Goal: Task Accomplishment & Management: Use online tool/utility

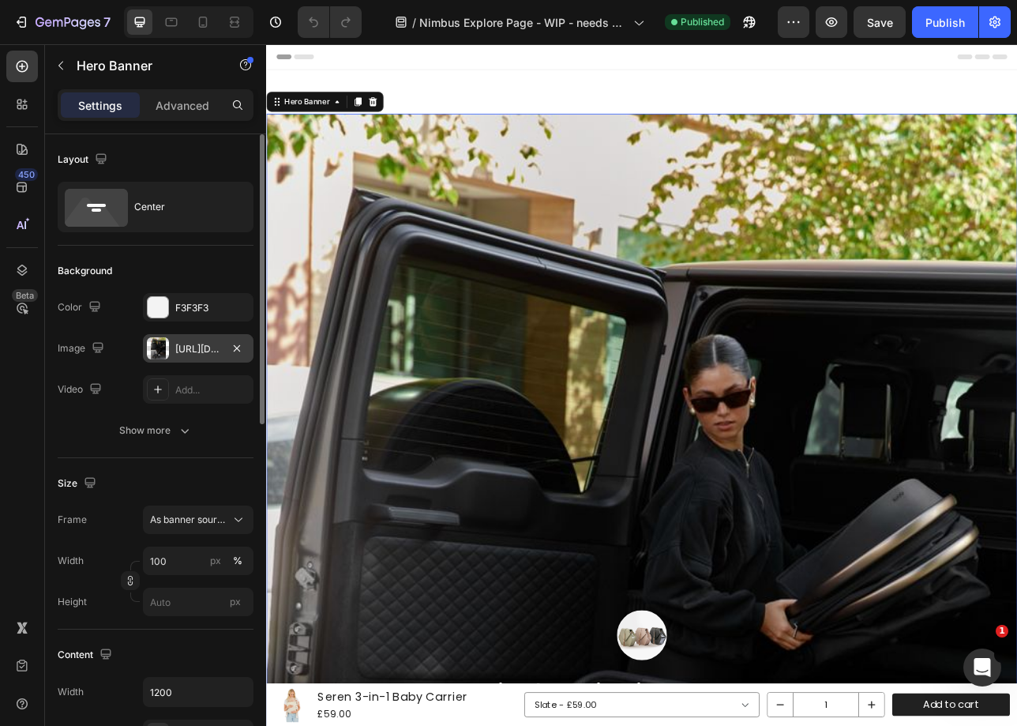
click at [210, 351] on div "https://cdn.shopify.com/s/files/1/0680/1820/9052/files/gempages_467963313750279…" at bounding box center [198, 349] width 46 height 14
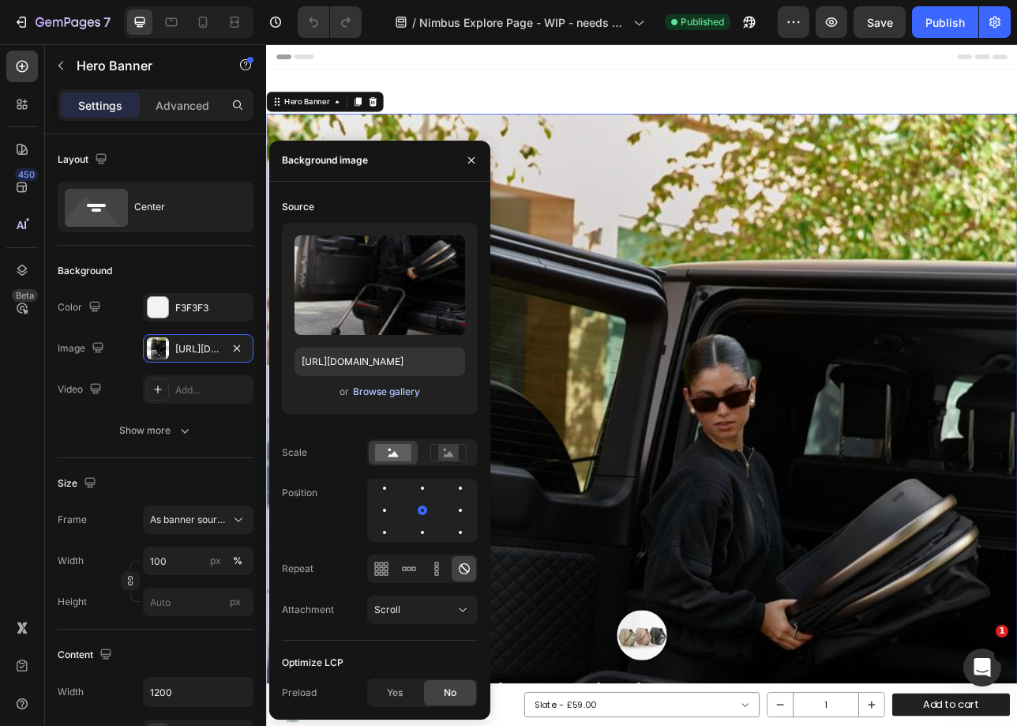
click at [369, 393] on div "Browse gallery" at bounding box center [386, 392] width 67 height 14
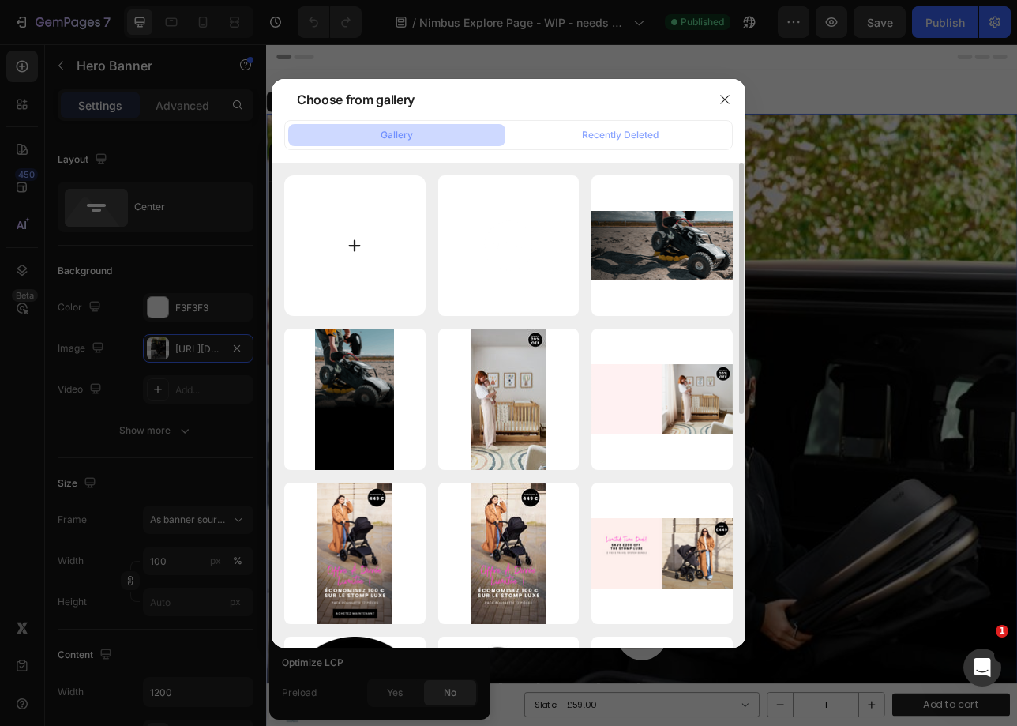
click at [350, 247] on input "file" at bounding box center [354, 245] width 141 height 141
click at [224, 340] on div at bounding box center [508, 363] width 1017 height 726
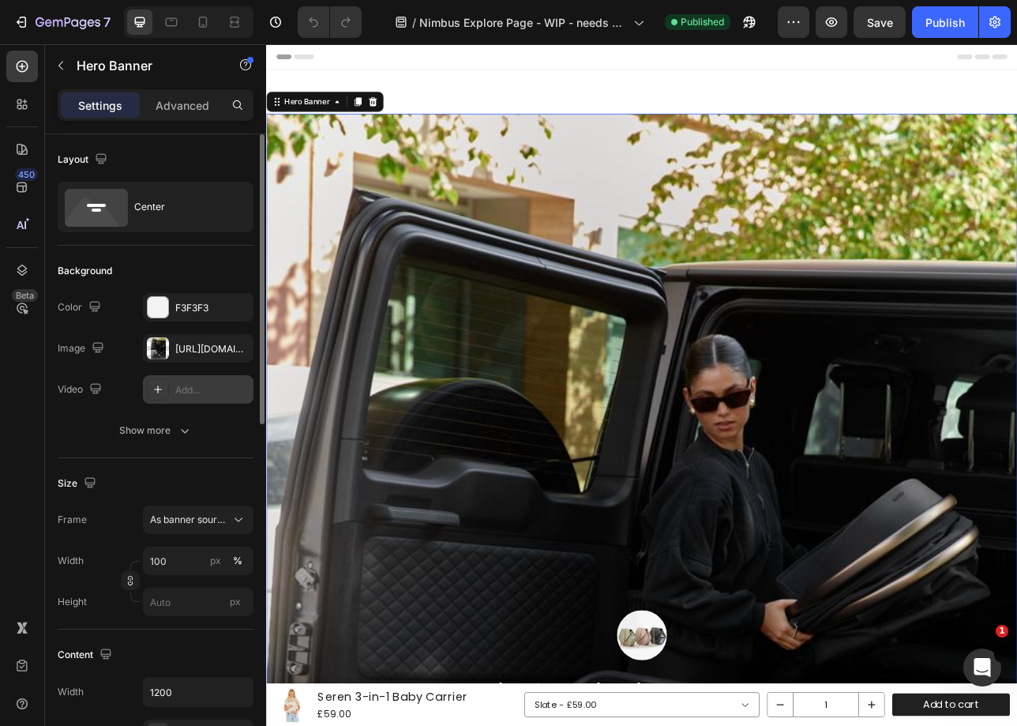
click at [202, 389] on div "Add..." at bounding box center [212, 390] width 74 height 14
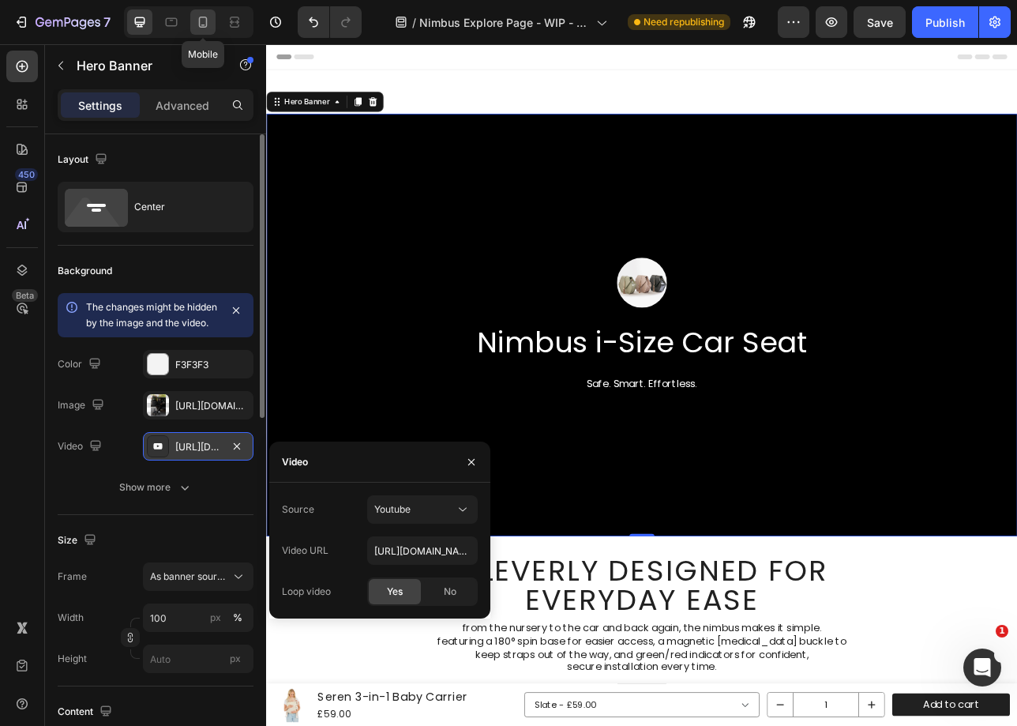
click at [199, 28] on icon at bounding box center [203, 22] width 16 height 16
type input "500"
type input "100%"
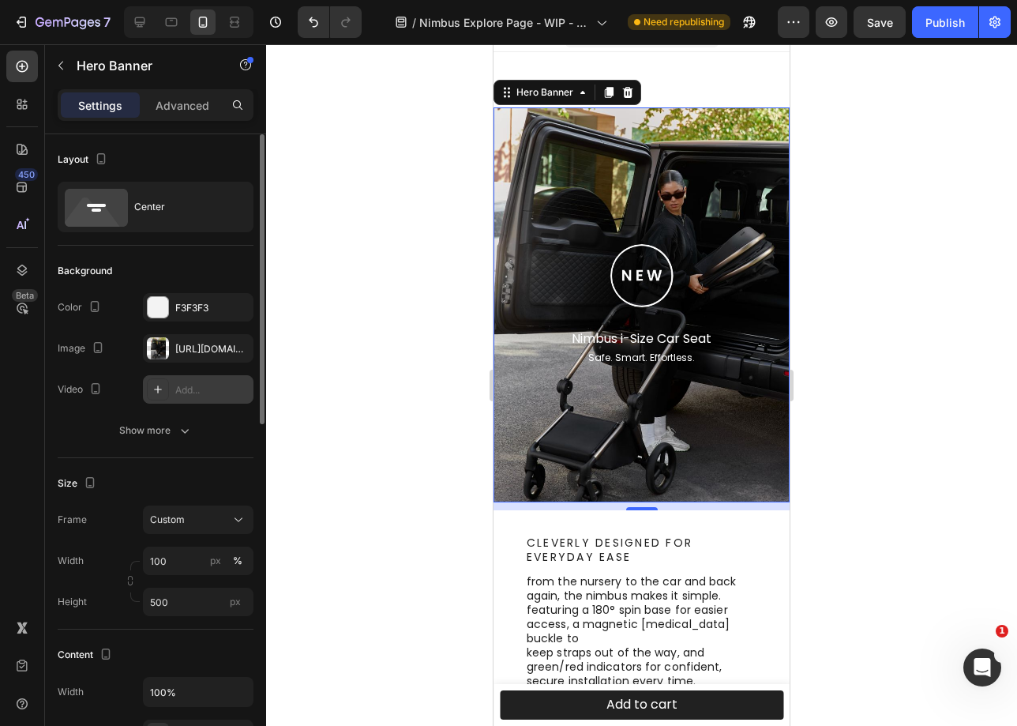
scroll to position [32, 0]
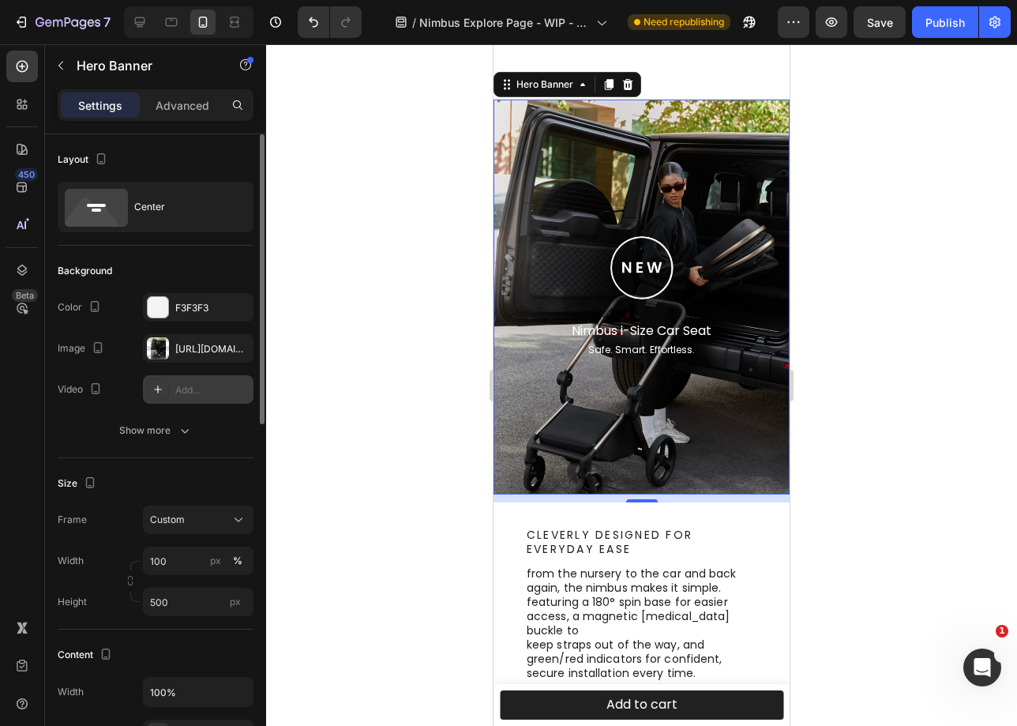
click at [538, 175] on div "Background Image" at bounding box center [642, 297] width 296 height 395
click at [204, 392] on div "Add..." at bounding box center [212, 390] width 74 height 14
type input "https://www.youtube.com/watch?v=cyzh48XRS4M"
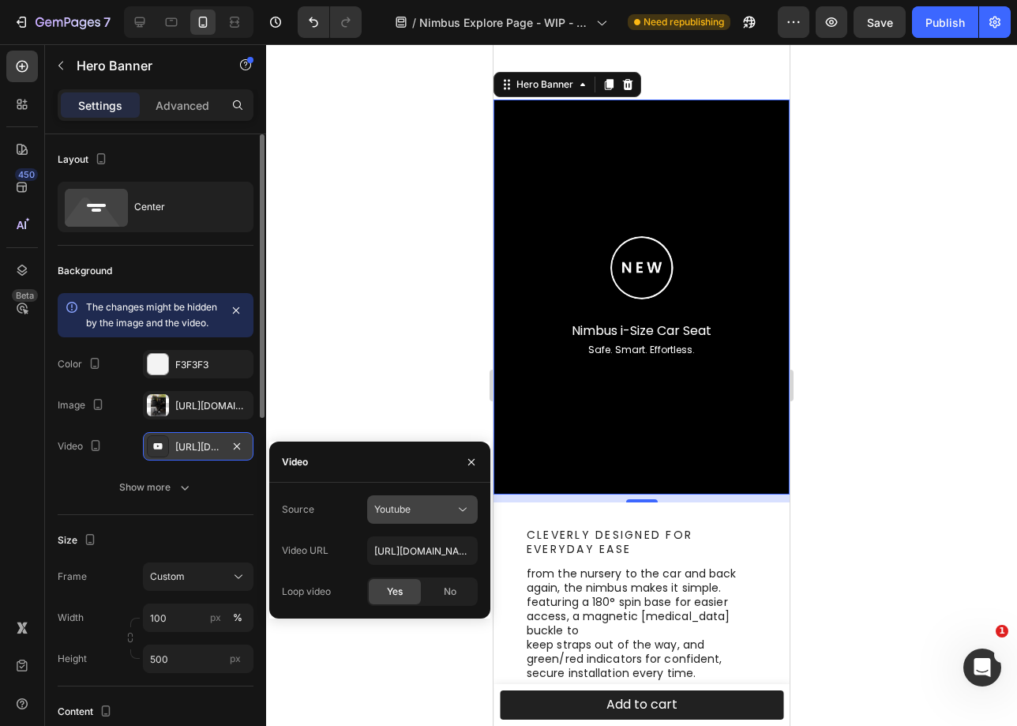
click at [444, 503] on div "Youtube" at bounding box center [414, 509] width 81 height 14
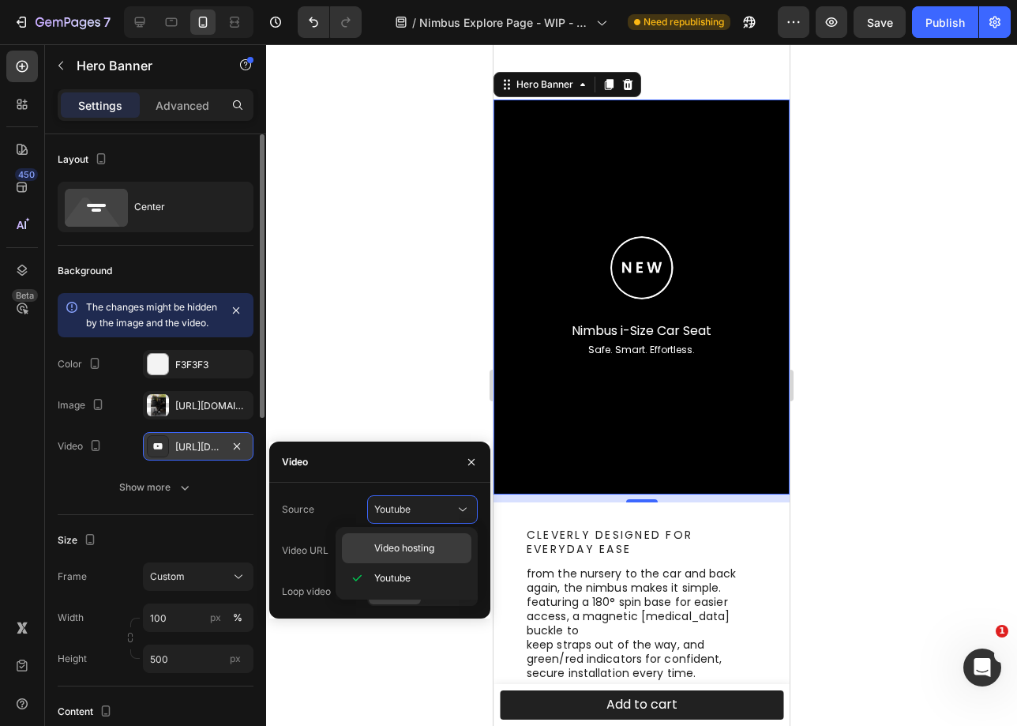
click at [438, 552] on p "Video hosting" at bounding box center [419, 548] width 90 height 14
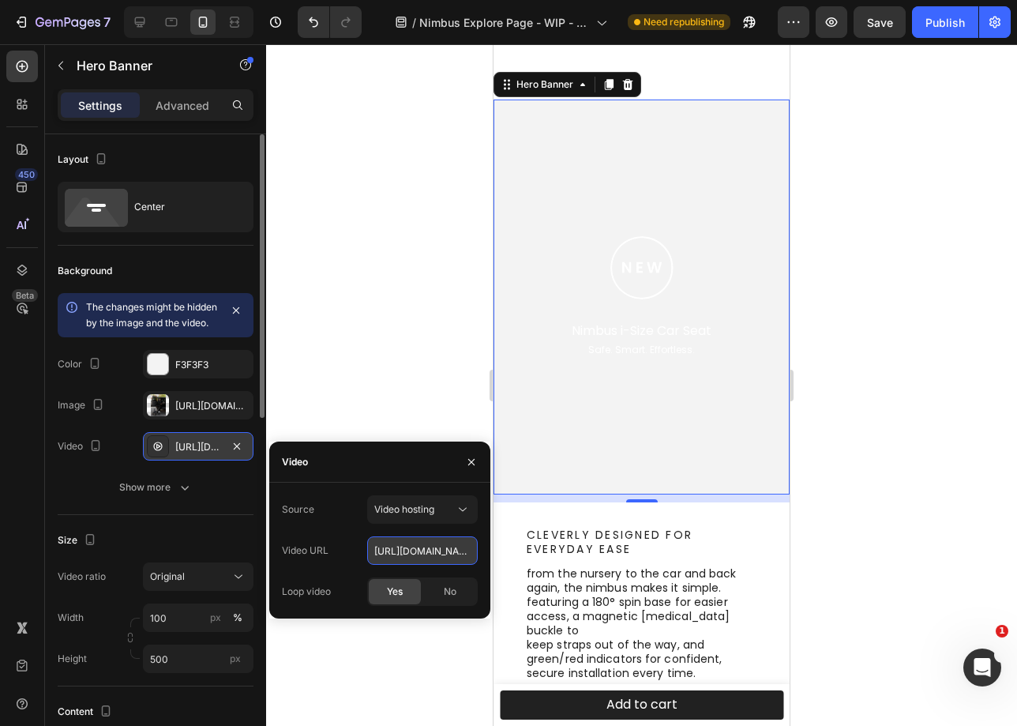
click at [432, 553] on input "https://media.w3.org/2010/05/sintel/trailer.mp4" at bounding box center [422, 550] width 111 height 28
paste input "cdn.shopify.com/videos/c/o/v/ba0f5e0ca0104a54982ee9818757d997"
type input "https://cdn.shopify.com/videos/c/o/v/ba0f5e0ca0104a54982ee9818757d997.mp4"
click at [441, 359] on div at bounding box center [641, 385] width 751 height 682
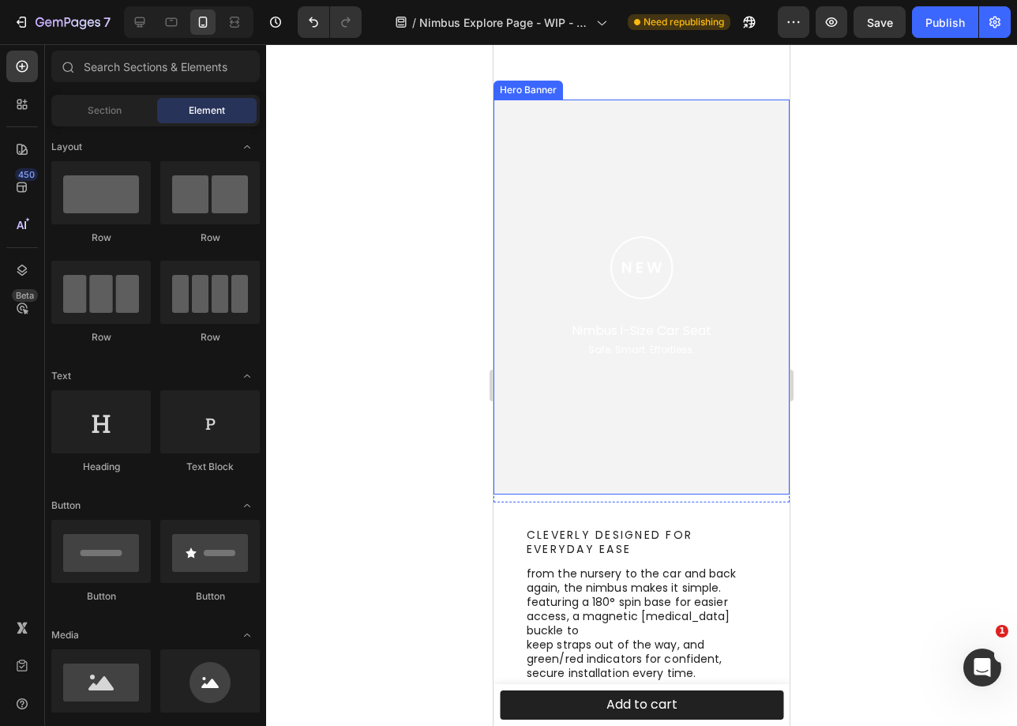
click at [580, 141] on video "Background Image" at bounding box center [642, 297] width 296 height 395
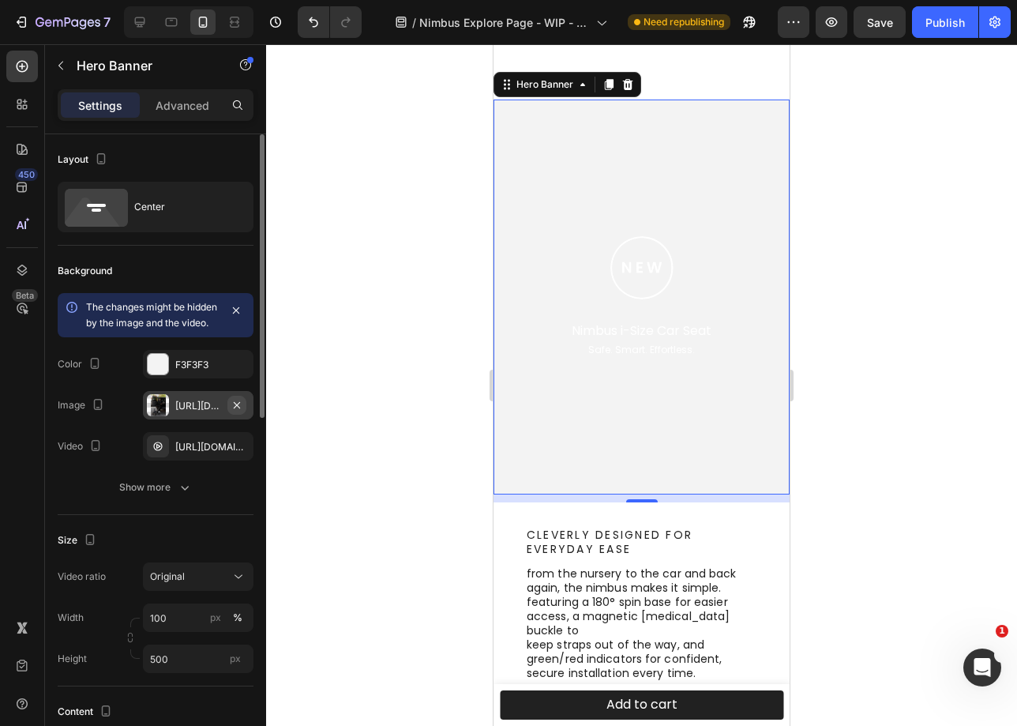
click at [240, 411] on icon "button" at bounding box center [237, 405] width 13 height 13
click at [235, 369] on icon "button" at bounding box center [237, 364] width 13 height 13
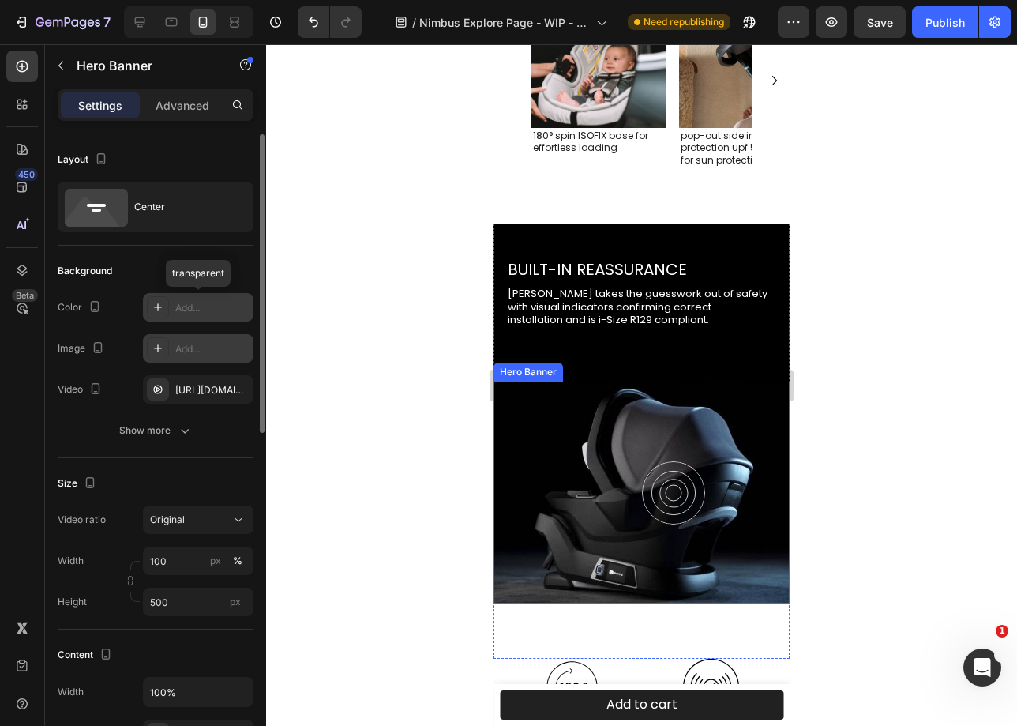
scroll to position [899, 0]
click at [554, 426] on div "Background Image" at bounding box center [642, 492] width 296 height 223
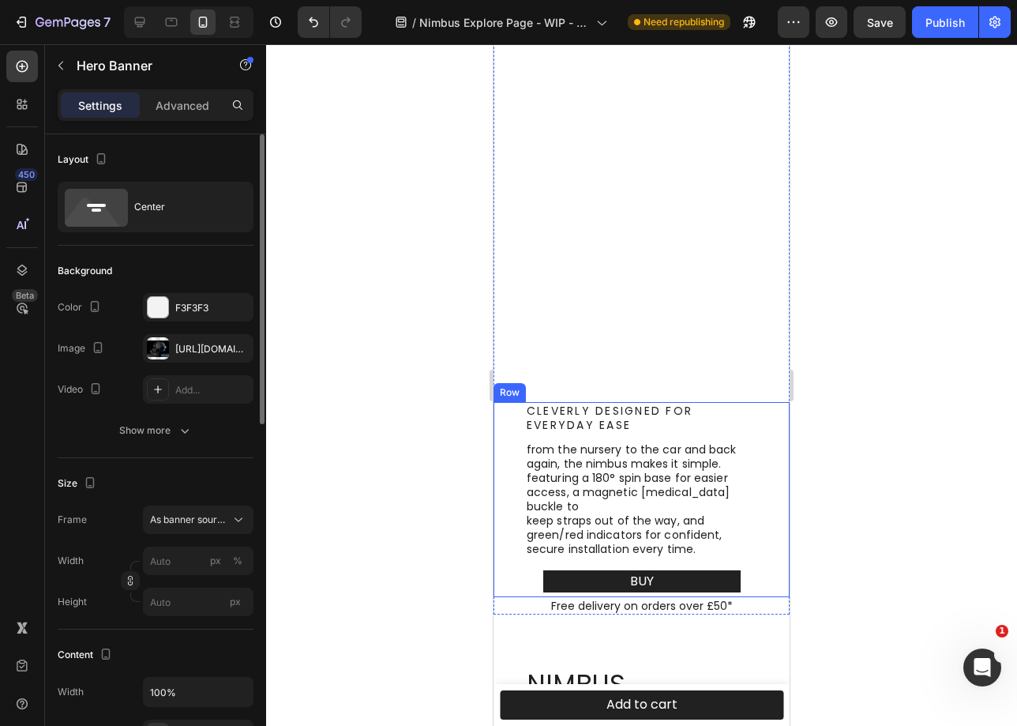
scroll to position [197, 0]
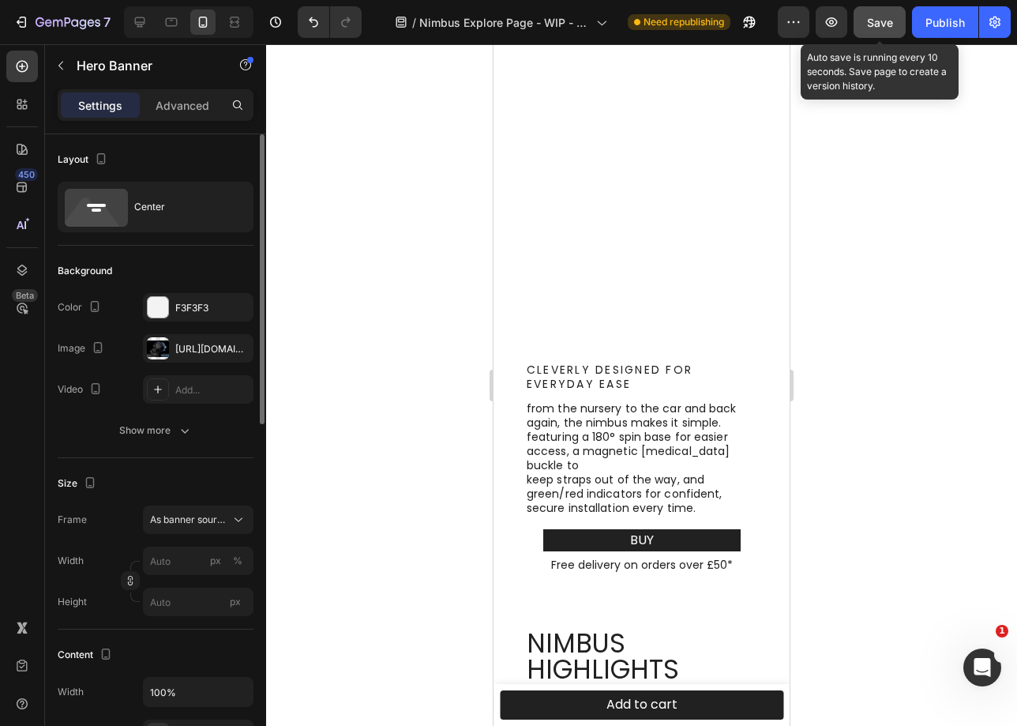
click at [892, 21] on span "Save" at bounding box center [880, 22] width 26 height 13
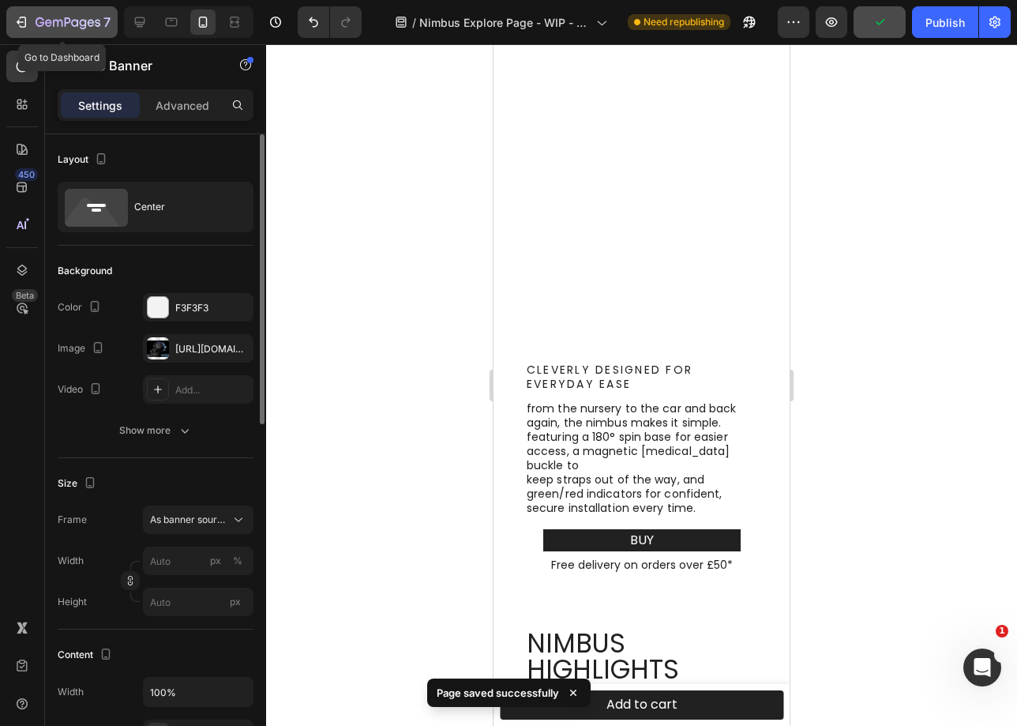
click at [82, 24] on icon "button" at bounding box center [68, 23] width 65 height 13
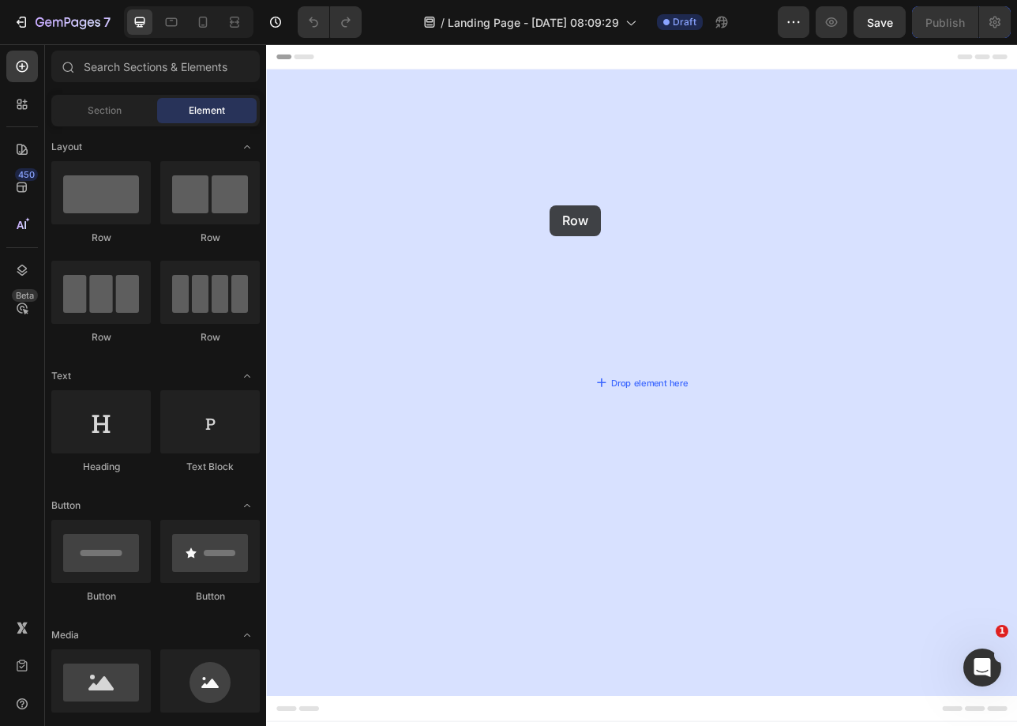
drag, startPoint x: 350, startPoint y: 255, endPoint x: 624, endPoint y: 247, distance: 274.2
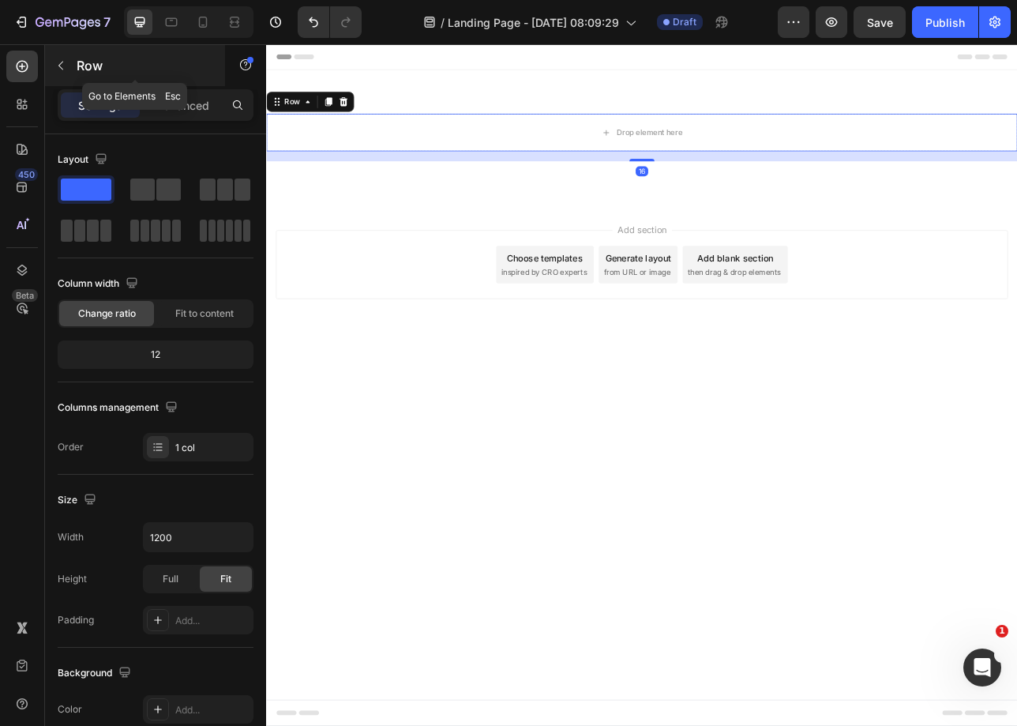
click at [54, 59] on icon "button" at bounding box center [60, 65] width 13 height 13
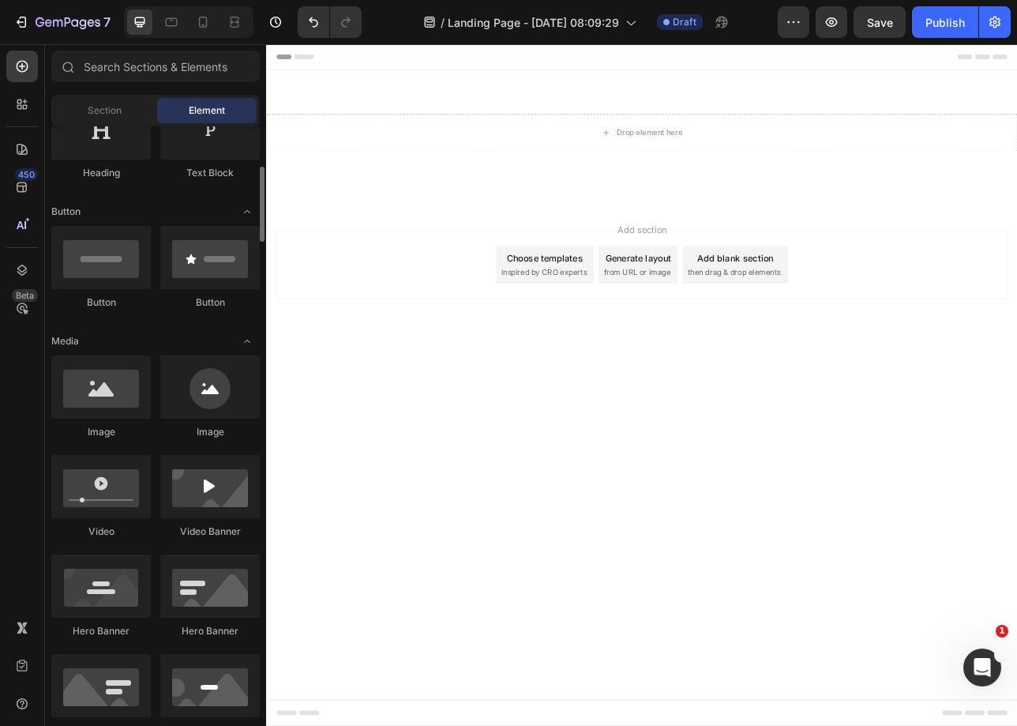
scroll to position [316, 0]
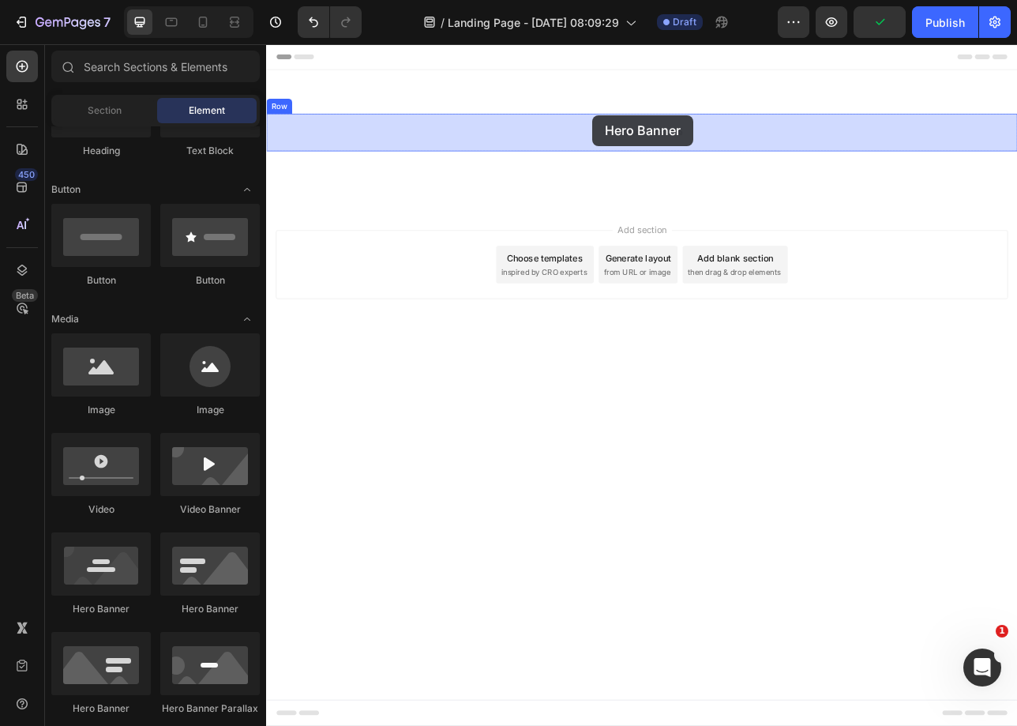
drag, startPoint x: 378, startPoint y: 632, endPoint x: 678, endPoint y: 133, distance: 581.3
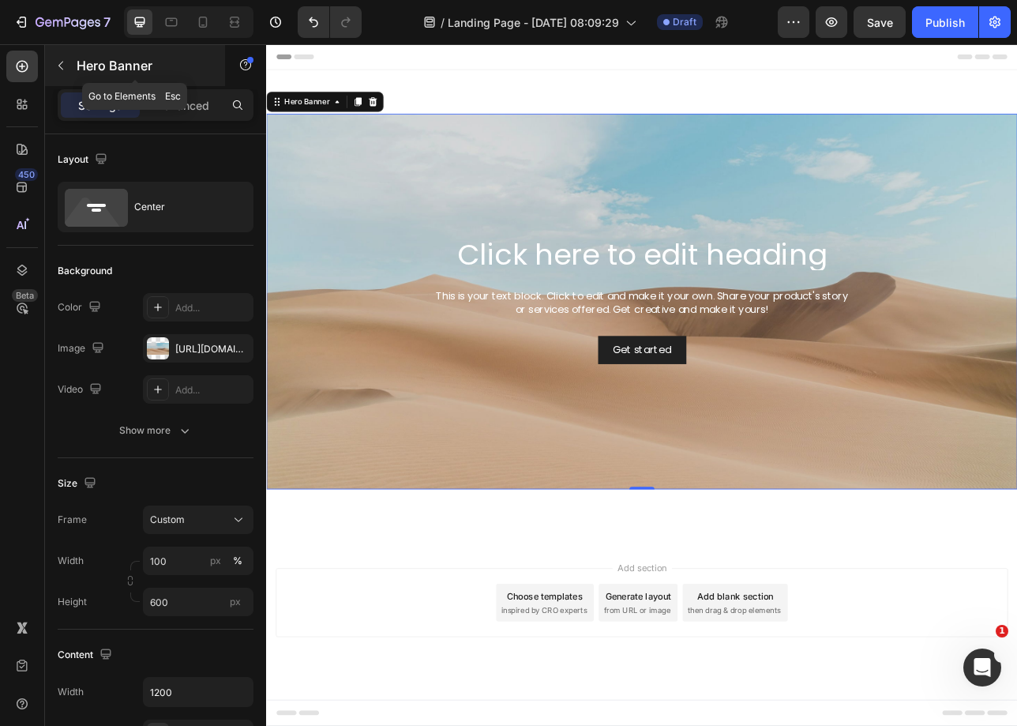
click at [63, 68] on icon "button" at bounding box center [60, 65] width 13 height 13
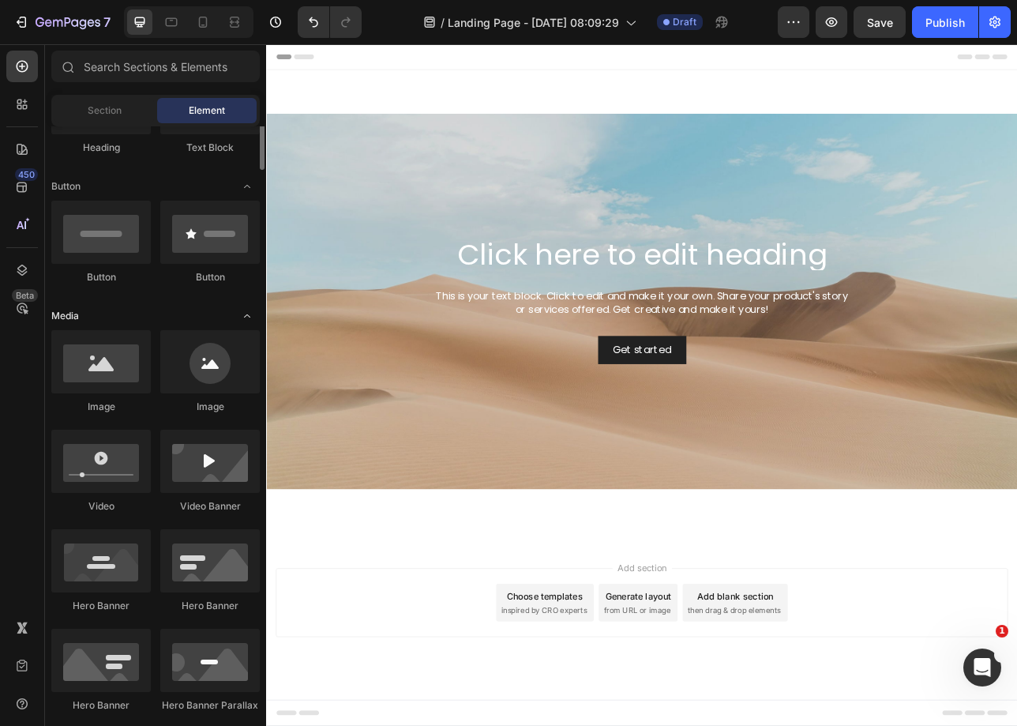
scroll to position [0, 0]
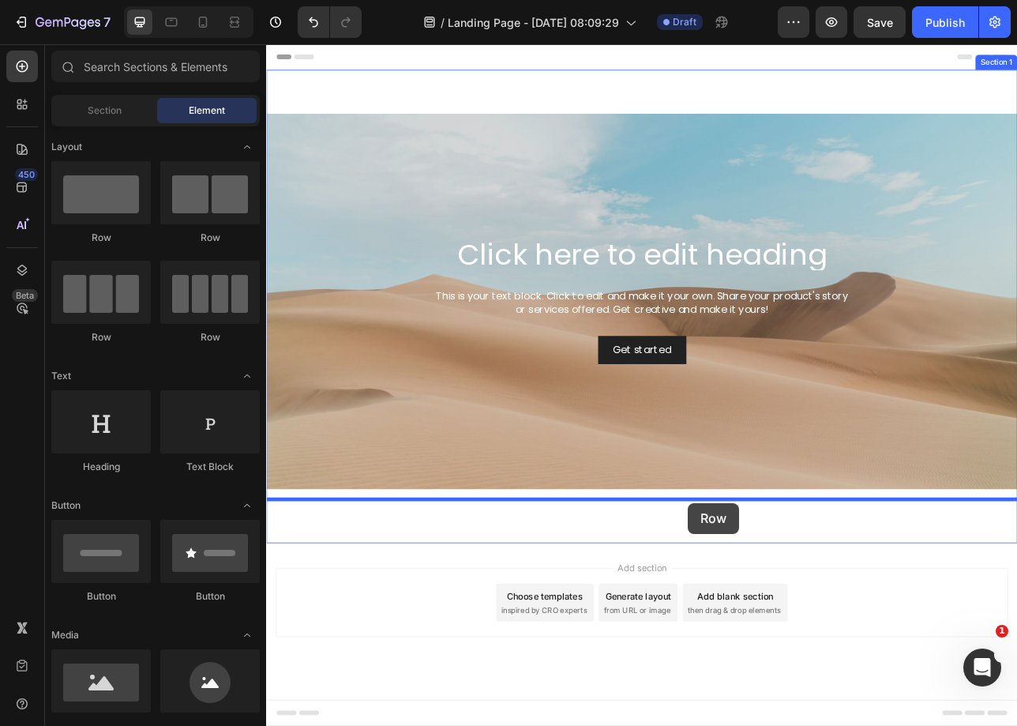
drag, startPoint x: 423, startPoint y: 262, endPoint x: 798, endPoint y: 623, distance: 521.2
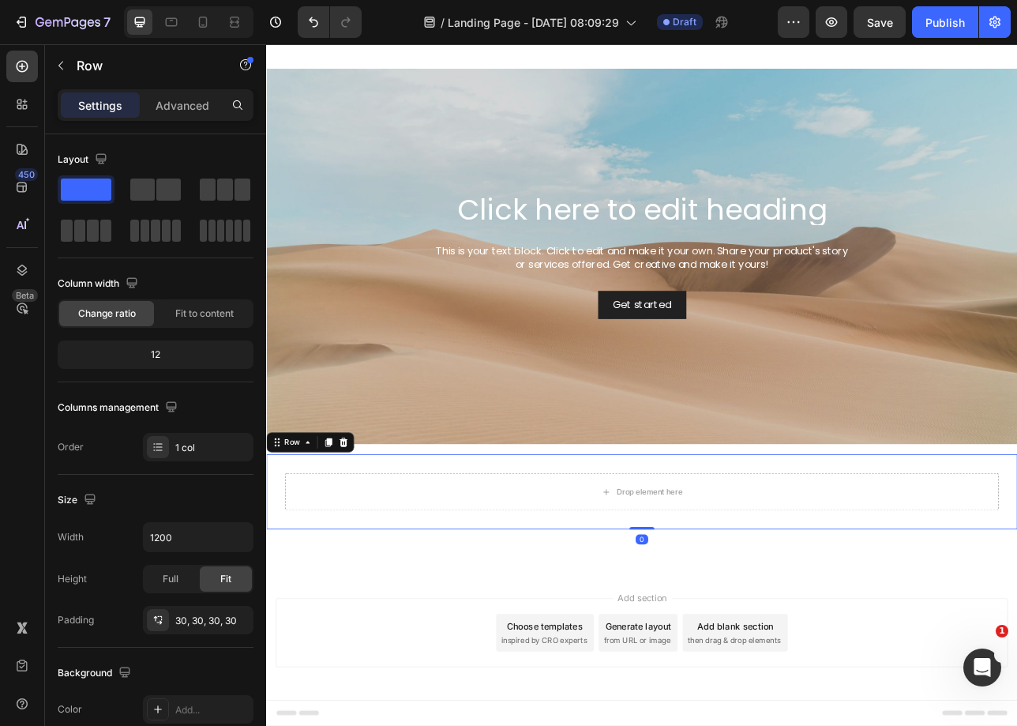
scroll to position [58, 0]
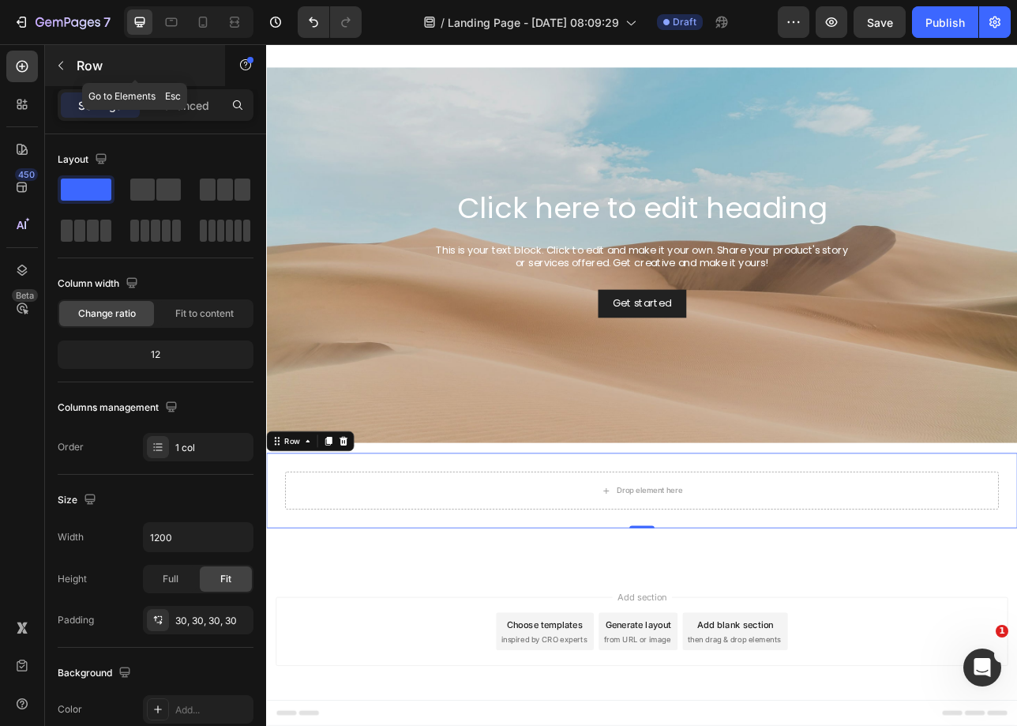
click at [63, 63] on icon "button" at bounding box center [60, 65] width 13 height 13
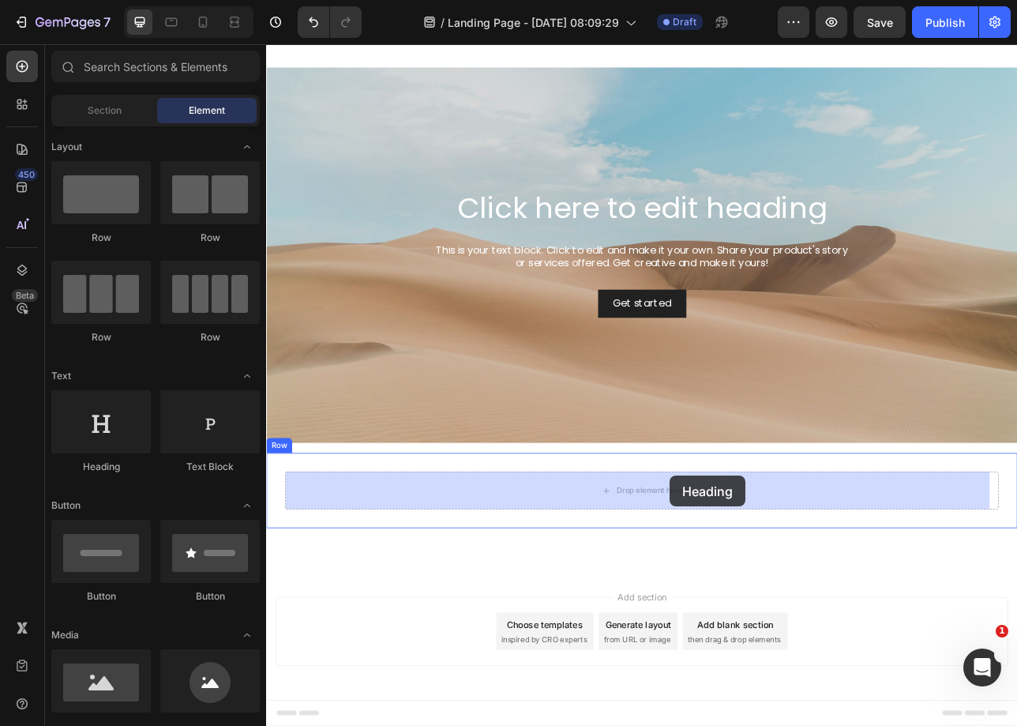
drag, startPoint x: 562, startPoint y: 575, endPoint x: 776, endPoint y: 589, distance: 213.7
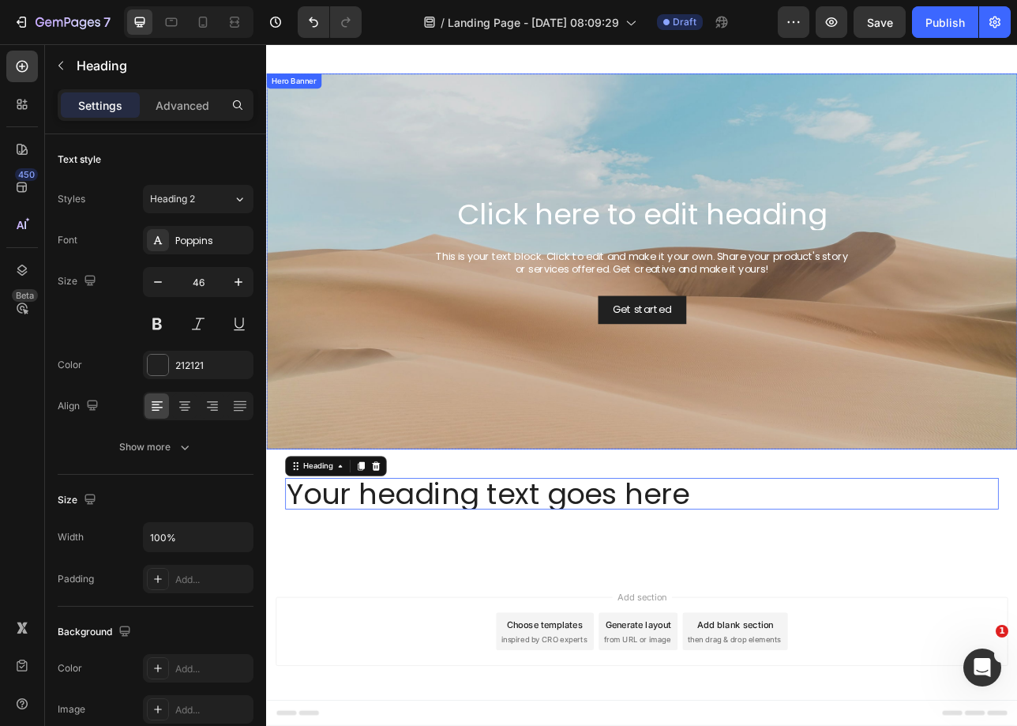
scroll to position [51, 0]
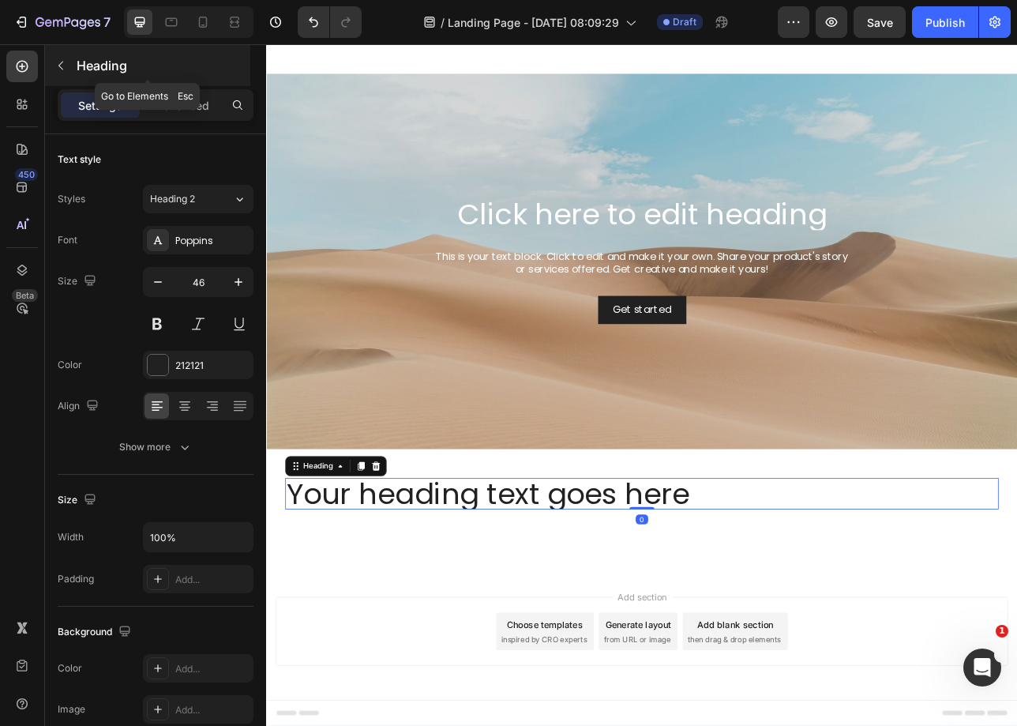
click at [89, 67] on p "Heading" at bounding box center [162, 65] width 171 height 19
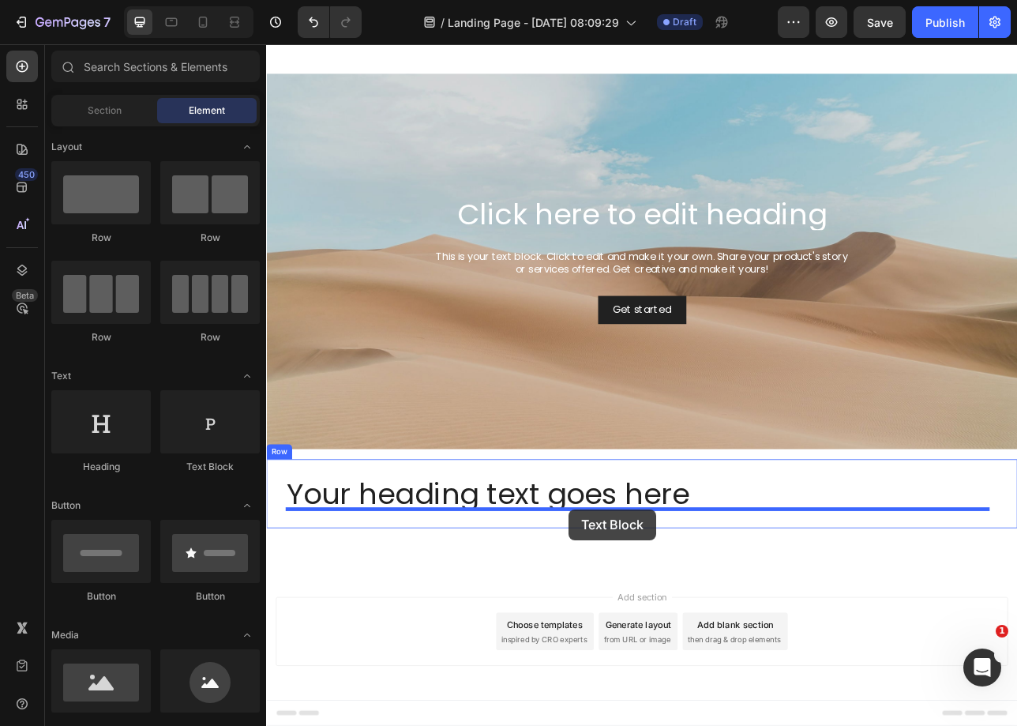
drag, startPoint x: 475, startPoint y: 458, endPoint x: 621, endPoint y: 623, distance: 220.4
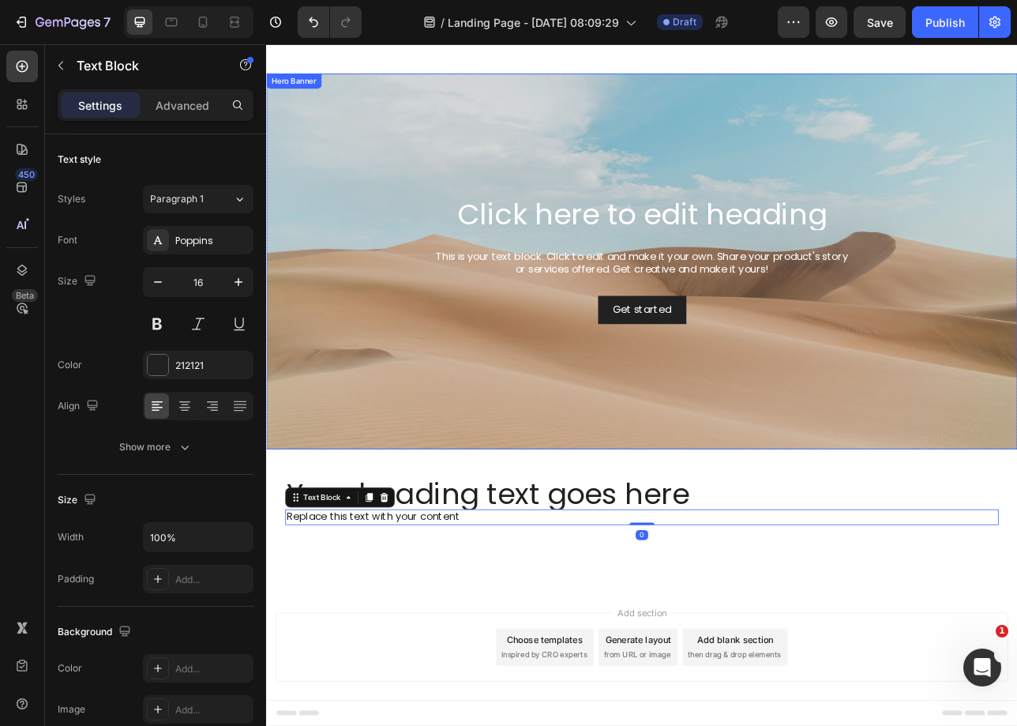
scroll to position [58, 0]
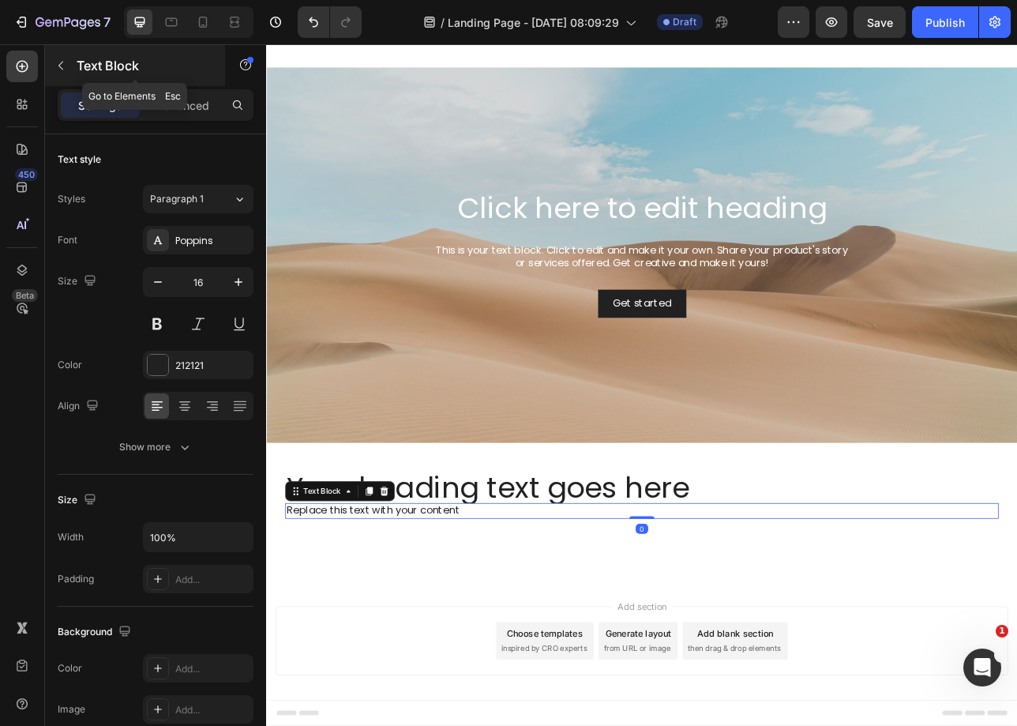
click at [68, 66] on button "button" at bounding box center [60, 65] width 25 height 25
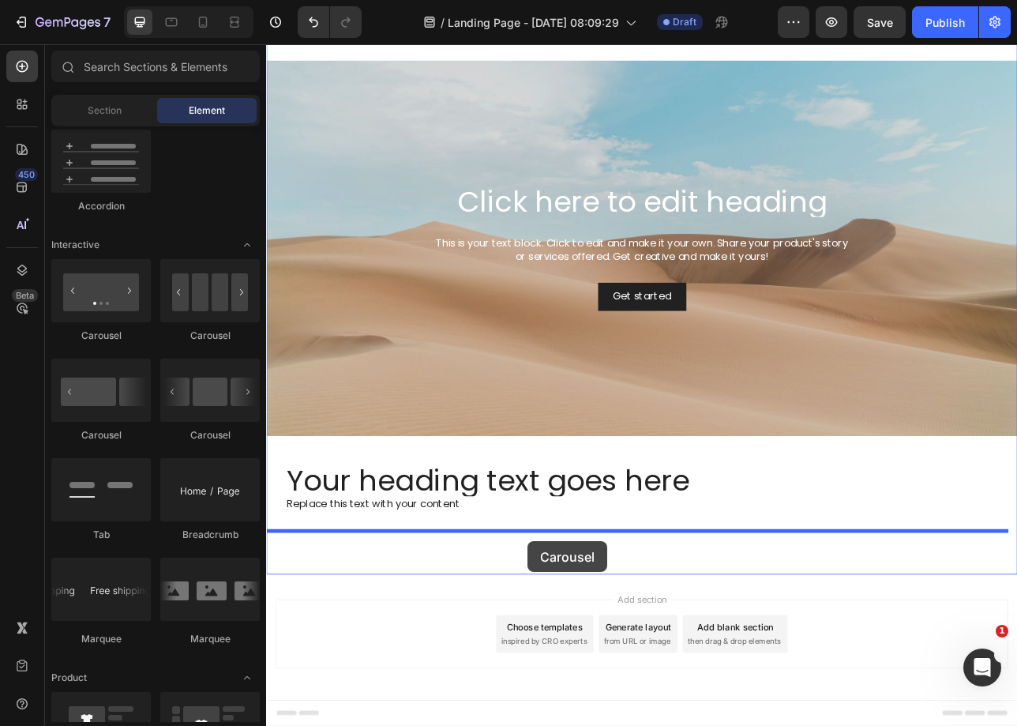
scroll to position [70, 0]
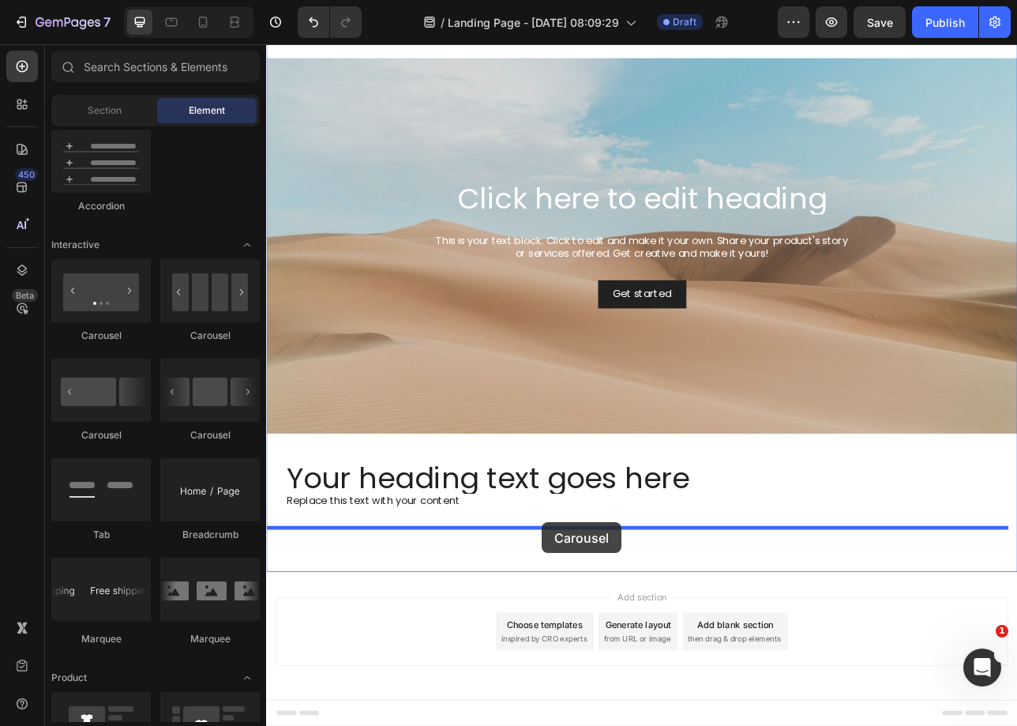
drag, startPoint x: 340, startPoint y: 491, endPoint x: 614, endPoint y: 648, distance: 315.5
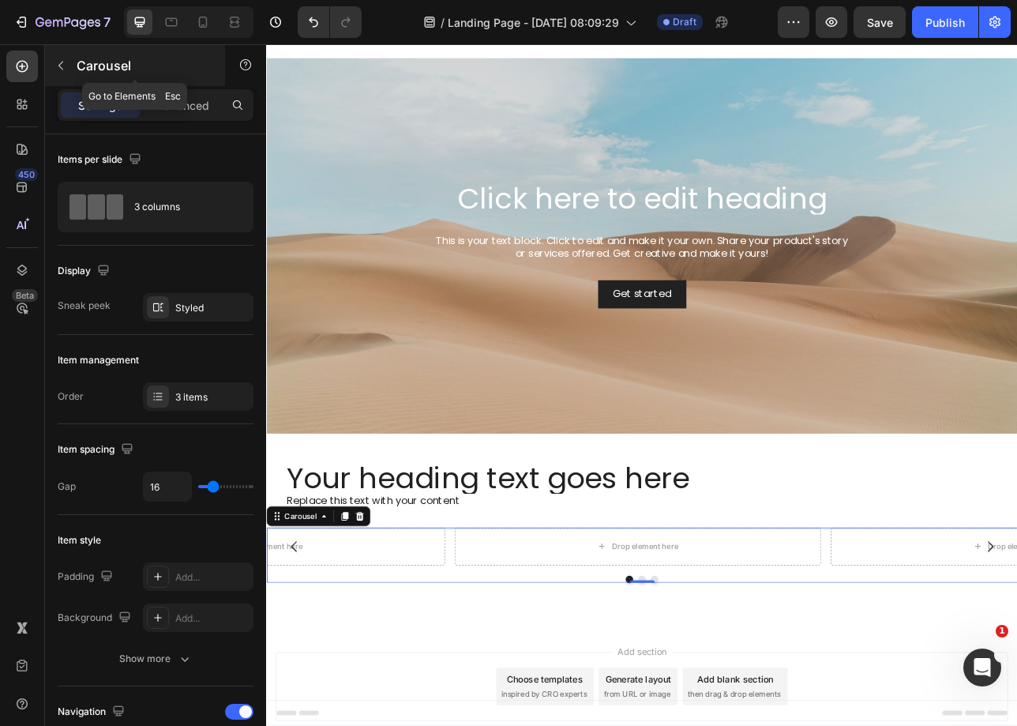
click at [60, 62] on icon "button" at bounding box center [60, 65] width 13 height 13
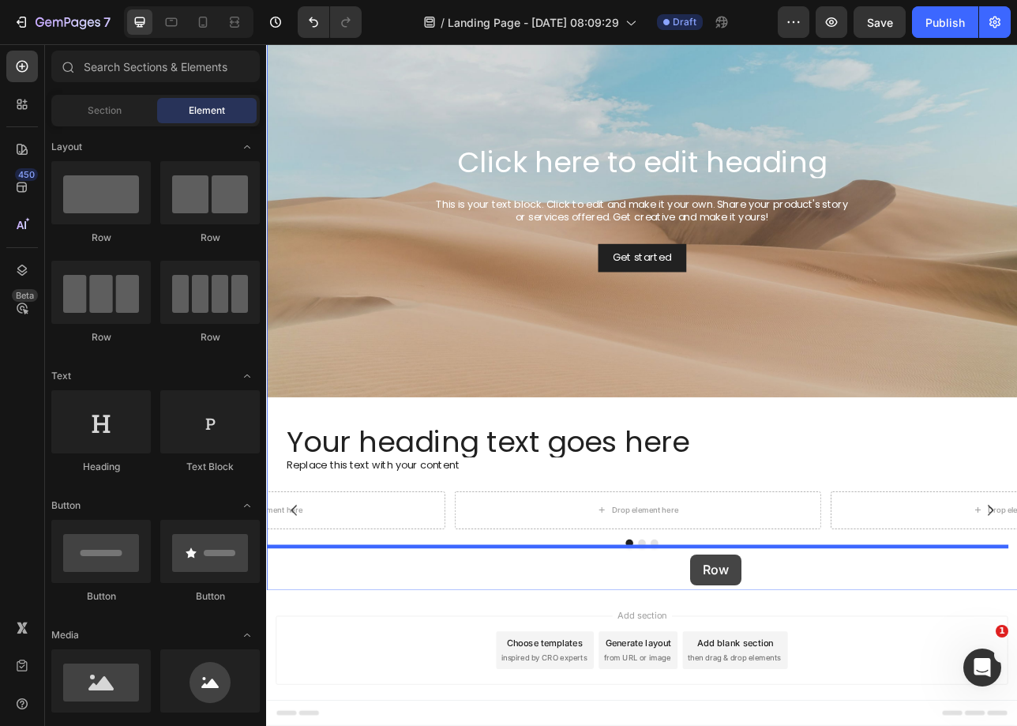
scroll to position [140, 0]
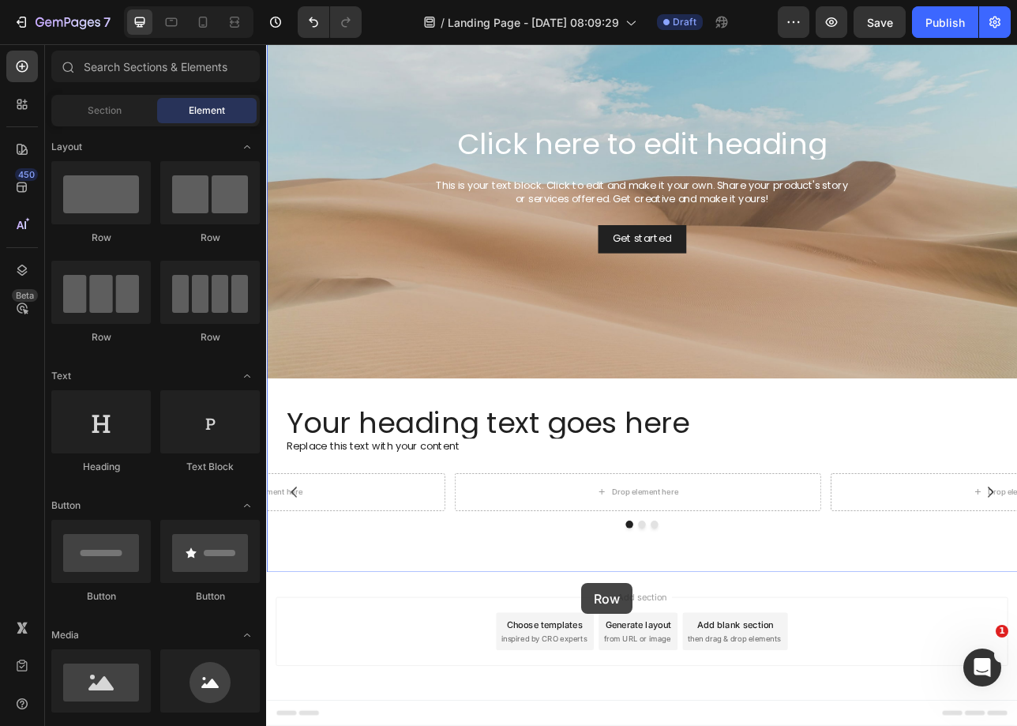
drag, startPoint x: 509, startPoint y: 238, endPoint x: 663, endPoint y: 720, distance: 506.8
drag, startPoint x: 458, startPoint y: 255, endPoint x: 714, endPoint y: 726, distance: 535.8
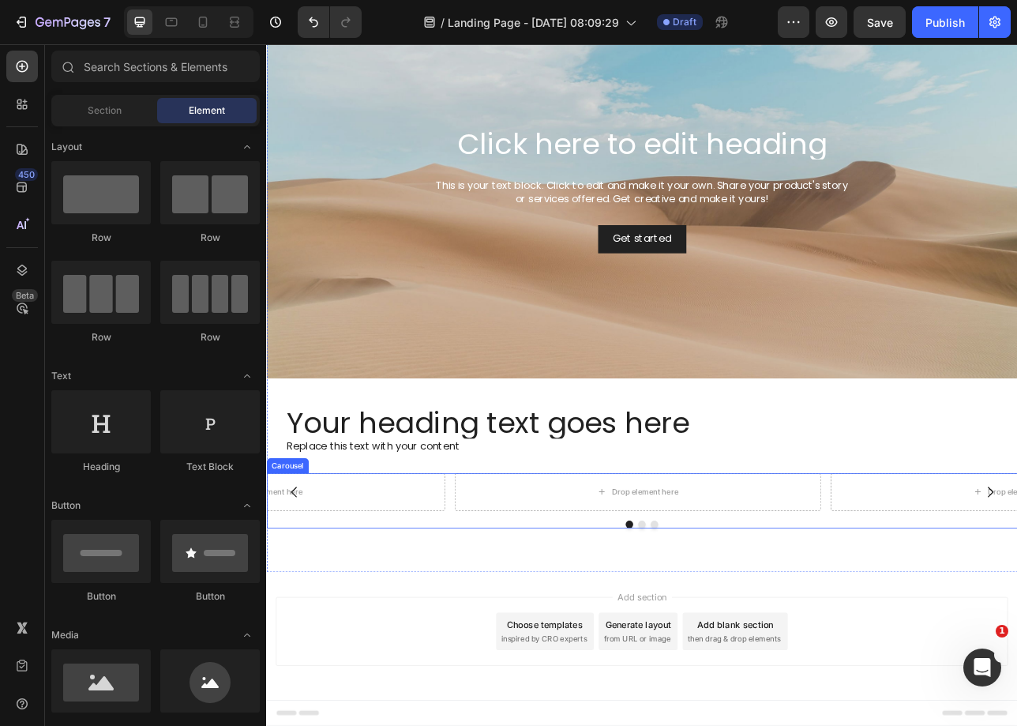
click at [723, 648] on div at bounding box center [740, 649] width 948 height 9
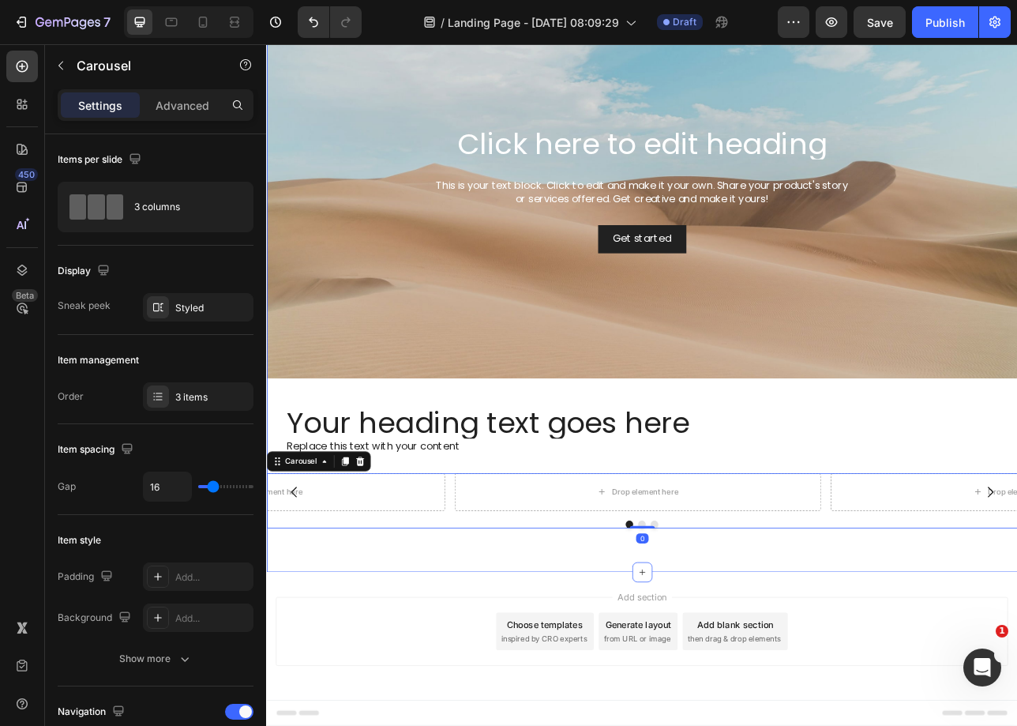
click at [830, 682] on div "Click here to edit heading Heading This is your text block. Click to edit and m…" at bounding box center [740, 323] width 948 height 773
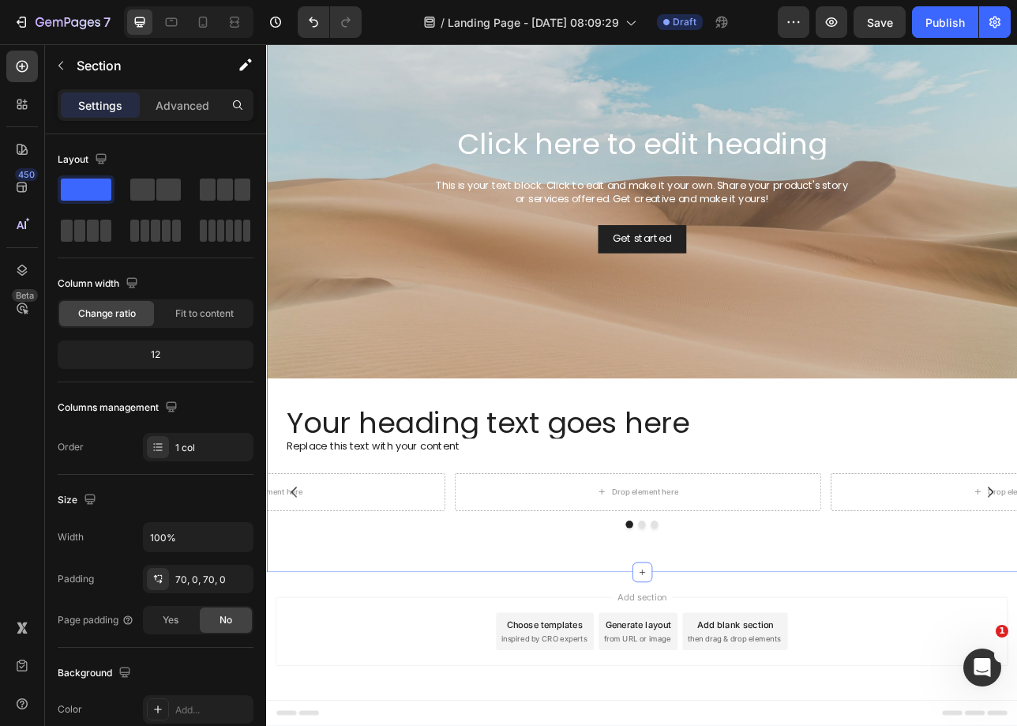
drag, startPoint x: 498, startPoint y: 258, endPoint x: 686, endPoint y: 665, distance: 448.1
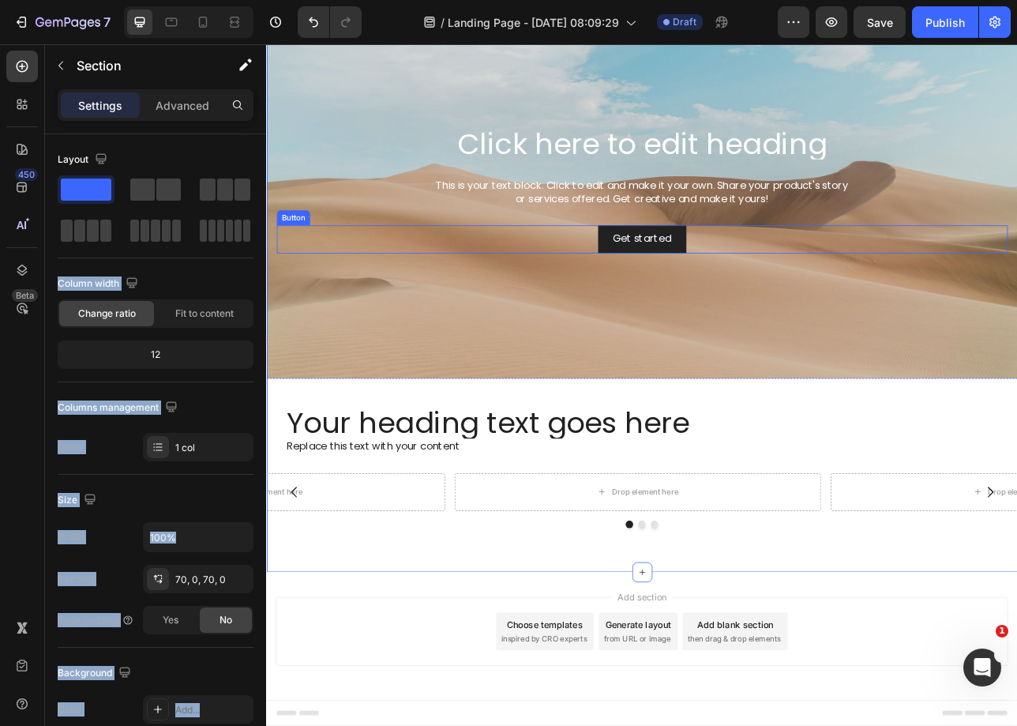
drag, startPoint x: 426, startPoint y: 236, endPoint x: 389, endPoint y: 305, distance: 78.5
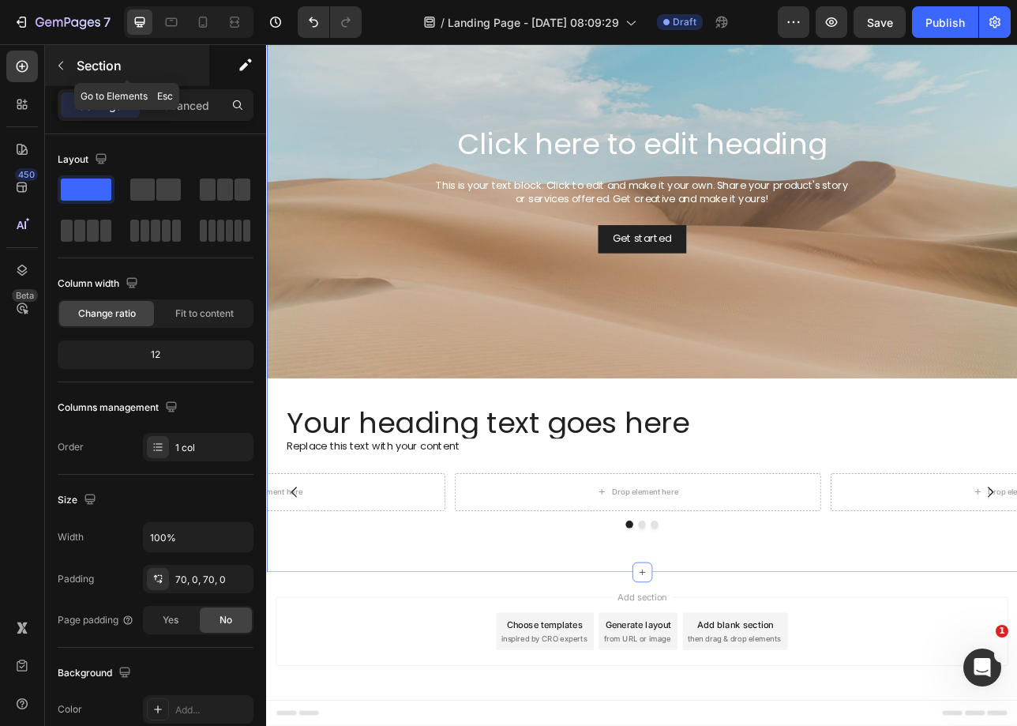
click at [59, 51] on div "Section" at bounding box center [127, 65] width 164 height 41
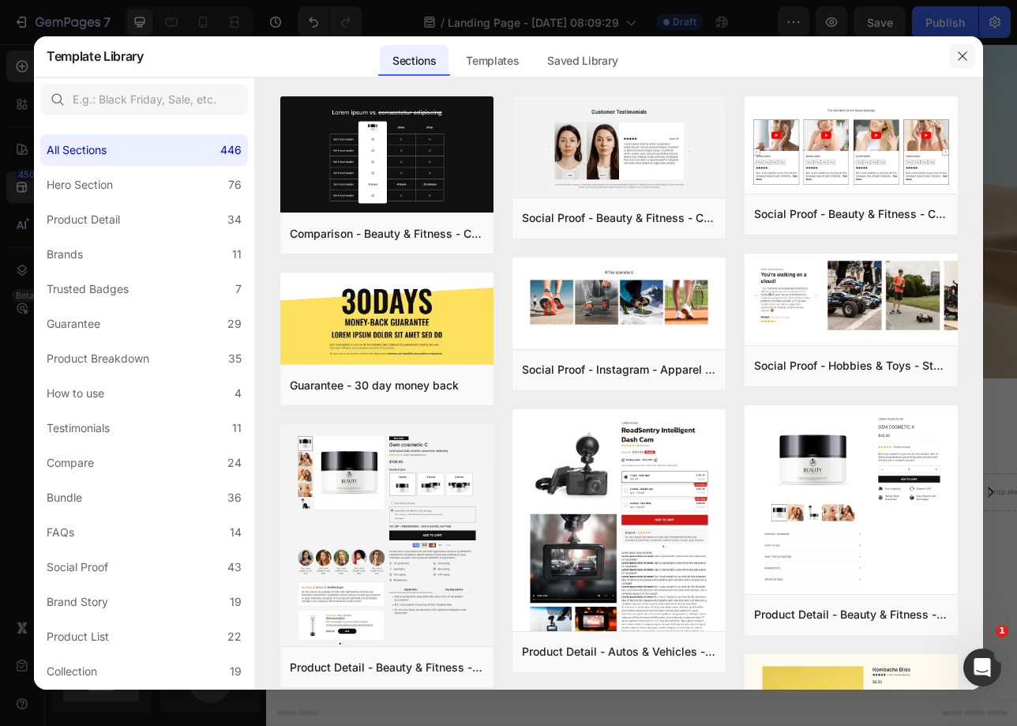
click at [965, 58] on icon "button" at bounding box center [962, 56] width 13 height 13
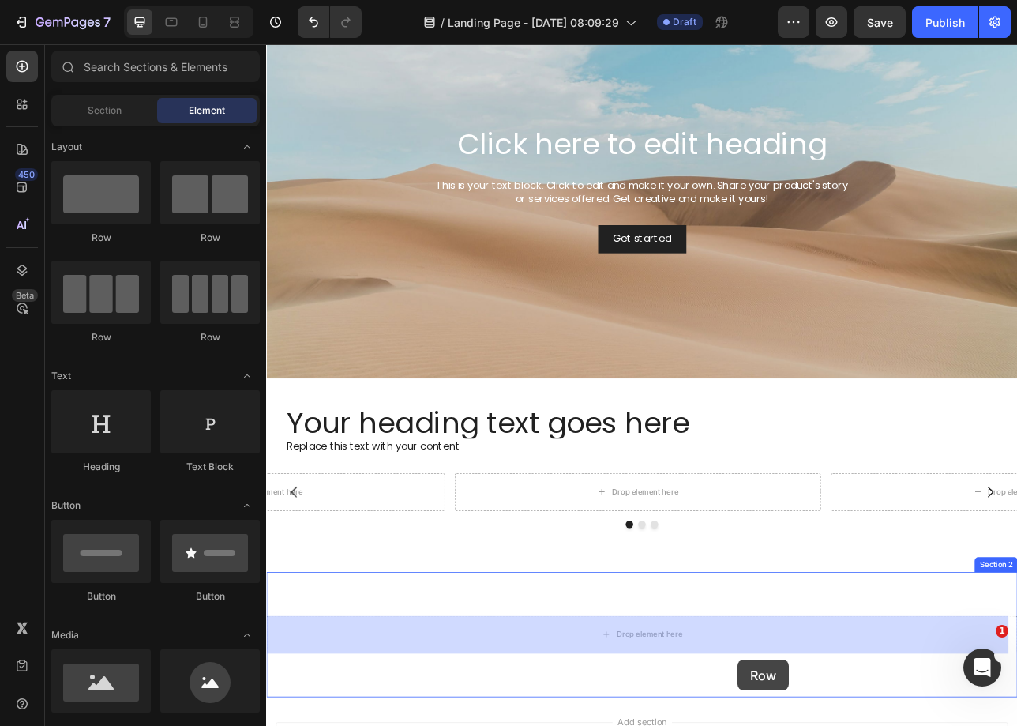
scroll to position [331, 0]
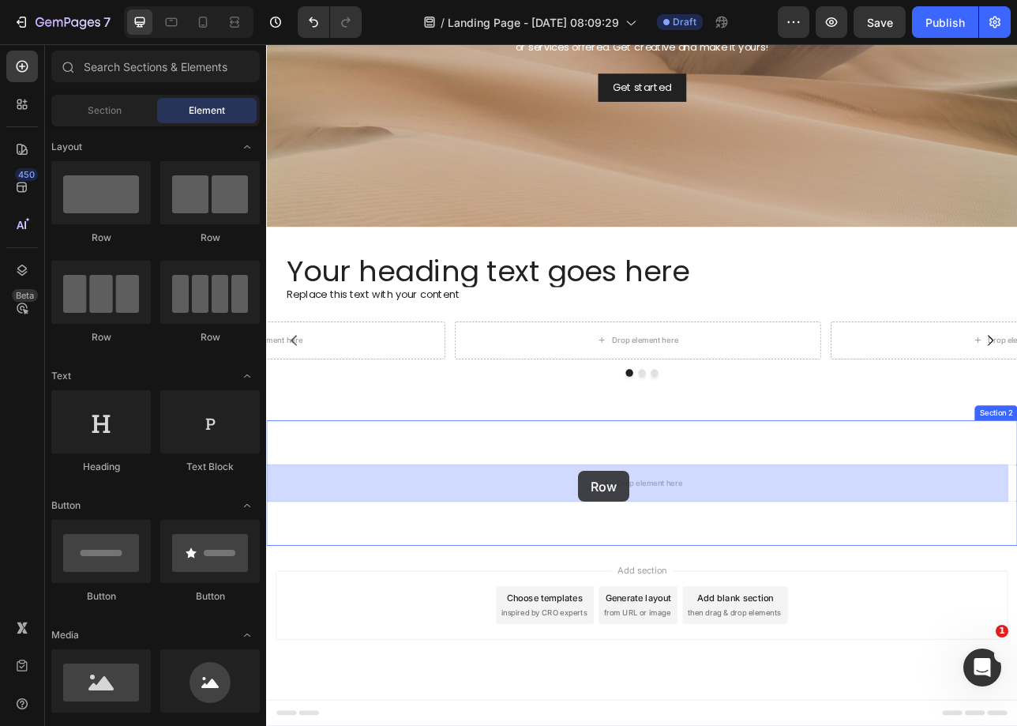
drag, startPoint x: 473, startPoint y: 247, endPoint x: 659, endPoint y: 583, distance: 383.9
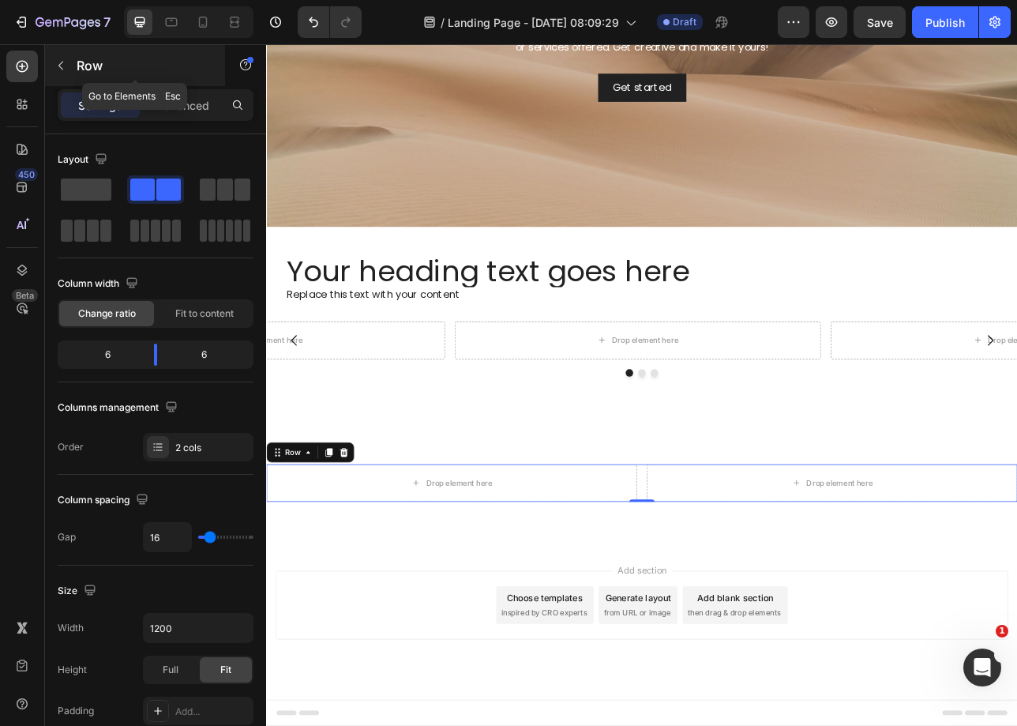
click at [65, 70] on icon "button" at bounding box center [60, 65] width 13 height 13
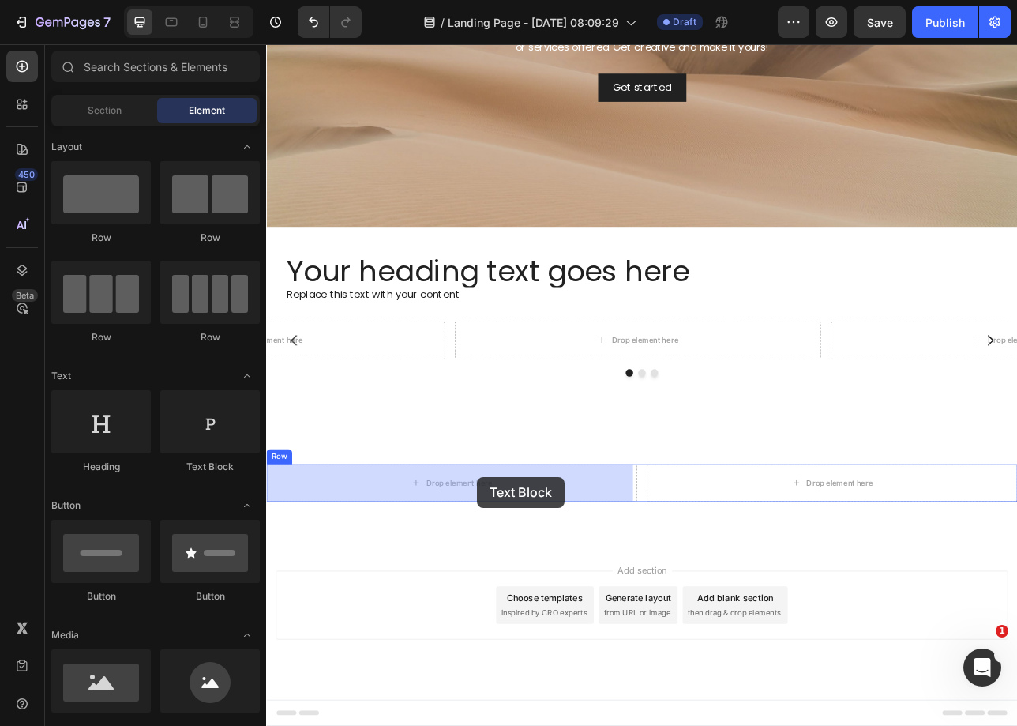
drag, startPoint x: 463, startPoint y: 488, endPoint x: 532, endPoint y: 590, distance: 123.3
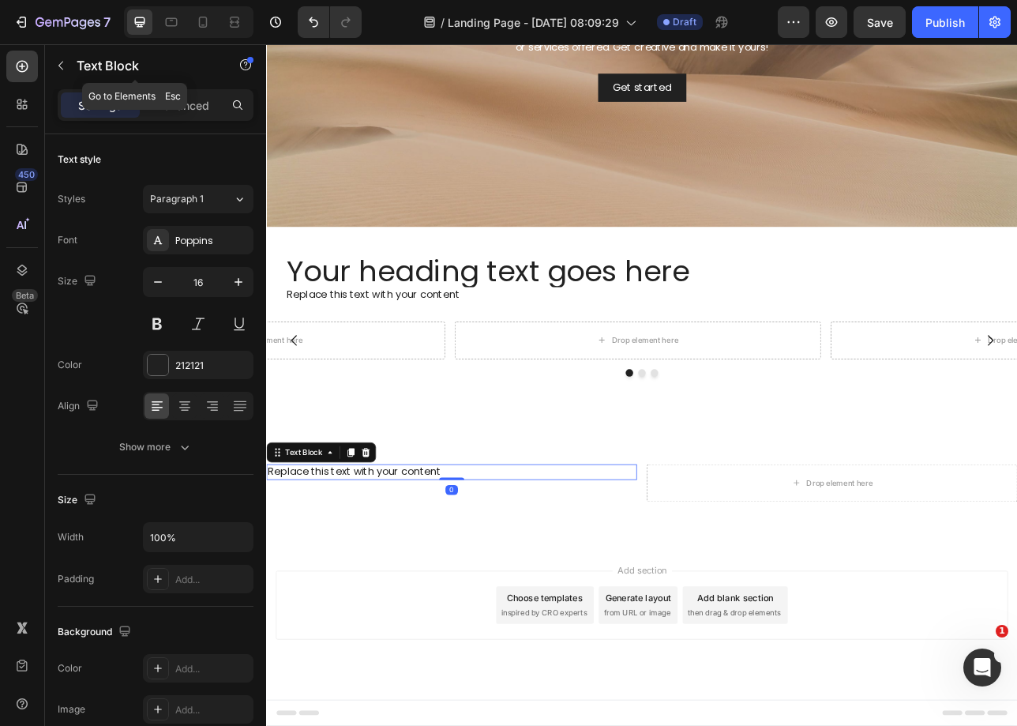
drag, startPoint x: 63, startPoint y: 68, endPoint x: 208, endPoint y: 178, distance: 182.0
click at [64, 67] on icon "button" at bounding box center [60, 65] width 13 height 13
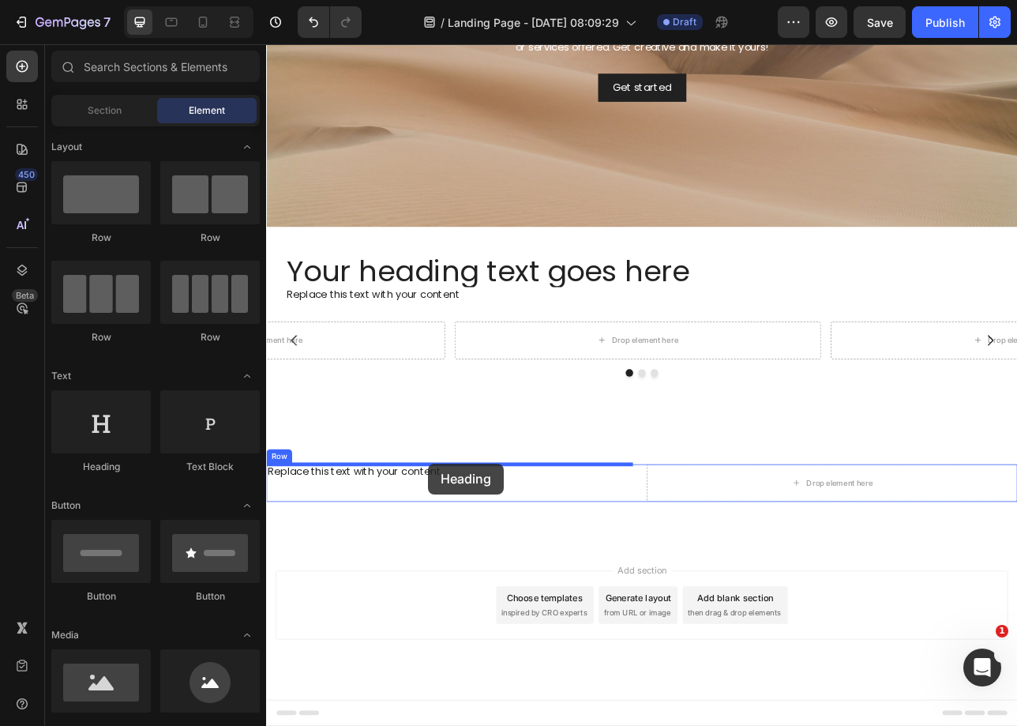
drag, startPoint x: 372, startPoint y: 454, endPoint x: 471, endPoint y: 573, distance: 154.8
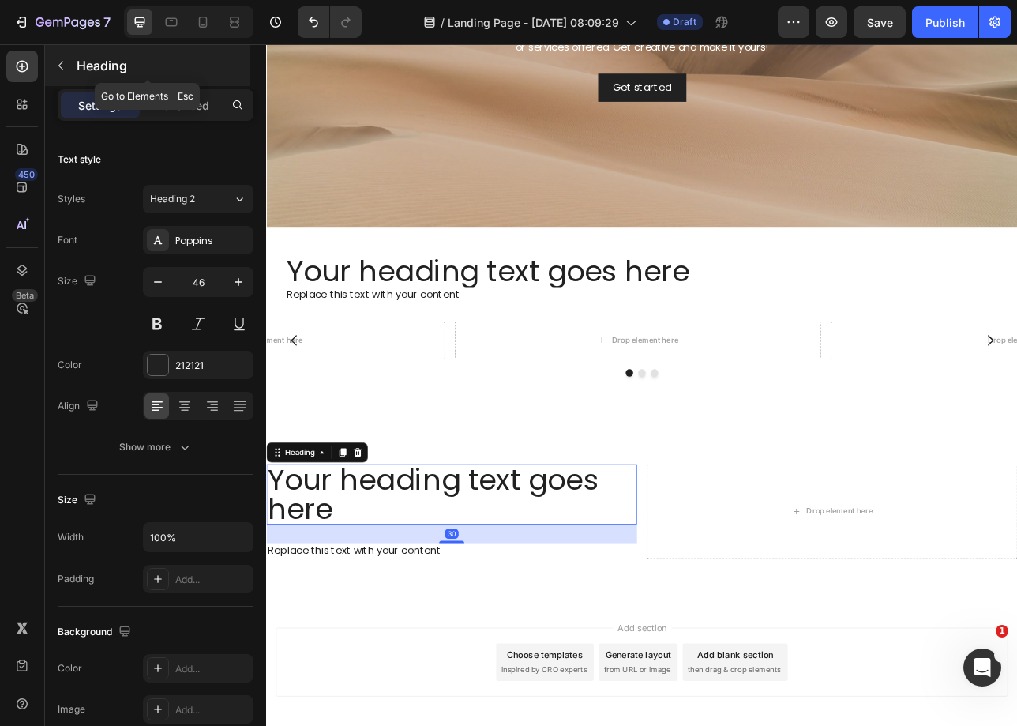
click at [64, 67] on icon "button" at bounding box center [60, 65] width 13 height 13
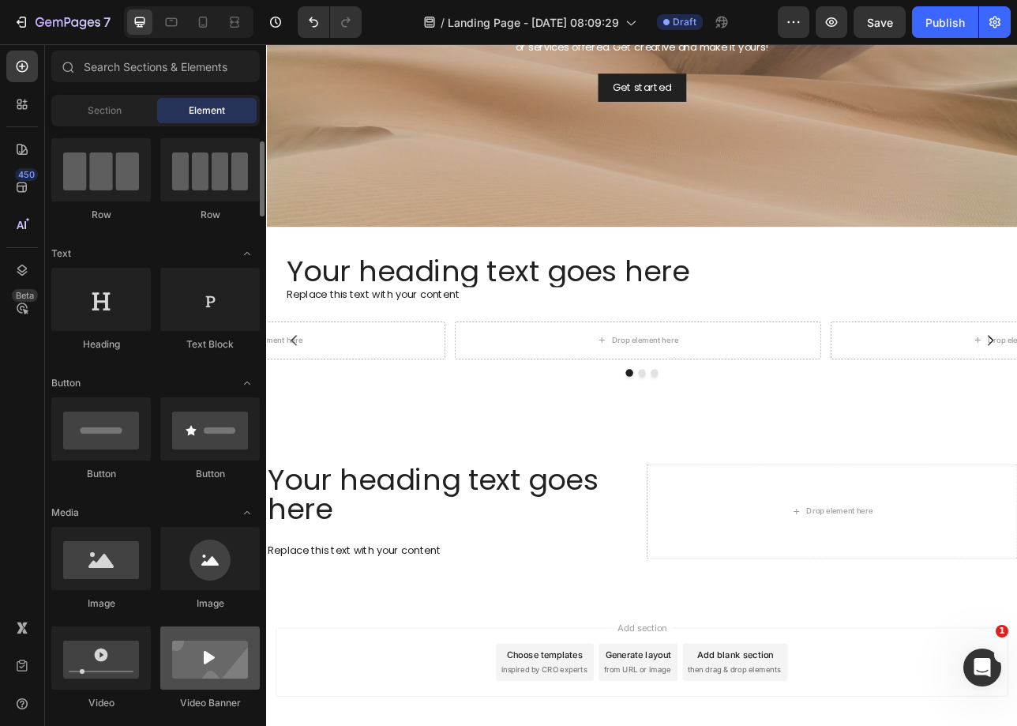
scroll to position [148, 0]
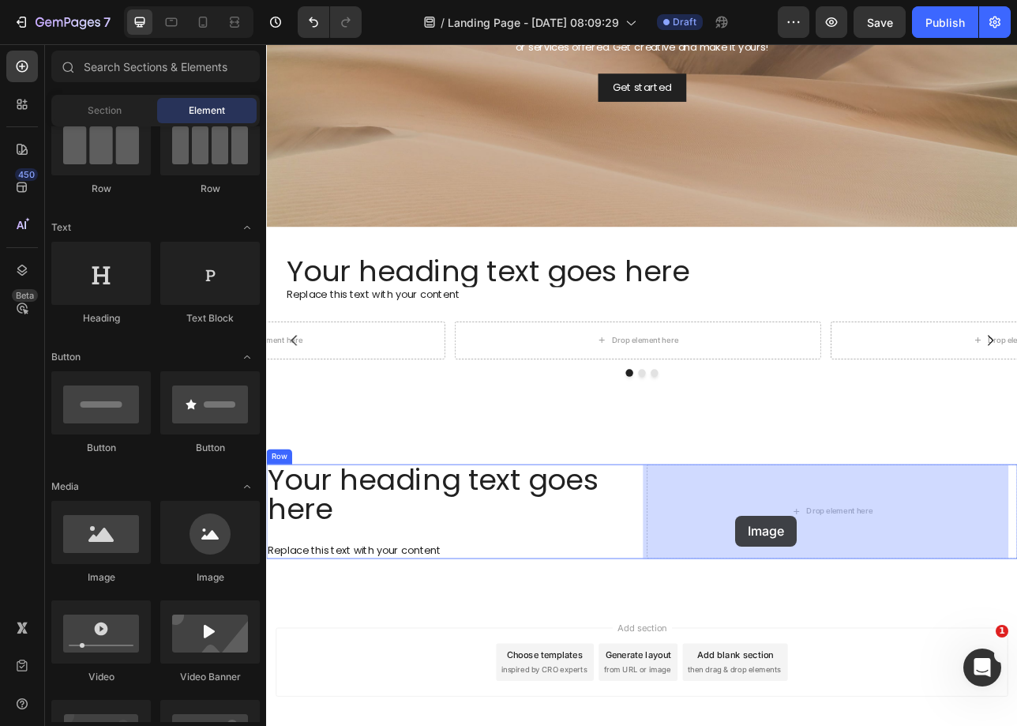
drag, startPoint x: 344, startPoint y: 581, endPoint x: 858, endPoint y: 638, distance: 517.3
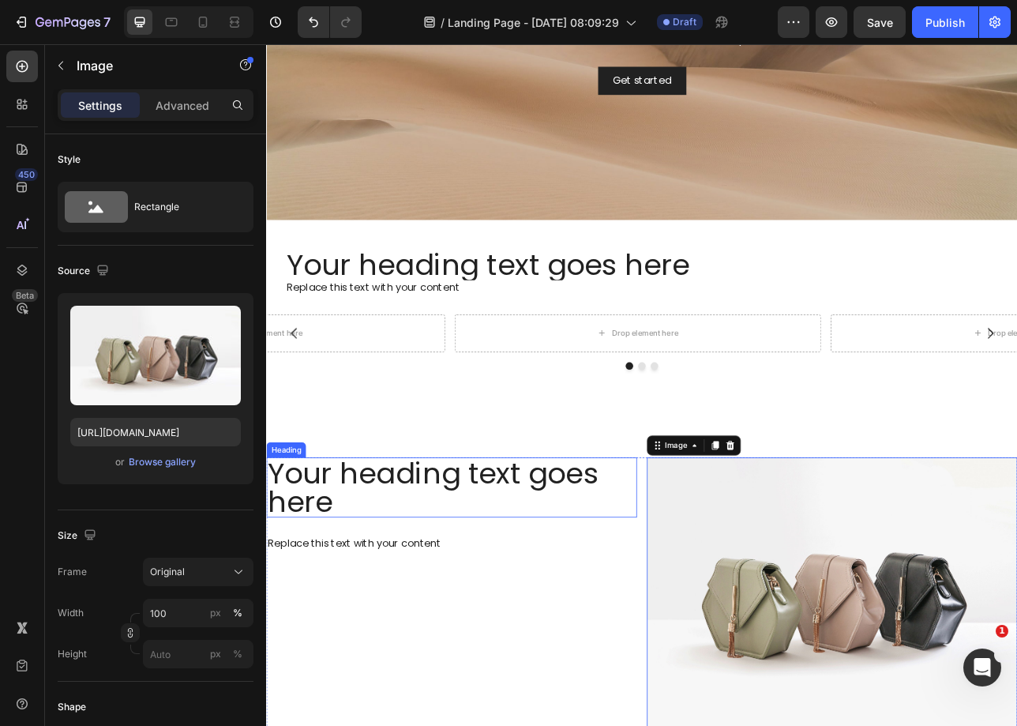
scroll to position [629, 0]
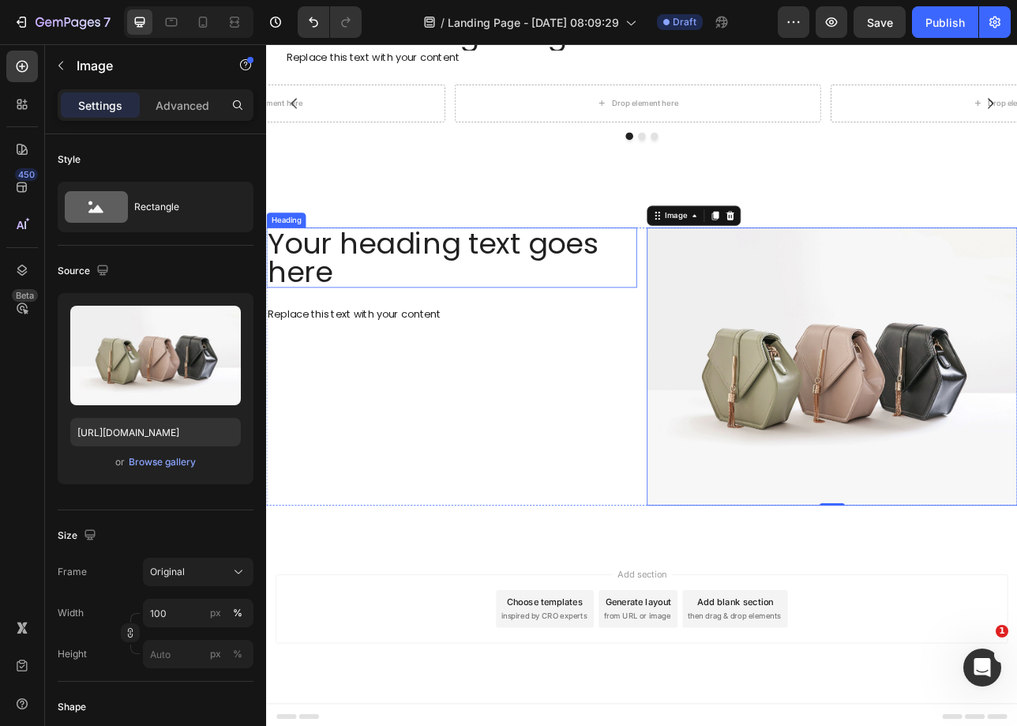
click at [714, 346] on h2 "Your heading text goes here" at bounding box center [500, 314] width 468 height 76
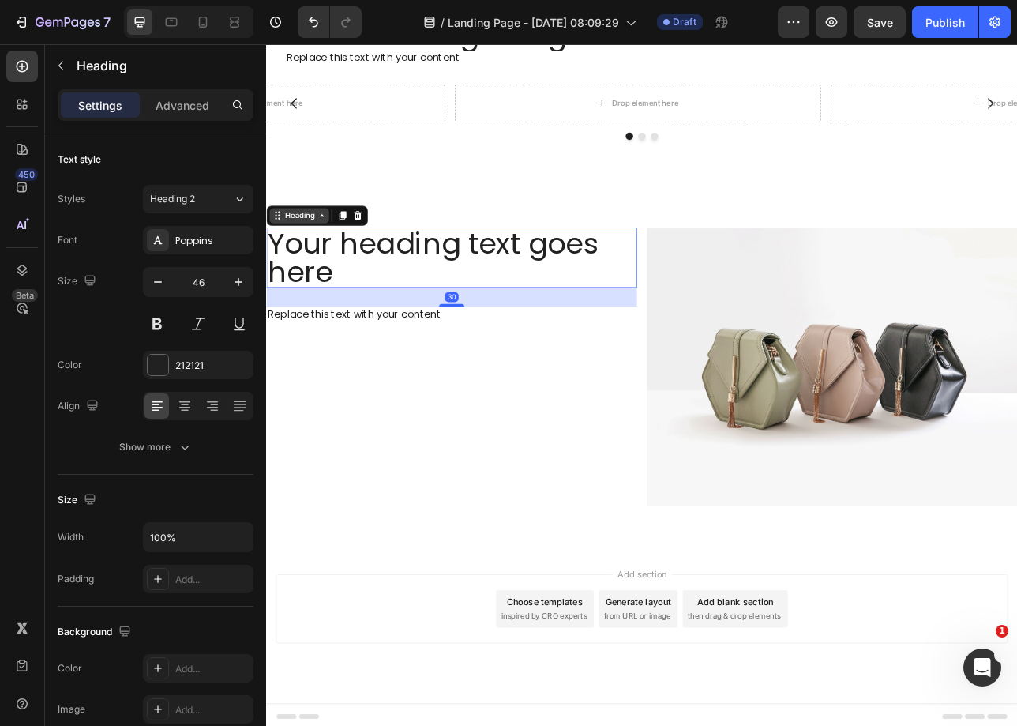
click at [317, 257] on div "Heading" at bounding box center [307, 261] width 43 height 14
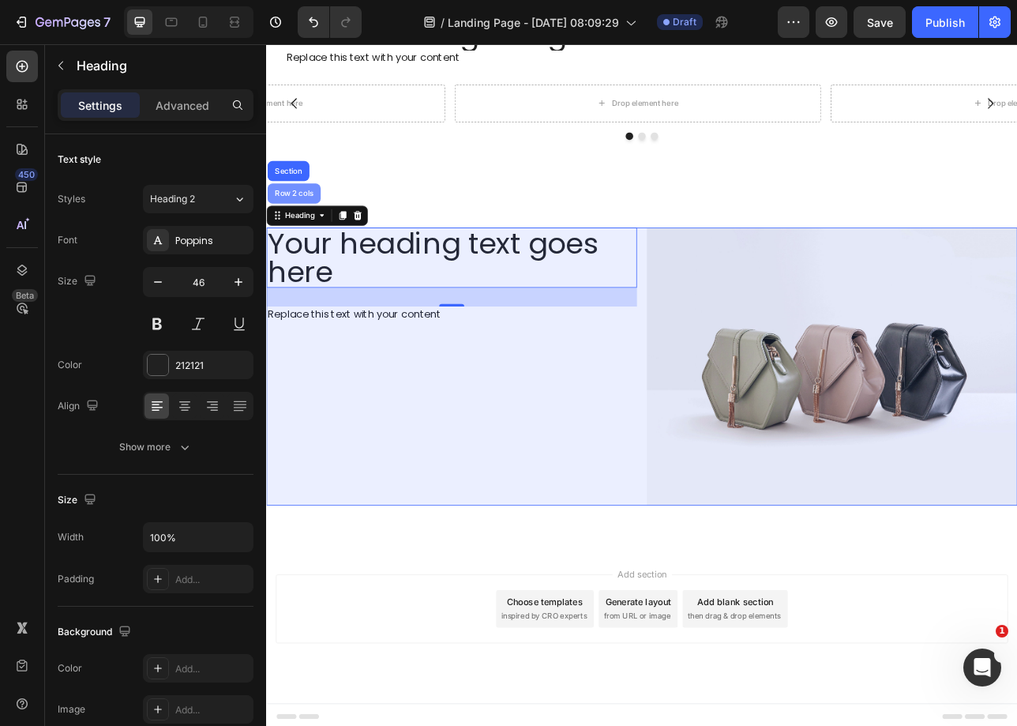
click at [318, 233] on div "Row 2 cols" at bounding box center [300, 232] width 54 height 9
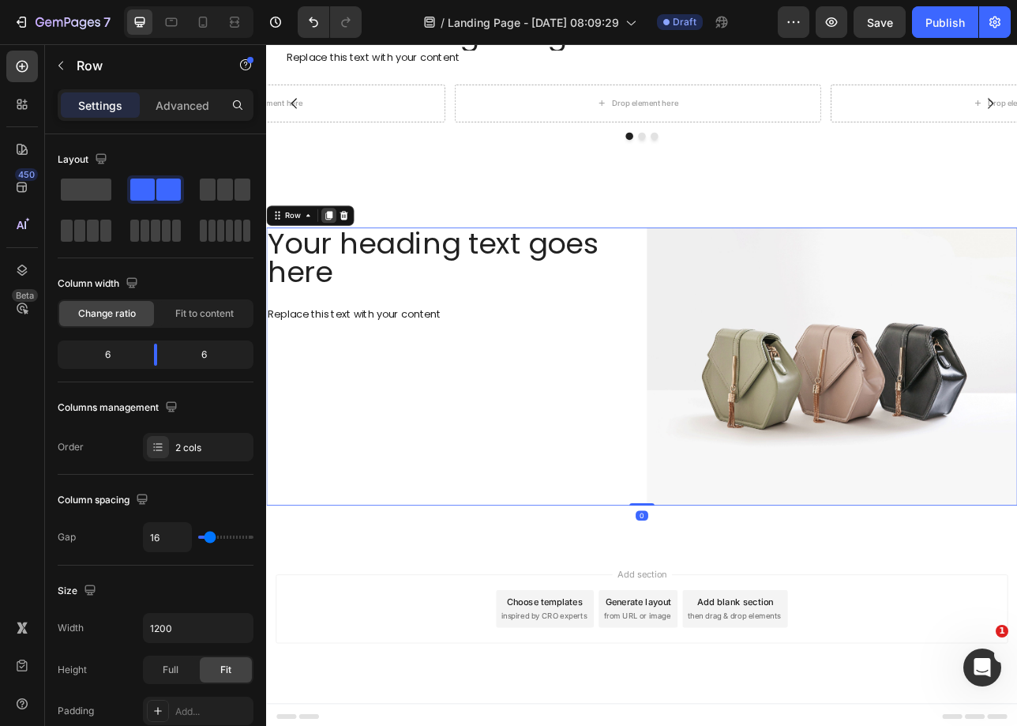
click at [347, 259] on icon at bounding box center [344, 260] width 9 height 11
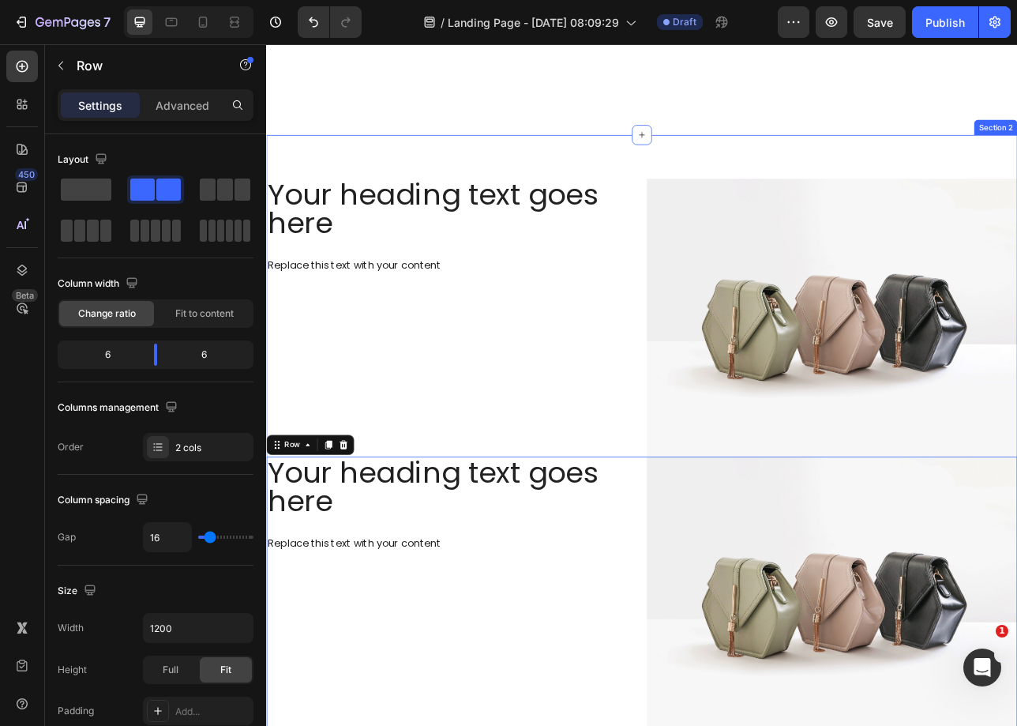
scroll to position [975, 0]
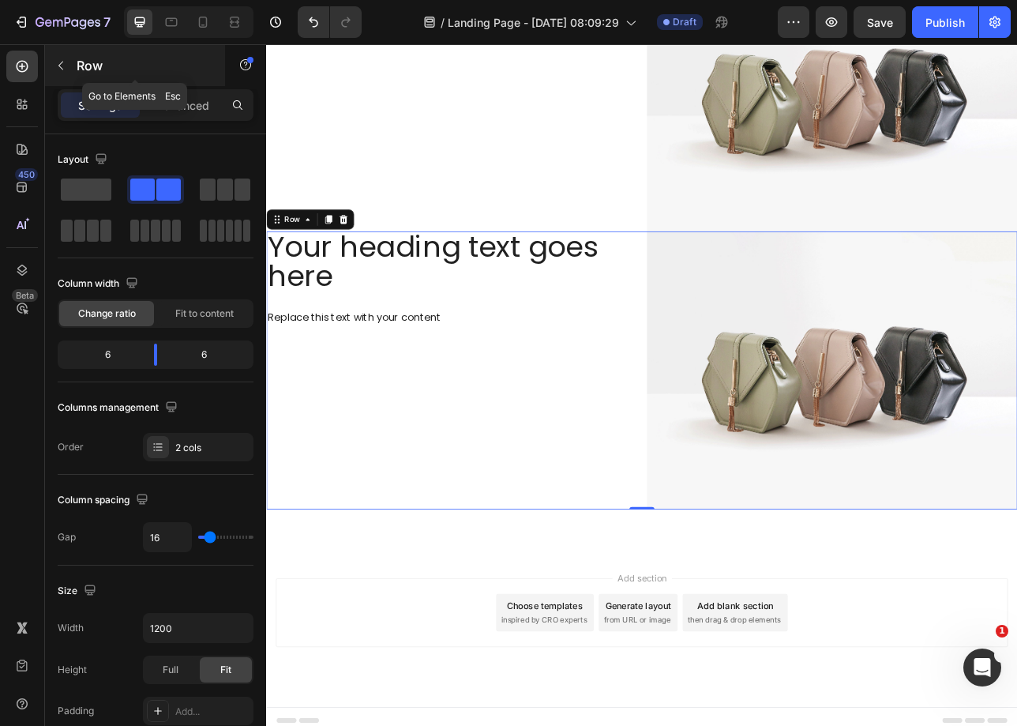
click at [72, 62] on button "button" at bounding box center [60, 65] width 25 height 25
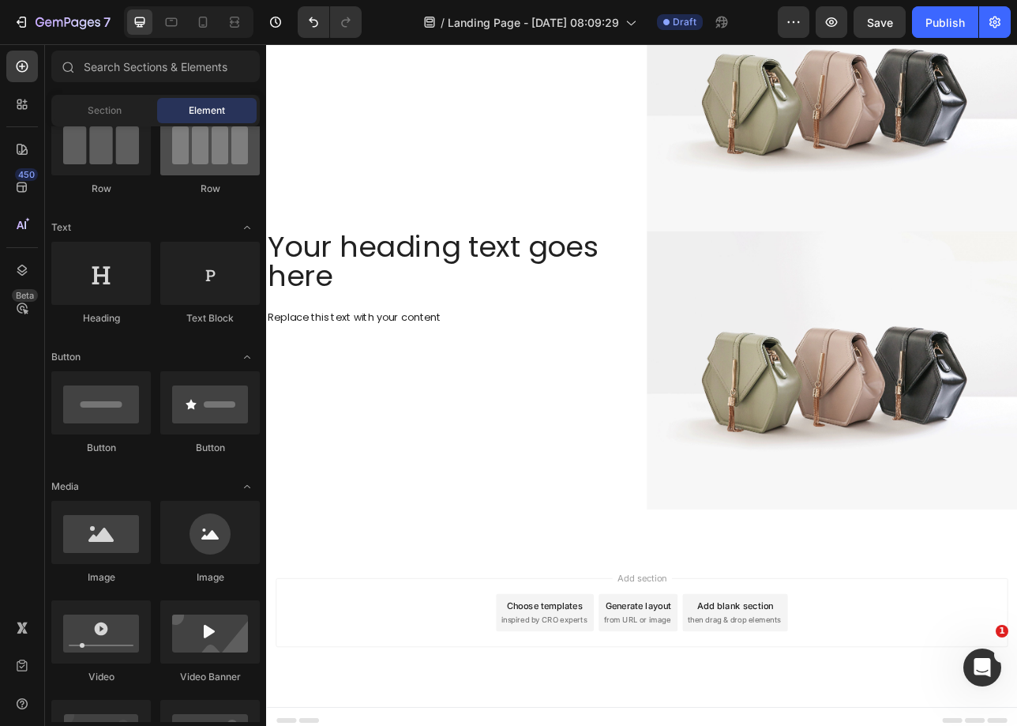
scroll to position [37, 0]
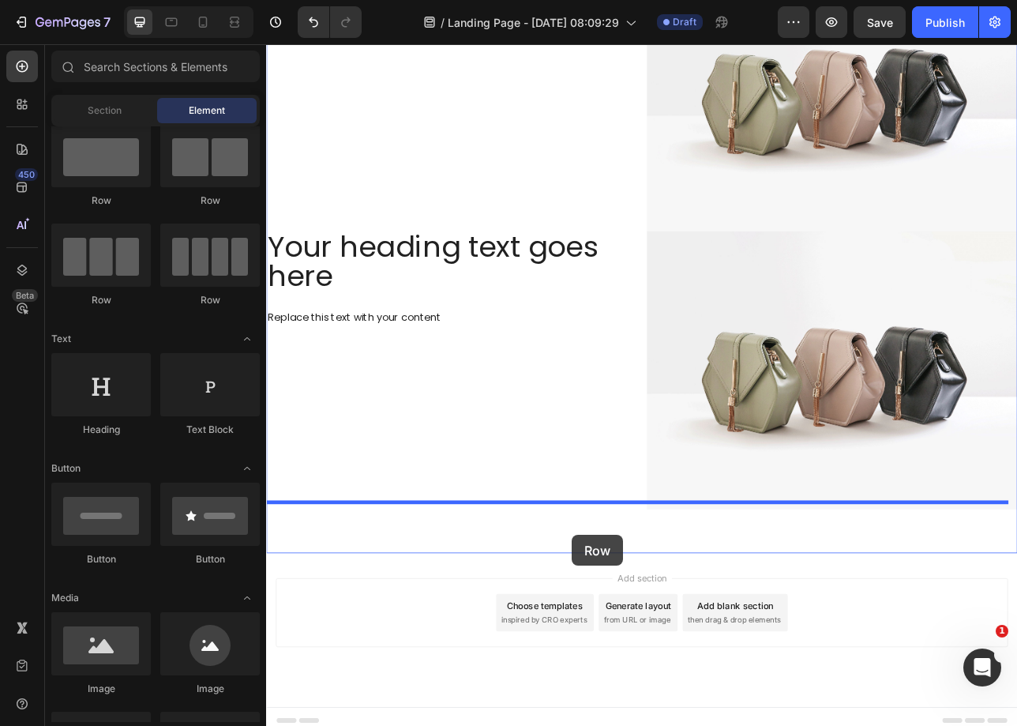
drag, startPoint x: 528, startPoint y: 337, endPoint x: 652, endPoint y: 663, distance: 349.0
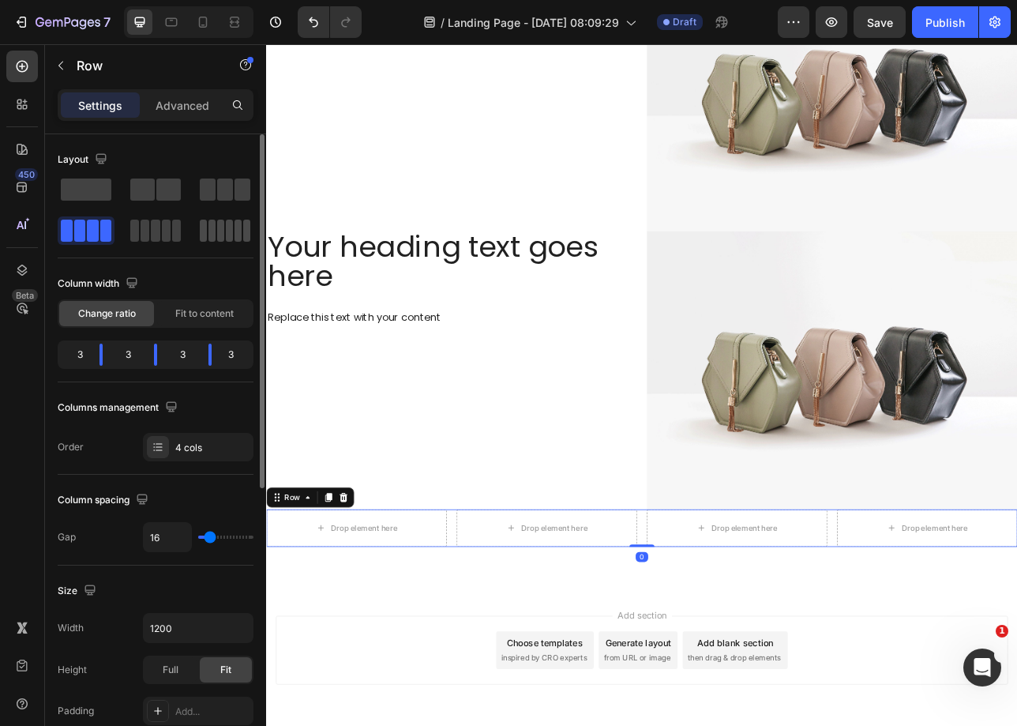
click at [214, 228] on span at bounding box center [212, 231] width 7 height 22
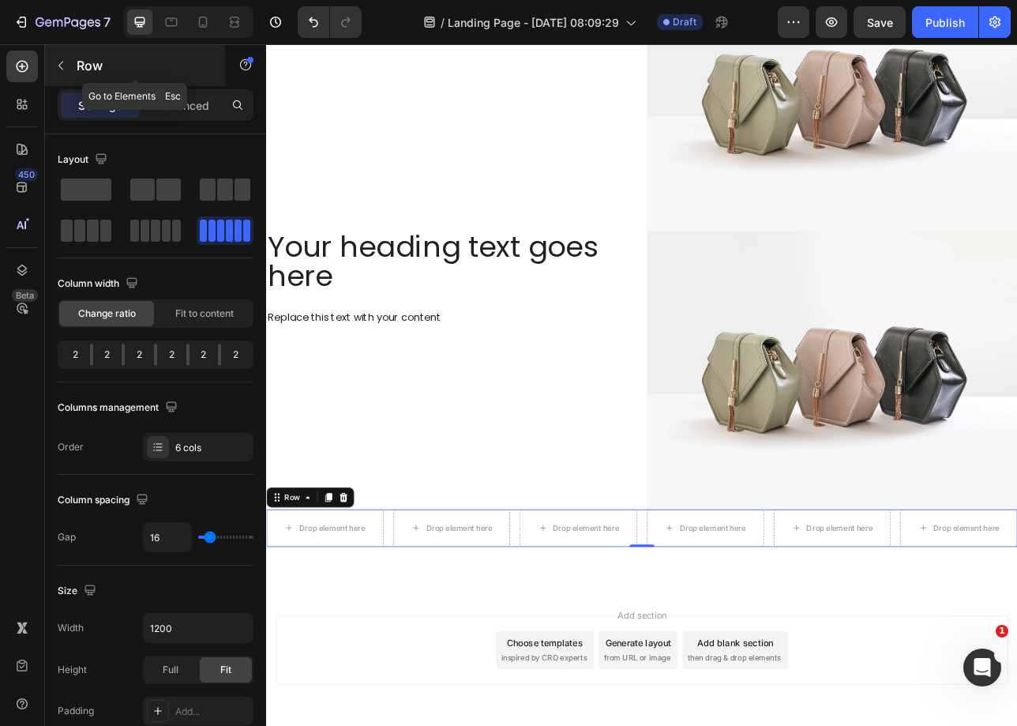
click at [67, 74] on button "button" at bounding box center [60, 65] width 25 height 25
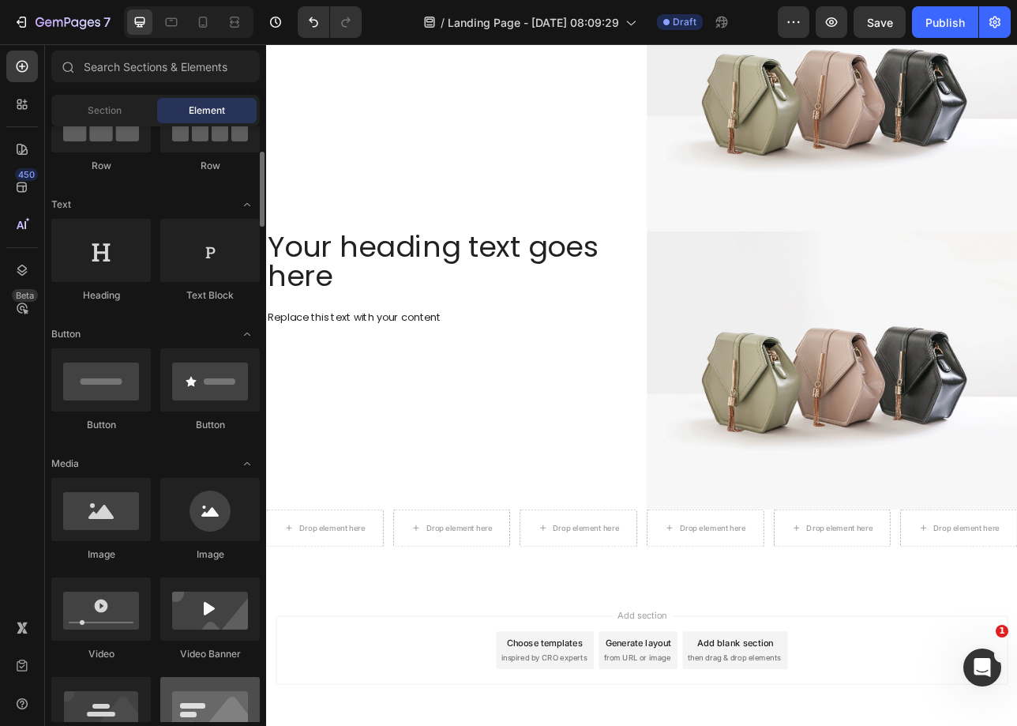
scroll to position [902, 0]
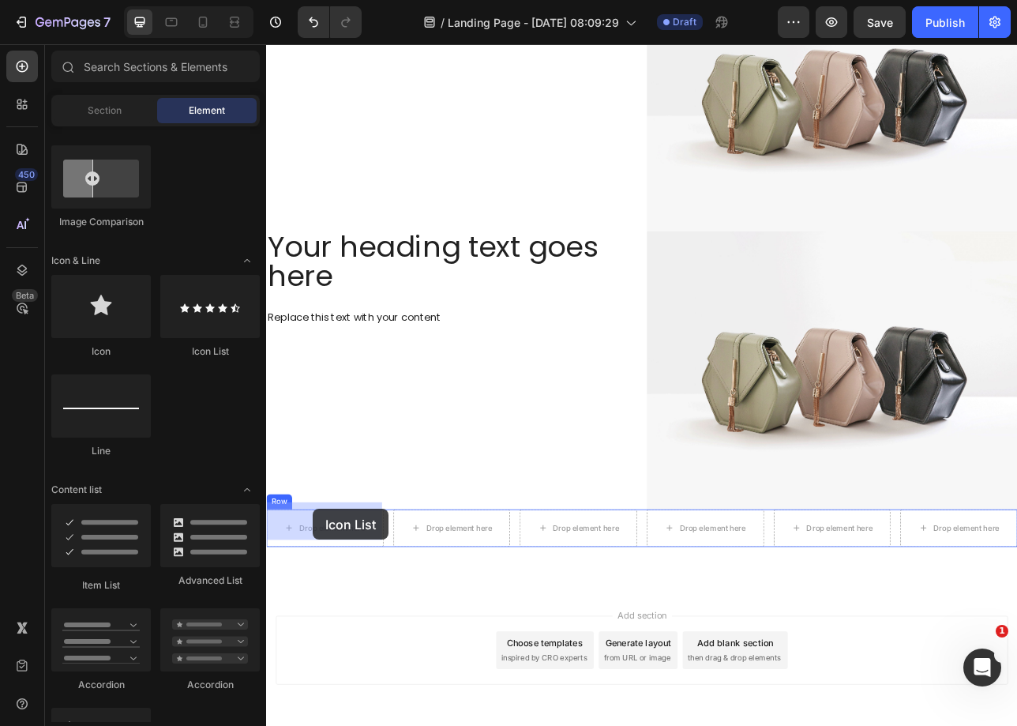
drag, startPoint x: 456, startPoint y: 351, endPoint x: 325, endPoint y: 630, distance: 308.1
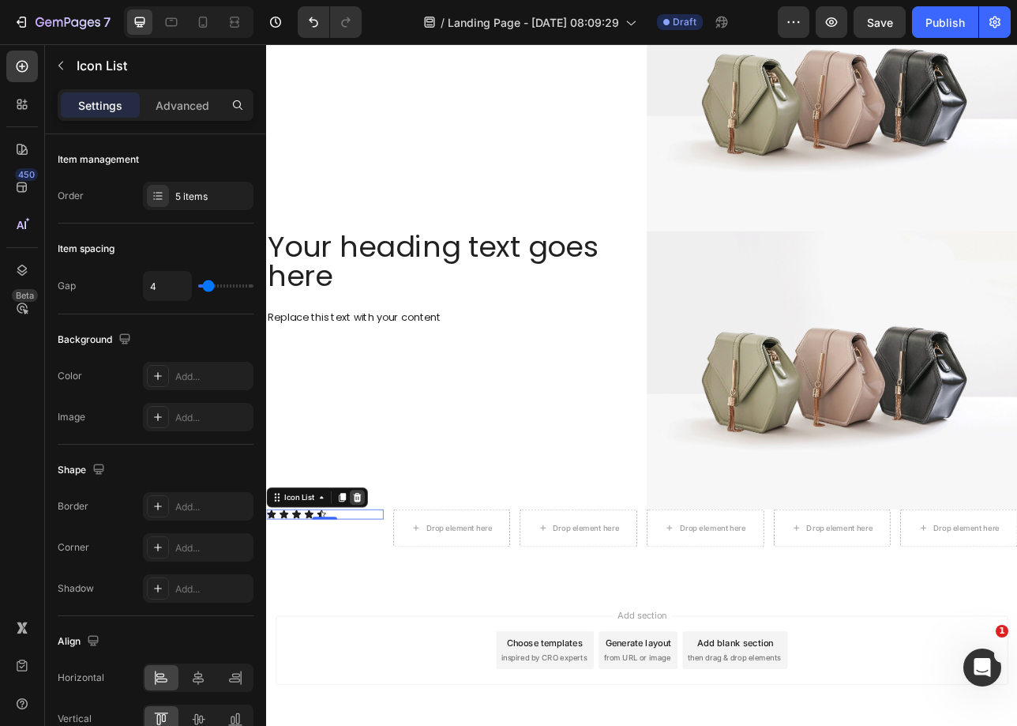
click at [381, 611] on icon at bounding box center [381, 616] width 10 height 11
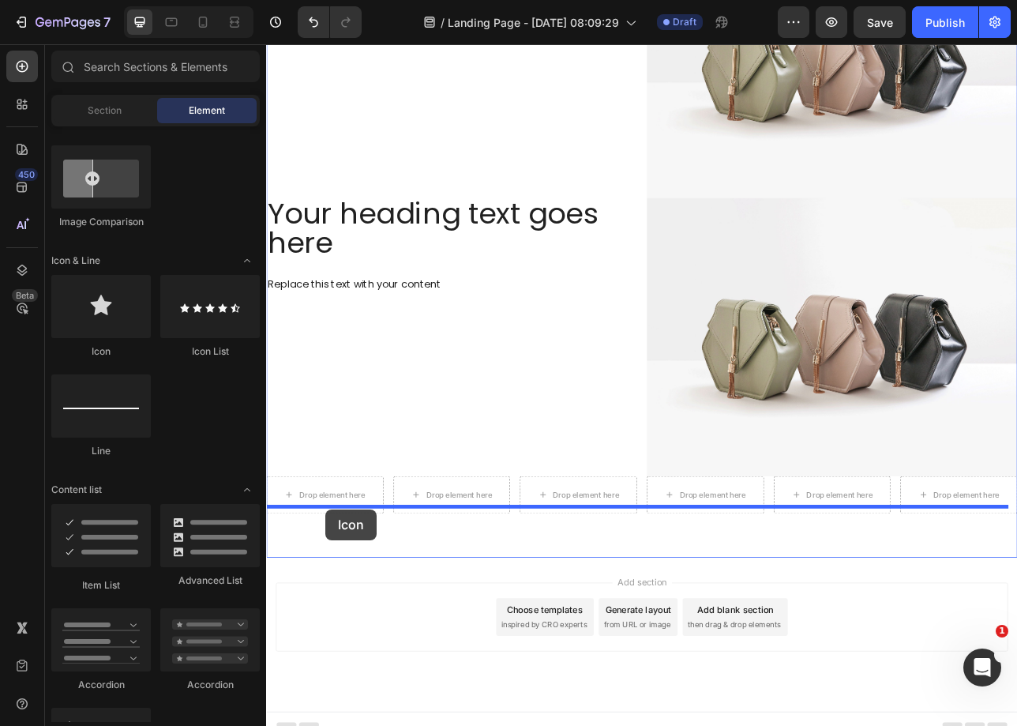
scroll to position [1023, 0]
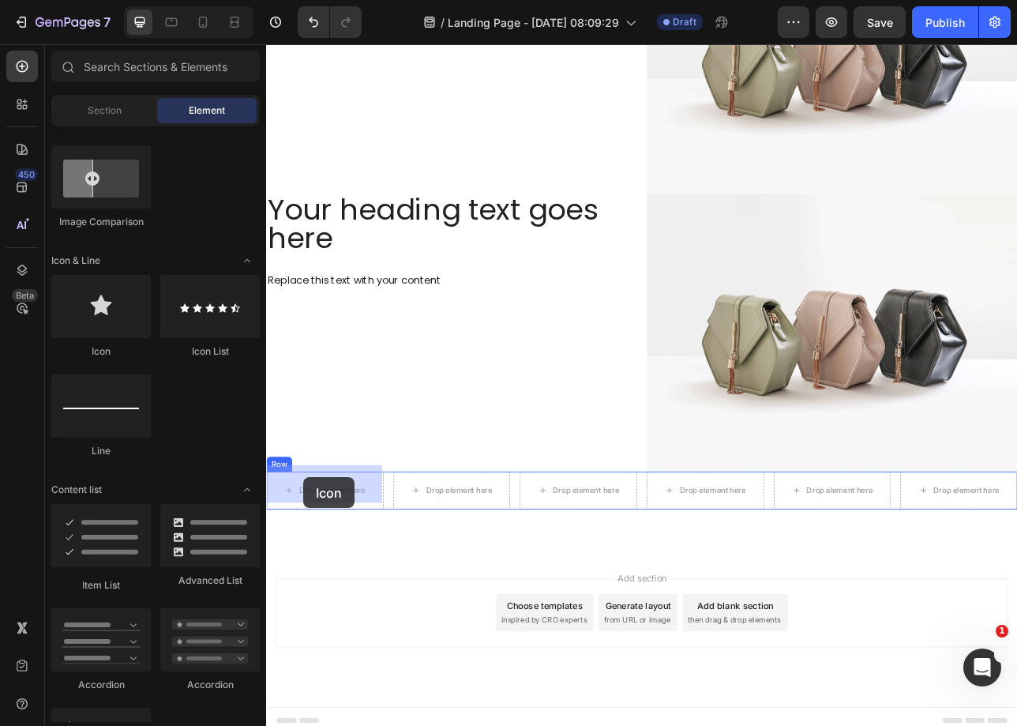
drag, startPoint x: 372, startPoint y: 361, endPoint x: 313, endPoint y: 591, distance: 237.3
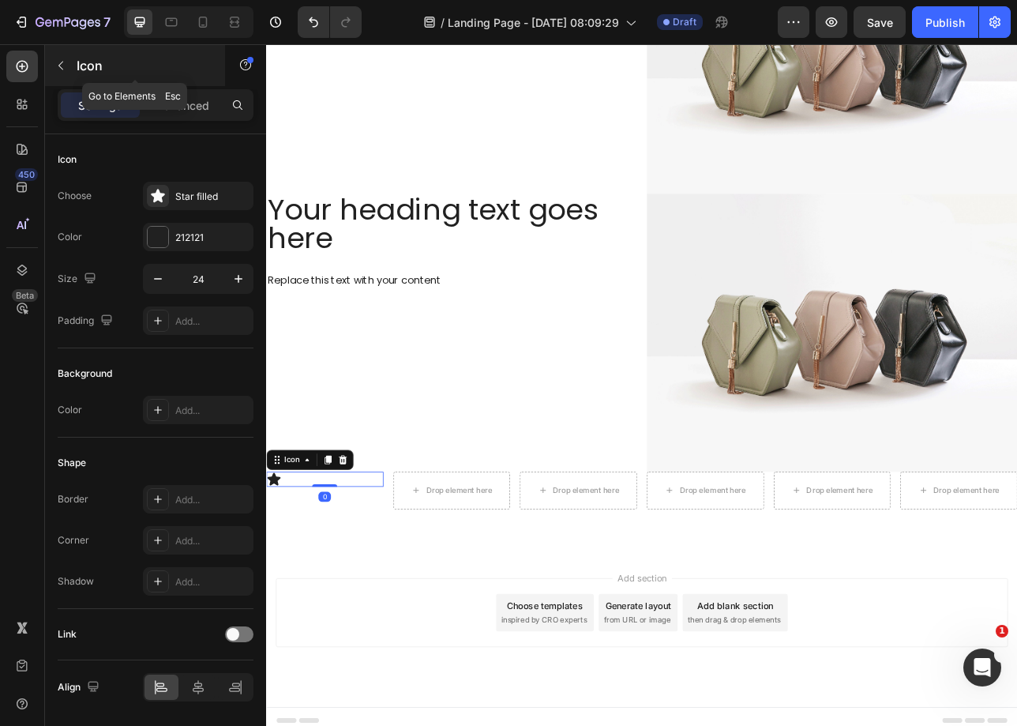
click at [58, 64] on icon "button" at bounding box center [60, 65] width 13 height 13
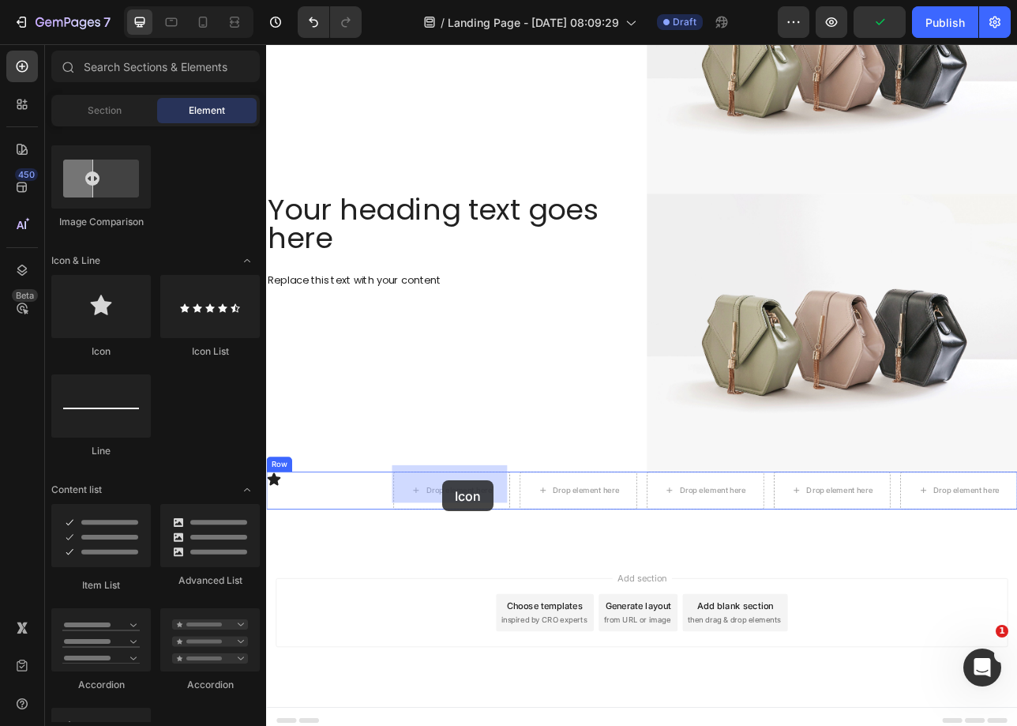
drag, startPoint x: 386, startPoint y: 363, endPoint x: 511, endPoint y: 556, distance: 230.2
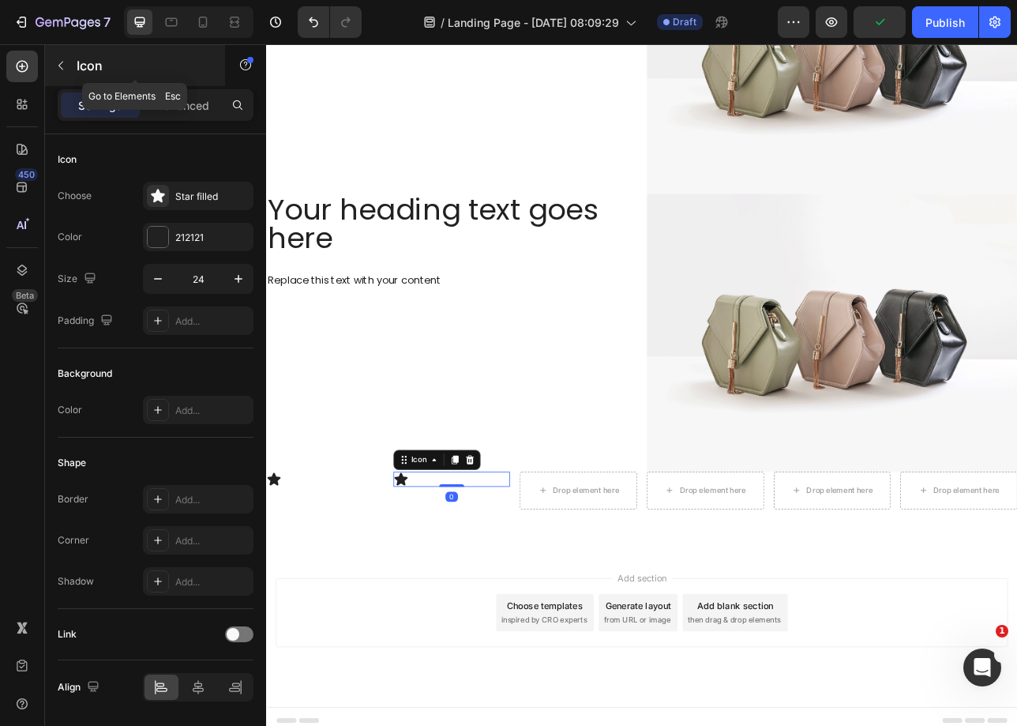
click at [72, 71] on button "button" at bounding box center [60, 65] width 25 height 25
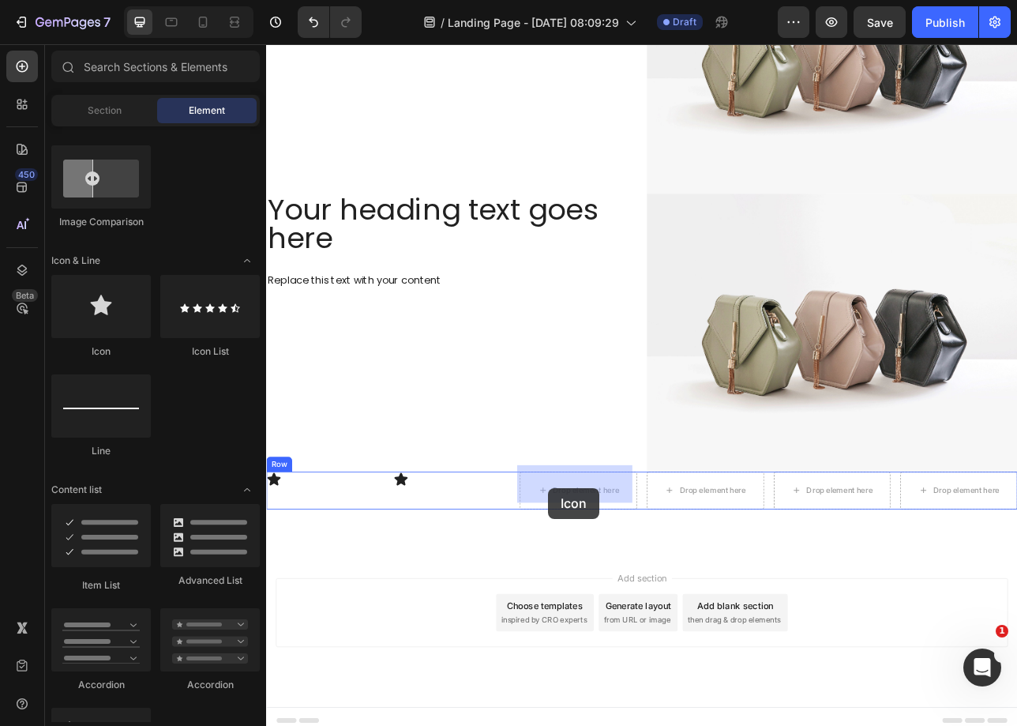
drag, startPoint x: 415, startPoint y: 548, endPoint x: 375, endPoint y: 340, distance: 212.2
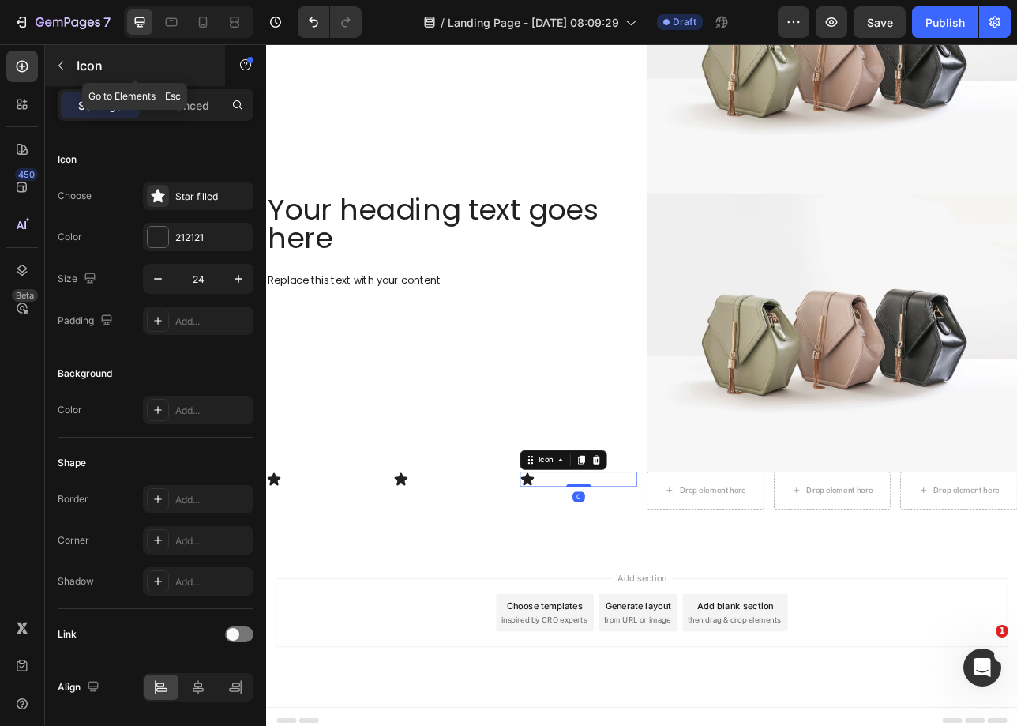
click at [63, 60] on icon "button" at bounding box center [60, 65] width 13 height 13
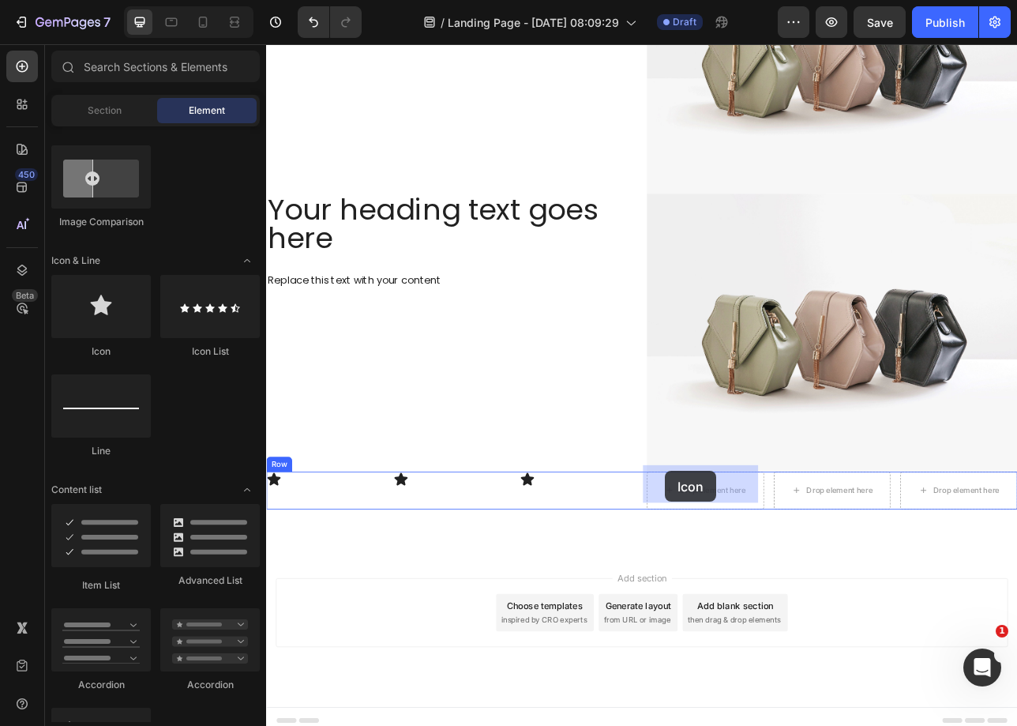
drag, startPoint x: 366, startPoint y: 363, endPoint x: 769, endPoint y: 583, distance: 458.7
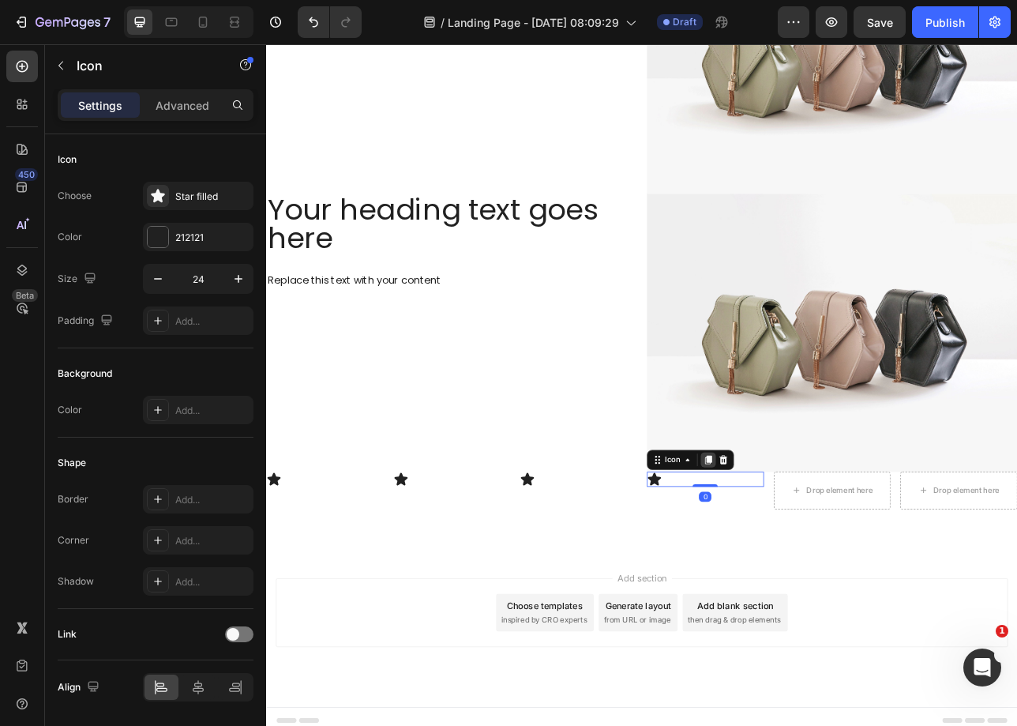
click at [814, 559] on div at bounding box center [823, 568] width 19 height 19
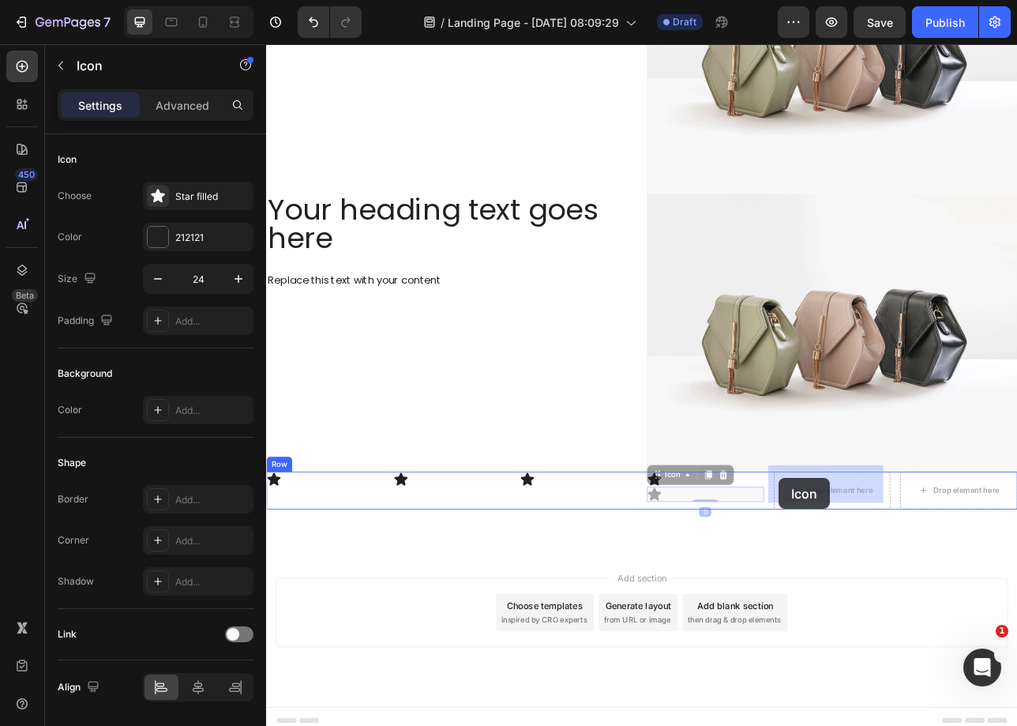
drag, startPoint x: 762, startPoint y: 581, endPoint x: 913, endPoint y: 592, distance: 151.2
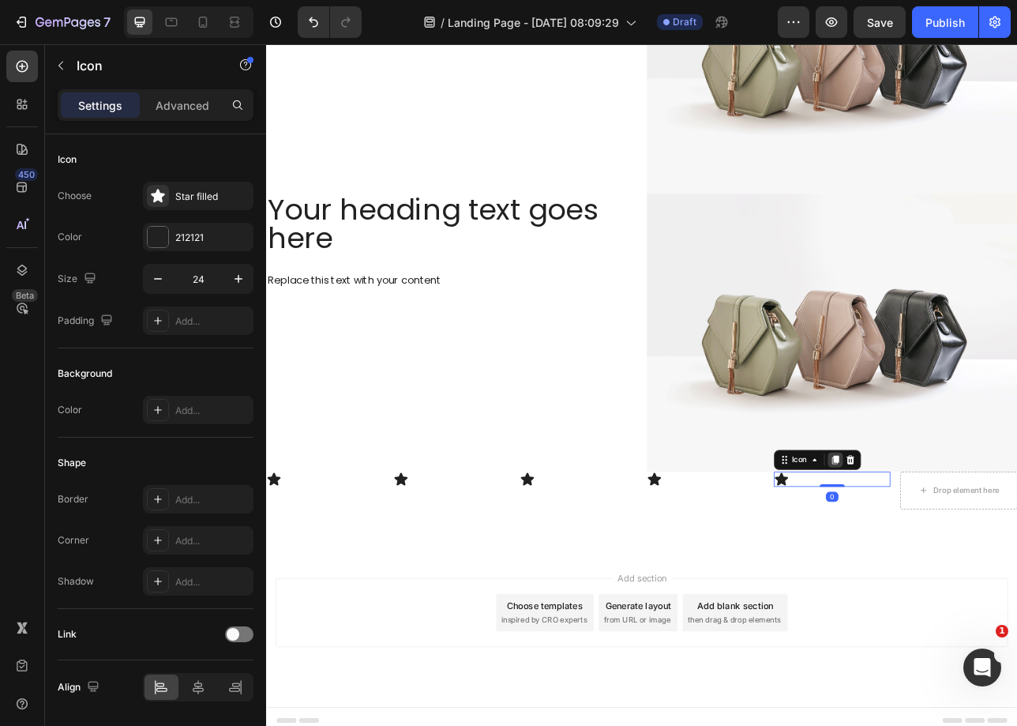
click at [978, 562] on icon at bounding box center [984, 568] width 13 height 13
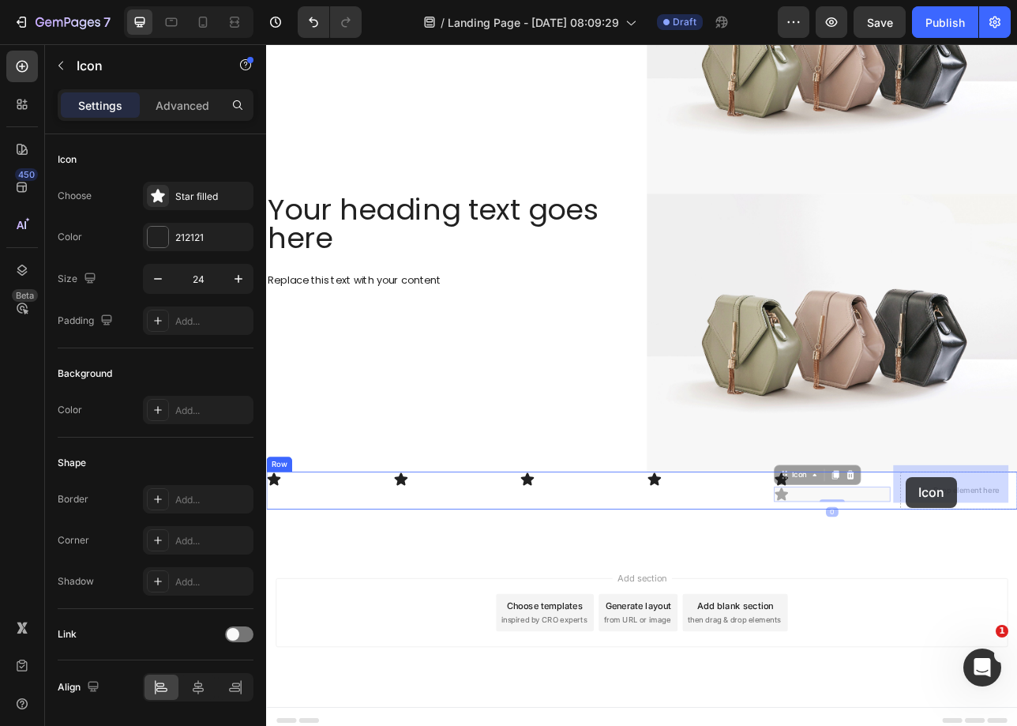
drag, startPoint x: 921, startPoint y: 584, endPoint x: 1073, endPoint y: 589, distance: 152.5
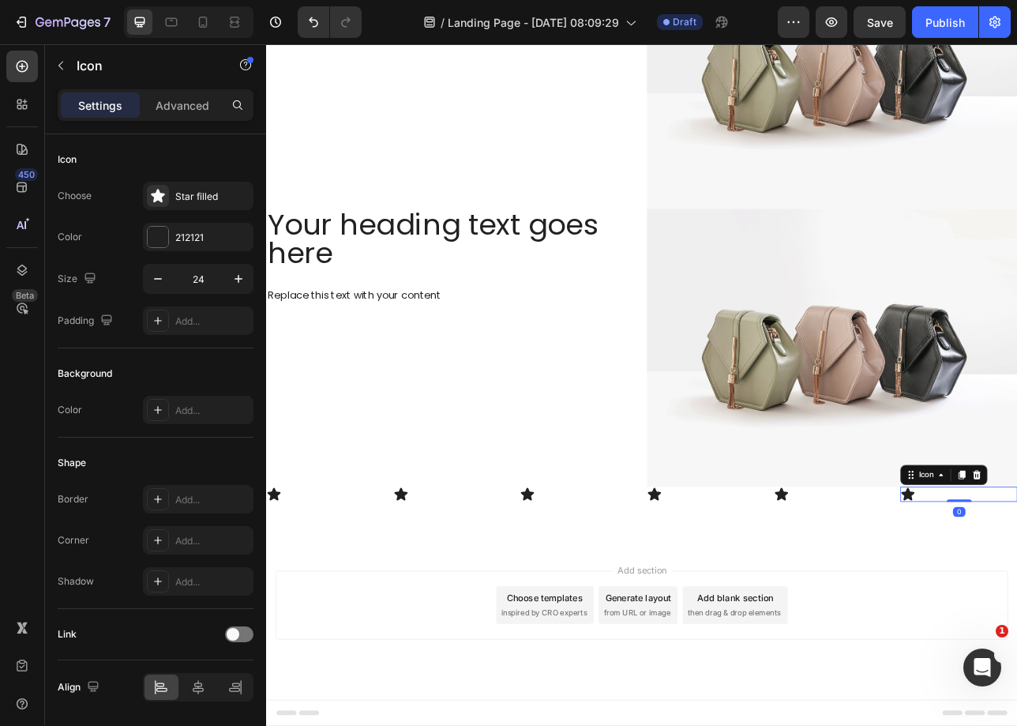
scroll to position [994, 0]
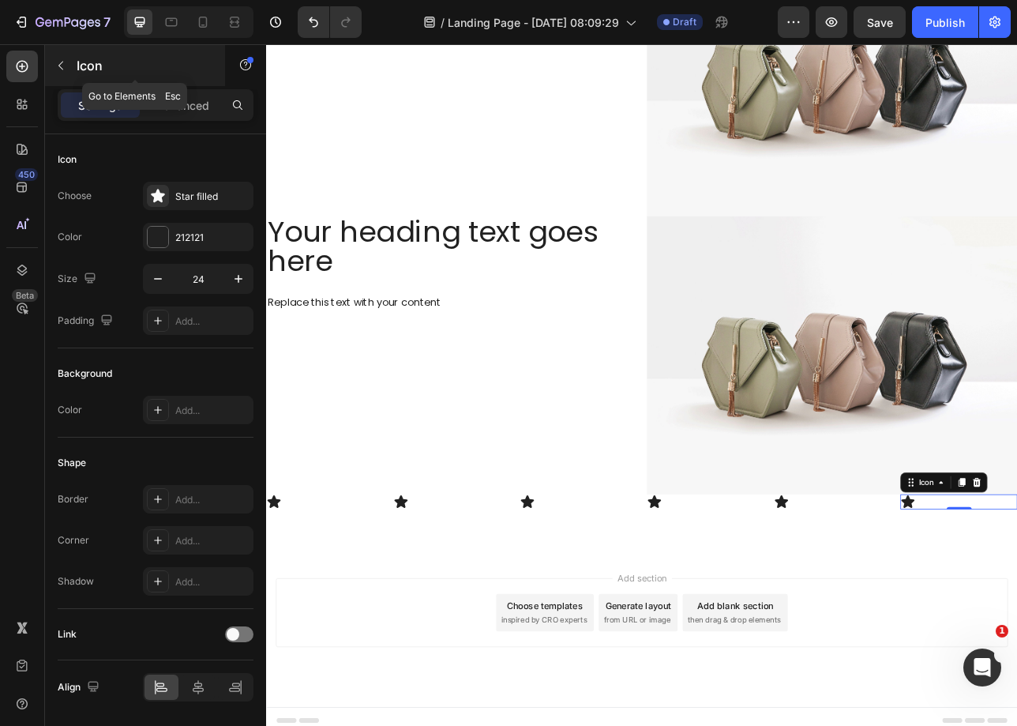
click at [61, 65] on icon "button" at bounding box center [60, 65] width 13 height 13
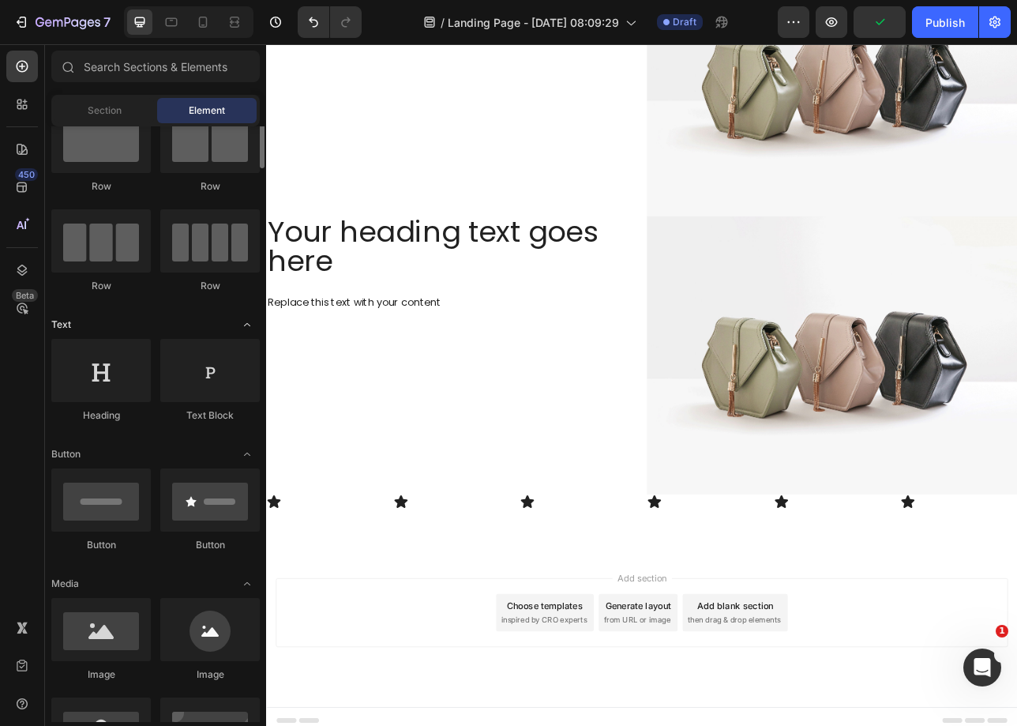
scroll to position [0, 0]
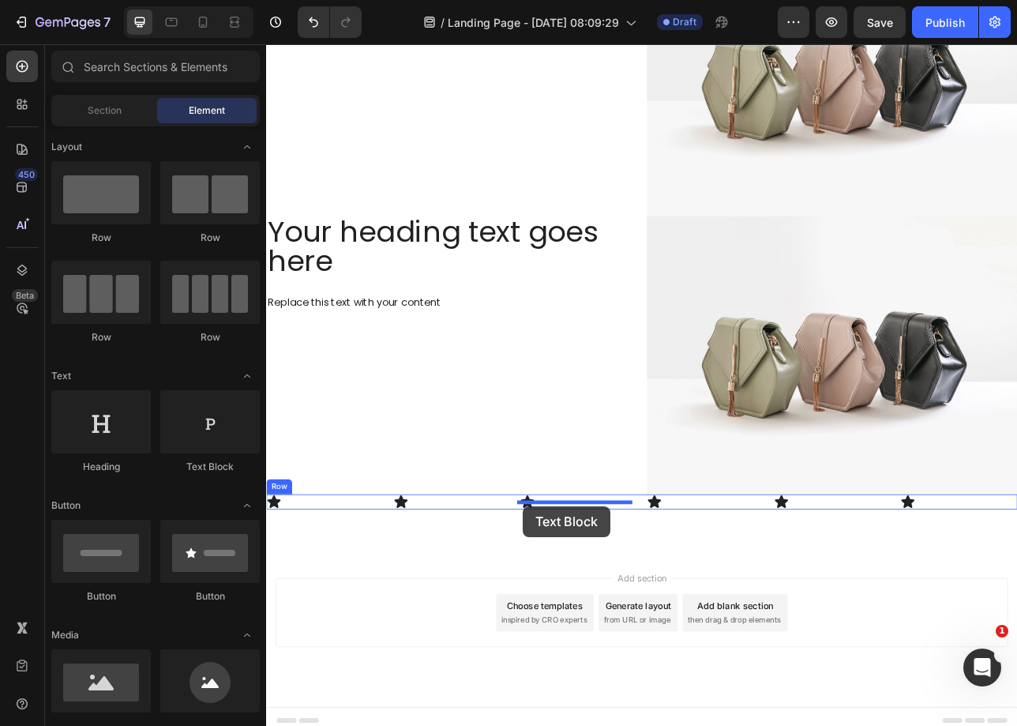
drag, startPoint x: 472, startPoint y: 467, endPoint x: 590, endPoint y: 627, distance: 199.3
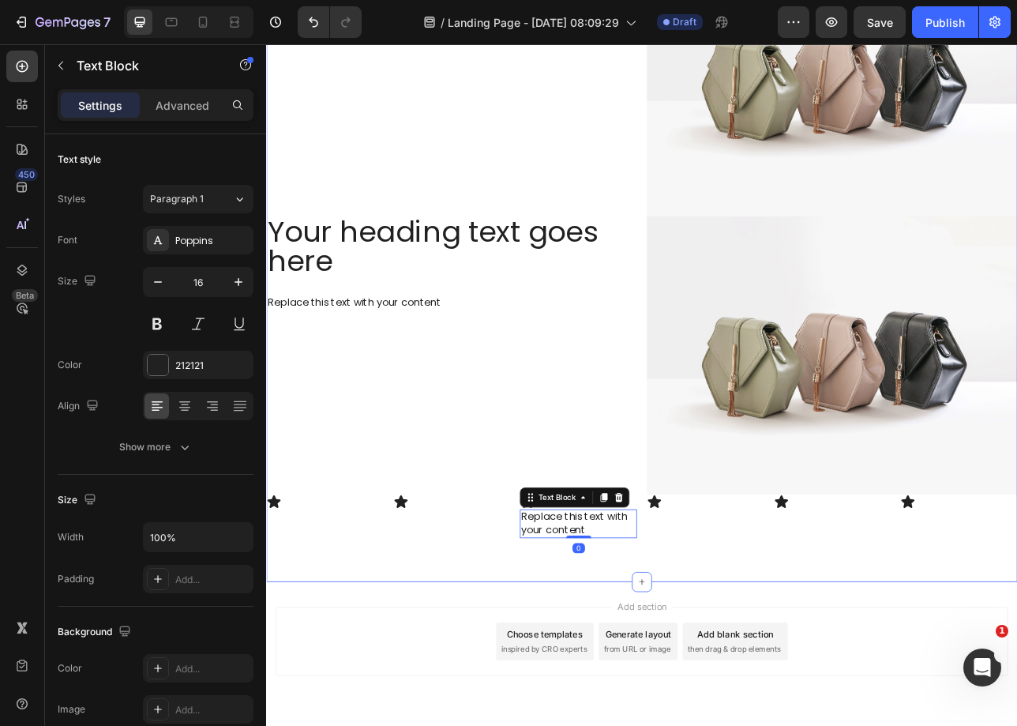
scroll to position [1023, 0]
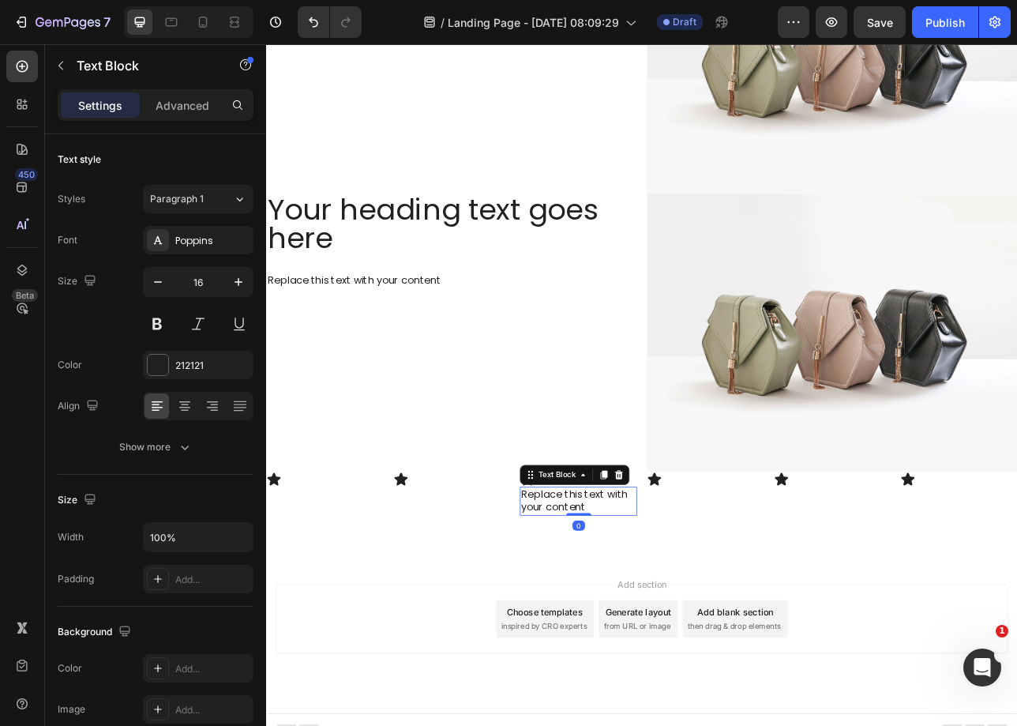
click at [688, 582] on icon at bounding box center [692, 587] width 9 height 11
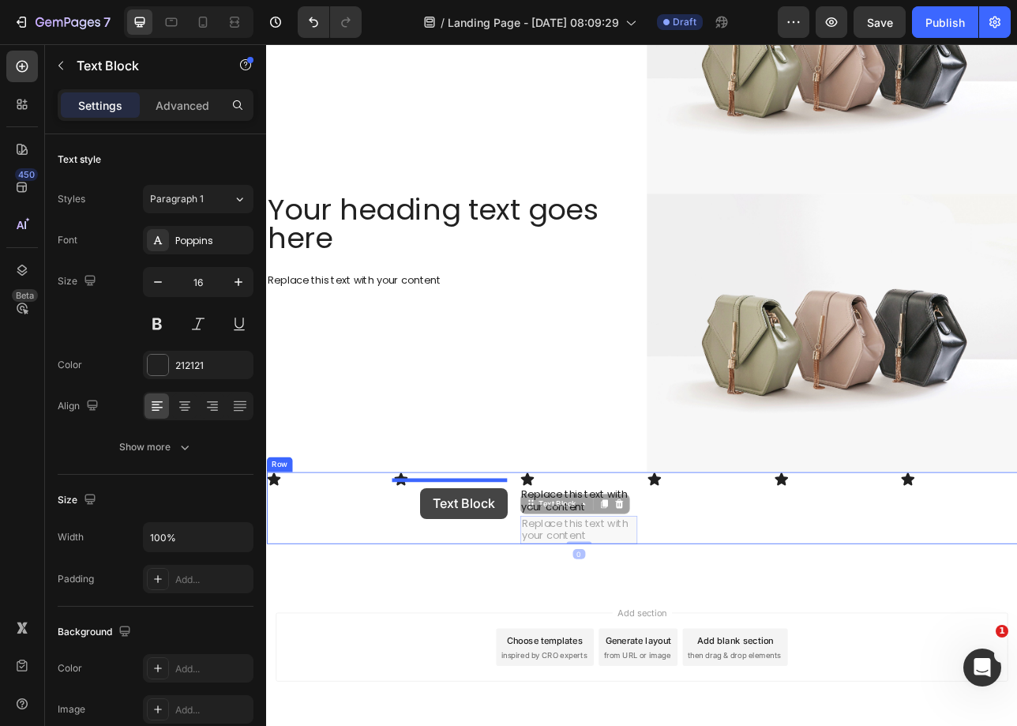
drag, startPoint x: 599, startPoint y: 615, endPoint x: 461, endPoint y: 604, distance: 138.7
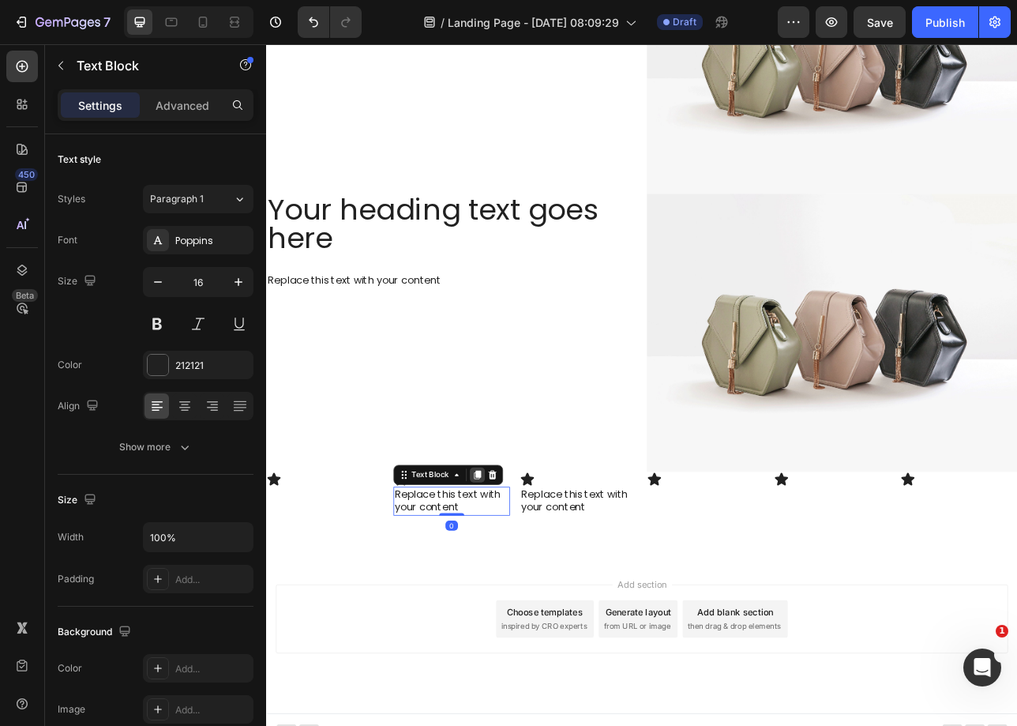
drag, startPoint x: 530, startPoint y: 579, endPoint x: 488, endPoint y: 595, distance: 45.0
click at [530, 582] on icon at bounding box center [532, 587] width 9 height 11
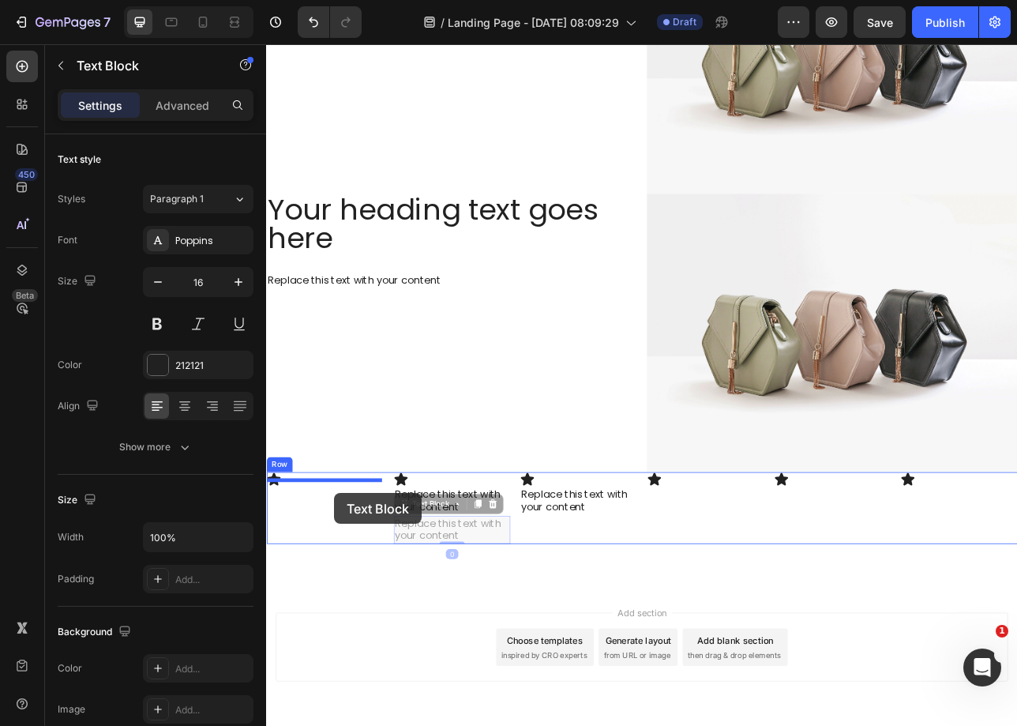
drag, startPoint x: 437, startPoint y: 618, endPoint x: 352, endPoint y: 611, distance: 84.9
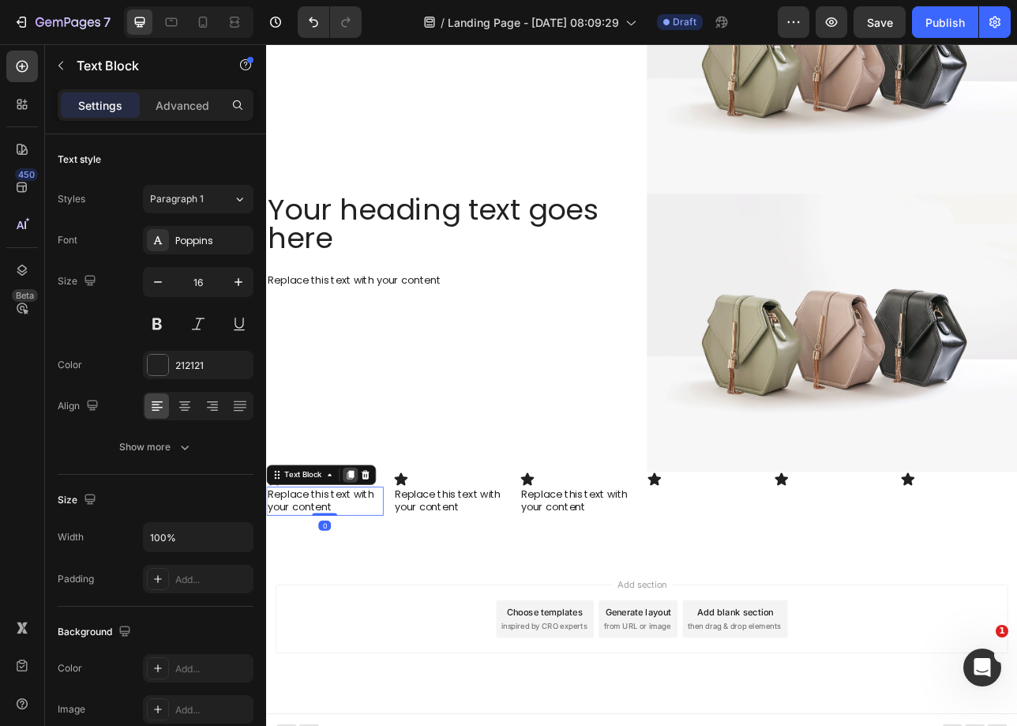
click at [377, 581] on icon at bounding box center [372, 587] width 13 height 13
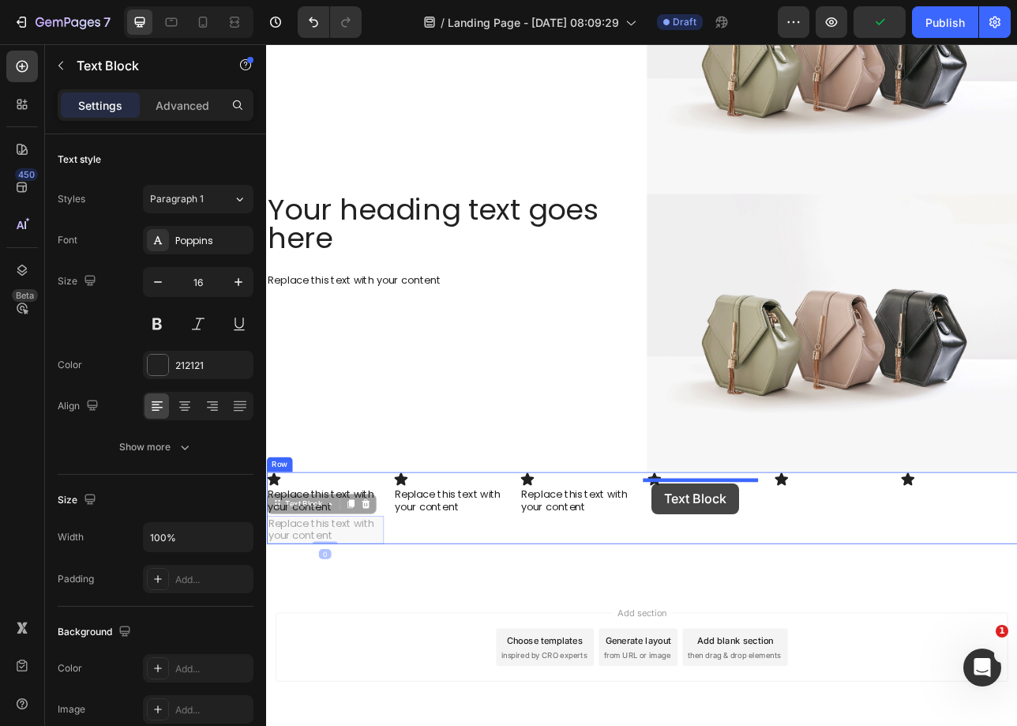
drag, startPoint x: 281, startPoint y: 617, endPoint x: 752, endPoint y: 598, distance: 471.1
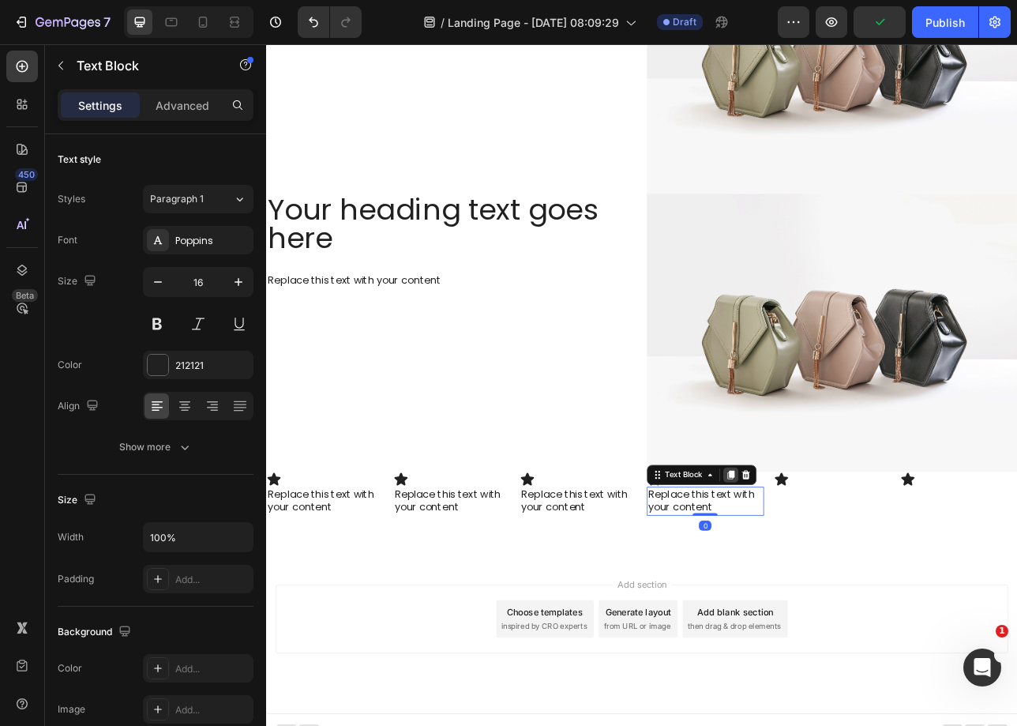
click at [849, 582] on icon at bounding box center [852, 587] width 9 height 11
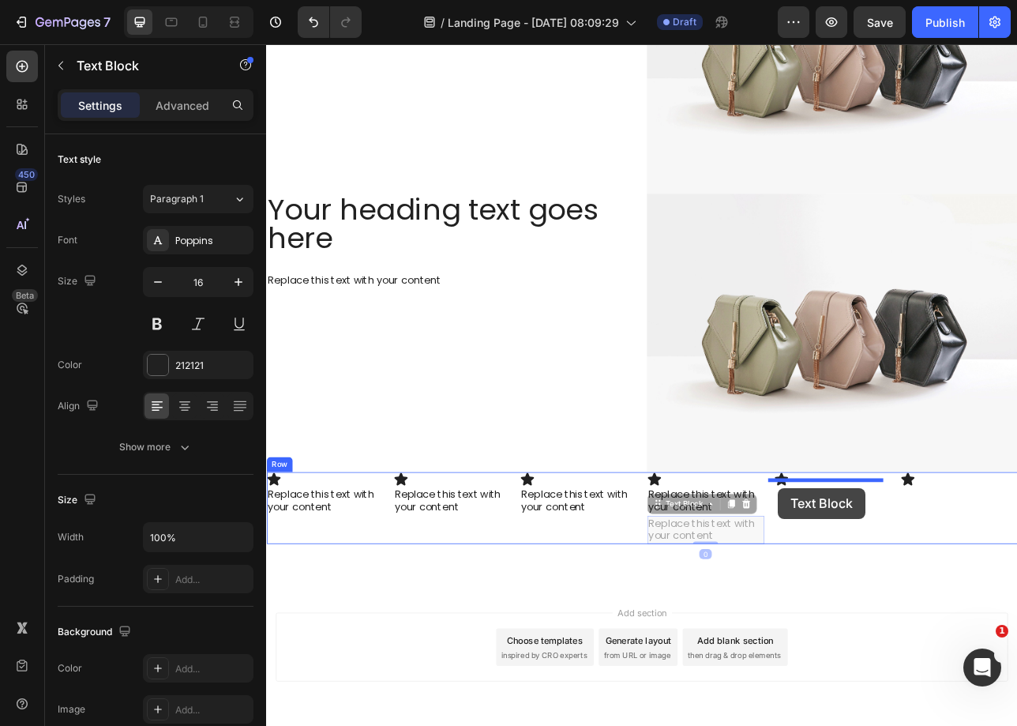
drag, startPoint x: 753, startPoint y: 615, endPoint x: 913, endPoint y: 604, distance: 159.9
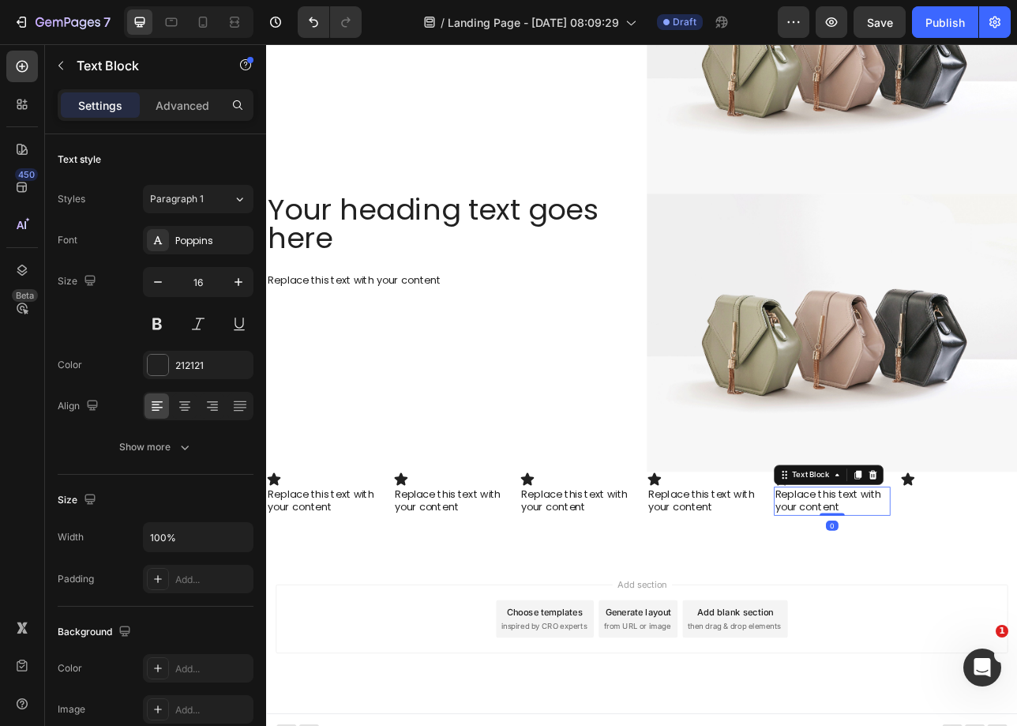
click at [1008, 582] on icon at bounding box center [1012, 587] width 9 height 11
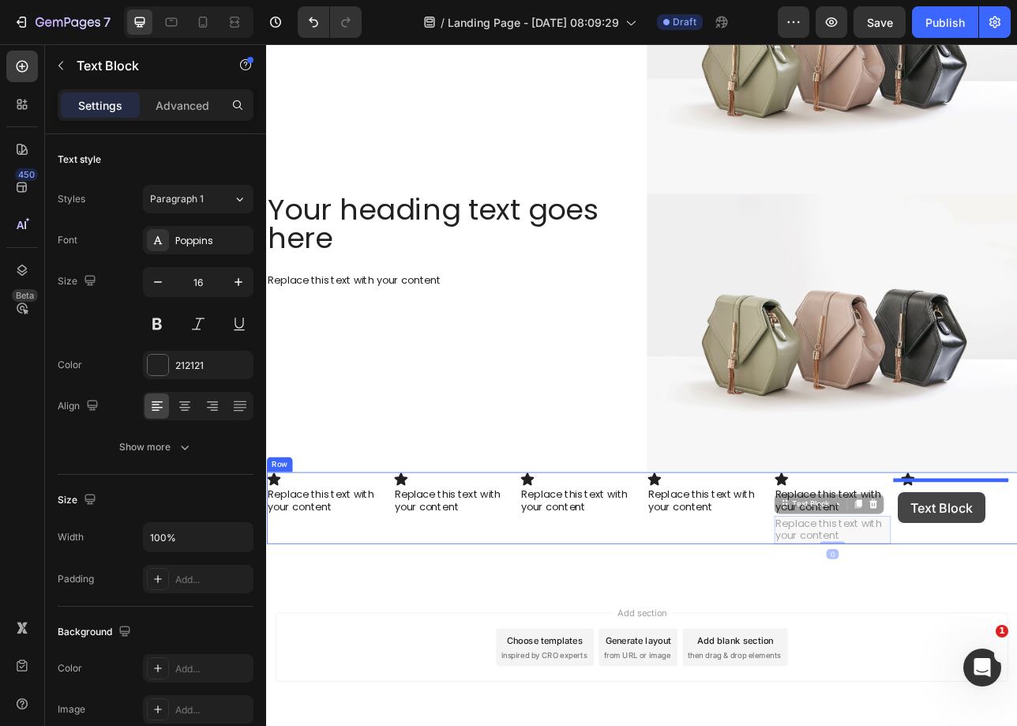
drag, startPoint x: 914, startPoint y: 618, endPoint x: 1063, endPoint y: 610, distance: 149.5
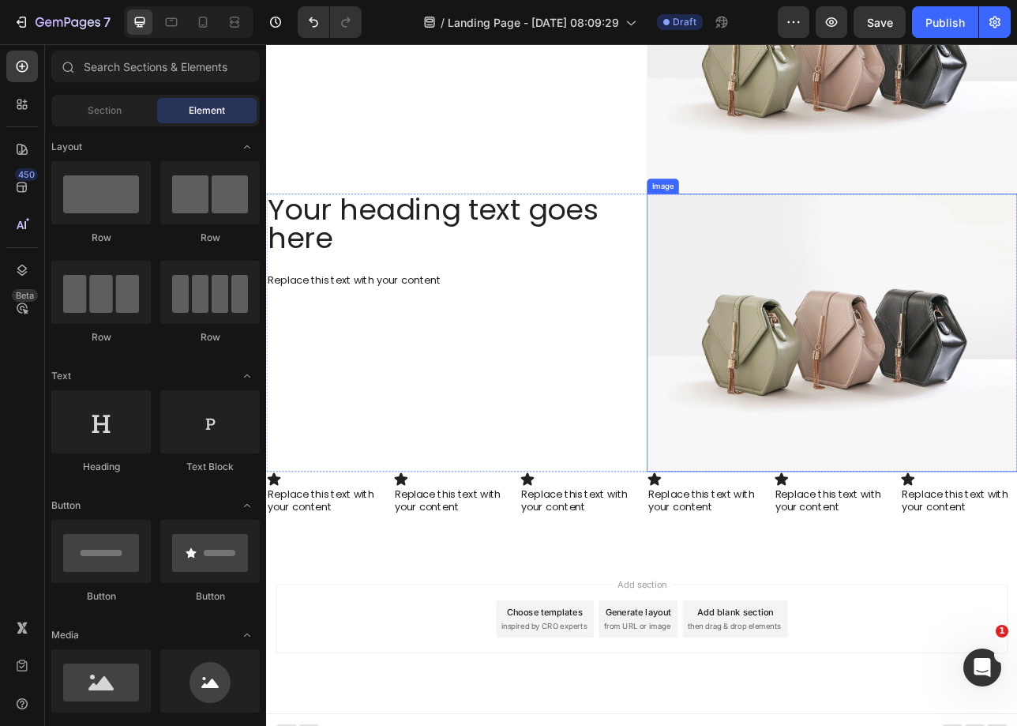
click at [746, 528] on img at bounding box center [980, 408] width 468 height 351
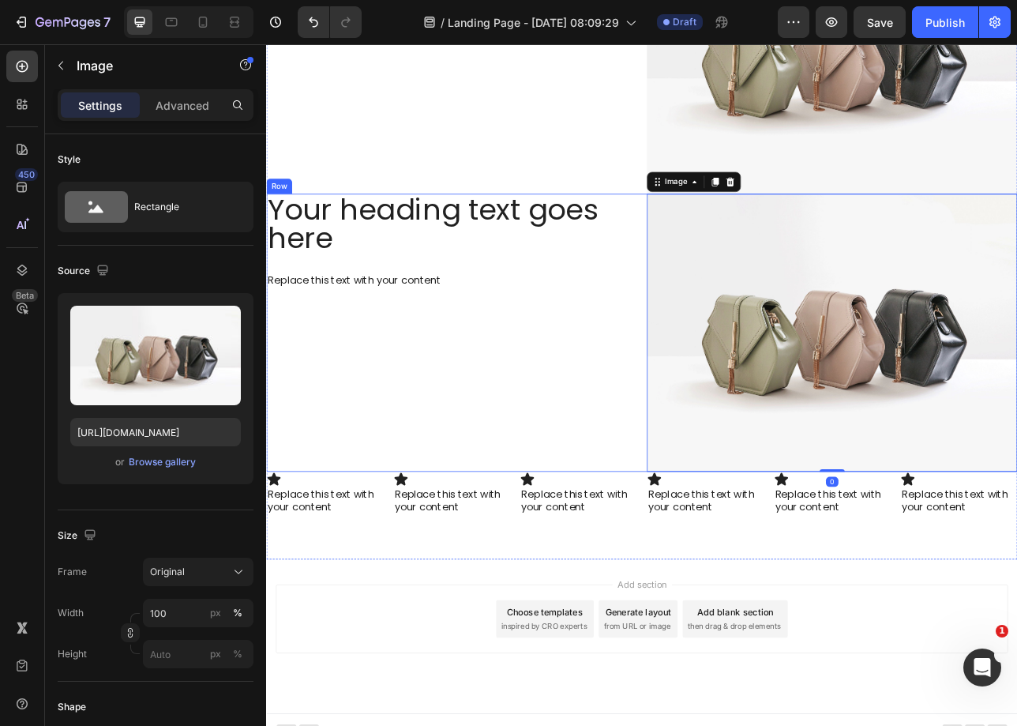
click at [678, 550] on div "Your heading text goes here Heading Replace this text with your content Text Bl…" at bounding box center [500, 408] width 468 height 351
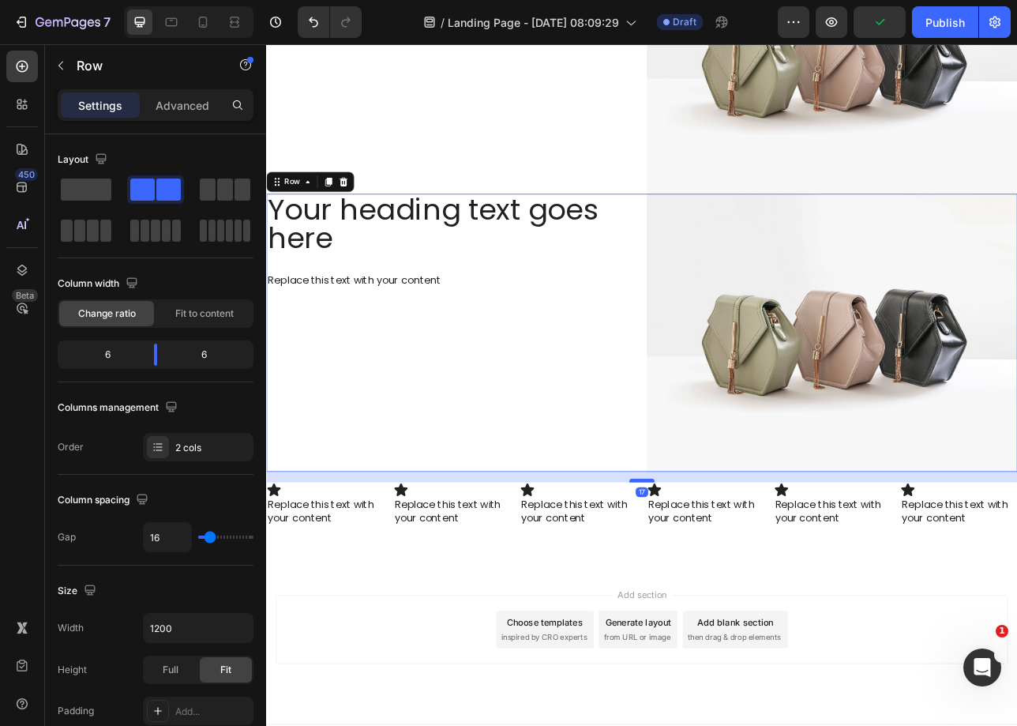
drag, startPoint x: 732, startPoint y: 572, endPoint x: 738, endPoint y: 588, distance: 17.5
click at [738, 592] on div at bounding box center [740, 594] width 32 height 5
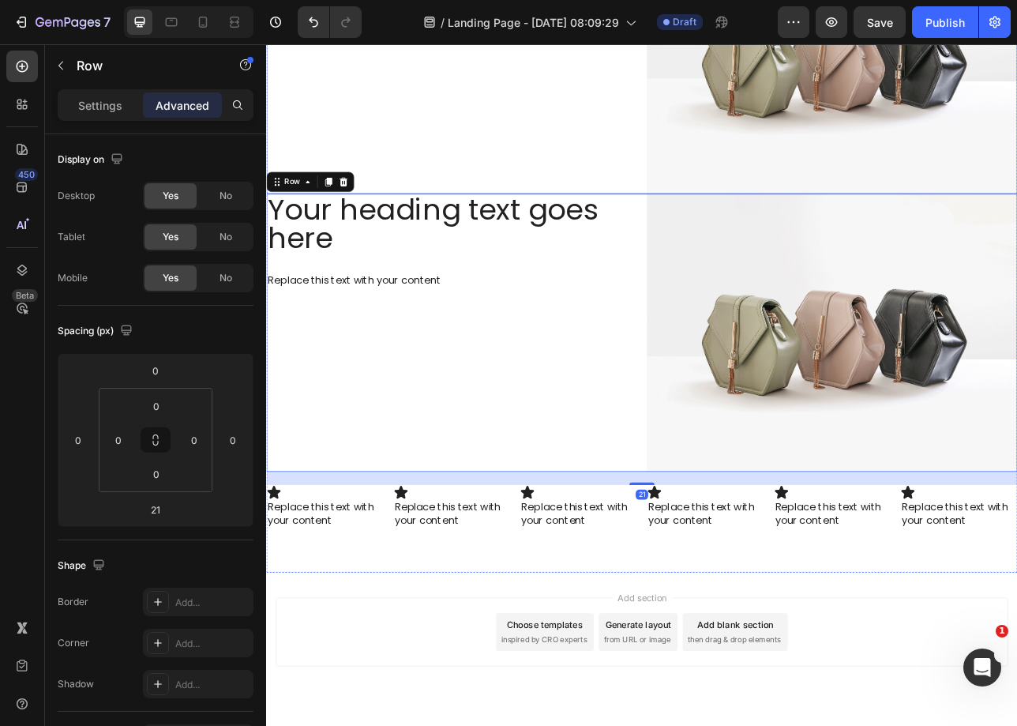
click at [723, 203] on div "Your heading text goes here Heading Replace this text with your content Text Bl…" at bounding box center [500, 57] width 468 height 351
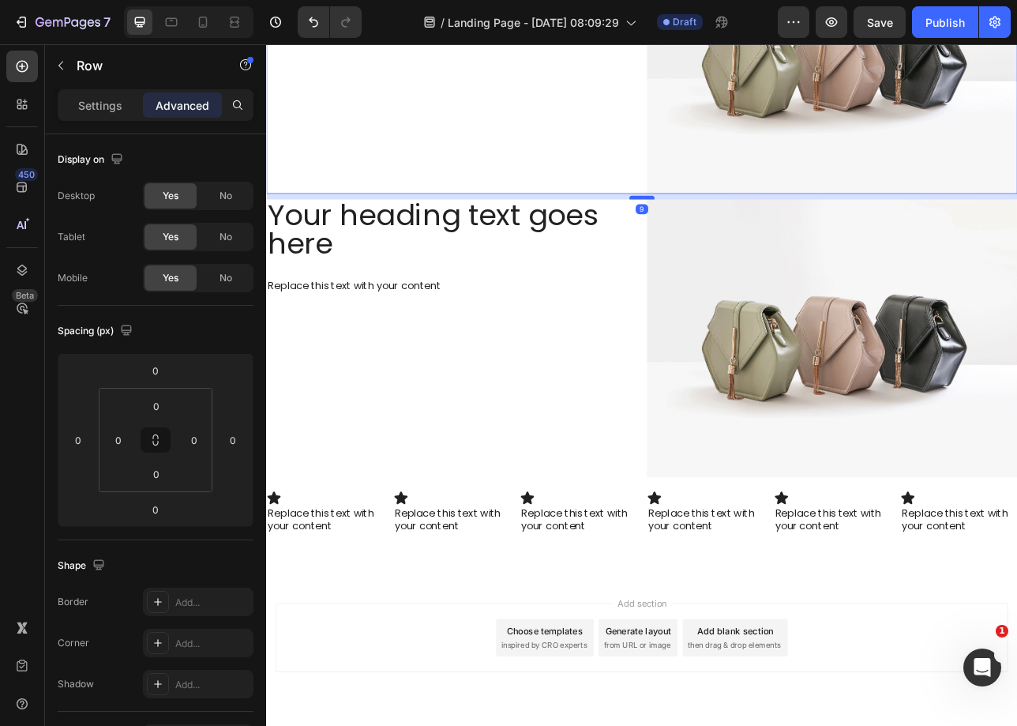
drag, startPoint x: 733, startPoint y: 224, endPoint x: 735, endPoint y: 231, distance: 8.2
click at [735, 235] on div at bounding box center [740, 237] width 32 height 5
type input "10"
click at [685, 423] on div "Your heading text goes here Heading Replace this text with your content Text Bl…" at bounding box center [500, 416] width 468 height 351
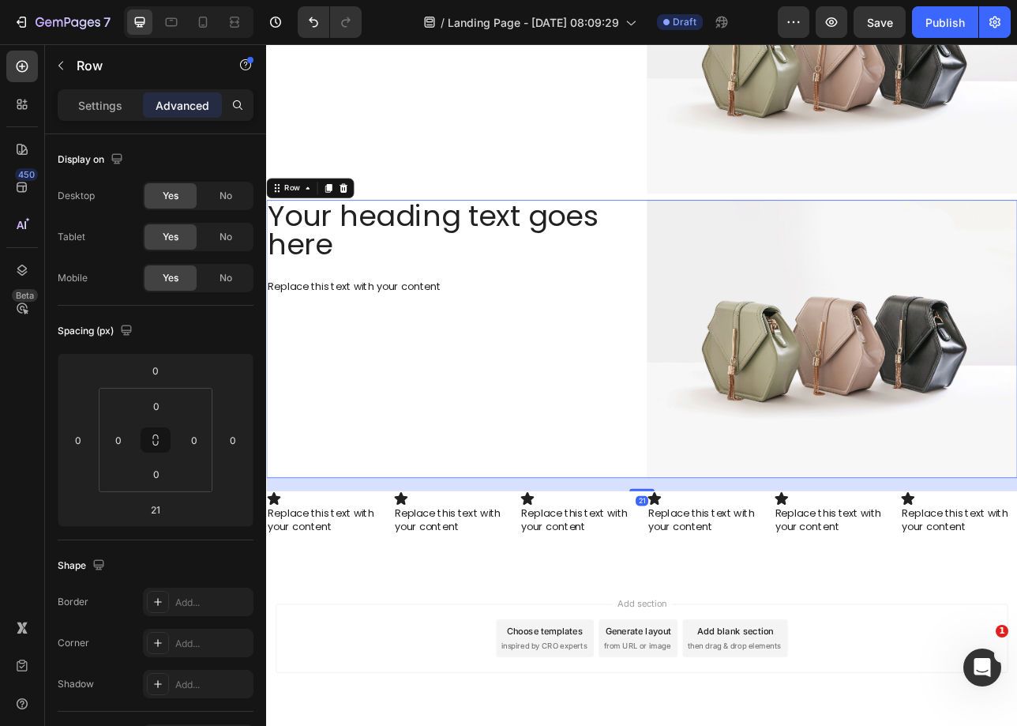
scroll to position [1026, 0]
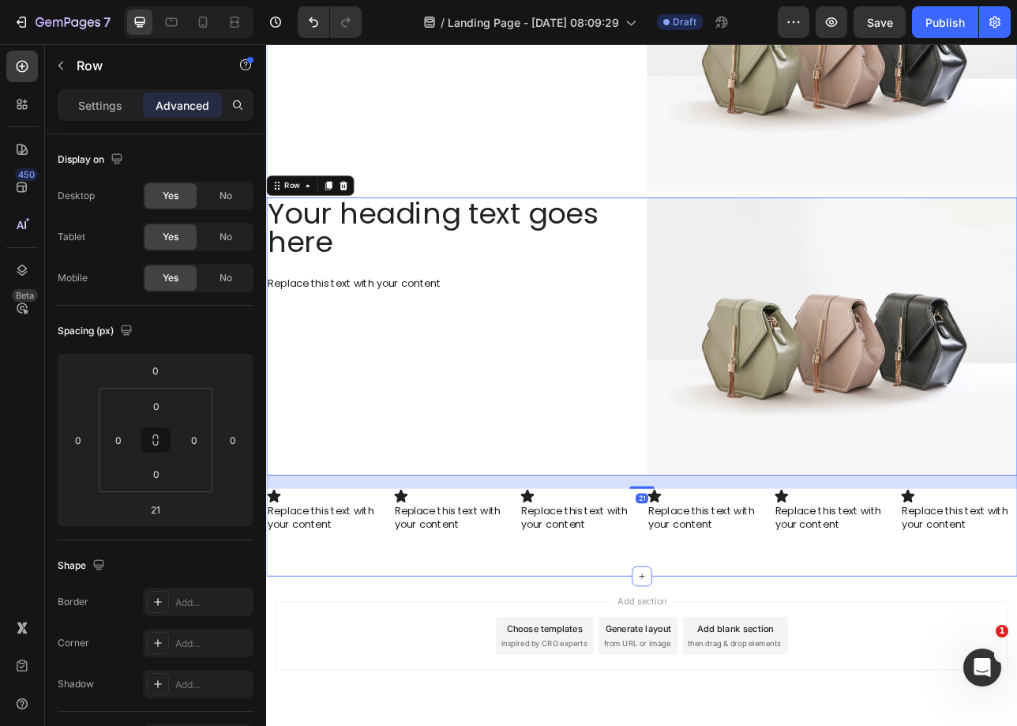
click at [873, 675] on div "Your heading text goes here Heading Replace this text with your content Text Bl…" at bounding box center [740, 270] width 948 height 892
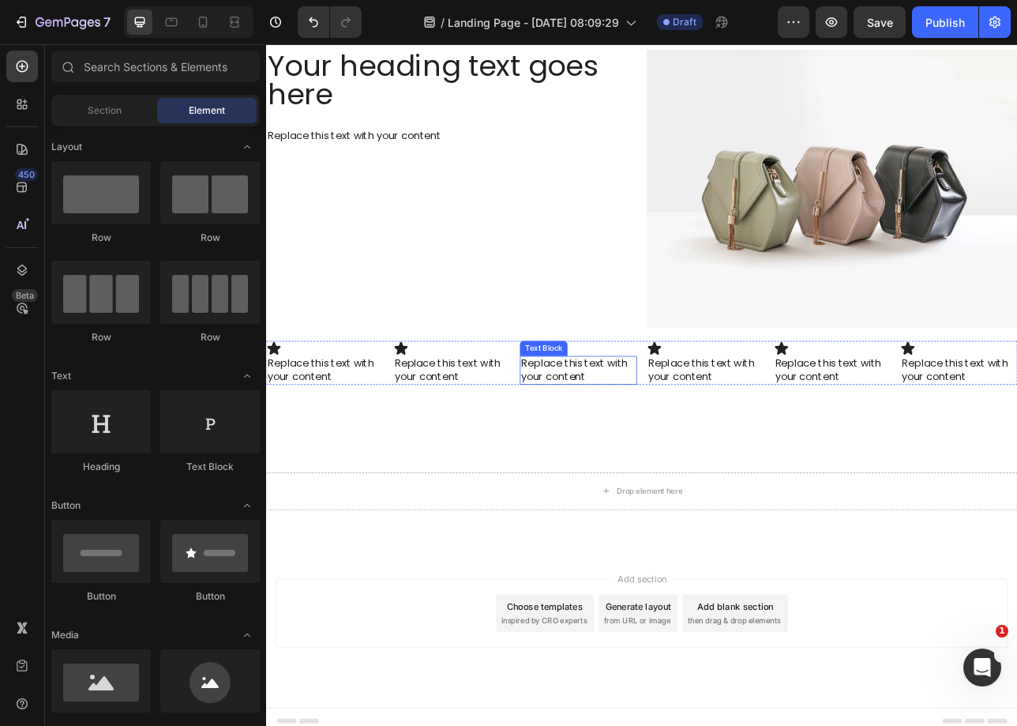
scroll to position [1213, 0]
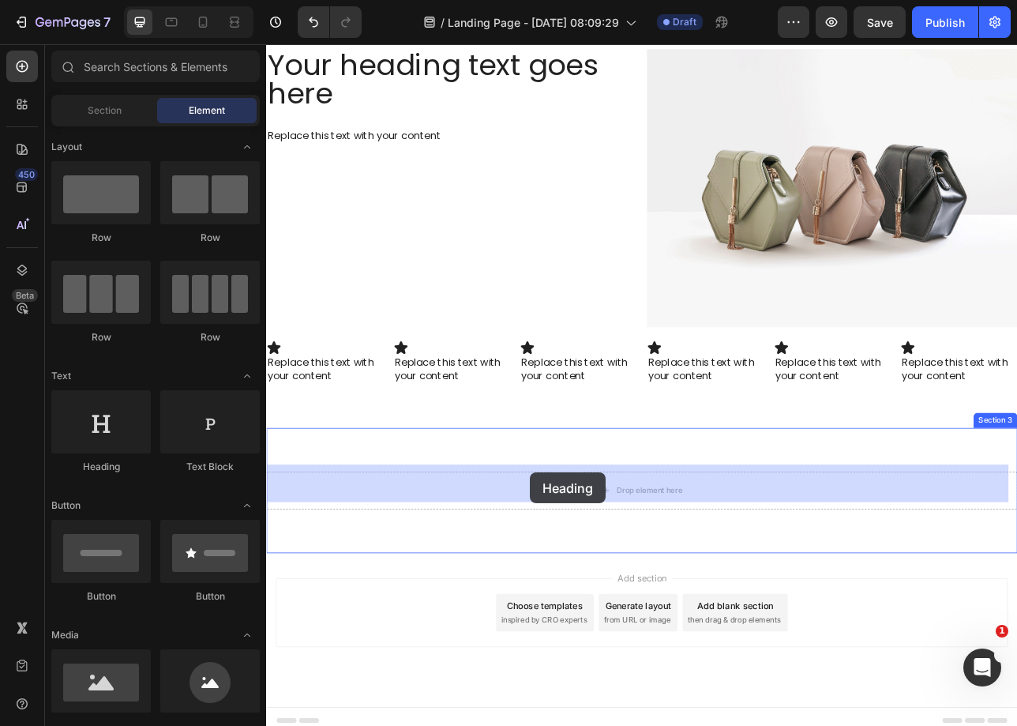
drag, startPoint x: 409, startPoint y: 469, endPoint x: 599, endPoint y: 584, distance: 222.1
drag, startPoint x: 369, startPoint y: 361, endPoint x: 697, endPoint y: 597, distance: 404.6
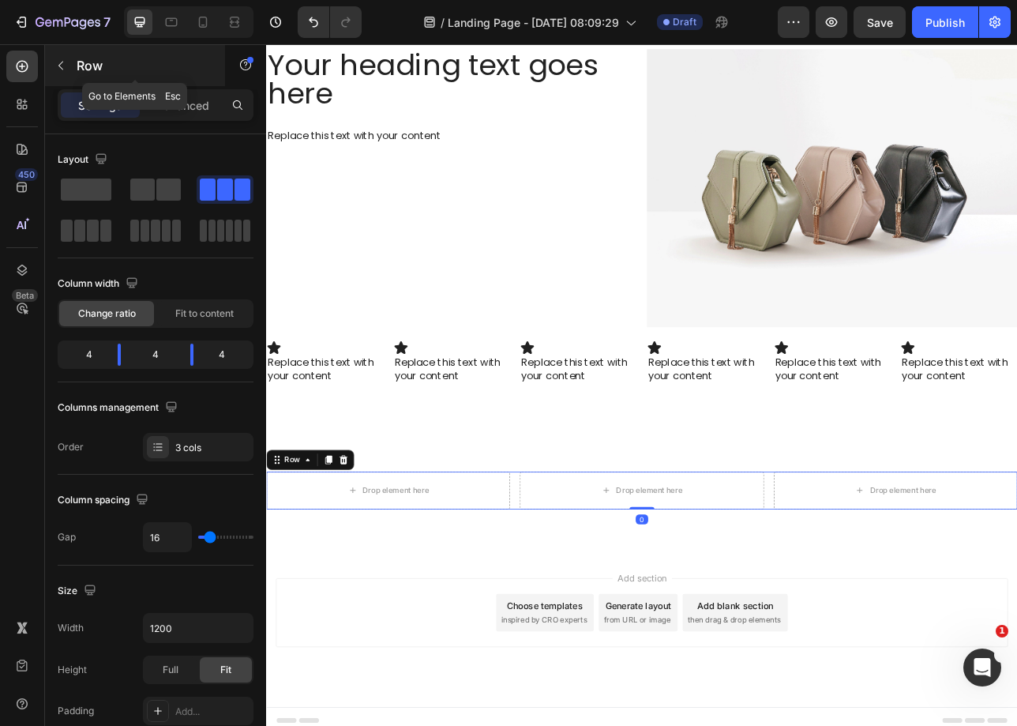
click at [73, 61] on div "Row" at bounding box center [135, 65] width 180 height 41
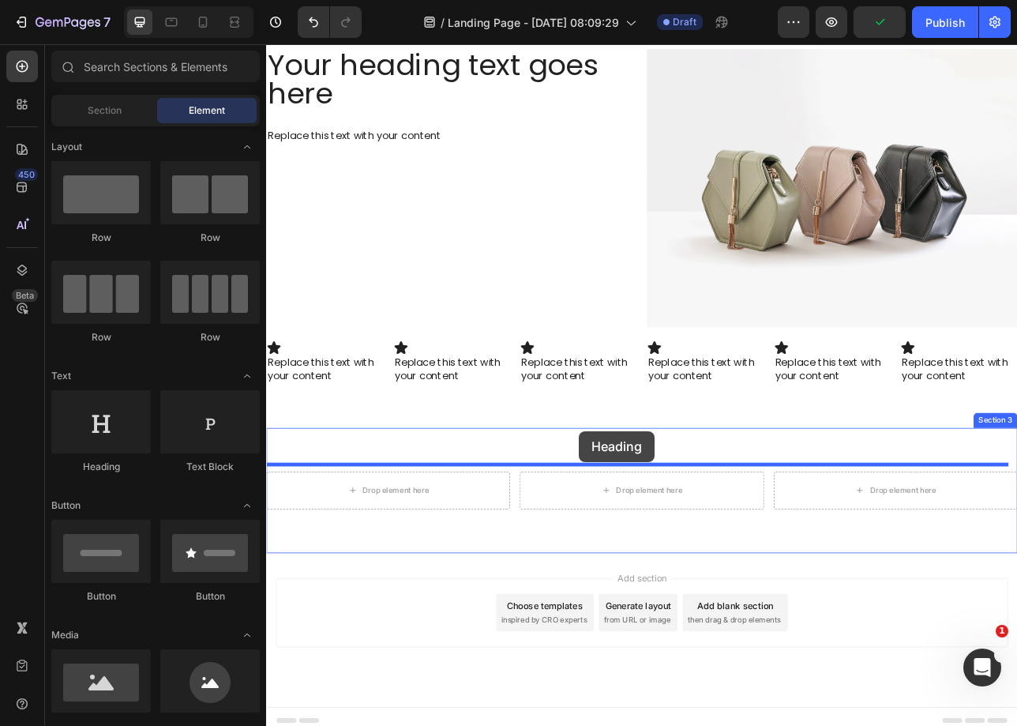
drag, startPoint x: 484, startPoint y: 478, endPoint x: 656, endPoint y: 532, distance: 180.4
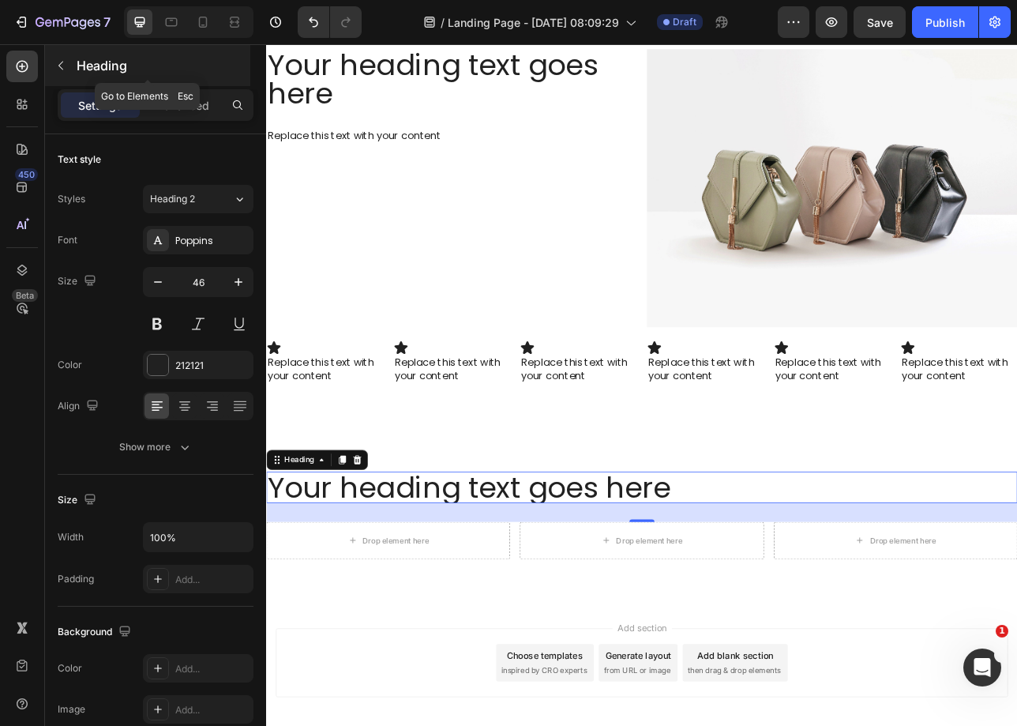
click at [68, 59] on button "button" at bounding box center [60, 65] width 25 height 25
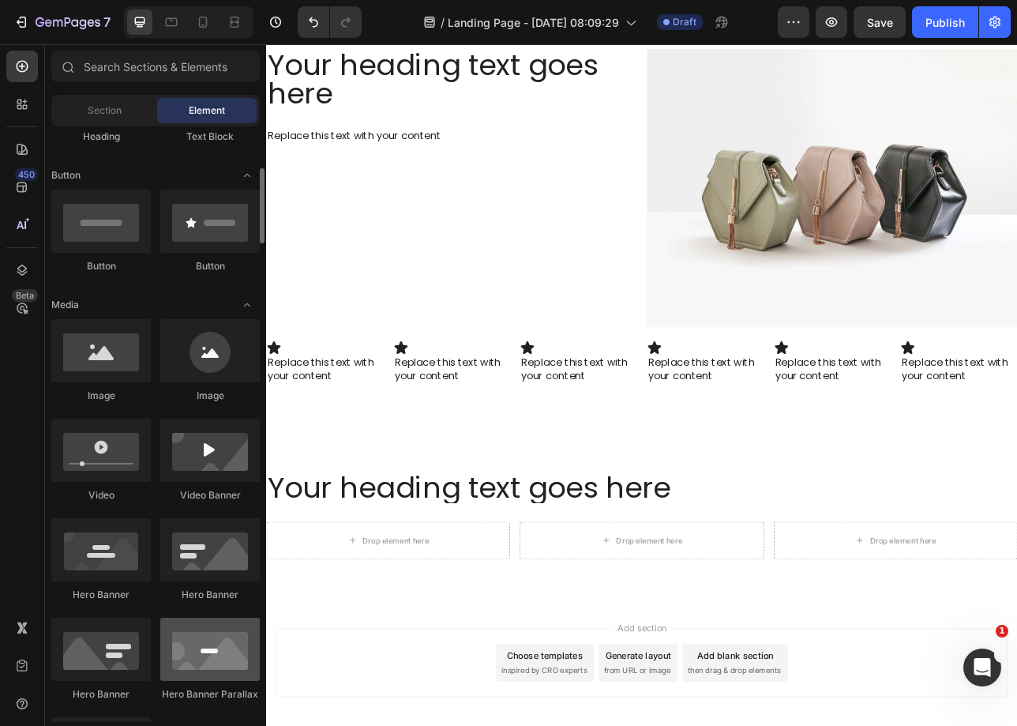
scroll to position [453, 0]
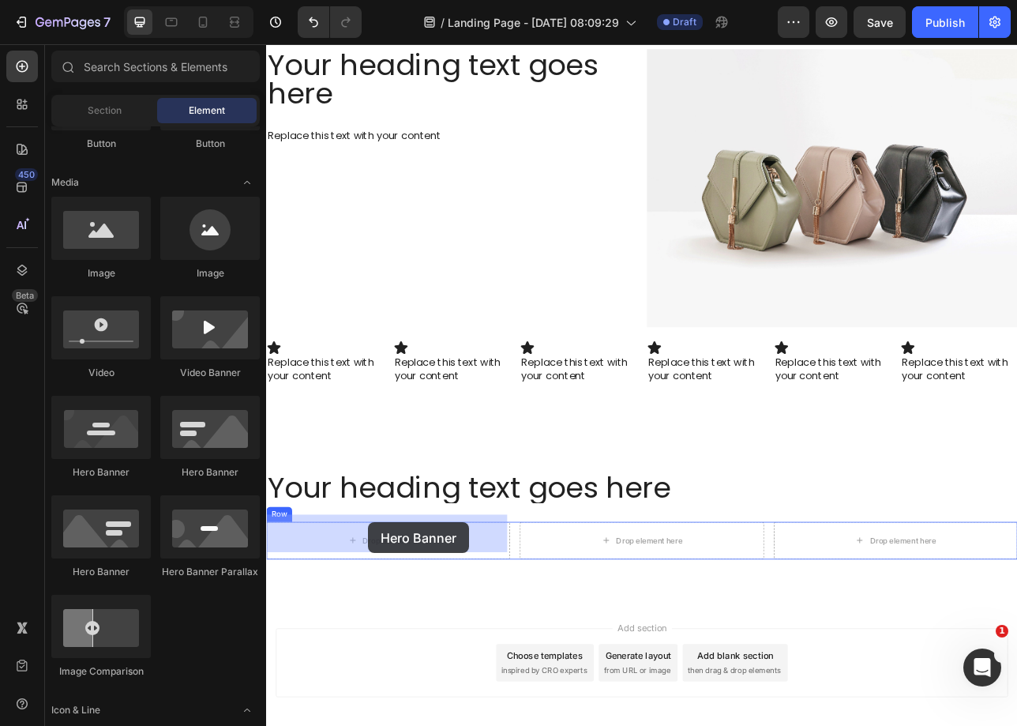
drag, startPoint x: 479, startPoint y: 495, endPoint x: 394, endPoint y: 648, distance: 174.3
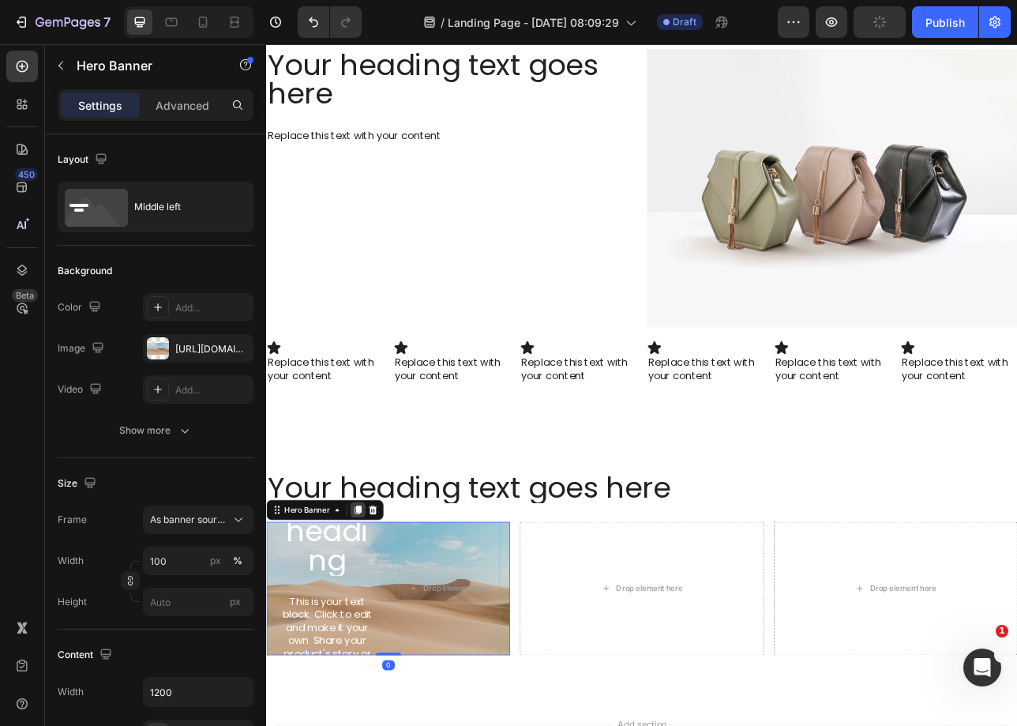
click at [378, 626] on icon at bounding box center [382, 631] width 9 height 11
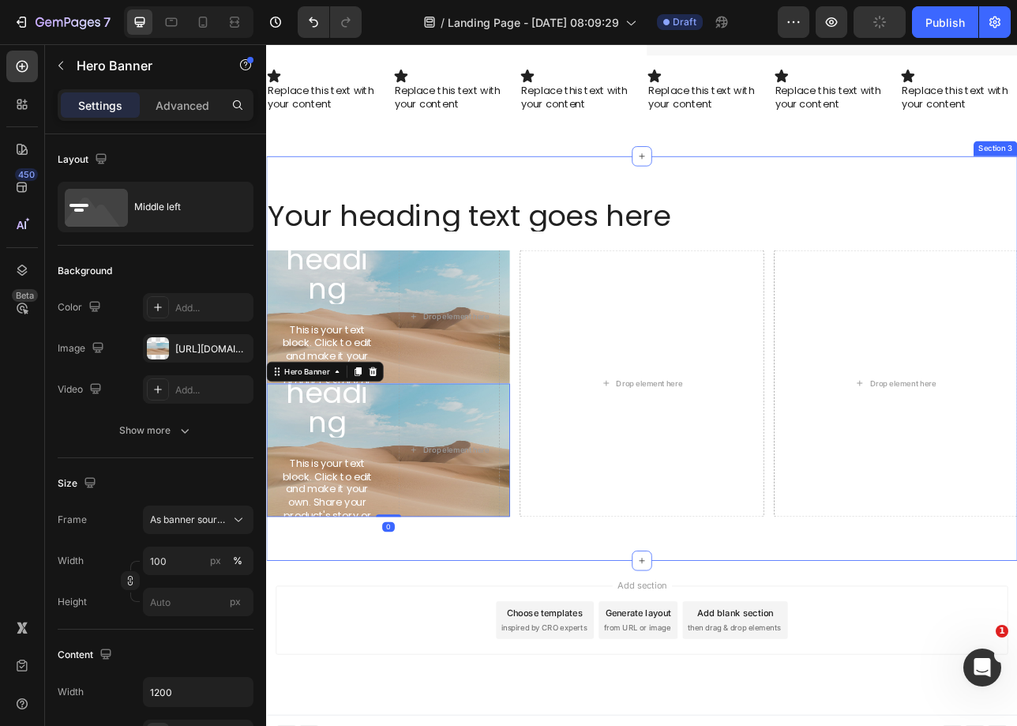
scroll to position [1561, 0]
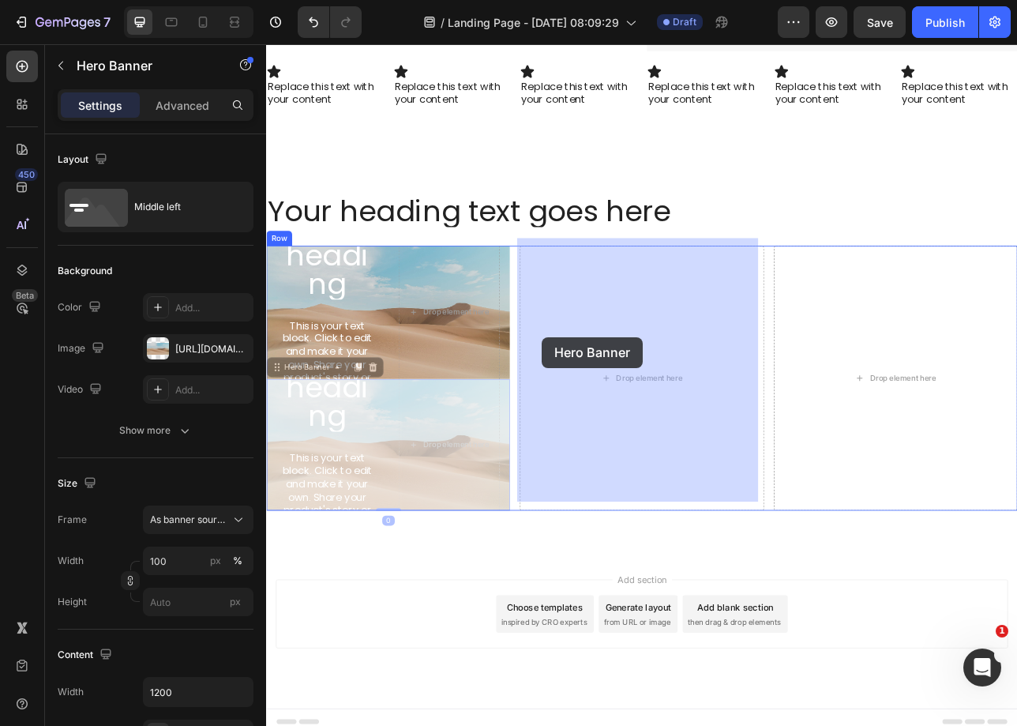
drag, startPoint x: 294, startPoint y: 439, endPoint x: 614, endPoint y: 414, distance: 320.9
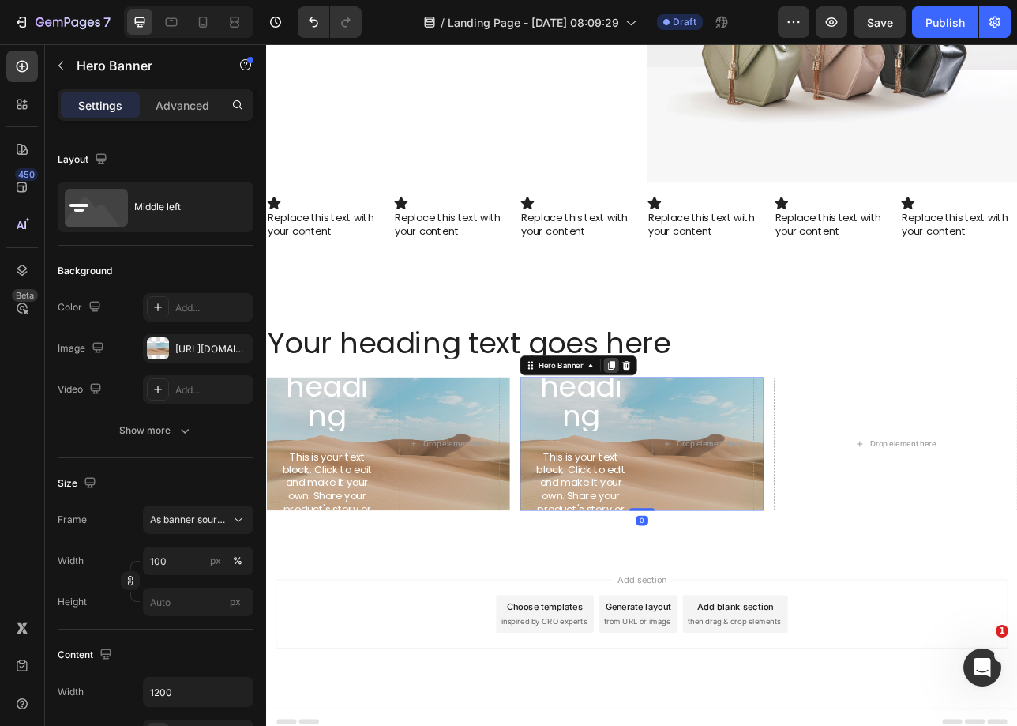
click at [697, 444] on icon at bounding box center [701, 449] width 9 height 11
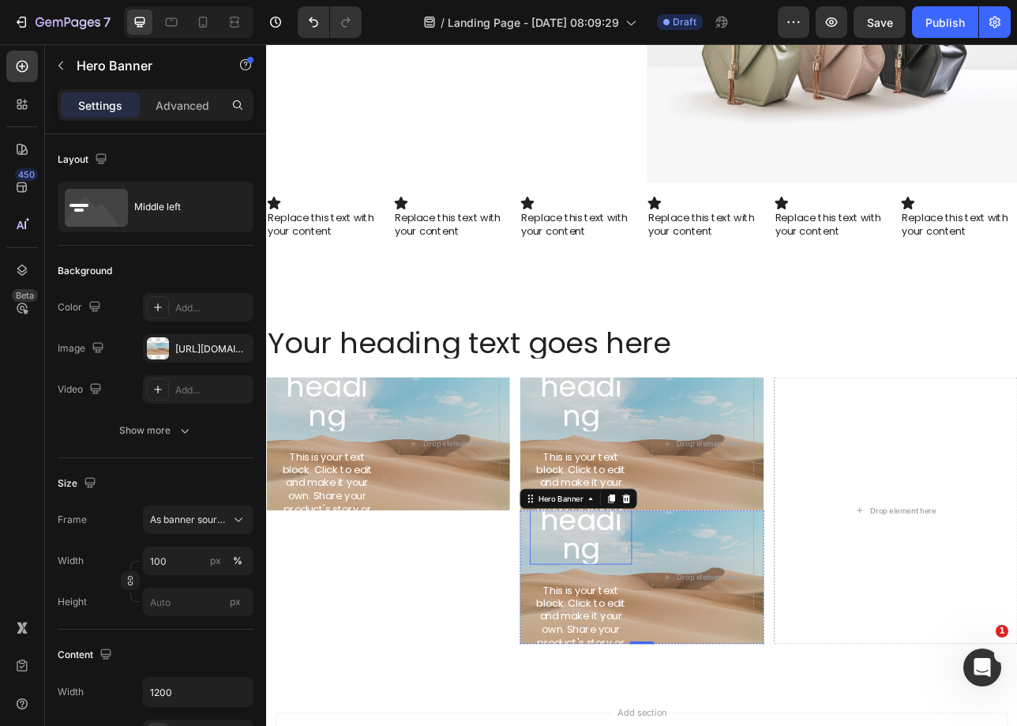
scroll to position [1561, 0]
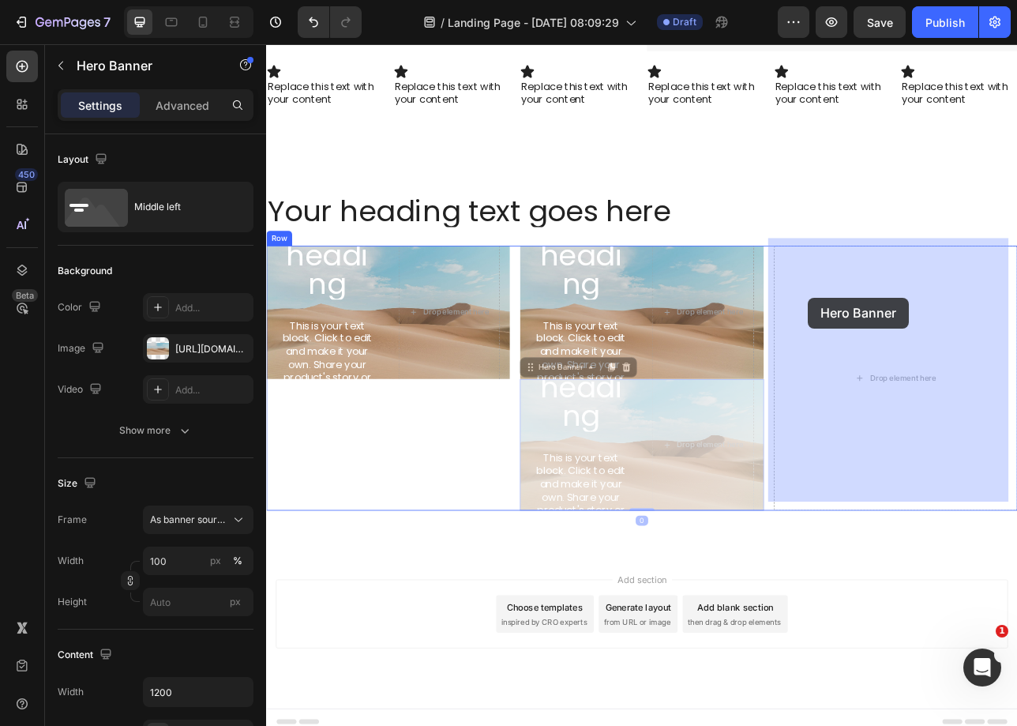
drag, startPoint x: 597, startPoint y: 444, endPoint x: 949, endPoint y: 363, distance: 361.3
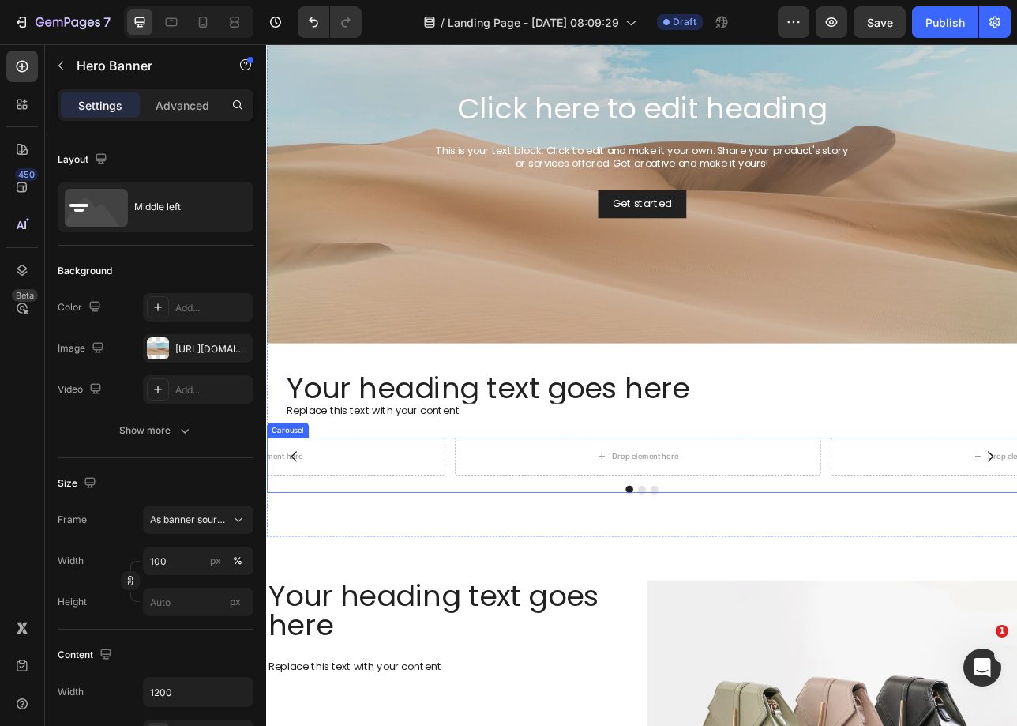
scroll to position [0, 0]
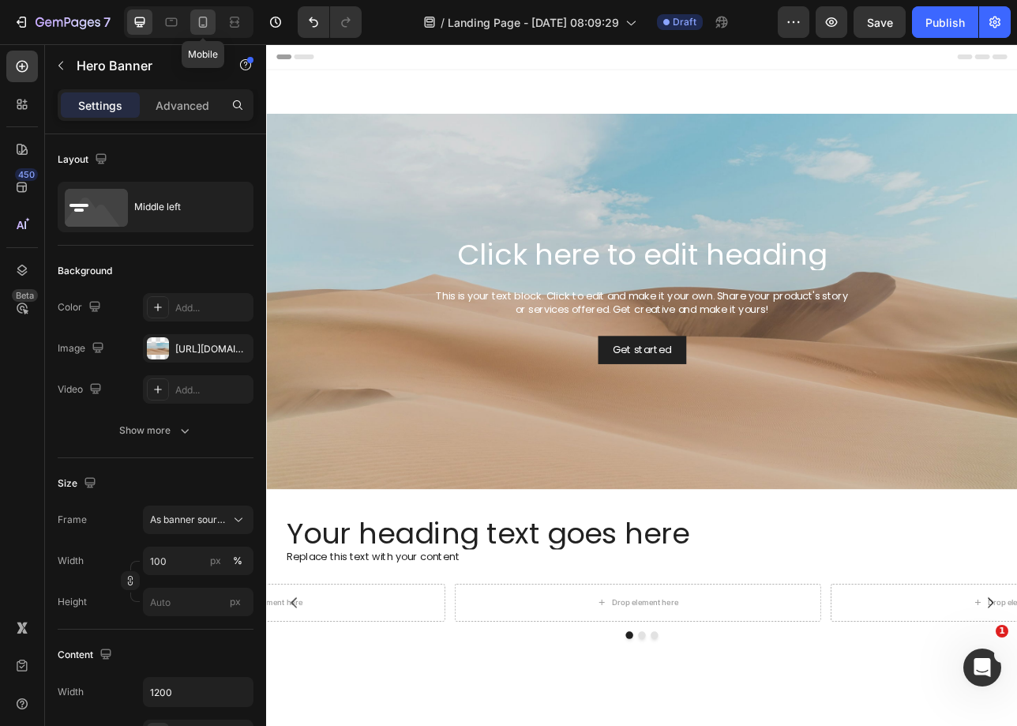
click at [202, 31] on div at bounding box center [202, 21] width 25 height 25
type input "Auto"
type input "100%"
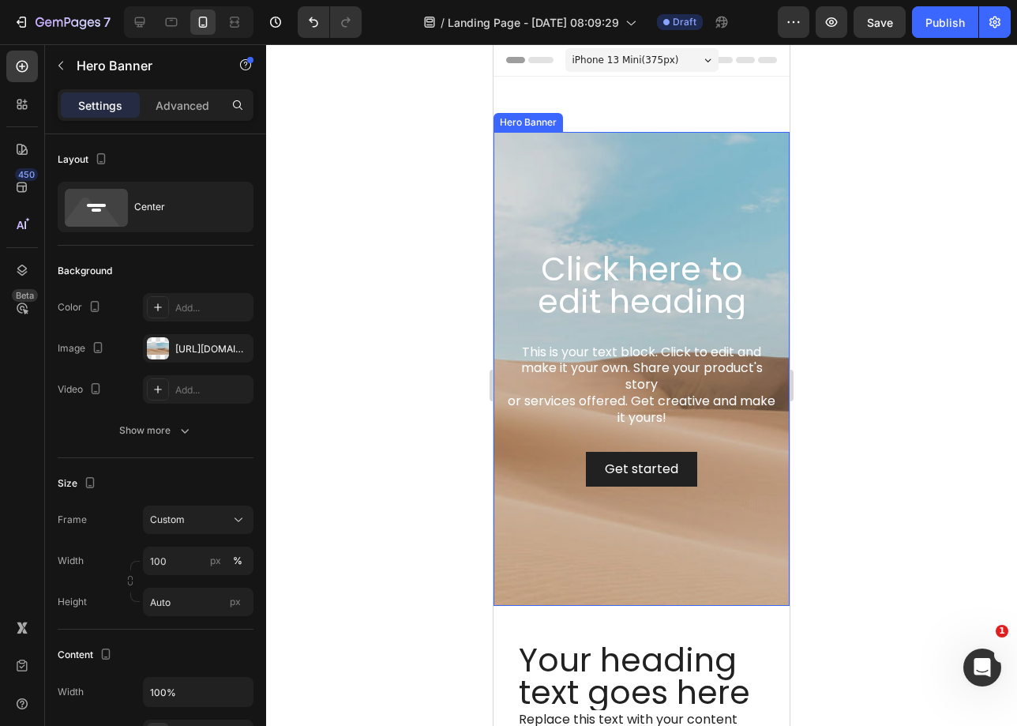
click at [652, 193] on div "Background Image" at bounding box center [642, 369] width 296 height 474
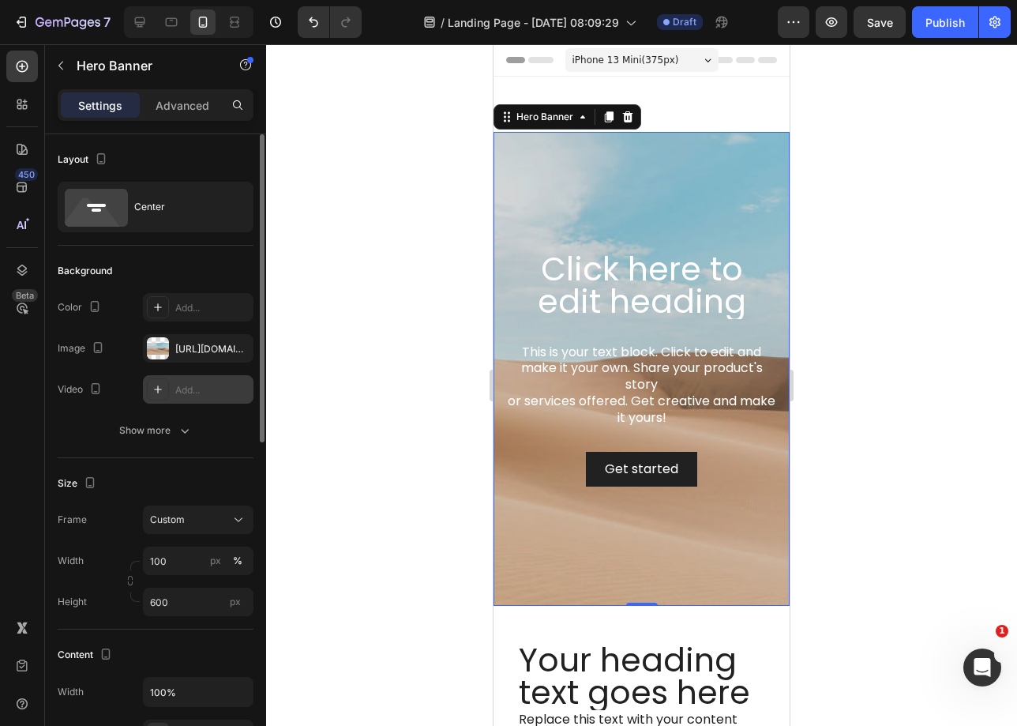
click at [189, 396] on div "Add..." at bounding box center [212, 390] width 74 height 14
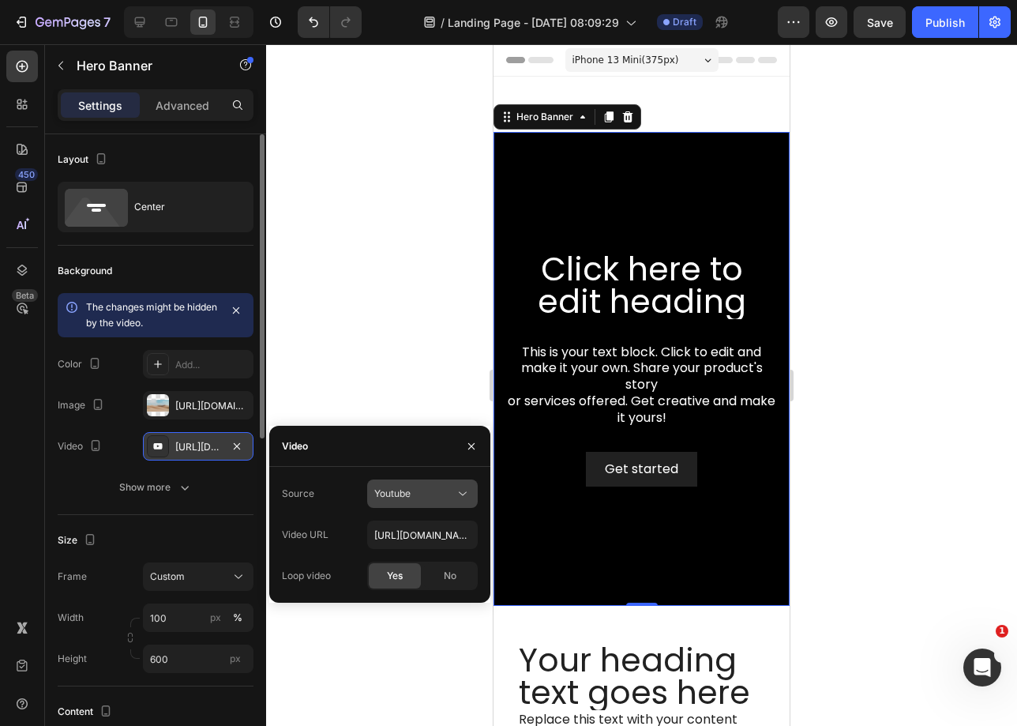
click at [444, 491] on div "Youtube" at bounding box center [414, 494] width 81 height 14
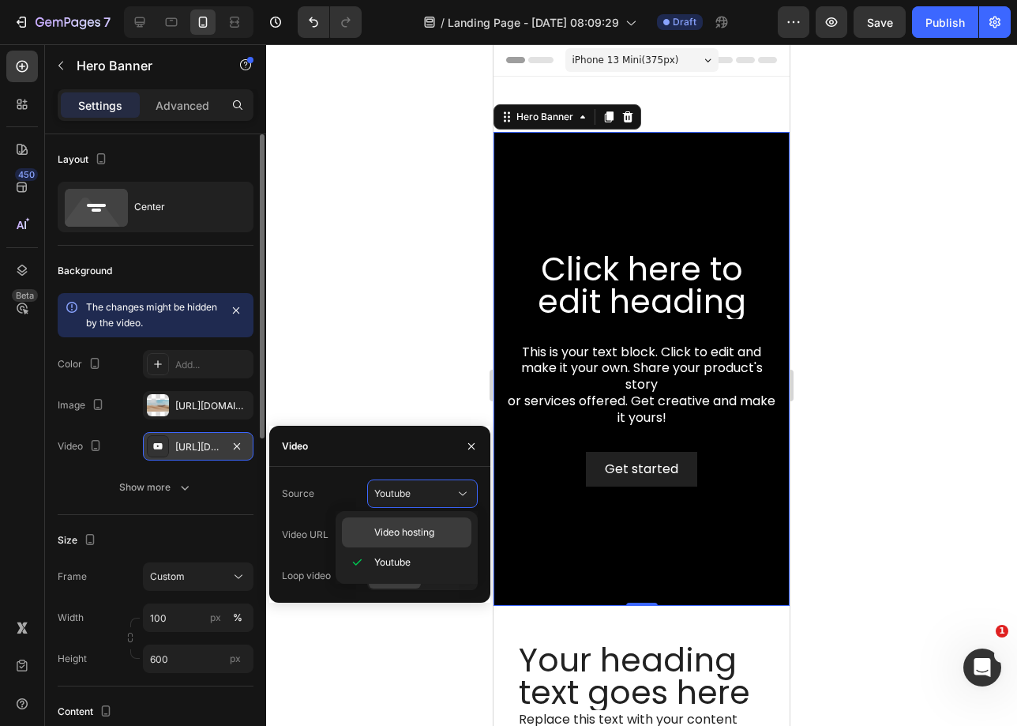
click at [416, 533] on span "Video hosting" at bounding box center [404, 532] width 60 height 14
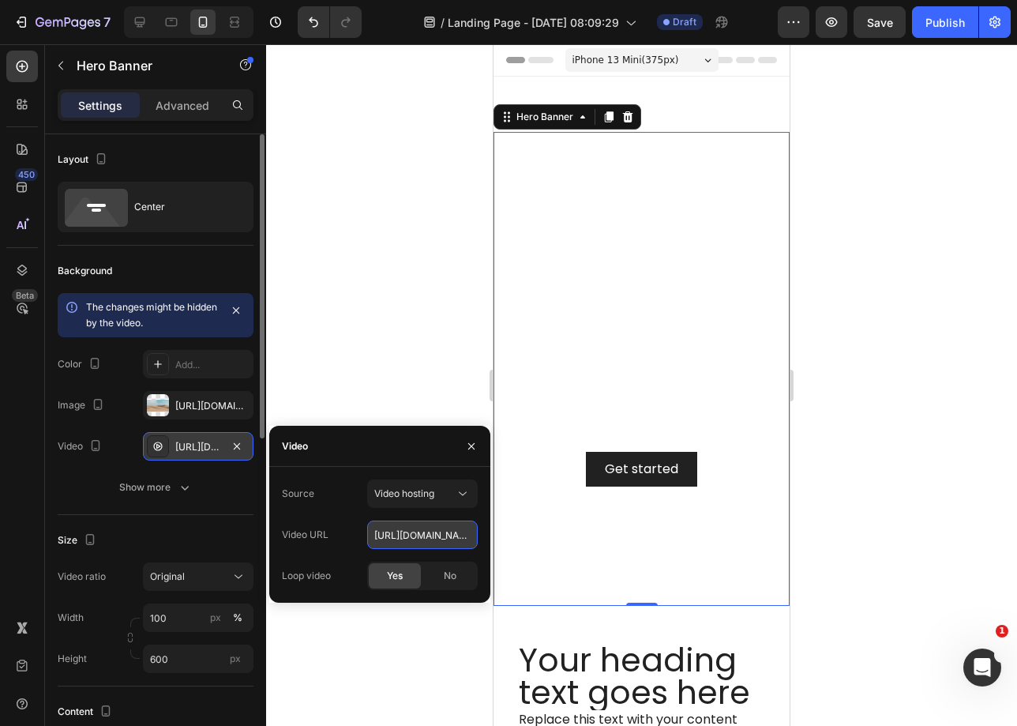
click at [444, 537] on input "https://cdn.shopify.com/videos/c/o/v/92a407d4e0c94a288eb54cac18c387dc.mp4" at bounding box center [422, 534] width 111 height 28
paste input "ba0f5e0ca0104a54982ee9818757d997"
type input "https://cdn.shopify.com/videos/c/o/v/ba0f5e0ca0104a54982ee9818757d997.mp4"
click at [543, 201] on video "Background Image" at bounding box center [642, 369] width 296 height 474
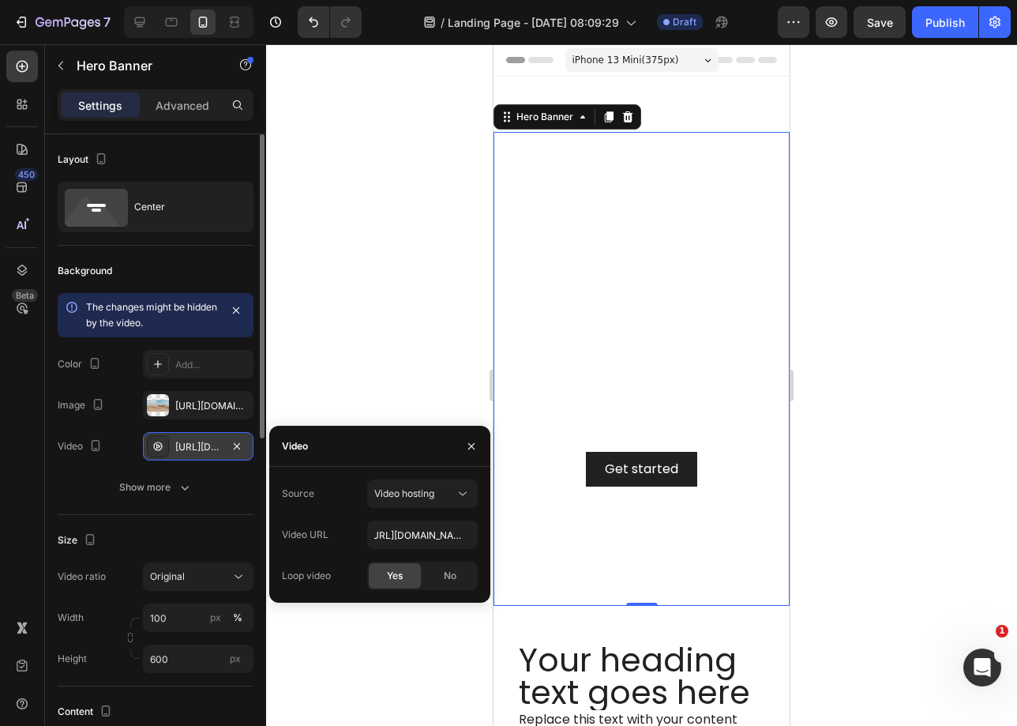
scroll to position [0, 0]
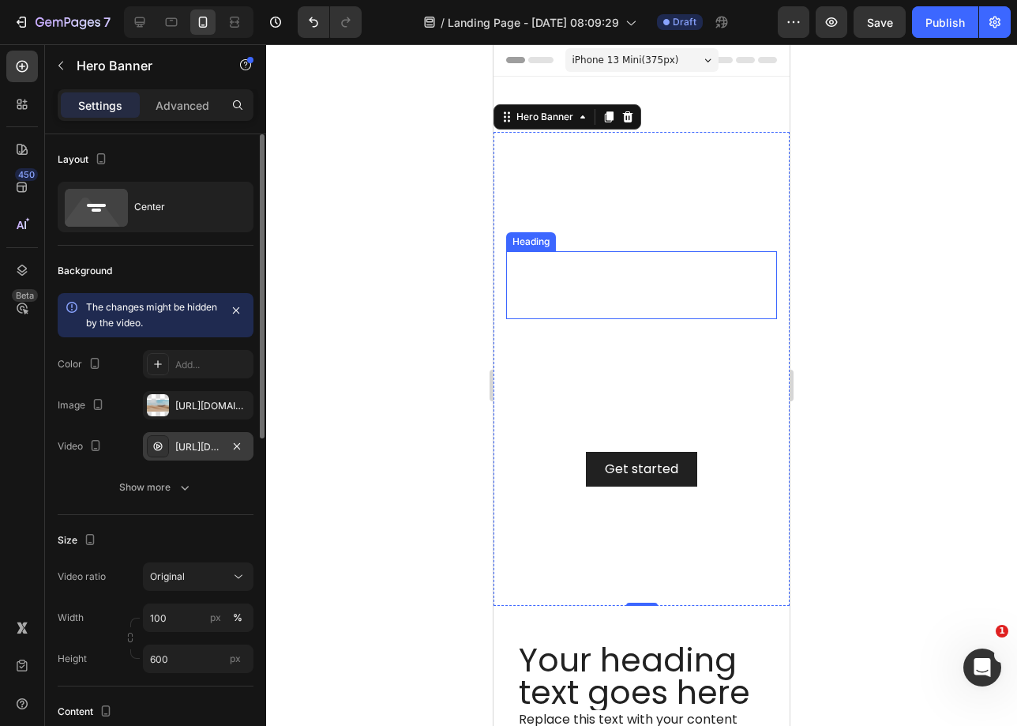
click at [688, 278] on h2 "Click here to edit heading" at bounding box center [641, 285] width 271 height 68
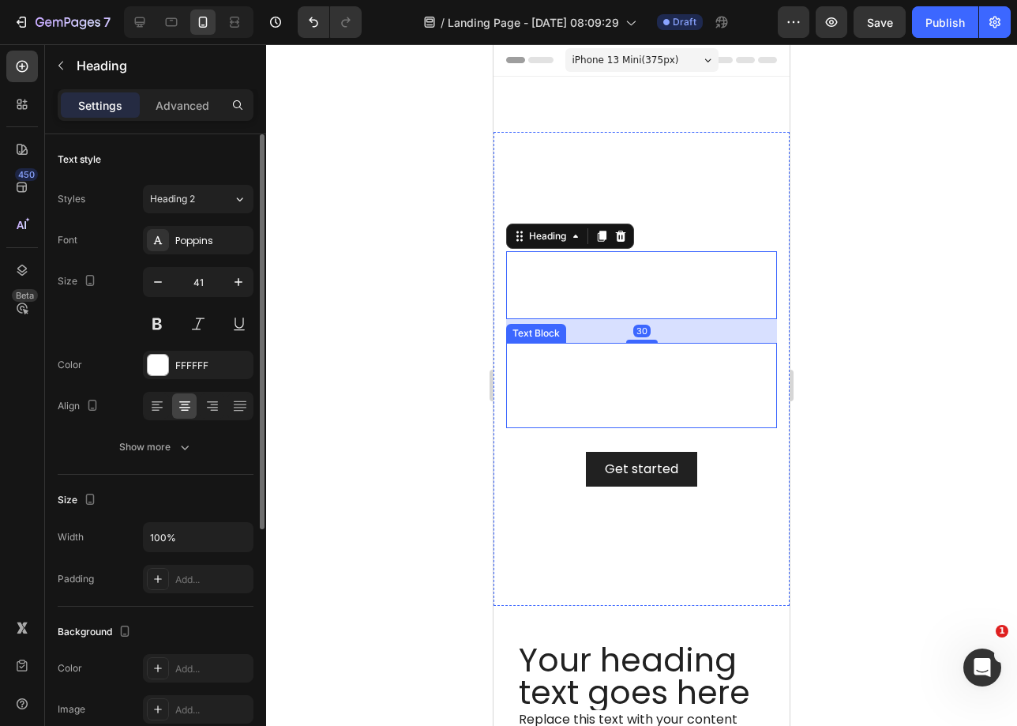
click at [661, 366] on div "This is your text block. Click to edit and make it your own. Share your product…" at bounding box center [641, 385] width 271 height 85
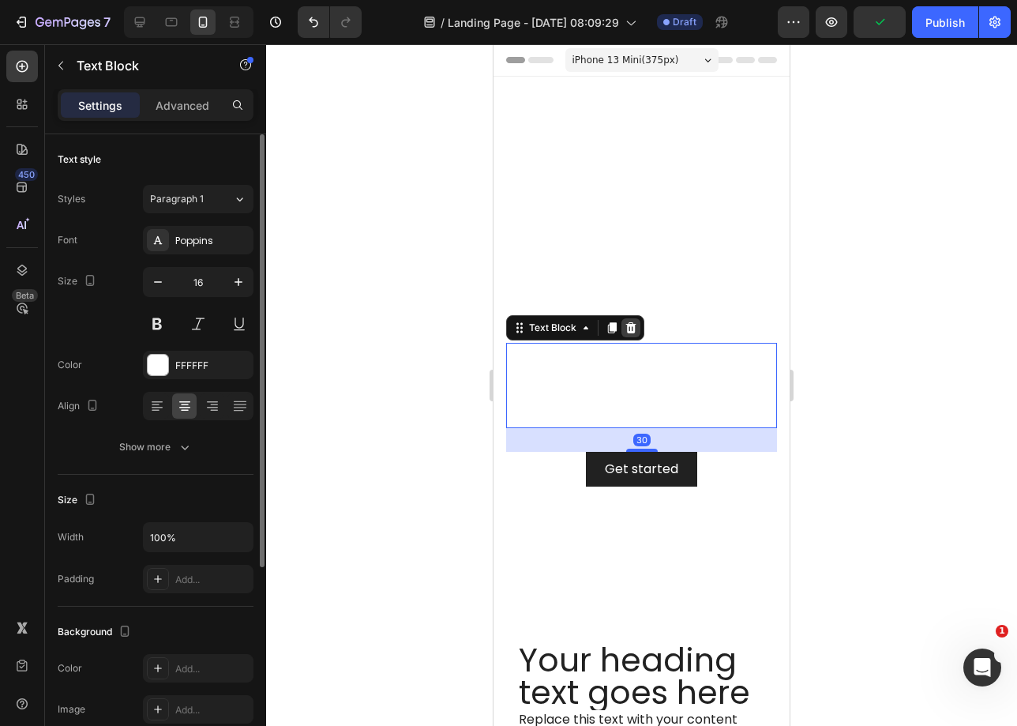
click at [632, 331] on icon at bounding box center [631, 326] width 10 height 11
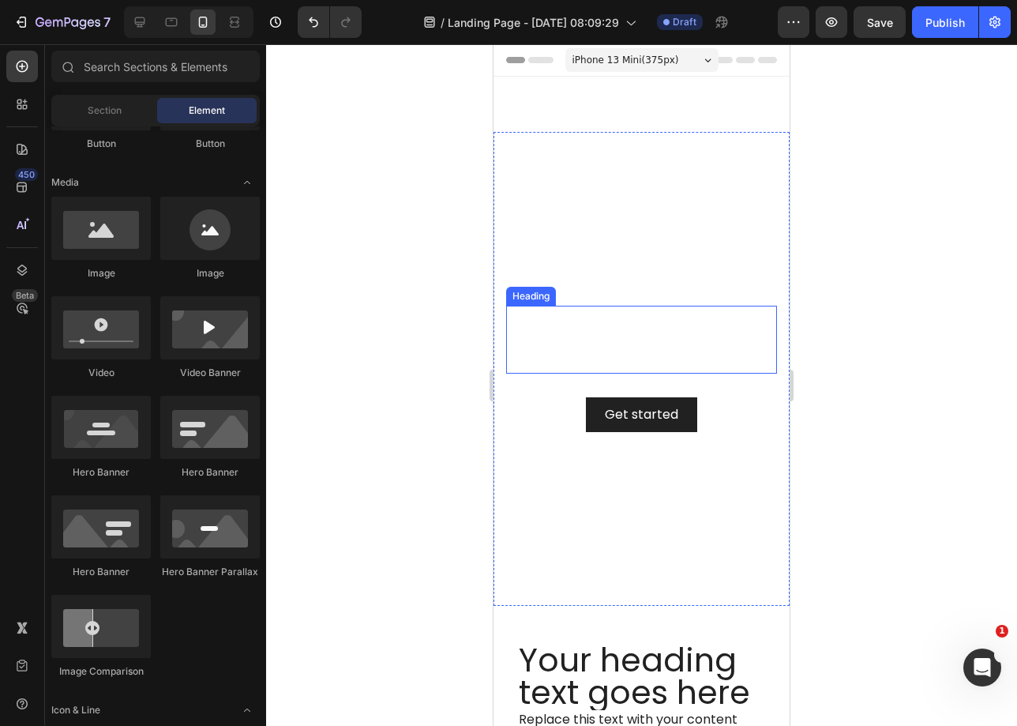
click at [657, 352] on h2 "Click here to edit heading" at bounding box center [641, 340] width 271 height 68
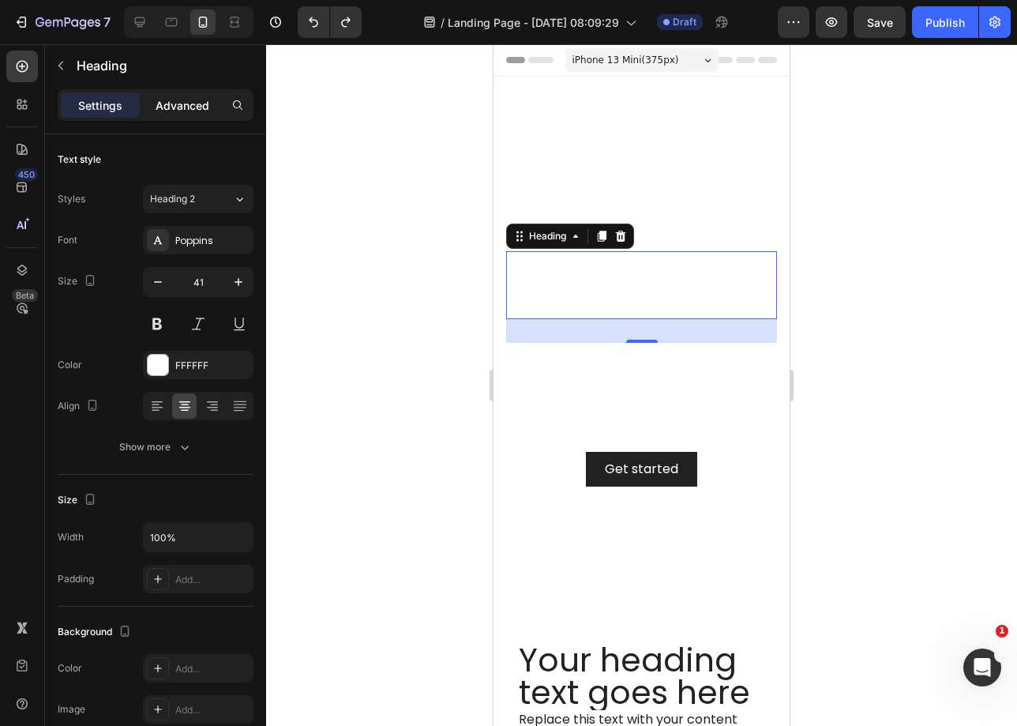
click at [200, 111] on p "Advanced" at bounding box center [183, 105] width 54 height 17
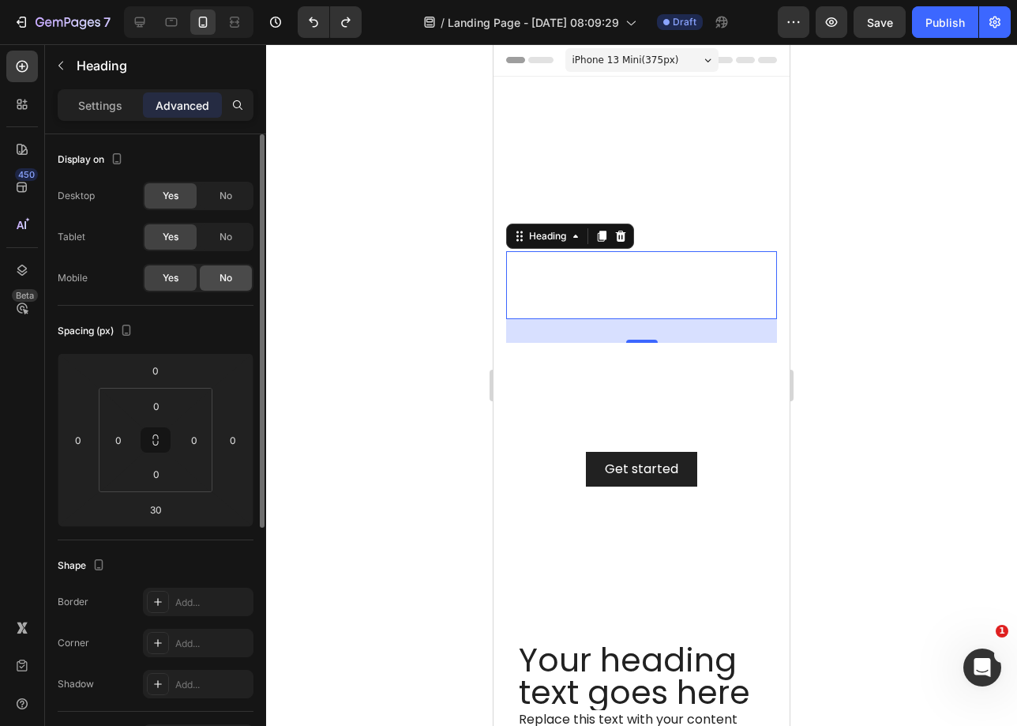
click at [222, 278] on span "No" at bounding box center [226, 278] width 13 height 14
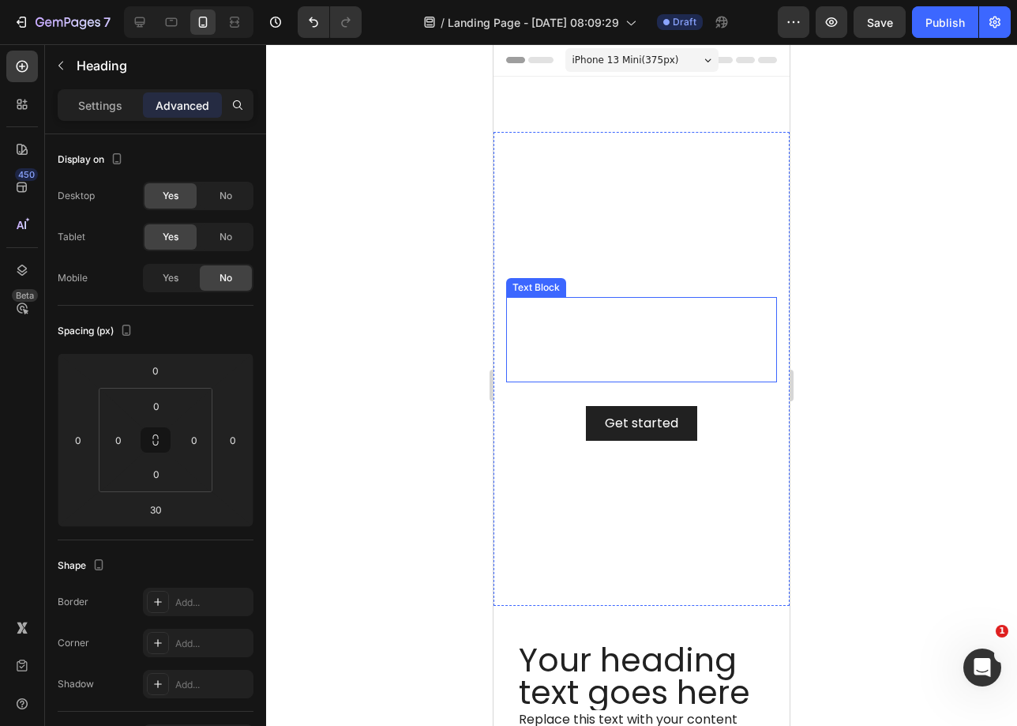
click at [686, 309] on div "This is your text block. Click to edit and make it your own. Share your product…" at bounding box center [641, 339] width 271 height 85
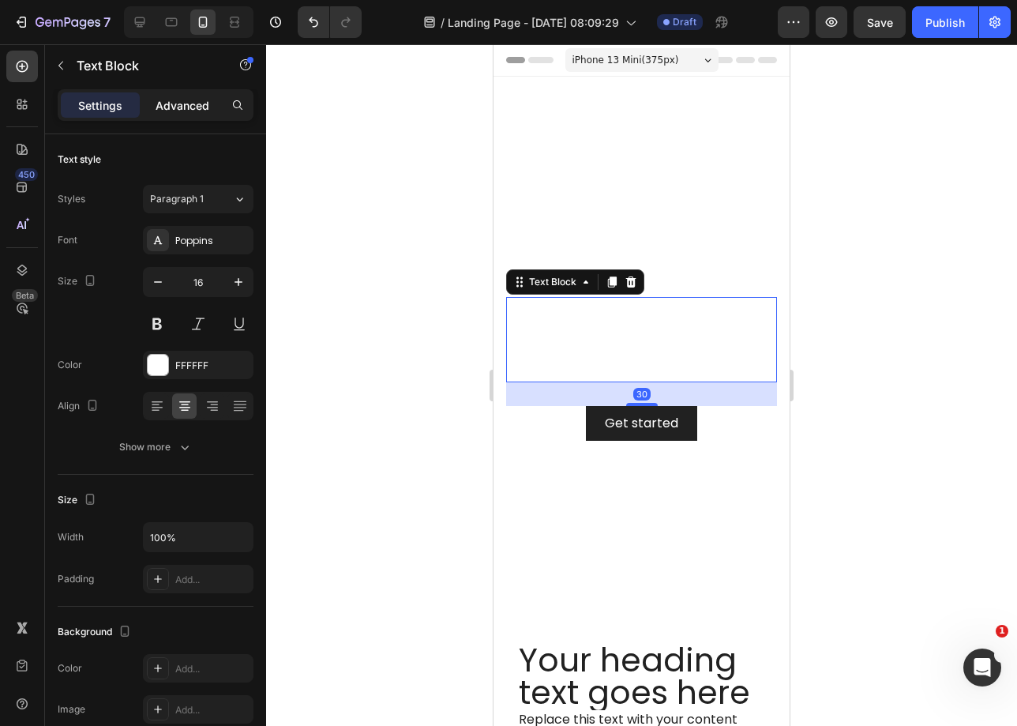
click at [198, 115] on div "Advanced" at bounding box center [182, 104] width 79 height 25
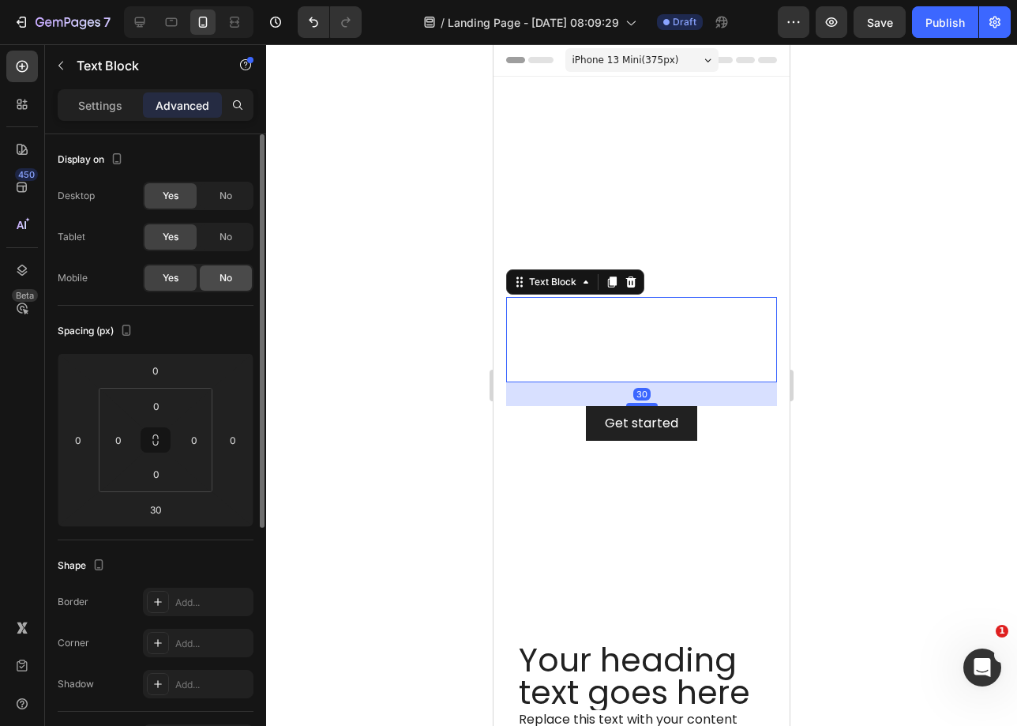
click at [235, 281] on div "No" at bounding box center [226, 277] width 52 height 25
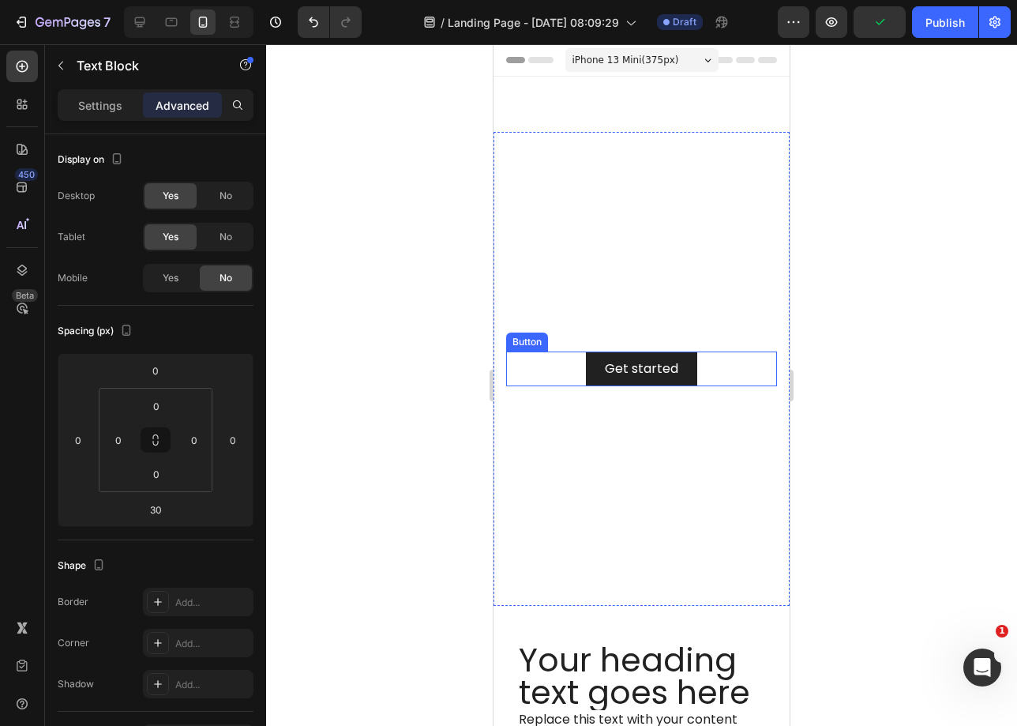
click at [732, 370] on div "Get started Button" at bounding box center [641, 369] width 271 height 36
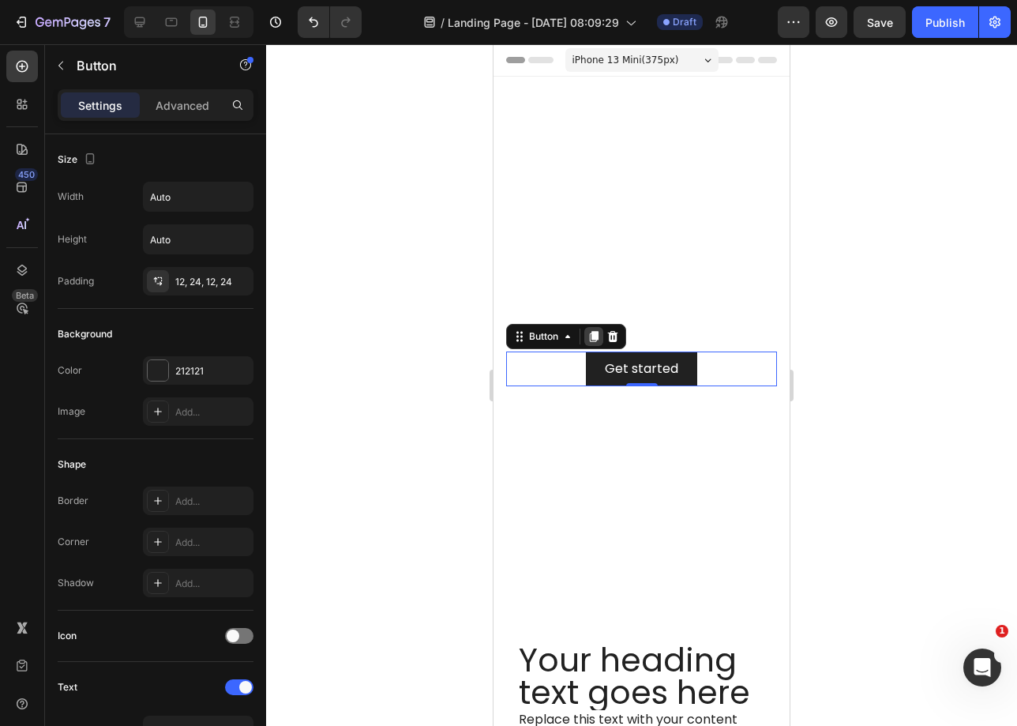
click at [595, 329] on div at bounding box center [593, 336] width 19 height 19
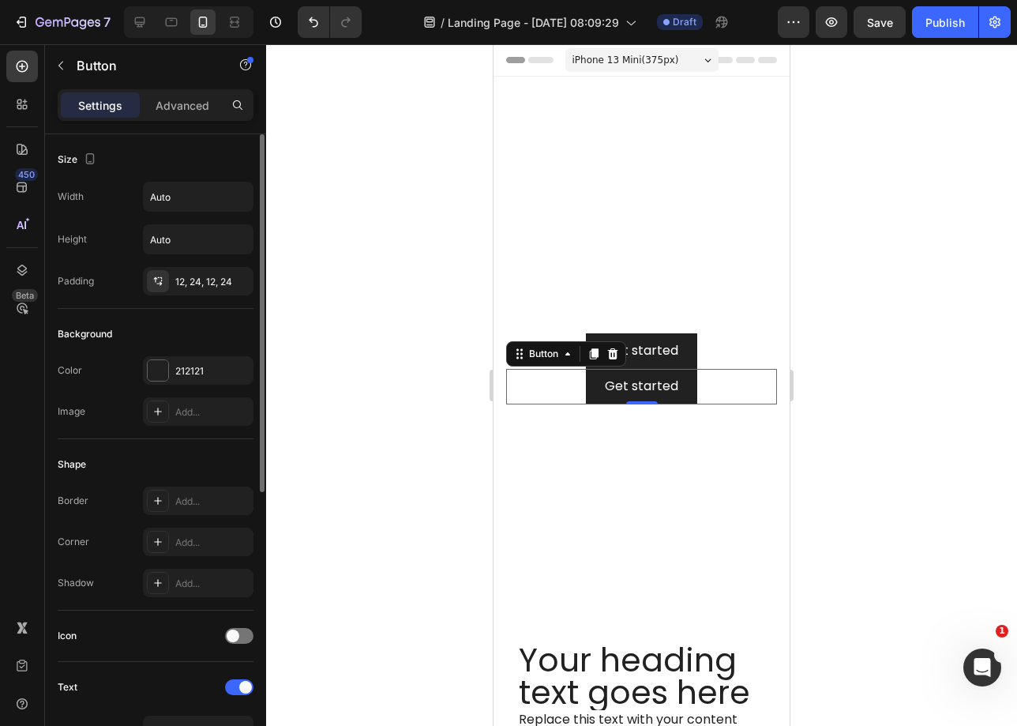
drag, startPoint x: 158, startPoint y: 112, endPoint x: 177, endPoint y: 140, distance: 33.5
click at [159, 112] on p "Advanced" at bounding box center [183, 105] width 54 height 17
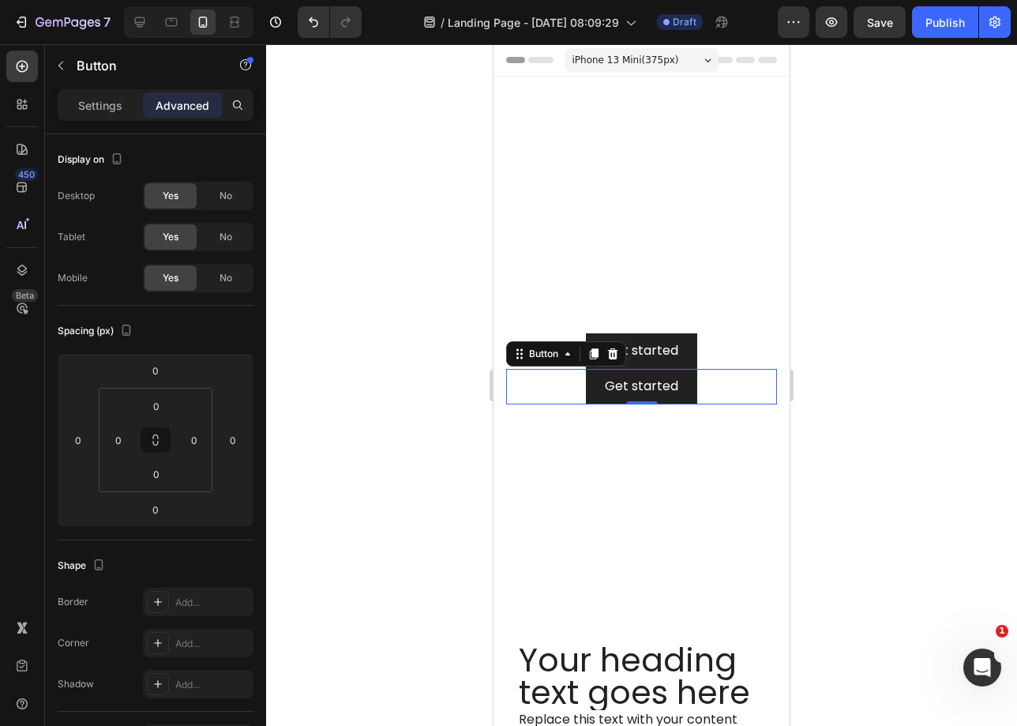
click at [217, 284] on div "No" at bounding box center [226, 277] width 52 height 25
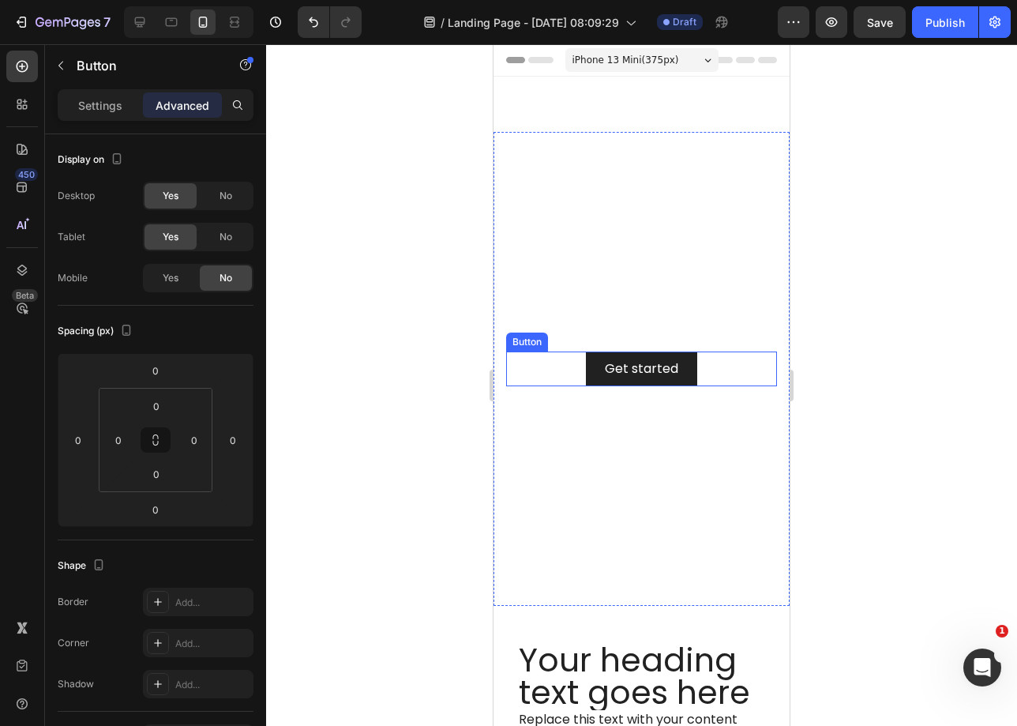
click at [717, 357] on div "Get started Button" at bounding box center [641, 369] width 271 height 36
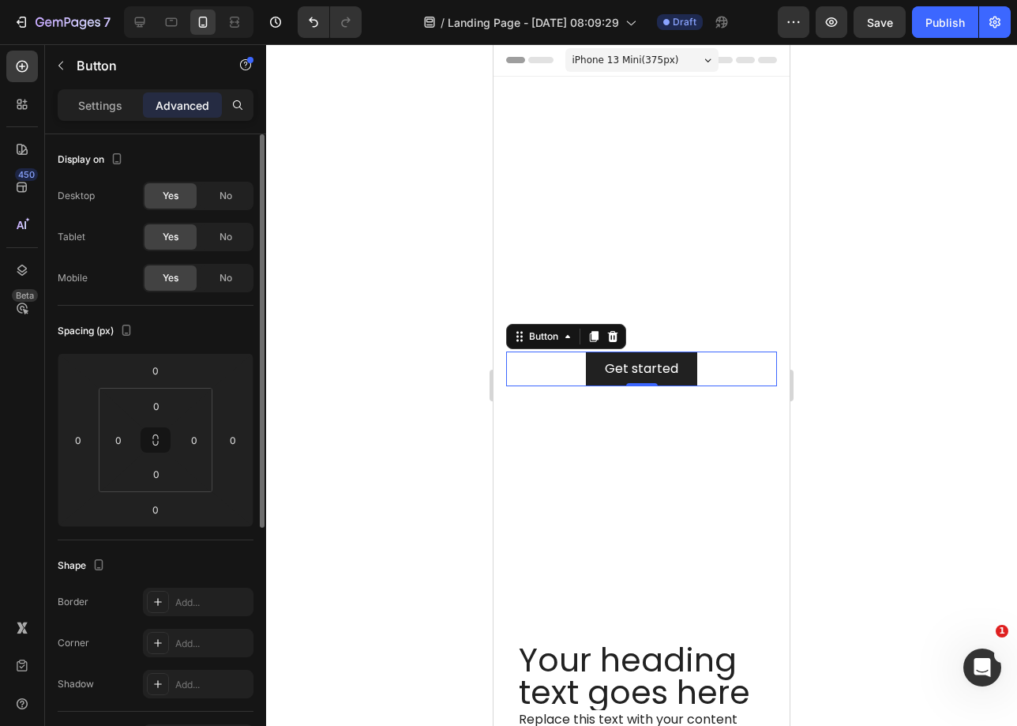
click at [226, 193] on span "No" at bounding box center [226, 196] width 13 height 14
click at [225, 236] on span "No" at bounding box center [226, 237] width 13 height 14
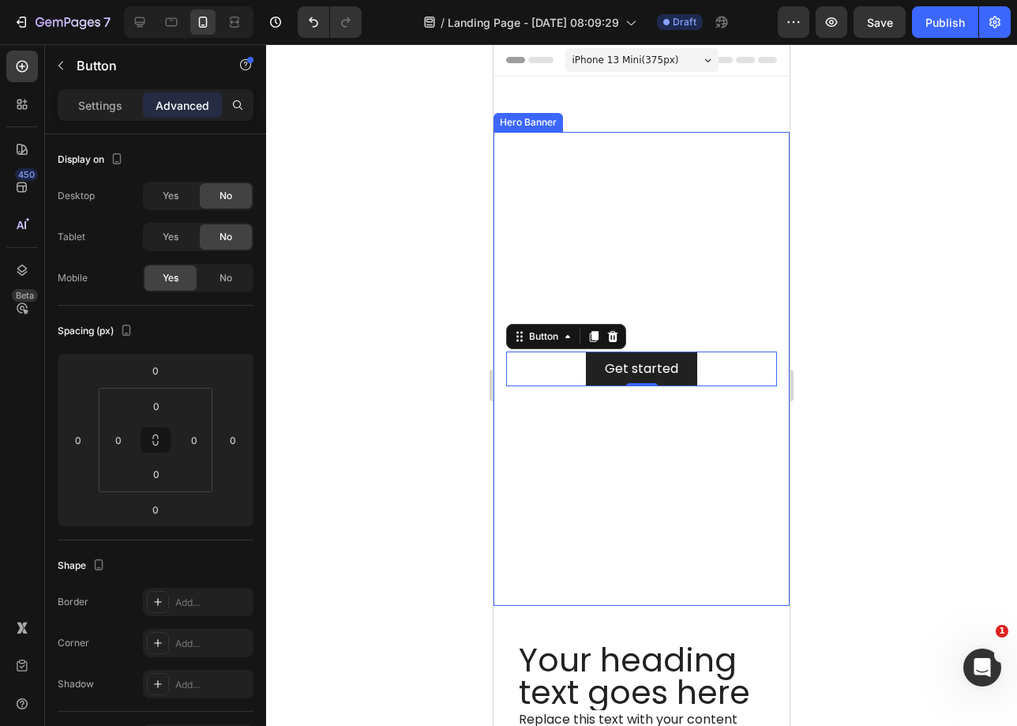
click at [699, 525] on video "Background Image" at bounding box center [642, 369] width 296 height 474
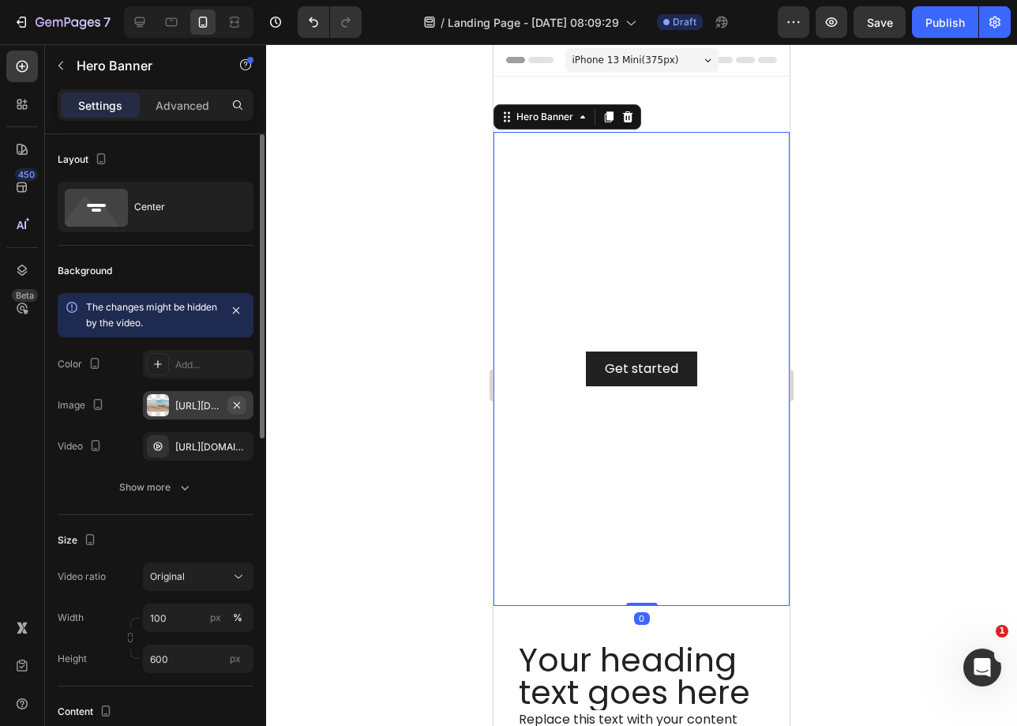
click at [239, 405] on icon "button" at bounding box center [237, 405] width 13 height 13
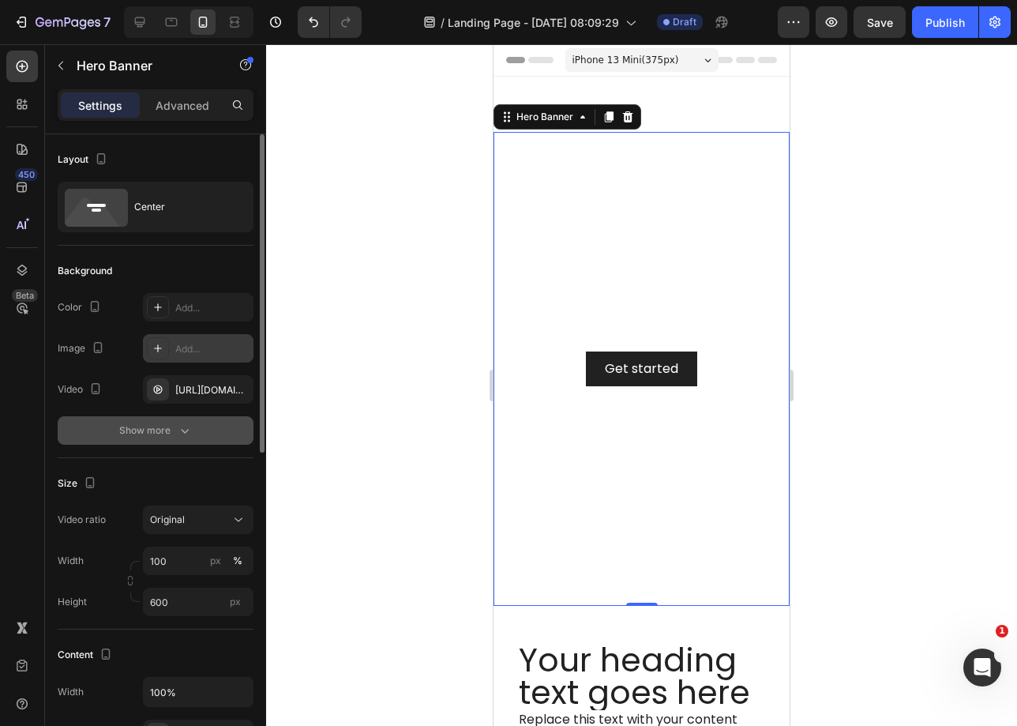
click at [188, 438] on icon "button" at bounding box center [185, 431] width 16 height 16
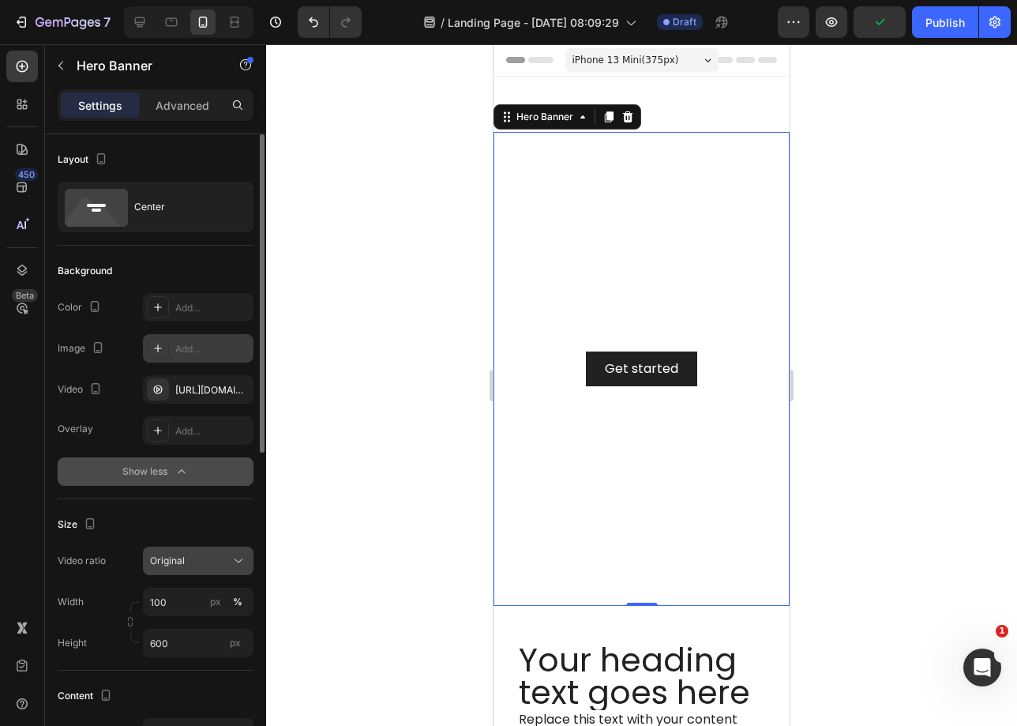
click at [206, 562] on div "Original" at bounding box center [190, 561] width 81 height 14
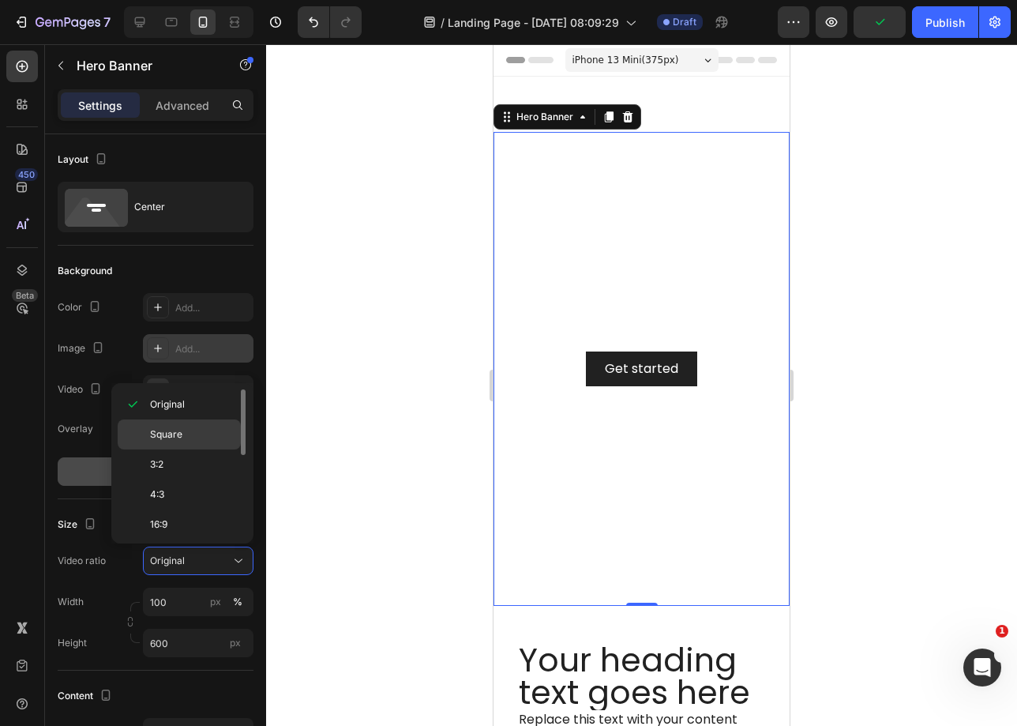
click at [203, 438] on p "Square" at bounding box center [192, 434] width 84 height 14
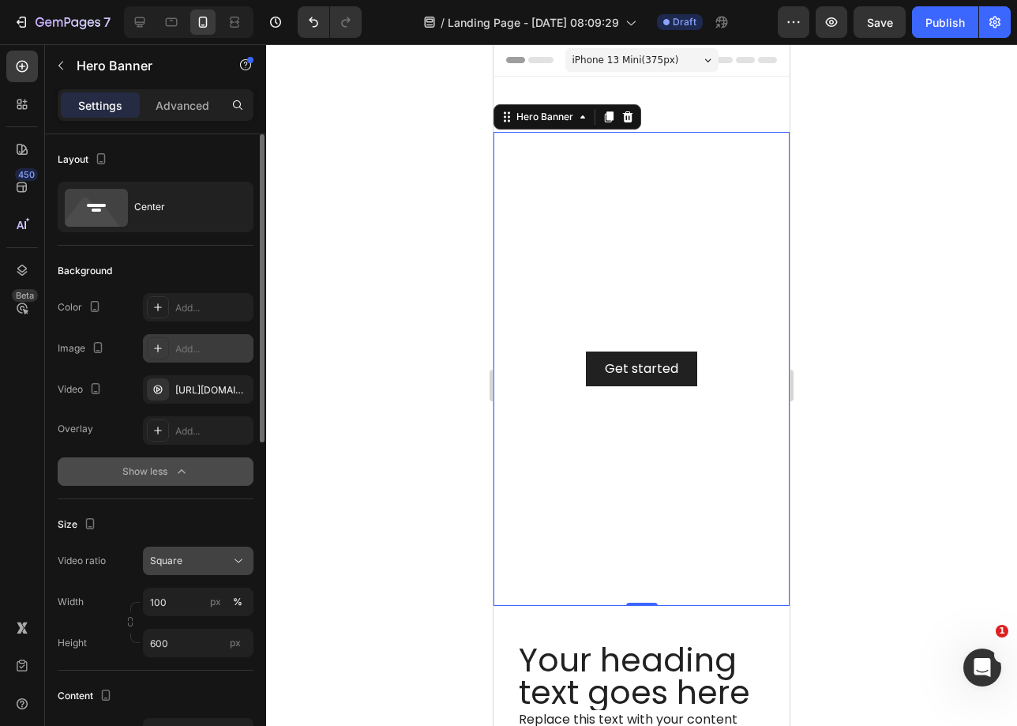
click at [212, 562] on div "Square" at bounding box center [190, 561] width 81 height 14
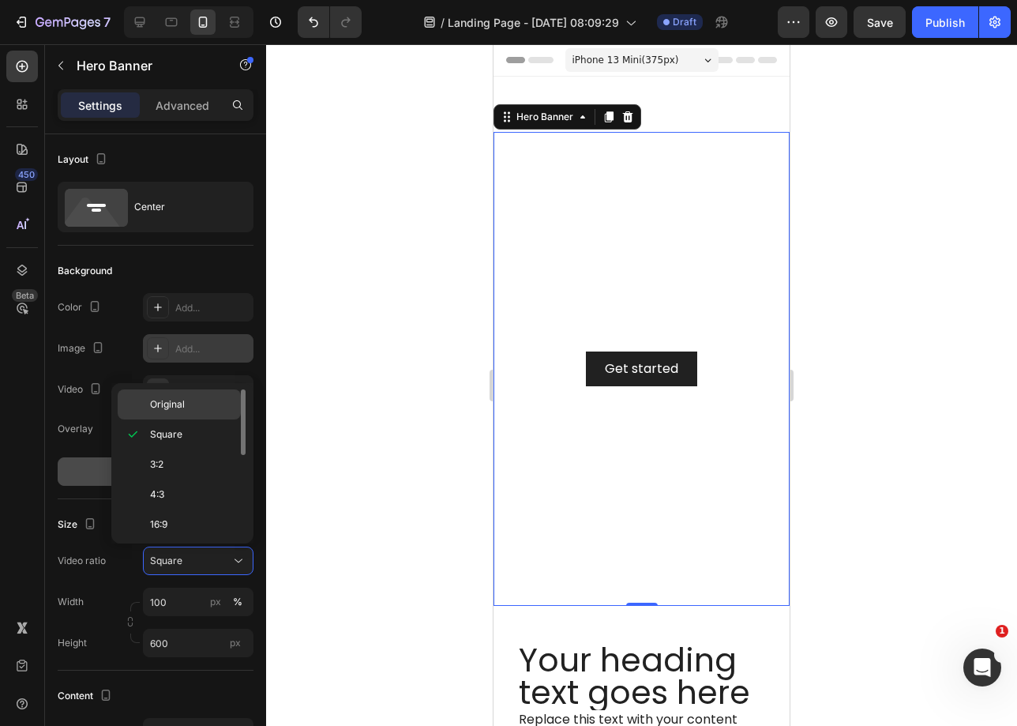
click at [205, 412] on div "Original" at bounding box center [179, 404] width 123 height 30
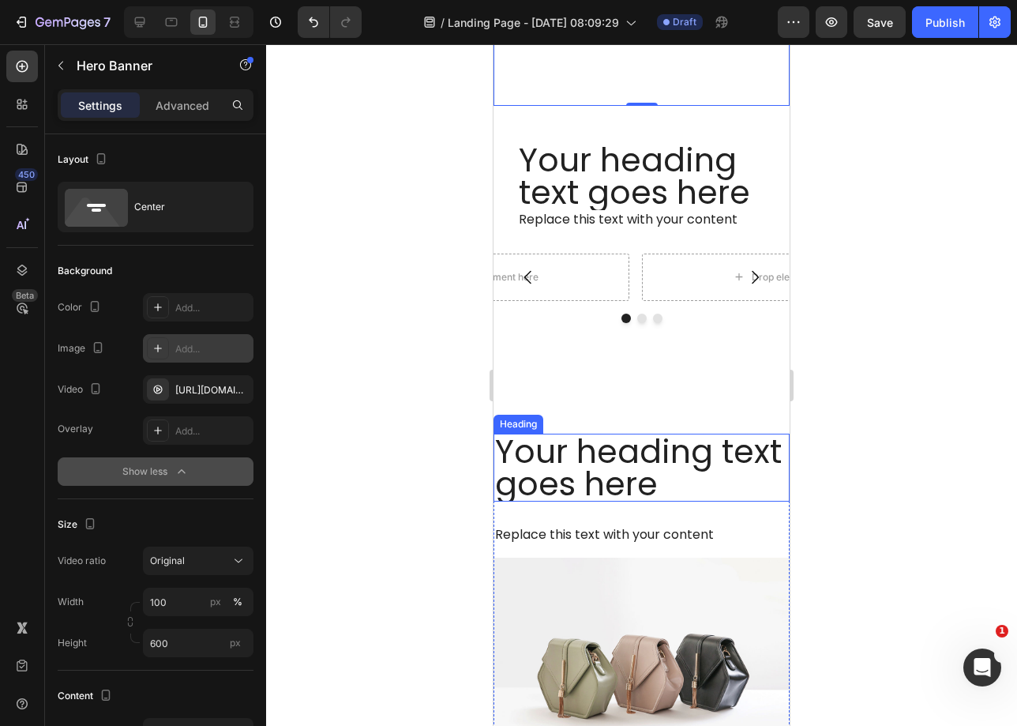
scroll to position [474, 0]
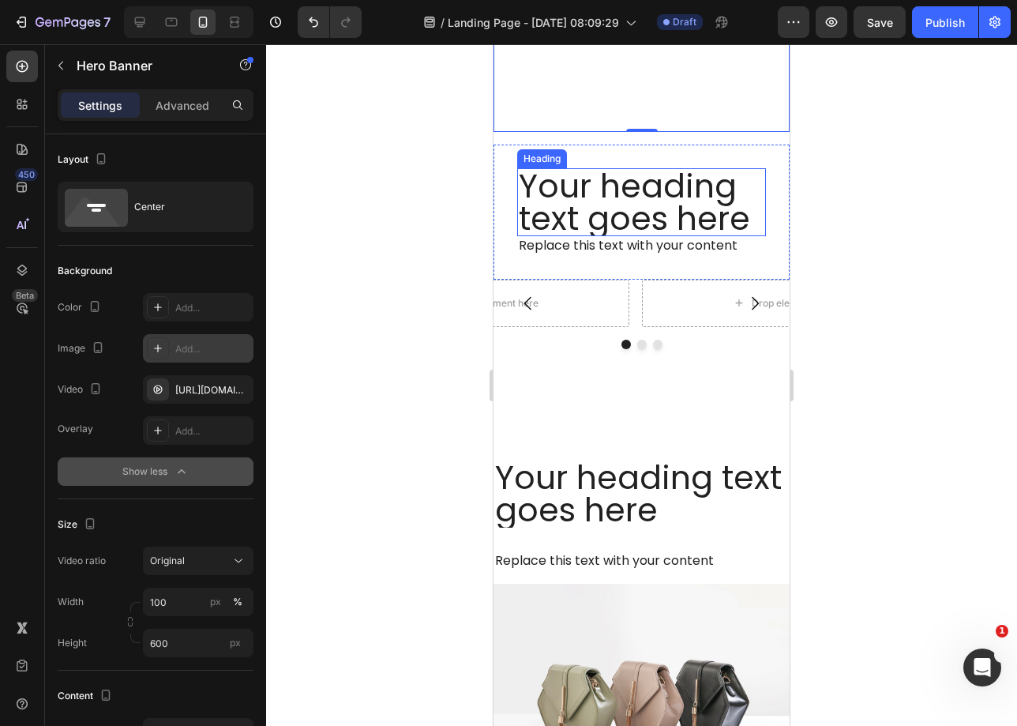
click at [617, 221] on h2 "Your heading text goes here" at bounding box center [641, 202] width 249 height 68
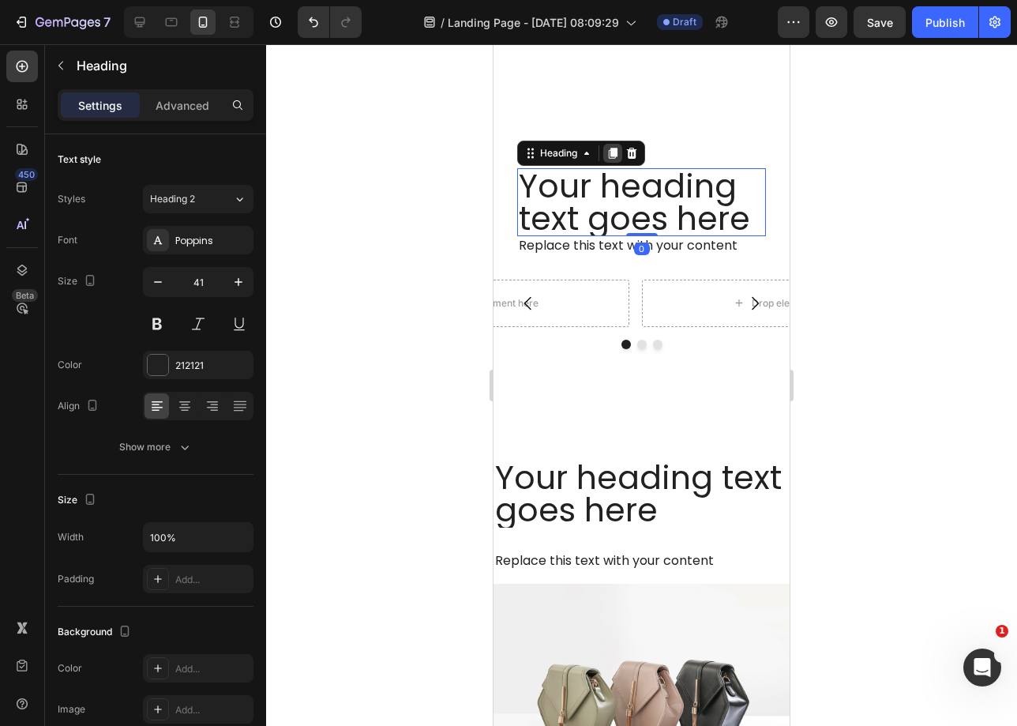
click at [618, 148] on icon at bounding box center [613, 153] width 9 height 11
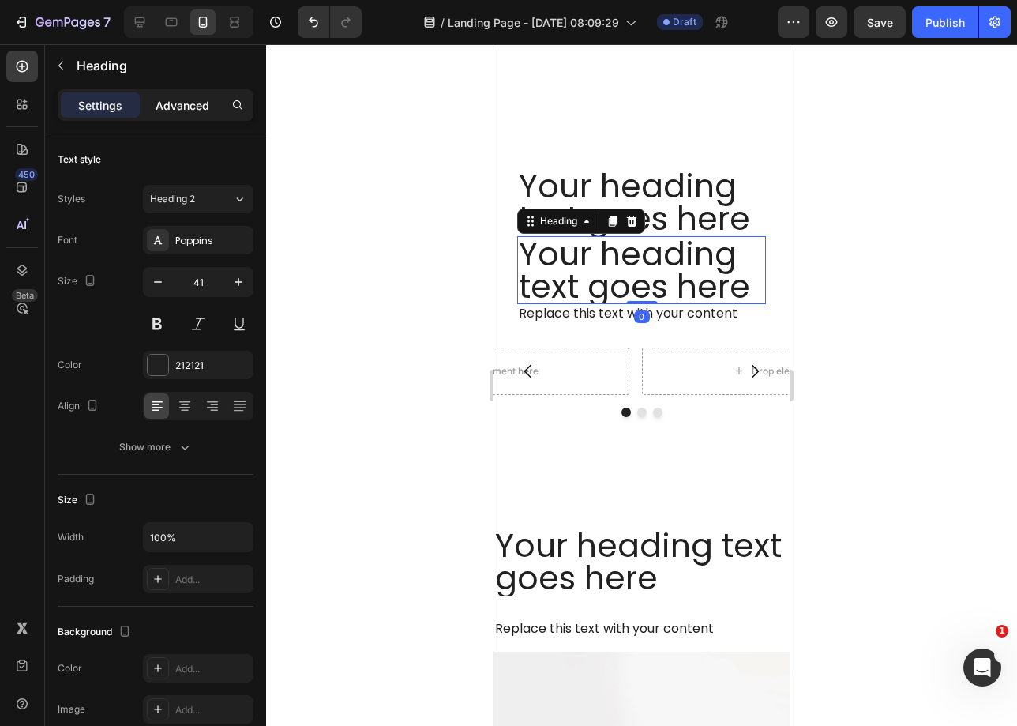
click at [170, 107] on p "Advanced" at bounding box center [183, 105] width 54 height 17
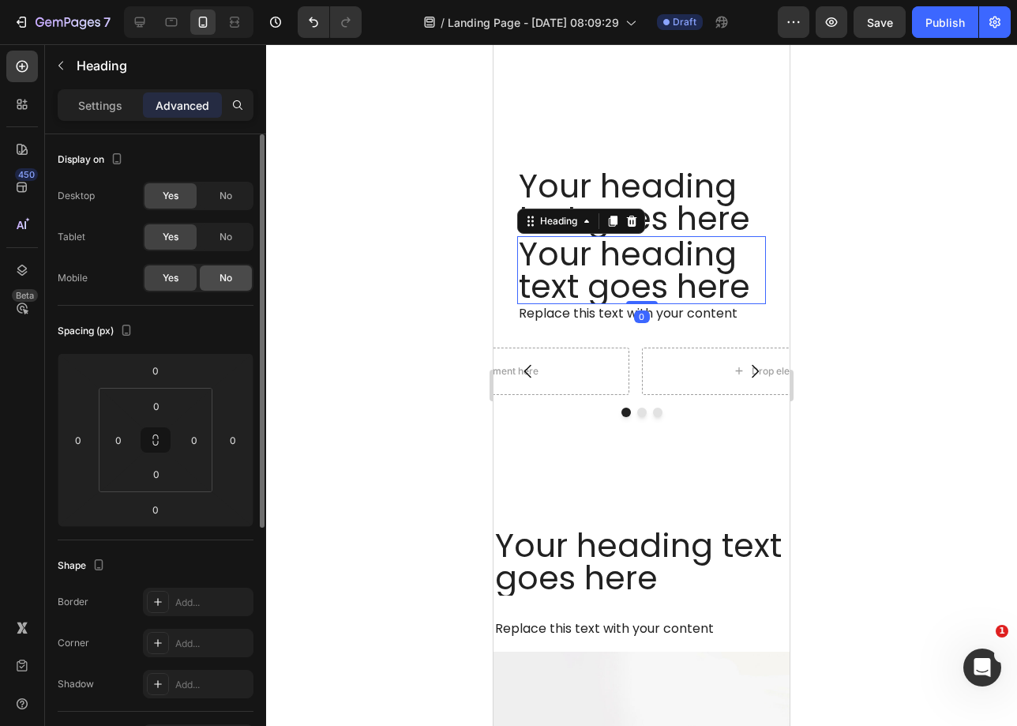
click at [222, 282] on span "No" at bounding box center [226, 278] width 13 height 14
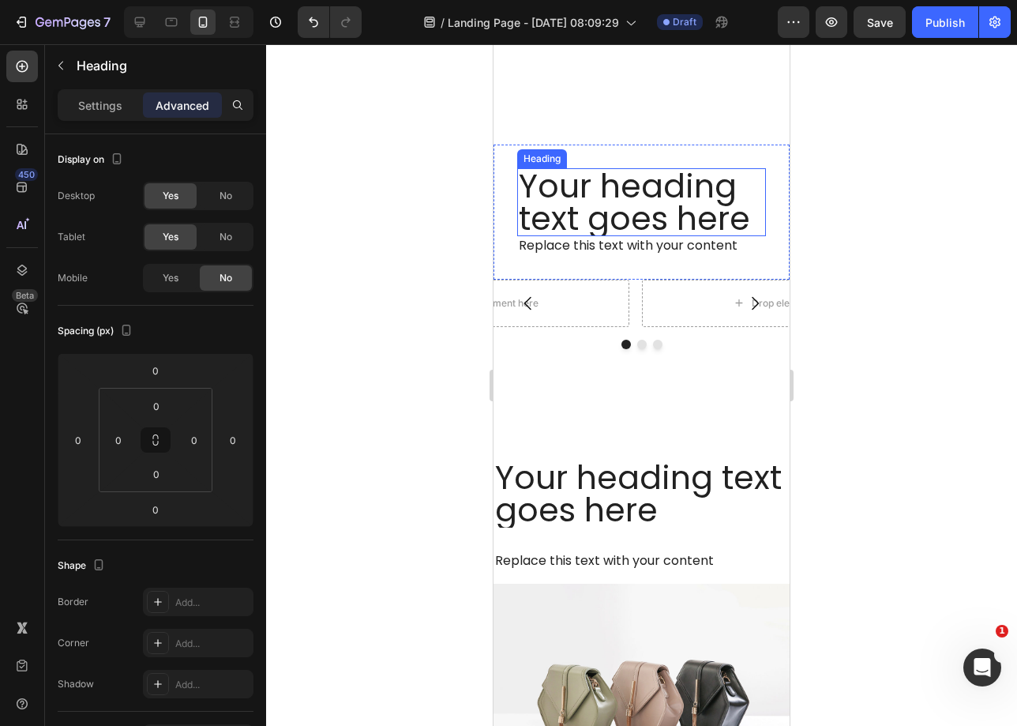
click at [665, 193] on h2 "Your heading text goes here" at bounding box center [641, 202] width 249 height 68
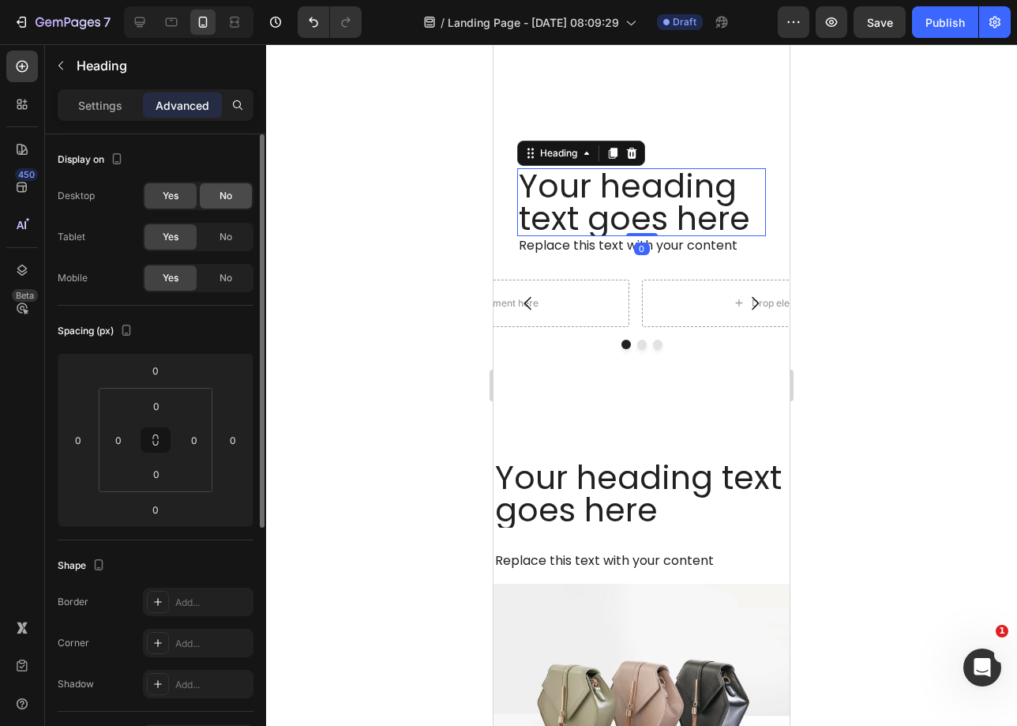
click at [240, 200] on div "No" at bounding box center [226, 195] width 52 height 25
click at [240, 227] on div "No" at bounding box center [226, 236] width 52 height 25
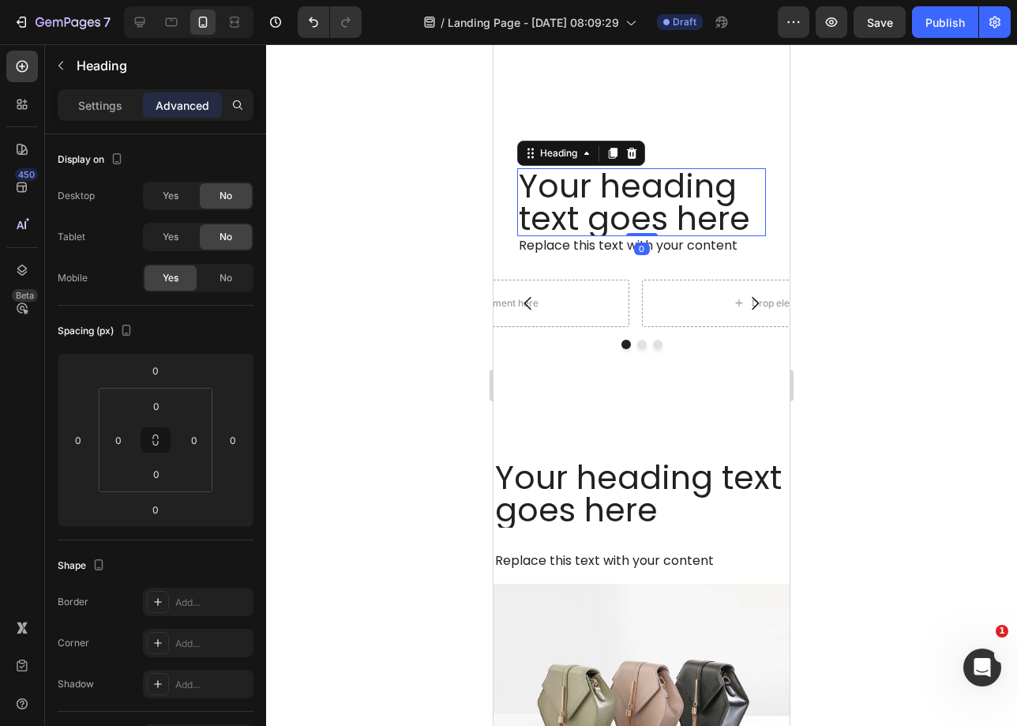
click at [569, 197] on h2 "Your heading text goes here" at bounding box center [641, 202] width 249 height 68
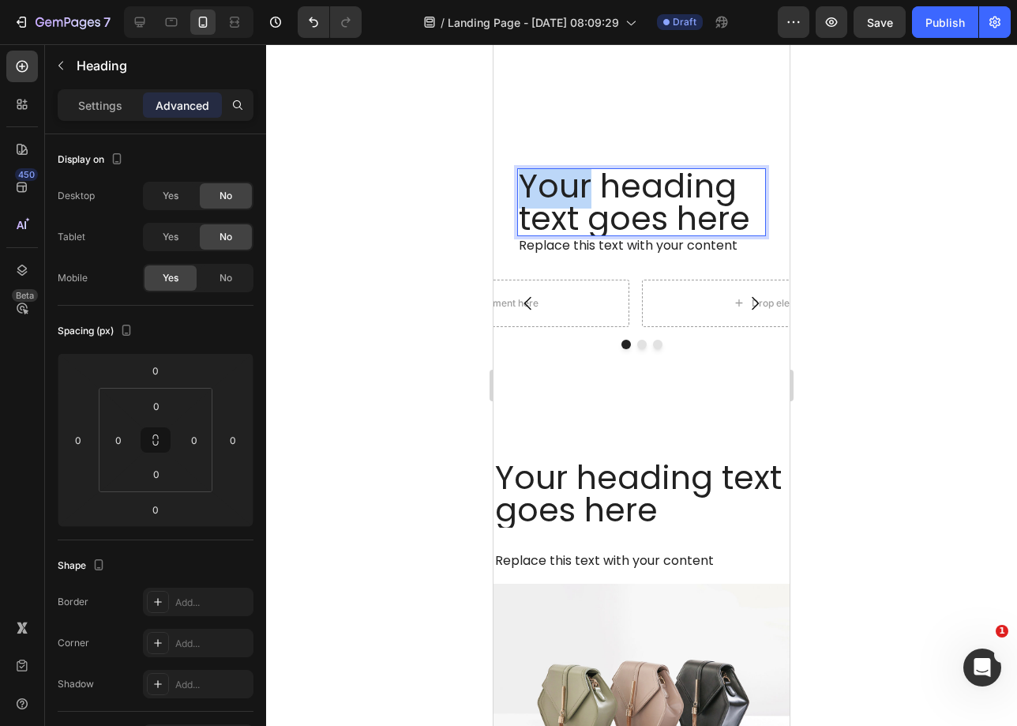
click at [569, 197] on p "Your heading text goes here" at bounding box center [642, 202] width 246 height 65
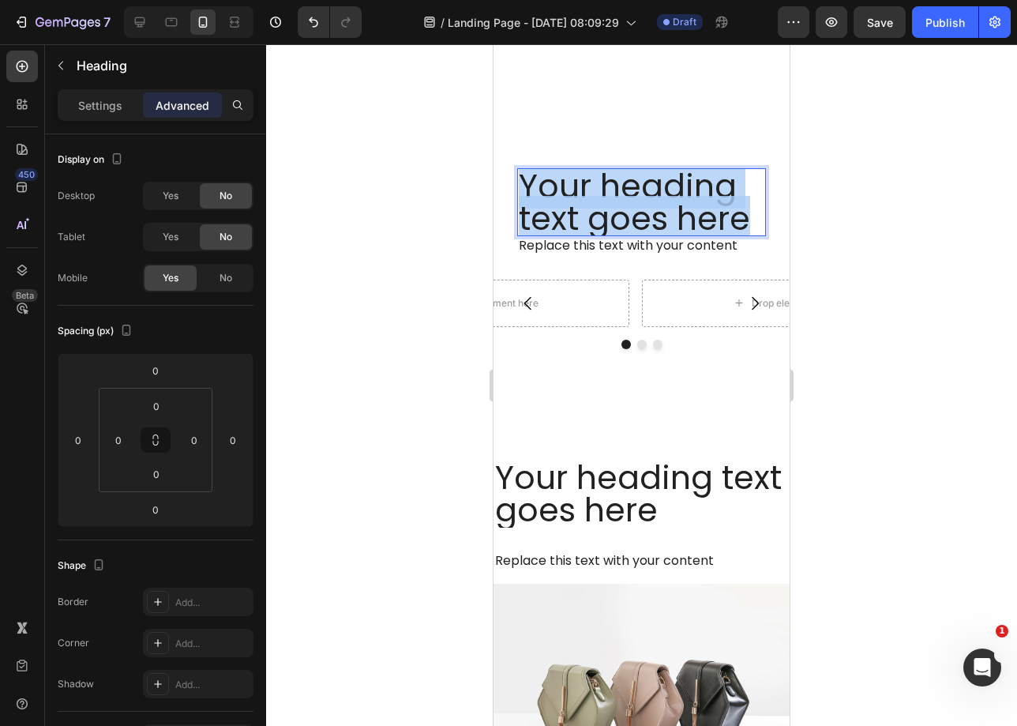
click at [569, 197] on p "Your heading text goes here" at bounding box center [642, 202] width 246 height 65
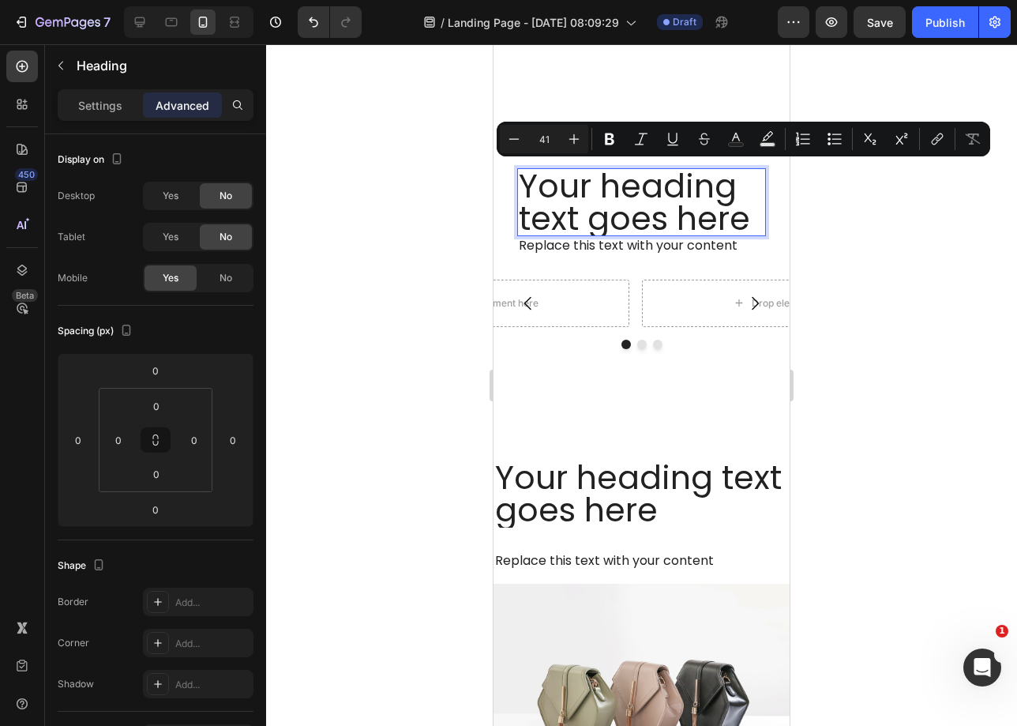
scroll to position [5, 0]
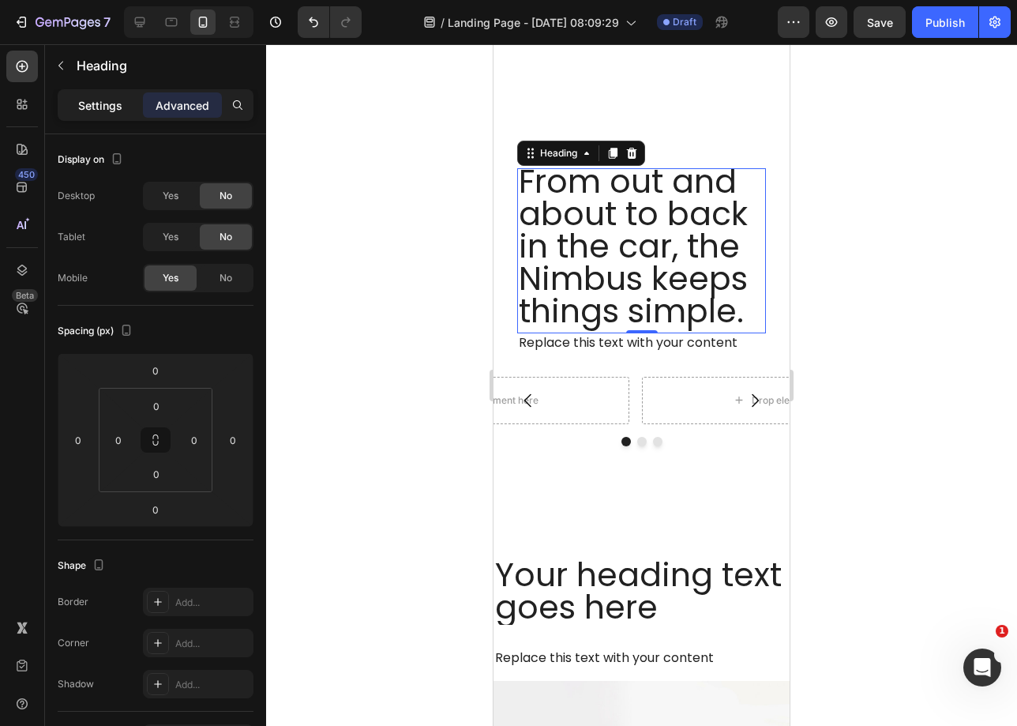
click at [81, 97] on p "Settings" at bounding box center [100, 105] width 44 height 17
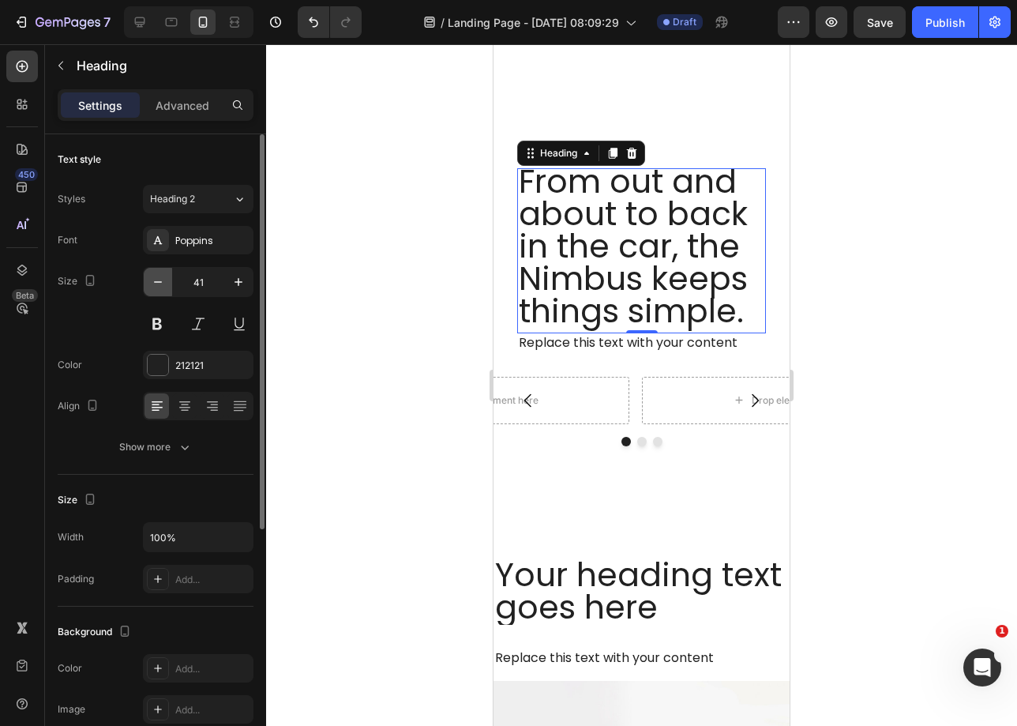
click at [157, 287] on icon "button" at bounding box center [158, 282] width 16 height 16
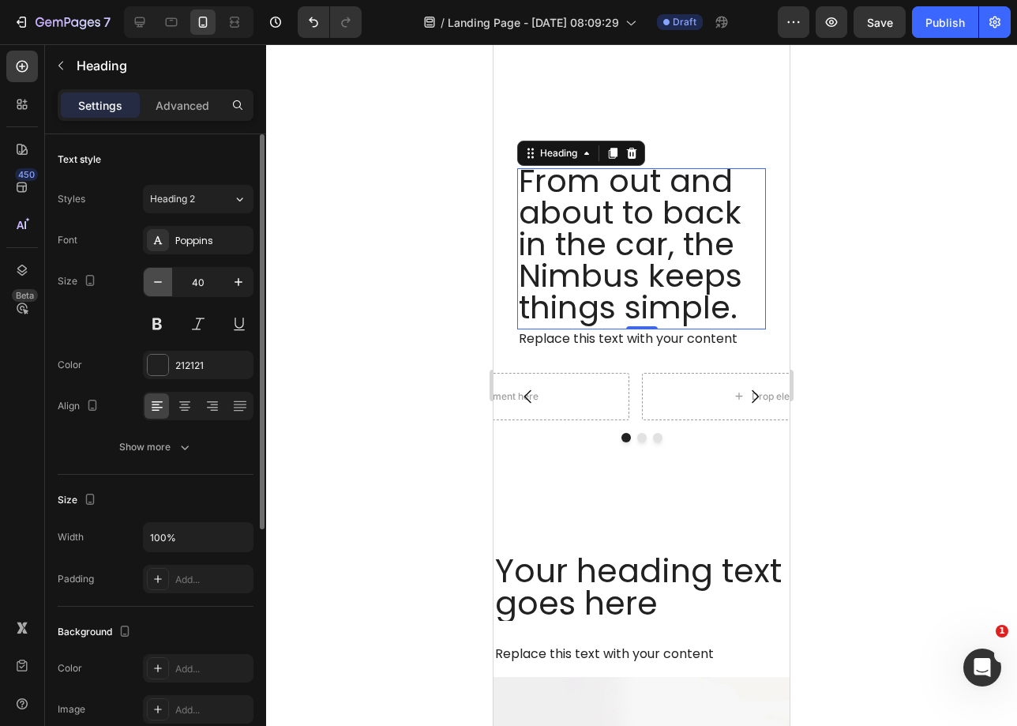
click at [157, 287] on icon "button" at bounding box center [158, 282] width 16 height 16
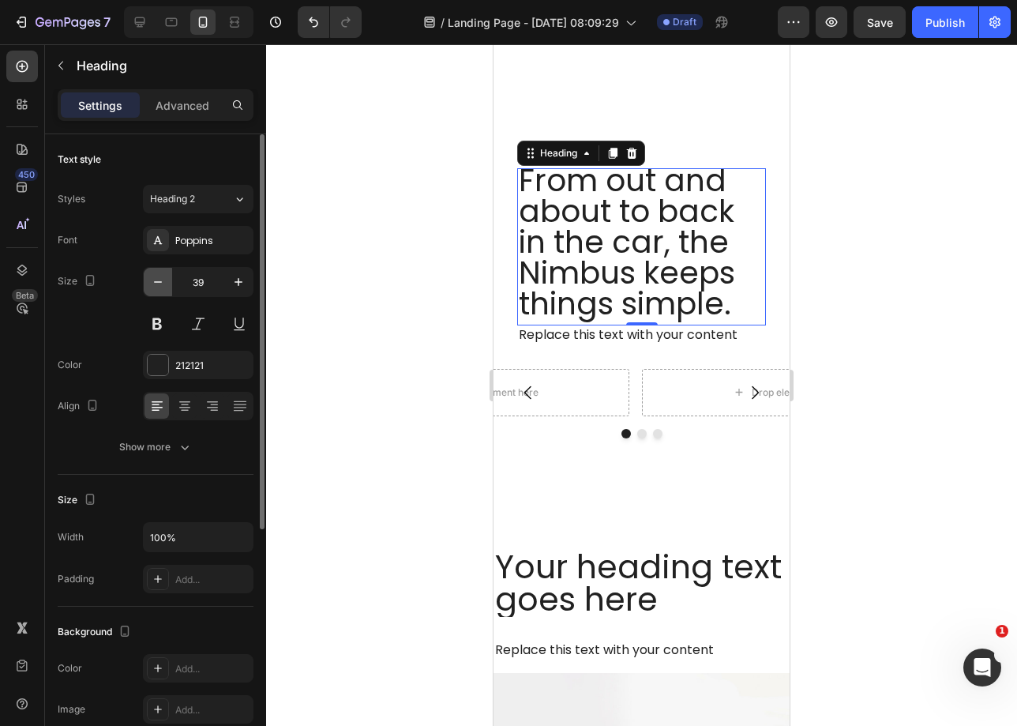
click at [157, 287] on icon "button" at bounding box center [158, 282] width 16 height 16
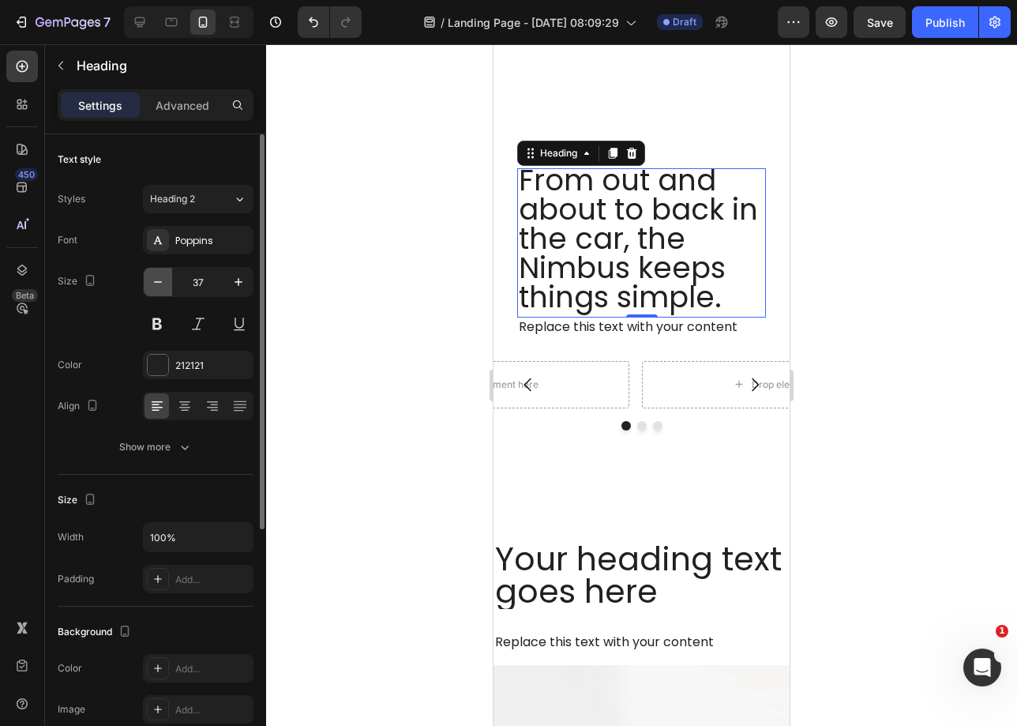
click at [157, 287] on icon "button" at bounding box center [158, 282] width 16 height 16
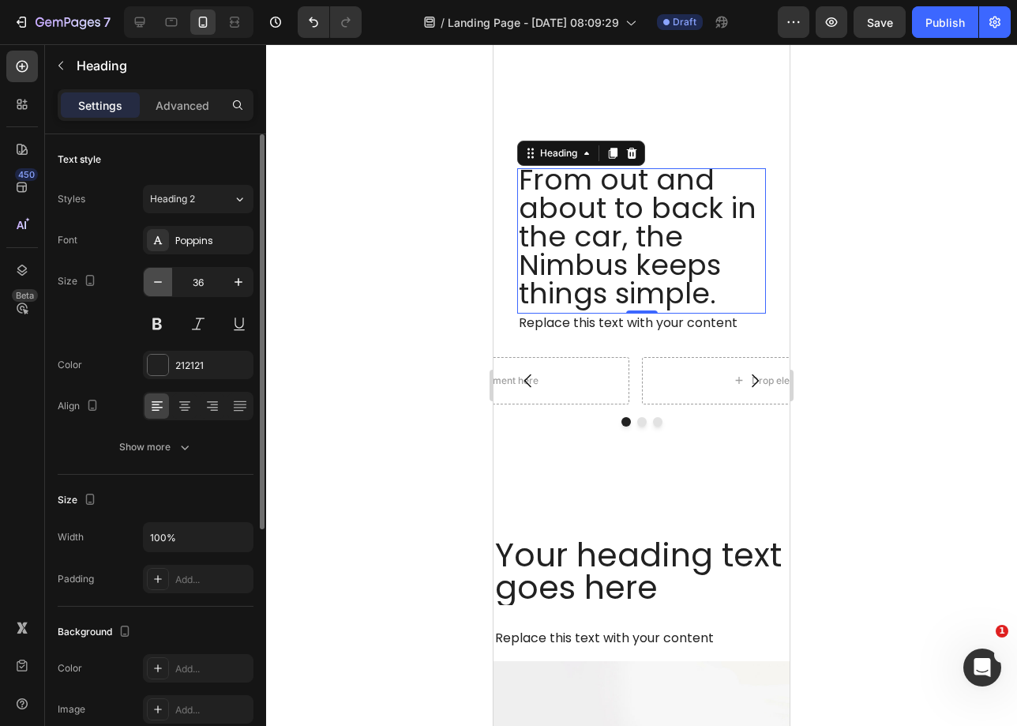
click at [157, 287] on icon "button" at bounding box center [158, 282] width 16 height 16
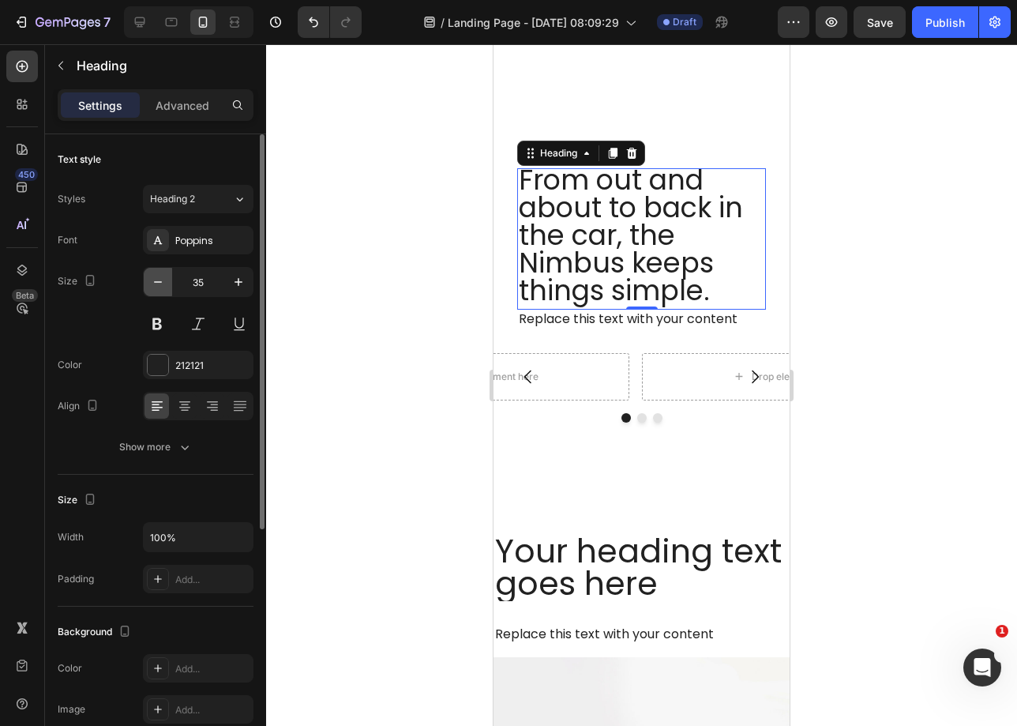
click at [157, 287] on icon "button" at bounding box center [158, 282] width 16 height 16
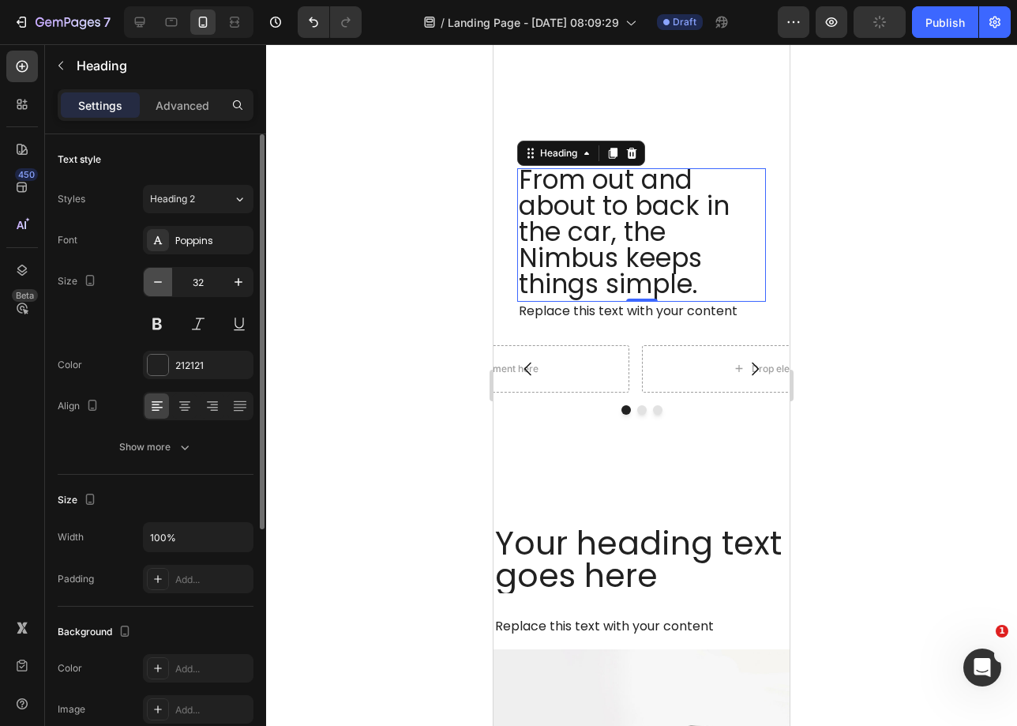
click at [157, 287] on icon "button" at bounding box center [158, 282] width 16 height 16
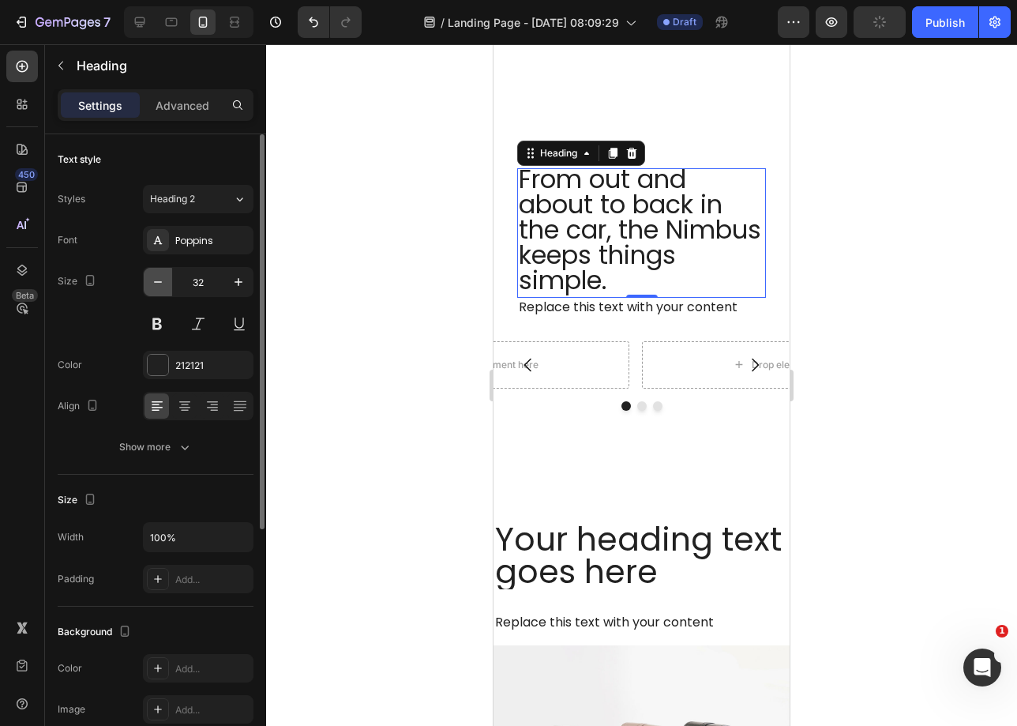
click at [158, 287] on icon "button" at bounding box center [158, 282] width 16 height 16
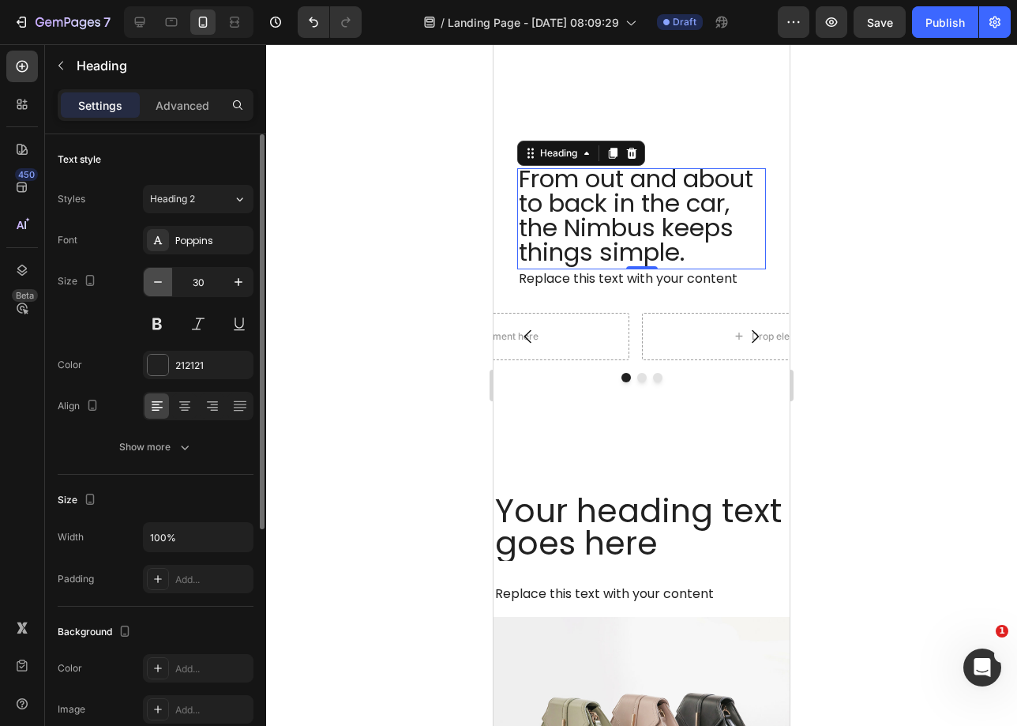
click at [158, 287] on icon "button" at bounding box center [158, 282] width 16 height 16
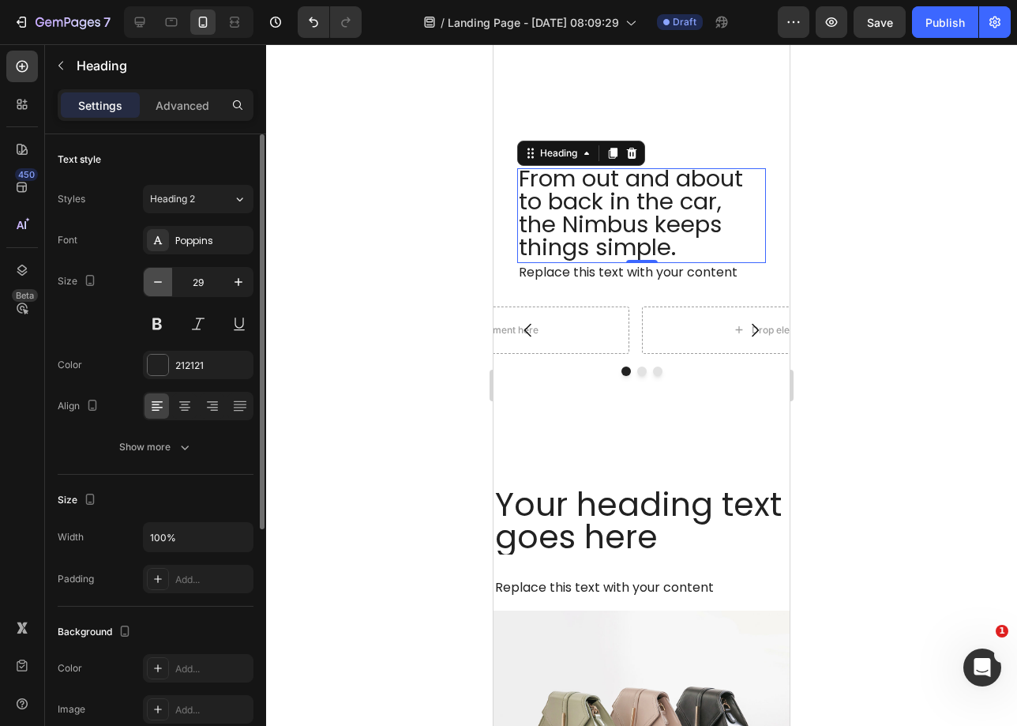
click at [158, 287] on icon "button" at bounding box center [158, 282] width 16 height 16
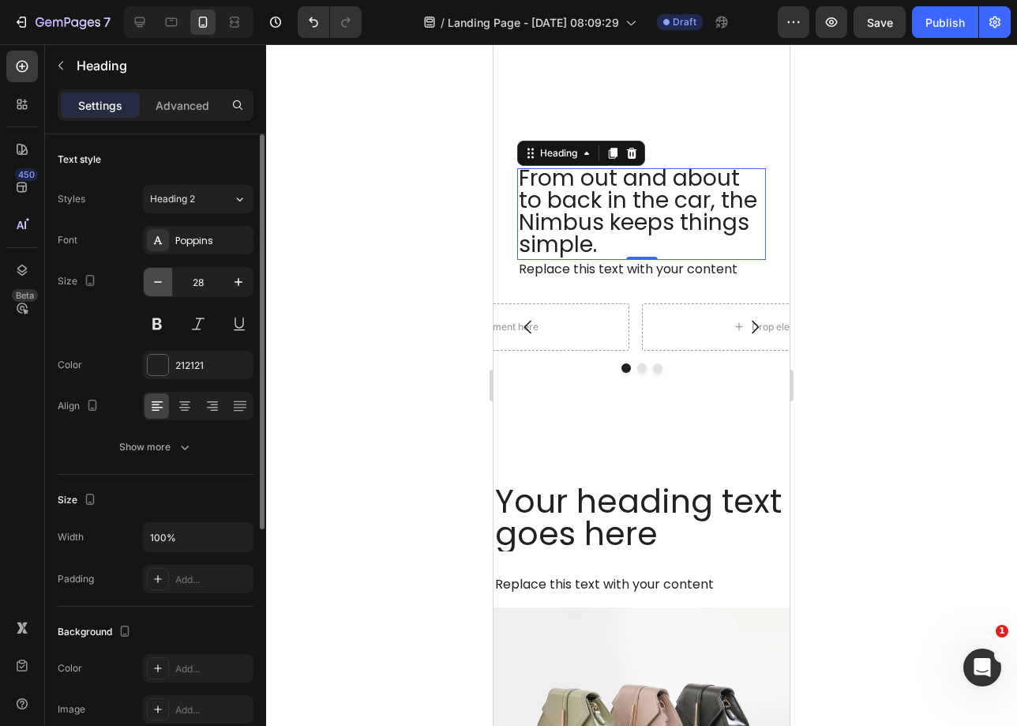
click at [158, 287] on icon "button" at bounding box center [158, 282] width 16 height 16
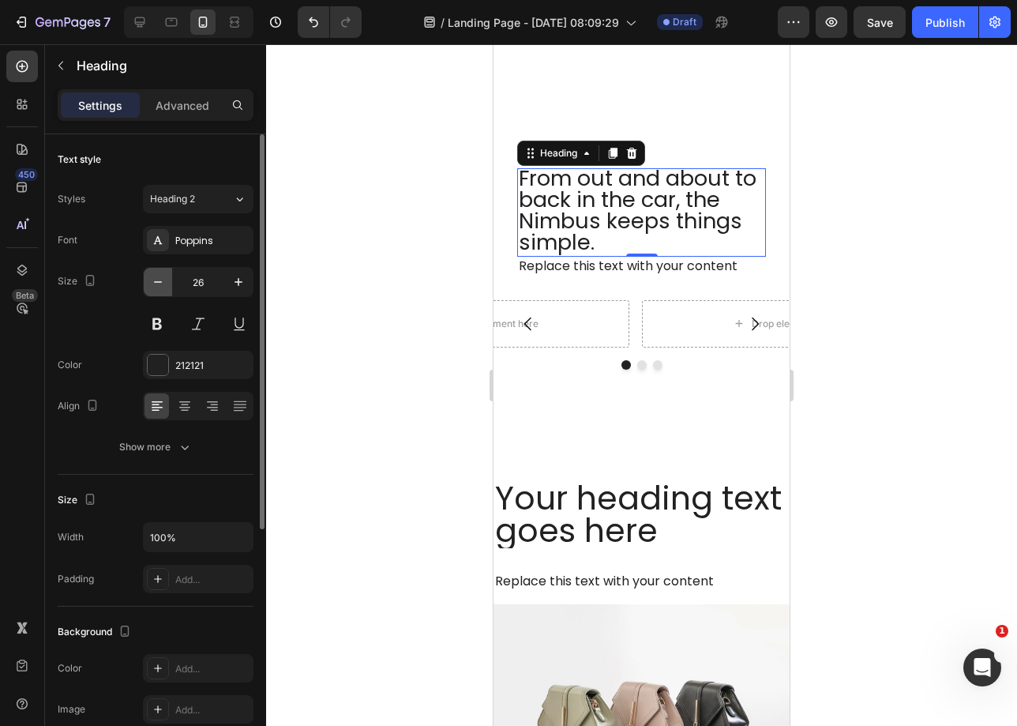
scroll to position [2, 0]
click at [158, 287] on icon "button" at bounding box center [158, 282] width 16 height 16
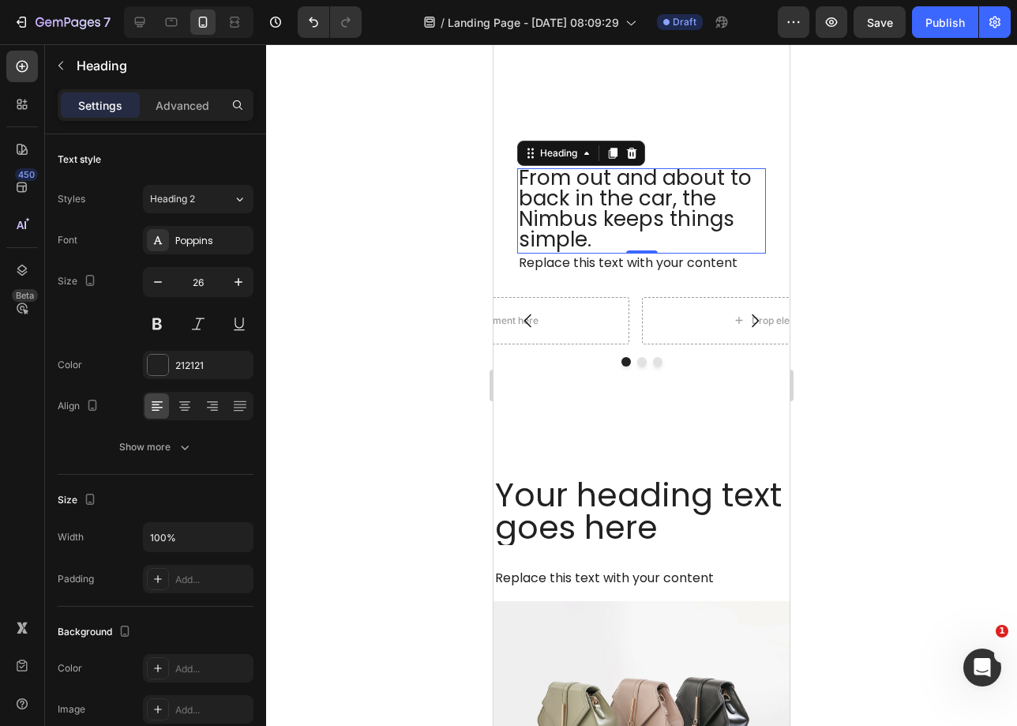
type input "25"
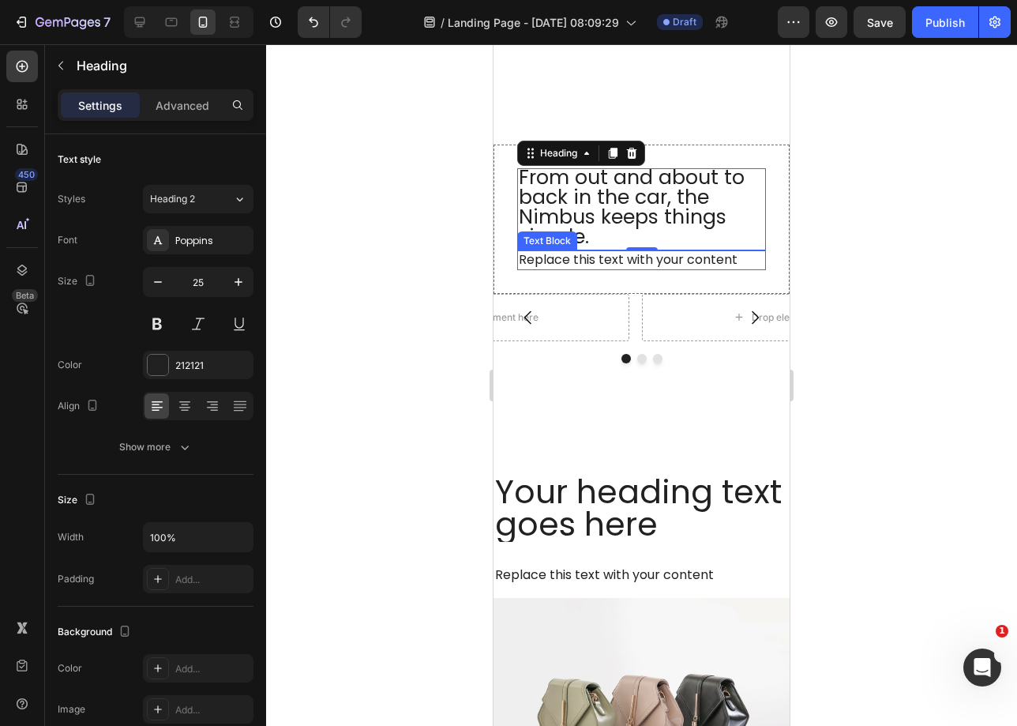
click at [606, 251] on div "Replace this text with your content" at bounding box center [641, 260] width 249 height 20
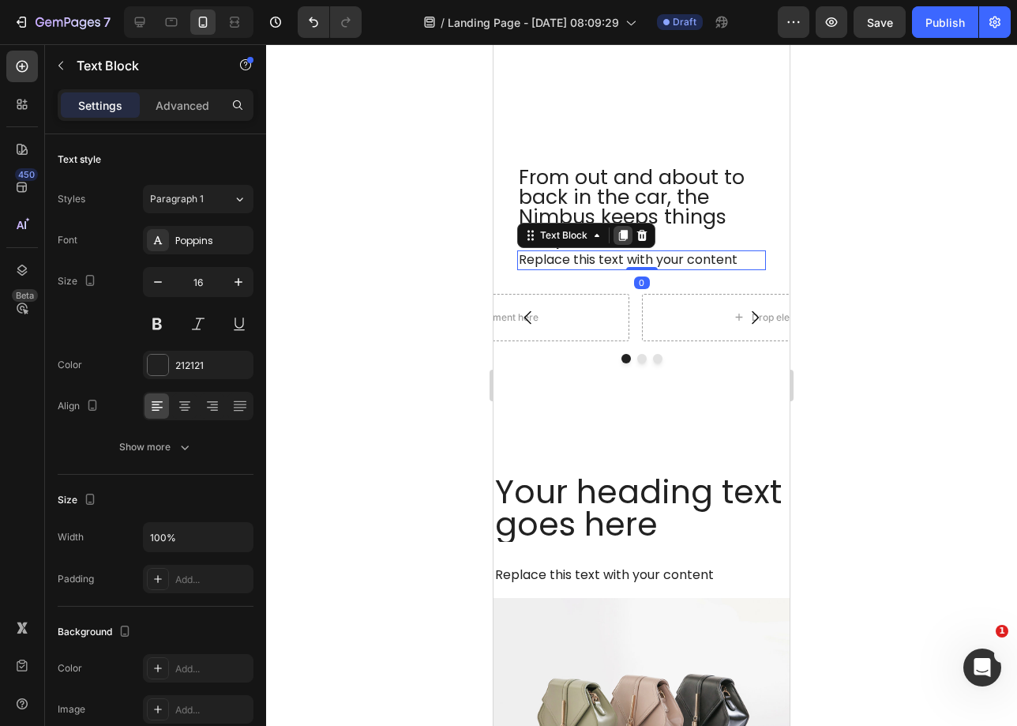
click at [631, 236] on div at bounding box center [623, 235] width 19 height 19
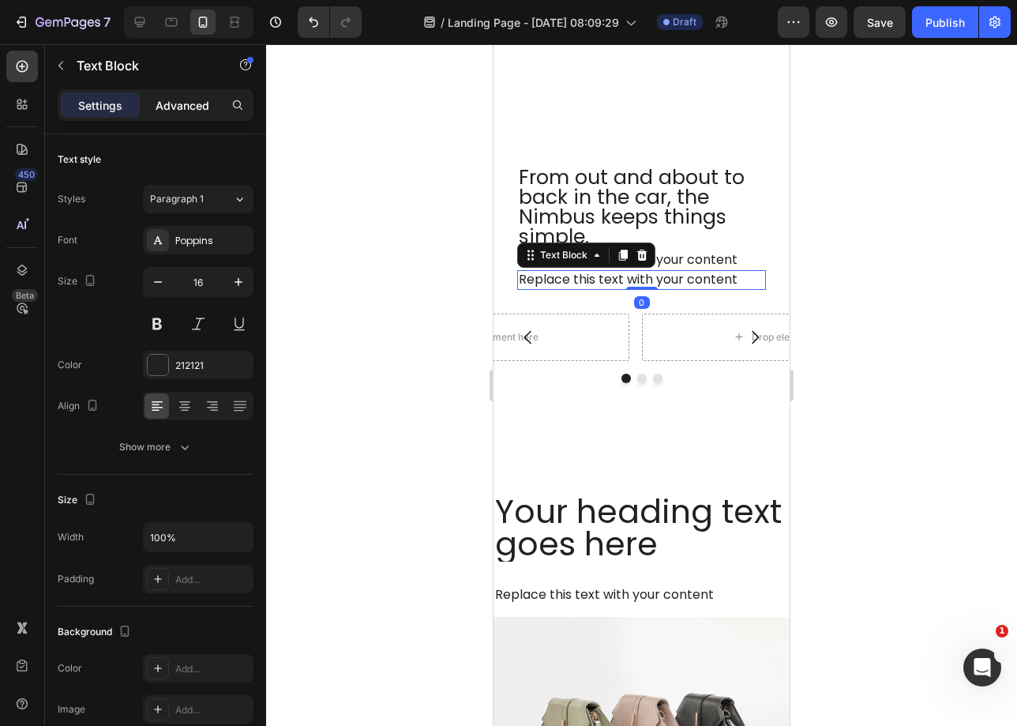
click at [194, 111] on p "Advanced" at bounding box center [183, 105] width 54 height 17
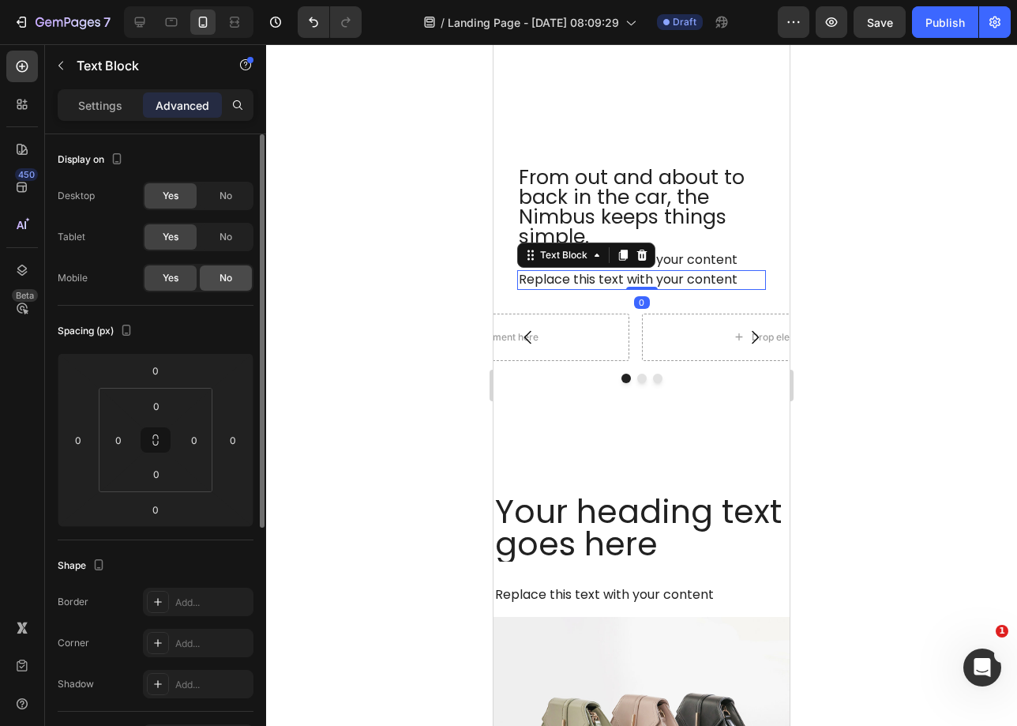
click at [217, 272] on div "No" at bounding box center [226, 277] width 52 height 25
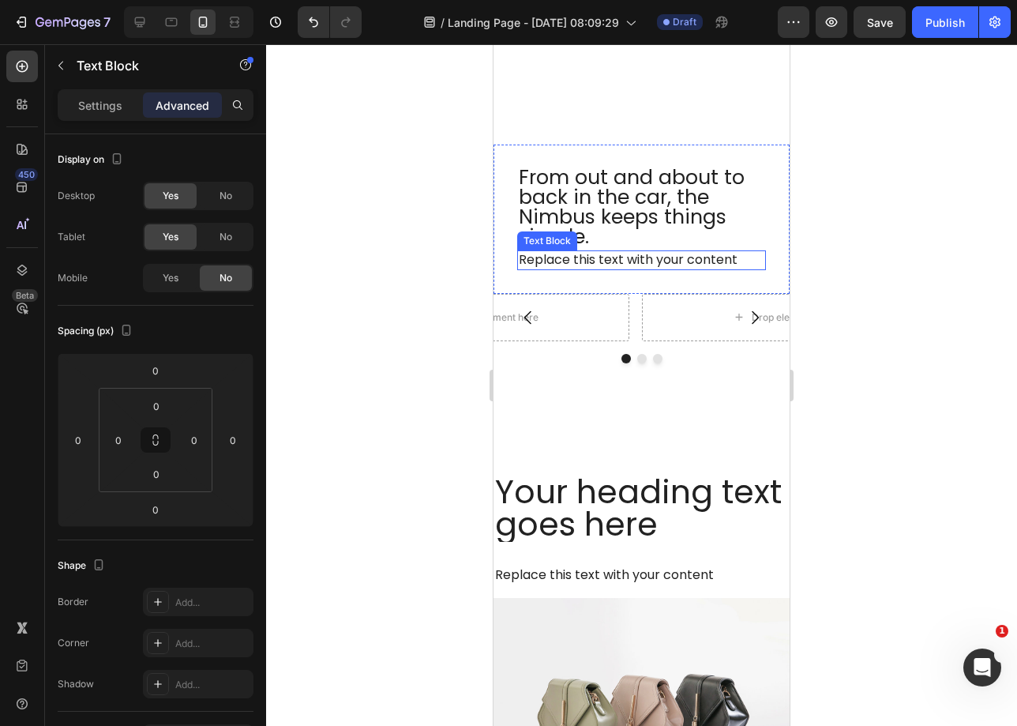
click at [601, 262] on div "Replace this text with your content" at bounding box center [641, 260] width 249 height 20
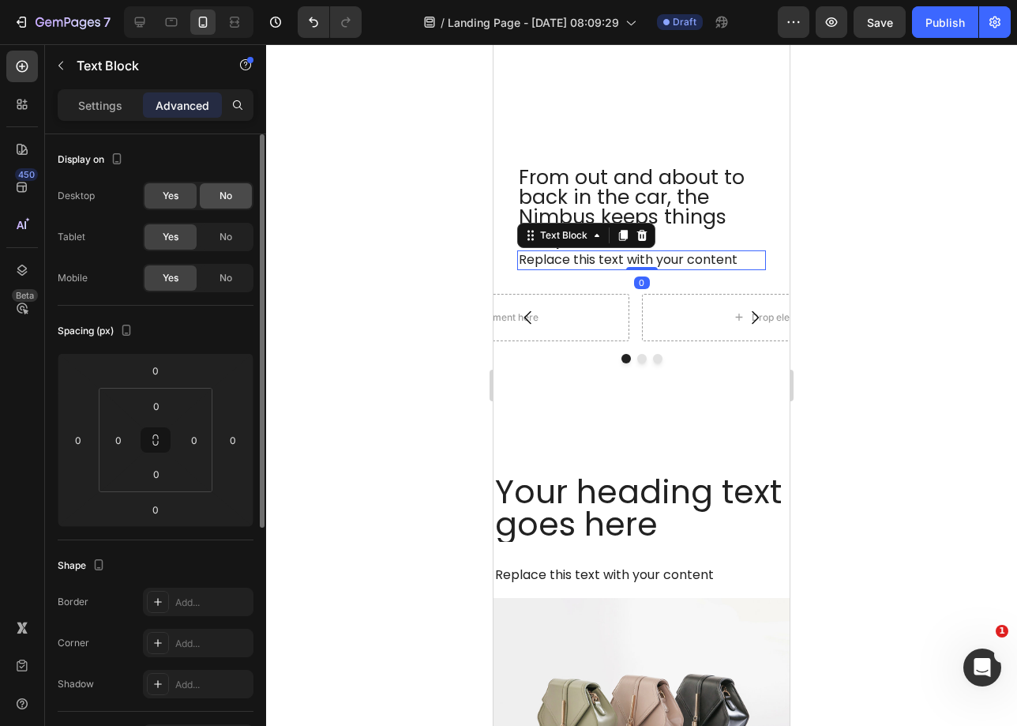
click at [230, 193] on span "No" at bounding box center [226, 196] width 13 height 14
click at [225, 230] on span "No" at bounding box center [226, 237] width 13 height 14
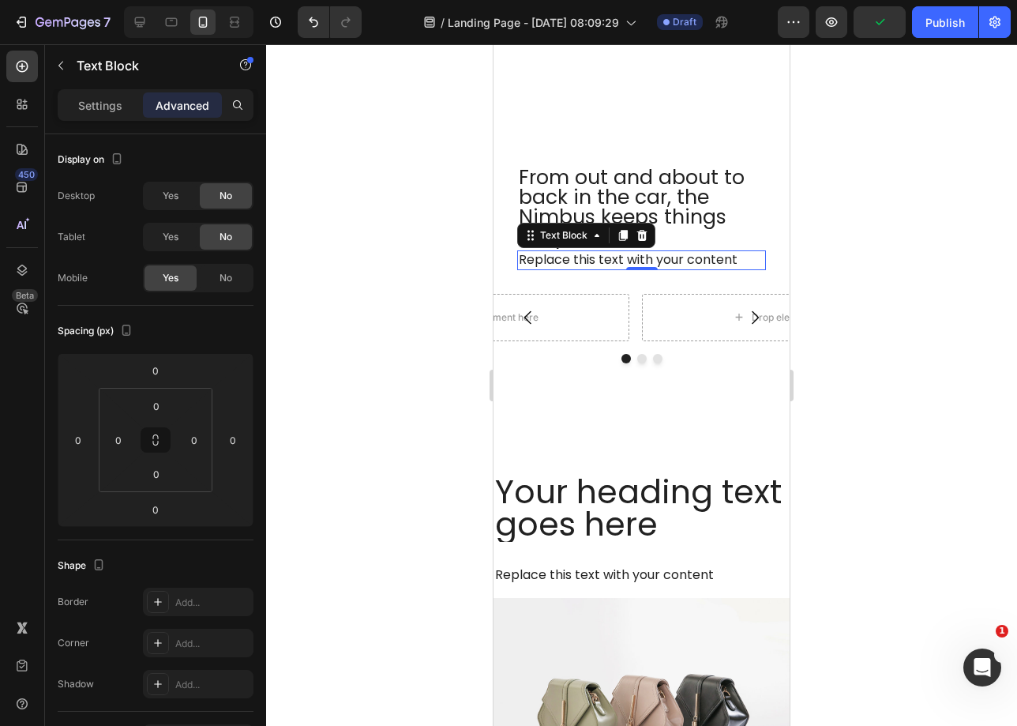
click at [629, 261] on div "Replace this text with your content" at bounding box center [641, 260] width 249 height 20
click at [629, 261] on p "Replace this text with your content" at bounding box center [642, 260] width 246 height 17
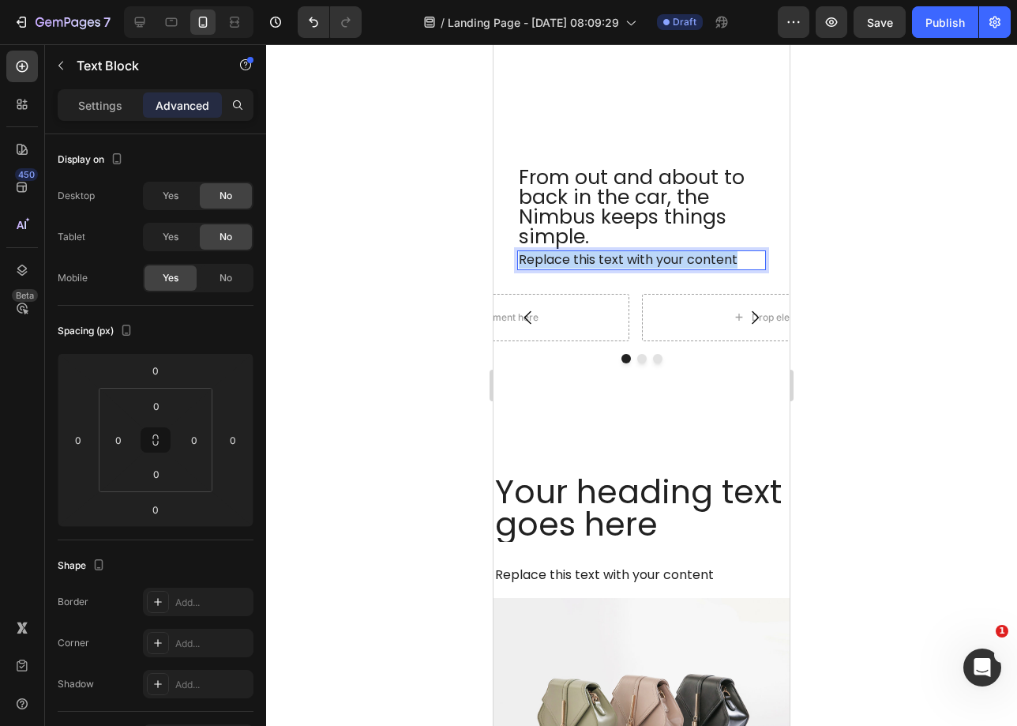
click at [629, 261] on p "Replace this text with your content" at bounding box center [642, 260] width 246 height 17
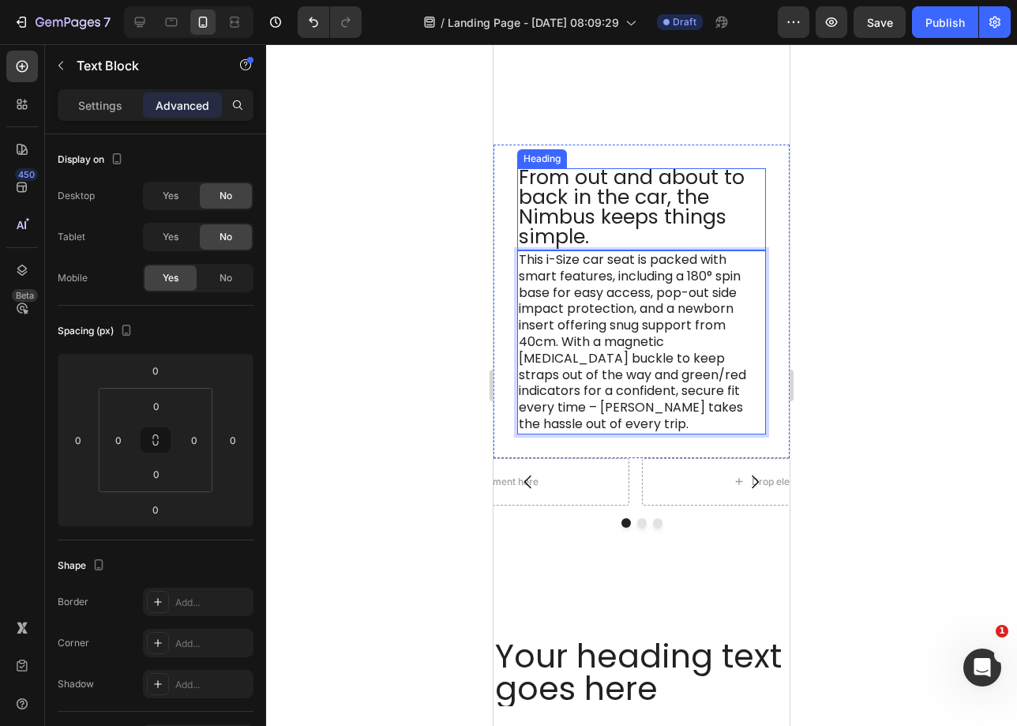
click at [614, 205] on p "From out and about to back in the car, the Nimbus keeps things simple." at bounding box center [642, 206] width 246 height 79
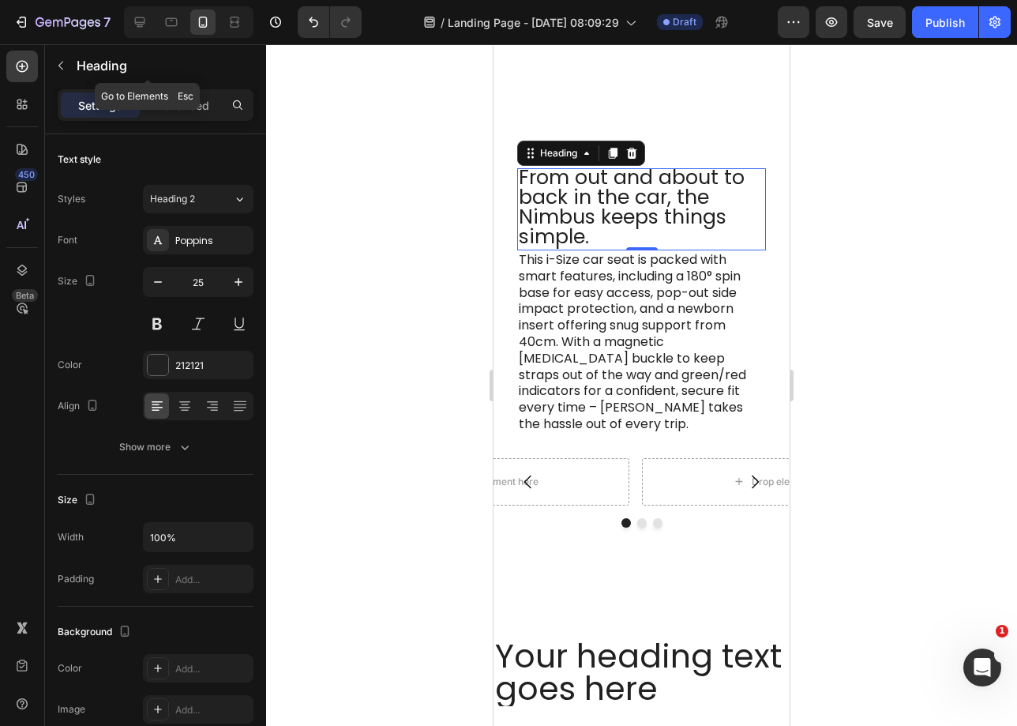
drag, startPoint x: 66, startPoint y: 71, endPoint x: 73, endPoint y: 114, distance: 43.2
click at [66, 71] on icon "button" at bounding box center [60, 65] width 13 height 13
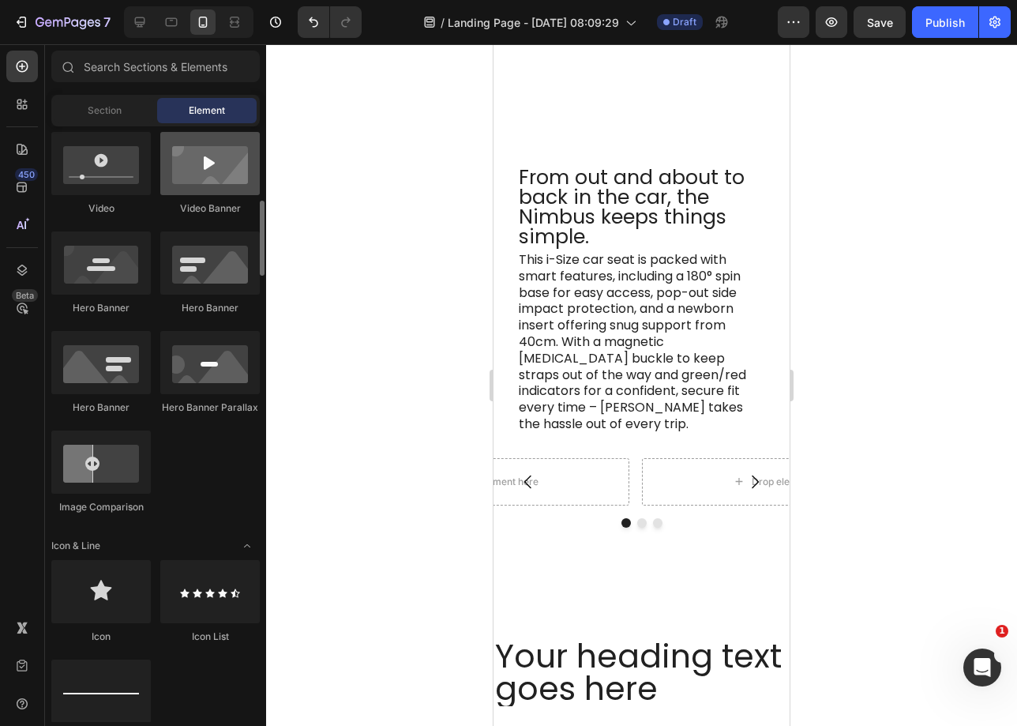
scroll to position [306, 0]
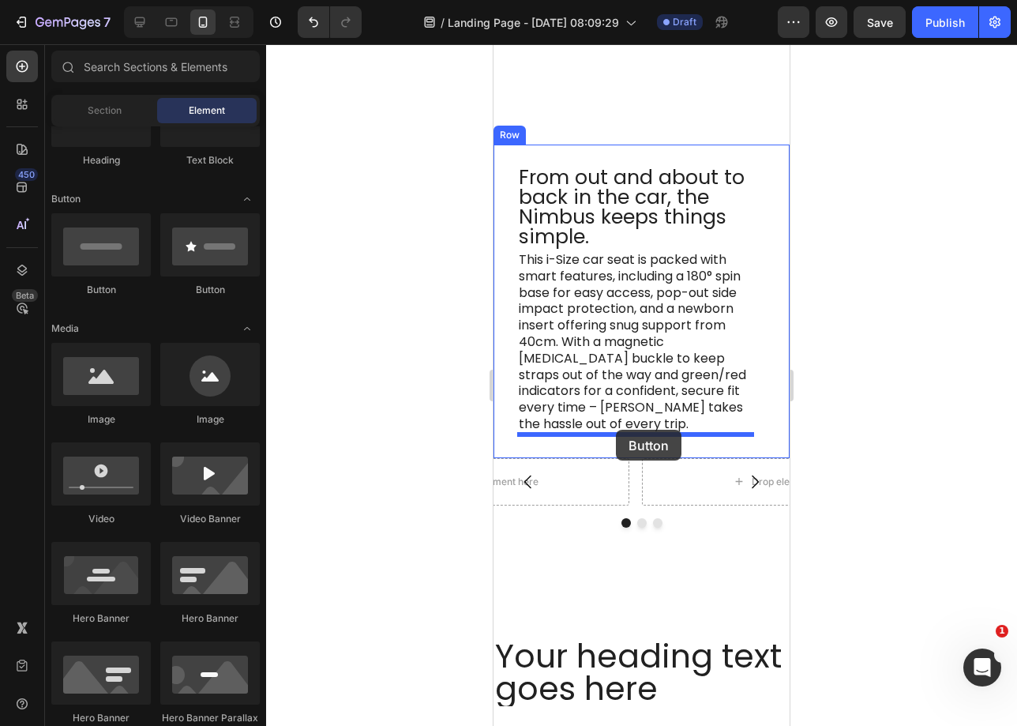
drag, startPoint x: 606, startPoint y: 296, endPoint x: 616, endPoint y: 428, distance: 132.3
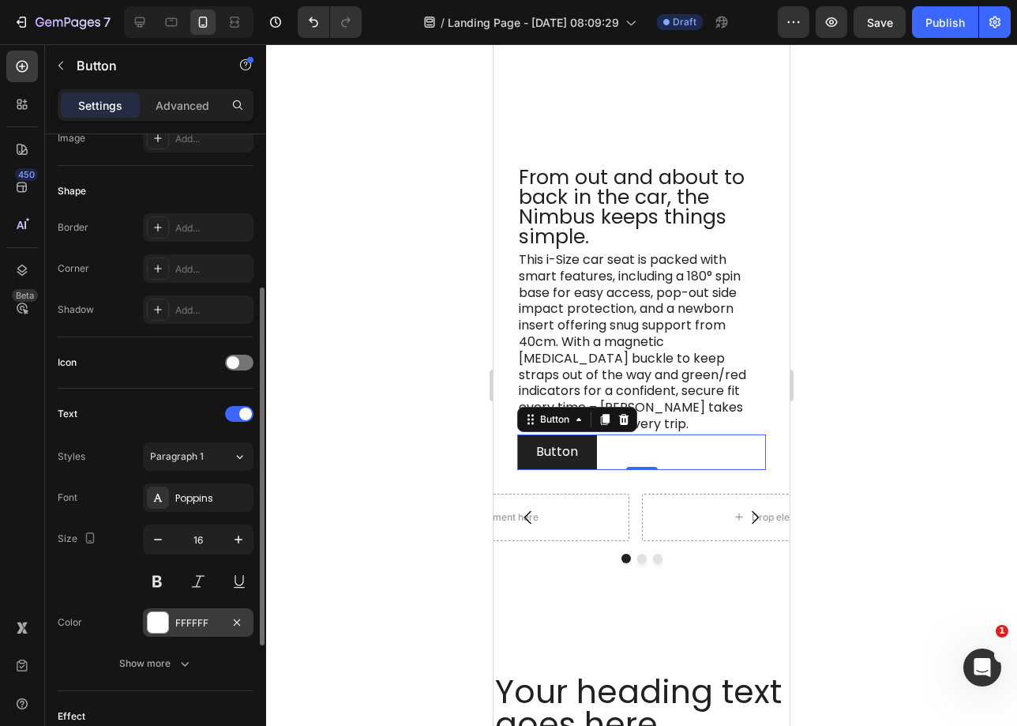
scroll to position [496, 0]
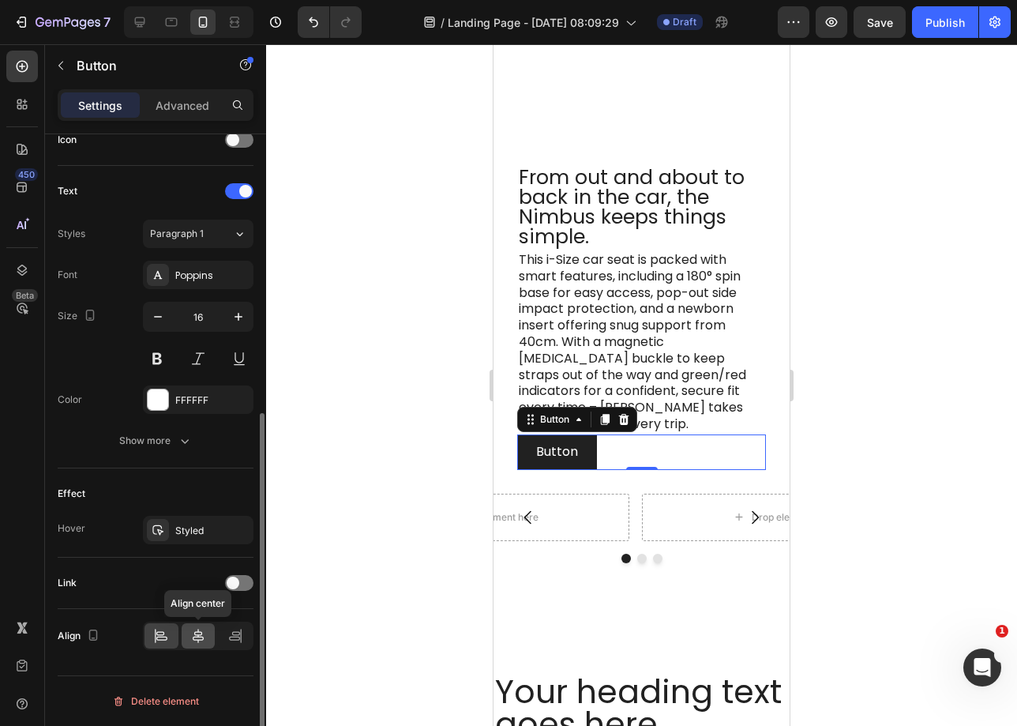
click at [201, 642] on icon at bounding box center [198, 636] width 16 height 16
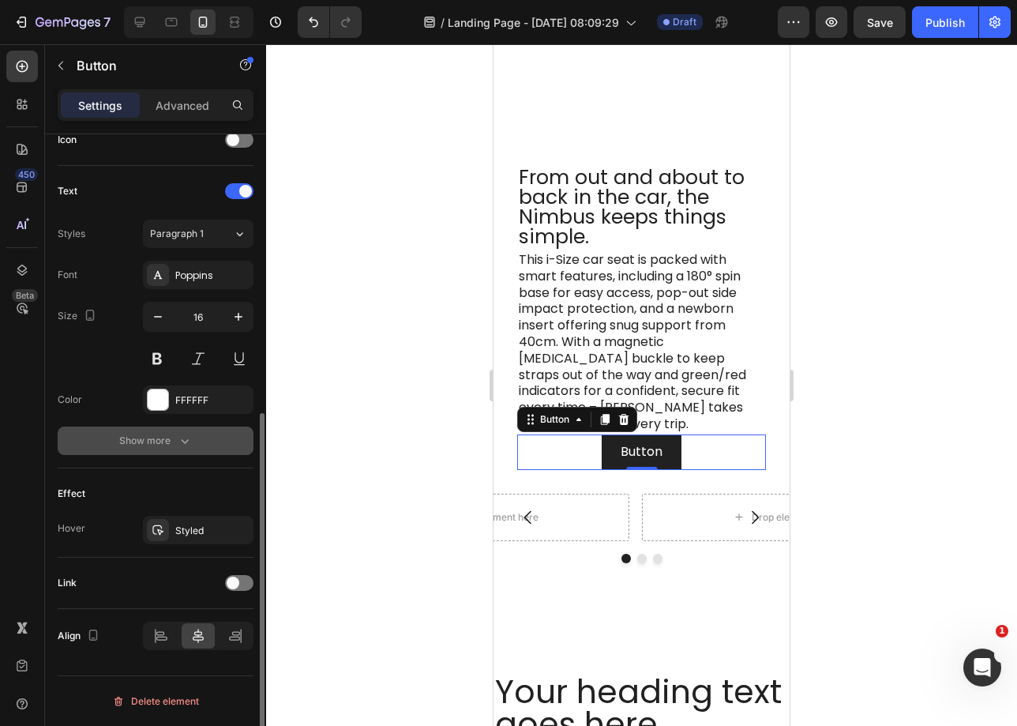
click at [197, 432] on button "Show more" at bounding box center [156, 440] width 196 height 28
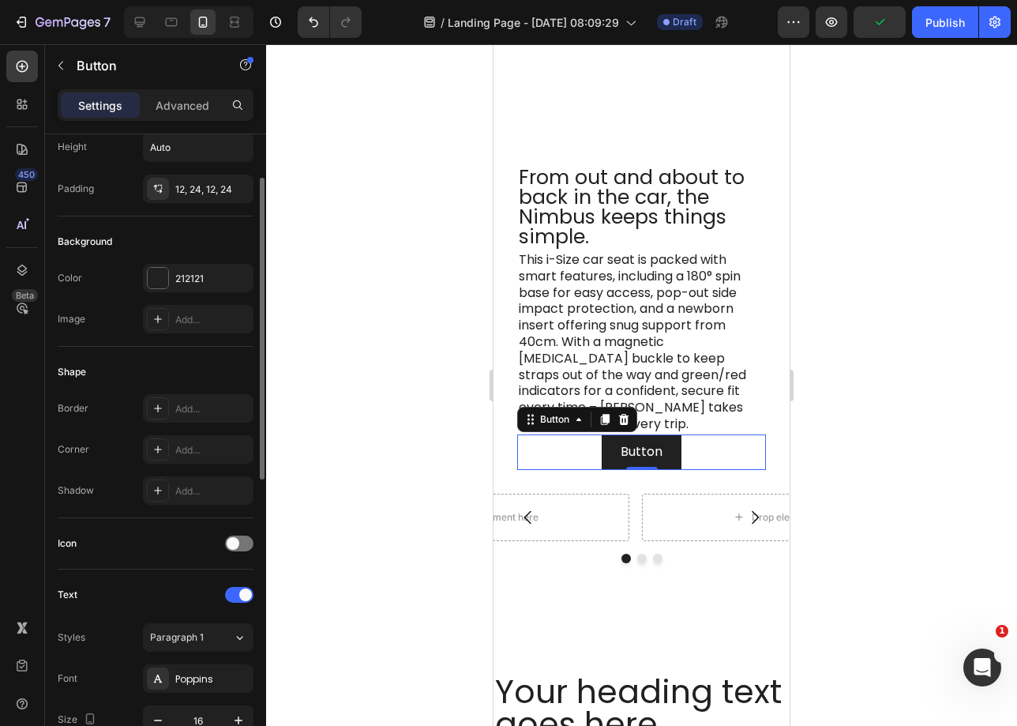
scroll to position [0, 0]
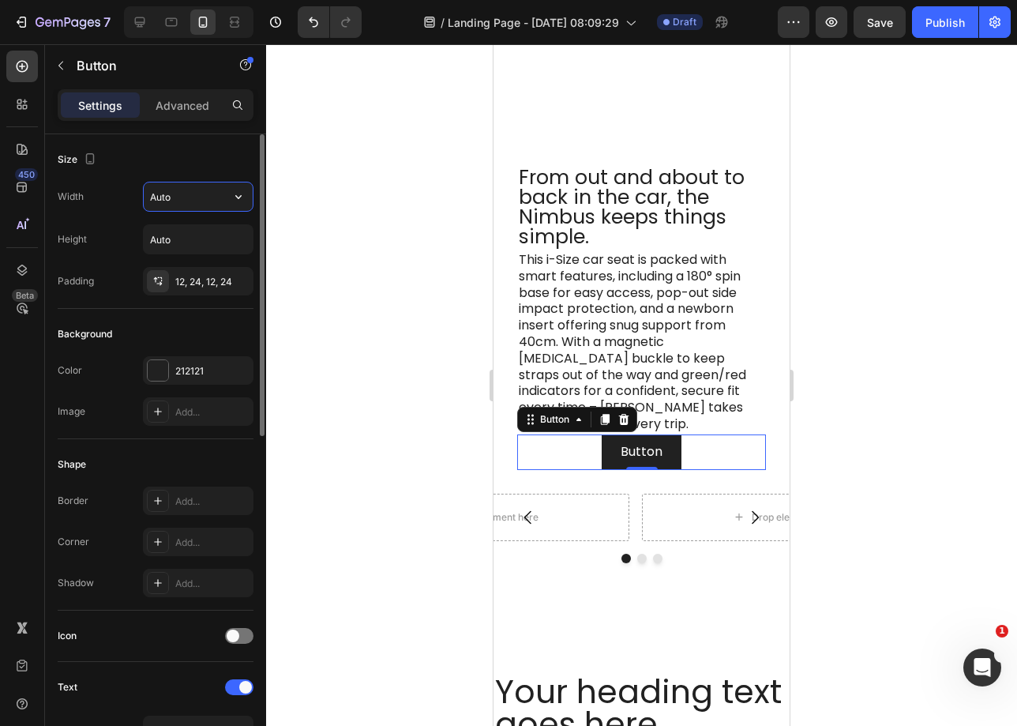
click at [190, 201] on input "Auto" at bounding box center [198, 196] width 109 height 28
click at [245, 193] on icon "button" at bounding box center [239, 197] width 16 height 16
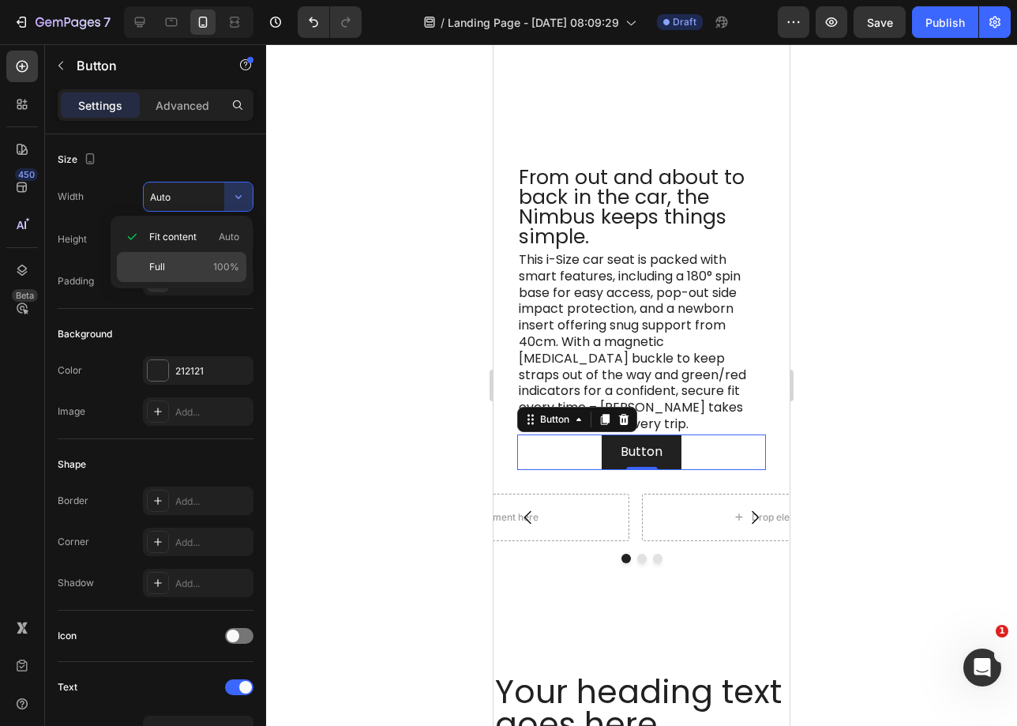
click at [171, 261] on p "Full 100%" at bounding box center [194, 267] width 90 height 14
type input "100%"
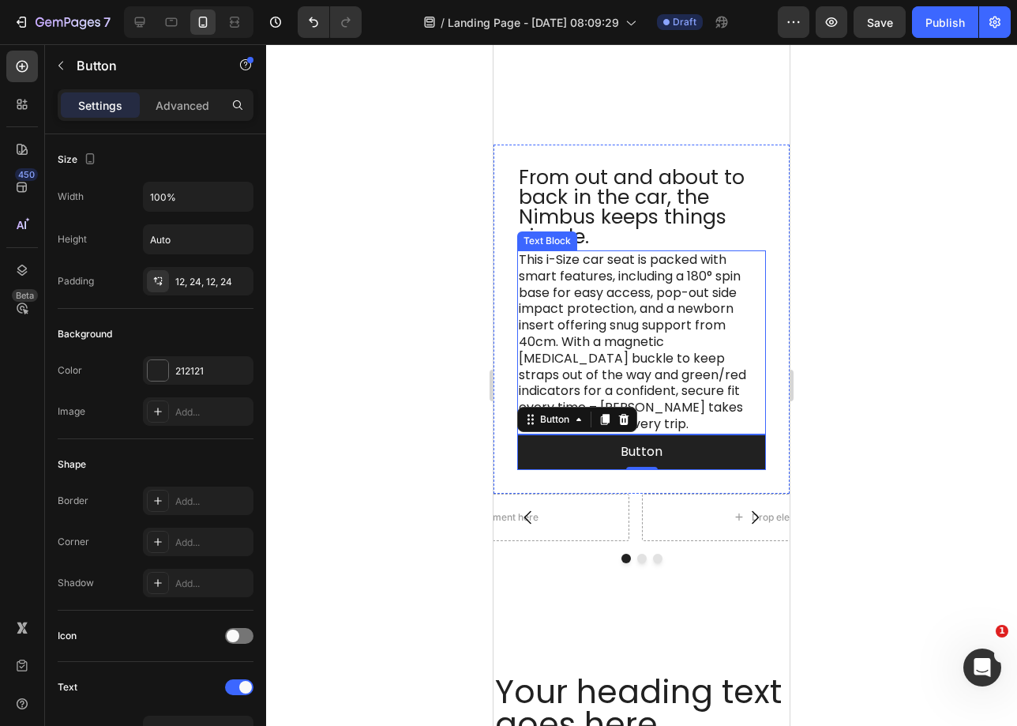
click at [687, 322] on p "This i-Size car seat is packed with smart features, including a 180° spin base …" at bounding box center [642, 342] width 246 height 181
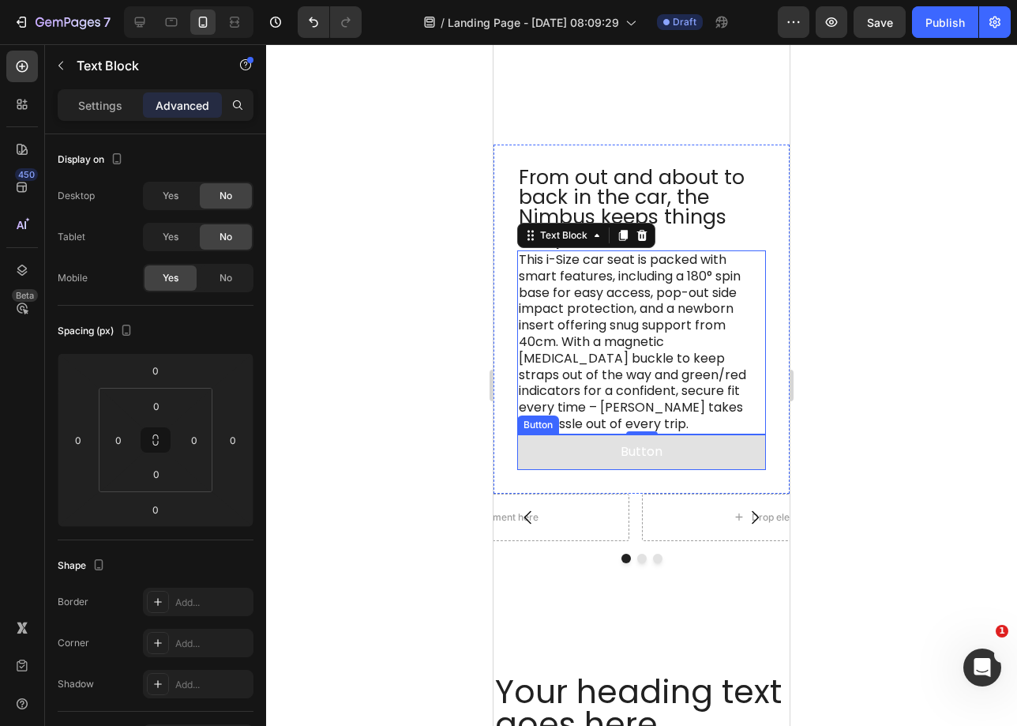
click at [736, 446] on button "Button" at bounding box center [641, 452] width 249 height 36
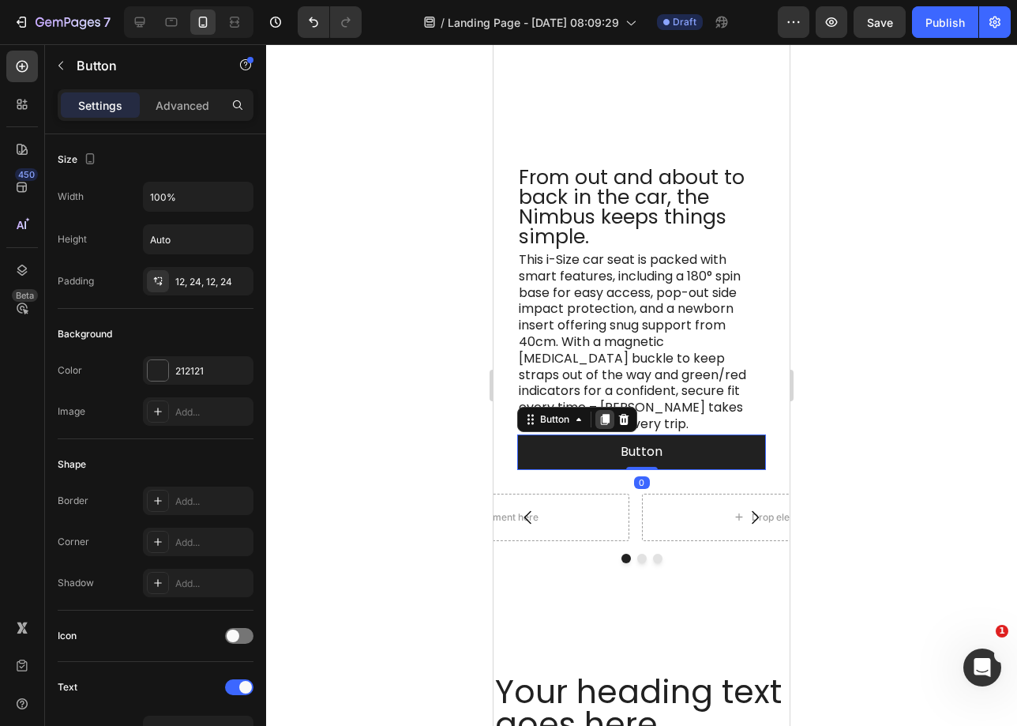
click at [606, 416] on icon at bounding box center [605, 419] width 9 height 11
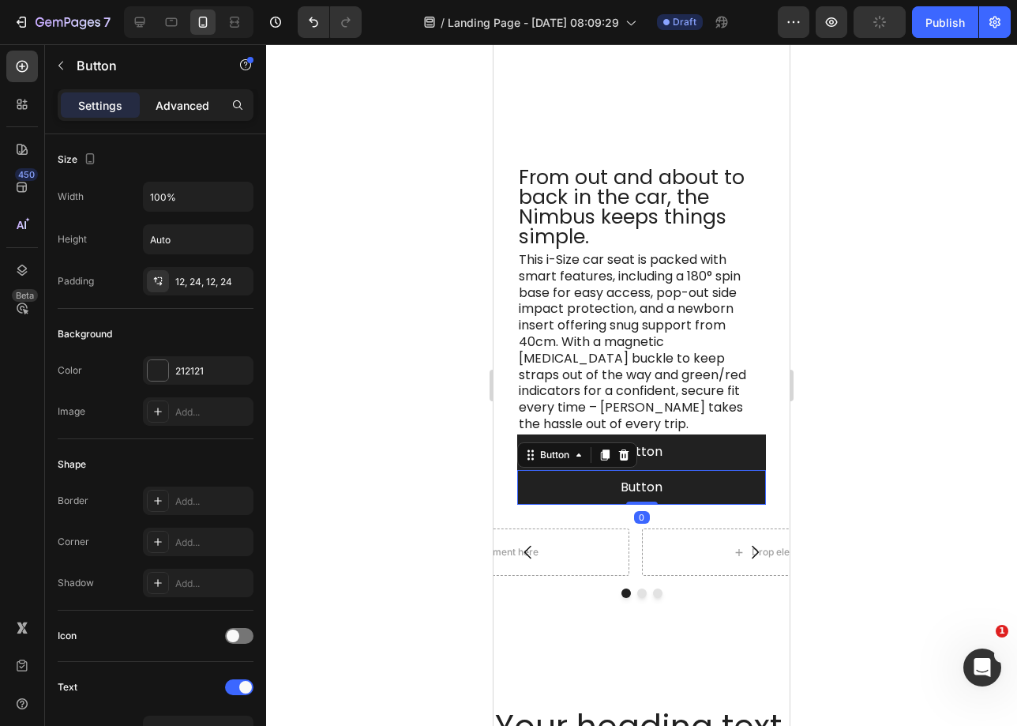
click at [183, 107] on p "Advanced" at bounding box center [183, 105] width 54 height 17
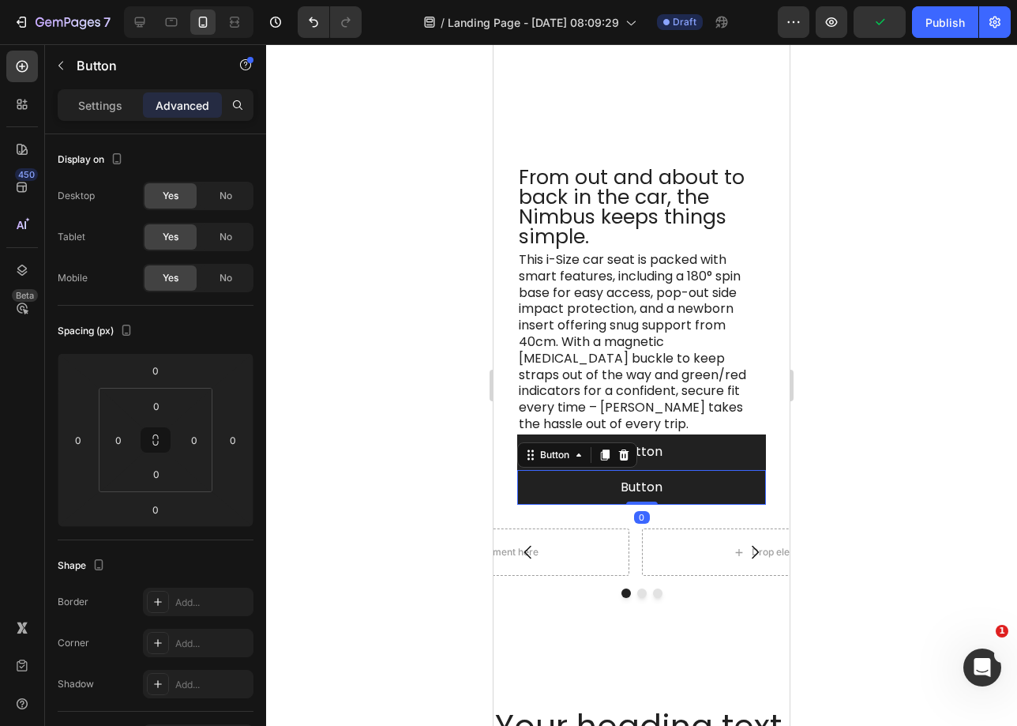
click at [224, 284] on span "No" at bounding box center [226, 278] width 13 height 14
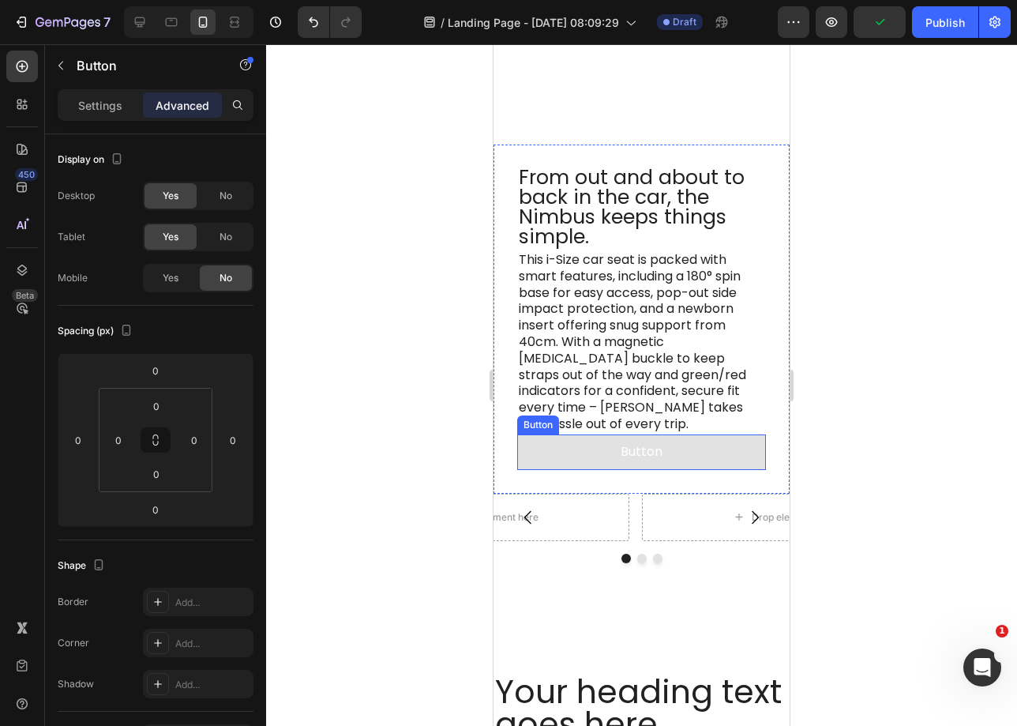
click at [739, 458] on button "Button" at bounding box center [641, 452] width 249 height 36
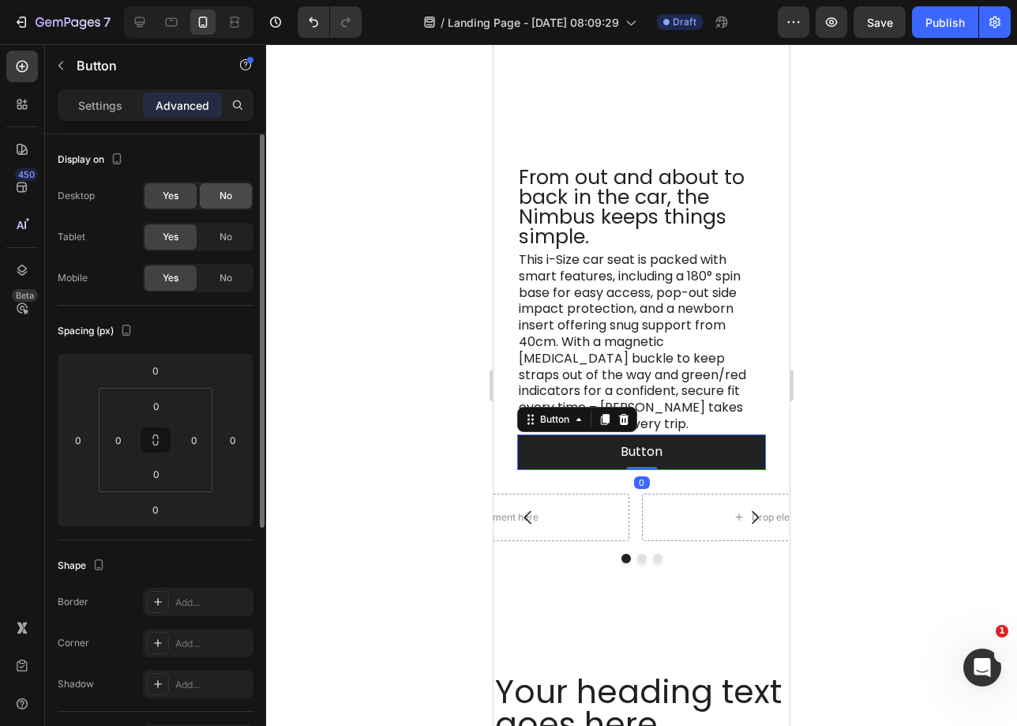
click at [246, 190] on div "No" at bounding box center [226, 195] width 52 height 25
click at [224, 244] on div "No" at bounding box center [226, 236] width 52 height 25
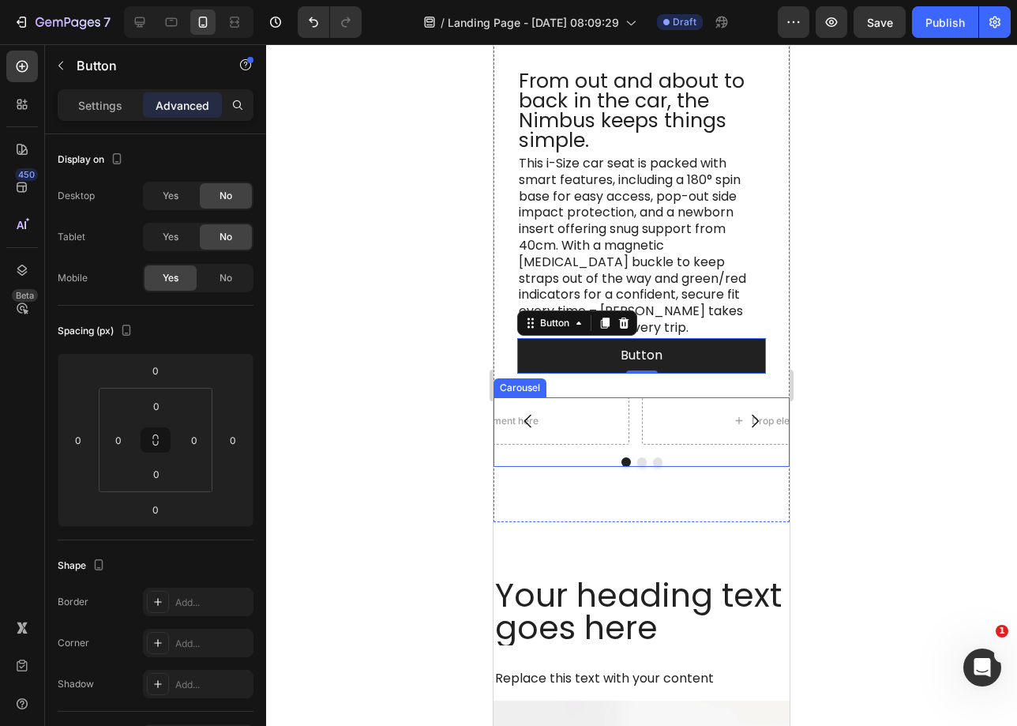
scroll to position [592, 0]
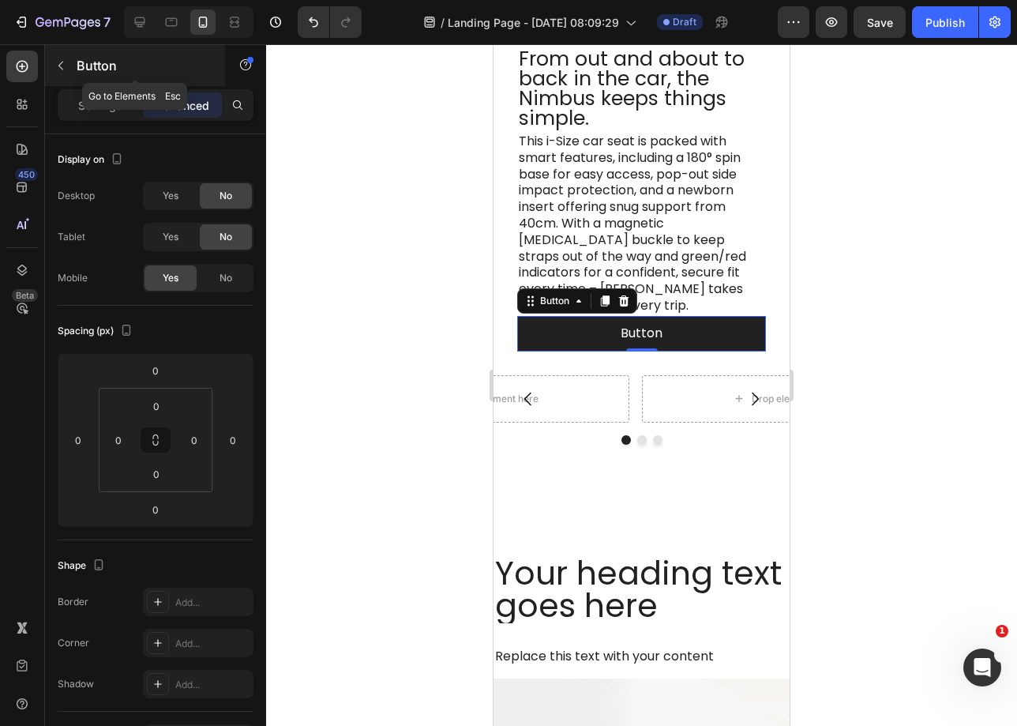
click at [51, 69] on button "button" at bounding box center [60, 65] width 25 height 25
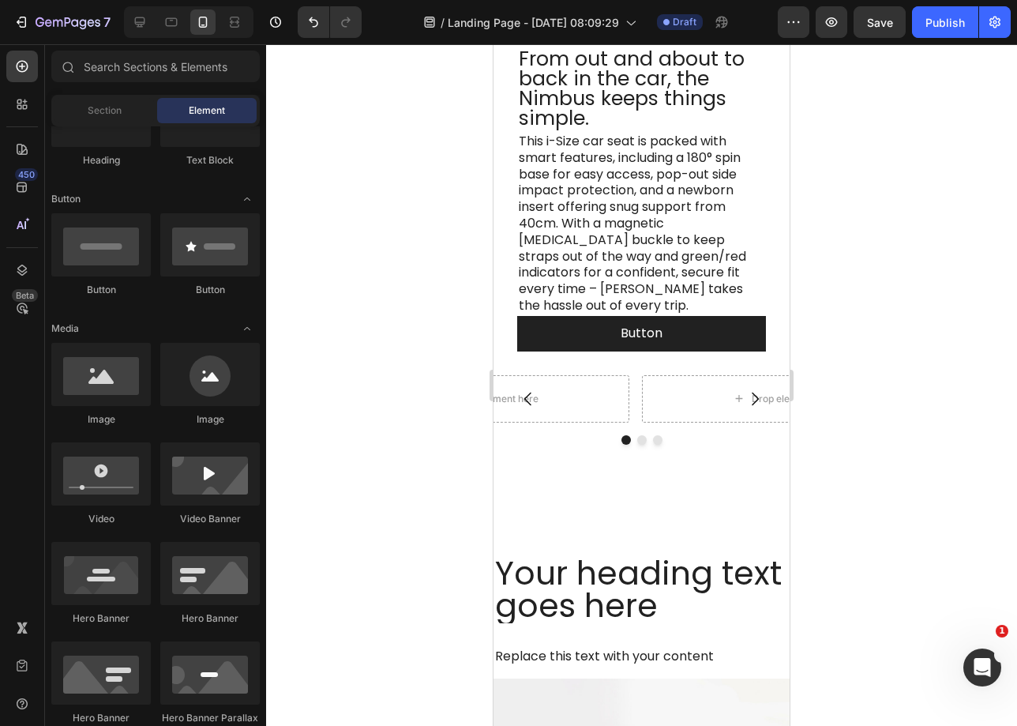
scroll to position [0, 0]
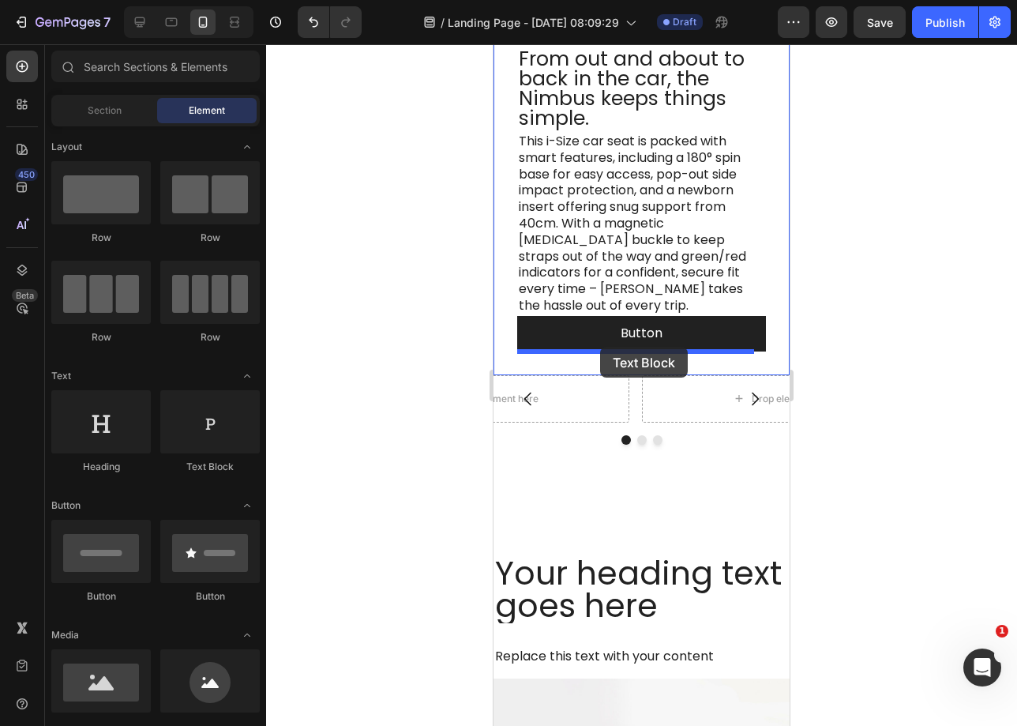
drag, startPoint x: 708, startPoint y: 478, endPoint x: 600, endPoint y: 347, distance: 170.0
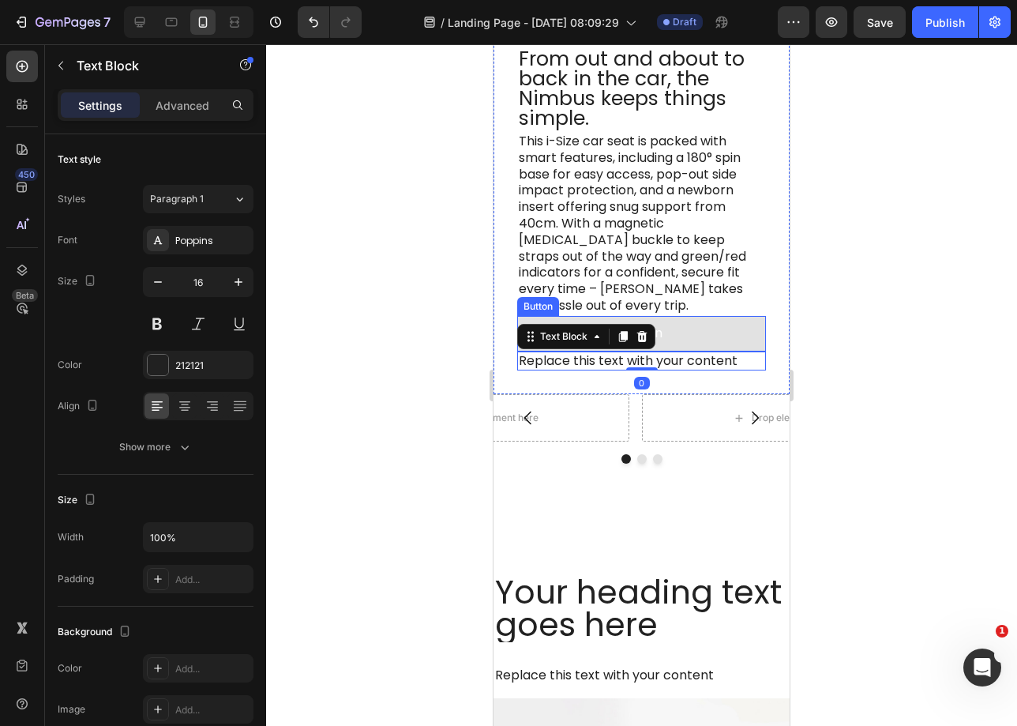
click at [715, 320] on button "Button" at bounding box center [641, 334] width 249 height 36
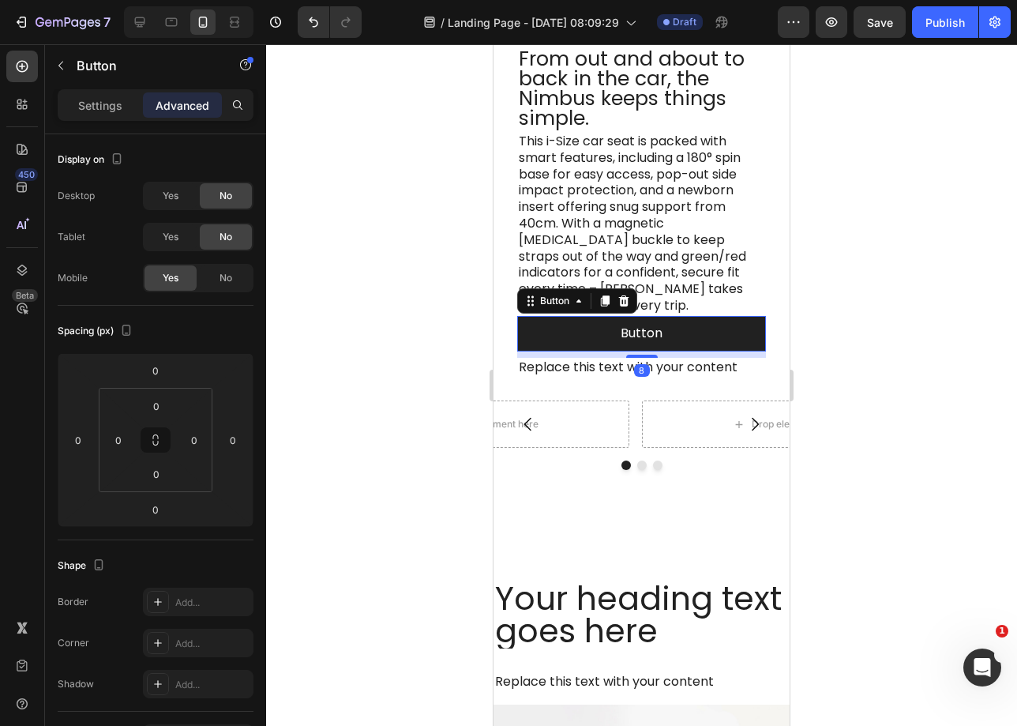
drag, startPoint x: 644, startPoint y: 349, endPoint x: 660, endPoint y: 359, distance: 18.8
click at [644, 355] on div at bounding box center [642, 356] width 32 height 3
type input "8"
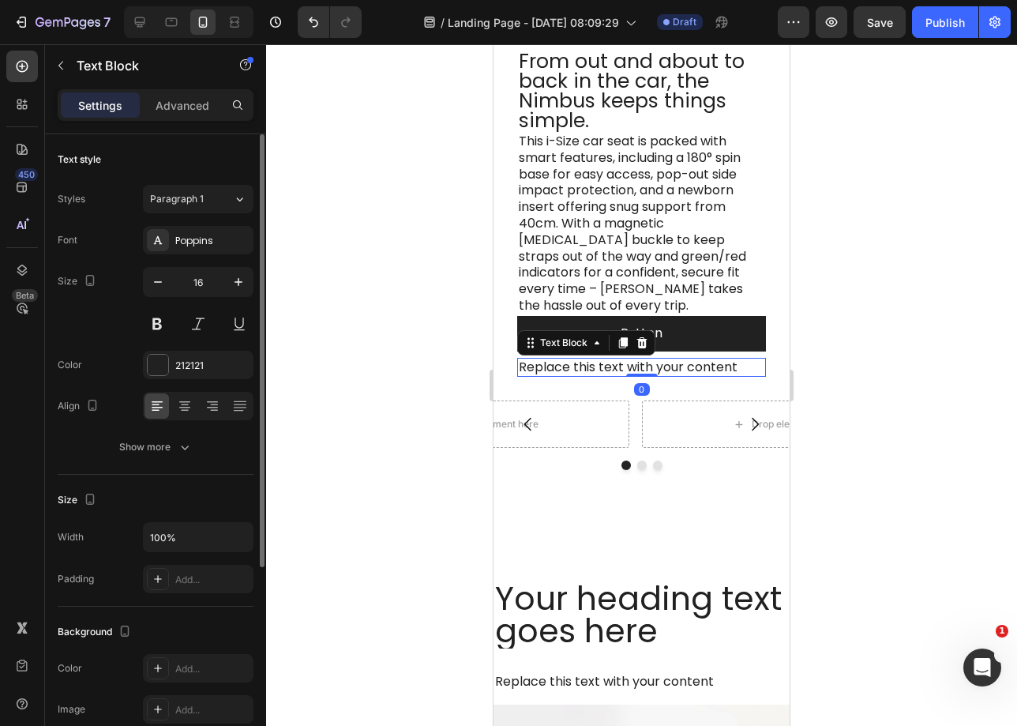
scroll to position [2, 0]
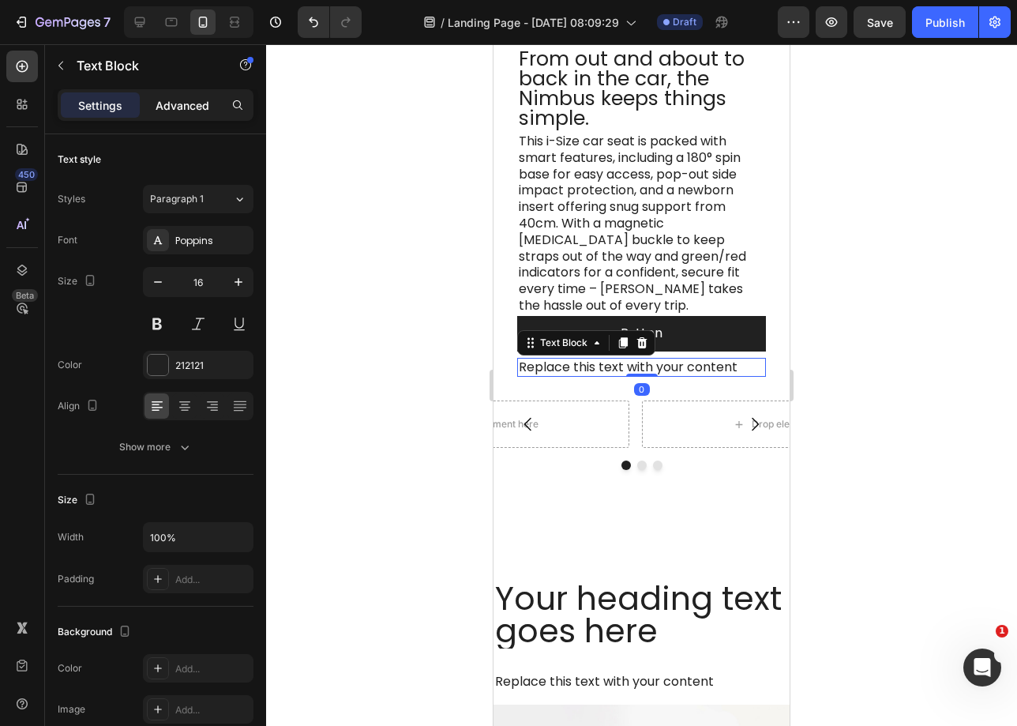
click at [167, 93] on div "Advanced" at bounding box center [182, 104] width 79 height 25
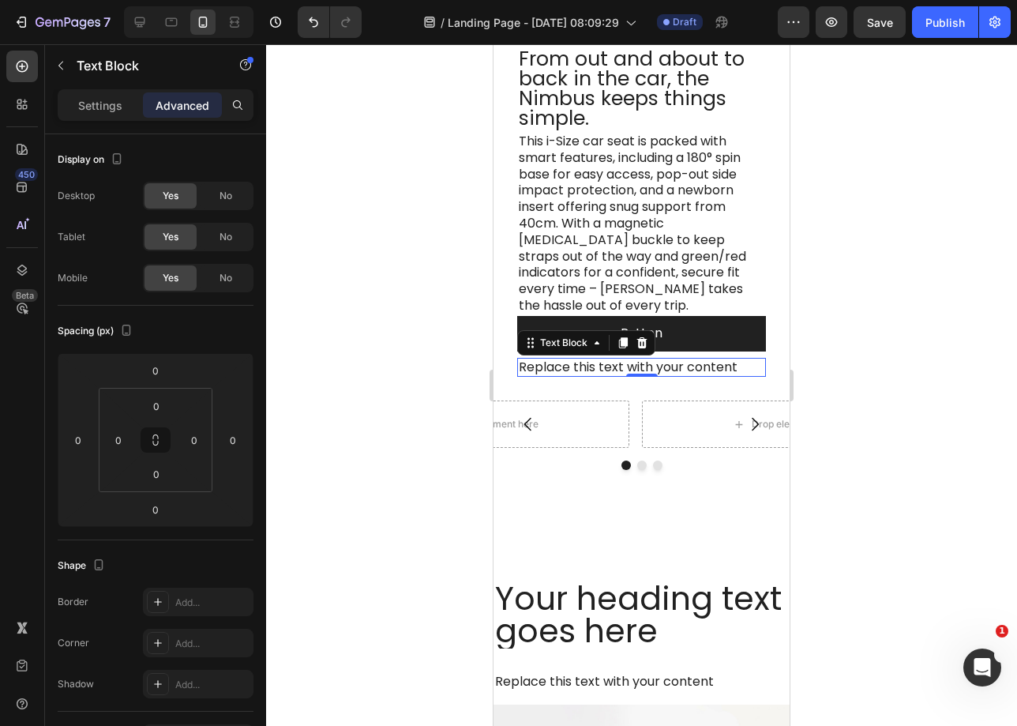
click at [624, 345] on icon at bounding box center [623, 342] width 9 height 11
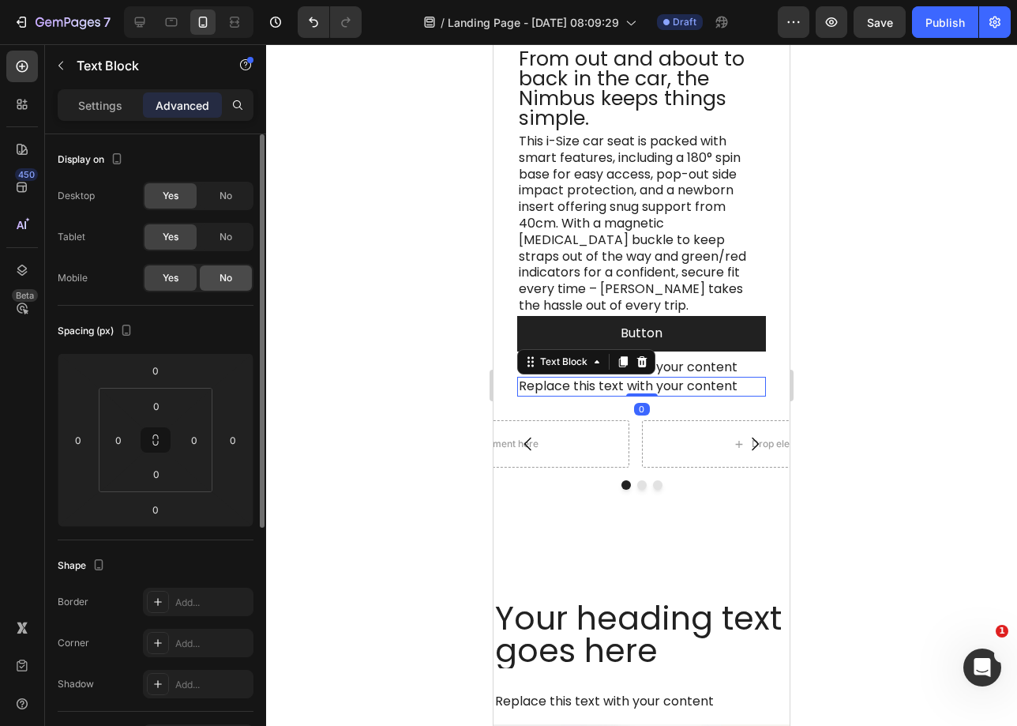
click at [235, 287] on div "No" at bounding box center [226, 277] width 52 height 25
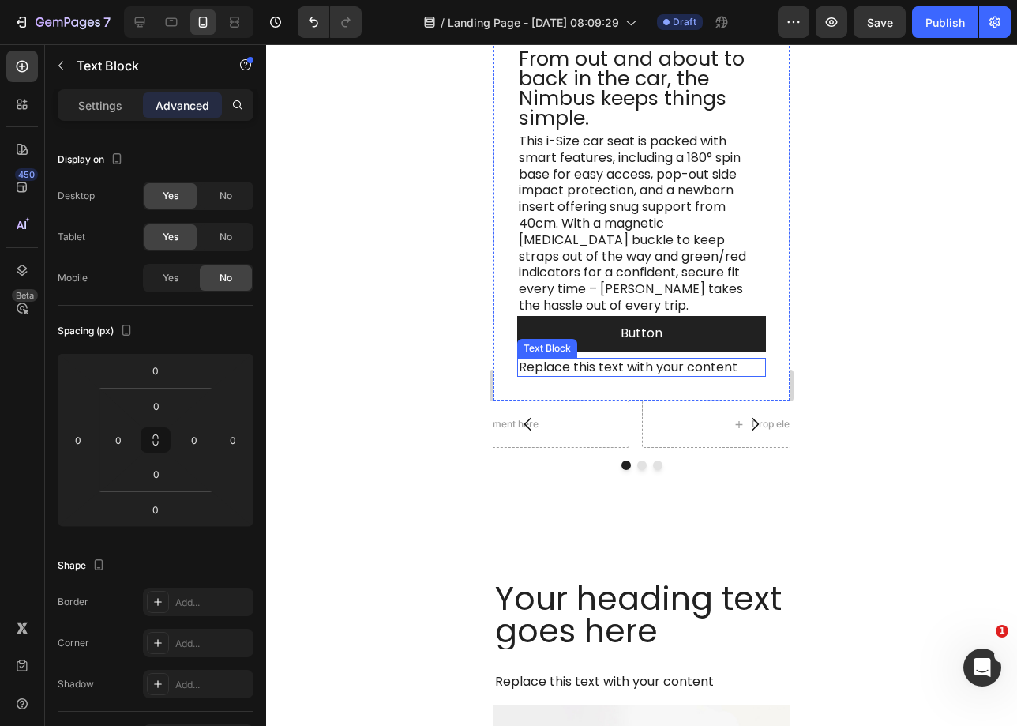
click at [729, 370] on div "Replace this text with your content" at bounding box center [641, 368] width 249 height 20
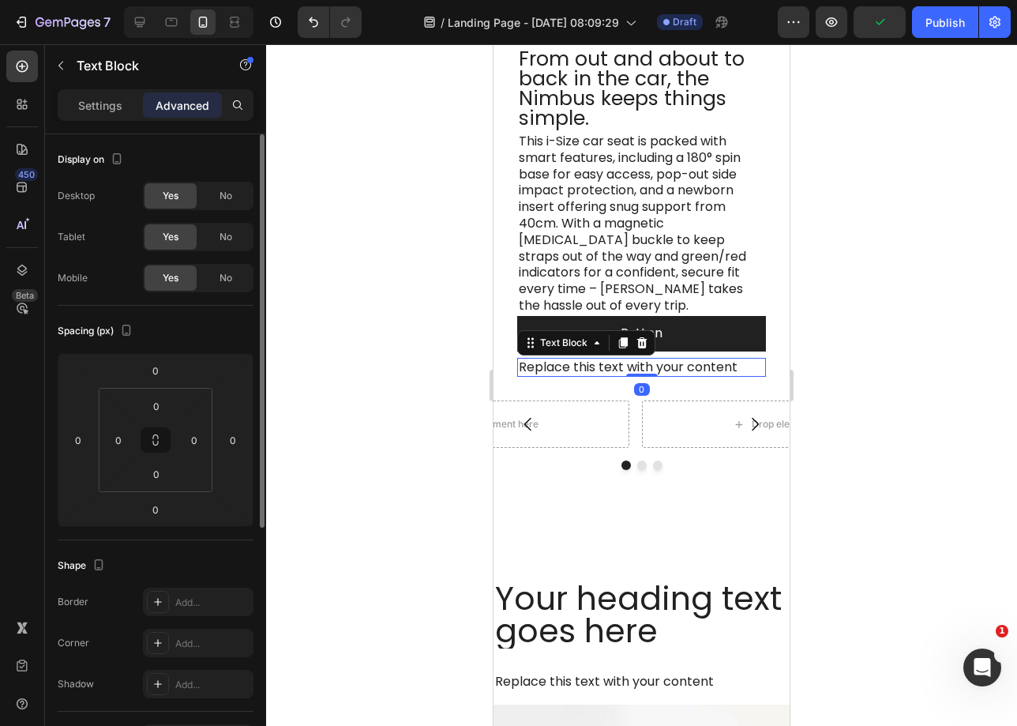
click at [250, 209] on div "Yes No" at bounding box center [198, 196] width 111 height 28
click at [241, 204] on div "No" at bounding box center [226, 195] width 52 height 25
click at [239, 244] on div "No" at bounding box center [226, 236] width 52 height 25
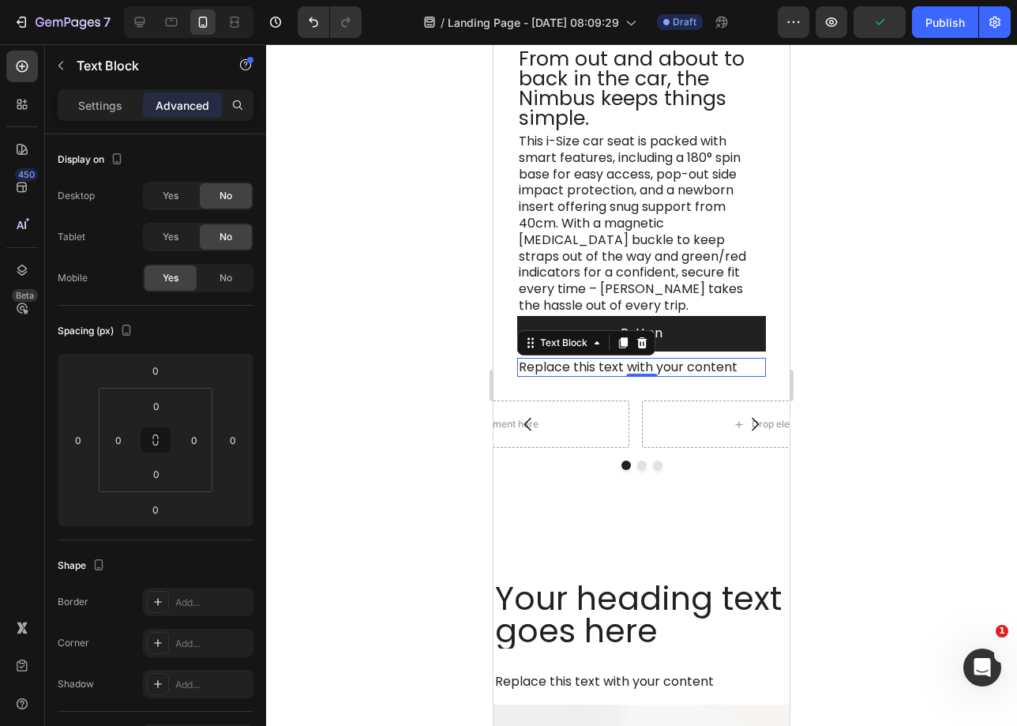
click at [693, 365] on div "Replace this text with your content" at bounding box center [641, 368] width 249 height 20
click at [693, 365] on p "Replace this text with your content" at bounding box center [642, 367] width 246 height 17
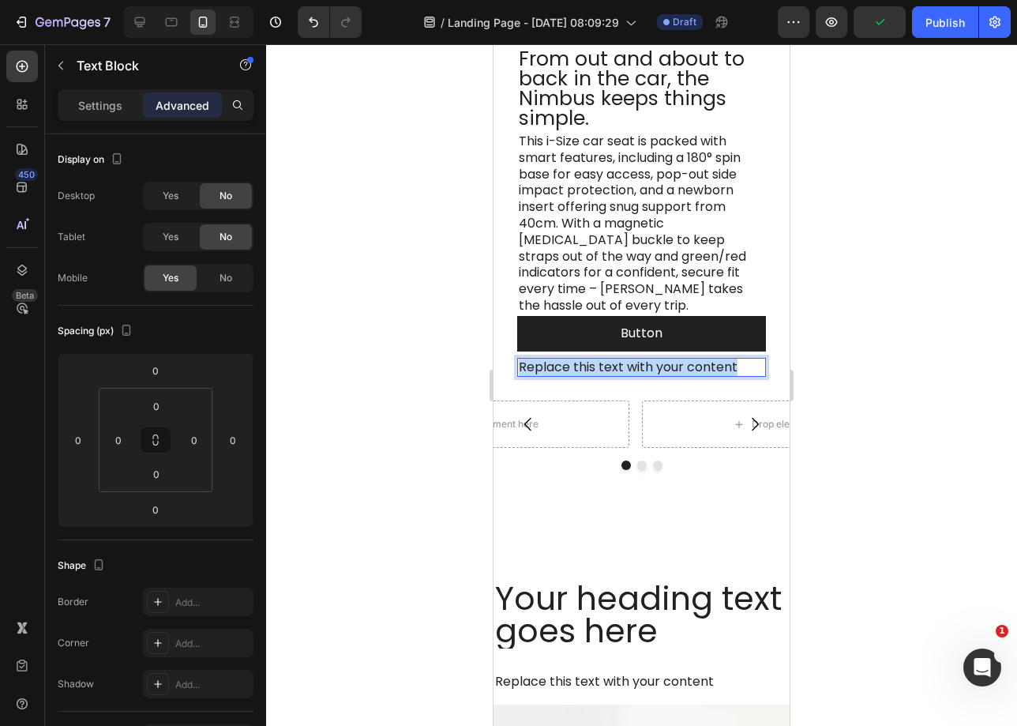
click at [693, 365] on p "Replace this text with your content" at bounding box center [642, 367] width 246 height 17
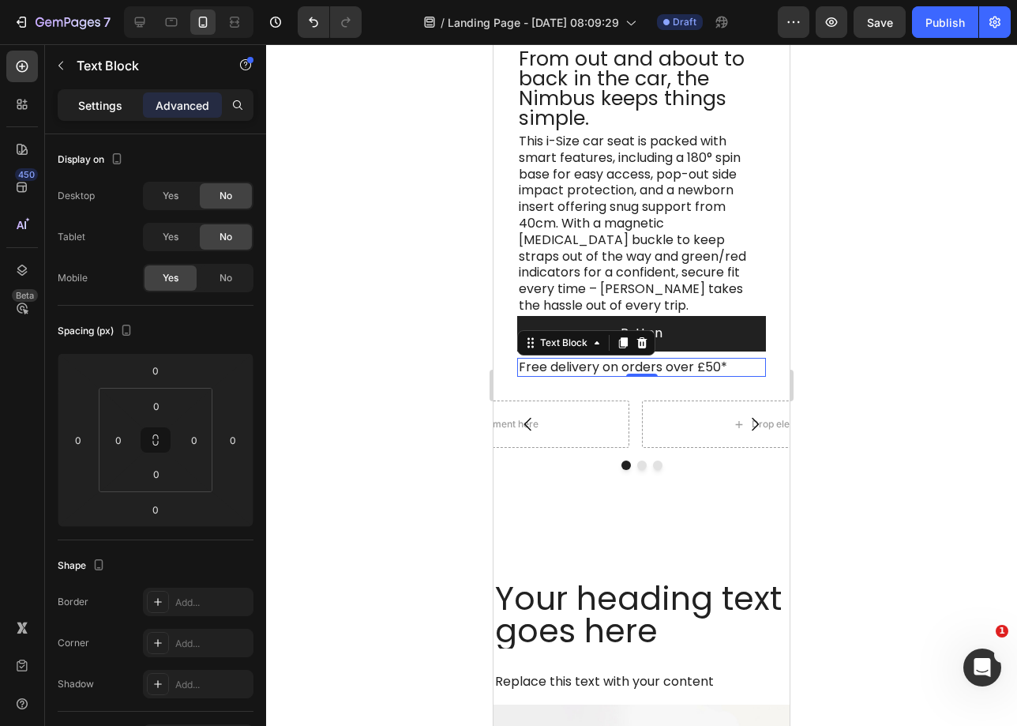
click at [103, 111] on p "Settings" at bounding box center [100, 105] width 44 height 17
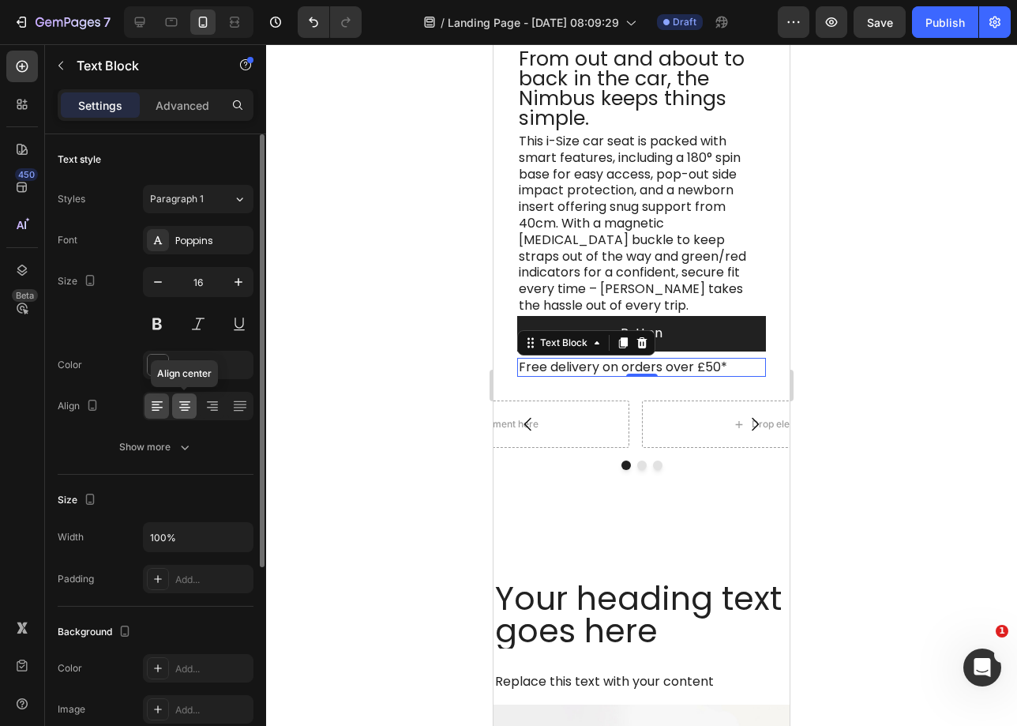
click at [179, 410] on icon at bounding box center [185, 406] width 16 height 16
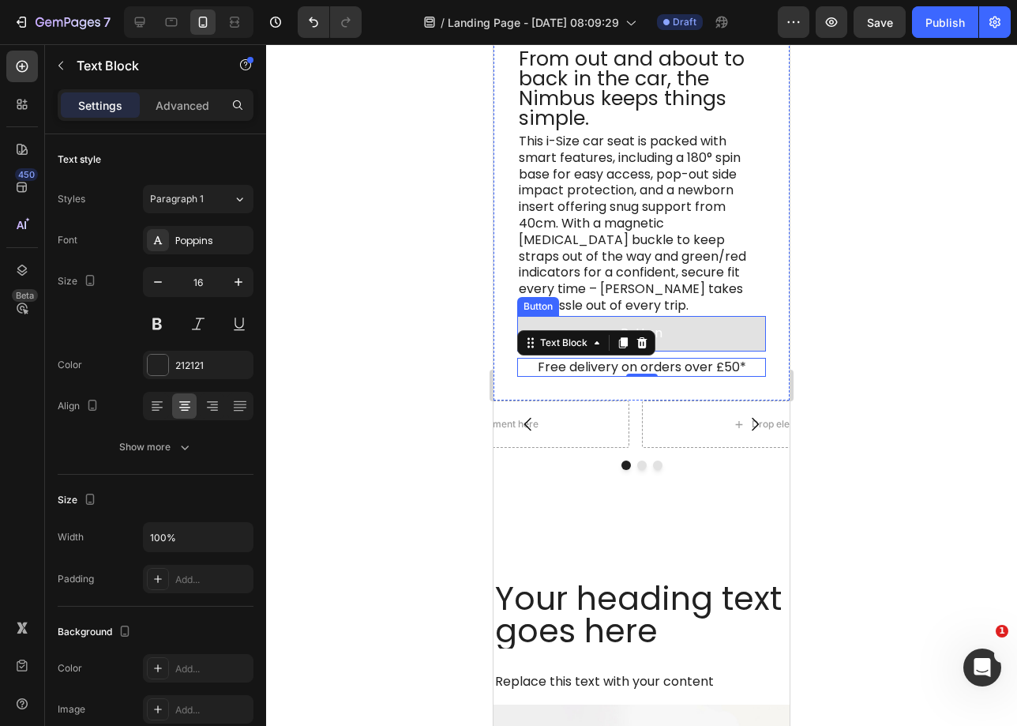
click at [708, 321] on button "Button" at bounding box center [641, 334] width 249 height 36
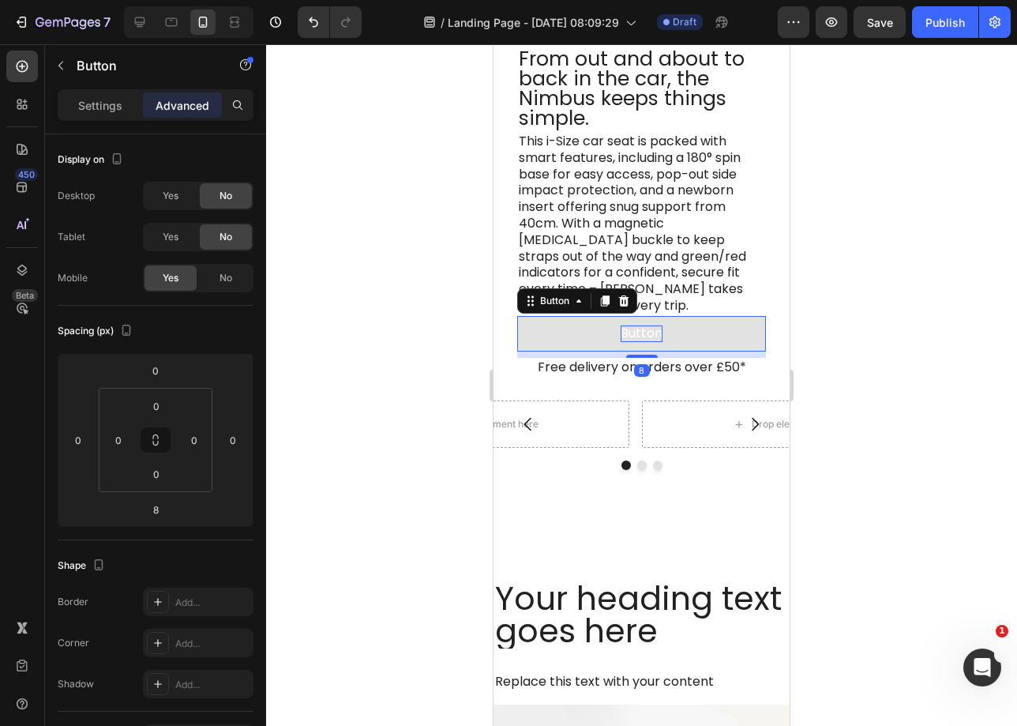
click at [631, 335] on p "Button" at bounding box center [642, 333] width 42 height 17
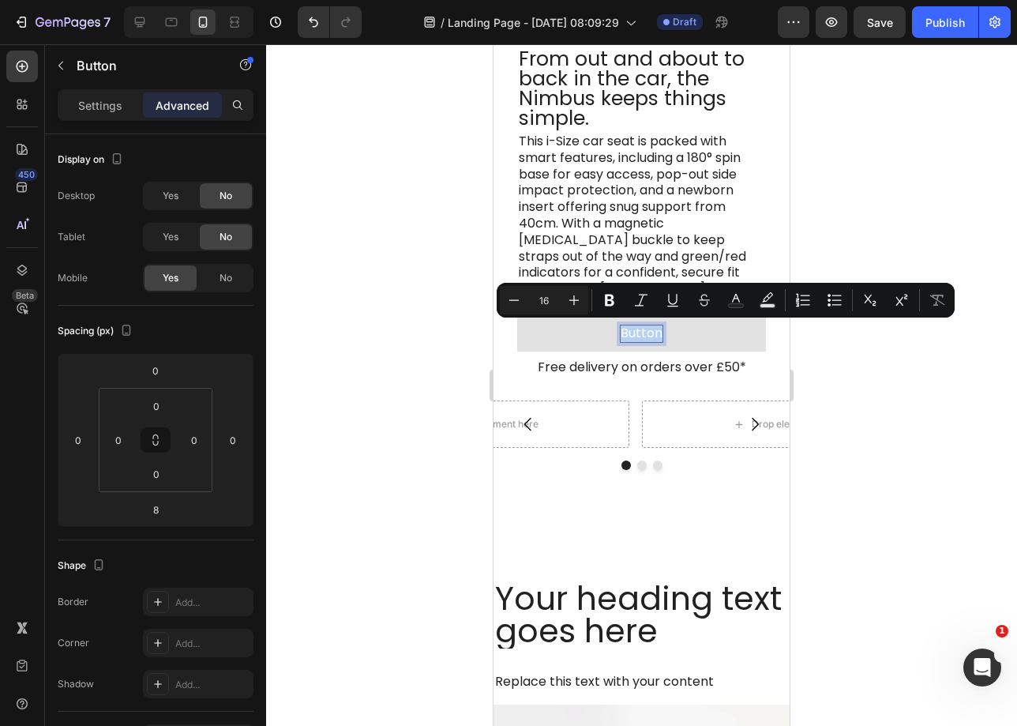
click at [632, 335] on p "Button" at bounding box center [642, 333] width 42 height 17
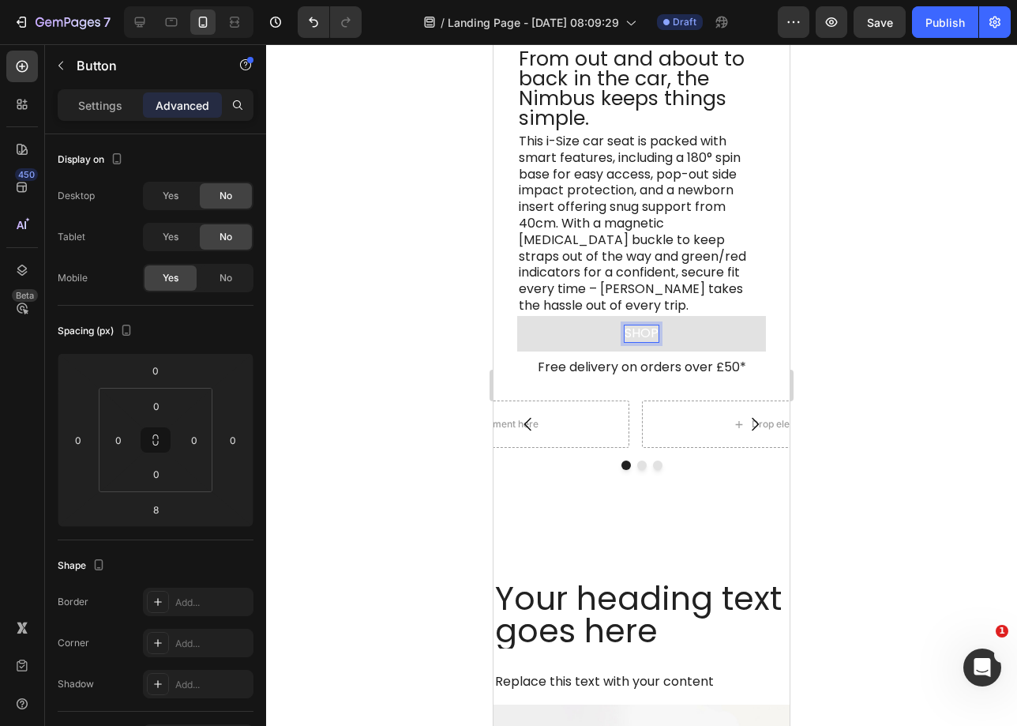
click at [517, 316] on button "SHOP" at bounding box center [641, 334] width 249 height 36
click at [680, 232] on p "This i-Size car seat is packed with smart features, including a 180° spin base …" at bounding box center [642, 223] width 246 height 181
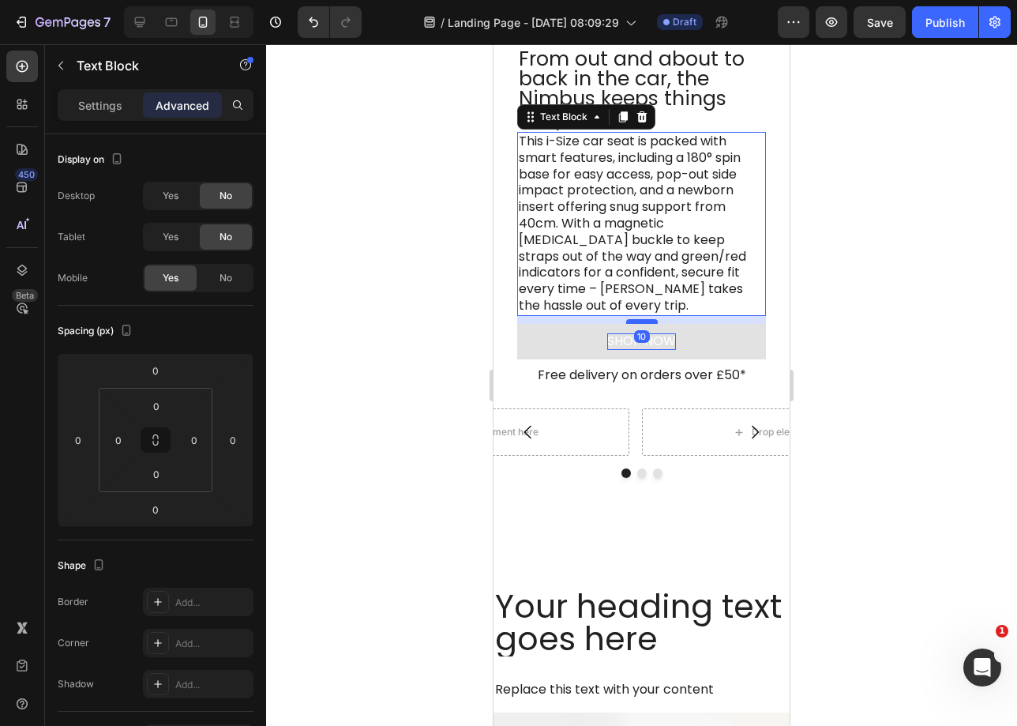
drag, startPoint x: 640, startPoint y: 314, endPoint x: 644, endPoint y: 321, distance: 8.8
click at [644, 321] on div at bounding box center [642, 321] width 32 height 5
type input "10"
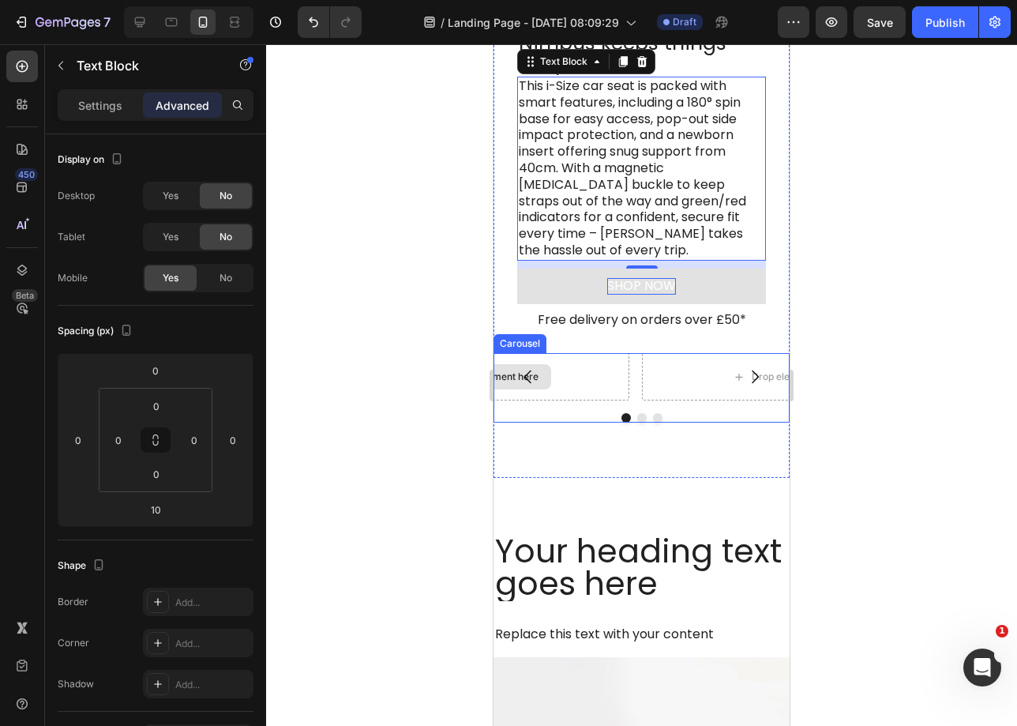
scroll to position [696, 0]
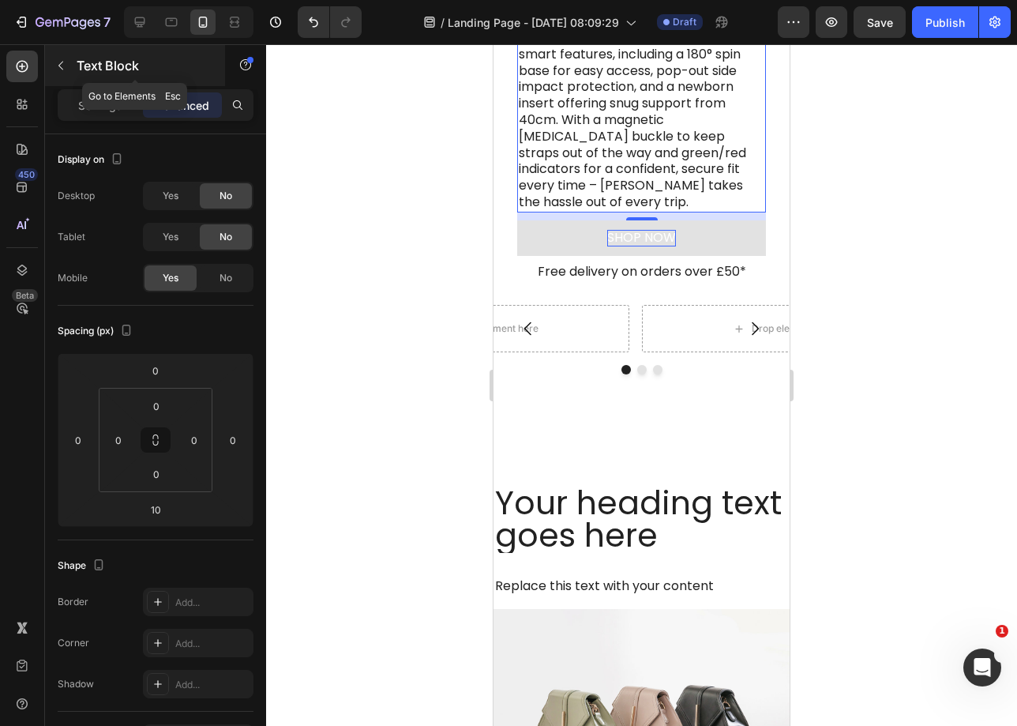
click at [65, 71] on icon "button" at bounding box center [60, 65] width 13 height 13
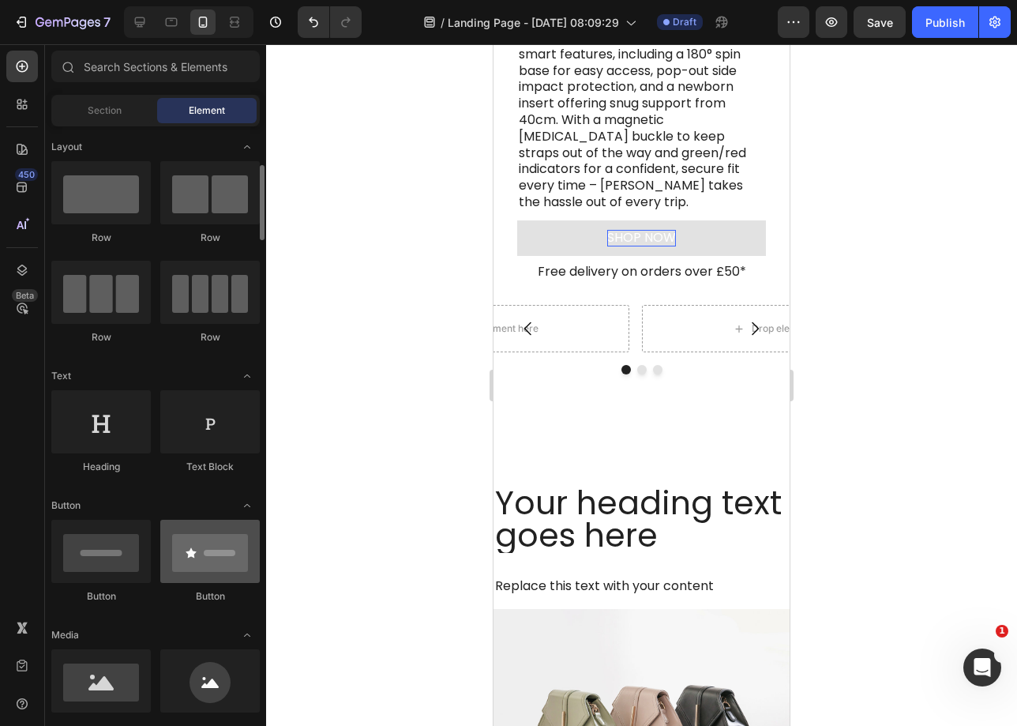
scroll to position [305, 0]
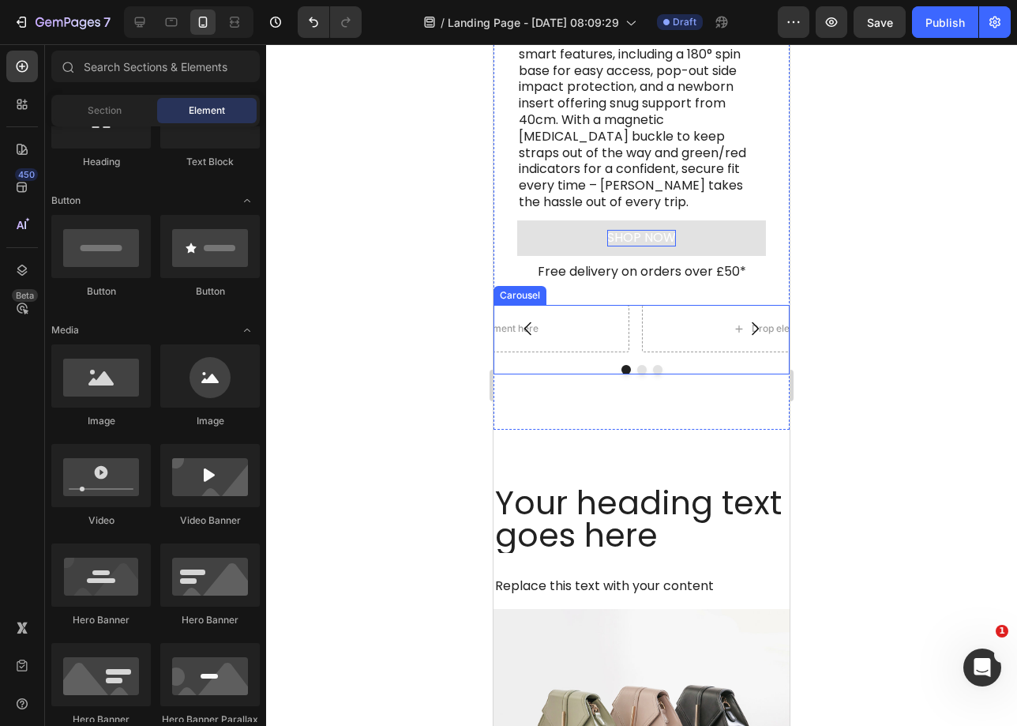
click at [630, 319] on div "Drop element here Drop element here Drop element here" at bounding box center [642, 328] width 296 height 47
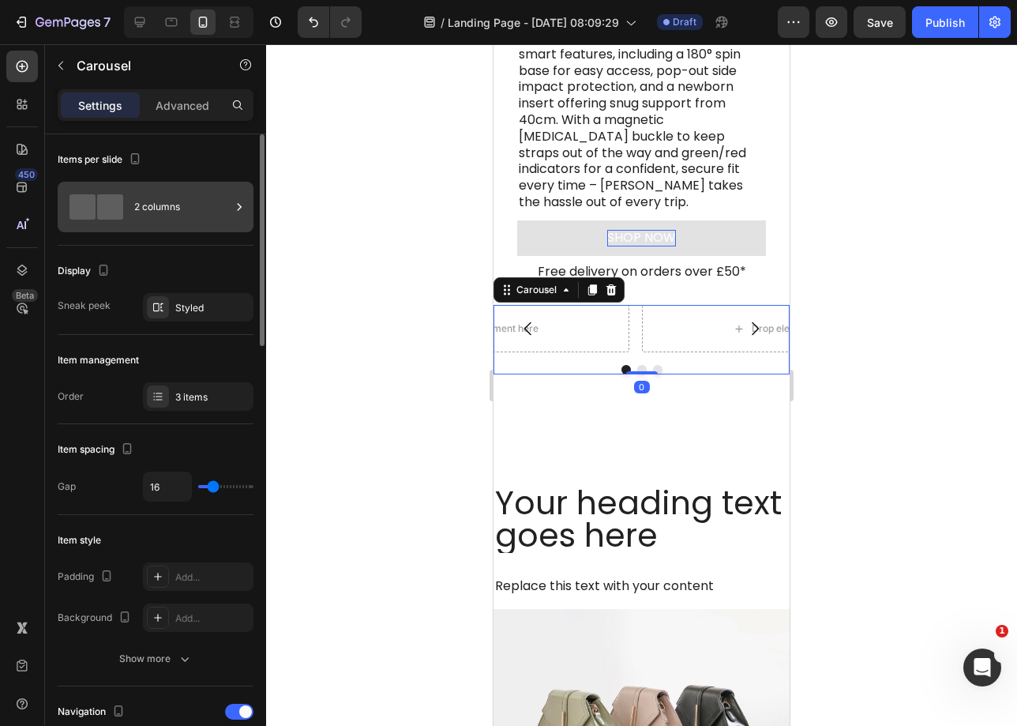
click at [171, 203] on div "2 columns" at bounding box center [182, 207] width 96 height 36
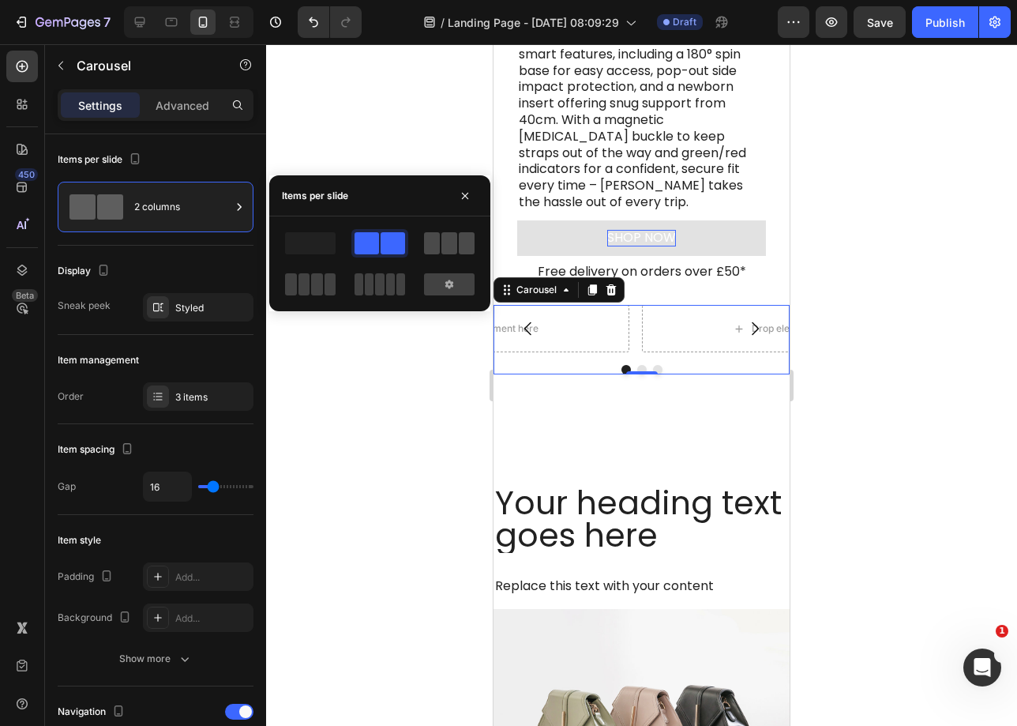
click at [440, 233] on div at bounding box center [449, 243] width 51 height 22
click at [396, 288] on span at bounding box center [400, 284] width 9 height 22
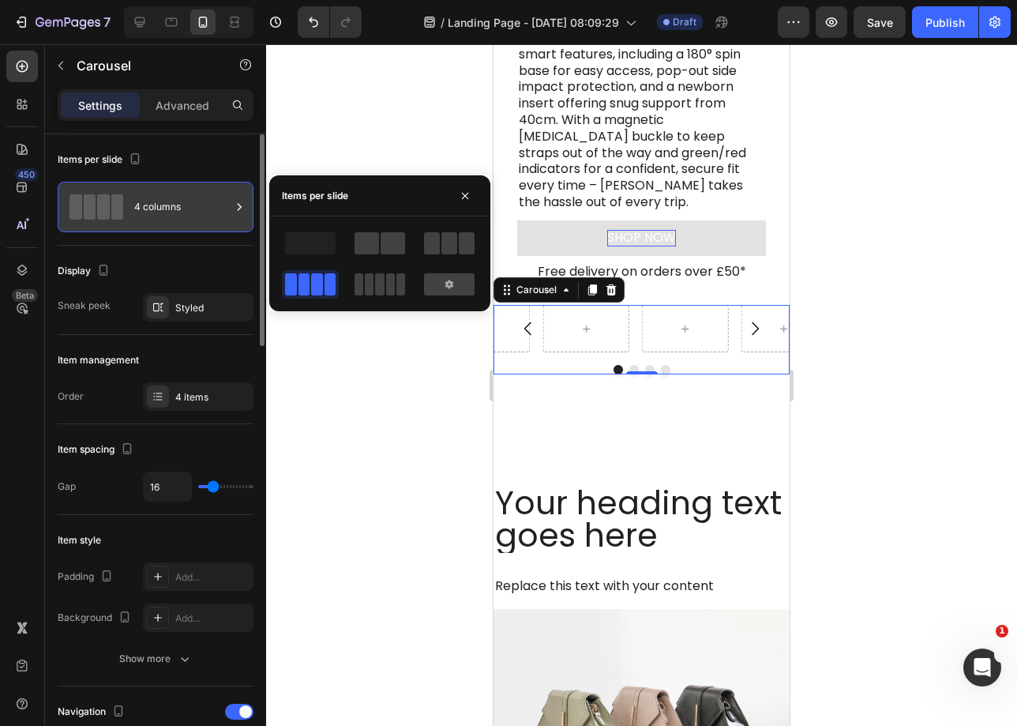
click at [181, 206] on div "4 columns" at bounding box center [182, 207] width 96 height 36
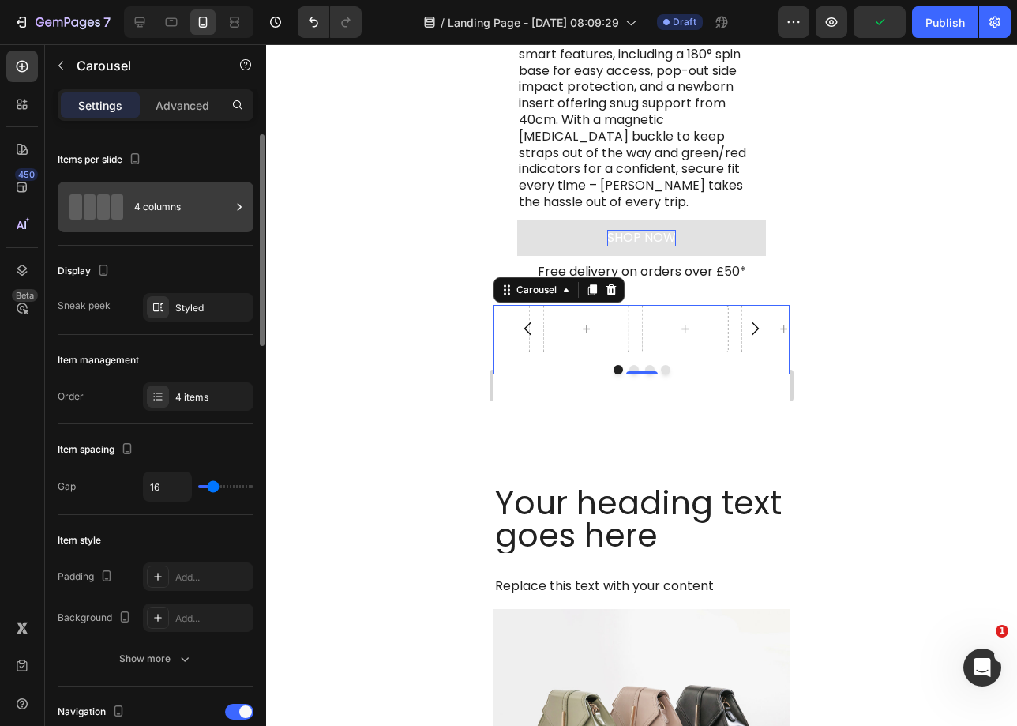
click at [186, 216] on div "4 columns" at bounding box center [182, 207] width 96 height 36
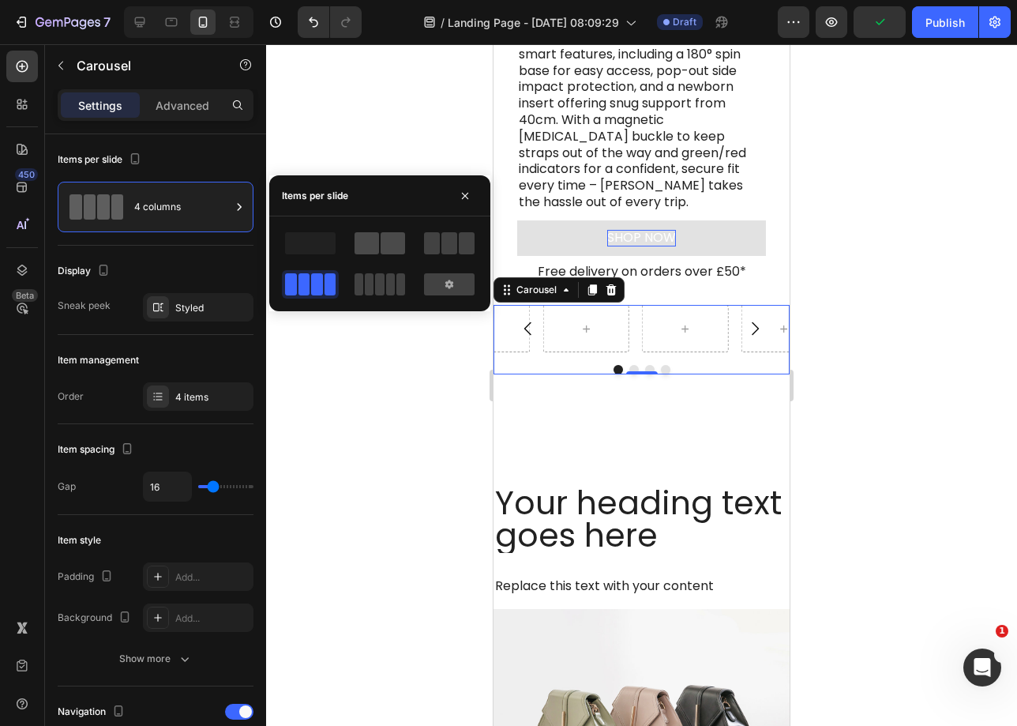
click at [398, 247] on span at bounding box center [393, 243] width 24 height 22
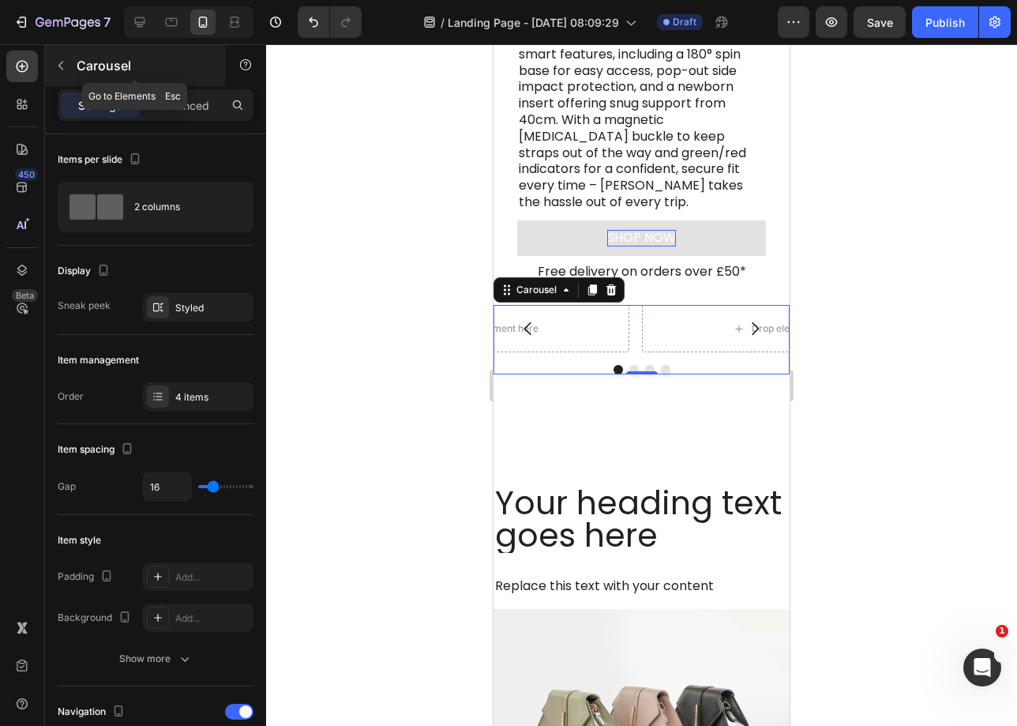
click at [66, 73] on button "button" at bounding box center [60, 65] width 25 height 25
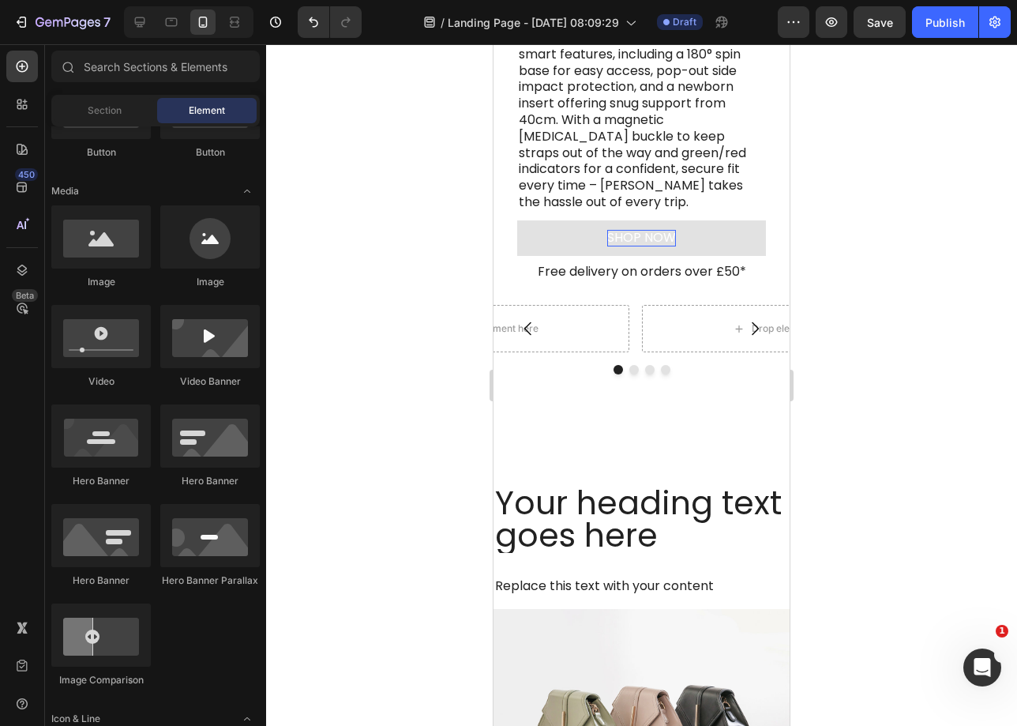
scroll to position [447, 0]
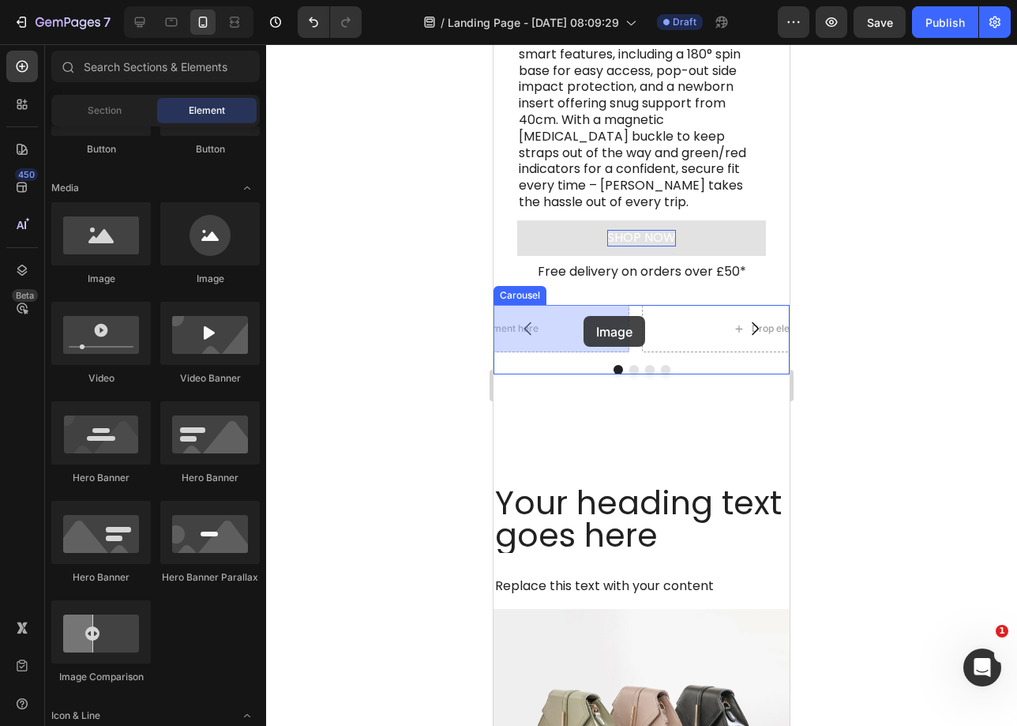
drag, startPoint x: 617, startPoint y: 287, endPoint x: 584, endPoint y: 315, distance: 42.6
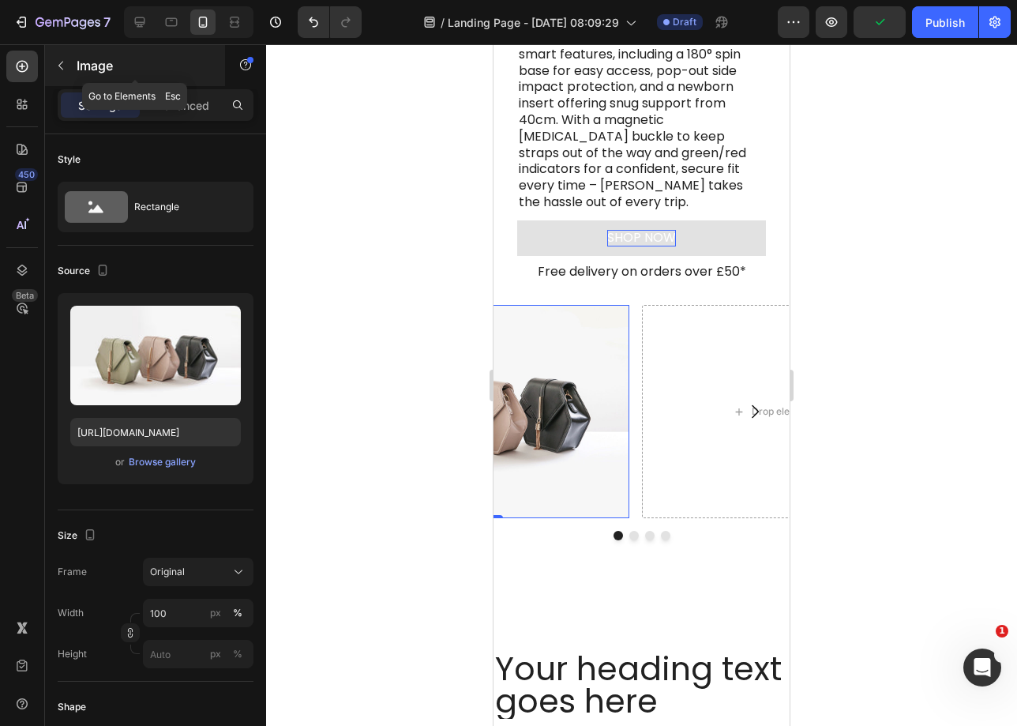
click at [68, 62] on button "button" at bounding box center [60, 65] width 25 height 25
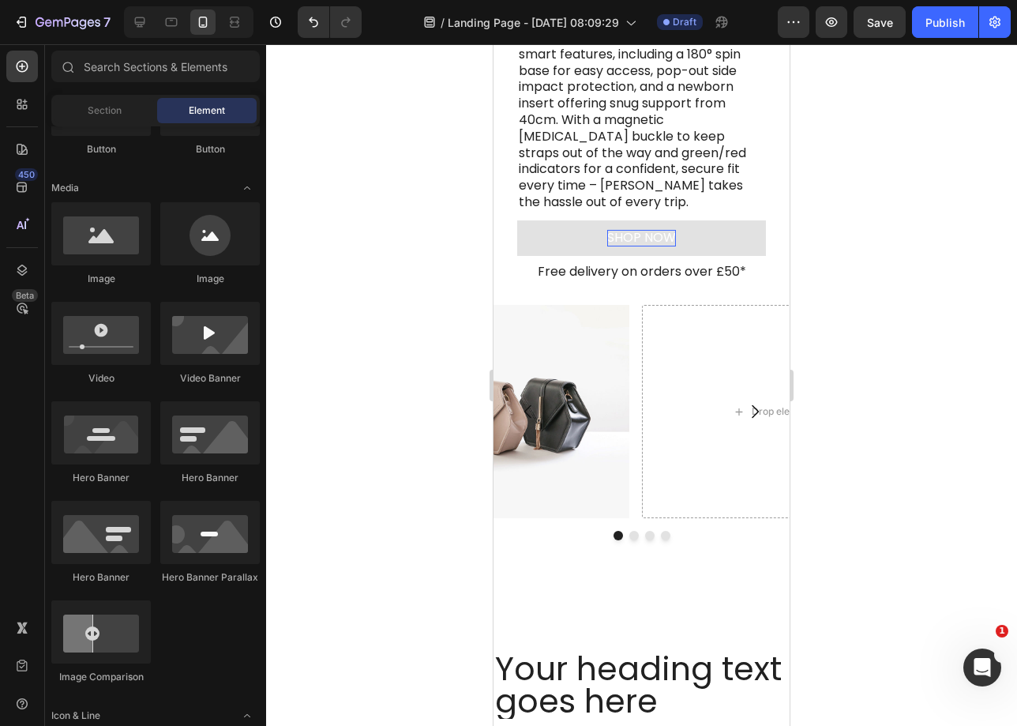
scroll to position [0, 0]
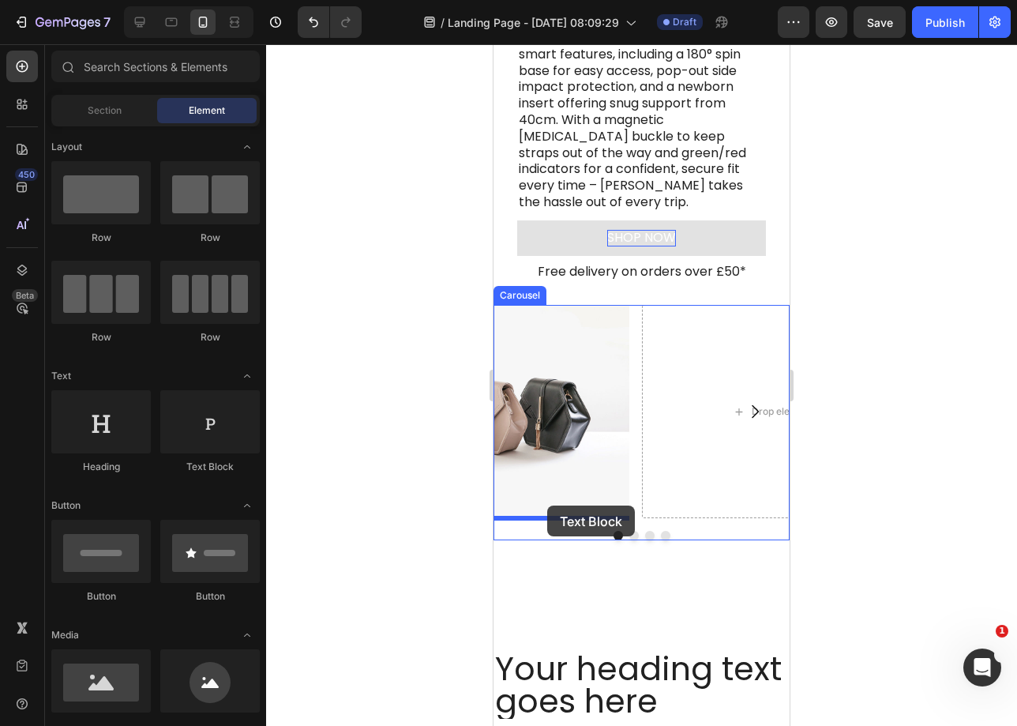
drag, startPoint x: 728, startPoint y: 475, endPoint x: 584, endPoint y: 479, distance: 143.8
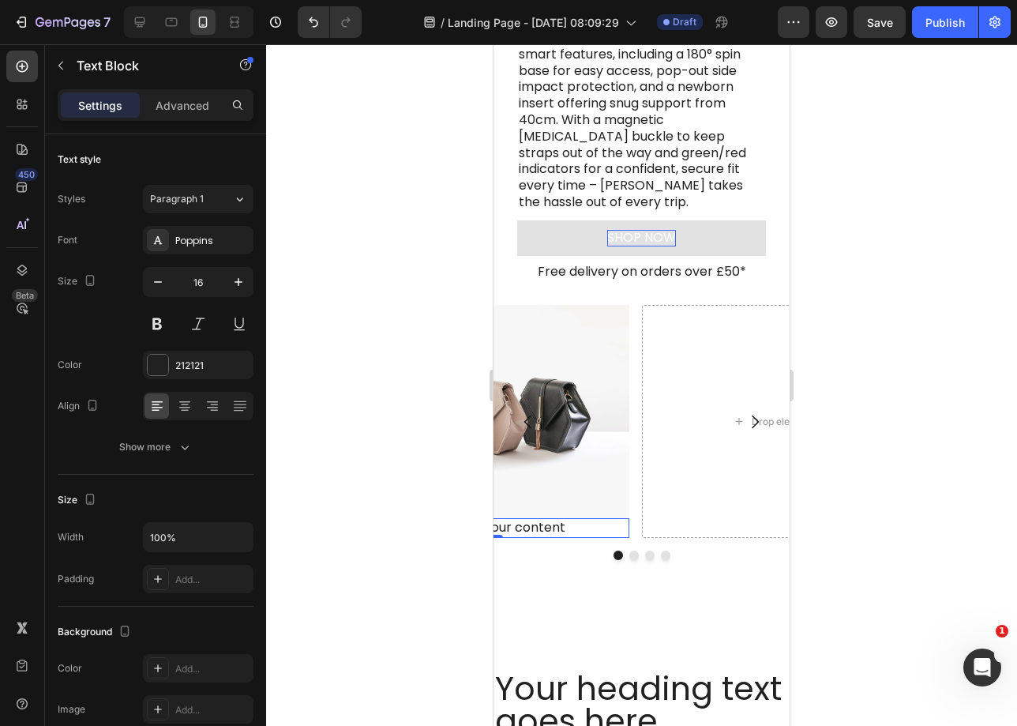
click at [528, 524] on div "Replace this text with your content" at bounding box center [487, 528] width 284 height 20
click at [528, 524] on p "Replace this text with your content" at bounding box center [487, 528] width 281 height 17
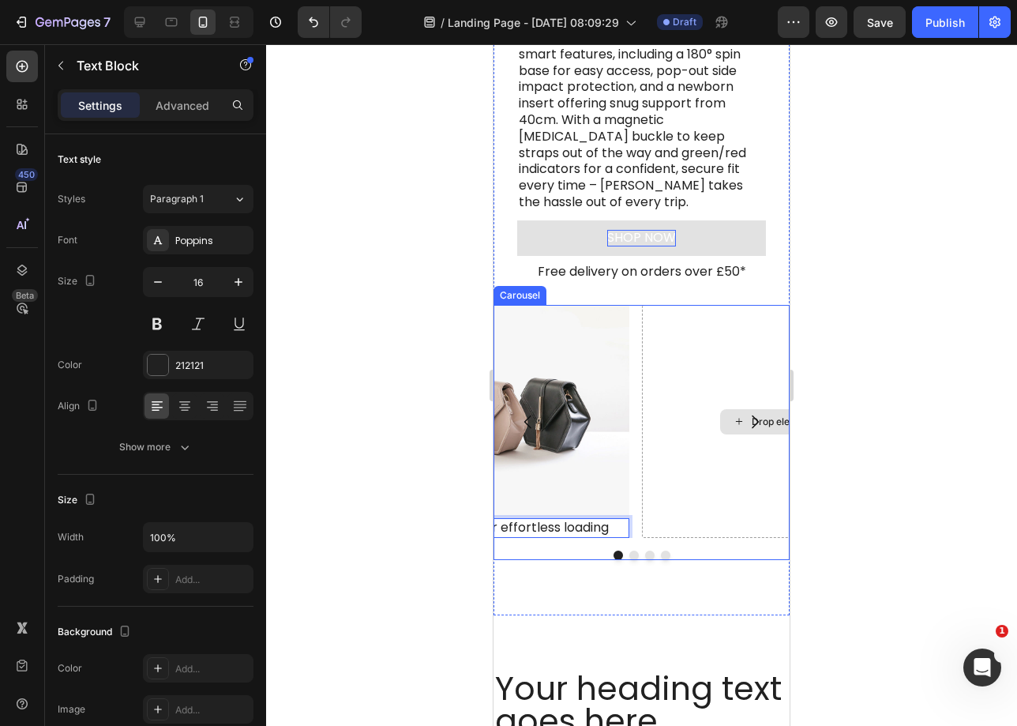
click at [646, 312] on div "Drop element here" at bounding box center [784, 421] width 284 height 233
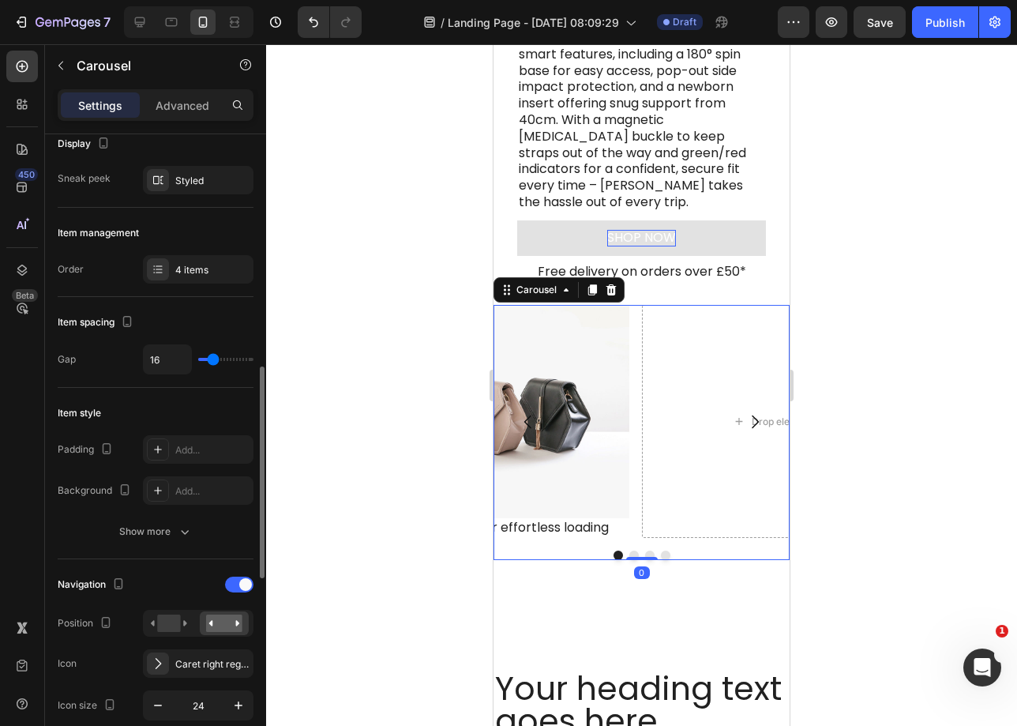
scroll to position [270, 0]
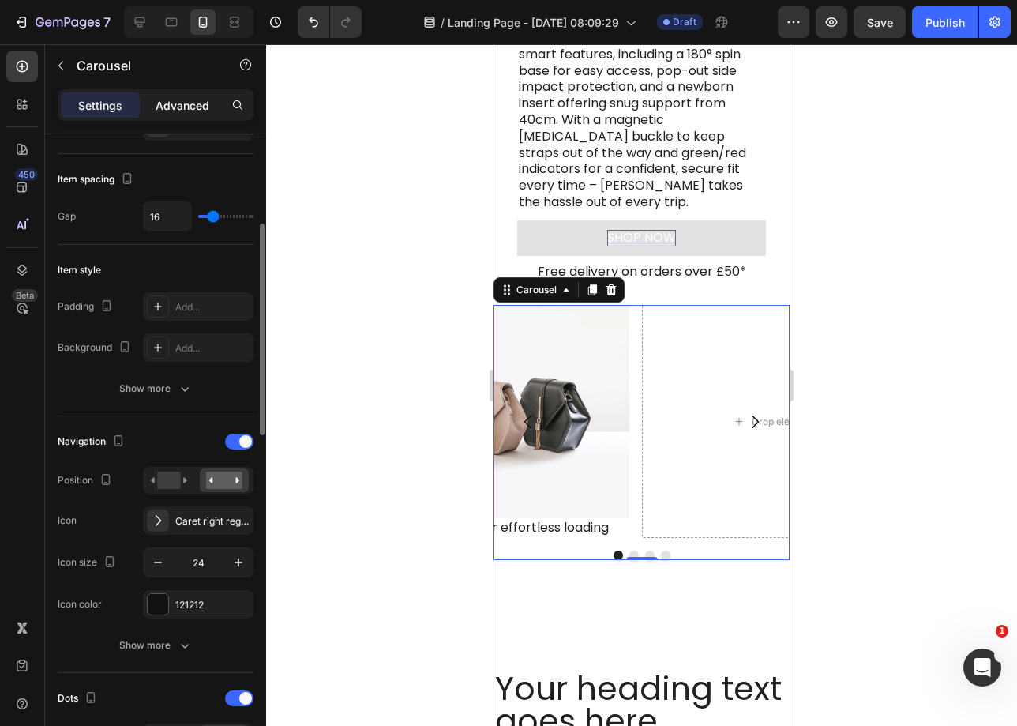
click at [212, 115] on div "Advanced" at bounding box center [182, 104] width 79 height 25
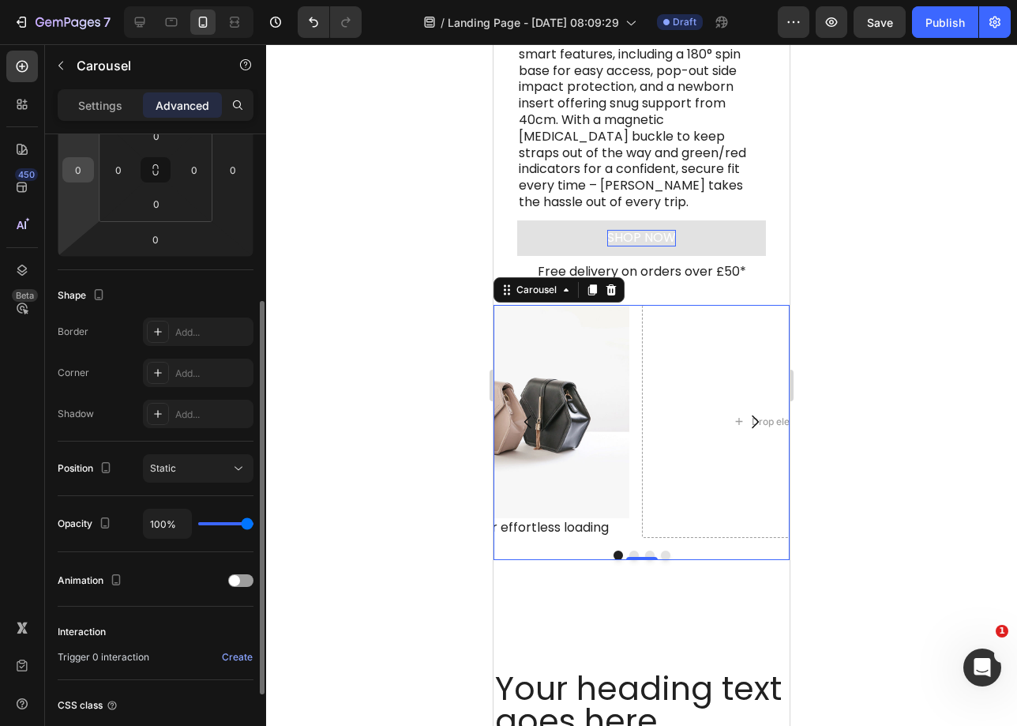
click at [77, 158] on input "0" at bounding box center [78, 170] width 24 height 24
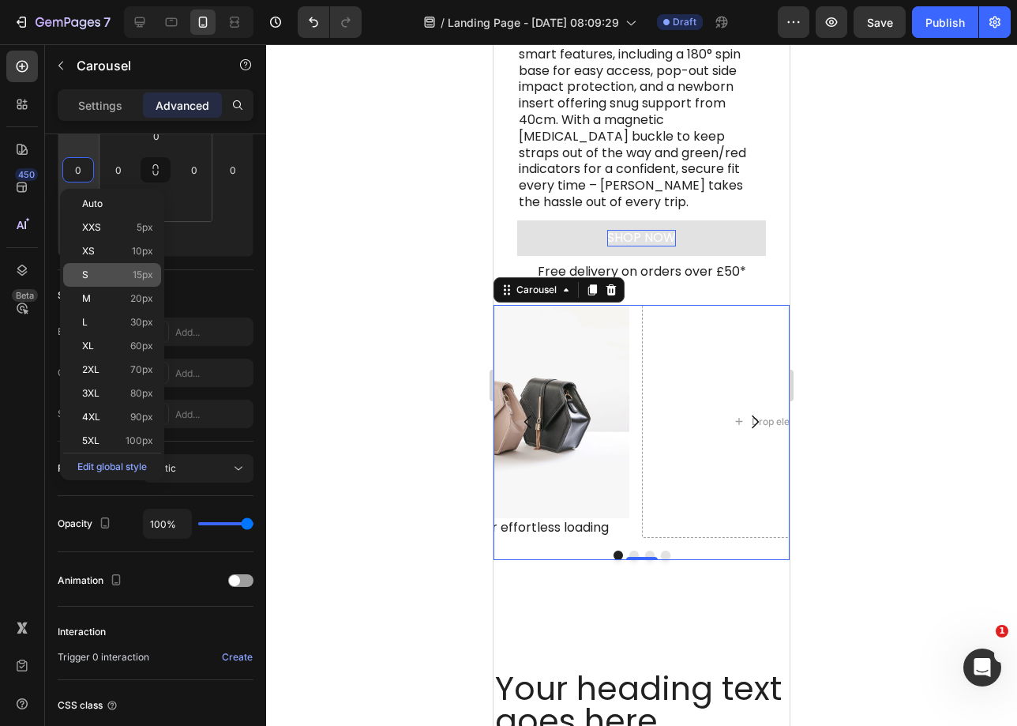
click at [100, 267] on div "S 15px" at bounding box center [112, 275] width 98 height 24
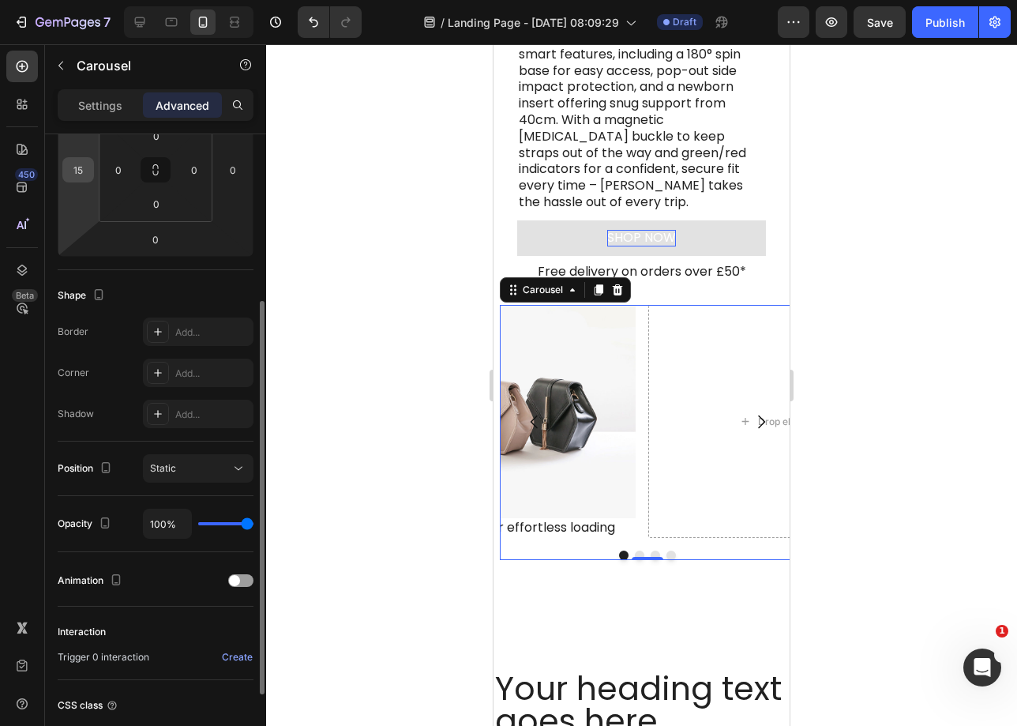
click at [89, 176] on div "15" at bounding box center [78, 169] width 32 height 25
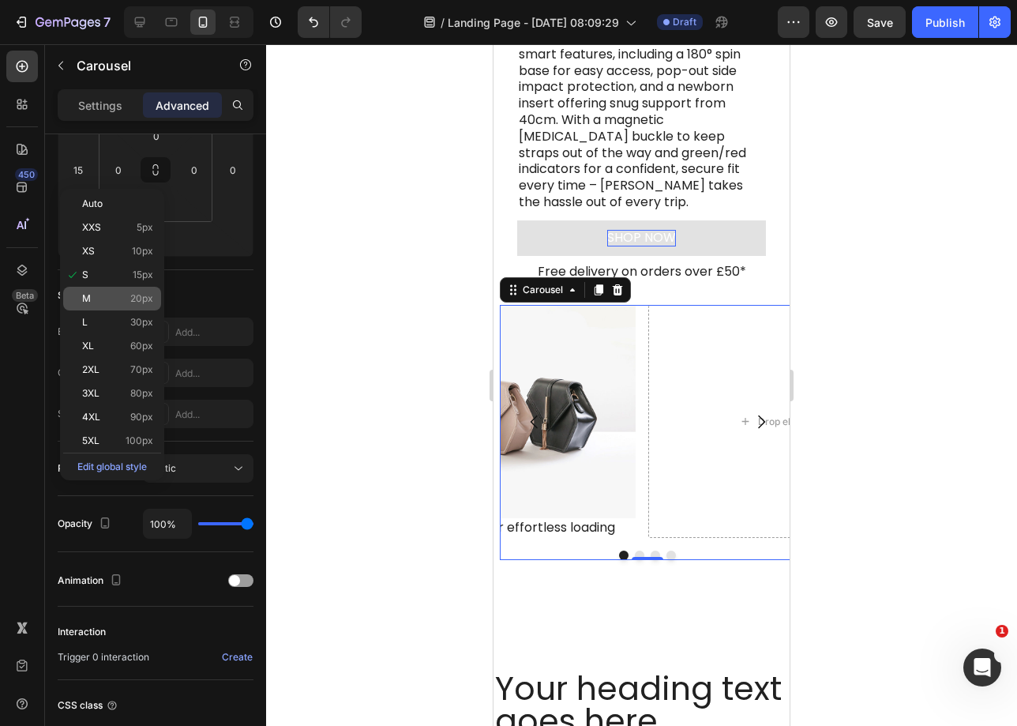
click at [95, 309] on div "M 20px" at bounding box center [112, 299] width 98 height 24
type input "20"
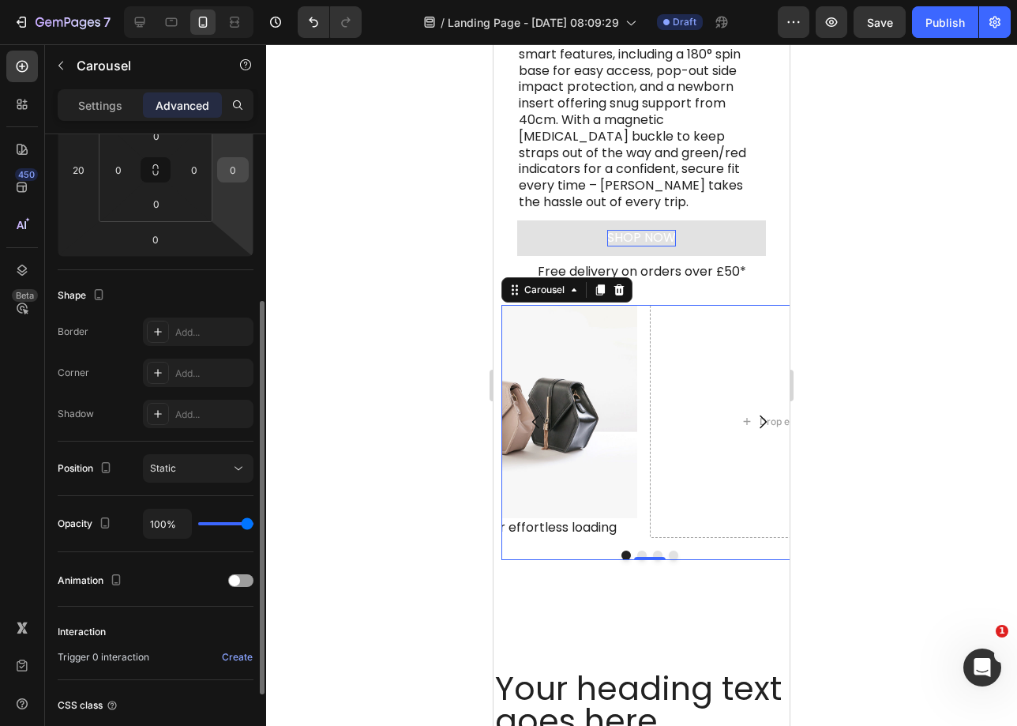
click at [220, 166] on div "0" at bounding box center [233, 169] width 32 height 25
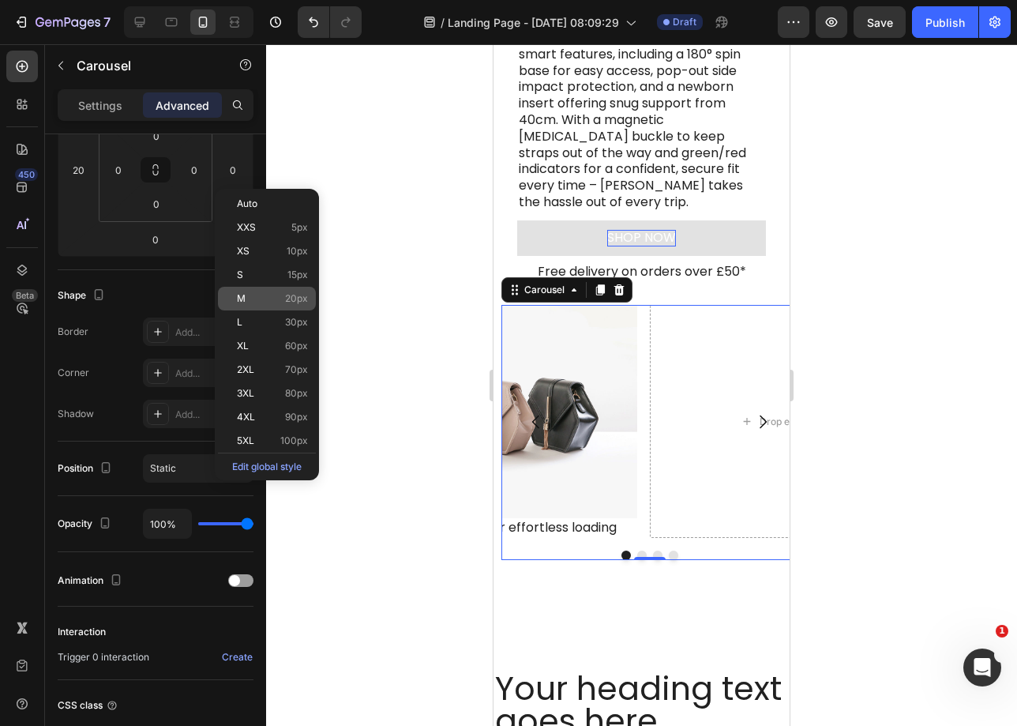
click at [265, 293] on p "M 20px" at bounding box center [272, 298] width 71 height 11
type input "20"
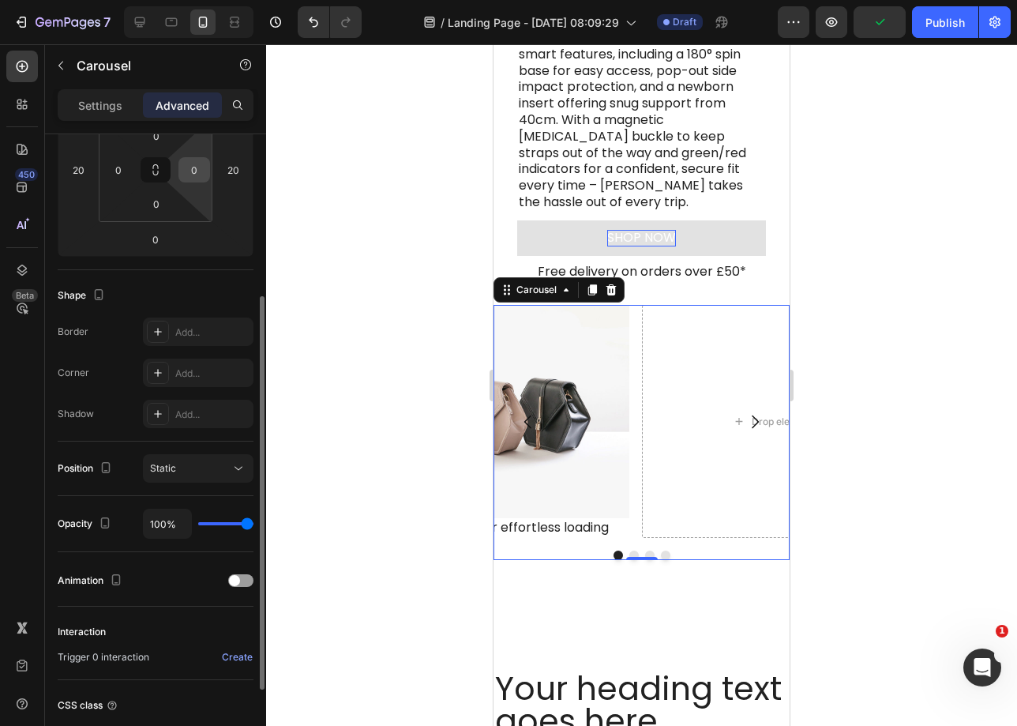
scroll to position [244, 0]
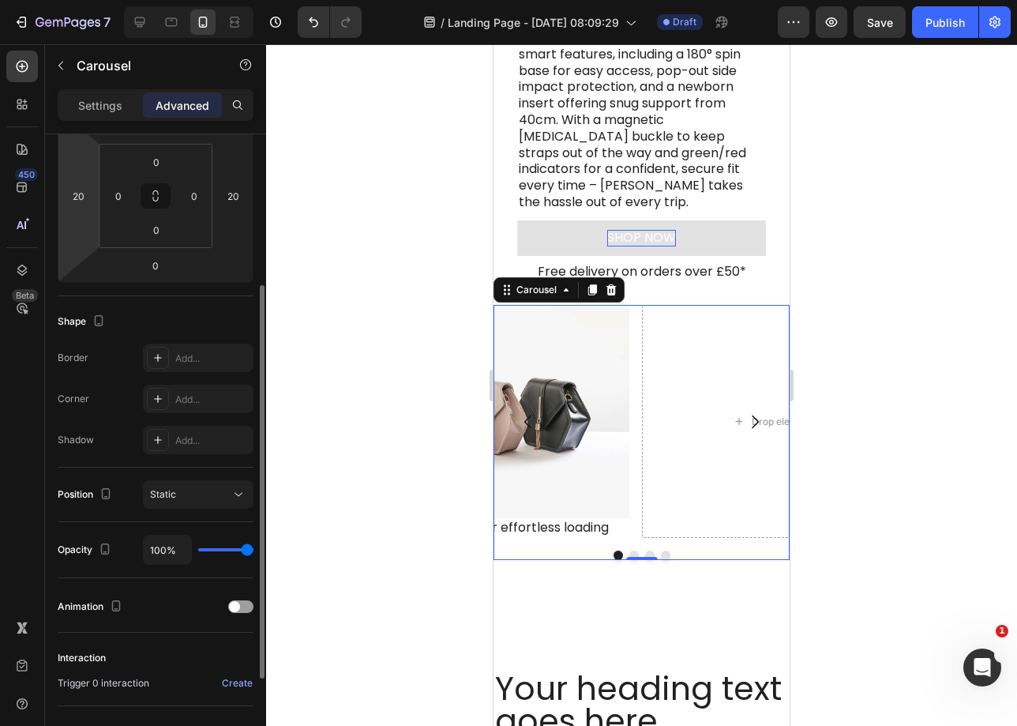
click at [85, 0] on html "7 Version history / Landing Page - Aug 27, 08:09:29 Draft Preview Save Publish …" at bounding box center [508, 0] width 1017 height 0
click at [74, 185] on input "20" at bounding box center [78, 196] width 24 height 24
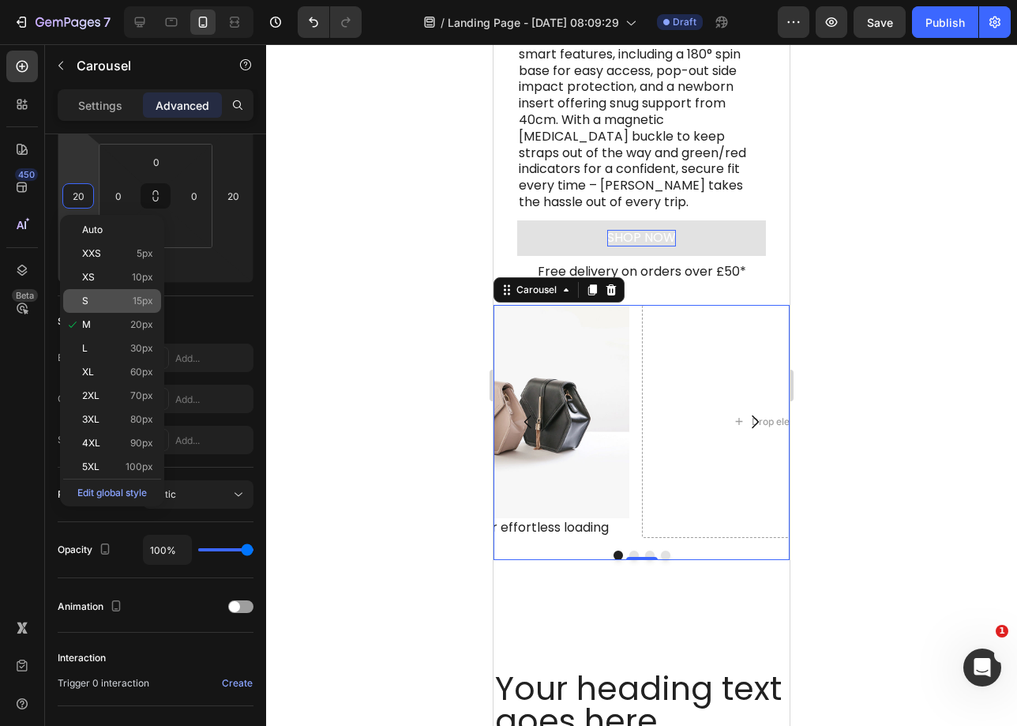
click at [120, 295] on p "S 15px" at bounding box center [117, 300] width 71 height 11
type input "15"
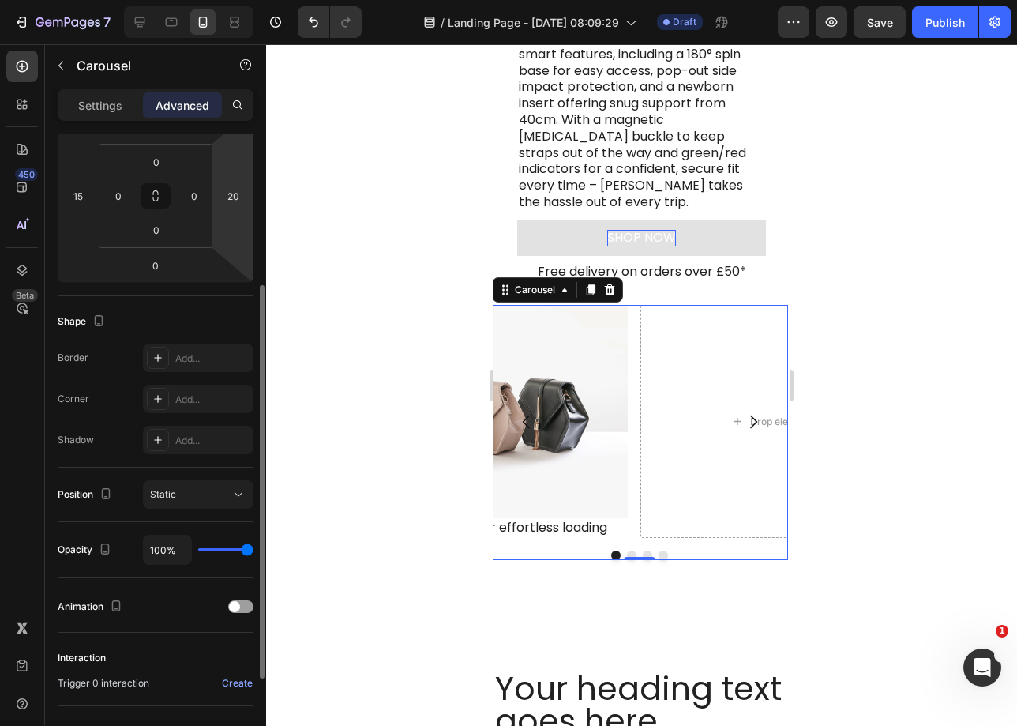
click at [227, 0] on html "7 Version history / Landing Page - Aug 27, 08:09:29 Draft Preview Save Publish …" at bounding box center [508, 0] width 1017 height 0
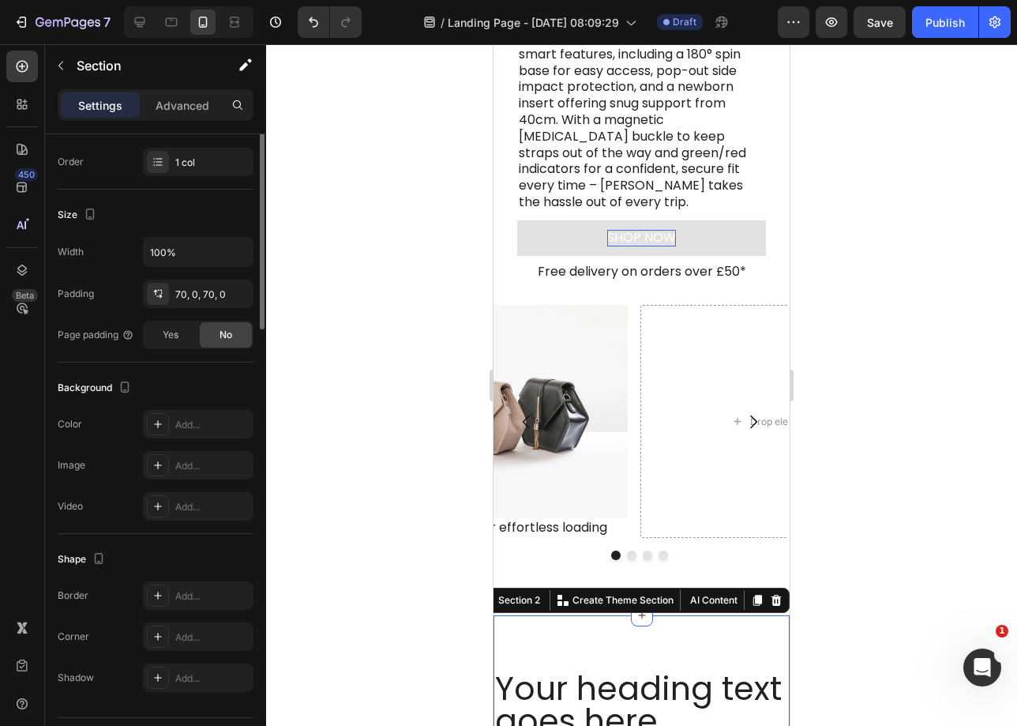
scroll to position [0, 0]
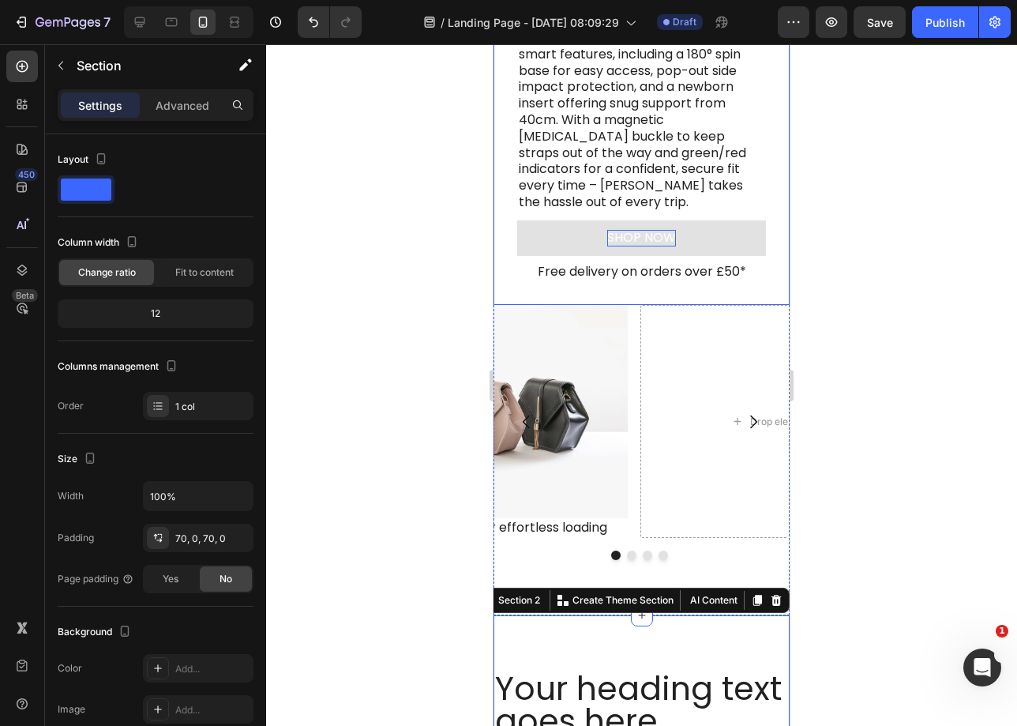
click at [767, 250] on div "From out and about to back in the car, the Nimbus keeps things simple. Heading …" at bounding box center [642, 114] width 296 height 382
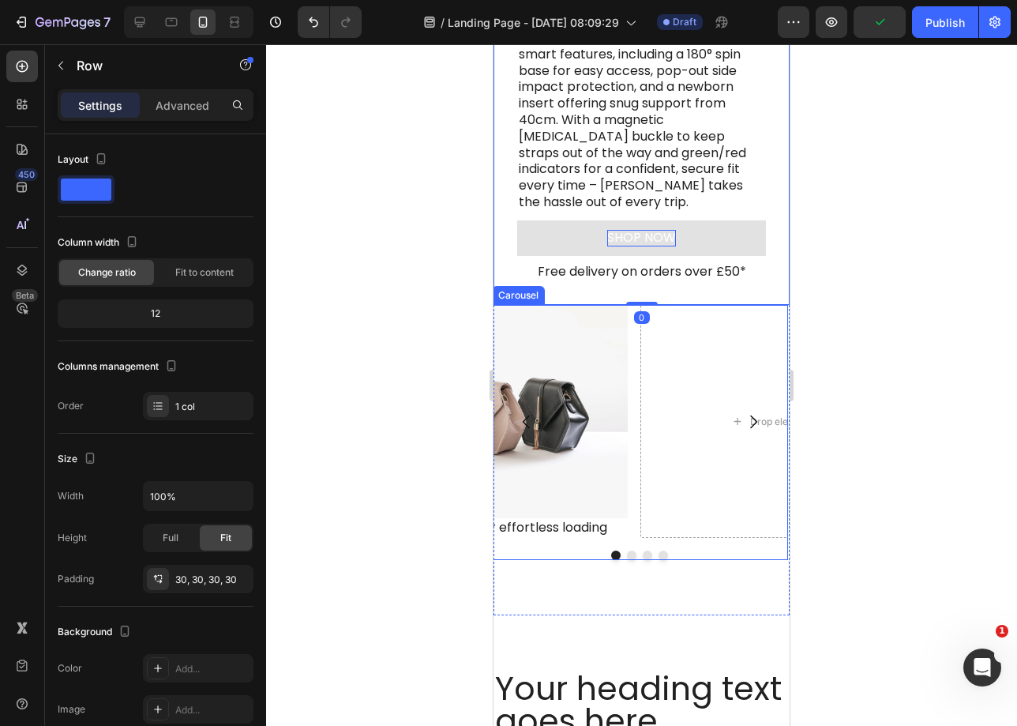
click at [635, 417] on div "Drop element here Drop element here Drop element here Image 180° spin ISOFIX ba…" at bounding box center [640, 421] width 296 height 233
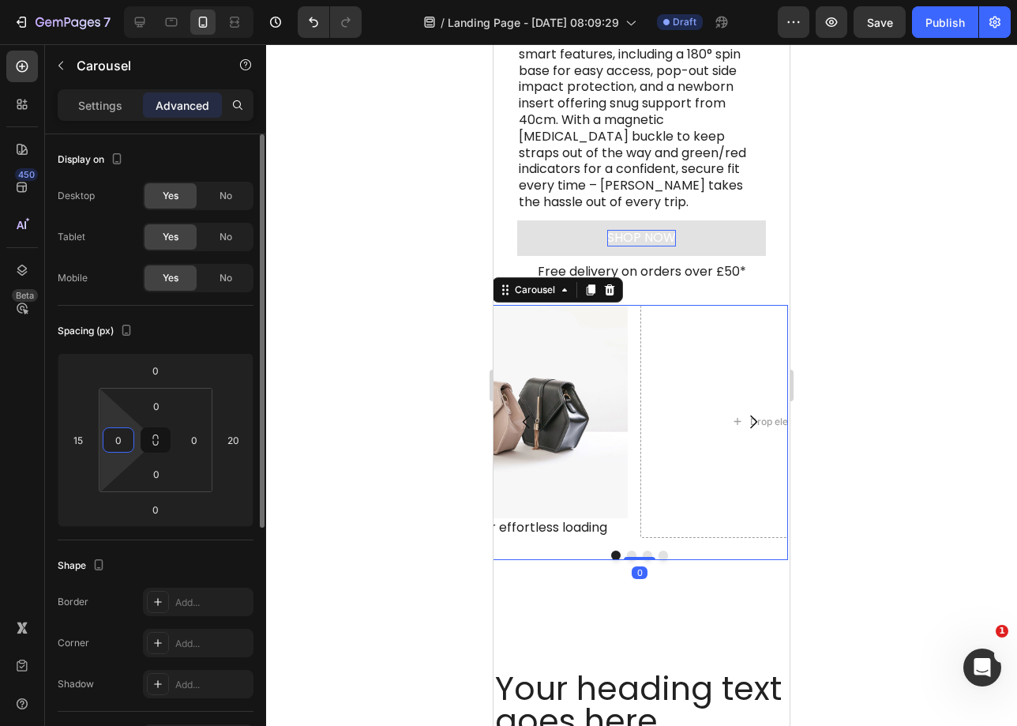
click at [122, 450] on input "0" at bounding box center [119, 440] width 24 height 24
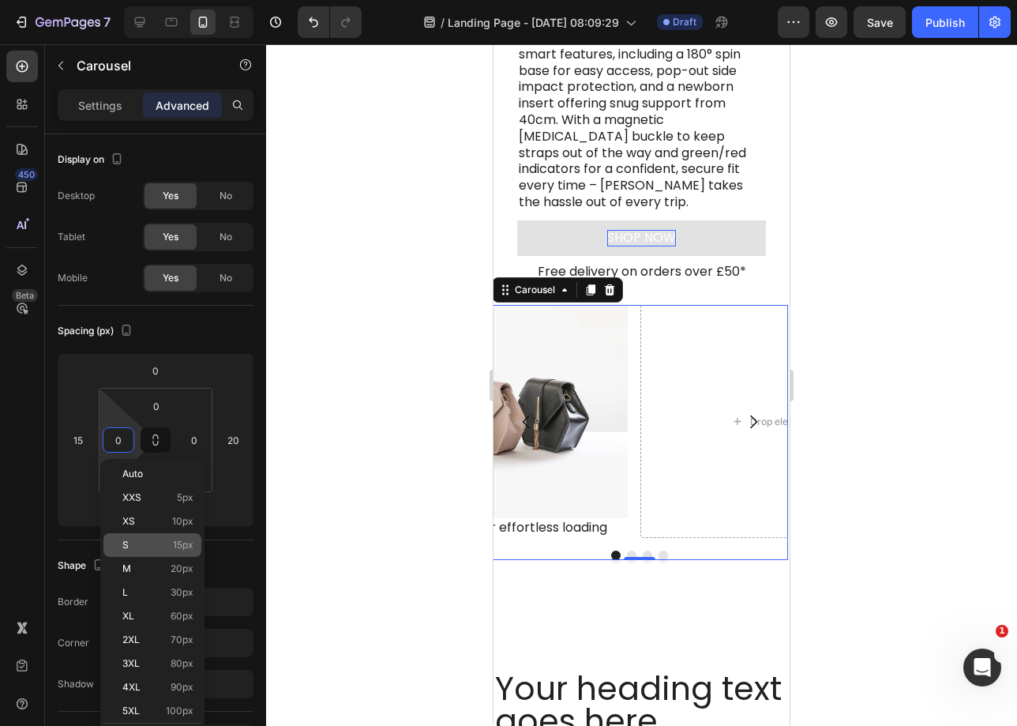
click at [150, 555] on div "S 15px" at bounding box center [152, 545] width 98 height 24
type input "15"
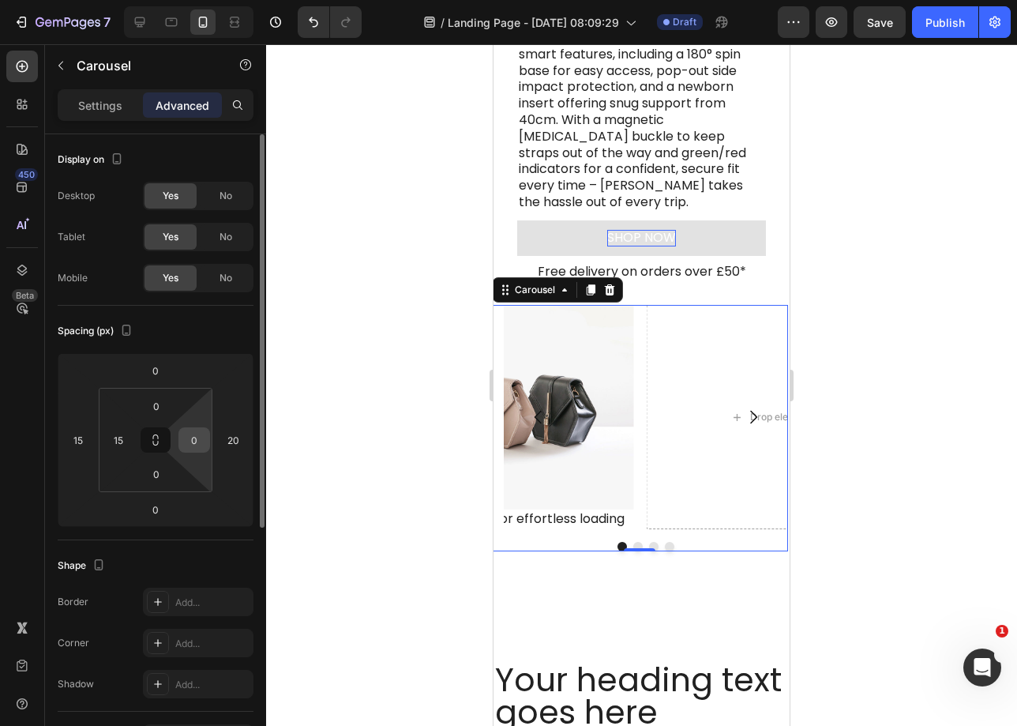
click at [200, 441] on input "0" at bounding box center [194, 440] width 24 height 24
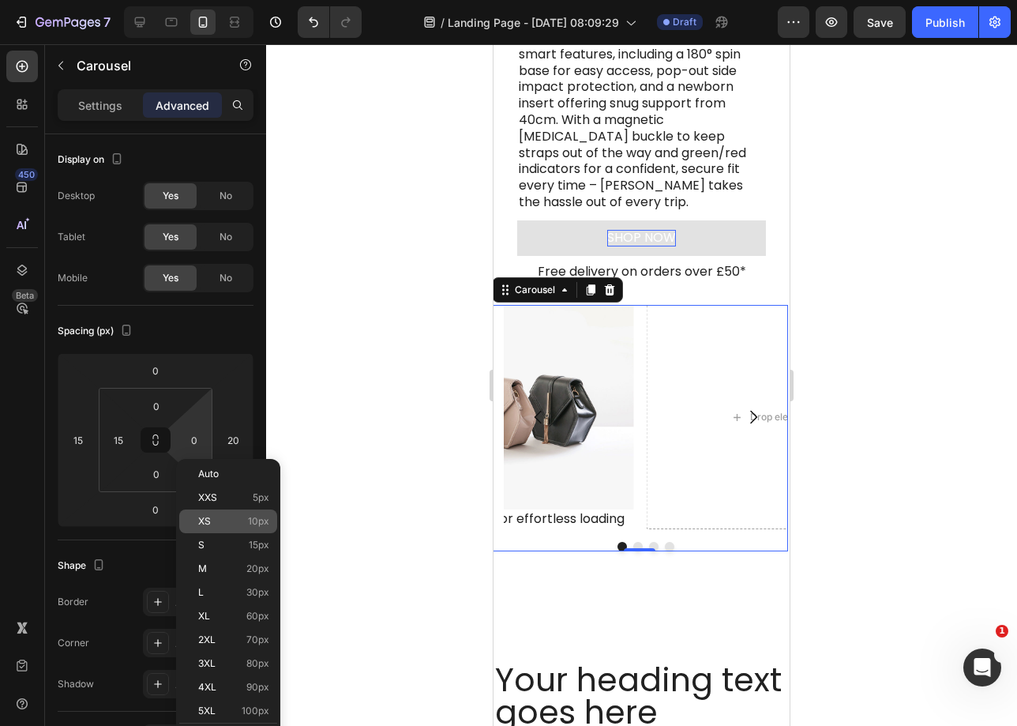
click at [228, 532] on div "XS 10px" at bounding box center [228, 521] width 98 height 24
type input "10"
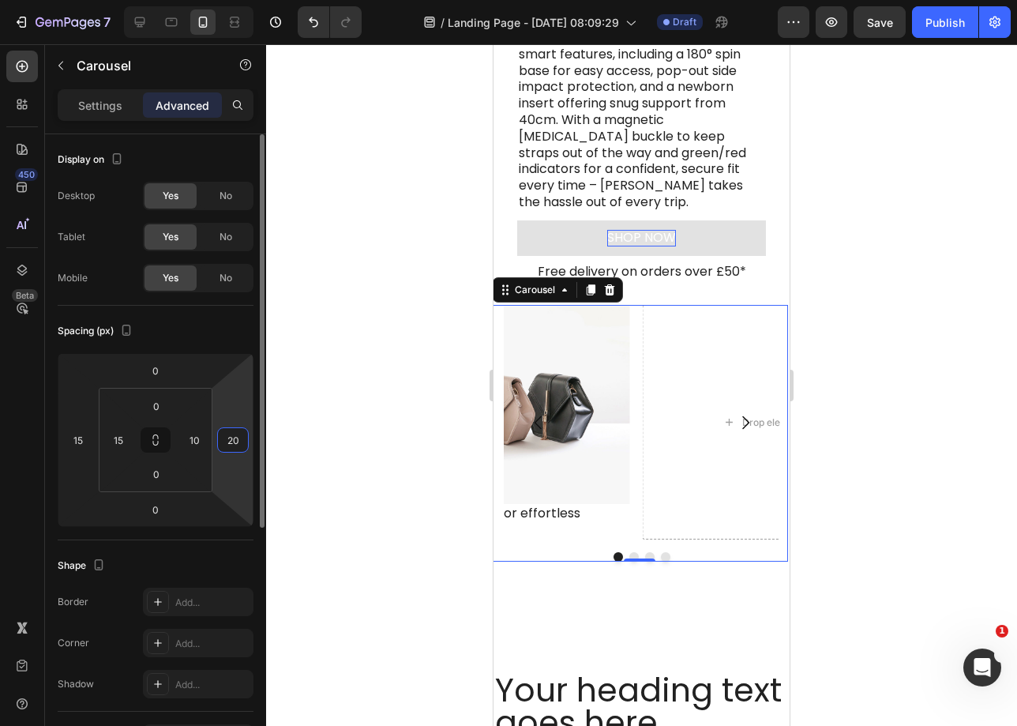
click at [237, 439] on input "20" at bounding box center [233, 440] width 24 height 24
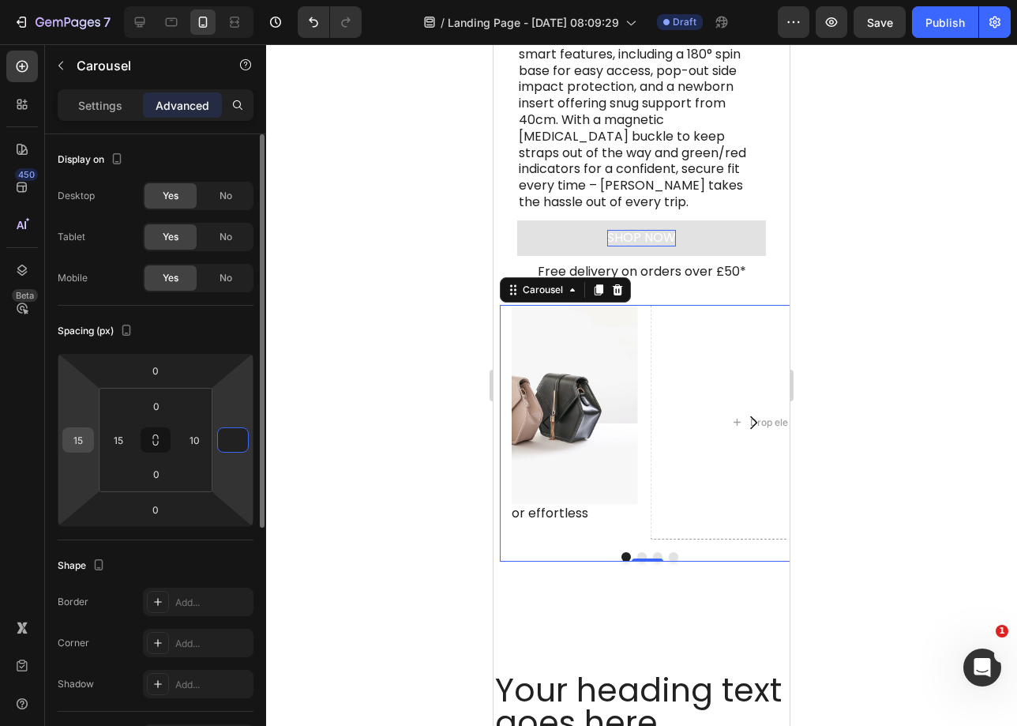
type input "0"
click at [69, 446] on input "15" at bounding box center [78, 440] width 24 height 24
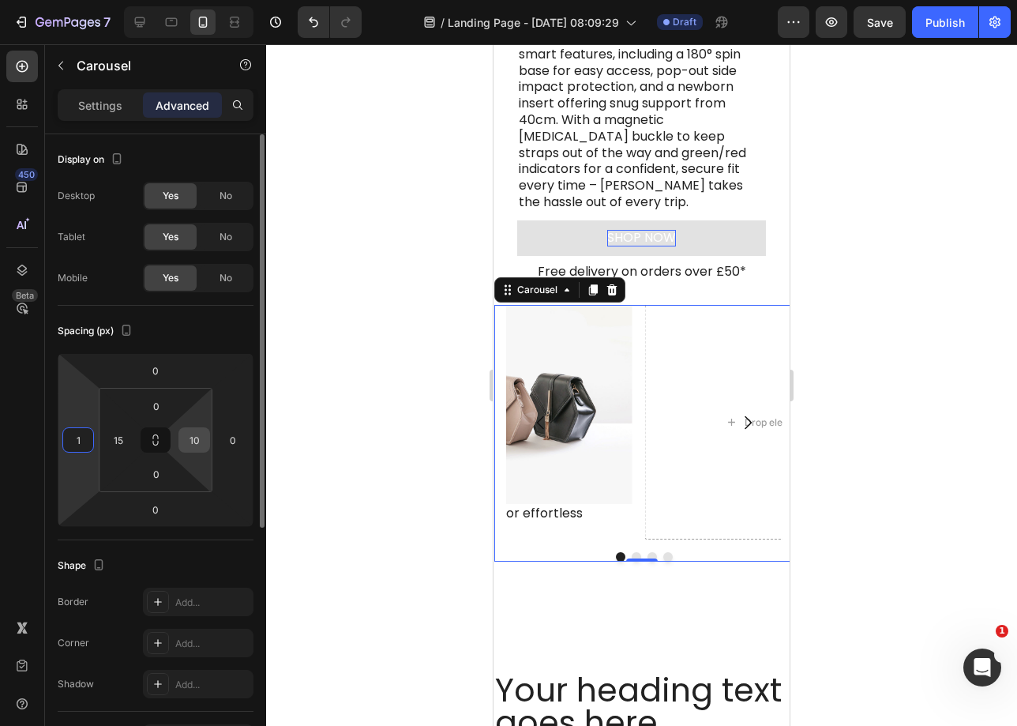
type input "1"
click at [186, 442] on input "10" at bounding box center [194, 440] width 24 height 24
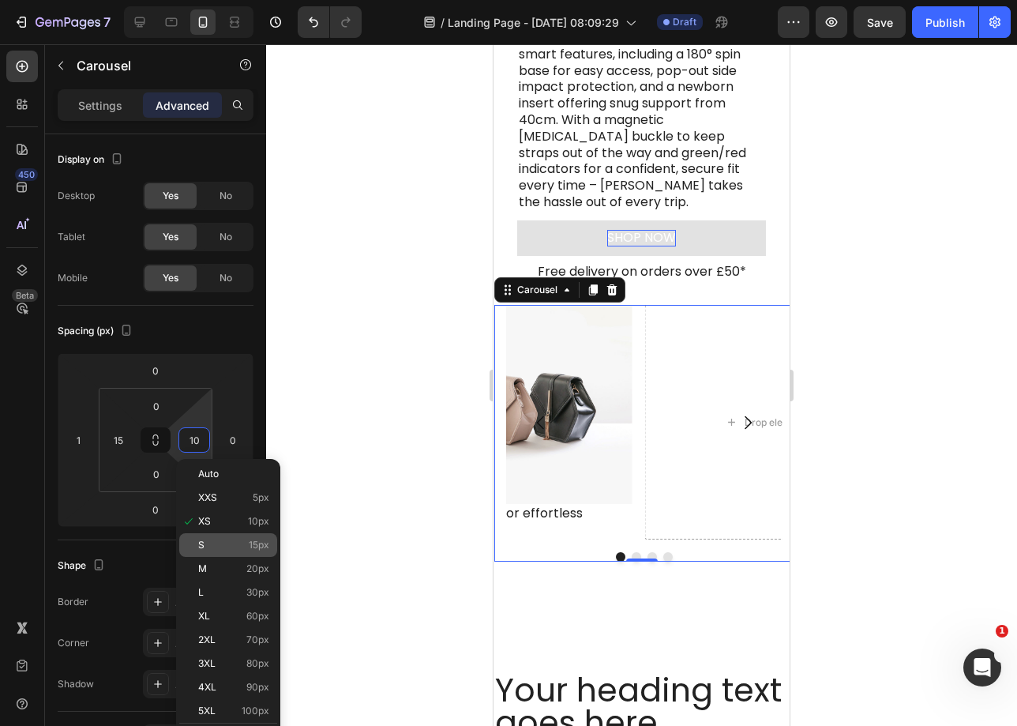
click at [205, 549] on p "S 15px" at bounding box center [233, 544] width 71 height 11
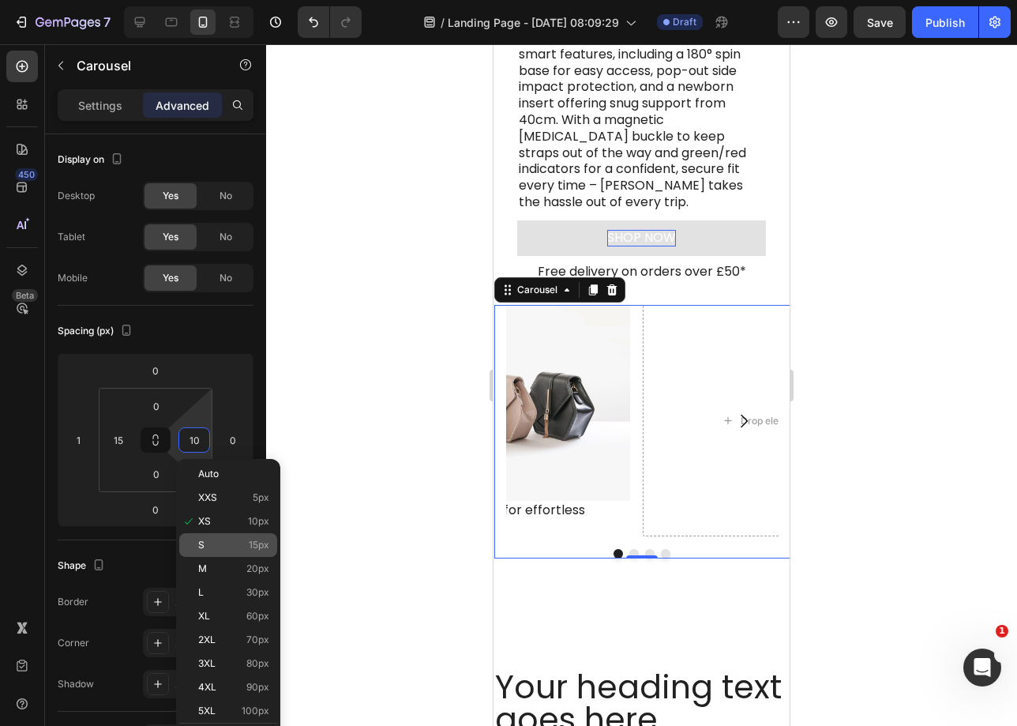
type input "15"
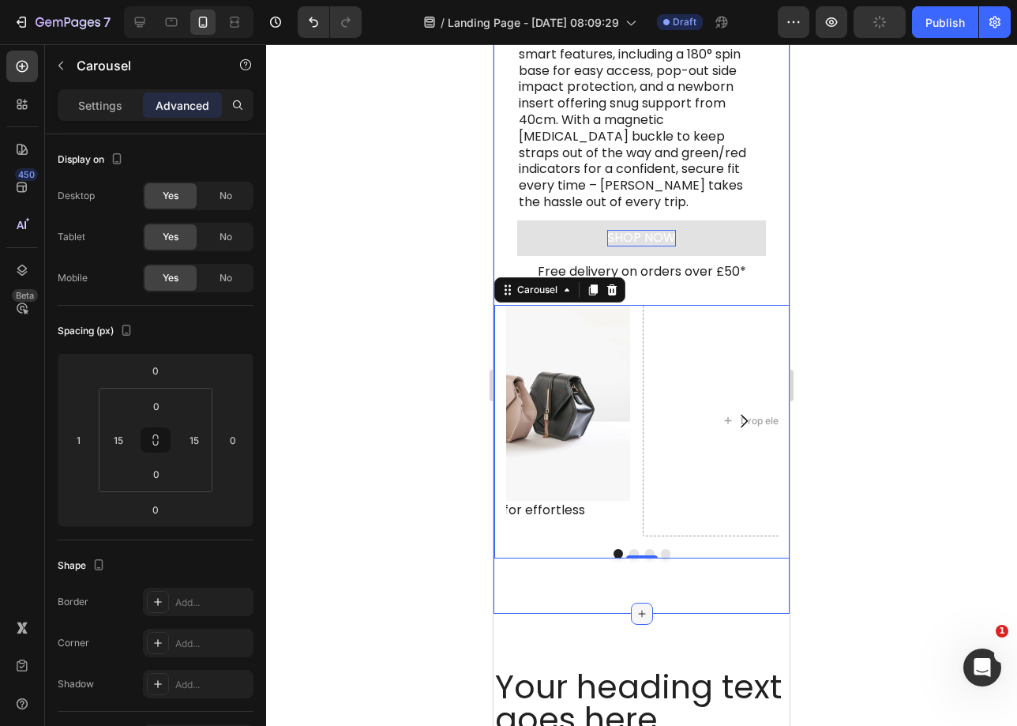
click at [631, 611] on div at bounding box center [642, 614] width 22 height 22
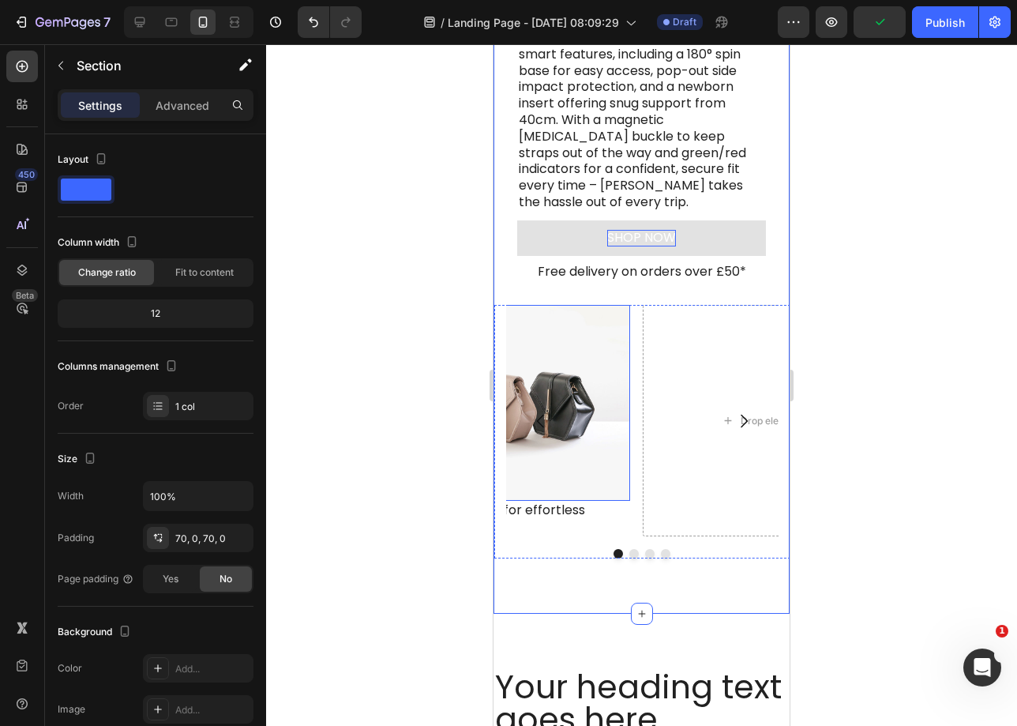
click at [573, 344] on img at bounding box center [500, 403] width 261 height 196
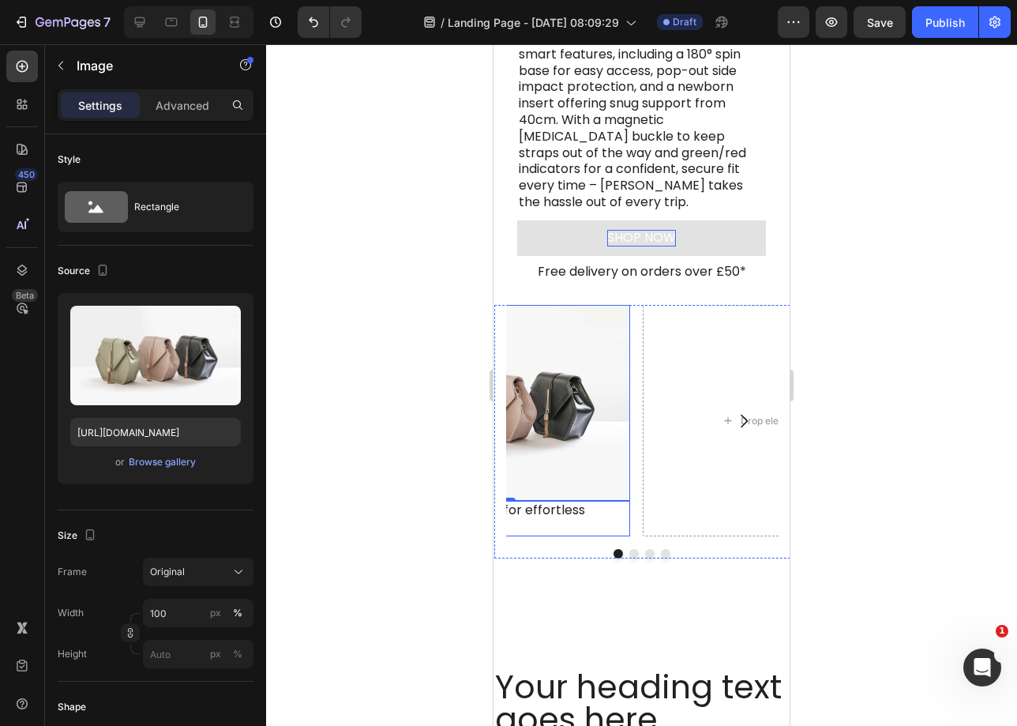
click at [558, 515] on p "180° spin ISOFIX base for effortless loading" at bounding box center [499, 518] width 257 height 33
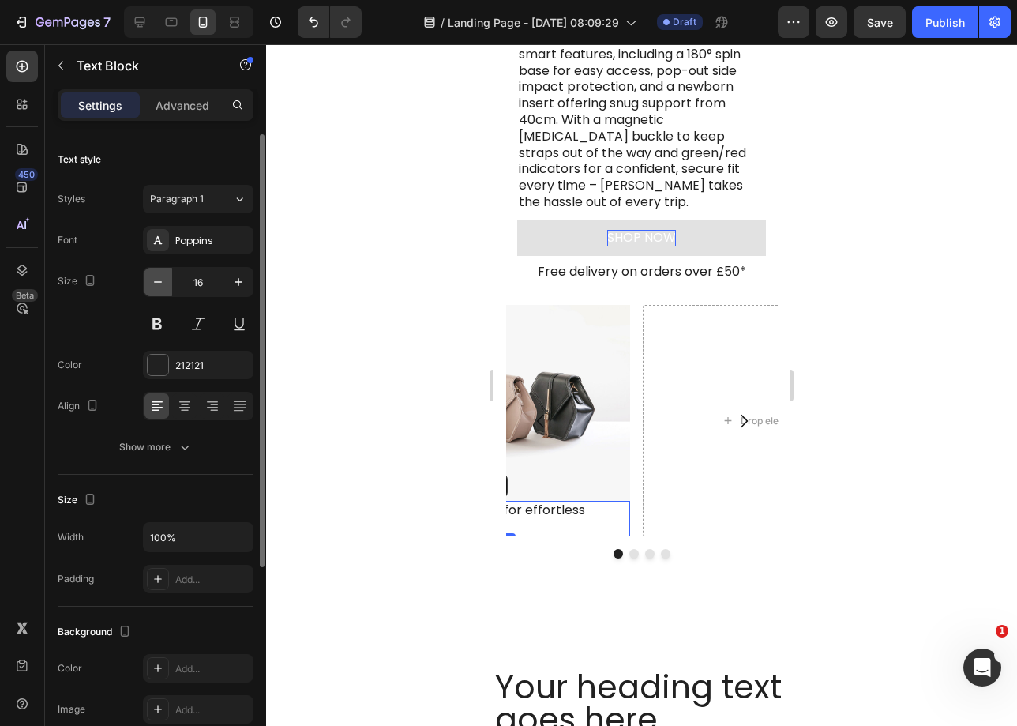
click at [156, 282] on icon "button" at bounding box center [158, 282] width 16 height 16
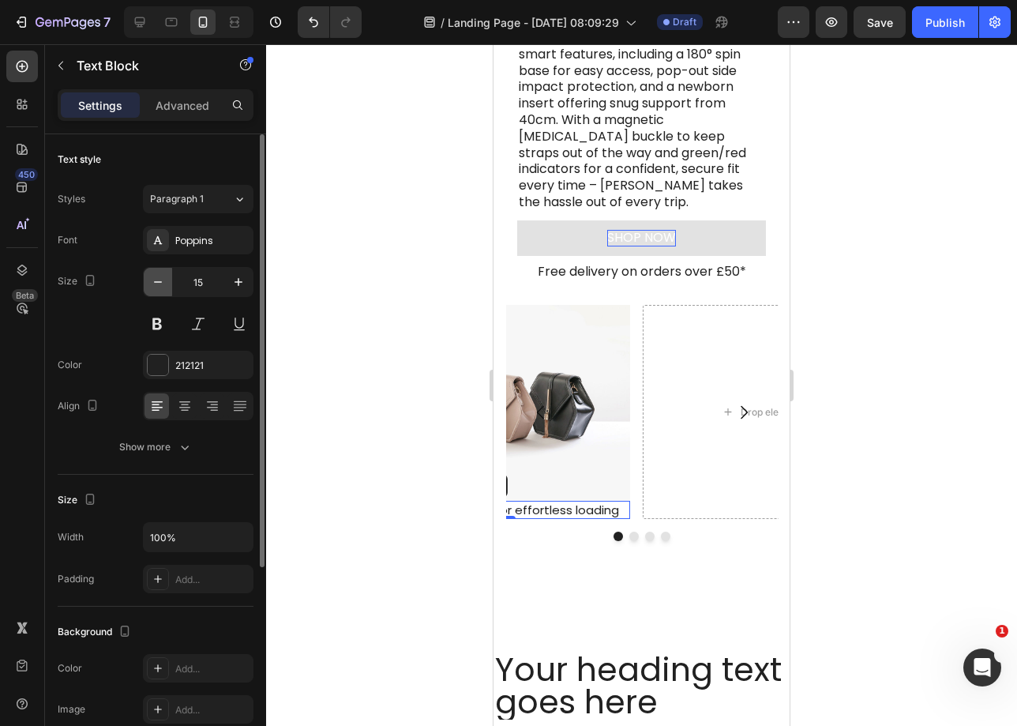
click at [156, 282] on icon "button" at bounding box center [158, 282] width 16 height 16
type input "13"
click at [185, 401] on icon at bounding box center [184, 402] width 11 height 2
click at [205, 406] on icon at bounding box center [213, 406] width 16 height 16
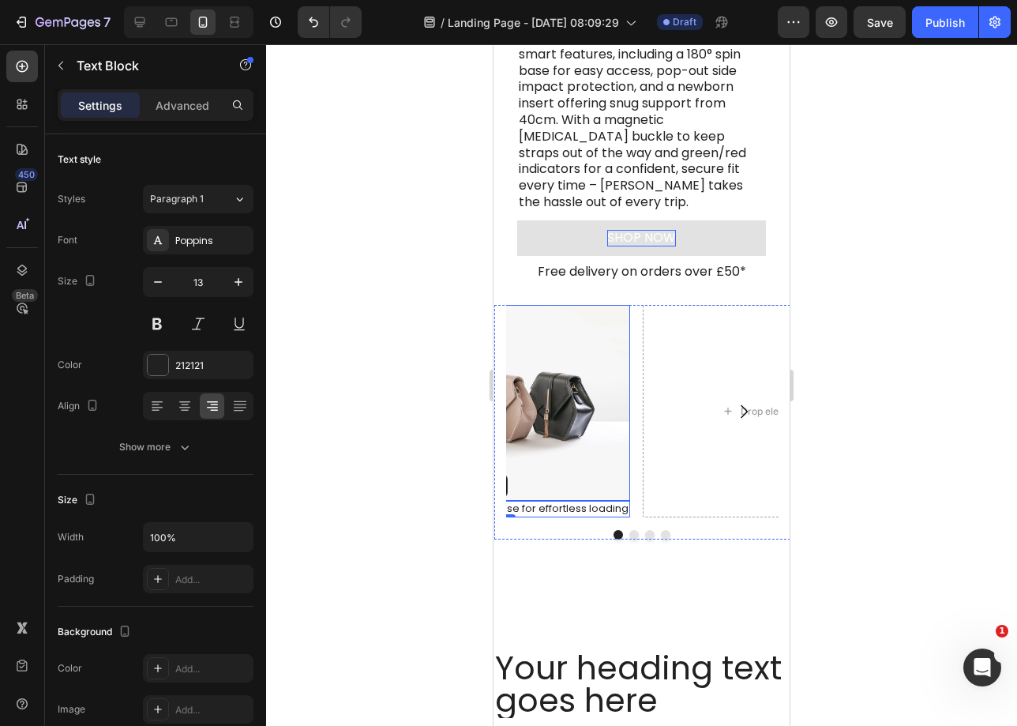
click at [594, 343] on img at bounding box center [500, 403] width 261 height 196
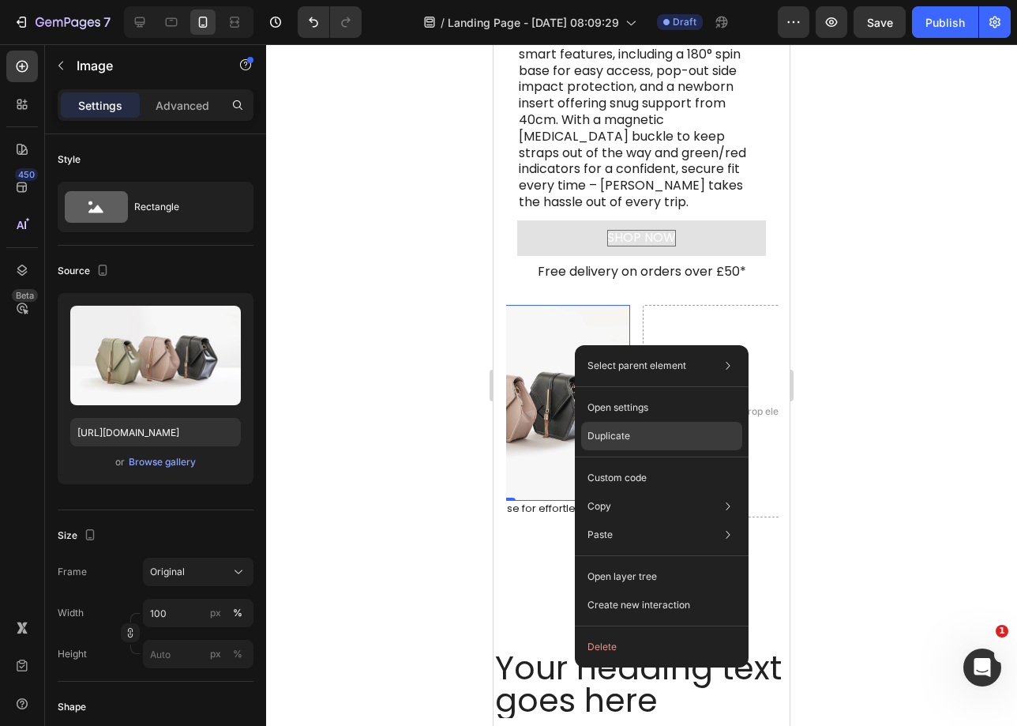
drag, startPoint x: 656, startPoint y: 430, endPoint x: 155, endPoint y: 381, distance: 503.1
click at [656, 464] on div "Duplicate" at bounding box center [661, 478] width 161 height 28
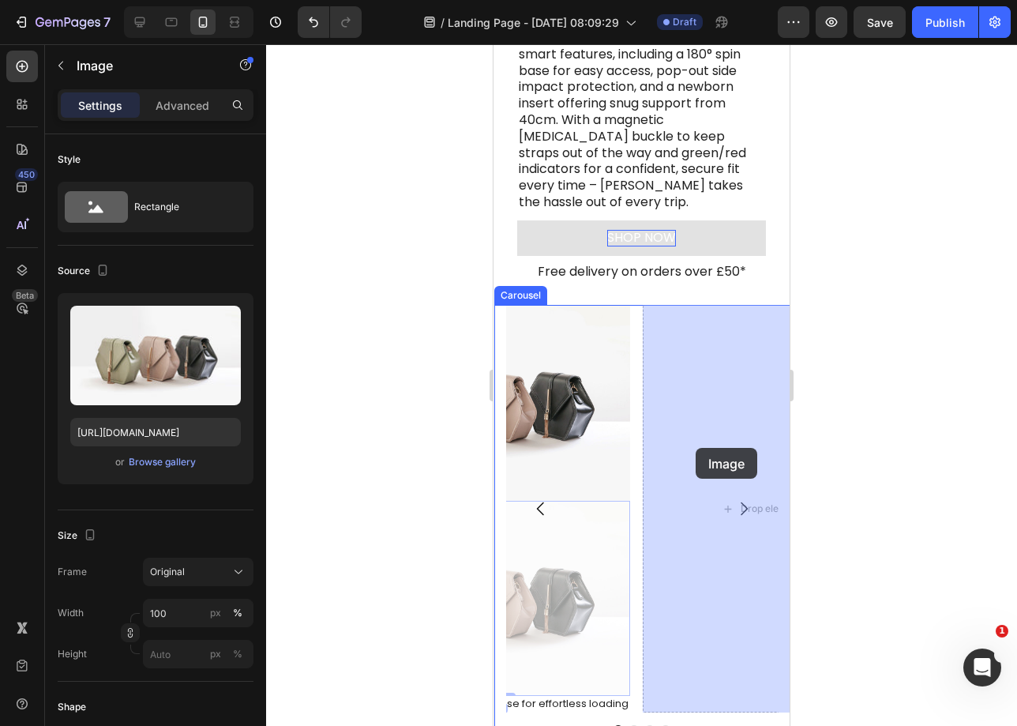
drag, startPoint x: 571, startPoint y: 521, endPoint x: 697, endPoint y: 446, distance: 146.3
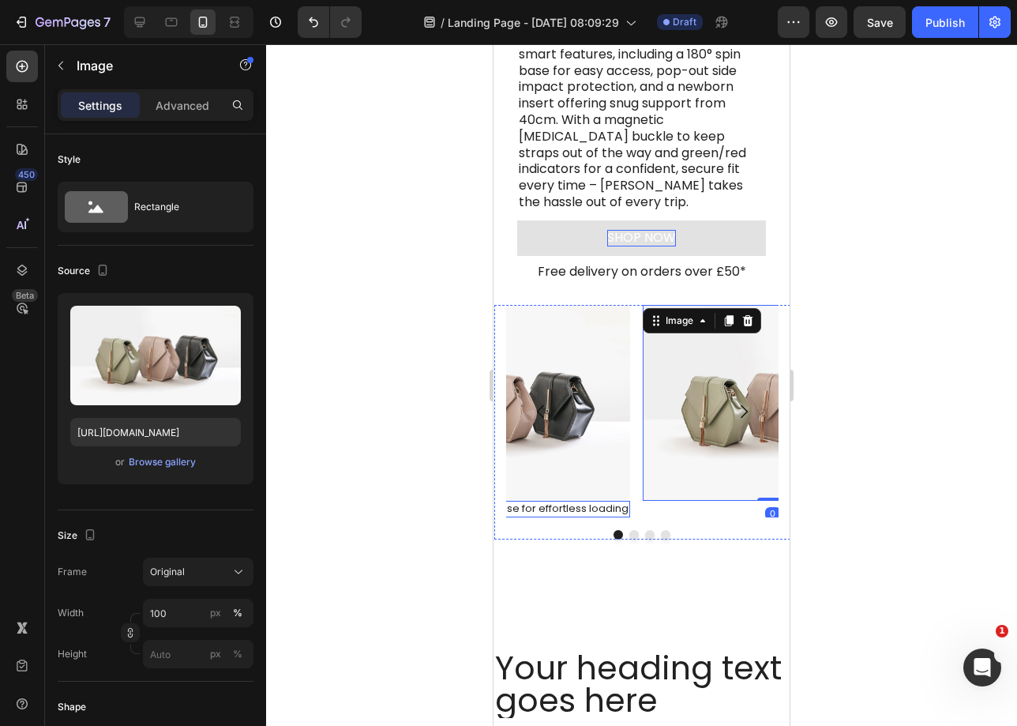
click at [603, 505] on p "180° spin ISOFIX base for effortless loading" at bounding box center [499, 508] width 257 height 13
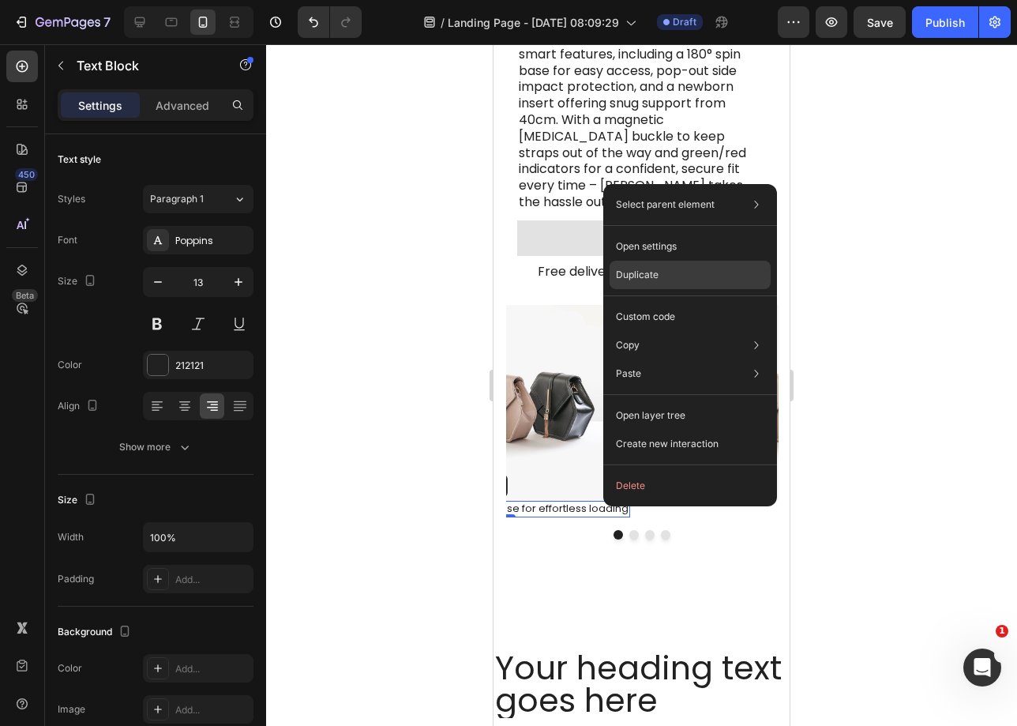
click at [663, 302] on div "Duplicate" at bounding box center [690, 316] width 161 height 28
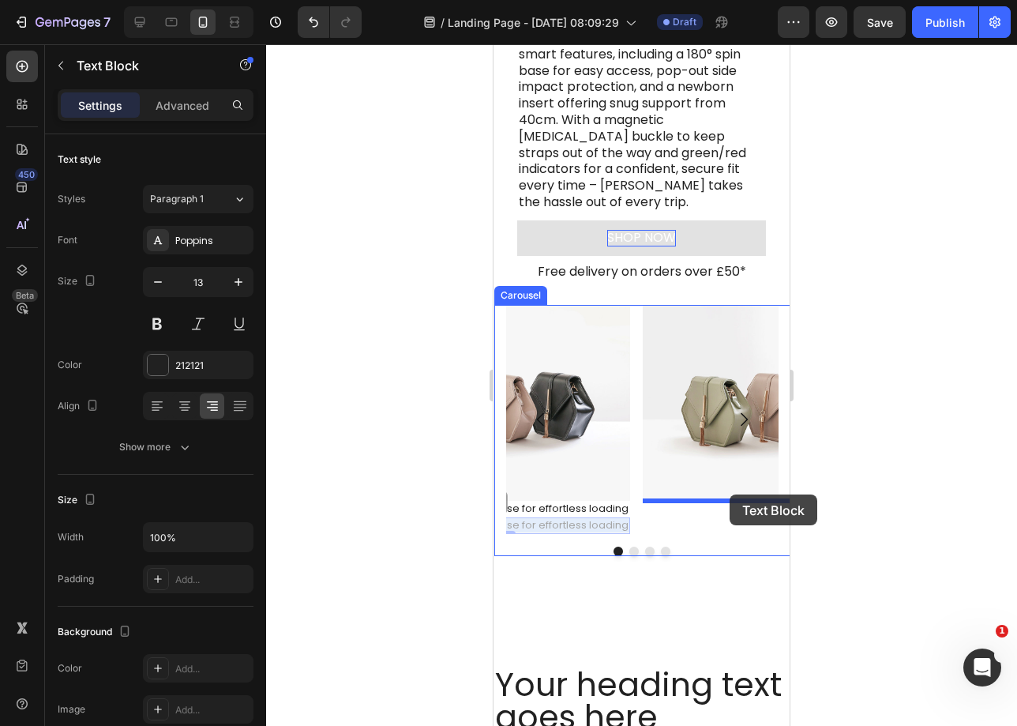
drag, startPoint x: 569, startPoint y: 524, endPoint x: 730, endPoint y: 494, distance: 163.1
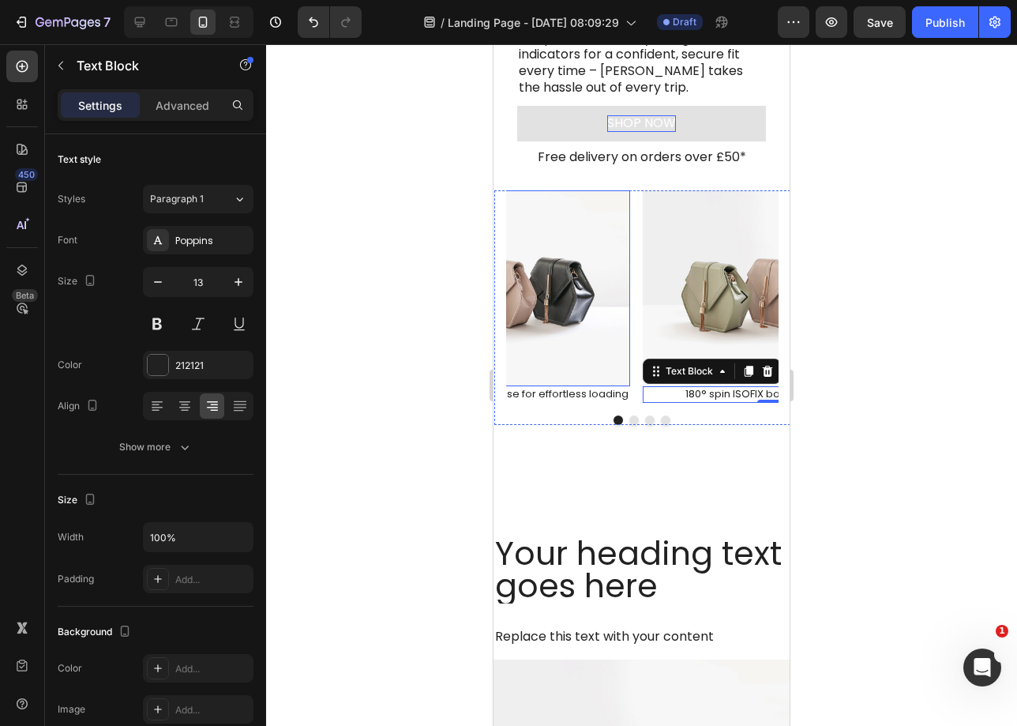
scroll to position [793, 0]
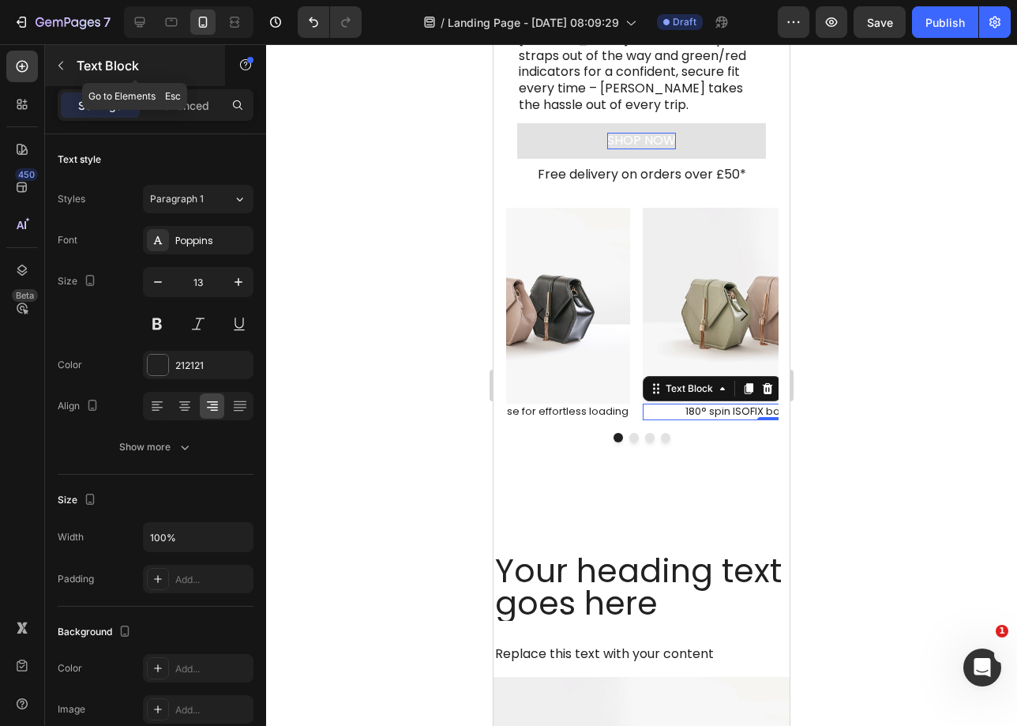
click at [74, 58] on div "Text Block" at bounding box center [135, 65] width 180 height 41
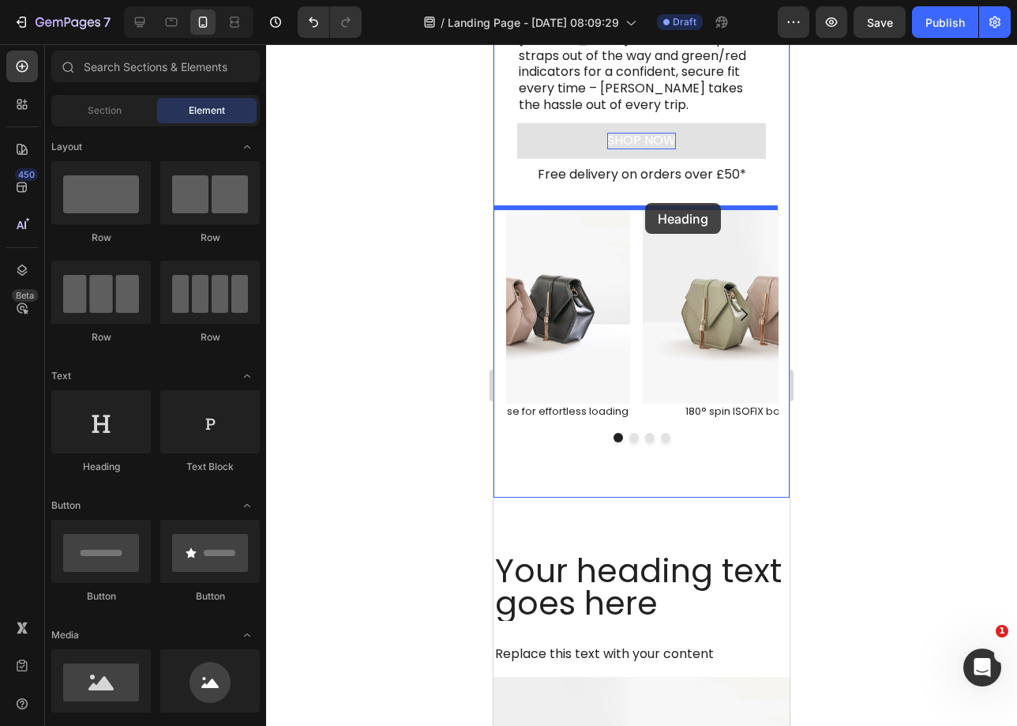
drag, startPoint x: 644, startPoint y: 468, endPoint x: 648, endPoint y: 202, distance: 265.4
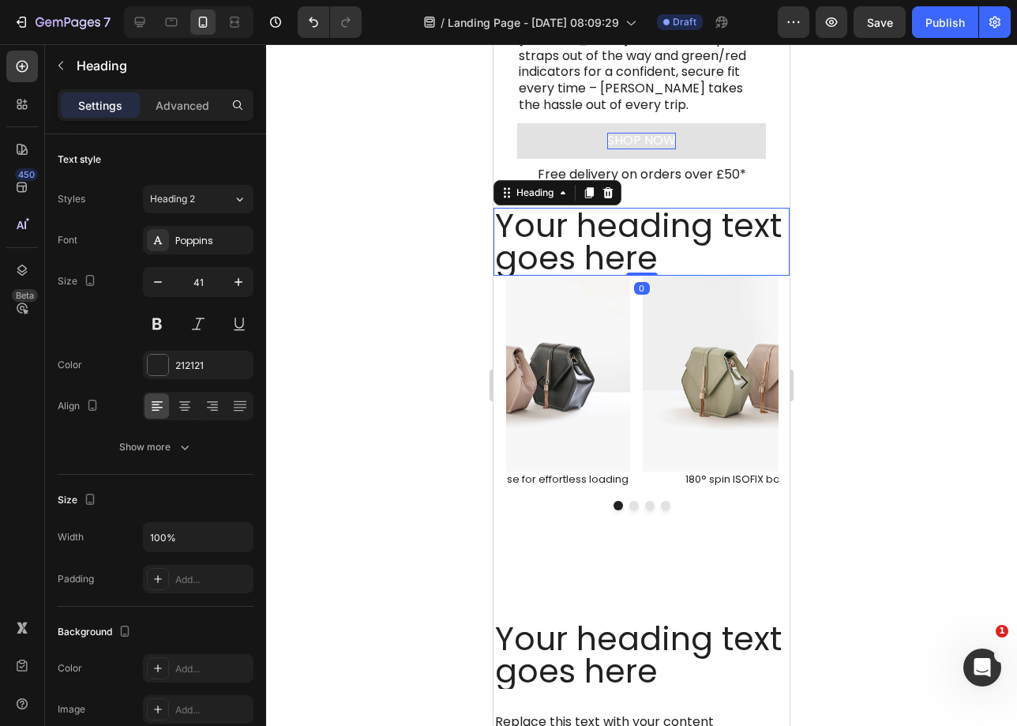
click at [618, 227] on h2 "Your heading text goes here" at bounding box center [642, 242] width 296 height 68
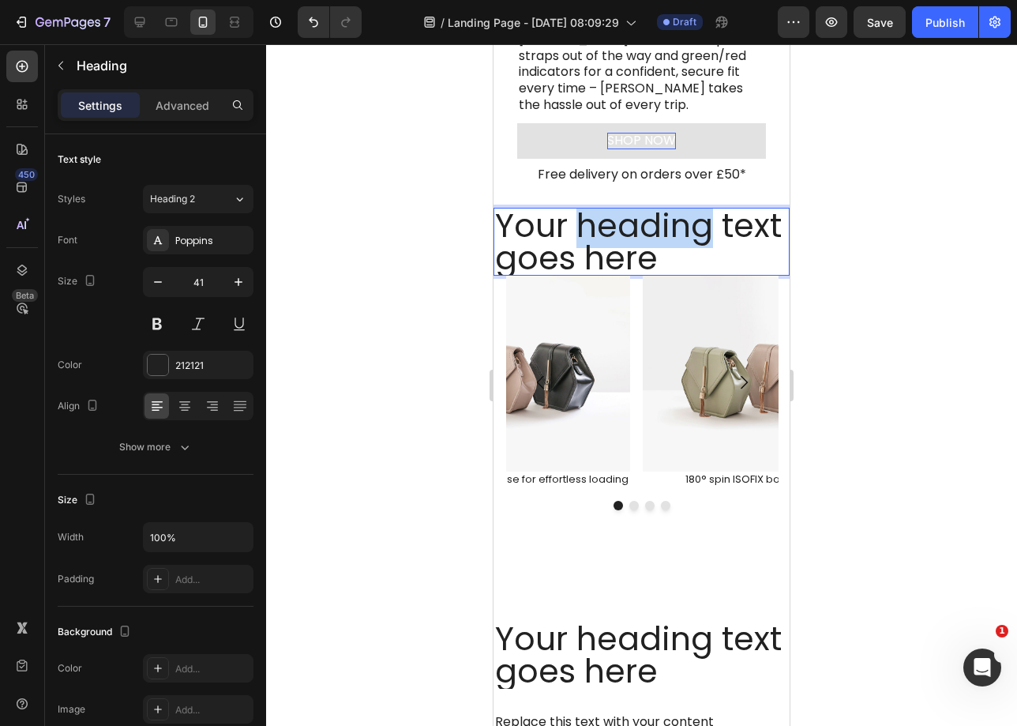
click at [618, 227] on p "Your heading text goes here" at bounding box center [641, 241] width 293 height 65
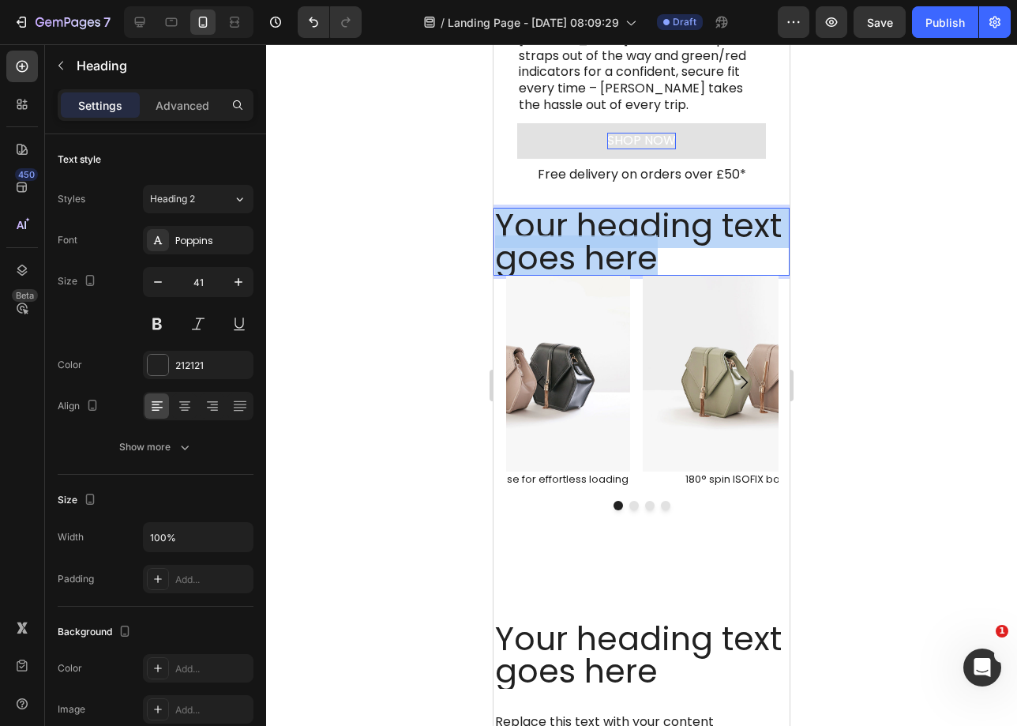
click at [618, 227] on p "Your heading text goes here" at bounding box center [641, 241] width 293 height 65
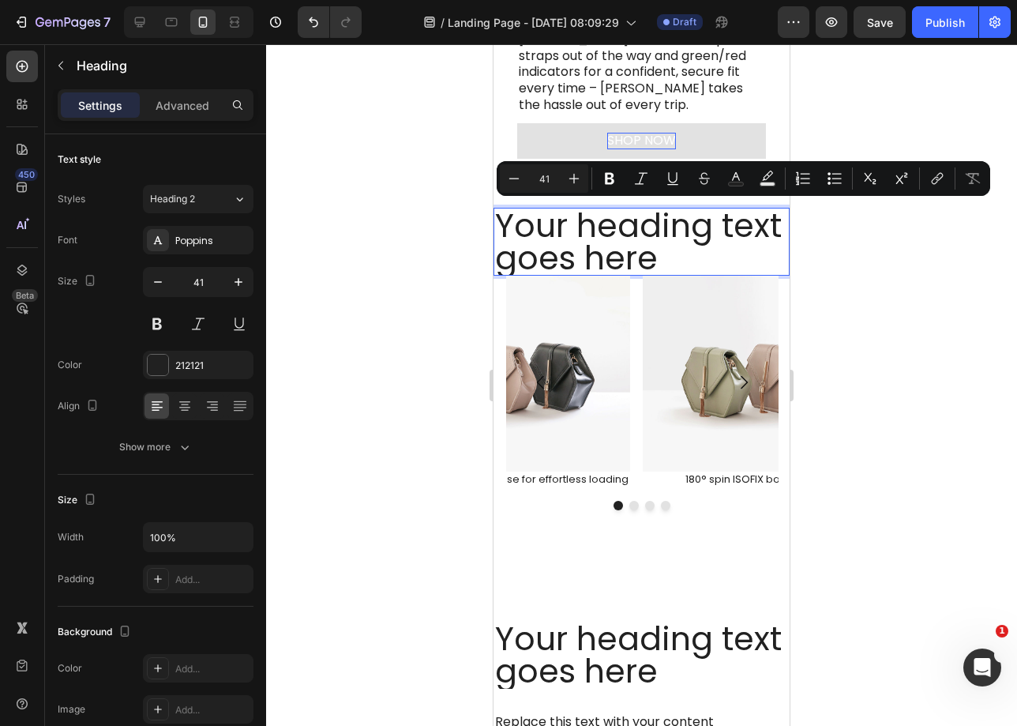
scroll to position [5, 0]
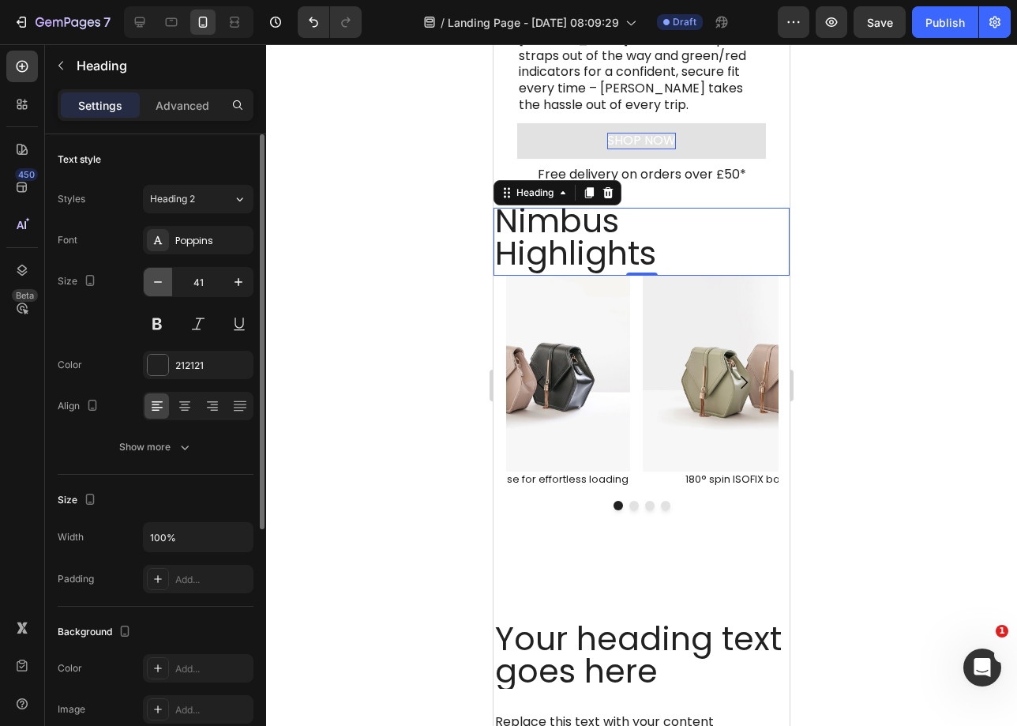
click at [160, 287] on icon "button" at bounding box center [158, 282] width 16 height 16
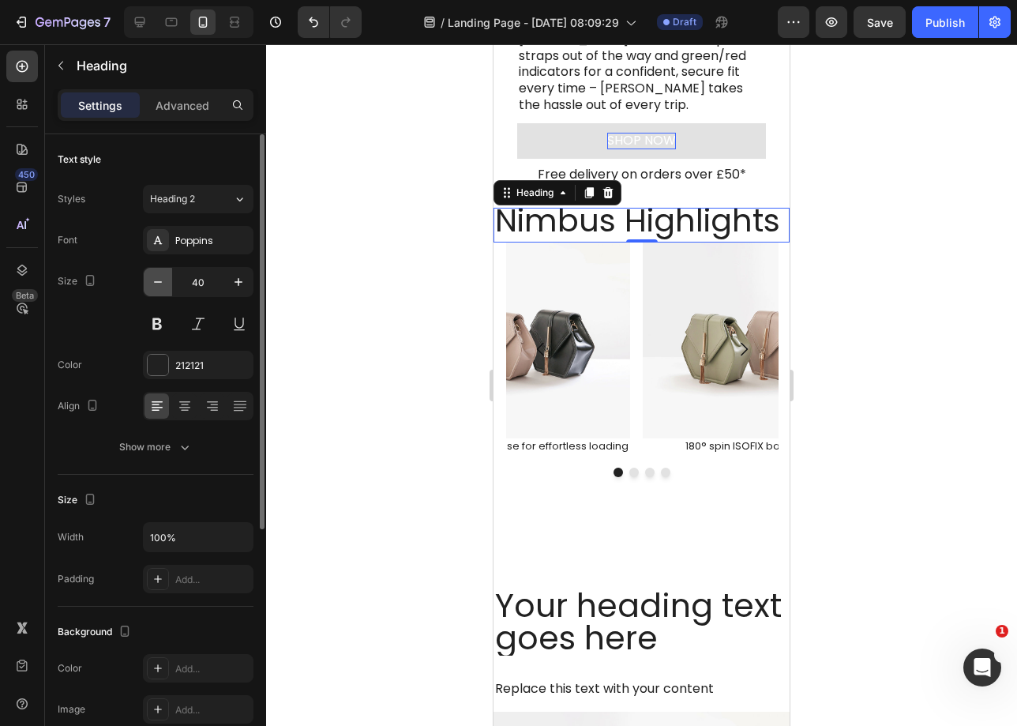
click at [160, 287] on icon "button" at bounding box center [158, 282] width 16 height 16
click at [161, 287] on icon "button" at bounding box center [158, 282] width 16 height 16
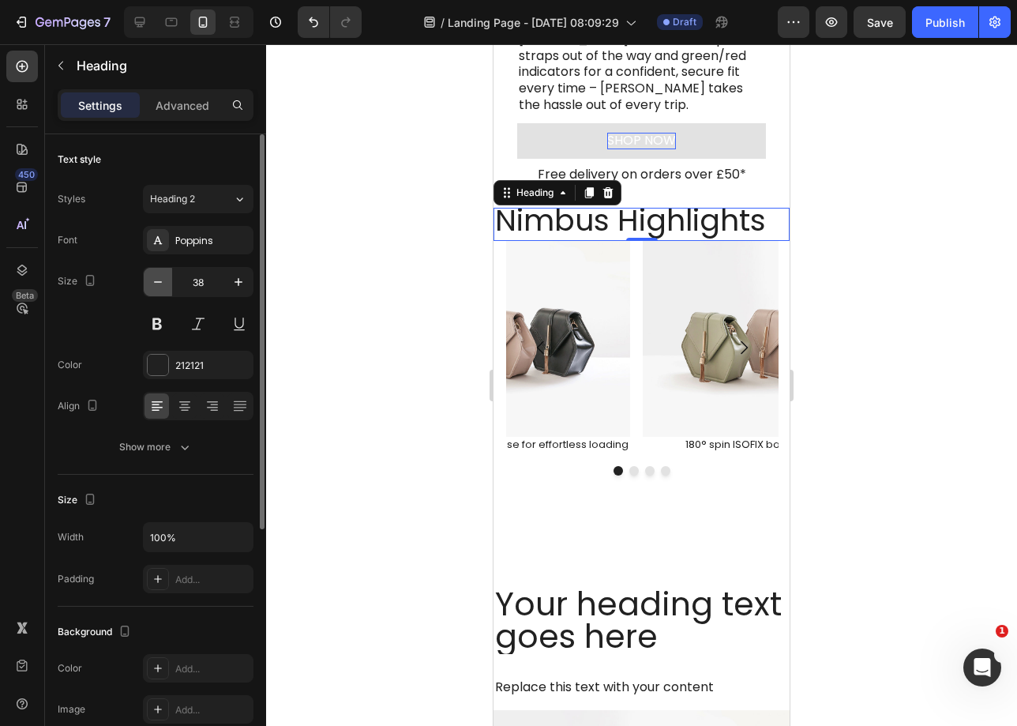
click at [161, 287] on icon "button" at bounding box center [158, 282] width 16 height 16
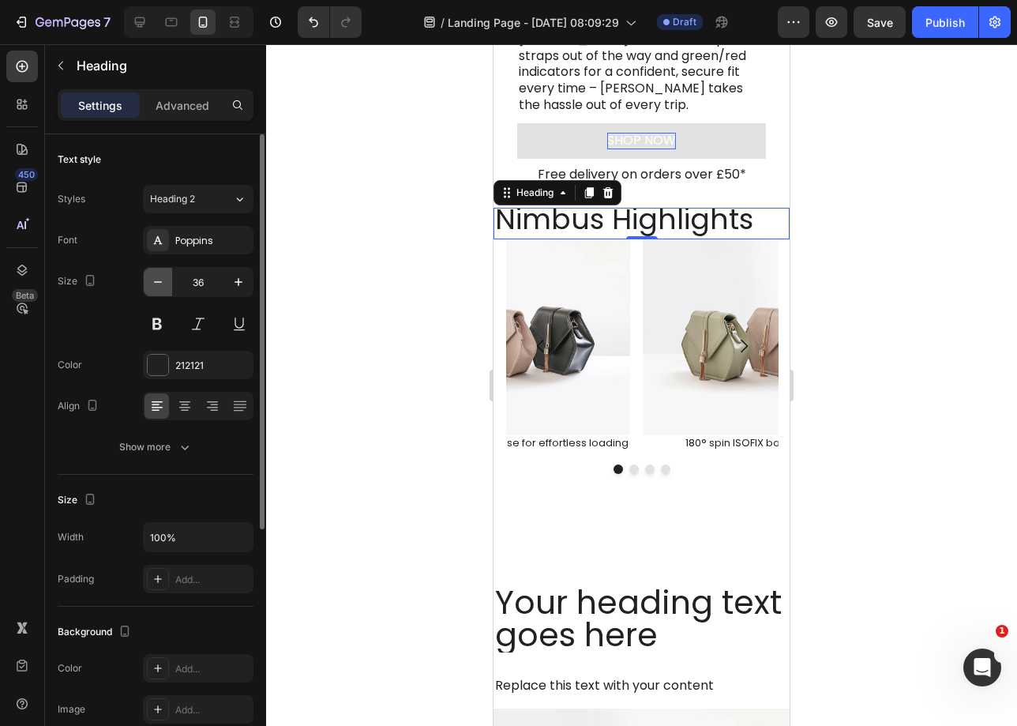
click at [161, 287] on icon "button" at bounding box center [158, 282] width 16 height 16
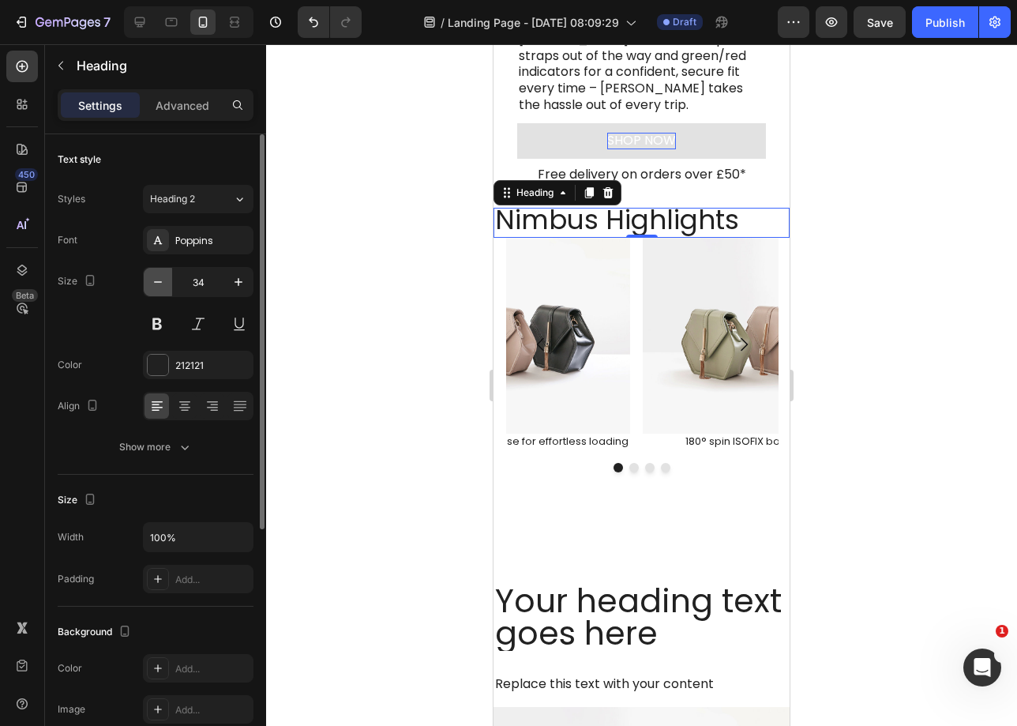
click at [161, 287] on icon "button" at bounding box center [158, 282] width 16 height 16
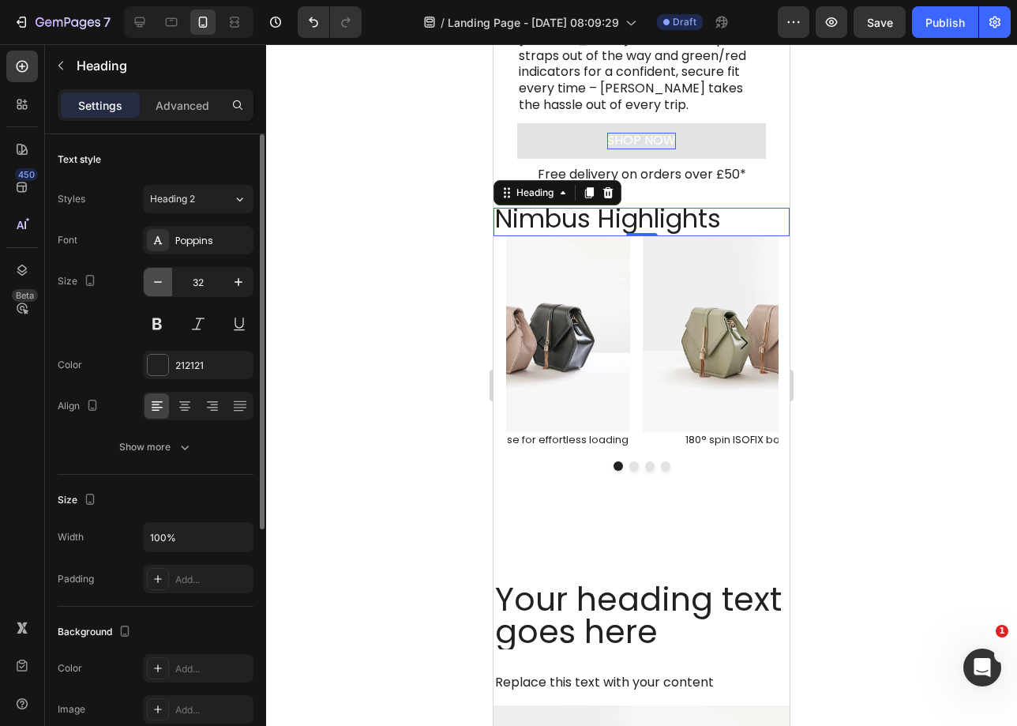
click at [161, 287] on icon "button" at bounding box center [158, 282] width 16 height 16
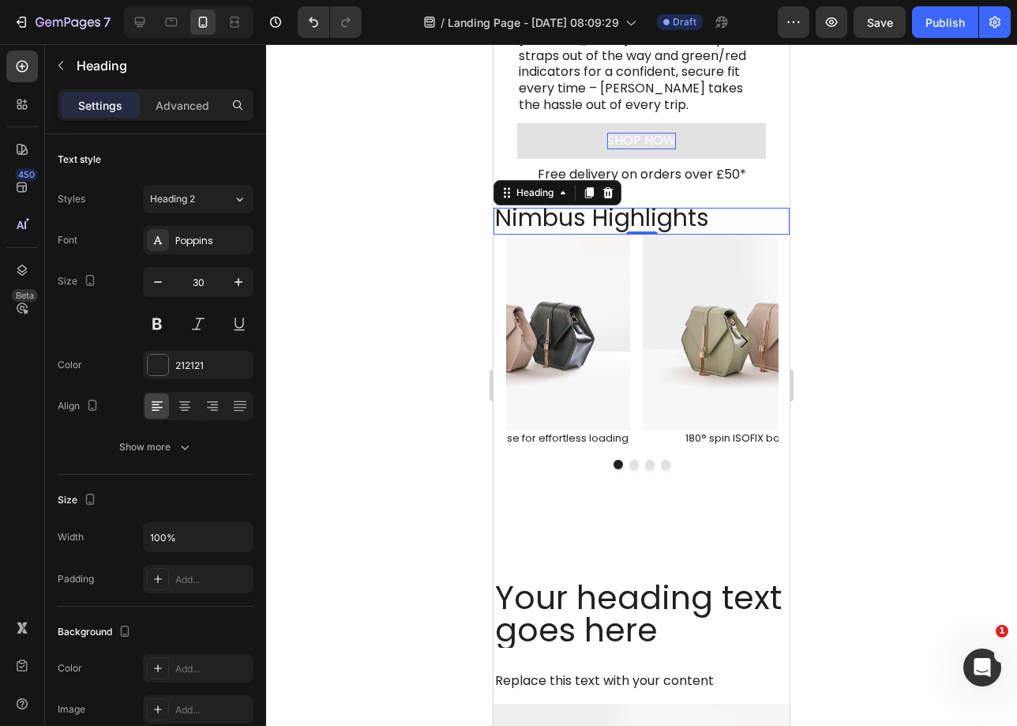
type input "29"
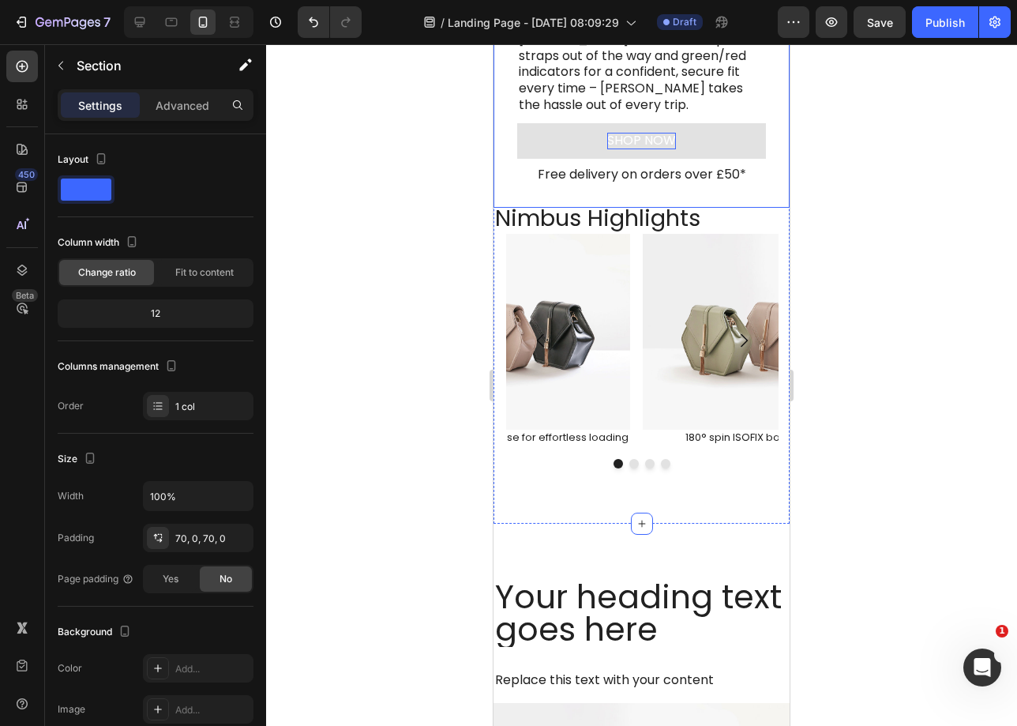
click at [654, 193] on div "From out and about to back in the car, the Nimbus keeps things simple. Heading …" at bounding box center [642, 16] width 296 height 382
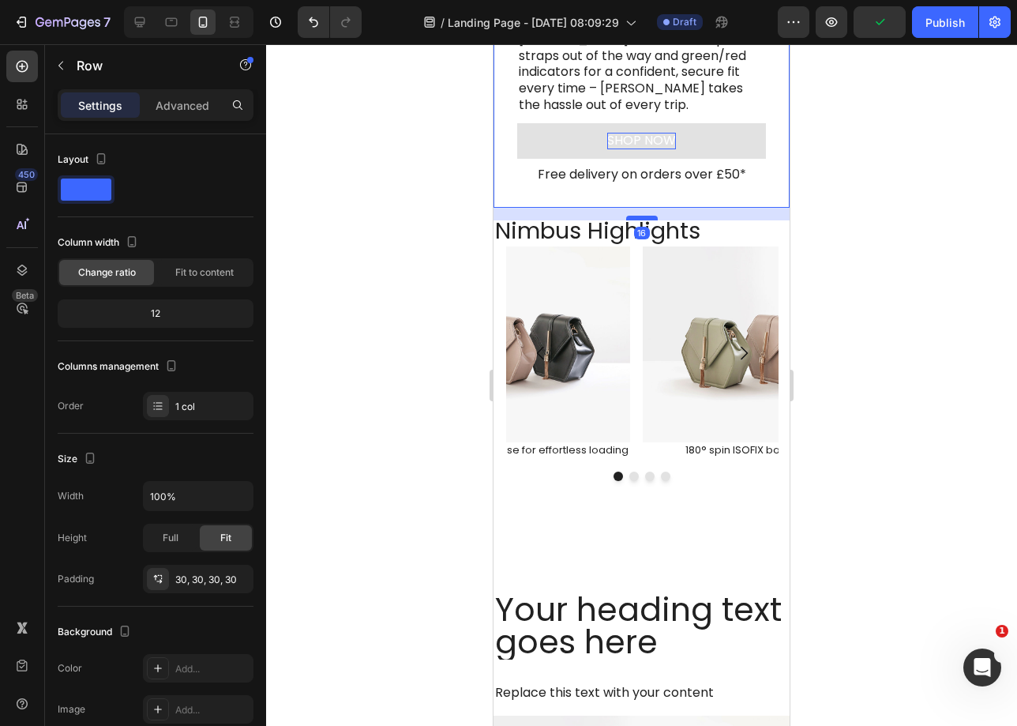
drag, startPoint x: 640, startPoint y: 206, endPoint x: 641, endPoint y: 219, distance: 12.7
click at [641, 219] on div at bounding box center [642, 218] width 32 height 5
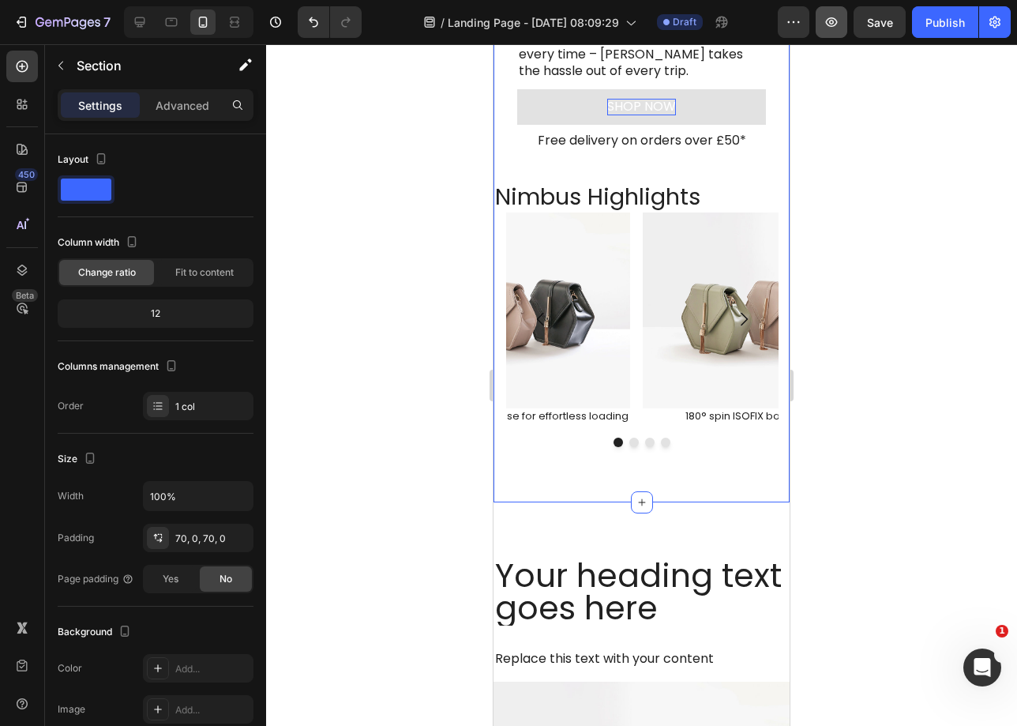
scroll to position [846, 0]
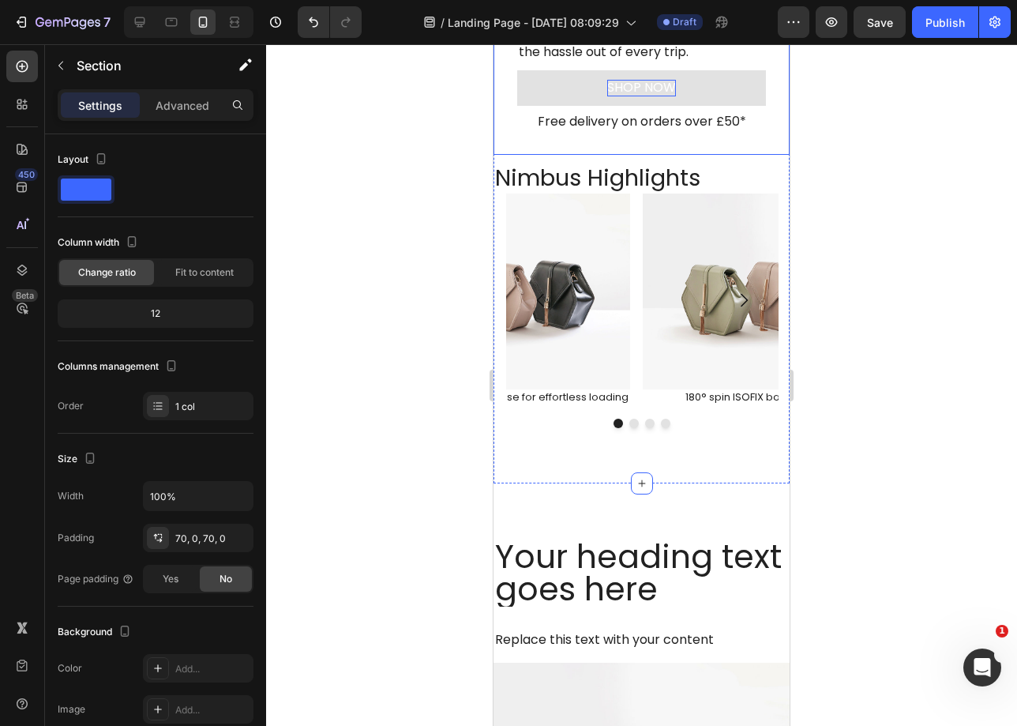
click at [711, 182] on p "Nimbus Highlights" at bounding box center [641, 178] width 293 height 23
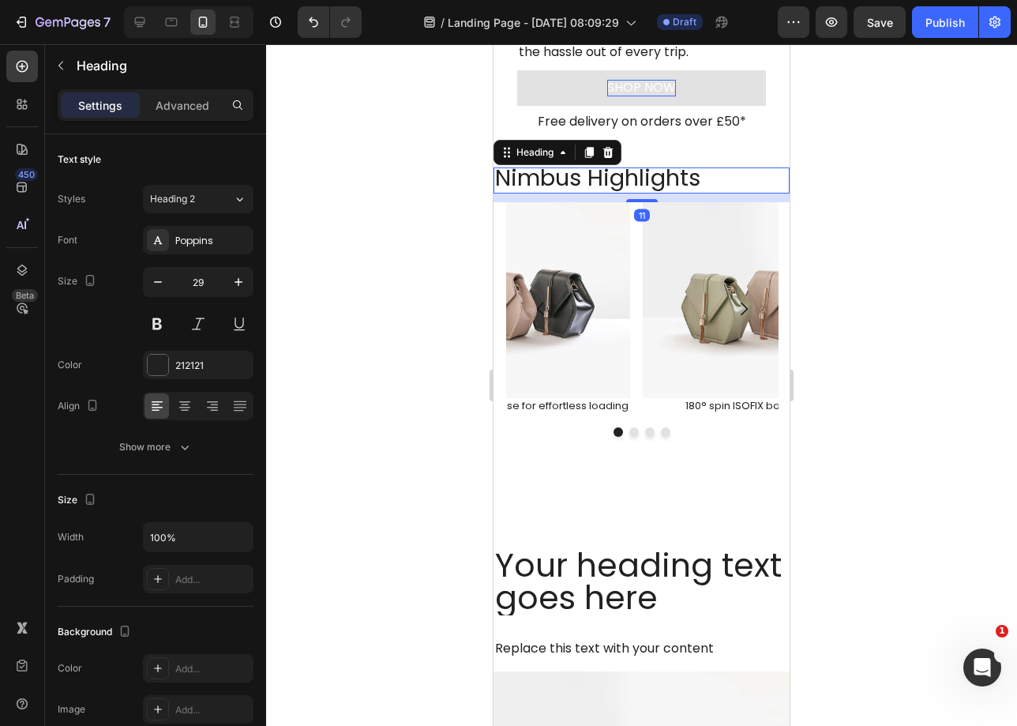
drag, startPoint x: 641, startPoint y: 191, endPoint x: 632, endPoint y: 186, distance: 10.6
click at [643, 201] on div at bounding box center [642, 200] width 32 height 3
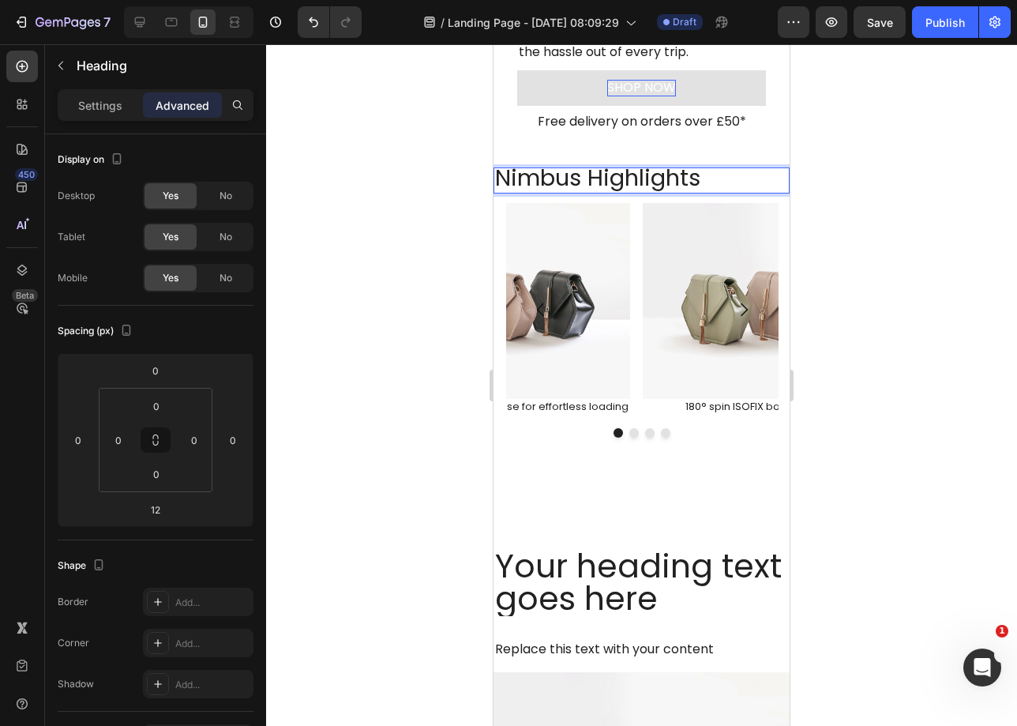
click at [592, 182] on p "Nimbus Highlights" at bounding box center [641, 178] width 293 height 23
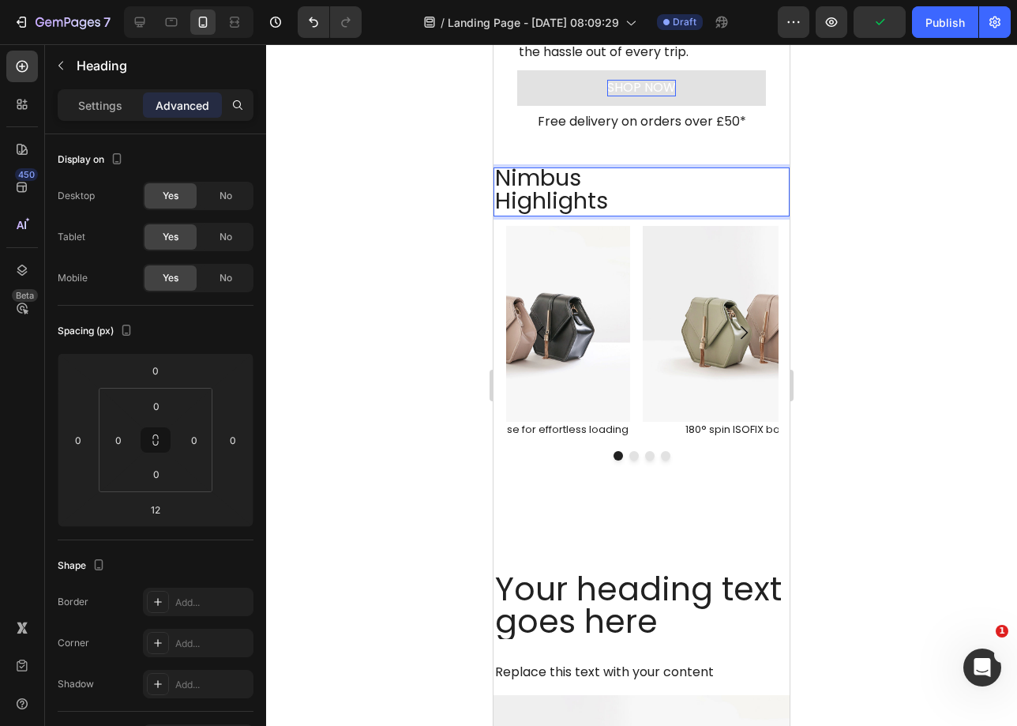
scroll to position [0, 0]
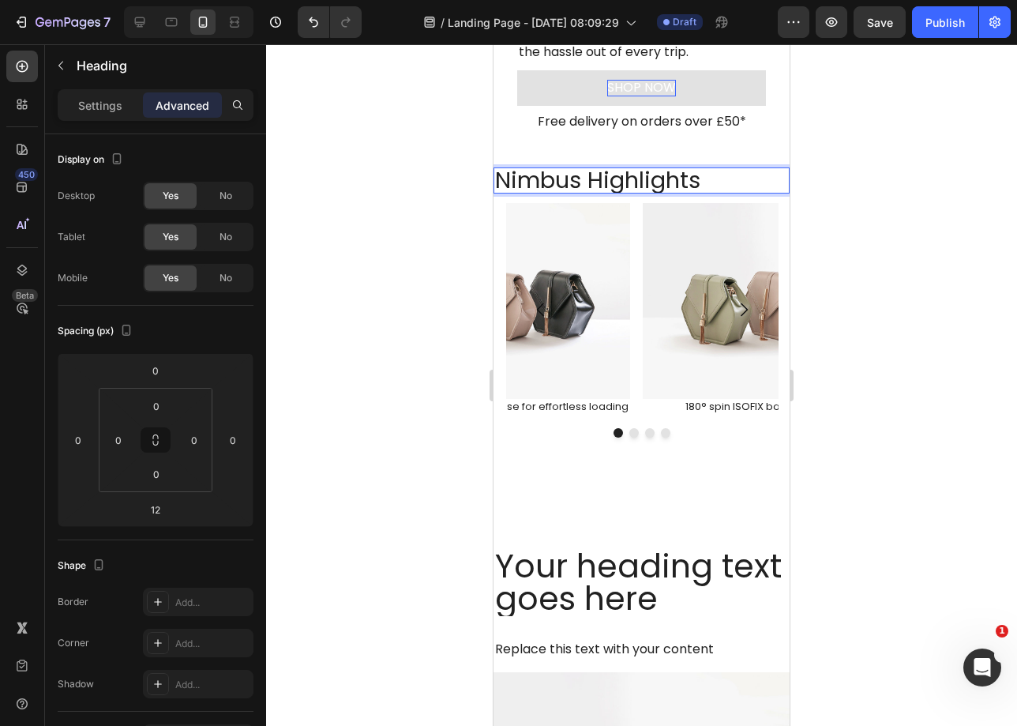
click at [652, 180] on p "Nimbus Highlights" at bounding box center [641, 180] width 293 height 23
click at [651, 180] on p "Nimbus Highlights" at bounding box center [641, 180] width 293 height 23
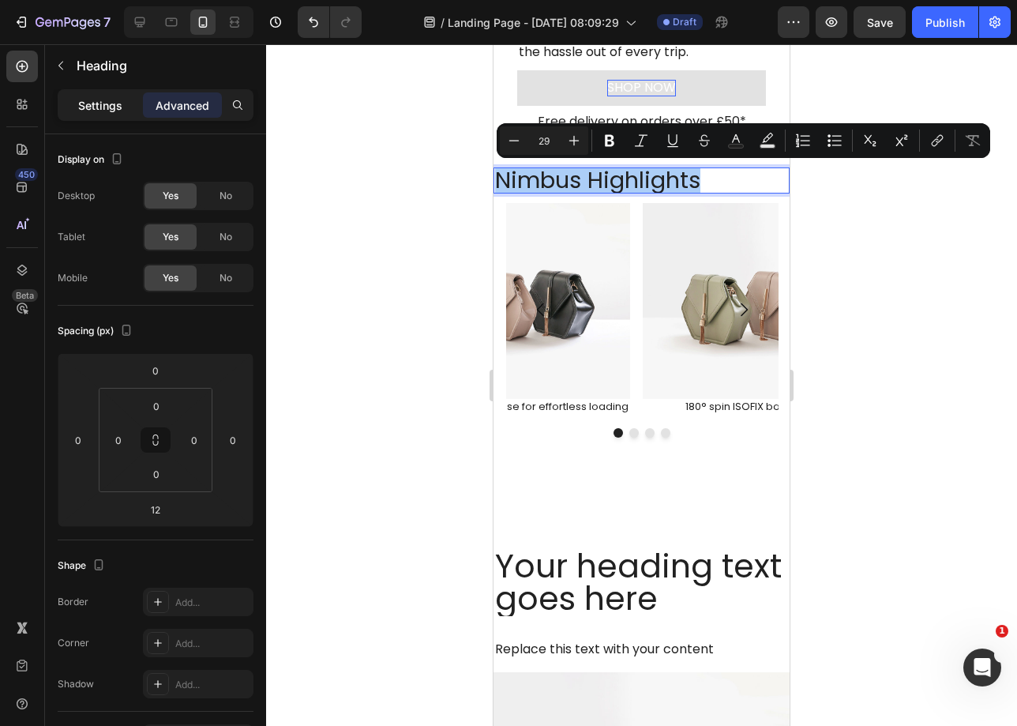
click at [110, 111] on p "Settings" at bounding box center [100, 105] width 44 height 17
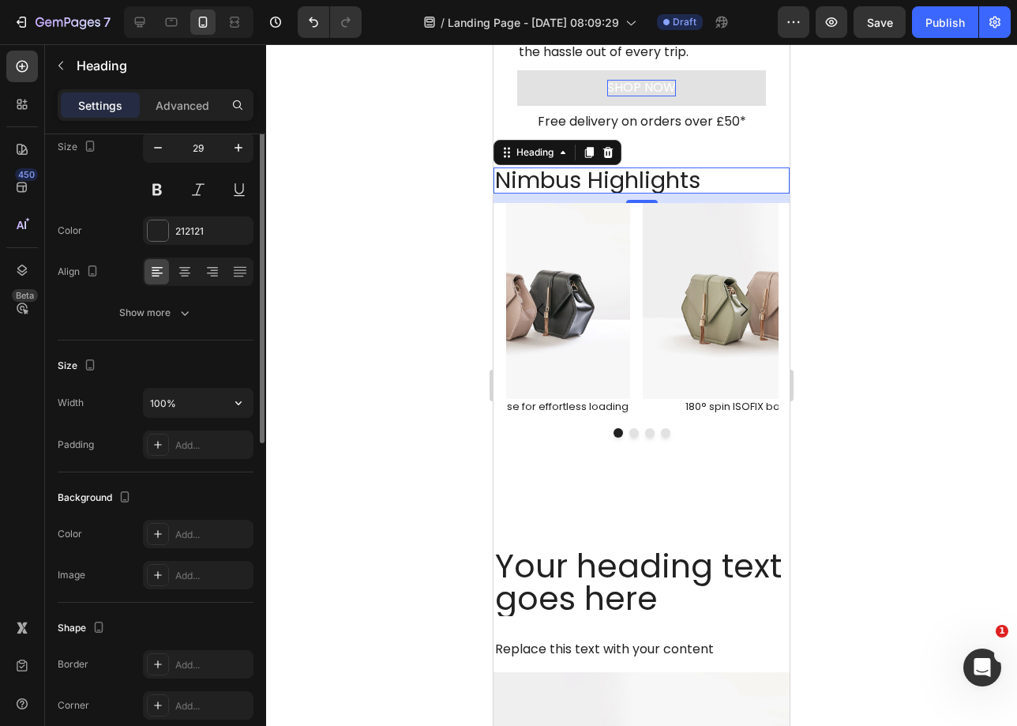
scroll to position [257, 0]
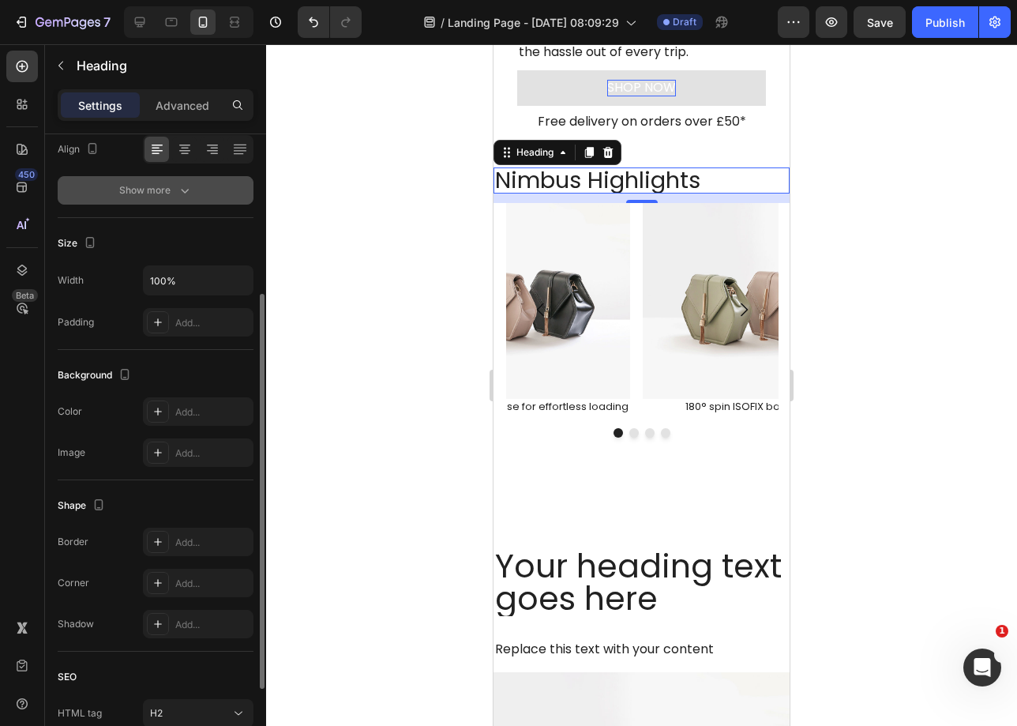
click at [183, 190] on icon "button" at bounding box center [185, 190] width 16 height 16
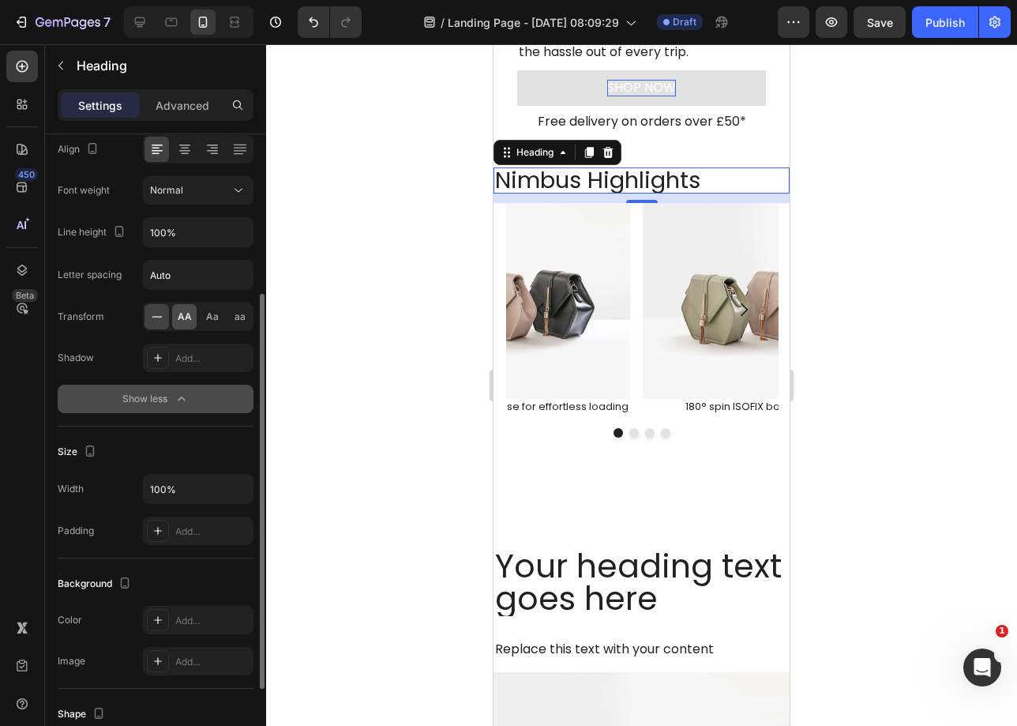
click at [191, 320] on div "AA" at bounding box center [184, 316] width 24 height 25
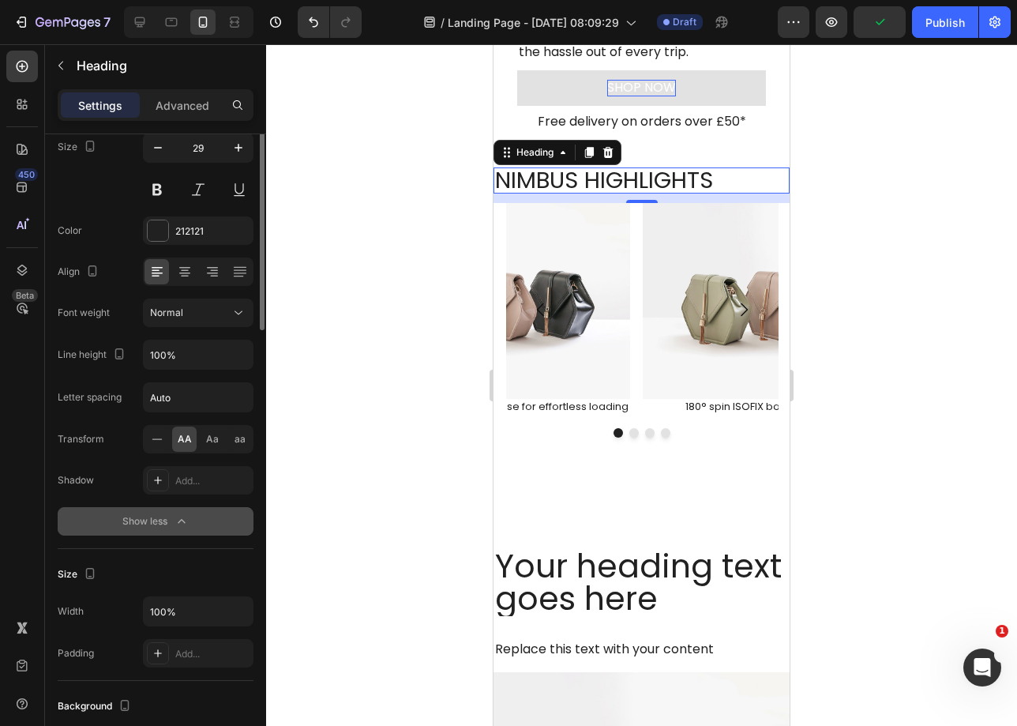
scroll to position [2, 0]
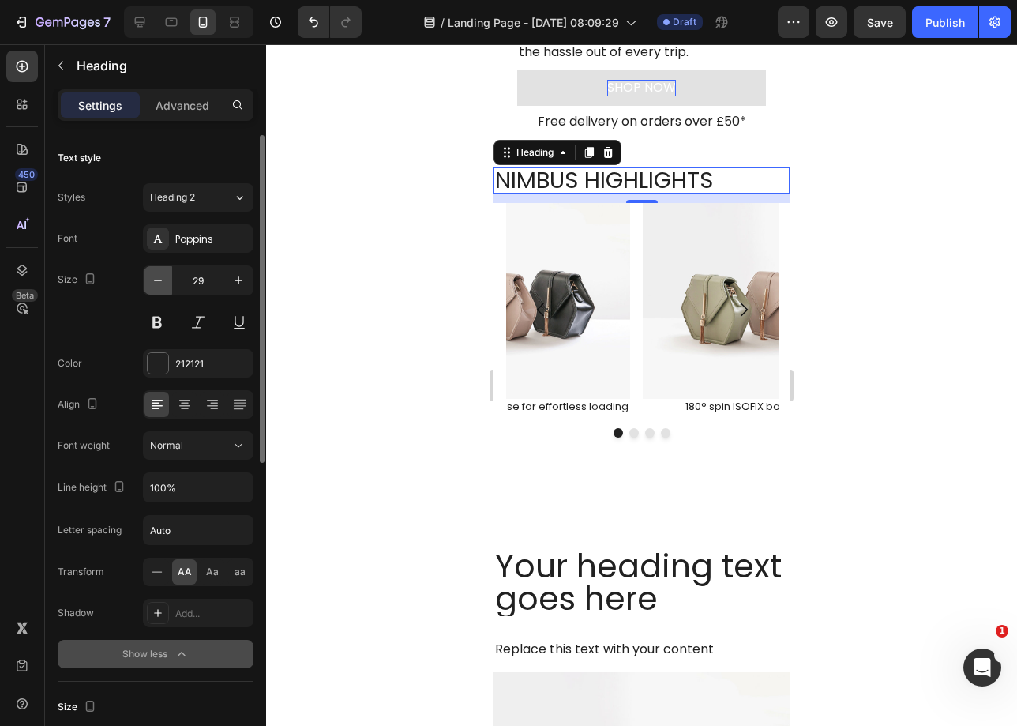
click at [150, 286] on icon "button" at bounding box center [158, 280] width 16 height 16
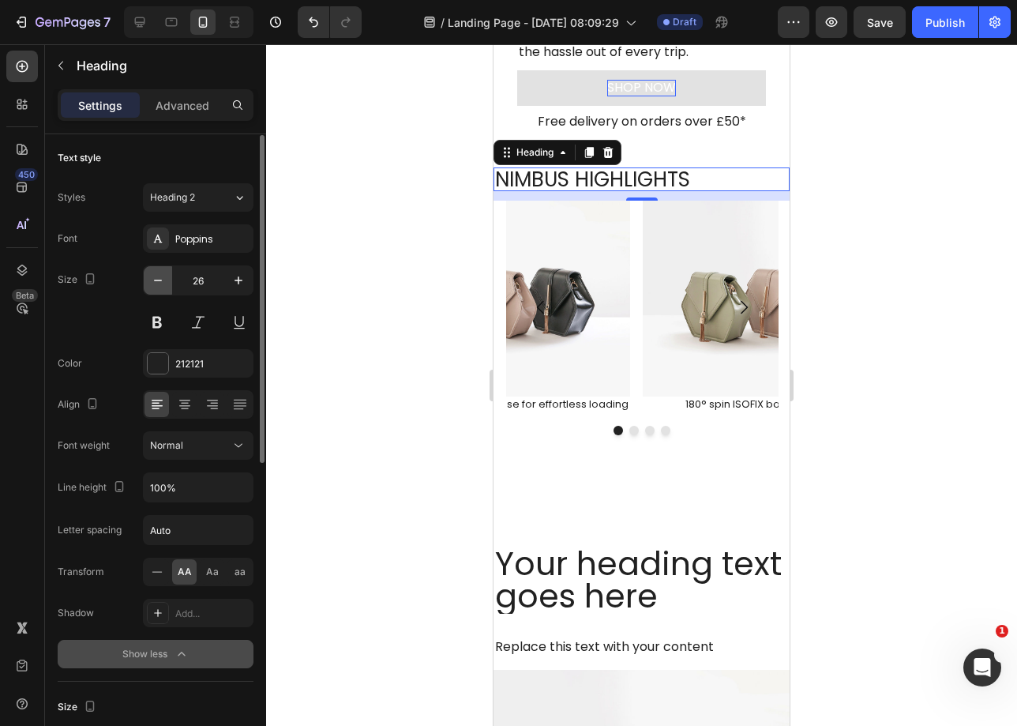
click at [150, 286] on icon "button" at bounding box center [158, 280] width 16 height 16
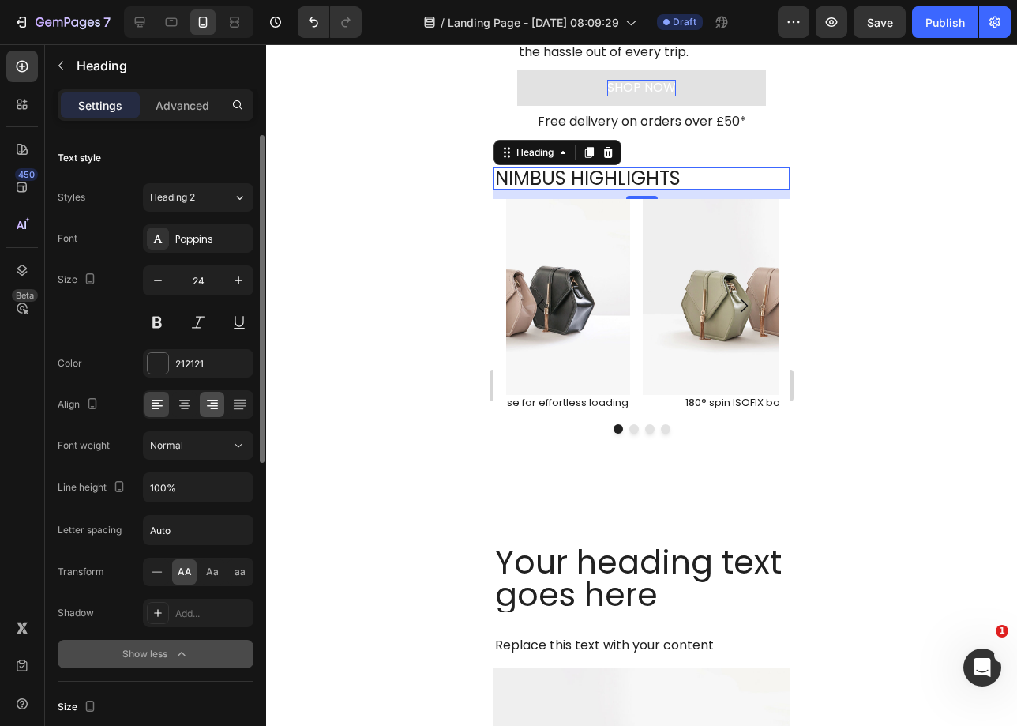
type input "23"
click at [183, 441] on div "Normal" at bounding box center [190, 445] width 81 height 14
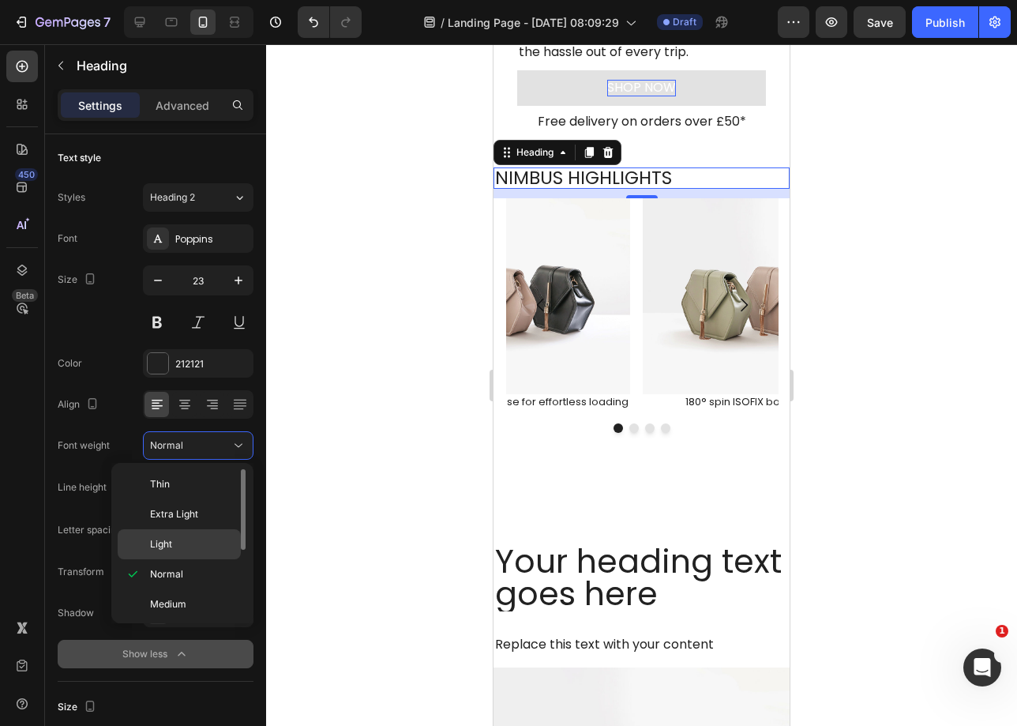
click at [172, 542] on p "Light" at bounding box center [192, 544] width 84 height 14
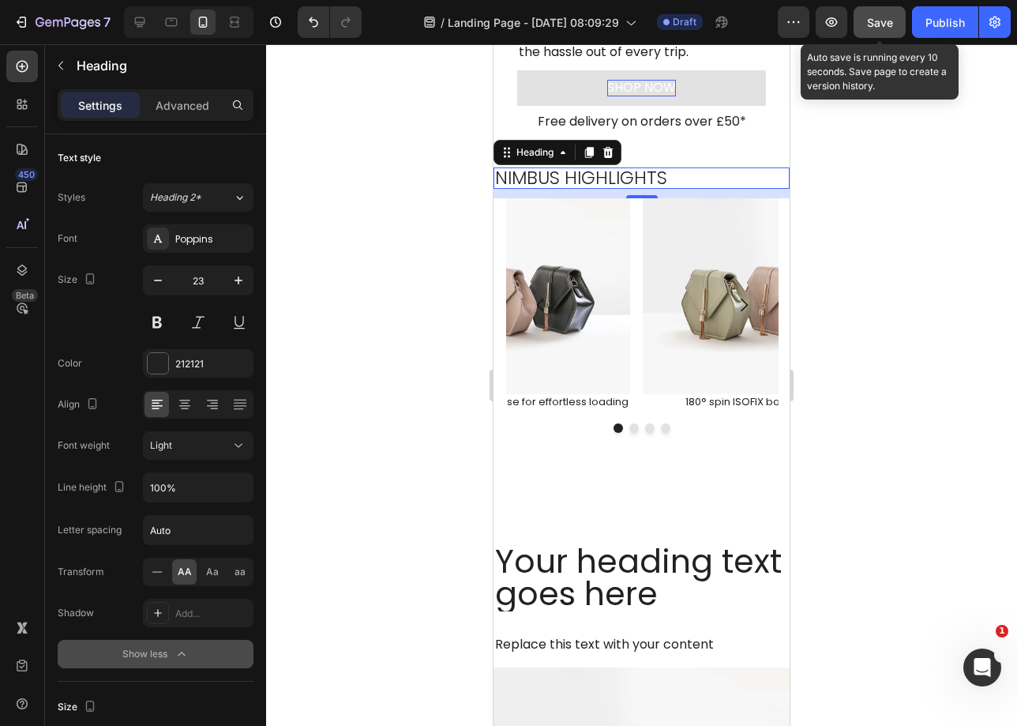
click at [857, 24] on button "Save" at bounding box center [880, 22] width 52 height 32
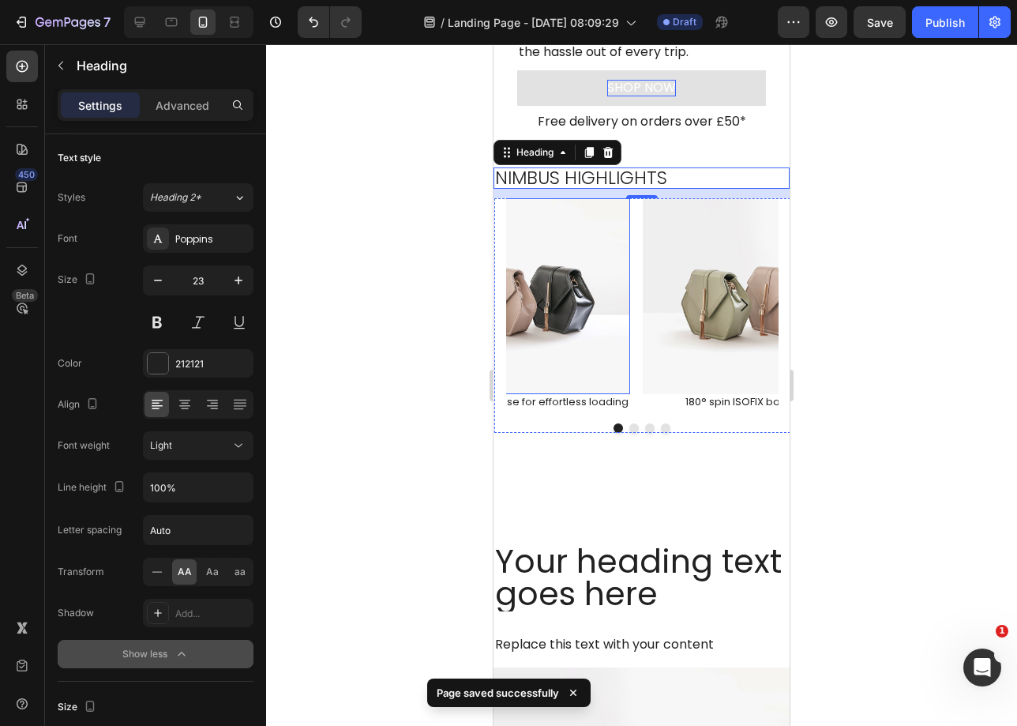
click at [592, 286] on img at bounding box center [500, 296] width 261 height 196
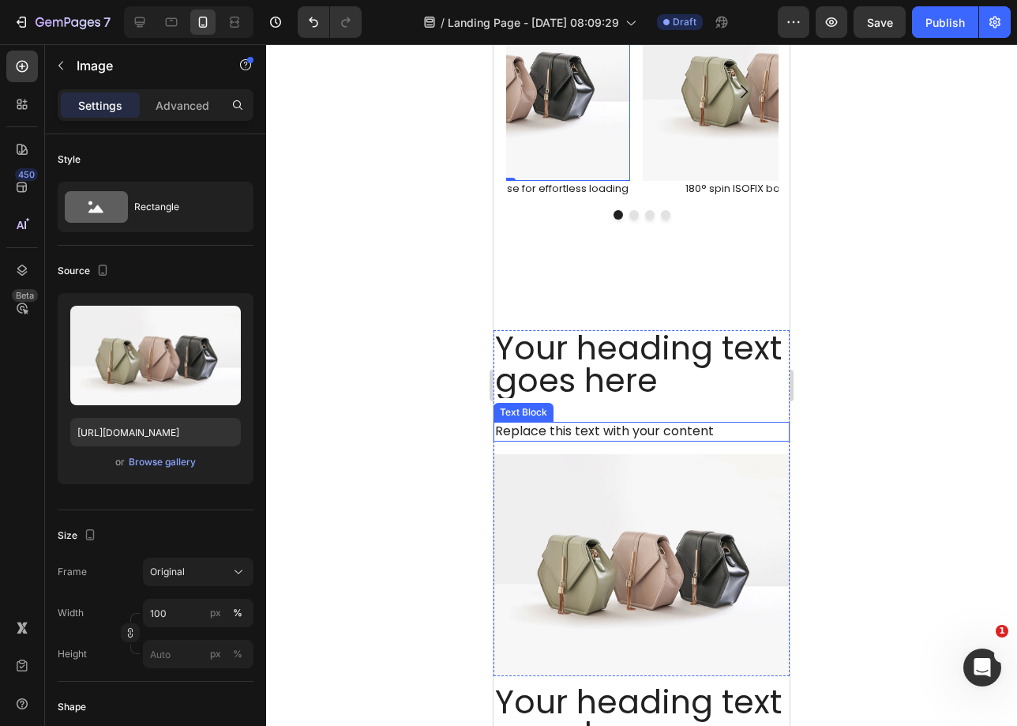
scroll to position [1069, 0]
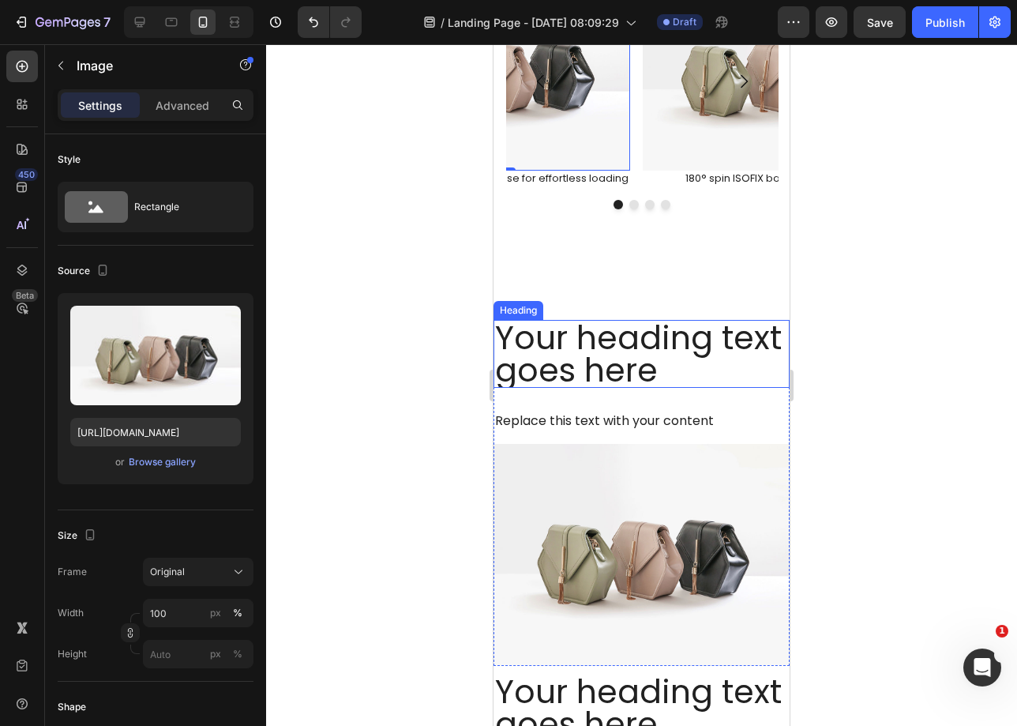
click at [594, 351] on h2 "Your heading text goes here" at bounding box center [642, 354] width 296 height 68
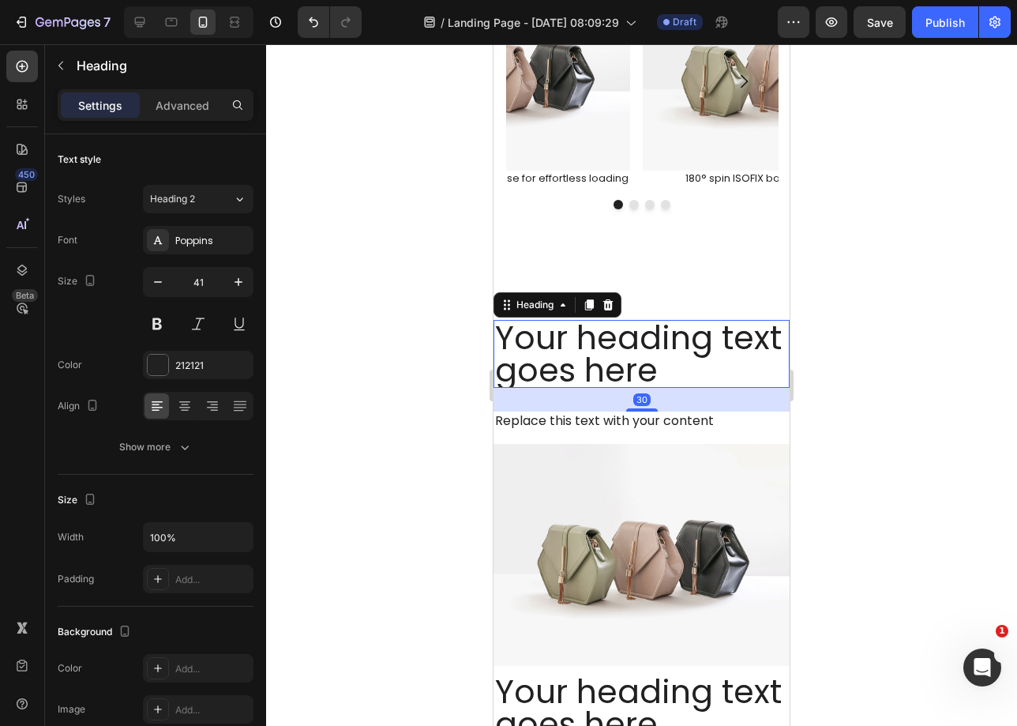
click at [594, 351] on h2 "Your heading text goes here" at bounding box center [642, 354] width 296 height 68
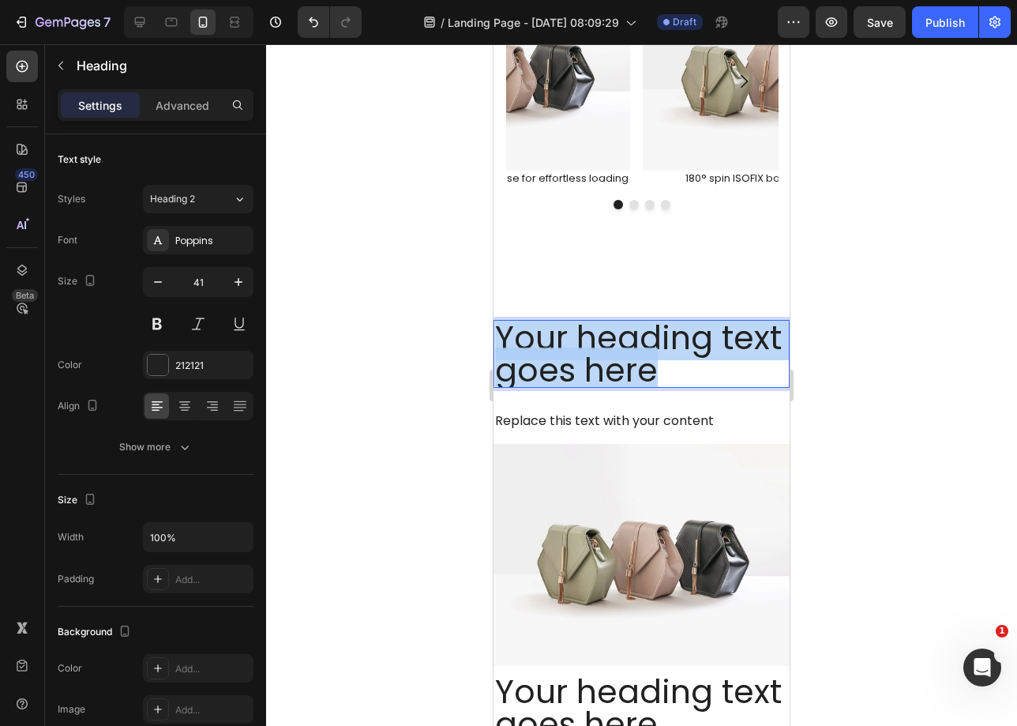
click at [594, 351] on p "Your heading text goes here" at bounding box center [641, 353] width 293 height 65
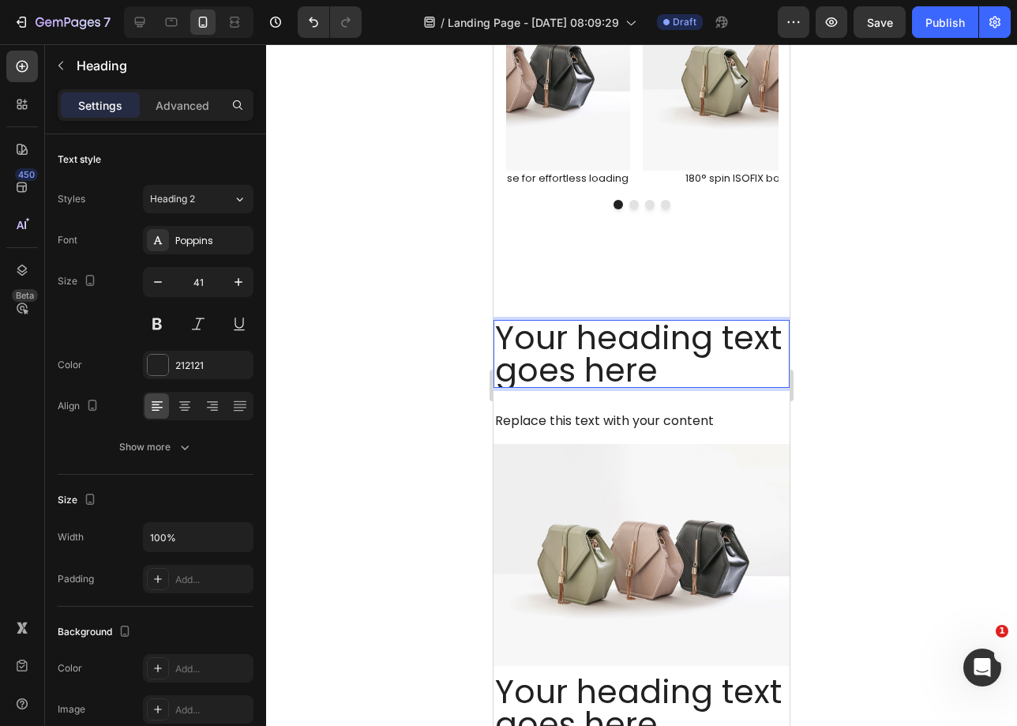
scroll to position [5, 0]
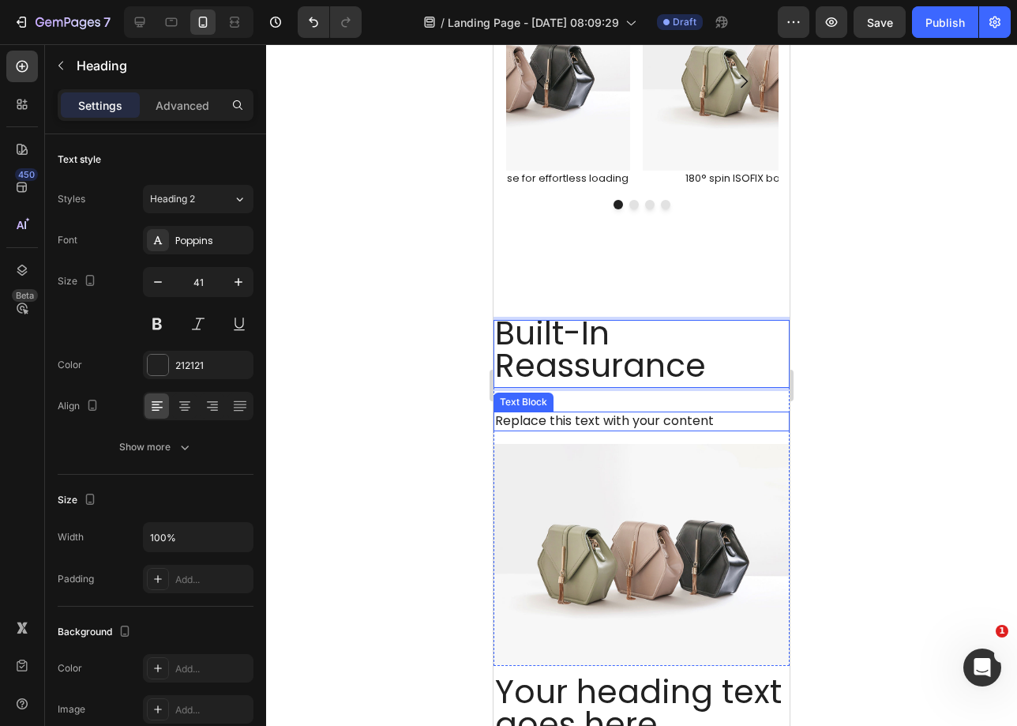
click at [644, 420] on div "Replace this text with your content" at bounding box center [642, 421] width 296 height 20
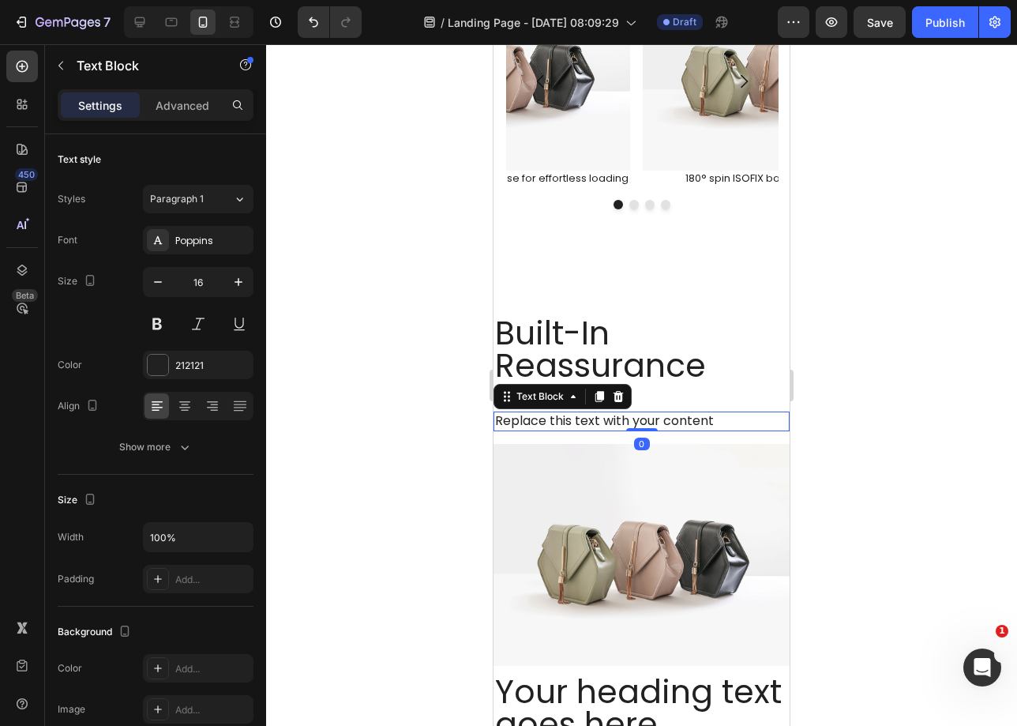
click at [644, 421] on div "Replace this text with your content" at bounding box center [642, 421] width 296 height 20
click at [644, 421] on p "Replace this text with your content" at bounding box center [641, 421] width 293 height 17
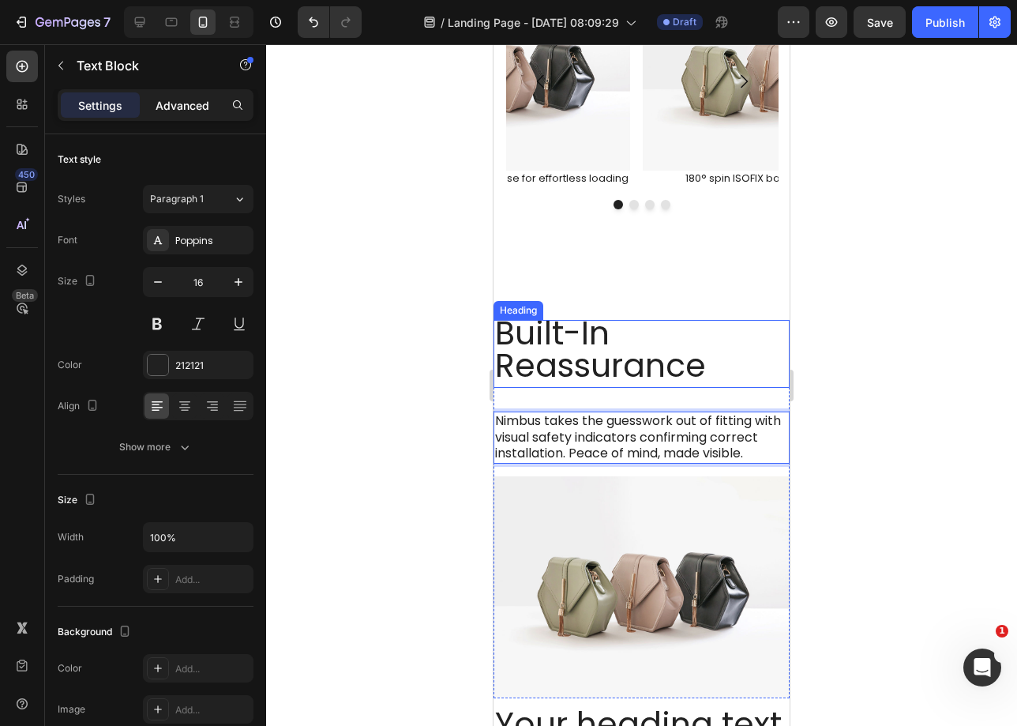
click at [170, 107] on p "Advanced" at bounding box center [183, 105] width 54 height 17
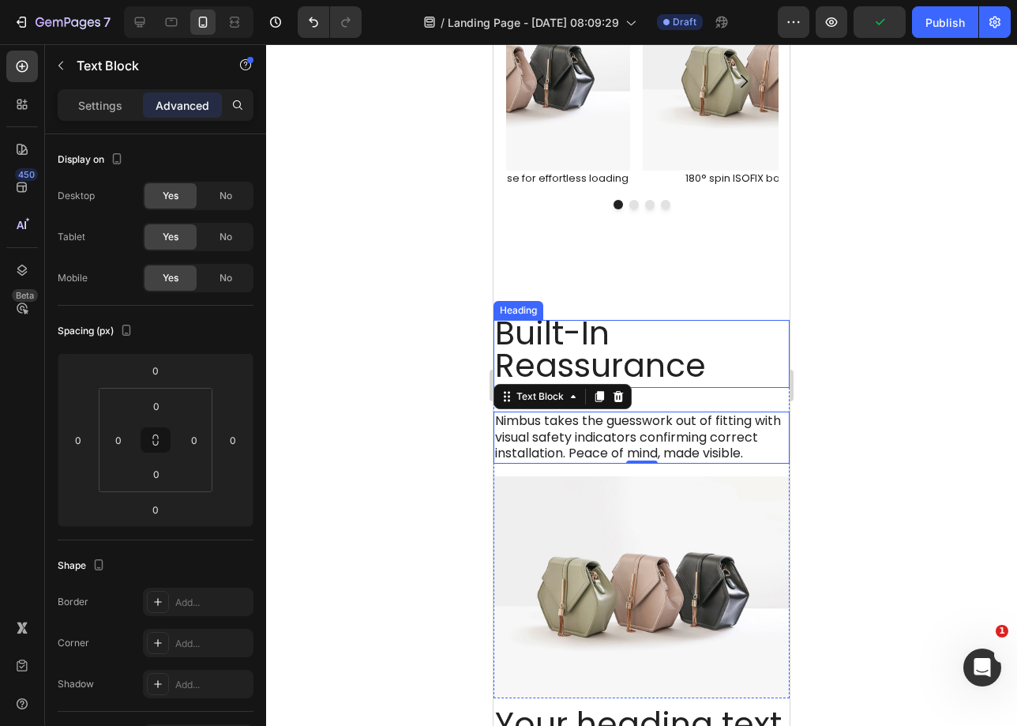
click at [640, 337] on p "Built-In Reassurance" at bounding box center [641, 349] width 293 height 65
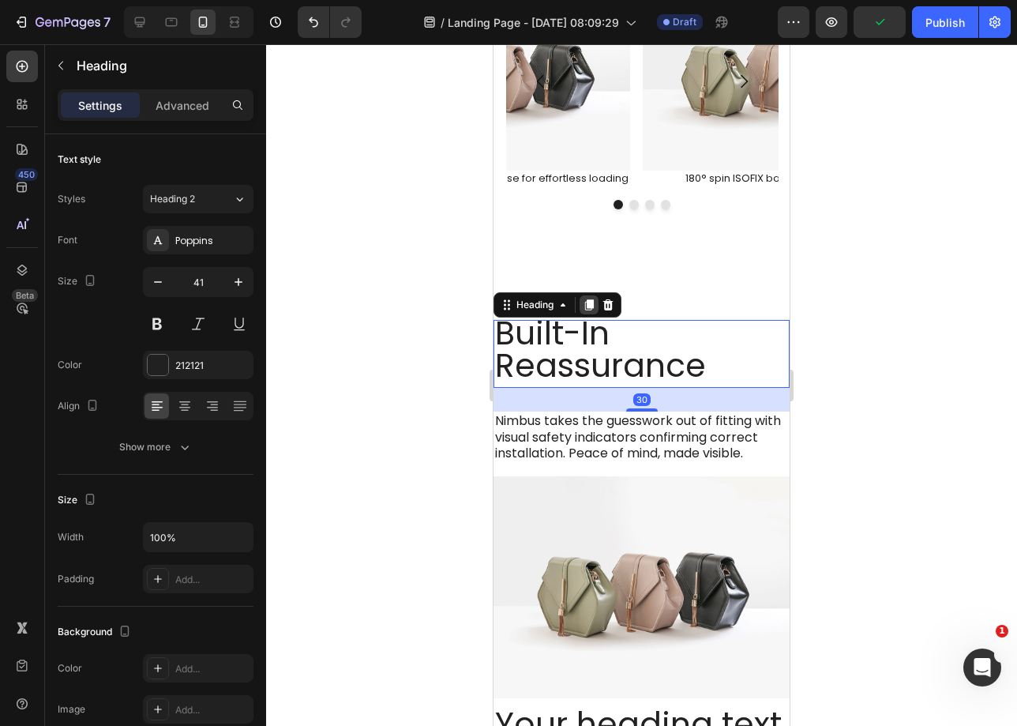
click at [594, 303] on icon at bounding box center [589, 304] width 9 height 11
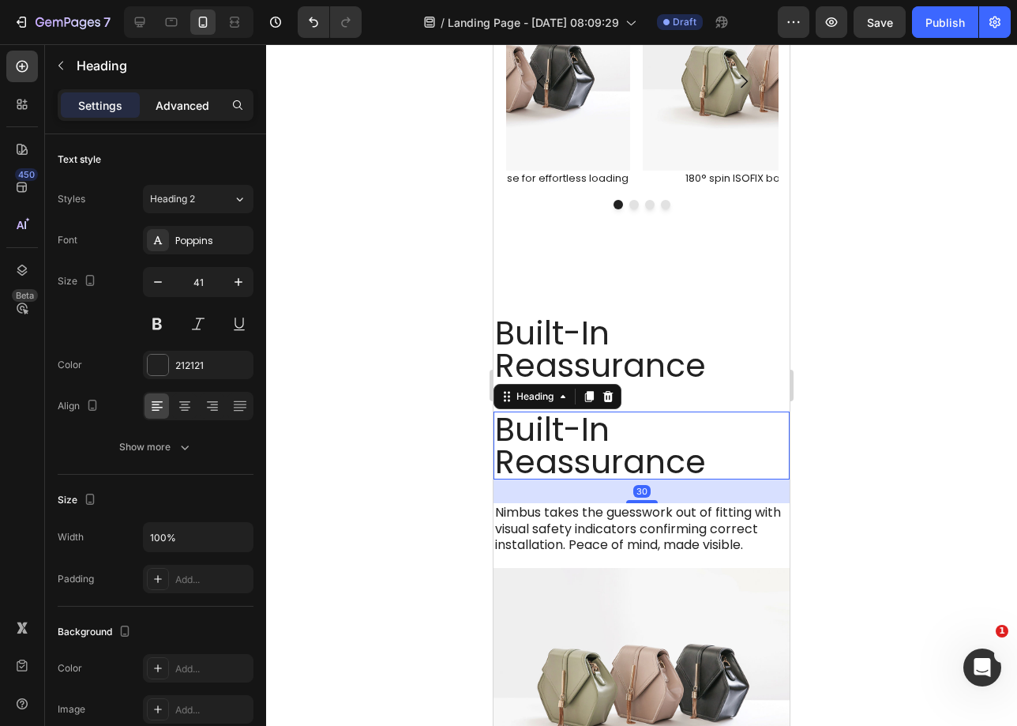
click at [180, 118] on div "Settings Advanced" at bounding box center [156, 105] width 196 height 32
click at [184, 113] on div "Advanced" at bounding box center [182, 104] width 79 height 25
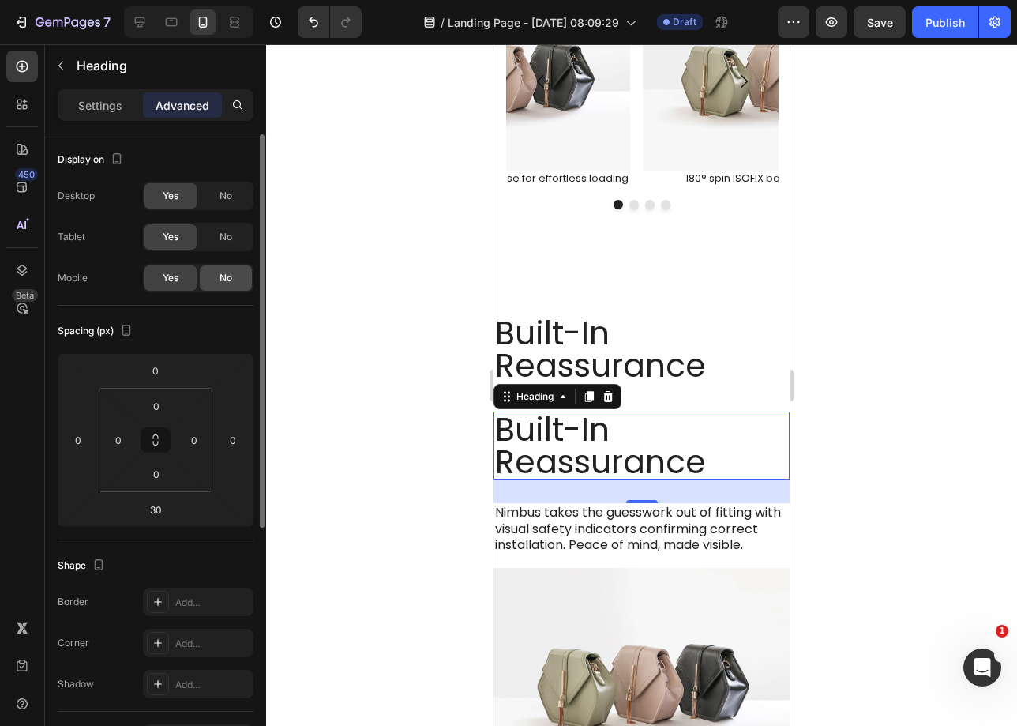
click at [234, 284] on div "No" at bounding box center [226, 277] width 52 height 25
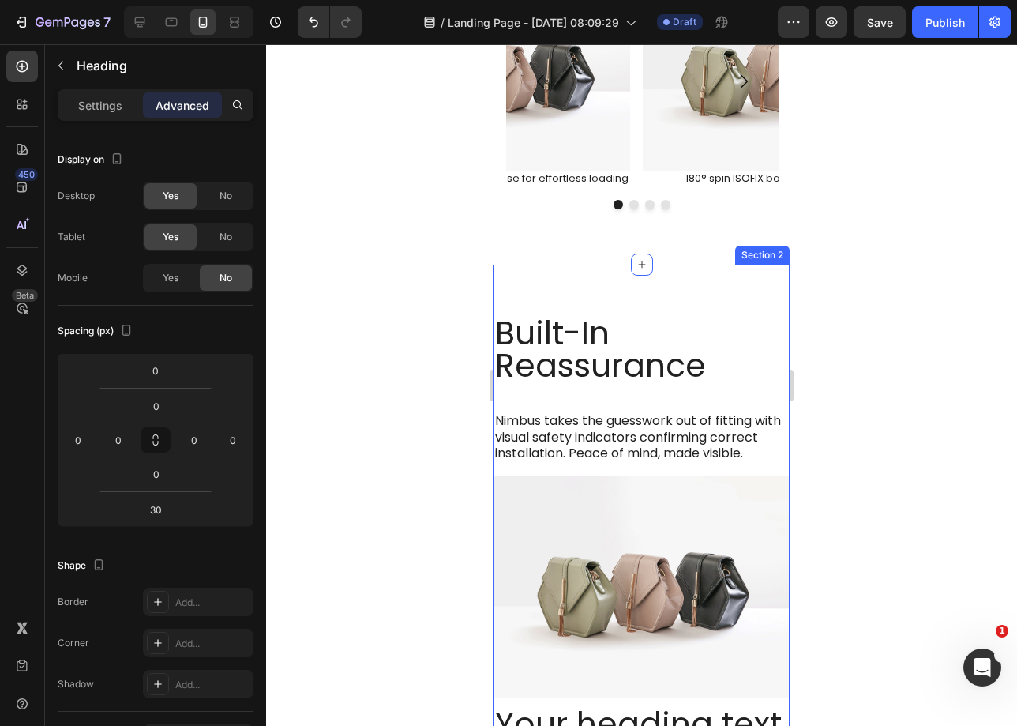
click at [600, 331] on p "Built-In Reassurance" at bounding box center [641, 349] width 293 height 65
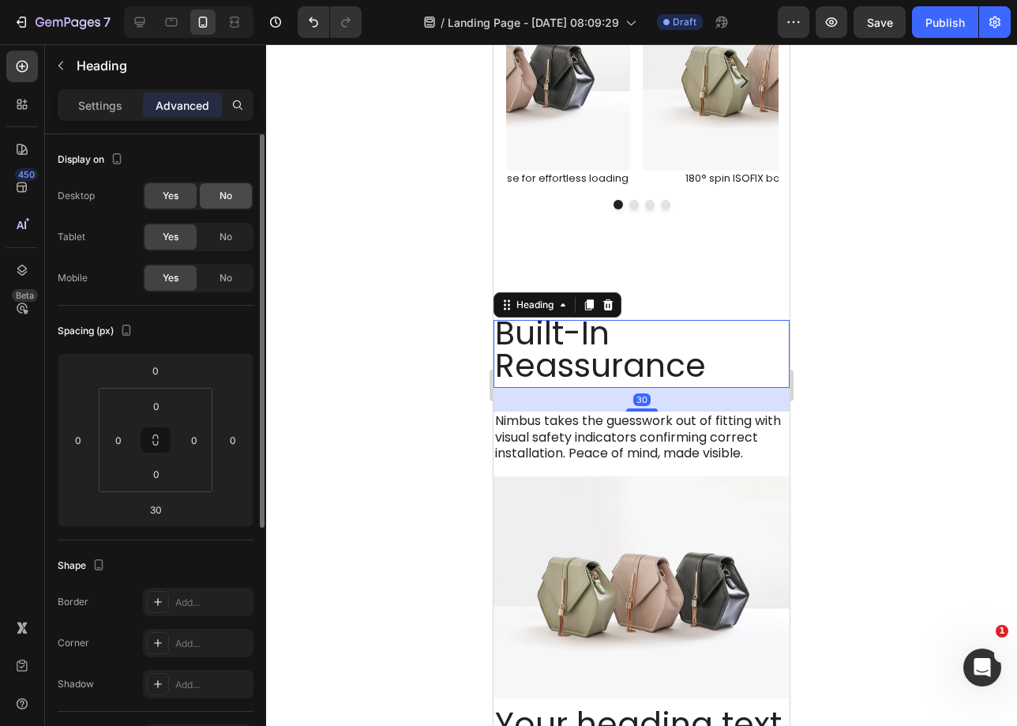
click at [210, 205] on div "No" at bounding box center [226, 195] width 52 height 25
click at [210, 233] on div "No" at bounding box center [226, 236] width 52 height 25
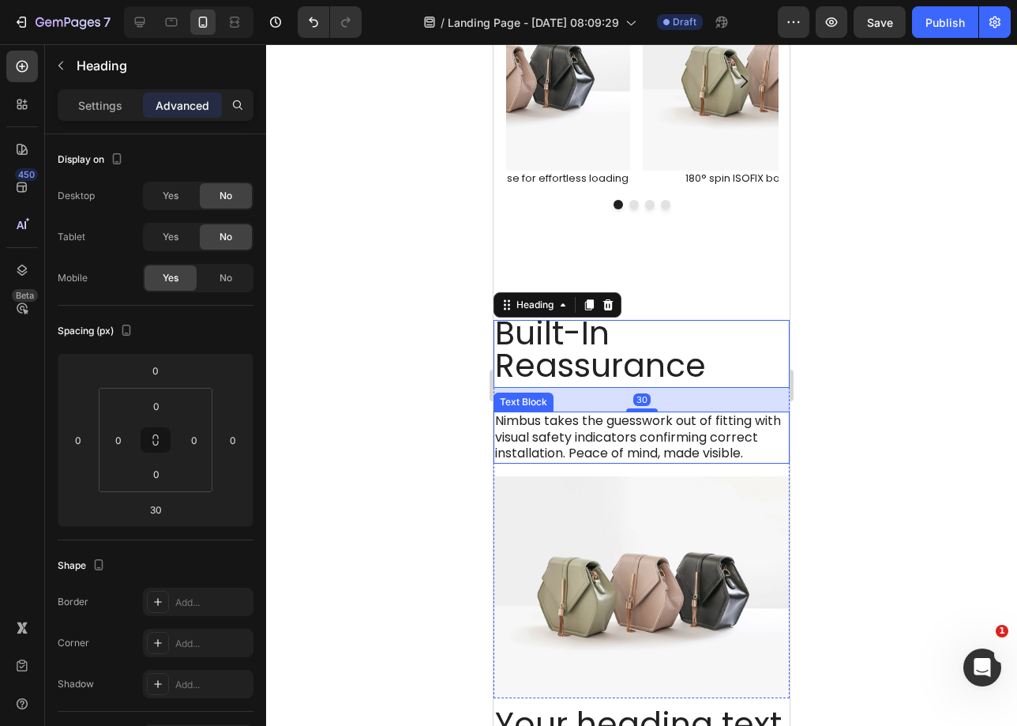
click at [574, 435] on p "Nimbus takes the guesswork out of fitting with visual safety indicators confirm…" at bounding box center [641, 437] width 293 height 49
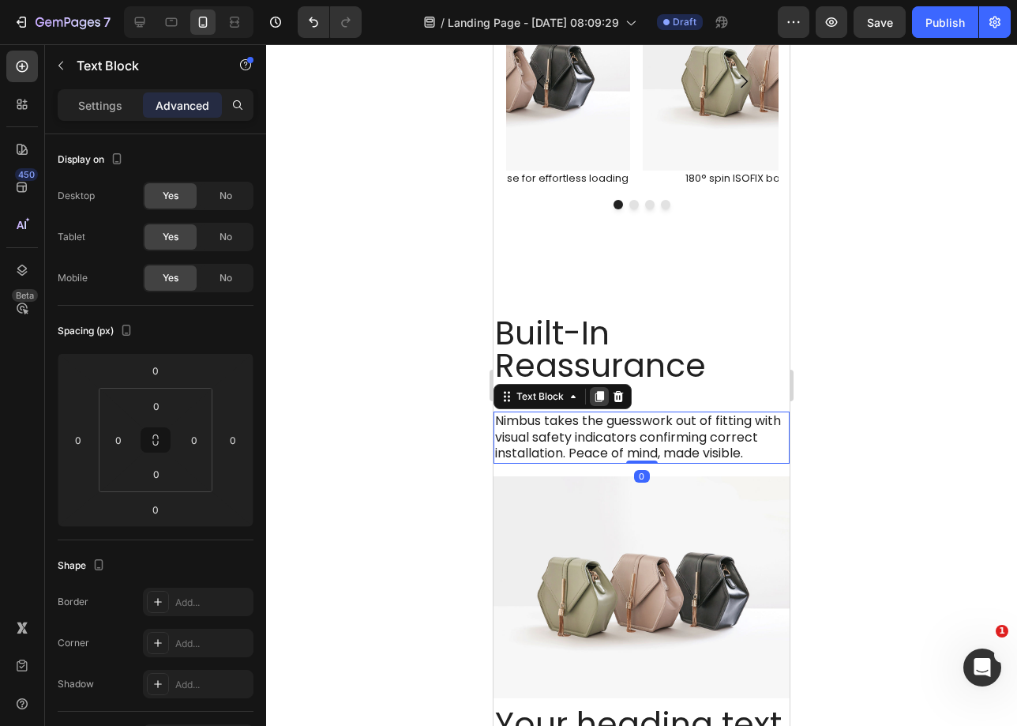
click at [599, 388] on div at bounding box center [599, 396] width 19 height 19
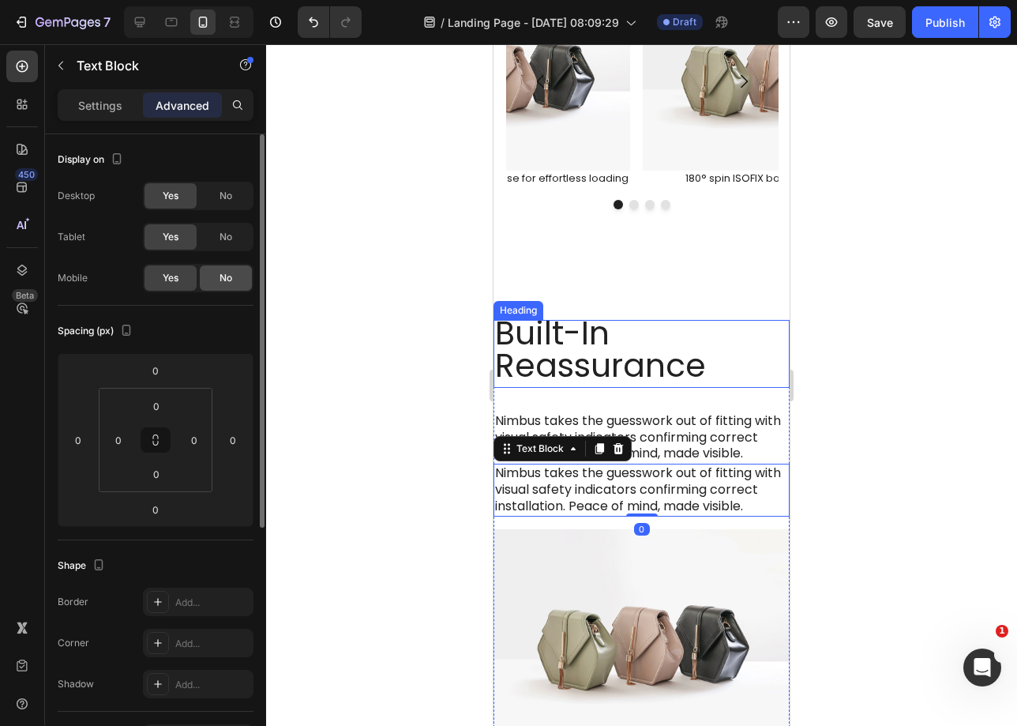
click at [220, 283] on span "No" at bounding box center [226, 278] width 13 height 14
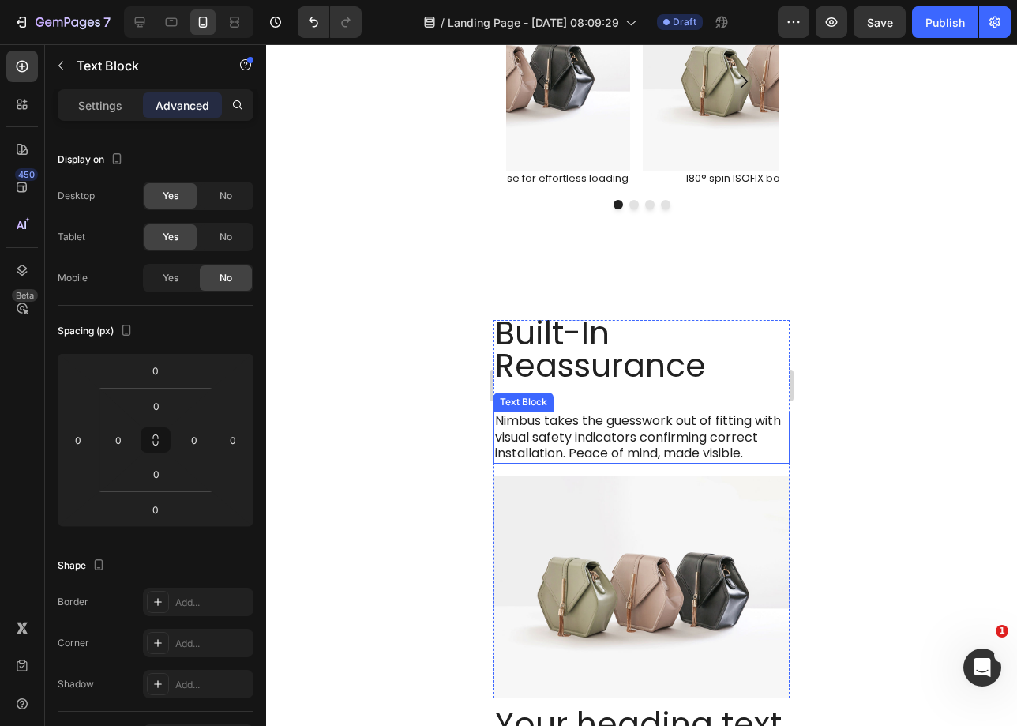
click at [697, 434] on p "Nimbus takes the guesswork out of fitting with visual safety indicators confirm…" at bounding box center [641, 437] width 293 height 49
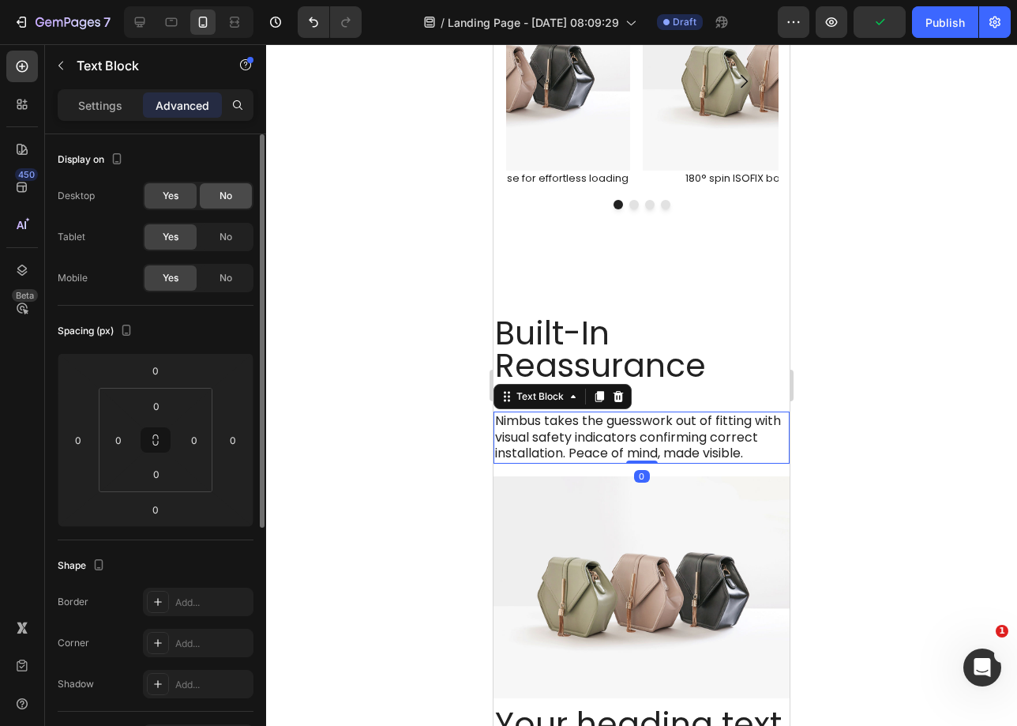
click at [210, 196] on div "No" at bounding box center [226, 195] width 52 height 25
click at [212, 234] on div "No" at bounding box center [226, 236] width 52 height 25
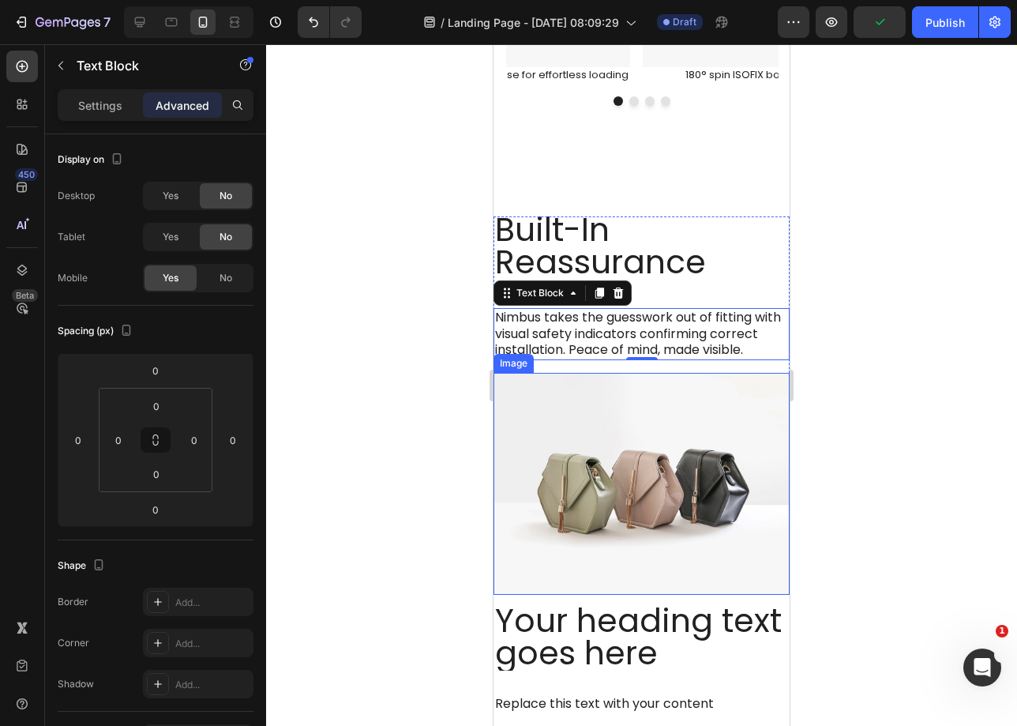
scroll to position [1177, 0]
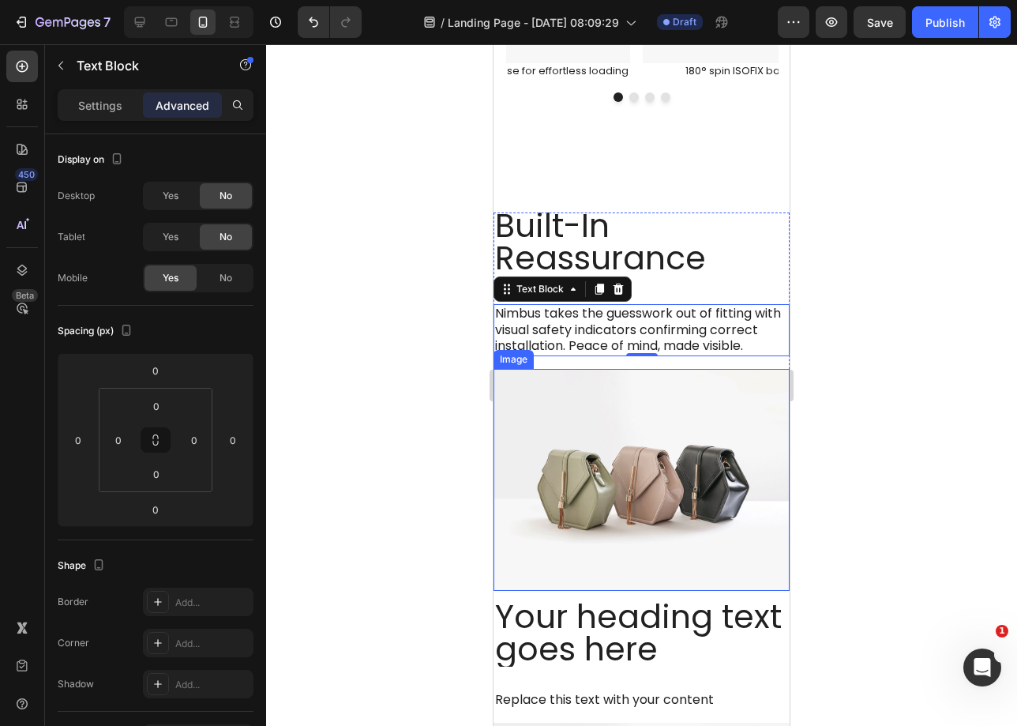
click at [732, 430] on img at bounding box center [642, 480] width 296 height 222
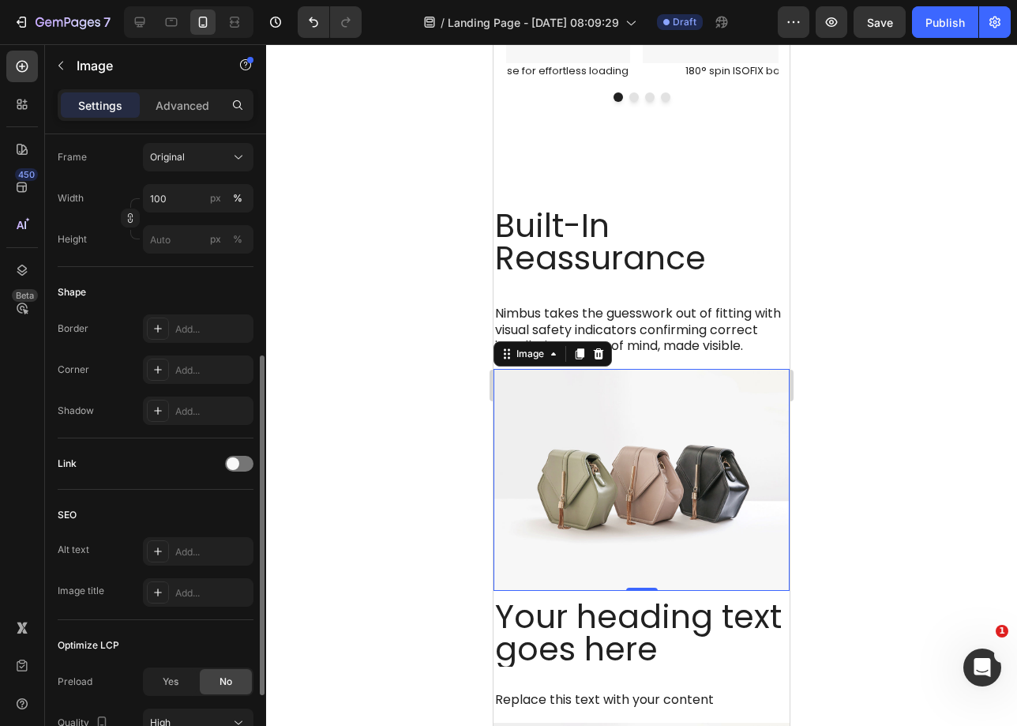
scroll to position [137, 0]
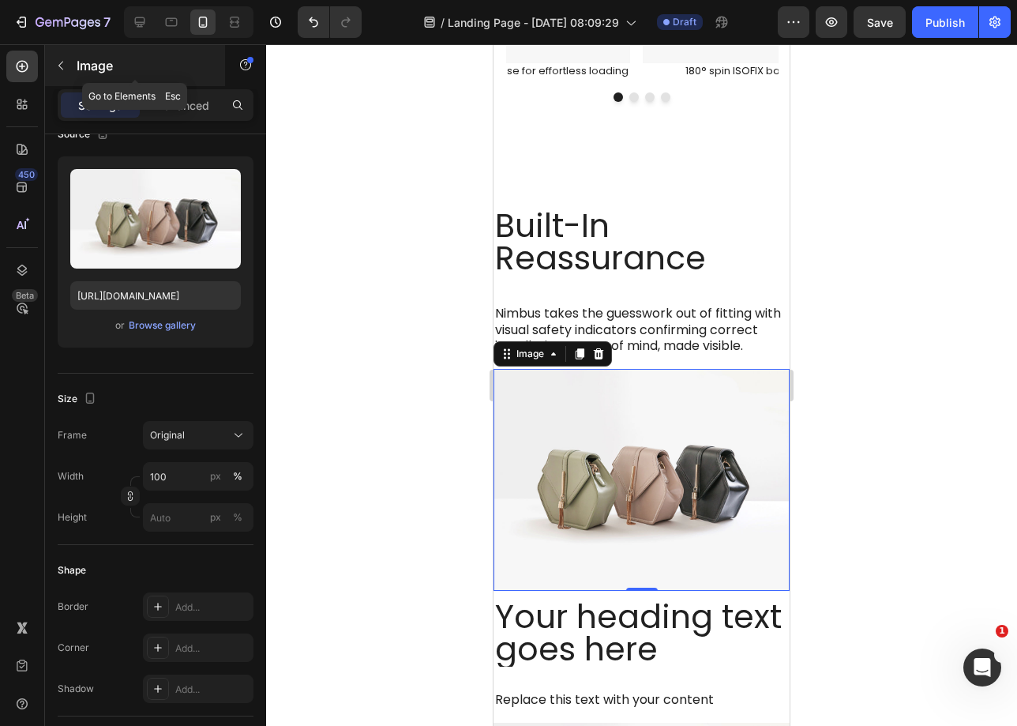
click at [68, 73] on button "button" at bounding box center [60, 65] width 25 height 25
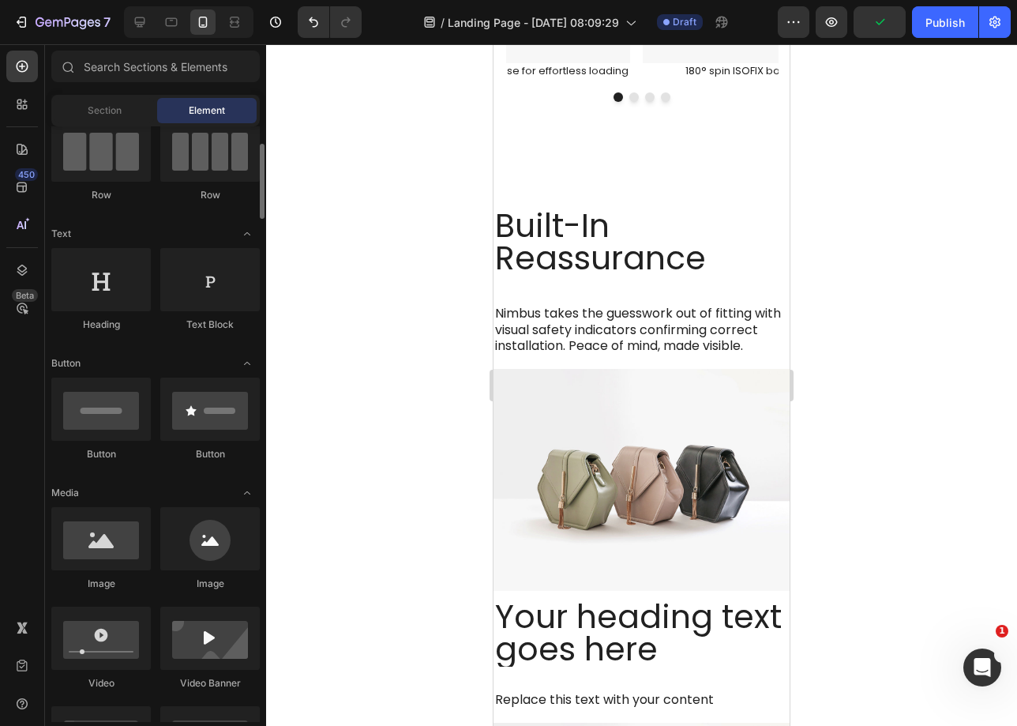
scroll to position [265, 0]
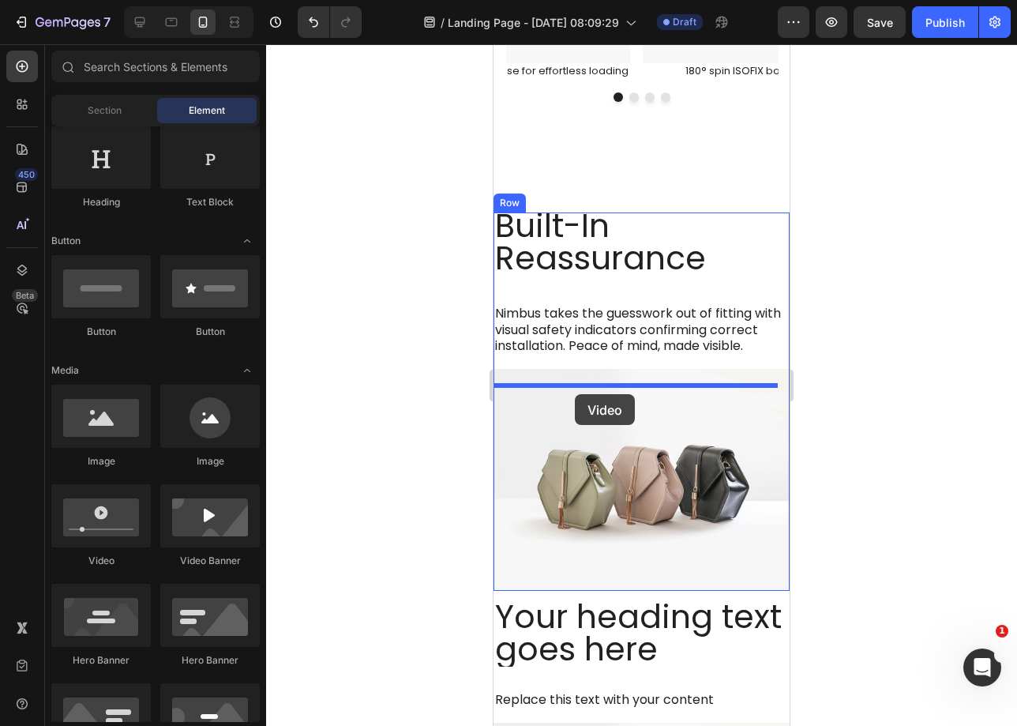
drag, startPoint x: 872, startPoint y: 519, endPoint x: 575, endPoint y: 394, distance: 322.1
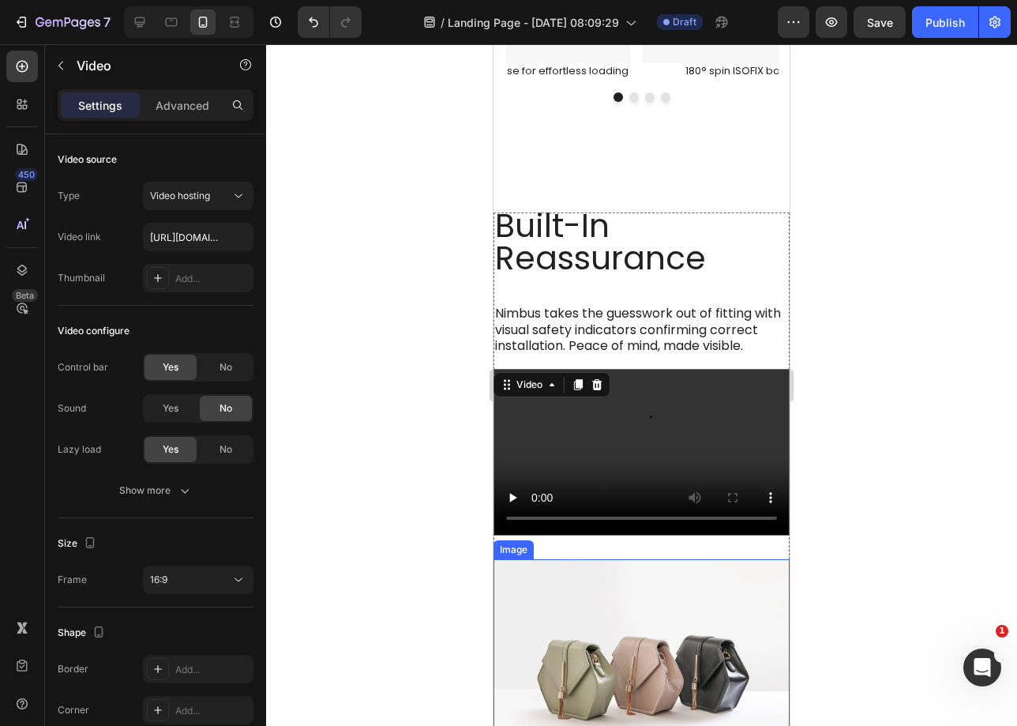
click at [635, 593] on img at bounding box center [642, 670] width 296 height 222
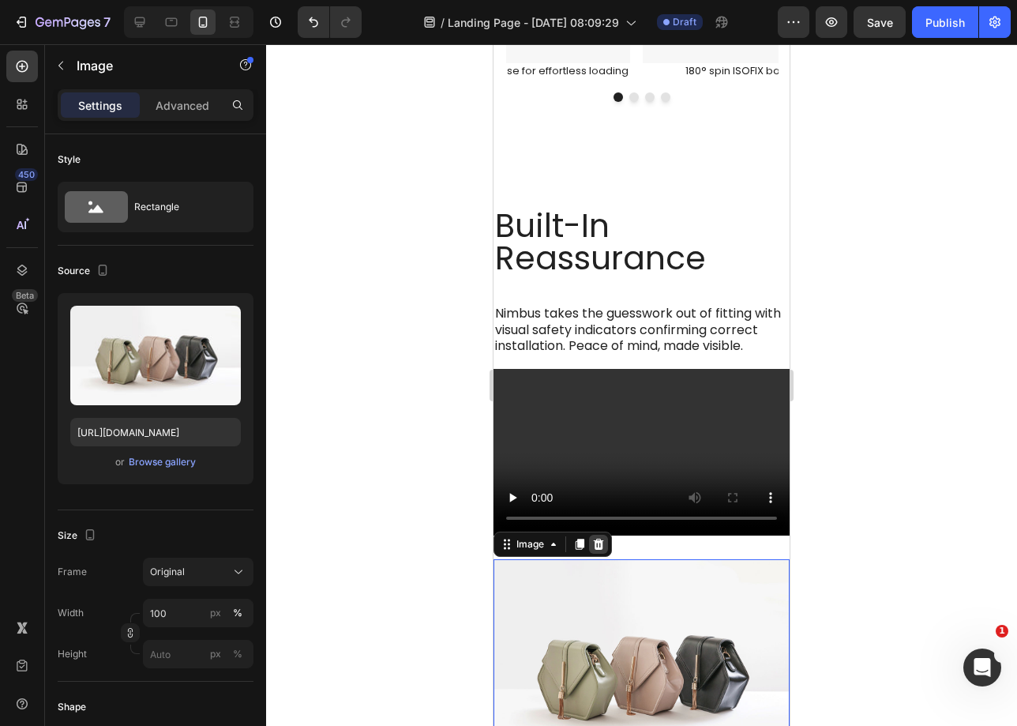
click at [595, 550] on icon at bounding box center [599, 544] width 10 height 11
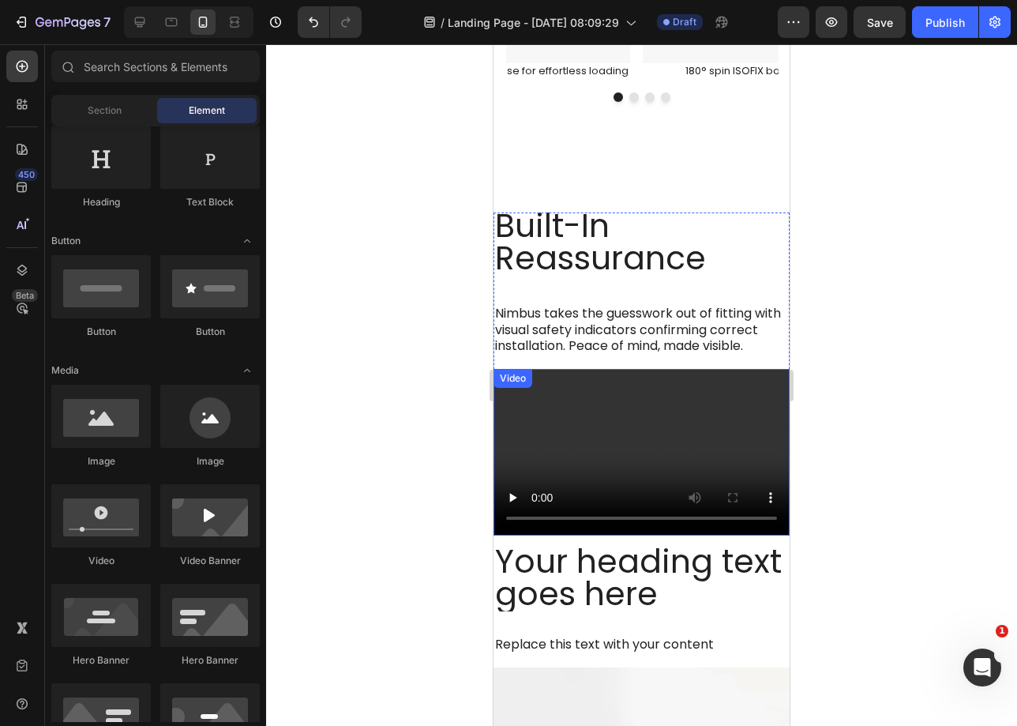
click at [583, 427] on video at bounding box center [642, 452] width 296 height 167
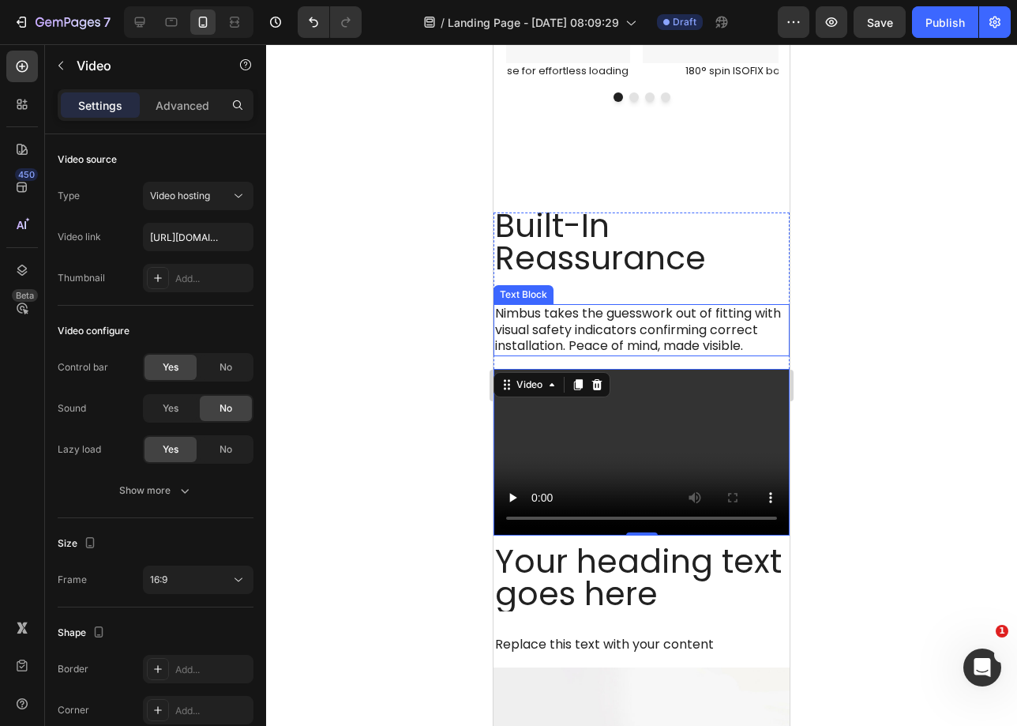
click at [611, 306] on p "Nimbus takes the guesswork out of fitting with visual safety indicators confirm…" at bounding box center [641, 330] width 293 height 49
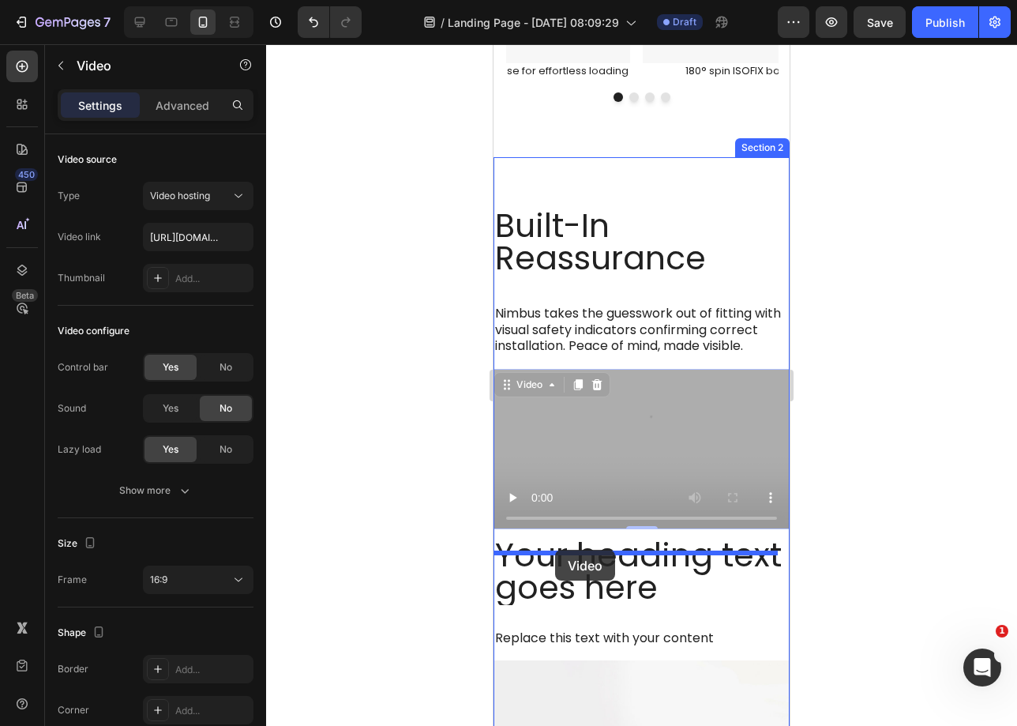
drag, startPoint x: 542, startPoint y: 418, endPoint x: 554, endPoint y: 549, distance: 131.7
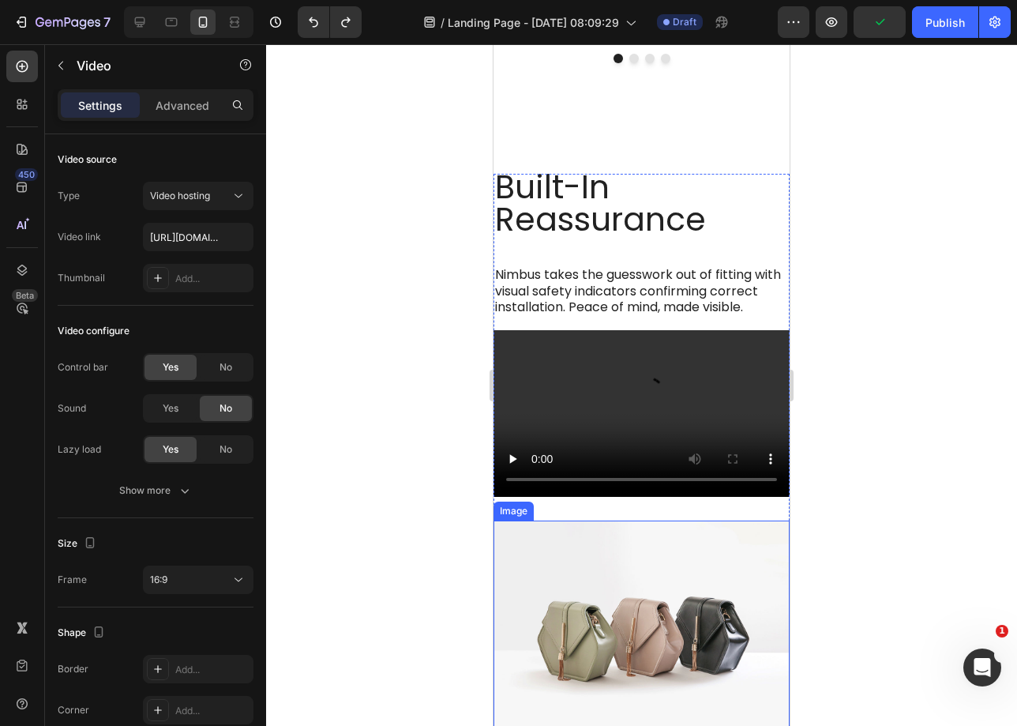
scroll to position [1427, 0]
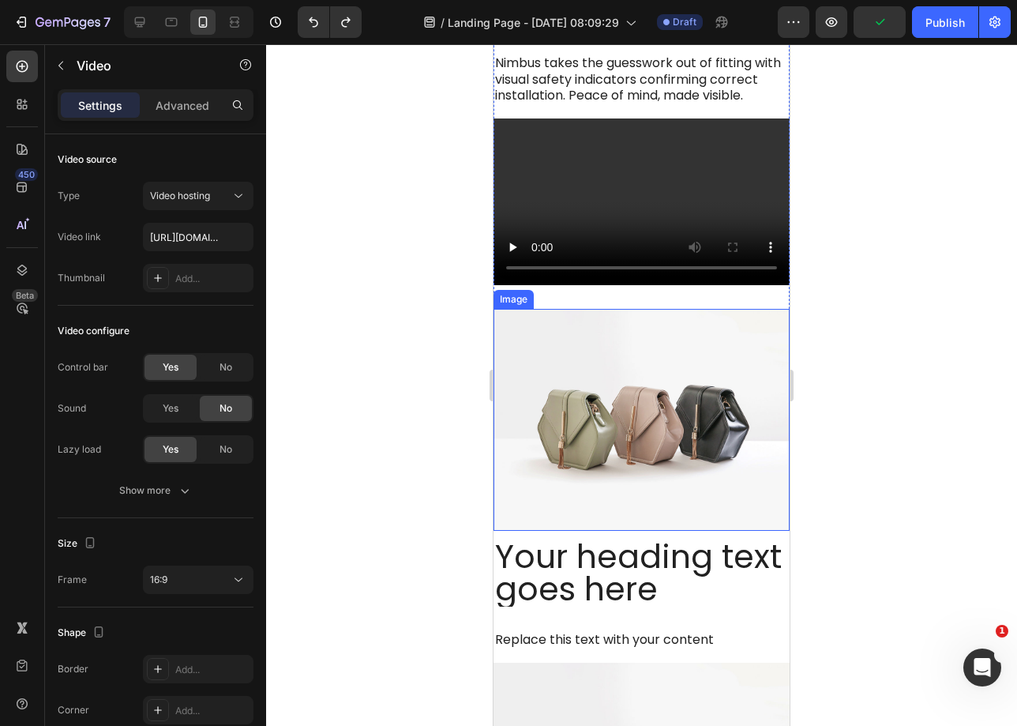
click at [589, 423] on img at bounding box center [642, 420] width 296 height 222
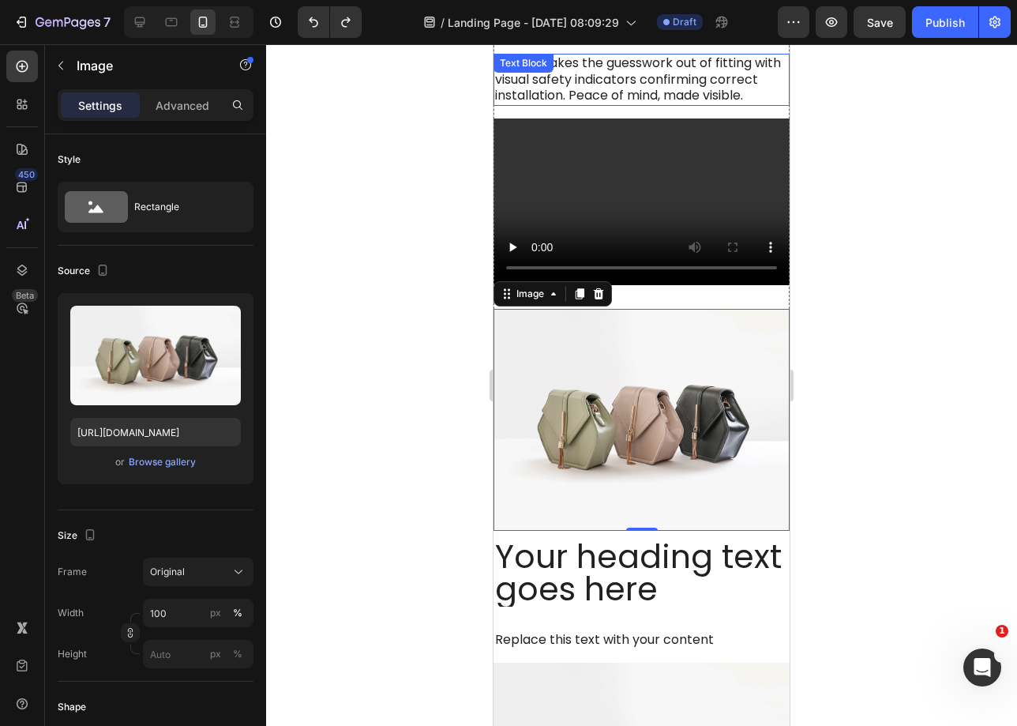
click at [697, 97] on p "Nimbus takes the guesswork out of fitting with visual safety indicators confirm…" at bounding box center [641, 79] width 293 height 49
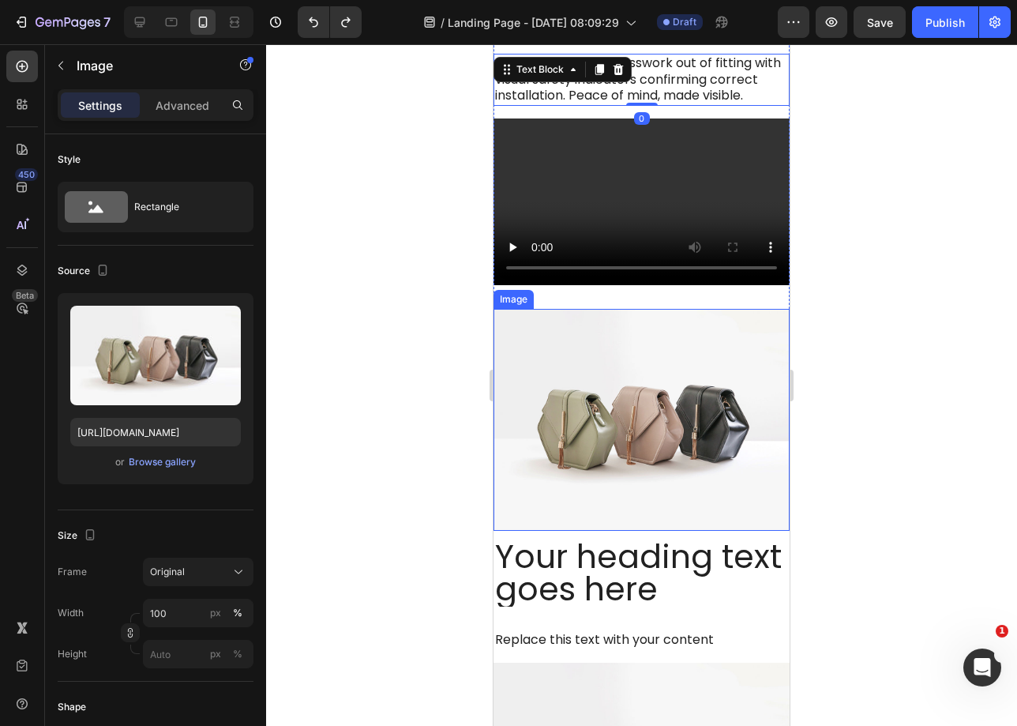
click at [647, 331] on img at bounding box center [642, 420] width 296 height 222
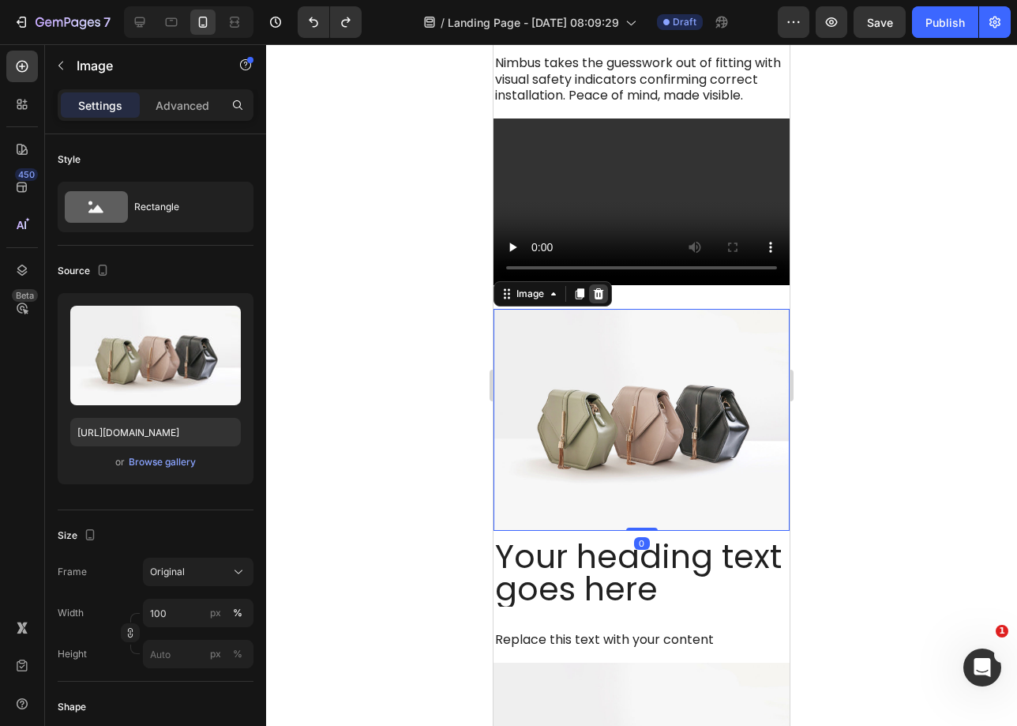
click at [596, 297] on icon at bounding box center [598, 293] width 13 height 13
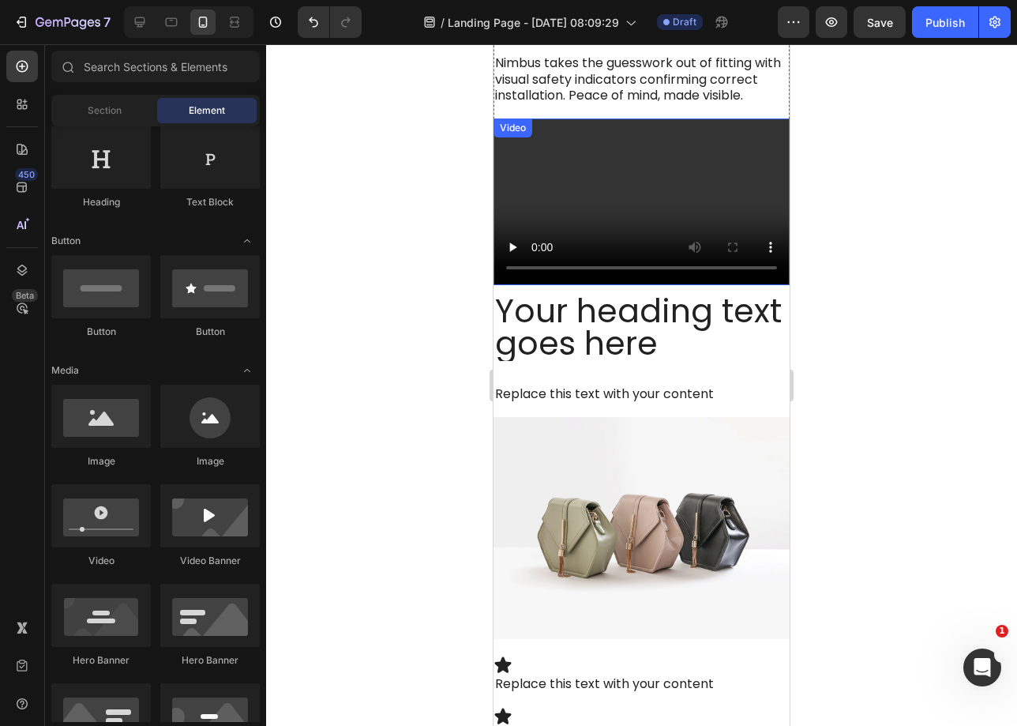
click at [596, 191] on video at bounding box center [642, 201] width 296 height 167
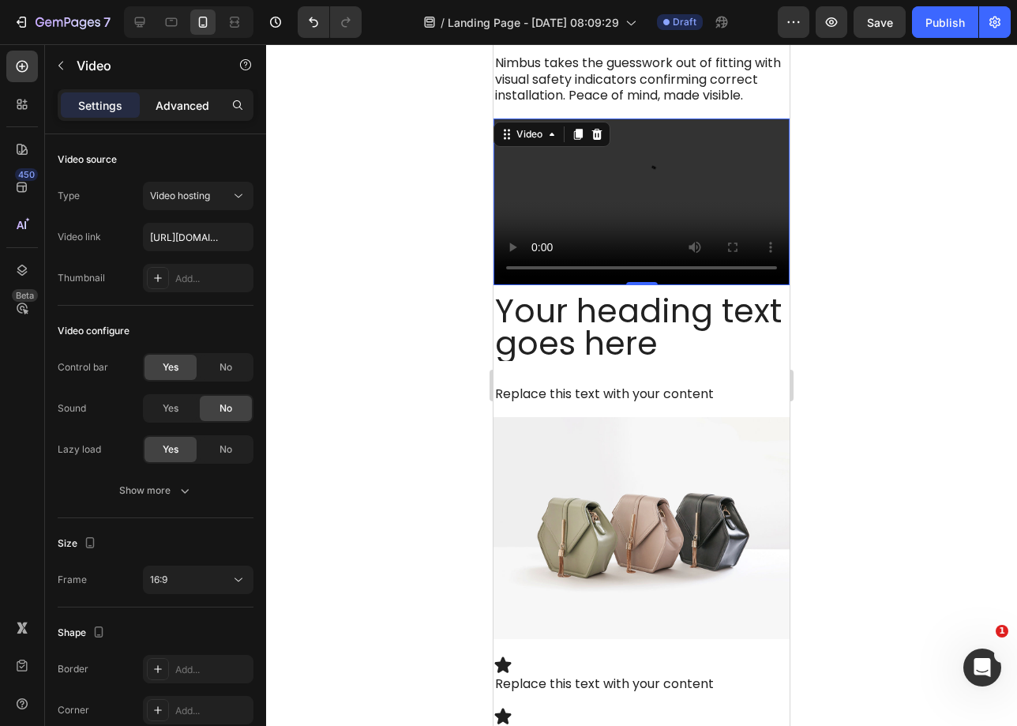
click at [192, 106] on p "Advanced" at bounding box center [183, 105] width 54 height 17
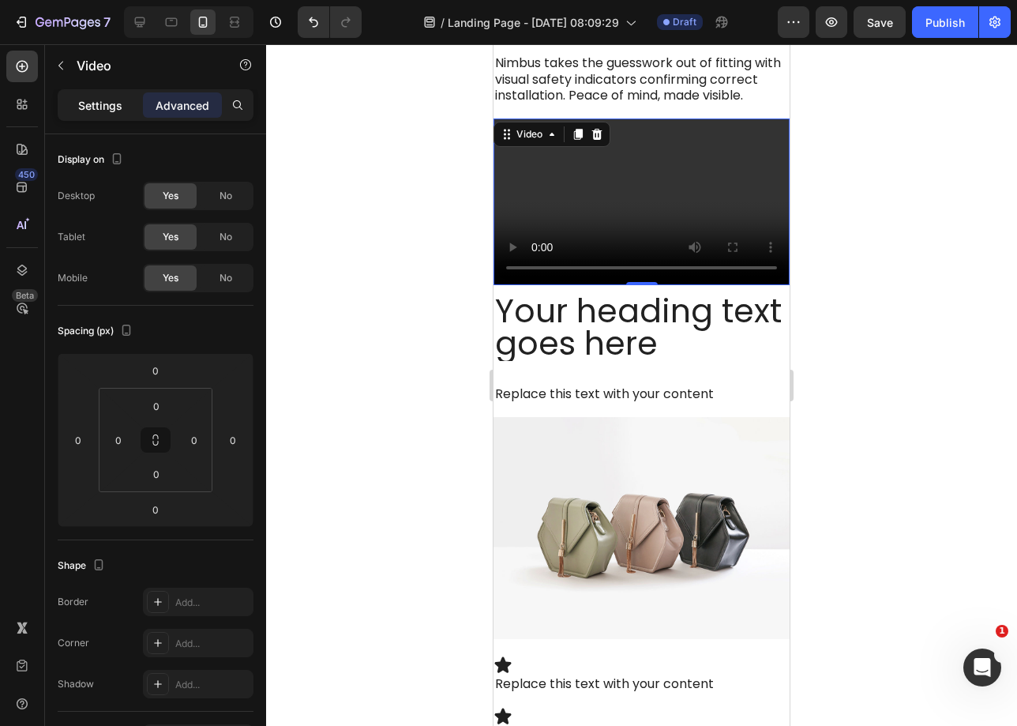
click at [92, 104] on p "Settings" at bounding box center [100, 105] width 44 height 17
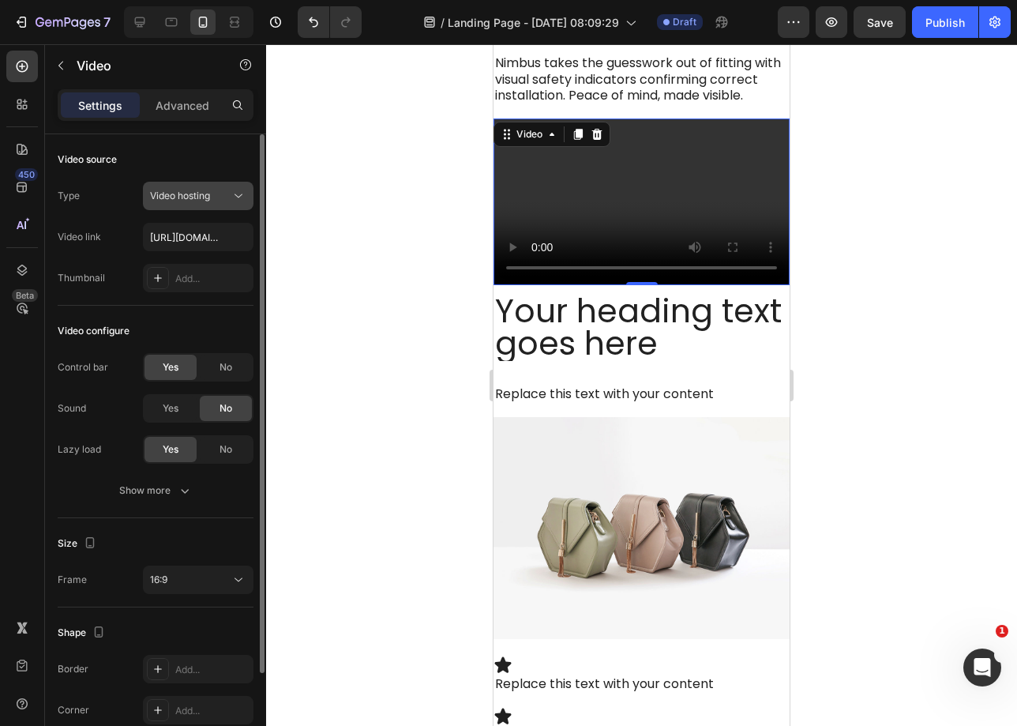
click at [206, 195] on span "Video hosting" at bounding box center [180, 196] width 60 height 12
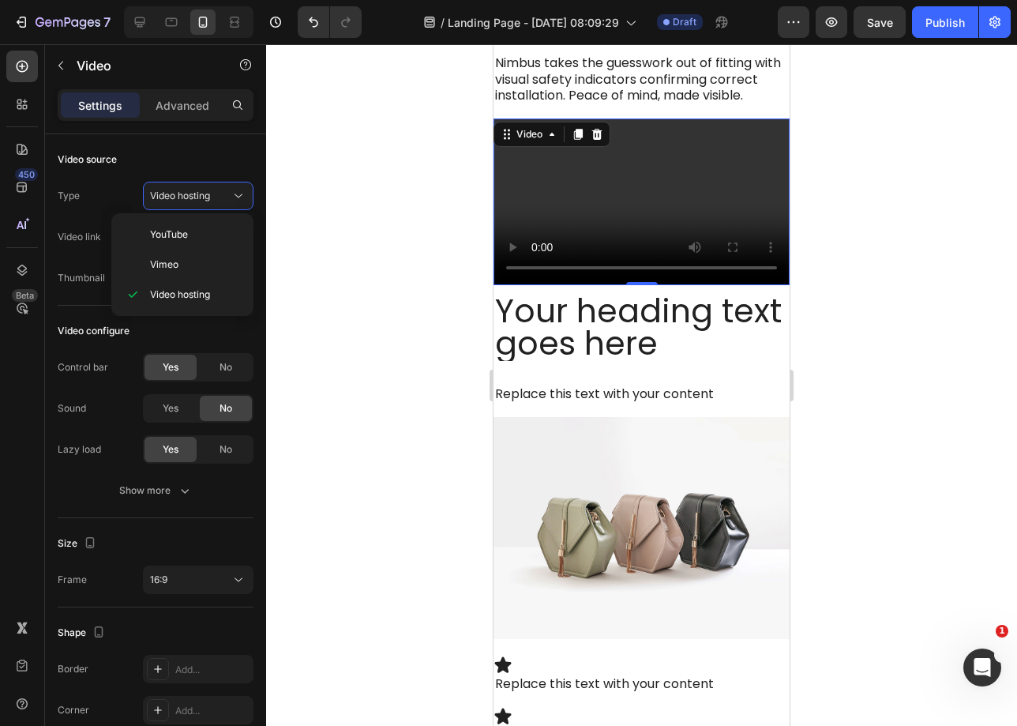
click at [333, 224] on div at bounding box center [641, 385] width 751 height 682
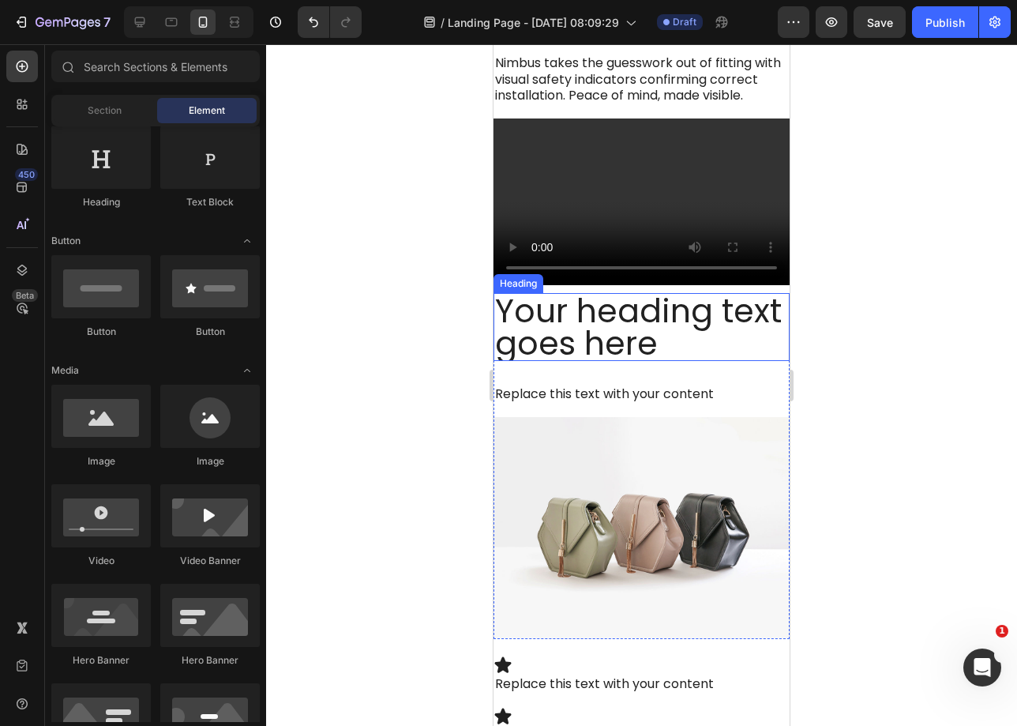
click at [693, 321] on h2 "Your heading text goes here" at bounding box center [642, 327] width 296 height 68
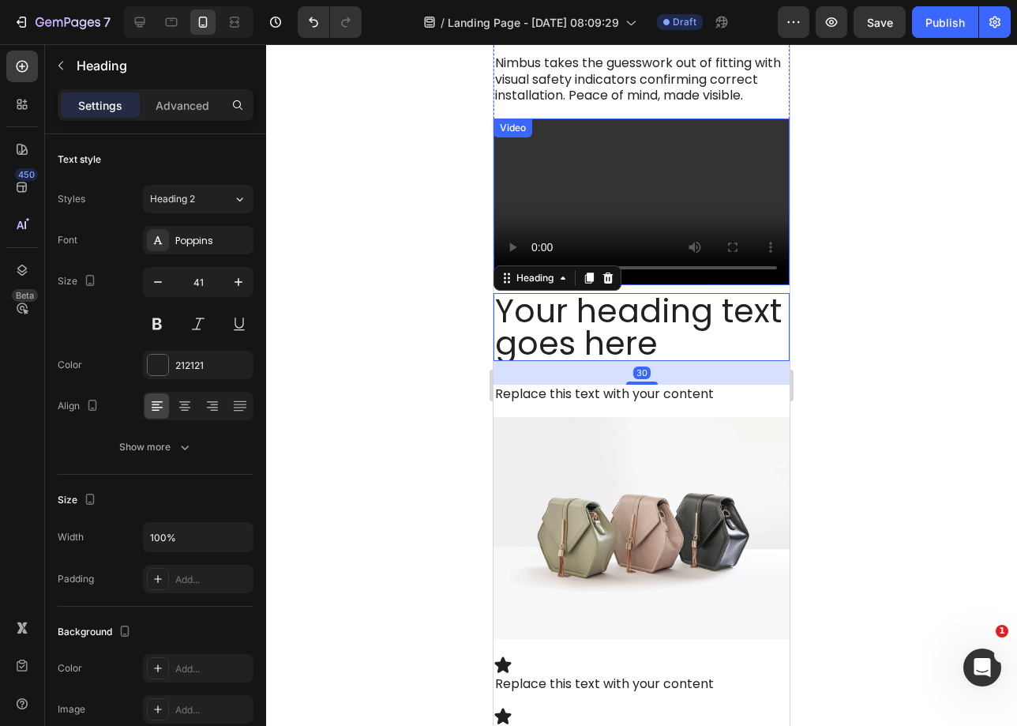
click at [658, 227] on video at bounding box center [642, 201] width 296 height 167
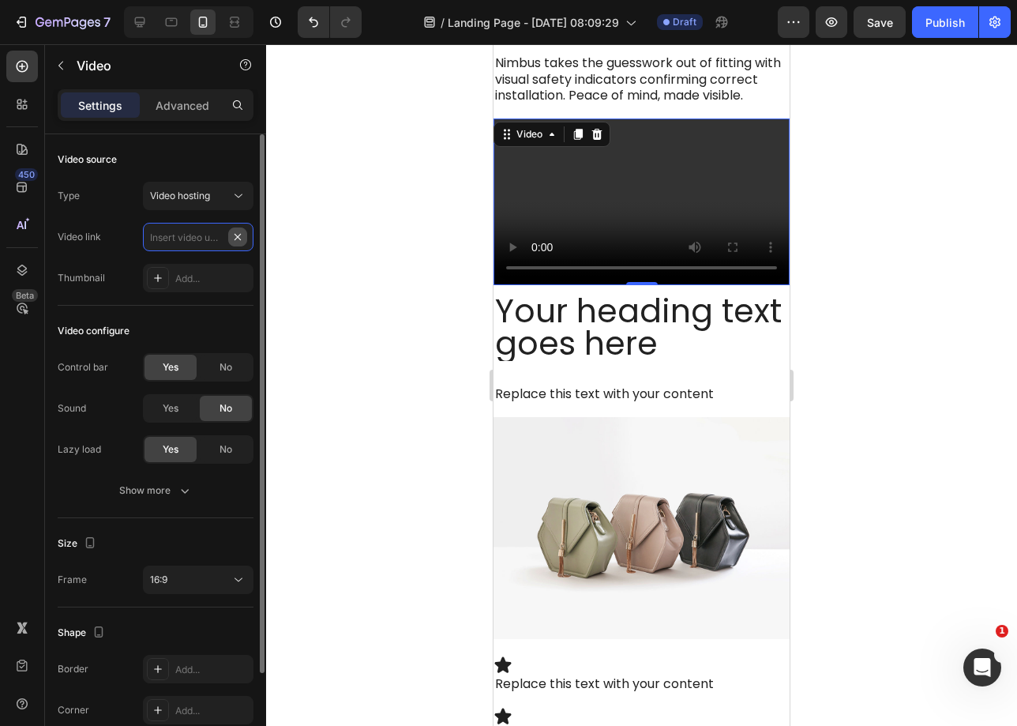
scroll to position [0, 0]
click at [181, 239] on input "text" at bounding box center [198, 237] width 111 height 28
paste input "[URL][DOMAIN_NAME]"
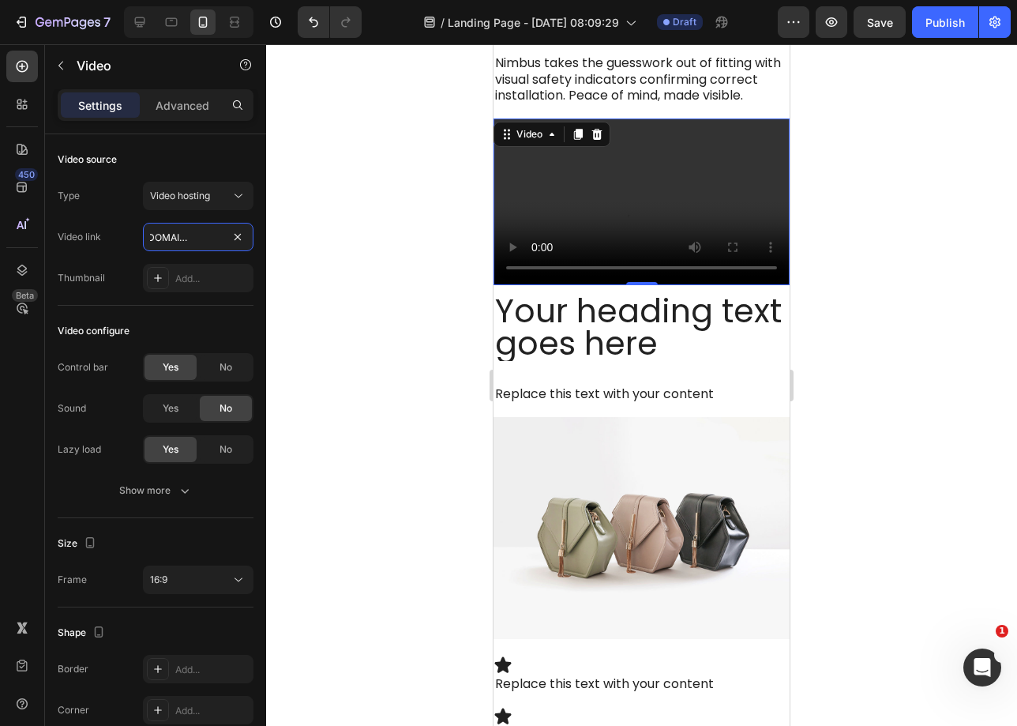
type input "[URL][DOMAIN_NAME]"
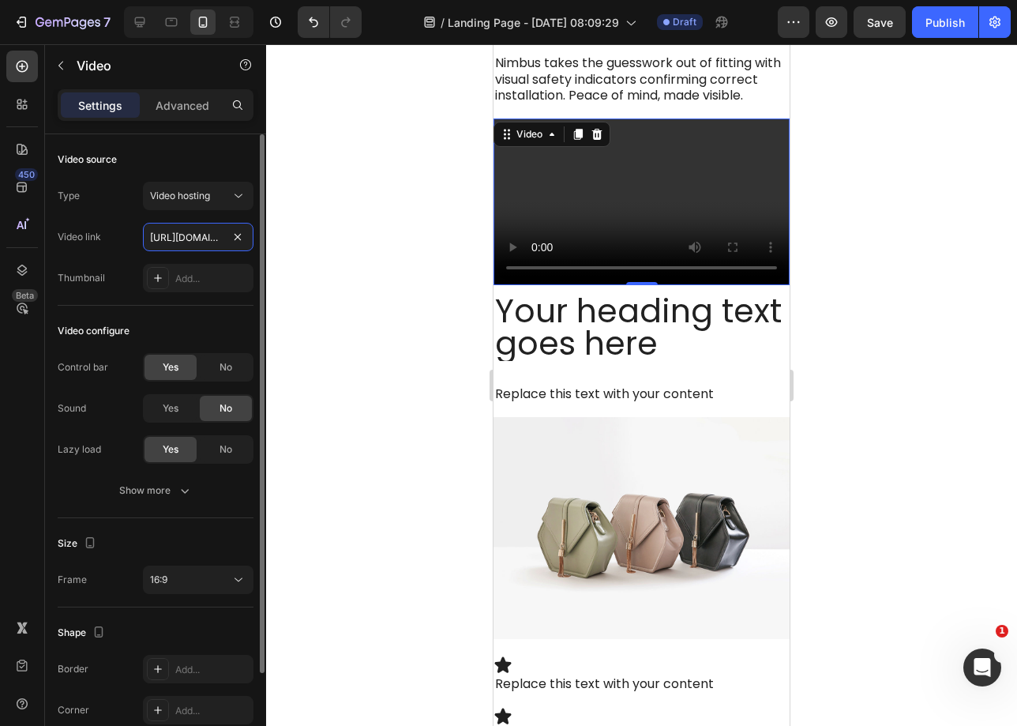
scroll to position [83, 0]
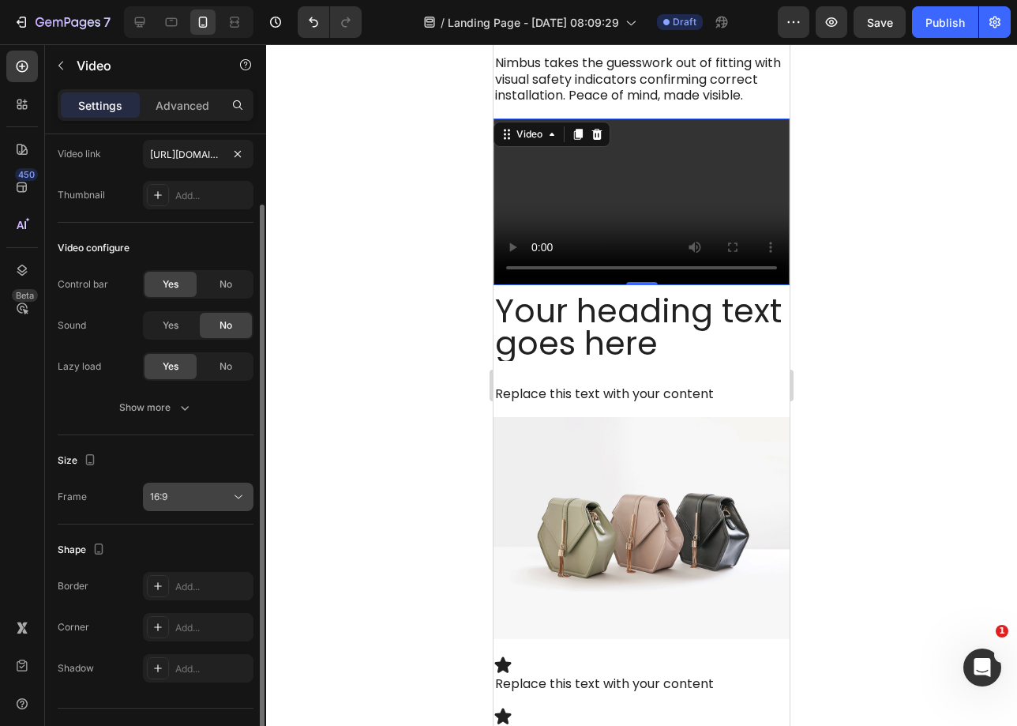
click at [167, 494] on span "16:9" at bounding box center [158, 496] width 17 height 12
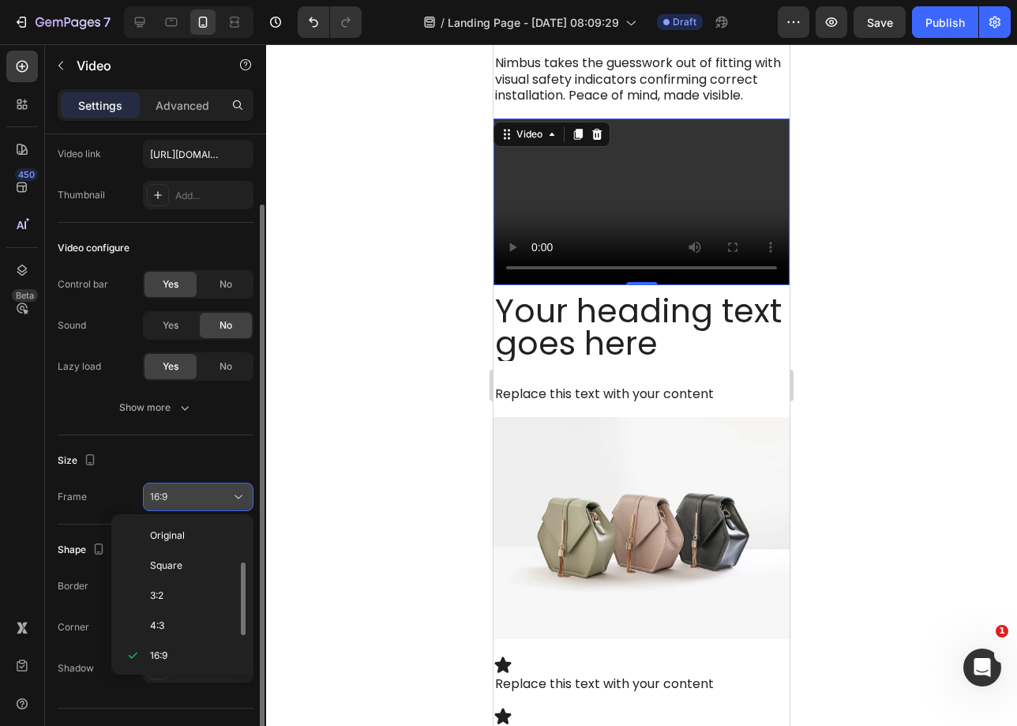
scroll to position [28, 0]
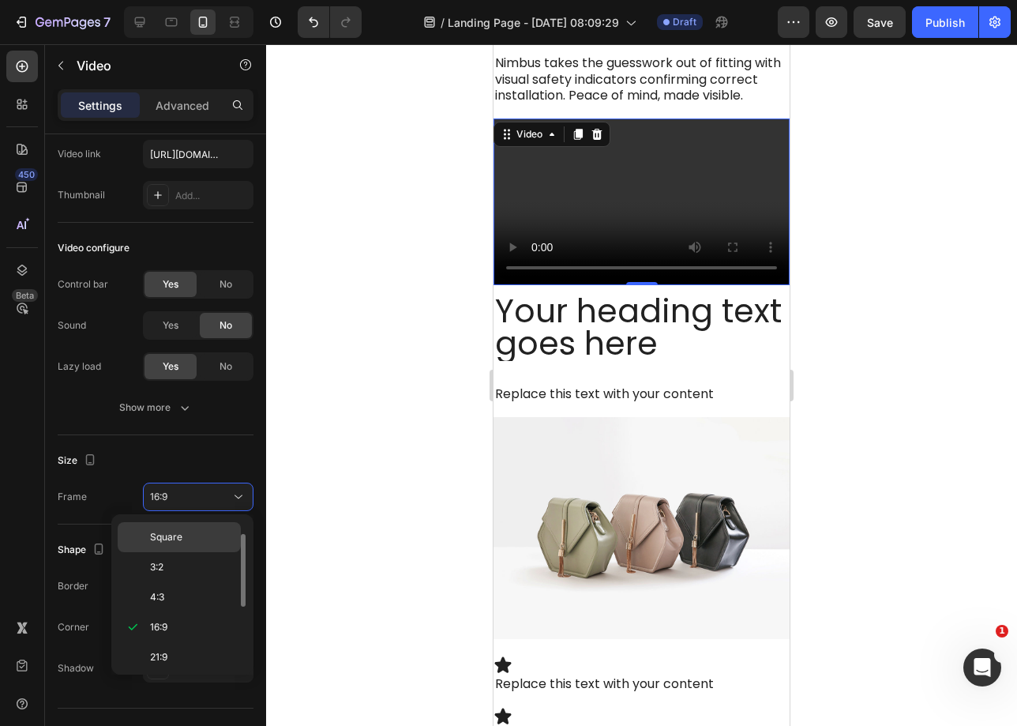
click at [176, 552] on div "Square" at bounding box center [179, 567] width 123 height 30
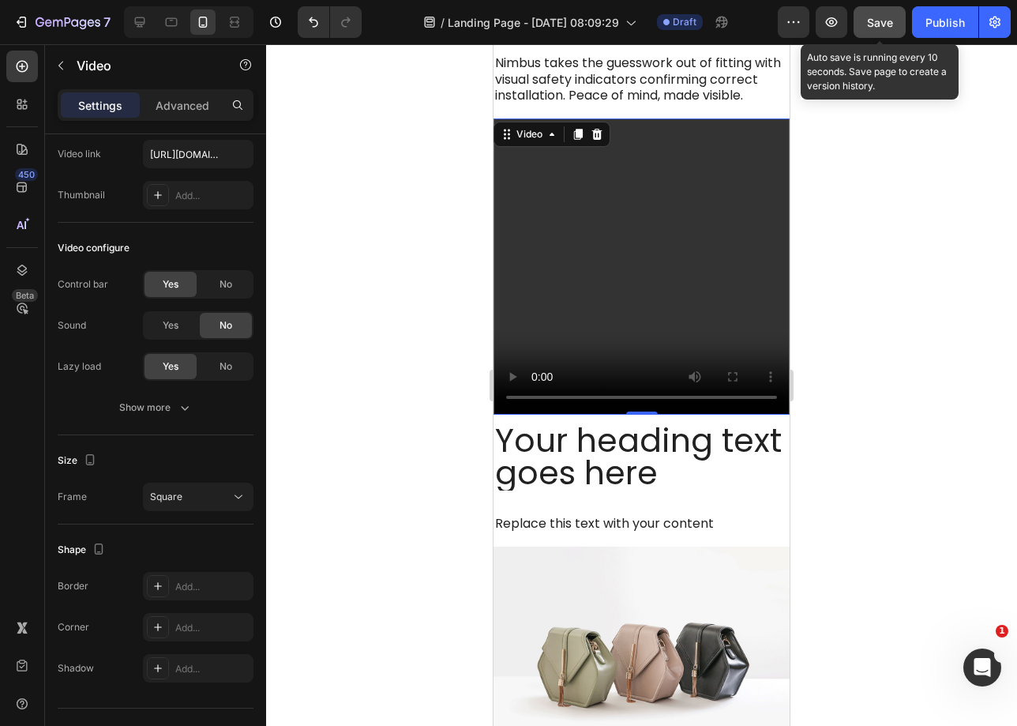
click at [877, 8] on button "Save" at bounding box center [880, 22] width 52 height 32
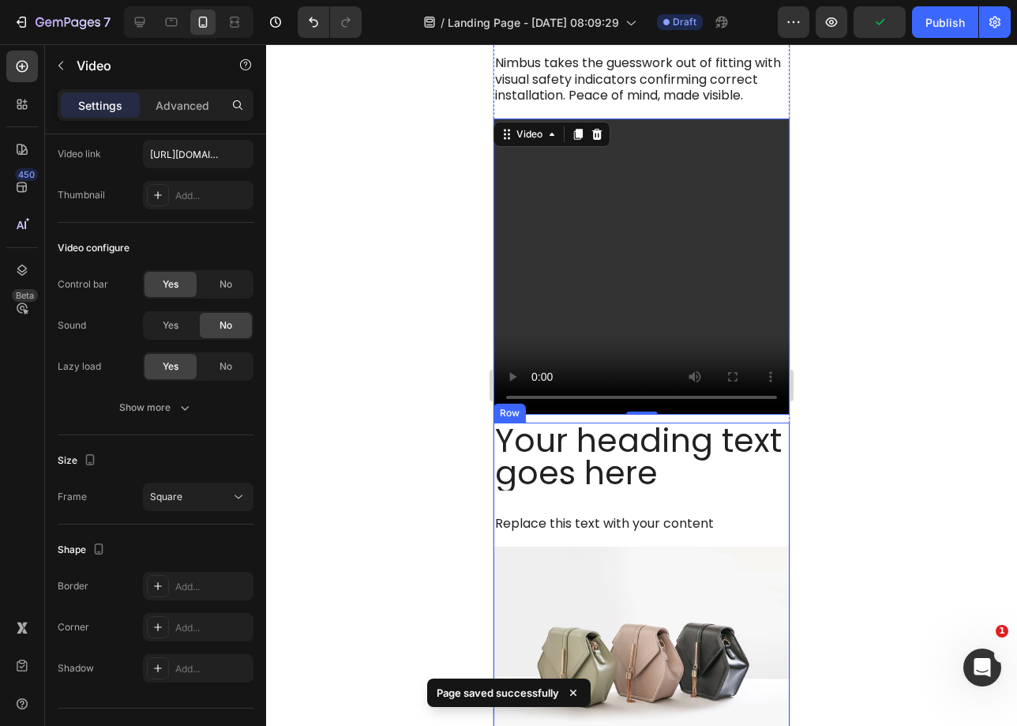
scroll to position [1550, 0]
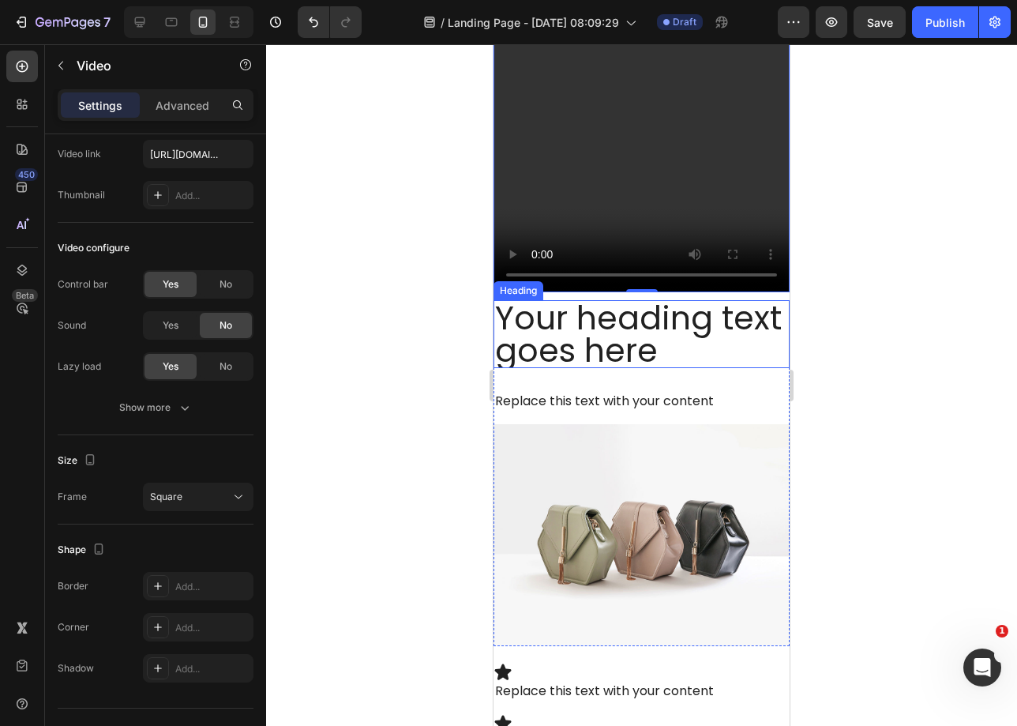
click at [577, 342] on h2 "Your heading text goes here" at bounding box center [642, 334] width 296 height 68
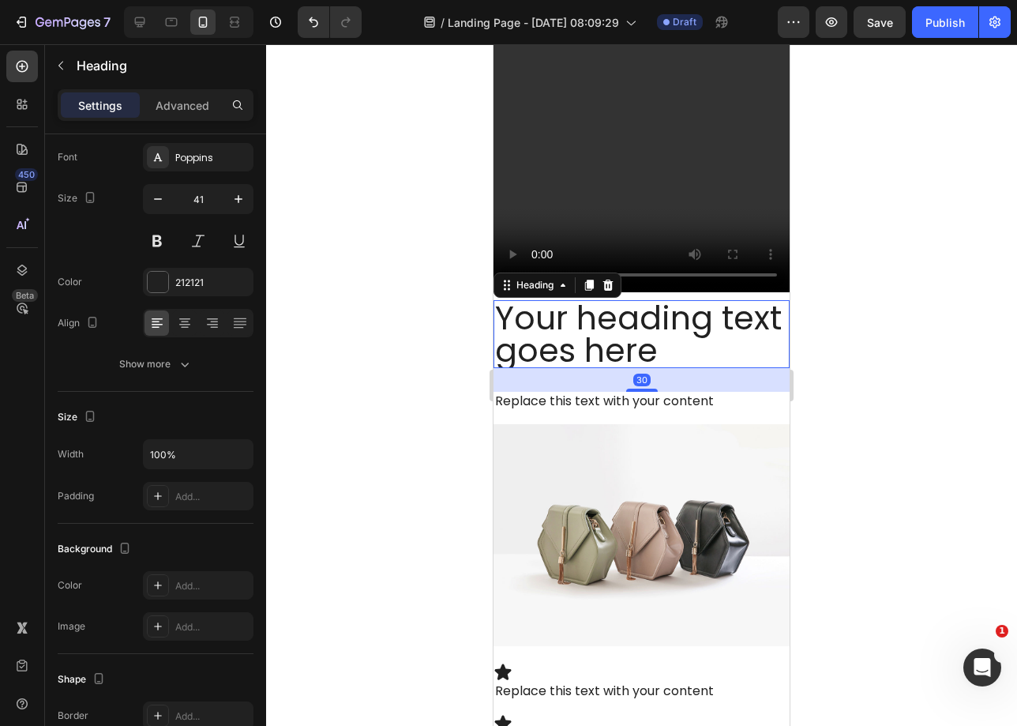
click at [577, 342] on h2 "Your heading text goes here" at bounding box center [642, 334] width 296 height 68
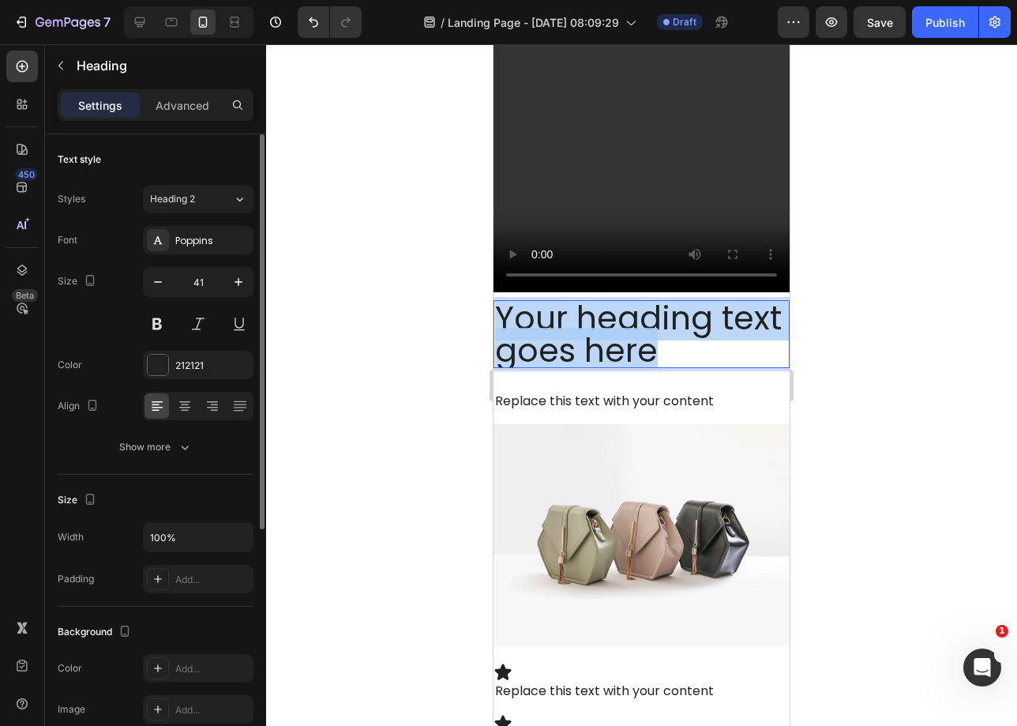
click at [577, 343] on p "Your heading text goes here" at bounding box center [641, 334] width 293 height 65
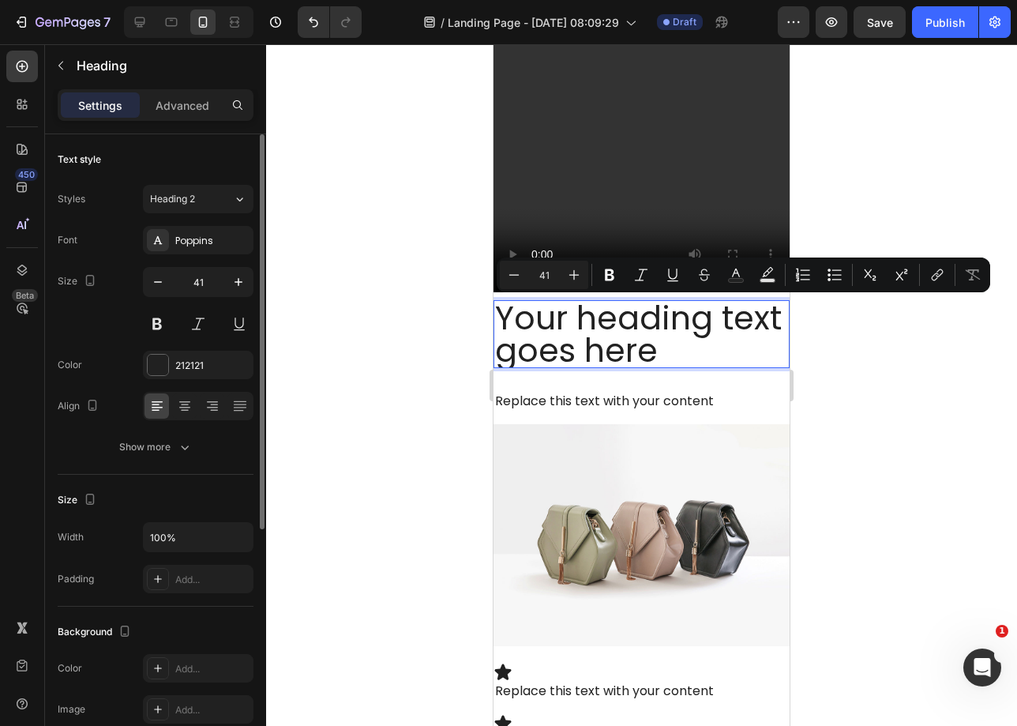
scroll to position [5, 0]
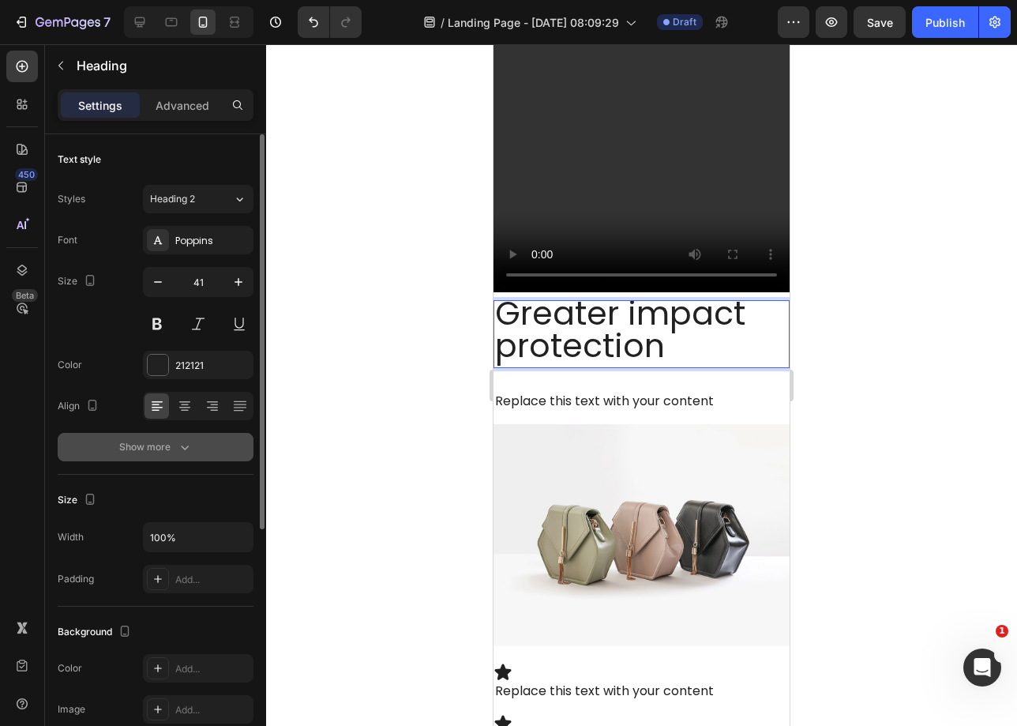
click at [187, 438] on button "Show more" at bounding box center [156, 447] width 196 height 28
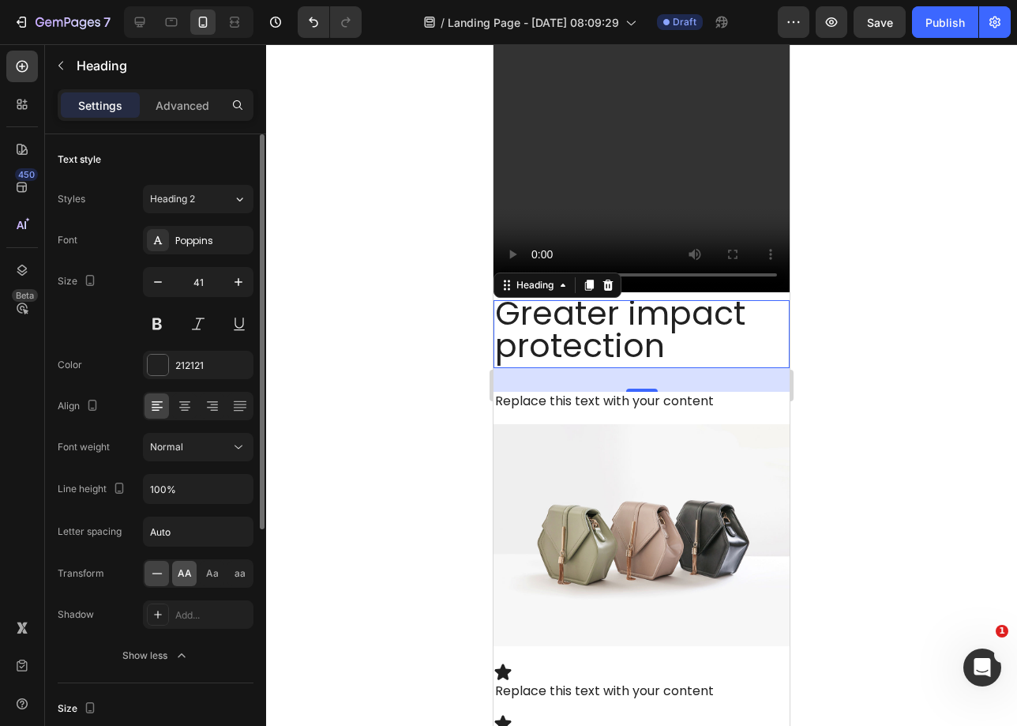
click at [184, 581] on div "AA" at bounding box center [184, 573] width 24 height 25
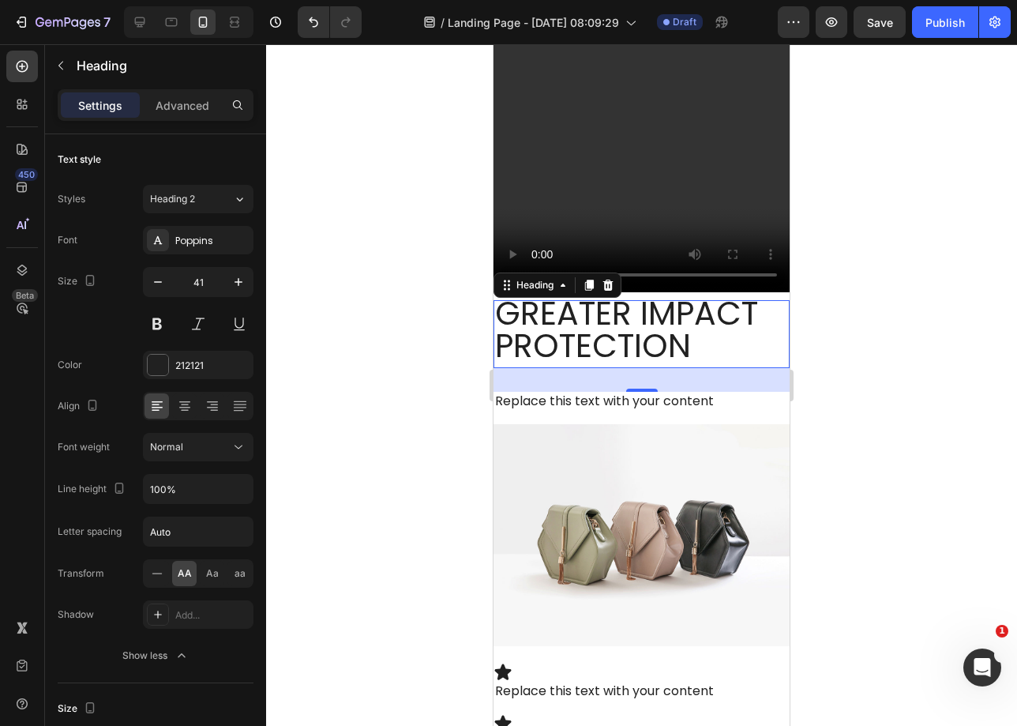
drag, startPoint x: 594, startPoint y: 293, endPoint x: 584, endPoint y: 266, distance: 28.7
click at [594, 291] on icon at bounding box center [589, 285] width 13 height 13
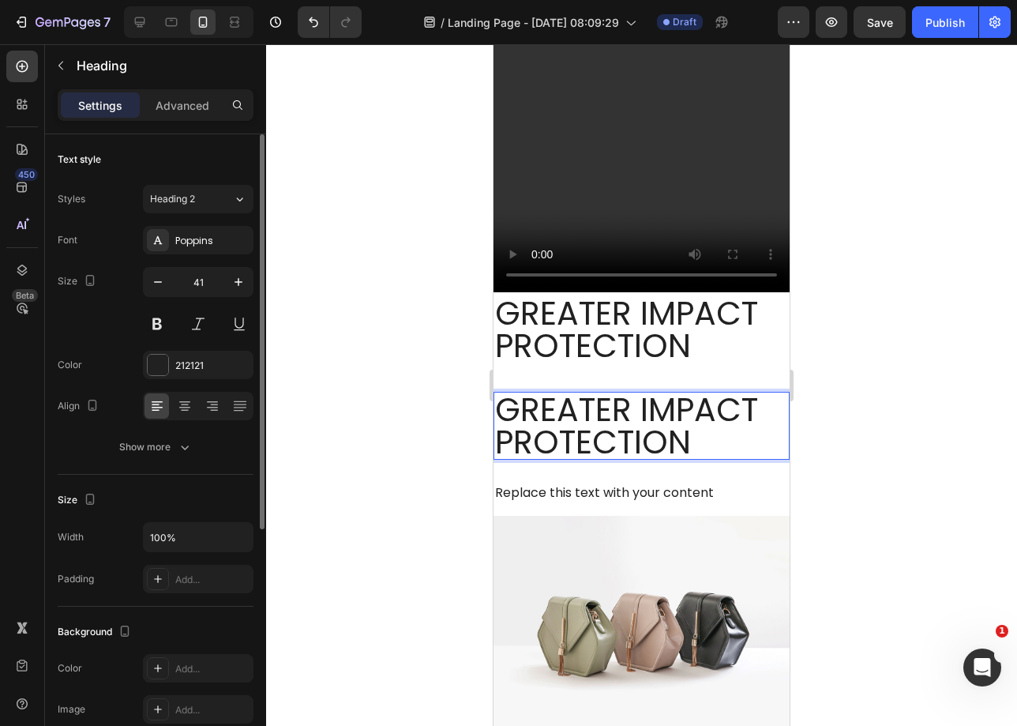
drag, startPoint x: 191, startPoint y: 104, endPoint x: 201, endPoint y: 143, distance: 40.0
click at [191, 104] on p "Advanced" at bounding box center [183, 105] width 54 height 17
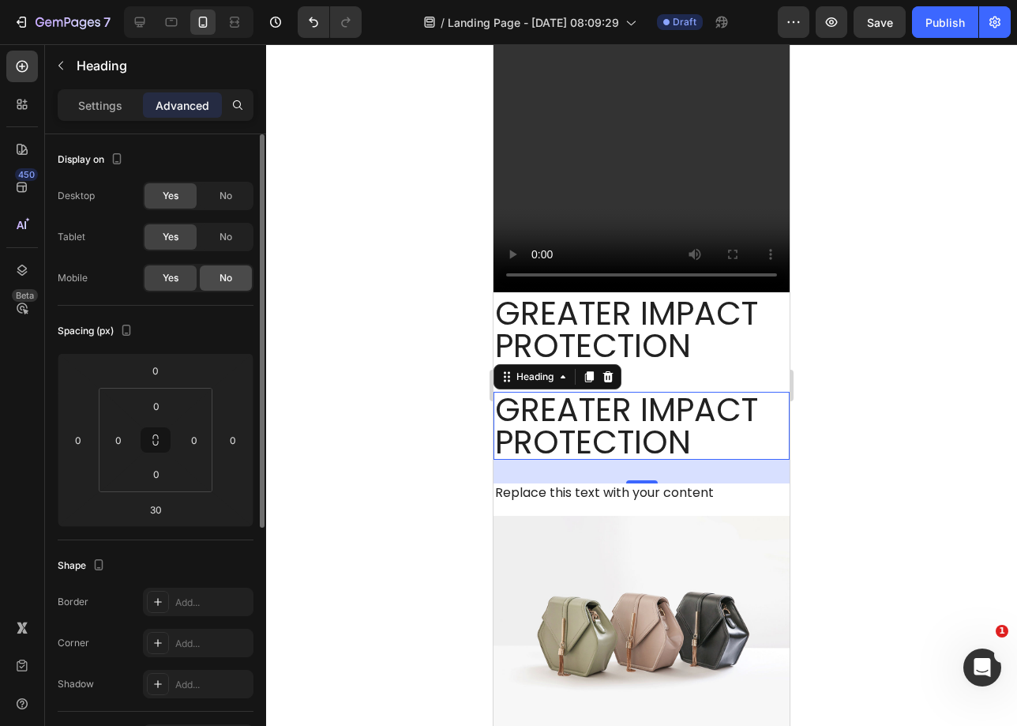
click at [221, 280] on span "No" at bounding box center [226, 278] width 13 height 14
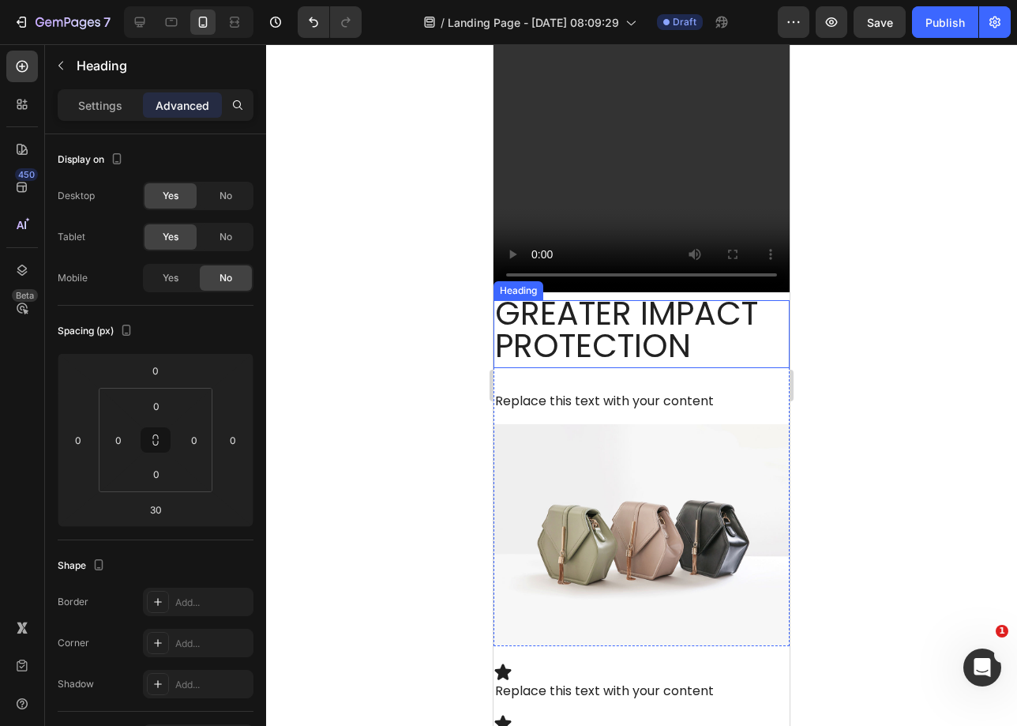
click at [592, 342] on p "Greater impact protection" at bounding box center [641, 329] width 293 height 65
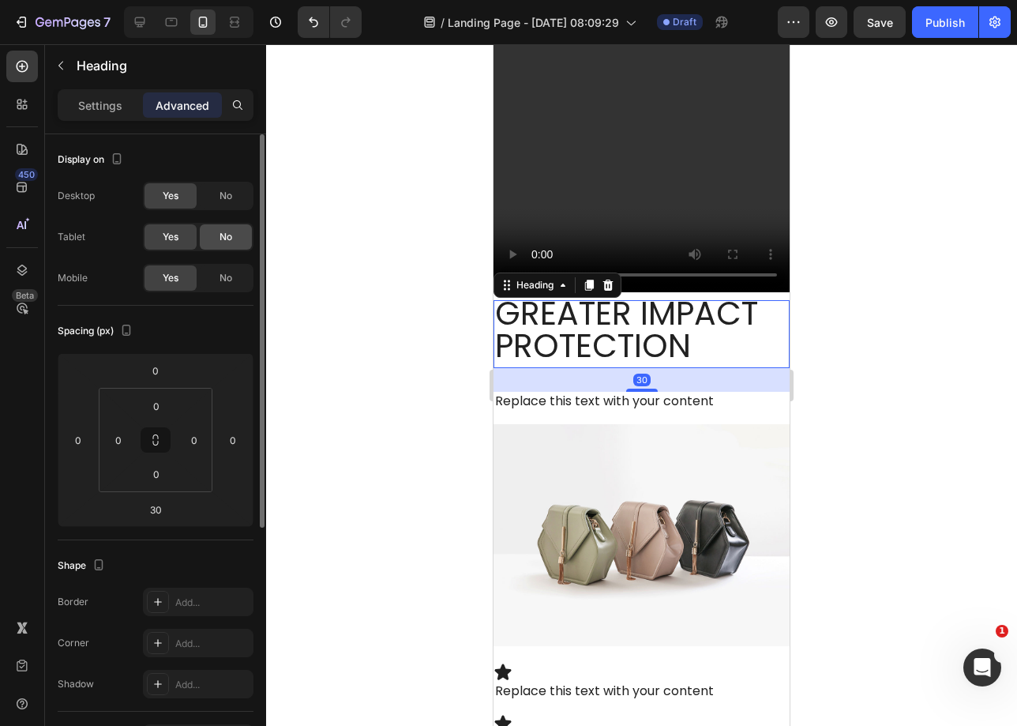
click at [240, 204] on div "No" at bounding box center [226, 195] width 52 height 25
click at [235, 231] on div "No" at bounding box center [226, 236] width 52 height 25
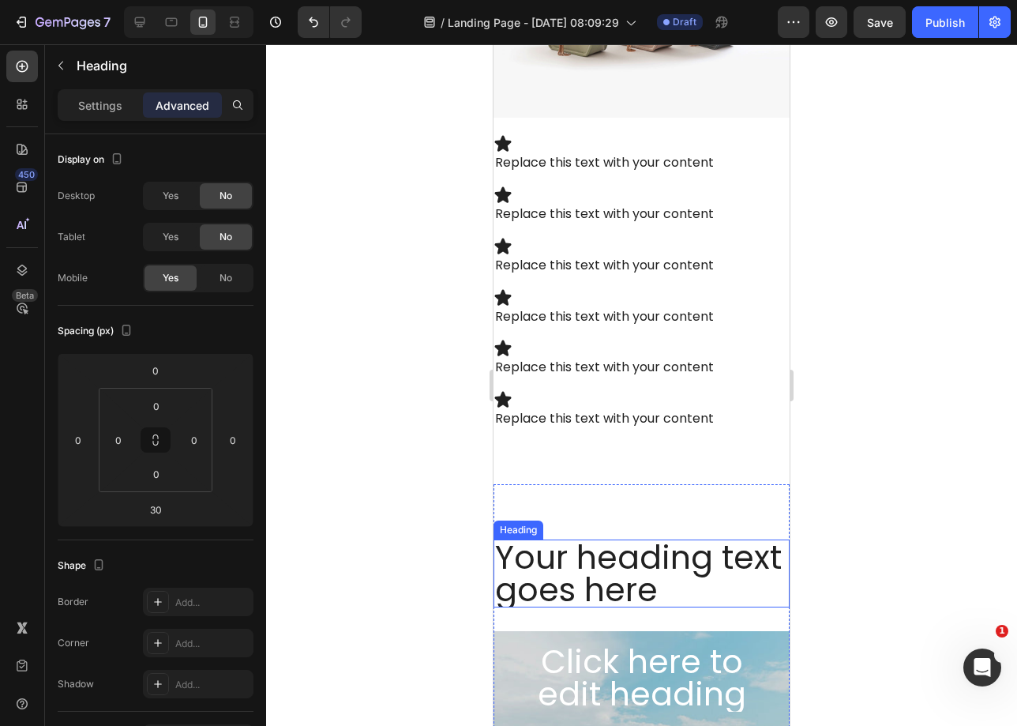
scroll to position [2081, 0]
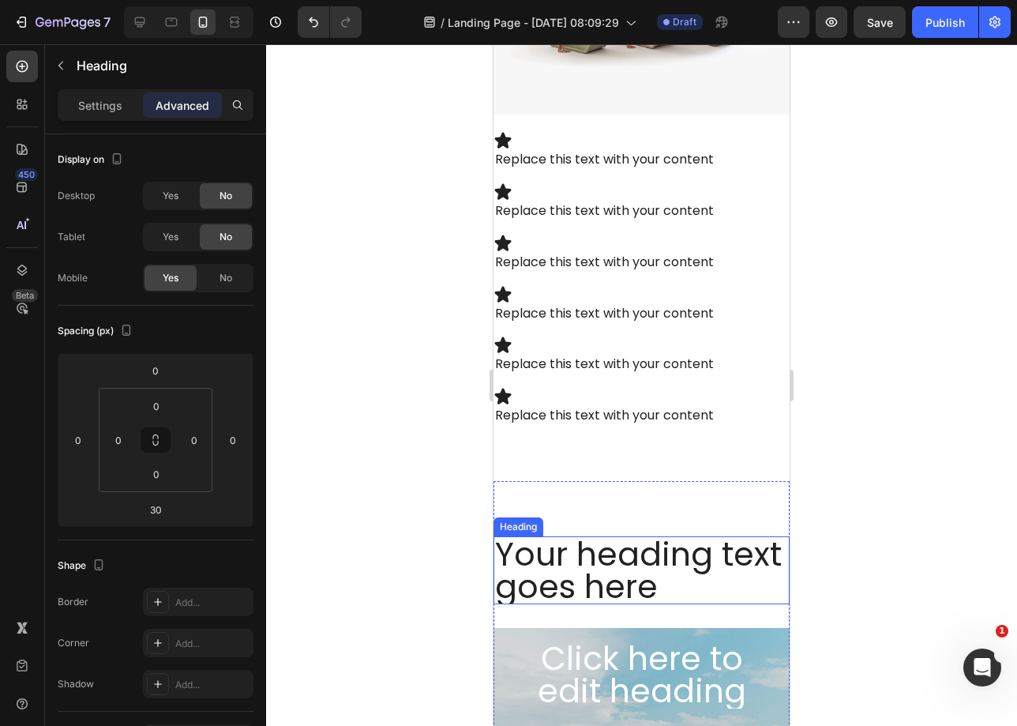
click at [645, 566] on h2 "Your heading text goes here" at bounding box center [642, 570] width 296 height 68
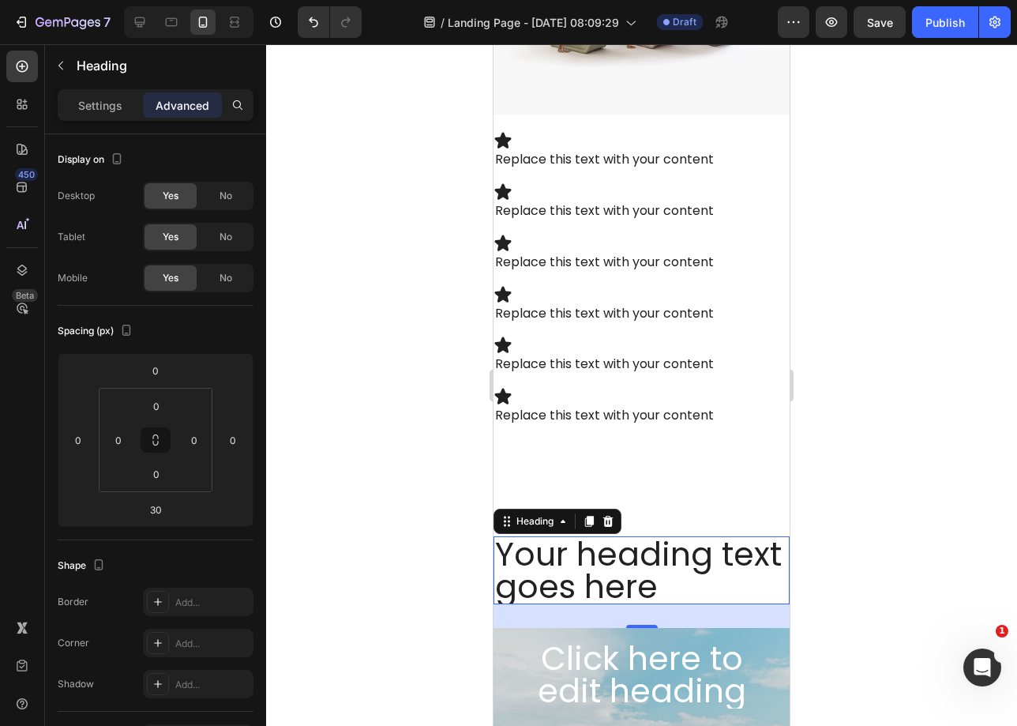
click at [568, 574] on h2 "Your heading text goes here" at bounding box center [642, 570] width 296 height 68
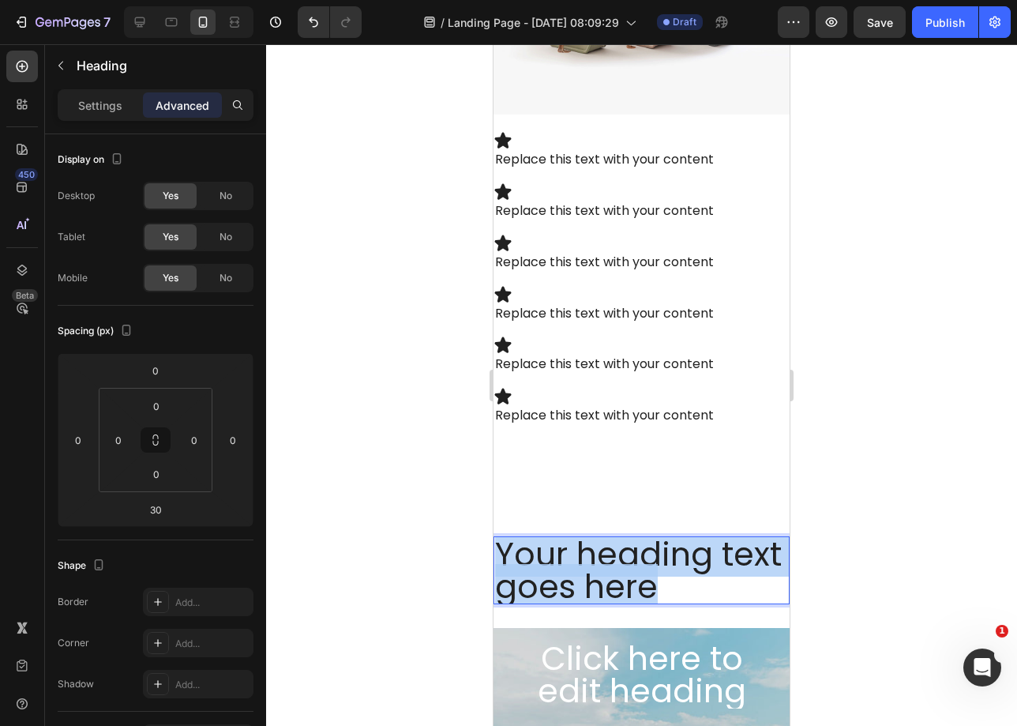
click at [568, 574] on p "Your heading text goes here" at bounding box center [641, 570] width 293 height 65
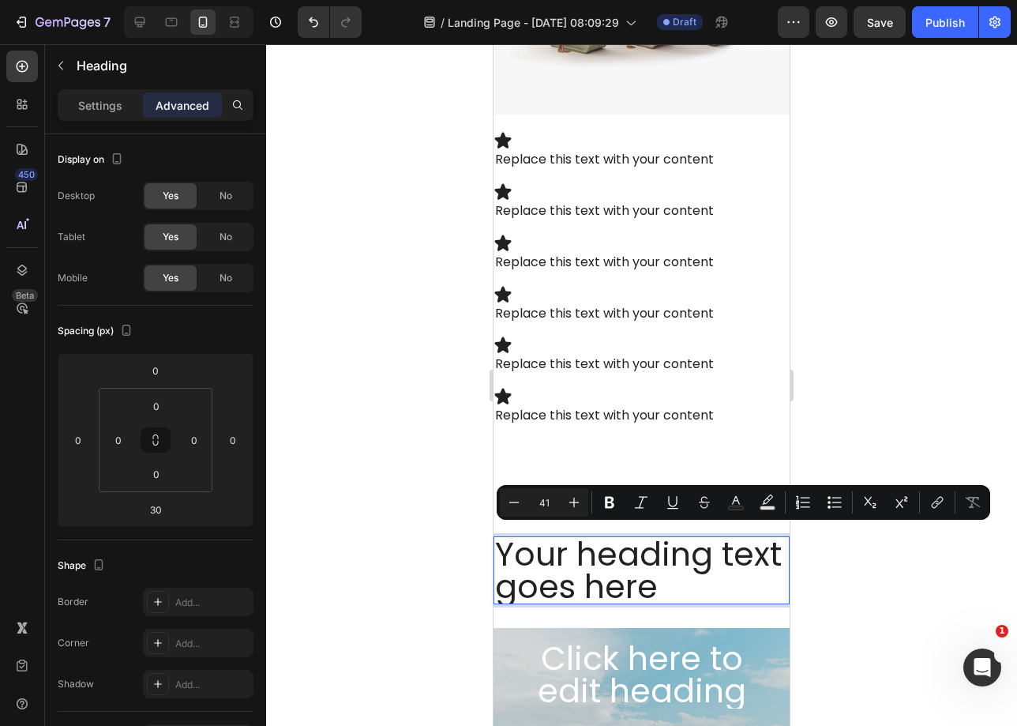
scroll to position [5, 0]
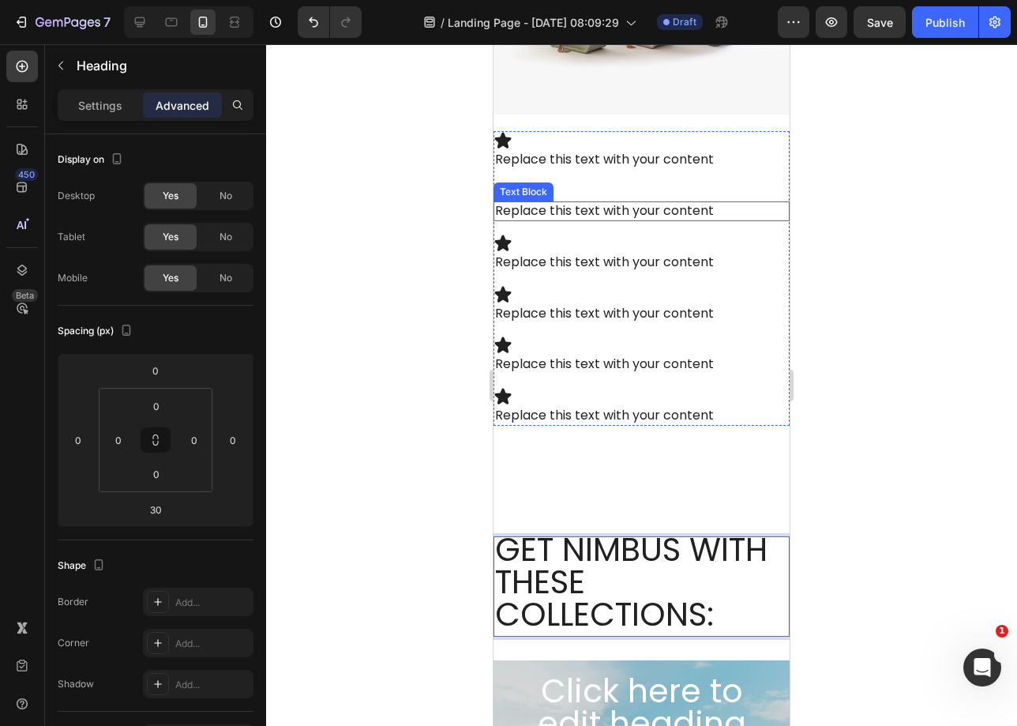
click at [749, 214] on div "Replace this text with your content" at bounding box center [642, 211] width 296 height 20
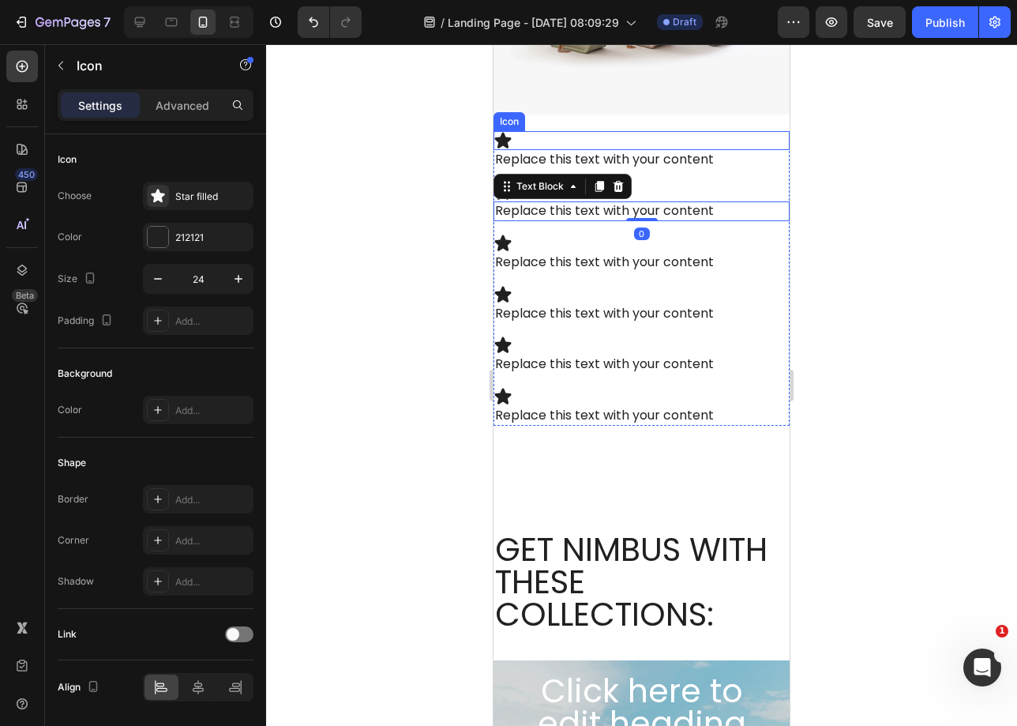
click at [519, 122] on div "Icon" at bounding box center [510, 121] width 32 height 19
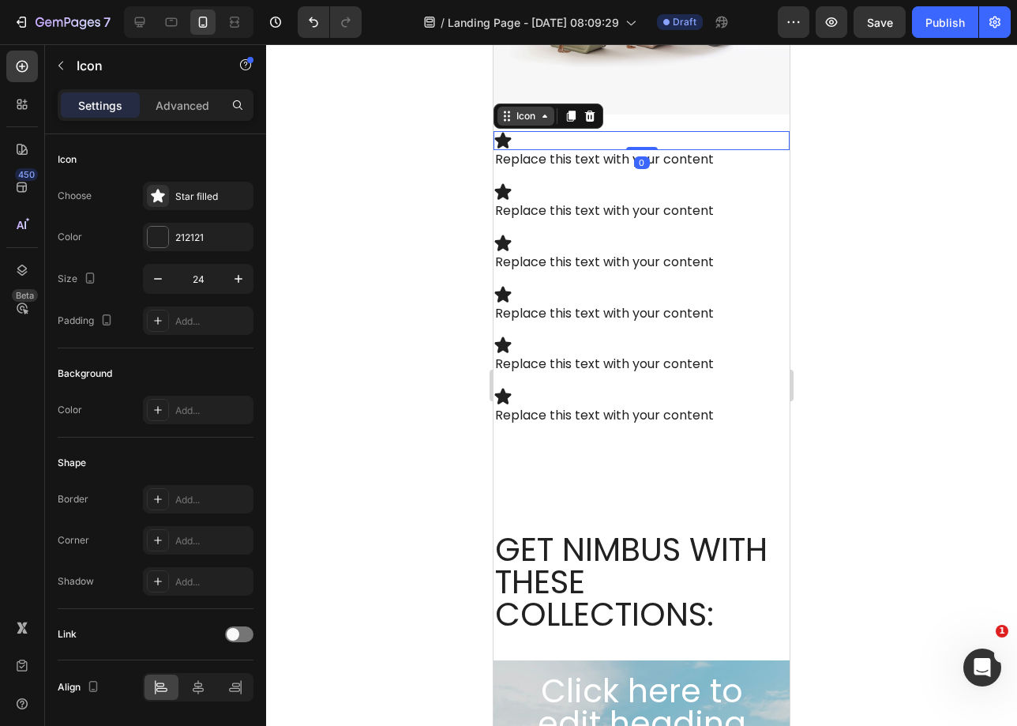
click at [522, 117] on div "Icon" at bounding box center [526, 116] width 57 height 19
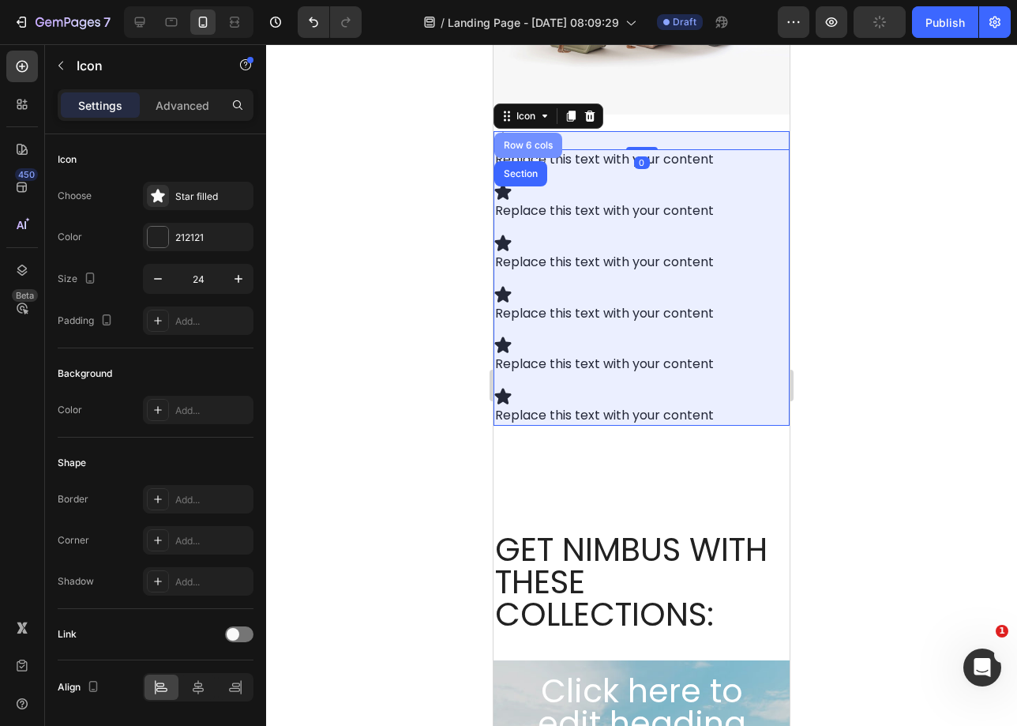
click at [532, 133] on div "Row 6 cols" at bounding box center [528, 145] width 68 height 25
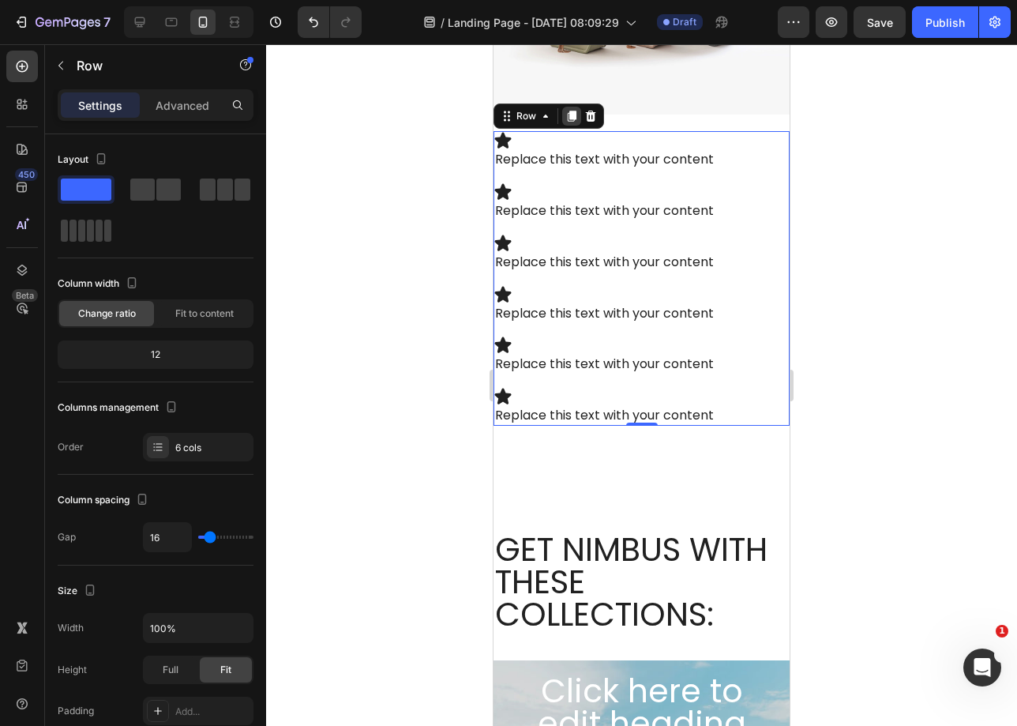
click at [571, 111] on icon at bounding box center [572, 116] width 9 height 11
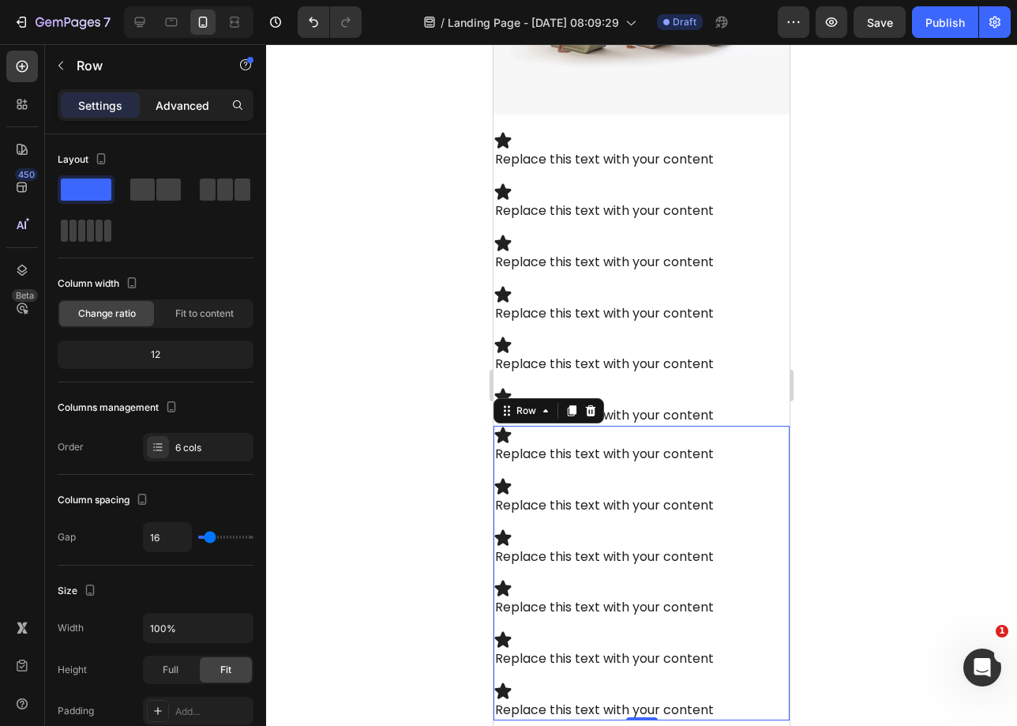
click at [165, 106] on p "Advanced" at bounding box center [183, 105] width 54 height 17
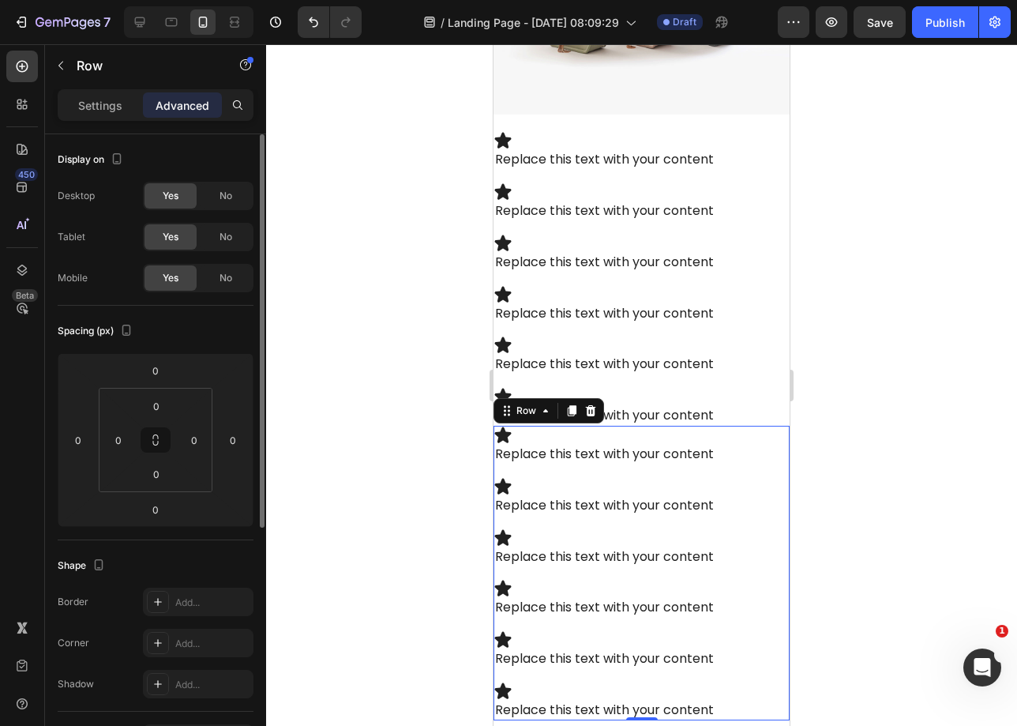
click at [227, 291] on div "Yes No" at bounding box center [198, 278] width 111 height 28
click at [229, 285] on div "No" at bounding box center [226, 277] width 52 height 25
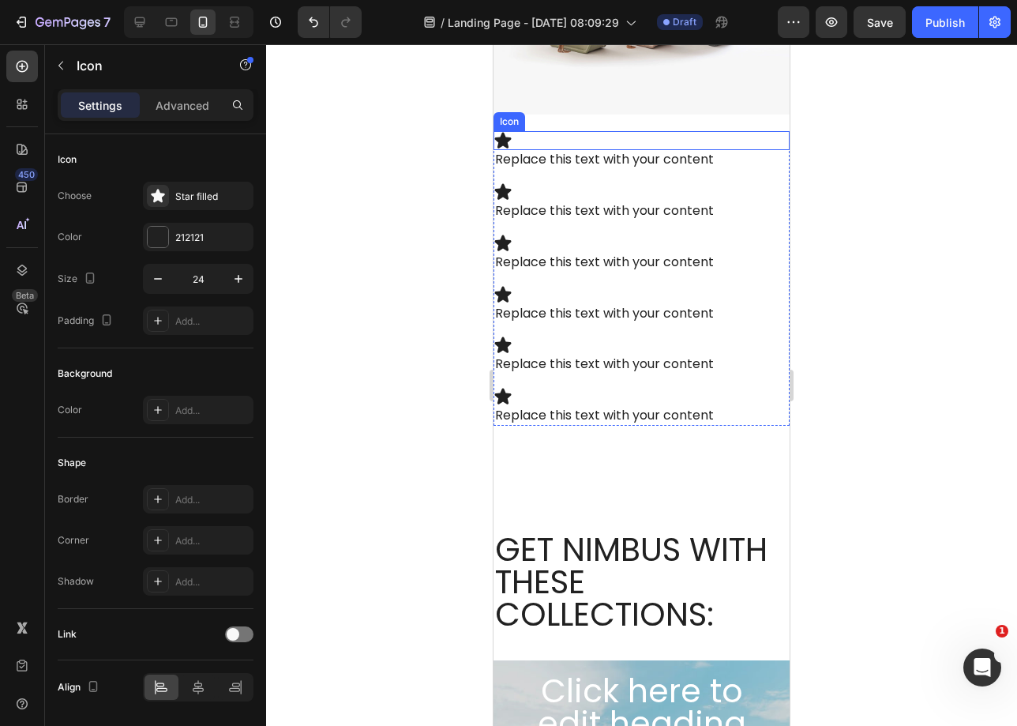
click at [746, 136] on div "Icon" at bounding box center [642, 140] width 296 height 19
click at [542, 116] on icon at bounding box center [545, 116] width 13 height 13
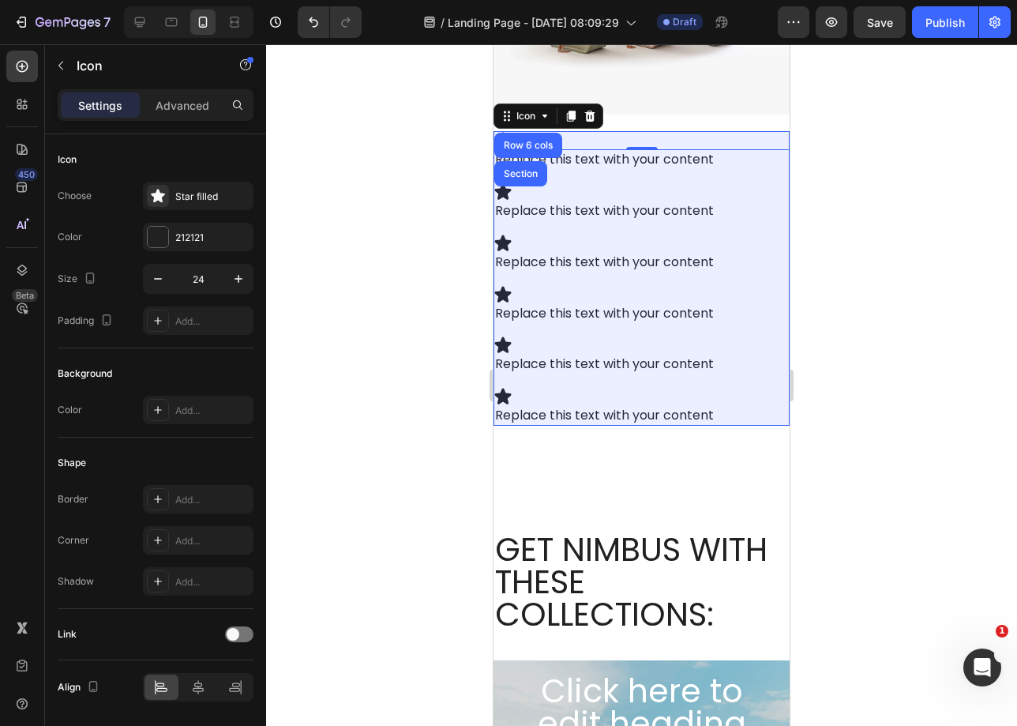
click at [525, 141] on div "Row 6 cols" at bounding box center [528, 145] width 55 height 9
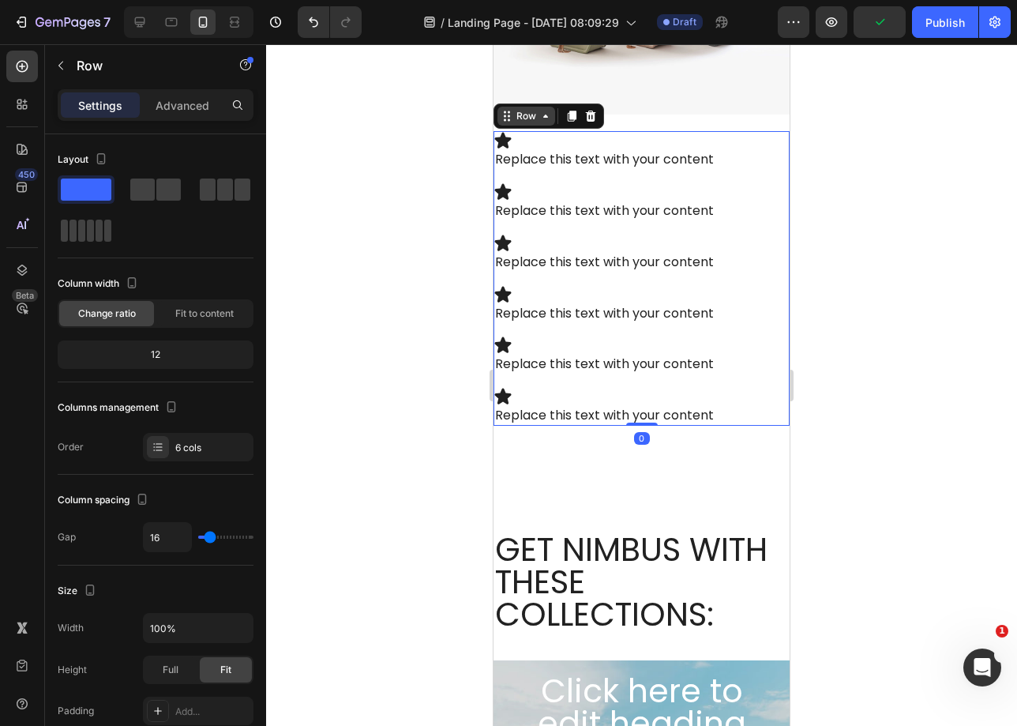
click at [530, 109] on div "Row" at bounding box center [526, 116] width 26 height 14
click at [175, 103] on p "Advanced" at bounding box center [183, 105] width 54 height 17
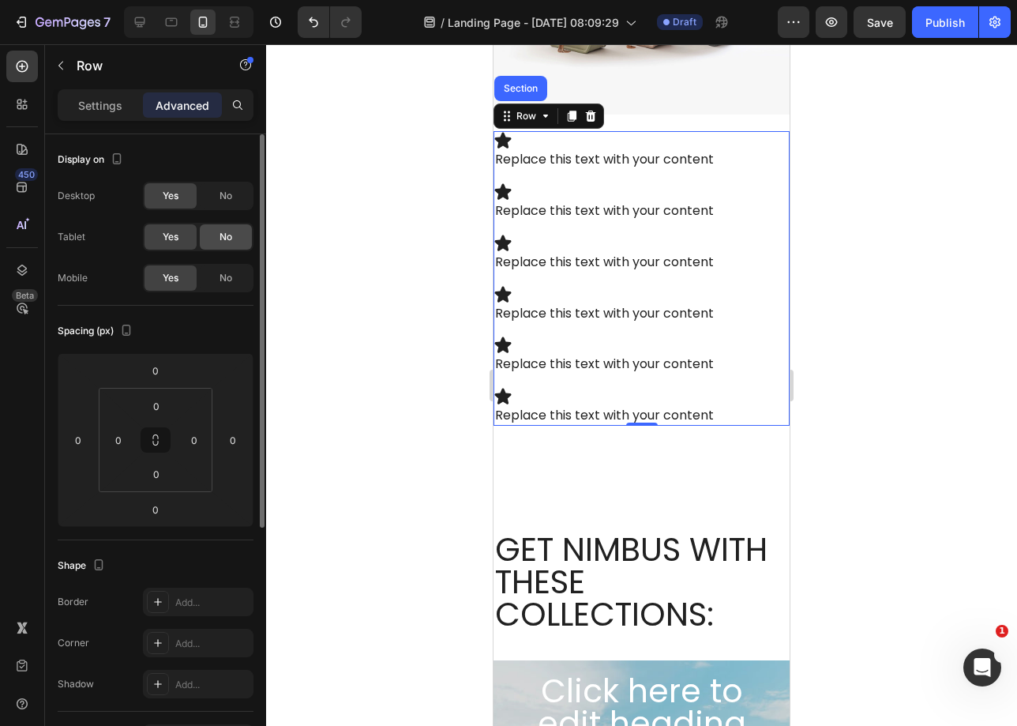
click at [224, 198] on span "No" at bounding box center [226, 196] width 13 height 14
click at [227, 230] on span "No" at bounding box center [226, 237] width 13 height 14
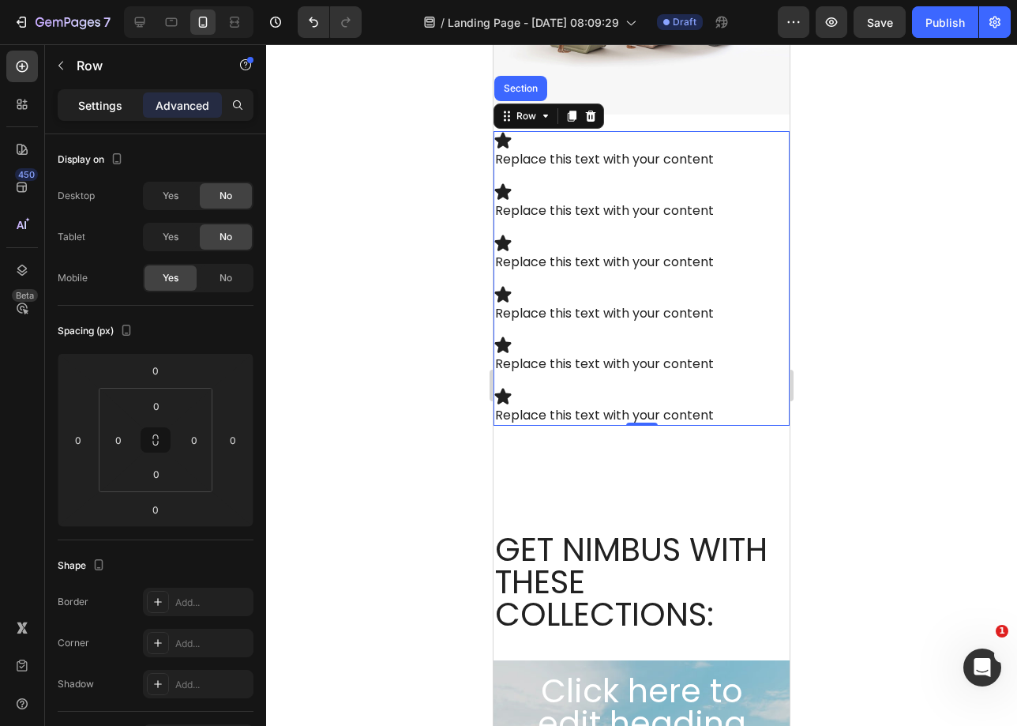
click at [112, 108] on p "Settings" at bounding box center [100, 105] width 44 height 17
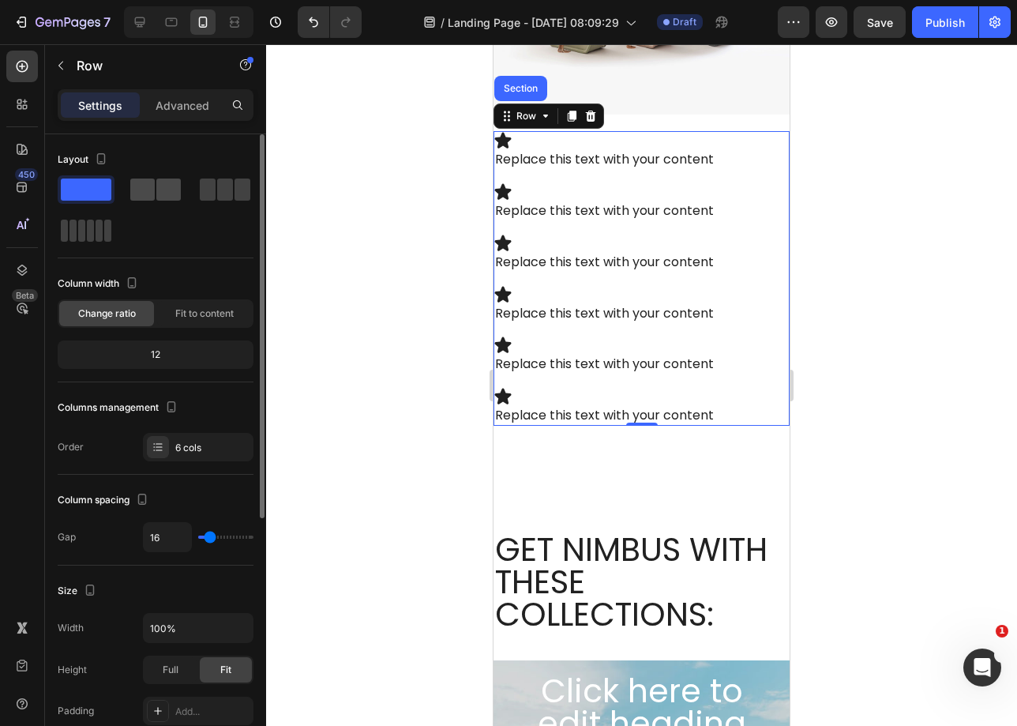
click at [147, 191] on span at bounding box center [142, 189] width 24 height 22
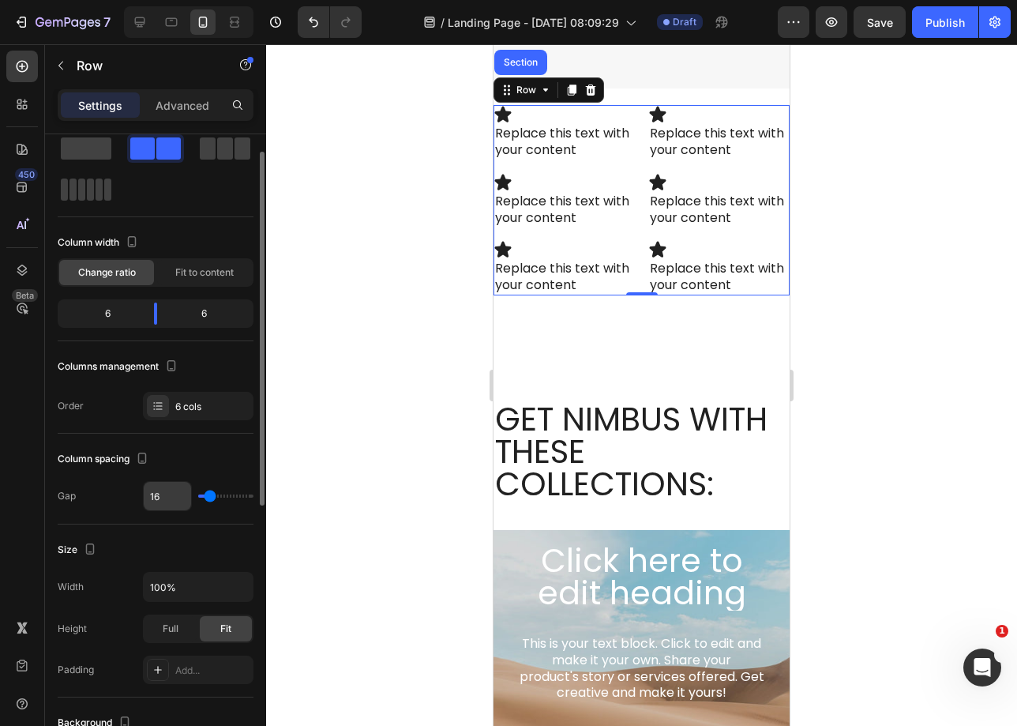
scroll to position [15, 0]
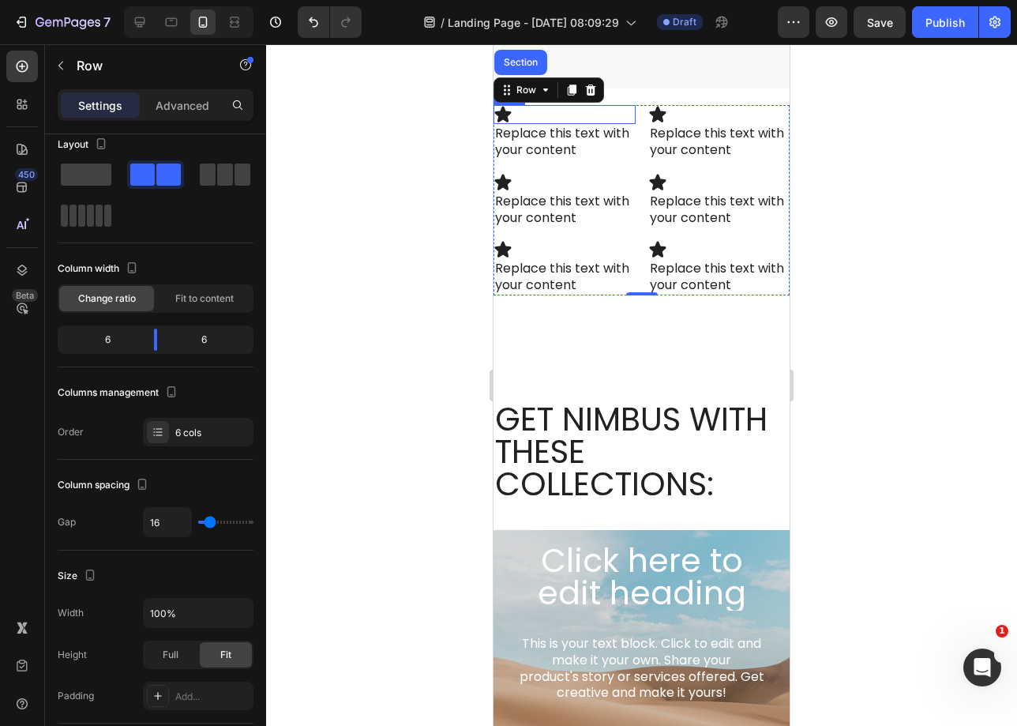
click at [568, 108] on div "Icon" at bounding box center [565, 114] width 142 height 19
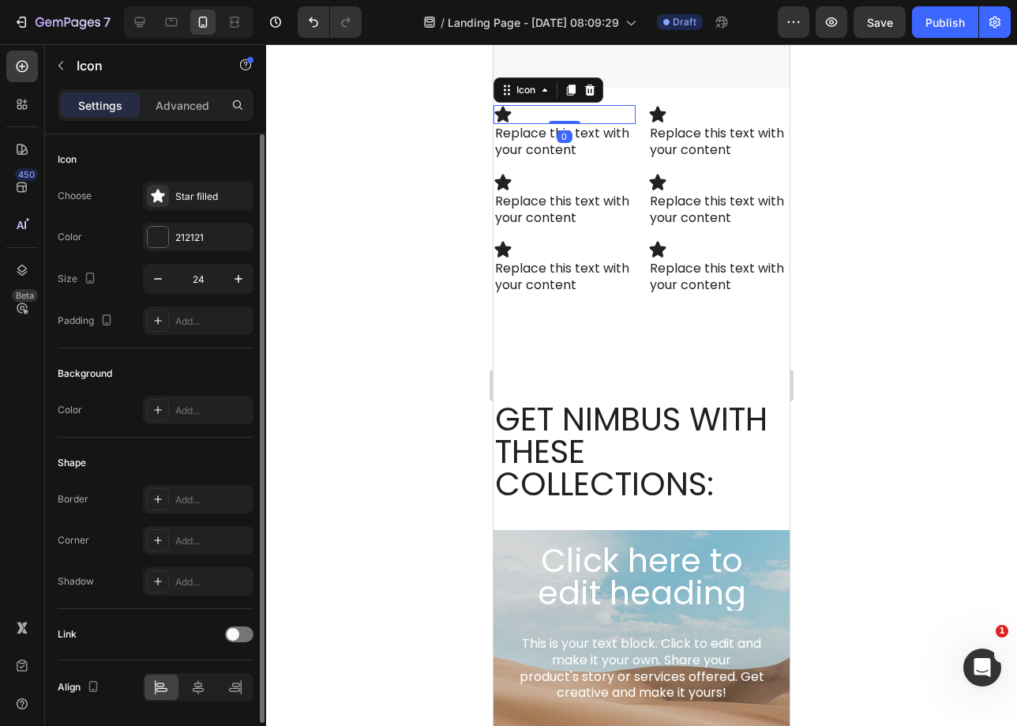
scroll to position [51, 0]
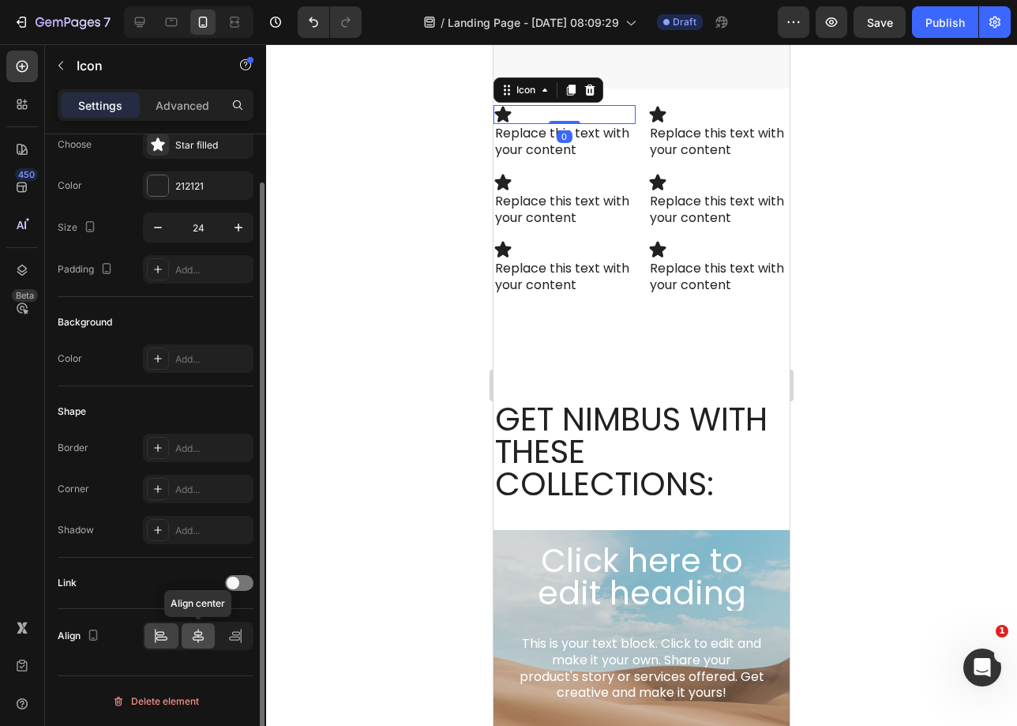
click at [196, 640] on icon at bounding box center [198, 636] width 16 height 16
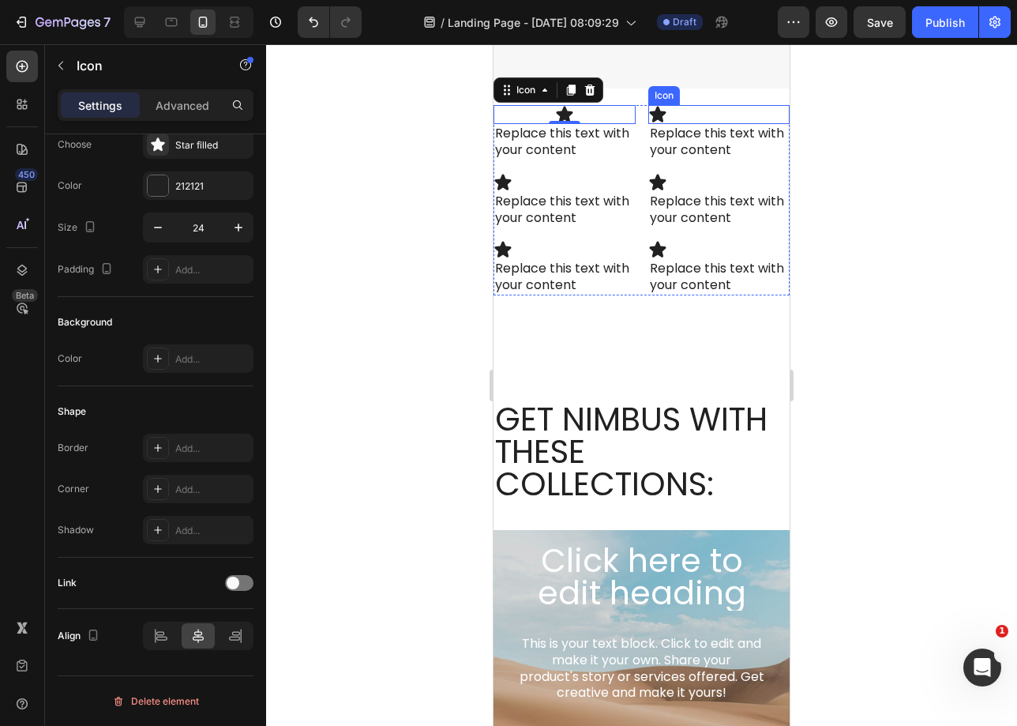
click at [706, 107] on div "Icon" at bounding box center [719, 114] width 142 height 19
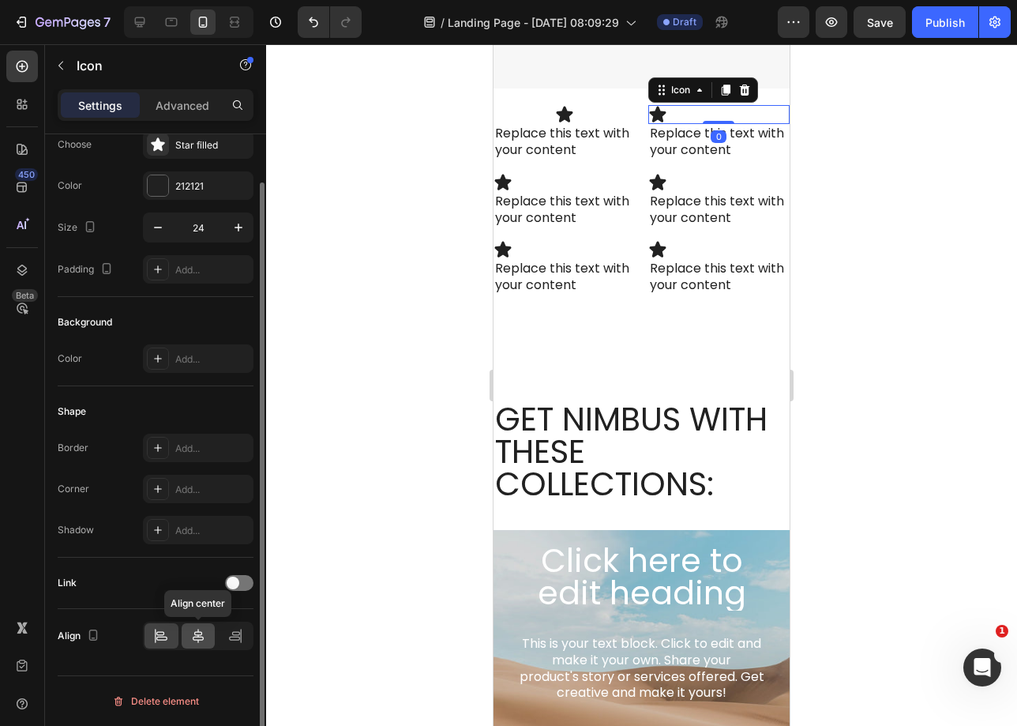
click at [197, 635] on icon at bounding box center [198, 636] width 11 height 14
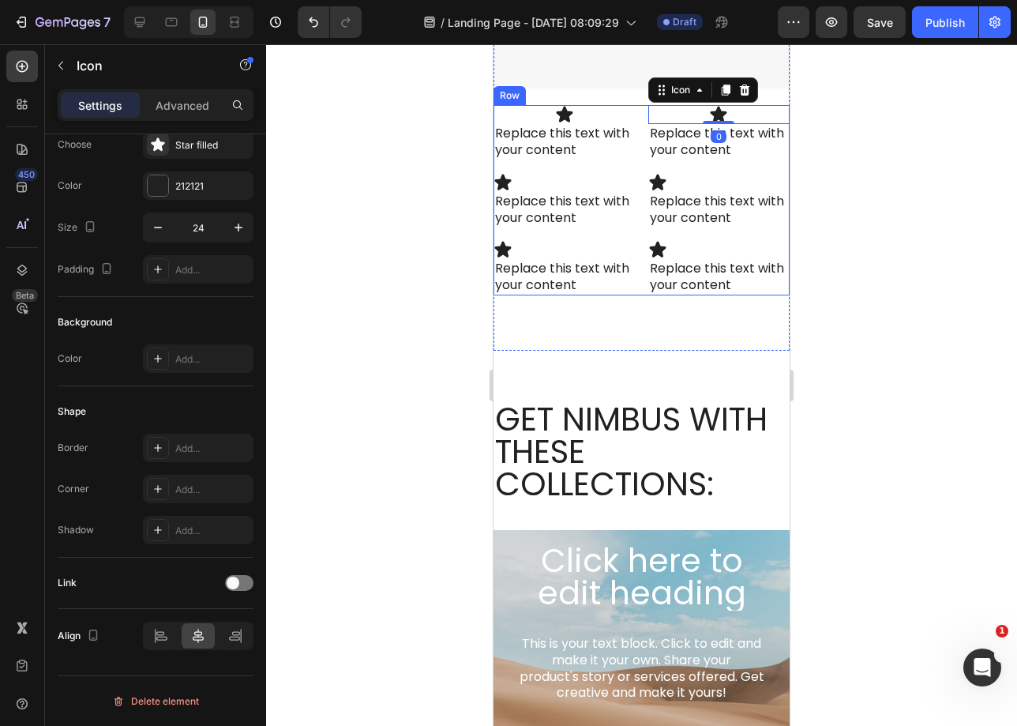
click at [577, 167] on div "Icon Replace this text with your content Text Block Icon 0 Replace this text wi…" at bounding box center [642, 200] width 296 height 190
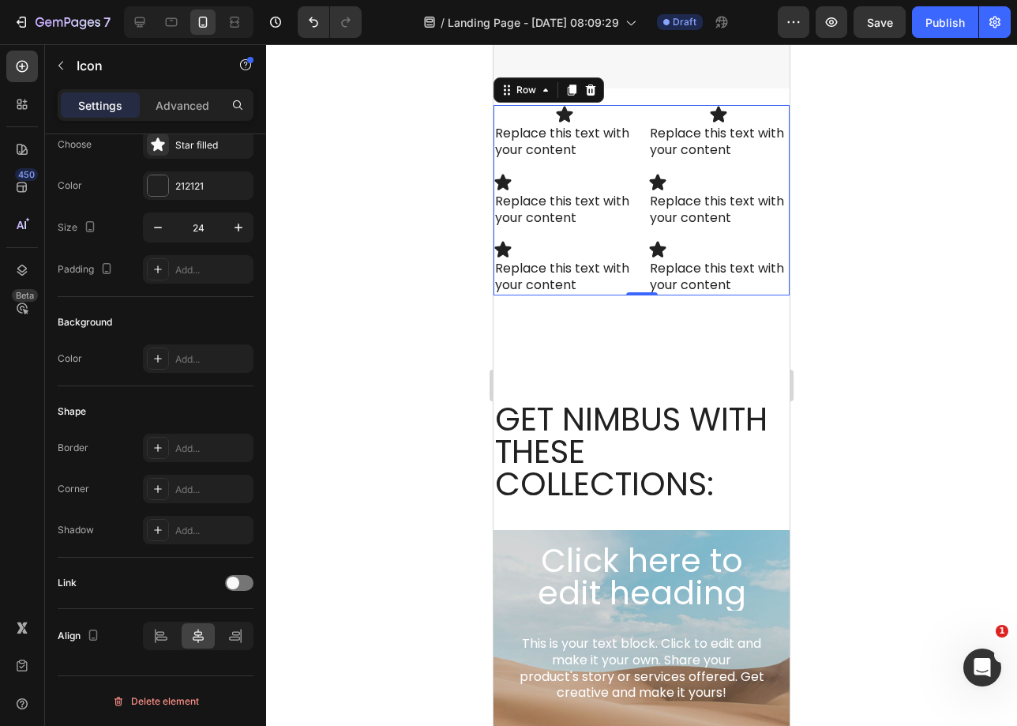
scroll to position [0, 0]
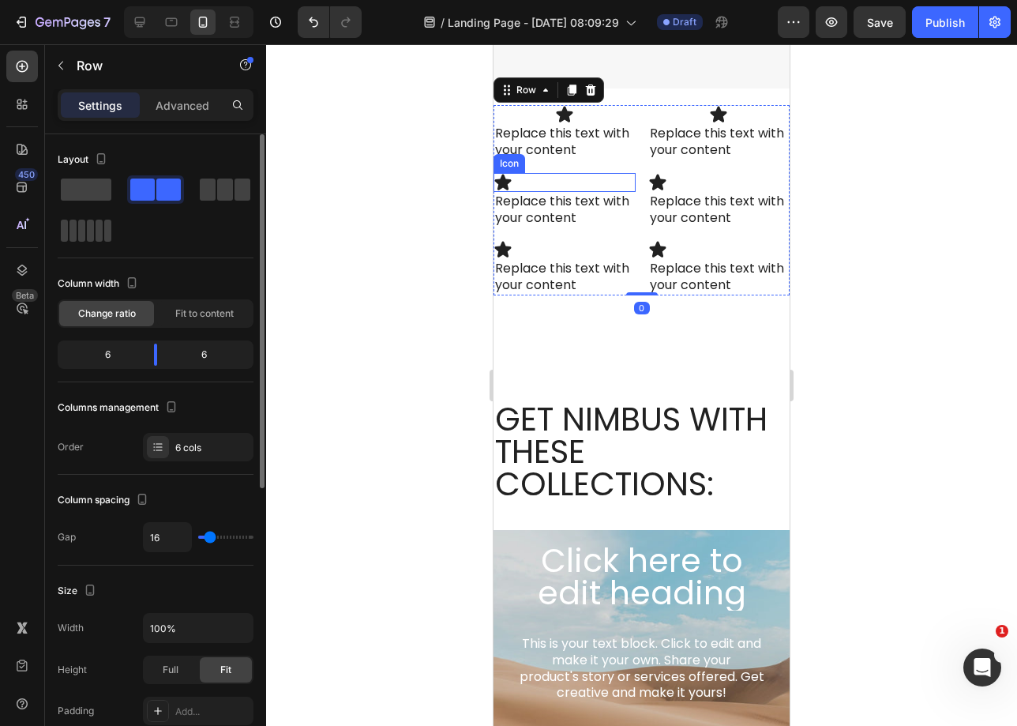
click at [550, 178] on div "Icon" at bounding box center [565, 182] width 142 height 19
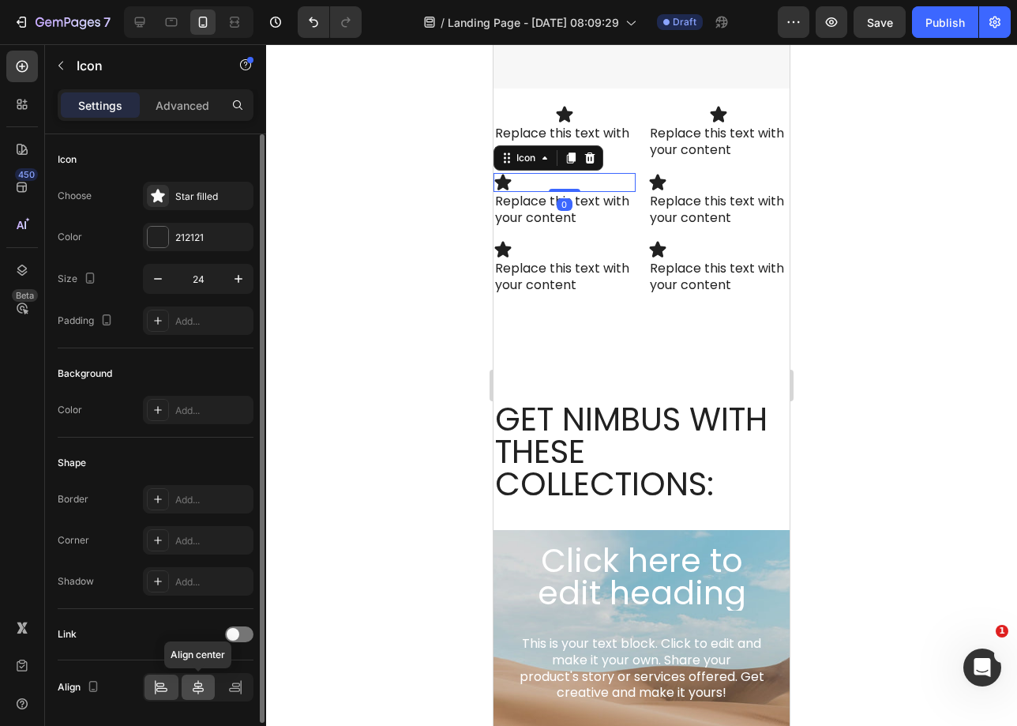
click at [201, 686] on icon at bounding box center [198, 687] width 16 height 16
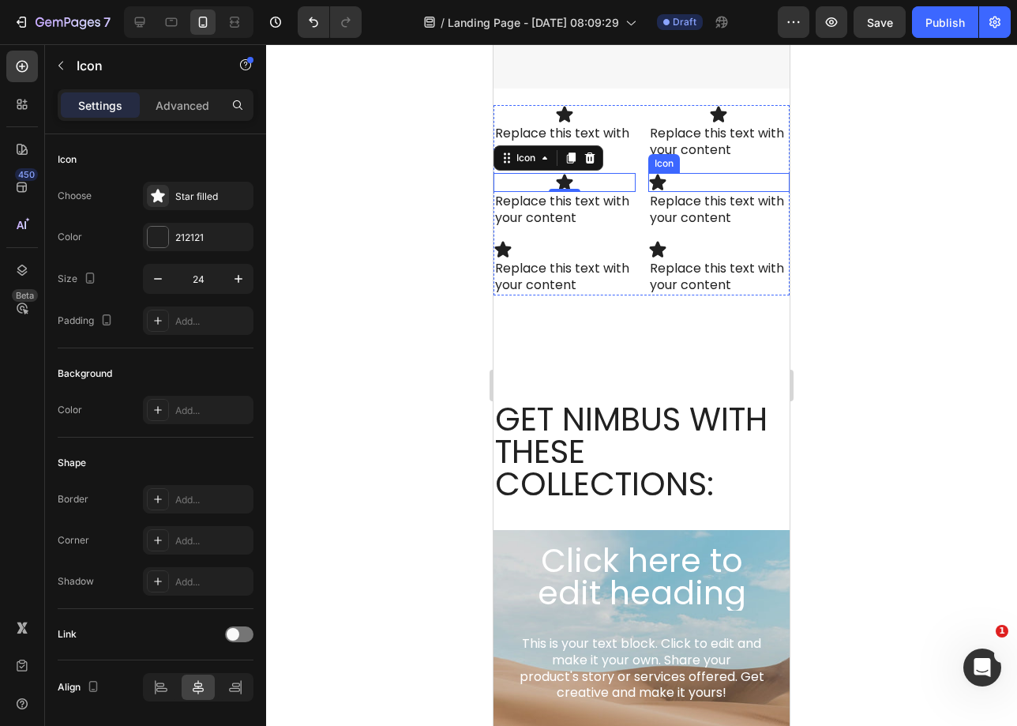
click at [706, 176] on div "Icon" at bounding box center [719, 182] width 142 height 19
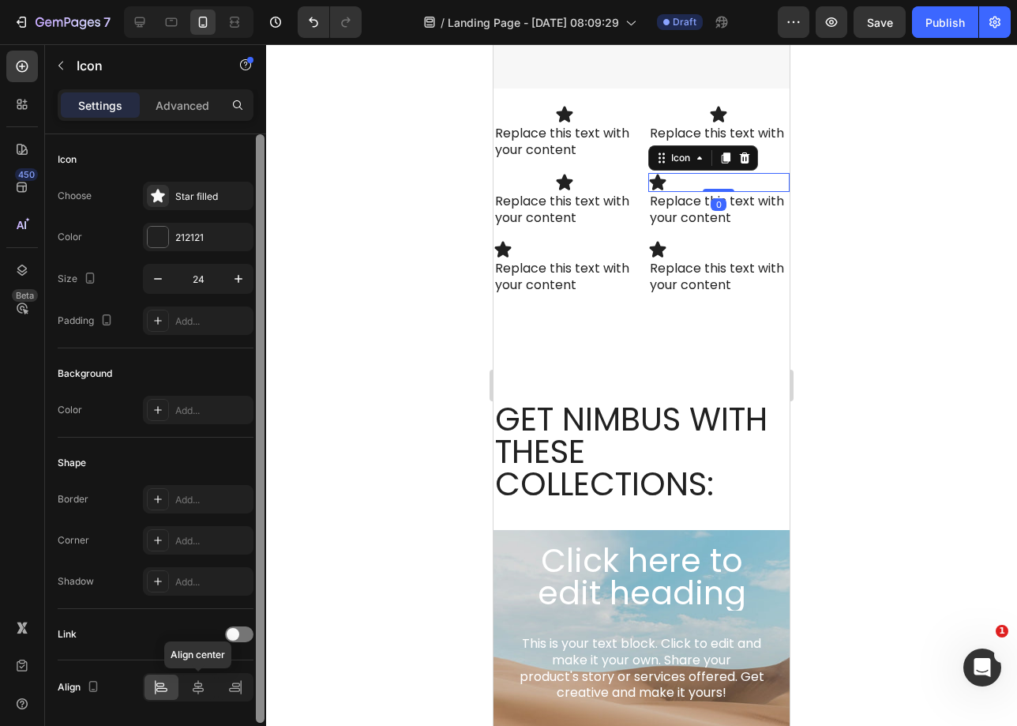
click at [203, 689] on icon at bounding box center [198, 687] width 11 height 14
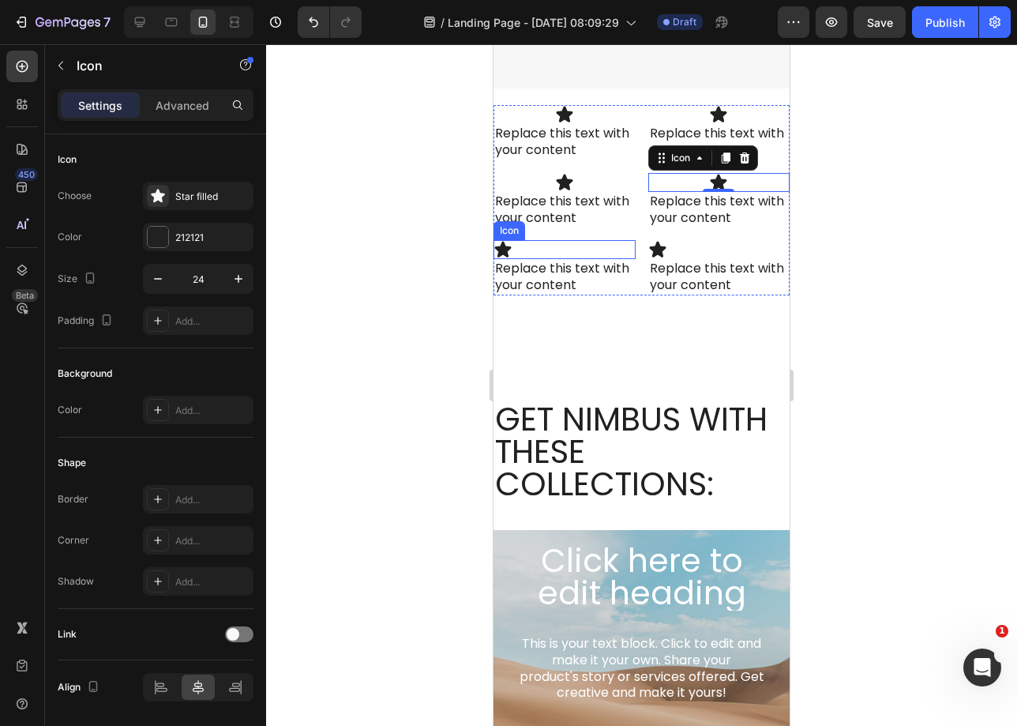
click at [579, 244] on div "Icon" at bounding box center [565, 249] width 142 height 19
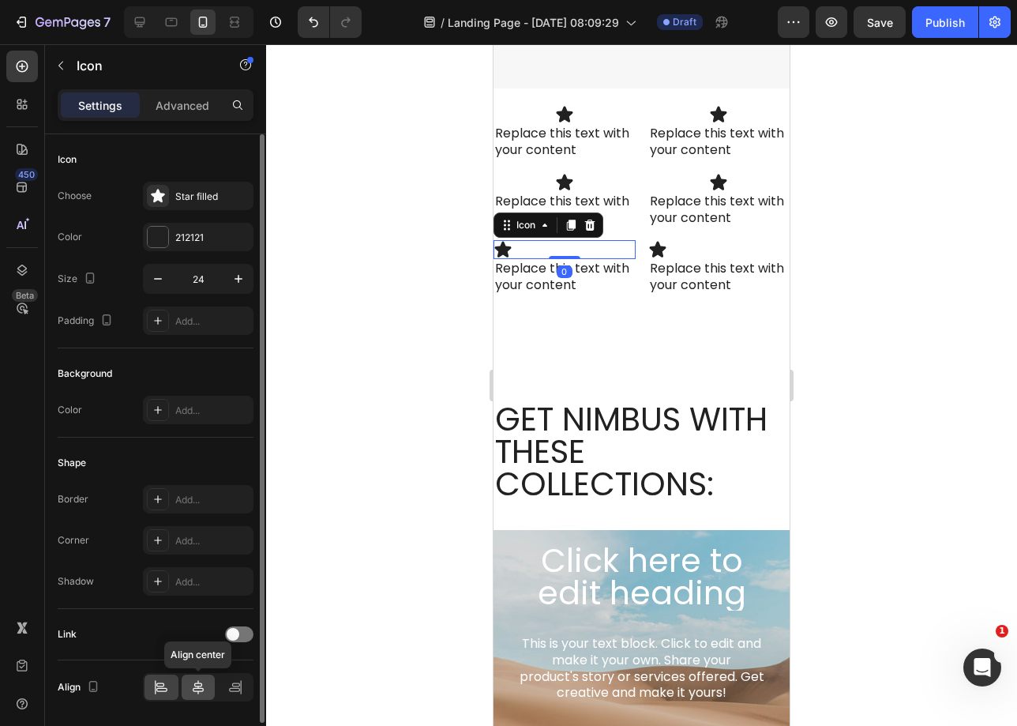
click at [200, 687] on icon at bounding box center [198, 687] width 16 height 16
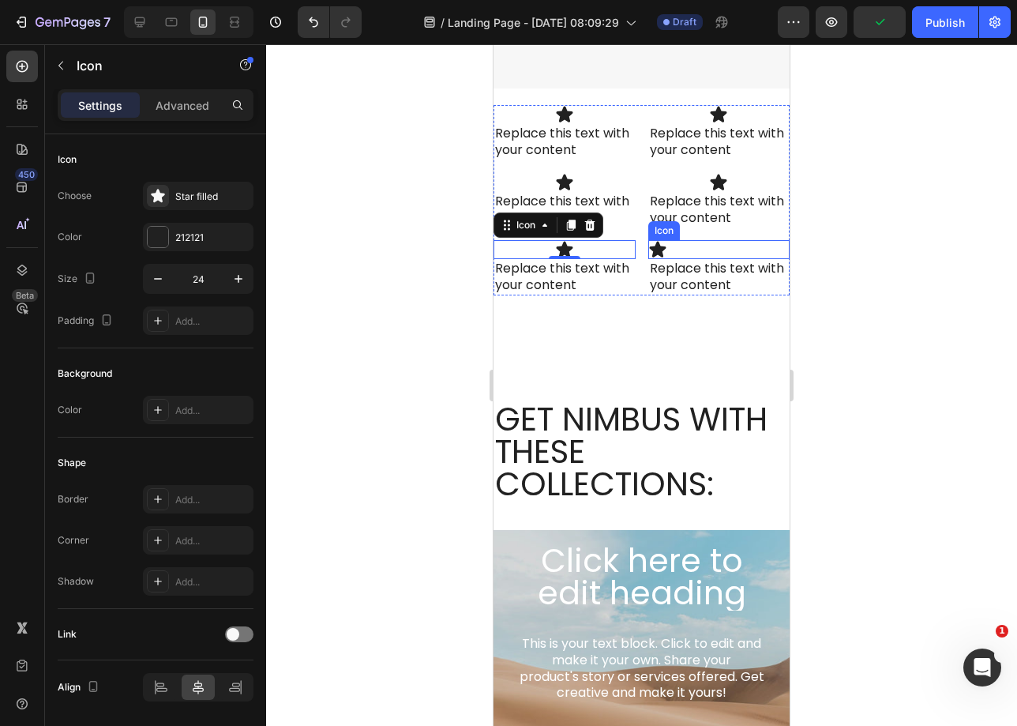
click at [738, 243] on div "Icon" at bounding box center [719, 249] width 142 height 19
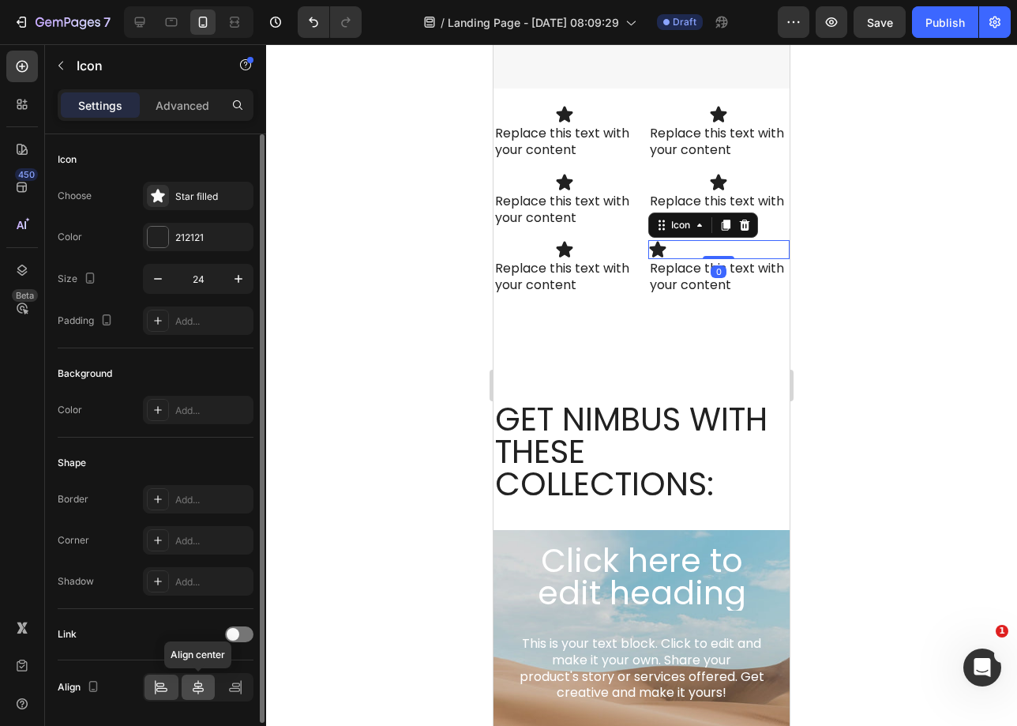
click at [200, 695] on div at bounding box center [199, 686] width 34 height 25
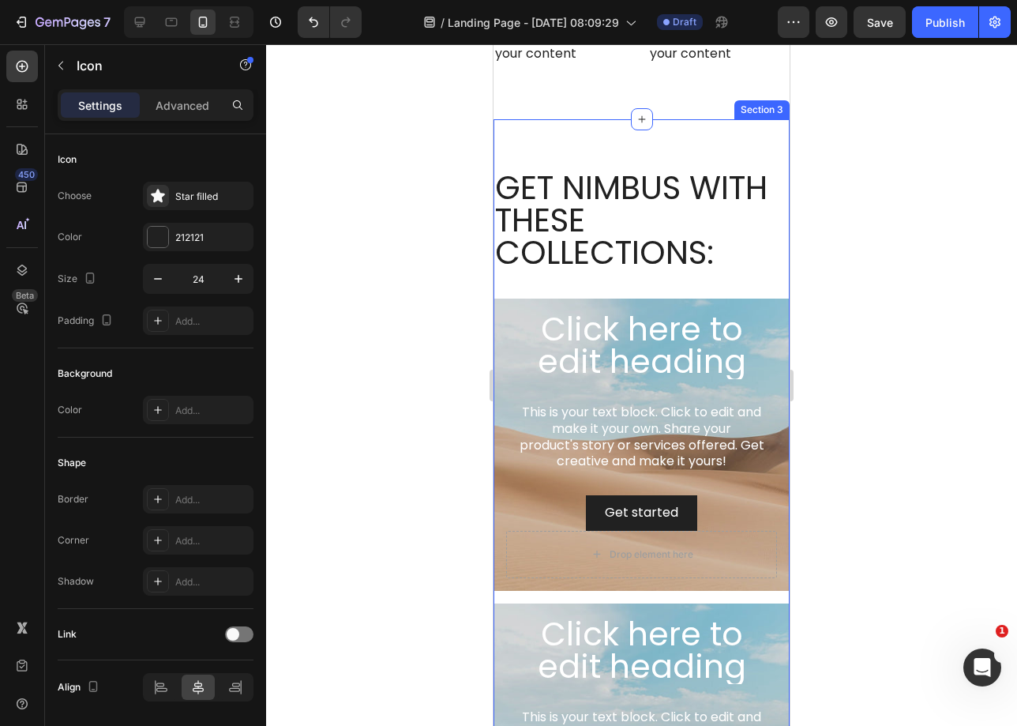
scroll to position [2353, 0]
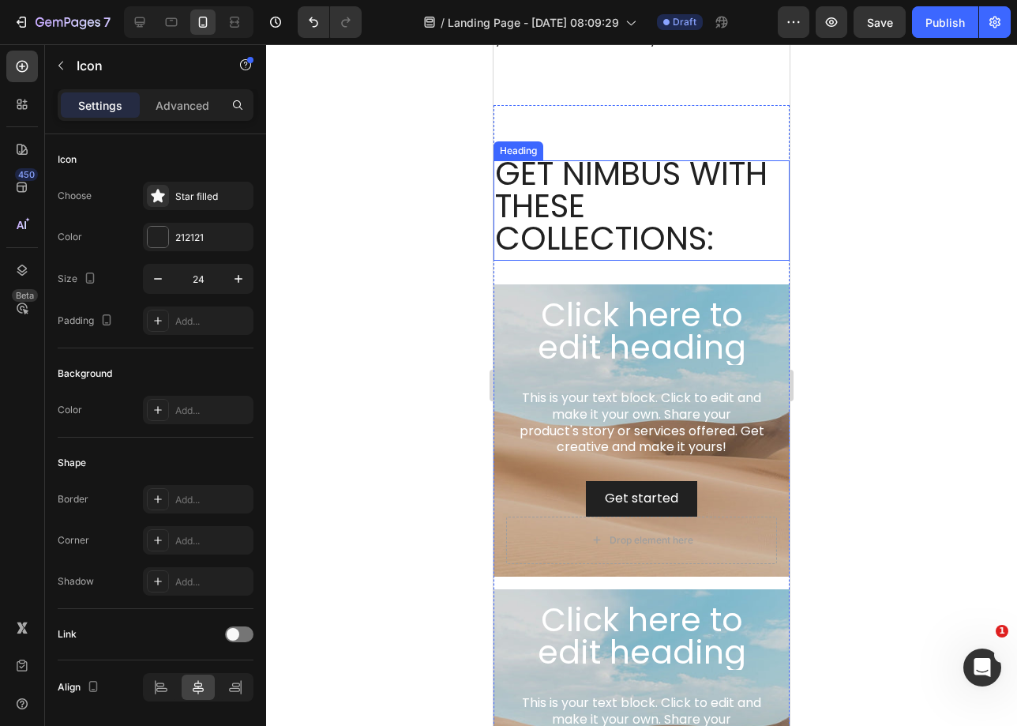
click at [726, 238] on p "GET NIMBUS WITH  THESE COLLECTIONS:" at bounding box center [641, 205] width 293 height 97
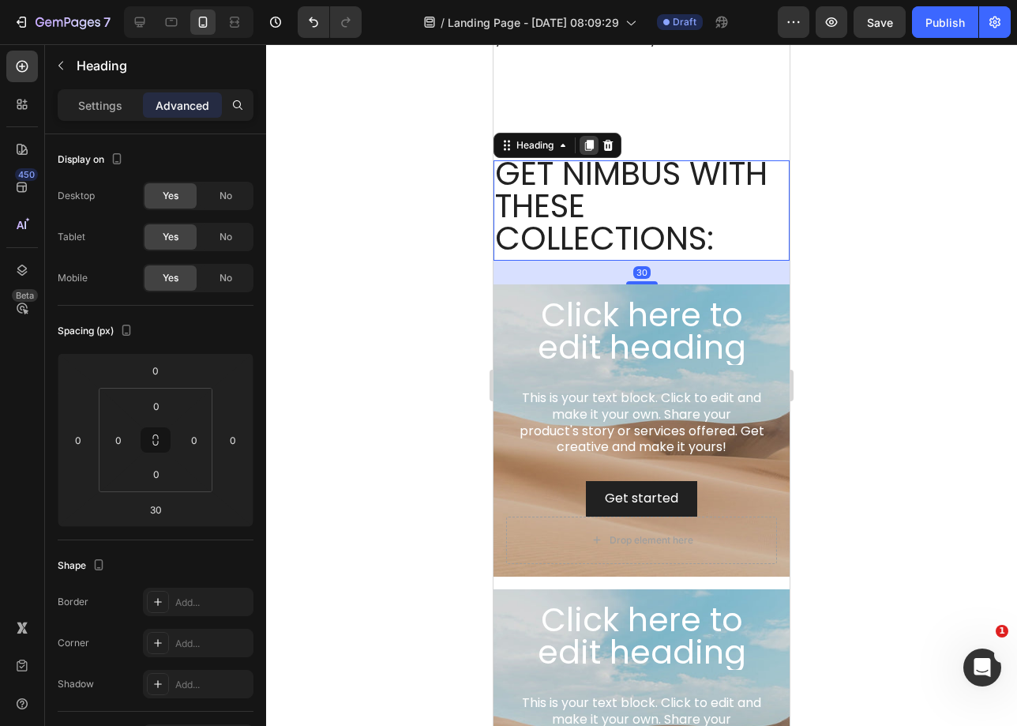
click at [592, 141] on icon at bounding box center [589, 145] width 9 height 11
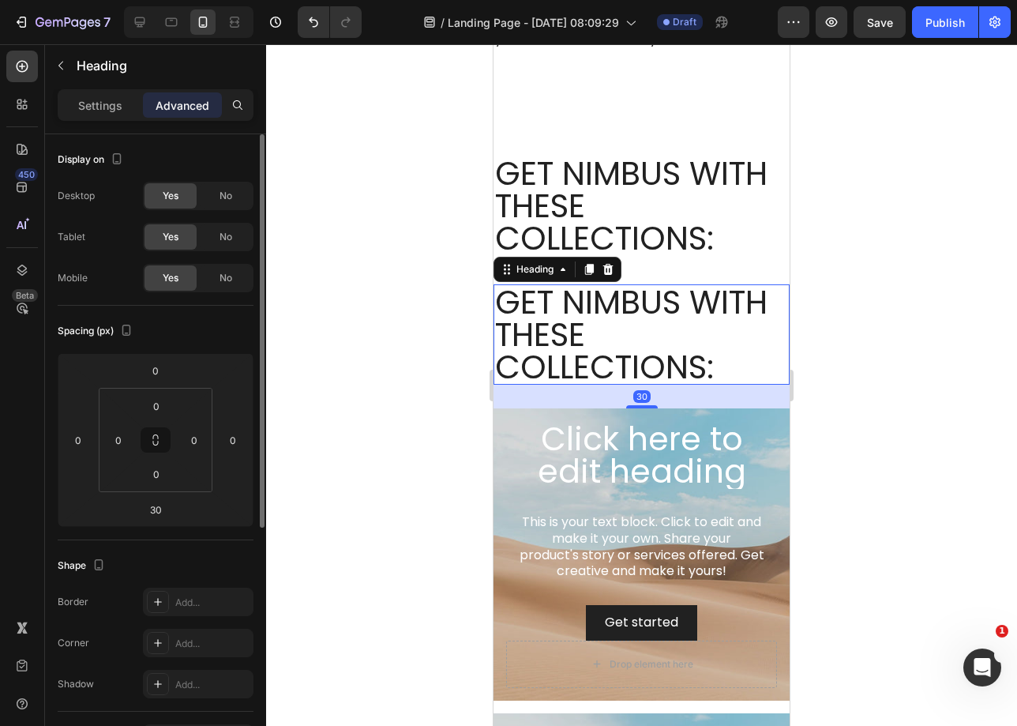
click at [225, 277] on span "No" at bounding box center [226, 278] width 13 height 14
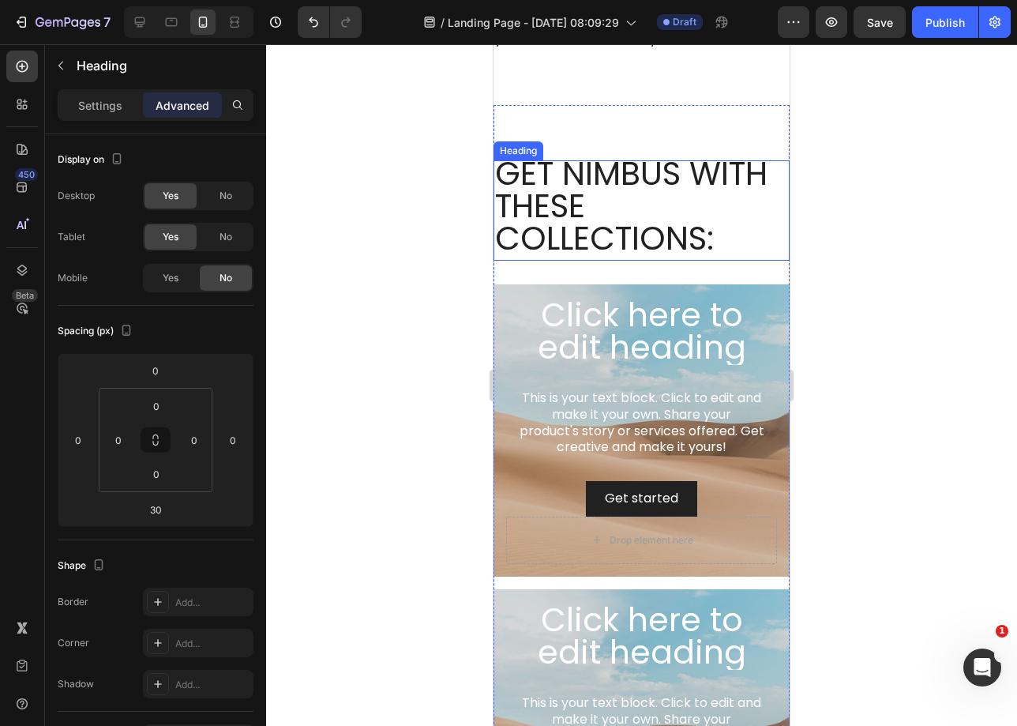
click at [667, 195] on p "GET NIMBUS WITH  THESE COLLECTIONS:" at bounding box center [641, 205] width 293 height 97
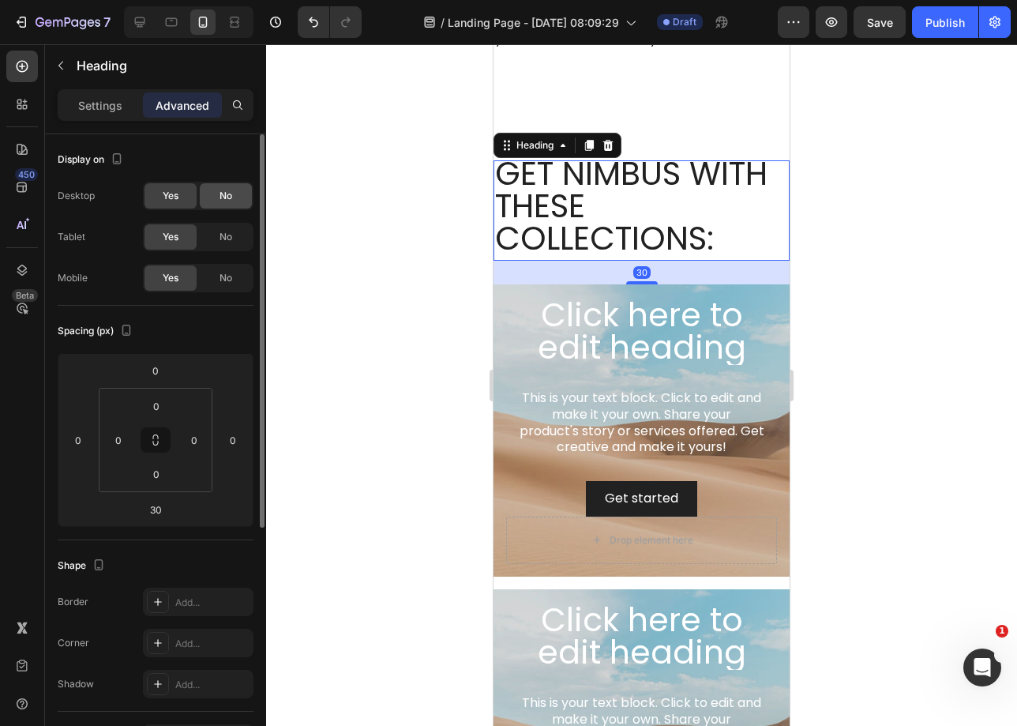
click at [227, 197] on span "No" at bounding box center [226, 196] width 13 height 14
click at [219, 228] on div "No" at bounding box center [226, 236] width 52 height 25
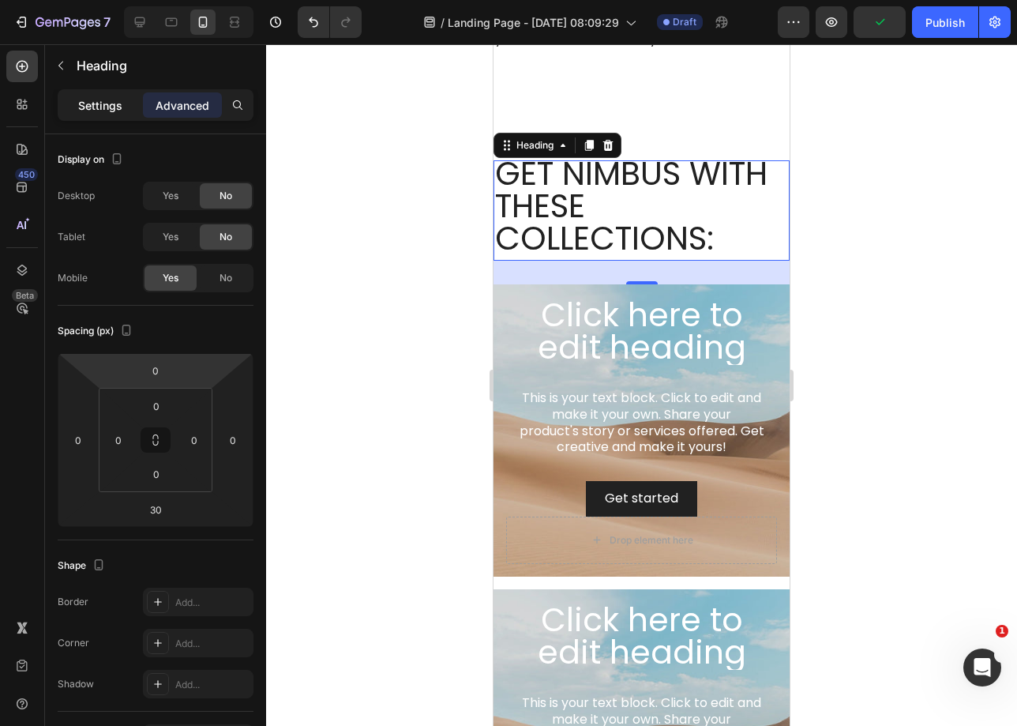
click at [120, 109] on p "Settings" at bounding box center [100, 105] width 44 height 17
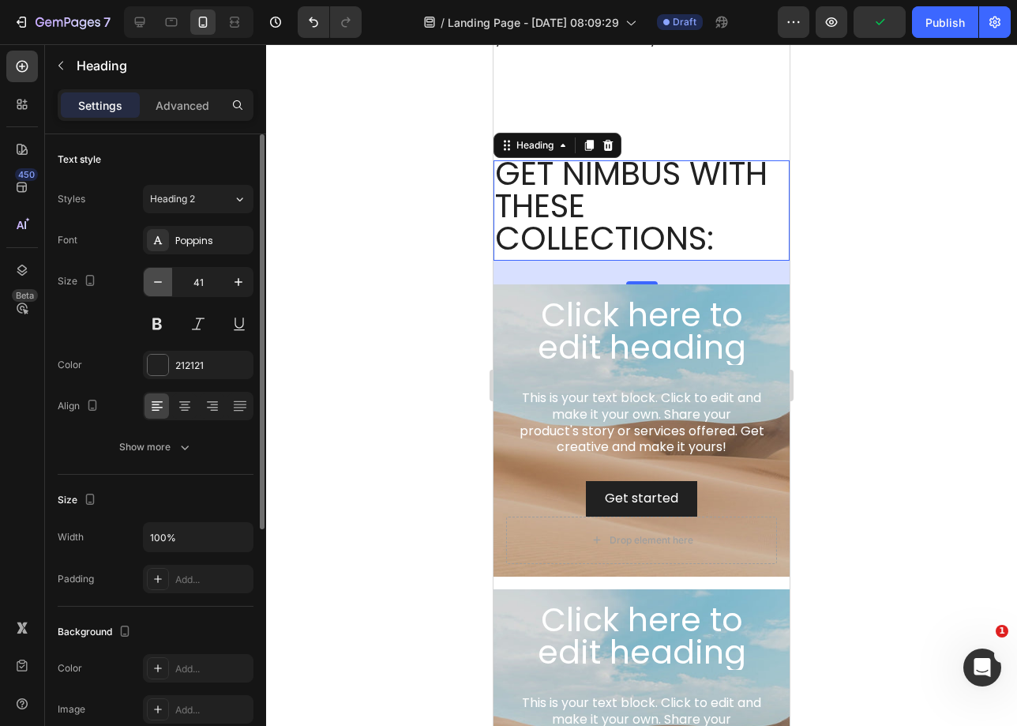
click at [165, 286] on icon "button" at bounding box center [158, 282] width 16 height 16
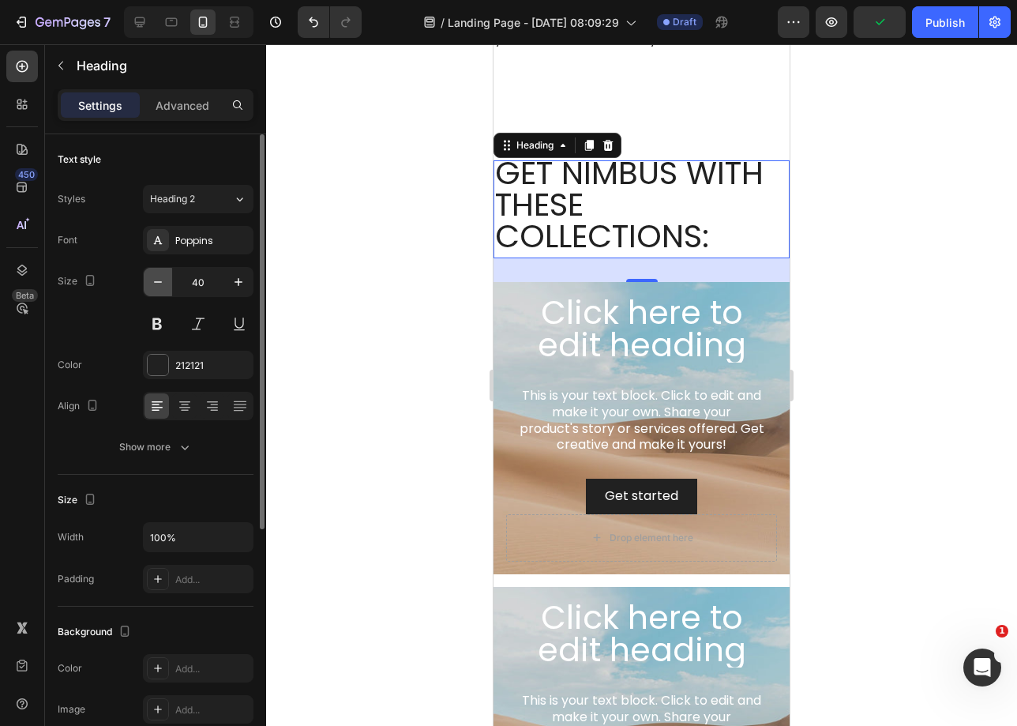
click at [165, 286] on icon "button" at bounding box center [158, 282] width 16 height 16
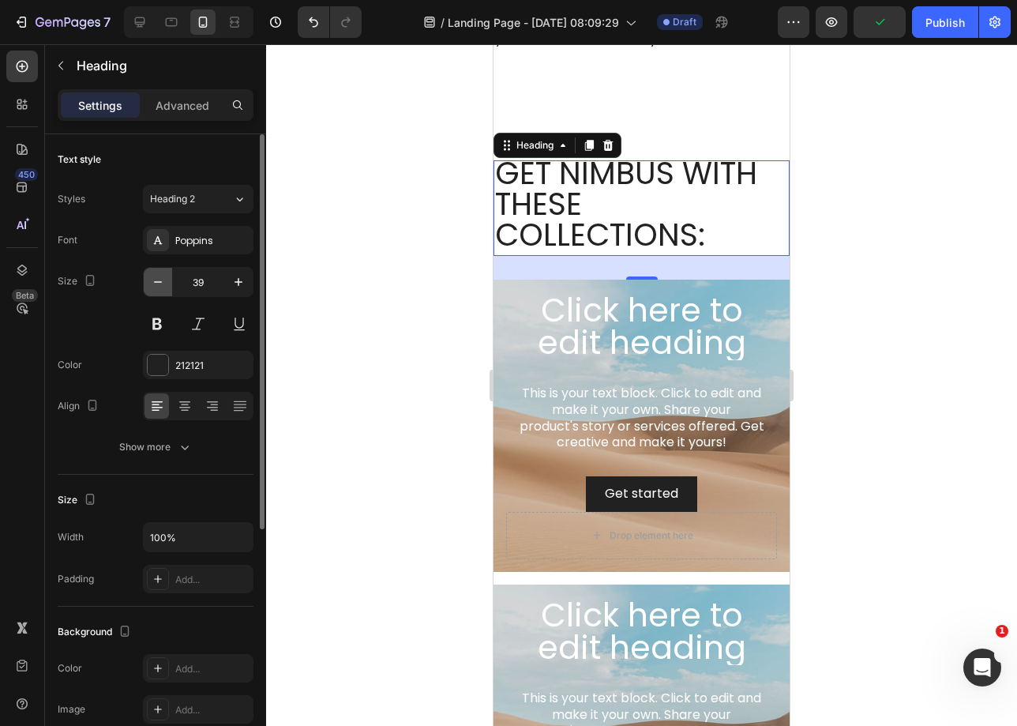
click at [165, 286] on icon "button" at bounding box center [158, 282] width 16 height 16
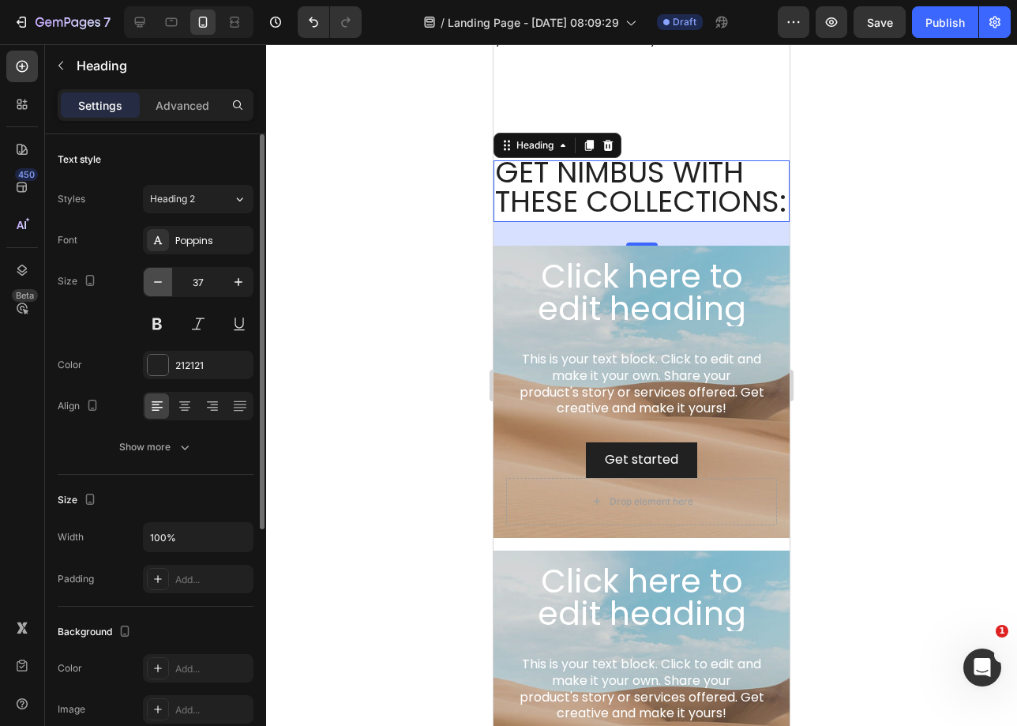
click at [165, 286] on icon "button" at bounding box center [158, 282] width 16 height 16
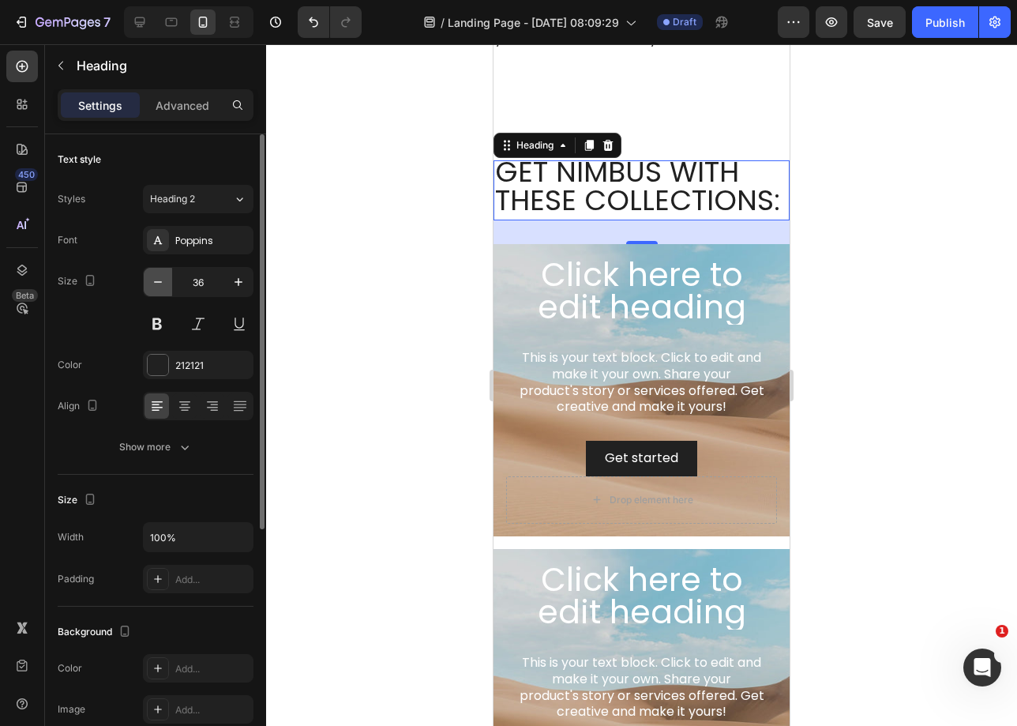
click at [165, 285] on icon "button" at bounding box center [158, 282] width 16 height 16
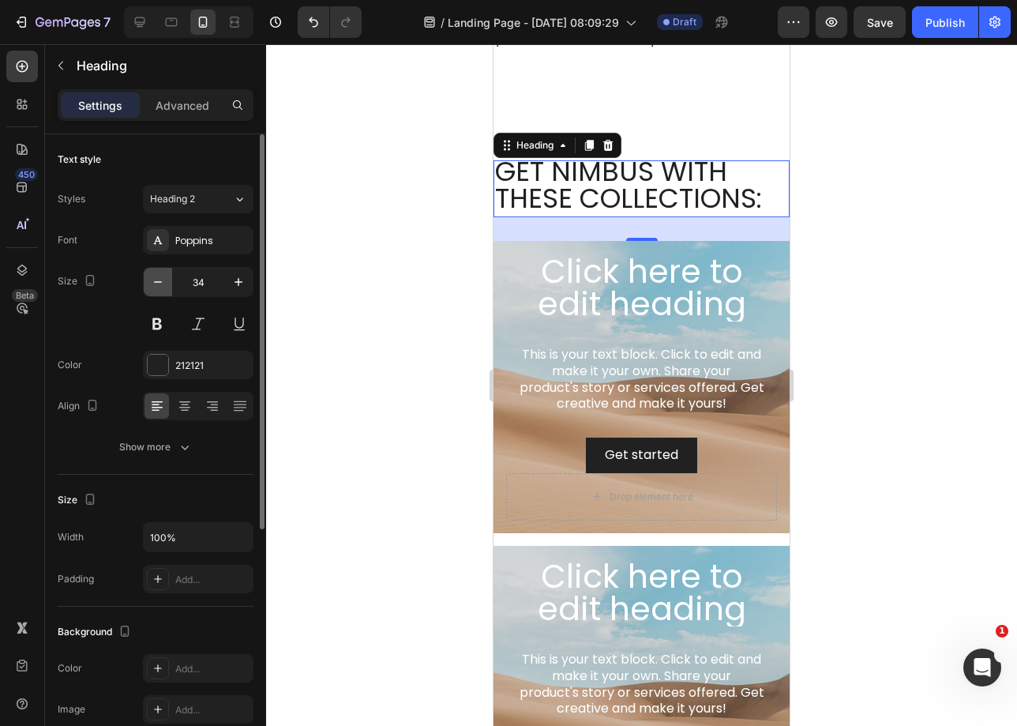
scroll to position [3, 0]
click at [165, 285] on icon "button" at bounding box center [158, 282] width 16 height 16
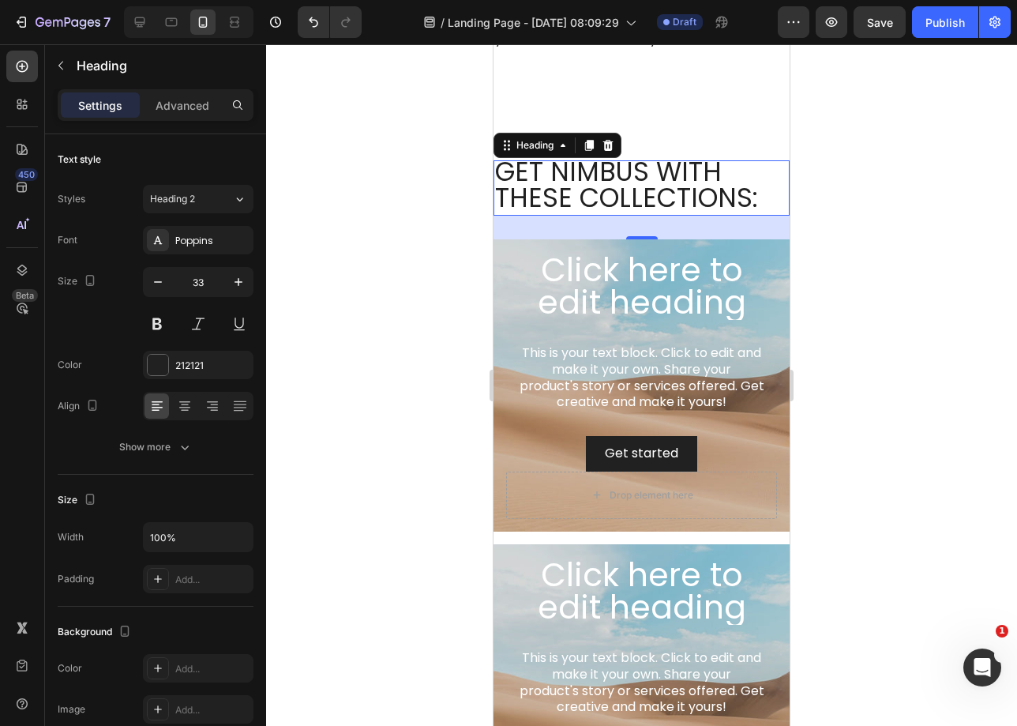
drag, startPoint x: 165, startPoint y: 285, endPoint x: 284, endPoint y: 176, distance: 161.6
click at [165, 286] on icon "button" at bounding box center [158, 282] width 16 height 16
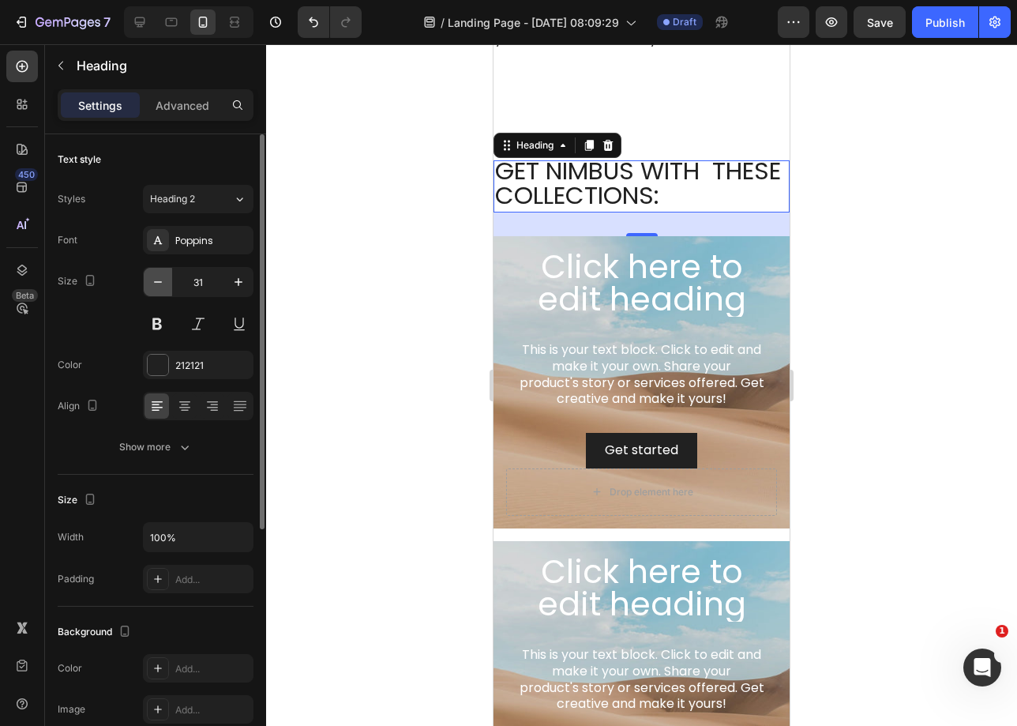
click at [160, 291] on button "button" at bounding box center [158, 282] width 28 height 28
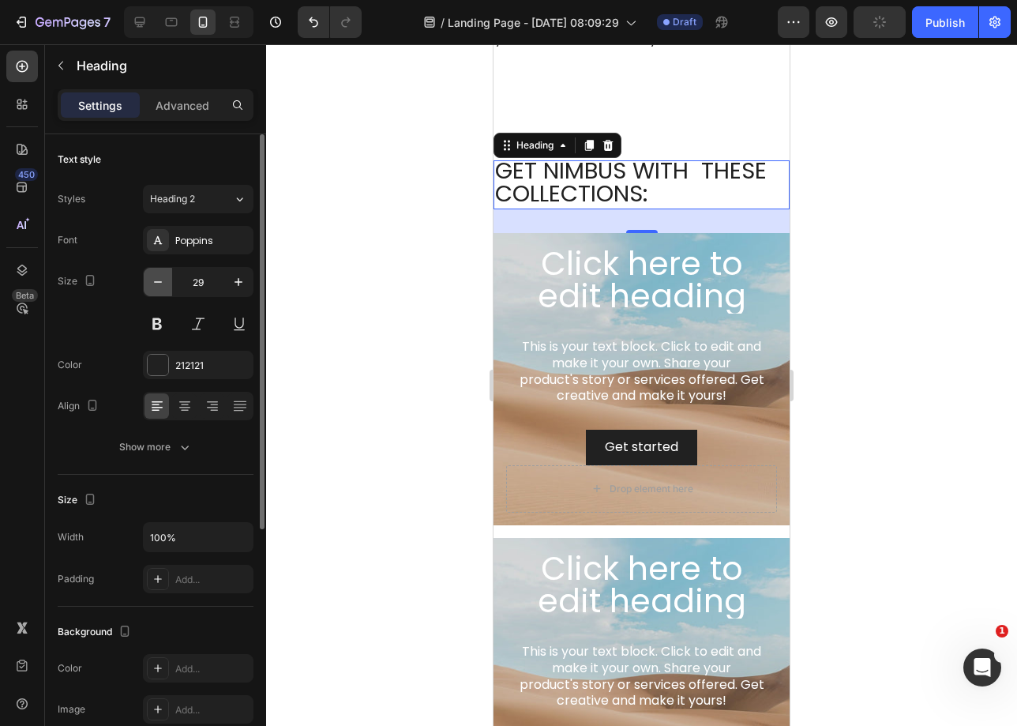
click at [160, 291] on button "button" at bounding box center [158, 282] width 28 height 28
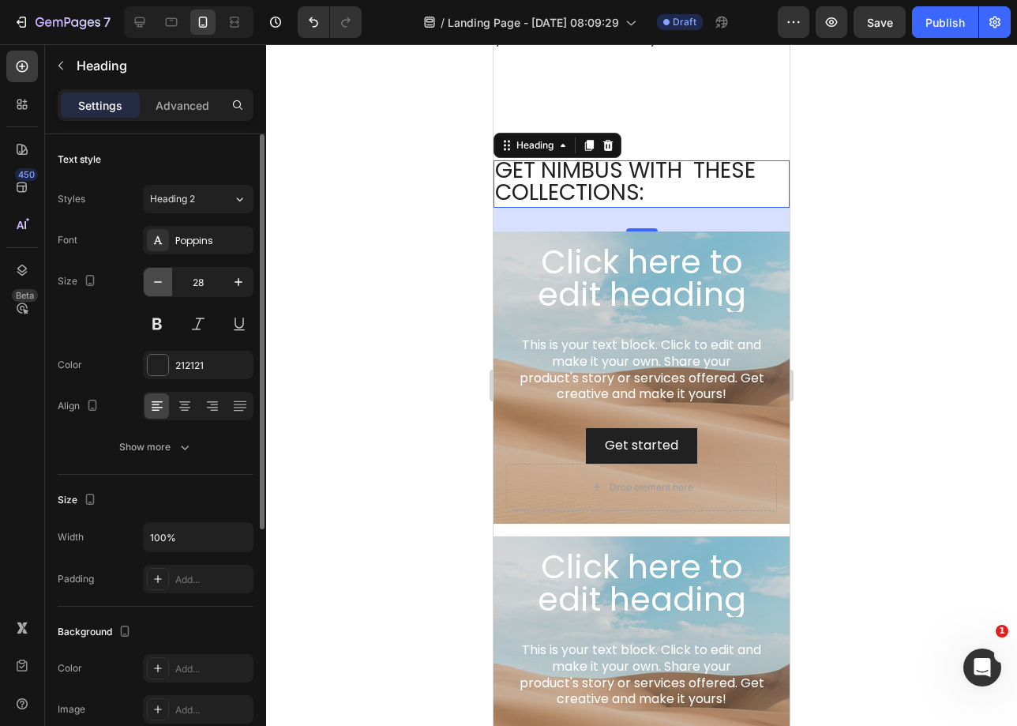
click at [160, 291] on button "button" at bounding box center [158, 282] width 28 height 28
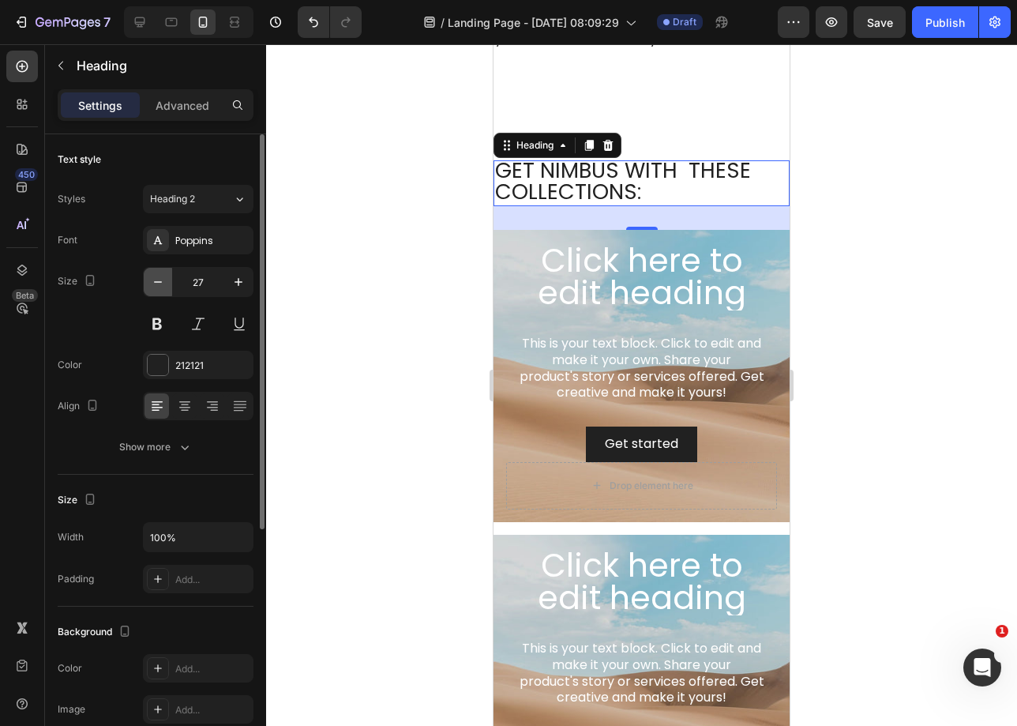
click at [160, 291] on button "button" at bounding box center [158, 282] width 28 height 28
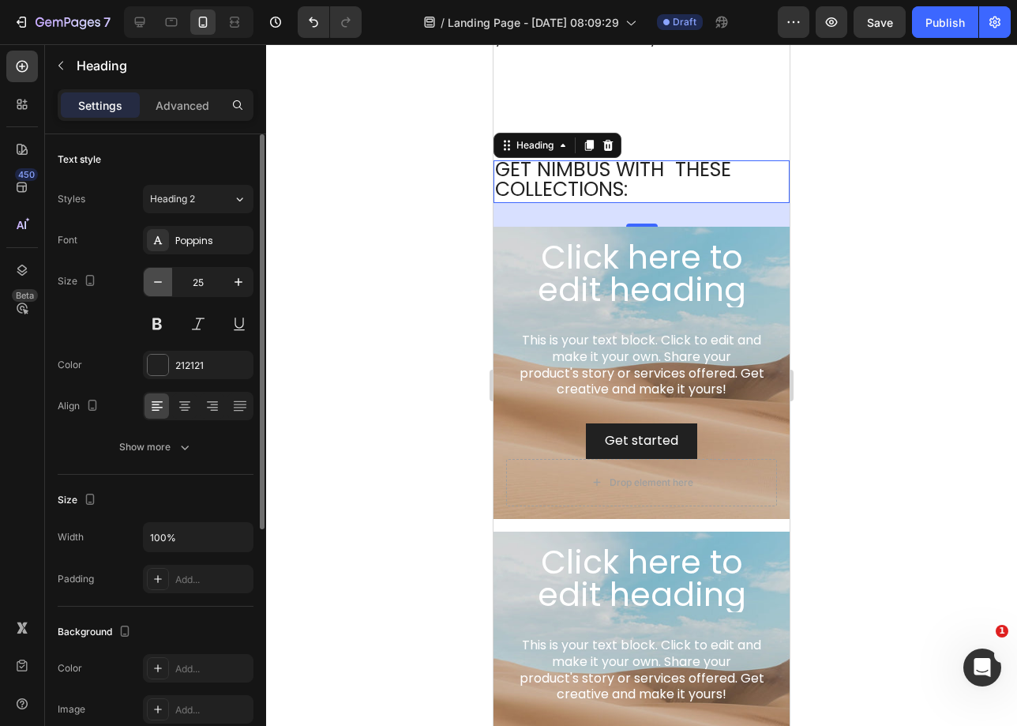
click at [160, 291] on button "button" at bounding box center [158, 282] width 28 height 28
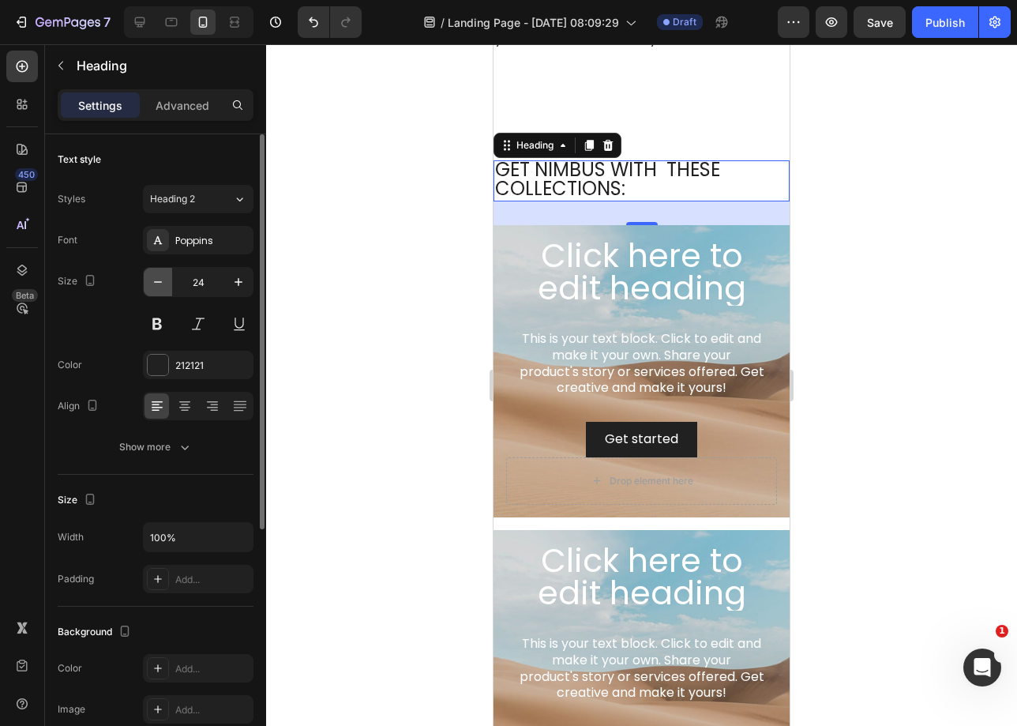
click at [160, 291] on button "button" at bounding box center [158, 282] width 28 height 28
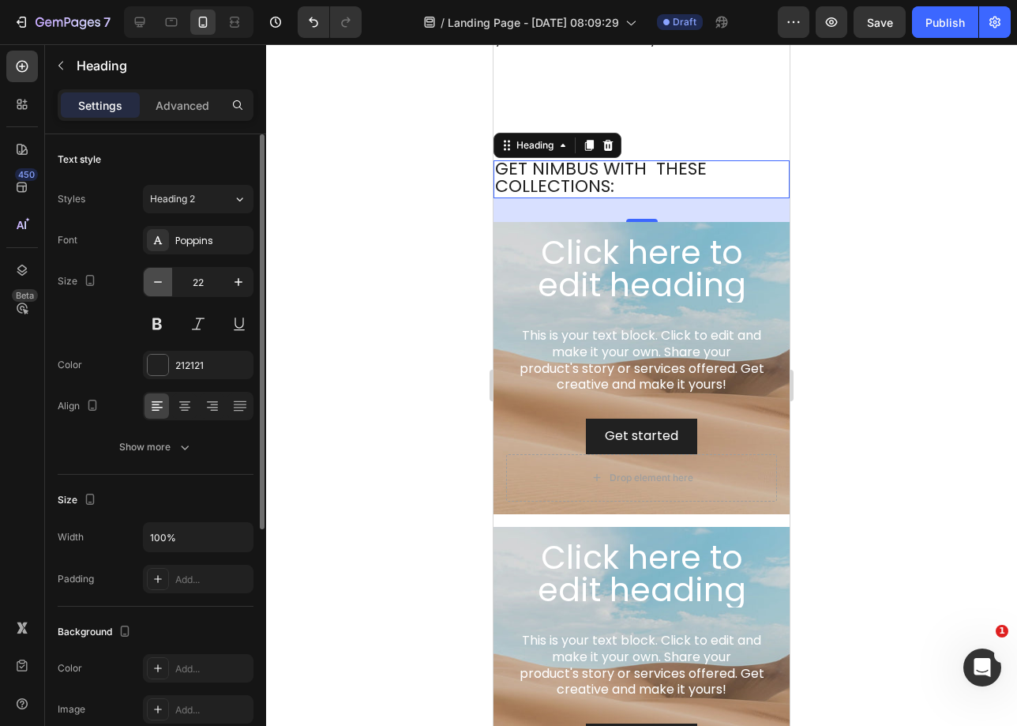
click at [160, 291] on button "button" at bounding box center [158, 282] width 28 height 28
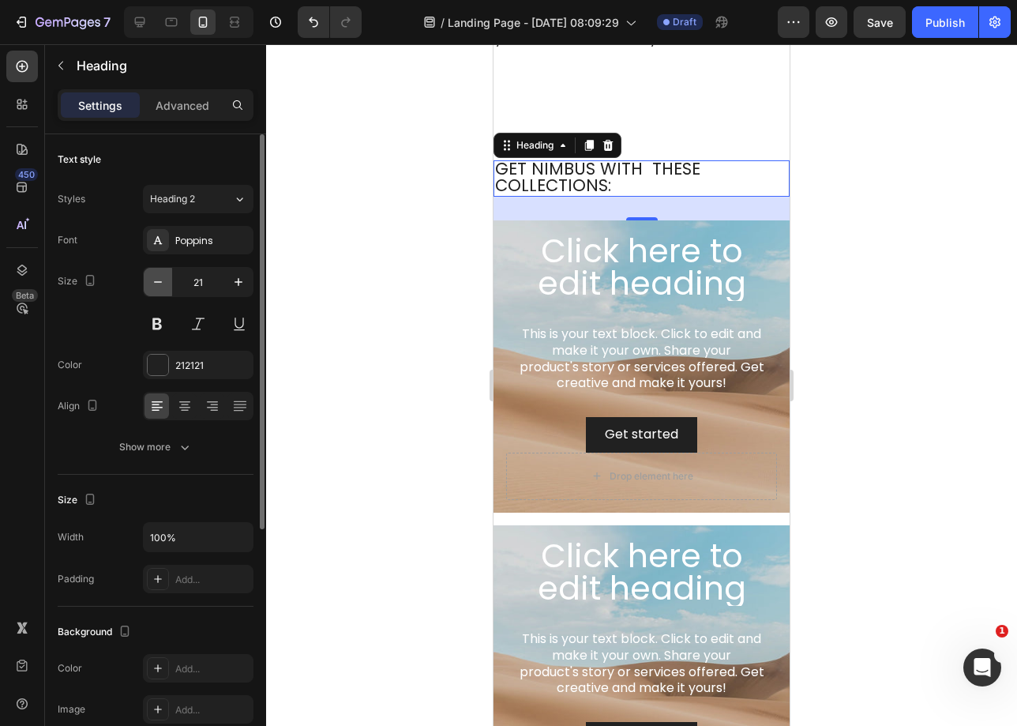
click at [160, 291] on button "button" at bounding box center [158, 282] width 28 height 28
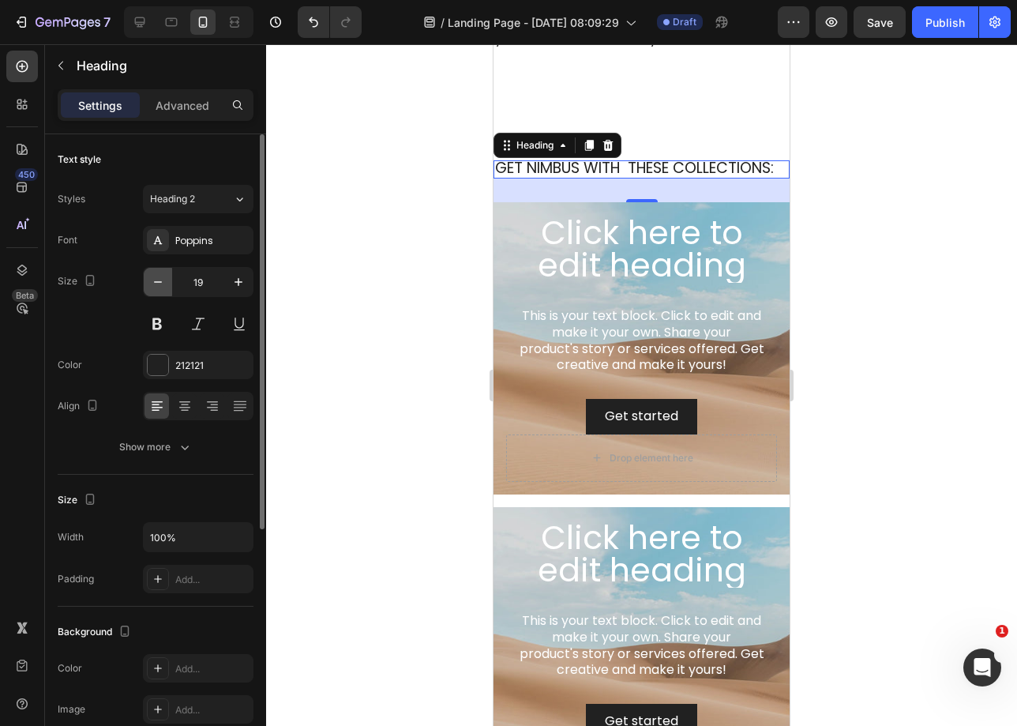
scroll to position [1, 0]
click at [160, 291] on button "button" at bounding box center [158, 282] width 28 height 28
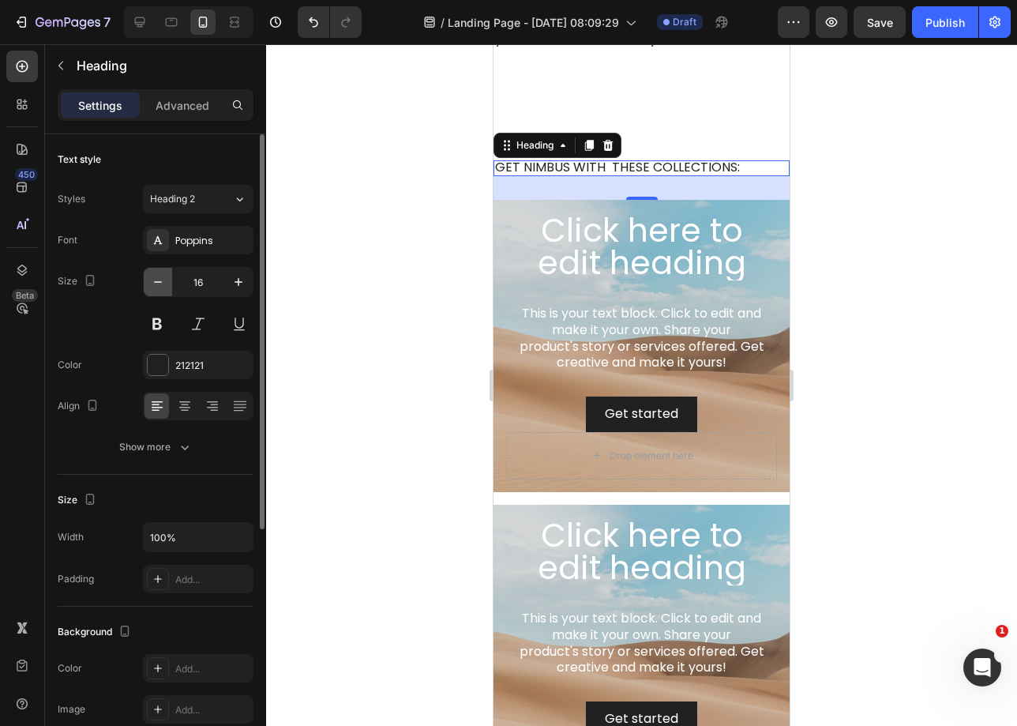
click at [160, 291] on button "button" at bounding box center [158, 282] width 28 height 28
type input "14"
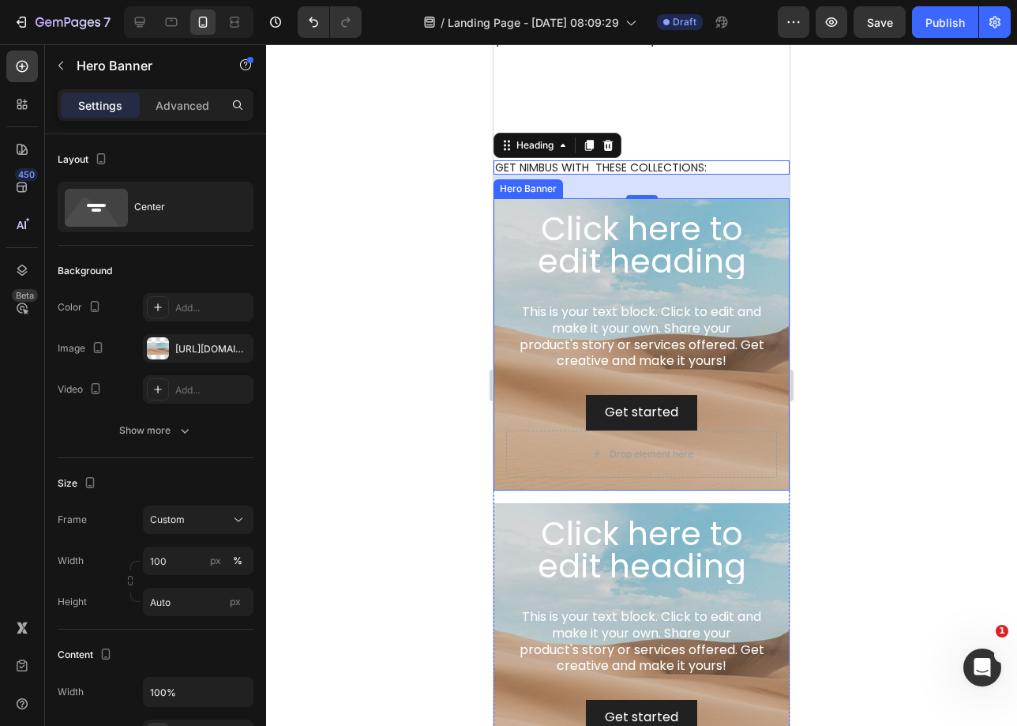
click at [768, 198] on div "Click here to edit heading Heading This is your text block. Click to edit and m…" at bounding box center [642, 344] width 296 height 292
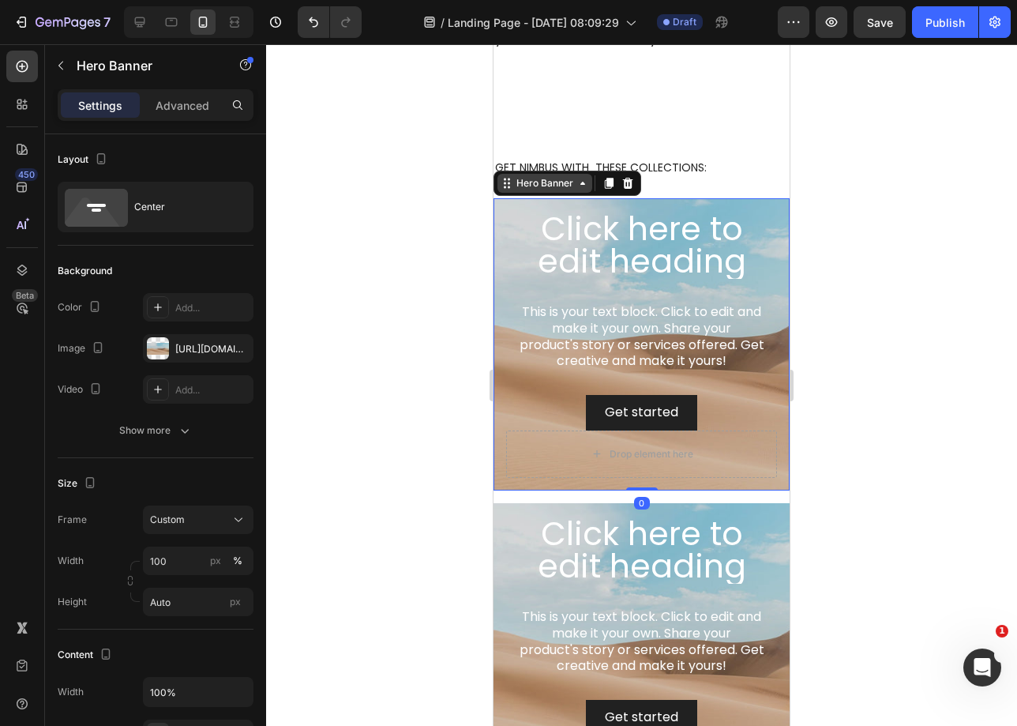
click at [571, 176] on div "Hero Banner" at bounding box center [544, 183] width 63 height 14
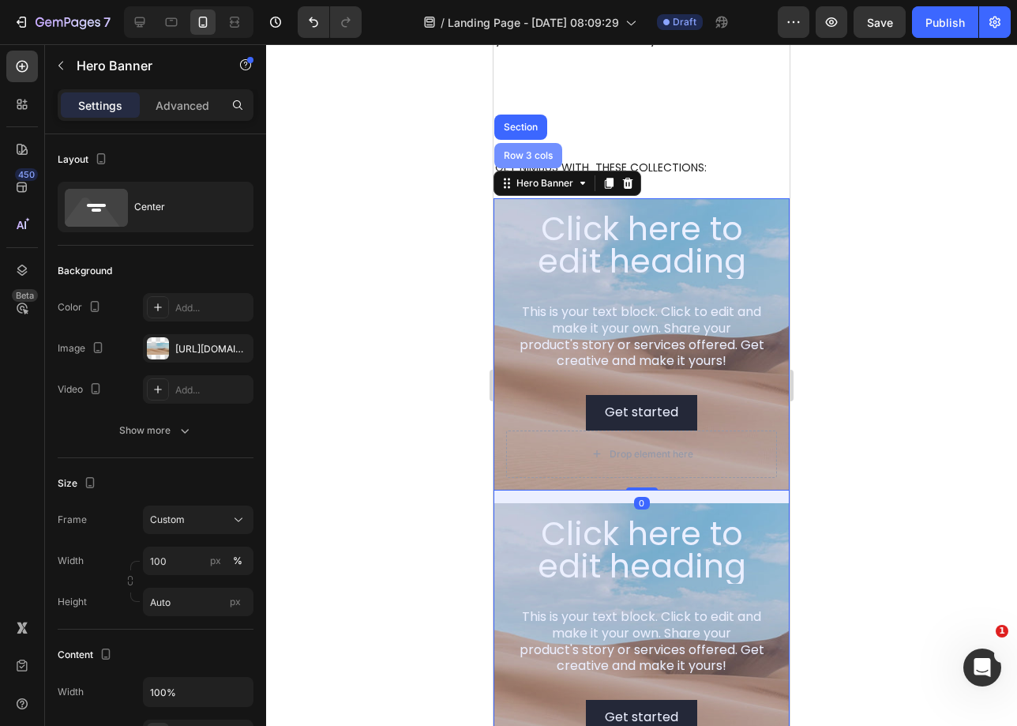
click at [541, 156] on div "Row 3 cols" at bounding box center [528, 155] width 68 height 25
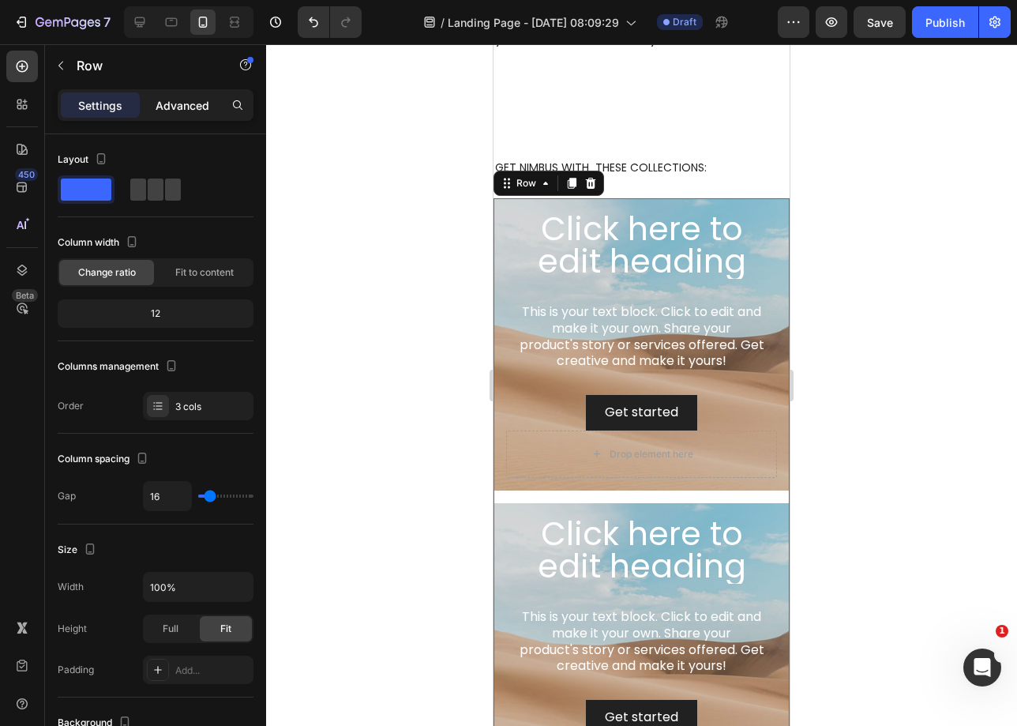
click at [182, 102] on p "Advanced" at bounding box center [183, 105] width 54 height 17
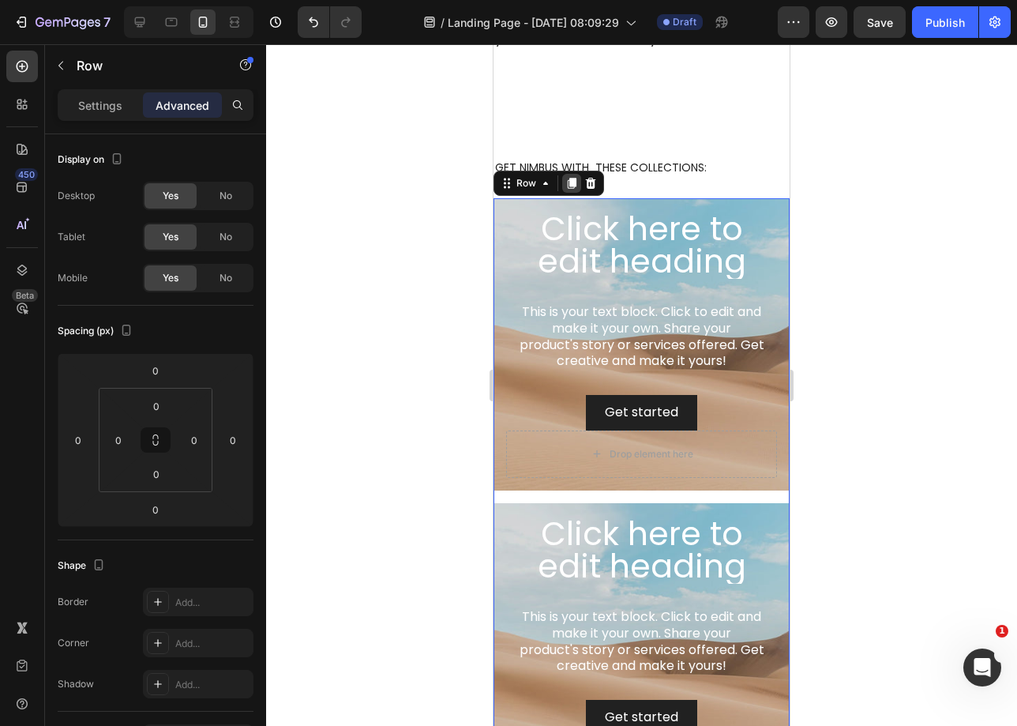
click at [573, 182] on icon at bounding box center [572, 183] width 9 height 11
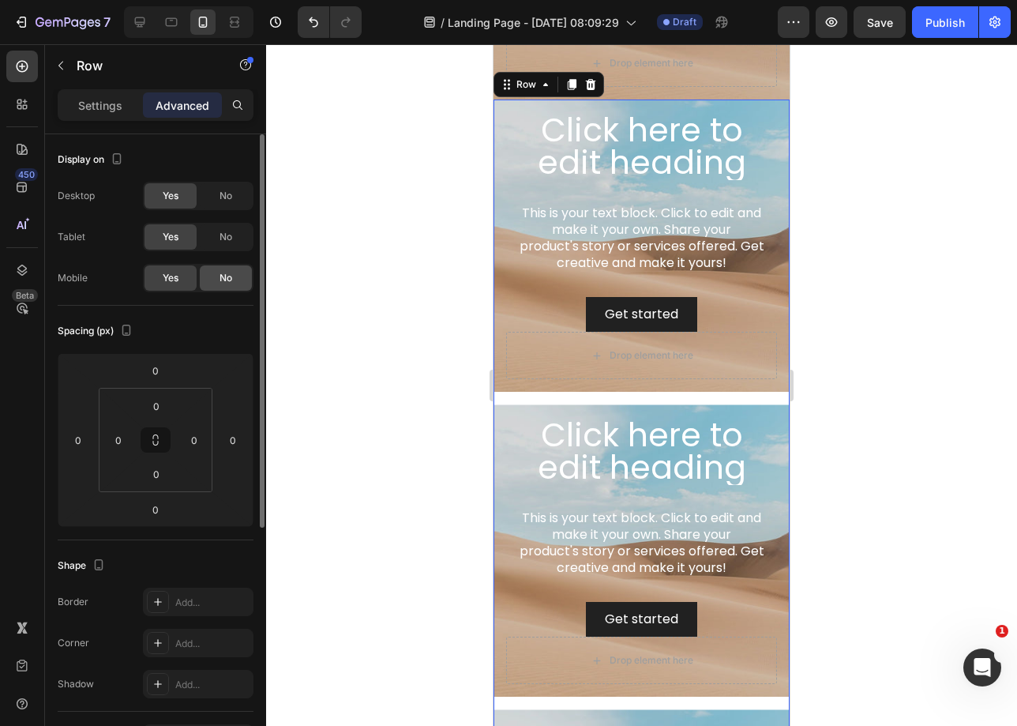
click at [225, 286] on div "No" at bounding box center [226, 277] width 52 height 25
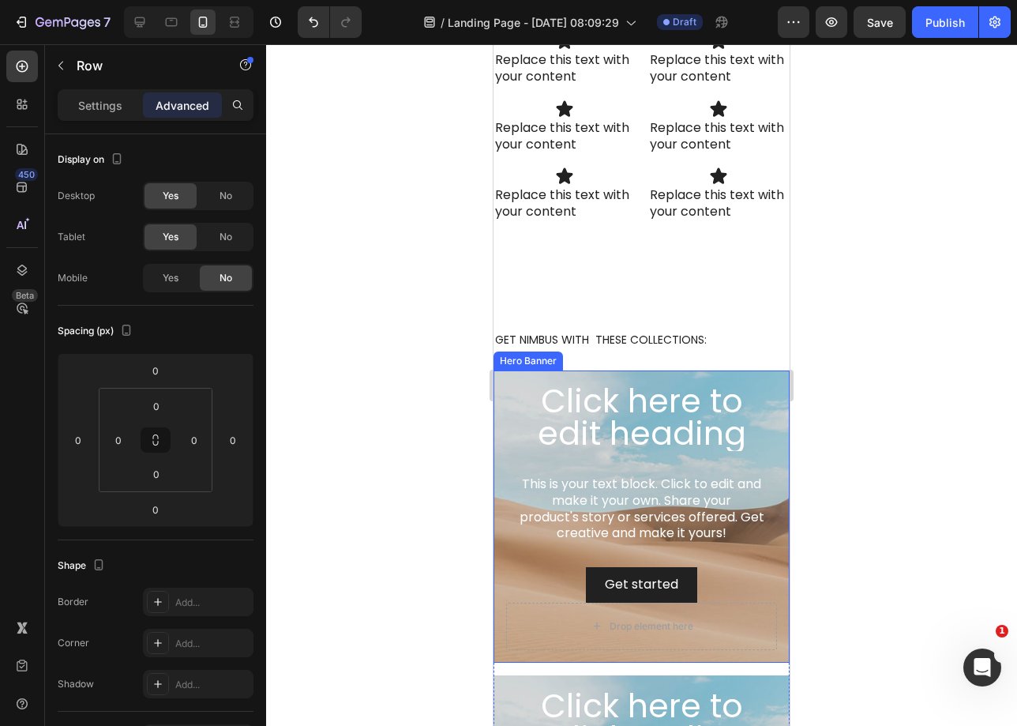
scroll to position [2273, 0]
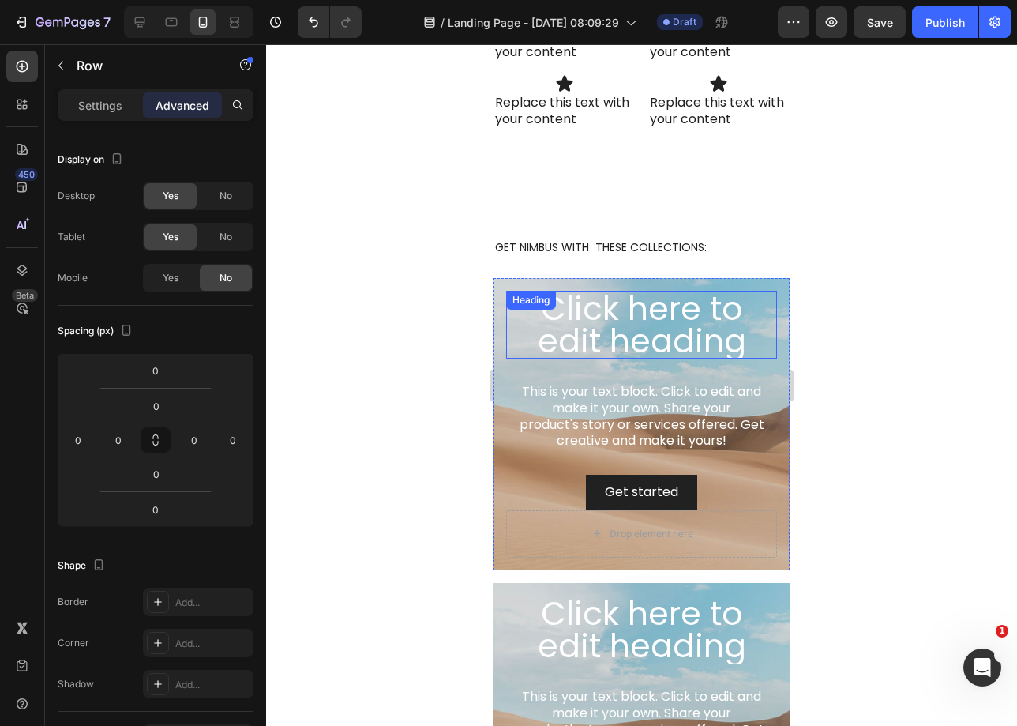
click at [514, 291] on div "Heading" at bounding box center [531, 300] width 50 height 19
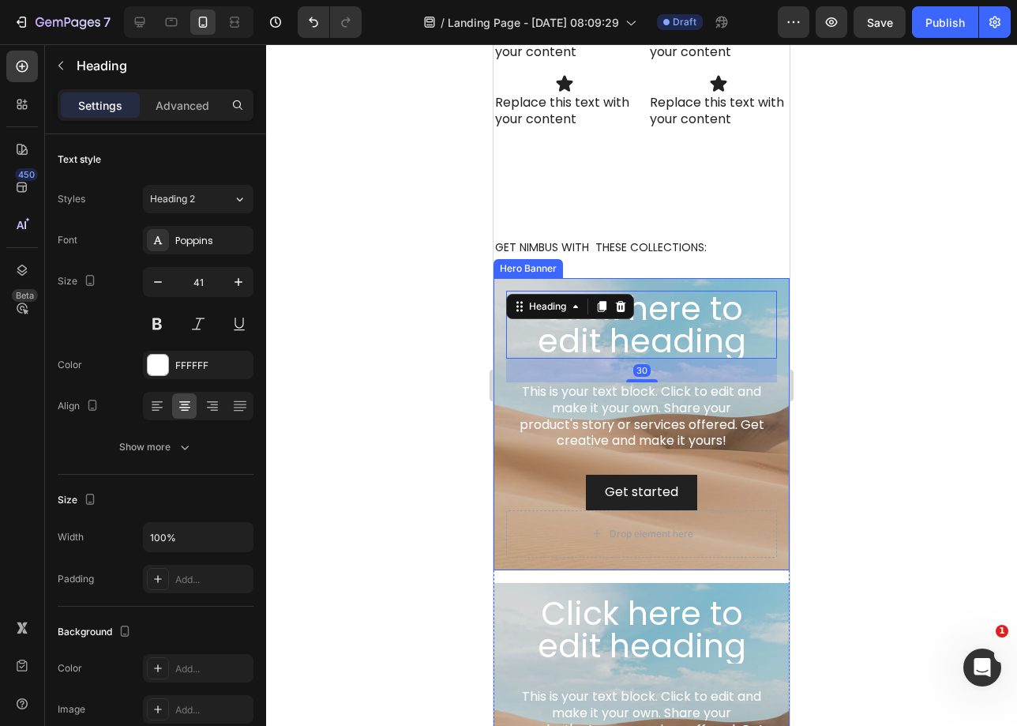
click at [544, 264] on div "Hero Banner" at bounding box center [528, 268] width 63 height 14
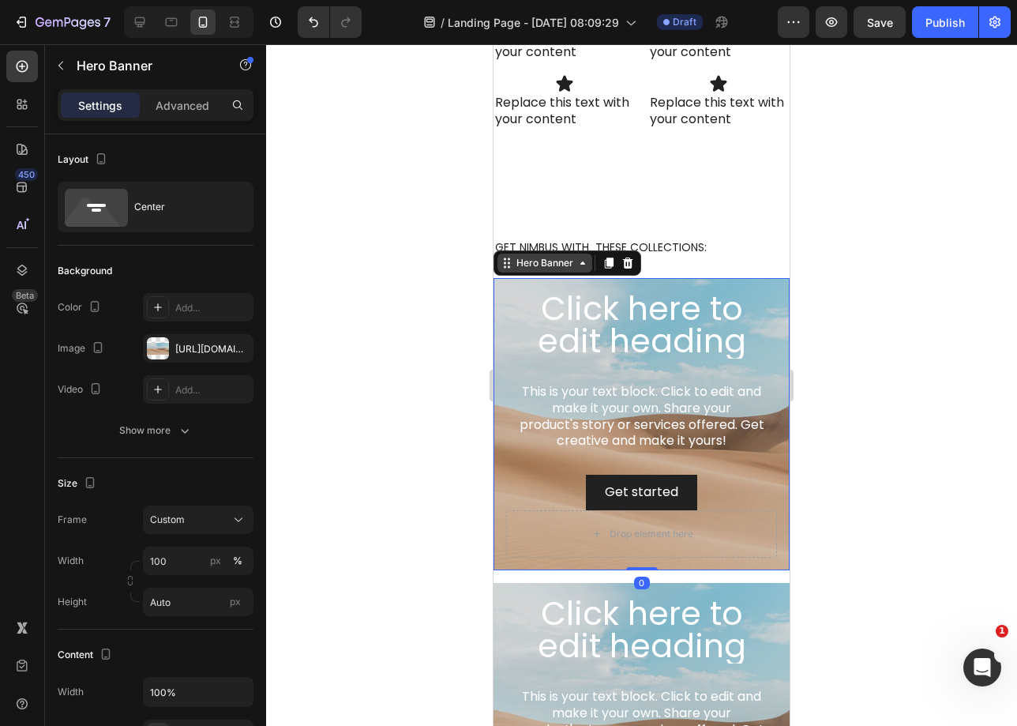
click at [545, 264] on div "Hero Banner" at bounding box center [544, 263] width 63 height 14
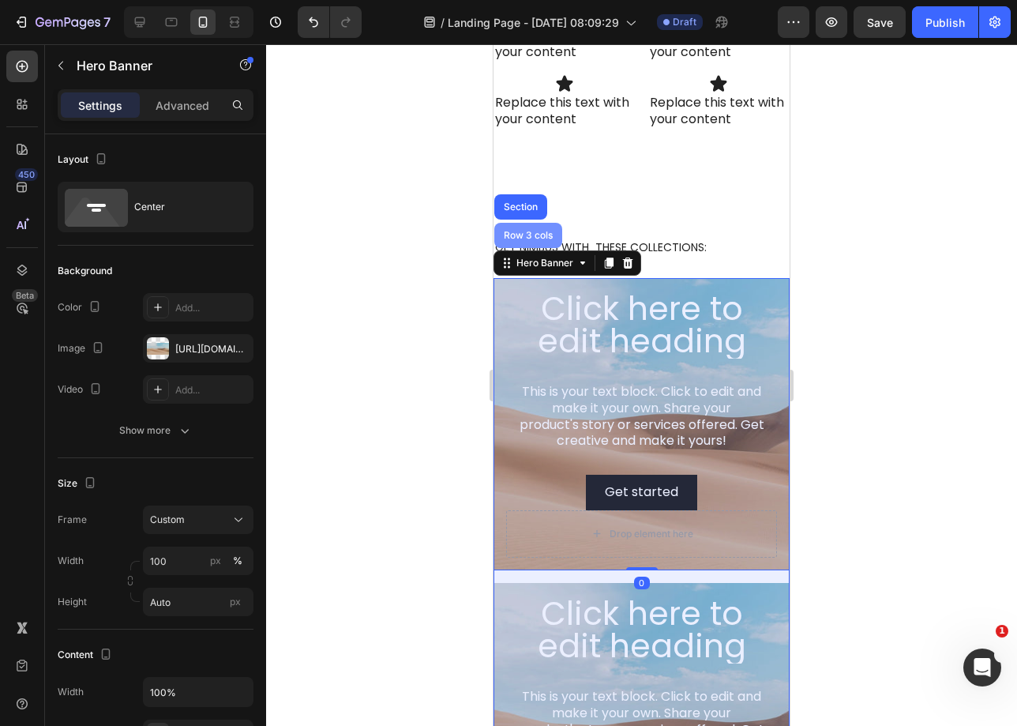
click at [520, 231] on div "Row 3 cols" at bounding box center [528, 235] width 55 height 9
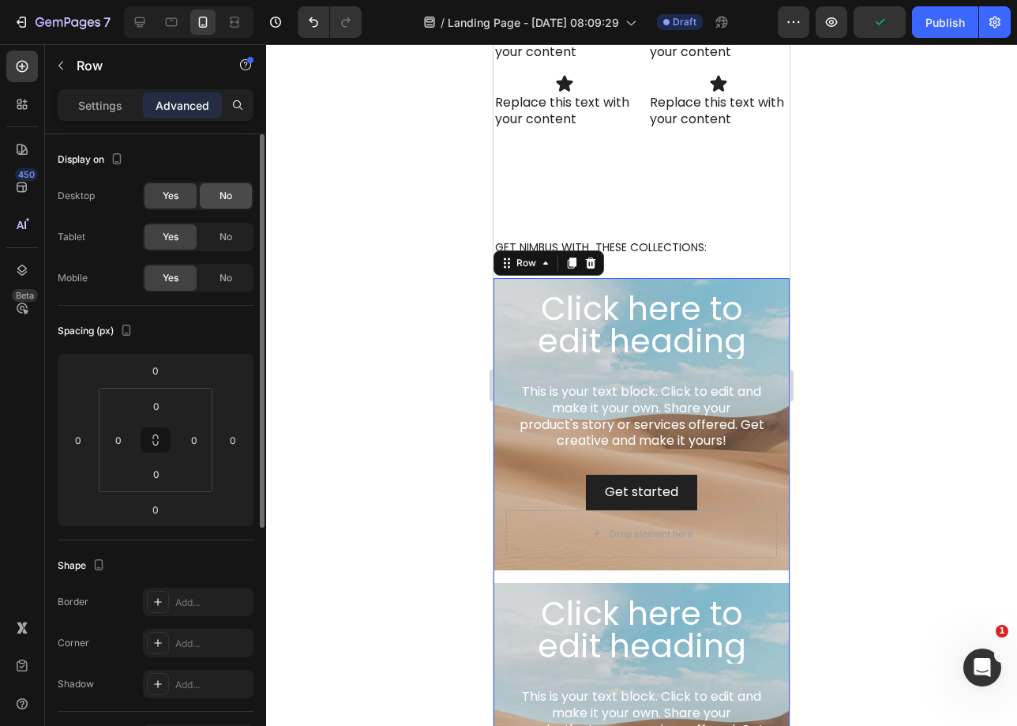
click at [235, 200] on div "No" at bounding box center [226, 195] width 52 height 25
click at [235, 242] on div "No" at bounding box center [226, 236] width 52 height 25
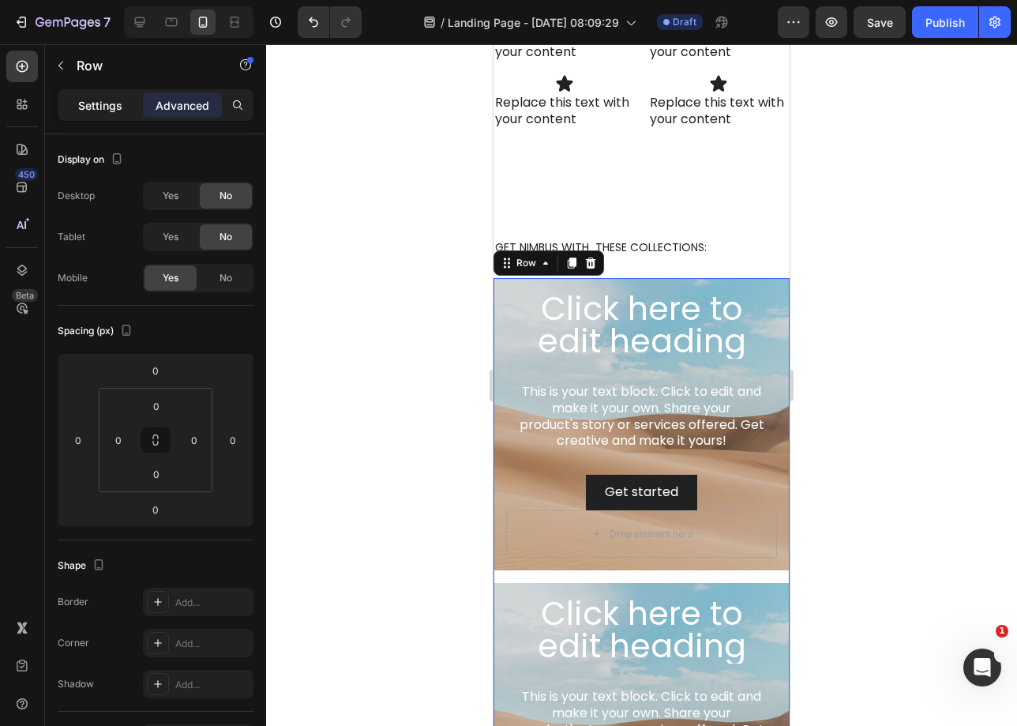
click at [98, 111] on p "Settings" at bounding box center [100, 105] width 44 height 17
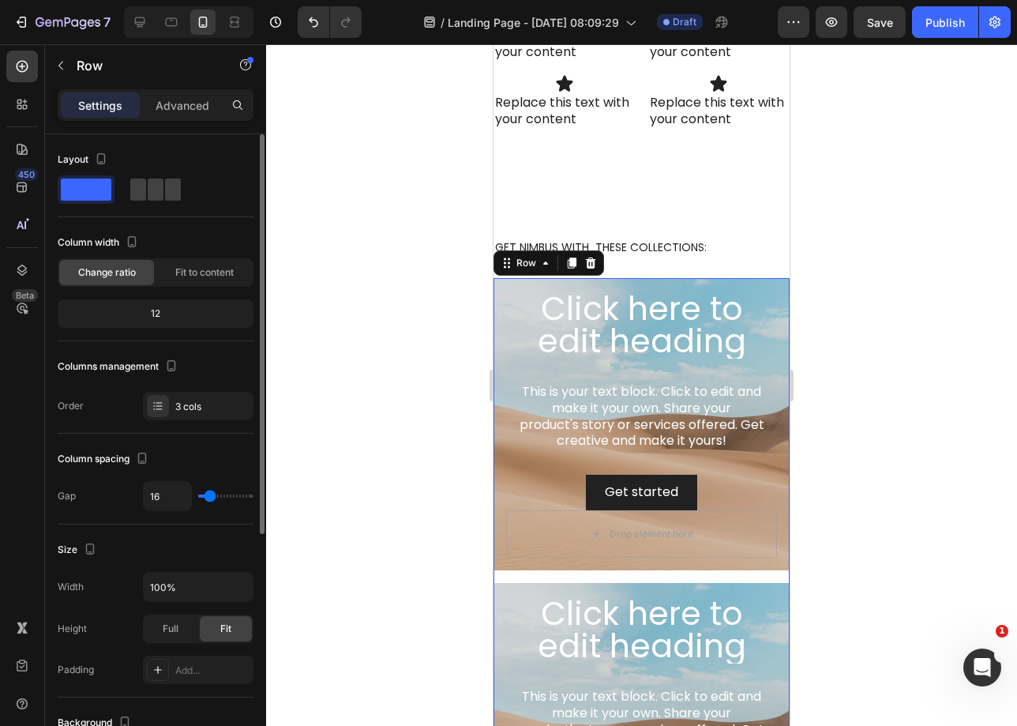
click at [79, 186] on span at bounding box center [86, 189] width 51 height 22
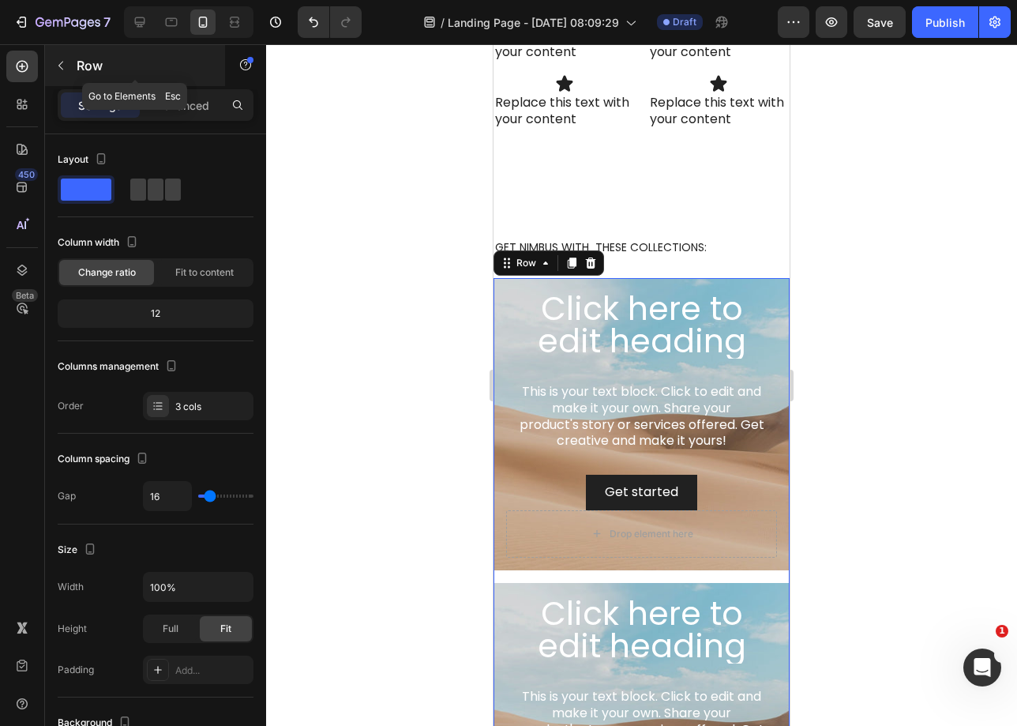
click at [62, 65] on icon "button" at bounding box center [60, 65] width 13 height 13
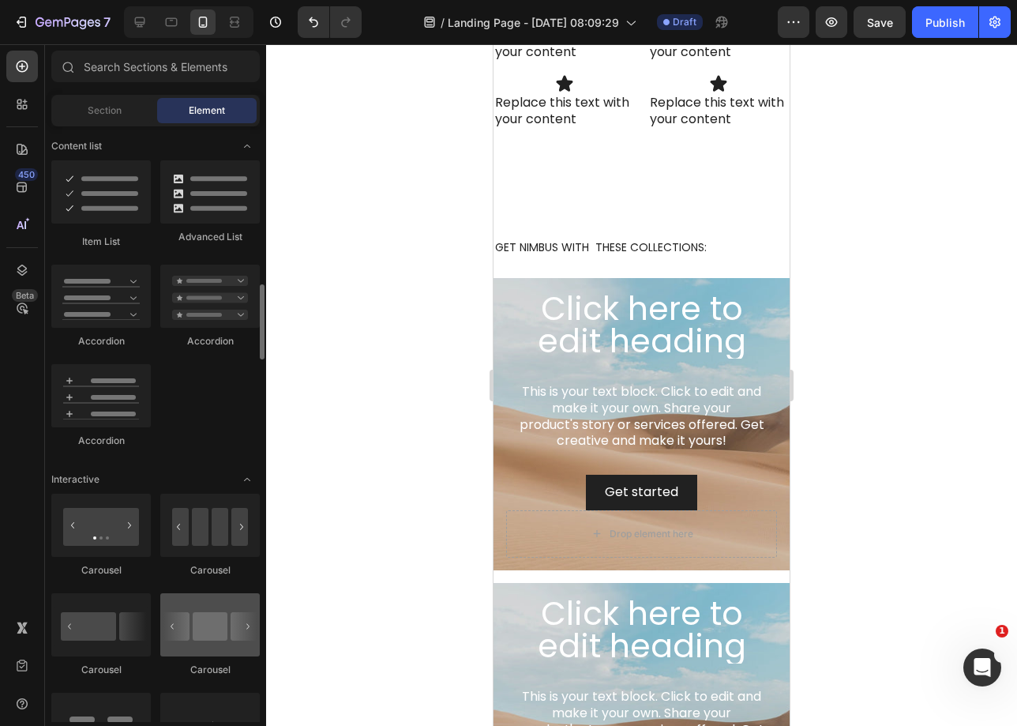
scroll to position [1348, 0]
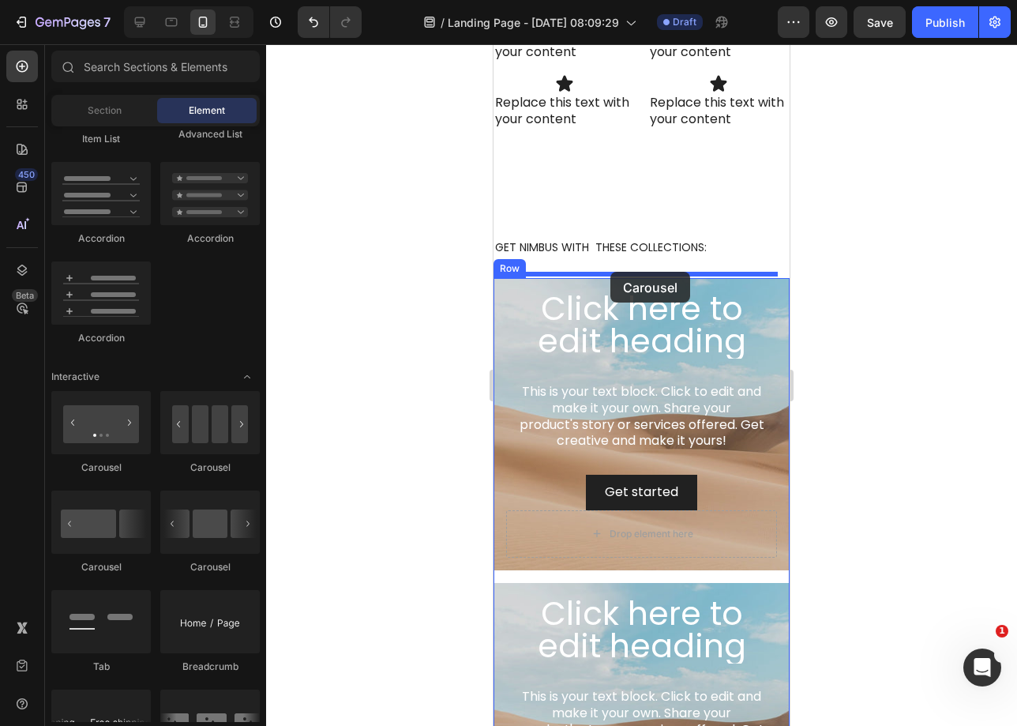
drag, startPoint x: 708, startPoint y: 469, endPoint x: 611, endPoint y: 272, distance: 220.0
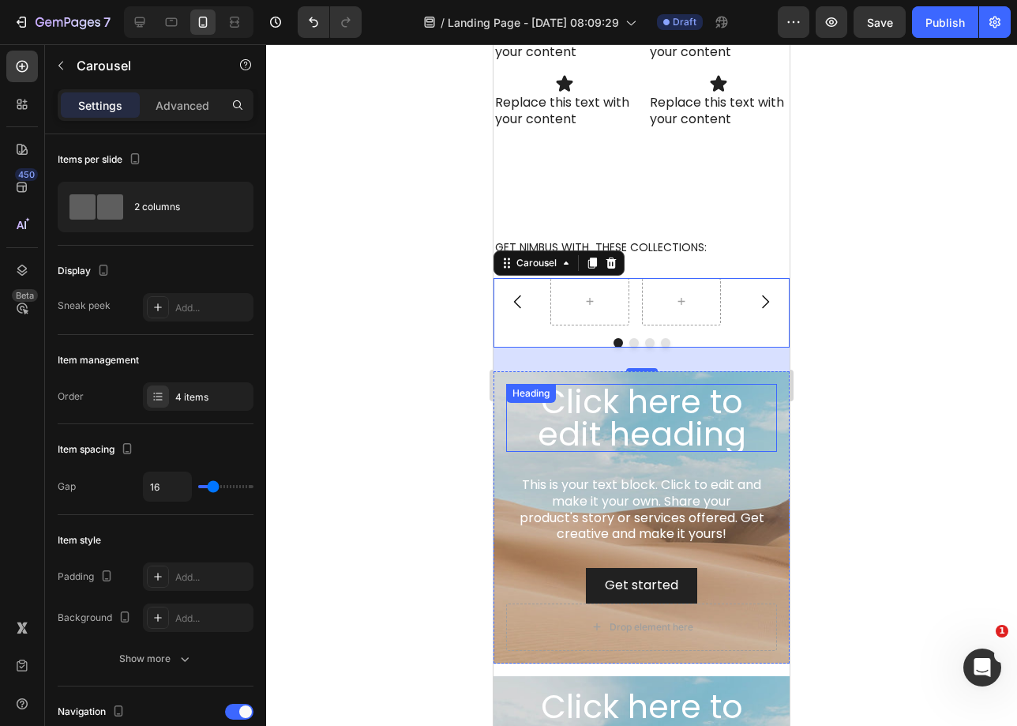
click at [512, 398] on div "Heading" at bounding box center [531, 393] width 50 height 19
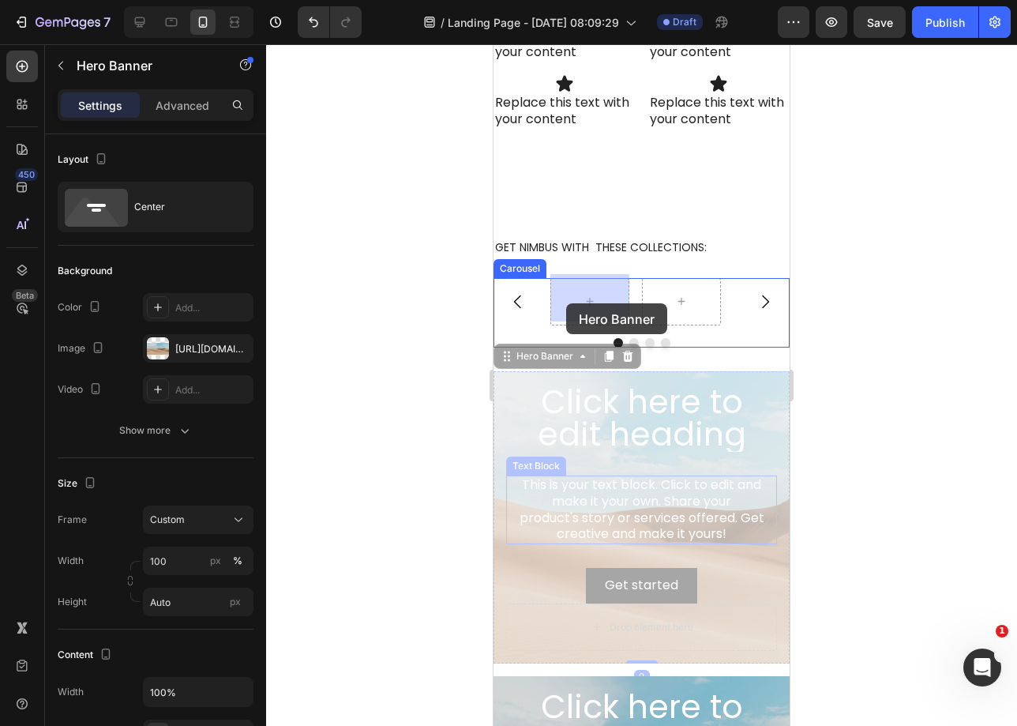
drag, startPoint x: 501, startPoint y: 579, endPoint x: 566, endPoint y: 303, distance: 283.3
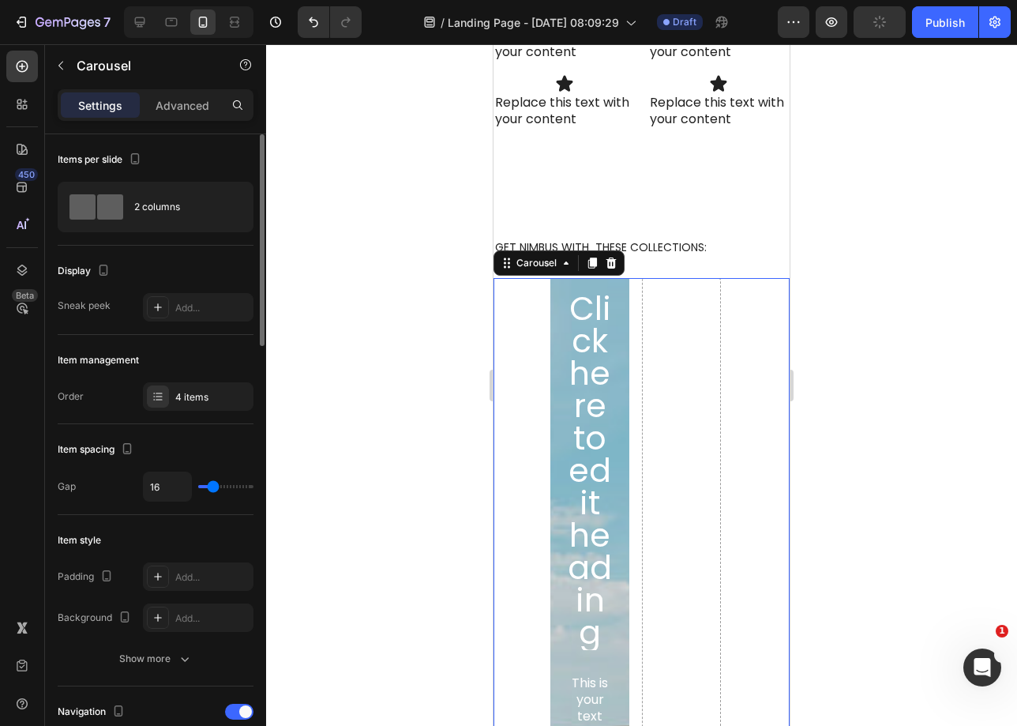
scroll to position [3, 0]
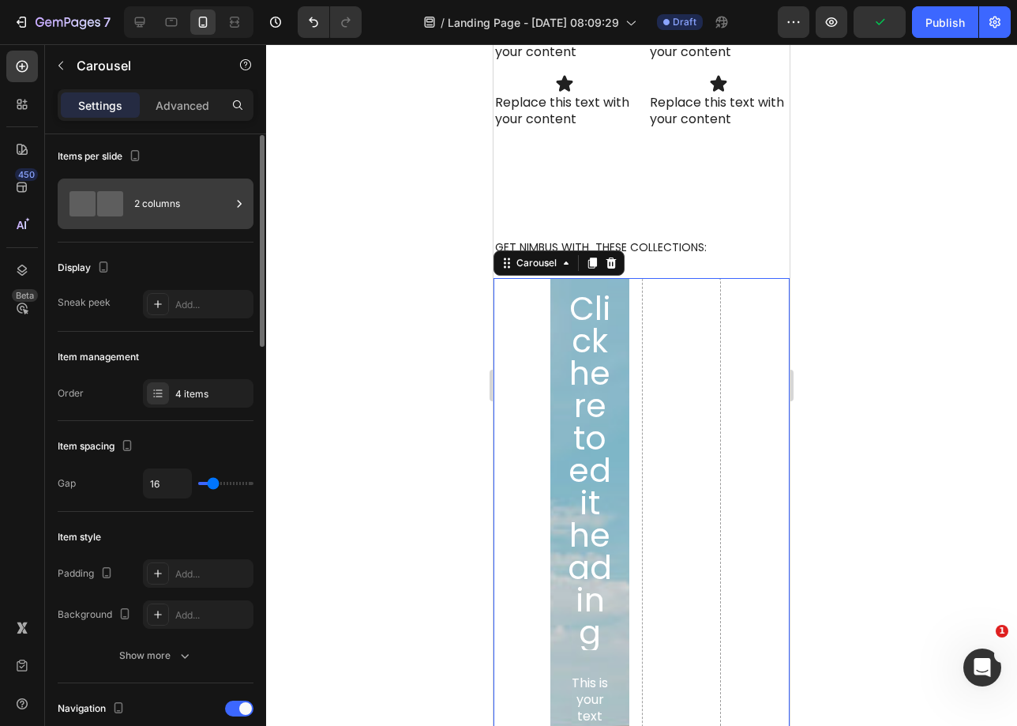
click at [185, 207] on div "2 columns" at bounding box center [182, 204] width 96 height 36
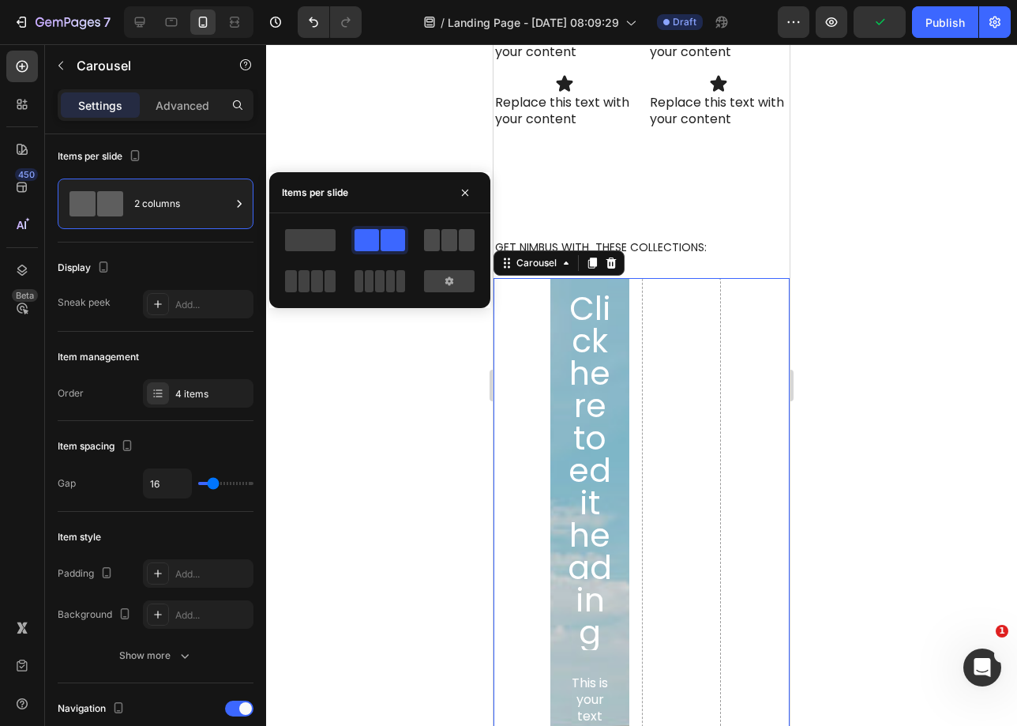
click at [449, 243] on span at bounding box center [449, 240] width 16 height 22
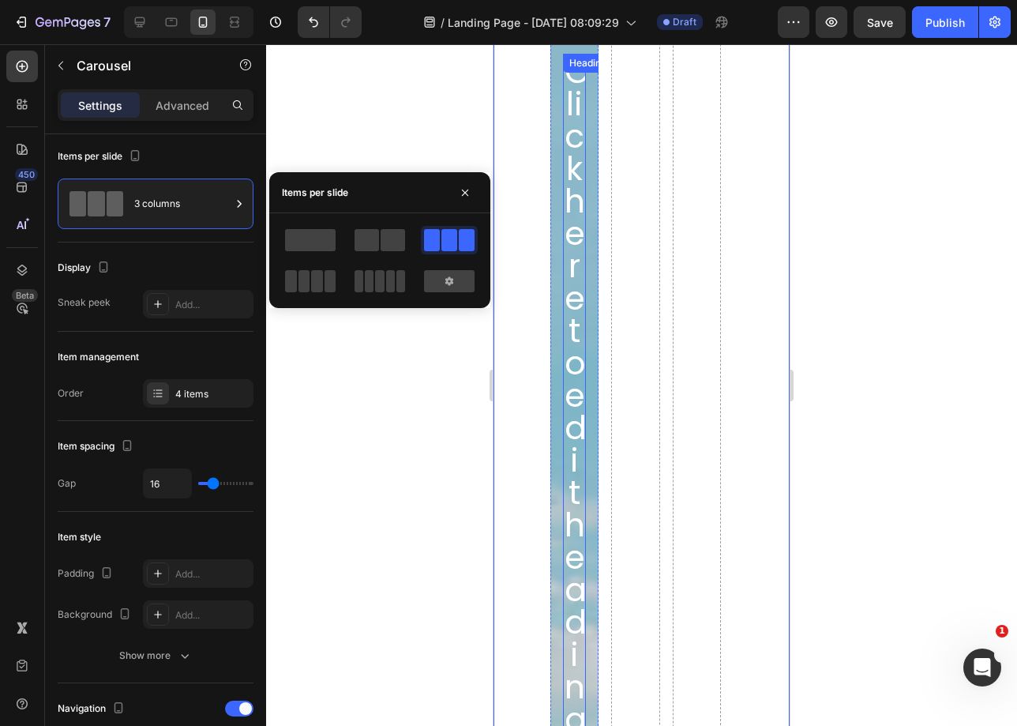
scroll to position [2528, 0]
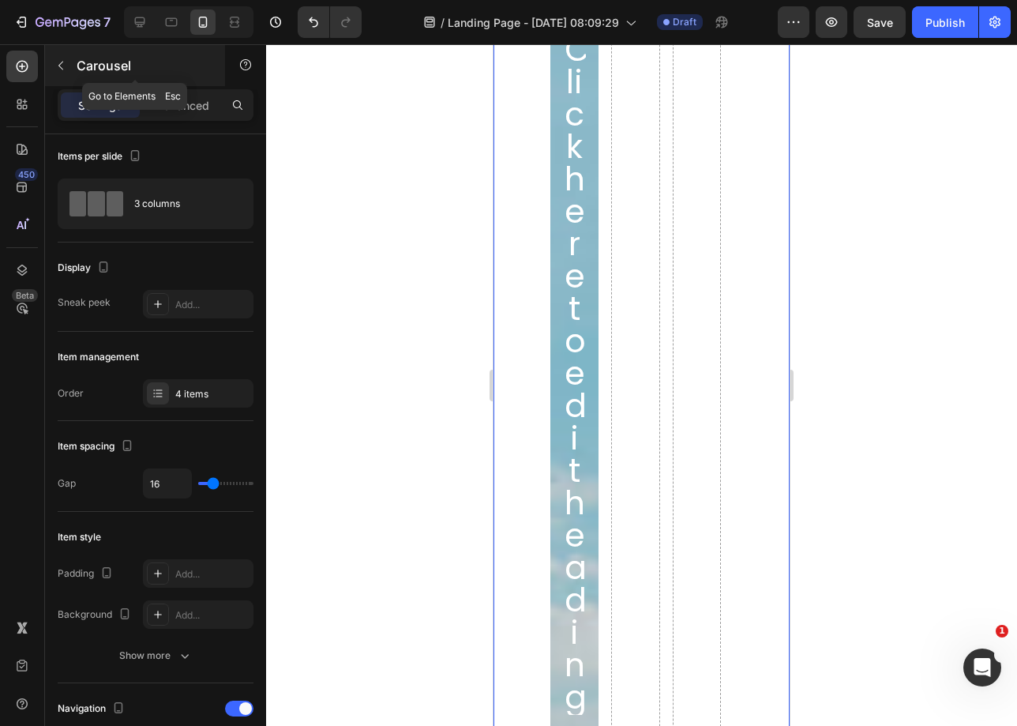
click at [76, 64] on div "Carousel" at bounding box center [135, 65] width 180 height 41
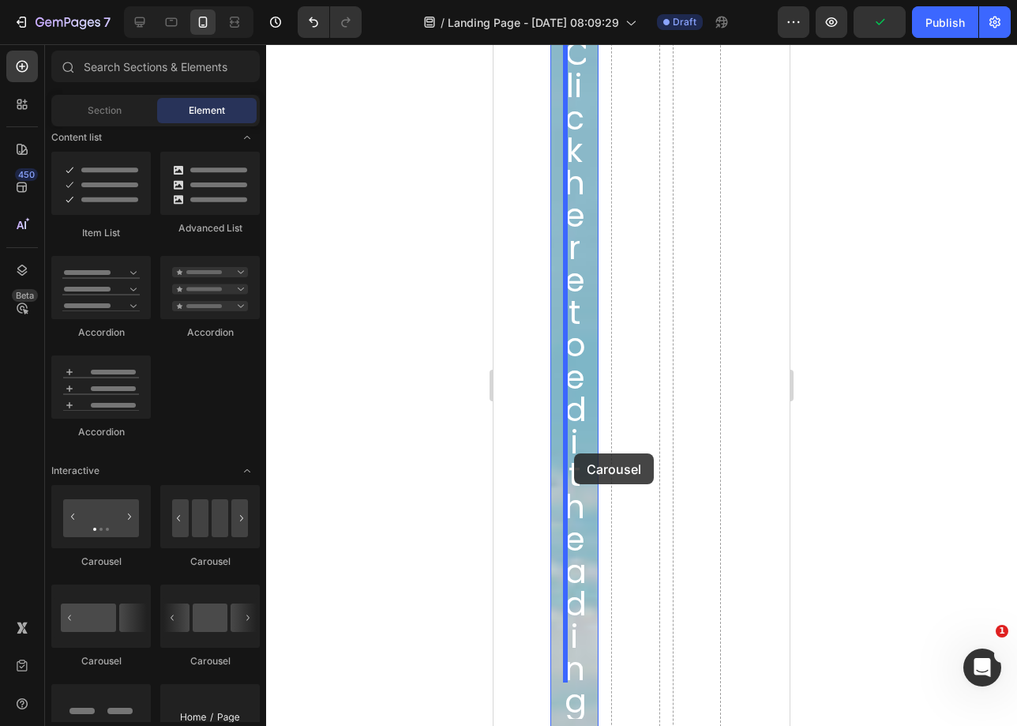
scroll to position [2029, 0]
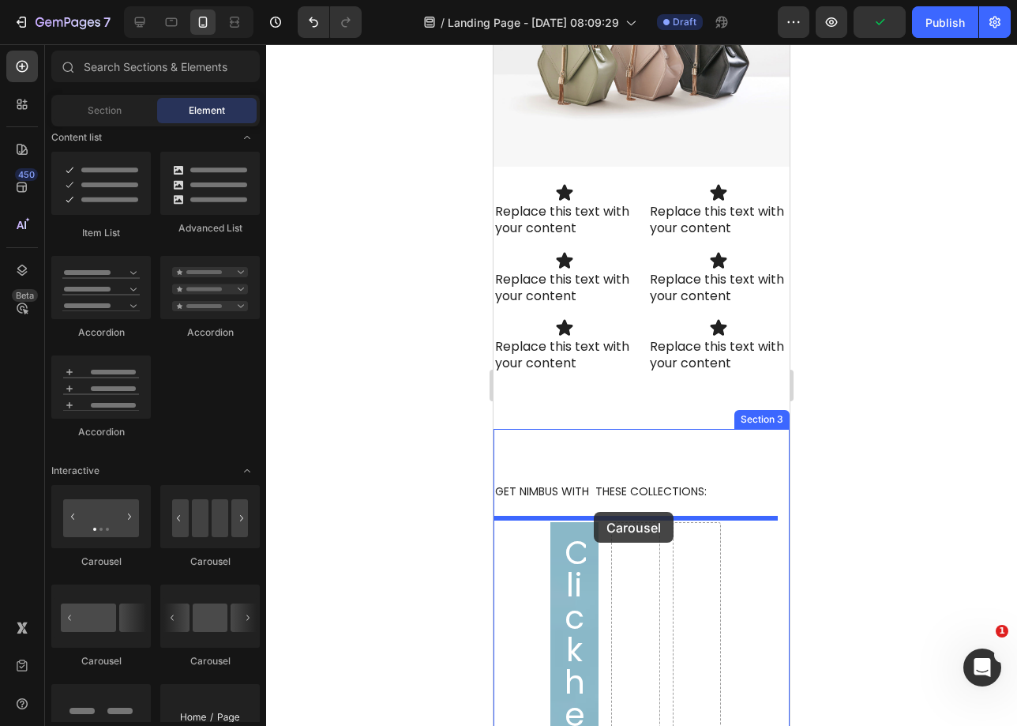
drag, startPoint x: 583, startPoint y: 668, endPoint x: 594, endPoint y: 512, distance: 156.8
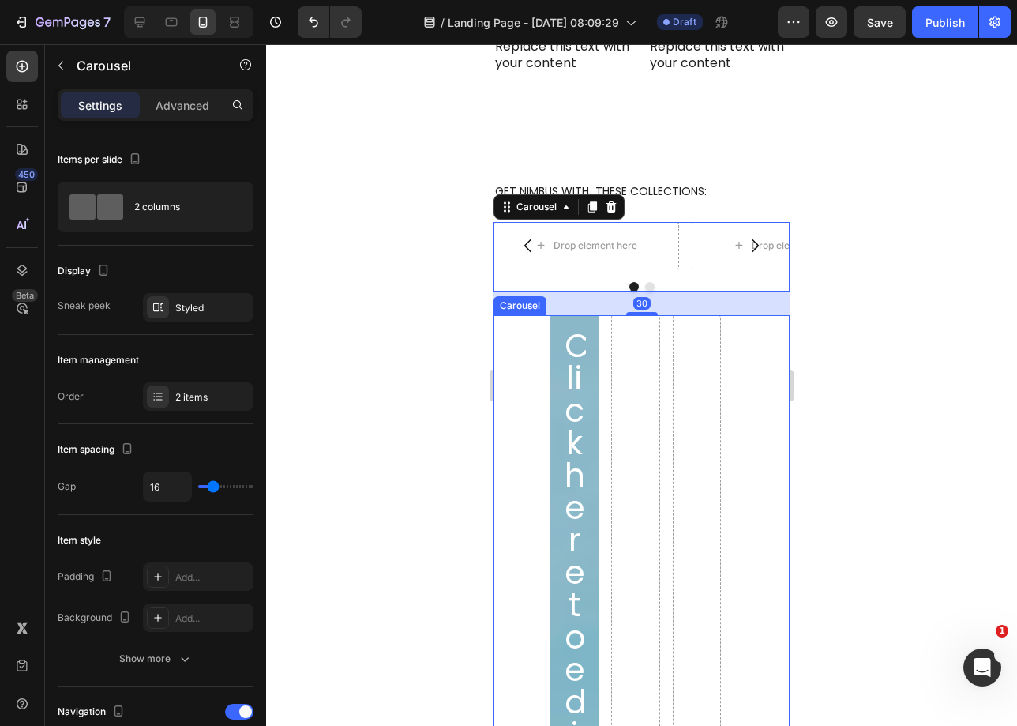
scroll to position [2332, 0]
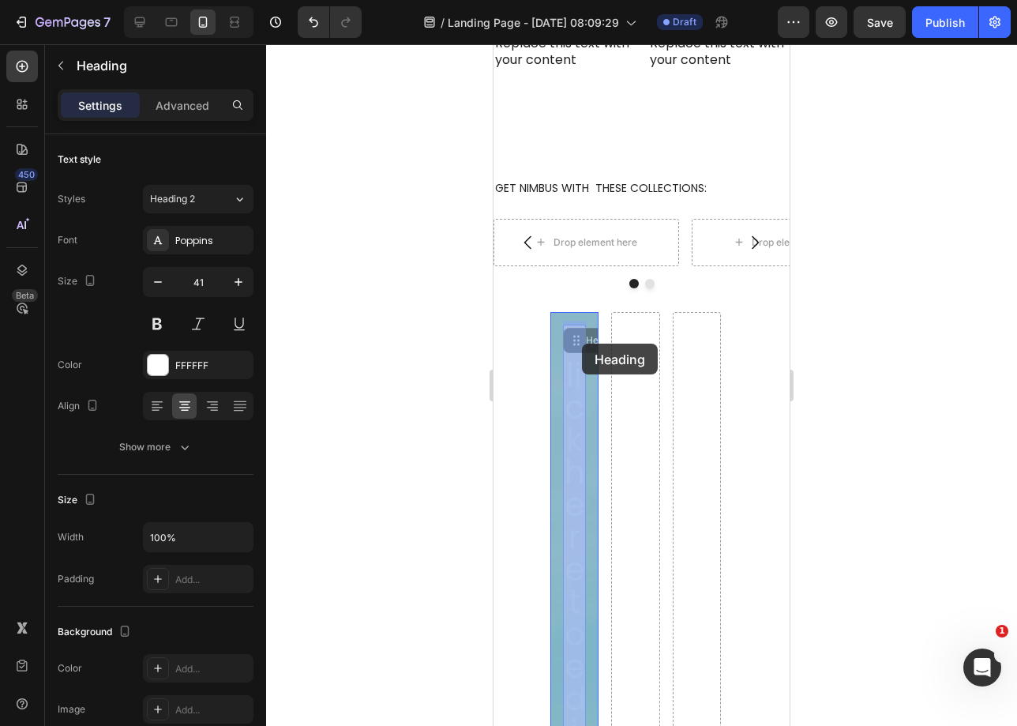
drag, startPoint x: 577, startPoint y: 385, endPoint x: 583, endPoint y: 342, distance: 43.1
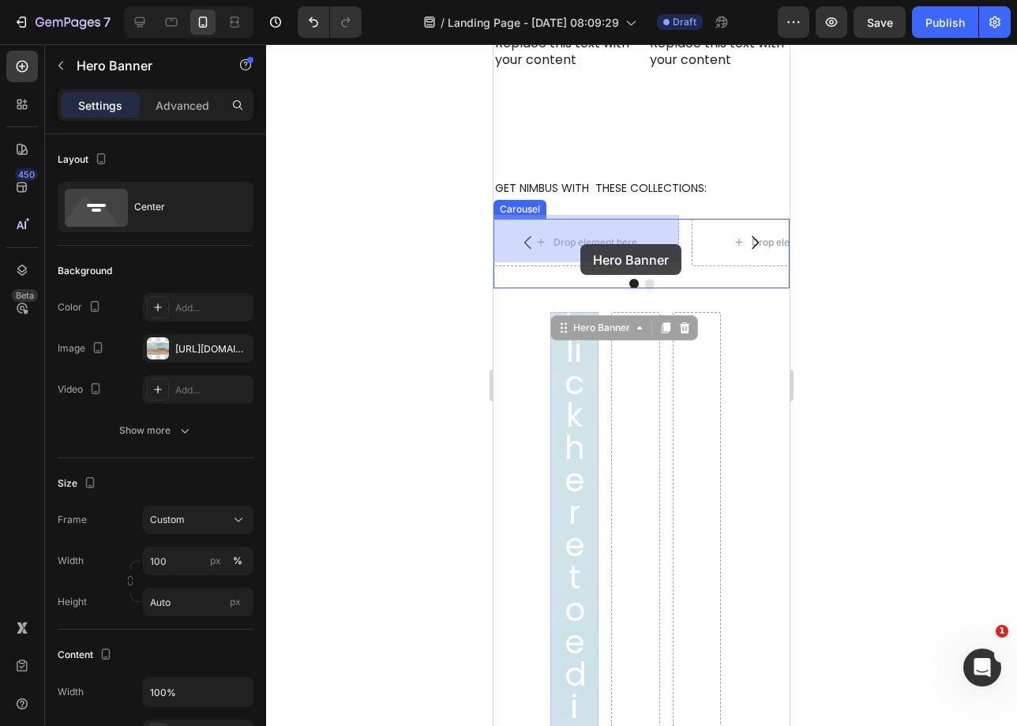
drag, startPoint x: 571, startPoint y: 314, endPoint x: 580, endPoint y: 244, distance: 70.9
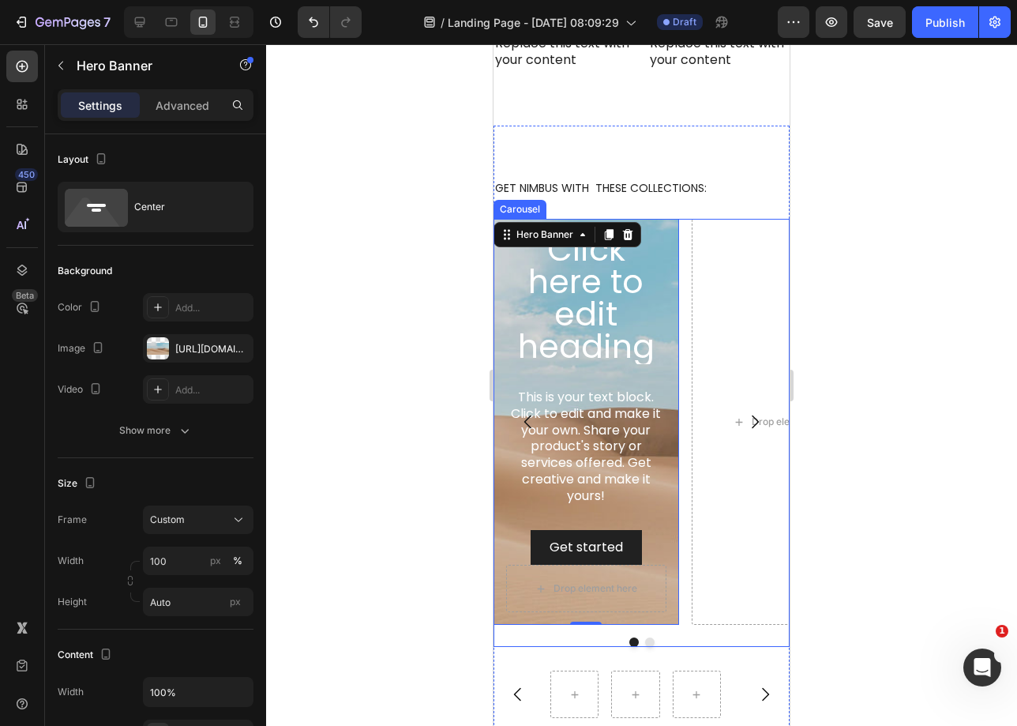
click at [682, 225] on div "Click here to edit heading Heading This is your text block. Click to edit and m…" at bounding box center [642, 422] width 296 height 406
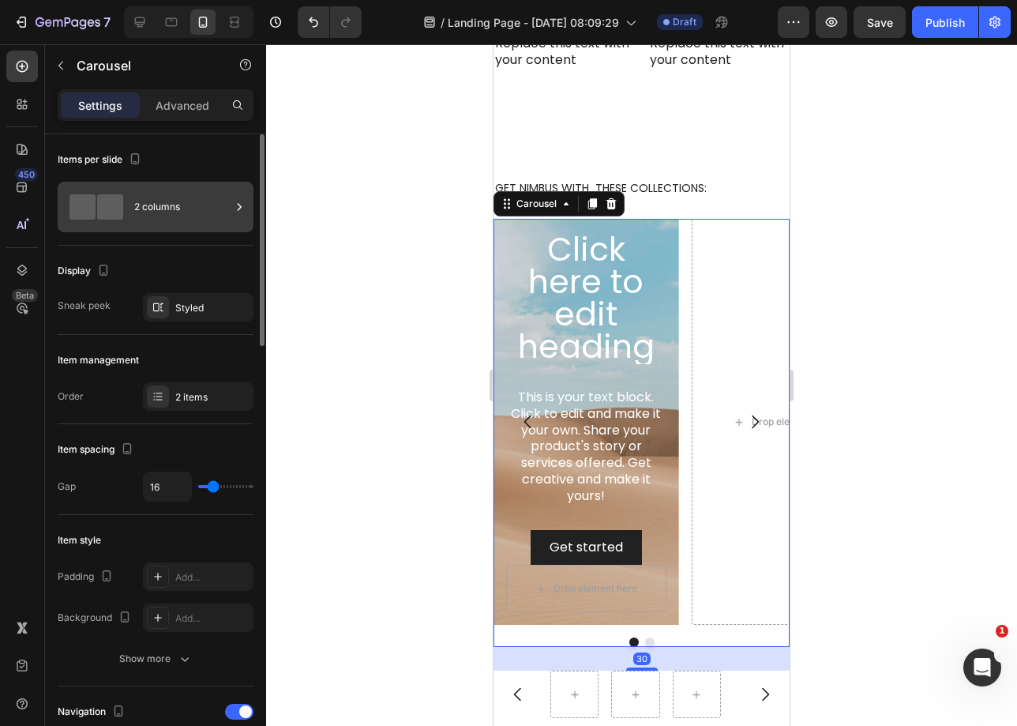
click at [233, 217] on div at bounding box center [239, 207] width 16 height 51
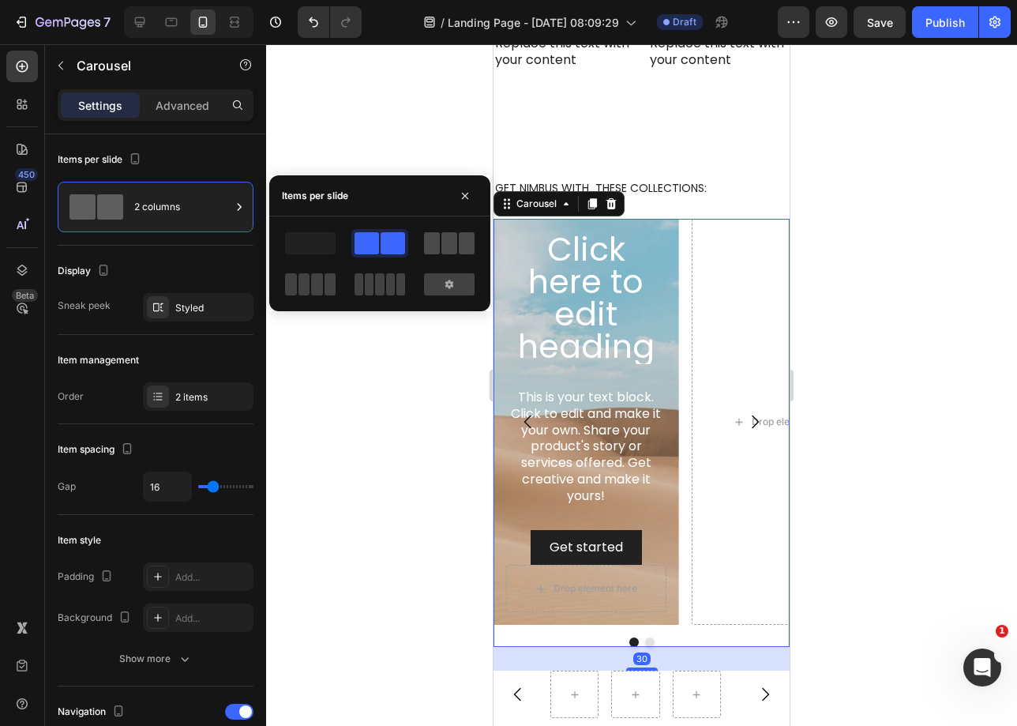
click at [454, 246] on span at bounding box center [449, 243] width 16 height 22
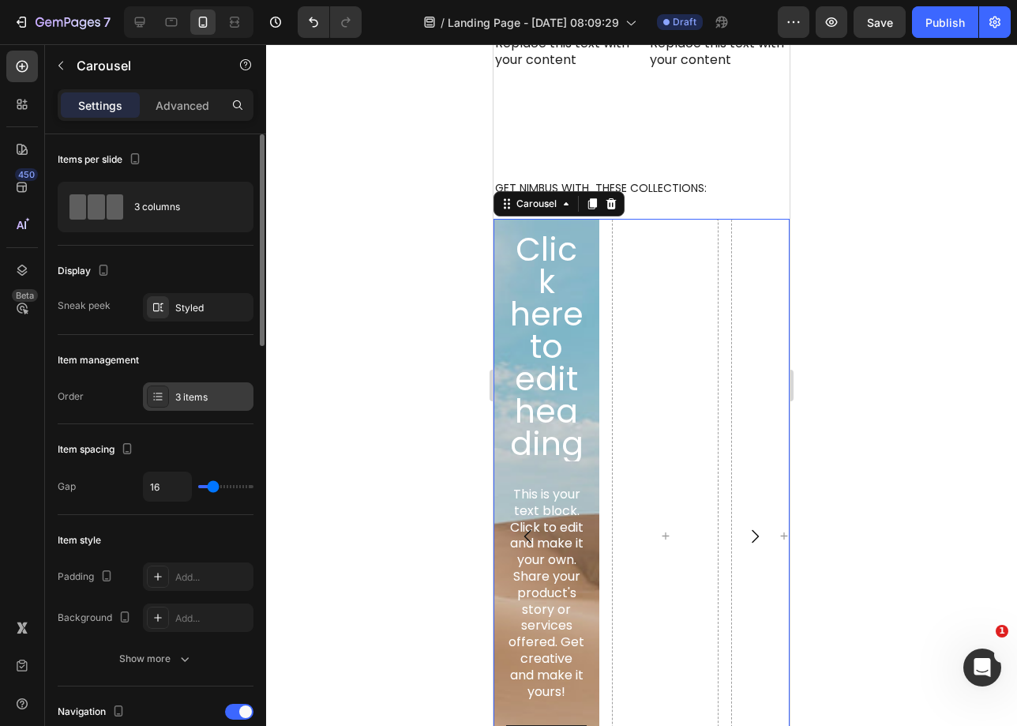
click at [192, 400] on div "3 items" at bounding box center [212, 397] width 74 height 14
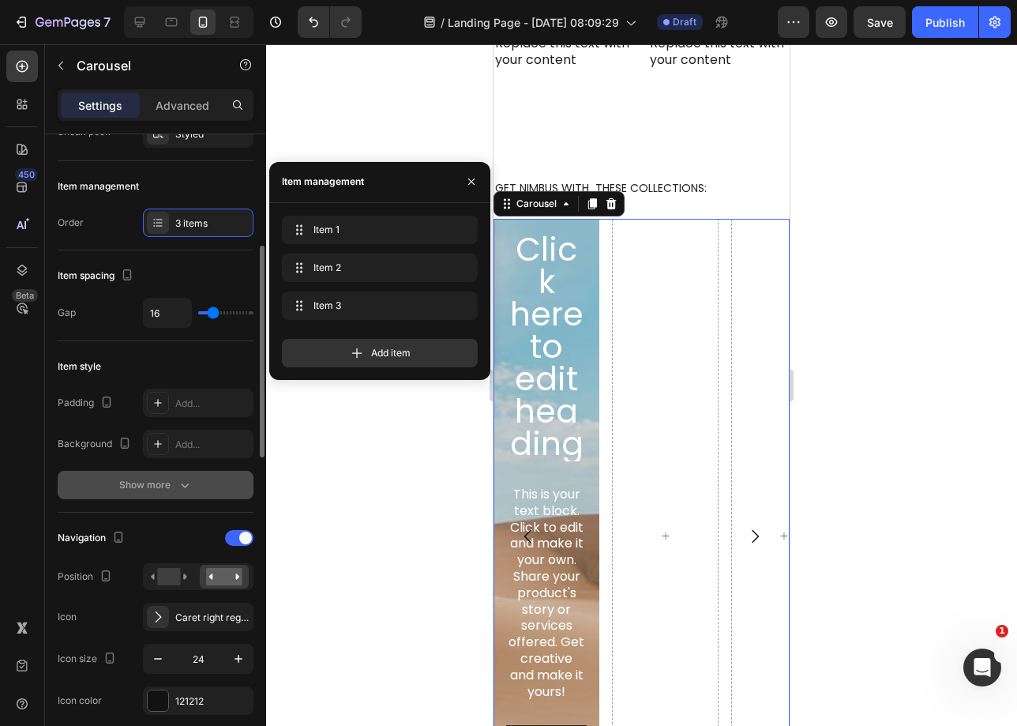
scroll to position [214, 0]
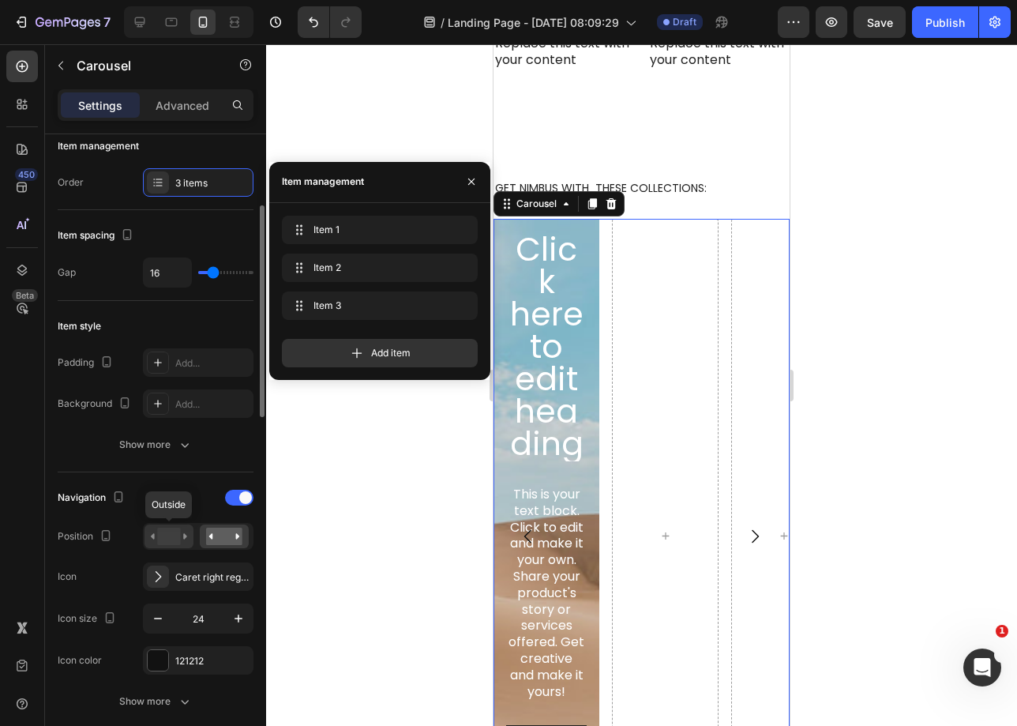
click at [175, 536] on rect at bounding box center [168, 536] width 23 height 17
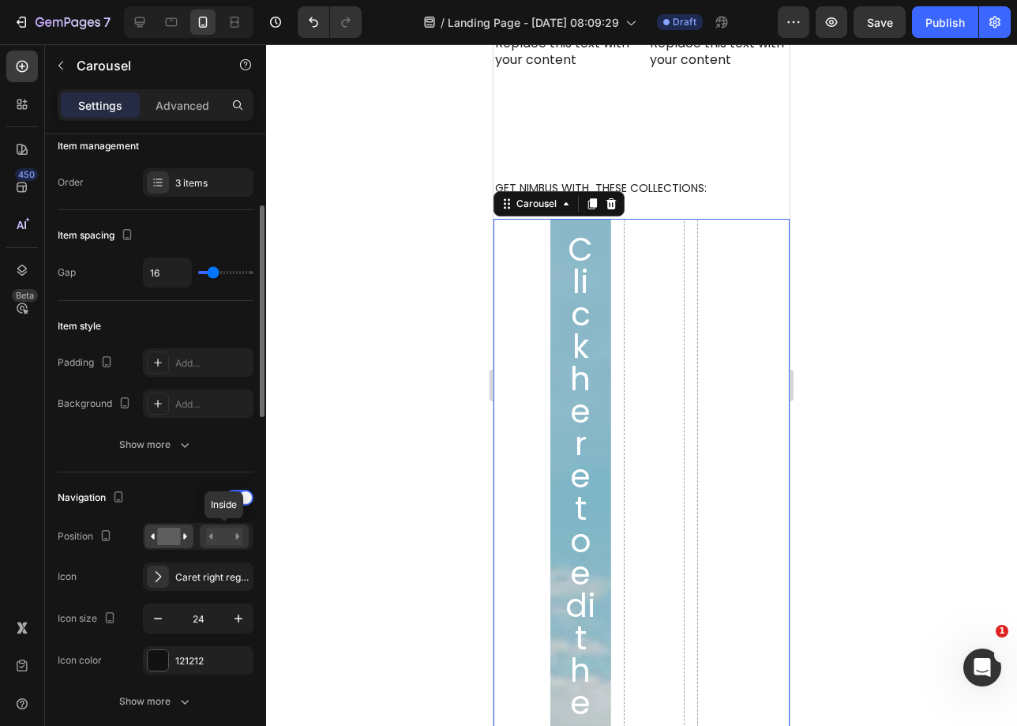
click at [242, 536] on rect at bounding box center [224, 536] width 36 height 17
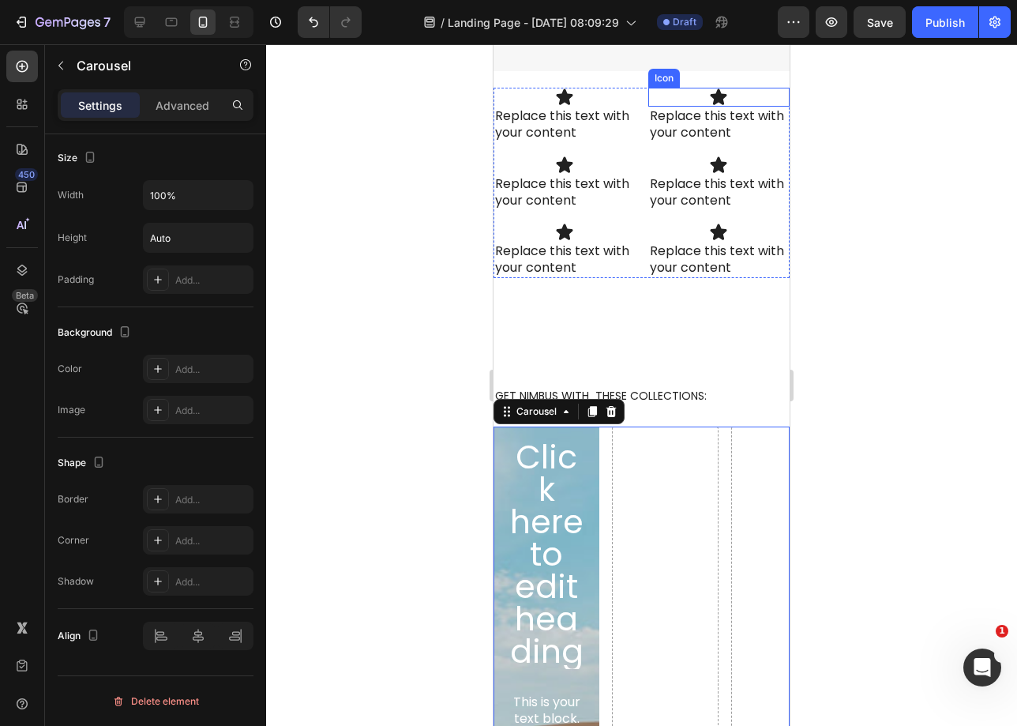
scroll to position [1839, 0]
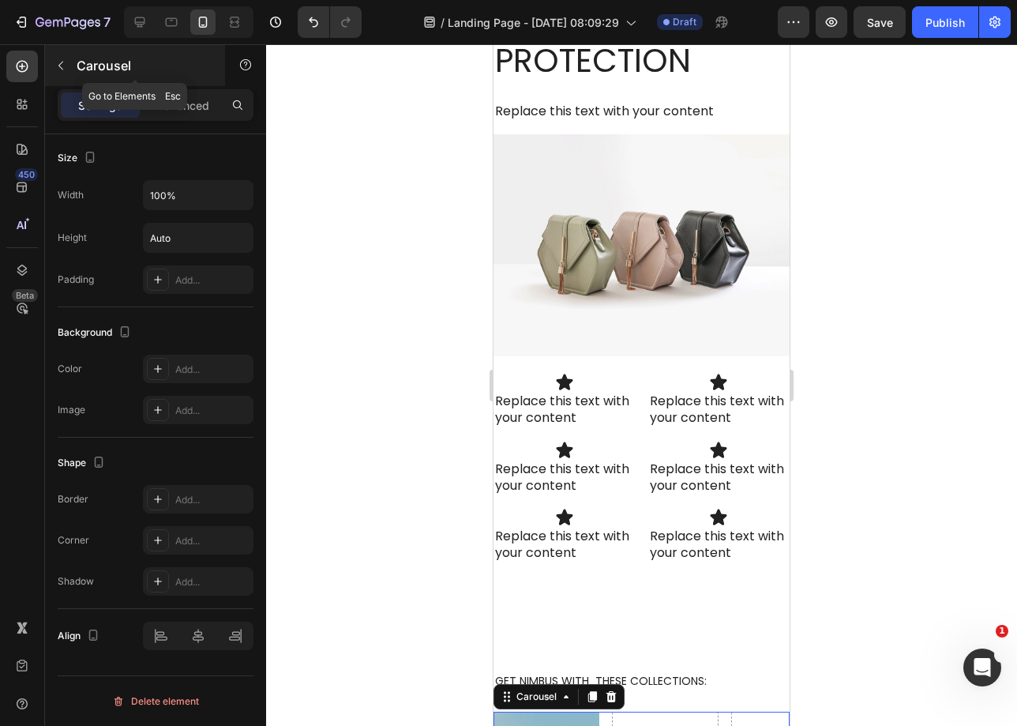
click at [80, 71] on p "Carousel" at bounding box center [144, 65] width 134 height 19
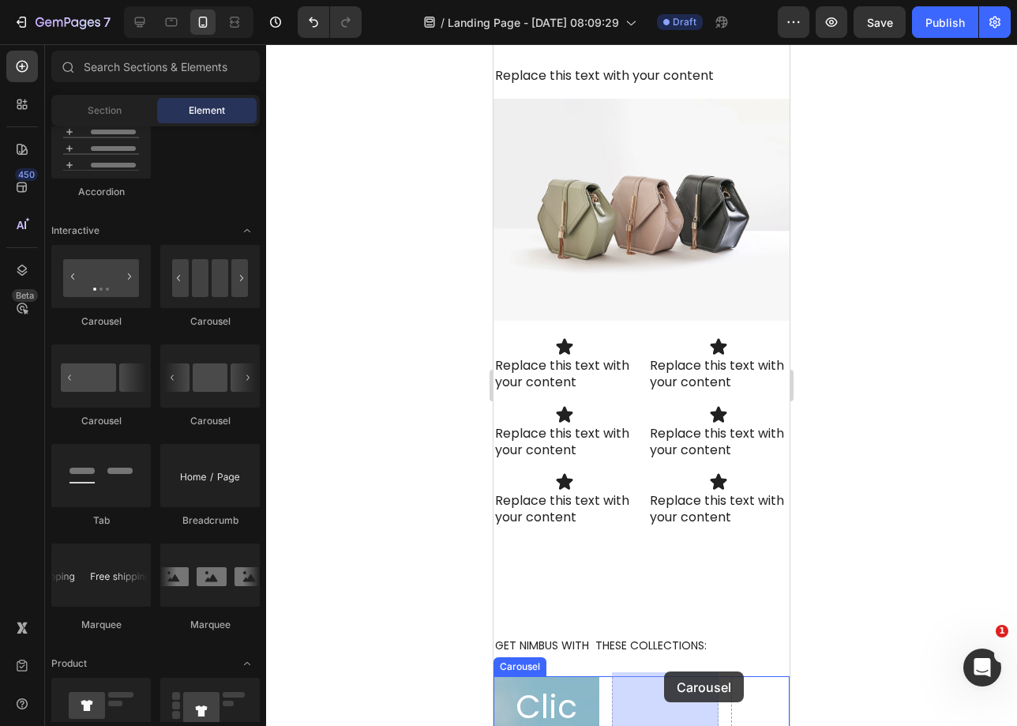
scroll to position [1892, 0]
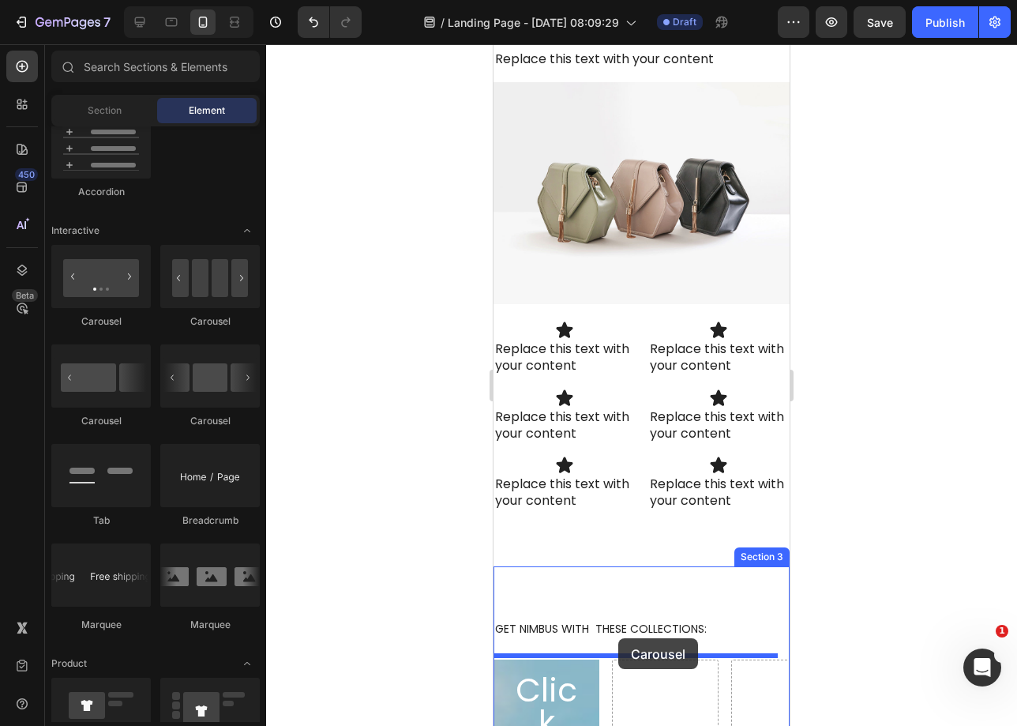
drag, startPoint x: 583, startPoint y: 312, endPoint x: 619, endPoint y: 615, distance: 305.4
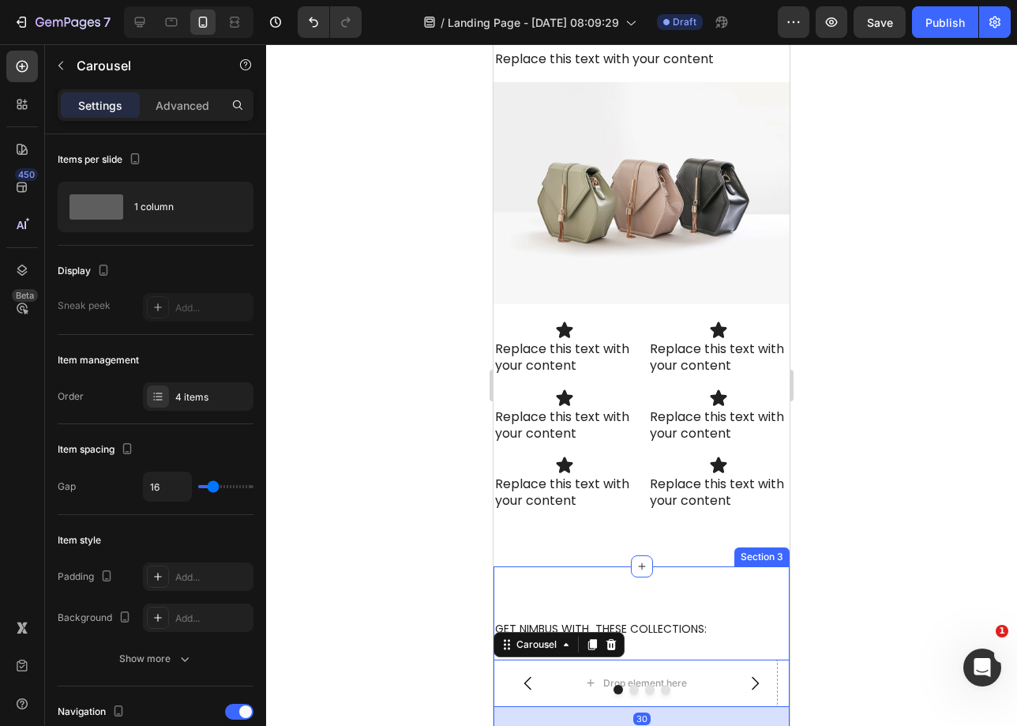
scroll to position [2343, 0]
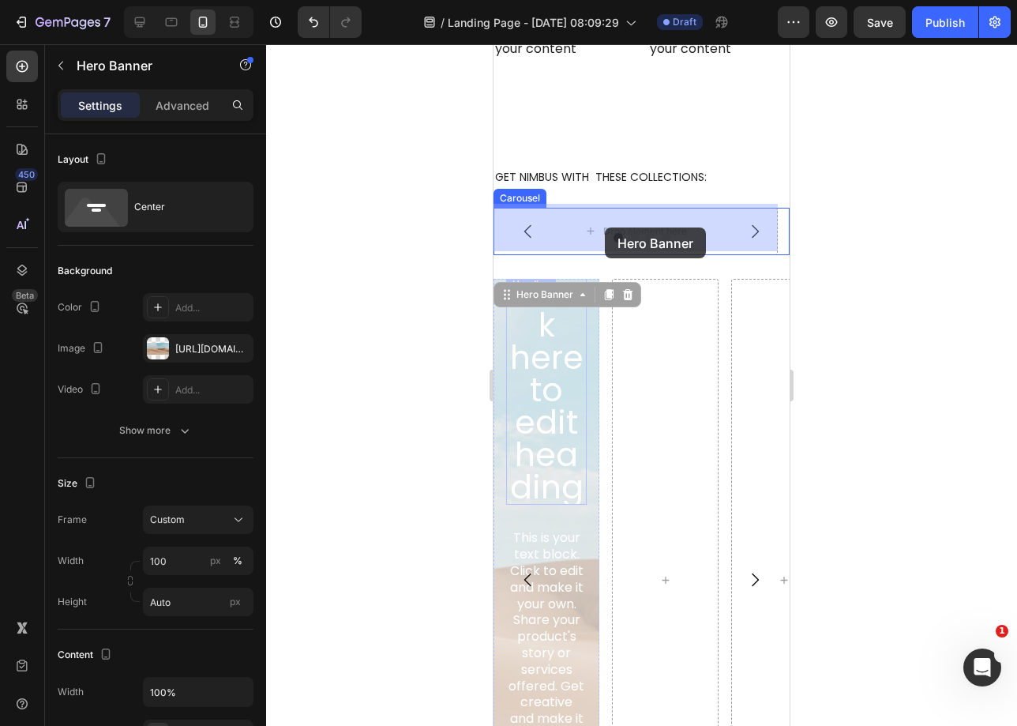
drag, startPoint x: 511, startPoint y: 354, endPoint x: 606, endPoint y: 227, distance: 158.0
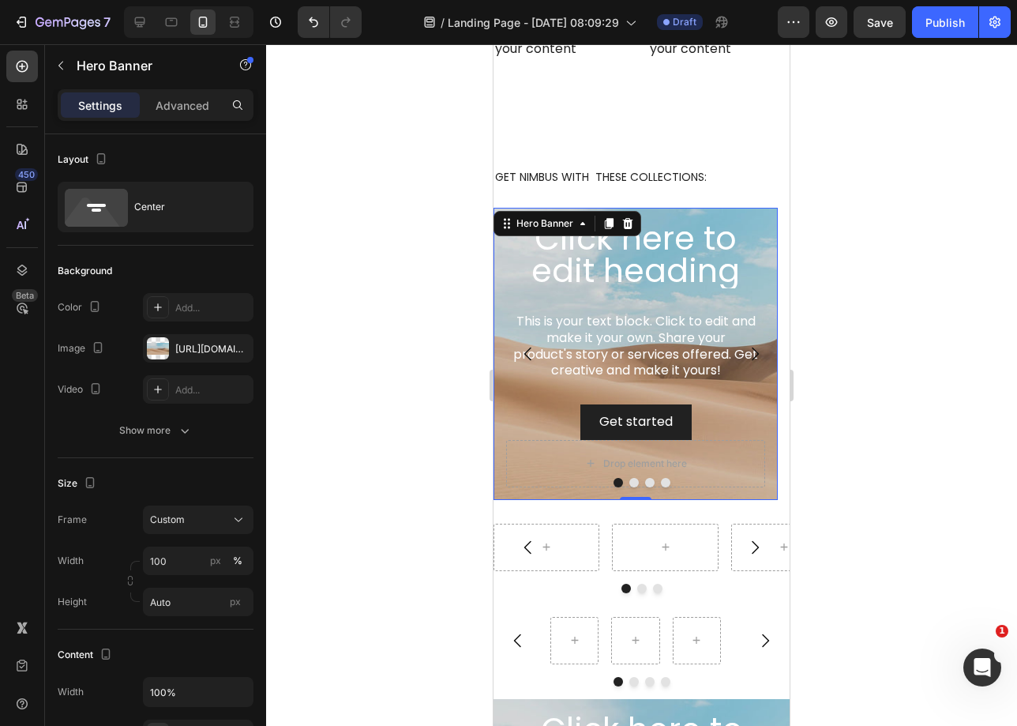
drag, startPoint x: 753, startPoint y: 207, endPoint x: 645, endPoint y: 197, distance: 108.7
click at [753, 208] on div "Click here to edit heading Heading This is your text block. Click to edit and m…" at bounding box center [636, 354] width 284 height 292
click at [560, 216] on div "Hero Banner" at bounding box center [544, 223] width 63 height 14
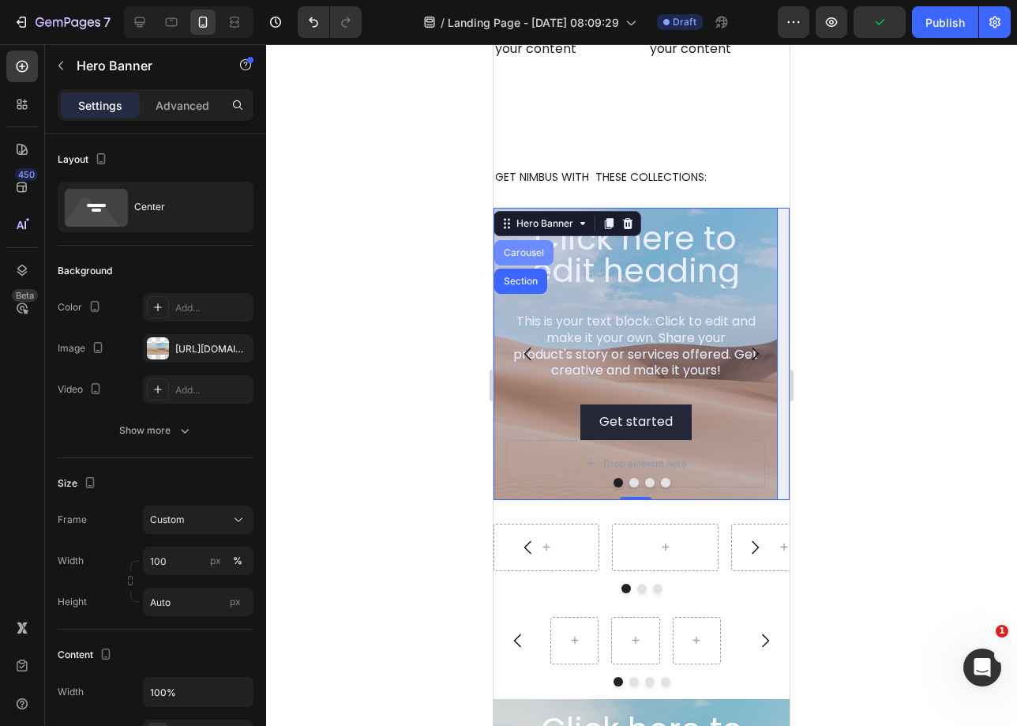
click at [540, 251] on div "Carousel" at bounding box center [524, 252] width 47 height 9
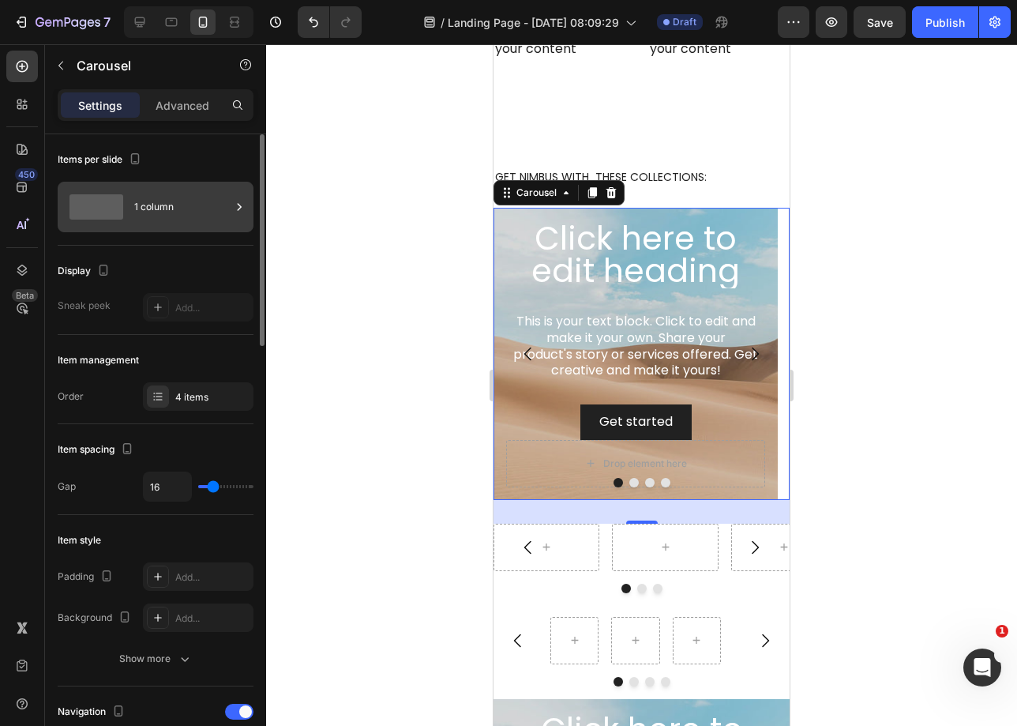
click at [186, 206] on div "1 column" at bounding box center [182, 207] width 96 height 36
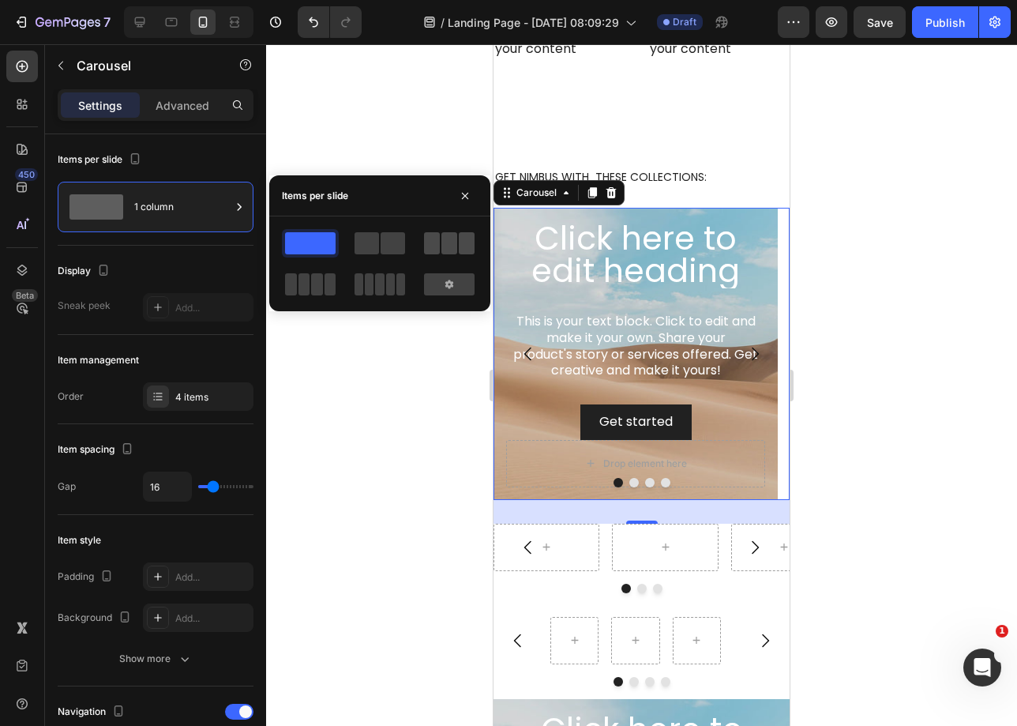
click at [441, 246] on span at bounding box center [449, 243] width 16 height 22
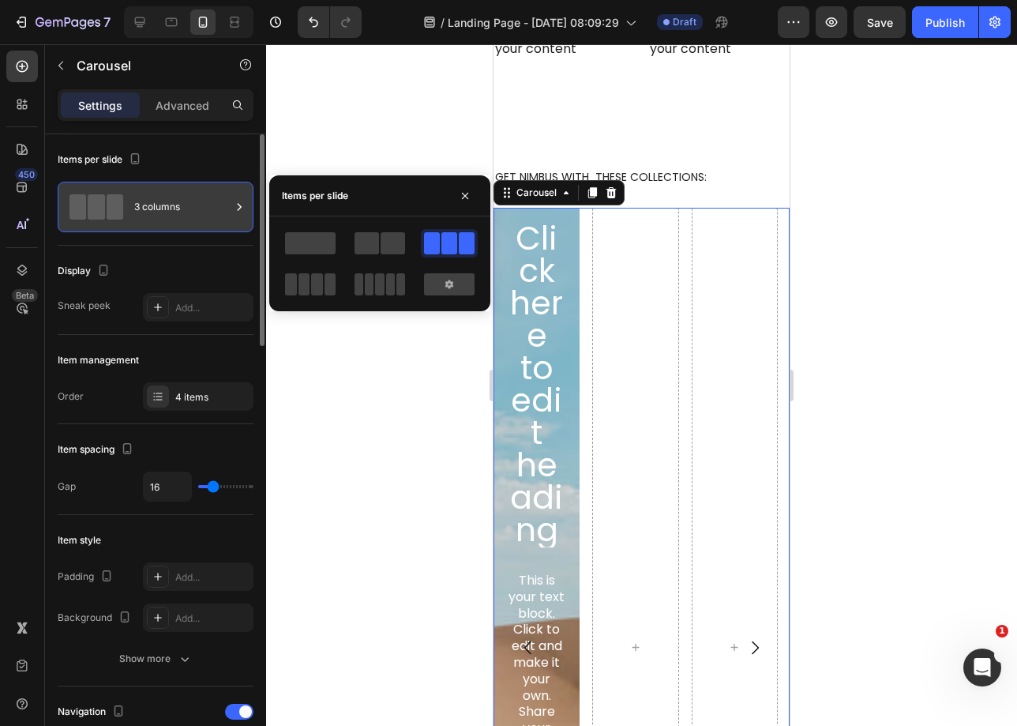
click at [187, 218] on div "3 columns" at bounding box center [182, 207] width 96 height 36
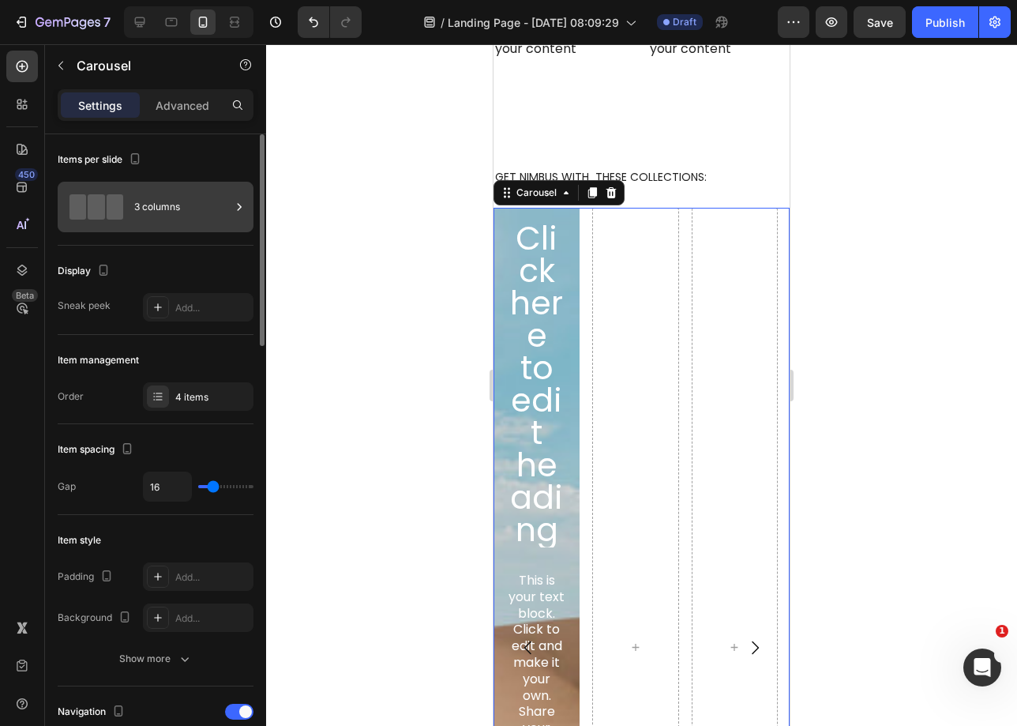
click at [190, 213] on div "3 columns" at bounding box center [182, 207] width 96 height 36
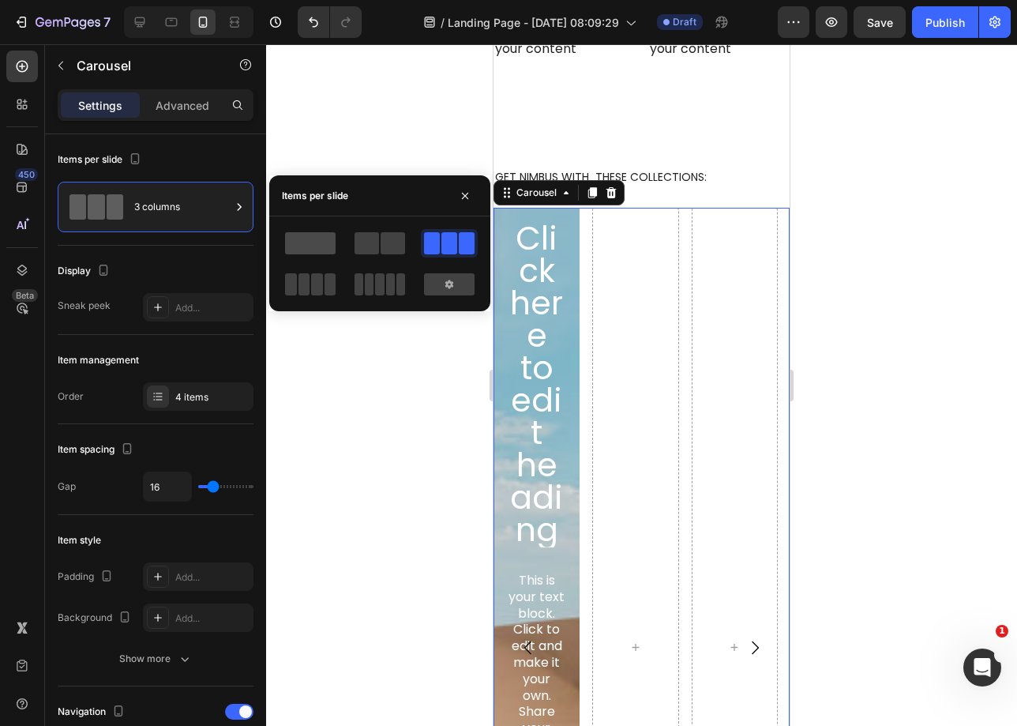
click at [317, 240] on span at bounding box center [310, 243] width 51 height 22
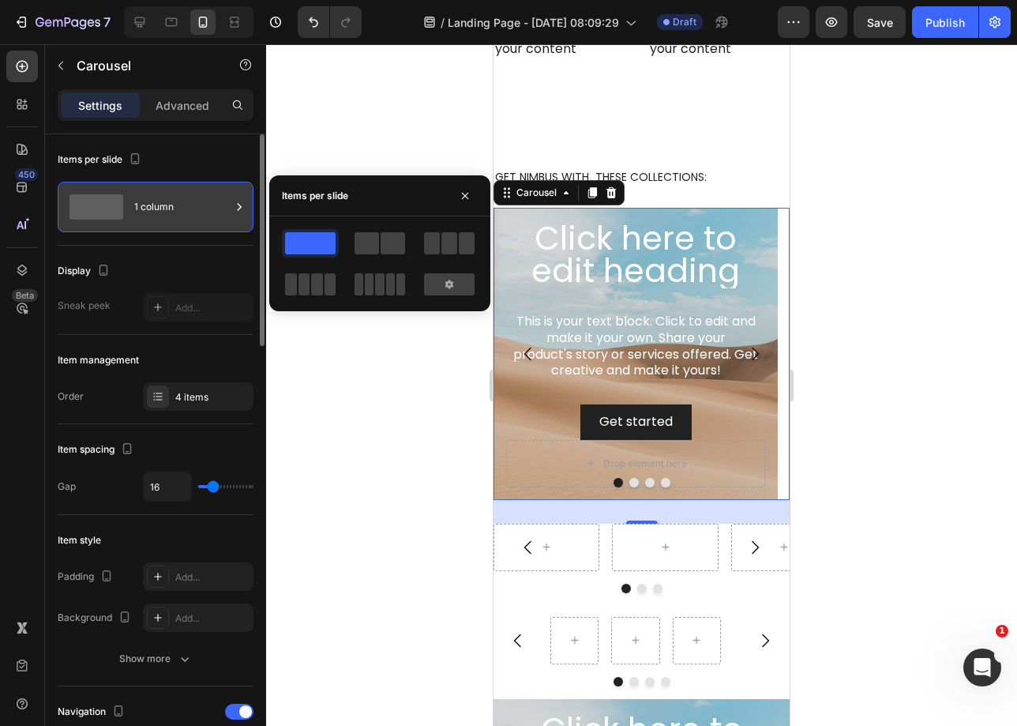
click at [193, 218] on div "1 column" at bounding box center [182, 207] width 96 height 36
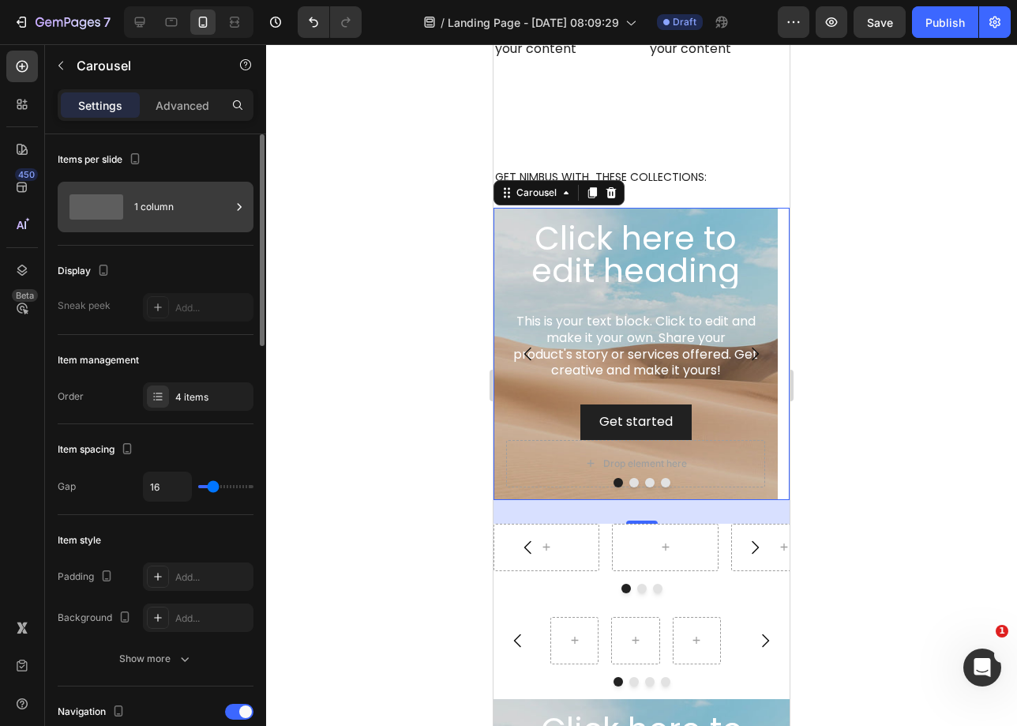
click at [173, 213] on div "1 column" at bounding box center [182, 207] width 96 height 36
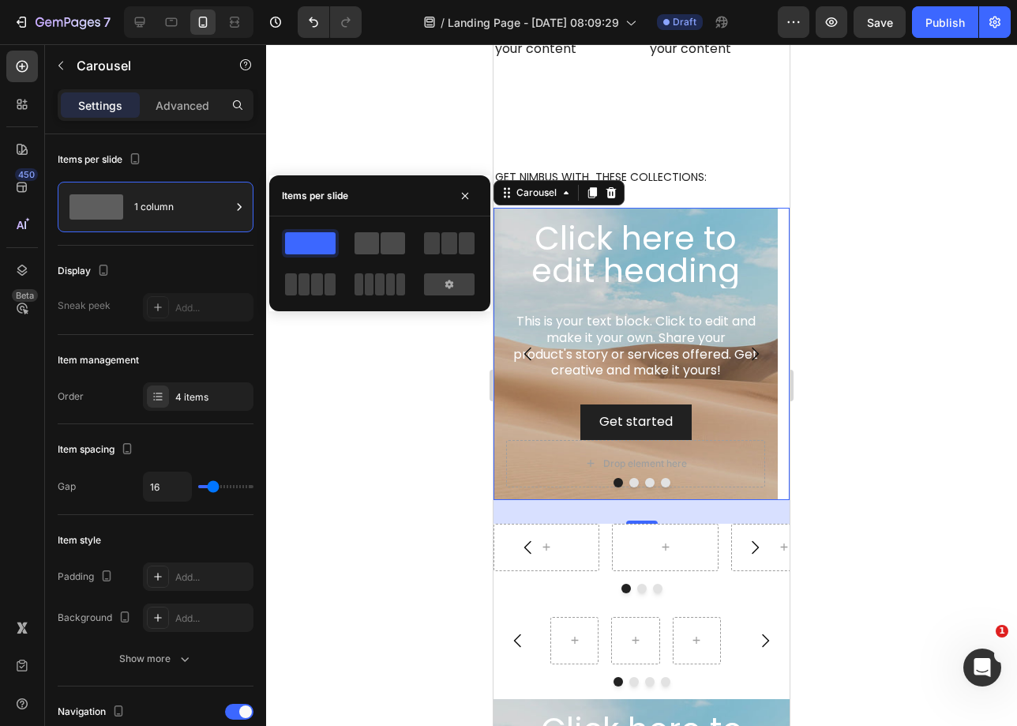
click at [358, 249] on span at bounding box center [367, 243] width 24 height 22
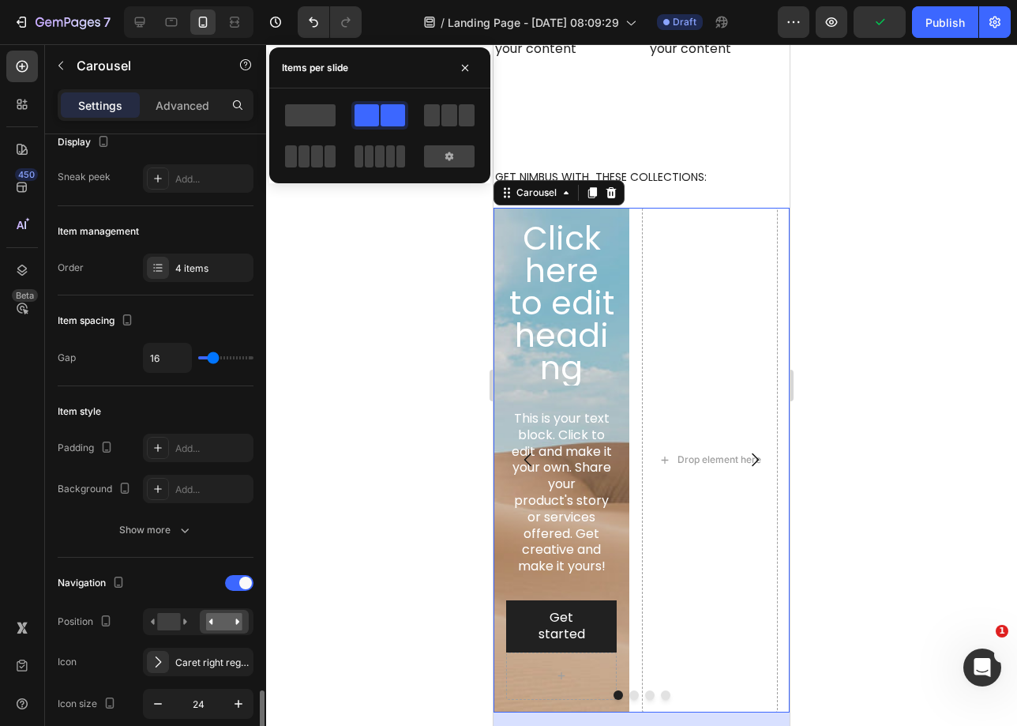
scroll to position [0, 0]
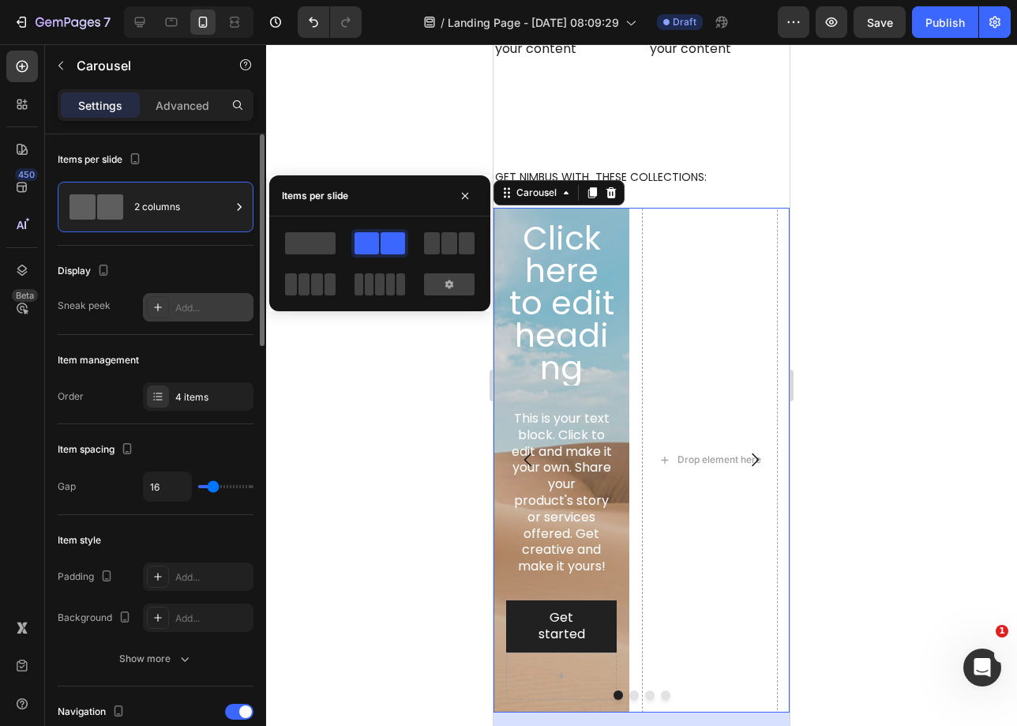
click at [177, 315] on div "Add..." at bounding box center [198, 307] width 111 height 28
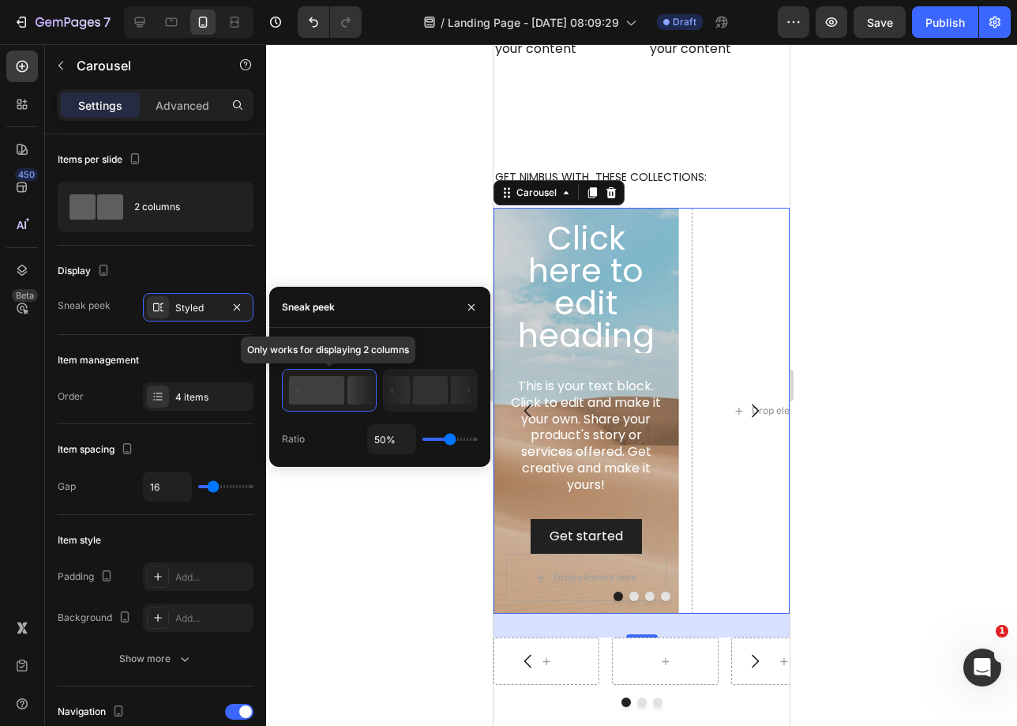
click at [332, 388] on rect at bounding box center [316, 390] width 55 height 28
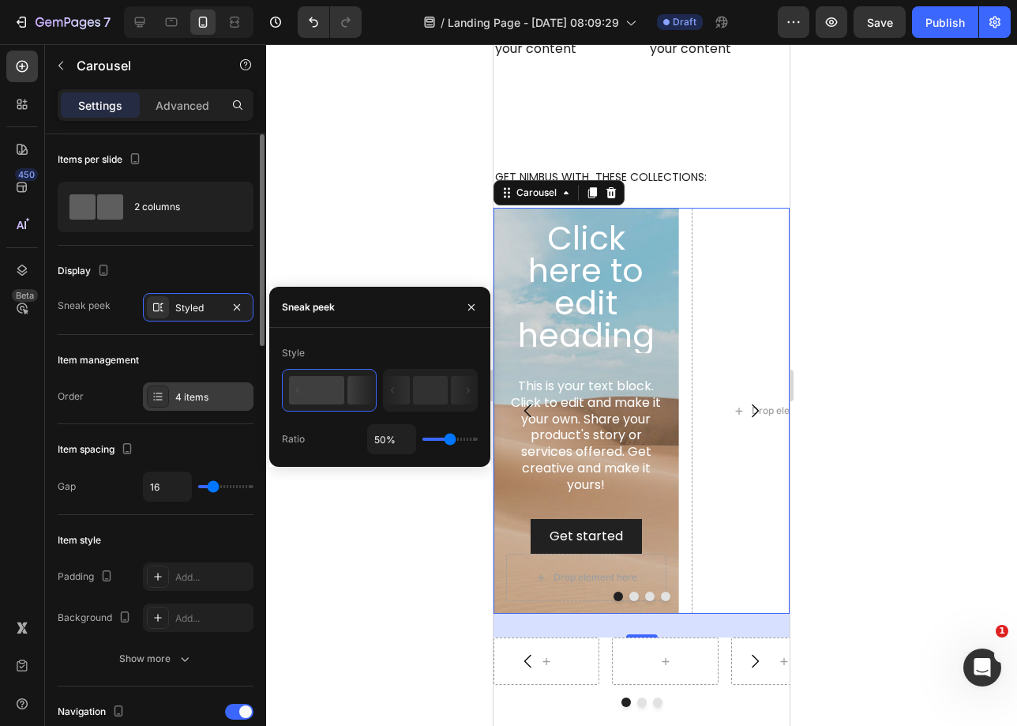
click at [209, 405] on div "4 items" at bounding box center [198, 396] width 111 height 28
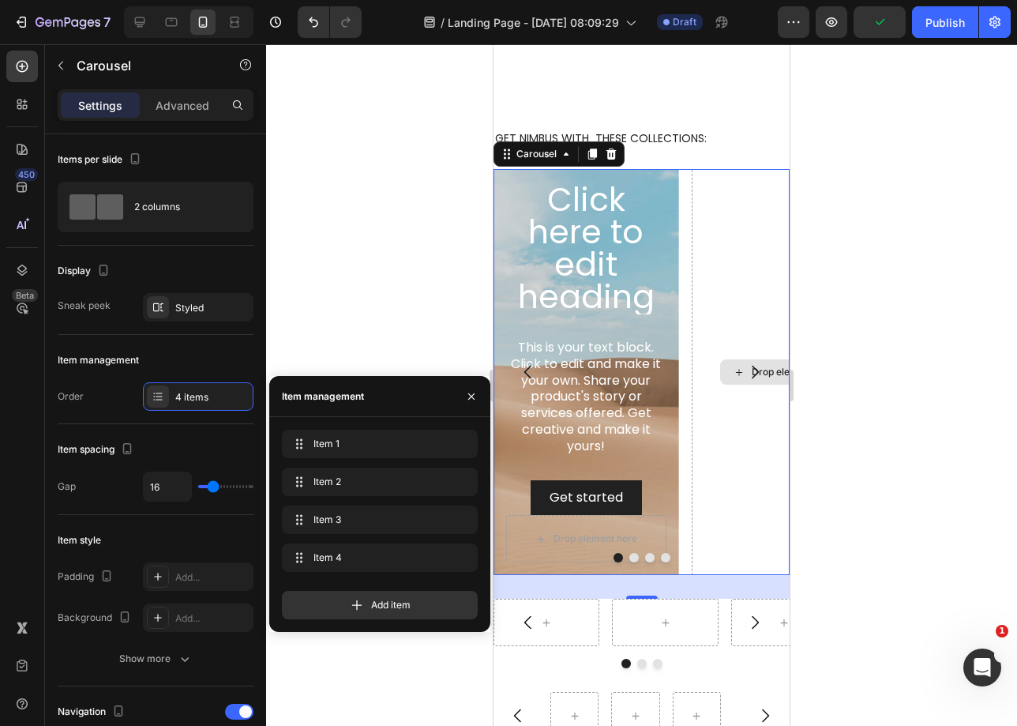
scroll to position [2383, 0]
click at [425, 318] on div at bounding box center [641, 385] width 751 height 682
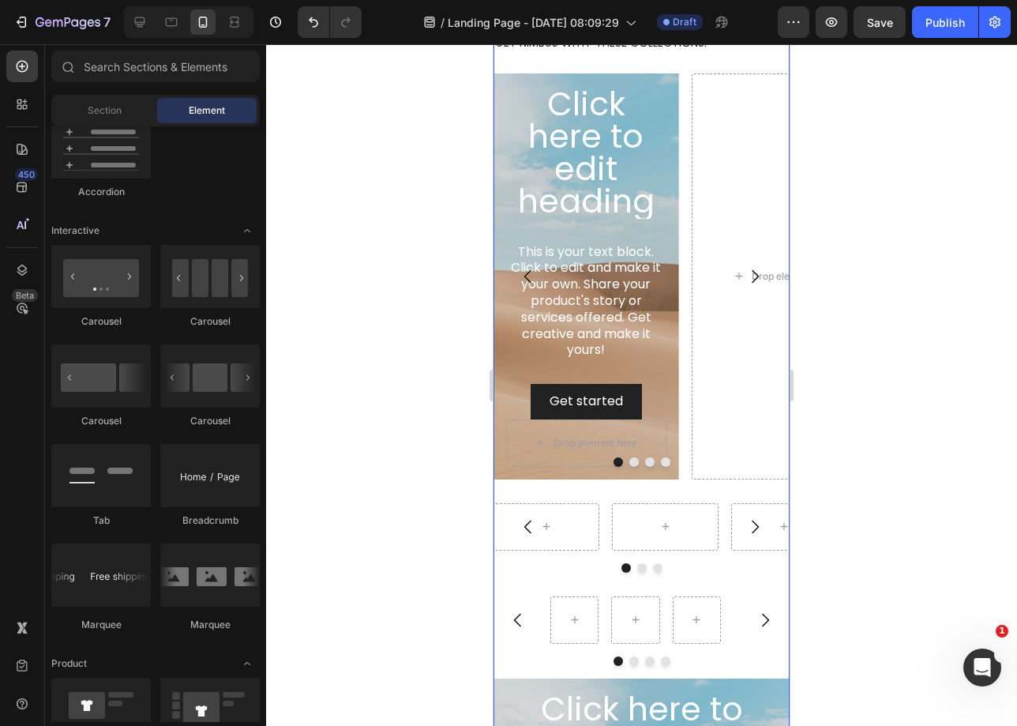
scroll to position [2622, 0]
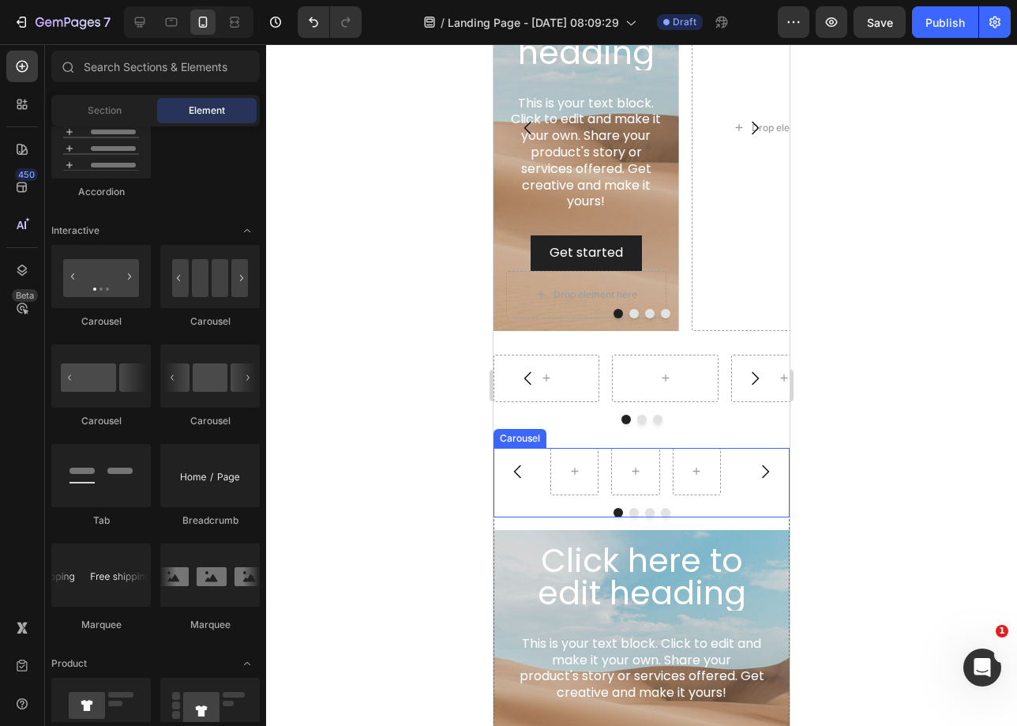
click at [714, 502] on div "Carousel" at bounding box center [642, 483] width 296 height 70
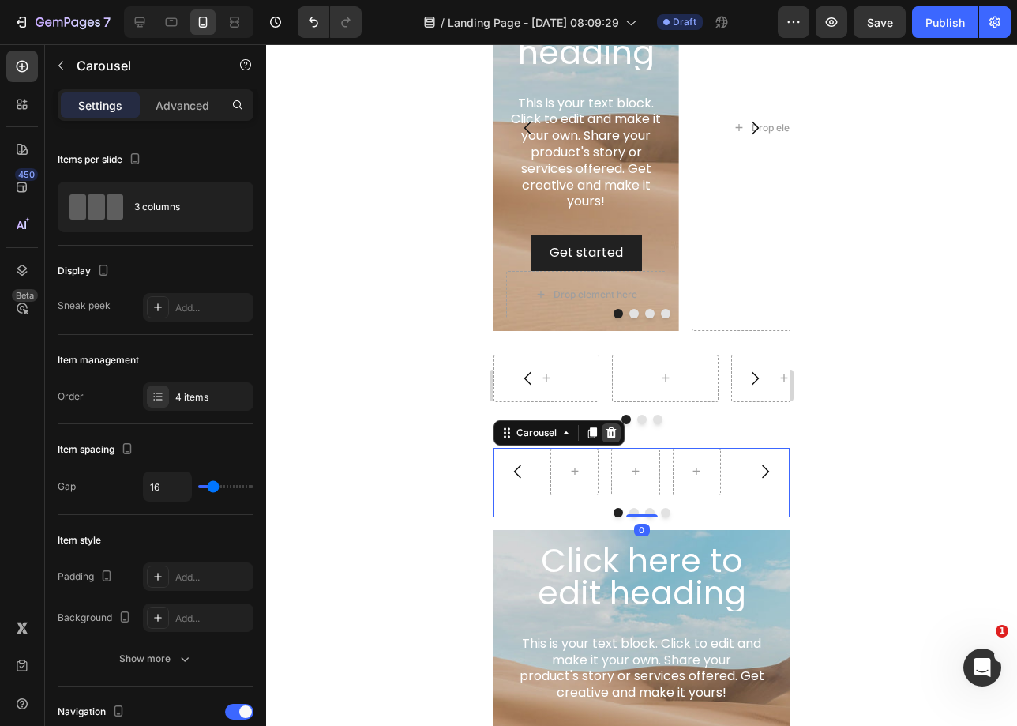
click at [605, 425] on div at bounding box center [611, 432] width 19 height 19
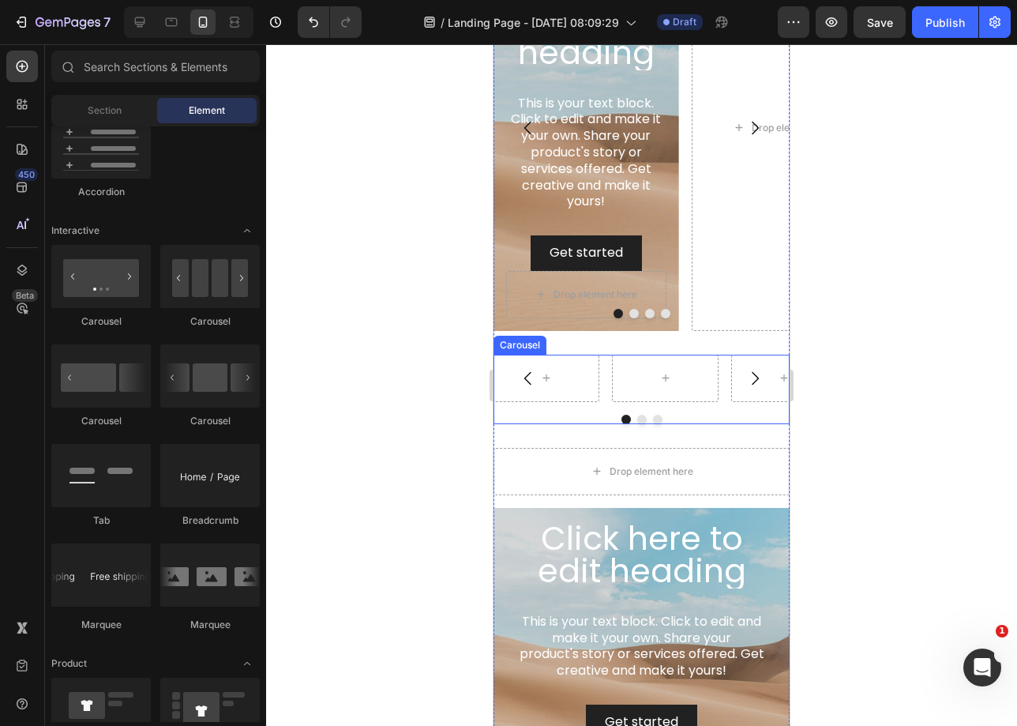
click at [686, 413] on div "Carousel" at bounding box center [642, 390] width 296 height 70
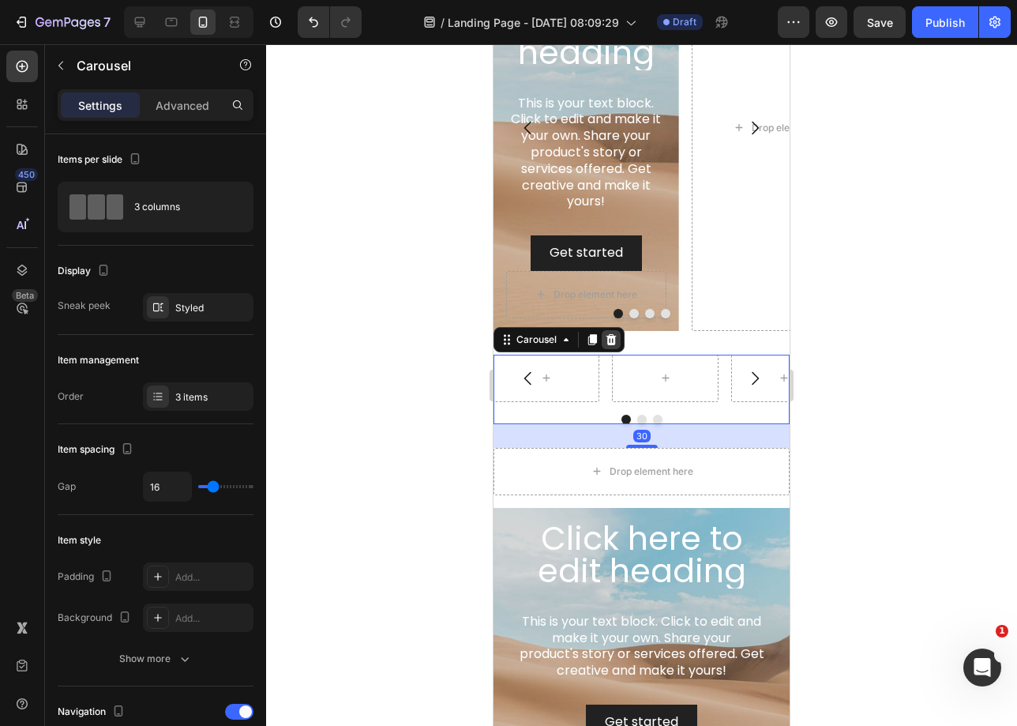
click at [611, 343] on icon at bounding box center [612, 339] width 10 height 11
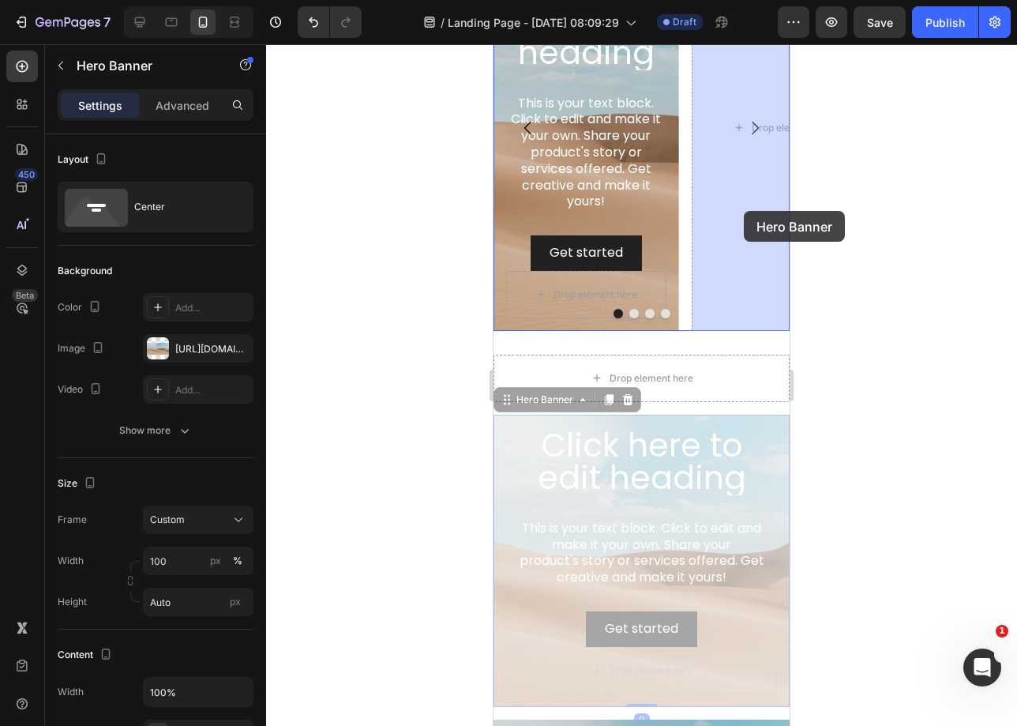
drag, startPoint x: 767, startPoint y: 431, endPoint x: 742, endPoint y: 209, distance: 223.3
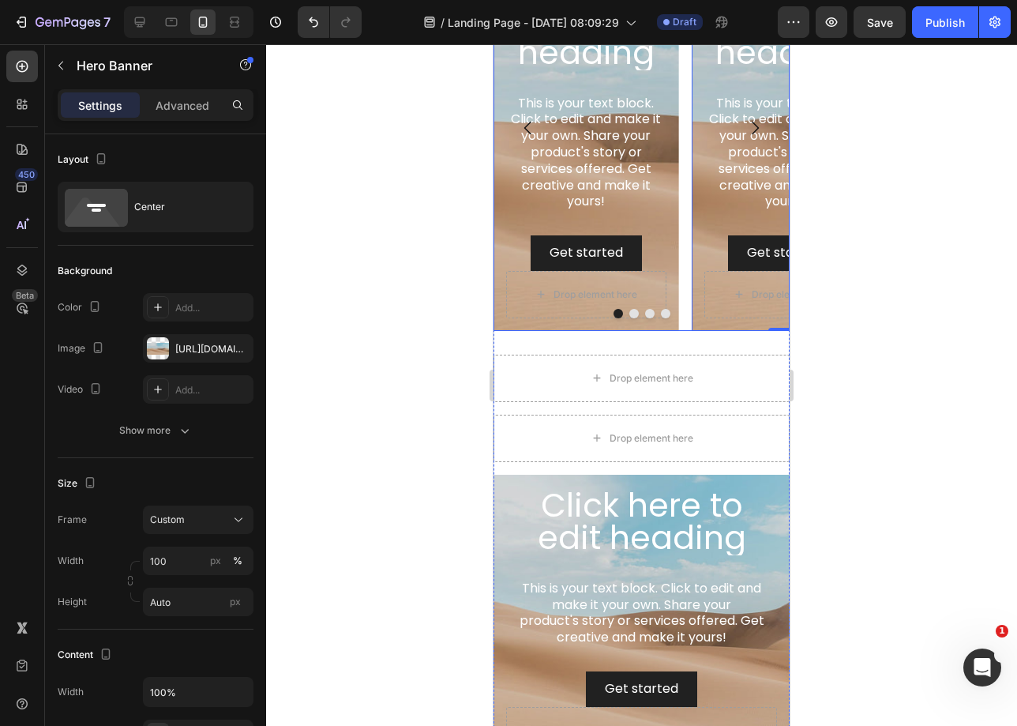
click at [647, 311] on button "Dot" at bounding box center [649, 313] width 9 height 9
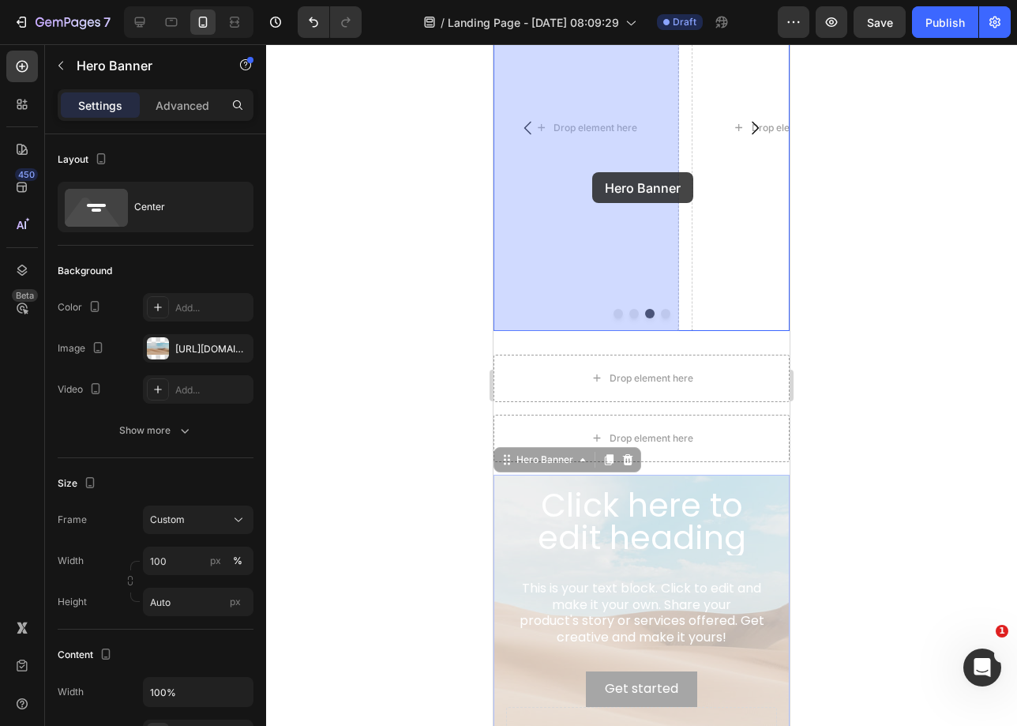
drag, startPoint x: 762, startPoint y: 482, endPoint x: 592, endPoint y: 172, distance: 353.1
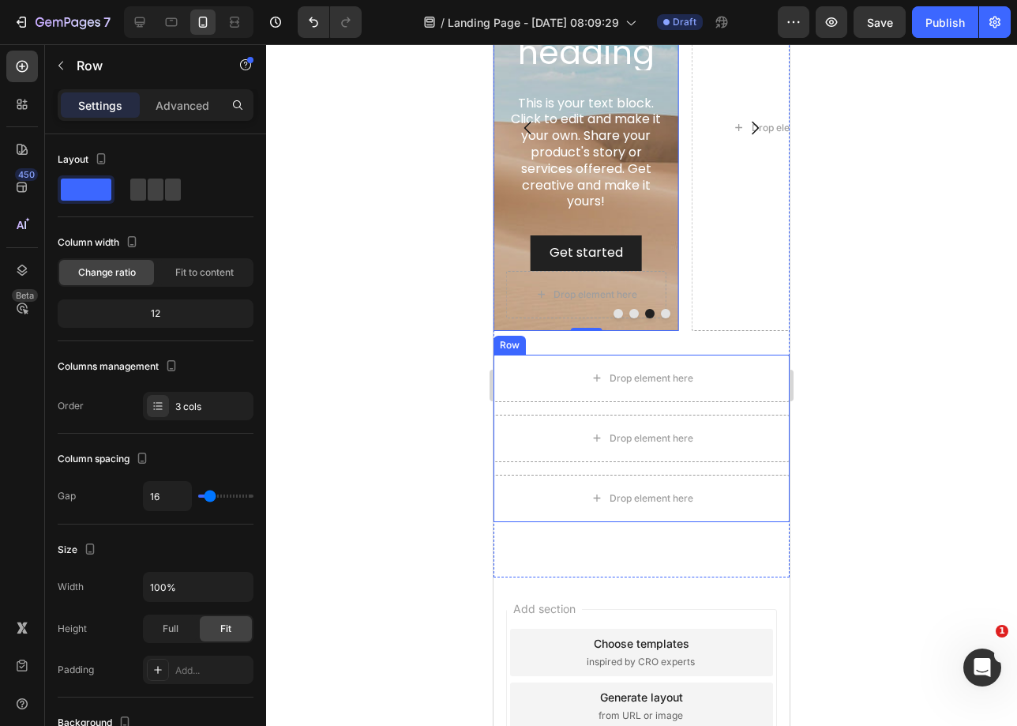
click at [513, 345] on div "Row" at bounding box center [510, 345] width 26 height 14
click at [583, 335] on div at bounding box center [590, 339] width 19 height 19
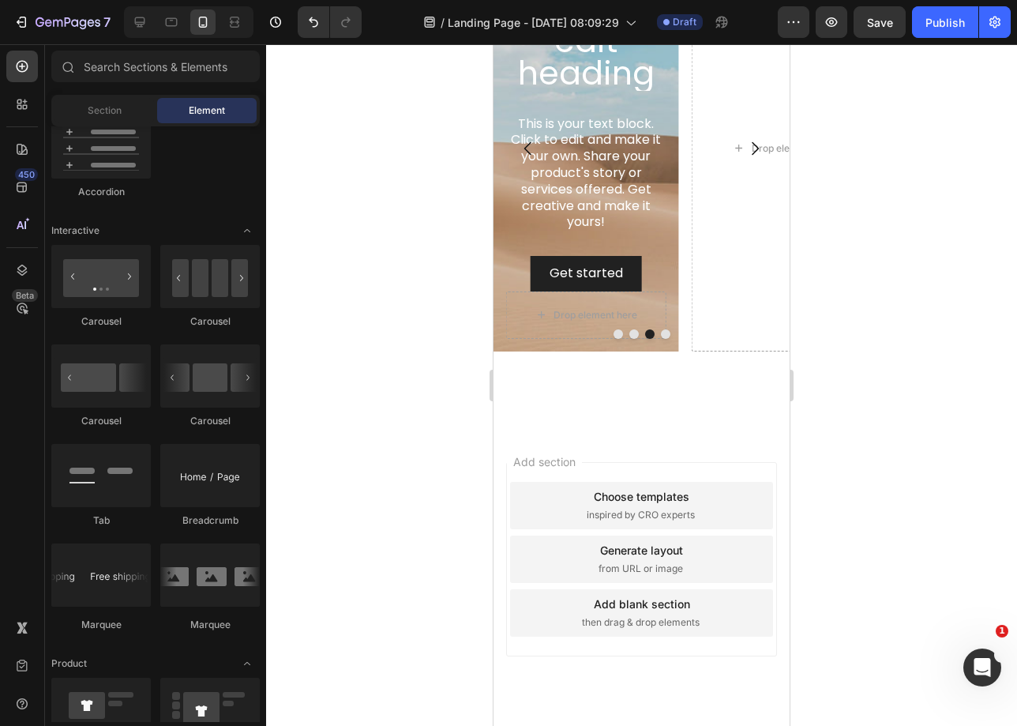
scroll to position [2388, 0]
click at [706, 194] on div "Drop element here" at bounding box center [785, 149] width 186 height 406
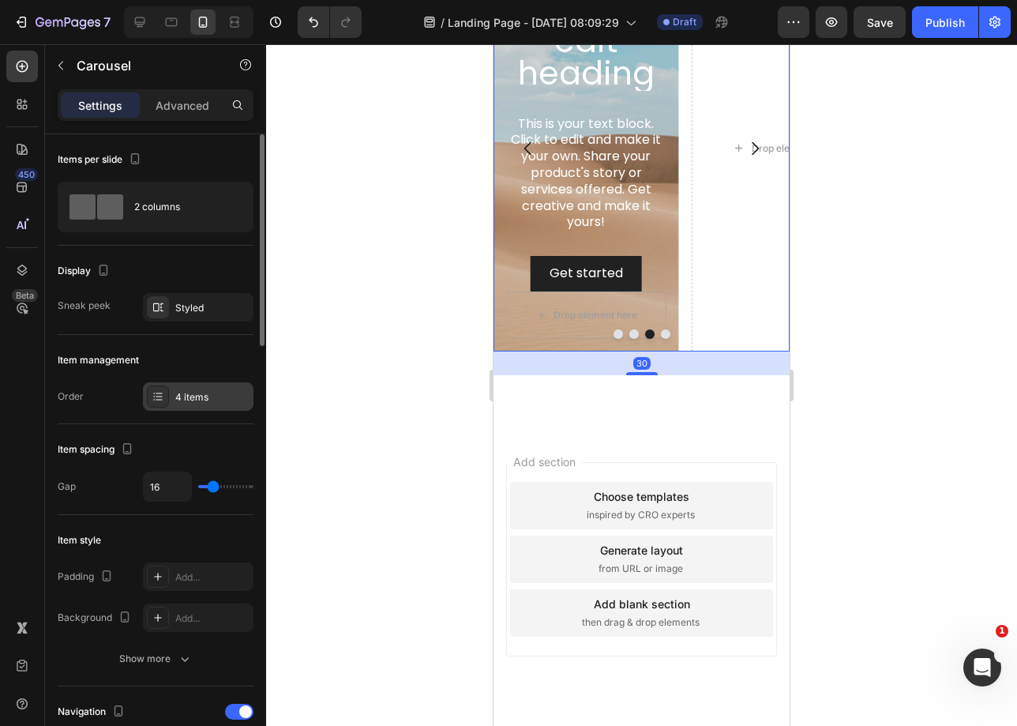
click at [214, 402] on div "4 items" at bounding box center [212, 397] width 74 height 14
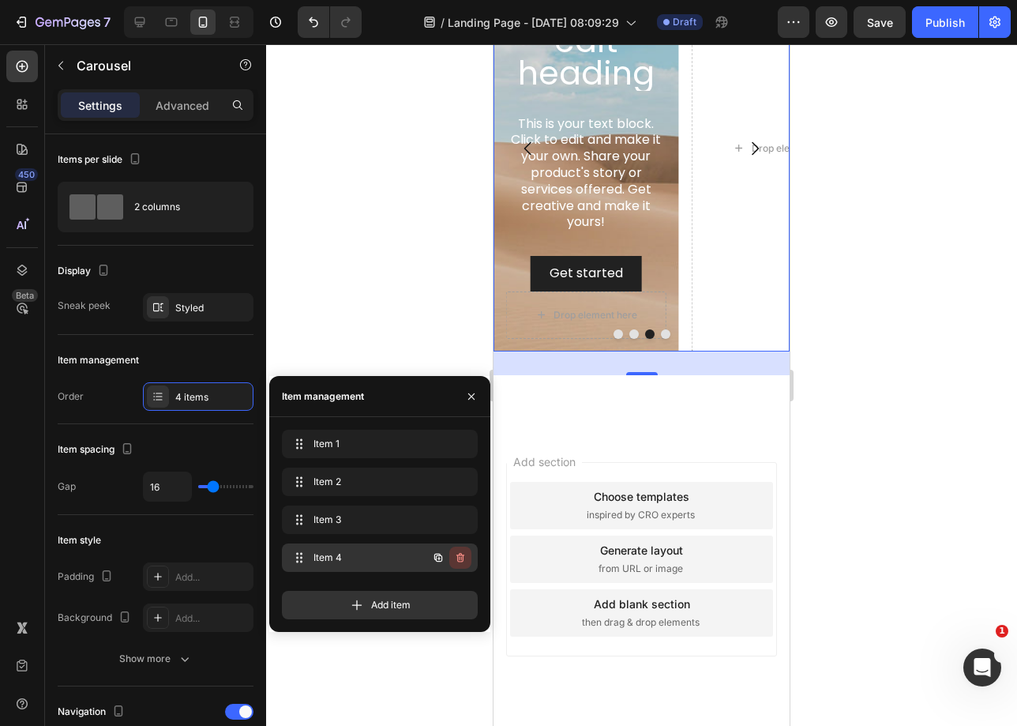
click at [461, 559] on icon "button" at bounding box center [461, 559] width 1 height 4
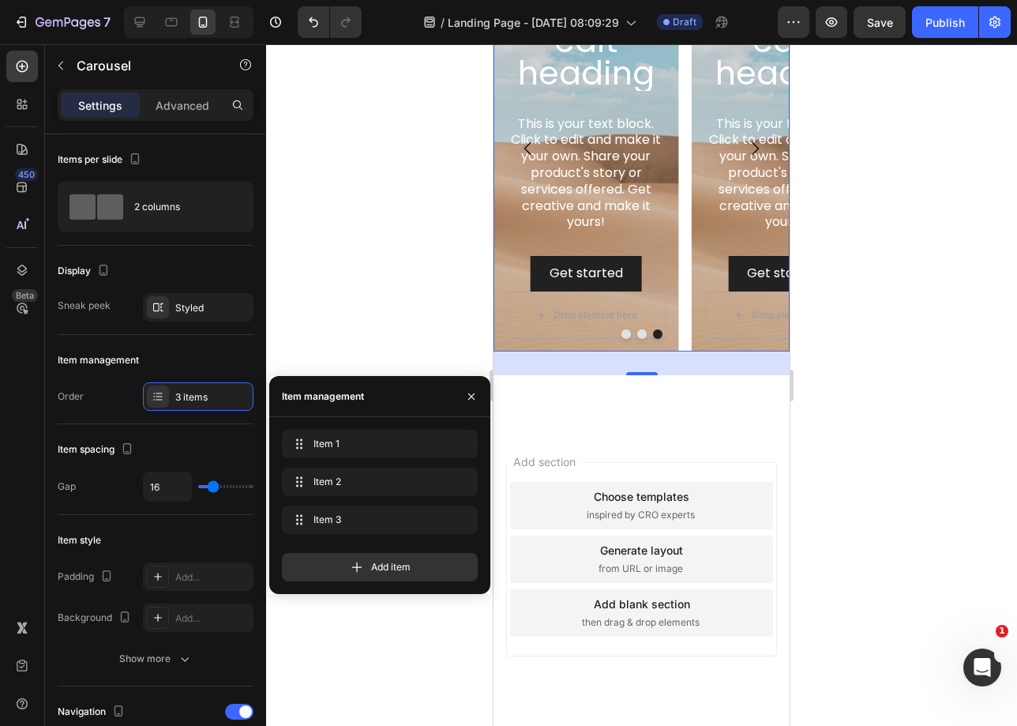
click at [622, 332] on button "Dot" at bounding box center [626, 333] width 9 height 9
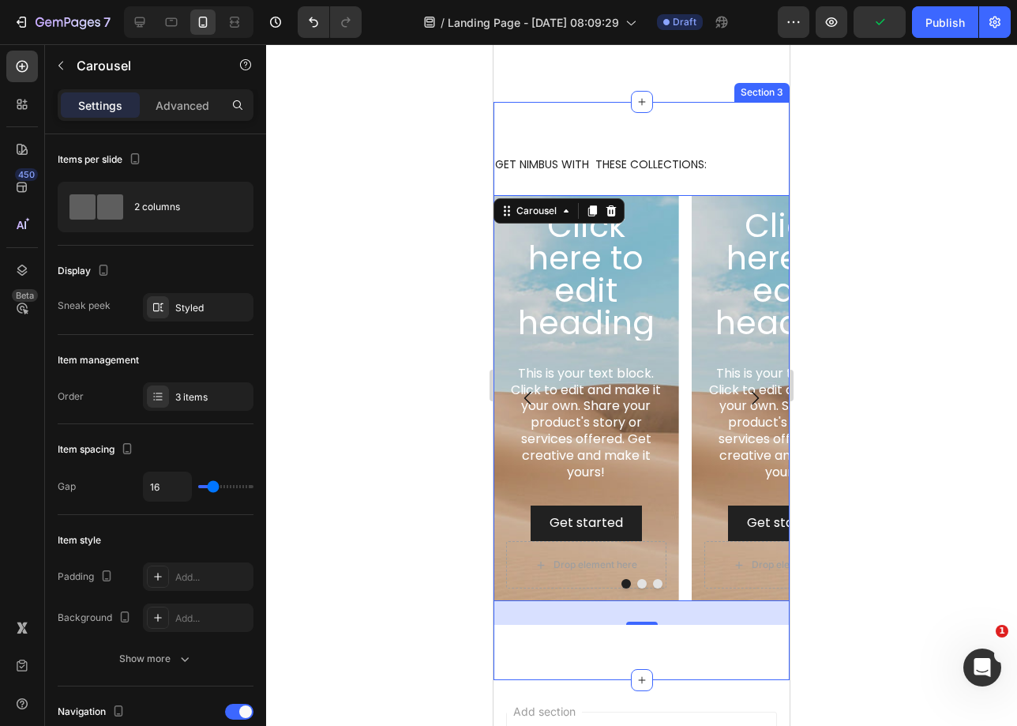
scroll to position [2165, 0]
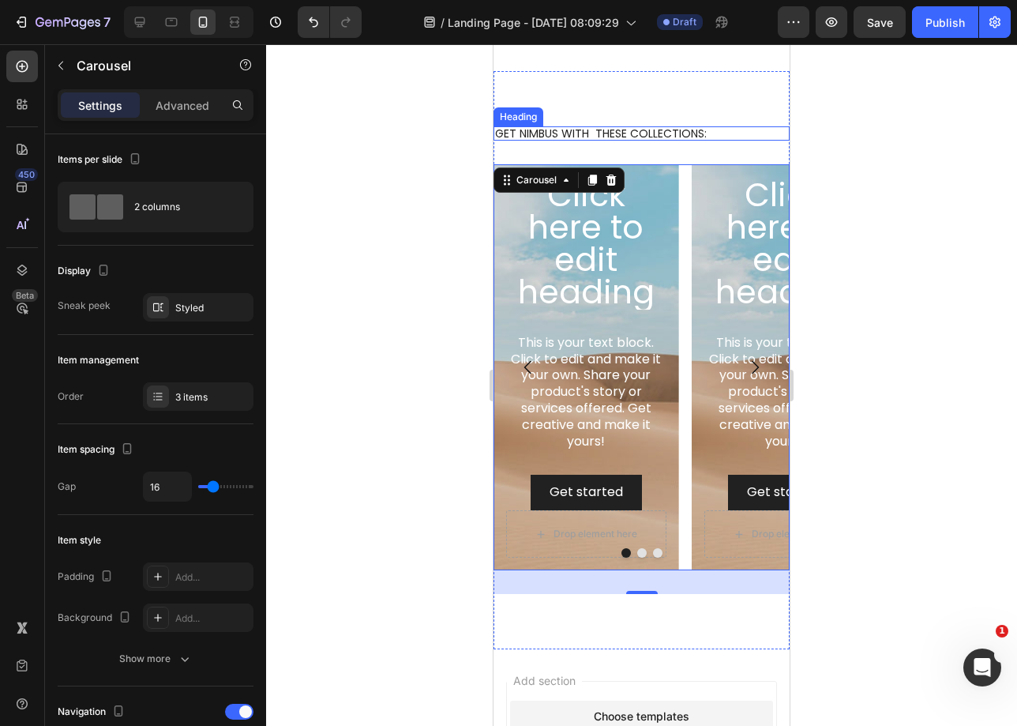
click at [598, 139] on p "GET NIMBUS WITH  THESE COLLECTIONS:" at bounding box center [641, 133] width 293 height 11
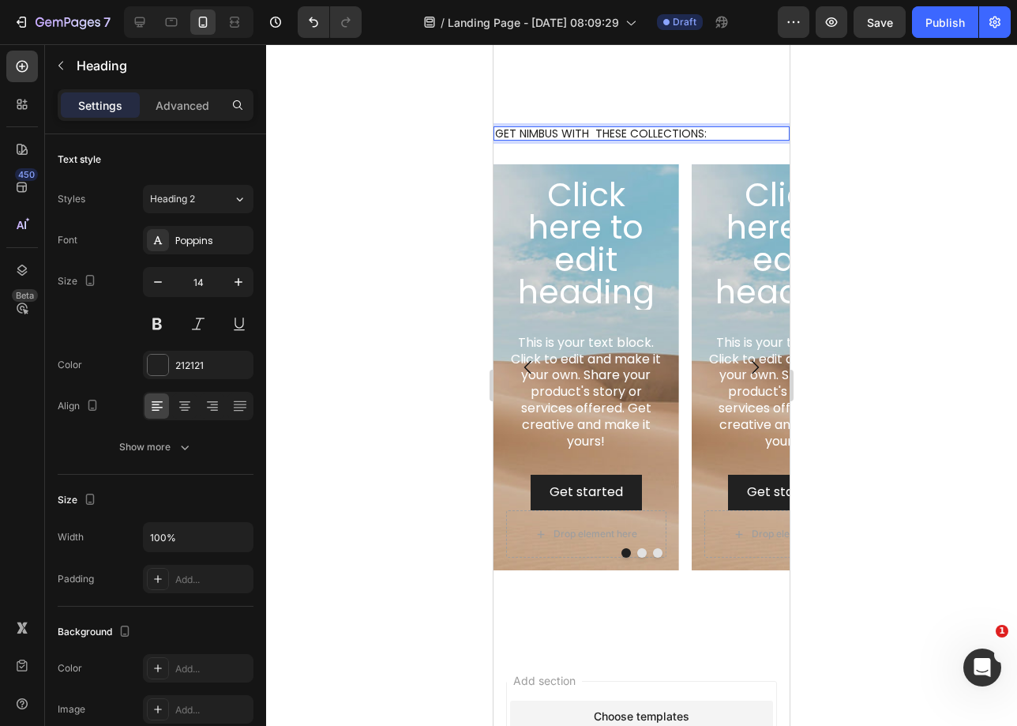
click at [595, 139] on p "GET NIMBUS WITH  THESE COLLECTIONS:" at bounding box center [641, 133] width 293 height 11
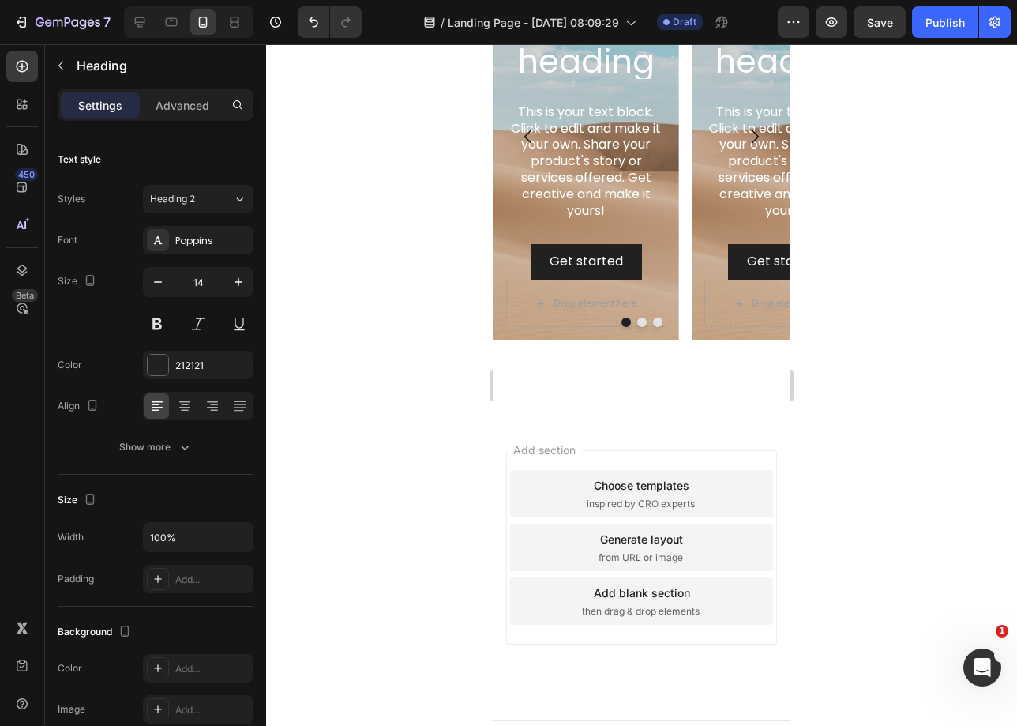
scroll to position [2413, 0]
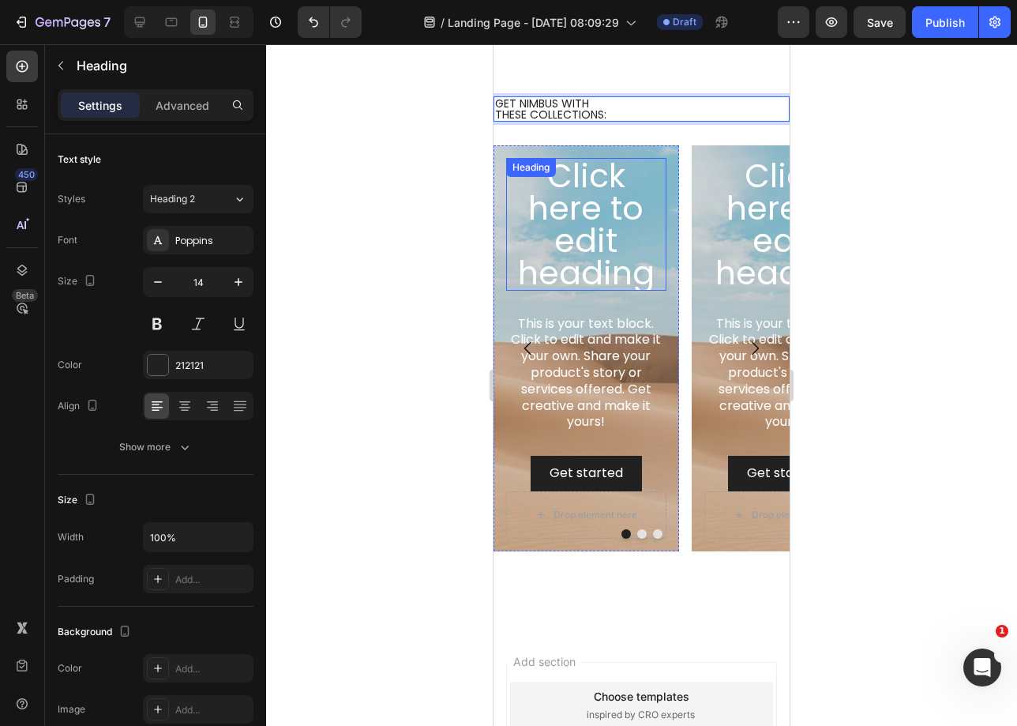
click at [601, 239] on h2 "Click here to edit heading" at bounding box center [586, 224] width 160 height 133
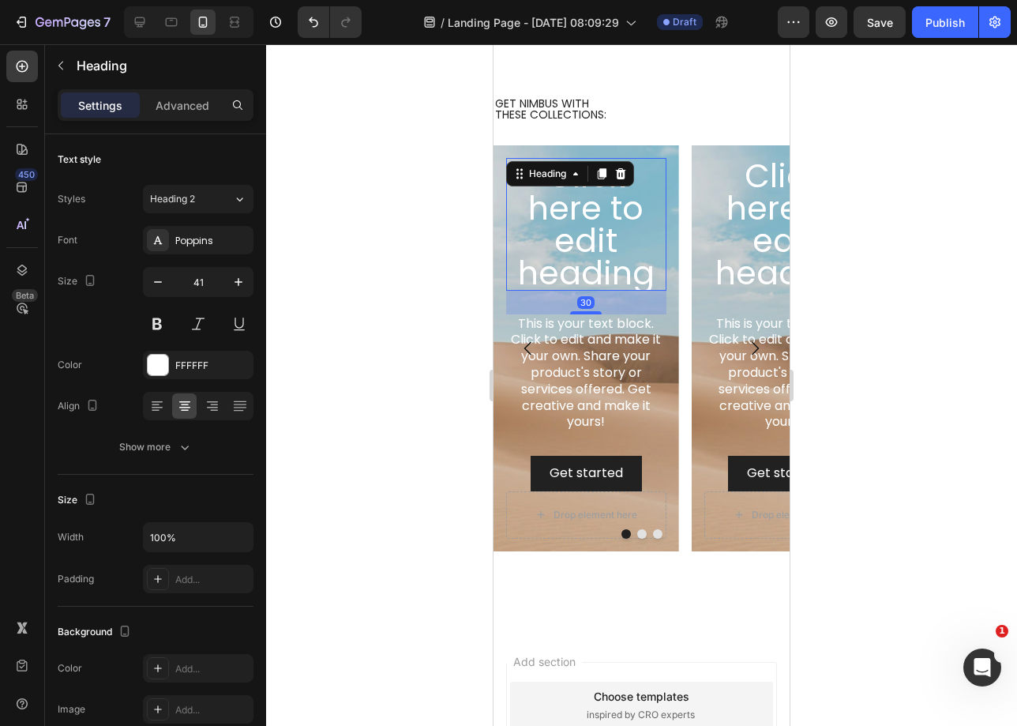
click at [601, 239] on h2 "Click here to edit heading" at bounding box center [586, 224] width 160 height 133
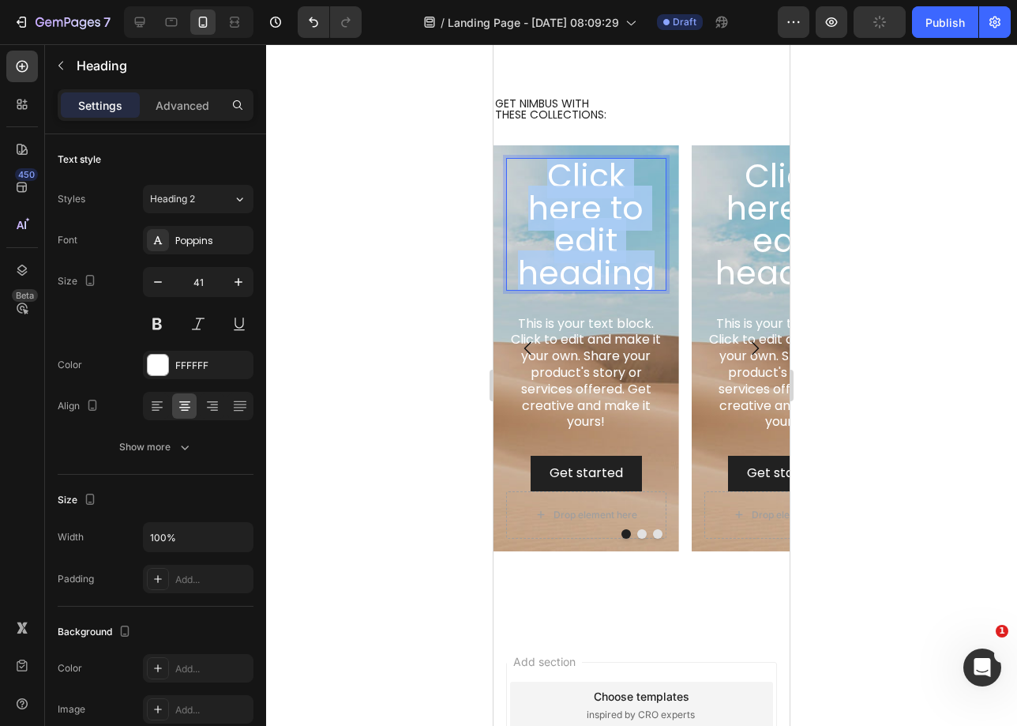
click at [601, 239] on p "Click here to edit heading" at bounding box center [586, 225] width 157 height 130
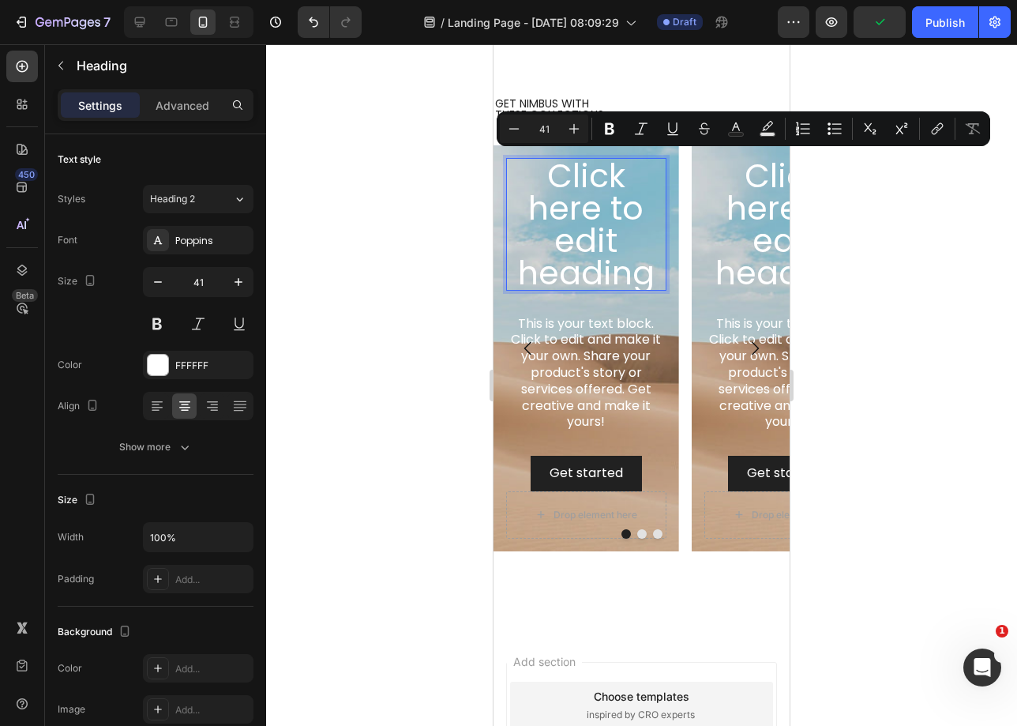
scroll to position [5, 0]
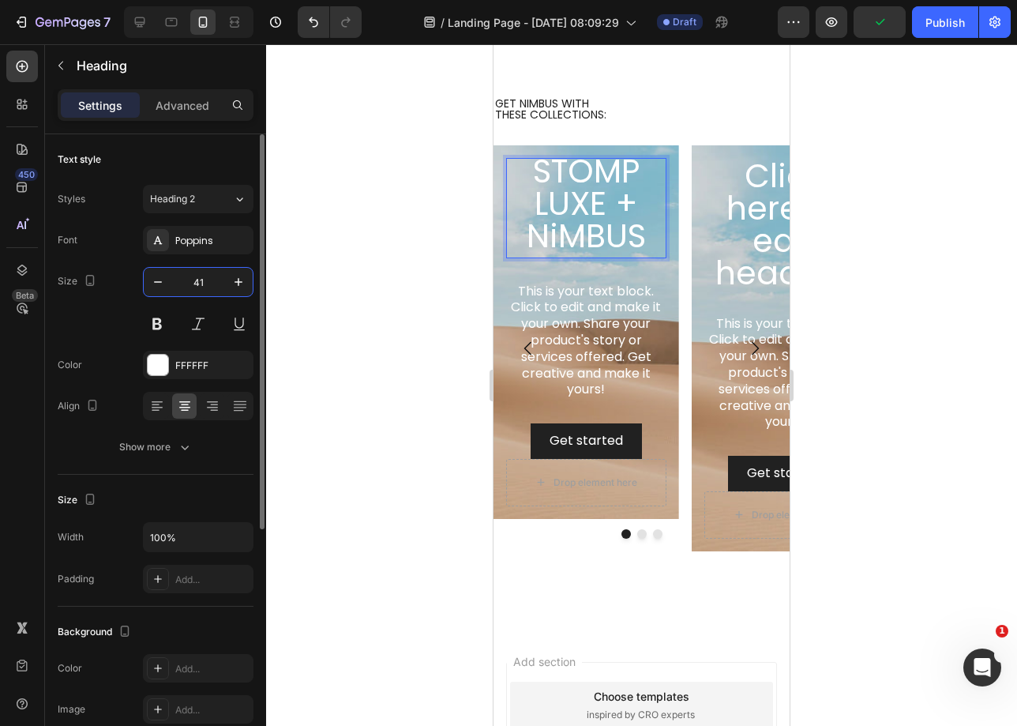
click at [204, 287] on input "41" at bounding box center [198, 282] width 52 height 28
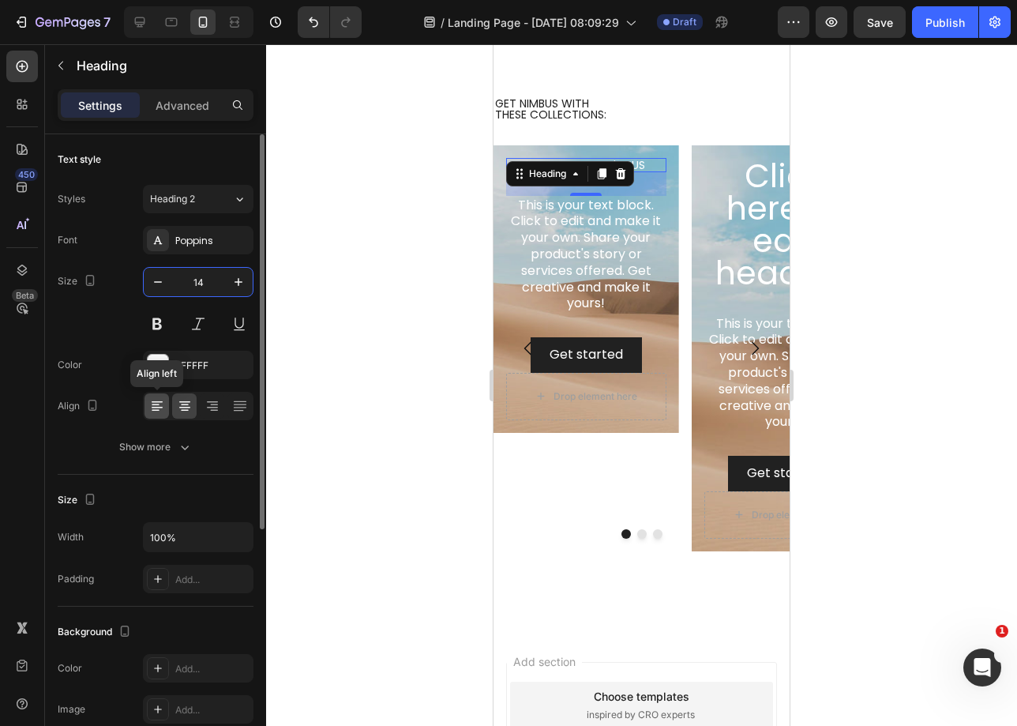
type input "14"
click at [152, 405] on icon at bounding box center [157, 406] width 16 height 16
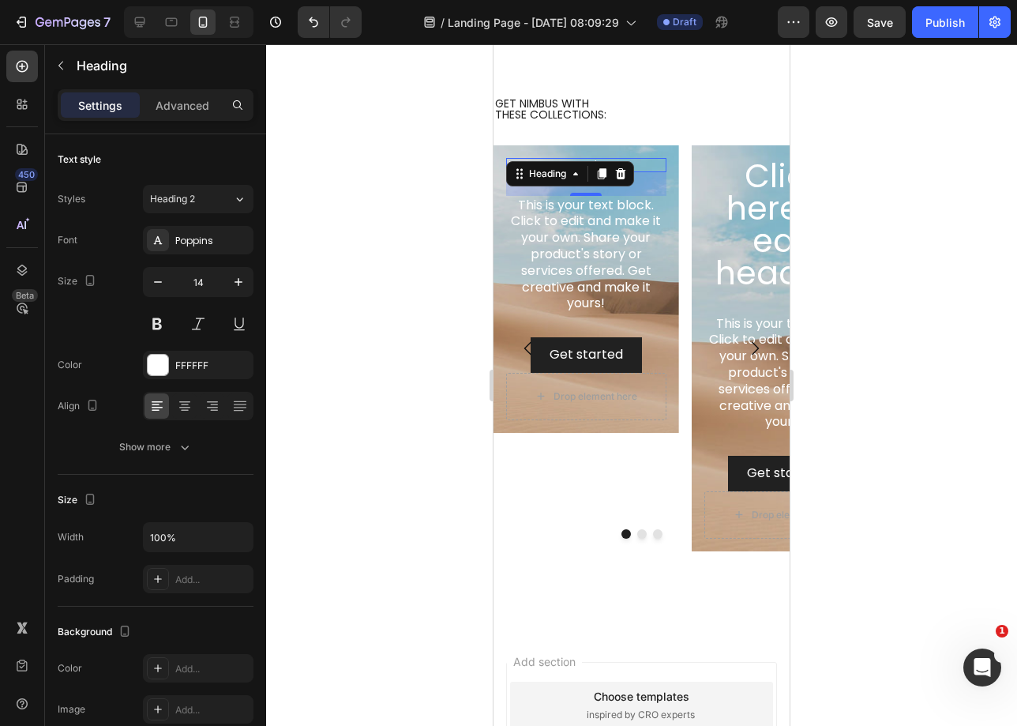
click at [361, 306] on div at bounding box center [641, 385] width 751 height 682
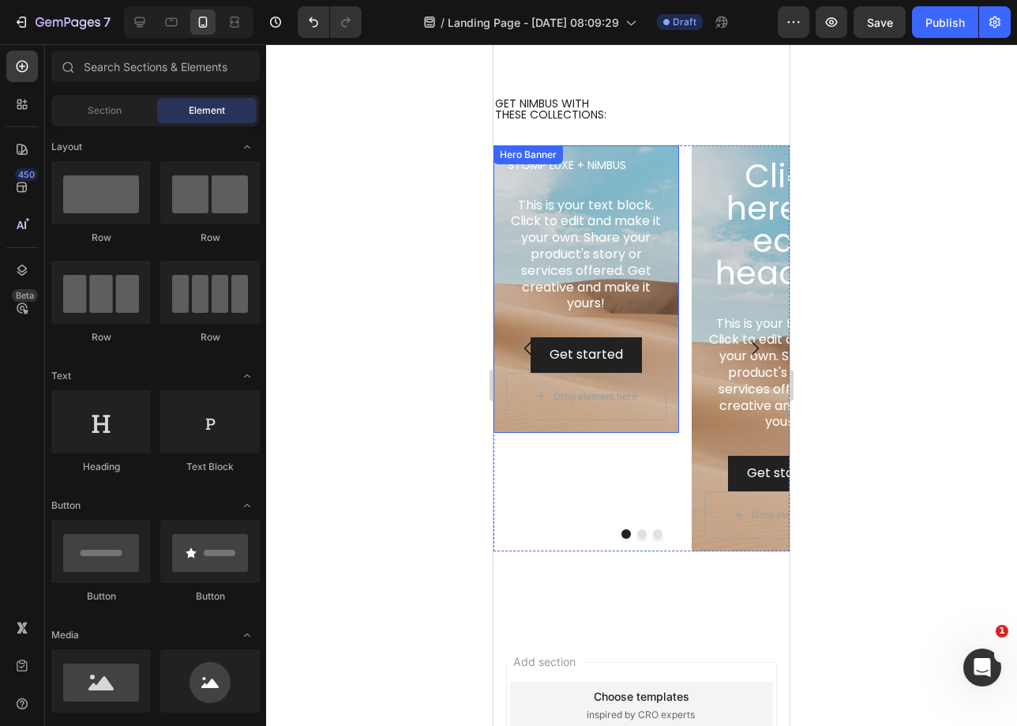
click at [590, 160] on p "STOMP LUXE + NiMBUS" at bounding box center [586, 165] width 157 height 11
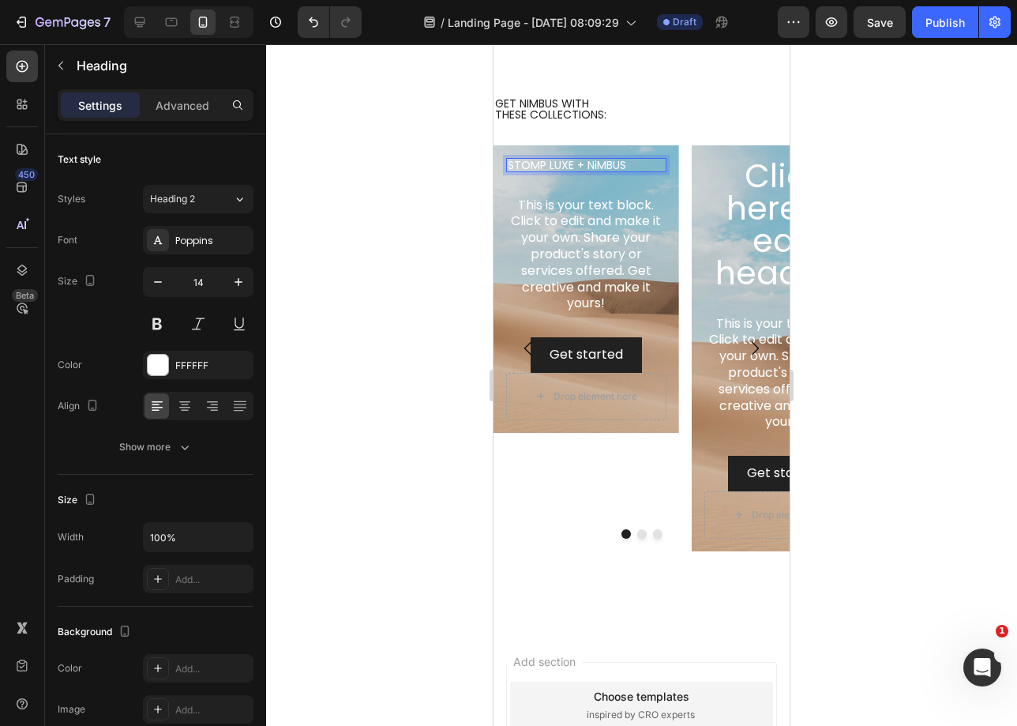
click at [573, 163] on p "STOMP LUXE + NiMBUS" at bounding box center [586, 165] width 157 height 11
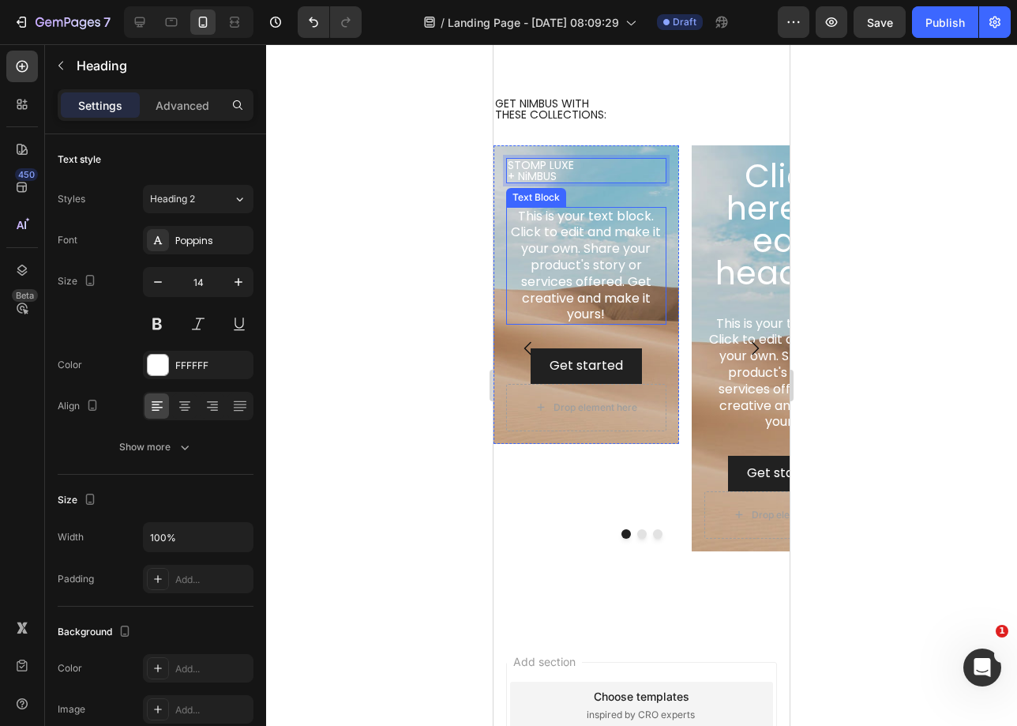
click at [579, 292] on div "This is your text block. Click to edit and make it your own. Share your product…" at bounding box center [586, 266] width 160 height 118
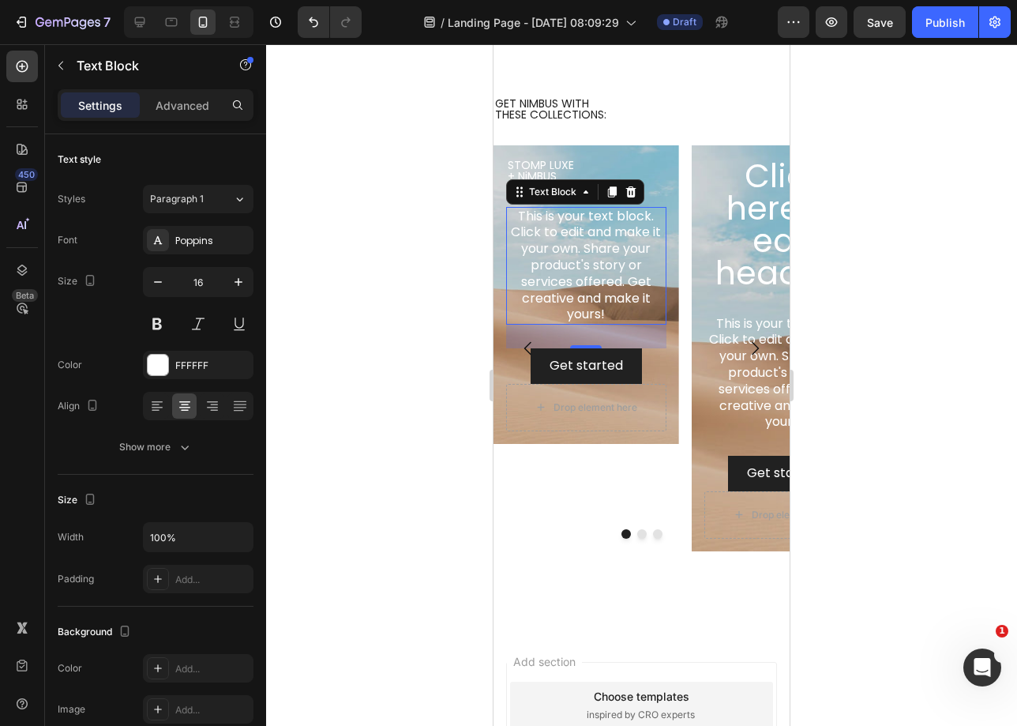
click at [599, 267] on div "This is your text block. Click to edit and make it your own. Share your product…" at bounding box center [586, 266] width 160 height 118
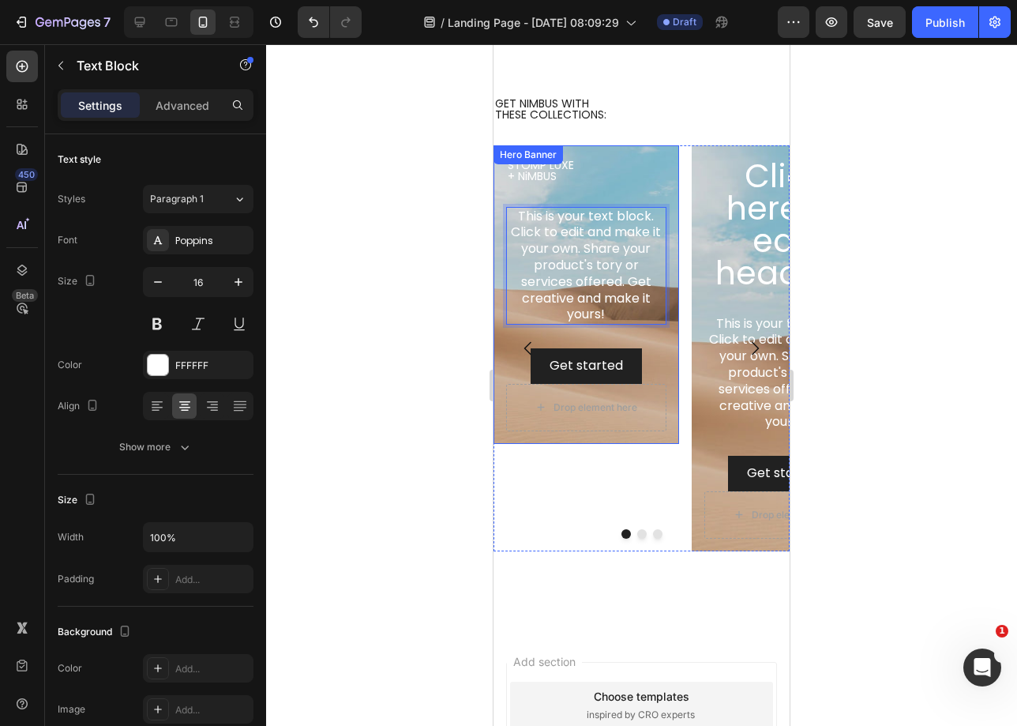
click at [659, 188] on div "STOMP LUXE + NiMBUS Heading This is your text block. Click to edit and make it …" at bounding box center [586, 271] width 160 height 226
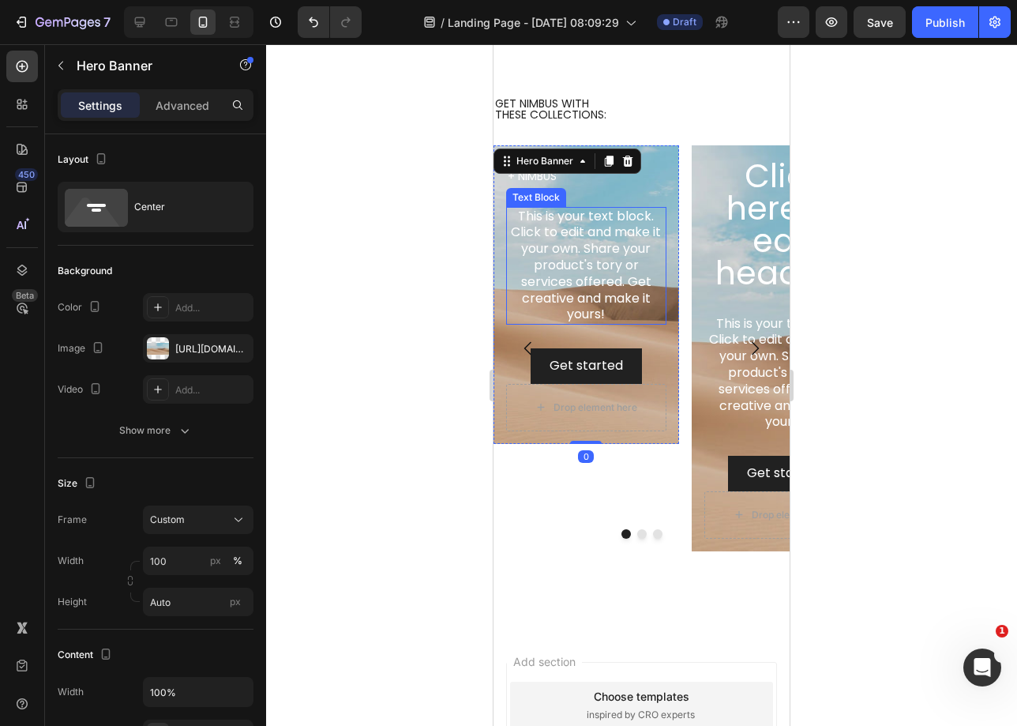
click at [633, 247] on p "This is your text block. Click to edit and make it your own. Share your product…" at bounding box center [586, 266] width 157 height 115
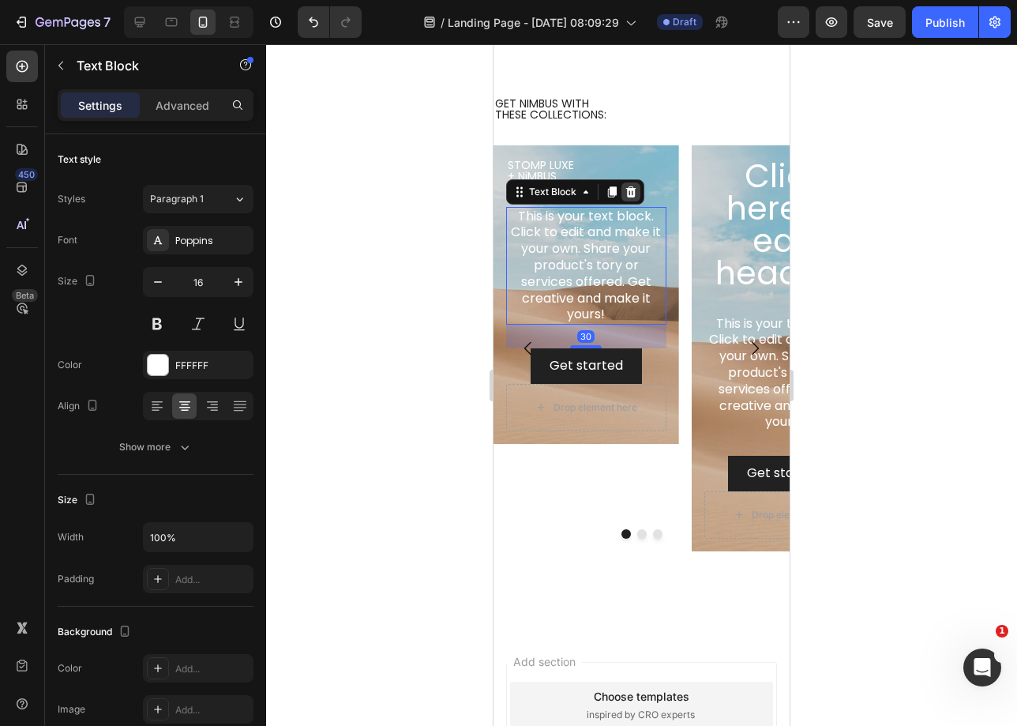
click at [633, 195] on icon at bounding box center [631, 191] width 10 height 11
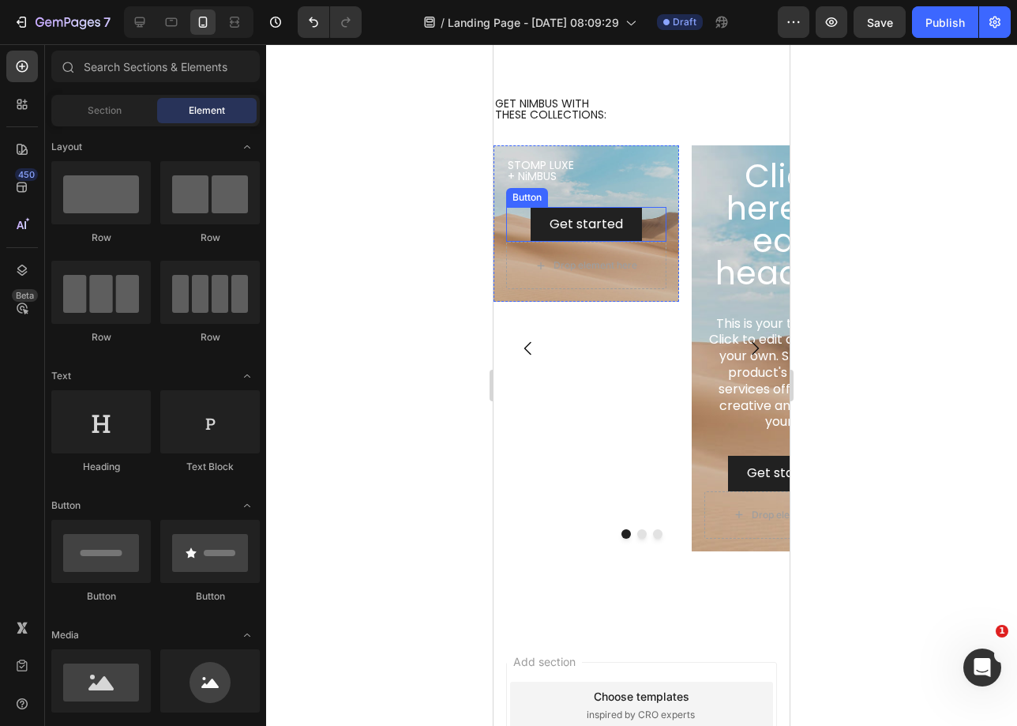
click at [656, 221] on div "Get started Button" at bounding box center [586, 225] width 160 height 36
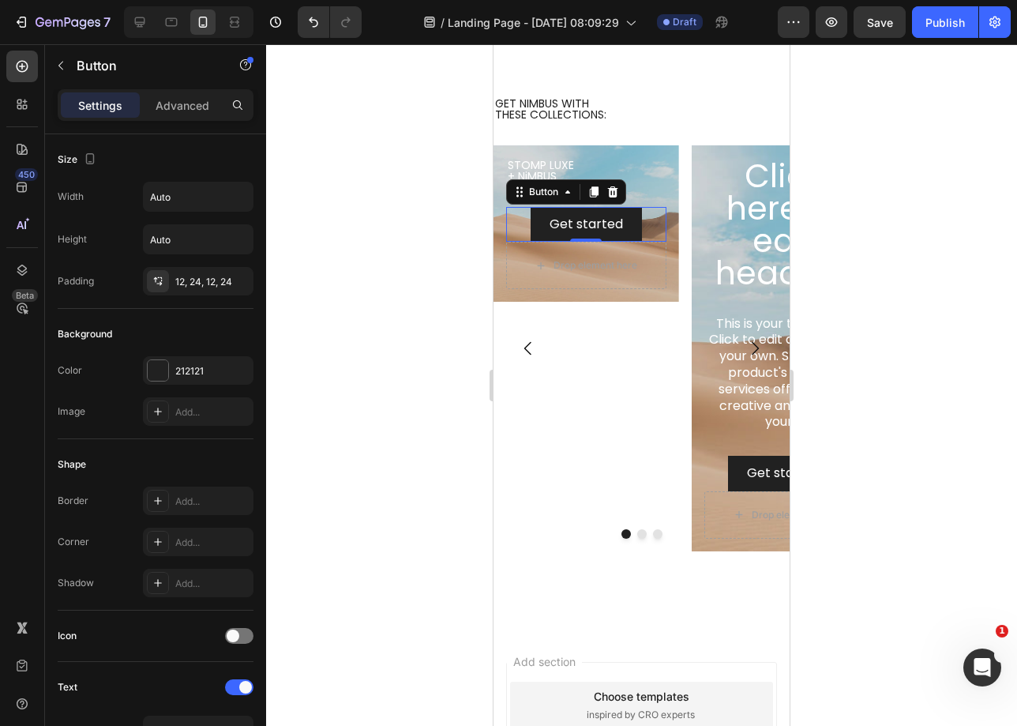
click at [186, 118] on div "Settings Advanced" at bounding box center [156, 105] width 196 height 32
click at [195, 107] on p "Advanced" at bounding box center [183, 105] width 54 height 17
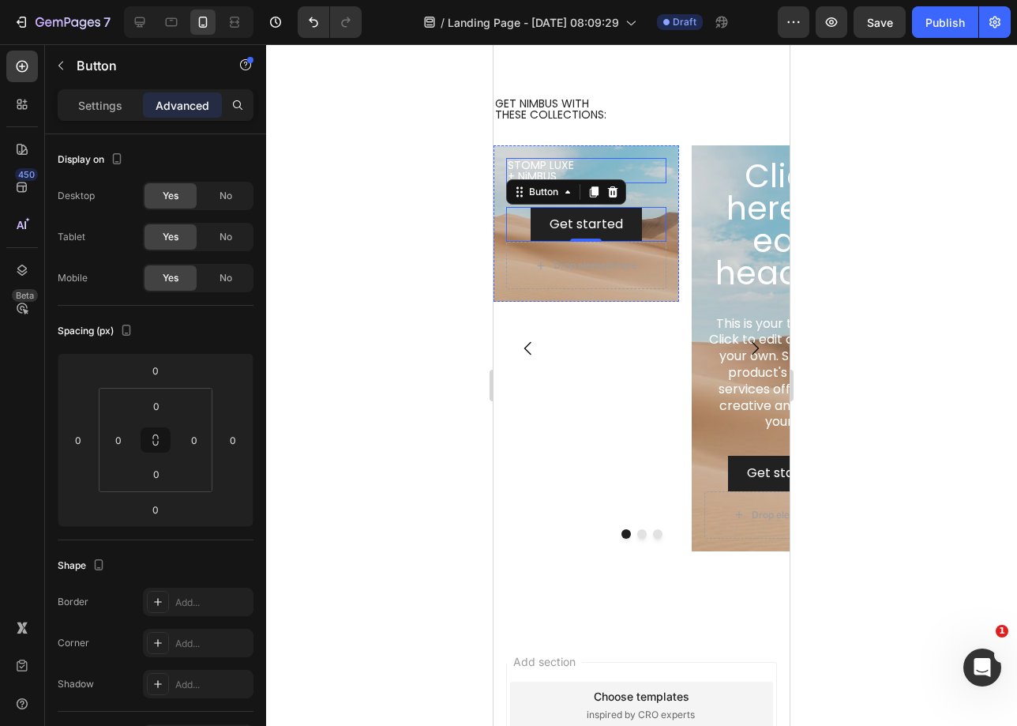
click at [569, 167] on p "STOMP LUXE + NiMBUS" at bounding box center [586, 171] width 157 height 22
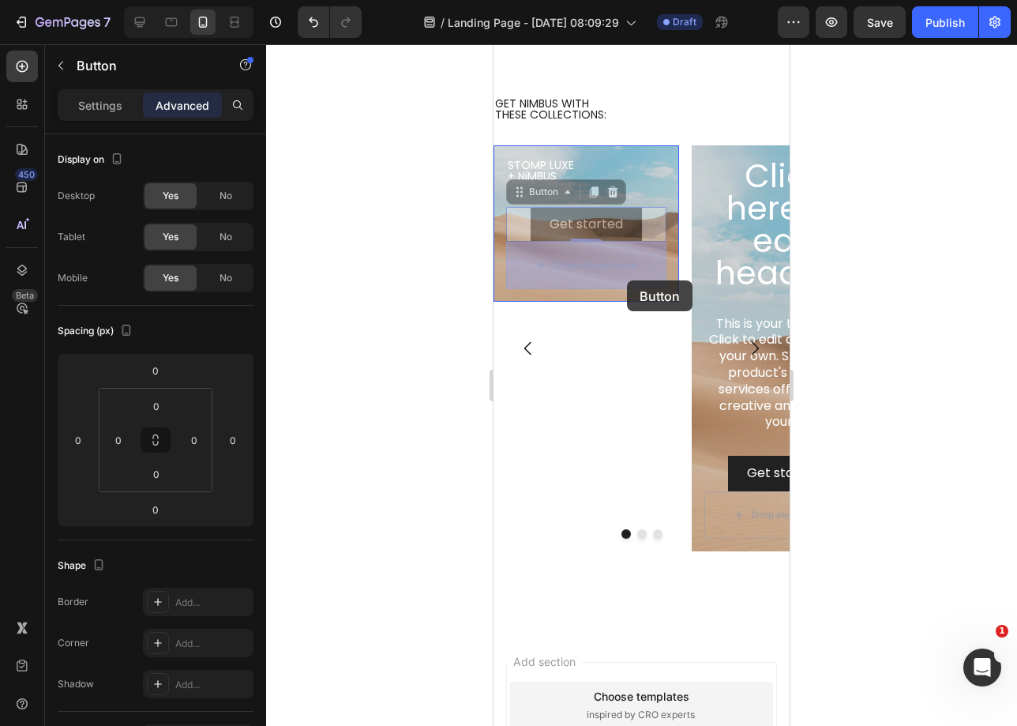
drag, startPoint x: 638, startPoint y: 222, endPoint x: 627, endPoint y: 280, distance: 59.5
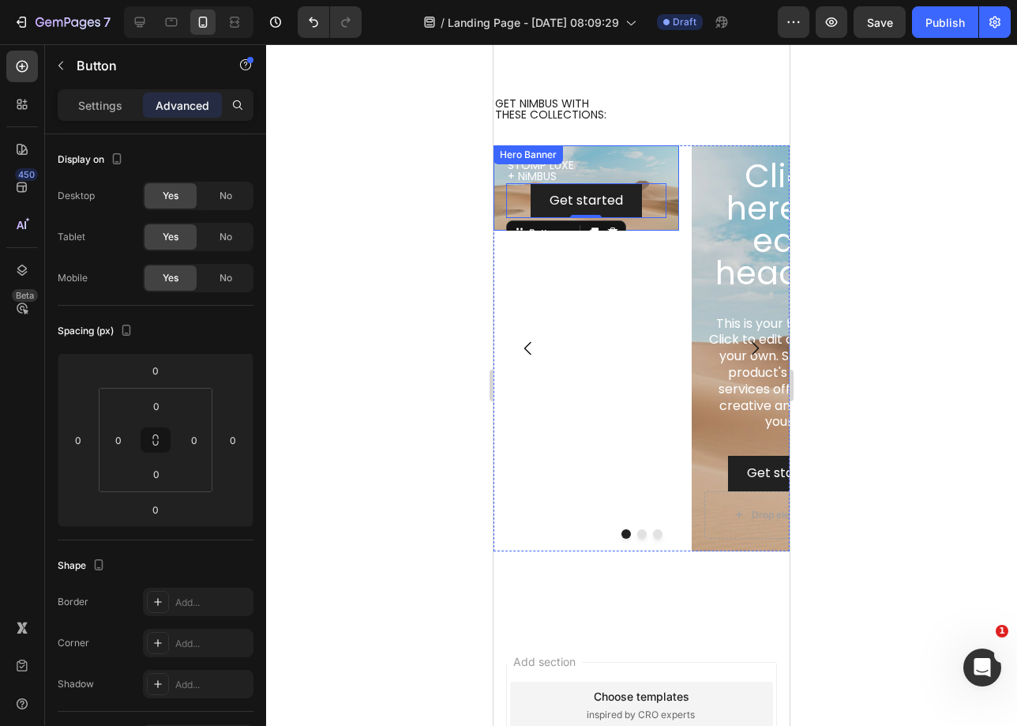
click at [666, 149] on div "STOMP LUXE + NiMBUS Heading Get started Button 0" at bounding box center [587, 188] width 186 height 86
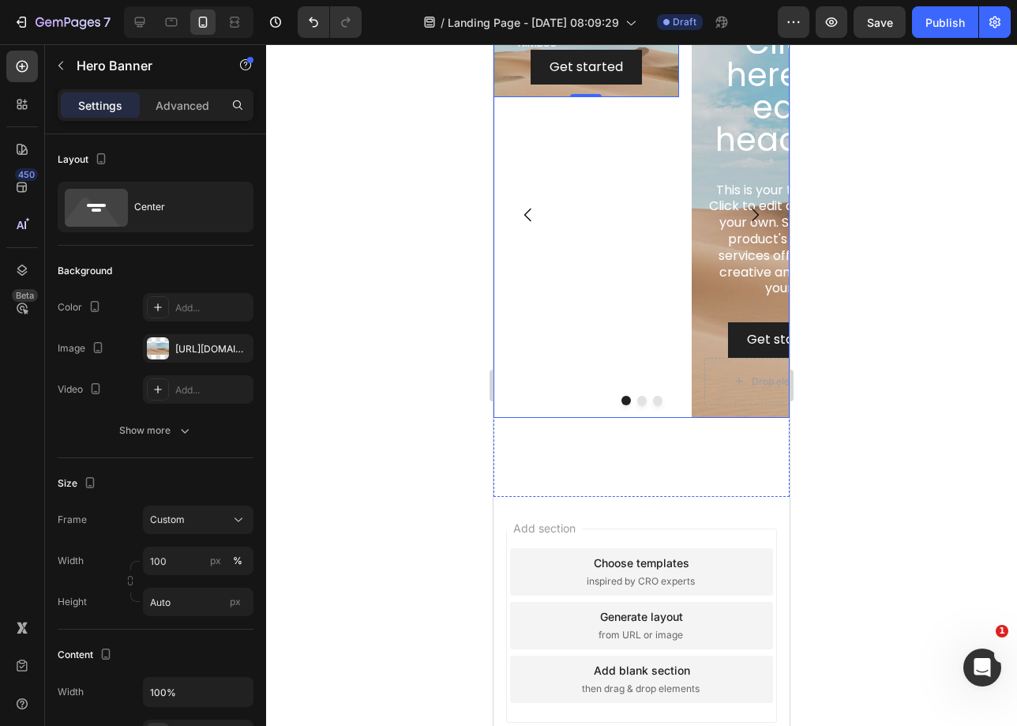
scroll to position [2252, 0]
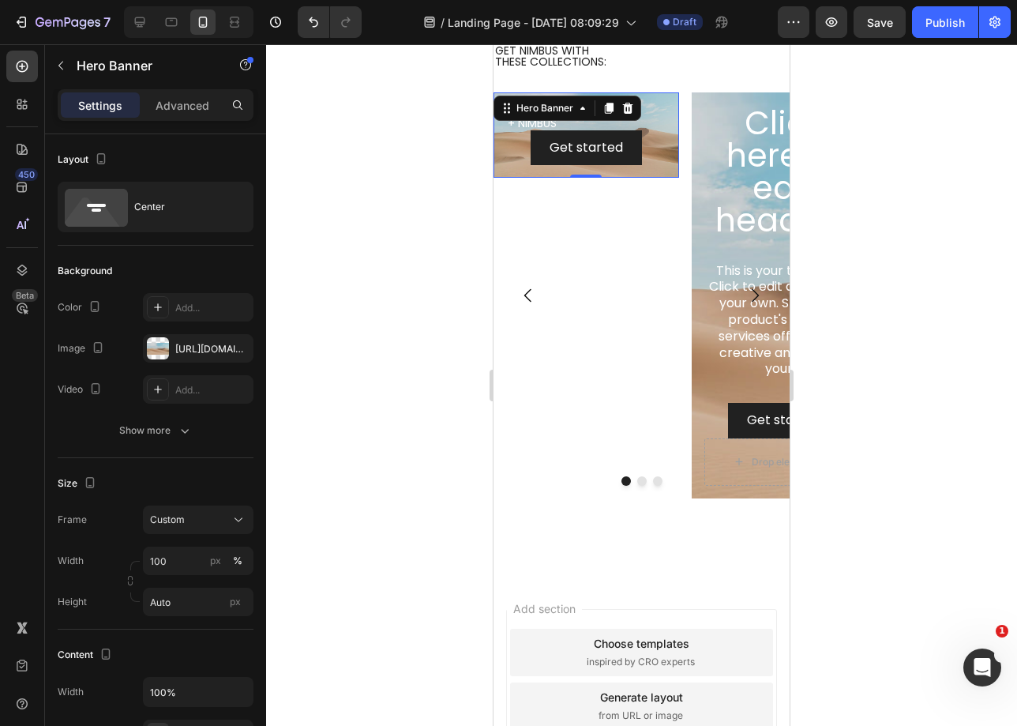
click at [667, 109] on div "STOMP LUXE + NiMBUS Heading Get started Button" at bounding box center [587, 135] width 186 height 86
click at [159, 357] on div at bounding box center [158, 348] width 22 height 22
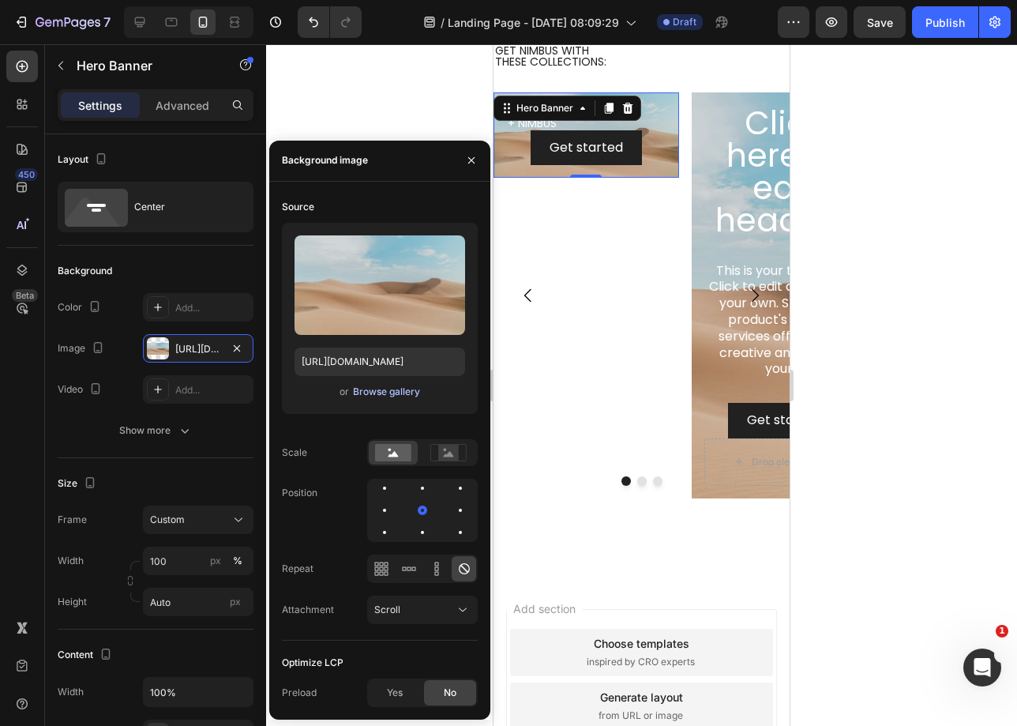
click at [372, 396] on div "Browse gallery" at bounding box center [386, 392] width 67 height 14
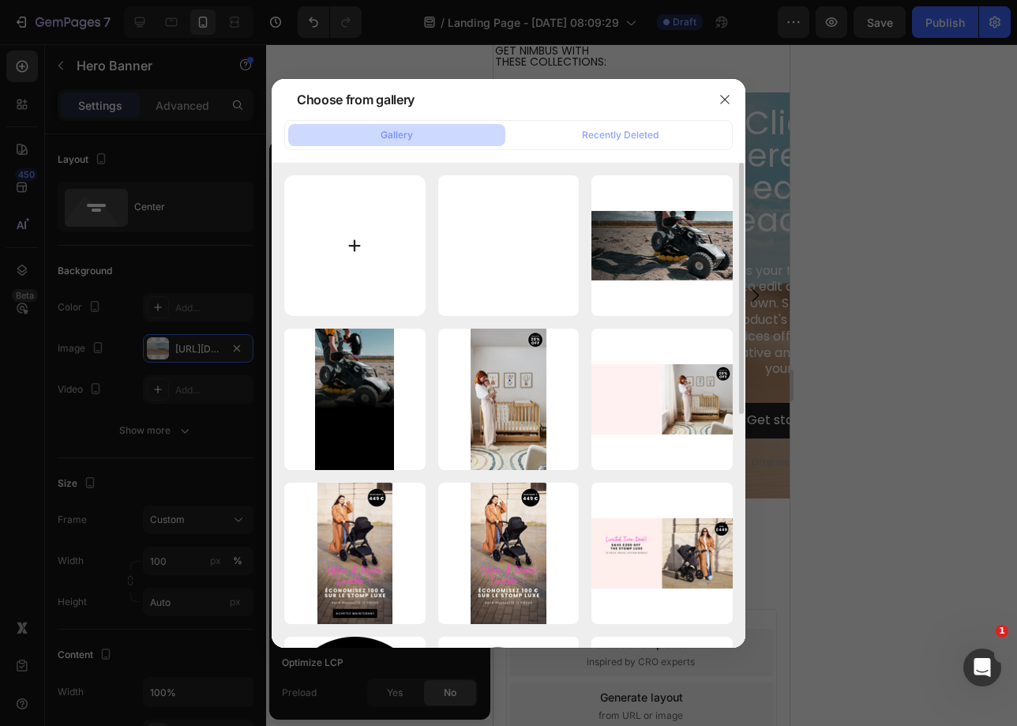
click at [409, 251] on input "file" at bounding box center [354, 245] width 141 height 141
type input "C:\fakepath\53e5b642af0d61a9e3073918fa84b4c28efc27df.jpg"
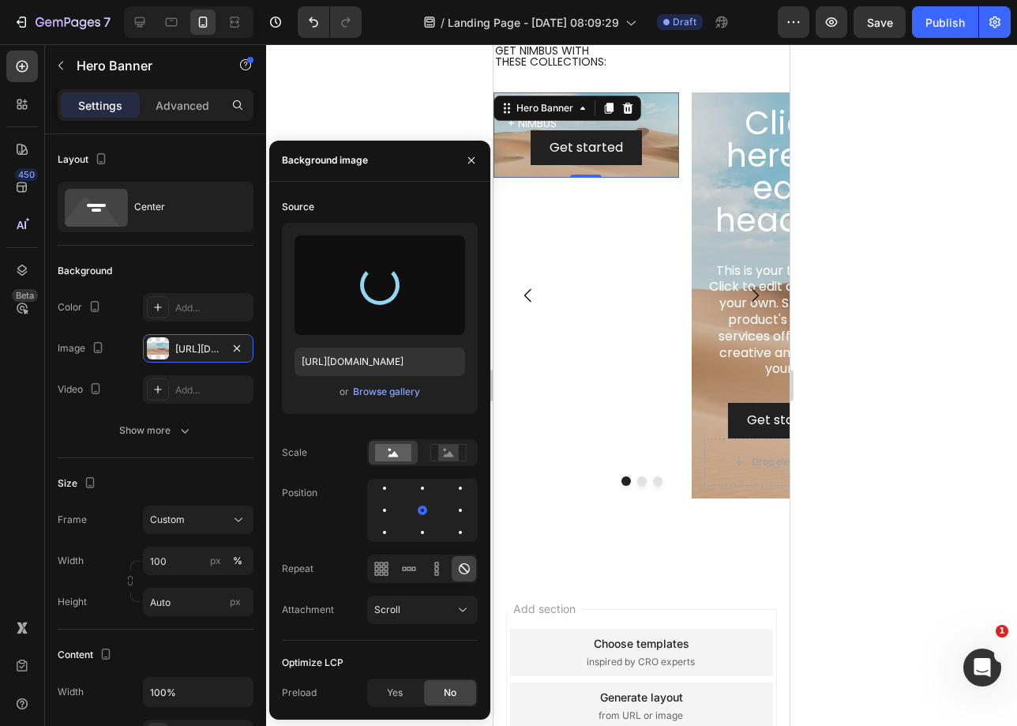
type input "https://cdn.shopify.com/s/files/1/0680/1820/9052/files/gempages_467963313750279…"
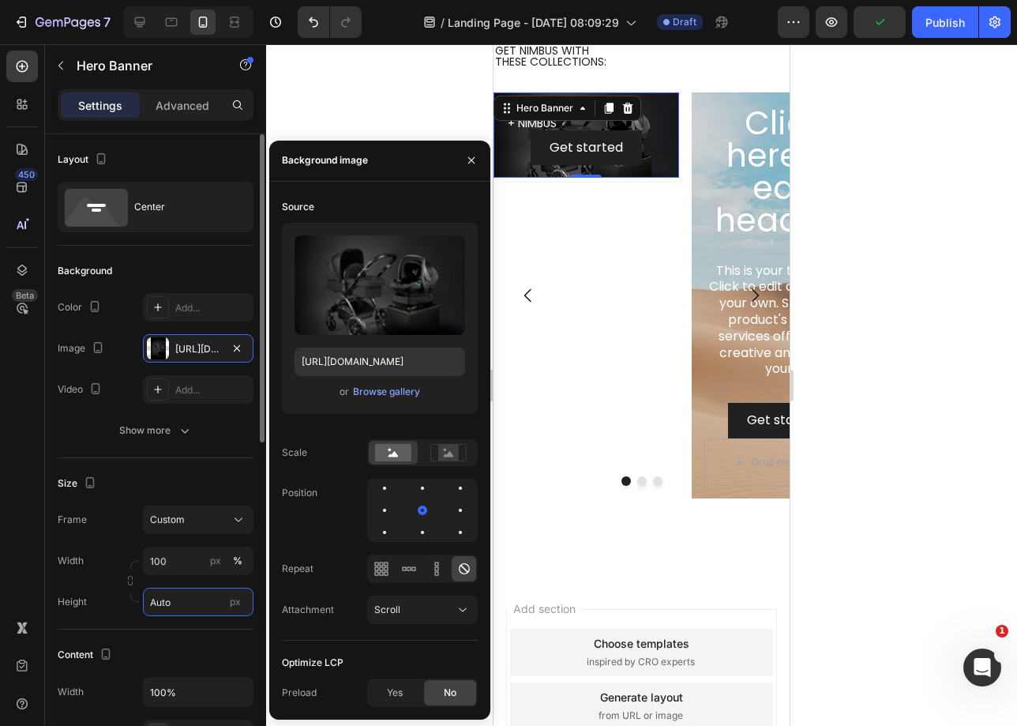
click at [193, 603] on input "Auto" at bounding box center [198, 602] width 111 height 28
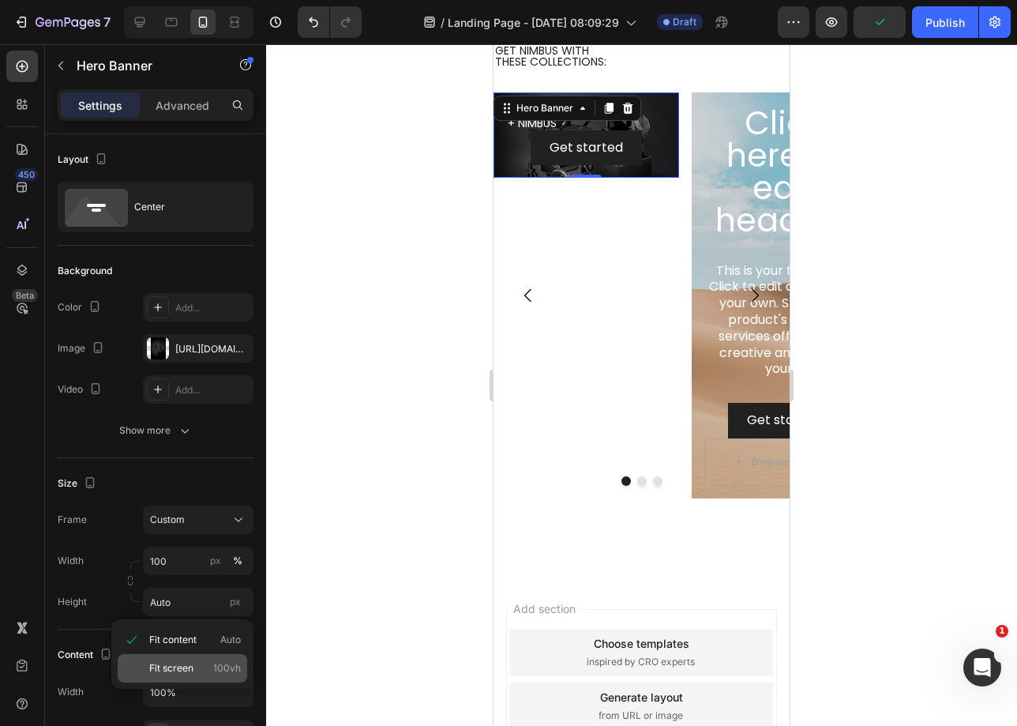
click at [193, 680] on div "Fit screen 100vh" at bounding box center [183, 668] width 130 height 28
type input "100 vh"
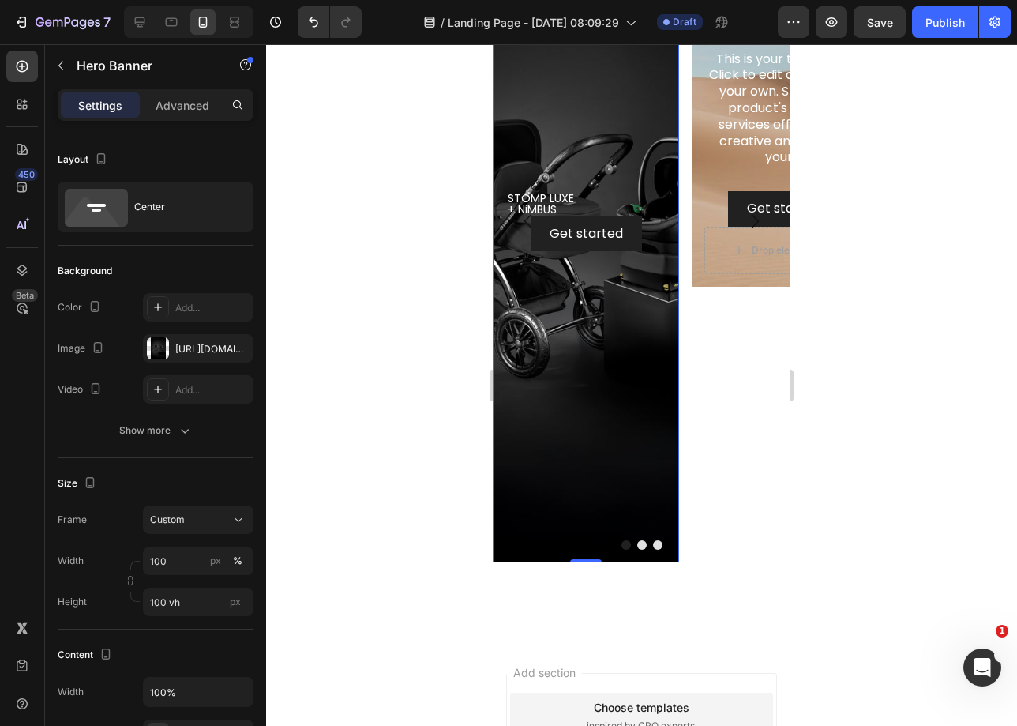
scroll to position [2448, 0]
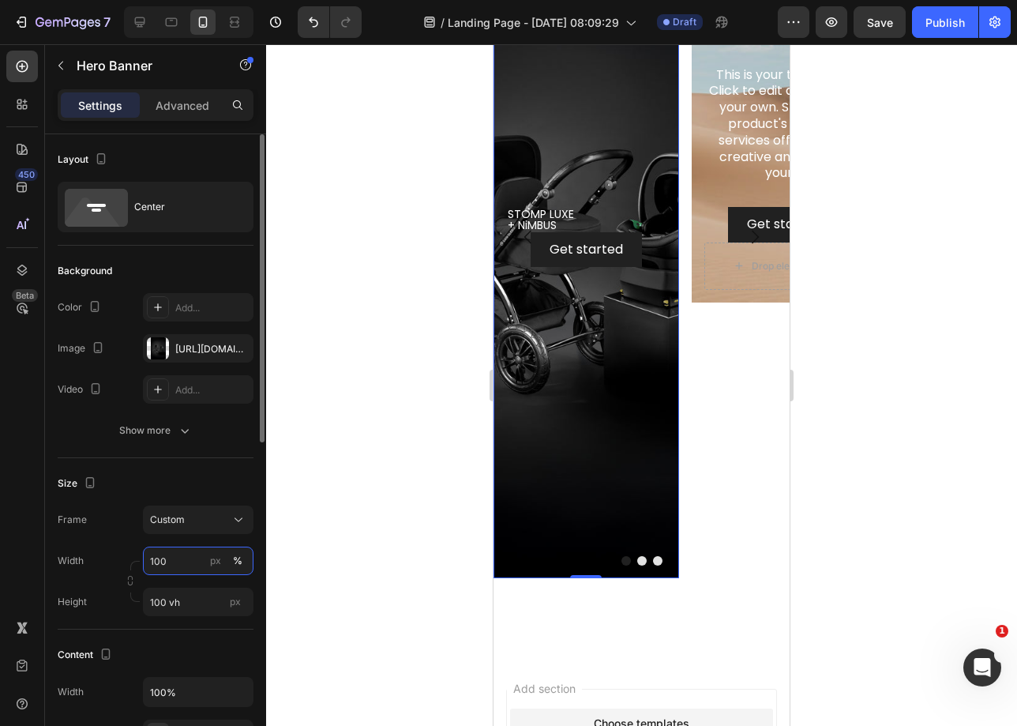
click at [182, 568] on input "100" at bounding box center [198, 561] width 111 height 28
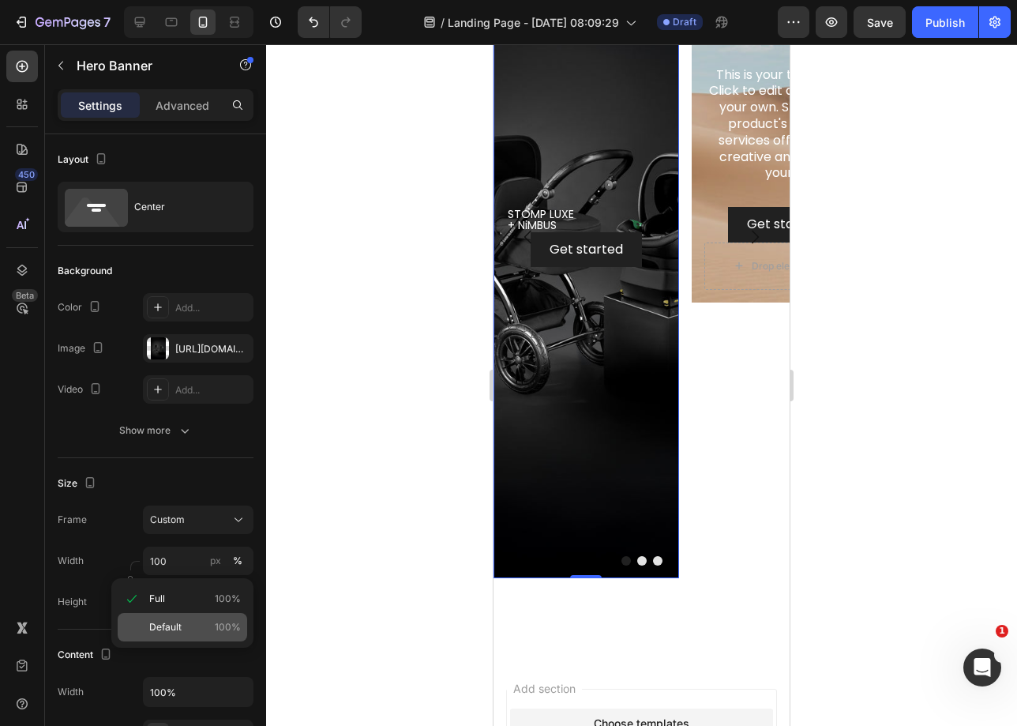
click at [186, 626] on p "Default 100%" at bounding box center [195, 627] width 92 height 14
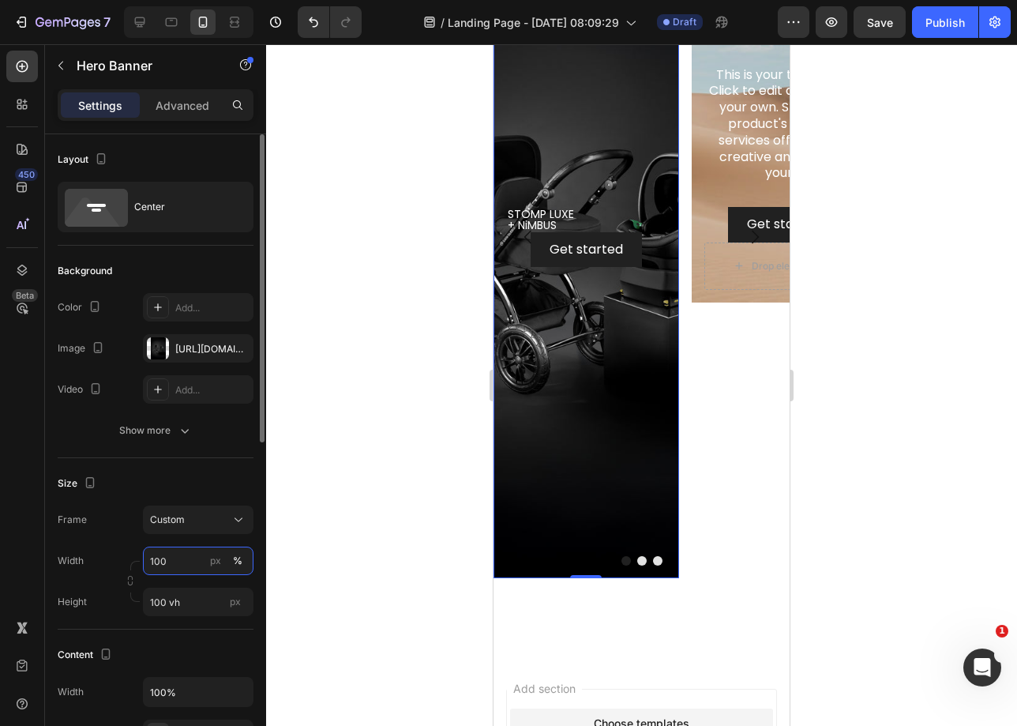
click at [192, 565] on input "100" at bounding box center [198, 561] width 111 height 28
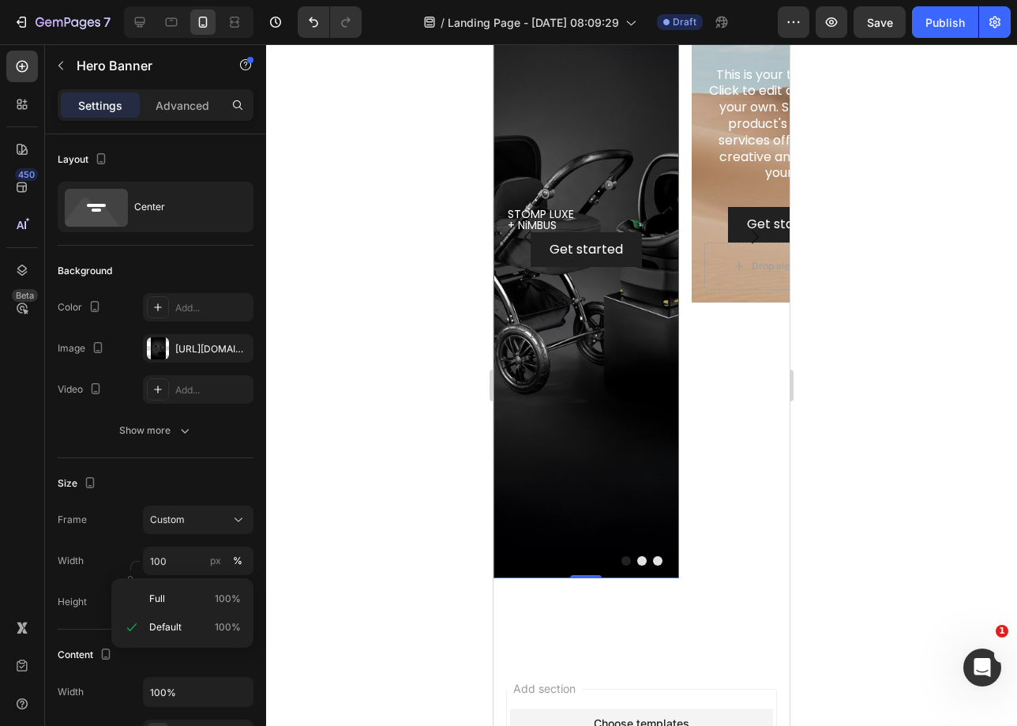
click at [619, 131] on div "Background Image" at bounding box center [587, 238] width 186 height 682
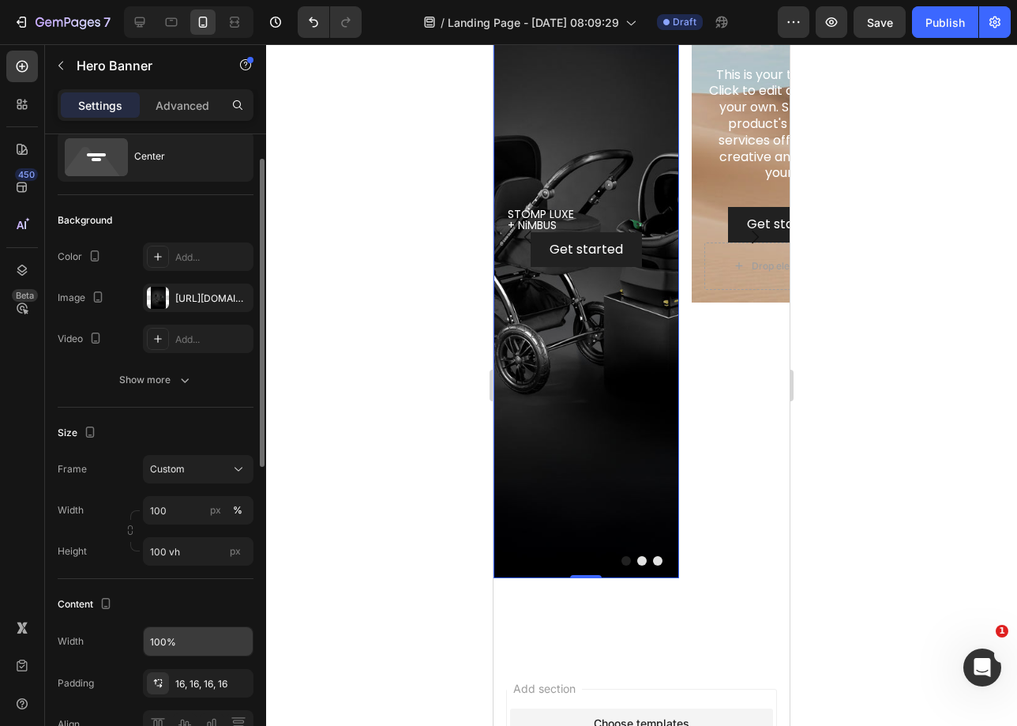
scroll to position [162, 0]
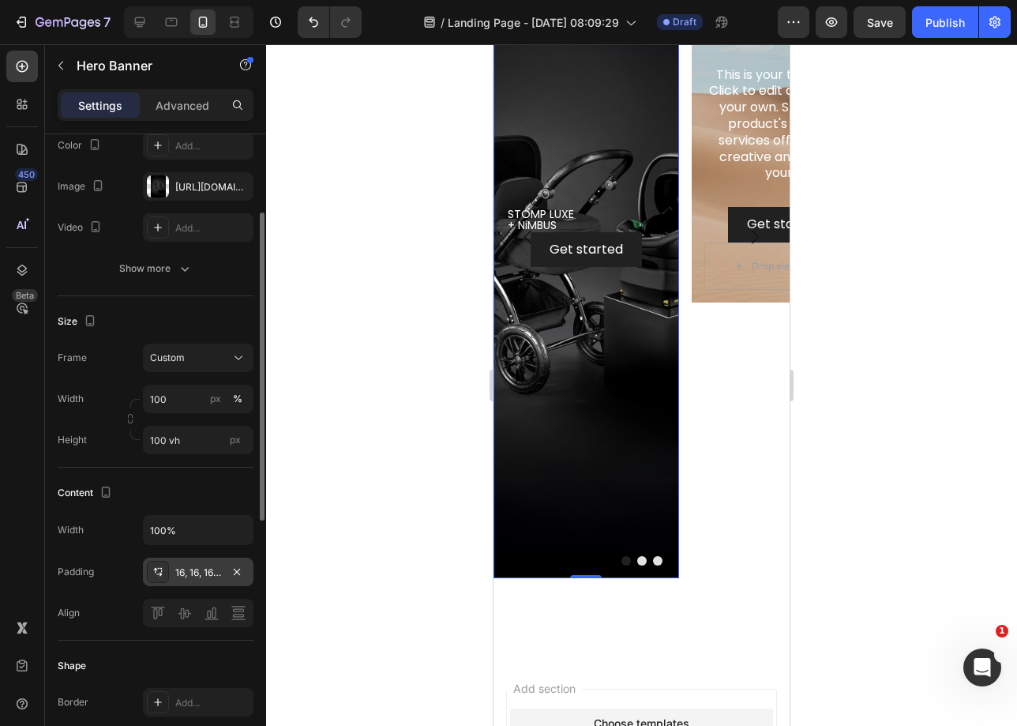
click at [188, 564] on div "16, 16, 16, 16" at bounding box center [198, 572] width 111 height 28
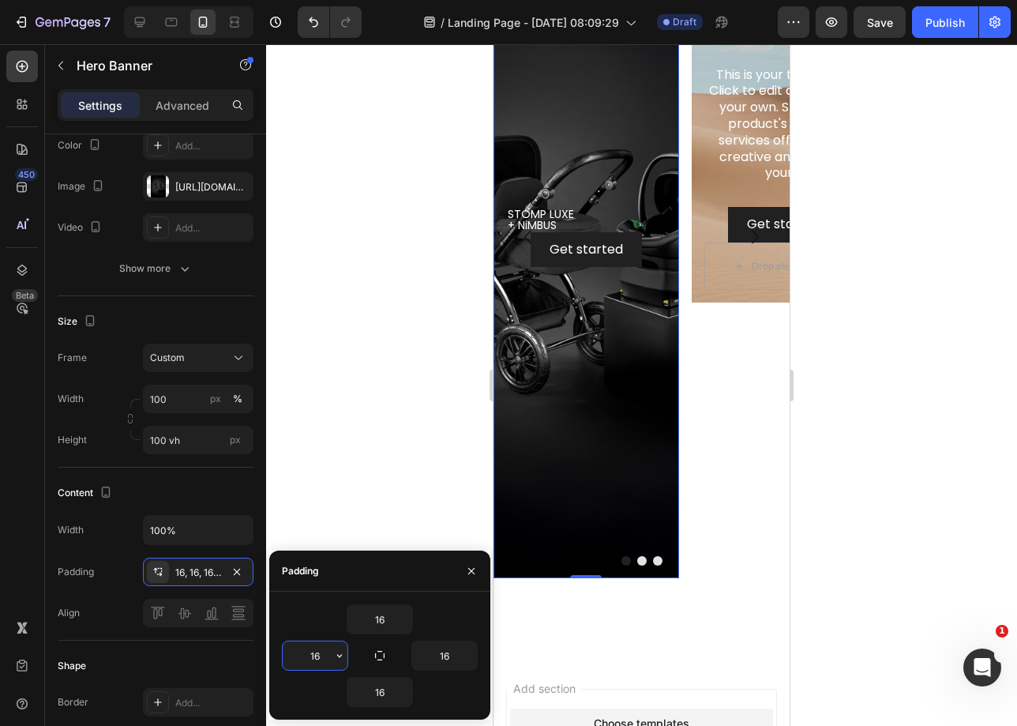
click at [326, 651] on input "16" at bounding box center [315, 655] width 65 height 28
type input "25"
click at [405, 490] on div at bounding box center [641, 385] width 751 height 682
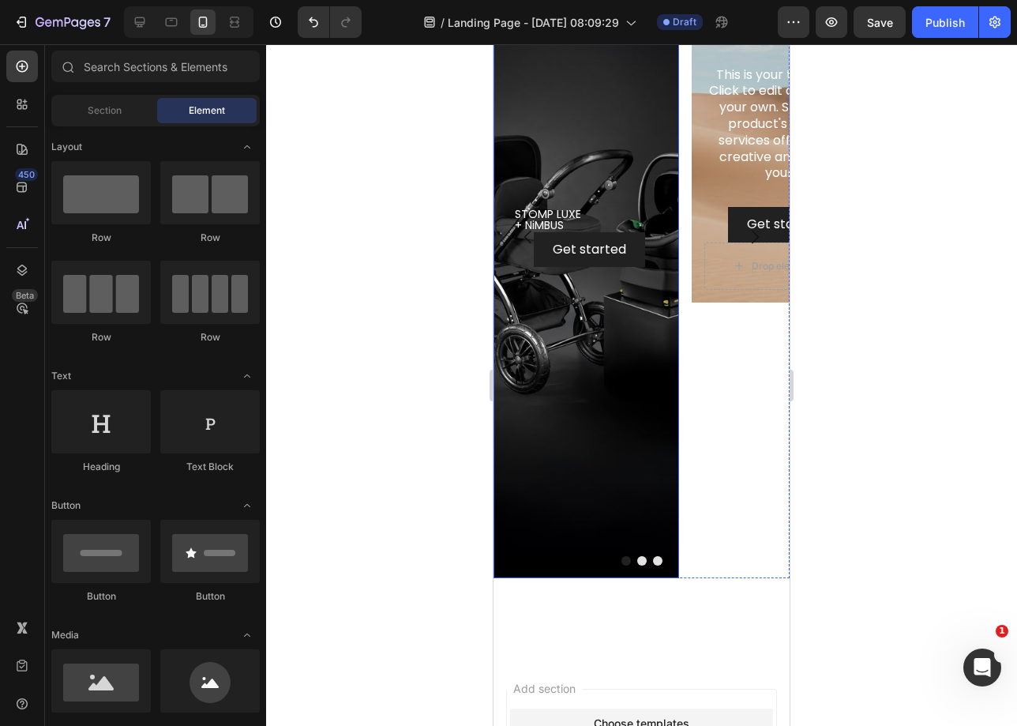
click at [544, 385] on div "Background Image" at bounding box center [587, 238] width 186 height 682
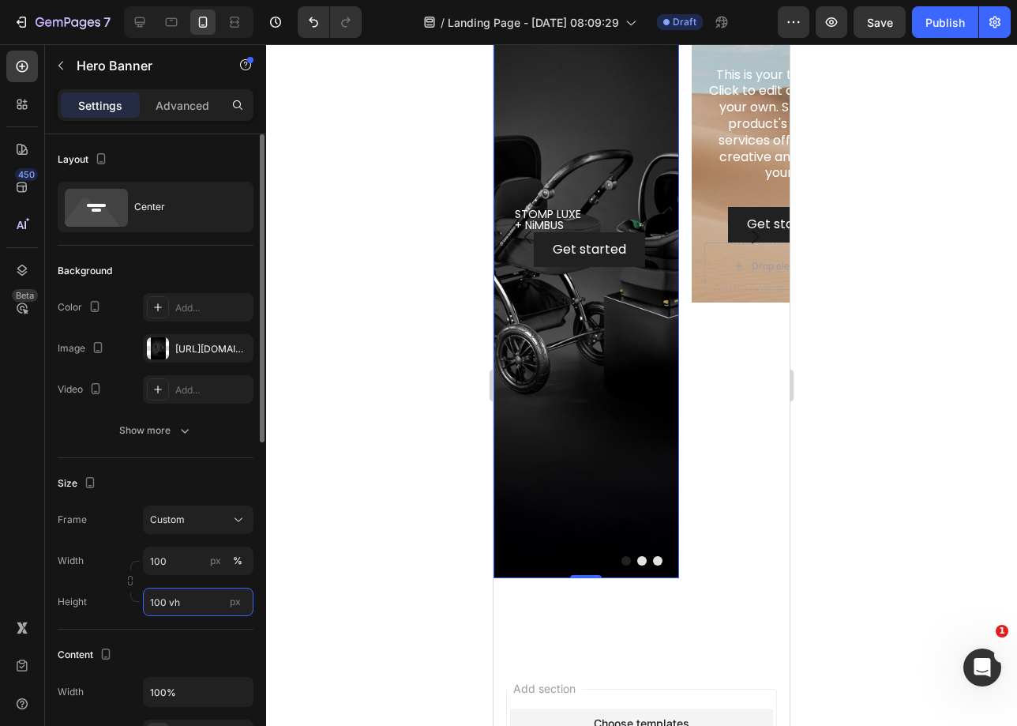
click at [186, 595] on input "100 vh" at bounding box center [198, 602] width 111 height 28
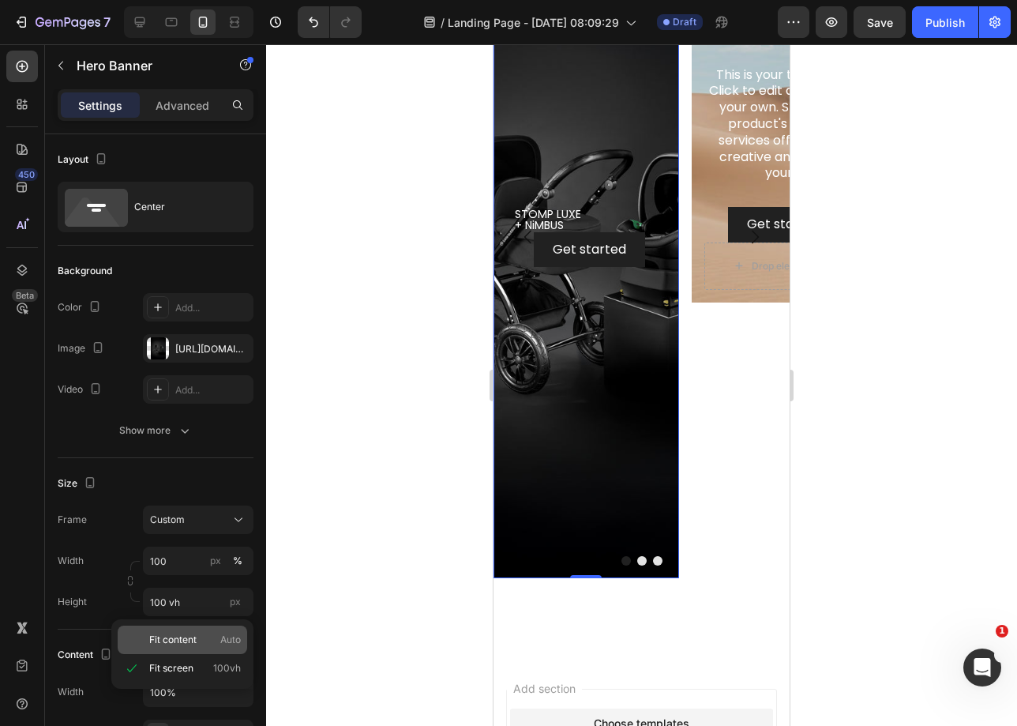
click at [195, 638] on span "Fit content" at bounding box center [172, 640] width 47 height 14
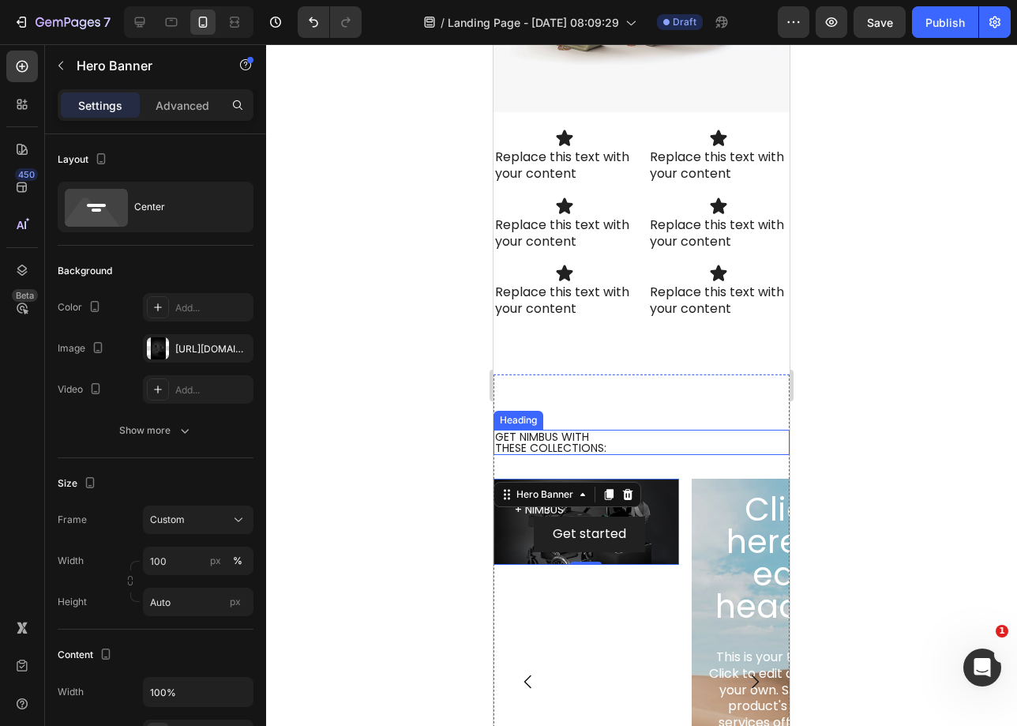
scroll to position [2268, 0]
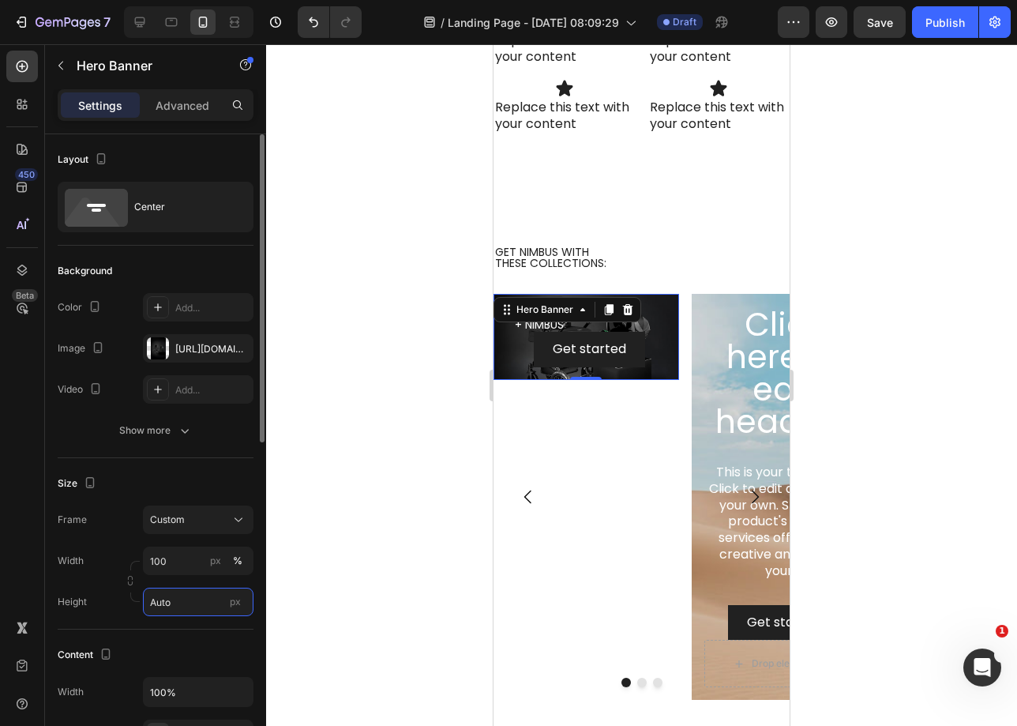
click at [176, 595] on input "Auto" at bounding box center [198, 602] width 111 height 28
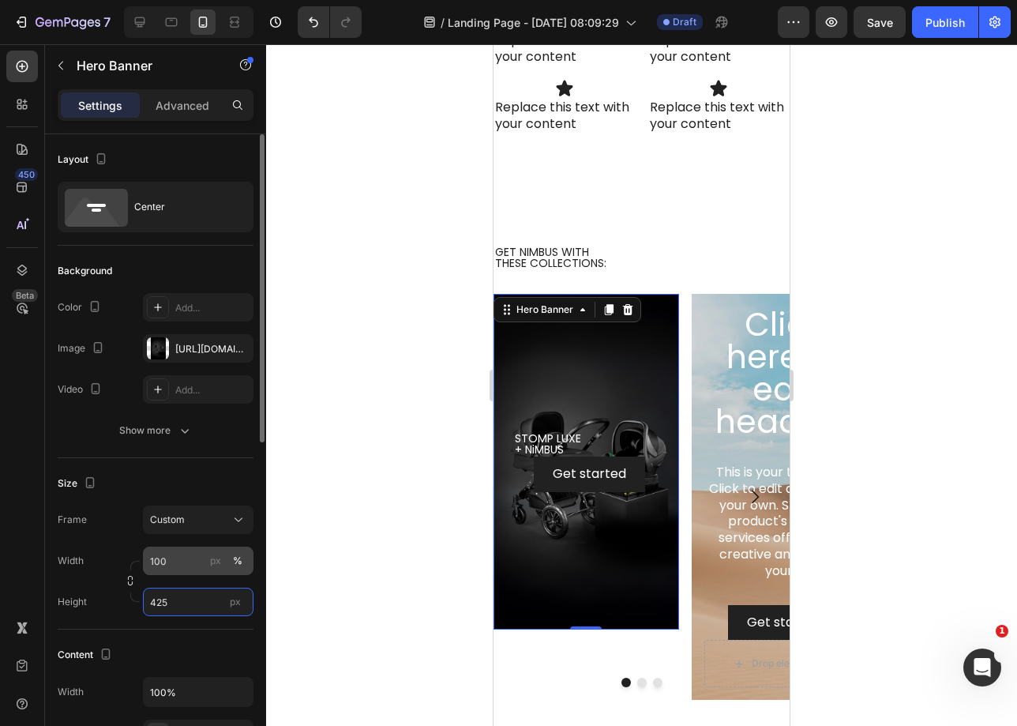
type input "425"
click at [183, 558] on input "100" at bounding box center [198, 561] width 111 height 28
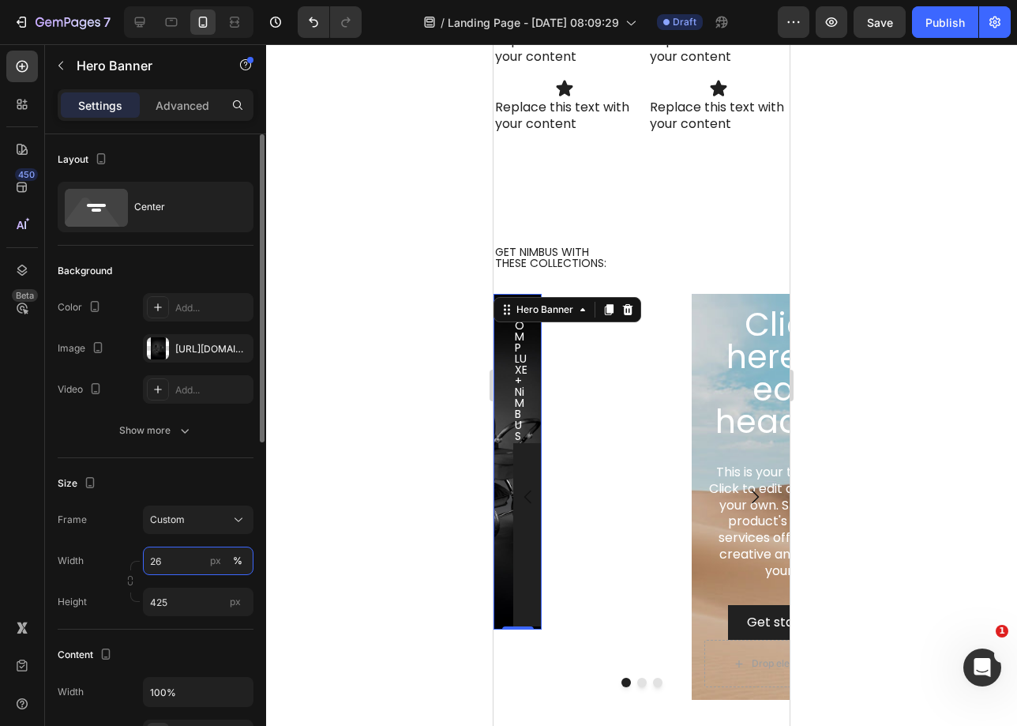
type input "260"
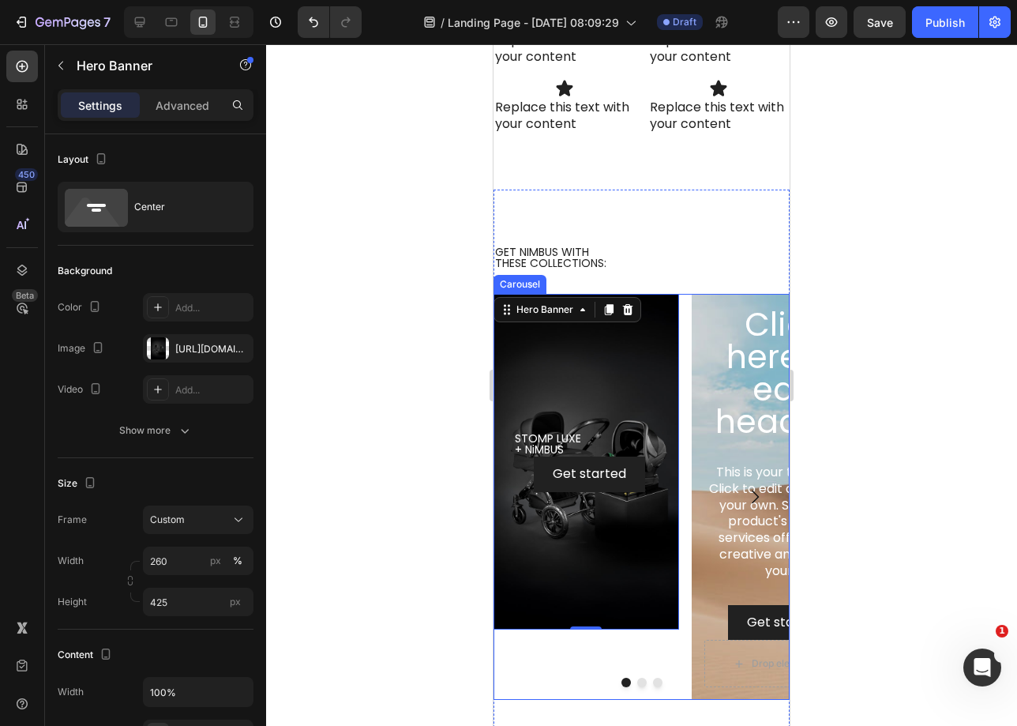
click at [510, 654] on div "STOMP LUXE + NiMBUS Heading Get started Button Hero Banner 0" at bounding box center [587, 497] width 186 height 406
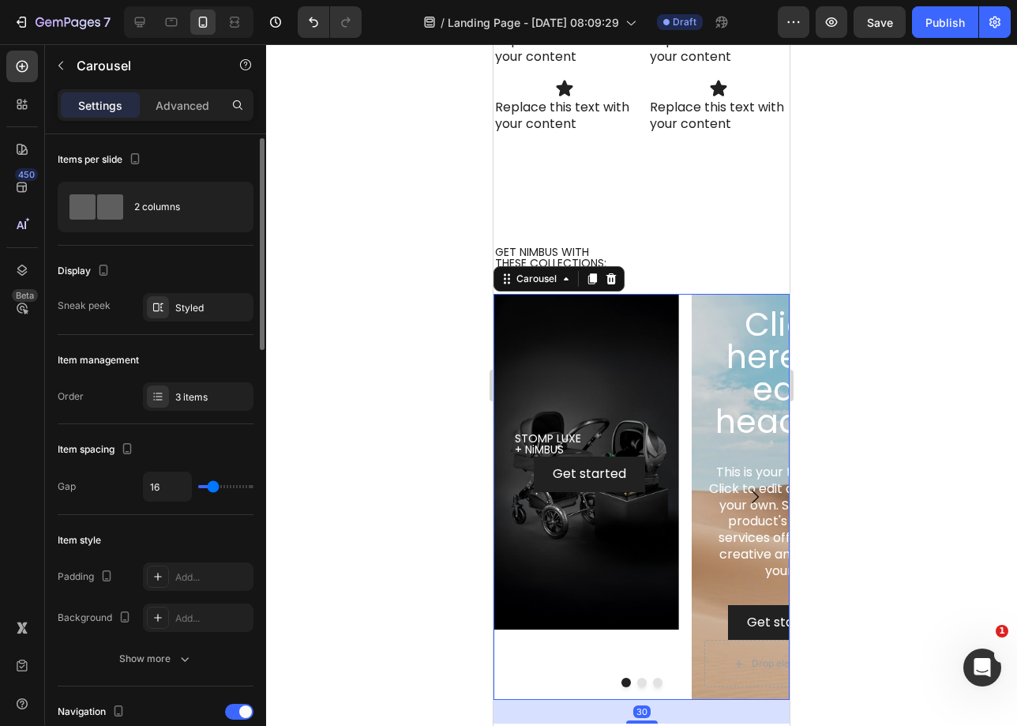
scroll to position [123, 0]
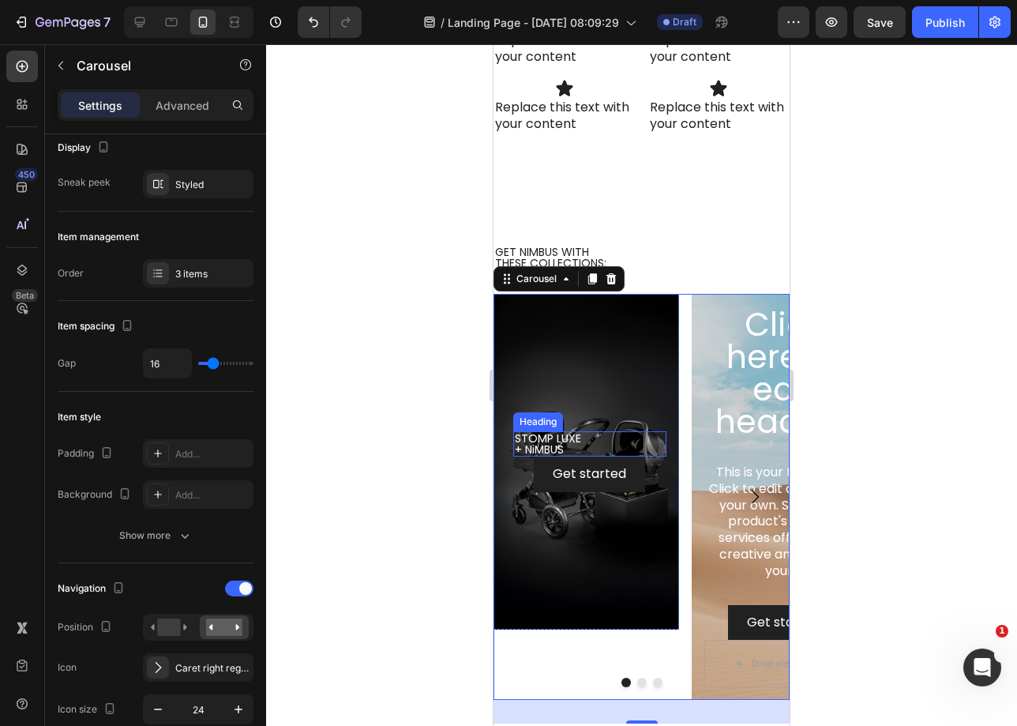
click at [607, 439] on p "STOMP LUXE + NiMBUS" at bounding box center [590, 444] width 150 height 22
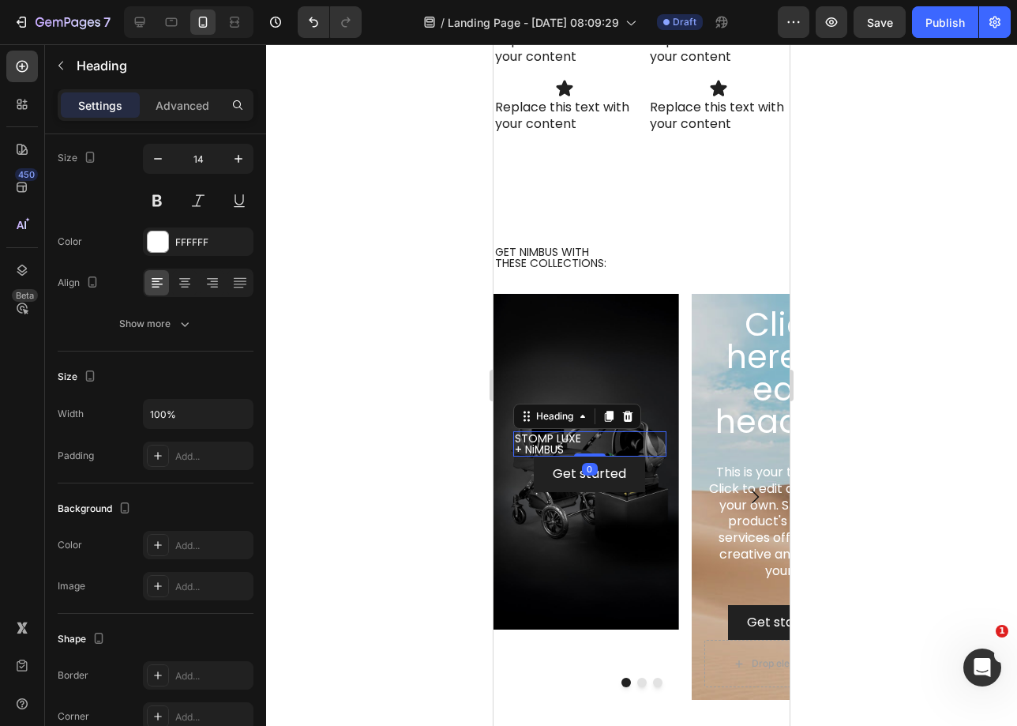
scroll to position [0, 0]
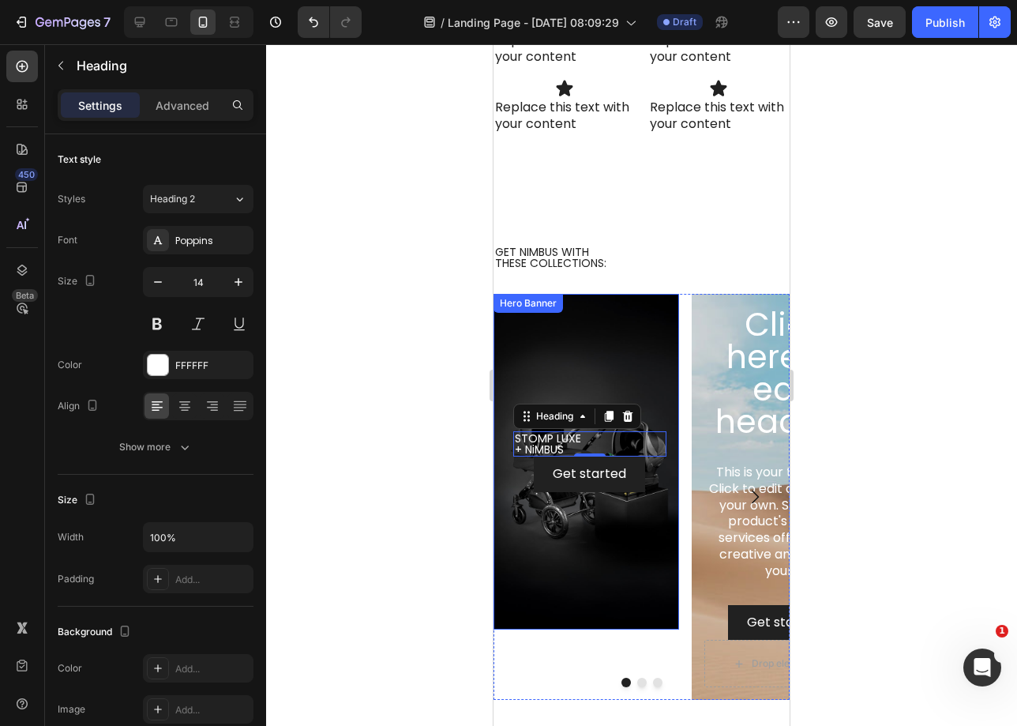
click at [602, 366] on div "Background Image" at bounding box center [587, 462] width 186 height 336
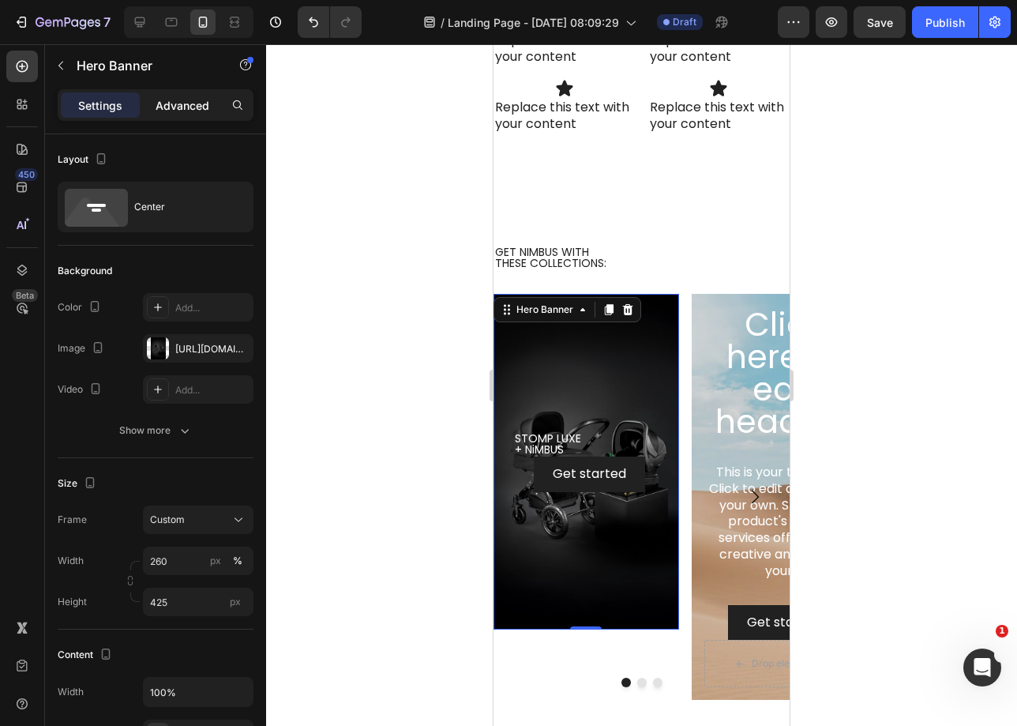
click at [201, 105] on p "Advanced" at bounding box center [183, 105] width 54 height 17
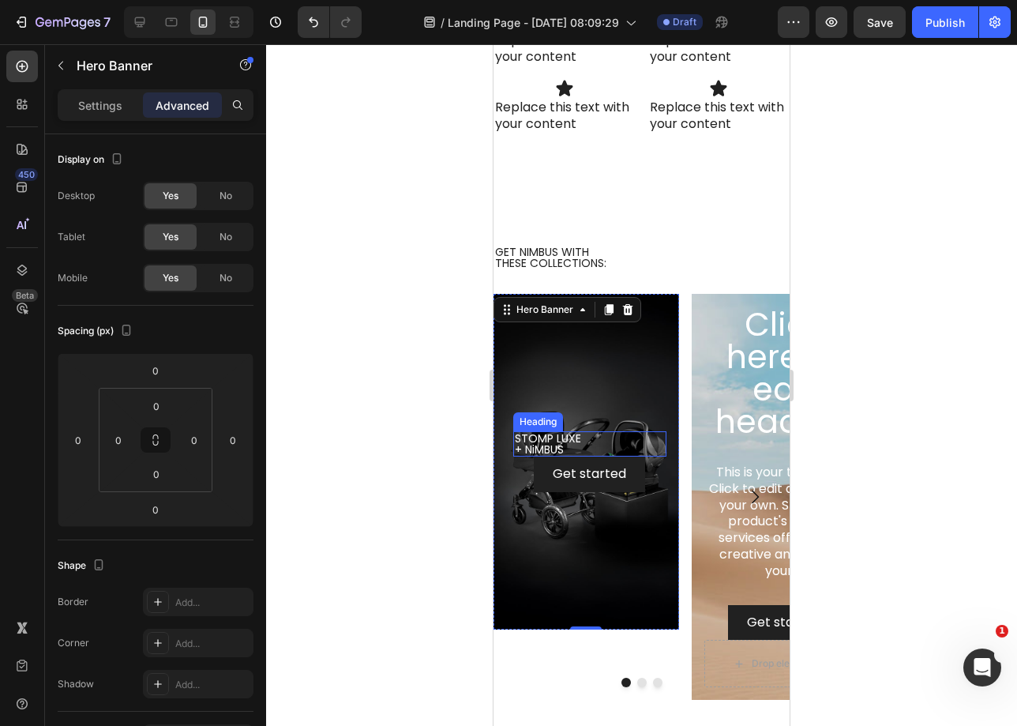
click at [588, 435] on p "STOMP LUXE + NiMBUS" at bounding box center [590, 444] width 150 height 22
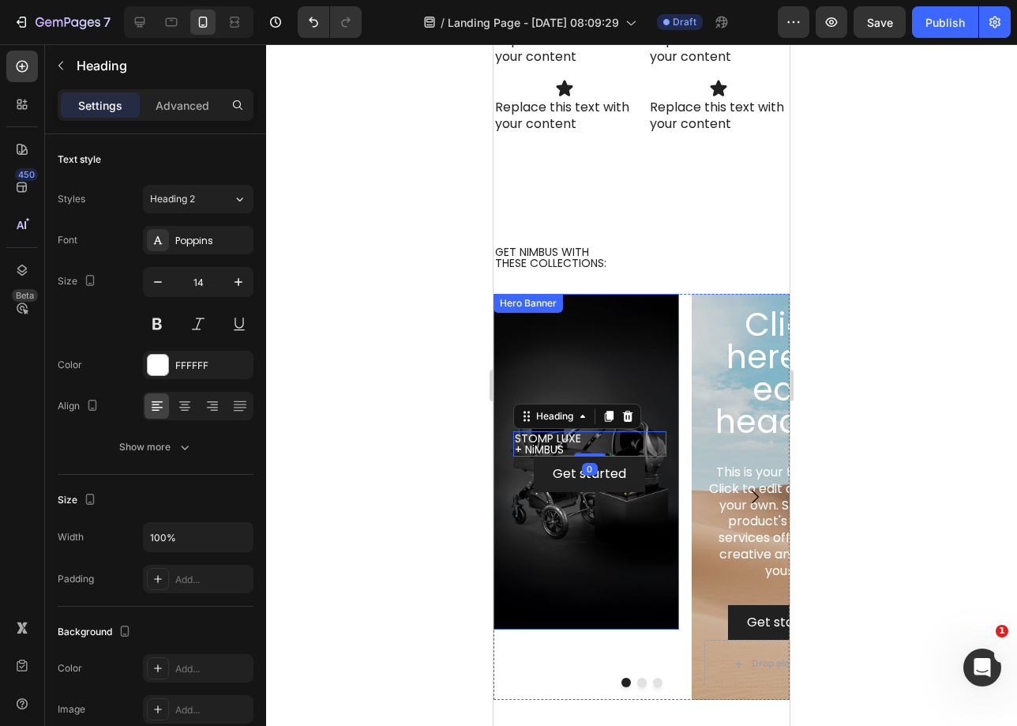
click at [536, 339] on div "Background Image" at bounding box center [587, 462] width 186 height 336
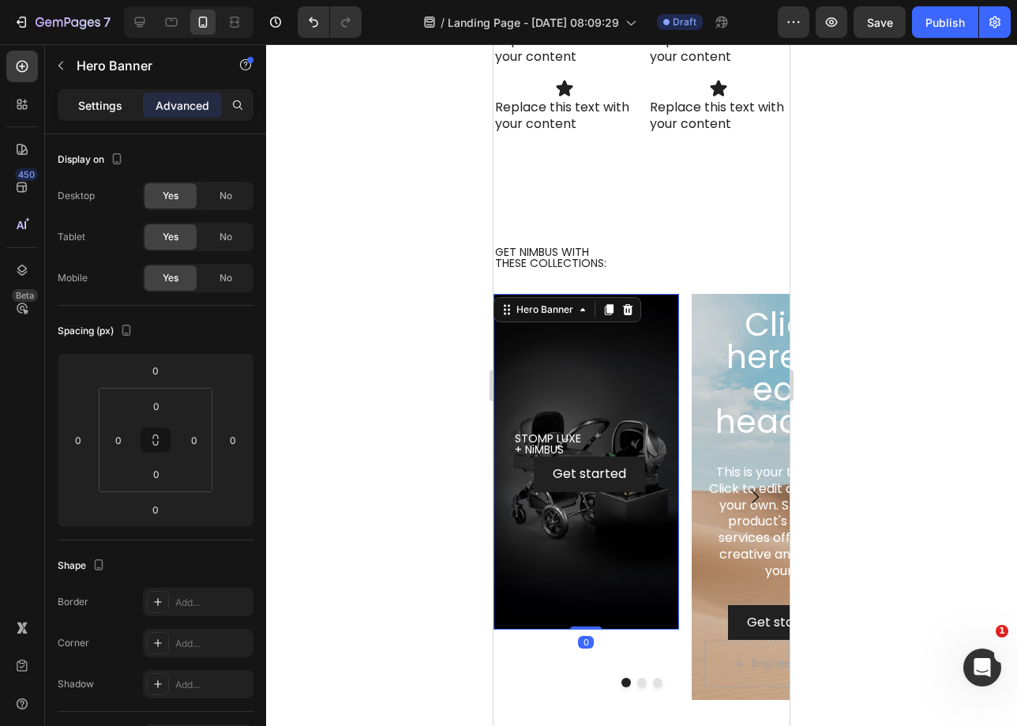
click at [107, 113] on div "Settings" at bounding box center [100, 104] width 79 height 25
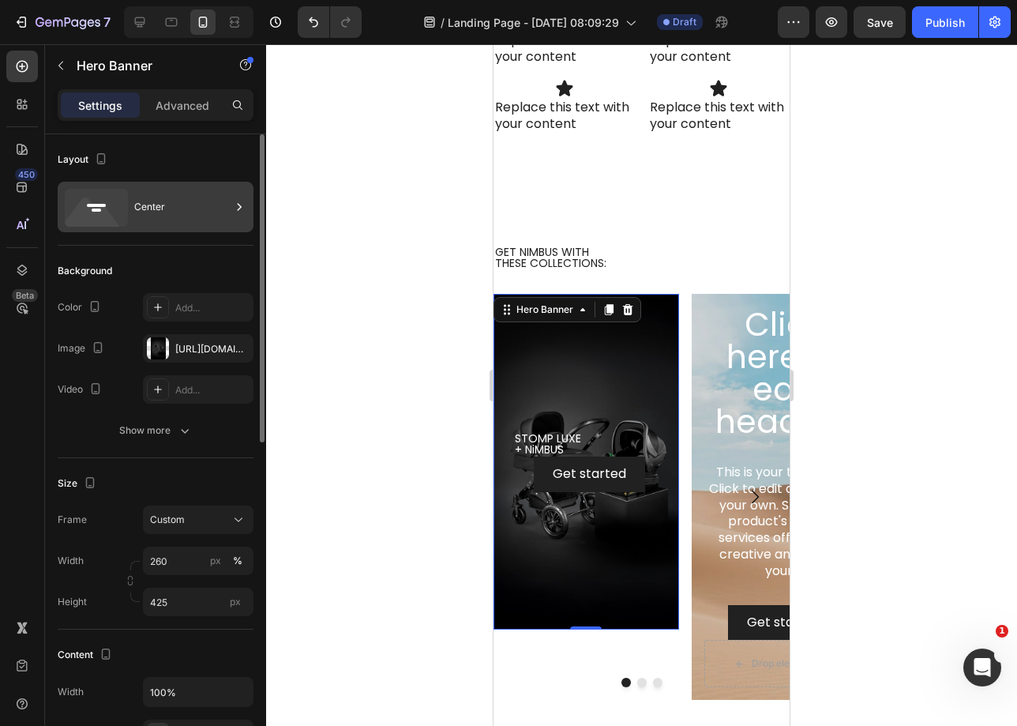
click at [166, 226] on div "Center" at bounding box center [156, 207] width 196 height 51
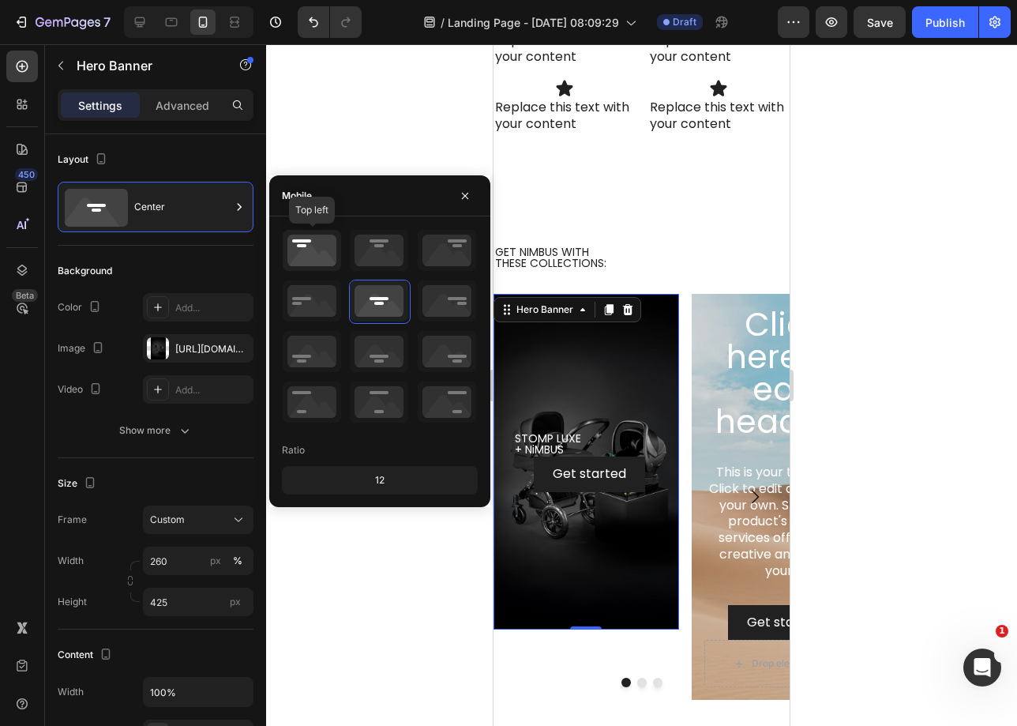
click at [321, 266] on icon at bounding box center [312, 250] width 58 height 41
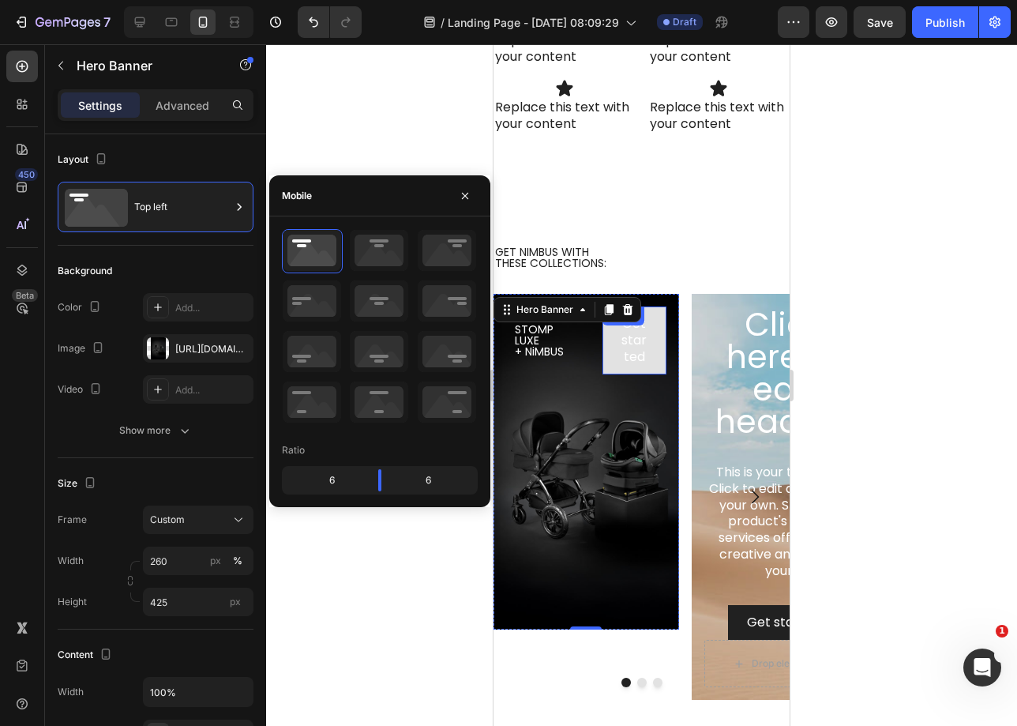
click at [657, 332] on button "Get started" at bounding box center [635, 340] width 64 height 68
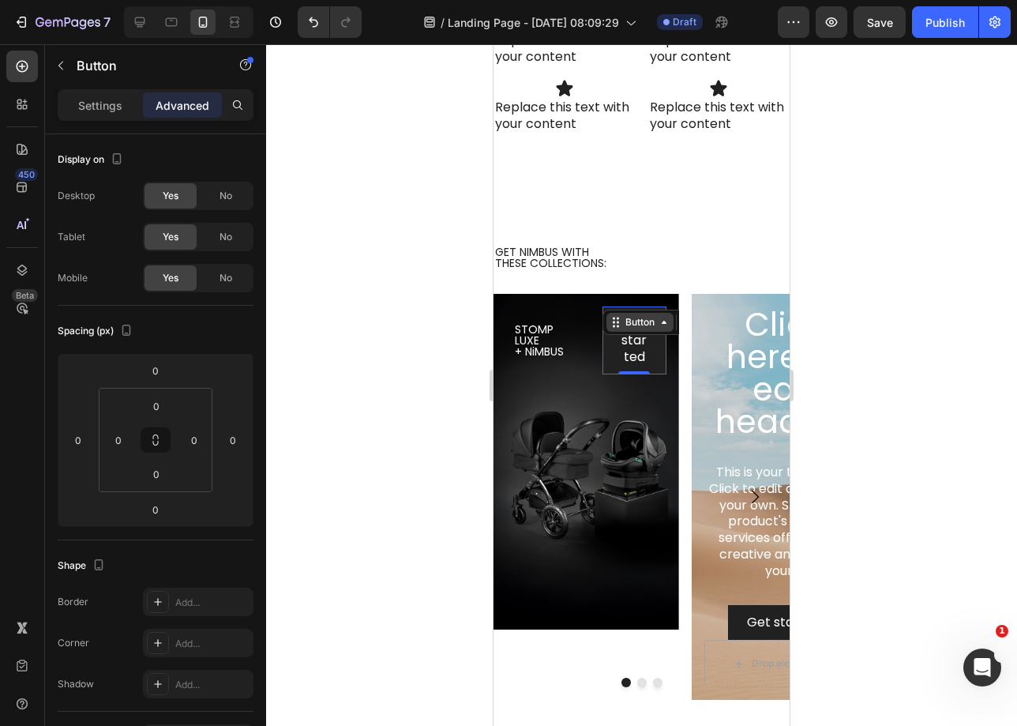
click at [658, 321] on icon at bounding box center [664, 322] width 13 height 13
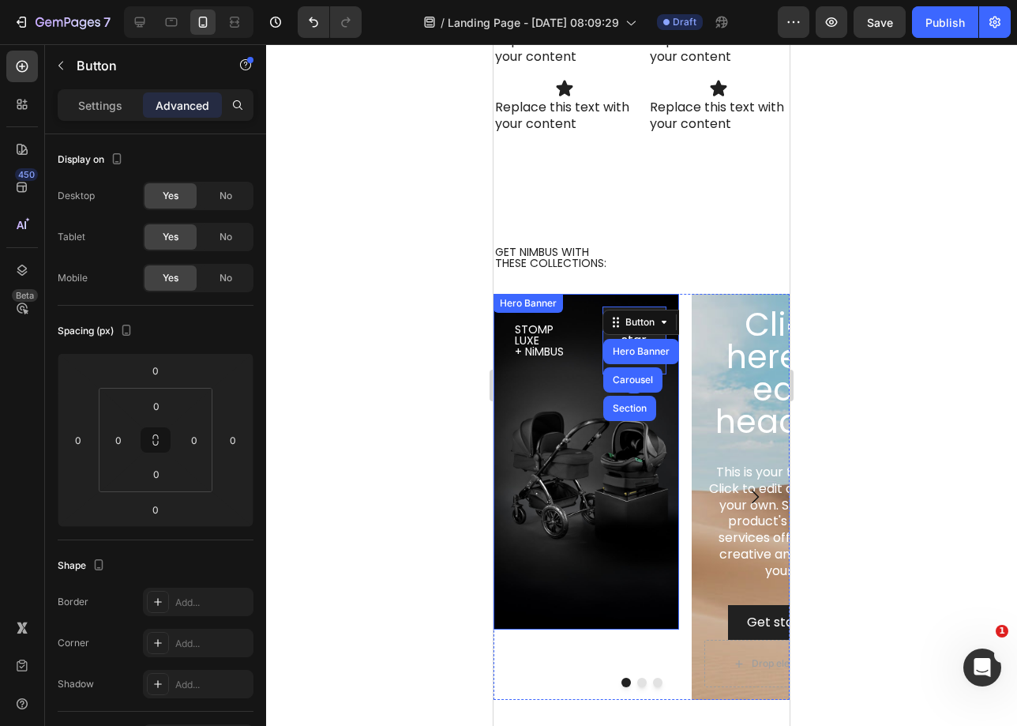
click at [654, 476] on div "Background Image" at bounding box center [587, 462] width 186 height 336
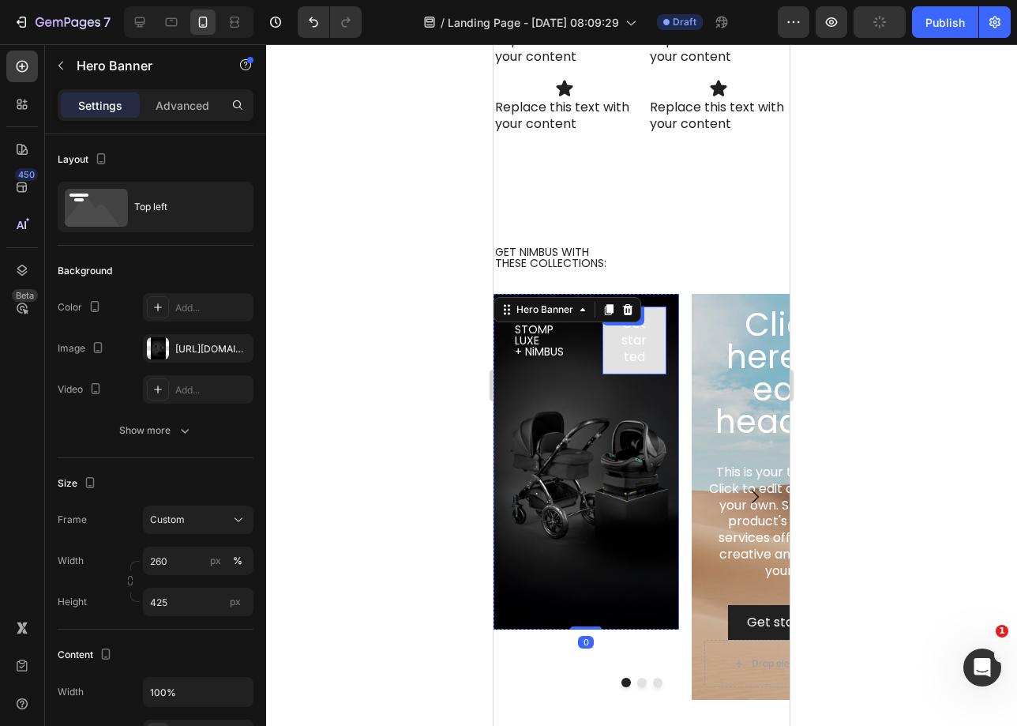
click at [657, 325] on div "Get started Button" at bounding box center [635, 340] width 64 height 68
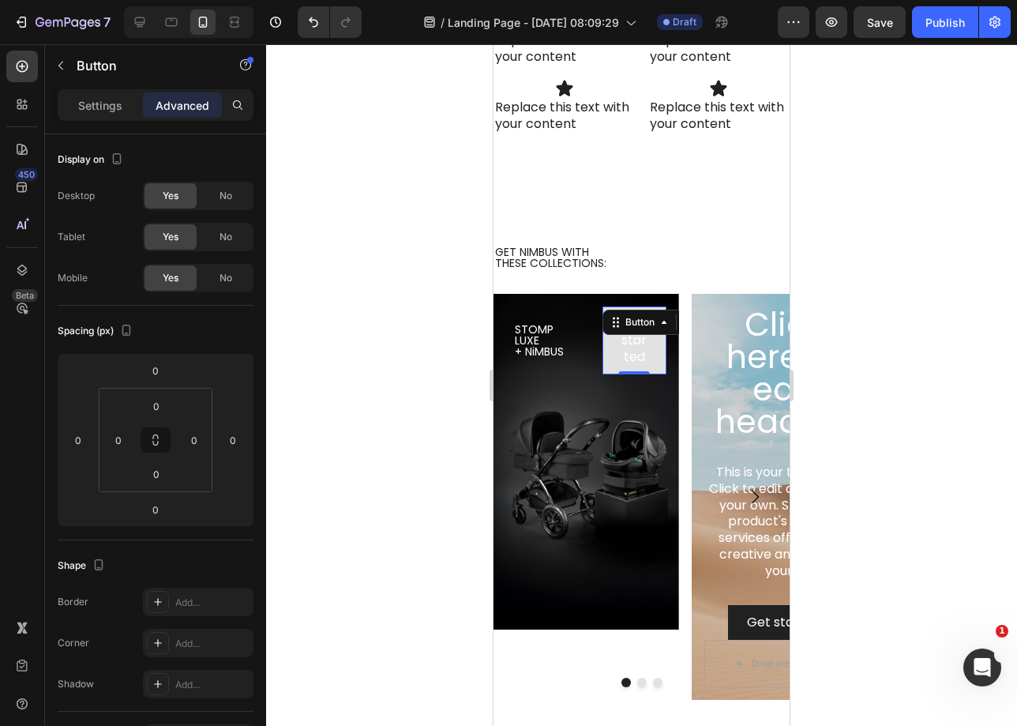
click at [653, 348] on button "Get started" at bounding box center [635, 340] width 64 height 68
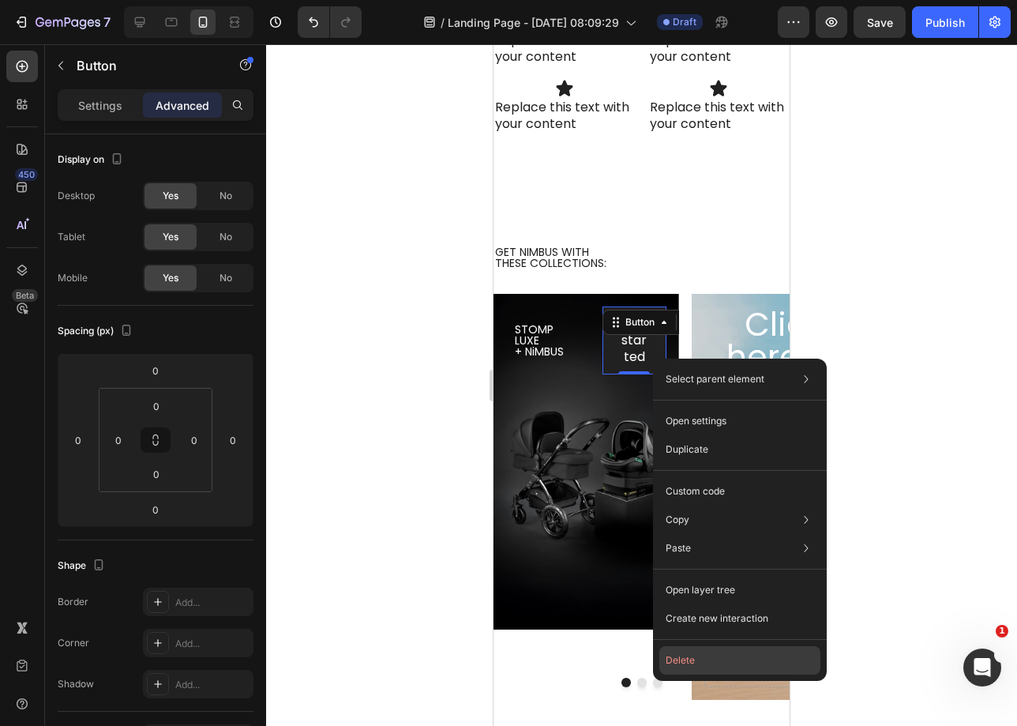
click at [688, 652] on button "Delete" at bounding box center [739, 660] width 161 height 28
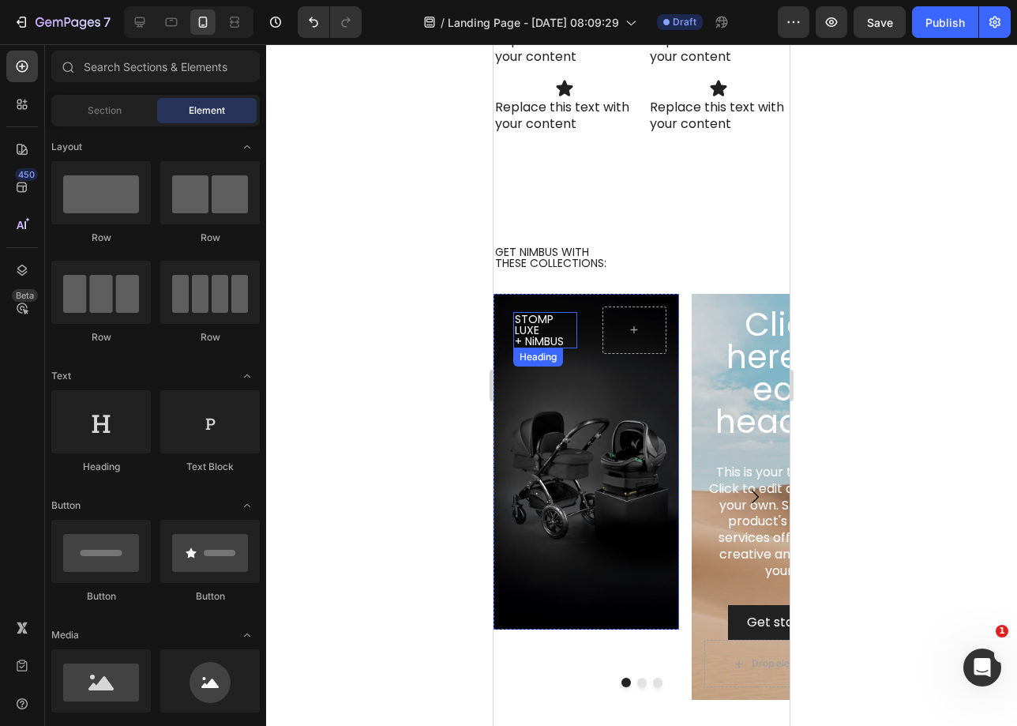
click at [552, 321] on p "STOMP LUXE + NiMBUS" at bounding box center [545, 330] width 61 height 33
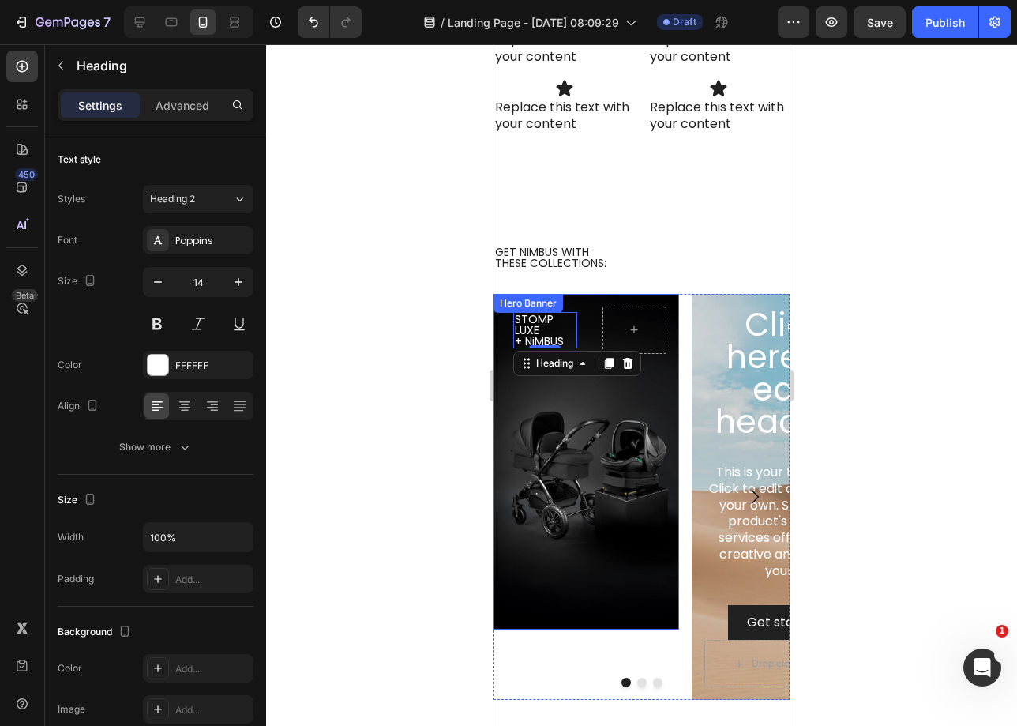
click at [576, 322] on h2 "STOMP LUXE + NiMBUS" at bounding box center [545, 330] width 64 height 36
click at [591, 306] on div "STOMP LUXE + NiMBUS Heading 0 Hero Banner" at bounding box center [587, 462] width 186 height 336
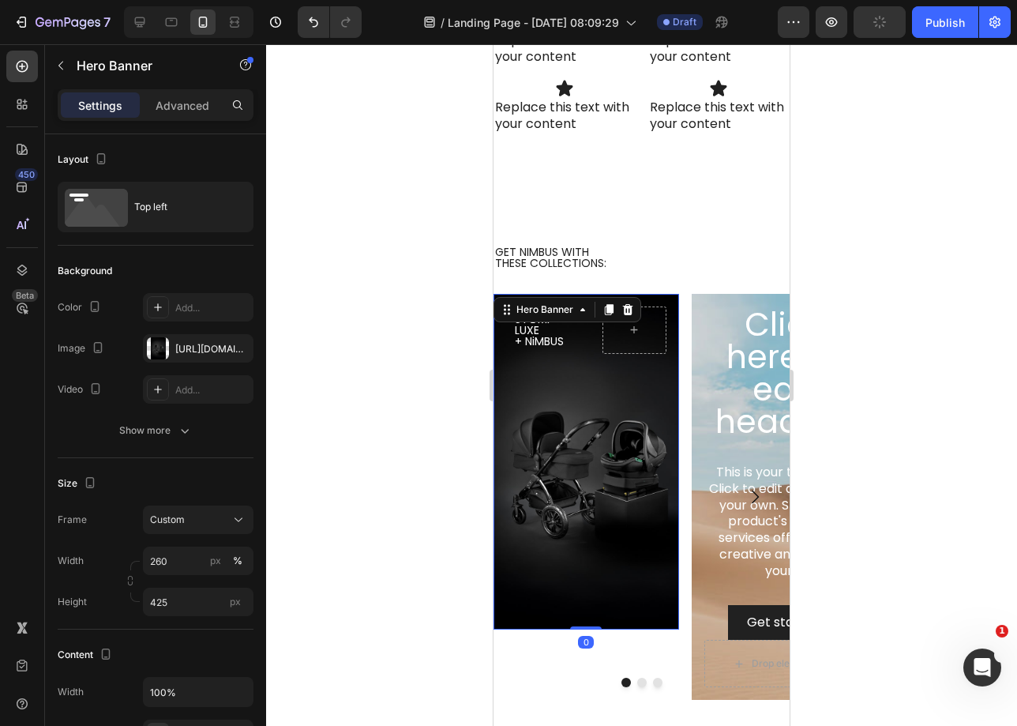
click at [592, 351] on div "STOMP LUXE + NiMBUS Heading" at bounding box center [587, 330] width 186 height 73
click at [661, 338] on div at bounding box center [635, 329] width 64 height 47
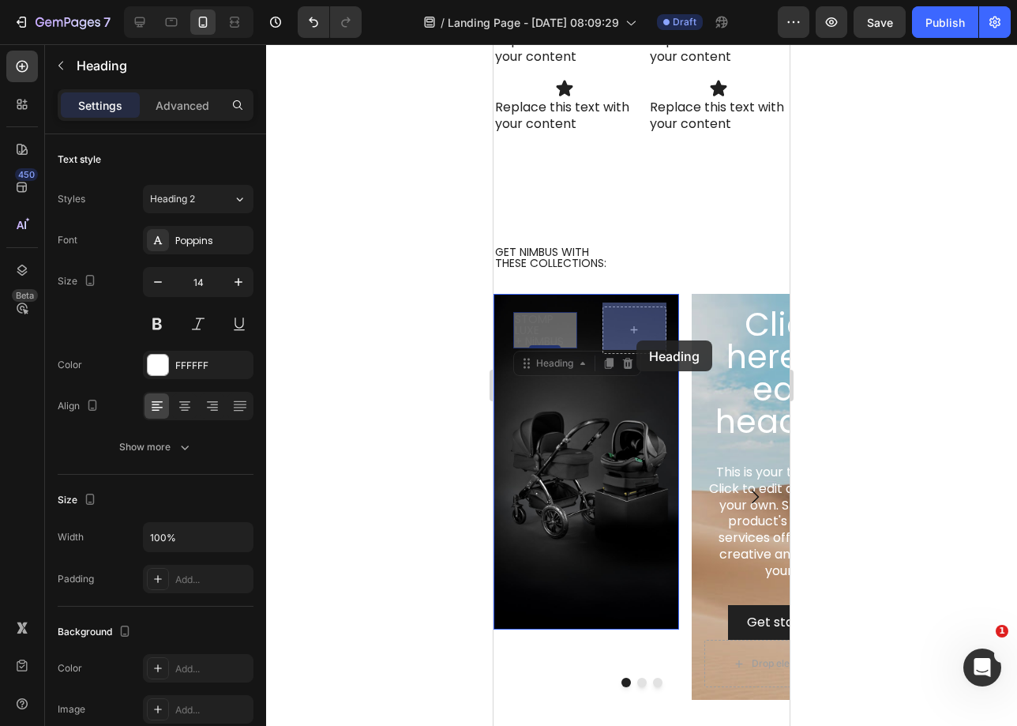
drag, startPoint x: 568, startPoint y: 329, endPoint x: 637, endPoint y: 340, distance: 69.7
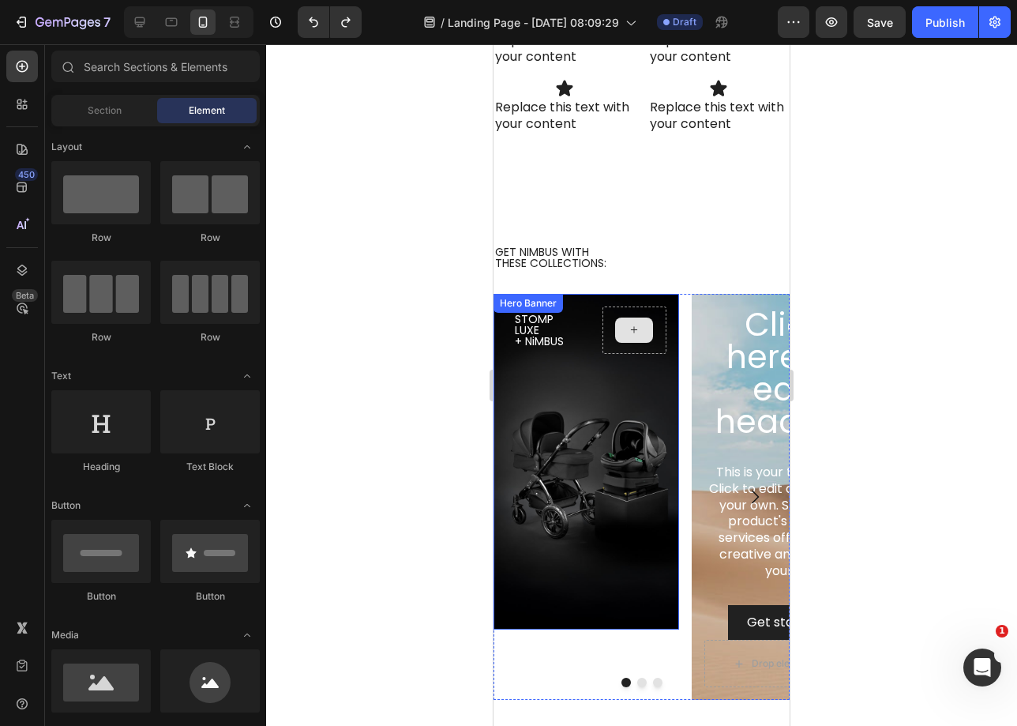
click at [622, 317] on div at bounding box center [634, 329] width 38 height 25
click at [547, 381] on div "Background Image" at bounding box center [587, 462] width 186 height 336
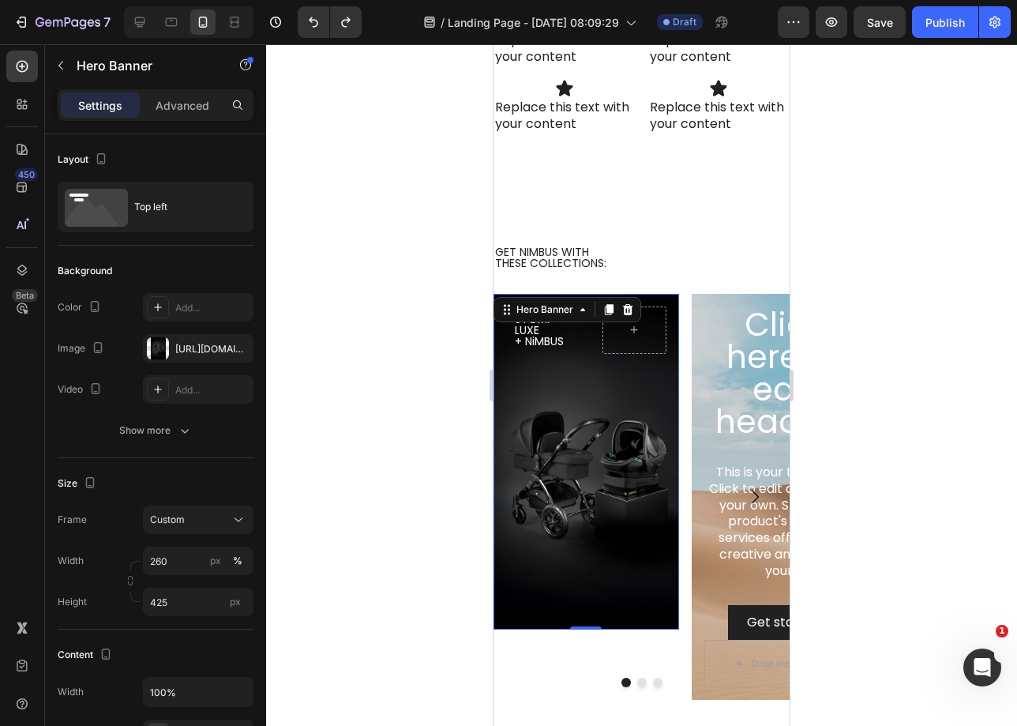
click at [591, 386] on div "Background Image" at bounding box center [587, 462] width 186 height 336
click at [654, 350] on button "Get started" at bounding box center [635, 340] width 64 height 68
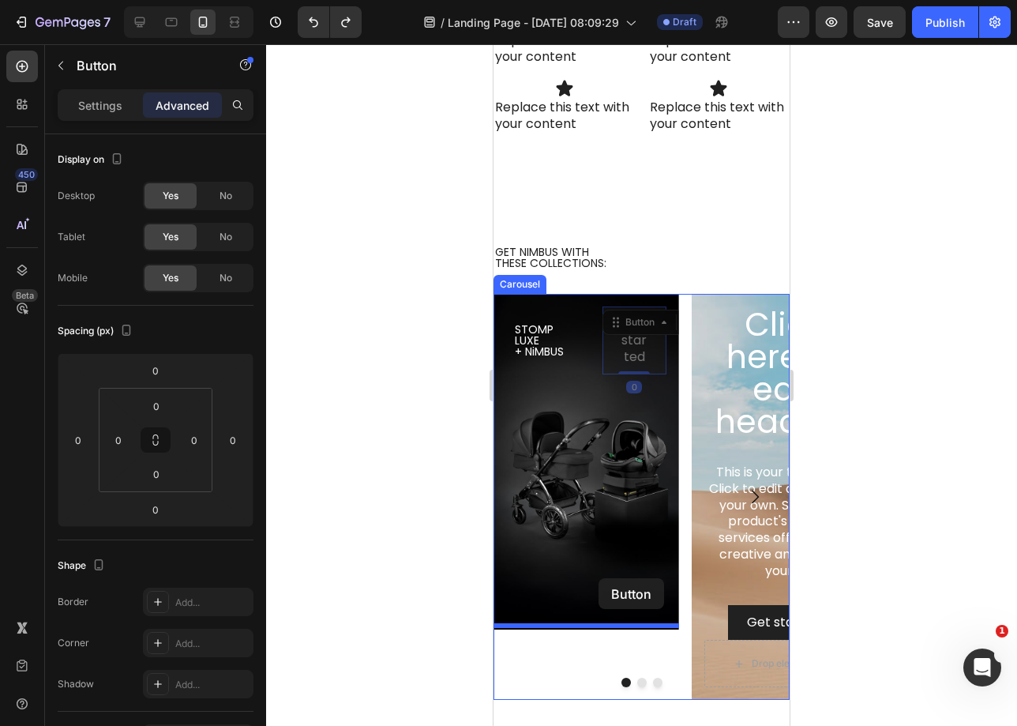
drag, startPoint x: 654, startPoint y: 349, endPoint x: 602, endPoint y: 576, distance: 232.6
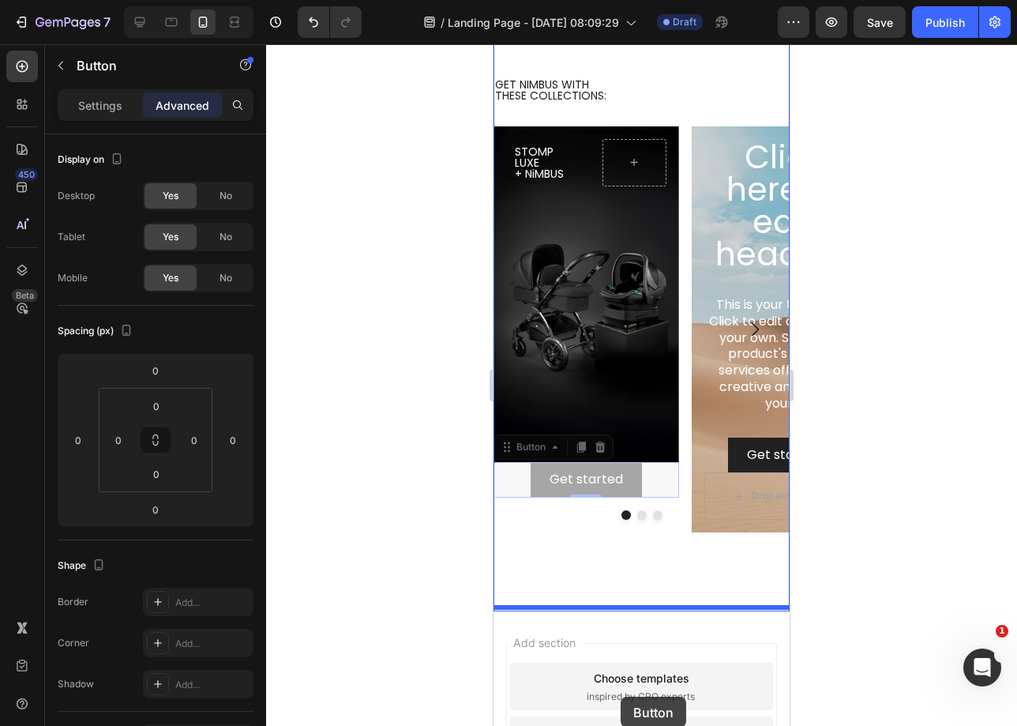
scroll to position [2439, 0]
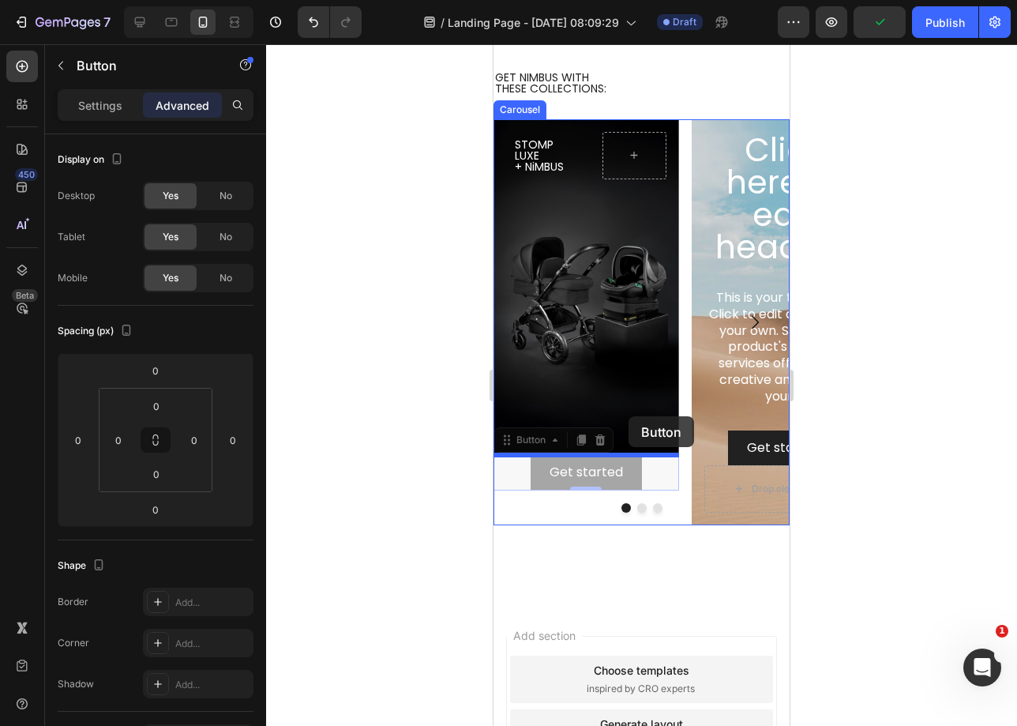
drag, startPoint x: 629, startPoint y: 642, endPoint x: 629, endPoint y: 416, distance: 225.9
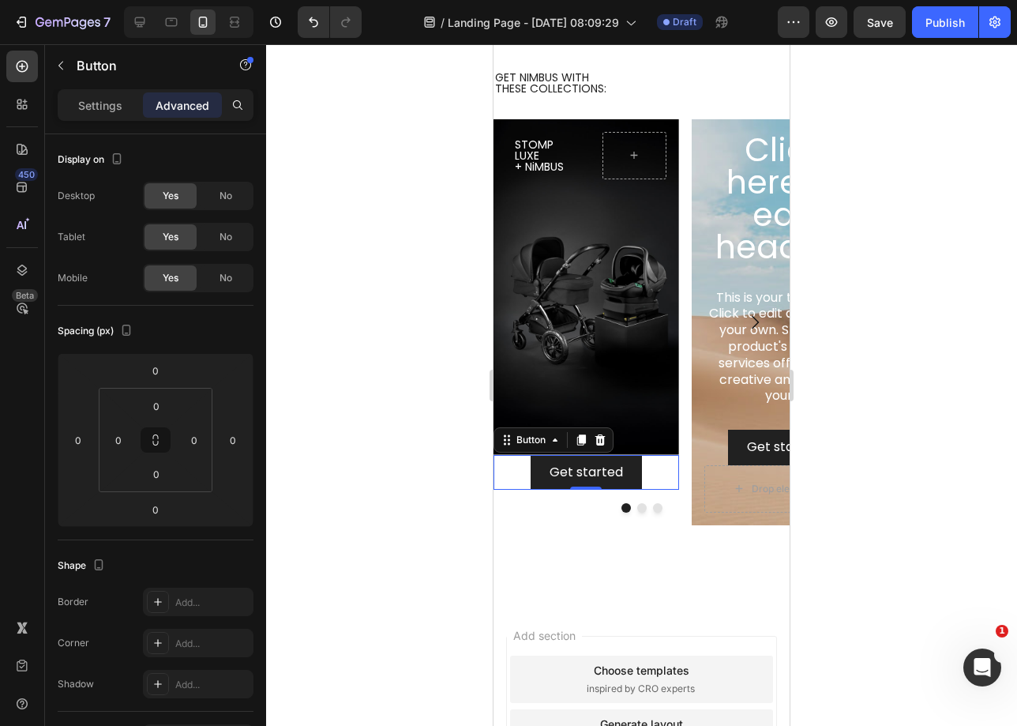
click at [663, 472] on div "Get started Button 0" at bounding box center [587, 473] width 186 height 36
click at [546, 152] on h2 "STOMP LUXE + NiMBUS" at bounding box center [545, 155] width 64 height 36
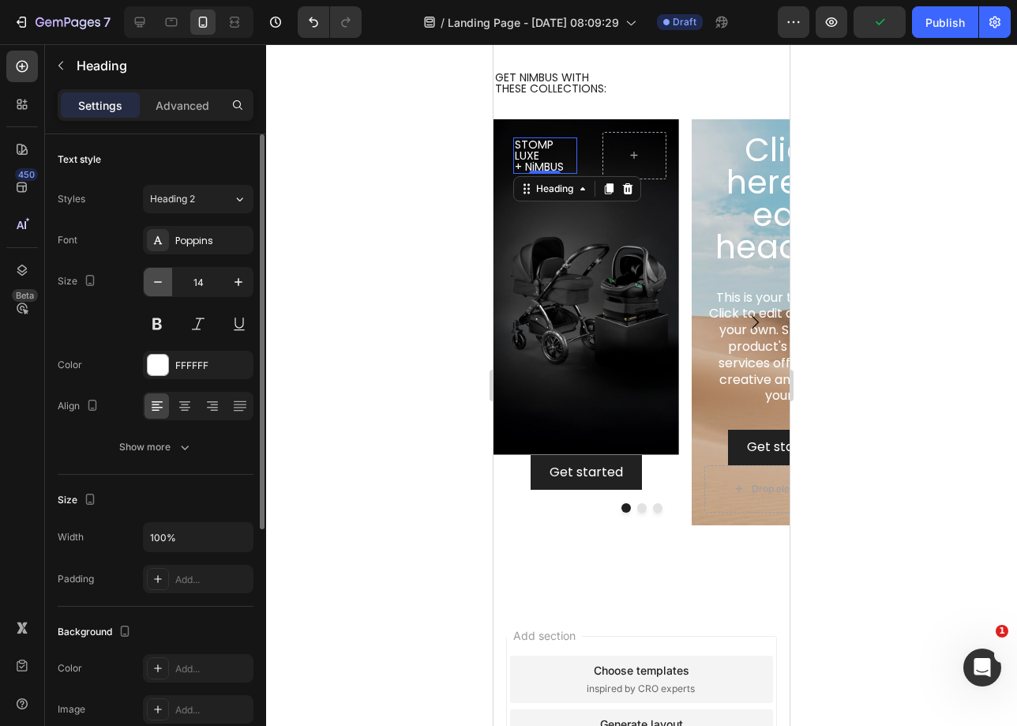
click at [152, 283] on icon "button" at bounding box center [158, 282] width 16 height 16
type input "12"
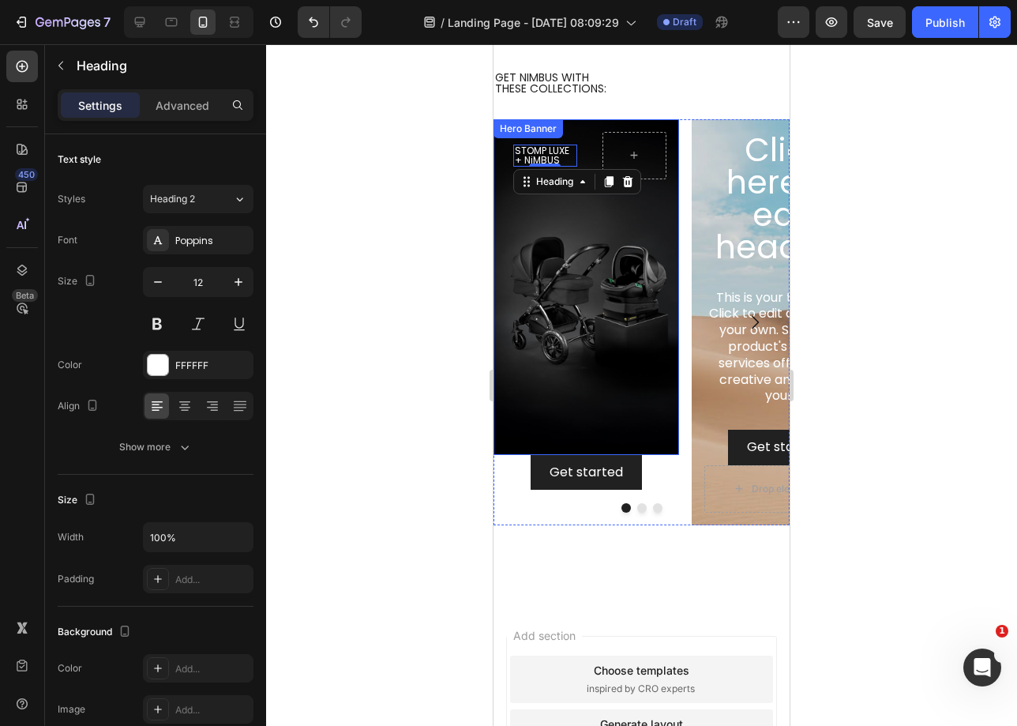
click at [595, 369] on div "Background Image" at bounding box center [587, 287] width 186 height 336
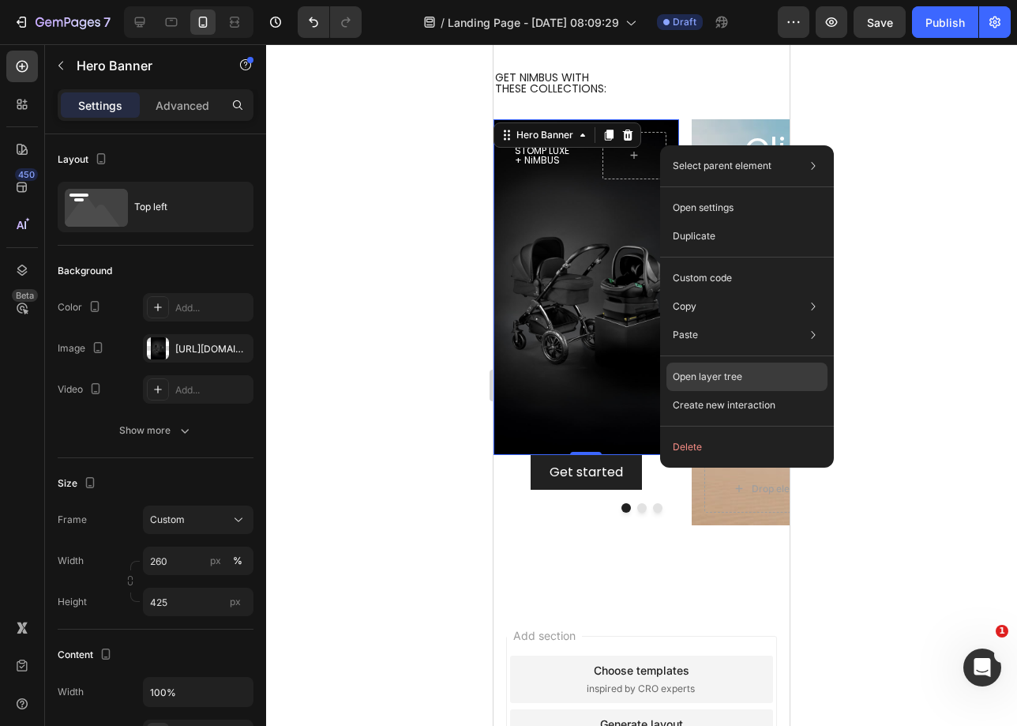
click at [738, 384] on div "Open layer tree" at bounding box center [747, 377] width 161 height 28
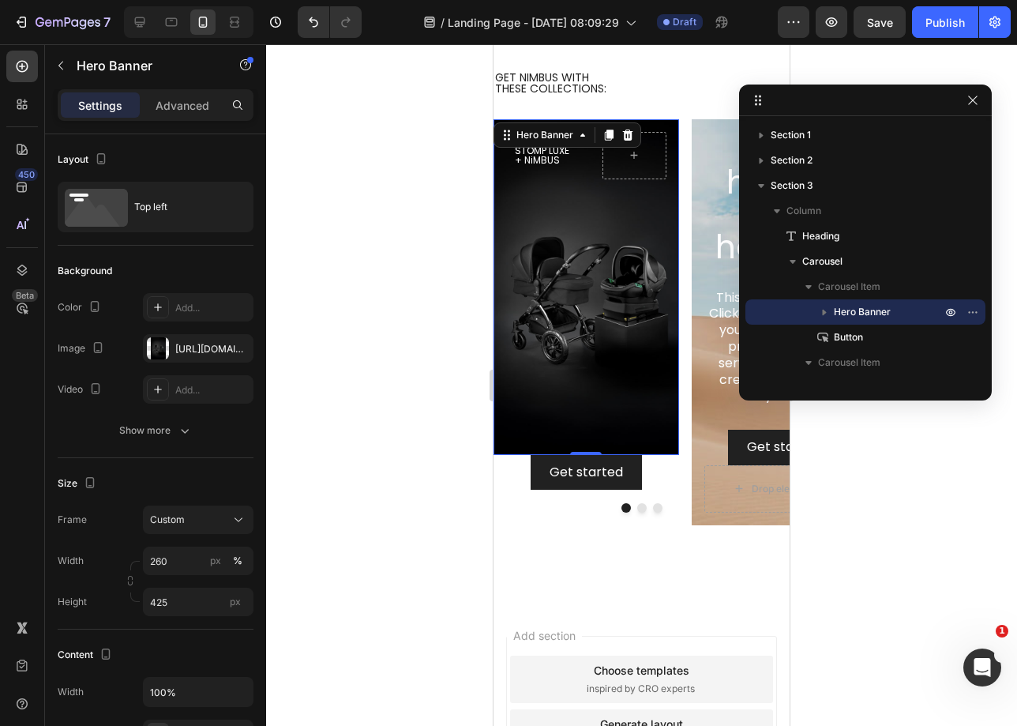
drag, startPoint x: 988, startPoint y: 128, endPoint x: 960, endPoint y: 99, distance: 40.2
click at [960, 99] on div at bounding box center [866, 101] width 253 height 32
click at [951, 314] on icon "button" at bounding box center [952, 312] width 4 height 4
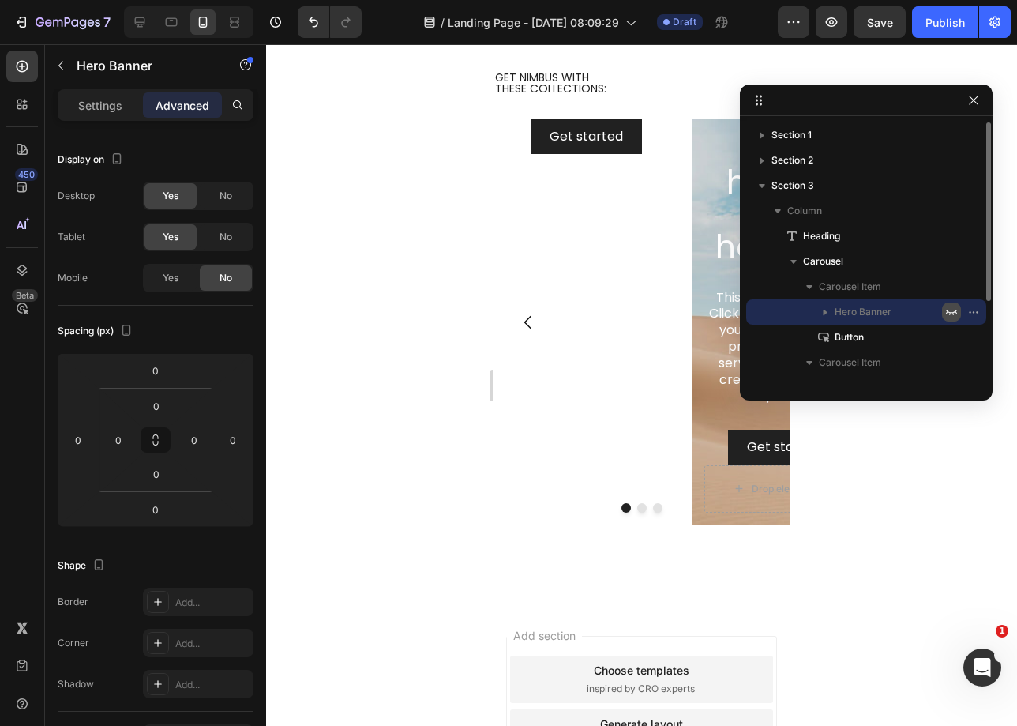
click at [952, 314] on icon "button" at bounding box center [951, 312] width 13 height 13
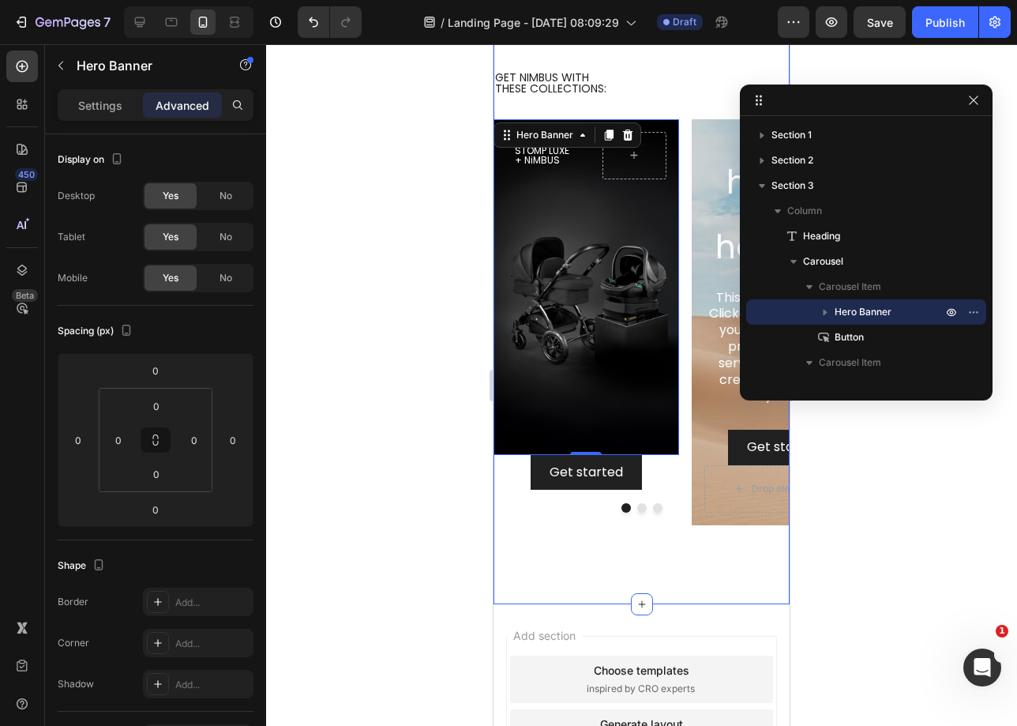
click at [577, 574] on div "GET NIMBUS WITH   THESE COLLECTIONS: Heading STOMP LUXE + NiMBUS Heading Hero B…" at bounding box center [642, 309] width 296 height 589
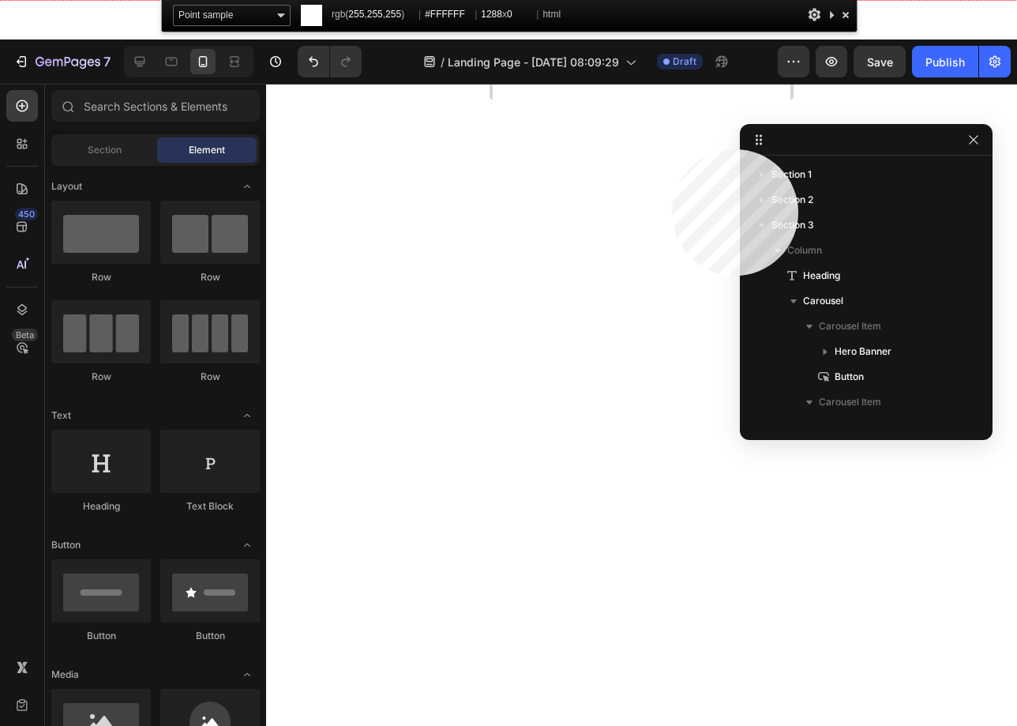
click at [672, 0] on html "7 Version history / Landing Page - Aug 27, 08:09:29 Draft Preview Save Publish …" at bounding box center [508, 0] width 1017 height 0
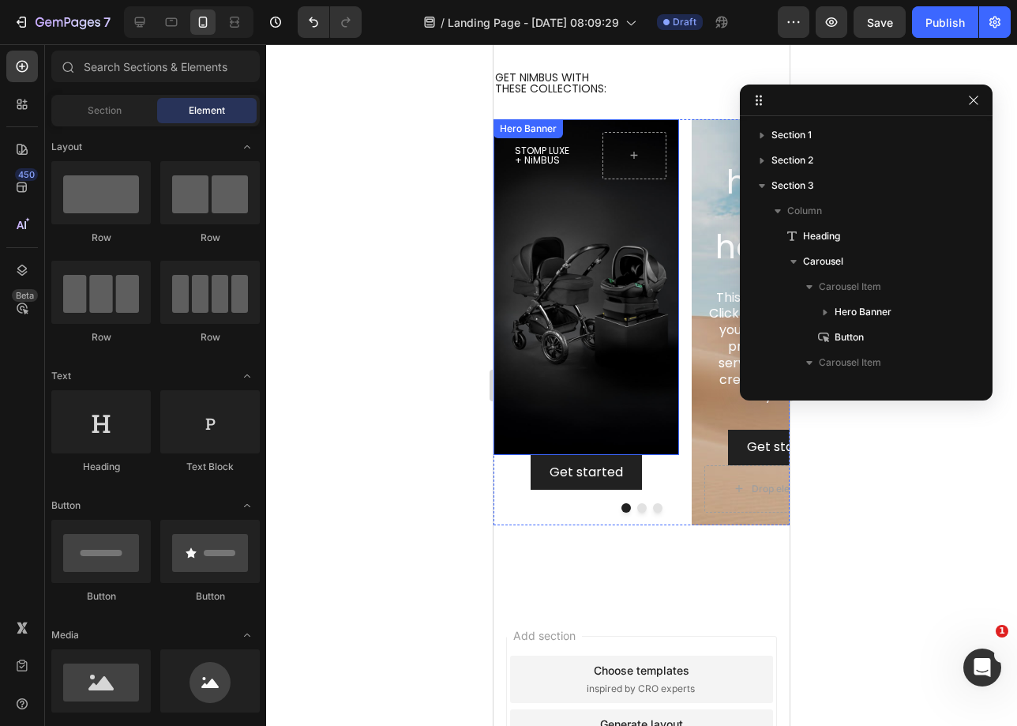
click at [642, 430] on div "Background Image" at bounding box center [587, 287] width 186 height 336
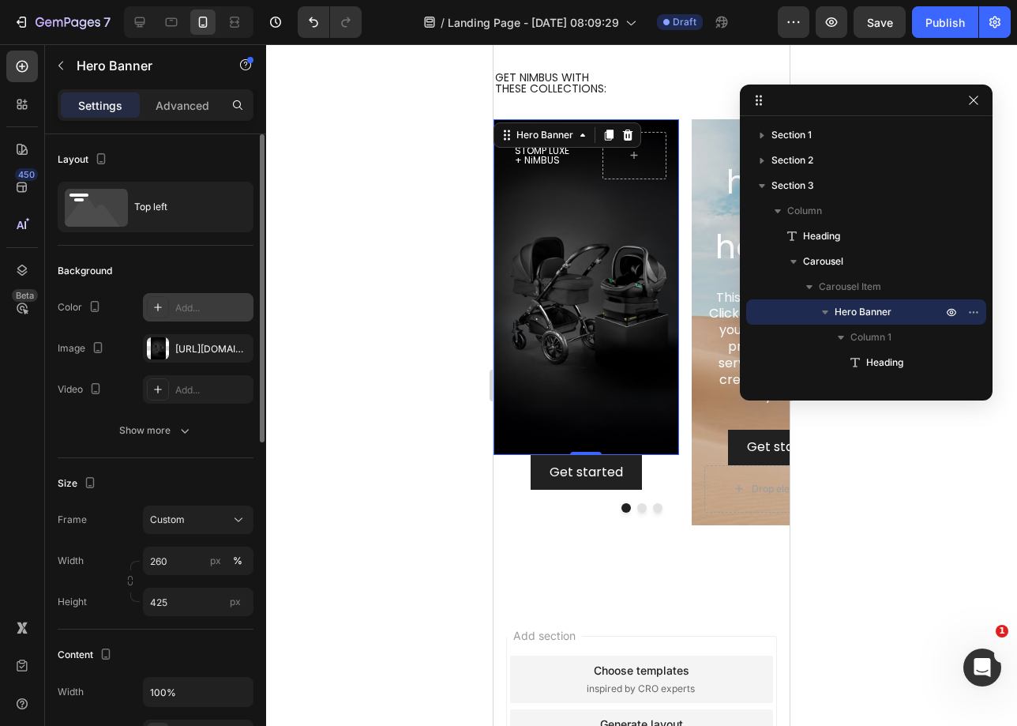
click at [197, 310] on div "Add..." at bounding box center [212, 308] width 74 height 14
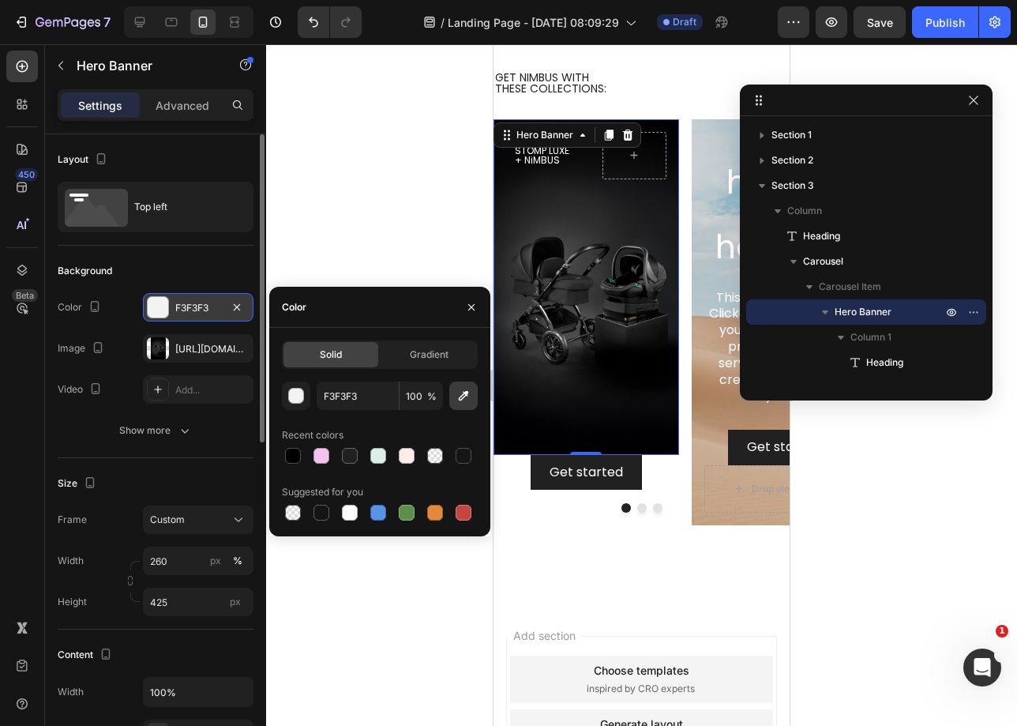
click at [459, 401] on icon "button" at bounding box center [464, 396] width 16 height 16
type input "000000"
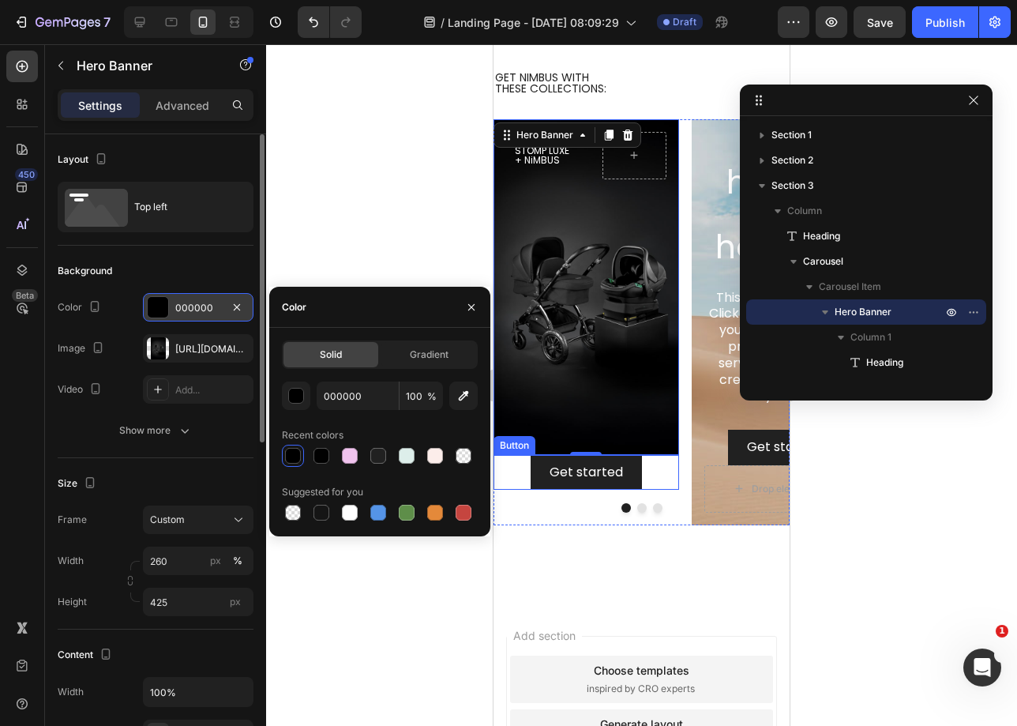
click at [653, 470] on div "Get started Button" at bounding box center [587, 473] width 186 height 36
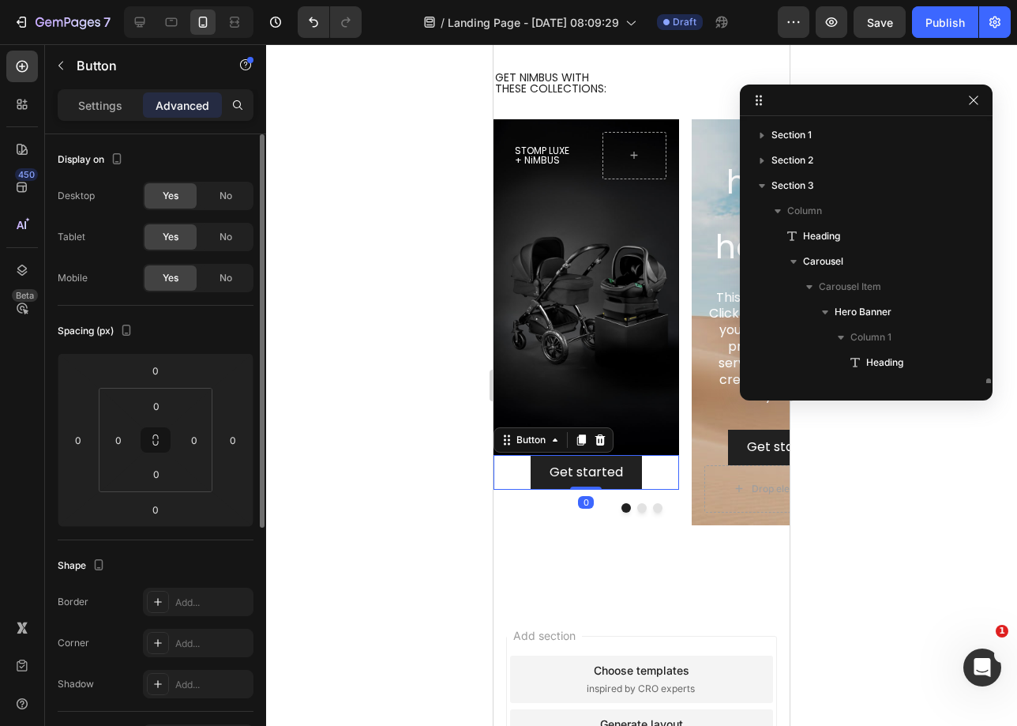
scroll to position [191, 0]
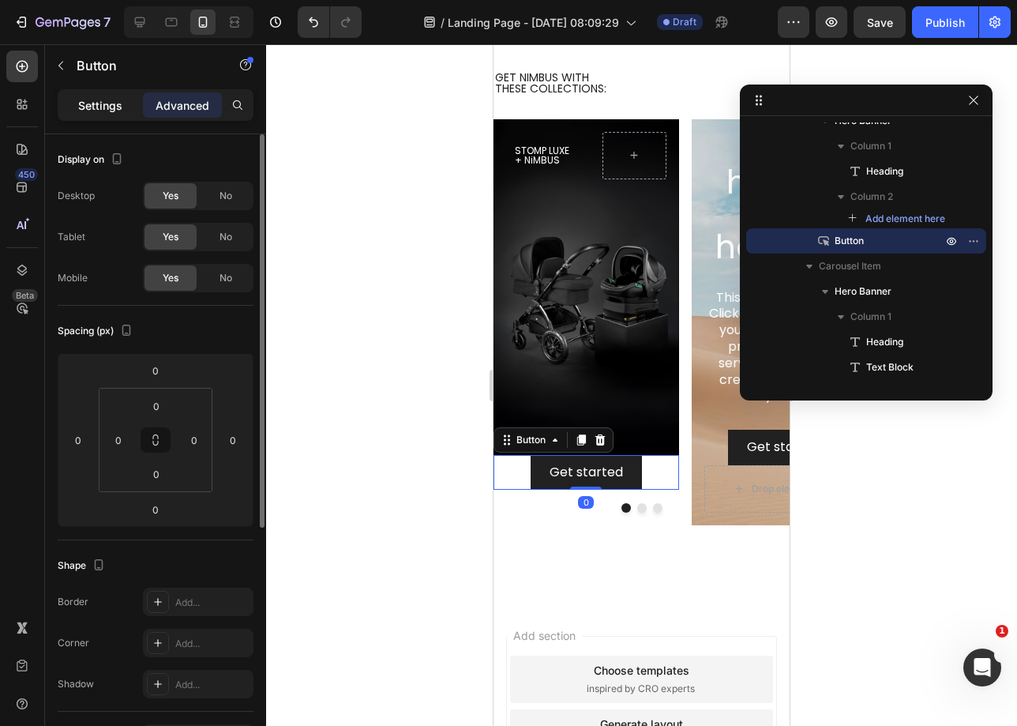
click at [106, 100] on p "Settings" at bounding box center [100, 105] width 44 height 17
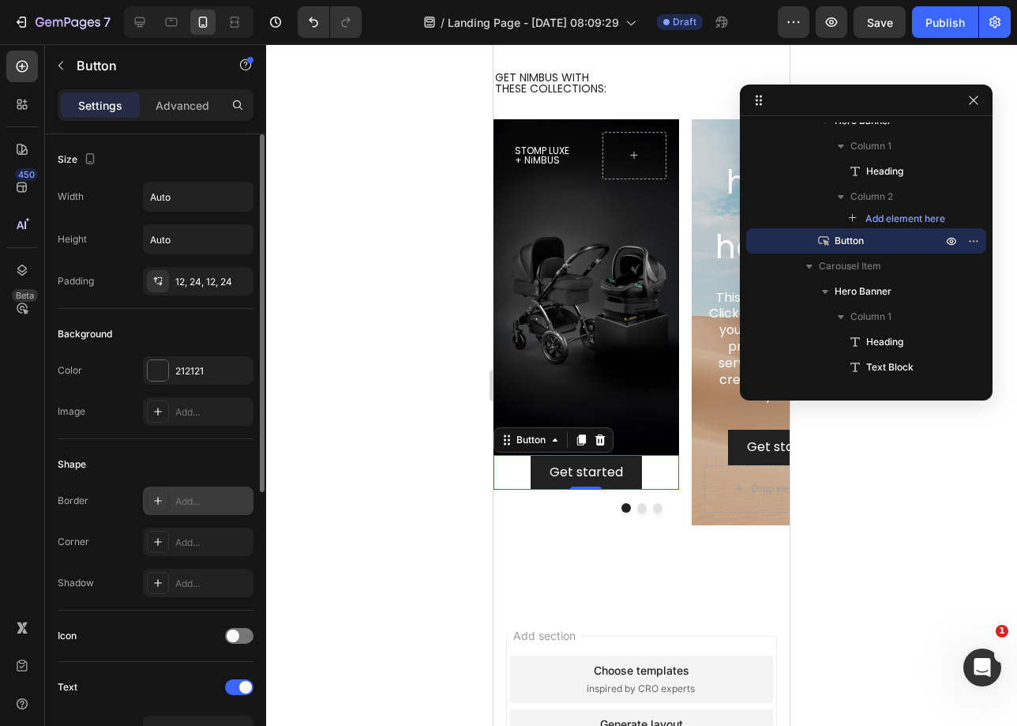
scroll to position [3, 0]
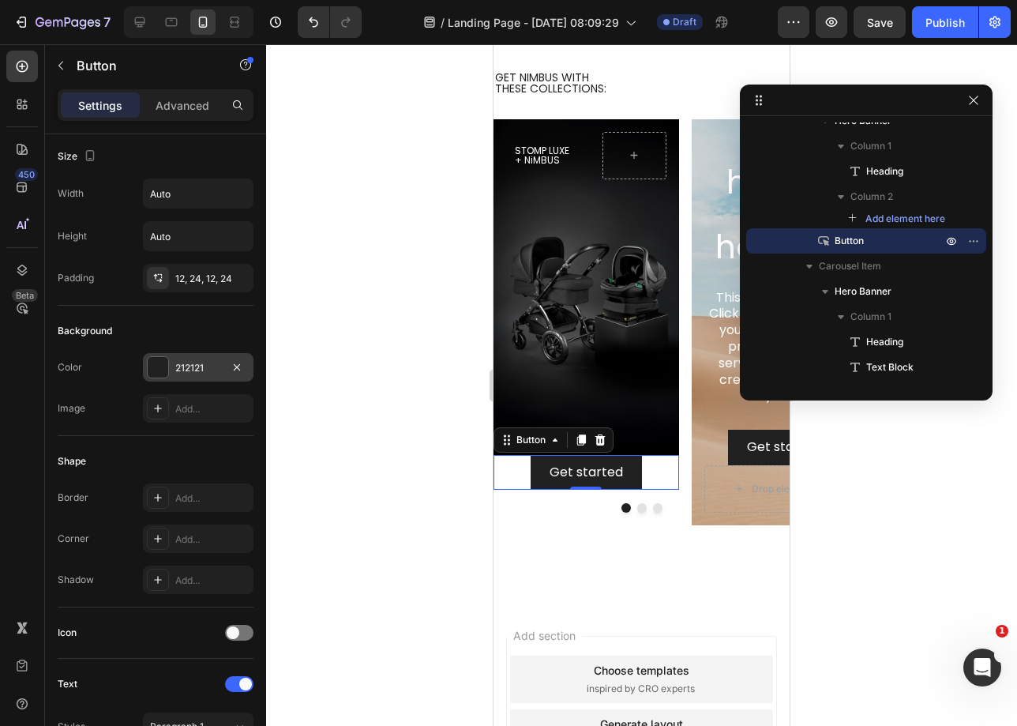
click at [216, 371] on div "212121" at bounding box center [198, 368] width 46 height 14
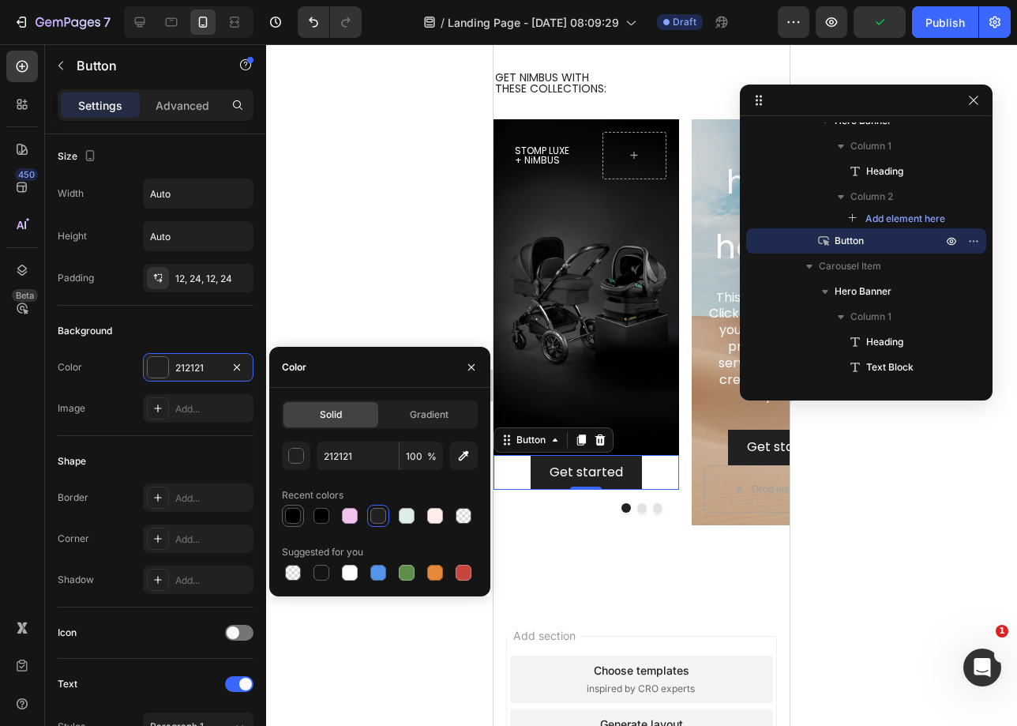
click at [299, 518] on div at bounding box center [293, 516] width 16 height 16
type input "000000"
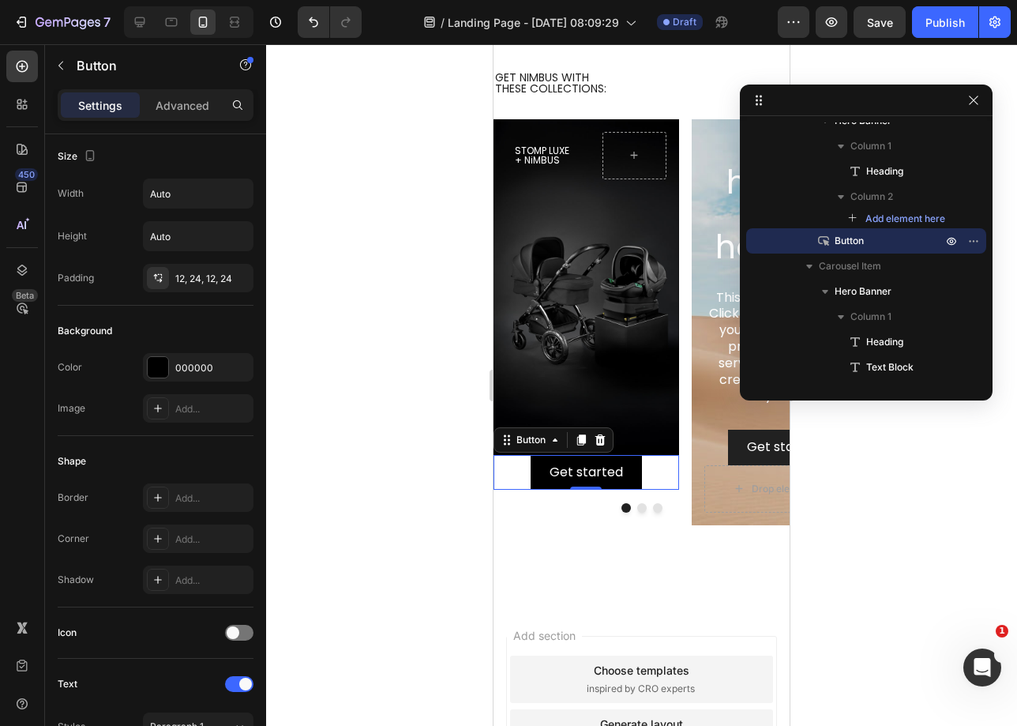
click at [655, 468] on div "Get started Button 0" at bounding box center [587, 473] width 186 height 36
click at [656, 468] on div "Get started Button 0" at bounding box center [587, 473] width 186 height 36
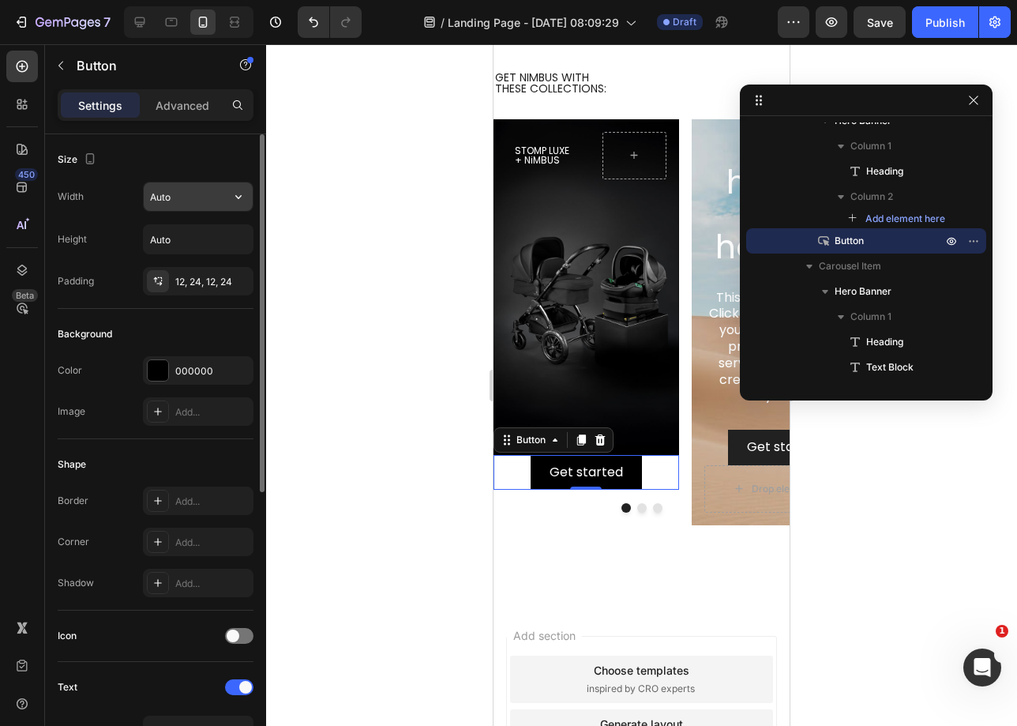
click at [190, 197] on input "Auto" at bounding box center [198, 196] width 109 height 28
click at [235, 193] on icon "button" at bounding box center [239, 197] width 16 height 16
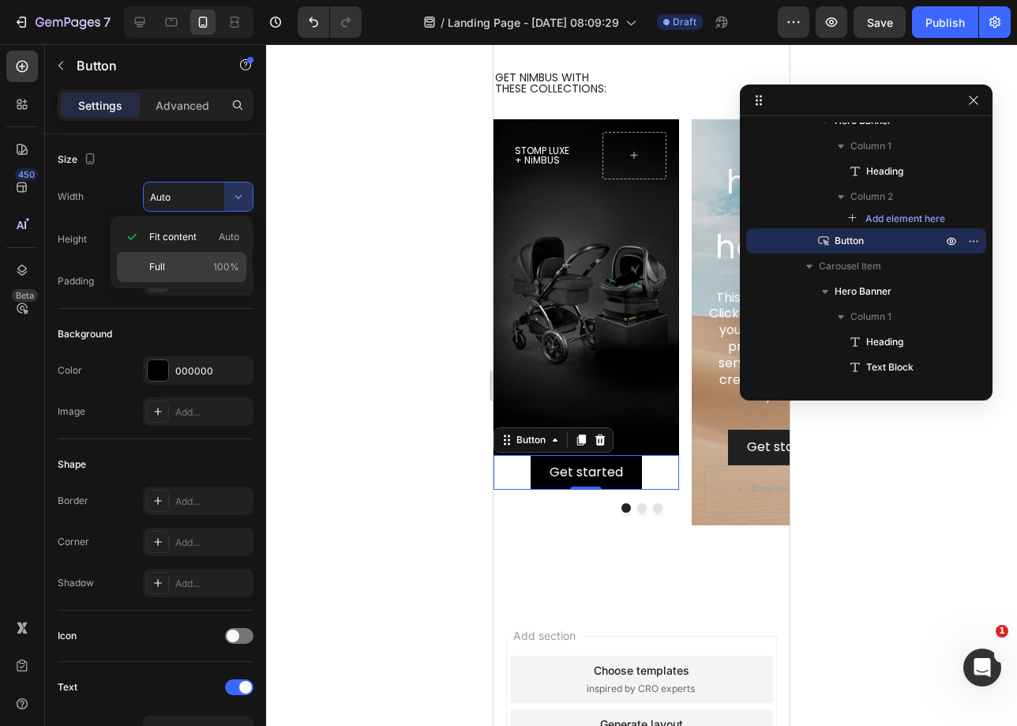
click at [204, 274] on div "Full 100%" at bounding box center [182, 267] width 130 height 30
type input "100%"
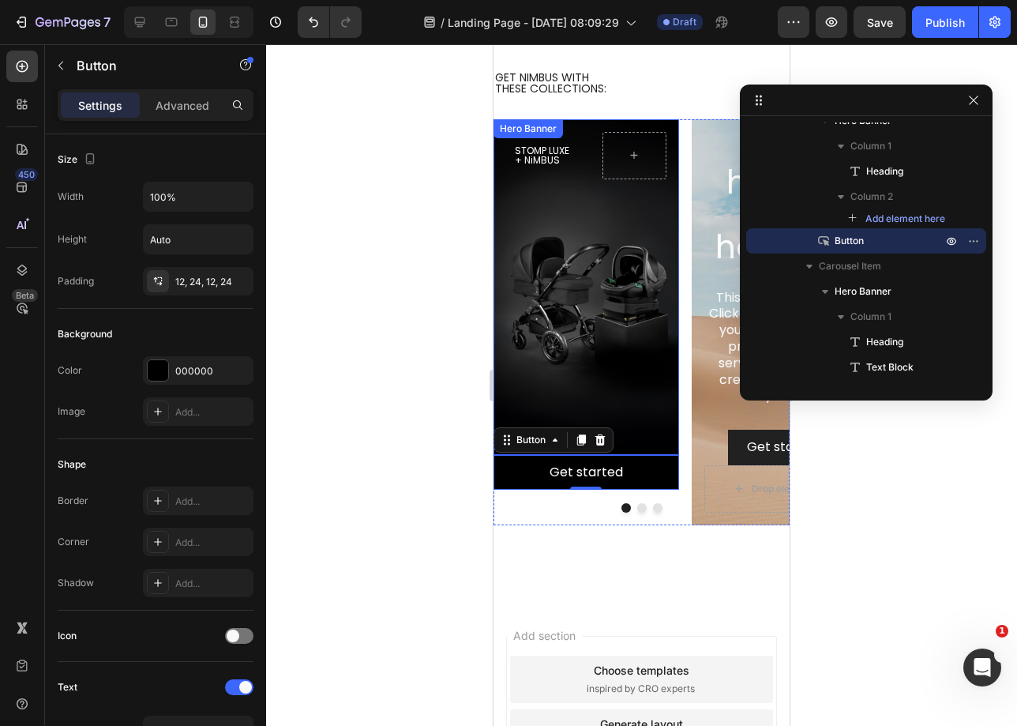
click at [661, 430] on div "Background Image" at bounding box center [587, 287] width 186 height 336
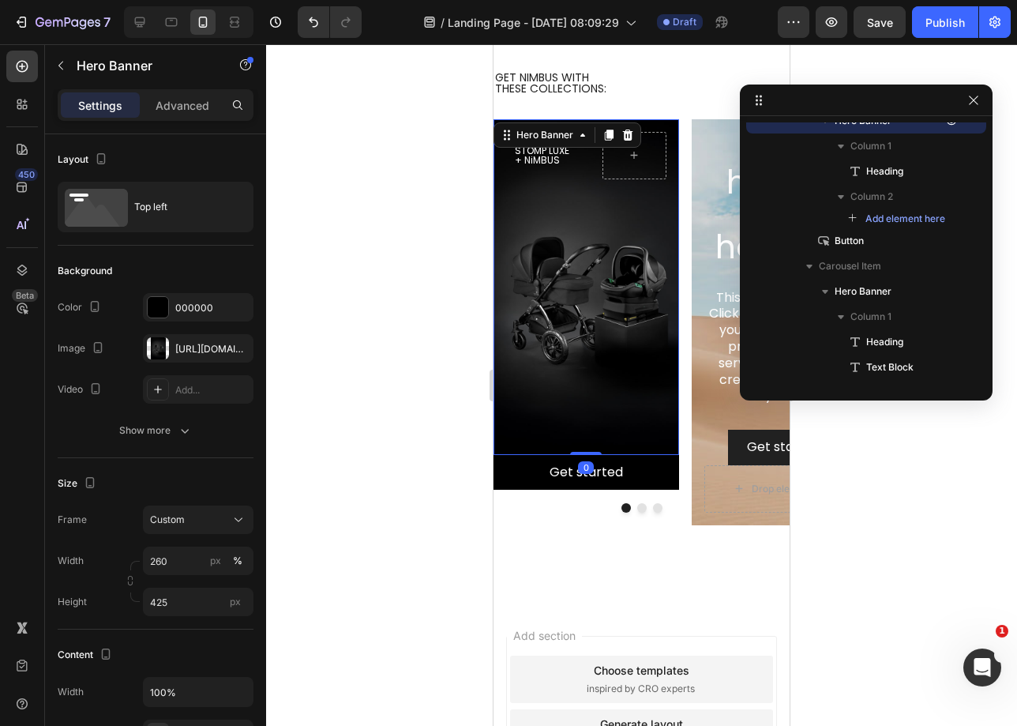
scroll to position [71, 0]
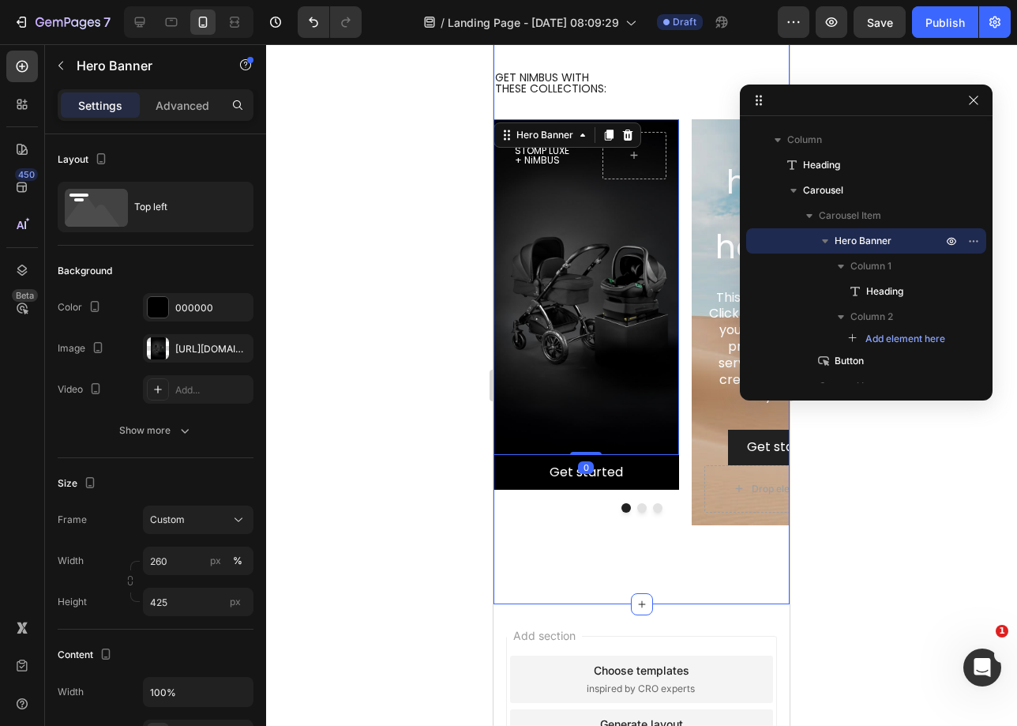
click at [535, 547] on div "STOMP LUXE + NiMBUS Heading Hero Banner 0 Get started Button Click here to edit…" at bounding box center [642, 334] width 296 height 430
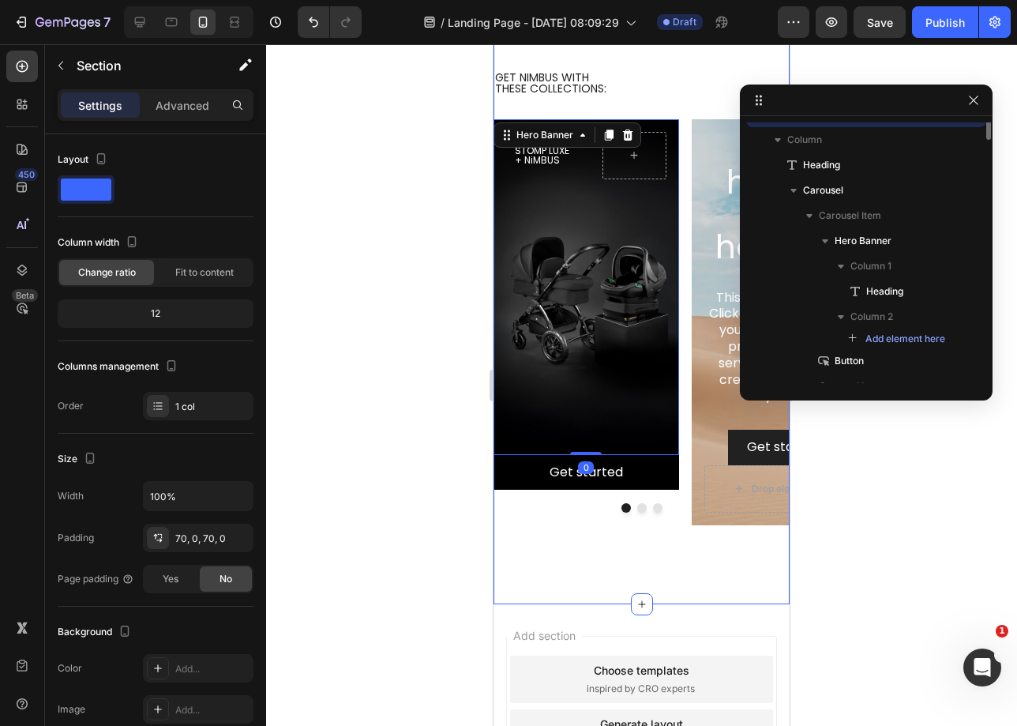
scroll to position [0, 0]
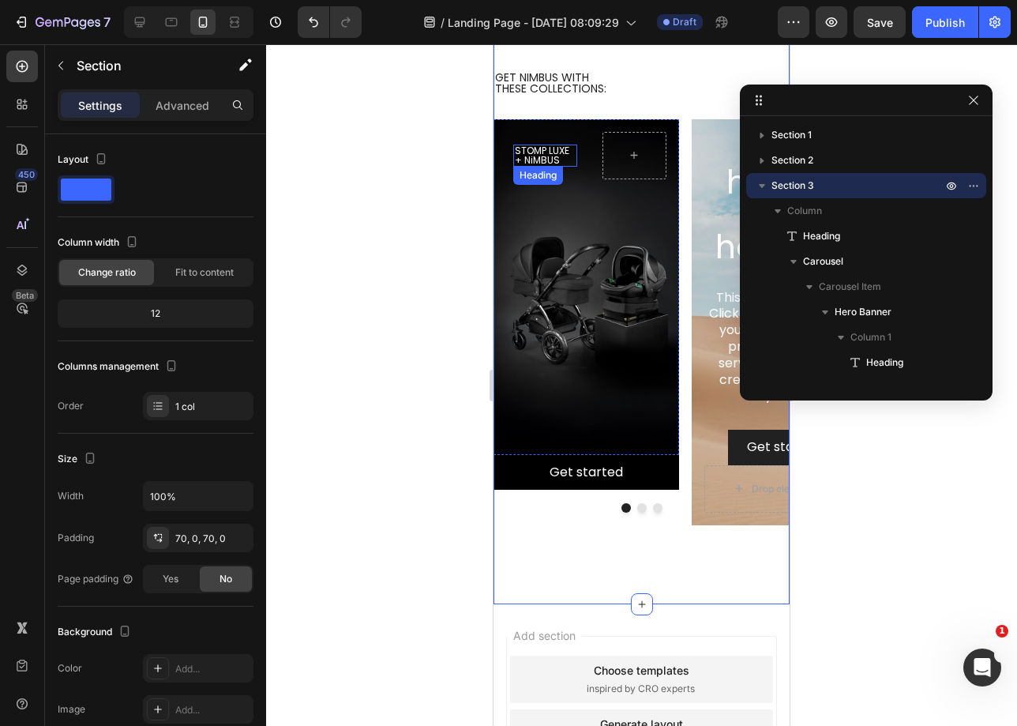
click at [528, 158] on h2 "STOMP LUXE + NiMBUS" at bounding box center [545, 156] width 64 height 22
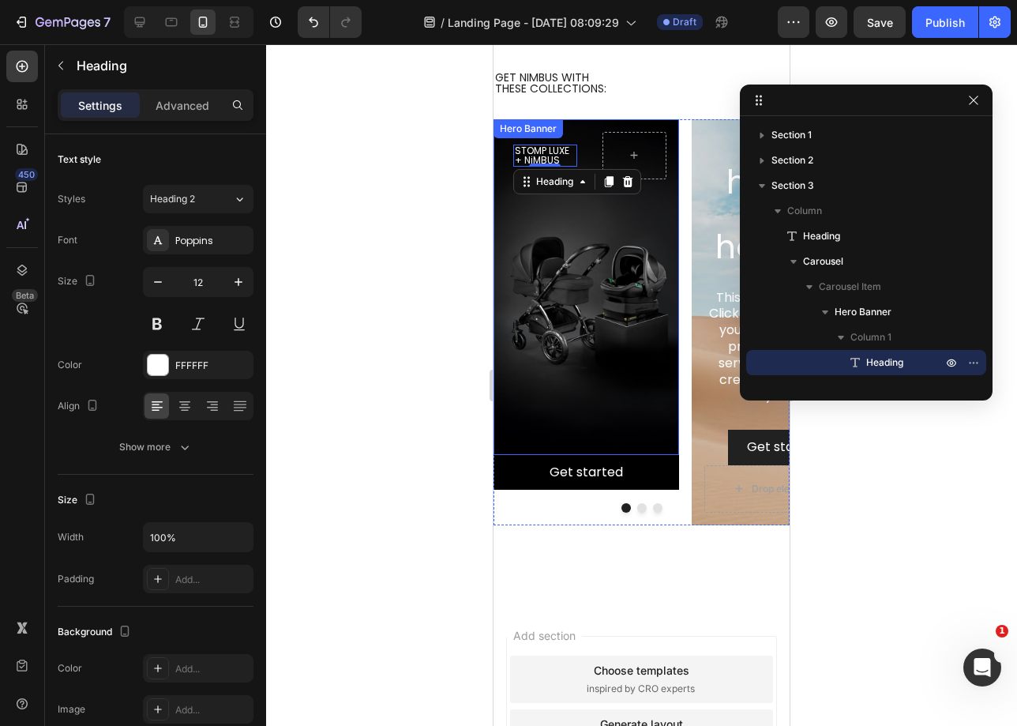
click at [585, 153] on div "STOMP LUXE + NiMBUS Heading 0" at bounding box center [587, 155] width 186 height 73
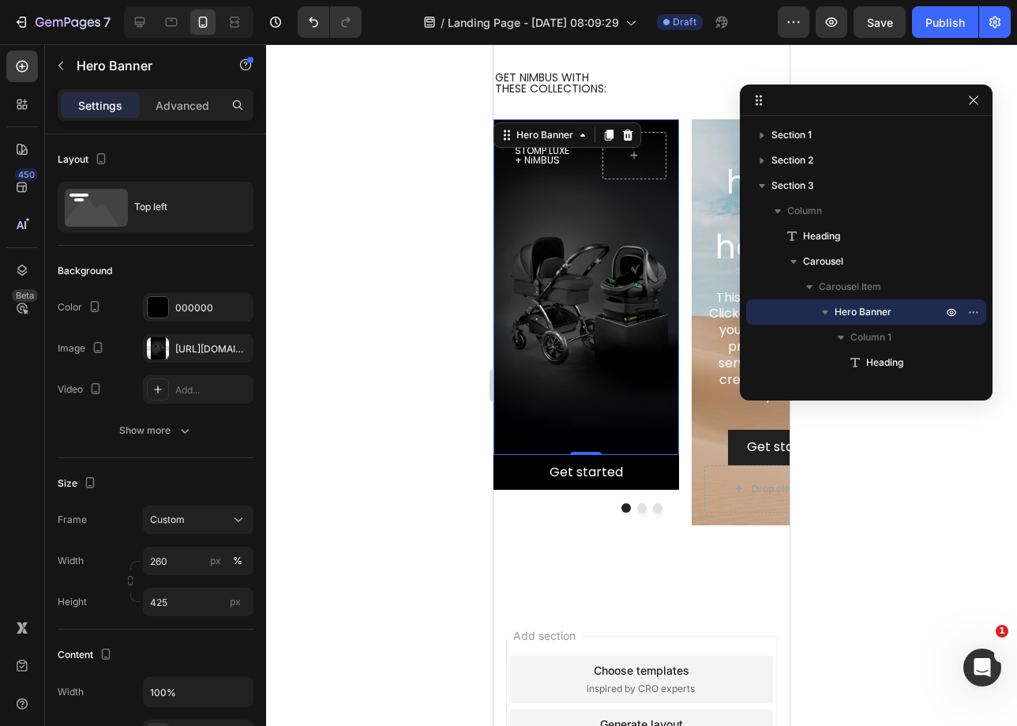
click at [205, 119] on div "Settings Advanced" at bounding box center [156, 105] width 196 height 32
click at [209, 111] on div "Advanced" at bounding box center [182, 104] width 79 height 25
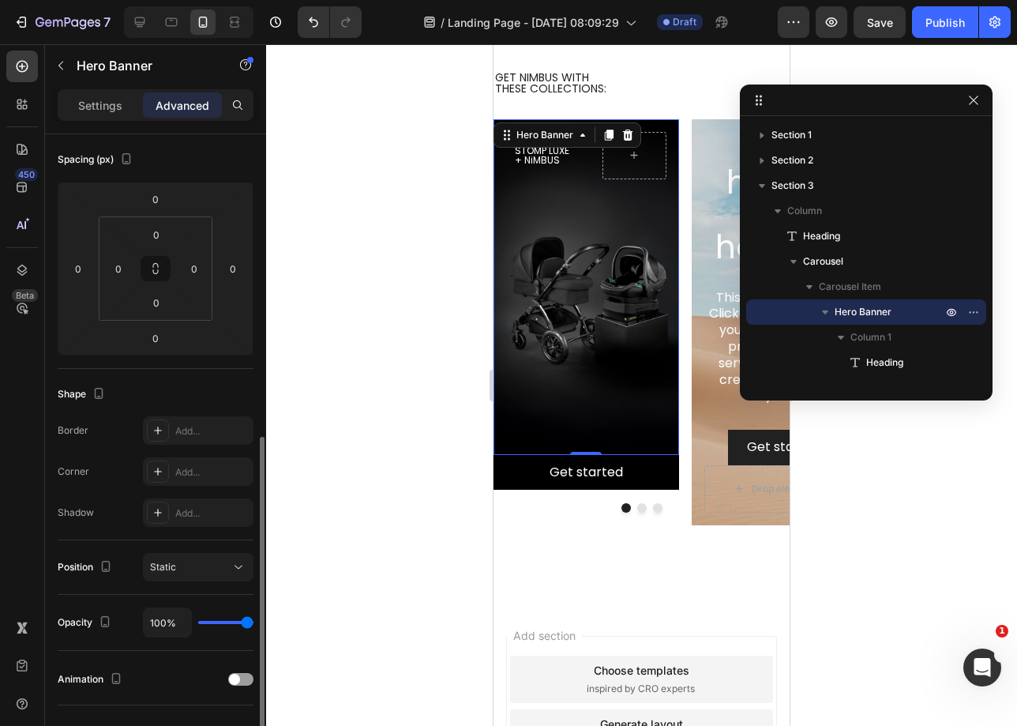
scroll to position [293, 0]
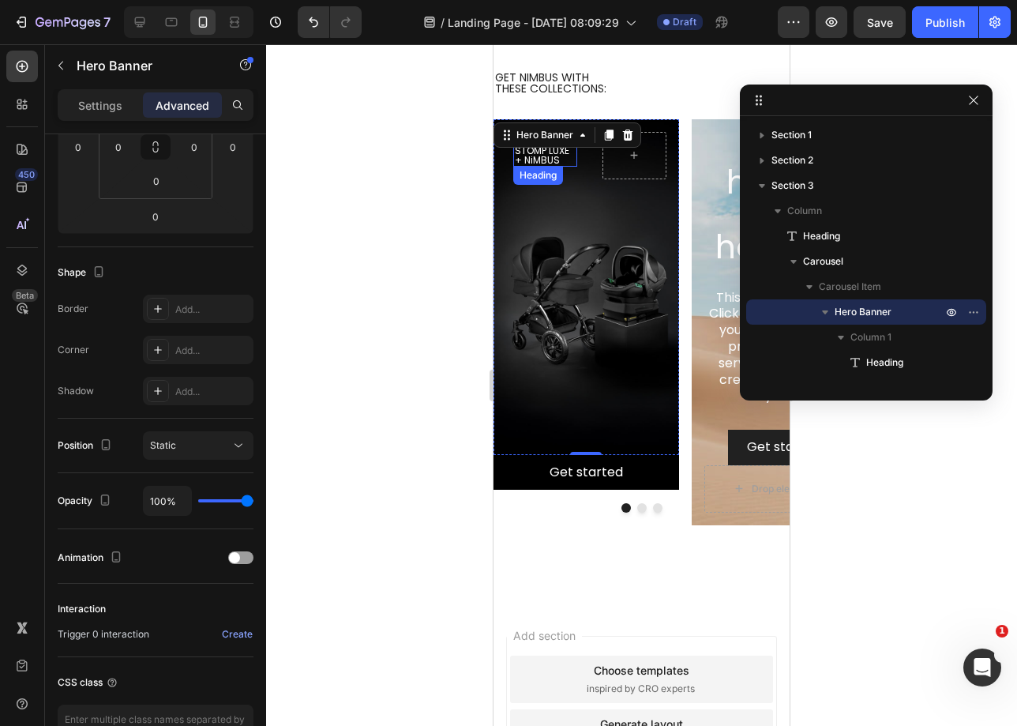
click at [571, 154] on h2 "STOMP LUXE + NiMBUS" at bounding box center [545, 156] width 64 height 22
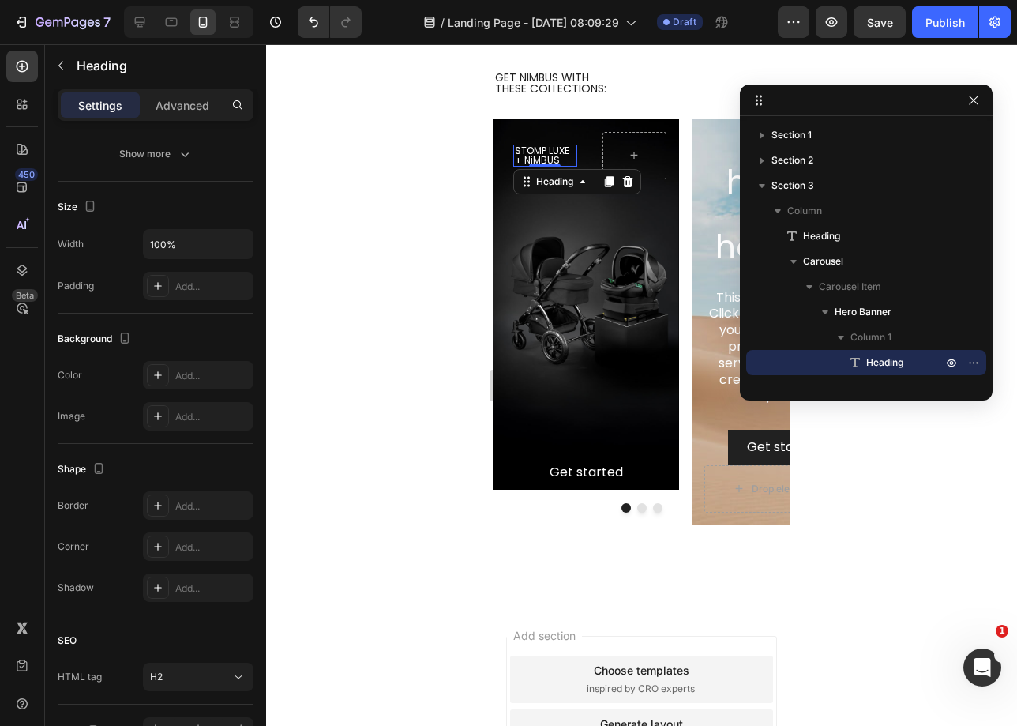
scroll to position [0, 0]
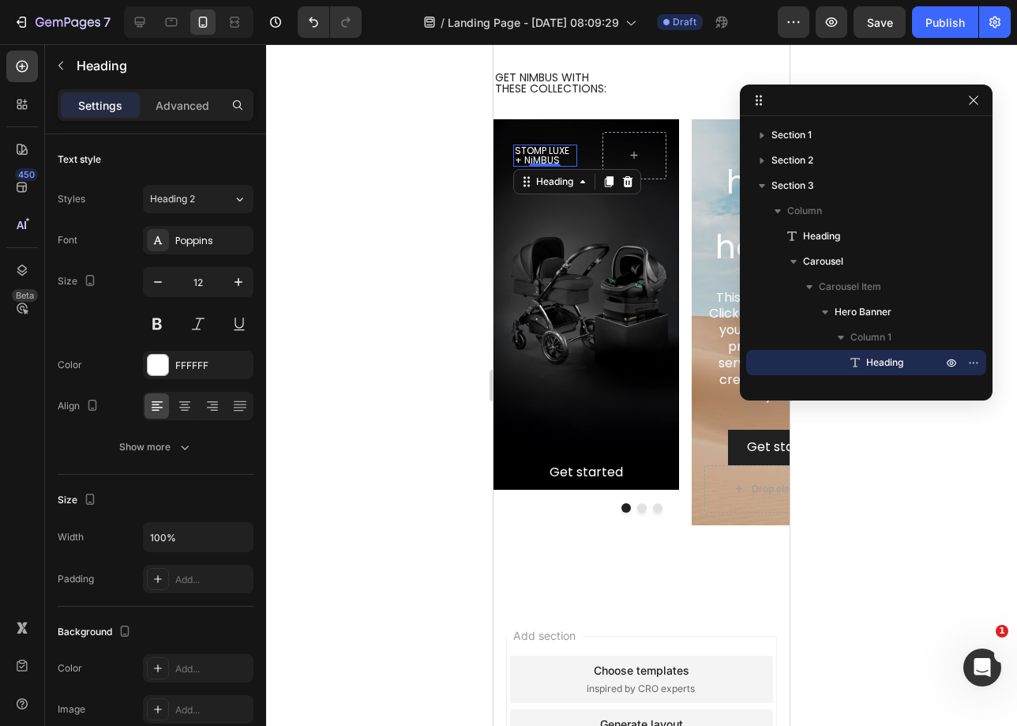
click at [968, 100] on icon "button" at bounding box center [973, 100] width 13 height 13
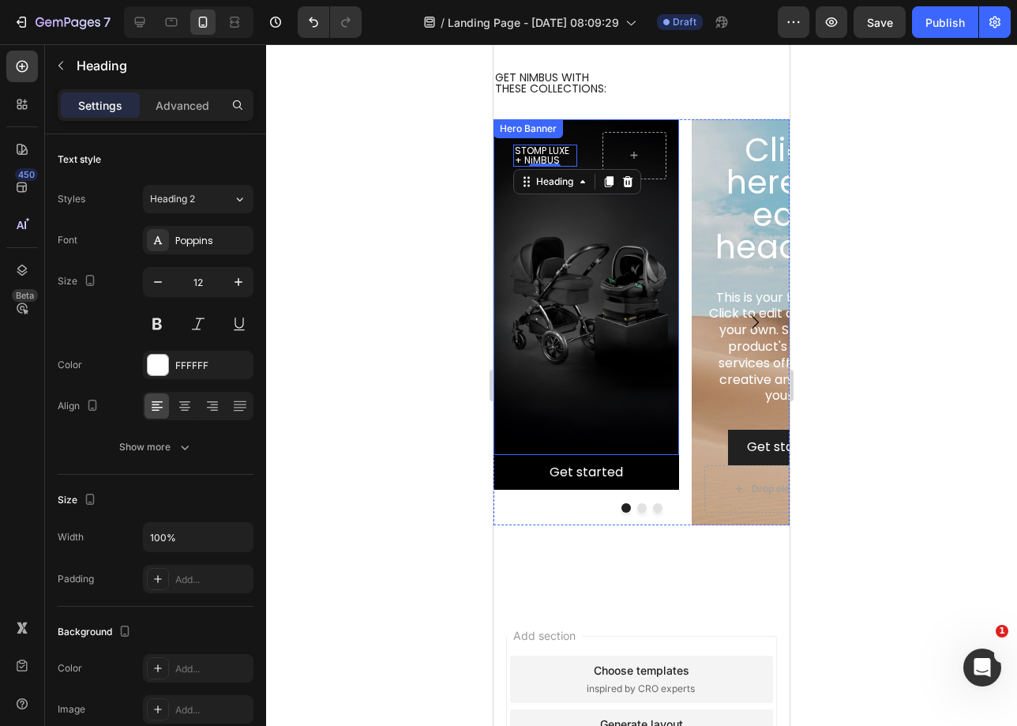
click at [555, 131] on div "Hero Banner" at bounding box center [528, 129] width 63 height 14
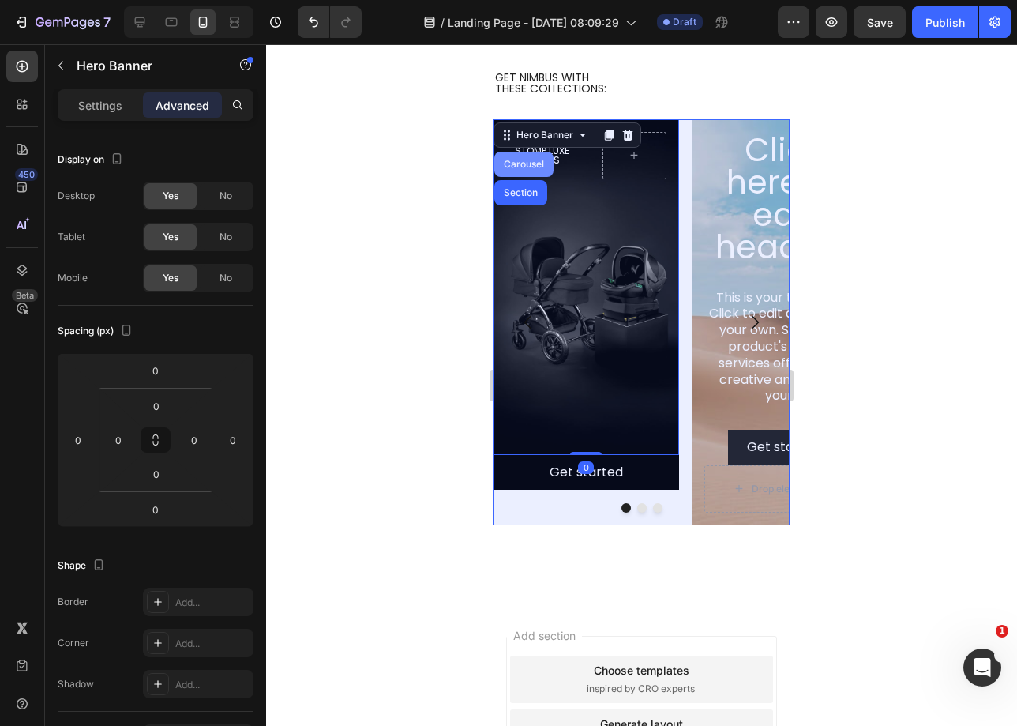
click at [529, 167] on div "Carousel" at bounding box center [524, 164] width 47 height 9
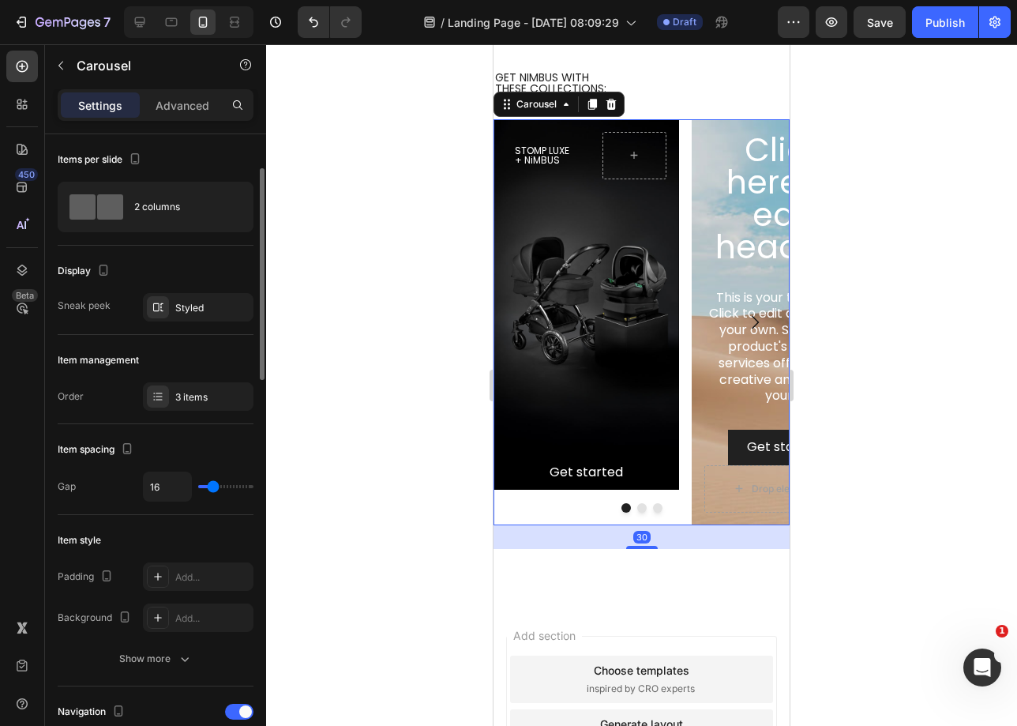
scroll to position [96, 0]
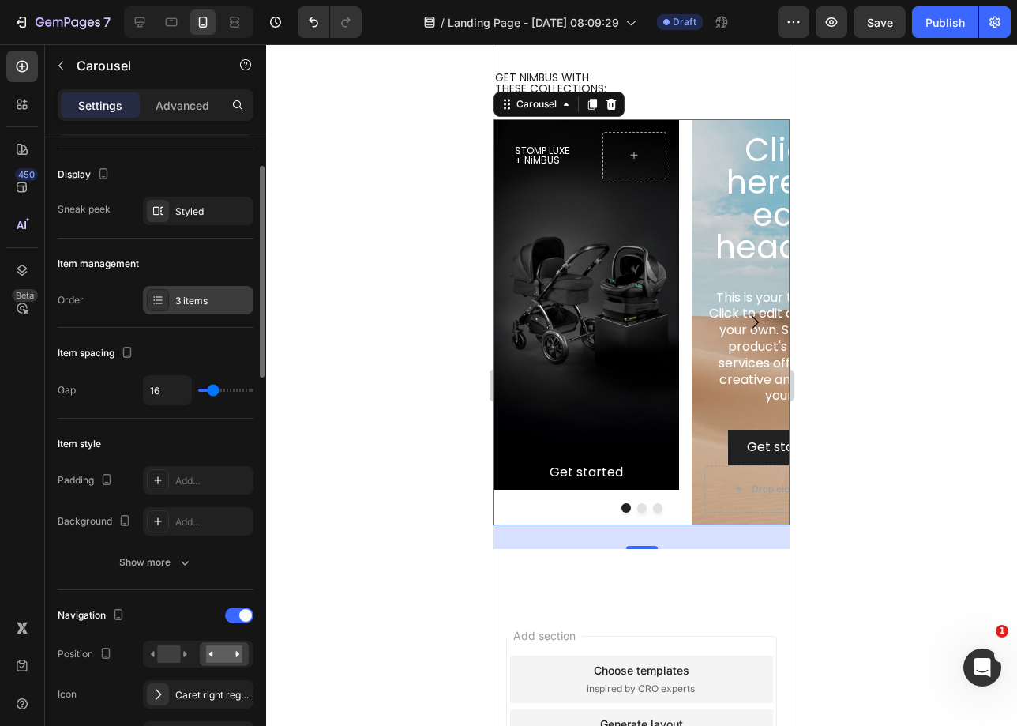
click at [175, 299] on div "3 items" at bounding box center [198, 300] width 111 height 28
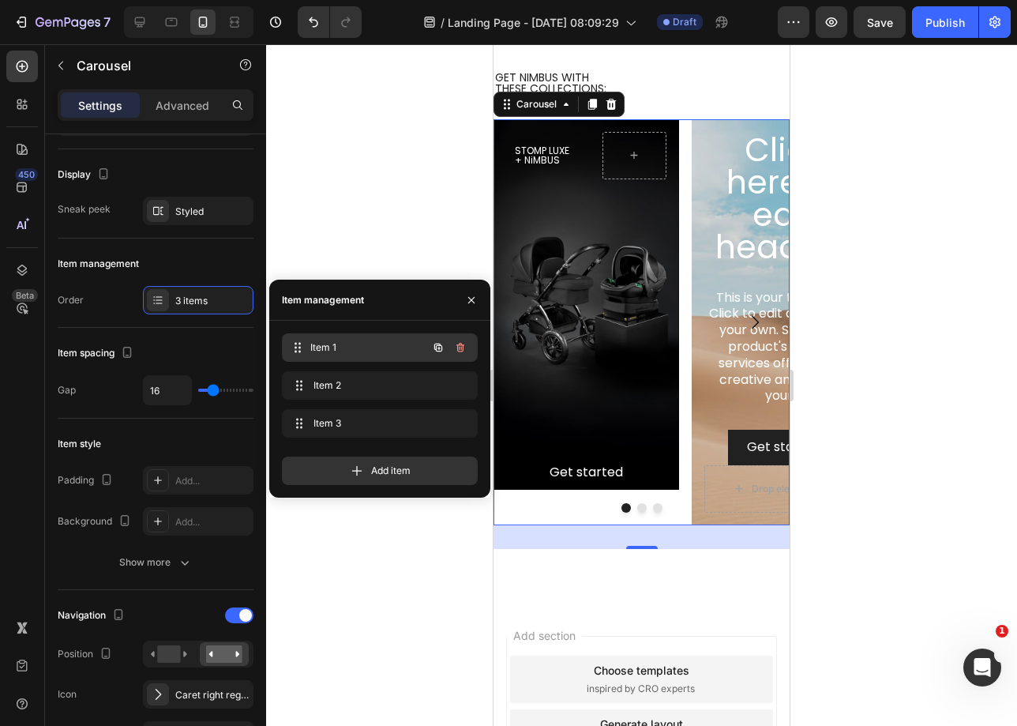
click at [336, 348] on span "Item 1" at bounding box center [368, 347] width 117 height 14
click at [317, 345] on span "Item 1" at bounding box center [368, 347] width 117 height 14
click at [438, 343] on icon "button" at bounding box center [438, 347] width 13 height 13
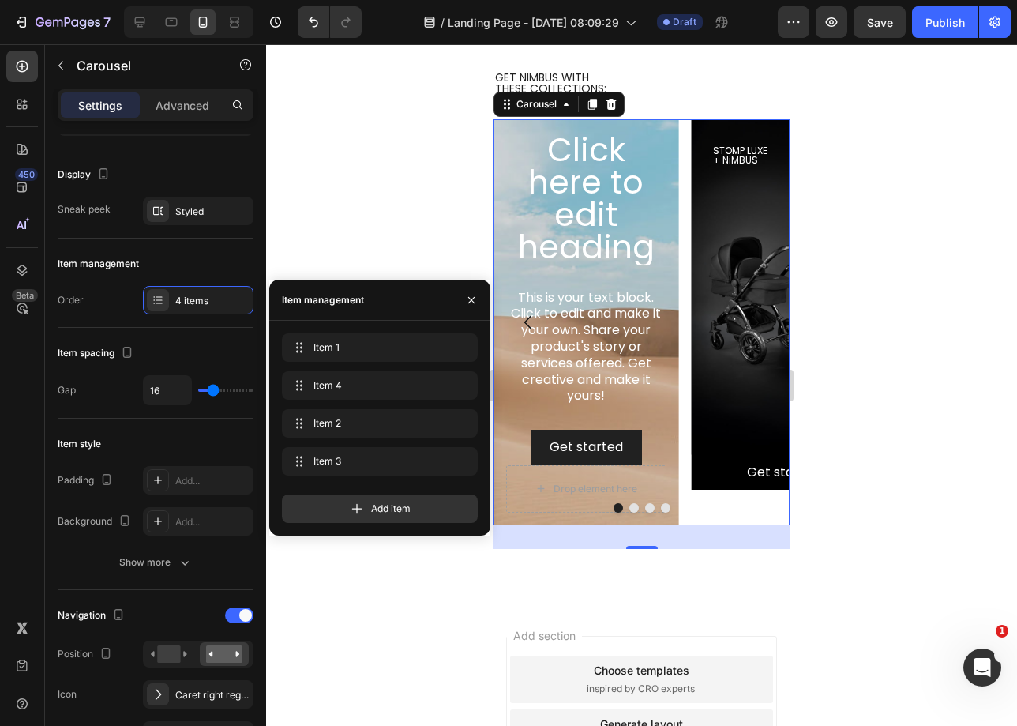
click at [629, 504] on button "Dot" at bounding box center [633, 507] width 9 height 9
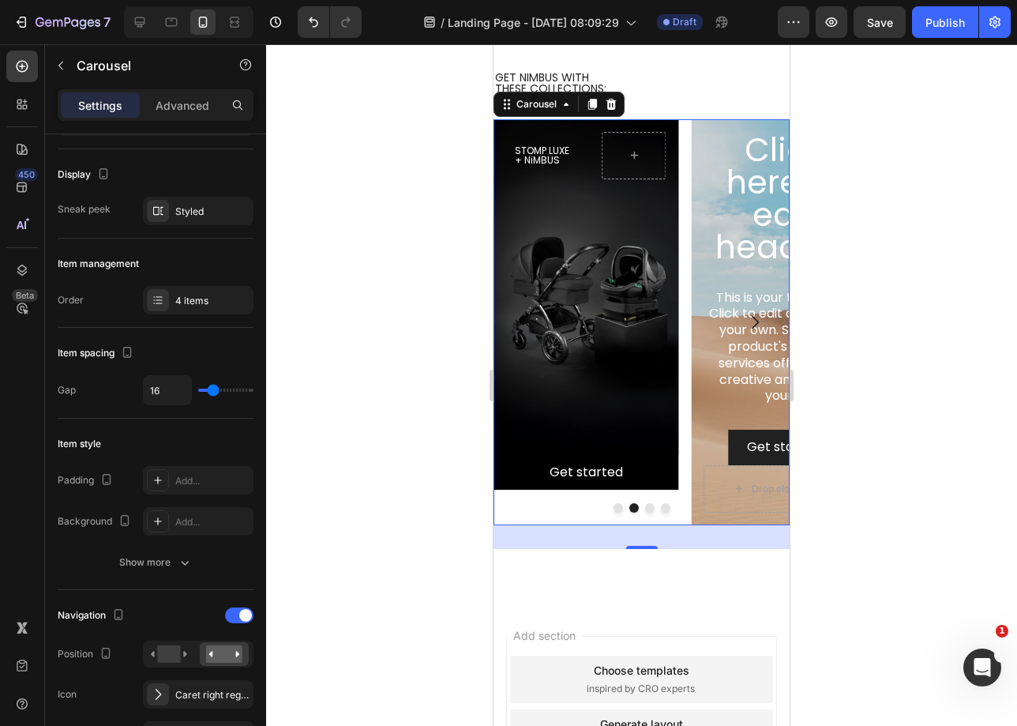
click at [614, 505] on button "Dot" at bounding box center [618, 507] width 9 height 9
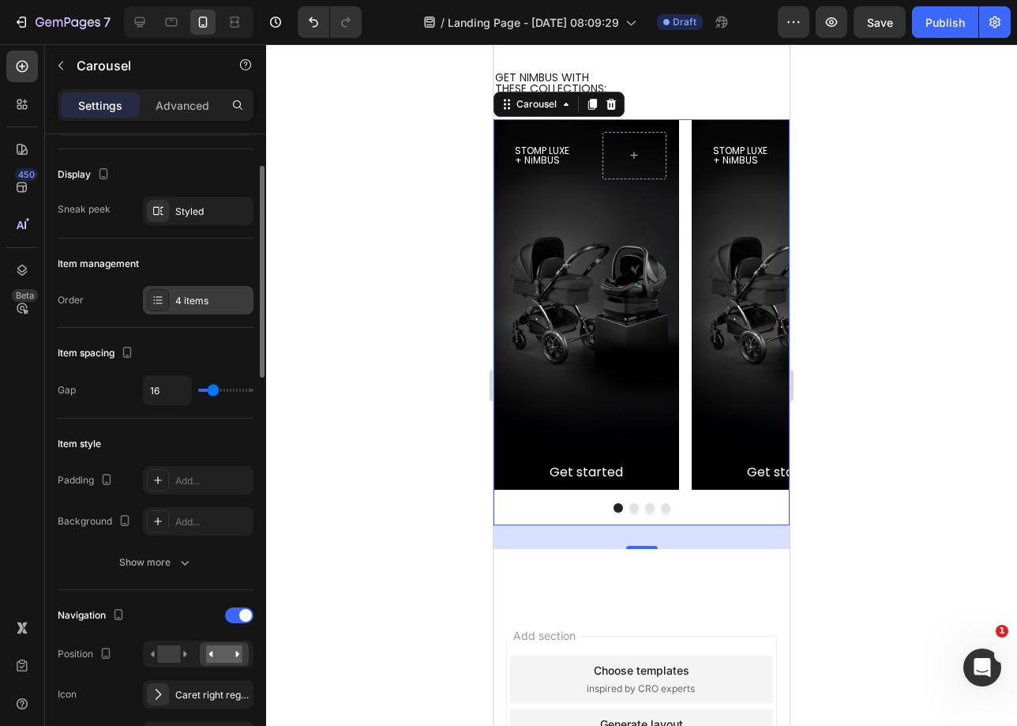
click at [198, 310] on div "4 items" at bounding box center [198, 300] width 111 height 28
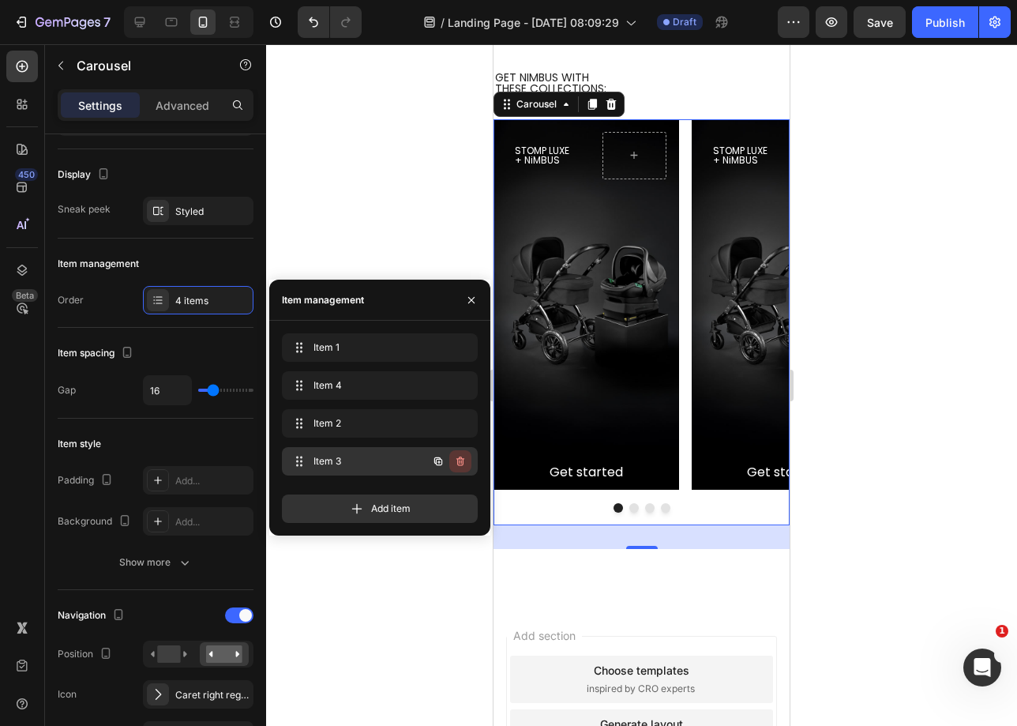
click at [456, 466] on icon "button" at bounding box center [460, 461] width 13 height 13
click at [456, 466] on div "Delete" at bounding box center [449, 461] width 29 height 14
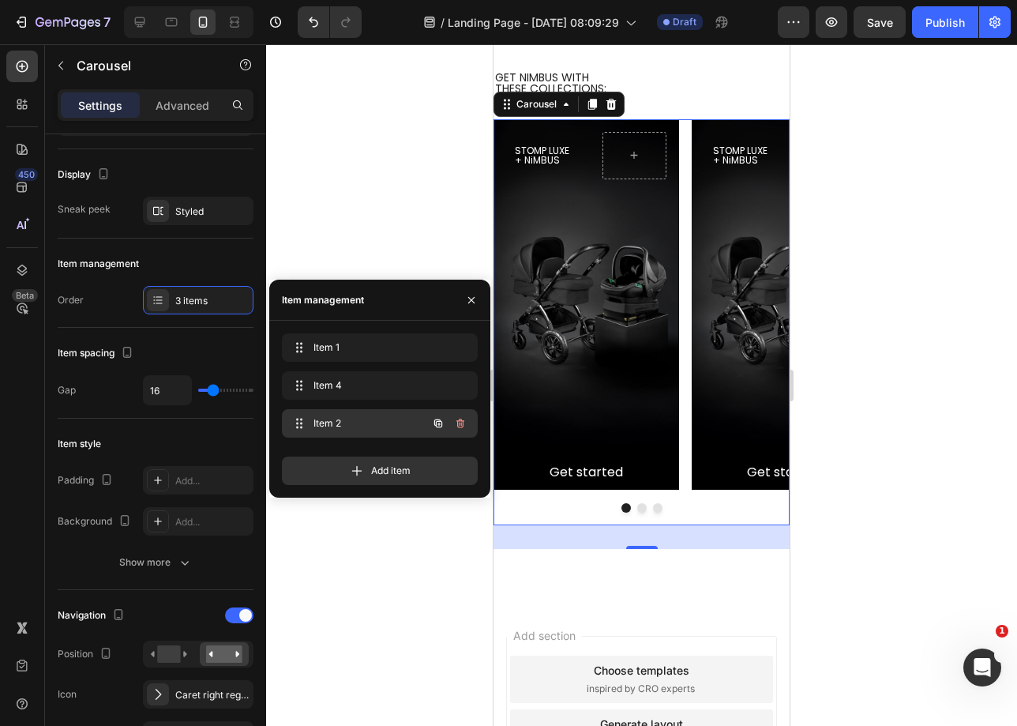
click at [464, 426] on icon "button" at bounding box center [460, 423] width 13 height 13
click at [464, 426] on div "Delete" at bounding box center [449, 423] width 29 height 14
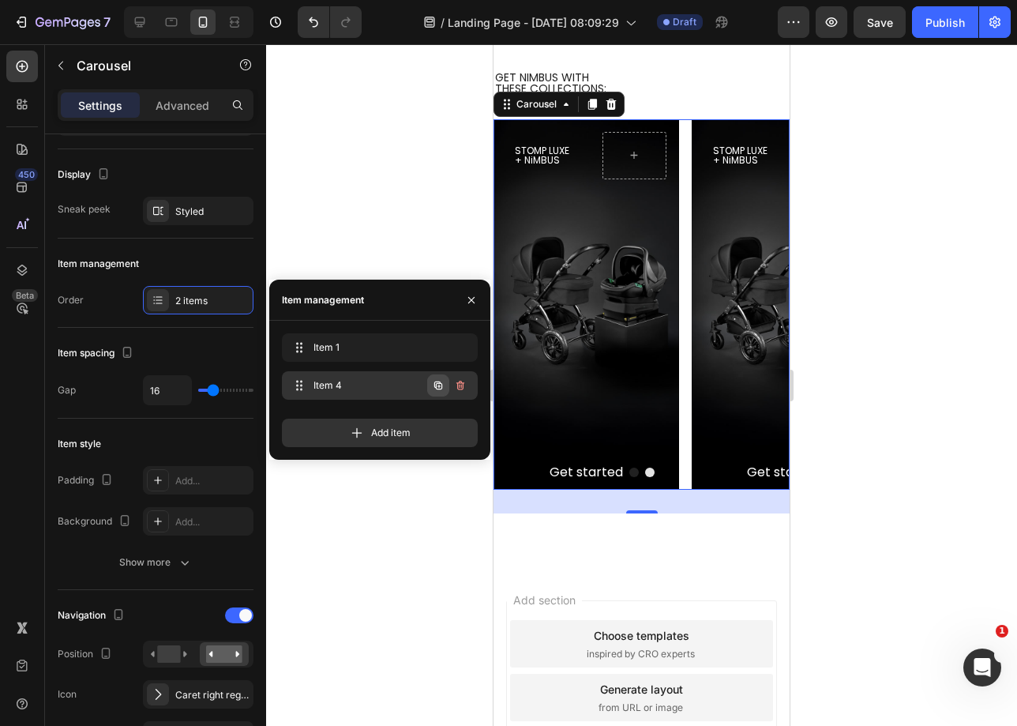
click at [440, 385] on icon "button" at bounding box center [438, 385] width 13 height 13
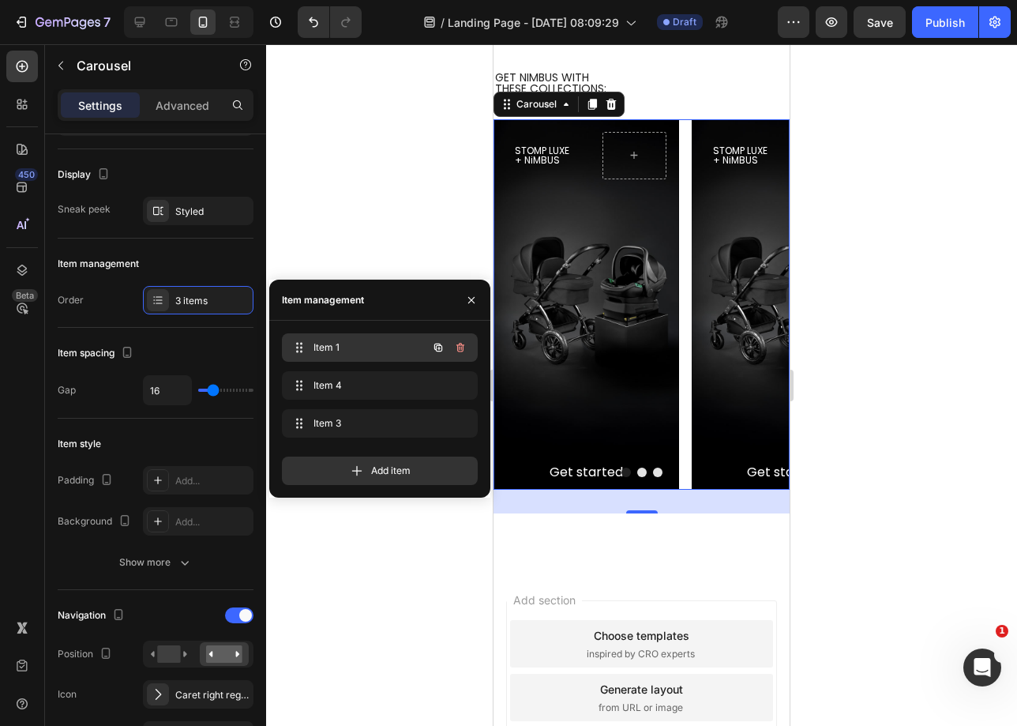
click at [336, 348] on span "Item 1" at bounding box center [358, 347] width 89 height 14
drag, startPoint x: 336, startPoint y: 348, endPoint x: 313, endPoint y: 348, distance: 22.9
click at [314, 348] on span "Item 1" at bounding box center [358, 347] width 89 height 14
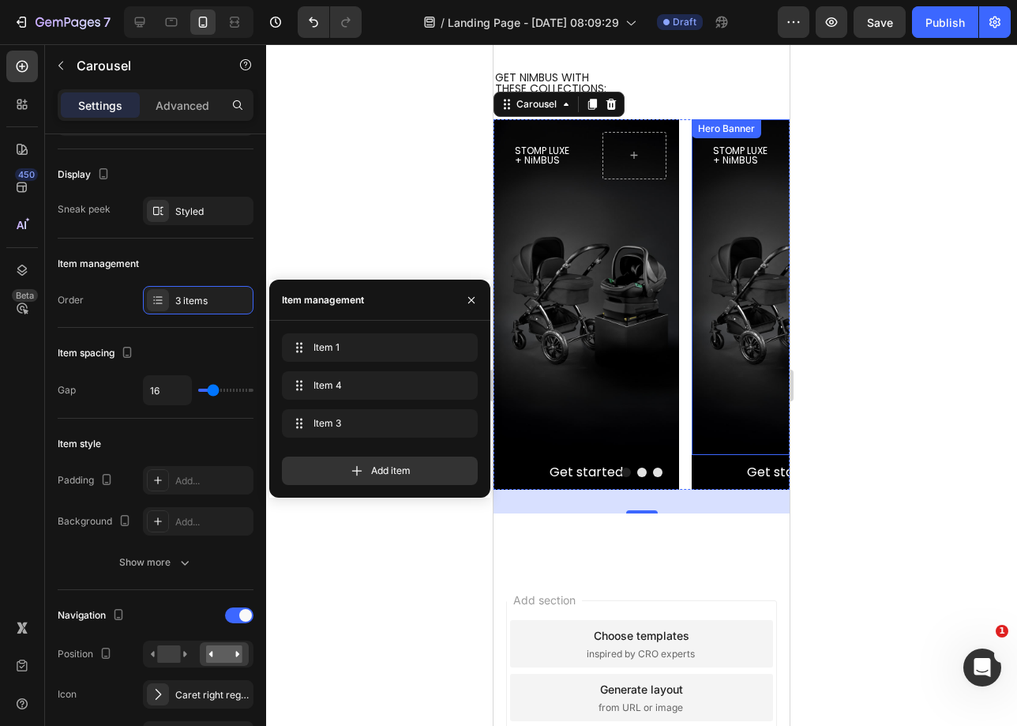
click at [702, 419] on div "Background Image" at bounding box center [785, 287] width 186 height 336
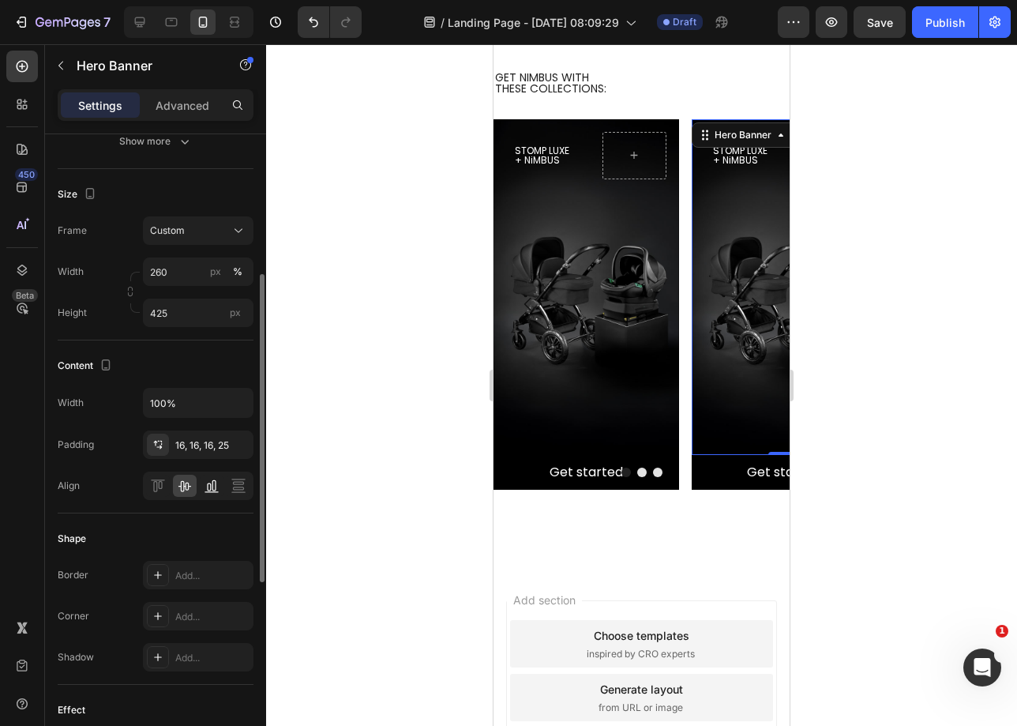
scroll to position [286, 0]
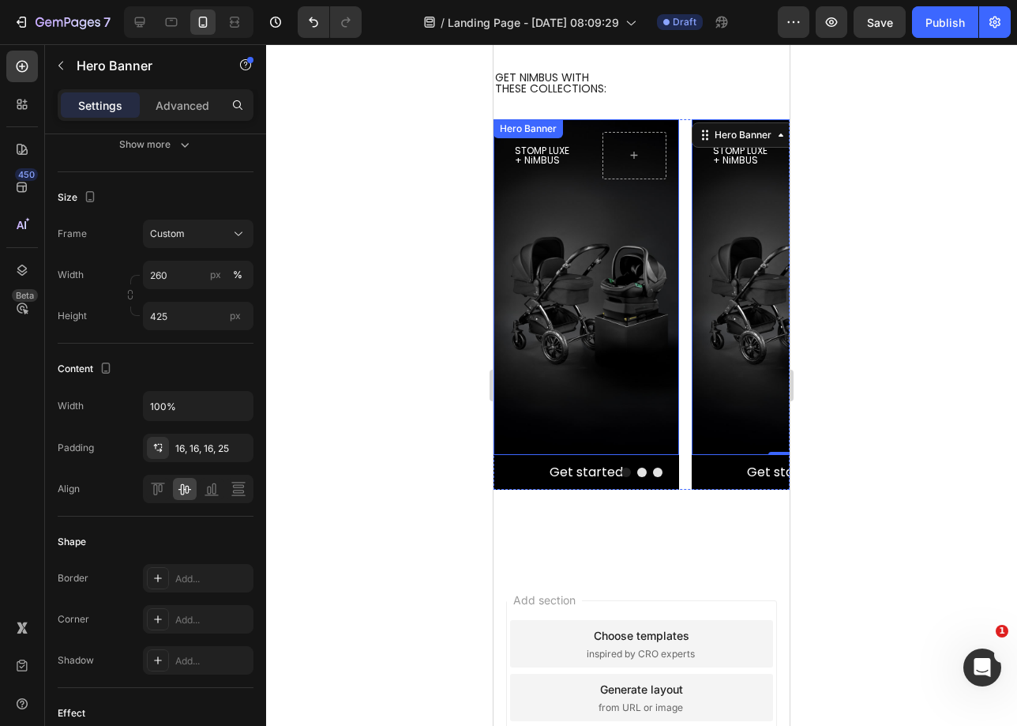
click at [524, 130] on div "Hero Banner" at bounding box center [528, 129] width 63 height 14
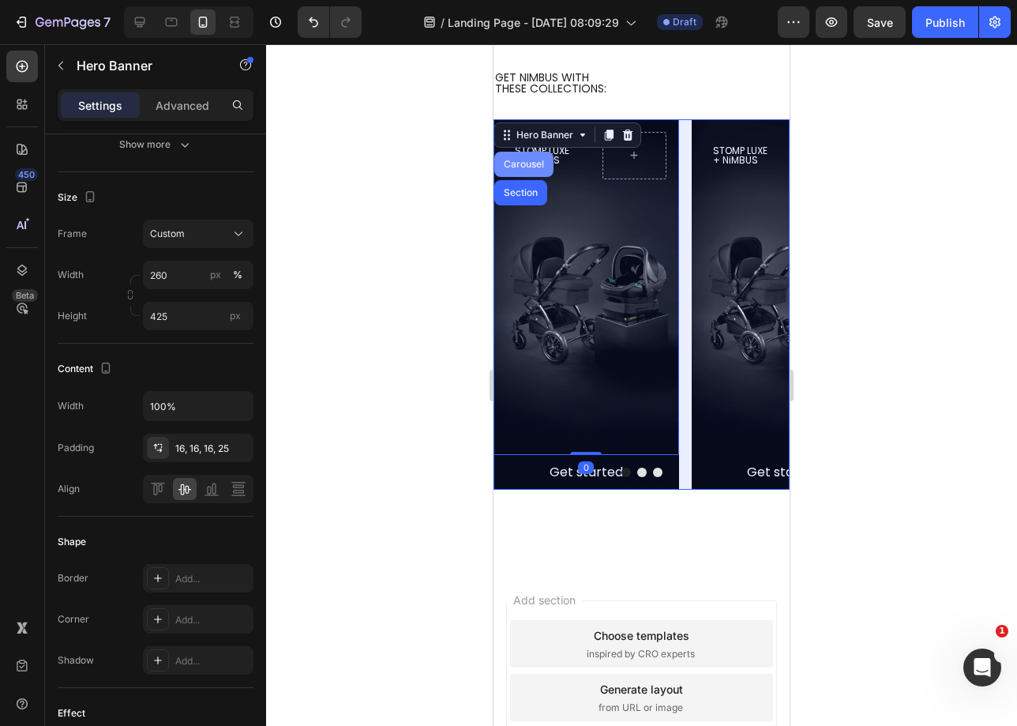
click at [520, 158] on div "Carousel" at bounding box center [523, 164] width 59 height 25
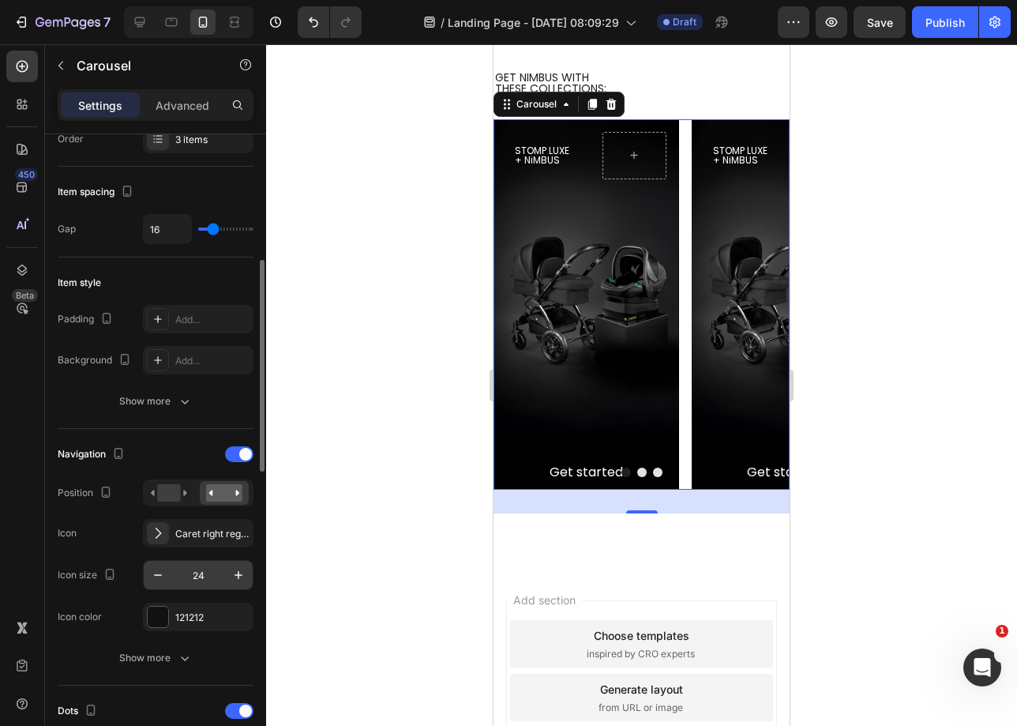
scroll to position [359, 0]
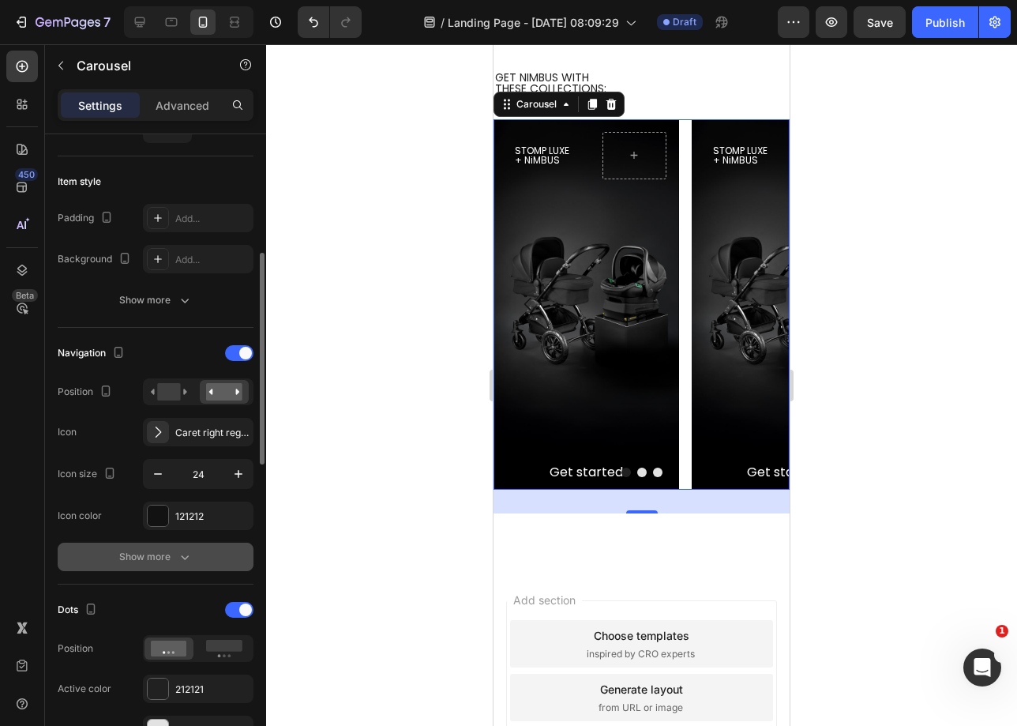
click at [141, 568] on button "Show more" at bounding box center [156, 557] width 196 height 28
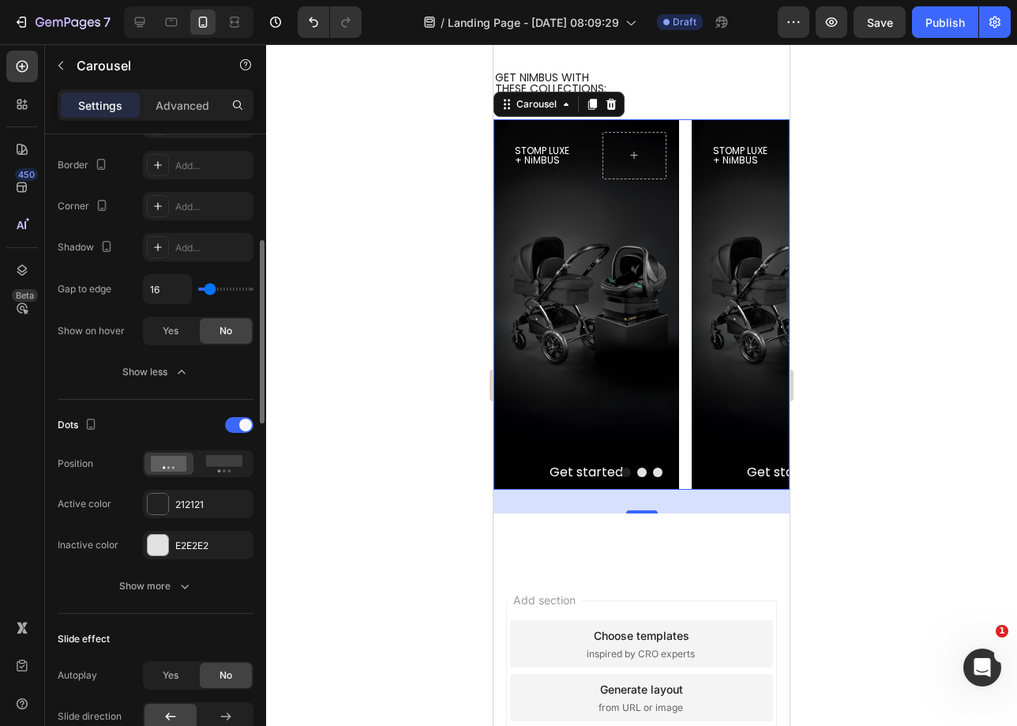
scroll to position [945, 0]
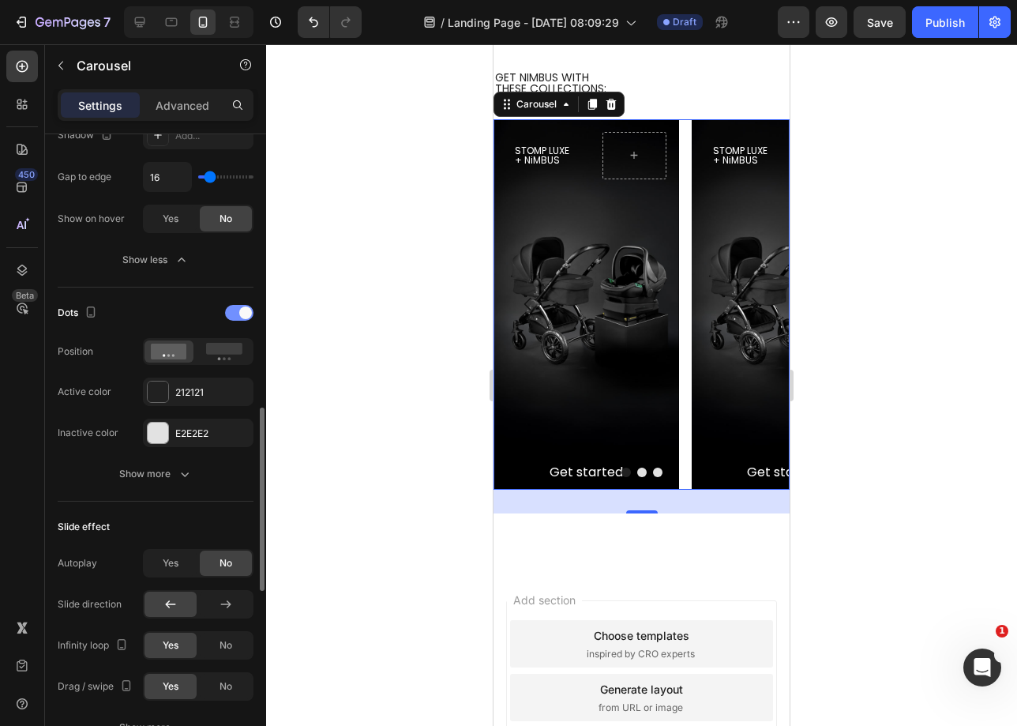
click at [242, 310] on span at bounding box center [245, 312] width 13 height 13
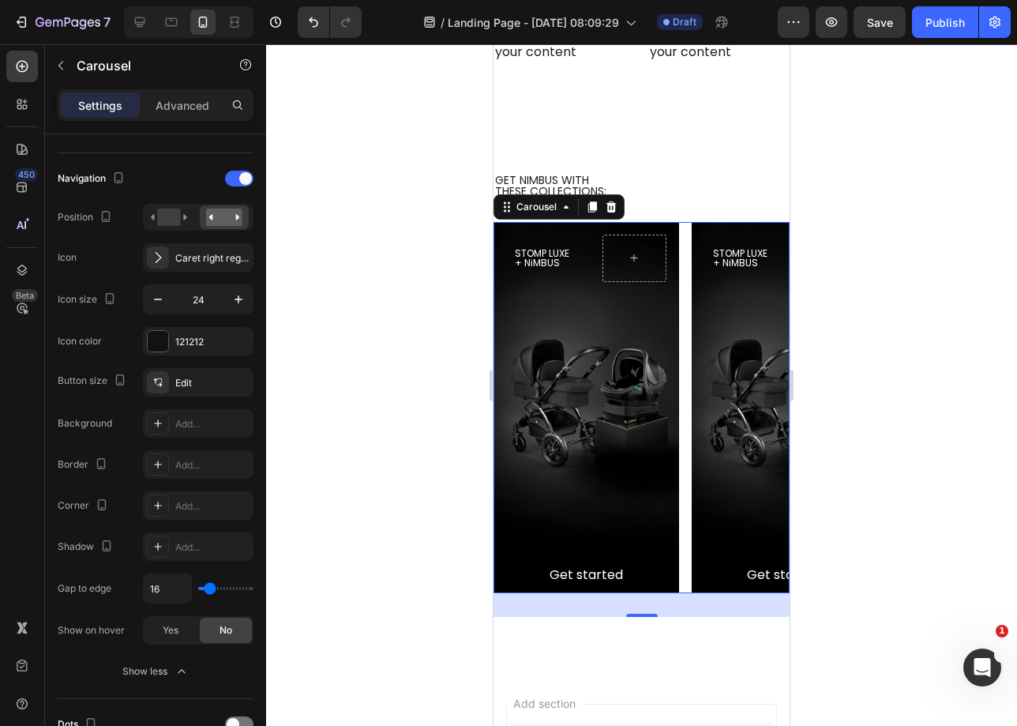
scroll to position [2304, 0]
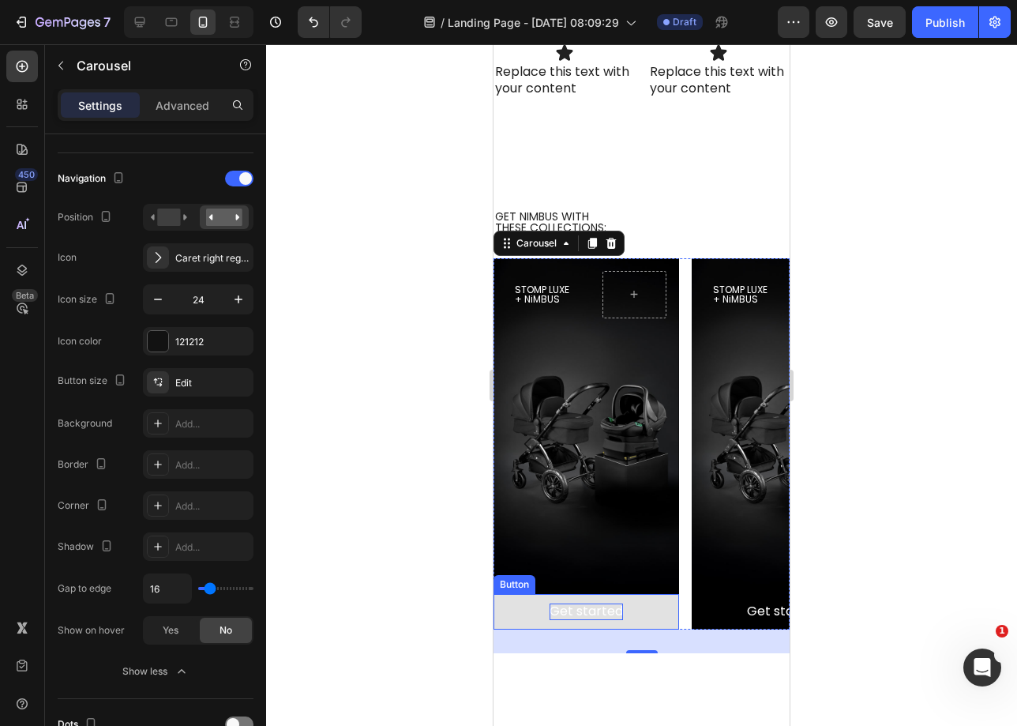
click at [601, 604] on div "Get started" at bounding box center [586, 611] width 73 height 17
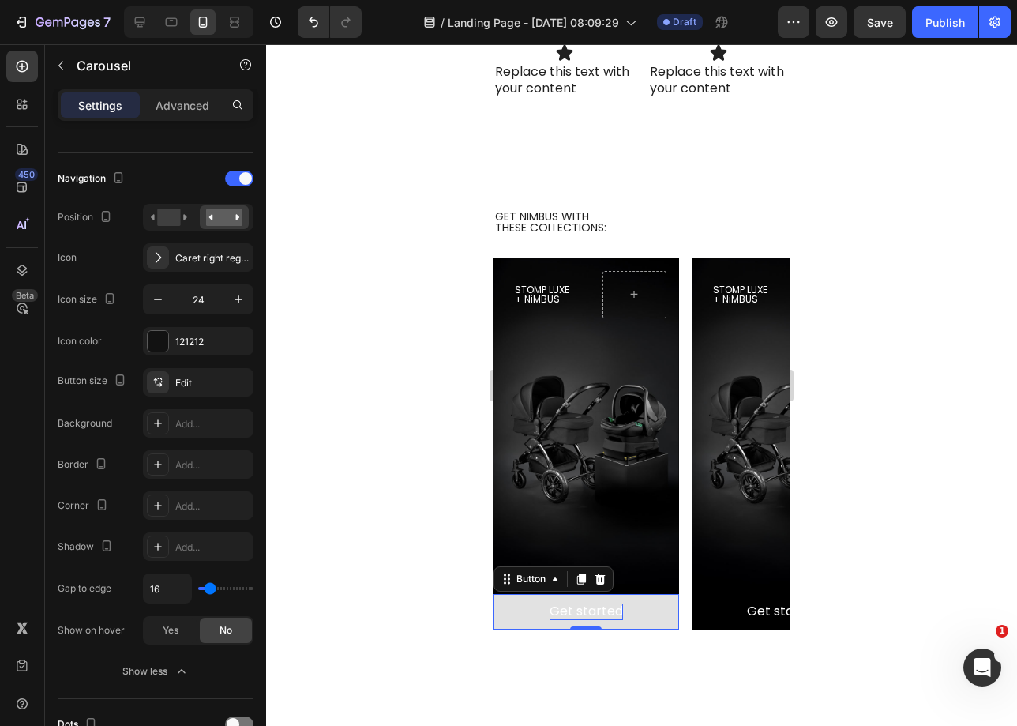
scroll to position [0, 0]
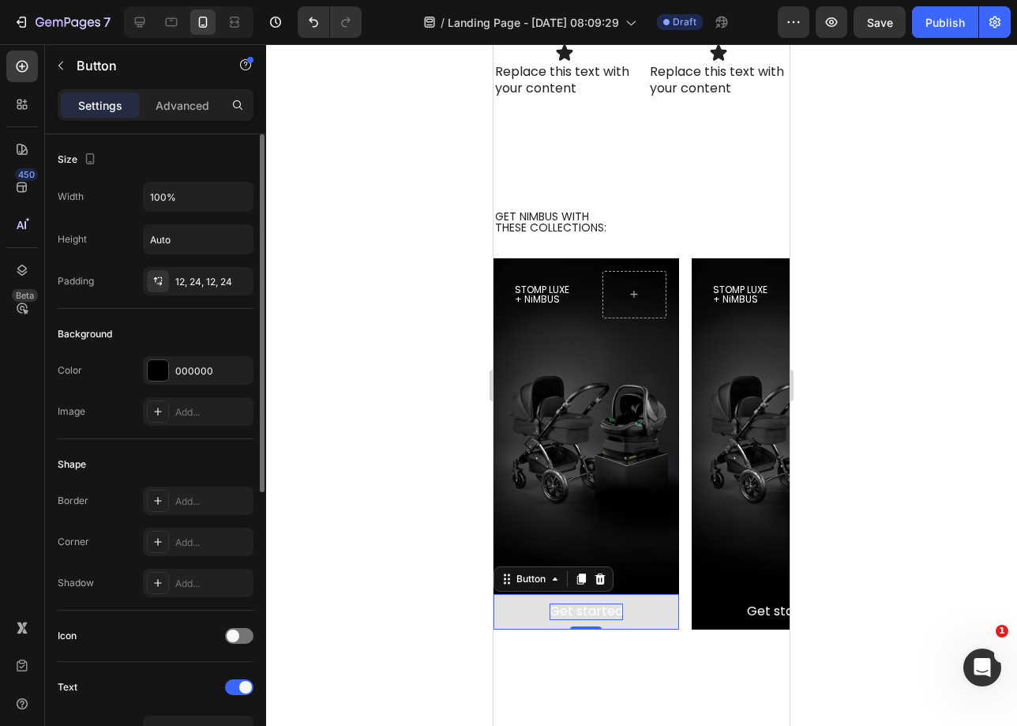
click at [601, 604] on div "Get started" at bounding box center [586, 611] width 73 height 17
click at [601, 604] on p "Get started" at bounding box center [586, 611] width 73 height 17
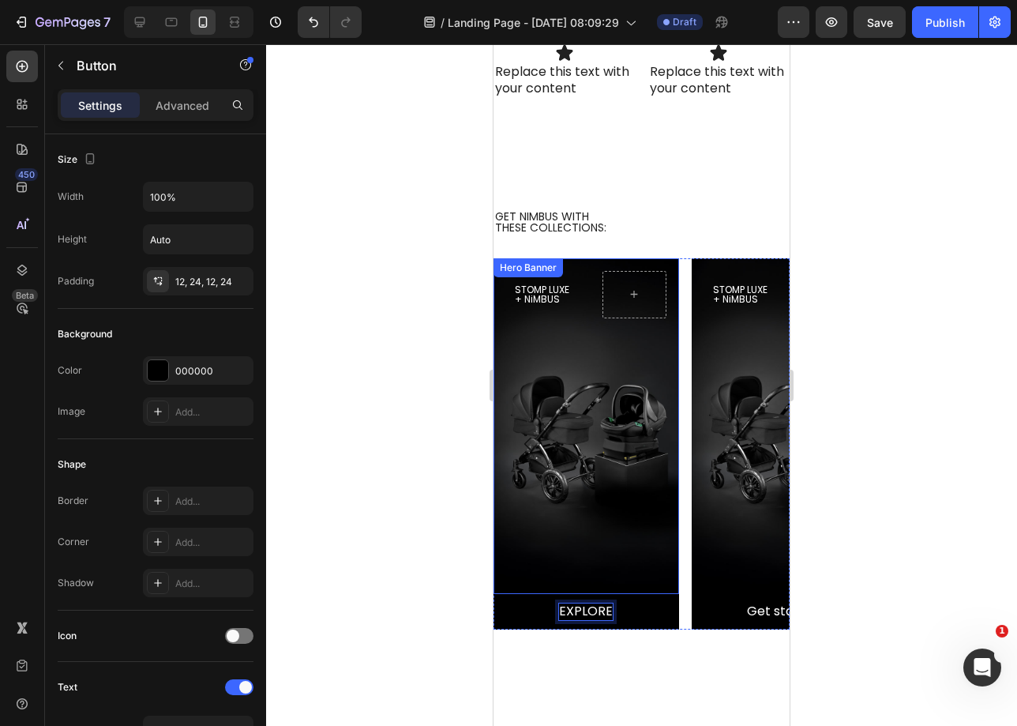
click at [663, 514] on div "Background Image" at bounding box center [587, 426] width 186 height 336
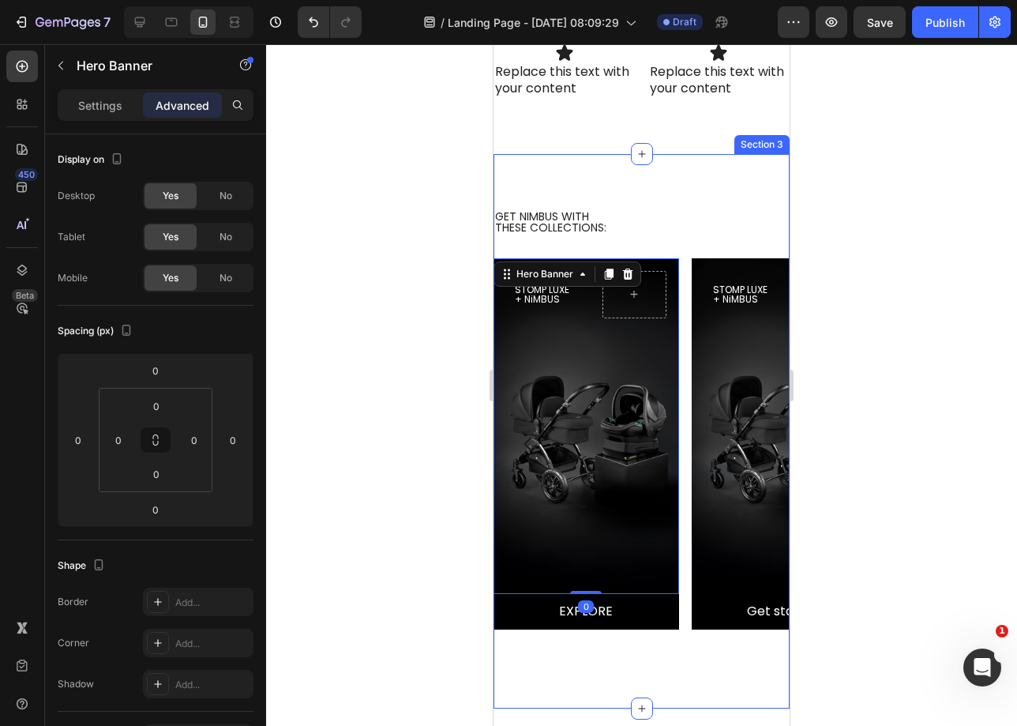
click at [557, 652] on div "GET NIMBUS WITH   THESE COLLECTIONS: Heading STOMP LUXE + NiMBUS Heading Hero B…" at bounding box center [642, 431] width 296 height 554
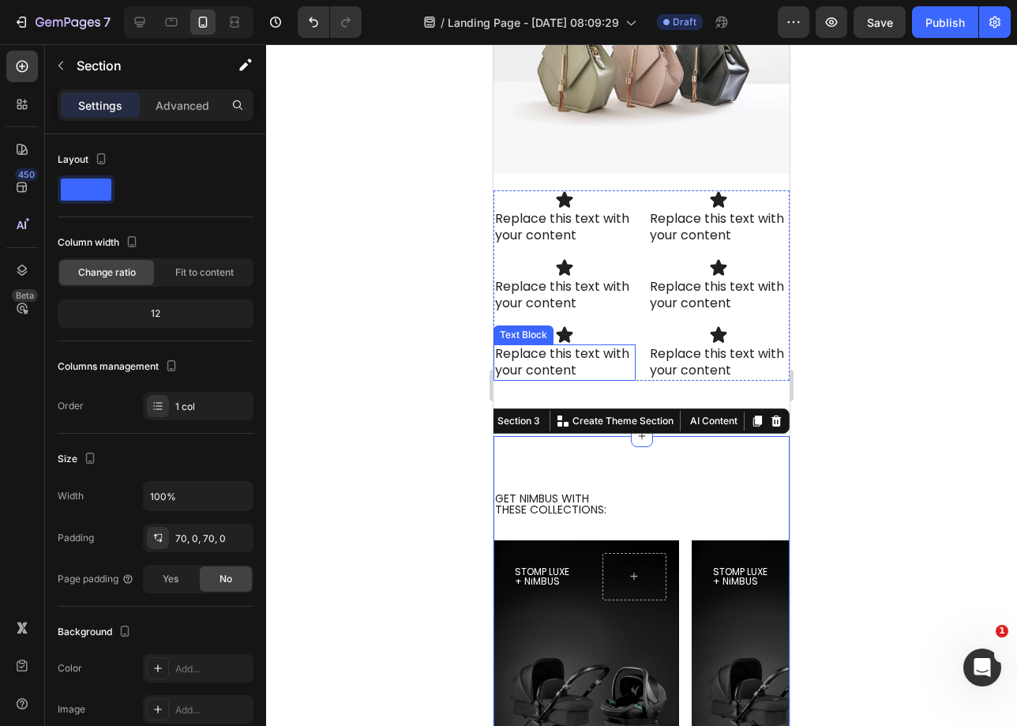
scroll to position [2021, 0]
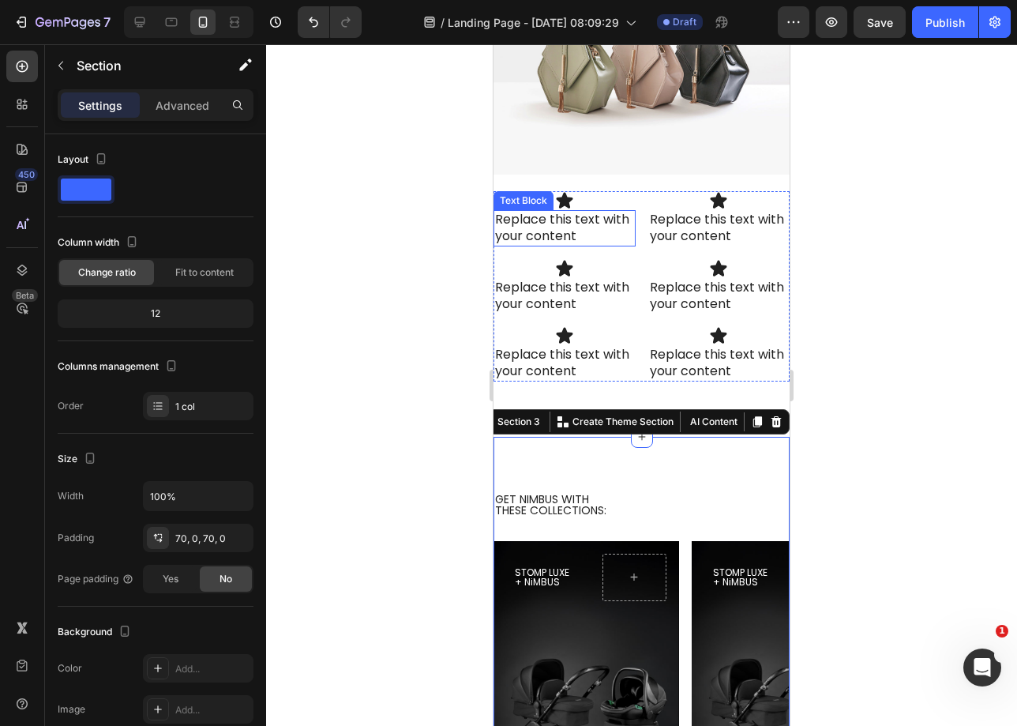
click at [547, 217] on div "Replace this text with your content" at bounding box center [565, 228] width 142 height 36
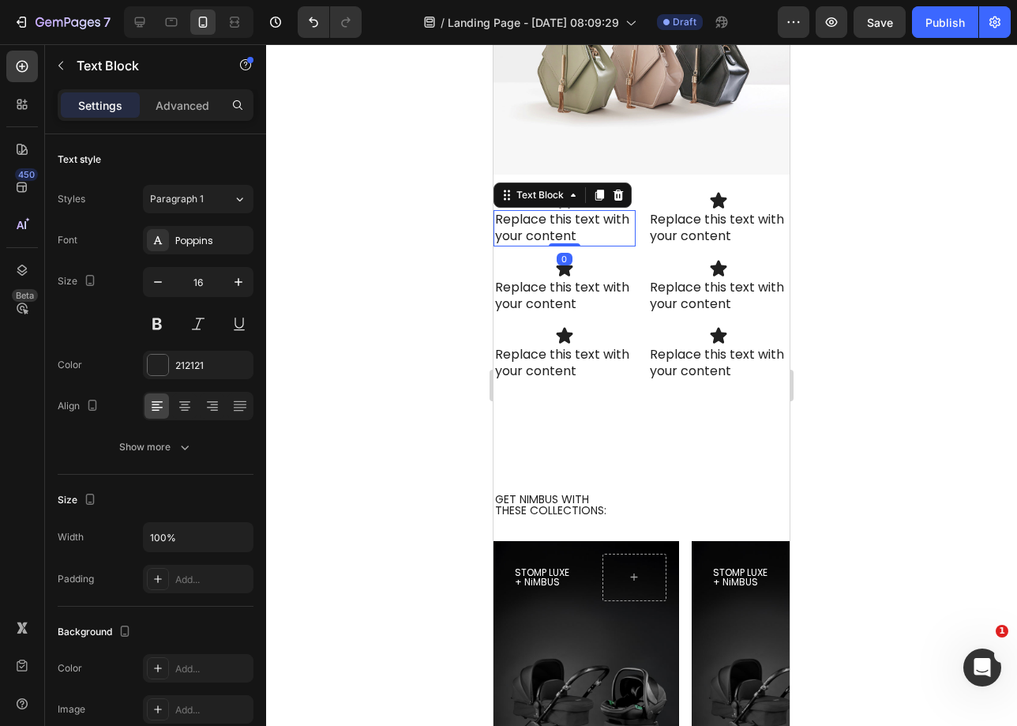
click at [547, 217] on div "Replace this text with your content" at bounding box center [565, 228] width 142 height 36
click at [547, 217] on p "Replace this text with your content" at bounding box center [564, 228] width 139 height 33
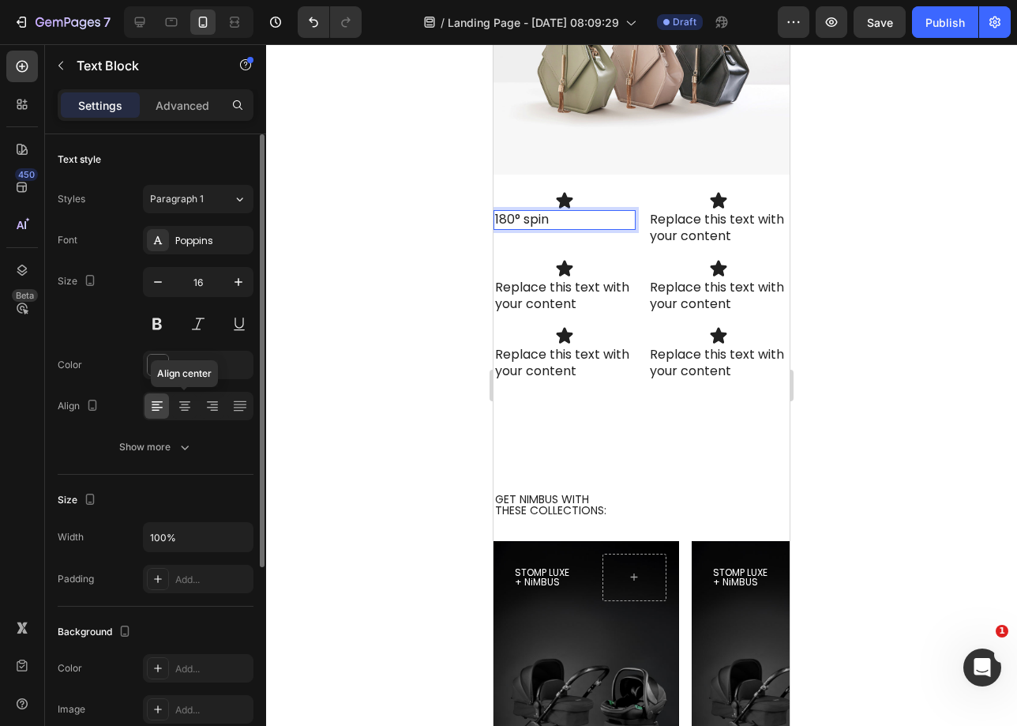
click at [189, 410] on icon at bounding box center [185, 406] width 16 height 16
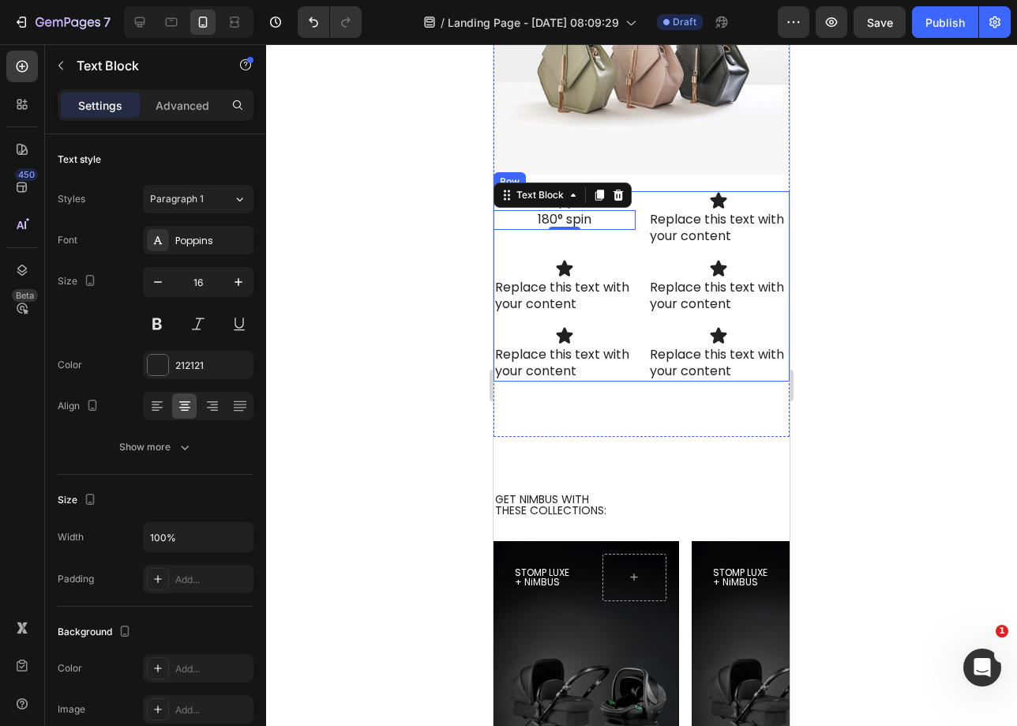
click at [609, 234] on div "Icon 180° spin Text Block 0" at bounding box center [565, 218] width 142 height 55
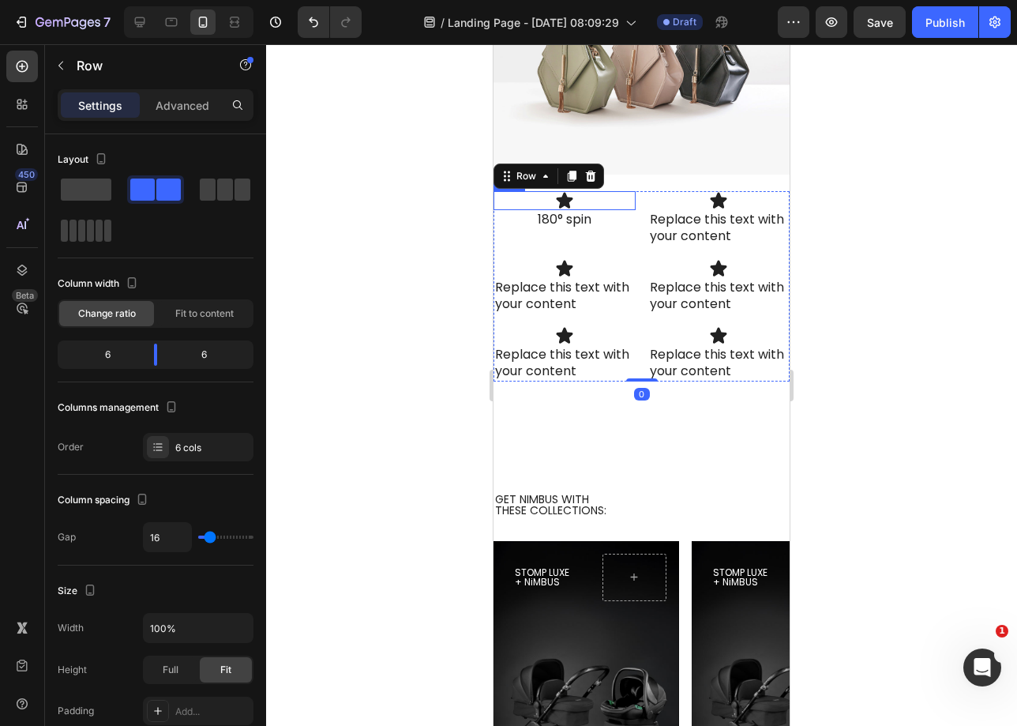
click at [608, 197] on div "Icon" at bounding box center [565, 200] width 142 height 19
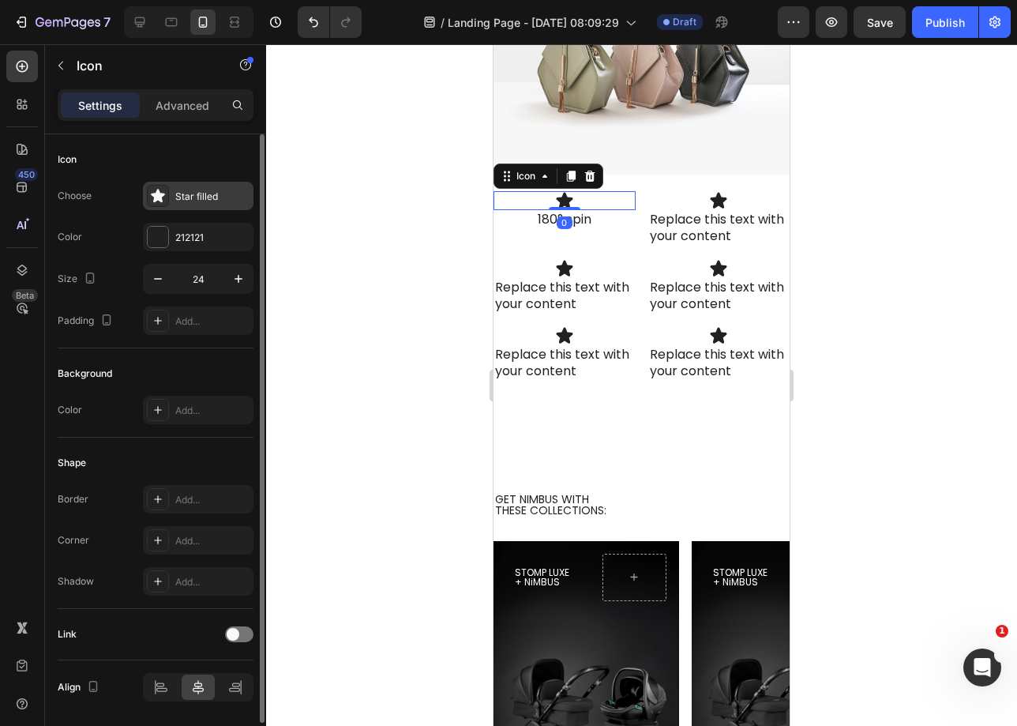
click at [205, 205] on div "Star filled" at bounding box center [198, 196] width 111 height 28
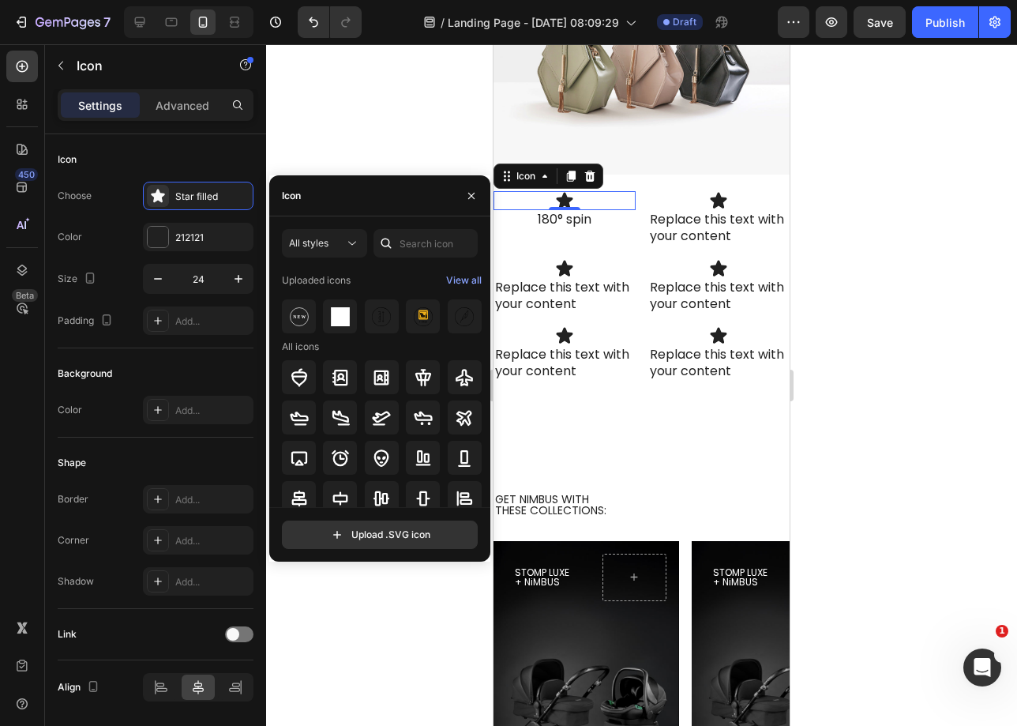
scroll to position [3, 0]
click at [456, 275] on div "View all" at bounding box center [464, 279] width 36 height 19
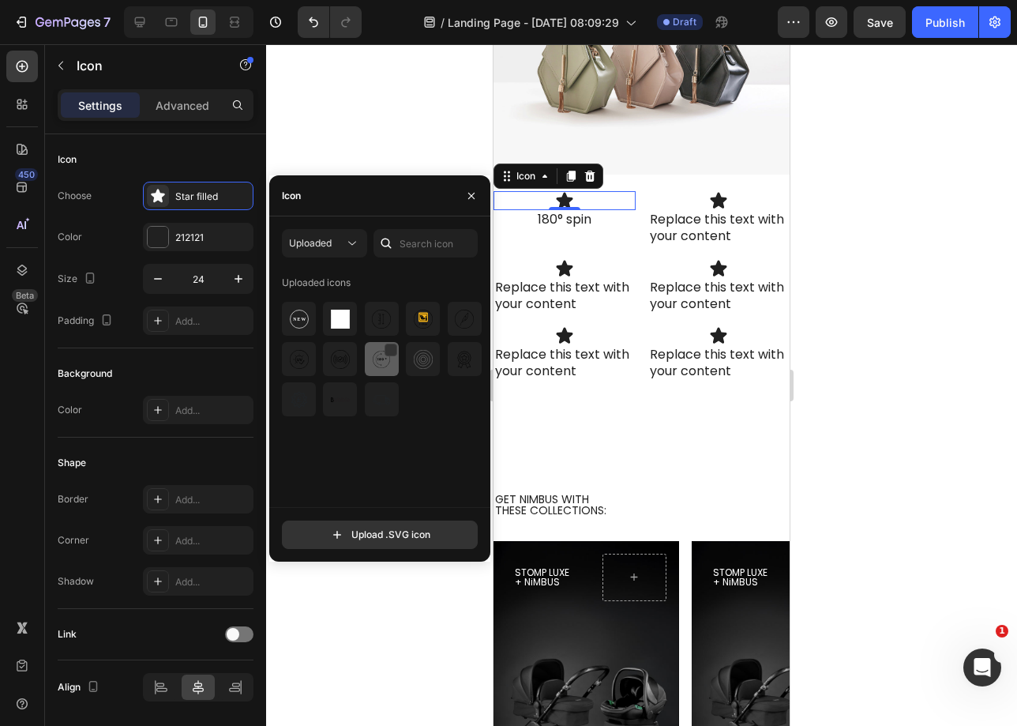
click at [389, 364] on img at bounding box center [381, 359] width 19 height 19
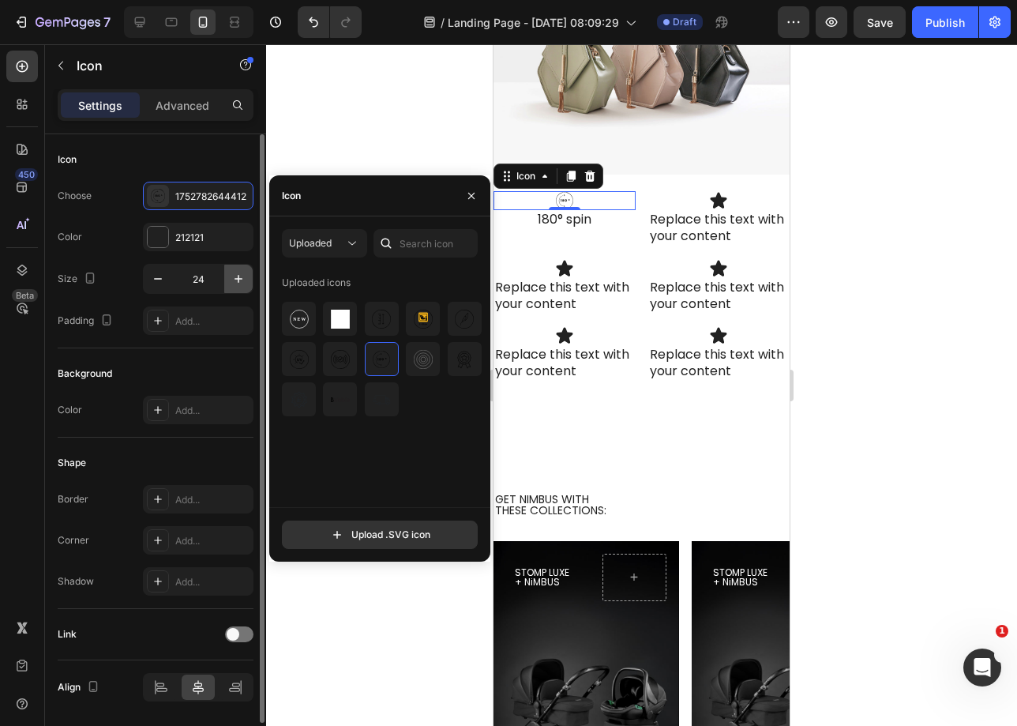
click at [235, 284] on icon "button" at bounding box center [239, 279] width 16 height 16
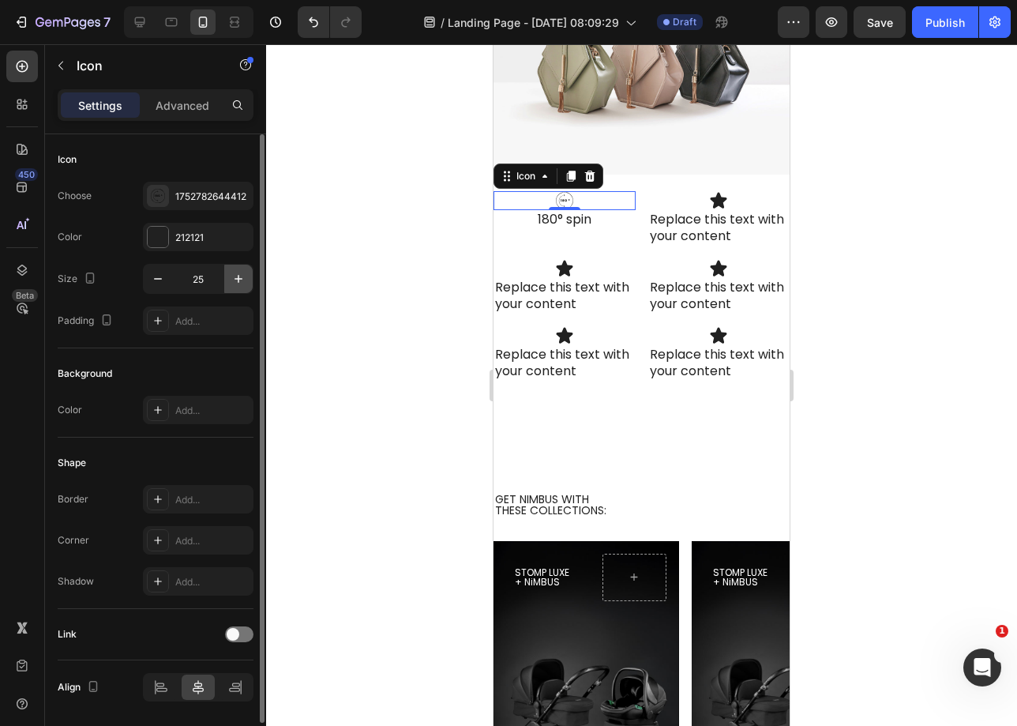
click at [235, 284] on icon "button" at bounding box center [239, 279] width 16 height 16
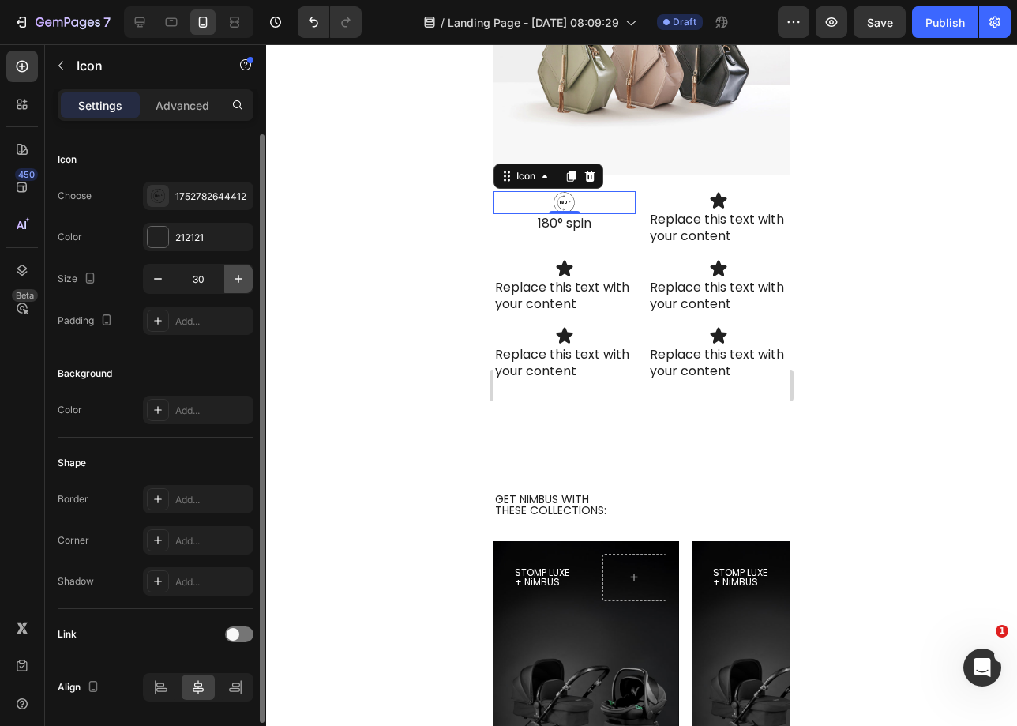
click at [235, 284] on icon "button" at bounding box center [239, 279] width 16 height 16
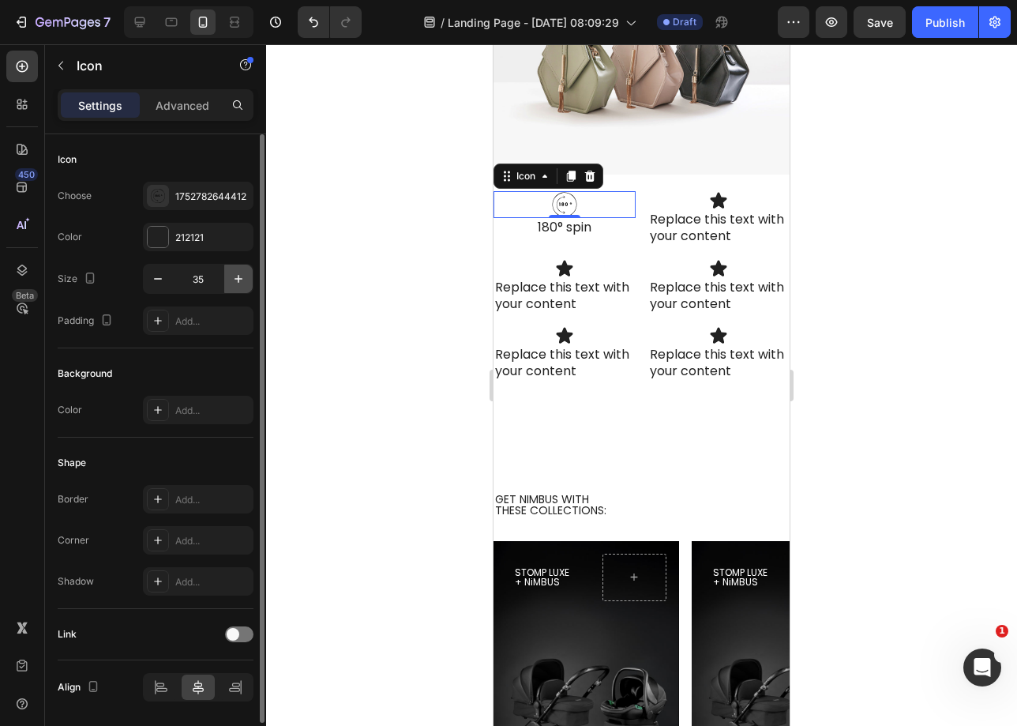
click at [235, 284] on icon "button" at bounding box center [239, 279] width 16 height 16
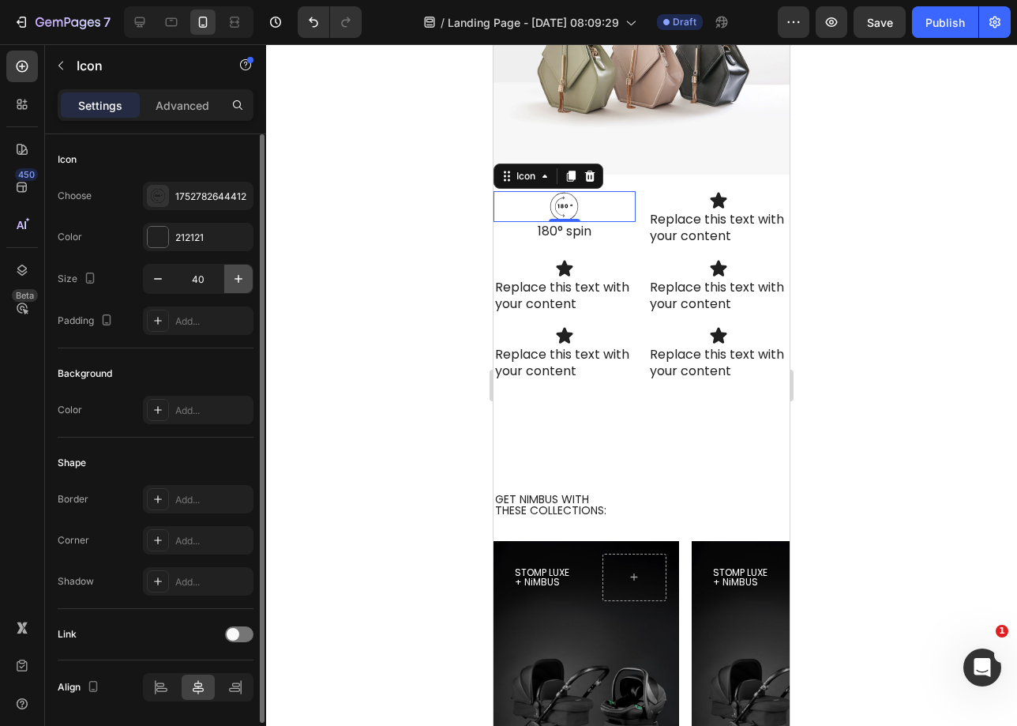
click at [235, 284] on icon "button" at bounding box center [239, 279] width 16 height 16
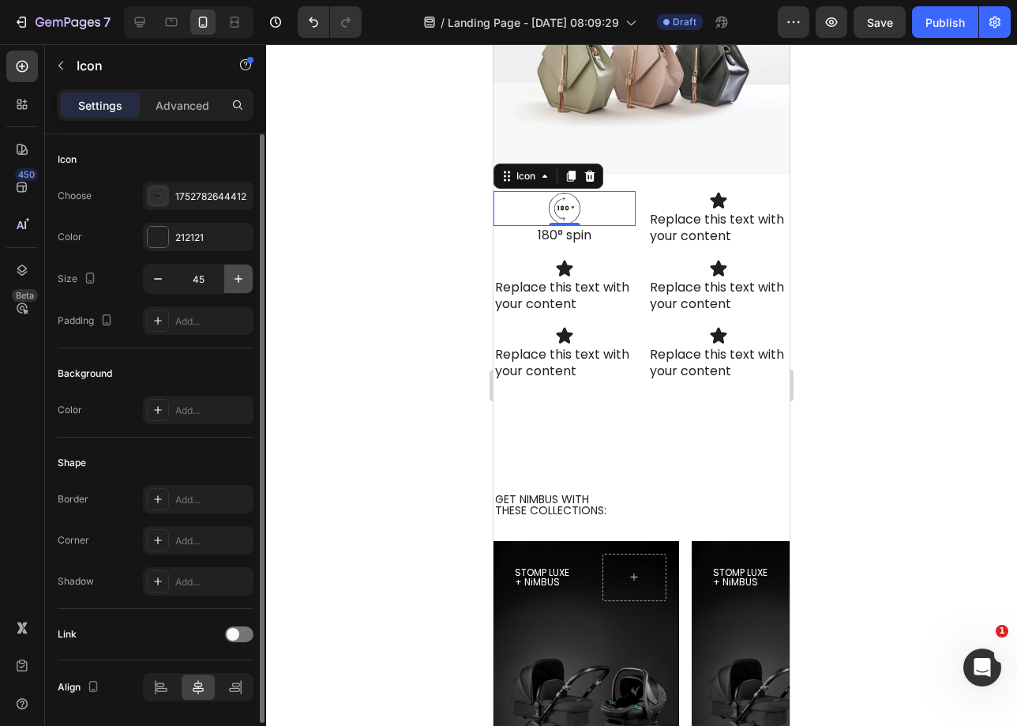
click at [235, 284] on icon "button" at bounding box center [239, 279] width 16 height 16
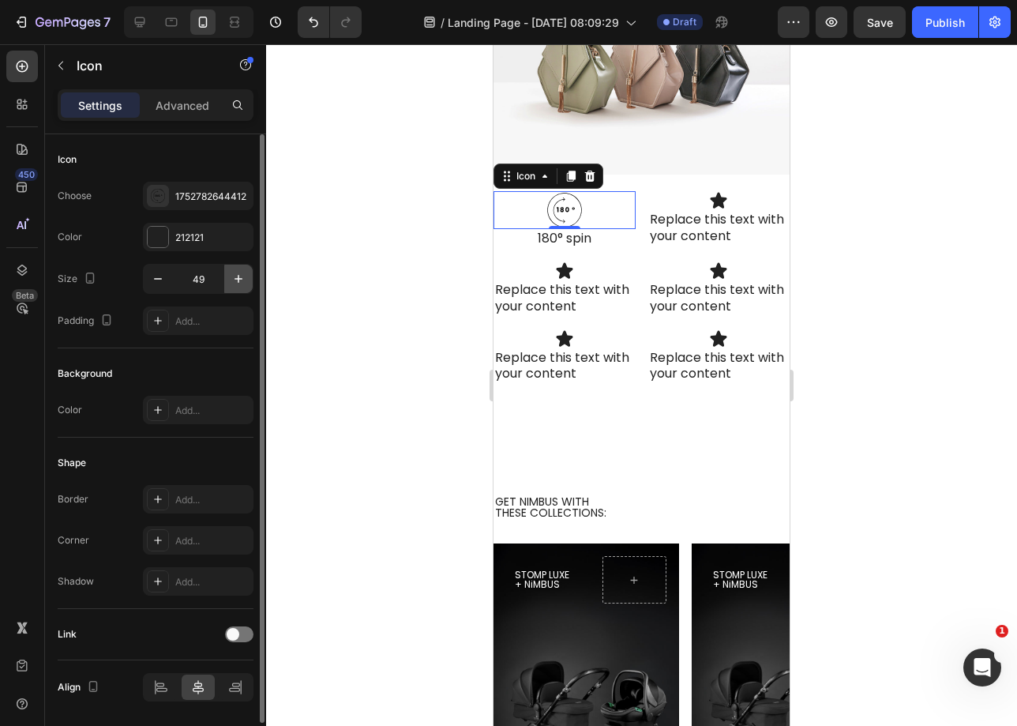
click at [235, 284] on icon "button" at bounding box center [239, 279] width 16 height 16
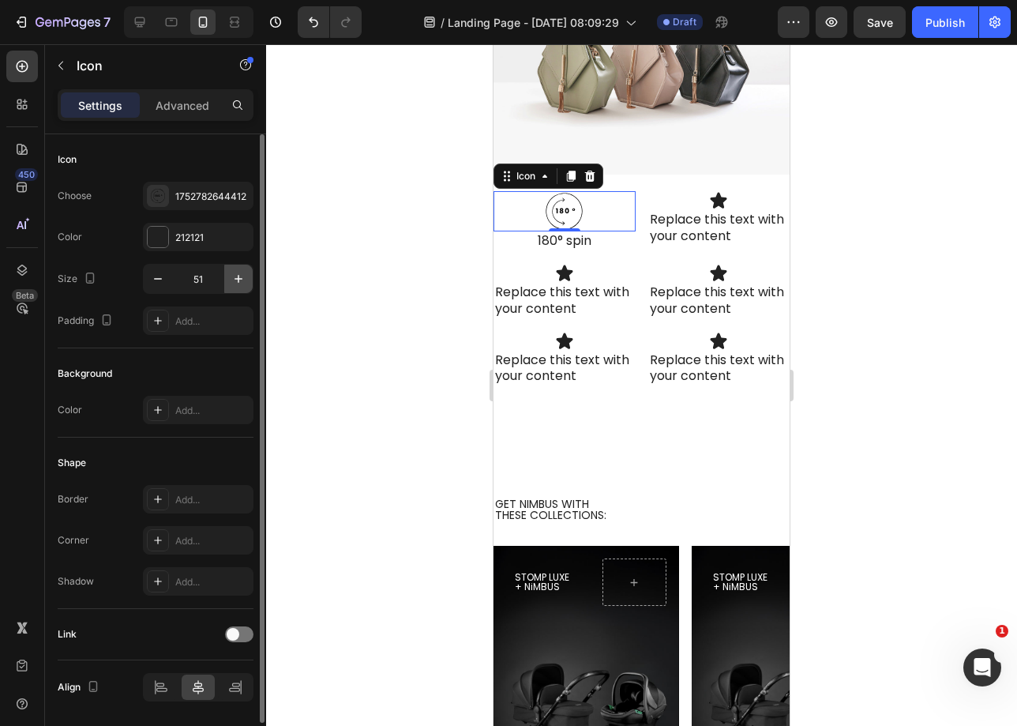
click at [235, 284] on icon "button" at bounding box center [239, 279] width 16 height 16
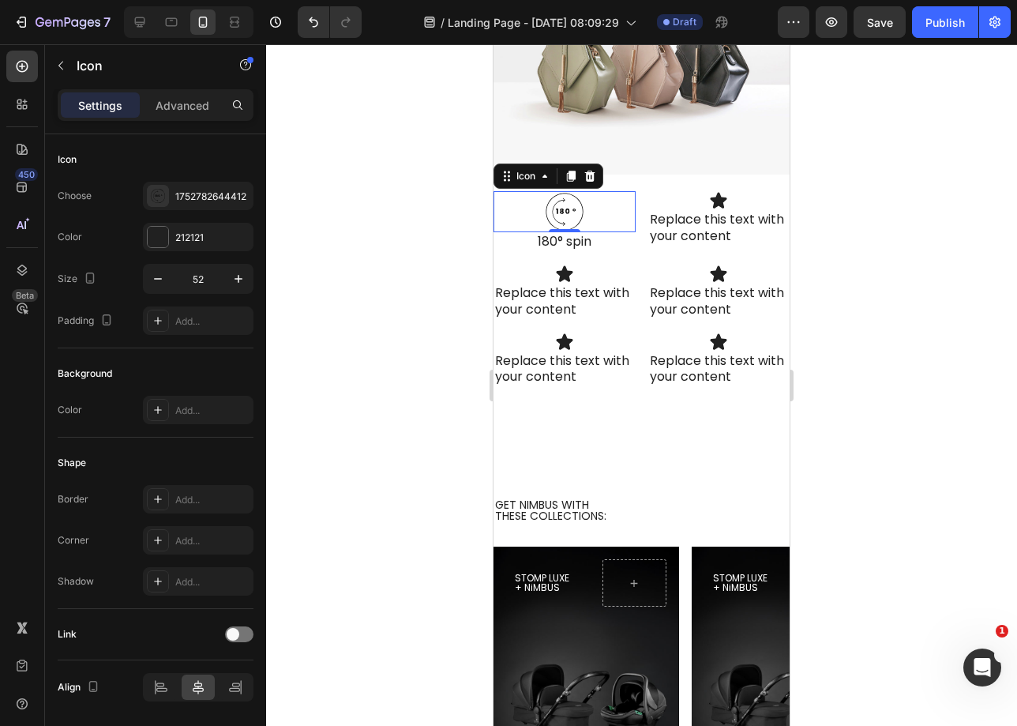
type input "53"
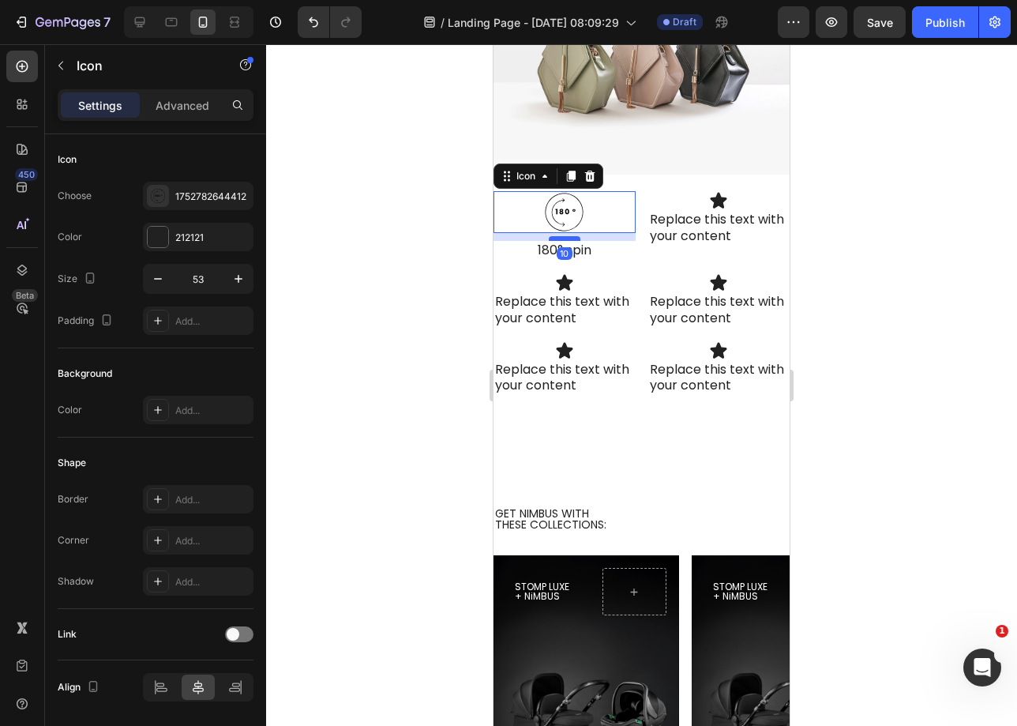
drag, startPoint x: 564, startPoint y: 227, endPoint x: 568, endPoint y: 235, distance: 8.8
click at [568, 236] on div at bounding box center [565, 238] width 32 height 5
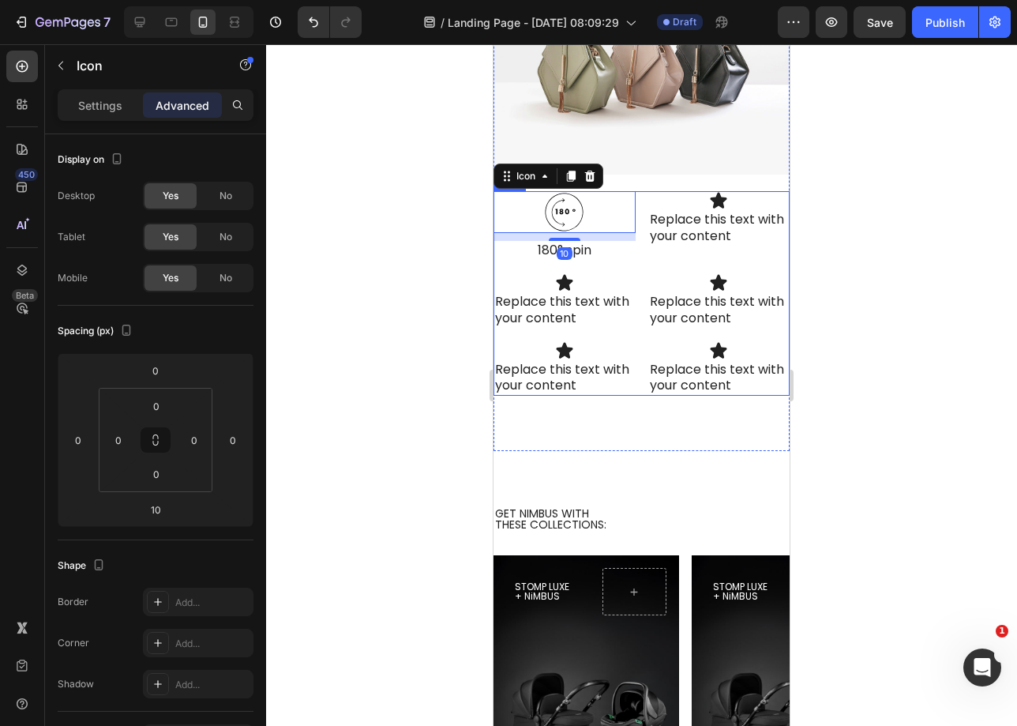
click at [581, 257] on div "Icon 10 180° spin Text Block Icon Replace this text with your content Text Bloc…" at bounding box center [642, 293] width 296 height 205
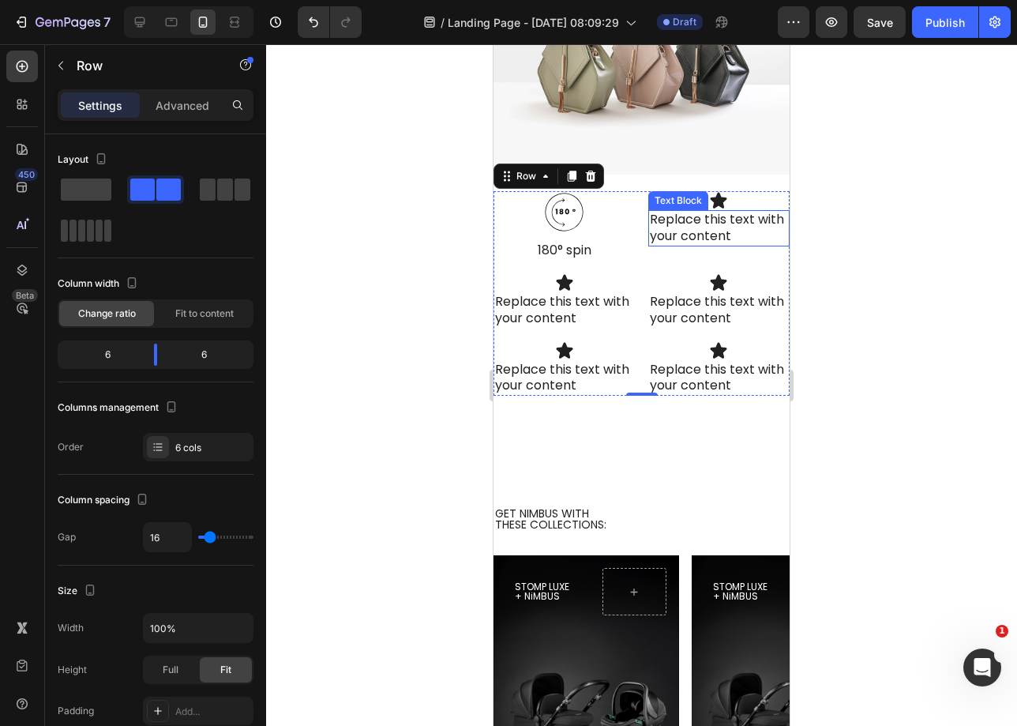
click at [697, 218] on div "Replace this text with your content" at bounding box center [719, 228] width 142 height 36
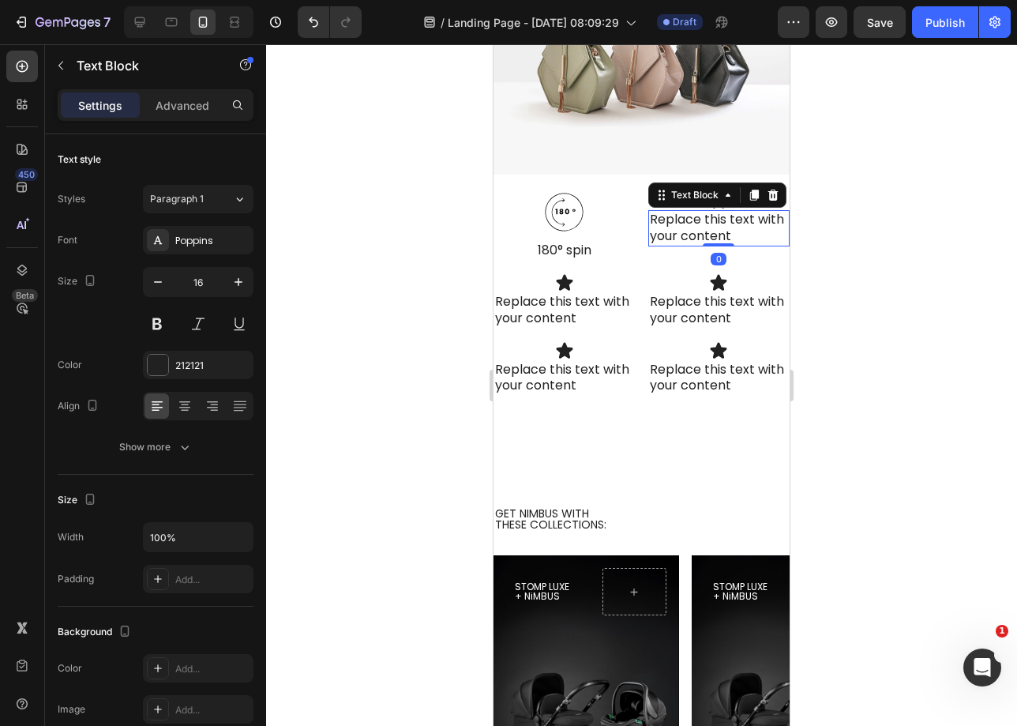
click at [697, 218] on div "Replace this text with your content" at bounding box center [719, 228] width 142 height 36
click at [697, 218] on p "Replace this text with your content" at bounding box center [719, 228] width 139 height 33
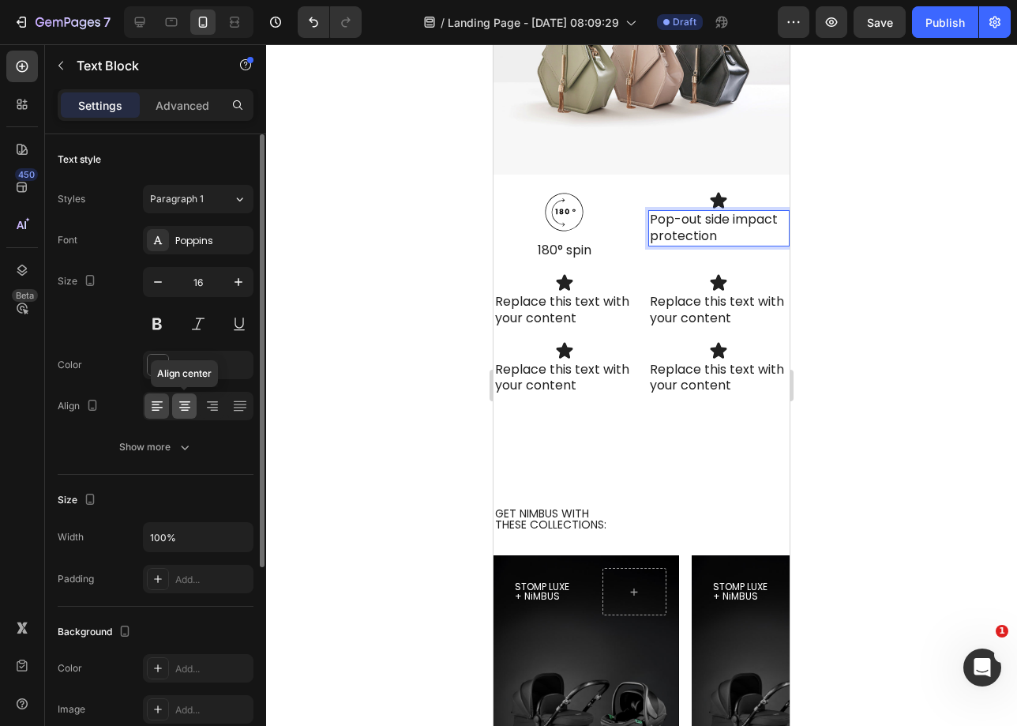
click at [180, 412] on icon at bounding box center [185, 406] width 16 height 16
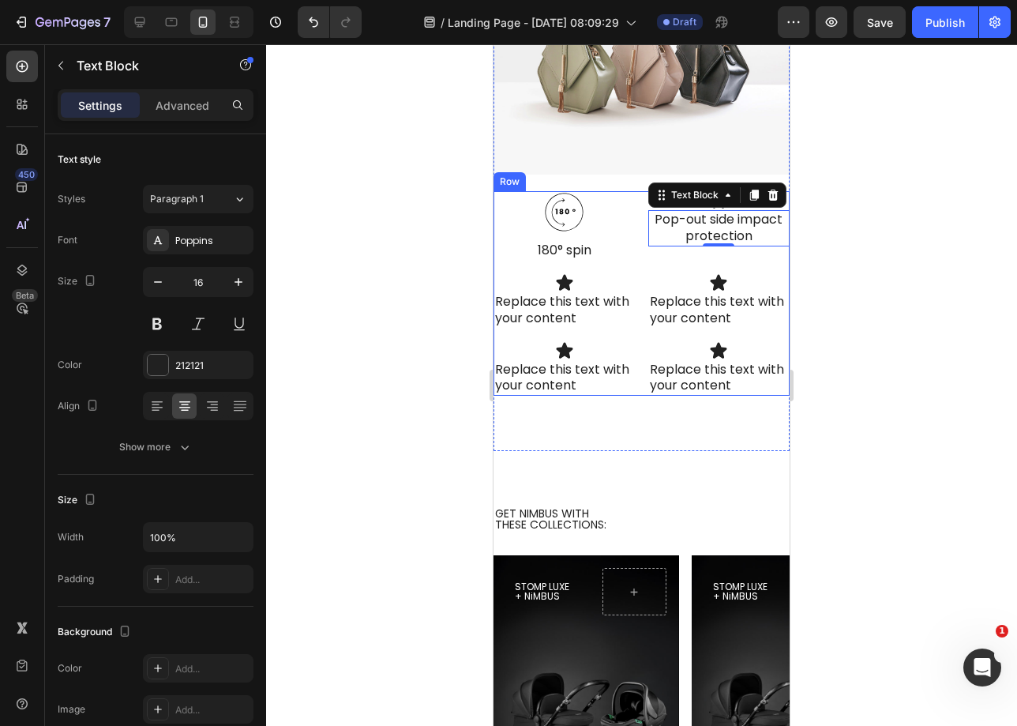
click at [732, 258] on div "Icon 180° spin Text Block Icon Pop-out side impact protection Text Block 0 Icon…" at bounding box center [642, 293] width 296 height 205
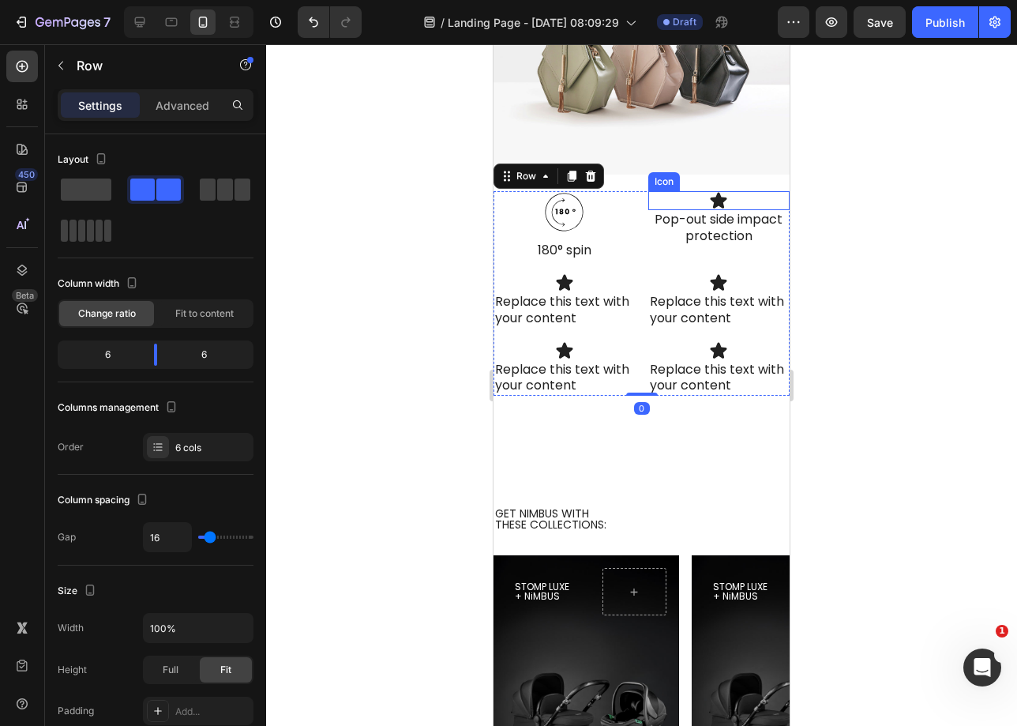
click at [713, 197] on icon at bounding box center [719, 201] width 17 height 16
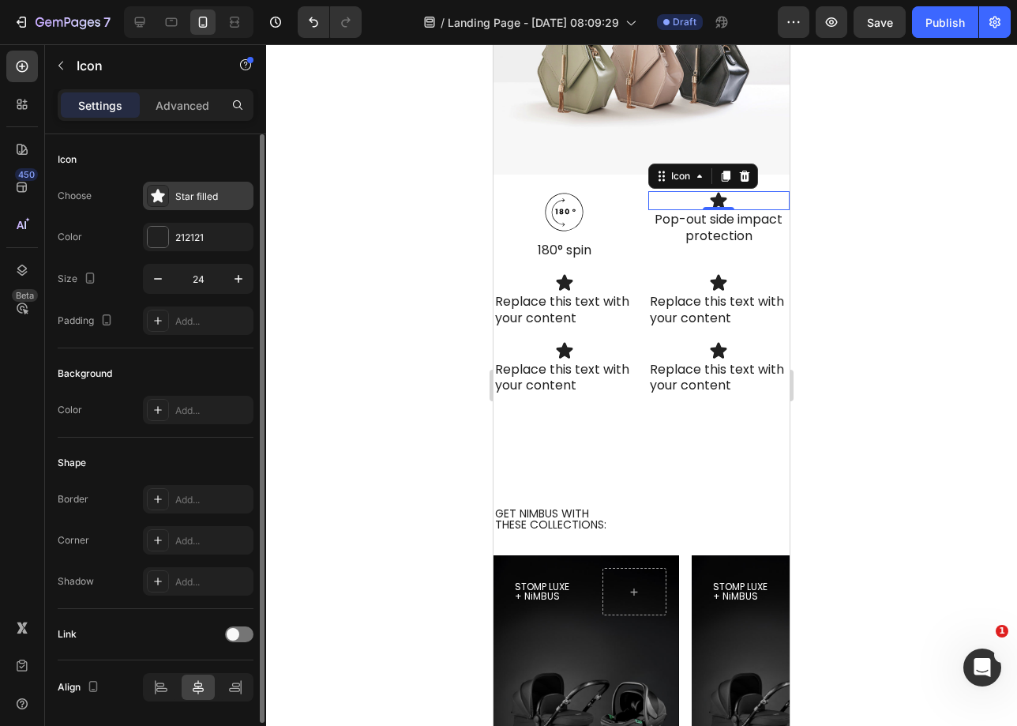
click at [190, 195] on div "Star filled" at bounding box center [212, 197] width 74 height 14
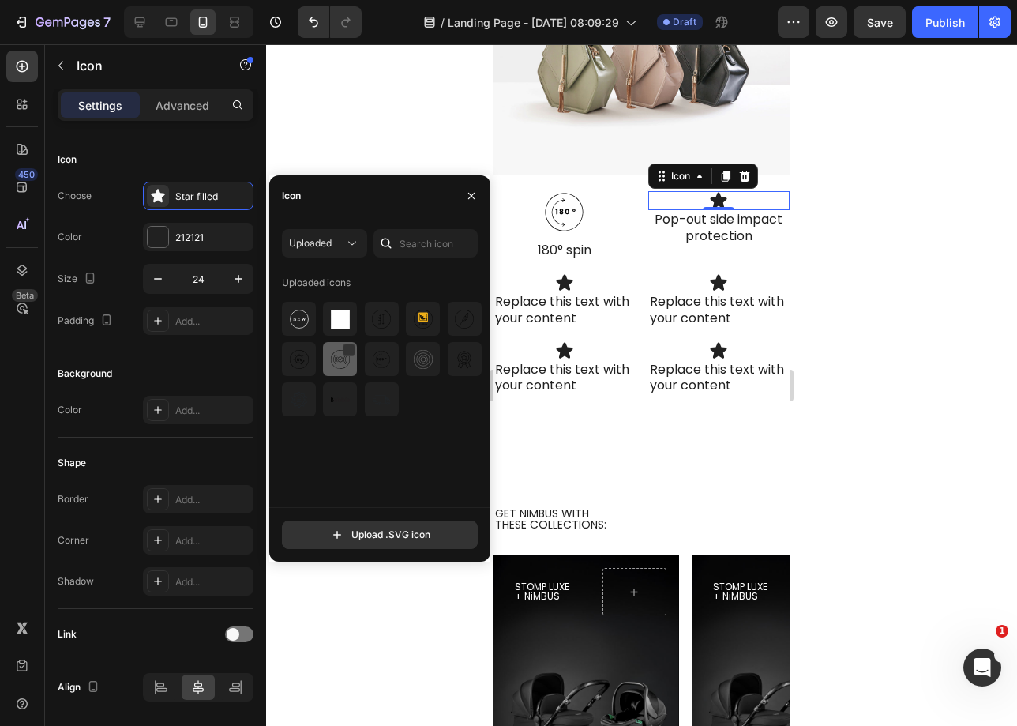
click at [337, 356] on img at bounding box center [340, 359] width 19 height 19
click at [552, 205] on icon at bounding box center [564, 212] width 42 height 42
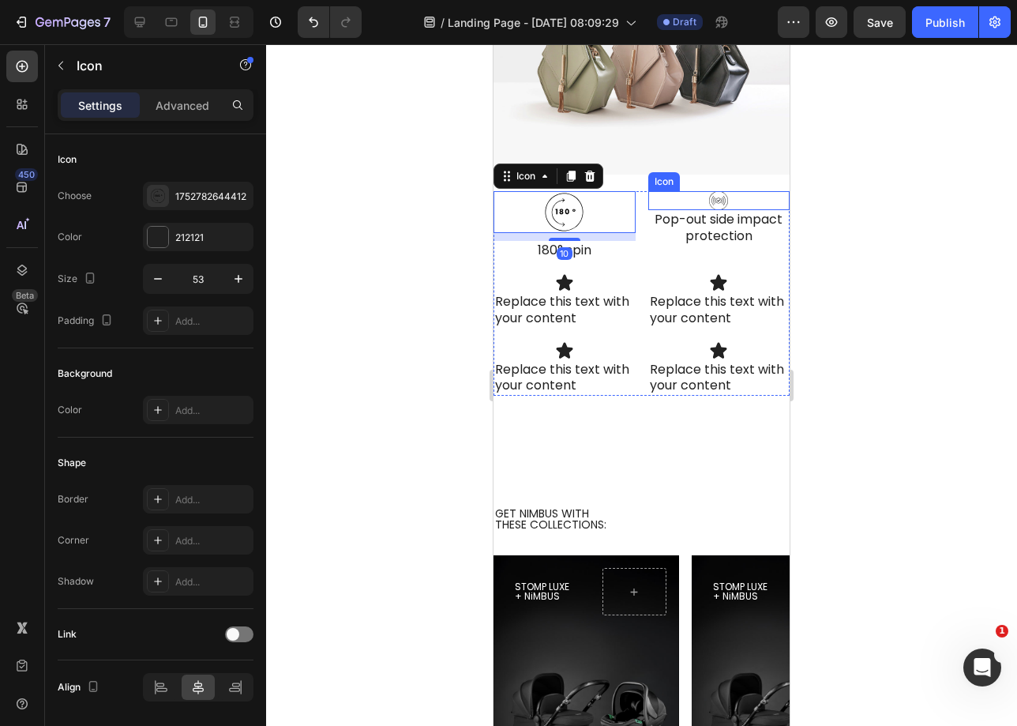
click at [709, 191] on icon at bounding box center [718, 200] width 19 height 19
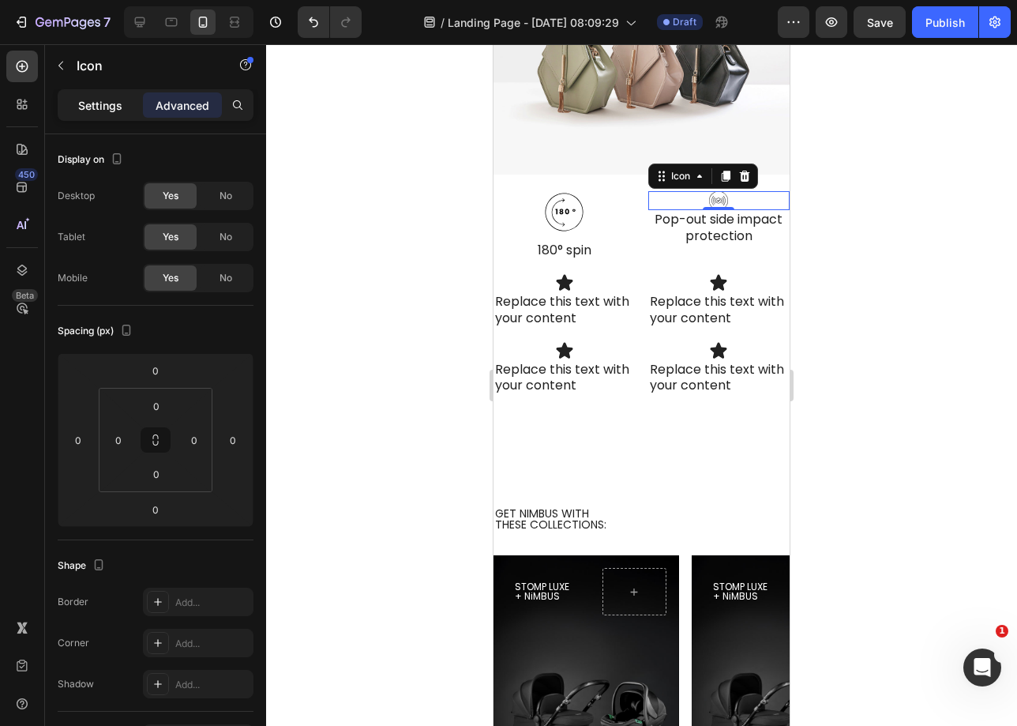
click at [115, 107] on p "Settings" at bounding box center [100, 105] width 44 height 17
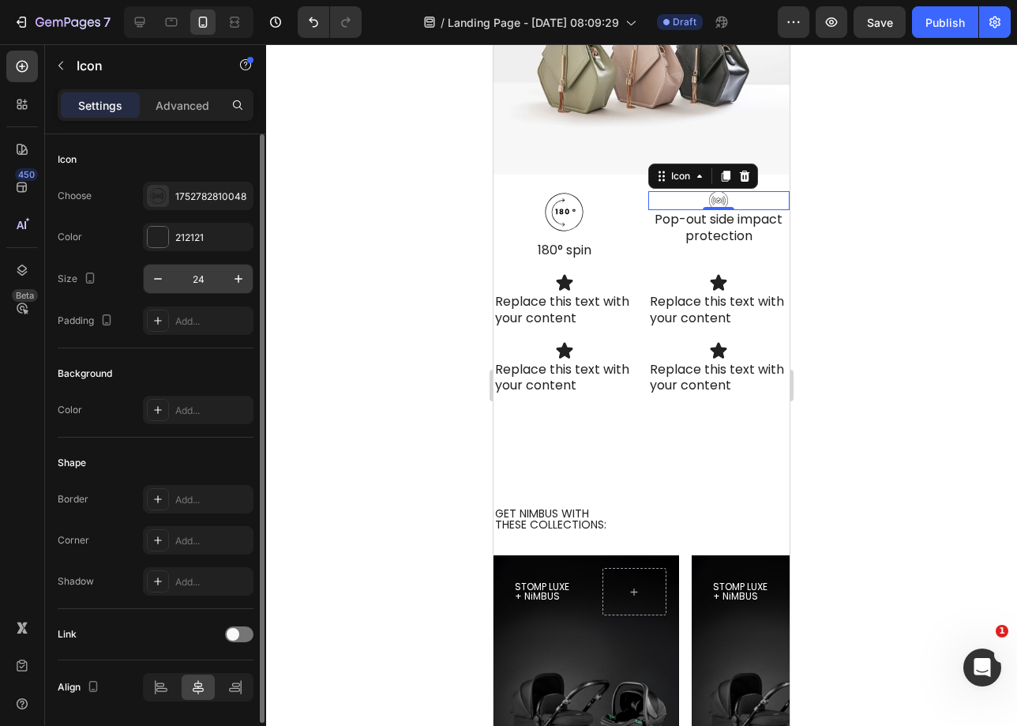
click at [193, 284] on input "24" at bounding box center [198, 279] width 52 height 28
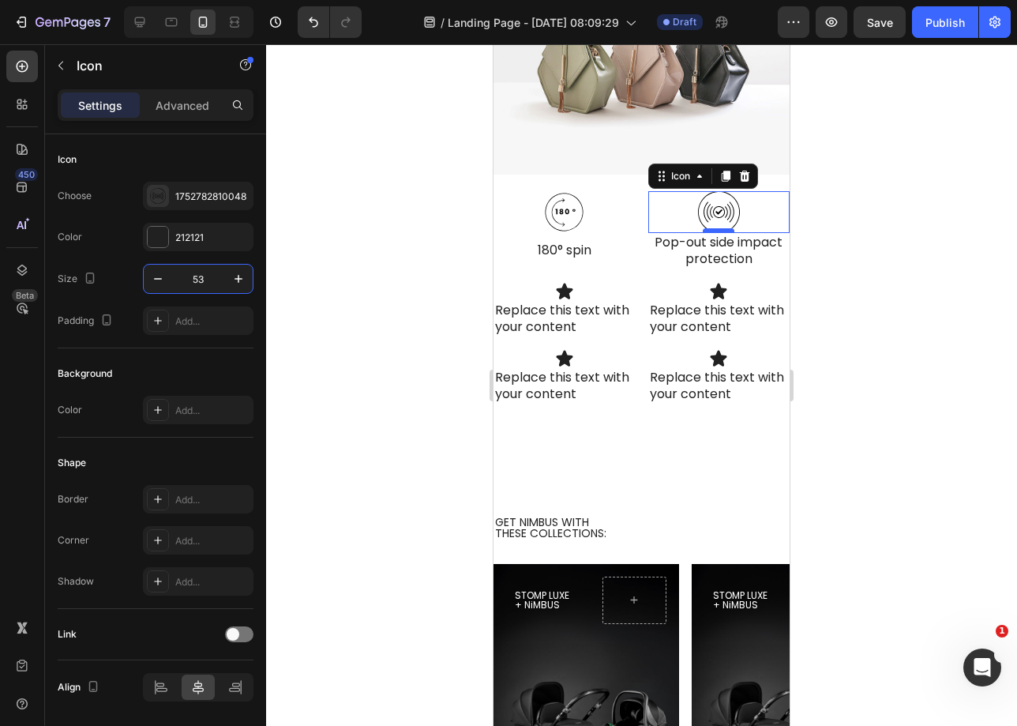
type input "53"
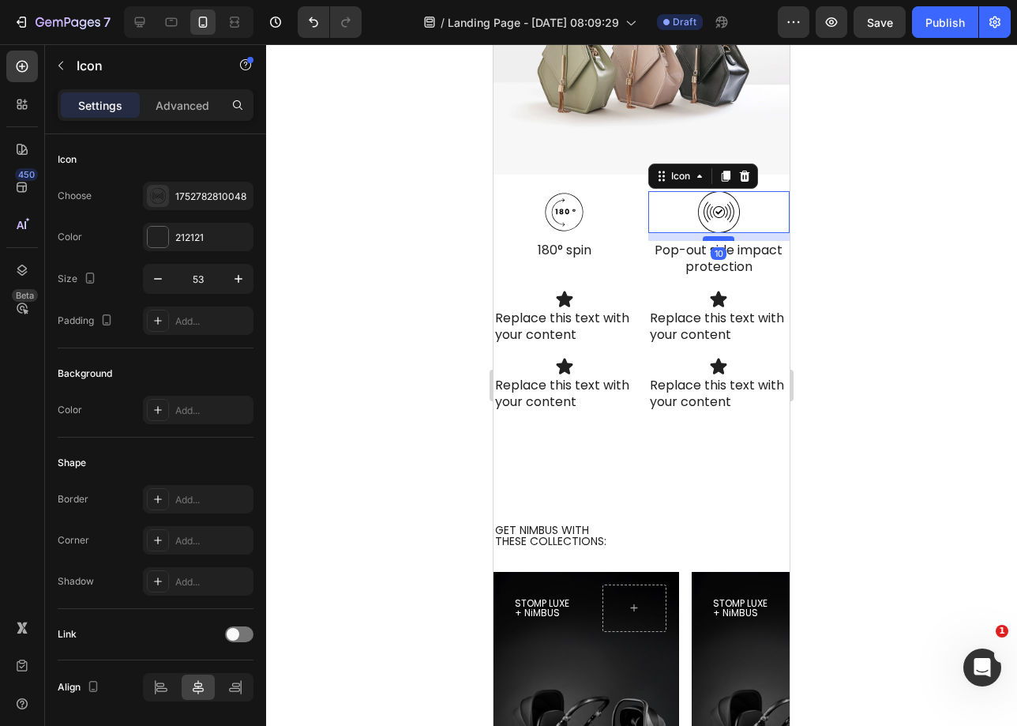
drag, startPoint x: 709, startPoint y: 226, endPoint x: 711, endPoint y: 234, distance: 8.1
click at [711, 236] on div at bounding box center [719, 238] width 32 height 5
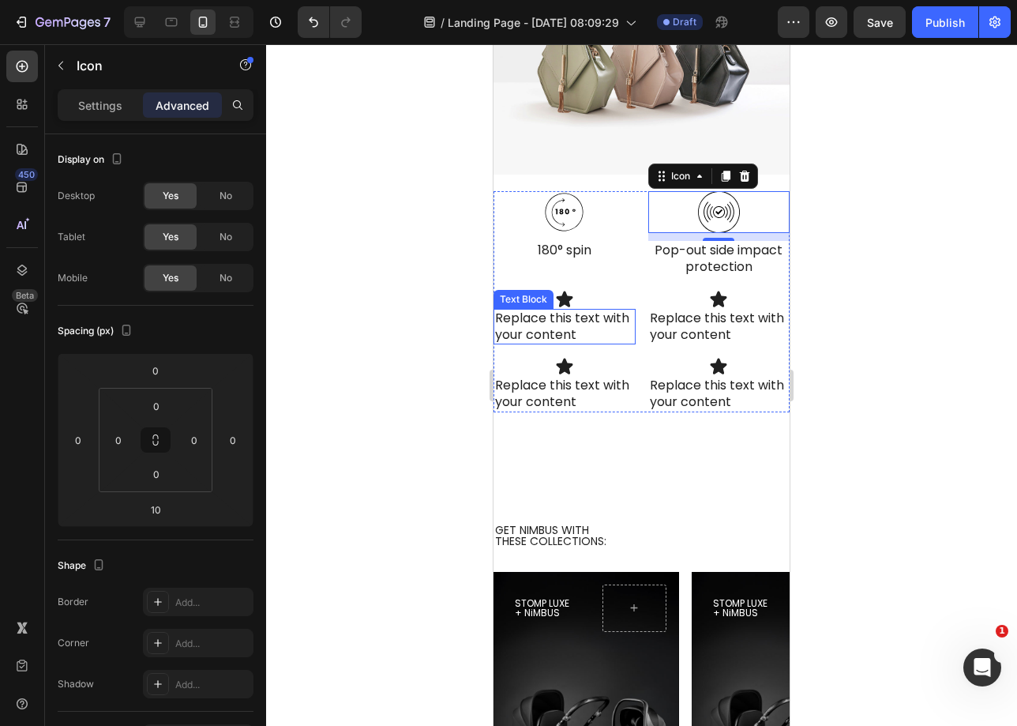
click at [561, 321] on div "Replace this text with your content" at bounding box center [565, 327] width 142 height 36
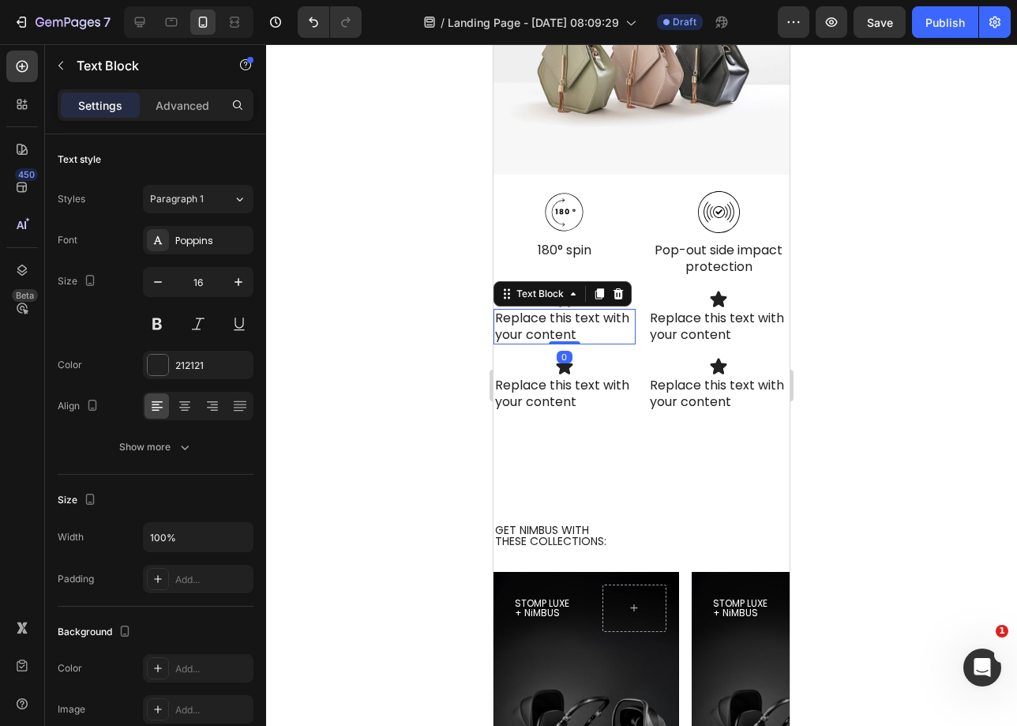
click at [561, 321] on div "Replace this text with your content" at bounding box center [565, 327] width 142 height 36
click at [561, 321] on p "Replace this text with your content" at bounding box center [564, 326] width 139 height 33
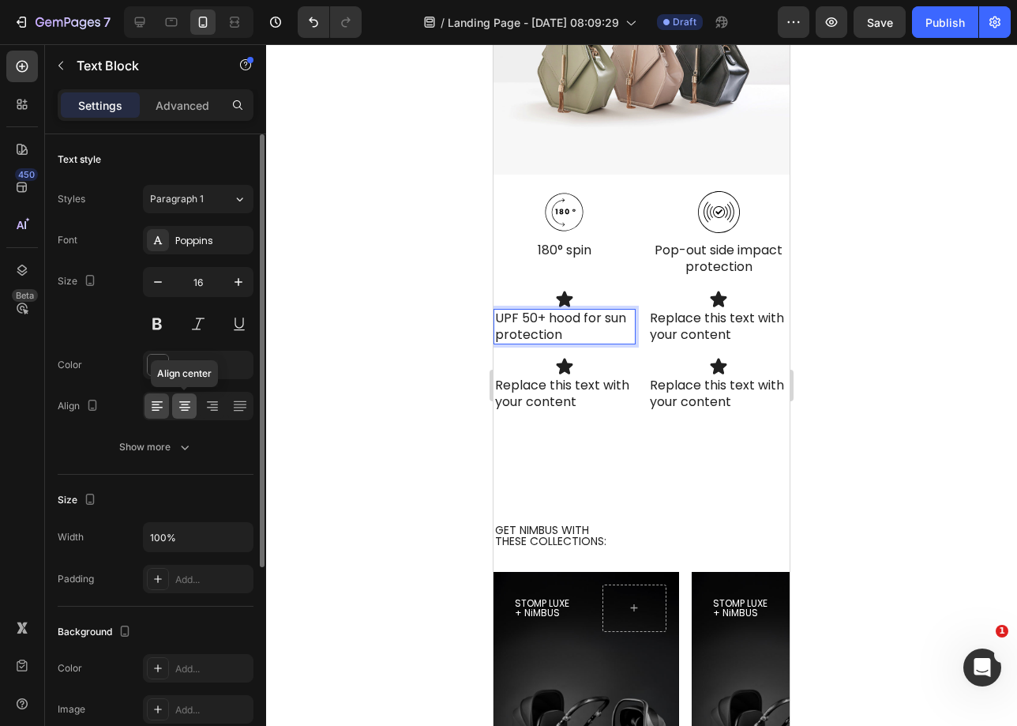
click at [185, 415] on div at bounding box center [184, 405] width 24 height 25
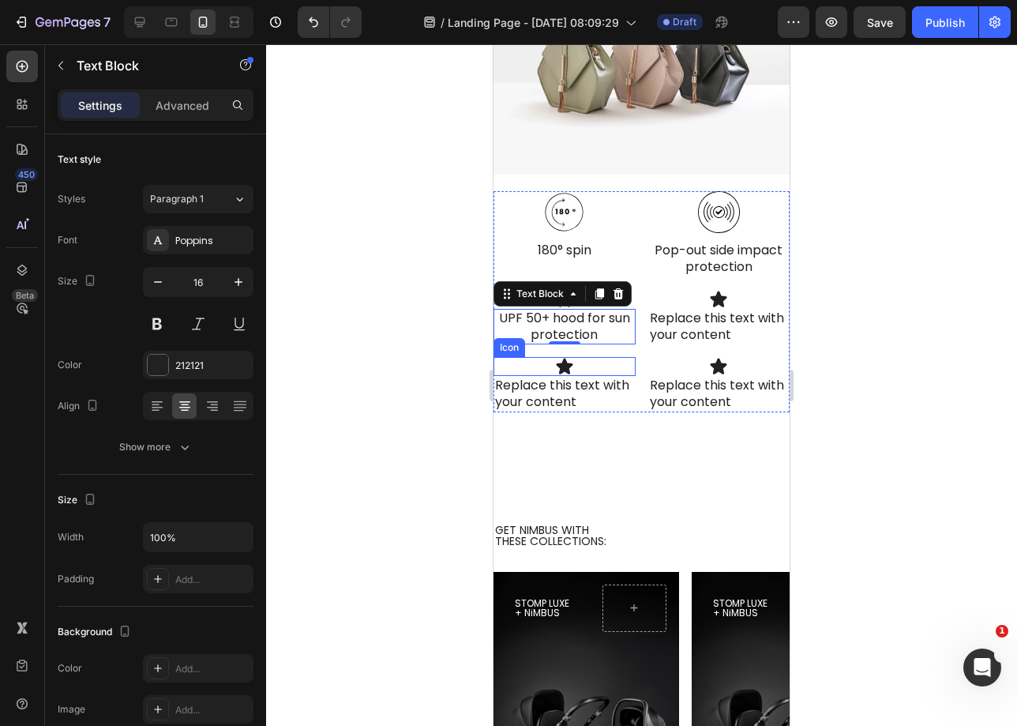
click at [618, 358] on div "Icon" at bounding box center [565, 366] width 142 height 19
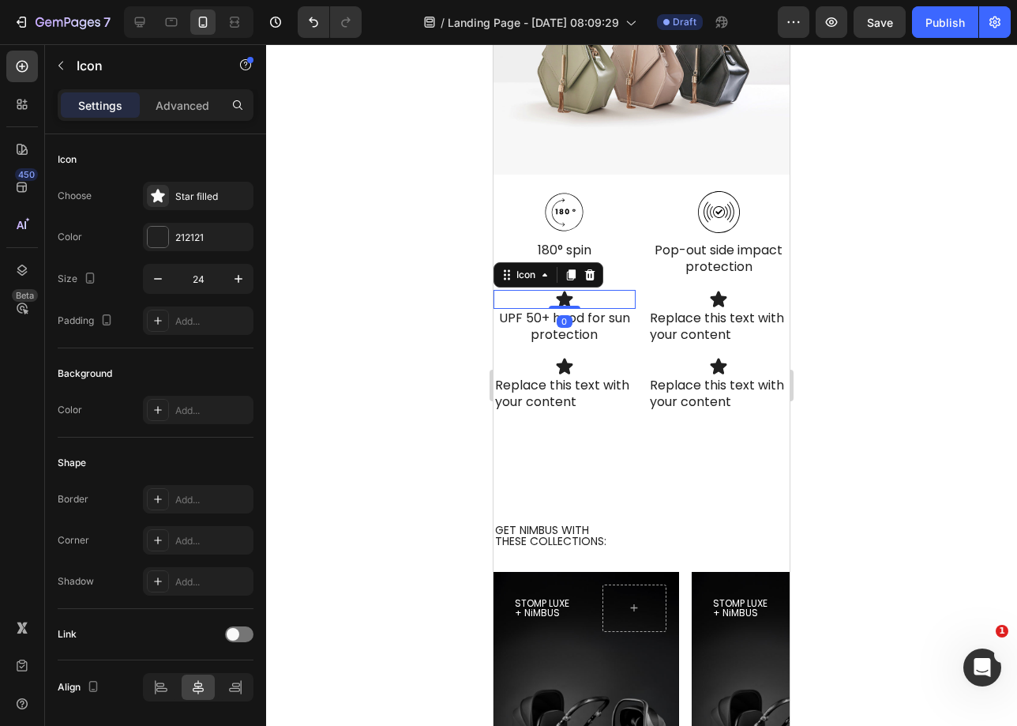
click at [557, 294] on icon at bounding box center [564, 299] width 17 height 16
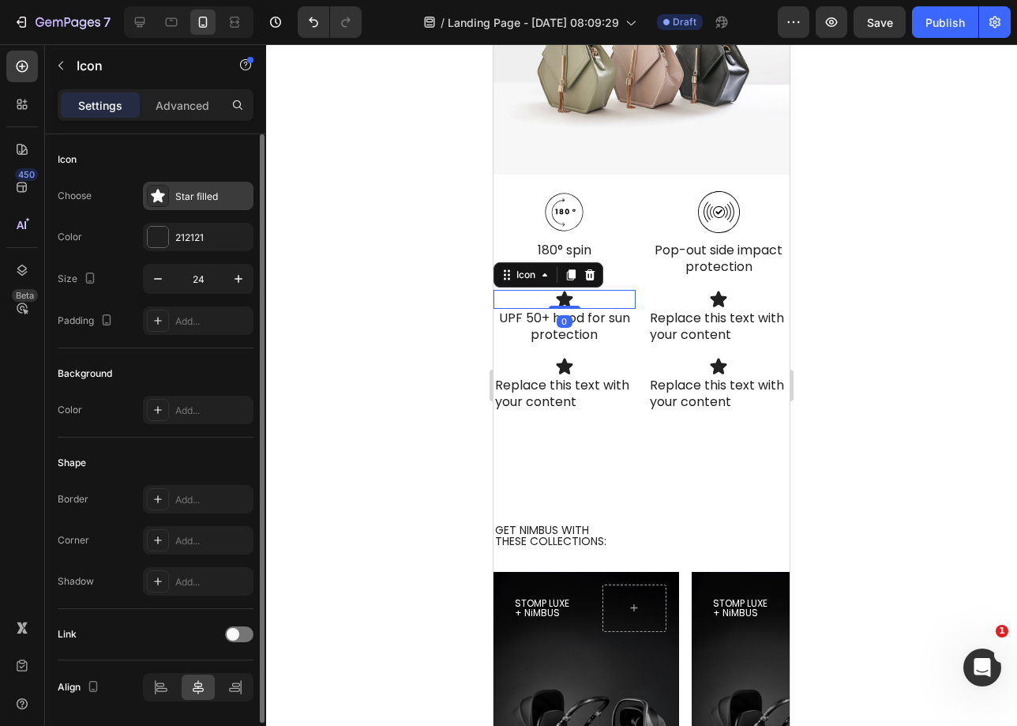
click at [194, 199] on div "Star filled" at bounding box center [212, 197] width 74 height 14
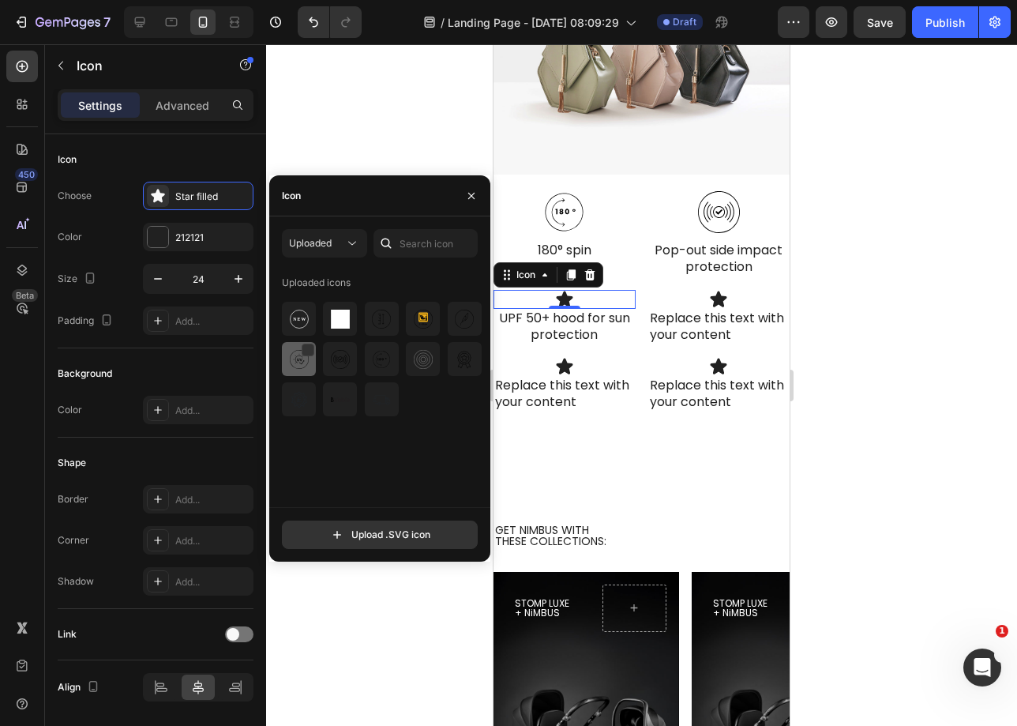
click at [300, 365] on img at bounding box center [299, 359] width 19 height 19
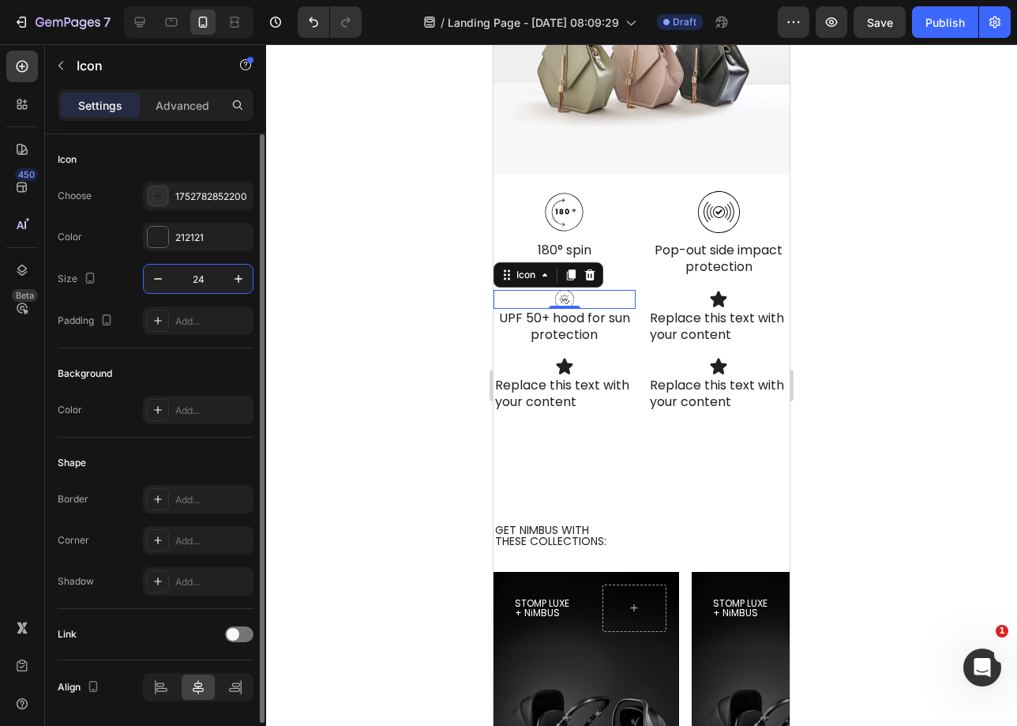
click at [215, 276] on input "24" at bounding box center [198, 279] width 52 height 28
click at [204, 277] on input "24" at bounding box center [198, 279] width 52 height 28
click at [205, 276] on input "24" at bounding box center [198, 279] width 52 height 28
click at [208, 276] on input "24" at bounding box center [198, 279] width 52 height 28
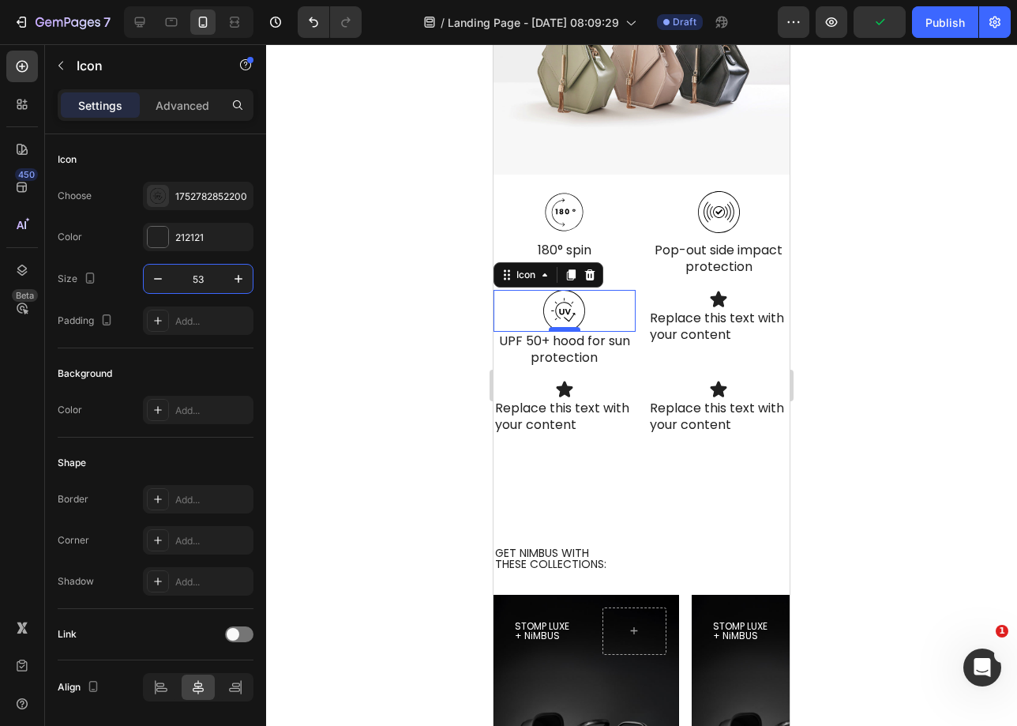
type input "53"
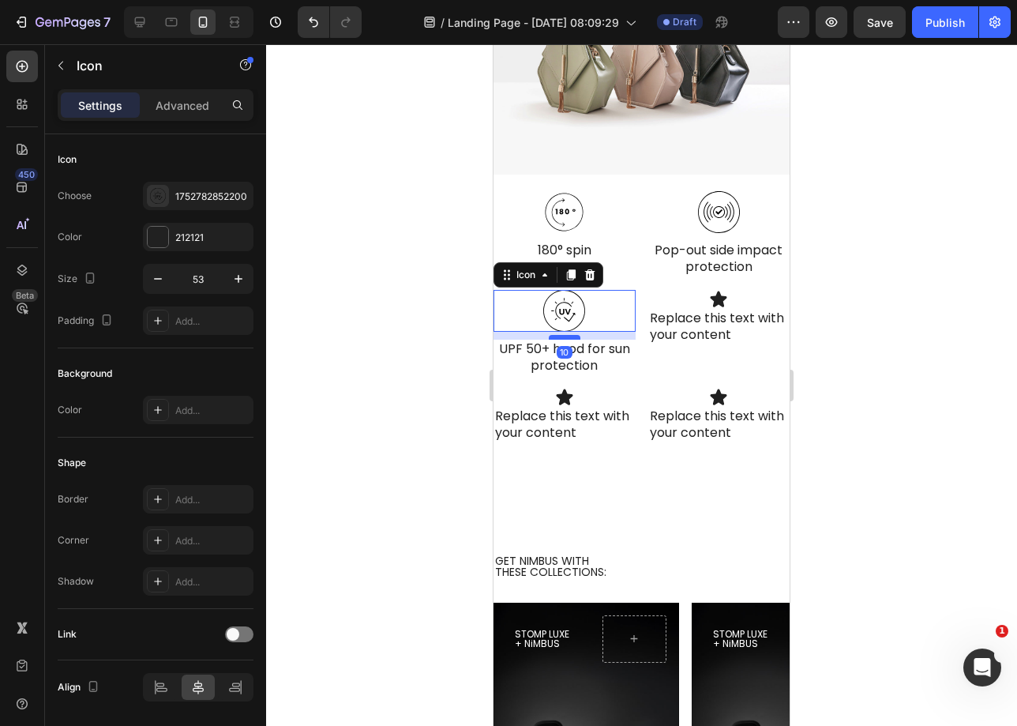
drag, startPoint x: 562, startPoint y: 325, endPoint x: 564, endPoint y: 332, distance: 8.2
click at [564, 335] on div at bounding box center [565, 337] width 32 height 5
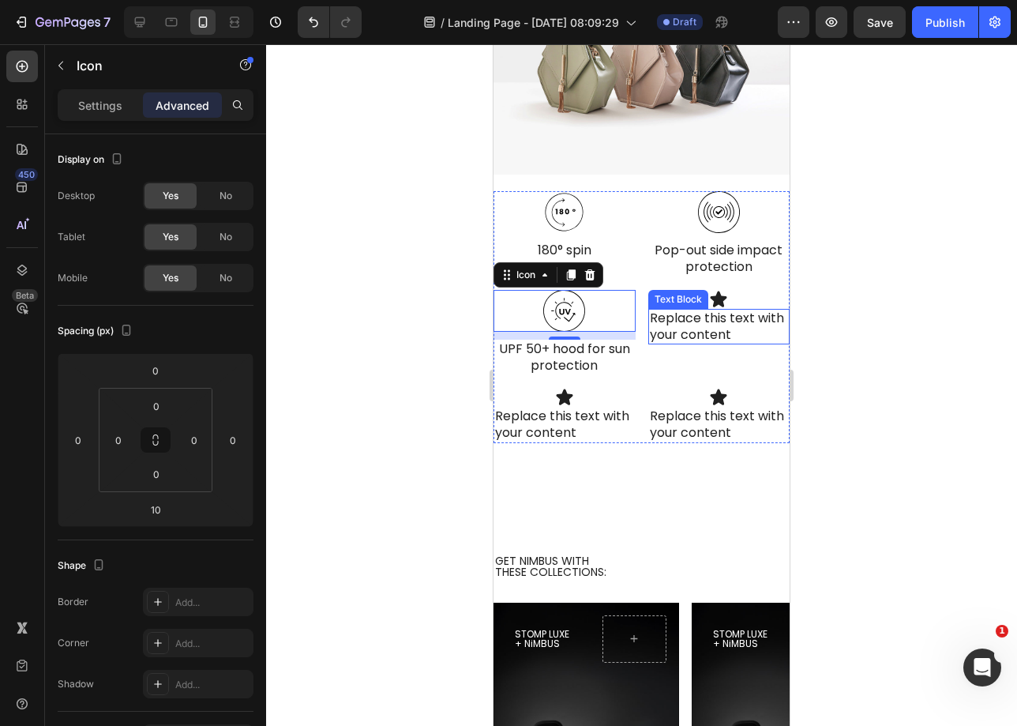
click at [689, 325] on div "Replace this text with your content" at bounding box center [719, 327] width 142 height 36
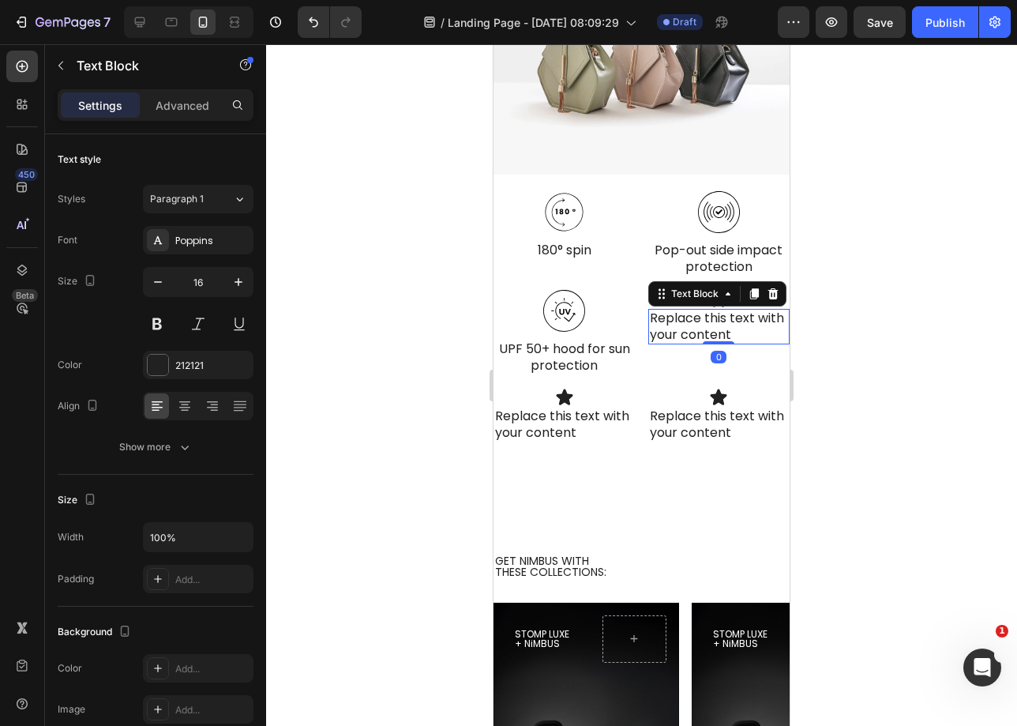
click at [689, 325] on div "Replace this text with your content" at bounding box center [719, 327] width 142 height 36
click at [689, 325] on p "Replace this text with your content" at bounding box center [719, 326] width 139 height 33
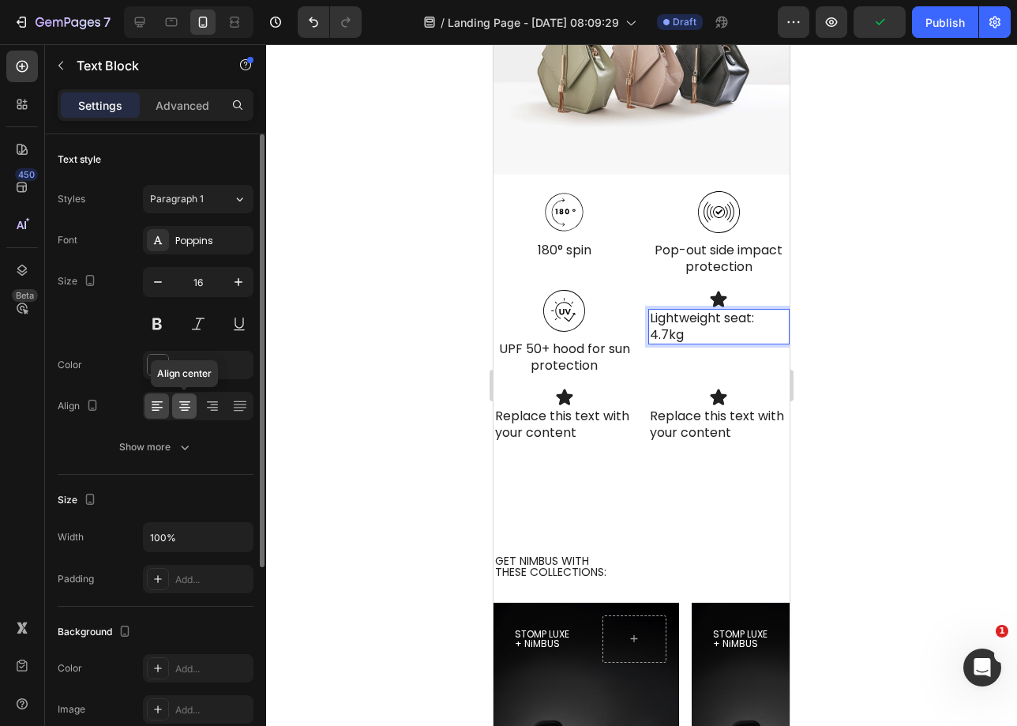
click at [175, 400] on div at bounding box center [184, 405] width 24 height 25
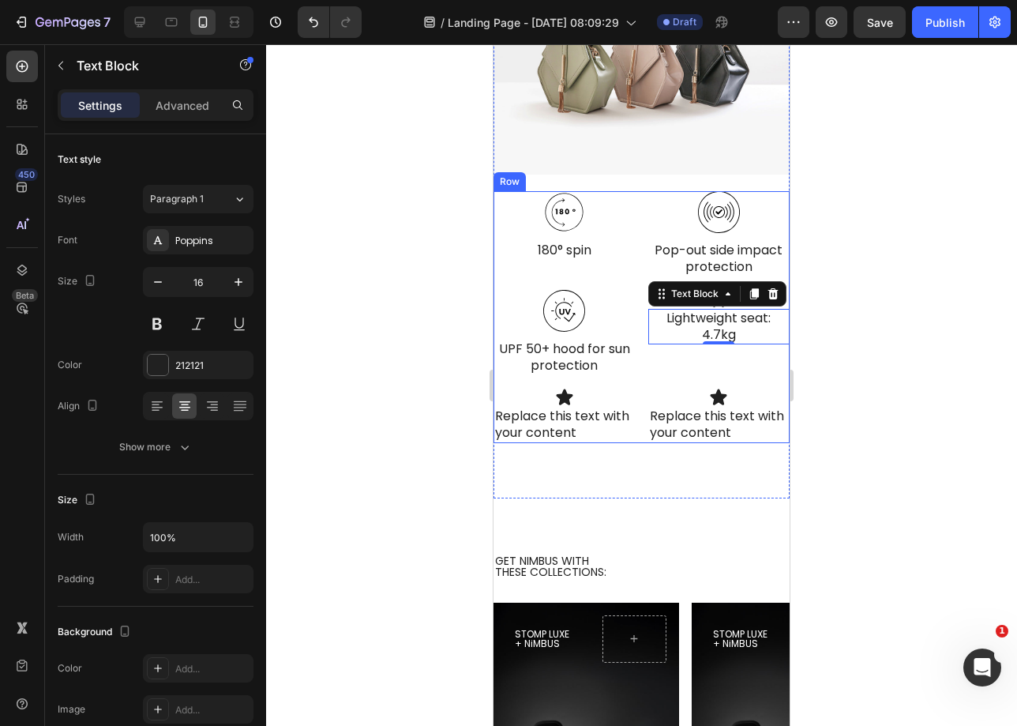
click at [740, 370] on div "Icon Lightweight seat: 4.7kg Text Block 0" at bounding box center [719, 333] width 142 height 86
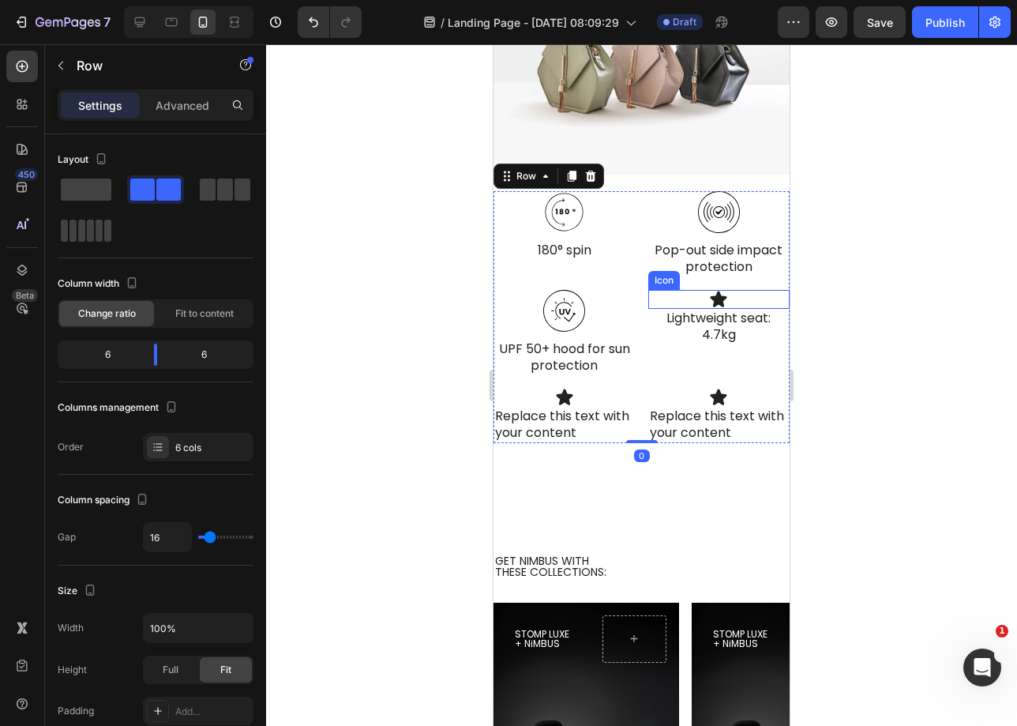
click at [711, 291] on icon at bounding box center [719, 299] width 17 height 16
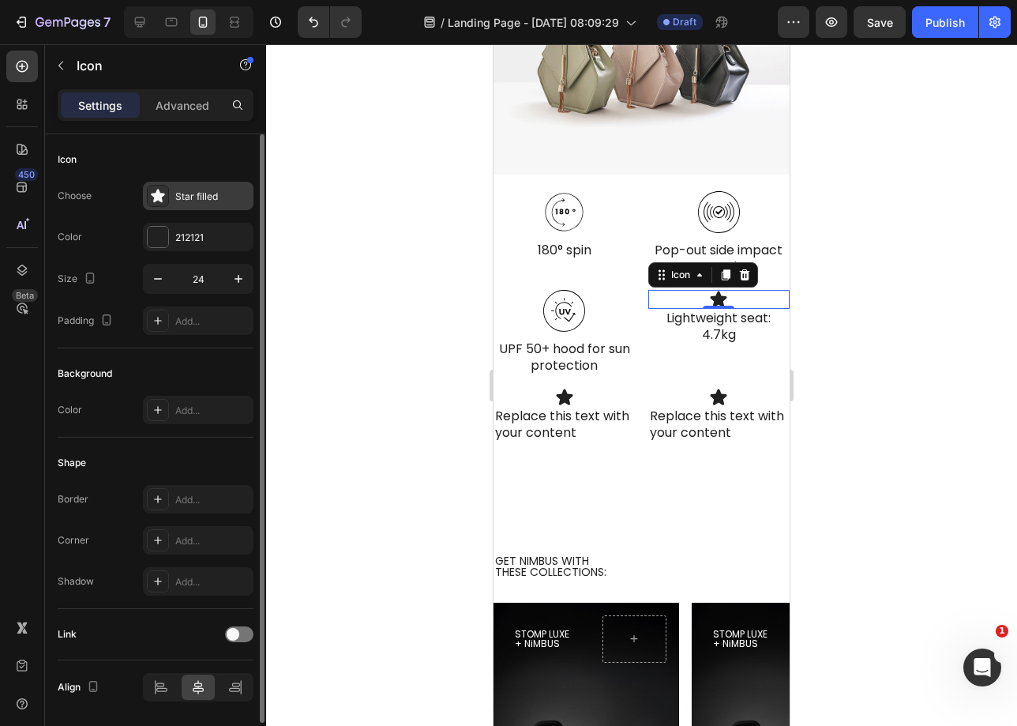
click at [202, 204] on div "Star filled" at bounding box center [198, 196] width 111 height 28
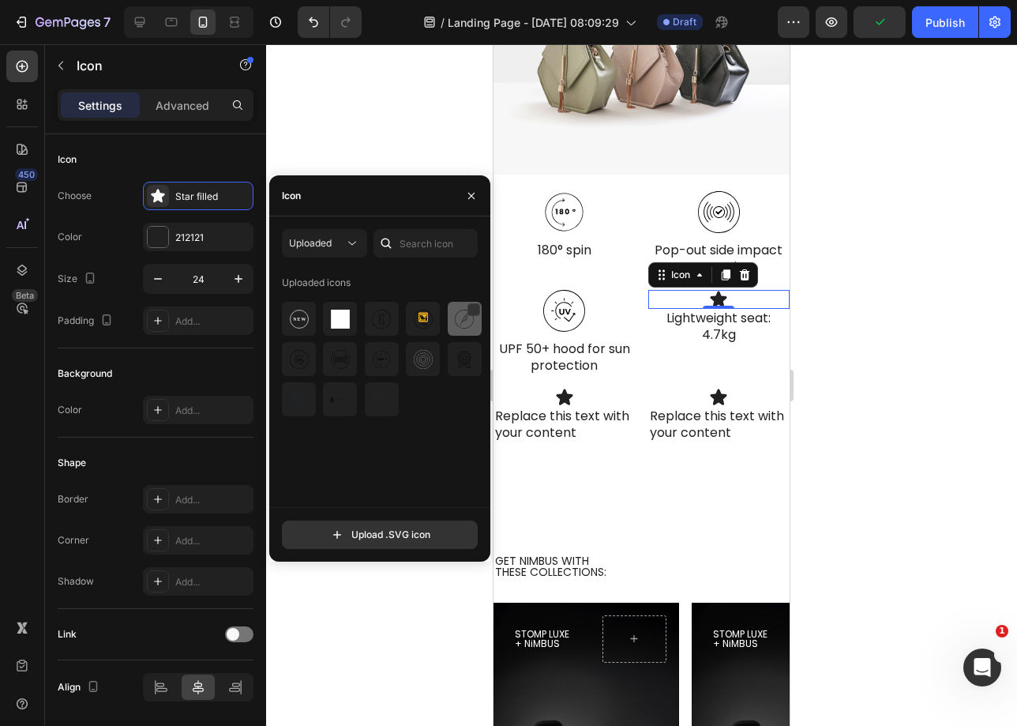
click at [468, 325] on img at bounding box center [464, 319] width 19 height 19
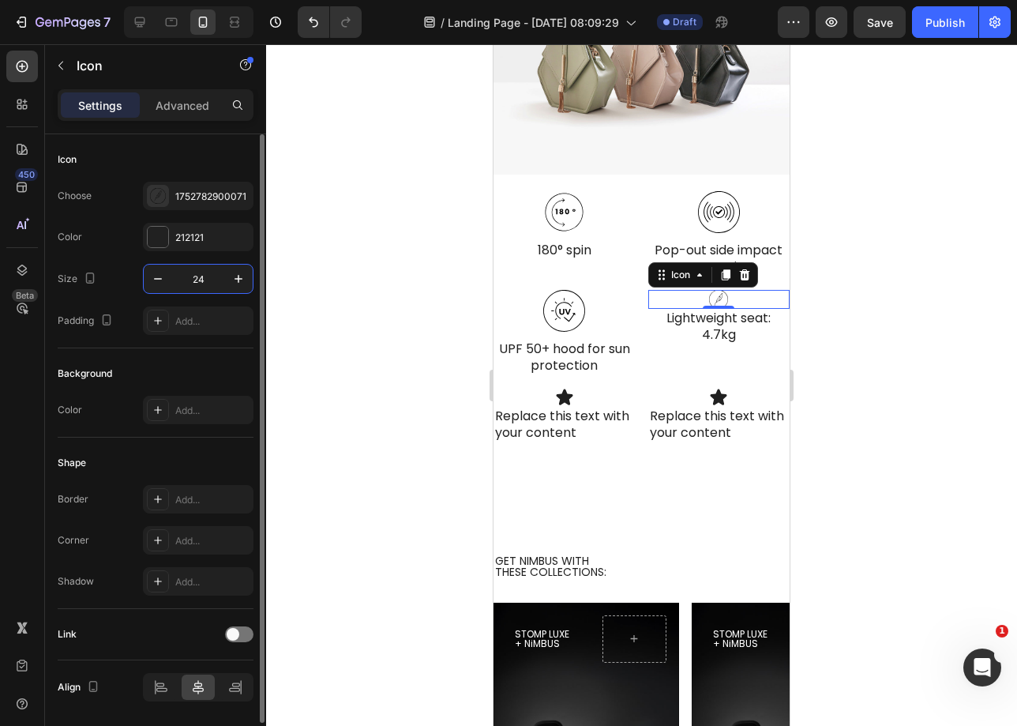
click at [198, 287] on input "24" at bounding box center [198, 279] width 52 height 28
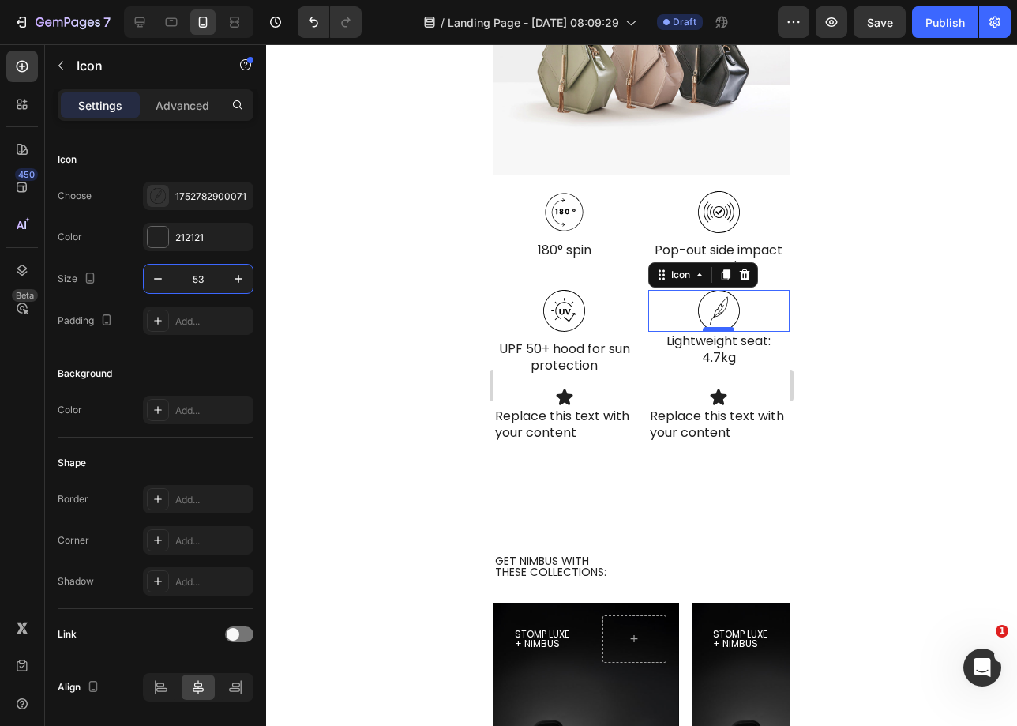
type input "53"
drag, startPoint x: 705, startPoint y: 325, endPoint x: 706, endPoint y: 333, distance: 7.9
click at [706, 335] on div at bounding box center [719, 337] width 32 height 5
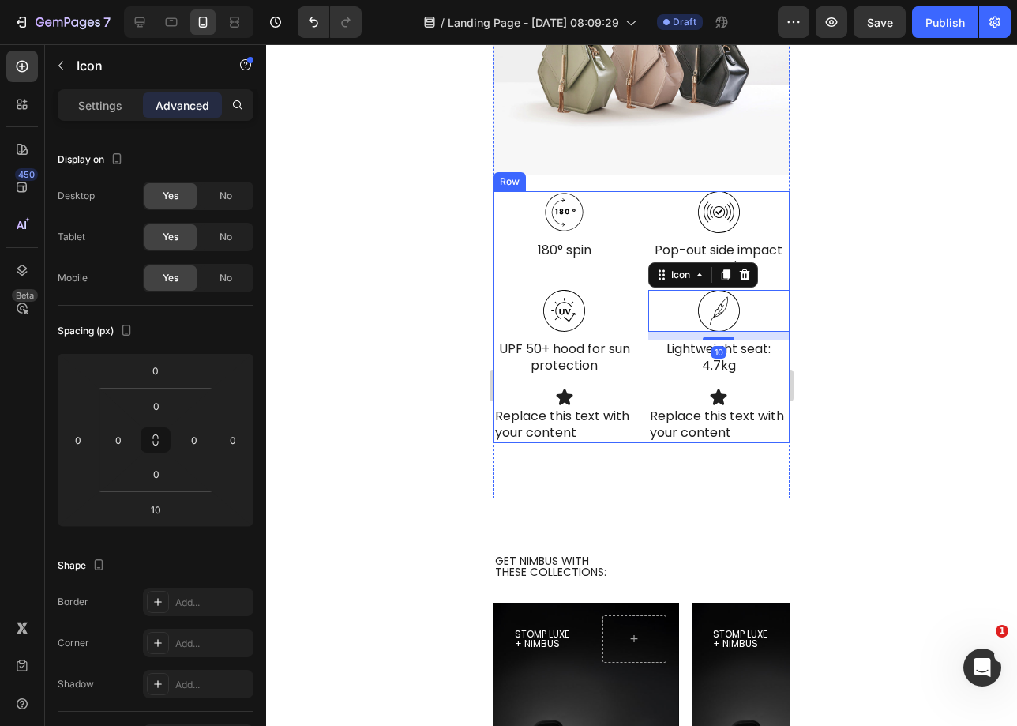
click at [764, 382] on div "Icon 180° spin Text Block Icon Pop-out side impact protection Text Block Icon U…" at bounding box center [642, 317] width 296 height 252
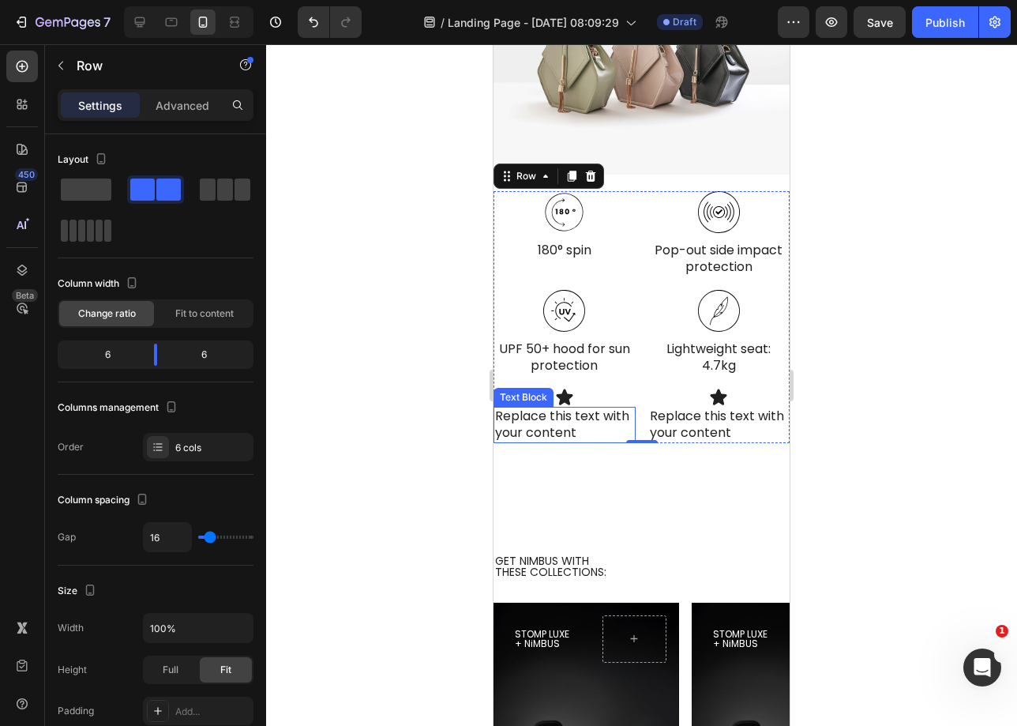
click at [566, 415] on div "Replace this text with your content" at bounding box center [565, 425] width 142 height 36
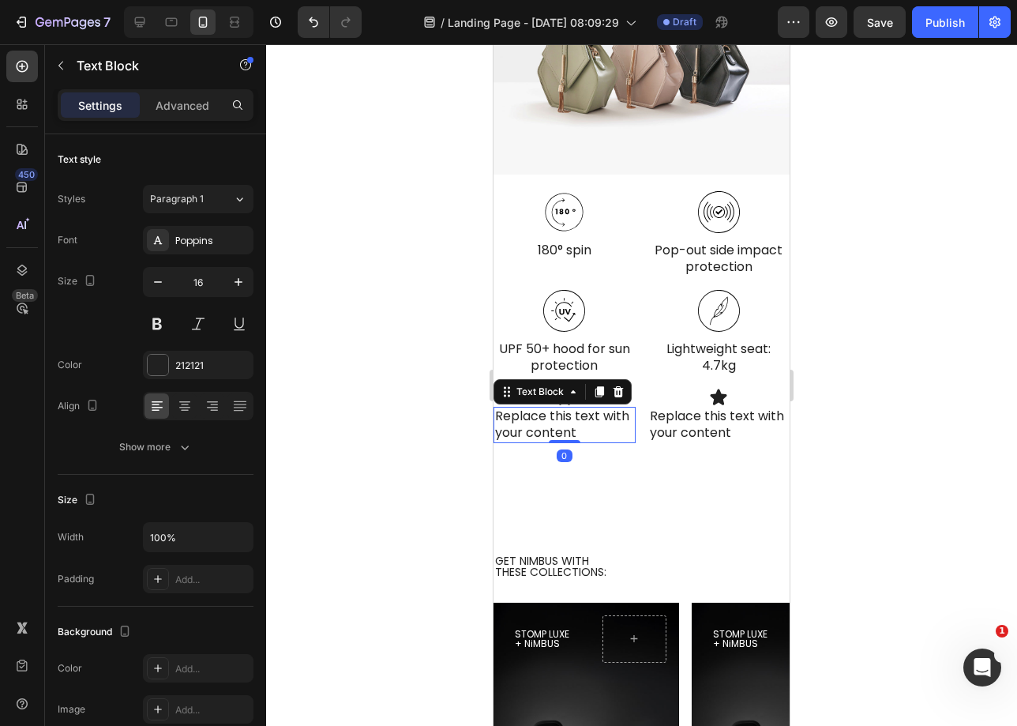
click at [566, 415] on div "Replace this text with your content" at bounding box center [565, 425] width 142 height 36
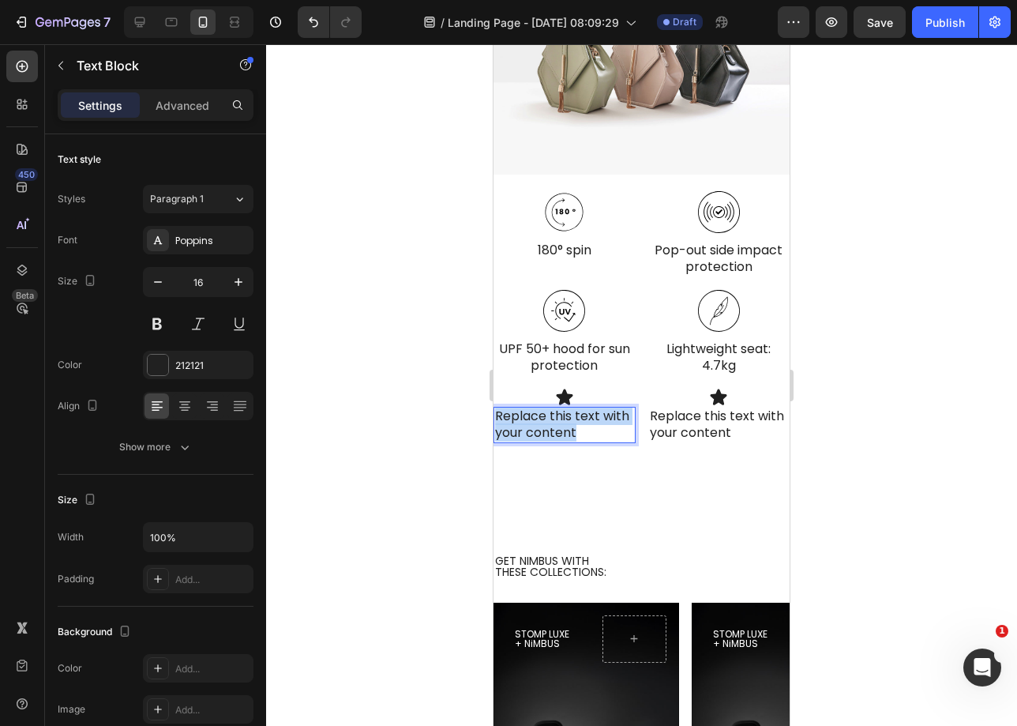
click at [566, 415] on p "Replace this text with your content" at bounding box center [564, 424] width 139 height 33
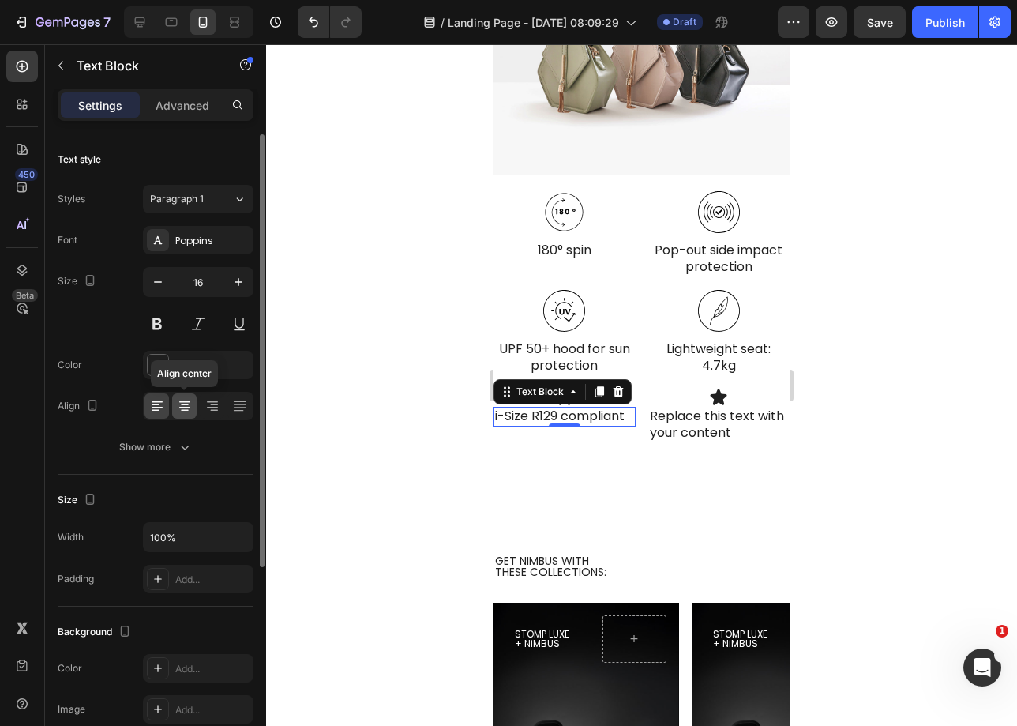
click at [177, 403] on icon at bounding box center [185, 406] width 16 height 16
click at [169, 285] on button "button" at bounding box center [158, 282] width 28 height 28
click at [167, 285] on button "button" at bounding box center [158, 282] width 28 height 28
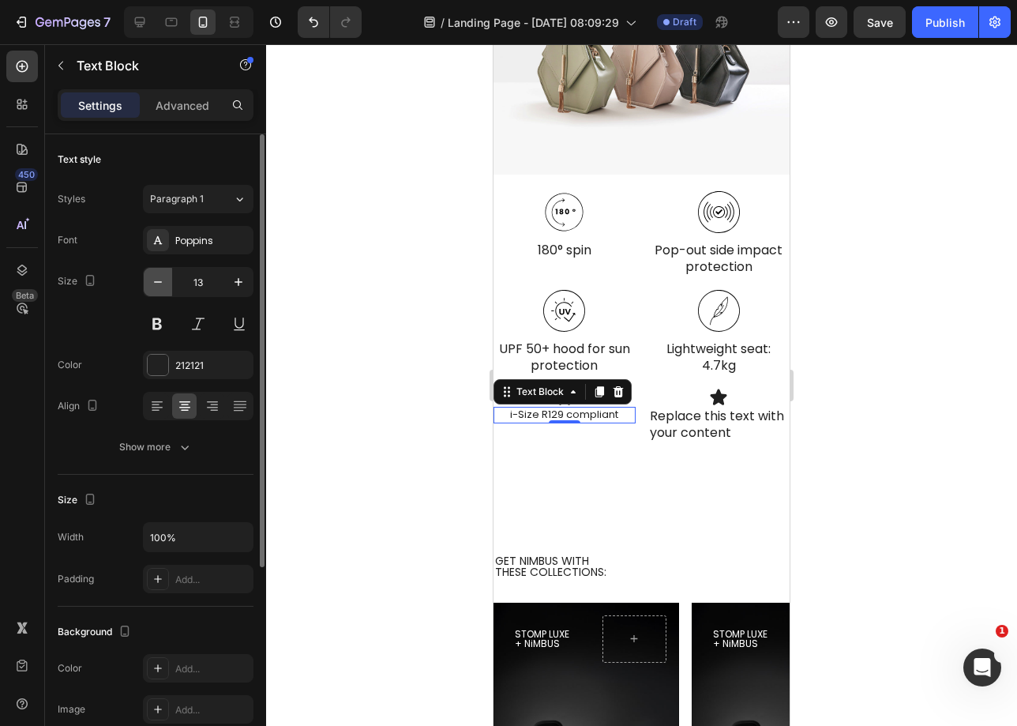
type input "12"
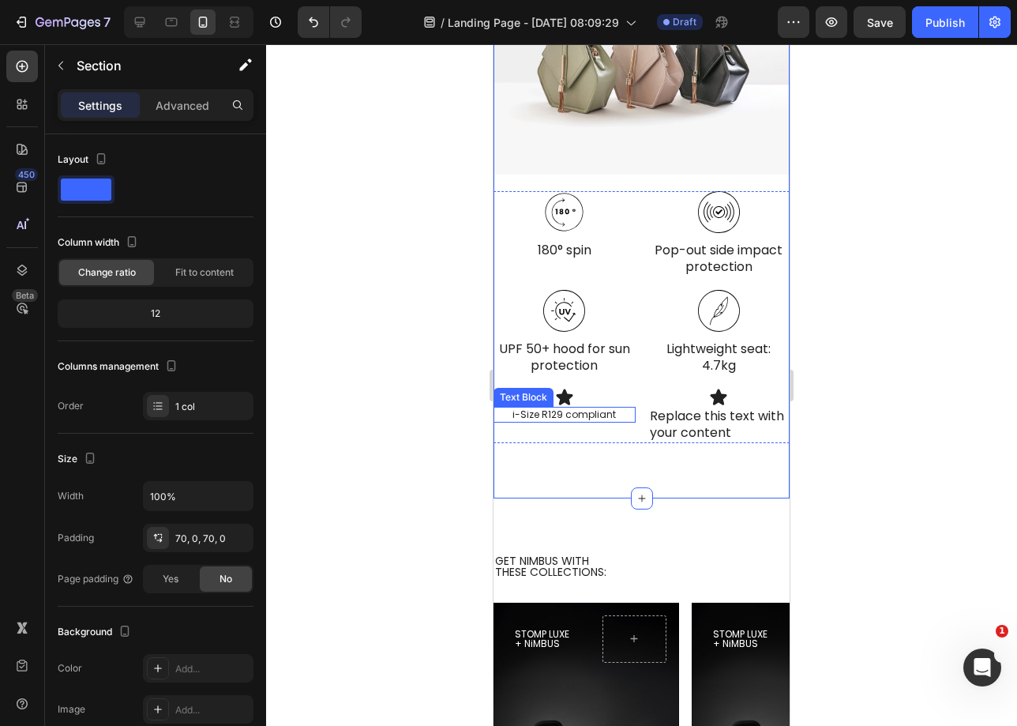
click at [562, 408] on p "i-Size R129 compliant" at bounding box center [564, 414] width 139 height 13
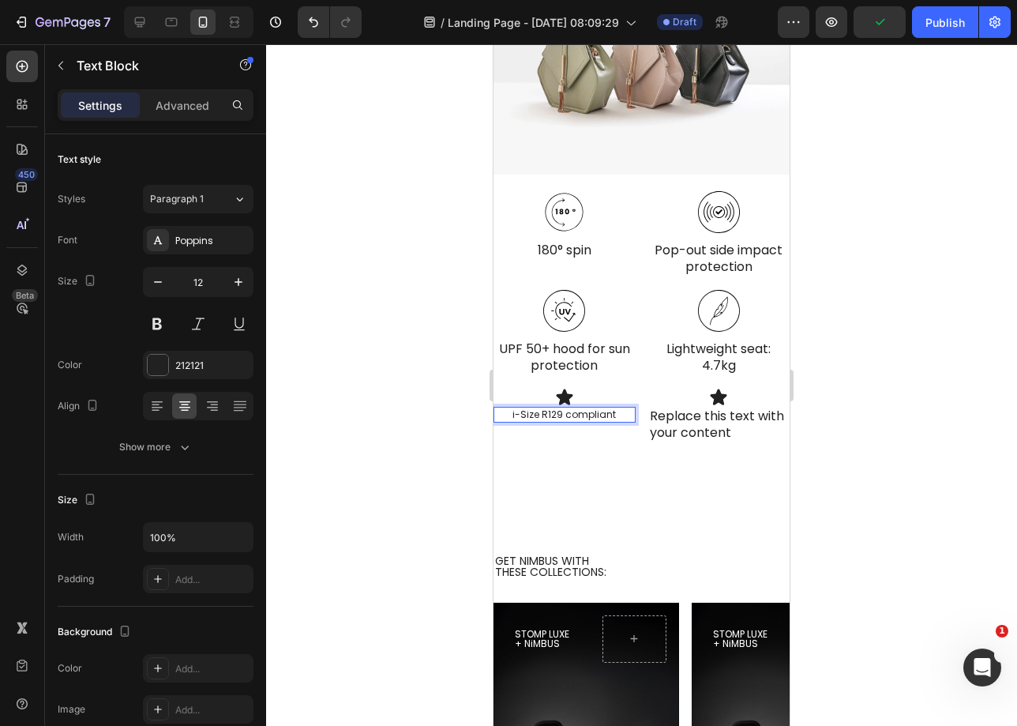
click at [569, 409] on p "i-Size R129 compliant" at bounding box center [564, 414] width 139 height 13
click at [563, 409] on p "i-Size R129 compliant" at bounding box center [564, 414] width 139 height 13
click at [573, 388] on div "Icon" at bounding box center [565, 397] width 142 height 19
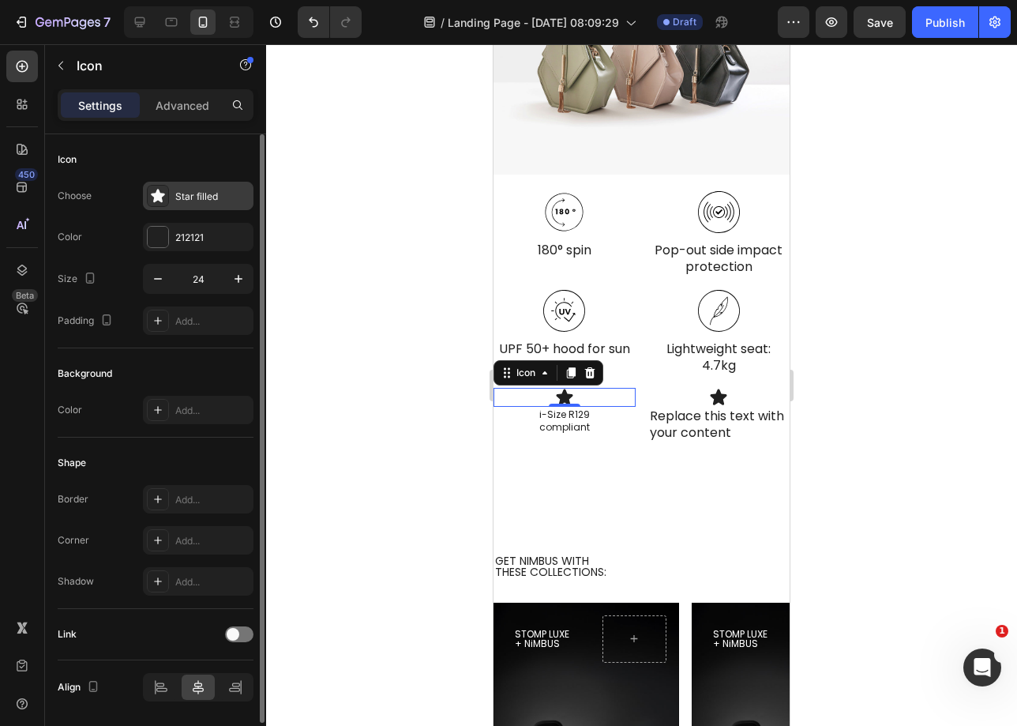
click at [184, 206] on div "Star filled" at bounding box center [198, 196] width 111 height 28
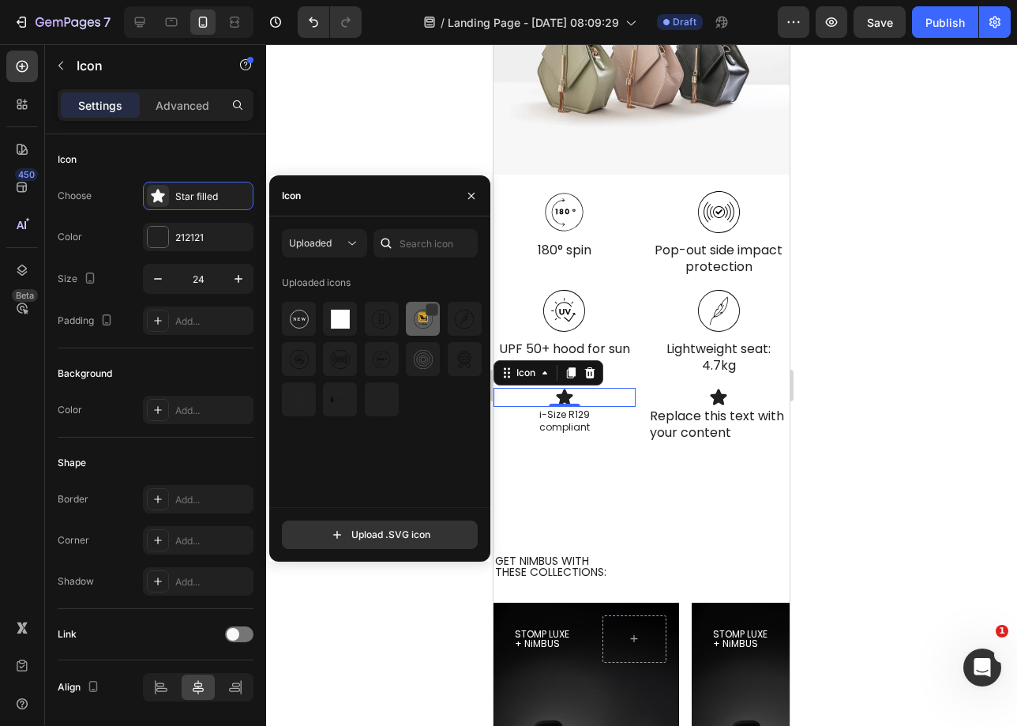
click at [426, 325] on img at bounding box center [423, 319] width 19 height 19
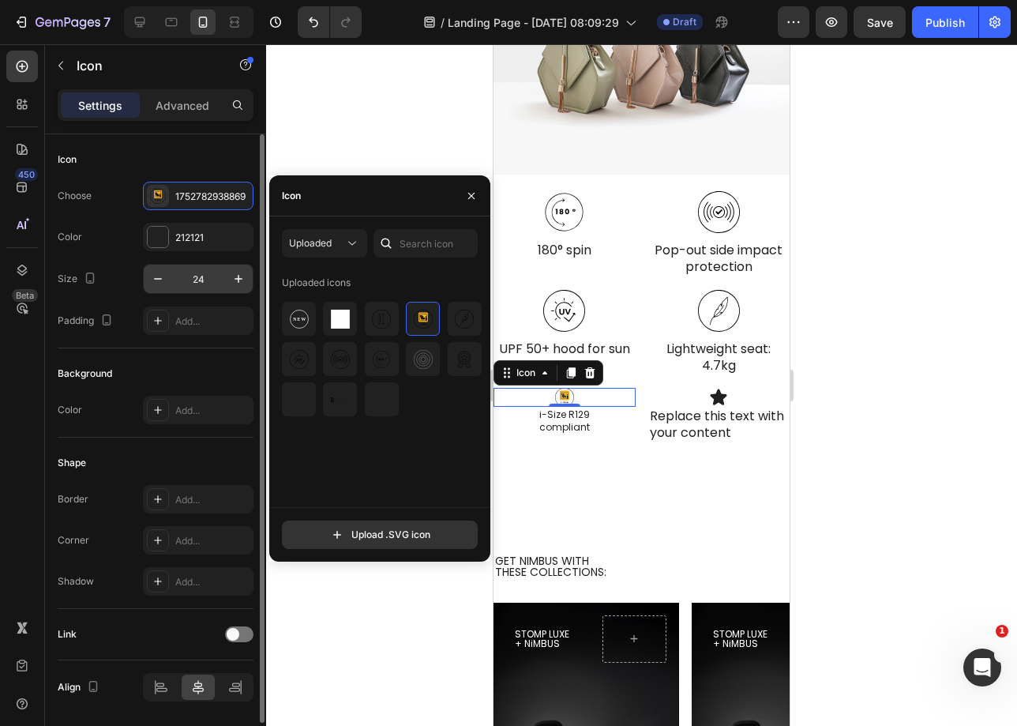
click at [206, 278] on input "24" at bounding box center [198, 279] width 52 height 28
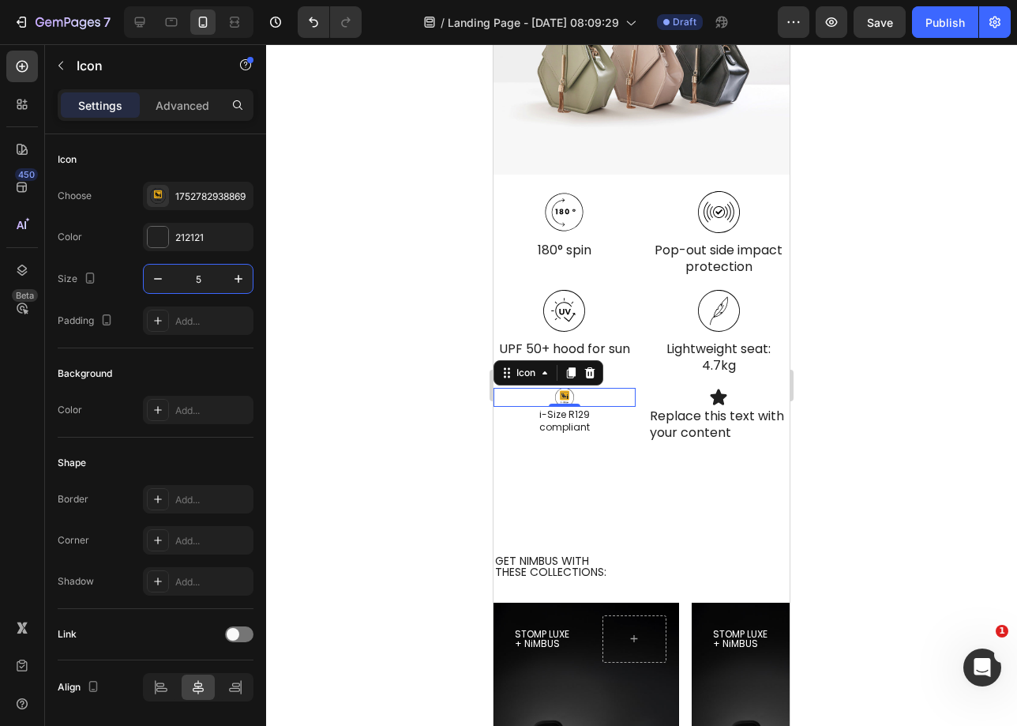
type input "53"
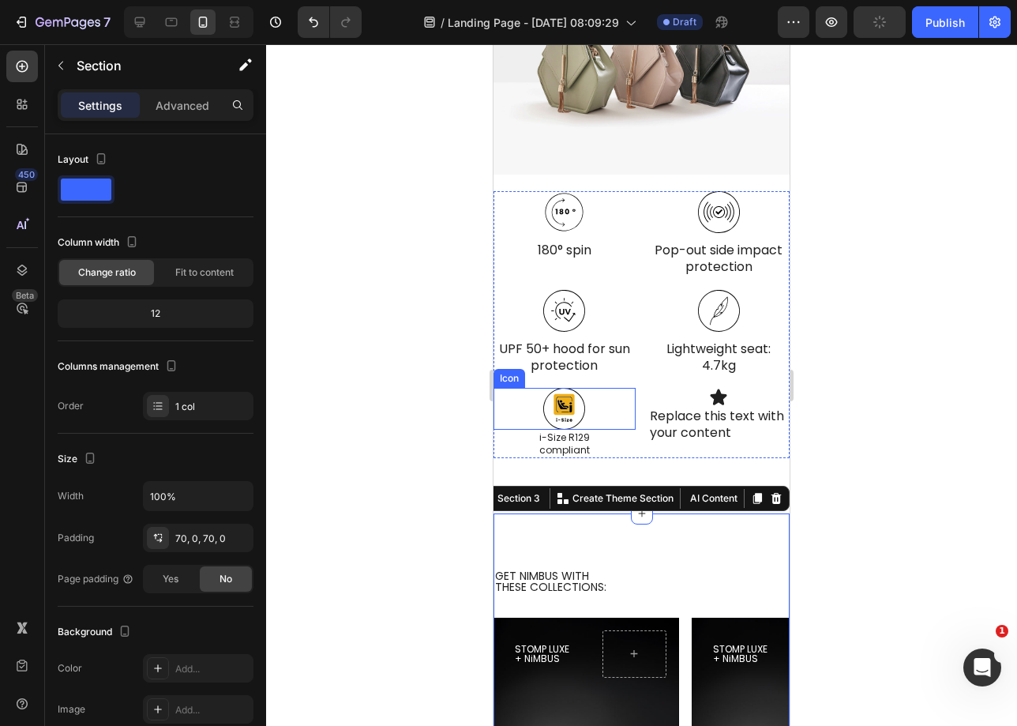
click at [569, 402] on icon at bounding box center [564, 404] width 21 height 21
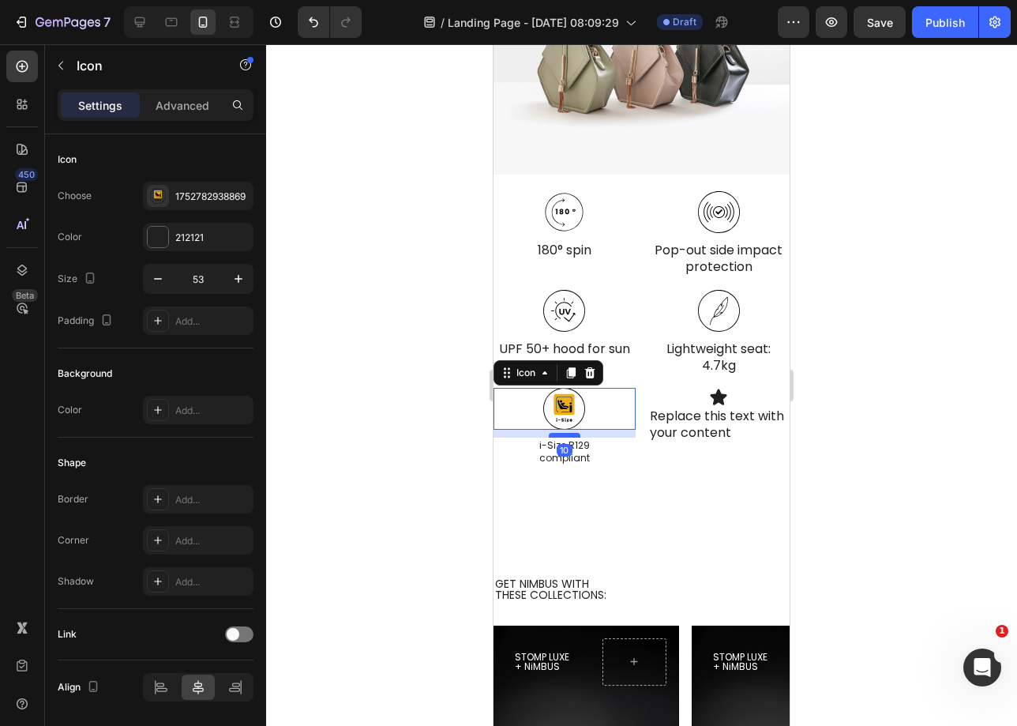
drag, startPoint x: 565, startPoint y: 423, endPoint x: 568, endPoint y: 430, distance: 8.2
click at [568, 433] on div at bounding box center [565, 435] width 32 height 5
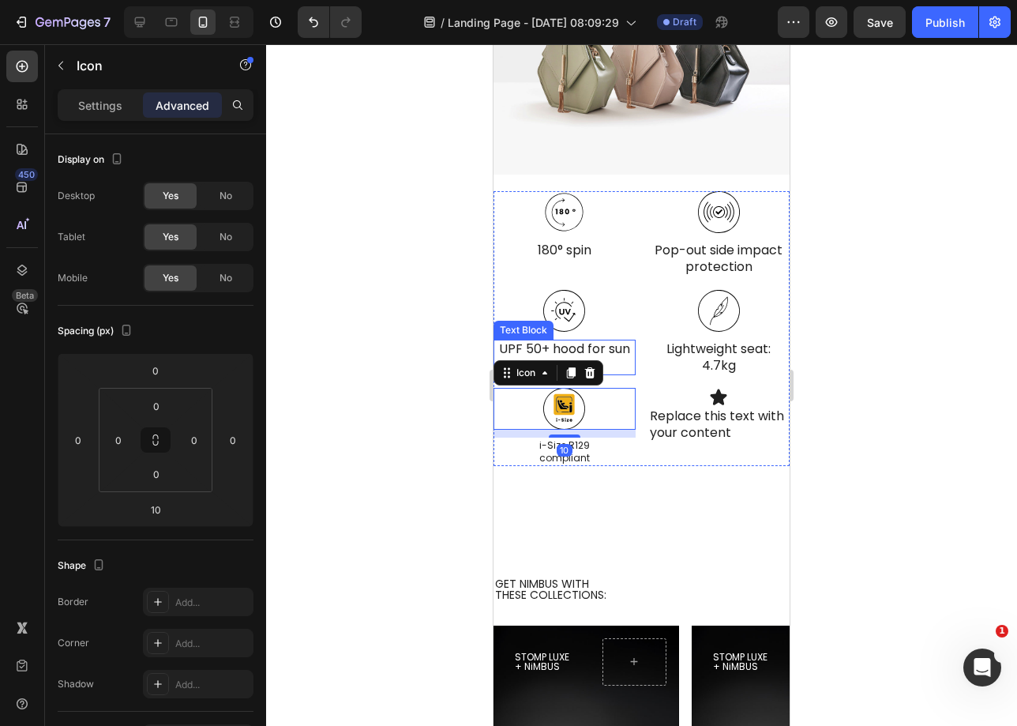
click at [599, 348] on p "UPF 50+ hood for sun protection" at bounding box center [564, 357] width 139 height 33
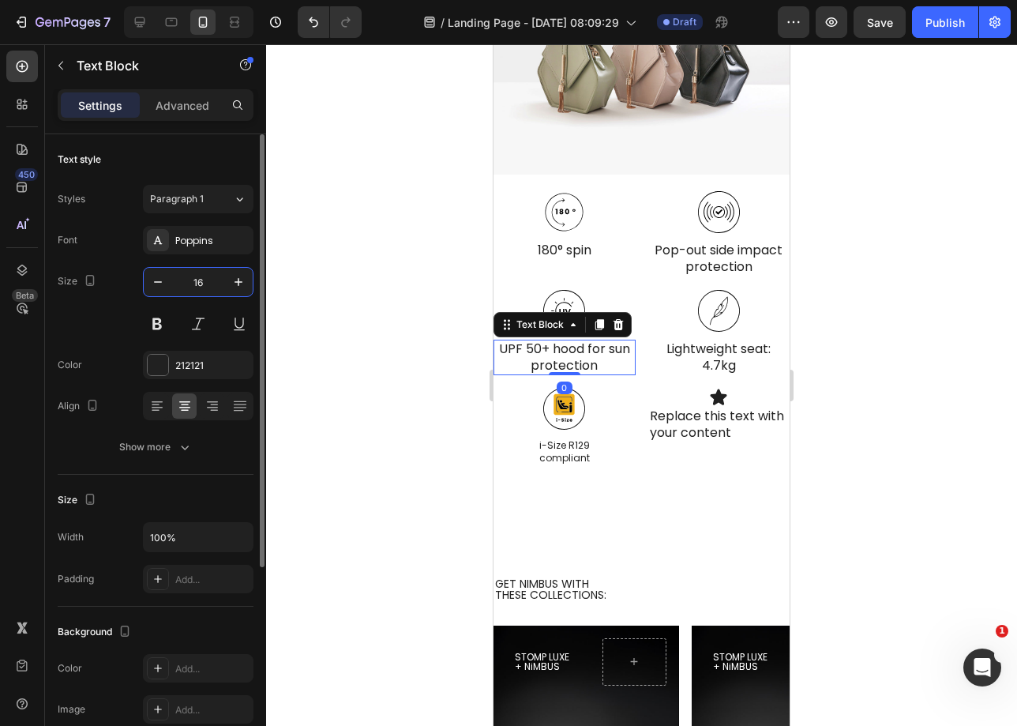
click at [211, 273] on input "16" at bounding box center [198, 282] width 52 height 28
type input "12"
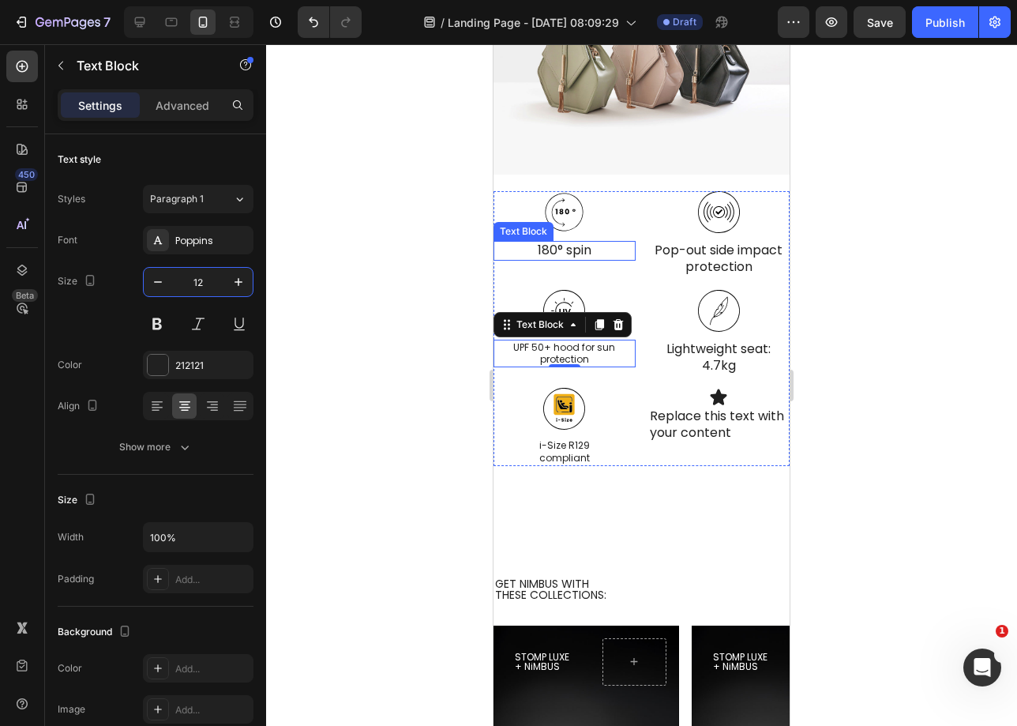
click at [574, 242] on p "180° spin" at bounding box center [564, 250] width 139 height 17
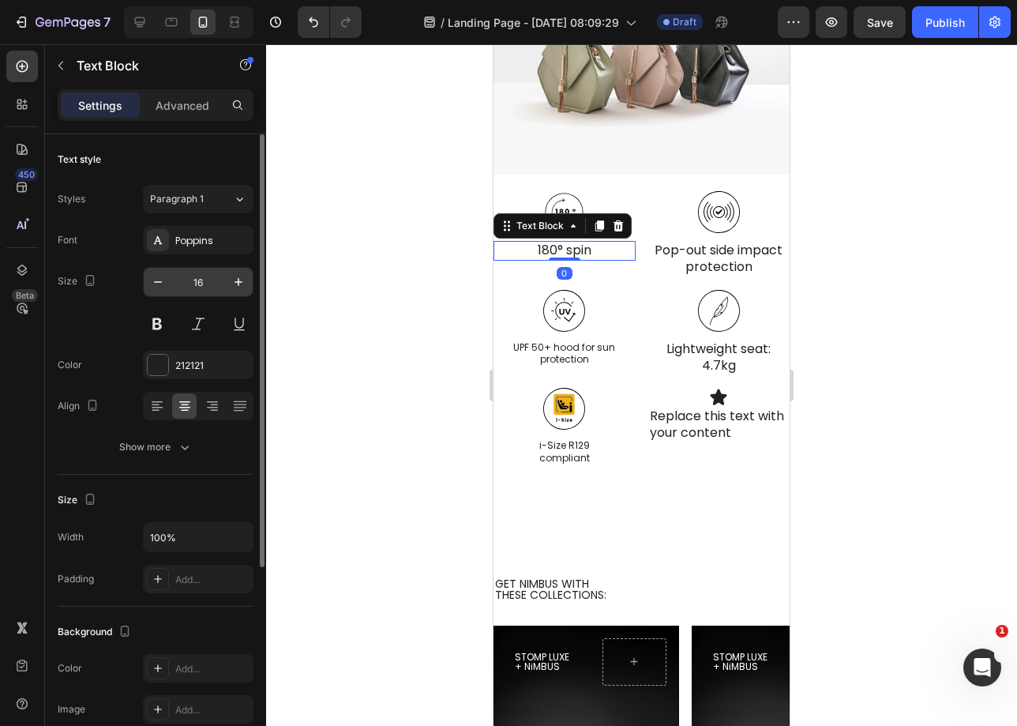
click at [209, 283] on input "16" at bounding box center [198, 282] width 52 height 28
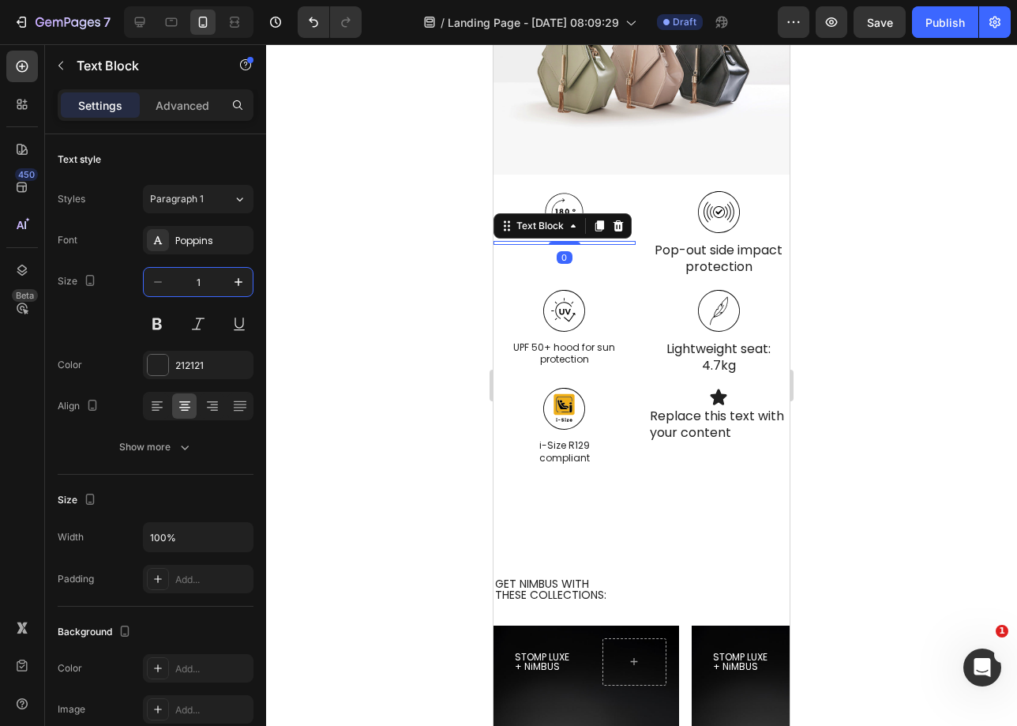
type input "12"
click at [749, 227] on div "Icon" at bounding box center [719, 212] width 142 height 42
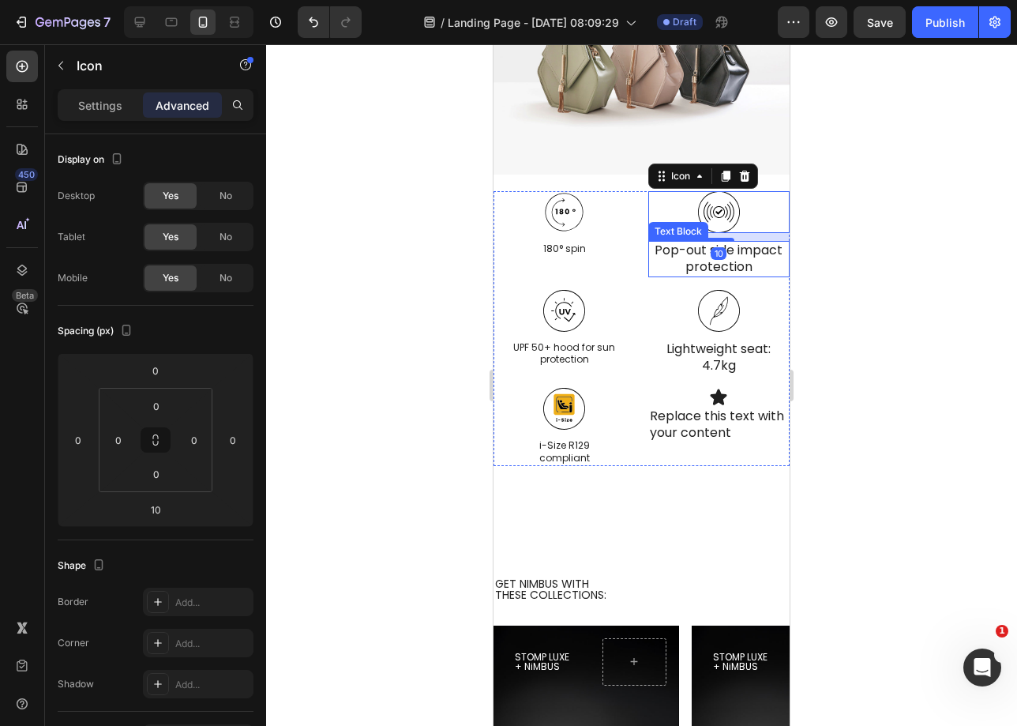
click at [723, 258] on p "Pop-out side impact protection" at bounding box center [719, 258] width 139 height 33
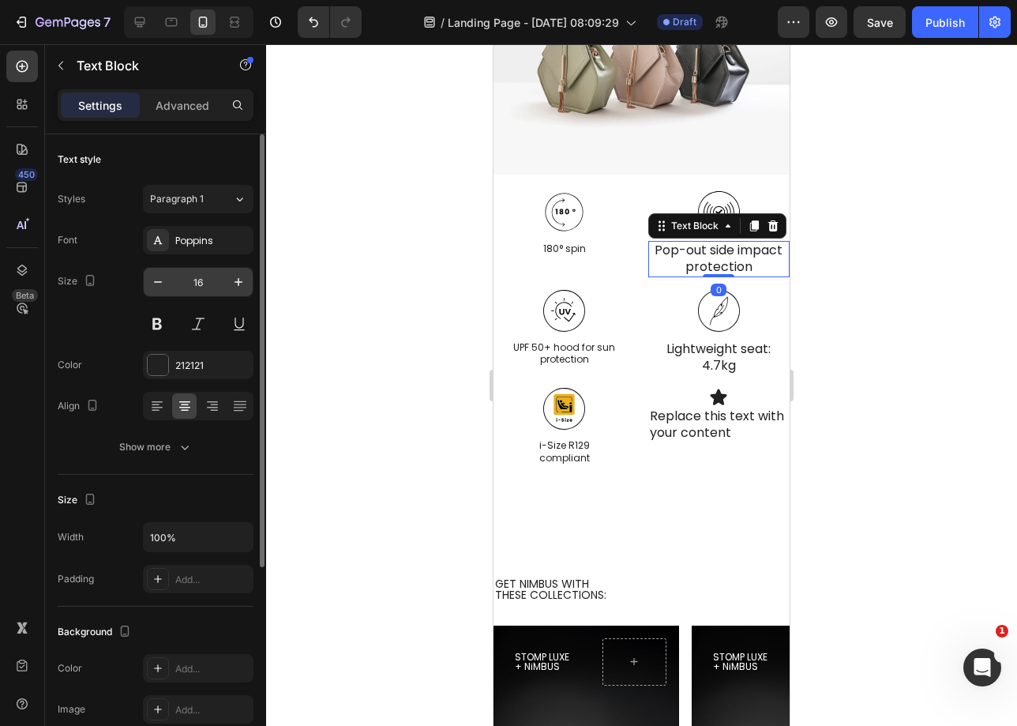
click at [197, 284] on input "16" at bounding box center [198, 282] width 52 height 28
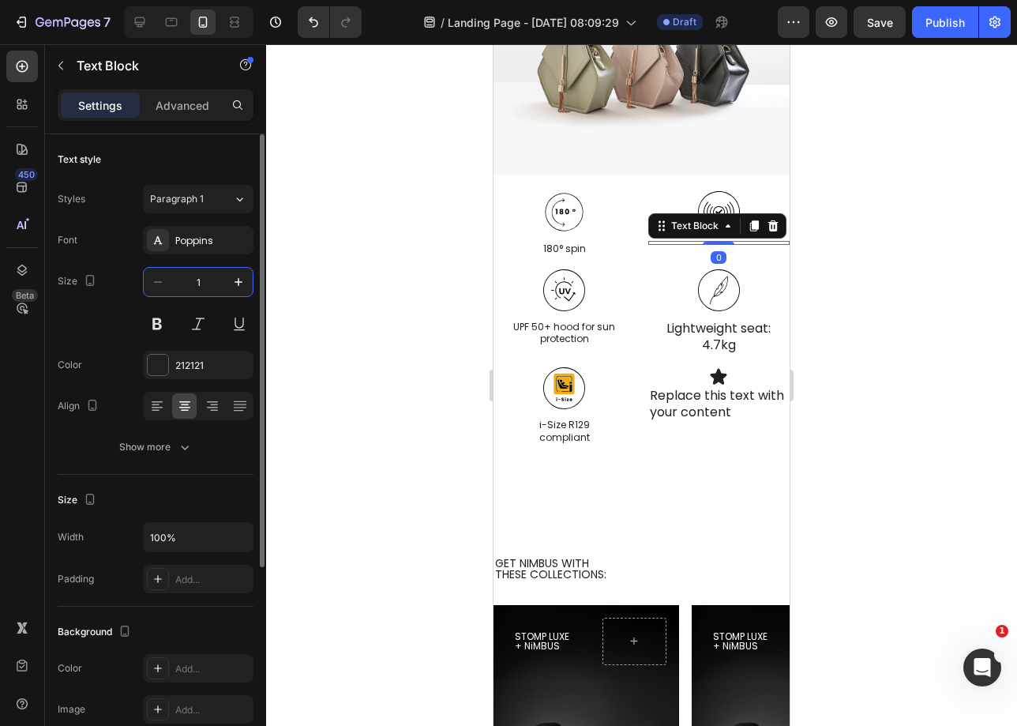
type input "12"
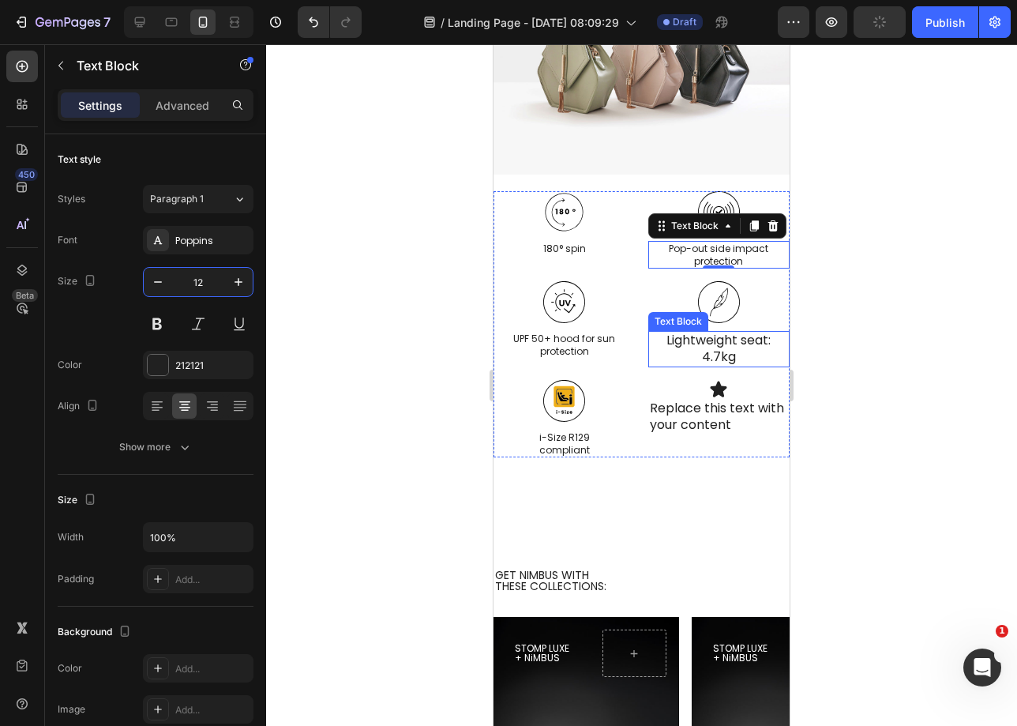
click at [735, 348] on p "Lightweight seat: 4.7kg" at bounding box center [719, 348] width 139 height 33
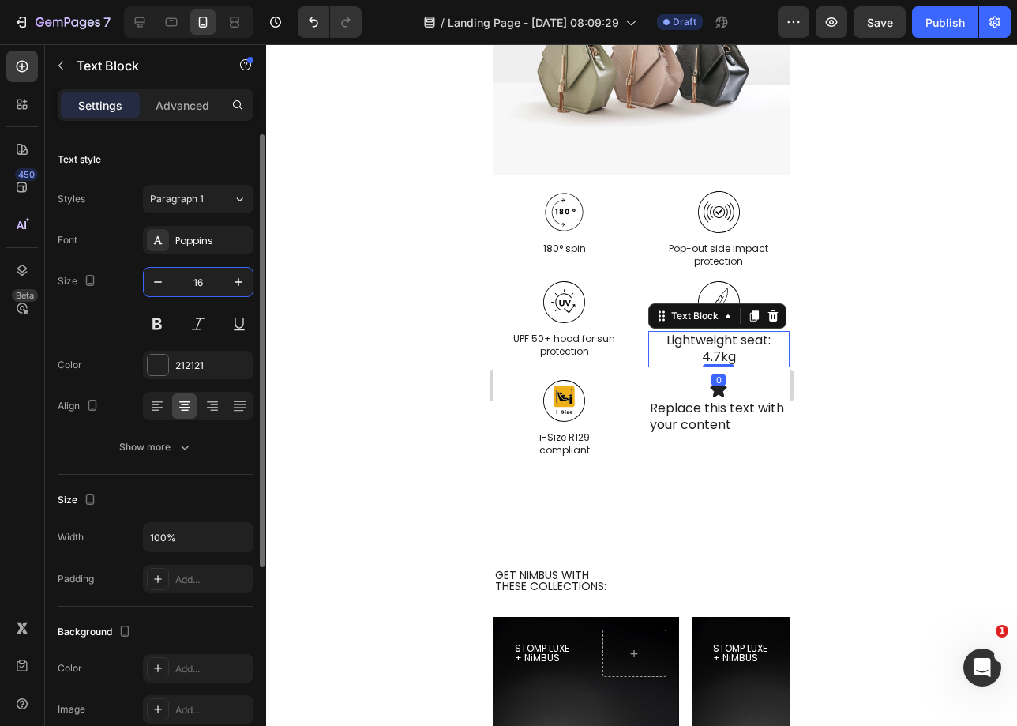
click at [205, 293] on input "16" at bounding box center [198, 282] width 52 height 28
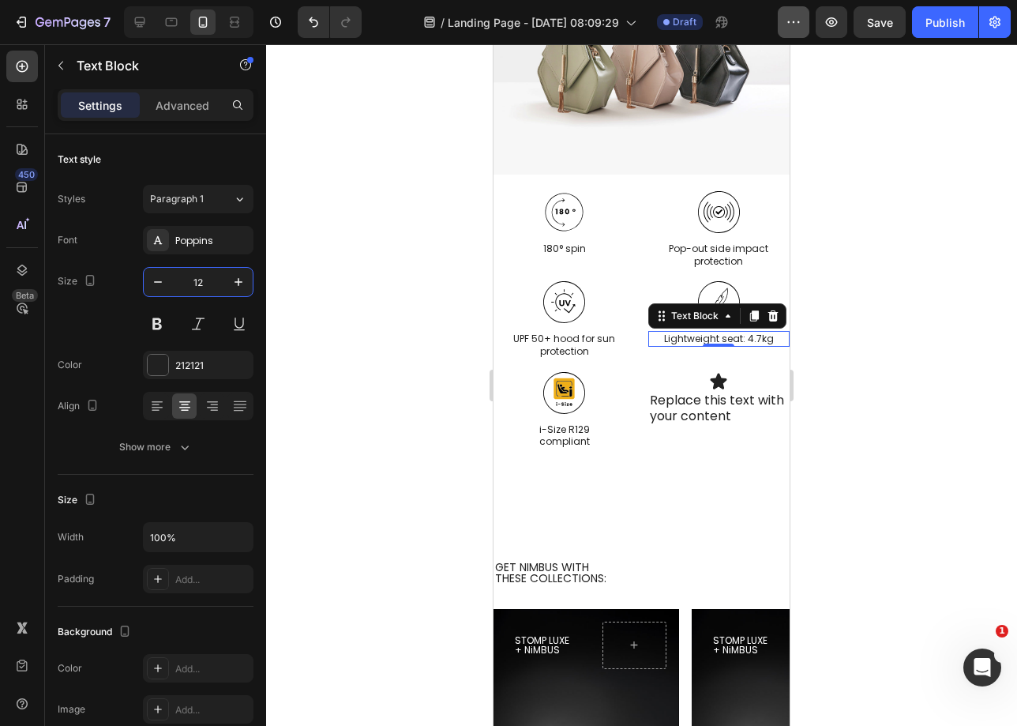
type input "12"
click at [577, 332] on p "UPF 50+ hood for sun protection" at bounding box center [564, 344] width 139 height 24
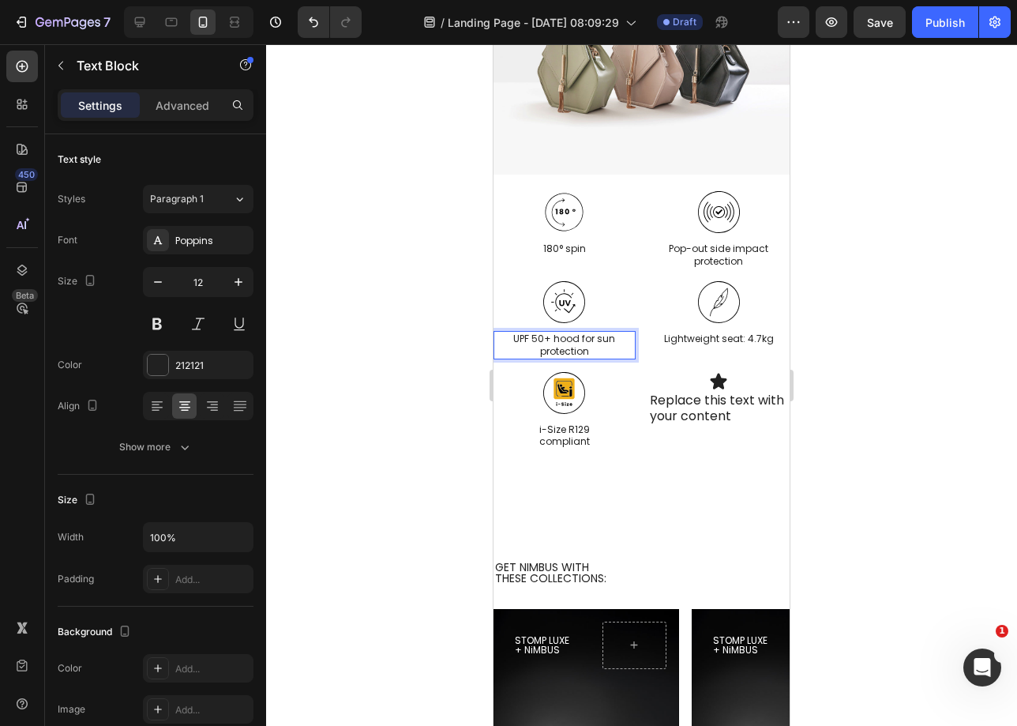
click at [577, 333] on p "UPF 50+ hood for sun protection" at bounding box center [564, 344] width 139 height 24
click at [550, 347] on p "for sun protection" at bounding box center [564, 351] width 139 height 13
click at [553, 347] on p "for sun protection" at bounding box center [564, 351] width 139 height 13
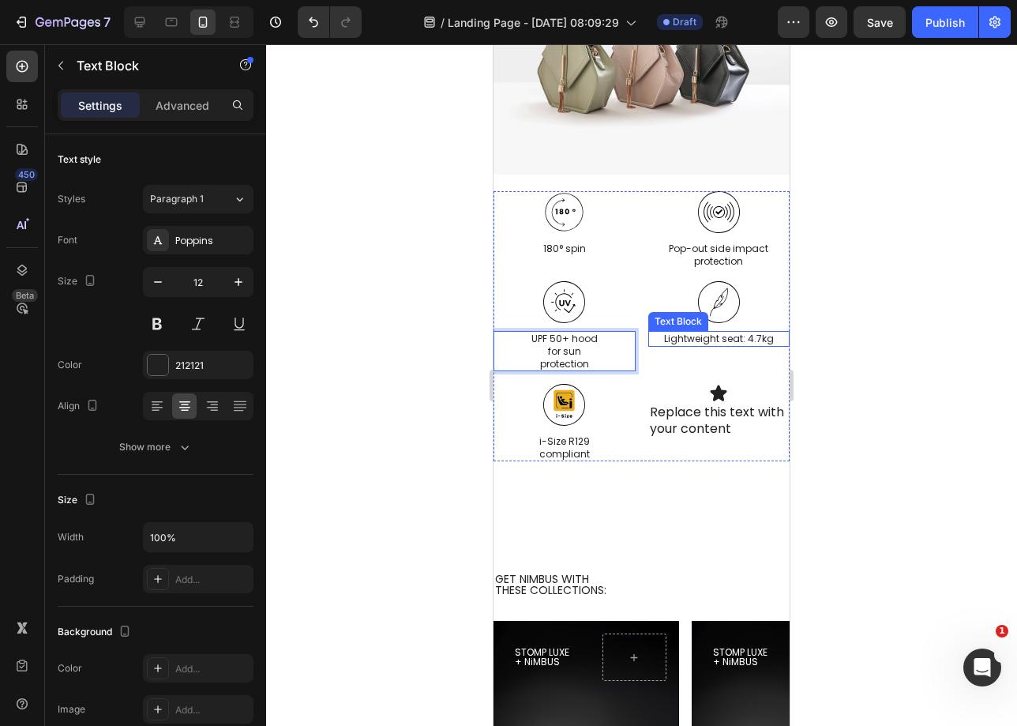
click at [741, 337] on p "Lightweight seat: 4.7kg" at bounding box center [719, 338] width 139 height 13
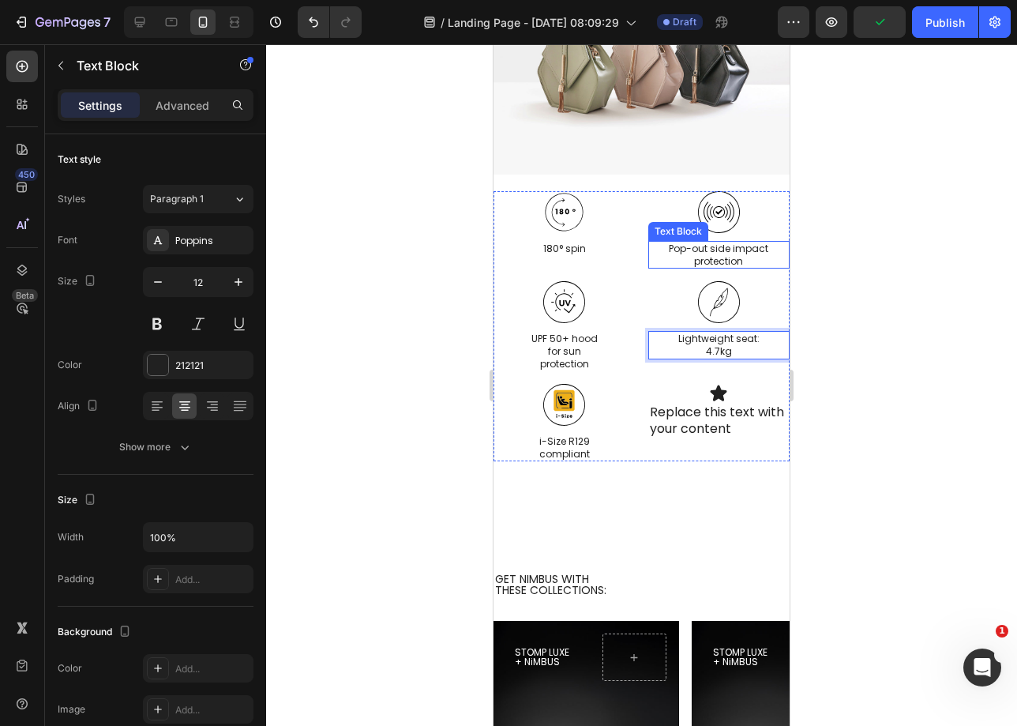
click at [723, 252] on p "Pop-out side impact protection" at bounding box center [719, 254] width 139 height 24
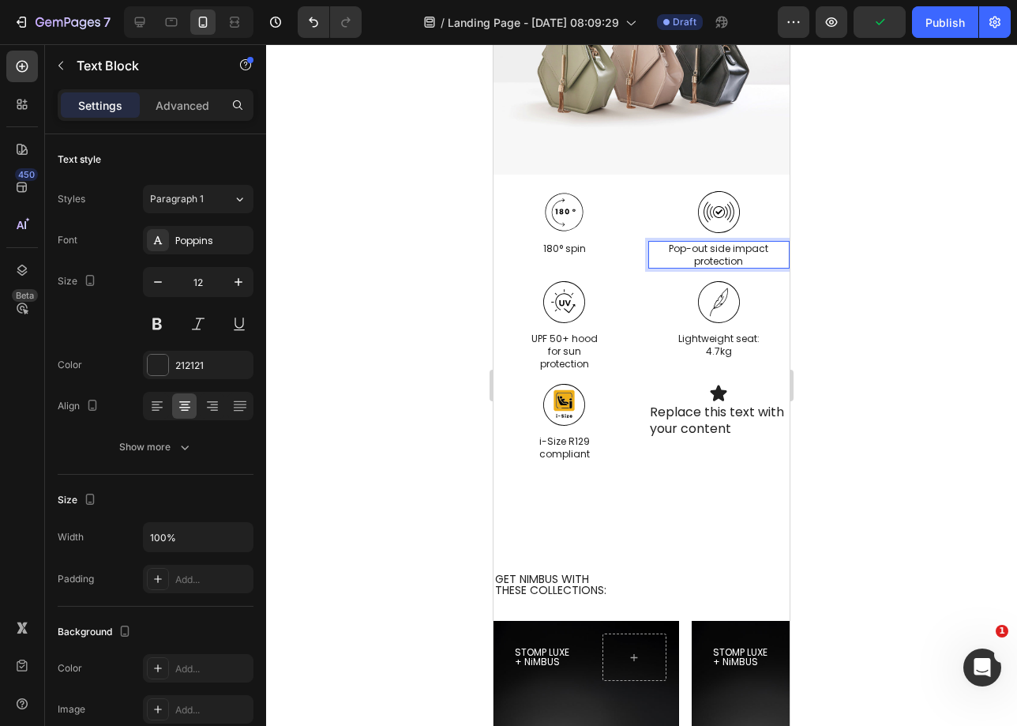
click at [719, 247] on p "Pop-out side impact protection" at bounding box center [719, 254] width 139 height 24
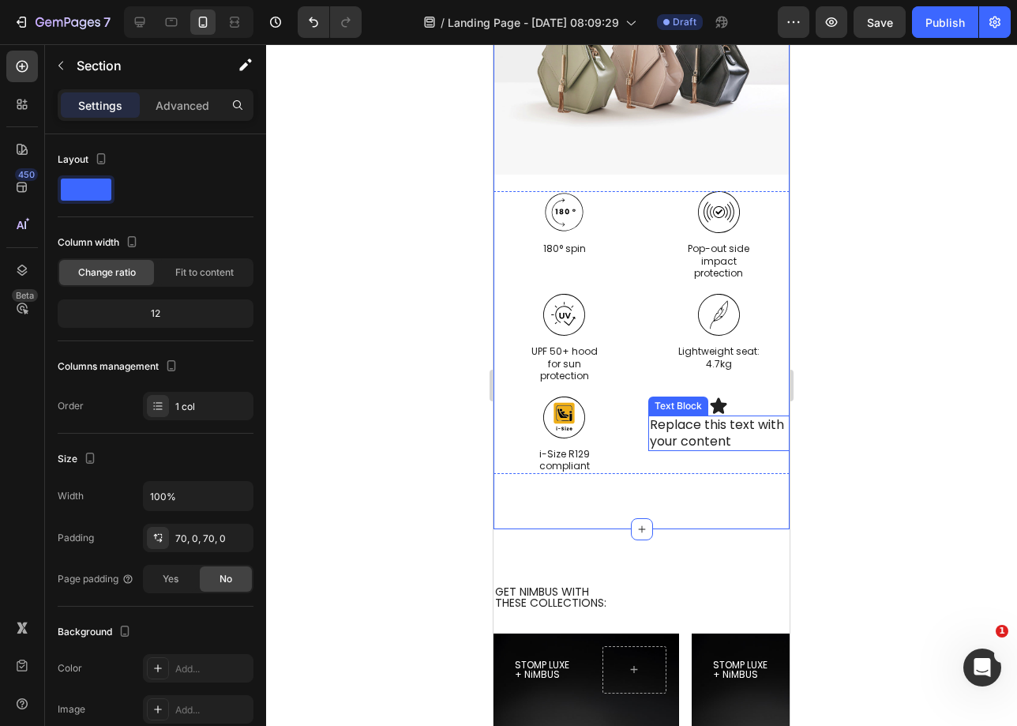
click at [706, 434] on div "Replace this text with your content" at bounding box center [719, 433] width 142 height 36
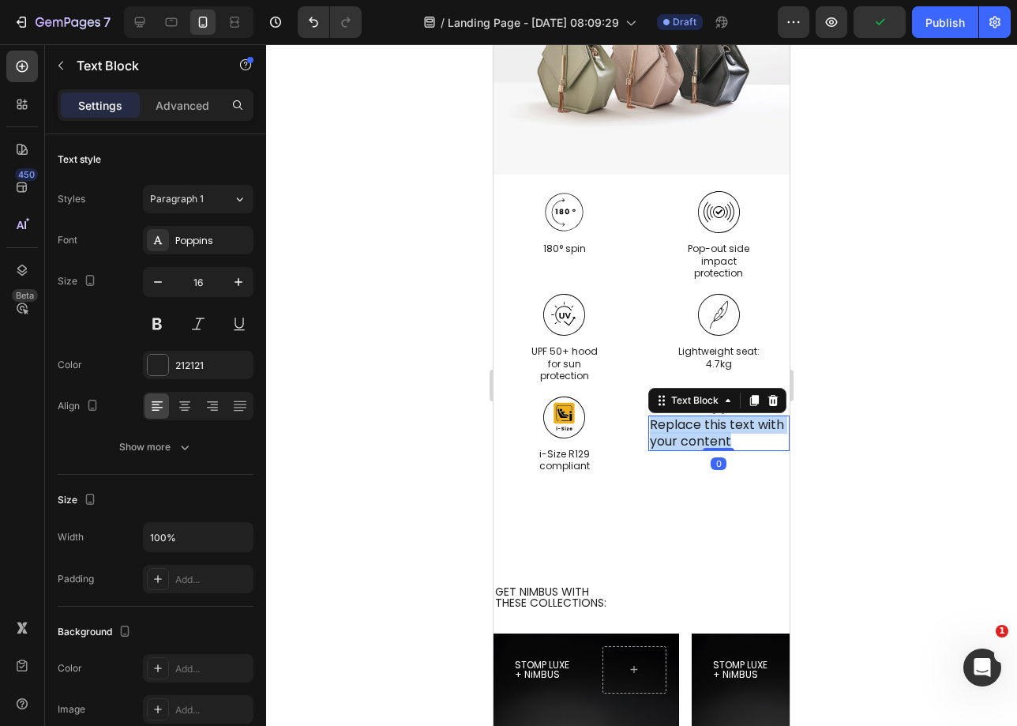
click at [706, 434] on p "Replace this text with your content" at bounding box center [719, 433] width 139 height 33
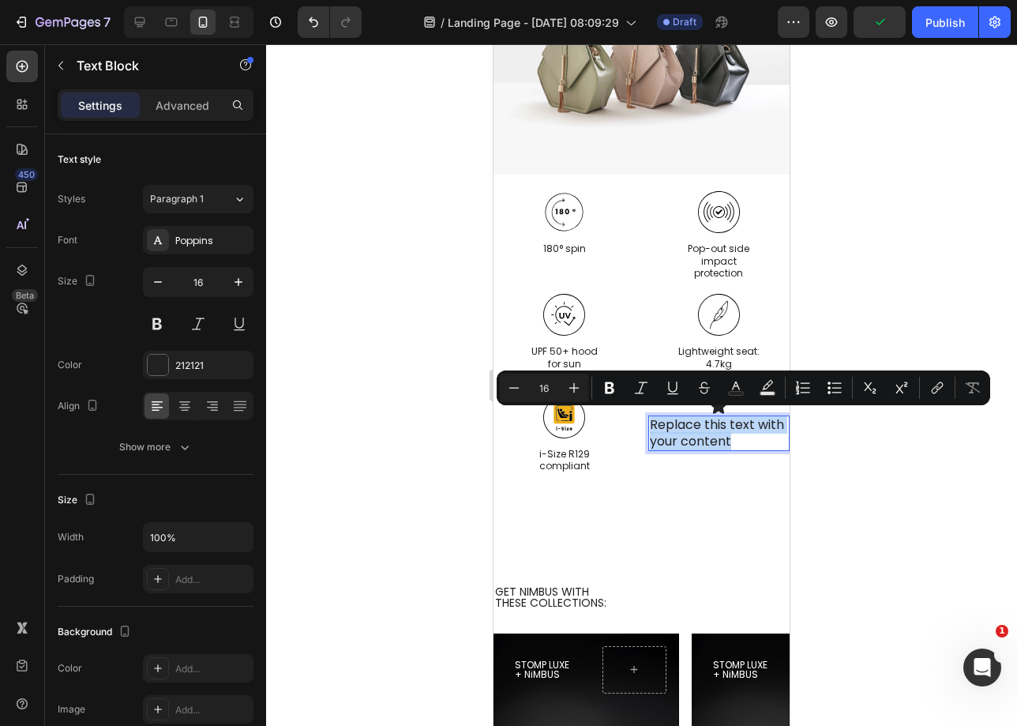
copy p "Replace this text with your content"
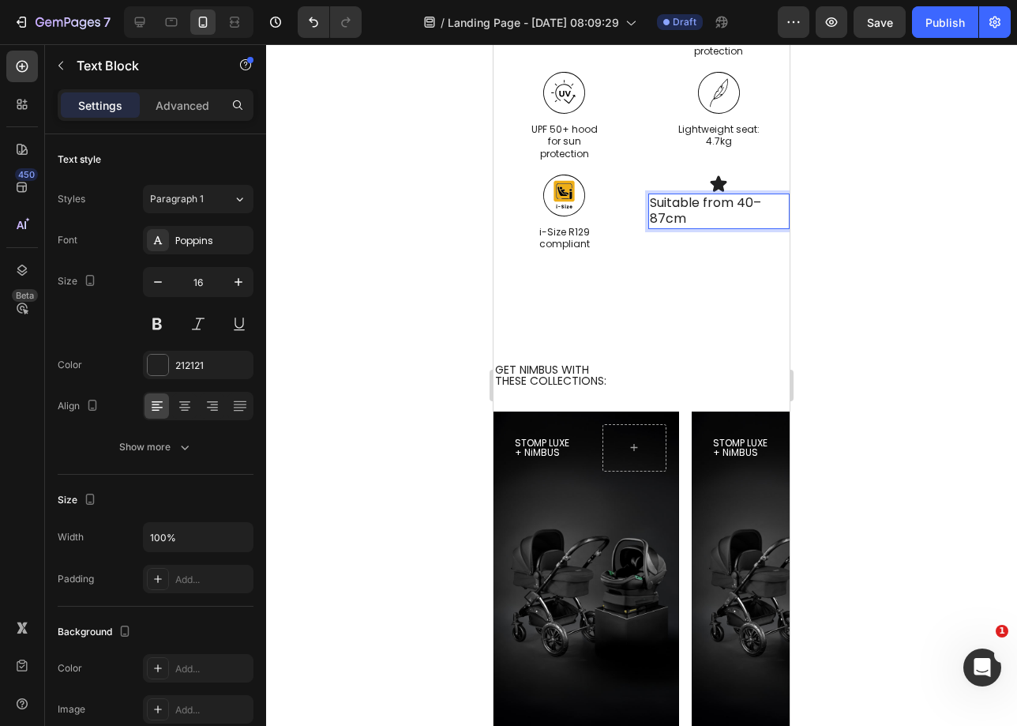
click at [730, 228] on p "Suitable from 40–87cm" at bounding box center [719, 211] width 139 height 33
click at [689, 227] on p "40–87cm" at bounding box center [719, 219] width 139 height 17
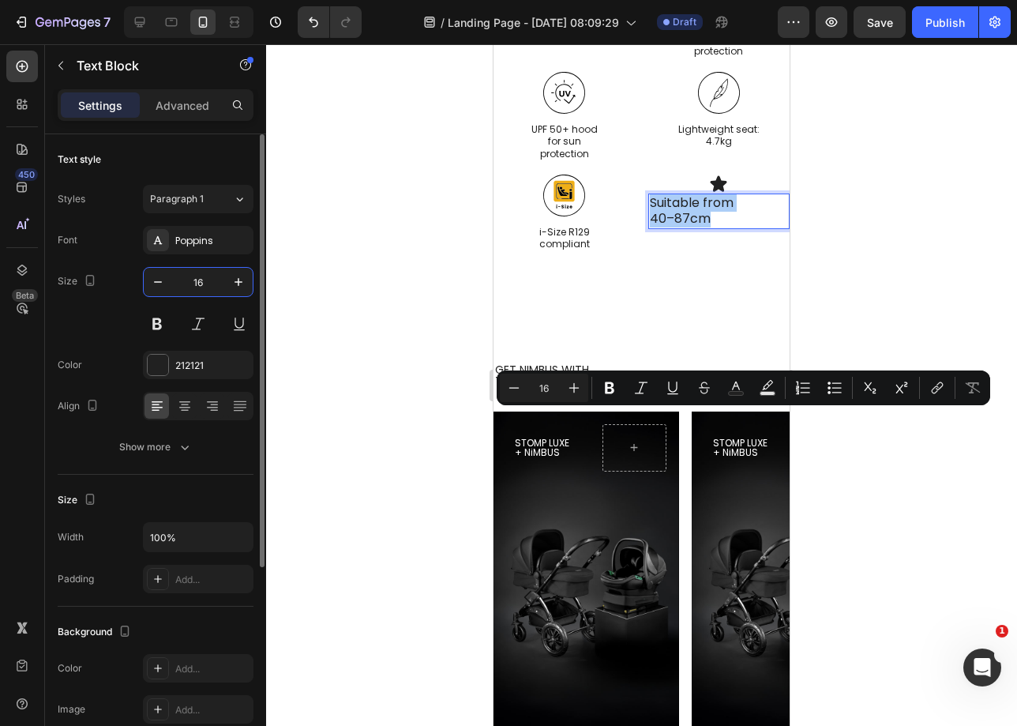
click at [214, 290] on input "16" at bounding box center [198, 282] width 52 height 28
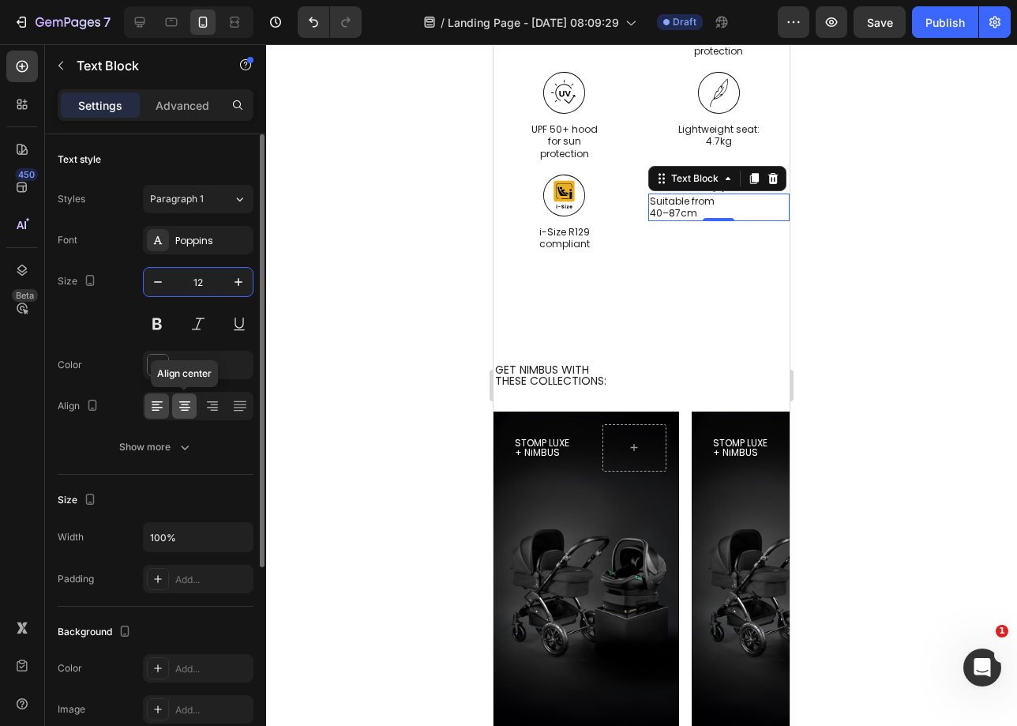
type input "12"
click at [179, 412] on icon at bounding box center [185, 406] width 16 height 16
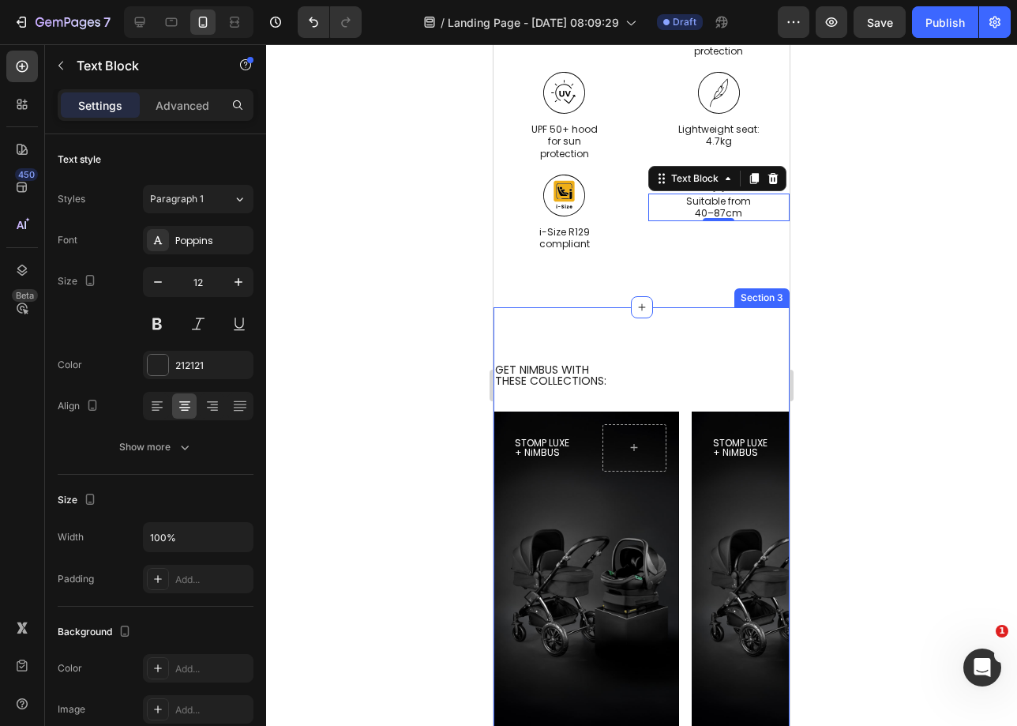
click at [741, 551] on div "GET NIMBUS WITH   THESE COLLECTIONS: Heading STOMP LUXE + NiMBUS Heading Hero B…" at bounding box center [642, 584] width 296 height 554
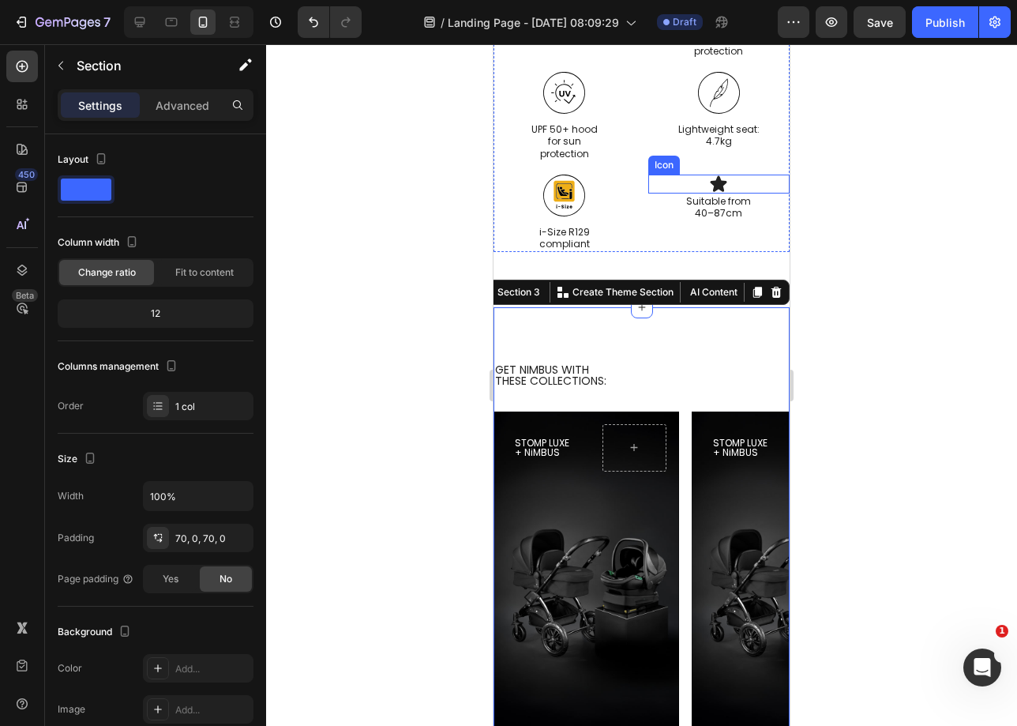
click at [711, 191] on icon at bounding box center [719, 183] width 17 height 16
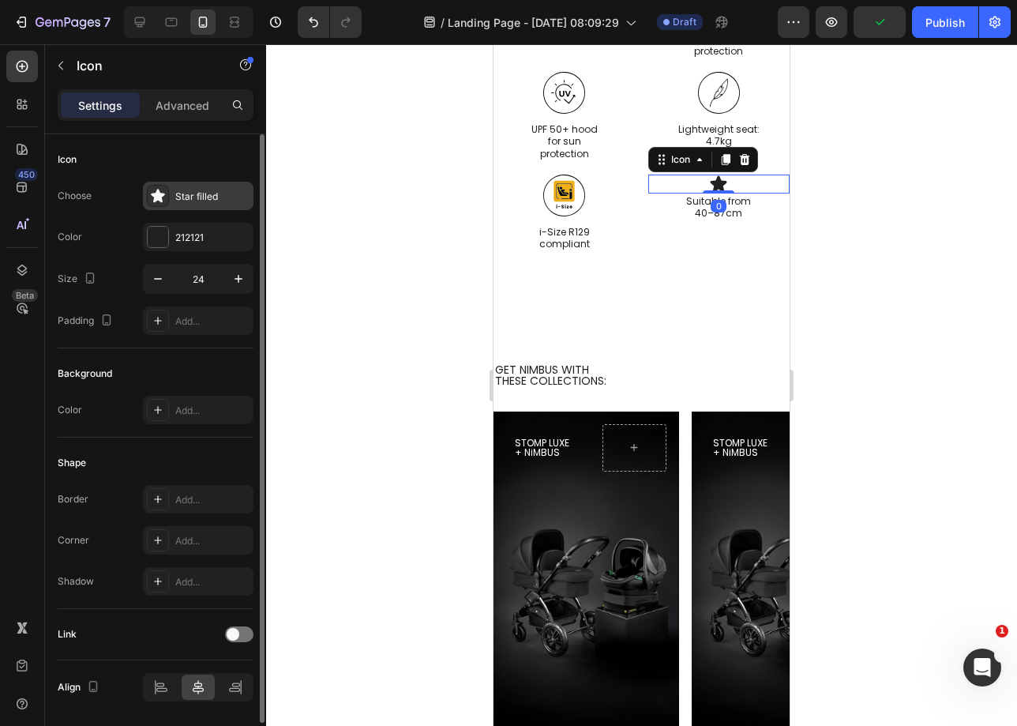
click at [195, 202] on div "Star filled" at bounding box center [212, 197] width 74 height 14
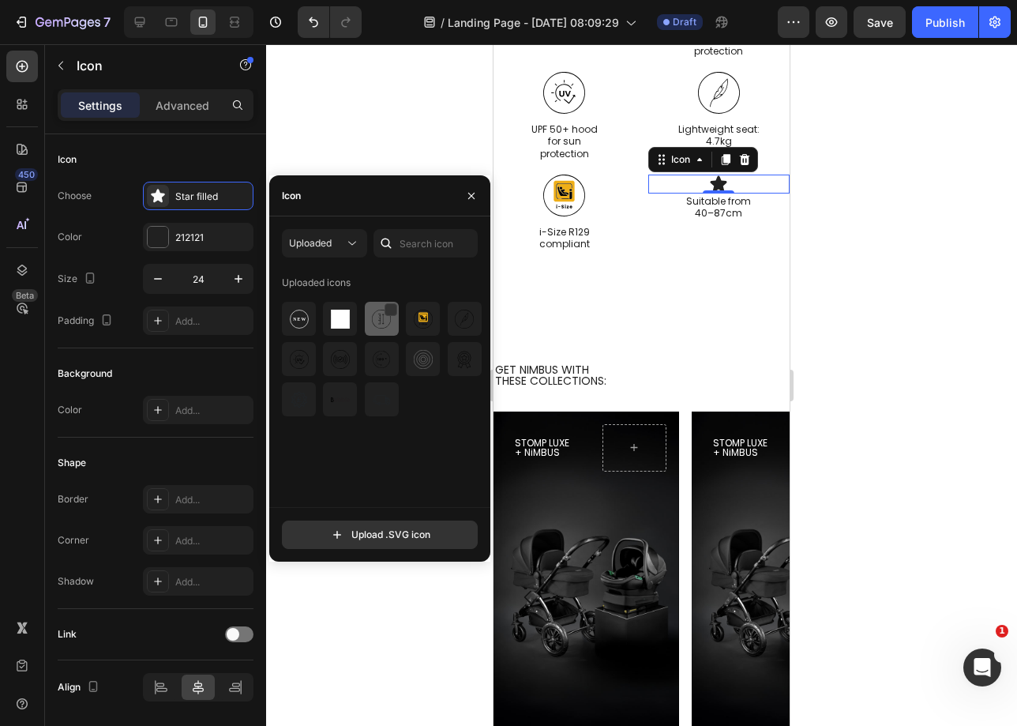
click at [380, 321] on img at bounding box center [381, 319] width 19 height 19
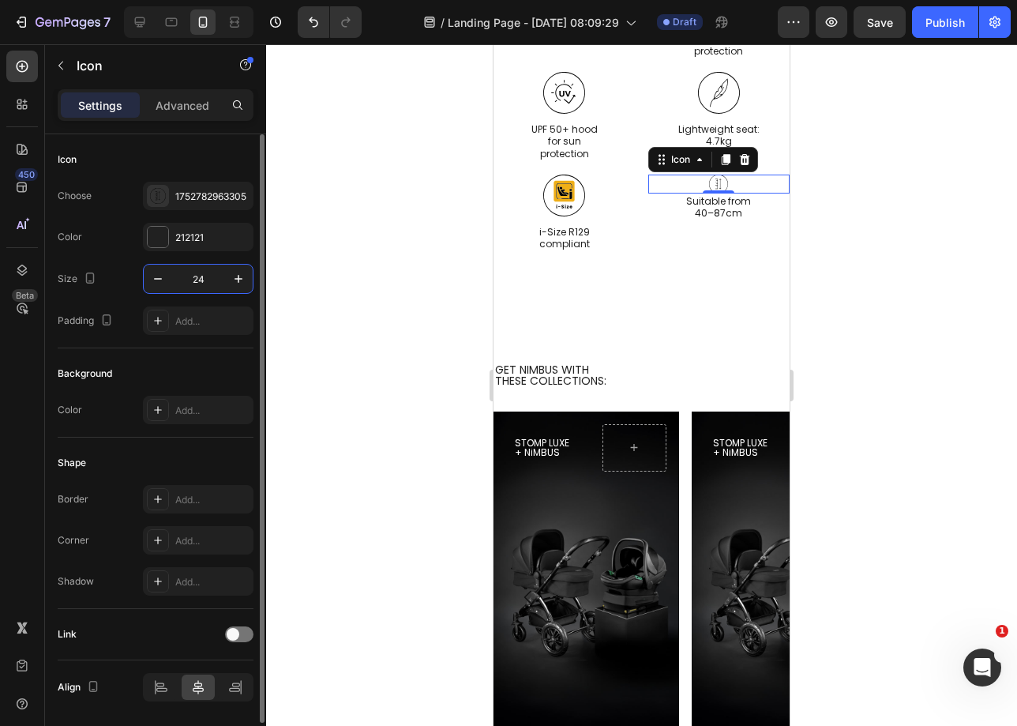
click at [197, 273] on input "24" at bounding box center [198, 279] width 52 height 28
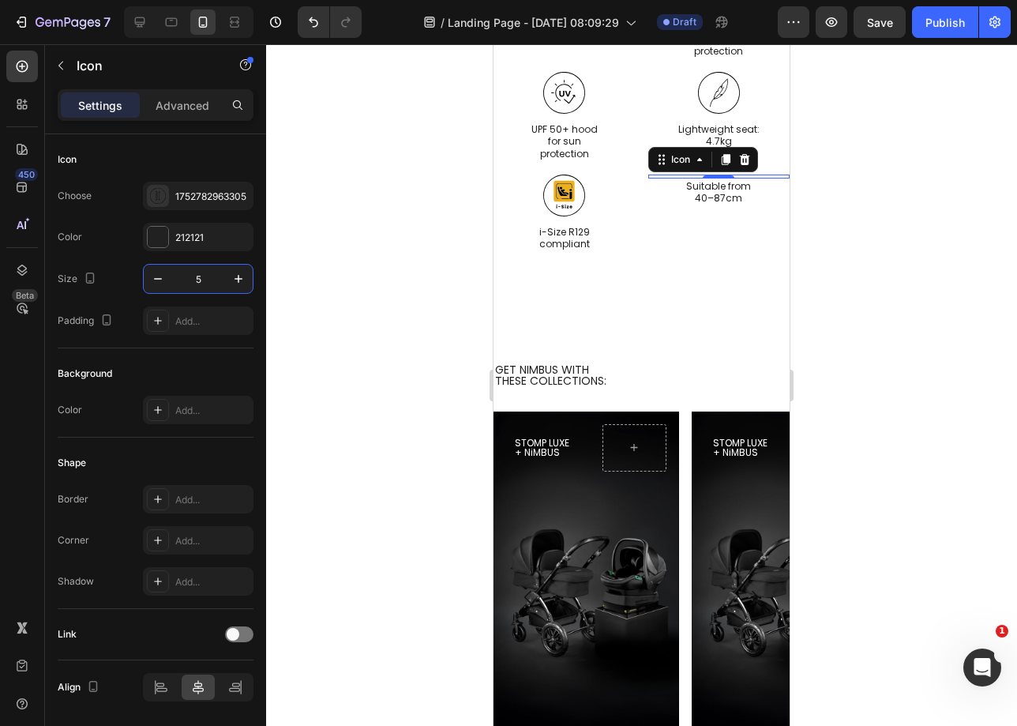
type input "53"
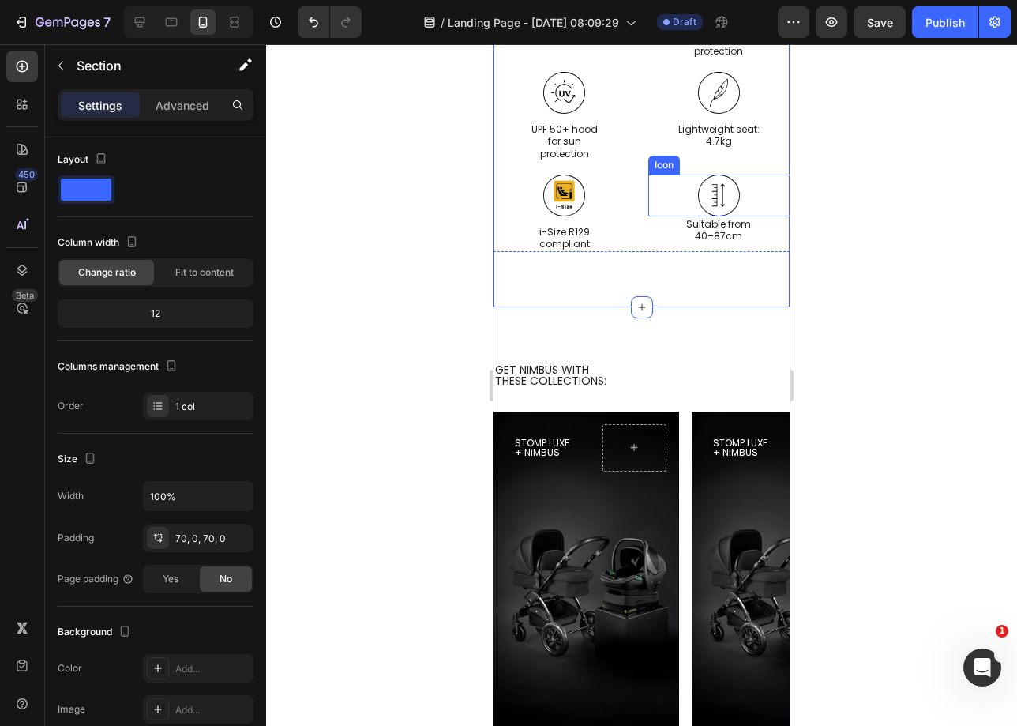
click at [716, 216] on icon at bounding box center [719, 196] width 42 height 42
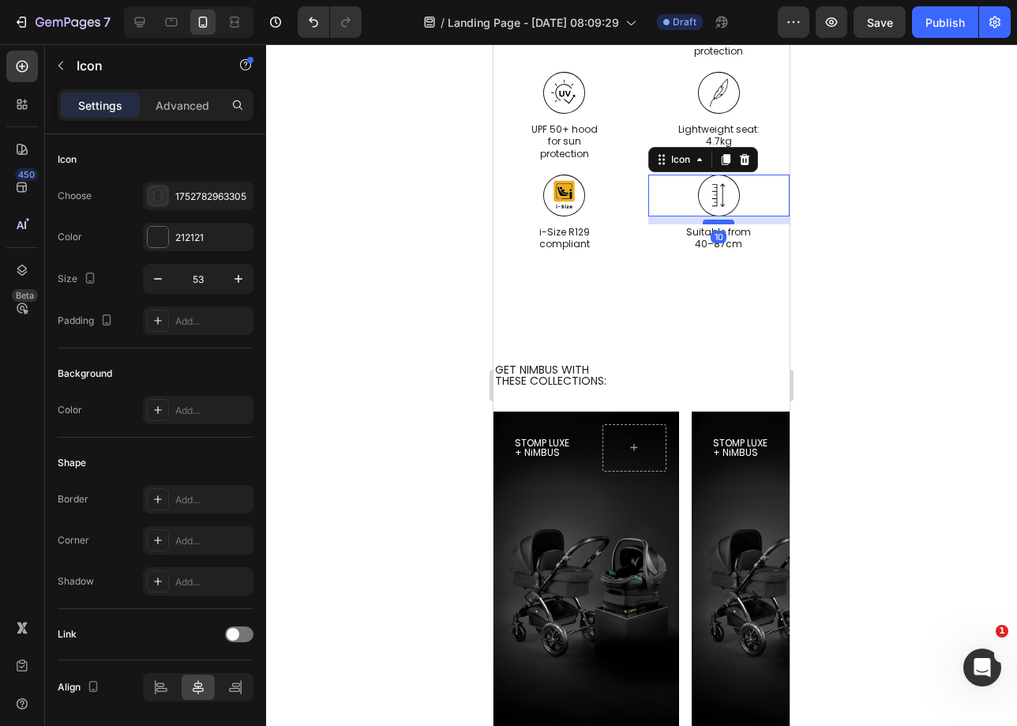
drag, startPoint x: 709, startPoint y: 430, endPoint x: 712, endPoint y: 438, distance: 8.5
click at [712, 224] on div at bounding box center [719, 222] width 32 height 5
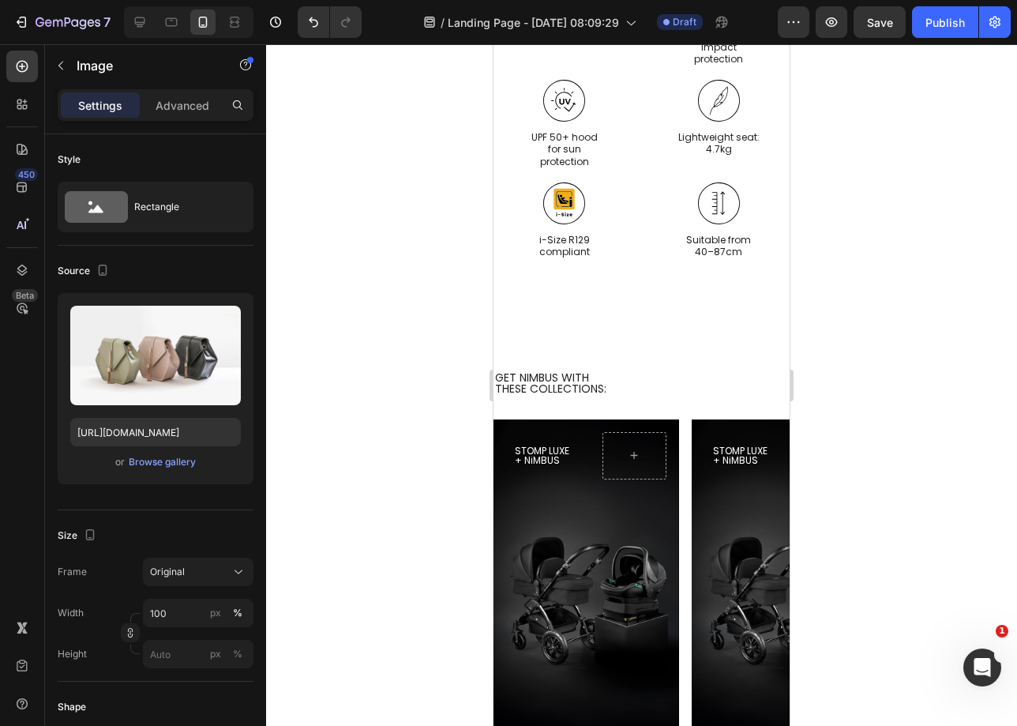
drag, startPoint x: 637, startPoint y: 167, endPoint x: 761, endPoint y: 547, distance: 399.6
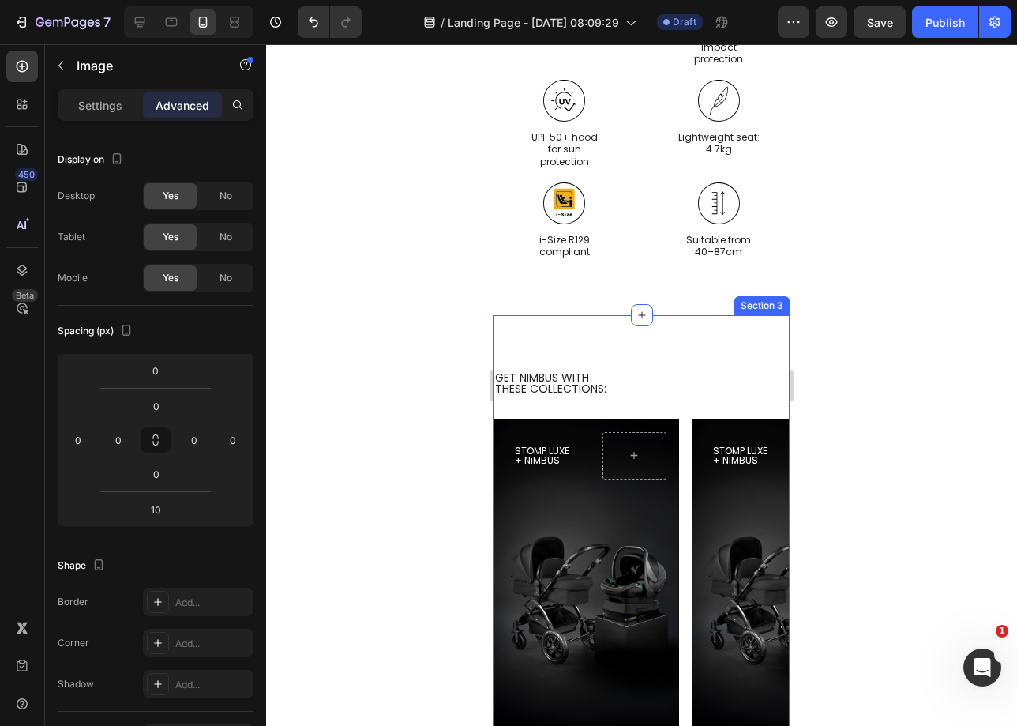
click at [754, 550] on div "GET NIMBUS WITH   THESE COLLECTIONS: Heading STOMP LUXE + NiMBUS Heading Hero B…" at bounding box center [642, 592] width 296 height 554
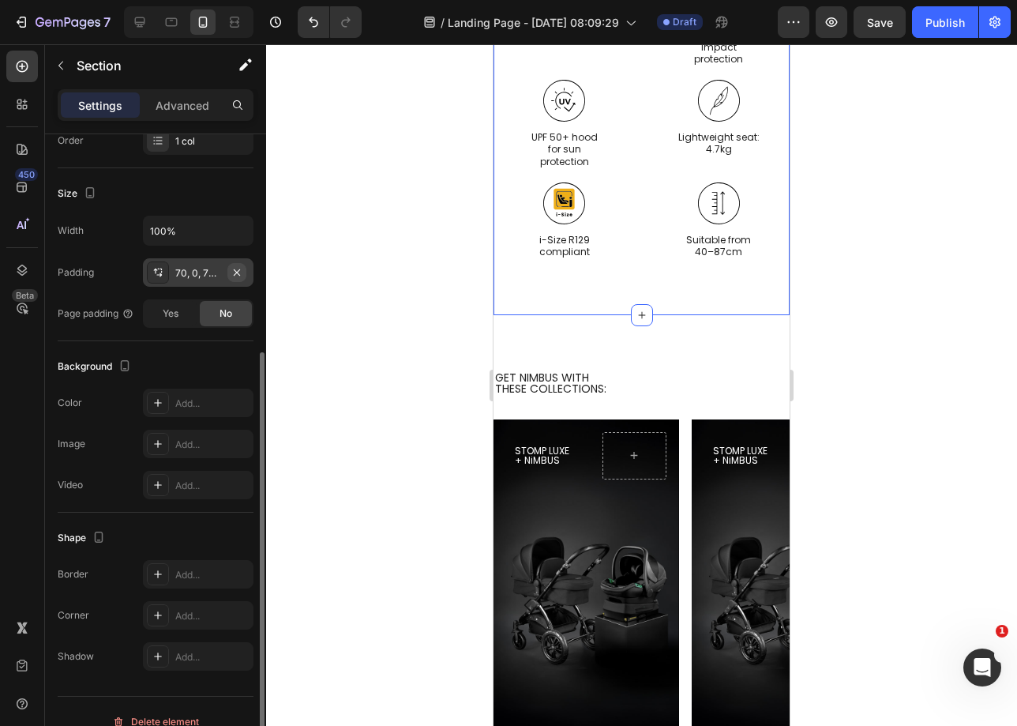
scroll to position [286, 0]
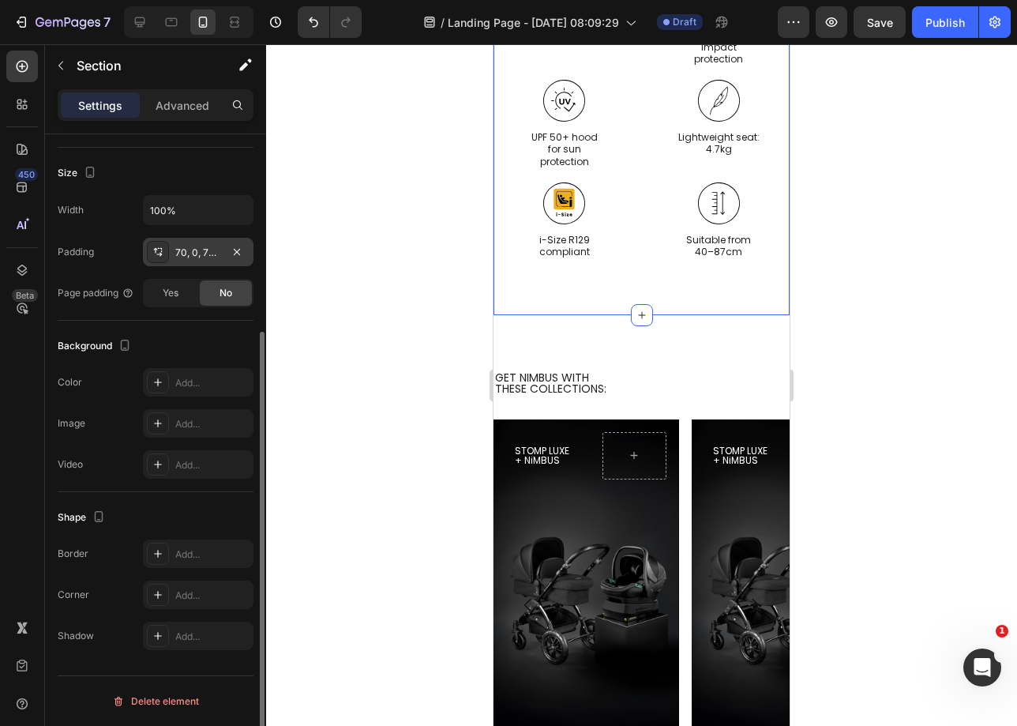
click at [201, 246] on div "70, 0, 70, 0" at bounding box center [198, 253] width 46 height 14
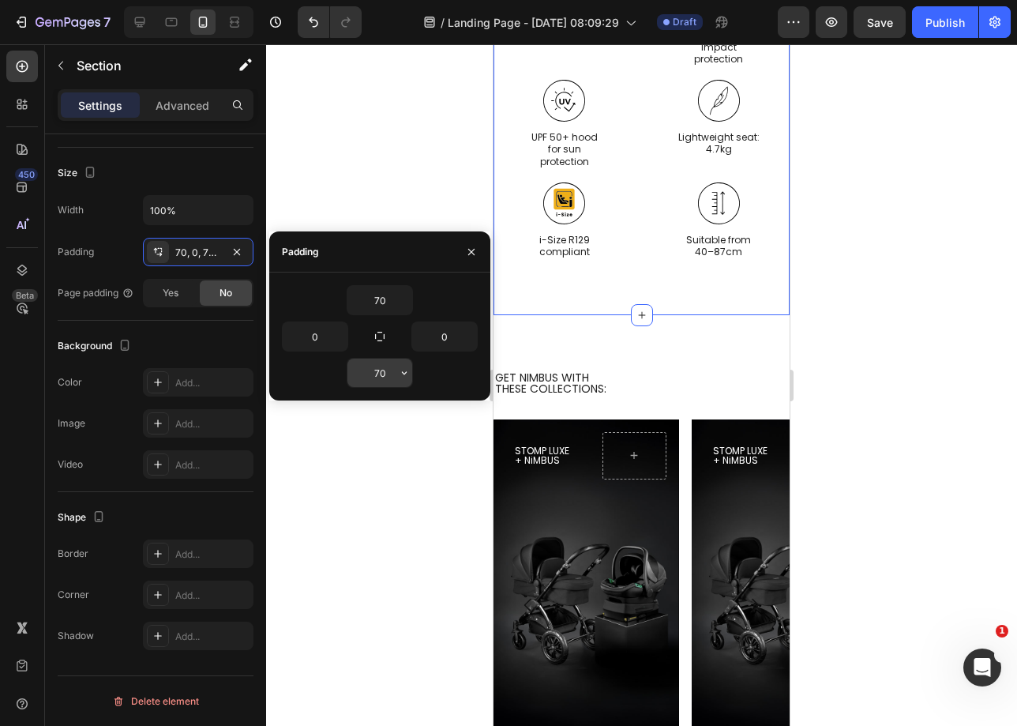
click at [407, 369] on icon "button" at bounding box center [404, 372] width 13 height 13
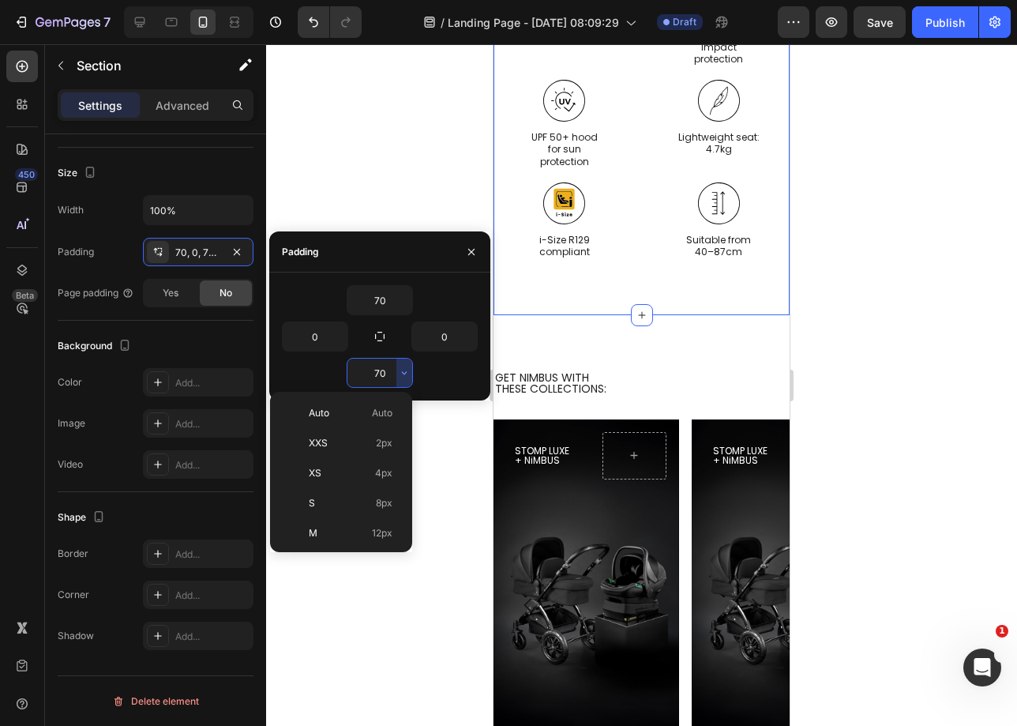
click at [387, 371] on input "70" at bounding box center [380, 373] width 65 height 28
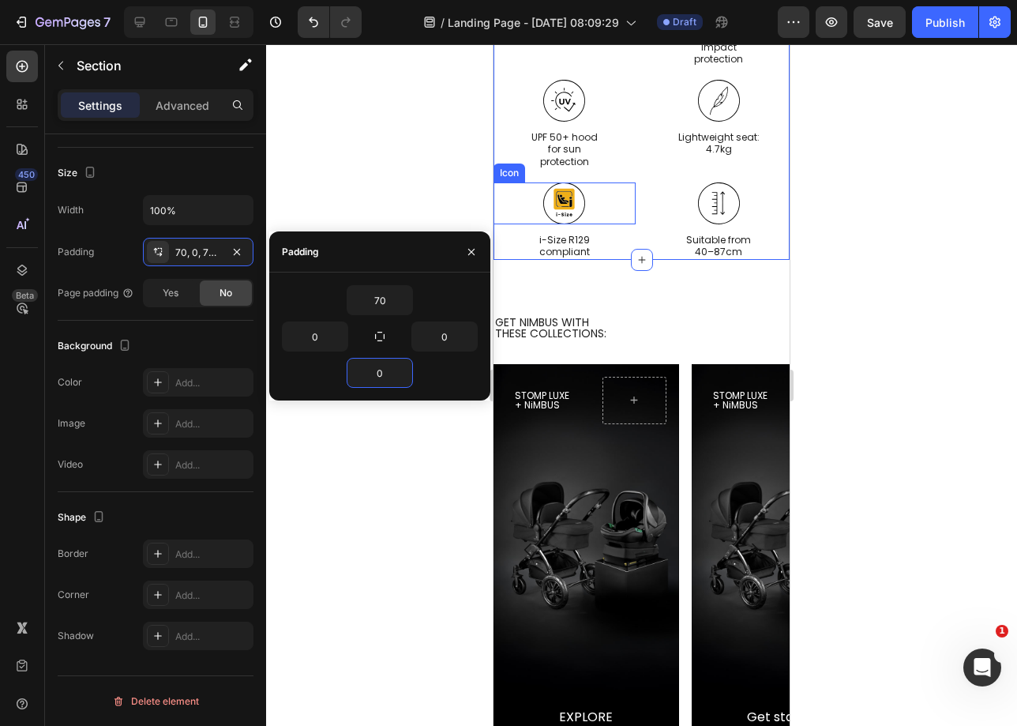
type input "0"
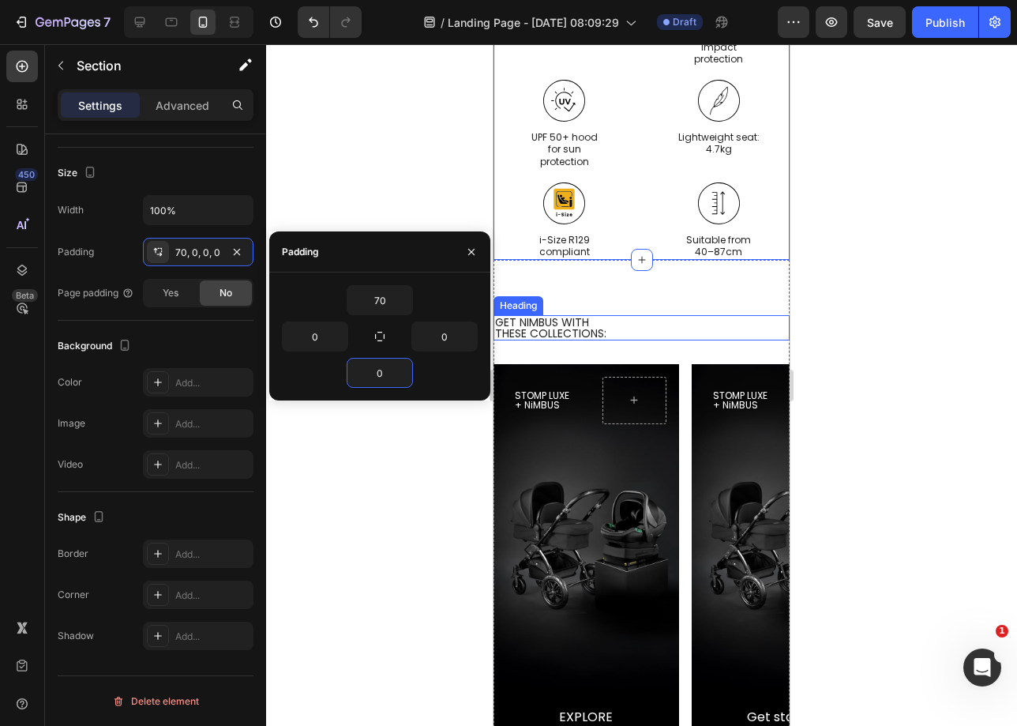
click at [691, 339] on p "GET NIMBUS WITH   THESE COLLECTIONS:" at bounding box center [641, 328] width 293 height 22
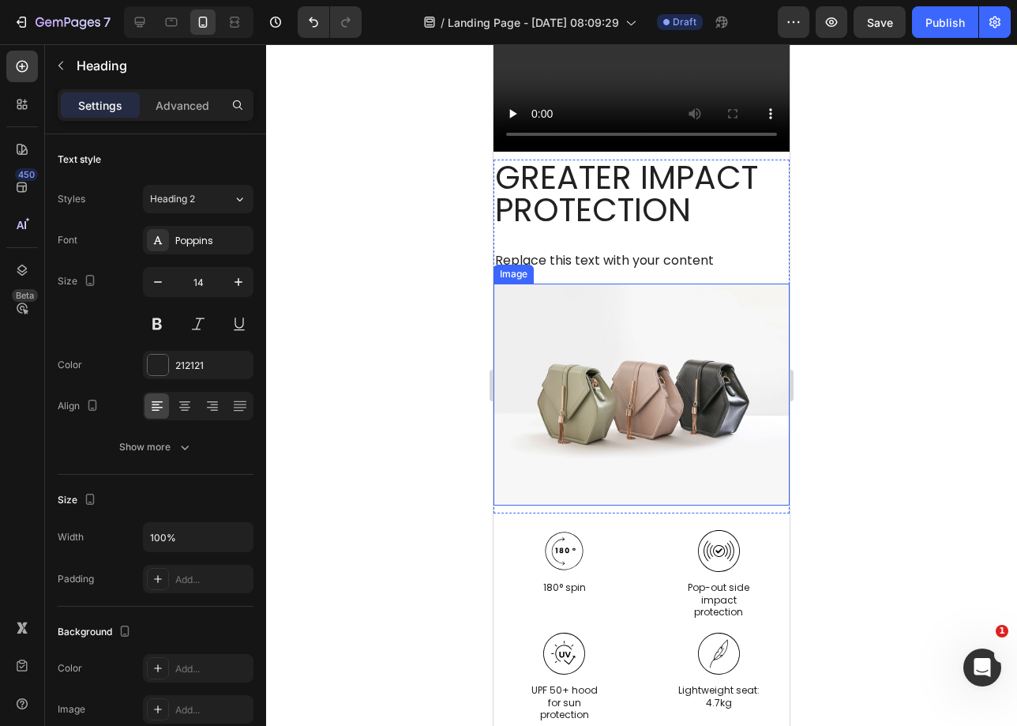
scroll to position [1708, 0]
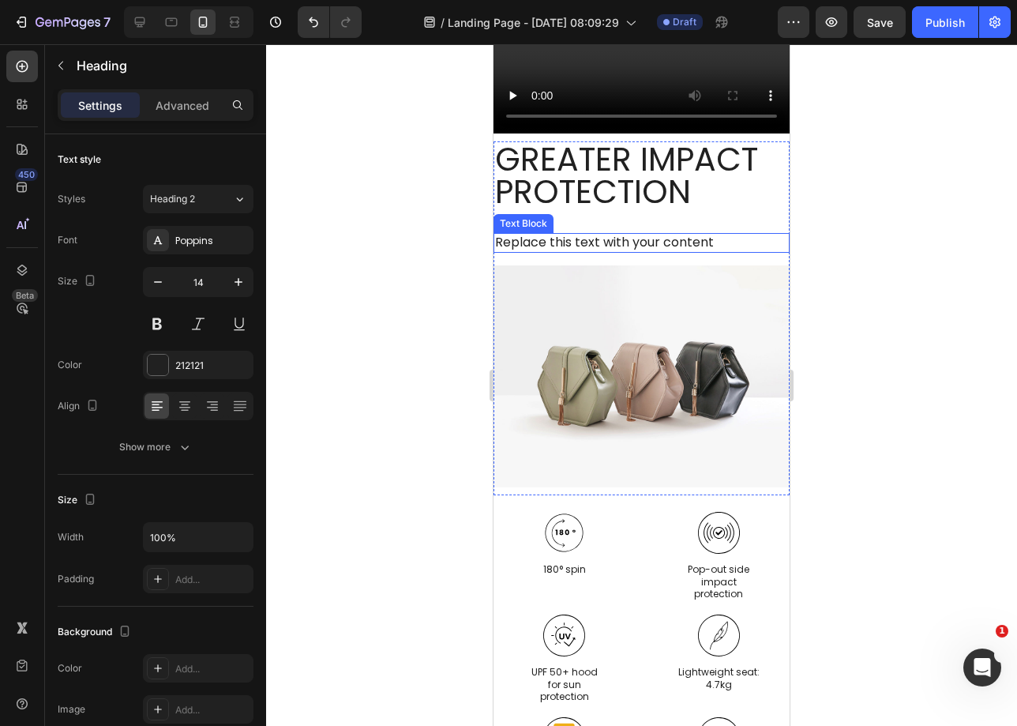
click at [579, 247] on div "Replace this text with your content" at bounding box center [642, 243] width 296 height 20
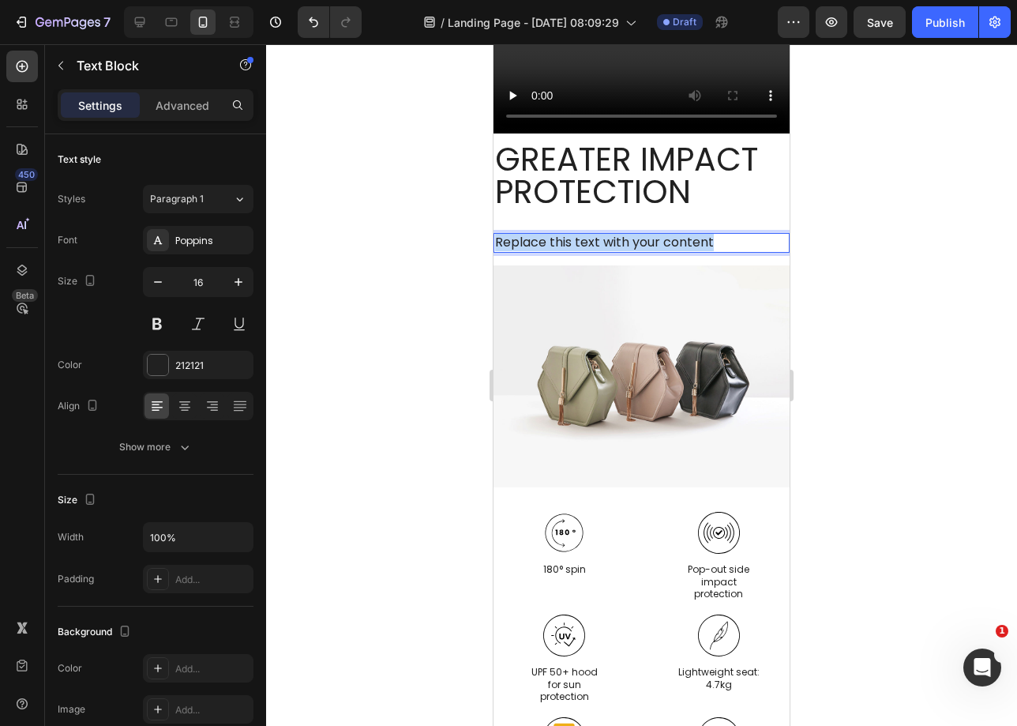
click at [579, 247] on p "Replace this text with your content" at bounding box center [641, 243] width 293 height 17
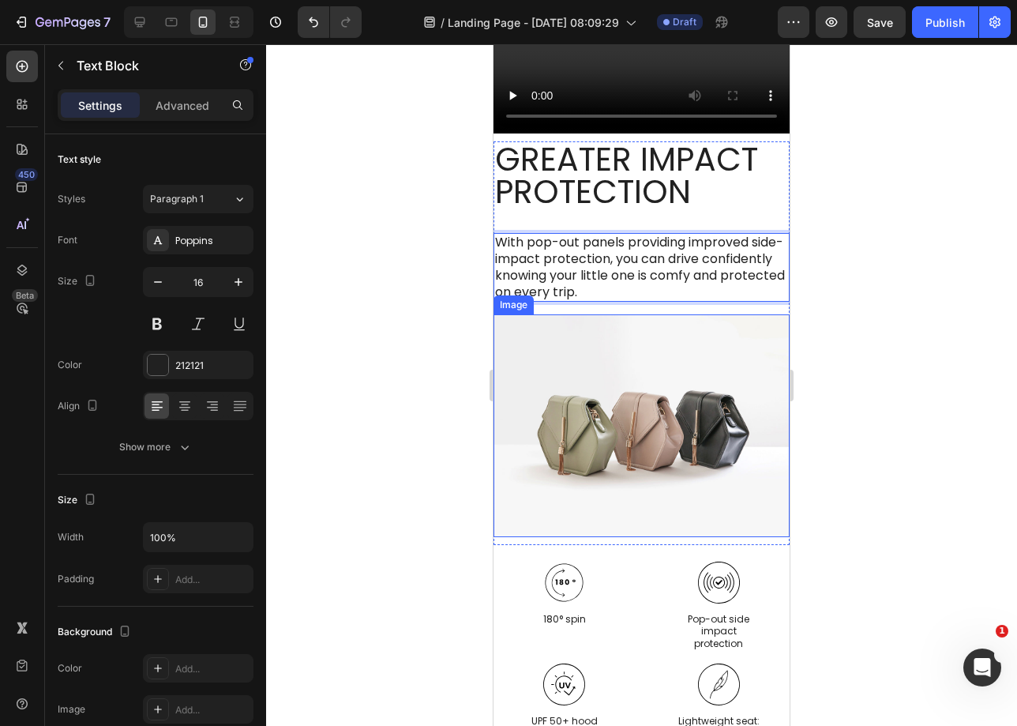
click at [685, 359] on img at bounding box center [642, 425] width 296 height 222
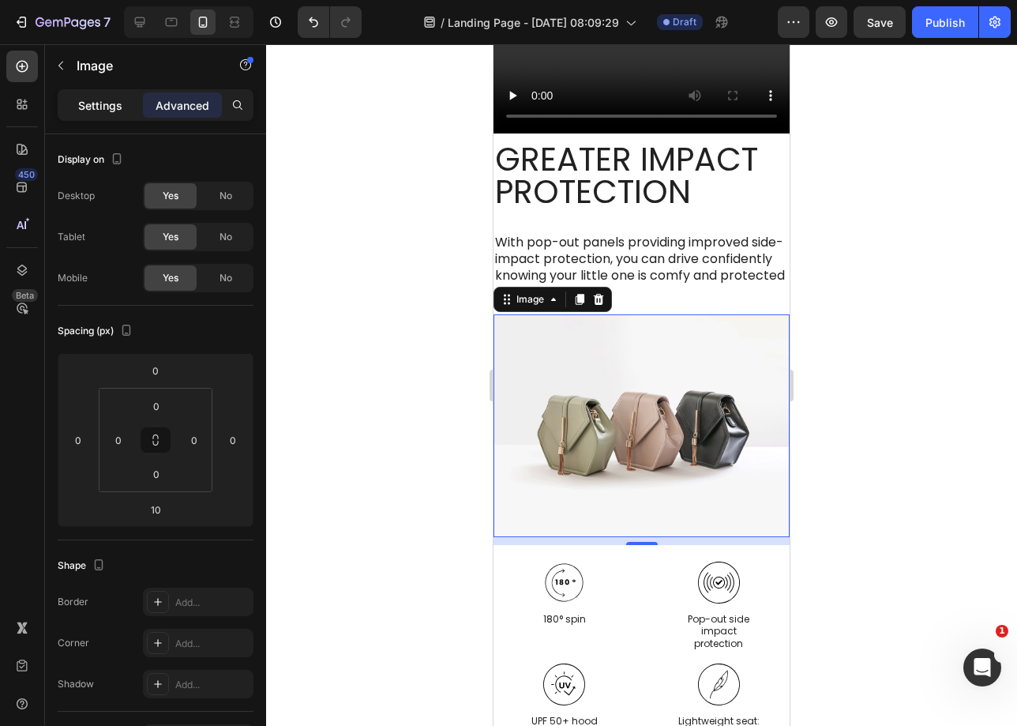
click at [97, 107] on p "Settings" at bounding box center [100, 105] width 44 height 17
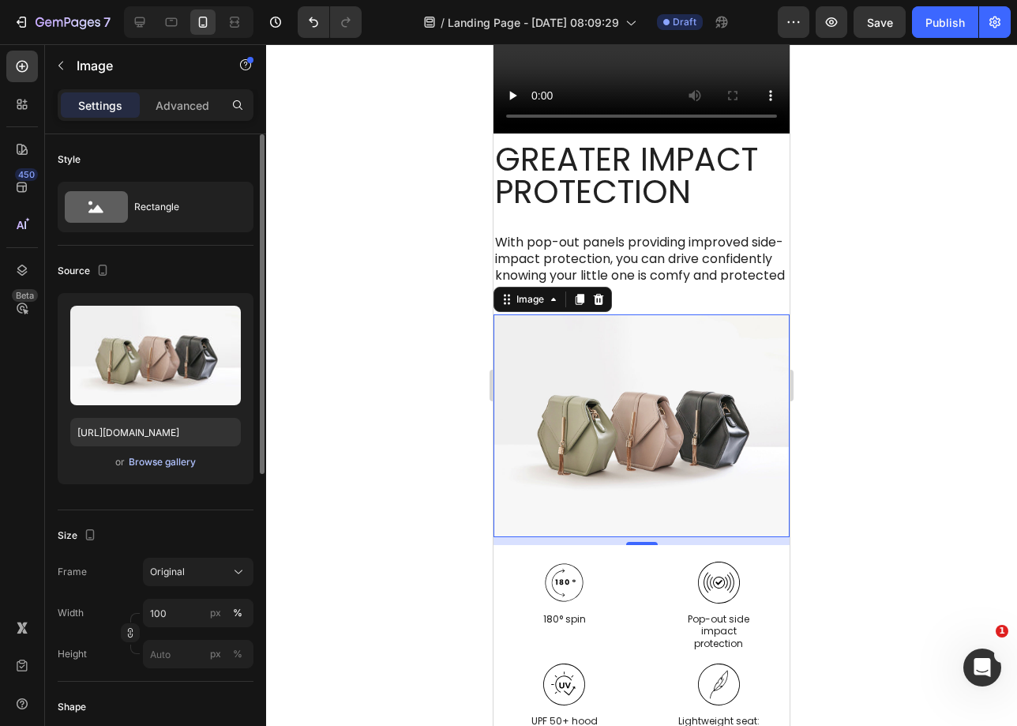
click at [157, 460] on div "Browse gallery" at bounding box center [162, 462] width 67 height 14
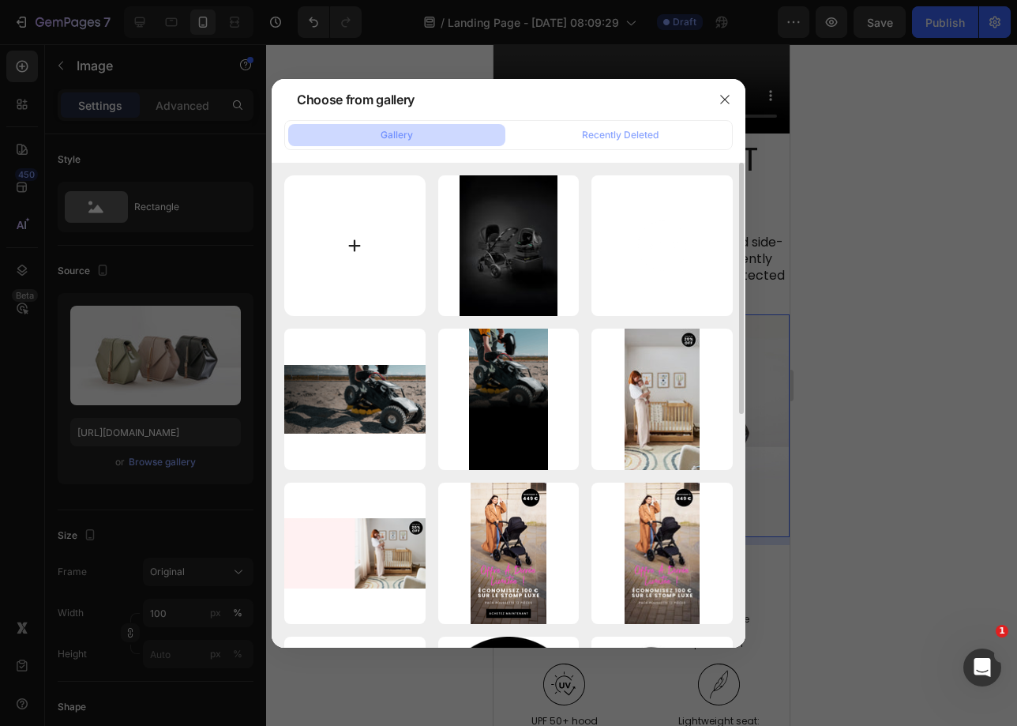
click at [335, 241] on input "file" at bounding box center [354, 245] width 141 height 141
type input "C:\fakepath\aa8a84197d545cba330e5cf8711a01d3.png"
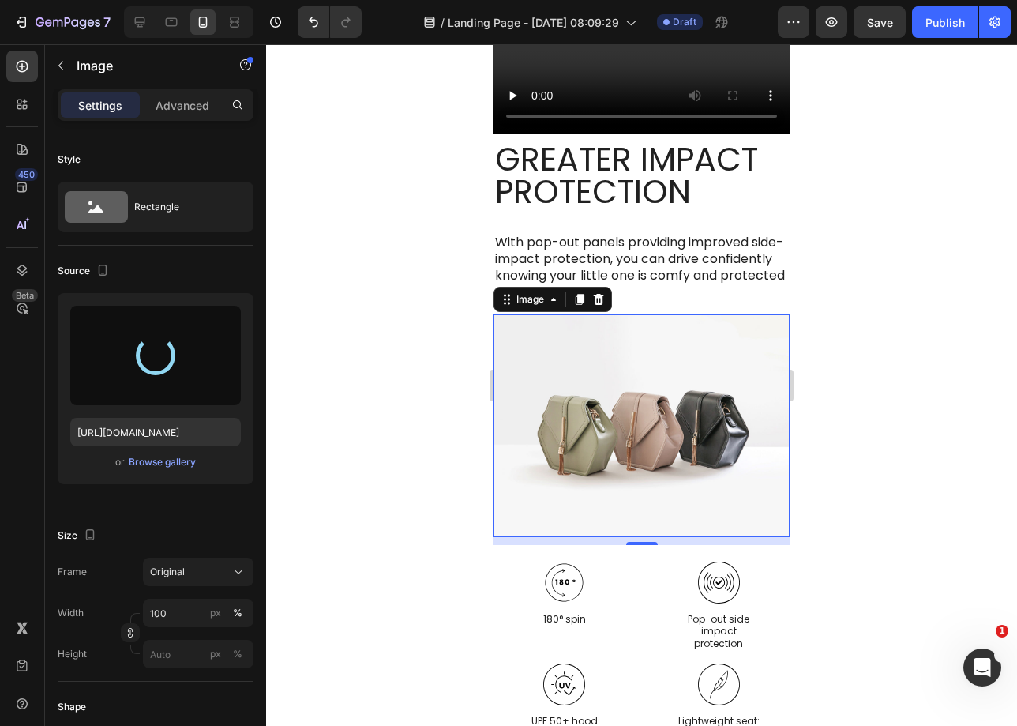
type input "[URL][DOMAIN_NAME]"
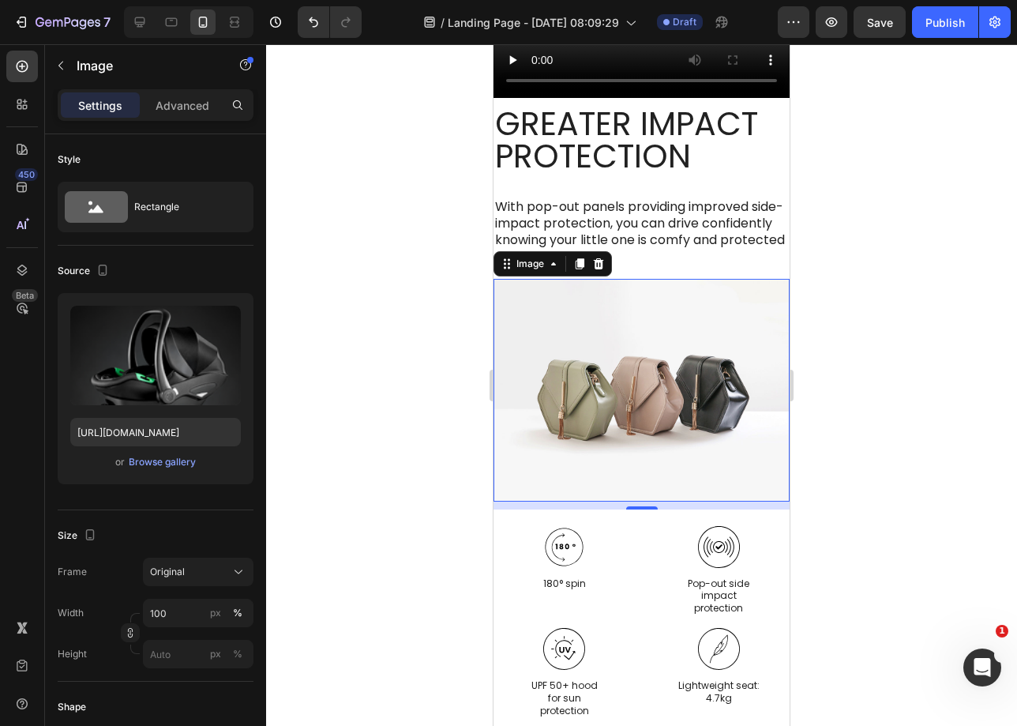
scroll to position [1815, 0]
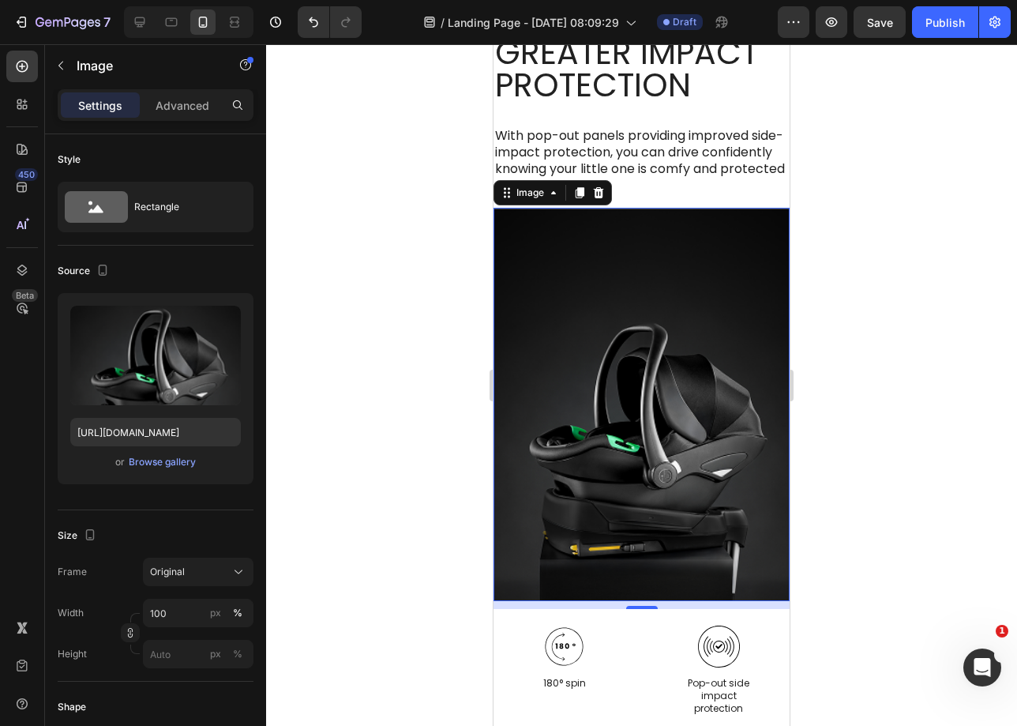
click at [602, 298] on img at bounding box center [642, 404] width 296 height 393
click at [860, 240] on div at bounding box center [641, 385] width 751 height 682
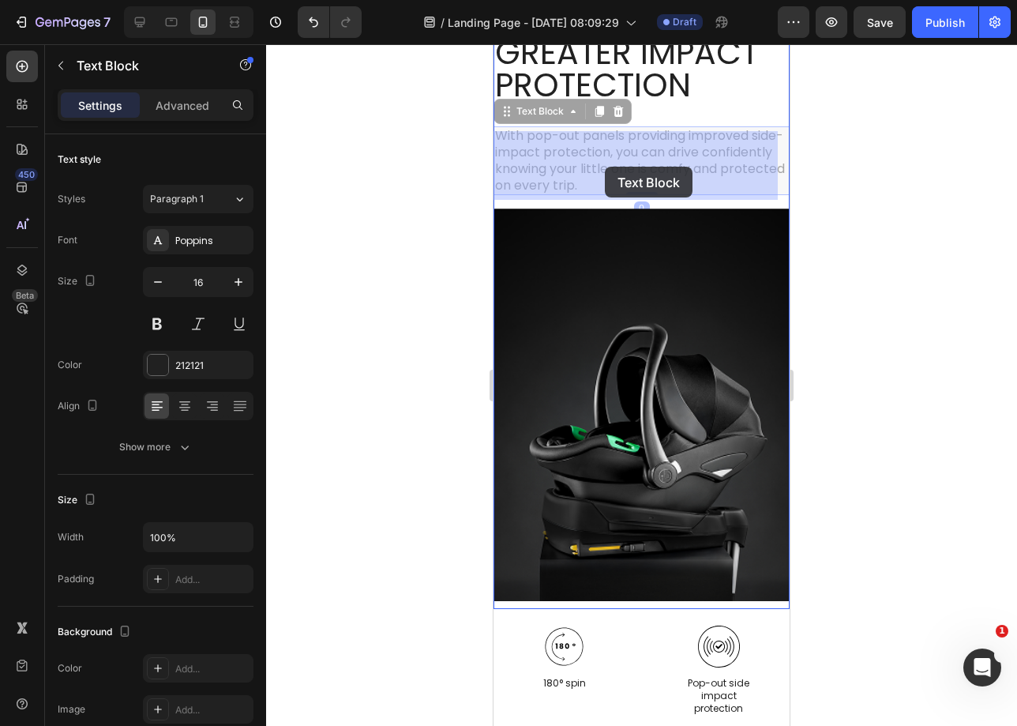
drag, startPoint x: 575, startPoint y: 167, endPoint x: 605, endPoint y: 167, distance: 30.0
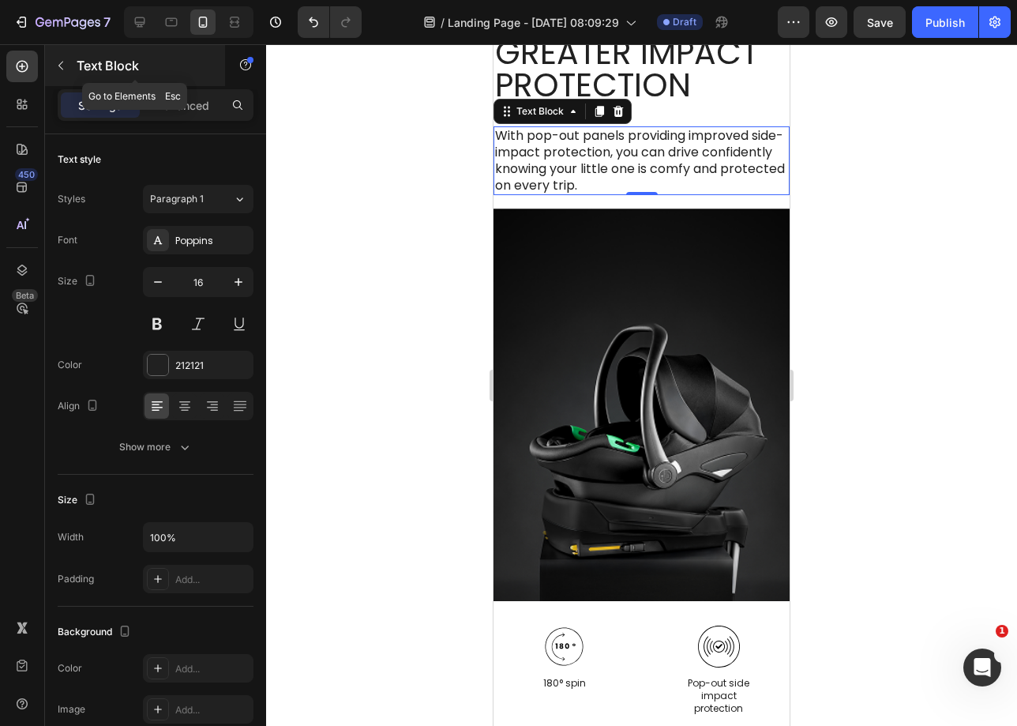
click at [70, 66] on button "button" at bounding box center [60, 65] width 25 height 25
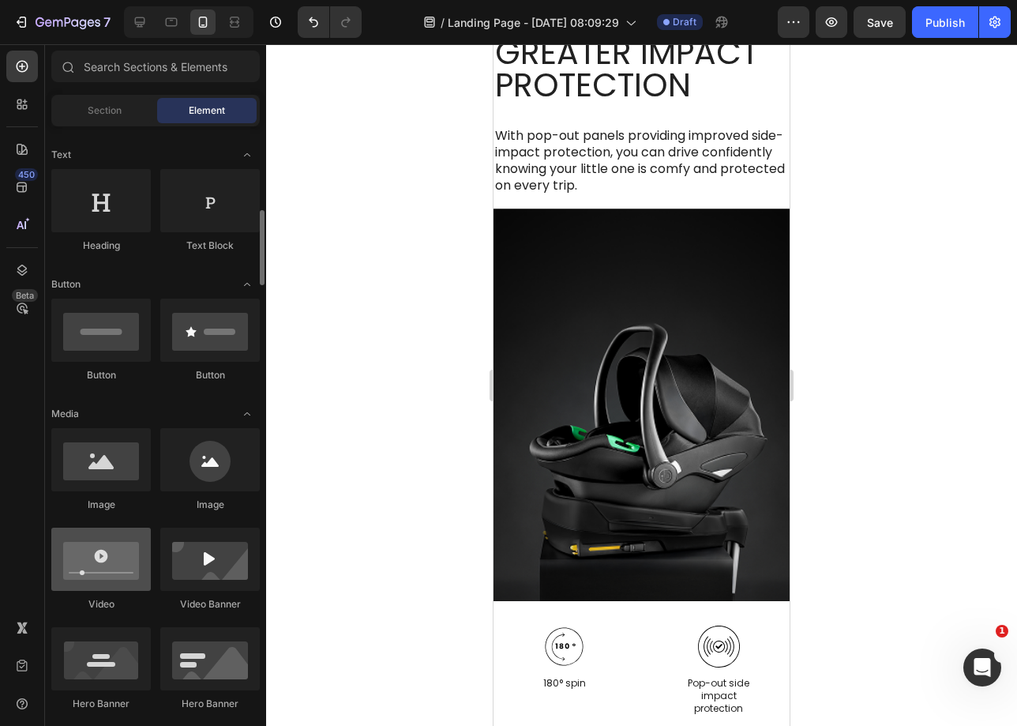
scroll to position [271, 0]
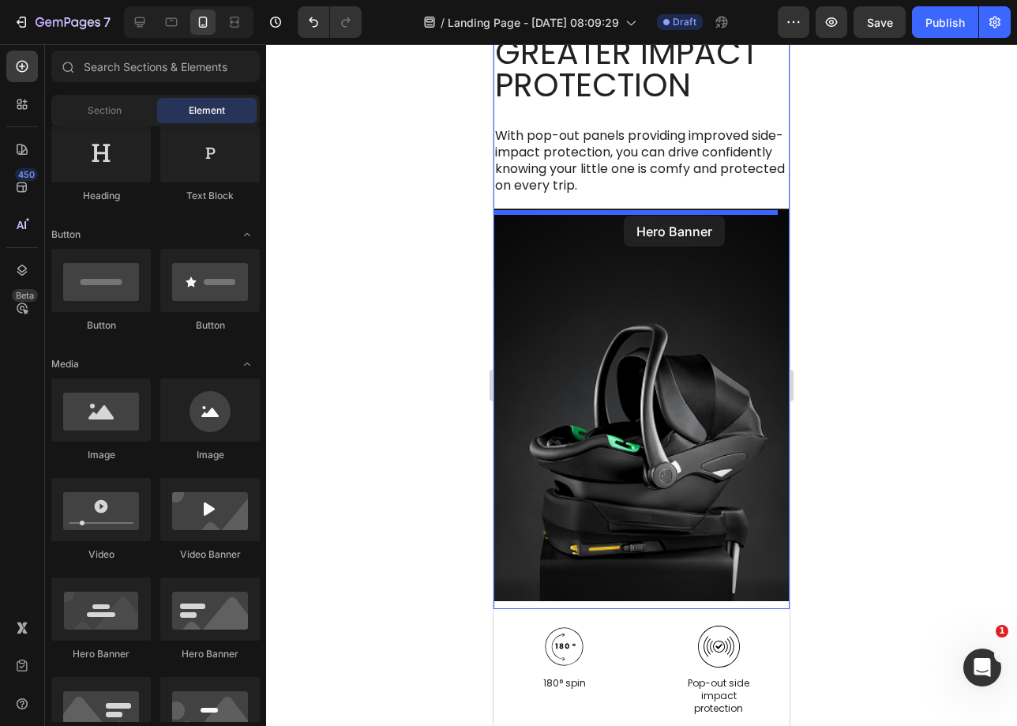
drag, startPoint x: 612, startPoint y: 671, endPoint x: 624, endPoint y: 216, distance: 455.9
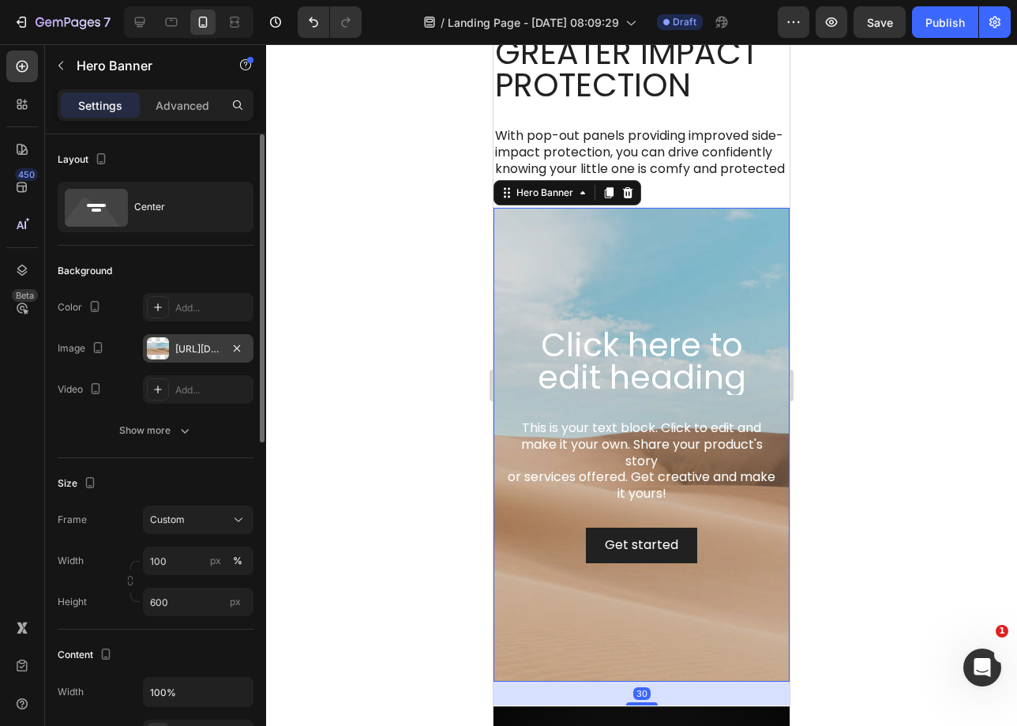
click at [195, 347] on div "[URL][DOMAIN_NAME]" at bounding box center [198, 349] width 46 height 14
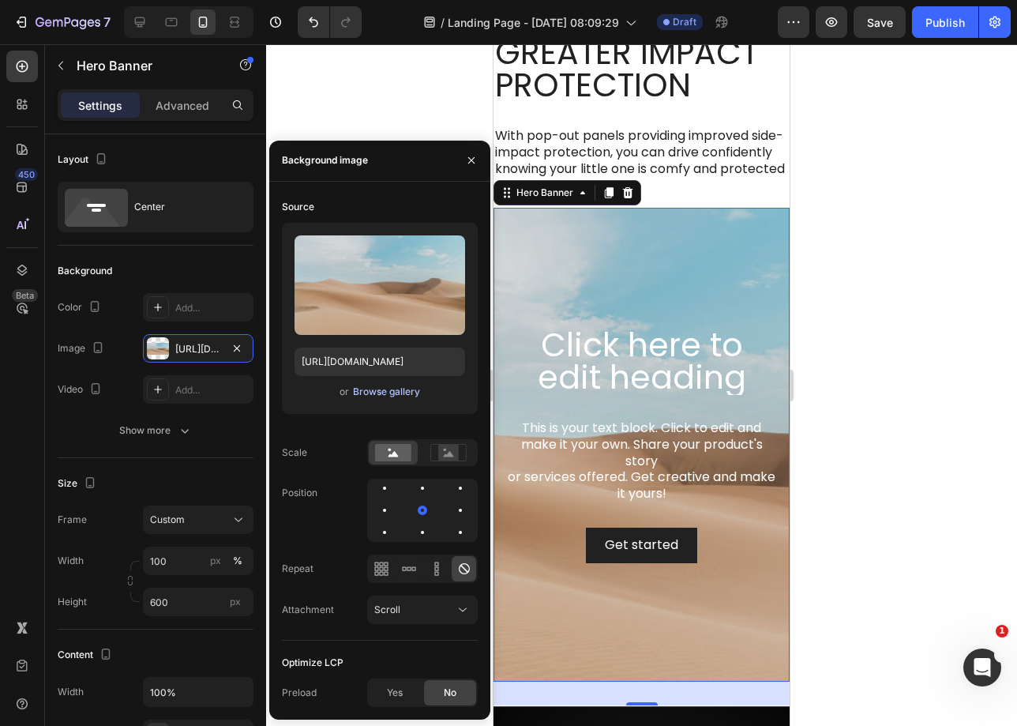
click at [365, 390] on div "Browse gallery" at bounding box center [386, 392] width 67 height 14
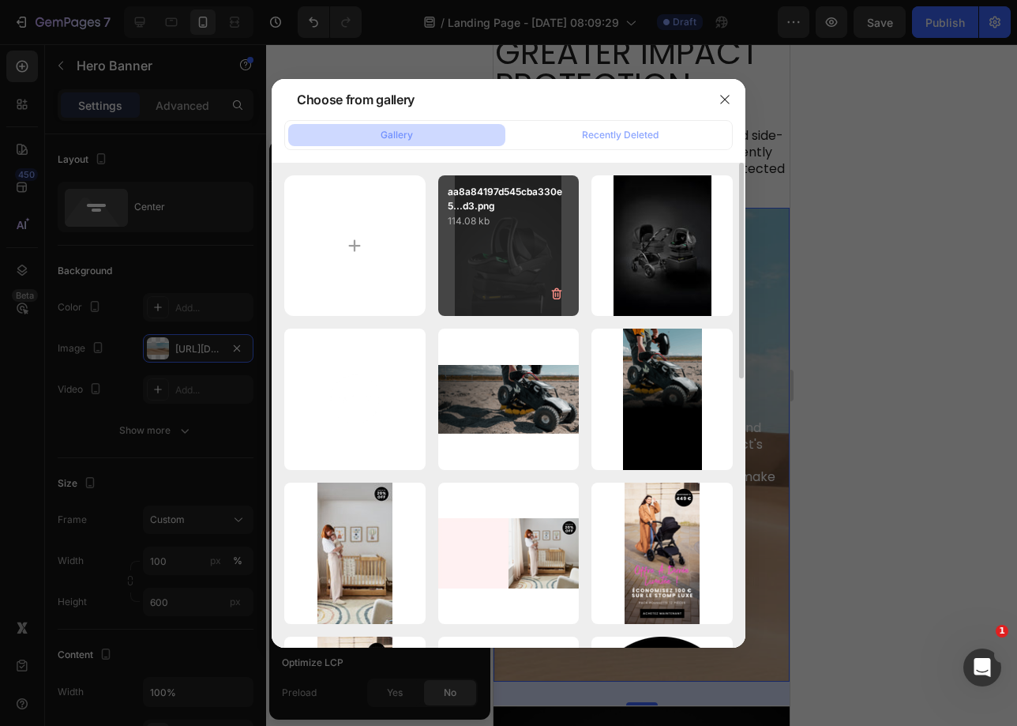
click at [522, 224] on p "114.08 kb" at bounding box center [509, 221] width 122 height 16
type input "[URL][DOMAIN_NAME]"
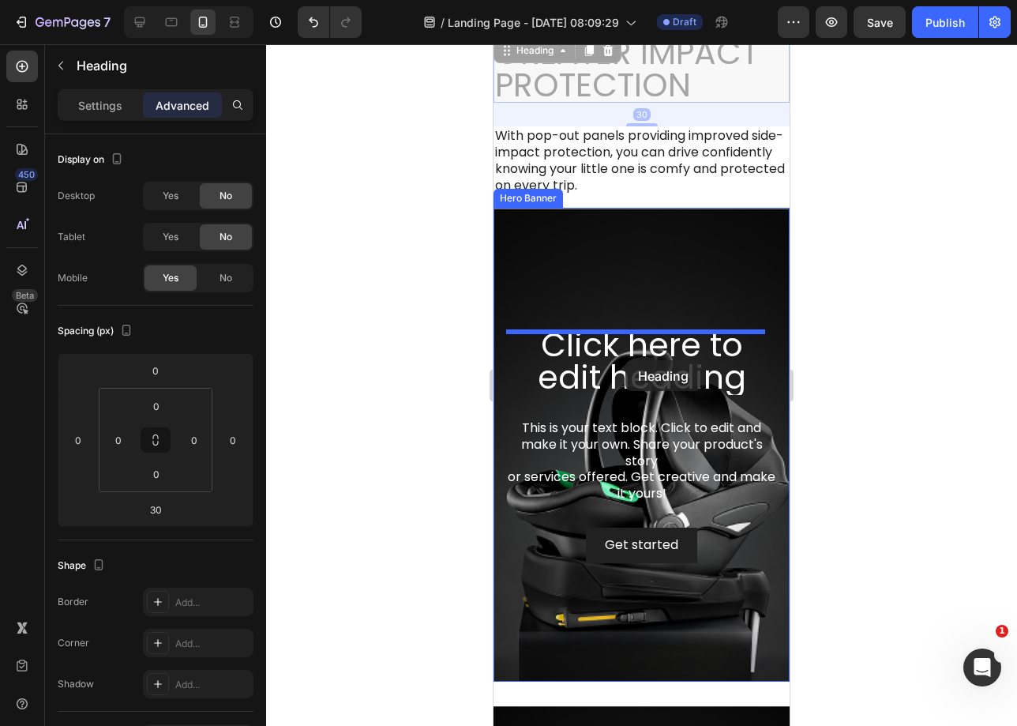
drag, startPoint x: 629, startPoint y: 271, endPoint x: 625, endPoint y: 359, distance: 88.6
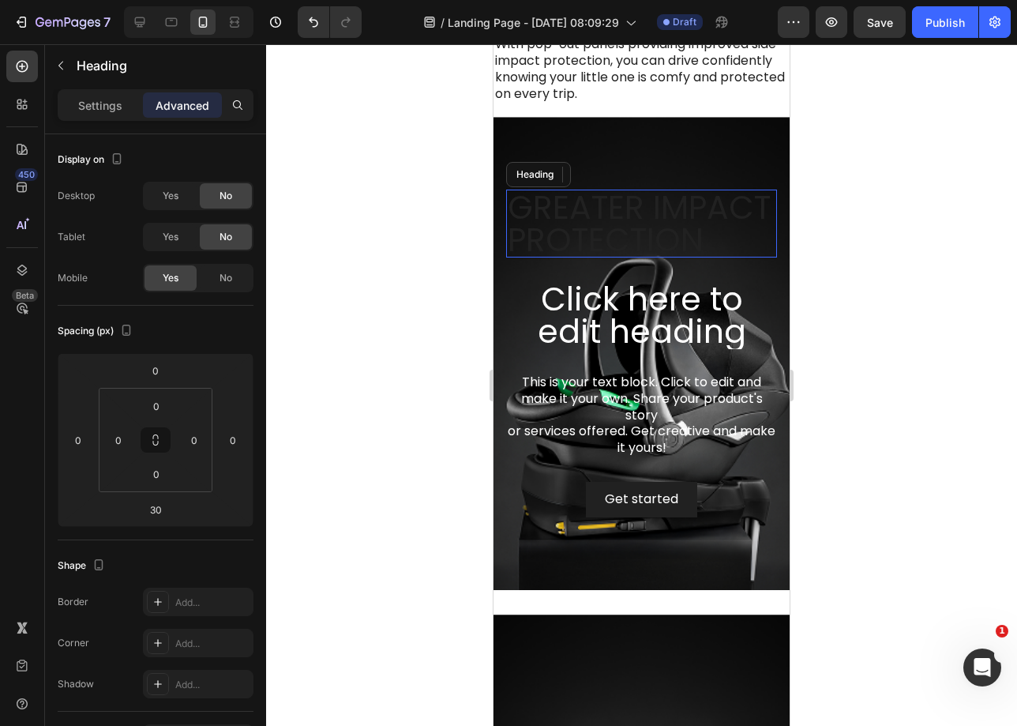
scroll to position [1723, 0]
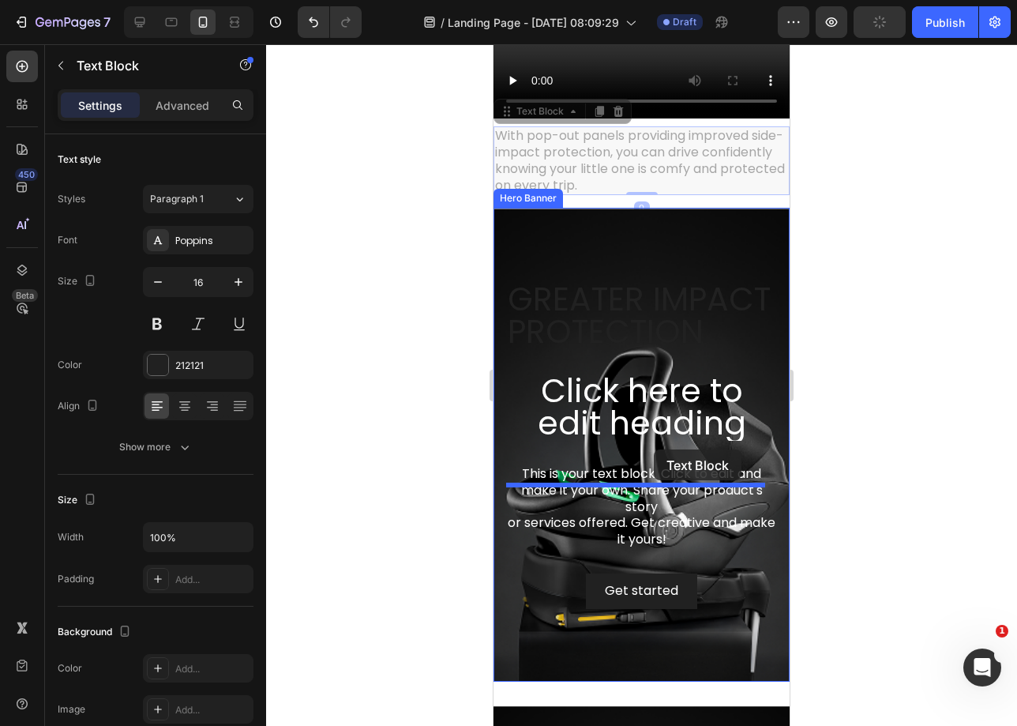
drag, startPoint x: 651, startPoint y: 144, endPoint x: 651, endPoint y: 447, distance: 303.3
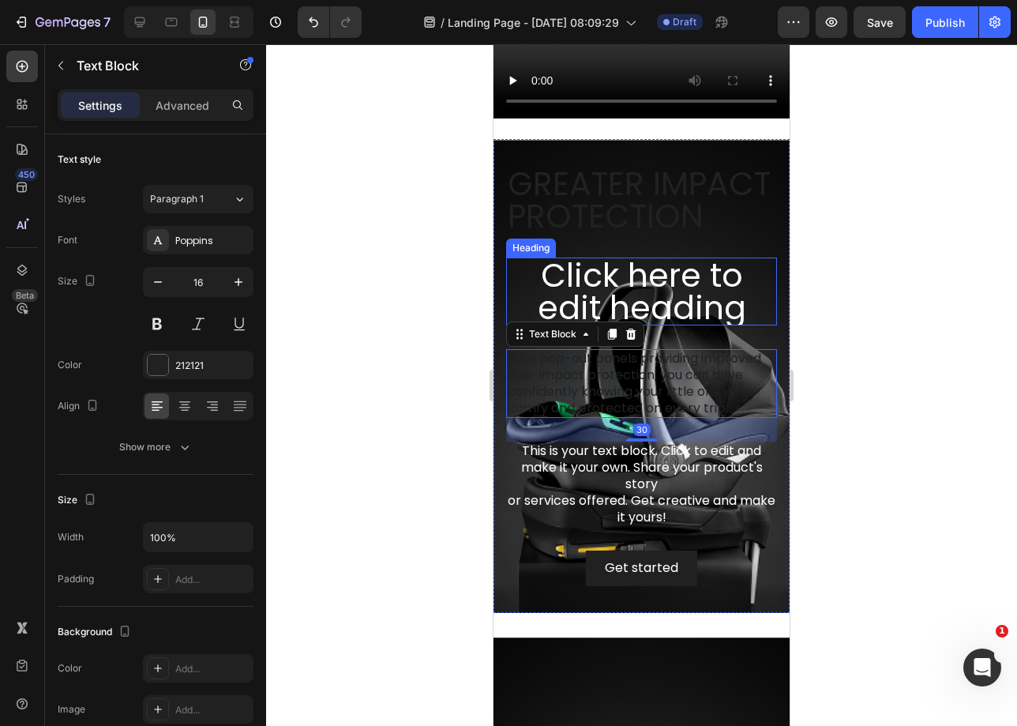
click at [679, 290] on h2 "Click here to edit heading" at bounding box center [641, 291] width 271 height 68
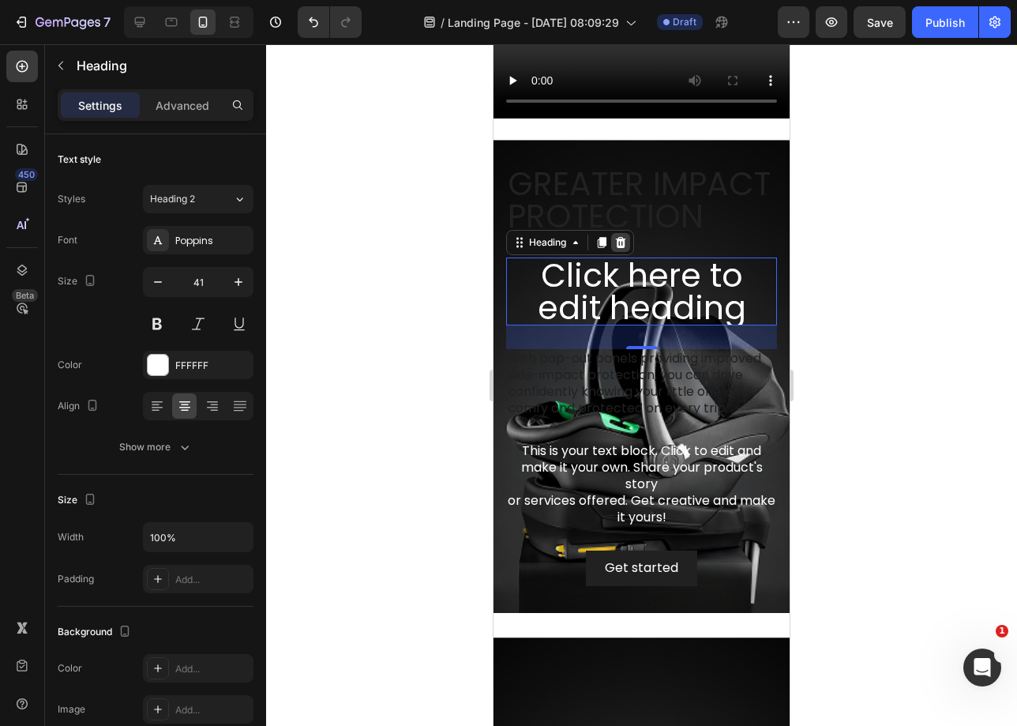
click at [623, 248] on icon at bounding box center [621, 242] width 10 height 11
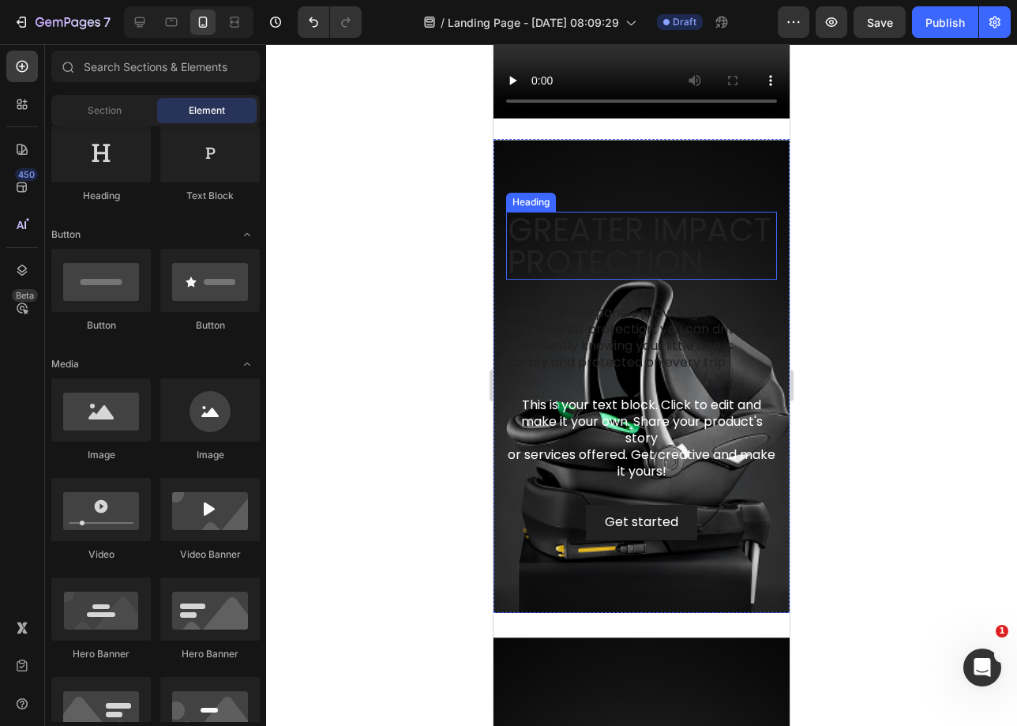
click at [595, 212] on h2 "Greater impact protection" at bounding box center [641, 246] width 271 height 68
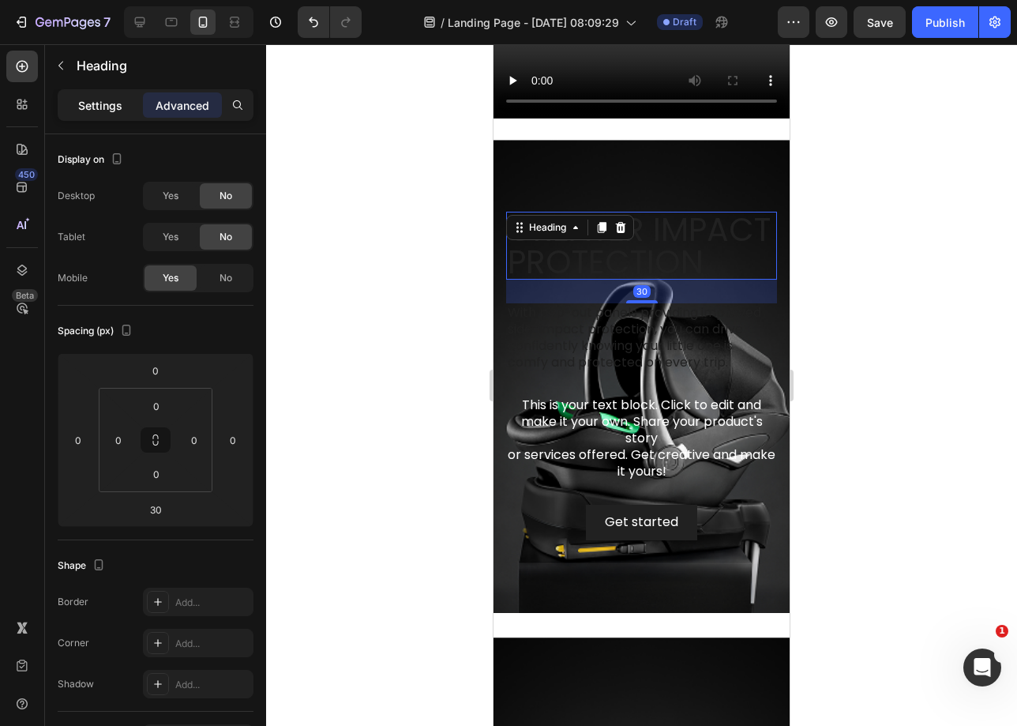
click at [92, 111] on p "Settings" at bounding box center [100, 105] width 44 height 17
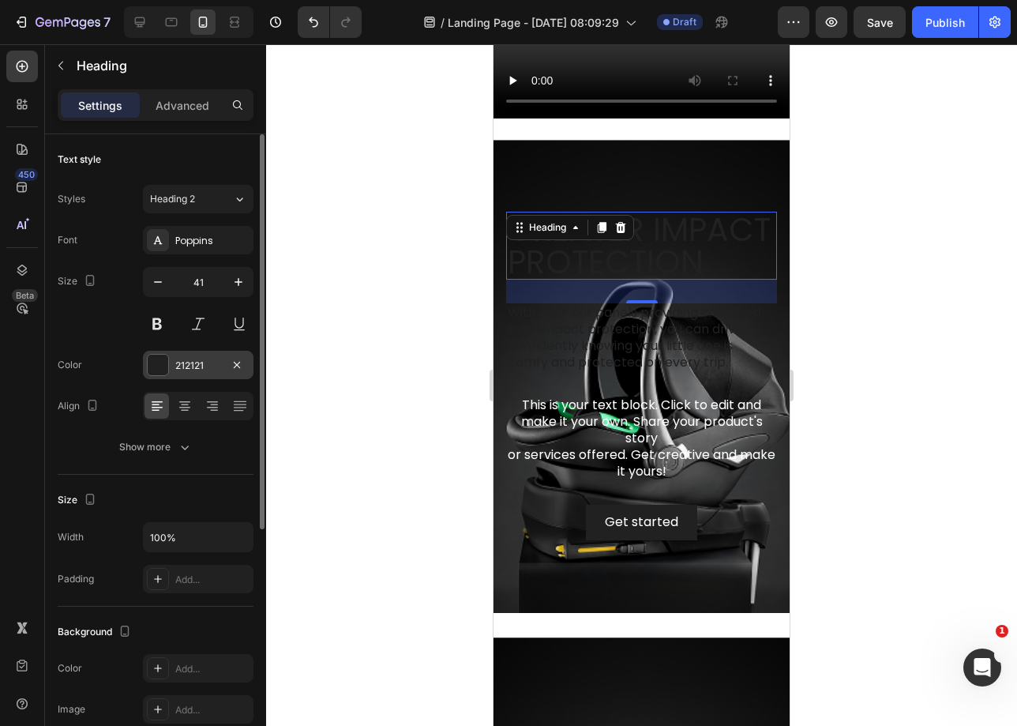
click at [173, 366] on div "212121" at bounding box center [198, 365] width 111 height 28
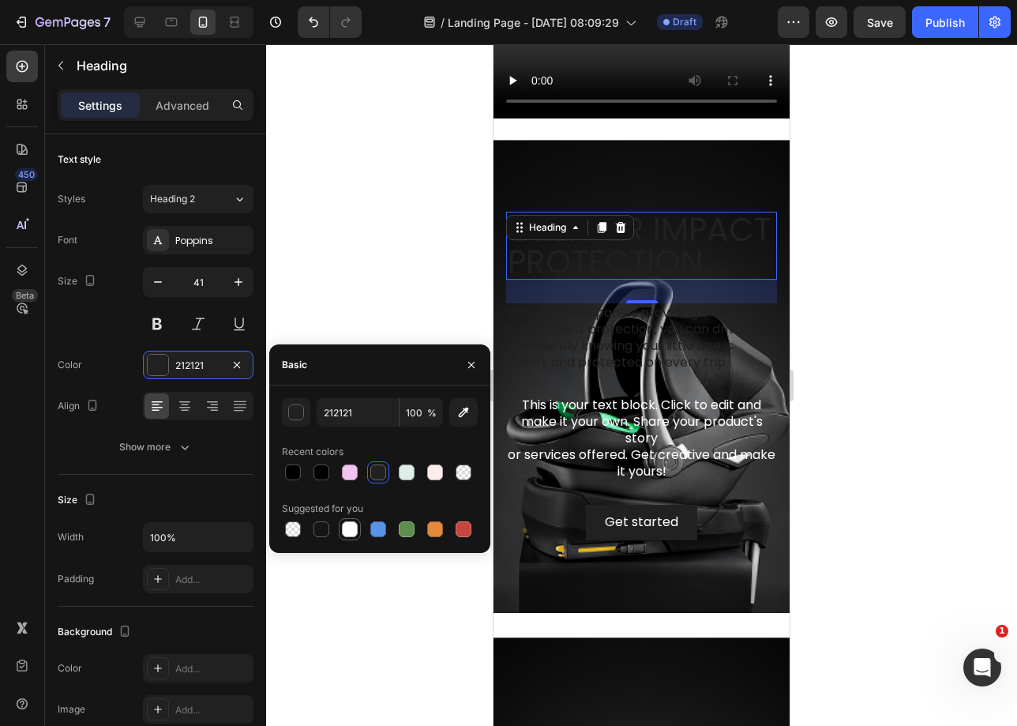
click at [350, 531] on div at bounding box center [350, 529] width 16 height 16
type input "FFFFFF"
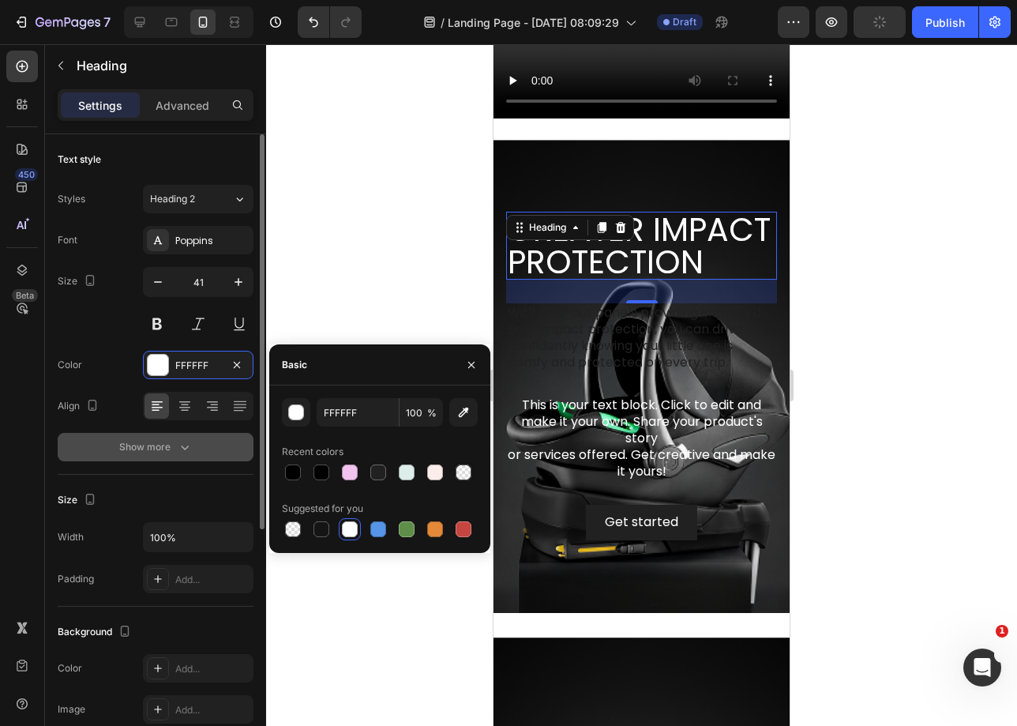
click at [185, 444] on icon "button" at bounding box center [185, 447] width 16 height 16
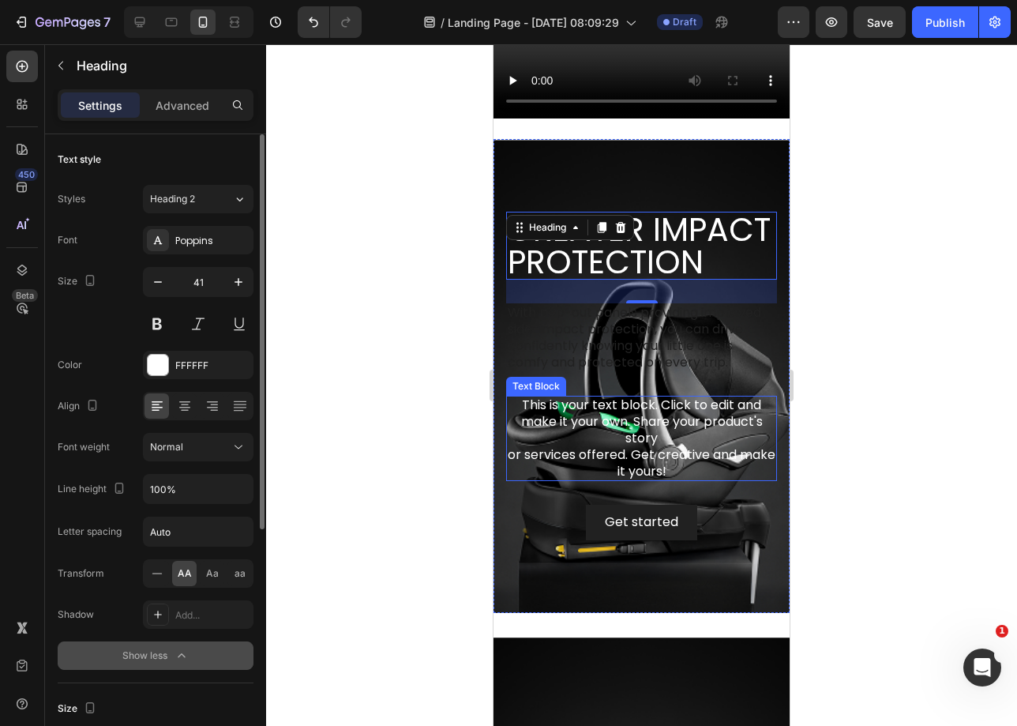
click at [686, 454] on div "This is your text block. Click to edit and make it your own. Share your product…" at bounding box center [641, 438] width 271 height 85
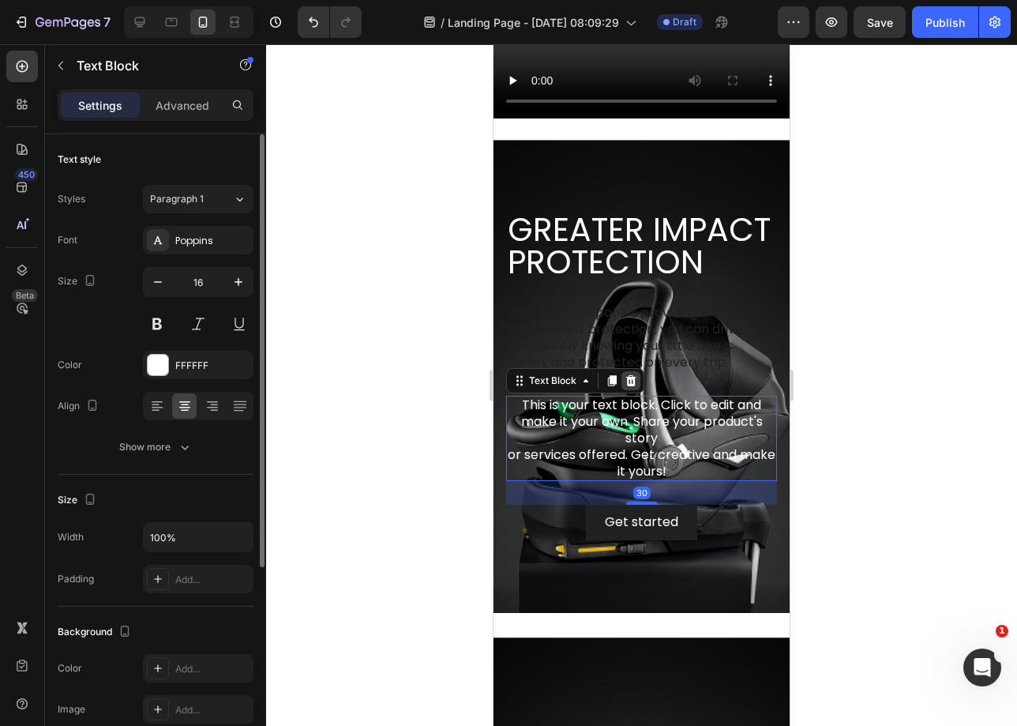
click at [629, 386] on icon at bounding box center [631, 380] width 10 height 11
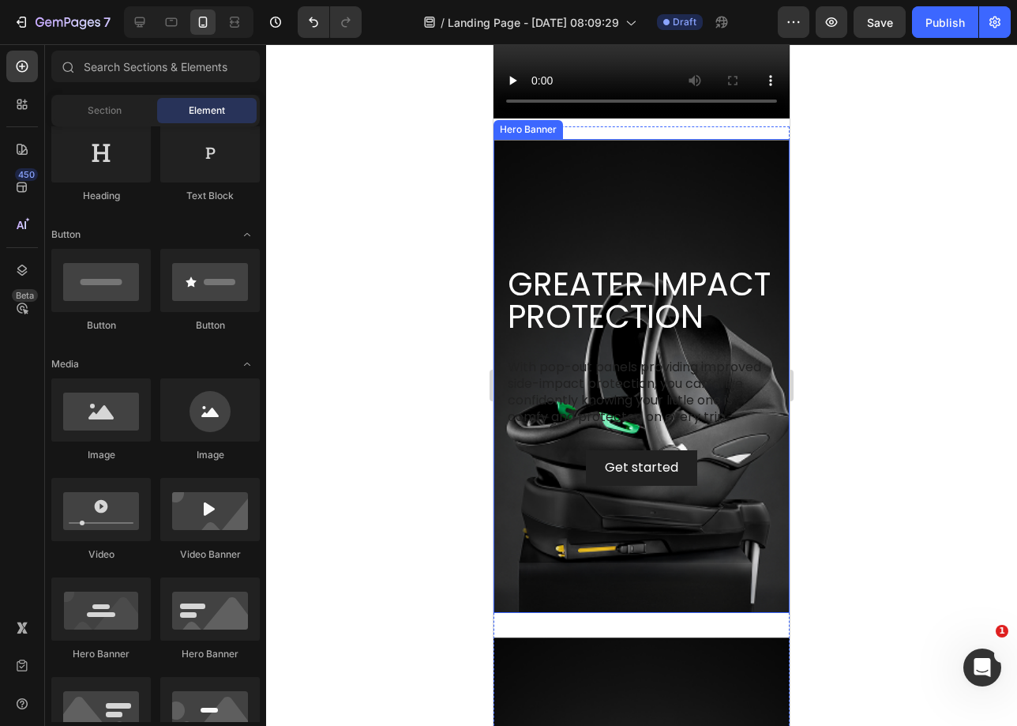
click at [652, 351] on div "Greater impact protection Heading With pop-out panels providing improved side-i…" at bounding box center [641, 376] width 271 height 220
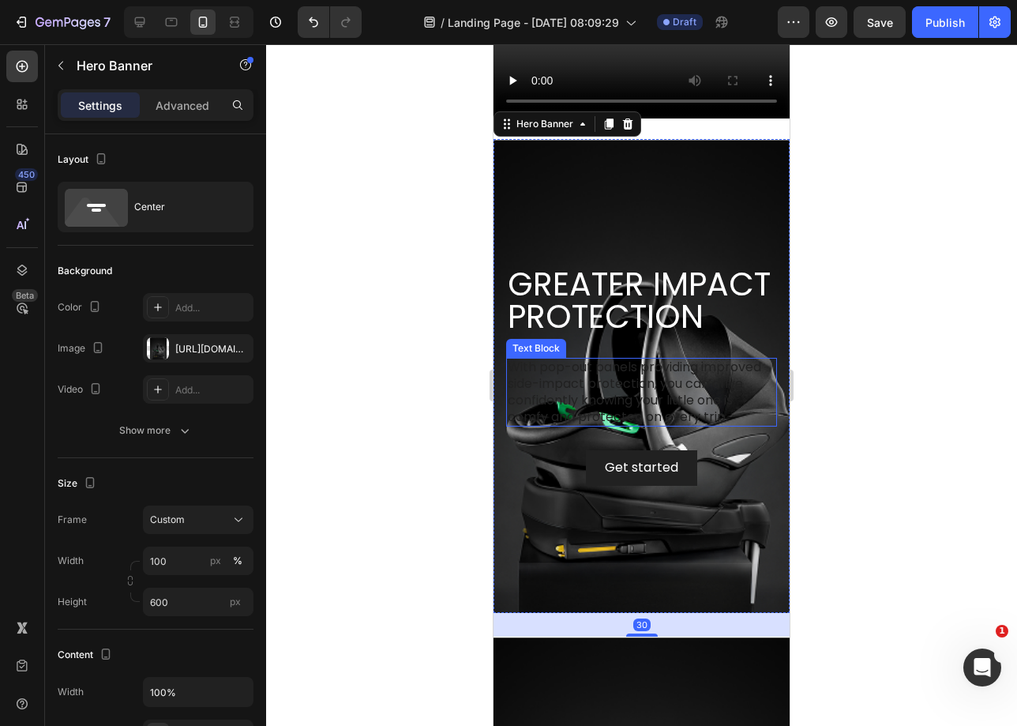
click at [651, 393] on p "With pop-out panels providing improved side-impact protection, you can drive co…" at bounding box center [642, 392] width 268 height 66
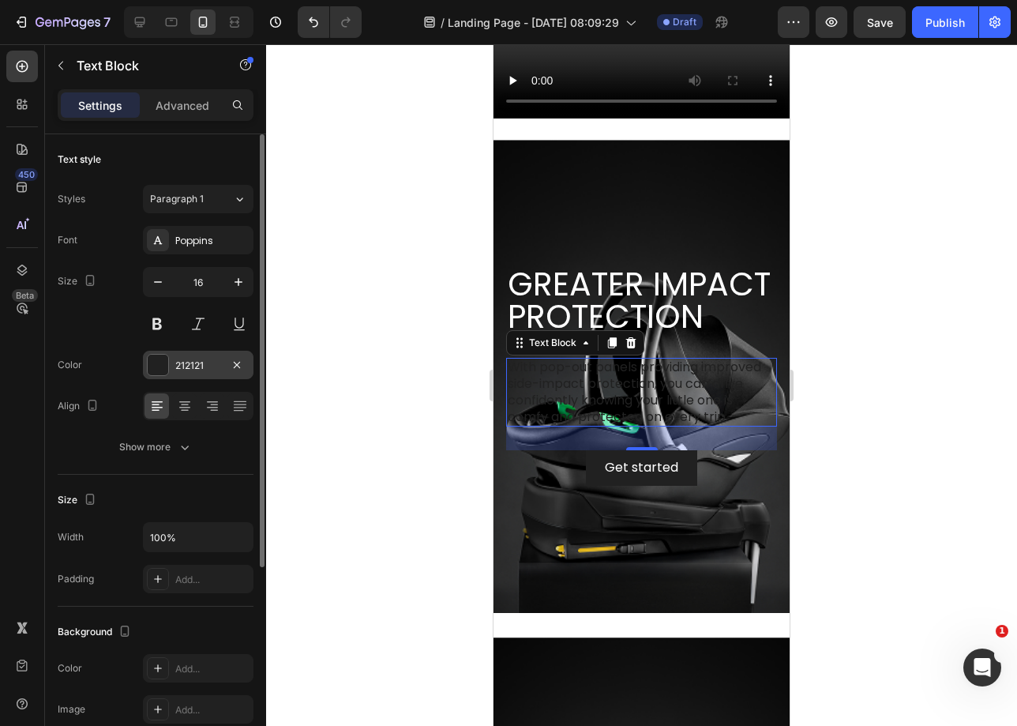
click at [190, 369] on div "212121" at bounding box center [198, 366] width 46 height 14
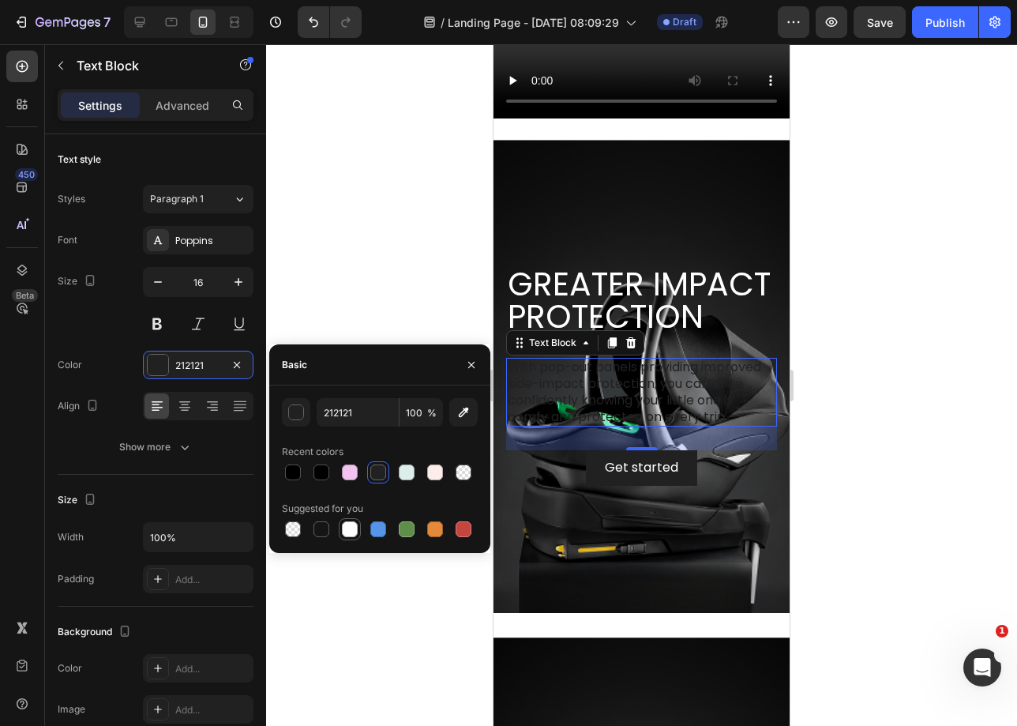
click at [344, 524] on div at bounding box center [350, 529] width 16 height 16
type input "FFFFFF"
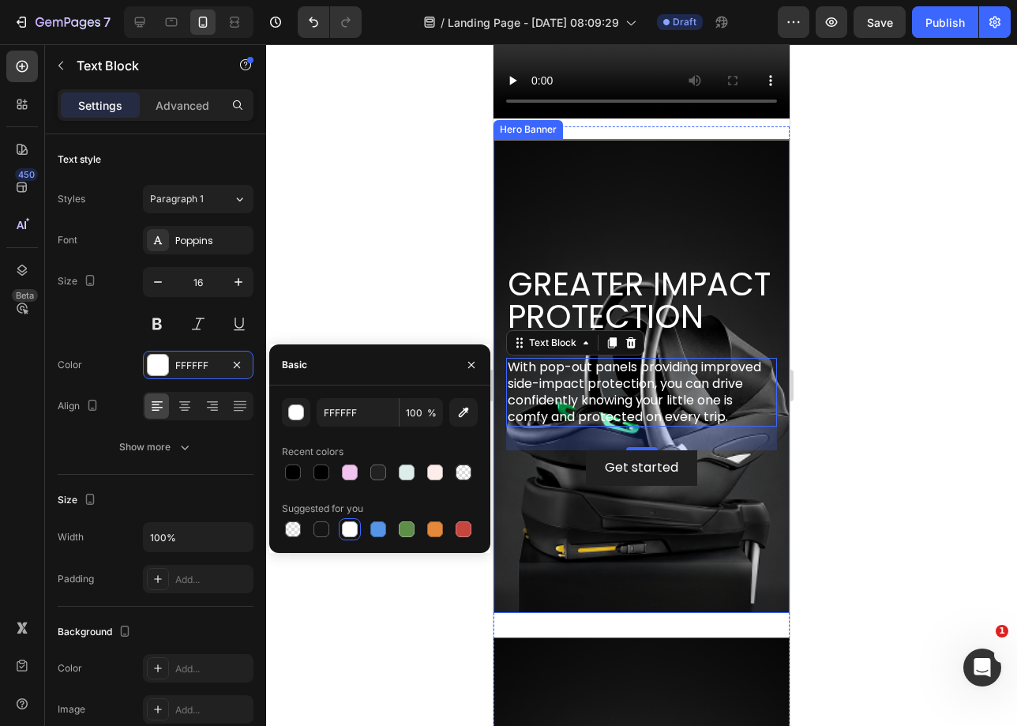
click at [706, 547] on div "Background Image" at bounding box center [642, 376] width 296 height 474
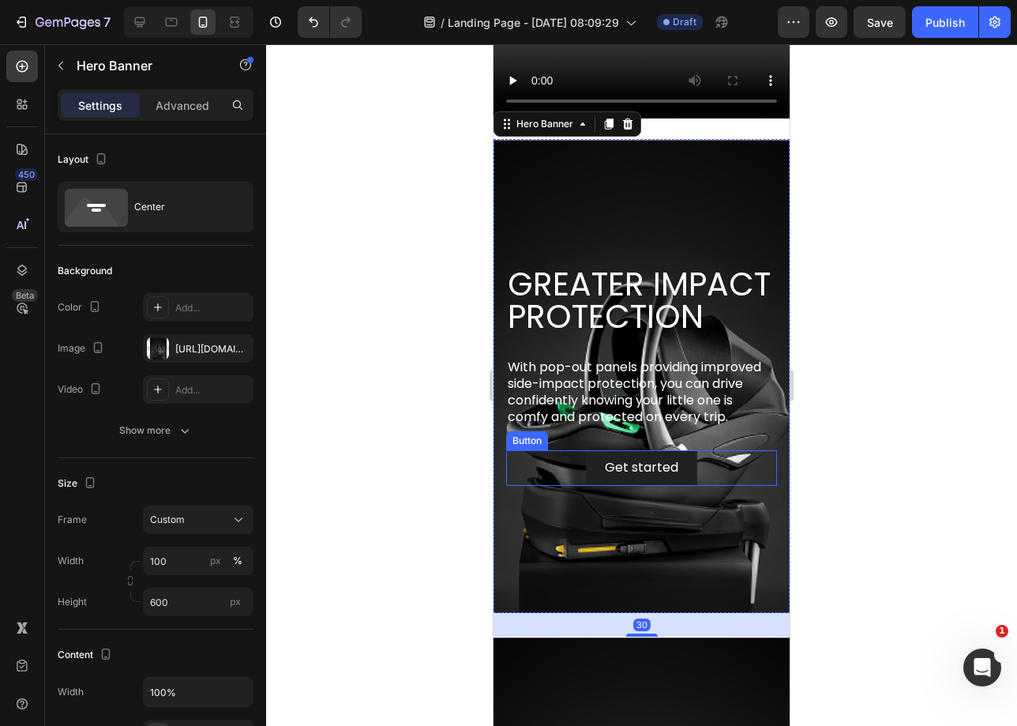
click at [711, 486] on div "Get started Button" at bounding box center [641, 468] width 271 height 36
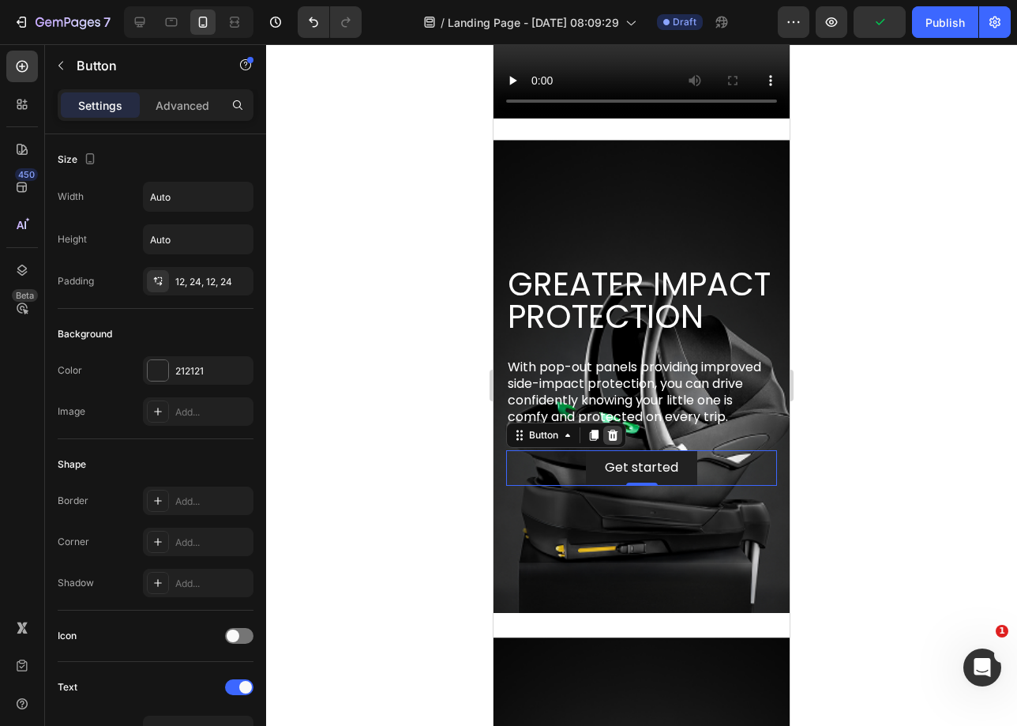
click at [611, 441] on icon at bounding box center [613, 435] width 13 height 13
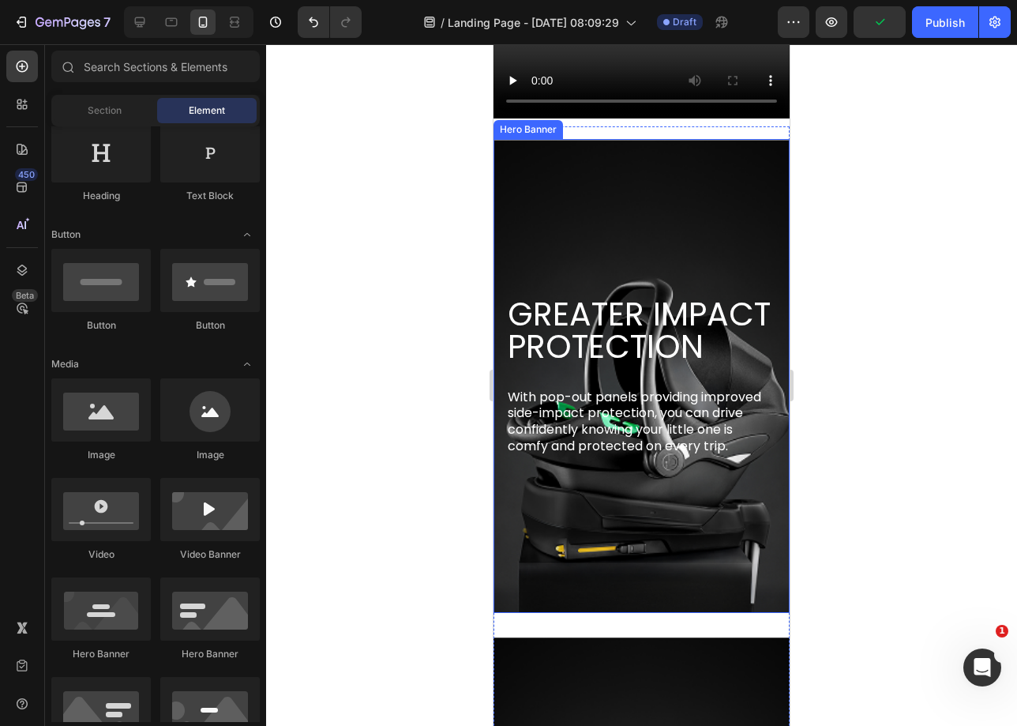
click at [606, 193] on div "Background Image" at bounding box center [642, 376] width 296 height 474
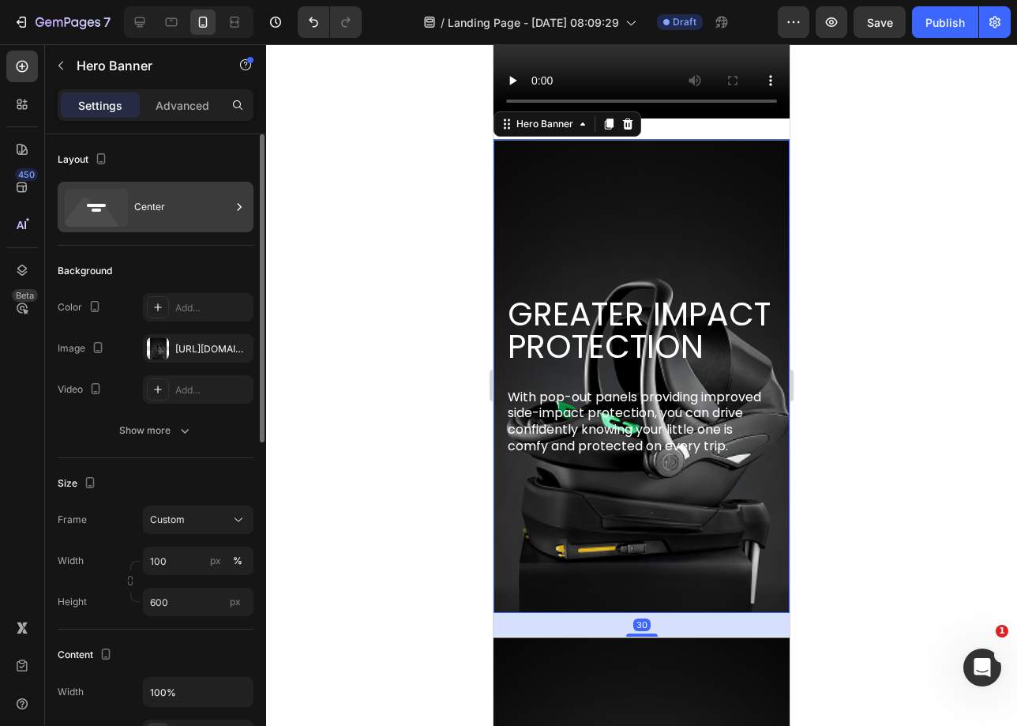
click at [137, 195] on div "Center" at bounding box center [182, 207] width 96 height 36
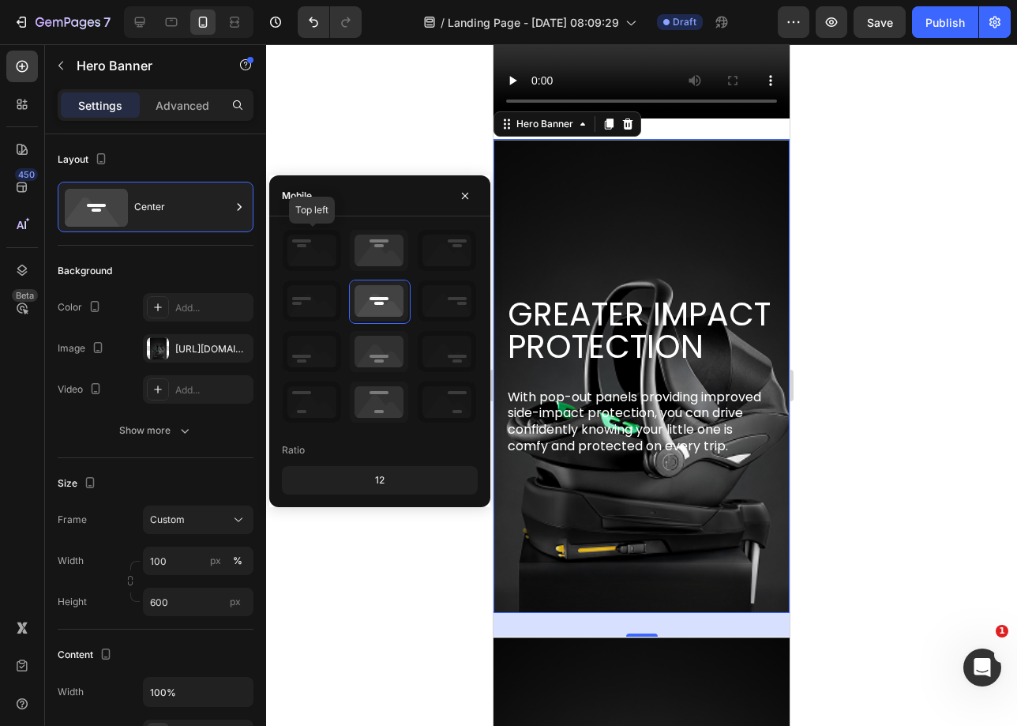
click at [335, 253] on icon at bounding box center [312, 250] width 58 height 41
click at [295, 250] on icon at bounding box center [312, 250] width 58 height 41
click at [377, 242] on icon at bounding box center [379, 250] width 58 height 41
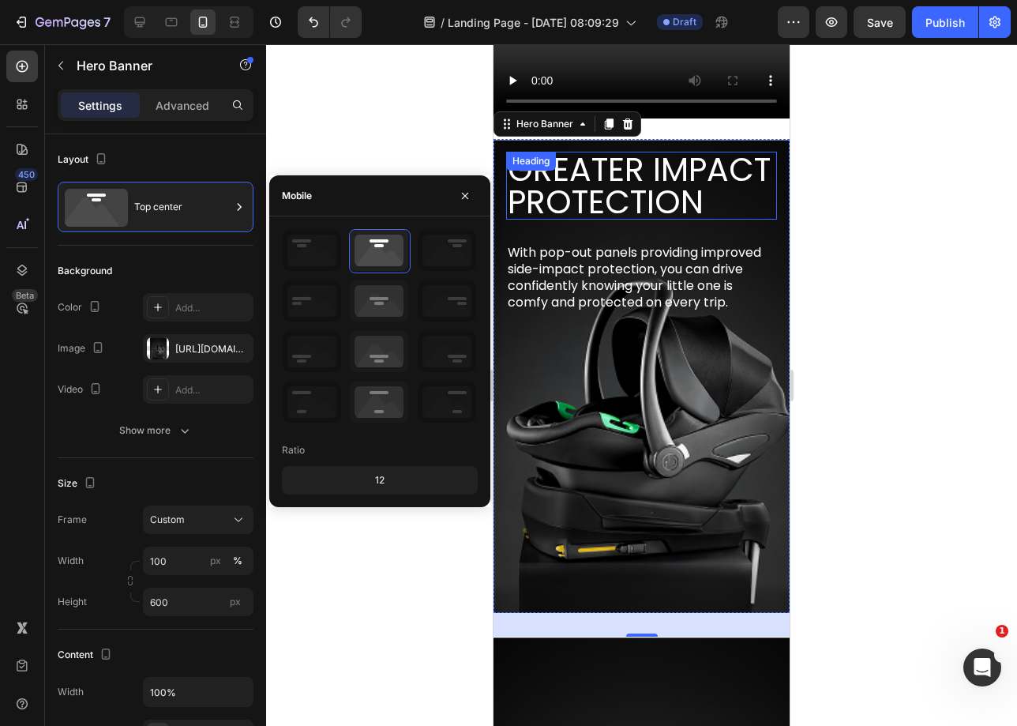
click at [586, 213] on h2 "Greater impact protection" at bounding box center [641, 186] width 271 height 68
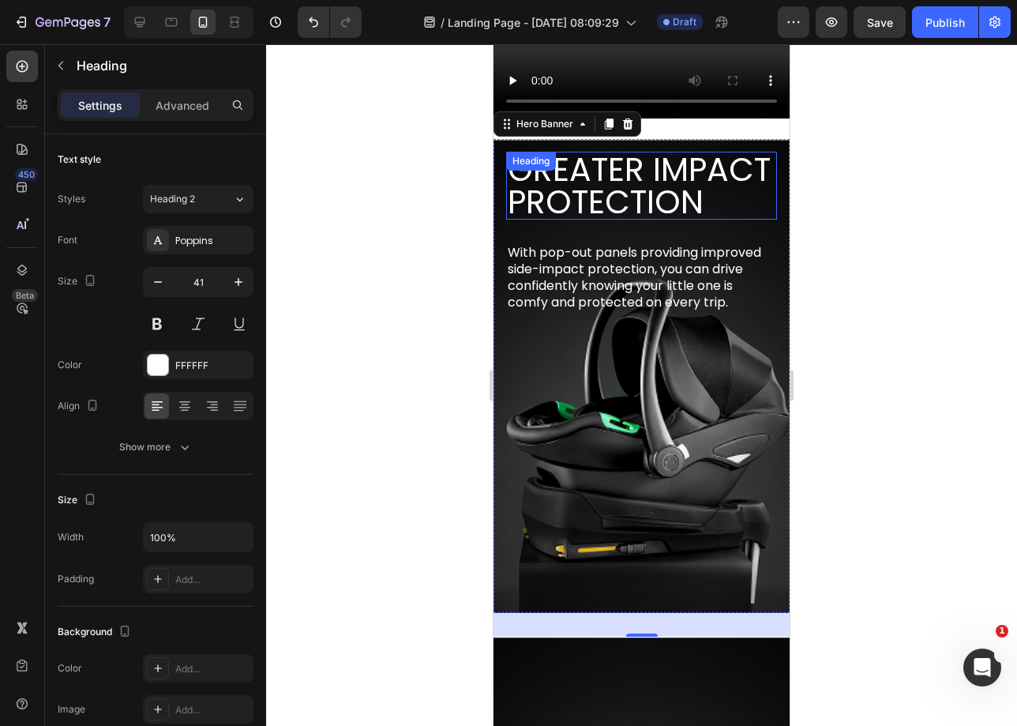
click at [586, 213] on h2 "Greater impact protection" at bounding box center [641, 186] width 271 height 68
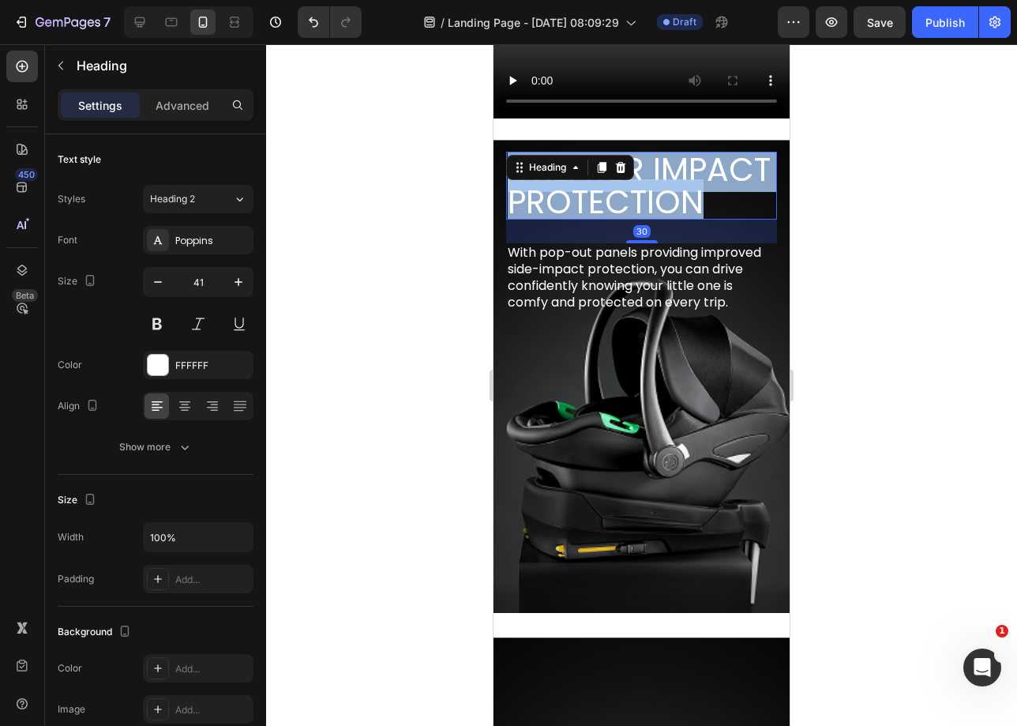
click at [586, 213] on p "Greater impact protection" at bounding box center [642, 185] width 268 height 65
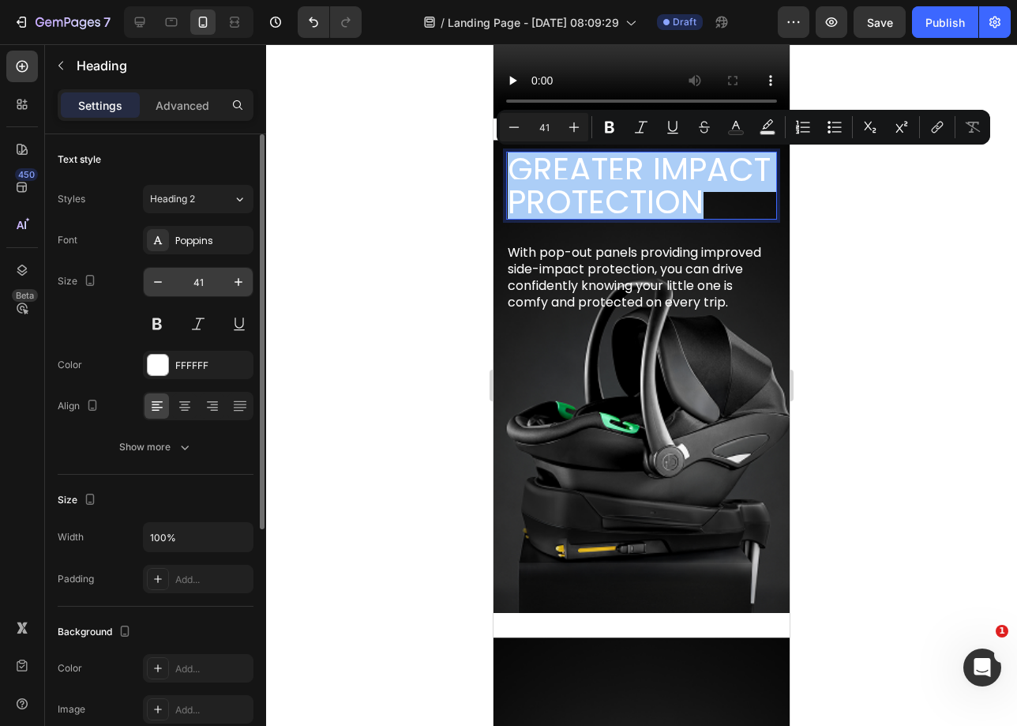
click at [197, 278] on input "41" at bounding box center [198, 282] width 52 height 28
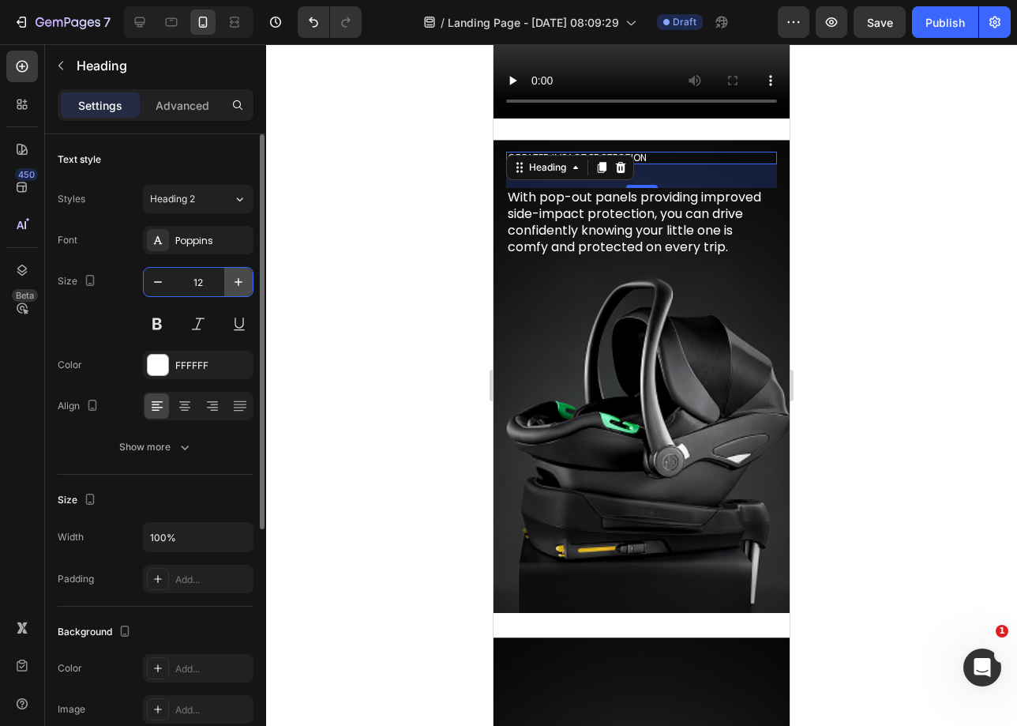
click at [237, 284] on icon "button" at bounding box center [239, 282] width 16 height 16
type input "14"
click at [192, 408] on icon at bounding box center [185, 406] width 16 height 16
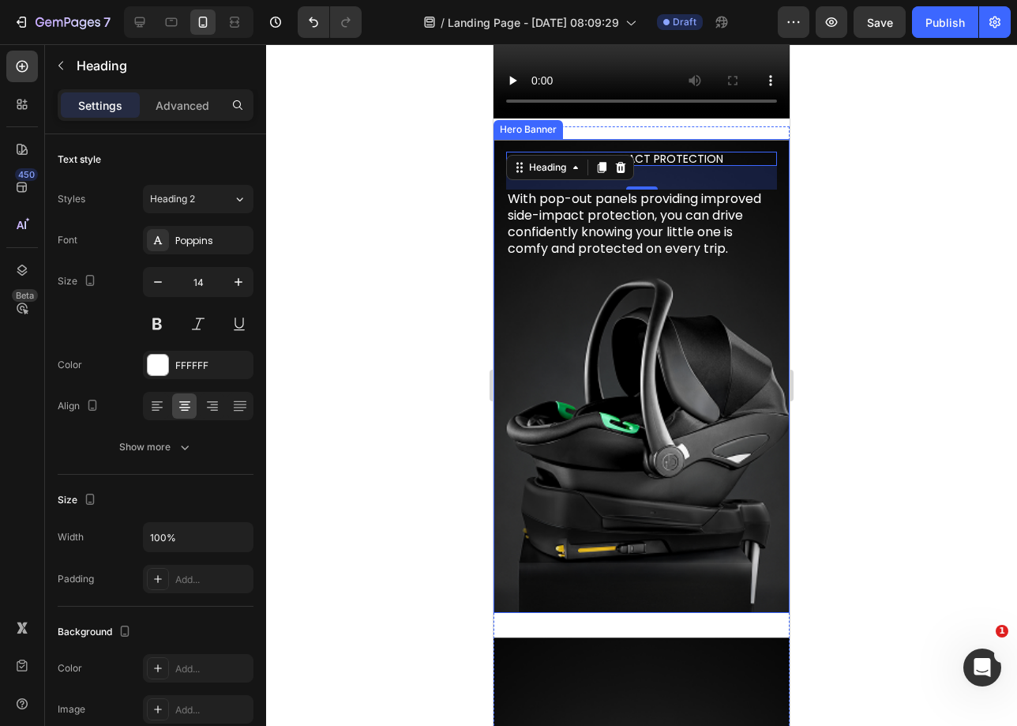
click at [636, 399] on div "Background Image" at bounding box center [642, 376] width 296 height 474
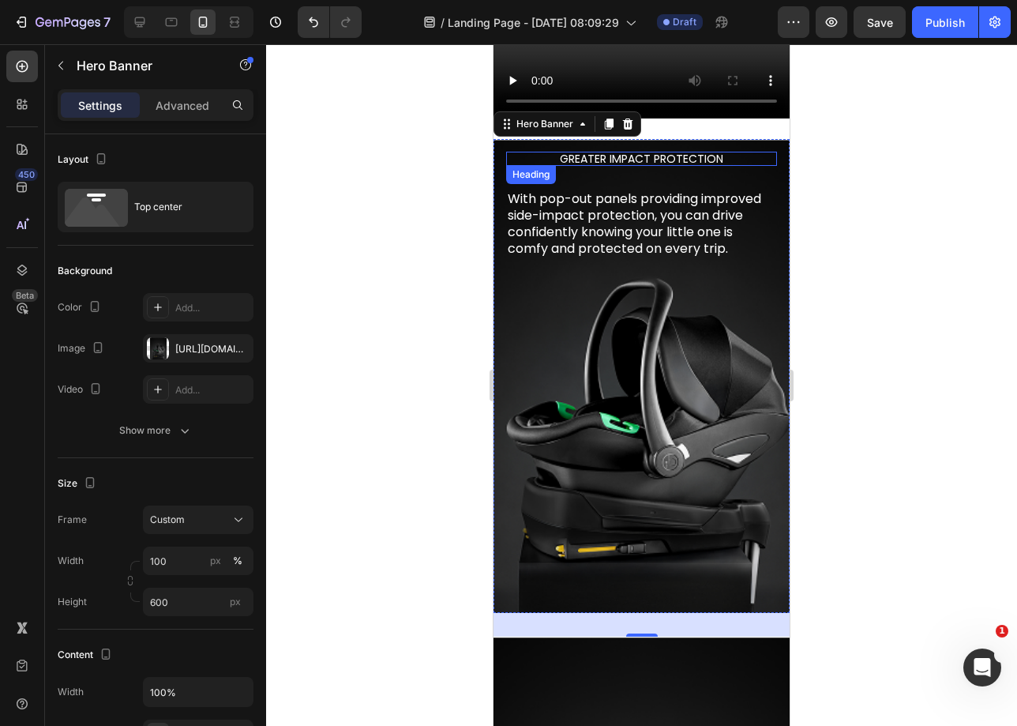
click at [630, 163] on p "Greater impact protection" at bounding box center [642, 158] width 268 height 11
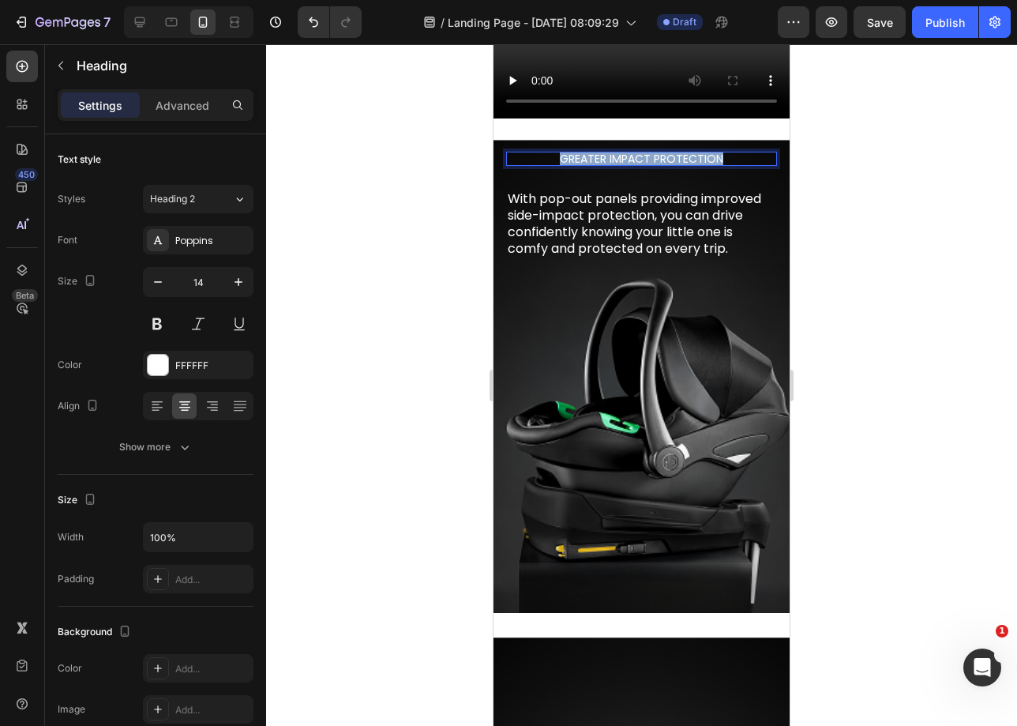
click at [630, 163] on p "Greater impact protection" at bounding box center [642, 158] width 268 height 11
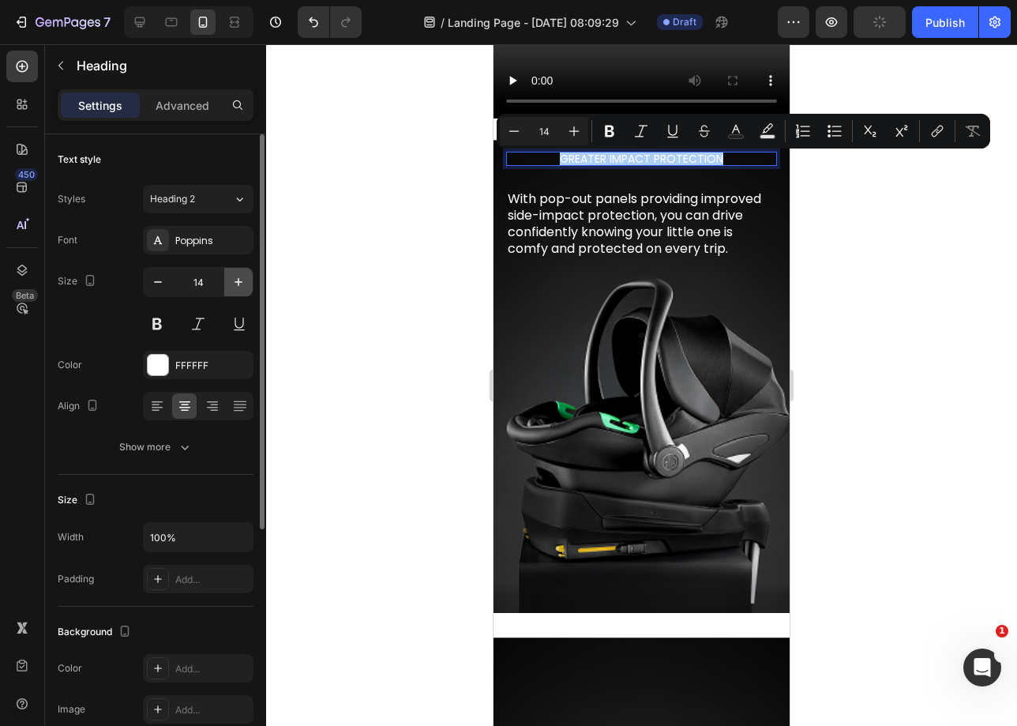
click at [236, 281] on icon "button" at bounding box center [239, 282] width 8 height 8
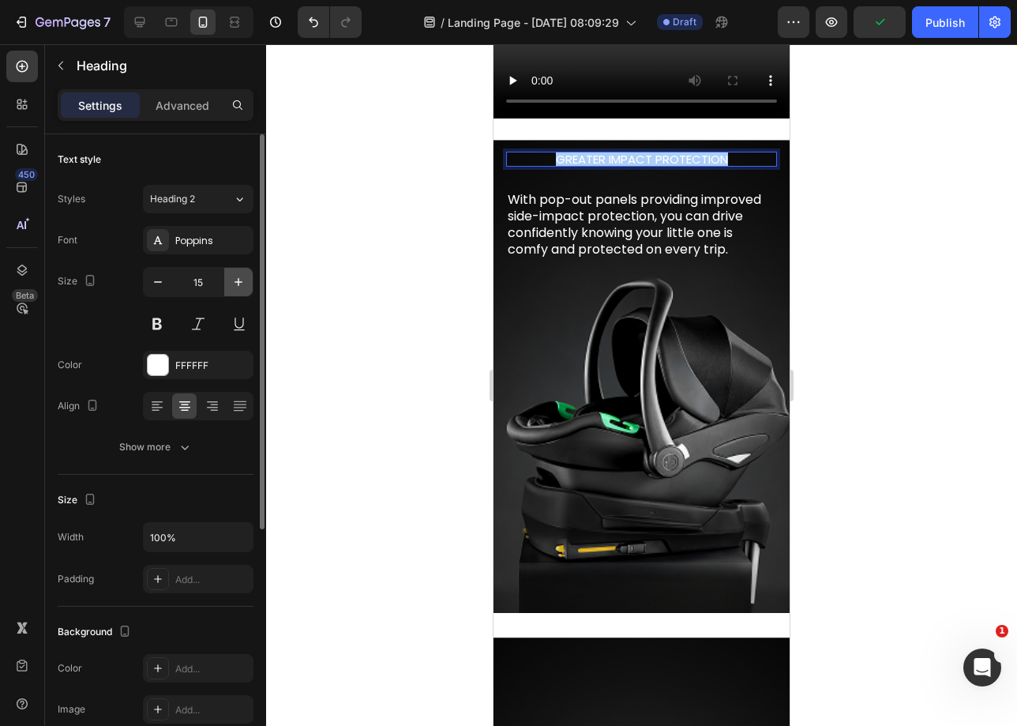
click at [236, 281] on icon "button" at bounding box center [239, 282] width 8 height 8
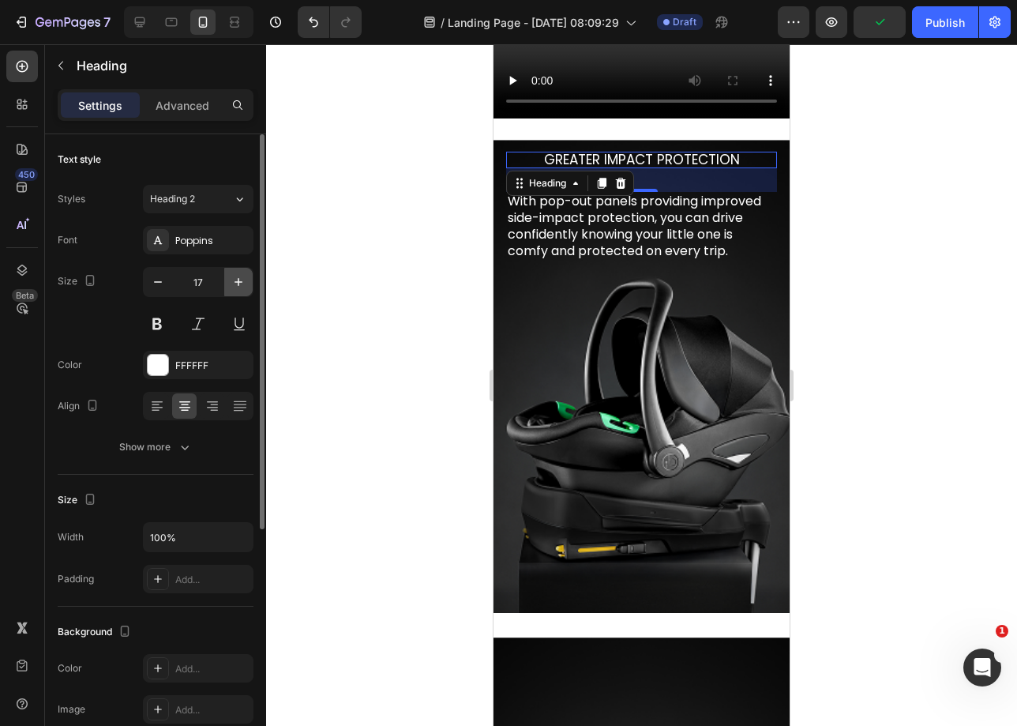
click at [236, 281] on icon "button" at bounding box center [239, 282] width 8 height 8
type input "18"
click at [163, 335] on button at bounding box center [157, 324] width 28 height 28
click at [154, 322] on button at bounding box center [157, 324] width 28 height 28
click at [191, 446] on icon "button" at bounding box center [185, 447] width 16 height 16
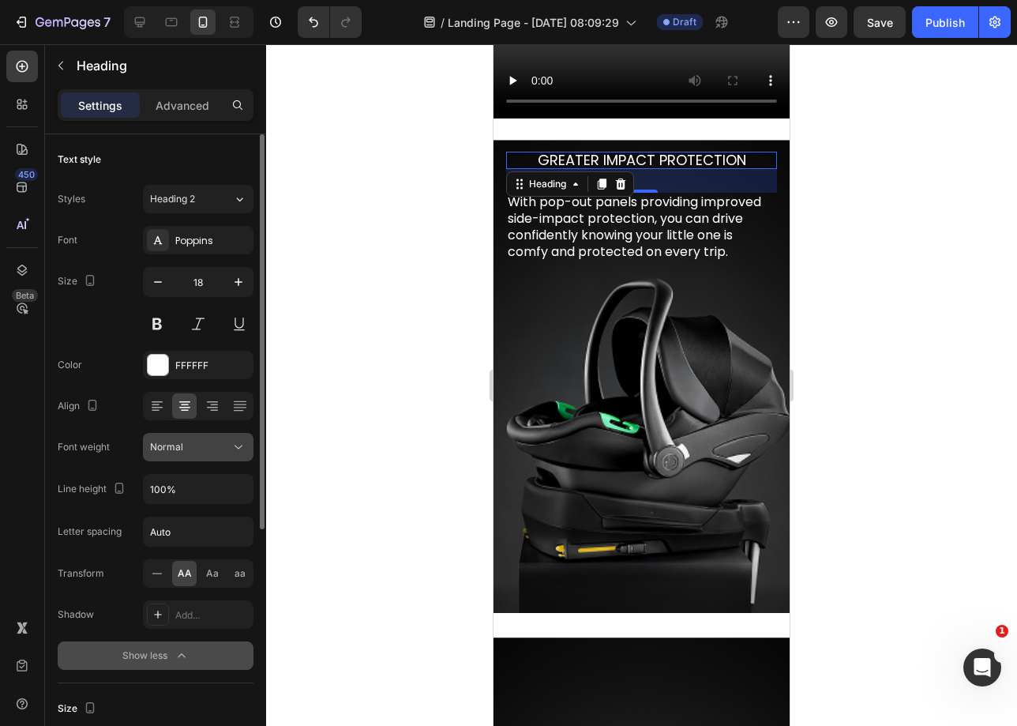
click at [204, 447] on div "Normal" at bounding box center [190, 447] width 81 height 14
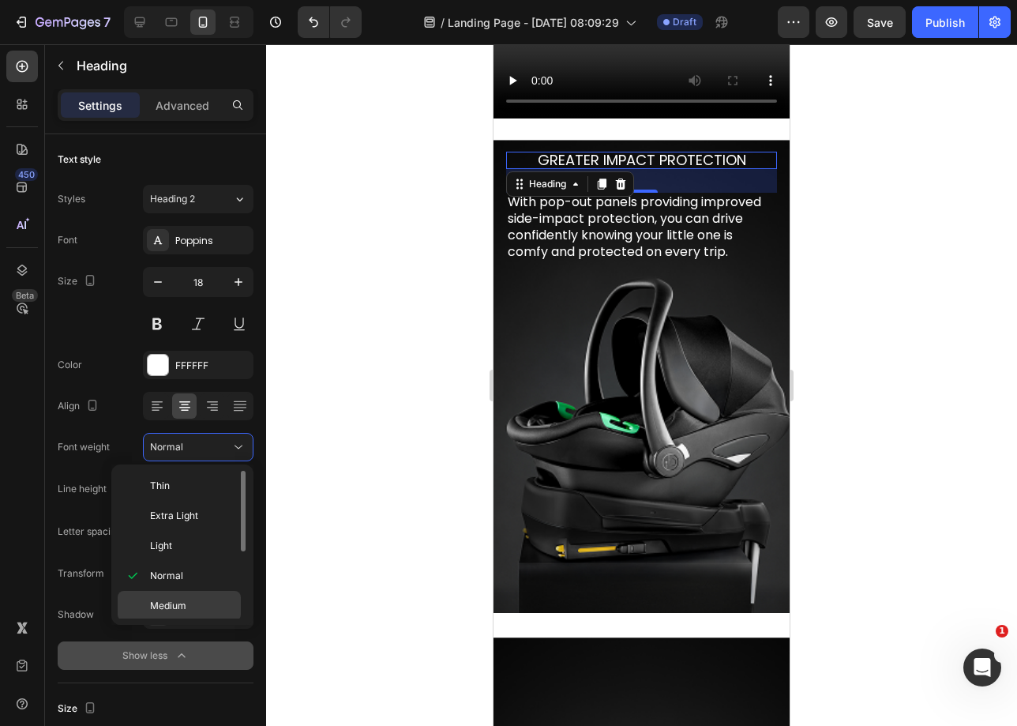
click at [171, 621] on div "Medium" at bounding box center [179, 636] width 123 height 30
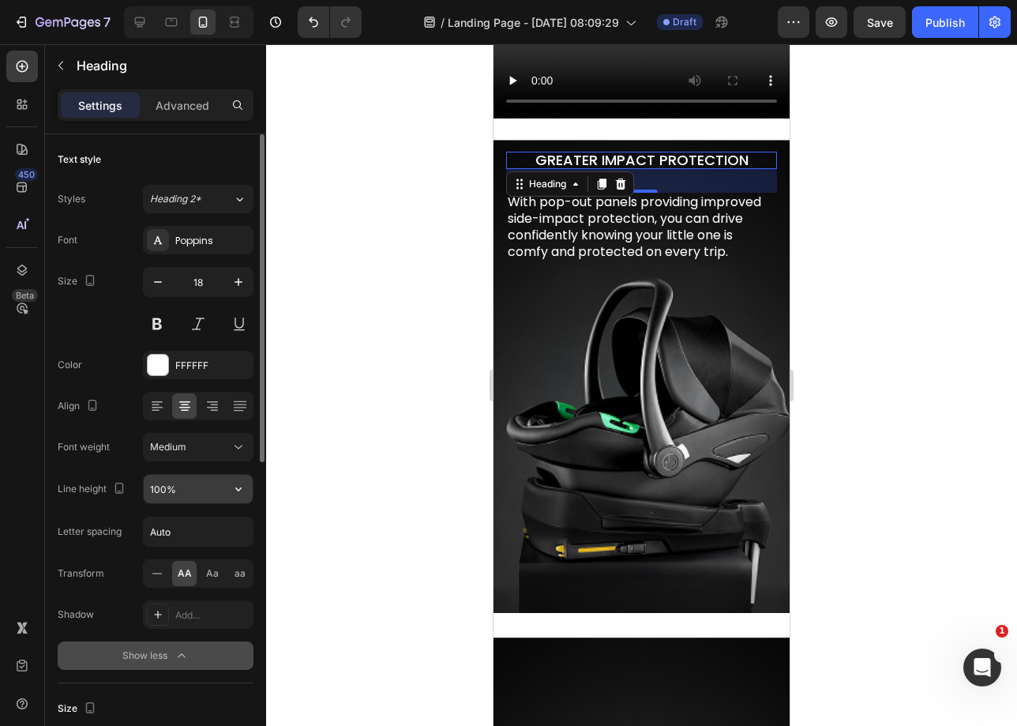
scroll to position [26, 0]
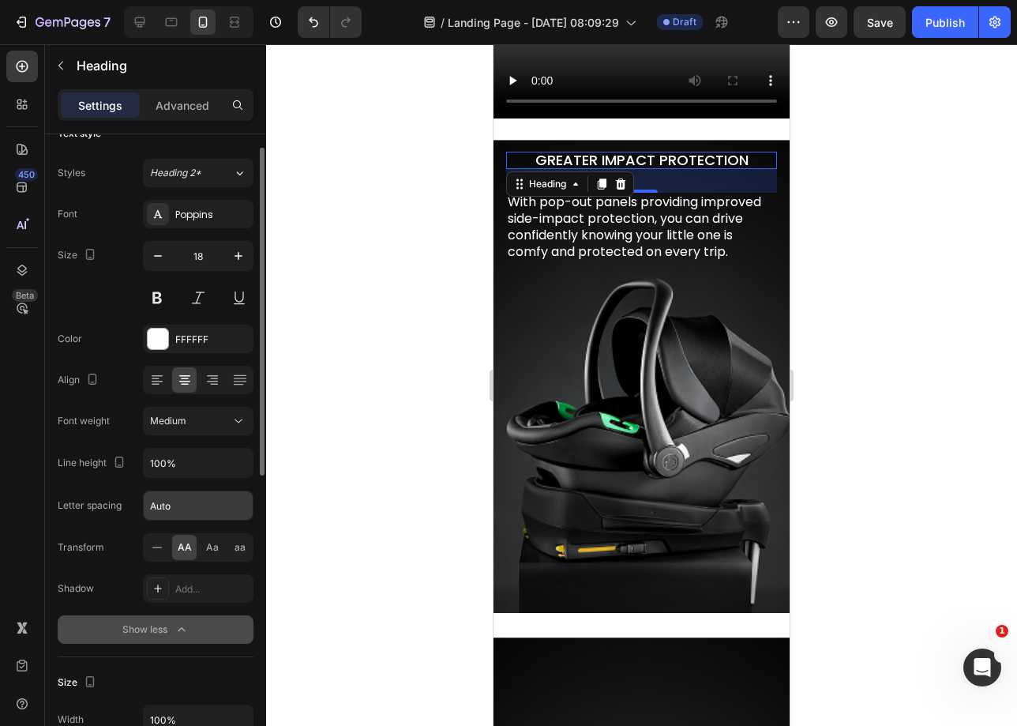
click at [168, 512] on input "Auto" at bounding box center [198, 505] width 109 height 28
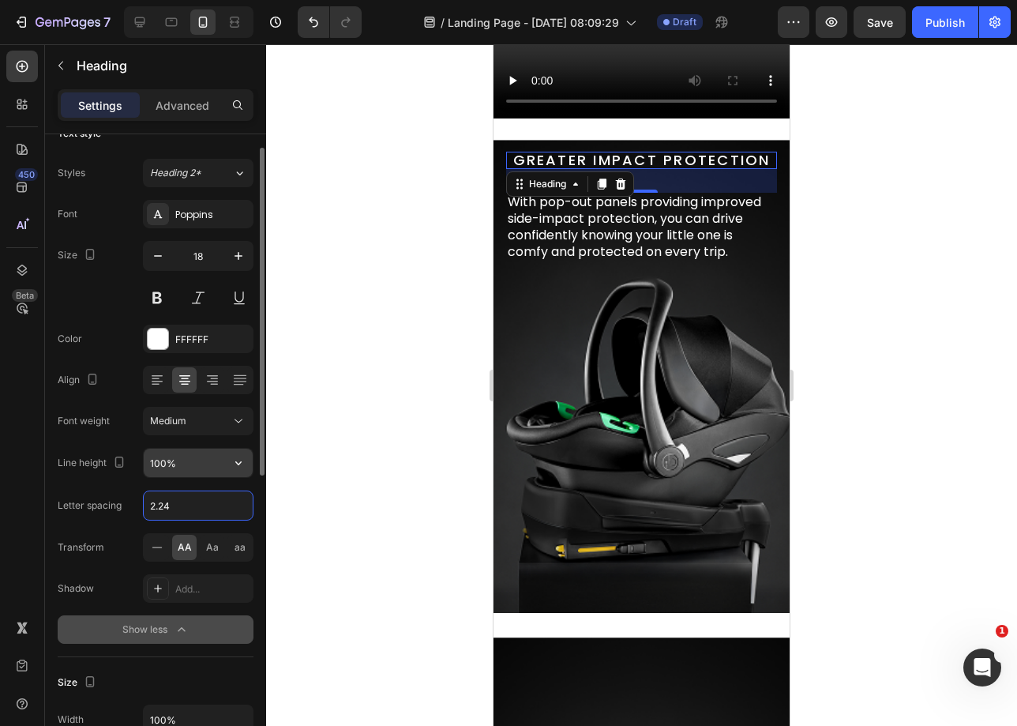
type input "2.24"
click at [201, 460] on input "100%" at bounding box center [198, 463] width 109 height 28
click at [239, 461] on icon "button" at bounding box center [239, 463] width 16 height 16
click at [113, 441] on div "Font Poppins Size 18 Color FFFFFF Align Font weight Medium Line height 100% Let…" at bounding box center [156, 422] width 196 height 444
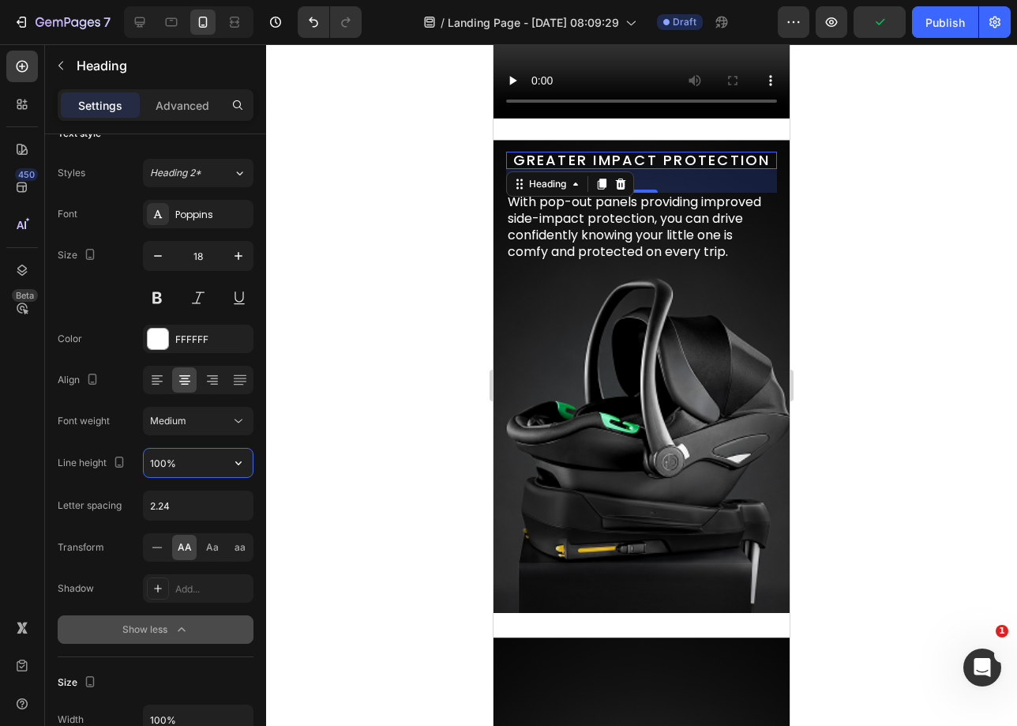
click at [190, 462] on input "100%" at bounding box center [198, 463] width 109 height 28
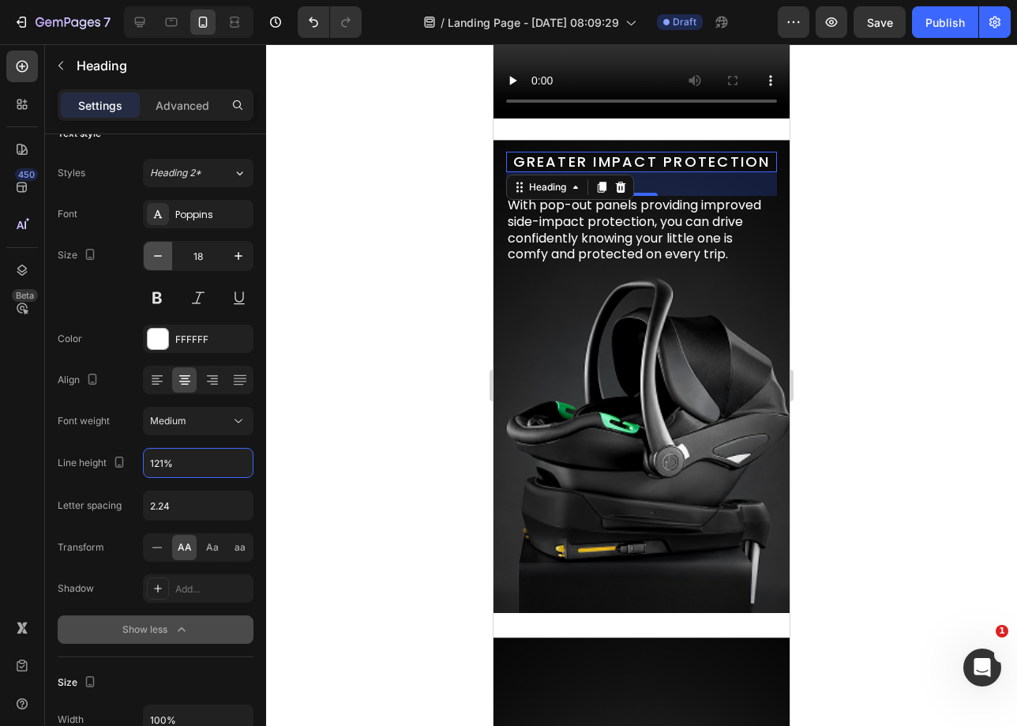
type input "121%"
click at [144, 254] on button "button" at bounding box center [158, 256] width 28 height 28
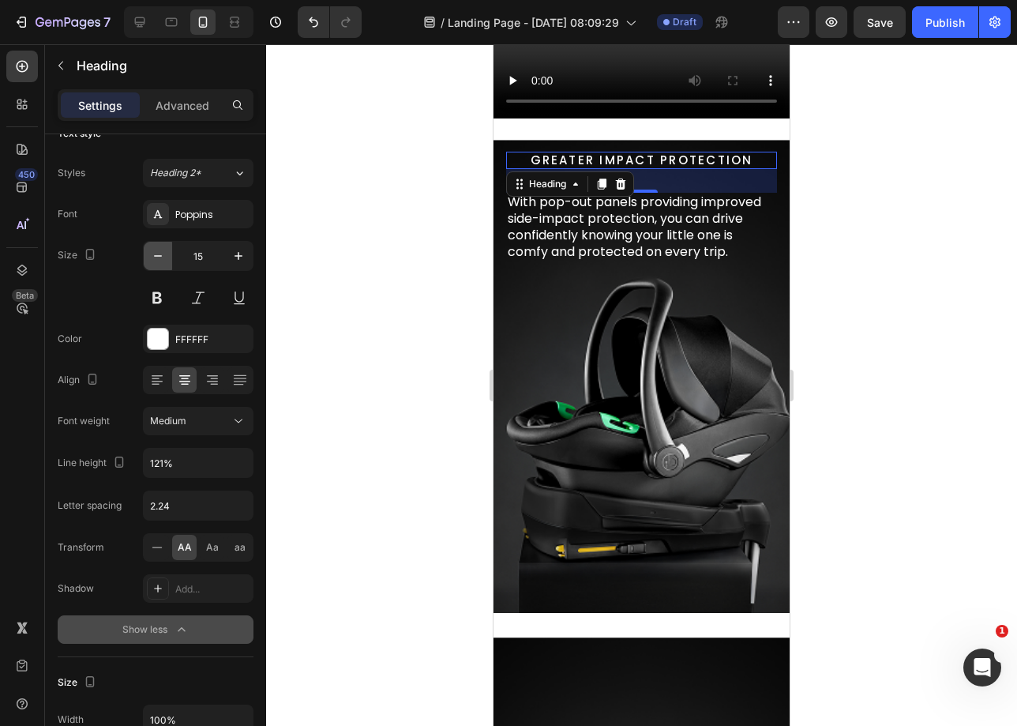
click at [144, 253] on button "button" at bounding box center [158, 256] width 28 height 28
type input "14"
click at [150, 307] on button at bounding box center [157, 298] width 28 height 28
click at [348, 353] on div at bounding box center [641, 385] width 751 height 682
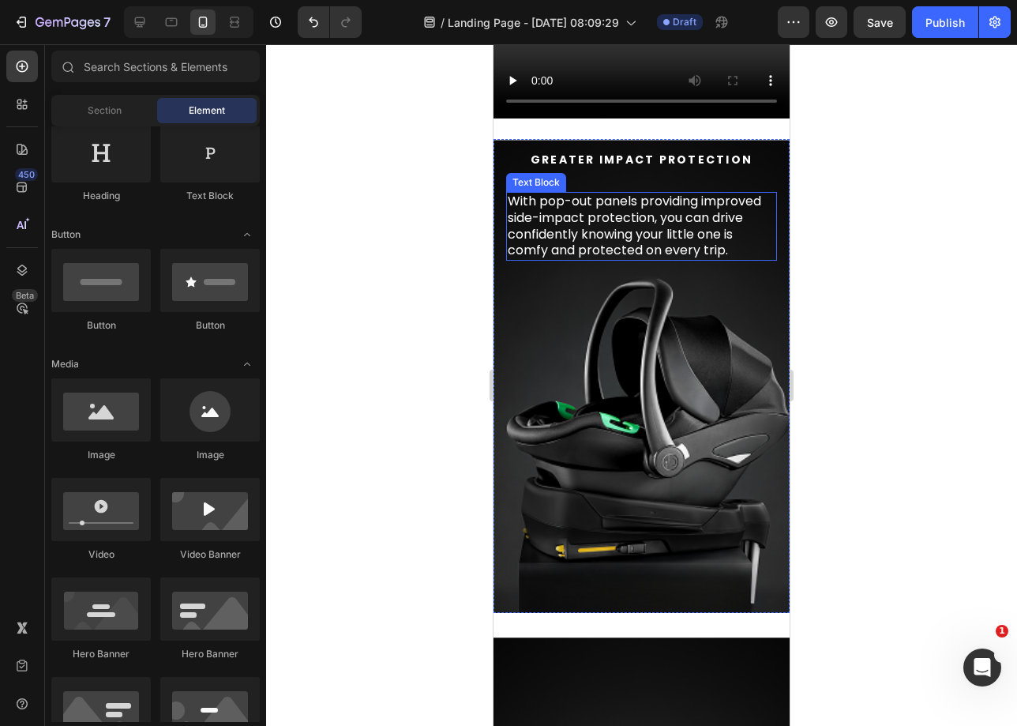
click at [580, 259] on p "With pop-out panels providing improved side-impact protection, you can drive co…" at bounding box center [642, 226] width 268 height 66
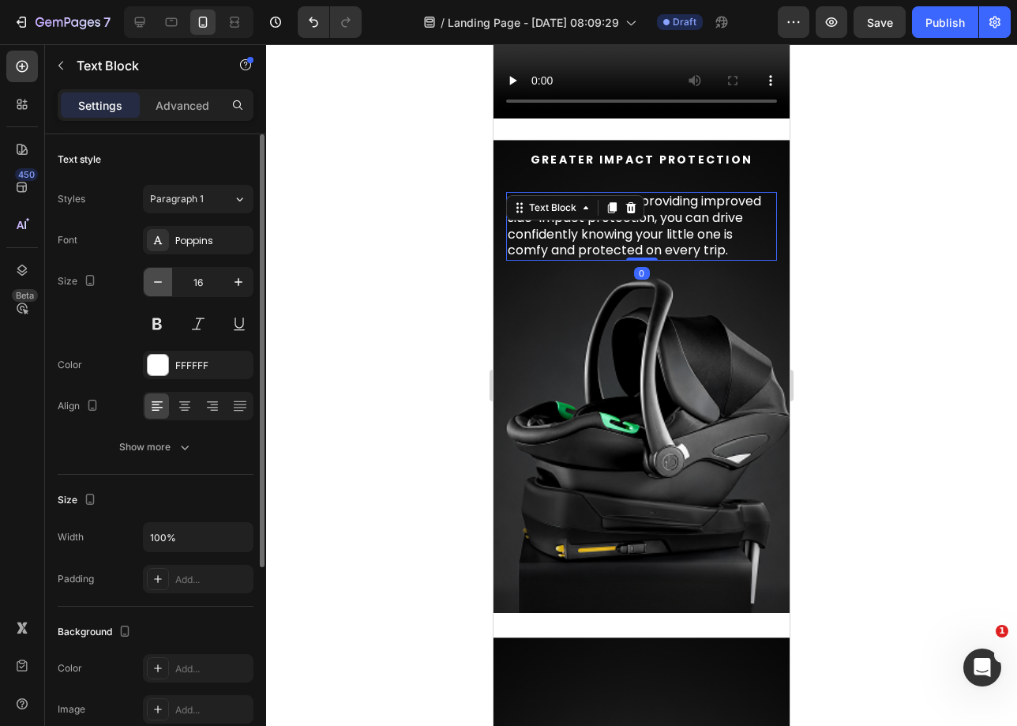
click at [156, 286] on icon "button" at bounding box center [158, 282] width 16 height 16
type input "14"
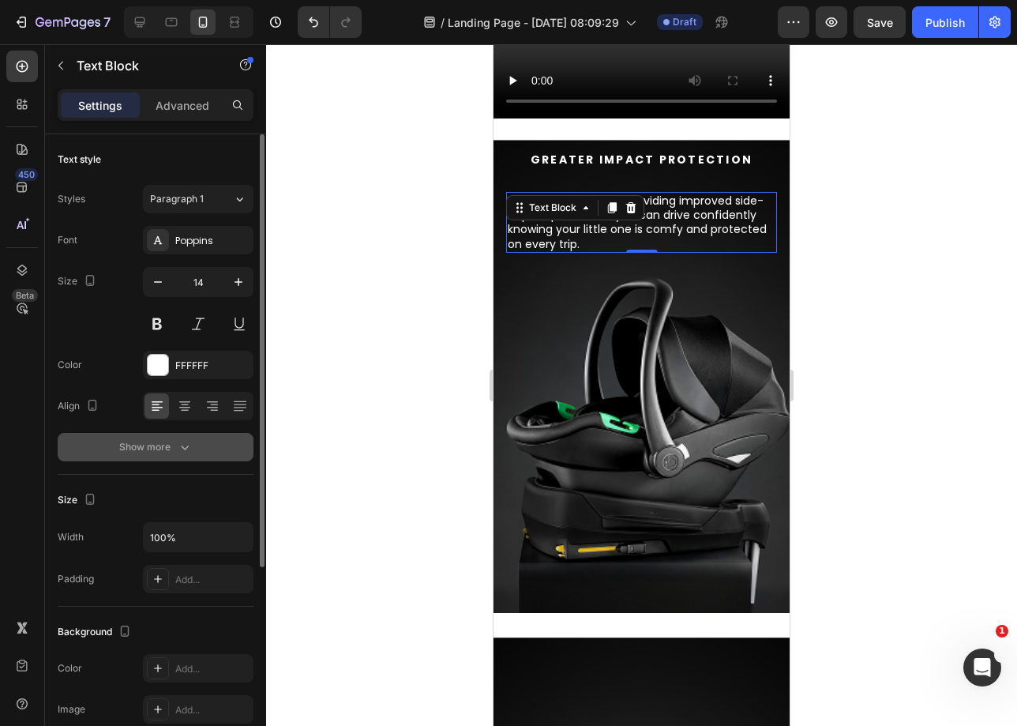
click at [156, 457] on button "Show more" at bounding box center [156, 447] width 196 height 28
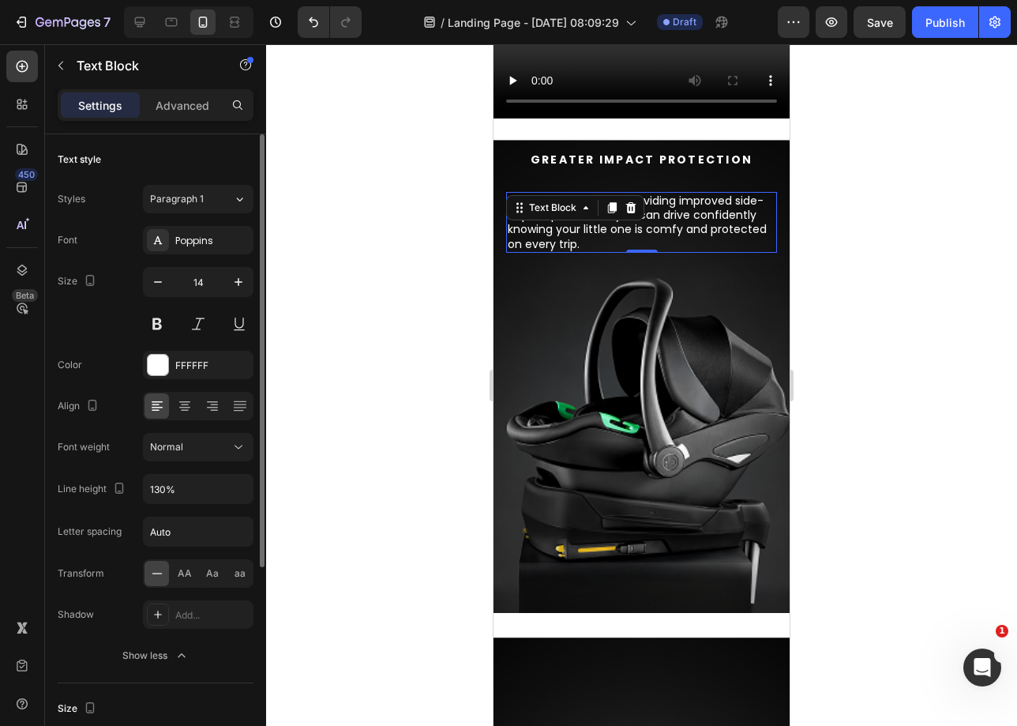
click at [141, 496] on div "Line height 130%" at bounding box center [156, 489] width 196 height 30
click at [151, 492] on input "130%" at bounding box center [198, 489] width 109 height 28
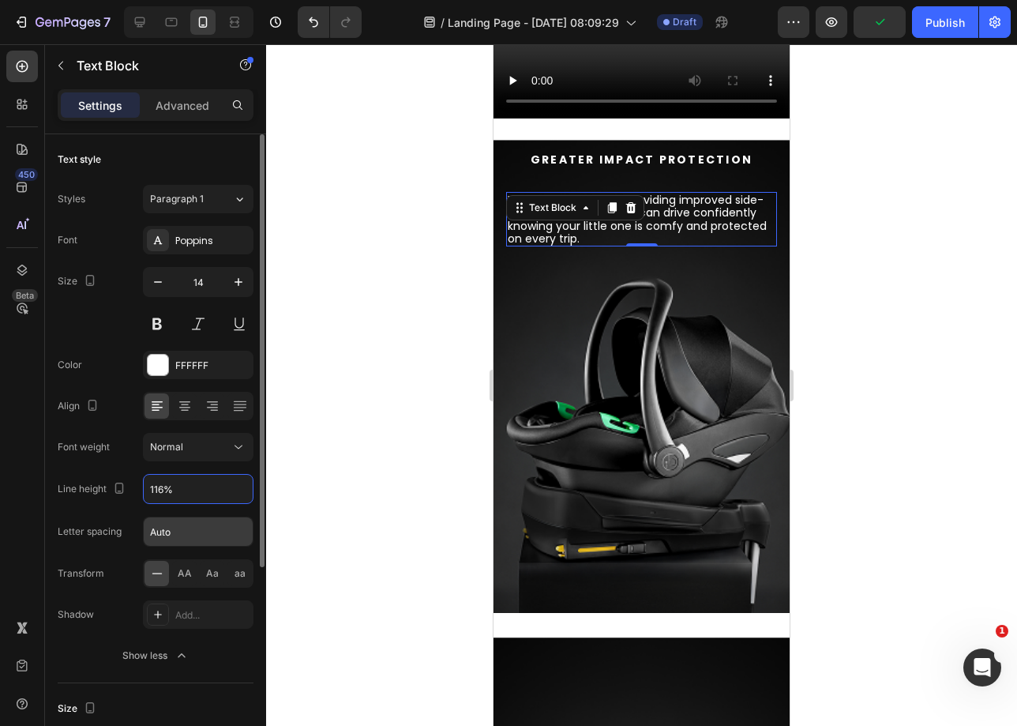
type input "116%"
click at [186, 533] on input "Auto" at bounding box center [198, 531] width 109 height 28
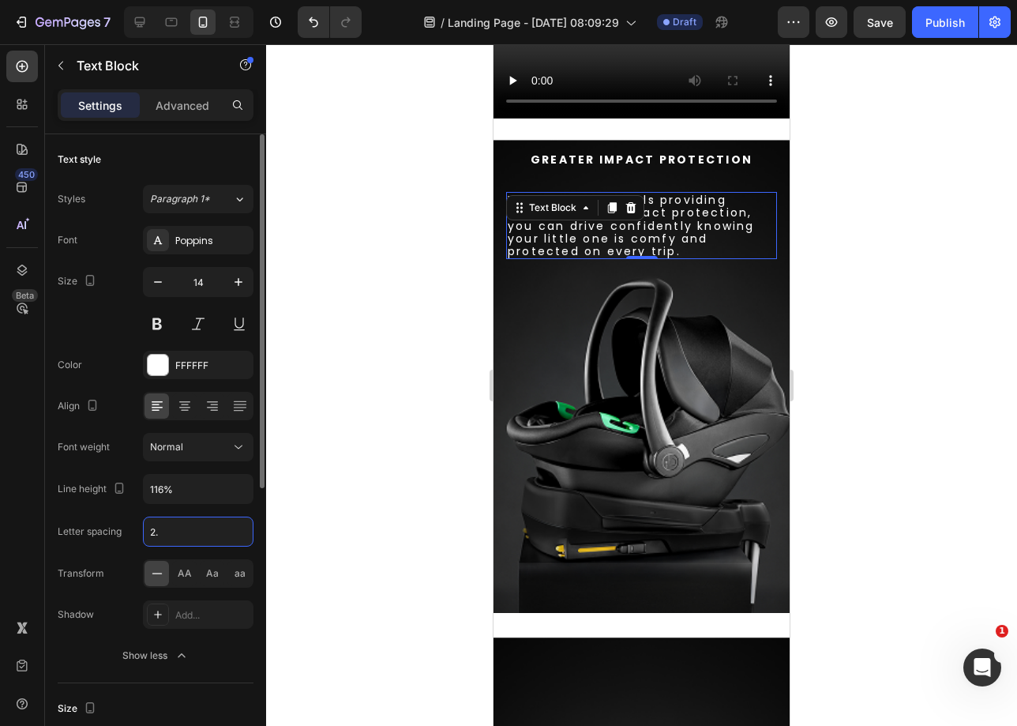
type input "2"
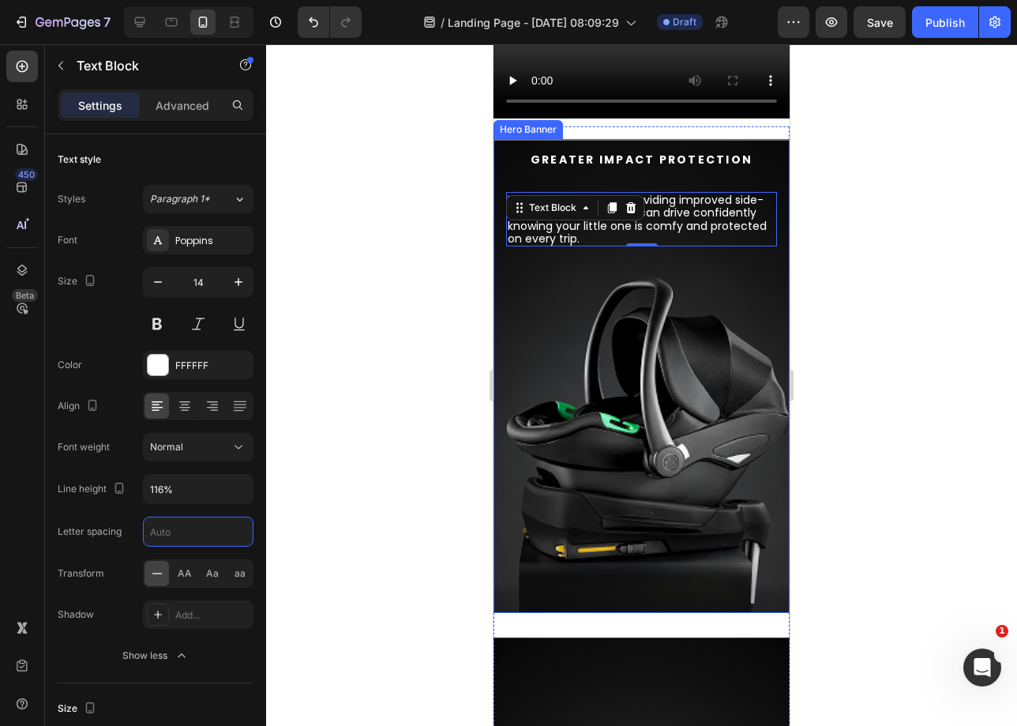
click at [550, 301] on div "Background Image" at bounding box center [642, 376] width 296 height 474
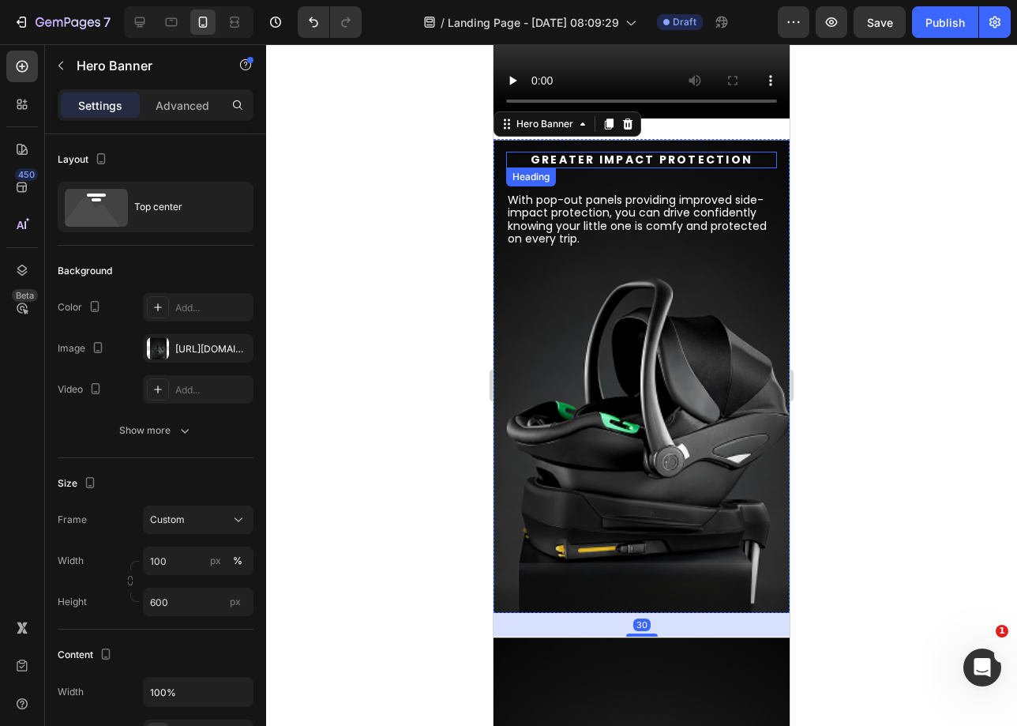
click at [662, 167] on p "Greater impact protection" at bounding box center [642, 159] width 268 height 13
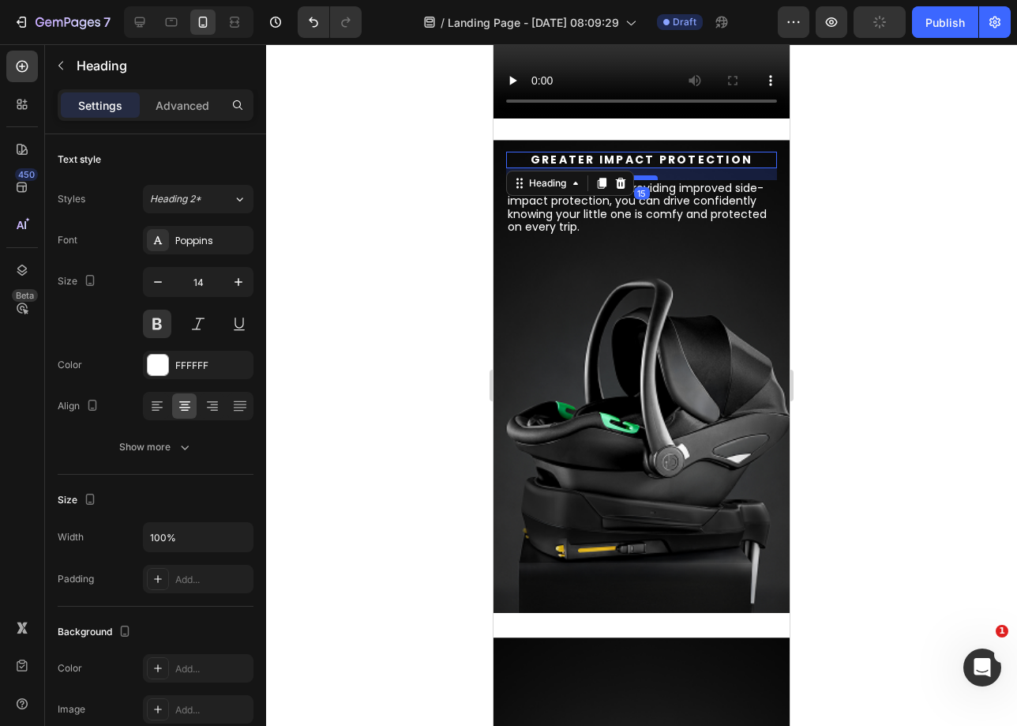
drag, startPoint x: 646, startPoint y: 194, endPoint x: 648, endPoint y: 182, distance: 12.1
click at [648, 180] on div at bounding box center [642, 177] width 32 height 5
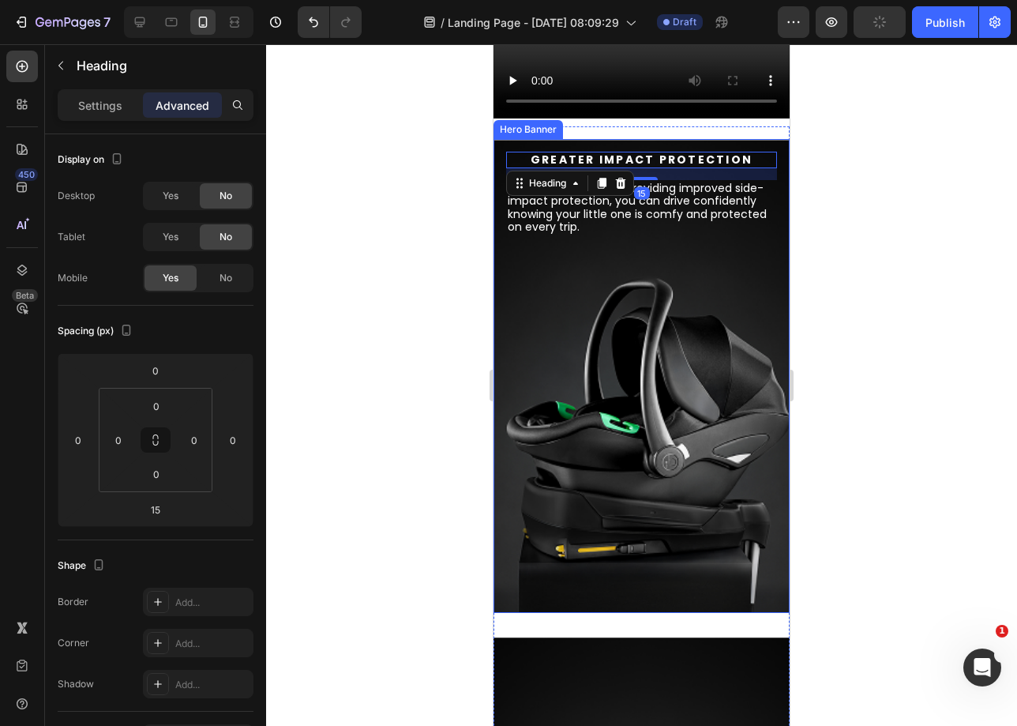
click at [736, 247] on div "Greater impact protection Heading 15 With pop-out panels providing improved sid…" at bounding box center [642, 193] width 296 height 108
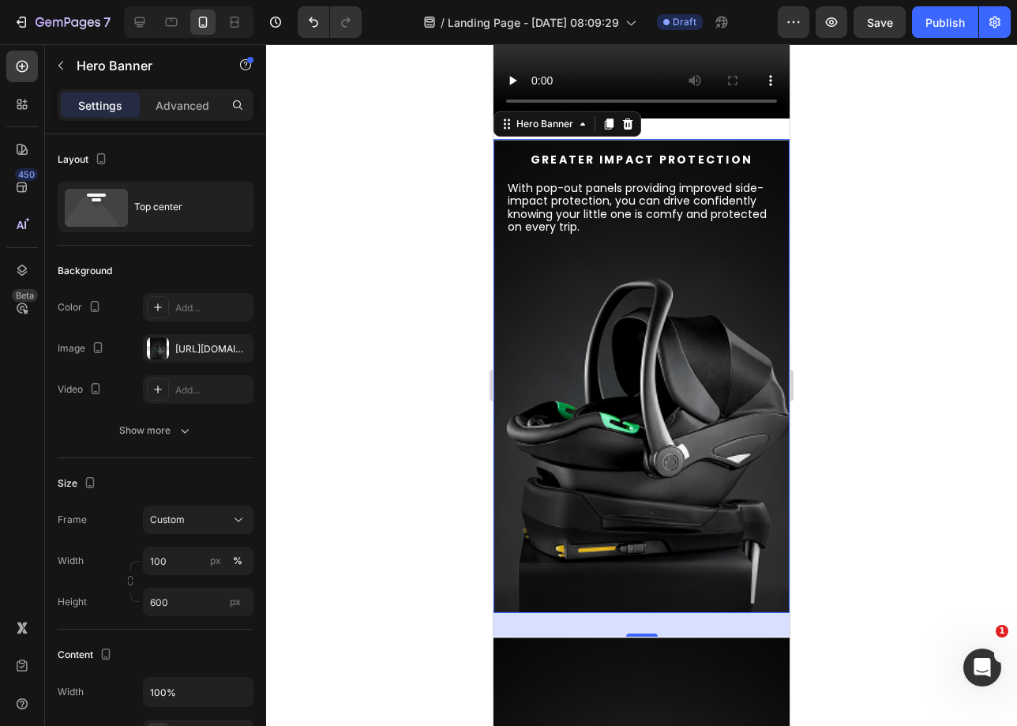
click at [581, 337] on div "Background Image" at bounding box center [642, 376] width 296 height 474
click at [189, 514] on div "Custom" at bounding box center [188, 520] width 77 height 14
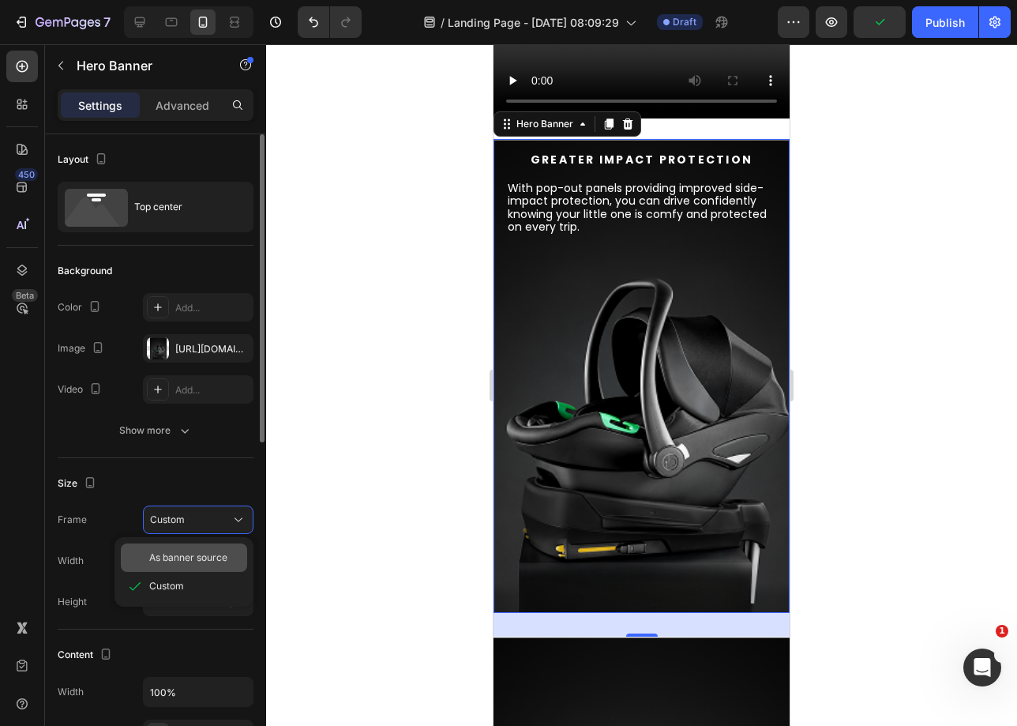
click at [175, 563] on span "As banner source" at bounding box center [188, 557] width 78 height 14
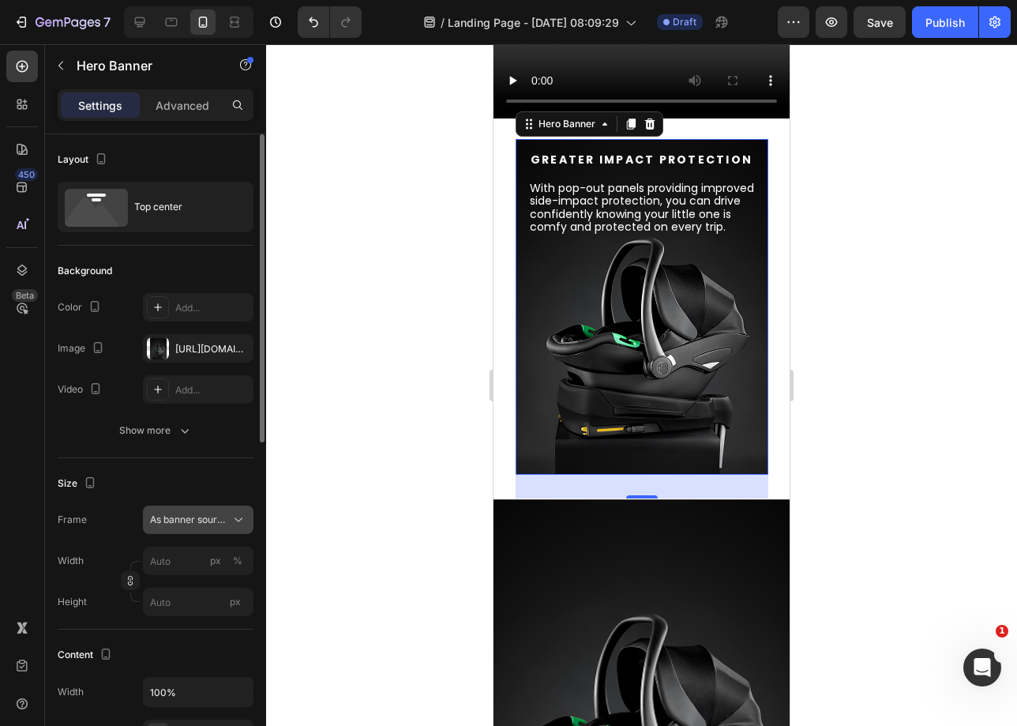
click at [176, 526] on span "As banner source" at bounding box center [188, 520] width 77 height 14
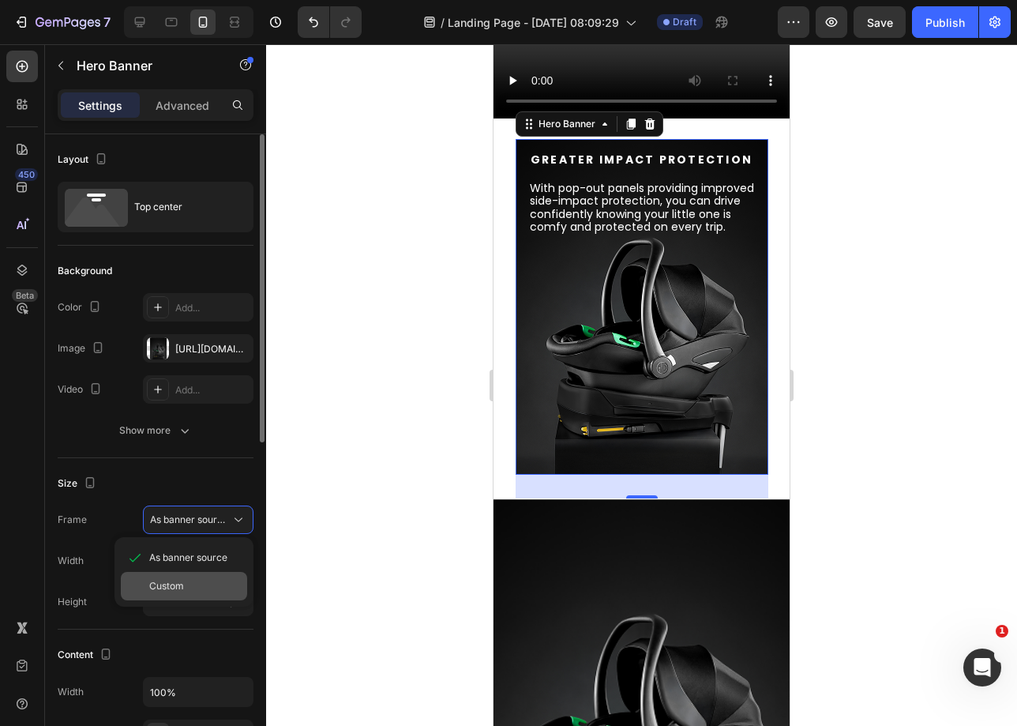
click at [170, 575] on div "Custom" at bounding box center [184, 586] width 126 height 28
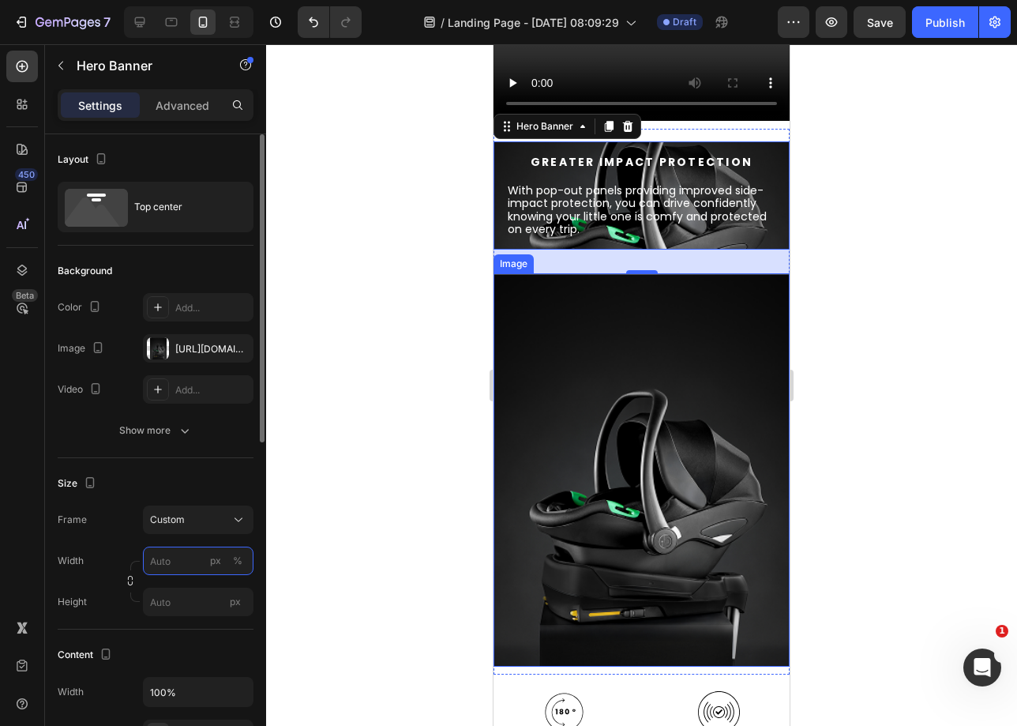
scroll to position [1720, 0]
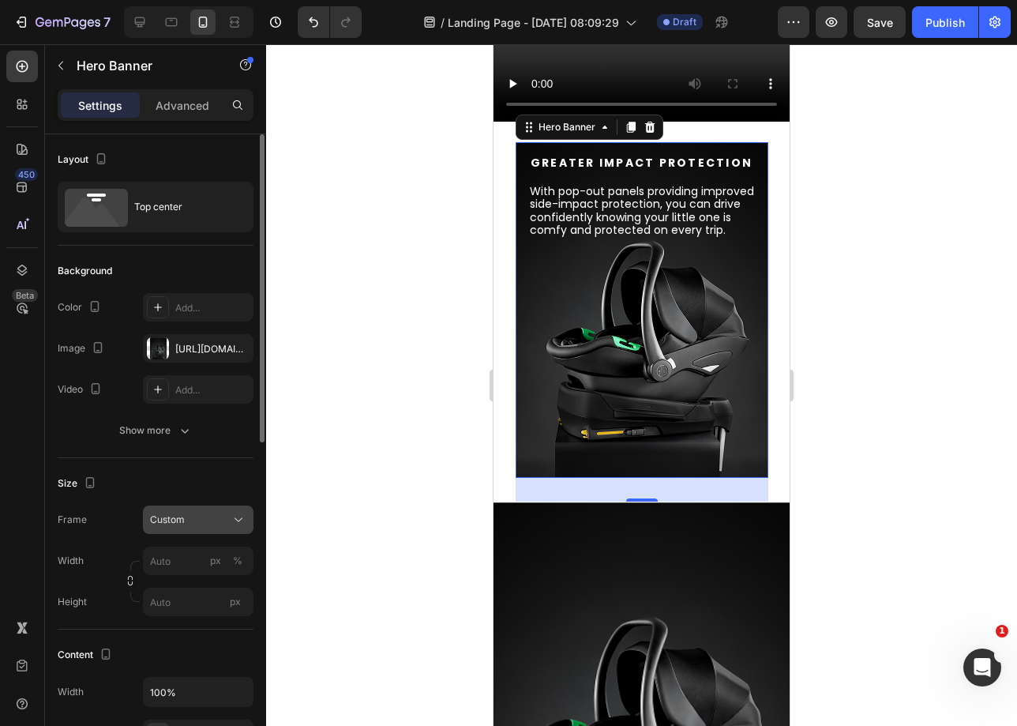
click at [152, 519] on span "Custom" at bounding box center [167, 520] width 35 height 14
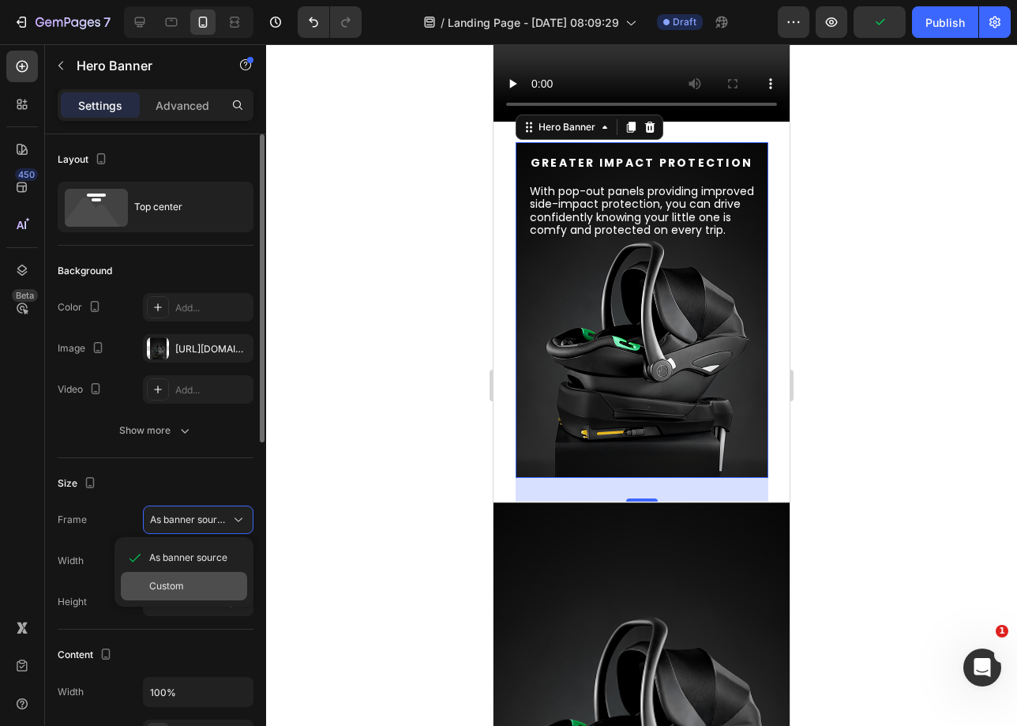
click at [178, 590] on span "Custom" at bounding box center [166, 586] width 35 height 14
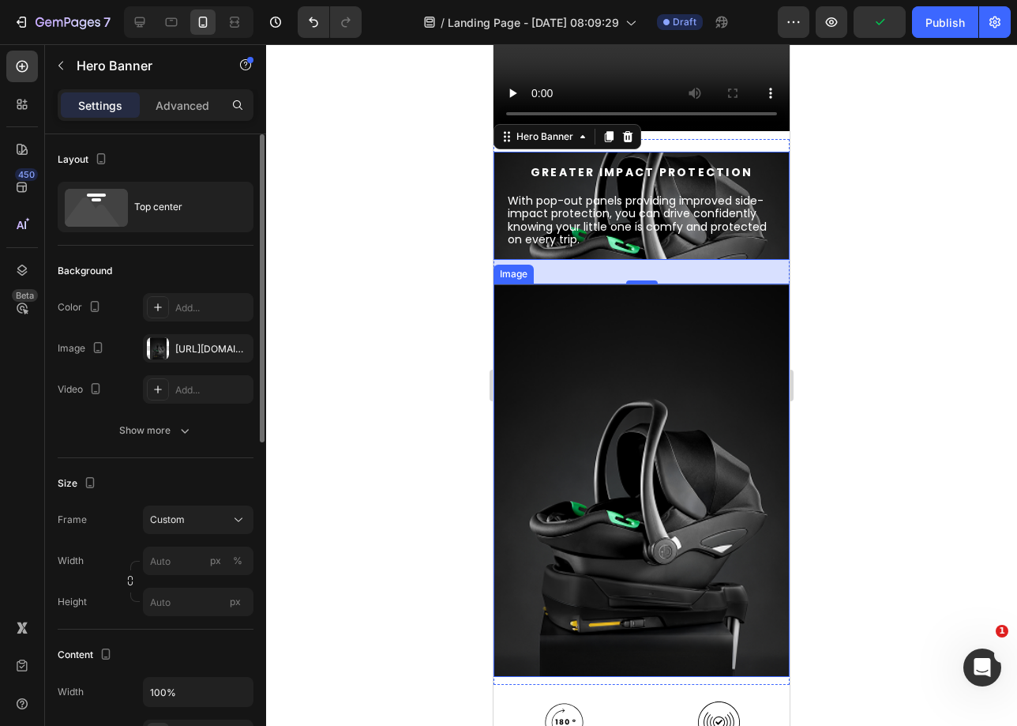
scroll to position [1698, 0]
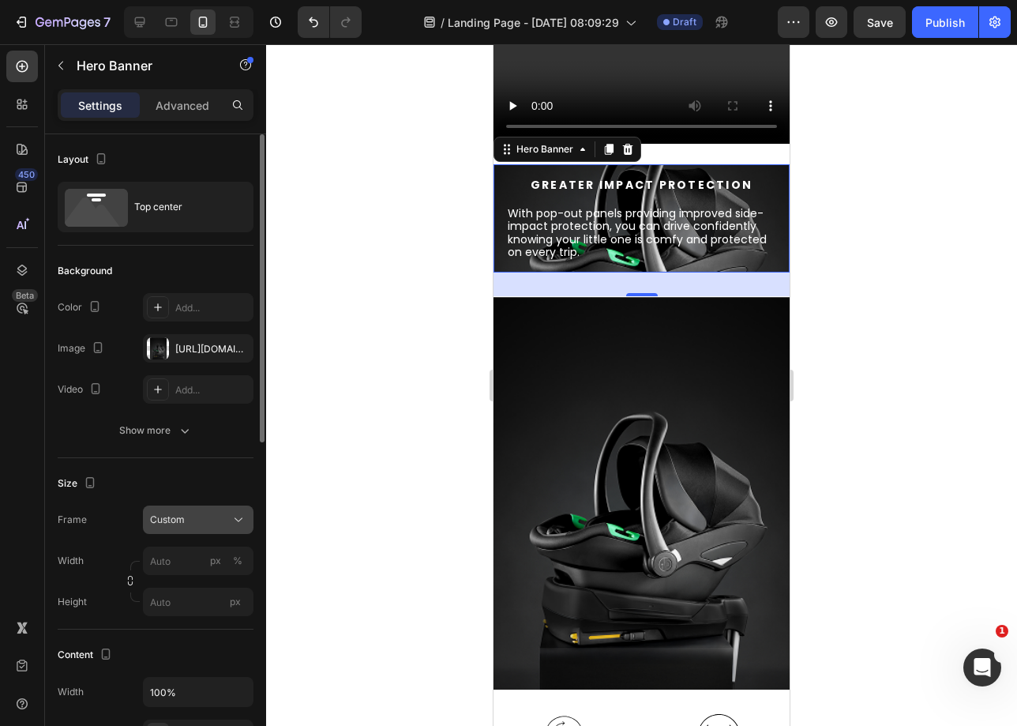
click at [187, 521] on div "Custom" at bounding box center [188, 520] width 77 height 14
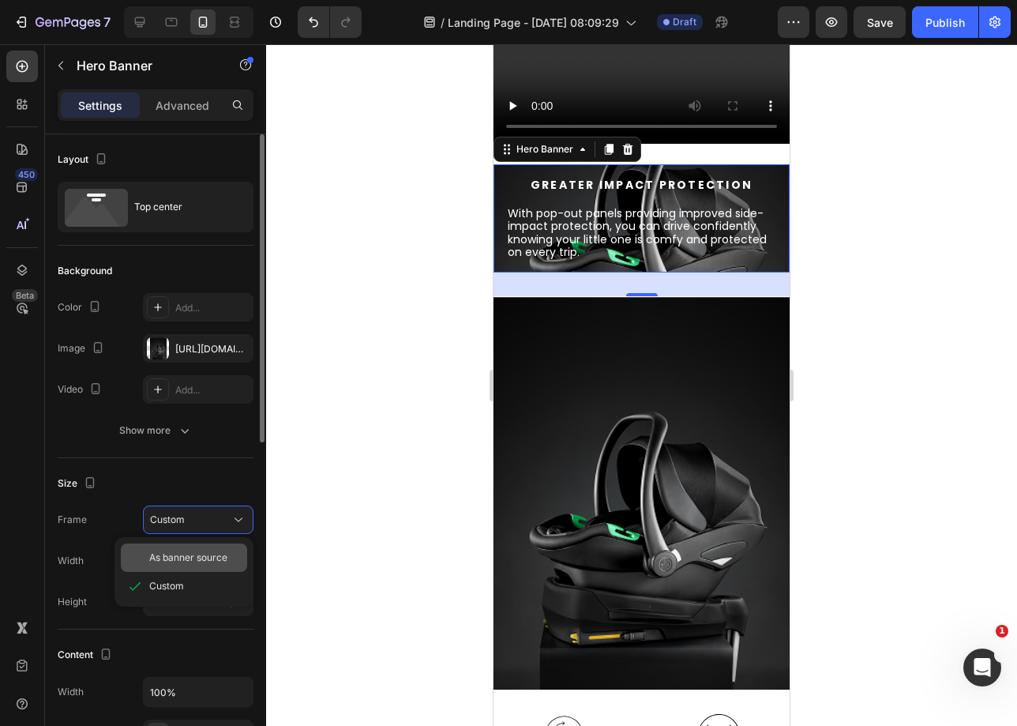
click at [196, 561] on span "As banner source" at bounding box center [188, 557] width 78 height 14
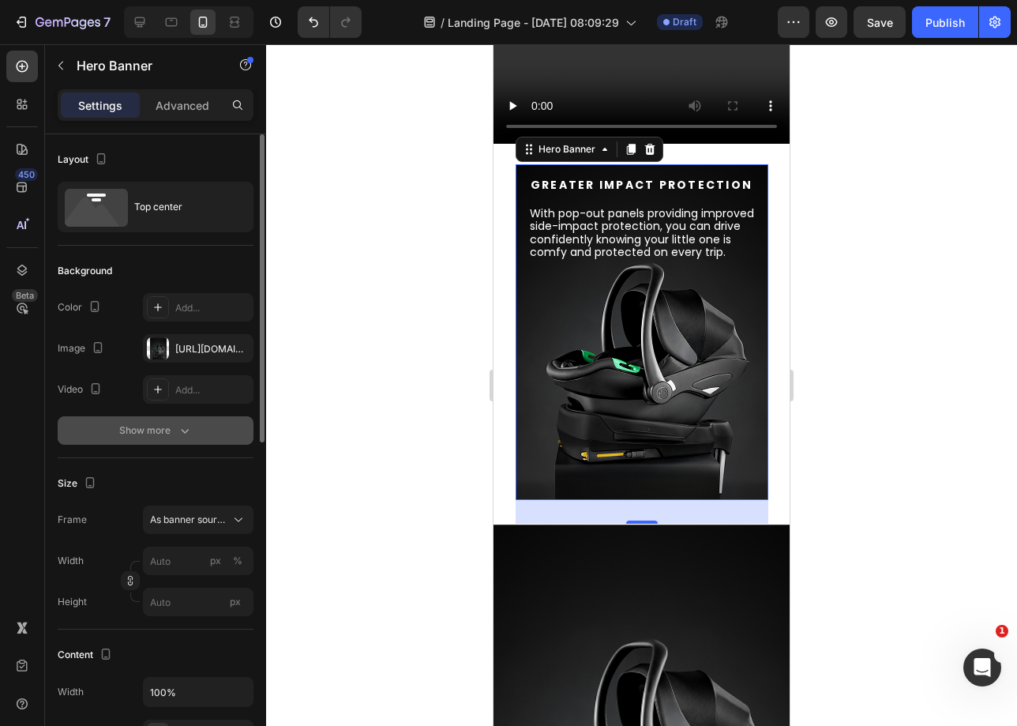
click at [185, 430] on icon "button" at bounding box center [185, 431] width 16 height 16
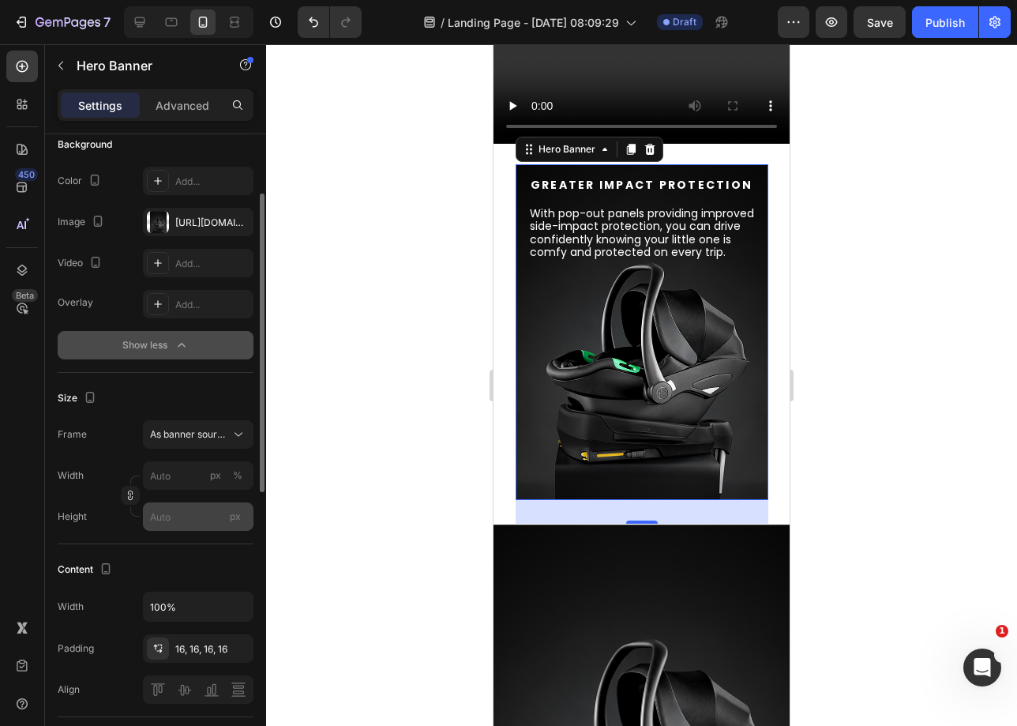
scroll to position [156, 0]
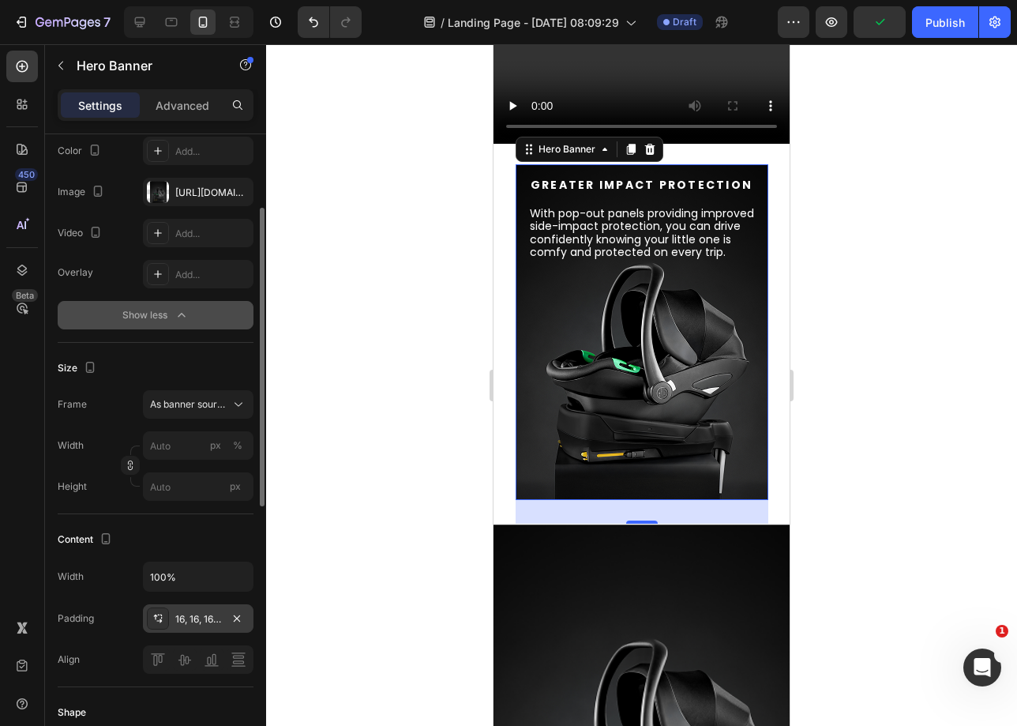
click at [181, 622] on div "16, 16, 16, 16" at bounding box center [198, 619] width 46 height 14
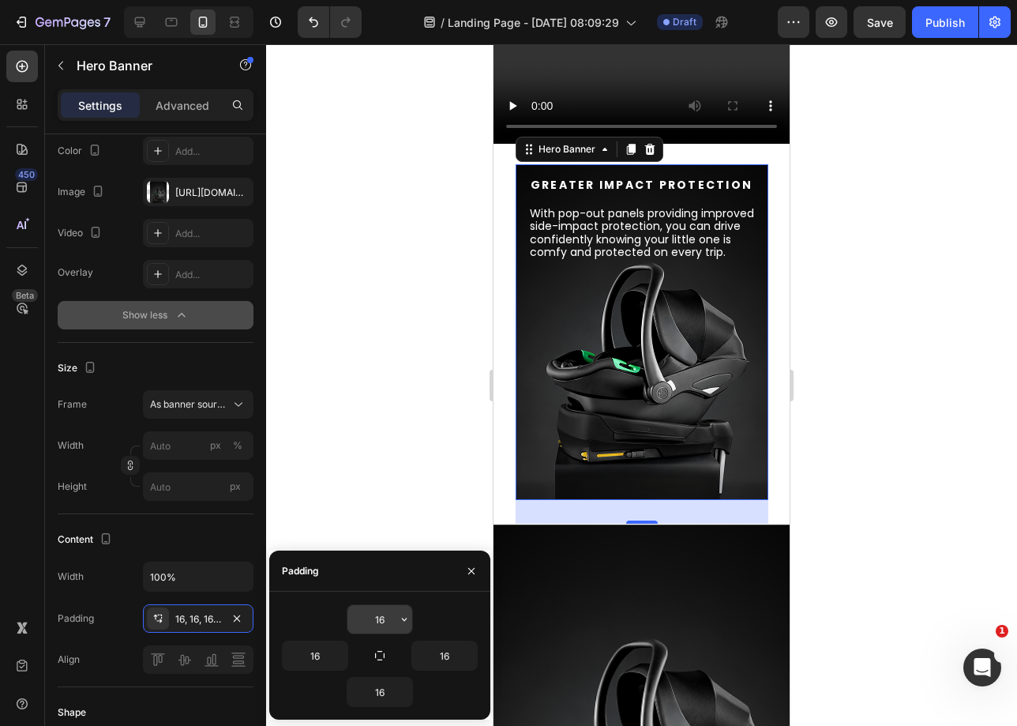
click at [393, 626] on input "16" at bounding box center [380, 619] width 65 height 28
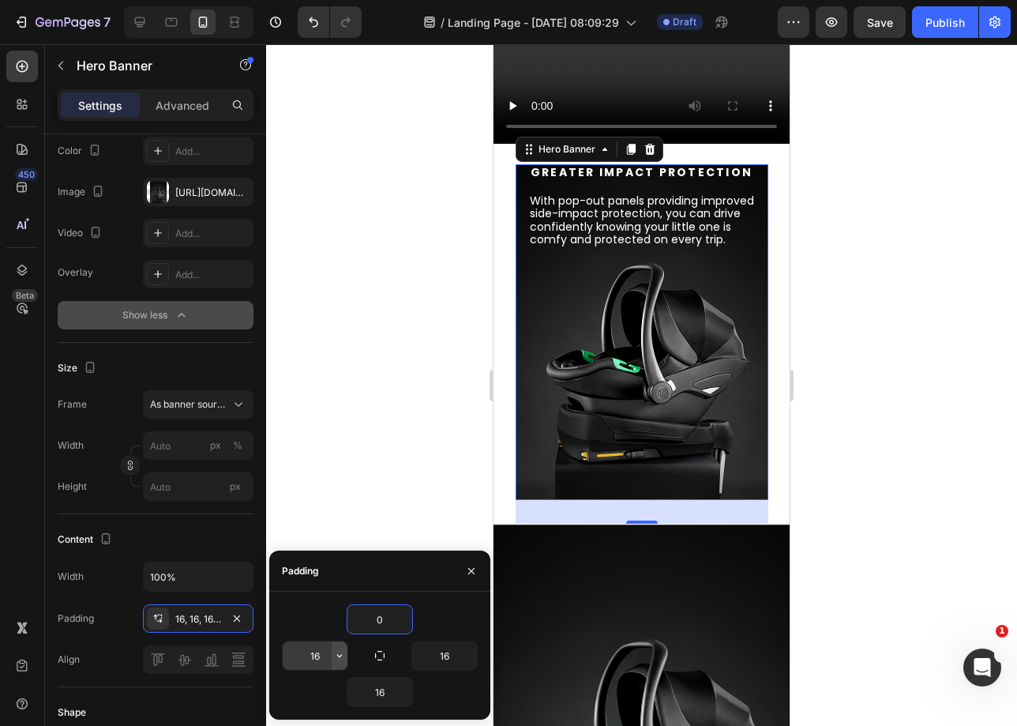
type input "0"
click at [340, 667] on button "button" at bounding box center [340, 655] width 16 height 28
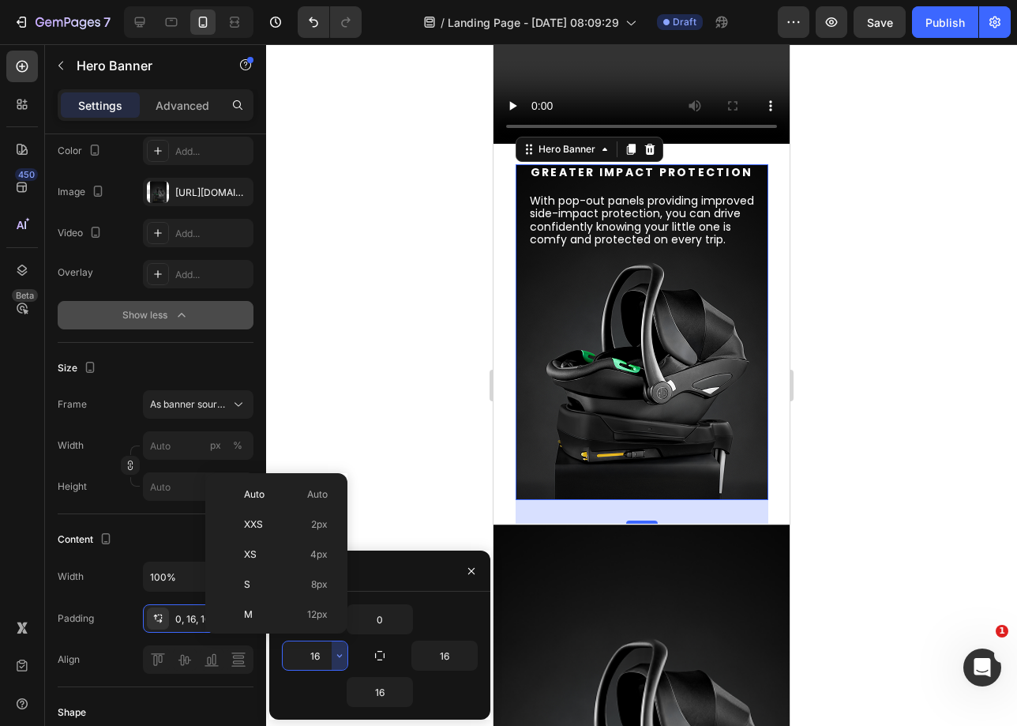
click at [421, 454] on div at bounding box center [641, 385] width 751 height 682
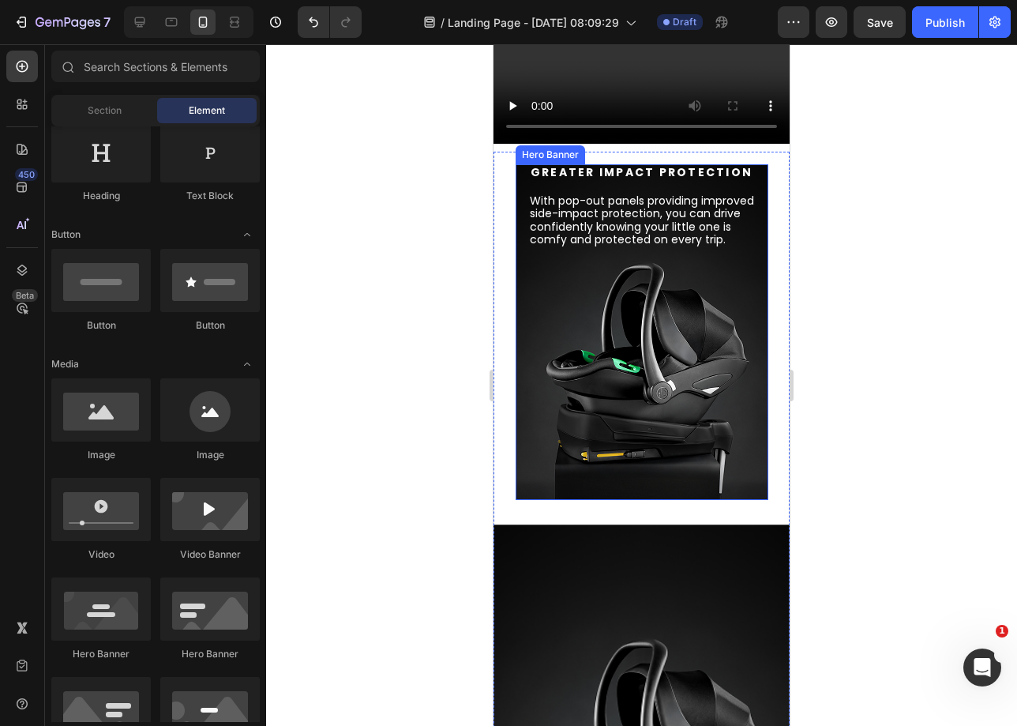
click at [532, 315] on div "Background Image" at bounding box center [642, 332] width 253 height 336
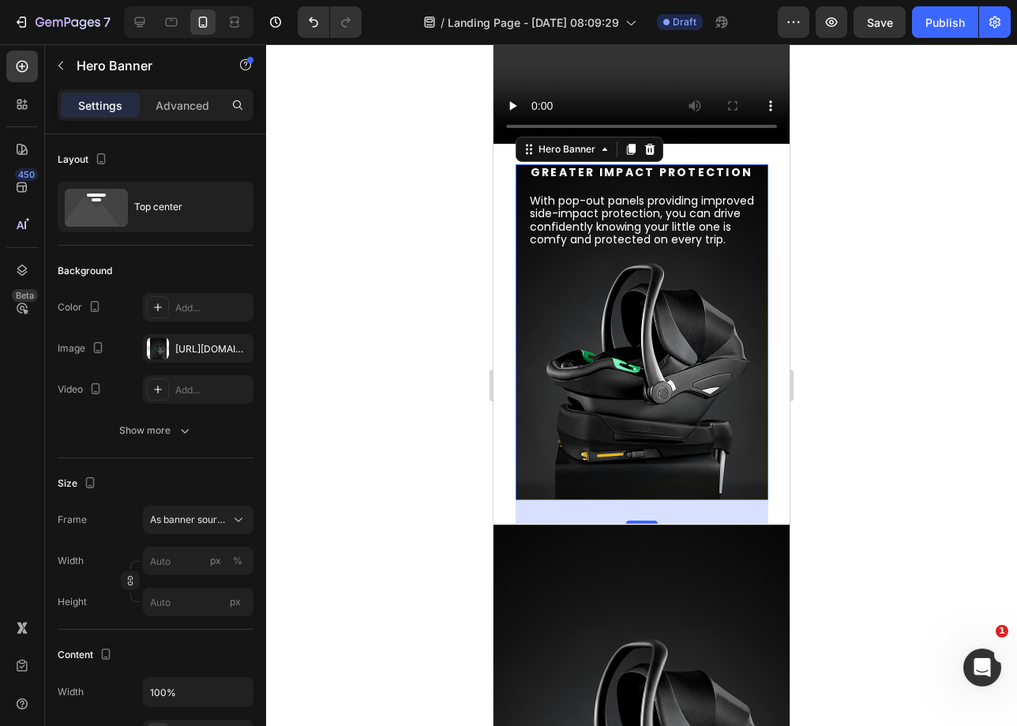
click at [516, 313] on div "Background Image" at bounding box center [642, 332] width 253 height 336
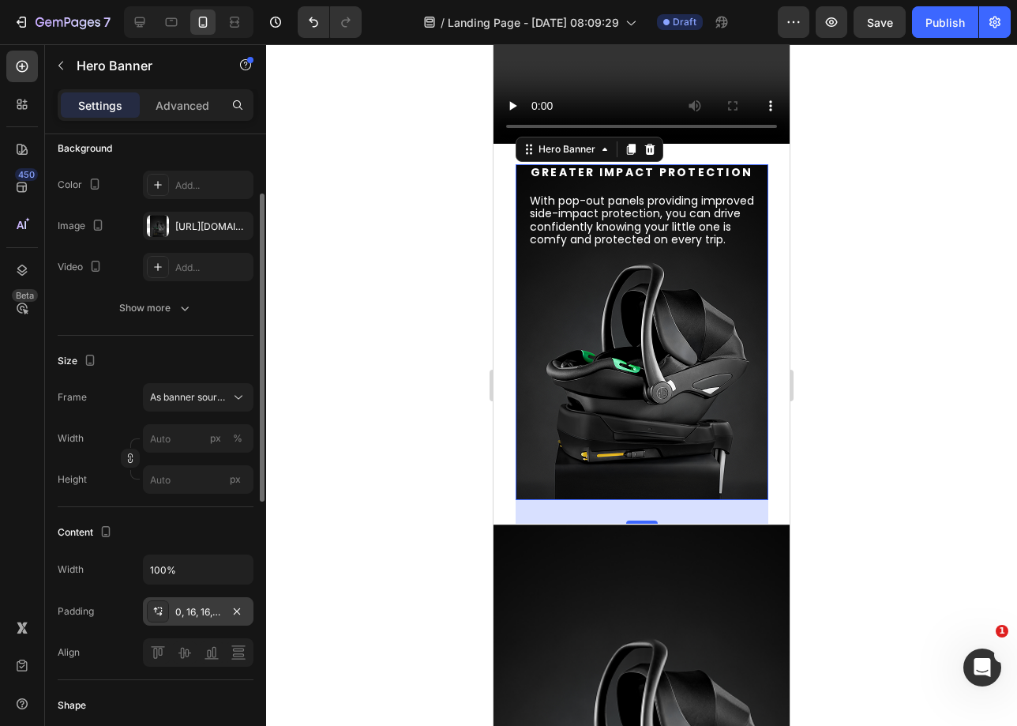
click at [184, 611] on div "0, 16, 16, 16" at bounding box center [198, 612] width 46 height 14
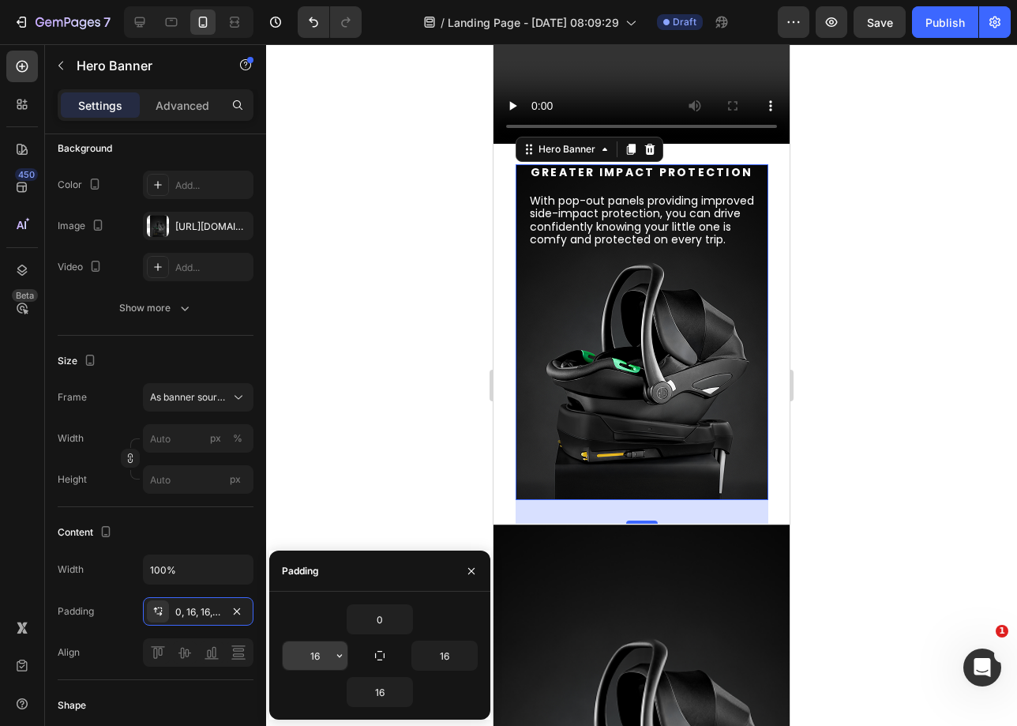
click at [321, 651] on input "16" at bounding box center [315, 655] width 65 height 28
type input "0"
drag, startPoint x: 436, startPoint y: 659, endPoint x: 455, endPoint y: 660, distance: 19.0
click at [436, 659] on input "16" at bounding box center [444, 655] width 65 height 28
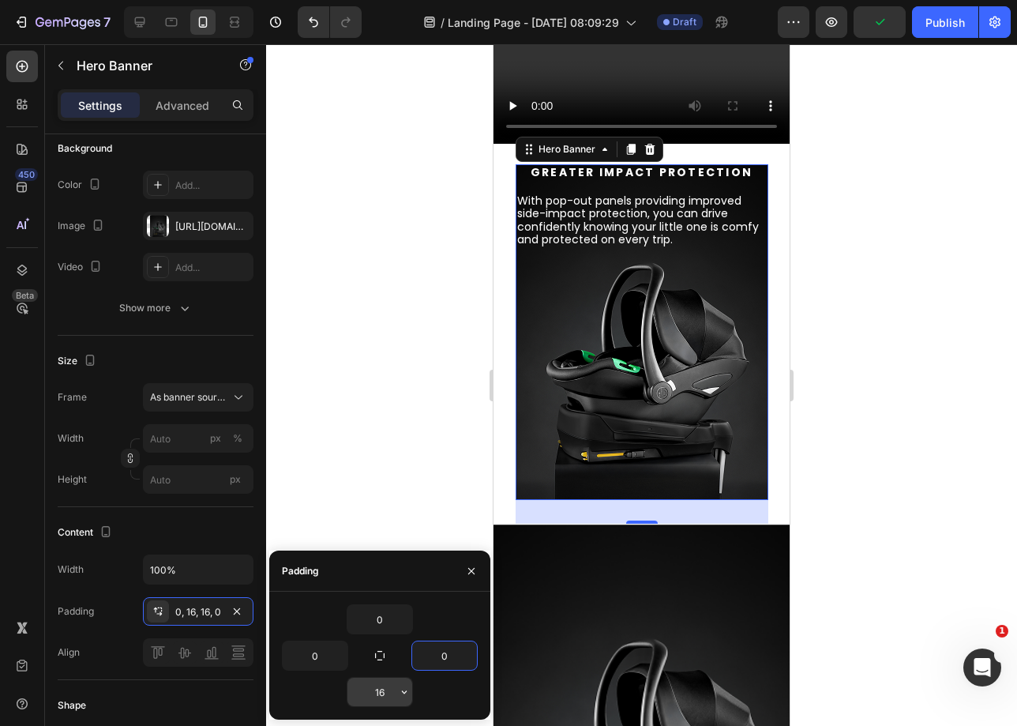
type input "0"
click at [388, 685] on input "16" at bounding box center [380, 692] width 65 height 28
type input "0"
click at [417, 516] on div at bounding box center [641, 385] width 751 height 682
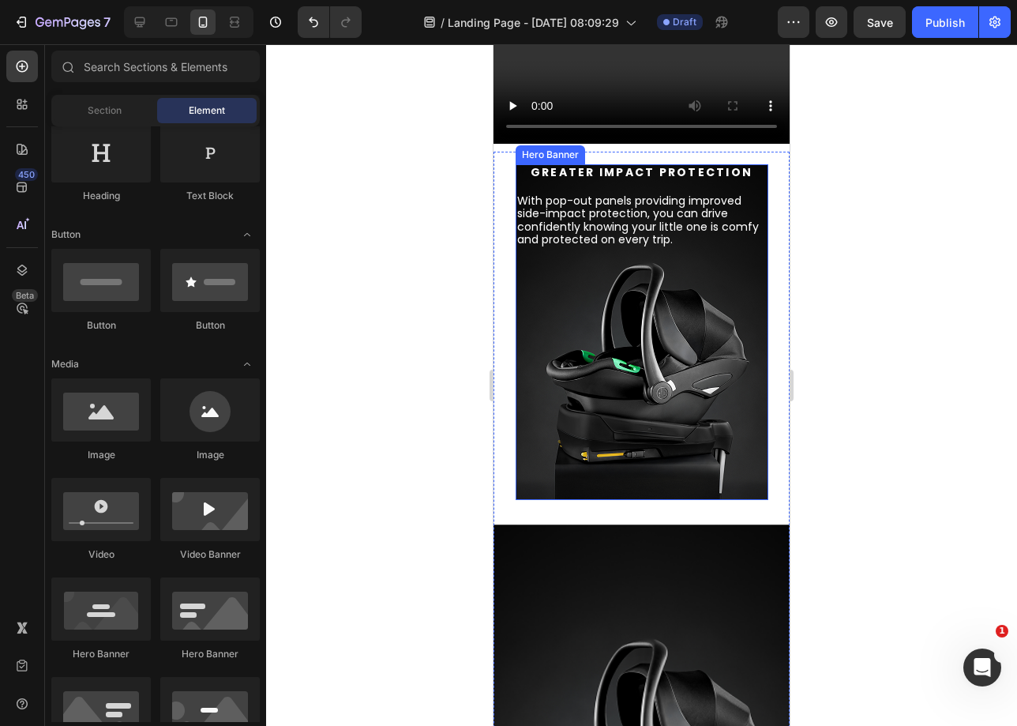
click at [523, 322] on div "Background Image" at bounding box center [642, 332] width 253 height 336
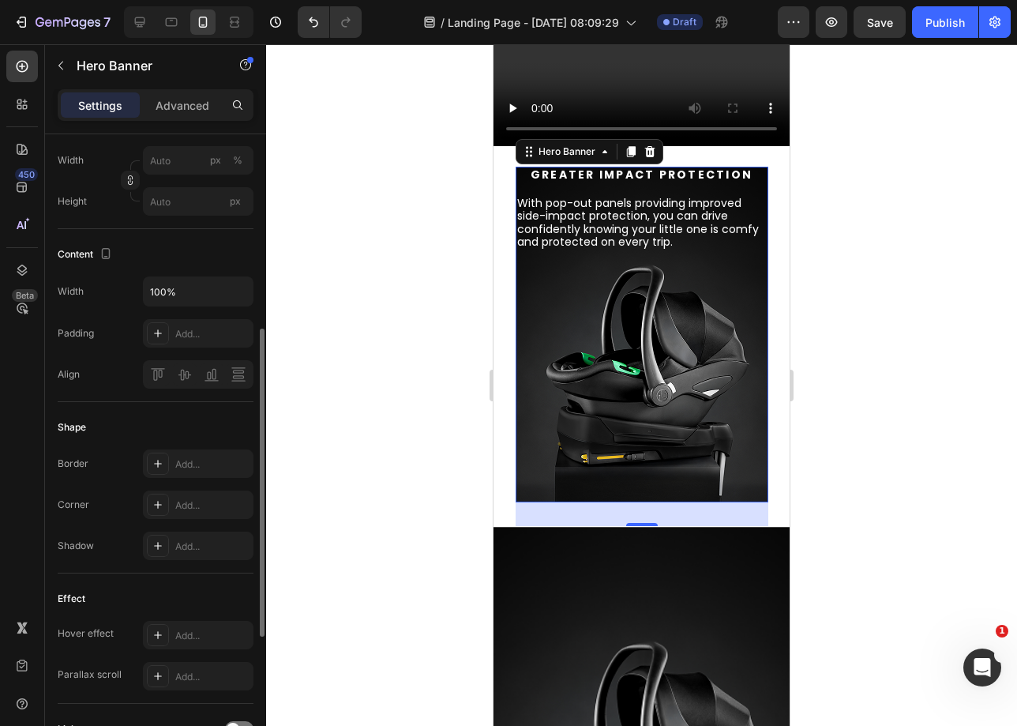
scroll to position [1695, 0]
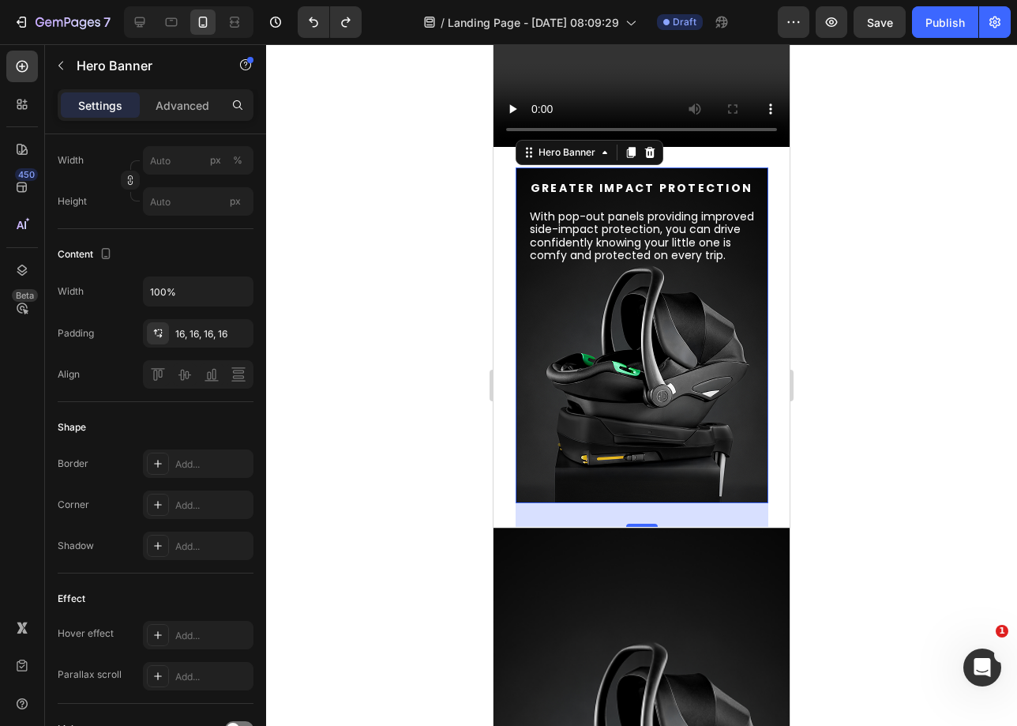
click at [562, 318] on div "Background Image" at bounding box center [642, 335] width 253 height 336
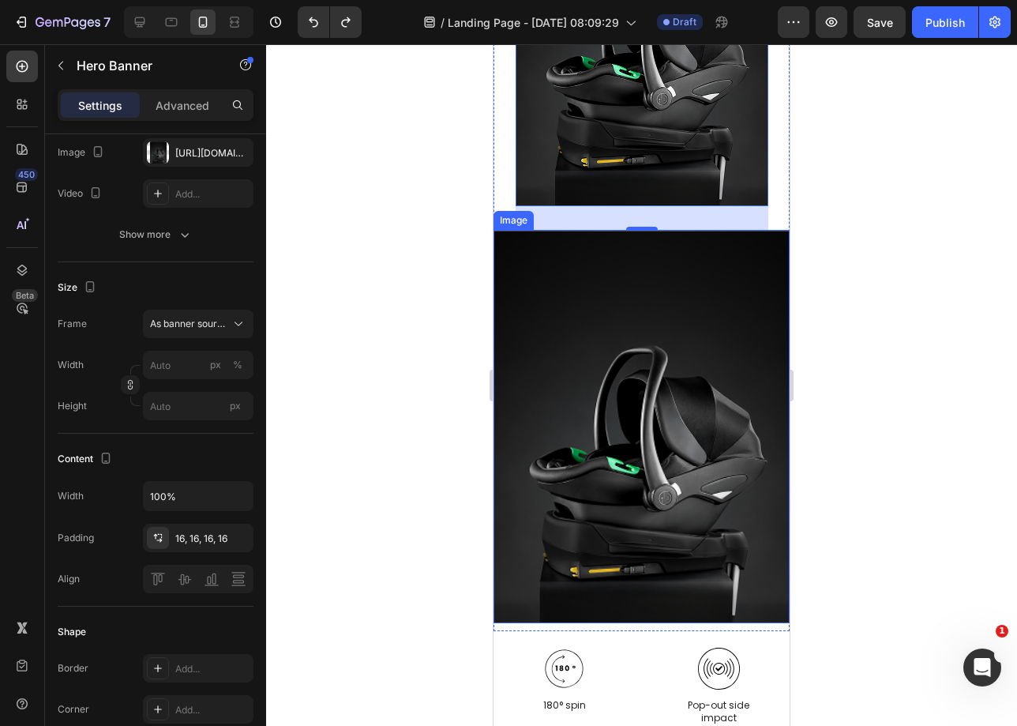
scroll to position [1999, 0]
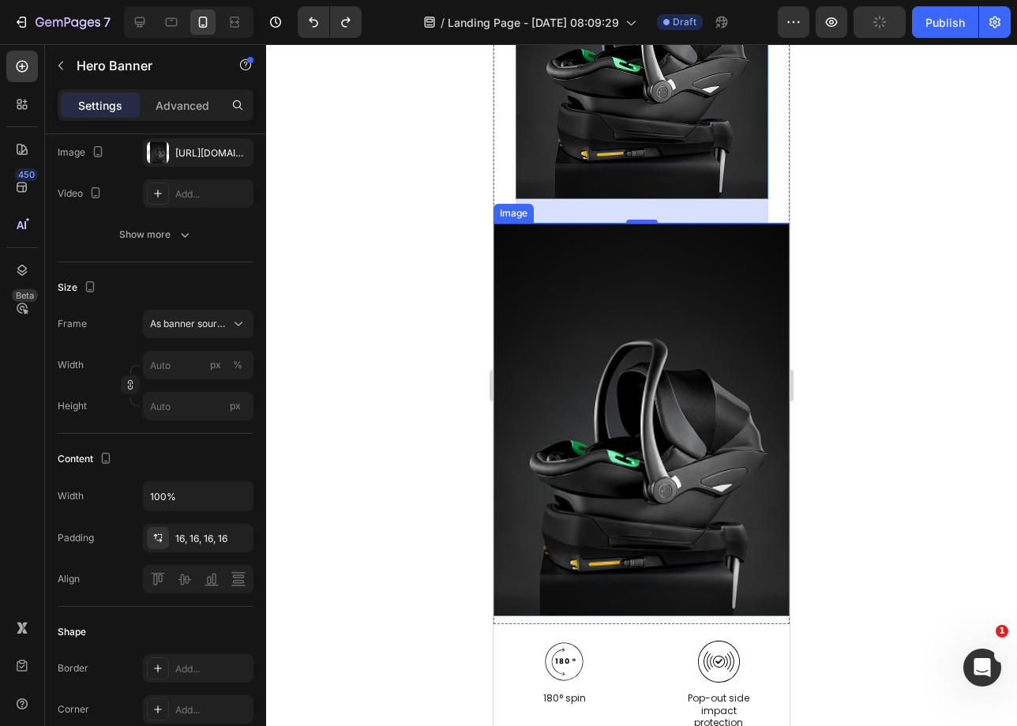
click at [541, 306] on img at bounding box center [642, 419] width 296 height 393
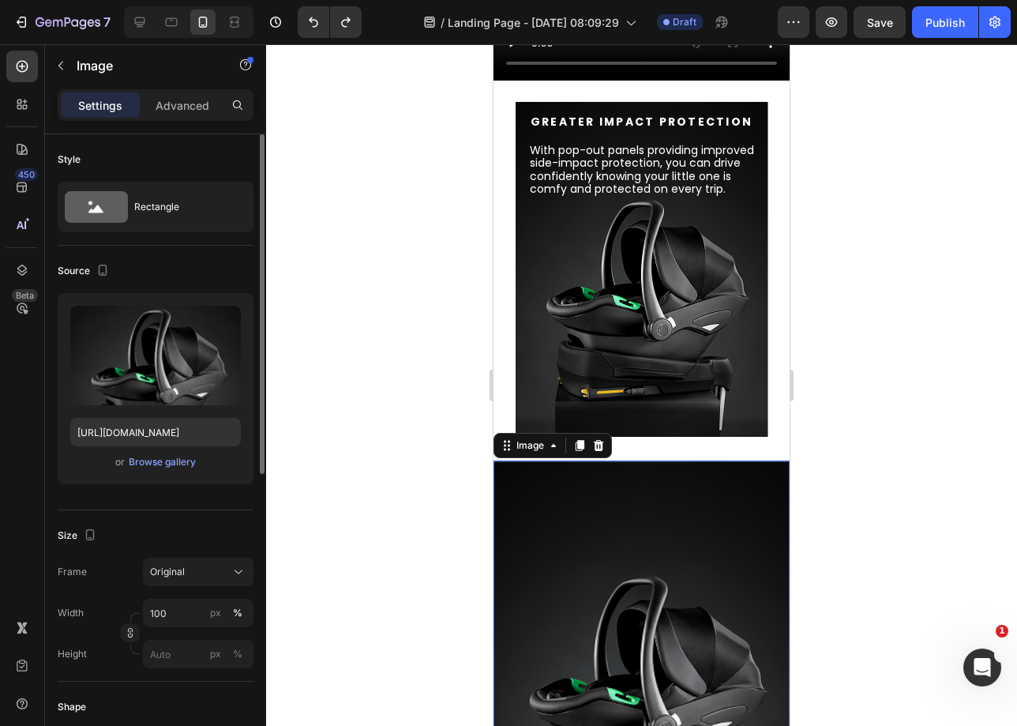
scroll to position [1700, 0]
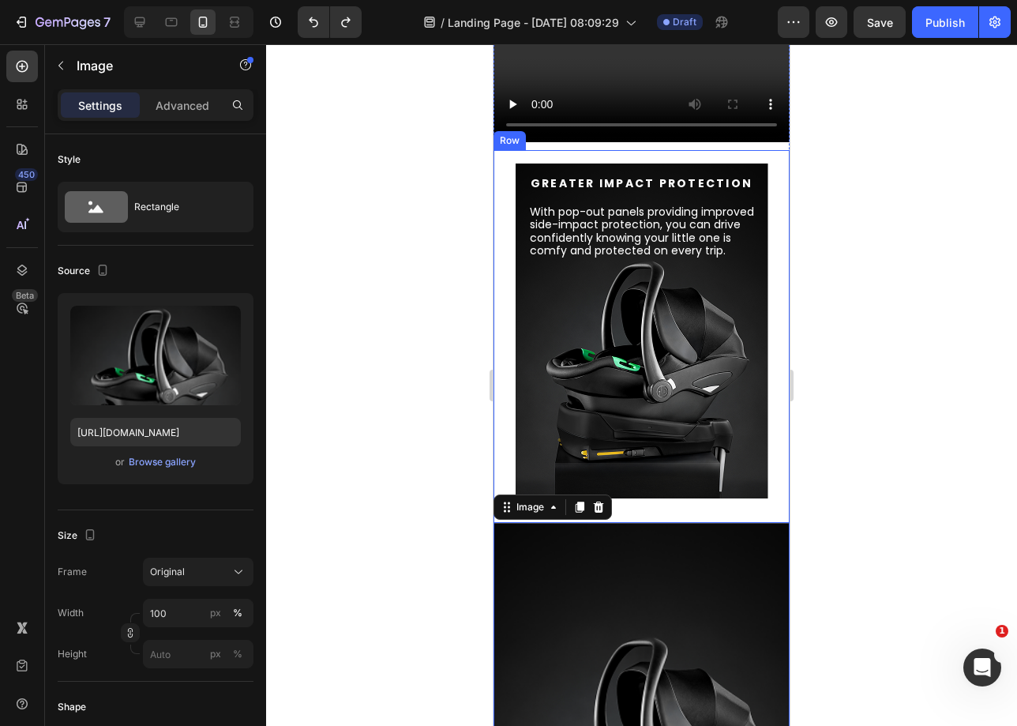
click at [765, 286] on div "Greater impact protection Heading With pop-out panels providing improved side-i…" at bounding box center [642, 543] width 296 height 761
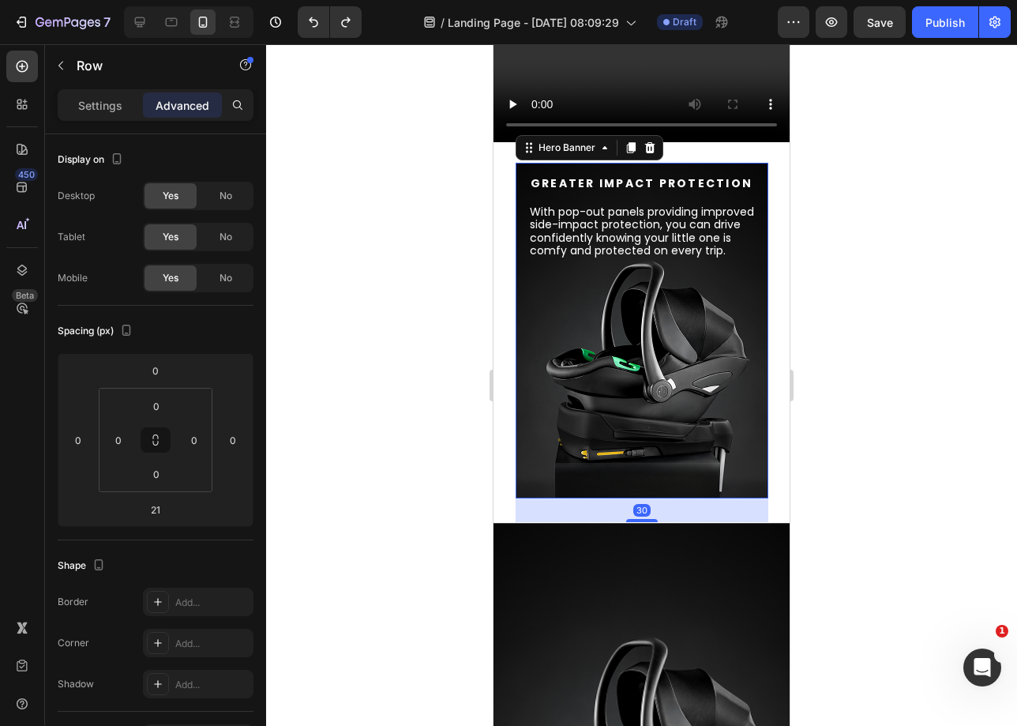
click at [750, 290] on div "Background Image" at bounding box center [642, 331] width 253 height 336
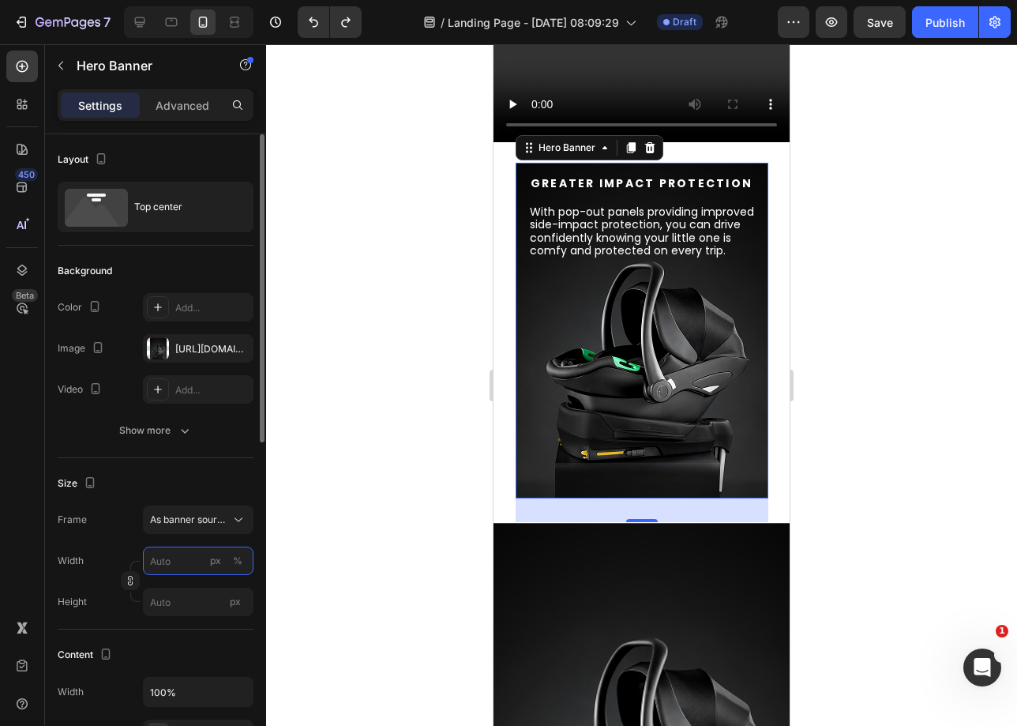
click at [149, 567] on input "px %" at bounding box center [198, 561] width 111 height 28
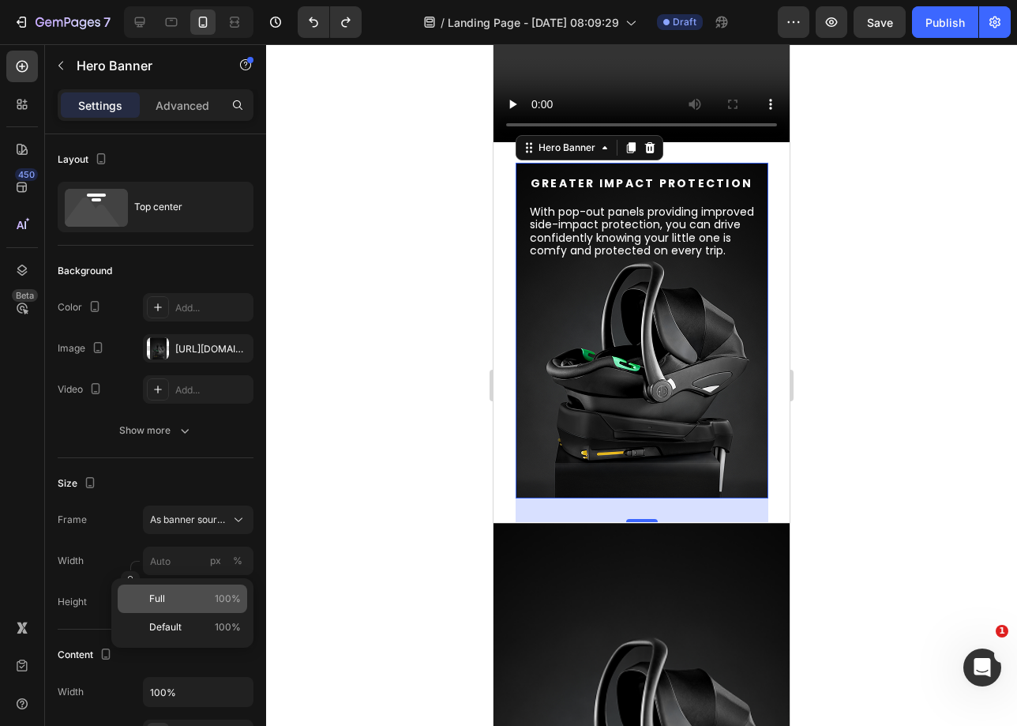
click at [190, 594] on p "Full 100%" at bounding box center [195, 599] width 92 height 14
type input "100"
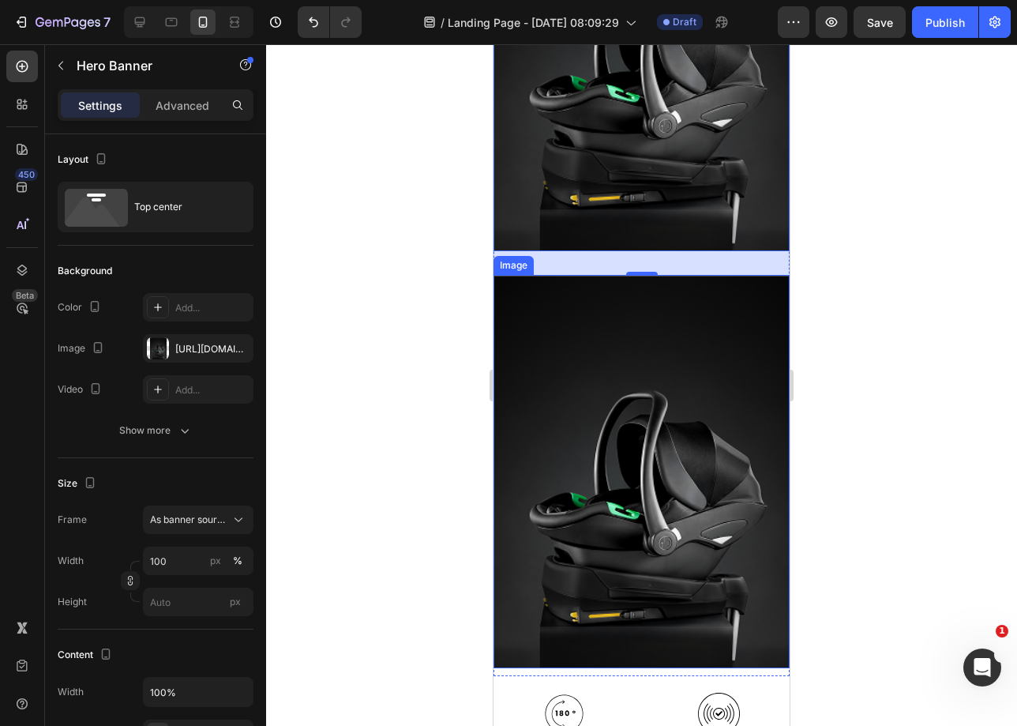
scroll to position [1853, 0]
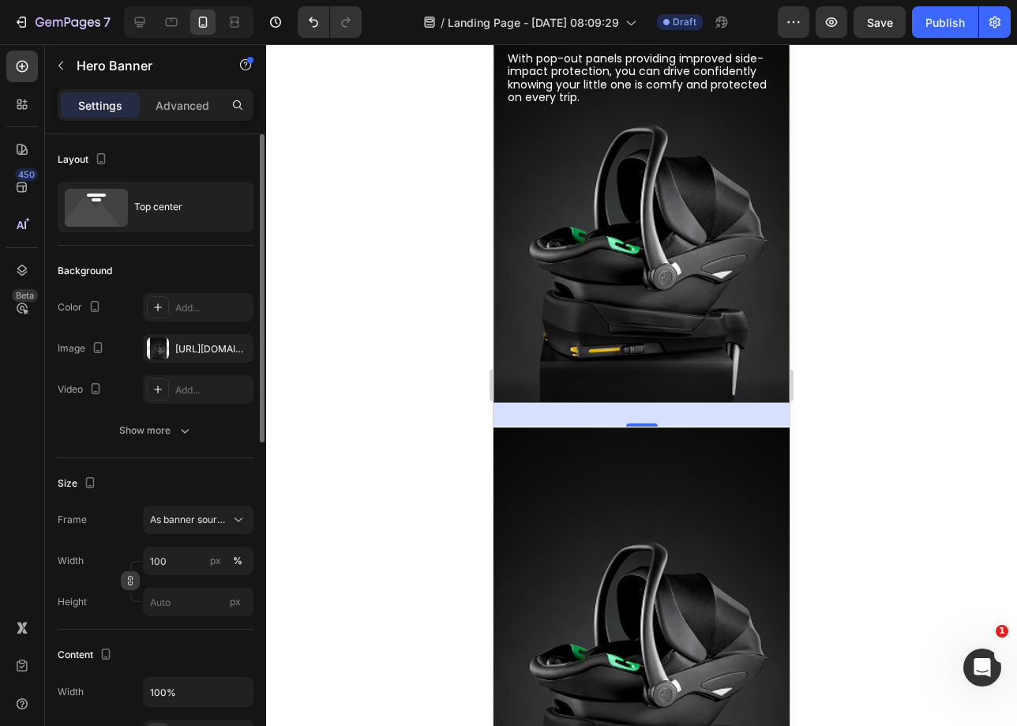
click at [132, 581] on icon "button" at bounding box center [130, 583] width 5 height 4
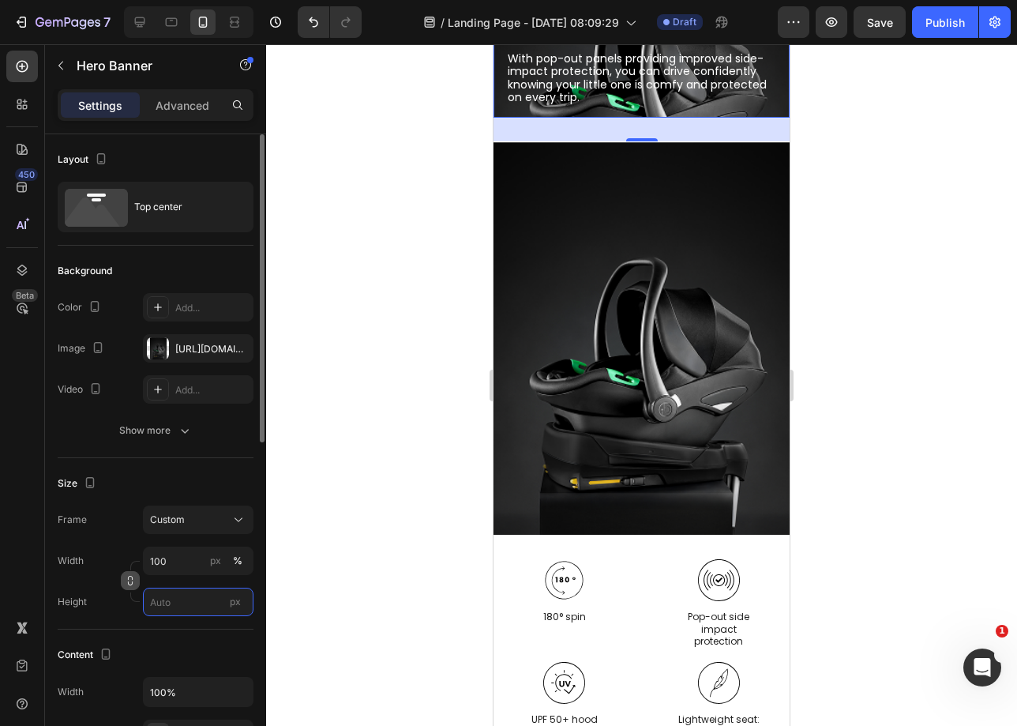
click at [161, 610] on input "px" at bounding box center [198, 602] width 111 height 28
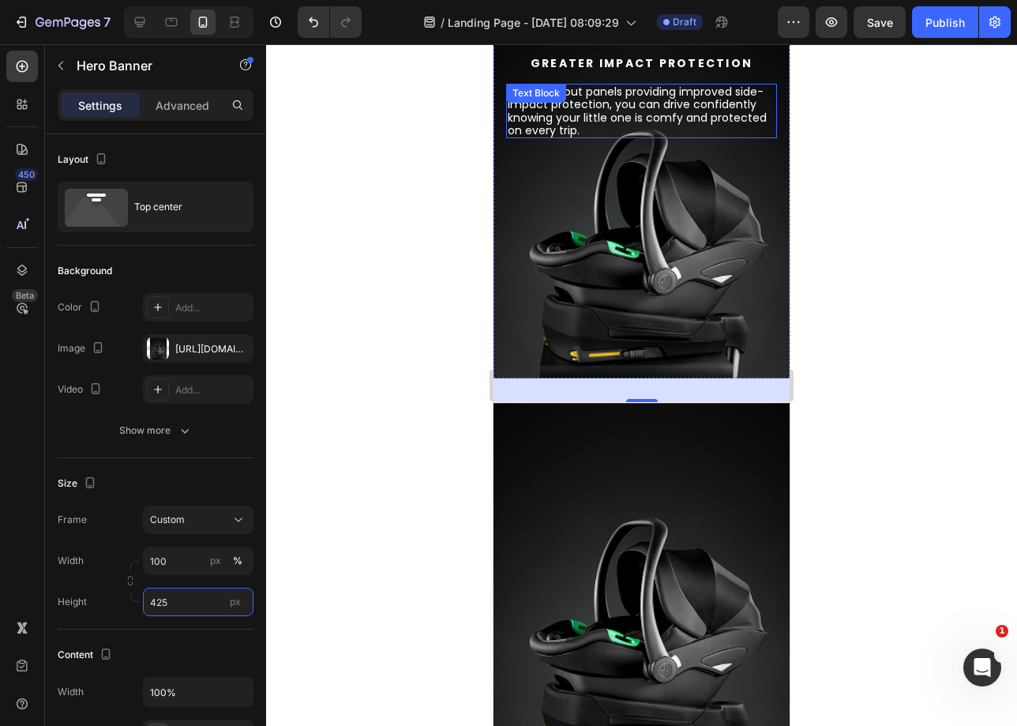
scroll to position [1895, 0]
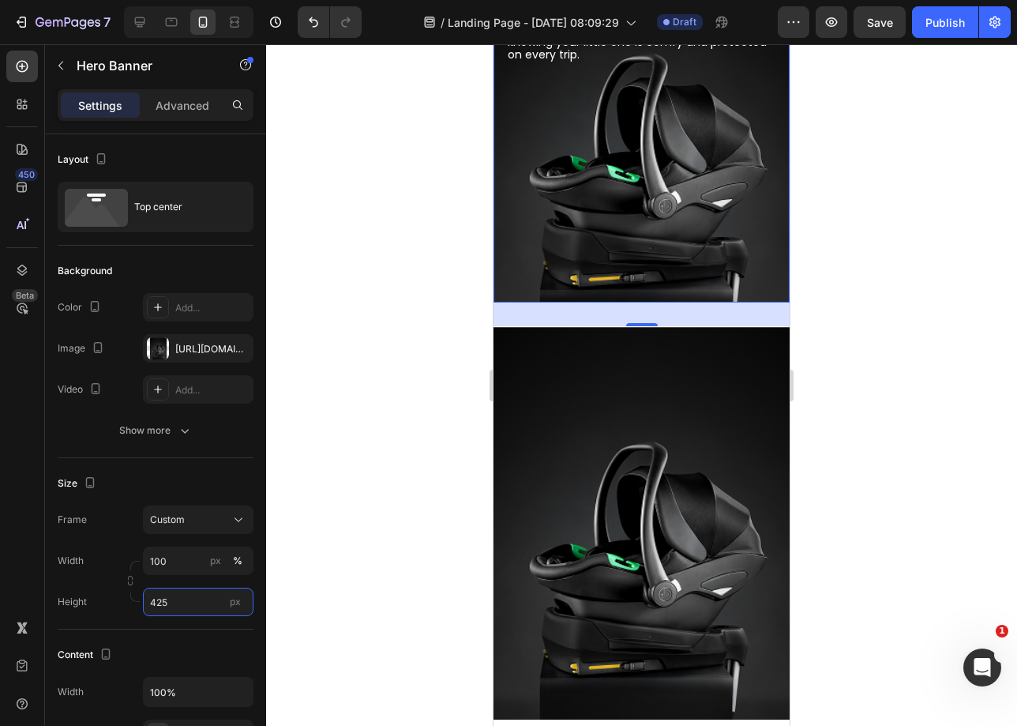
type input "425"
click at [746, 173] on div "Background Image" at bounding box center [642, 135] width 296 height 336
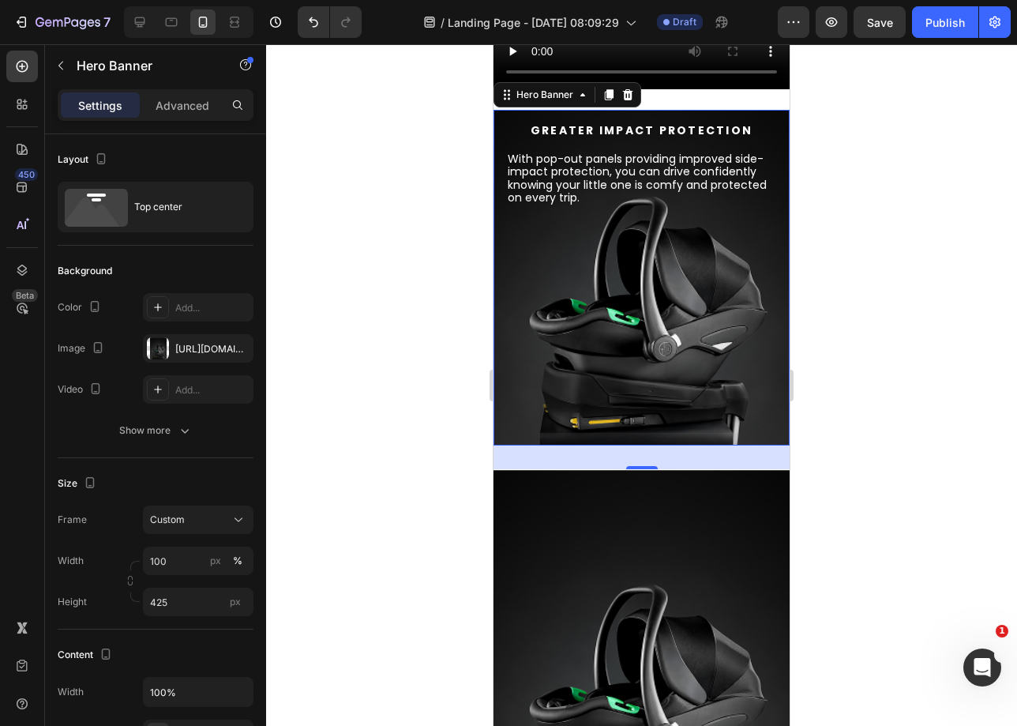
scroll to position [1672, 0]
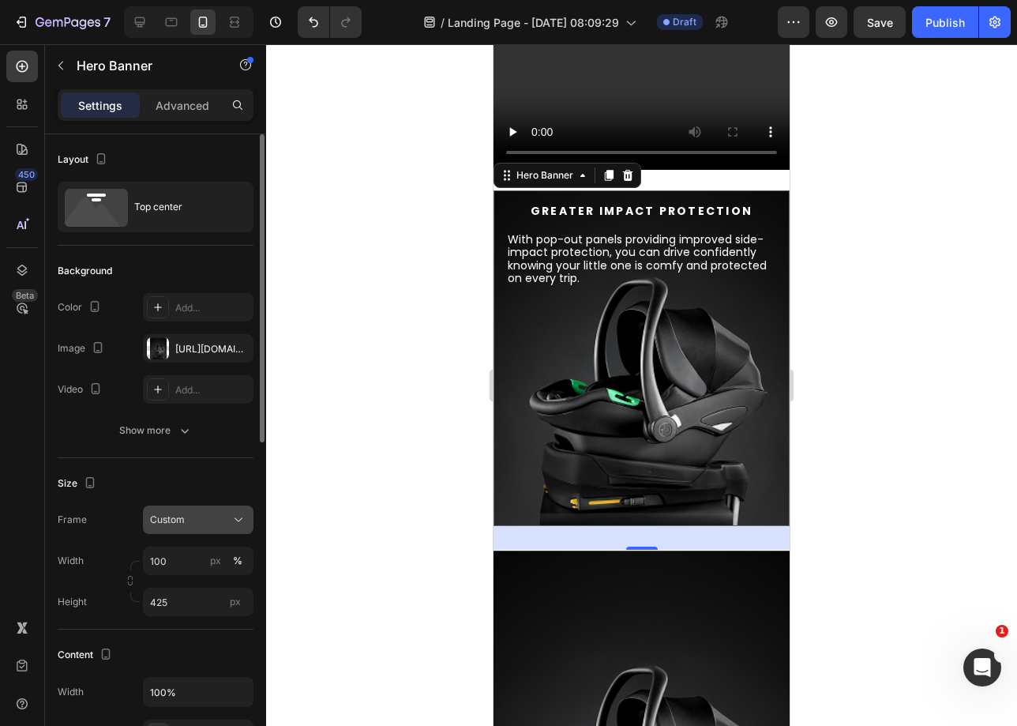
click at [214, 516] on div "Custom" at bounding box center [188, 520] width 77 height 14
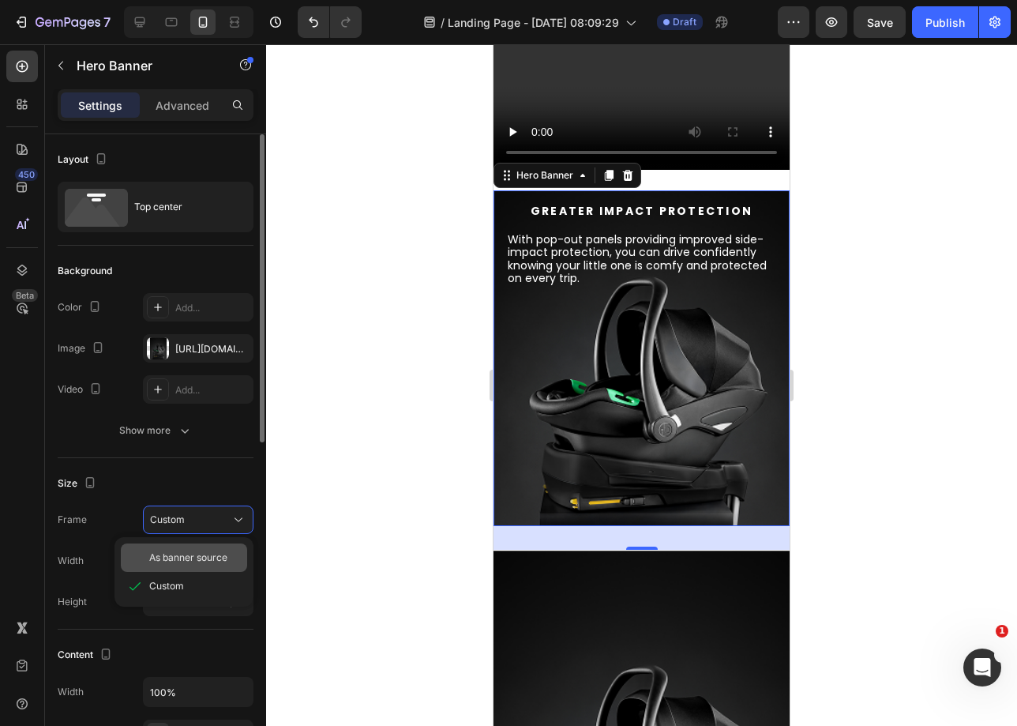
click at [190, 565] on div "As banner source" at bounding box center [184, 557] width 126 height 28
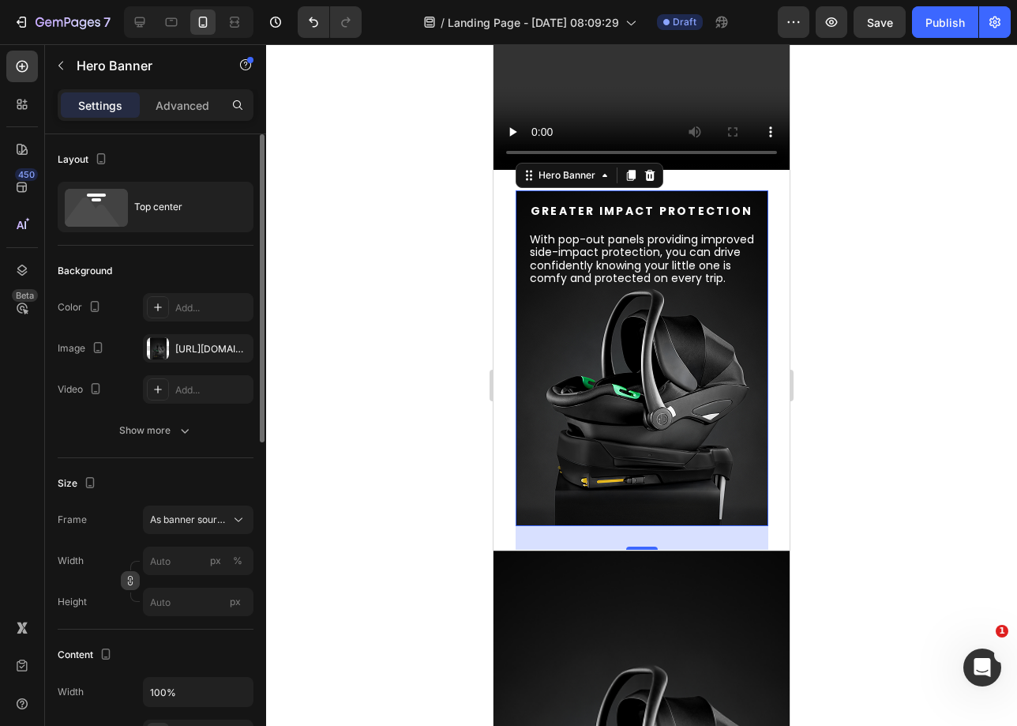
click at [546, 413] on div "Background Image" at bounding box center [642, 358] width 253 height 336
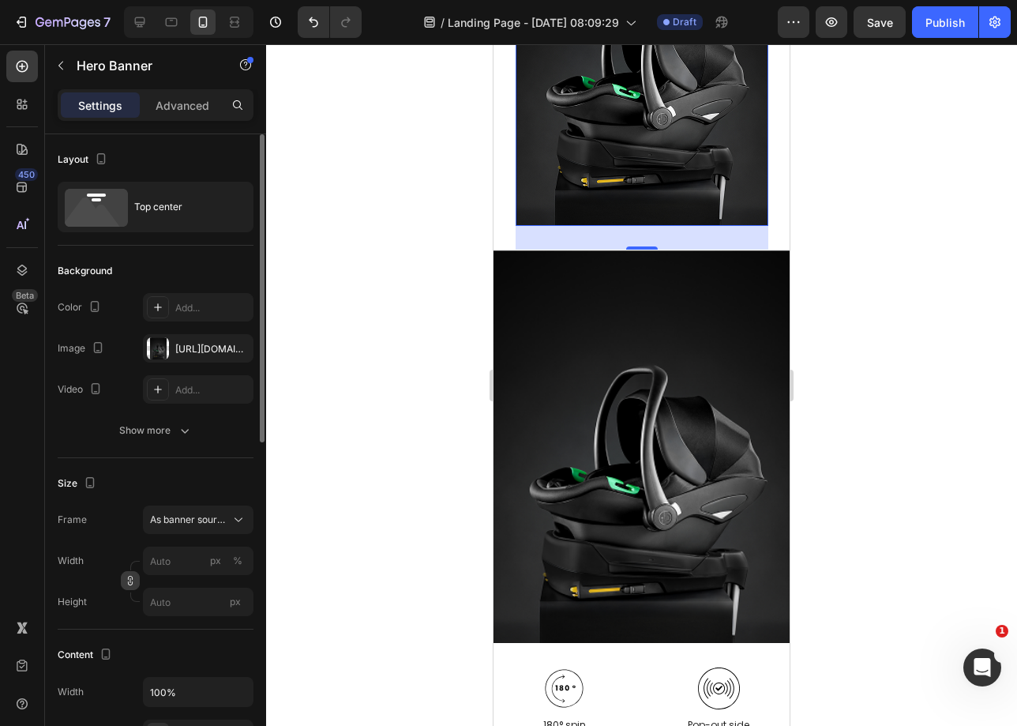
click at [132, 574] on button "button" at bounding box center [130, 580] width 19 height 19
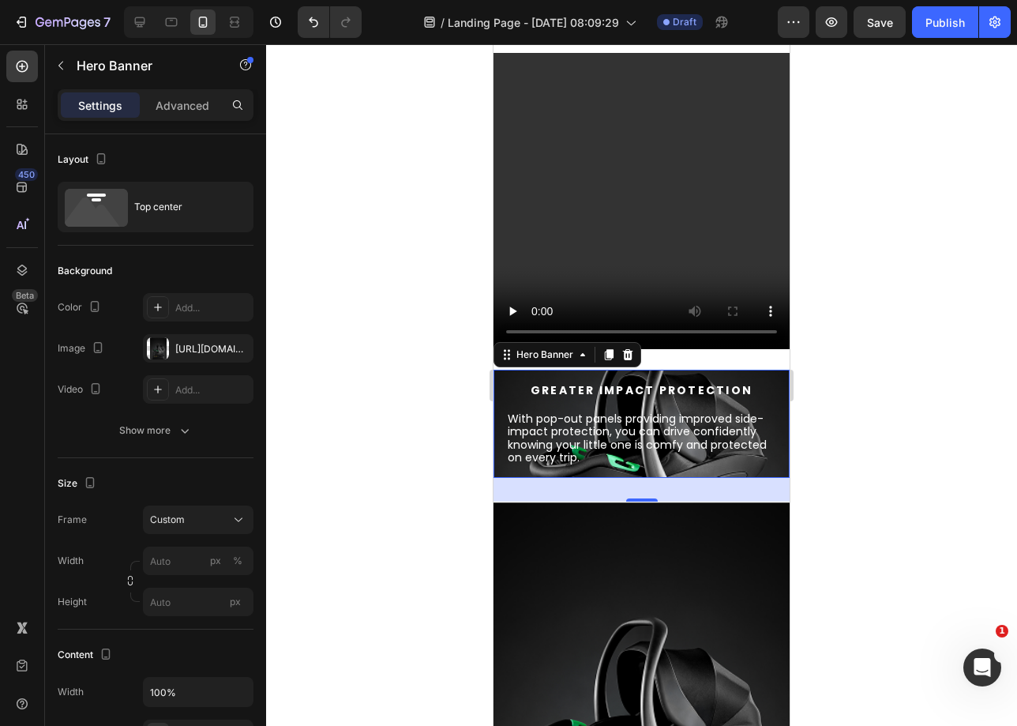
scroll to position [1770, 0]
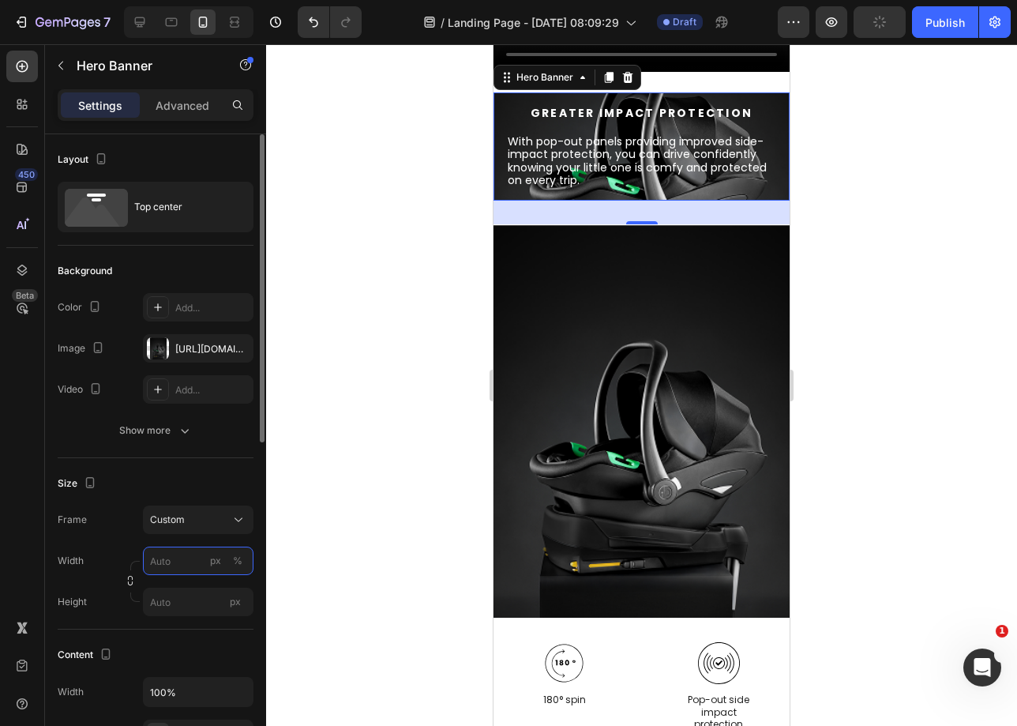
click at [175, 562] on input "px %" at bounding box center [198, 561] width 111 height 28
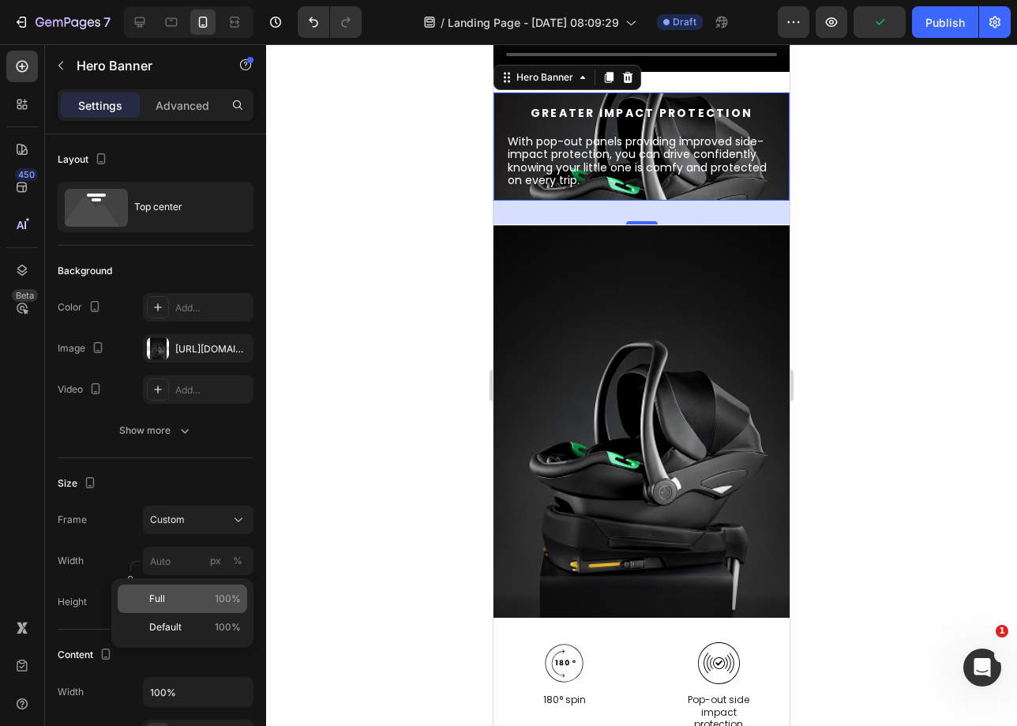
click at [183, 605] on p "Full 100%" at bounding box center [195, 599] width 92 height 14
type input "100"
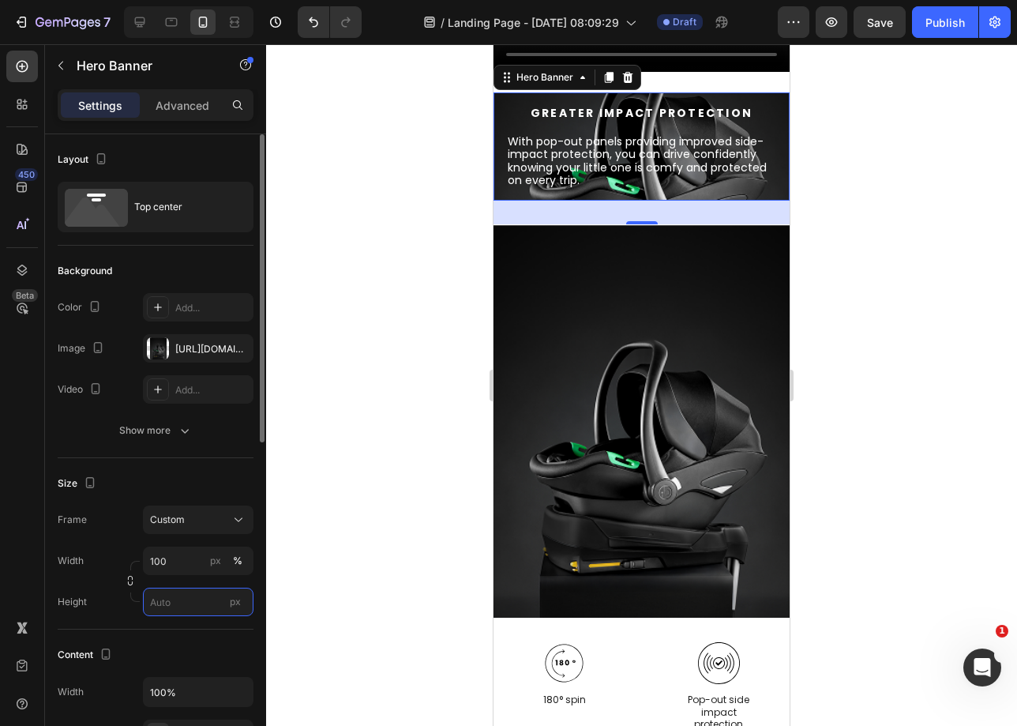
click at [171, 610] on input "px" at bounding box center [198, 602] width 111 height 28
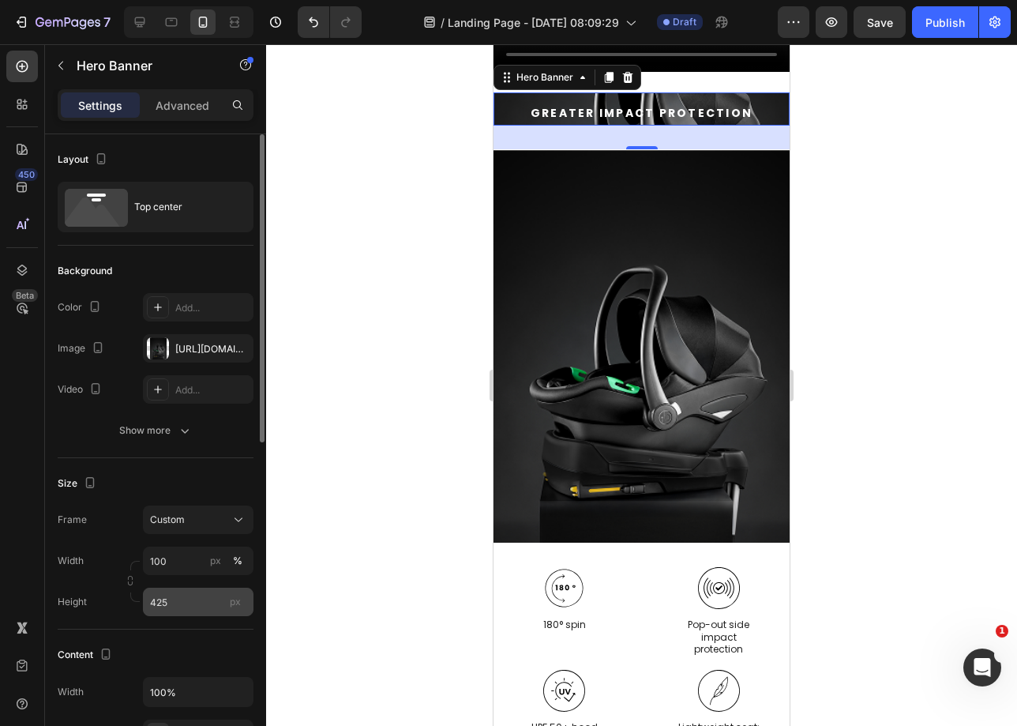
click at [231, 601] on span "px" at bounding box center [235, 601] width 11 height 12
click at [231, 601] on input "425" at bounding box center [198, 602] width 111 height 28
type input "42"
click at [197, 461] on div "Size Frame Custom Width 100 px % Height 42 px" at bounding box center [156, 543] width 196 height 171
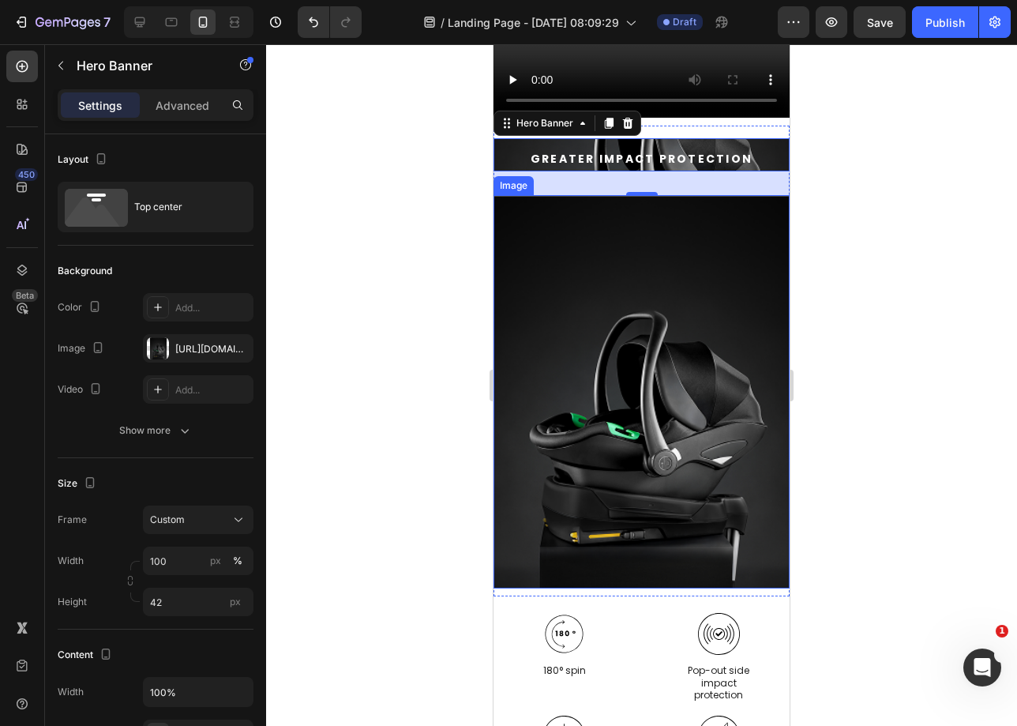
scroll to position [1550, 0]
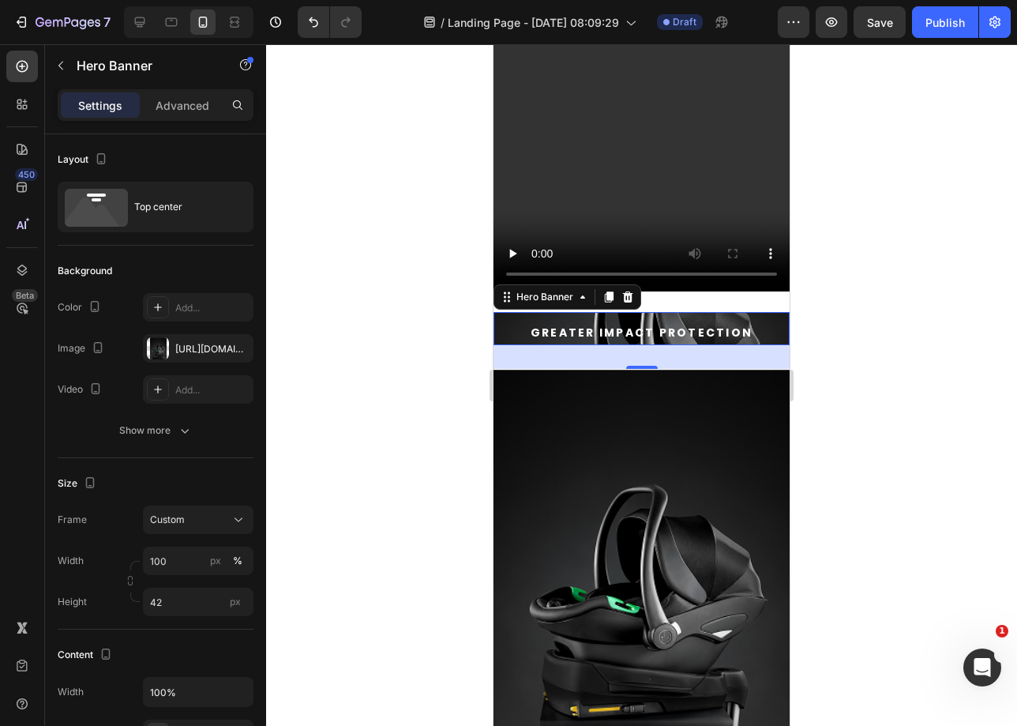
click at [758, 325] on div "Greater impact protection Heading With pop-out panels providing improved side-i…" at bounding box center [642, 366] width 296 height 108
click at [707, 581] on img at bounding box center [642, 565] width 296 height 393
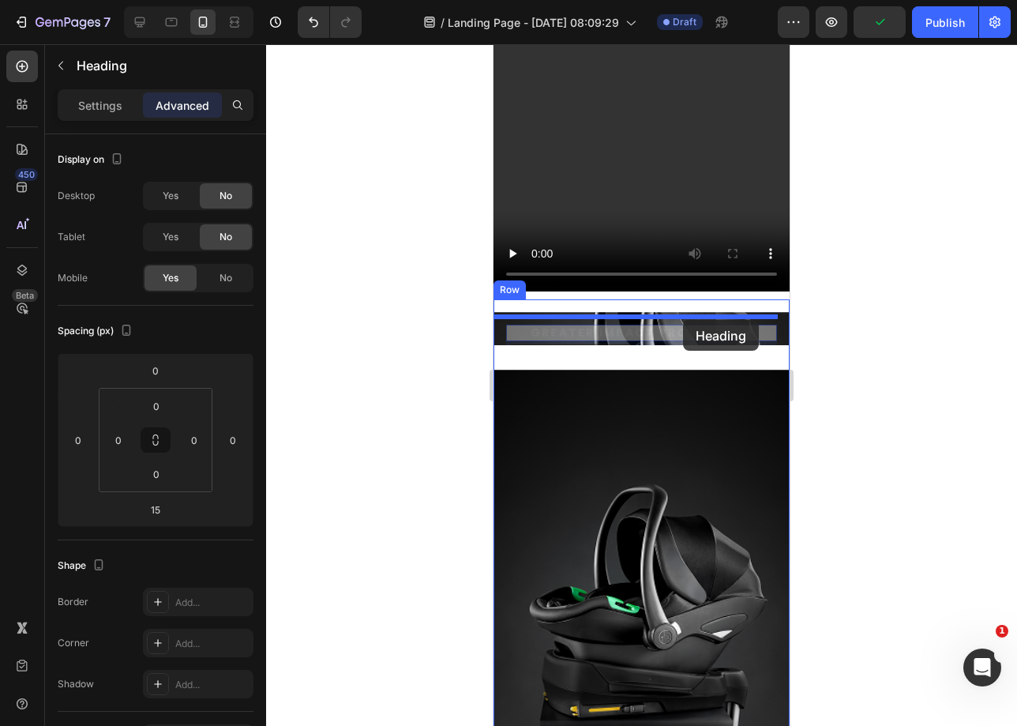
drag, startPoint x: 710, startPoint y: 335, endPoint x: 683, endPoint y: 320, distance: 30.8
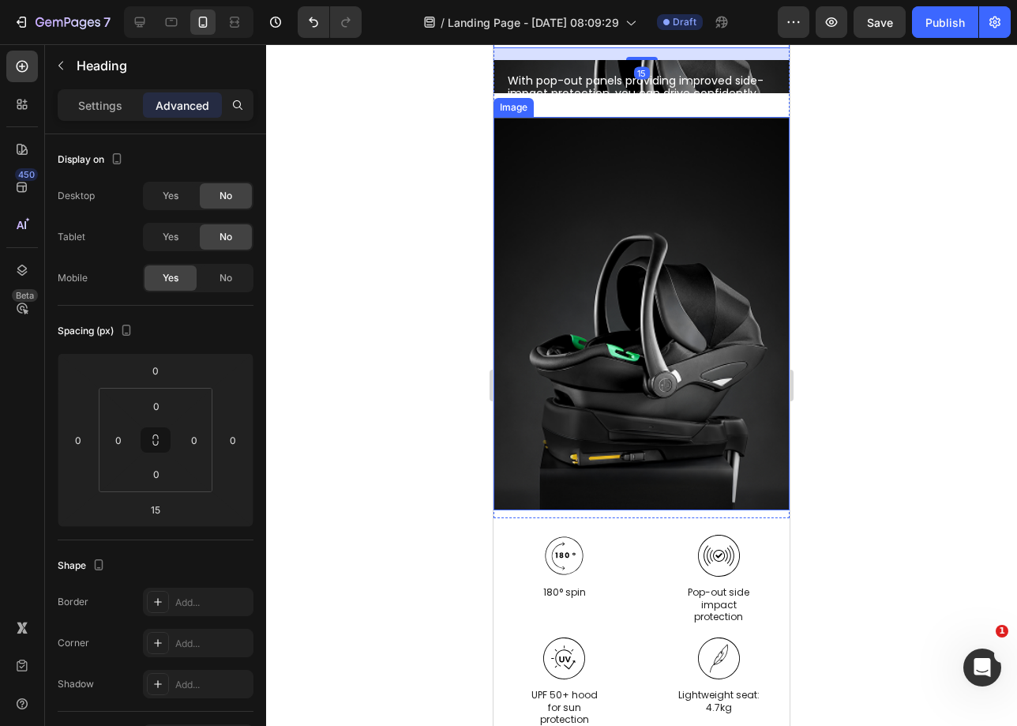
scroll to position [1739, 0]
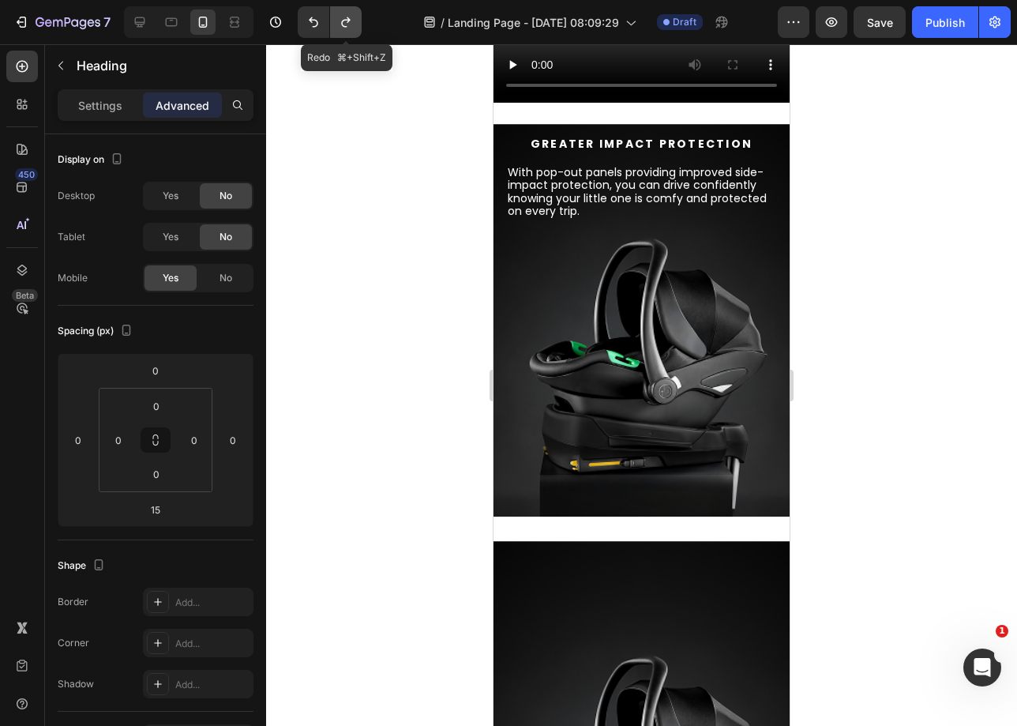
click at [355, 28] on button "Undo/Redo" at bounding box center [346, 22] width 32 height 32
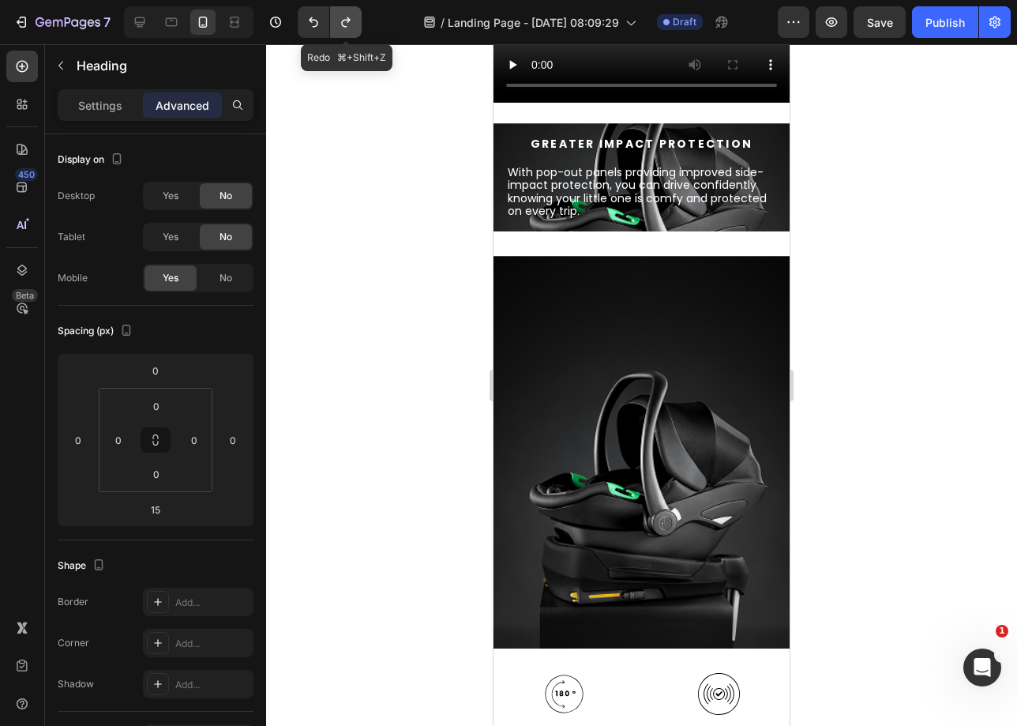
click at [355, 28] on button "Undo/Redo" at bounding box center [346, 22] width 32 height 32
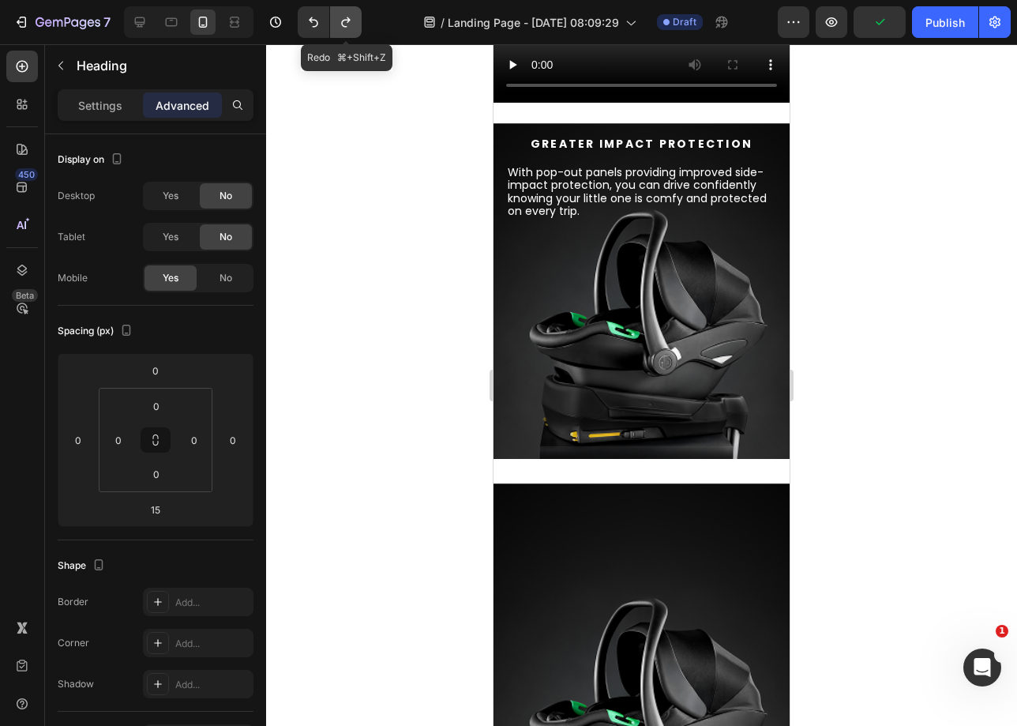
click at [355, 28] on button "Undo/Redo" at bounding box center [346, 22] width 32 height 32
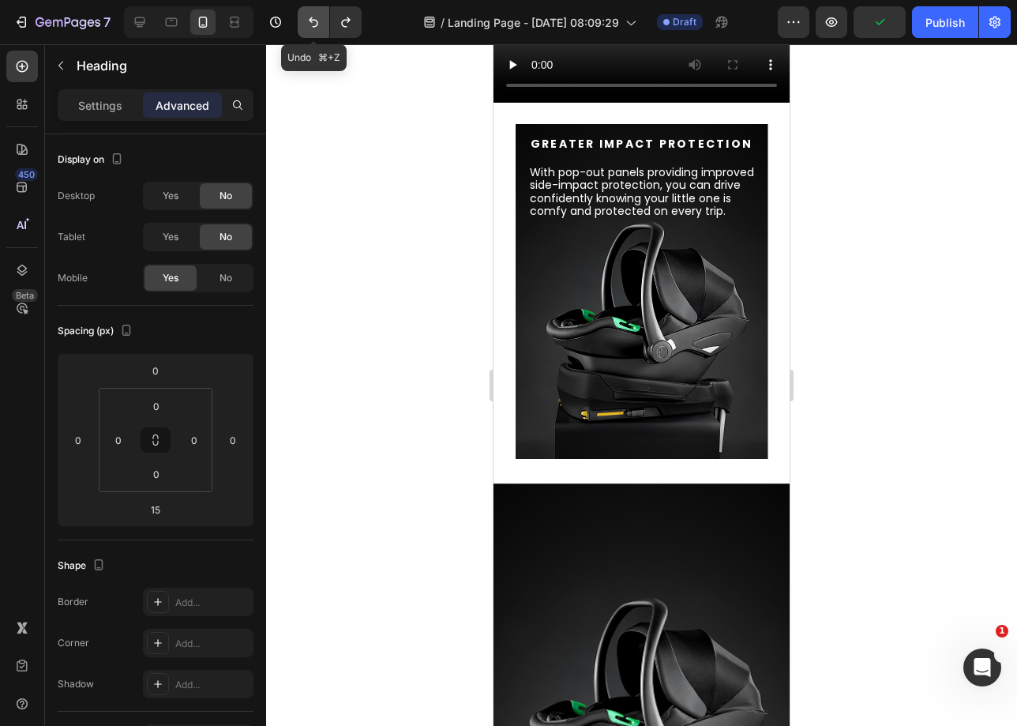
click at [310, 13] on button "Undo/Redo" at bounding box center [314, 22] width 32 height 32
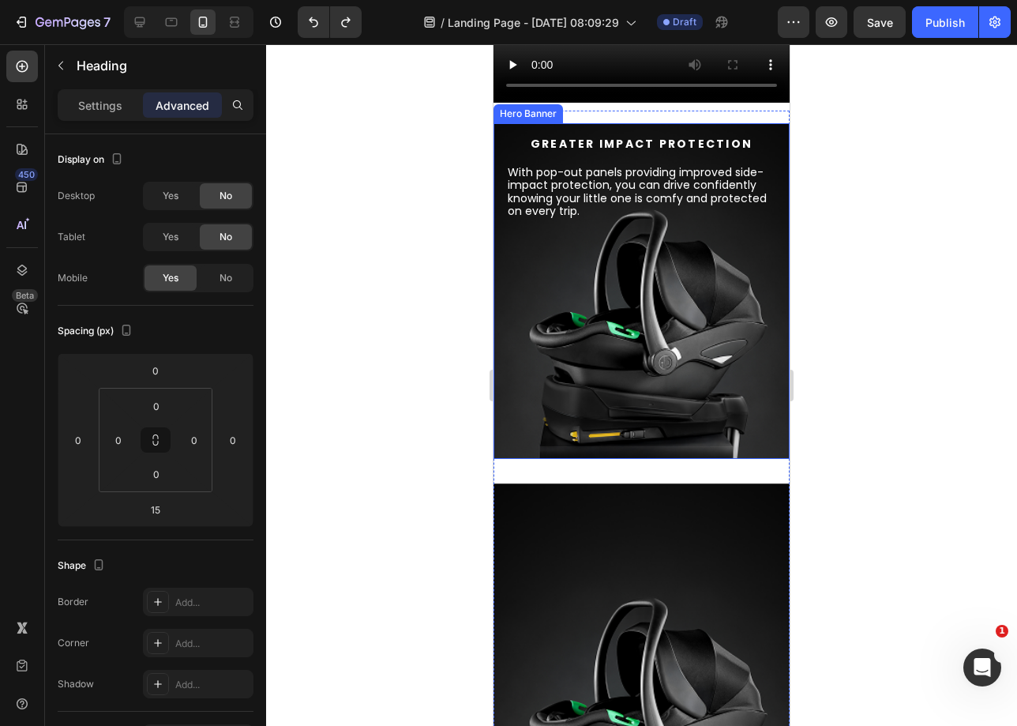
click at [529, 291] on div "Background Image" at bounding box center [642, 291] width 296 height 336
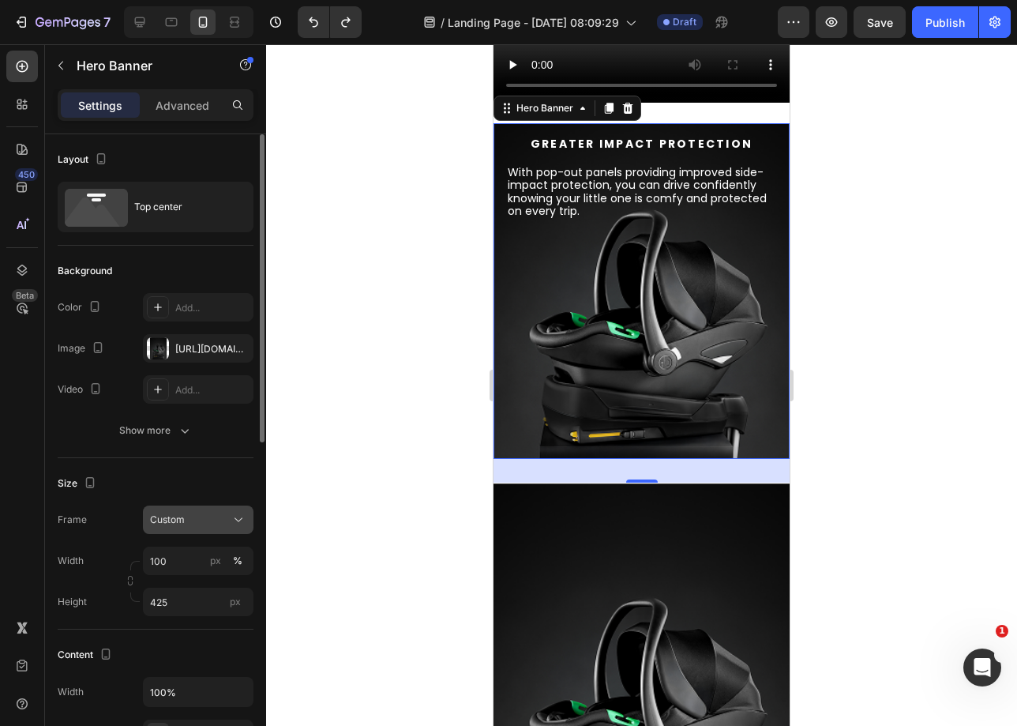
click at [220, 521] on div "Custom" at bounding box center [188, 520] width 77 height 14
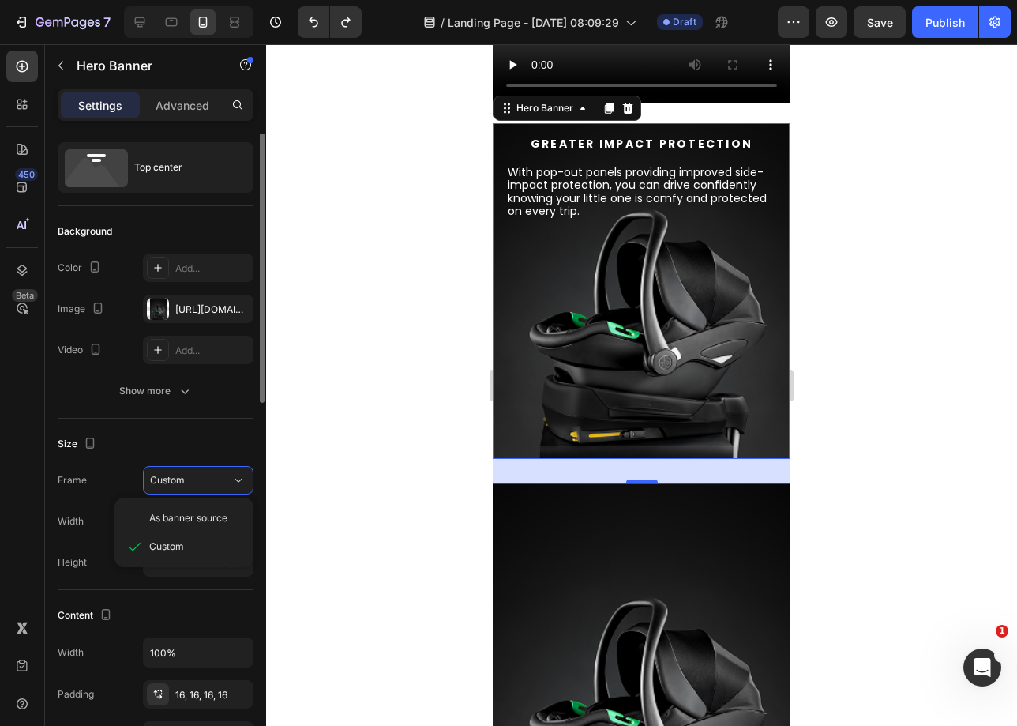
scroll to position [0, 0]
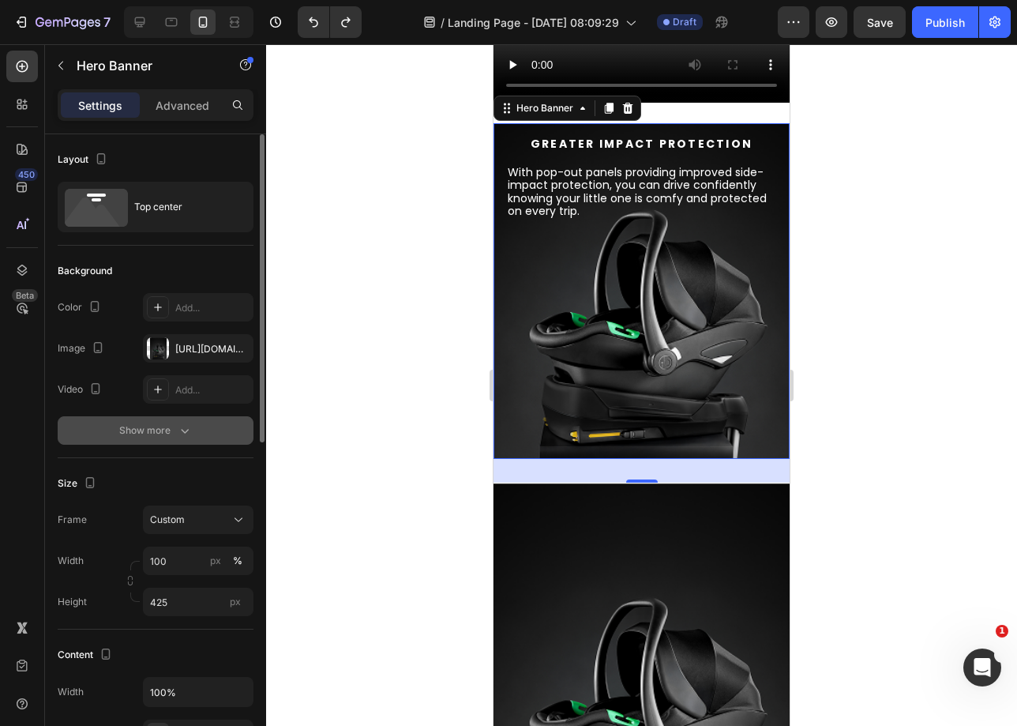
click at [136, 441] on button "Show more" at bounding box center [156, 430] width 196 height 28
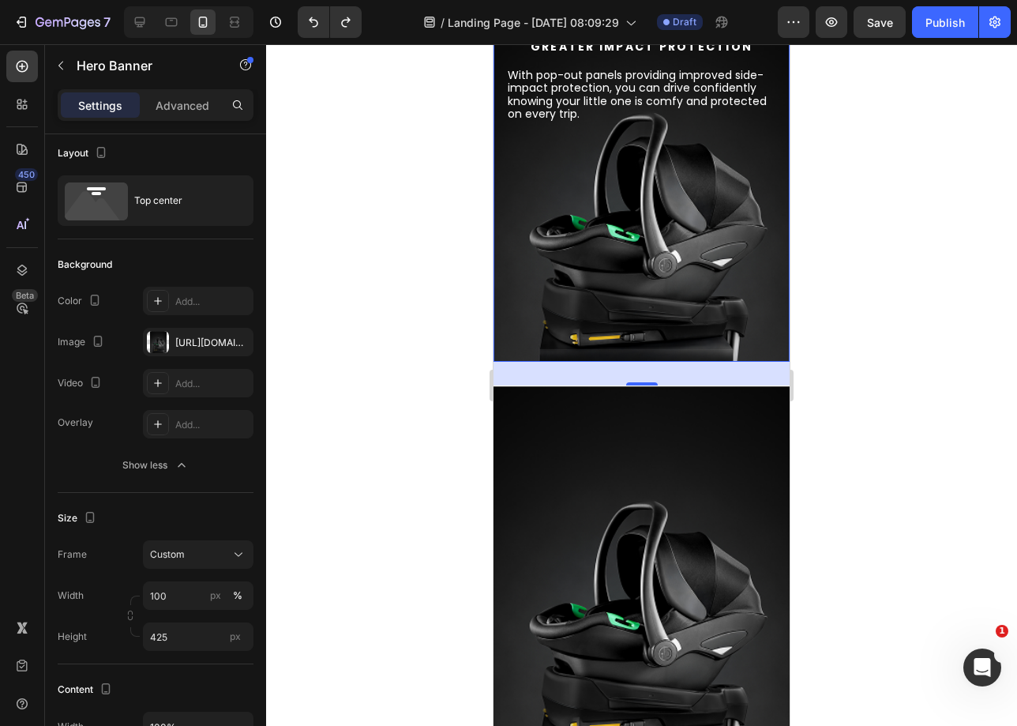
scroll to position [1749, 0]
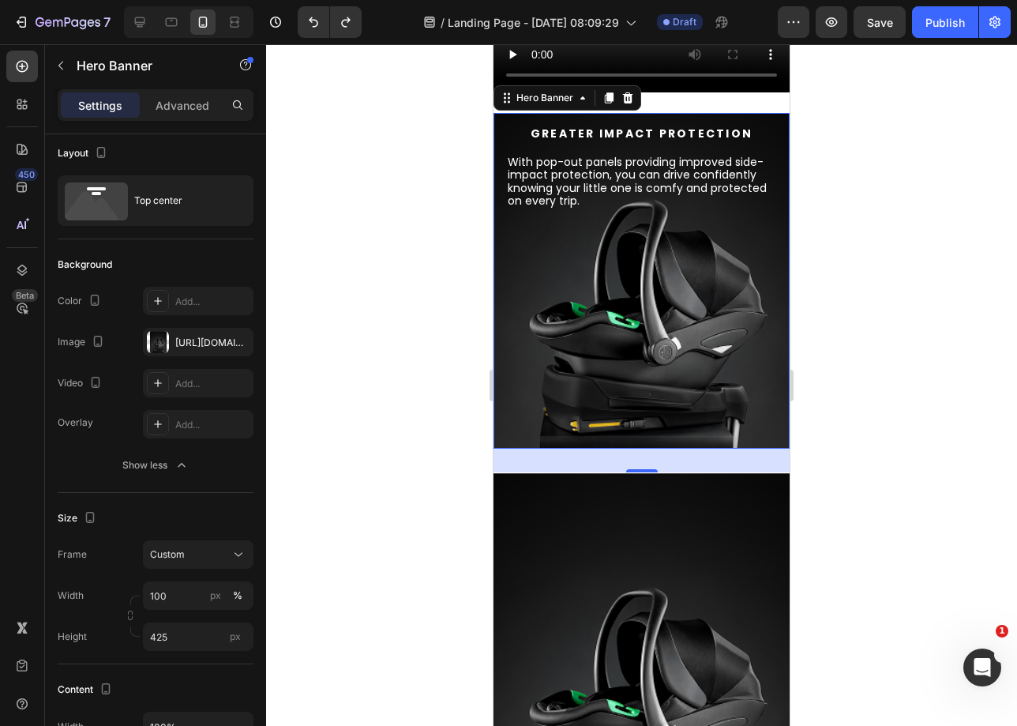
click at [532, 290] on div "Background Image" at bounding box center [642, 281] width 296 height 336
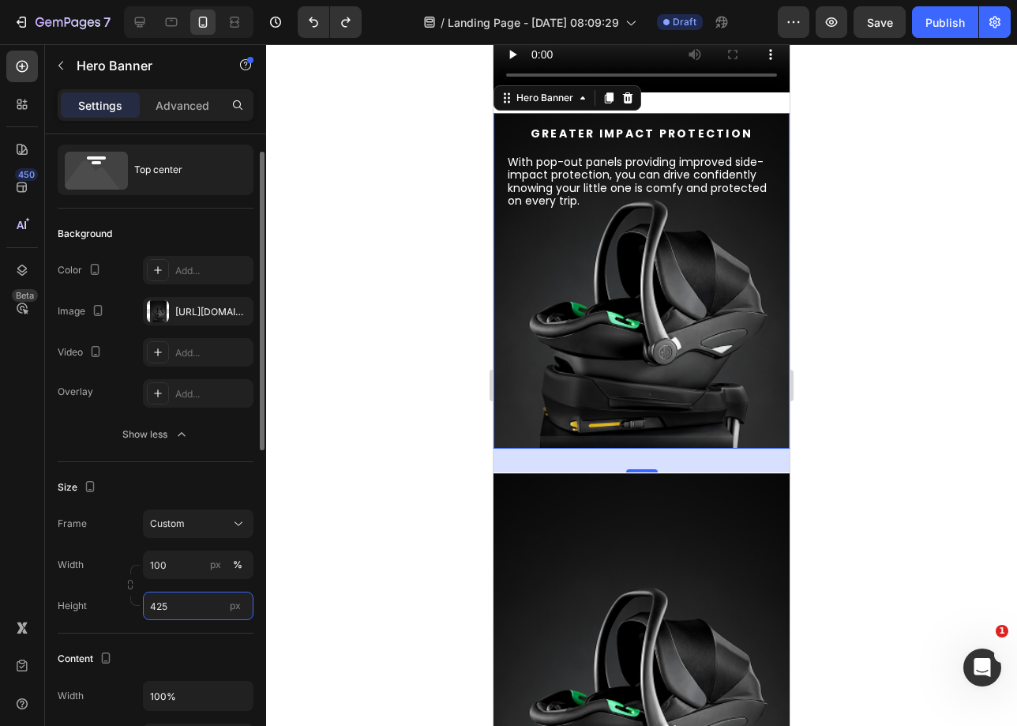
click at [172, 607] on input "425" at bounding box center [198, 606] width 111 height 28
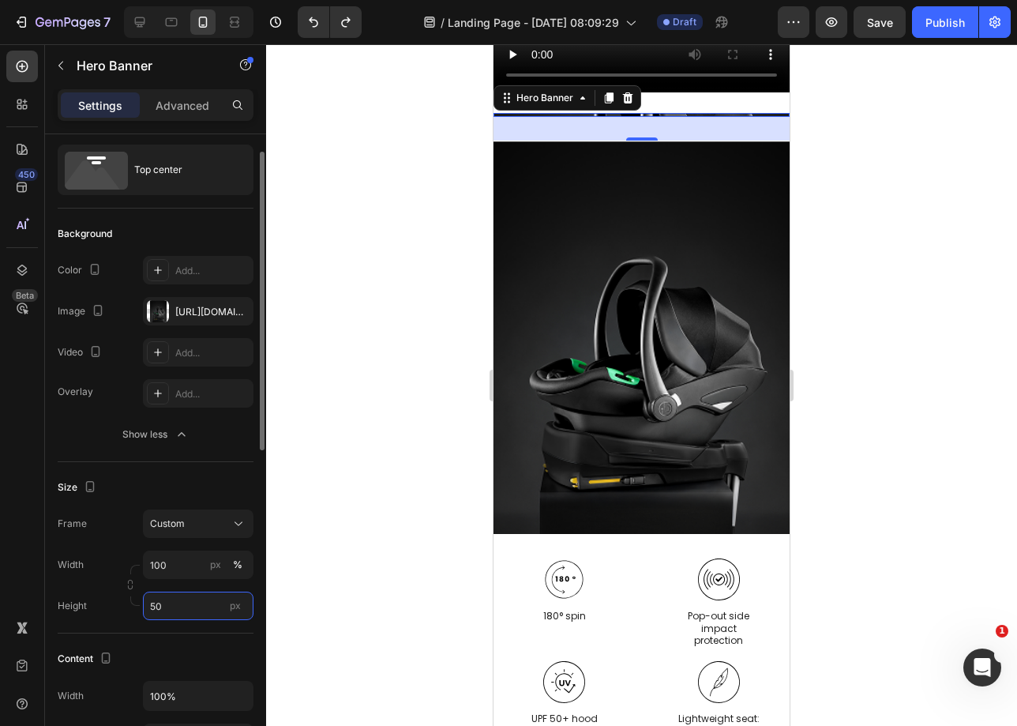
type input "500"
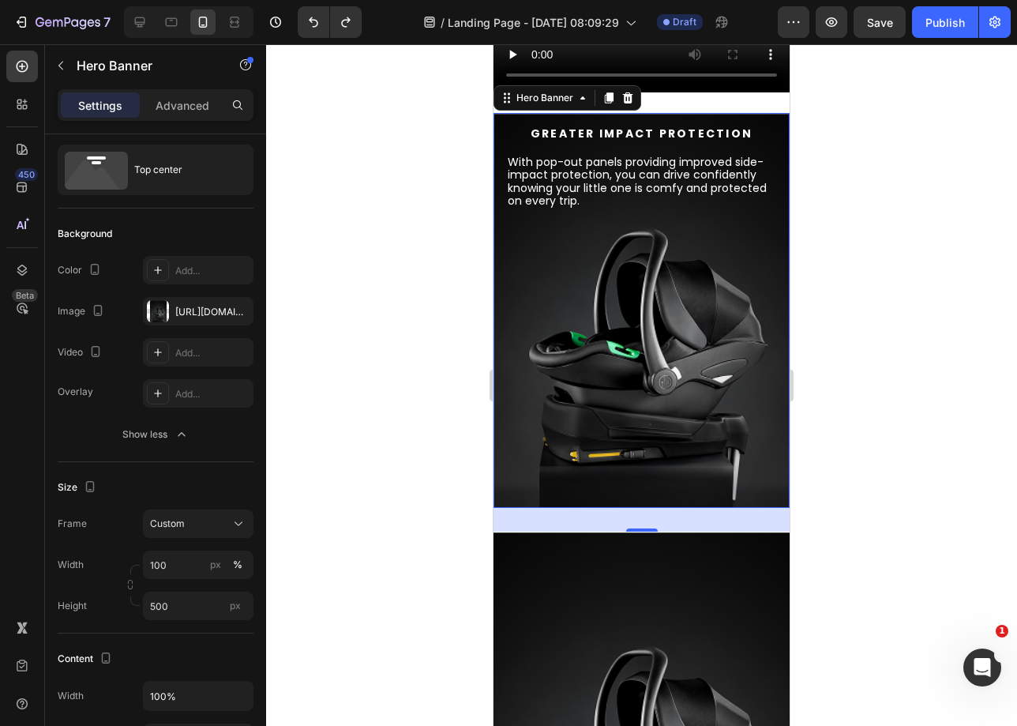
click at [389, 362] on div at bounding box center [641, 385] width 751 height 682
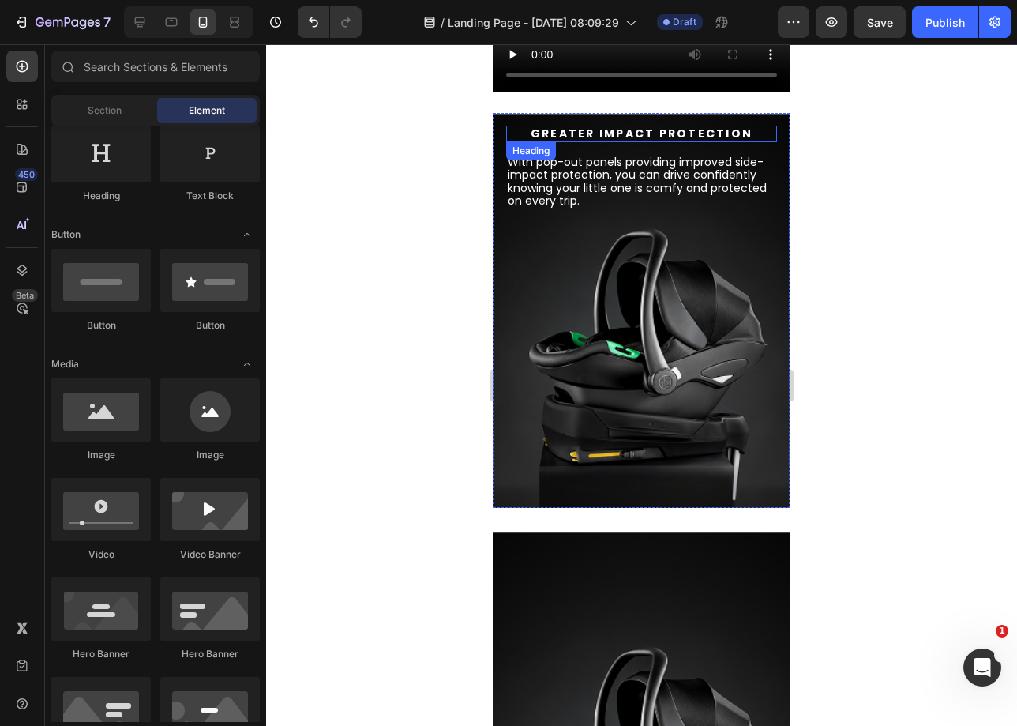
click at [620, 130] on h2 "Greater impact protection" at bounding box center [641, 134] width 271 height 17
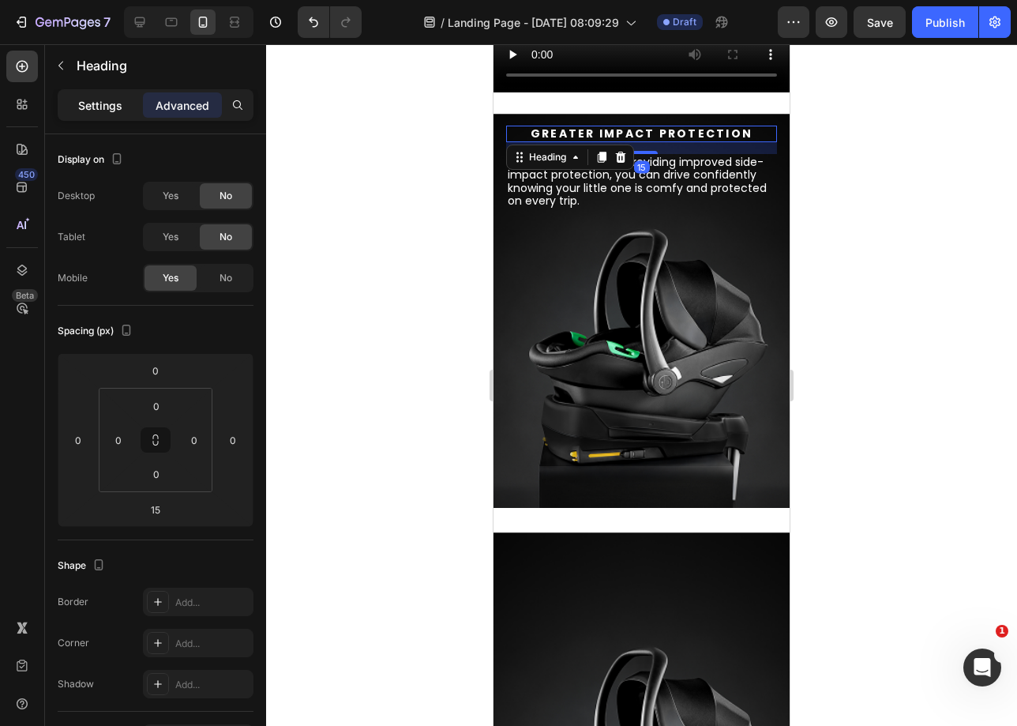
click at [110, 110] on p "Settings" at bounding box center [100, 105] width 44 height 17
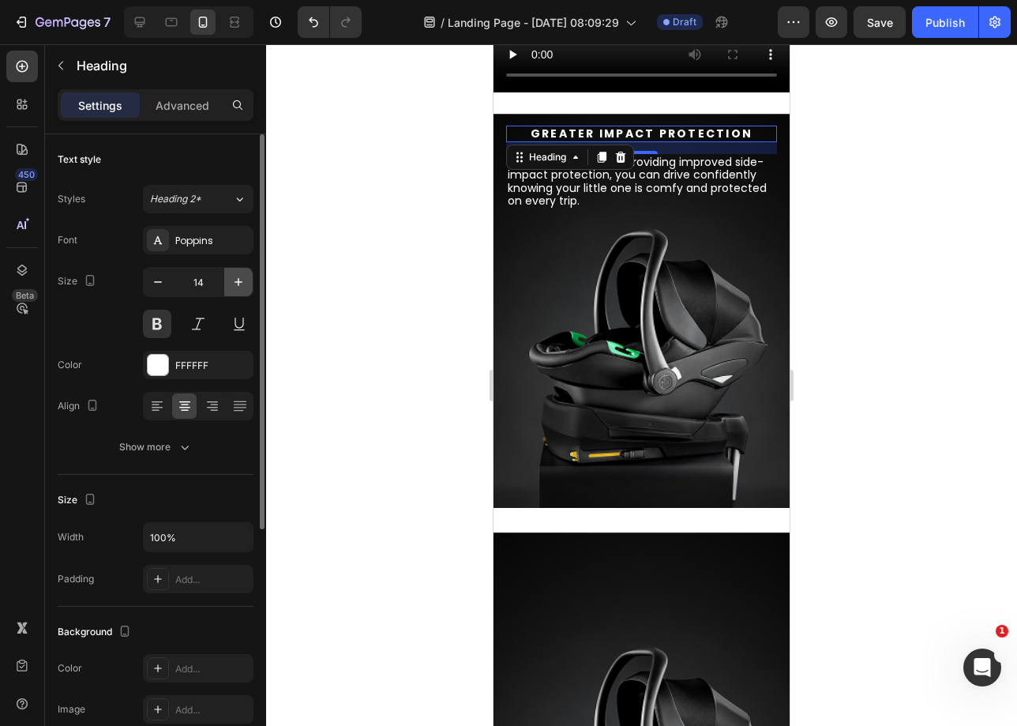
click at [245, 288] on icon "button" at bounding box center [239, 282] width 16 height 16
click at [246, 288] on icon "button" at bounding box center [239, 282] width 16 height 16
type input "16"
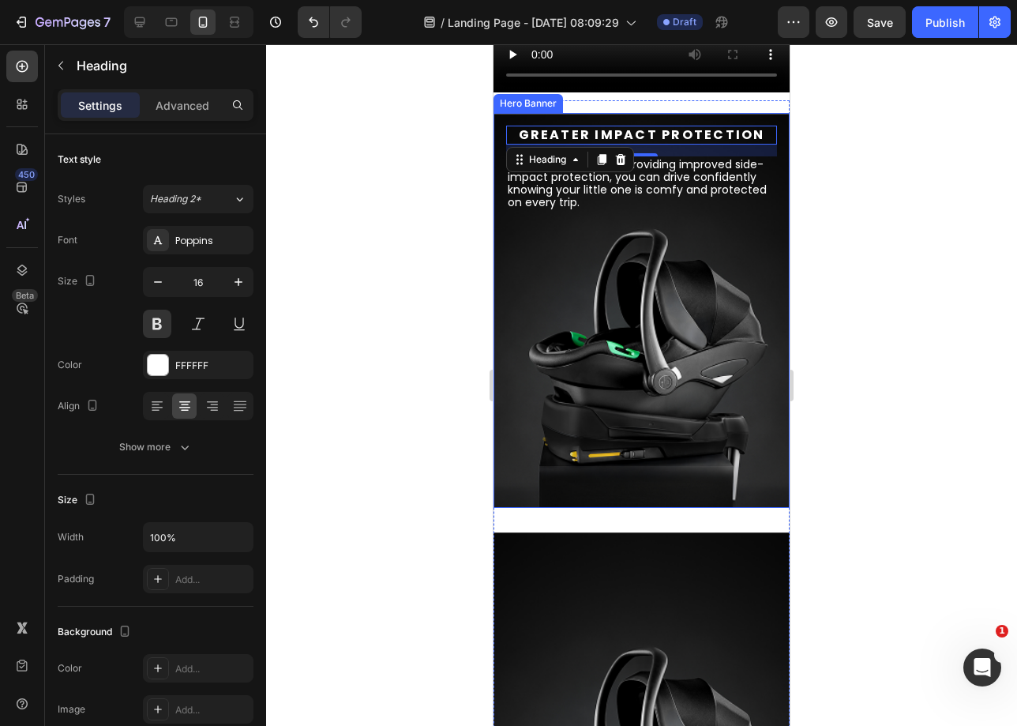
click at [531, 284] on div "Background Image" at bounding box center [642, 310] width 296 height 395
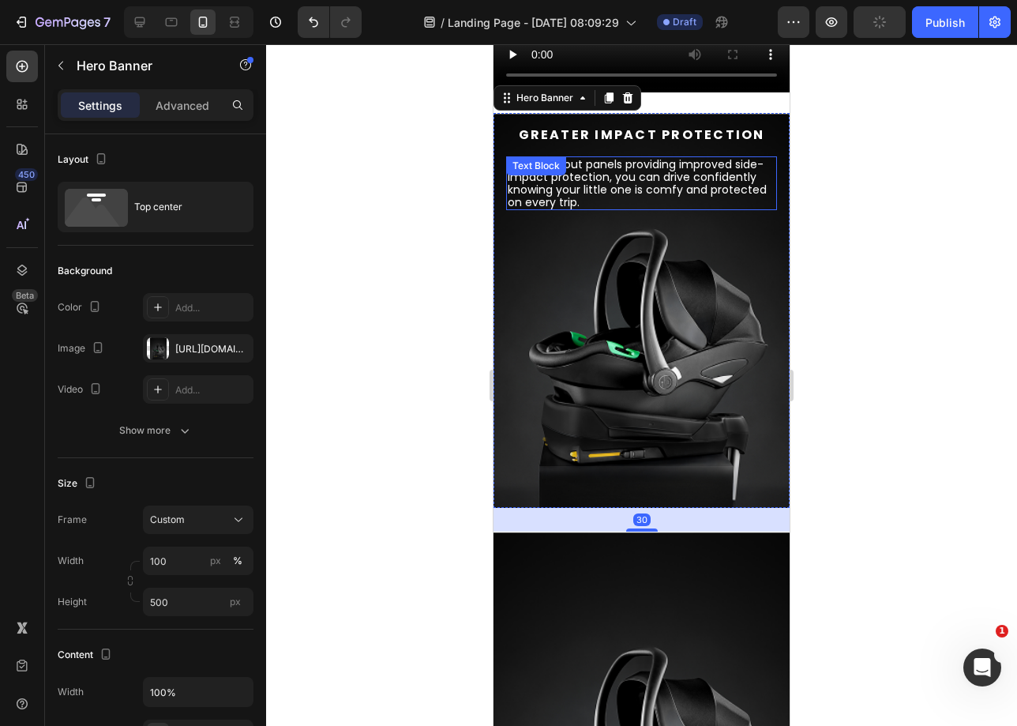
click at [644, 180] on p "With pop-out panels providing improved side-impact protection, you can drive co…" at bounding box center [642, 183] width 268 height 51
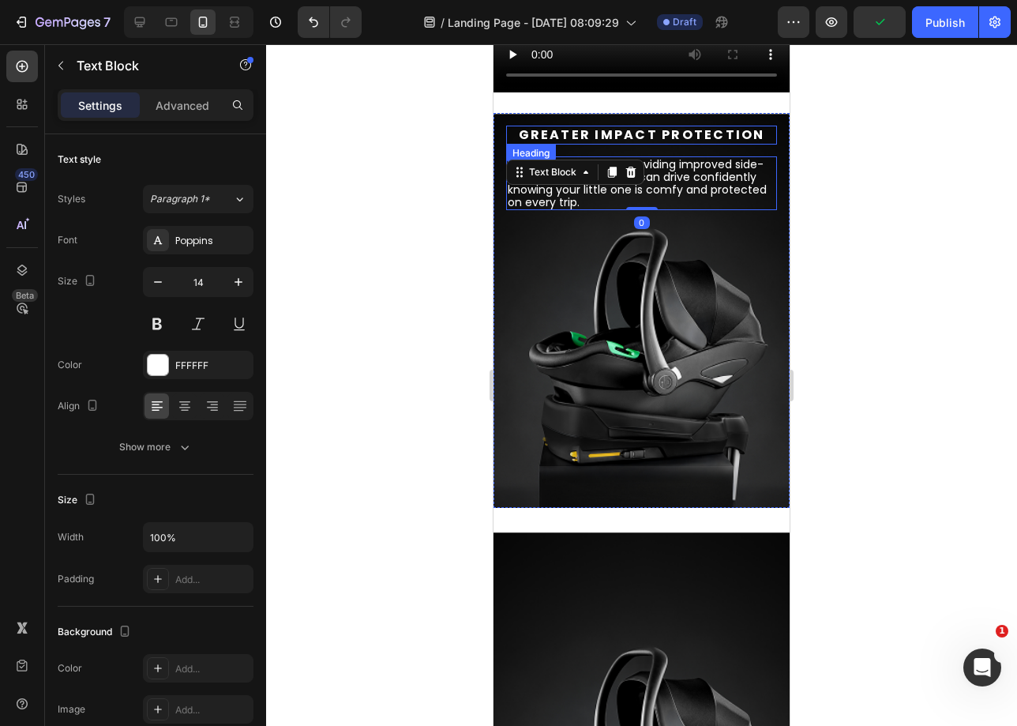
click at [555, 135] on h2 "Greater impact protection" at bounding box center [641, 135] width 271 height 18
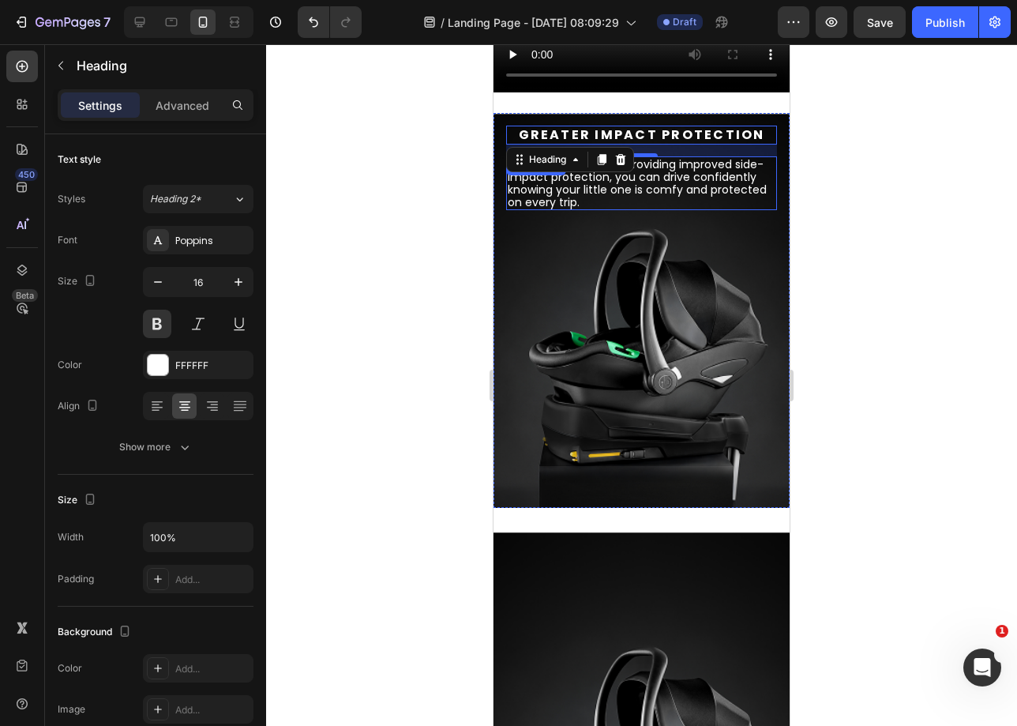
click at [577, 198] on p "With pop-out panels providing improved side-impact protection, you can drive co…" at bounding box center [642, 183] width 268 height 51
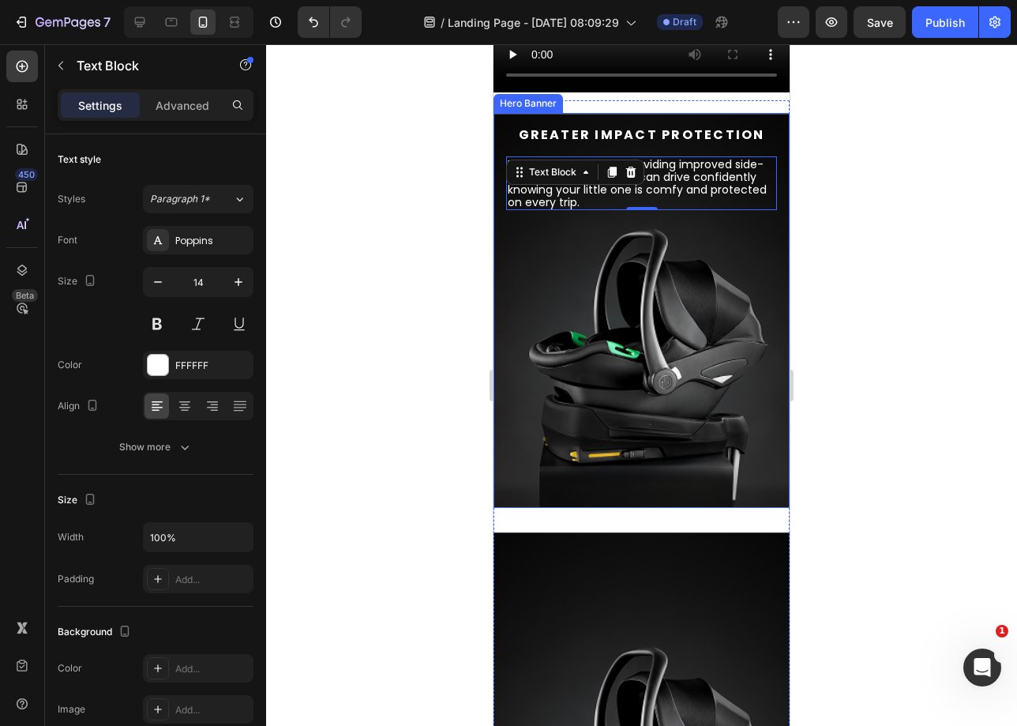
click at [670, 398] on div "Background Image" at bounding box center [642, 310] width 296 height 395
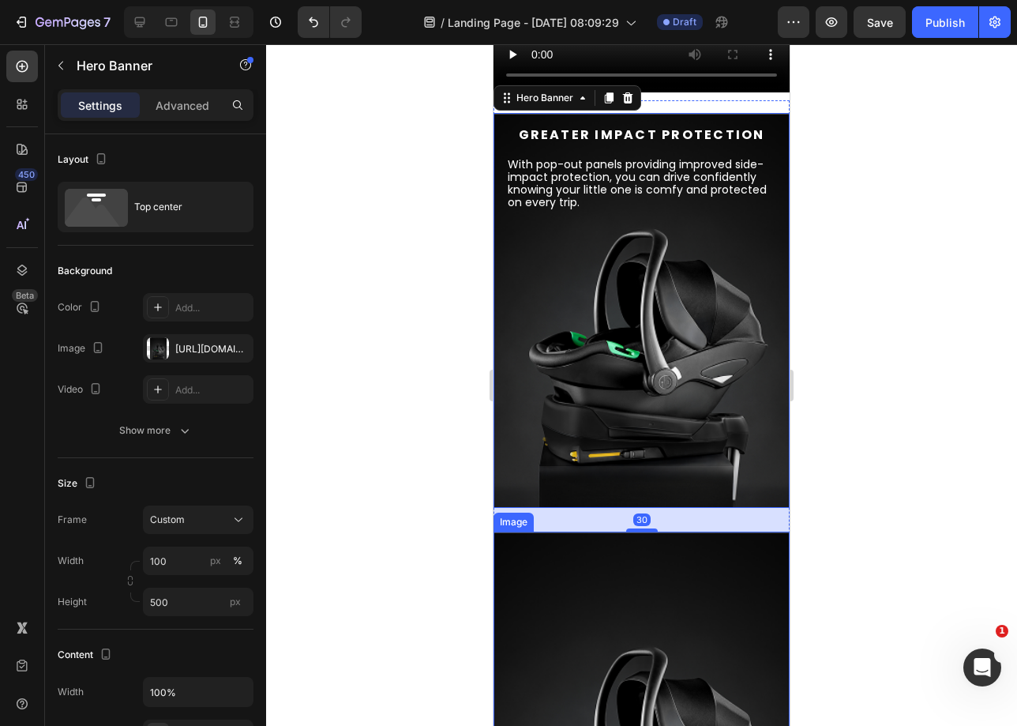
click at [683, 657] on img at bounding box center [642, 728] width 296 height 393
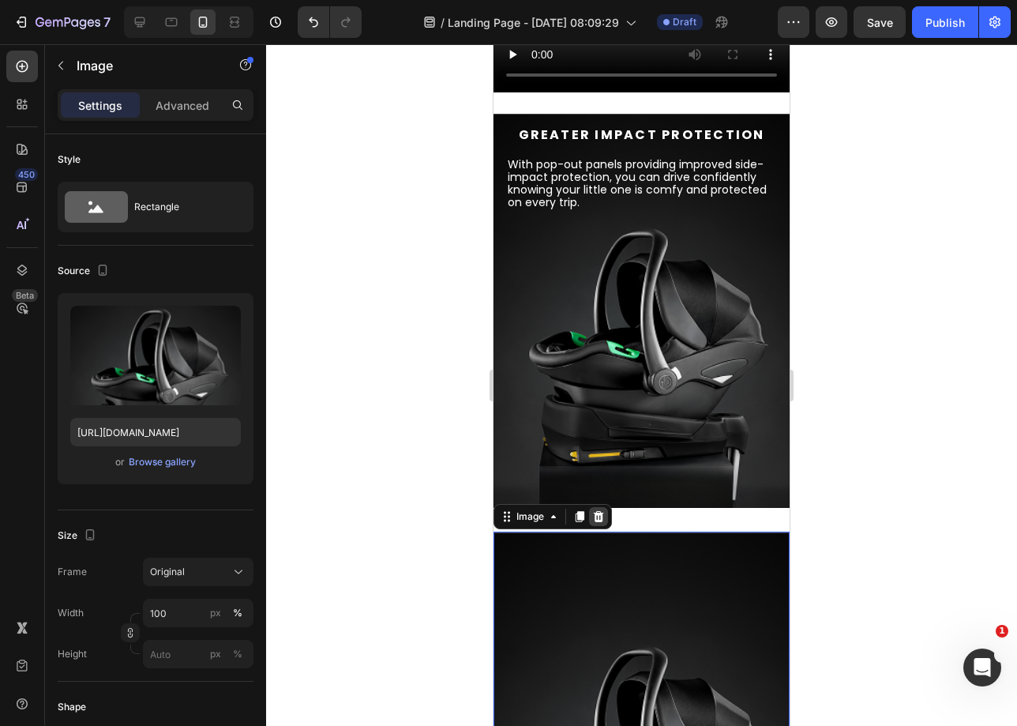
click at [600, 519] on icon at bounding box center [599, 516] width 10 height 11
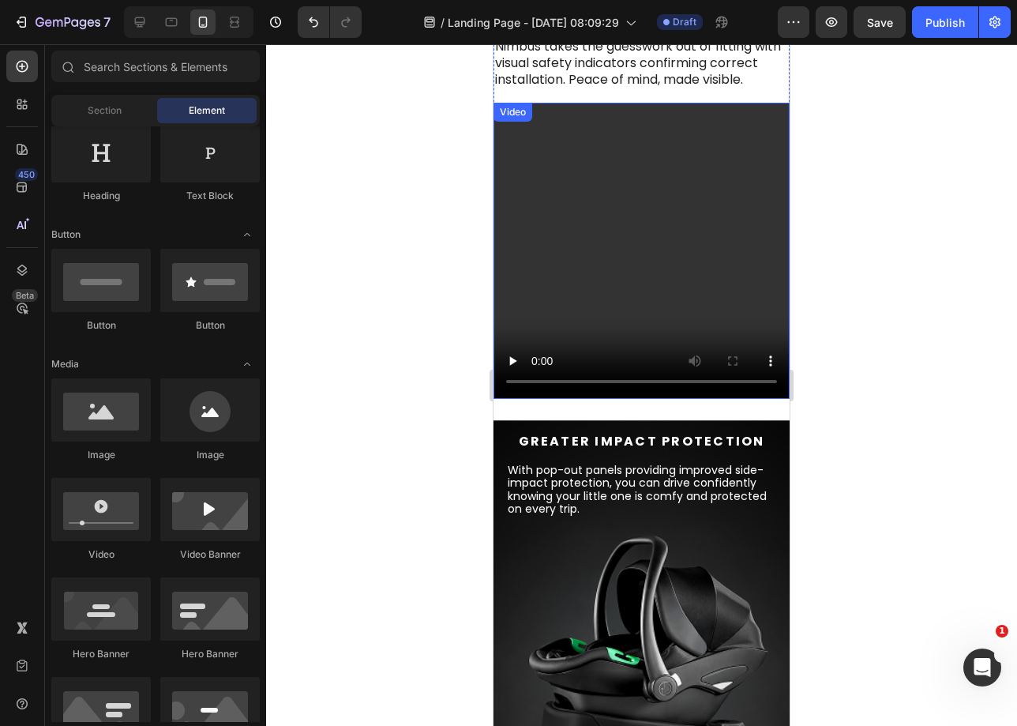
scroll to position [1282, 0]
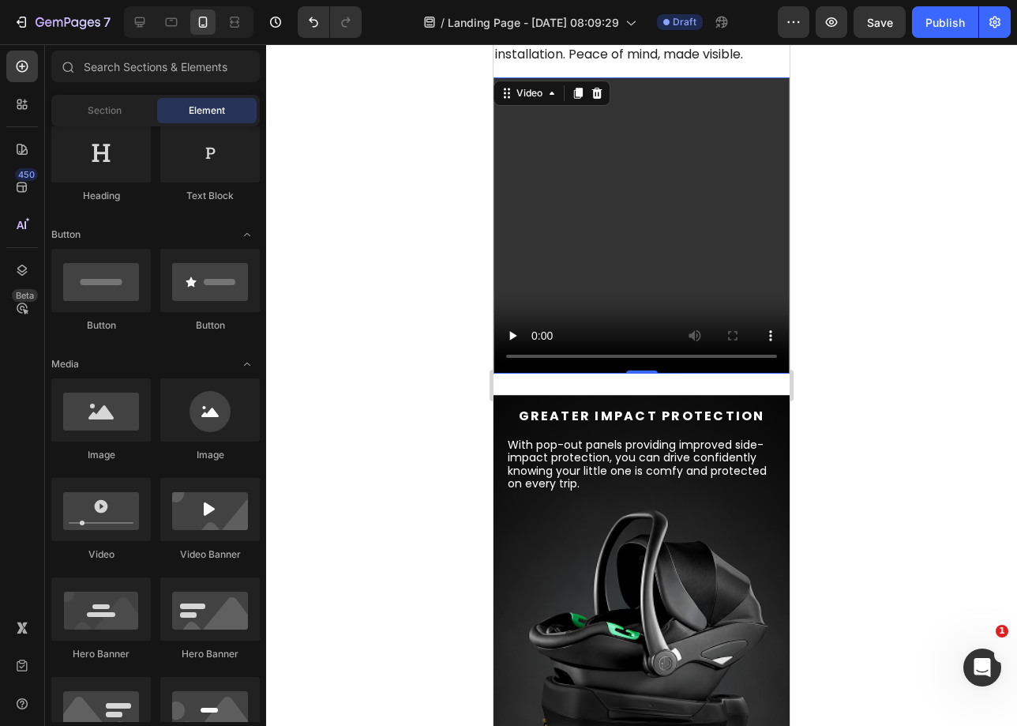
click at [576, 126] on video at bounding box center [642, 225] width 296 height 296
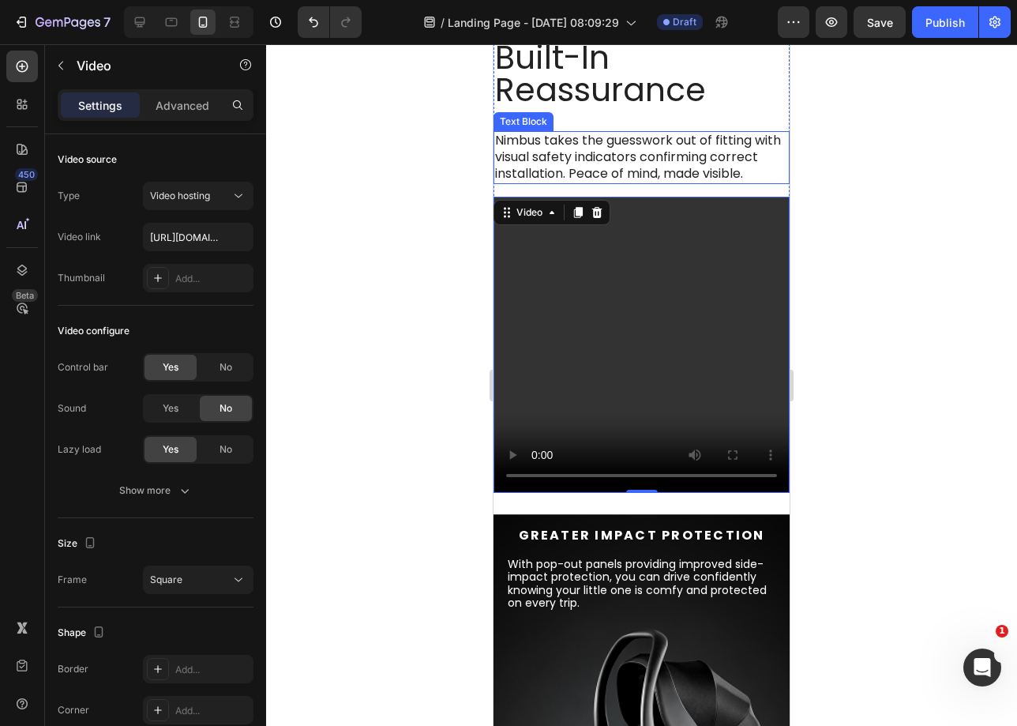
scroll to position [1155, 0]
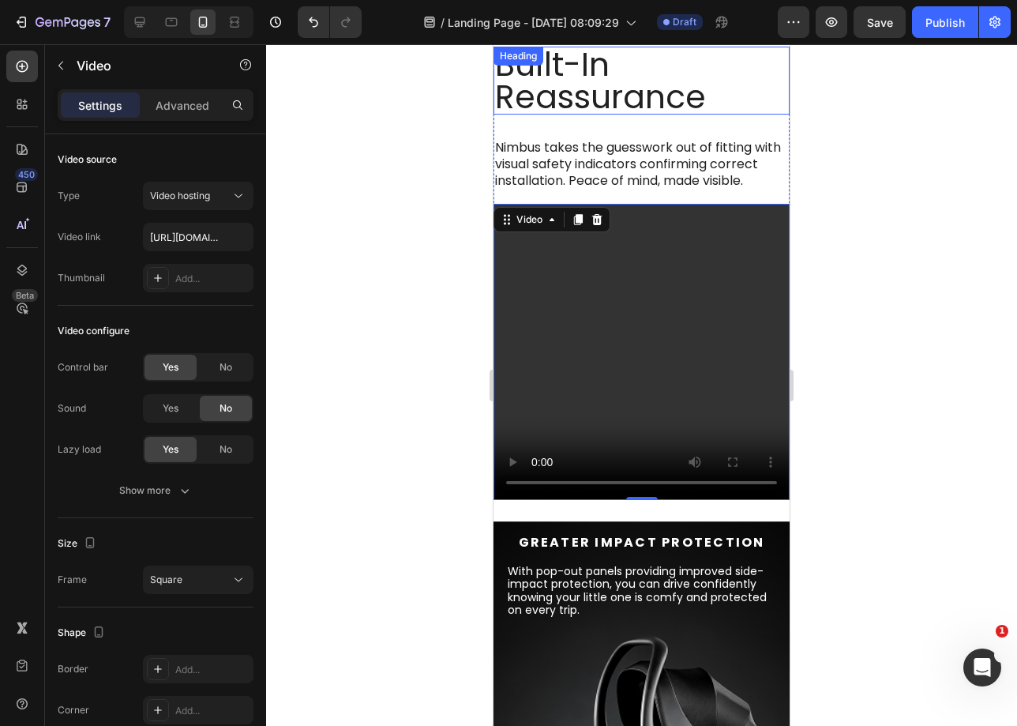
click at [614, 107] on h2 "Built-In Reassurance" at bounding box center [642, 81] width 296 height 68
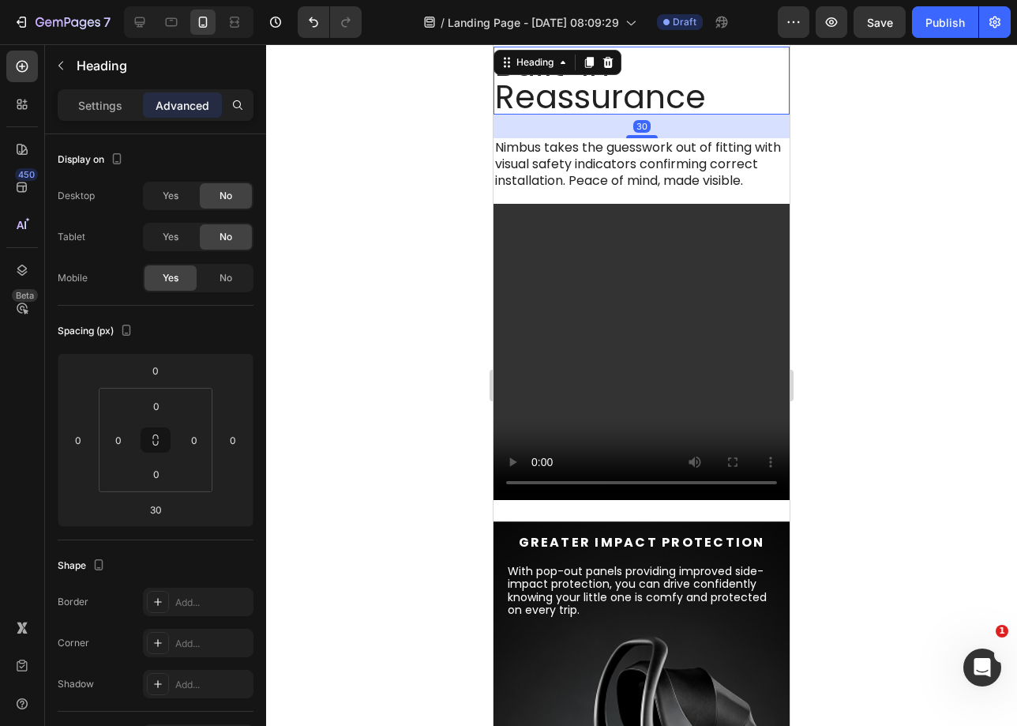
click at [614, 107] on h2 "Built-In Reassurance" at bounding box center [642, 81] width 296 height 68
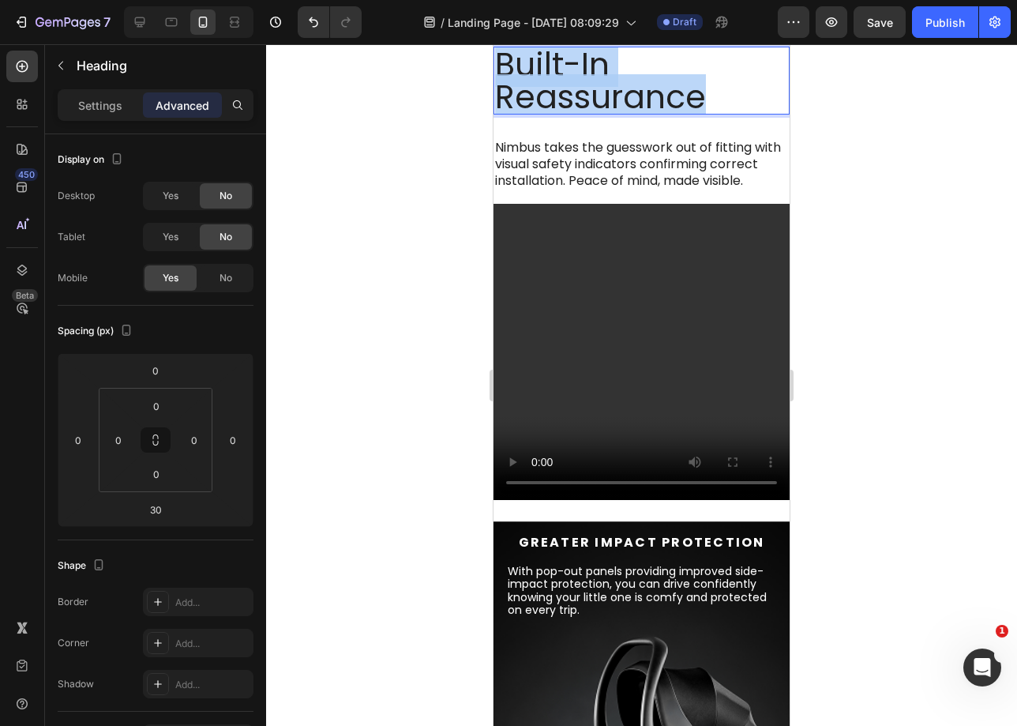
click at [614, 107] on p "Built-In Reassurance" at bounding box center [641, 80] width 293 height 65
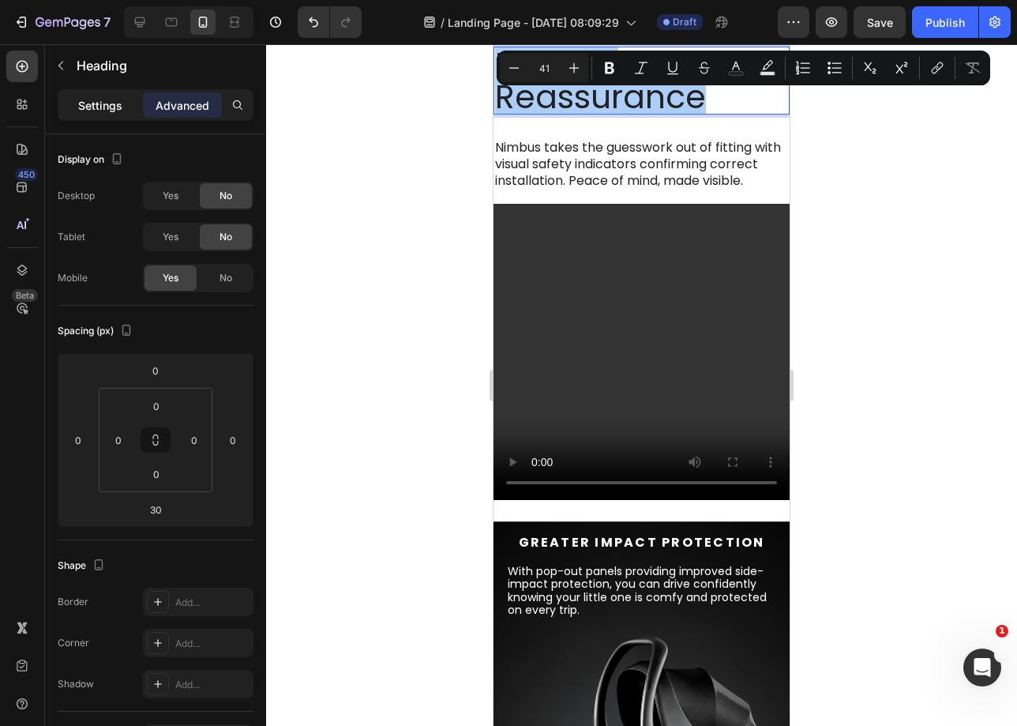
click at [117, 107] on p "Settings" at bounding box center [100, 105] width 44 height 17
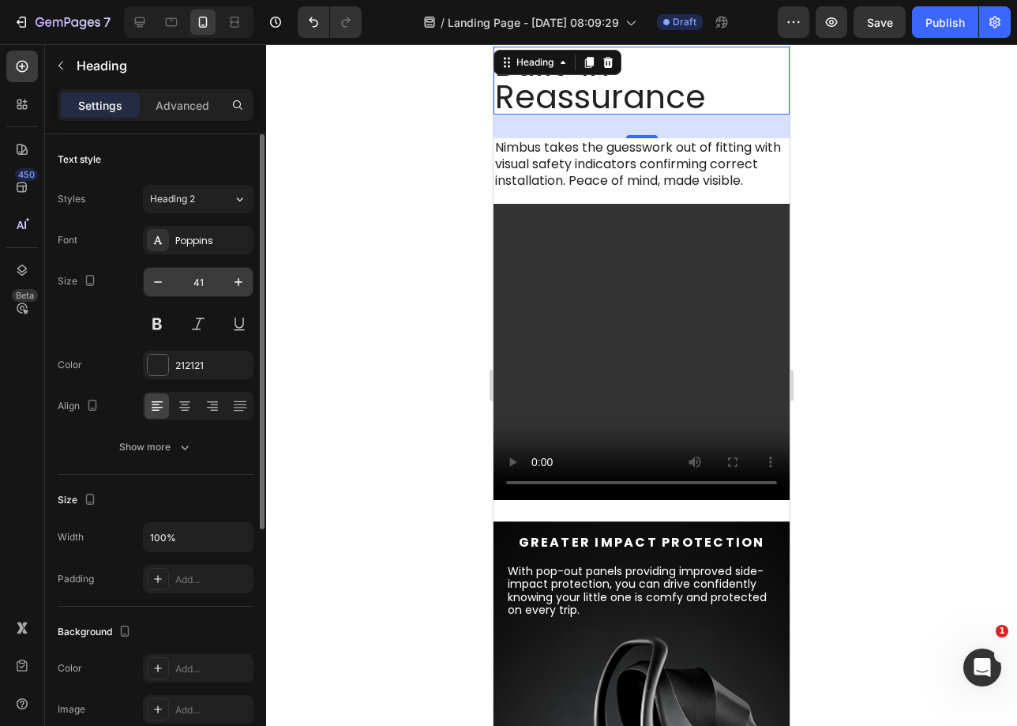
click at [188, 282] on input "41" at bounding box center [198, 282] width 52 height 28
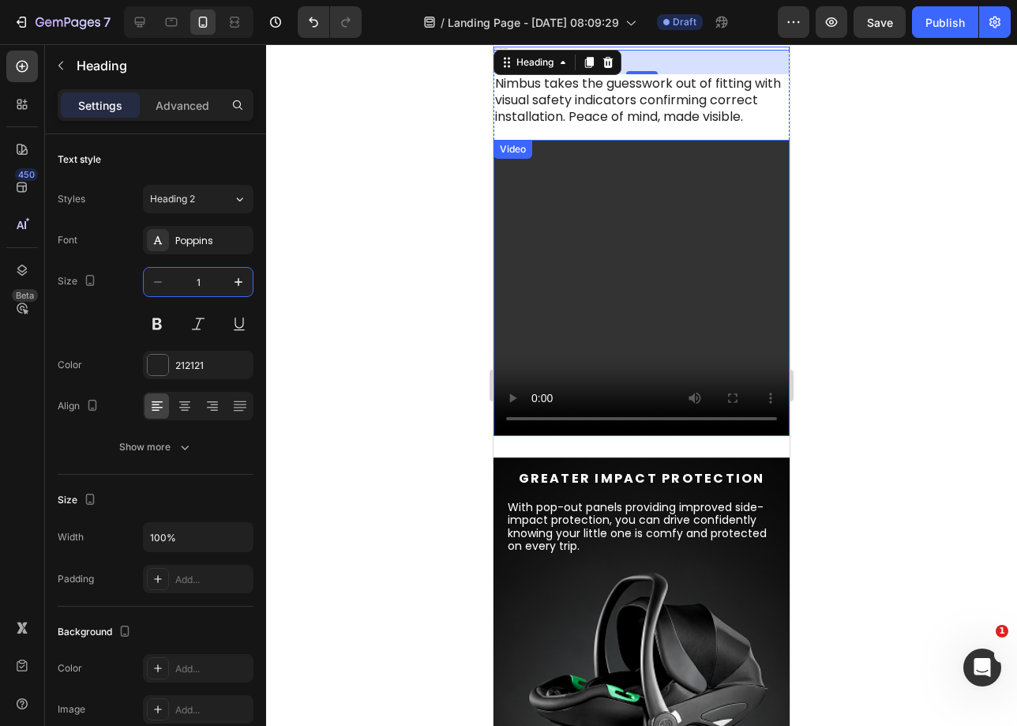
type input "14"
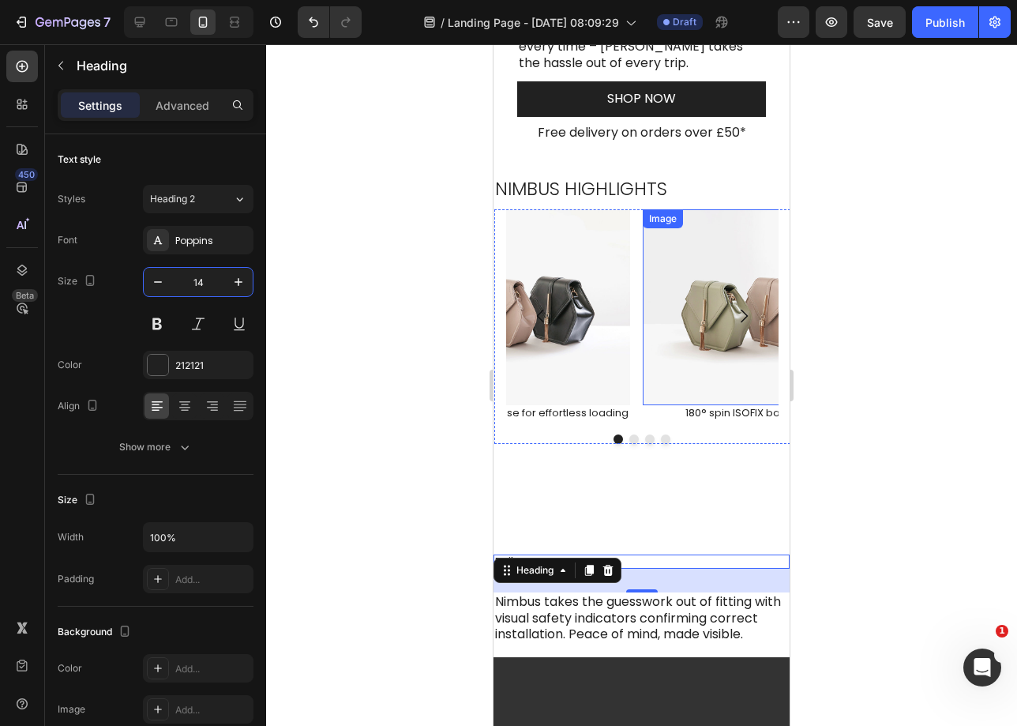
scroll to position [828, 0]
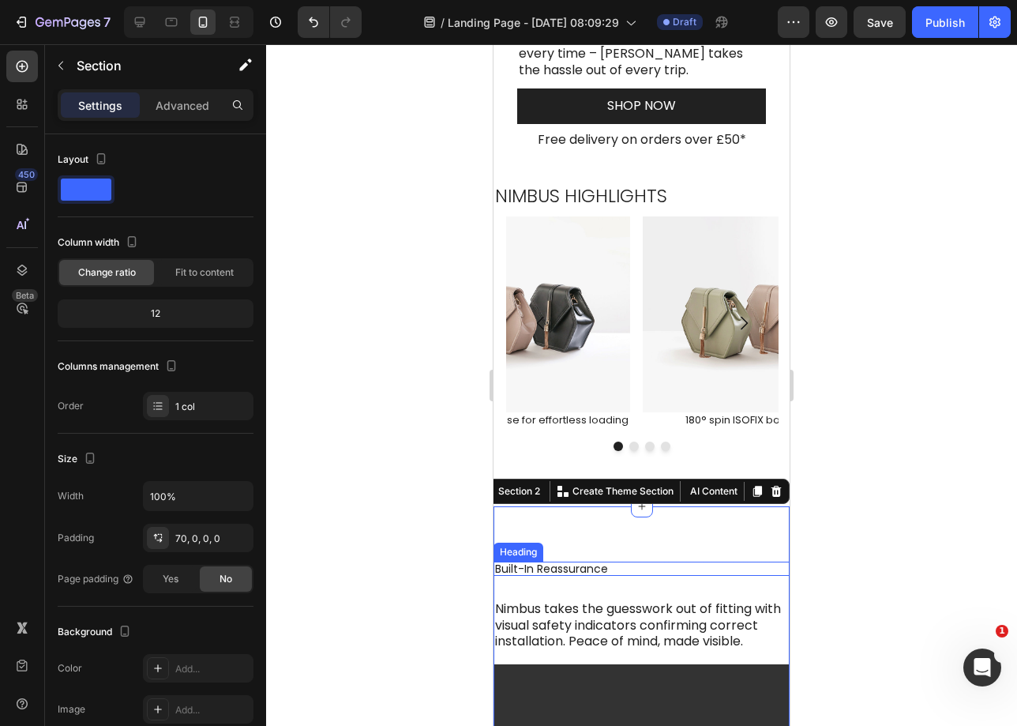
click at [636, 562] on h2 "Built-In Reassurance" at bounding box center [642, 569] width 296 height 14
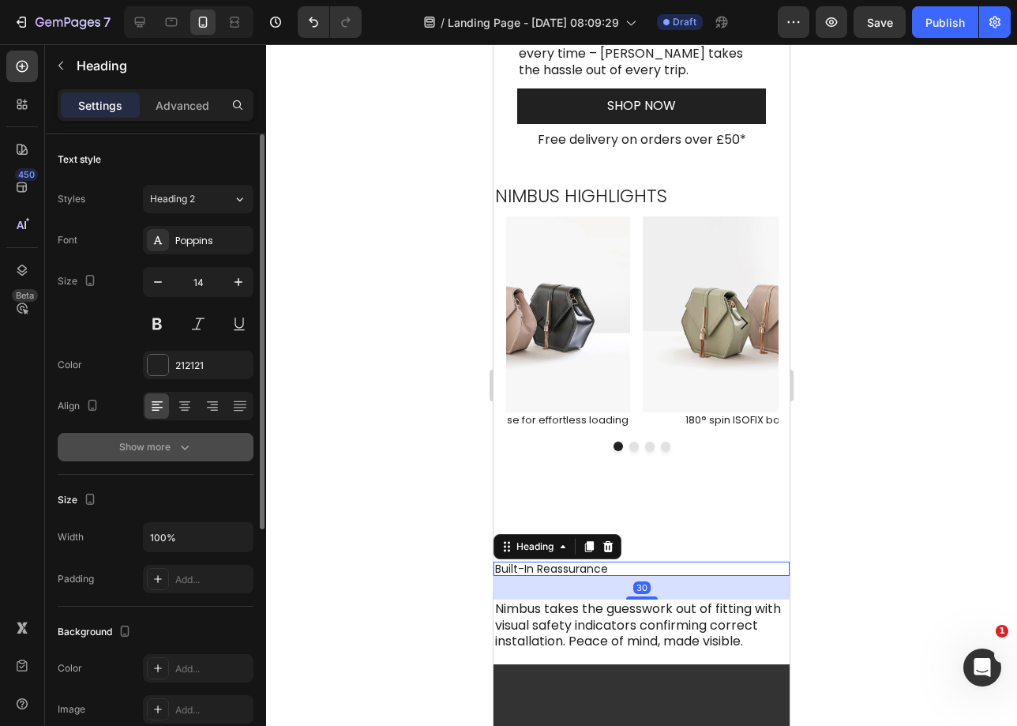
click at [167, 456] on button "Show more" at bounding box center [156, 447] width 196 height 28
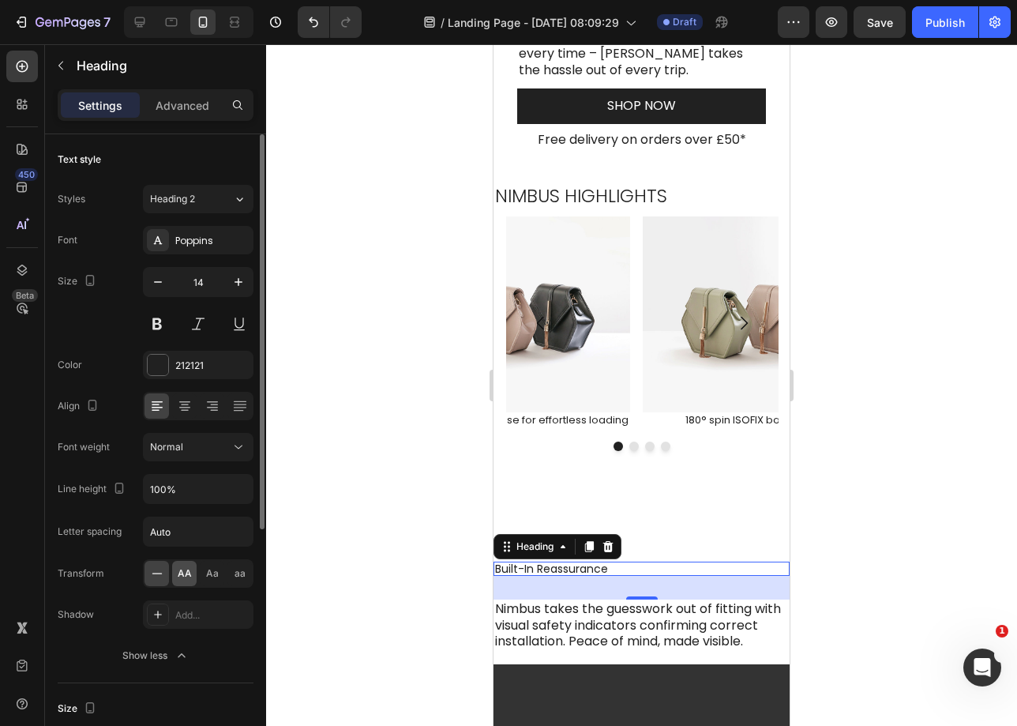
click at [176, 566] on div "AA" at bounding box center [184, 573] width 24 height 25
click at [163, 326] on button at bounding box center [157, 324] width 28 height 28
click at [181, 542] on input "Auto" at bounding box center [198, 531] width 109 height 28
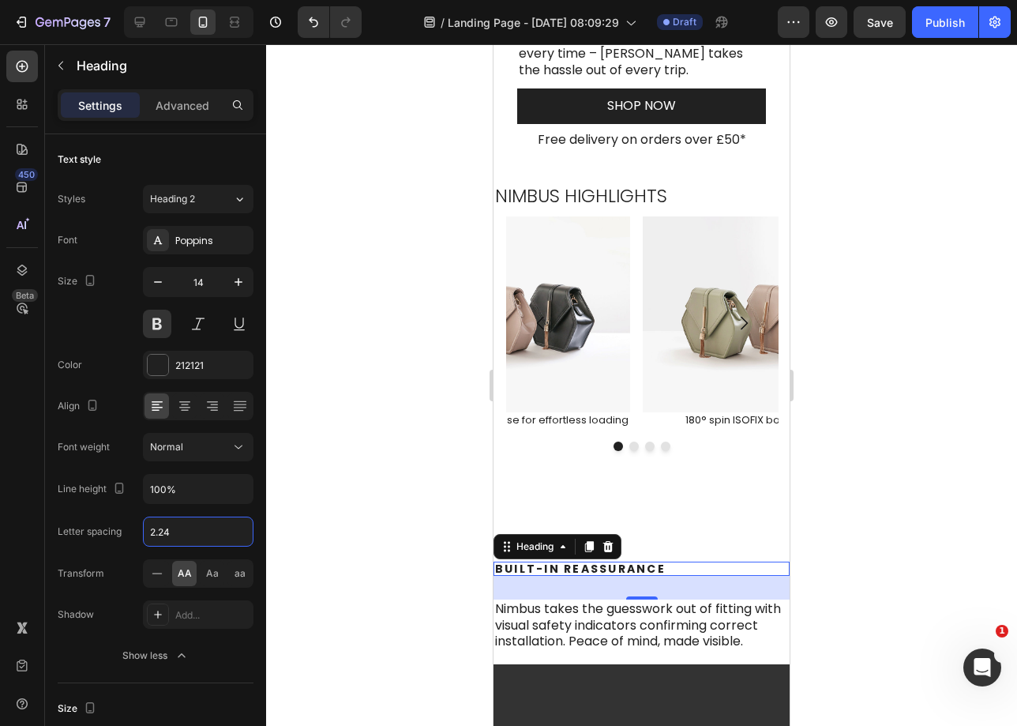
type input "2.24"
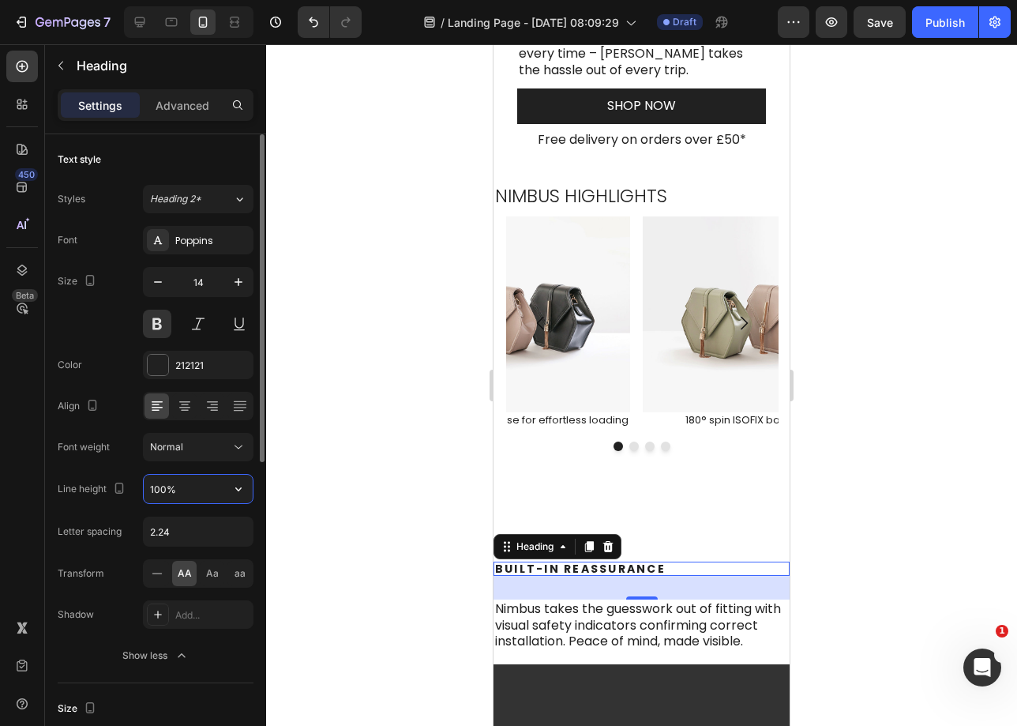
click at [173, 487] on input "100%" at bounding box center [198, 489] width 109 height 28
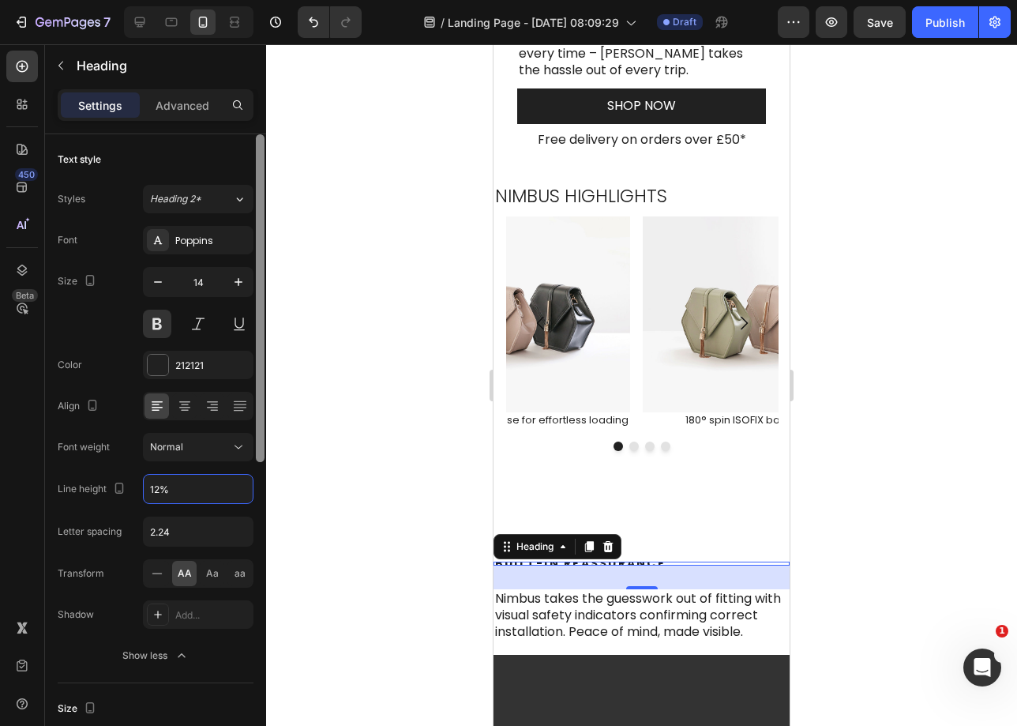
type input "121%"
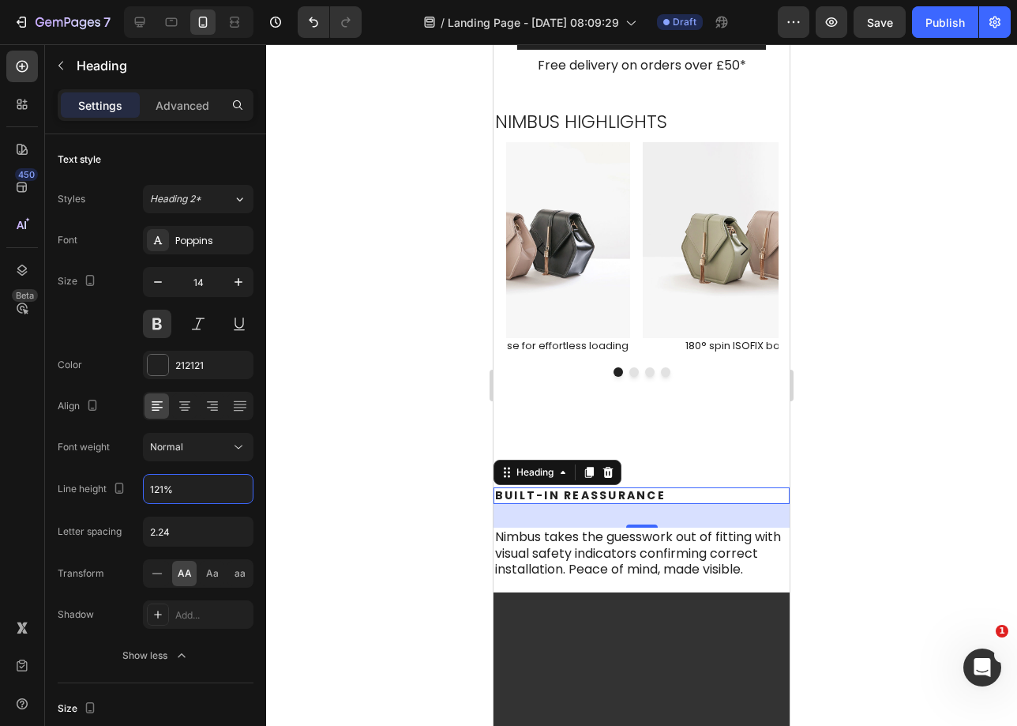
scroll to position [914, 0]
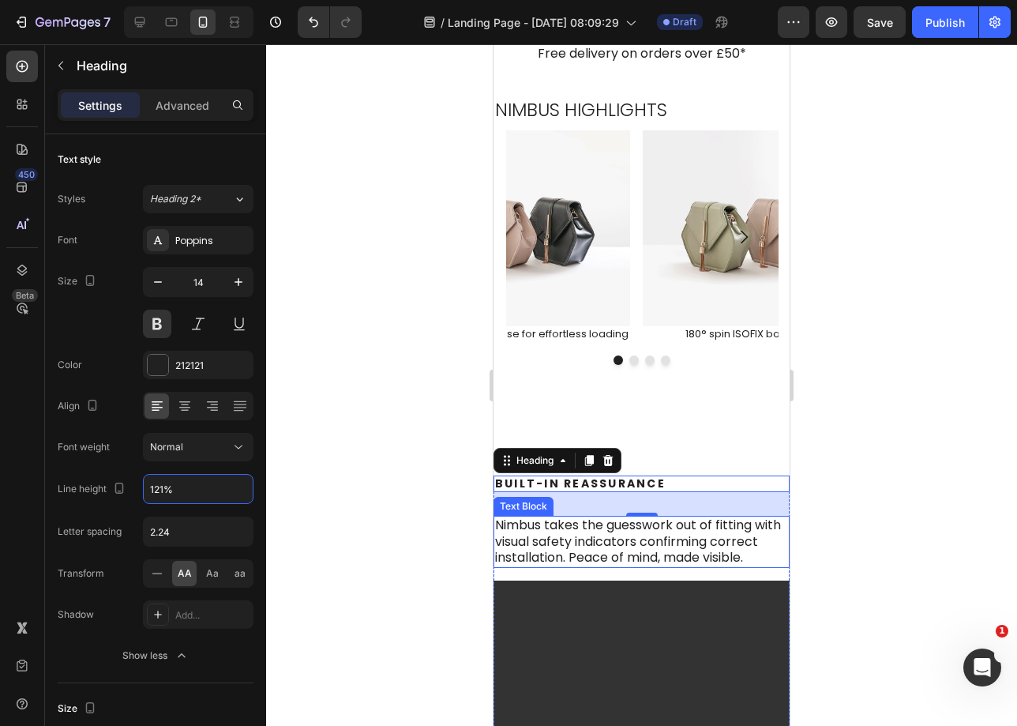
click at [654, 563] on p "Nimbus takes the guesswork out of fitting with visual safety indicators confirm…" at bounding box center [641, 541] width 293 height 49
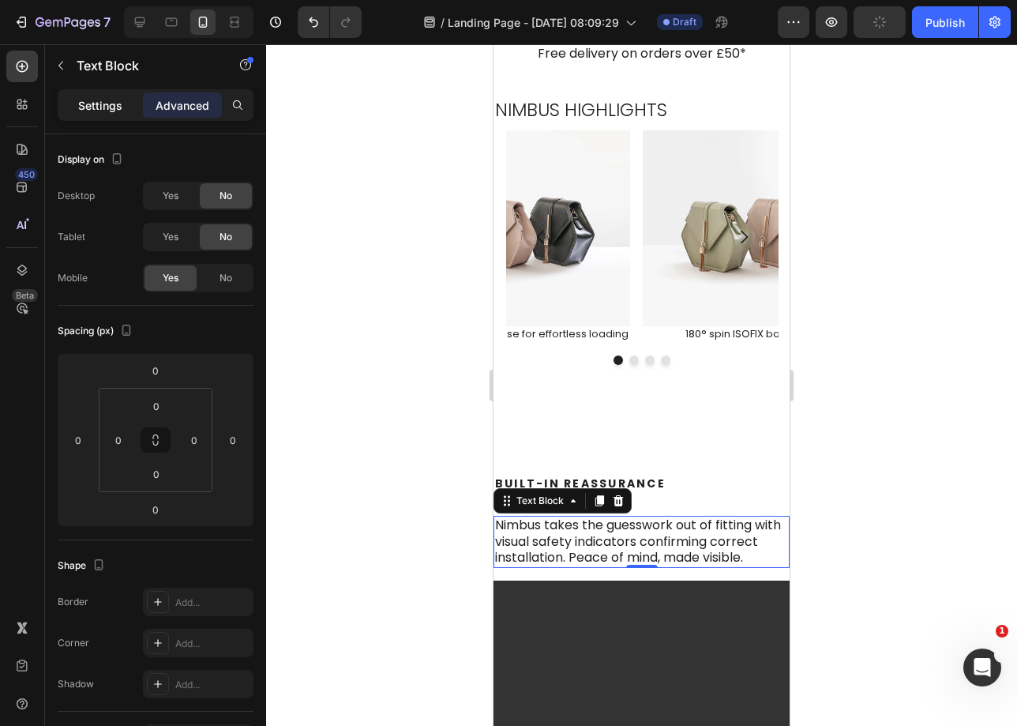
click at [95, 114] on div "Settings" at bounding box center [100, 104] width 79 height 25
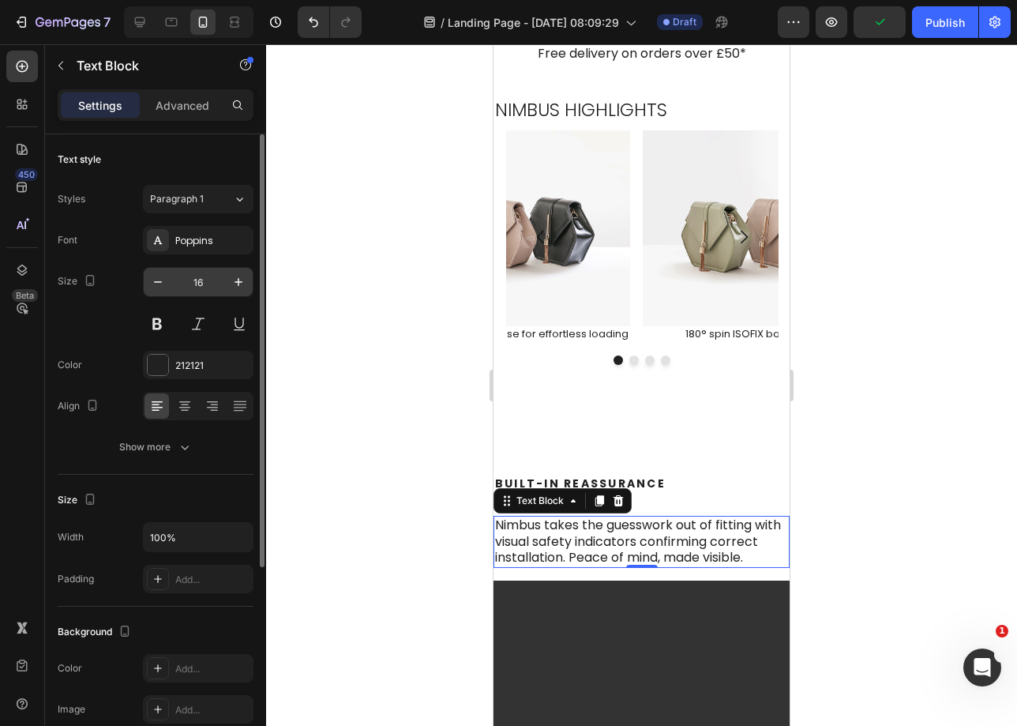
click at [191, 287] on input "16" at bounding box center [198, 282] width 52 height 28
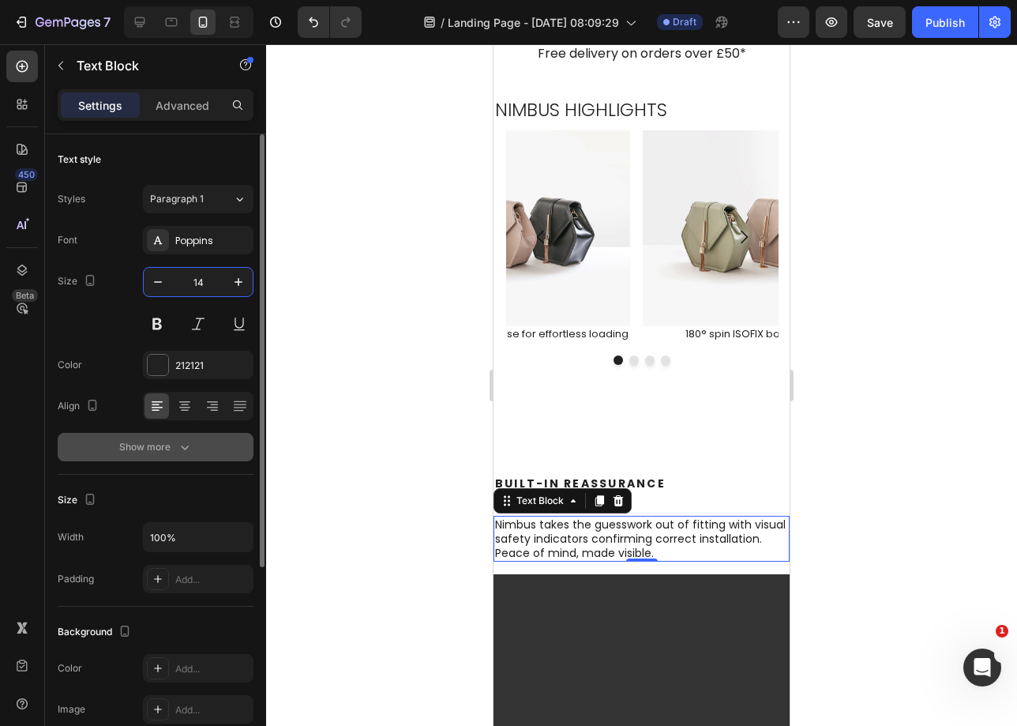
type input "14"
click at [171, 456] on button "Show more" at bounding box center [156, 447] width 196 height 28
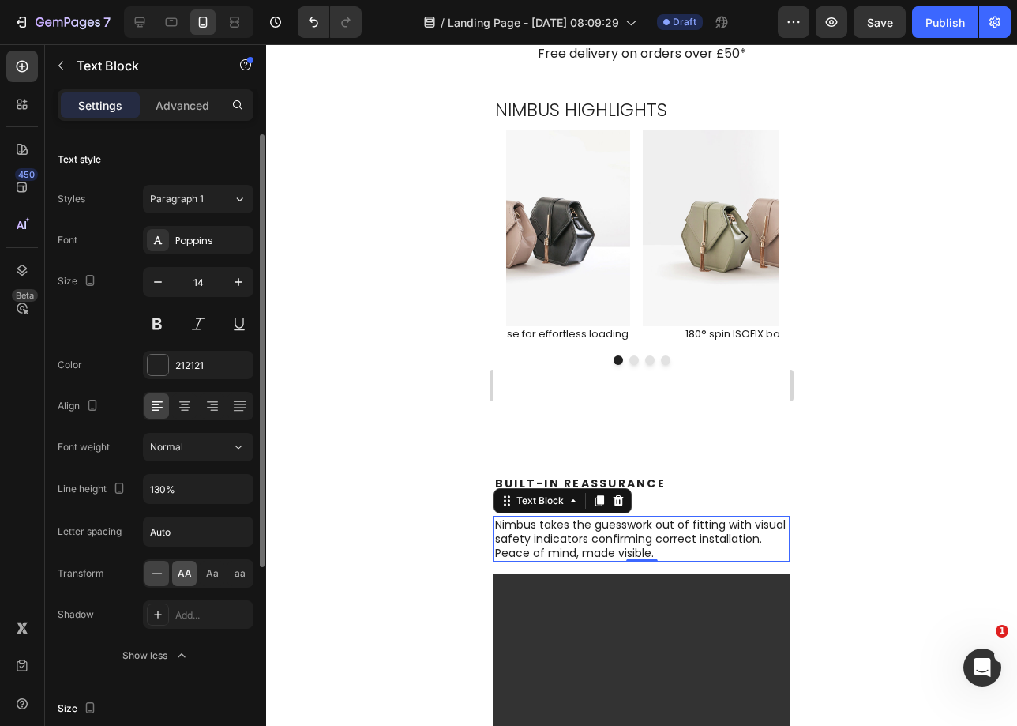
click at [183, 577] on span "AA" at bounding box center [185, 573] width 14 height 14
click at [159, 577] on icon at bounding box center [157, 573] width 16 height 16
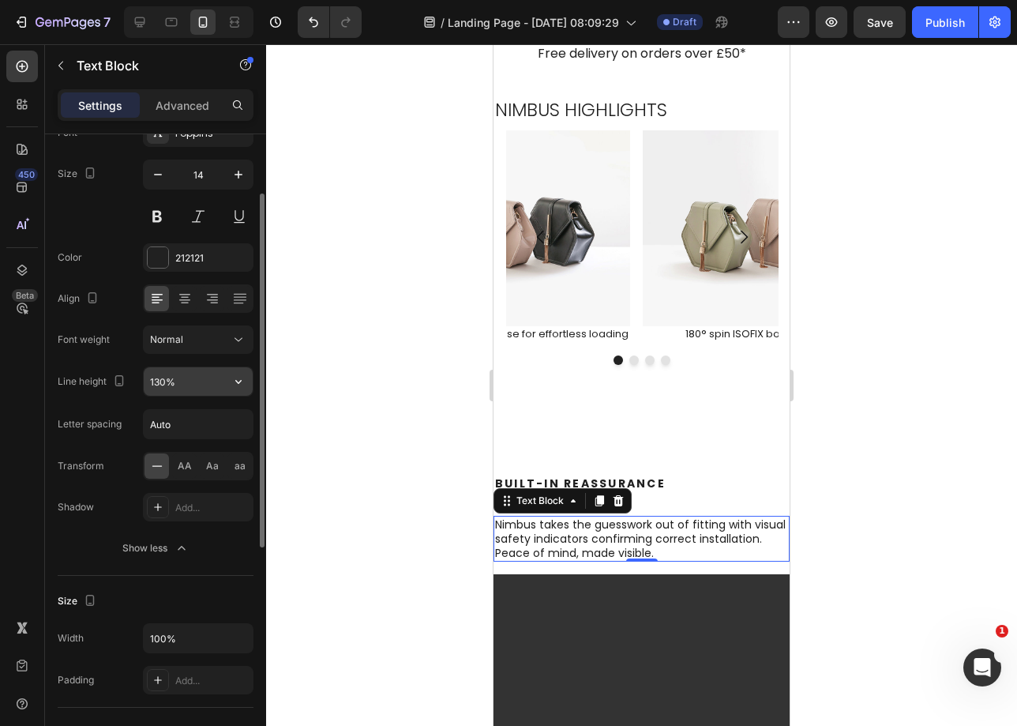
click at [168, 386] on input "130%" at bounding box center [198, 381] width 109 height 28
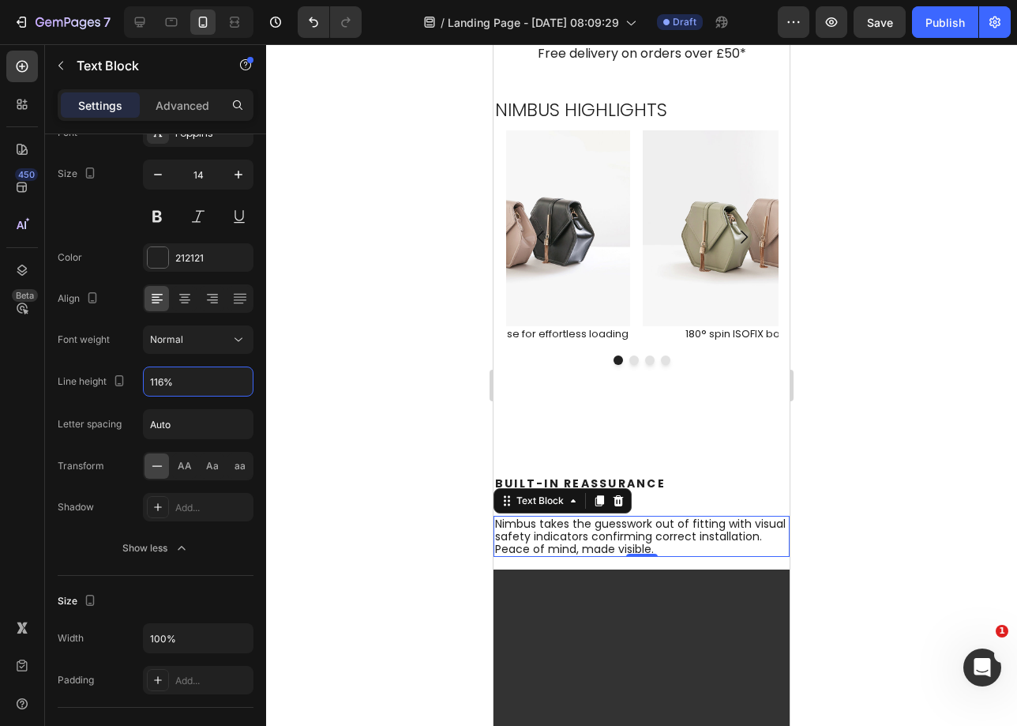
type input "116%"
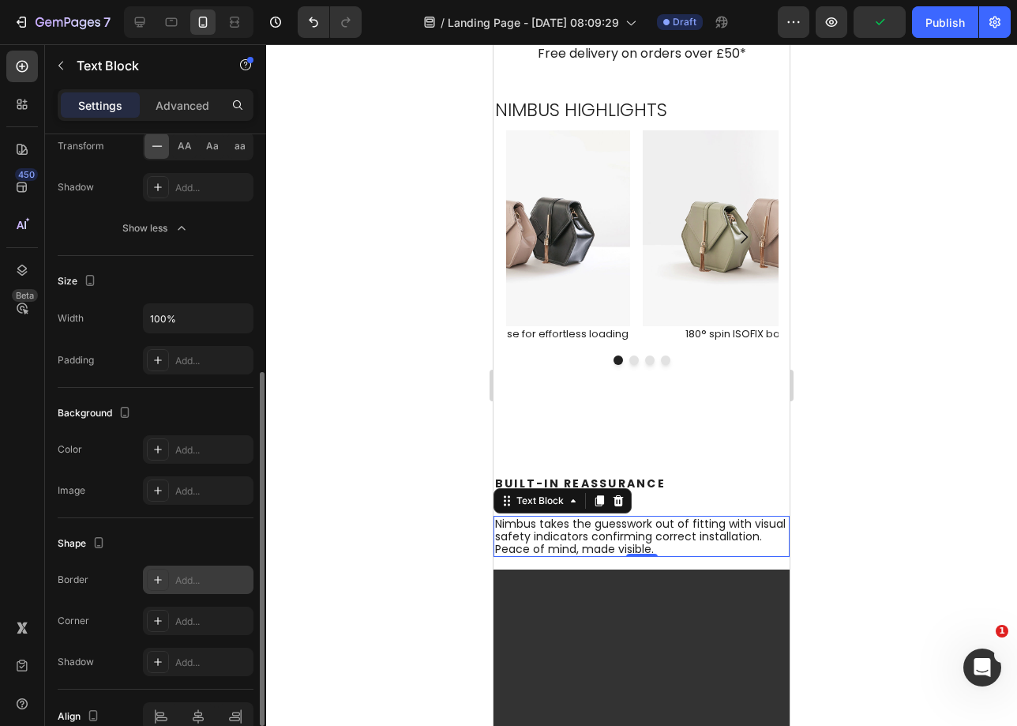
scroll to position [508, 0]
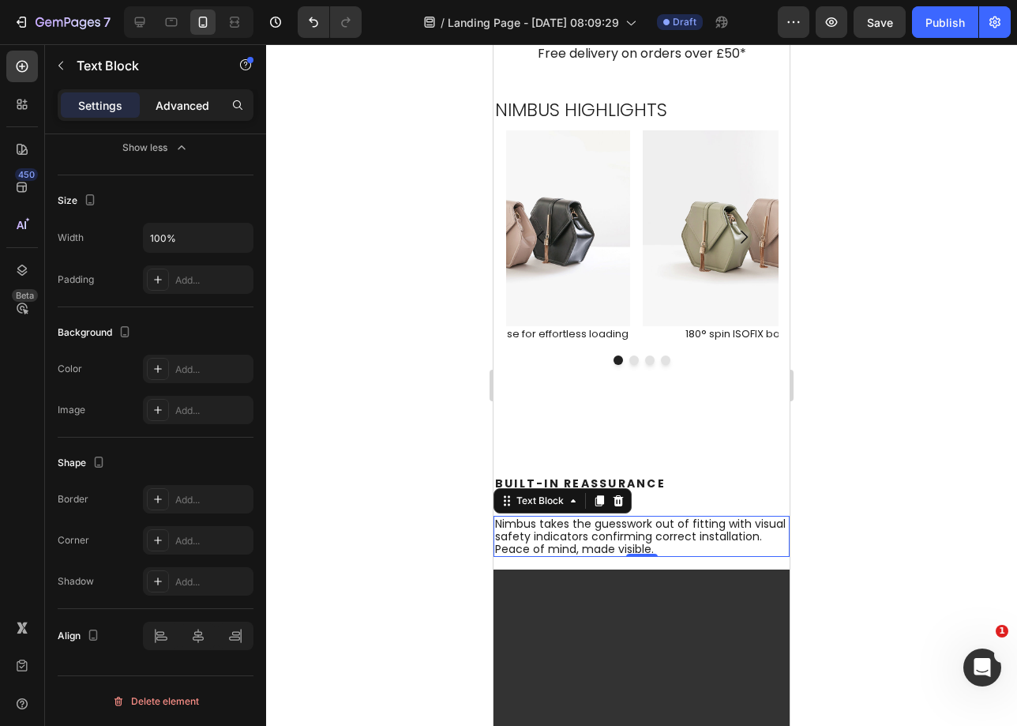
click at [169, 106] on p "Advanced" at bounding box center [183, 105] width 54 height 17
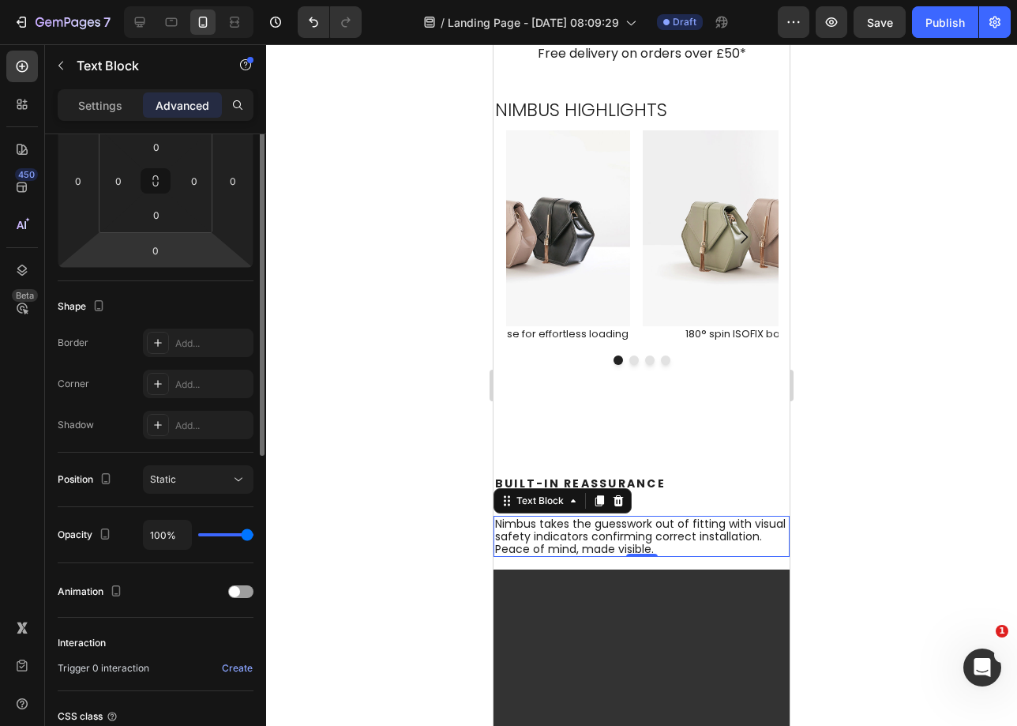
scroll to position [116, 0]
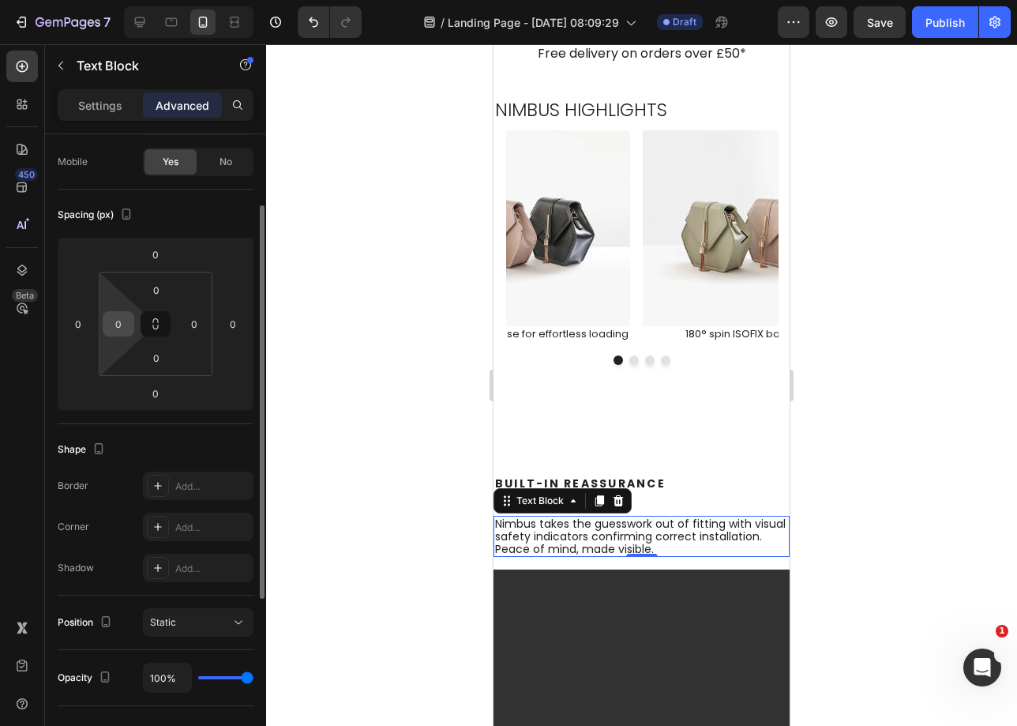
click at [132, 327] on div "0" at bounding box center [119, 323] width 32 height 25
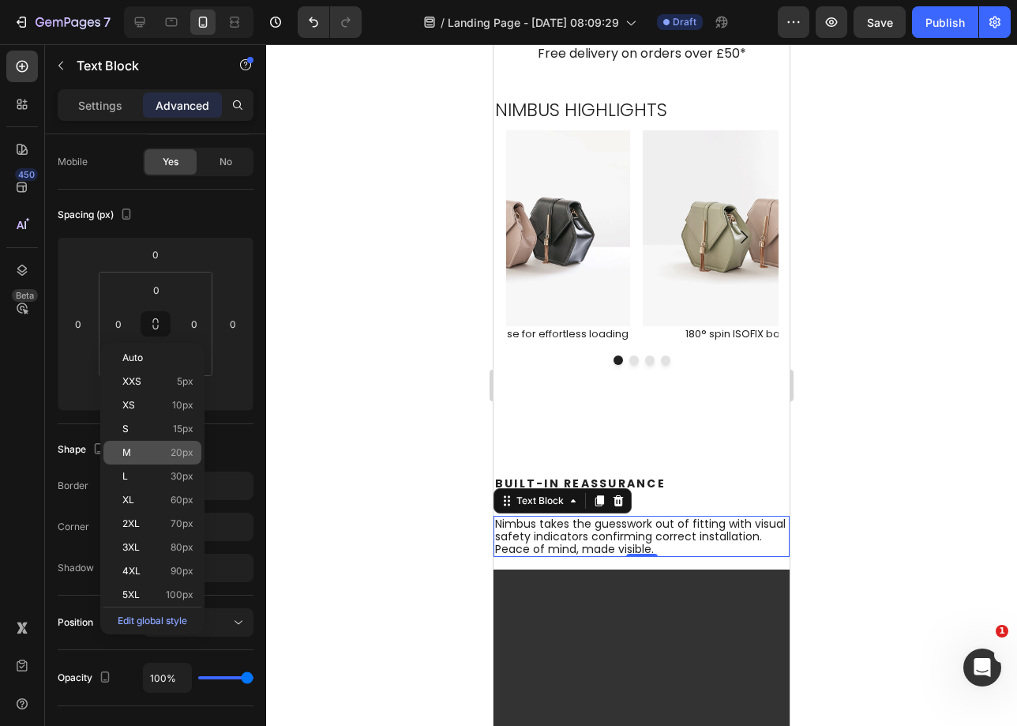
click at [132, 456] on p "M 20px" at bounding box center [157, 452] width 71 height 11
type input "20"
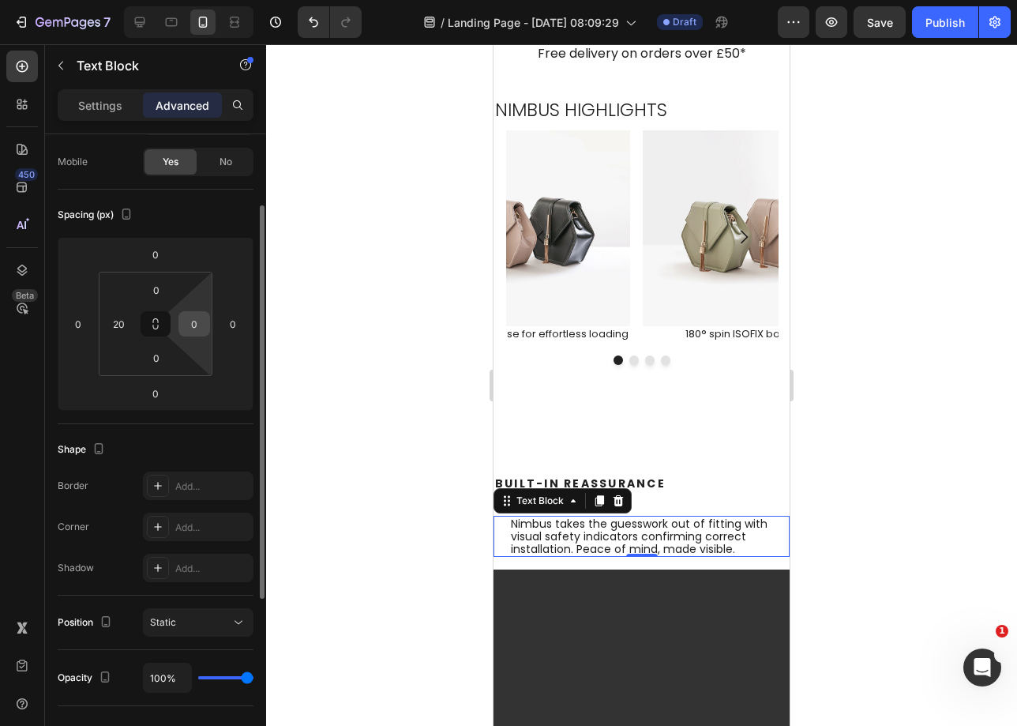
click at [206, 326] on div "0" at bounding box center [194, 323] width 32 height 25
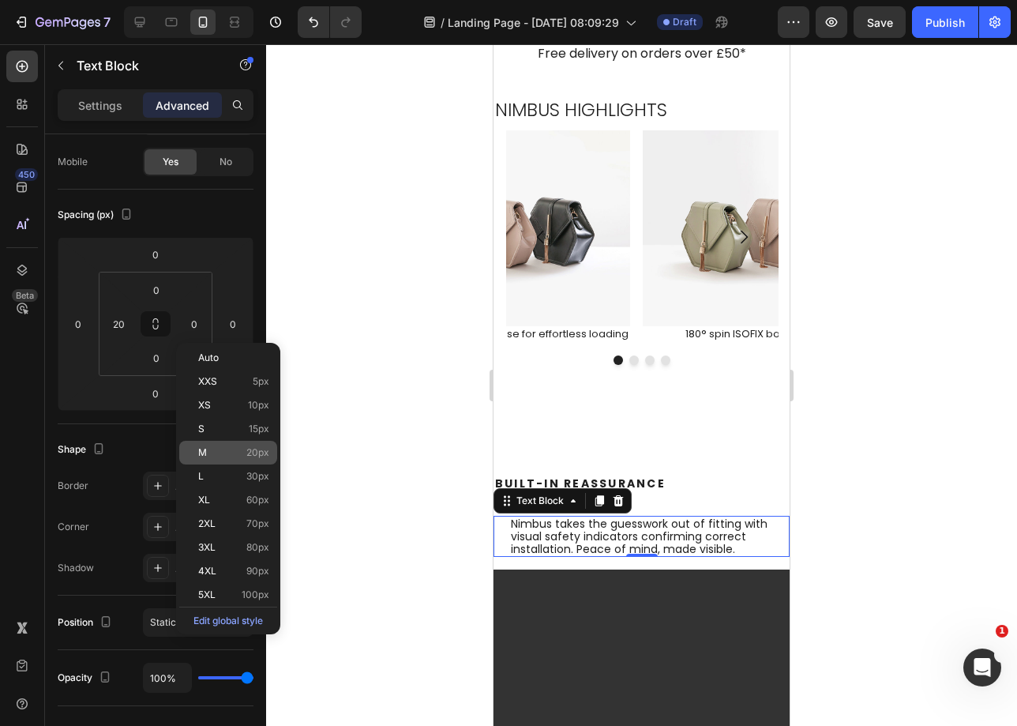
click at [241, 458] on div "M 20px" at bounding box center [228, 453] width 98 height 24
type input "20"
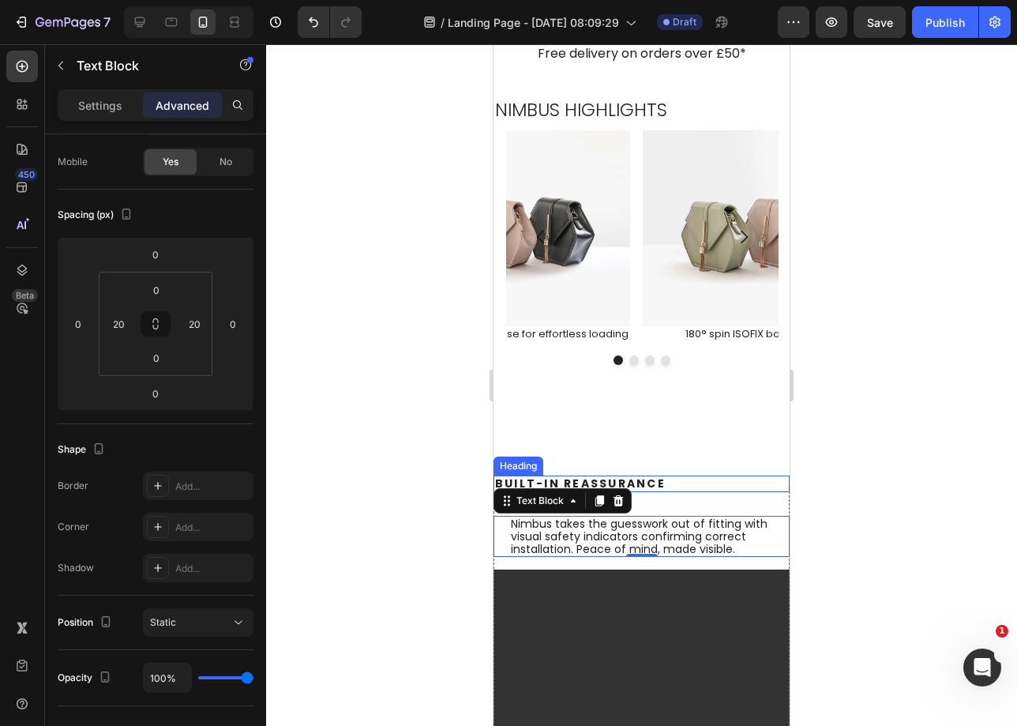
click at [672, 477] on p "Built-In Reassurance" at bounding box center [641, 483] width 293 height 13
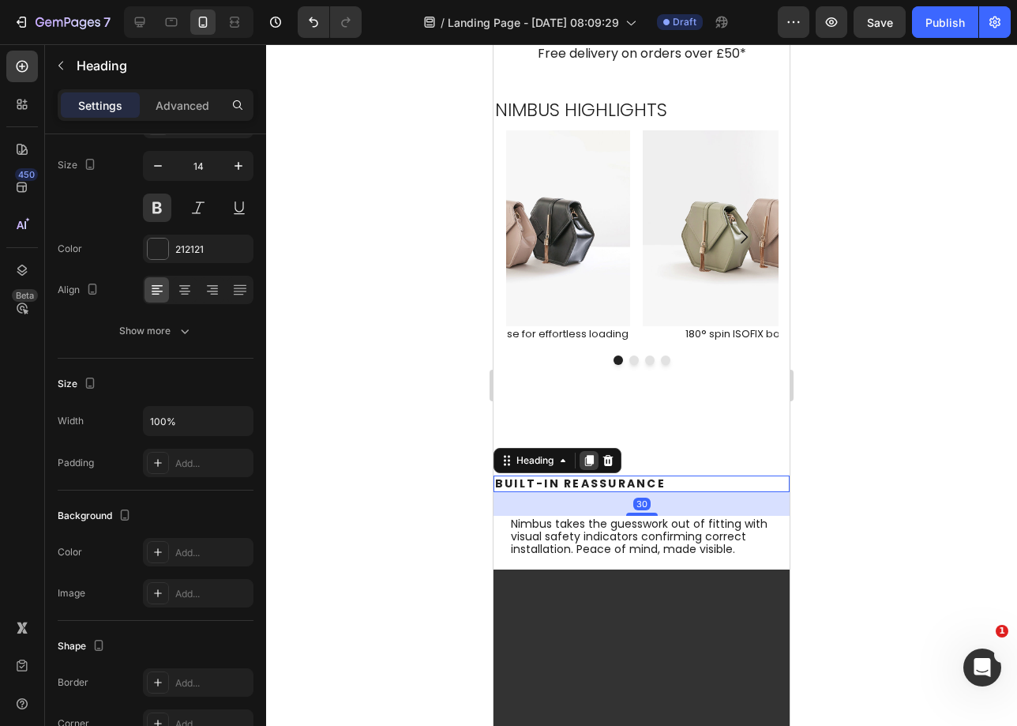
scroll to position [0, 0]
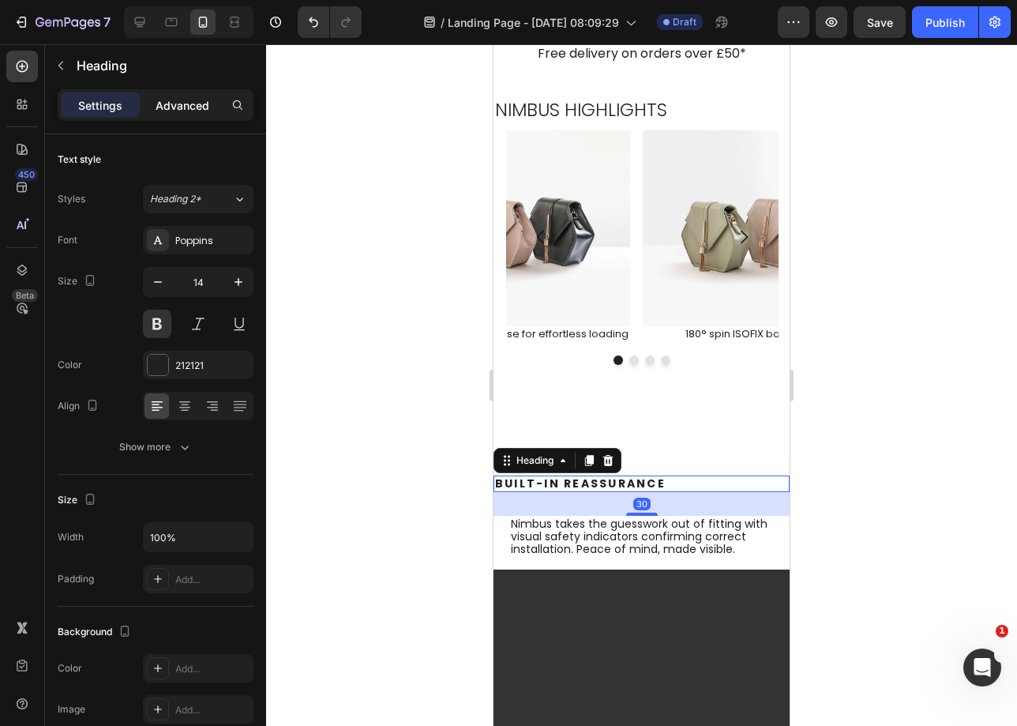
click at [190, 113] on p "Advanced" at bounding box center [183, 105] width 54 height 17
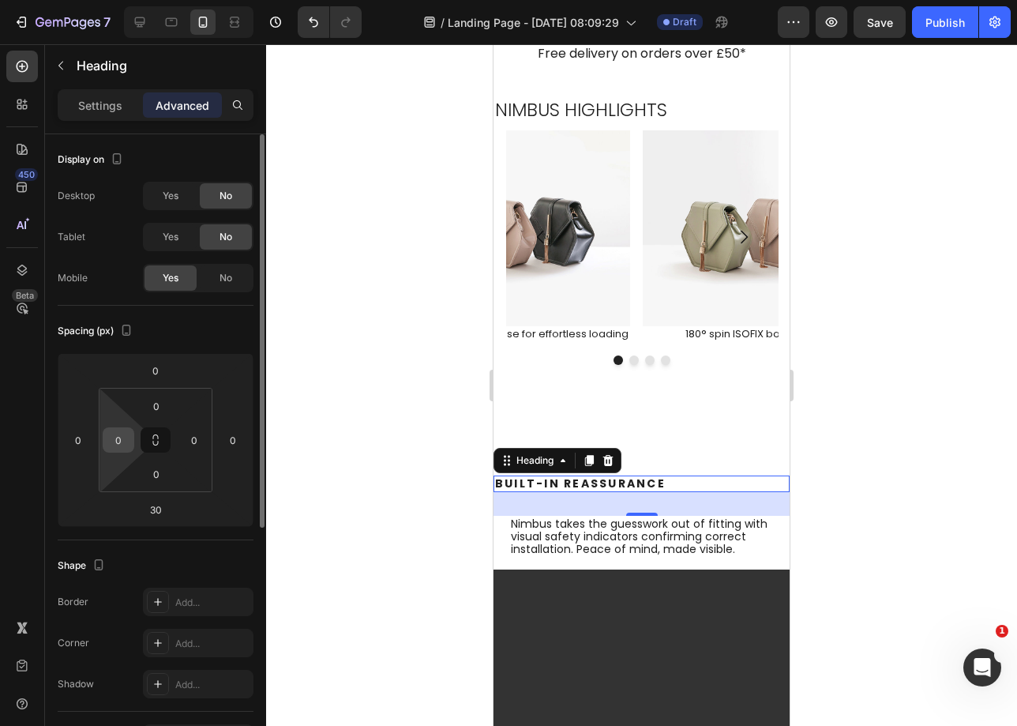
click at [115, 447] on input "0" at bounding box center [119, 440] width 24 height 24
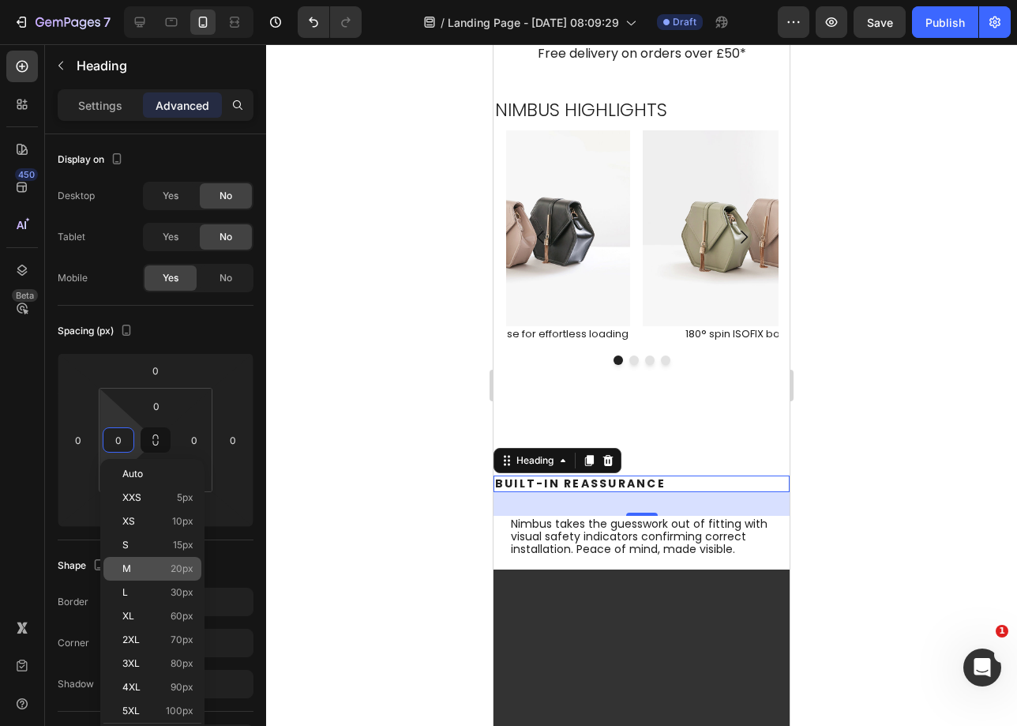
click at [160, 567] on p "M 20px" at bounding box center [157, 568] width 71 height 11
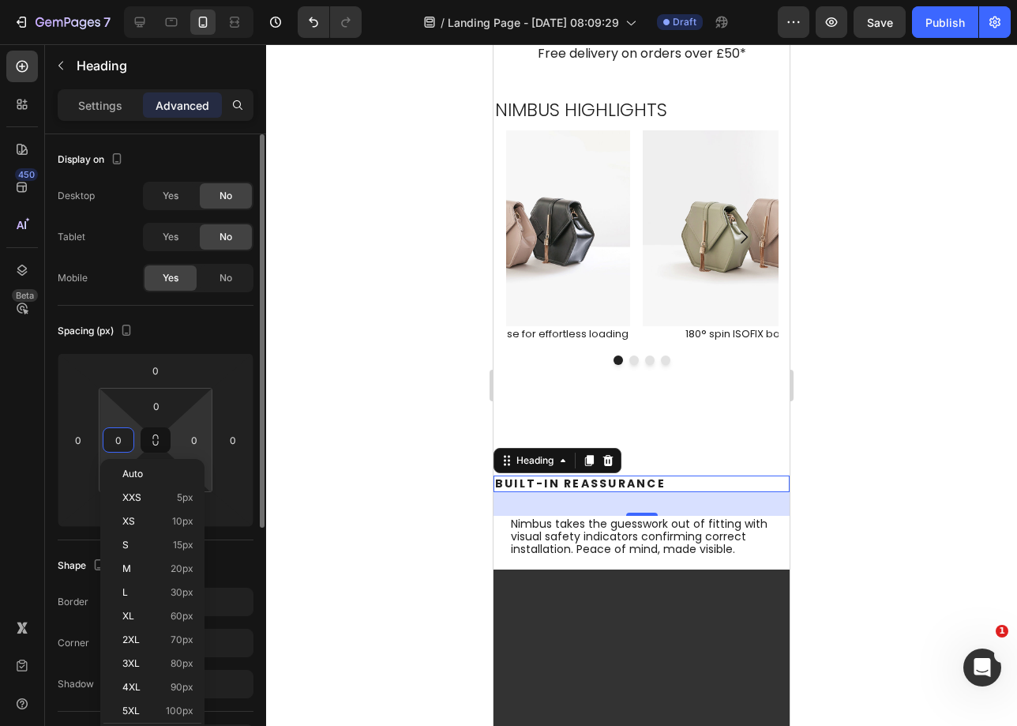
type input "20"
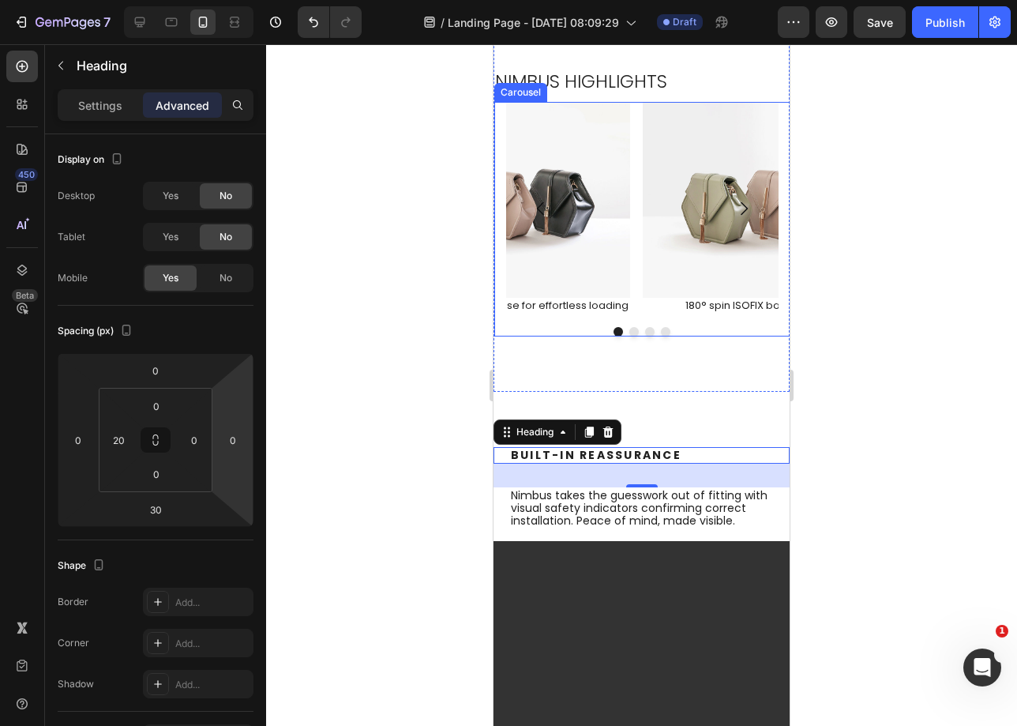
scroll to position [1048, 0]
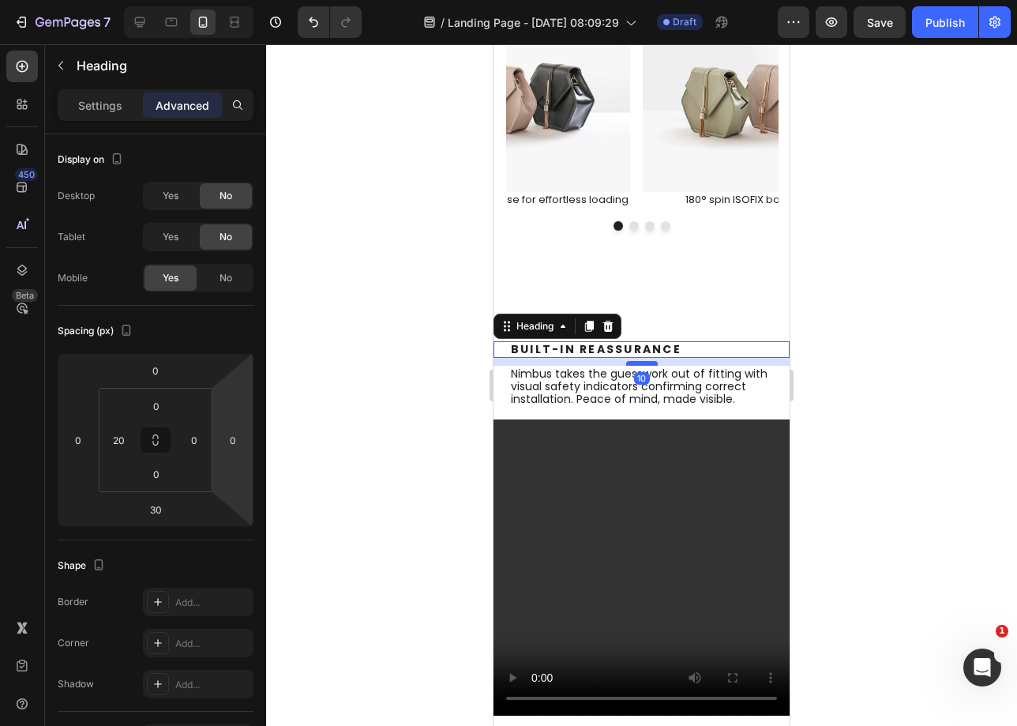
drag, startPoint x: 642, startPoint y: 379, endPoint x: 642, endPoint y: 363, distance: 15.8
click at [642, 363] on div at bounding box center [642, 363] width 32 height 5
type input "10"
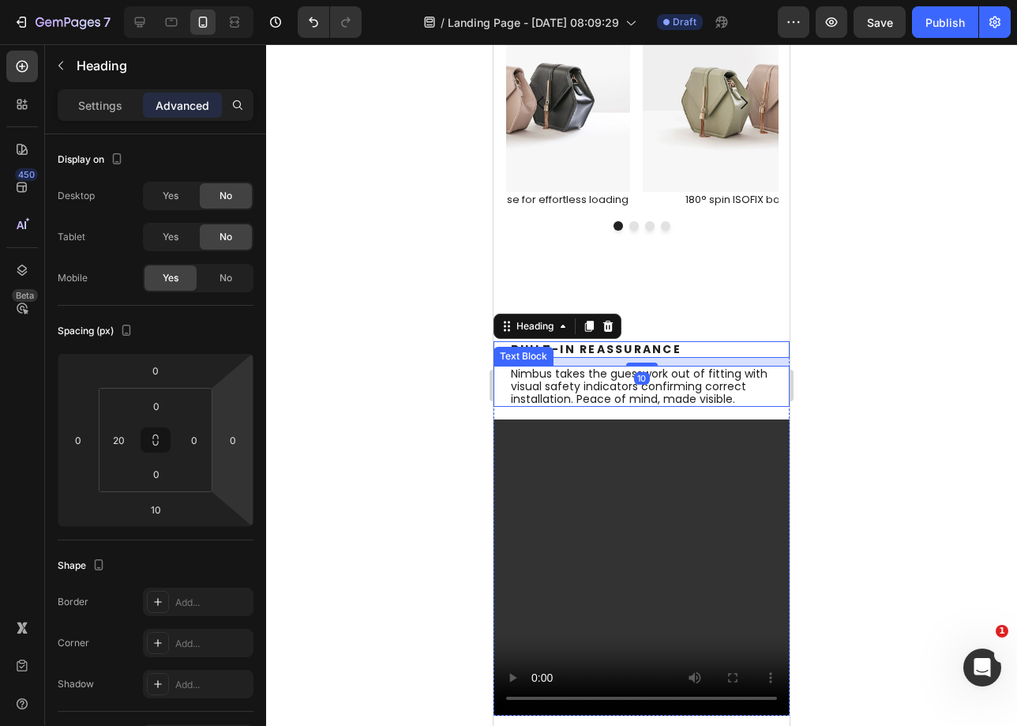
click at [645, 395] on p "Nimbus takes the guesswork out of fitting with visual safety indicators confirm…" at bounding box center [641, 386] width 261 height 39
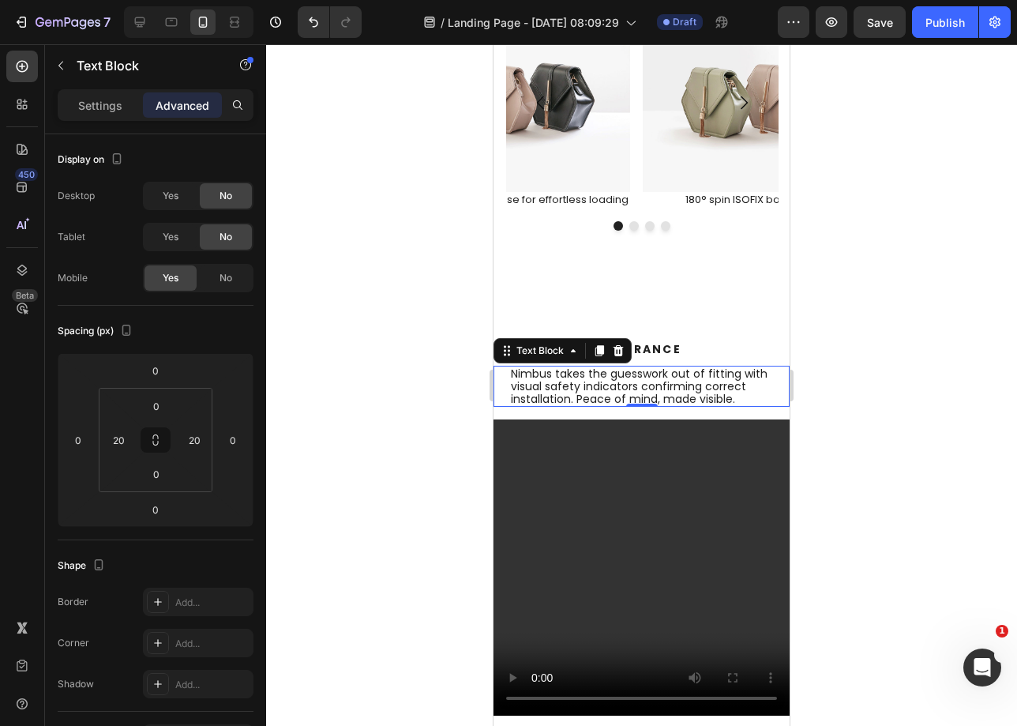
click at [637, 426] on div "0" at bounding box center [642, 419] width 16 height 13
click at [640, 426] on div "0" at bounding box center [642, 419] width 16 height 13
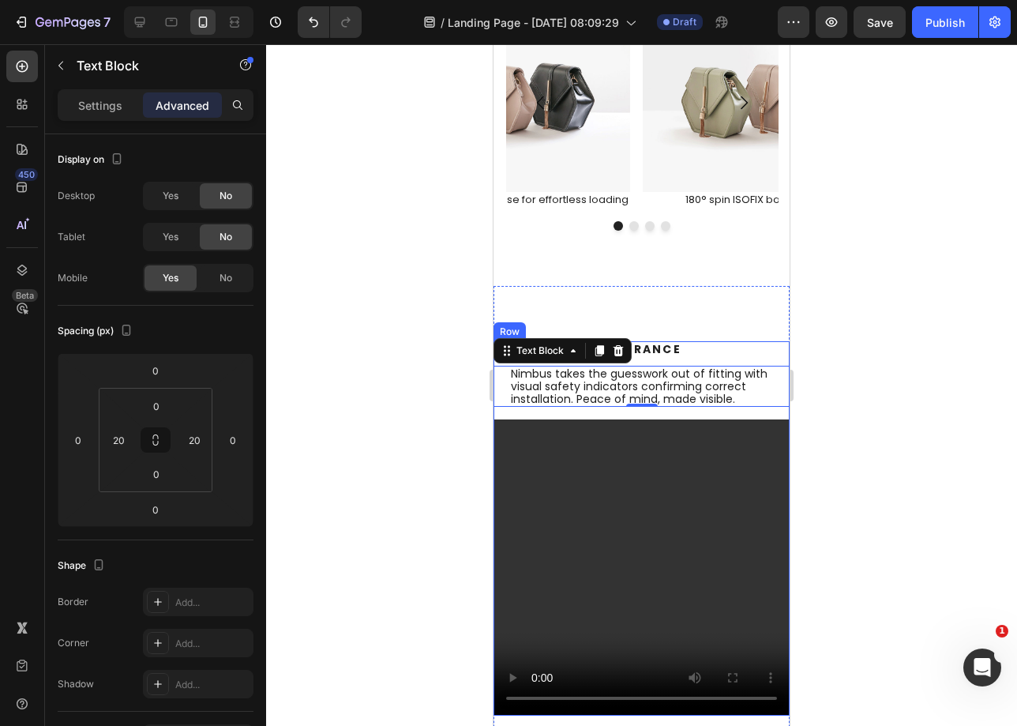
click at [738, 406] on p "Nimbus takes the guesswork out of fitting with visual safety indicators confirm…" at bounding box center [641, 386] width 261 height 39
click at [667, 423] on div "Built-In Reassurance Heading Built-In Reassurance Heading Nimbus takes the gues…" at bounding box center [642, 528] width 296 height 375
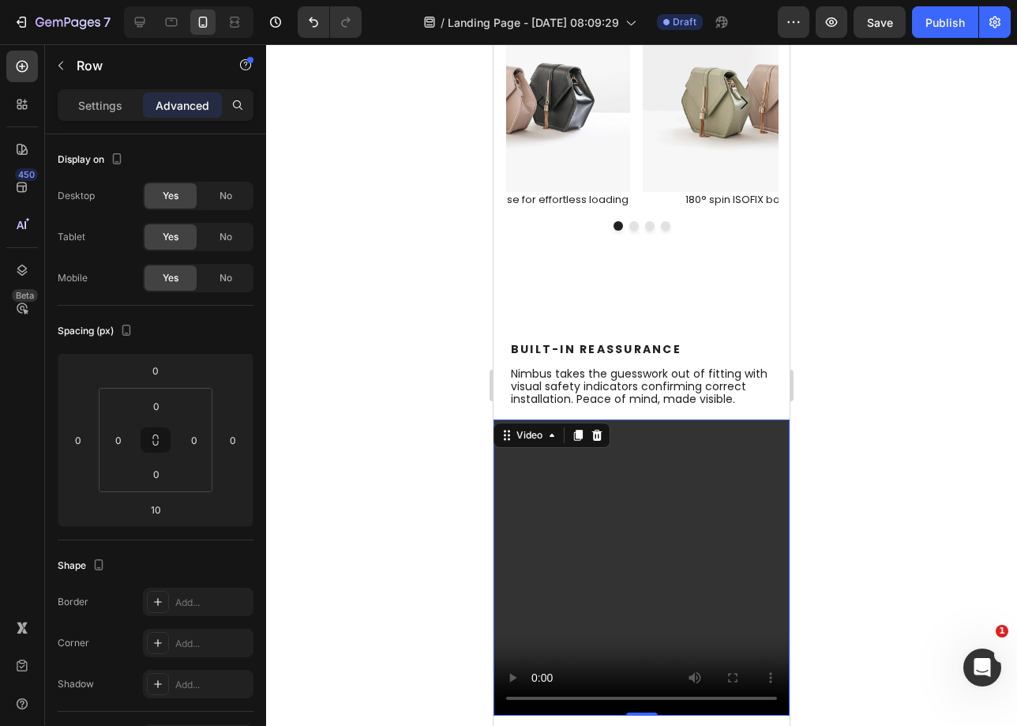
click at [693, 486] on video at bounding box center [642, 567] width 296 height 296
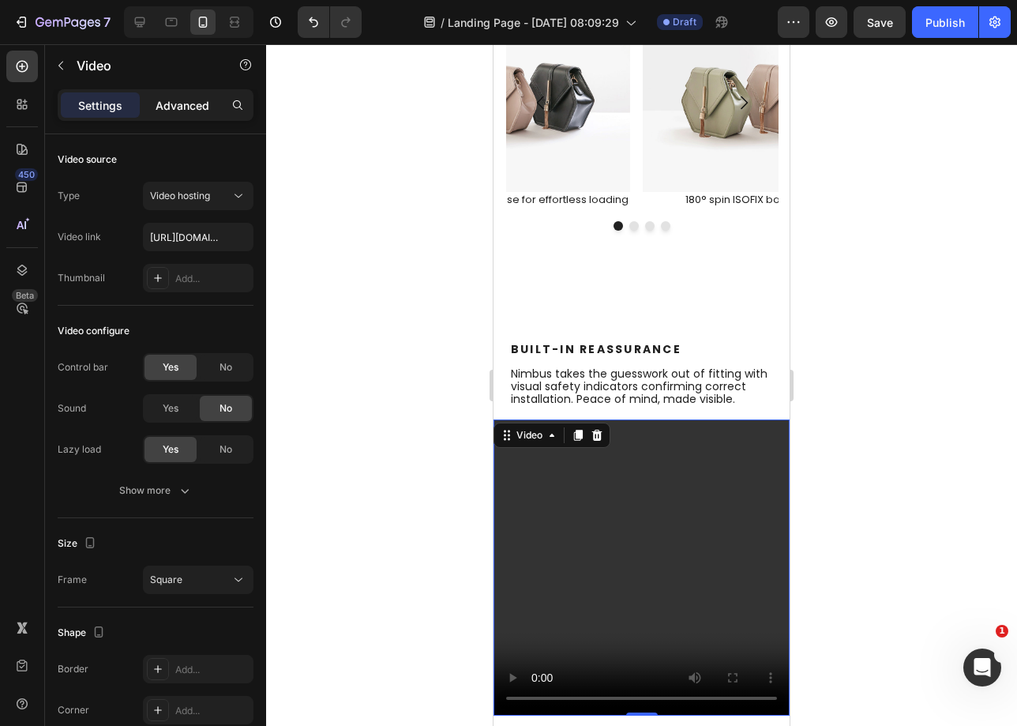
click at [169, 99] on p "Advanced" at bounding box center [183, 105] width 54 height 17
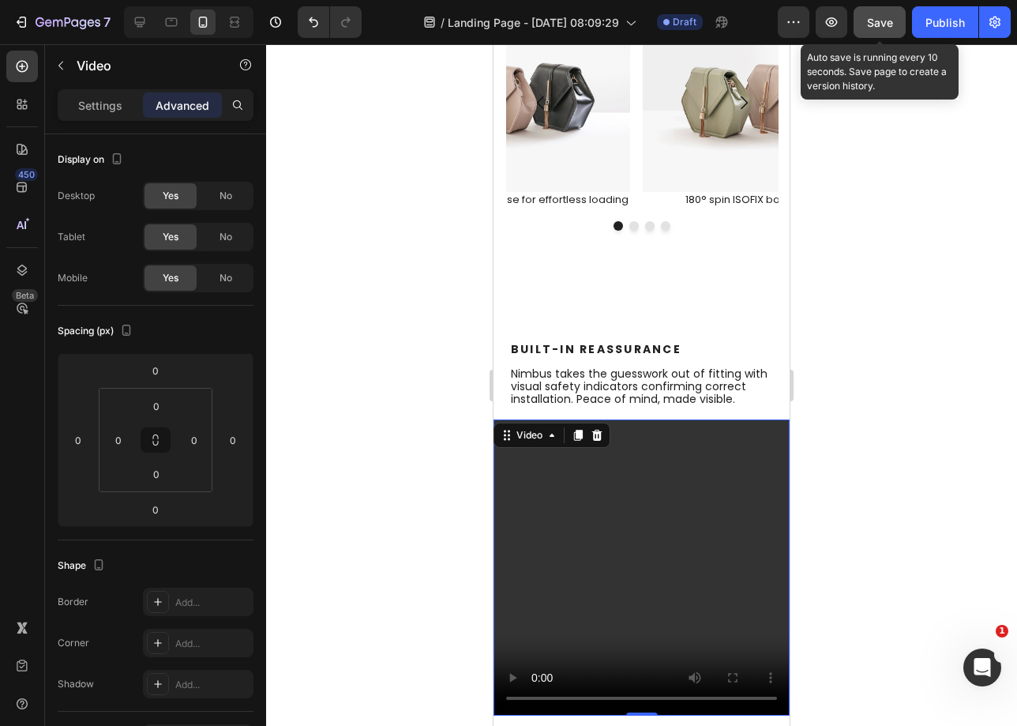
click at [877, 29] on div "Save" at bounding box center [880, 22] width 26 height 17
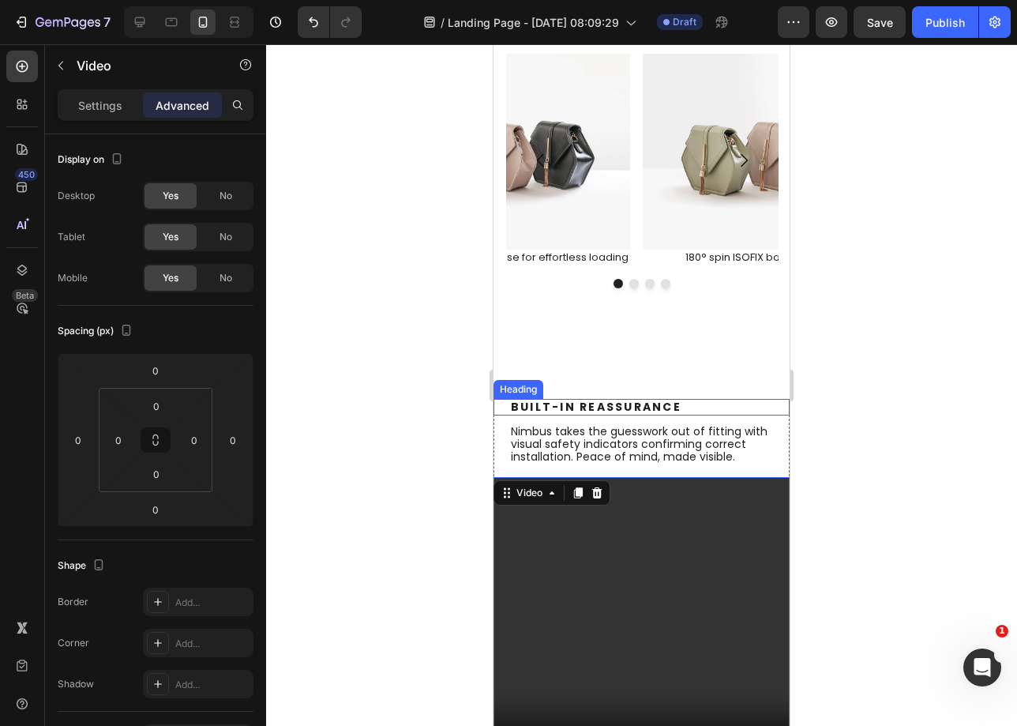
scroll to position [914, 0]
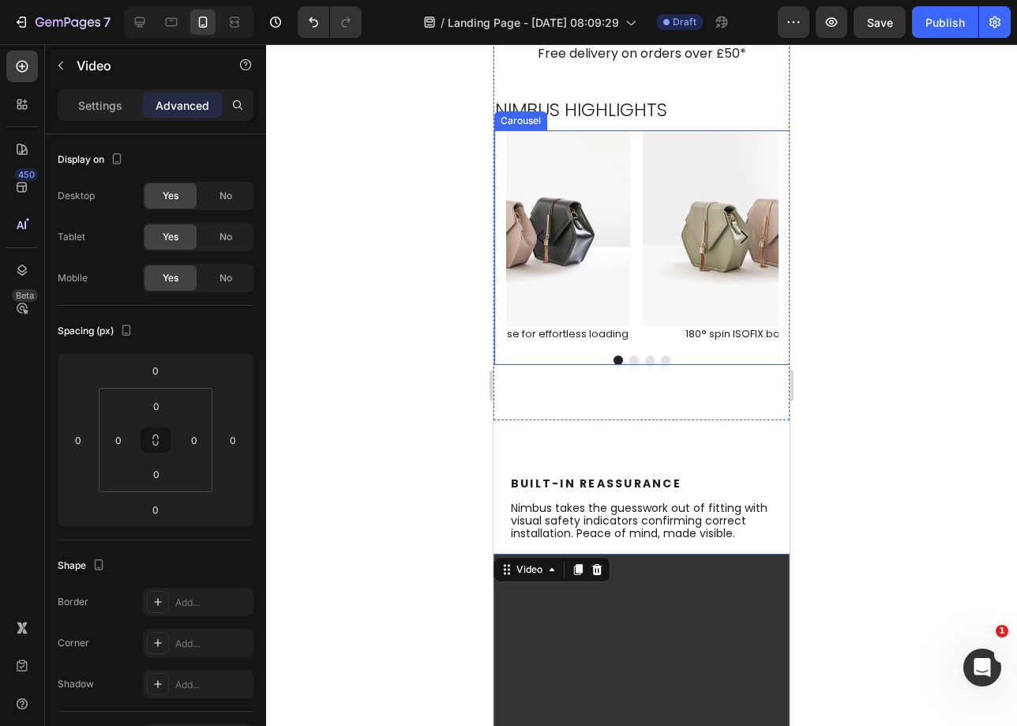
click at [637, 236] on div "Image 180° spin ISOFIX base for effortless loading Text Block Drop element here…" at bounding box center [642, 236] width 272 height 212
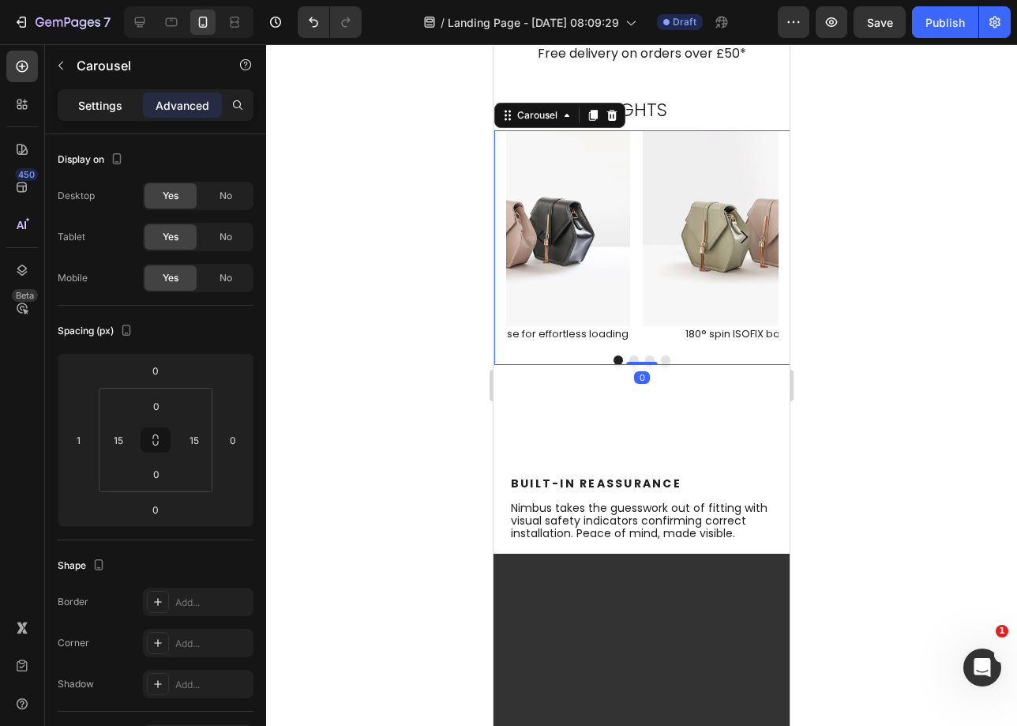
click at [87, 101] on p "Settings" at bounding box center [100, 105] width 44 height 17
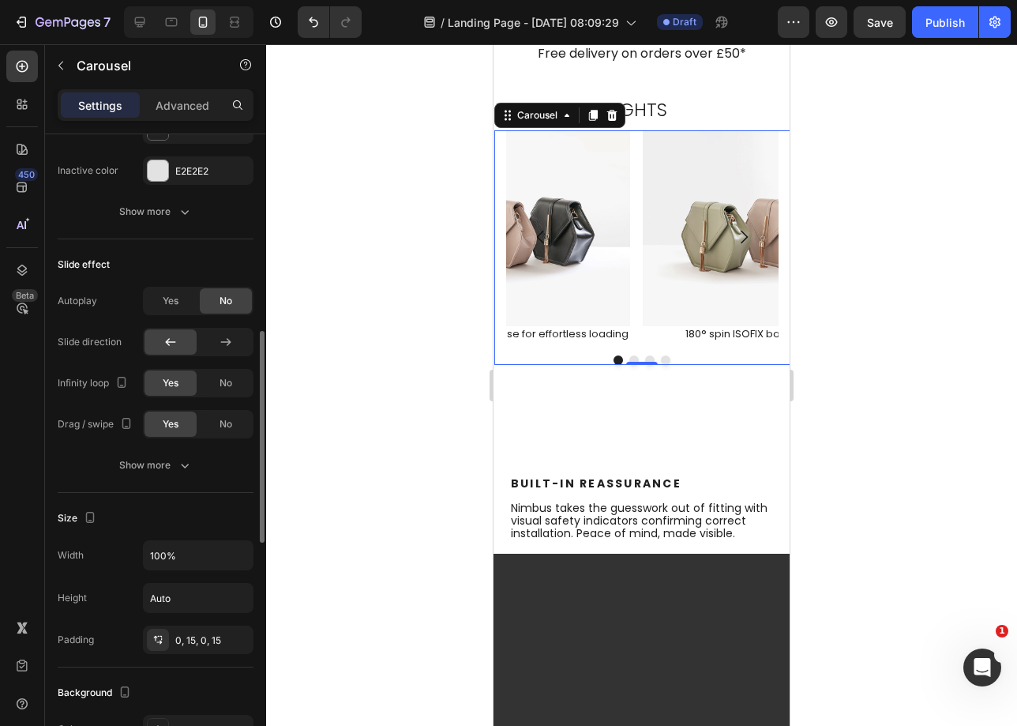
scroll to position [1020, 0]
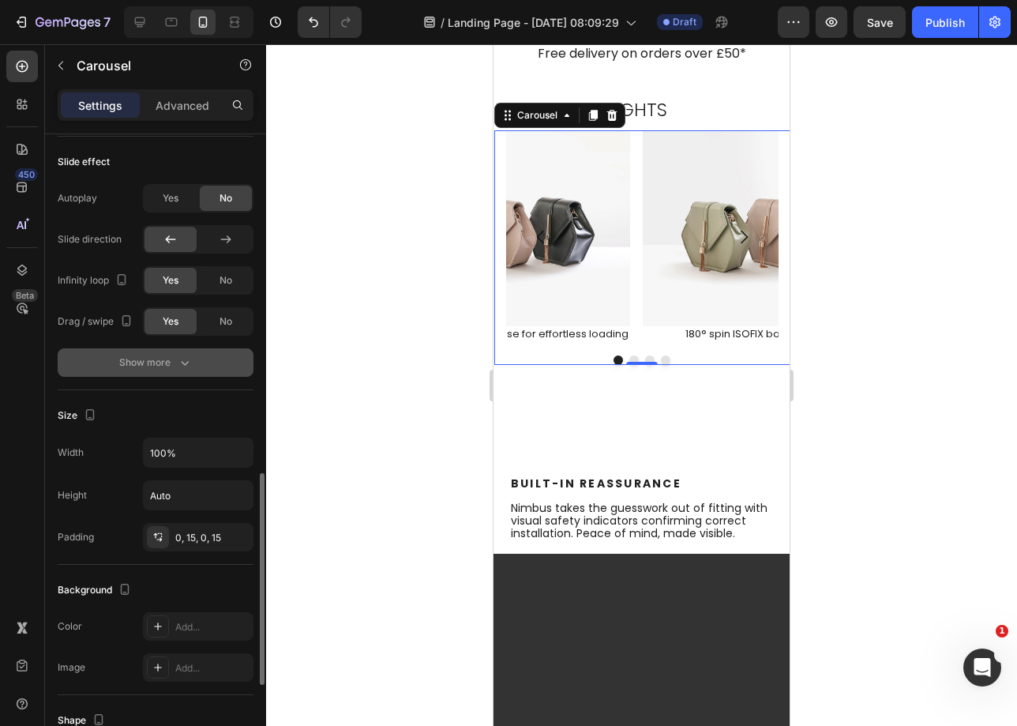
click at [178, 366] on icon "button" at bounding box center [185, 363] width 16 height 16
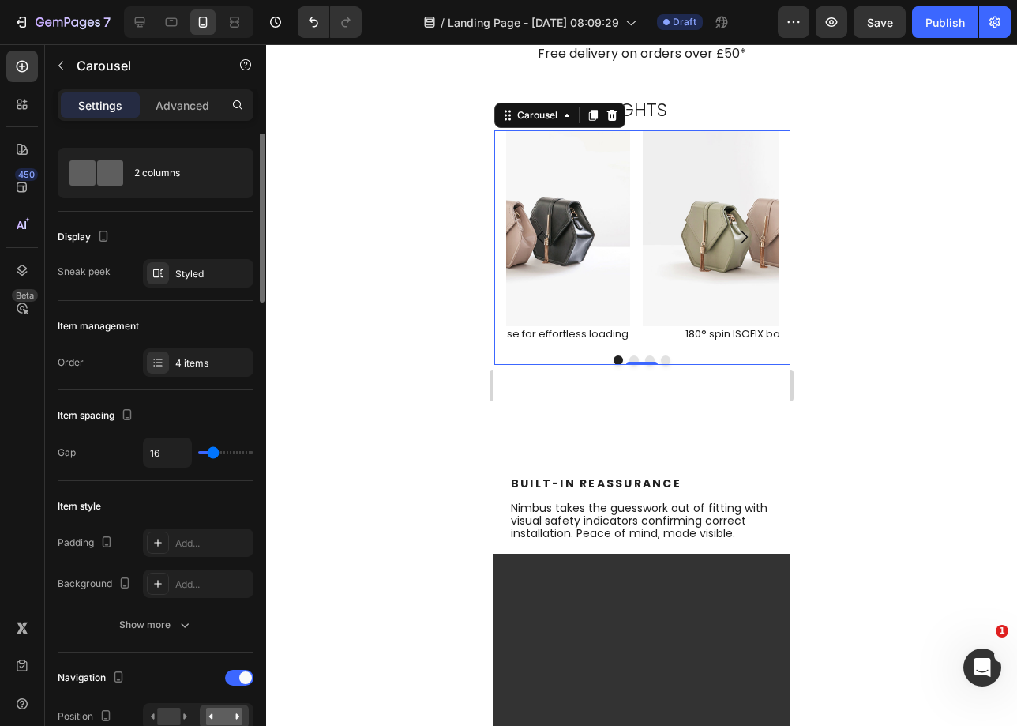
scroll to position [0, 0]
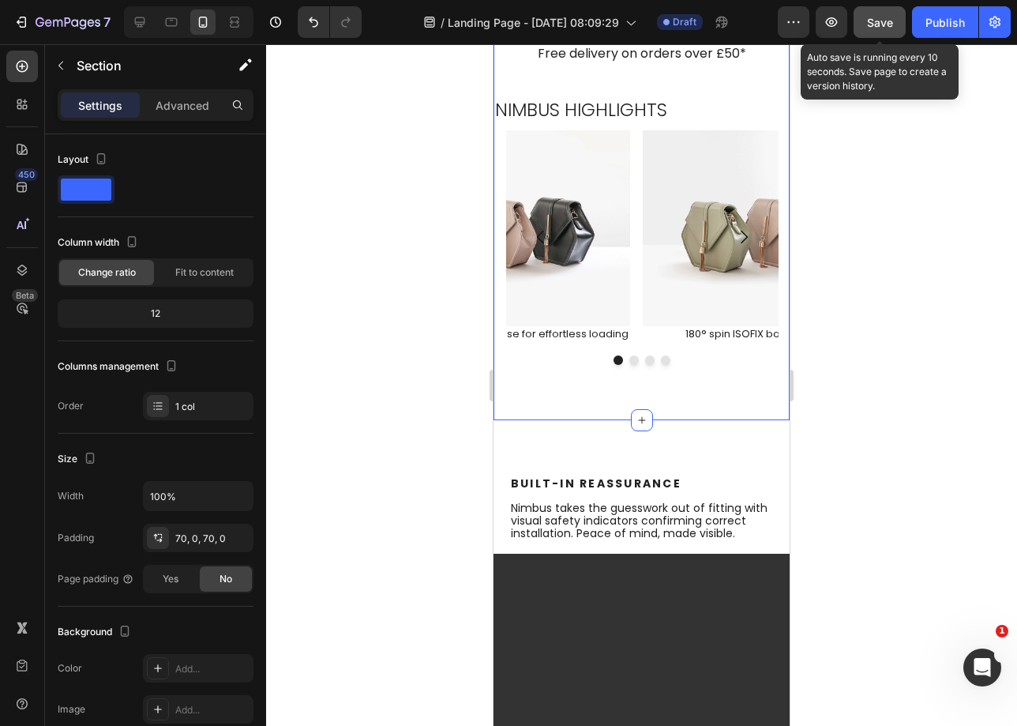
click at [889, 28] on div "Save" at bounding box center [880, 22] width 26 height 17
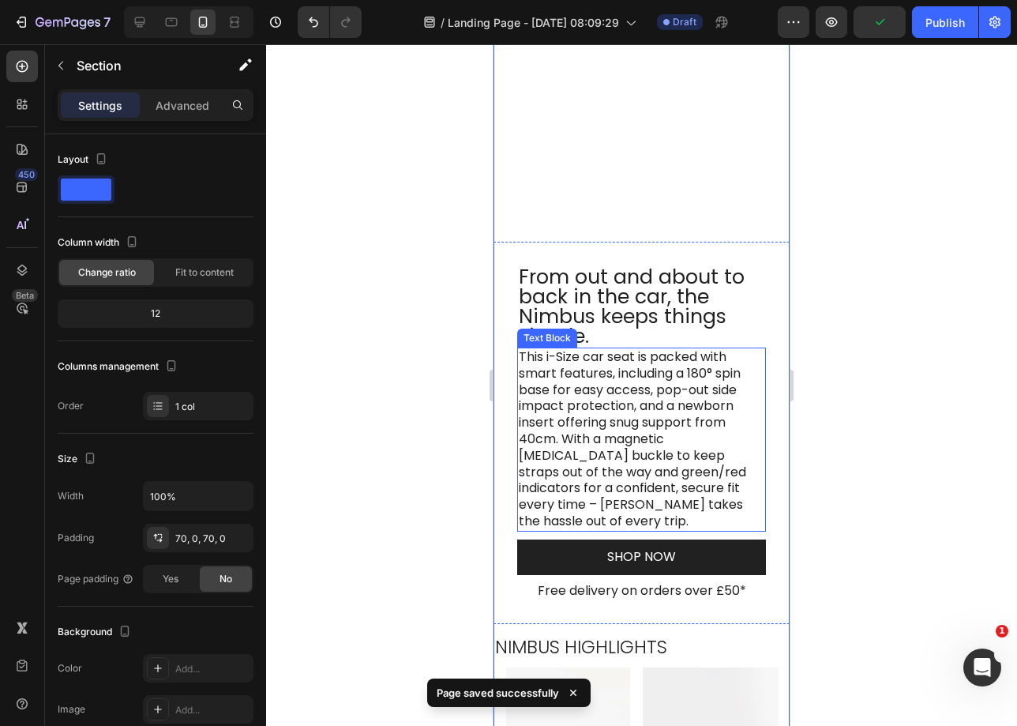
scroll to position [376, 0]
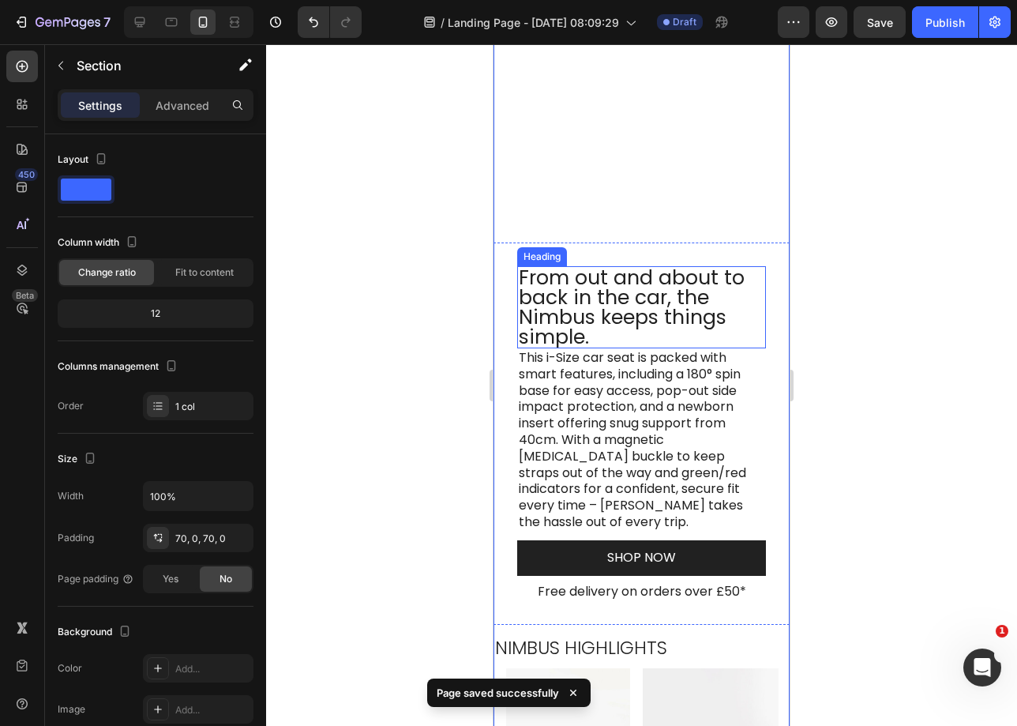
click at [634, 314] on h2 "From out and about to back in the car, the Nimbus keeps things simple." at bounding box center [641, 307] width 249 height 82
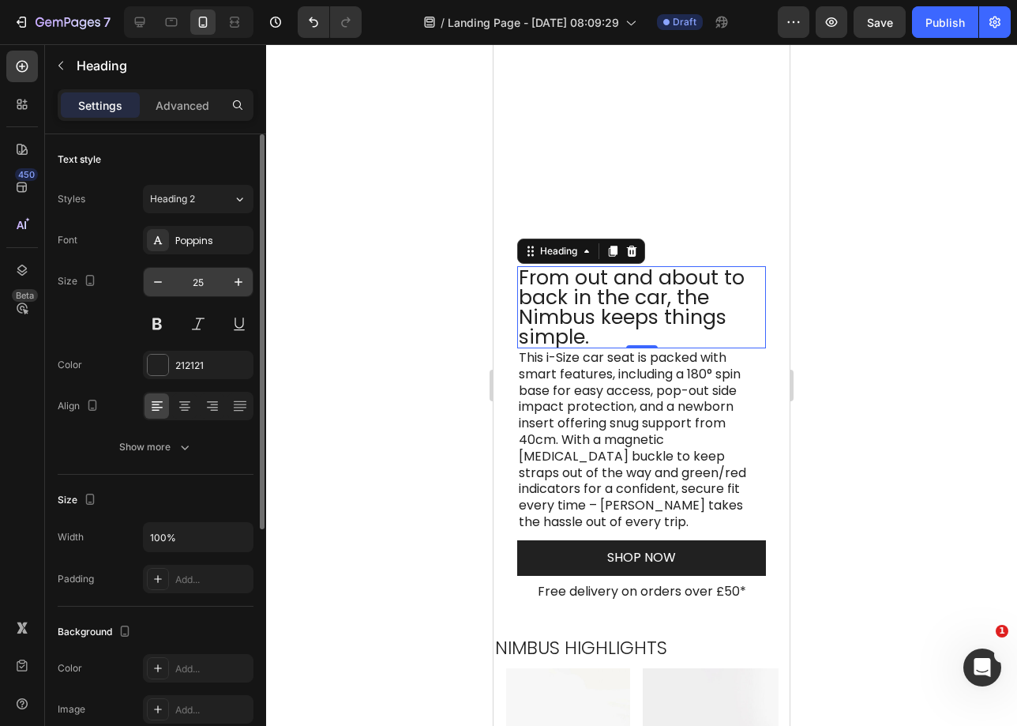
click at [216, 276] on input "25" at bounding box center [198, 282] width 52 height 28
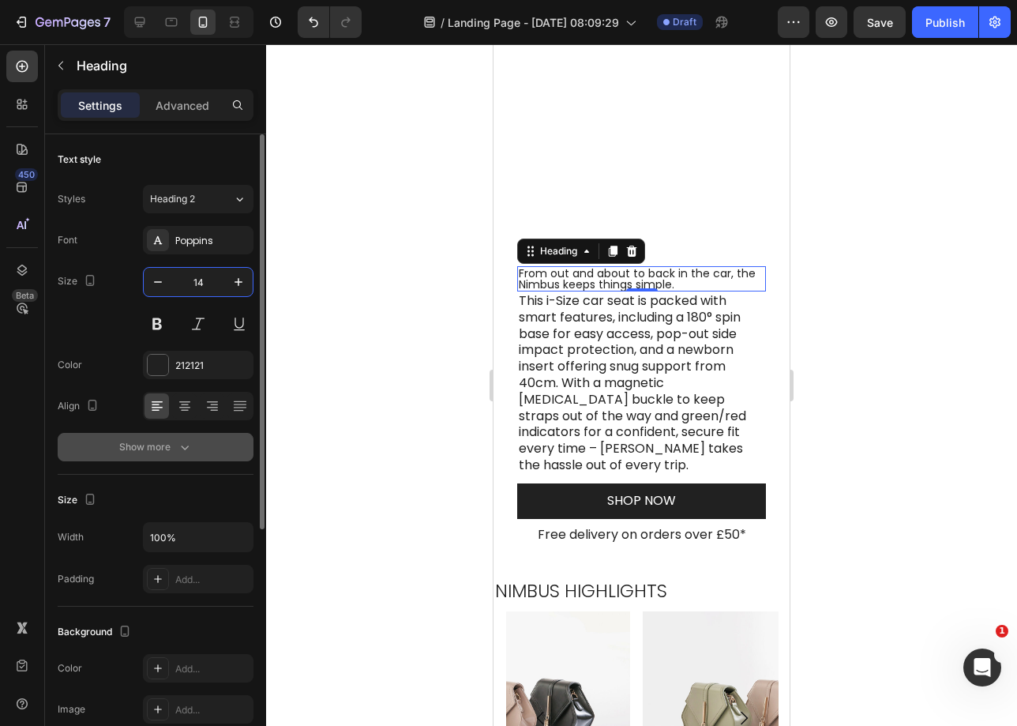
type input "14"
click at [183, 436] on button "Show more" at bounding box center [156, 447] width 196 height 28
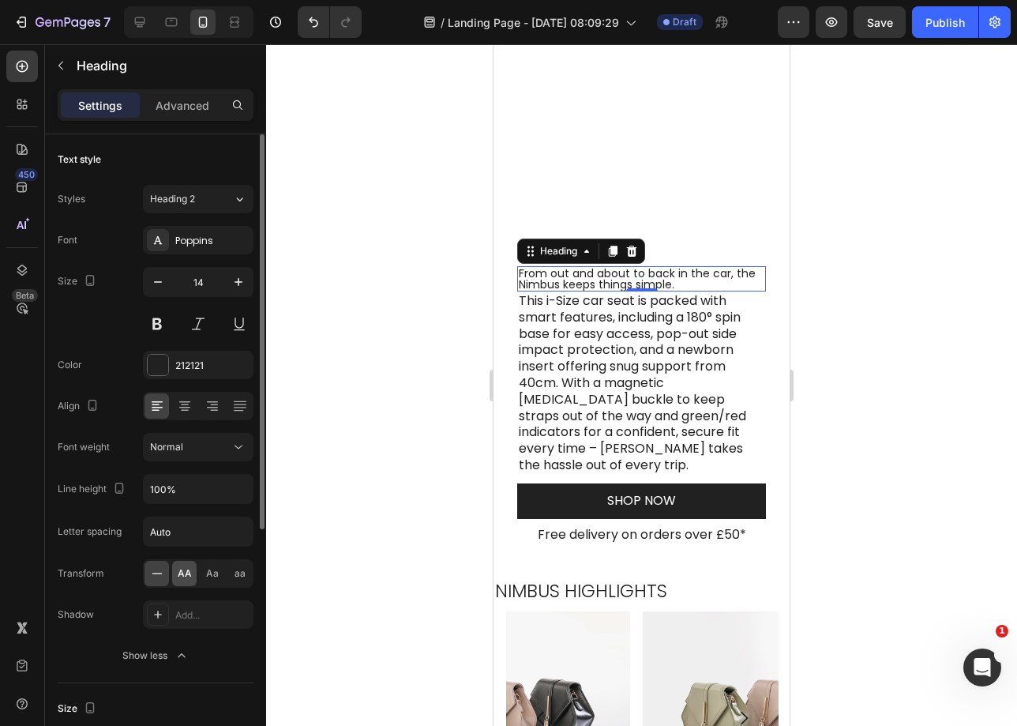
click at [180, 566] on span "AA" at bounding box center [185, 573] width 14 height 14
click at [193, 528] on input "Auto" at bounding box center [198, 531] width 109 height 28
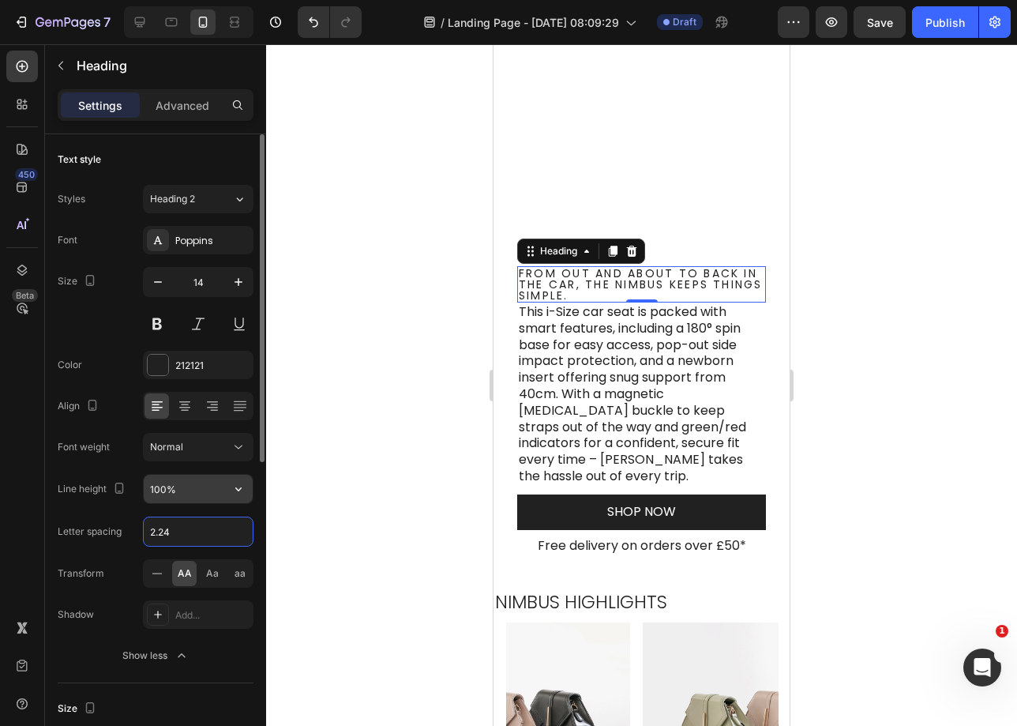
type input "2.24"
click at [198, 492] on input "100%" at bounding box center [198, 489] width 109 height 28
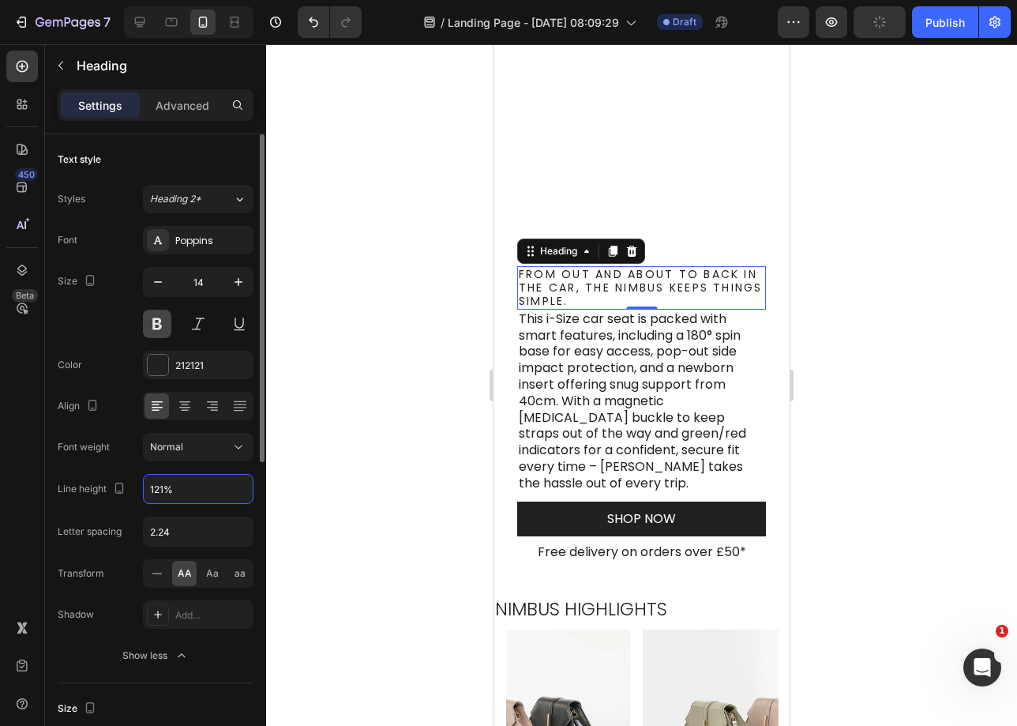
type input "121%"
click at [147, 332] on button at bounding box center [157, 324] width 28 height 28
click at [157, 334] on button at bounding box center [157, 324] width 28 height 28
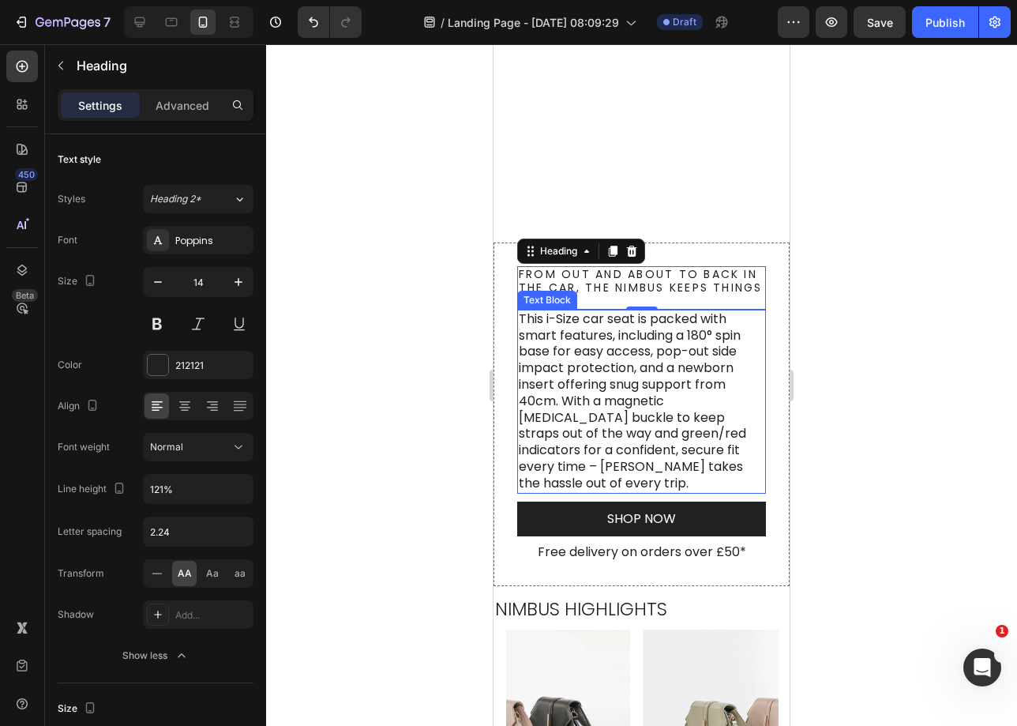
click at [595, 379] on p "This i-Size car seat is packed with smart features, including a 180° spin base …" at bounding box center [642, 401] width 246 height 181
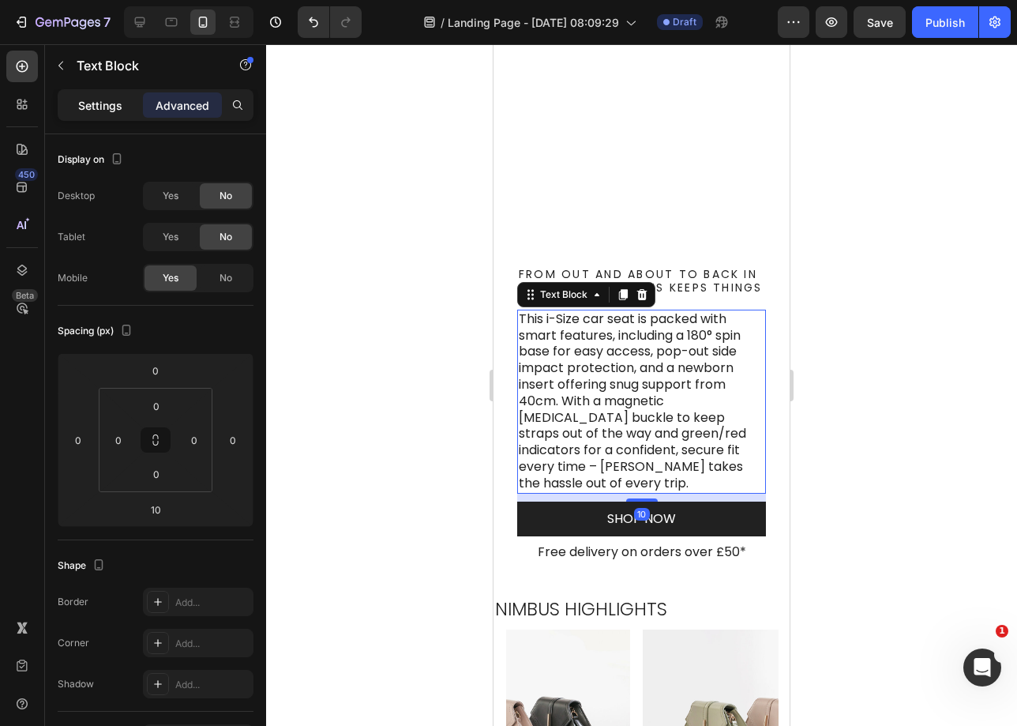
click at [117, 117] on div "Settings" at bounding box center [100, 104] width 79 height 25
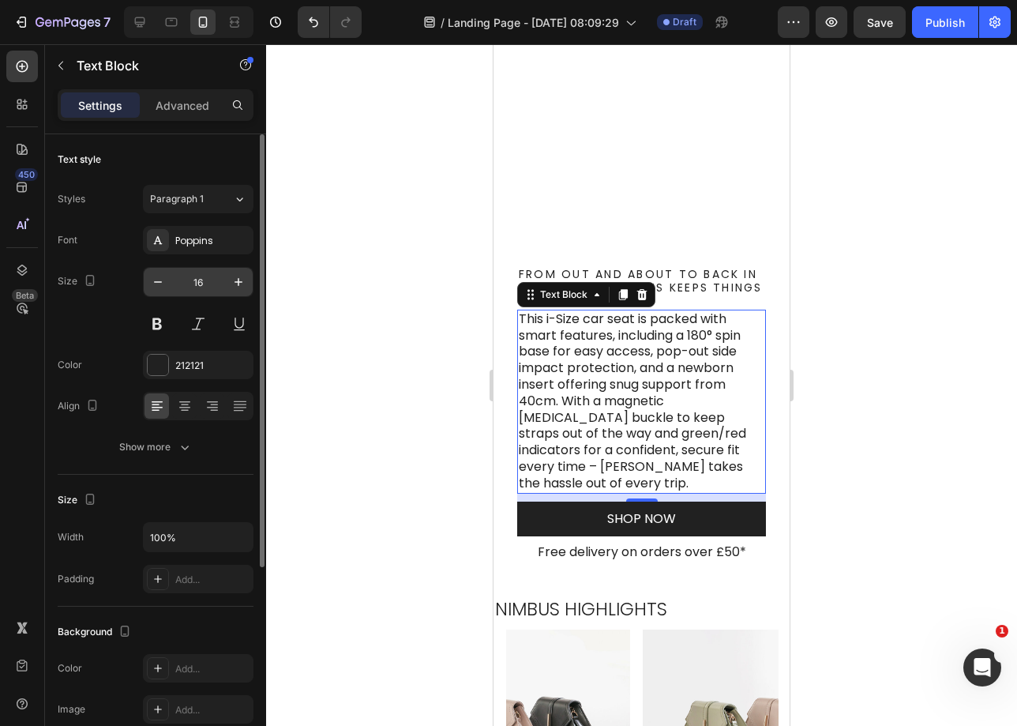
click at [182, 281] on input "16" at bounding box center [198, 282] width 52 height 28
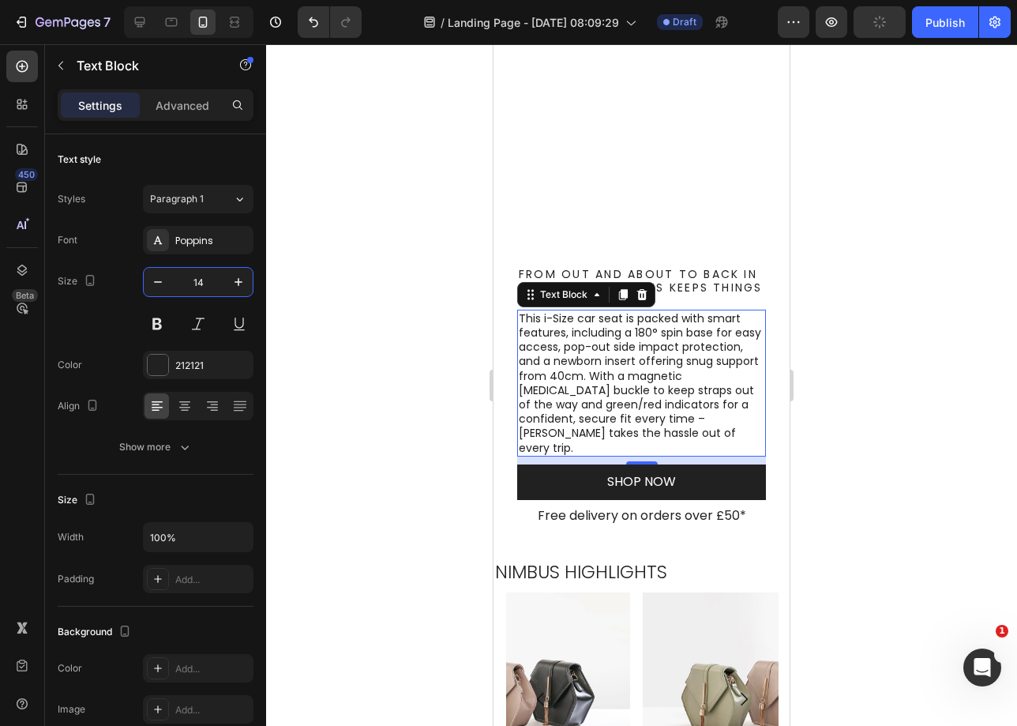
type input "14"
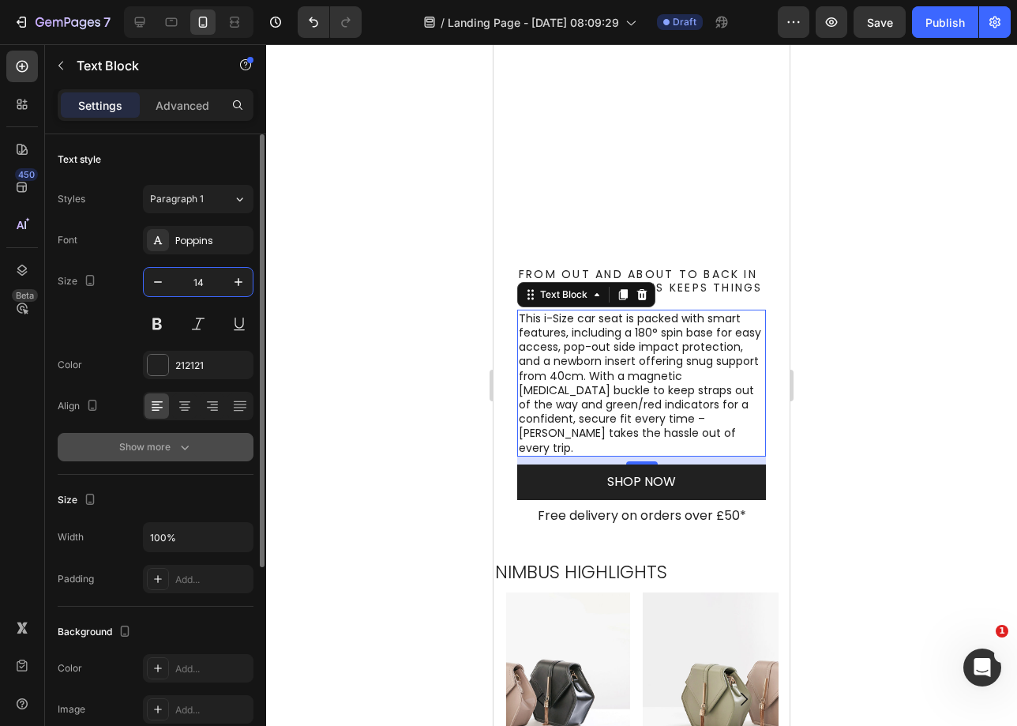
click at [168, 456] on button "Show more" at bounding box center [156, 447] width 196 height 28
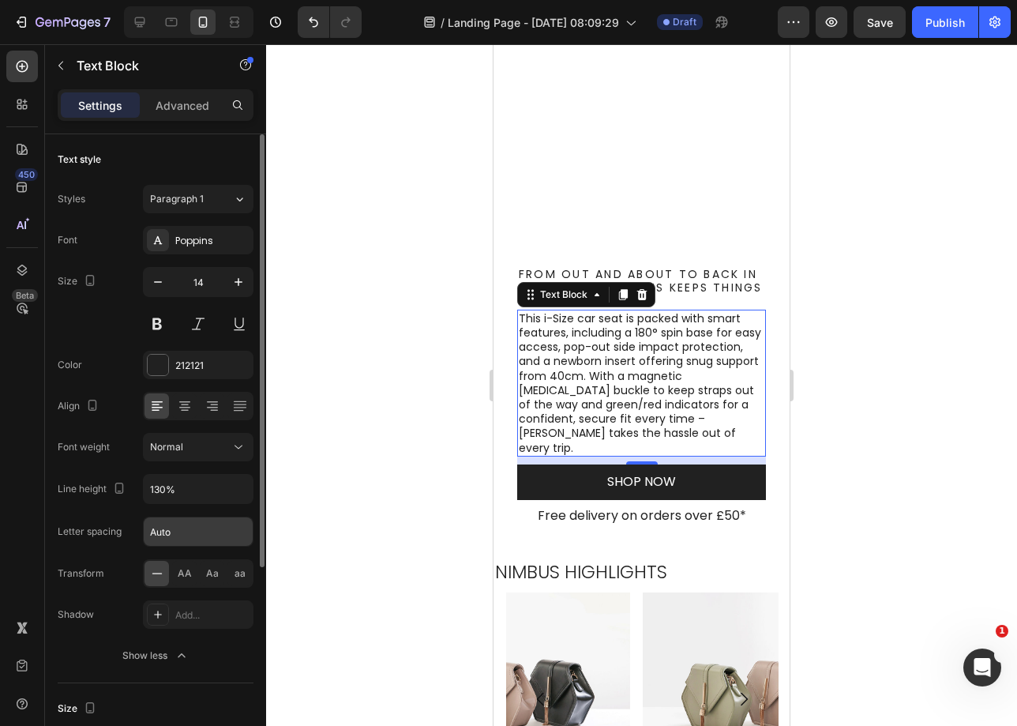
click at [208, 537] on input "Auto" at bounding box center [198, 531] width 109 height 28
click at [190, 539] on input "0.01" at bounding box center [198, 531] width 109 height 28
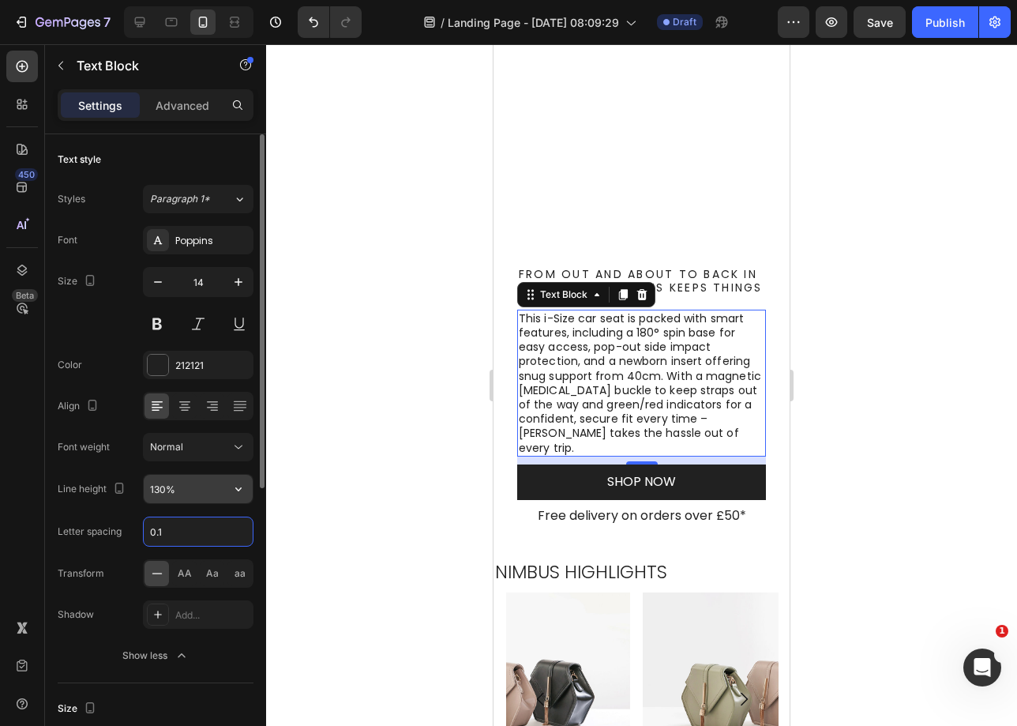
type input "0.1"
click at [168, 490] on input "130%" at bounding box center [198, 489] width 109 height 28
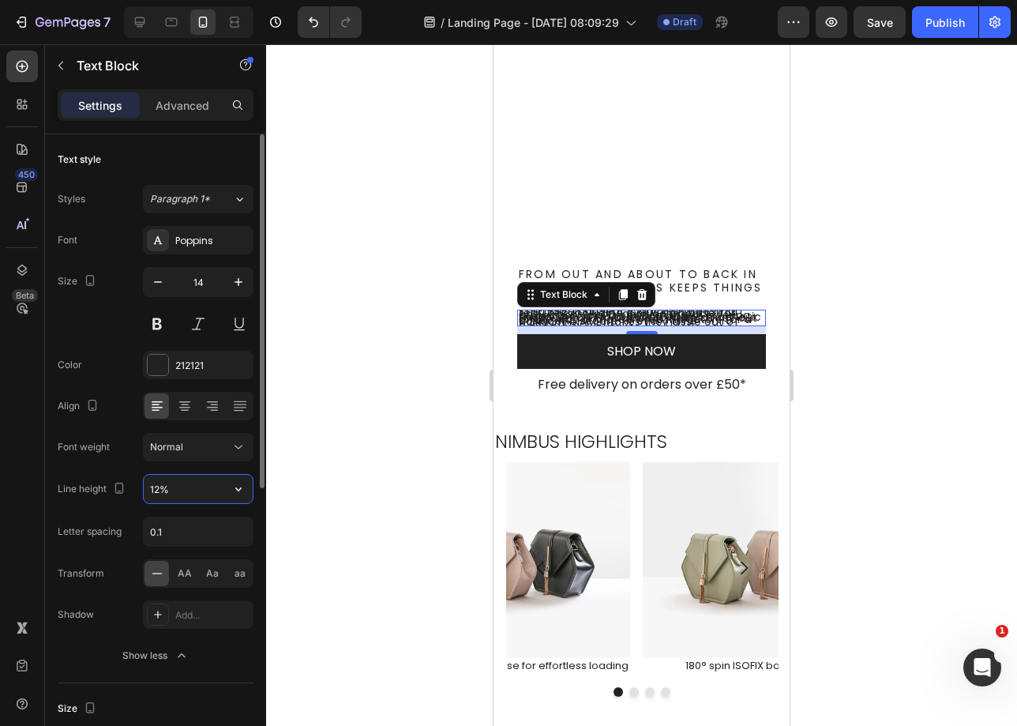
type input "128%"
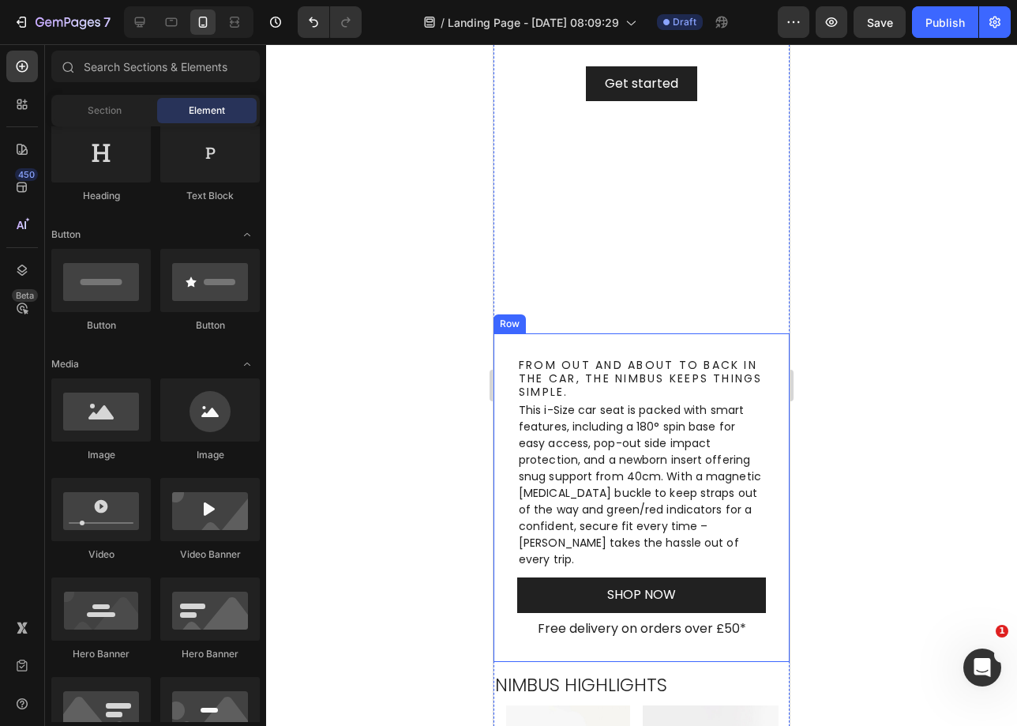
scroll to position [336, 0]
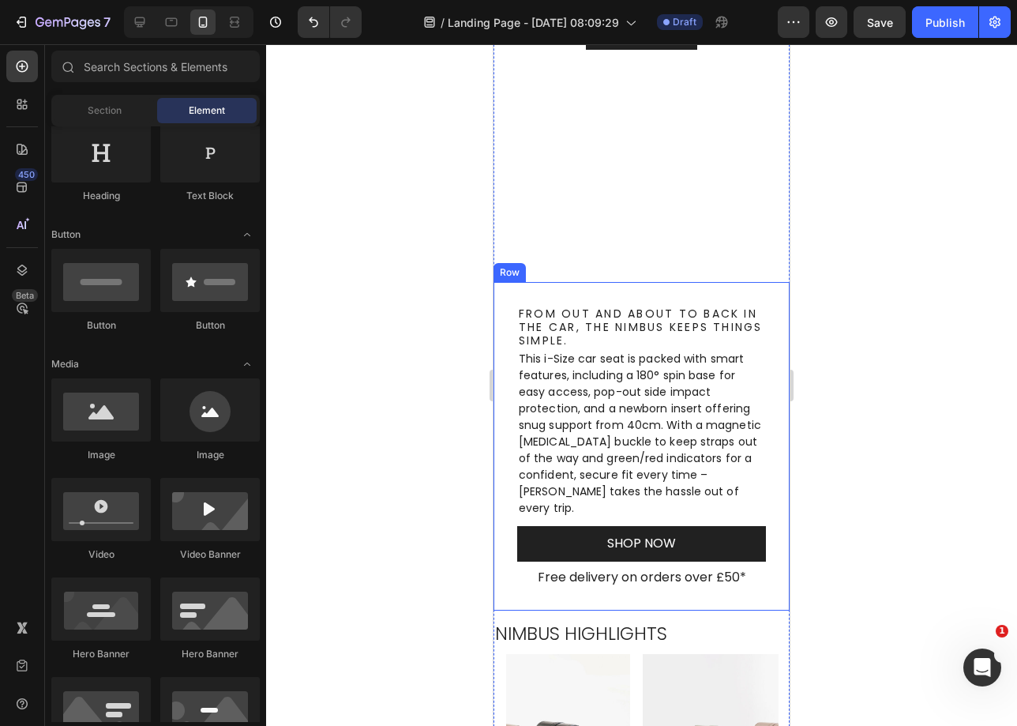
click at [498, 328] on div "From out and about to back in the car, the Nimbus keeps things simple. Heading …" at bounding box center [642, 446] width 296 height 329
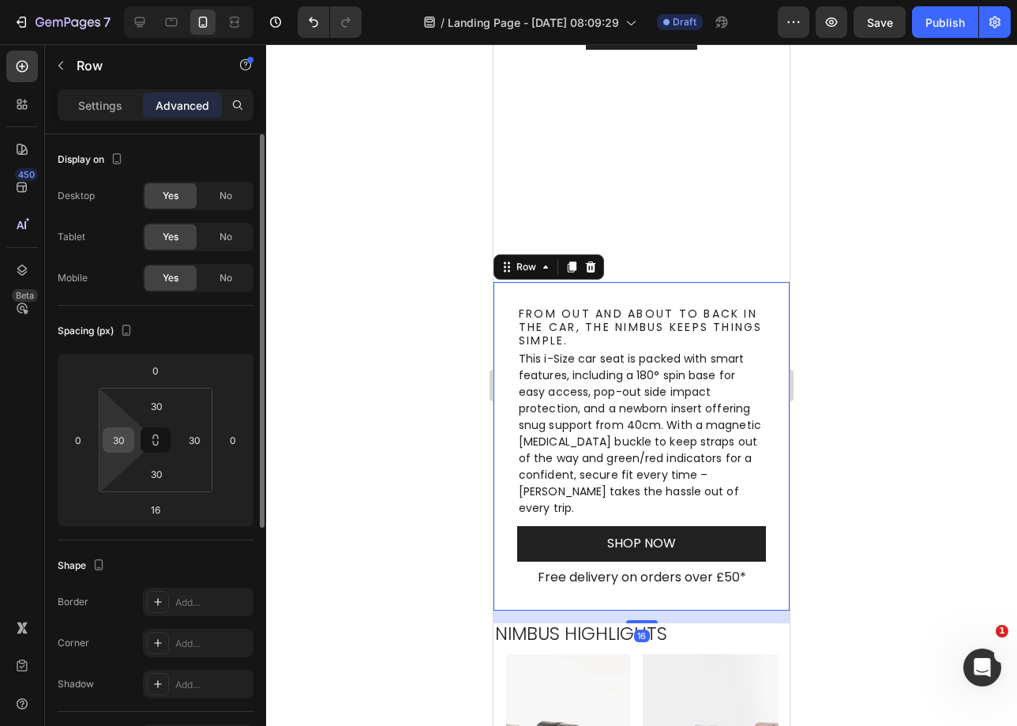
click at [115, 449] on input "30" at bounding box center [119, 440] width 24 height 24
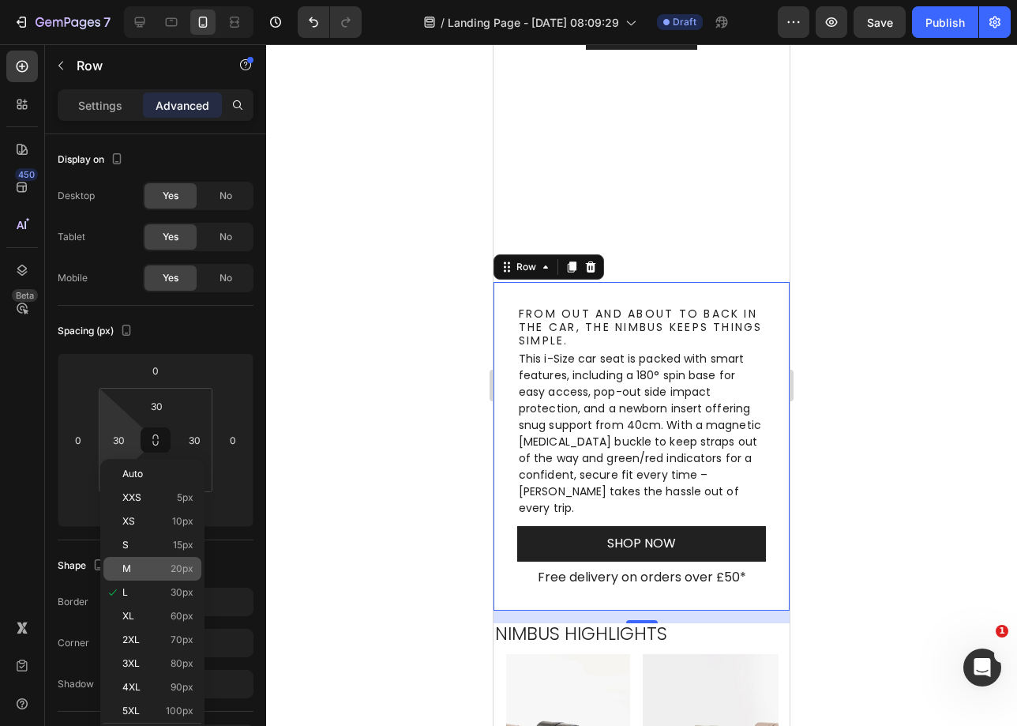
click at [148, 568] on p "M 20px" at bounding box center [157, 568] width 71 height 11
type input "20"
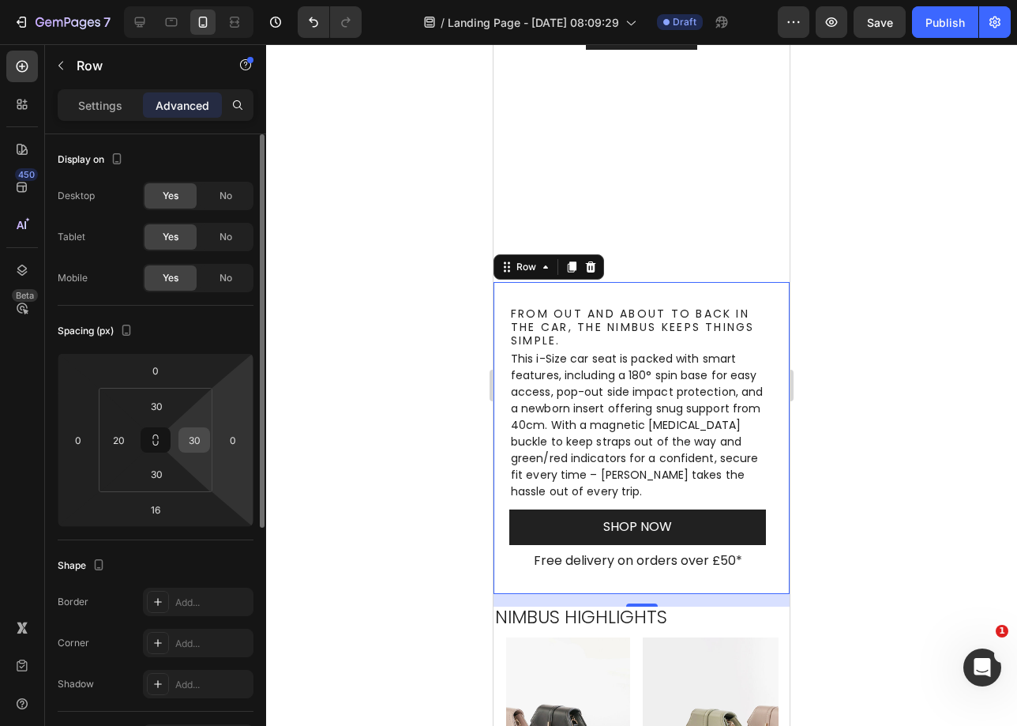
click at [193, 438] on input "30" at bounding box center [194, 440] width 24 height 24
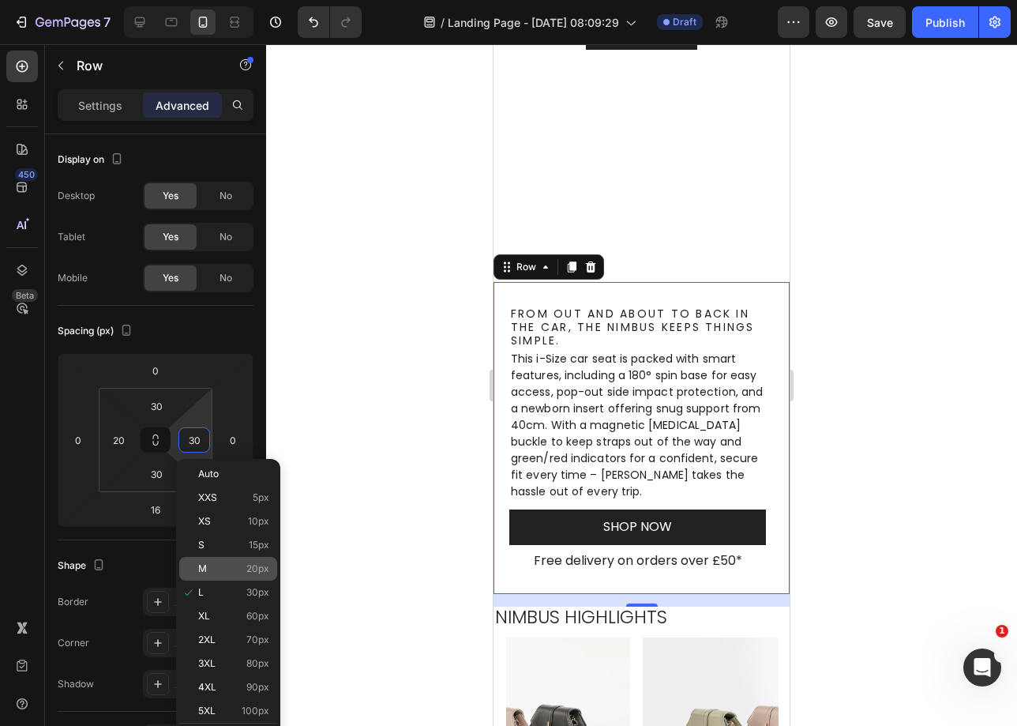
click at [242, 572] on p "M 20px" at bounding box center [233, 568] width 71 height 11
type input "20"
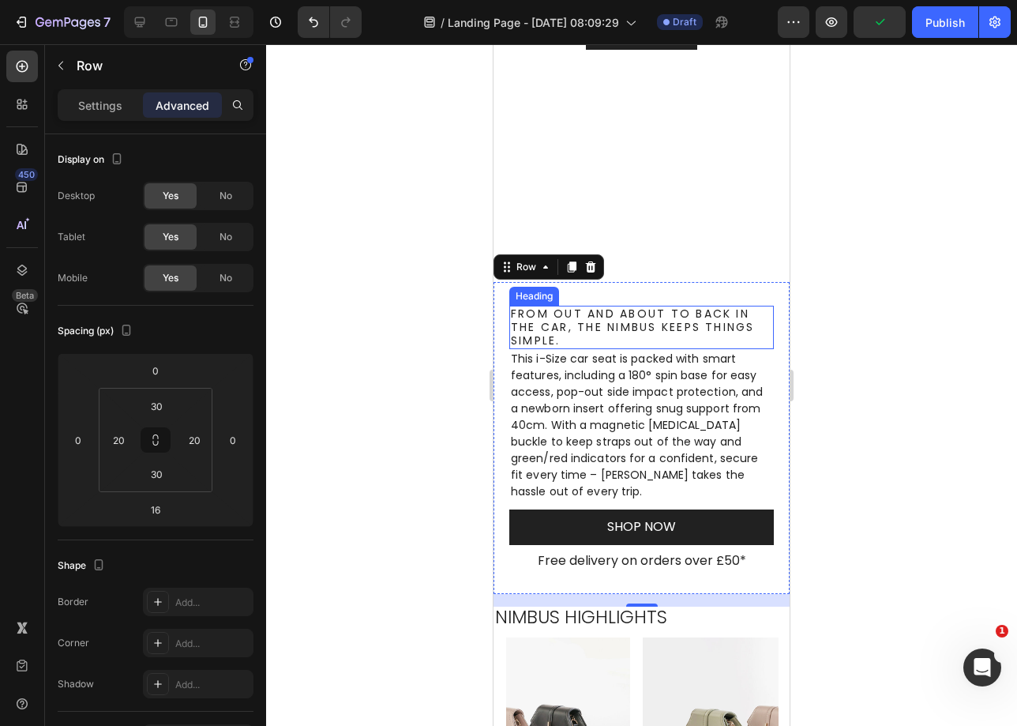
click at [663, 324] on h2 "From out and about to back in the car, the Nimbus keeps things simple." at bounding box center [641, 327] width 265 height 43
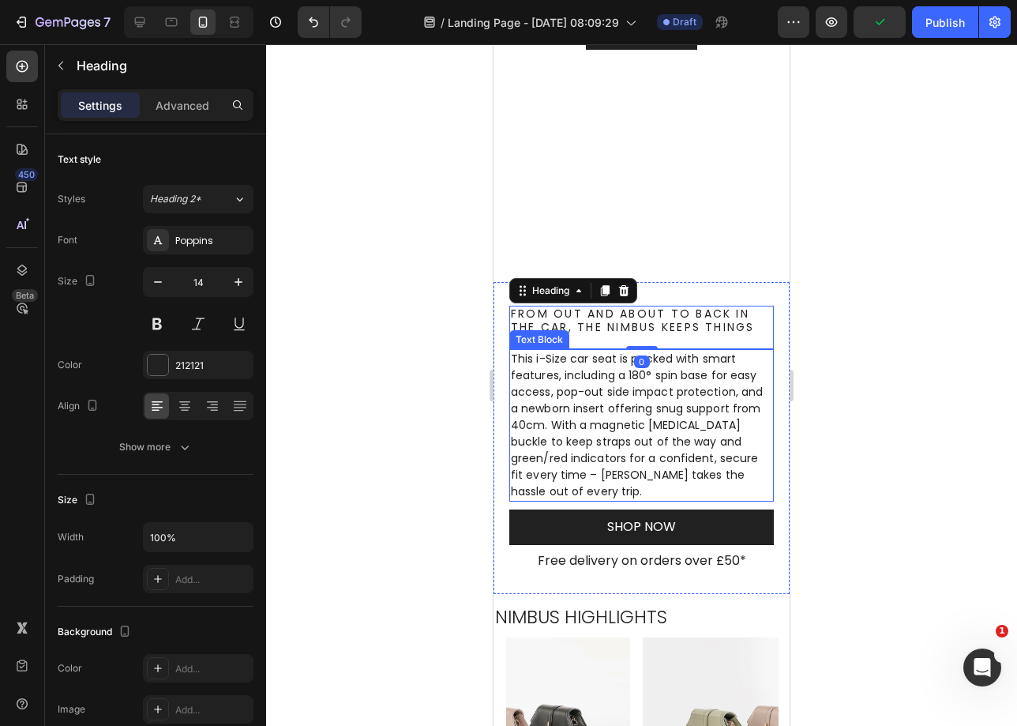
click at [537, 419] on p "This i-Size car seat is packed with smart features, including a 180° spin base …" at bounding box center [641, 425] width 261 height 149
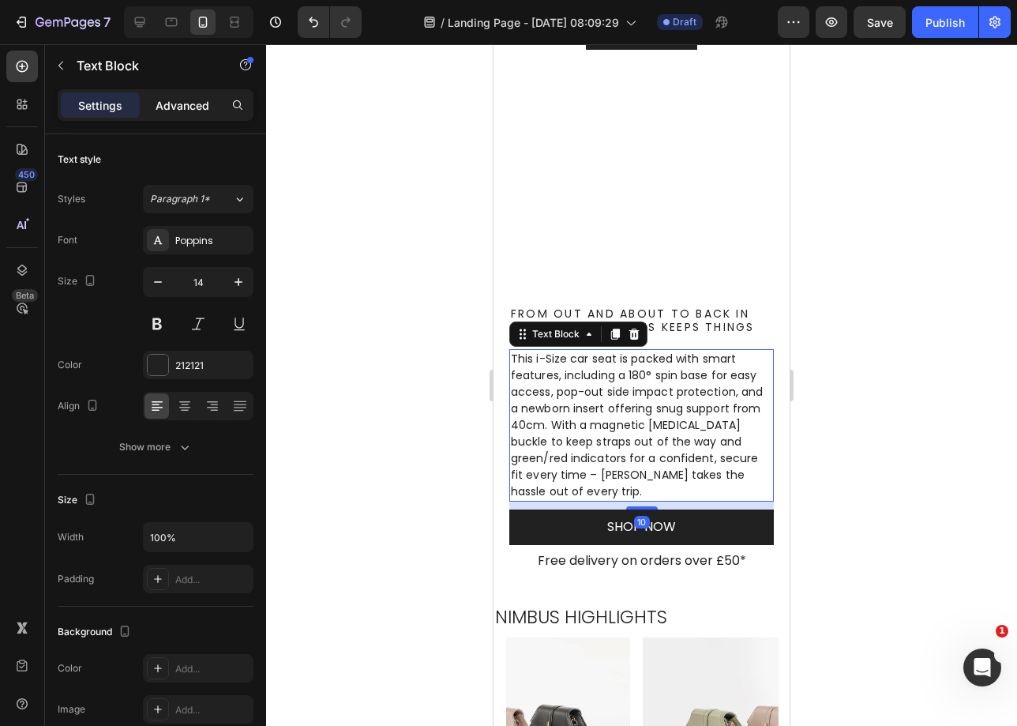
click at [190, 116] on div "Advanced" at bounding box center [182, 104] width 79 height 25
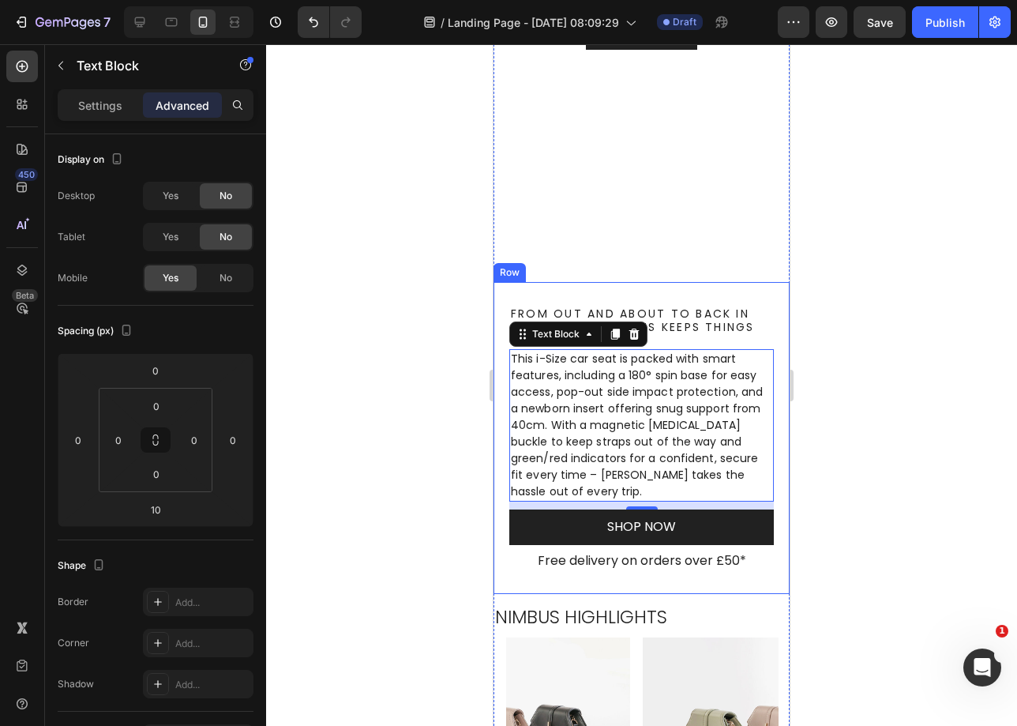
click at [733, 299] on div "From out and about to back in the car, the Nimbus keeps things simple. Heading …" at bounding box center [642, 438] width 296 height 312
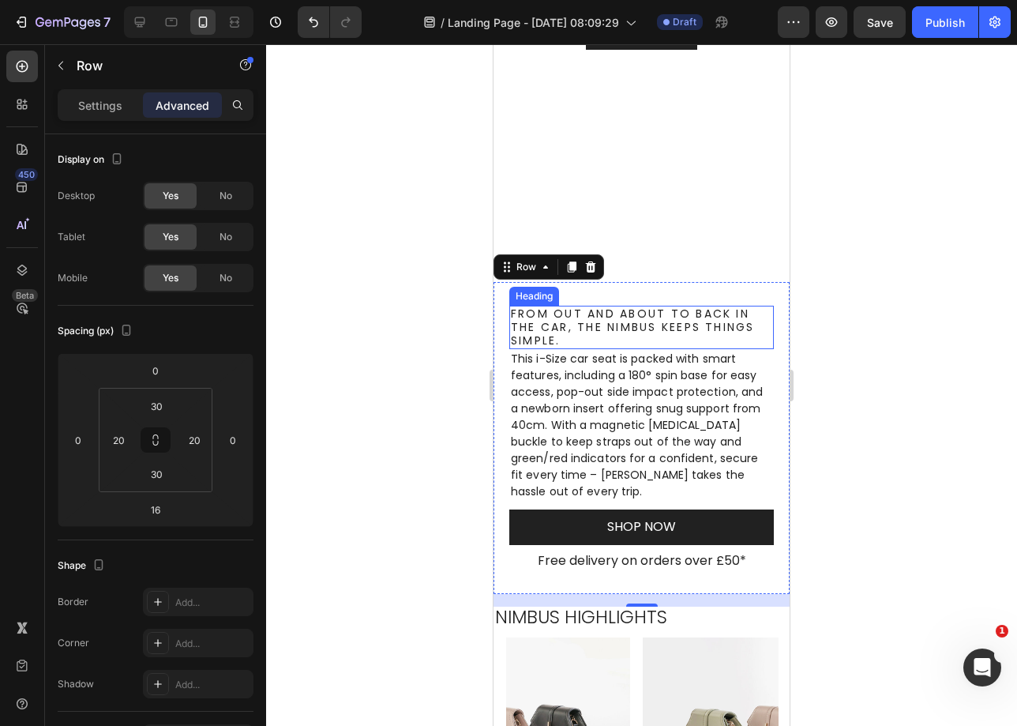
click at [646, 325] on h2 "From out and about to back in the car, the Nimbus keeps things simple." at bounding box center [641, 327] width 265 height 43
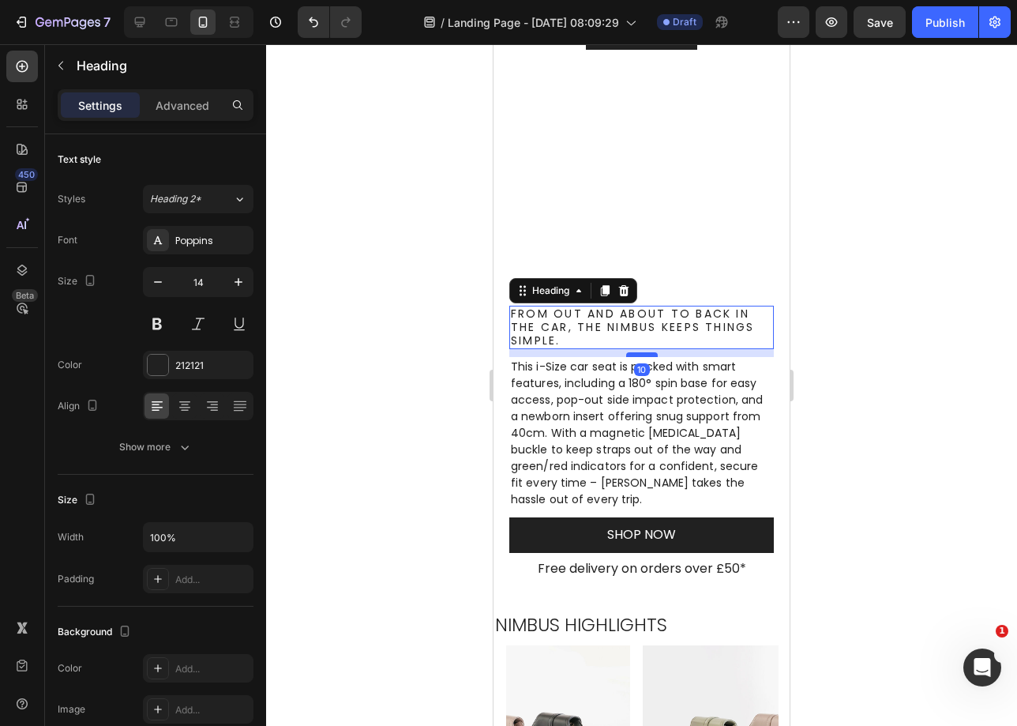
drag, startPoint x: 637, startPoint y: 344, endPoint x: 636, endPoint y: 351, distance: 7.9
click at [636, 352] on div at bounding box center [642, 354] width 32 height 5
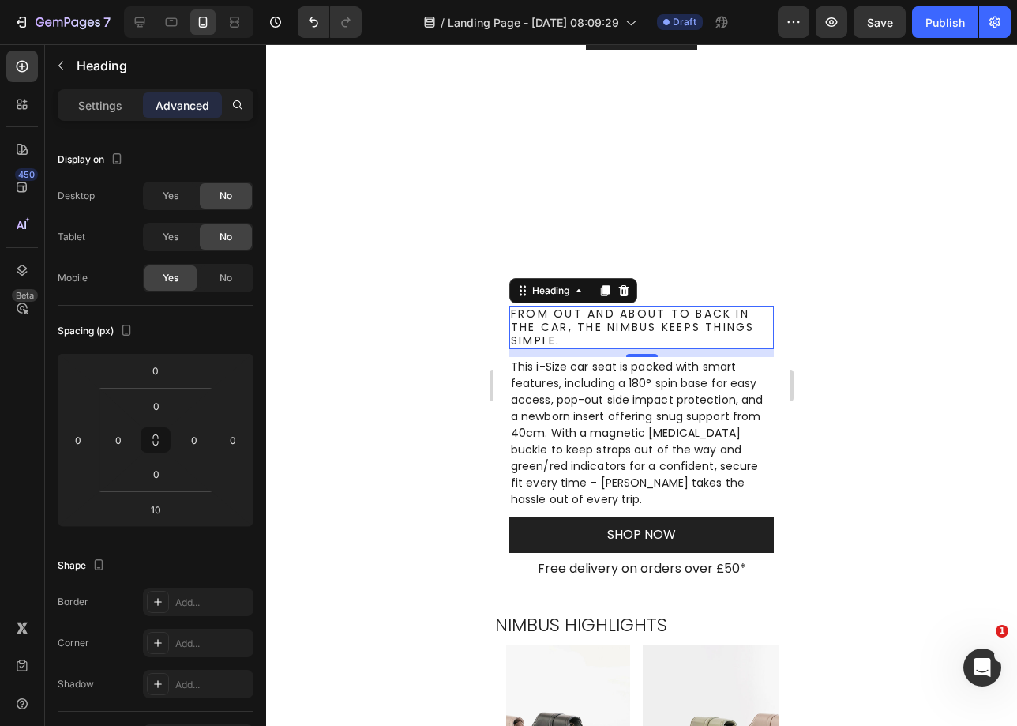
click at [604, 324] on h2 "From out and about to back in the car, the Nimbus keeps things simple." at bounding box center [641, 327] width 265 height 43
click at [604, 324] on p "From out and about to back in the car, the Nimbus keeps things simple." at bounding box center [641, 327] width 261 height 40
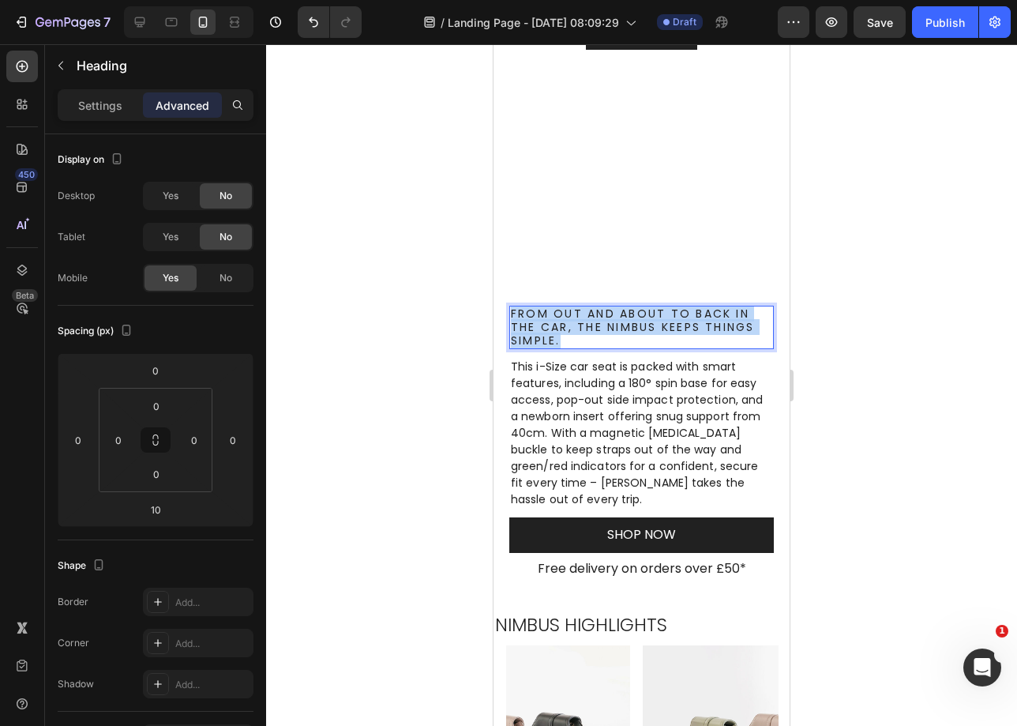
click at [604, 324] on p "From out and about to back in the car, the Nimbus keeps things simple." at bounding box center [641, 327] width 261 height 40
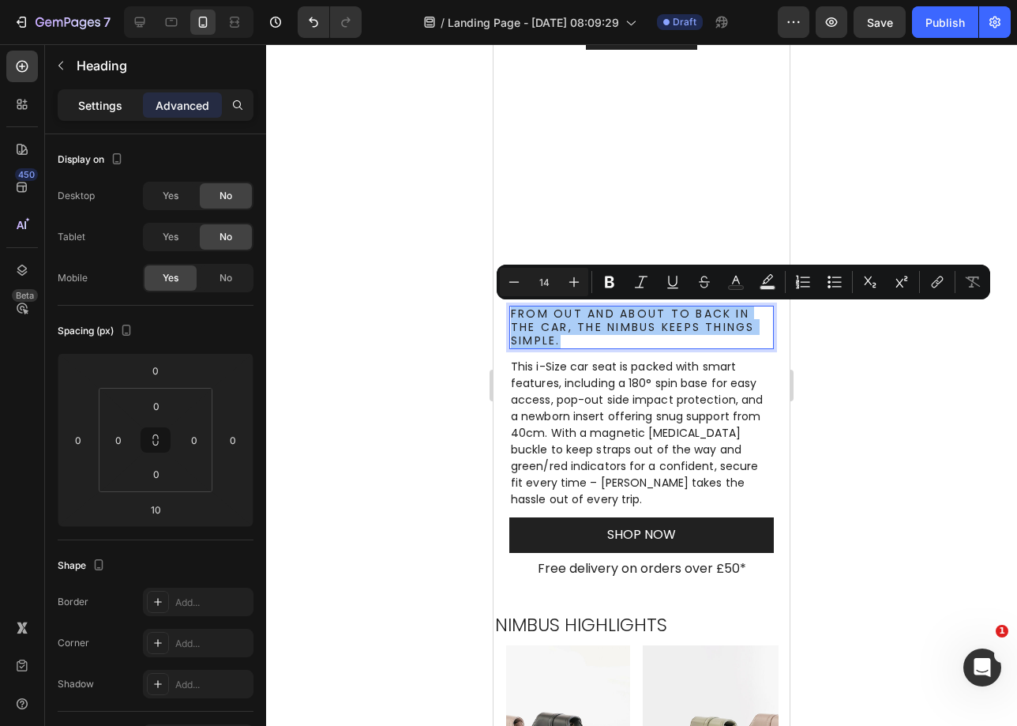
click at [116, 115] on div "Settings" at bounding box center [100, 104] width 79 height 25
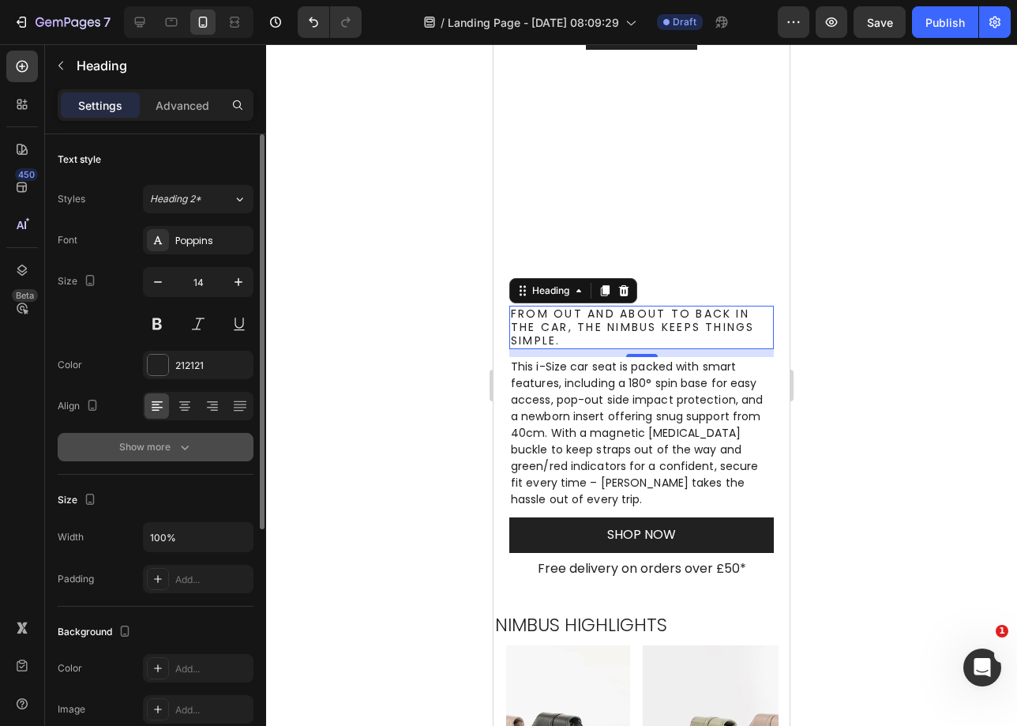
click at [175, 457] on button "Show more" at bounding box center [156, 447] width 196 height 28
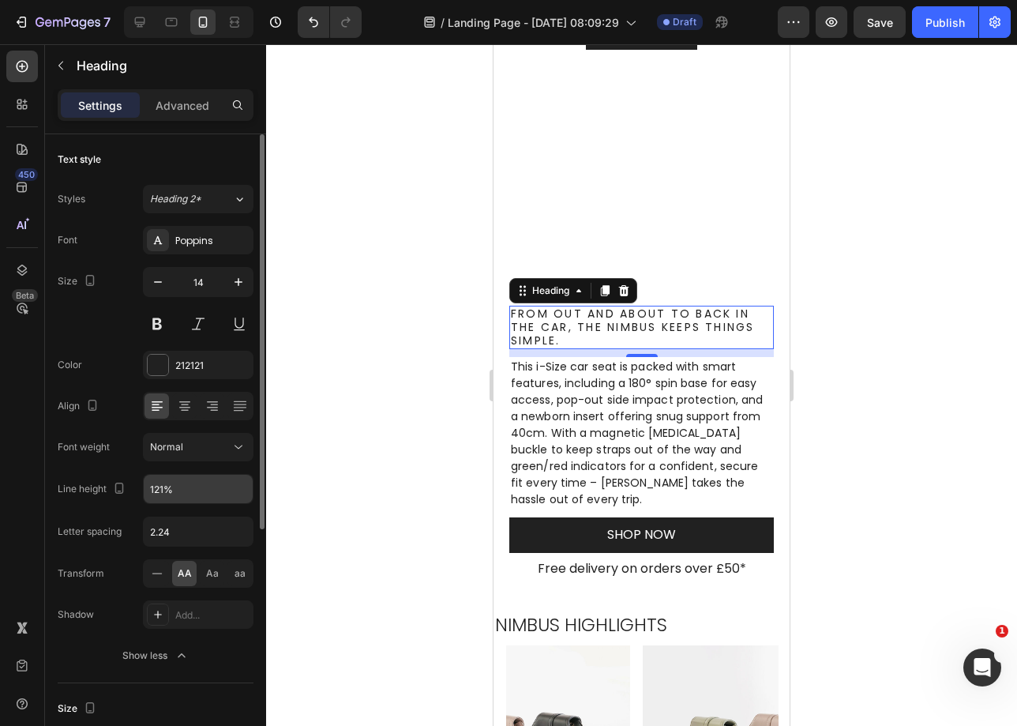
click at [199, 495] on input "121%" at bounding box center [198, 489] width 109 height 28
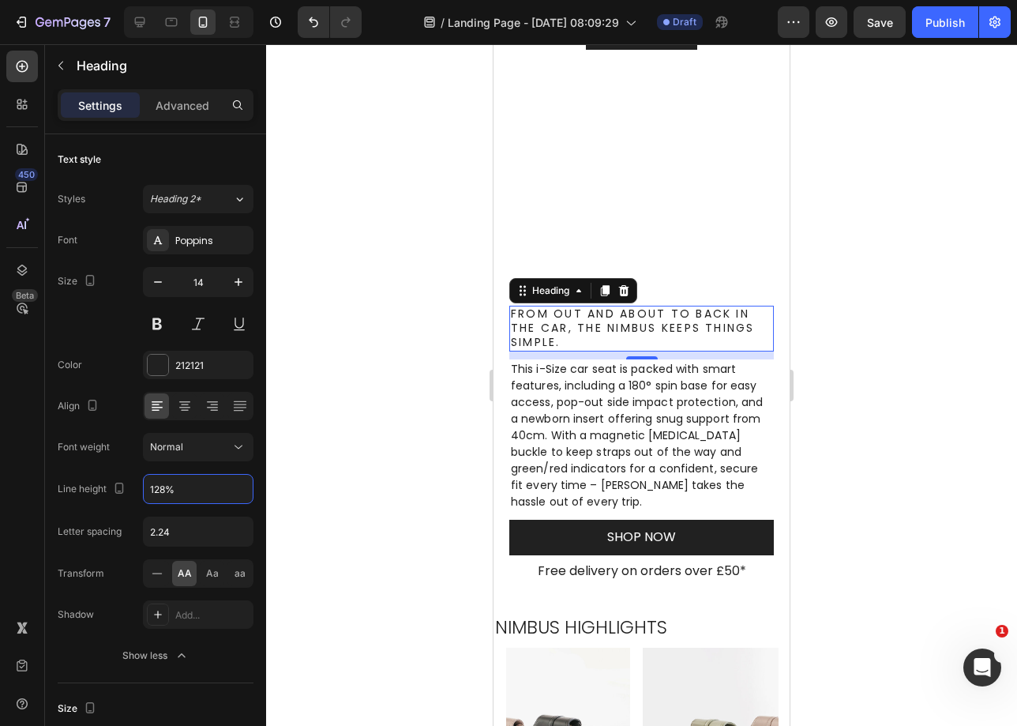
type input "128%"
click at [638, 306] on h2 "From out and about to back in the car, the Nimbus keeps things simple." at bounding box center [641, 329] width 265 height 46
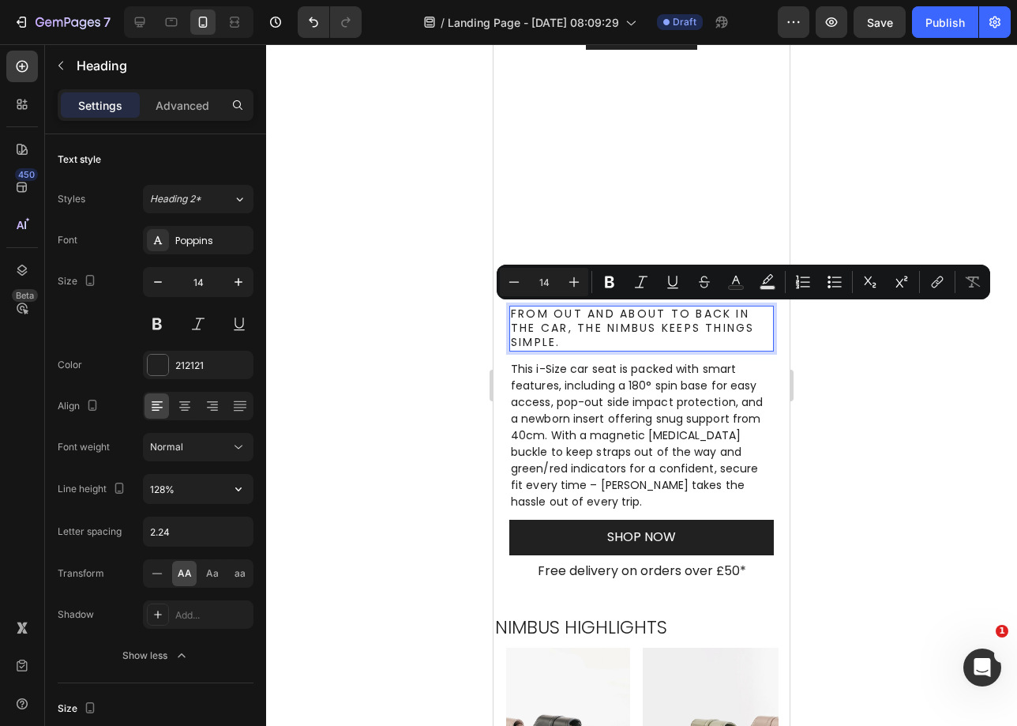
click at [691, 311] on p "From out and about to back in the car, the Nimbus keeps things simple." at bounding box center [641, 328] width 261 height 43
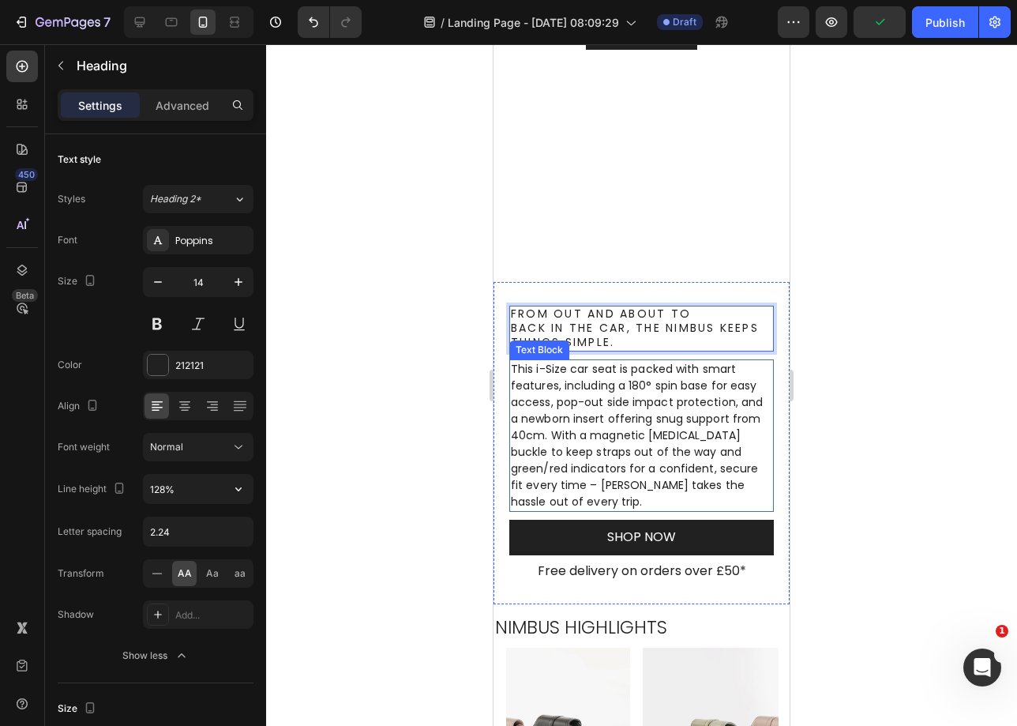
click at [736, 404] on p "This i-Size car seat is packed with smart features, including a 180° spin base …" at bounding box center [641, 435] width 261 height 149
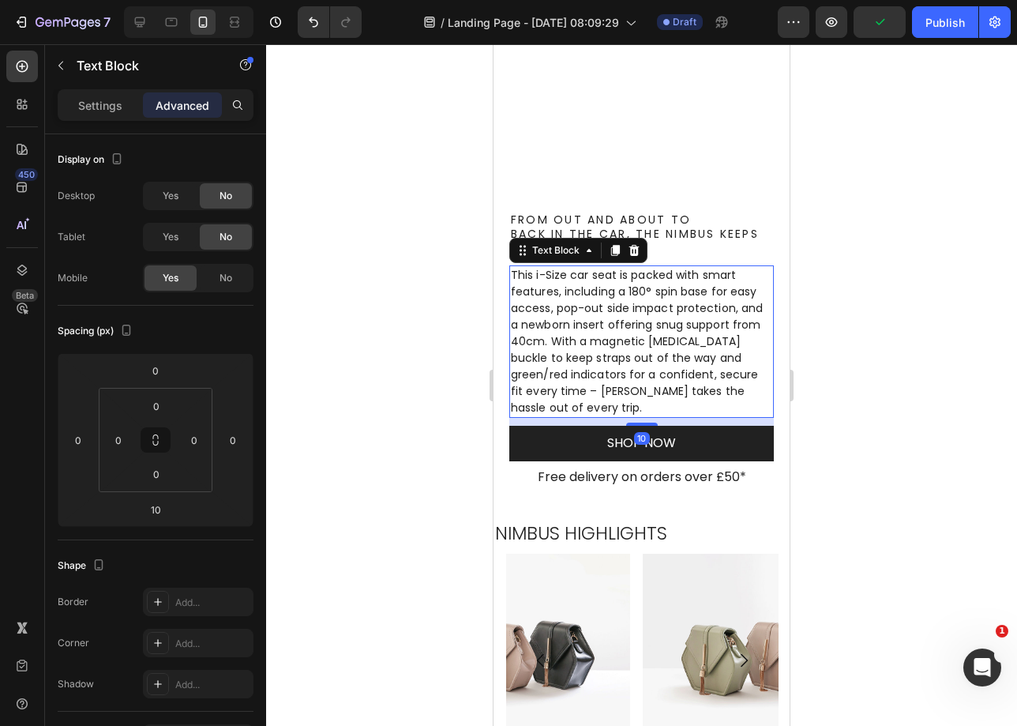
scroll to position [434, 0]
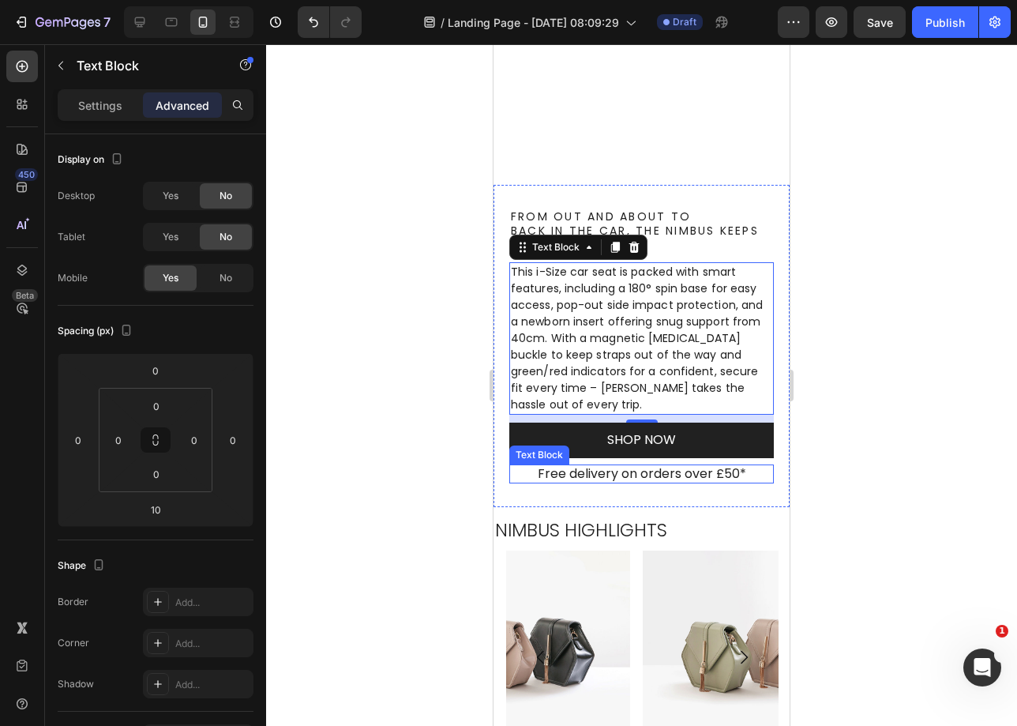
click at [598, 477] on p "Free delivery on orders over £50*" at bounding box center [641, 474] width 261 height 17
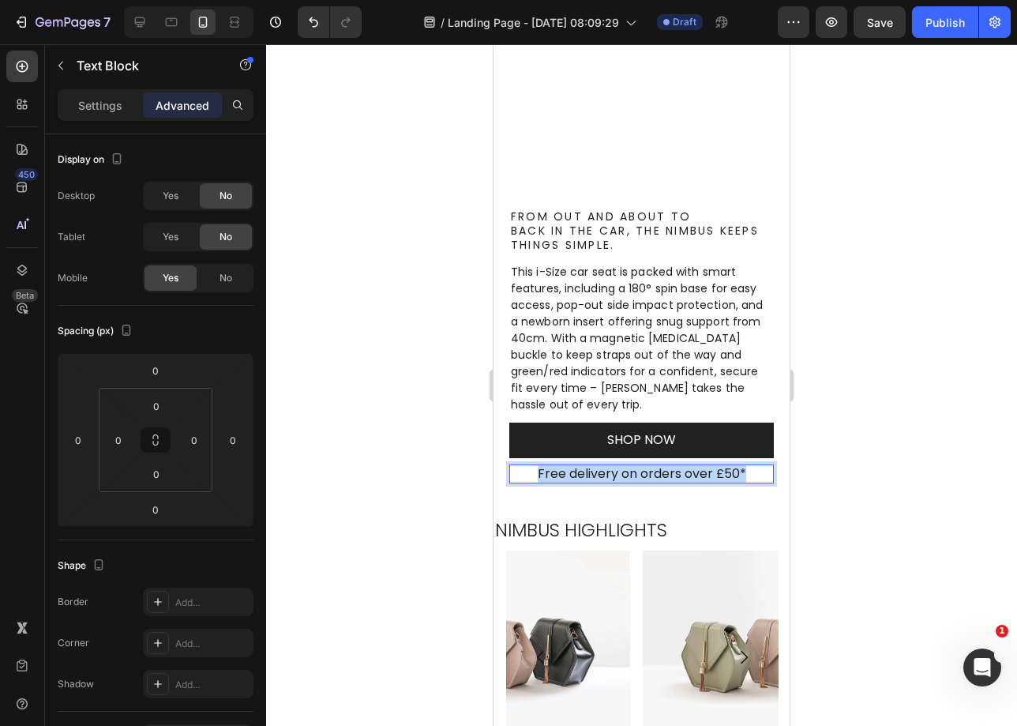
click at [598, 477] on p "Free delivery on orders over £50*" at bounding box center [641, 474] width 261 height 17
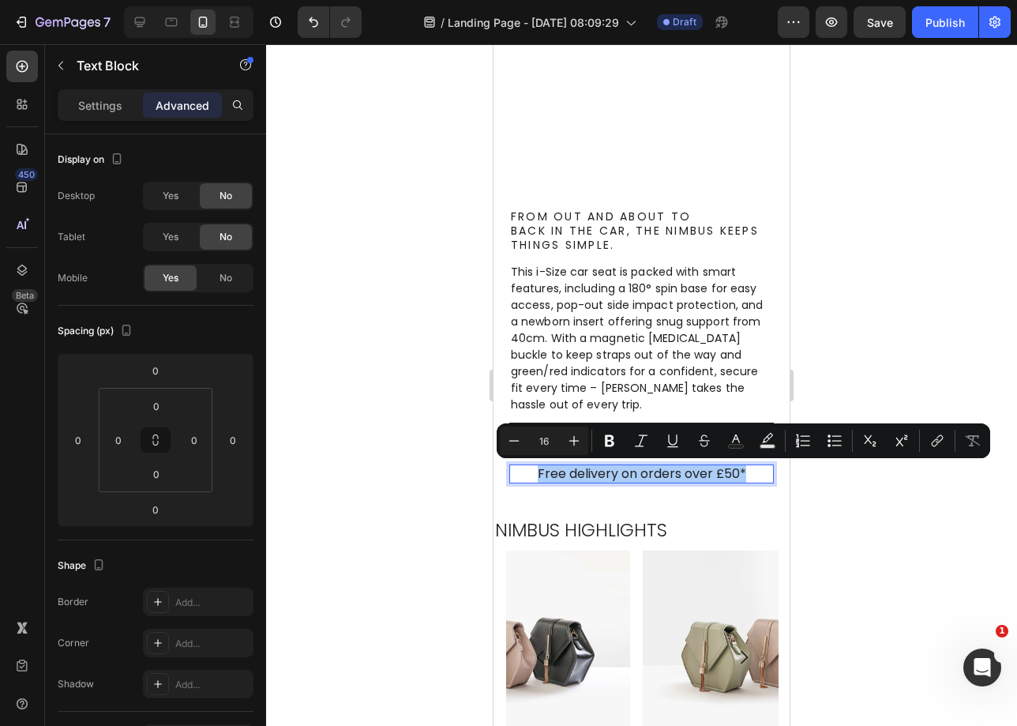
click at [105, 104] on p "Settings" at bounding box center [100, 105] width 44 height 17
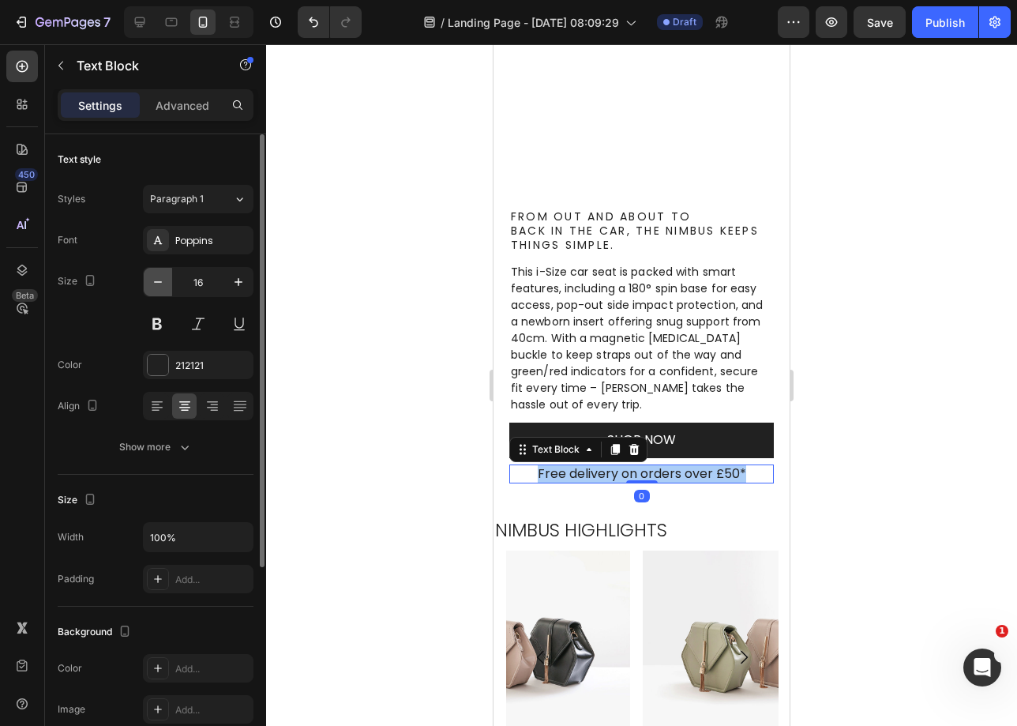
click at [161, 284] on icon "button" at bounding box center [158, 282] width 16 height 16
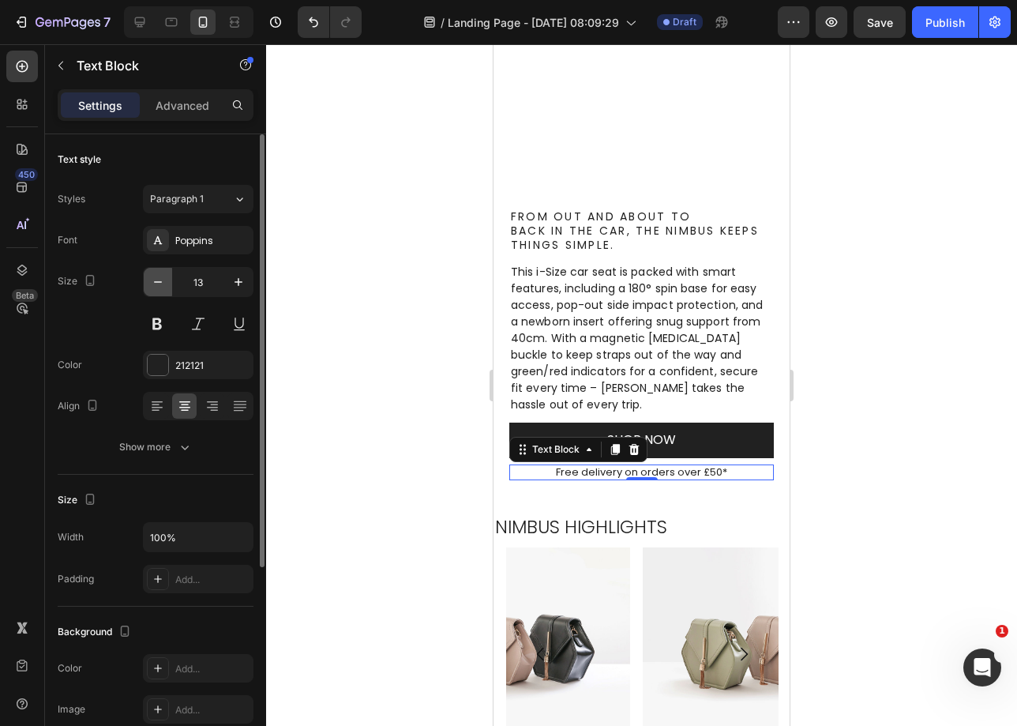
click at [161, 284] on icon "button" at bounding box center [158, 282] width 16 height 16
type input "12"
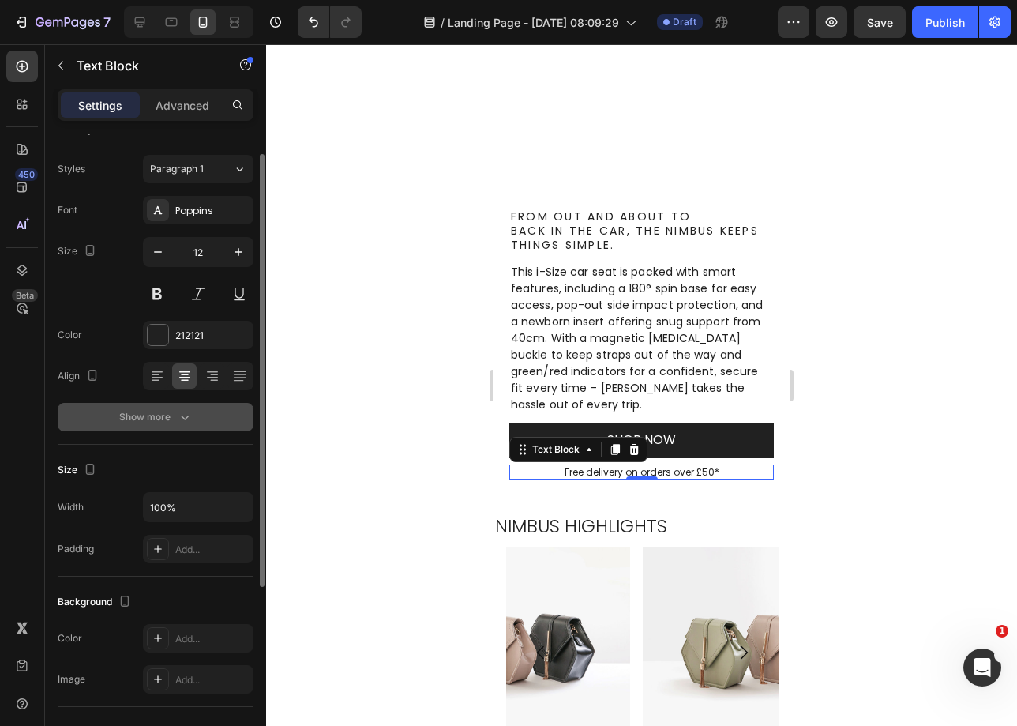
click at [176, 427] on button "Show more" at bounding box center [156, 417] width 196 height 28
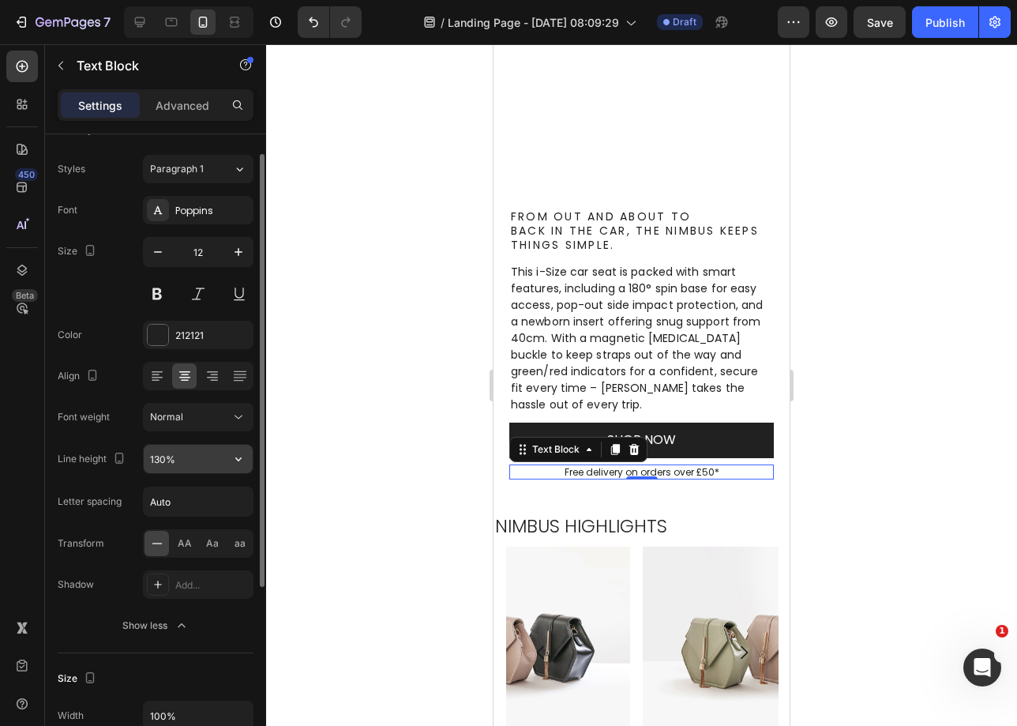
click at [184, 471] on input "130%" at bounding box center [198, 459] width 109 height 28
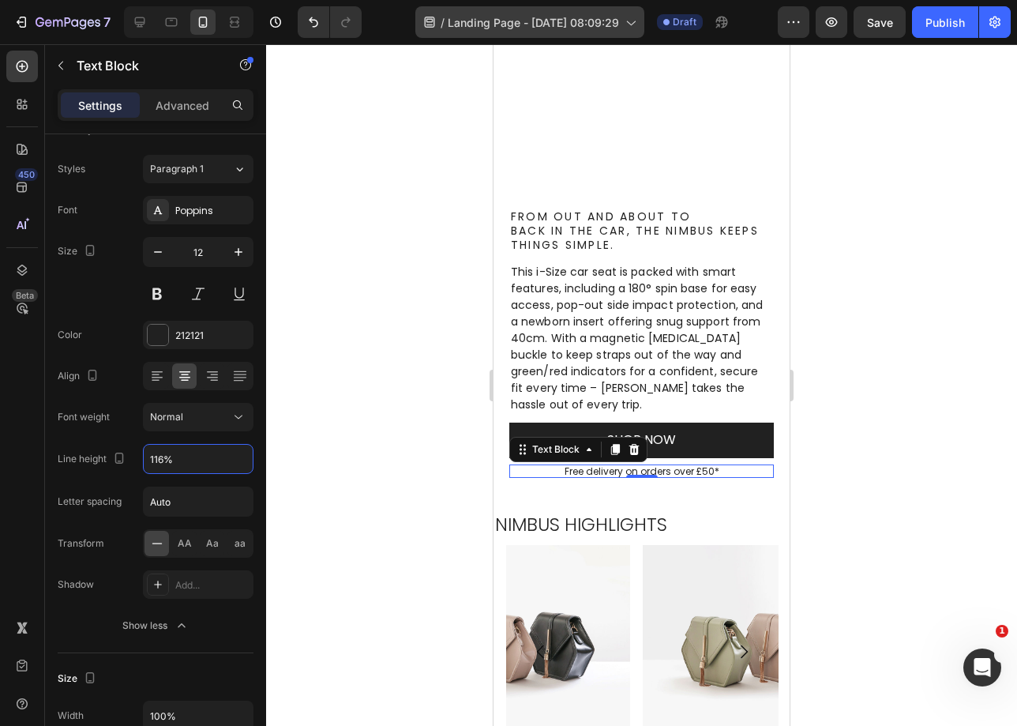
type input "116%"
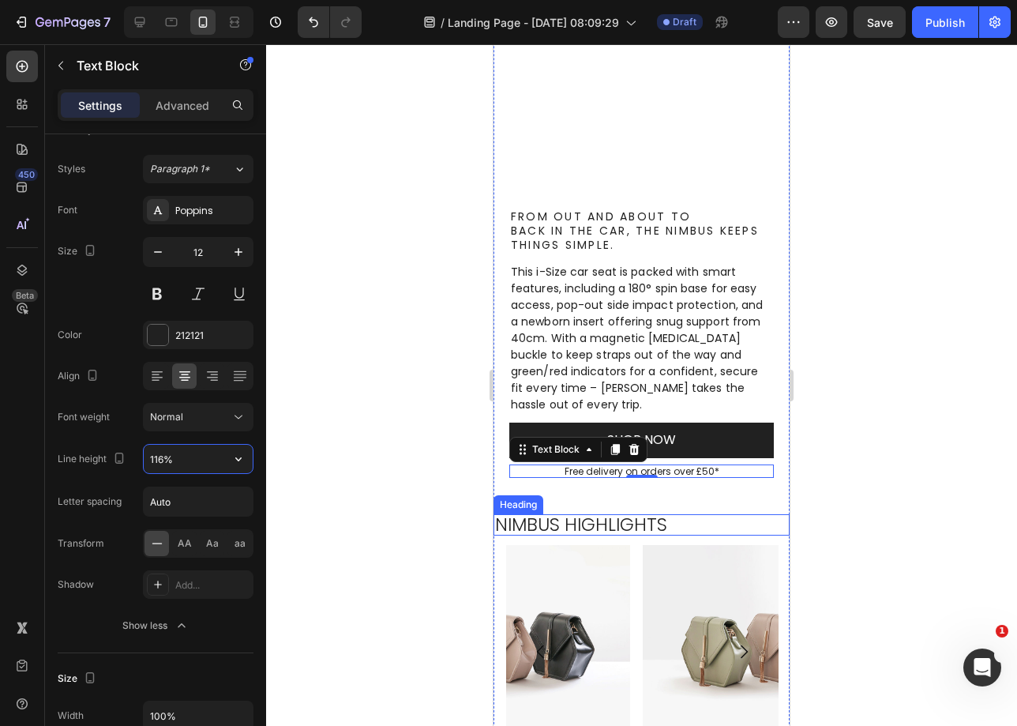
click at [601, 523] on h2 "Nimbus Highlights" at bounding box center [642, 524] width 296 height 21
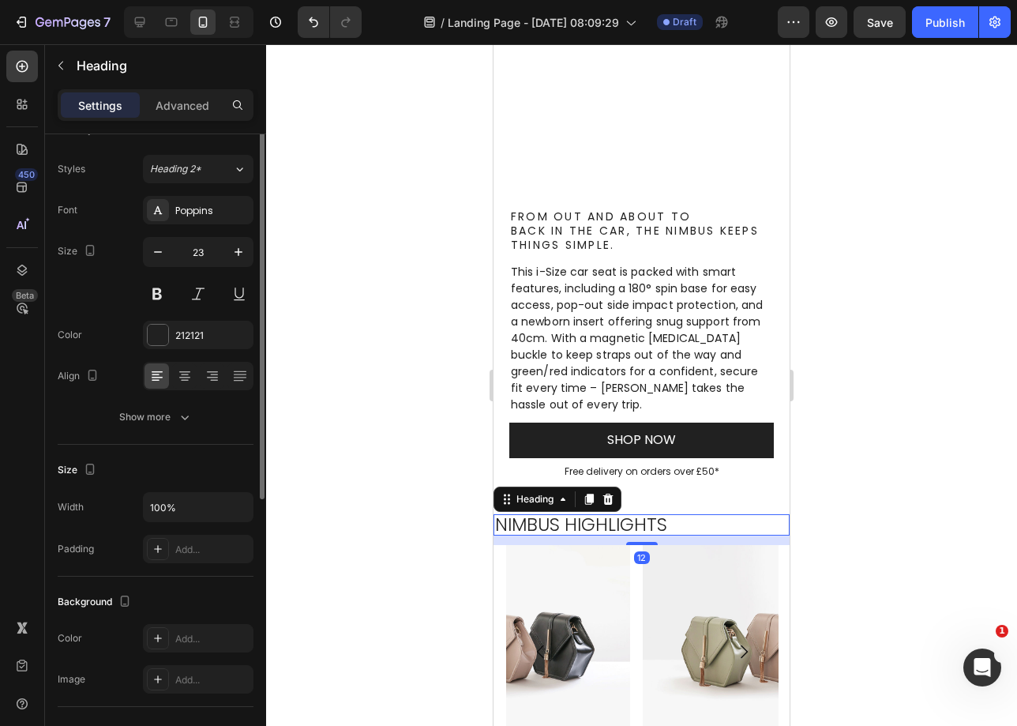
scroll to position [0, 0]
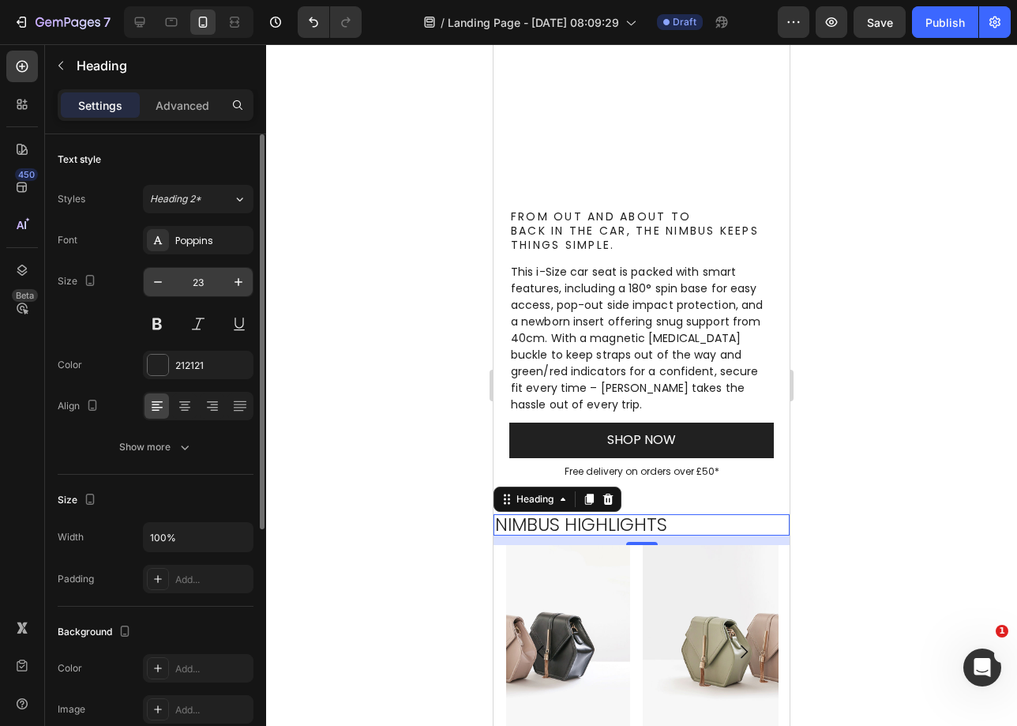
click at [174, 286] on input "23" at bounding box center [198, 282] width 52 height 28
click at [167, 284] on button "button" at bounding box center [158, 282] width 28 height 28
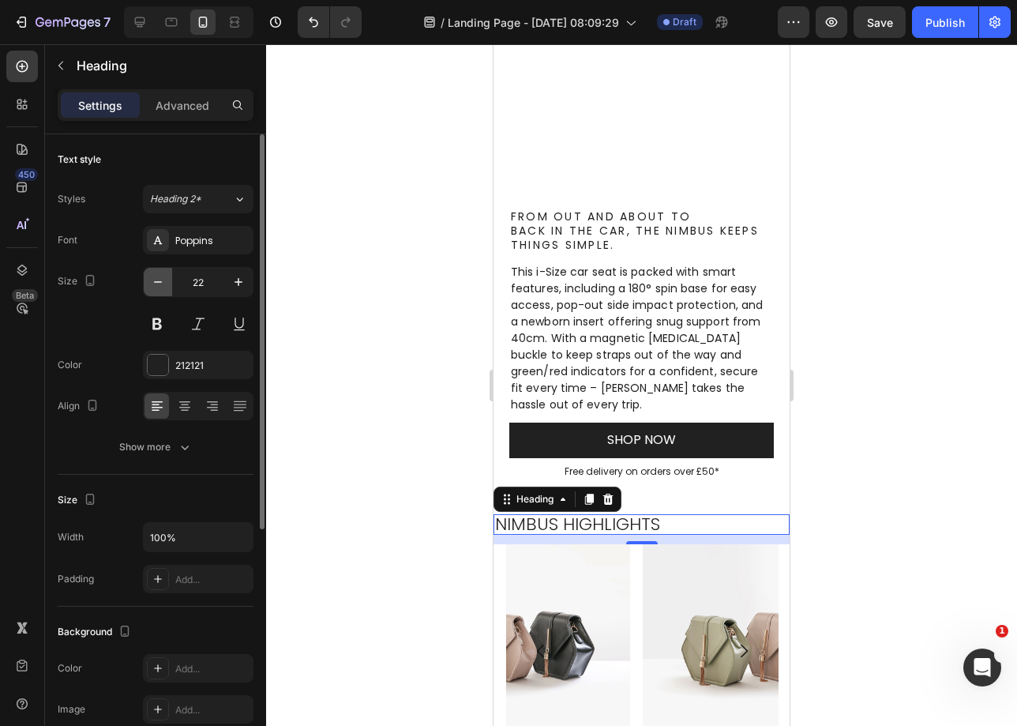
click at [167, 284] on button "button" at bounding box center [158, 282] width 28 height 28
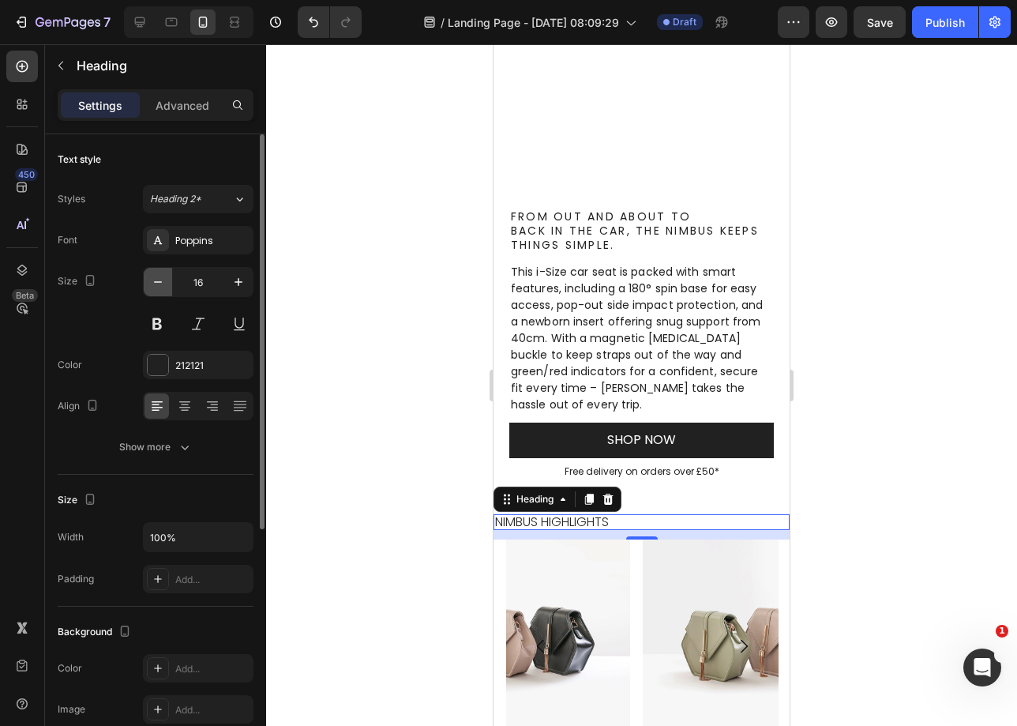
click at [167, 284] on button "button" at bounding box center [158, 282] width 28 height 28
type input "14"
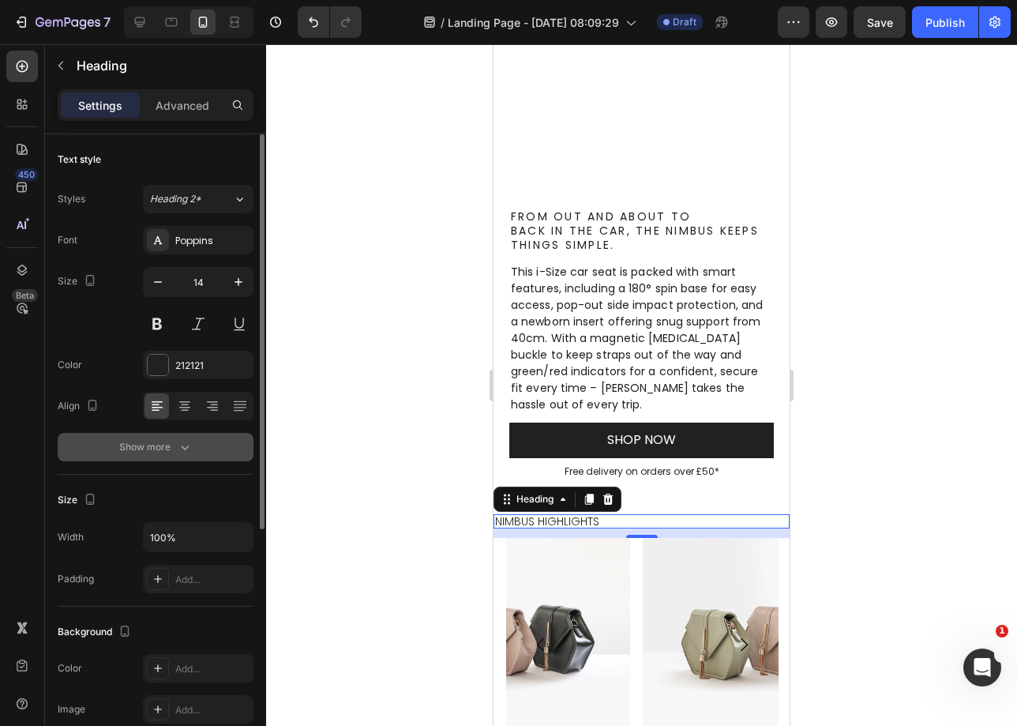
click at [207, 456] on button "Show more" at bounding box center [156, 447] width 196 height 28
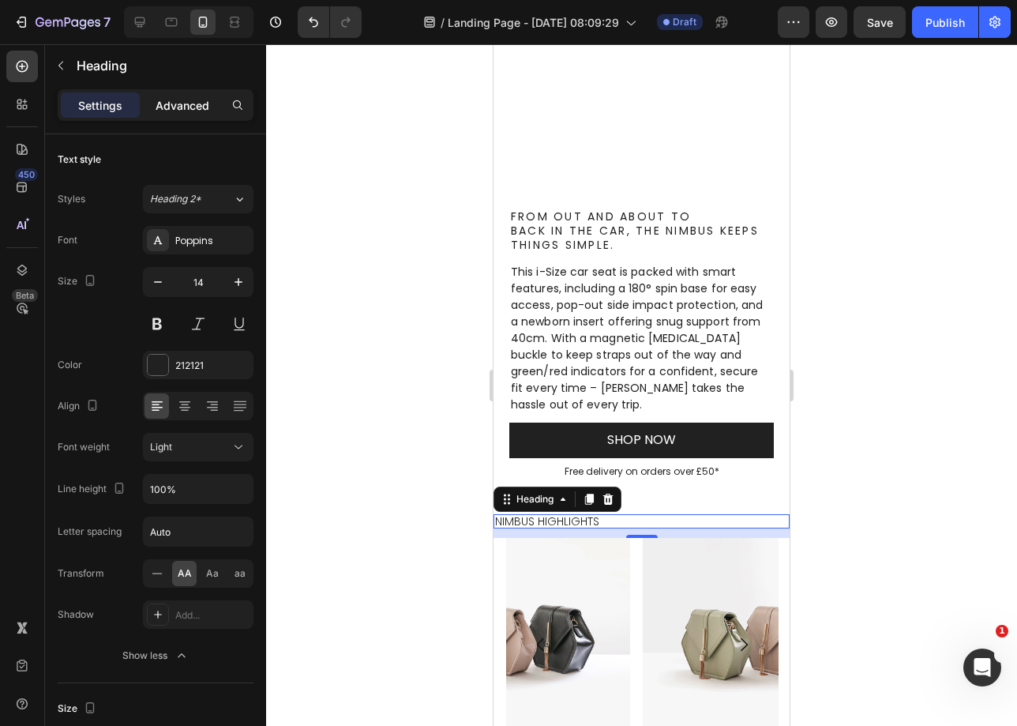
click at [198, 104] on p "Advanced" at bounding box center [183, 105] width 54 height 17
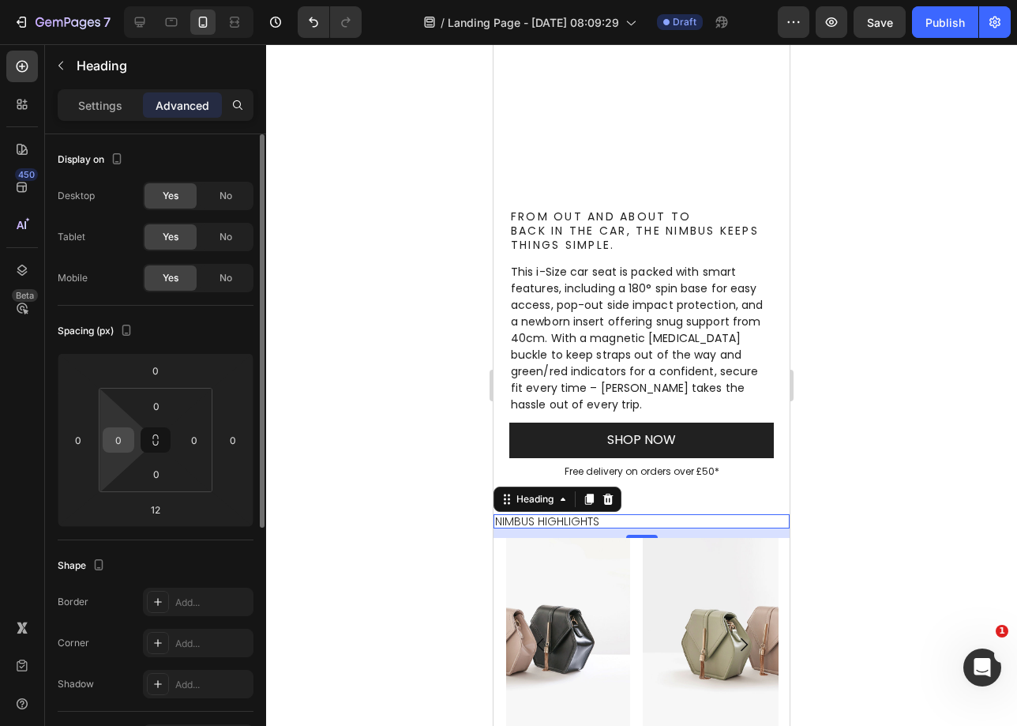
click at [109, 433] on input "0" at bounding box center [119, 440] width 24 height 24
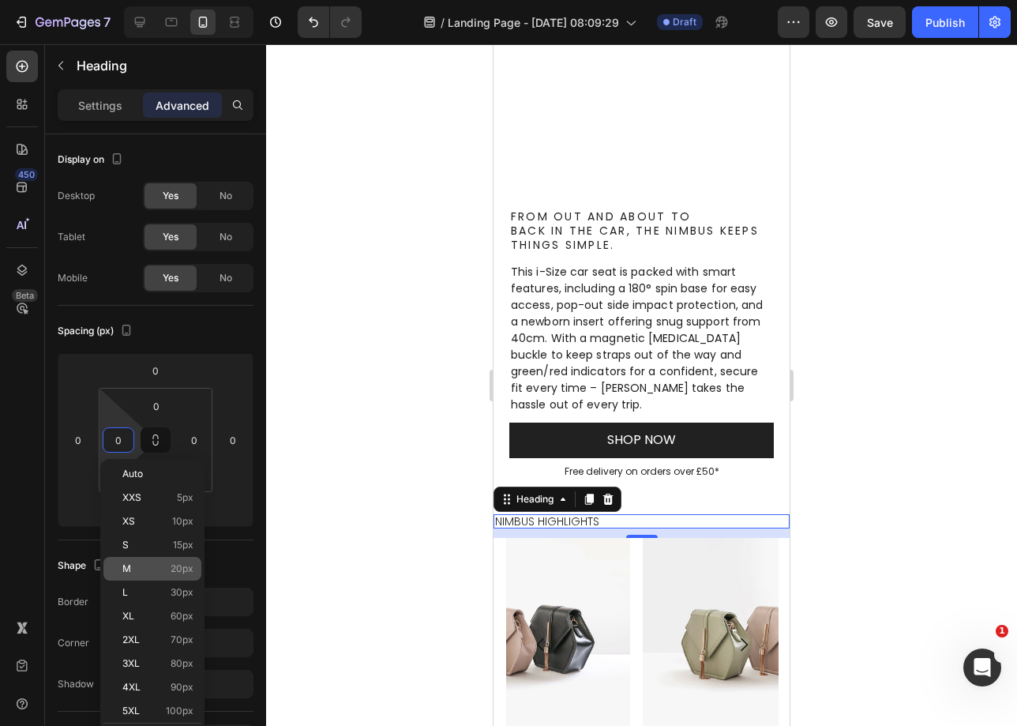
click at [176, 577] on div "M 20px" at bounding box center [152, 569] width 98 height 24
type input "20"
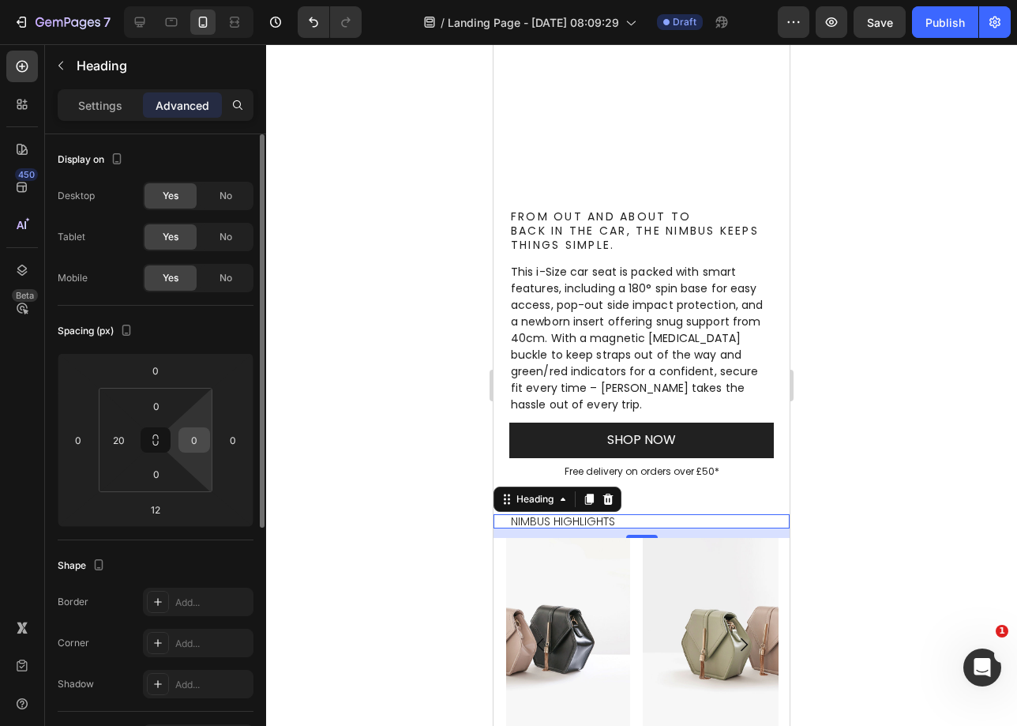
click at [201, 445] on input "0" at bounding box center [194, 440] width 24 height 24
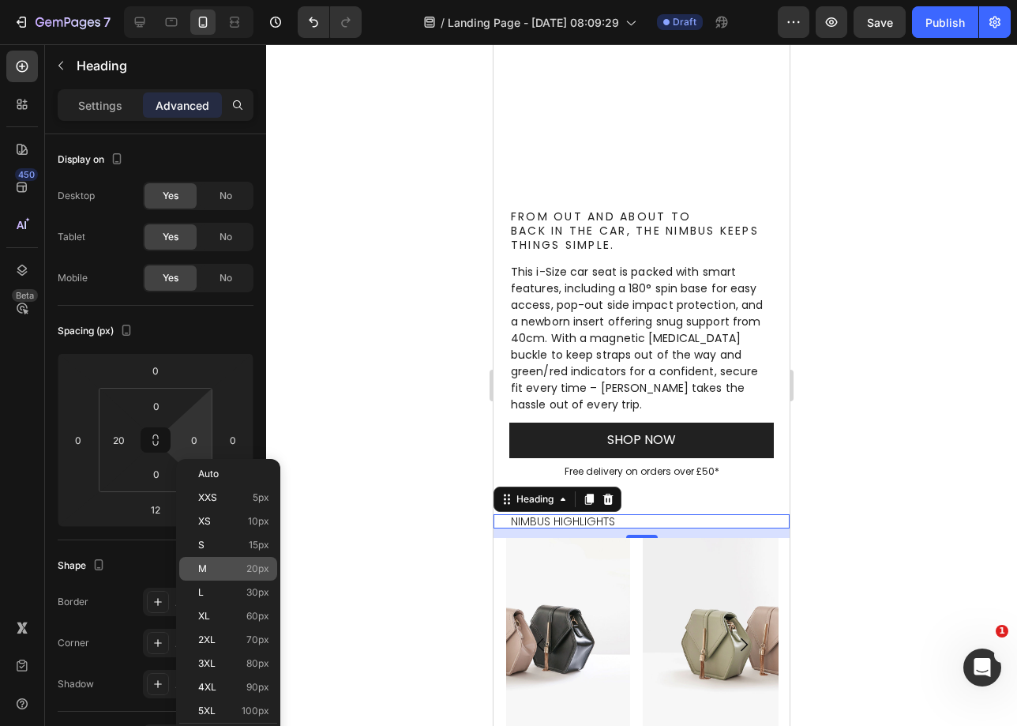
click at [233, 559] on div "M 20px" at bounding box center [228, 569] width 98 height 24
type input "20"
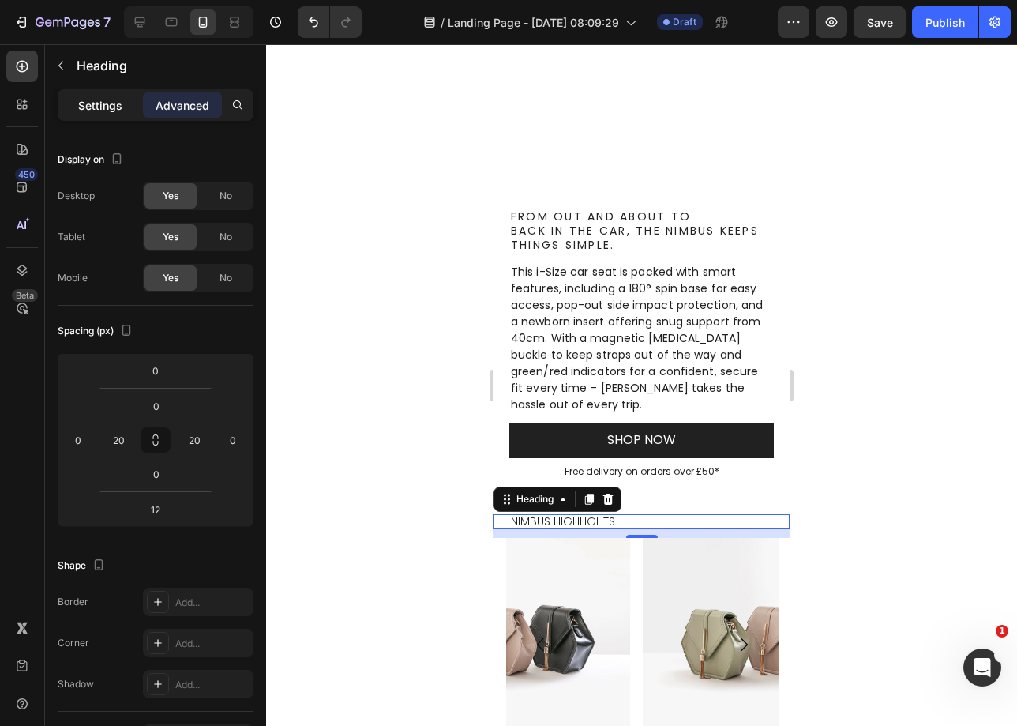
click at [88, 110] on p "Settings" at bounding box center [100, 105] width 44 height 17
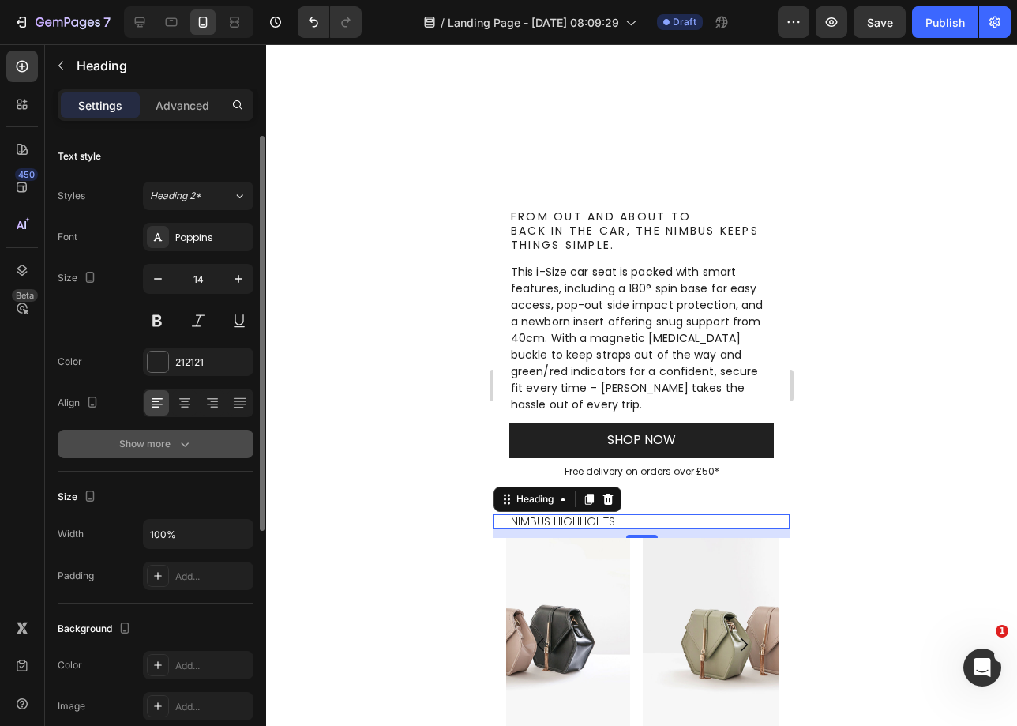
click at [197, 448] on button "Show more" at bounding box center [156, 444] width 196 height 28
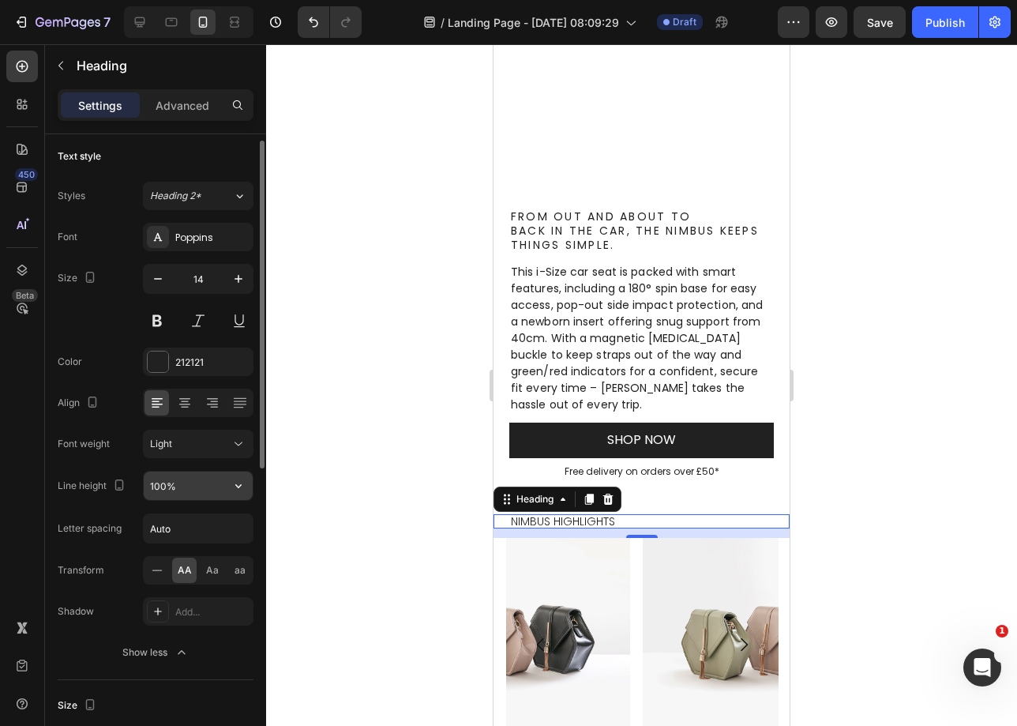
scroll to position [81, 0]
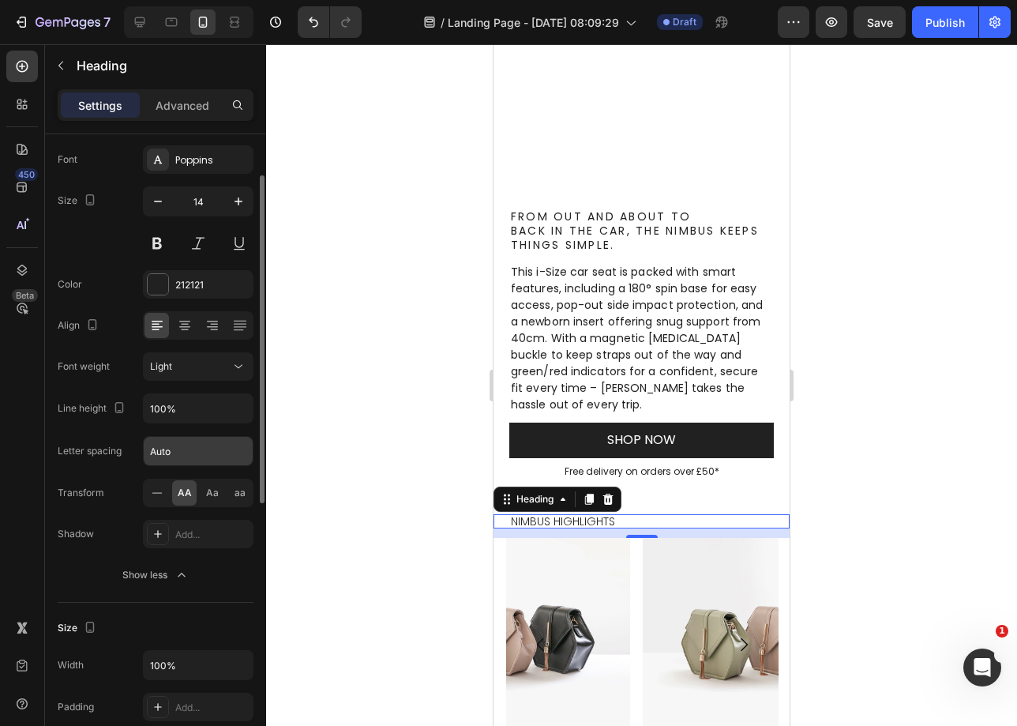
click at [181, 458] on input "Auto" at bounding box center [198, 451] width 109 height 28
type input "2.24"
click at [201, 408] on input "100%" at bounding box center [198, 408] width 109 height 28
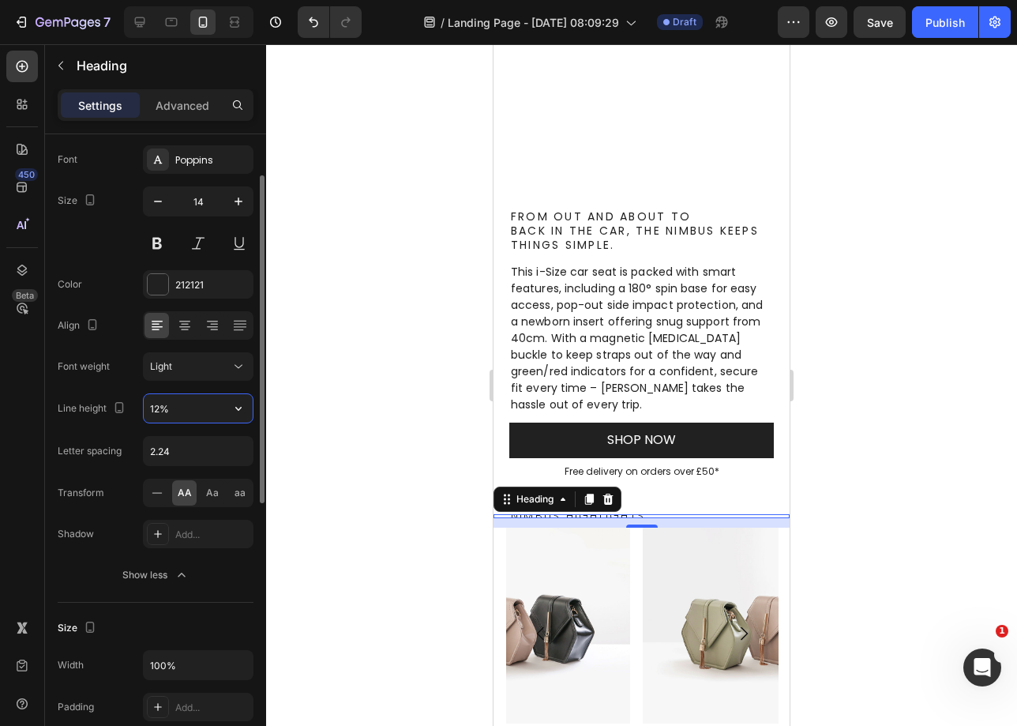
type input "121%"
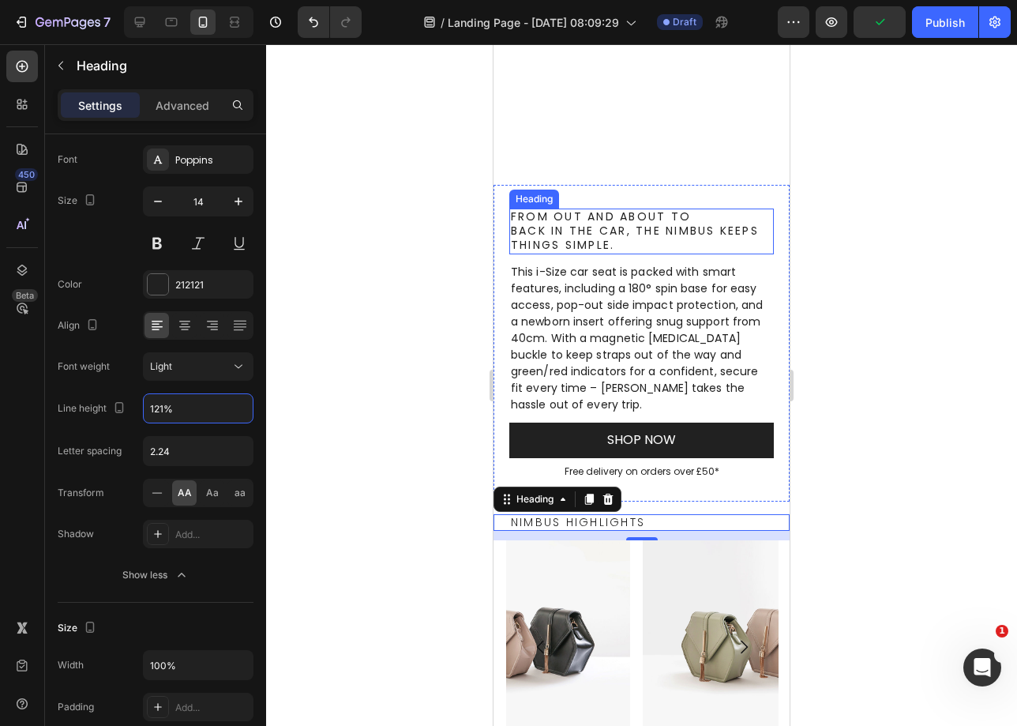
click at [648, 235] on p "From out and about to back in the car, the Nimbus keeps things simple." at bounding box center [641, 231] width 261 height 43
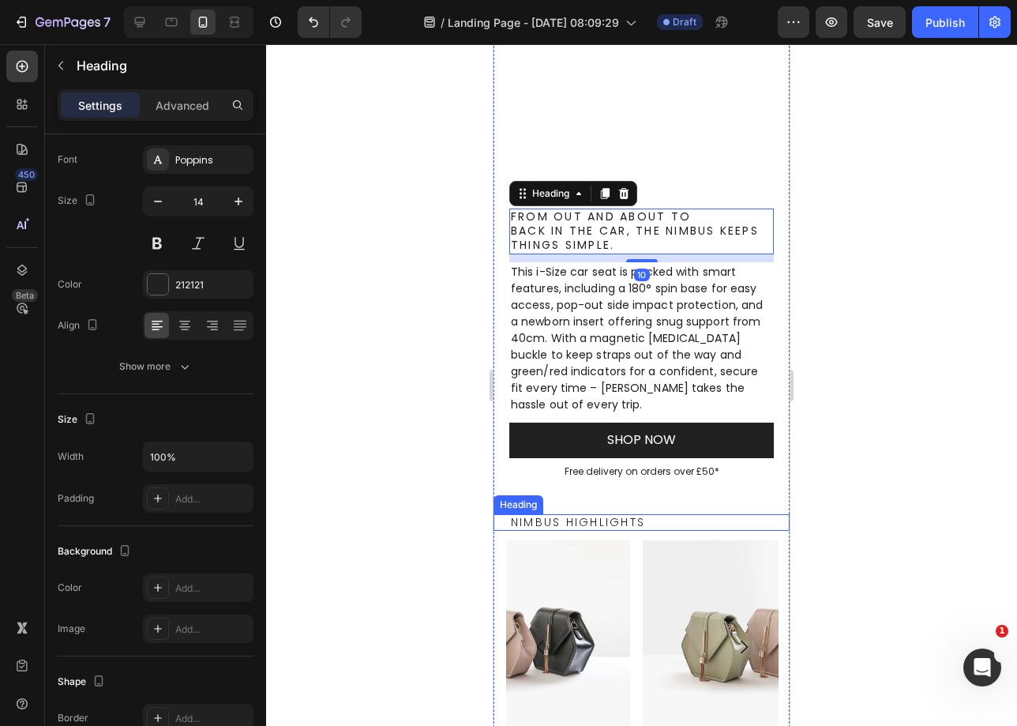
click at [596, 519] on h2 "Nimbus Highlights" at bounding box center [641, 522] width 265 height 17
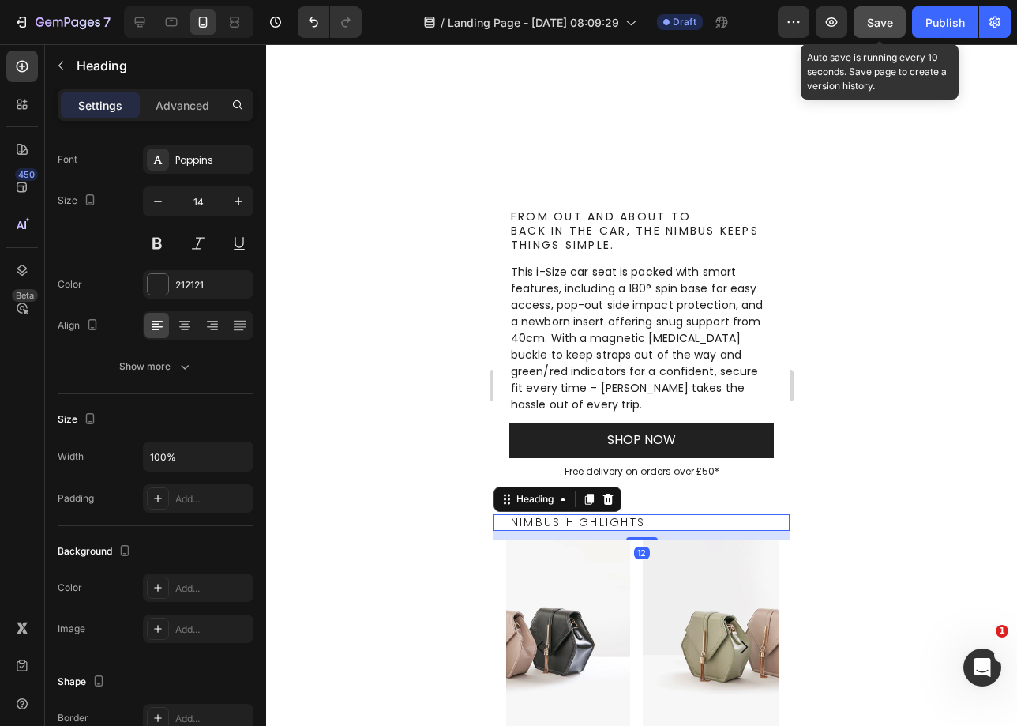
click at [892, 20] on span "Save" at bounding box center [880, 22] width 26 height 13
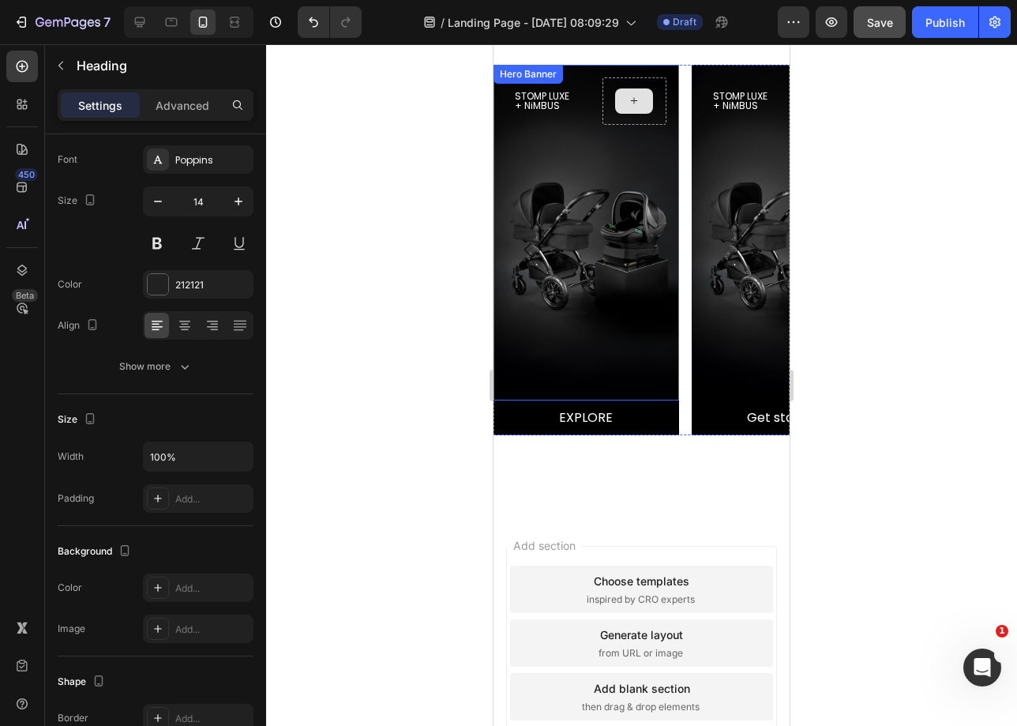
scroll to position [2448, 0]
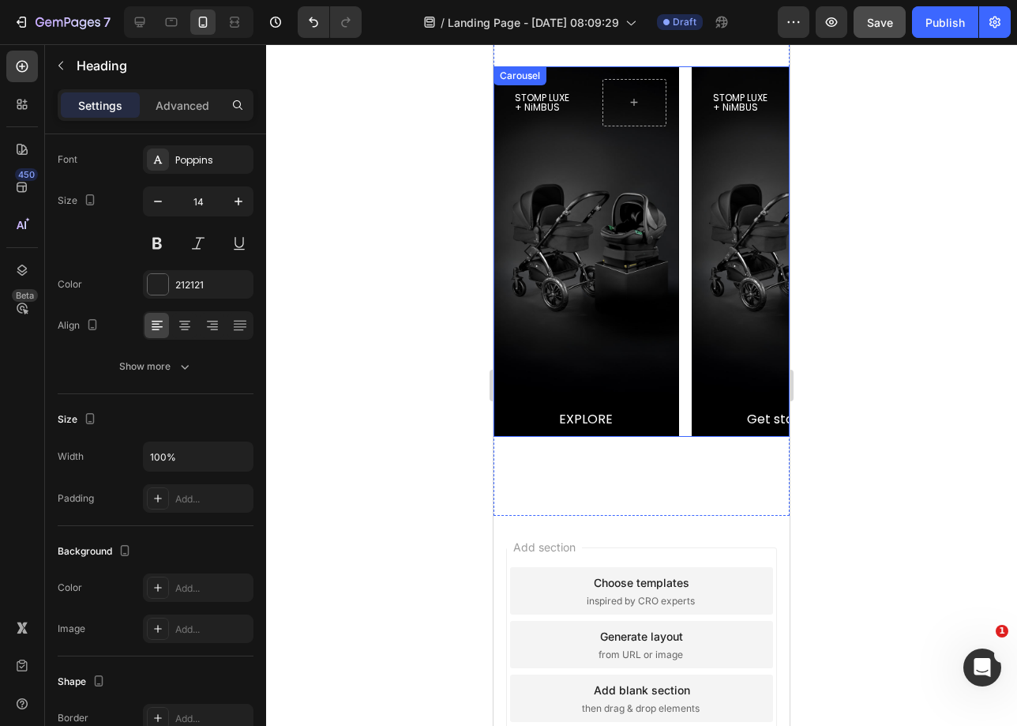
click at [688, 133] on div "STOMP LUXE + NiMBUS Heading Hero Banner EXPLORE Button STOMP LUXE + NiMBUS Head…" at bounding box center [642, 251] width 296 height 371
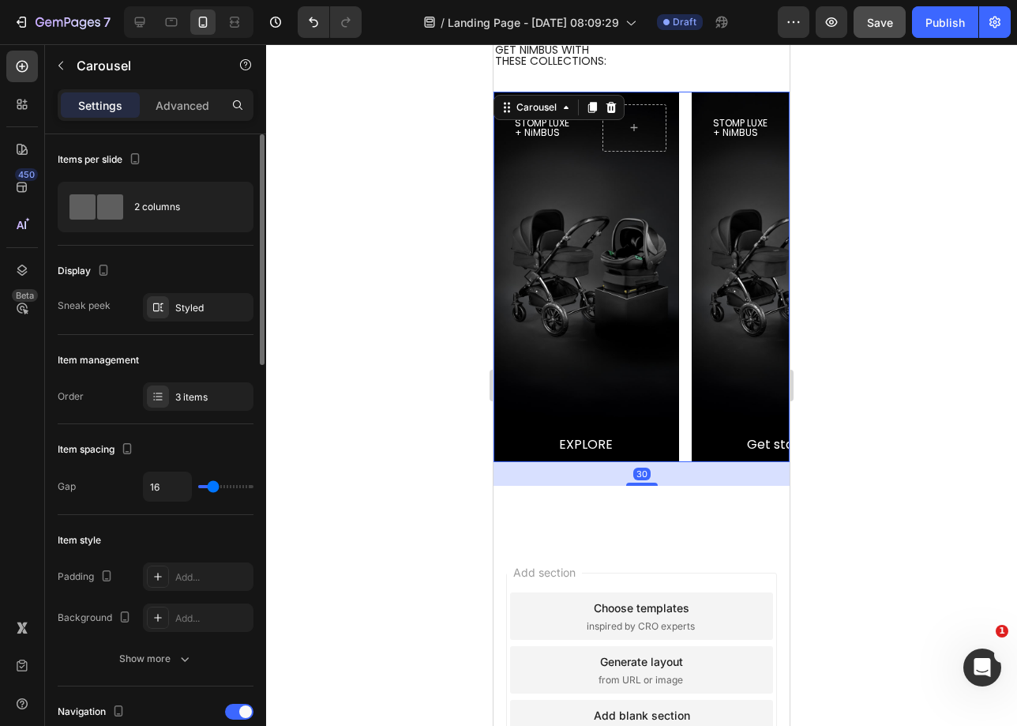
scroll to position [2421, 0]
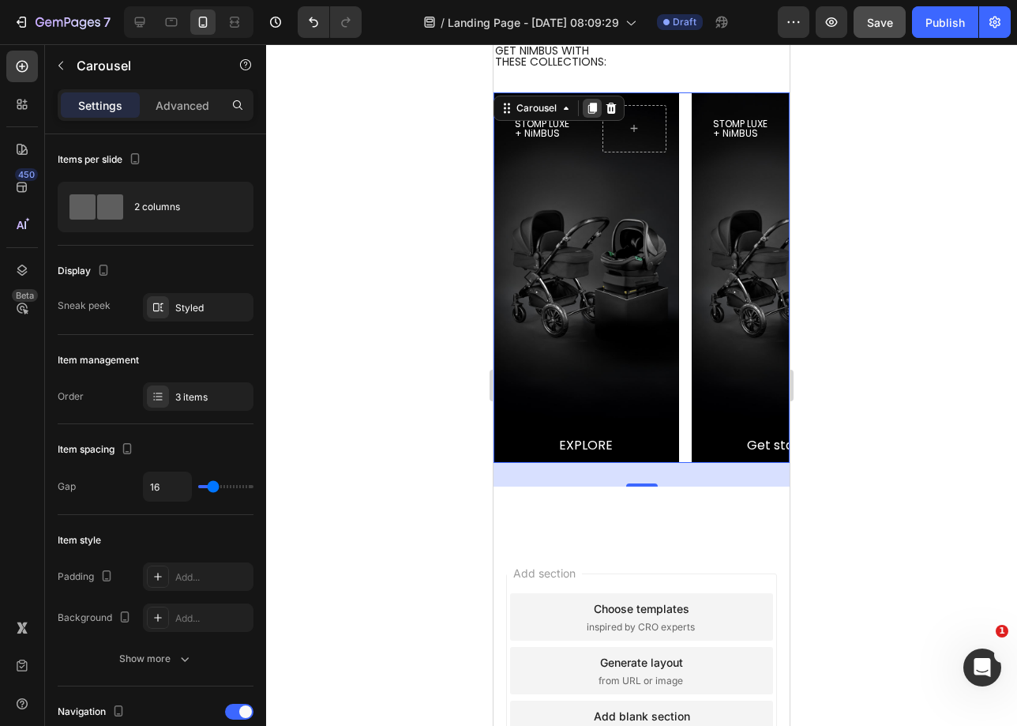
click at [588, 109] on icon at bounding box center [592, 108] width 9 height 11
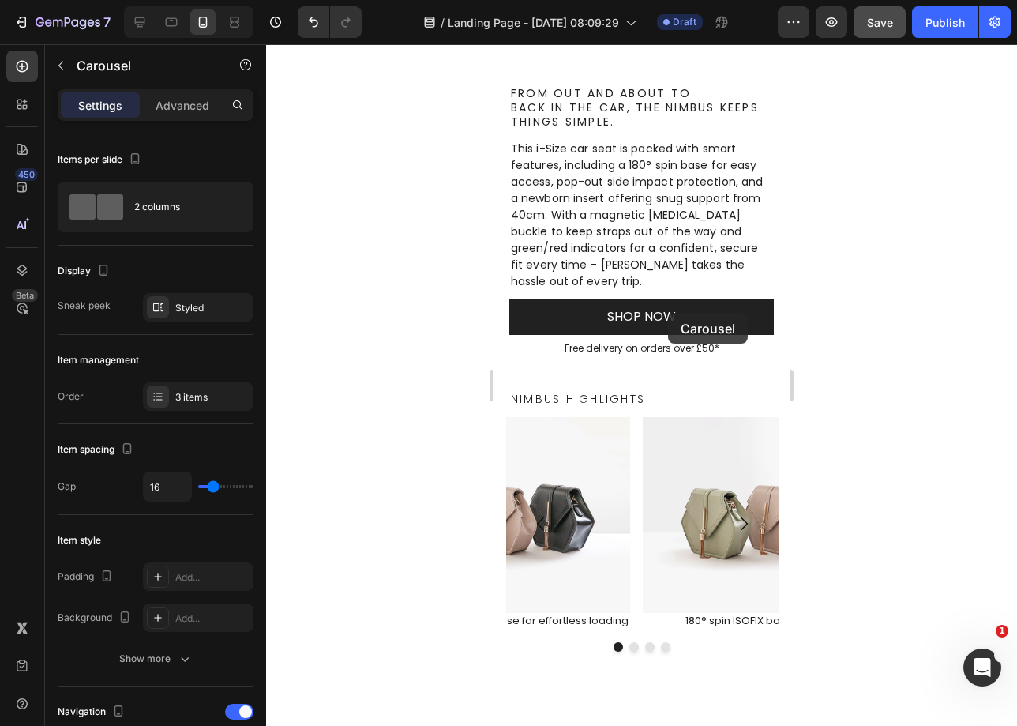
scroll to position [494, 0]
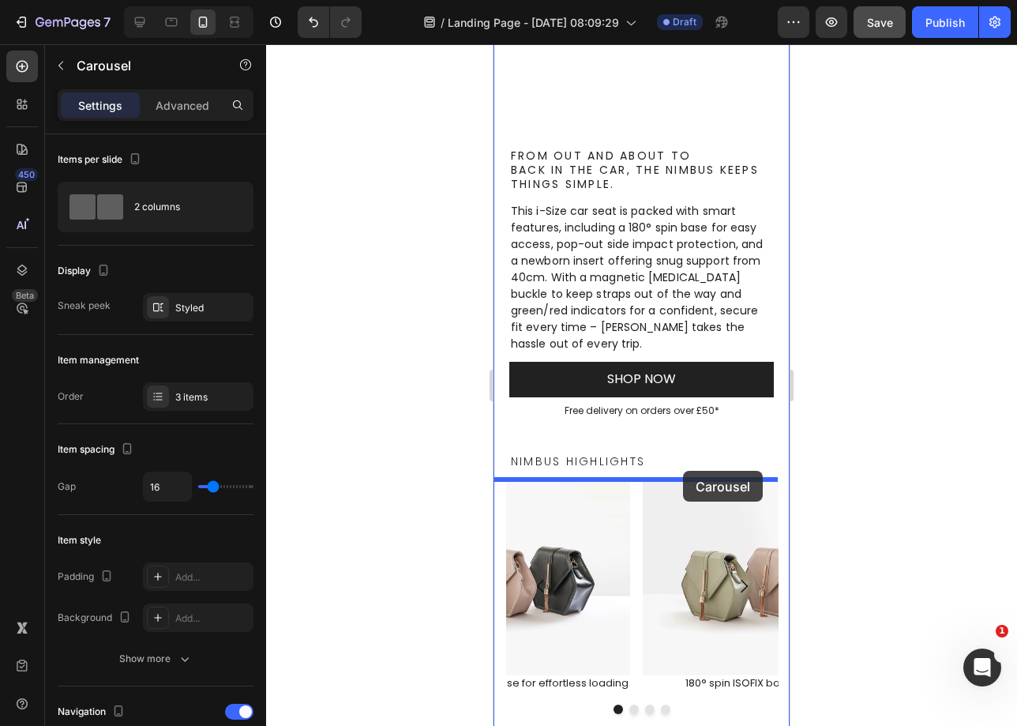
drag, startPoint x: 683, startPoint y: 232, endPoint x: 689, endPoint y: 449, distance: 216.5
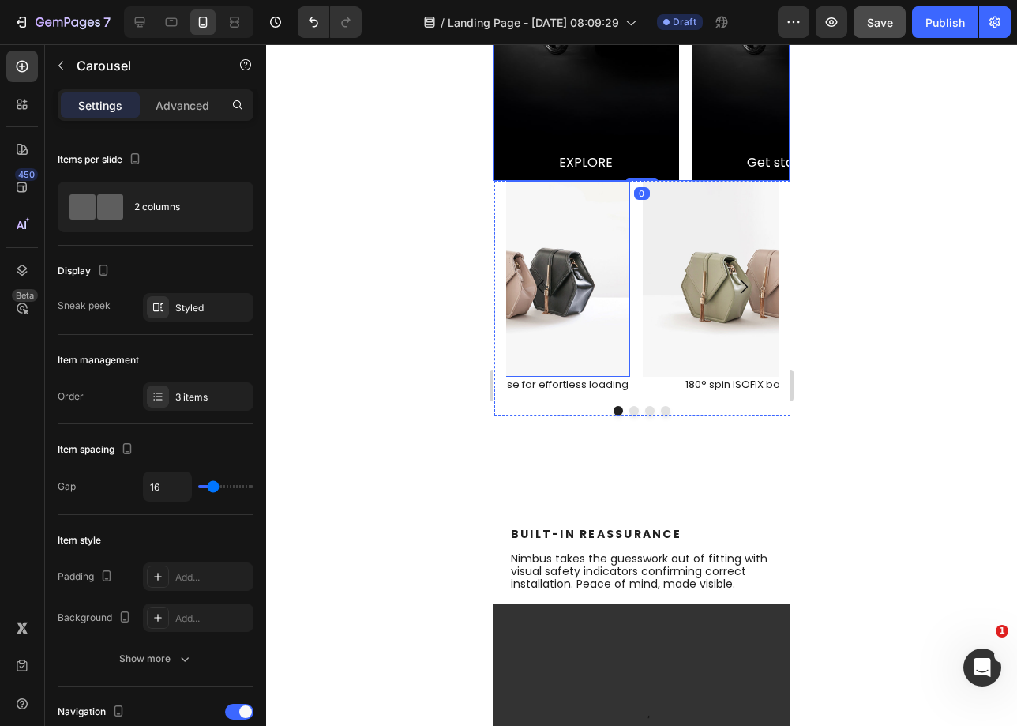
scroll to position [1144, 0]
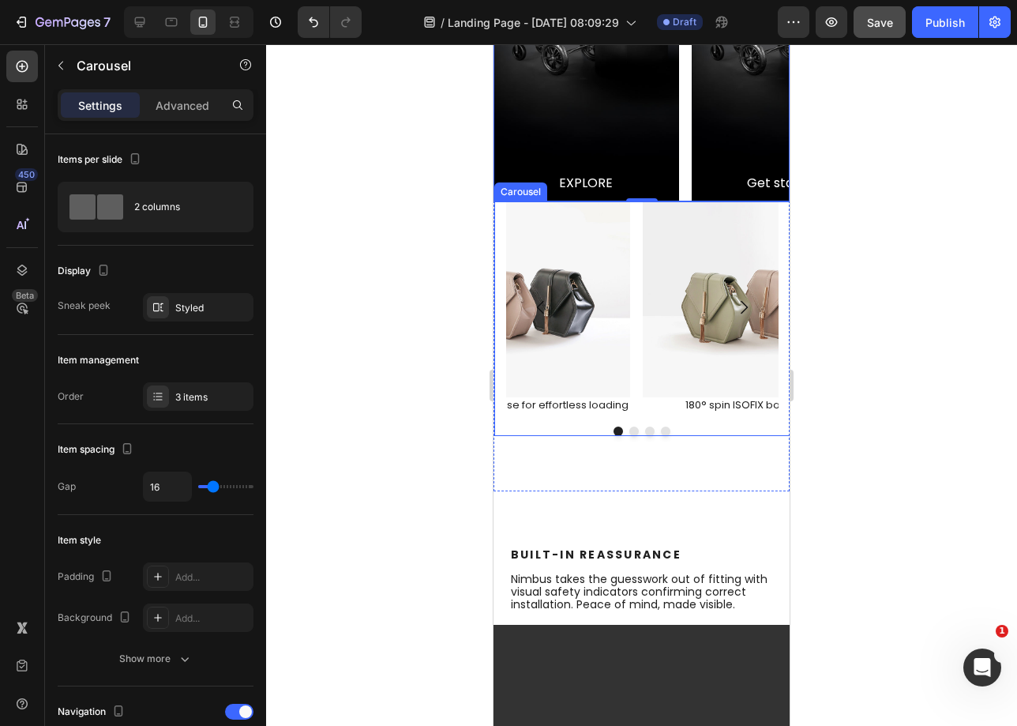
click at [637, 227] on div "Image 180° spin ISOFIX base for effortless loading Text Block Drop element here…" at bounding box center [642, 307] width 272 height 212
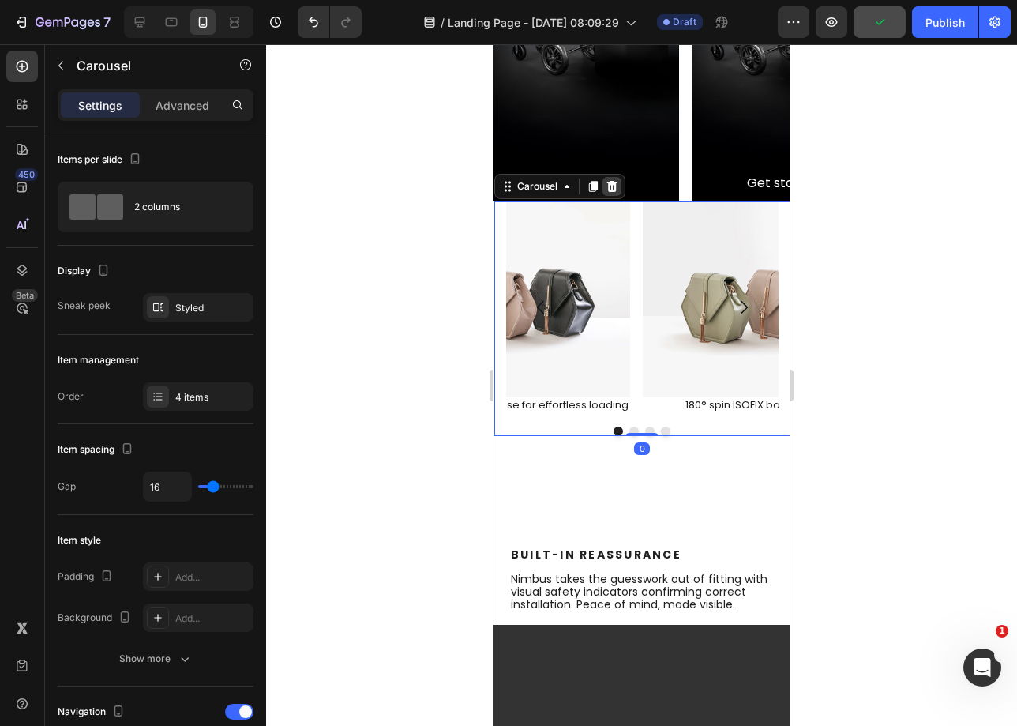
click at [607, 183] on icon at bounding box center [612, 186] width 13 height 13
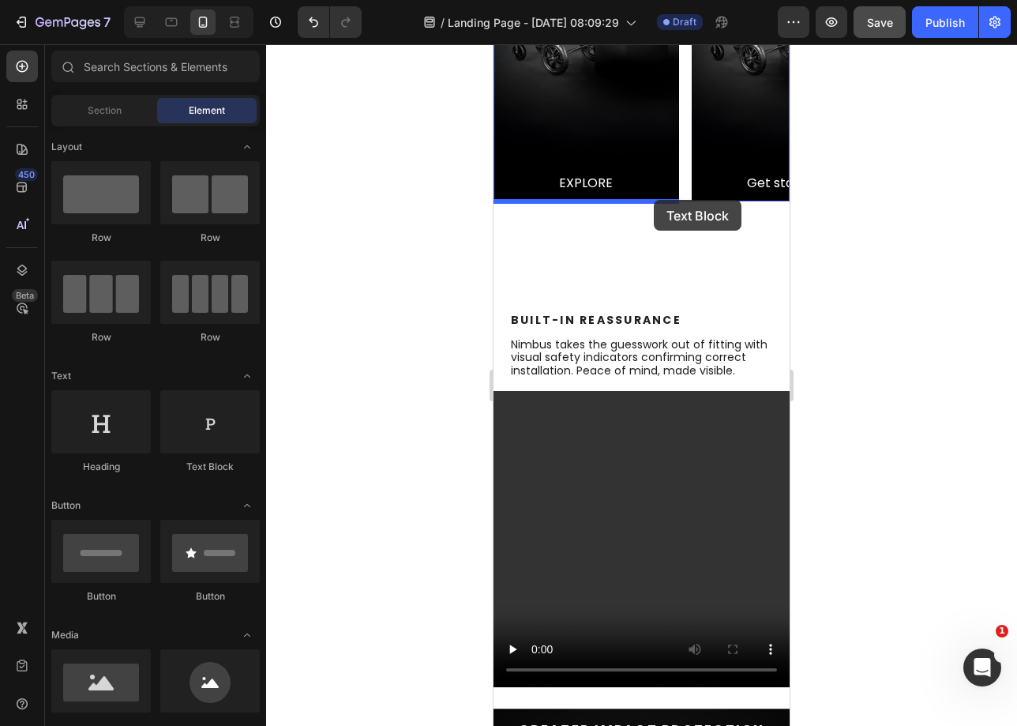
drag, startPoint x: 699, startPoint y: 207, endPoint x: 654, endPoint y: 200, distance: 45.6
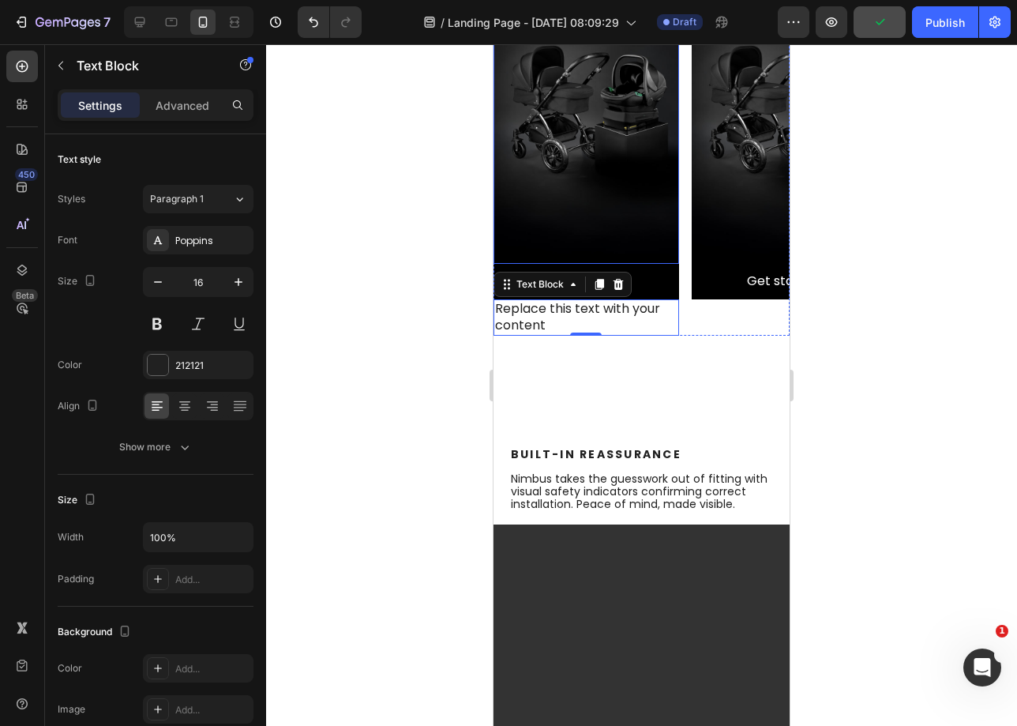
scroll to position [1044, 0]
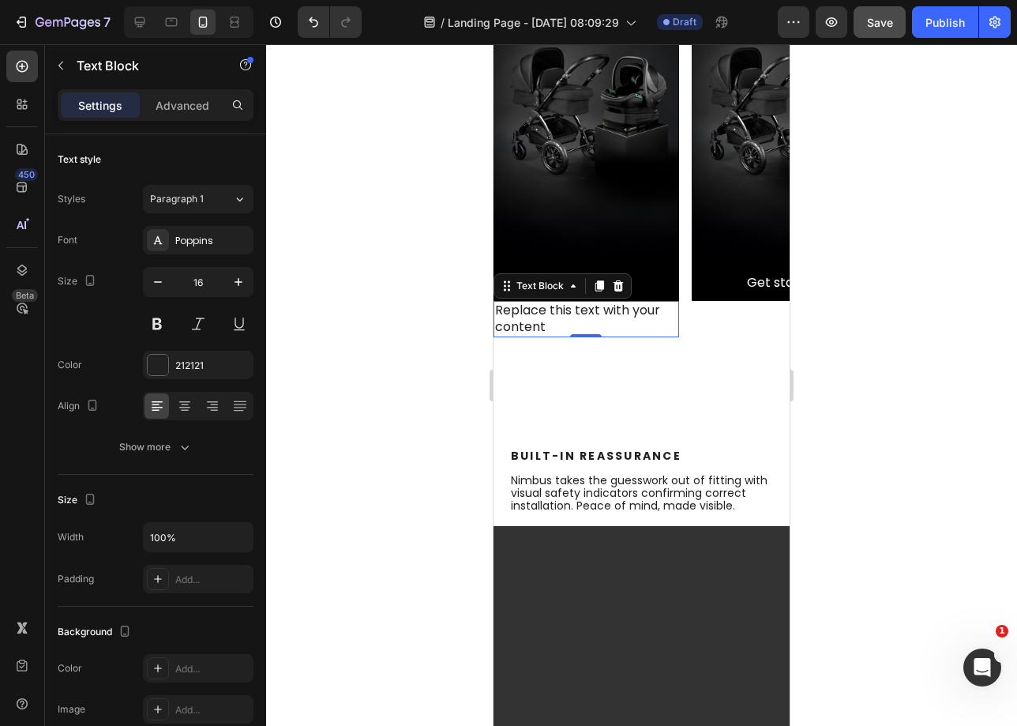
click at [560, 314] on div "Replace this text with your content" at bounding box center [587, 319] width 186 height 36
click at [560, 314] on p "Replace this text with your content" at bounding box center [586, 318] width 182 height 33
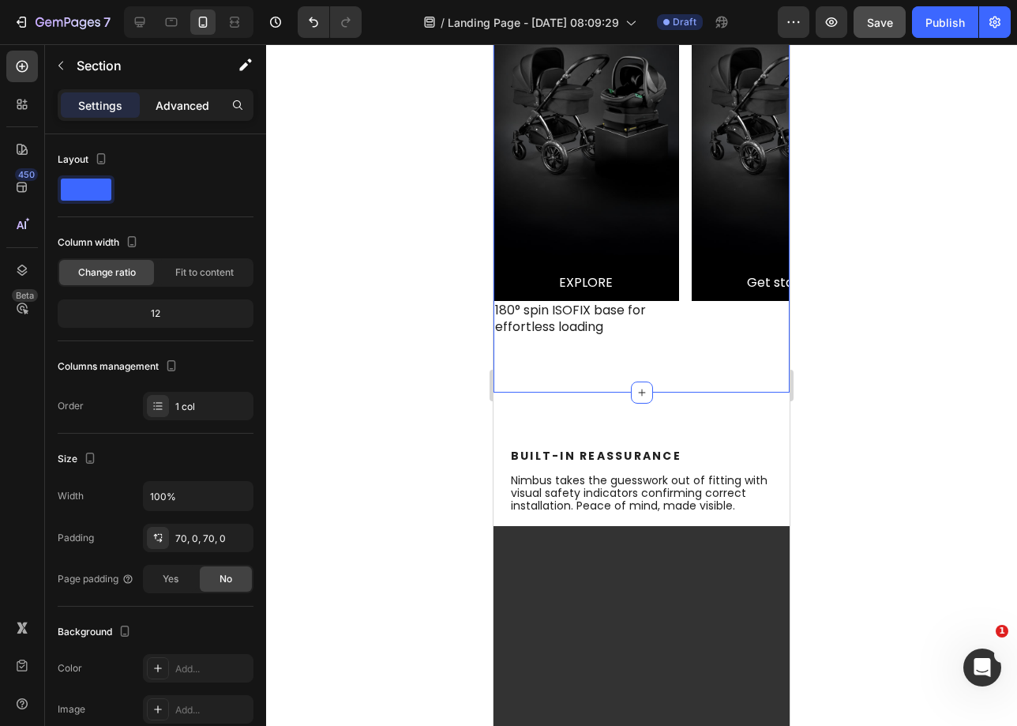
click at [190, 116] on div "Advanced" at bounding box center [182, 104] width 79 height 25
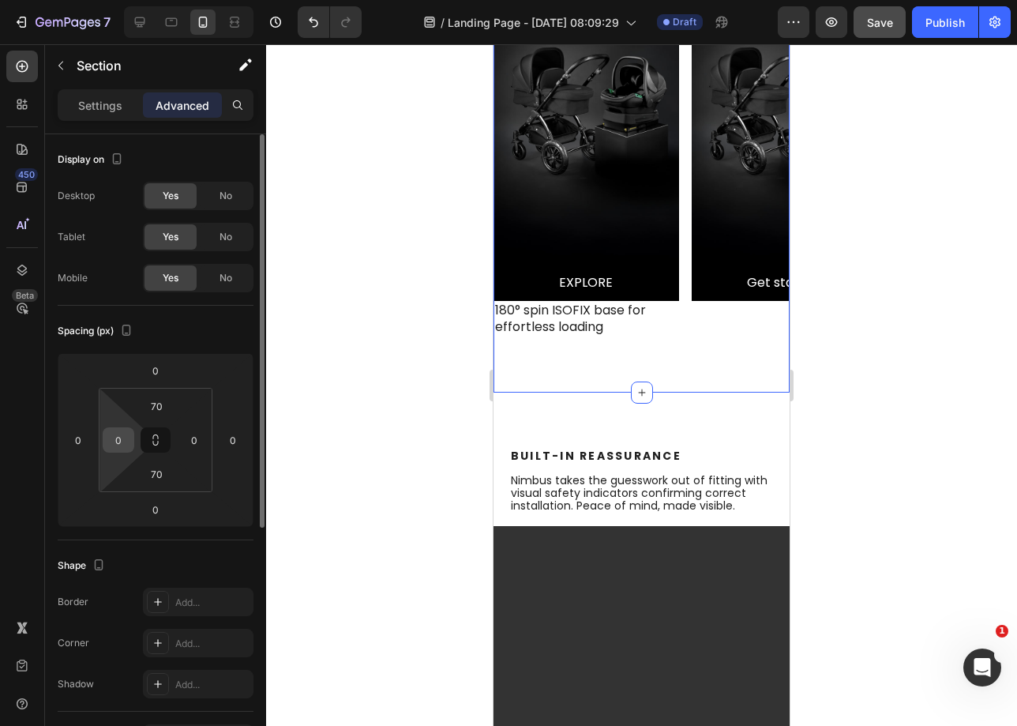
click at [128, 441] on input "0" at bounding box center [119, 440] width 24 height 24
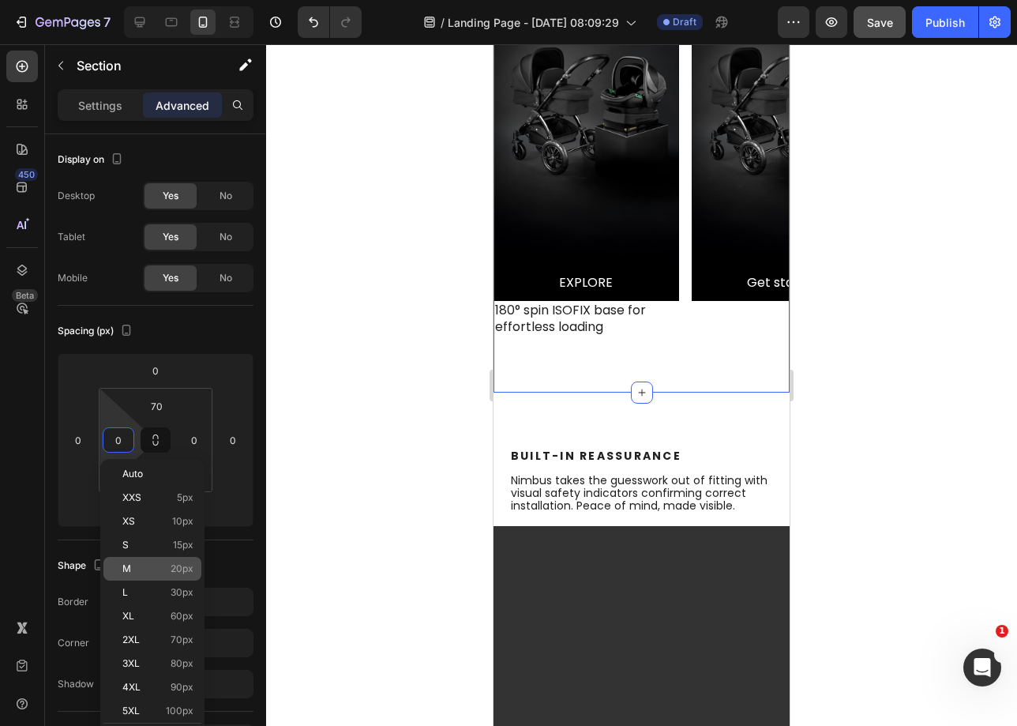
click at [155, 568] on p "M 20px" at bounding box center [157, 568] width 71 height 11
type input "20"
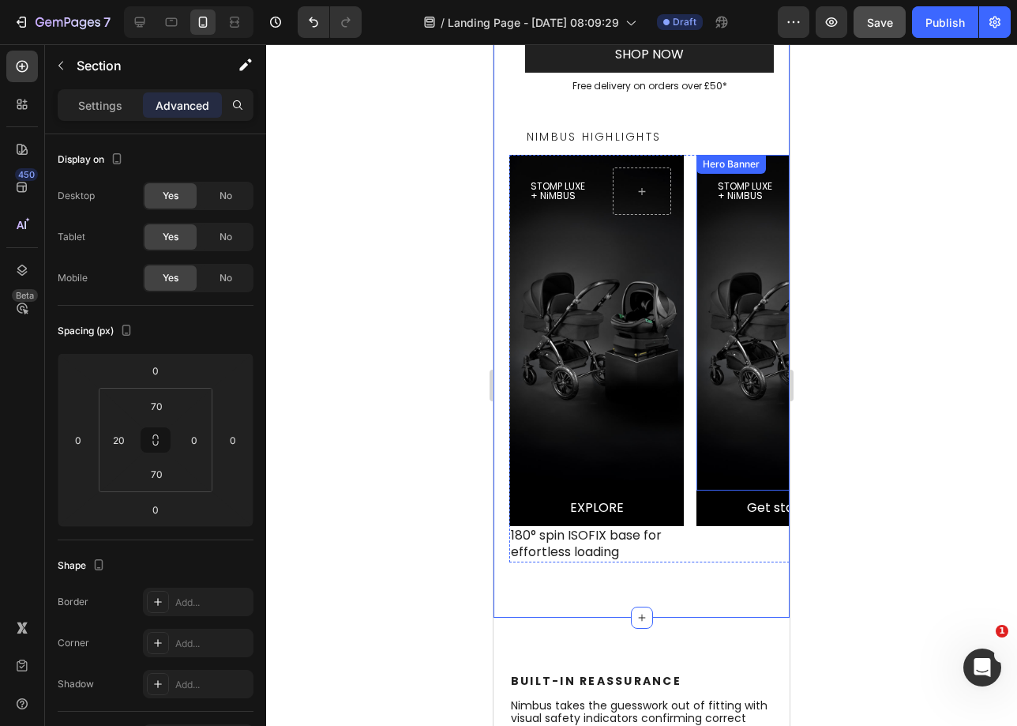
scroll to position [825, 0]
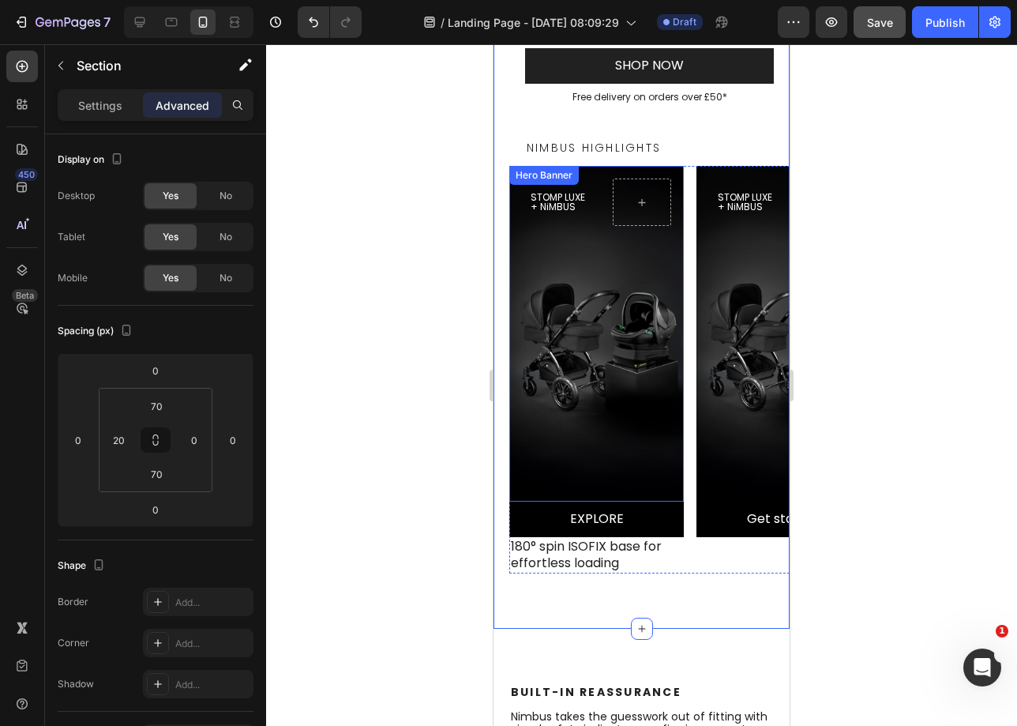
click at [644, 368] on div "Background Image" at bounding box center [596, 334] width 175 height 336
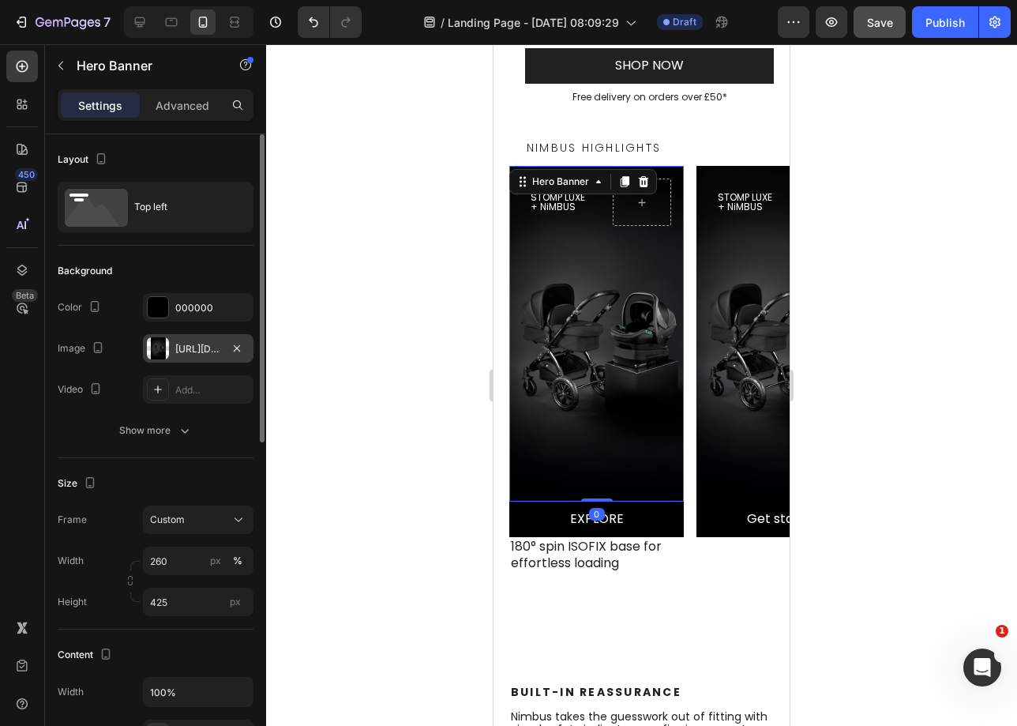
click at [208, 356] on div "[URL][DOMAIN_NAME]" at bounding box center [198, 348] width 111 height 28
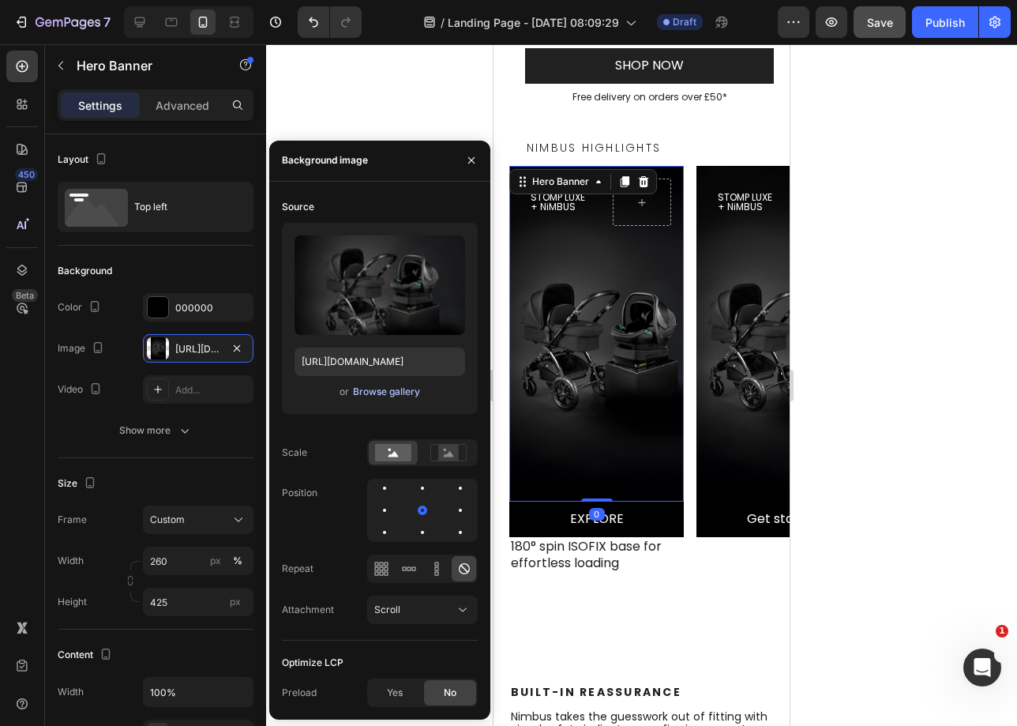
click at [369, 391] on div "Browse gallery" at bounding box center [386, 392] width 67 height 14
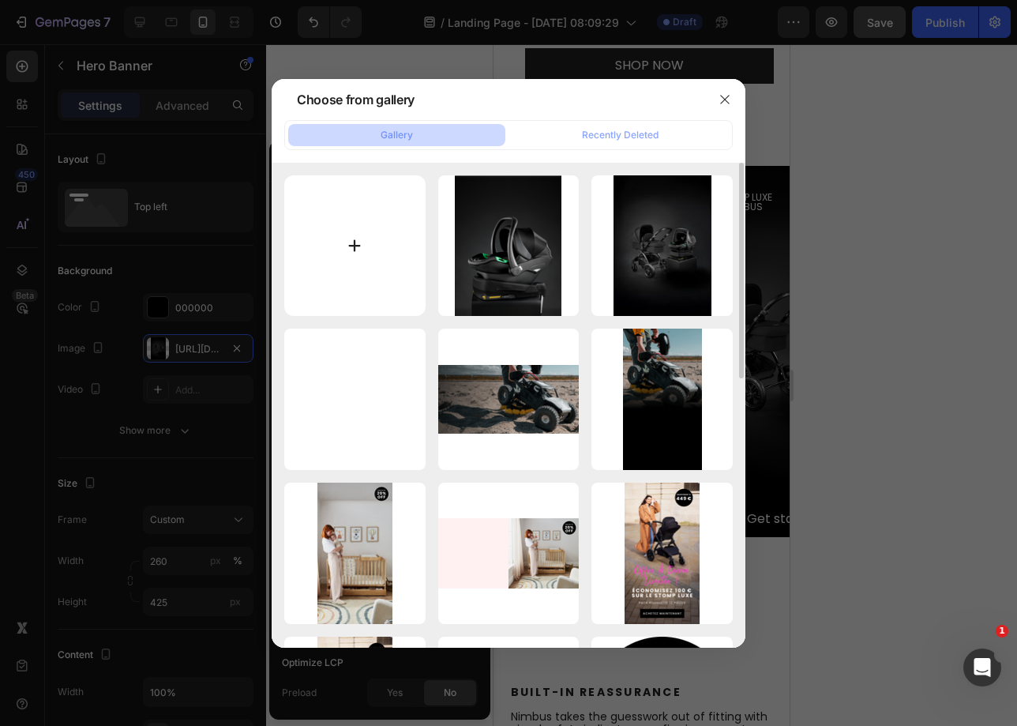
click at [336, 251] on input "file" at bounding box center [354, 245] width 141 height 141
type input "C:\fakepath\7d837140a34dcfce0ef100c69757a620333841a9.jpg"
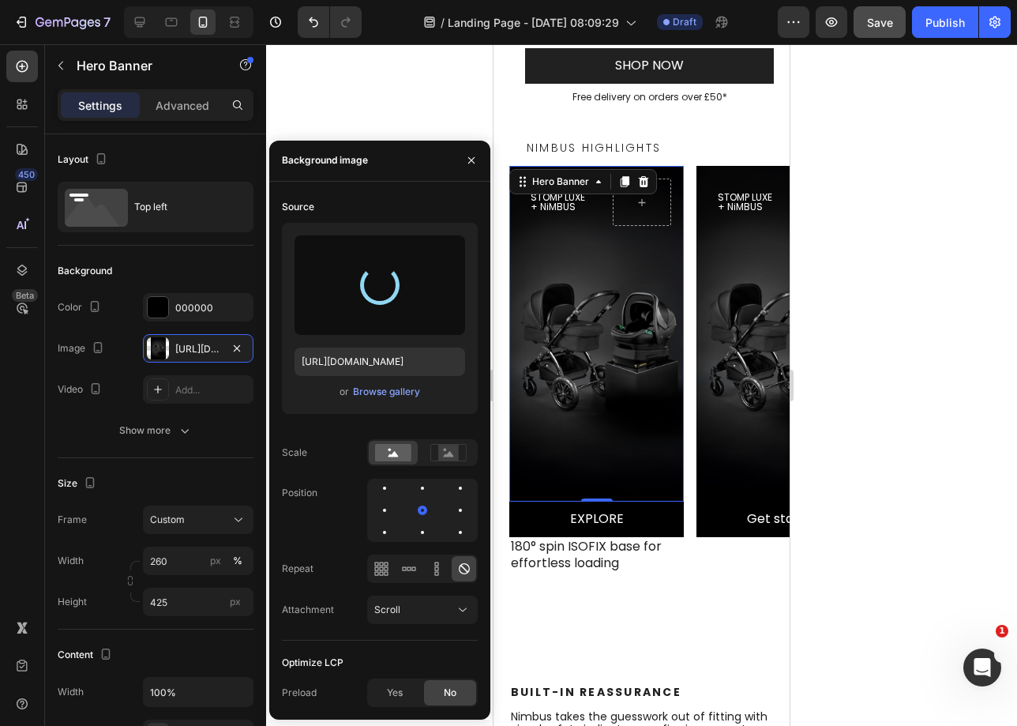
type input "[URL][DOMAIN_NAME]"
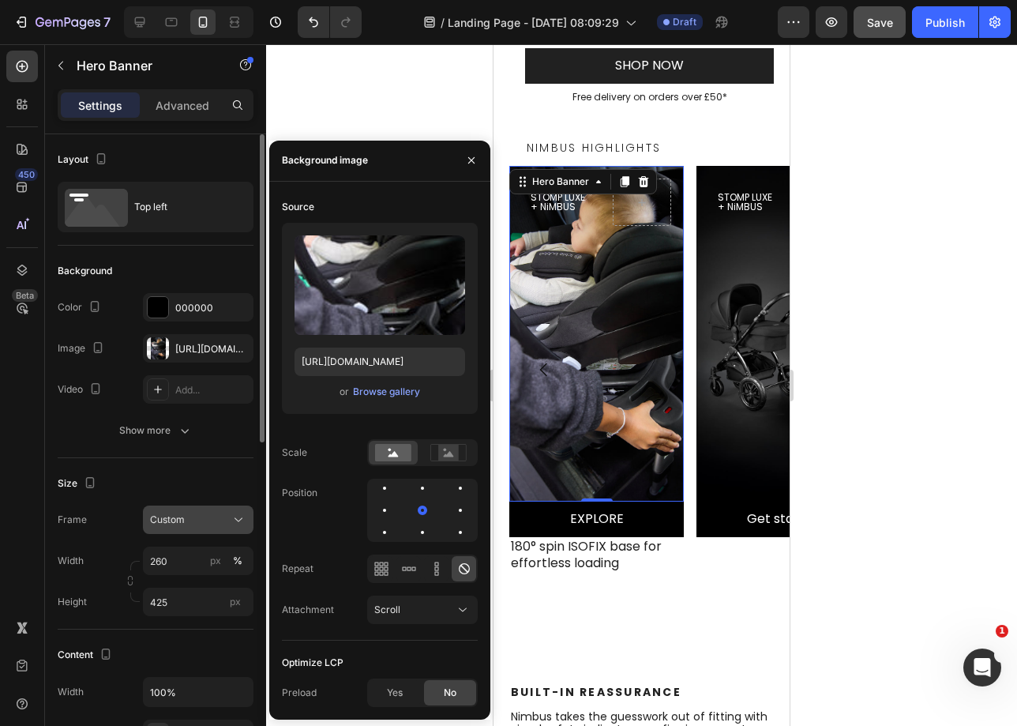
click at [201, 524] on div "Custom" at bounding box center [188, 520] width 77 height 14
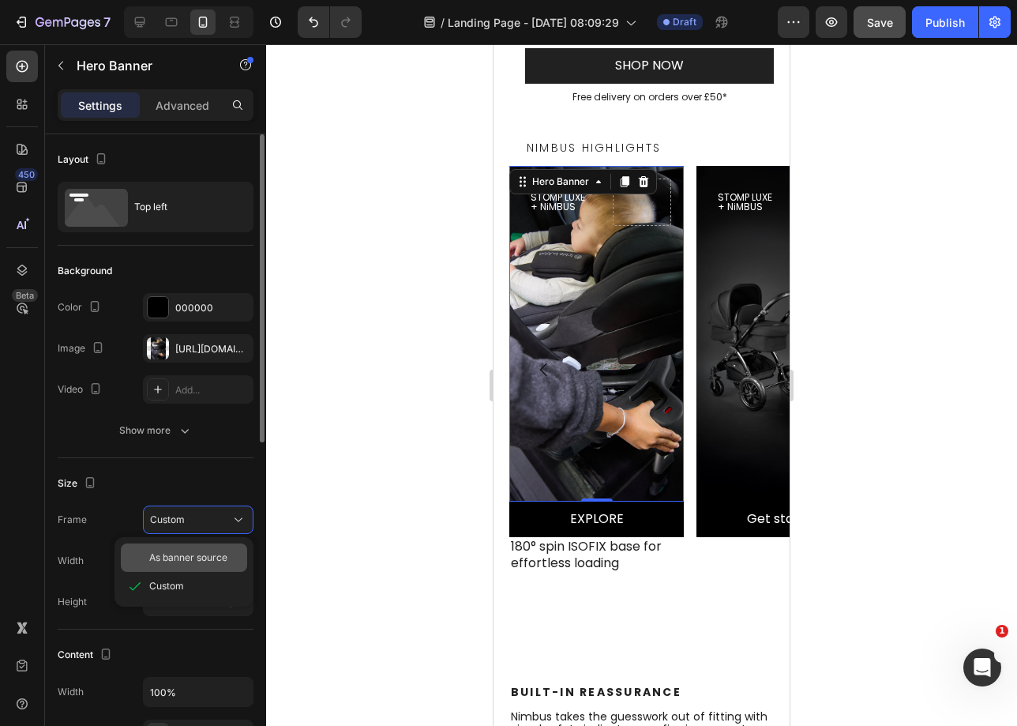
click at [194, 563] on span "As banner source" at bounding box center [188, 557] width 78 height 14
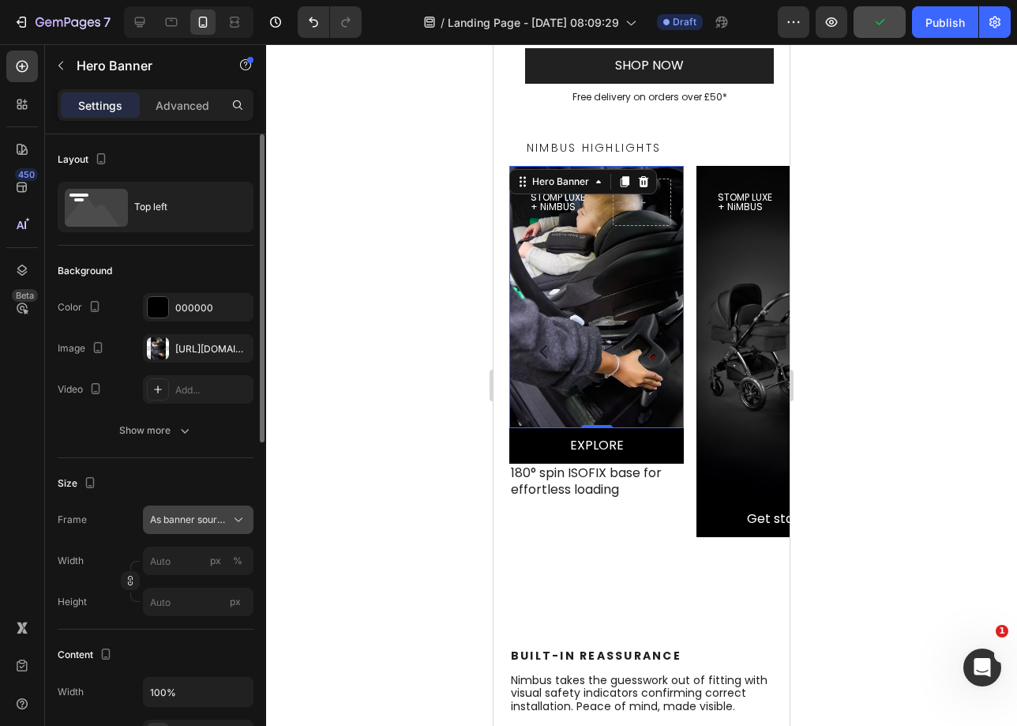
click at [195, 524] on span "As banner source" at bounding box center [188, 520] width 77 height 14
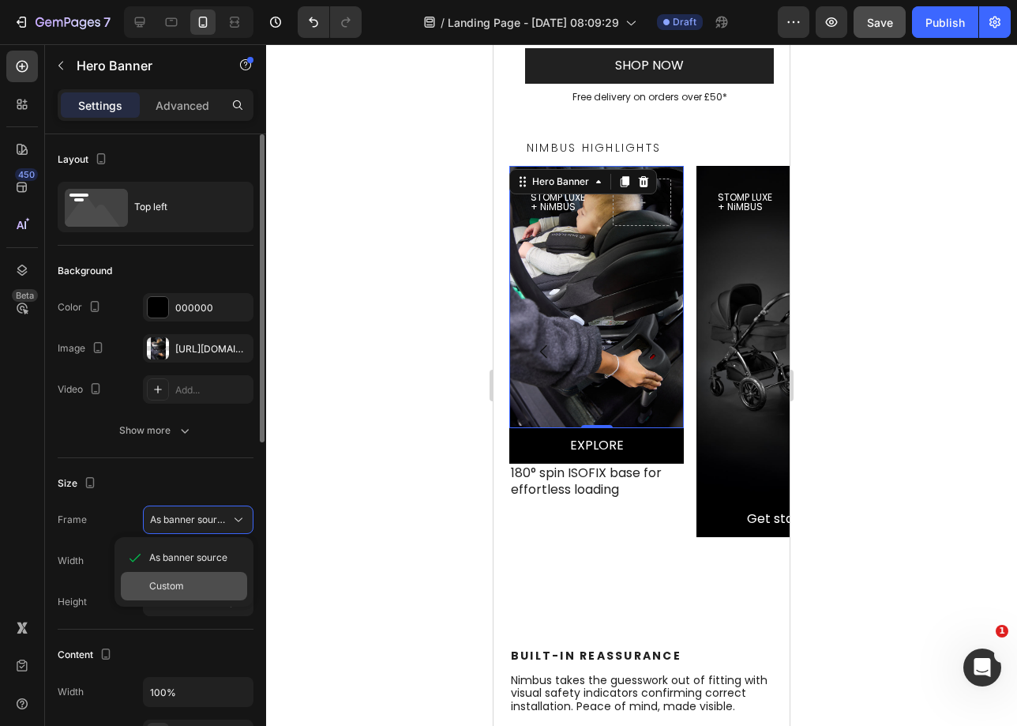
click at [201, 595] on div "Custom" at bounding box center [184, 586] width 126 height 28
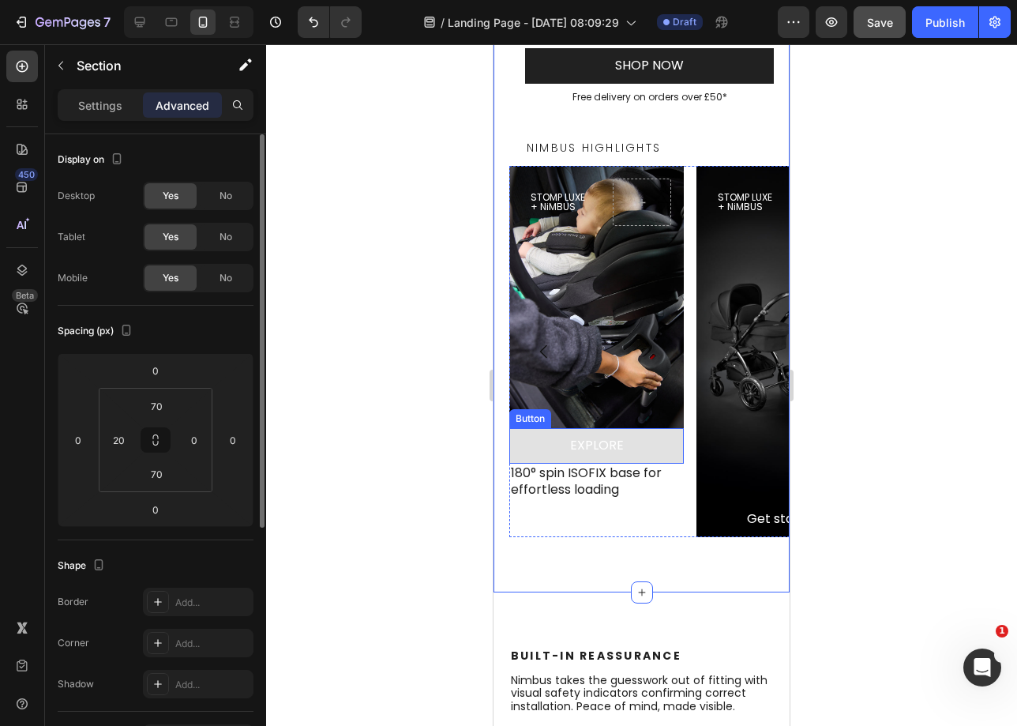
click at [666, 437] on button "EXPLORE" at bounding box center [596, 446] width 175 height 36
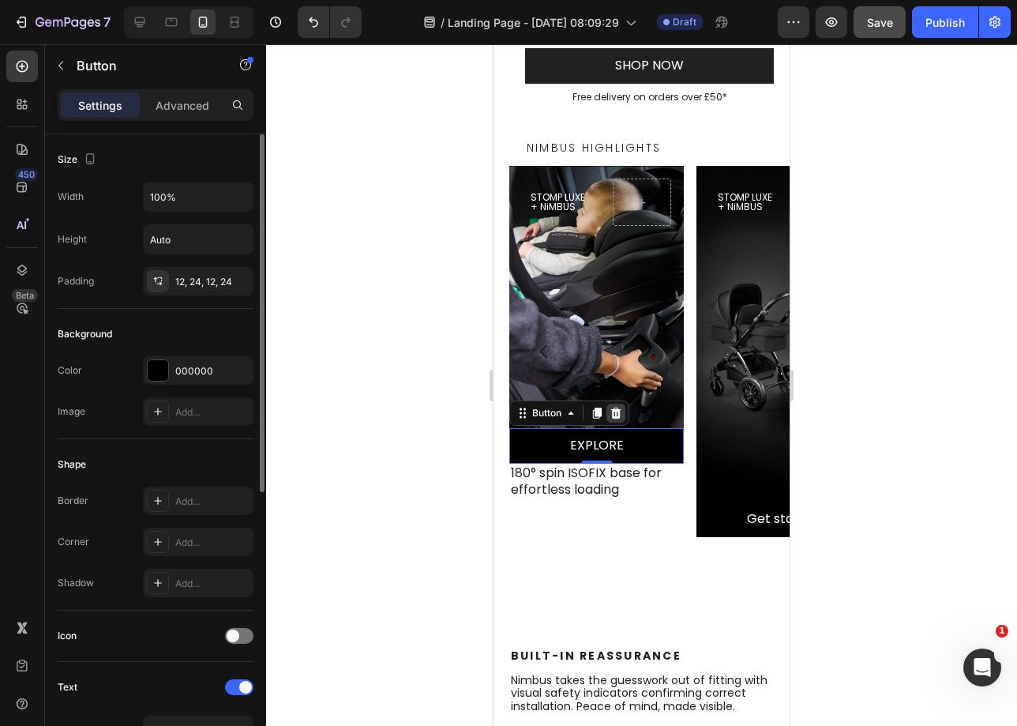
click at [621, 407] on icon at bounding box center [616, 413] width 13 height 13
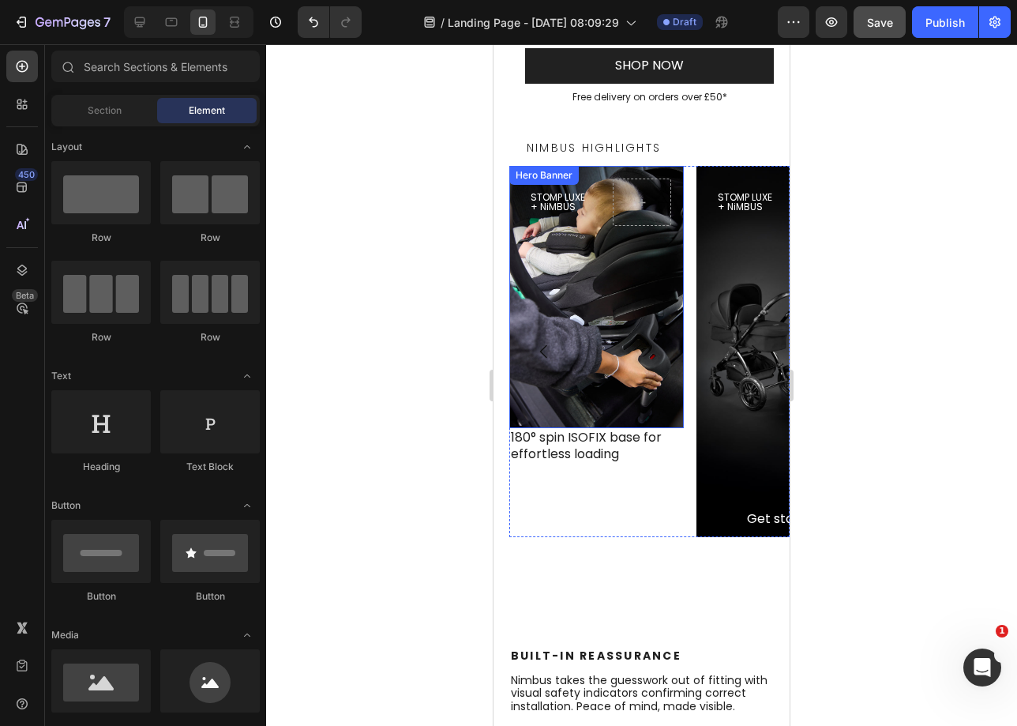
click at [648, 389] on div "Background Image" at bounding box center [596, 297] width 175 height 262
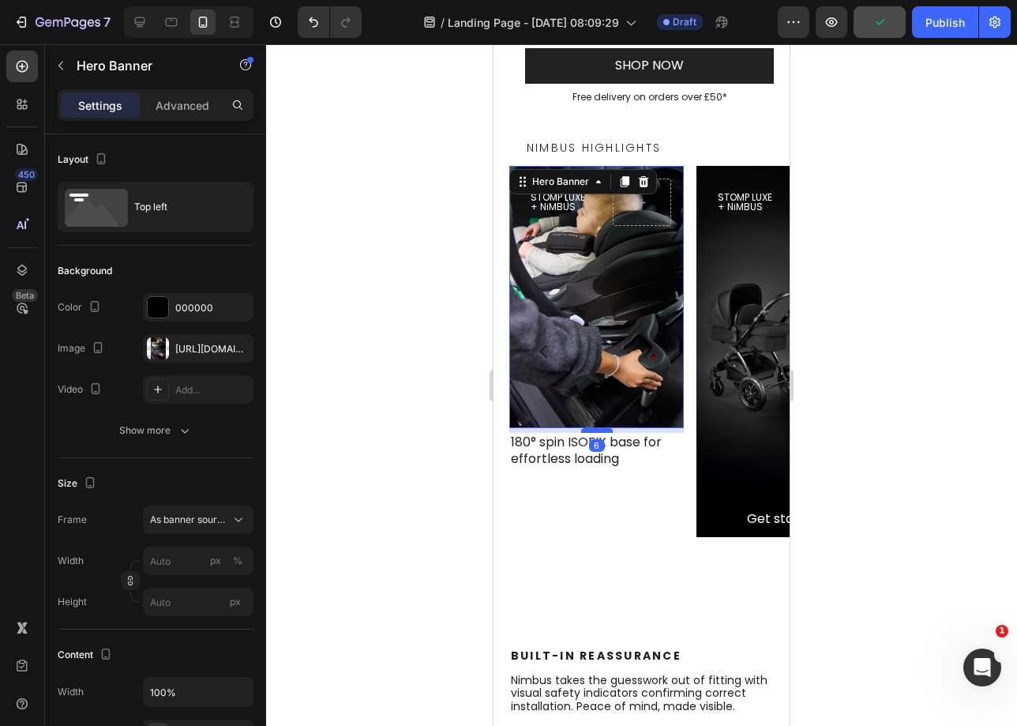
click at [603, 428] on div at bounding box center [597, 430] width 32 height 5
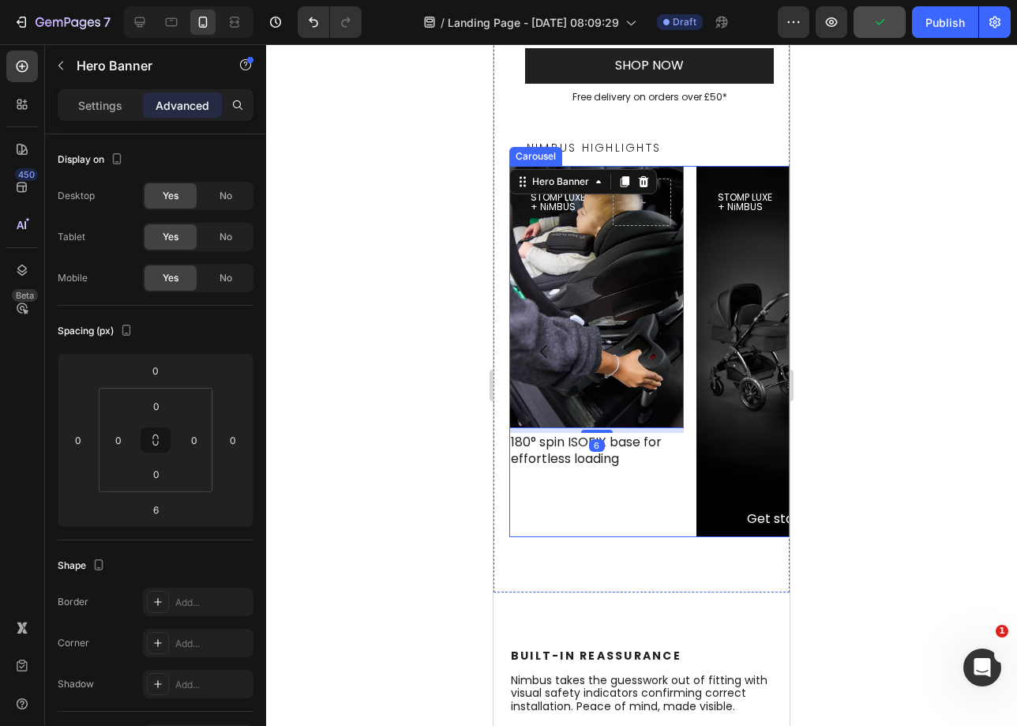
click at [633, 476] on div "STOMP LUXE + NiMBUS Heading Hero Banner 6 180° spin ISOFIX base for effortless …" at bounding box center [596, 351] width 175 height 371
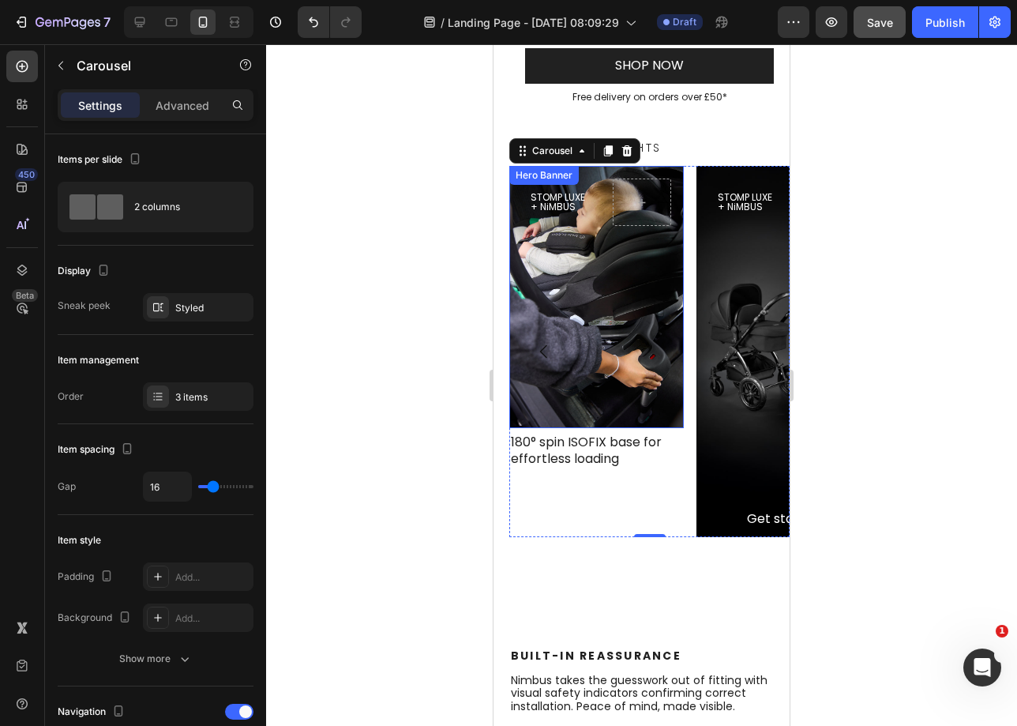
click at [617, 310] on div "Background Image" at bounding box center [596, 297] width 175 height 262
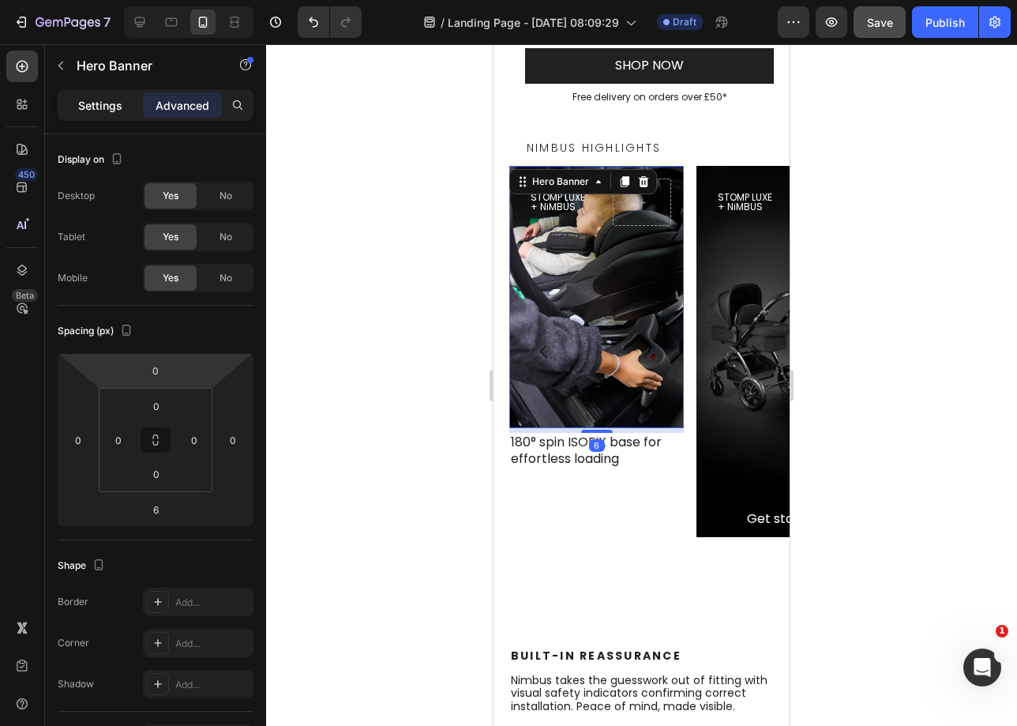
click at [89, 101] on p "Settings" at bounding box center [100, 105] width 44 height 17
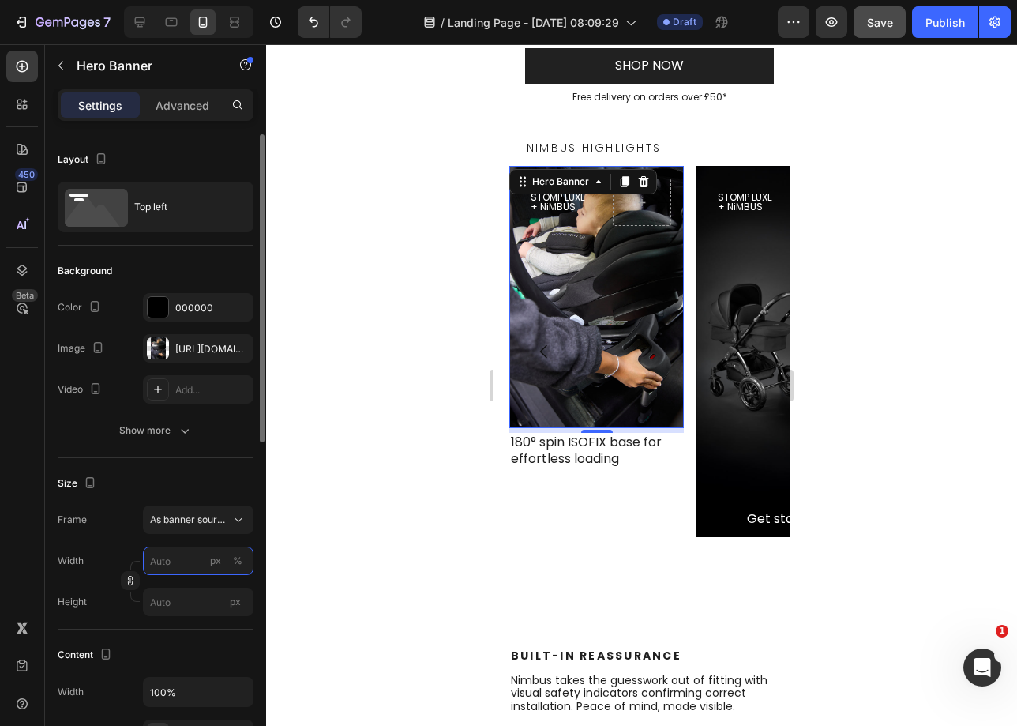
click at [154, 557] on input "px %" at bounding box center [198, 561] width 111 height 28
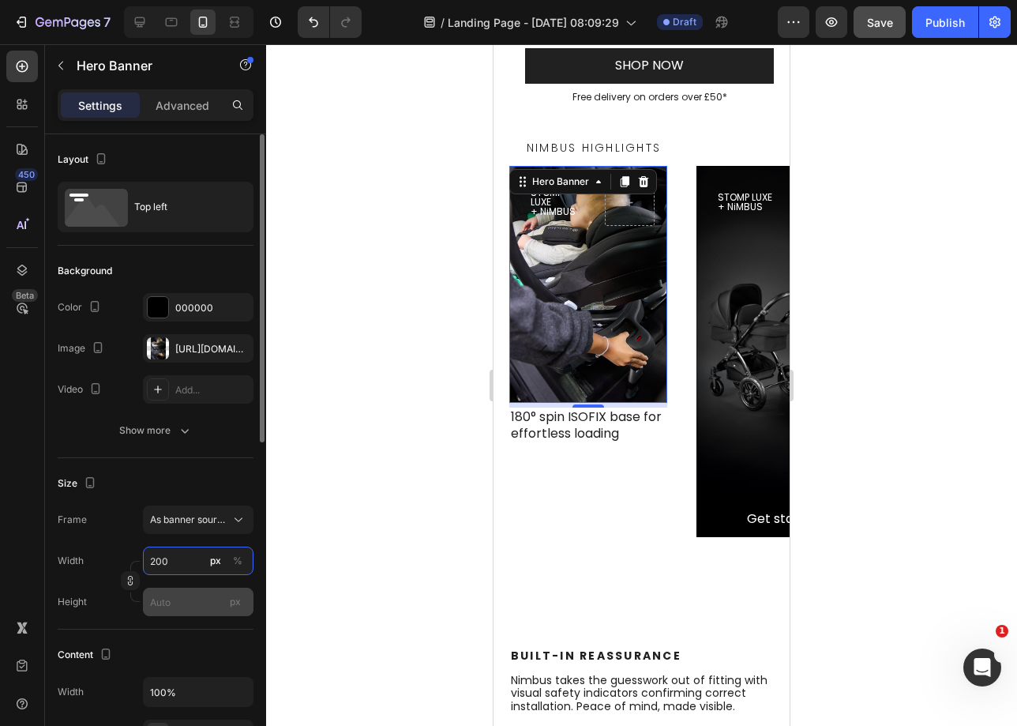
type input "200"
click at [186, 588] on input "px" at bounding box center [198, 602] width 111 height 28
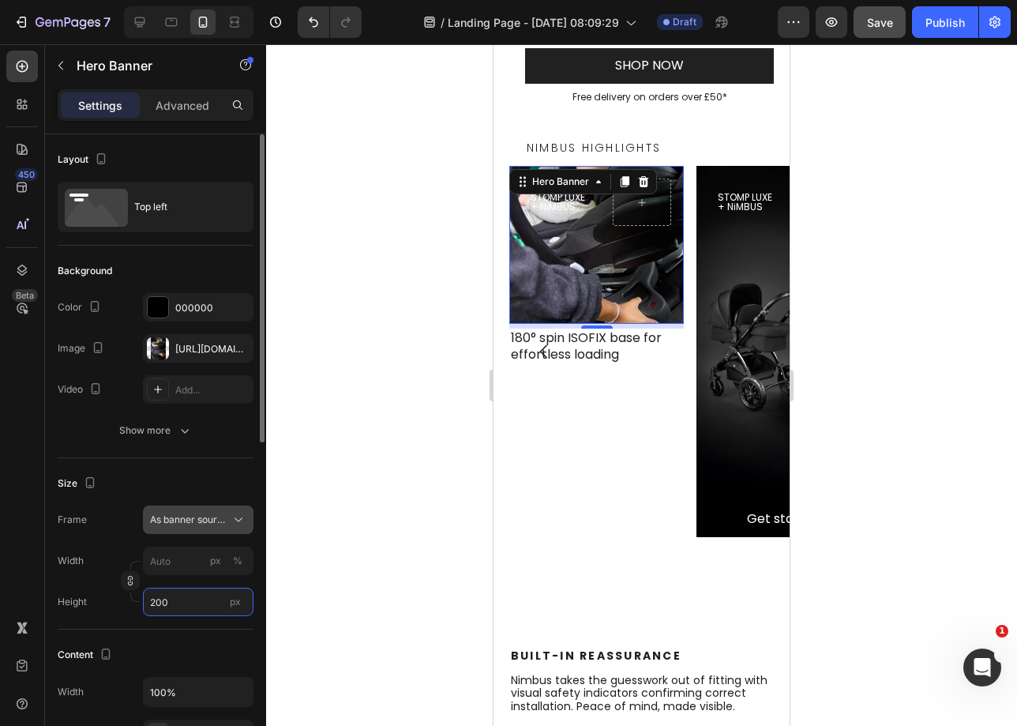
type input "200"
click at [182, 517] on span "As banner source" at bounding box center [188, 520] width 77 height 14
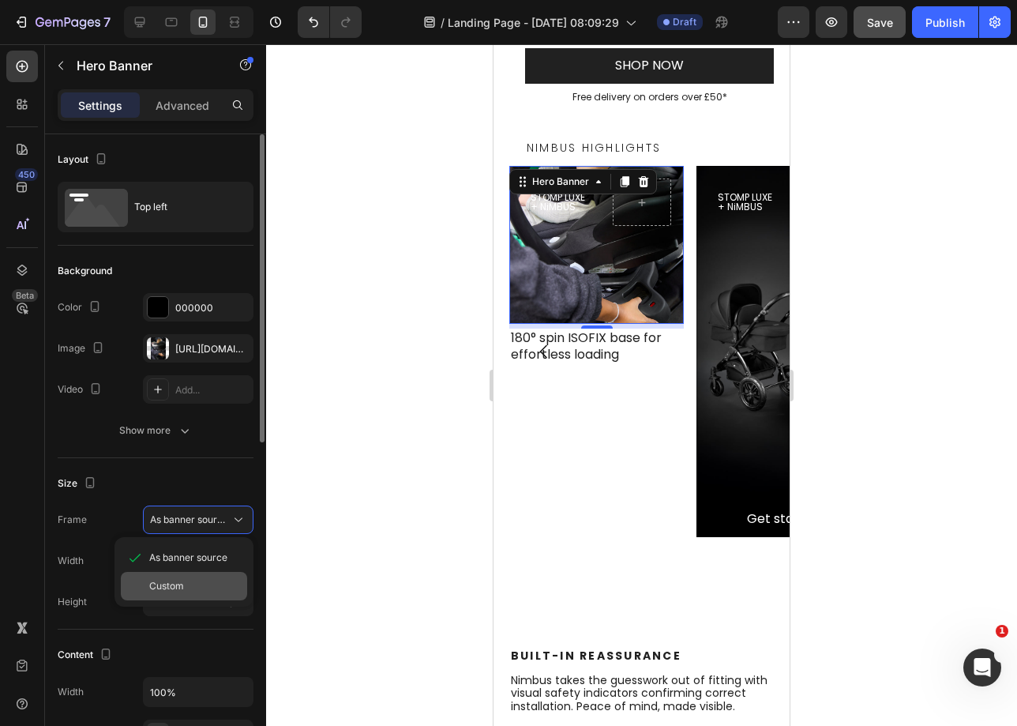
click at [164, 587] on span "Custom" at bounding box center [166, 586] width 35 height 14
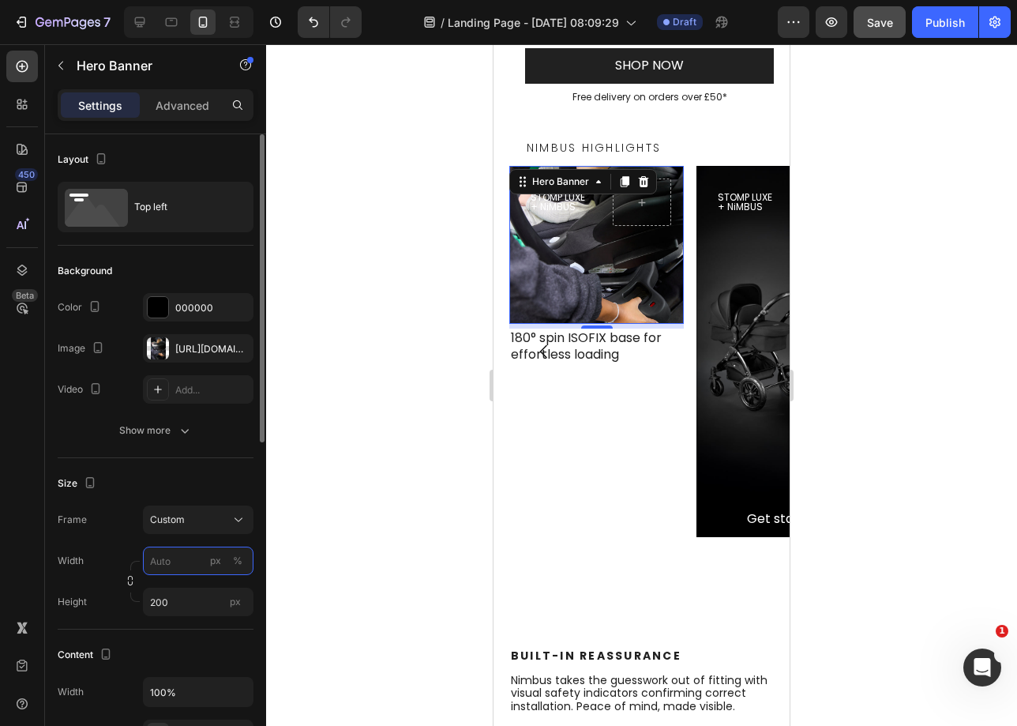
click at [175, 568] on input "px %" at bounding box center [198, 561] width 111 height 28
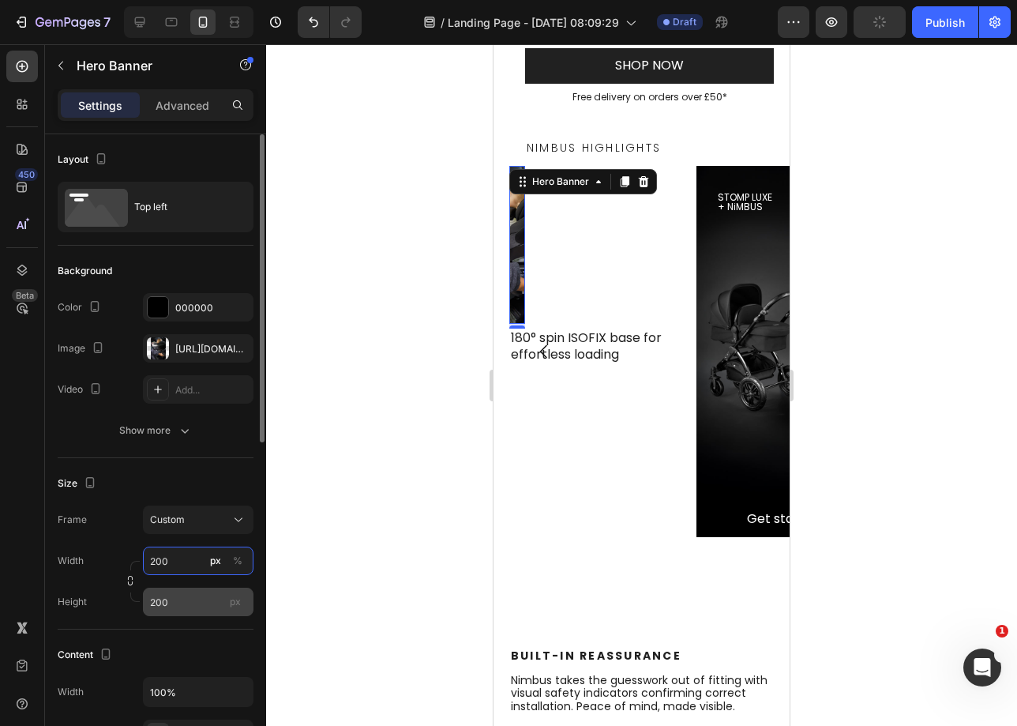
type input "200"
click at [193, 601] on input "200" at bounding box center [198, 602] width 111 height 28
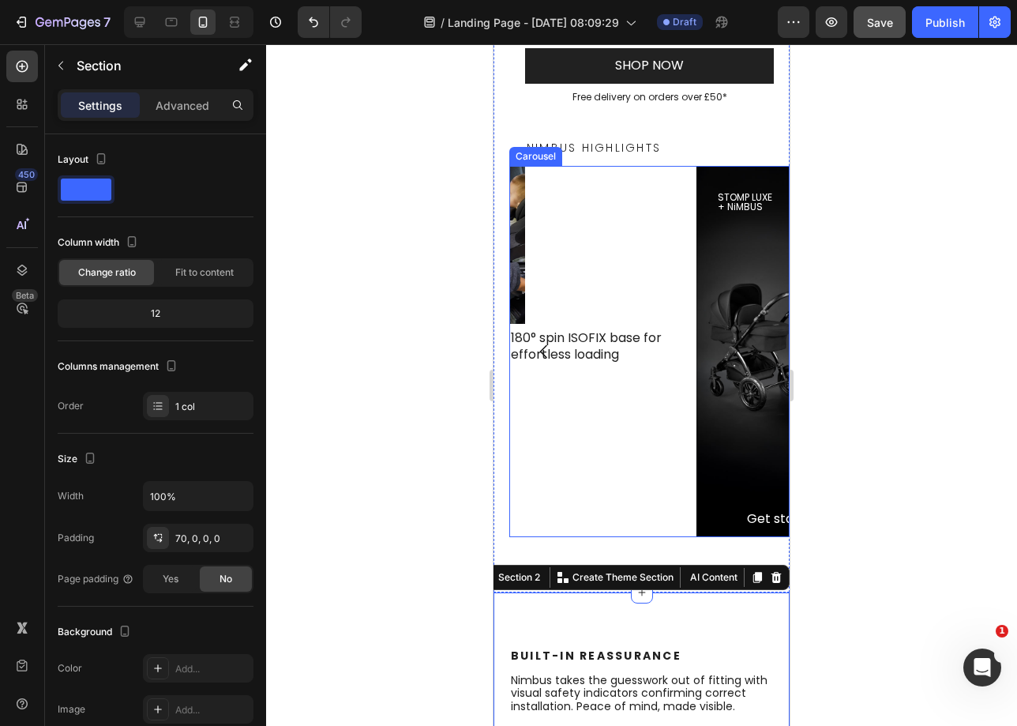
click at [573, 237] on div "STOMP LUXE + NiMBUS Heading Hero Banner 180° spin ISOFIX base for effortless lo…" at bounding box center [596, 351] width 175 height 371
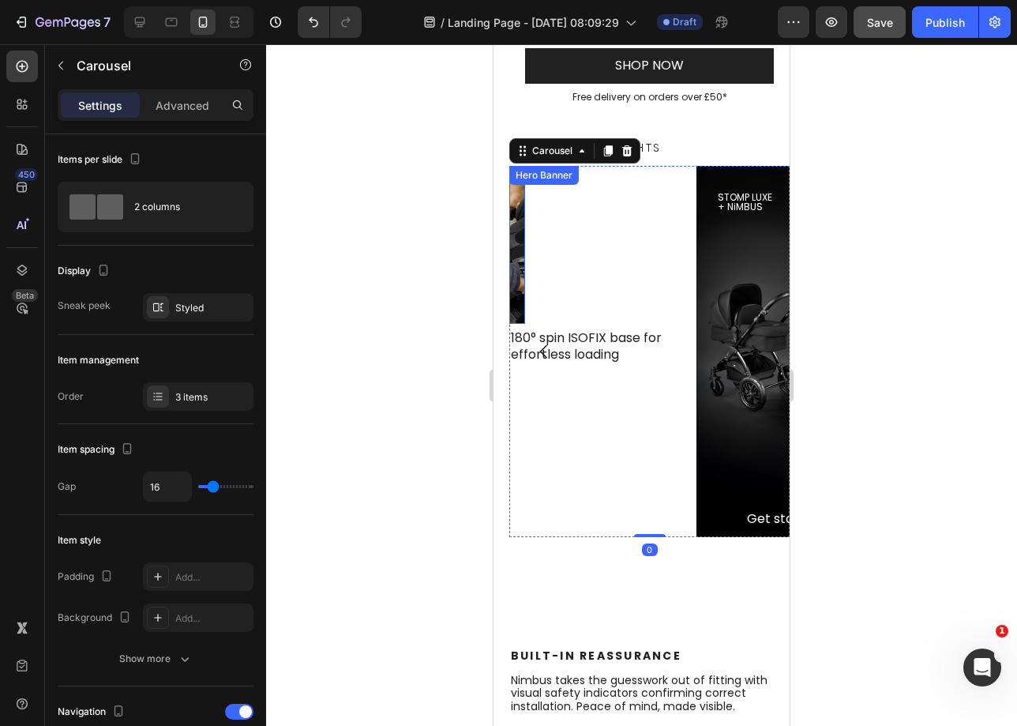
click at [518, 242] on div "STOMP LUXE + NiMBUS Heading" at bounding box center [525, 256] width 32 height 180
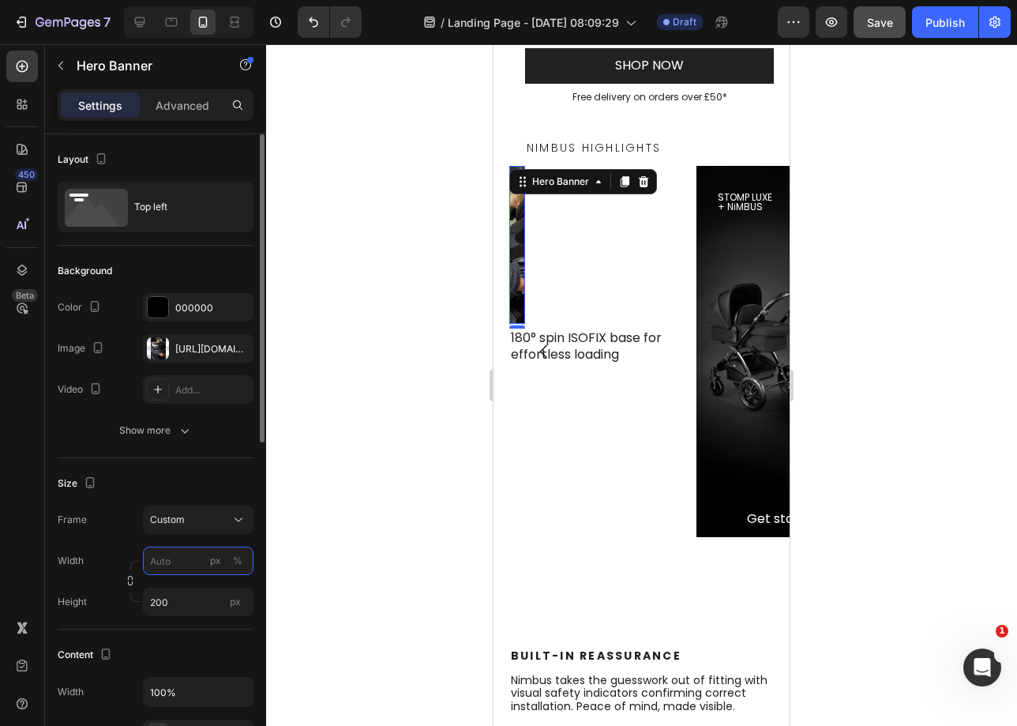
click at [184, 563] on input "px %" at bounding box center [198, 561] width 111 height 28
type input "200"
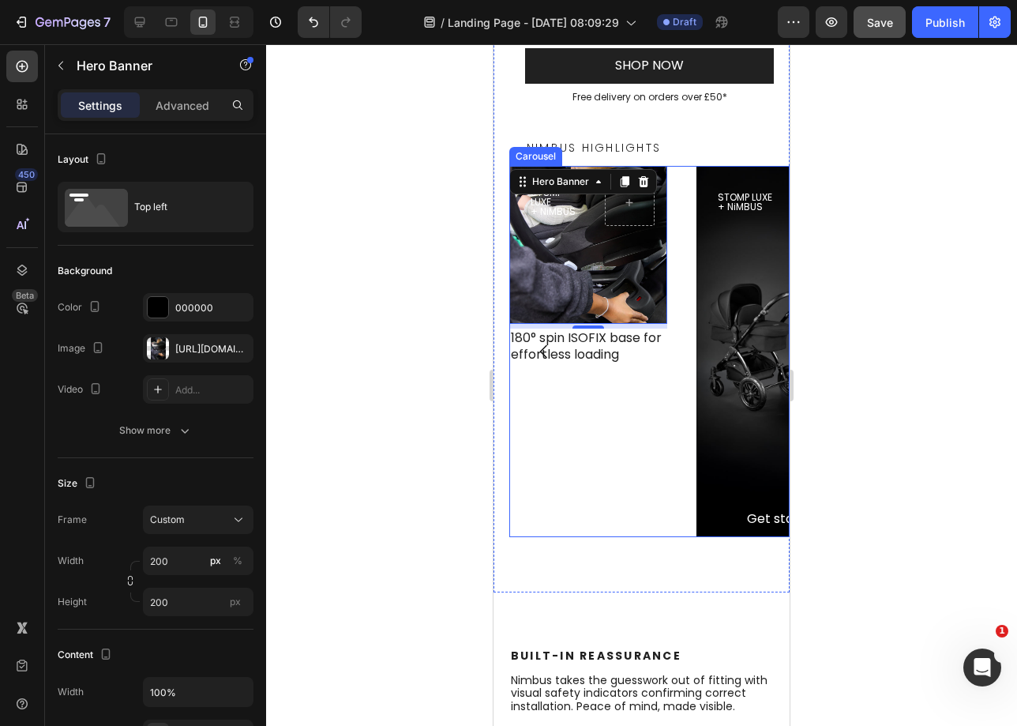
click at [605, 437] on div "STOMP LUXE + NiMBUS Heading Hero Banner 6 180° spin ISOFIX base for effortless …" at bounding box center [596, 351] width 175 height 371
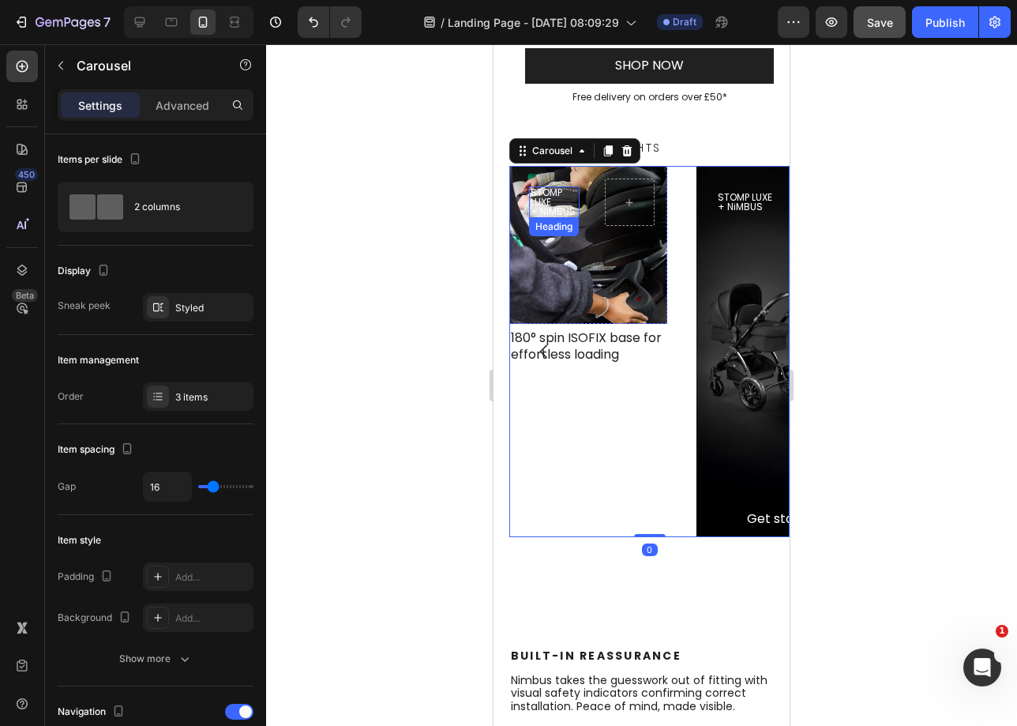
click at [571, 186] on h2 "STOMP LUXE + NiMBUS" at bounding box center [554, 202] width 51 height 32
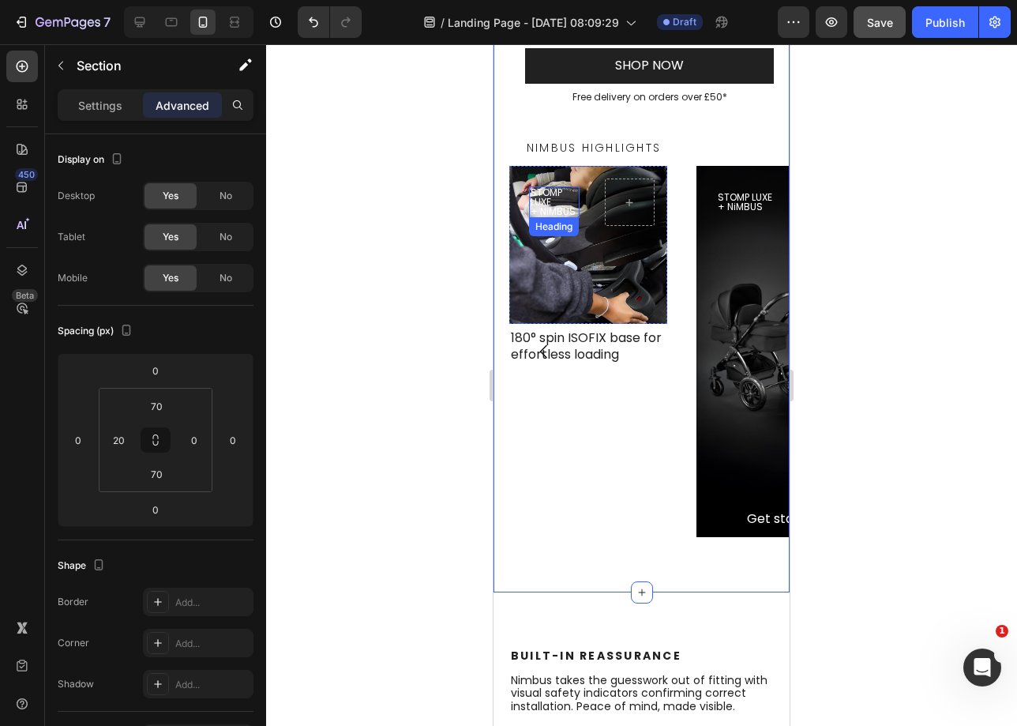
click at [565, 188] on h2 "STOMP LUXE + NiMBUS" at bounding box center [554, 202] width 51 height 32
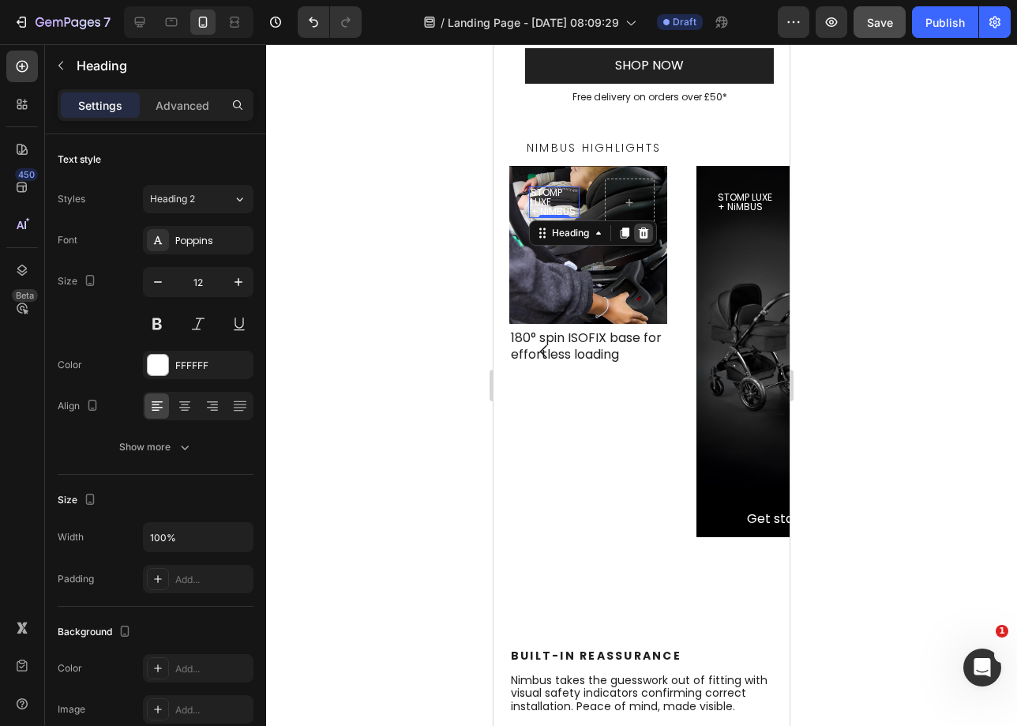
click at [643, 227] on icon at bounding box center [643, 233] width 13 height 13
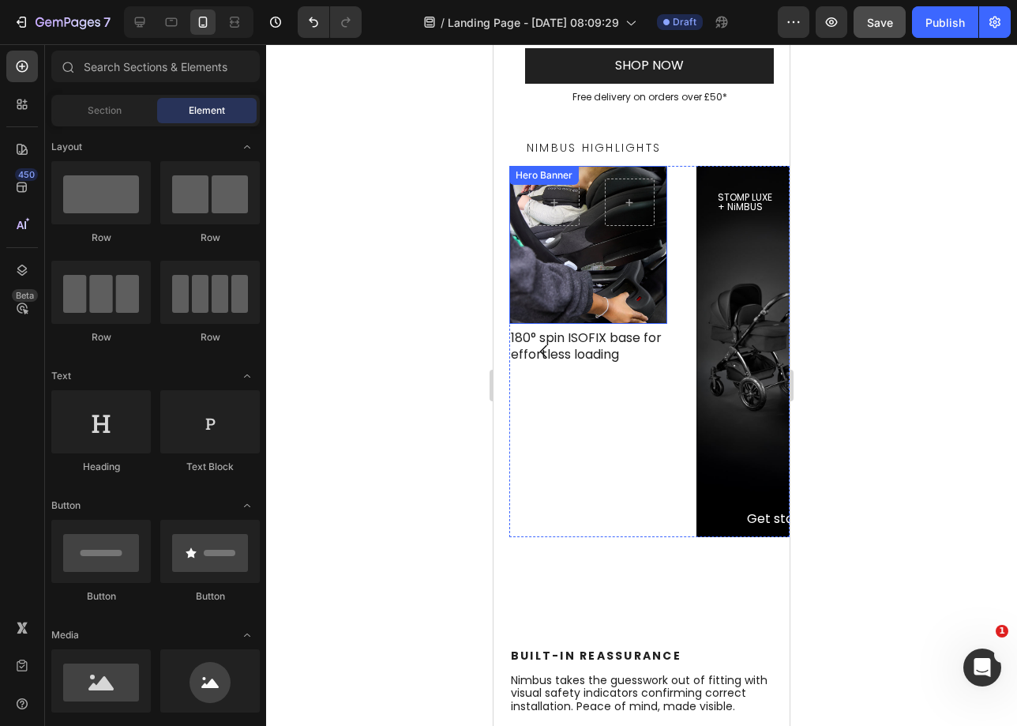
click at [591, 233] on div "Background Image" at bounding box center [588, 245] width 158 height 158
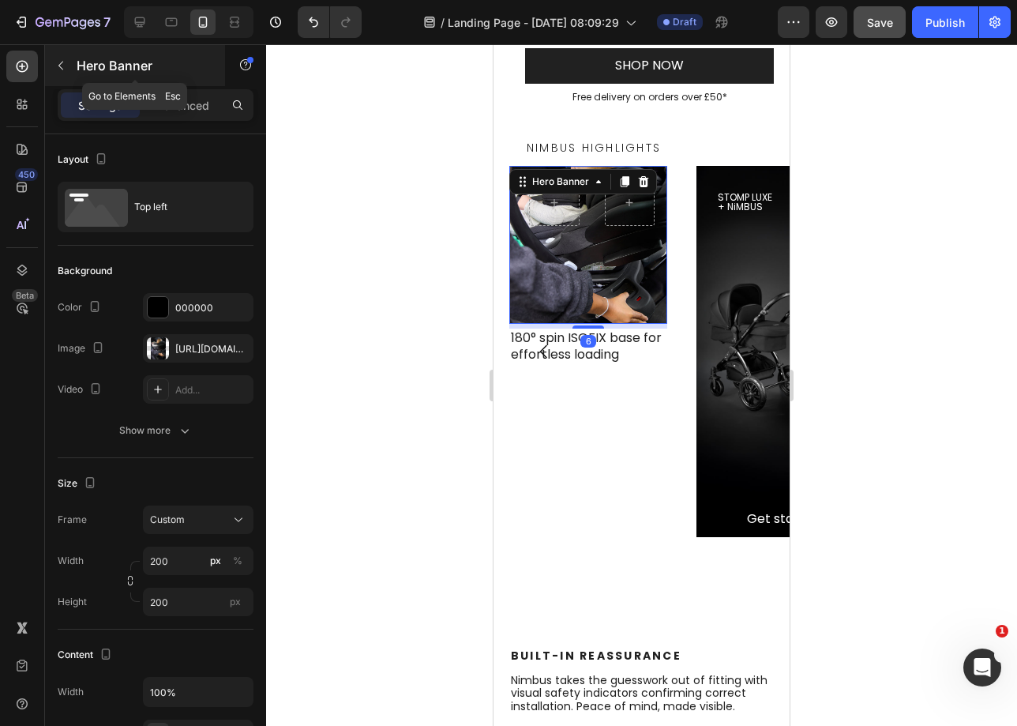
click at [62, 62] on icon "button" at bounding box center [60, 65] width 13 height 13
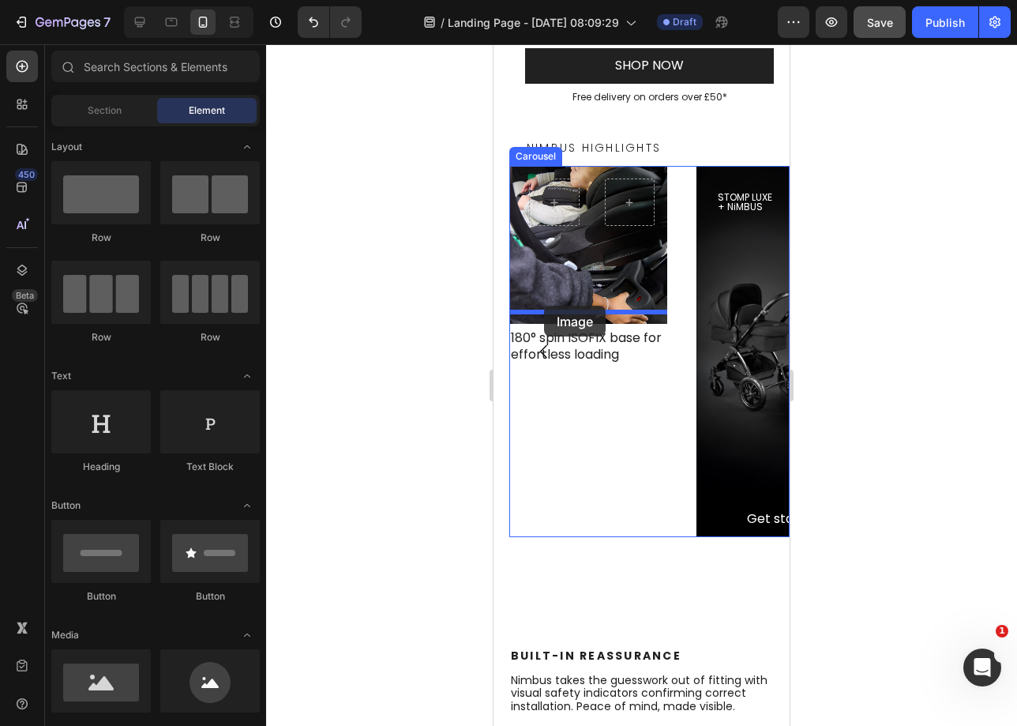
drag, startPoint x: 619, startPoint y: 467, endPoint x: 544, endPoint y: 306, distance: 177.7
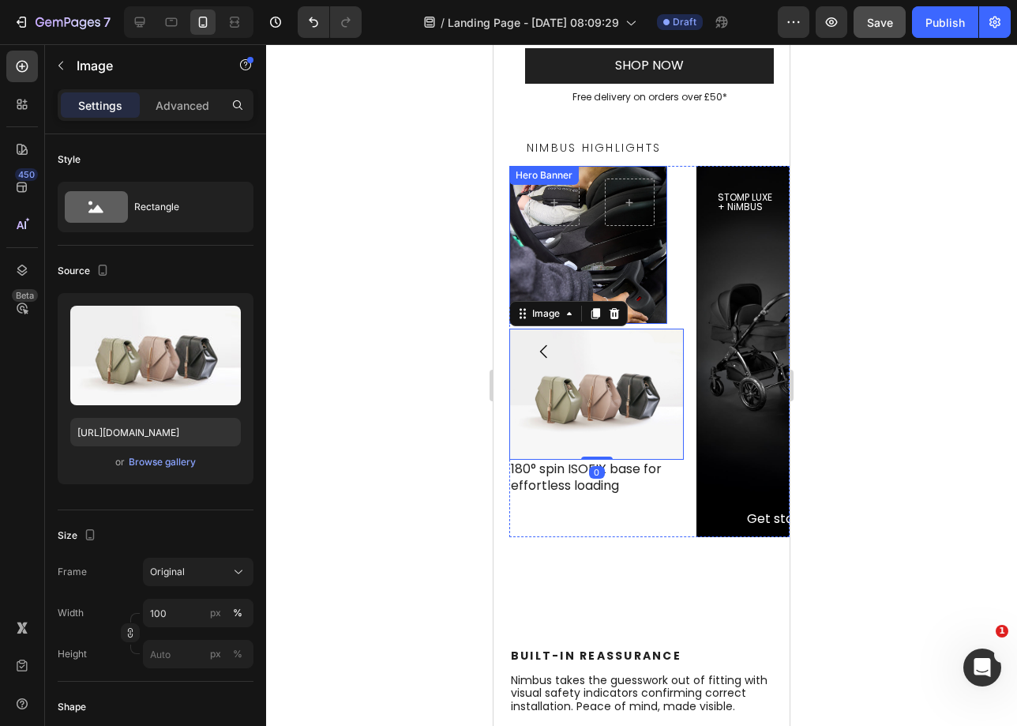
click at [599, 239] on div "Background Image" at bounding box center [588, 245] width 158 height 158
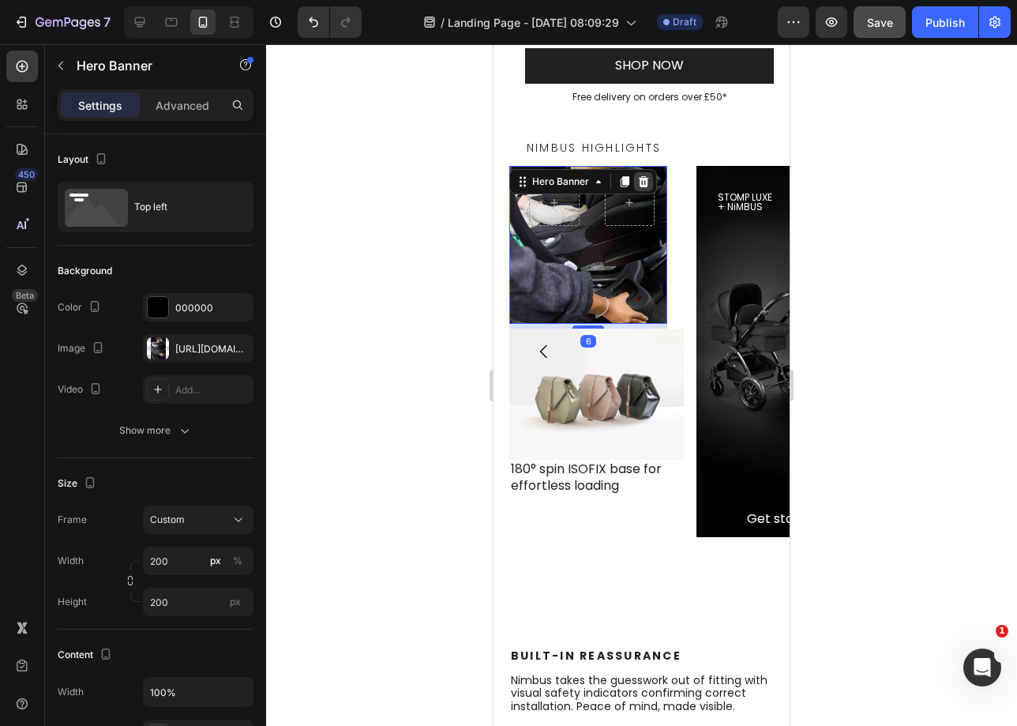
click at [648, 175] on icon at bounding box center [643, 181] width 13 height 13
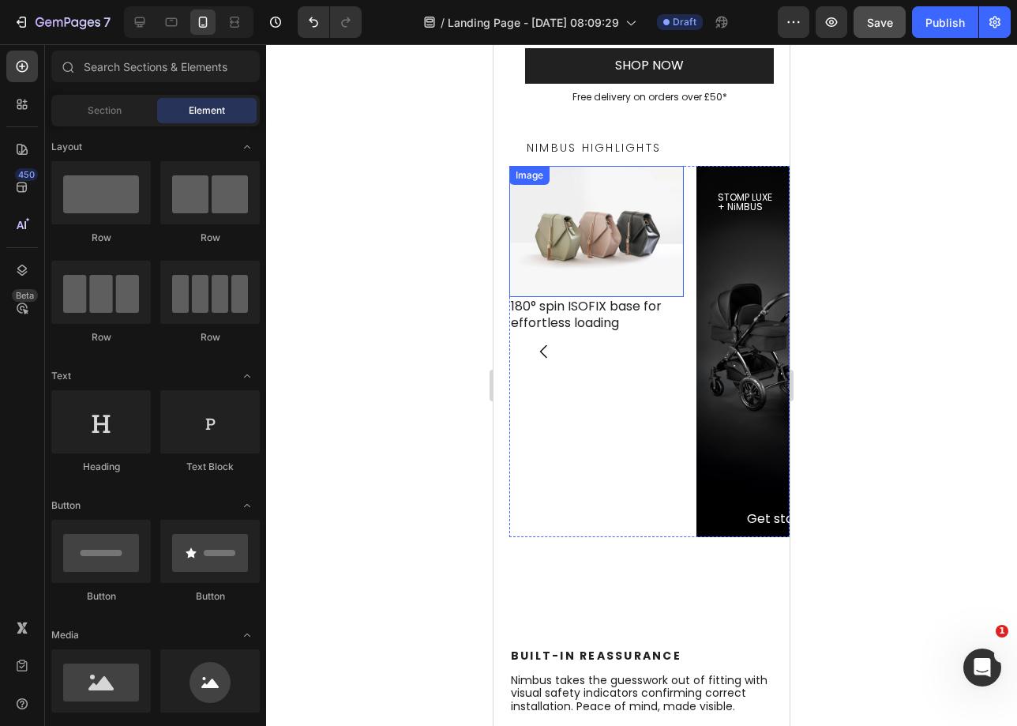
click at [613, 178] on img at bounding box center [596, 231] width 175 height 131
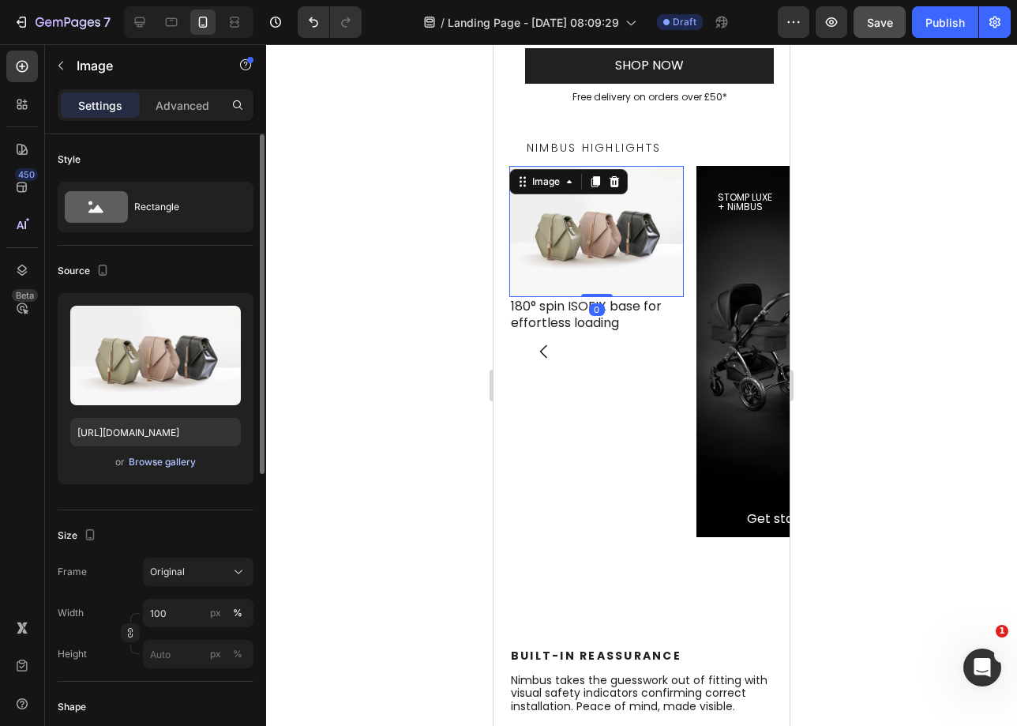
click at [183, 460] on div "Browse gallery" at bounding box center [162, 462] width 67 height 14
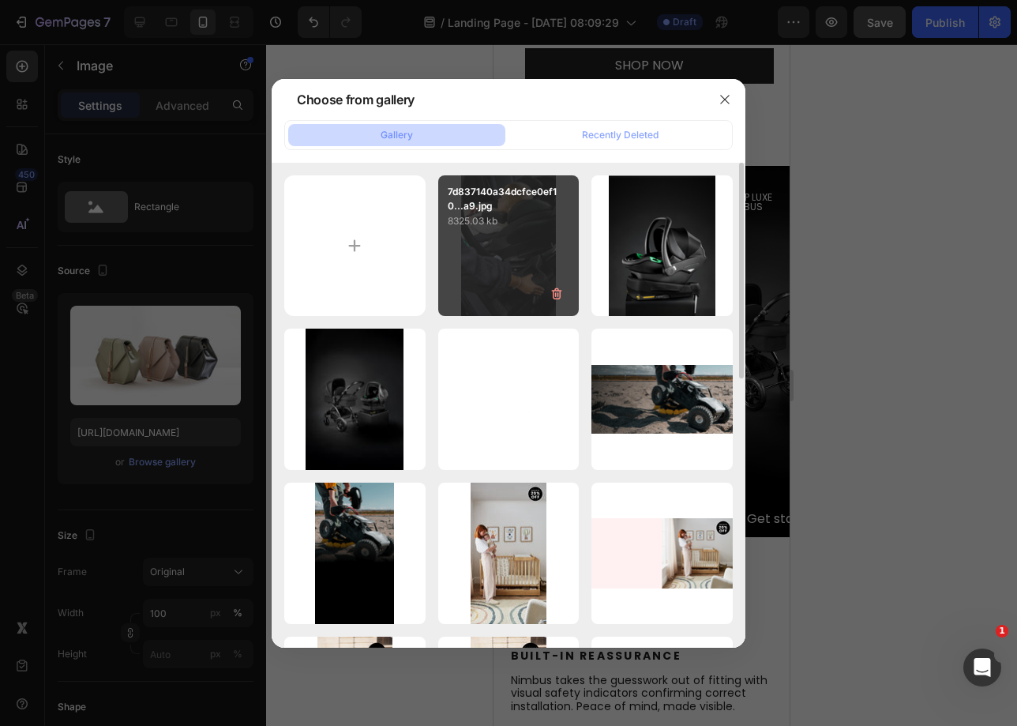
click at [522, 270] on div "7d837140a34dcfce0ef10...a9.jpg 8325.03 kb" at bounding box center [508, 245] width 141 height 141
type input "[URL][DOMAIN_NAME]"
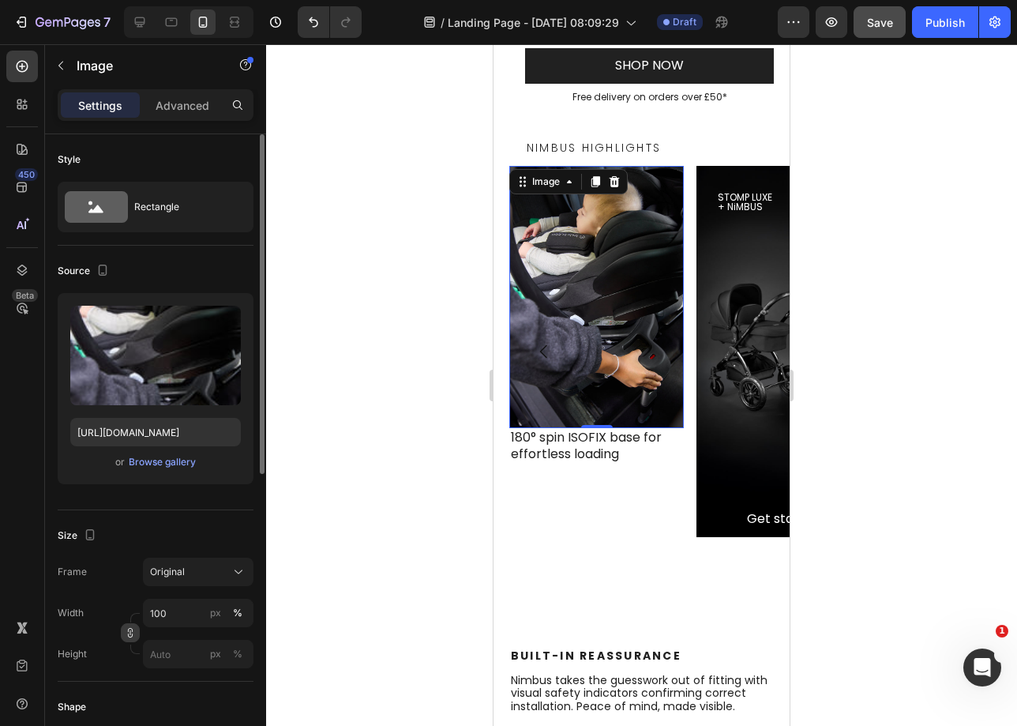
click at [133, 636] on icon "button" at bounding box center [130, 632] width 11 height 11
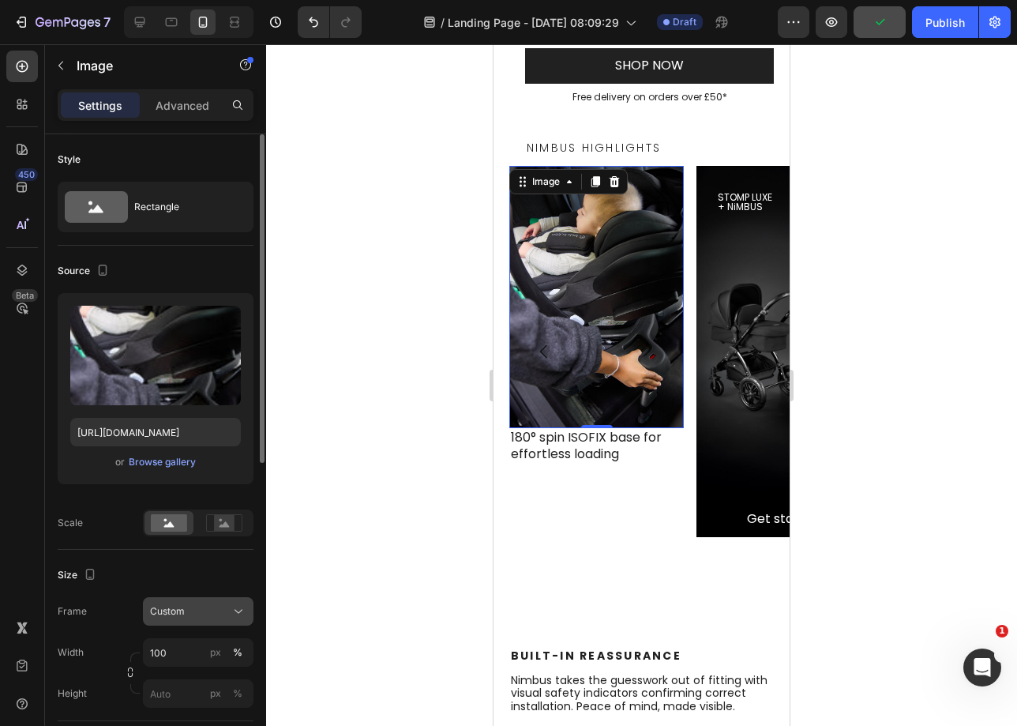
click at [181, 606] on span "Custom" at bounding box center [167, 611] width 35 height 14
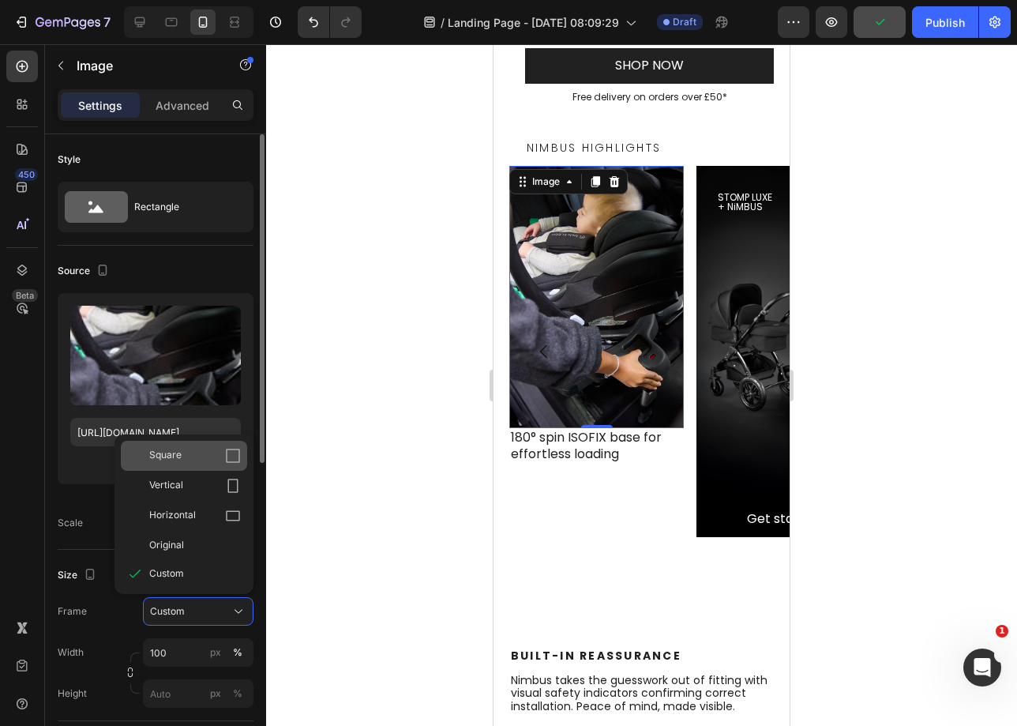
click at [200, 456] on div "Square" at bounding box center [195, 456] width 92 height 16
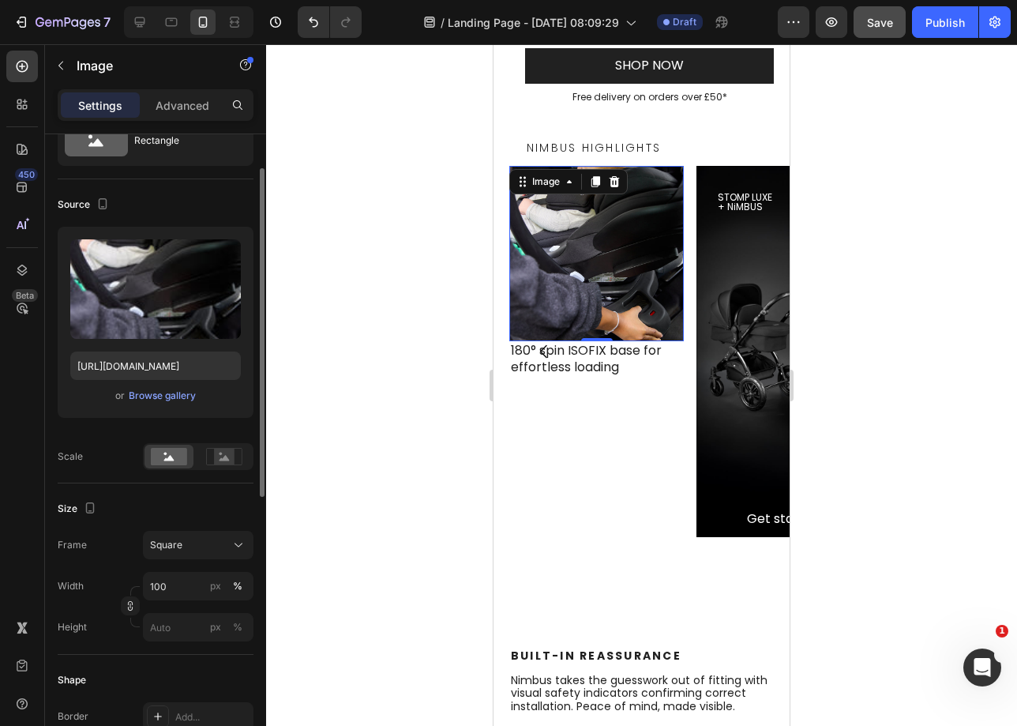
scroll to position [88, 0]
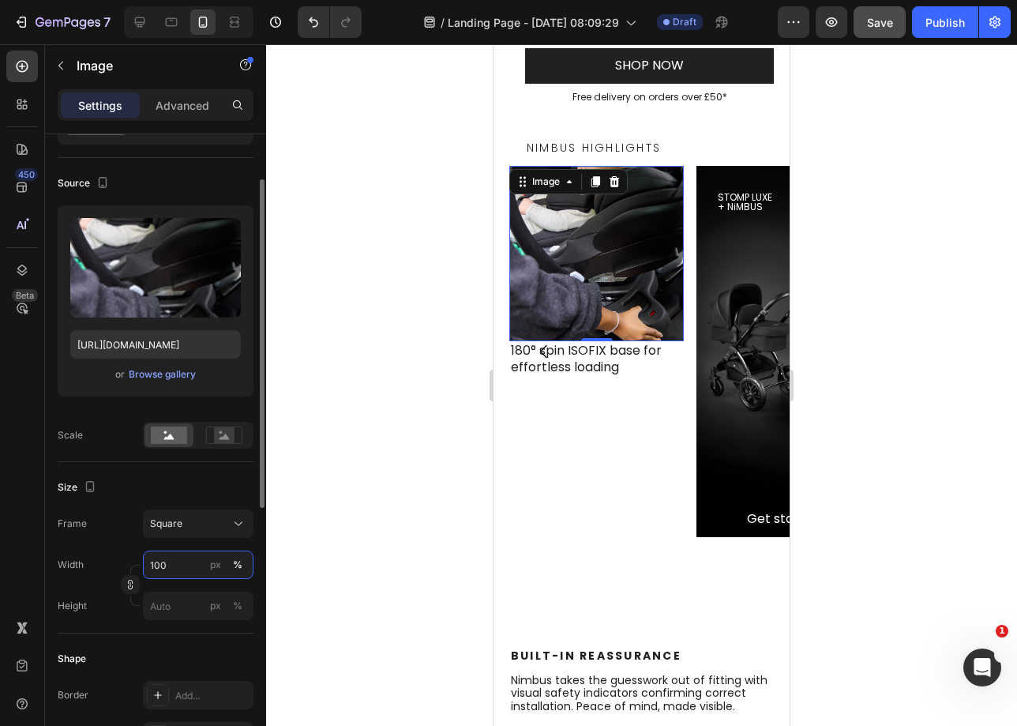
click at [169, 558] on input "100" at bounding box center [198, 564] width 111 height 28
type input "200"
drag, startPoint x: 157, startPoint y: 591, endPoint x: 171, endPoint y: 601, distance: 16.9
click at [156, 592] on input "px %" at bounding box center [198, 606] width 111 height 28
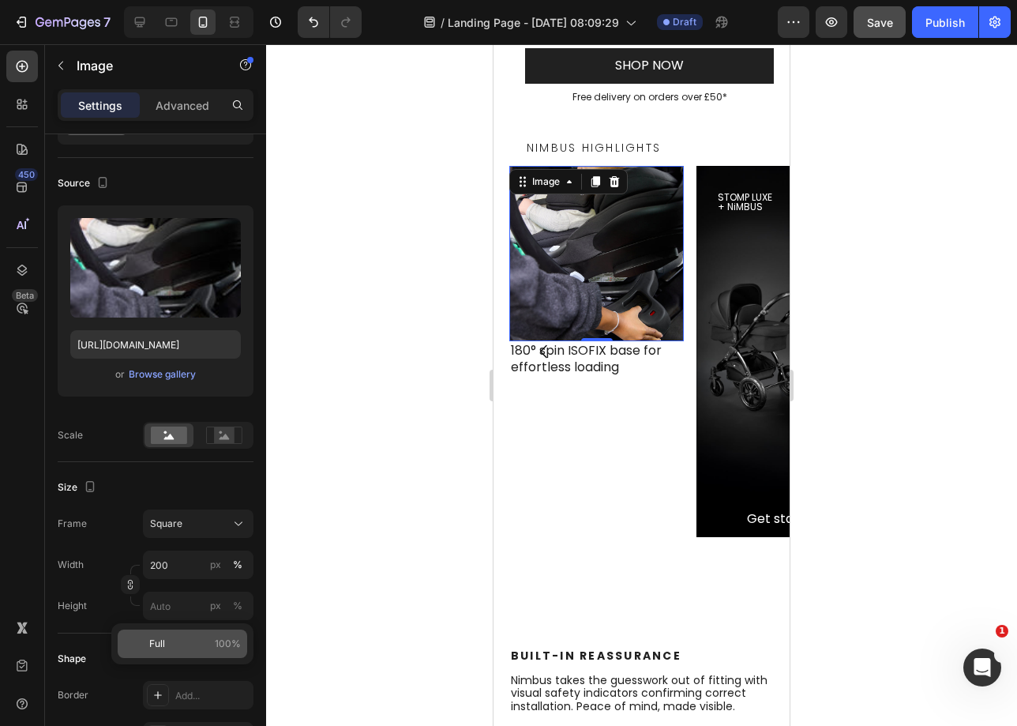
click at [182, 638] on p "Full 100%" at bounding box center [195, 644] width 92 height 14
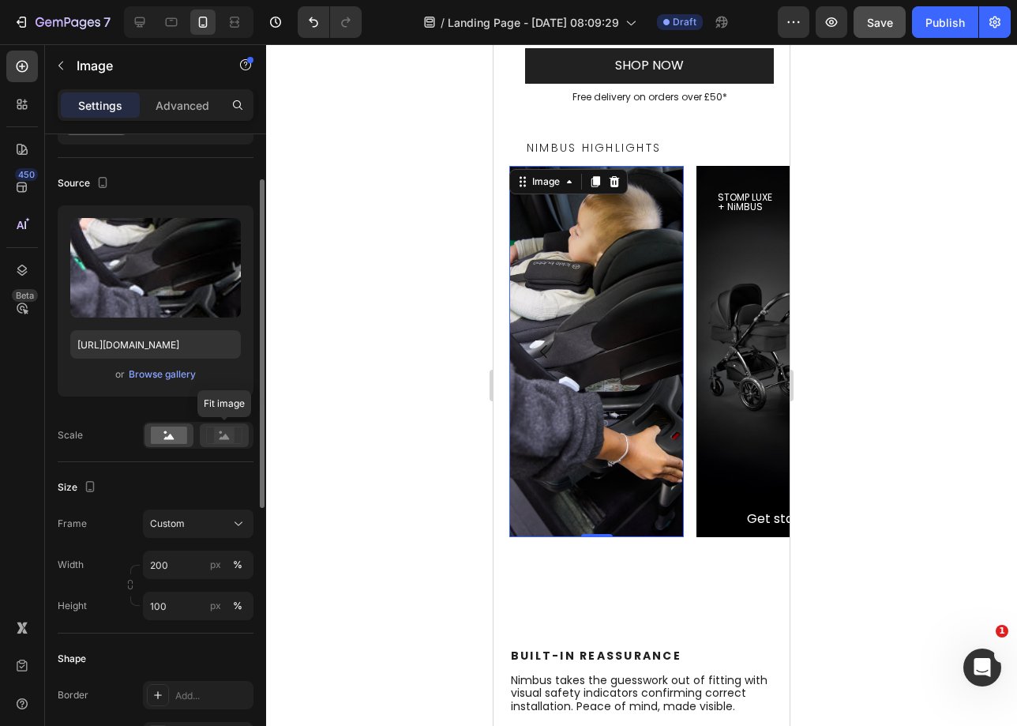
click at [224, 429] on rect at bounding box center [224, 435] width 21 height 16
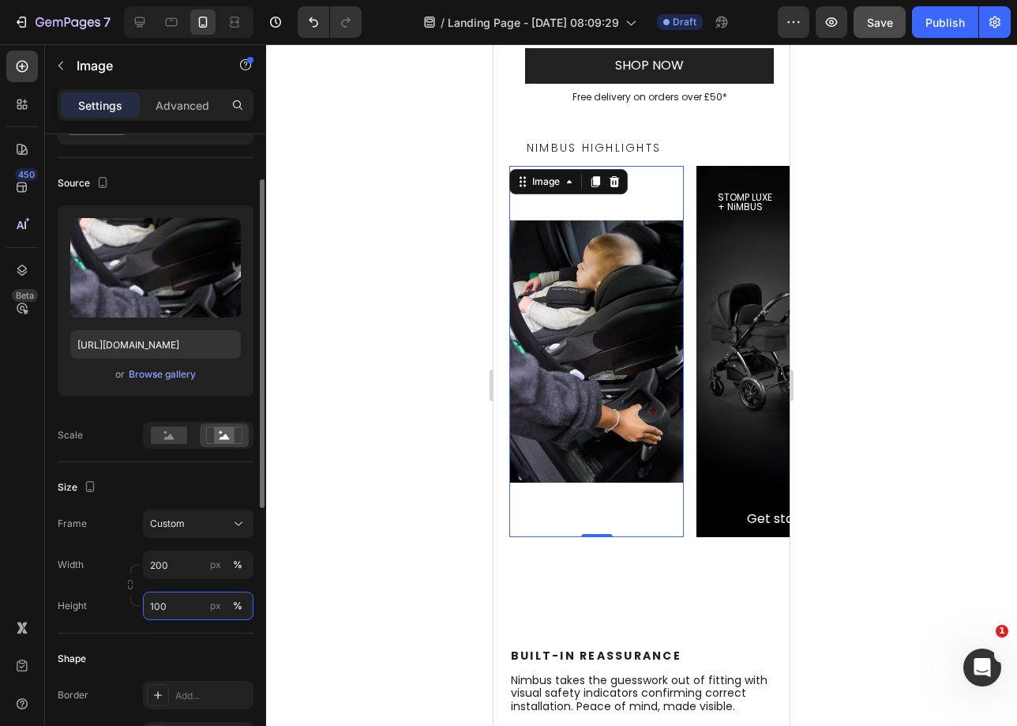
click at [158, 600] on input "100" at bounding box center [198, 606] width 111 height 28
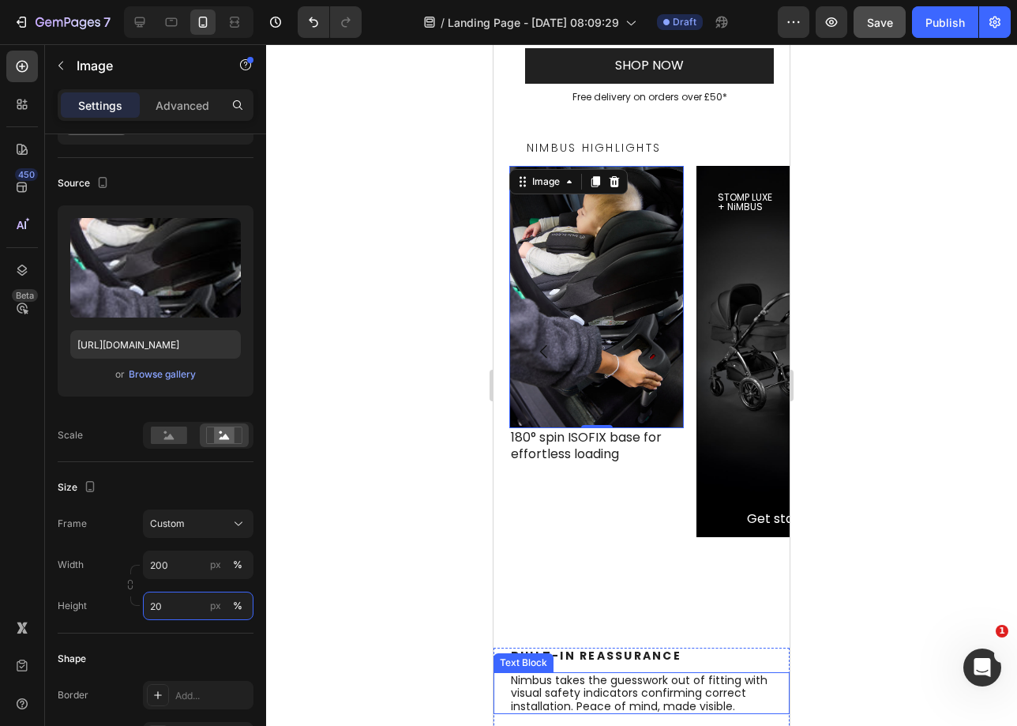
type input "200"
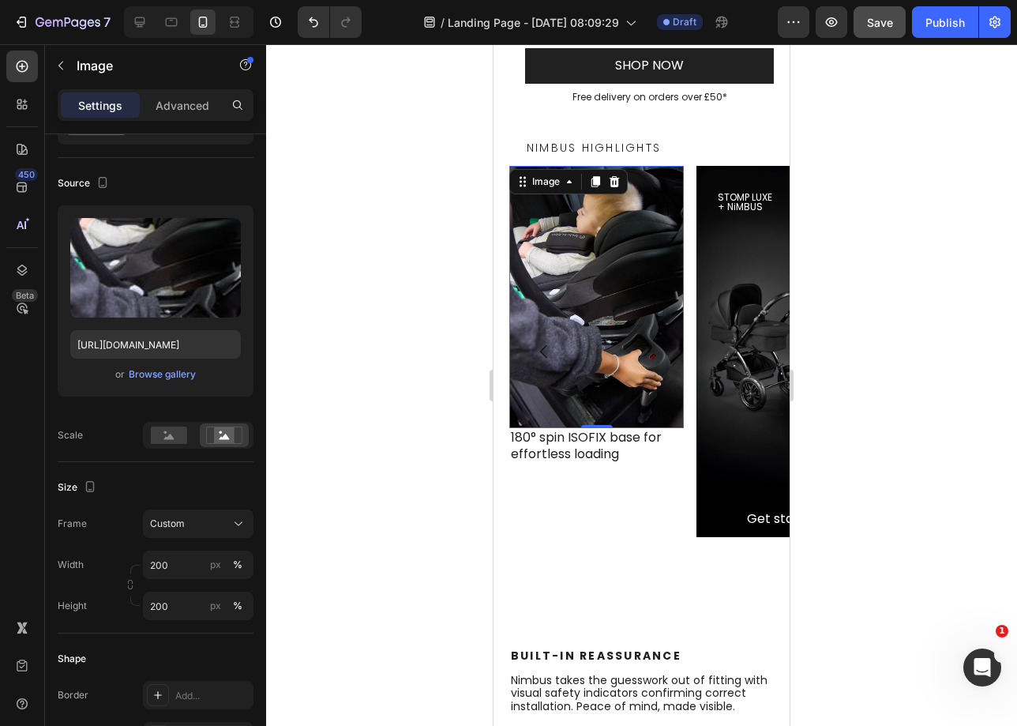
click at [395, 524] on div at bounding box center [641, 385] width 751 height 682
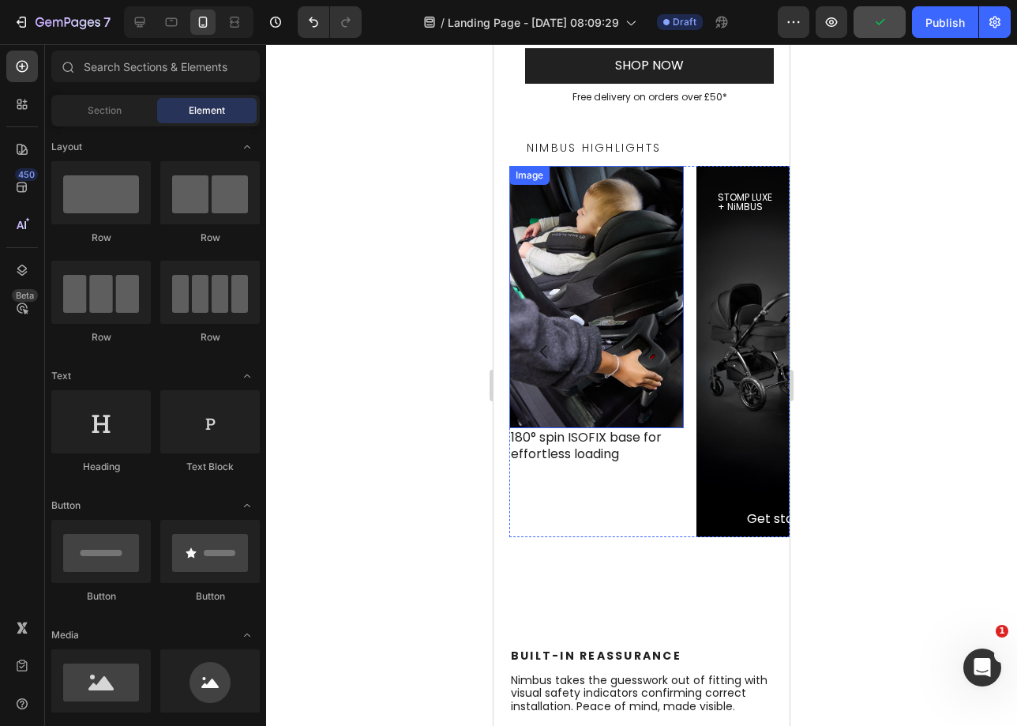
click at [622, 247] on img at bounding box center [596, 297] width 175 height 262
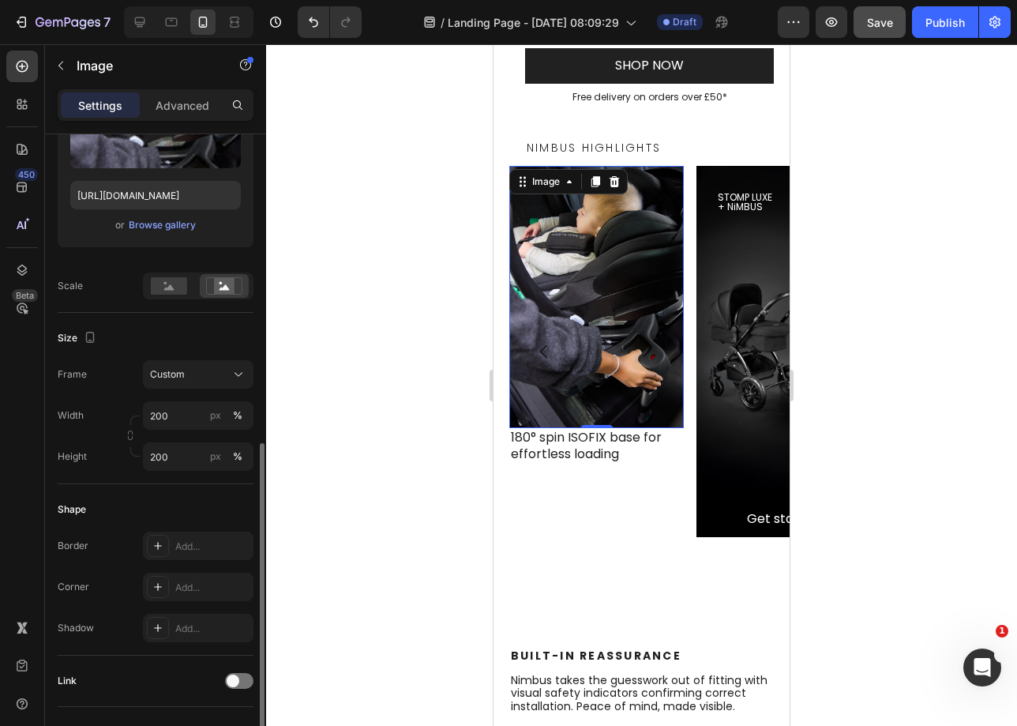
scroll to position [360, 0]
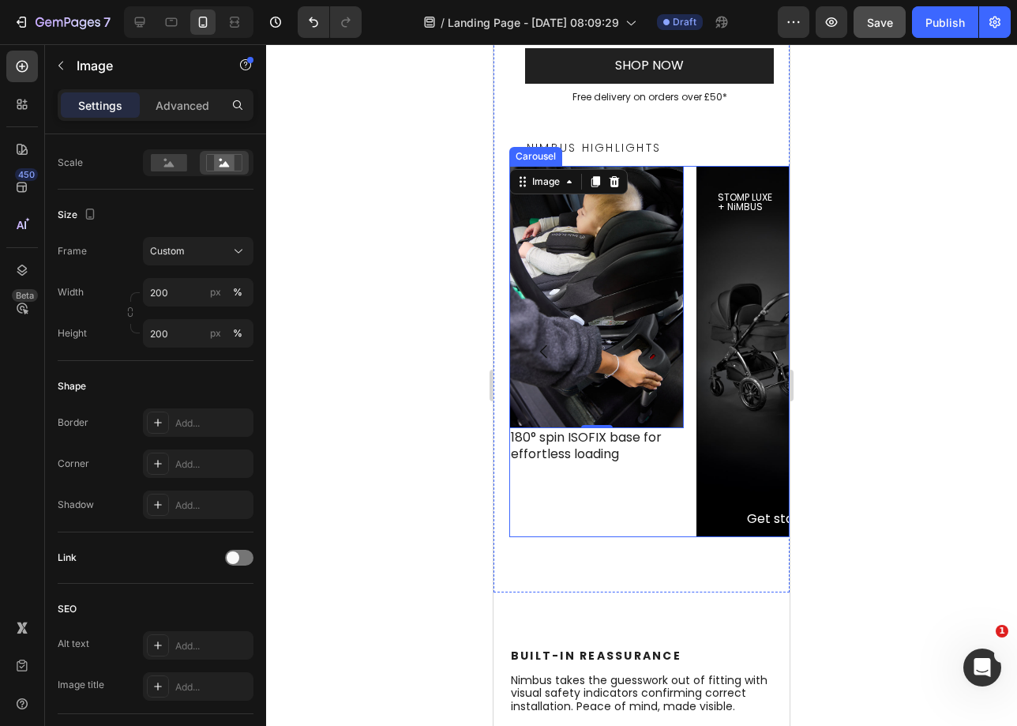
click at [649, 460] on div "Image 0 180° spin ISOFIX base for effortless loading Text Block" at bounding box center [596, 351] width 175 height 371
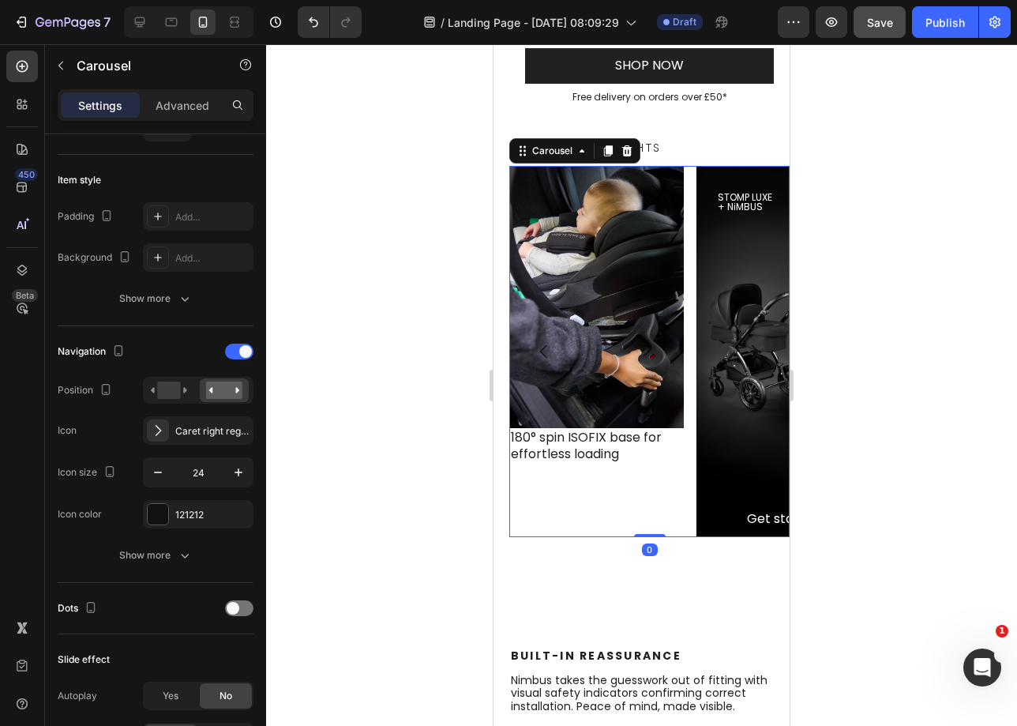
scroll to position [0, 0]
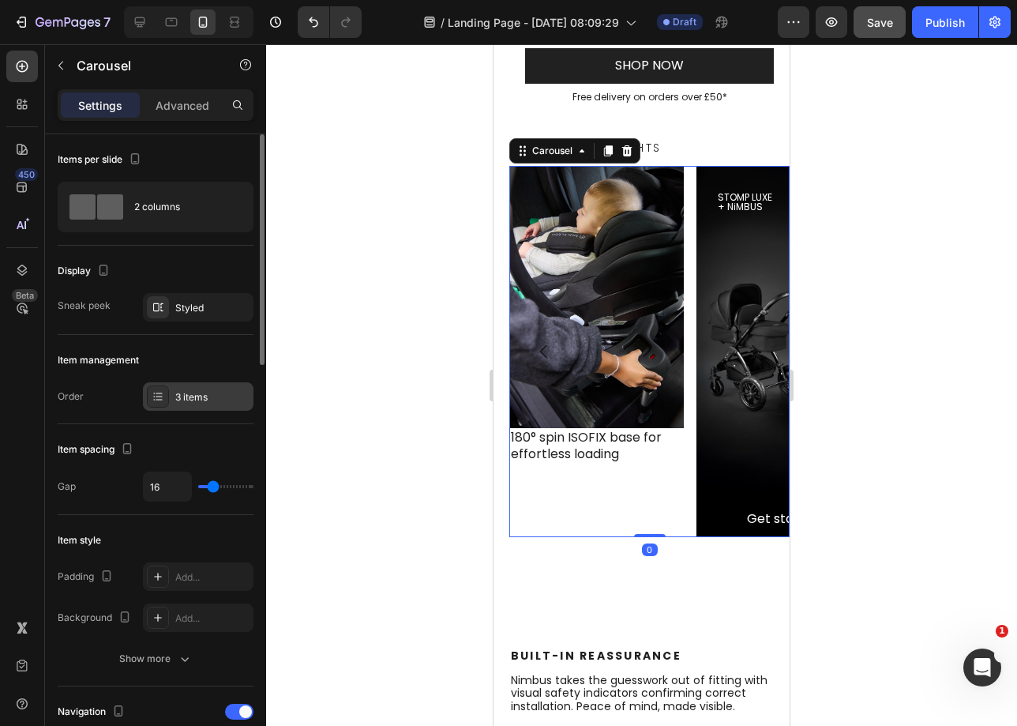
click at [190, 401] on div "3 items" at bounding box center [212, 397] width 74 height 14
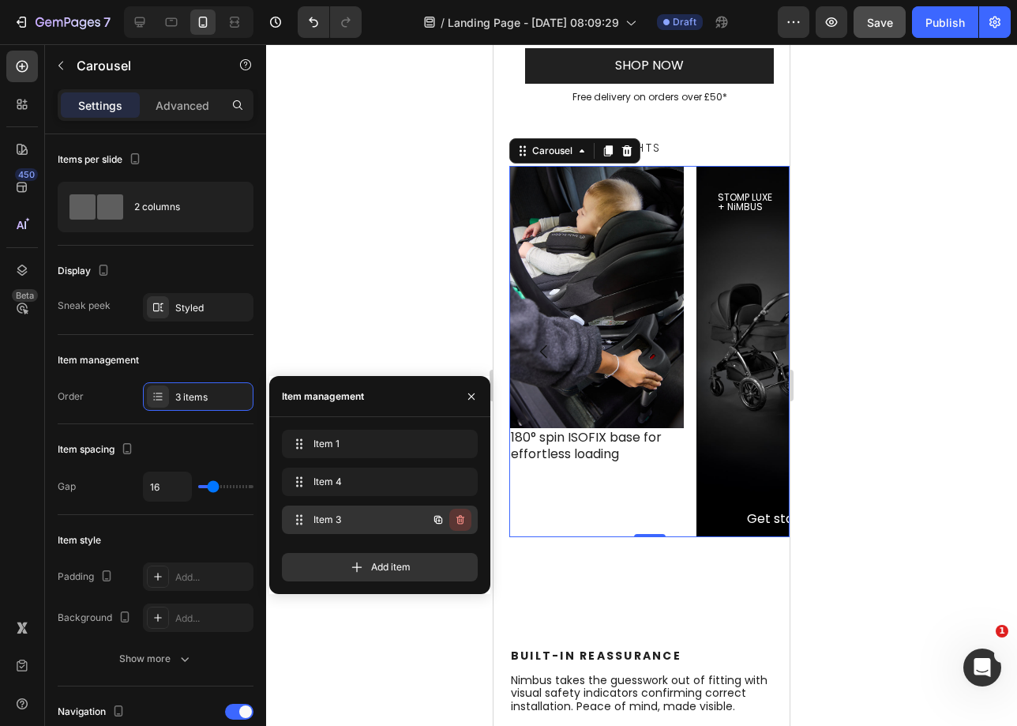
click at [454, 523] on icon "button" at bounding box center [460, 519] width 13 height 13
click at [454, 523] on div "Delete" at bounding box center [449, 520] width 29 height 14
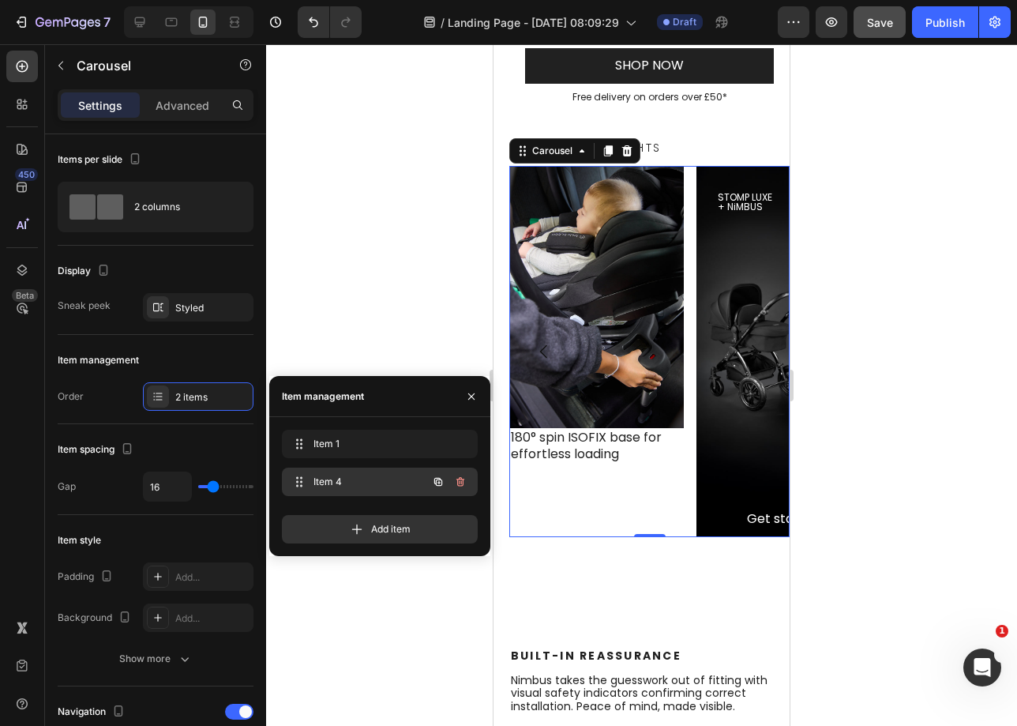
click at [462, 483] on icon "button" at bounding box center [460, 481] width 13 height 13
click at [462, 483] on div "Delete" at bounding box center [449, 482] width 29 height 14
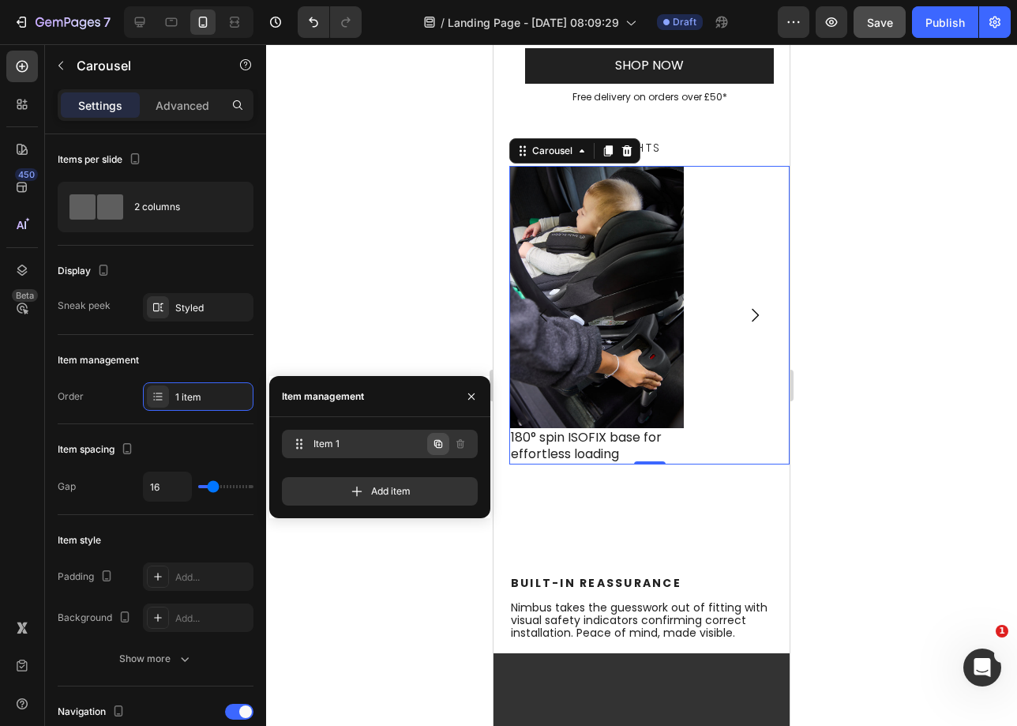
click at [429, 445] on button "button" at bounding box center [438, 444] width 22 height 22
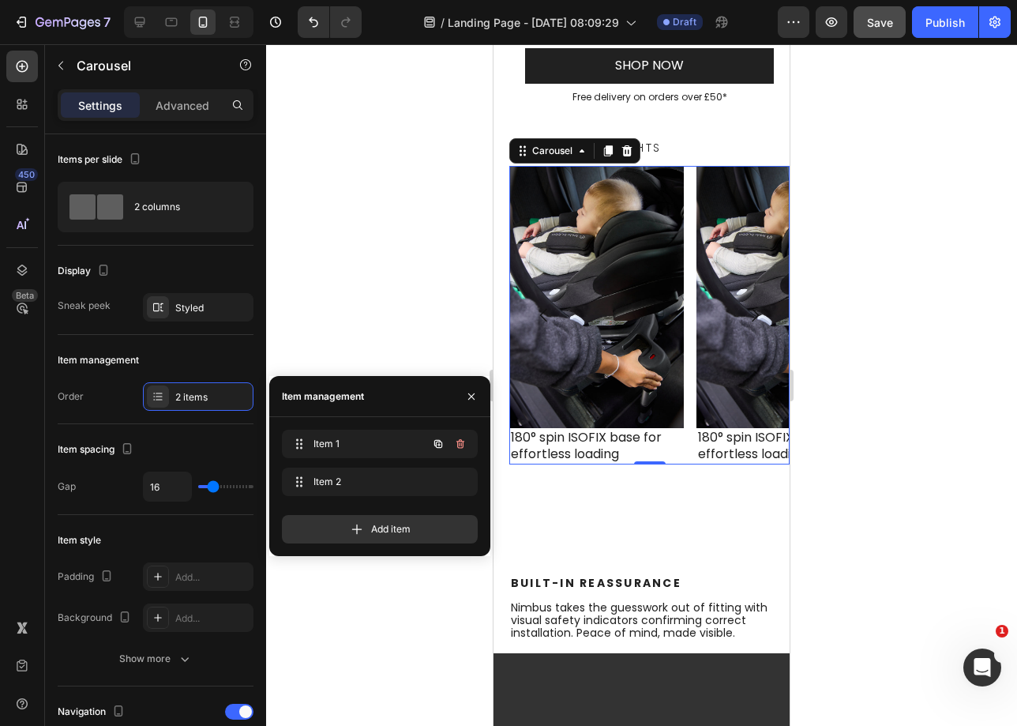
click at [429, 445] on button "button" at bounding box center [438, 444] width 22 height 22
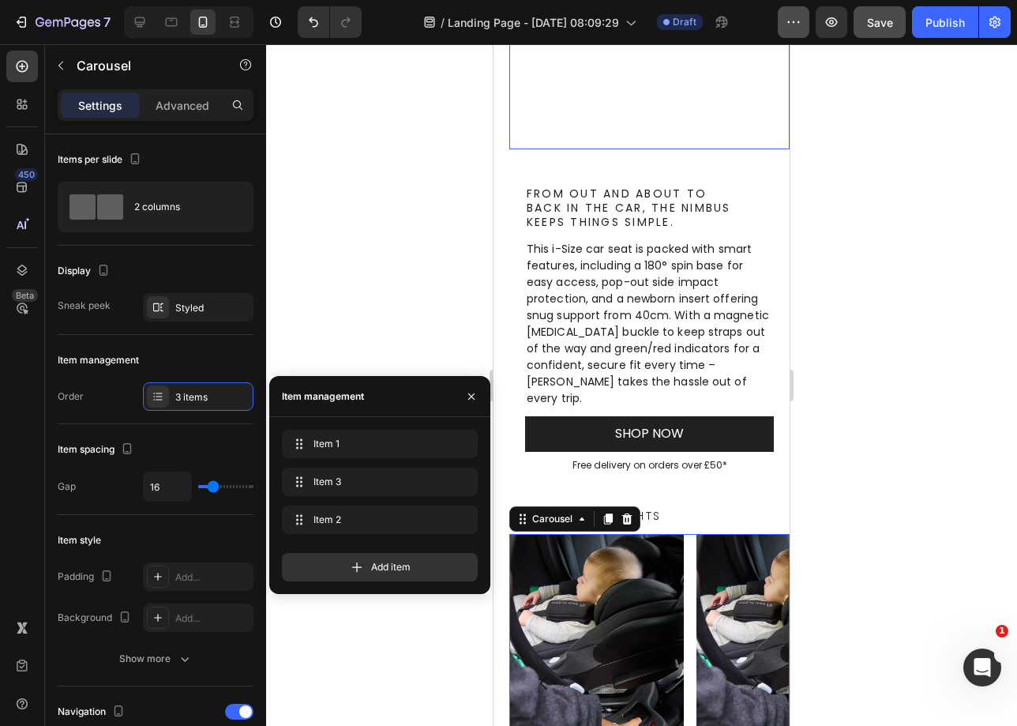
scroll to position [446, 0]
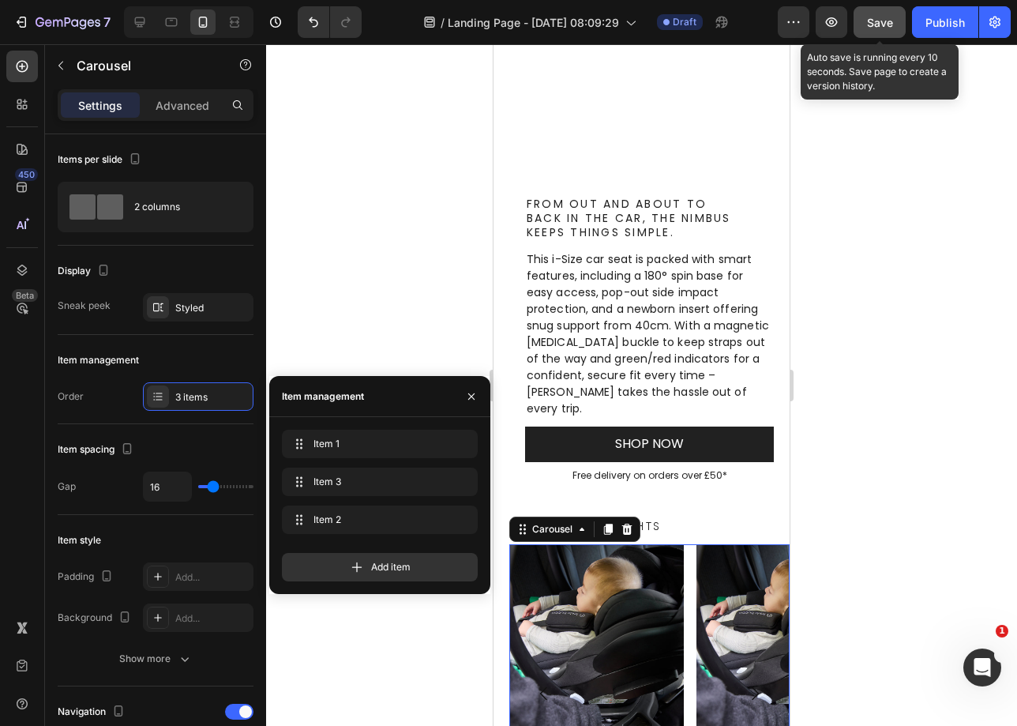
click at [876, 11] on button "Save" at bounding box center [880, 22] width 52 height 32
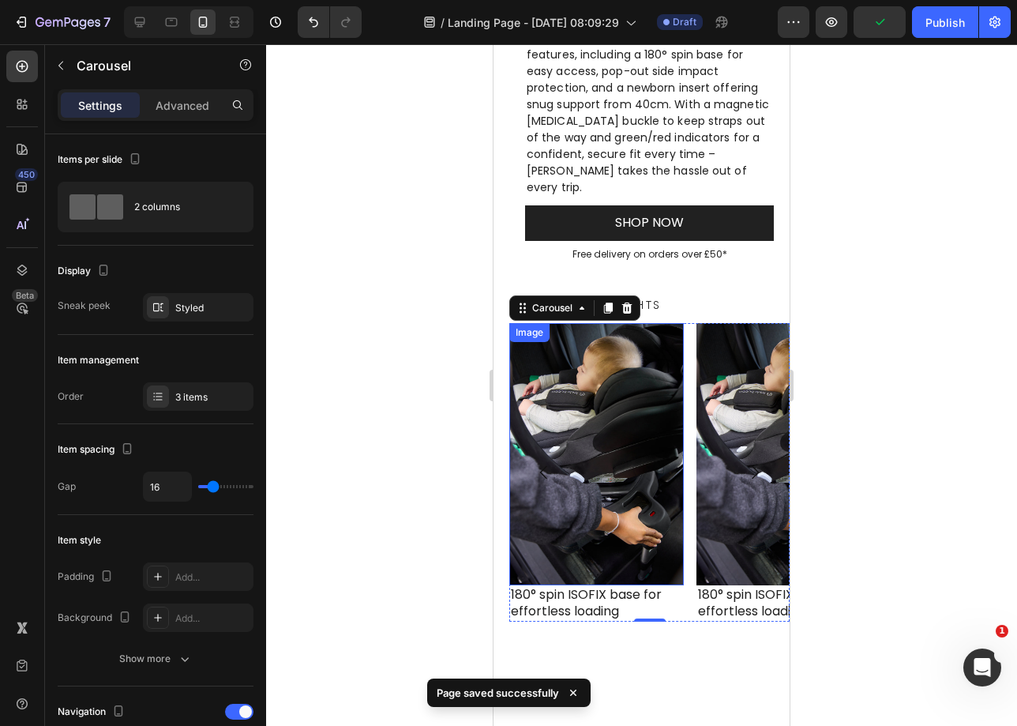
scroll to position [912, 0]
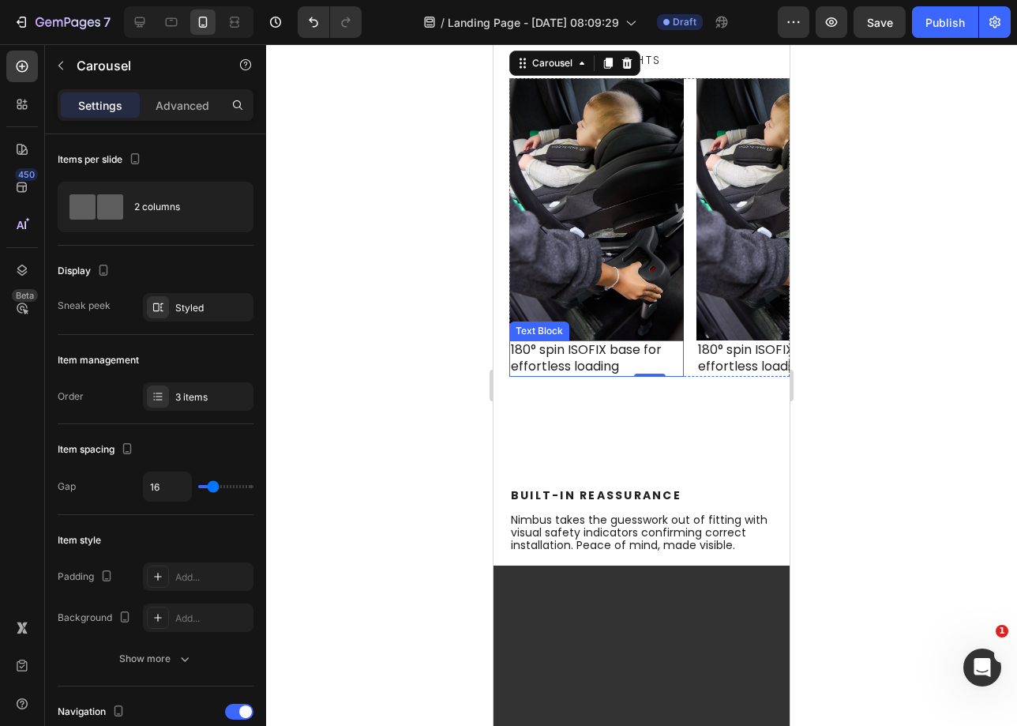
click at [640, 298] on img at bounding box center [596, 209] width 175 height 262
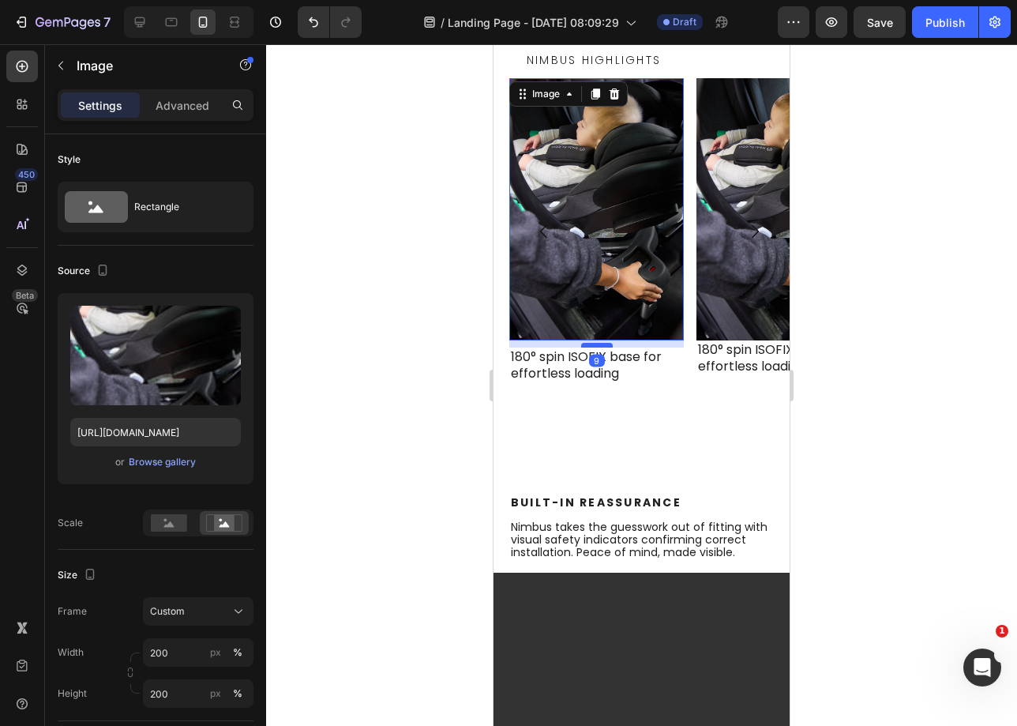
drag, startPoint x: 603, startPoint y: 320, endPoint x: 608, endPoint y: 327, distance: 8.5
click at [608, 343] on div at bounding box center [597, 345] width 32 height 5
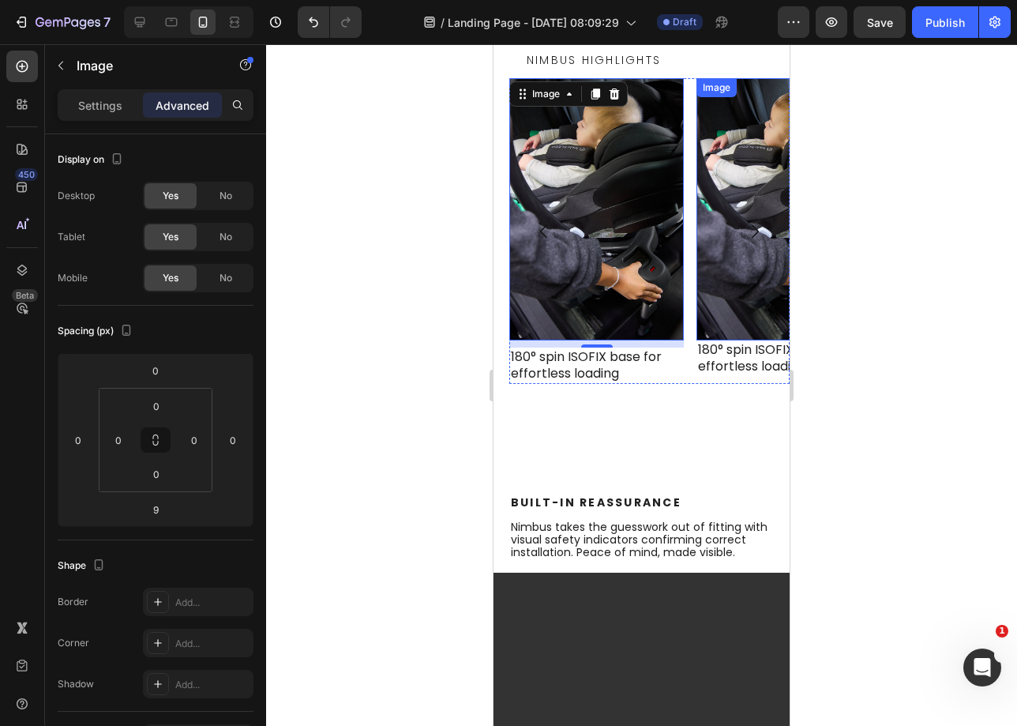
click at [718, 271] on img at bounding box center [784, 209] width 175 height 262
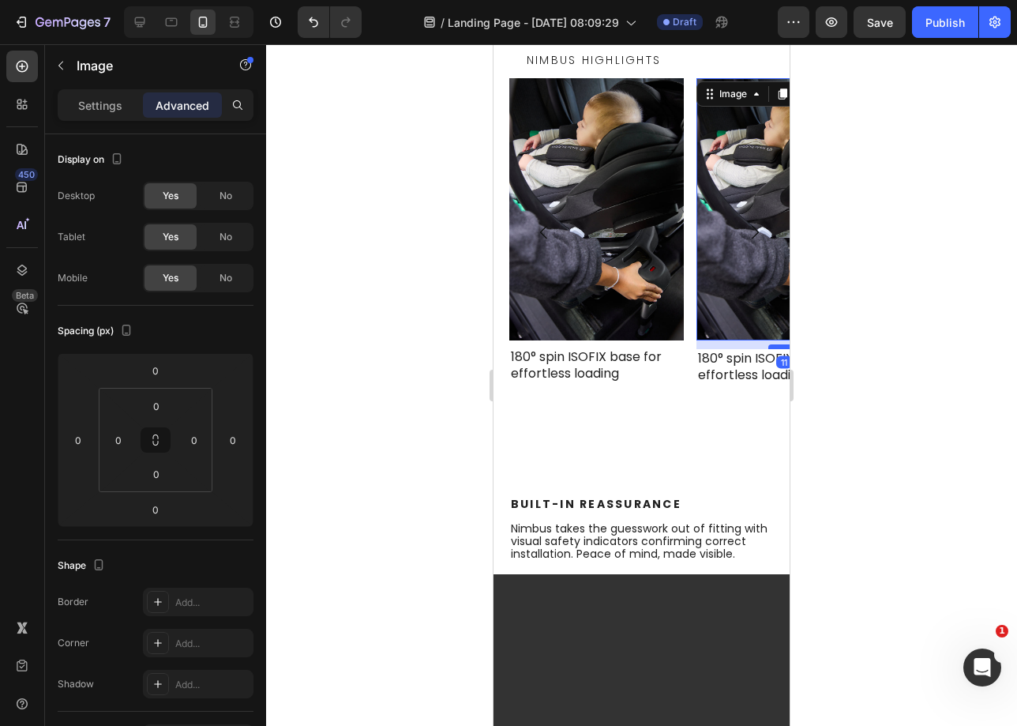
drag, startPoint x: 770, startPoint y: 320, endPoint x: 771, endPoint y: 329, distance: 8.7
click at [771, 344] on div at bounding box center [784, 346] width 32 height 5
type input "11"
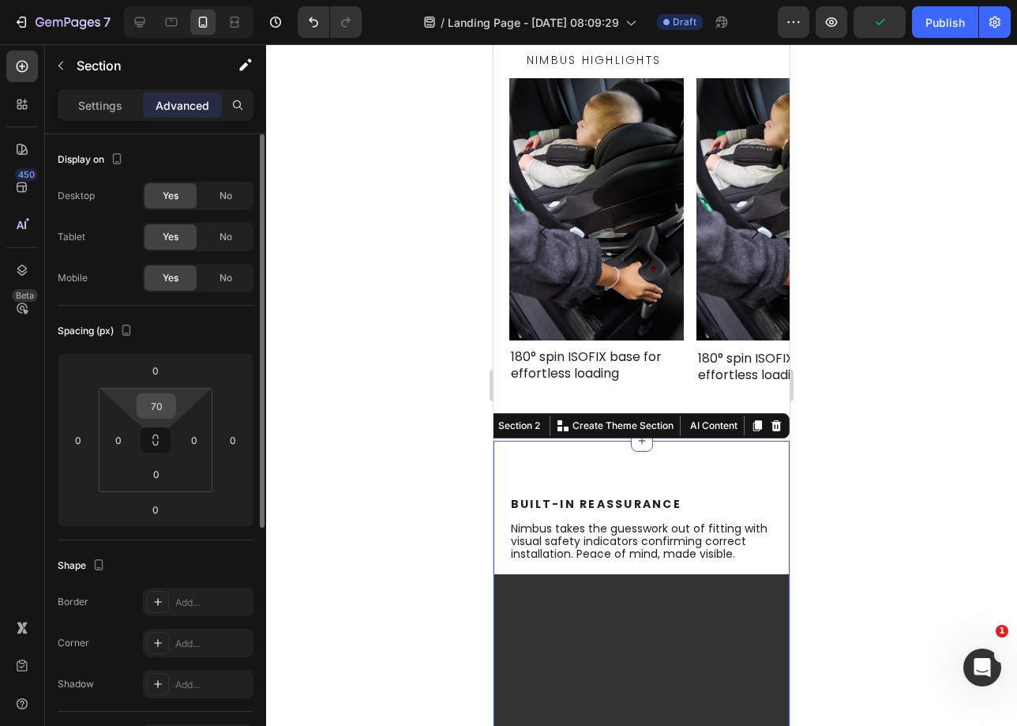
click at [164, 405] on input "70" at bounding box center [157, 406] width 32 height 24
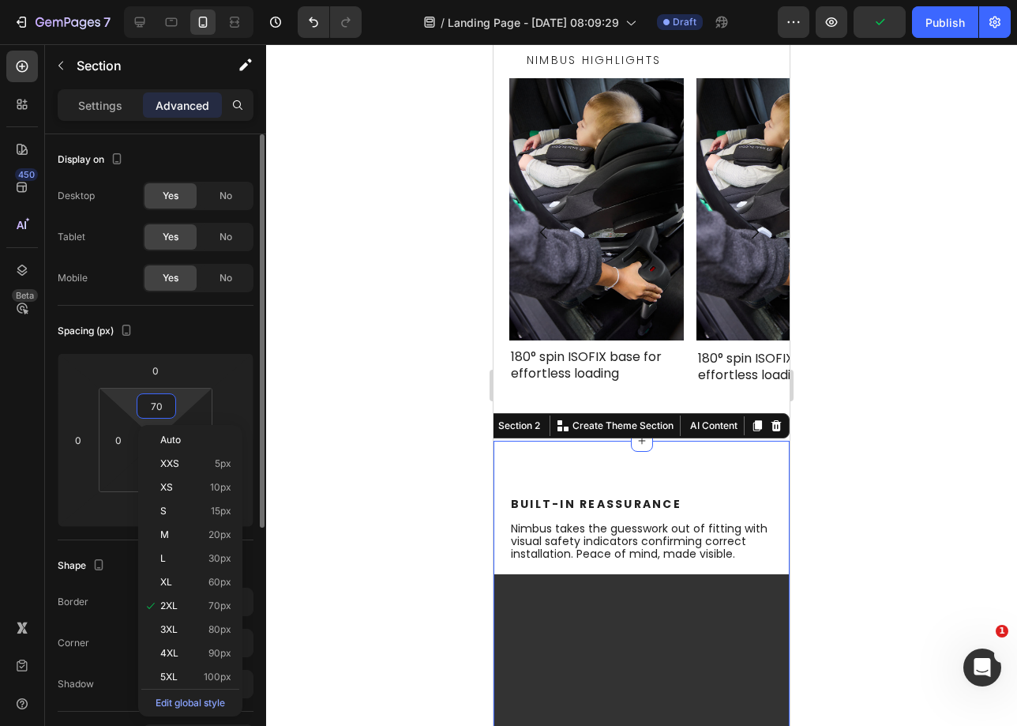
type input "0"
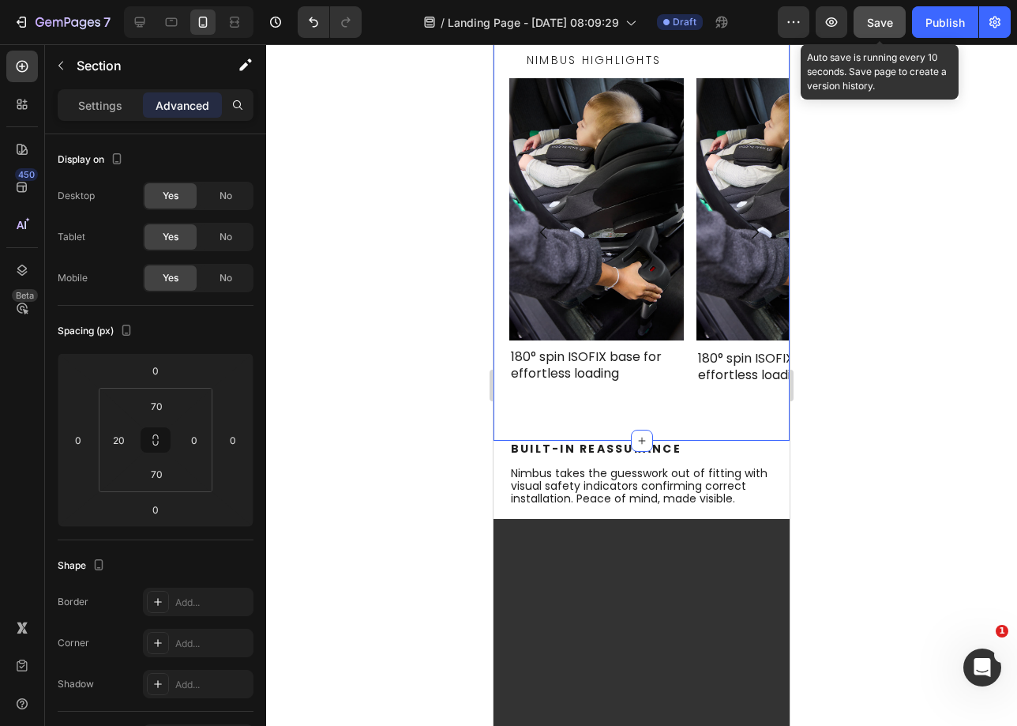
click at [893, 18] on button "Save" at bounding box center [880, 22] width 52 height 32
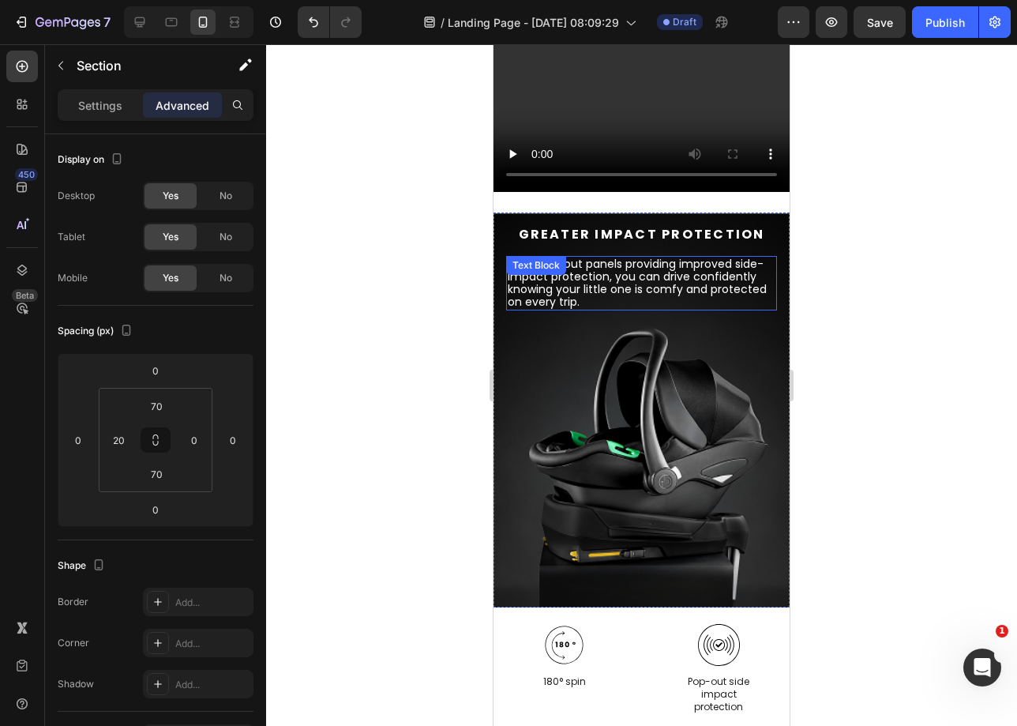
scroll to position [1573, 0]
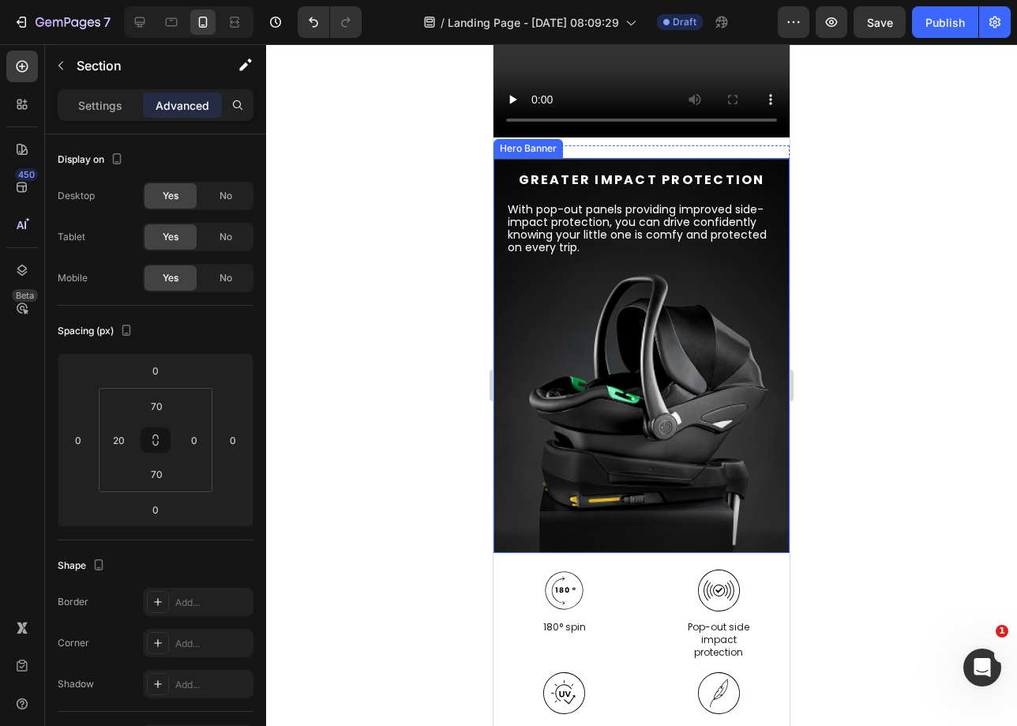
click at [730, 415] on div "Background Image" at bounding box center [642, 355] width 296 height 395
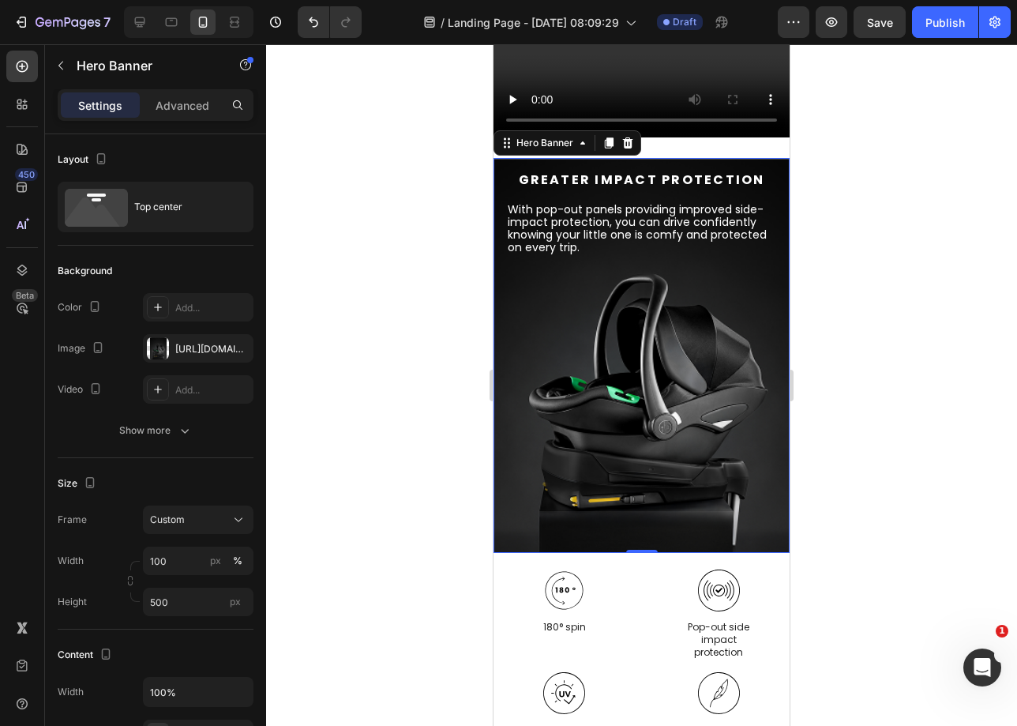
click at [703, 385] on div "Background Image" at bounding box center [642, 355] width 296 height 395
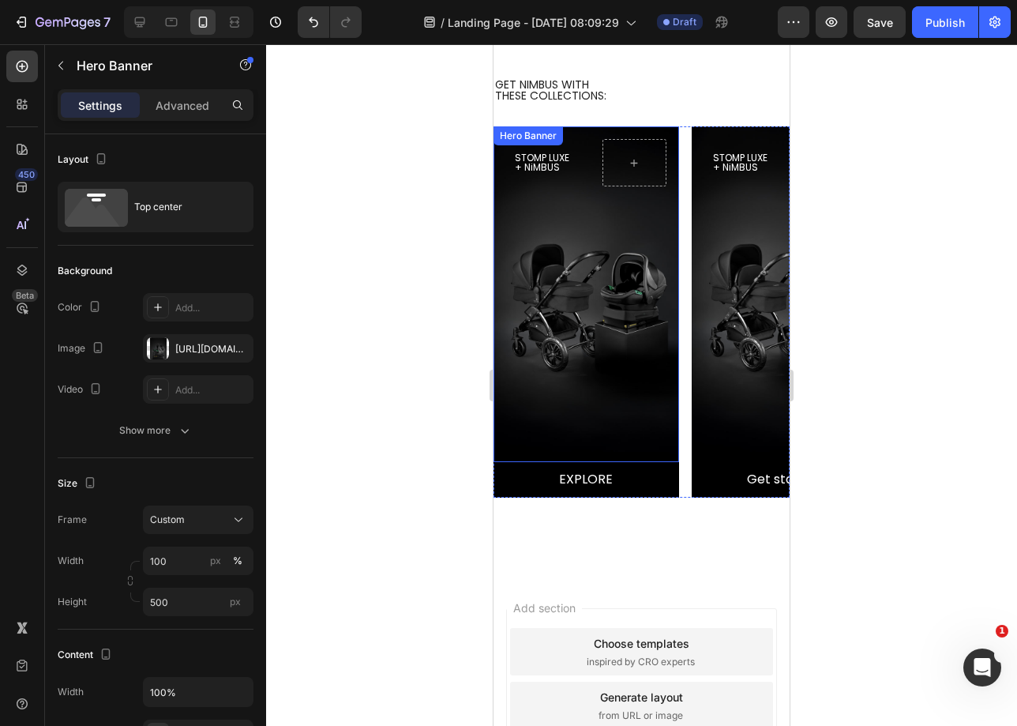
scroll to position [2406, 0]
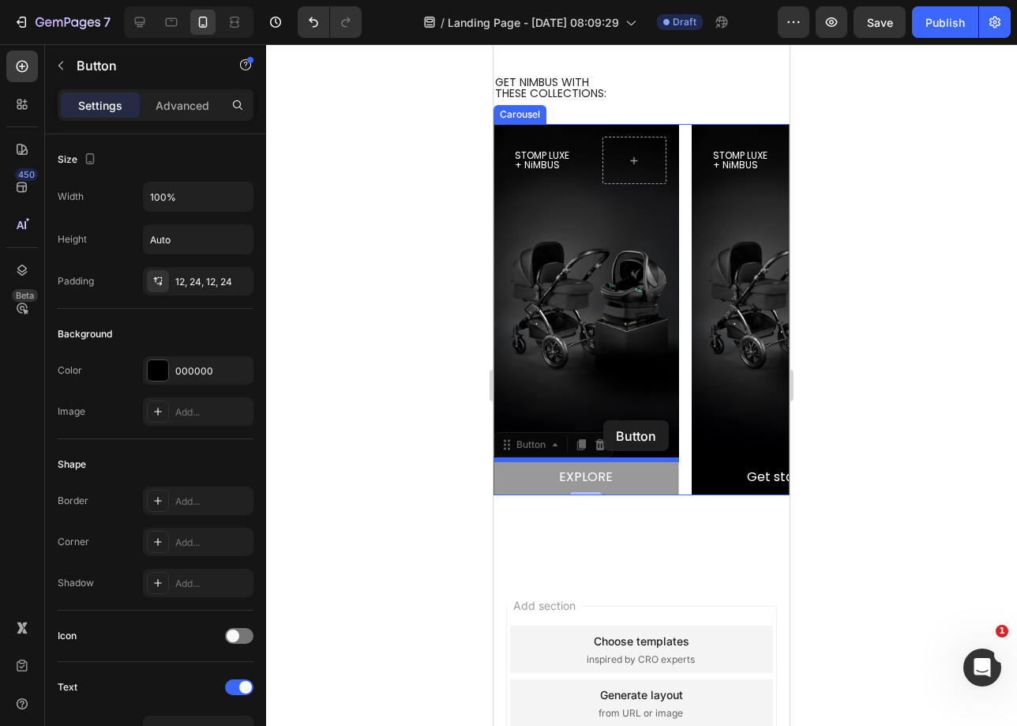
drag, startPoint x: 618, startPoint y: 481, endPoint x: 603, endPoint y: 420, distance: 62.5
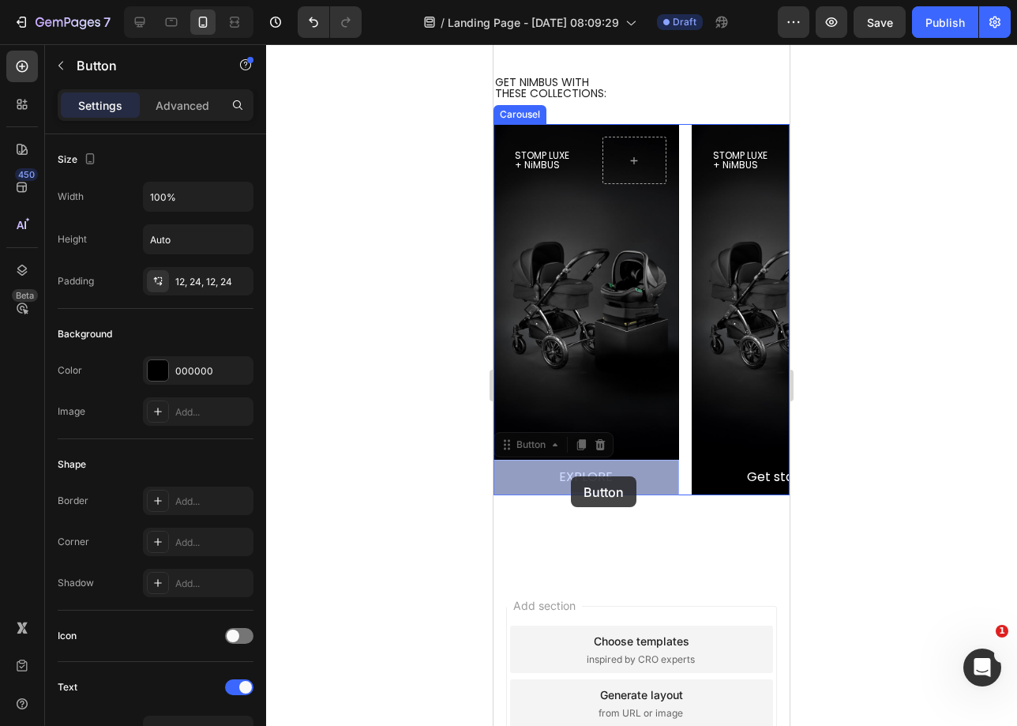
drag, startPoint x: 619, startPoint y: 476, endPoint x: 590, endPoint y: 472, distance: 29.5
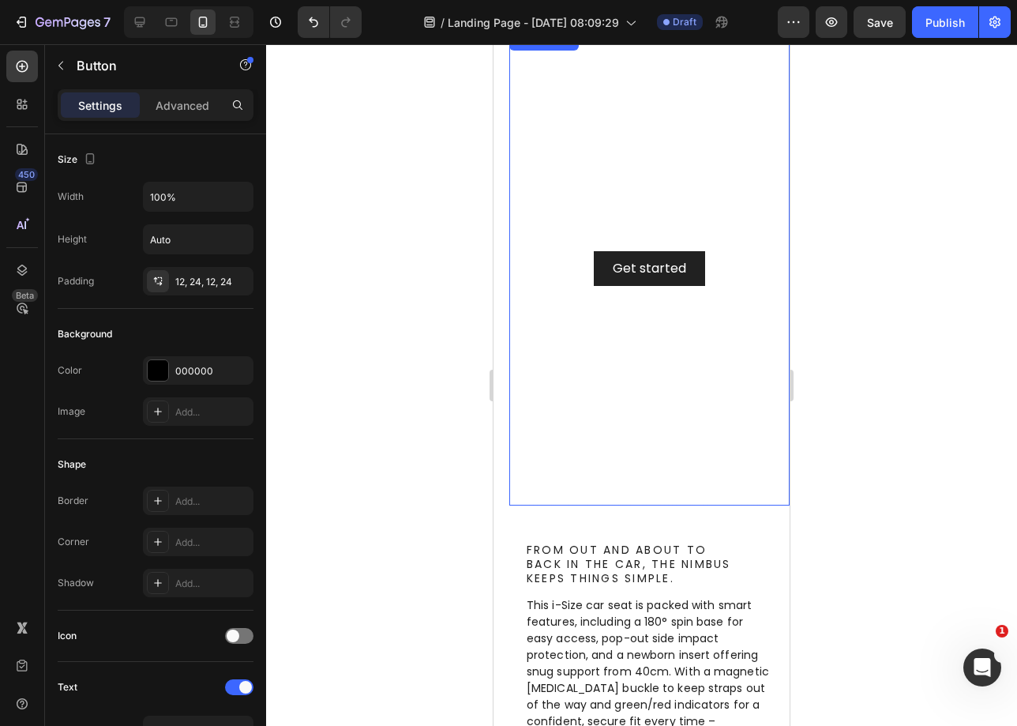
scroll to position [0, 0]
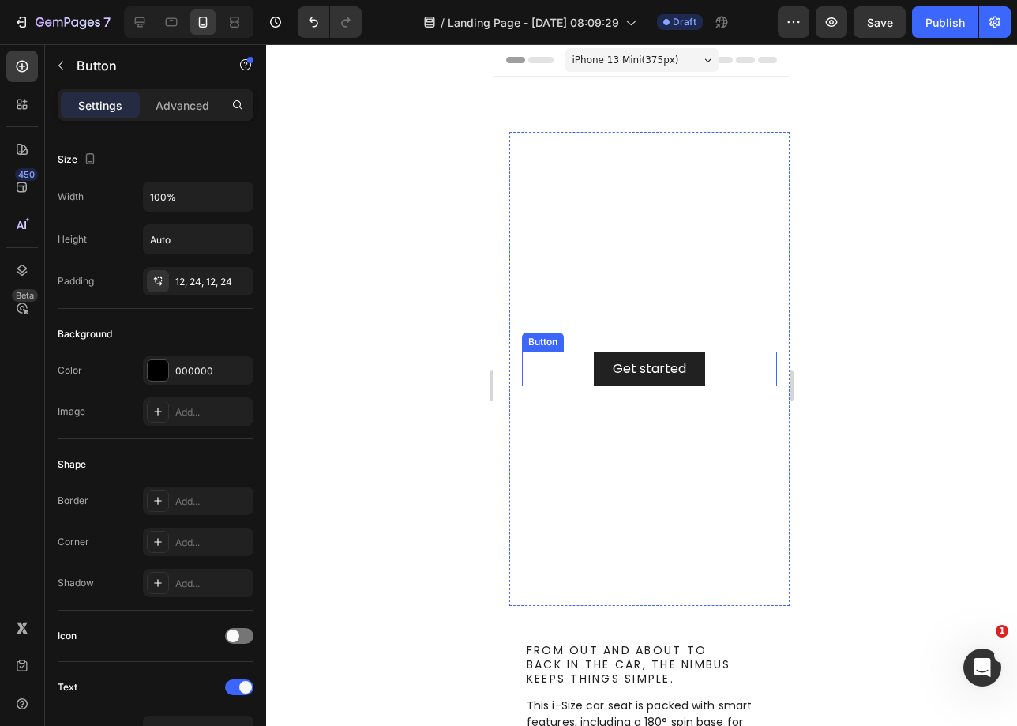
click at [718, 381] on div "Get started Button" at bounding box center [649, 369] width 255 height 36
click at [710, 374] on div "Get started Button 0" at bounding box center [649, 369] width 255 height 36
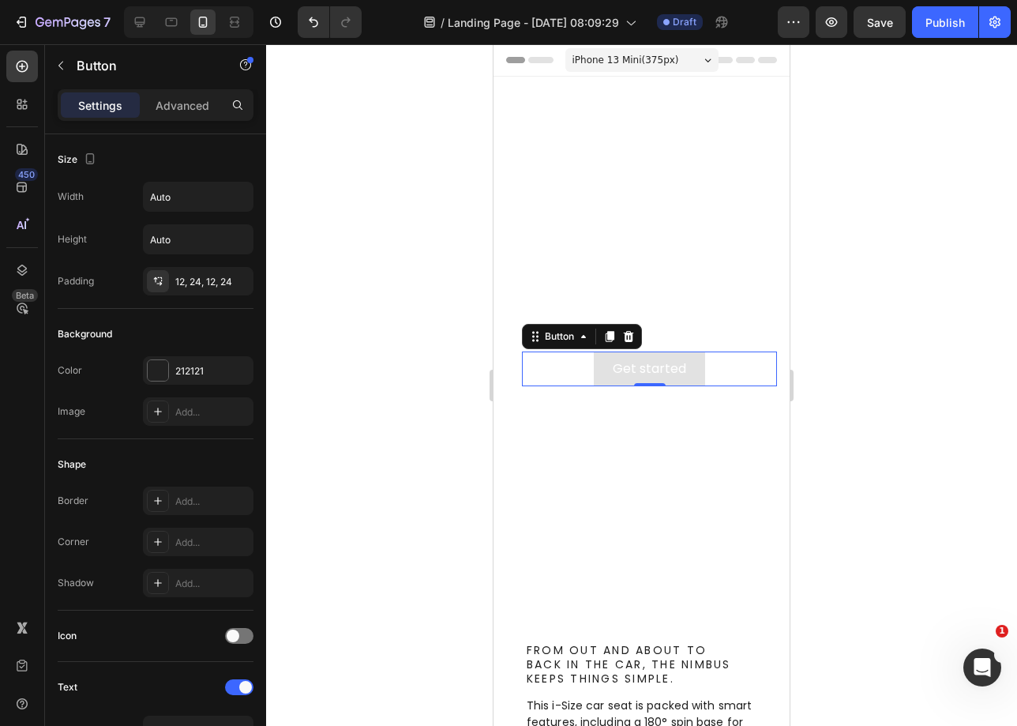
click at [685, 370] on button "Get started" at bounding box center [649, 369] width 111 height 36
click at [623, 343] on div at bounding box center [628, 336] width 19 height 19
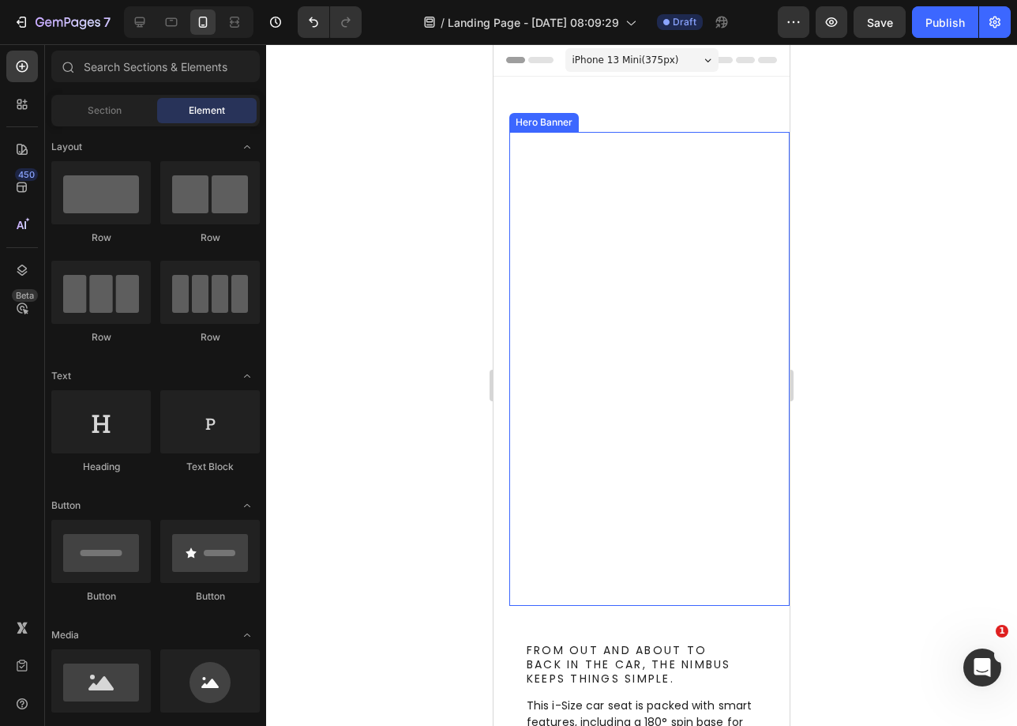
click at [705, 296] on video "Background Image" at bounding box center [649, 369] width 280 height 474
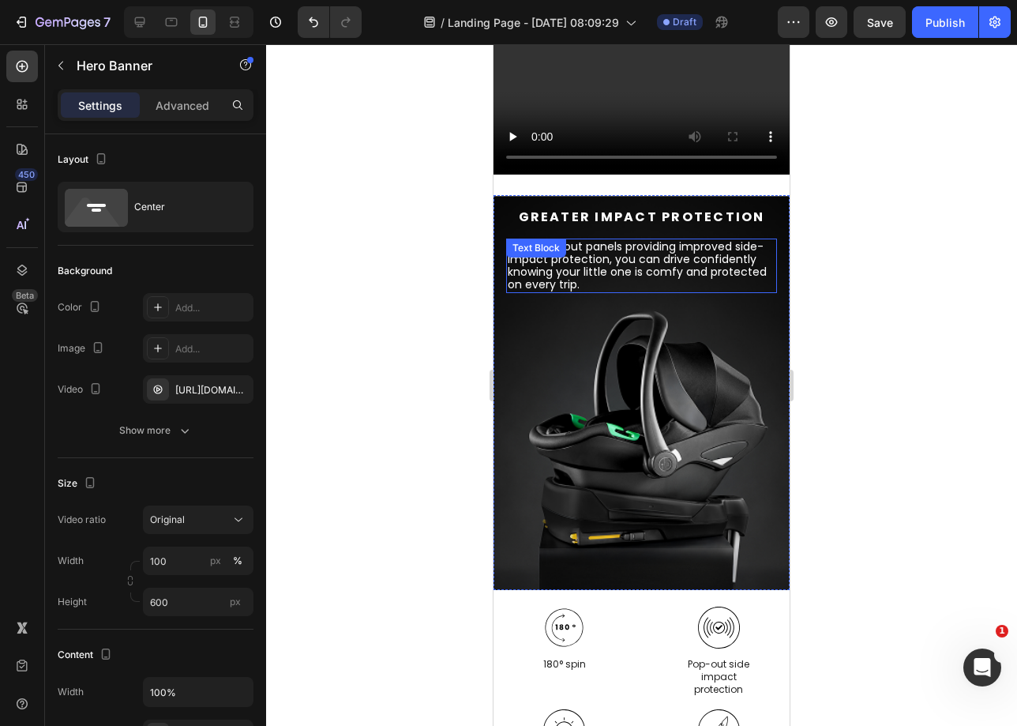
scroll to position [1614, 0]
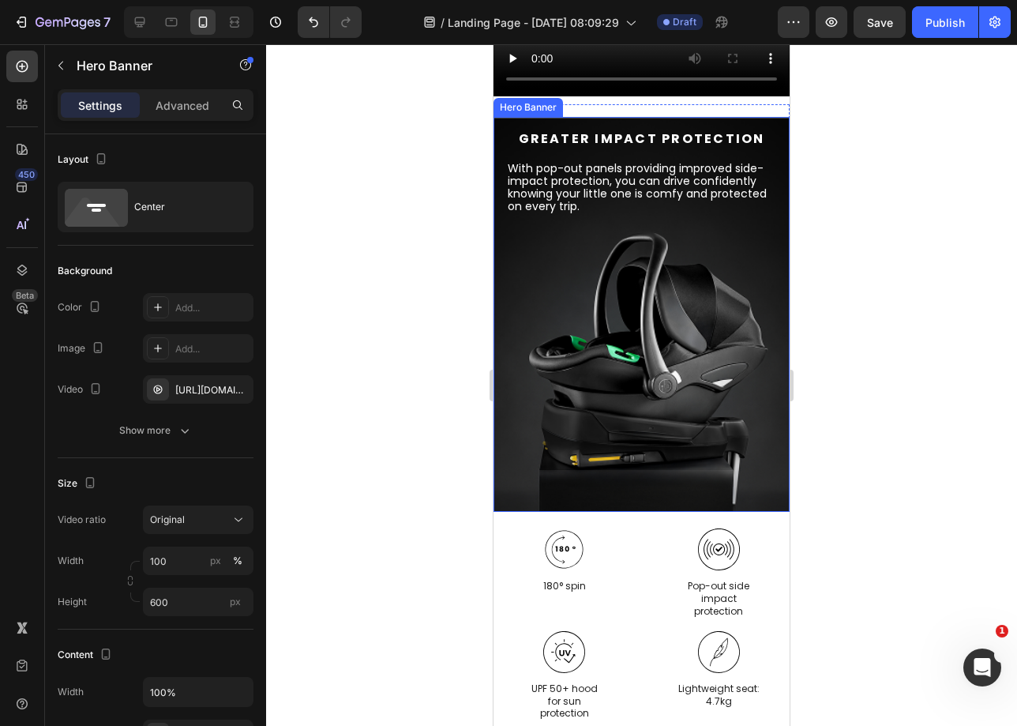
click at [535, 295] on div "Background Image" at bounding box center [642, 314] width 296 height 395
click at [649, 301] on div "Background Image" at bounding box center [642, 314] width 296 height 395
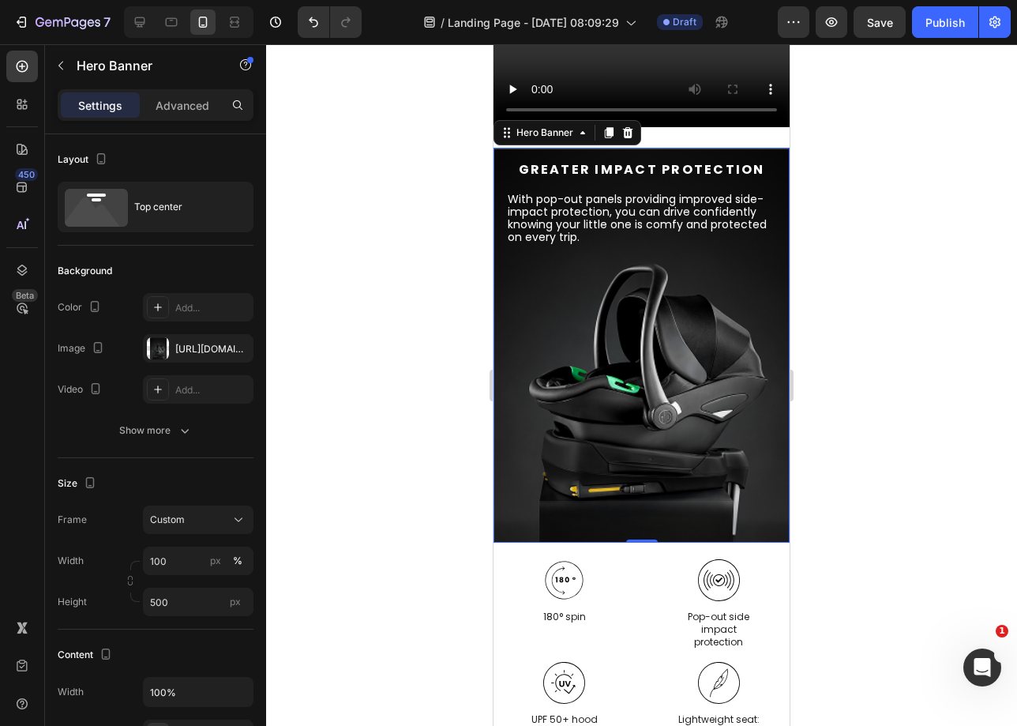
scroll to position [1580, 0]
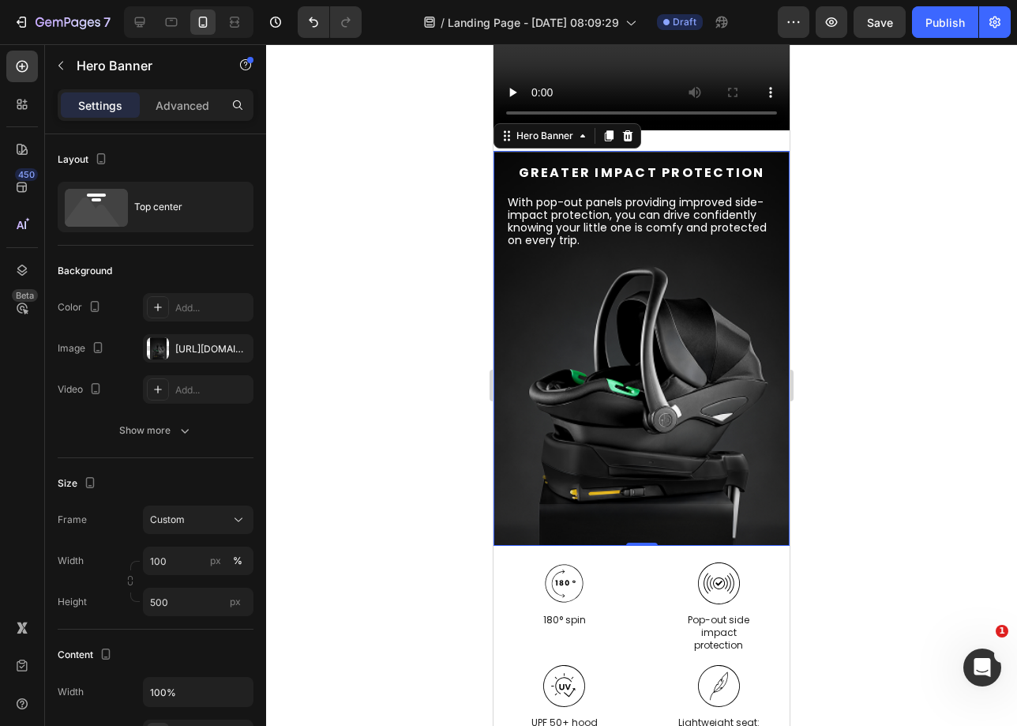
click at [731, 280] on div "Background Image" at bounding box center [642, 348] width 296 height 395
click at [193, 351] on div "https://cdn.shopify.com/s/files/1/0680/1820/9052/files/gempages_467963313750279…" at bounding box center [198, 349] width 46 height 14
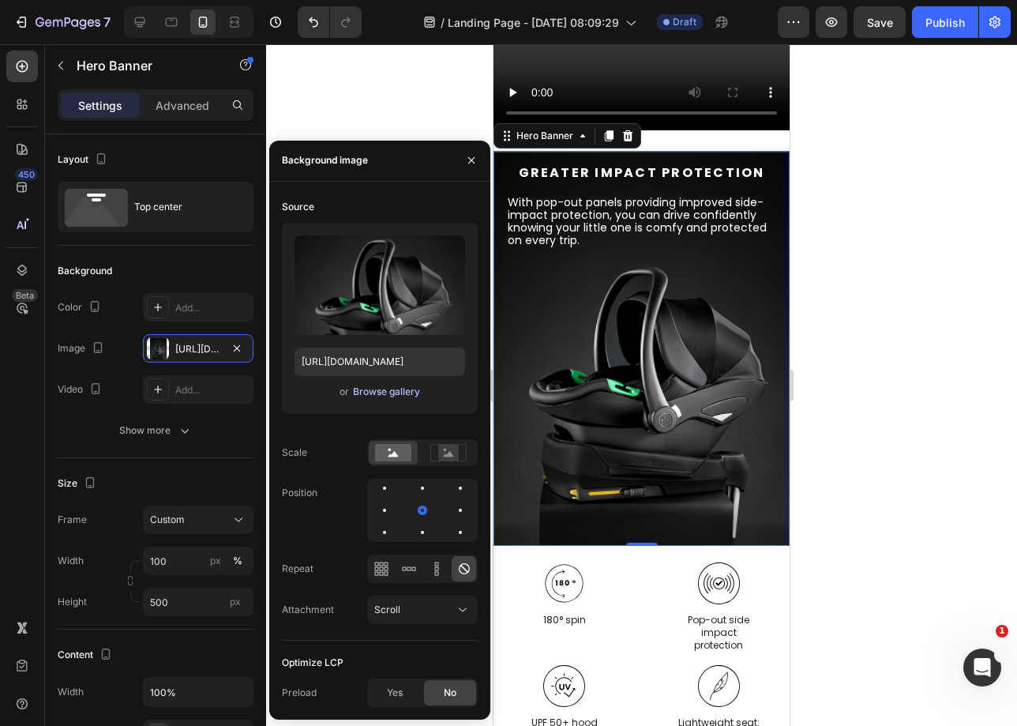
click at [381, 389] on div "Browse gallery" at bounding box center [386, 392] width 67 height 14
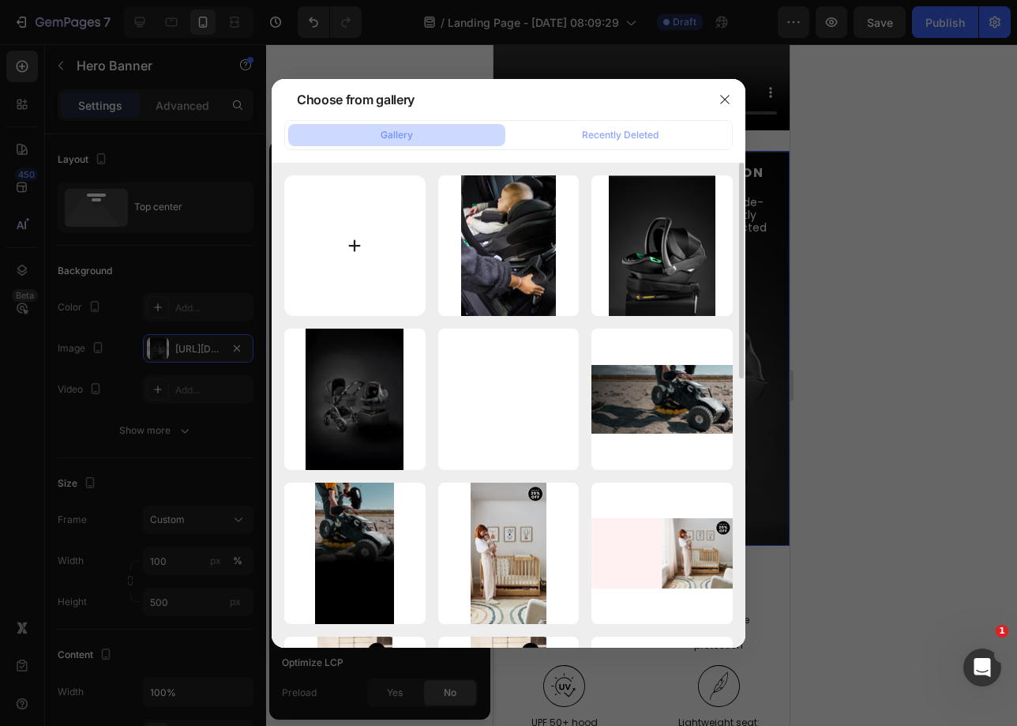
click at [363, 223] on input "file" at bounding box center [354, 245] width 141 height 141
type input "C:\fakepath\Safety_Mobile.png"
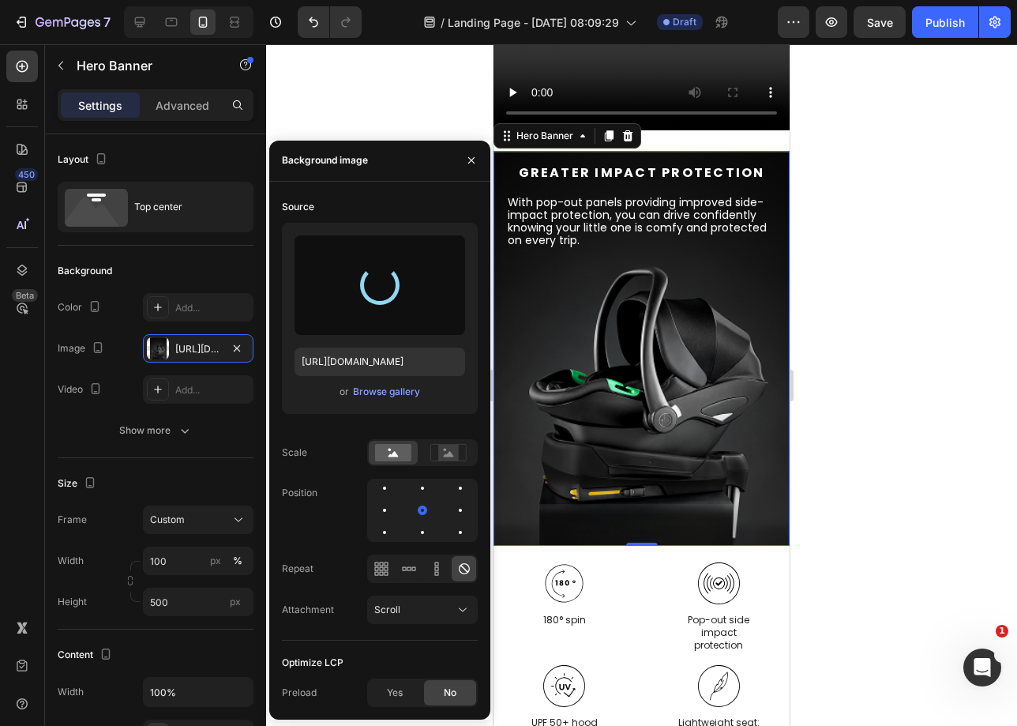
type input "https://cdn.shopify.com/s/files/1/0680/1820/9052/files/gempages_467963313750279…"
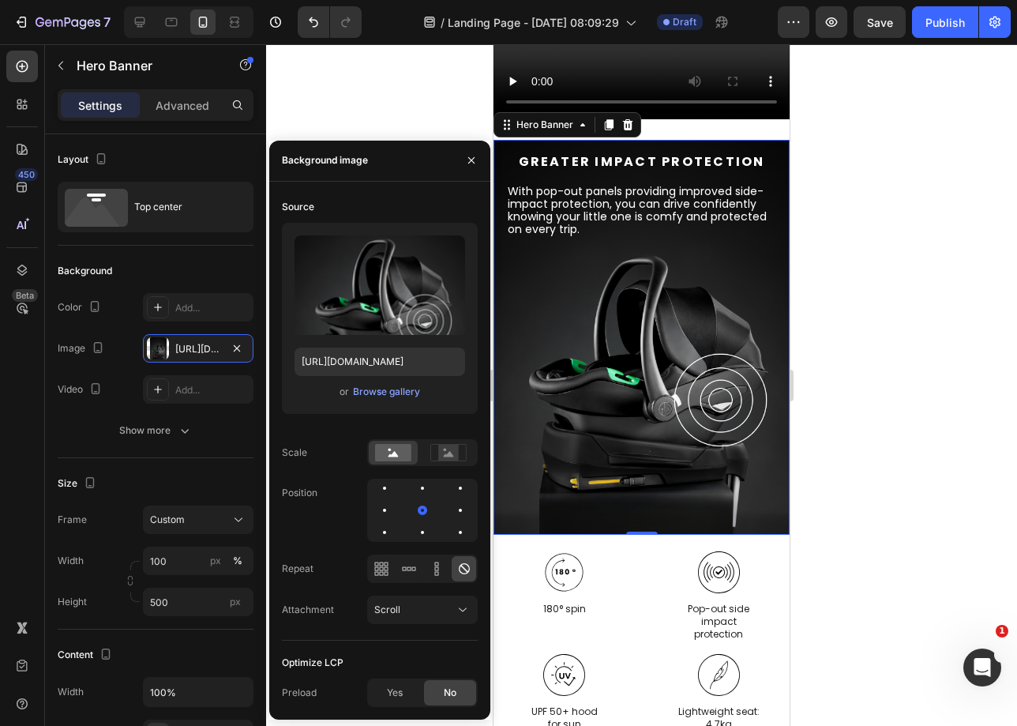
scroll to position [1594, 0]
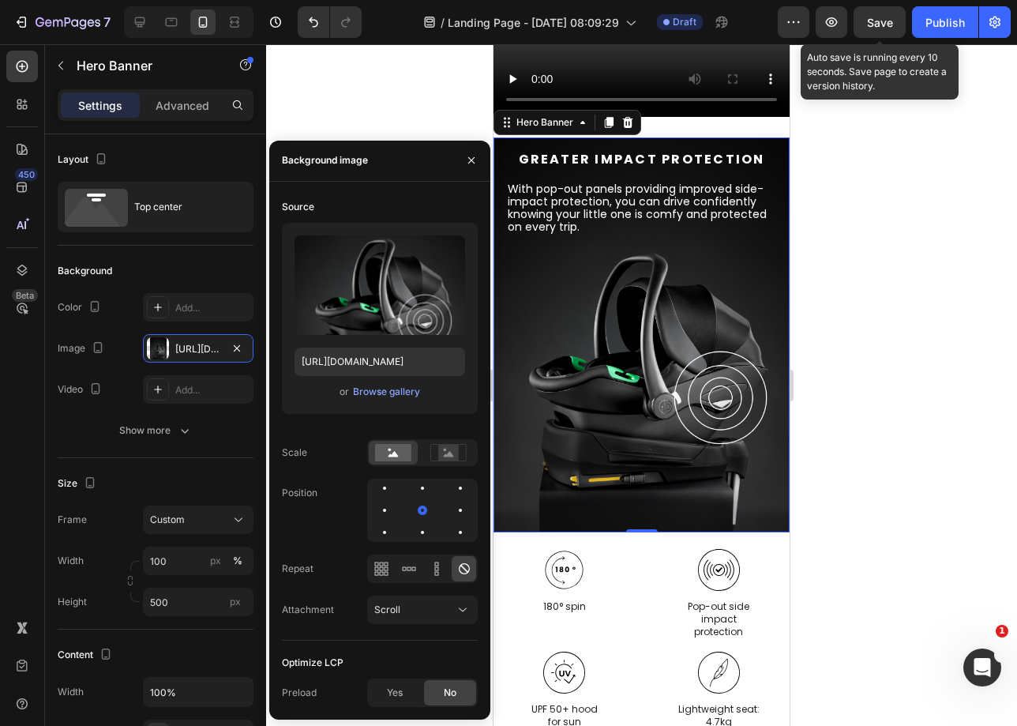
click at [886, 16] on span "Save" at bounding box center [880, 22] width 26 height 13
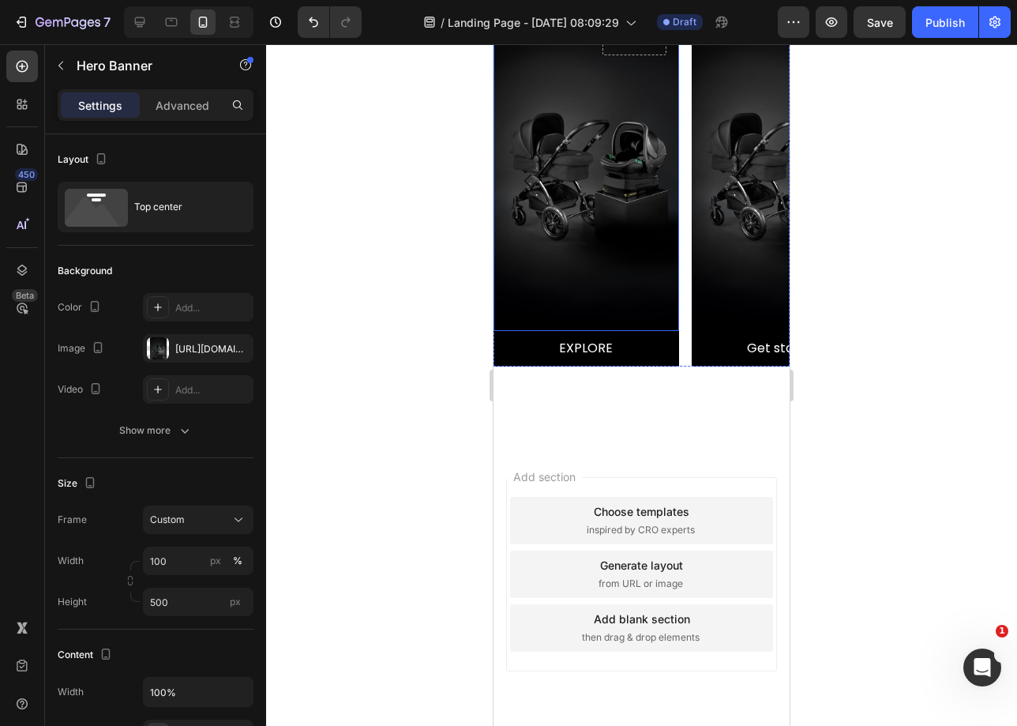
scroll to position [2355, 0]
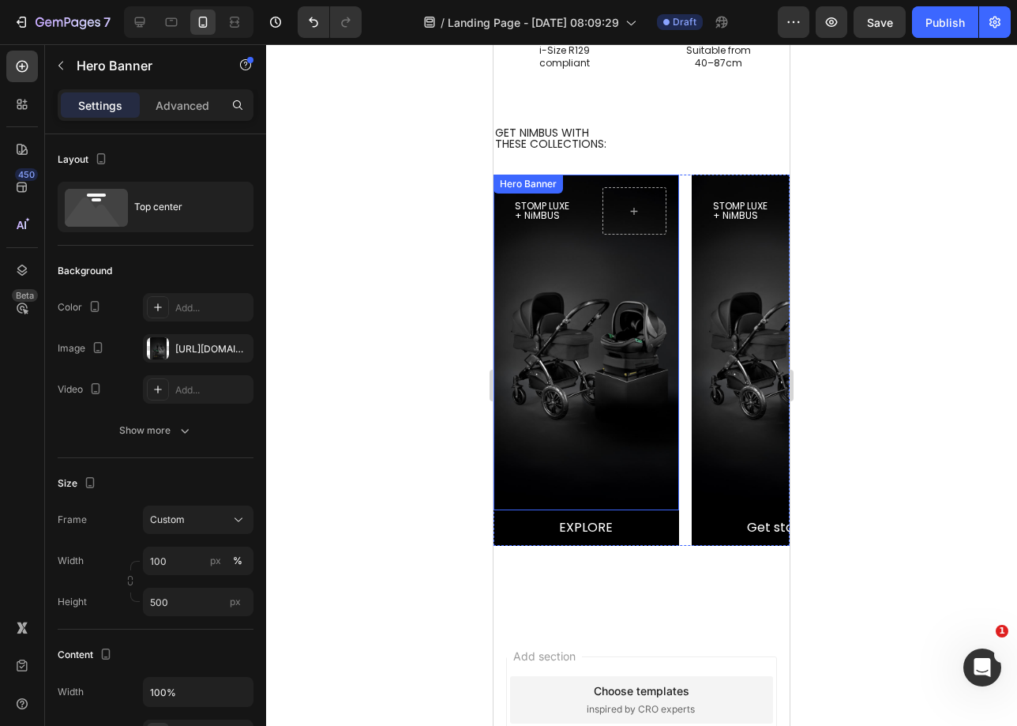
click at [648, 310] on div "Background Image" at bounding box center [587, 343] width 186 height 336
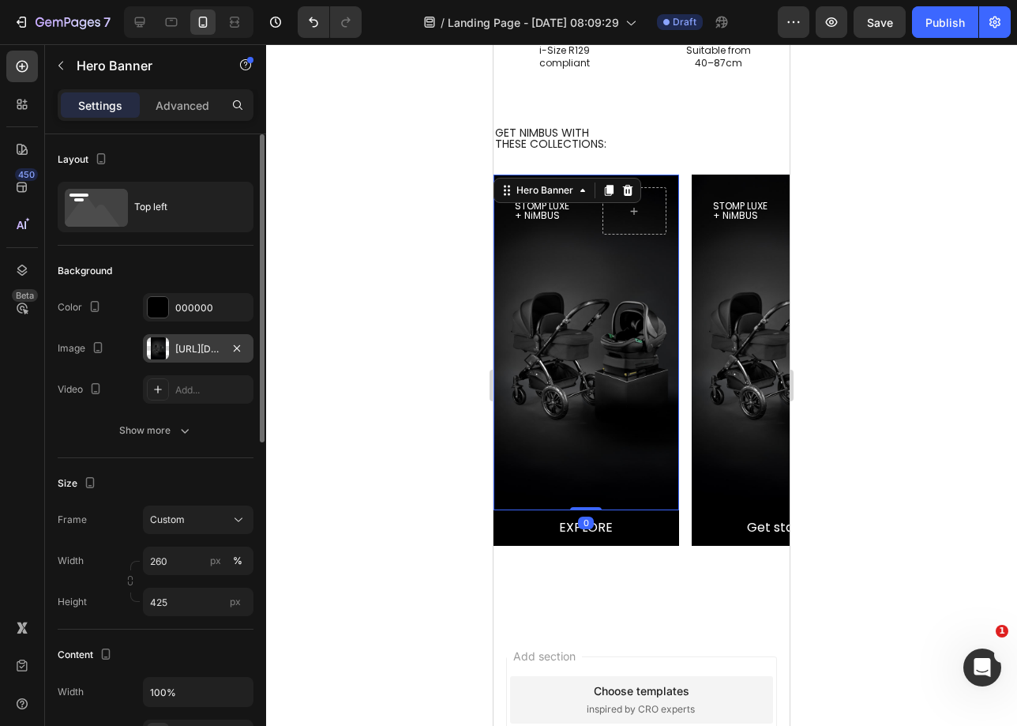
click at [196, 356] on div "https://cdn.shopify.com/s/files/1/0680/1820/9052/files/gempages_467963313750279…" at bounding box center [198, 348] width 111 height 28
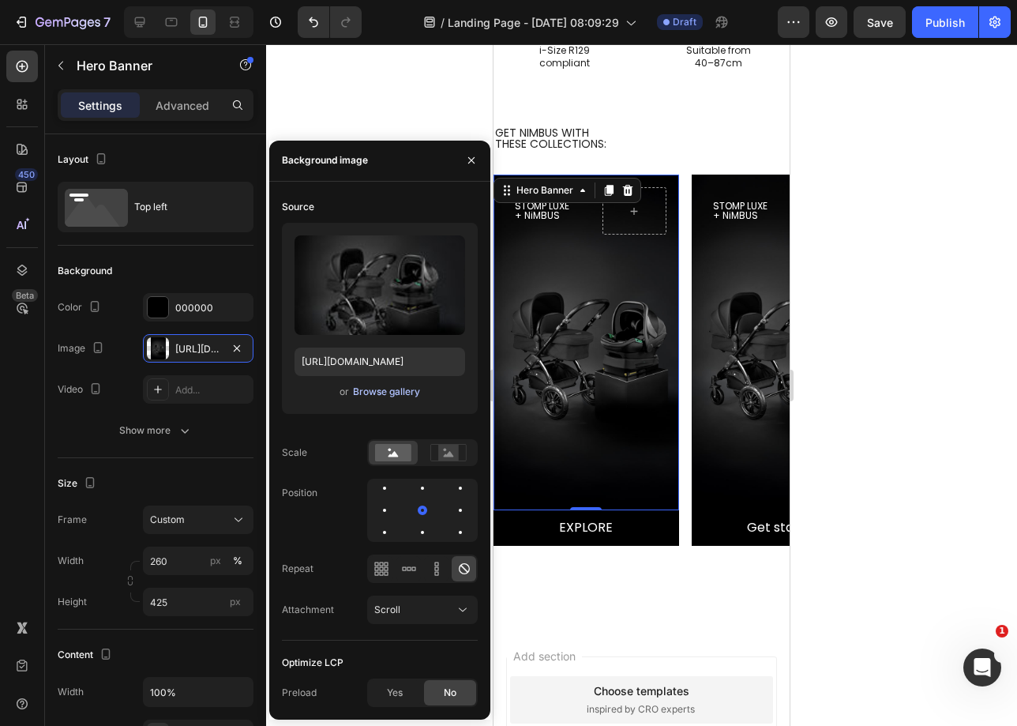
click at [370, 394] on div "Browse gallery" at bounding box center [386, 392] width 67 height 14
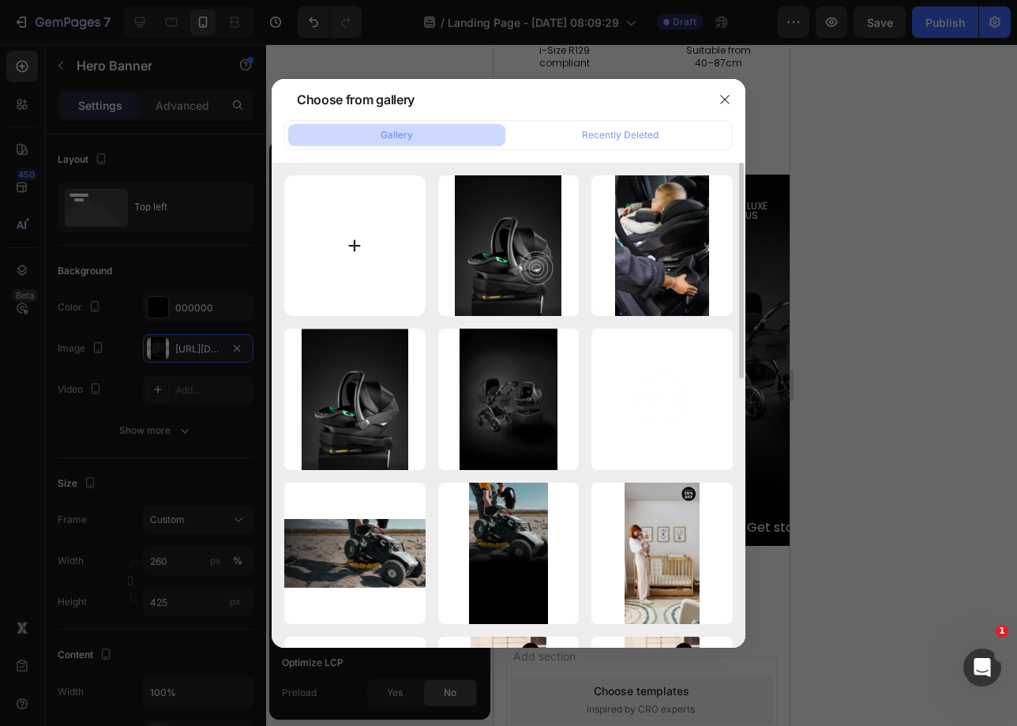
click at [363, 250] on input "file" at bounding box center [354, 245] width 141 height 141
click at [367, 258] on input "file" at bounding box center [354, 245] width 141 height 141
click at [732, 93] on button "button" at bounding box center [724, 99] width 25 height 25
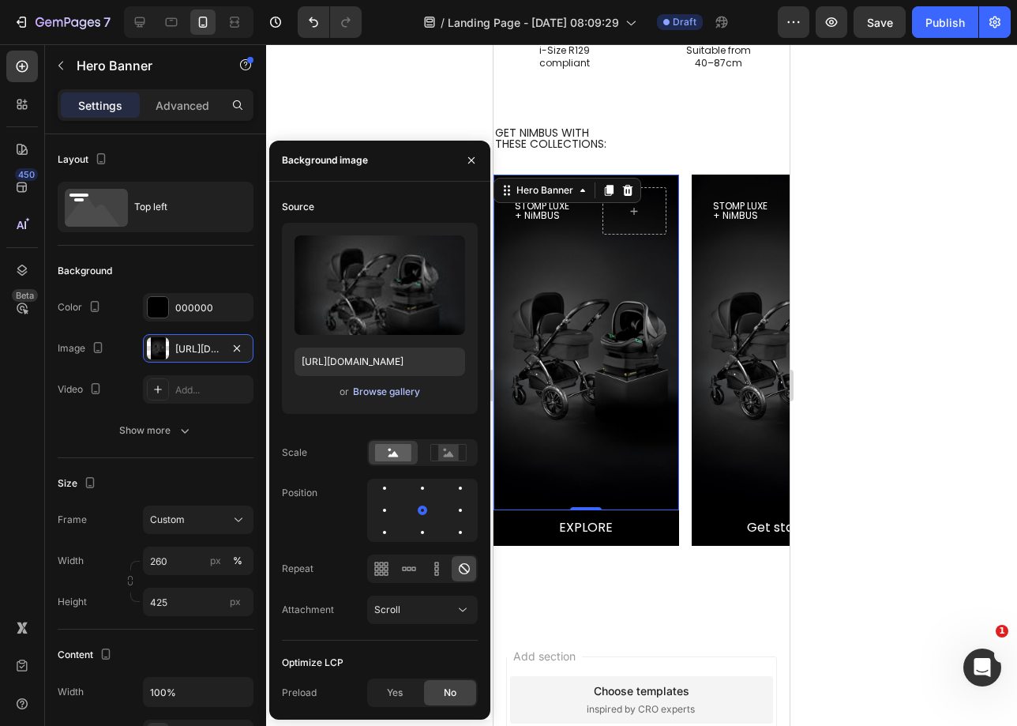
click at [381, 395] on div "Browse gallery" at bounding box center [386, 392] width 67 height 14
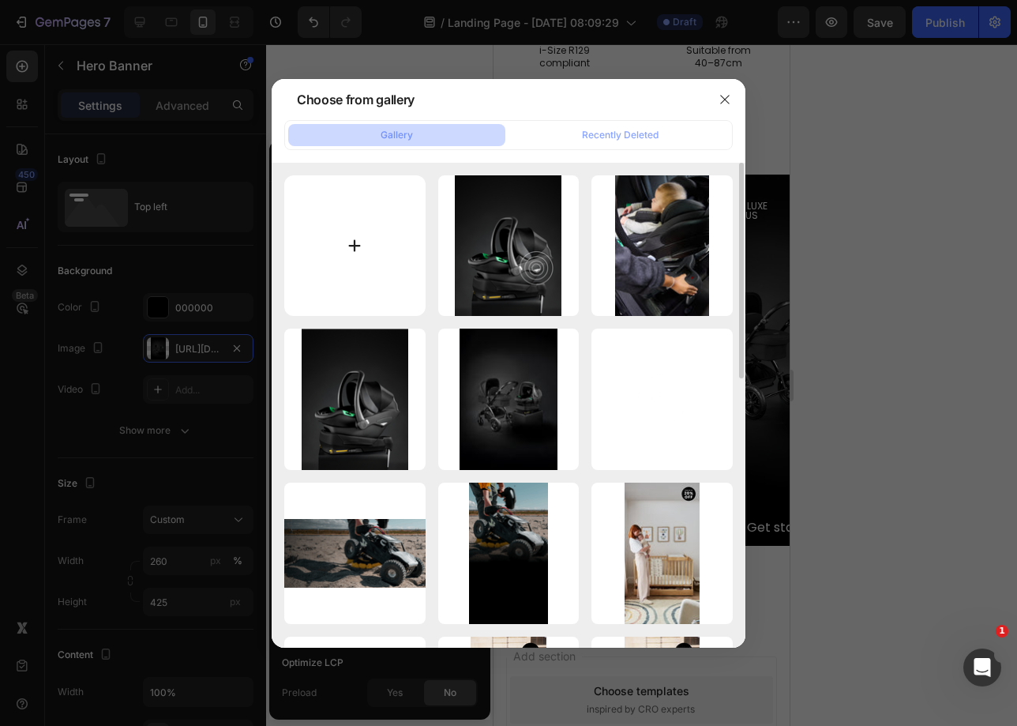
click at [339, 218] on input "file" at bounding box center [354, 245] width 141 height 141
type input "C:\fakepath\Card 1 Stomp Luxe Nimbus_Mobile.png"
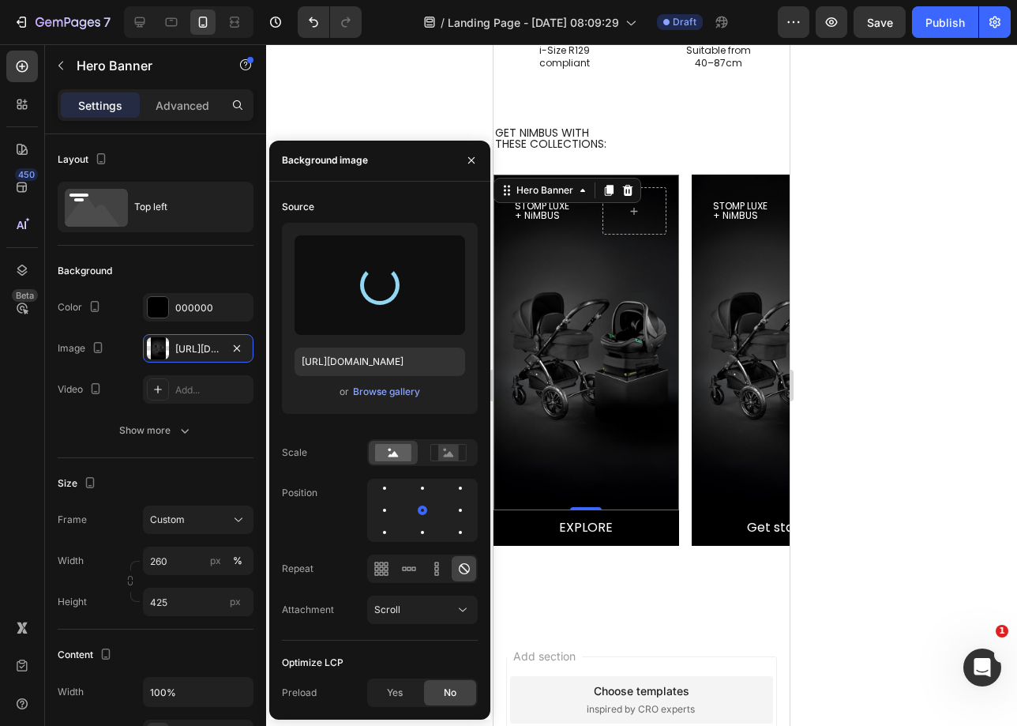
type input "https://cdn.shopify.com/s/files/1/0680/1820/9052/files/gempages_467963313750279…"
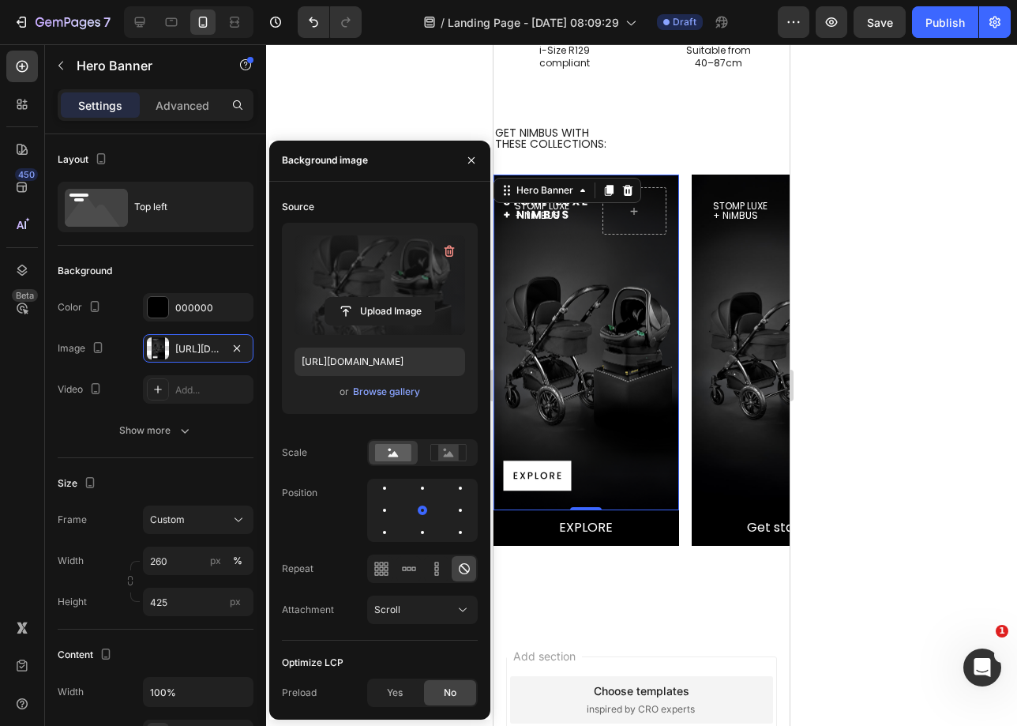
click at [354, 109] on div at bounding box center [641, 385] width 751 height 682
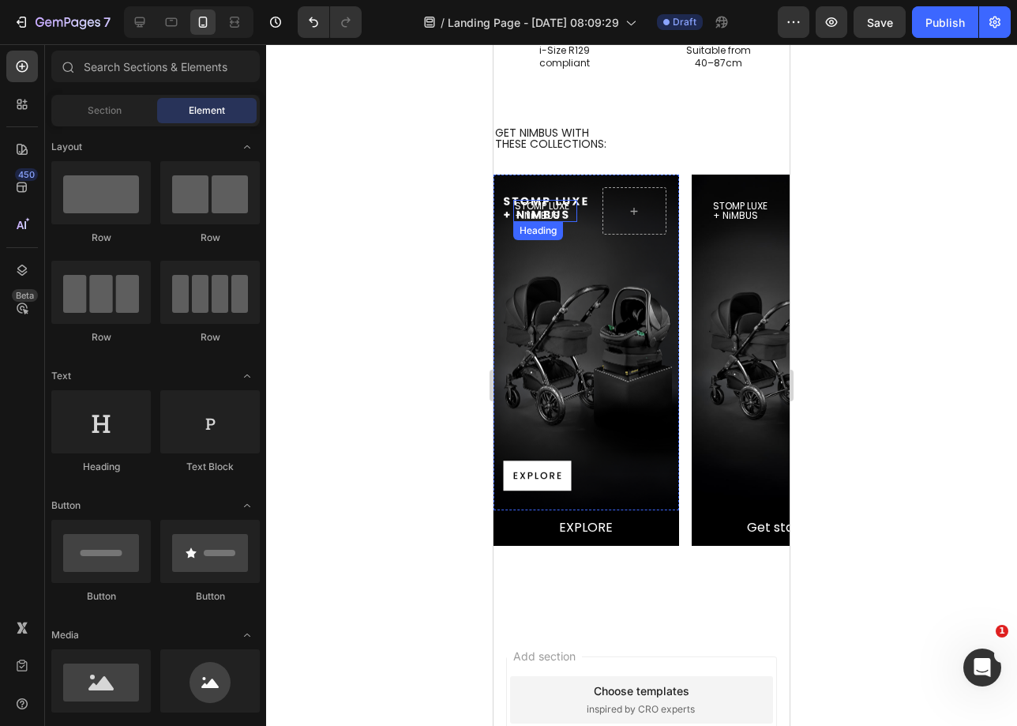
click at [556, 209] on h2 "STOMP LUXE + NiMBUS" at bounding box center [545, 211] width 64 height 22
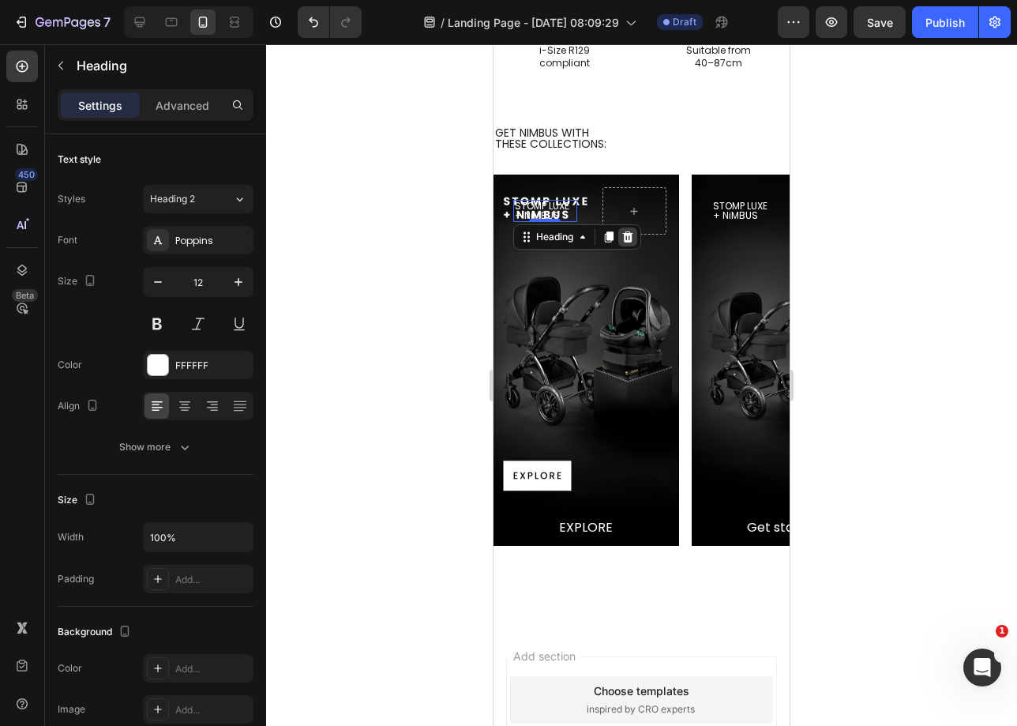
click at [626, 242] on icon at bounding box center [628, 236] width 10 height 11
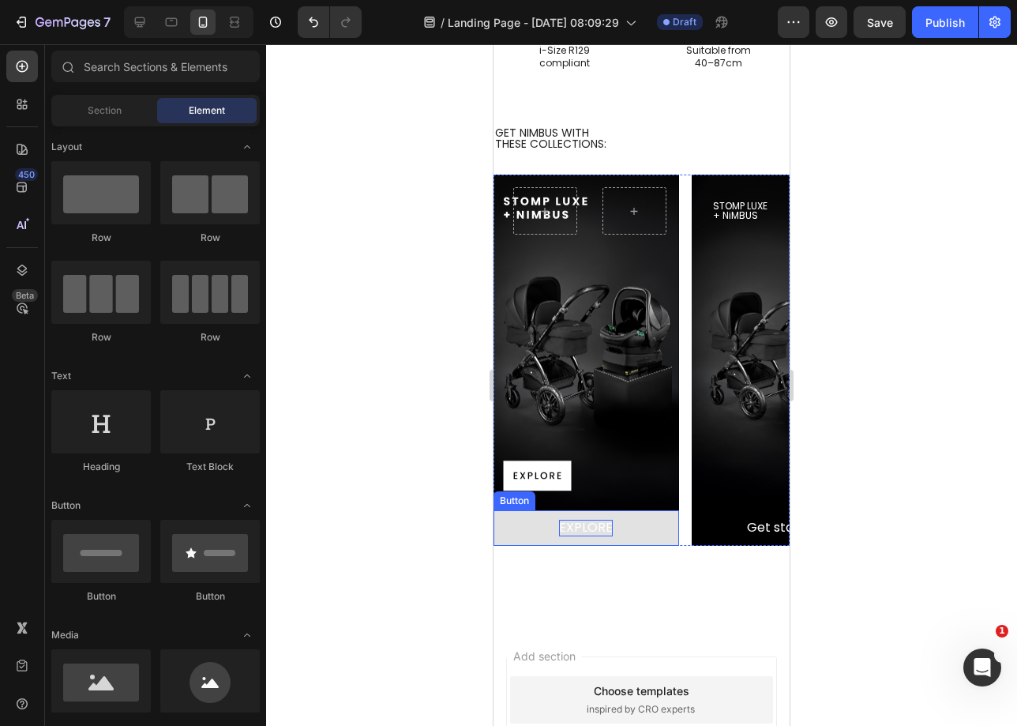
click at [596, 532] on p "EXPLORE" at bounding box center [586, 528] width 54 height 17
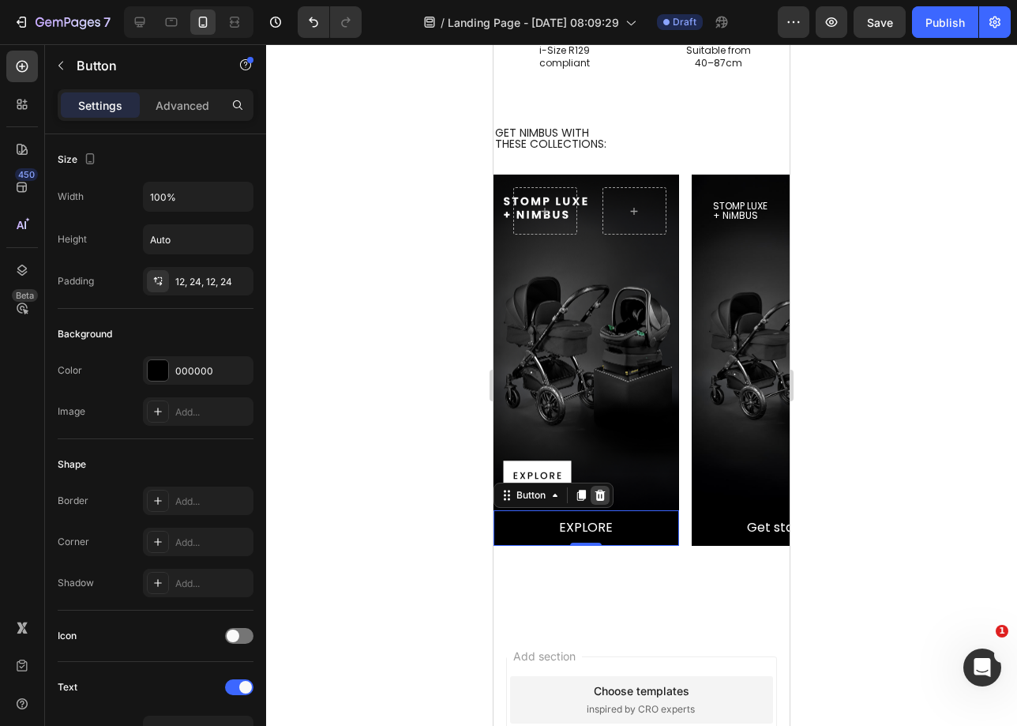
click at [601, 502] on icon at bounding box center [600, 495] width 13 height 13
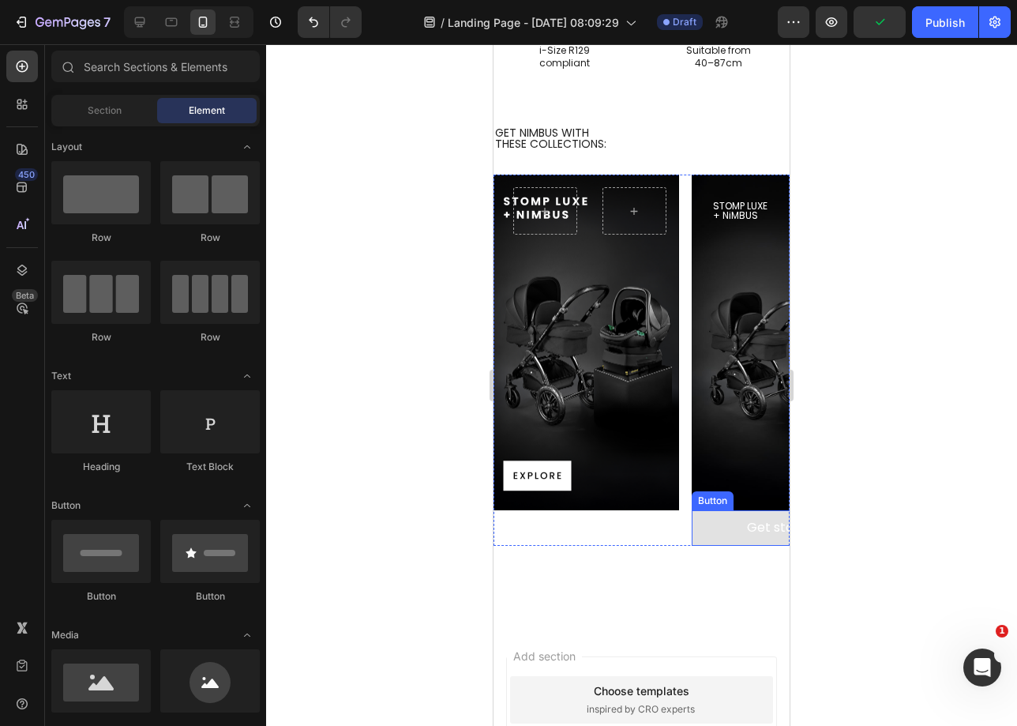
click at [703, 531] on button "Get started" at bounding box center [785, 528] width 186 height 36
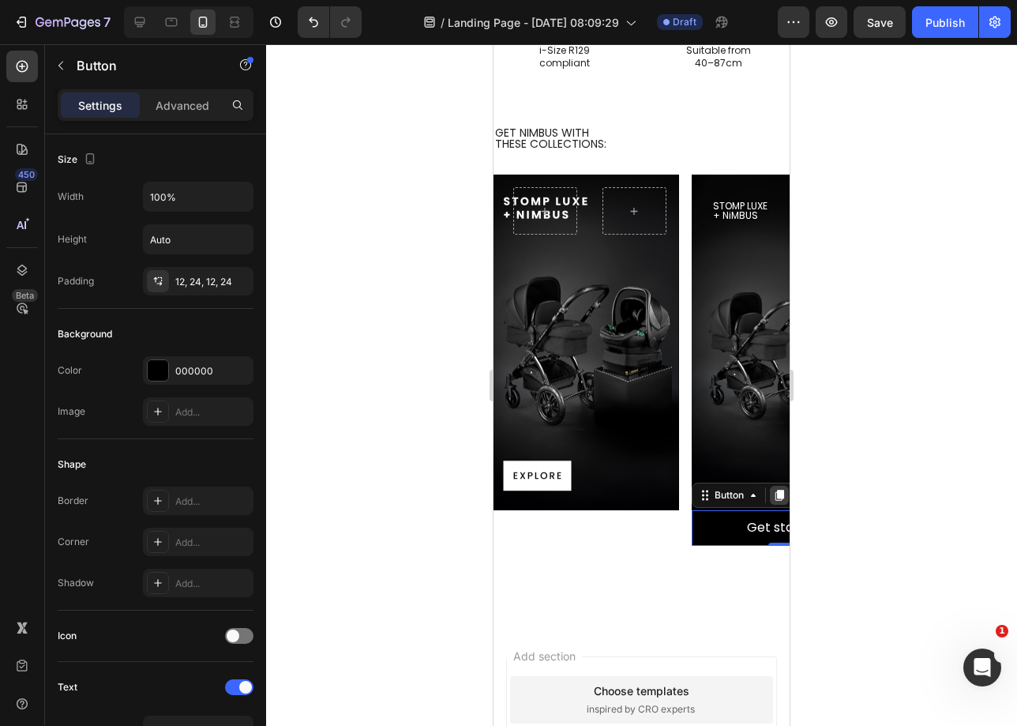
click at [772, 495] on div at bounding box center [779, 495] width 19 height 19
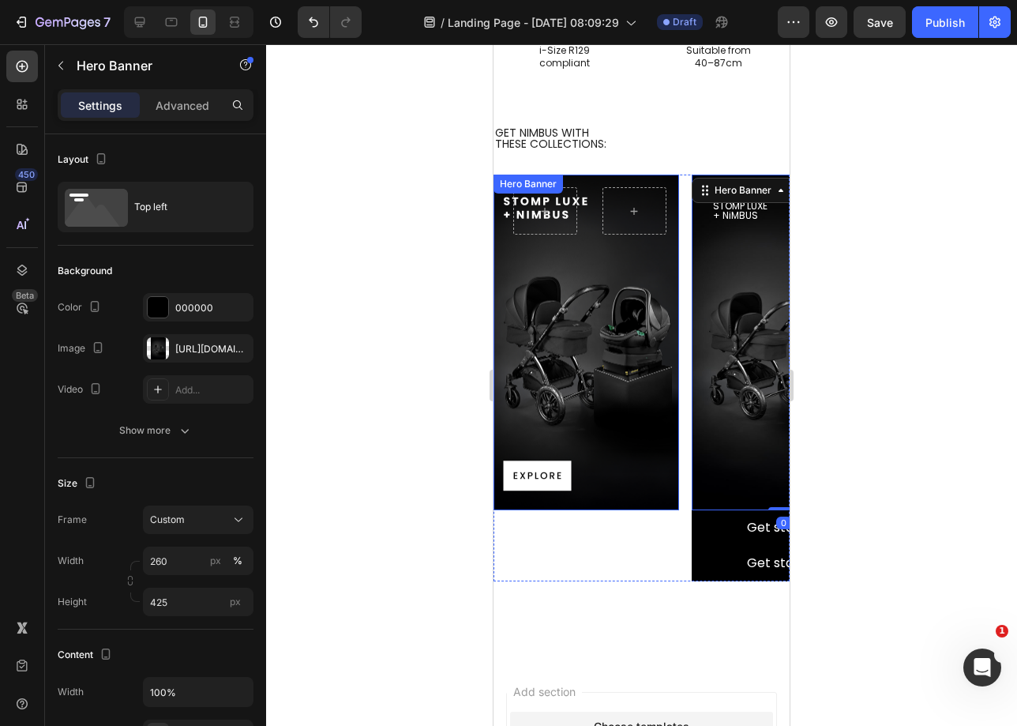
drag, startPoint x: 663, startPoint y: 266, endPoint x: 689, endPoint y: 276, distance: 28.0
click at [656, 268] on div "Hero Banner STOMP LUXE + NiMBUS Heading Hero Banner 0 Get started Button Get st…" at bounding box center [642, 378] width 296 height 407
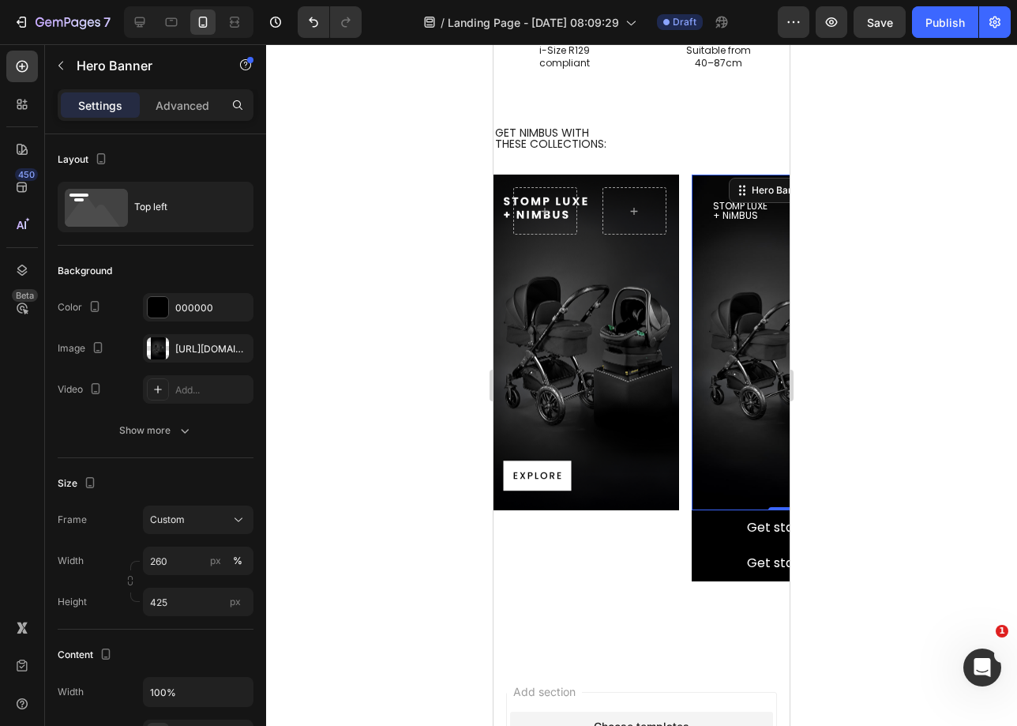
click at [751, 299] on div "Background Image" at bounding box center [785, 343] width 186 height 336
click at [220, 348] on div "https://cdn.shopify.com/s/files/1/0680/1820/9052/files/gempages_467963313750279…" at bounding box center [198, 349] width 46 height 14
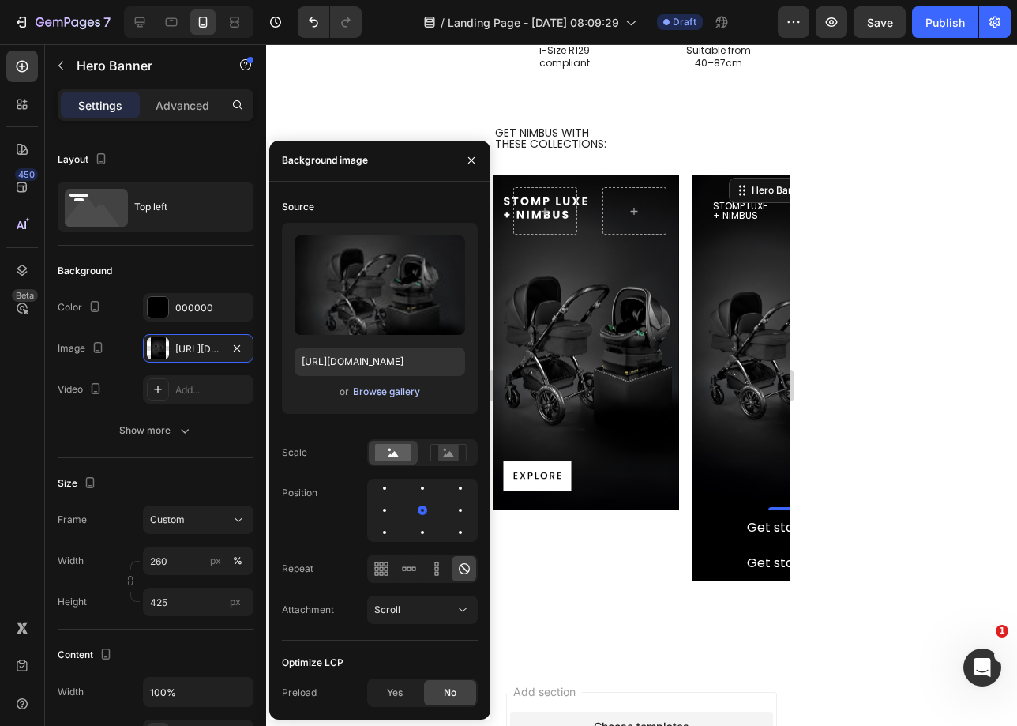
click at [397, 394] on div "Browse gallery" at bounding box center [386, 392] width 67 height 14
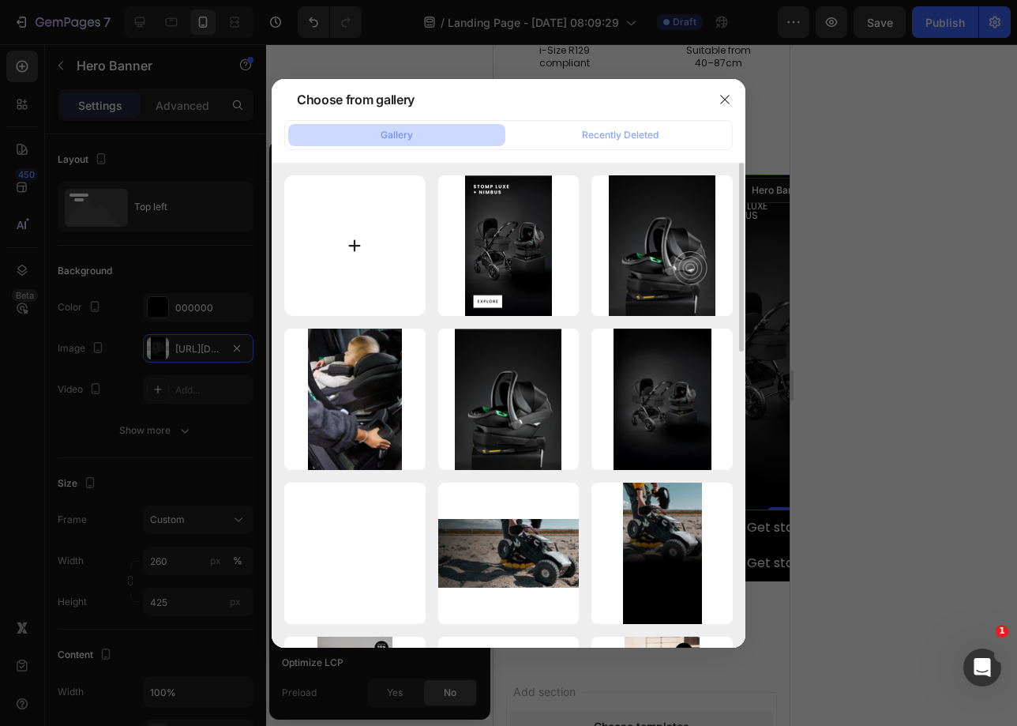
click at [332, 225] on input "file" at bounding box center [354, 245] width 141 height 141
type input "C:\fakepath\Card 2 Cosmo Nimbus_Mobile.png"
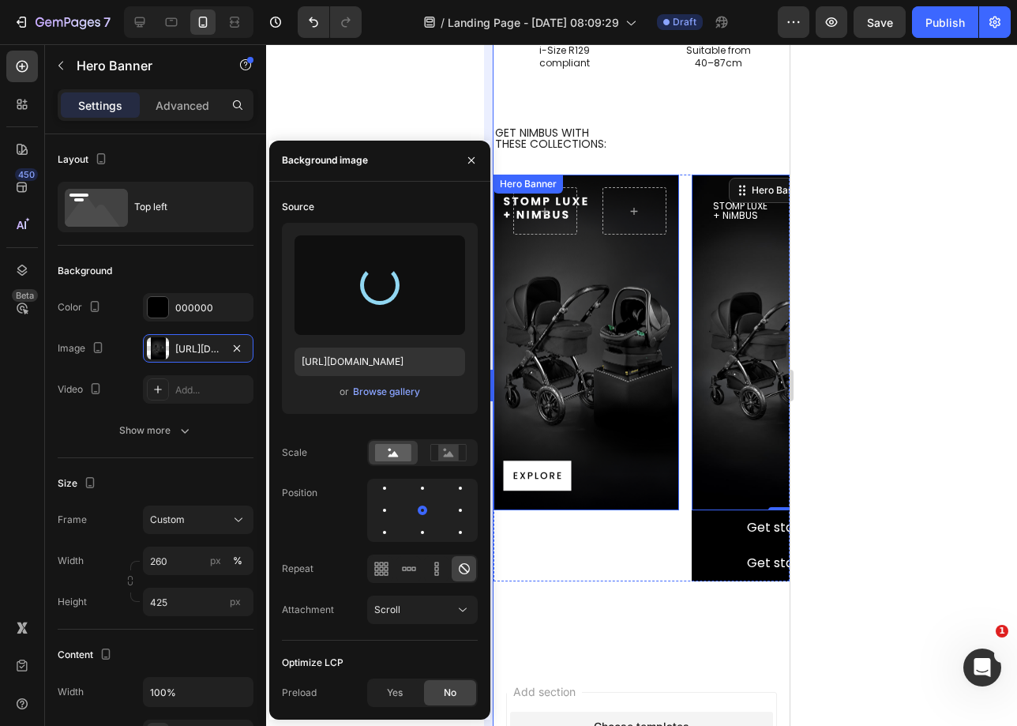
type input "https://cdn.shopify.com/s/files/1/0680/1820/9052/files/gempages_467963313750279…"
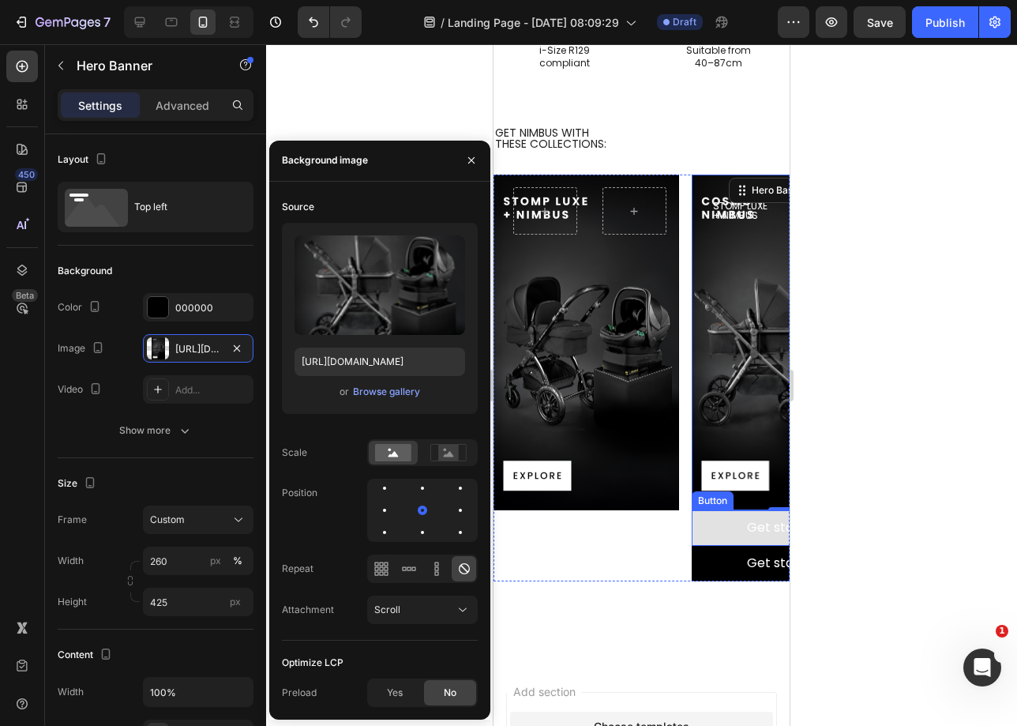
click at [719, 521] on button "Get started" at bounding box center [785, 528] width 186 height 36
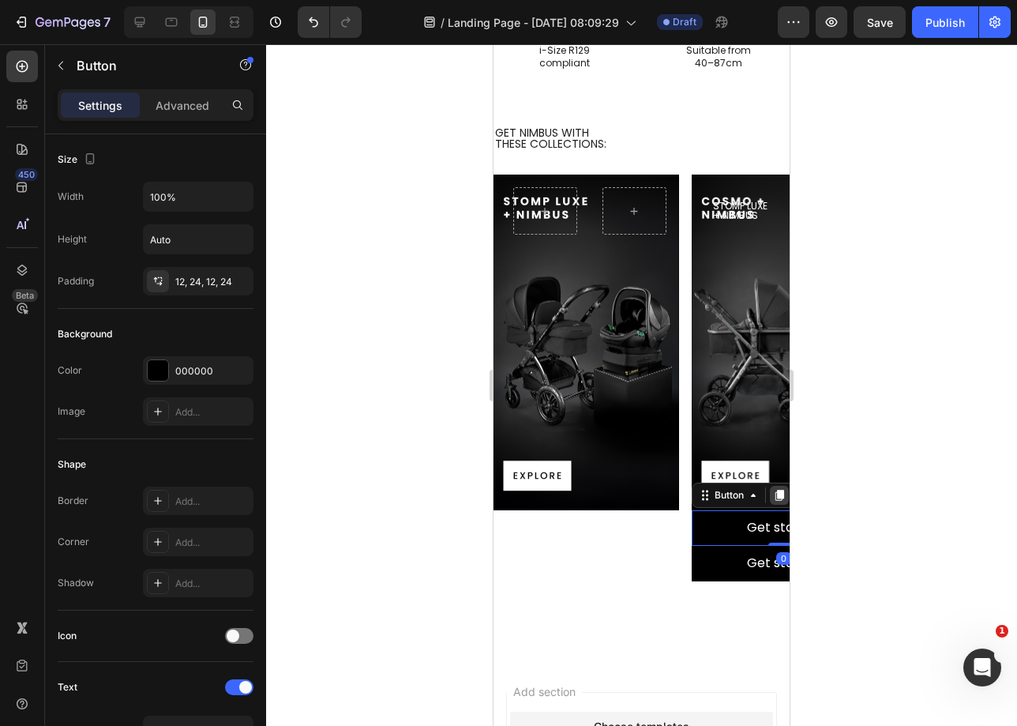
click at [776, 498] on icon at bounding box center [779, 495] width 13 height 13
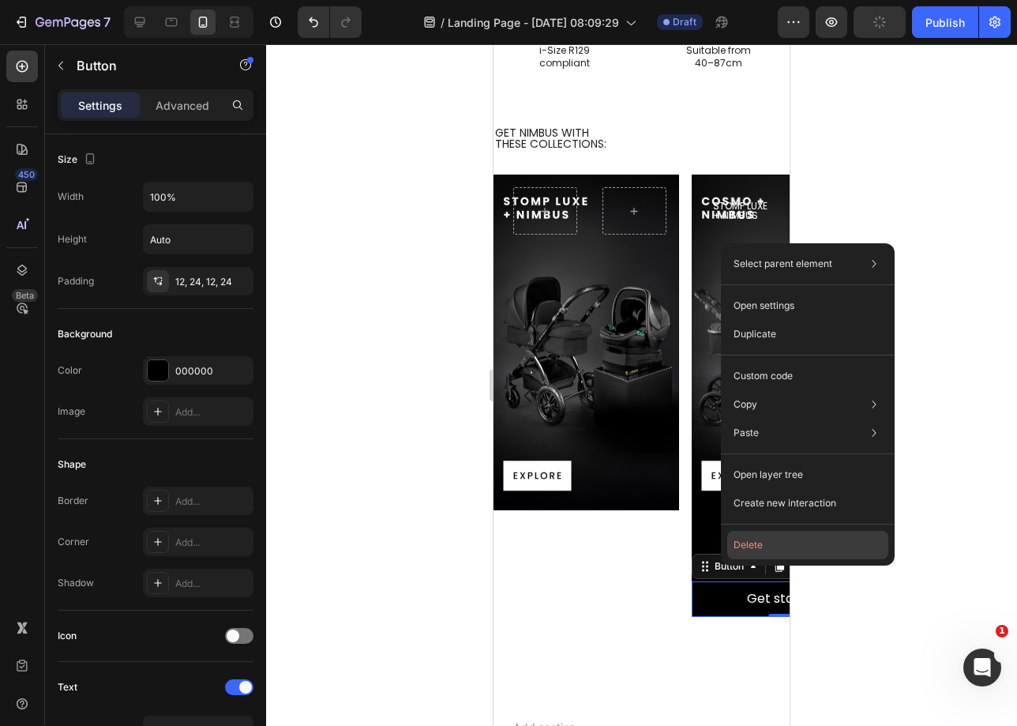
drag, startPoint x: 765, startPoint y: 540, endPoint x: 228, endPoint y: 560, distance: 536.6
click at [765, 540] on button "Delete" at bounding box center [807, 545] width 161 height 28
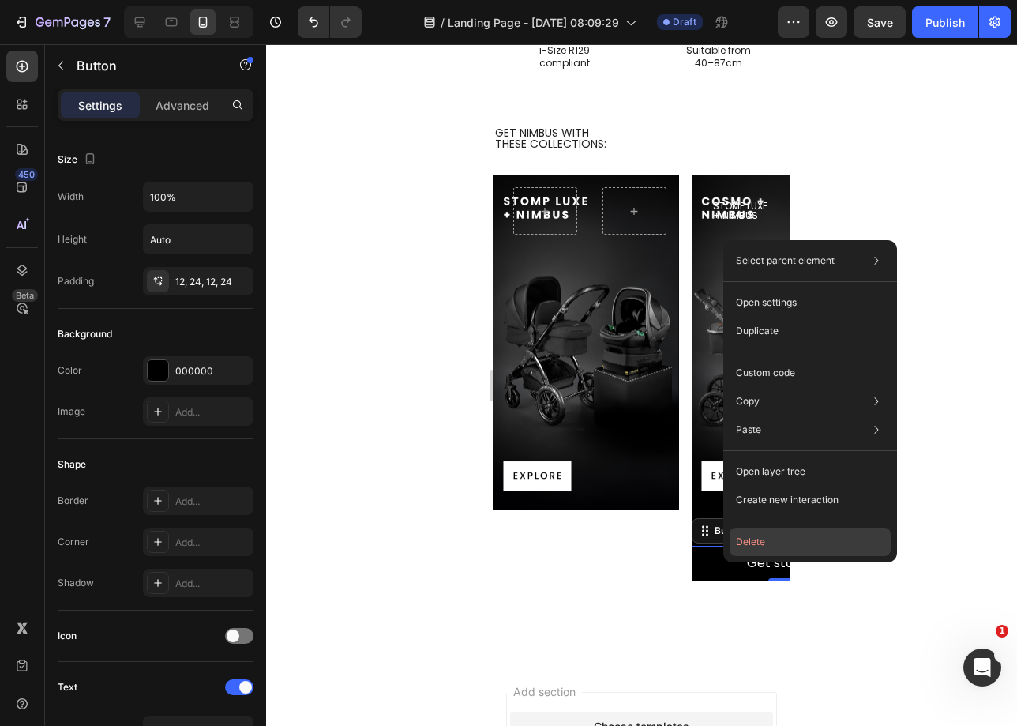
click at [763, 533] on button "Delete" at bounding box center [810, 542] width 161 height 28
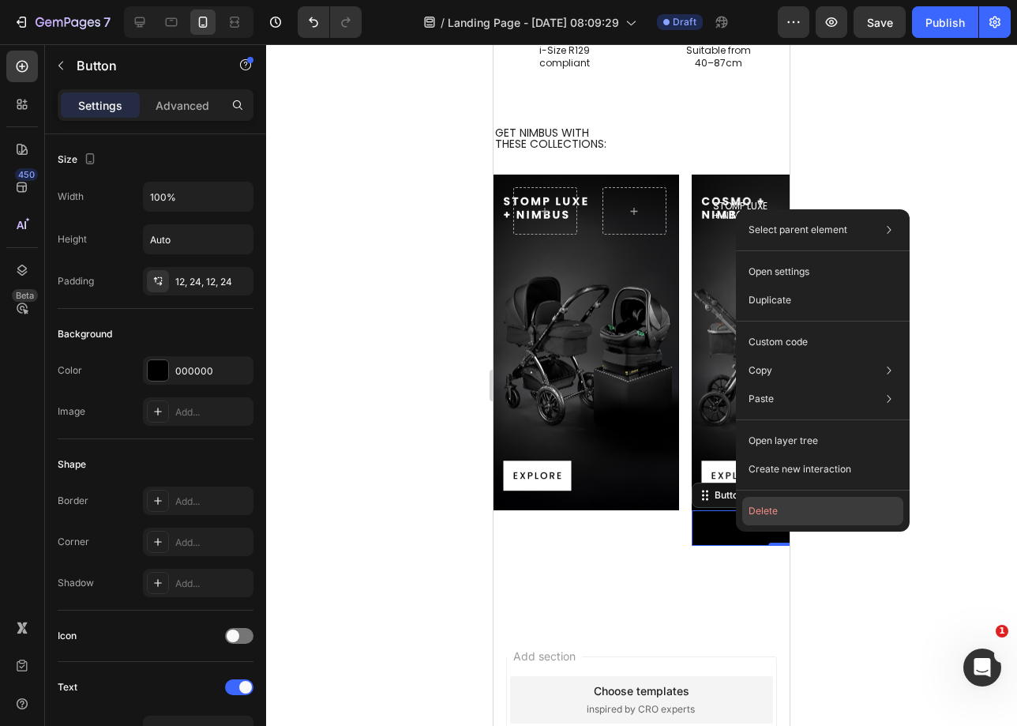
click at [780, 517] on button "Delete" at bounding box center [822, 511] width 161 height 28
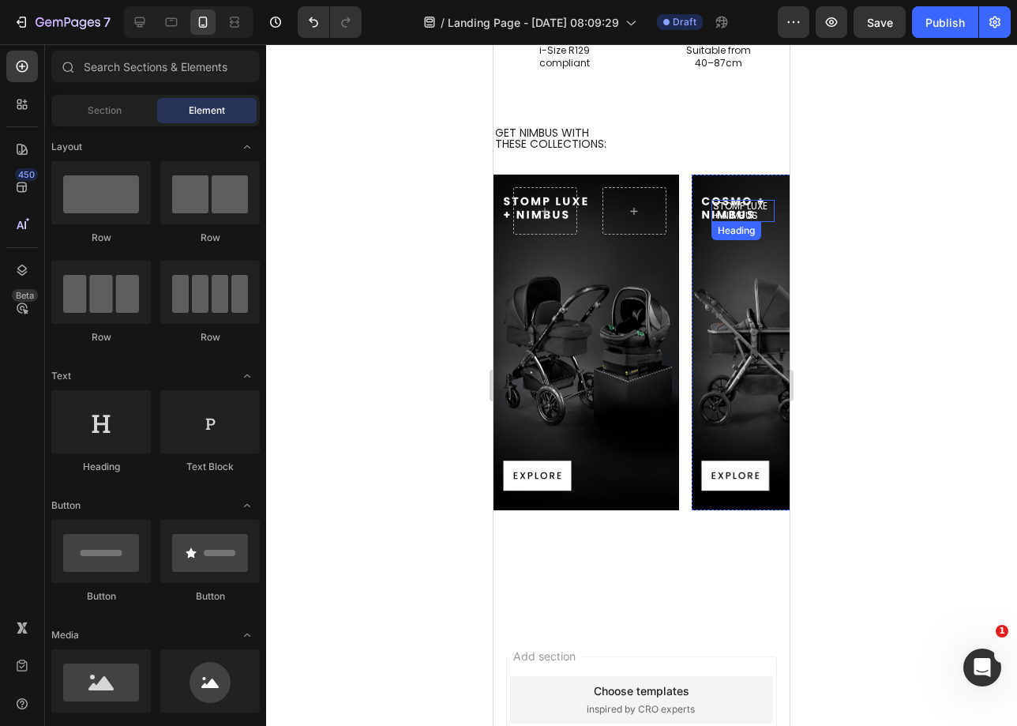
click at [727, 207] on h2 "STOMP LUXE + NiMBUS" at bounding box center [744, 211] width 64 height 22
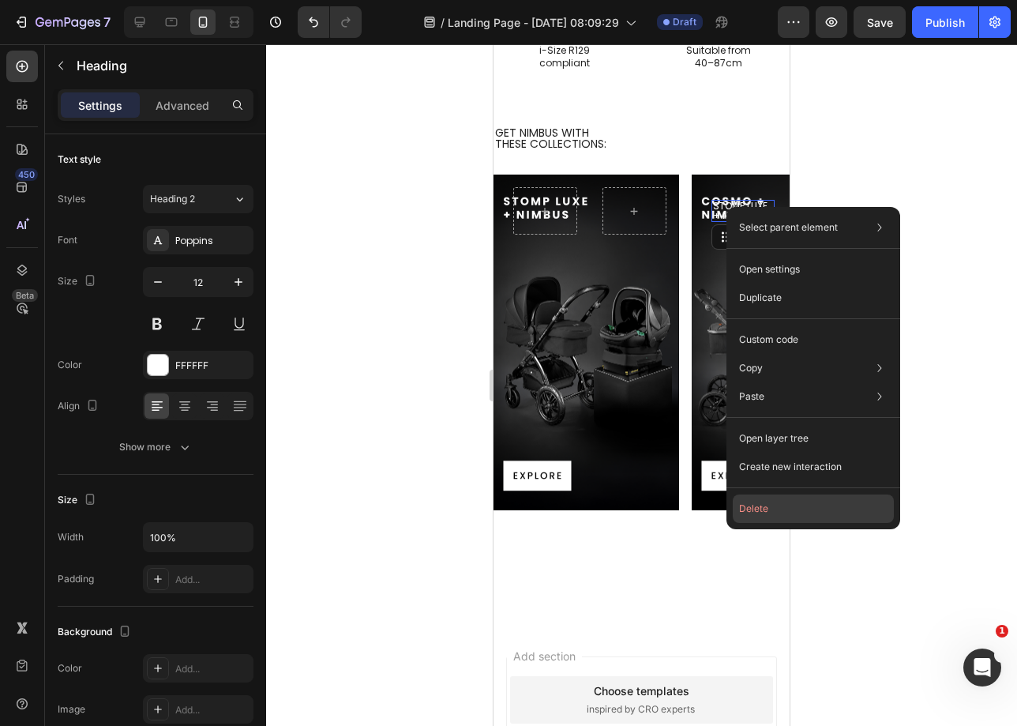
click at [780, 504] on button "Delete" at bounding box center [813, 508] width 161 height 28
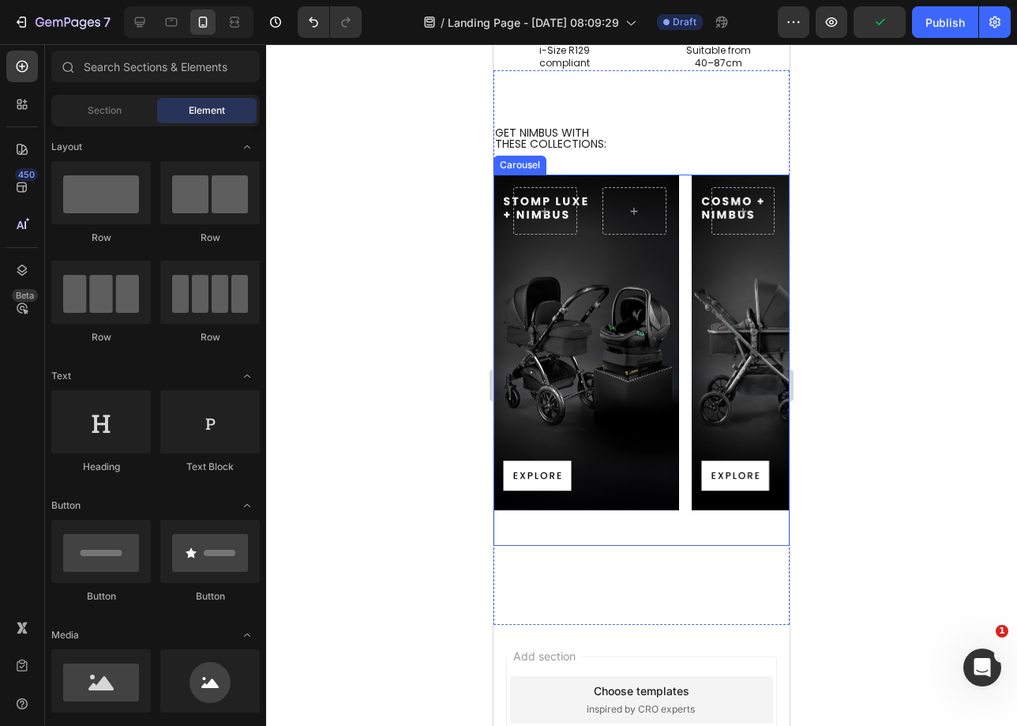
click at [644, 534] on div "Hero Banner" at bounding box center [587, 360] width 186 height 371
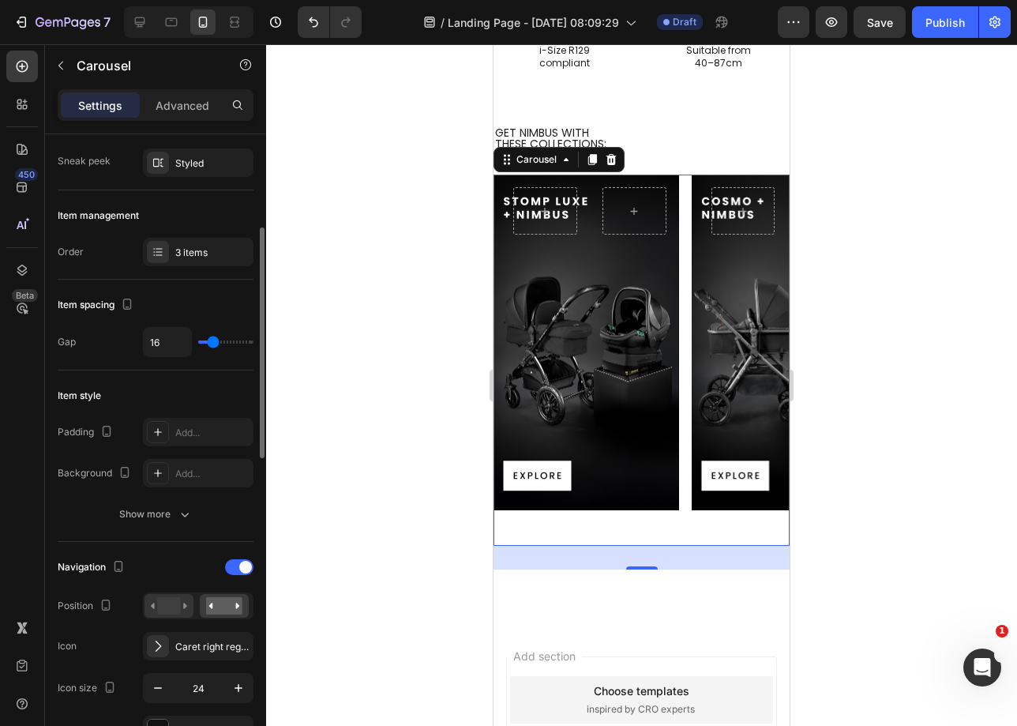
scroll to position [175, 0]
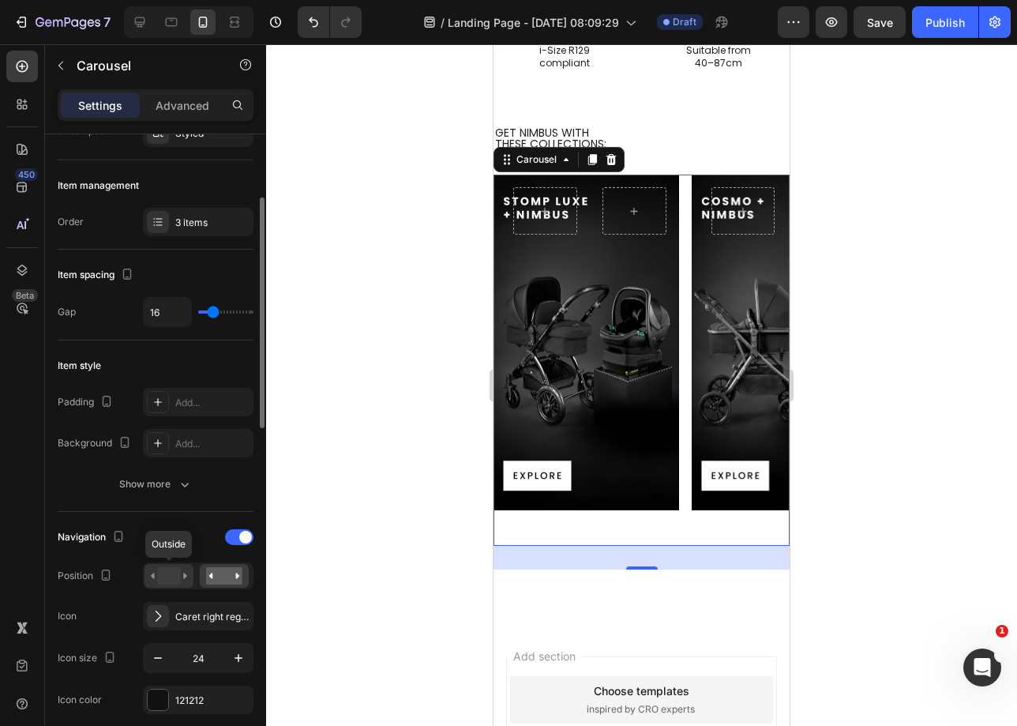
click at [169, 576] on rect at bounding box center [168, 575] width 23 height 17
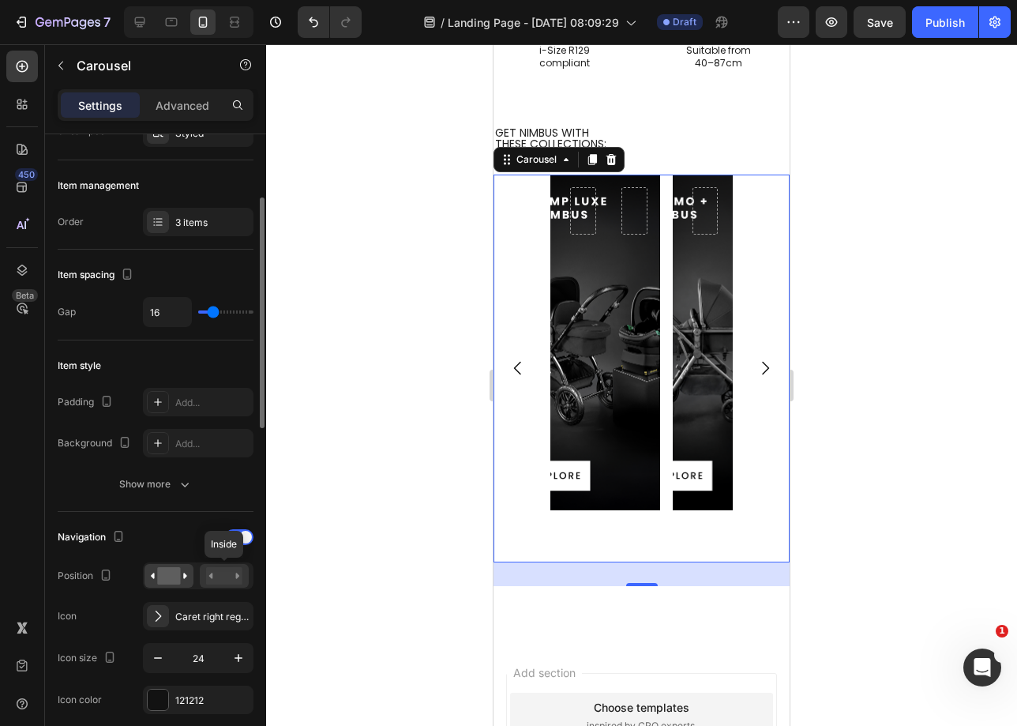
click at [211, 569] on rect at bounding box center [224, 575] width 36 height 17
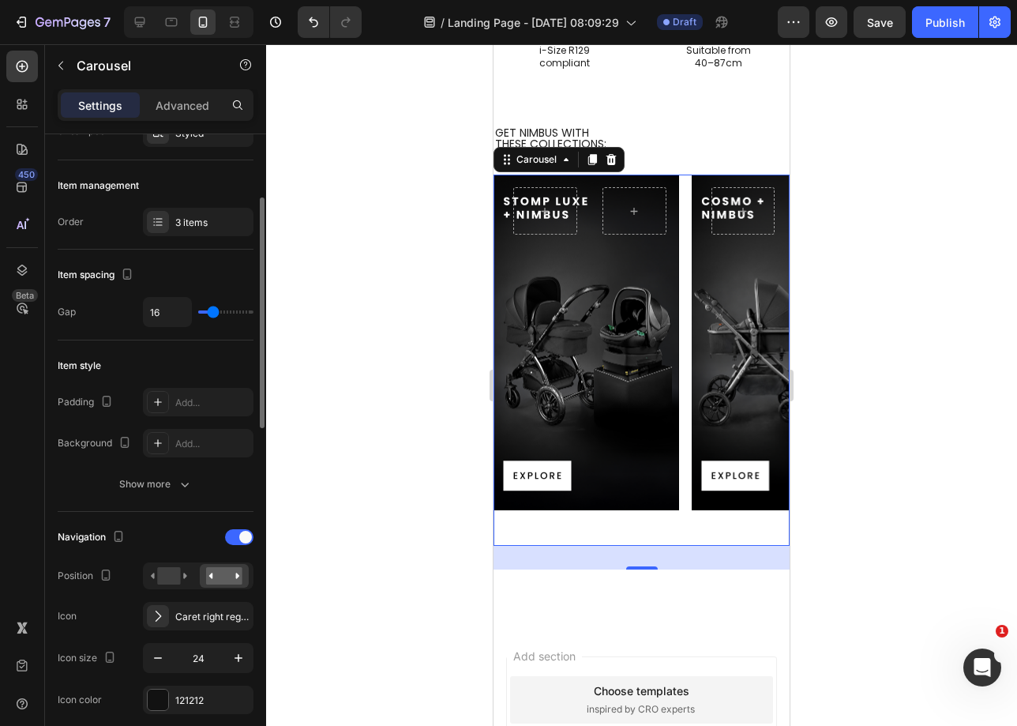
scroll to position [463, 0]
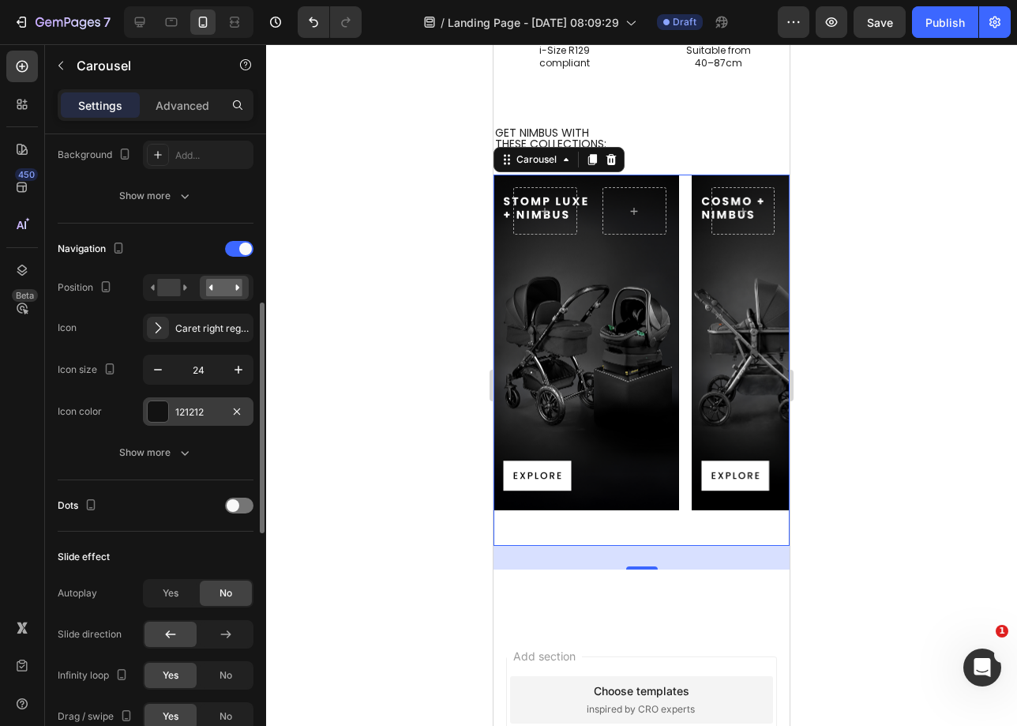
click at [205, 407] on div "121212" at bounding box center [198, 412] width 46 height 14
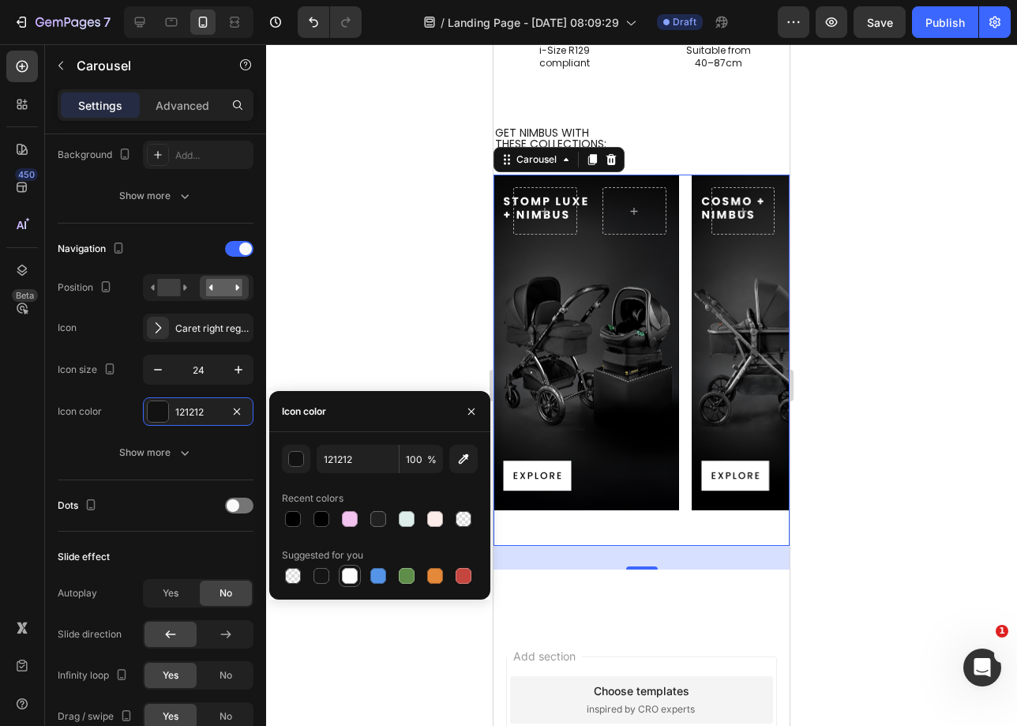
click at [348, 571] on div at bounding box center [350, 576] width 16 height 16
type input "FFFFFF"
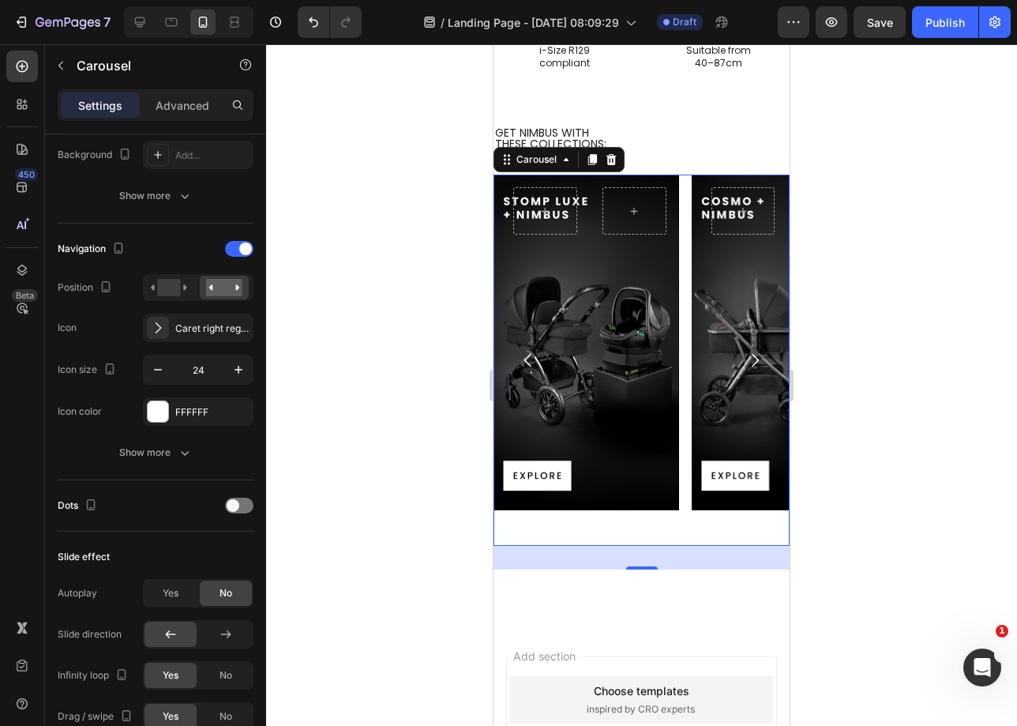
click at [746, 356] on icon "Carousel Next Arrow" at bounding box center [755, 360] width 19 height 19
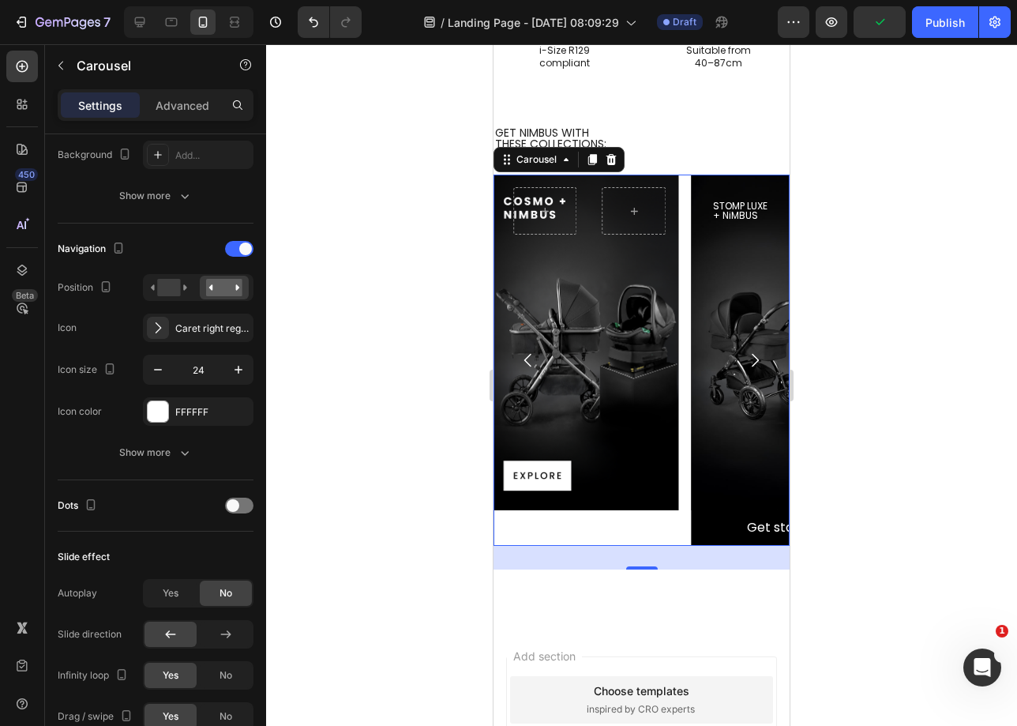
click at [746, 356] on icon "Carousel Next Arrow" at bounding box center [755, 360] width 19 height 19
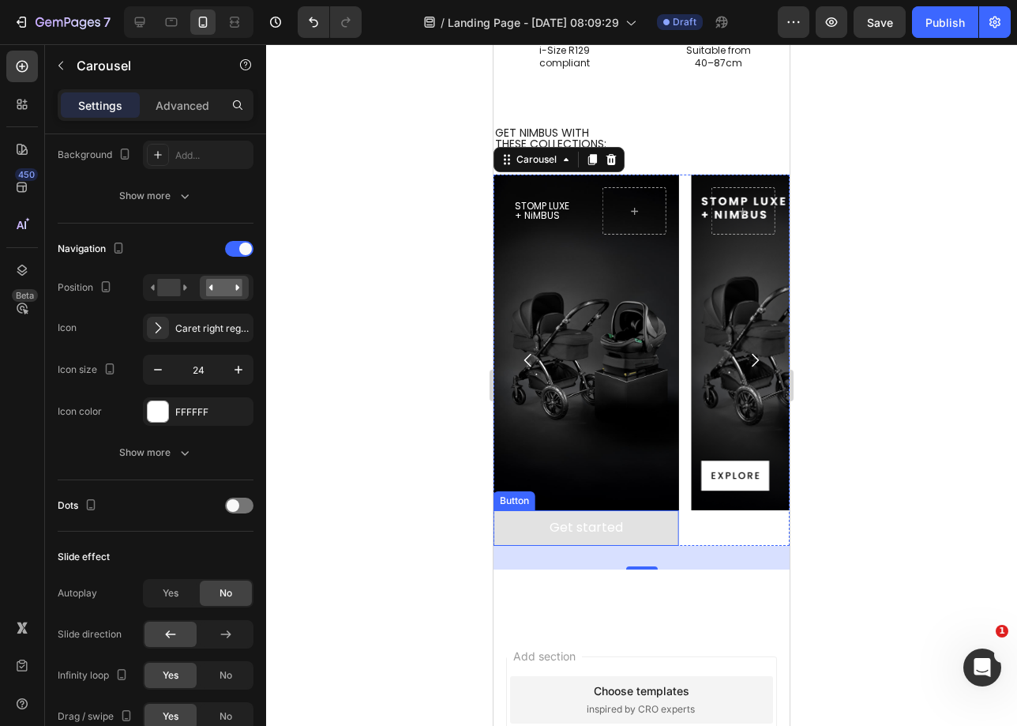
click at [648, 513] on button "Get started" at bounding box center [587, 528] width 186 height 36
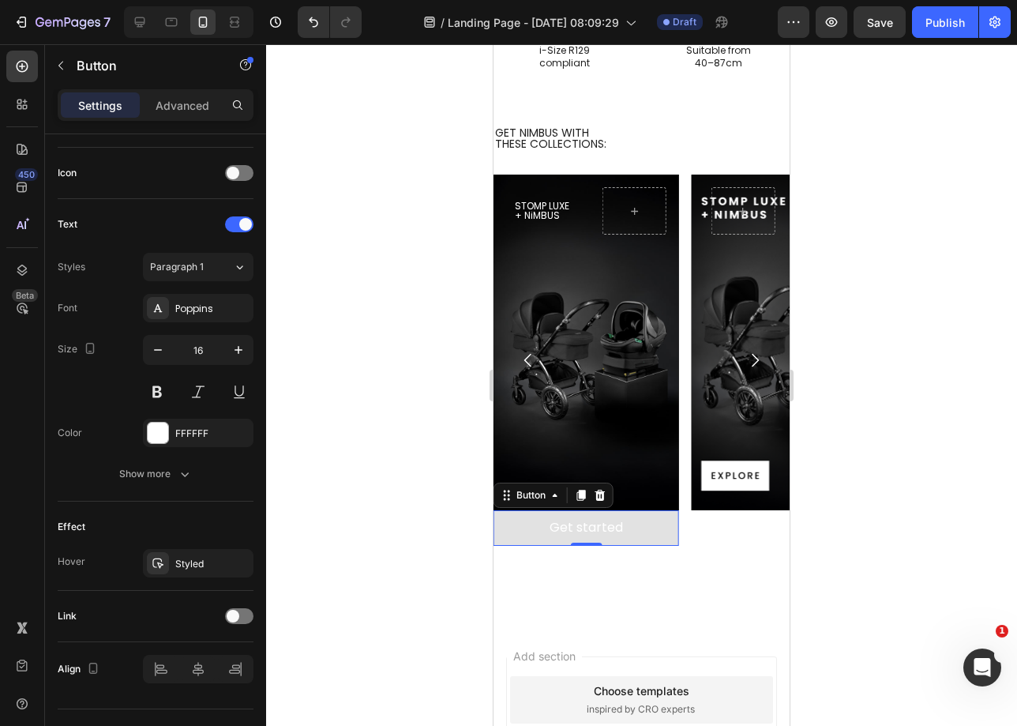
scroll to position [0, 0]
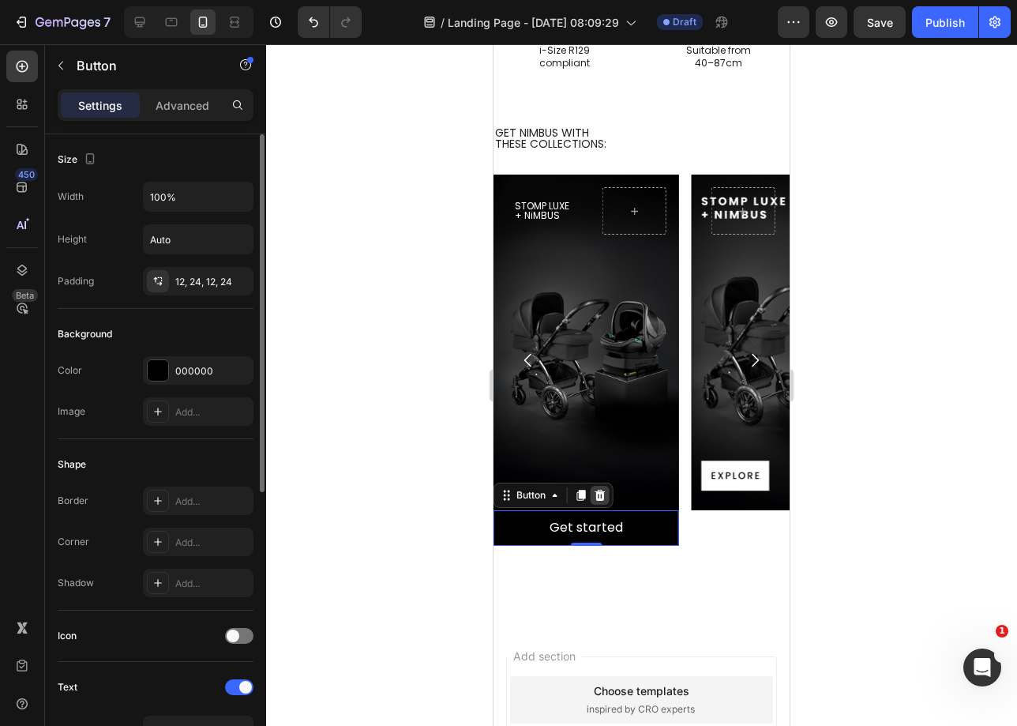
click at [606, 498] on icon at bounding box center [600, 495] width 13 height 13
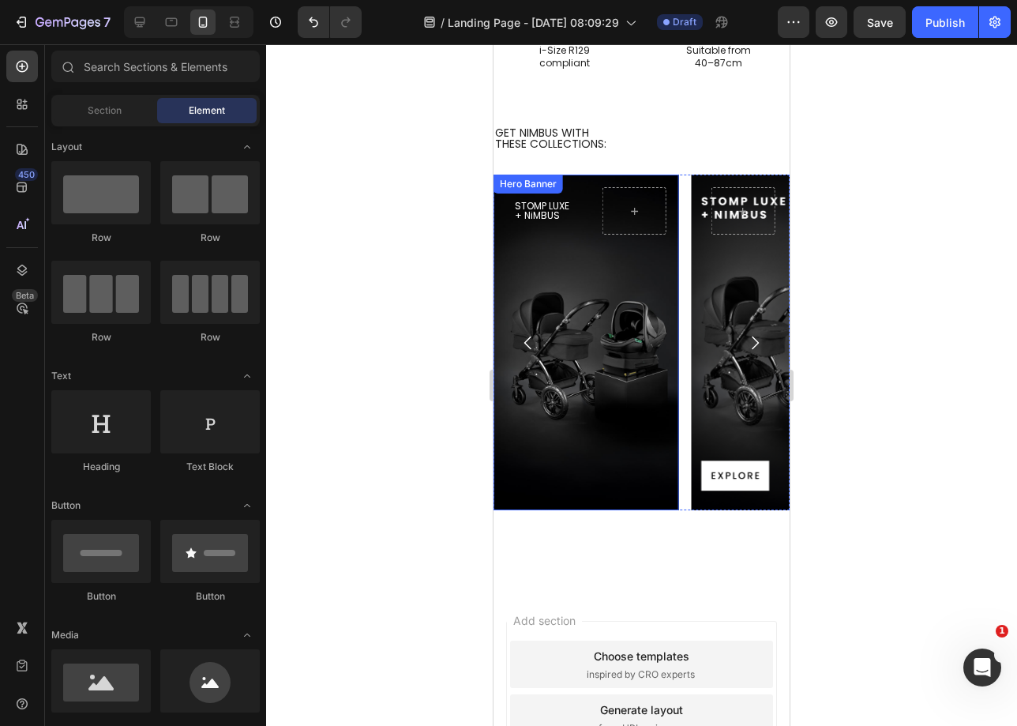
click at [638, 299] on div "Background Image" at bounding box center [587, 343] width 186 height 336
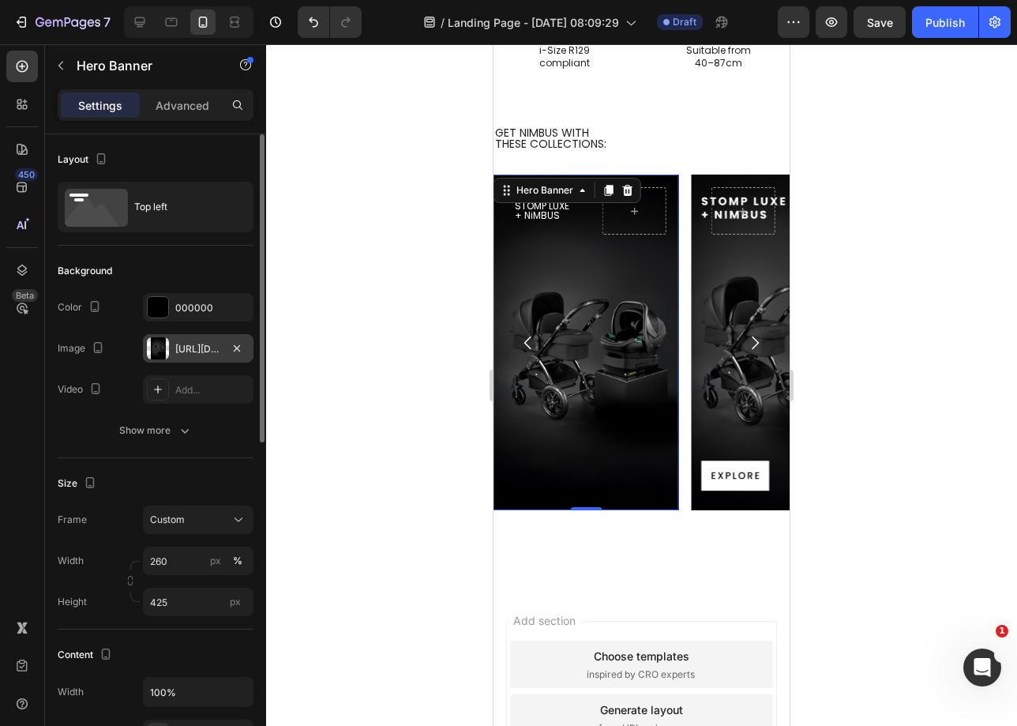
click at [217, 350] on div "https://cdn.shopify.com/s/files/1/0680/1820/9052/files/gempages_467963313750279…" at bounding box center [198, 349] width 46 height 14
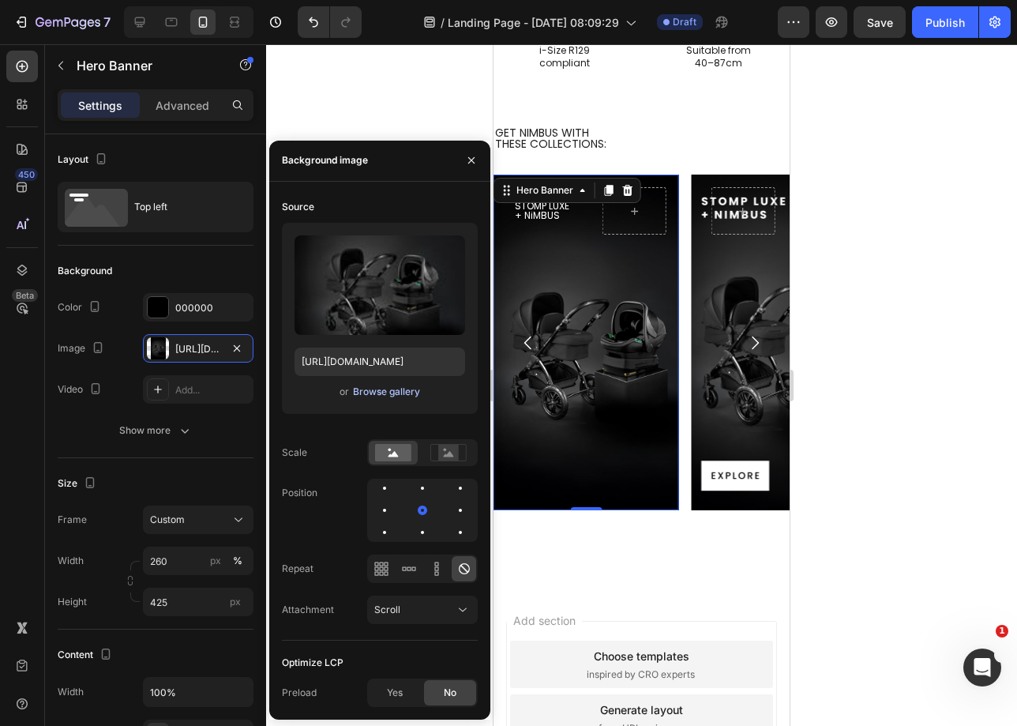
click at [371, 389] on div "Browse gallery" at bounding box center [386, 392] width 67 height 14
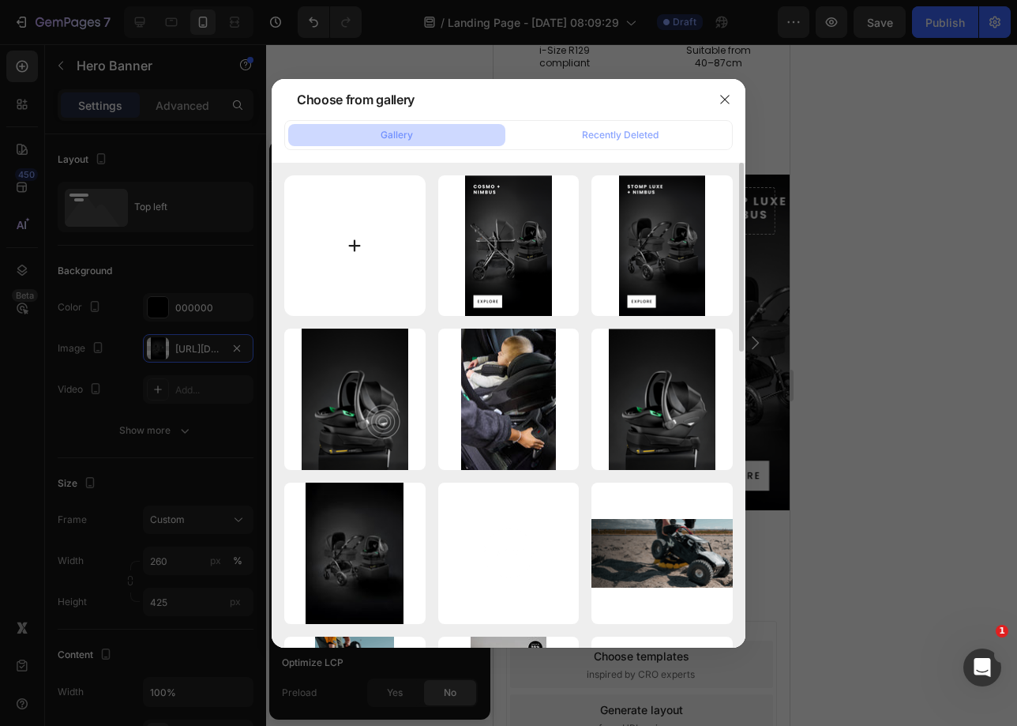
click at [371, 249] on input "file" at bounding box center [354, 245] width 141 height 141
type input "C:\fakepath\Card 3 Altima Nimbus_Mobile.png"
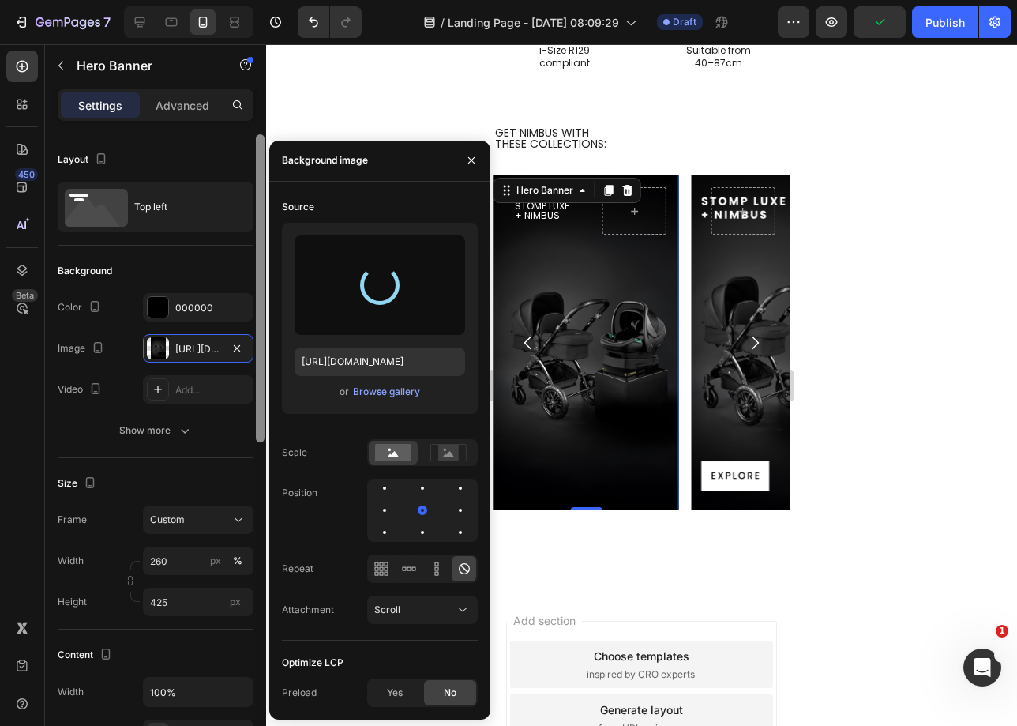
type input "https://cdn.shopify.com/s/files/1/0680/1820/9052/files/gempages_467963313750279…"
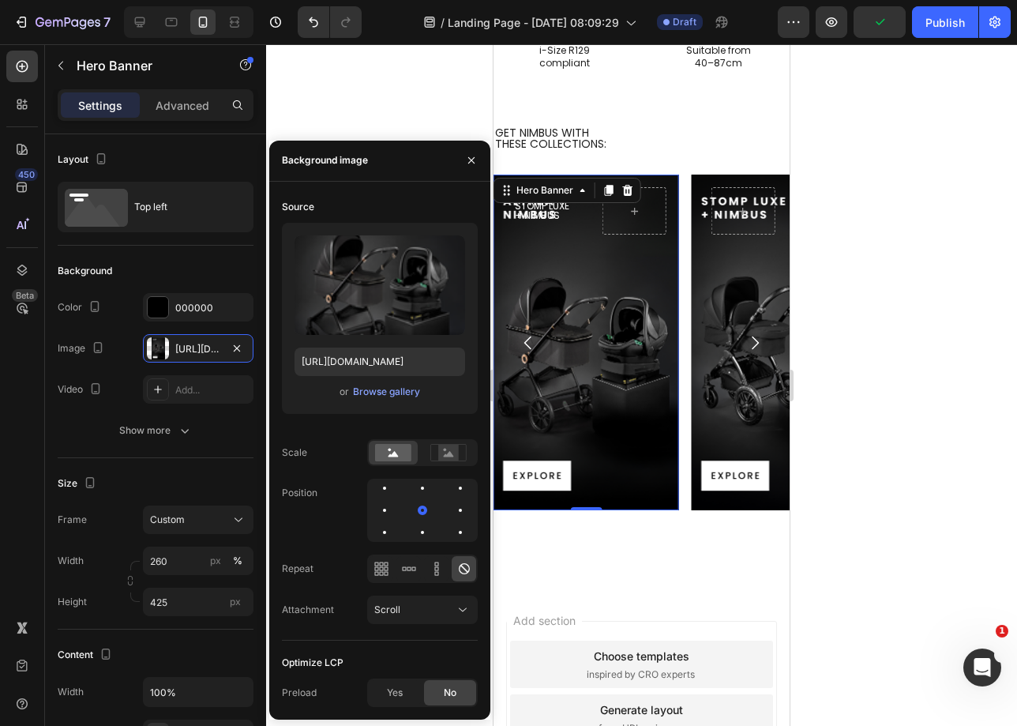
click at [341, 78] on div at bounding box center [641, 385] width 751 height 682
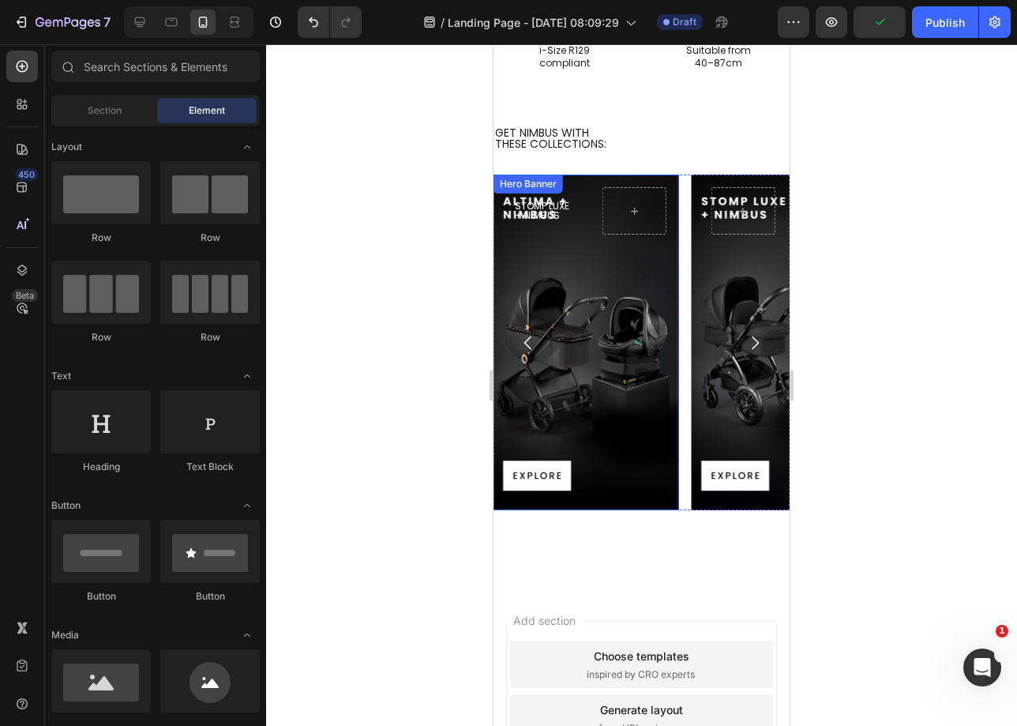
click at [557, 211] on h2 "STOMP LUXE + NiMBUS" at bounding box center [545, 211] width 64 height 22
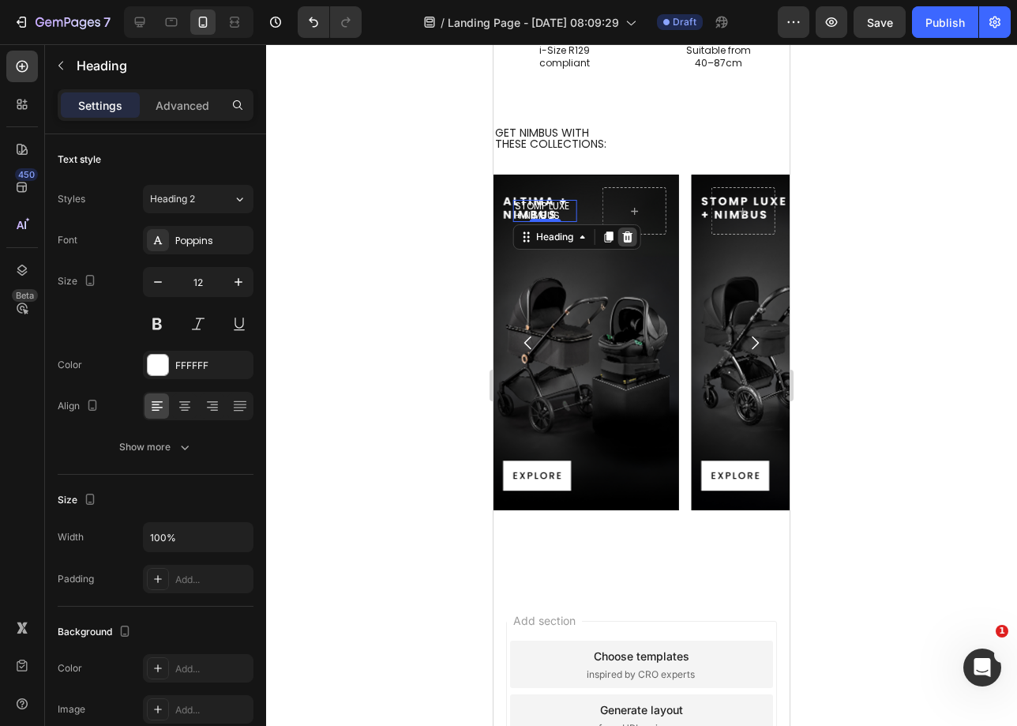
click at [633, 240] on icon at bounding box center [628, 237] width 13 height 13
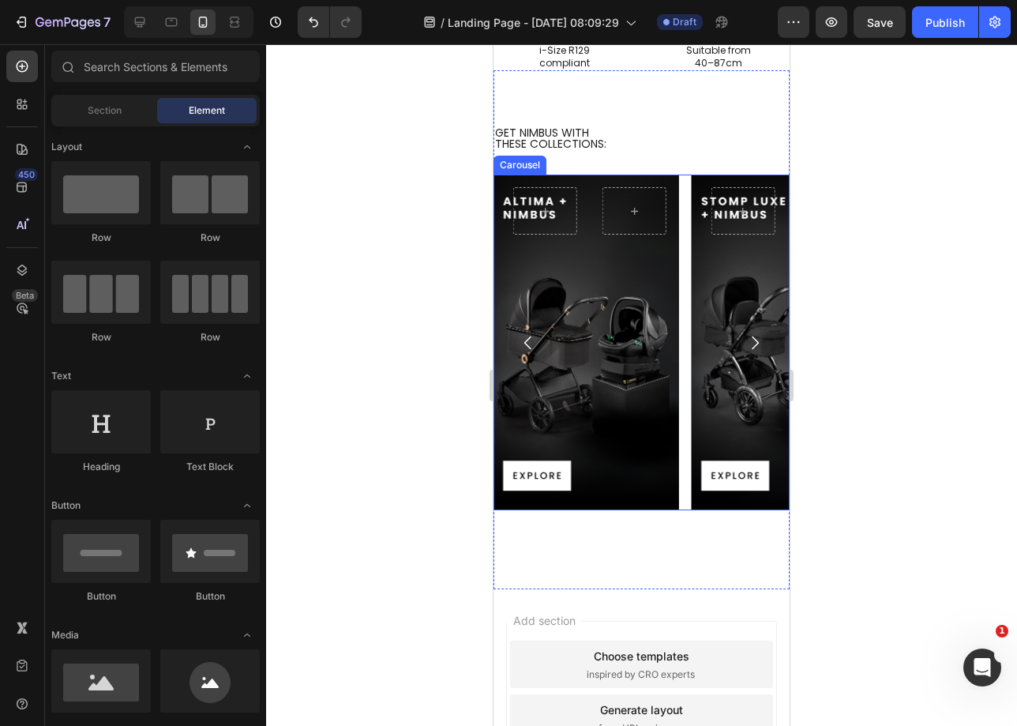
click at [746, 340] on icon "Carousel Next Arrow" at bounding box center [755, 342] width 19 height 19
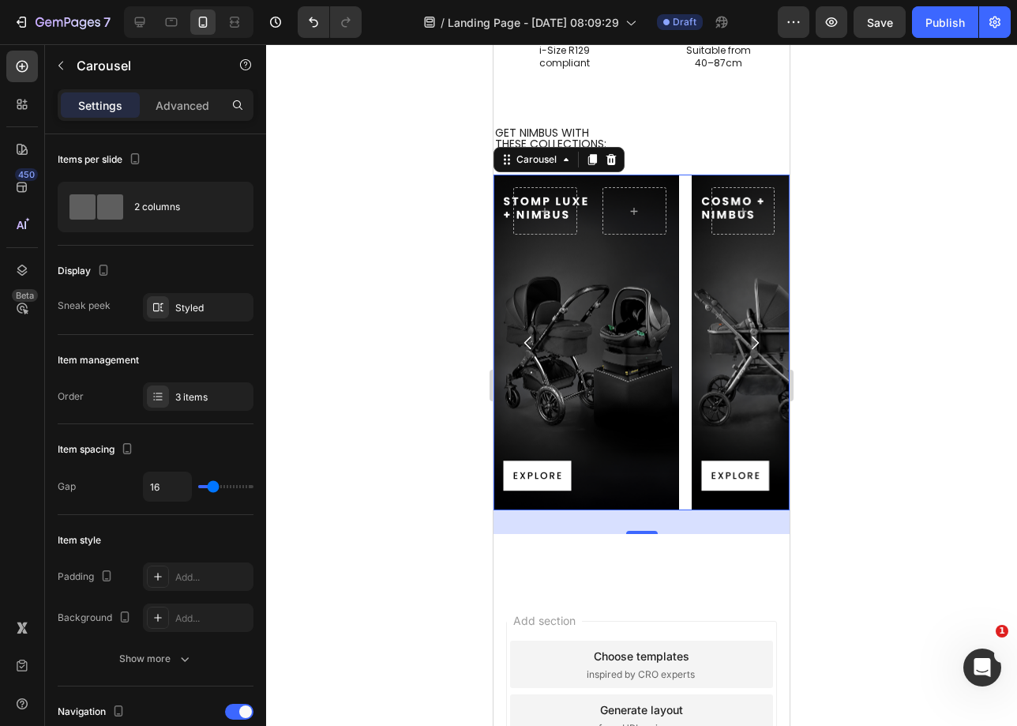
click at [525, 336] on icon "Carousel Back Arrow" at bounding box center [528, 342] width 19 height 19
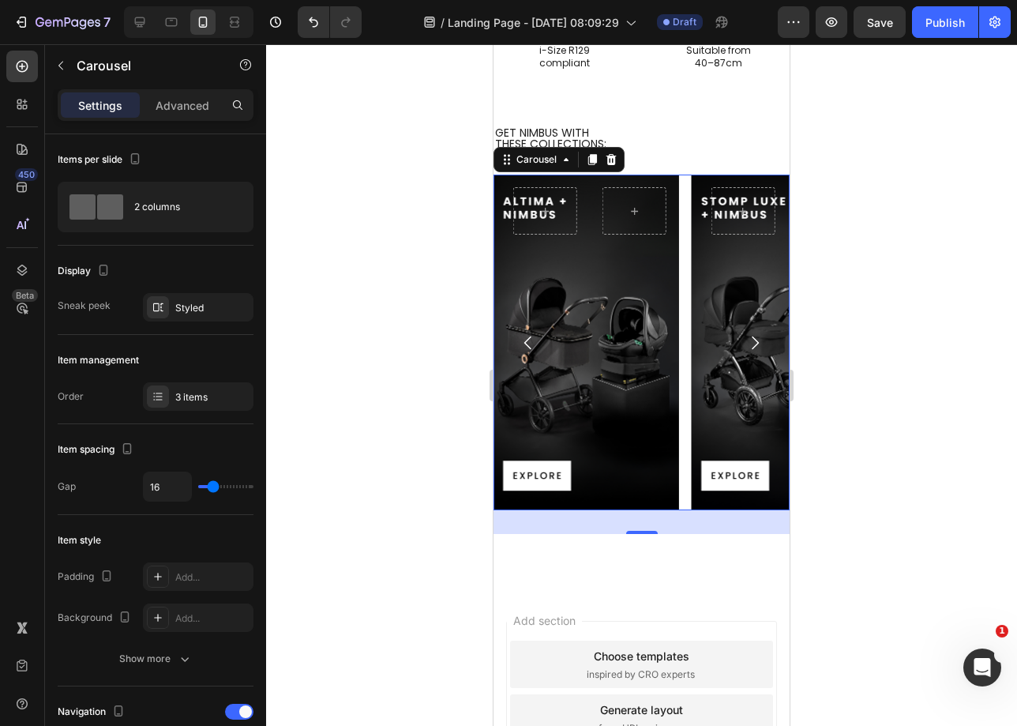
click at [746, 340] on icon "Carousel Next Arrow" at bounding box center [755, 342] width 19 height 19
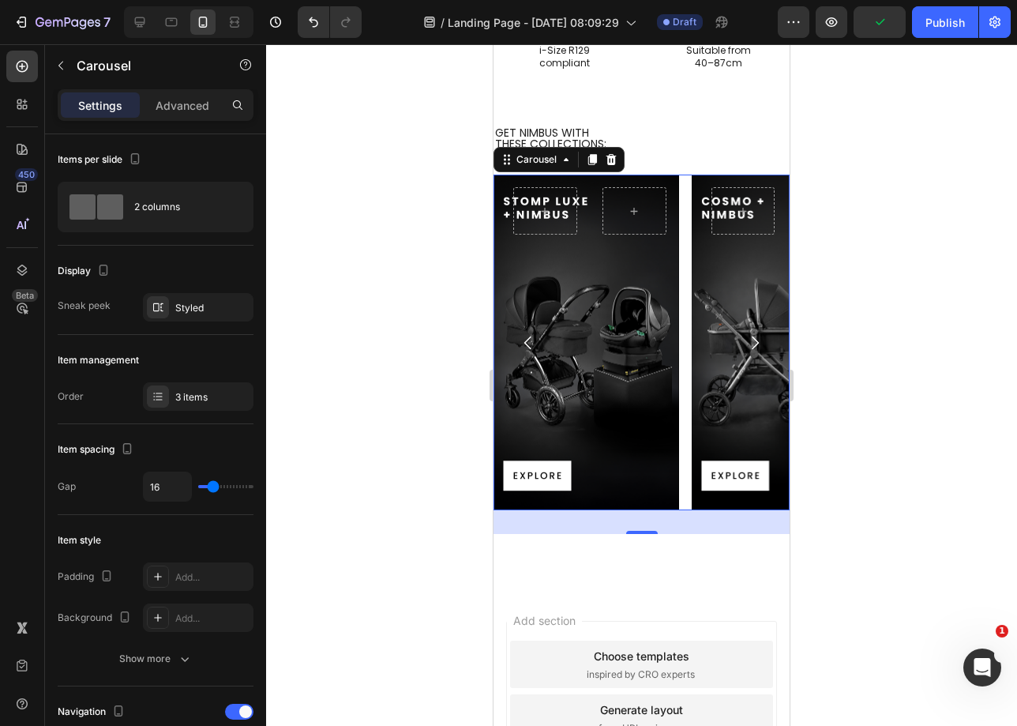
click at [746, 340] on icon "Carousel Next Arrow" at bounding box center [755, 342] width 19 height 19
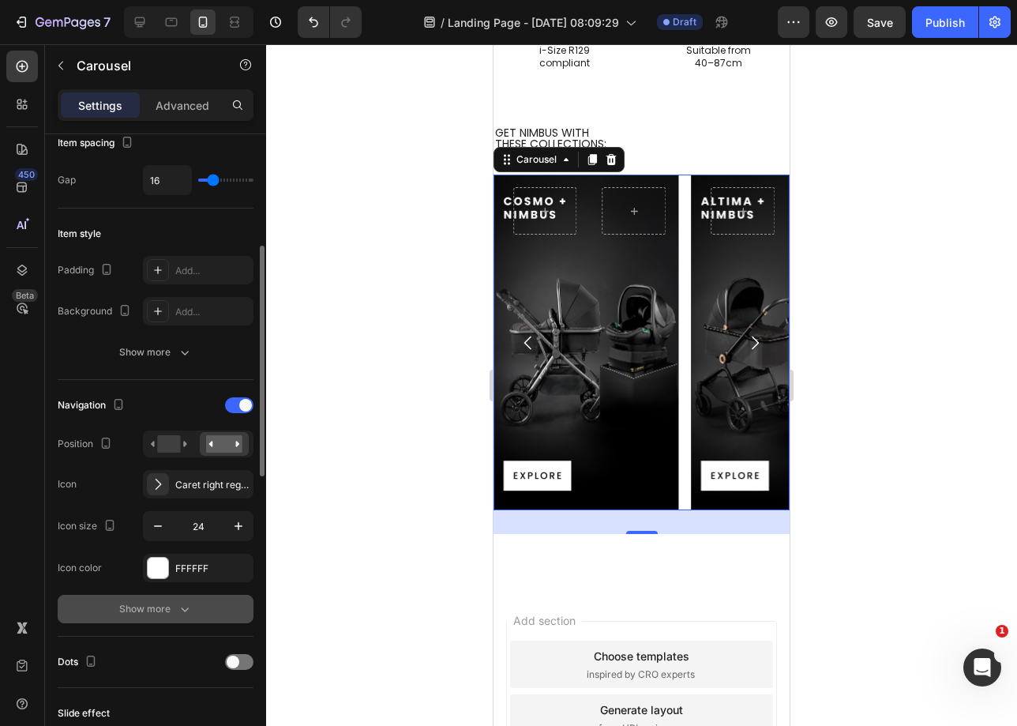
scroll to position [332, 0]
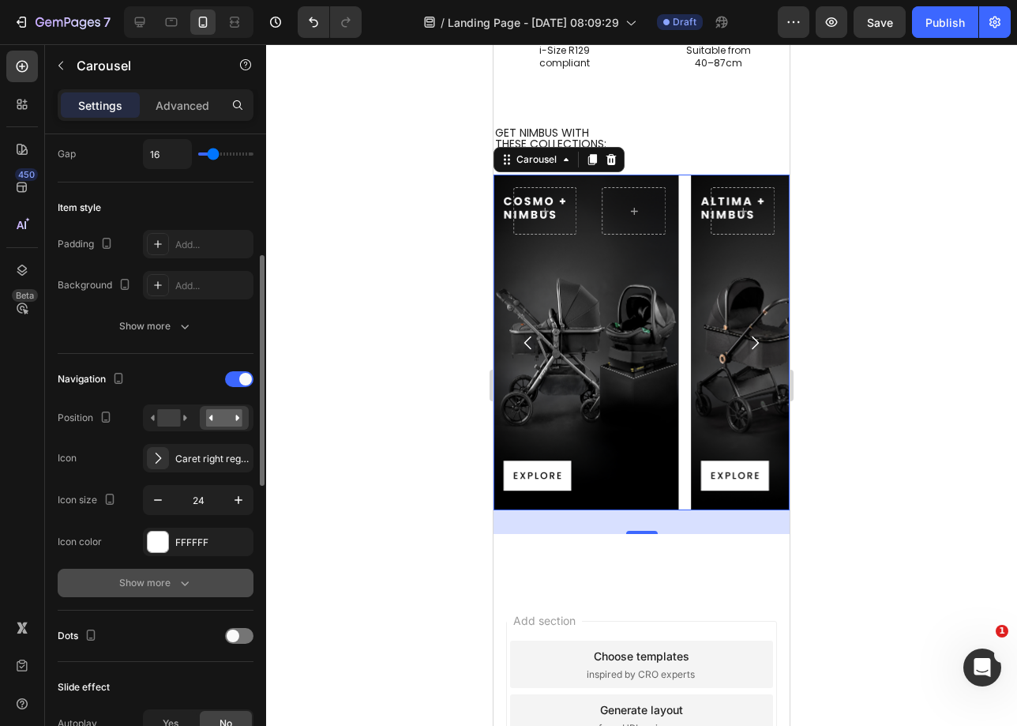
click at [183, 581] on icon "button" at bounding box center [185, 583] width 16 height 16
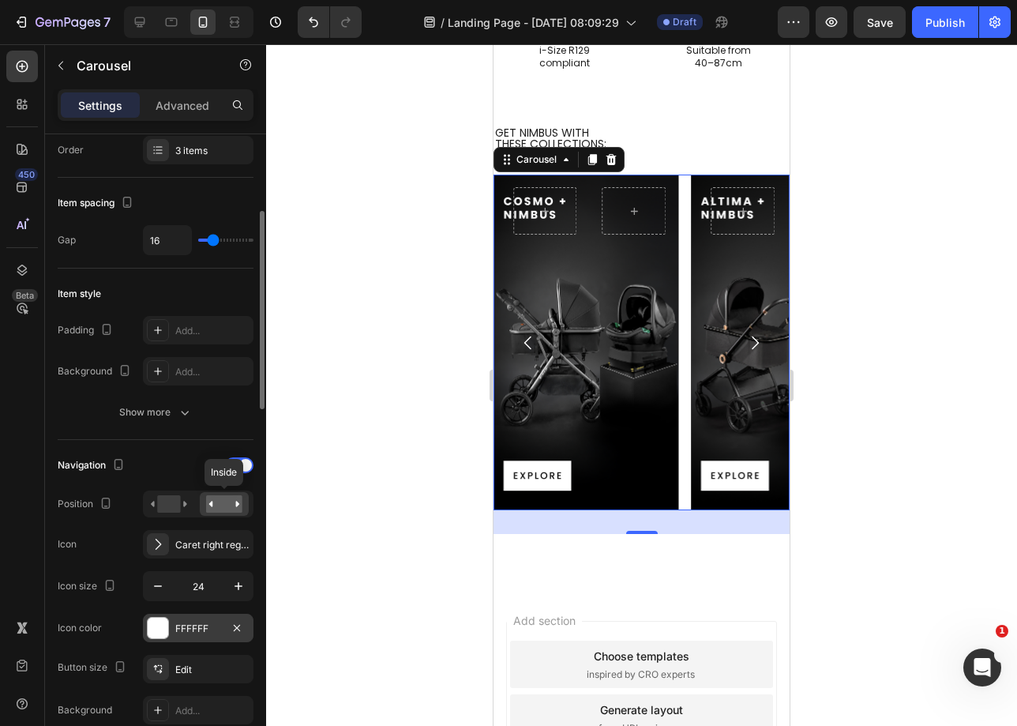
scroll to position [342, 0]
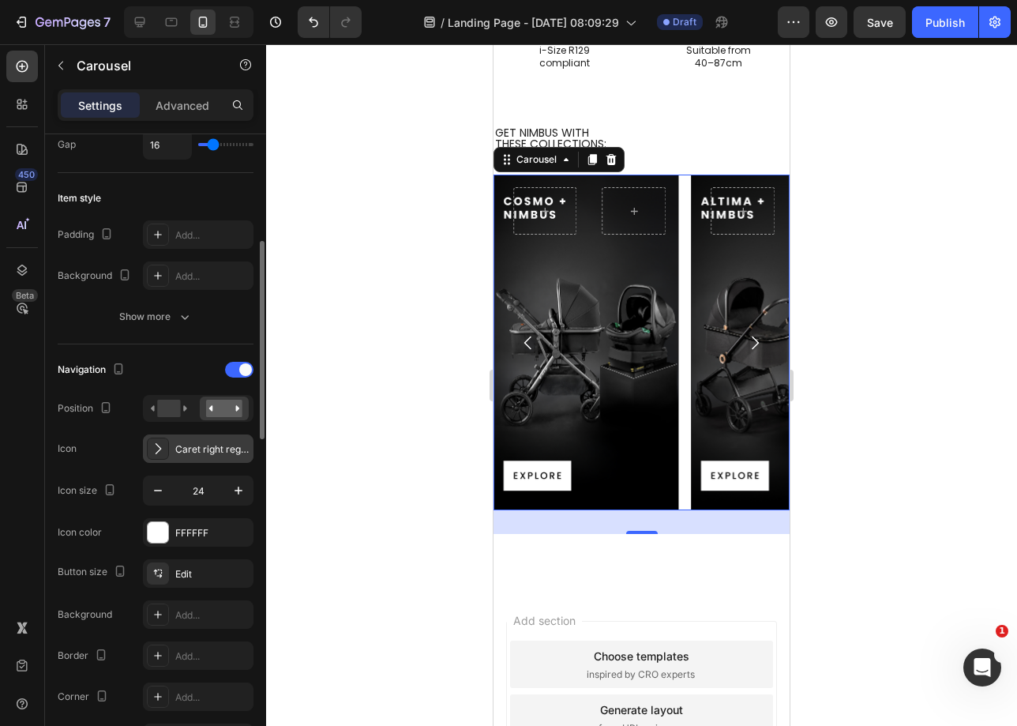
click at [198, 452] on div "Caret right regular" at bounding box center [212, 449] width 74 height 14
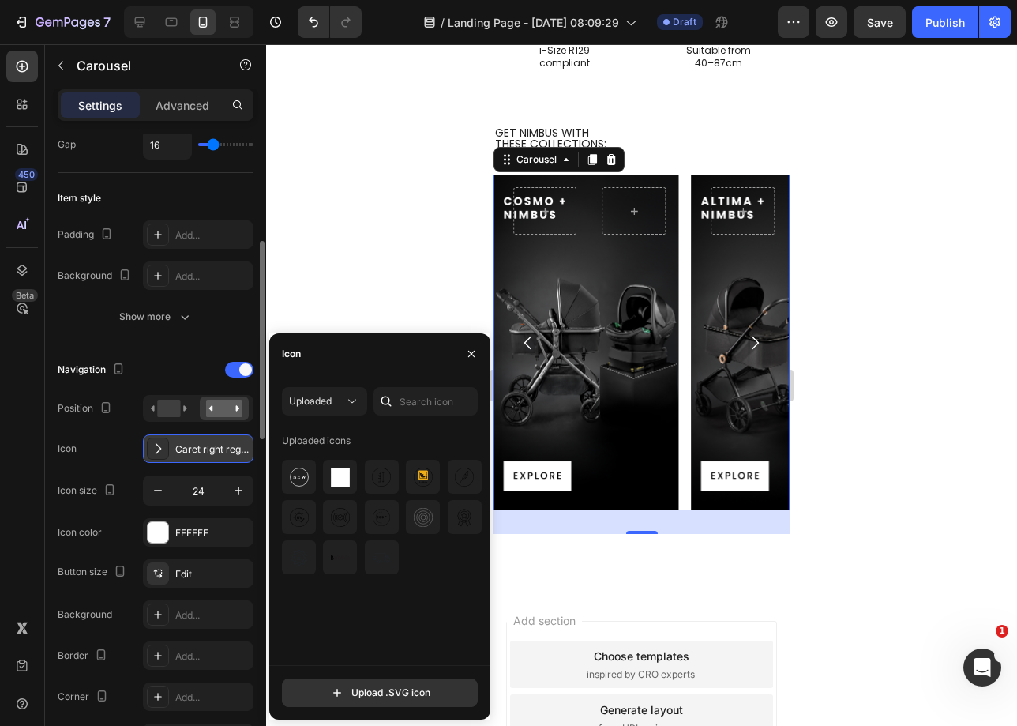
click at [198, 452] on div "Caret right regular" at bounding box center [212, 449] width 74 height 14
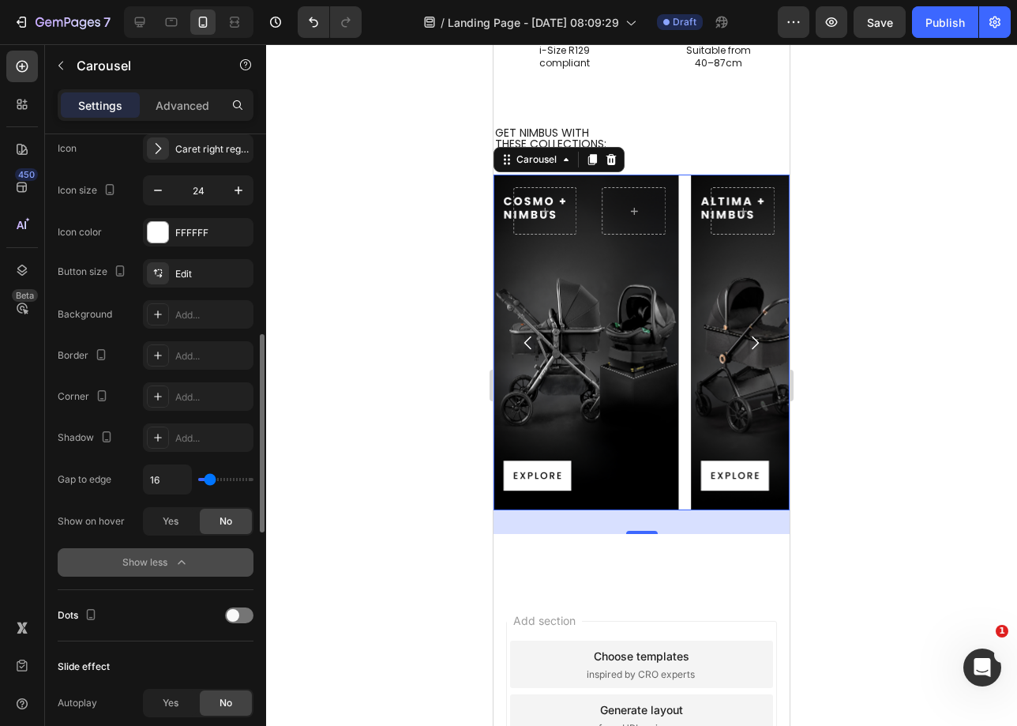
scroll to position [743, 0]
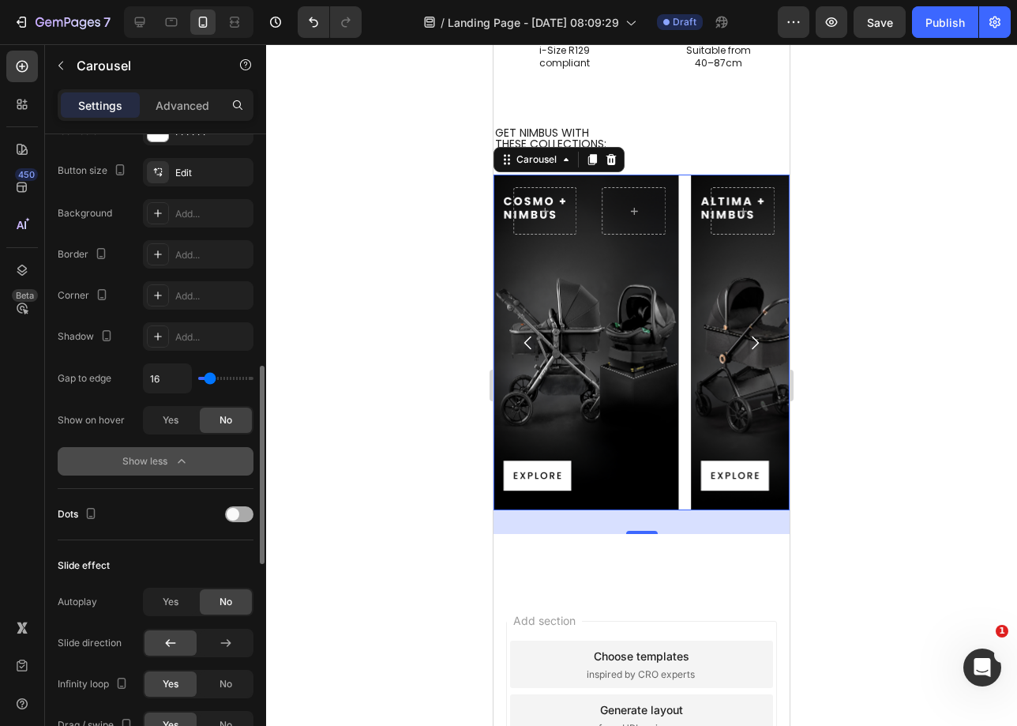
click at [235, 511] on span at bounding box center [233, 514] width 13 height 13
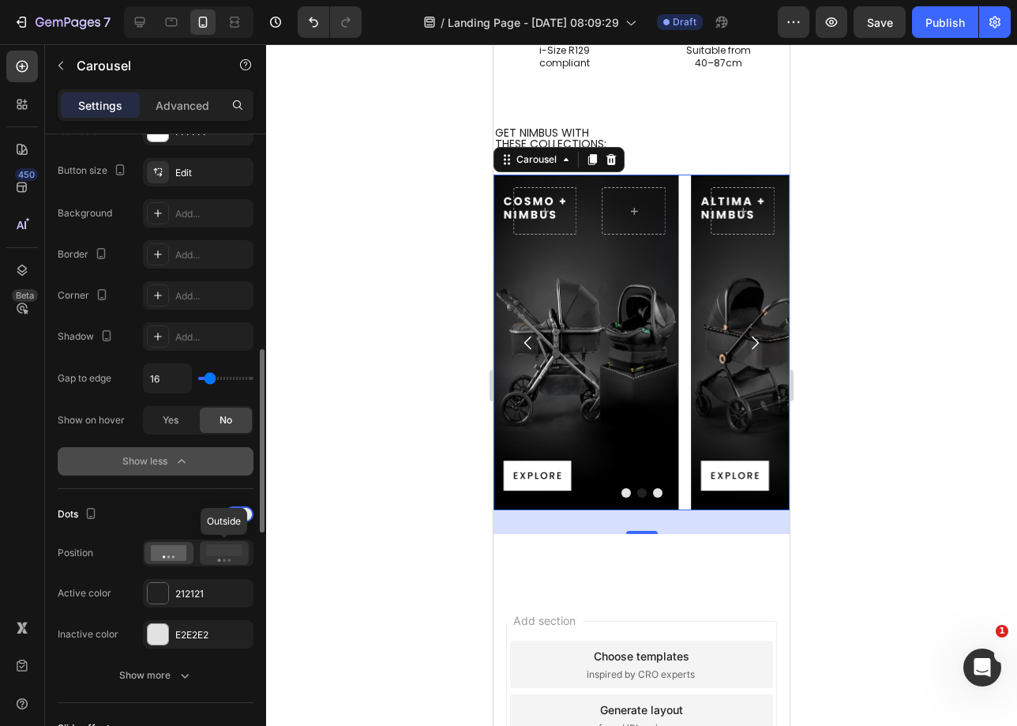
click at [214, 556] on icon at bounding box center [224, 552] width 36 height 17
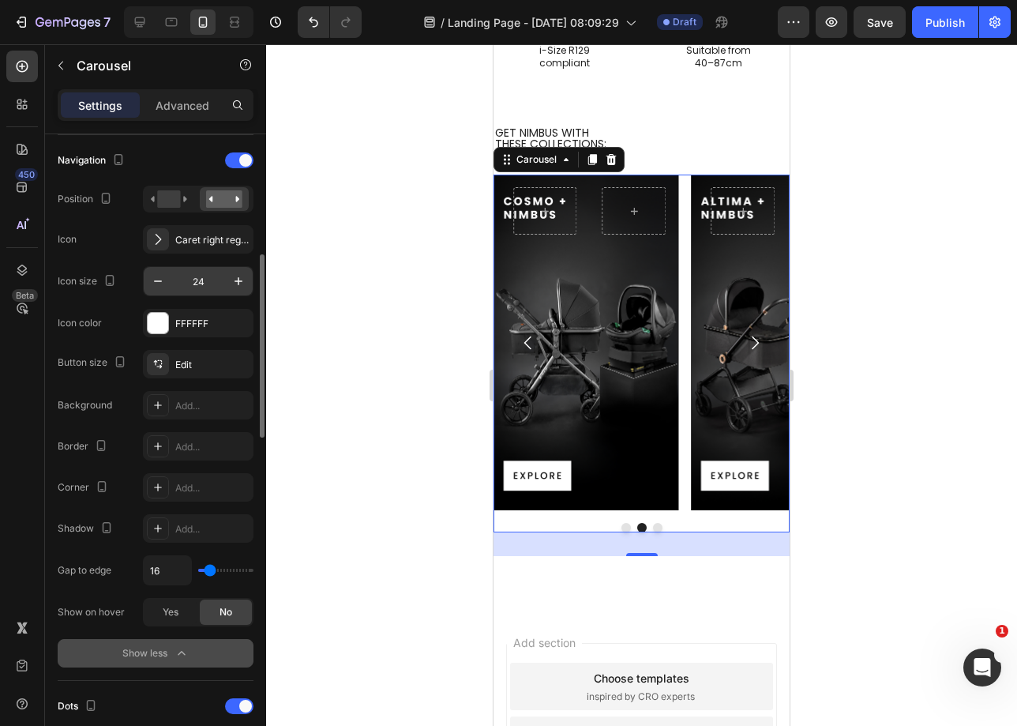
scroll to position [429, 0]
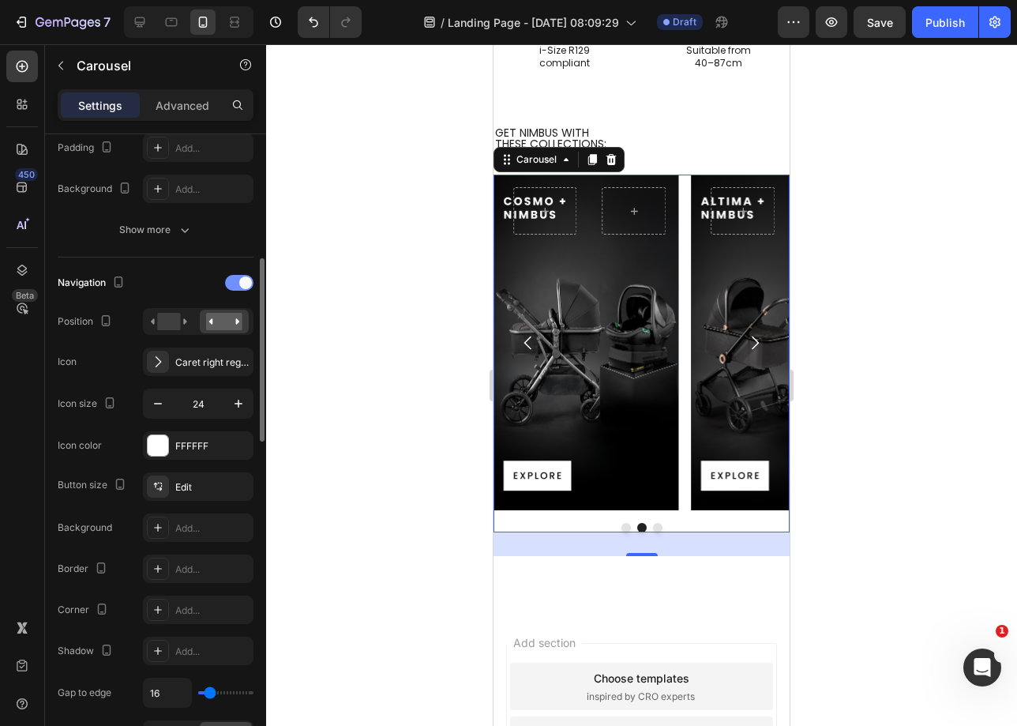
click at [239, 284] on div at bounding box center [239, 283] width 28 height 16
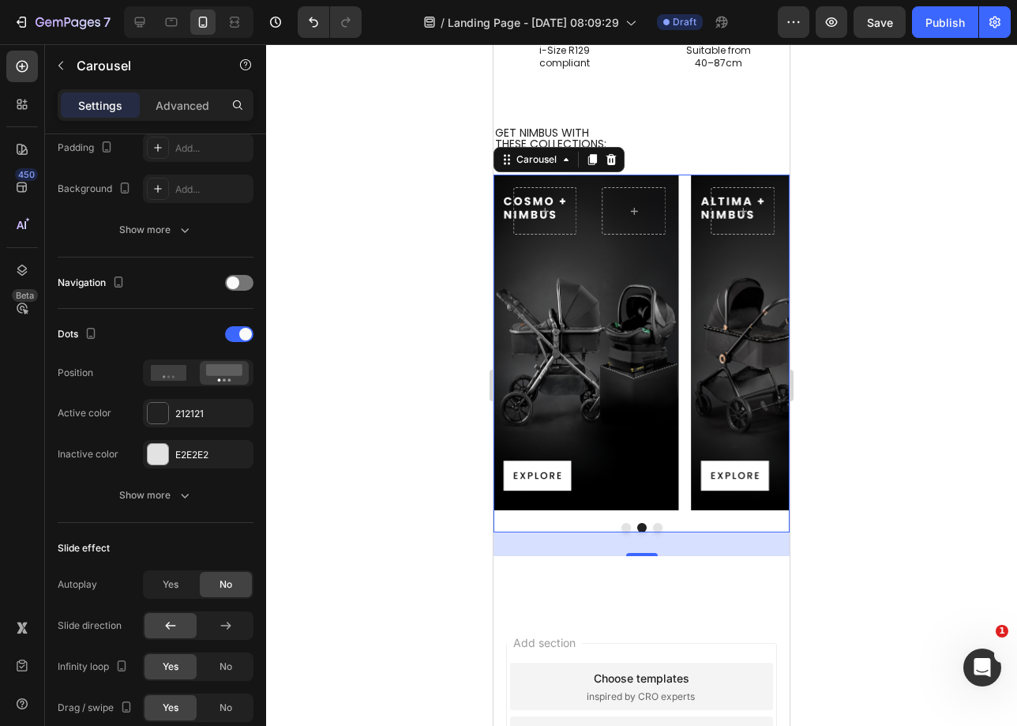
click at [622, 527] on button "Dot" at bounding box center [626, 527] width 9 height 9
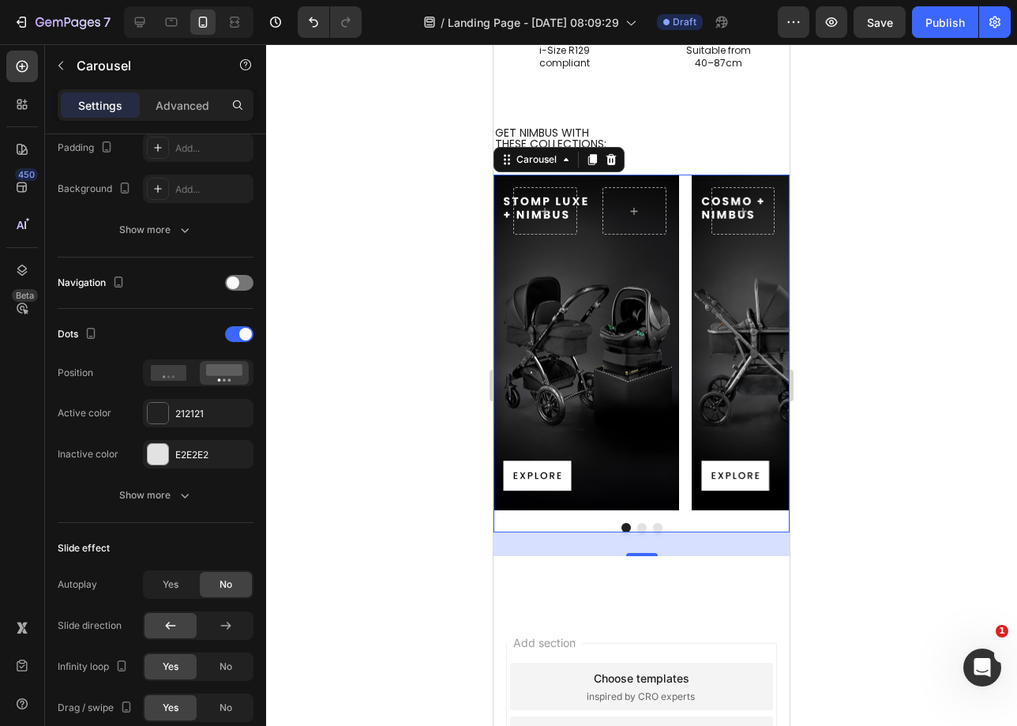
click at [644, 529] on div at bounding box center [642, 527] width 296 height 9
click at [640, 526] on div at bounding box center [642, 527] width 296 height 9
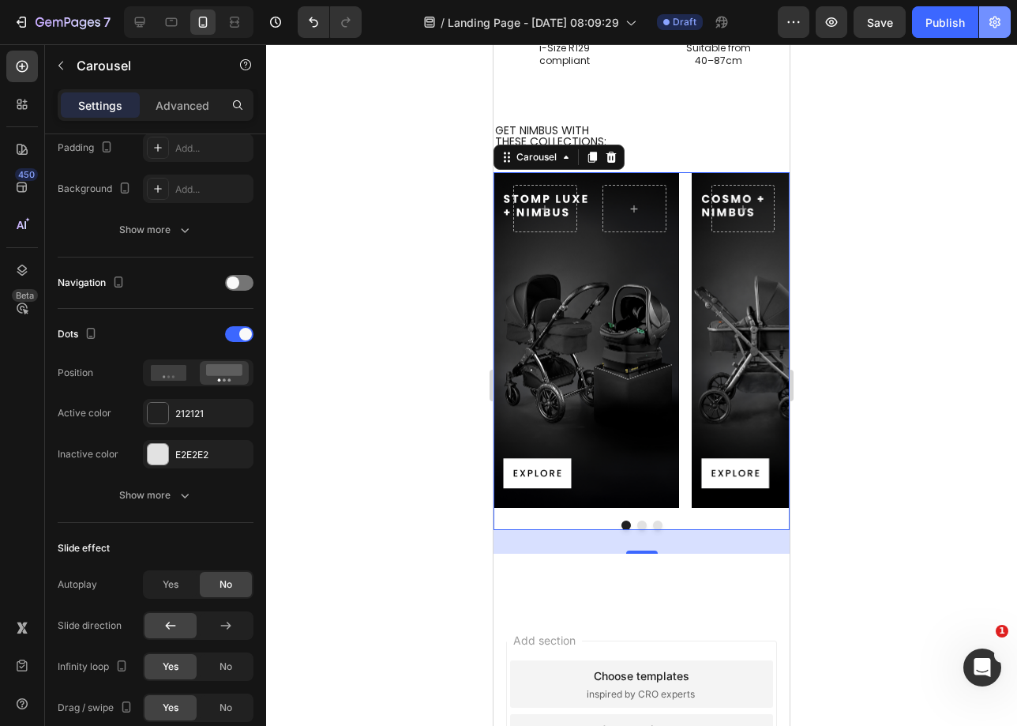
scroll to position [2358, 0]
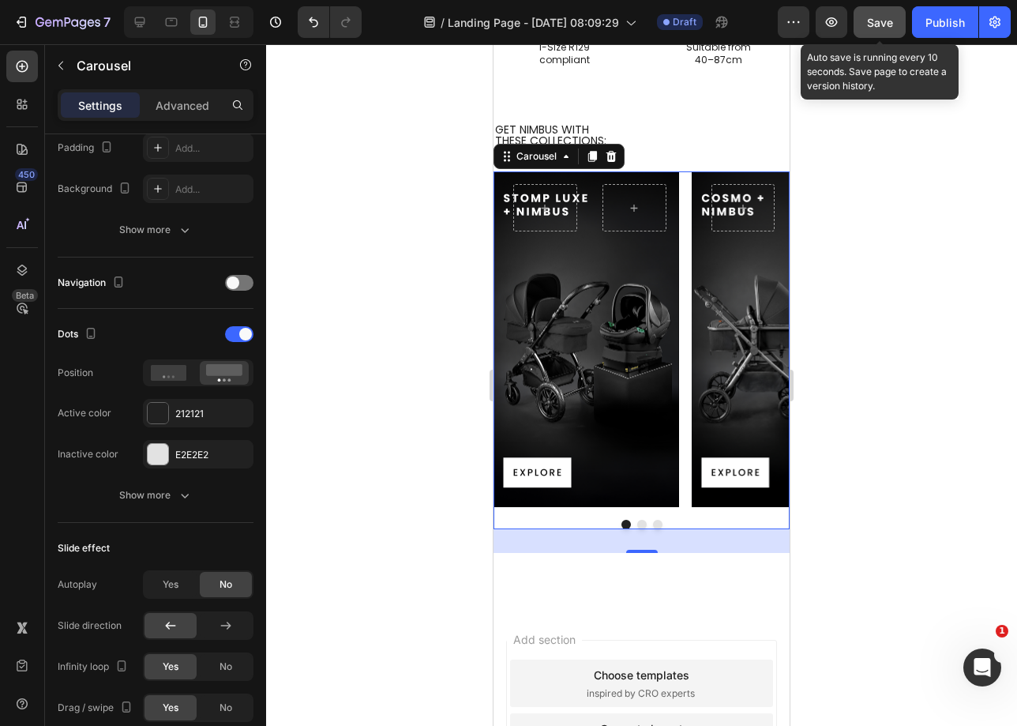
click at [885, 10] on button "Save" at bounding box center [880, 22] width 52 height 32
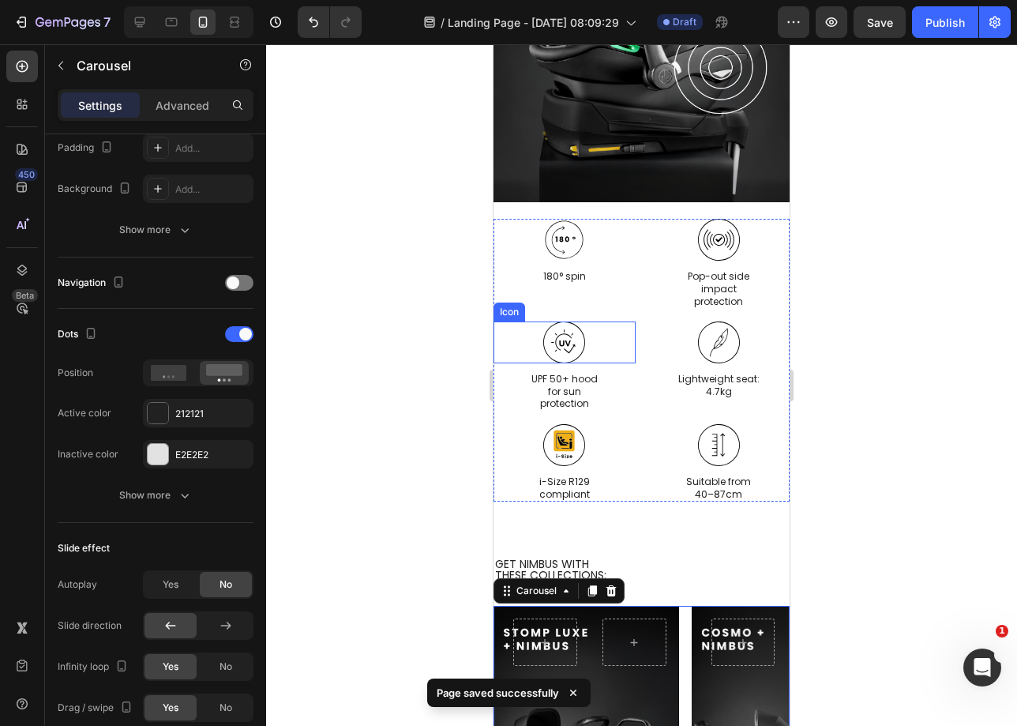
scroll to position [1790, 0]
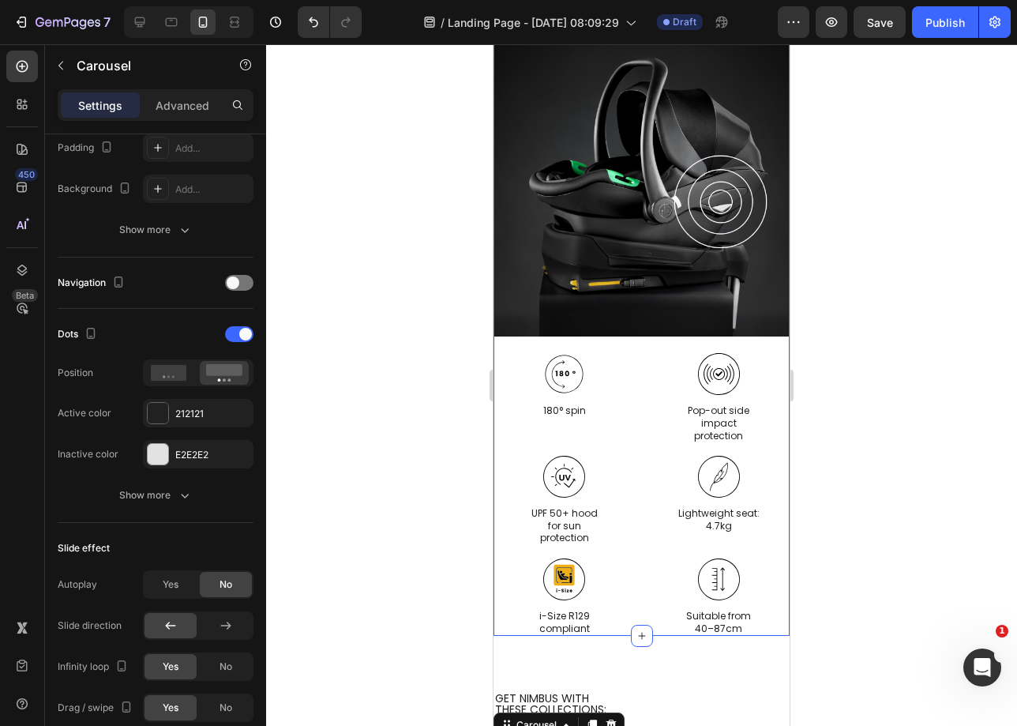
click at [644, 322] on div "Background Image" at bounding box center [642, 139] width 296 height 395
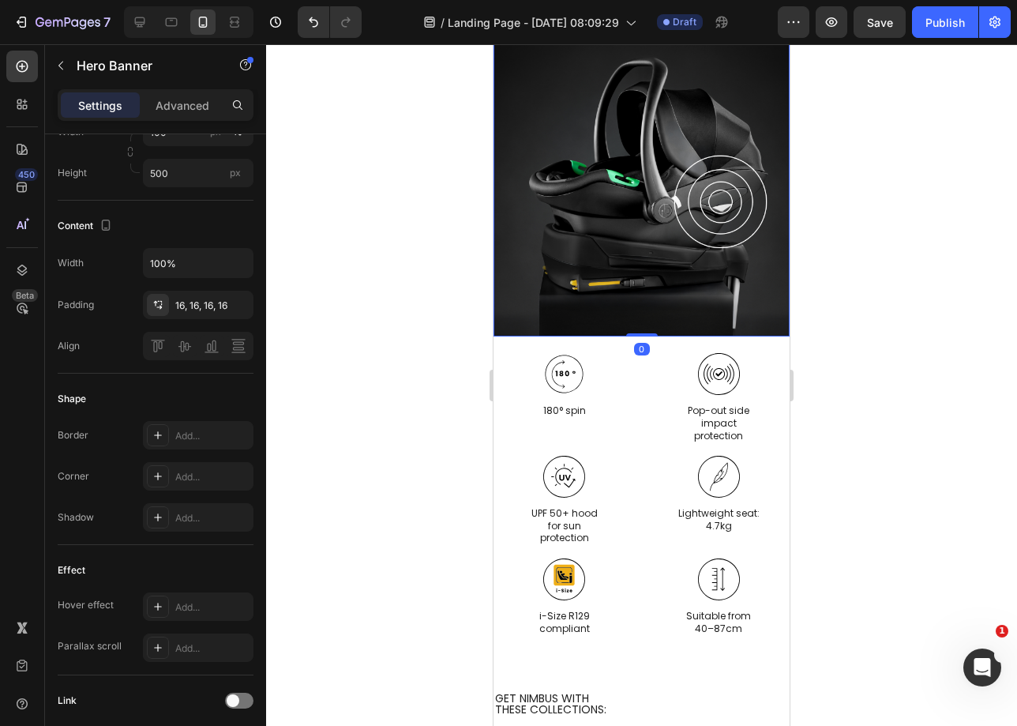
scroll to position [0, 0]
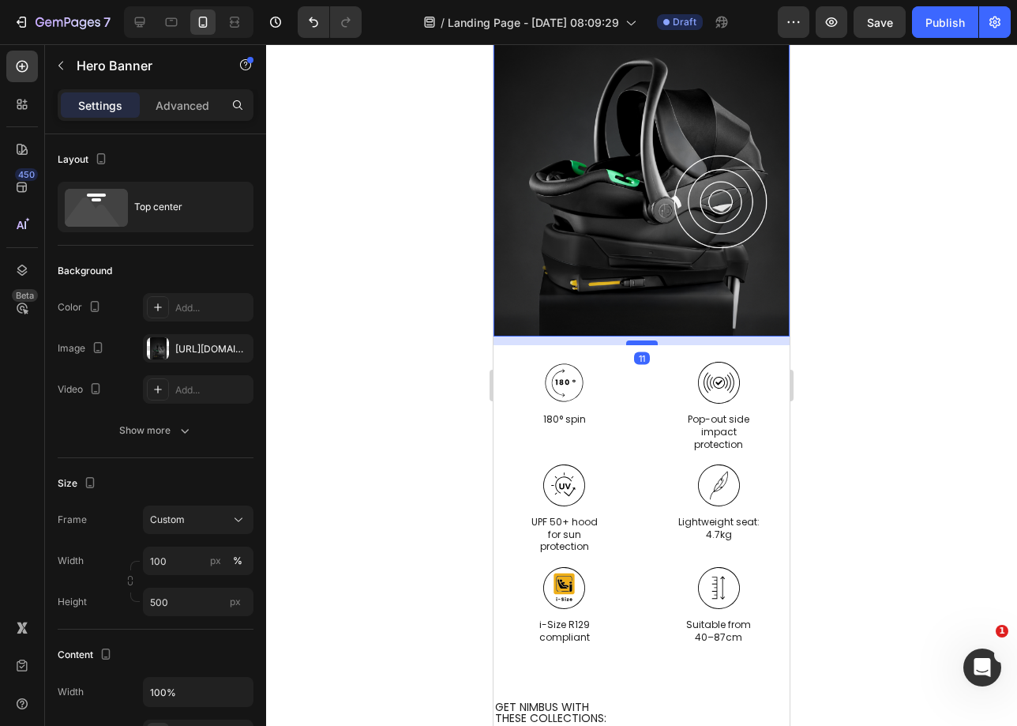
drag, startPoint x: 642, startPoint y: 335, endPoint x: 1299, endPoint y: 186, distance: 673.8
click at [642, 344] on div at bounding box center [642, 342] width 32 height 5
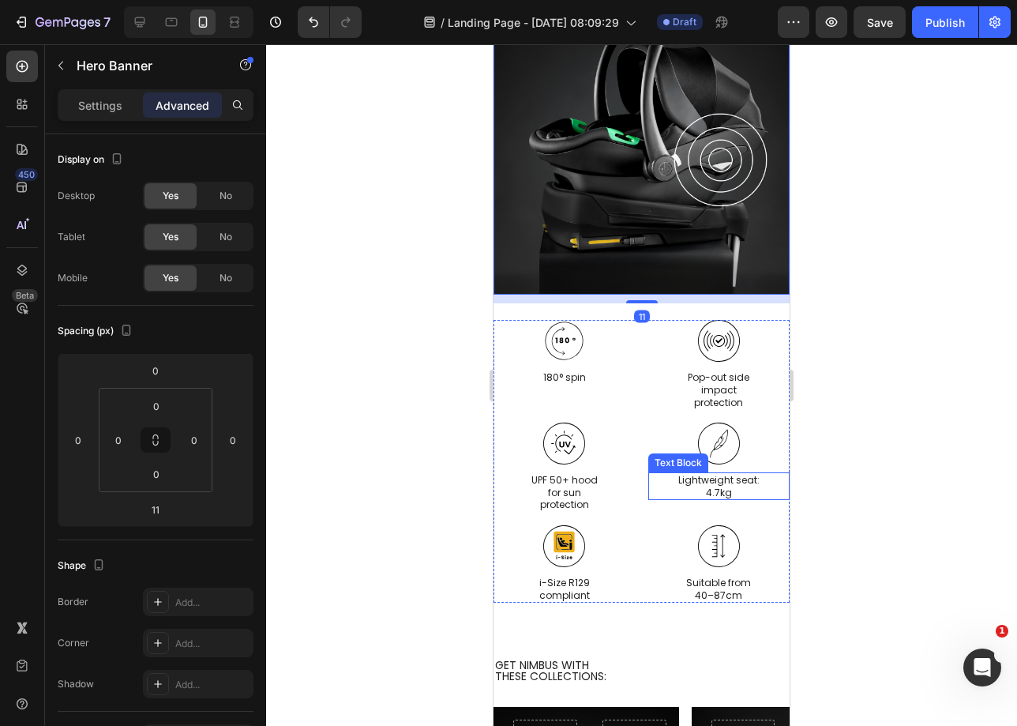
scroll to position [1907, 0]
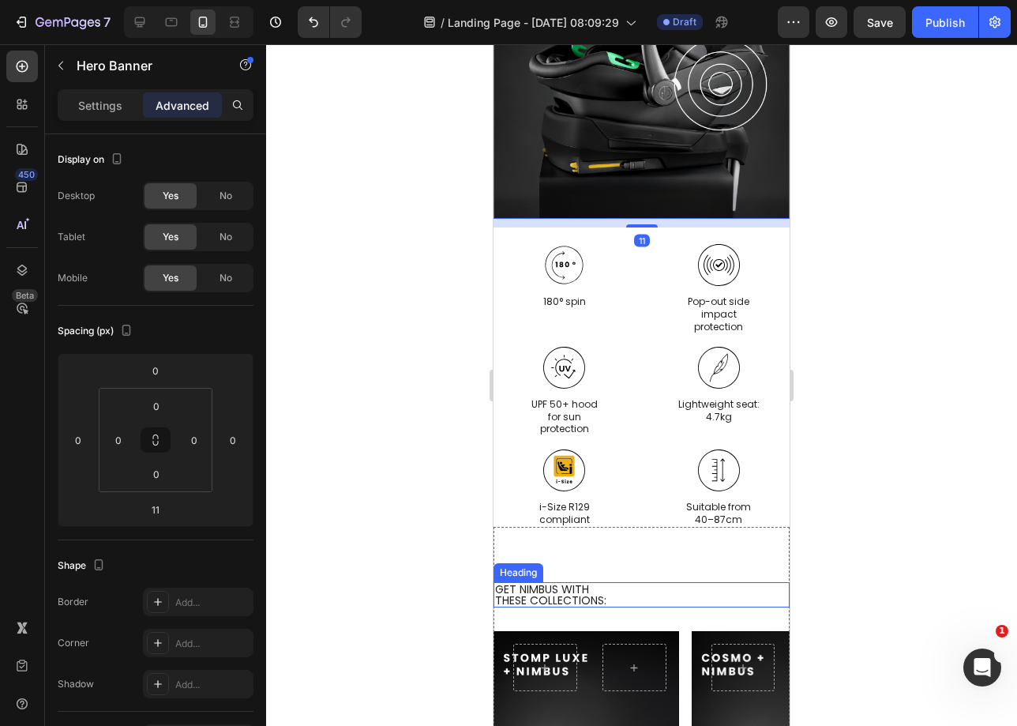
click at [688, 596] on p "GET NIMBUS WITH   THESE COLLECTIONS:" at bounding box center [641, 595] width 293 height 22
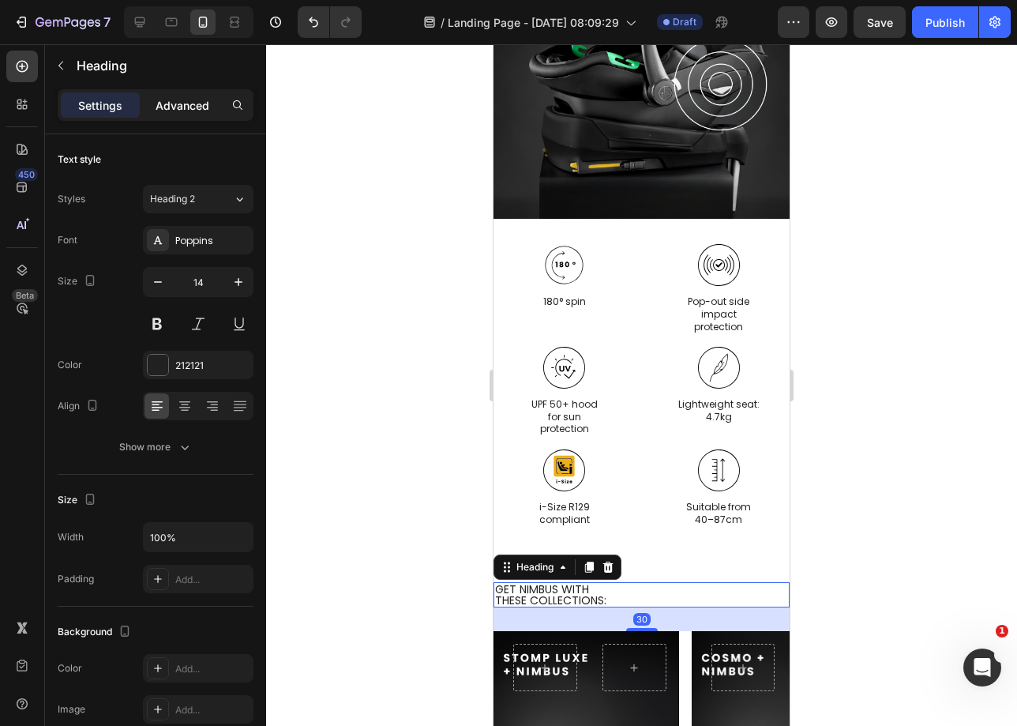
click at [178, 113] on p "Advanced" at bounding box center [183, 105] width 54 height 17
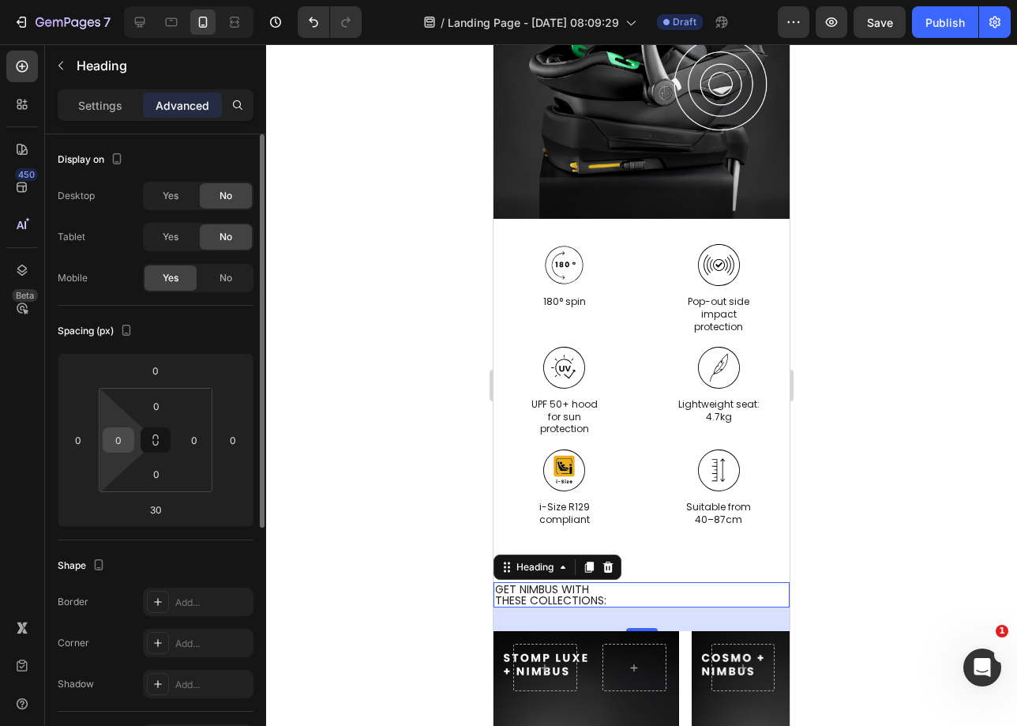
click at [133, 436] on div "0" at bounding box center [119, 439] width 32 height 25
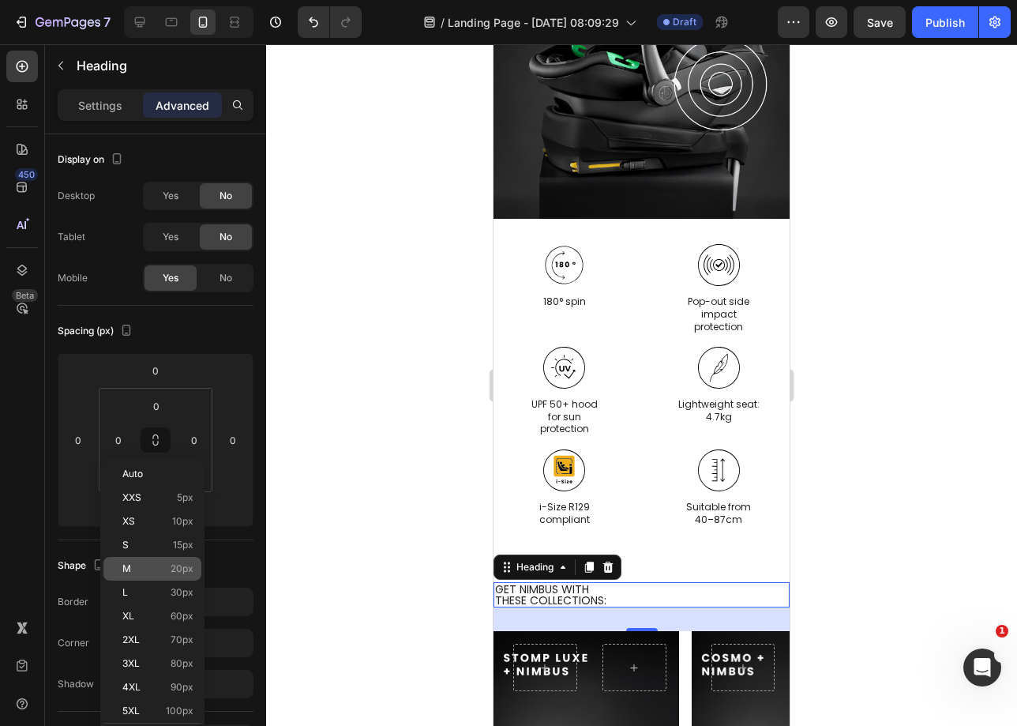
click at [171, 575] on div "M 20px" at bounding box center [152, 569] width 98 height 24
type input "20"
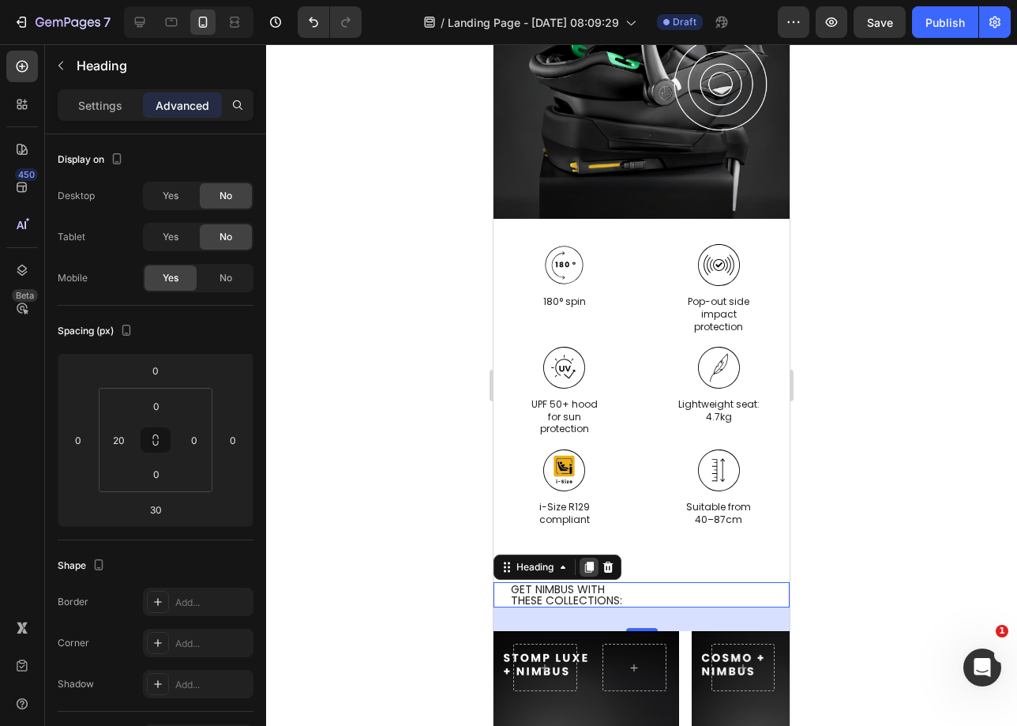
scroll to position [2031, 0]
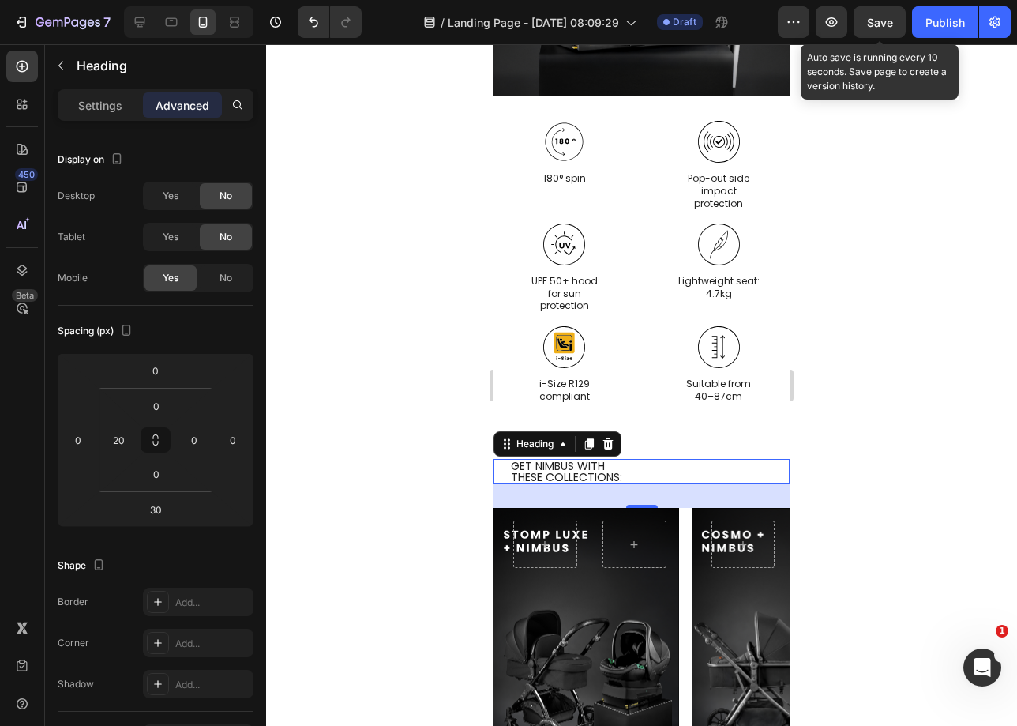
click at [883, 16] on span "Save" at bounding box center [880, 22] width 26 height 13
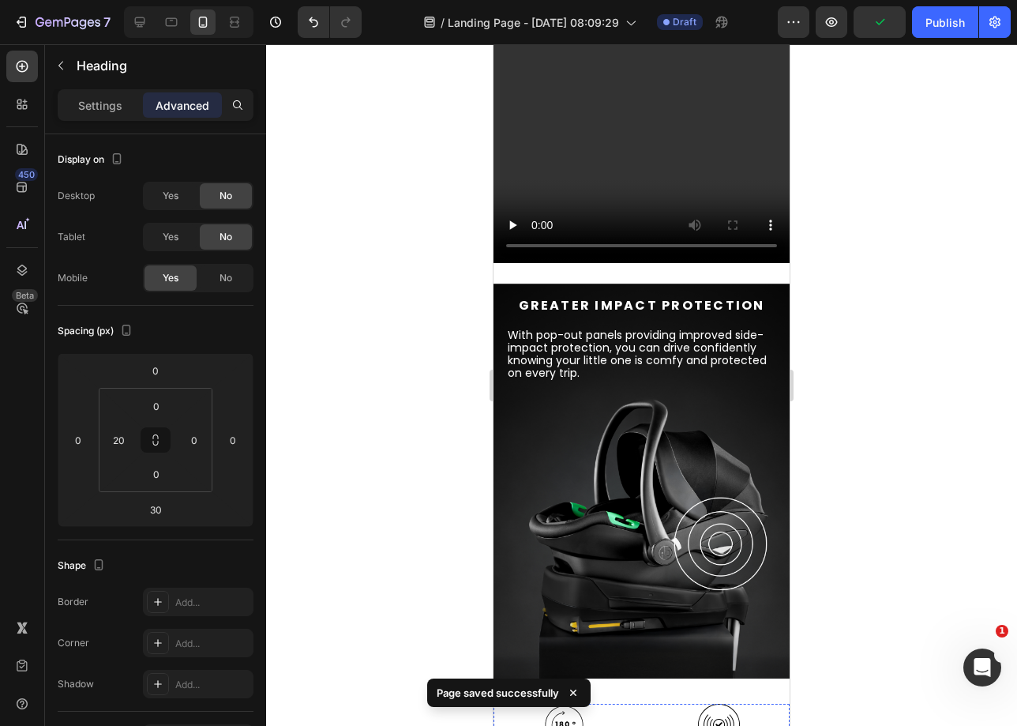
scroll to position [1208, 0]
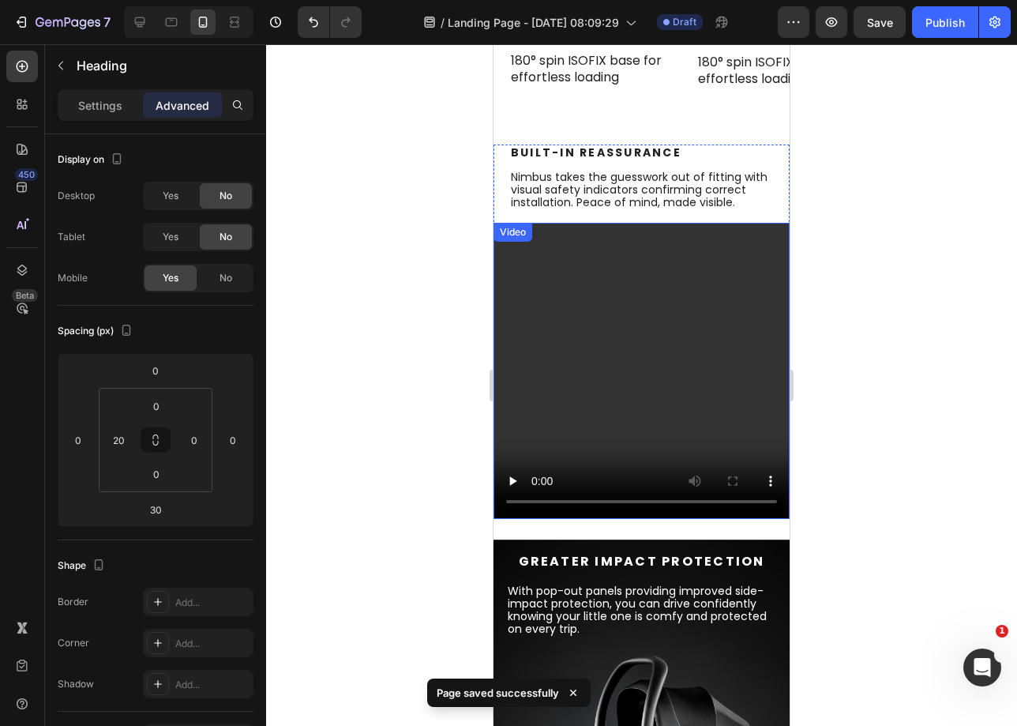
click at [587, 394] on video at bounding box center [642, 371] width 296 height 296
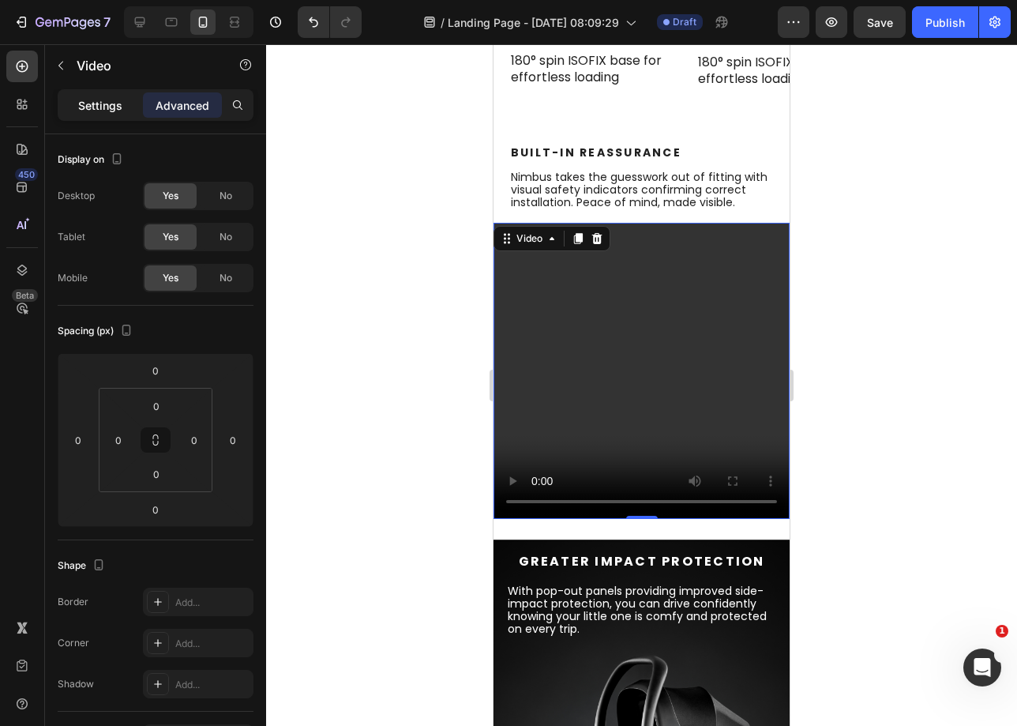
click at [106, 114] on div "Settings" at bounding box center [100, 104] width 79 height 25
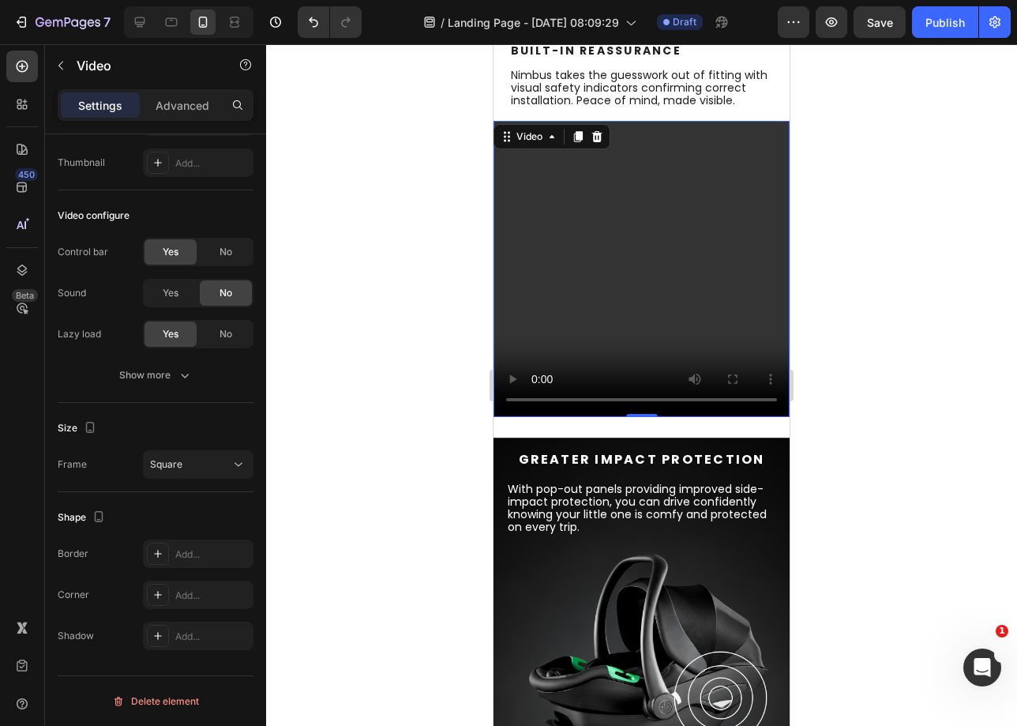
scroll to position [1305, 0]
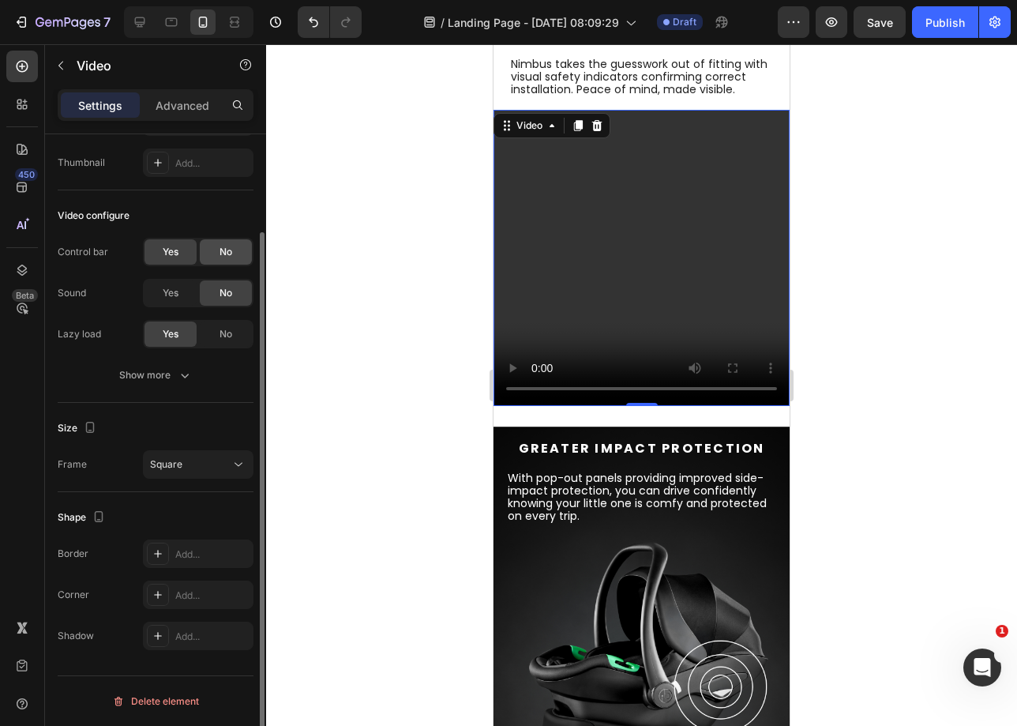
click at [241, 258] on div "No" at bounding box center [226, 251] width 52 height 25
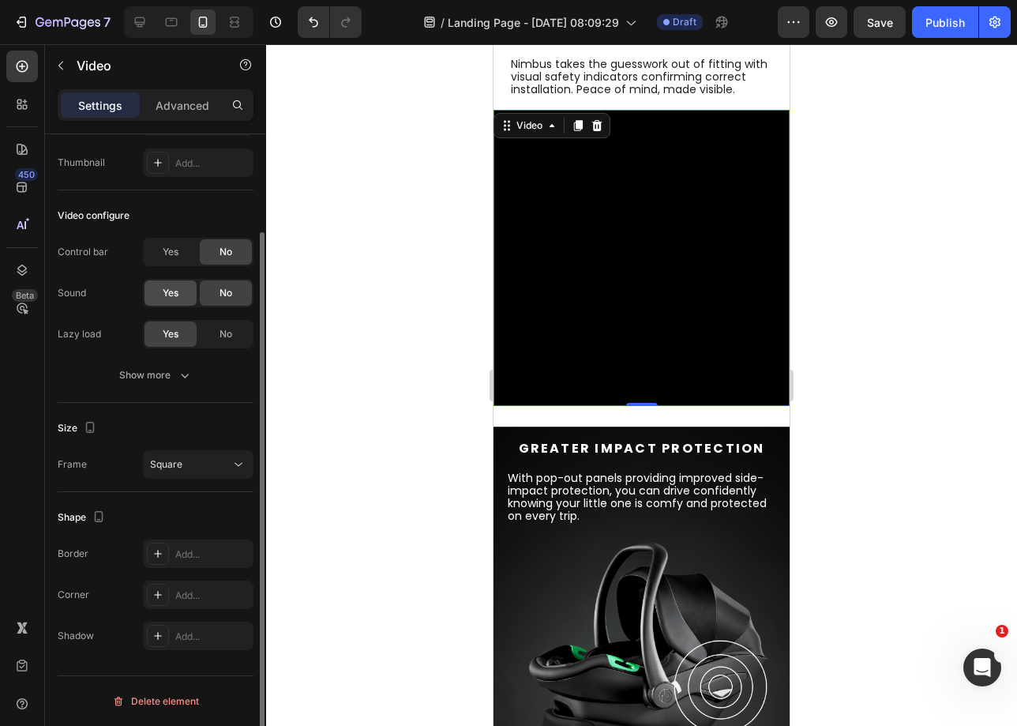
click at [172, 289] on span "Yes" at bounding box center [171, 293] width 16 height 14
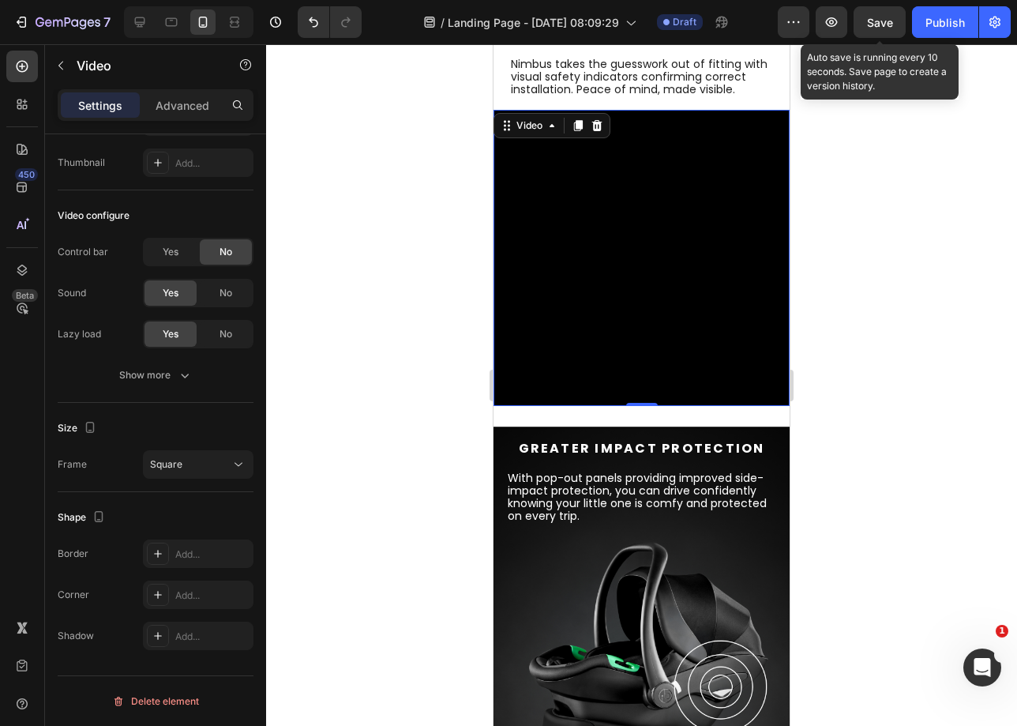
click at [887, 18] on span "Save" at bounding box center [880, 22] width 26 height 13
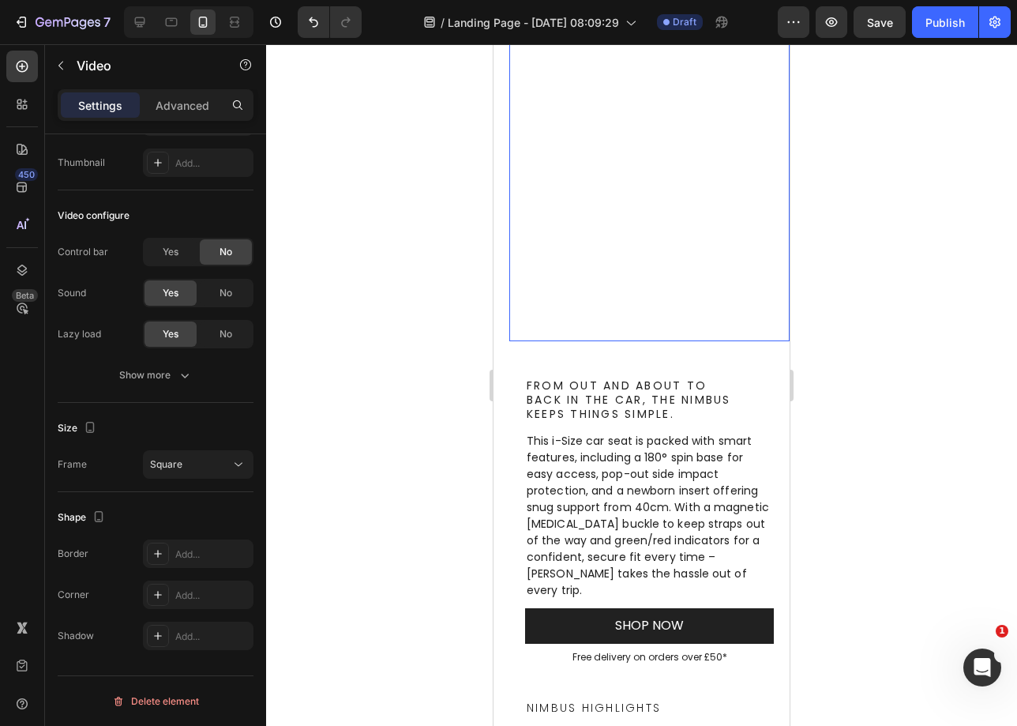
scroll to position [1, 0]
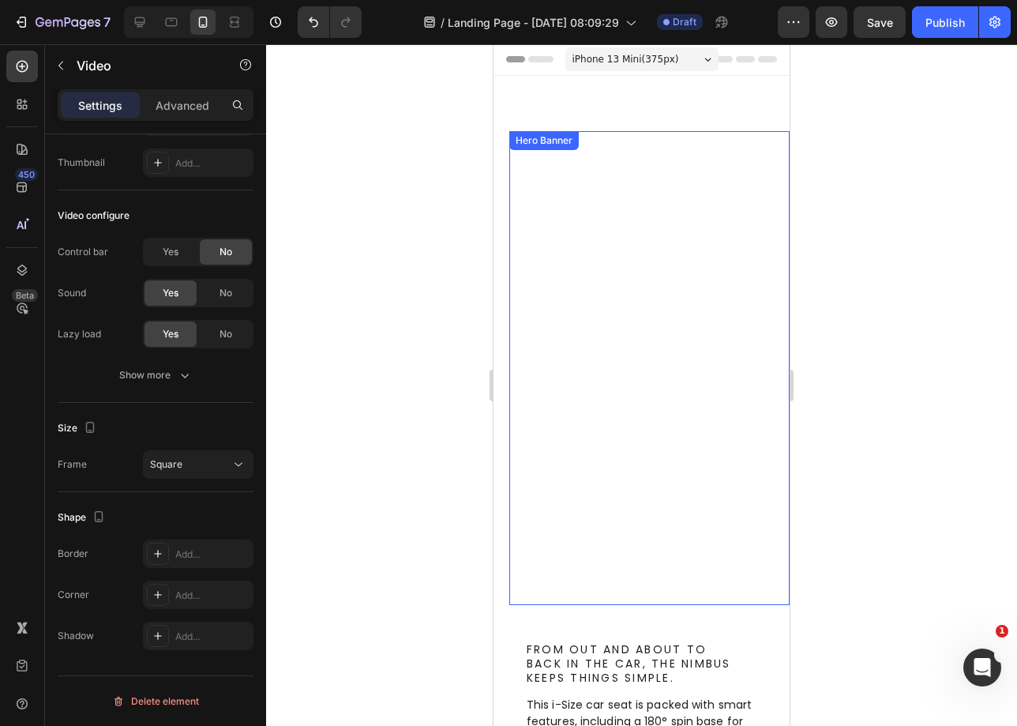
click at [728, 220] on video "Background Image" at bounding box center [649, 368] width 280 height 474
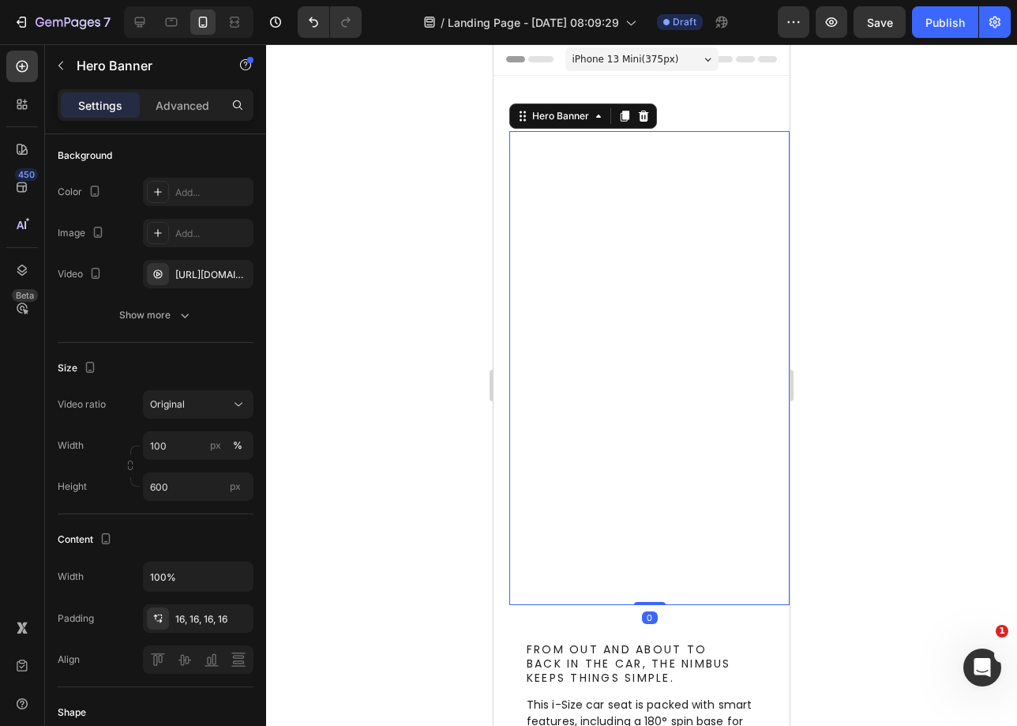
scroll to position [0, 0]
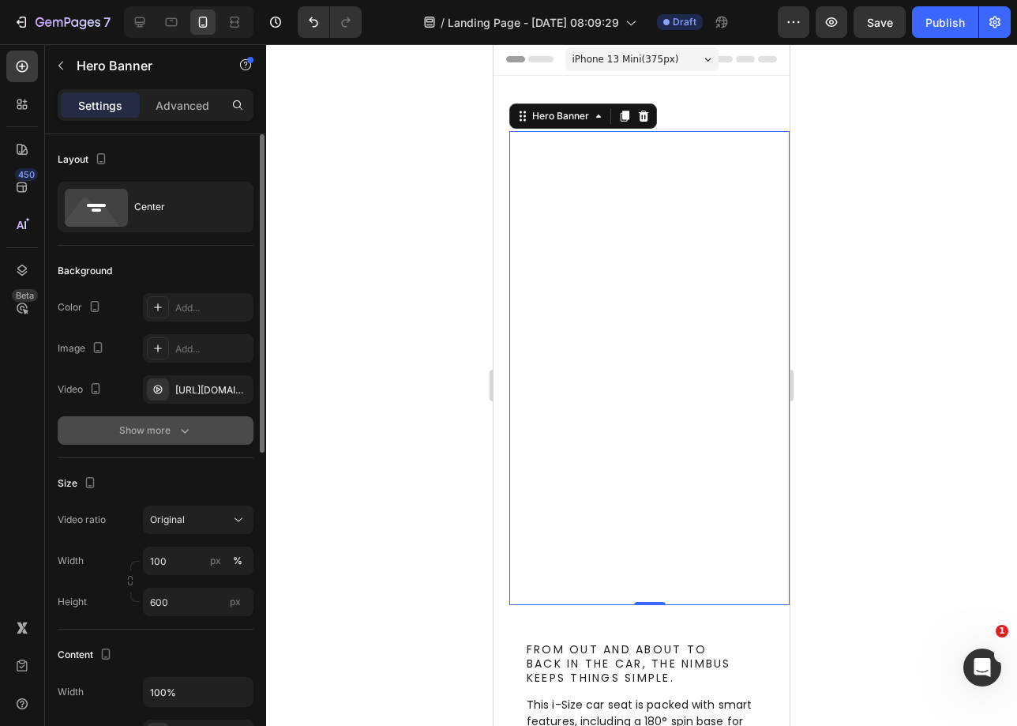
click at [167, 438] on button "Show more" at bounding box center [156, 430] width 196 height 28
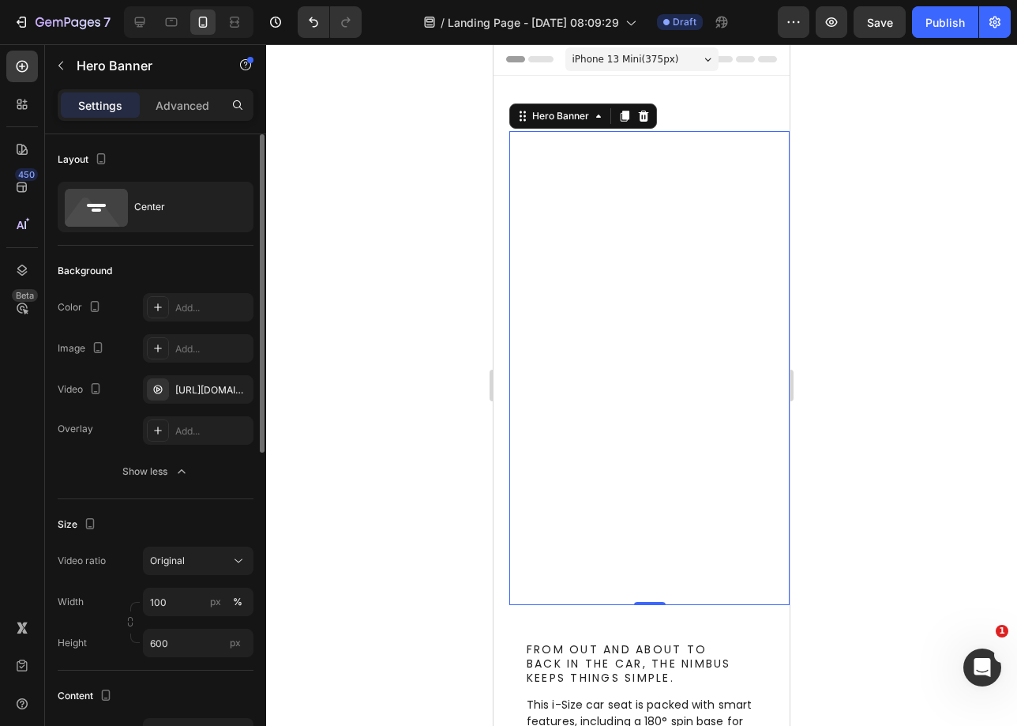
scroll to position [25, 0]
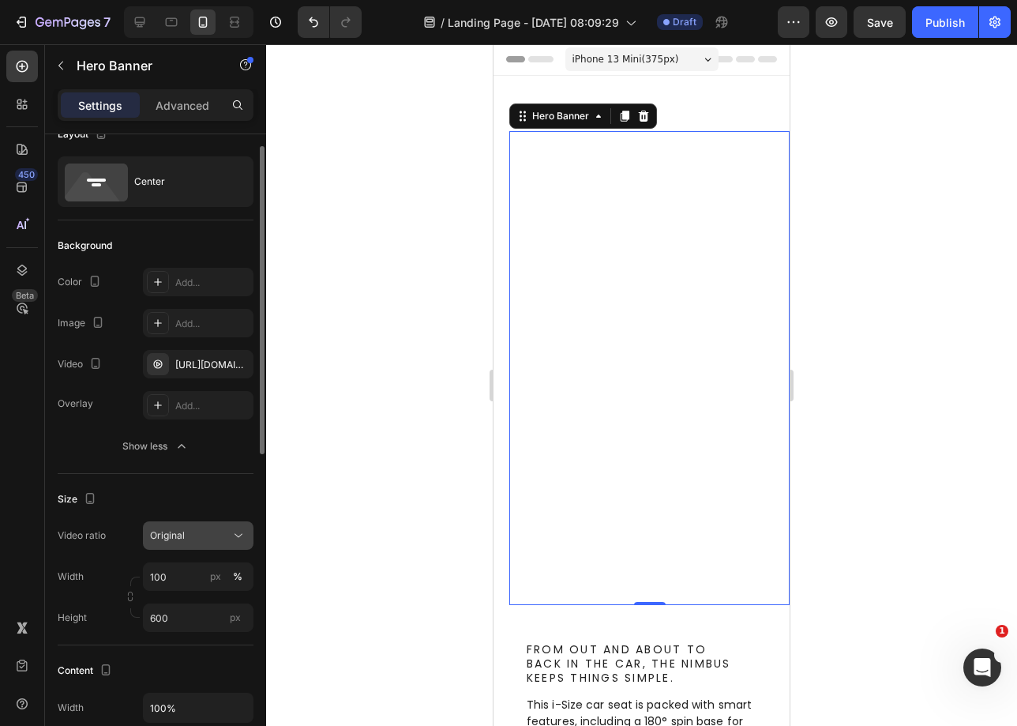
click at [192, 536] on div "Original" at bounding box center [190, 535] width 81 height 14
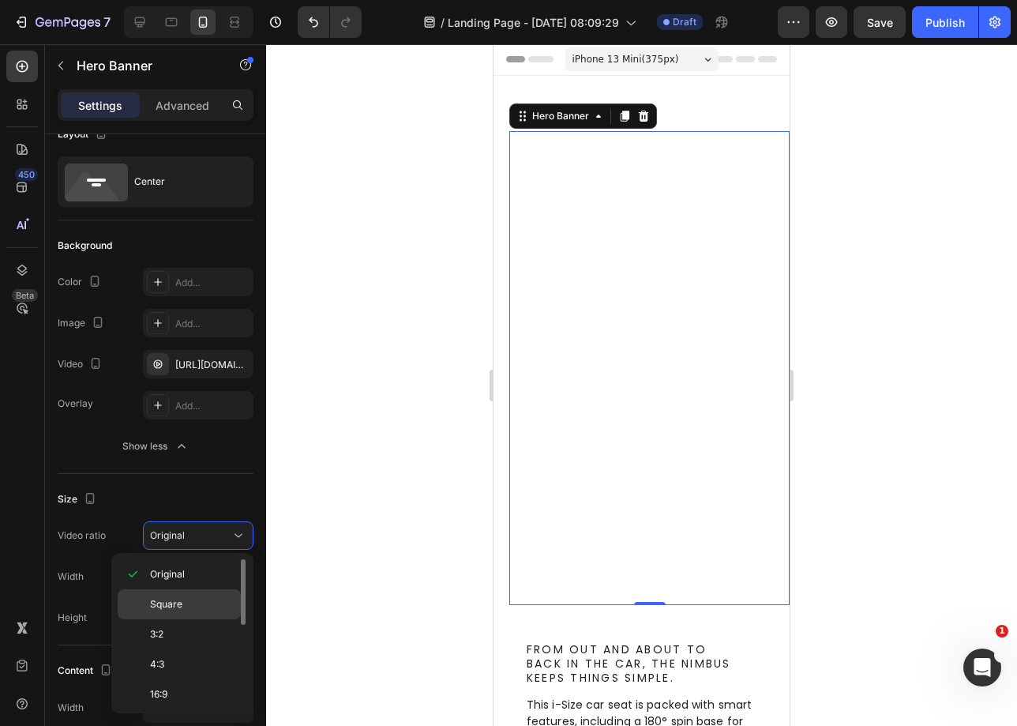
click at [173, 603] on span "Square" at bounding box center [166, 604] width 32 height 14
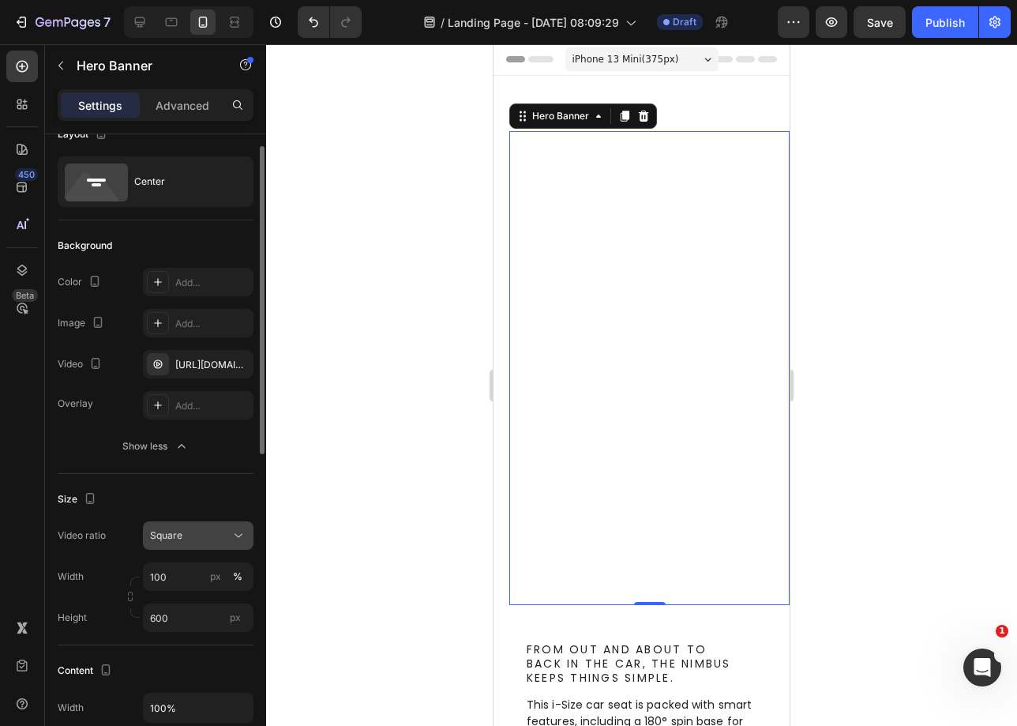
click at [206, 546] on button "Square" at bounding box center [198, 535] width 111 height 28
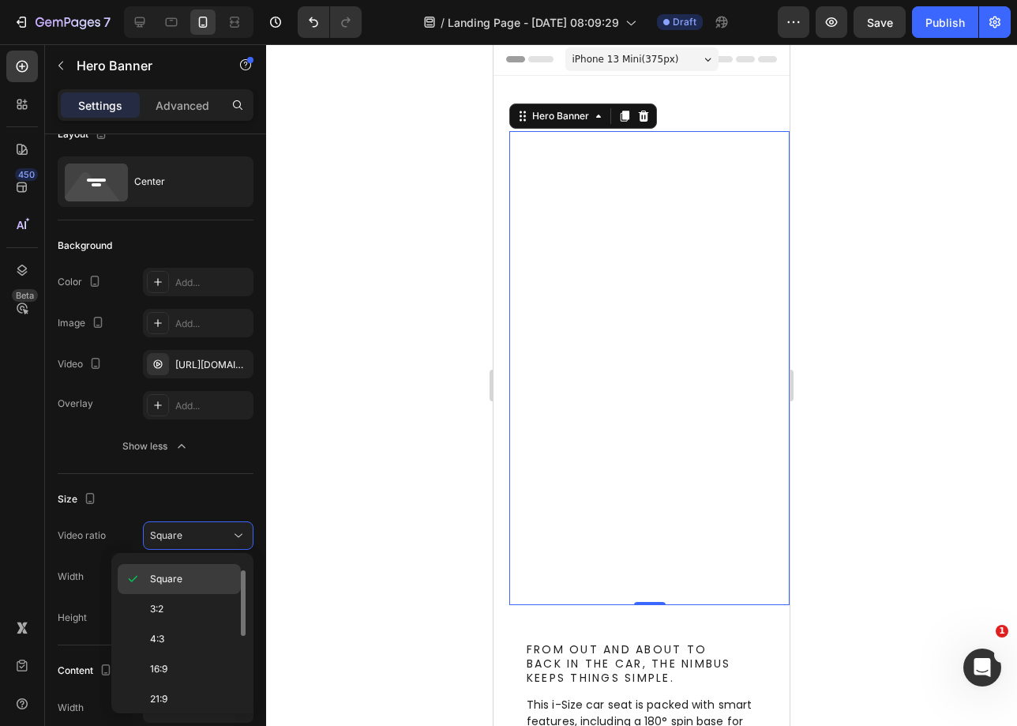
scroll to position [0, 0]
click at [179, 577] on span "Original" at bounding box center [167, 574] width 35 height 14
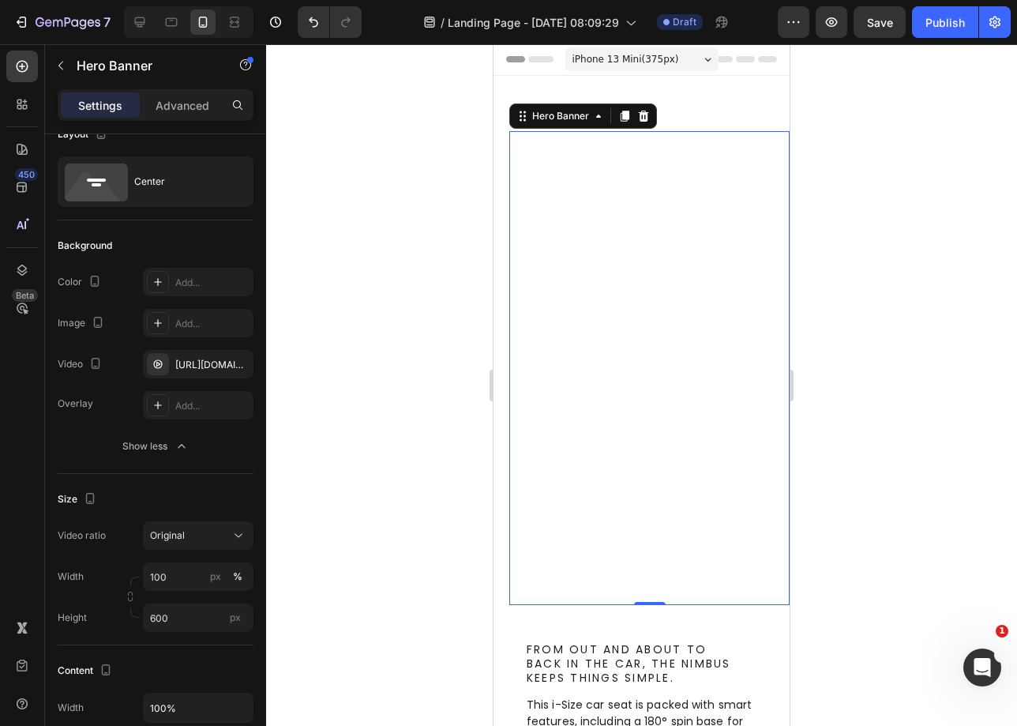
click at [740, 209] on video "Background Image" at bounding box center [649, 368] width 280 height 474
click at [193, 576] on input "100" at bounding box center [198, 576] width 111 height 28
click at [185, 636] on p "Default 100%" at bounding box center [195, 643] width 92 height 14
click at [190, 583] on input "100" at bounding box center [198, 576] width 111 height 28
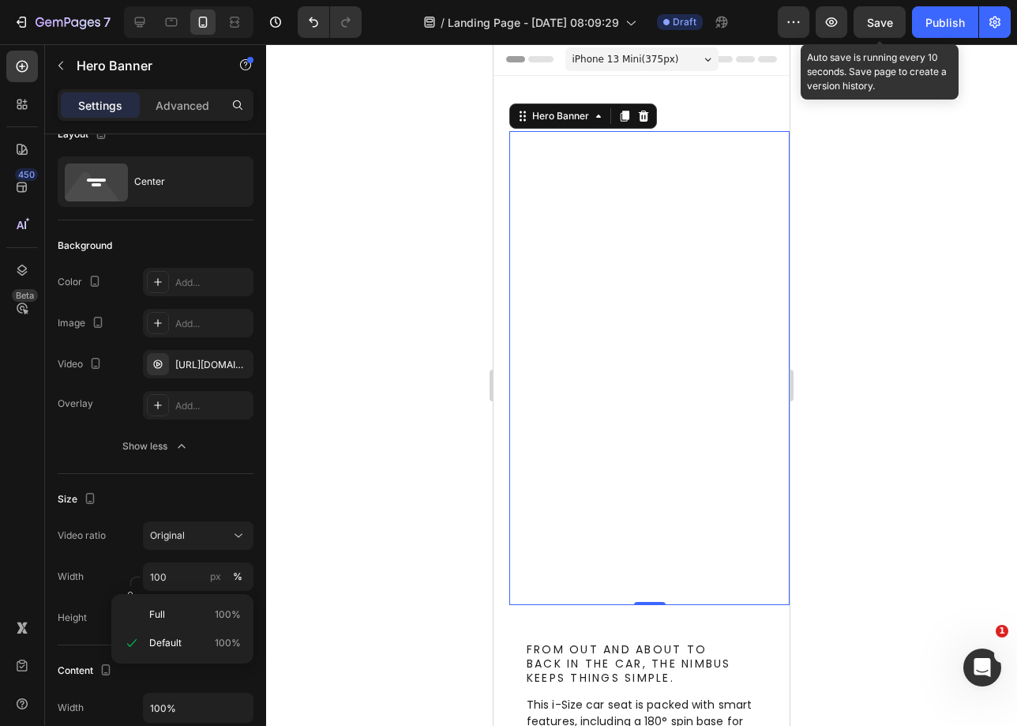
click at [875, 23] on span "Save" at bounding box center [880, 22] width 26 height 13
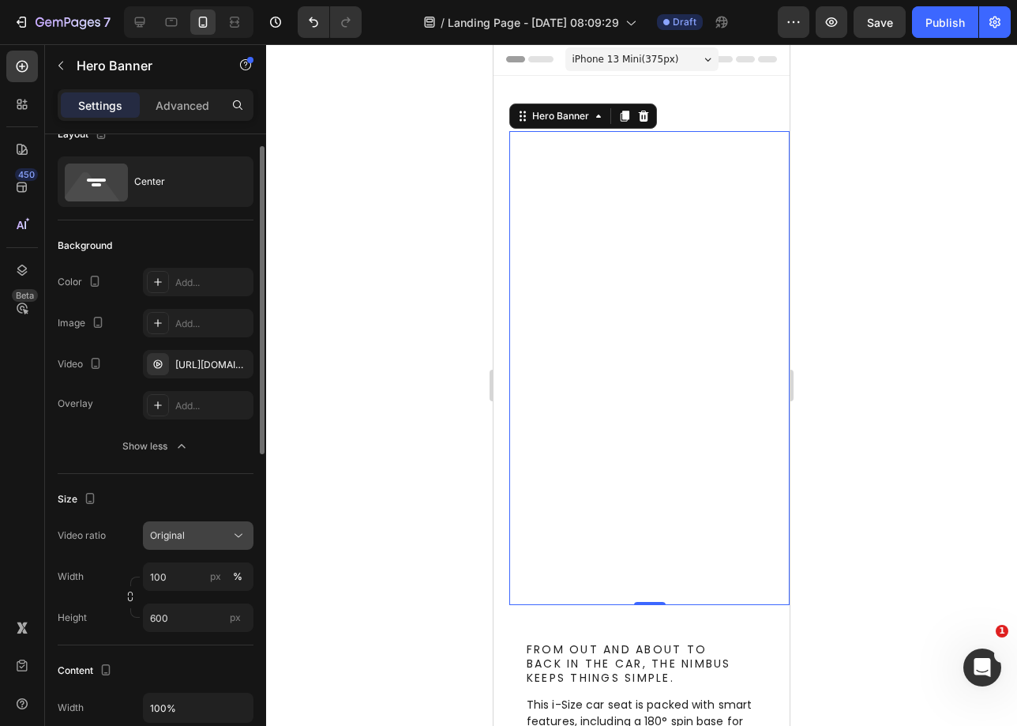
click at [159, 528] on div "Original" at bounding box center [198, 536] width 96 height 16
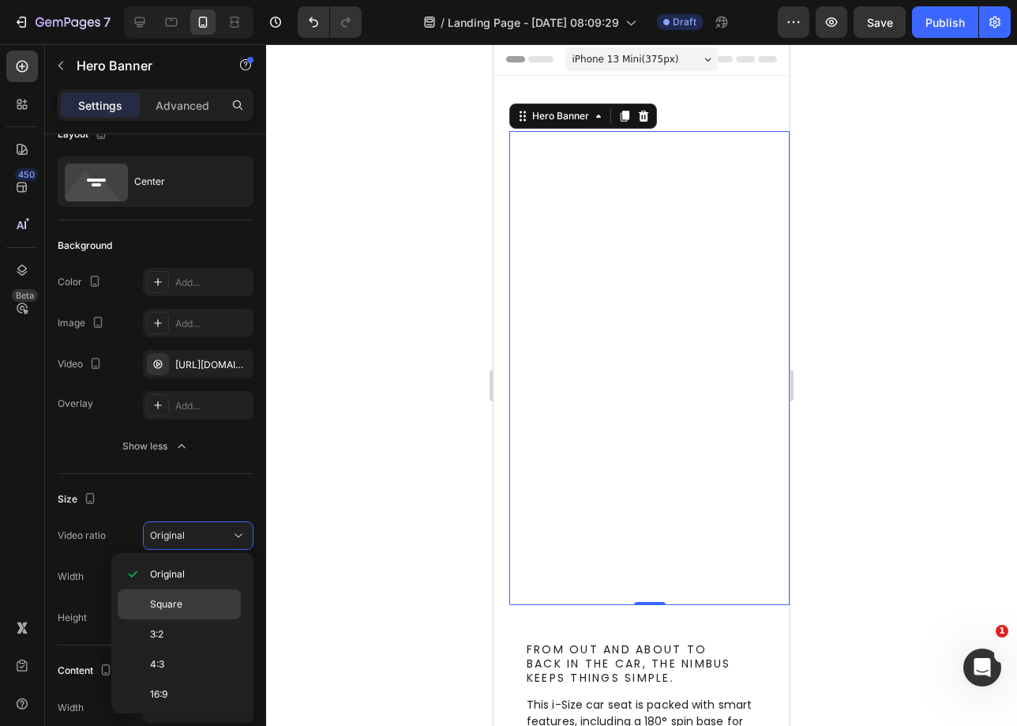
click at [209, 619] on div "Square" at bounding box center [179, 634] width 123 height 30
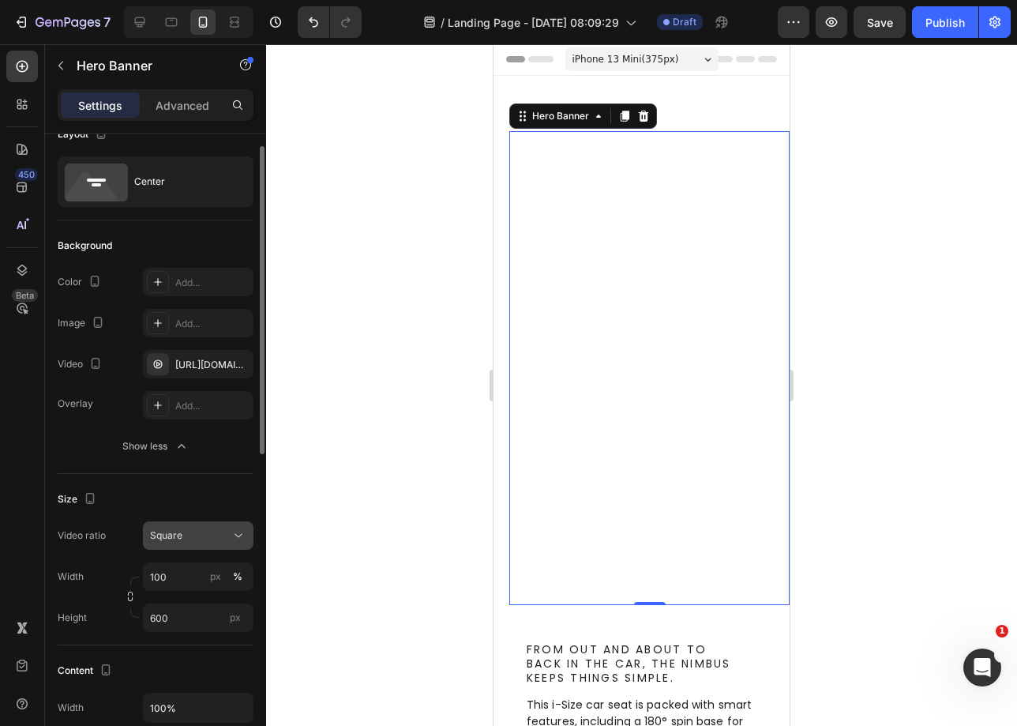
click at [202, 547] on button "Square" at bounding box center [198, 535] width 111 height 28
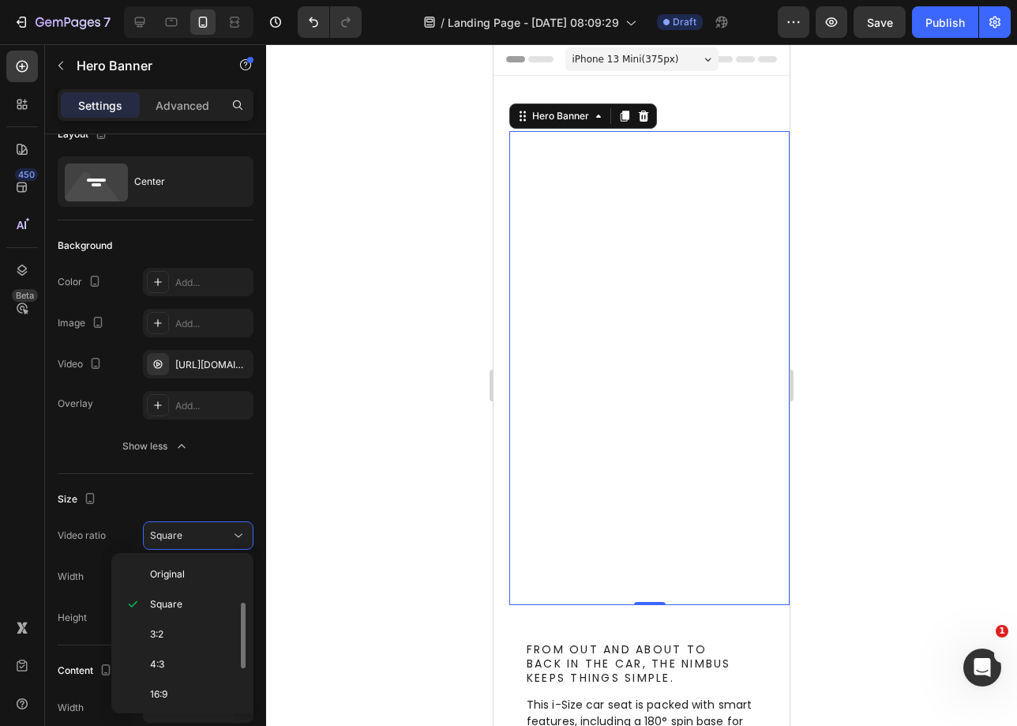
scroll to position [182, 0]
click at [176, 656] on span "Cover" at bounding box center [164, 662] width 28 height 14
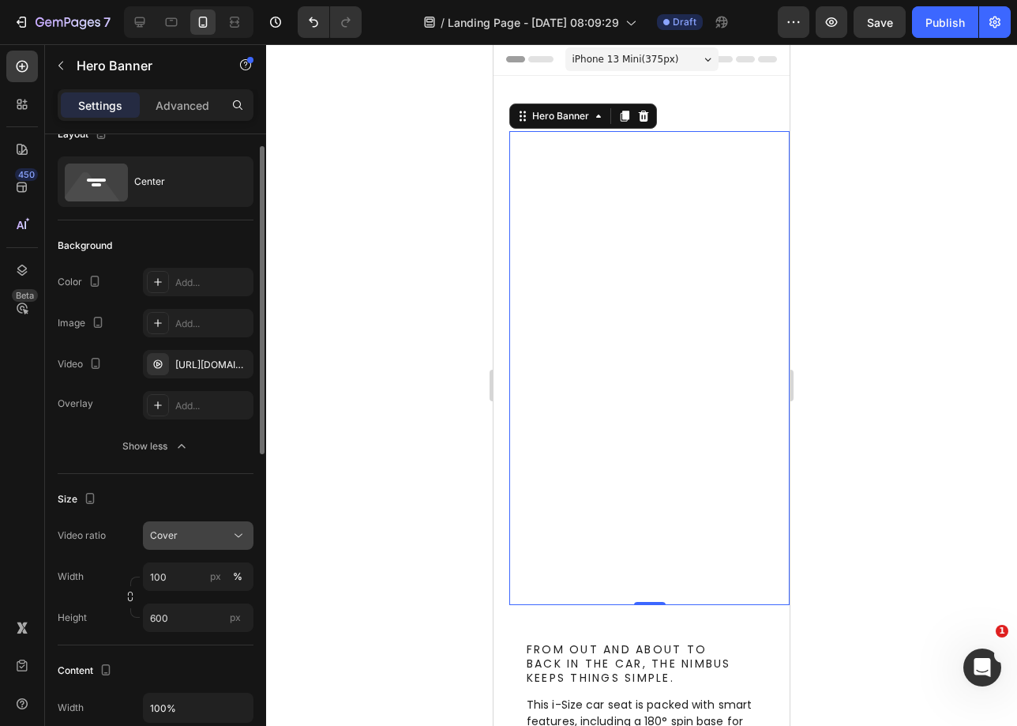
click at [220, 544] on button "Cover" at bounding box center [198, 535] width 111 height 28
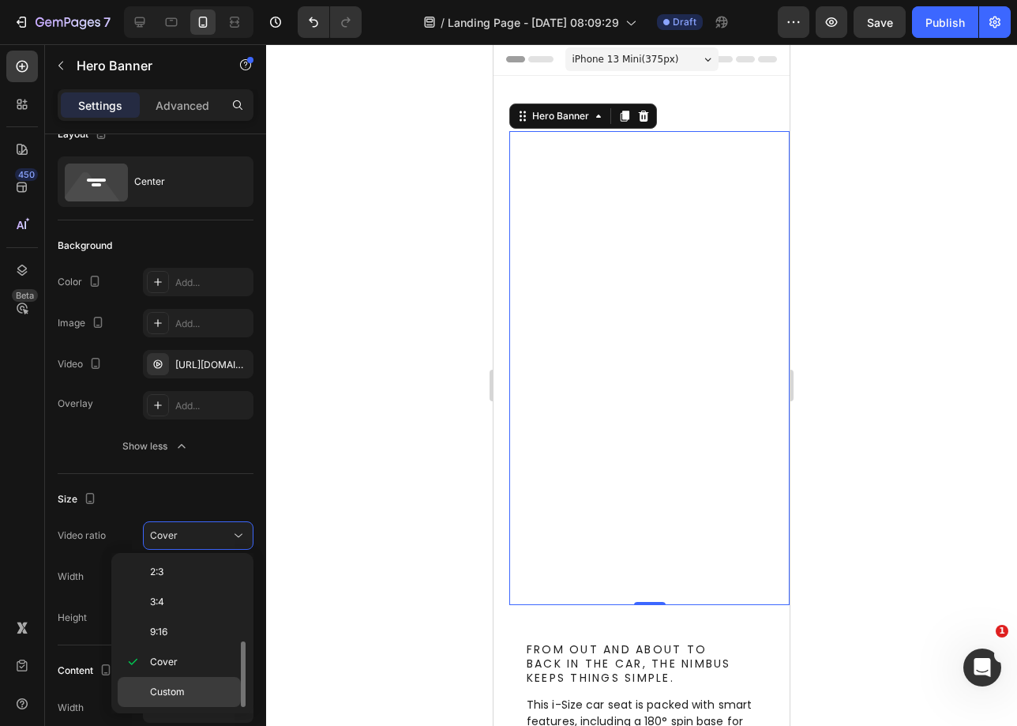
click at [212, 697] on p "Custom" at bounding box center [192, 692] width 84 height 14
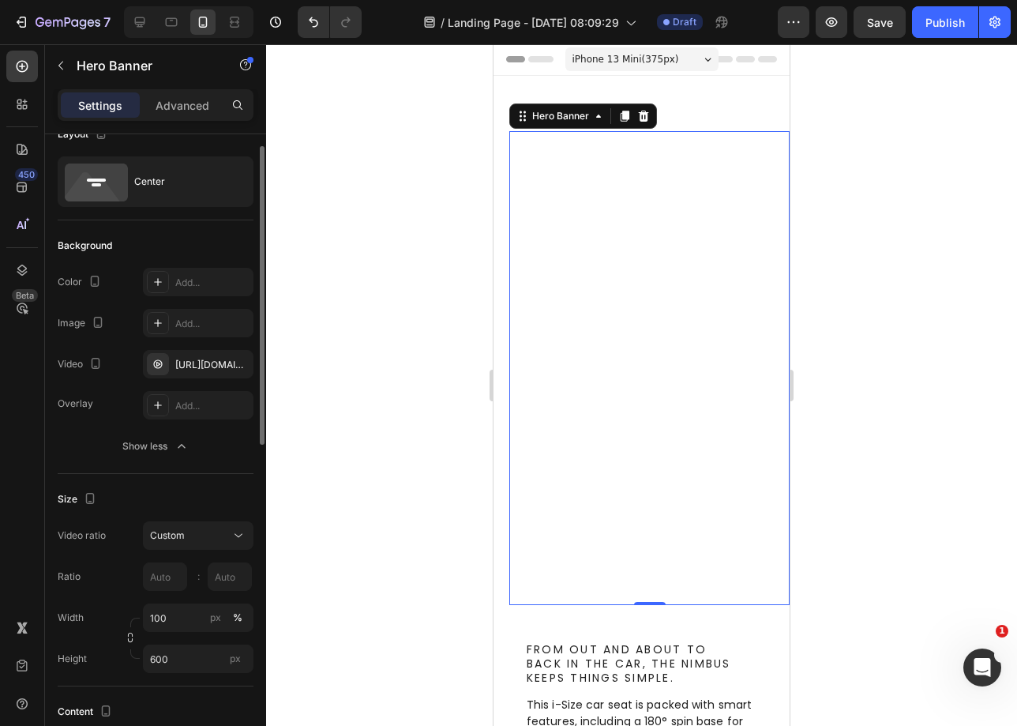
click at [197, 552] on div "Video ratio Custom Ratio : Width 100 px % Height 600 px" at bounding box center [156, 597] width 196 height 152
click at [196, 618] on input "100" at bounding box center [198, 617] width 111 height 28
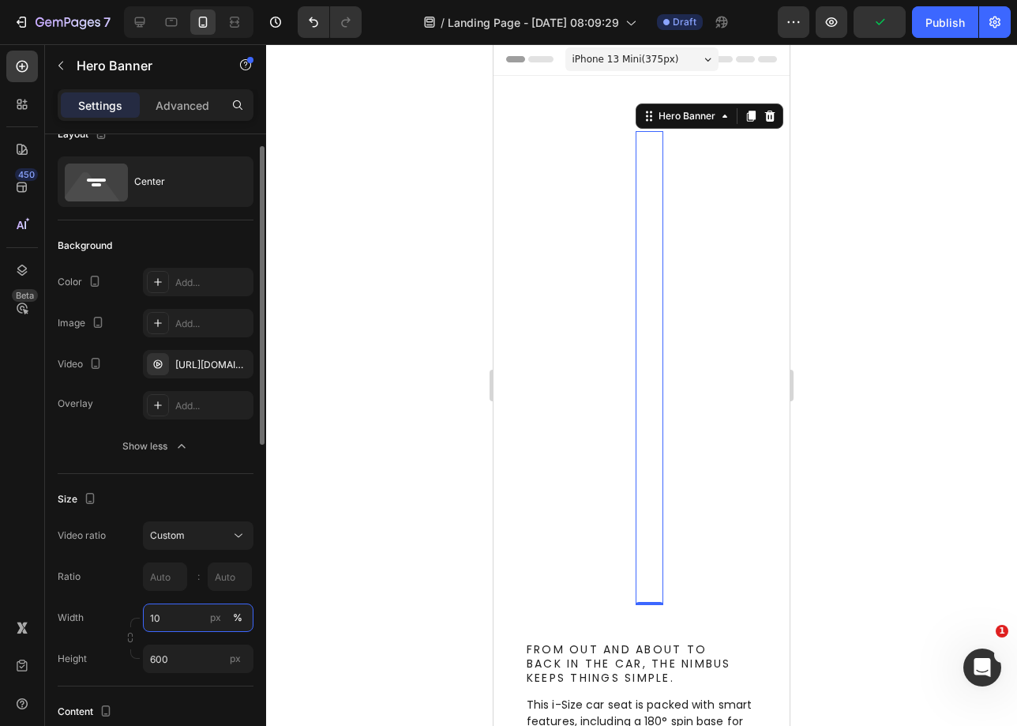
type input "1"
type input "2"
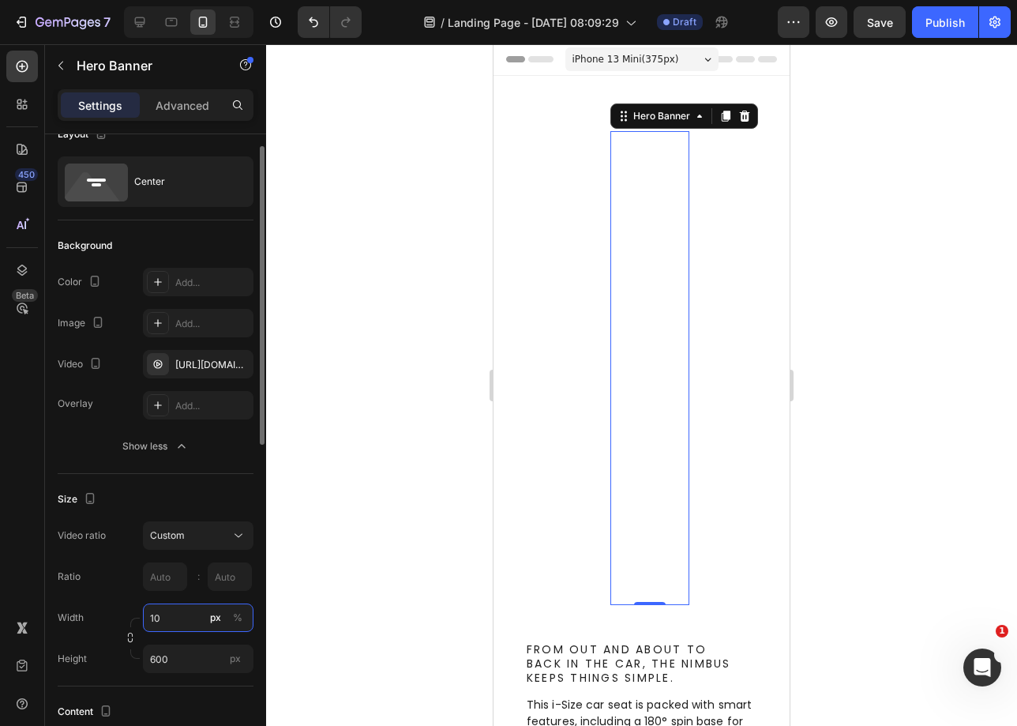
type input "1"
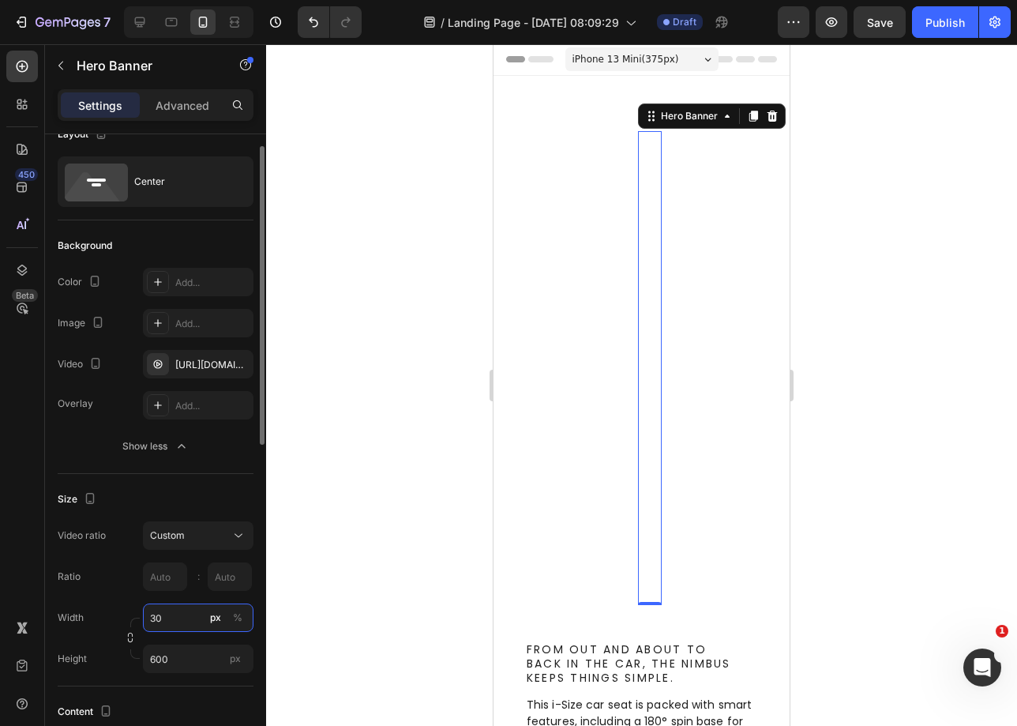
type input "3"
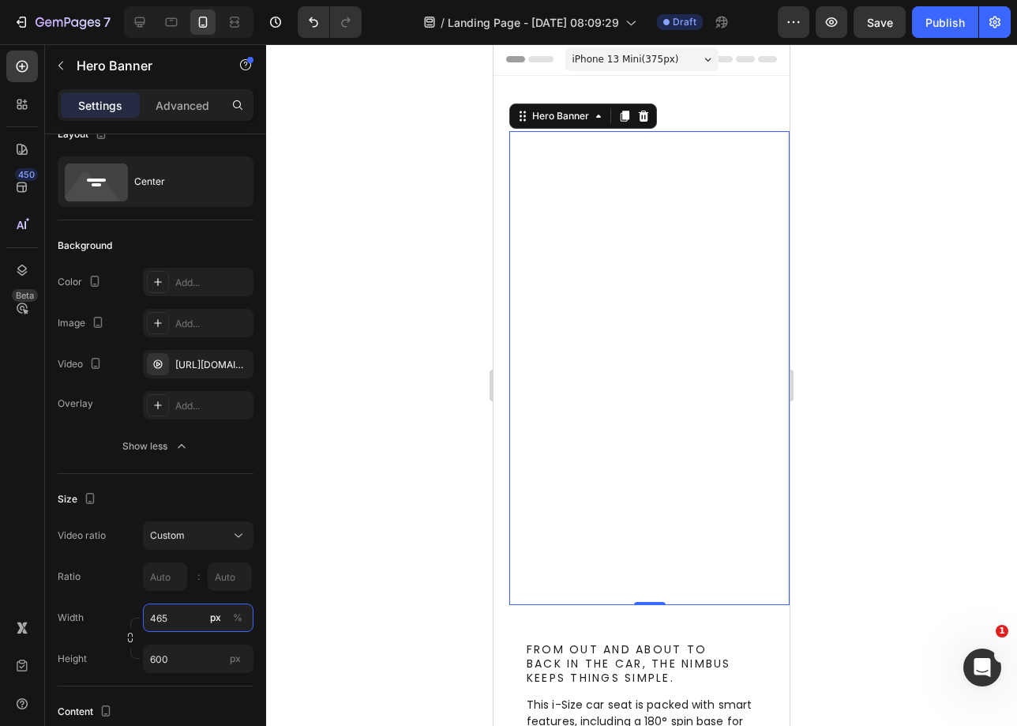
type input "465"
click at [638, 385] on video "Background Image" at bounding box center [649, 368] width 280 height 474
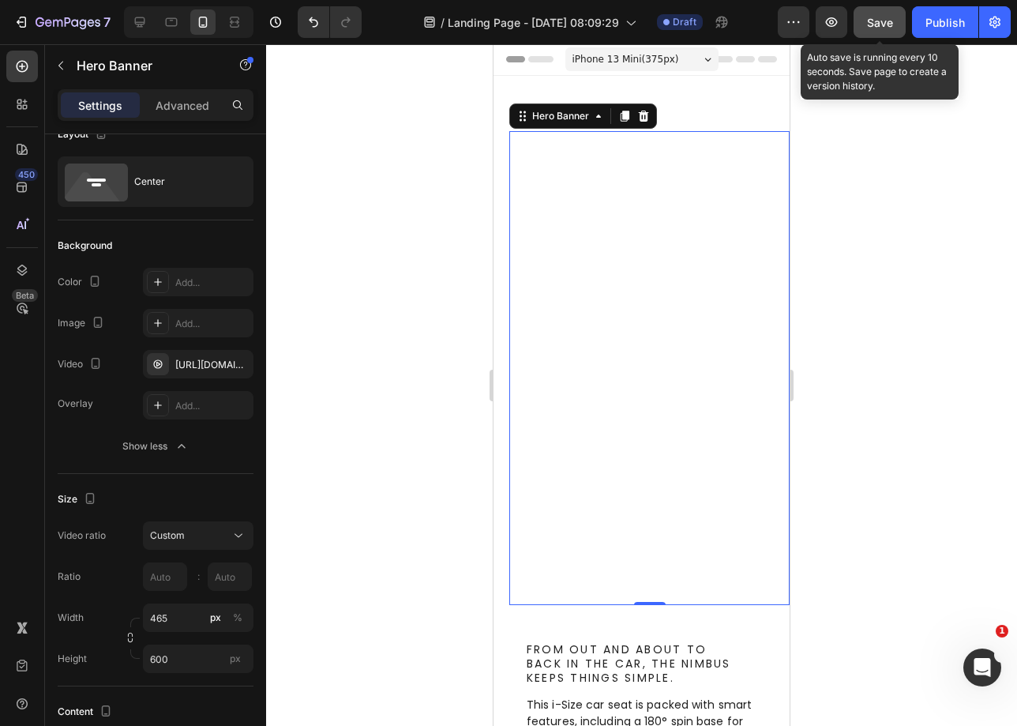
click at [870, 22] on span "Save" at bounding box center [880, 22] width 26 height 13
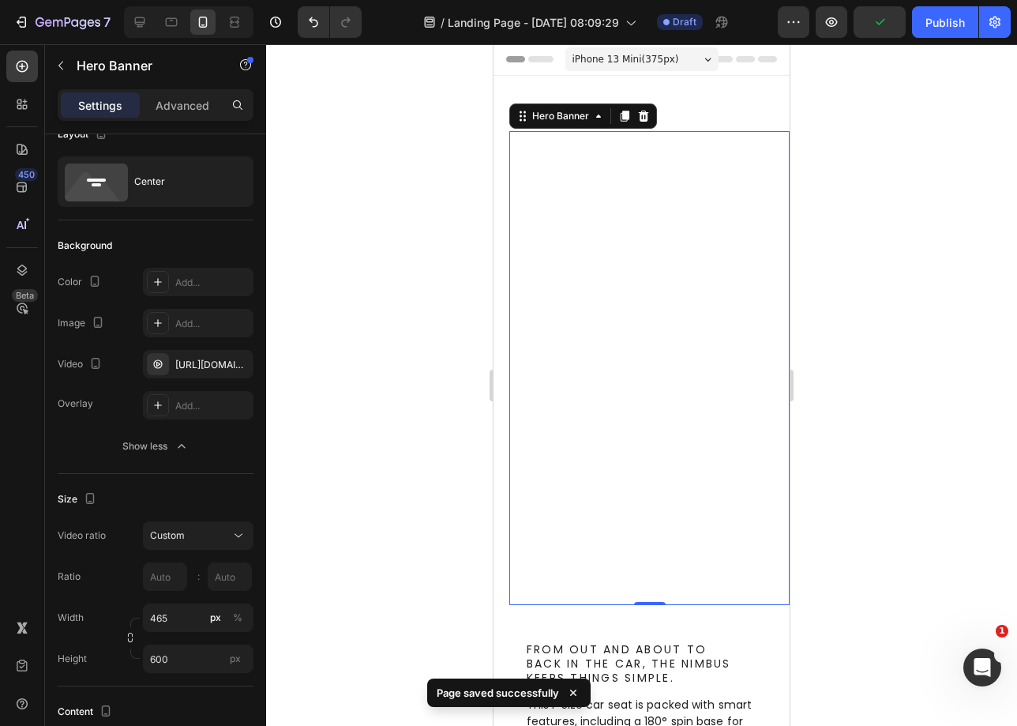
click at [133, 35] on div at bounding box center [189, 22] width 130 height 32
click at [140, 24] on icon at bounding box center [140, 22] width 10 height 10
type input "1200"
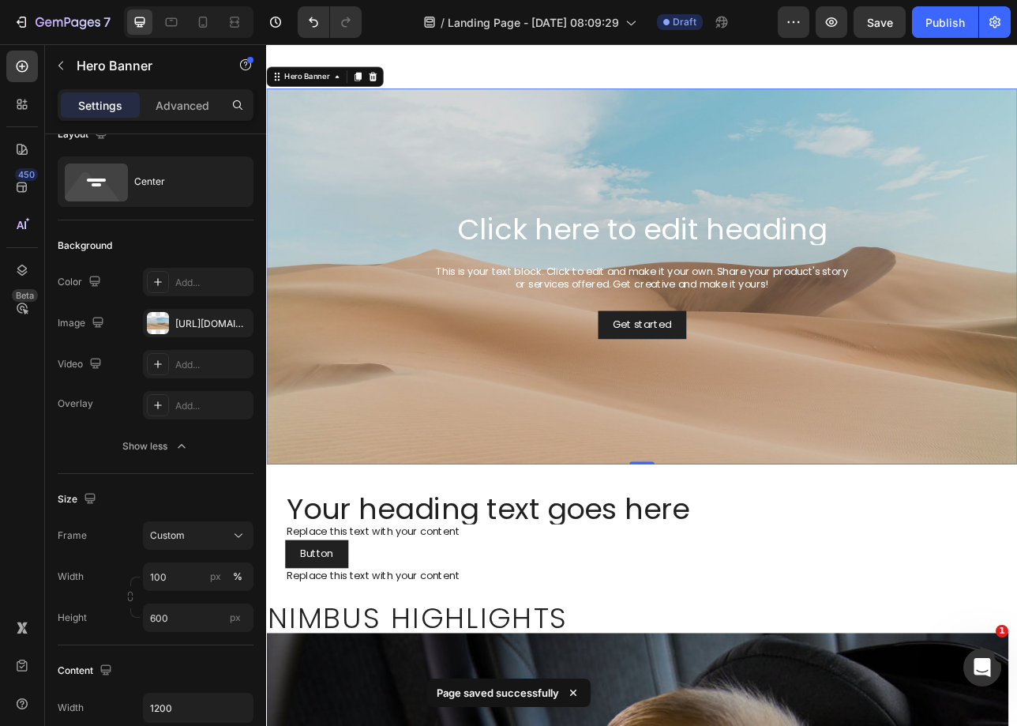
scroll to position [32, 0]
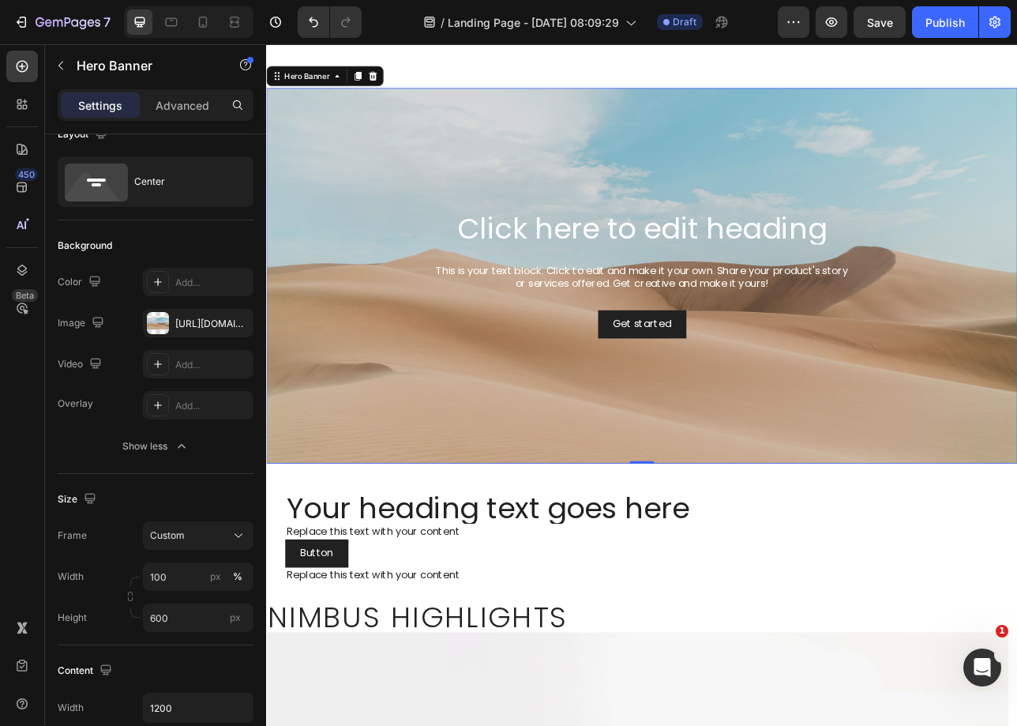
scroll to position [32, 0]
drag, startPoint x: 494, startPoint y: 369, endPoint x: 340, endPoint y: 275, distance: 179.7
click at [356, 258] on h2 "Click here to edit heading" at bounding box center [740, 276] width 922 height 39
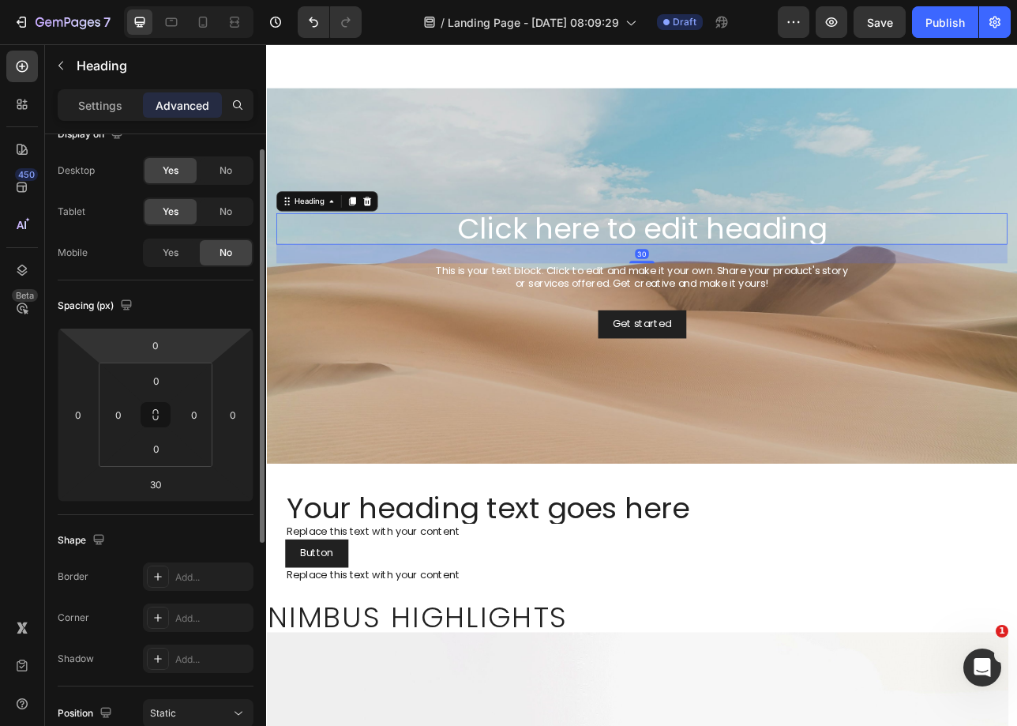
scroll to position [0, 0]
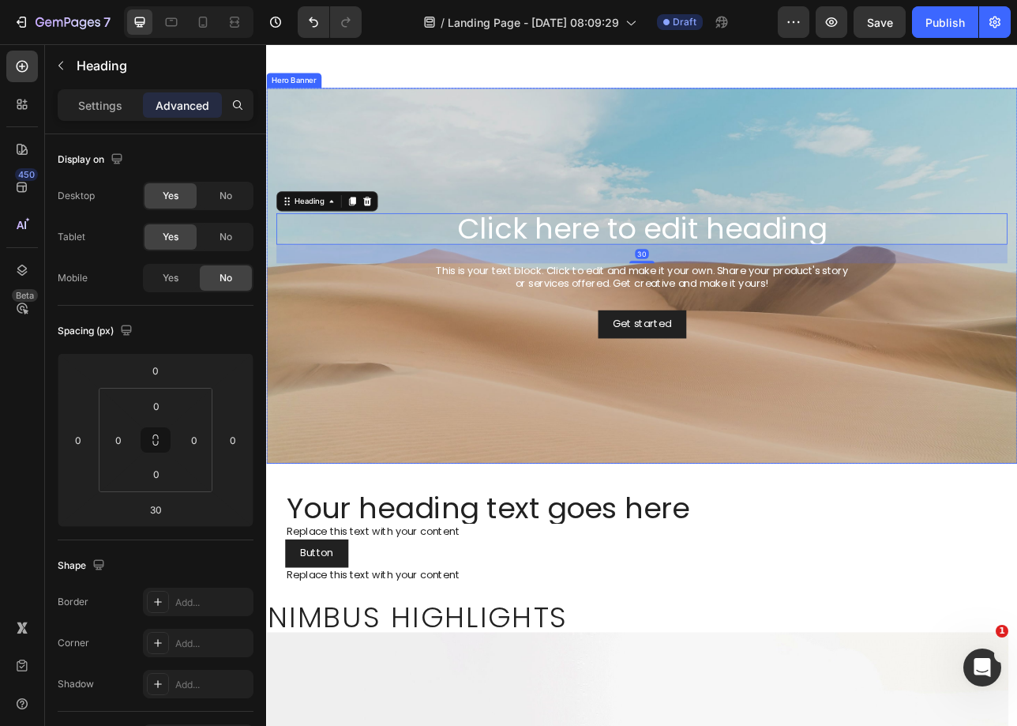
click at [446, 145] on div "Background Image" at bounding box center [740, 337] width 948 height 474
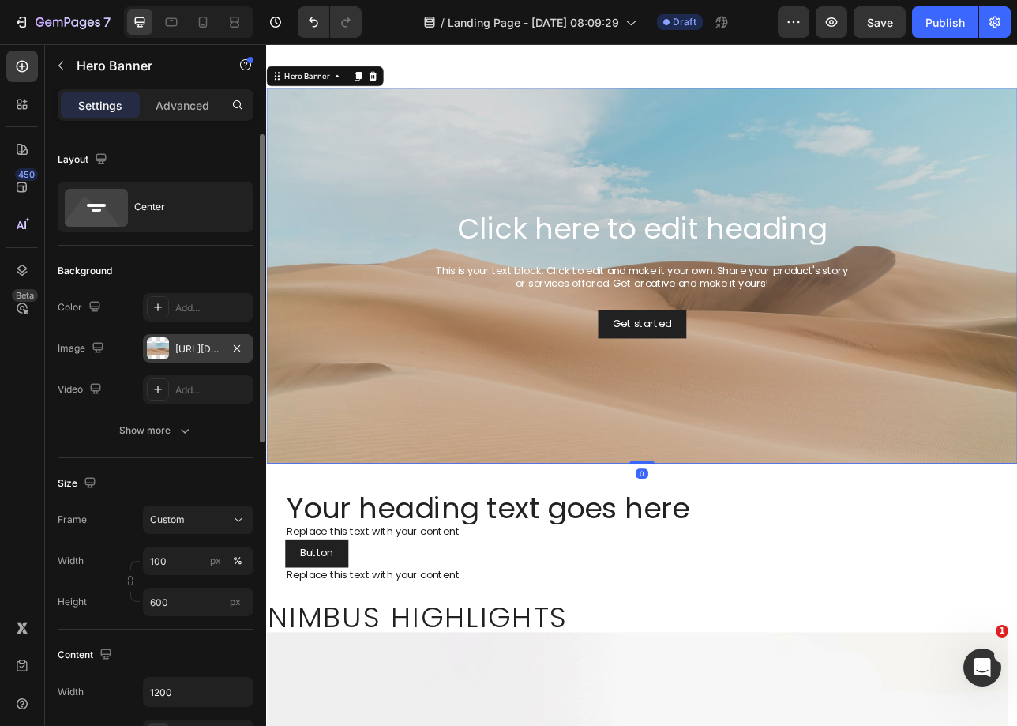
click at [190, 351] on div "[URL][DOMAIN_NAME]" at bounding box center [198, 349] width 46 height 14
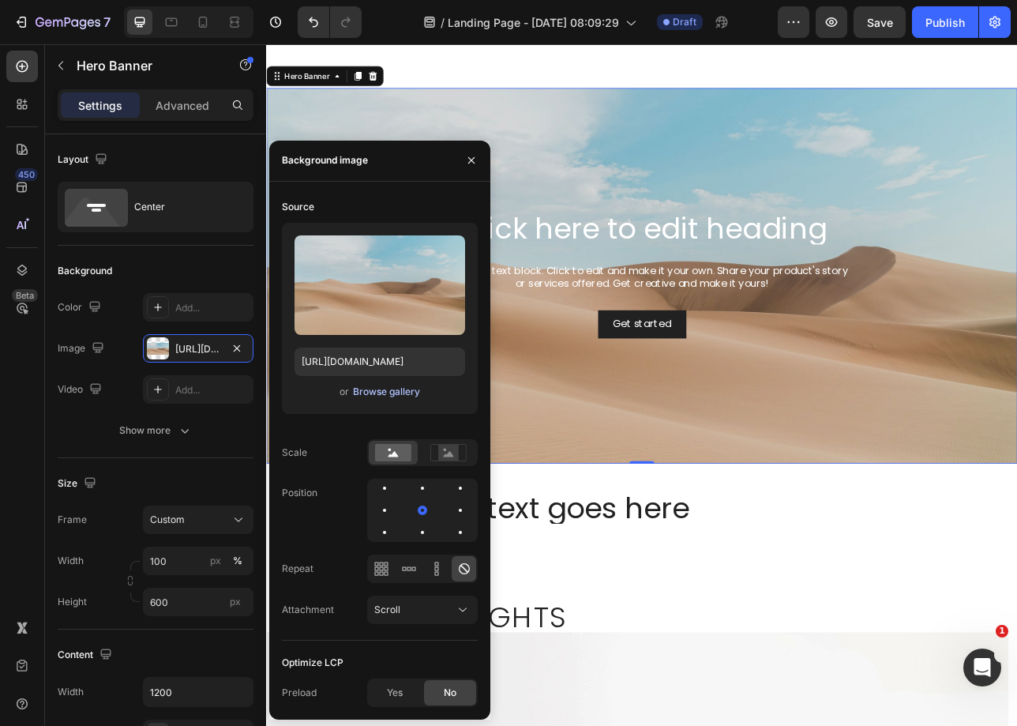
click at [369, 385] on div "Browse gallery" at bounding box center [386, 392] width 67 height 14
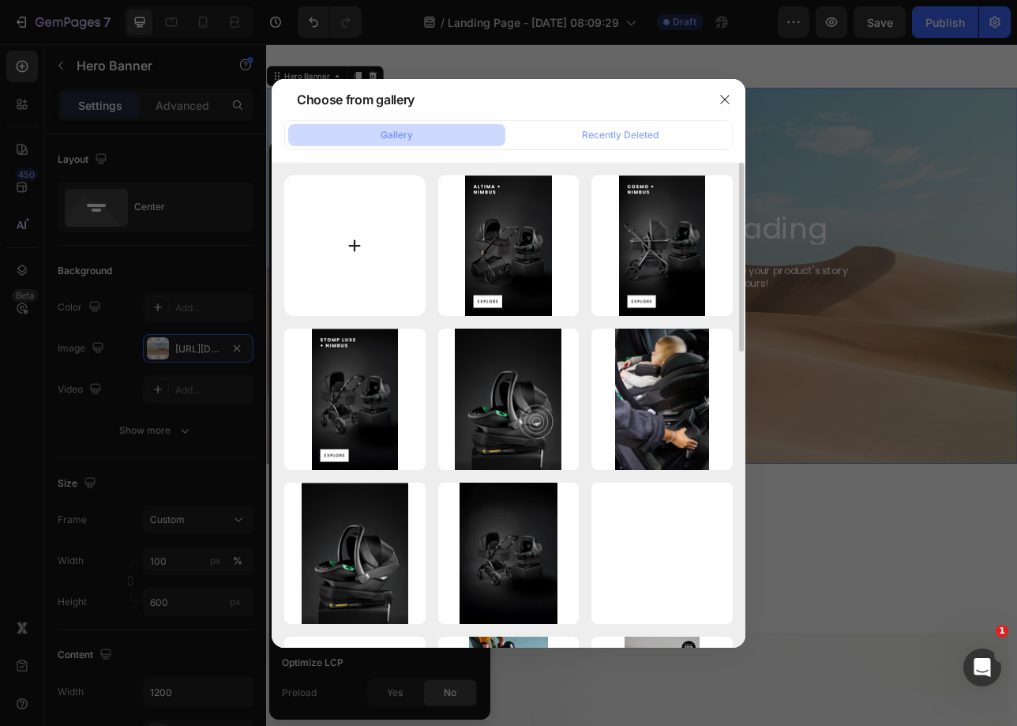
click at [354, 243] on input "file" at bounding box center [354, 245] width 141 height 141
type input "C:\fakepath\Desktop Nimbus Launch Banner_lifestyle.png"
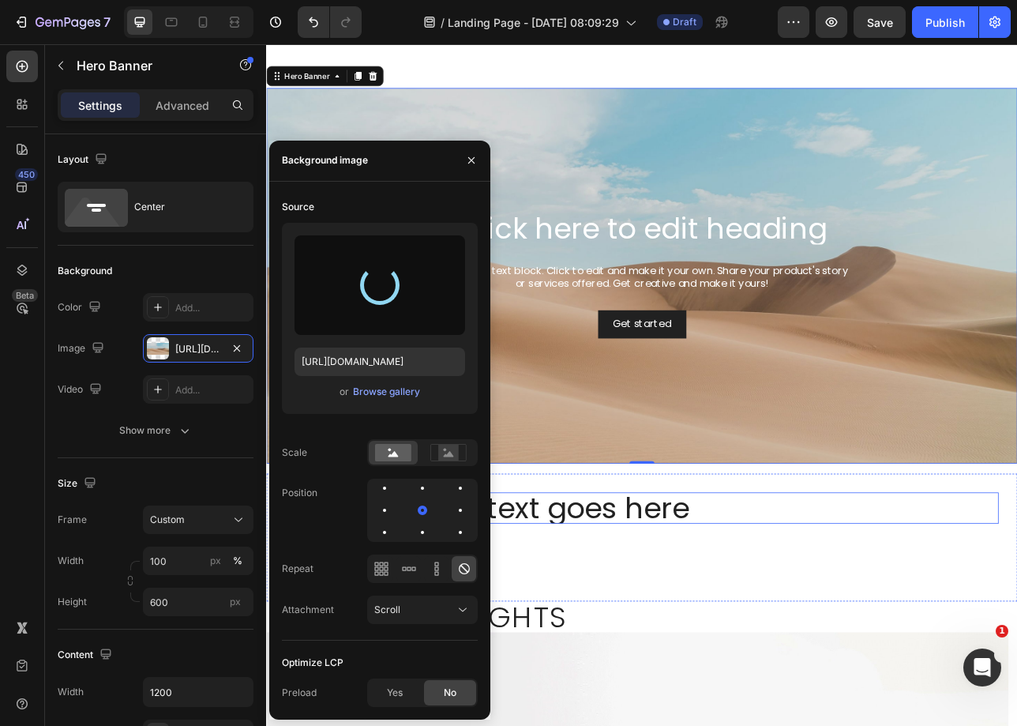
type input "[URL][DOMAIN_NAME]"
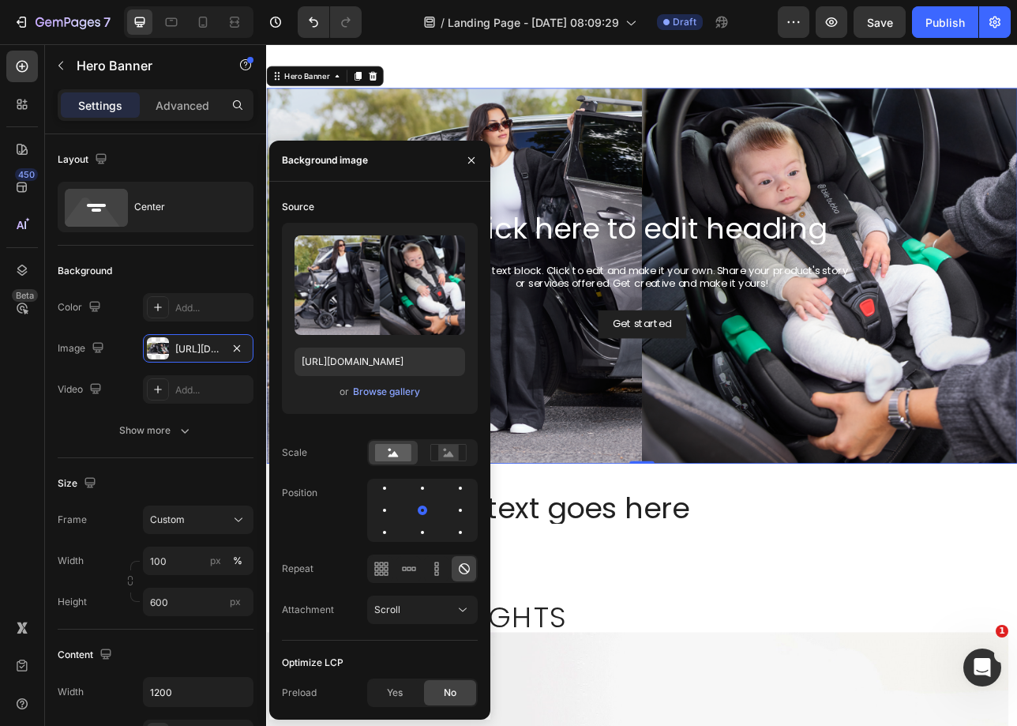
click at [907, 439] on div "Background Image" at bounding box center [740, 337] width 948 height 474
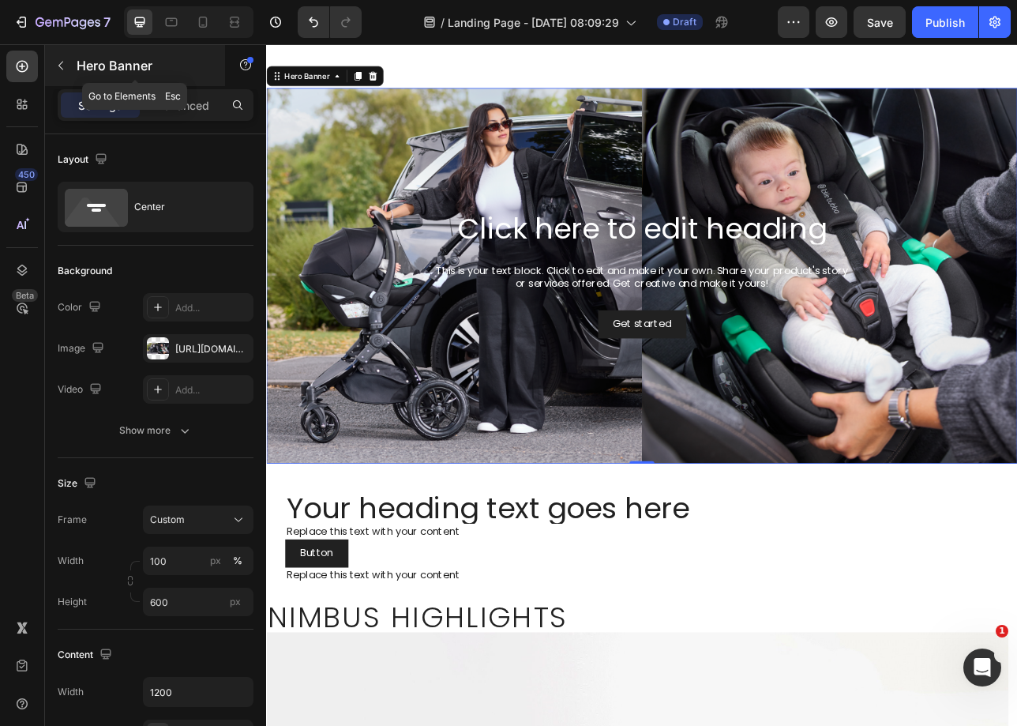
click at [67, 62] on button "button" at bounding box center [60, 65] width 25 height 25
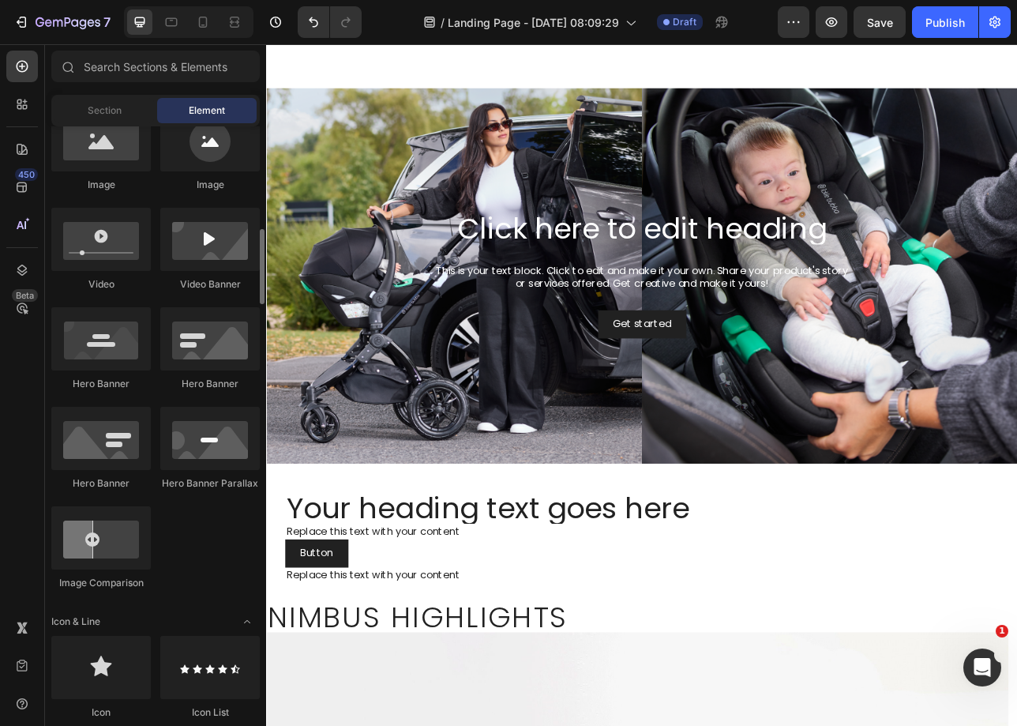
scroll to position [840, 0]
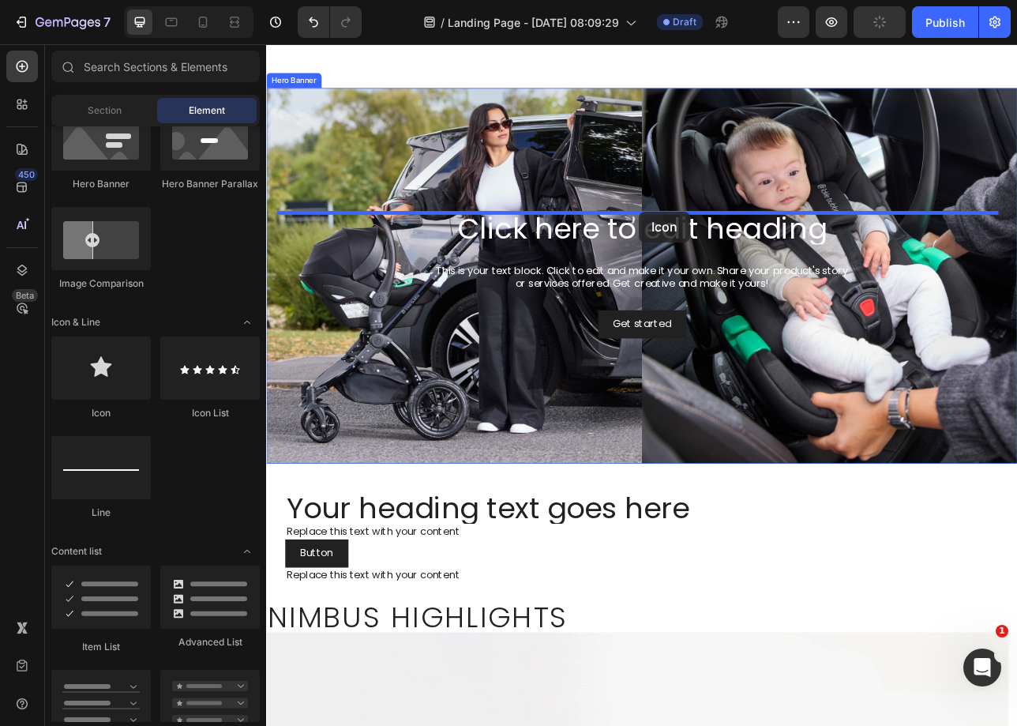
drag, startPoint x: 375, startPoint y: 400, endPoint x: 738, endPoint y: 254, distance: 391.6
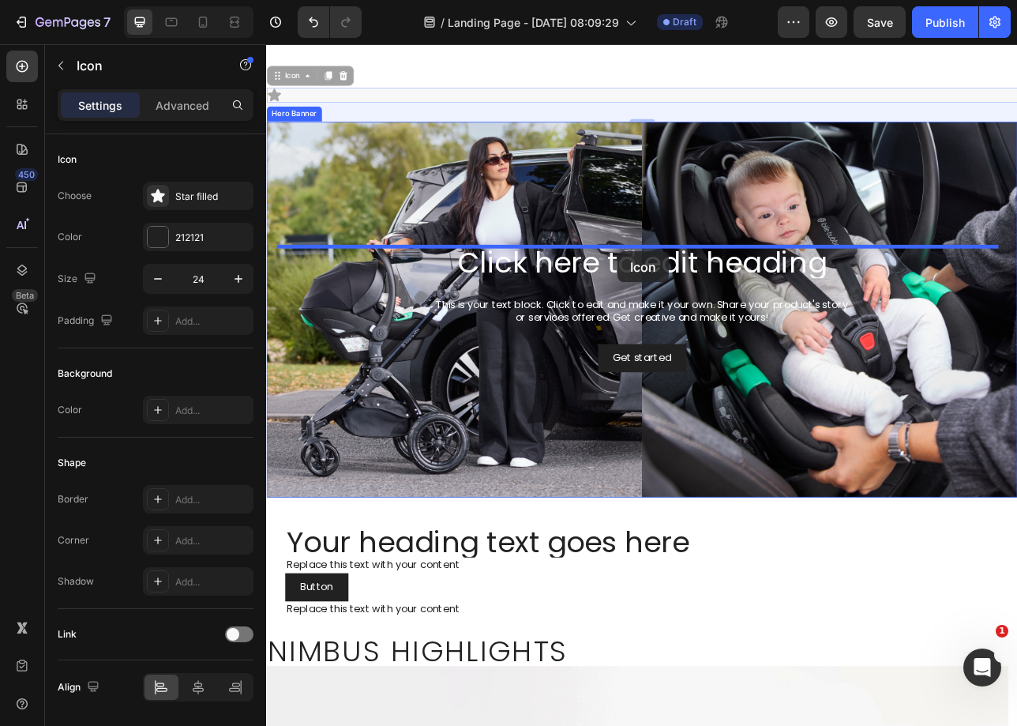
drag, startPoint x: 291, startPoint y: 106, endPoint x: 709, endPoint y: 306, distance: 463.8
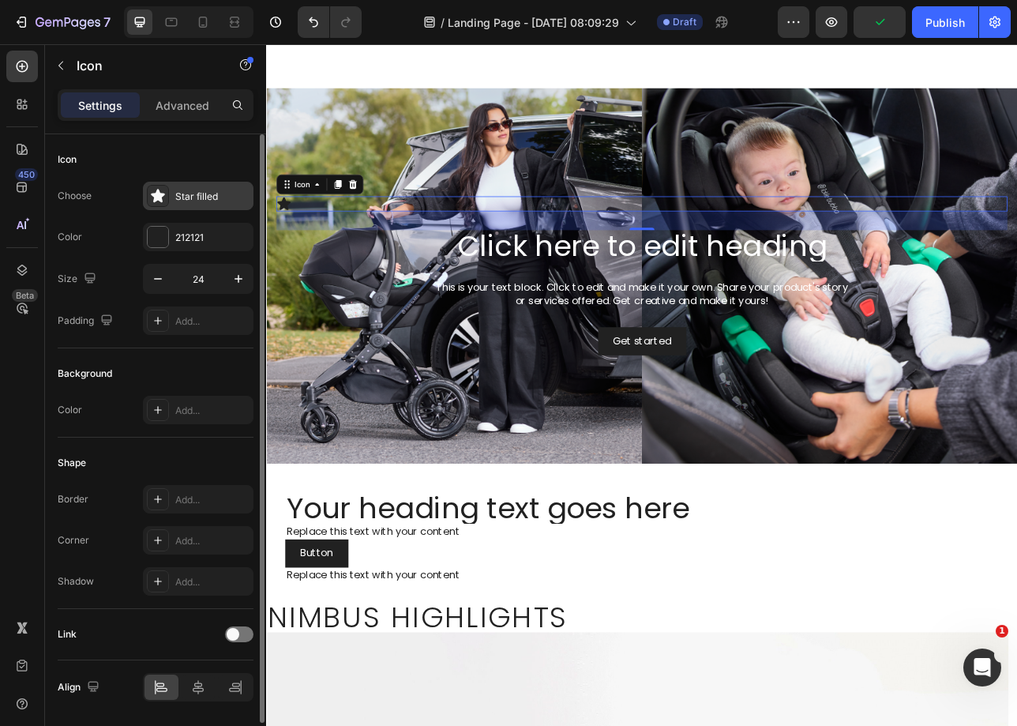
click at [198, 196] on div "Star filled" at bounding box center [212, 197] width 74 height 14
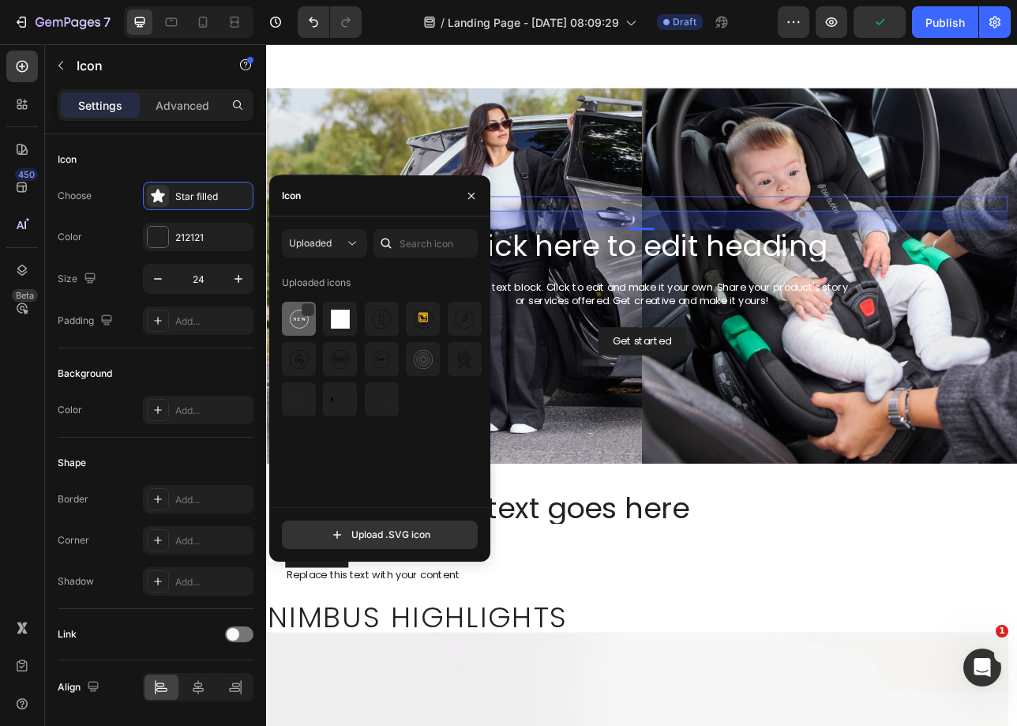
click at [323, 320] on div at bounding box center [340, 319] width 34 height 34
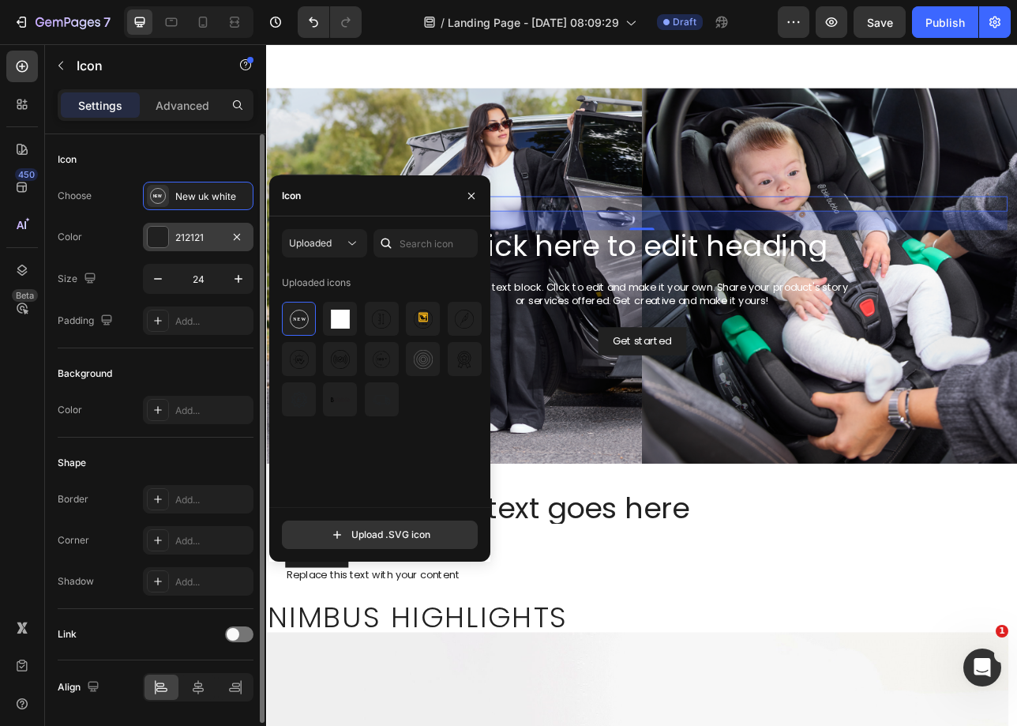
click at [178, 235] on div "212121" at bounding box center [198, 238] width 46 height 14
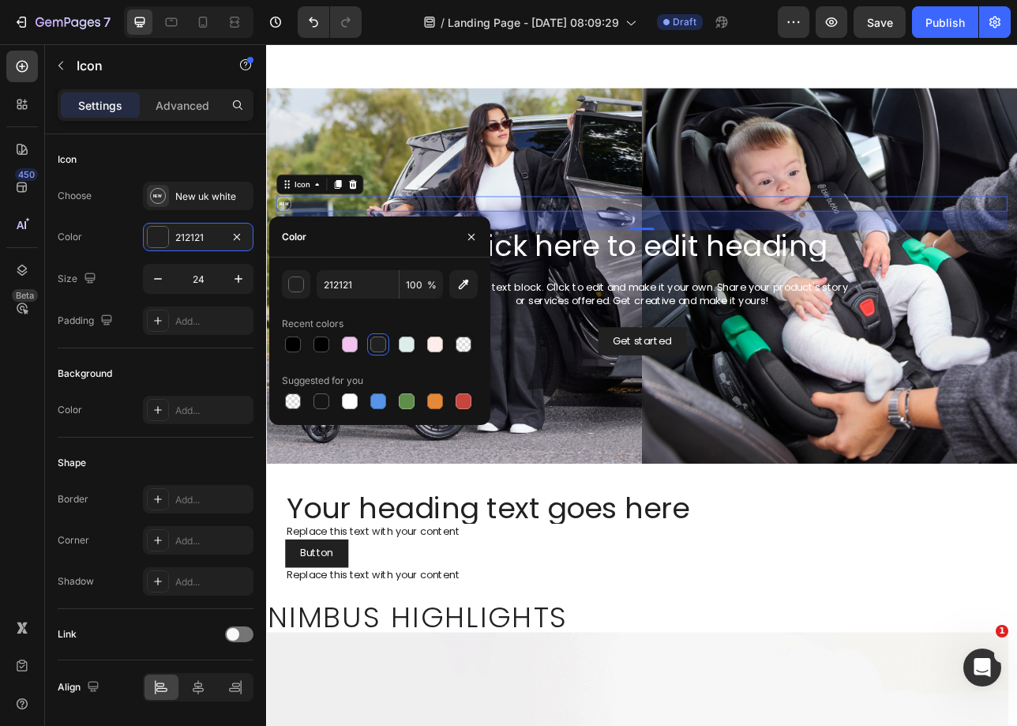
click at [417, 234] on div "Color" at bounding box center [379, 236] width 221 height 41
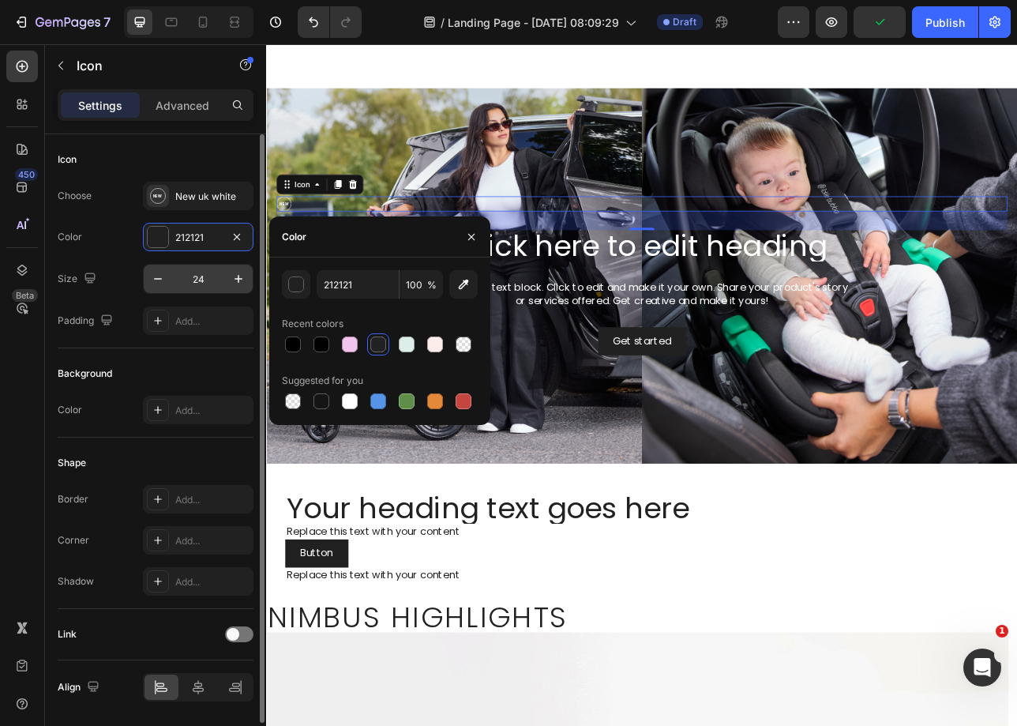
click at [207, 284] on input "24" at bounding box center [198, 279] width 52 height 28
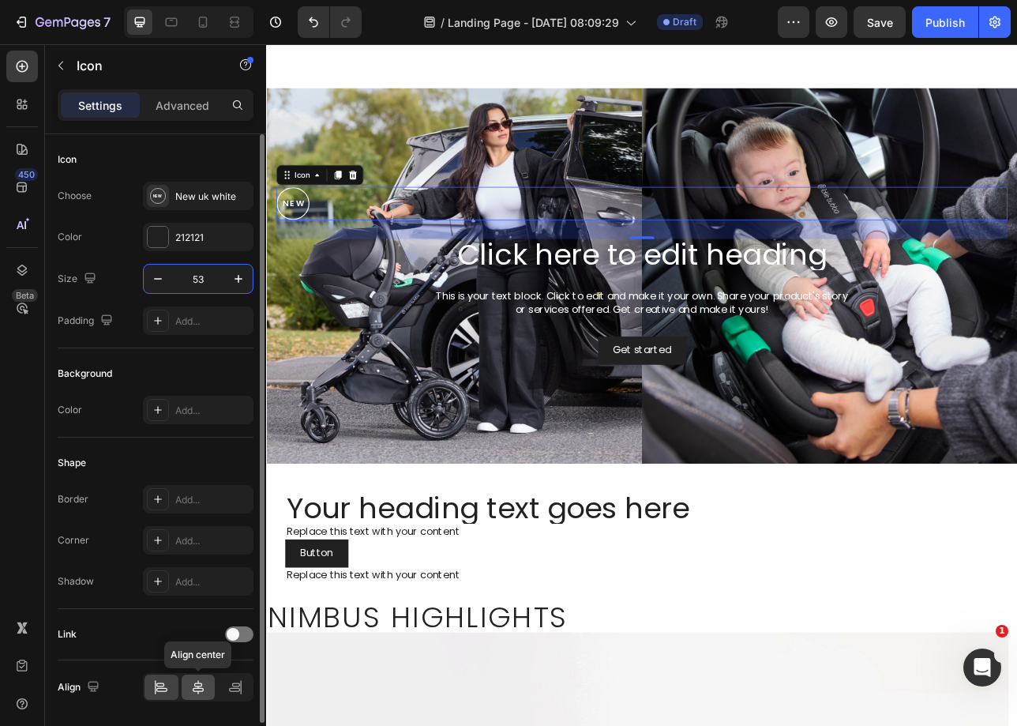
type input "53"
click at [209, 697] on div at bounding box center [199, 686] width 34 height 25
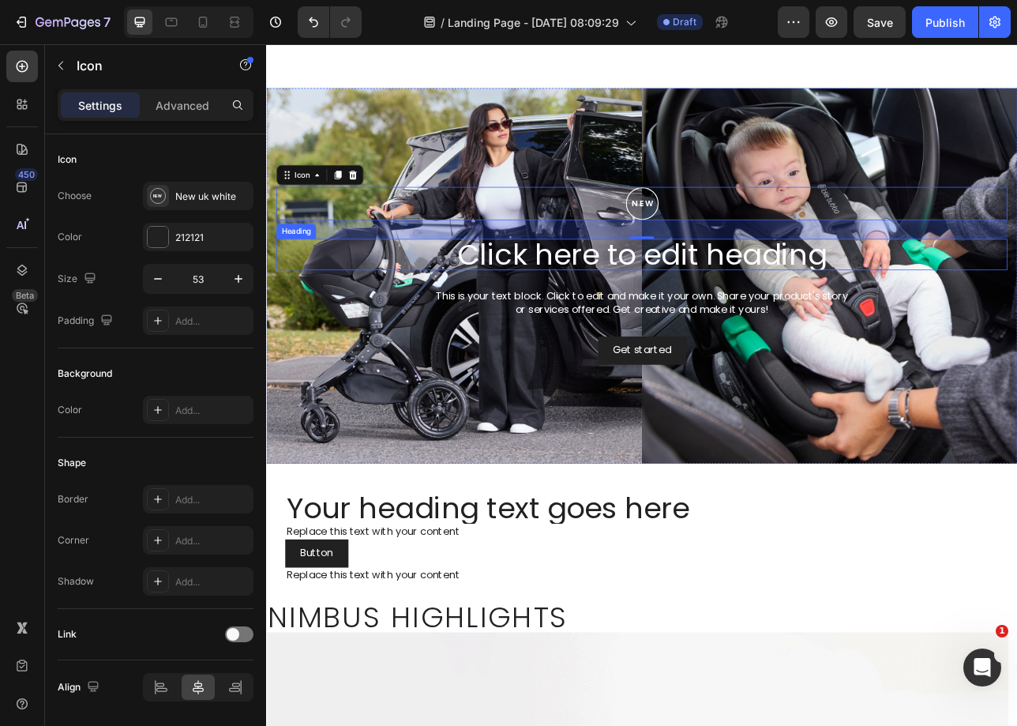
click at [820, 304] on h2 "Click here to edit heading" at bounding box center [740, 309] width 922 height 39
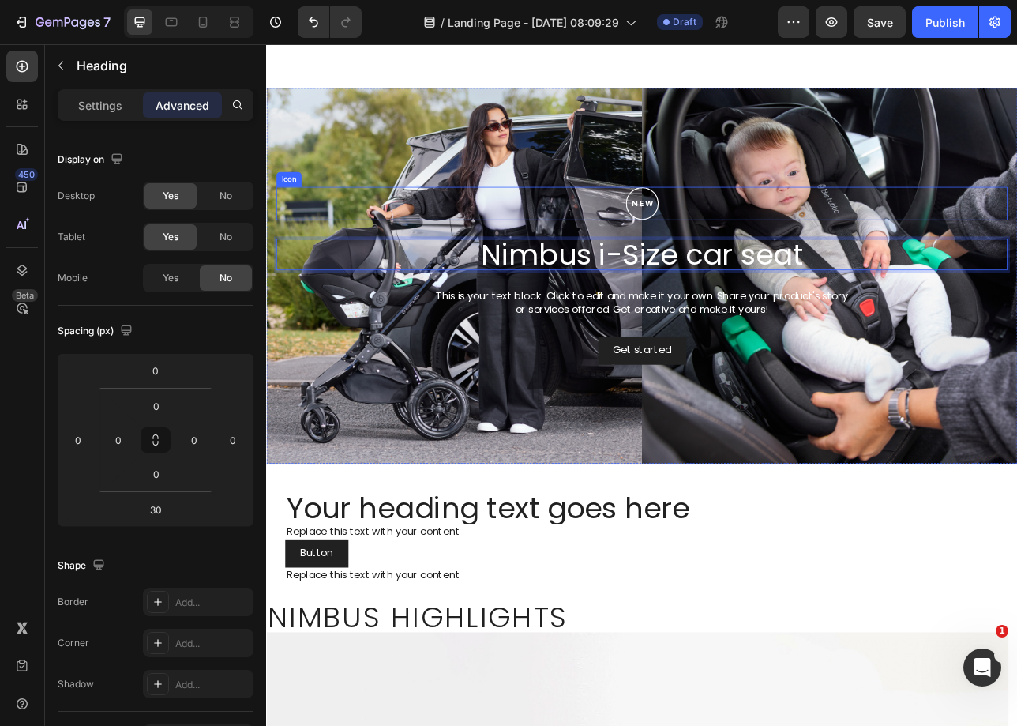
click at [734, 247] on tspan "NEW" at bounding box center [742, 245] width 30 height 13
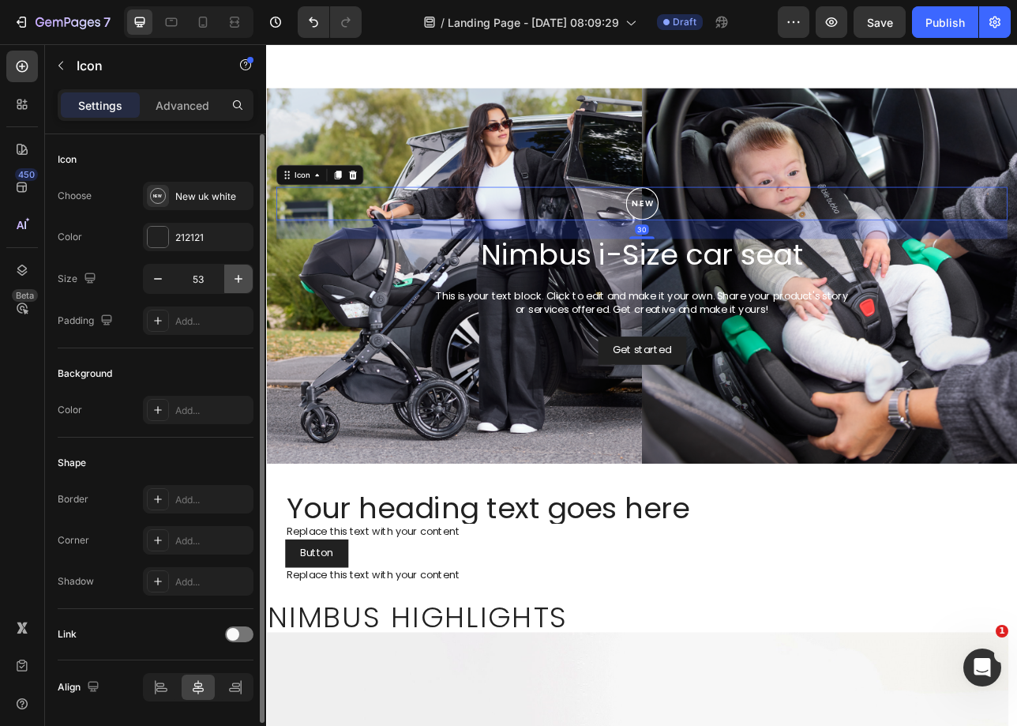
click at [235, 274] on icon "button" at bounding box center [239, 279] width 16 height 16
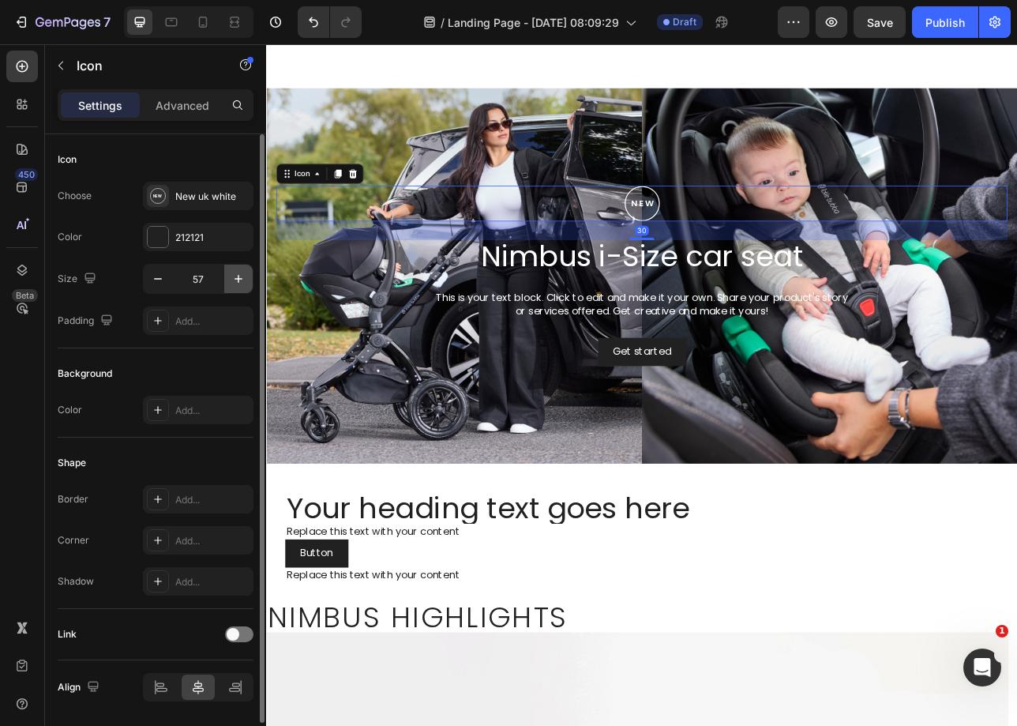
click at [235, 274] on icon "button" at bounding box center [239, 279] width 16 height 16
type input "61"
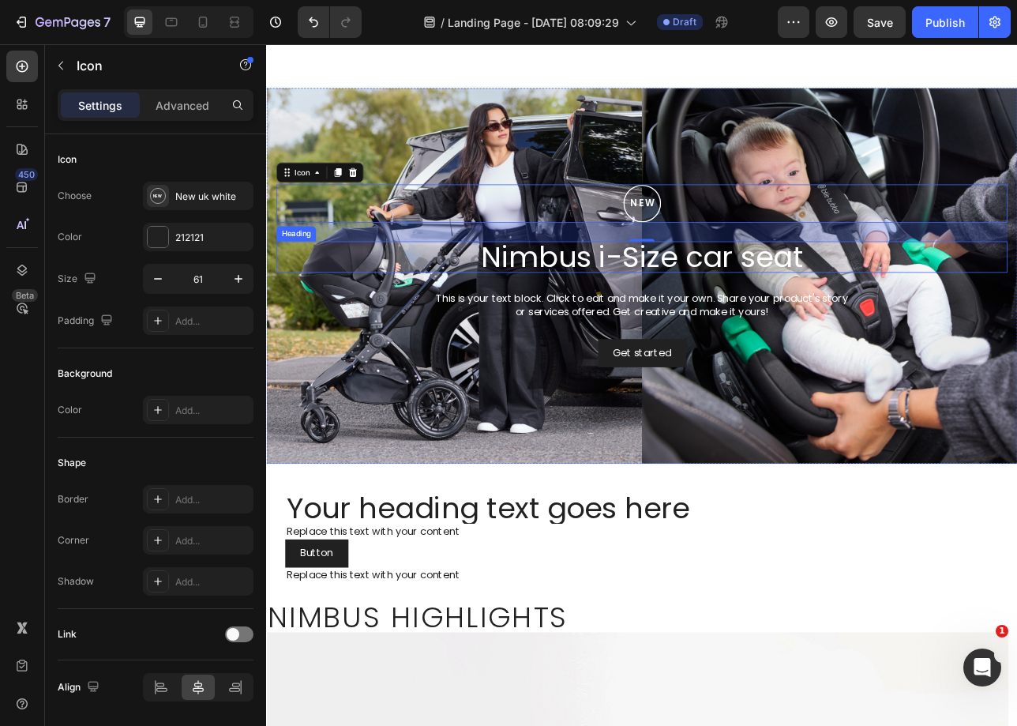
click at [701, 325] on p "Nimbus i-Size car seat" at bounding box center [739, 313] width 919 height 36
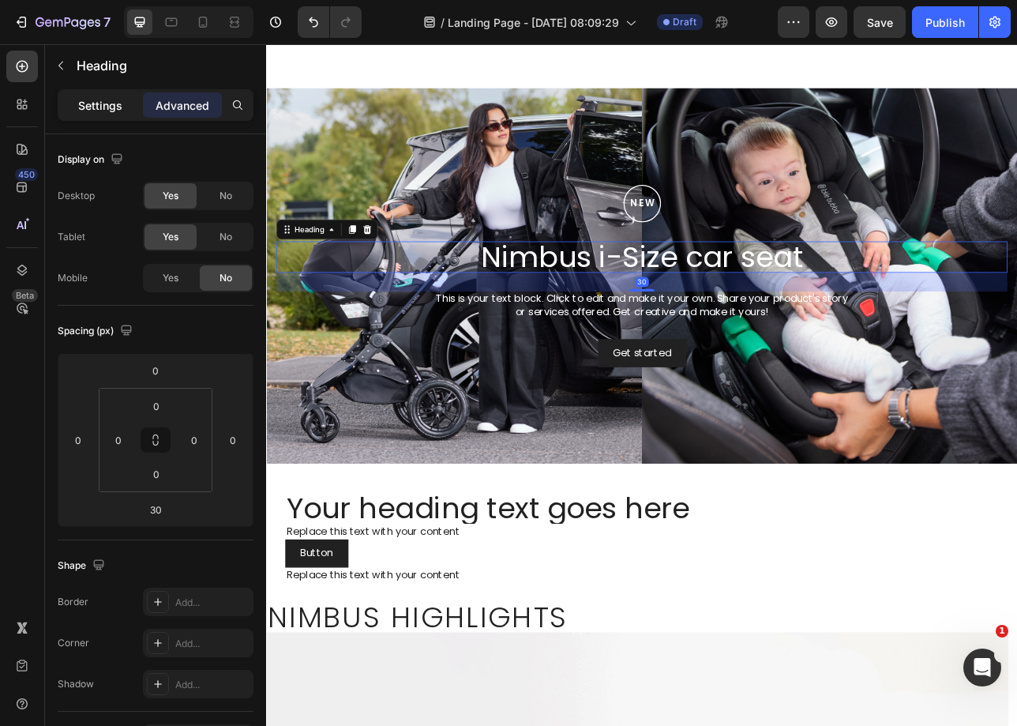
click at [98, 118] on div "Settings Advanced" at bounding box center [156, 105] width 196 height 32
click at [100, 111] on p "Settings" at bounding box center [100, 105] width 44 height 17
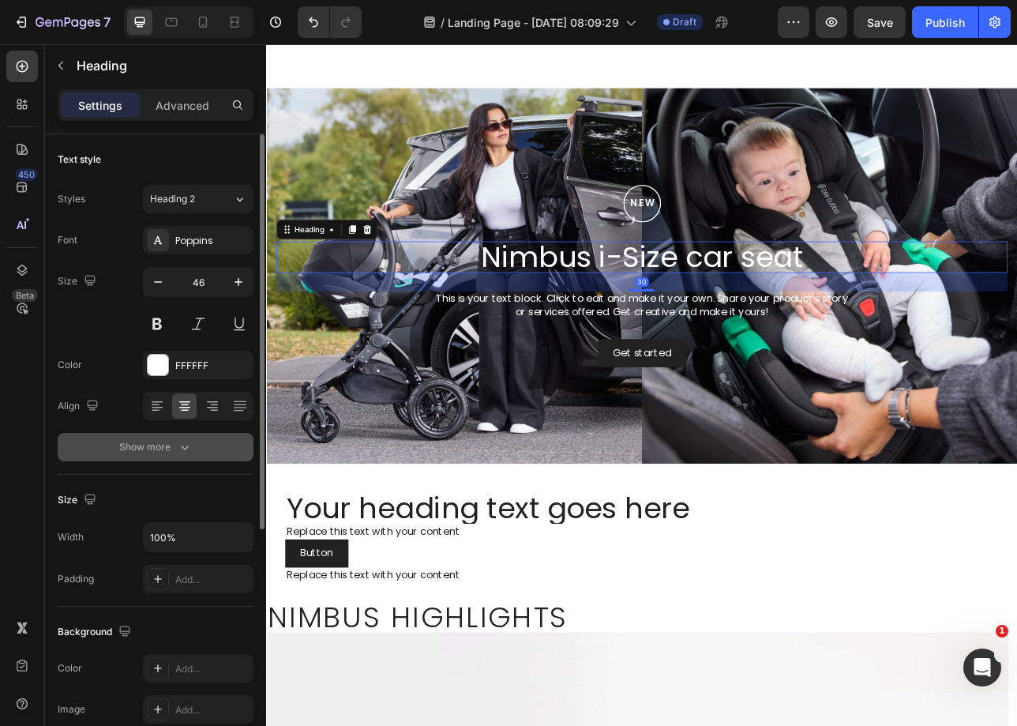
click at [146, 445] on div "Show more" at bounding box center [155, 447] width 73 height 16
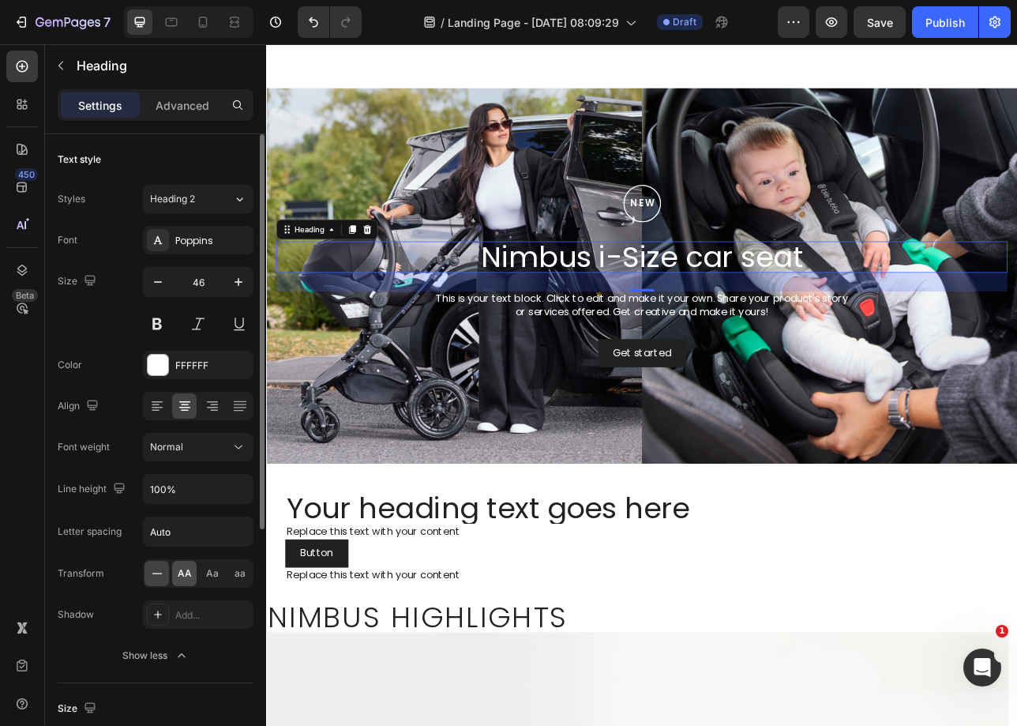
click at [190, 563] on div "AA" at bounding box center [184, 573] width 24 height 25
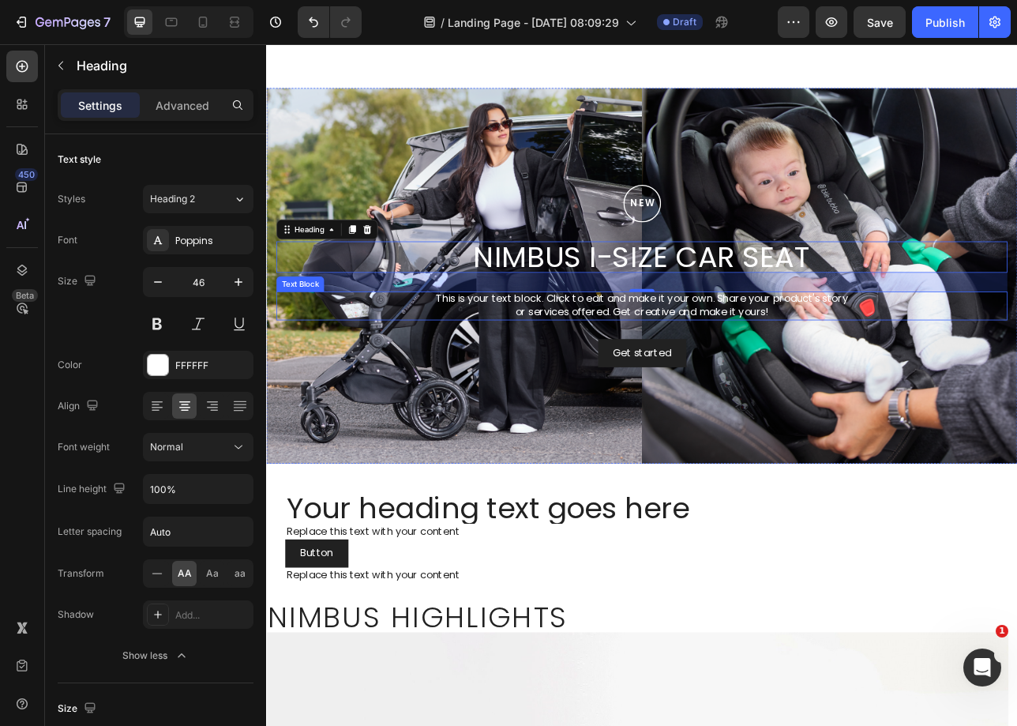
click at [773, 354] on div "30" at bounding box center [740, 344] width 922 height 24
click at [753, 376] on div "This is your text block. Click to edit and make it your own. Share your product…" at bounding box center [740, 374] width 922 height 36
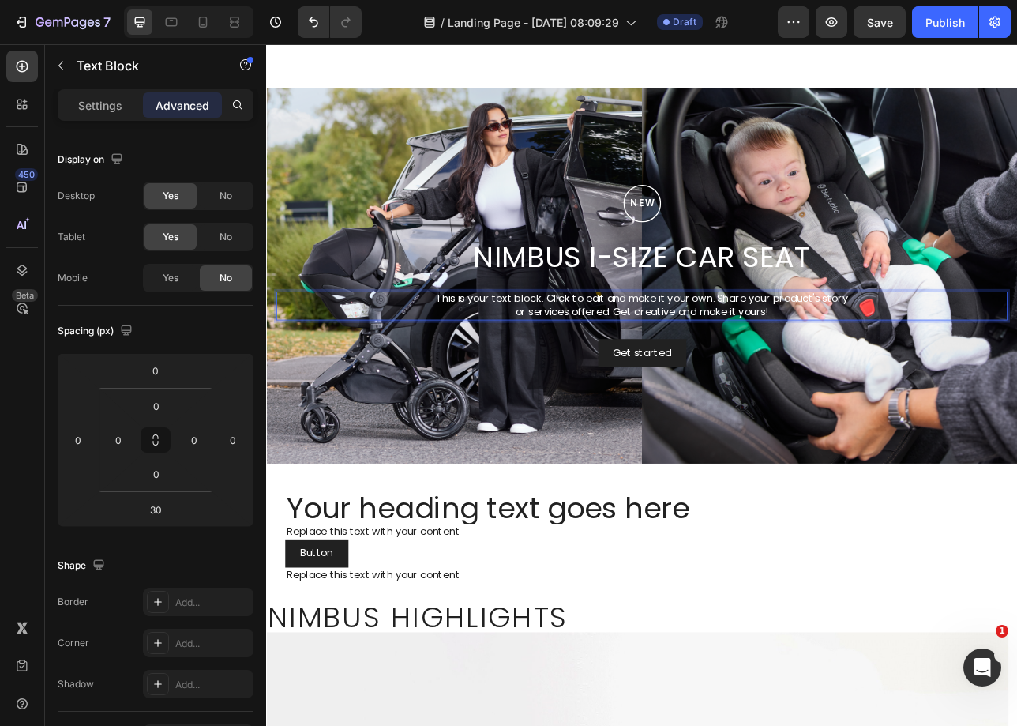
scroll to position [40, 0]
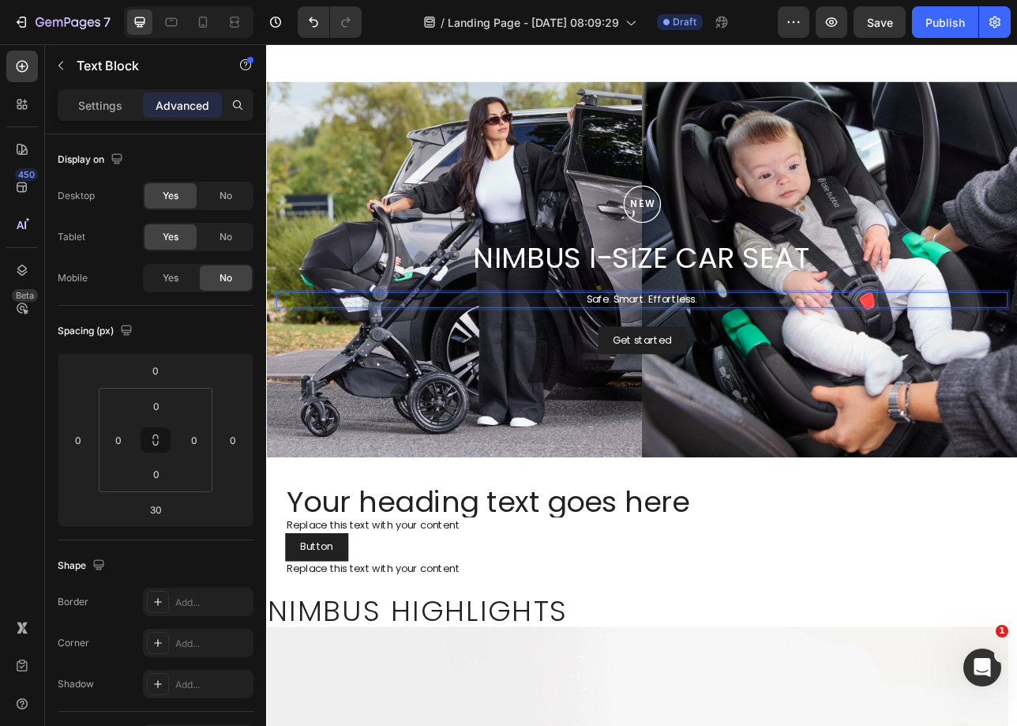
click at [725, 365] on p "Safe. Smart. Effortless." at bounding box center [739, 367] width 919 height 17
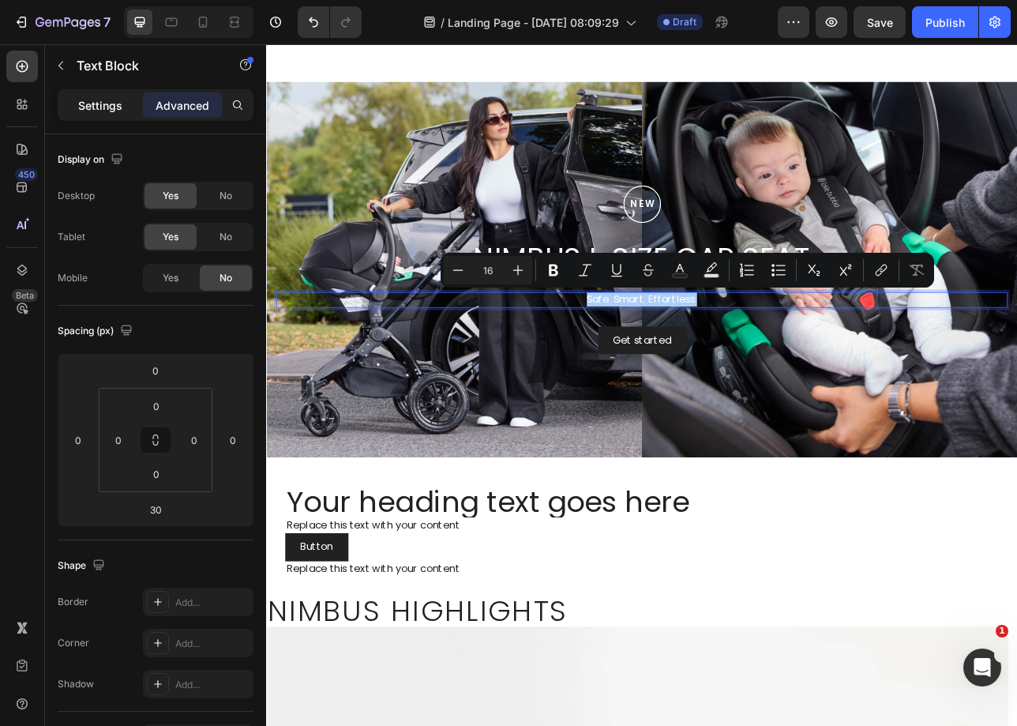
click at [120, 98] on p "Settings" at bounding box center [100, 105] width 44 height 17
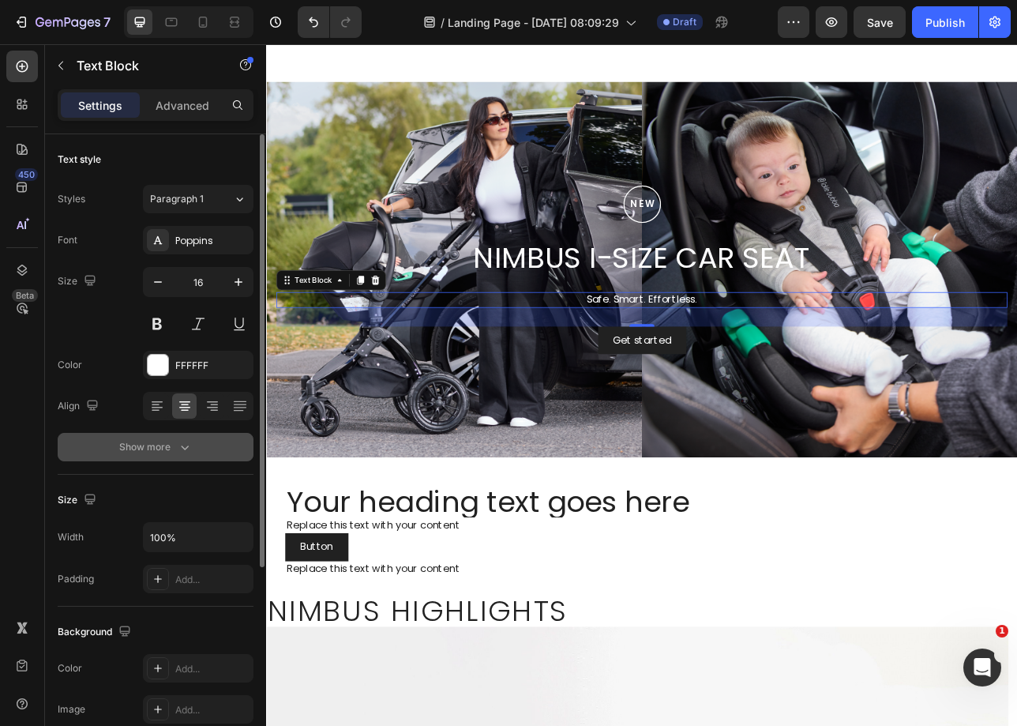
click at [178, 453] on icon "button" at bounding box center [185, 447] width 16 height 16
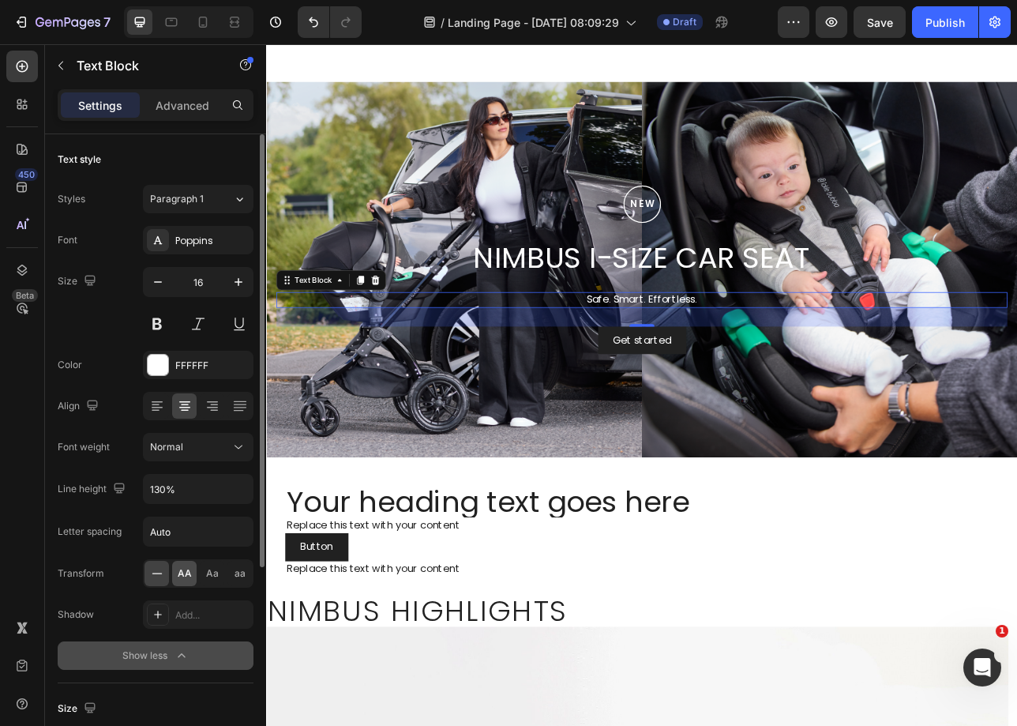
click at [178, 573] on span "AA" at bounding box center [185, 573] width 14 height 14
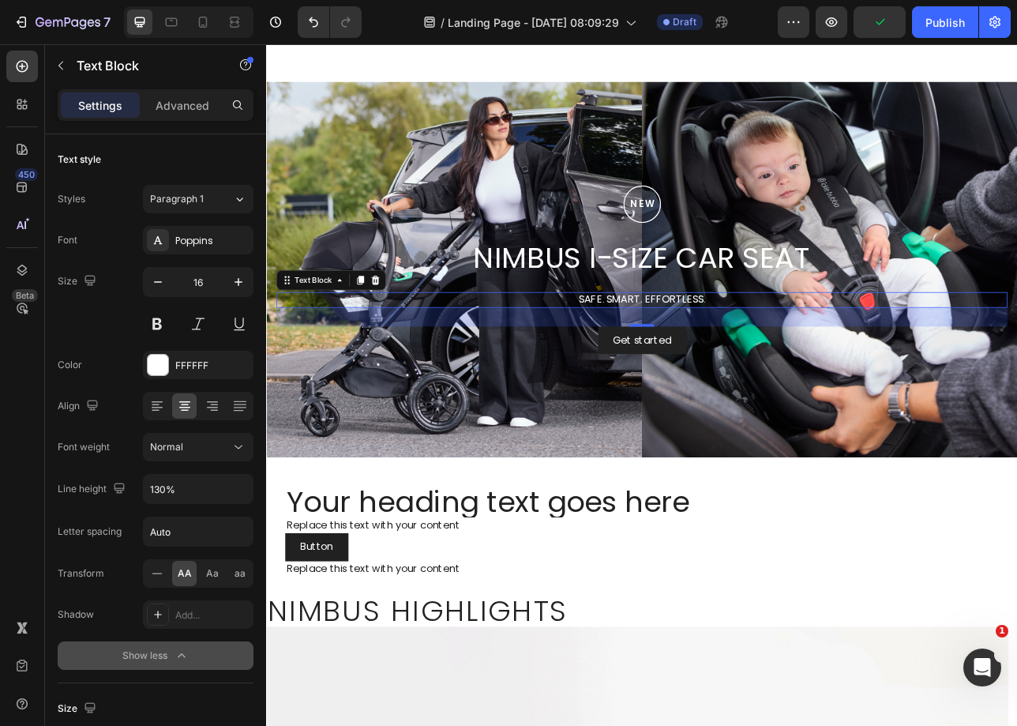
click at [827, 412] on div "Get started Button" at bounding box center [740, 418] width 922 height 36
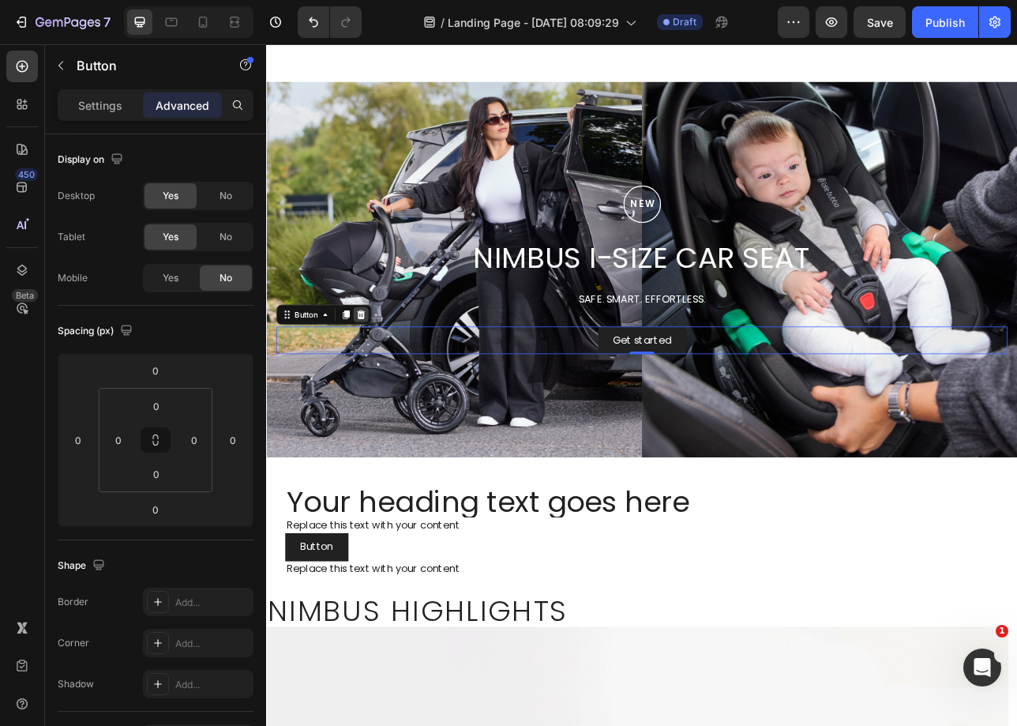
click at [389, 390] on icon at bounding box center [385, 385] width 13 height 13
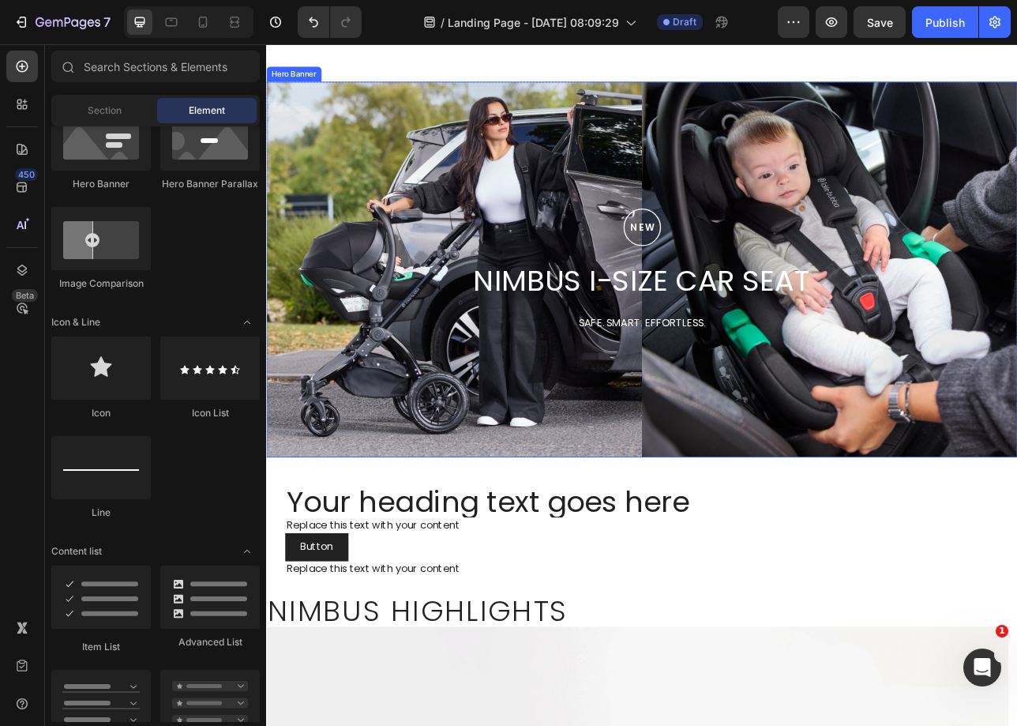
click at [956, 193] on div "Background Image" at bounding box center [740, 329] width 948 height 474
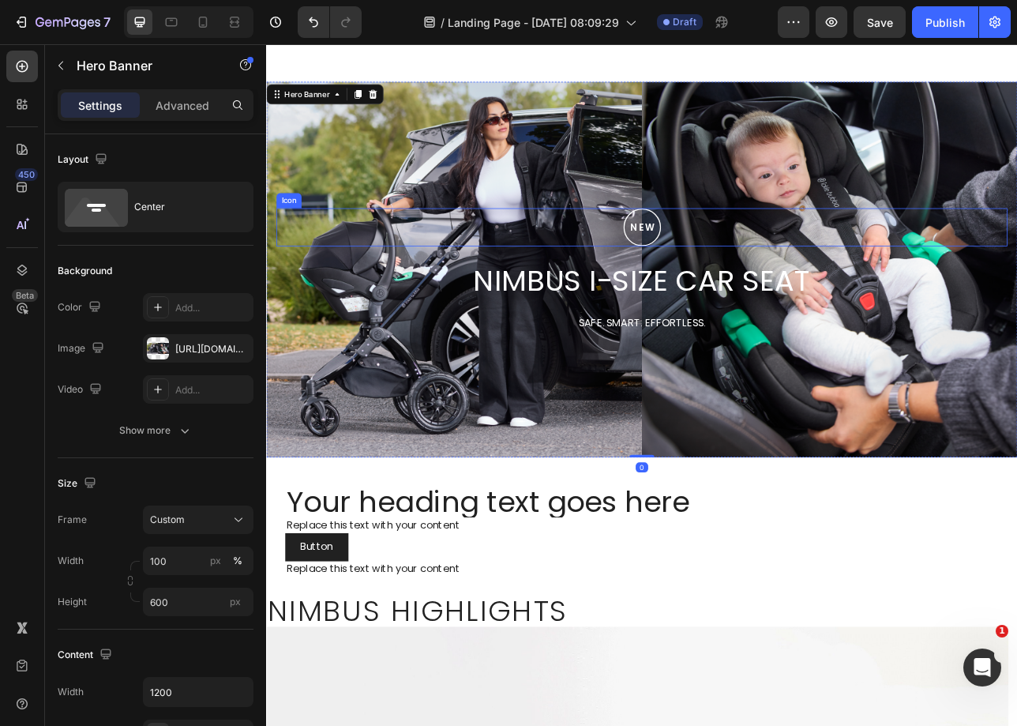
click at [724, 267] on tspan "NEW" at bounding box center [741, 275] width 34 height 16
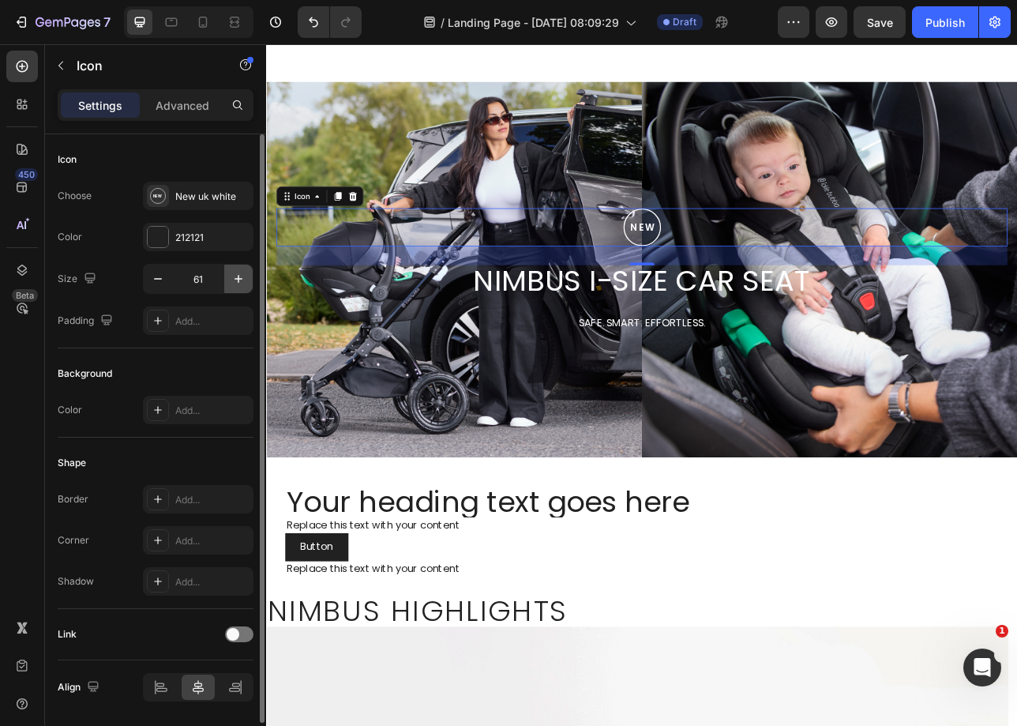
click at [238, 278] on icon "button" at bounding box center [239, 279] width 8 height 8
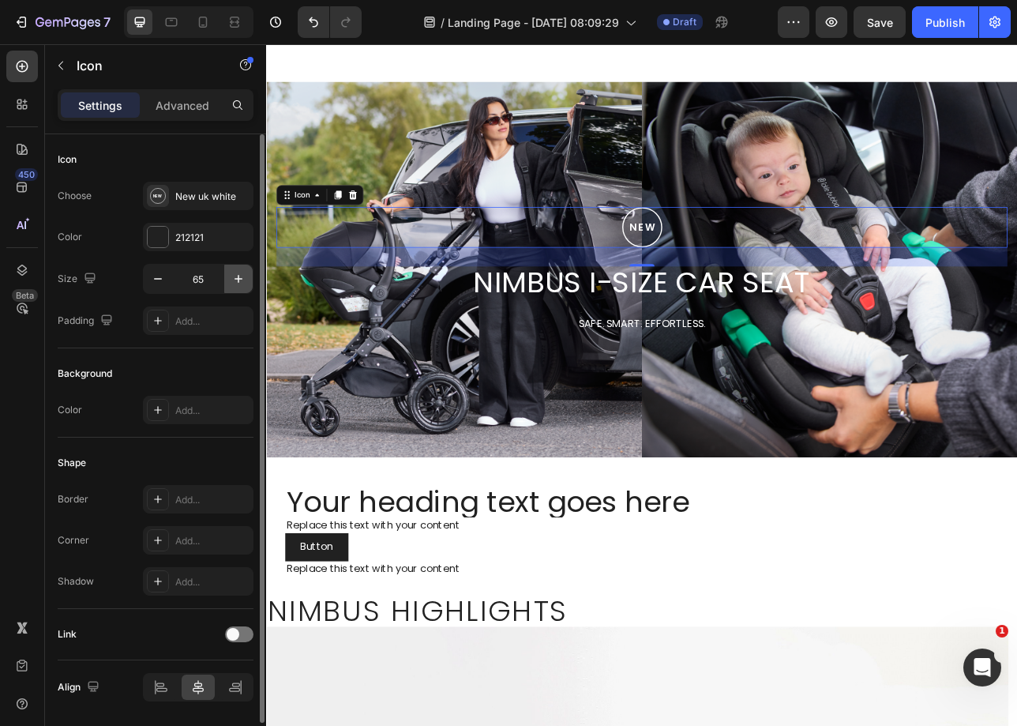
click at [238, 278] on icon "button" at bounding box center [239, 279] width 8 height 8
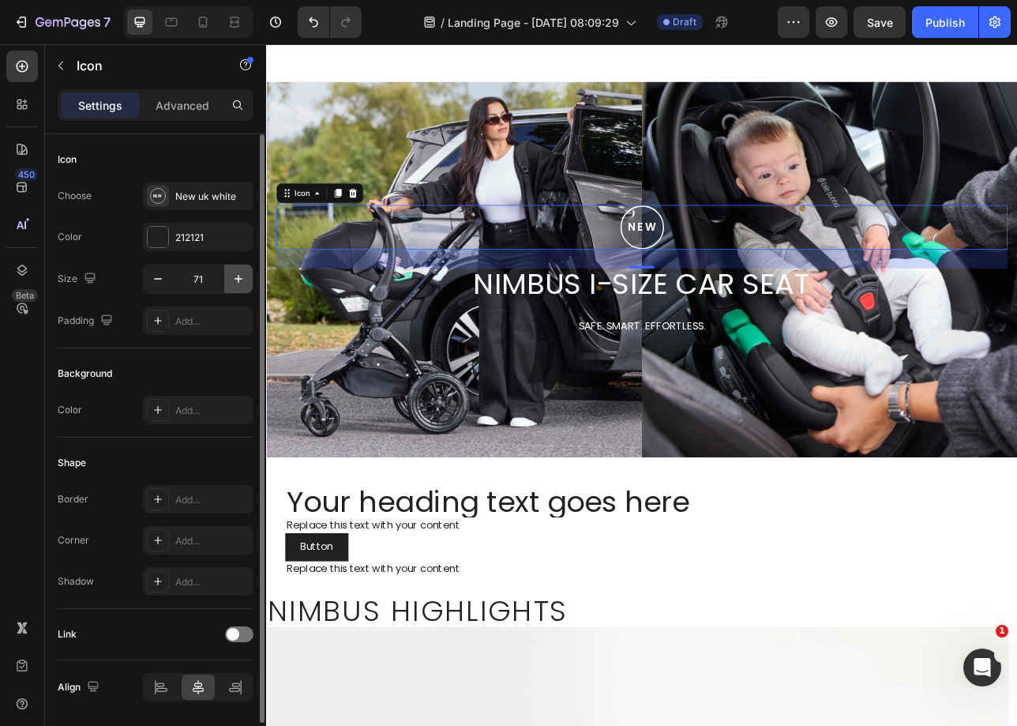
click at [237, 278] on icon "button" at bounding box center [239, 279] width 16 height 16
click at [236, 277] on icon "button" at bounding box center [239, 279] width 16 height 16
click at [229, 272] on button "button" at bounding box center [238, 279] width 28 height 28
click at [226, 272] on button "button" at bounding box center [238, 279] width 28 height 28
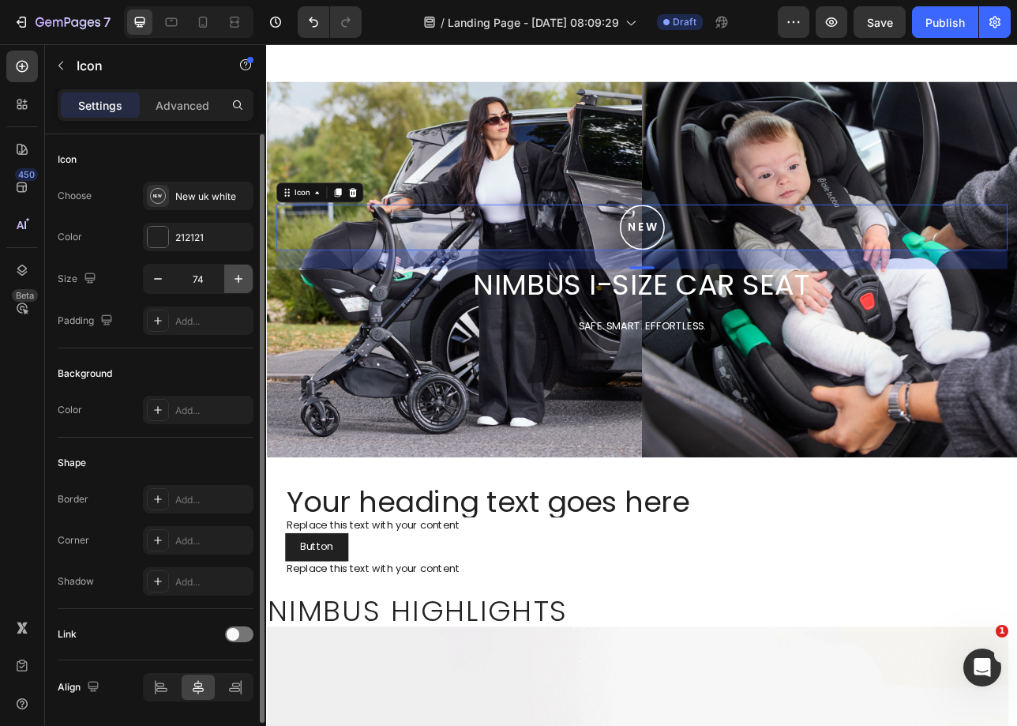
click at [226, 272] on button "button" at bounding box center [238, 279] width 28 height 28
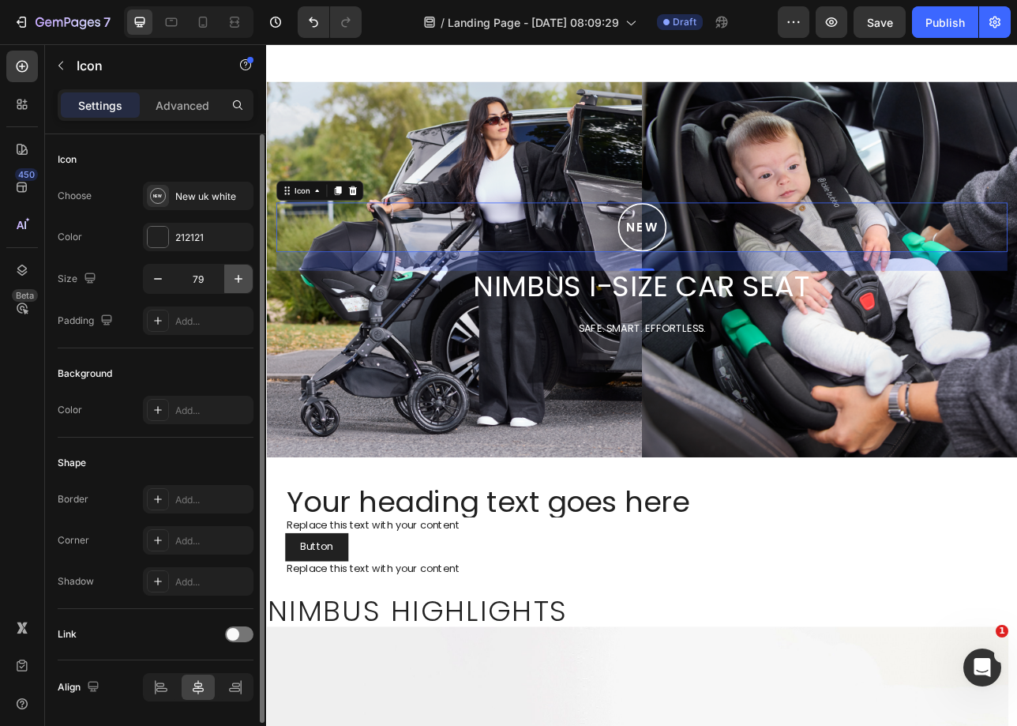
click at [226, 272] on button "button" at bounding box center [238, 279] width 28 height 28
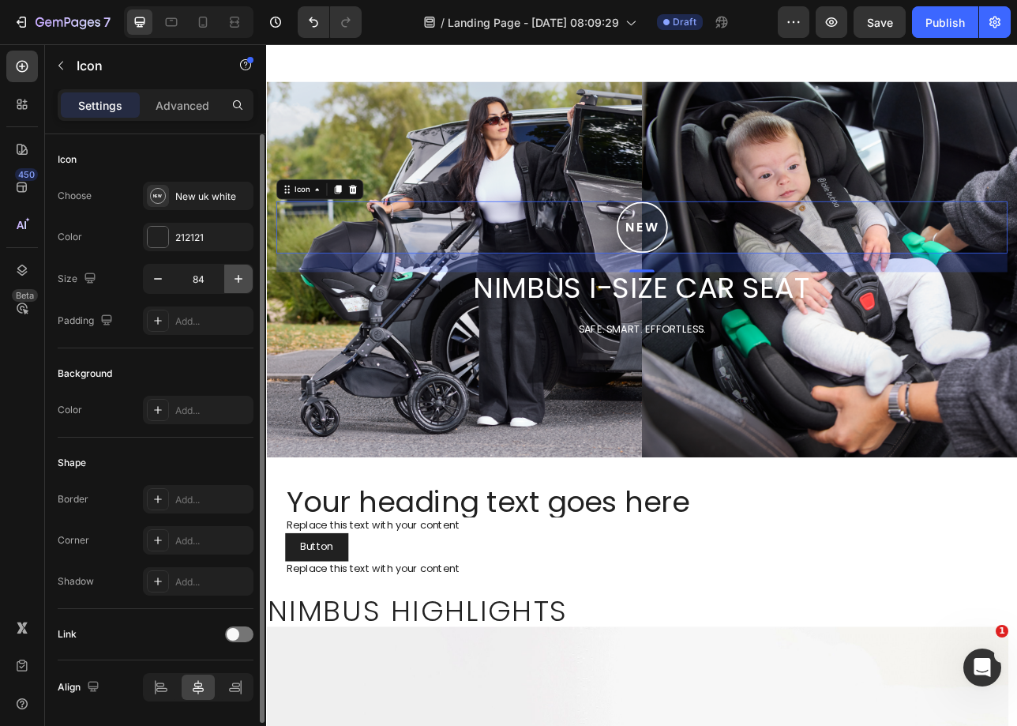
click at [226, 272] on button "button" at bounding box center [238, 279] width 28 height 28
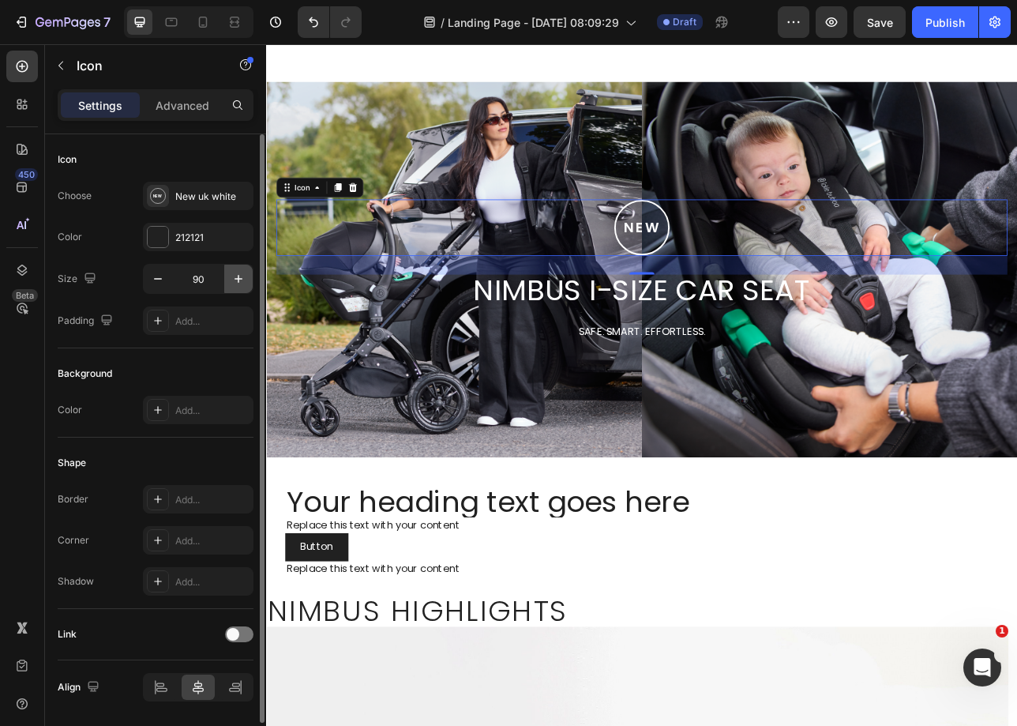
click at [225, 272] on button "button" at bounding box center [238, 279] width 28 height 28
click at [225, 271] on button "button" at bounding box center [238, 279] width 28 height 28
click at [225, 269] on button "button" at bounding box center [238, 279] width 28 height 28
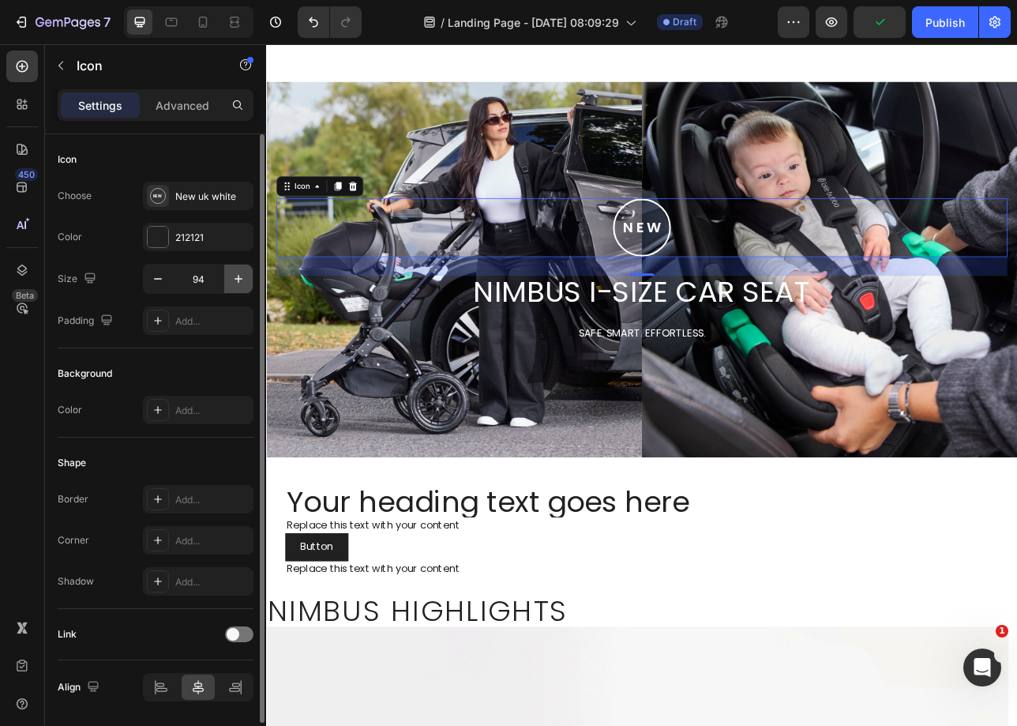
click at [225, 269] on button "button" at bounding box center [238, 279] width 28 height 28
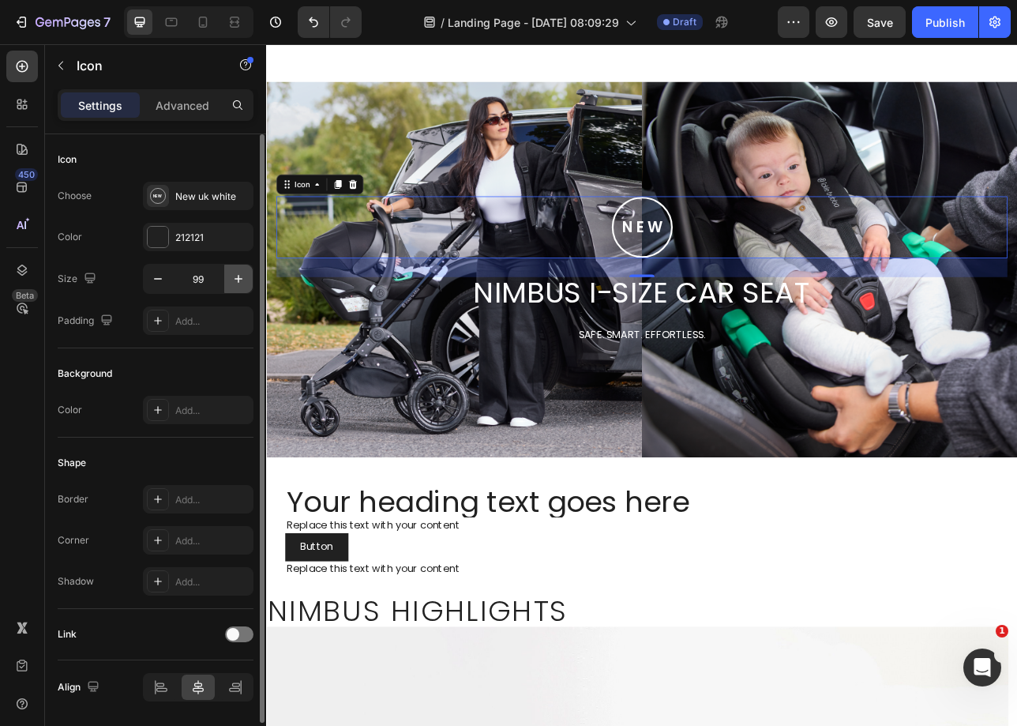
click at [225, 269] on button "button" at bounding box center [238, 279] width 28 height 28
click at [225, 268] on button "button" at bounding box center [238, 279] width 28 height 28
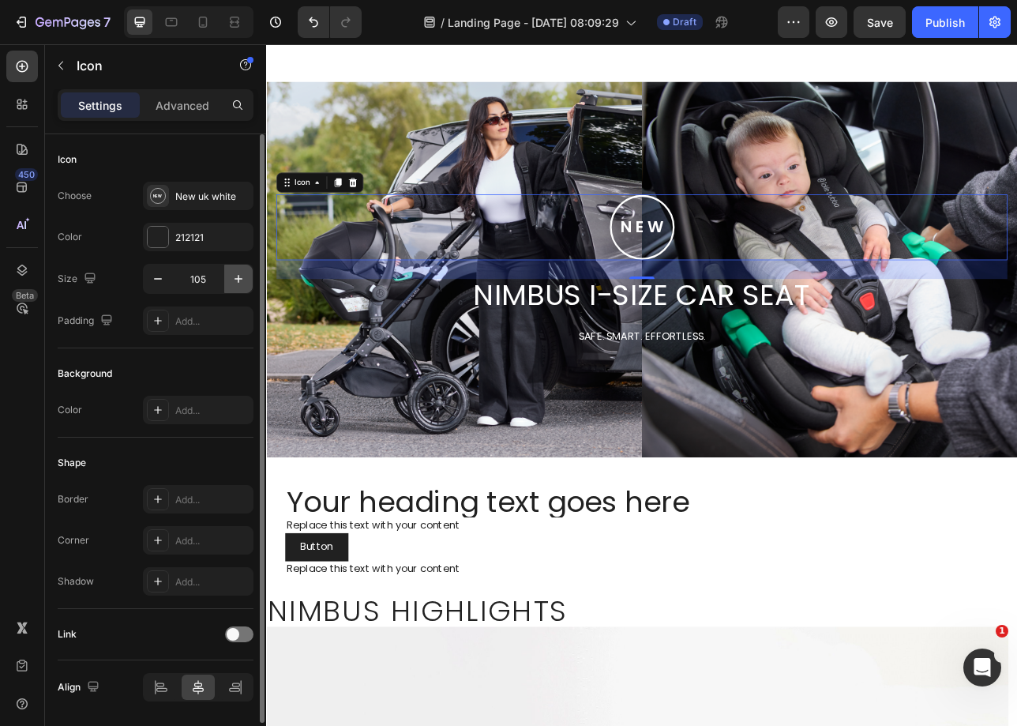
click at [225, 268] on button "button" at bounding box center [238, 279] width 28 height 28
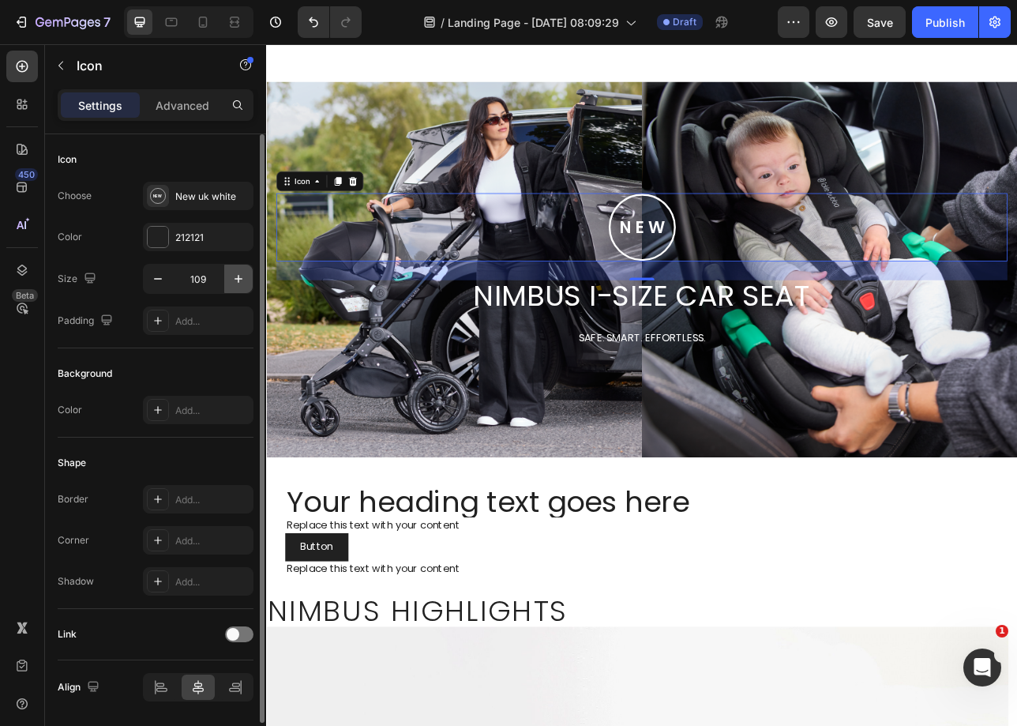
type input "110"
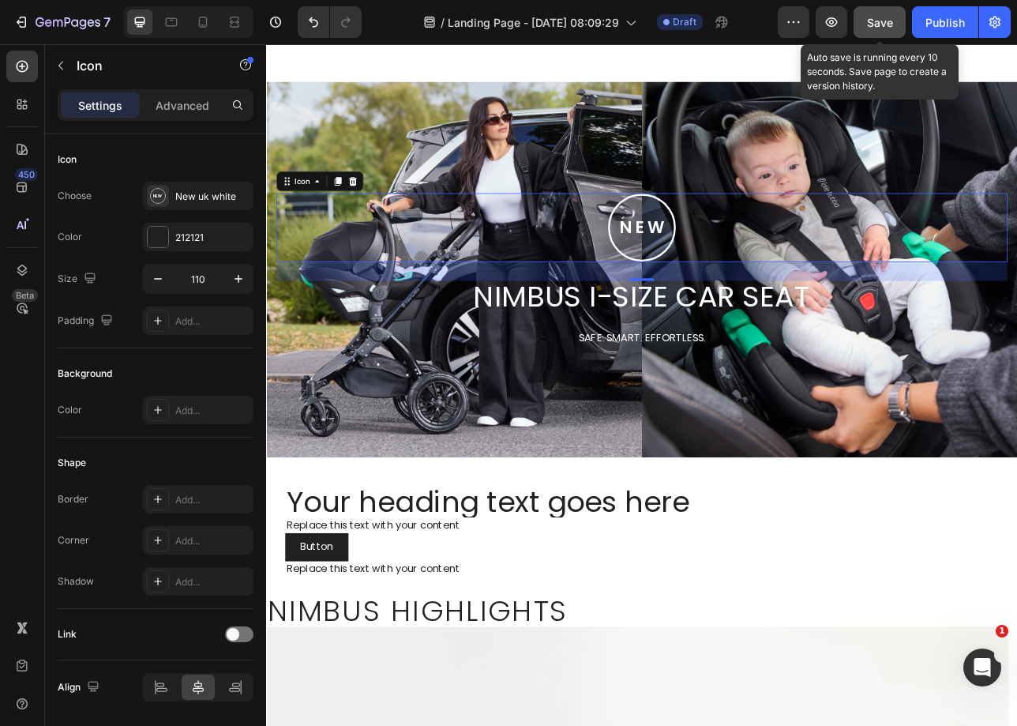
click at [866, 20] on button "Save" at bounding box center [880, 22] width 52 height 32
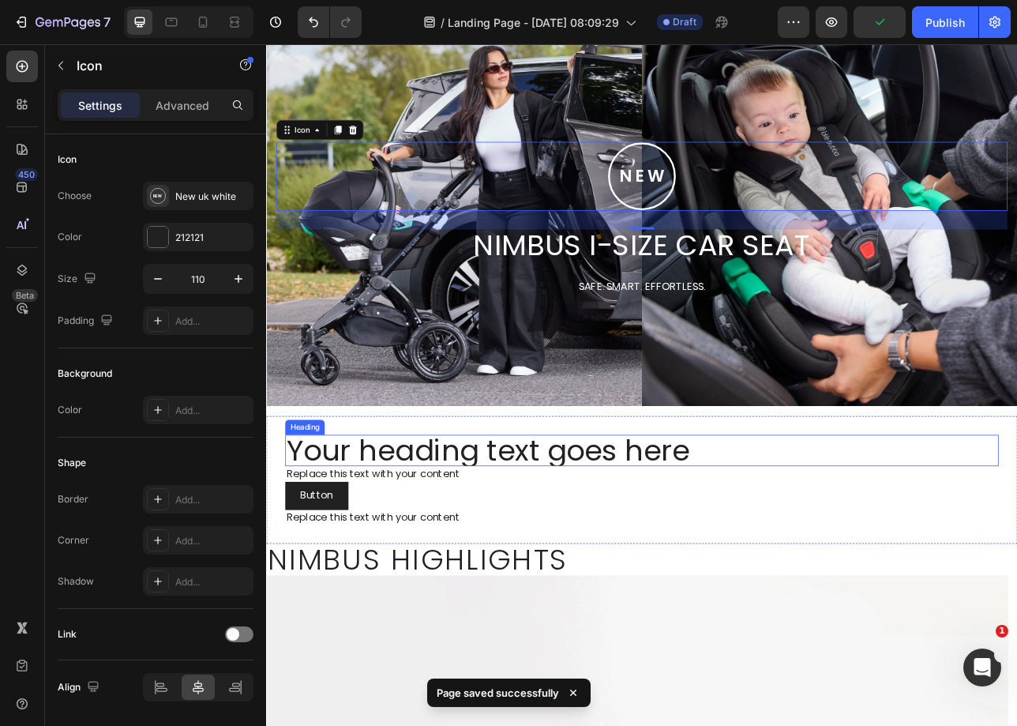
scroll to position [116, 0]
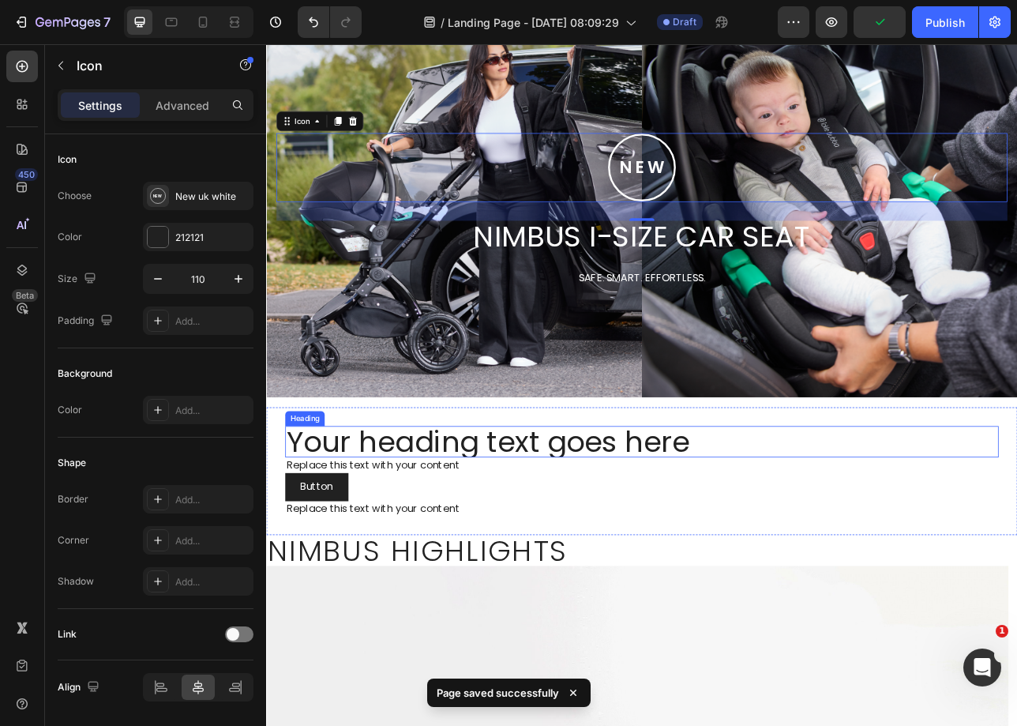
click at [626, 533] on h2 "Your heading text goes here" at bounding box center [740, 545] width 900 height 39
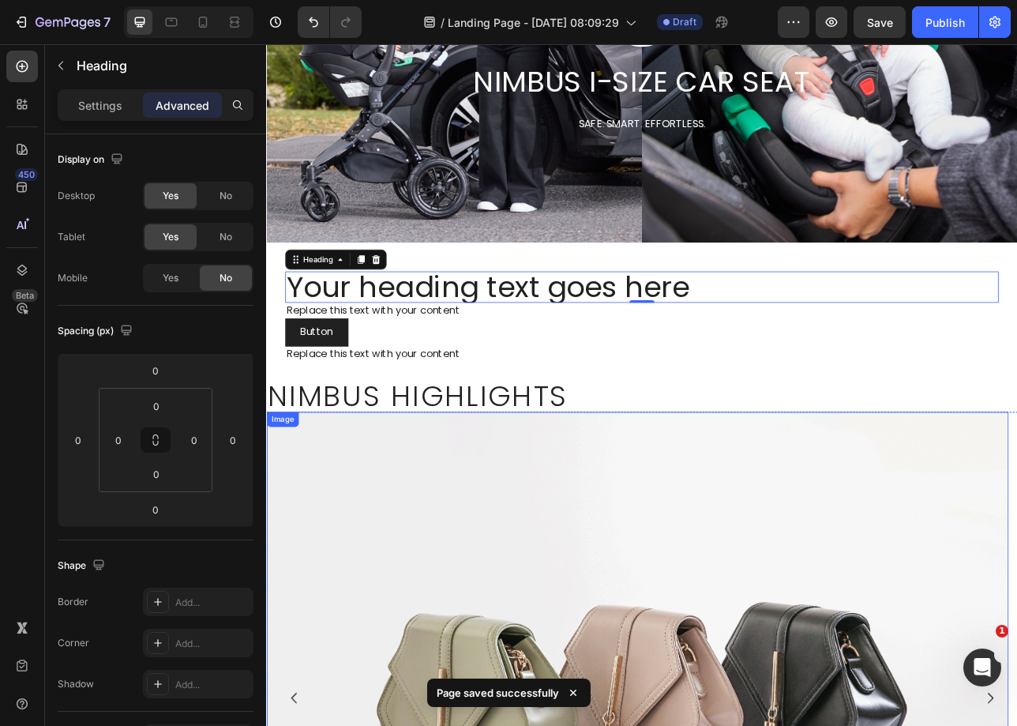
scroll to position [275, 0]
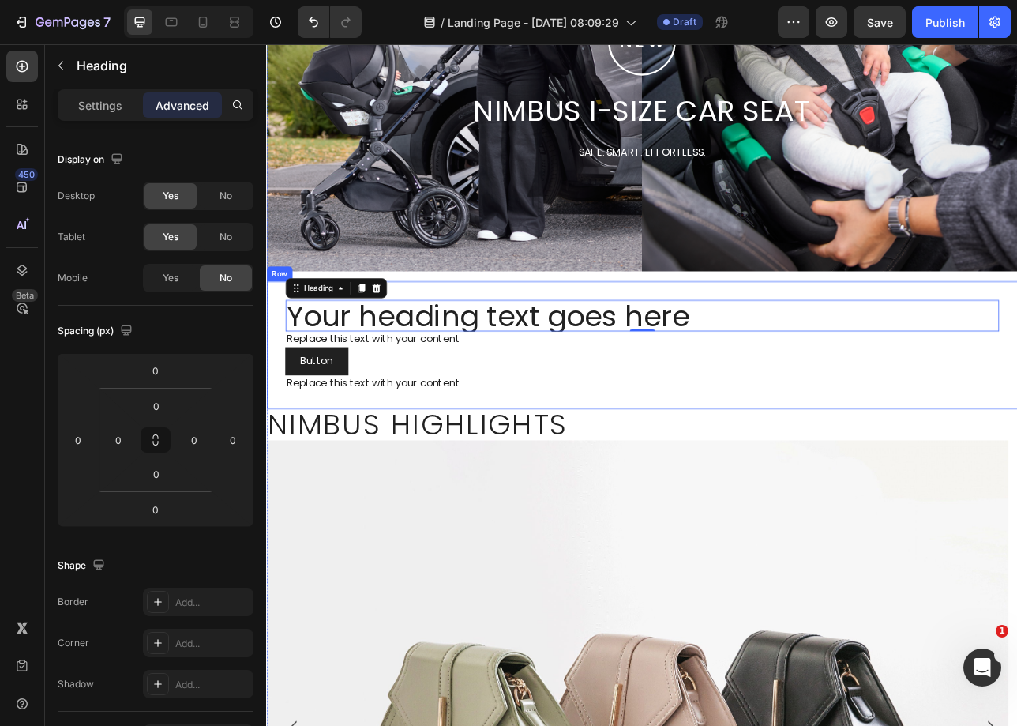
click at [641, 387] on h2 "Your heading text goes here" at bounding box center [740, 386] width 900 height 39
click at [641, 387] on p "Your heading text goes here" at bounding box center [739, 387] width 897 height 36
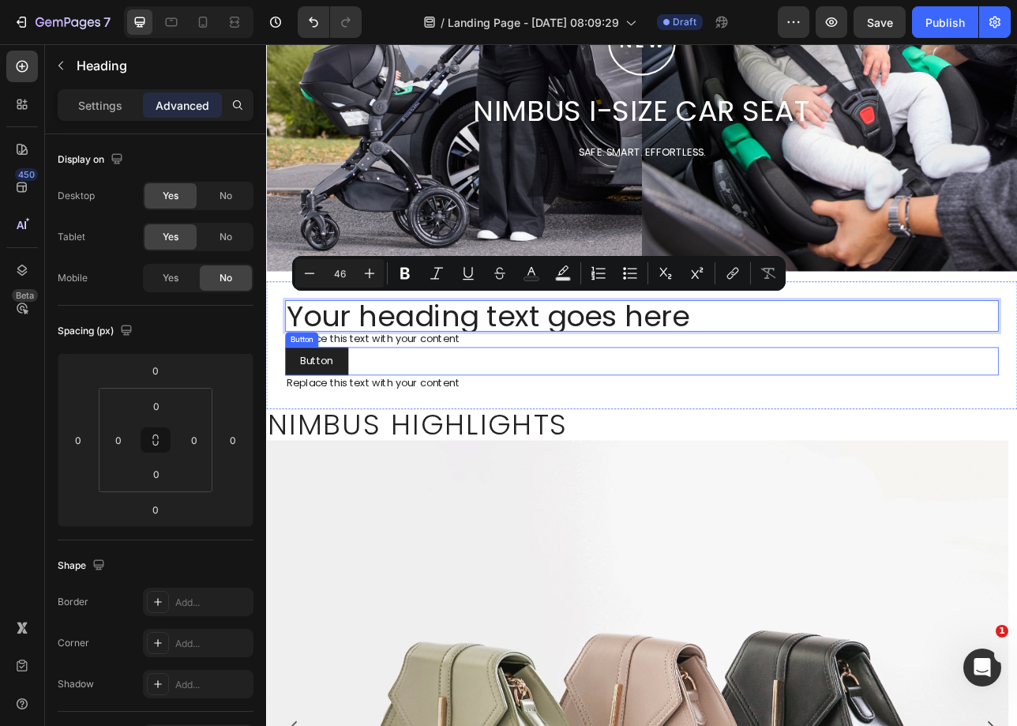
scroll to position [6, 0]
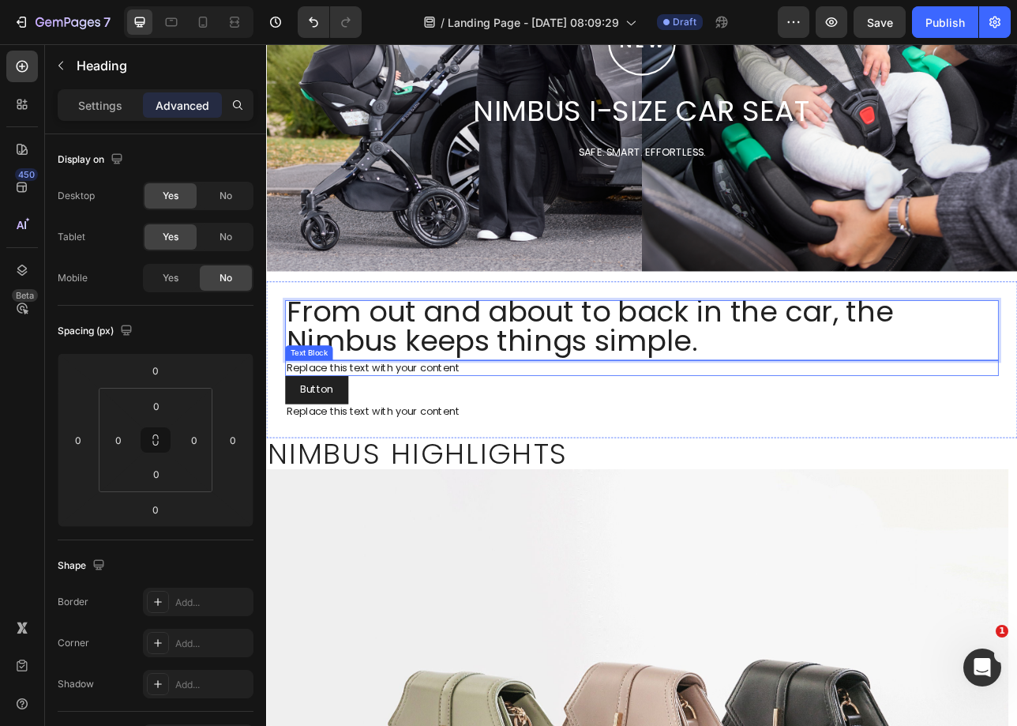
click at [506, 455] on div "Replace this text with your content" at bounding box center [740, 453] width 900 height 20
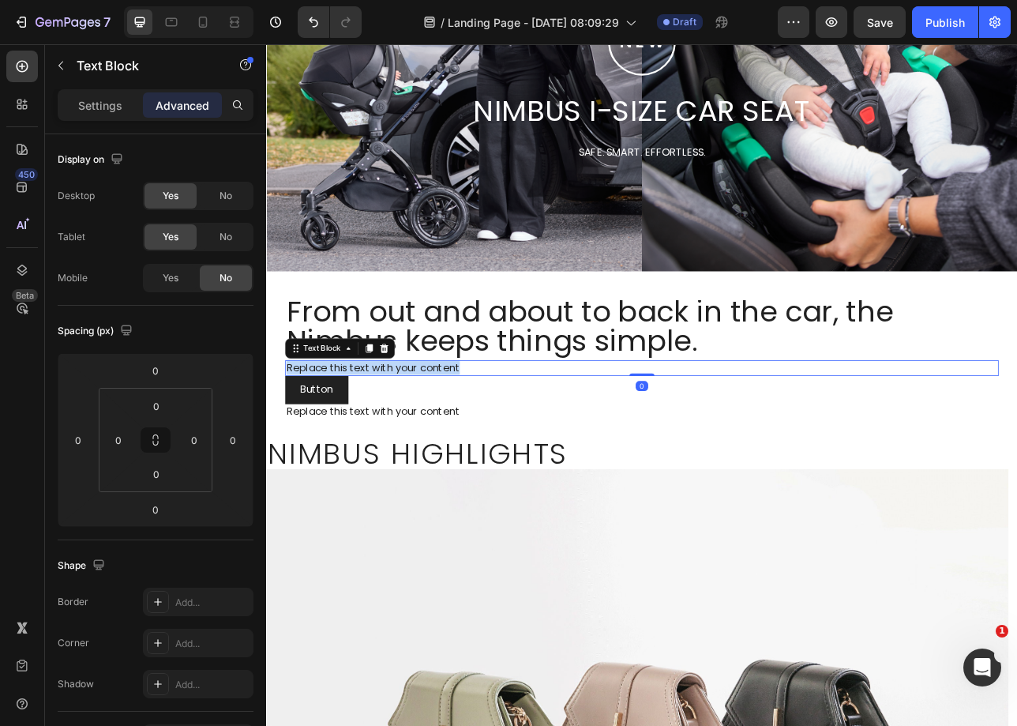
click at [506, 455] on p "Replace this text with your content" at bounding box center [739, 453] width 897 height 17
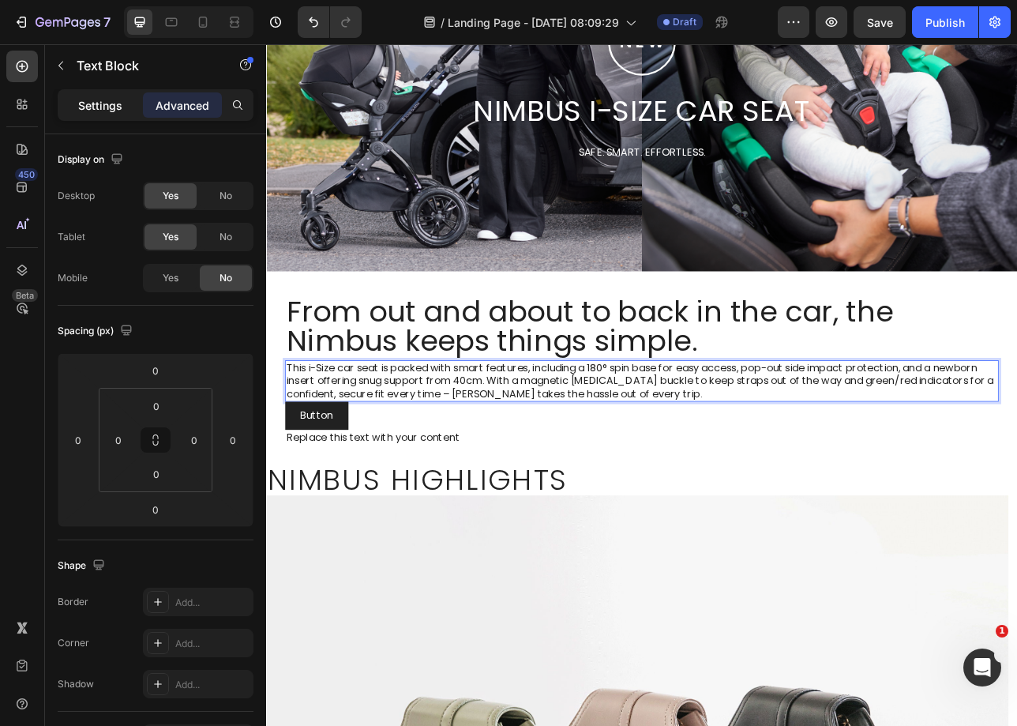
click at [108, 104] on p "Settings" at bounding box center [100, 105] width 44 height 17
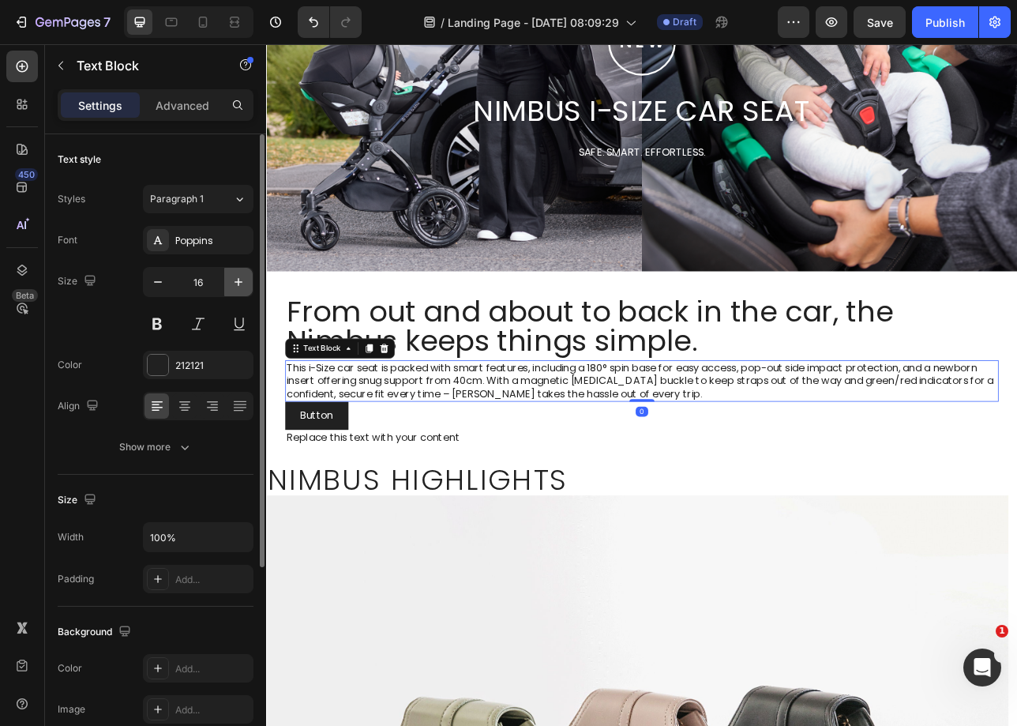
click at [235, 282] on icon "button" at bounding box center [239, 282] width 16 height 16
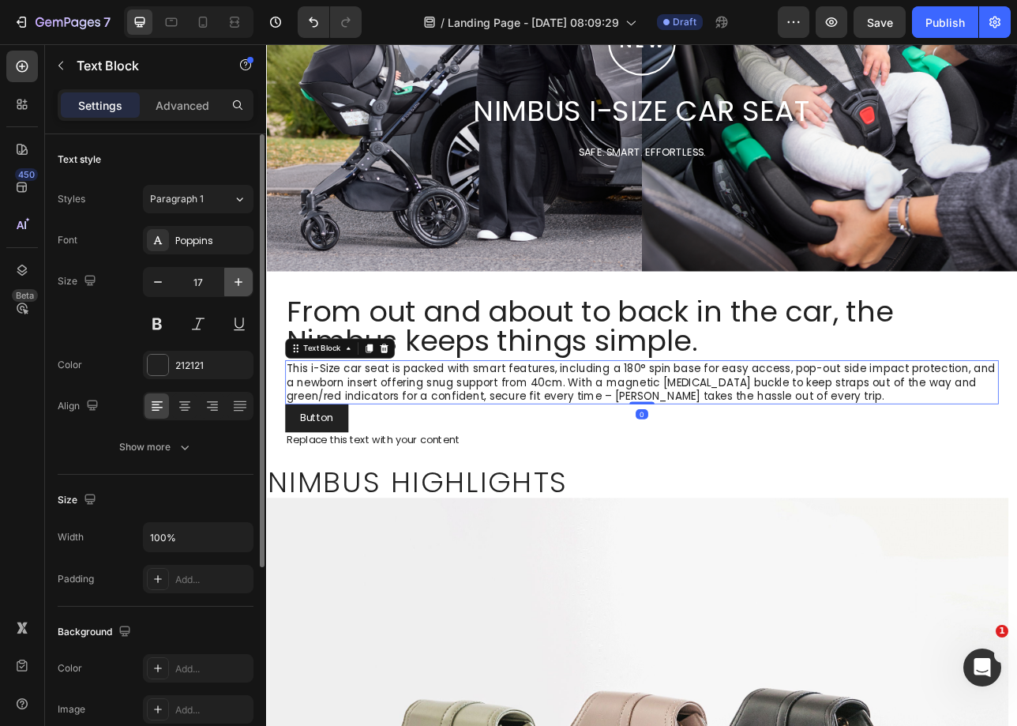
type input "18"
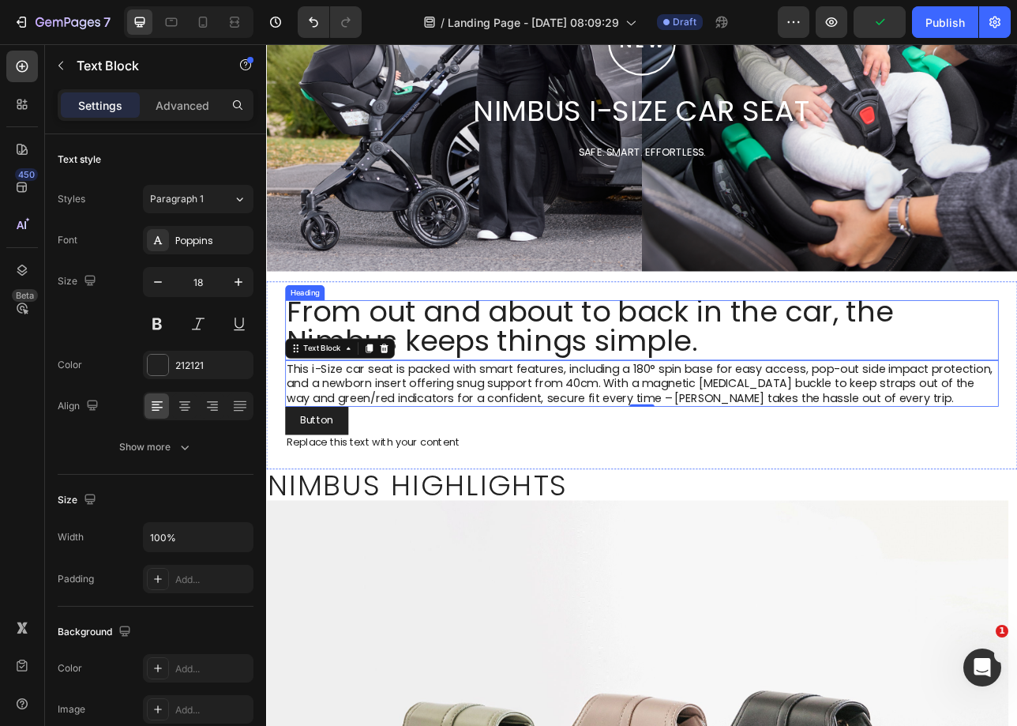
click at [423, 383] on p "From out and about to back in the car, the Nimbus keeps things simple." at bounding box center [739, 399] width 897 height 73
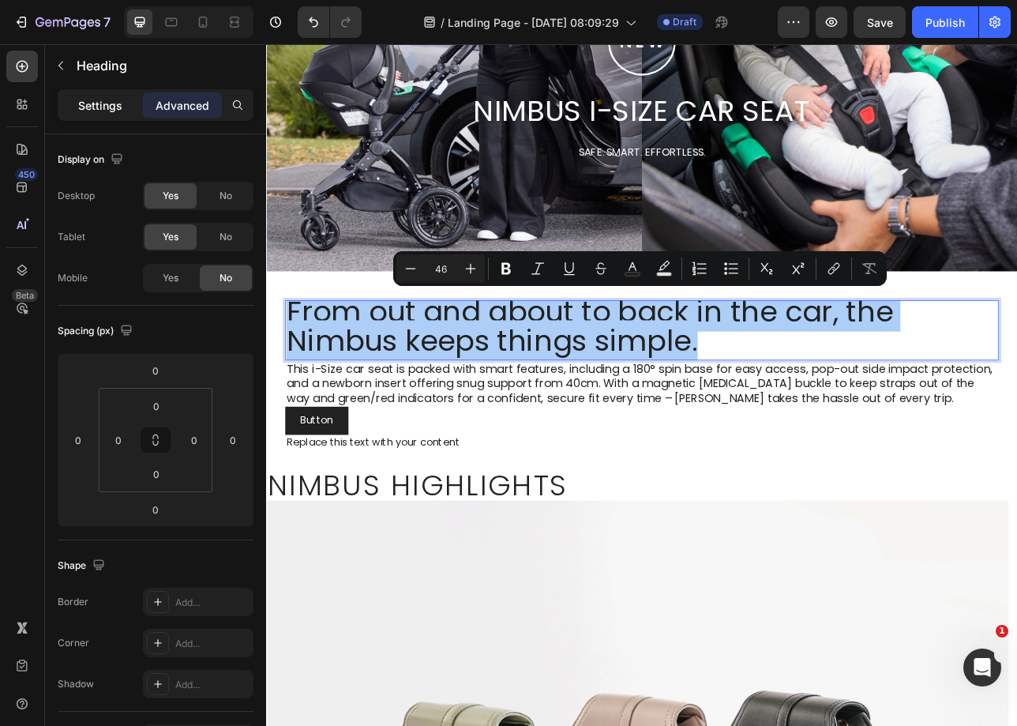
click at [88, 107] on p "Settings" at bounding box center [100, 105] width 44 height 17
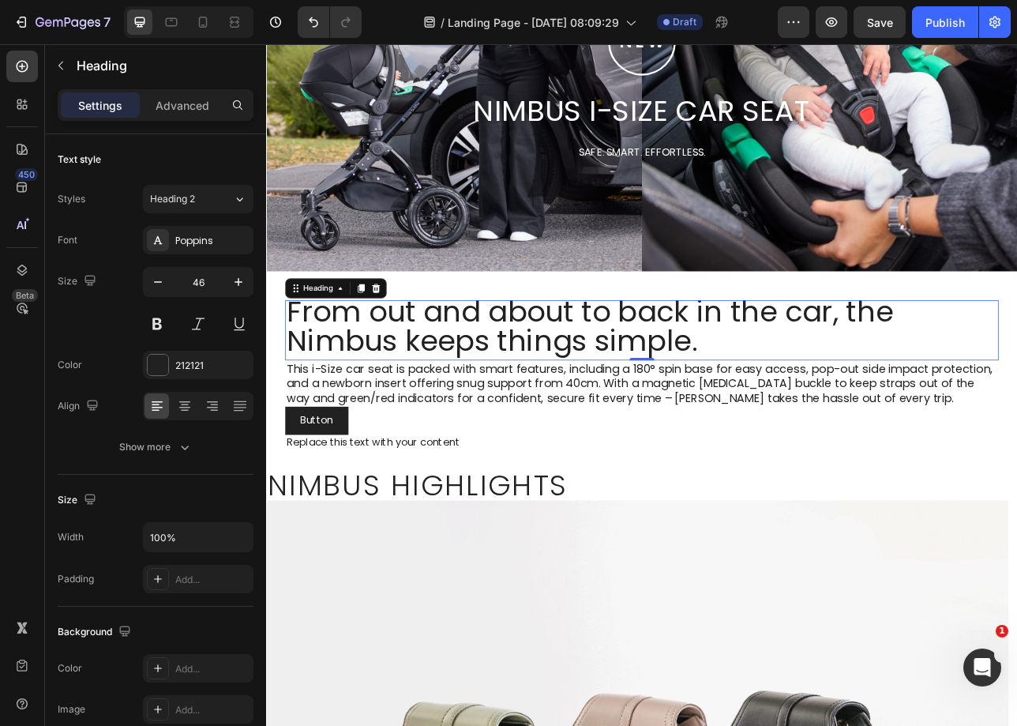
scroll to position [0, 0]
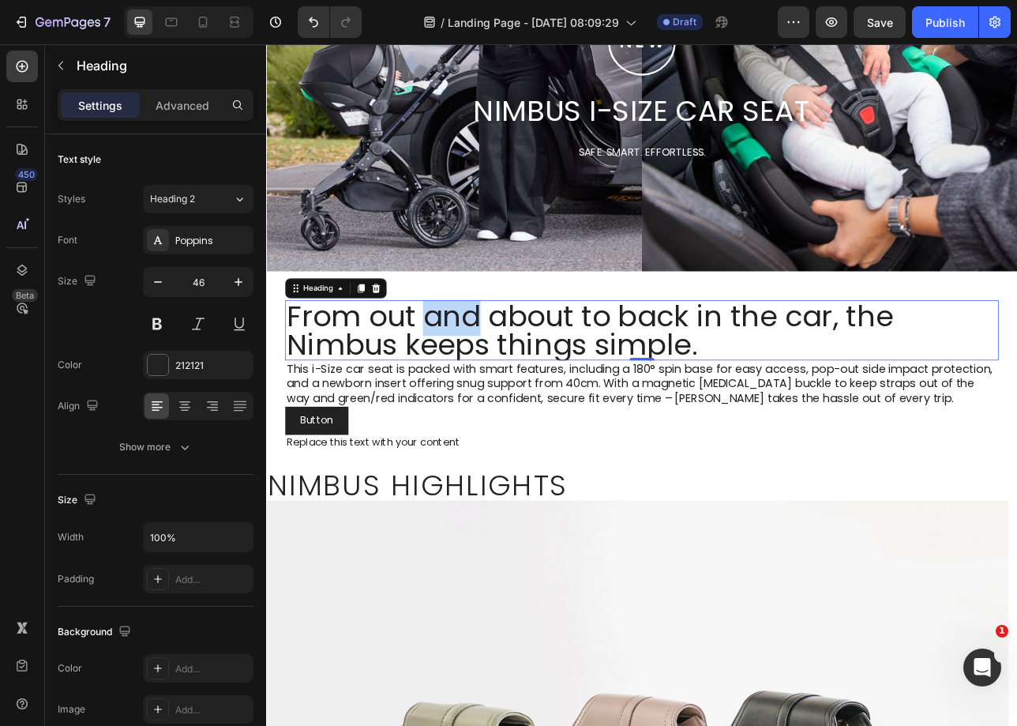
click at [500, 411] on p "From out and about to back in the car, the Nimbus keeps things simple." at bounding box center [739, 405] width 897 height 73
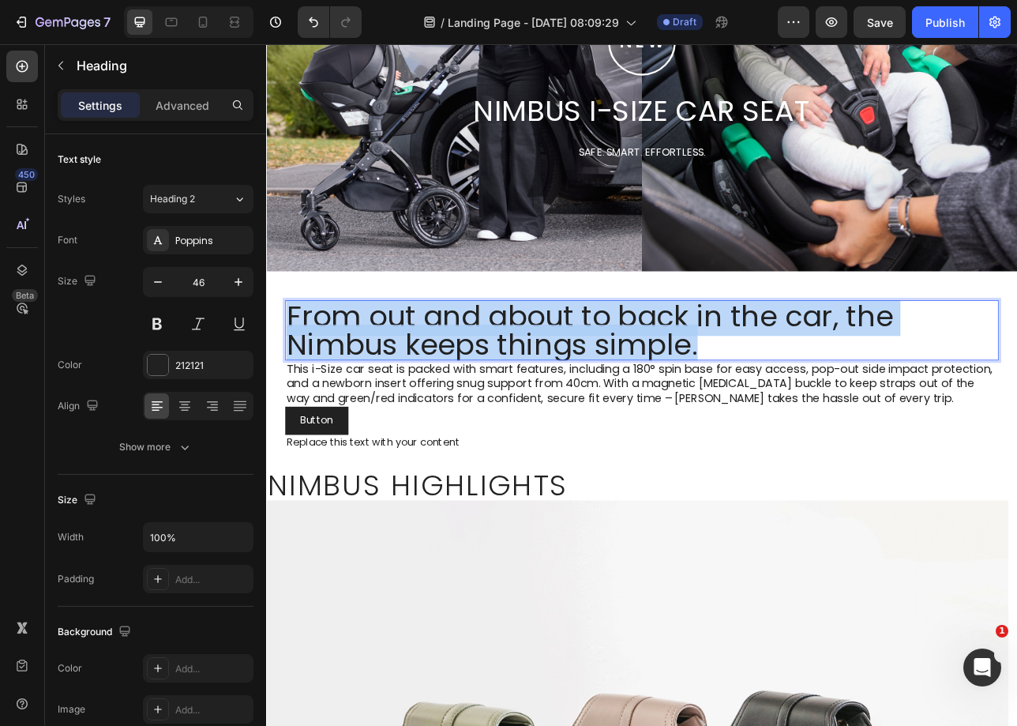
click at [500, 411] on p "From out and about to back in the car, the Nimbus keeps things simple." at bounding box center [739, 405] width 897 height 73
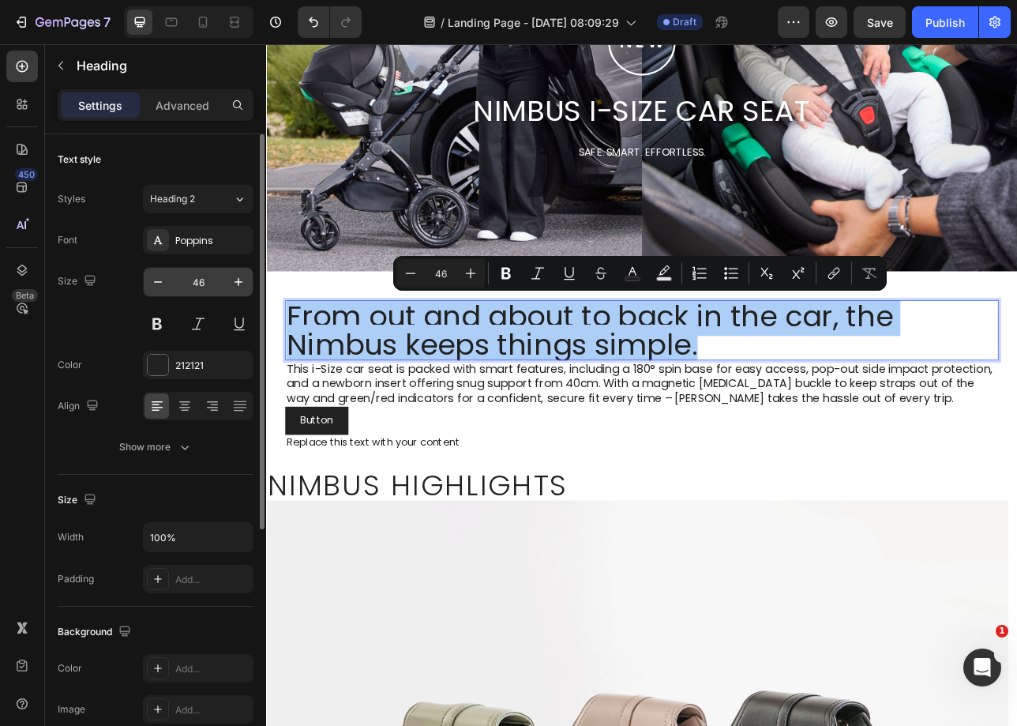
click at [183, 280] on input "46" at bounding box center [198, 282] width 52 height 28
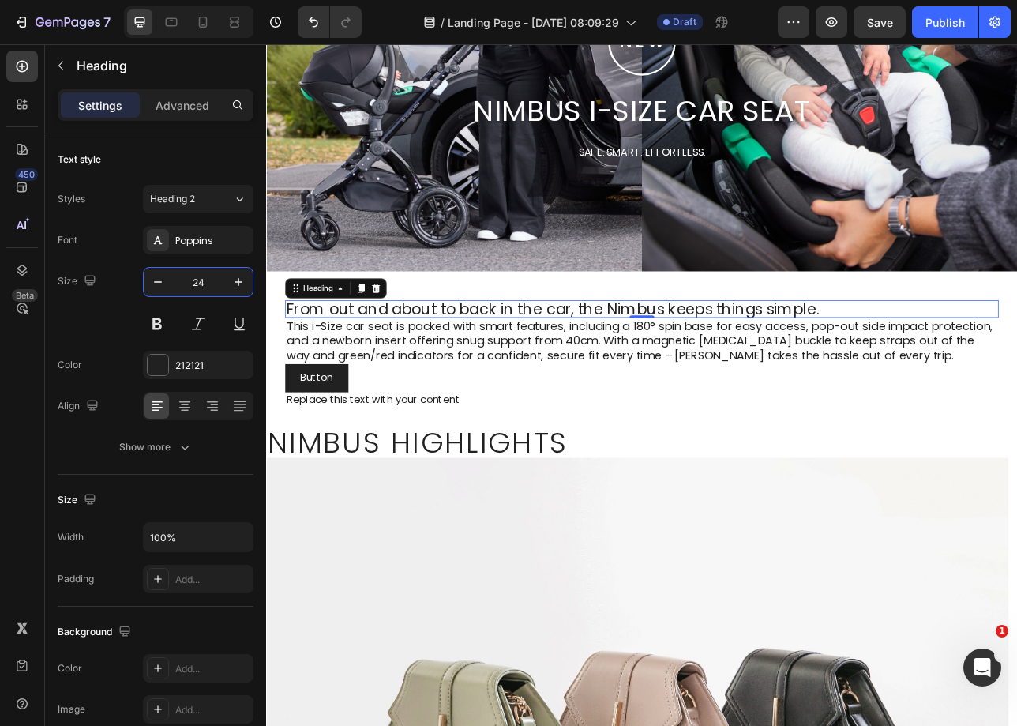
type input "24"
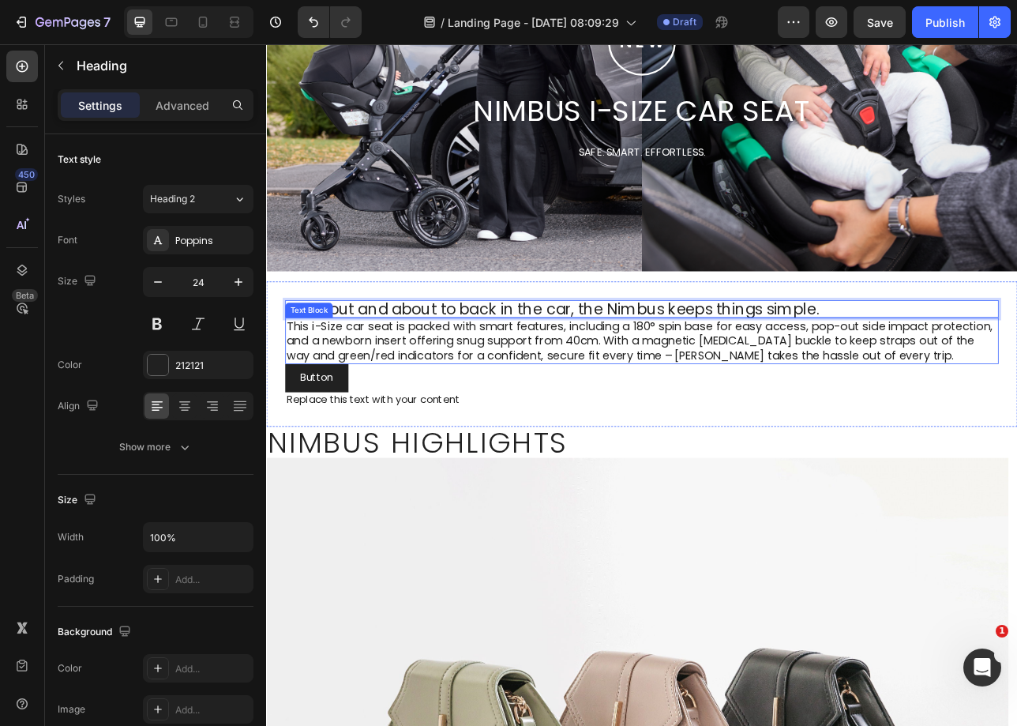
click at [950, 418] on p "This i-Size car seat is packed with smart features, including a 180° spin base …" at bounding box center [739, 418] width 897 height 55
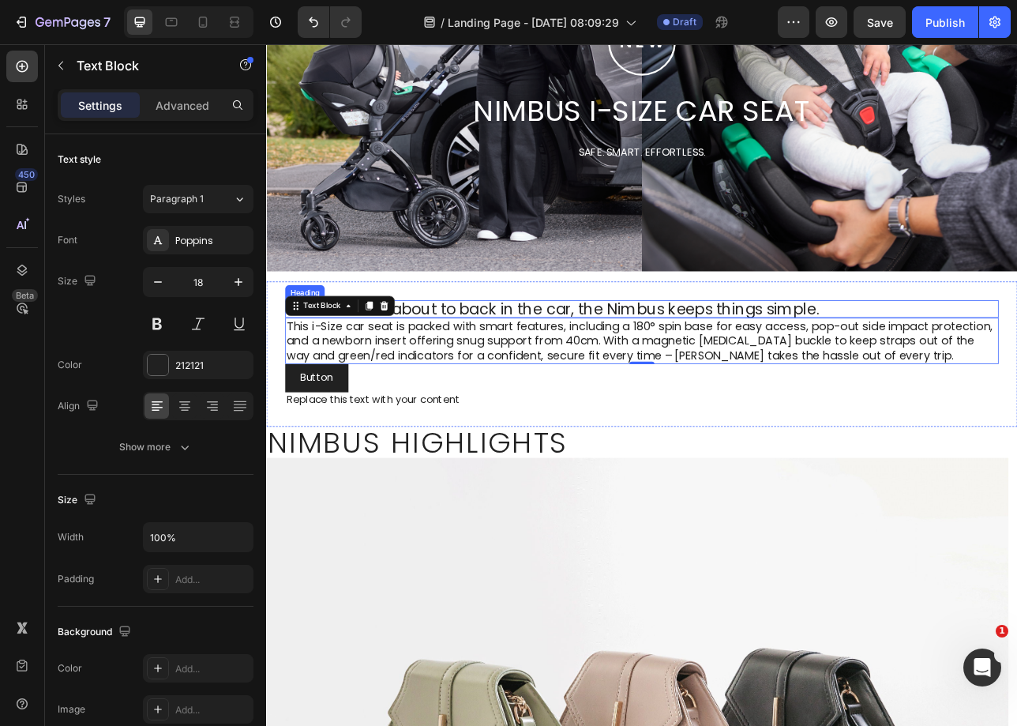
click at [737, 377] on p "From out and about to back in the car, the Nimbus keeps things simple." at bounding box center [739, 378] width 897 height 19
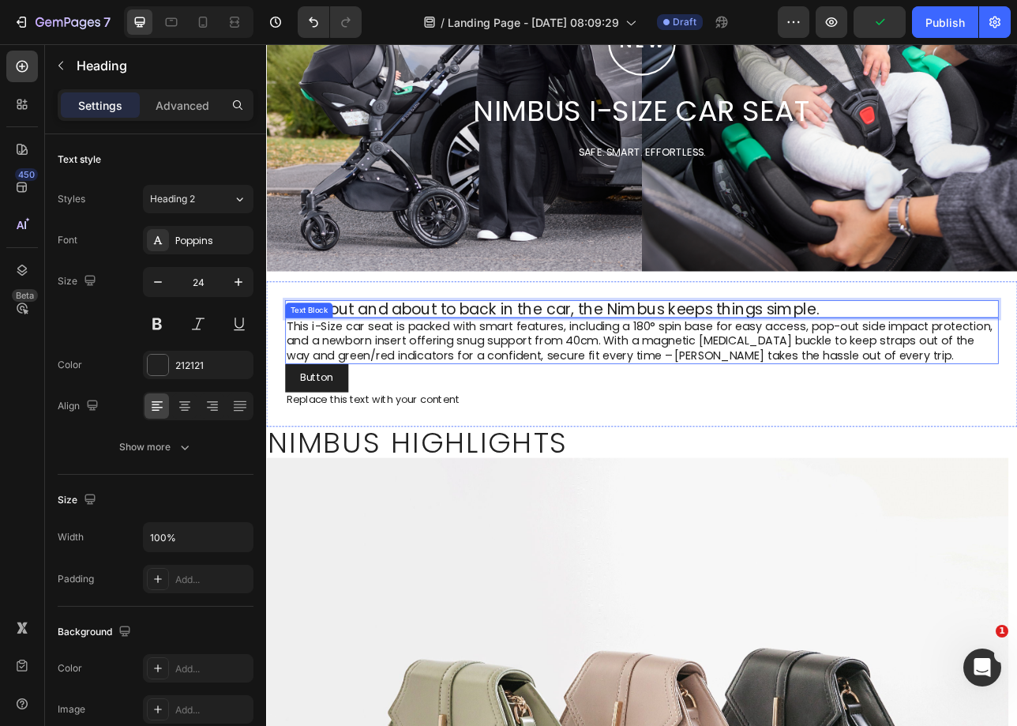
click at [823, 404] on p "This i-Size car seat is packed with smart features, including a 180° spin base …" at bounding box center [739, 418] width 897 height 55
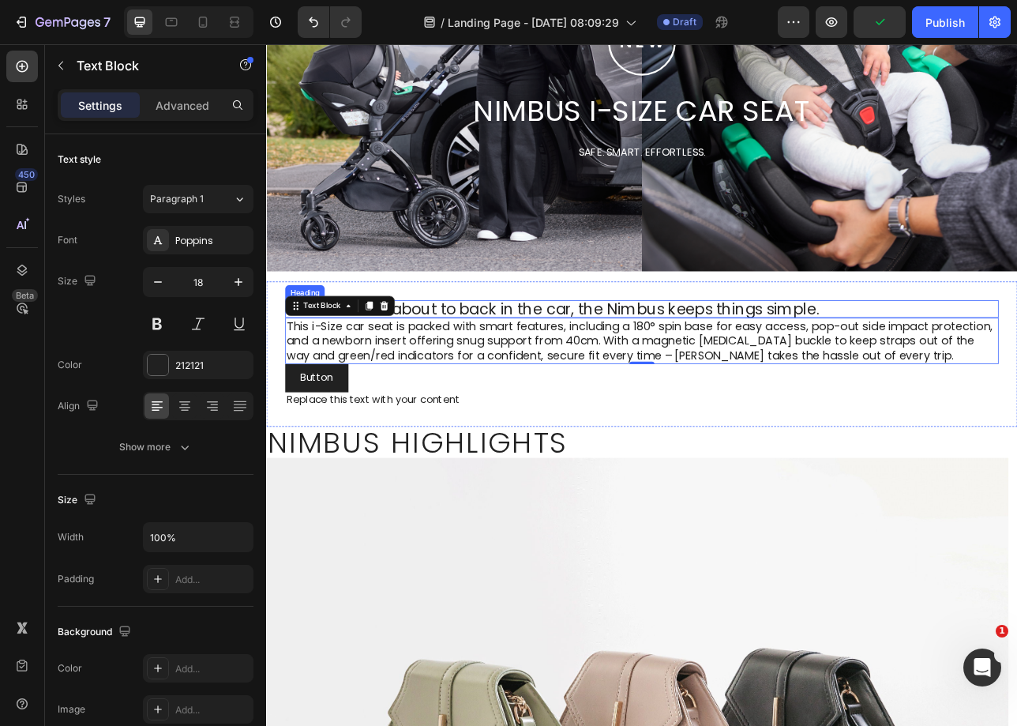
click at [738, 376] on p "From out and about to back in the car, the Nimbus keeps things simple." at bounding box center [739, 378] width 897 height 19
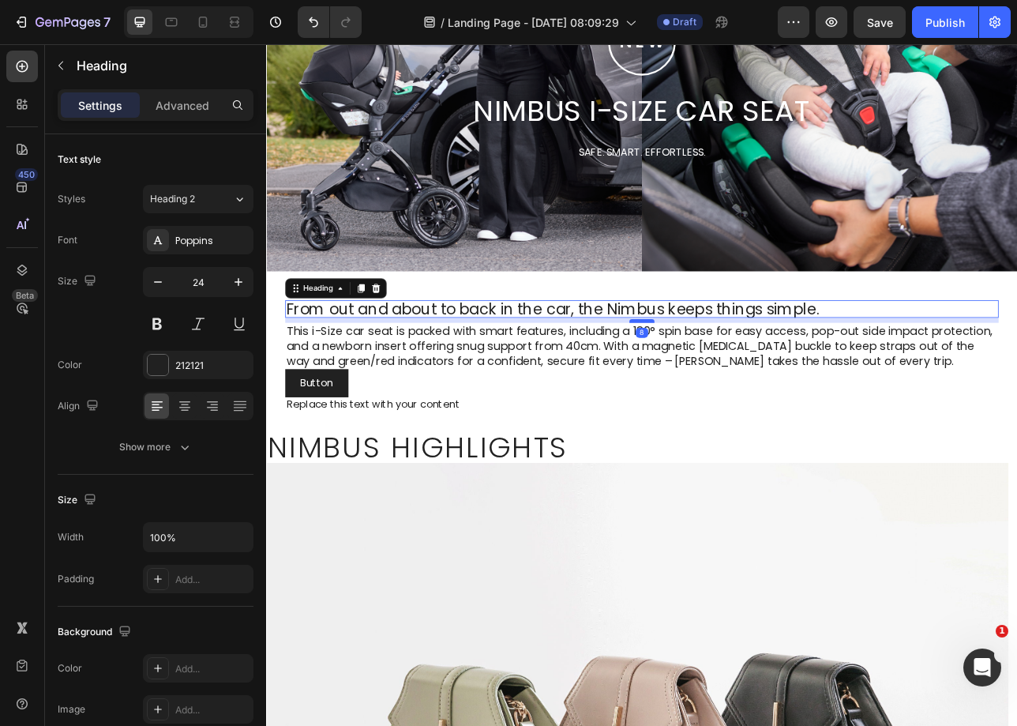
click at [738, 392] on div at bounding box center [740, 393] width 32 height 5
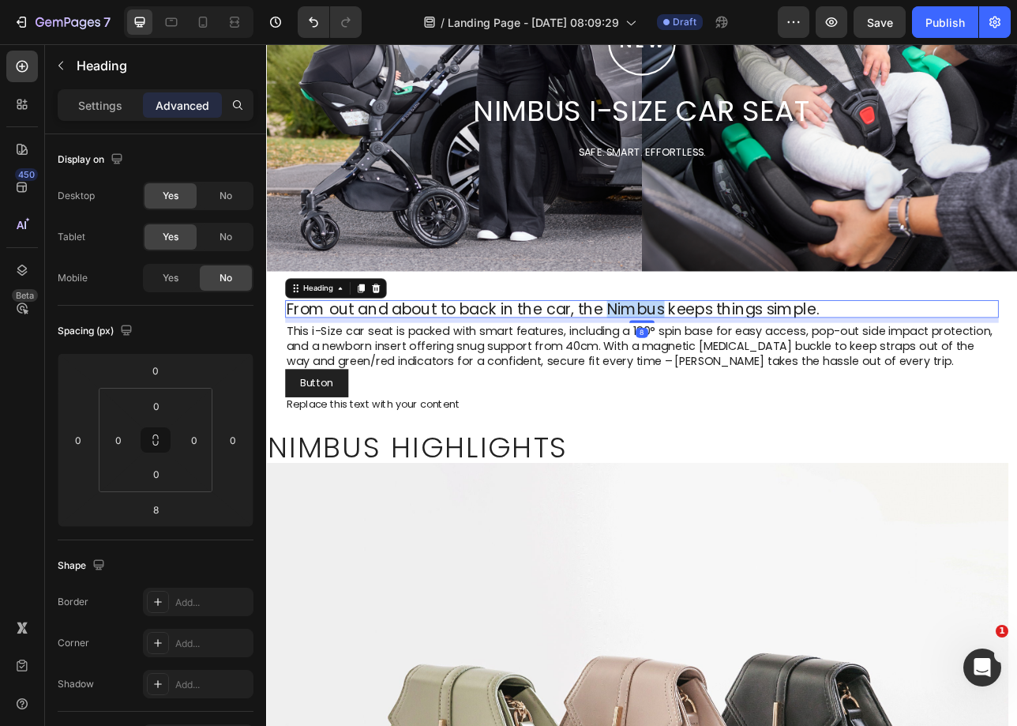
click at [741, 377] on p "From out and about to back in the car, the Nimbus keeps things simple." at bounding box center [739, 378] width 897 height 19
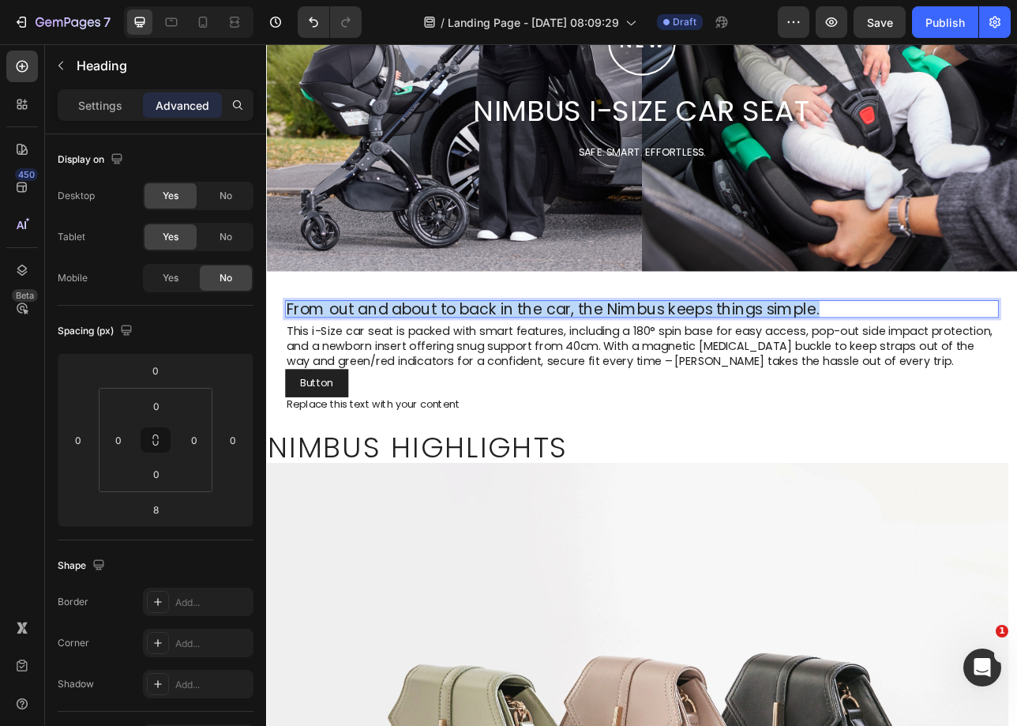
click at [741, 377] on p "From out and about to back in the car, the Nimbus keeps things simple." at bounding box center [739, 378] width 897 height 19
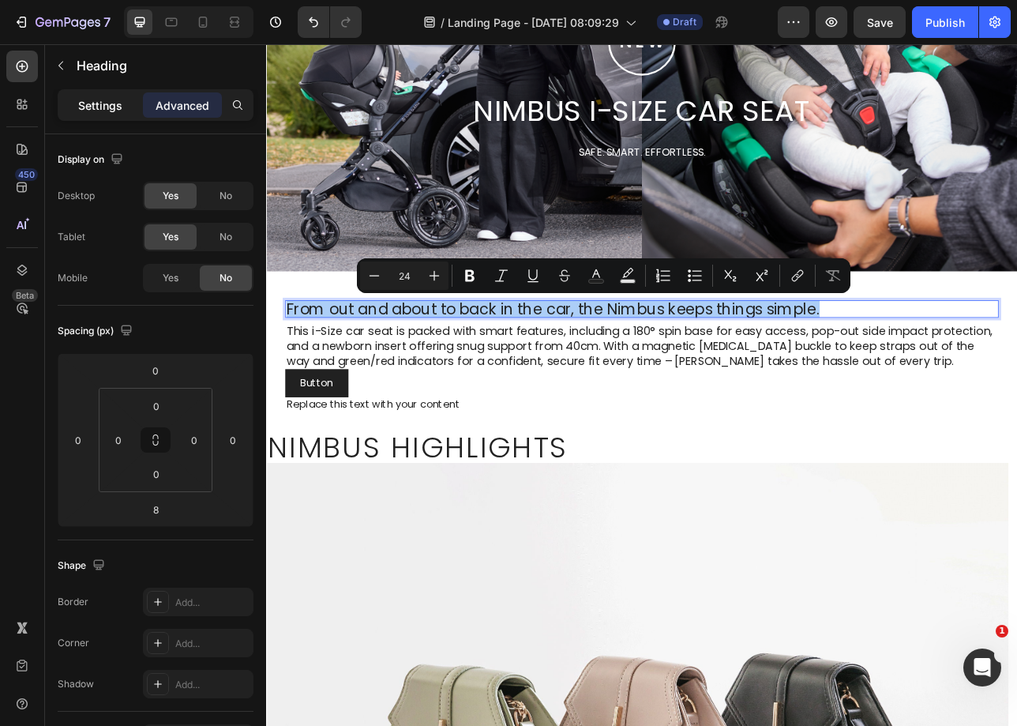
click at [92, 103] on p "Settings" at bounding box center [100, 105] width 44 height 17
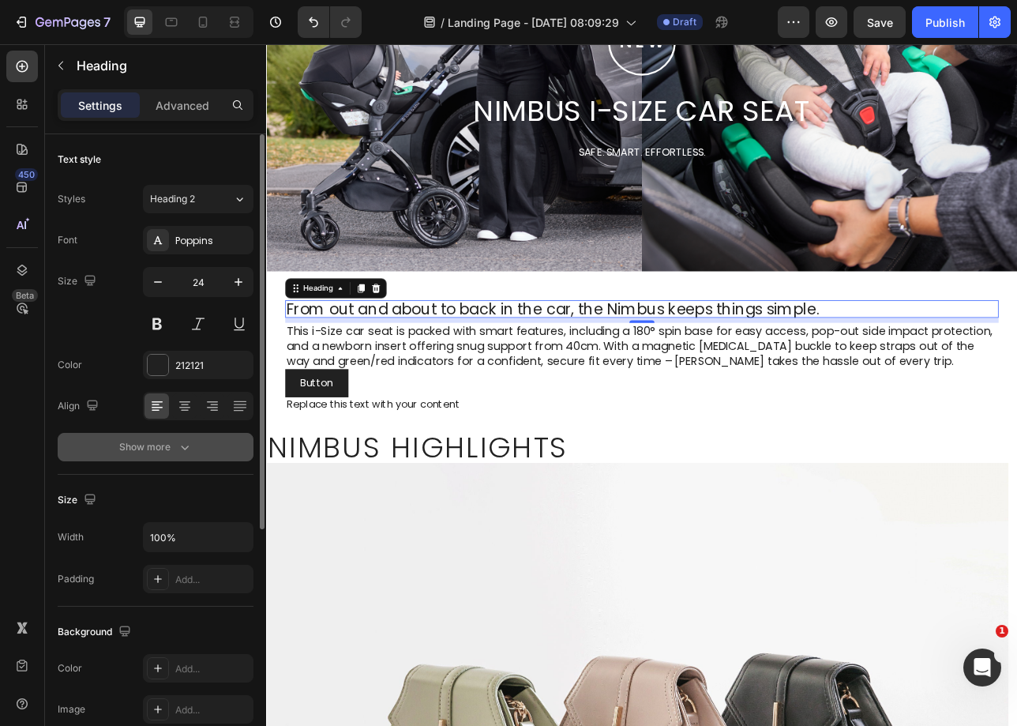
click at [181, 442] on icon "button" at bounding box center [185, 447] width 16 height 16
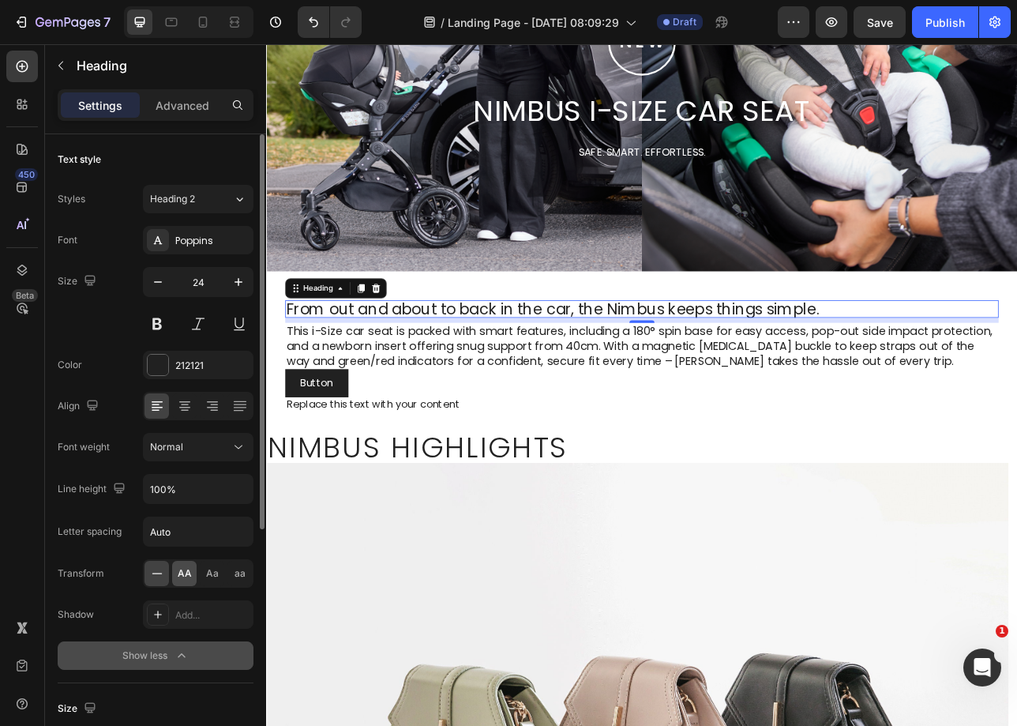
click at [178, 578] on span "AA" at bounding box center [185, 573] width 14 height 14
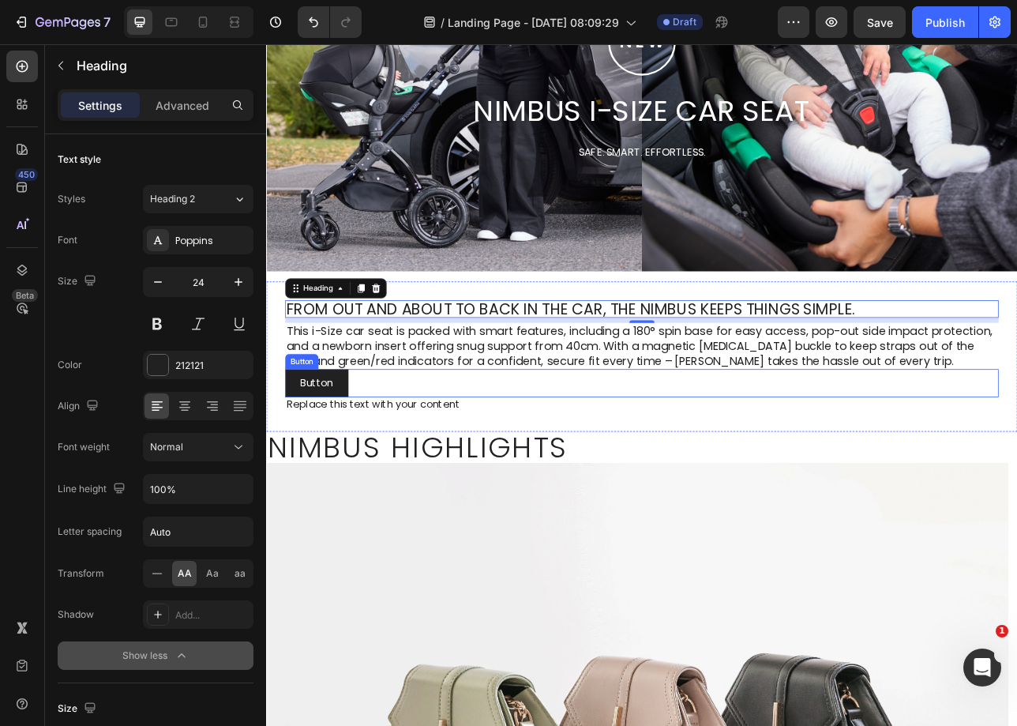
click at [825, 419] on p "This i-Size car seat is packed with smart features, including a 180° spin base …" at bounding box center [739, 424] width 897 height 55
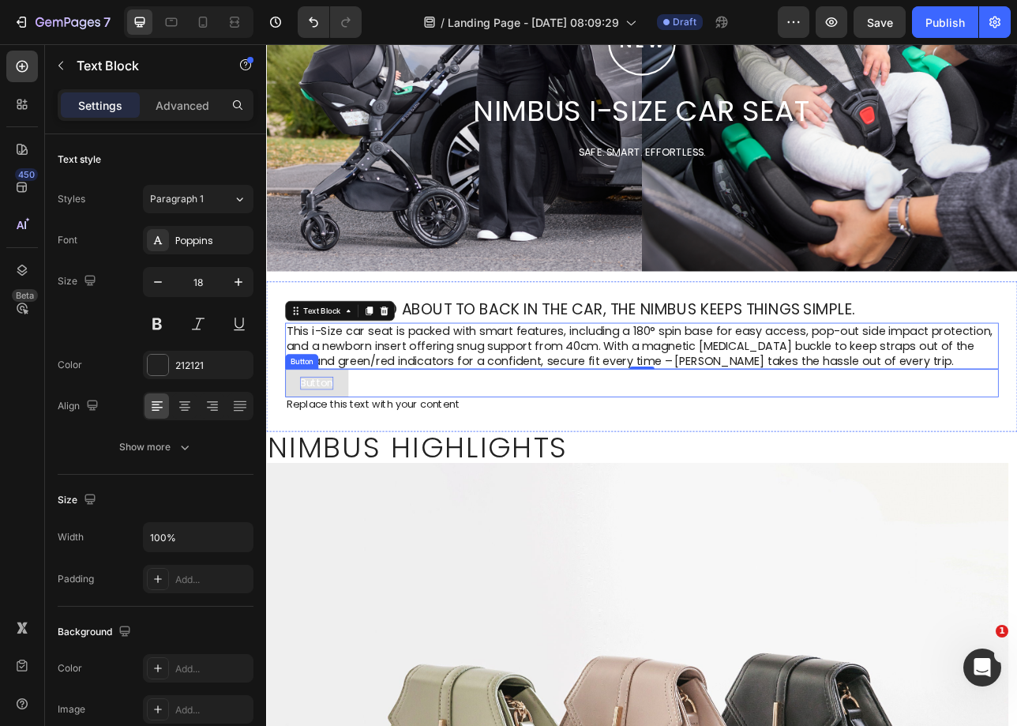
click at [325, 472] on p "Button" at bounding box center [330, 472] width 42 height 17
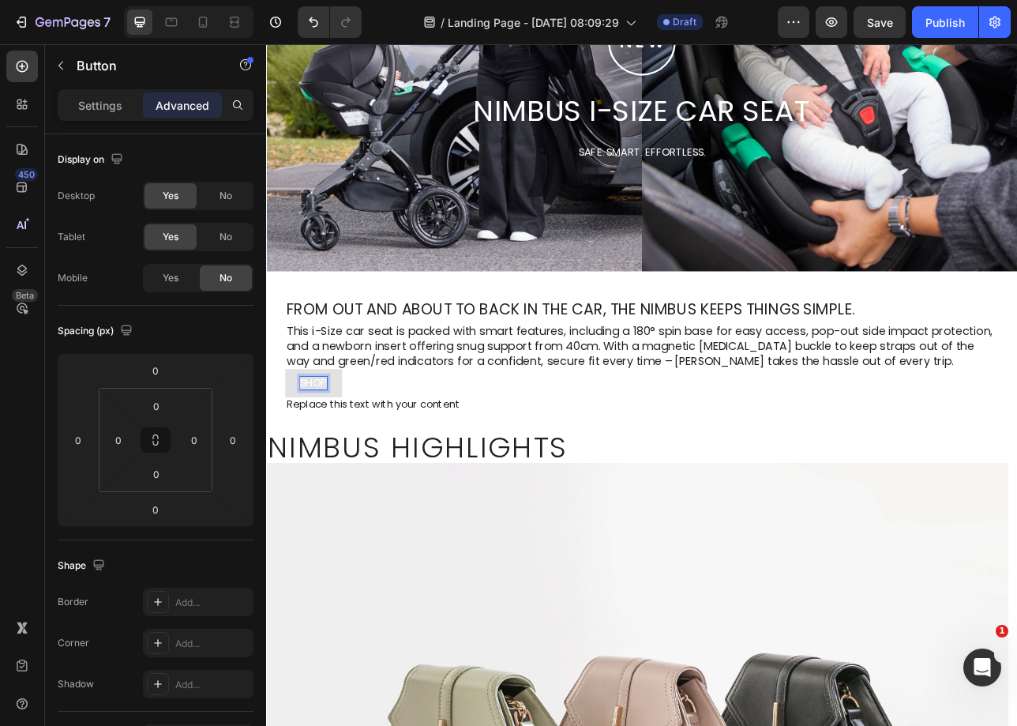
click at [290, 454] on button "SHOP" at bounding box center [326, 472] width 72 height 36
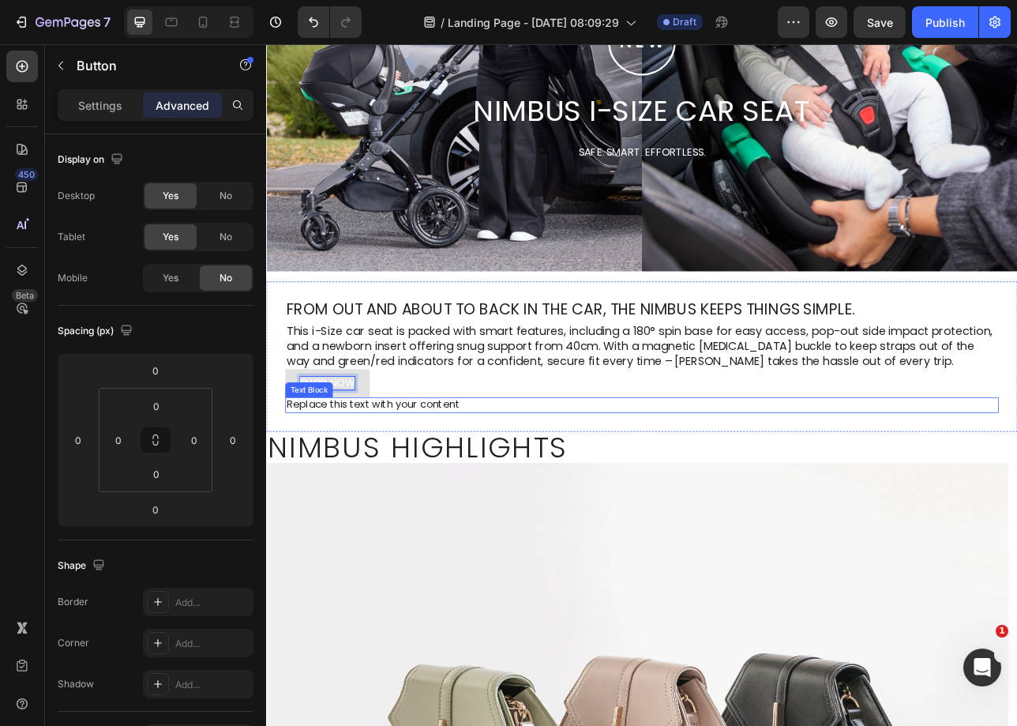
click at [404, 495] on div "Replace this text with your content" at bounding box center [740, 500] width 900 height 20
click at [408, 472] on icon at bounding box center [414, 474] width 13 height 13
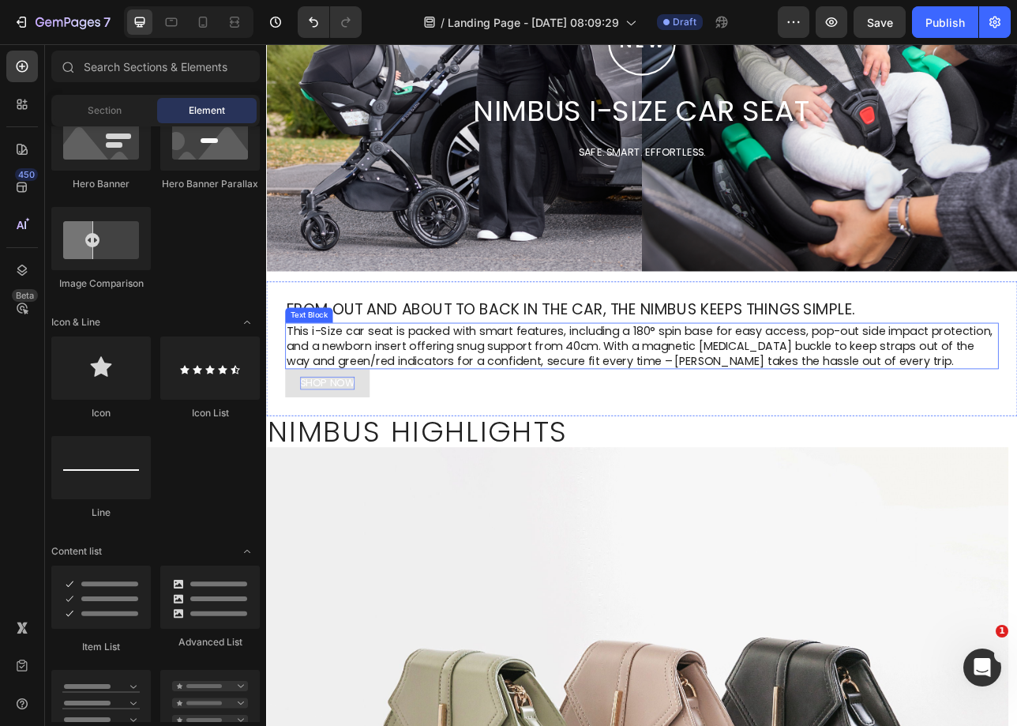
click at [486, 420] on p "This i-Size car seat is packed with smart features, including a 180° spin base …" at bounding box center [739, 424] width 897 height 55
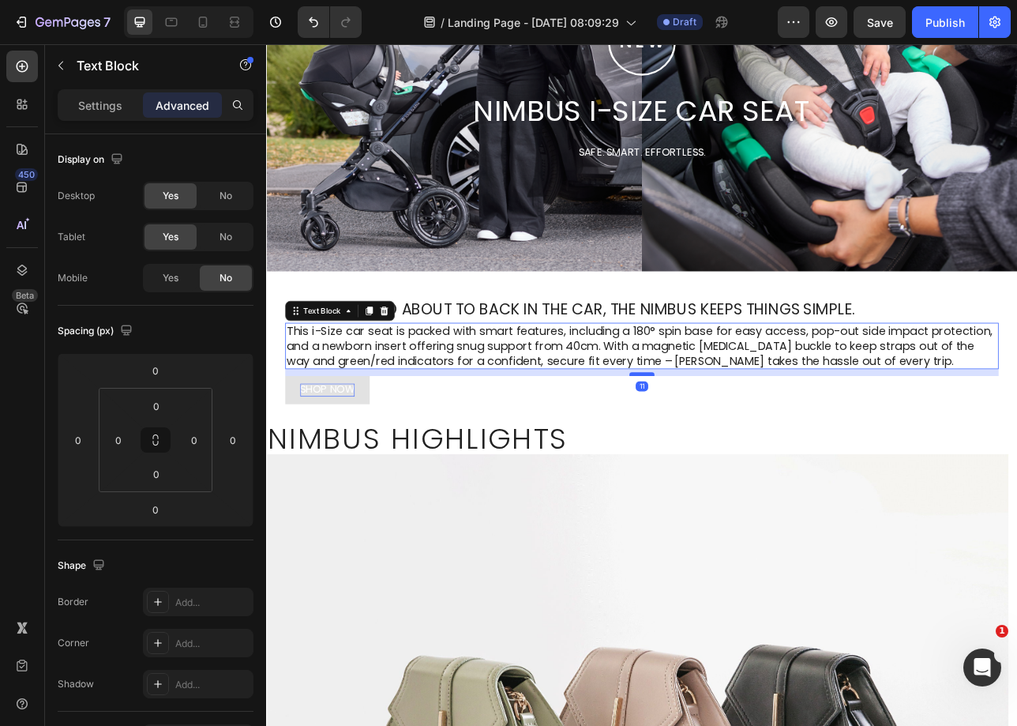
drag, startPoint x: 738, startPoint y: 453, endPoint x: 739, endPoint y: 461, distance: 8.8
click at [739, 461] on div at bounding box center [740, 460] width 32 height 5
type input "11"
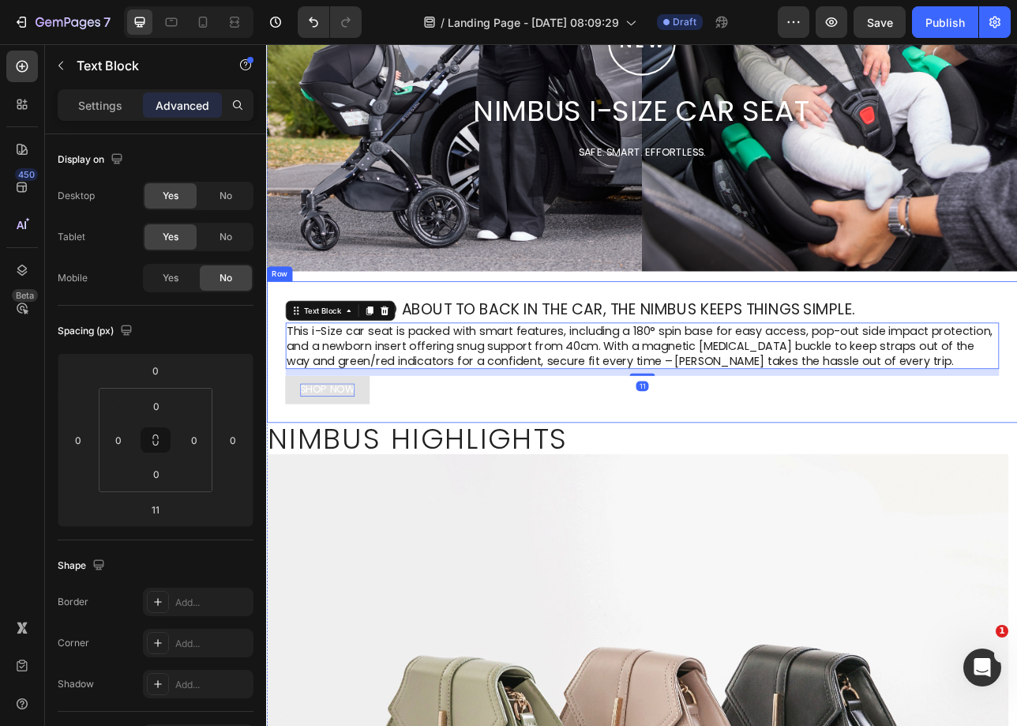
drag, startPoint x: 658, startPoint y: 500, endPoint x: 656, endPoint y: 480, distance: 19.8
click at [657, 500] on div "From out and about to back in the car, the Nimbus keeps things simple. Heading …" at bounding box center [740, 433] width 948 height 178
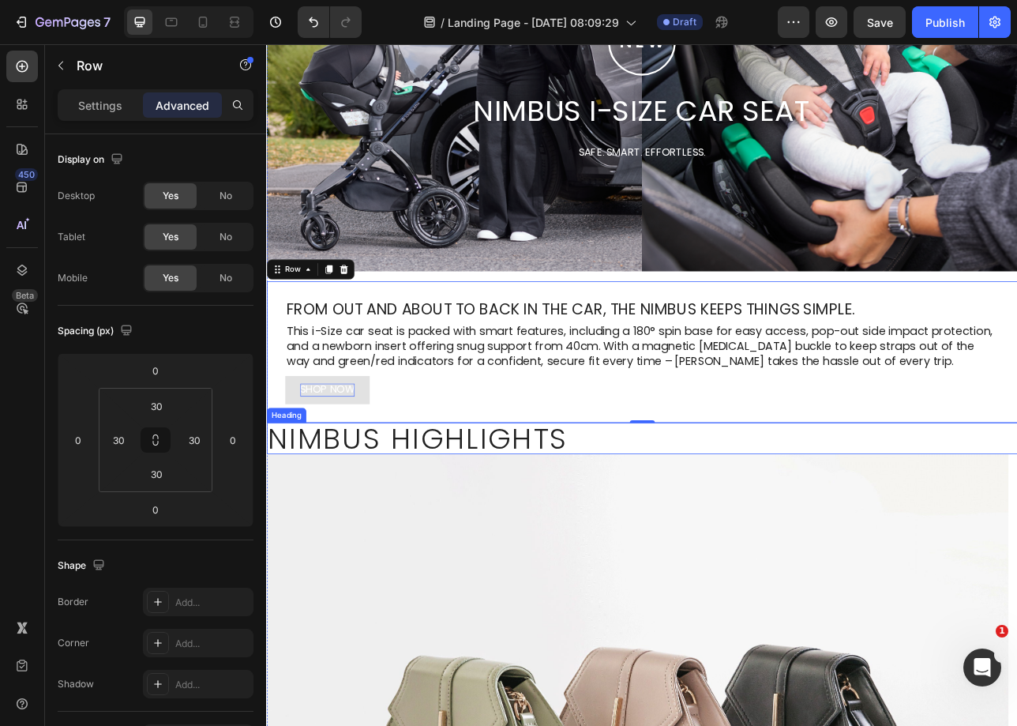
click at [454, 528] on h2 "Nimbus Highlights" at bounding box center [740, 541] width 948 height 39
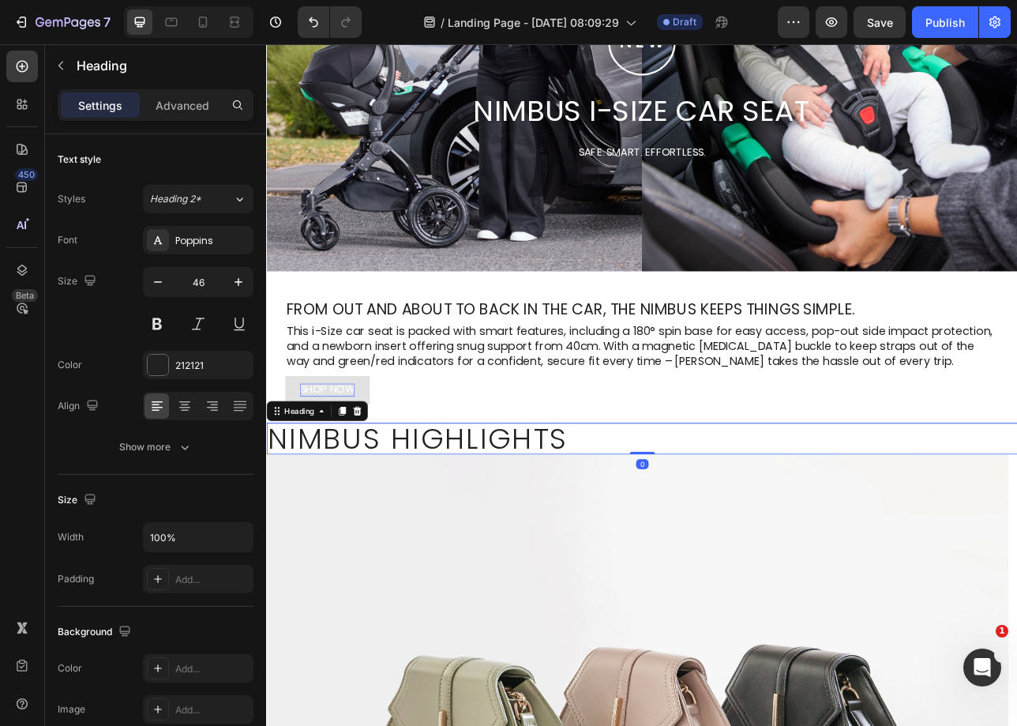
click at [454, 528] on h2 "Nimbus Highlights" at bounding box center [740, 541] width 948 height 39
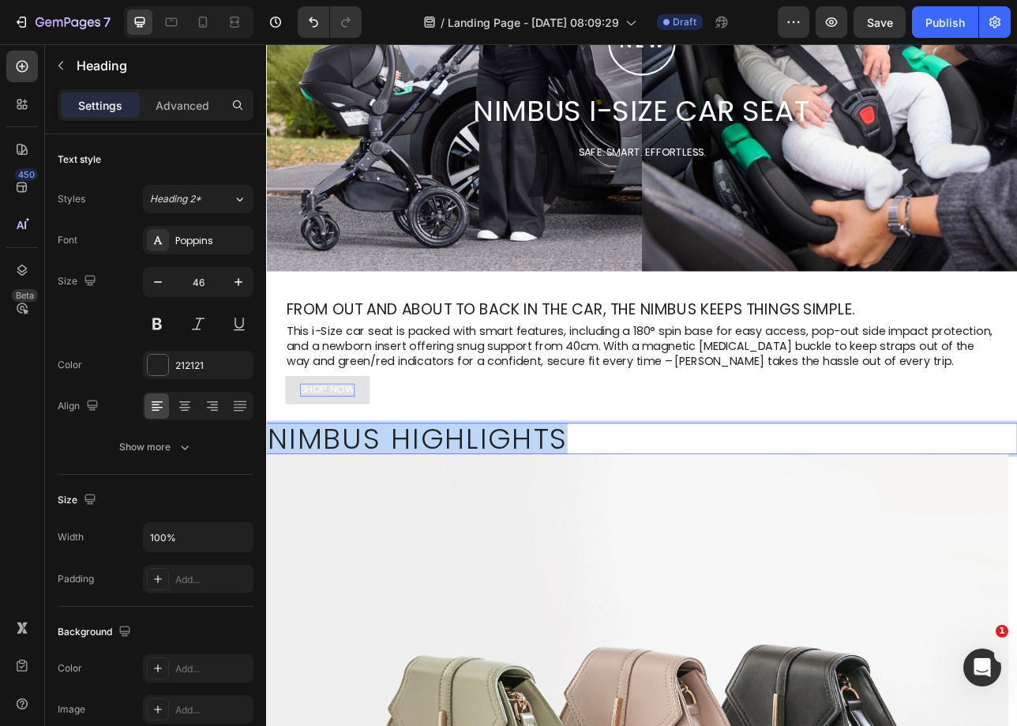
click at [454, 528] on p "Nimbus Highlights" at bounding box center [740, 542] width 945 height 36
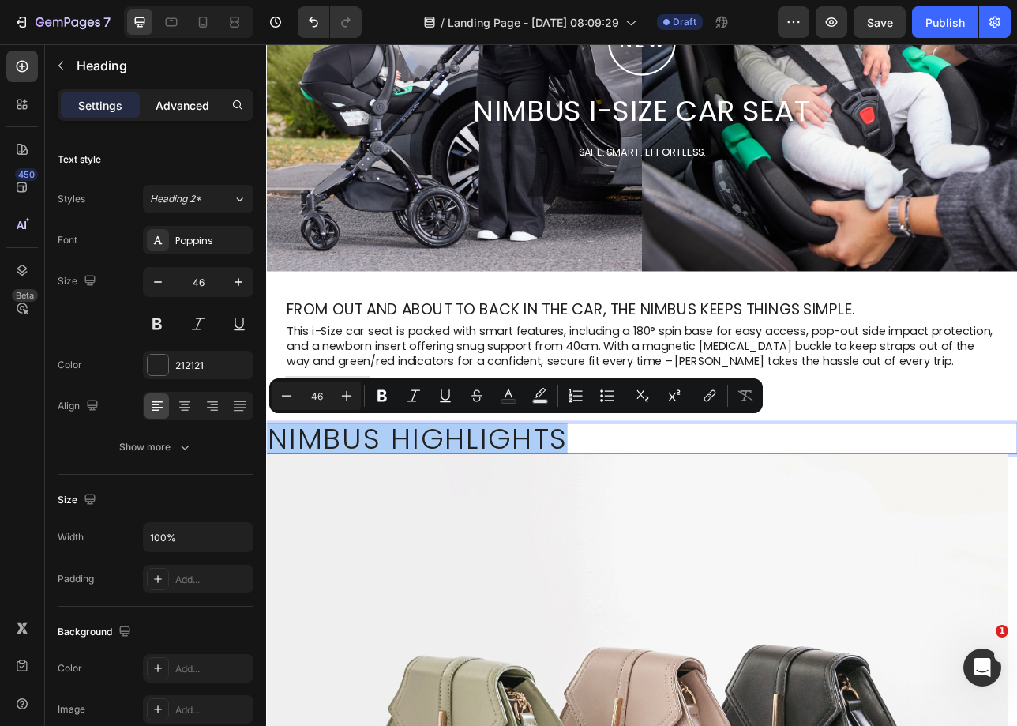
click at [205, 113] on p "Advanced" at bounding box center [183, 105] width 54 height 17
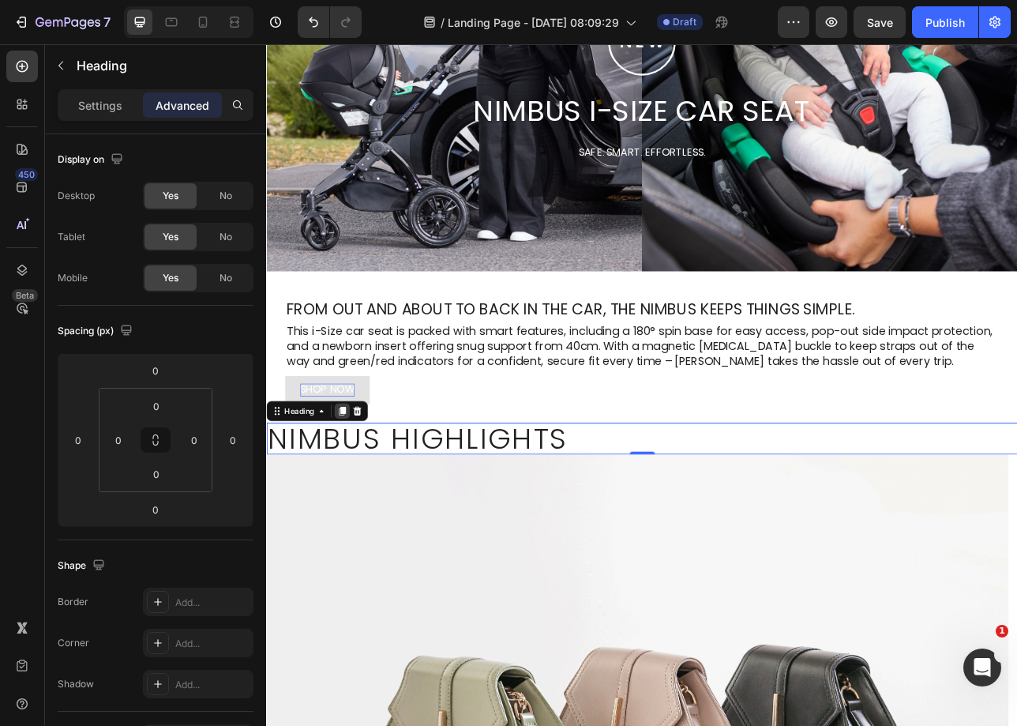
click at [360, 515] on div at bounding box center [361, 507] width 19 height 19
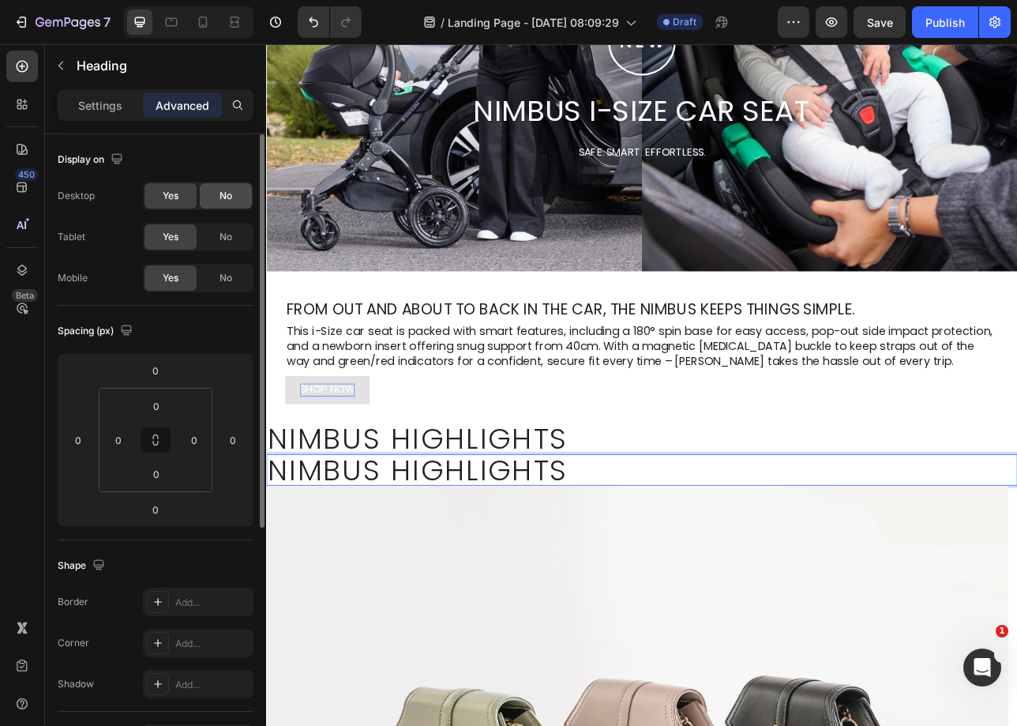
click at [221, 196] on span "No" at bounding box center [226, 196] width 13 height 14
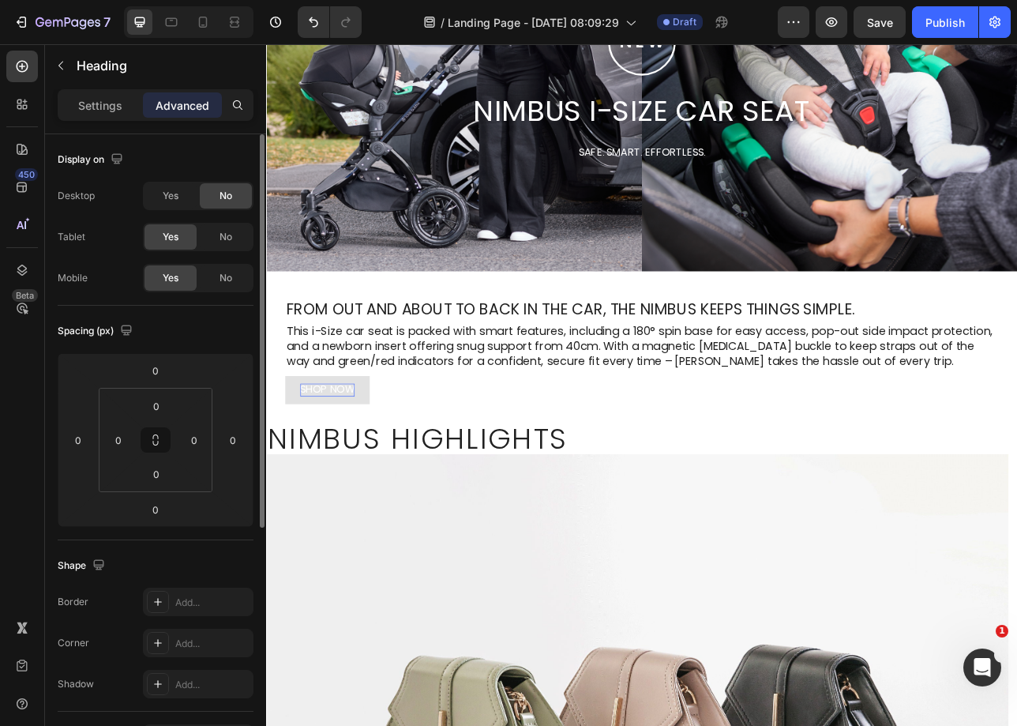
drag, startPoint x: 216, startPoint y: 234, endPoint x: 252, endPoint y: 259, distance: 44.3
click at [215, 234] on div "No" at bounding box center [226, 236] width 52 height 25
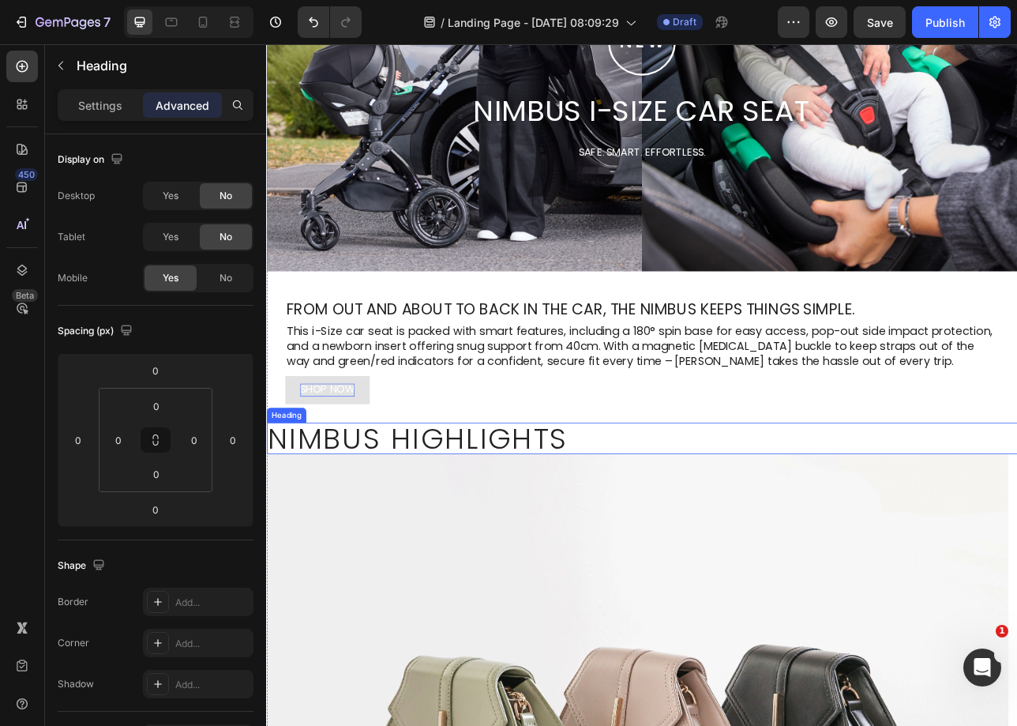
click at [547, 537] on p "Nimbus Highlights" at bounding box center [740, 542] width 945 height 36
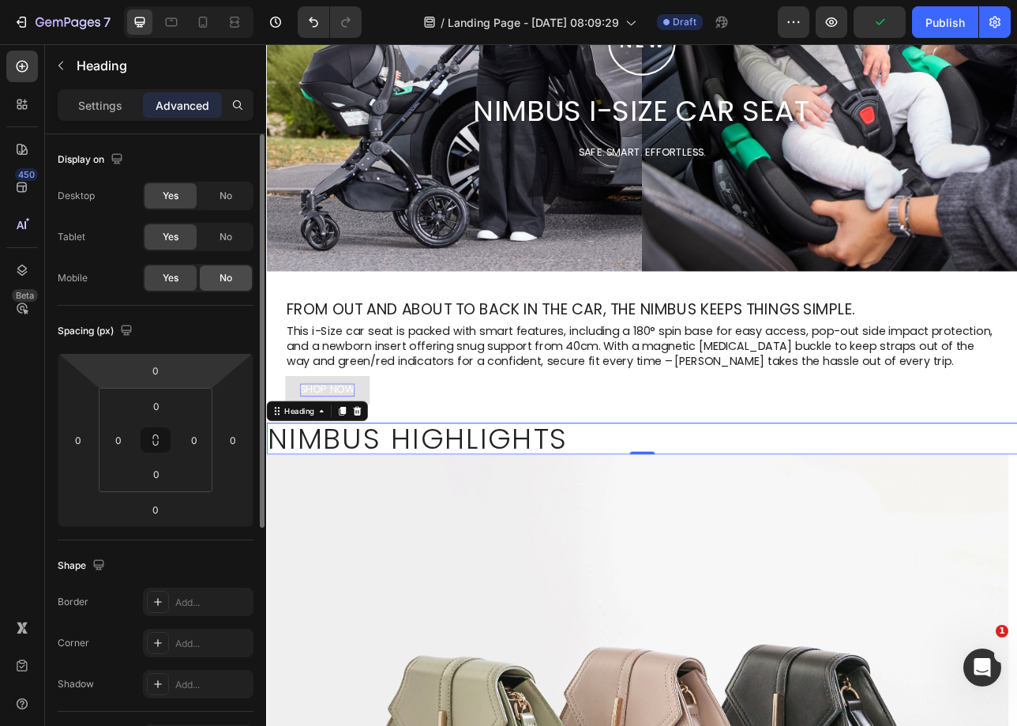
click at [223, 284] on span "No" at bounding box center [226, 278] width 13 height 14
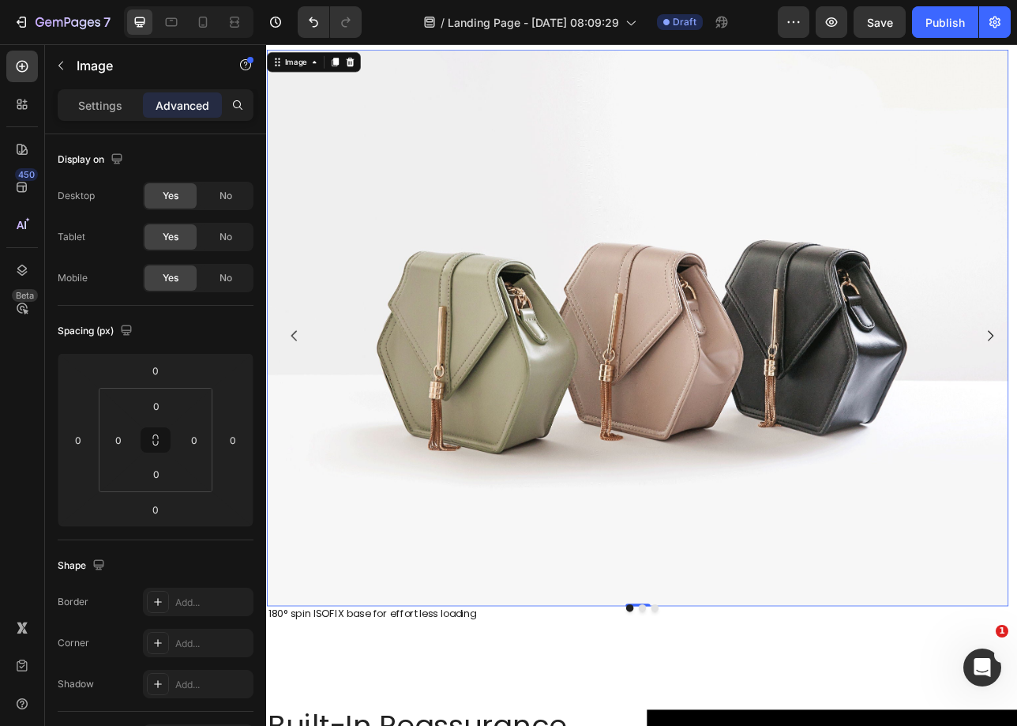
scroll to position [621, 0]
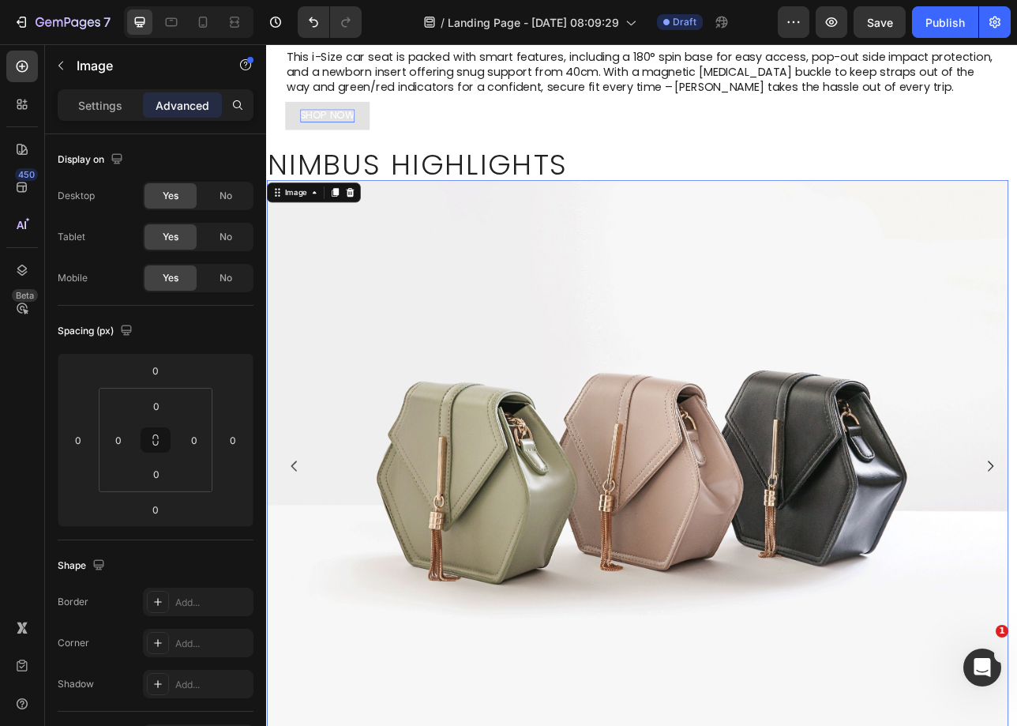
click at [506, 266] on img at bounding box center [734, 567] width 936 height 702
click at [693, 186] on p "Nimbus Highlights" at bounding box center [740, 196] width 945 height 36
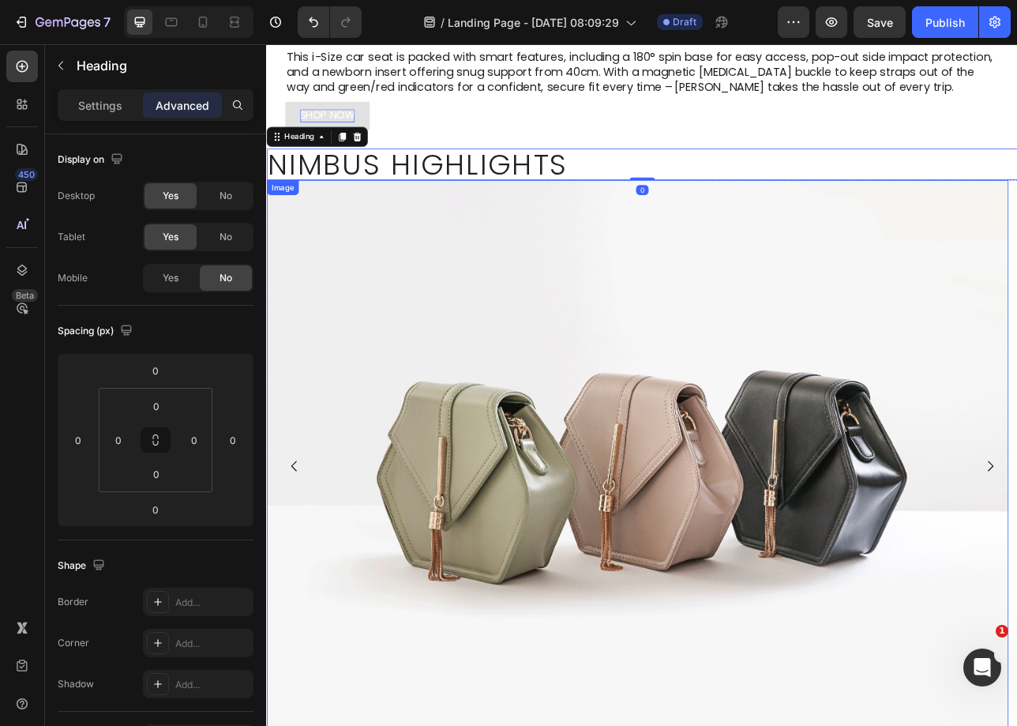
click at [692, 254] on img at bounding box center [734, 567] width 936 height 702
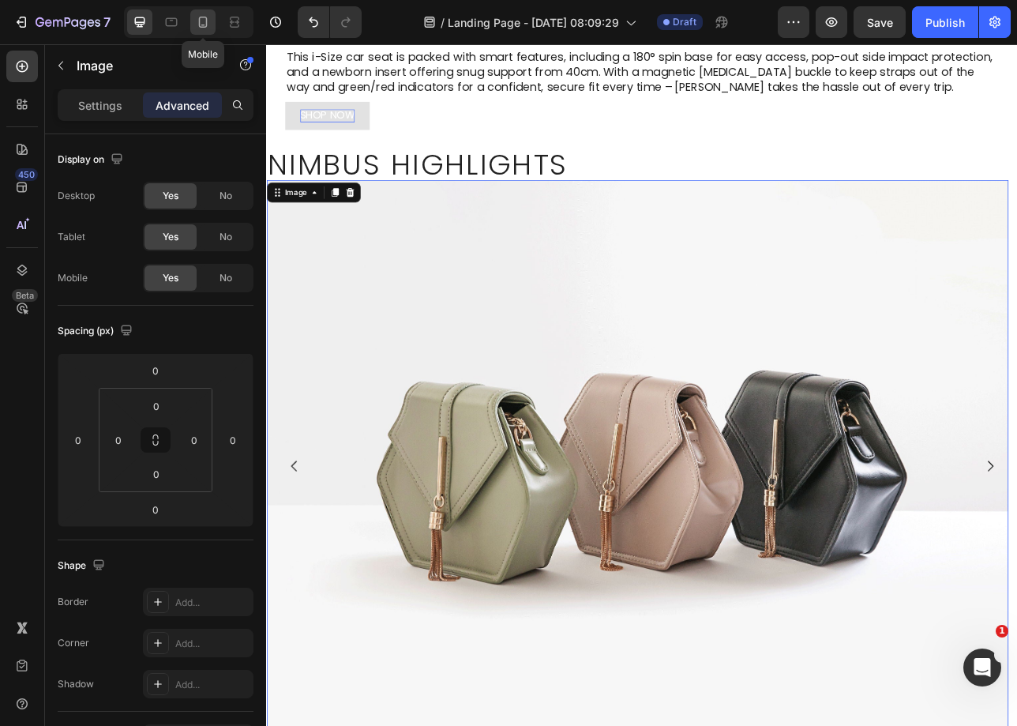
click at [195, 20] on icon at bounding box center [203, 22] width 16 height 16
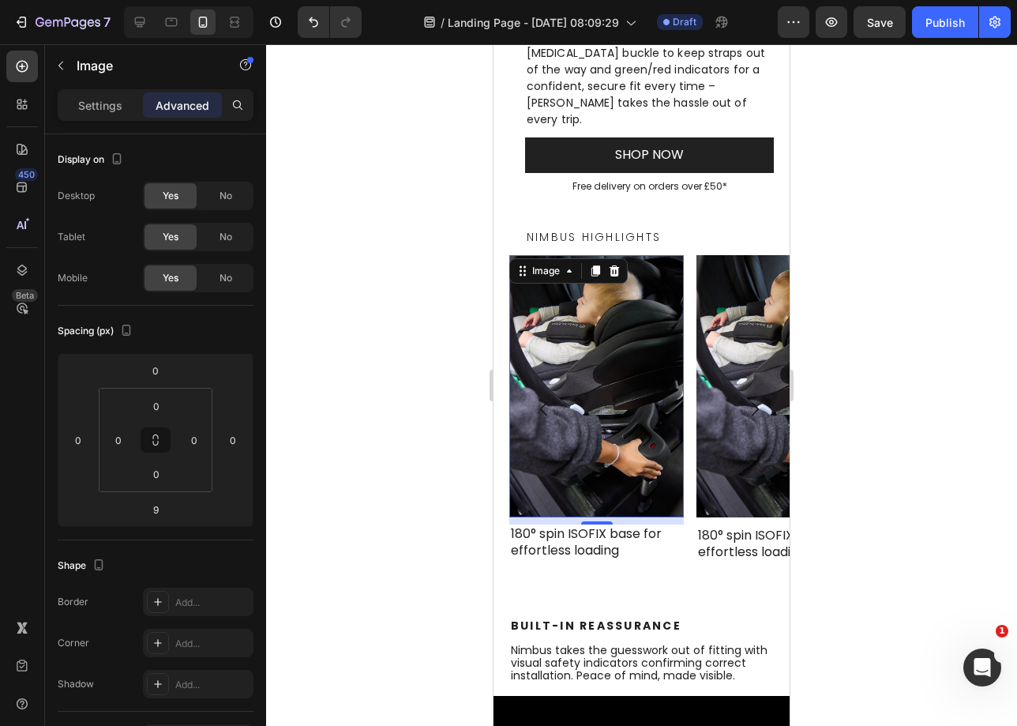
scroll to position [874, 0]
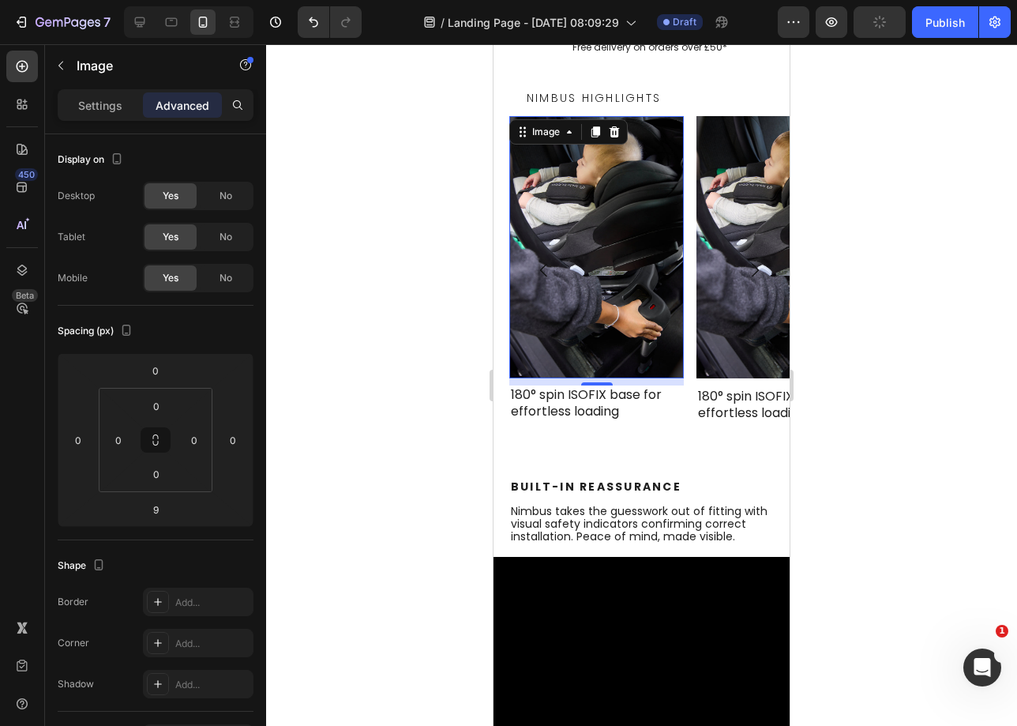
click at [541, 280] on img at bounding box center [596, 247] width 175 height 262
click at [218, 196] on div "No" at bounding box center [226, 195] width 52 height 25
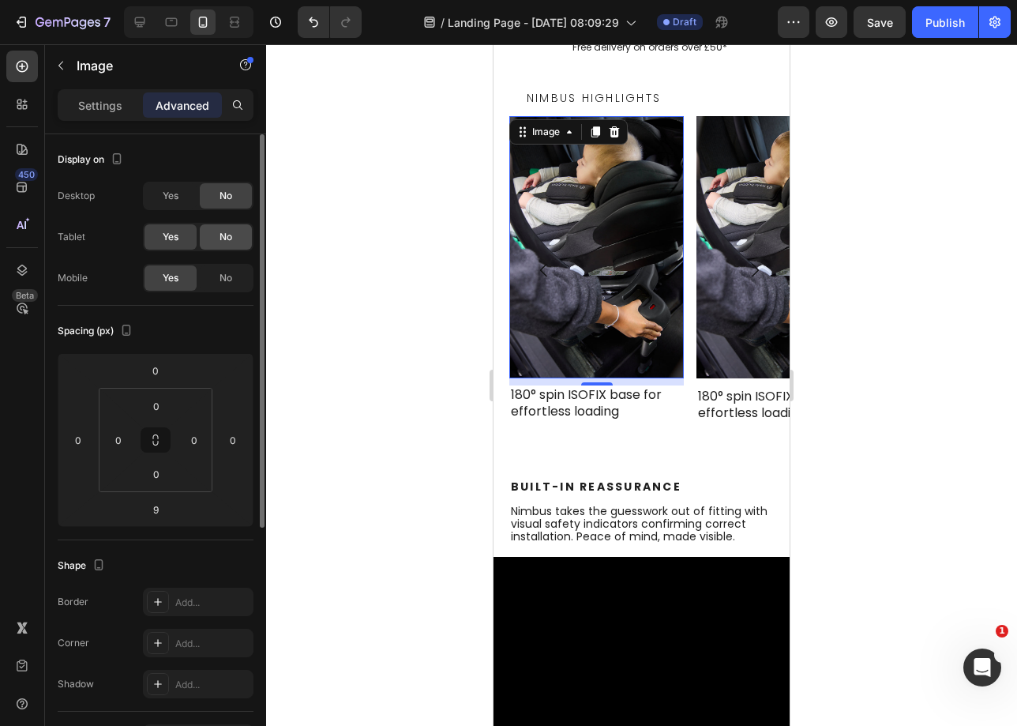
click at [218, 230] on div "No" at bounding box center [226, 236] width 52 height 25
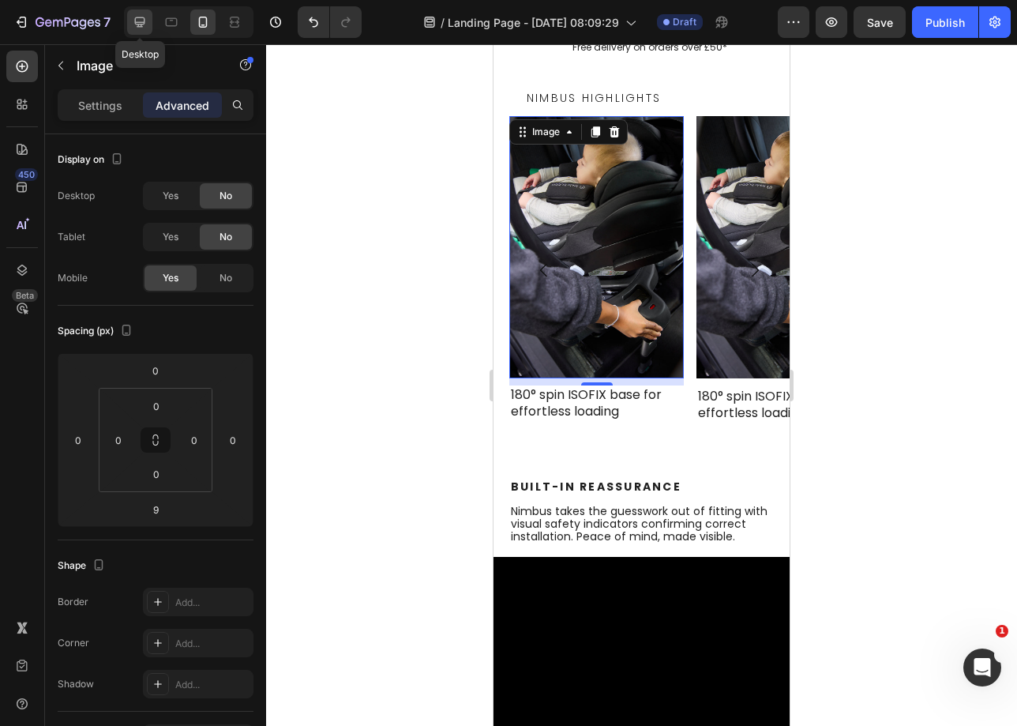
click at [143, 21] on icon at bounding box center [140, 22] width 16 height 16
type input "0"
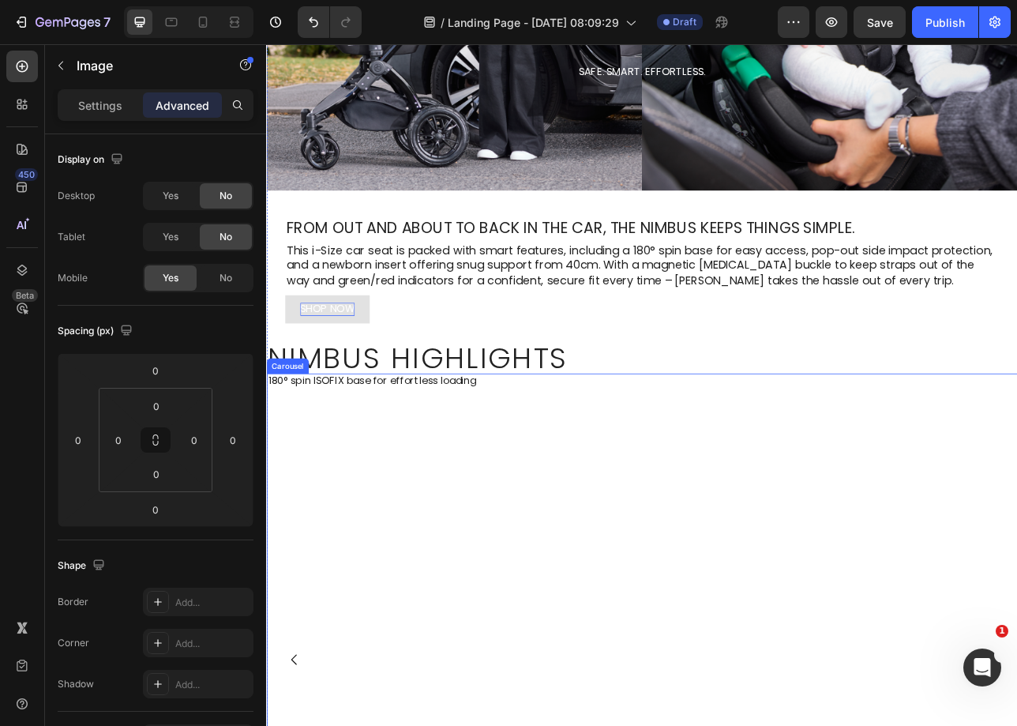
scroll to position [465, 0]
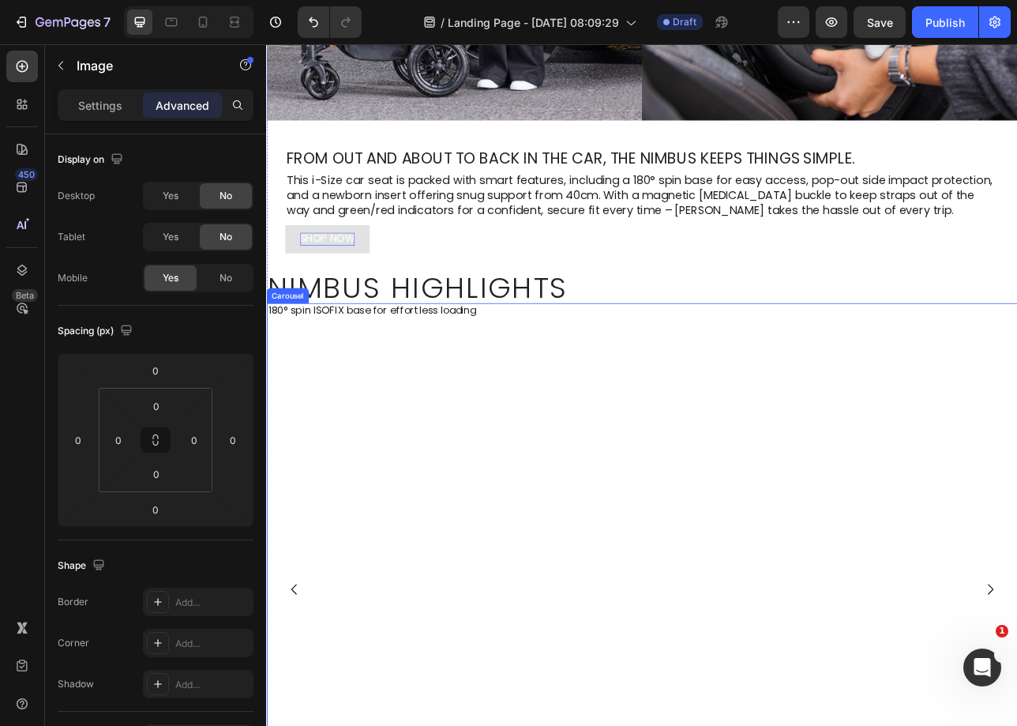
click at [712, 566] on div "Image 0 180° spin ISOFIX base for effortless loading Text Block" at bounding box center [734, 732] width 936 height 722
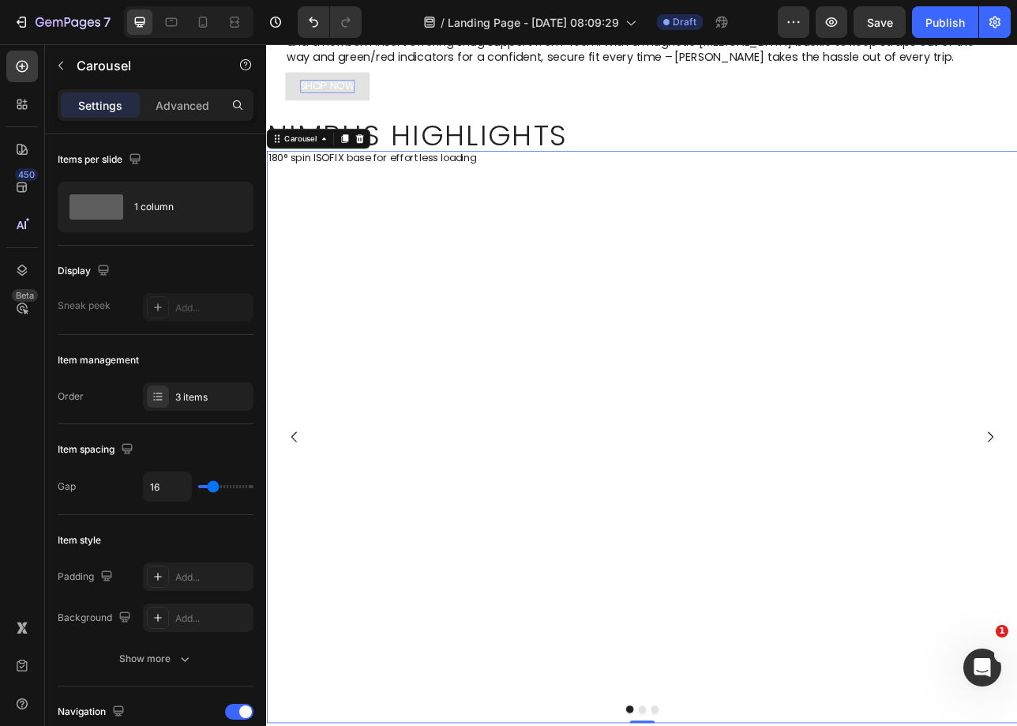
scroll to position [659, 0]
click at [481, 634] on div "Image 180° spin ISOFIX base for effortless loading Text Block" at bounding box center [734, 539] width 936 height 722
click at [197, 22] on icon at bounding box center [203, 22] width 16 height 16
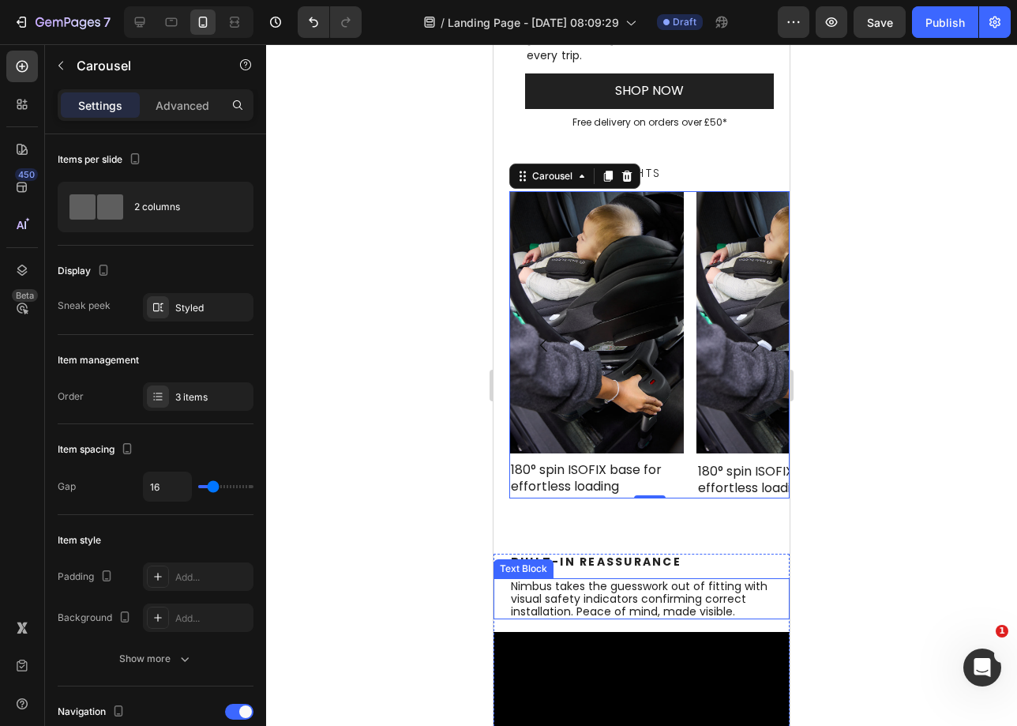
scroll to position [874, 0]
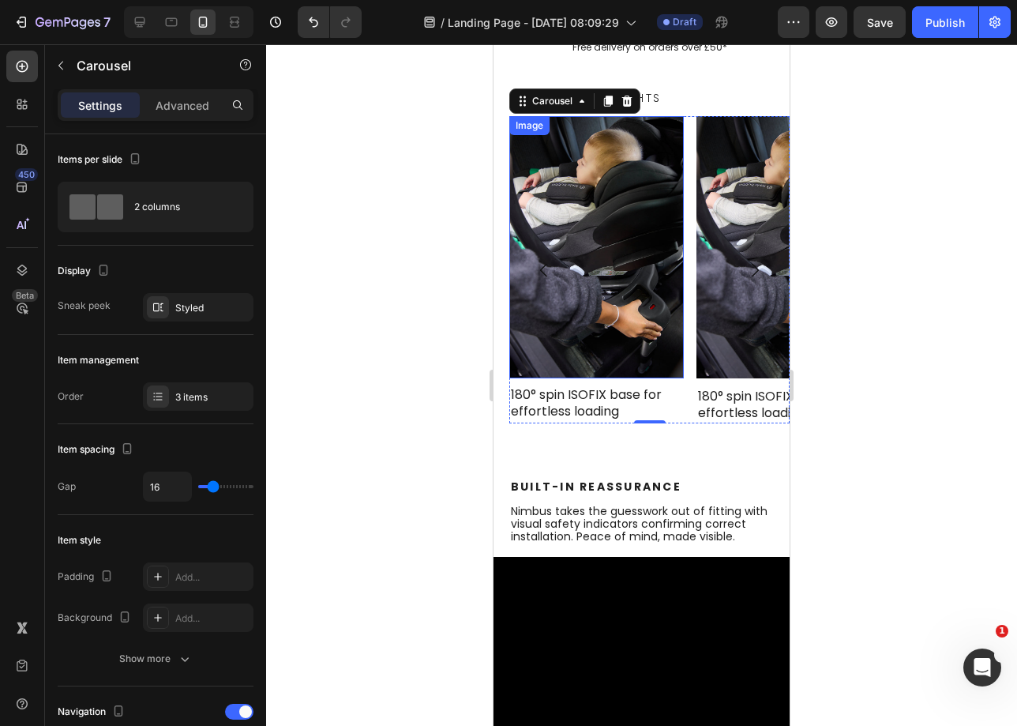
click at [586, 130] on img at bounding box center [596, 247] width 175 height 262
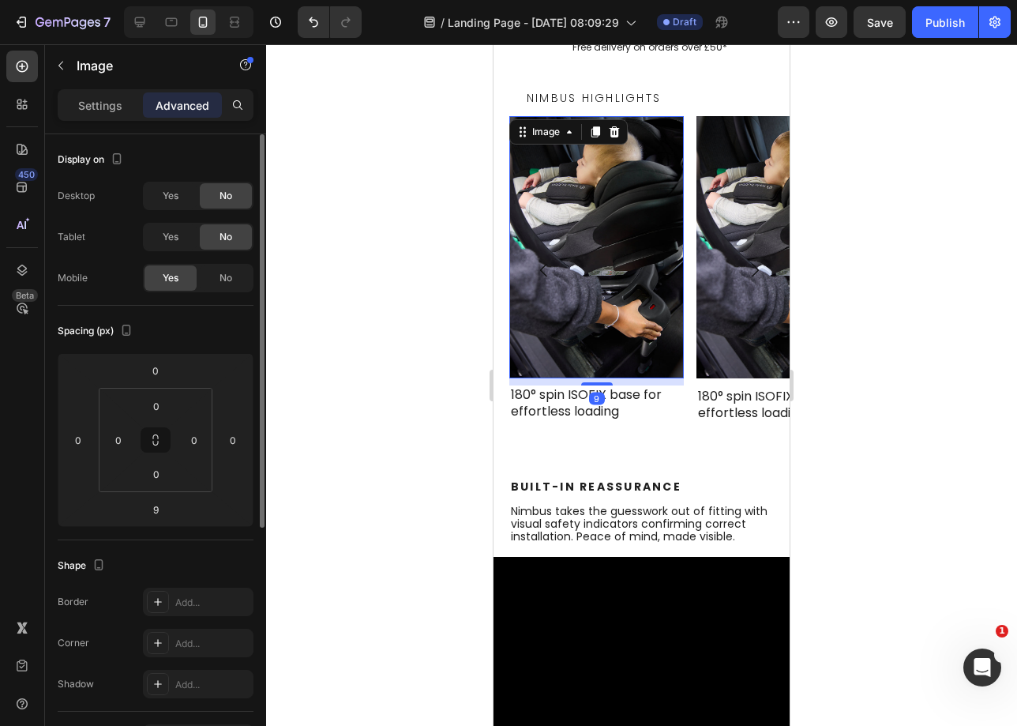
click at [178, 195] on div "Yes" at bounding box center [171, 195] width 52 height 25
click at [178, 226] on div "Yes" at bounding box center [171, 236] width 52 height 25
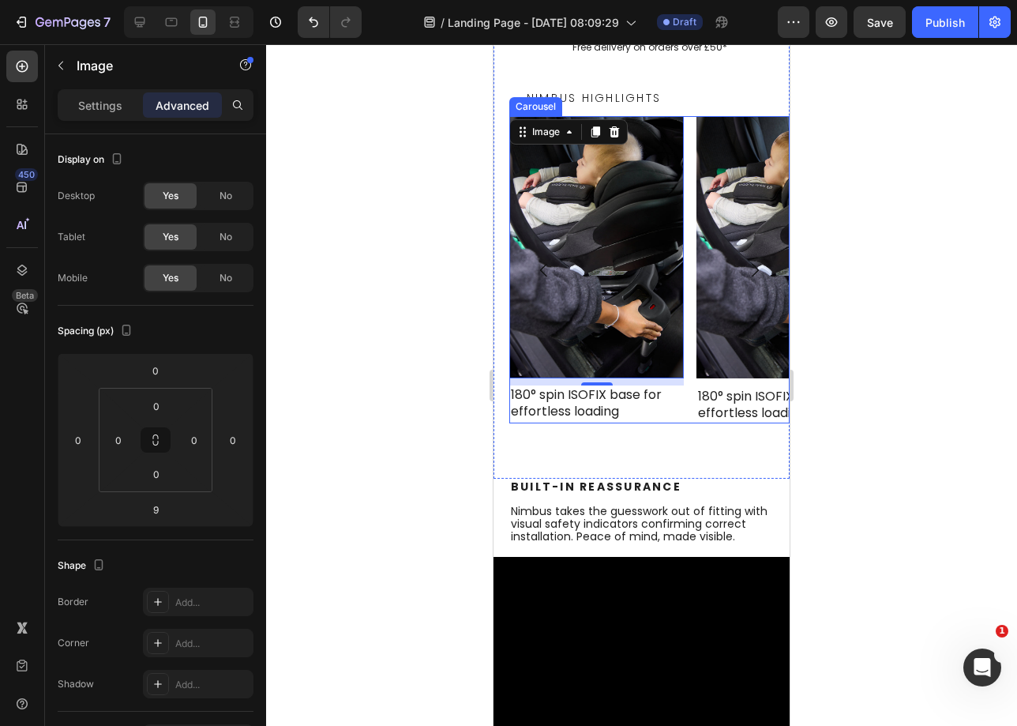
click at [686, 118] on div "Image 9 180° spin ISOFIX base for effortless loading Text Block Image 180° spin…" at bounding box center [649, 269] width 280 height 306
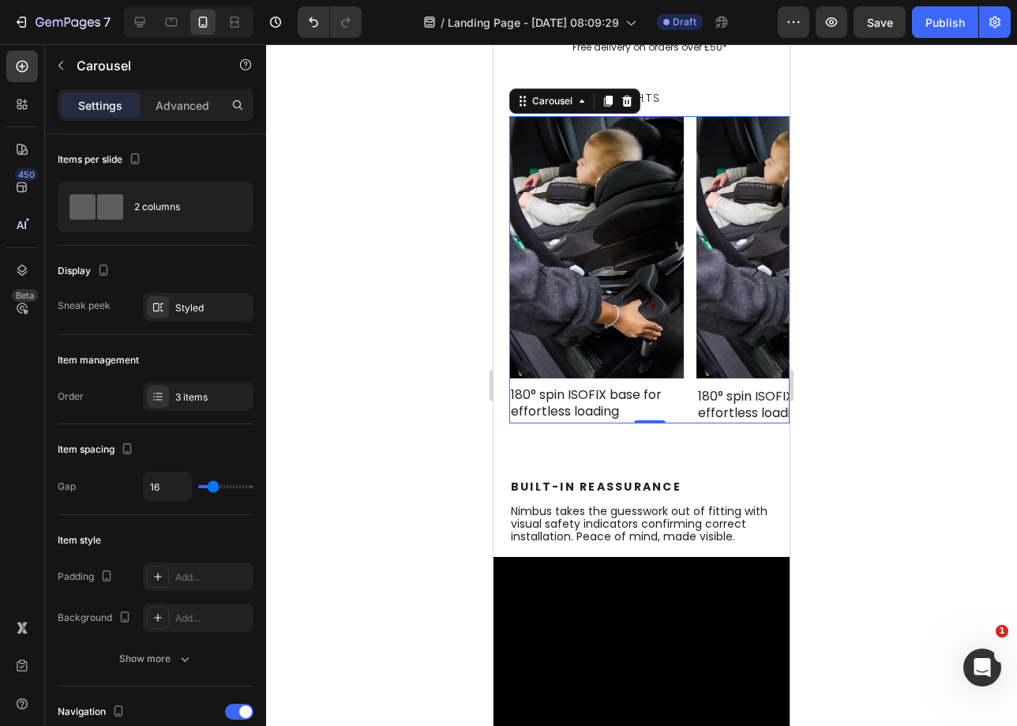
click at [606, 96] on icon at bounding box center [608, 101] width 9 height 11
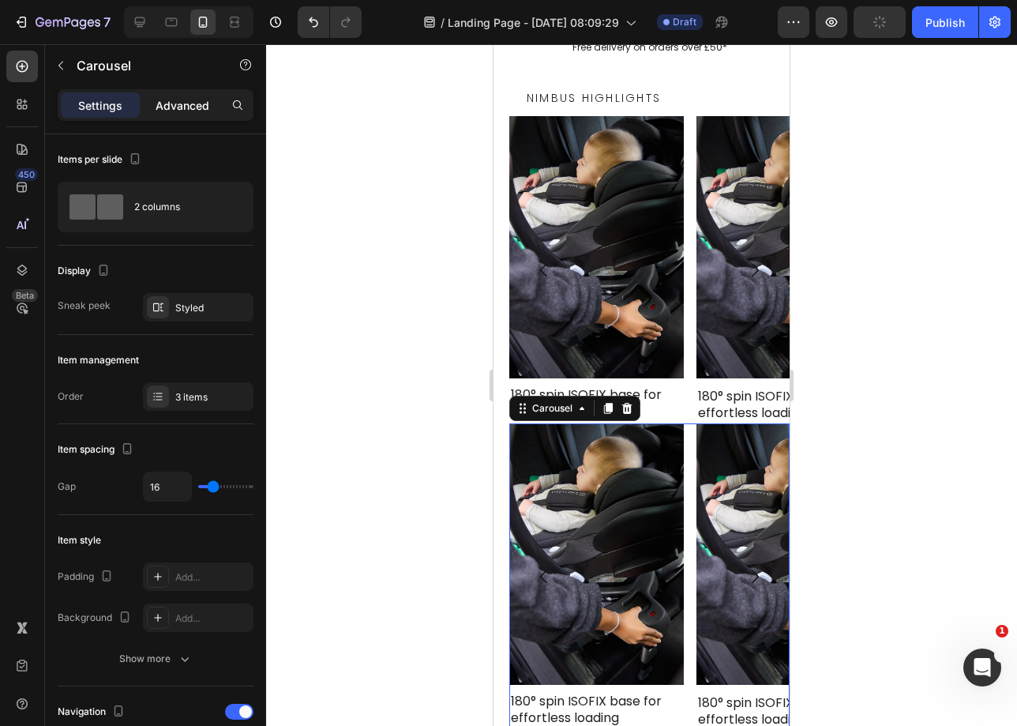
click at [182, 110] on p "Advanced" at bounding box center [183, 105] width 54 height 17
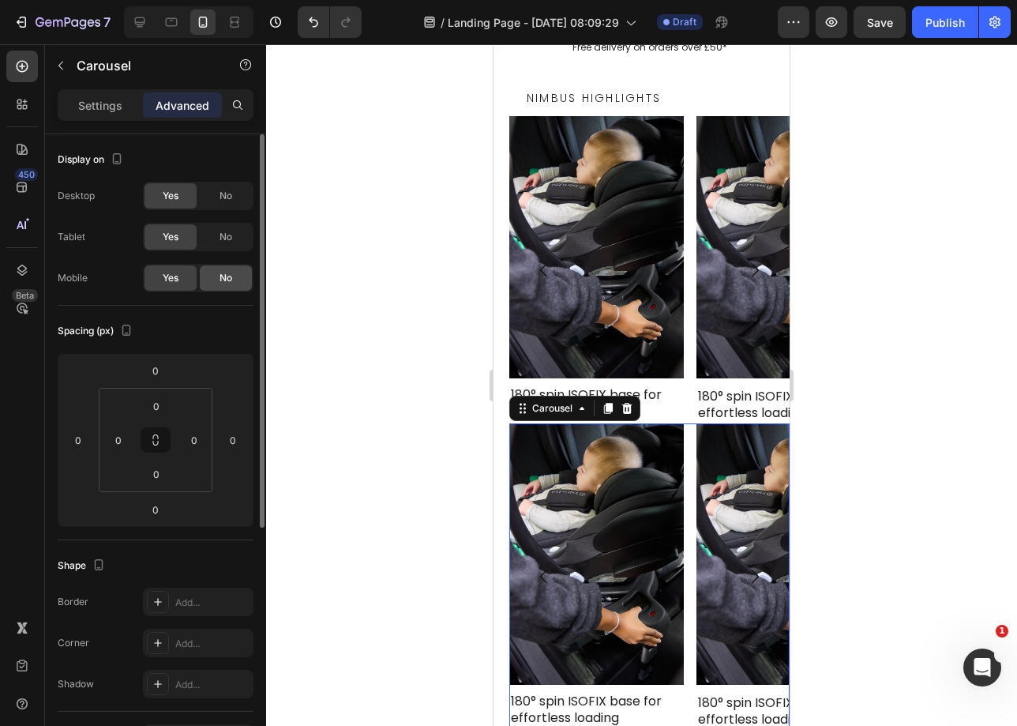
click at [233, 284] on div "No" at bounding box center [226, 277] width 52 height 25
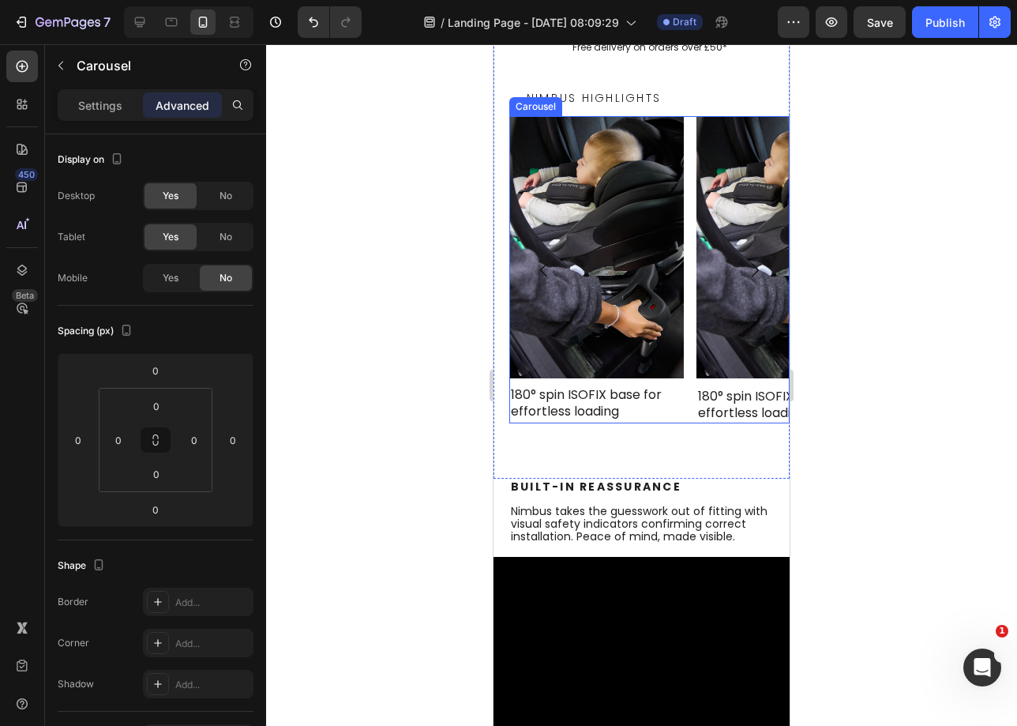
click at [690, 214] on div "Image 180° spin ISOFIX base for effortless loading Text Block Image 180° spin I…" at bounding box center [649, 269] width 280 height 306
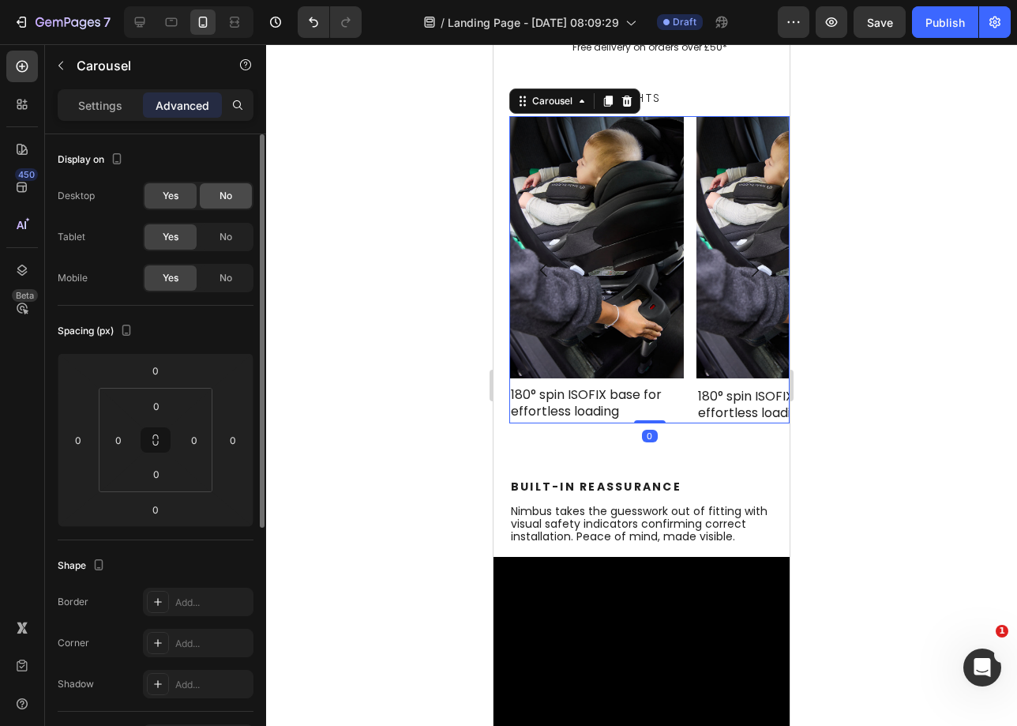
click at [242, 201] on div "No" at bounding box center [226, 195] width 52 height 25
click at [235, 239] on div "No" at bounding box center [226, 236] width 52 height 25
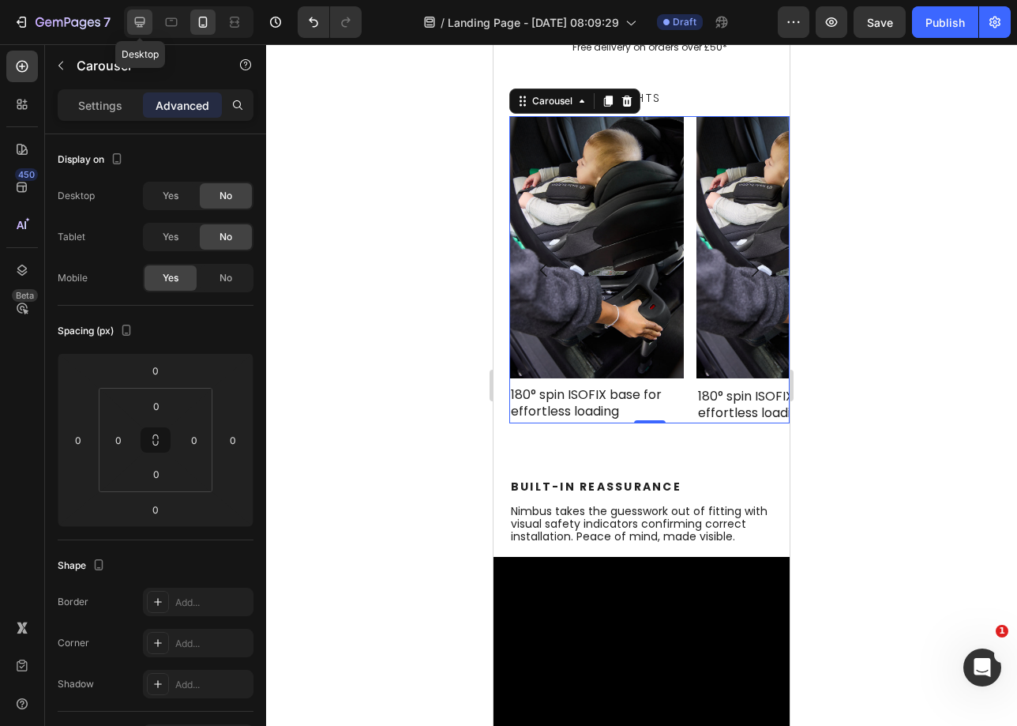
click at [145, 30] on div at bounding box center [139, 21] width 25 height 25
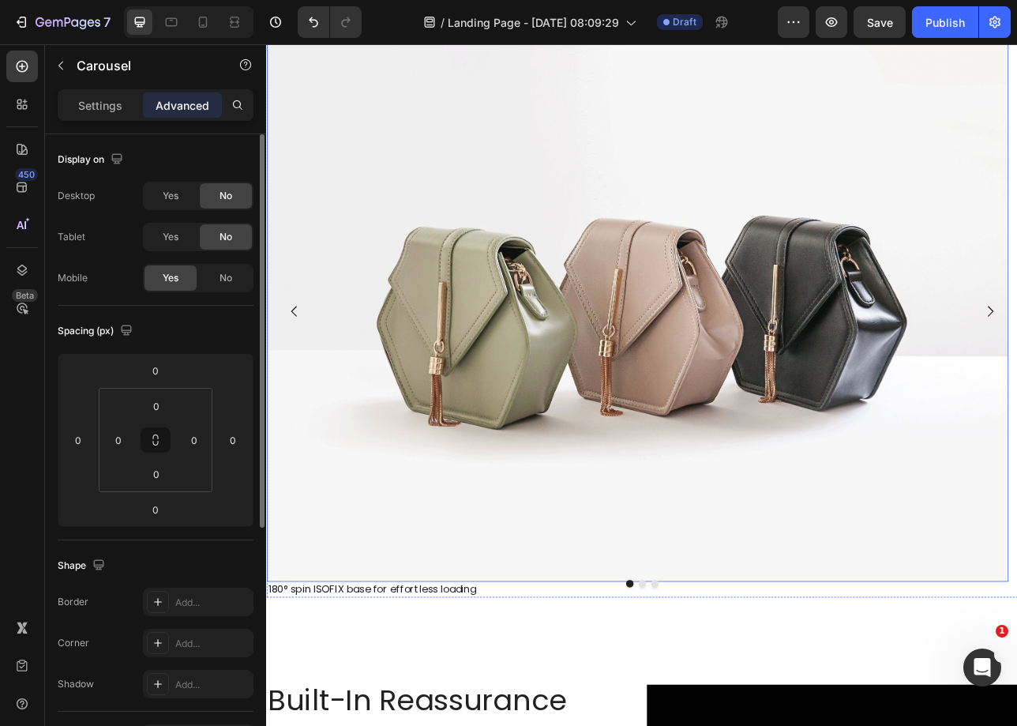
scroll to position [816, 0]
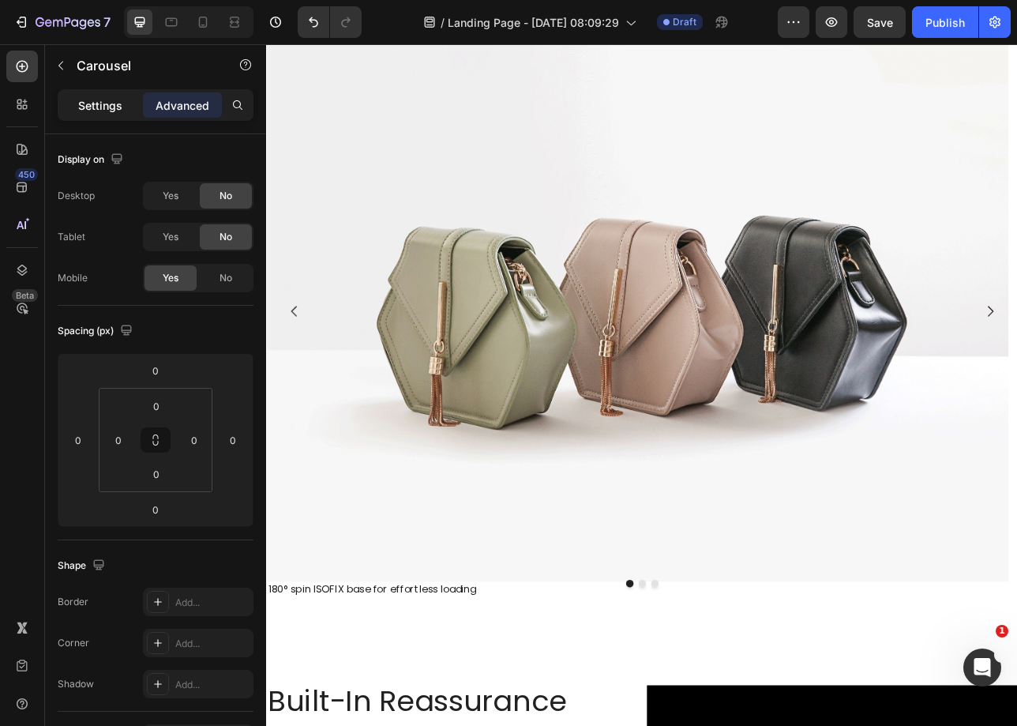
click at [107, 106] on p "Settings" at bounding box center [100, 105] width 44 height 17
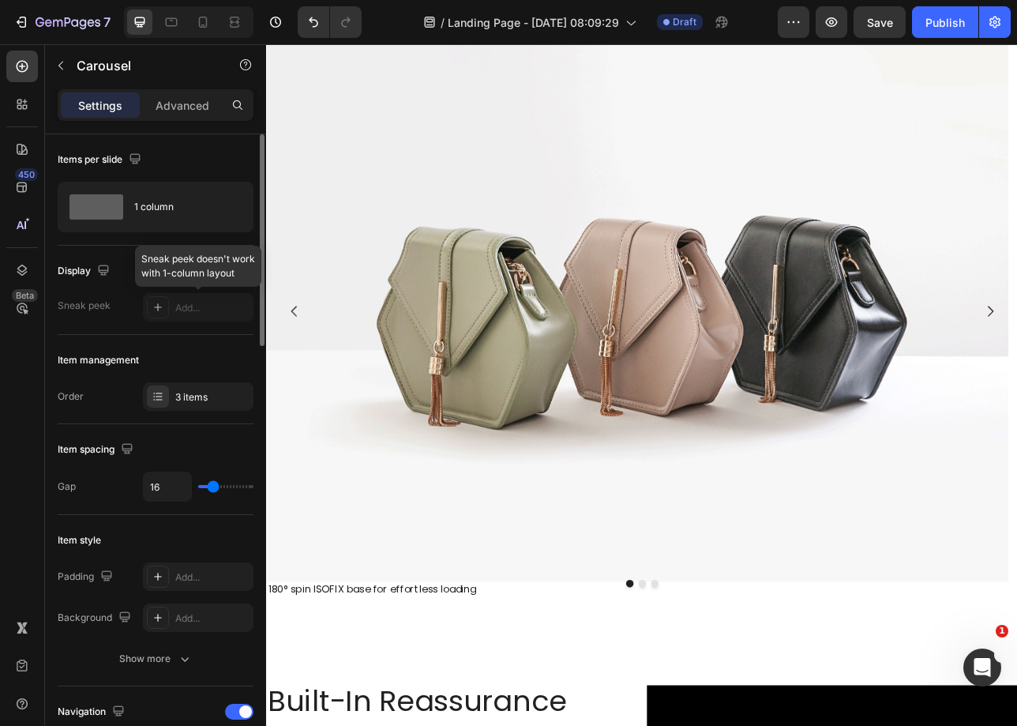
click at [193, 314] on div at bounding box center [198, 307] width 111 height 28
click at [159, 304] on div at bounding box center [198, 307] width 111 height 28
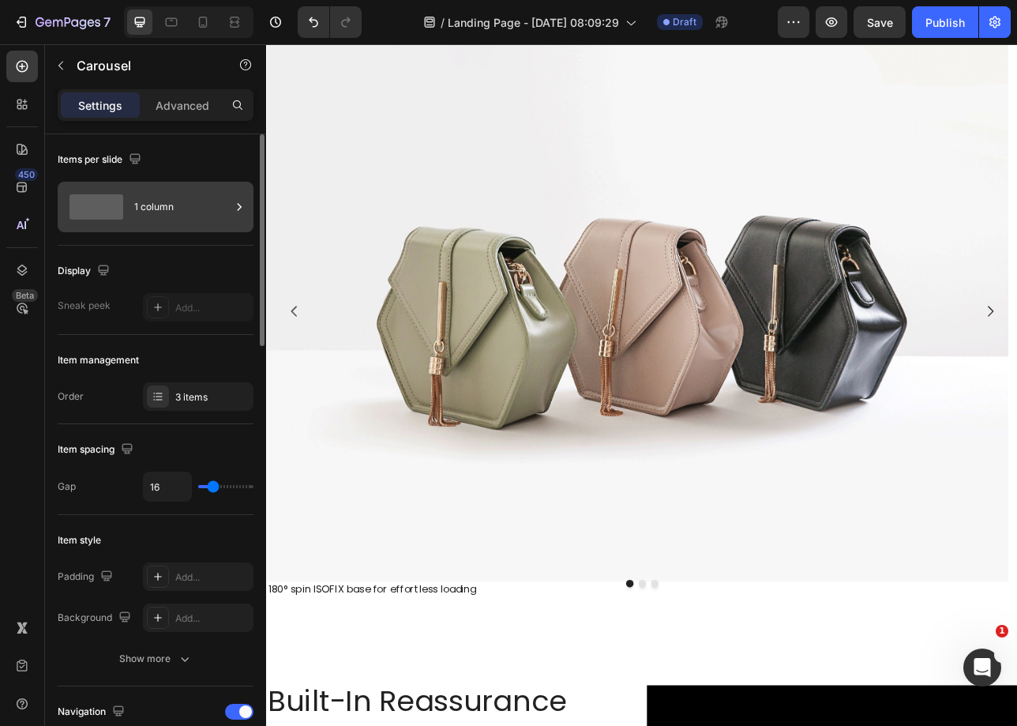
click at [217, 206] on div "1 column" at bounding box center [182, 207] width 96 height 36
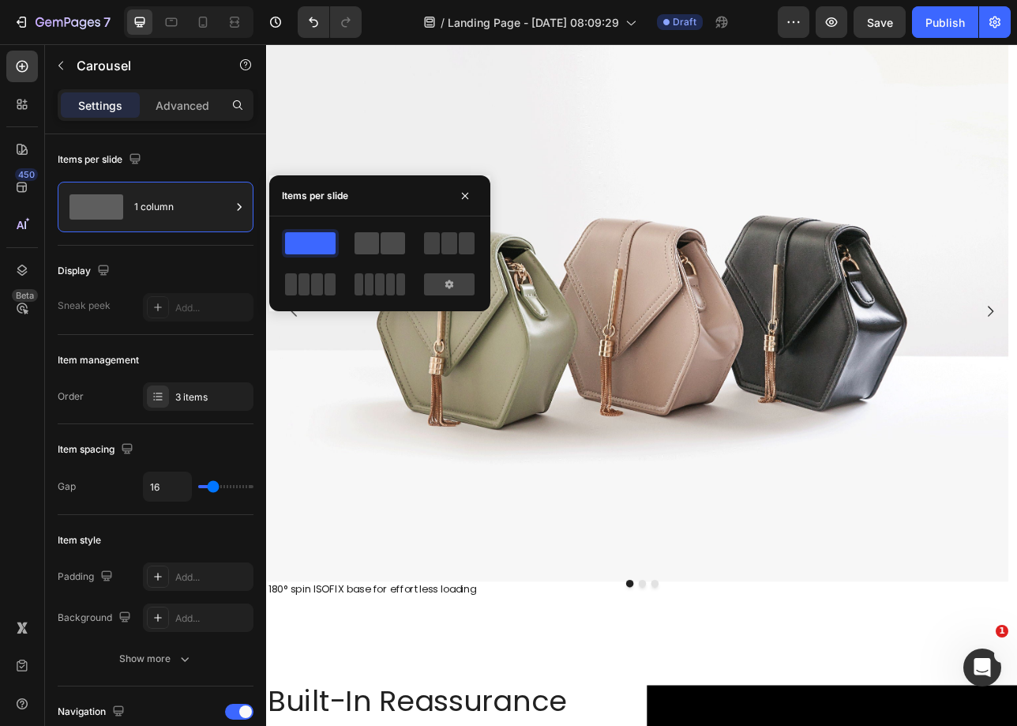
click at [385, 240] on span at bounding box center [393, 243] width 24 height 22
click at [381, 242] on span at bounding box center [393, 243] width 24 height 22
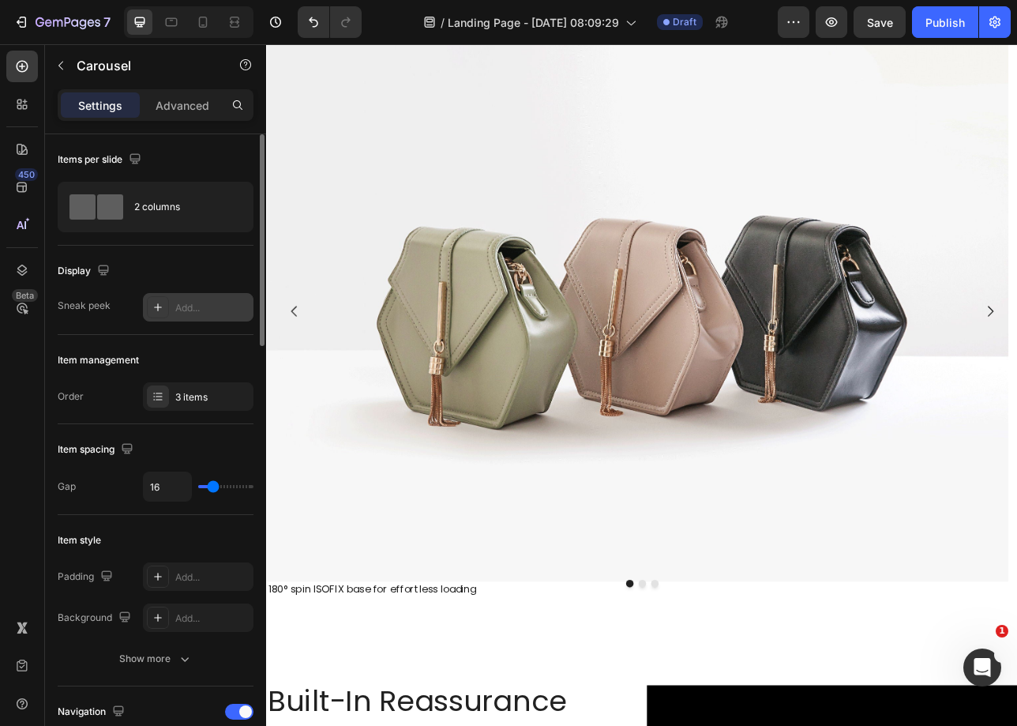
click at [168, 301] on div at bounding box center [158, 307] width 22 height 22
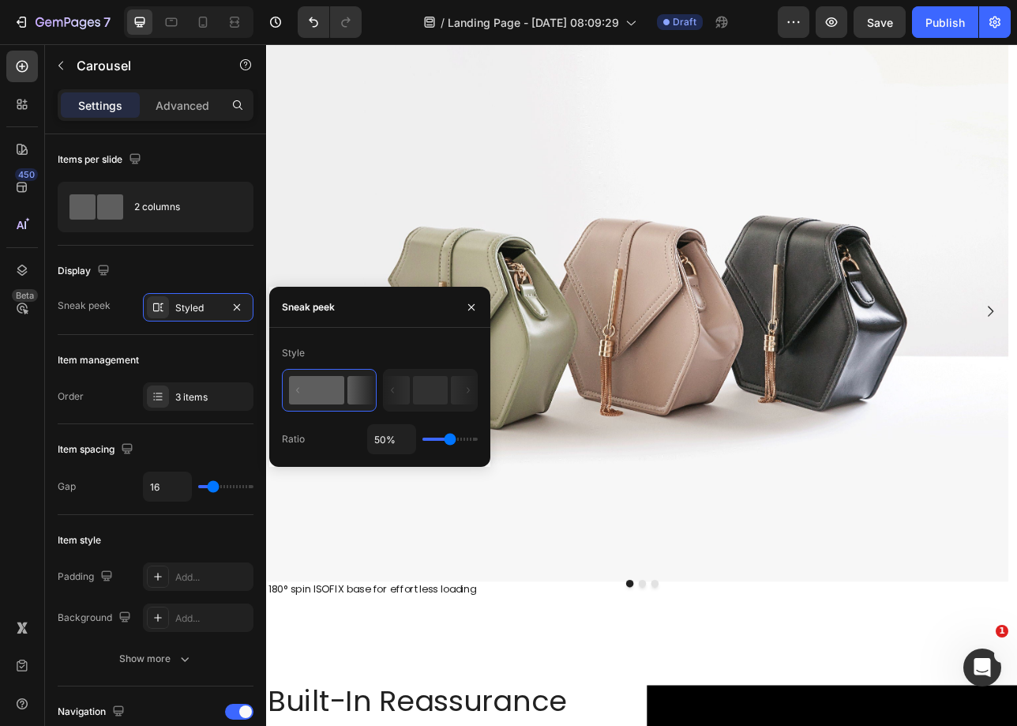
click at [335, 391] on rect at bounding box center [316, 390] width 55 height 28
click at [335, 394] on rect at bounding box center [316, 390] width 55 height 28
click at [919, 725] on div ".id580741988890968618 .st0 { fill: none; stroke: #fff; stroke-miterlimit: 10; s…" at bounding box center [740, 29] width 948 height 1537
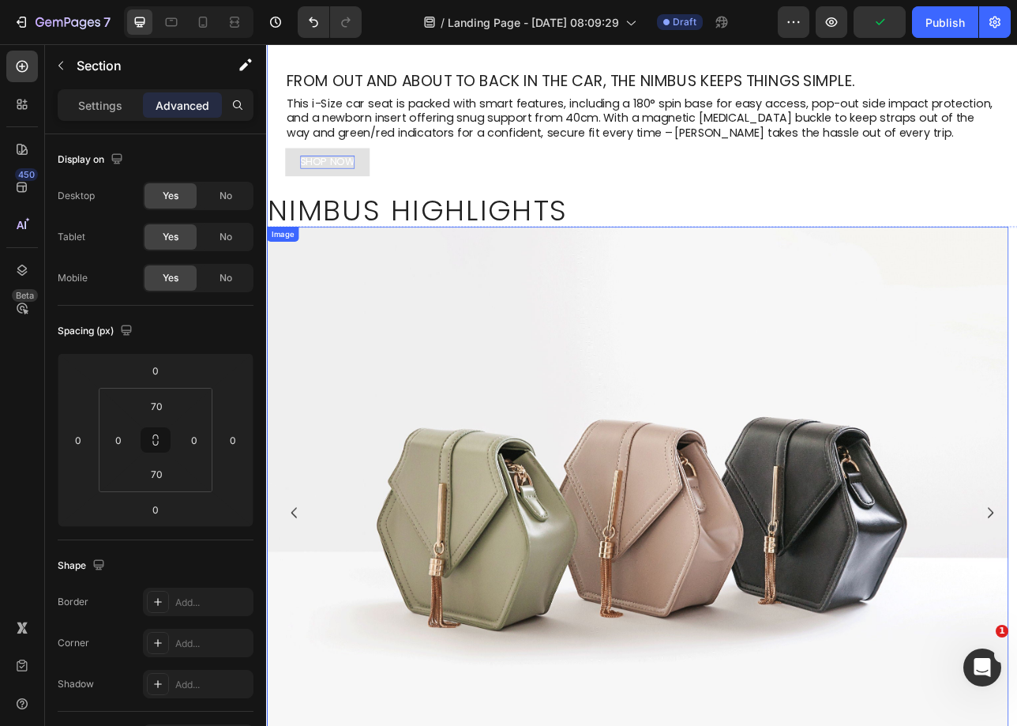
scroll to position [568, 0]
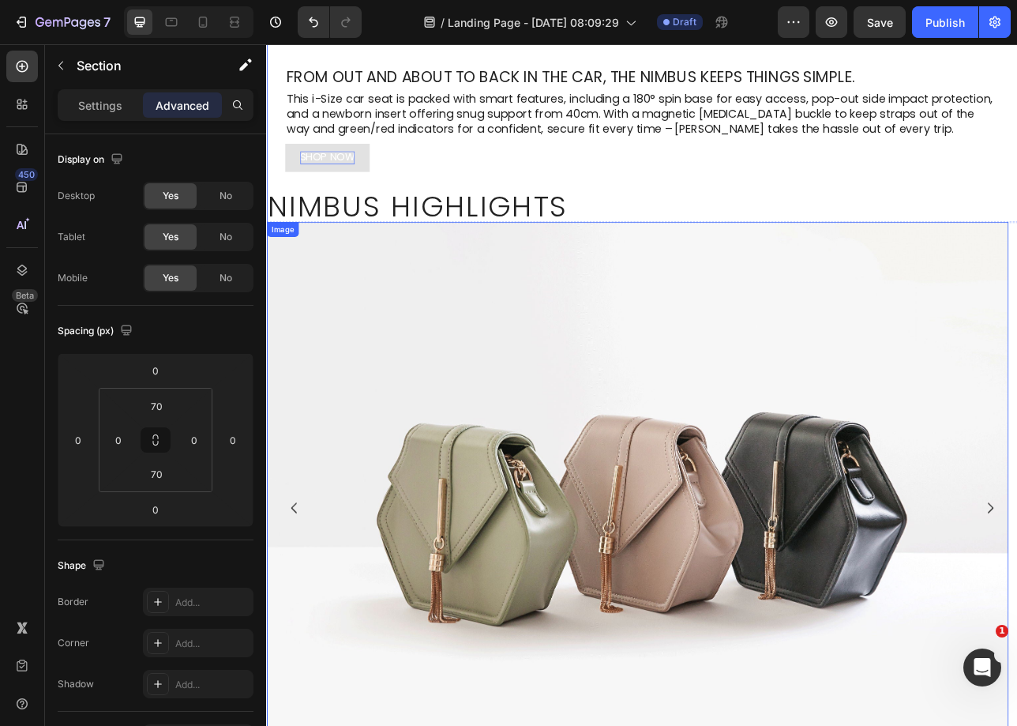
click at [360, 351] on img at bounding box center [734, 620] width 936 height 702
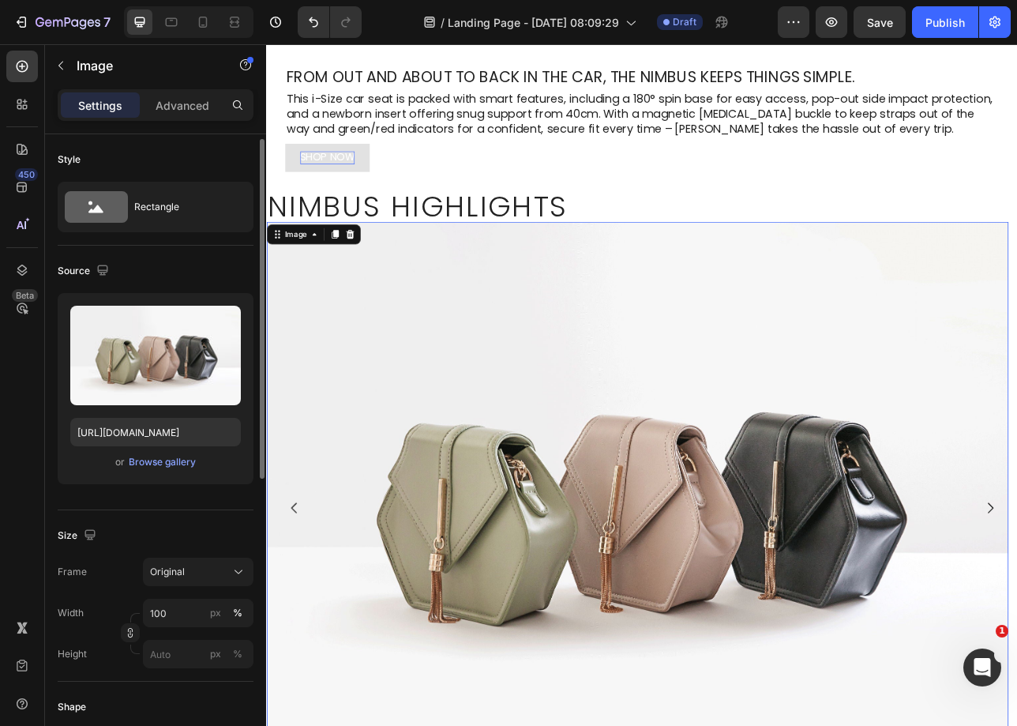
scroll to position [3, 0]
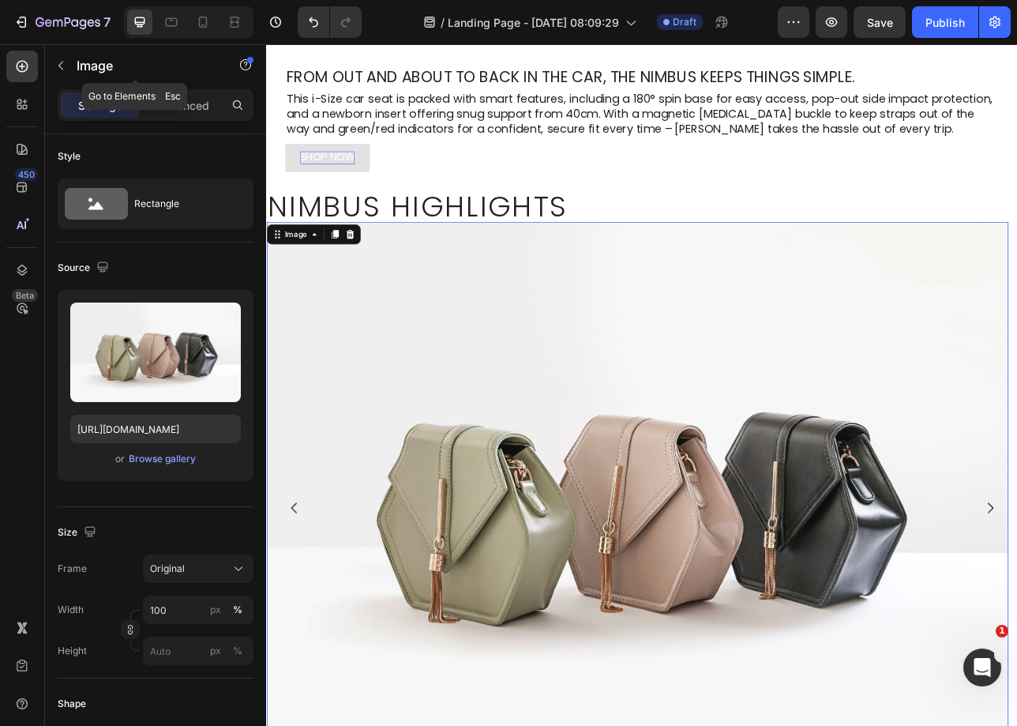
click at [67, 71] on button "button" at bounding box center [60, 65] width 25 height 25
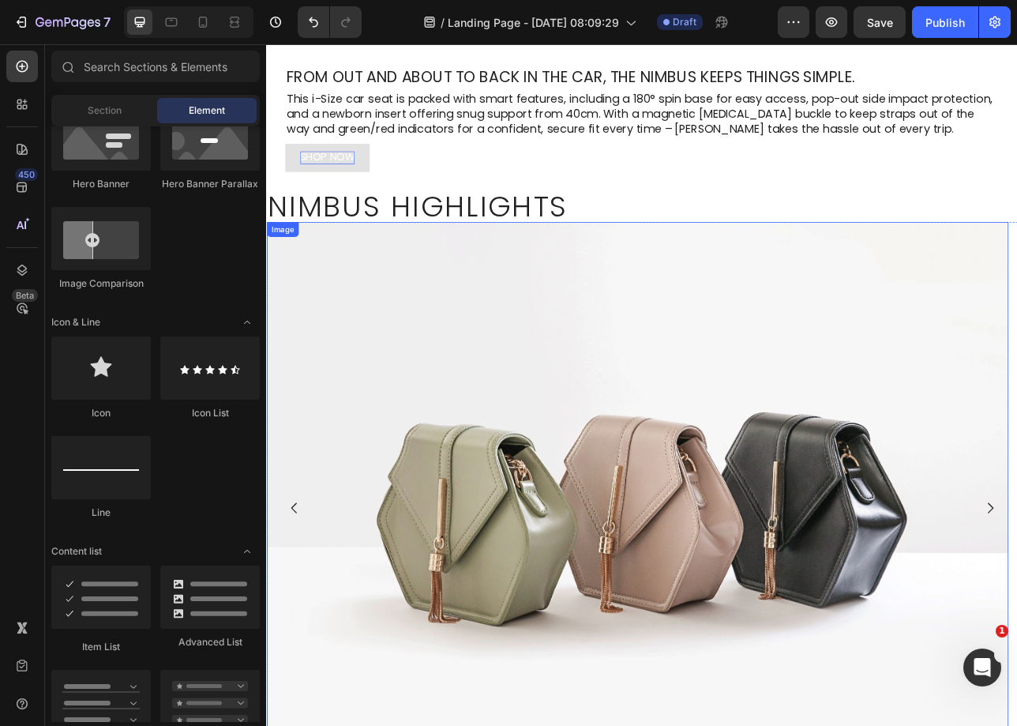
click at [389, 285] on img at bounding box center [734, 620] width 936 height 702
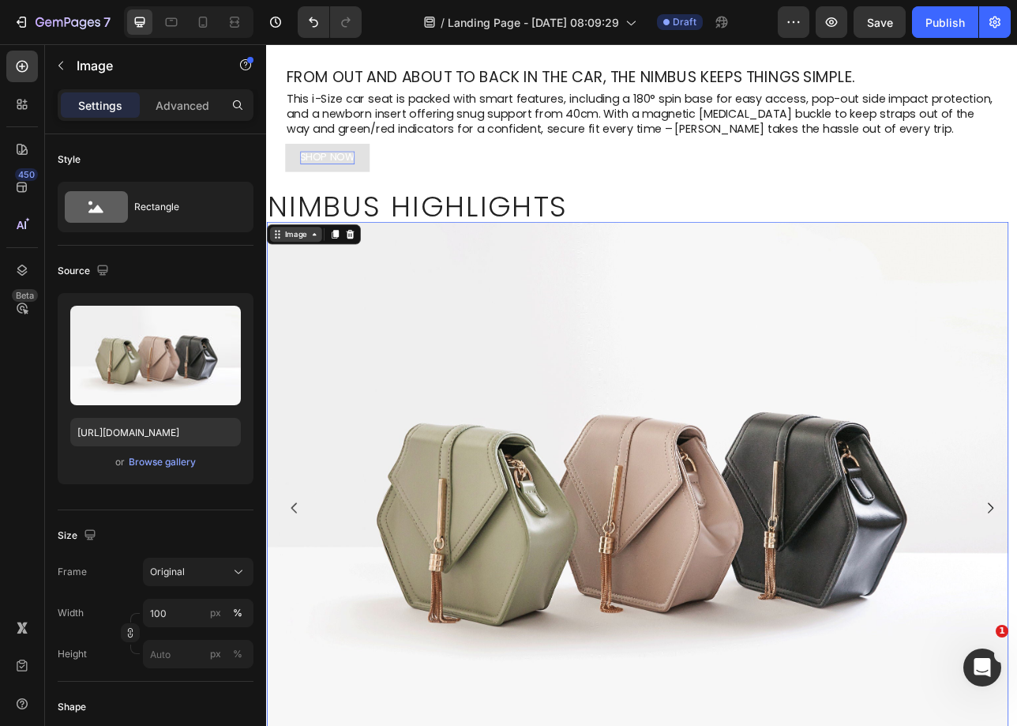
click at [285, 283] on icon at bounding box center [279, 284] width 13 height 13
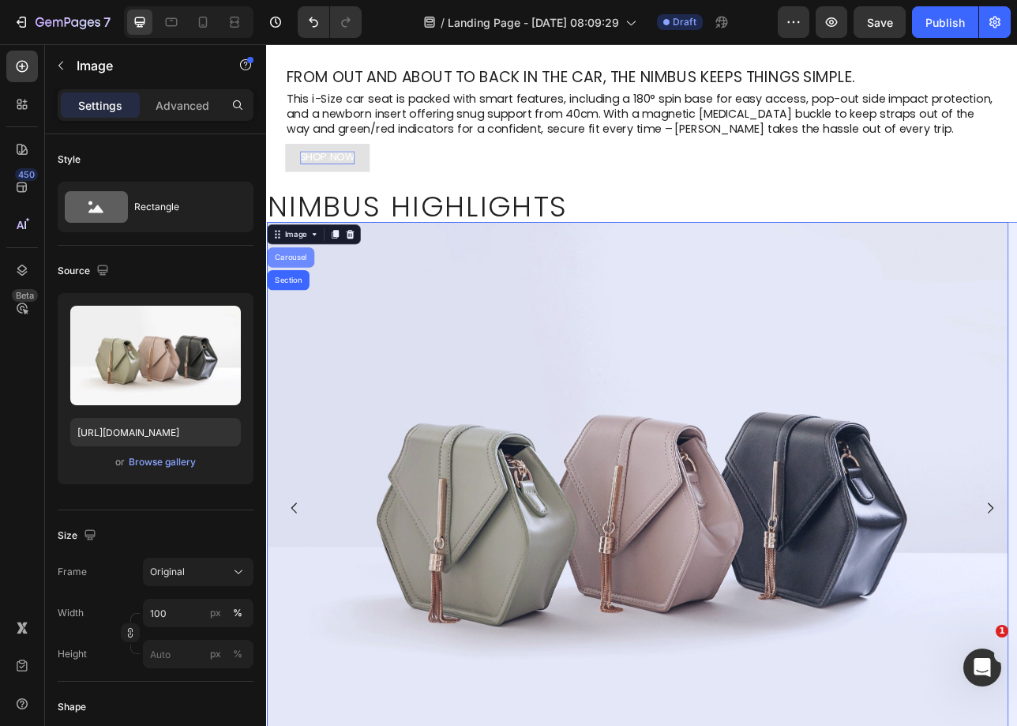
click at [315, 312] on div "Carousel" at bounding box center [296, 313] width 47 height 9
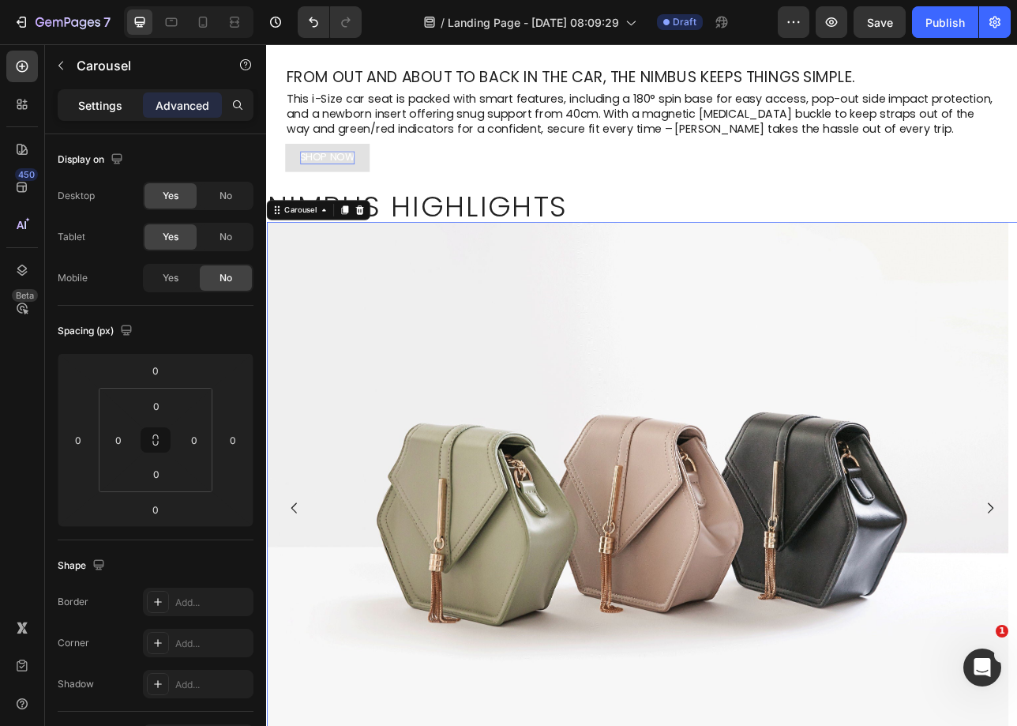
click at [107, 107] on p "Settings" at bounding box center [100, 105] width 44 height 17
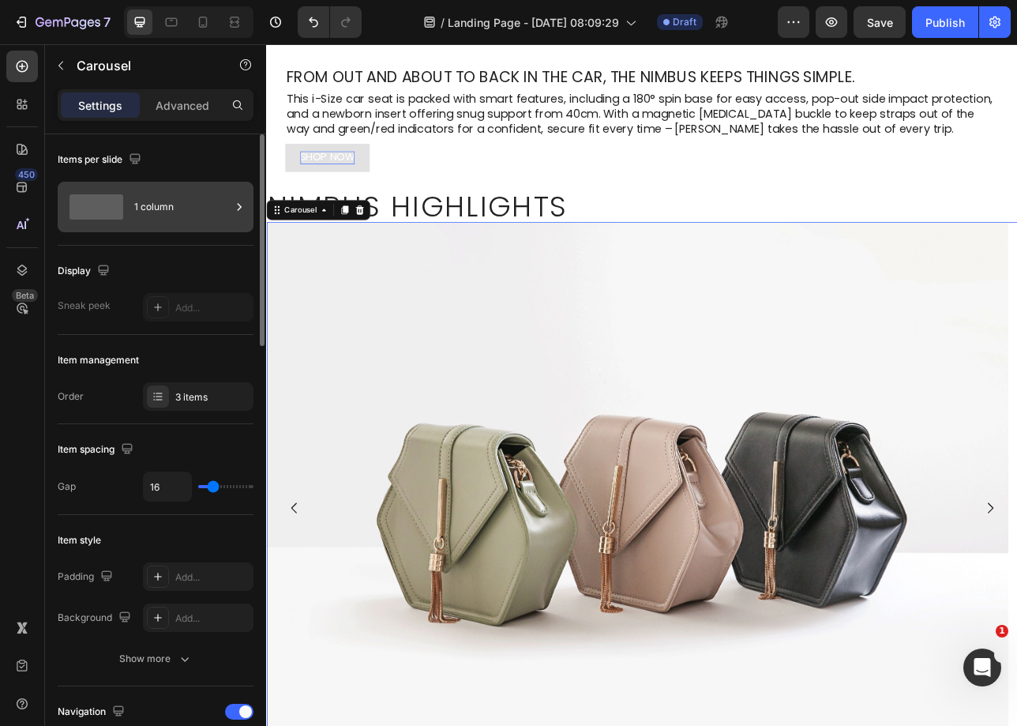
click at [141, 204] on div "1 column" at bounding box center [182, 207] width 96 height 36
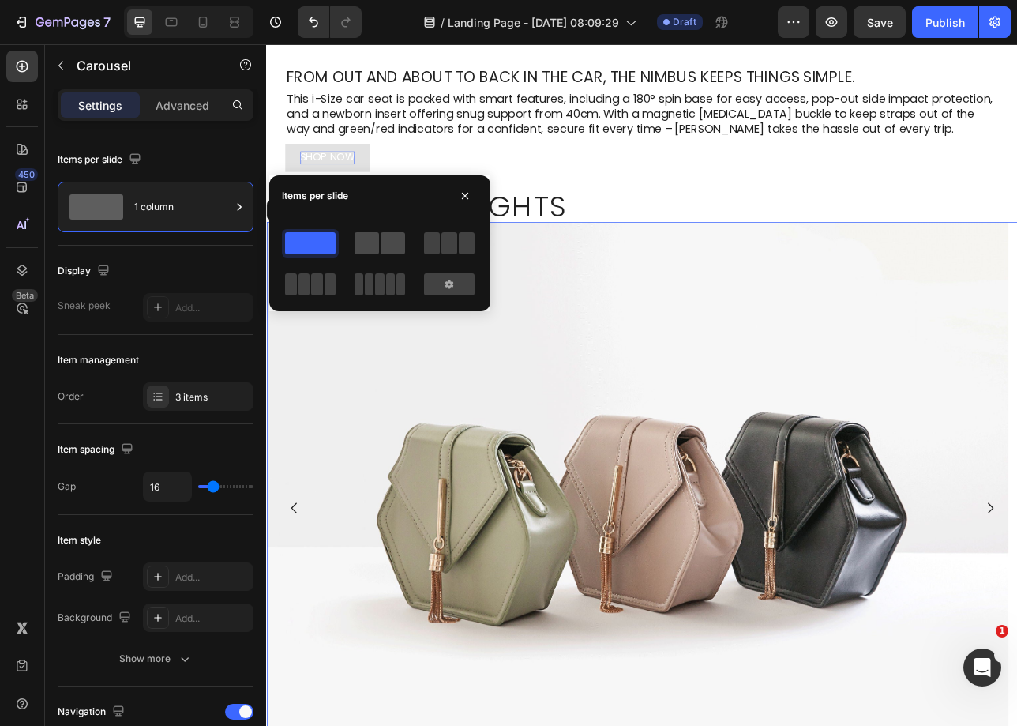
click at [393, 245] on span at bounding box center [393, 243] width 24 height 22
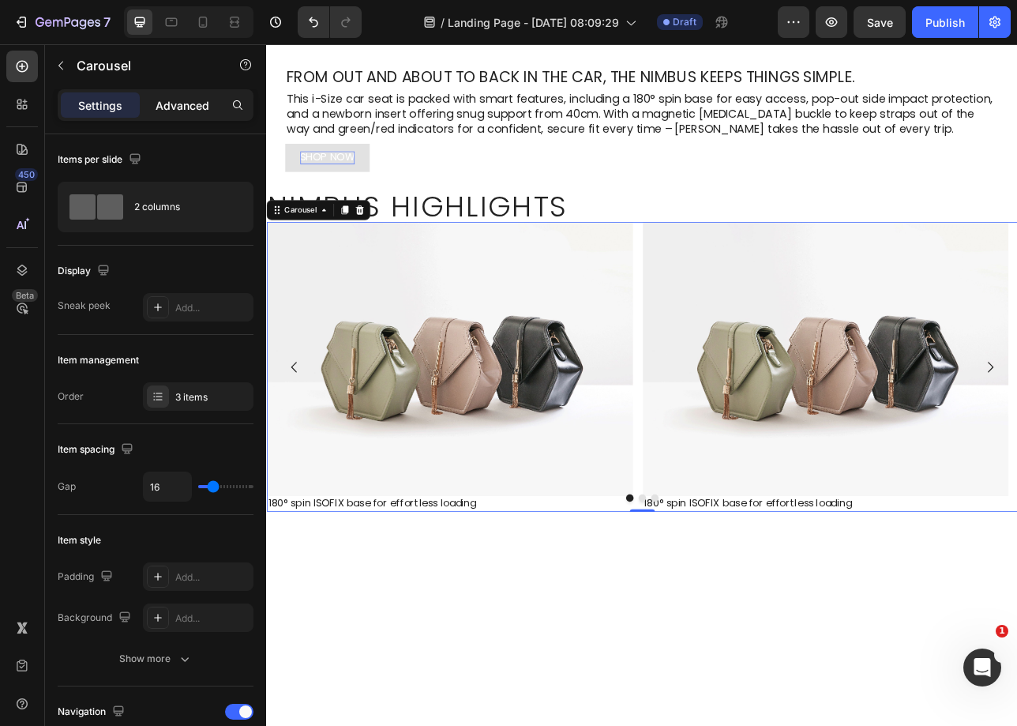
click at [173, 98] on p "Advanced" at bounding box center [183, 105] width 54 height 17
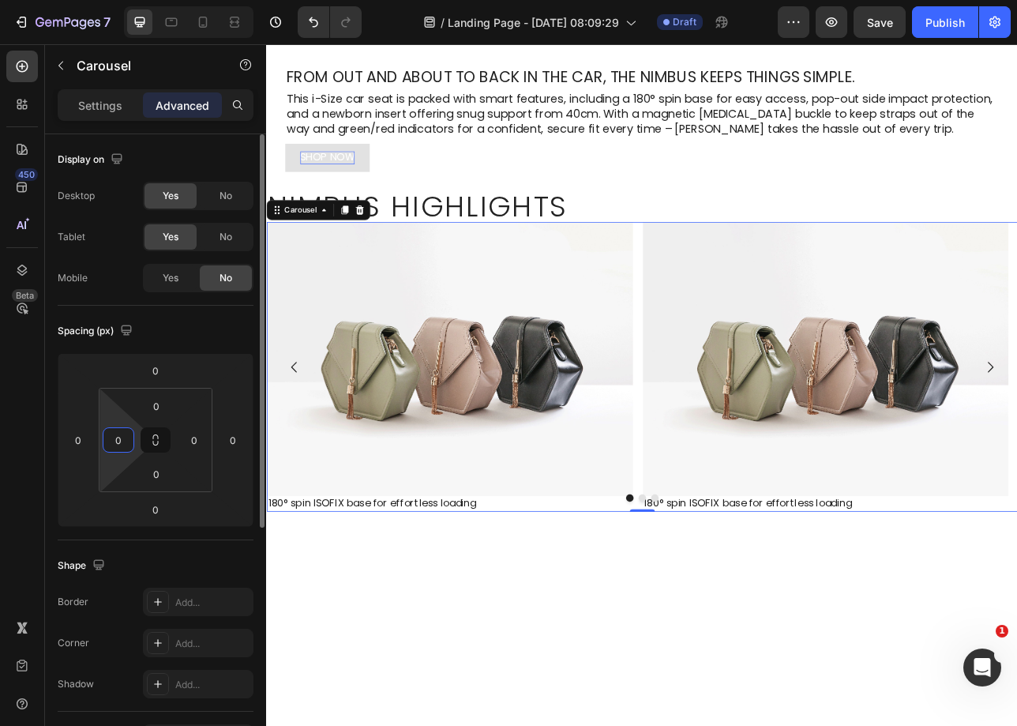
click at [126, 448] on input "0" at bounding box center [119, 440] width 24 height 24
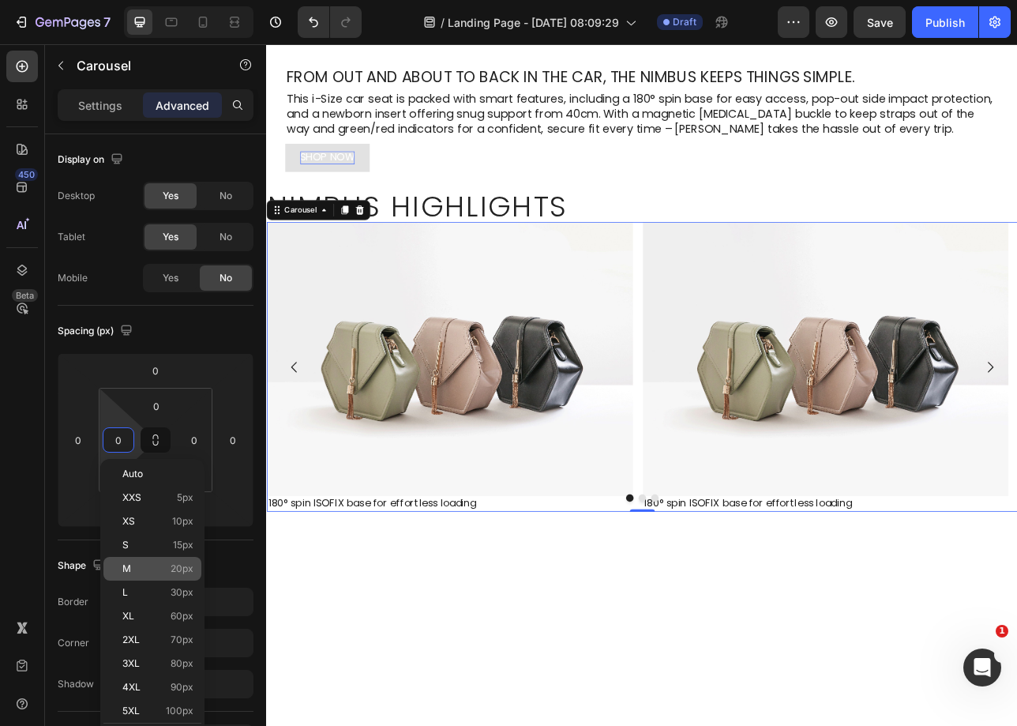
click at [170, 573] on p "M 20px" at bounding box center [157, 568] width 71 height 11
type input "20"
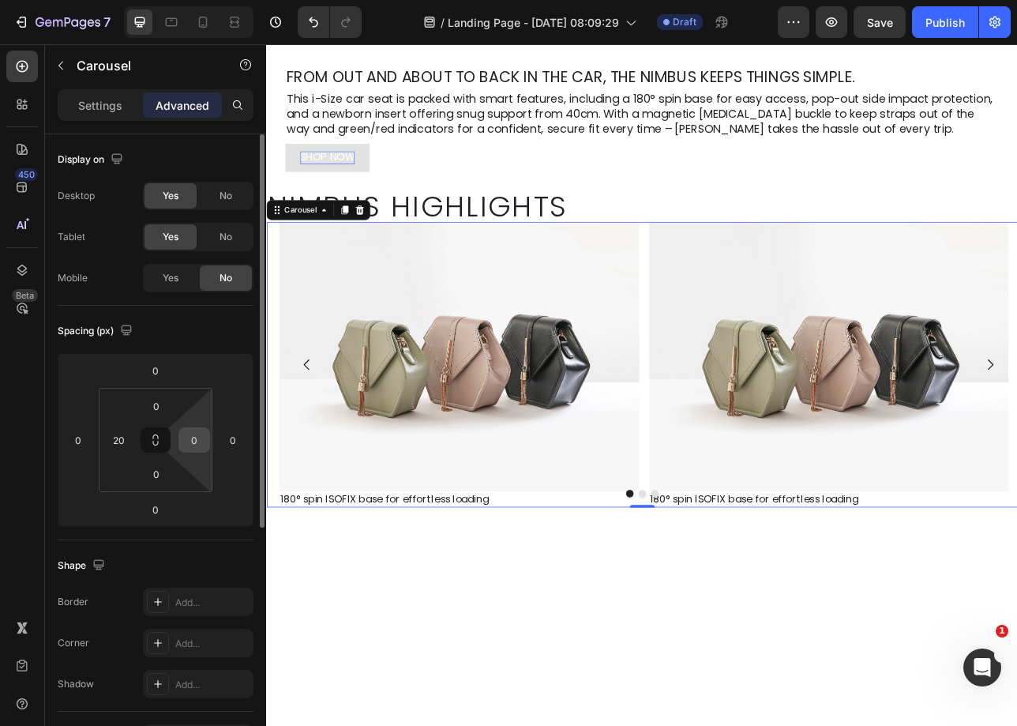
click at [201, 449] on input "0" at bounding box center [194, 440] width 24 height 24
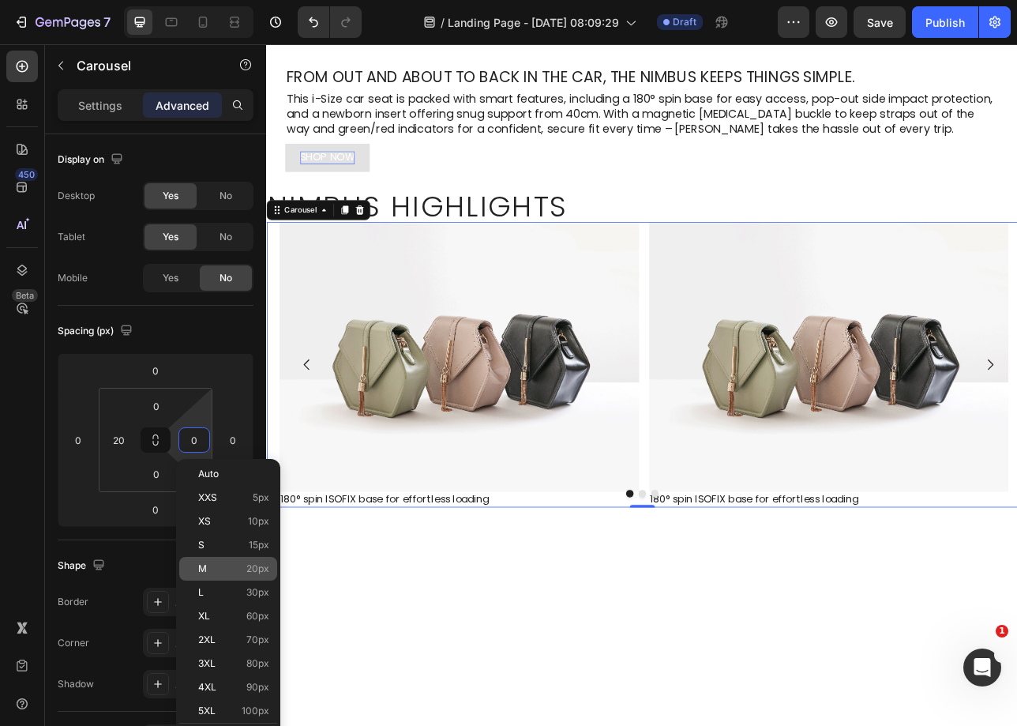
click at [244, 577] on div "M 20px" at bounding box center [228, 569] width 98 height 24
type input "20"
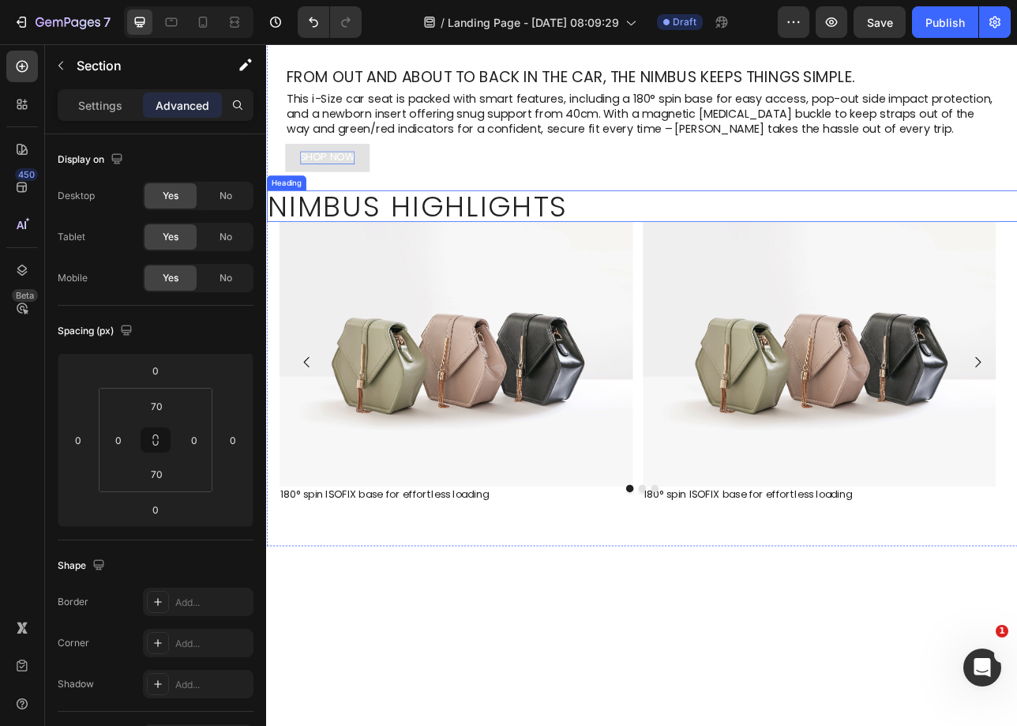
click at [701, 231] on p "Nimbus Highlights" at bounding box center [740, 249] width 945 height 36
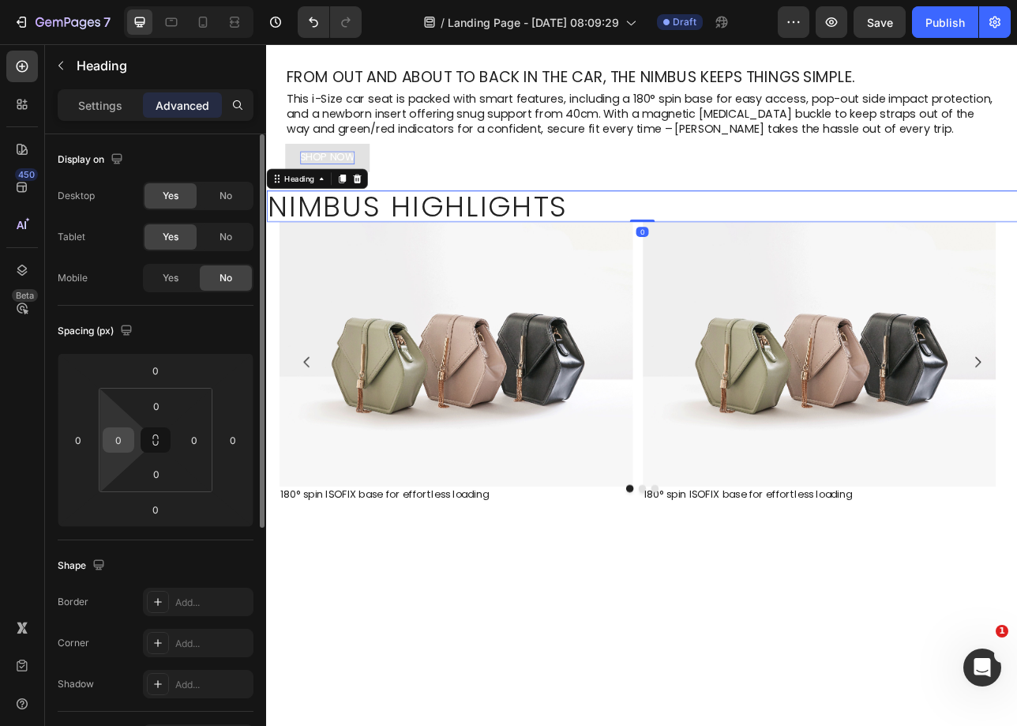
click at [122, 443] on input "0" at bounding box center [119, 440] width 24 height 24
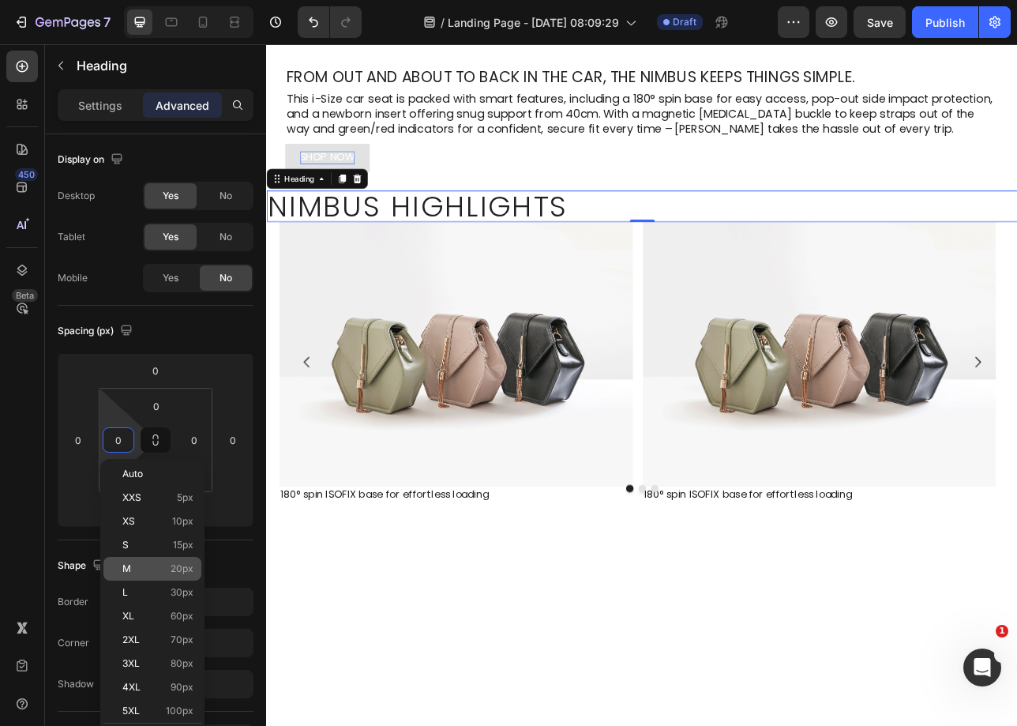
click at [152, 573] on p "M 20px" at bounding box center [157, 568] width 71 height 11
type input "20"
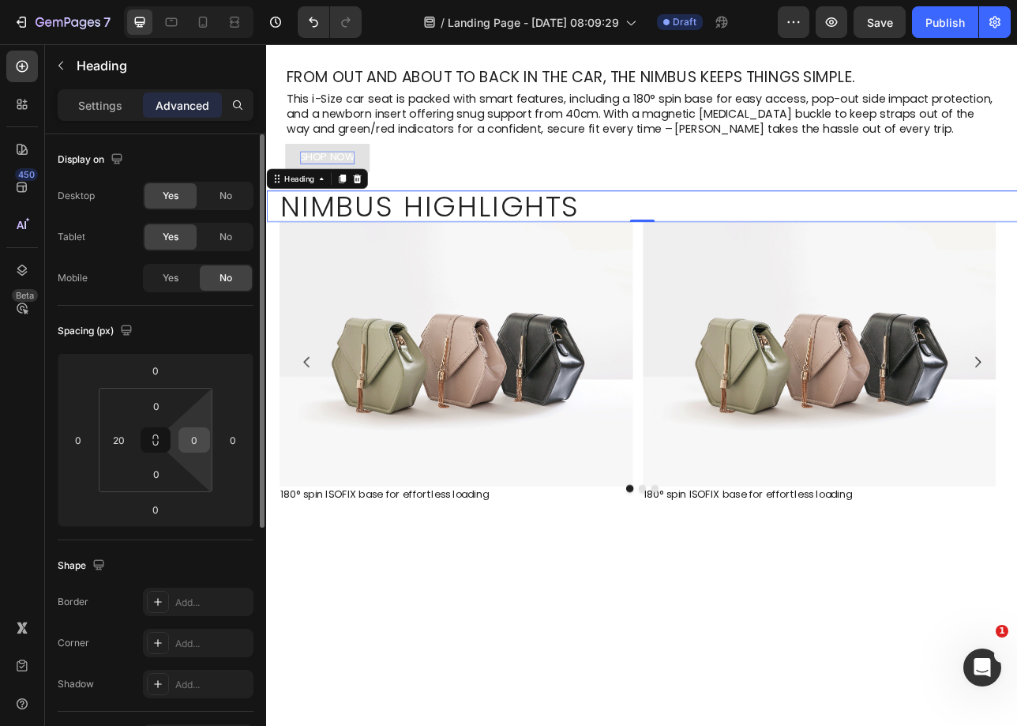
click at [201, 447] on input "0" at bounding box center [194, 440] width 24 height 24
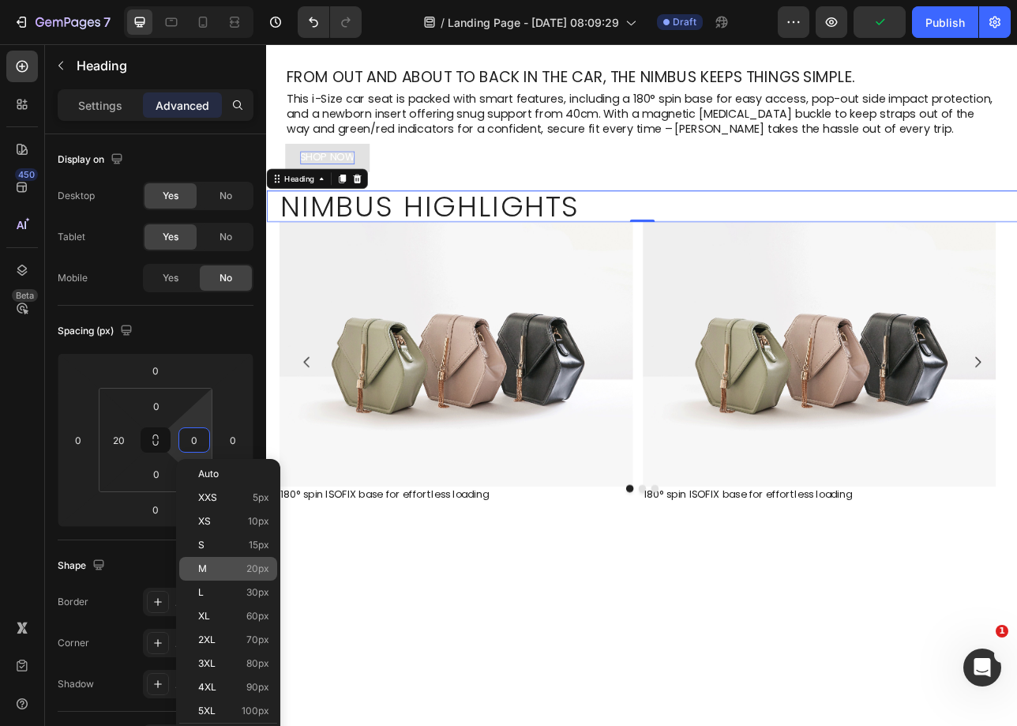
click at [236, 560] on div "M 20px" at bounding box center [228, 569] width 98 height 24
type input "20"
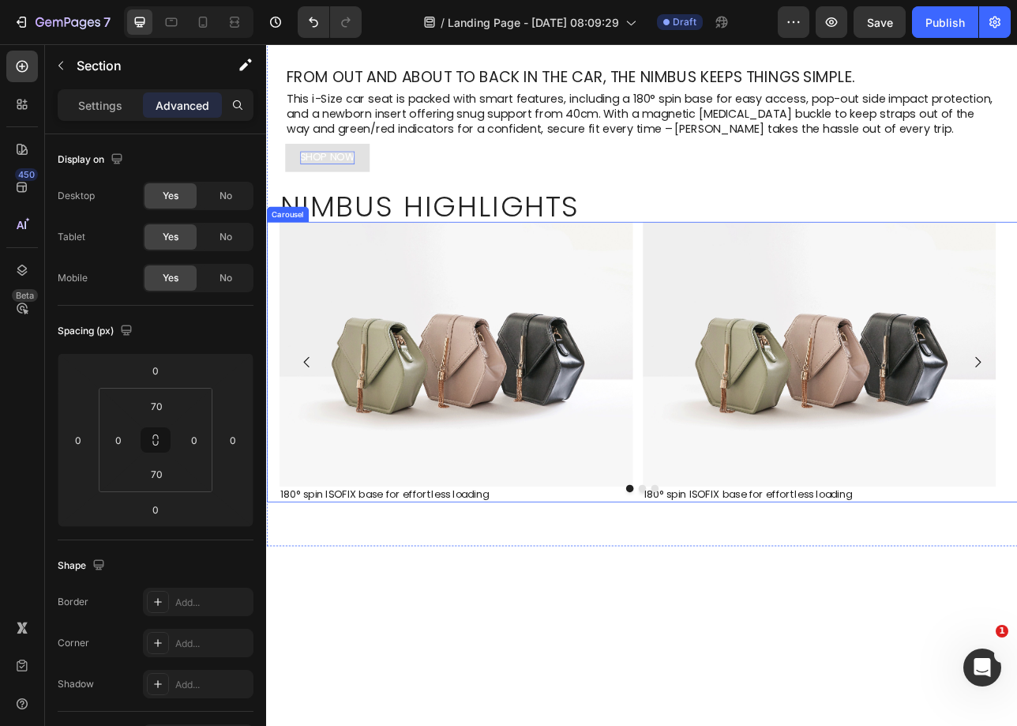
click at [734, 286] on div "Image 180° spin ISOFIX base for effortless loading Text Block Image 180° spin I…" at bounding box center [740, 446] width 916 height 354
click at [54, 105] on div "Settings Advanced" at bounding box center [155, 111] width 221 height 45
click at [89, 97] on p "Settings" at bounding box center [100, 105] width 44 height 17
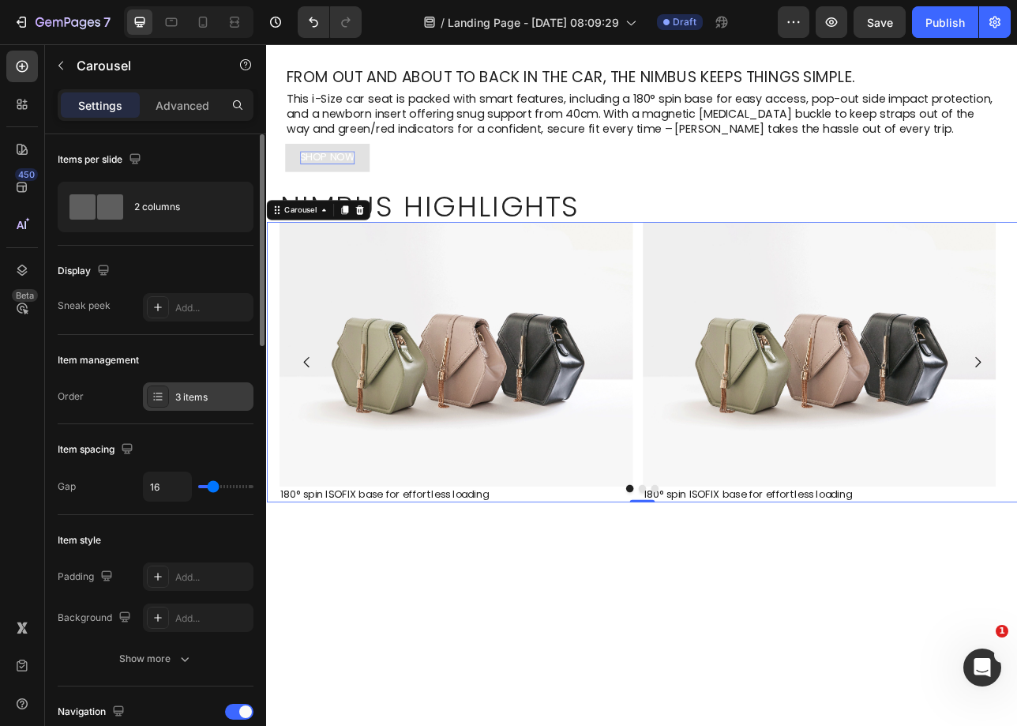
click at [201, 396] on div "3 items" at bounding box center [212, 397] width 74 height 14
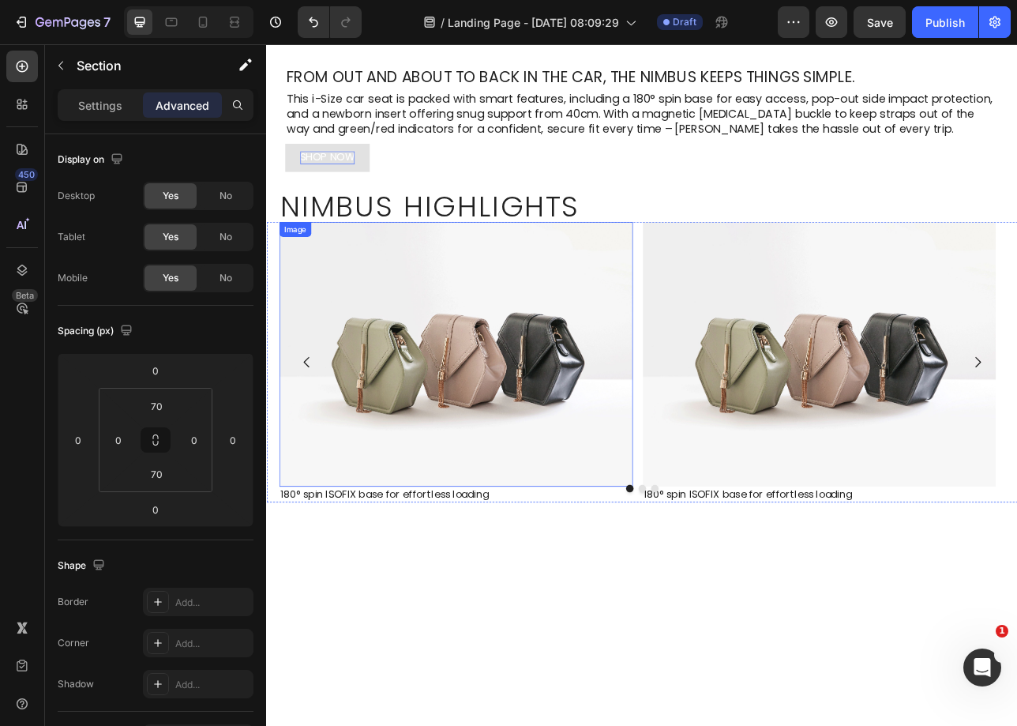
click at [614, 382] on img at bounding box center [505, 436] width 446 height 334
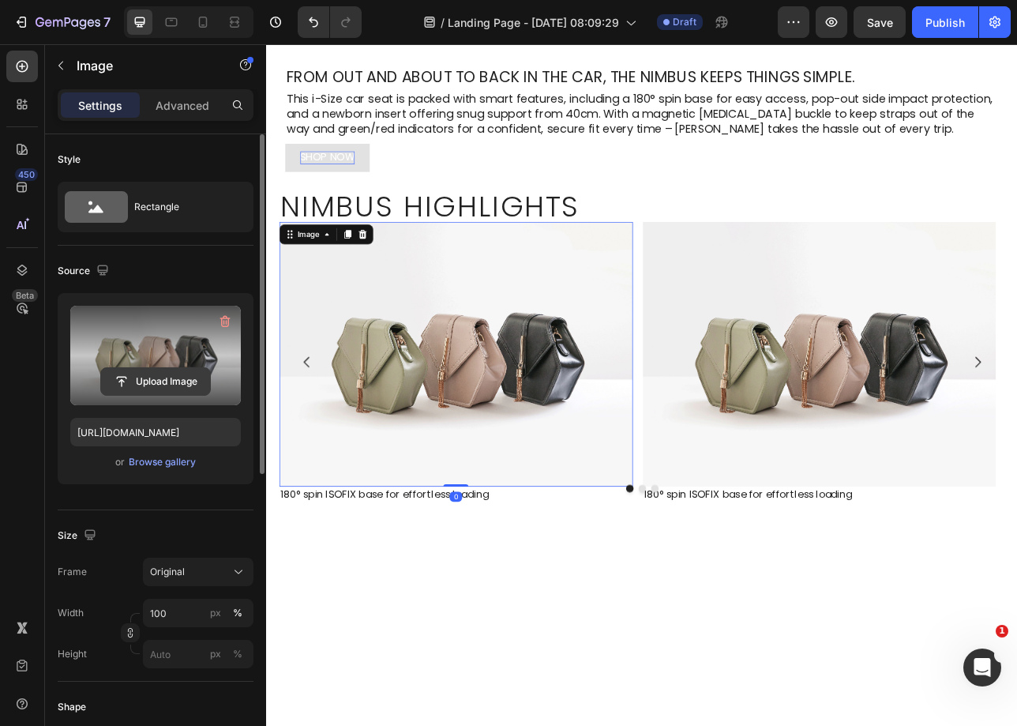
click at [191, 381] on input "file" at bounding box center [155, 381] width 109 height 27
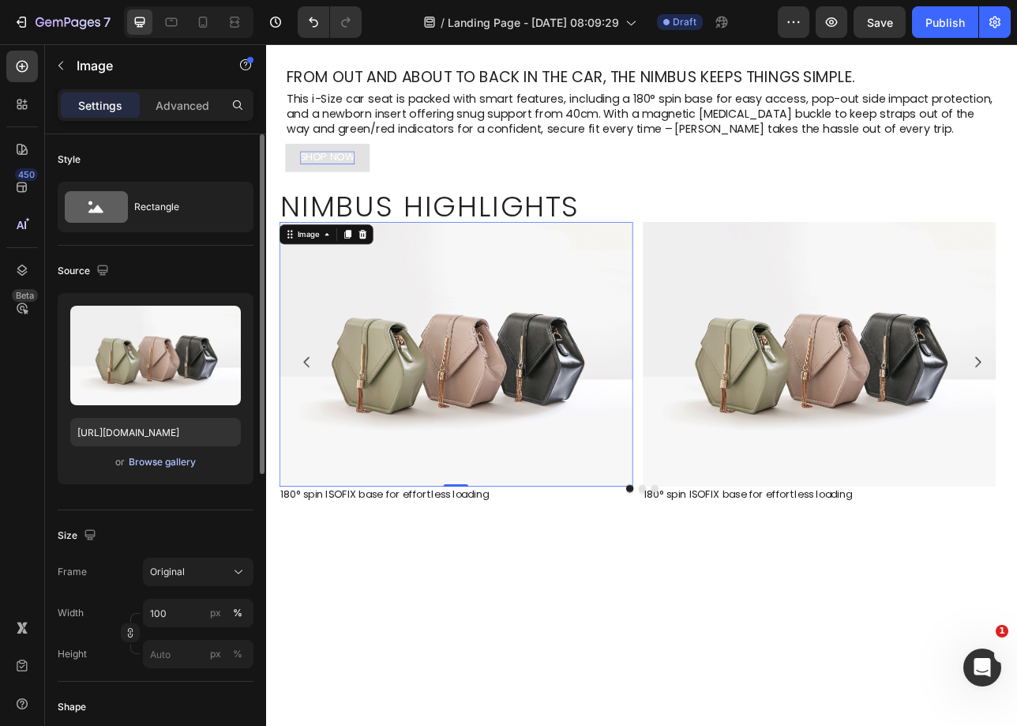
click at [151, 462] on div "Browse gallery" at bounding box center [162, 462] width 67 height 14
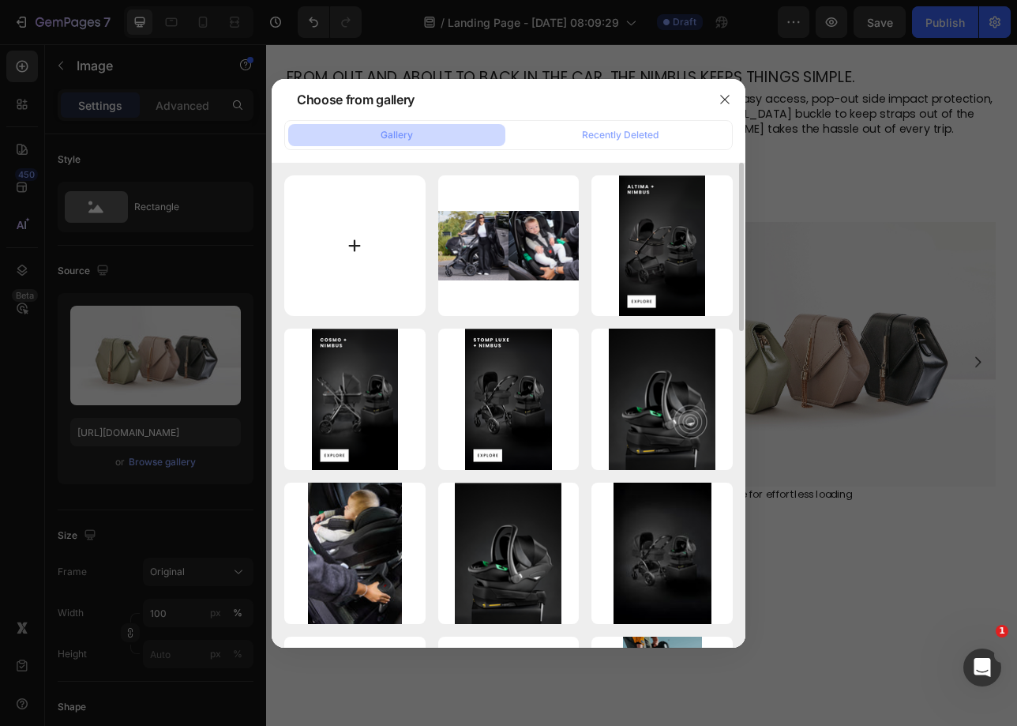
click at [351, 233] on input "file" at bounding box center [354, 245] width 141 height 141
type input "C:\fakepath\Nimbus Highlight 1_Spin.png"
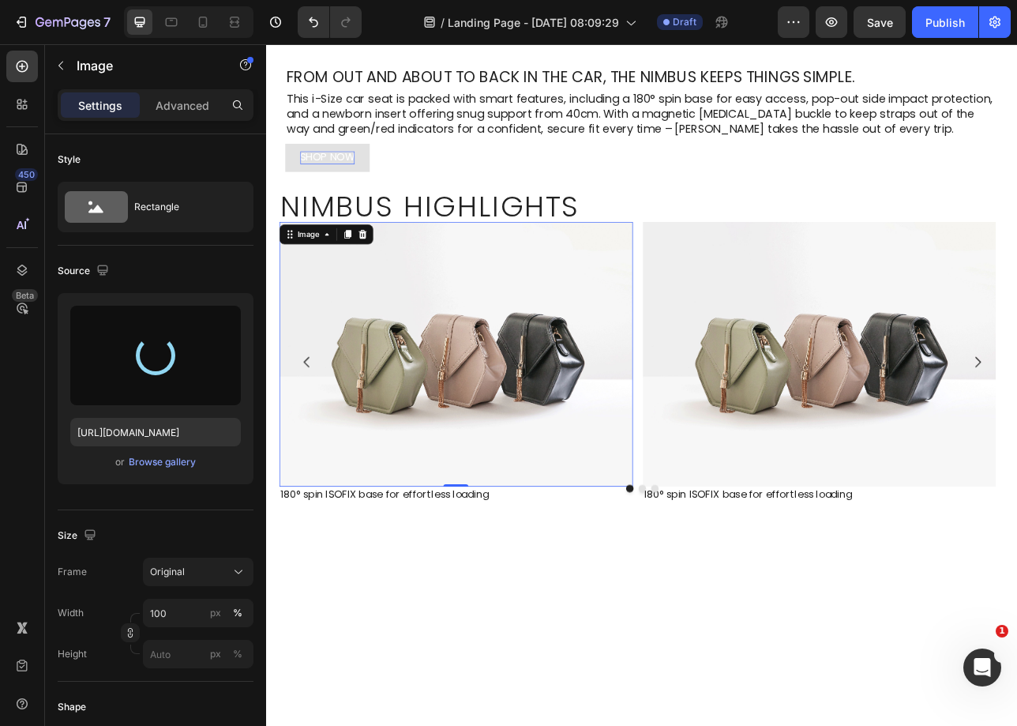
type input "https://cdn.shopify.com/s/files/1/0680/1820/9052/files/gempages_467963313750279…"
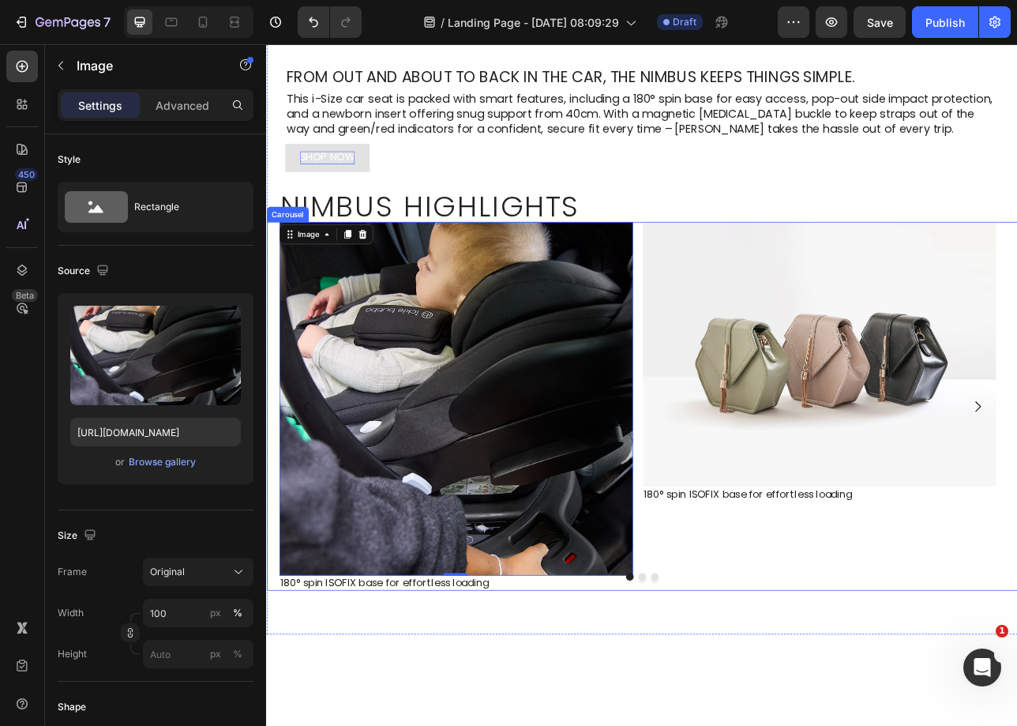
click at [449, 718] on div at bounding box center [740, 716] width 948 height 9
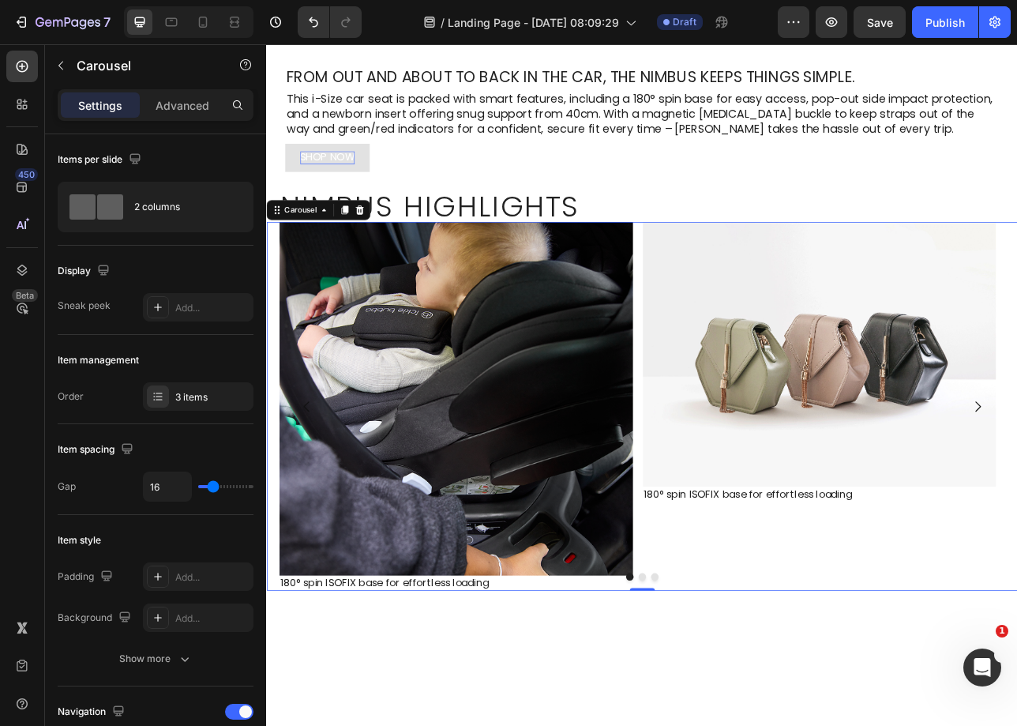
click at [386, 718] on div at bounding box center [740, 716] width 948 height 9
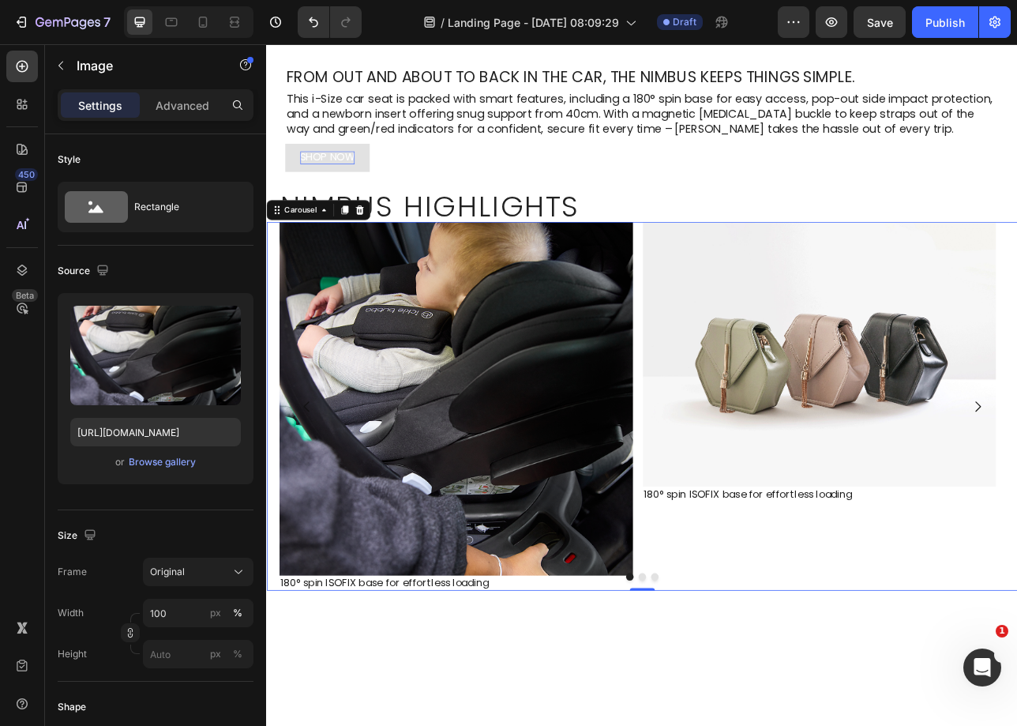
click at [532, 633] on img at bounding box center [505, 492] width 446 height 446
click at [494, 721] on p "180° spin ISOFIX base for effortless loading" at bounding box center [505, 724] width 443 height 17
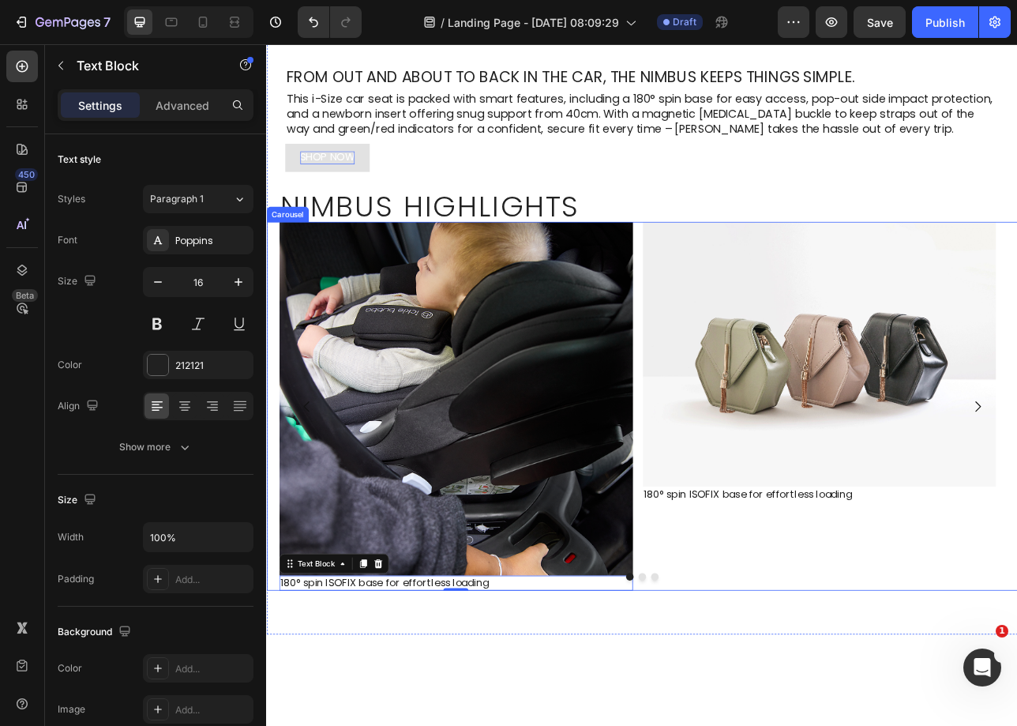
click at [453, 719] on div at bounding box center [740, 716] width 948 height 9
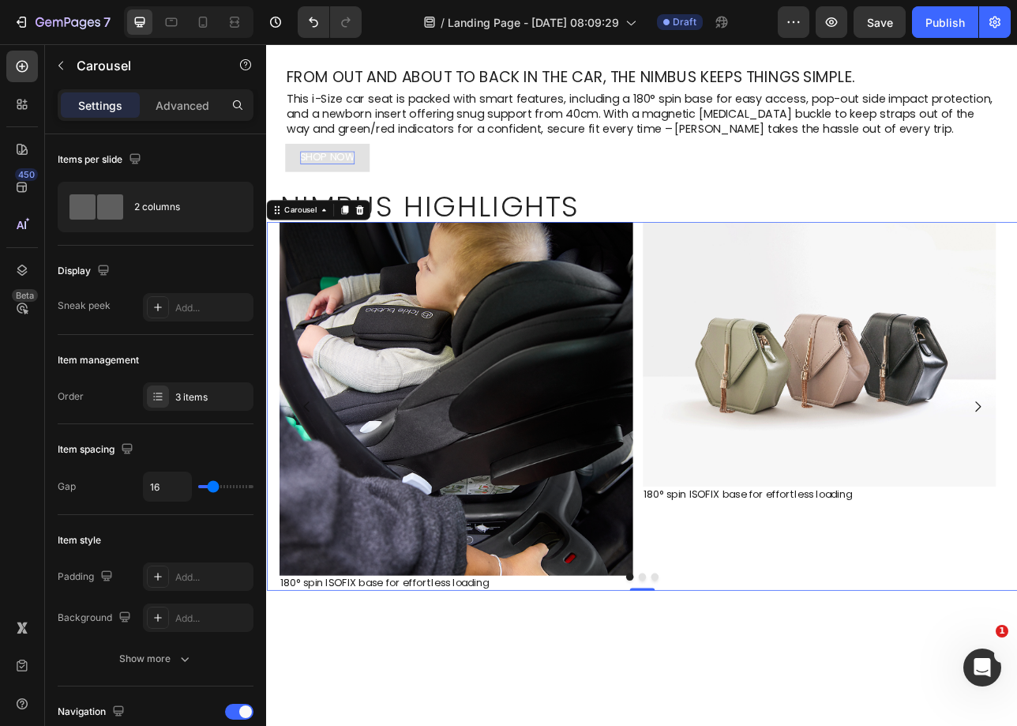
click at [348, 717] on div at bounding box center [740, 716] width 948 height 9
click at [558, 718] on div at bounding box center [740, 716] width 948 height 9
drag, startPoint x: 724, startPoint y: 732, endPoint x: 637, endPoint y: 698, distance: 94.0
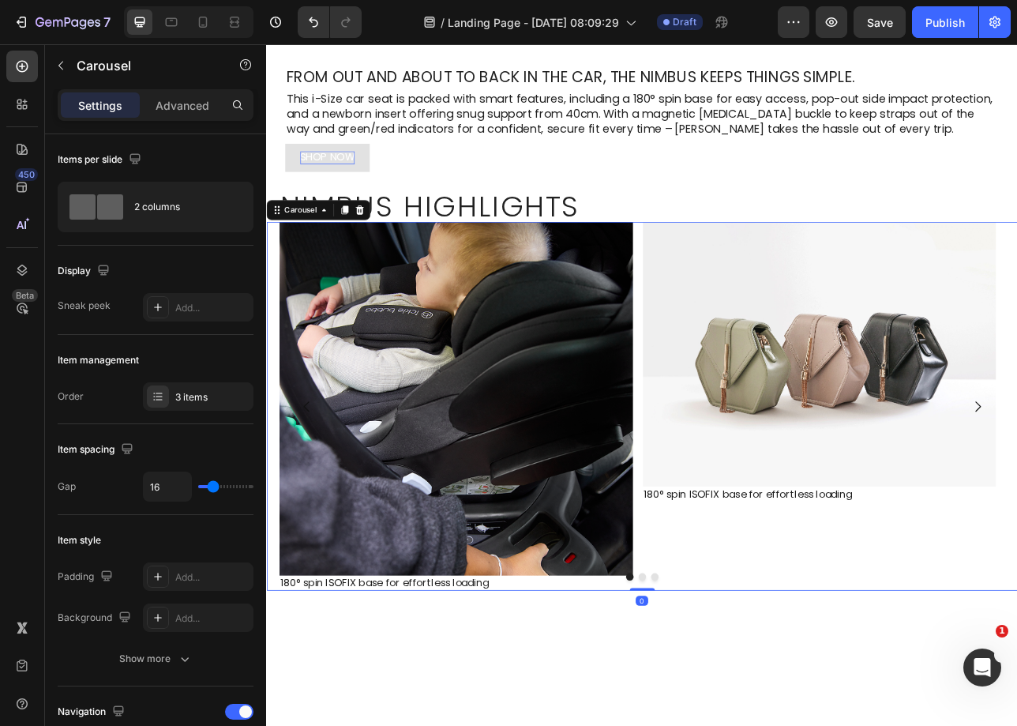
click at [729, 724] on div "Image 180° spin ISOFIX base for effortless loading Text Block Image 180° spin I…" at bounding box center [740, 501] width 948 height 465
click at [634, 684] on img at bounding box center [505, 492] width 446 height 446
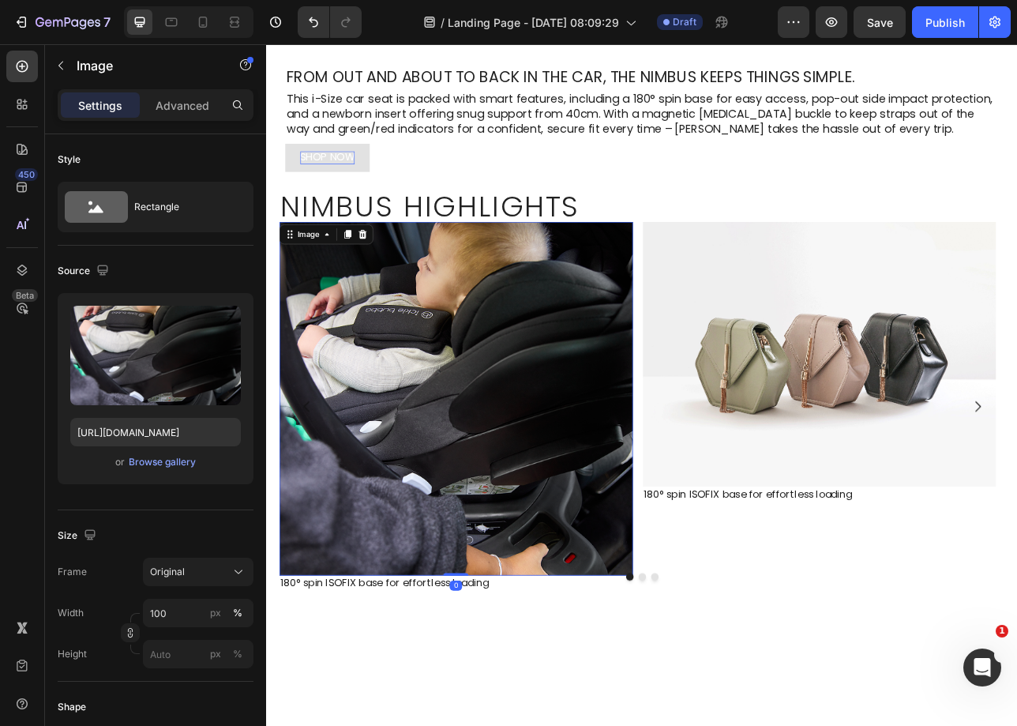
click at [536, 626] on img at bounding box center [505, 492] width 446 height 446
click at [510, 712] on div "Image 0 180° spin ISOFIX base for effortless loading Text Block Image 180° spin…" at bounding box center [740, 501] width 948 height 465
click at [502, 707] on img at bounding box center [505, 492] width 446 height 446
click at [502, 706] on img at bounding box center [505, 492] width 446 height 446
click at [503, 629] on img at bounding box center [505, 492] width 446 height 446
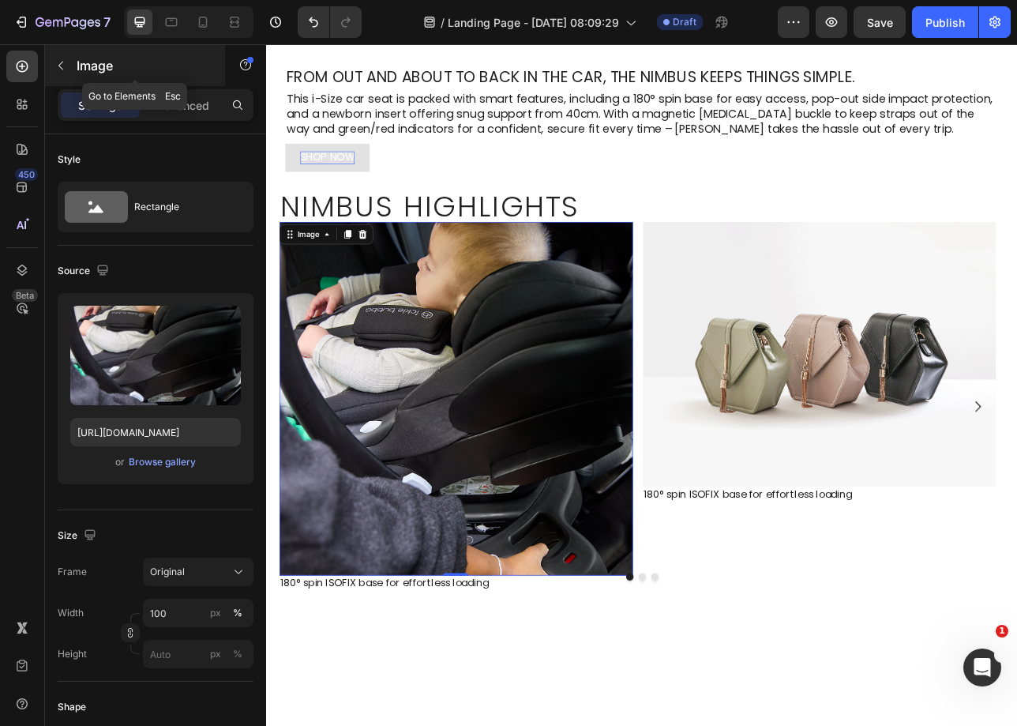
click at [66, 66] on icon "button" at bounding box center [60, 65] width 13 height 13
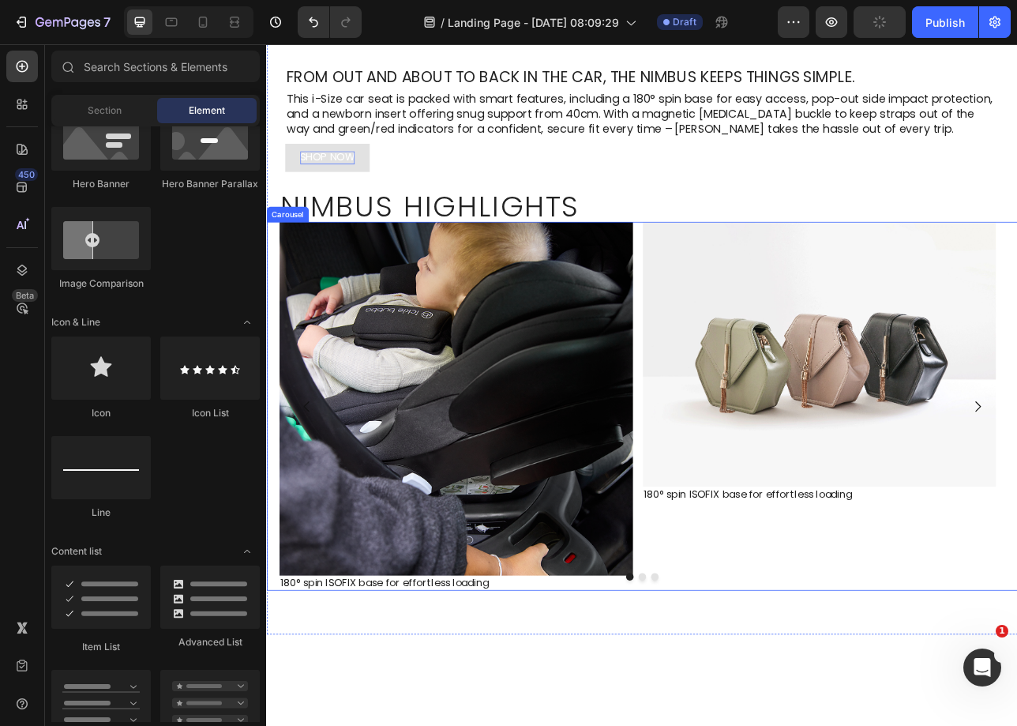
click at [732, 282] on div "Image 180° spin ISOFIX base for effortless loading Text Block Image 180° spin I…" at bounding box center [740, 501] width 916 height 465
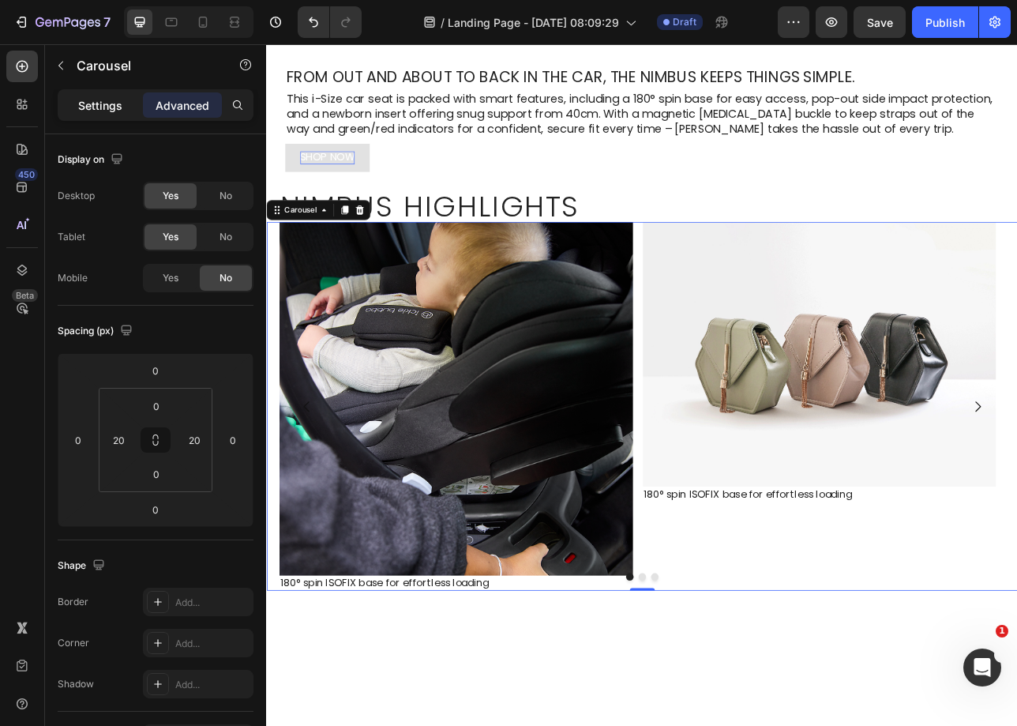
click at [111, 107] on p "Settings" at bounding box center [100, 105] width 44 height 17
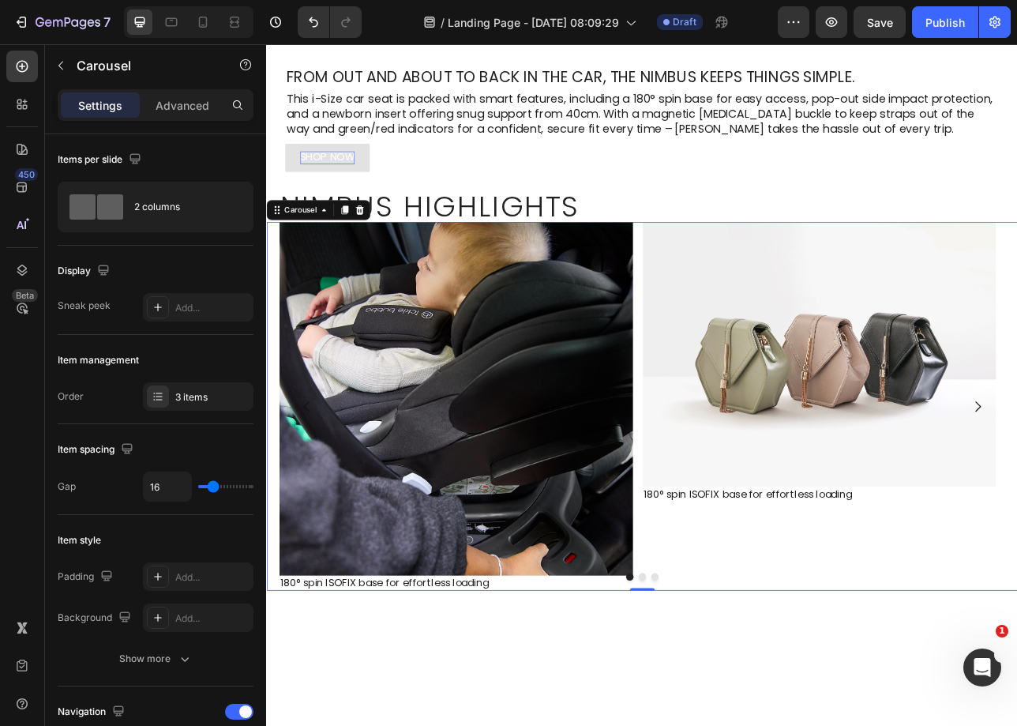
click at [558, 717] on div at bounding box center [740, 716] width 948 height 9
click at [483, 723] on p "180° spin ISOFIX base for effortless loading" at bounding box center [505, 724] width 443 height 17
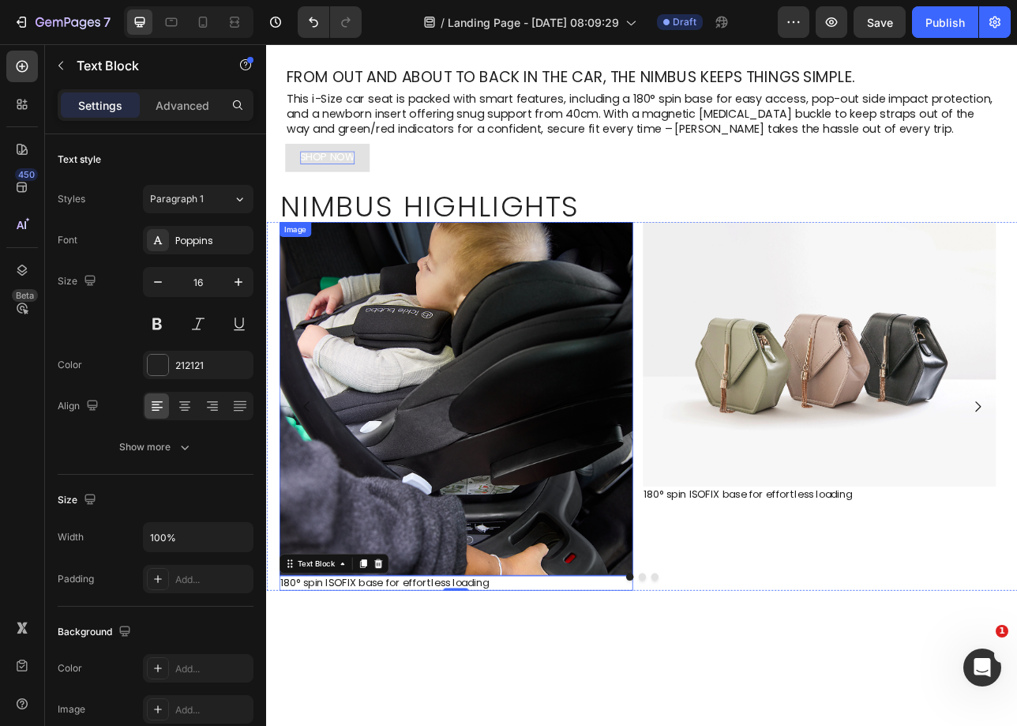
click at [524, 674] on img at bounding box center [505, 492] width 446 height 446
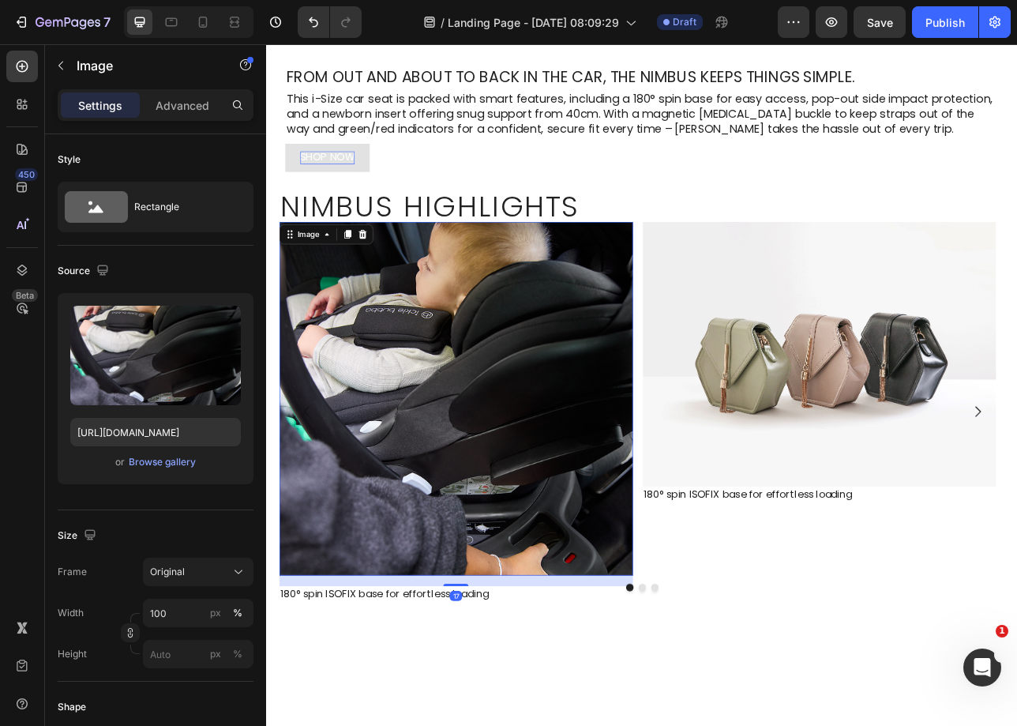
drag, startPoint x: 505, startPoint y: 711, endPoint x: 509, endPoint y: 724, distance: 14.0
click at [509, 725] on div at bounding box center [505, 726] width 32 height 3
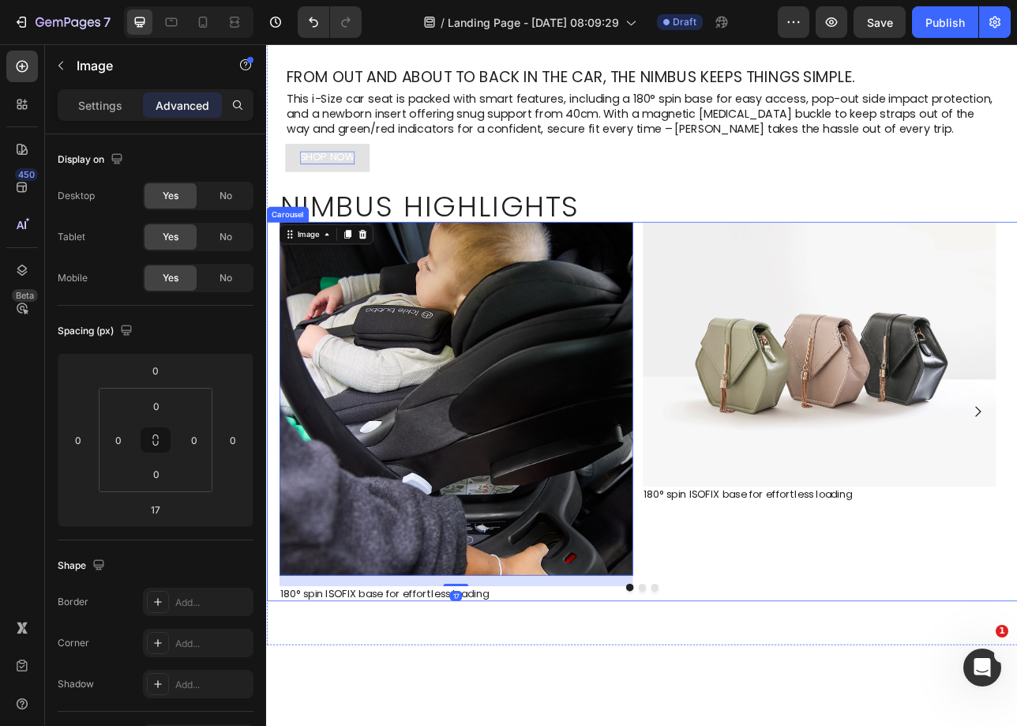
click at [447, 725] on div at bounding box center [740, 729] width 948 height 9
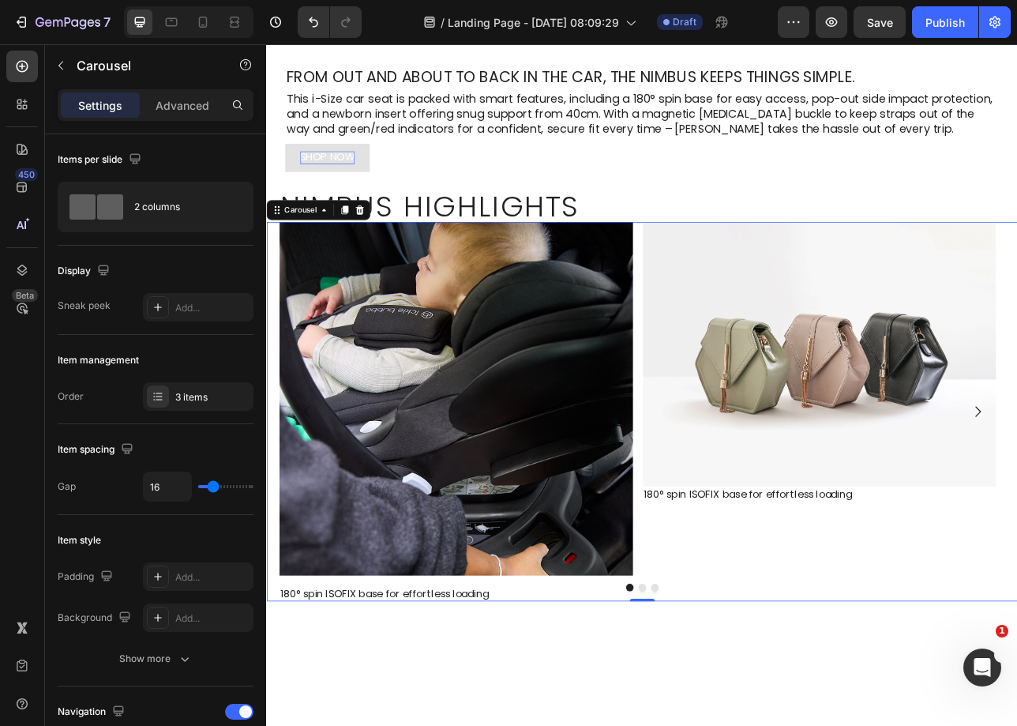
click at [317, 725] on div at bounding box center [740, 729] width 948 height 9
click at [317, 725] on p "180° spin ISOFIX base for effortless loading" at bounding box center [505, 738] width 443 height 17
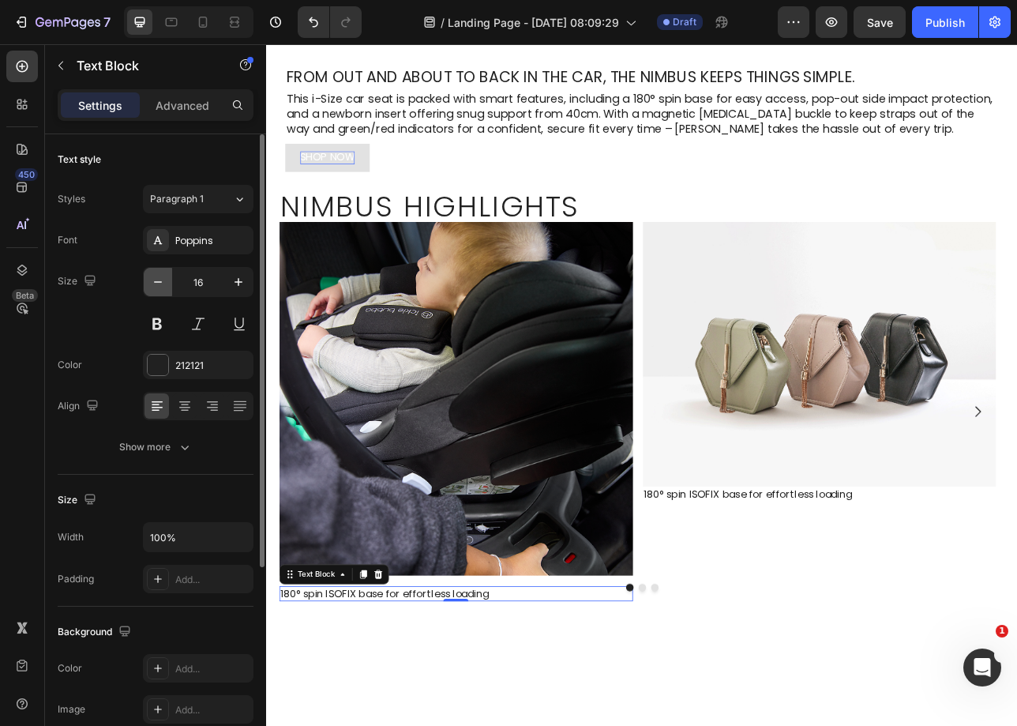
click at [159, 287] on icon "button" at bounding box center [158, 282] width 16 height 16
type input "14"
click at [173, 447] on div "Show more" at bounding box center [155, 447] width 73 height 16
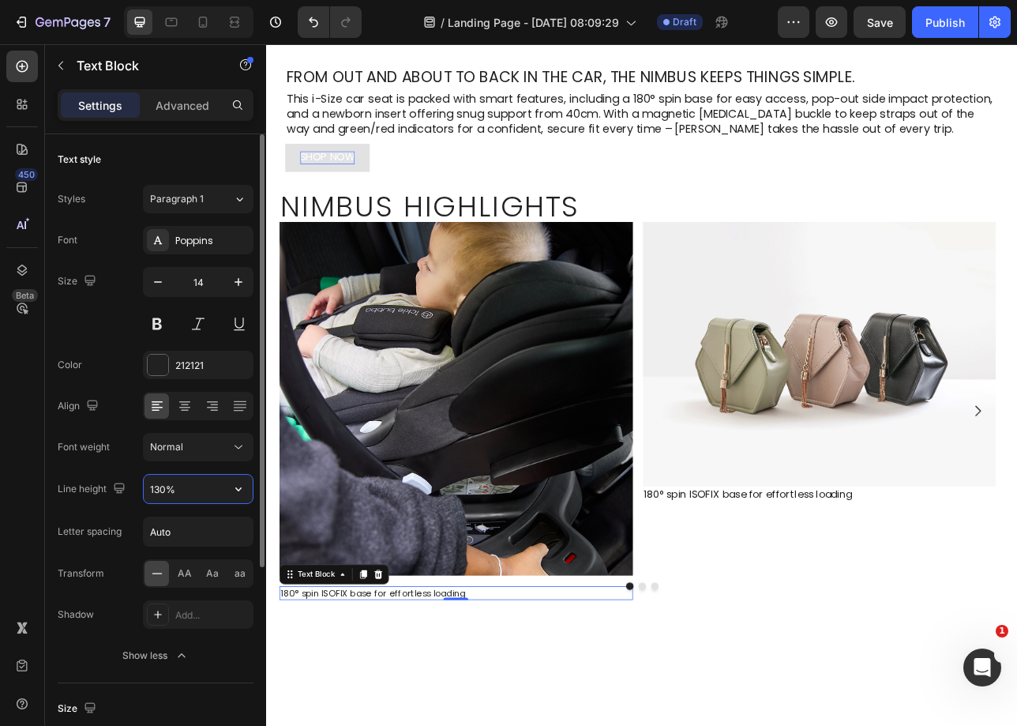
click at [165, 487] on input "130%" at bounding box center [198, 489] width 109 height 28
click at [158, 534] on input "Auto" at bounding box center [198, 531] width 109 height 28
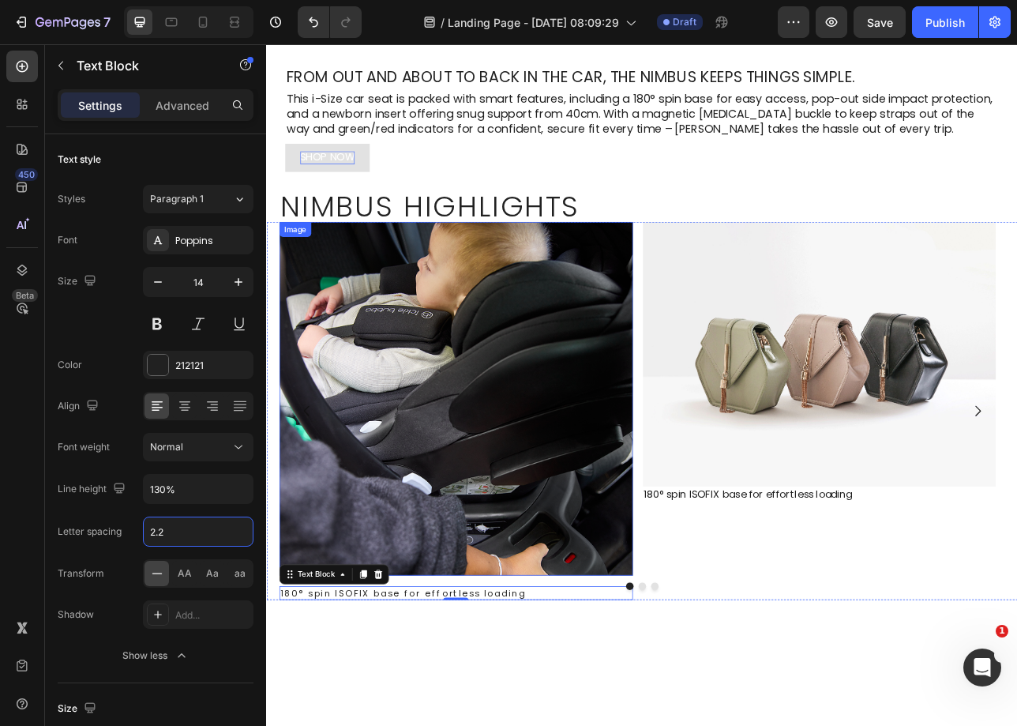
type input "2.24"
click at [897, 423] on img at bounding box center [964, 436] width 446 height 334
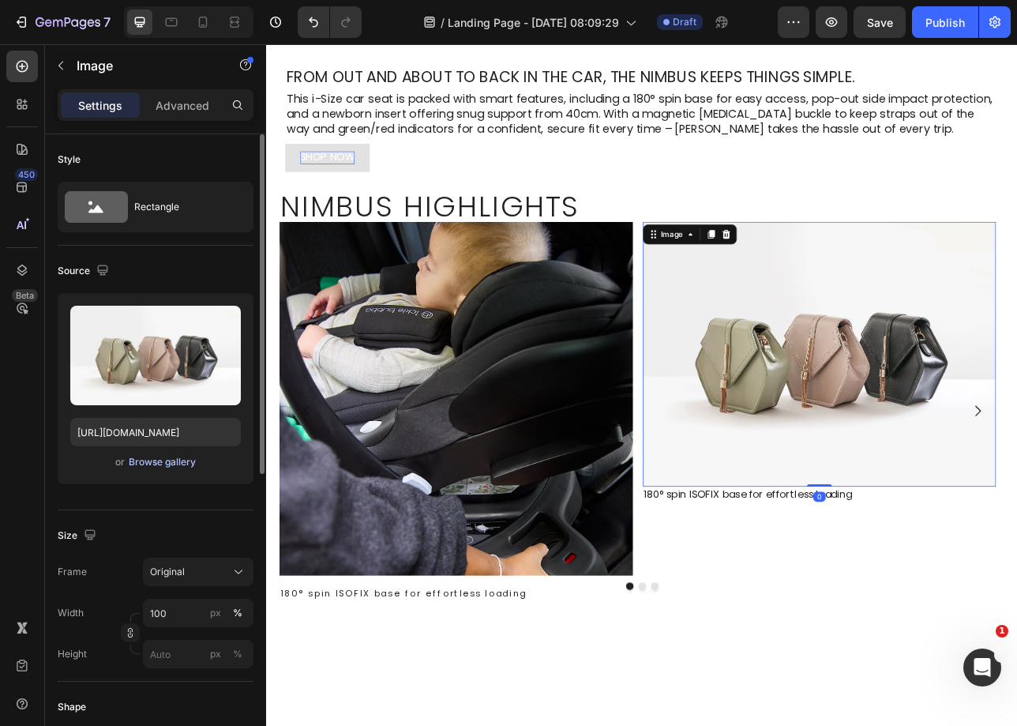
click at [148, 466] on div "Browse gallery" at bounding box center [162, 462] width 67 height 14
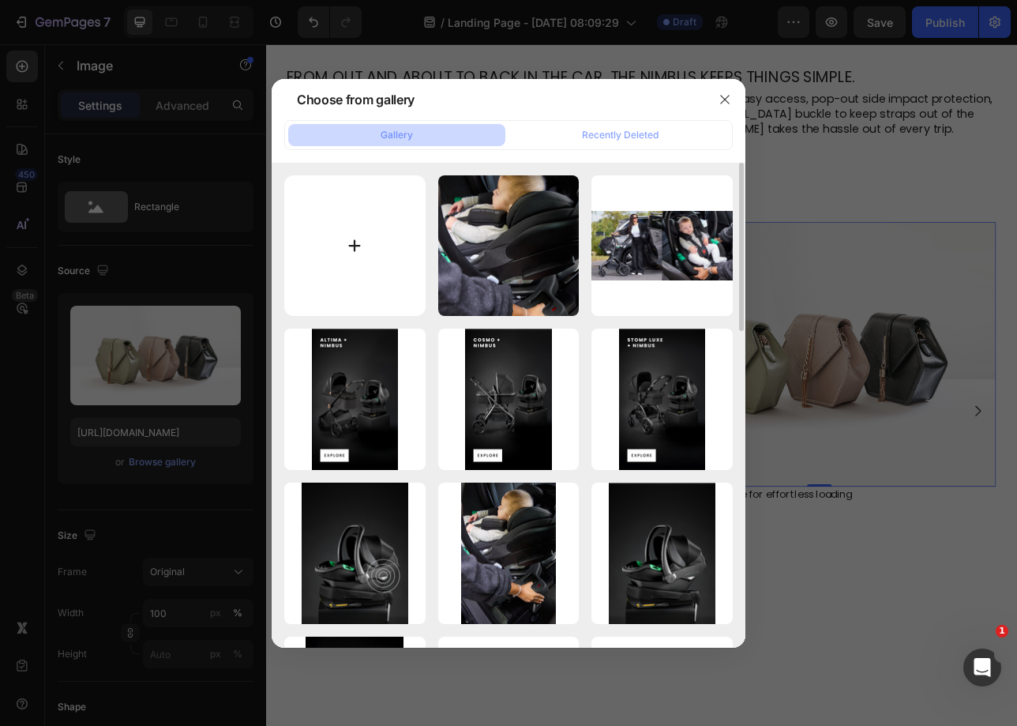
click at [340, 235] on input "file" at bounding box center [354, 245] width 141 height 141
type input "C:\fakepath\Nimbus Highlight 2_Side Impact.png"
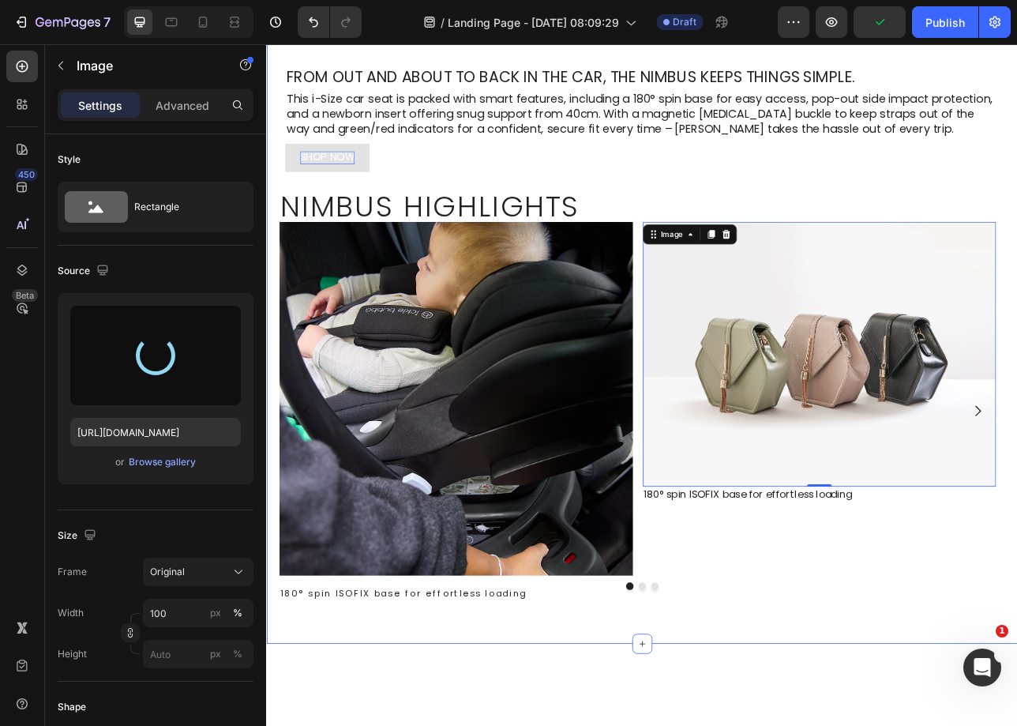
type input "https://cdn.shopify.com/s/files/1/0680/1820/9052/files/gempages_467963313750279…"
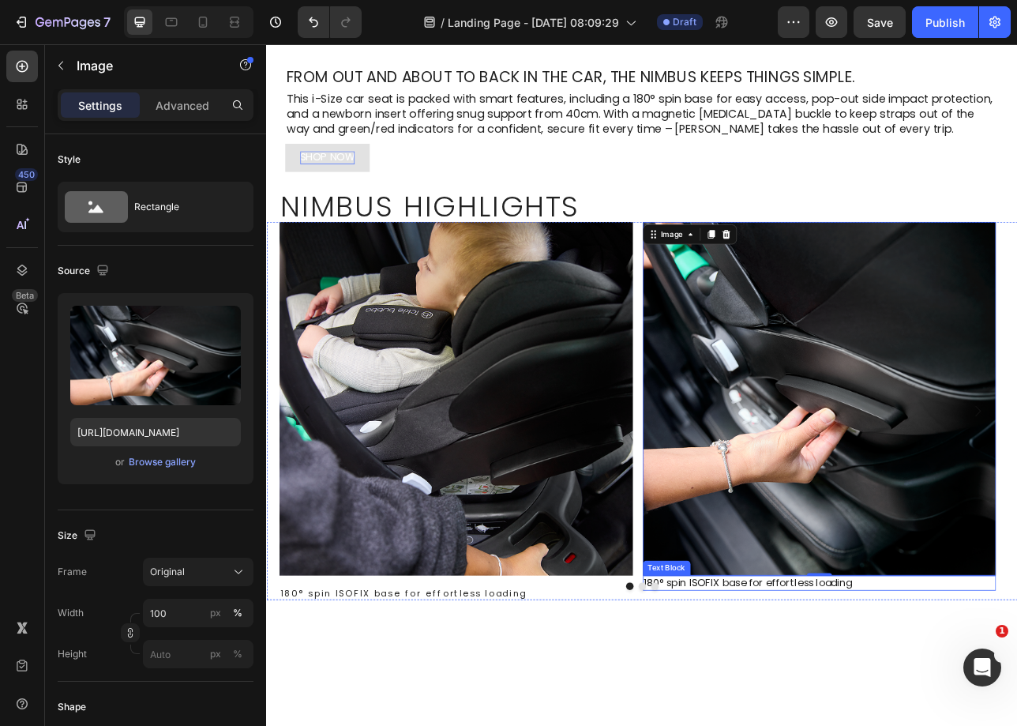
click at [920, 720] on p "180° spin ISOFIX base for effortless loading" at bounding box center [963, 724] width 443 height 17
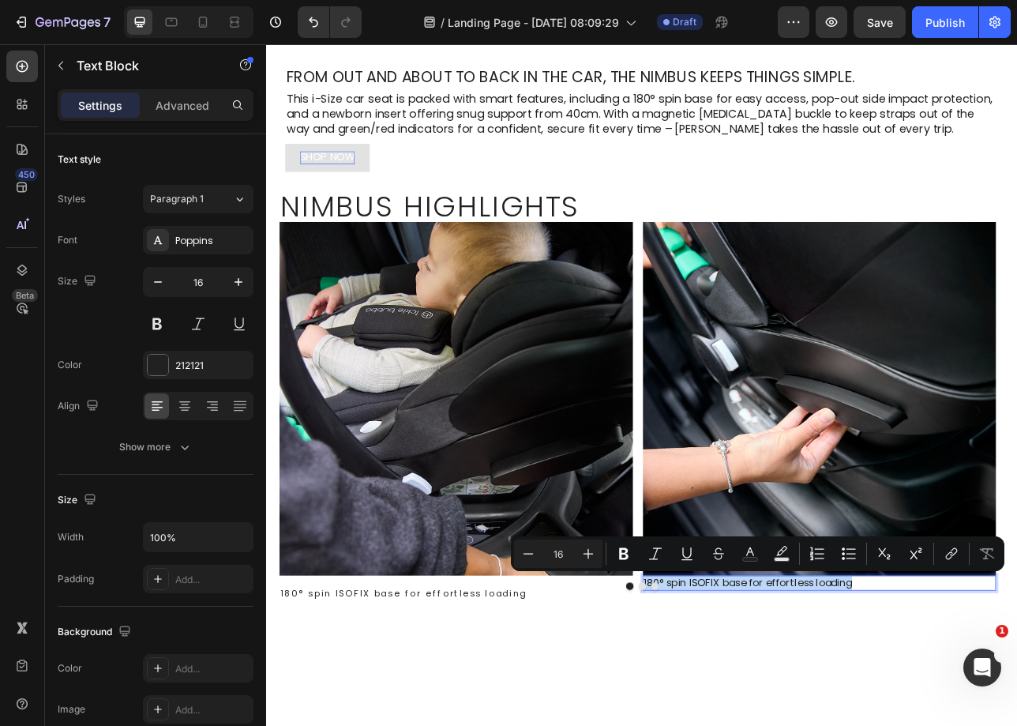
click at [828, 719] on p "180° spin ISOFIX base for effortless loading" at bounding box center [963, 724] width 443 height 17
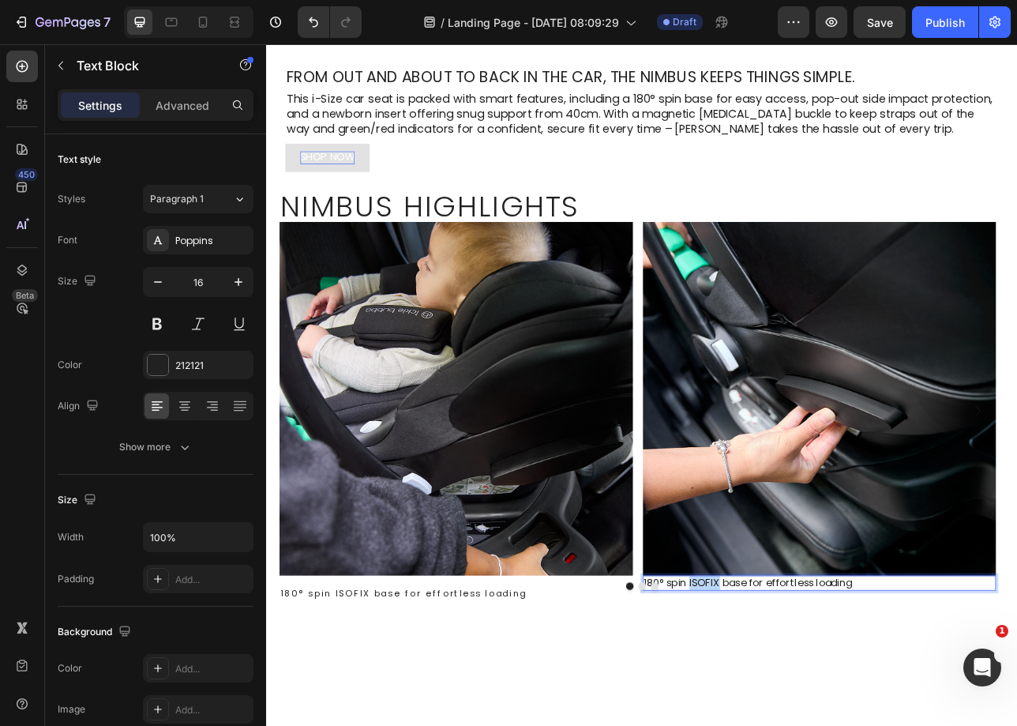
click at [828, 719] on p "180° spin ISOFIX base for effortless loading" at bounding box center [963, 724] width 443 height 17
click at [895, 720] on p "Pop-out side impact protection" at bounding box center [963, 724] width 443 height 17
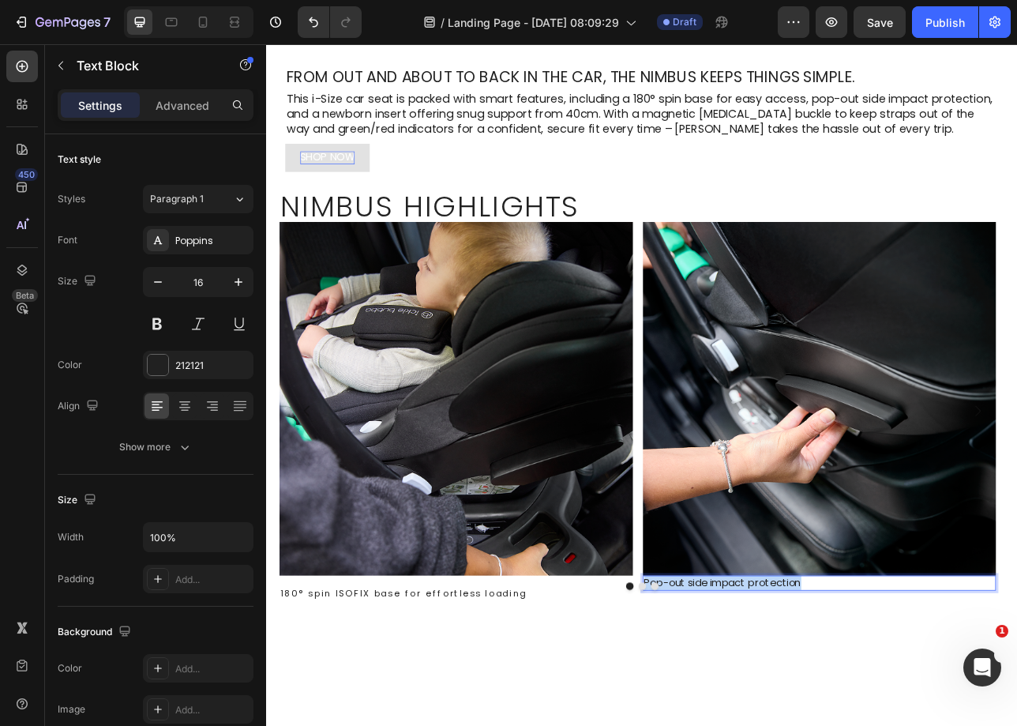
click at [895, 720] on p "Pop-out side impact protection" at bounding box center [963, 724] width 443 height 17
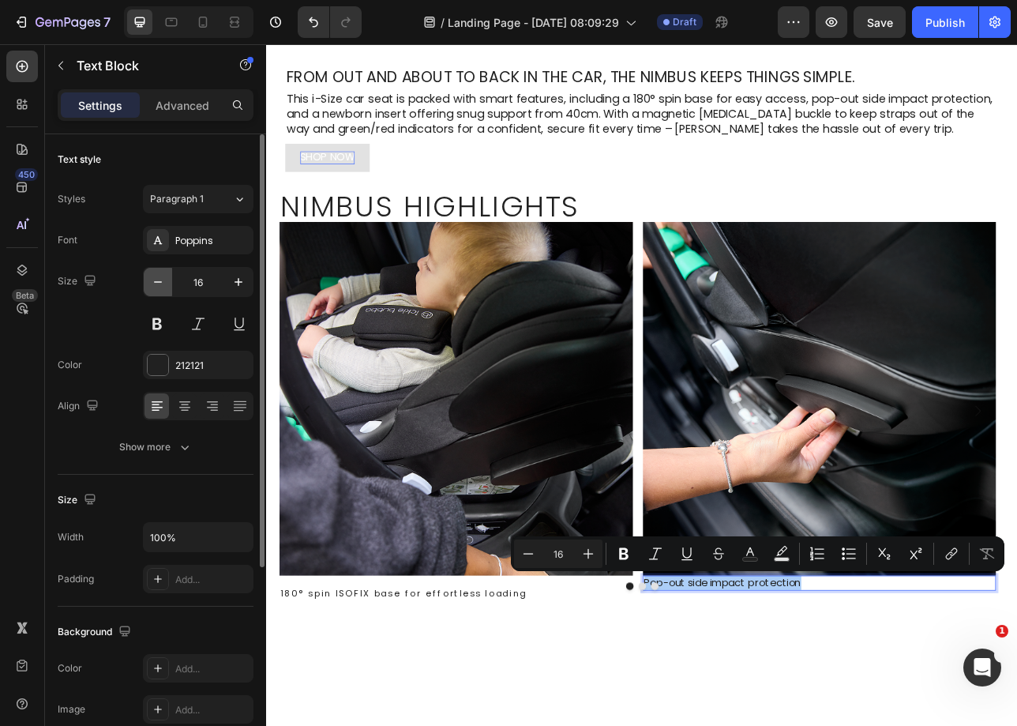
click at [162, 287] on icon "button" at bounding box center [158, 282] width 16 height 16
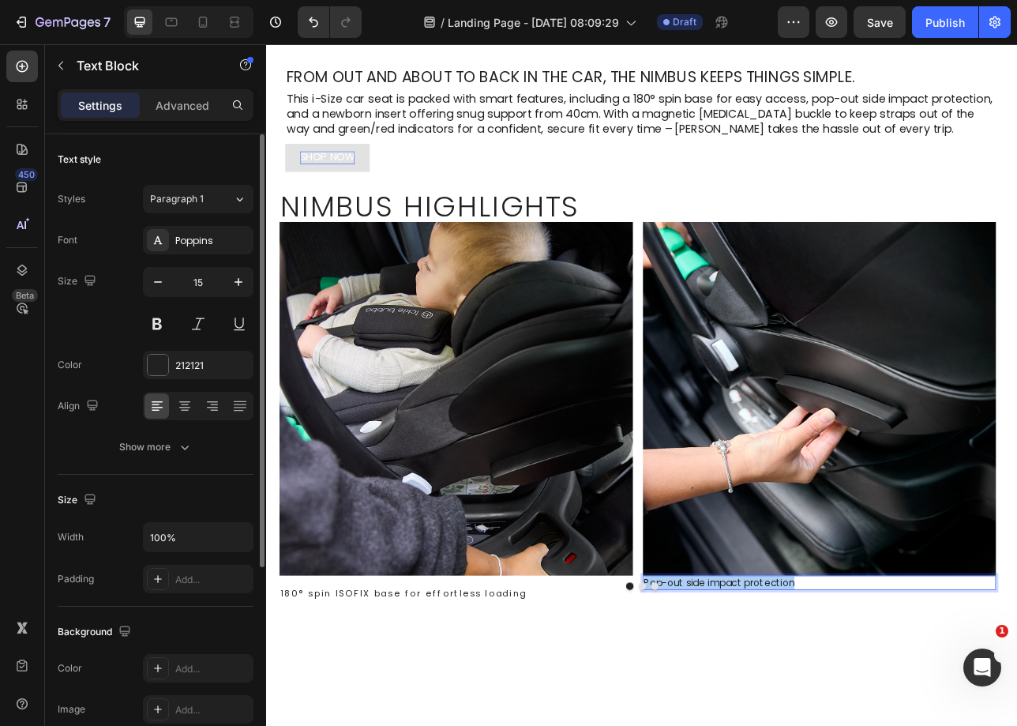
type input "14"
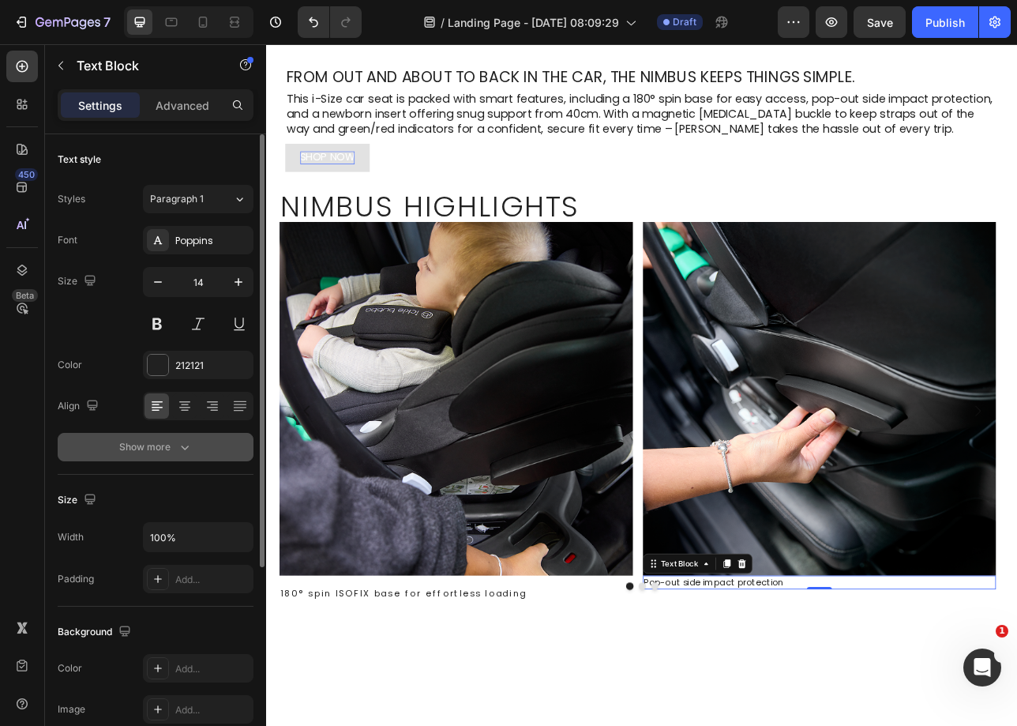
click at [179, 455] on button "Show more" at bounding box center [156, 447] width 196 height 28
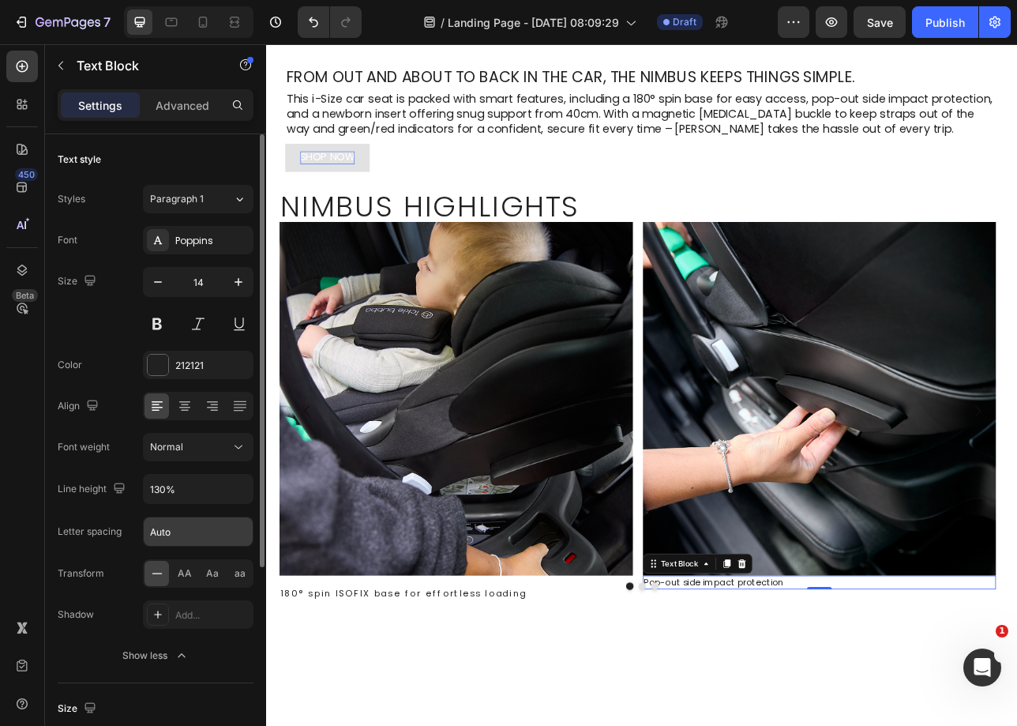
click at [191, 545] on input "Auto" at bounding box center [198, 531] width 109 height 28
click at [193, 536] on input "Auto" at bounding box center [198, 531] width 109 height 28
click at [193, 535] on input "Auto" at bounding box center [198, 531] width 109 height 28
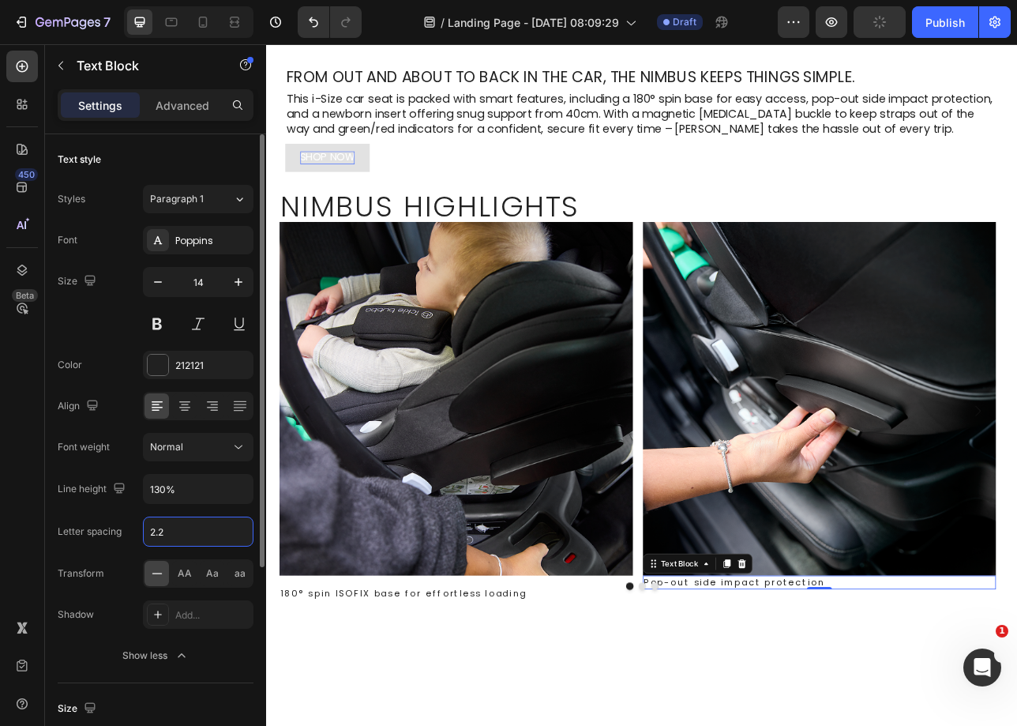
type input "2.24"
drag, startPoint x: 880, startPoint y: 832, endPoint x: 973, endPoint y: 635, distance: 217.6
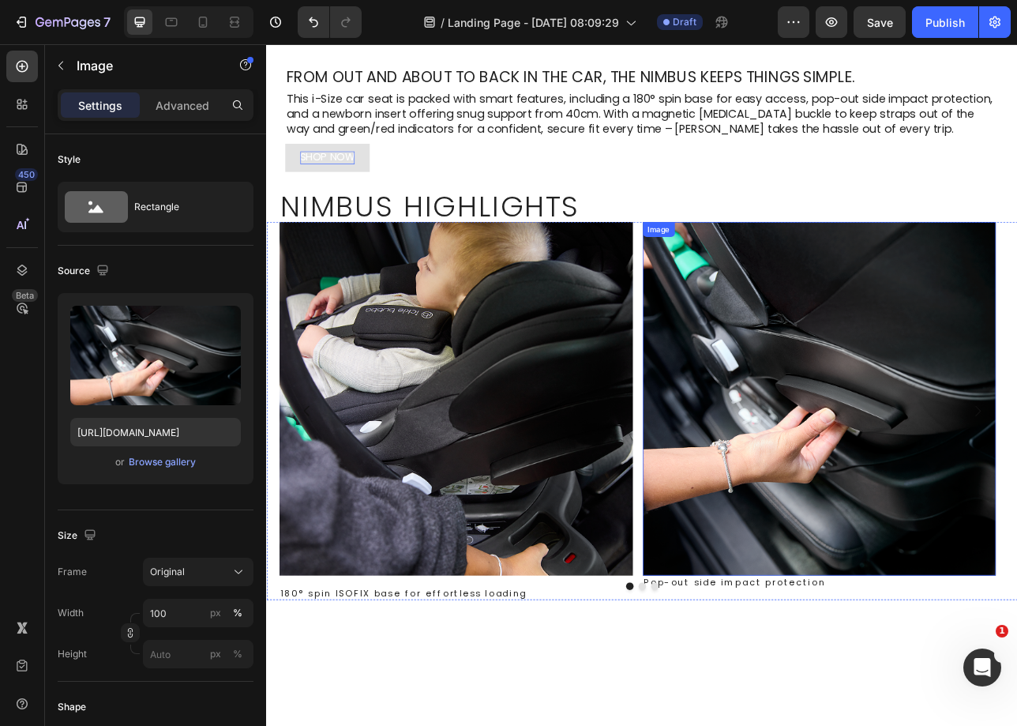
click at [973, 635] on img at bounding box center [964, 492] width 446 height 446
drag, startPoint x: 963, startPoint y: 712, endPoint x: 968, endPoint y: 721, distance: 11.0
click at [968, 721] on div at bounding box center [964, 721] width 32 height 5
click at [270, 492] on div "Image 180° spin ISOFIX base for effortless loading Text Block Image 12 Pop-out …" at bounding box center [740, 507] width 948 height 477
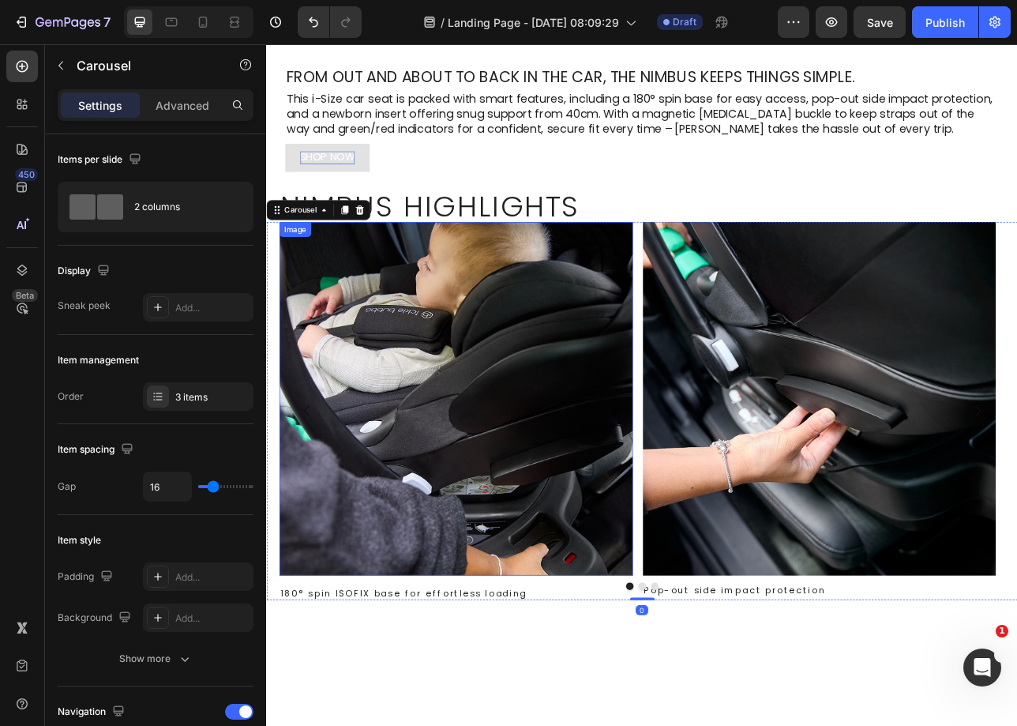
click at [451, 547] on img at bounding box center [505, 492] width 446 height 446
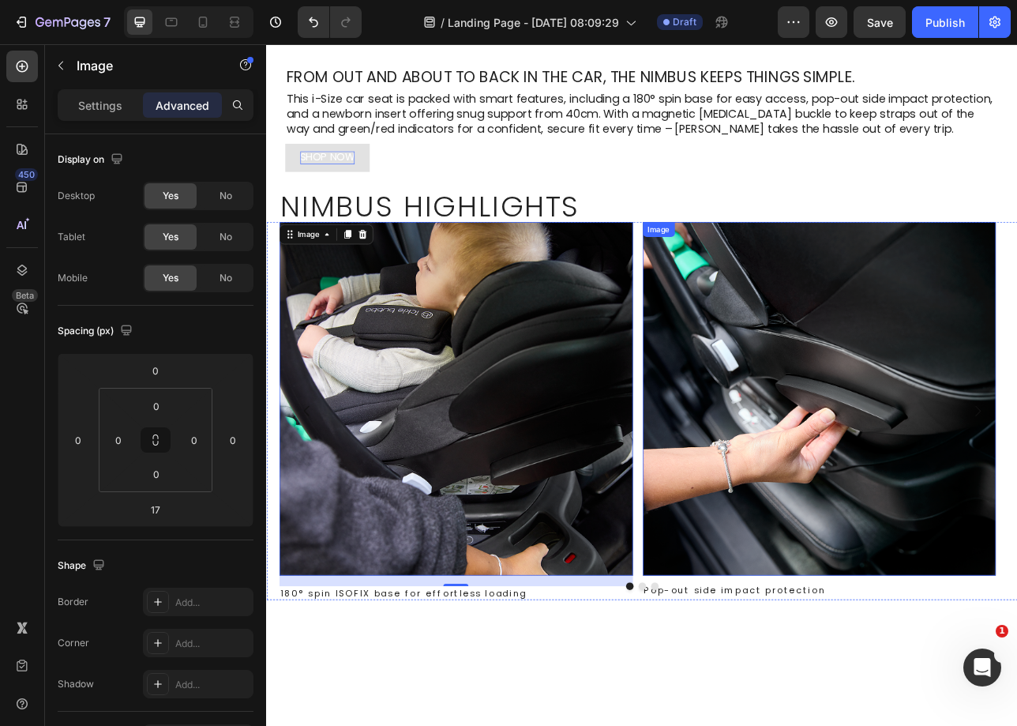
drag, startPoint x: 983, startPoint y: 670, endPoint x: 964, endPoint y: 727, distance: 60.9
click at [984, 669] on img at bounding box center [964, 492] width 446 height 446
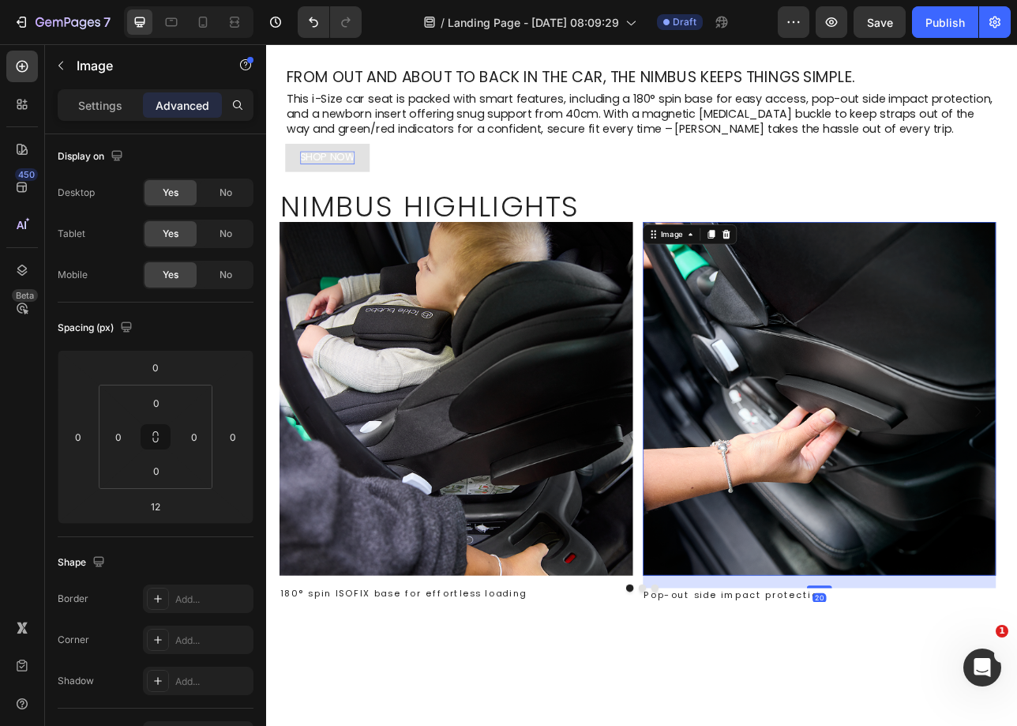
click at [971, 725] on div "Image 180° spin ISOFIX base for effortless loading Text Block Image 20 Pop-out …" at bounding box center [740, 508] width 948 height 479
type input "20"
click at [633, 688] on img at bounding box center [505, 492] width 446 height 446
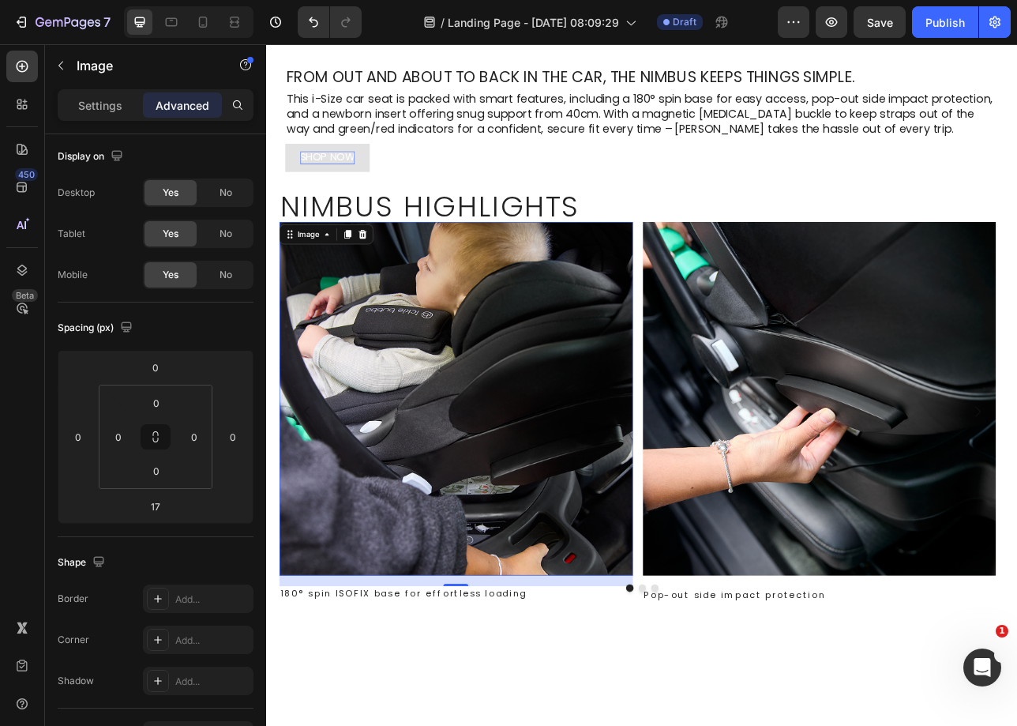
click at [505, 659] on img at bounding box center [505, 492] width 446 height 446
click at [511, 725] on div "Image 20 180° spin ISOFIX base for effortless loading Text Block Image Pop-out …" at bounding box center [740, 508] width 948 height 479
type input "20"
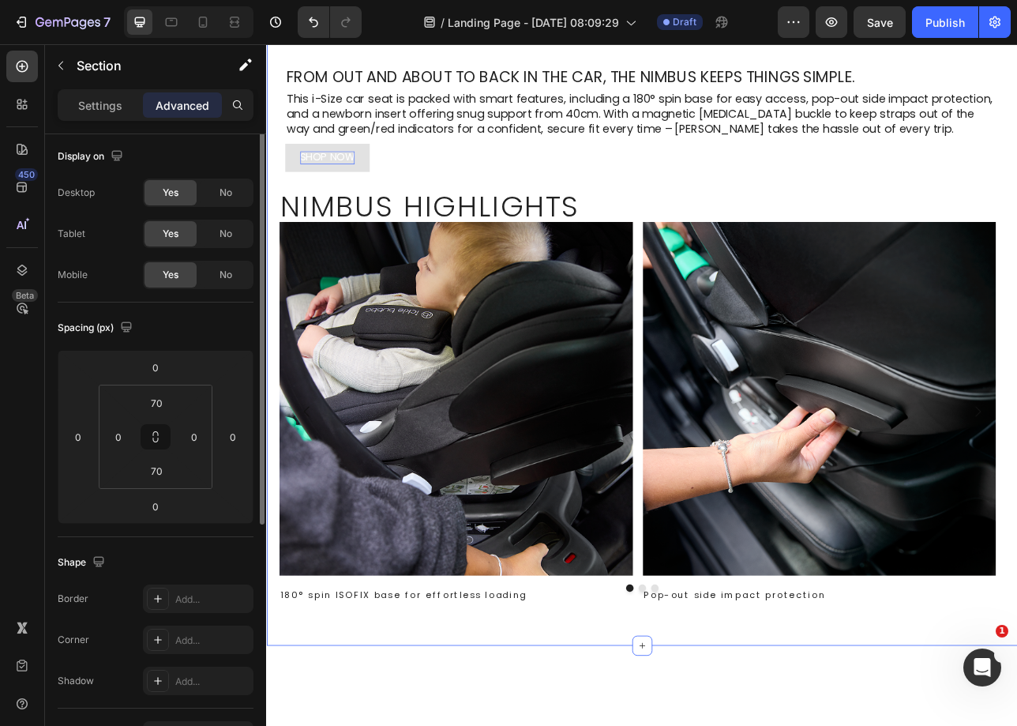
scroll to position [0, 0]
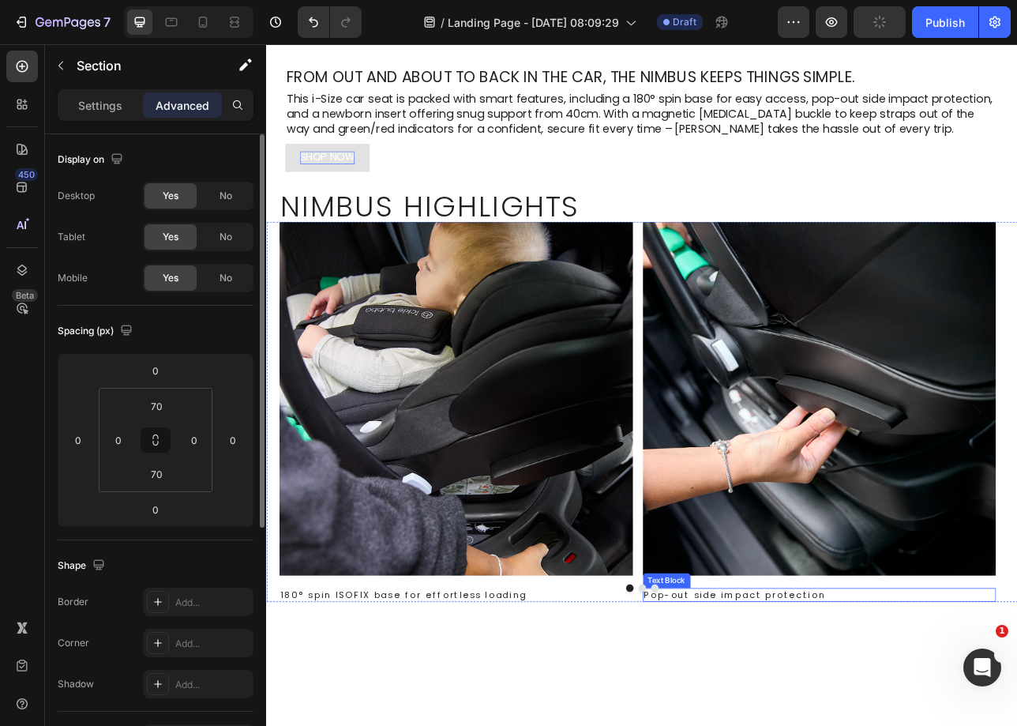
click at [858, 725] on p "Pop-out side impact protection" at bounding box center [963, 739] width 443 height 14
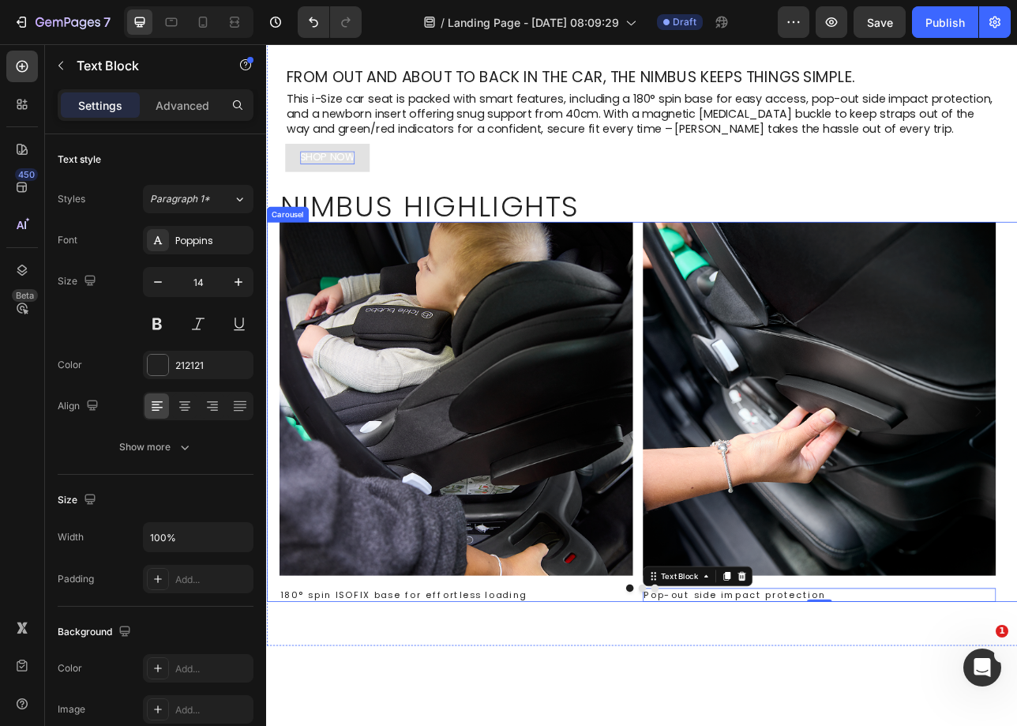
click at [738, 696] on div "Image 180° spin ISOFIX base for effortless loading Text Block Image Pop-out sid…" at bounding box center [740, 508] width 916 height 479
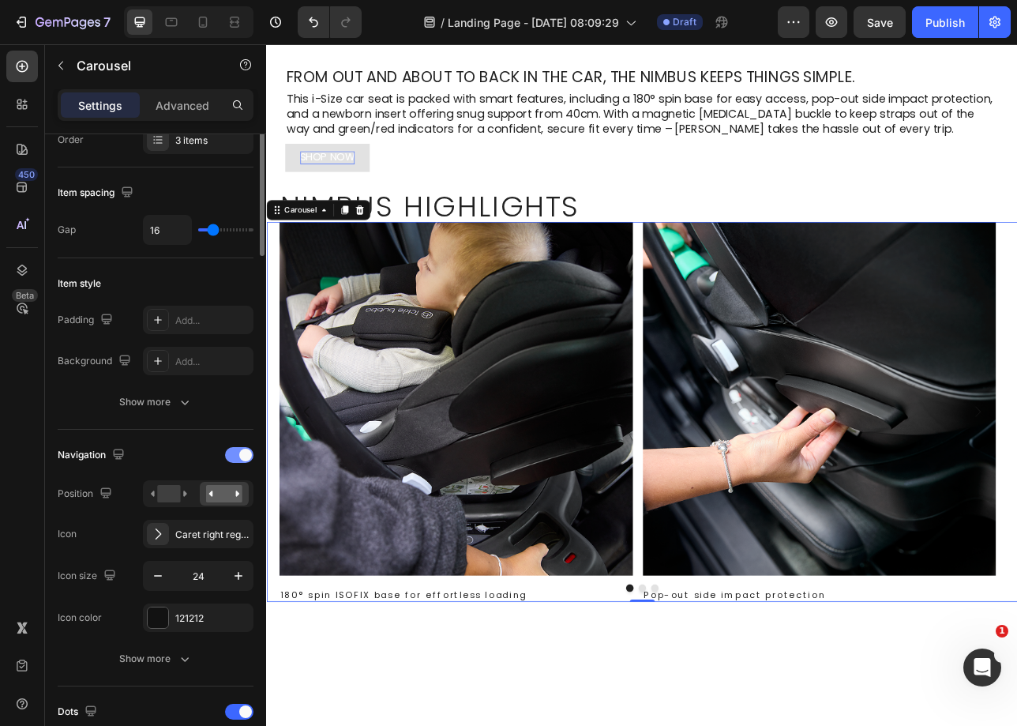
scroll to position [370, 0]
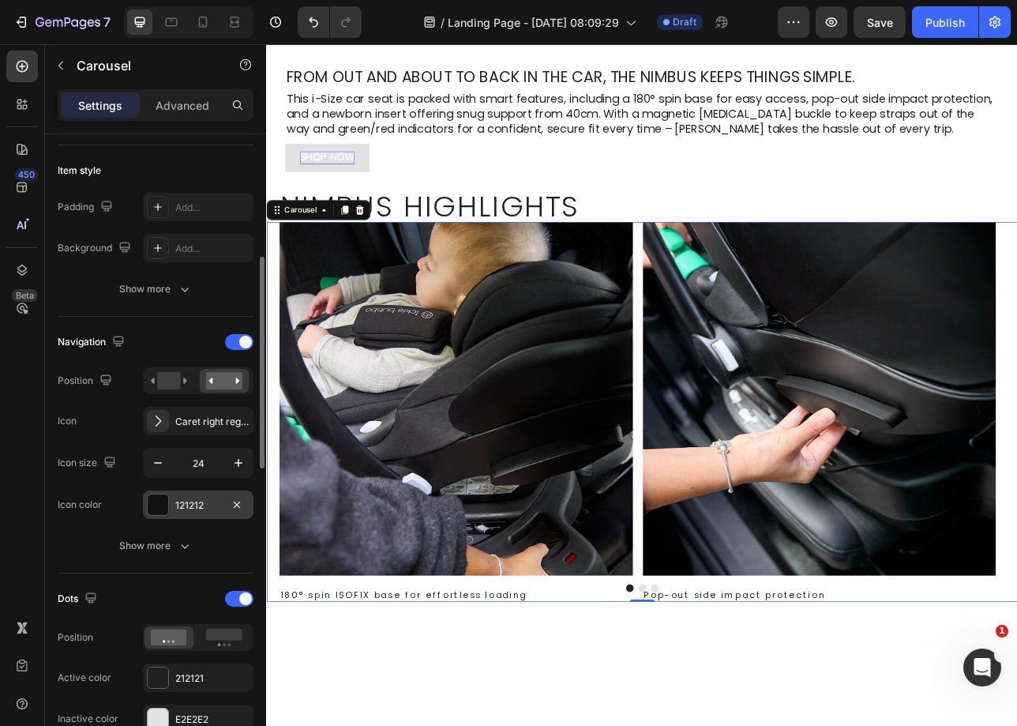
click at [185, 501] on div "121212" at bounding box center [198, 505] width 46 height 14
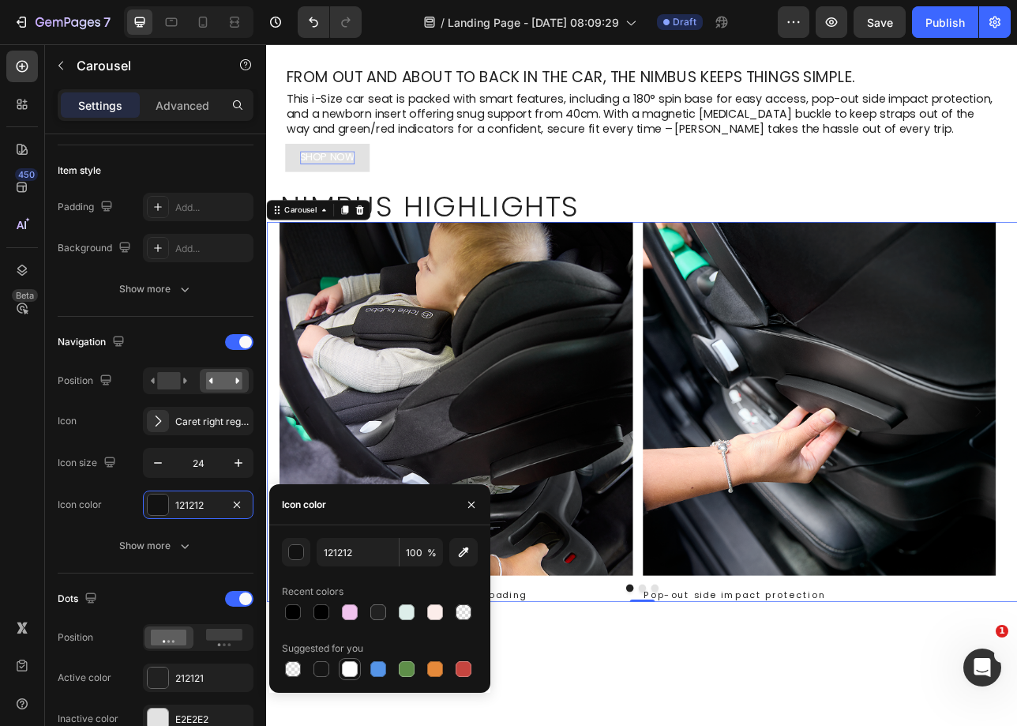
click at [346, 664] on div at bounding box center [350, 669] width 16 height 16
type input "FFFFFF"
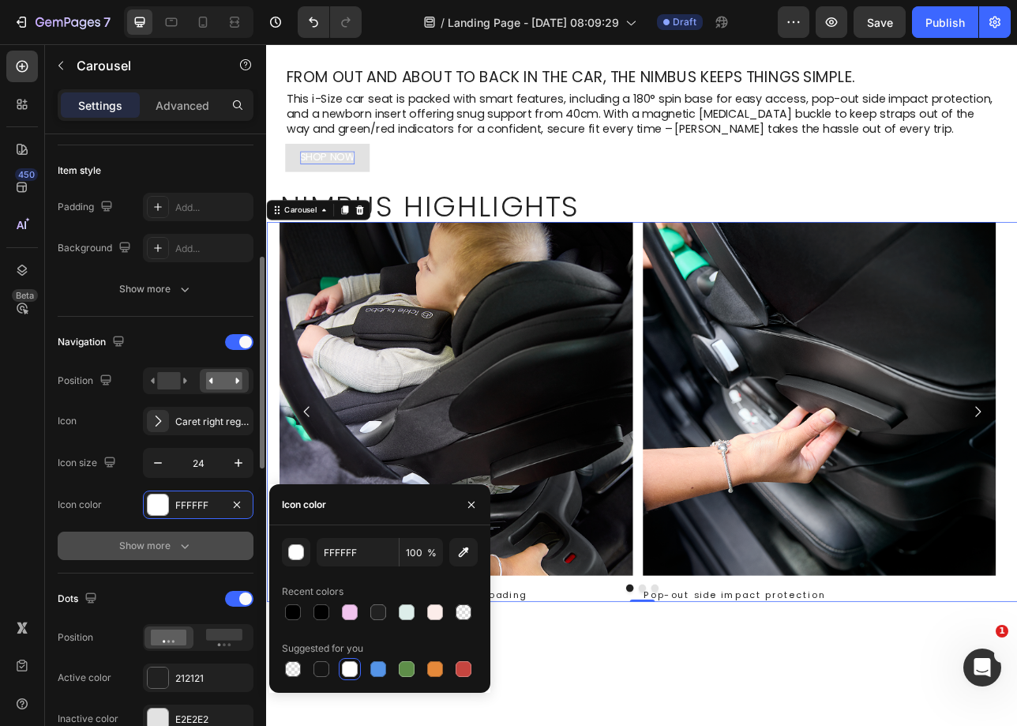
scroll to position [387, 0]
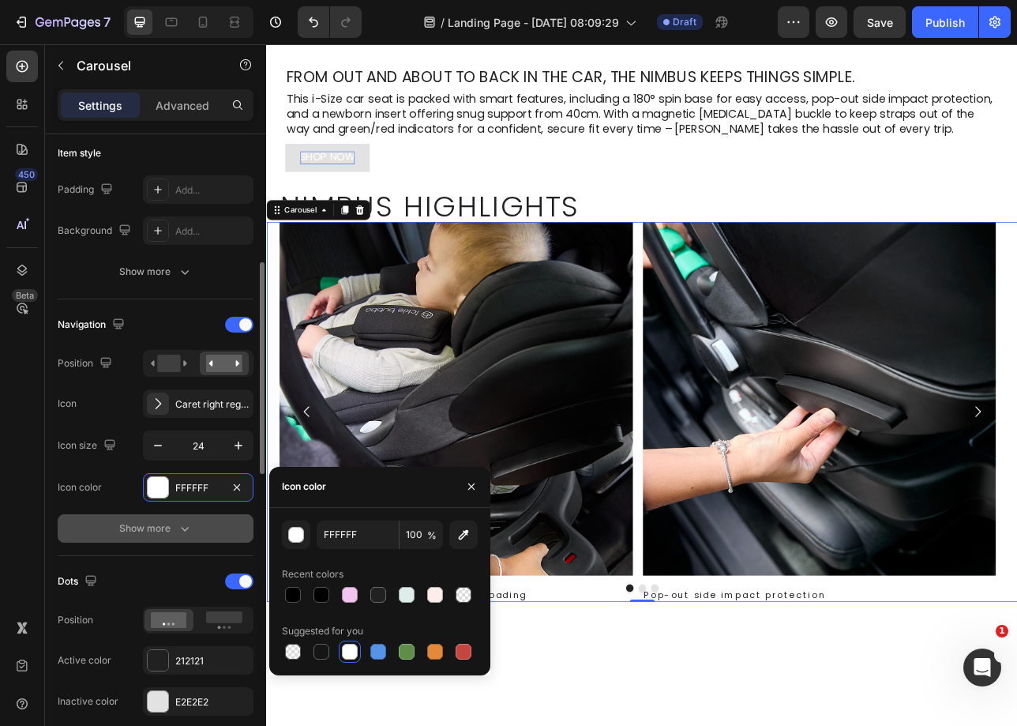
click at [165, 532] on div "Show more" at bounding box center [155, 528] width 73 height 16
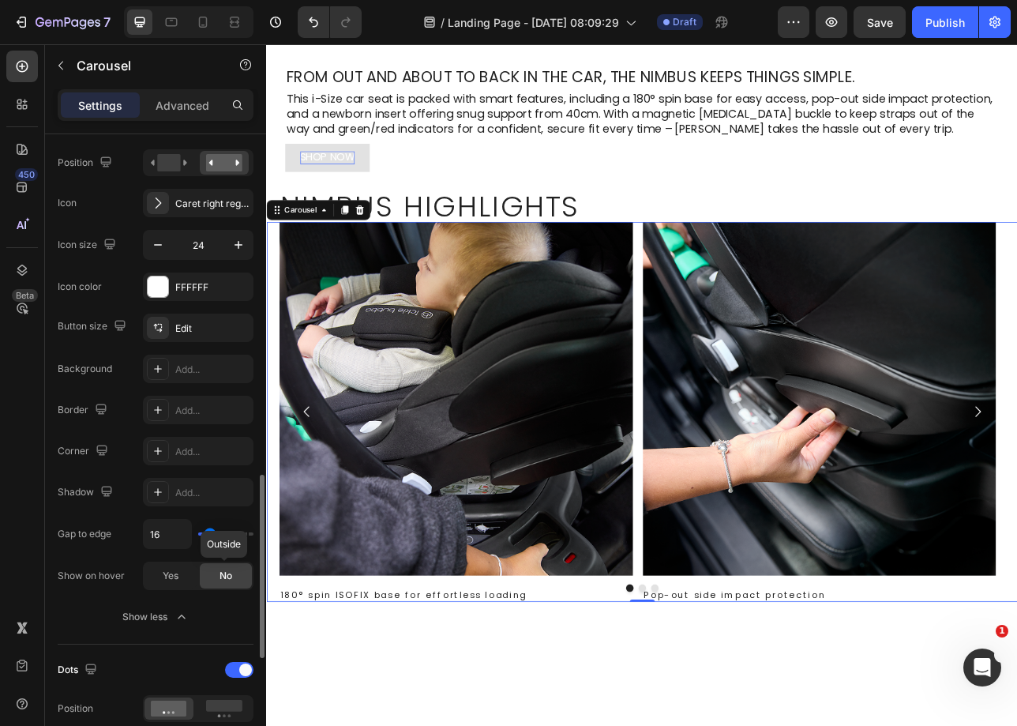
scroll to position [720, 0]
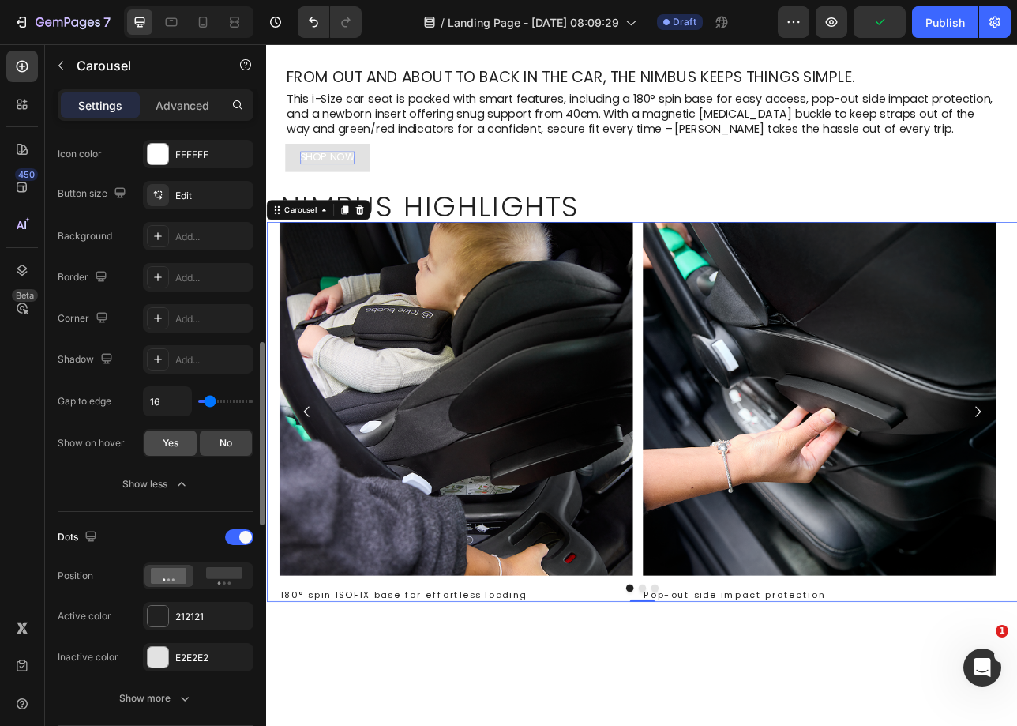
click at [175, 445] on span "Yes" at bounding box center [171, 443] width 16 height 14
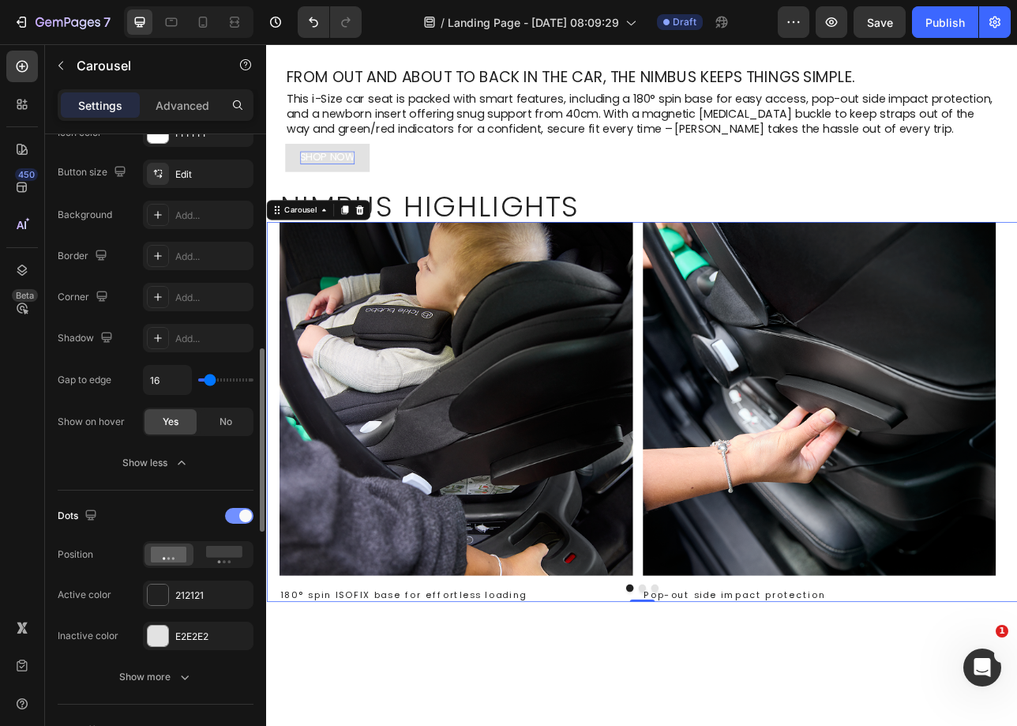
click at [241, 513] on span at bounding box center [245, 515] width 13 height 13
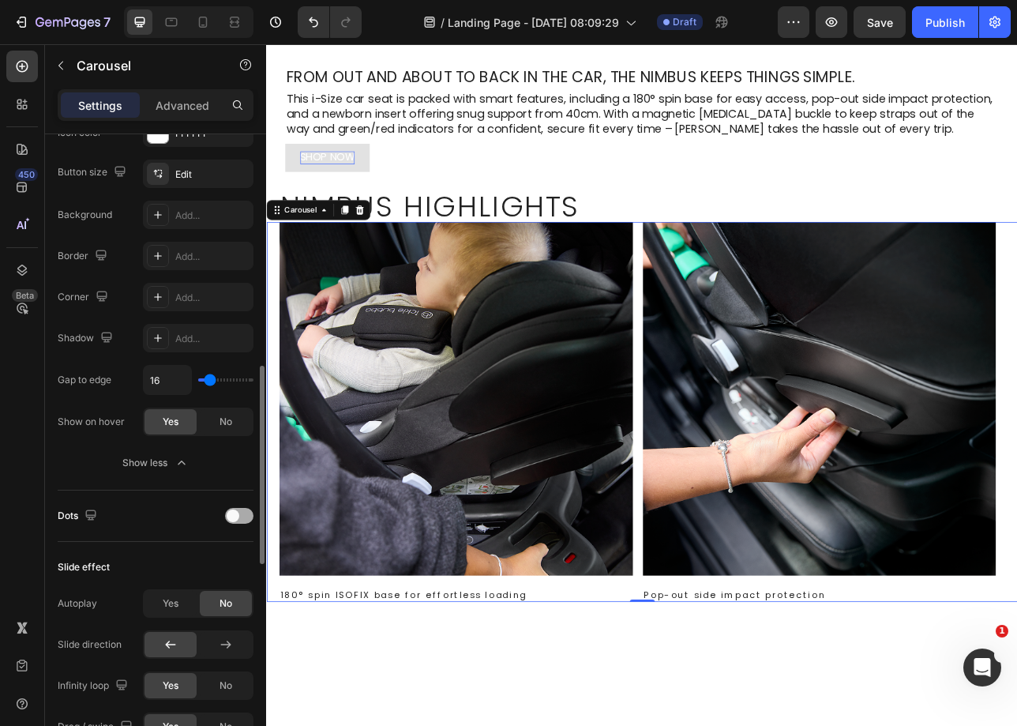
click at [241, 513] on div at bounding box center [239, 516] width 28 height 16
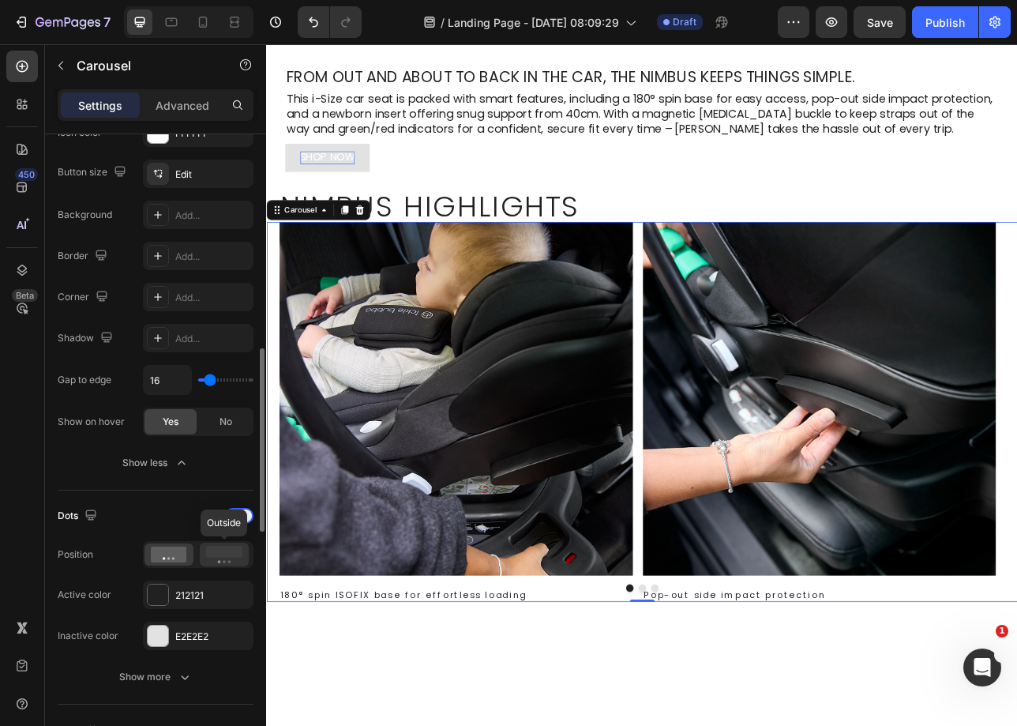
click at [230, 554] on rect at bounding box center [224, 552] width 36 height 12
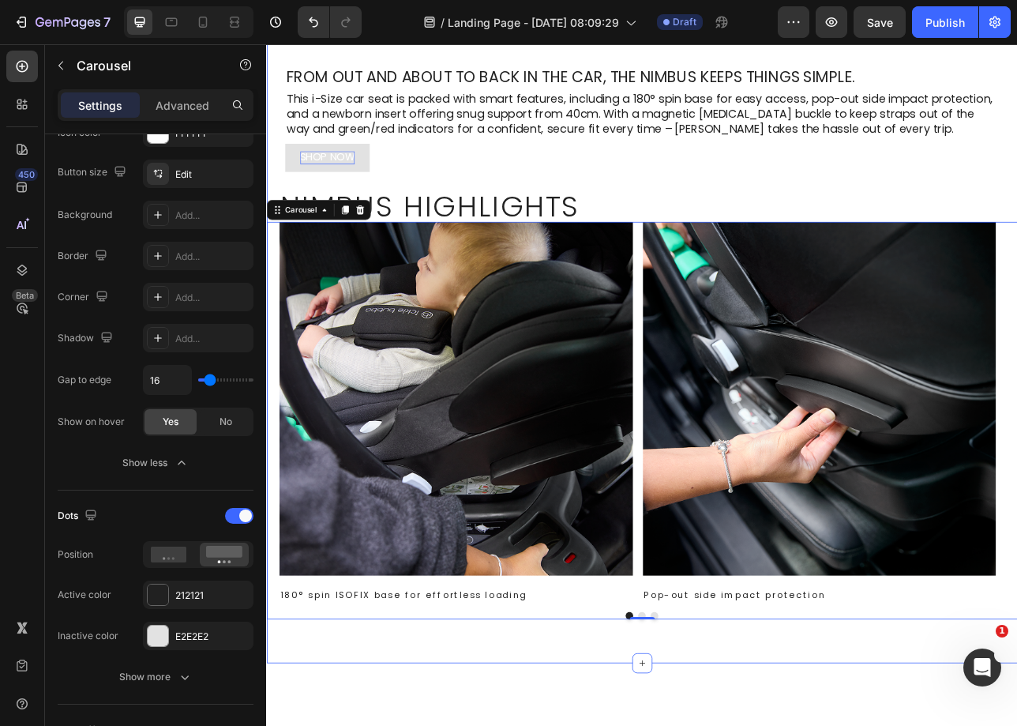
click at [790, 725] on div ".id580741988890968618 .st0 { fill: none; stroke: #fff; stroke-miterlimit: 10; s…" at bounding box center [740, 167] width 948 height 1317
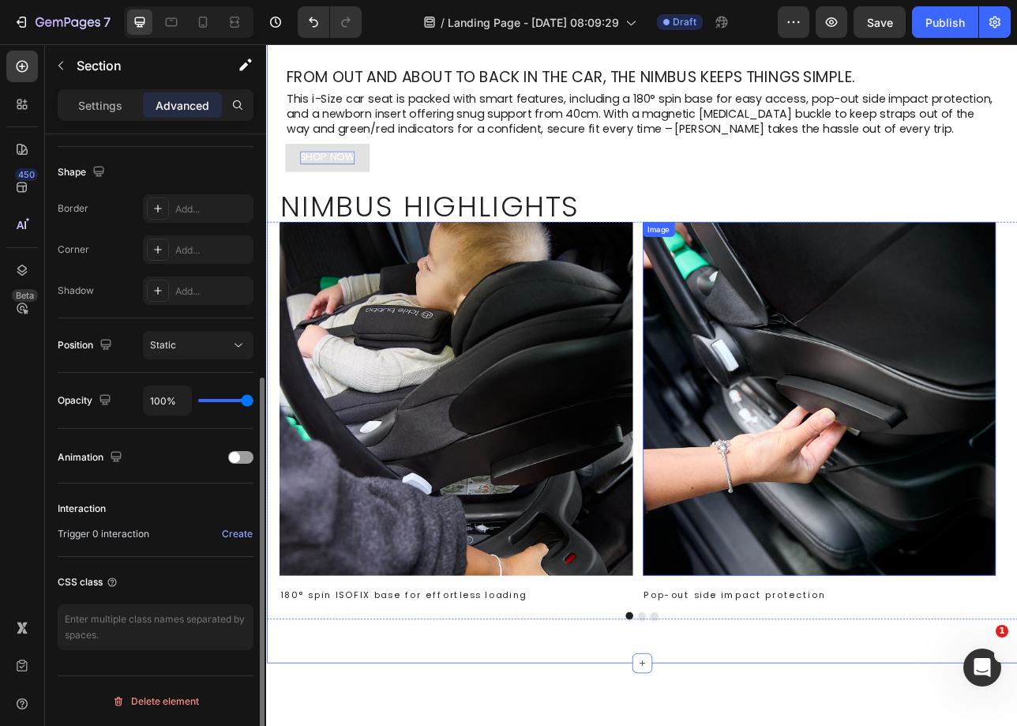
scroll to position [0, 0]
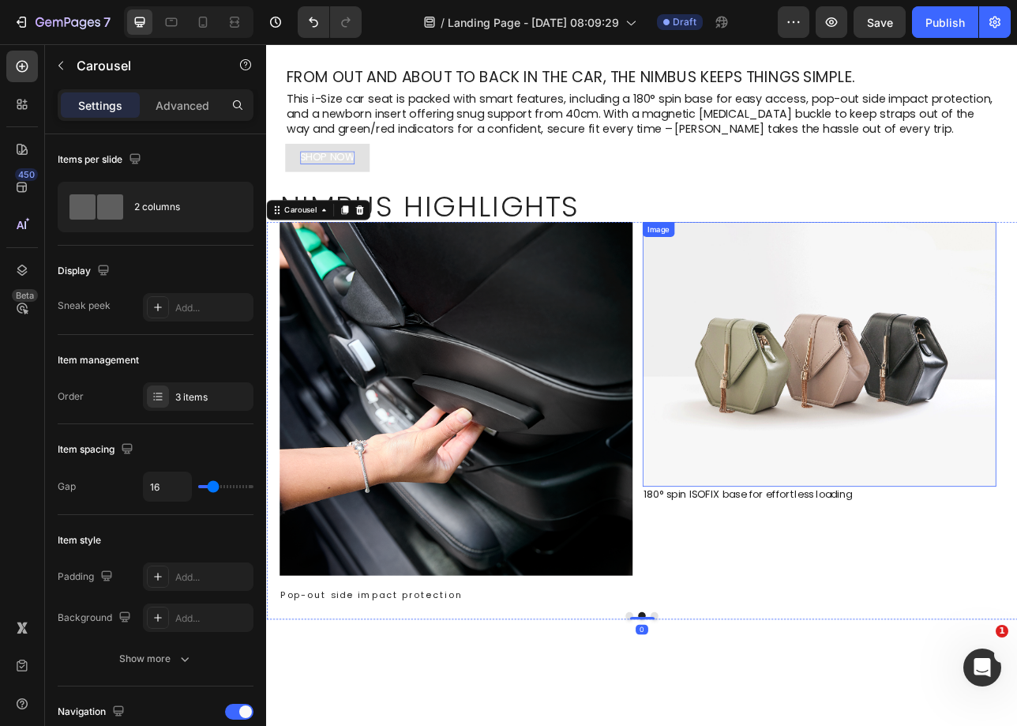
click at [961, 502] on img at bounding box center [964, 436] width 446 height 334
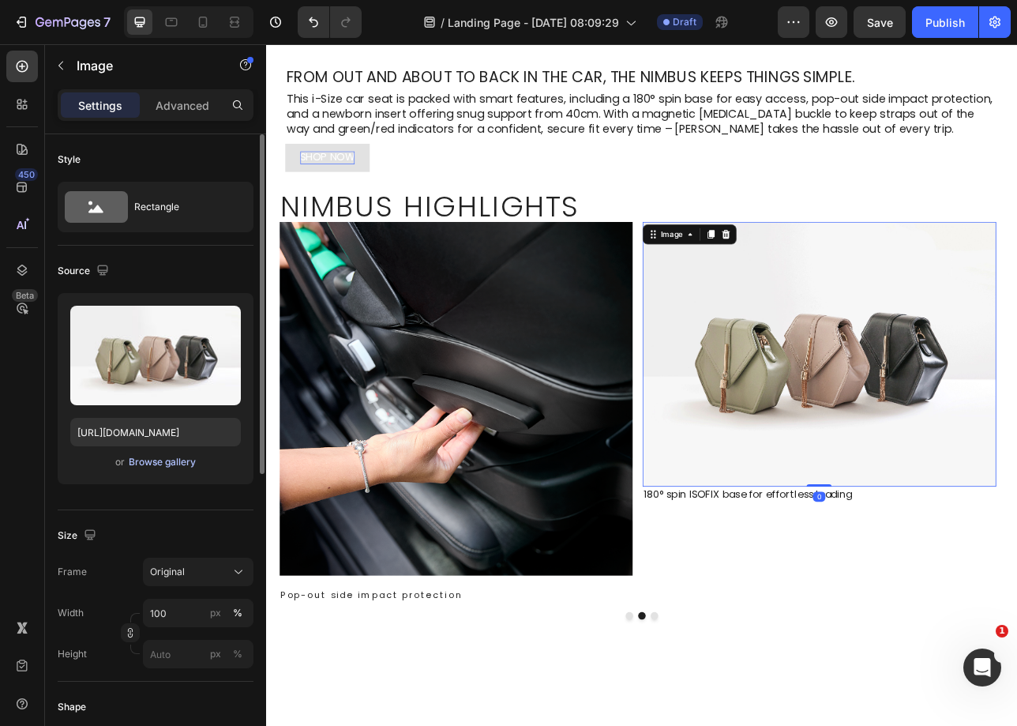
click at [159, 456] on div "Browse gallery" at bounding box center [162, 462] width 67 height 14
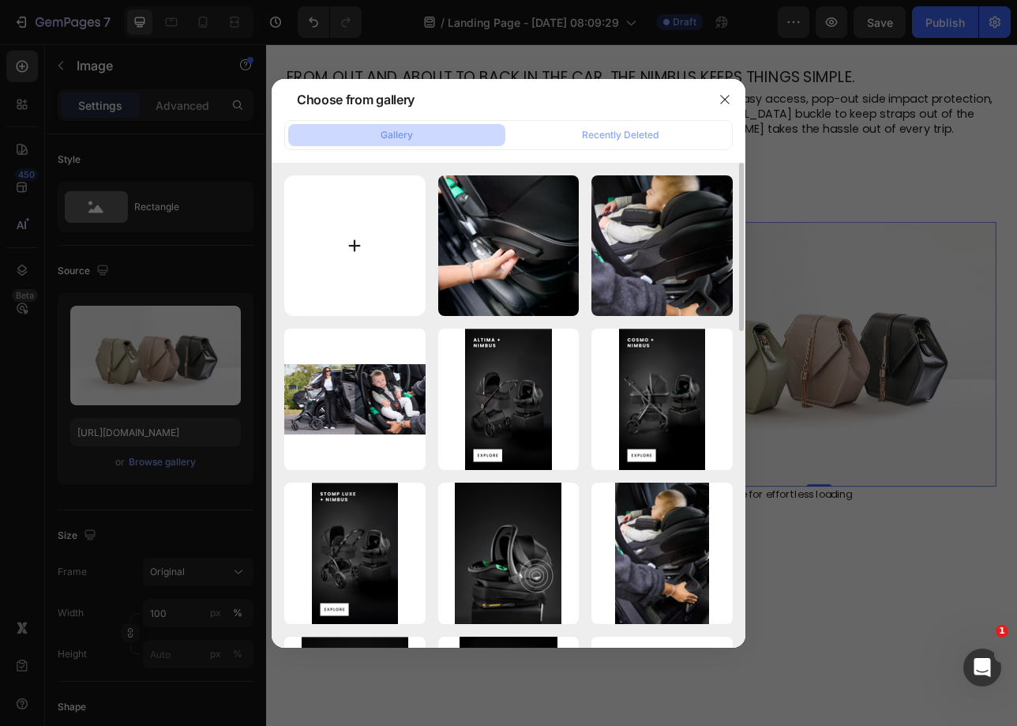
click at [364, 250] on input "file" at bounding box center [354, 245] width 141 height 141
type input "C:\fakepath\Nimbus Highlight 3_Newborn Insert.png"
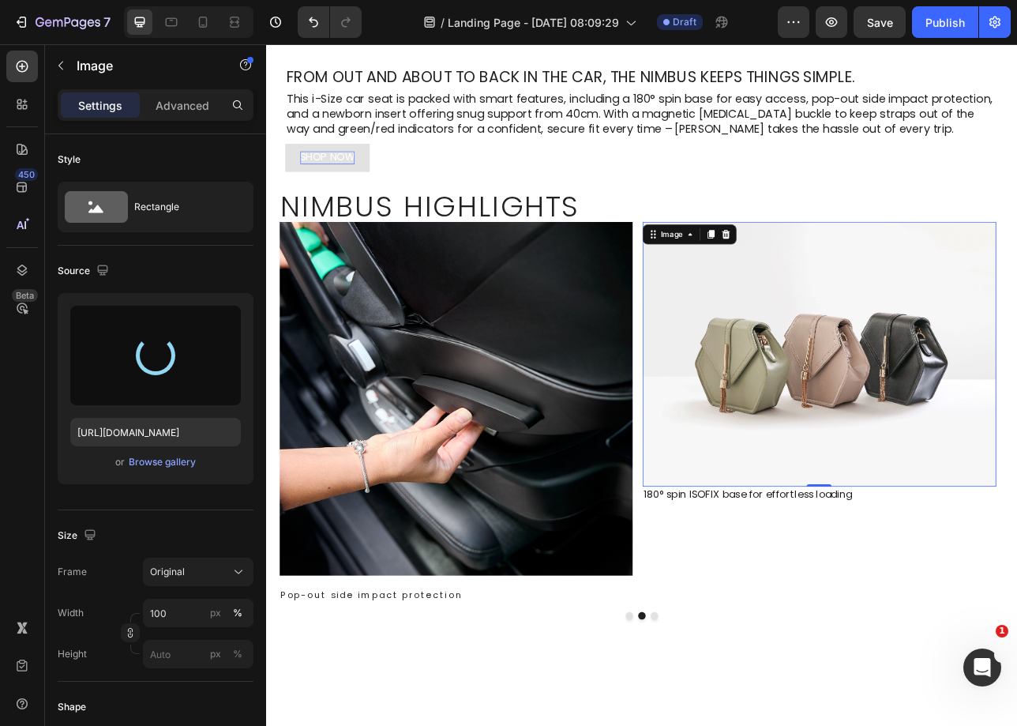
type input "https://cdn.shopify.com/s/files/1/0680/1820/9052/files/gempages_467963313750279…"
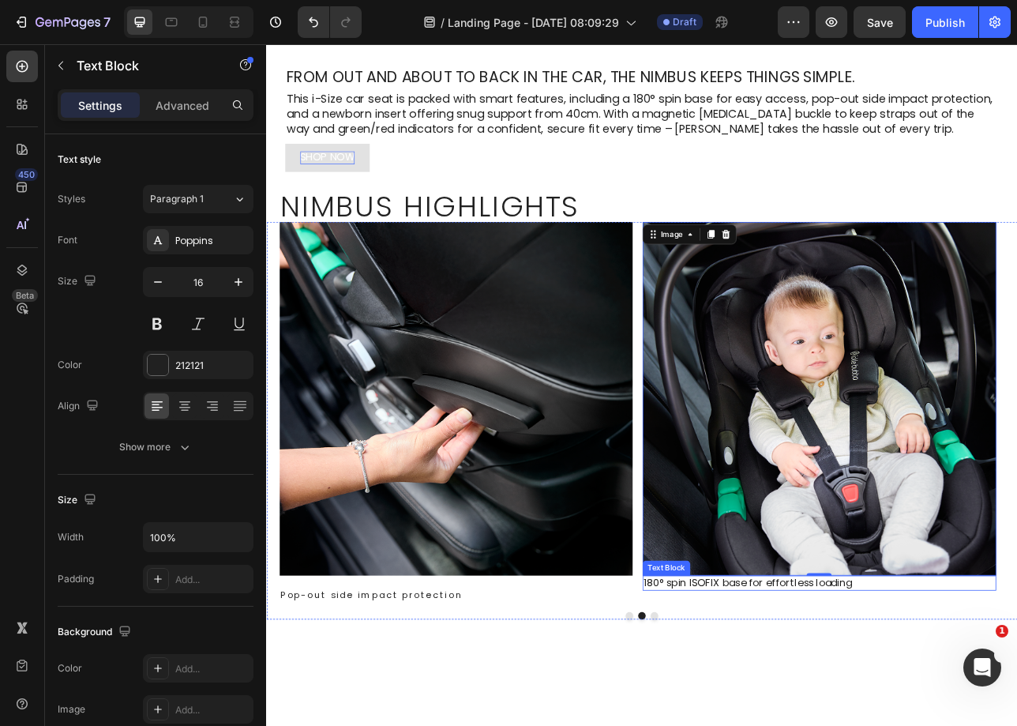
click at [823, 721] on p "180° spin ISOFIX base for effortless loading" at bounding box center [963, 724] width 443 height 17
click at [823, 721] on p "Newborn insert for snug support from 40cm" at bounding box center [963, 724] width 443 height 17
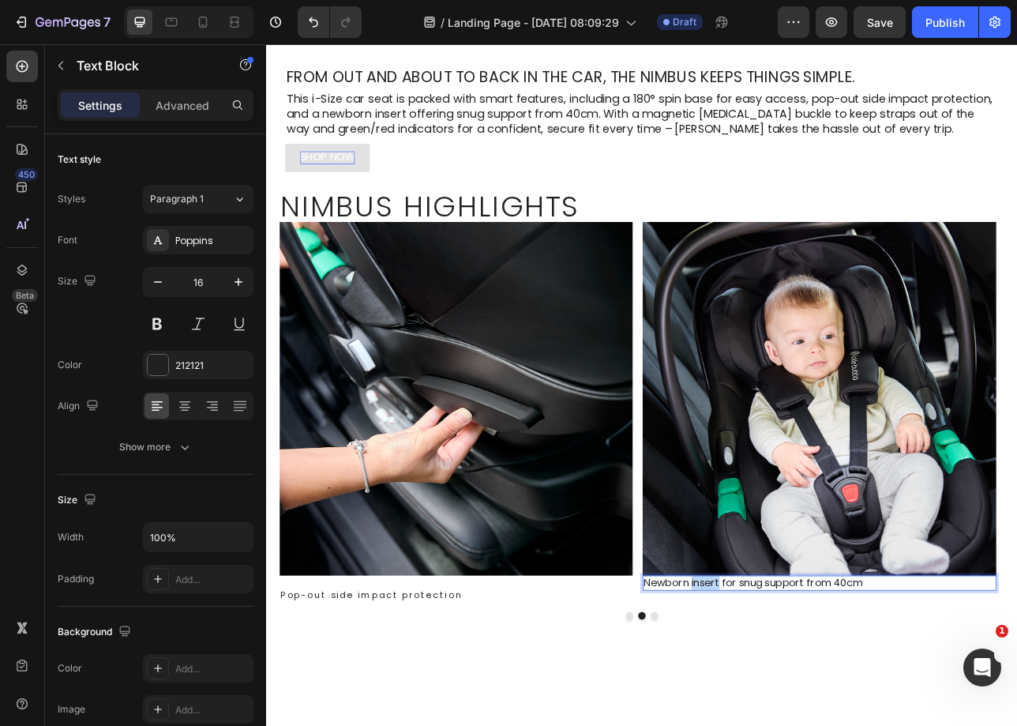
click at [823, 721] on p "Newborn insert for snug support from 40cm" at bounding box center [963, 724] width 443 height 17
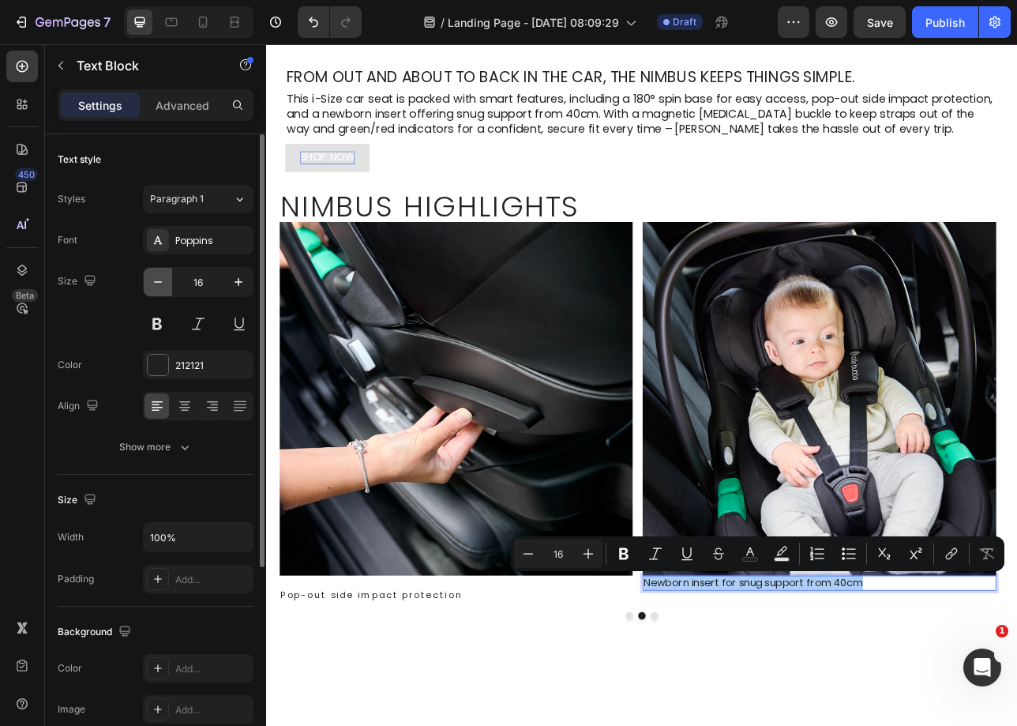
click at [154, 281] on icon "button" at bounding box center [158, 282] width 16 height 16
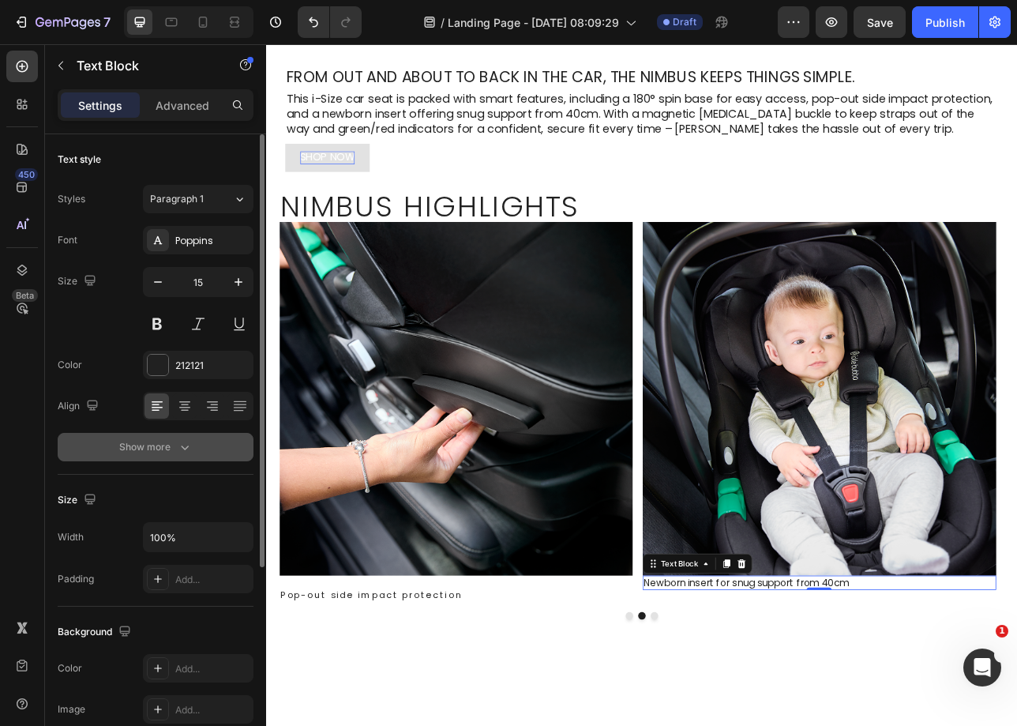
type input "14"
click at [184, 453] on icon "button" at bounding box center [185, 447] width 16 height 16
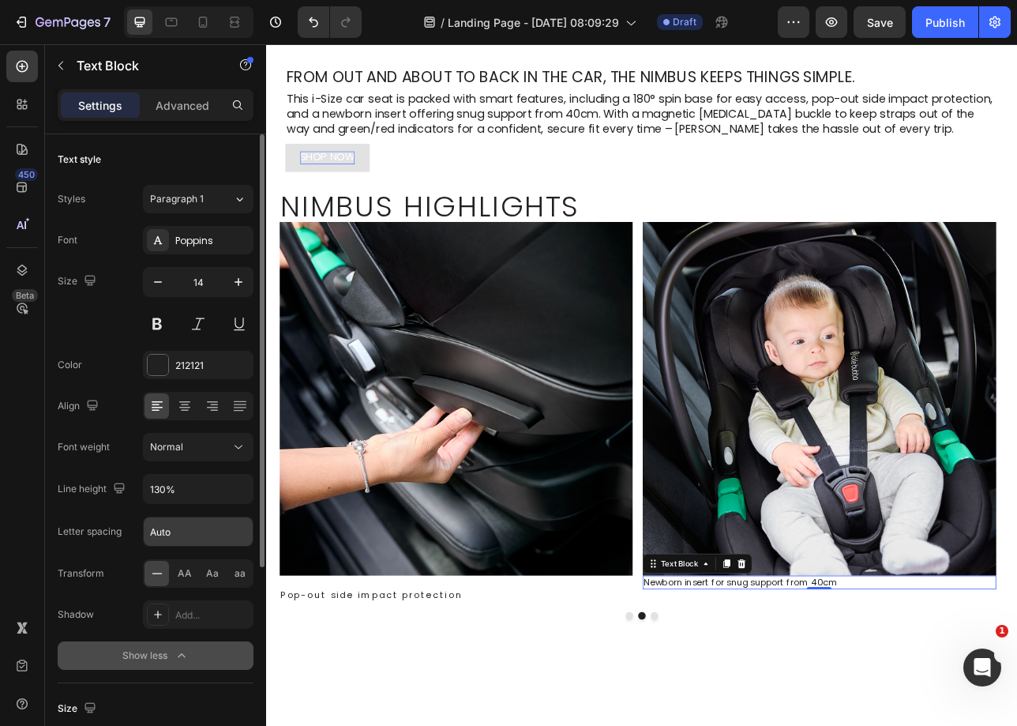
click at [181, 539] on input "Auto" at bounding box center [198, 531] width 109 height 28
type input "2.24"
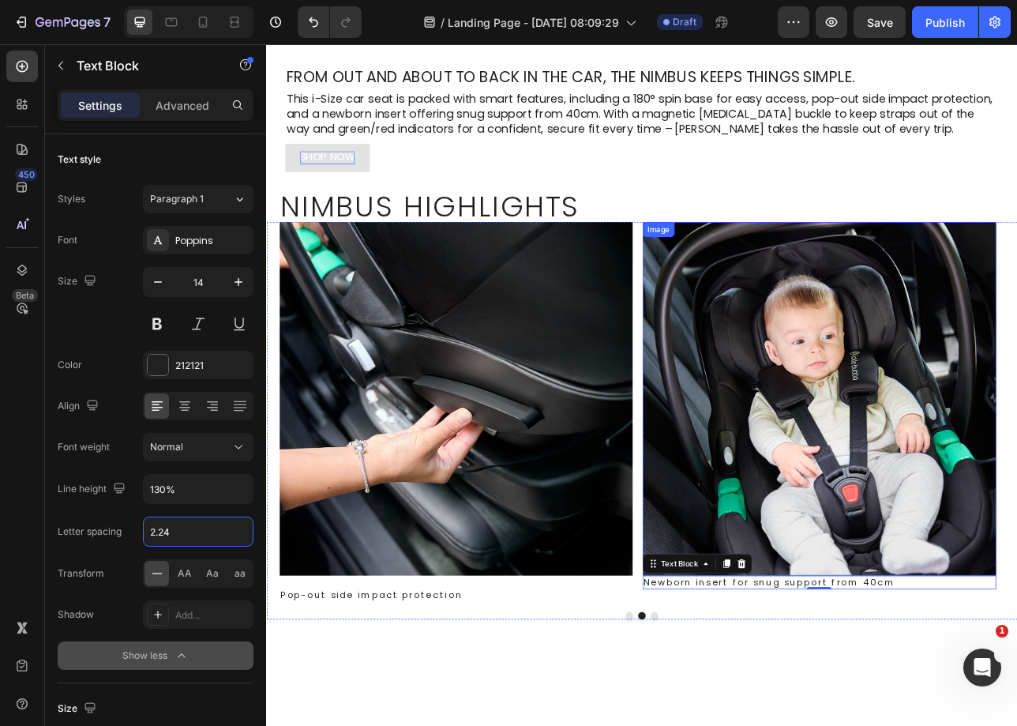
click at [846, 629] on img at bounding box center [964, 492] width 446 height 446
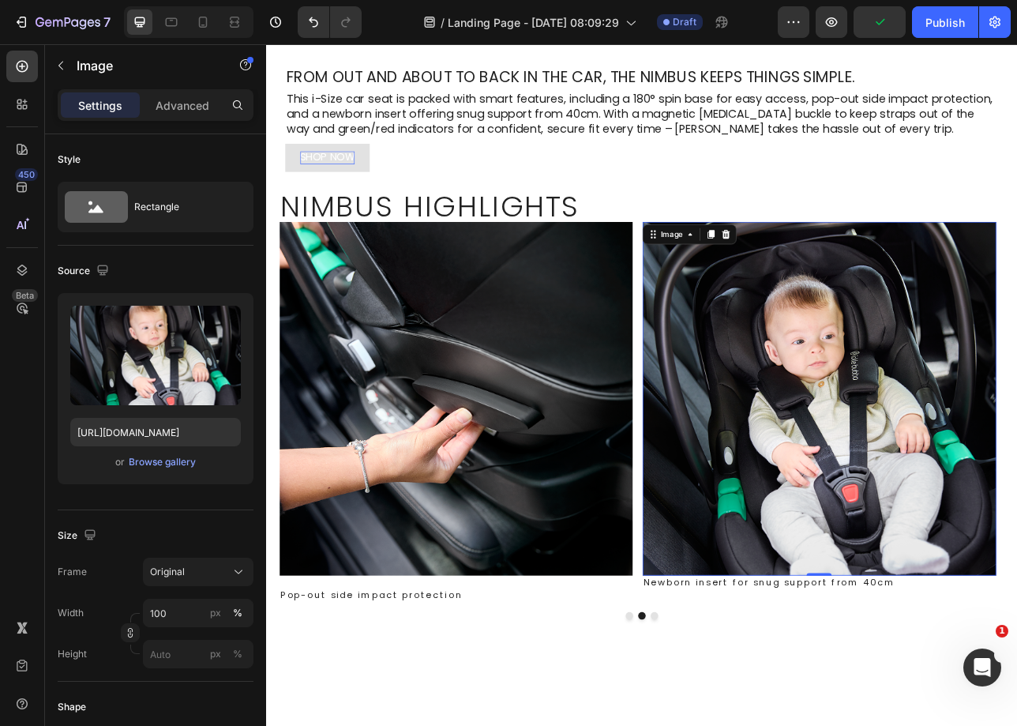
click at [978, 667] on img at bounding box center [964, 492] width 446 height 446
drag, startPoint x: 969, startPoint y: 712, endPoint x: 972, endPoint y: 728, distance: 16.1
click at [972, 725] on div at bounding box center [964, 728] width 32 height 5
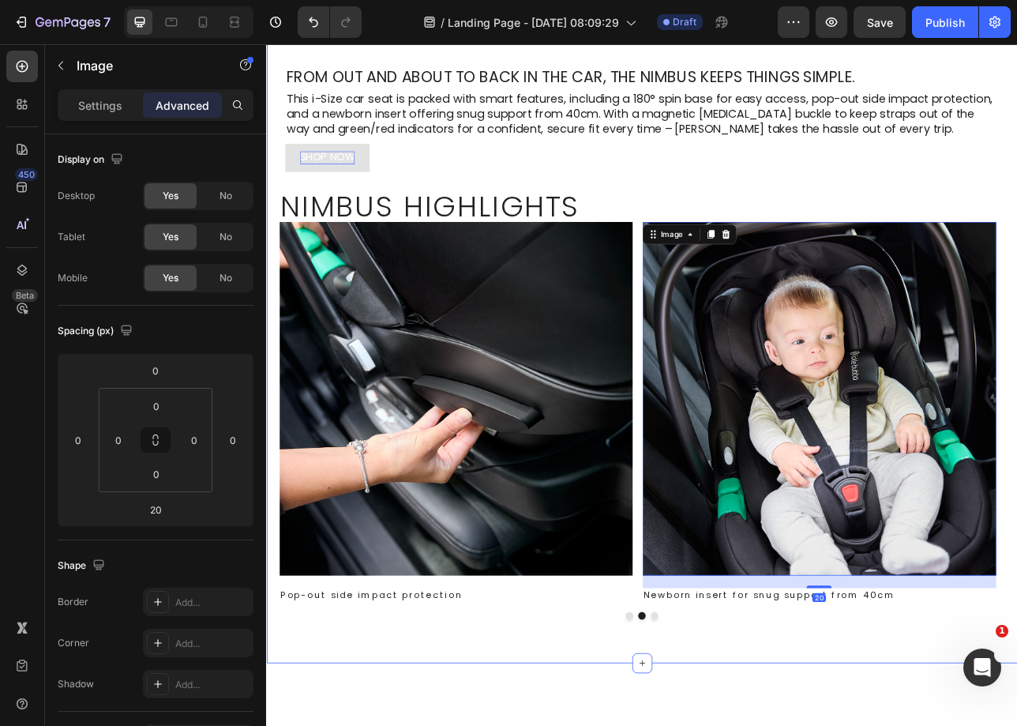
click at [883, 725] on div ".id580741988890968618 .st0 { fill: none; stroke: #fff; stroke-miterlimit: 10; s…" at bounding box center [740, 167] width 948 height 1317
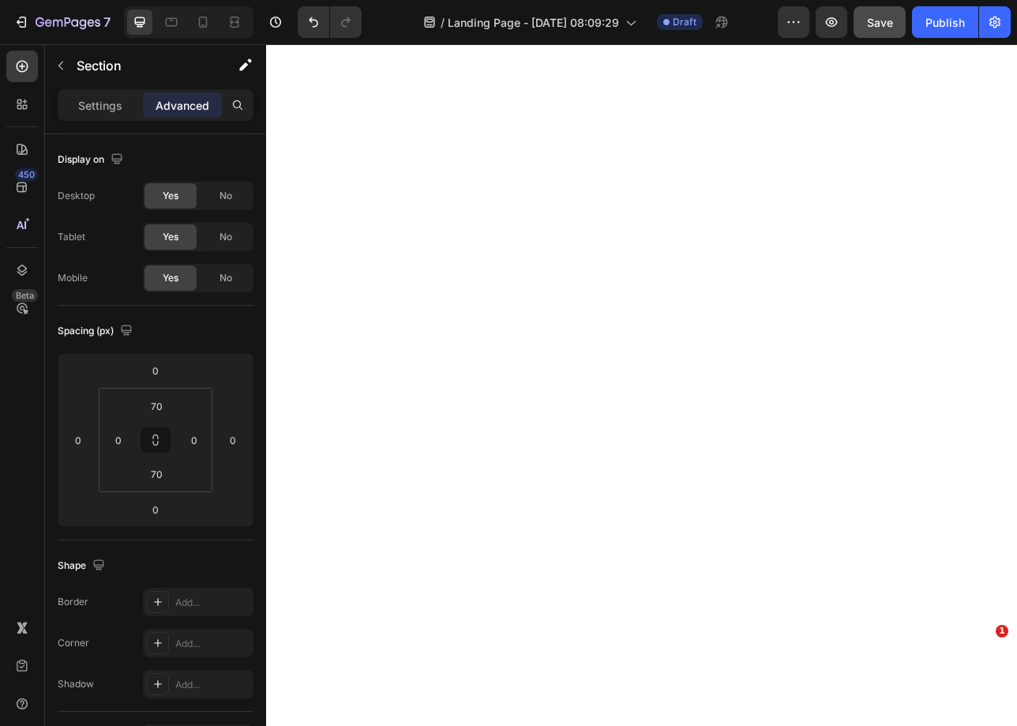
click at [887, 31] on button "Save" at bounding box center [880, 22] width 52 height 32
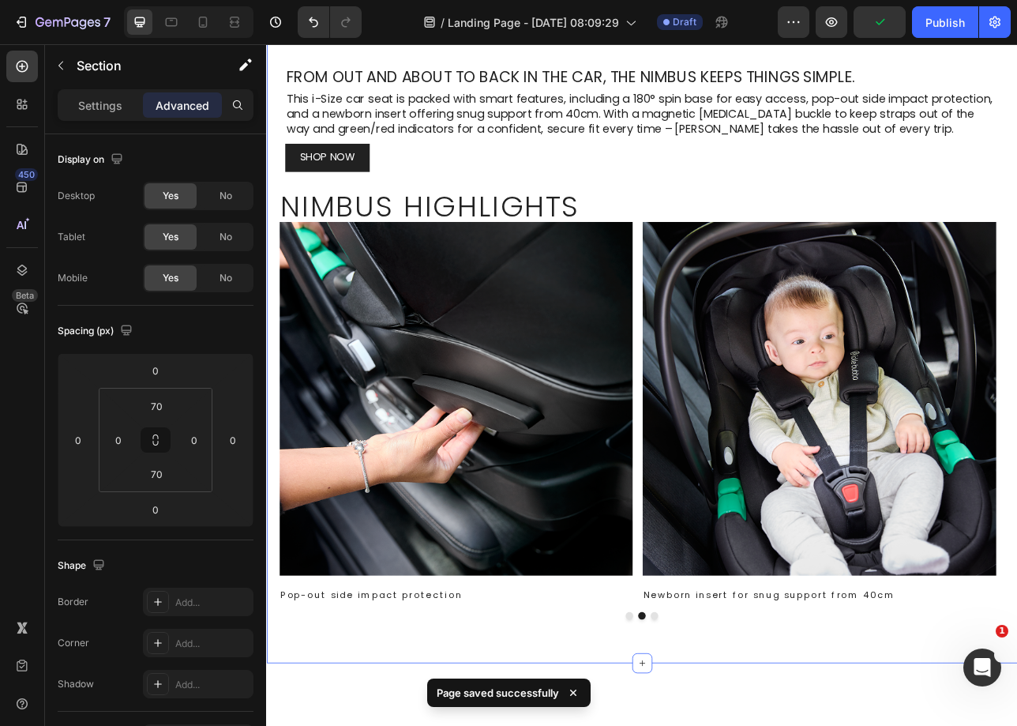
scroll to position [513, 0]
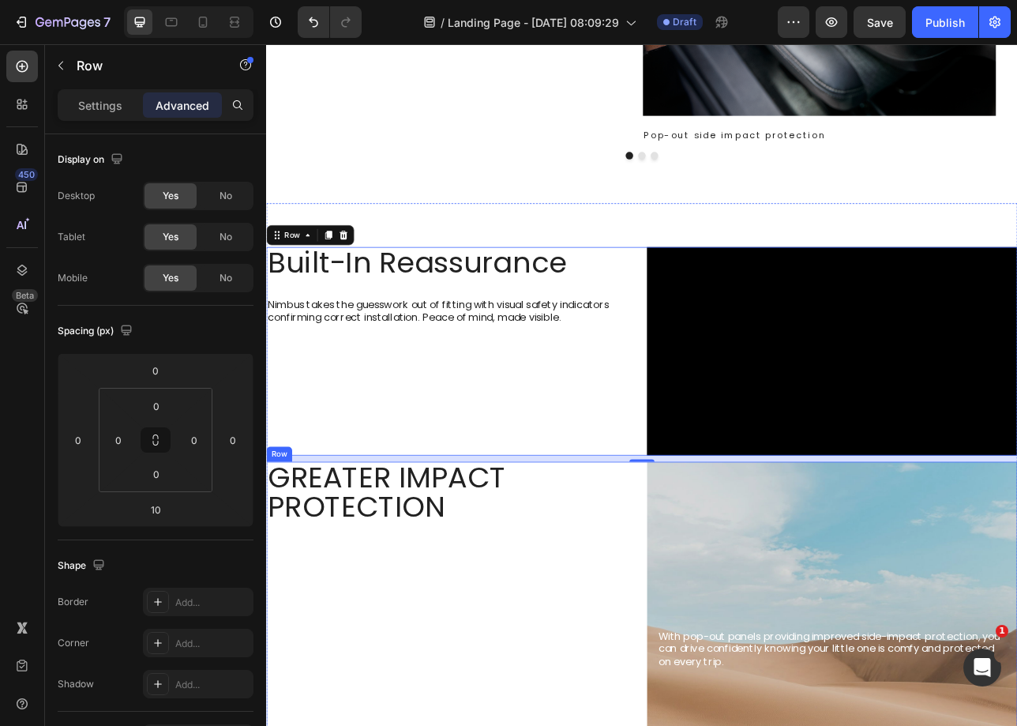
scroll to position [1256, 0]
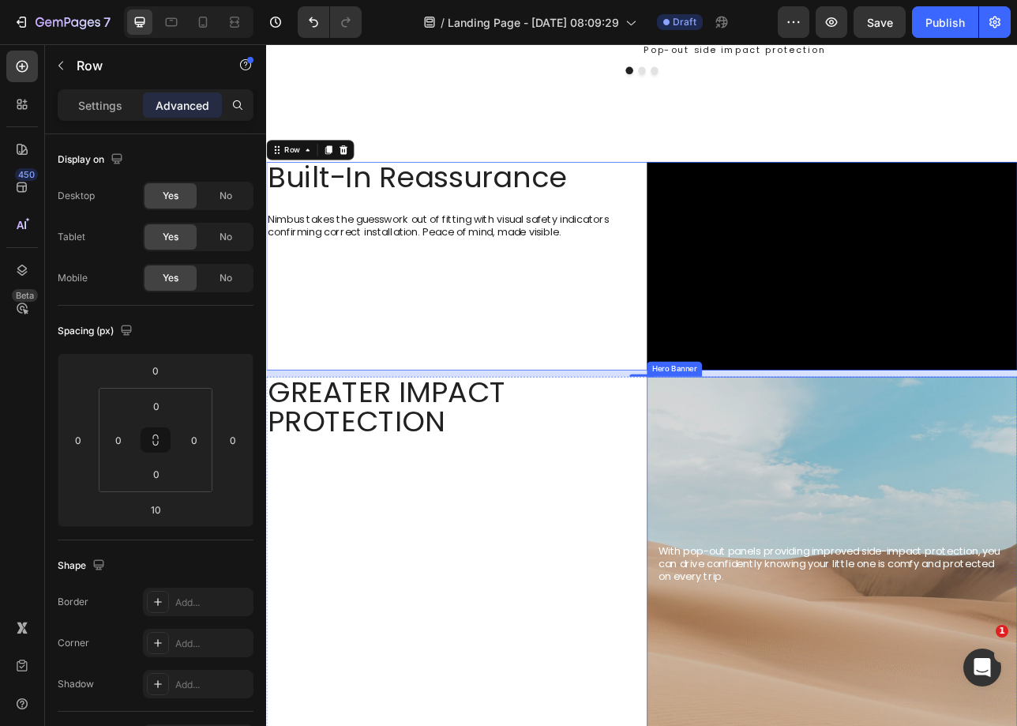
click at [842, 556] on div "Background Image" at bounding box center [980, 701] width 468 height 474
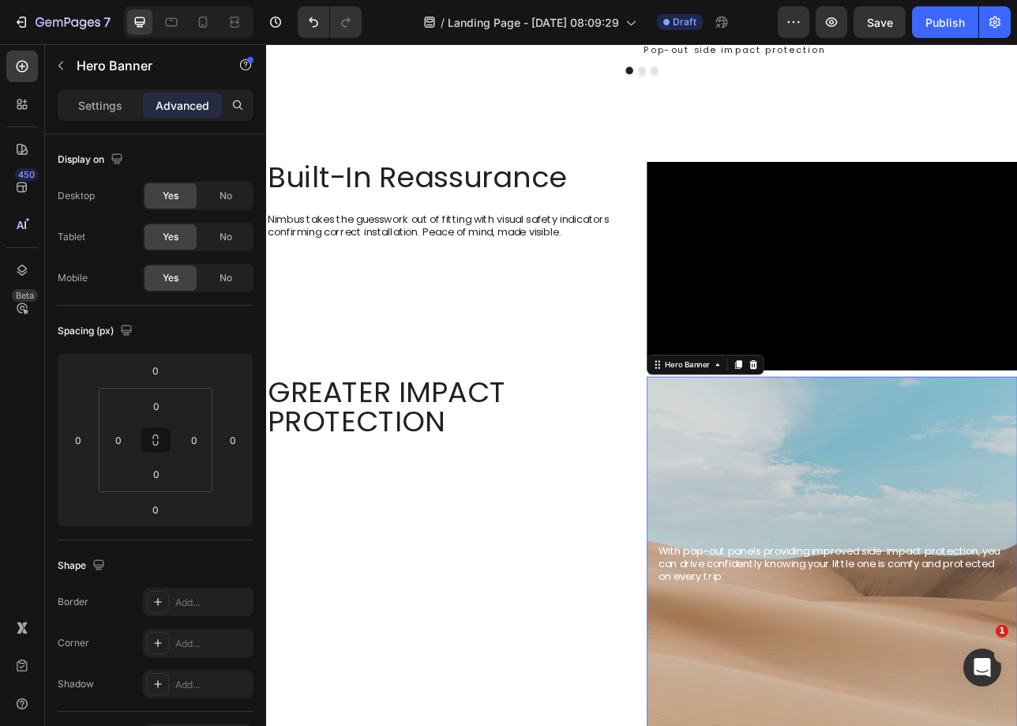
click at [944, 573] on div "Background Image" at bounding box center [980, 701] width 468 height 474
click at [111, 108] on p "Settings" at bounding box center [100, 105] width 44 height 17
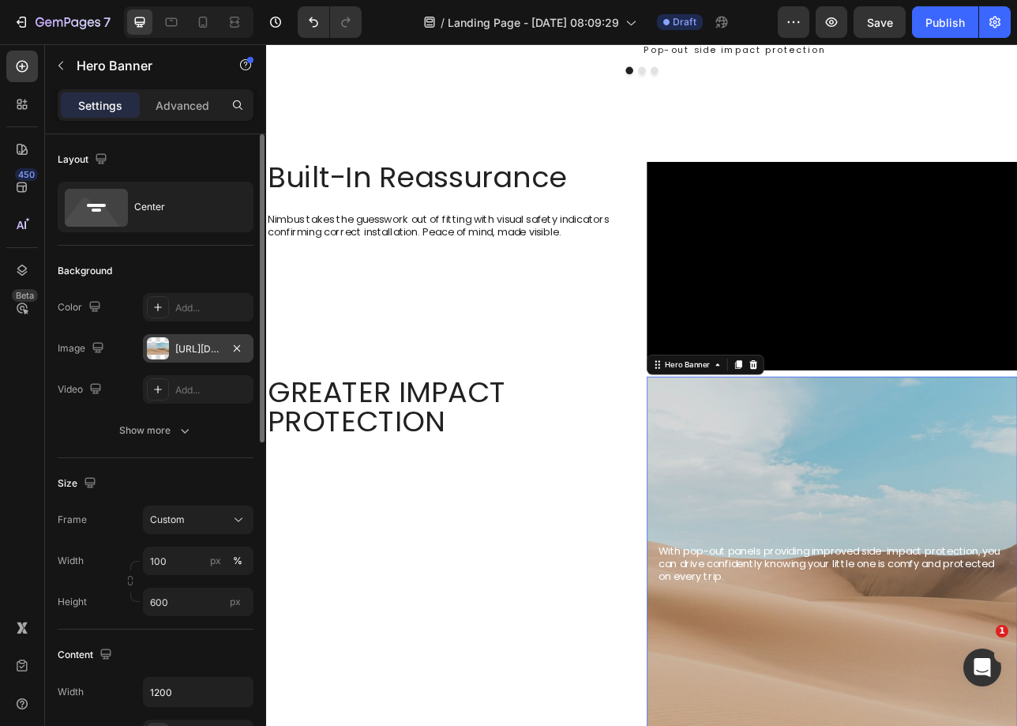
click at [185, 355] on div "[URL][DOMAIN_NAME]" at bounding box center [198, 348] width 111 height 28
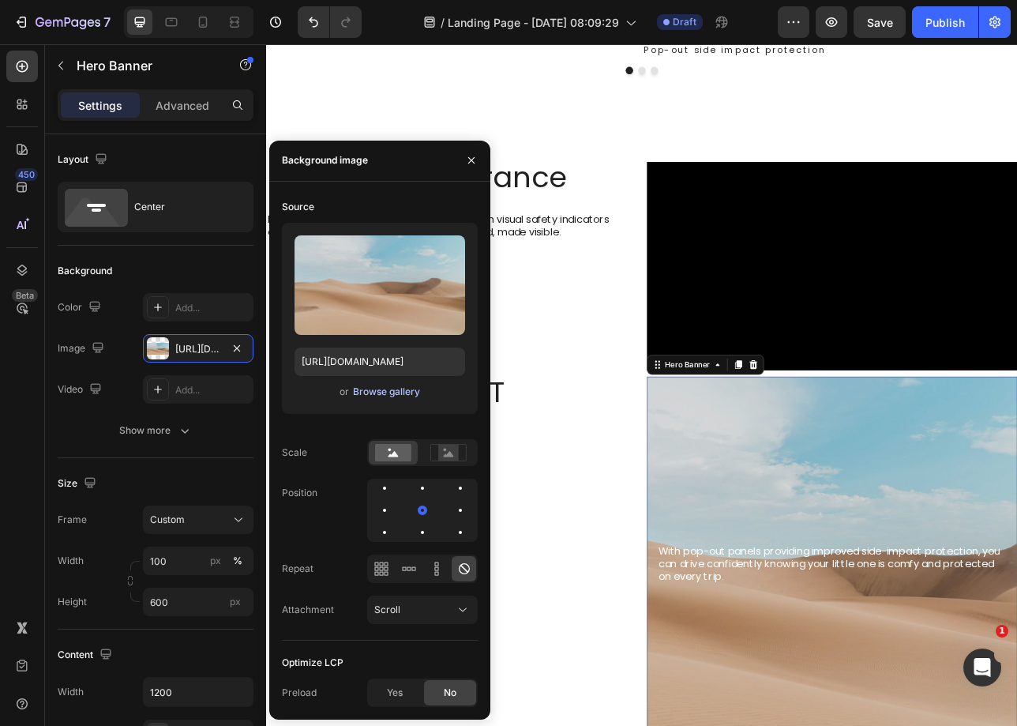
click at [372, 387] on div "Browse gallery" at bounding box center [386, 392] width 67 height 14
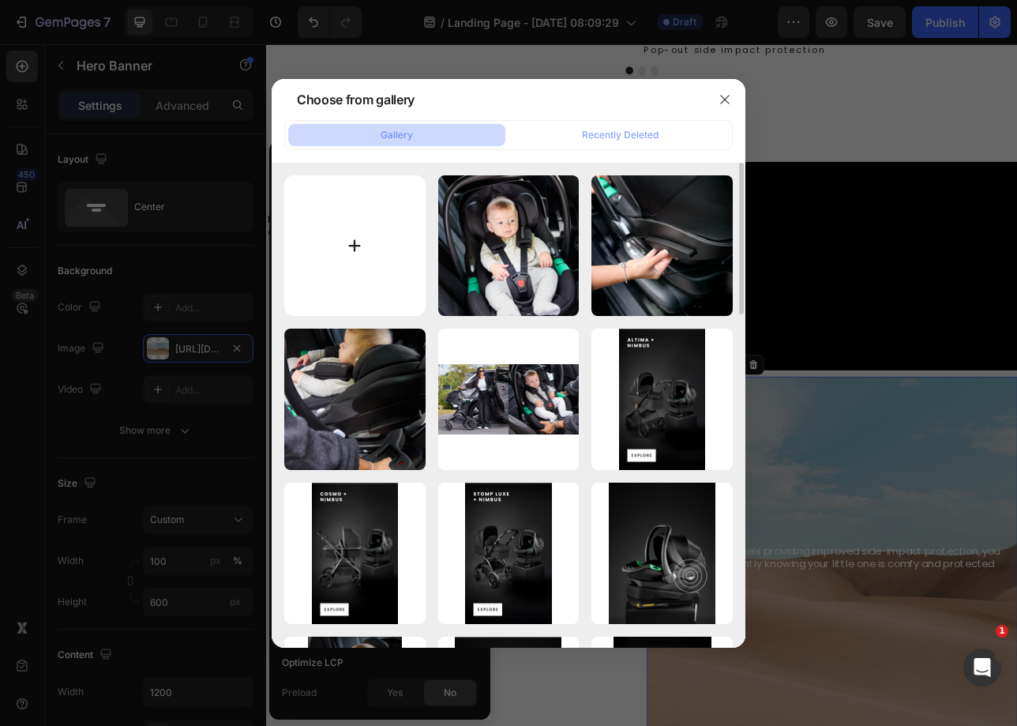
click at [347, 262] on input "file" at bounding box center [354, 245] width 141 height 141
type input "C:\fakepath\Safety_Desktop.png"
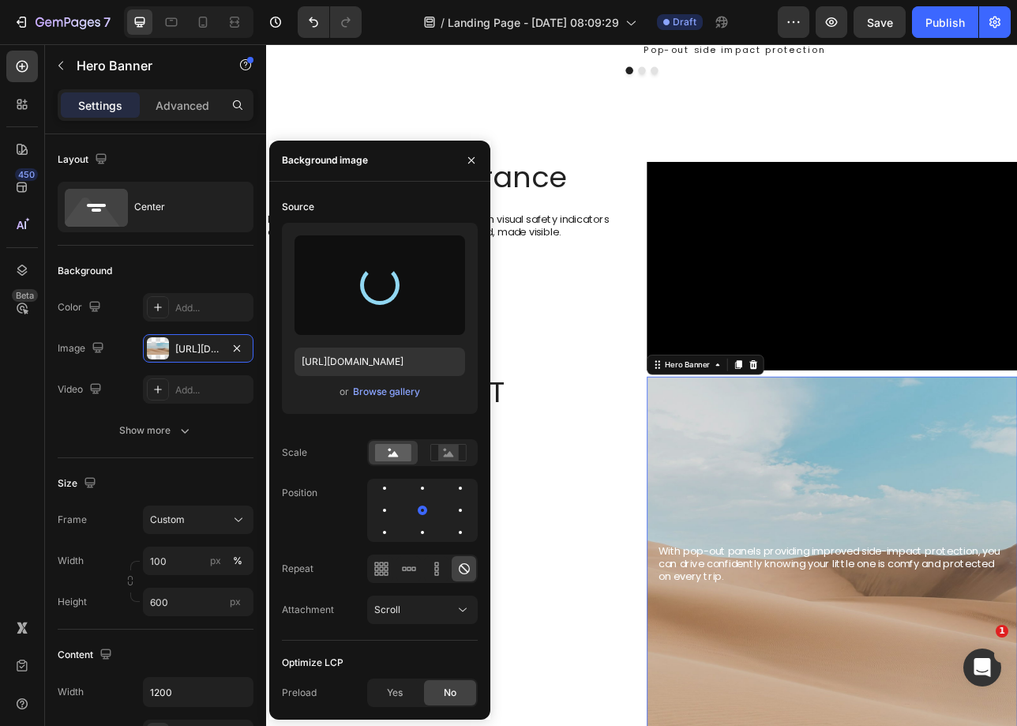
type input "[URL][DOMAIN_NAME]"
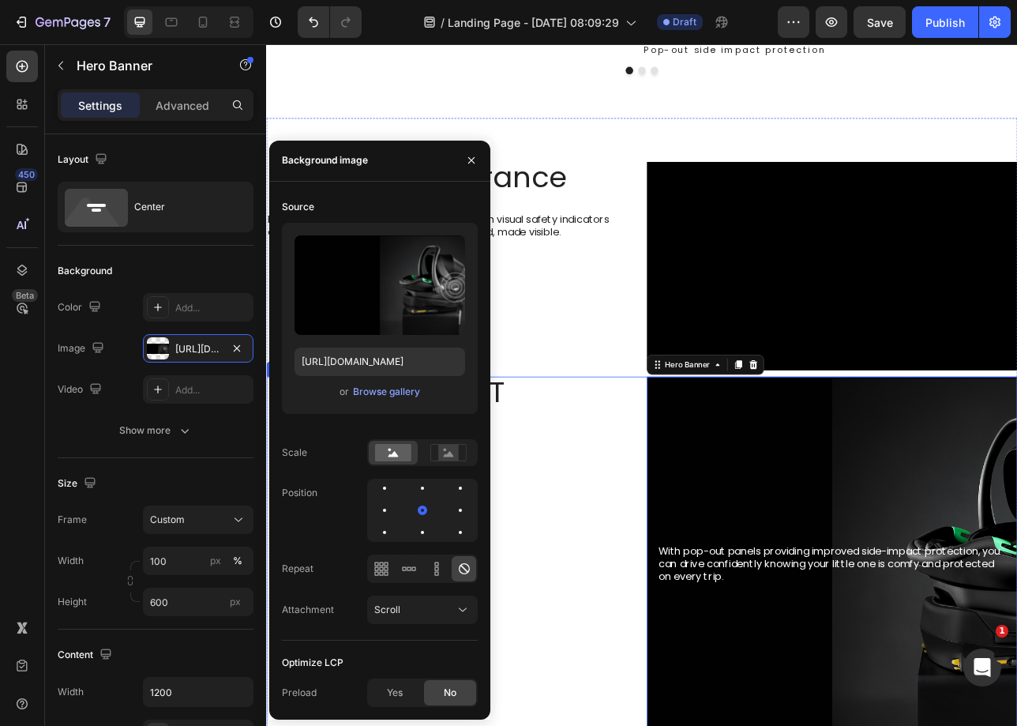
click at [689, 557] on div "Greater impact protection Heading" at bounding box center [500, 701] width 468 height 474
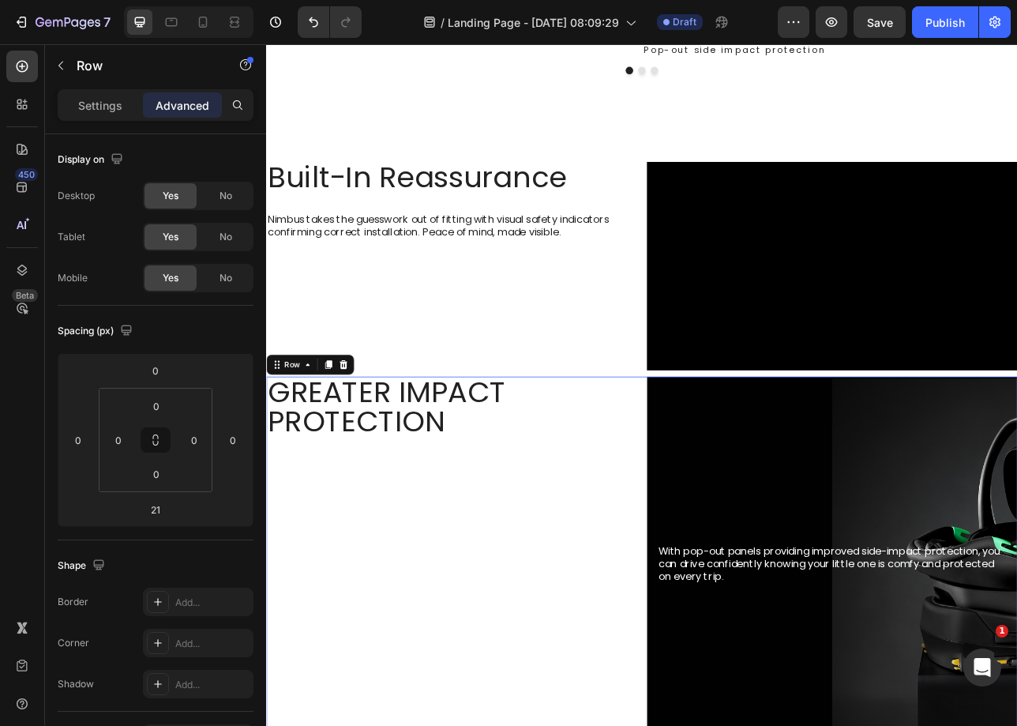
click at [680, 603] on div "Greater impact protection Heading" at bounding box center [500, 701] width 468 height 474
click at [69, 107] on div "Settings" at bounding box center [100, 104] width 79 height 25
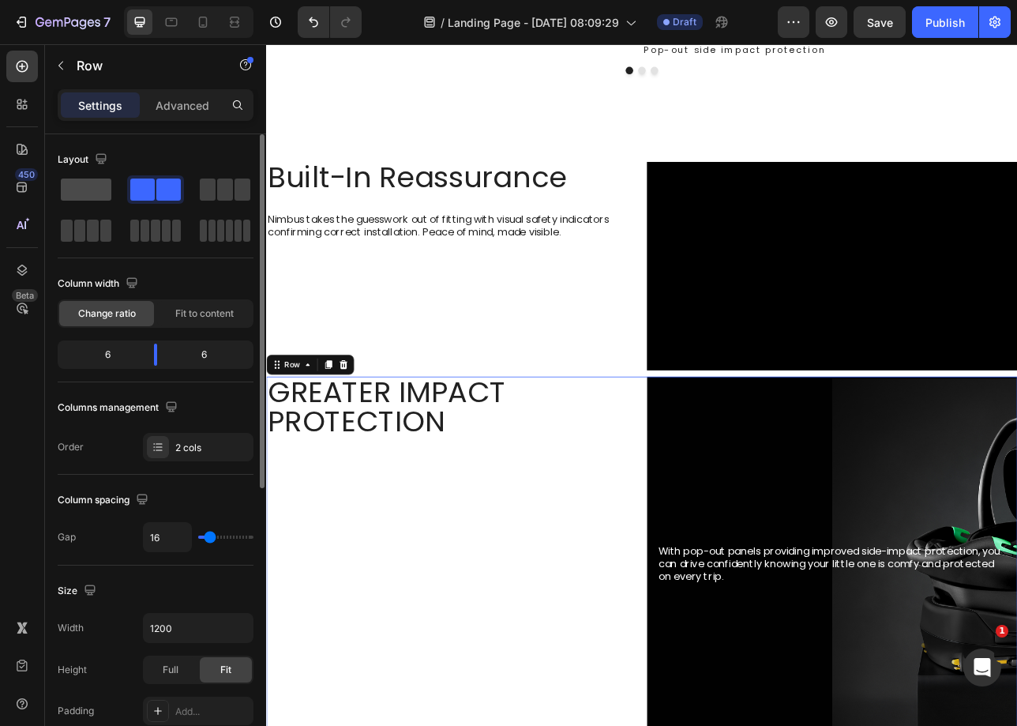
click at [81, 185] on span at bounding box center [86, 189] width 51 height 22
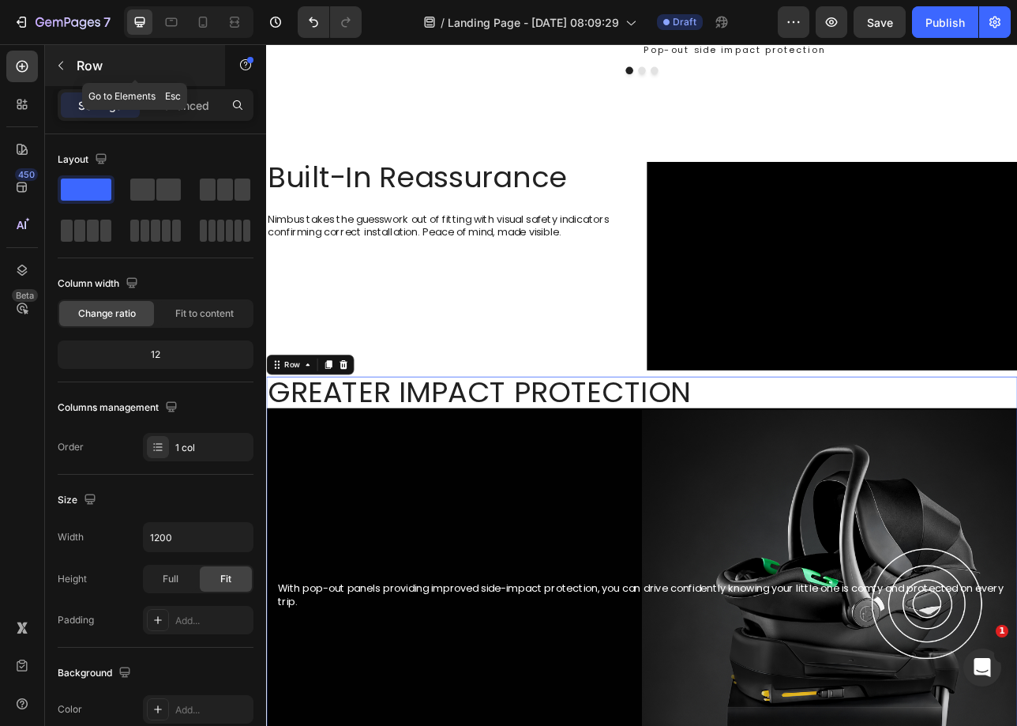
click at [67, 56] on button "button" at bounding box center [60, 65] width 25 height 25
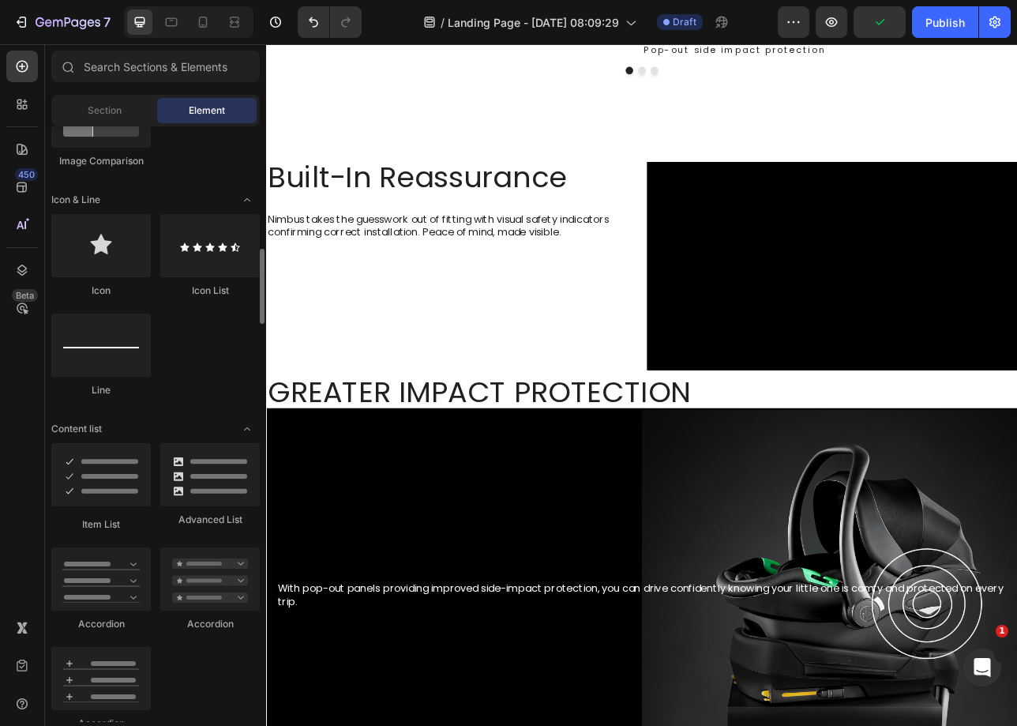
scroll to position [422, 0]
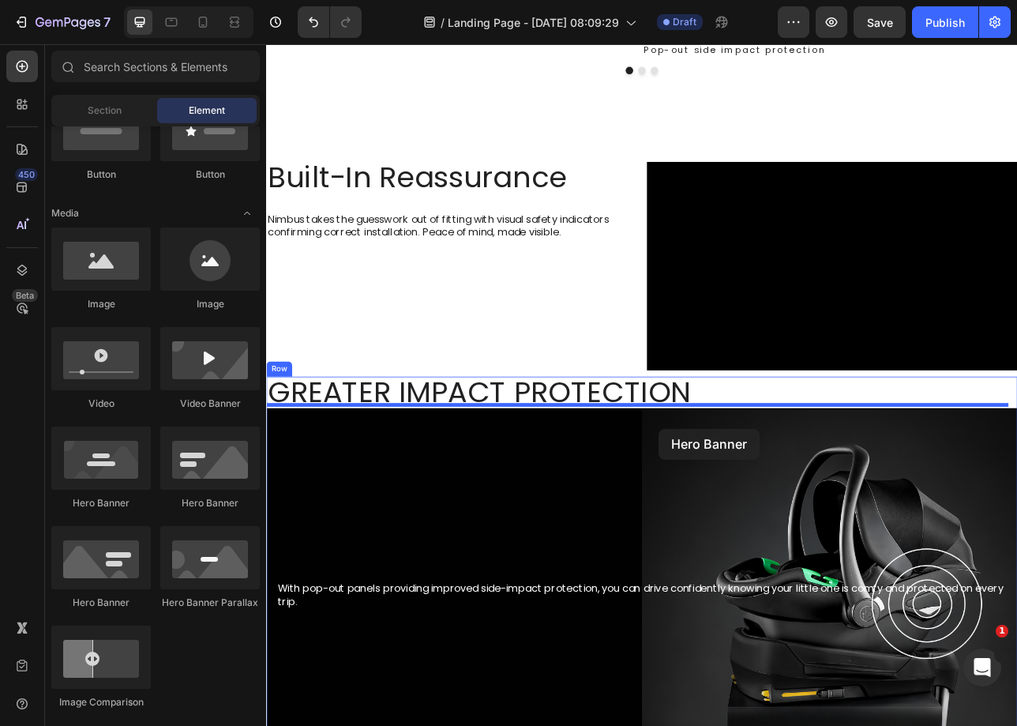
drag, startPoint x: 470, startPoint y: 505, endPoint x: 757, endPoint y: 538, distance: 288.5
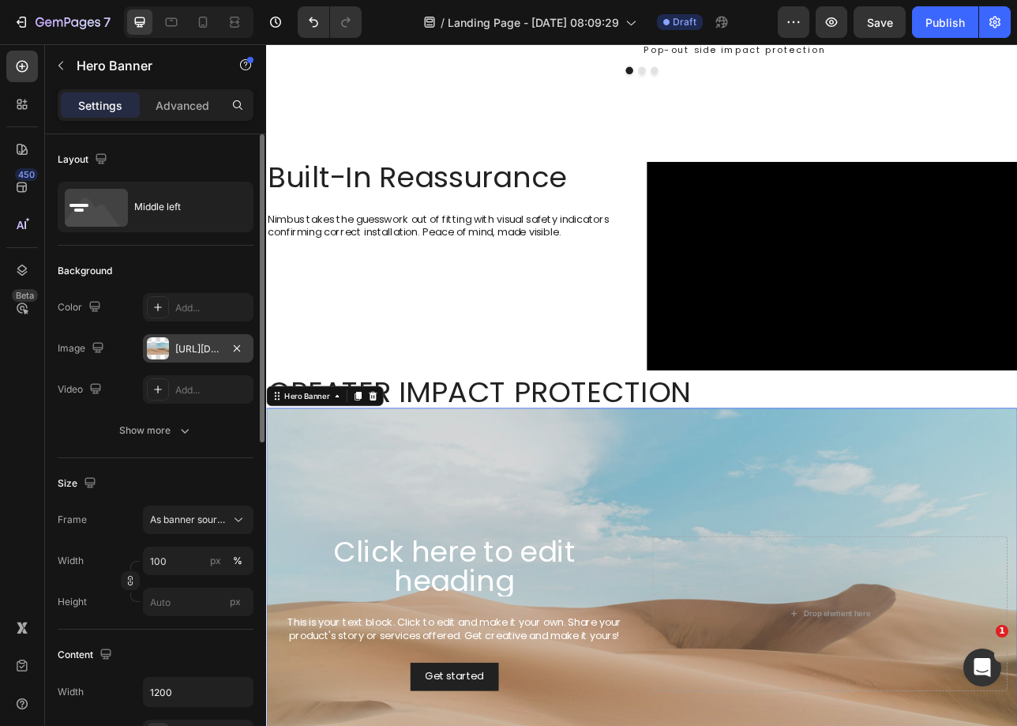
click at [210, 352] on div "[URL][DOMAIN_NAME]" at bounding box center [198, 349] width 46 height 14
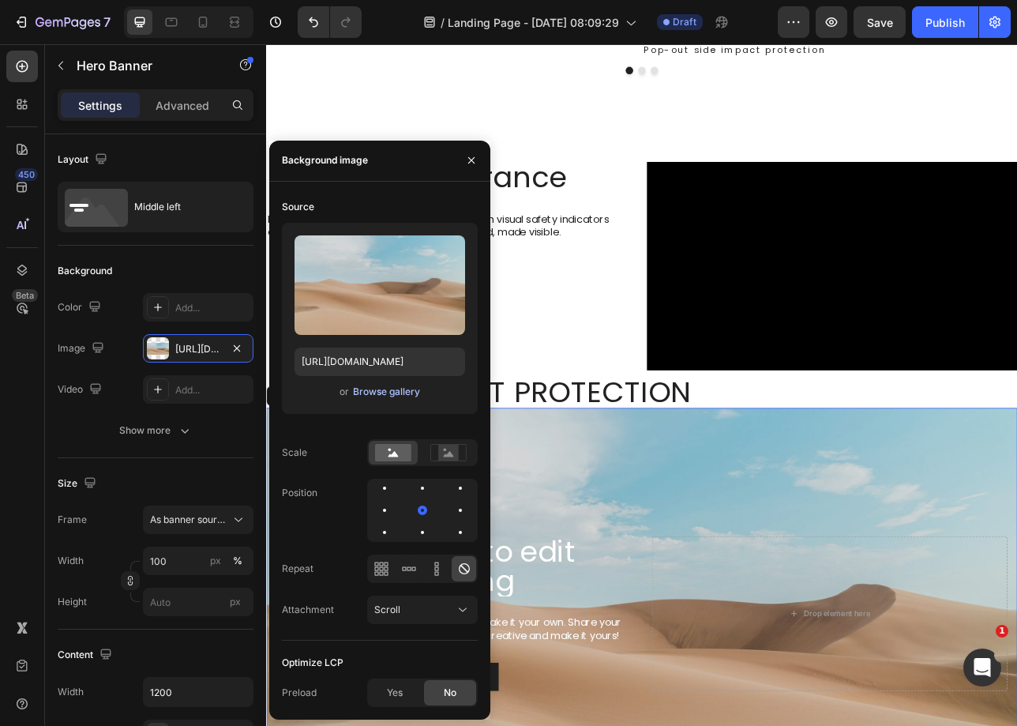
click at [383, 388] on div "Browse gallery" at bounding box center [386, 392] width 67 height 14
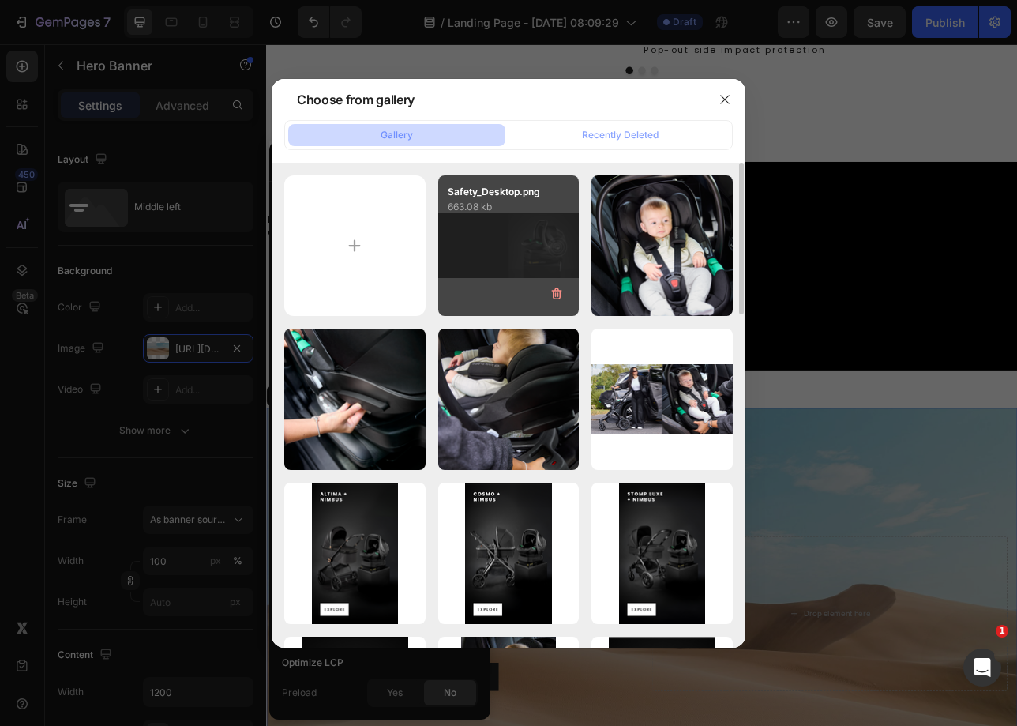
click at [505, 261] on div "Safety_Desktop.png 663.08 kb" at bounding box center [508, 245] width 141 height 141
type input "[URL][DOMAIN_NAME]"
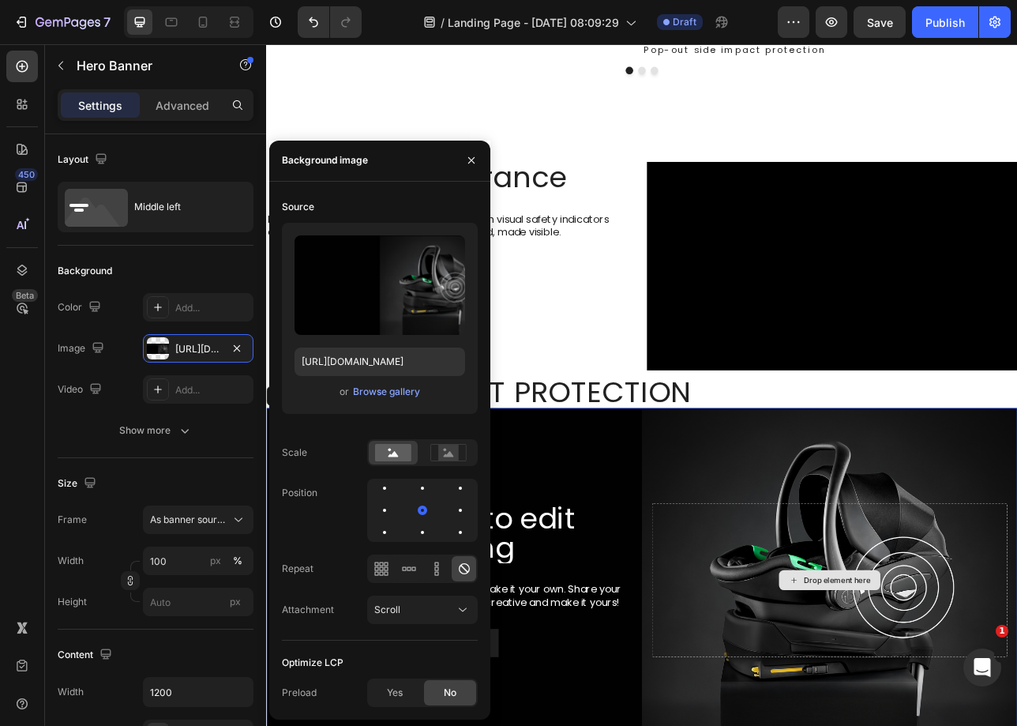
scroll to position [1497, 0]
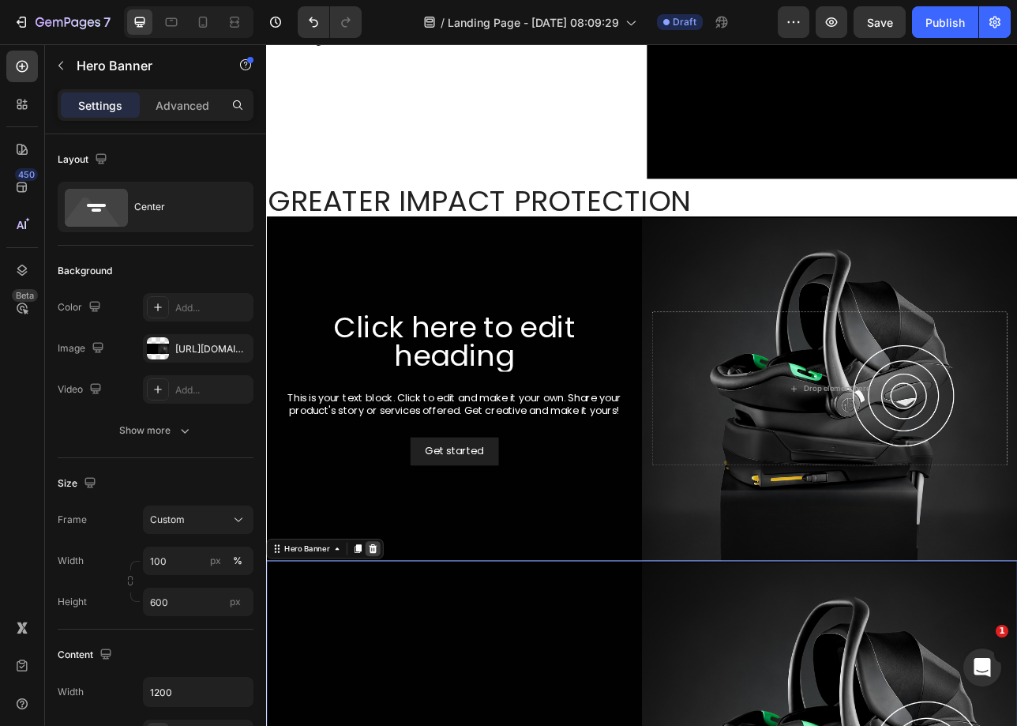
click at [400, 674] on icon at bounding box center [400, 680] width 13 height 13
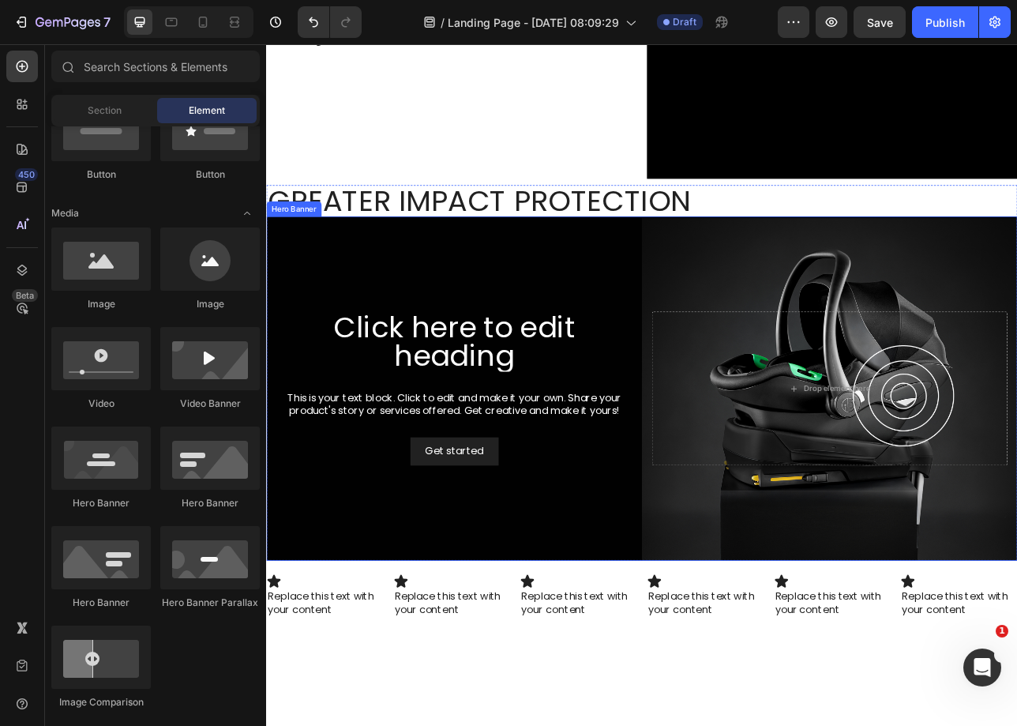
click at [641, 323] on div "Background Image" at bounding box center [740, 478] width 948 height 435
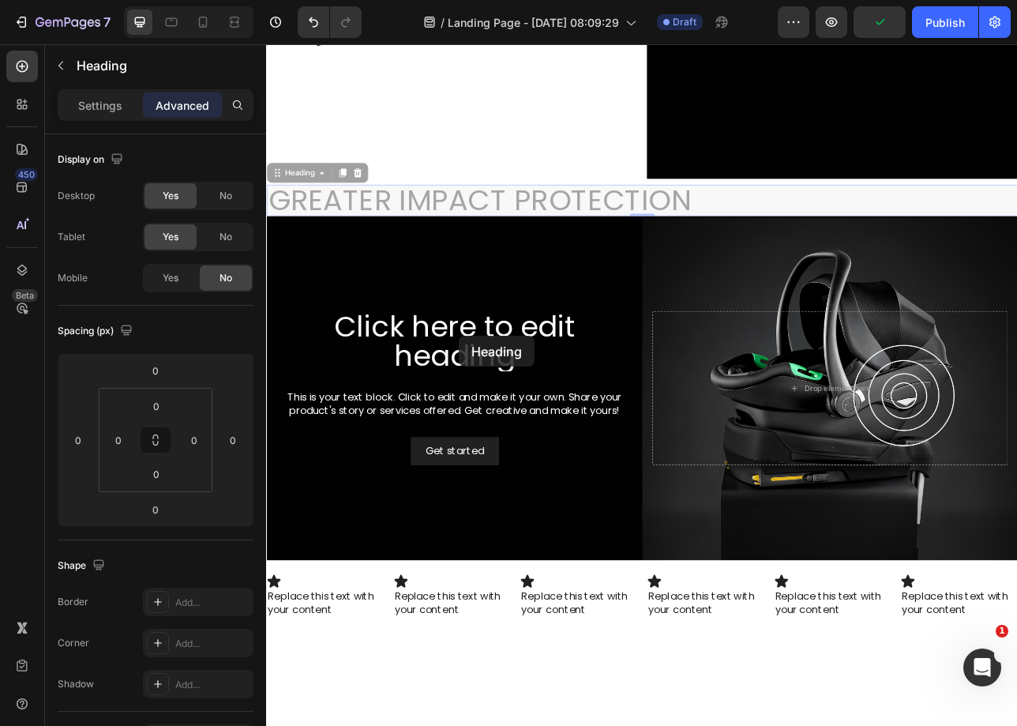
drag, startPoint x: 517, startPoint y: 364, endPoint x: 629, endPoint y: 174, distance: 221.3
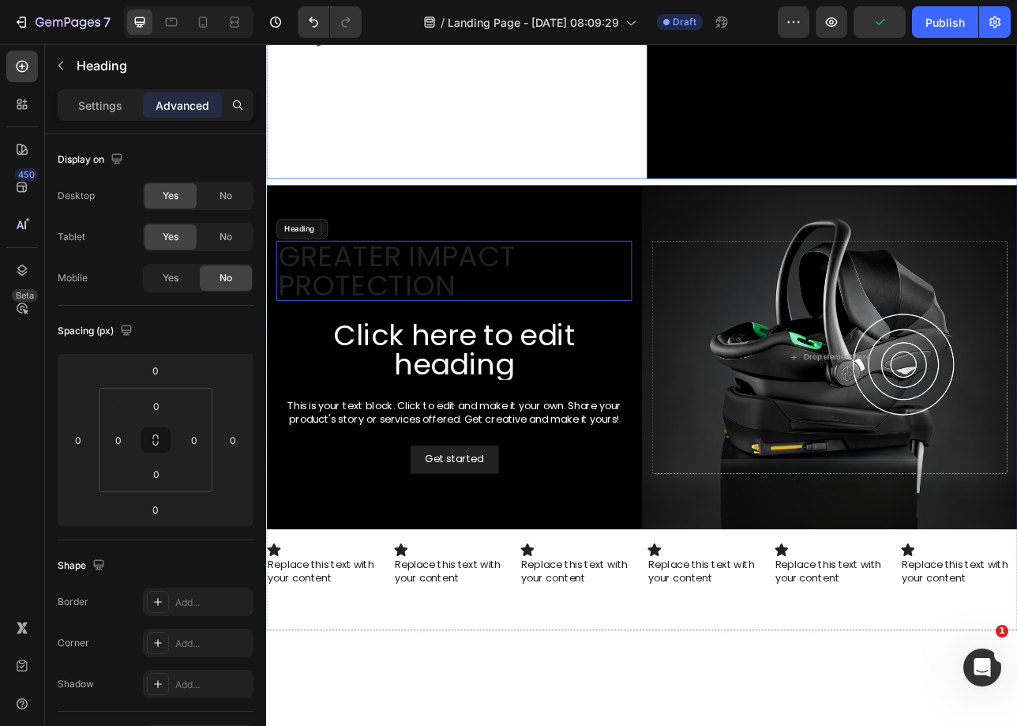
type input "30"
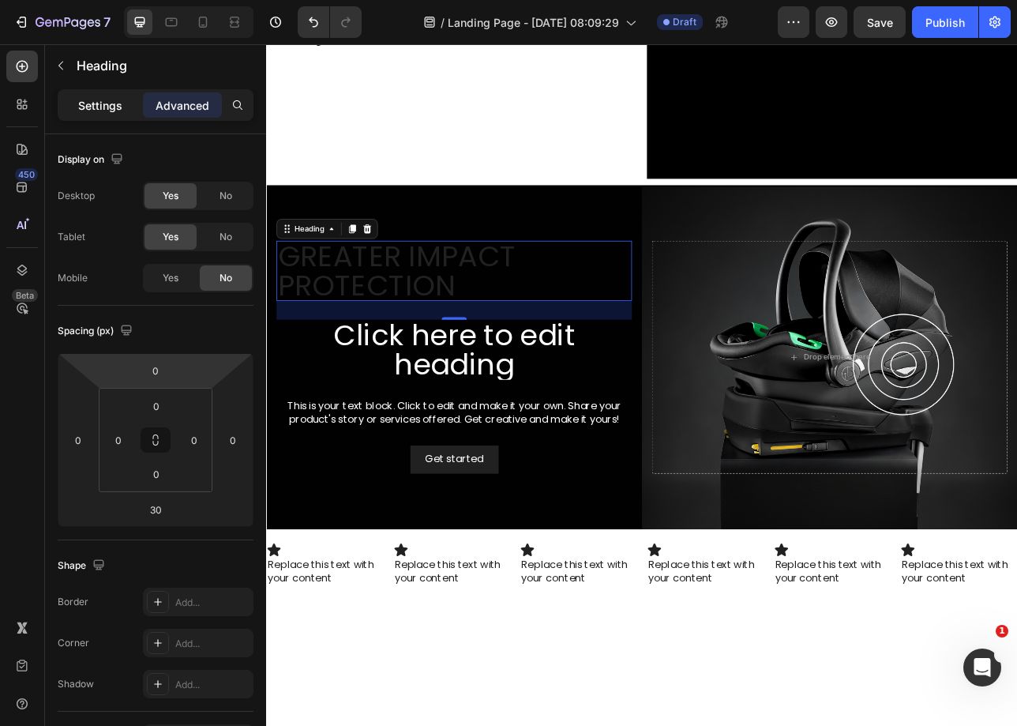
click at [91, 100] on p "Settings" at bounding box center [100, 105] width 44 height 17
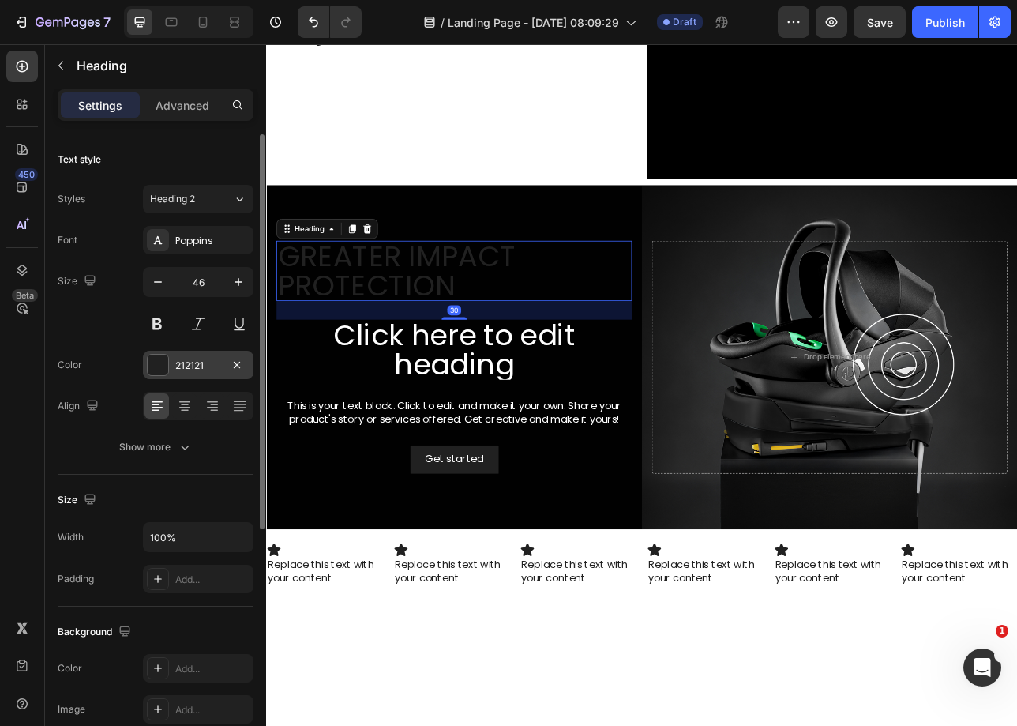
click at [179, 364] on div "212121" at bounding box center [198, 366] width 46 height 14
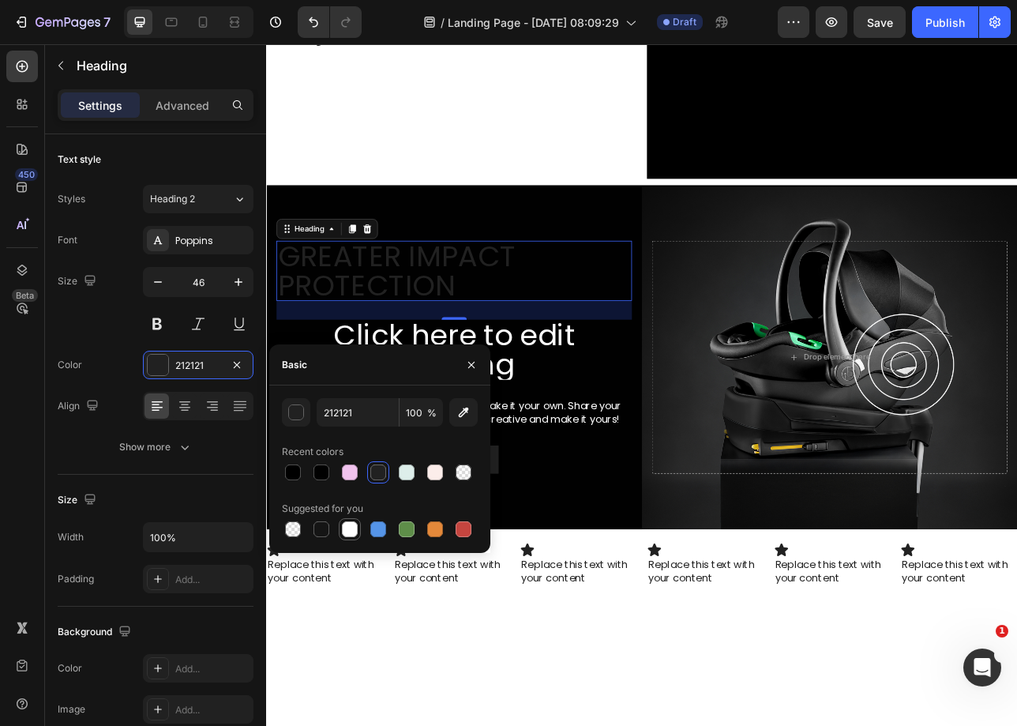
click at [355, 532] on div at bounding box center [350, 529] width 16 height 16
type input "FFFFFF"
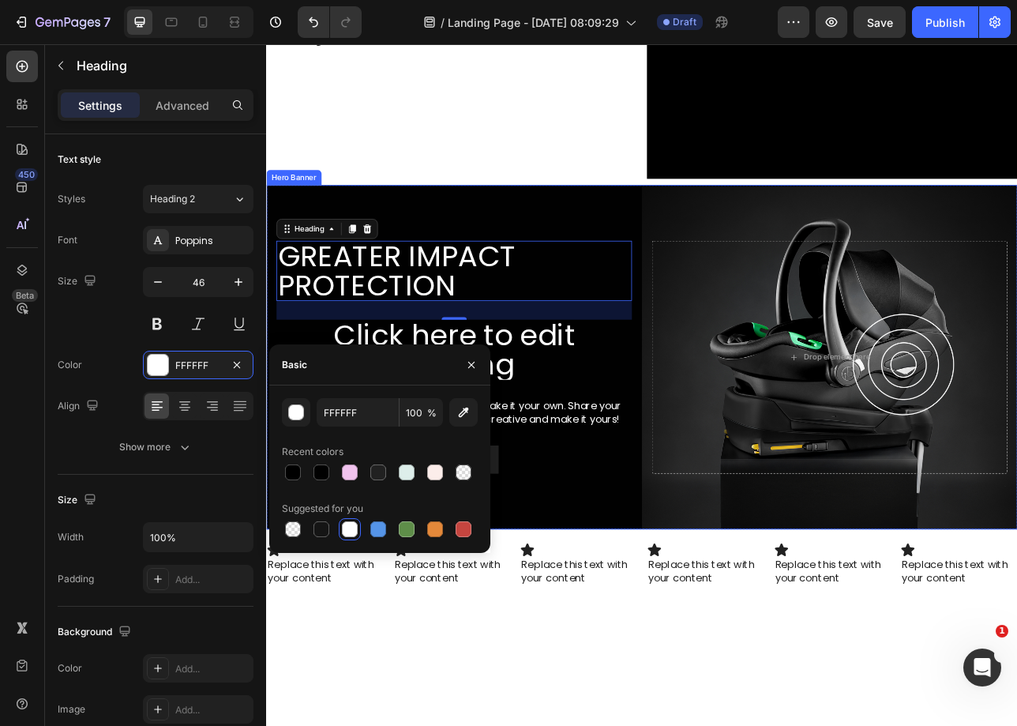
click at [612, 433] on h2 "Click here to edit heading" at bounding box center [503, 430] width 449 height 76
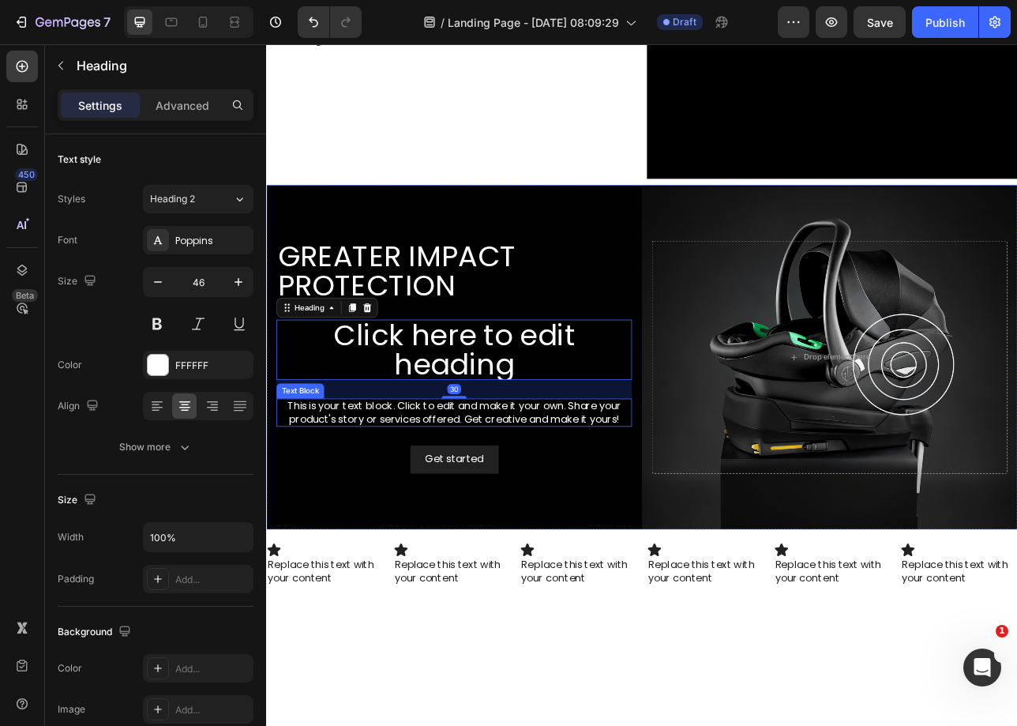
click at [582, 519] on div "This is your text block. Click to edit and make it your own. Share your product…" at bounding box center [503, 509] width 449 height 36
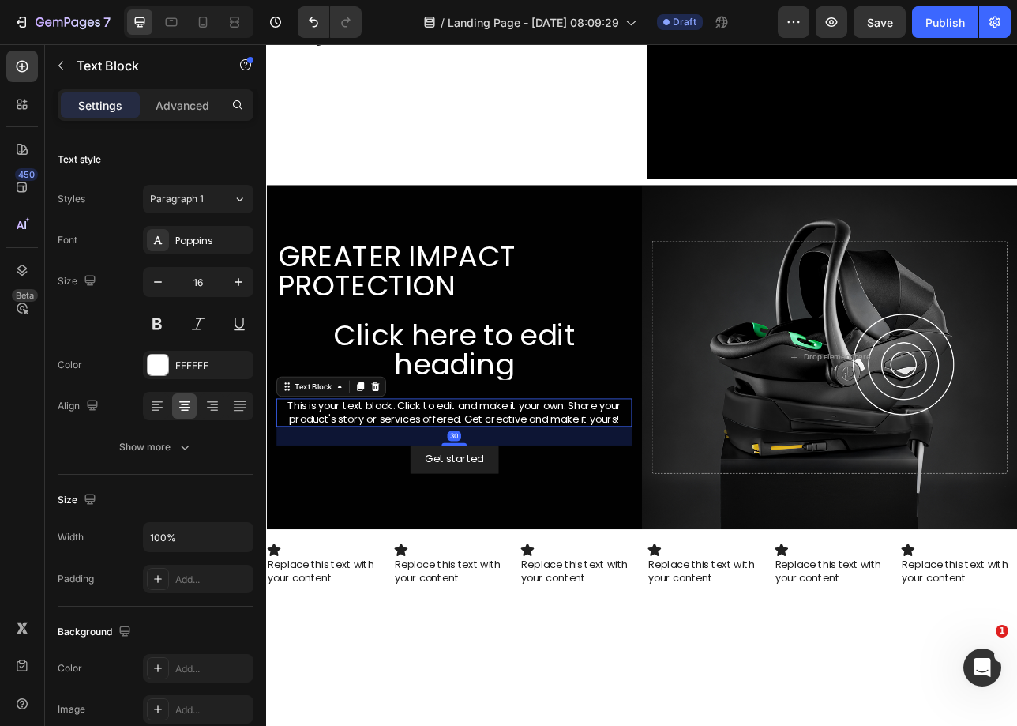
click at [582, 510] on div "This is your text block. Click to edit and make it your own. Share your product…" at bounding box center [503, 509] width 449 height 36
click at [582, 509] on p "This is your text block. Click to edit and make it your own. Share your product…" at bounding box center [502, 509] width 445 height 33
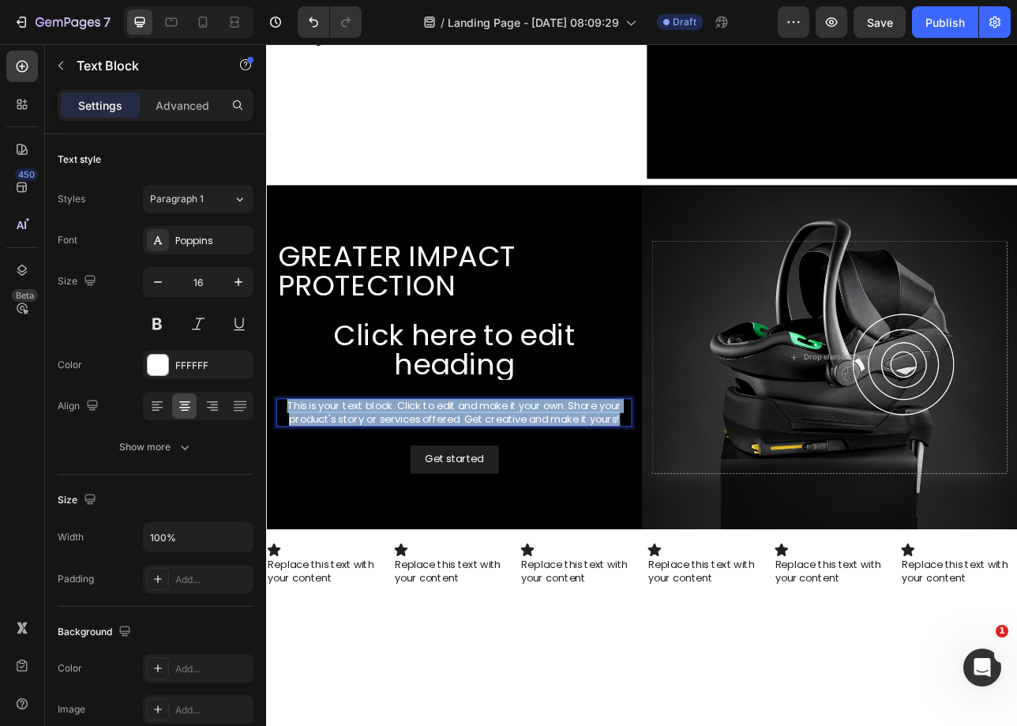
click at [569, 414] on h2 "Click here to edit heading" at bounding box center [503, 430] width 449 height 76
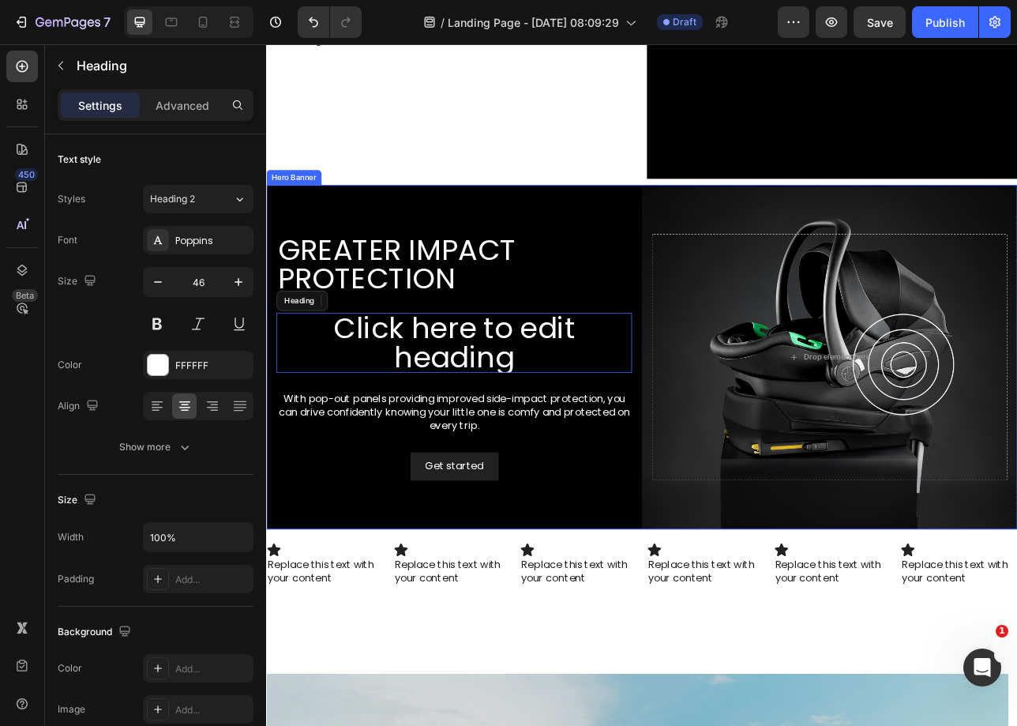
click at [544, 396] on h2 "Click here to edit heading" at bounding box center [503, 421] width 449 height 76
click at [461, 315] on h2 "Greater impact protection" at bounding box center [503, 322] width 449 height 76
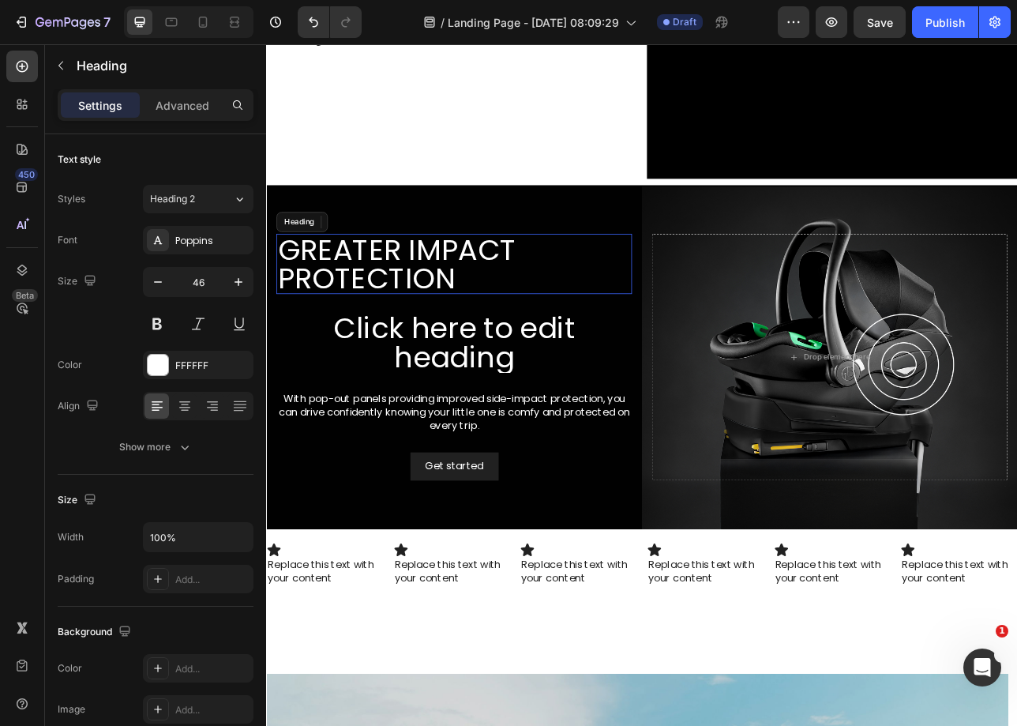
click at [461, 315] on p "Greater impact protection" at bounding box center [502, 321] width 445 height 73
copy p "This is your text block. Click to edit and make it your own. Share your product…"
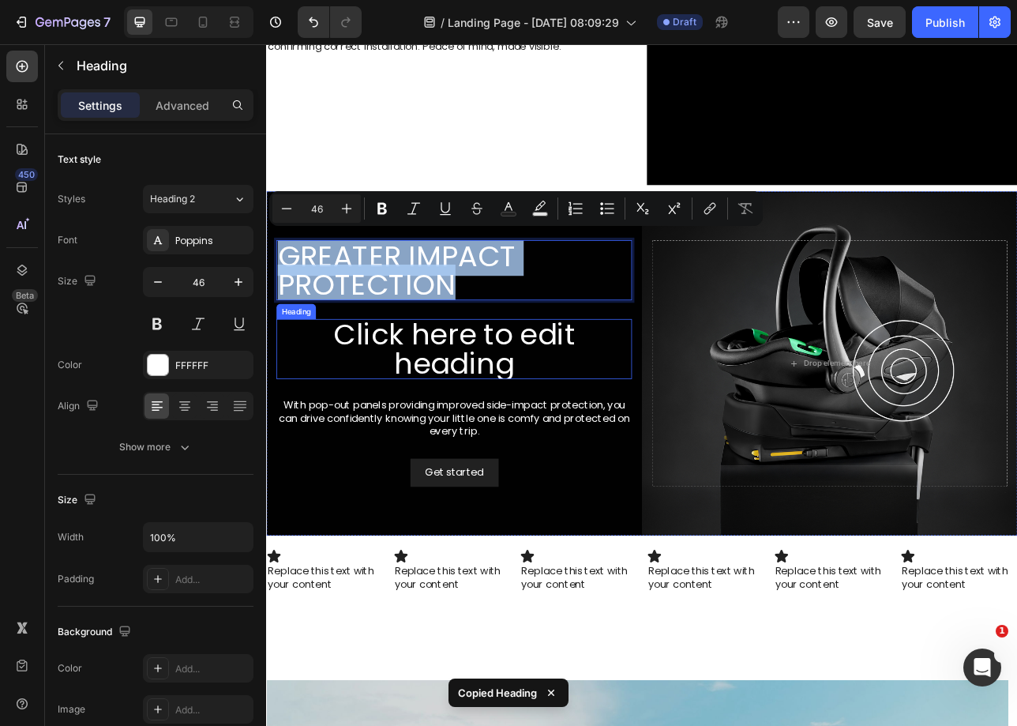
click at [446, 415] on p "Click here to edit heading" at bounding box center [502, 429] width 445 height 73
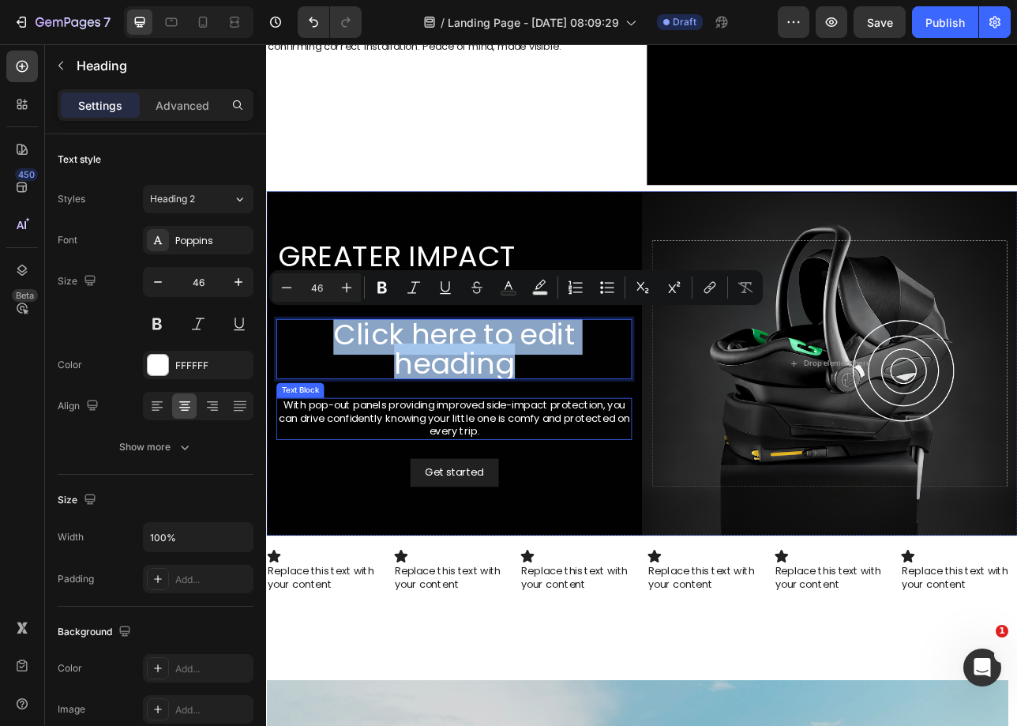
click at [639, 531] on p "With pop-out panels providing improved side-impact protection, you can drive co…" at bounding box center [502, 516] width 445 height 49
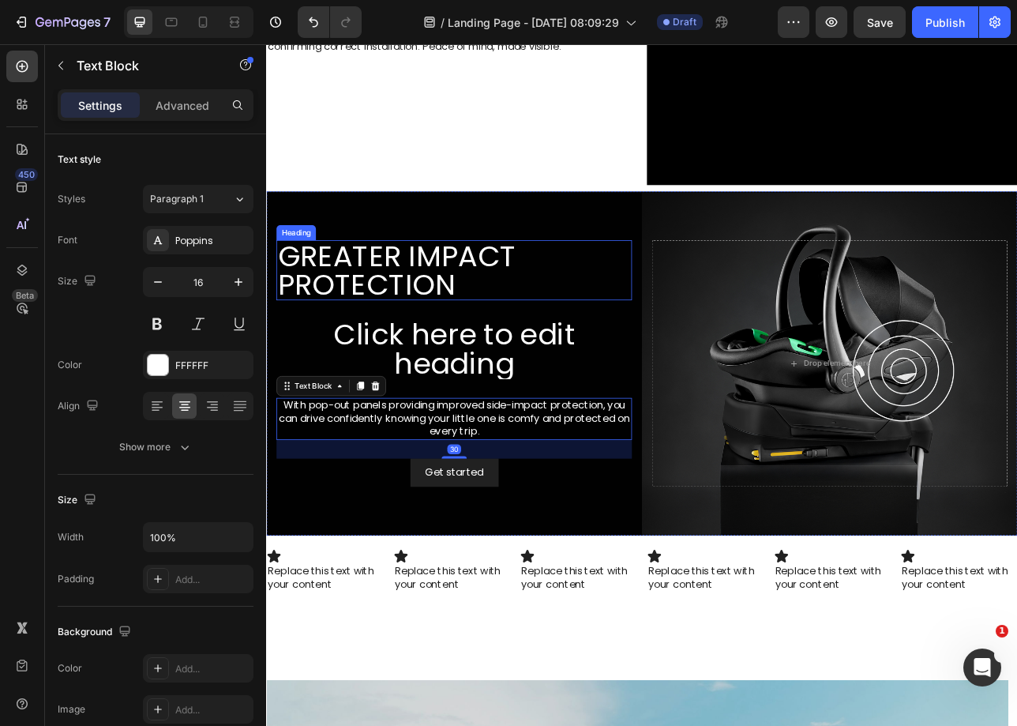
click at [502, 328] on p "Greater impact protection" at bounding box center [502, 329] width 445 height 73
click at [489, 475] on div "Greater impact protection Heading Click here to edit heading Heading With pop-o…" at bounding box center [503, 446] width 449 height 310
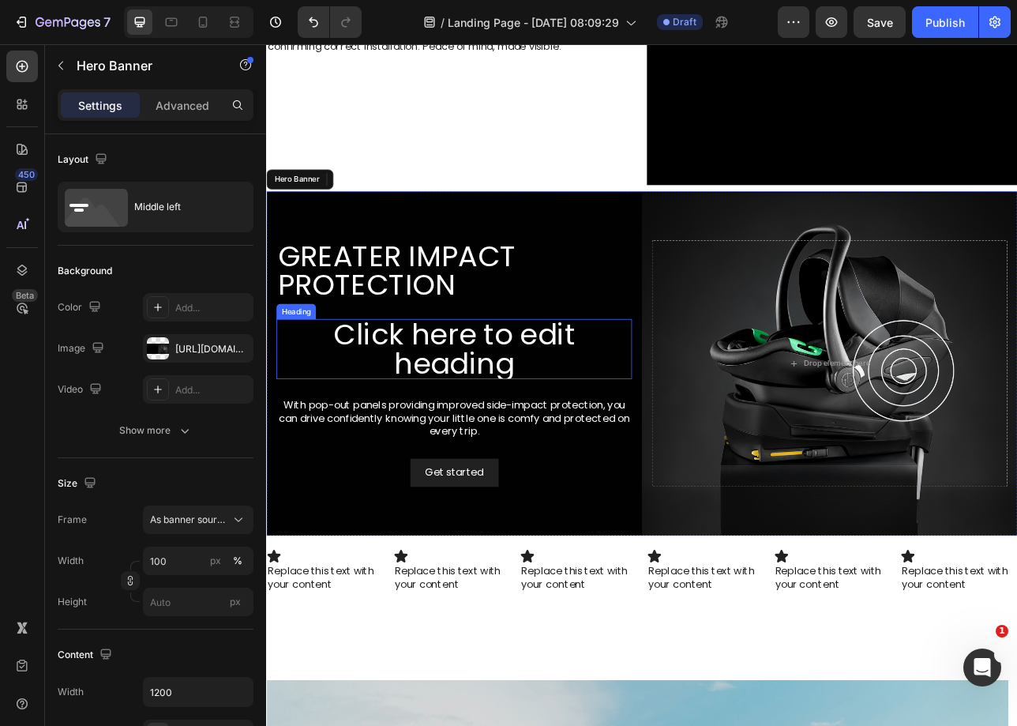
click at [494, 447] on p "Click here to edit heading" at bounding box center [502, 429] width 445 height 73
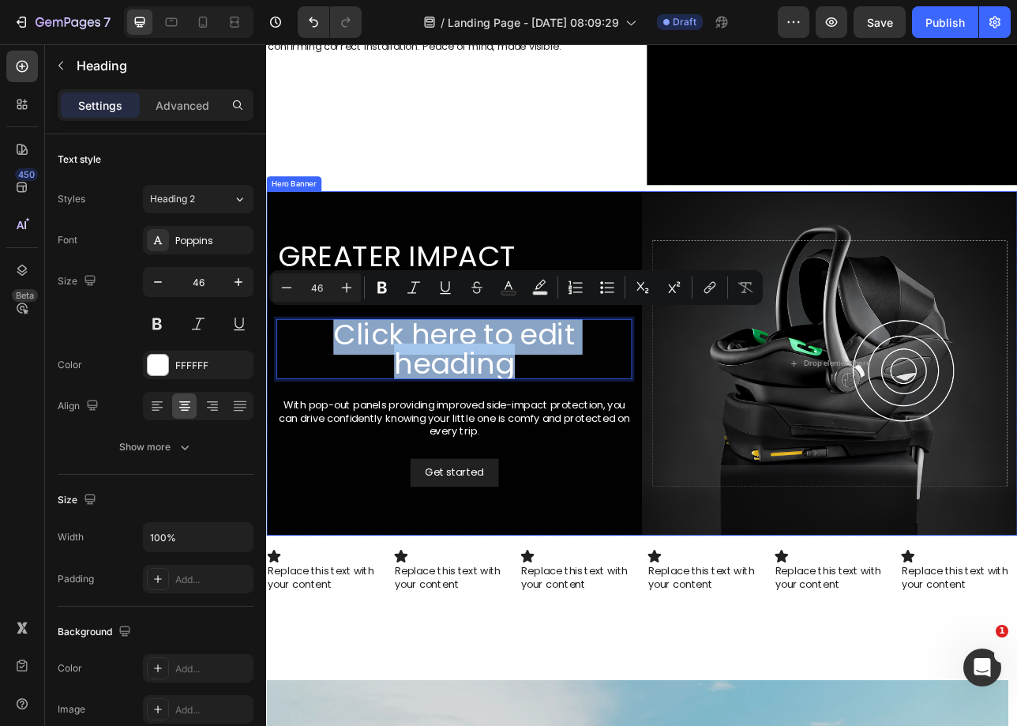
click at [692, 547] on div "Greater impact protection Heading Click here to edit heading Heading 30 With po…" at bounding box center [503, 446] width 449 height 310
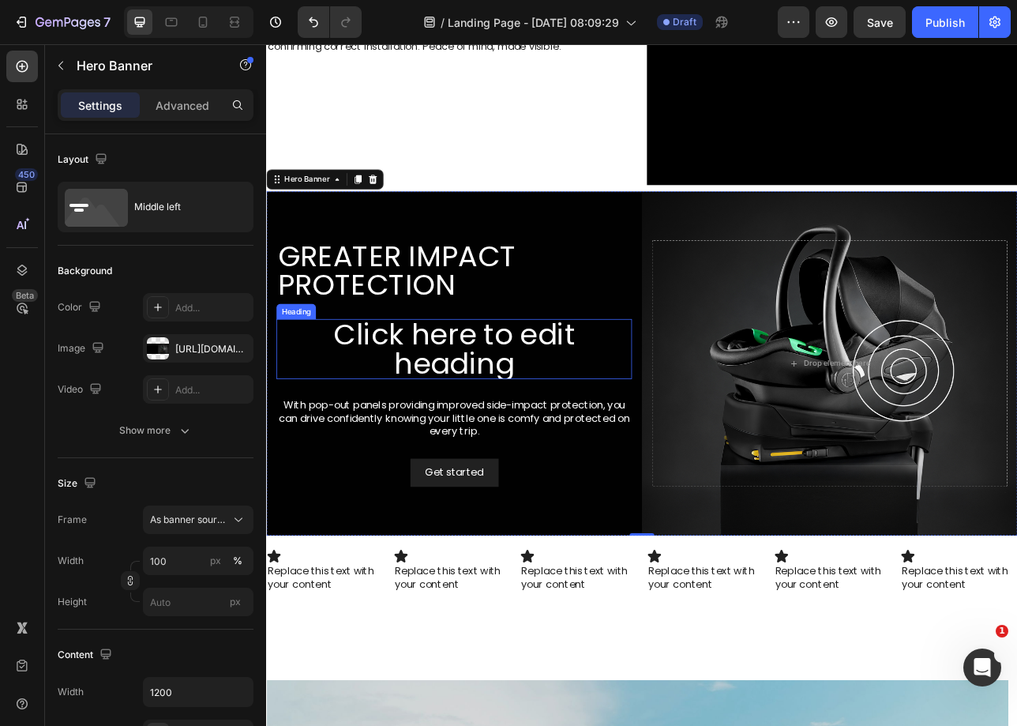
click at [619, 430] on p "Click here to edit heading" at bounding box center [502, 429] width 445 height 73
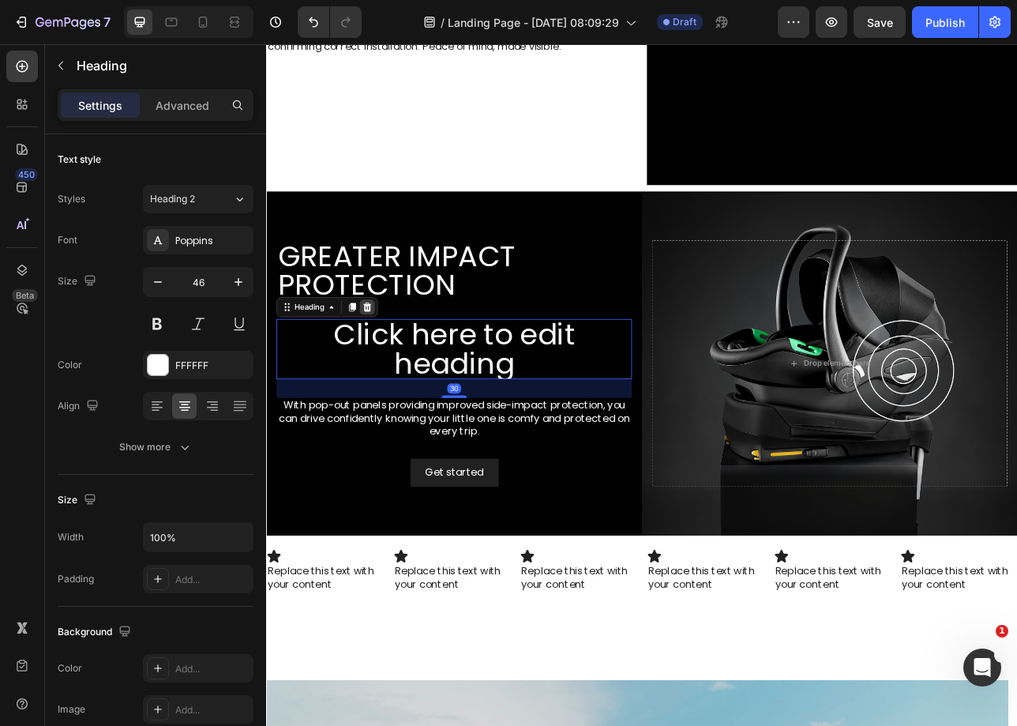
click at [393, 376] on icon at bounding box center [393, 376] width 13 height 13
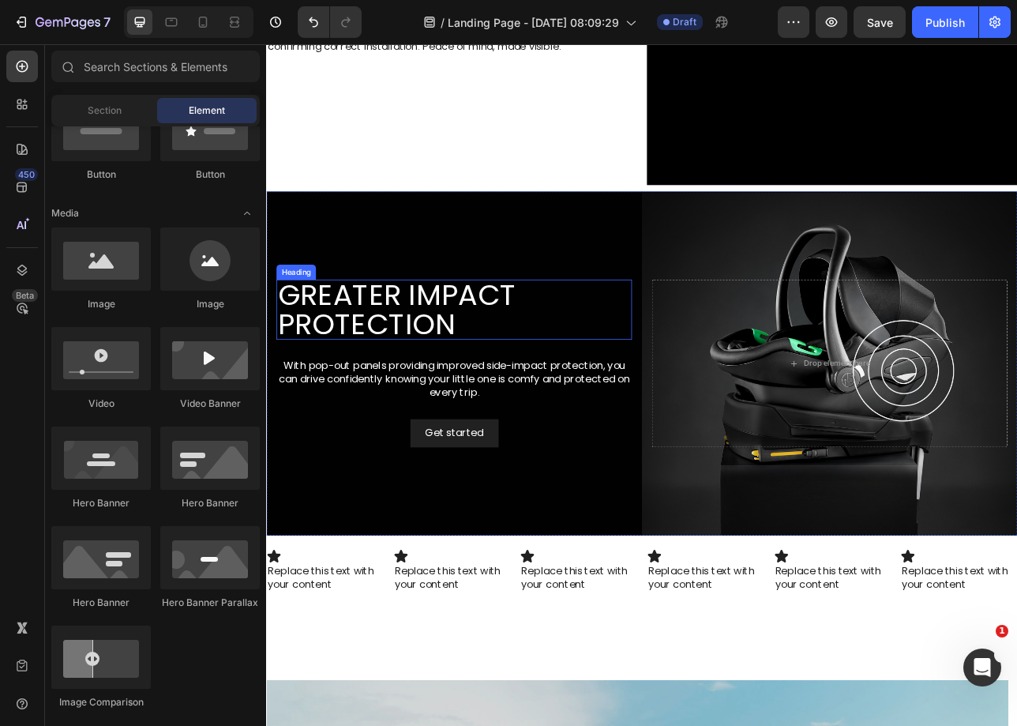
click at [468, 381] on p "Greater impact protection" at bounding box center [502, 379] width 445 height 73
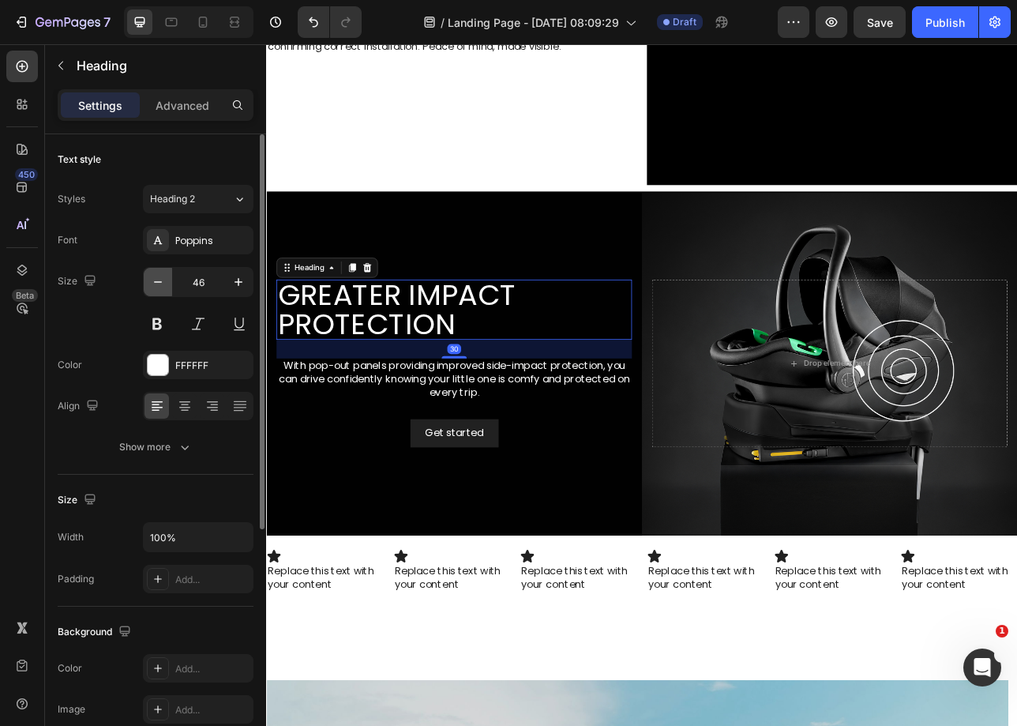
click at [155, 287] on icon "button" at bounding box center [158, 282] width 16 height 16
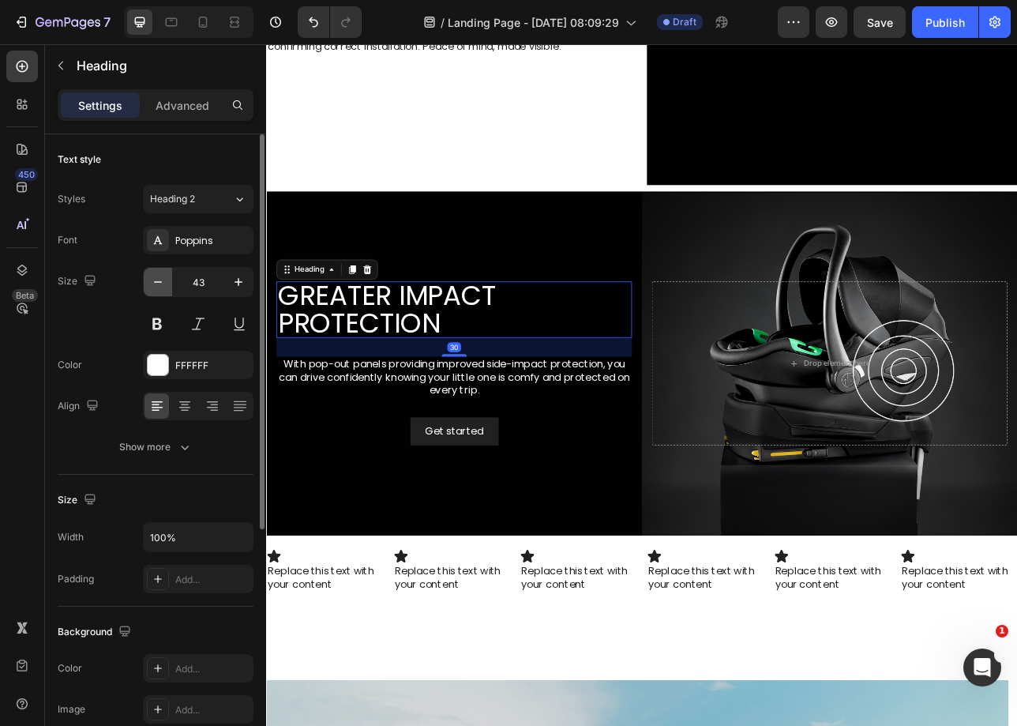
click at [155, 287] on icon "button" at bounding box center [158, 282] width 16 height 16
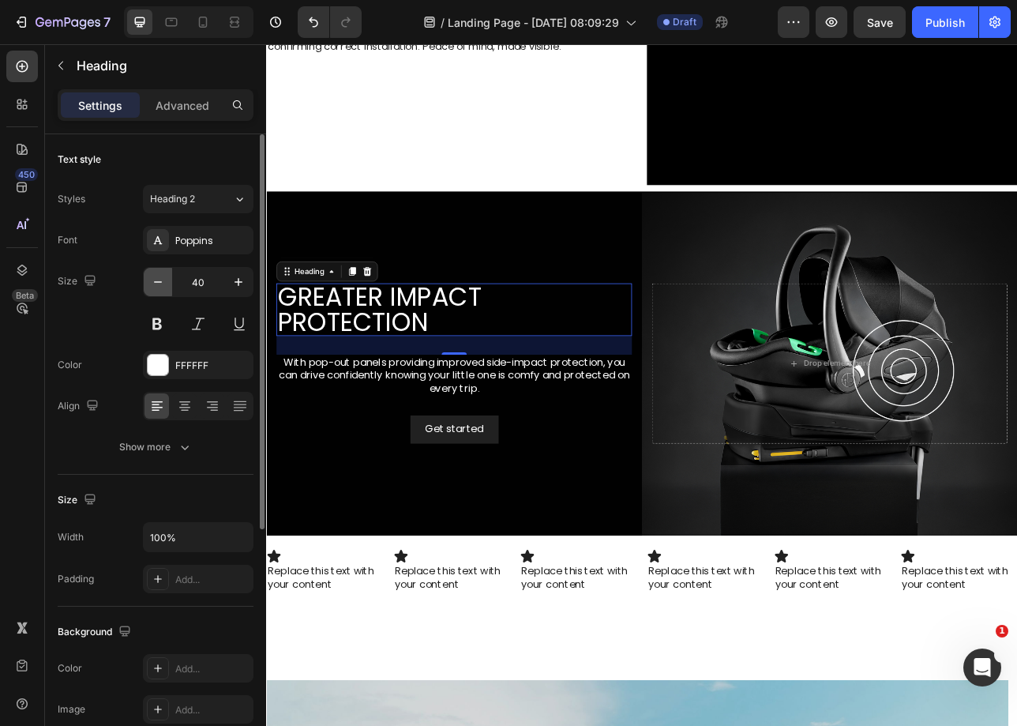
click at [155, 287] on icon "button" at bounding box center [158, 282] width 16 height 16
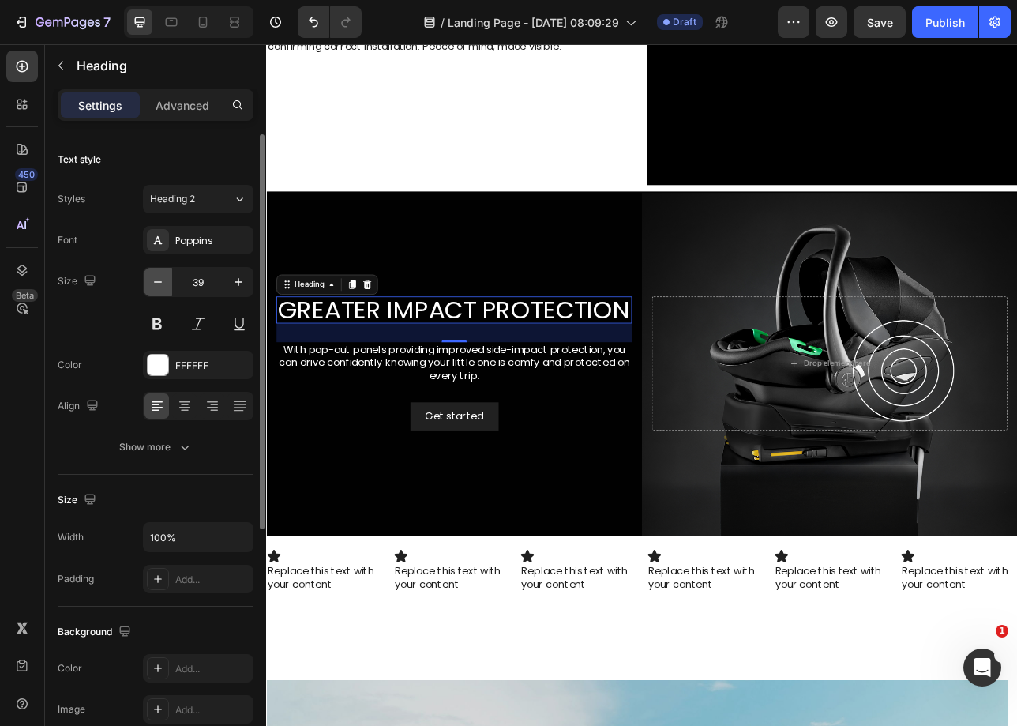
click at [155, 287] on icon "button" at bounding box center [158, 282] width 16 height 16
type input "38"
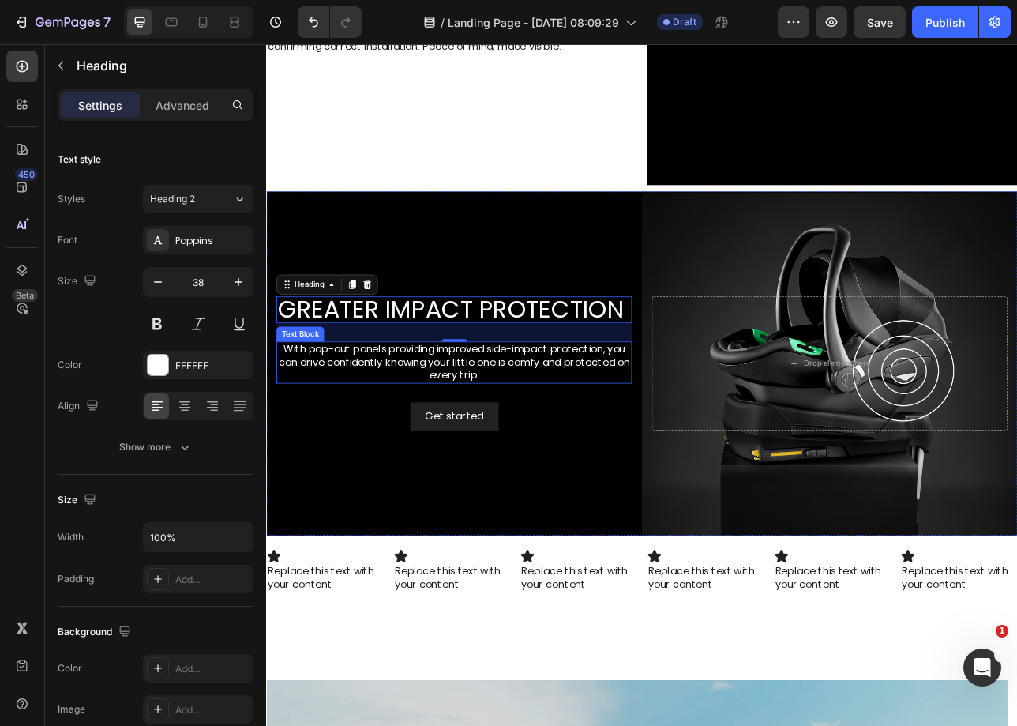
click at [447, 433] on p "With pop-out panels providing improved side-impact protection, you can drive co…" at bounding box center [502, 445] width 445 height 49
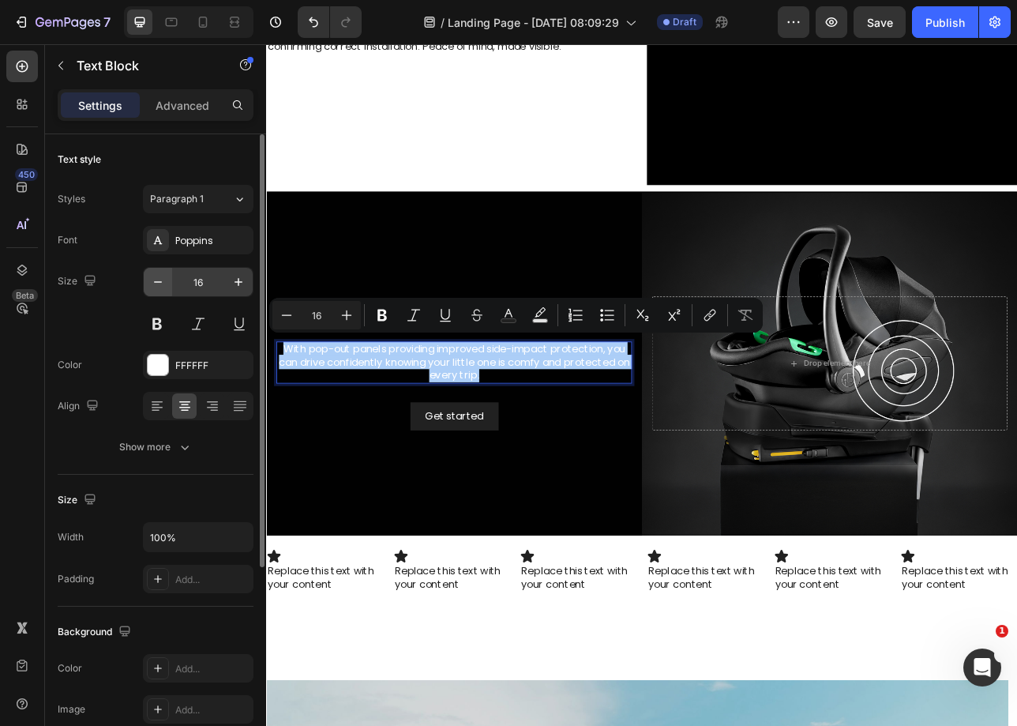
click at [144, 281] on button "button" at bounding box center [158, 282] width 28 height 28
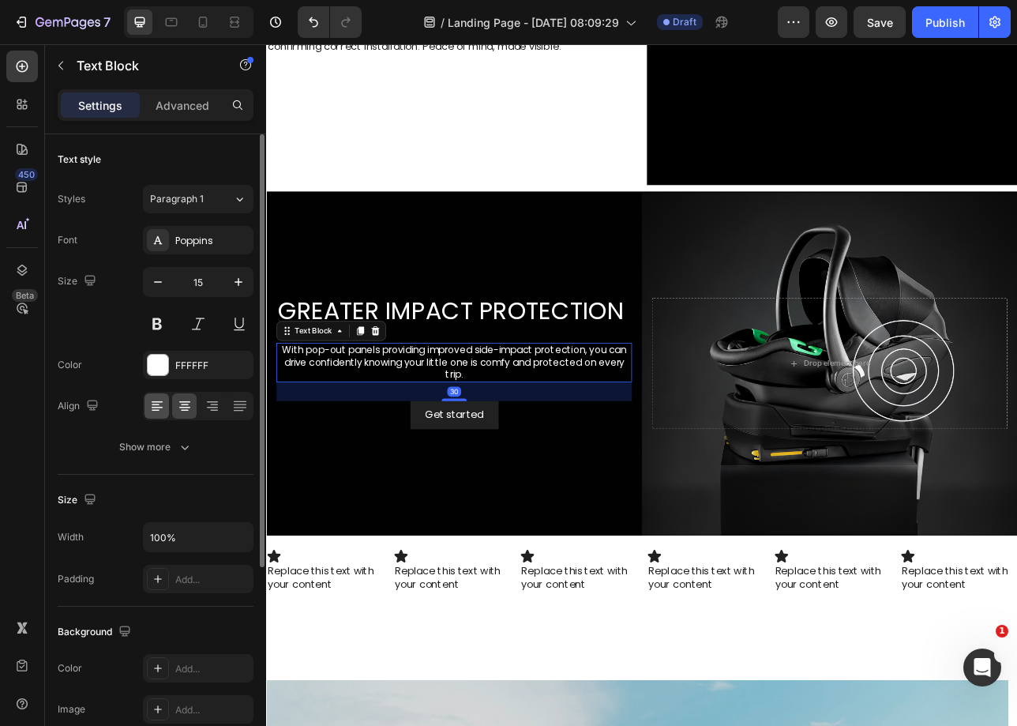
type input "14"
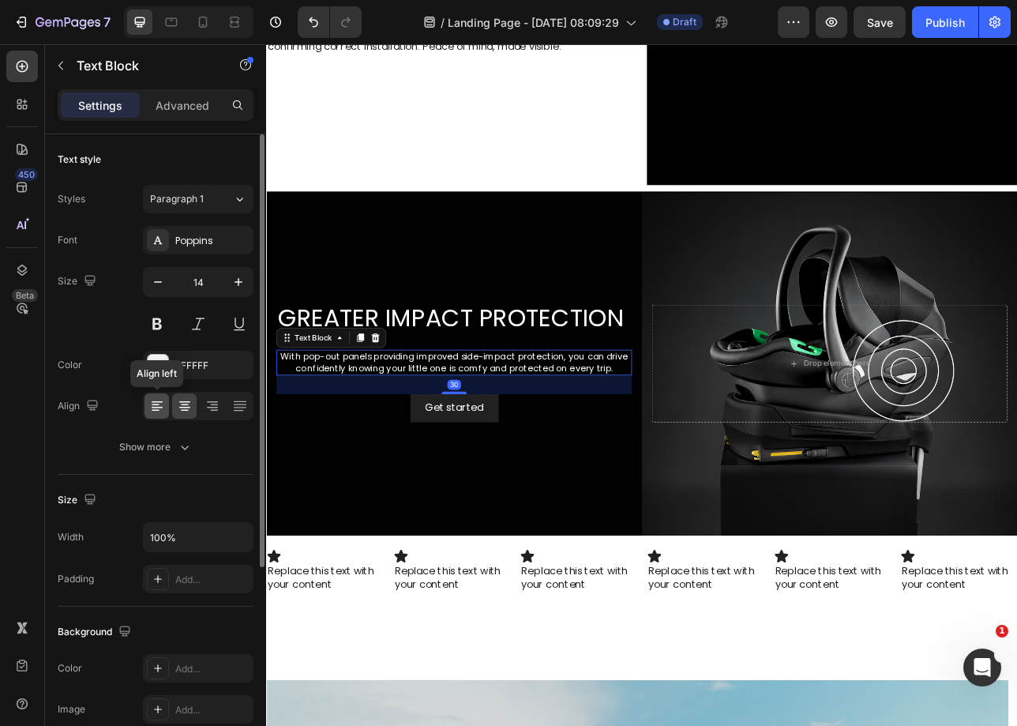
click at [152, 400] on icon at bounding box center [157, 406] width 16 height 16
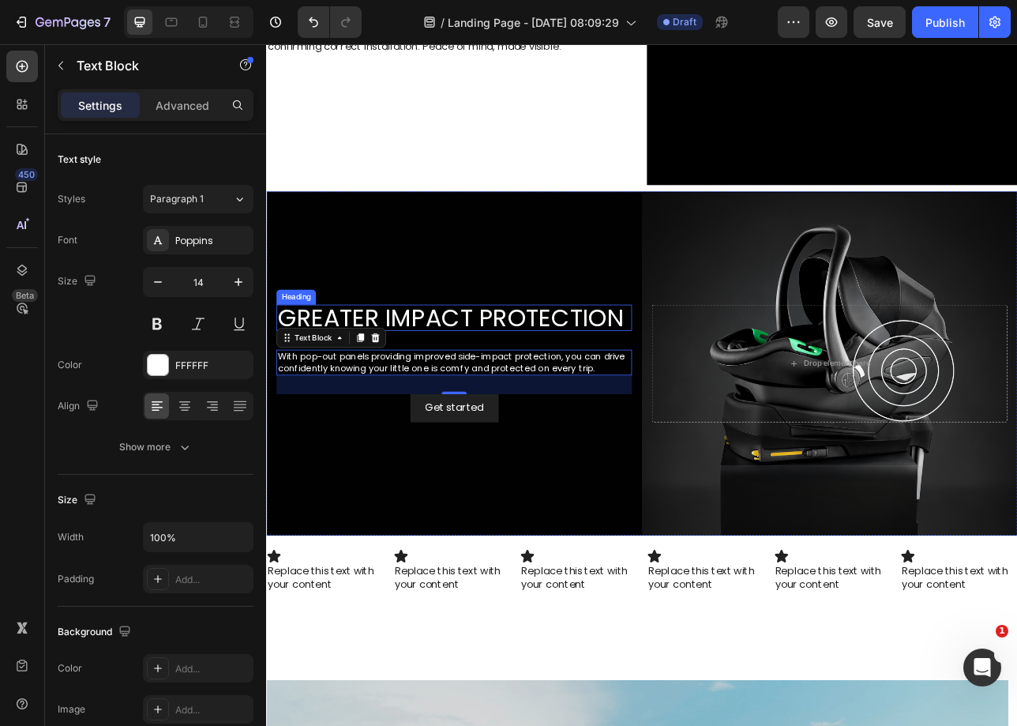
click at [599, 399] on p "Greater impact protection" at bounding box center [502, 389] width 445 height 30
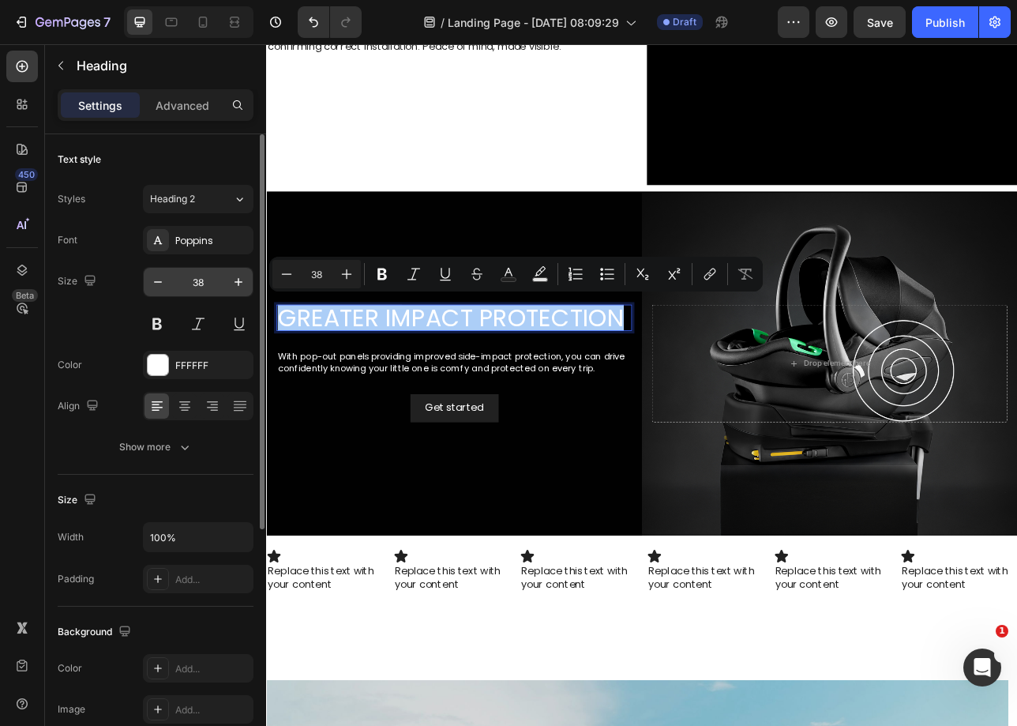
click at [194, 270] on input "38" at bounding box center [198, 282] width 52 height 28
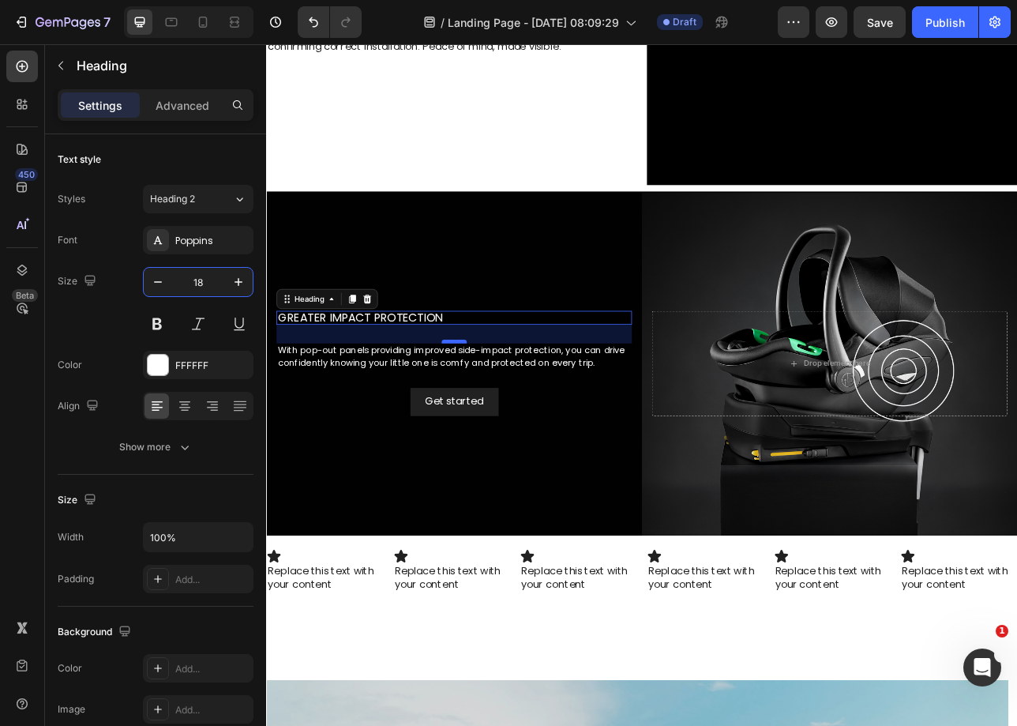
type input "18"
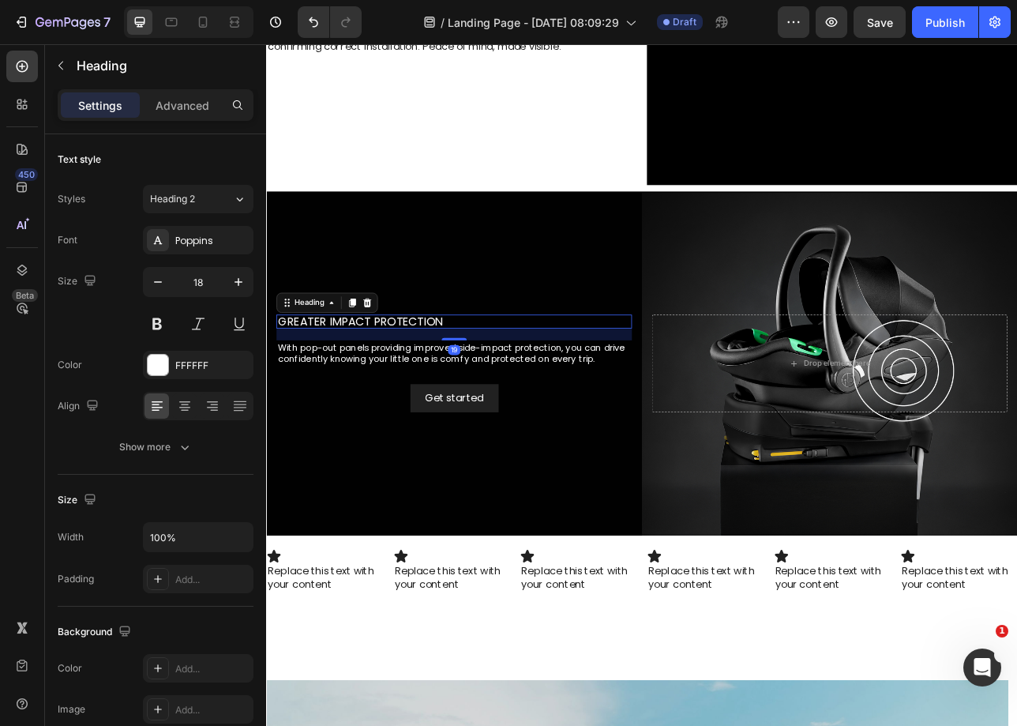
drag, startPoint x: 502, startPoint y: 415, endPoint x: 503, endPoint y: 406, distance: 8.7
click at [503, 403] on div "19" at bounding box center [503, 403] width 449 height 0
click at [539, 282] on div "Background Image" at bounding box center [740, 447] width 948 height 435
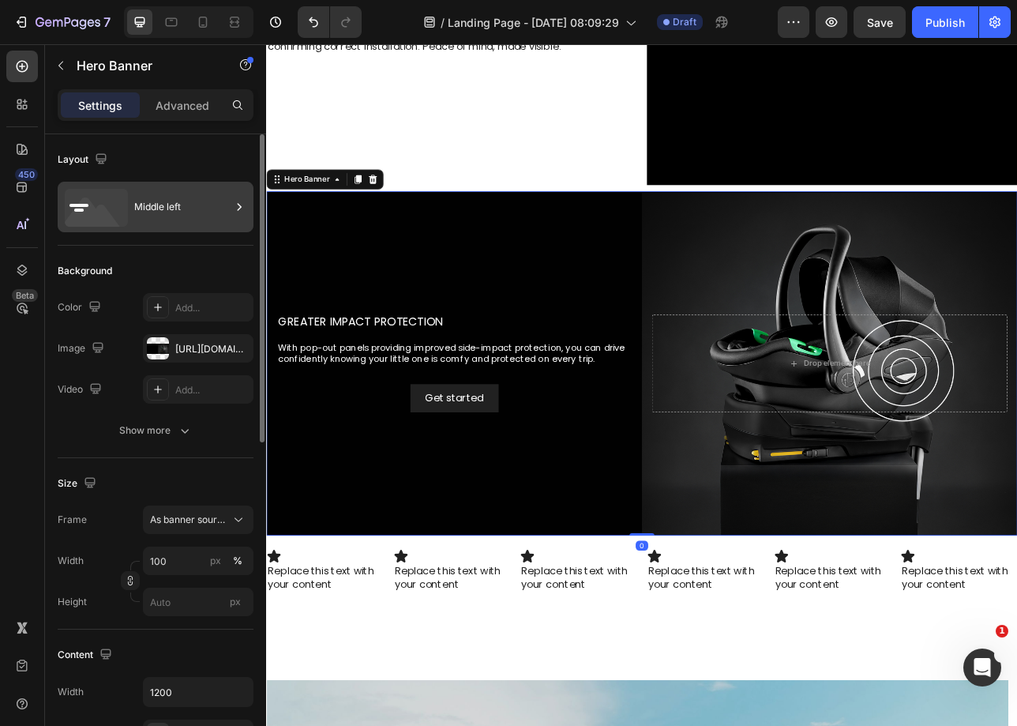
click at [169, 215] on div "Middle left" at bounding box center [182, 207] width 96 height 36
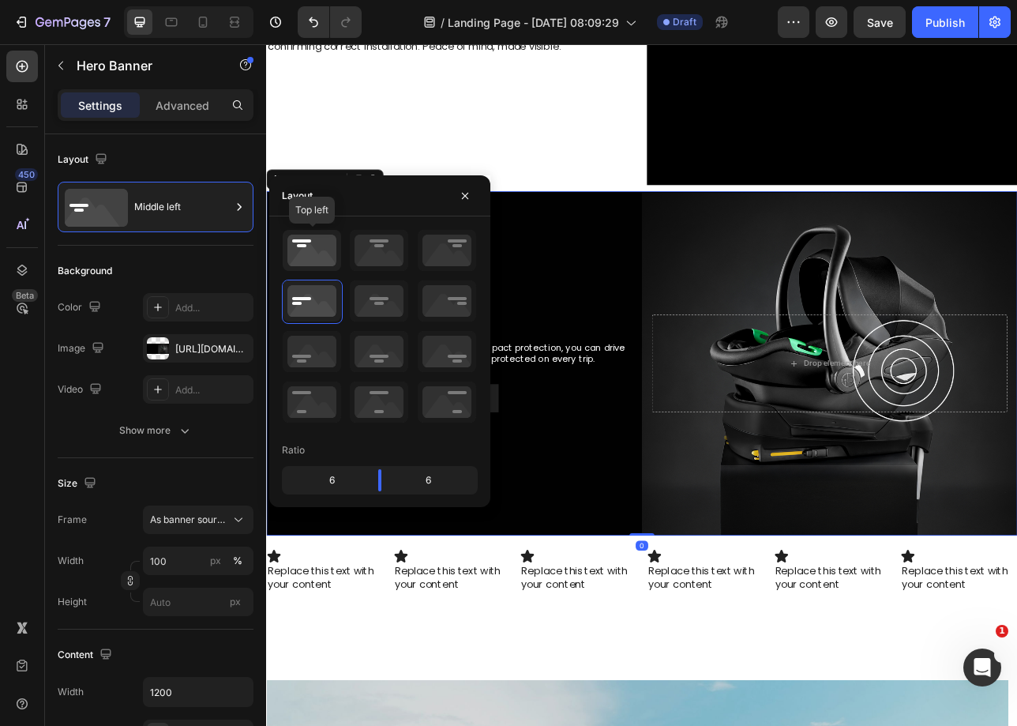
click at [290, 258] on icon at bounding box center [312, 250] width 58 height 41
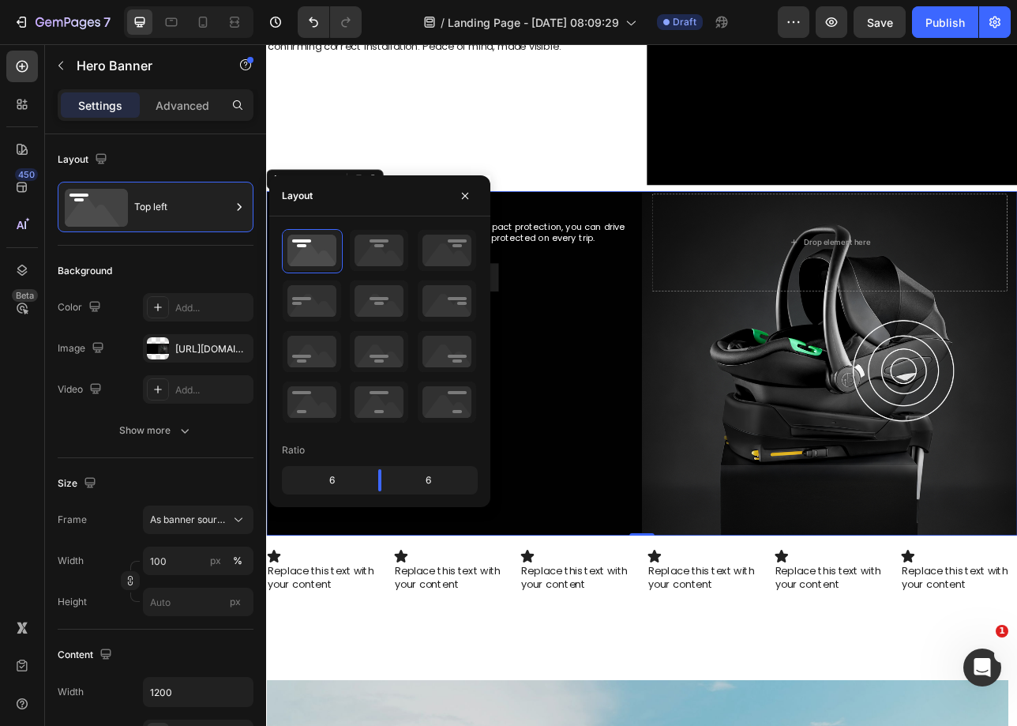
click at [611, 400] on div "Background Image" at bounding box center [740, 447] width 948 height 435
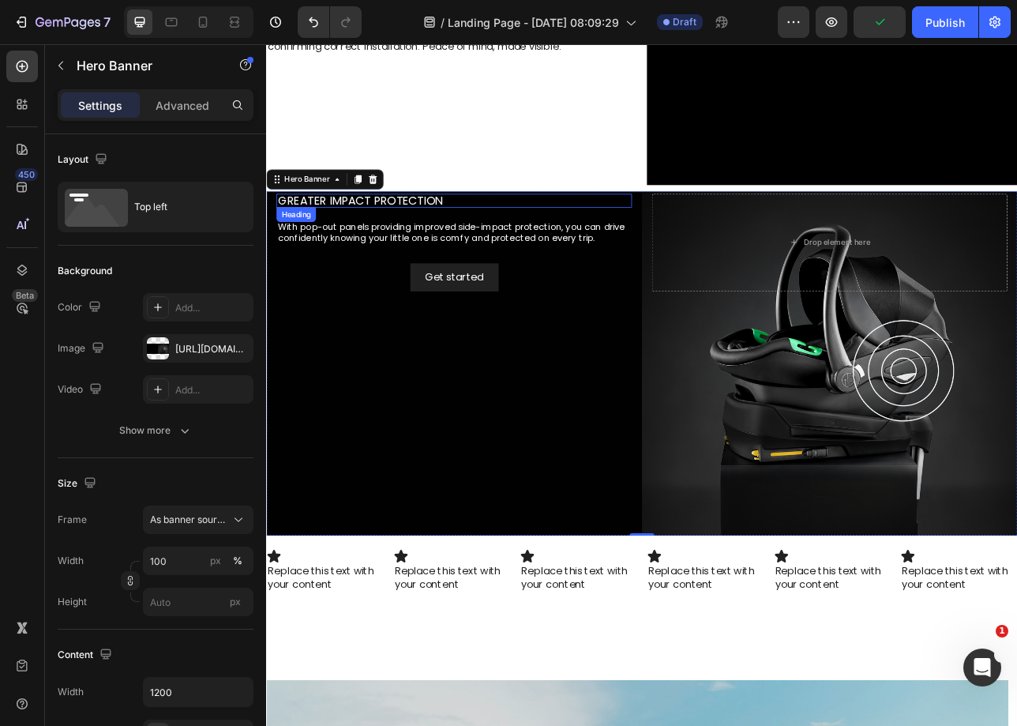
click at [505, 239] on p "Greater impact protection" at bounding box center [502, 242] width 445 height 14
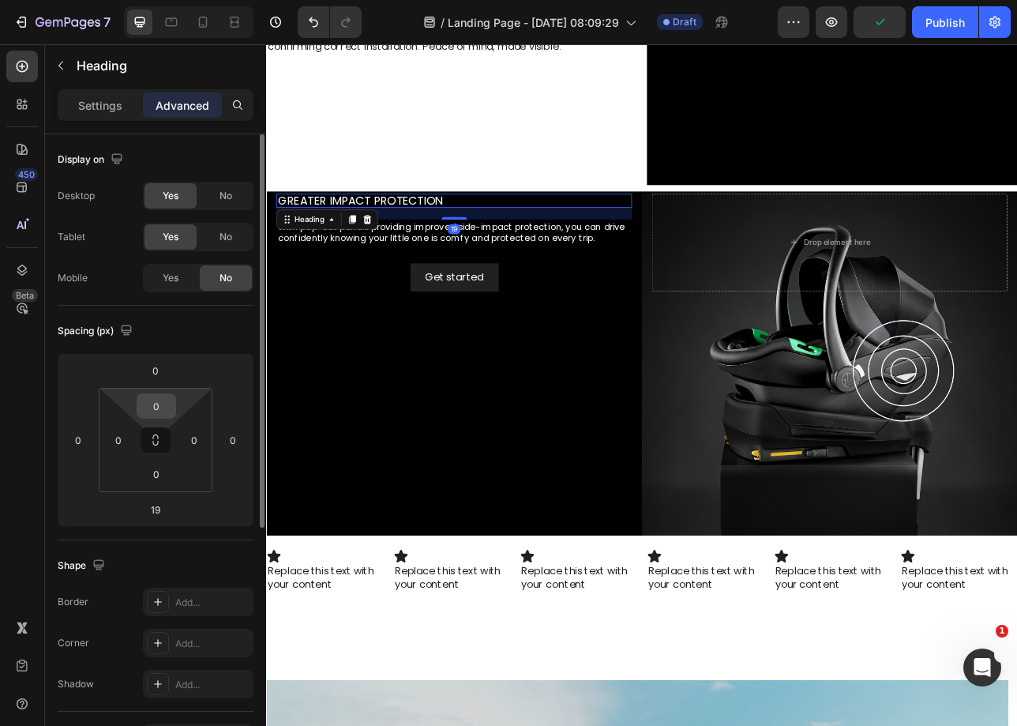
click at [159, 395] on input "0" at bounding box center [157, 406] width 32 height 24
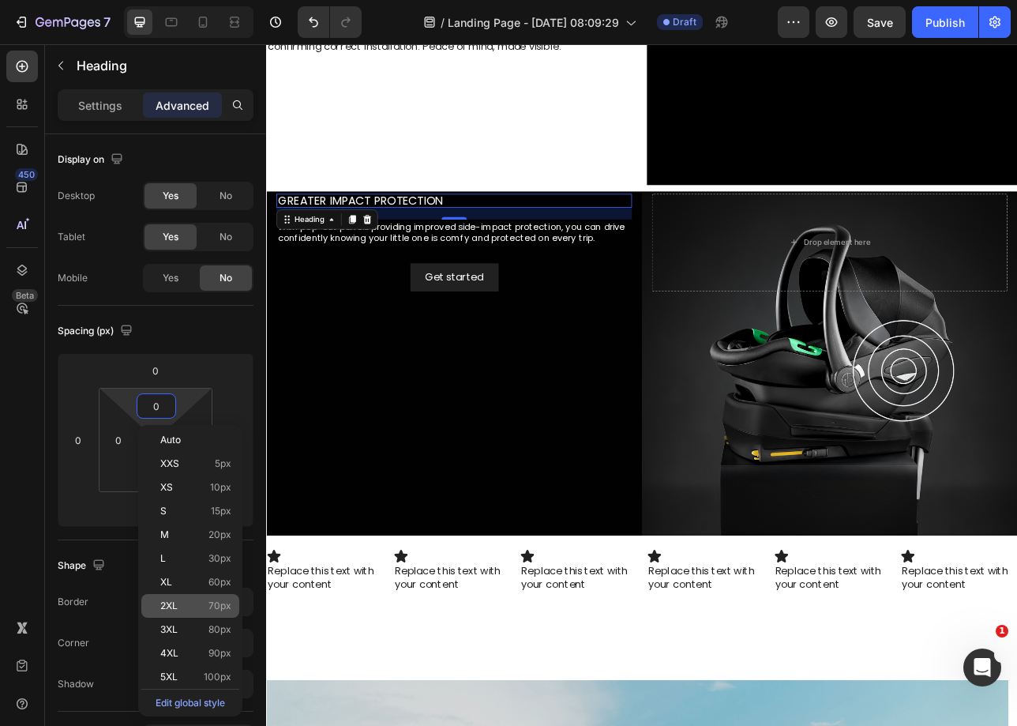
click at [181, 594] on div "2XL 70px" at bounding box center [190, 606] width 98 height 24
type input "70"
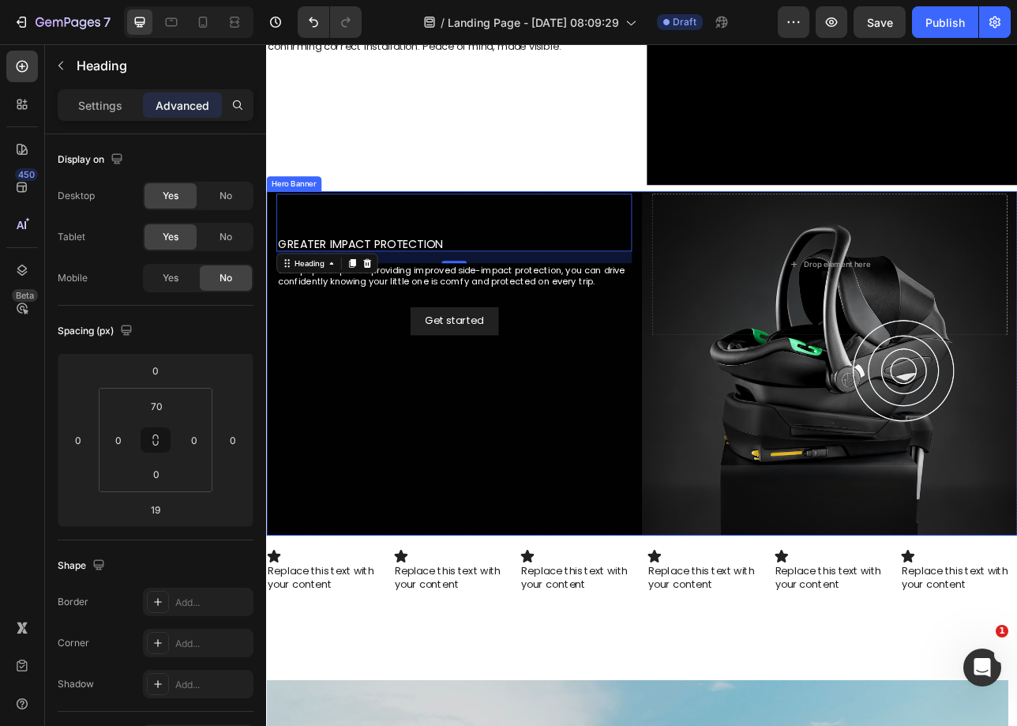
click at [475, 555] on div "Background Image" at bounding box center [740, 447] width 948 height 435
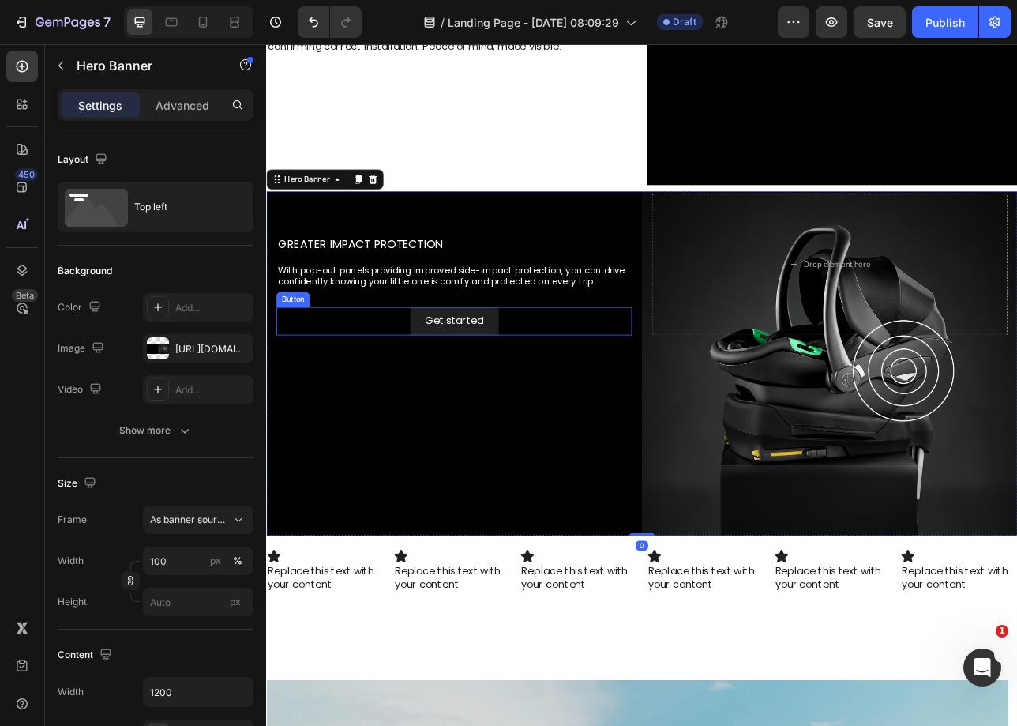
click at [330, 393] on div "Get started Button" at bounding box center [503, 394] width 449 height 36
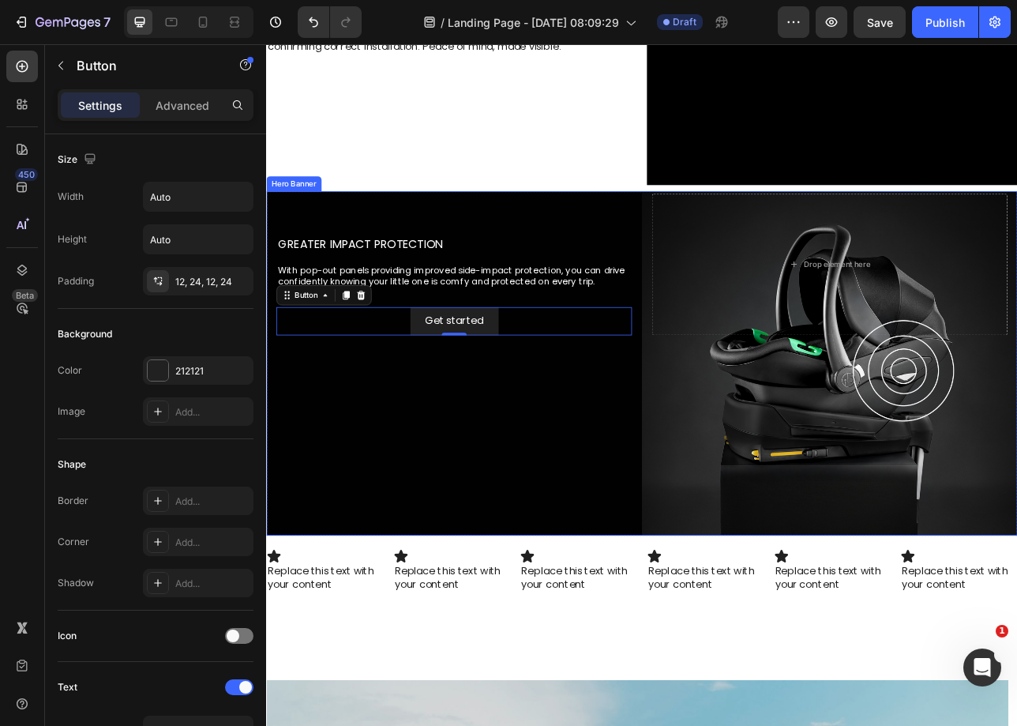
click at [390, 534] on div "Background Image" at bounding box center [740, 447] width 948 height 435
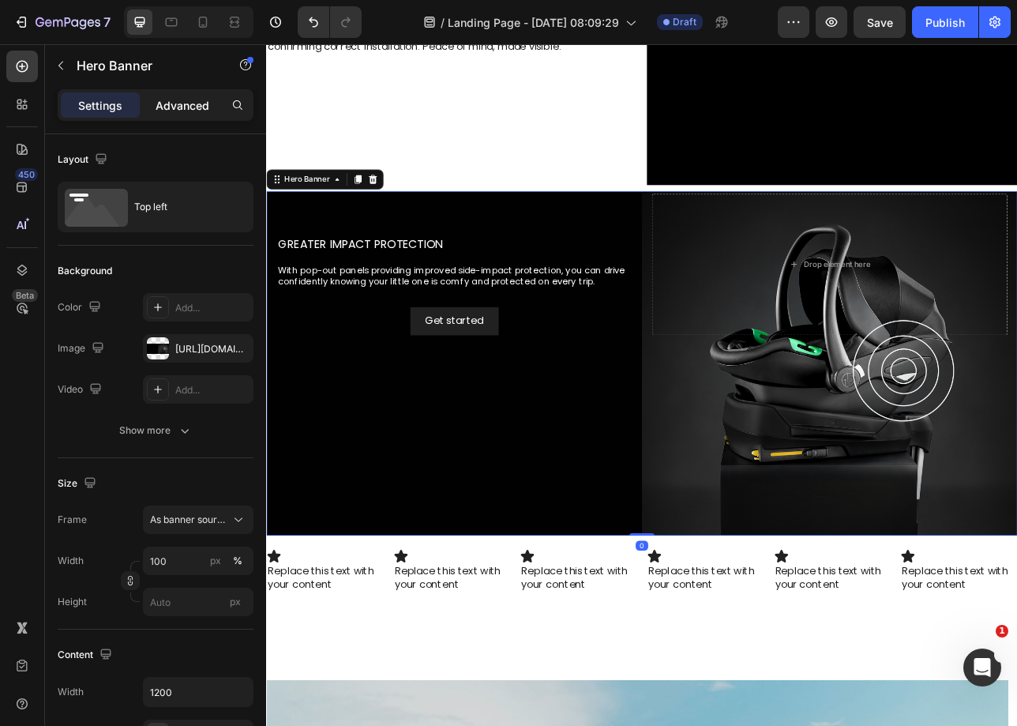
click at [193, 110] on p "Advanced" at bounding box center [183, 105] width 54 height 17
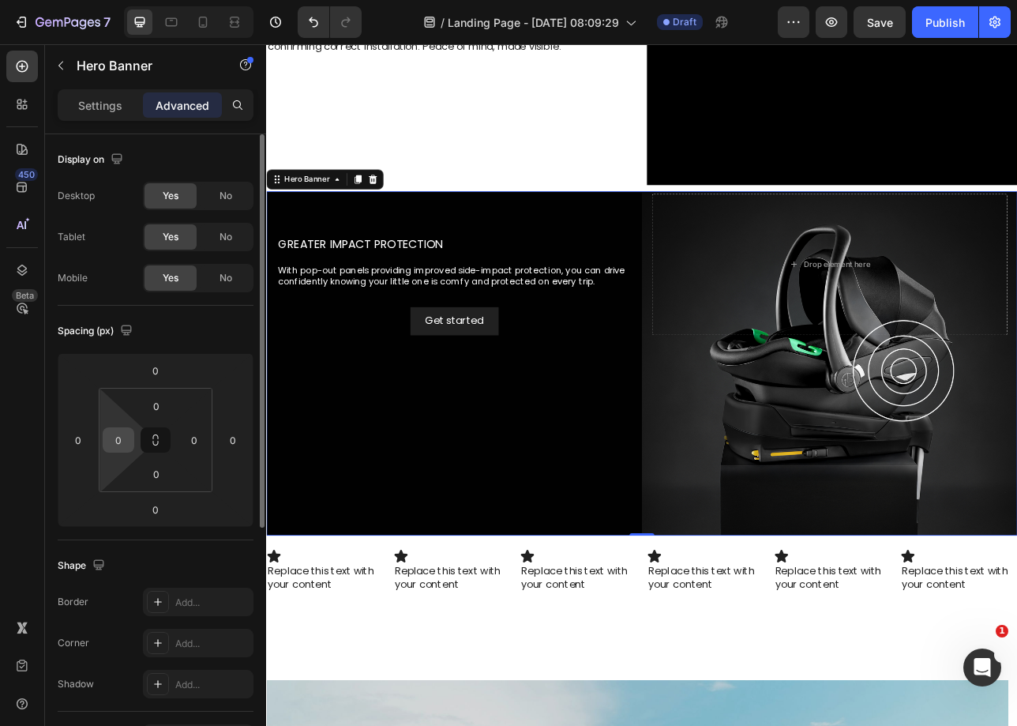
click at [123, 449] on input "0" at bounding box center [119, 440] width 24 height 24
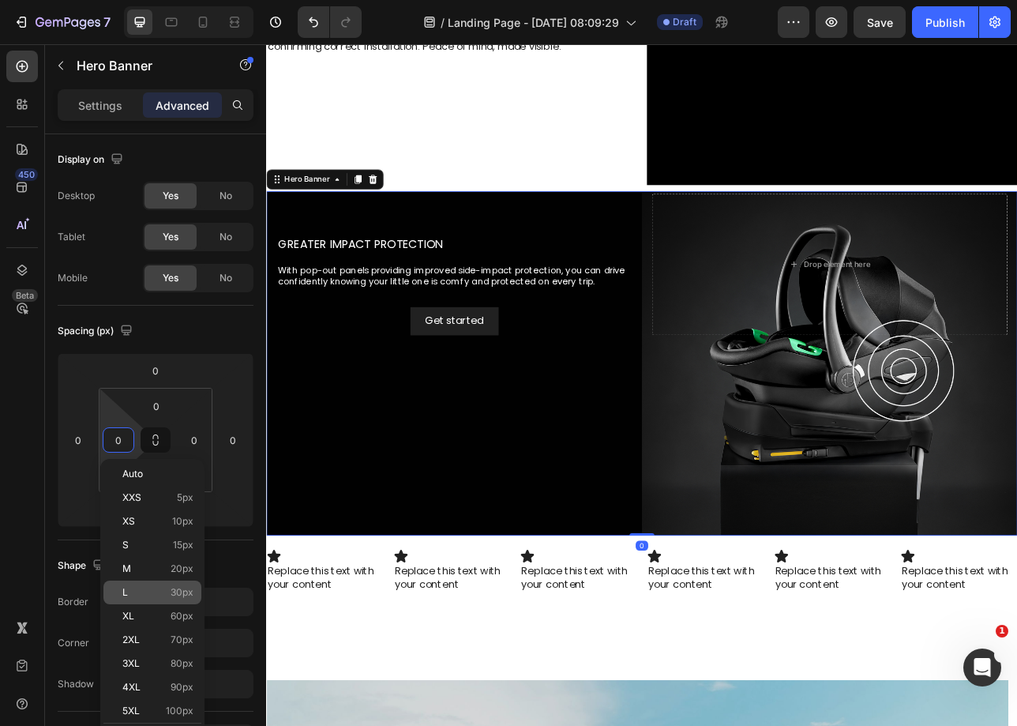
click at [130, 601] on div "L 30px" at bounding box center [152, 592] width 98 height 24
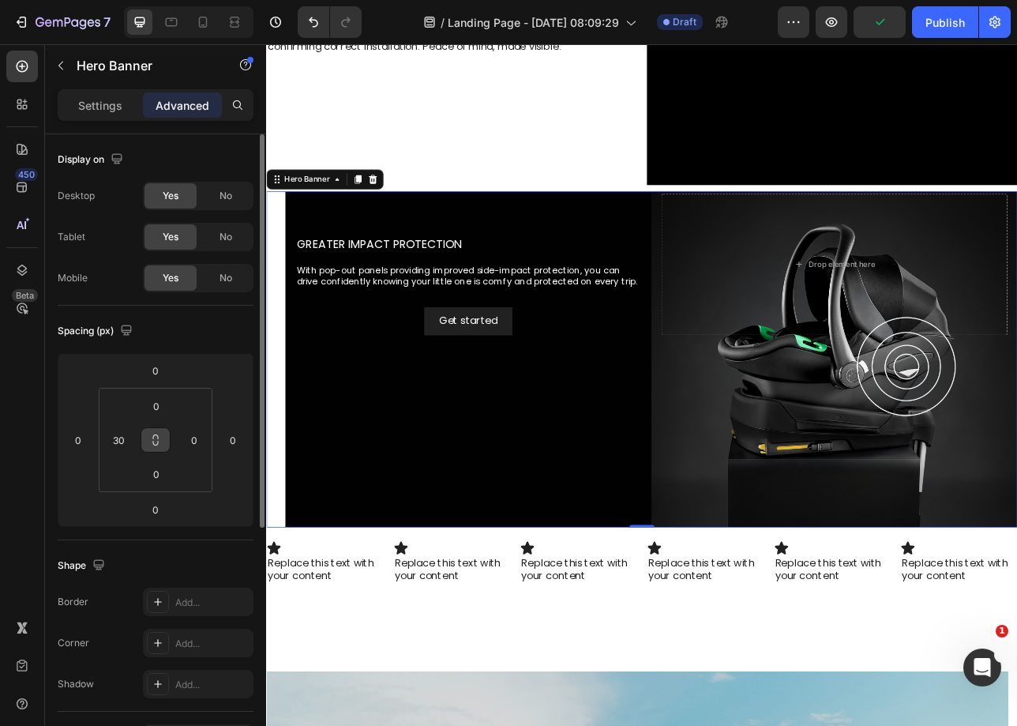
type input "0"
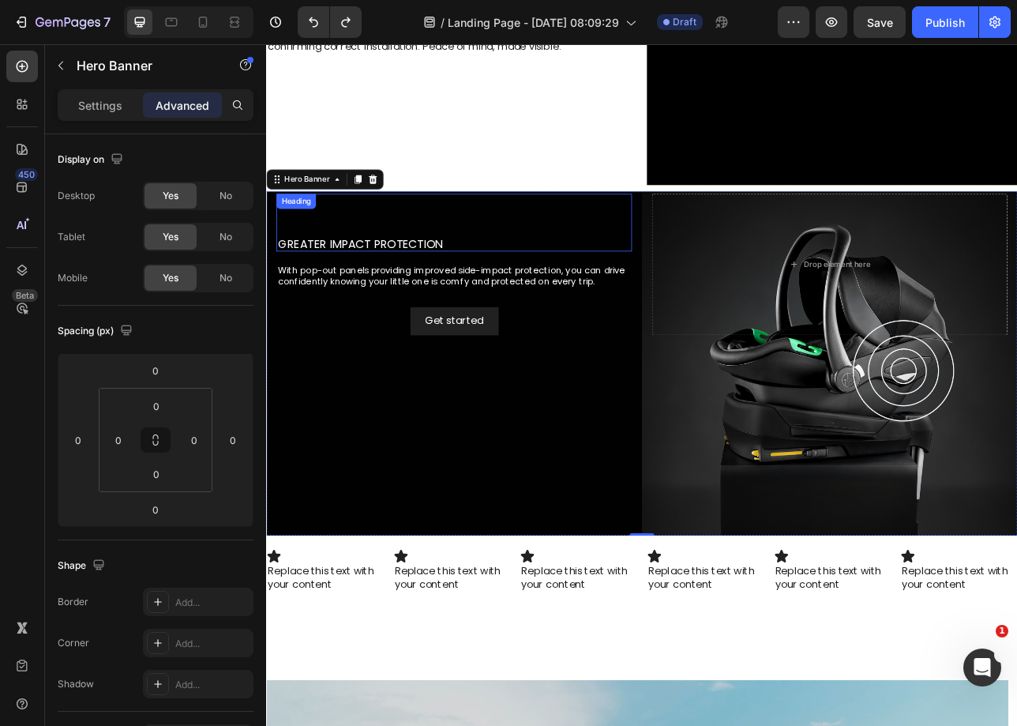
click at [356, 291] on p "Greater impact protection" at bounding box center [502, 297] width 445 height 14
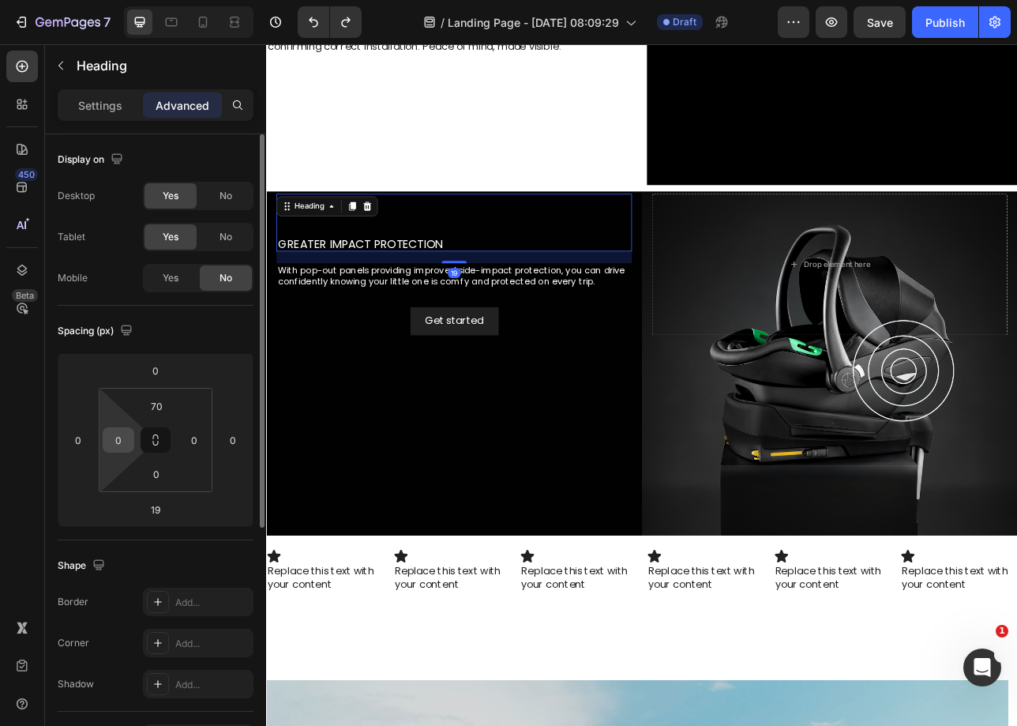
click at [112, 442] on input "0" at bounding box center [119, 440] width 24 height 24
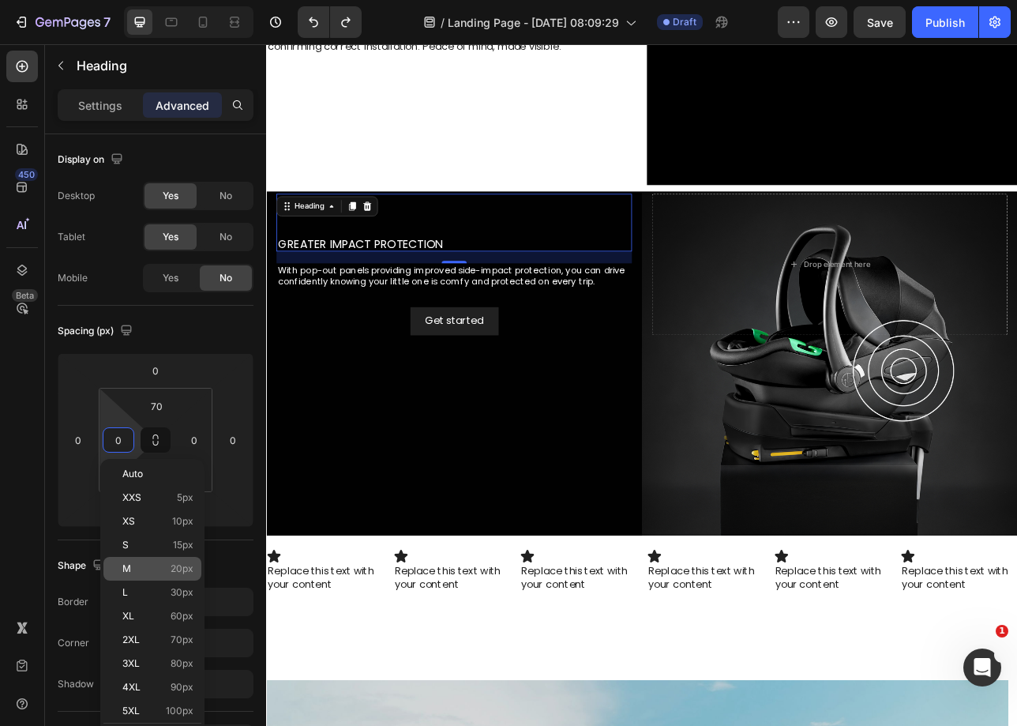
click at [148, 572] on p "M 20px" at bounding box center [157, 568] width 71 height 11
type input "20"
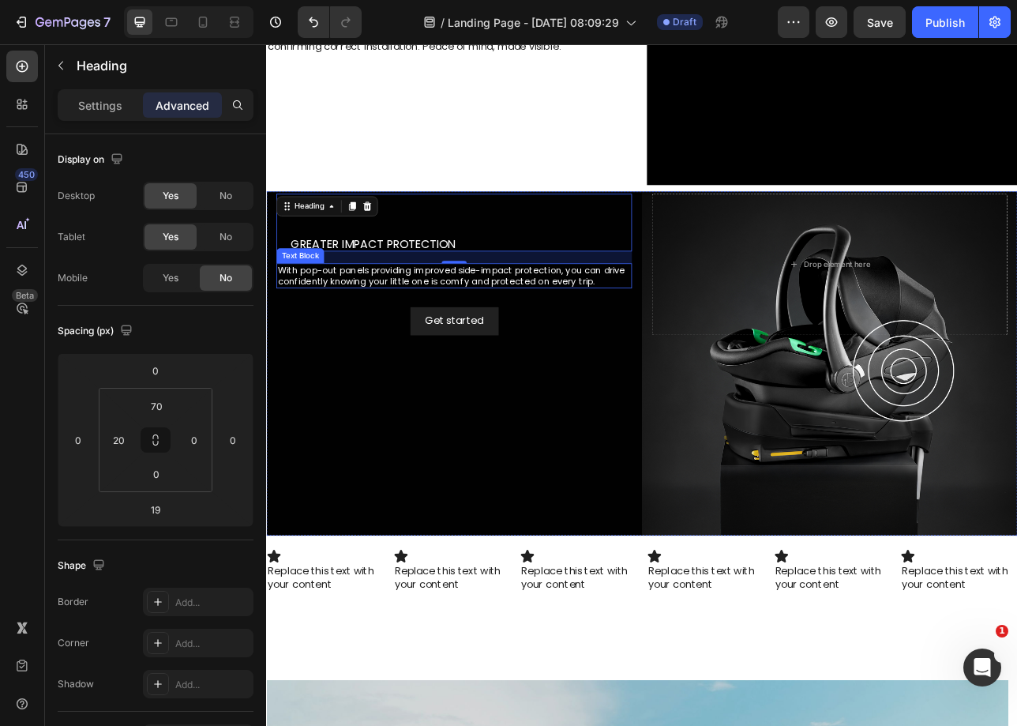
click at [348, 340] on p "With pop-out panels providing improved side-impact protection, you can drive co…" at bounding box center [502, 336] width 445 height 28
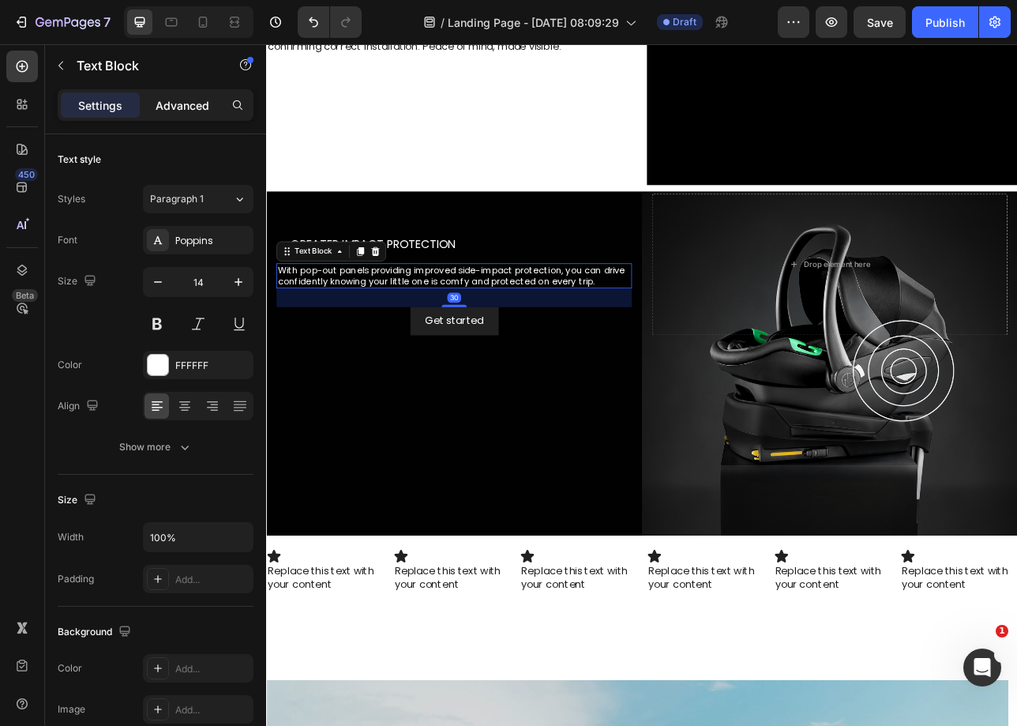
click at [178, 105] on p "Advanced" at bounding box center [183, 105] width 54 height 17
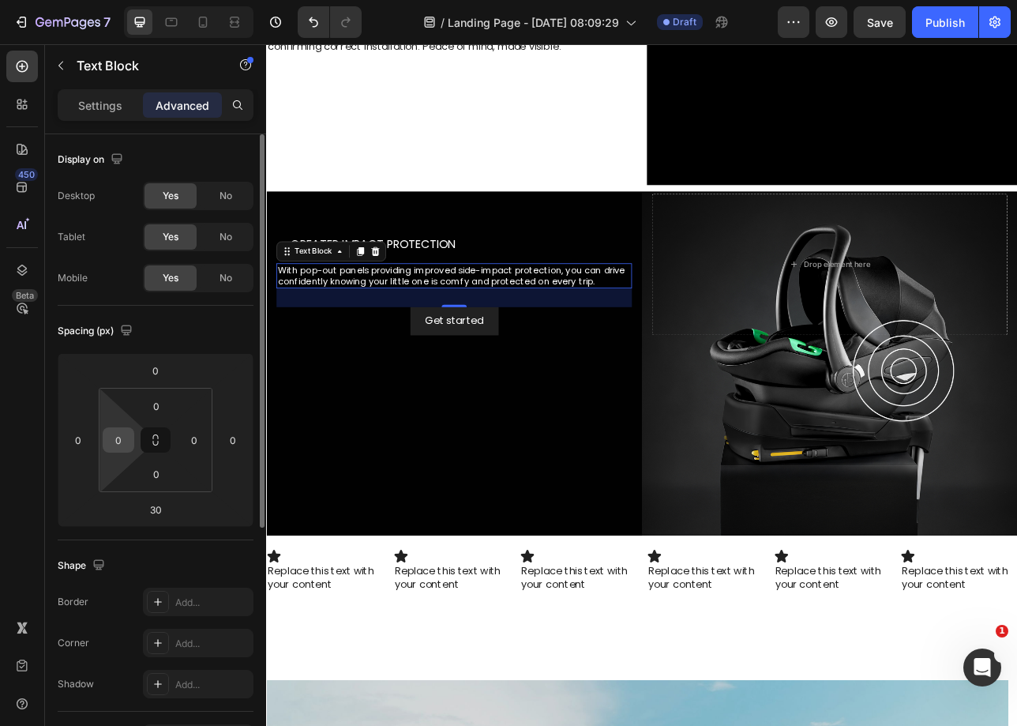
click at [118, 445] on input "0" at bounding box center [119, 440] width 24 height 24
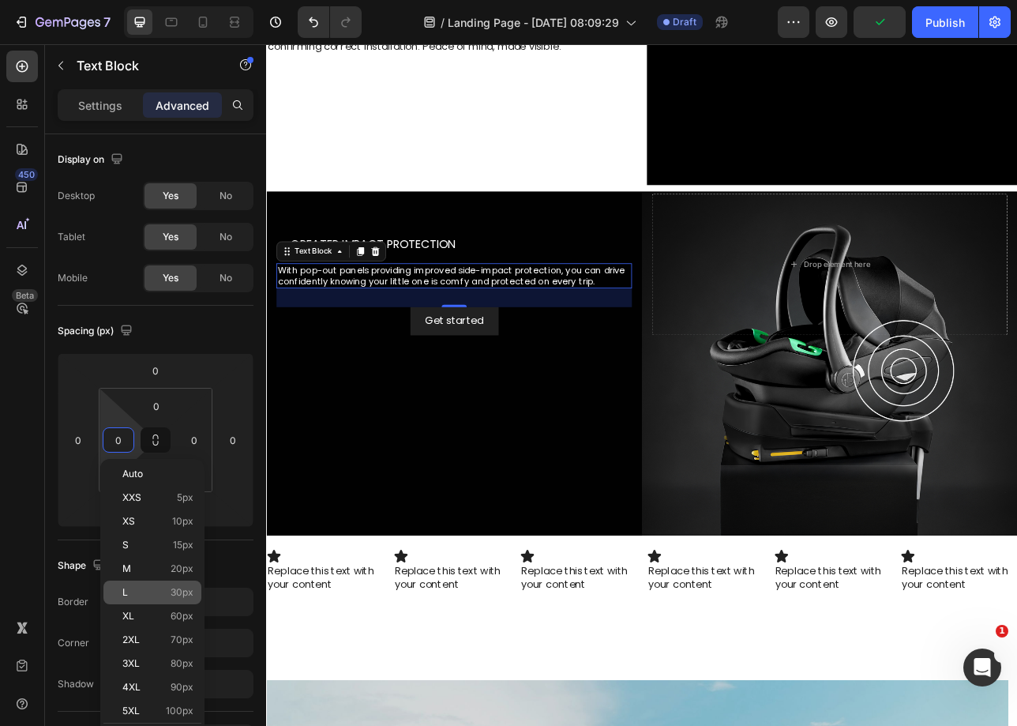
click at [131, 600] on div "L 30px" at bounding box center [152, 592] width 98 height 24
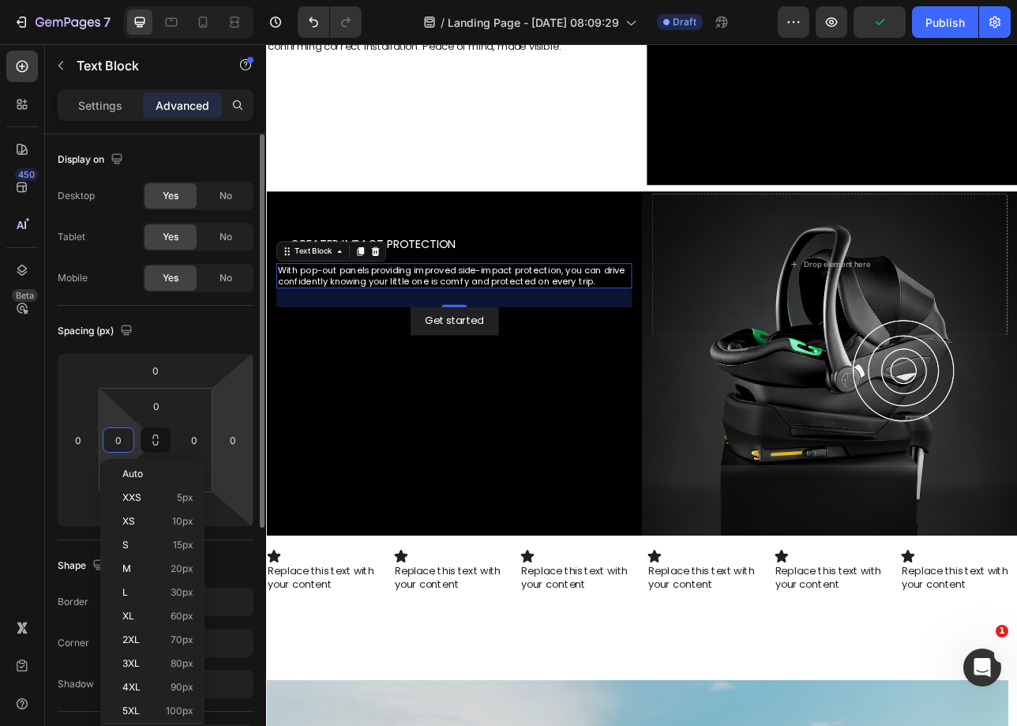
type input "30"
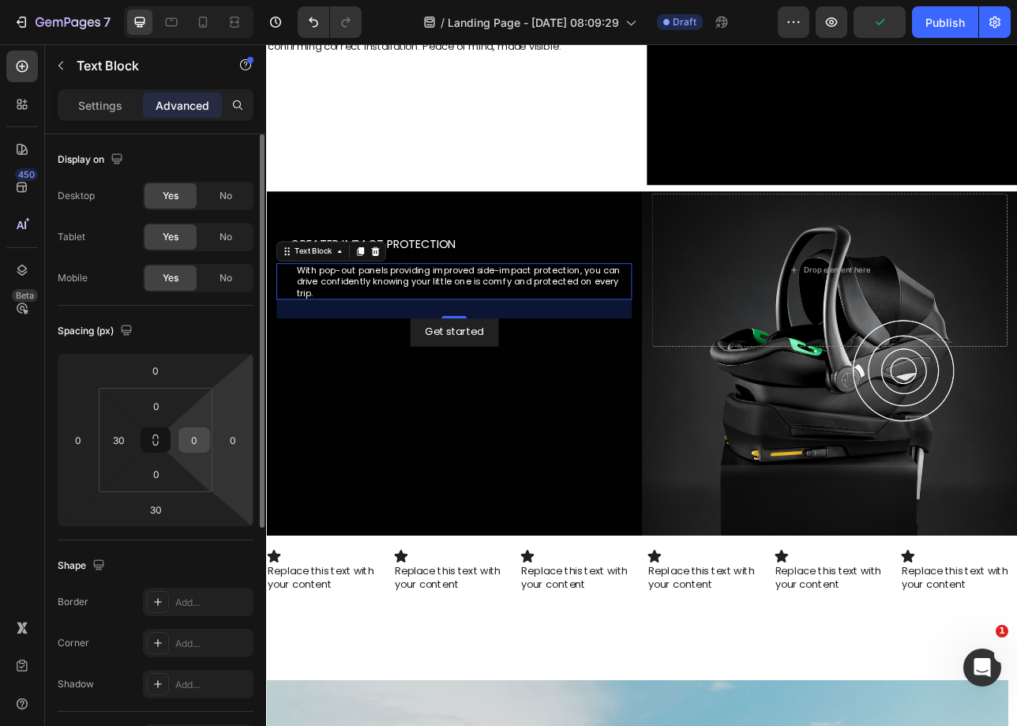
click at [197, 442] on input "0" at bounding box center [194, 440] width 24 height 24
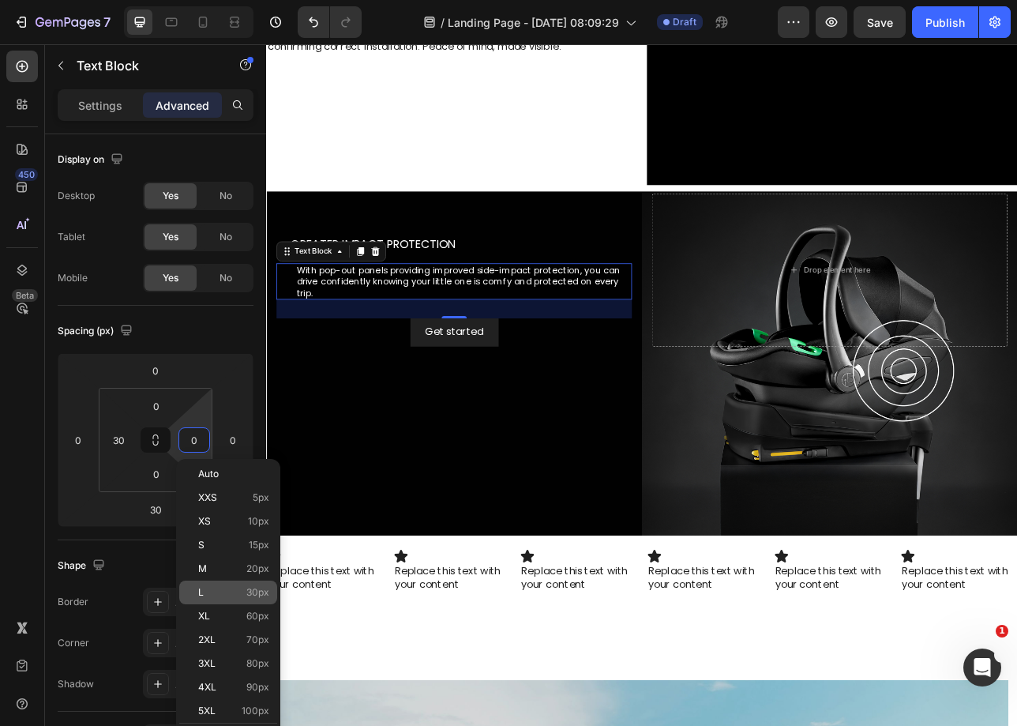
click at [221, 588] on p "L 30px" at bounding box center [233, 592] width 71 height 11
type input "30"
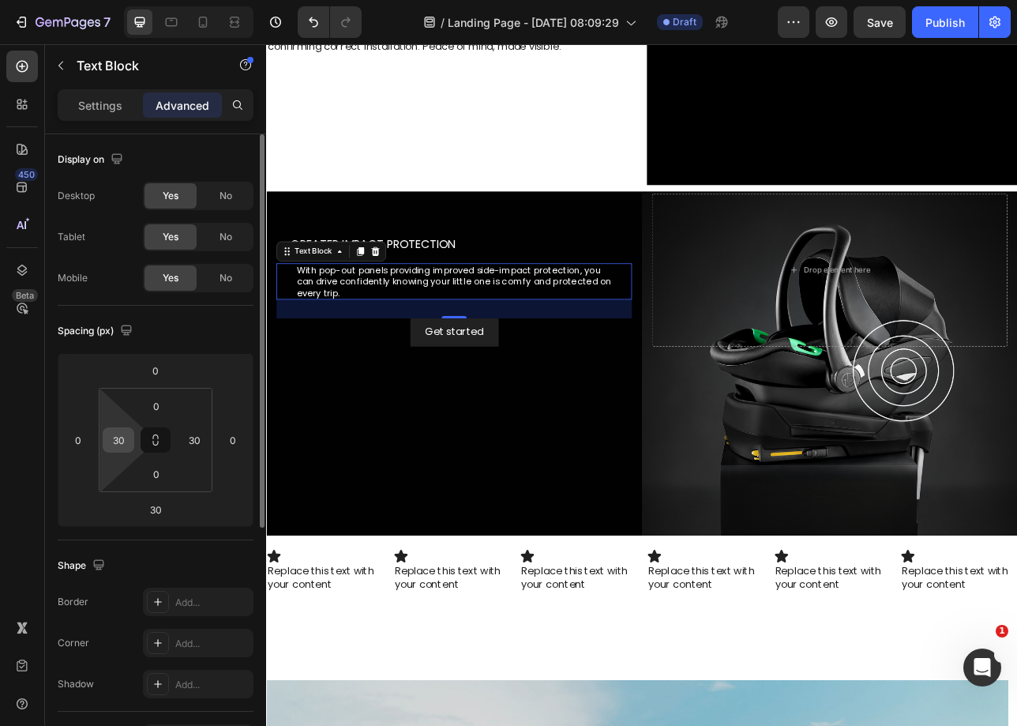
click at [130, 440] on div "30" at bounding box center [119, 439] width 32 height 25
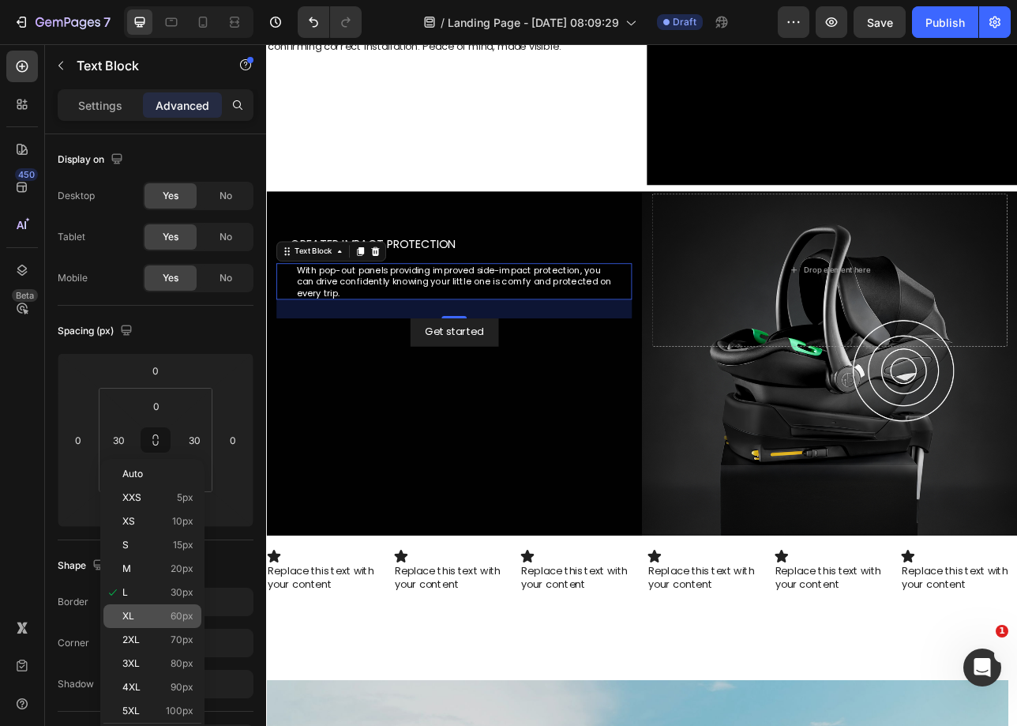
click at [152, 611] on p "XL 60px" at bounding box center [157, 616] width 71 height 11
type input "60"
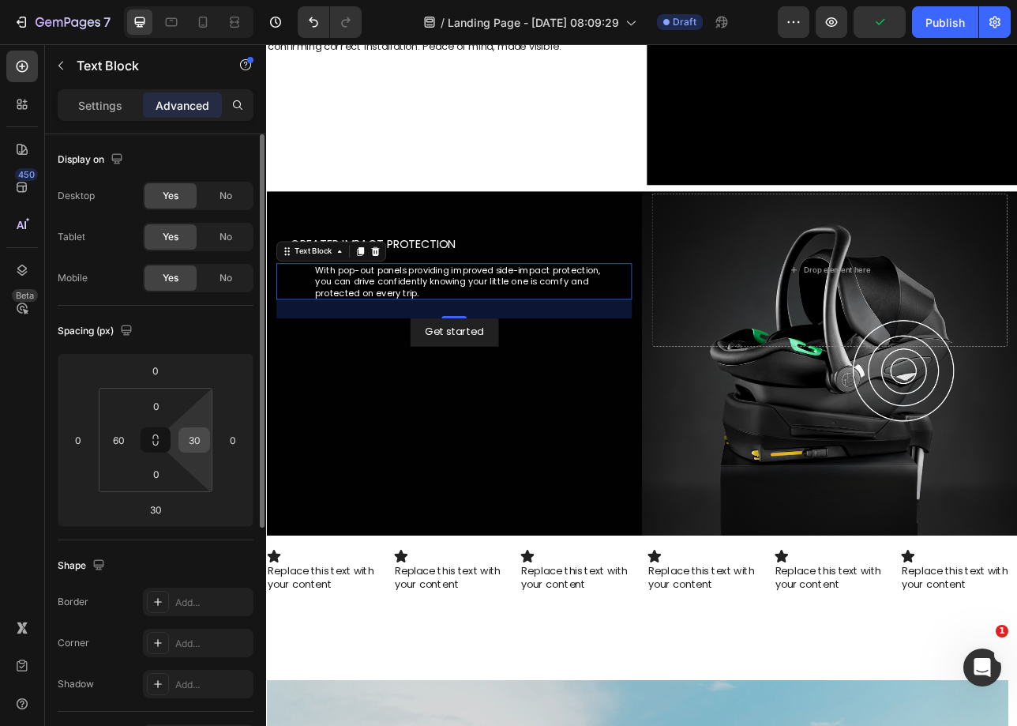
click at [203, 439] on input "30" at bounding box center [194, 440] width 24 height 24
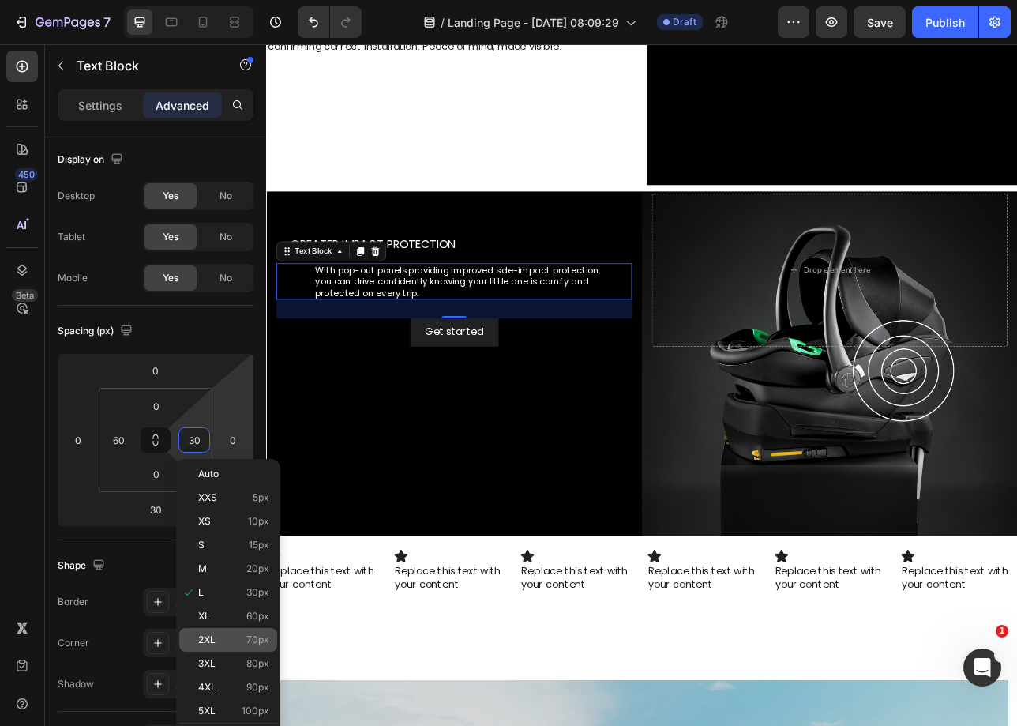
click at [226, 640] on p "2XL 70px" at bounding box center [233, 639] width 71 height 11
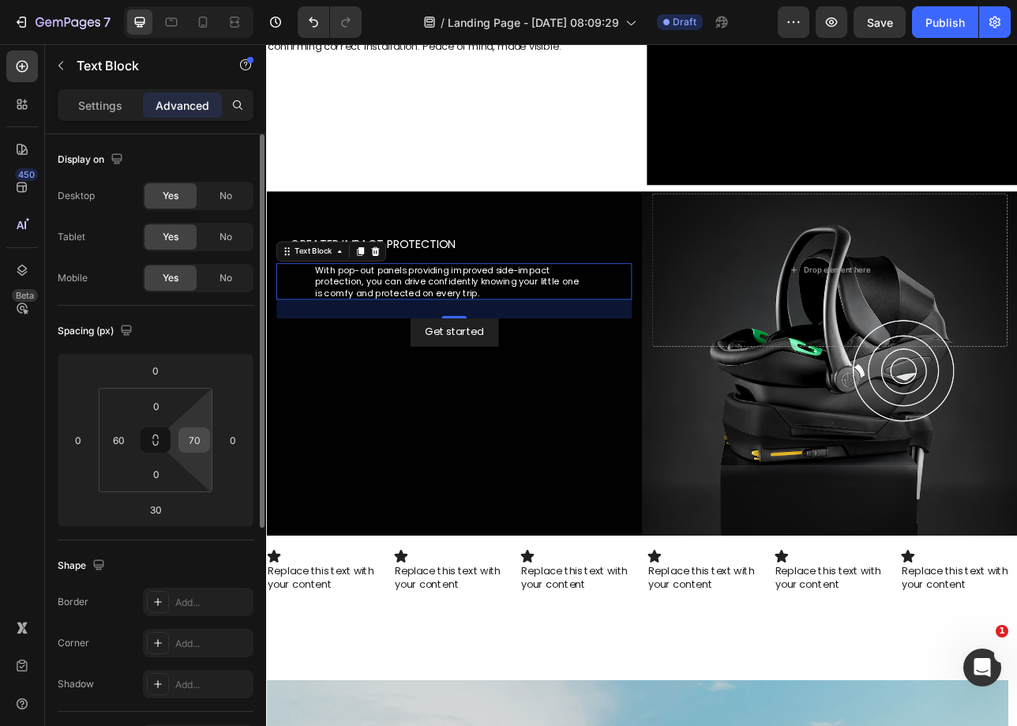
click at [189, 441] on input "70" at bounding box center [194, 440] width 24 height 24
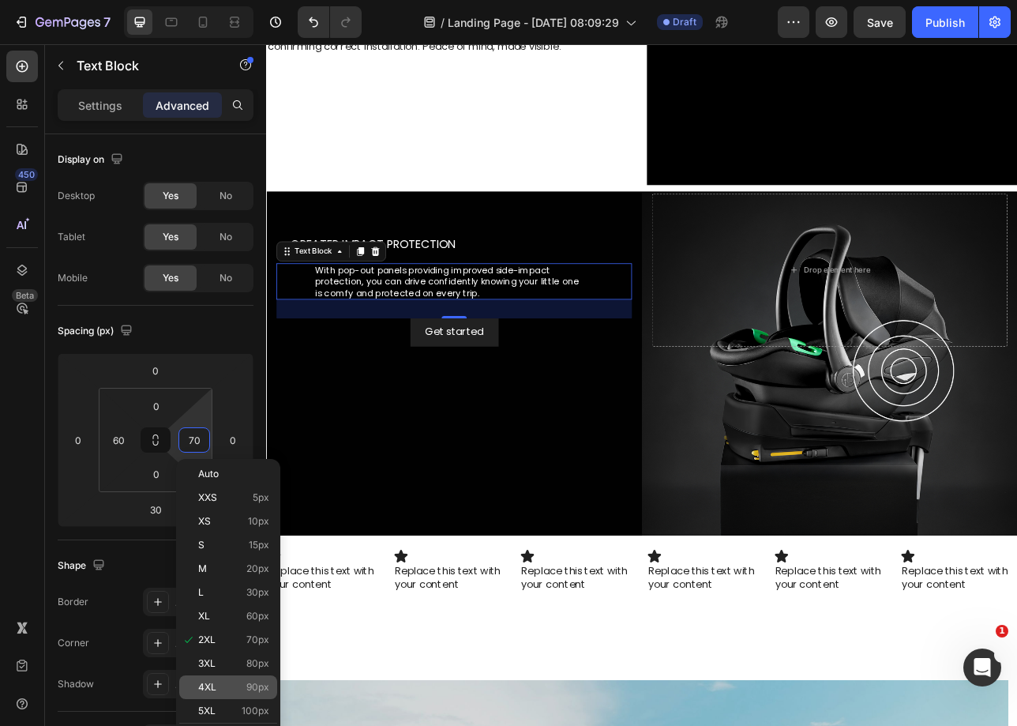
click at [213, 682] on span "4XL" at bounding box center [207, 687] width 18 height 11
type input "90"
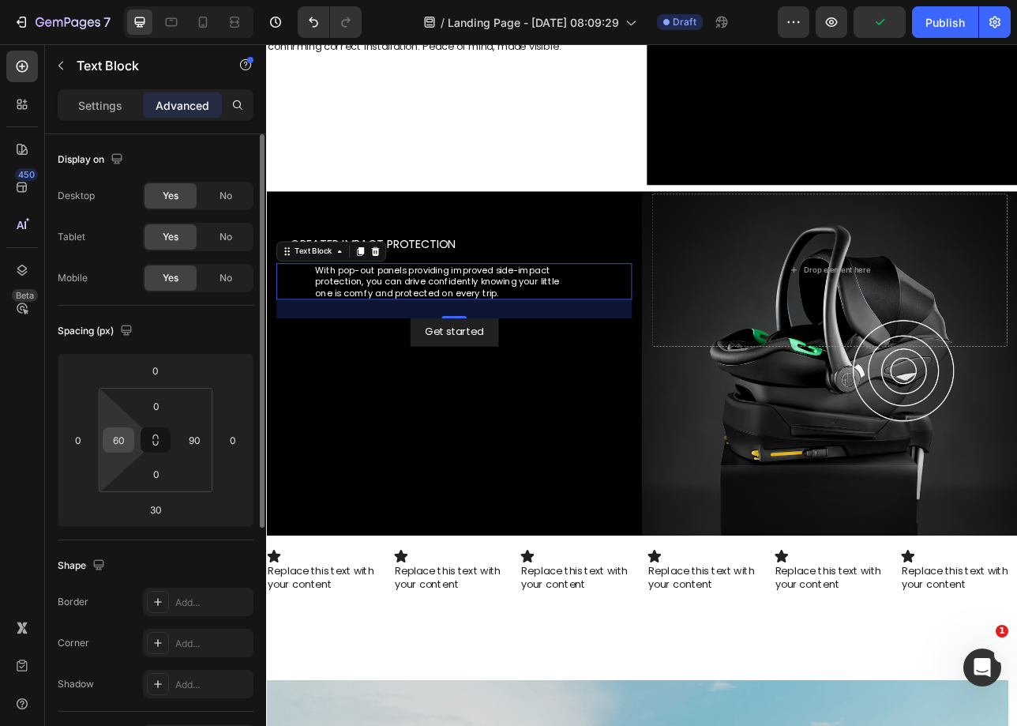
click at [127, 441] on input "60" at bounding box center [119, 440] width 24 height 24
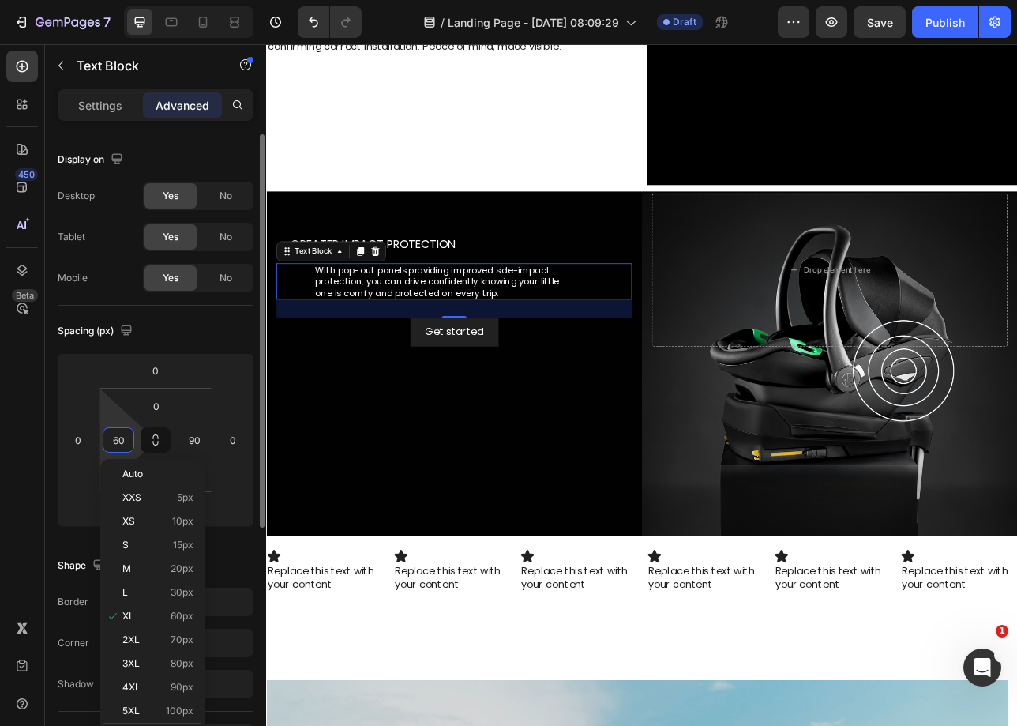
click at [107, 445] on input "60" at bounding box center [119, 440] width 24 height 24
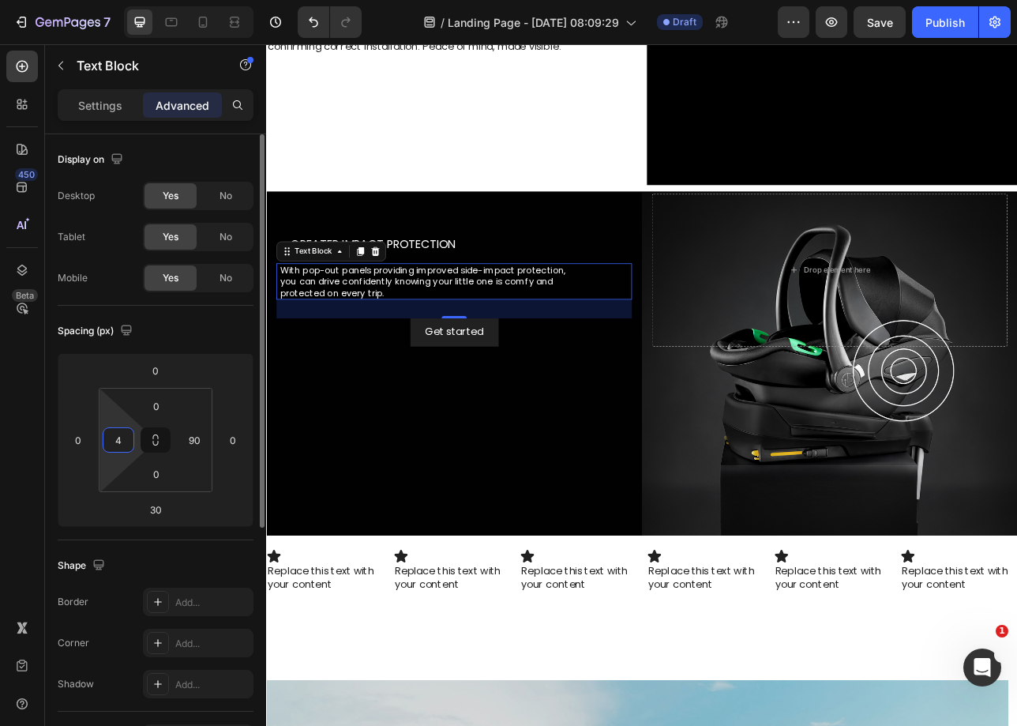
type input "46"
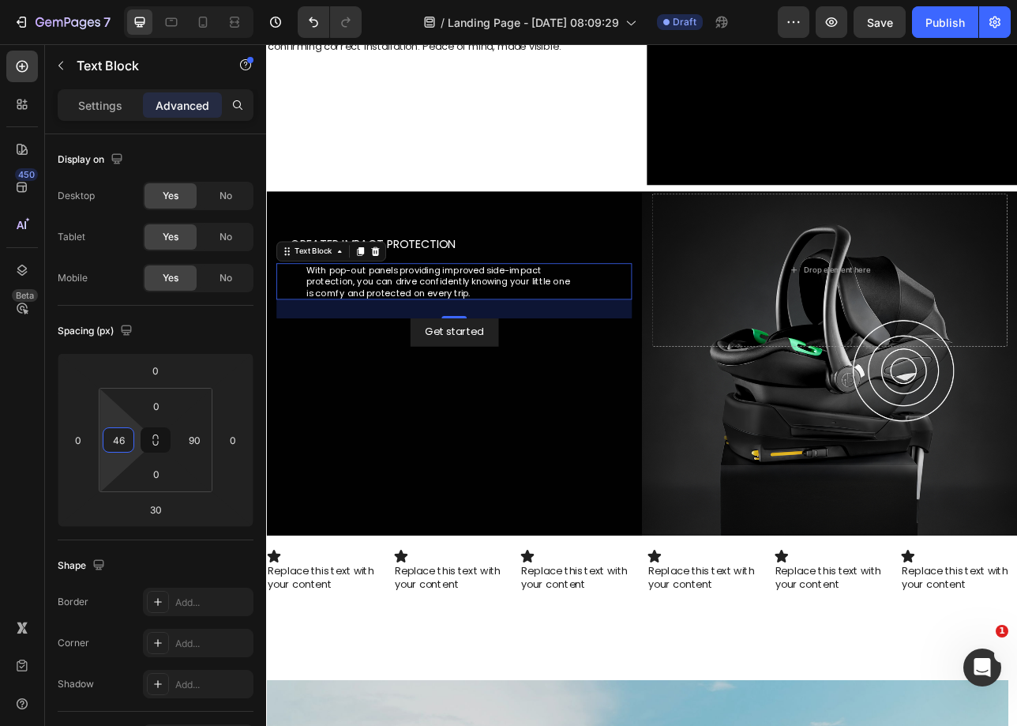
click at [368, 531] on div "Background Image" at bounding box center [740, 447] width 948 height 435
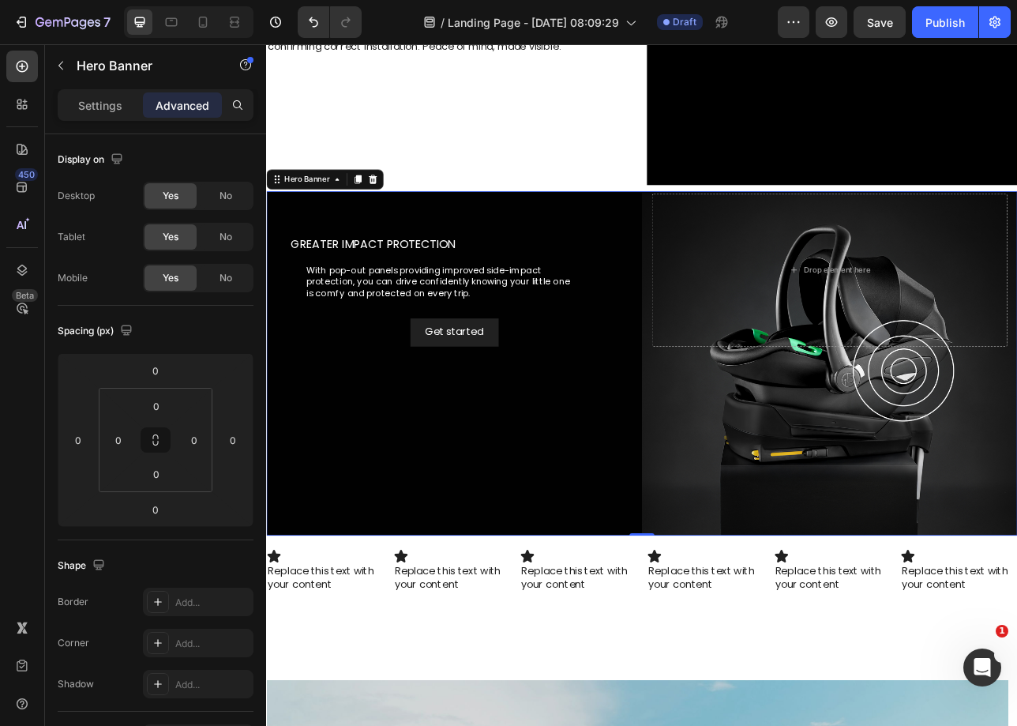
drag, startPoint x: 418, startPoint y: 306, endPoint x: 419, endPoint y: 293, distance: 12.7
click at [417, 306] on div "Greater impact protection Heading With pop-out panels providing improved side-i…" at bounding box center [503, 329] width 449 height 193
click at [419, 293] on p "Greater impact protection" at bounding box center [511, 297] width 430 height 14
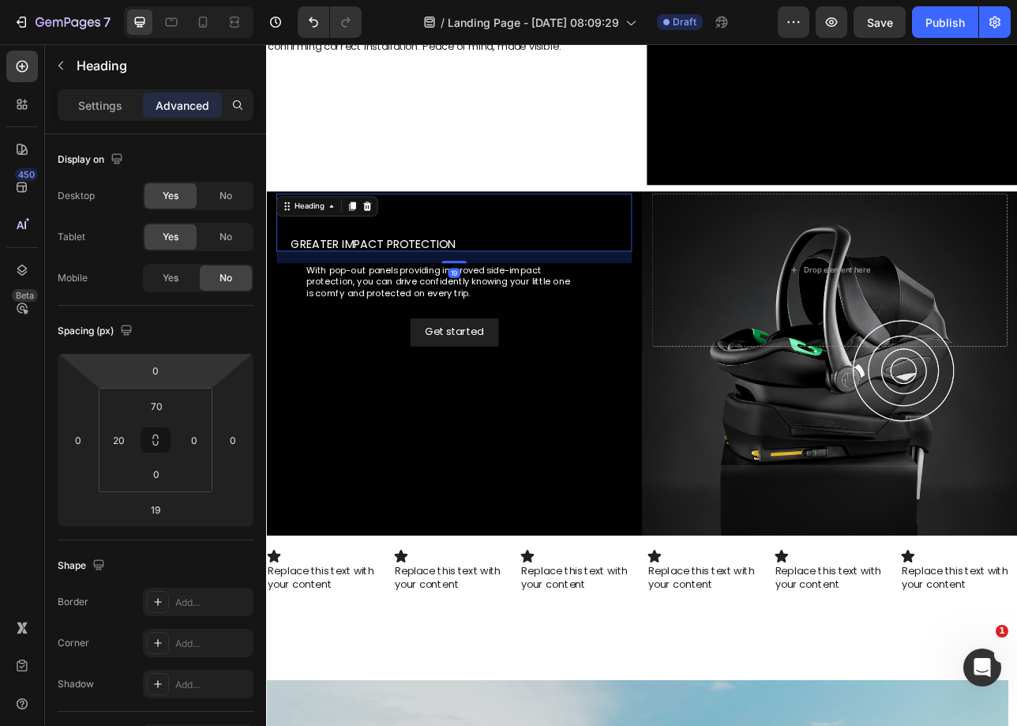
click at [358, 283] on div "Greater impact protection Heading 19" at bounding box center [503, 269] width 449 height 73
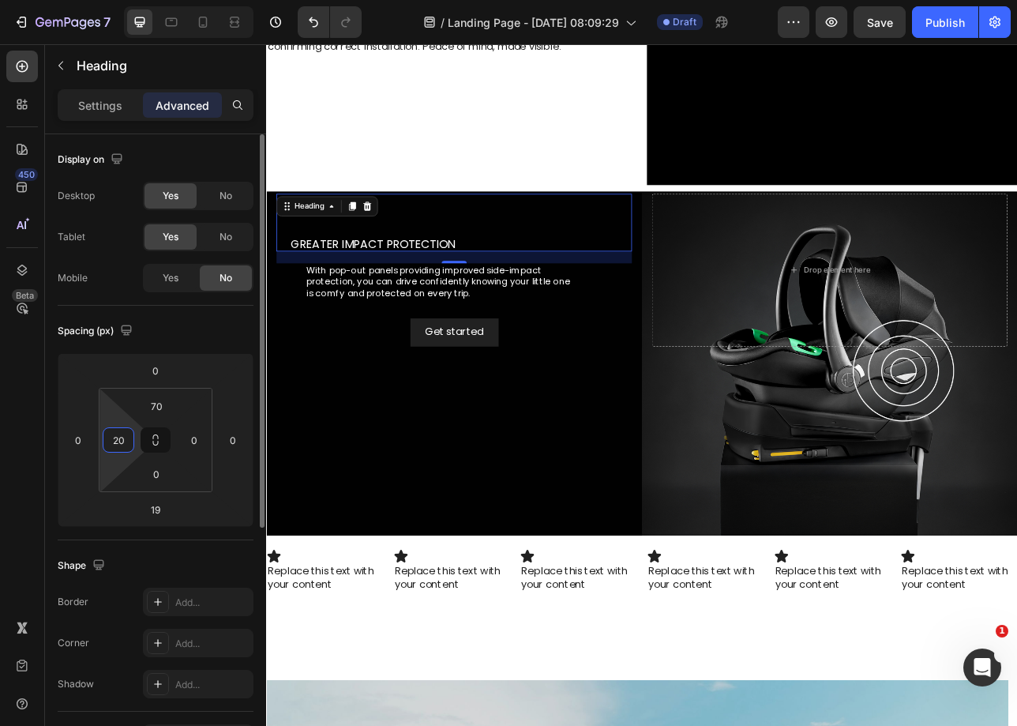
click at [129, 446] on input "20" at bounding box center [119, 440] width 24 height 24
type input "46"
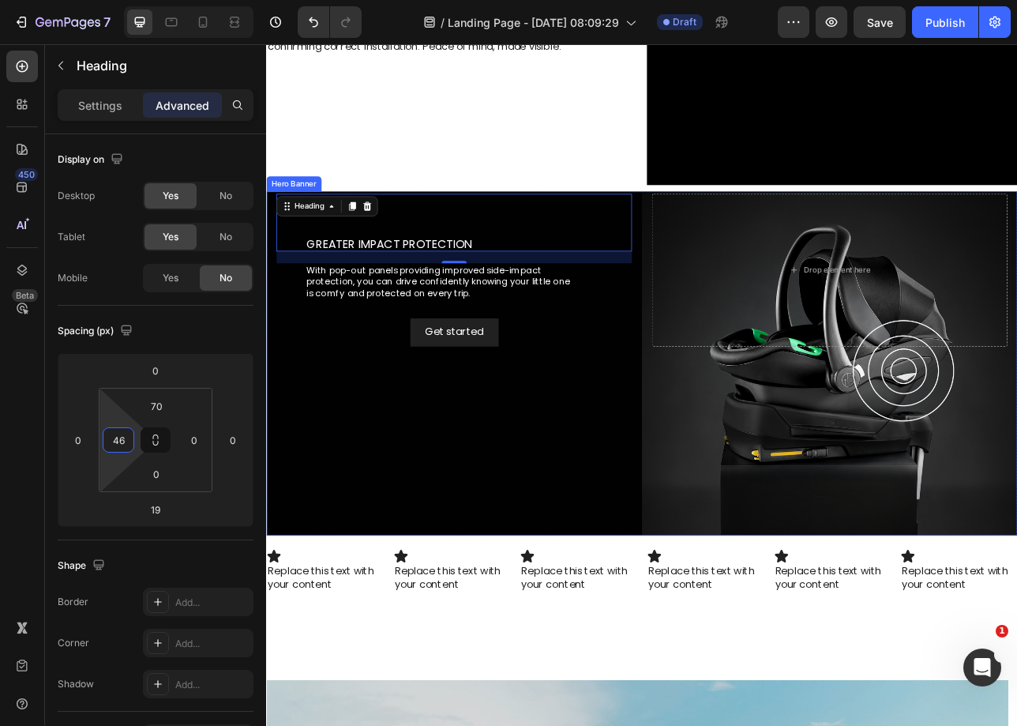
drag, startPoint x: 460, startPoint y: 543, endPoint x: 414, endPoint y: 287, distance: 260.1
click at [461, 543] on div "Background Image" at bounding box center [740, 447] width 948 height 435
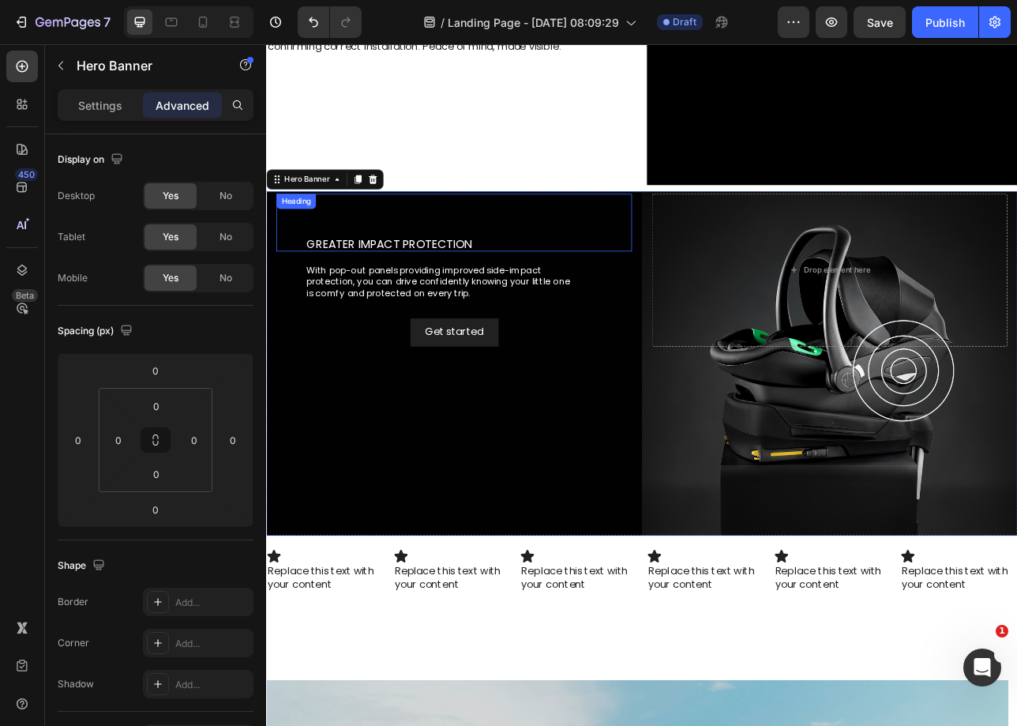
click at [413, 290] on p "Greater impact protection" at bounding box center [521, 297] width 409 height 14
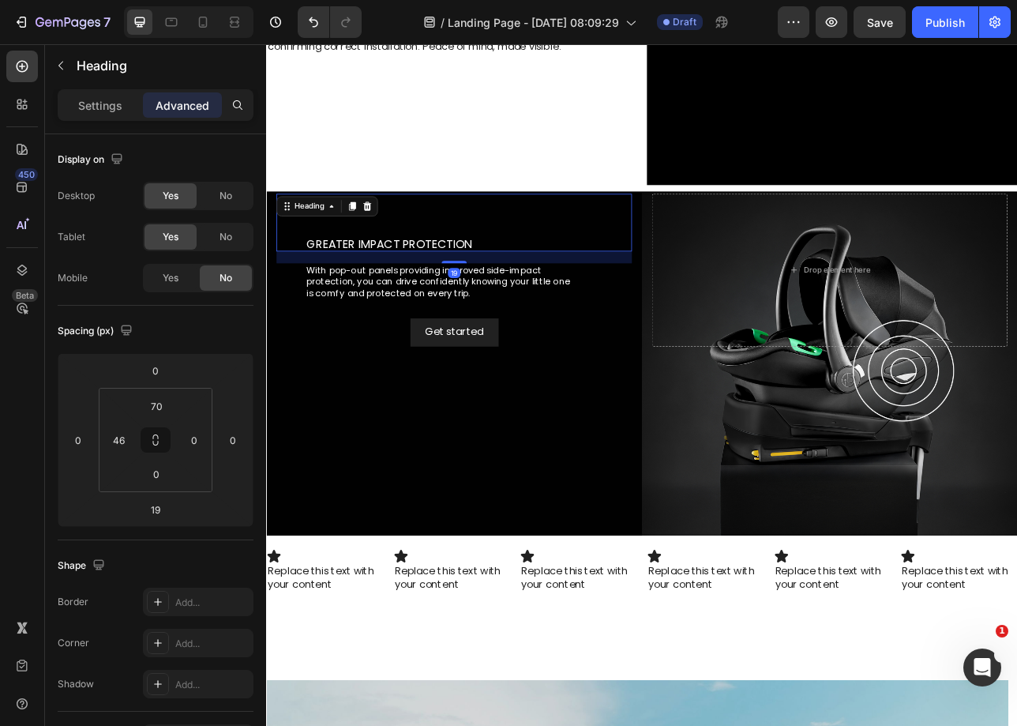
click at [413, 290] on p "Greater impact protection" at bounding box center [521, 297] width 409 height 14
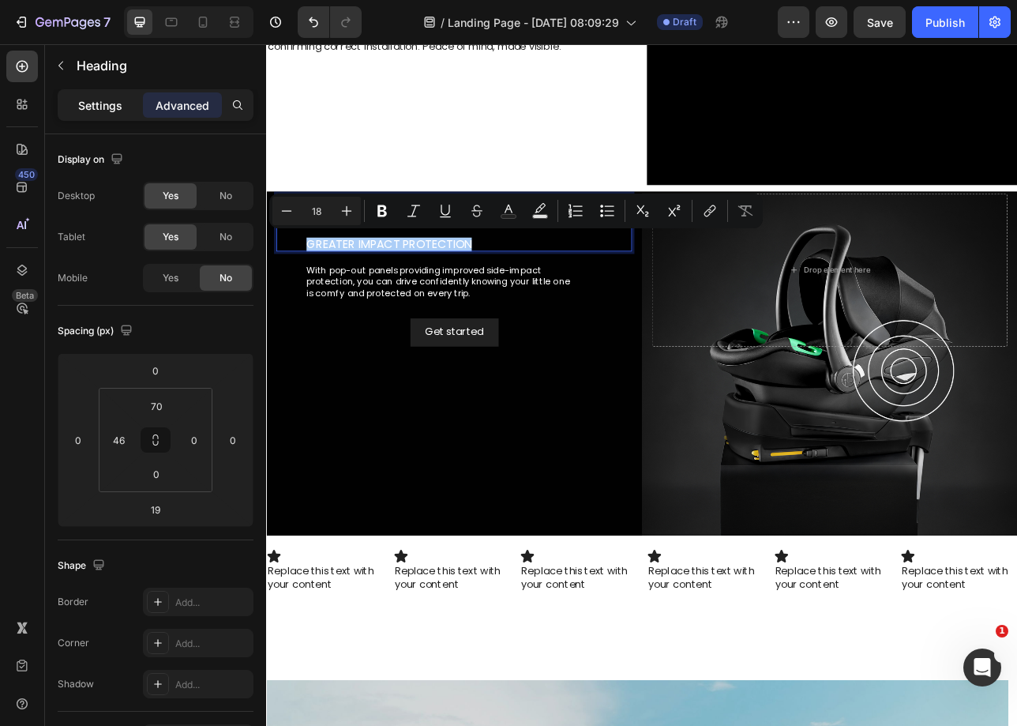
click at [110, 105] on p "Settings" at bounding box center [100, 105] width 44 height 17
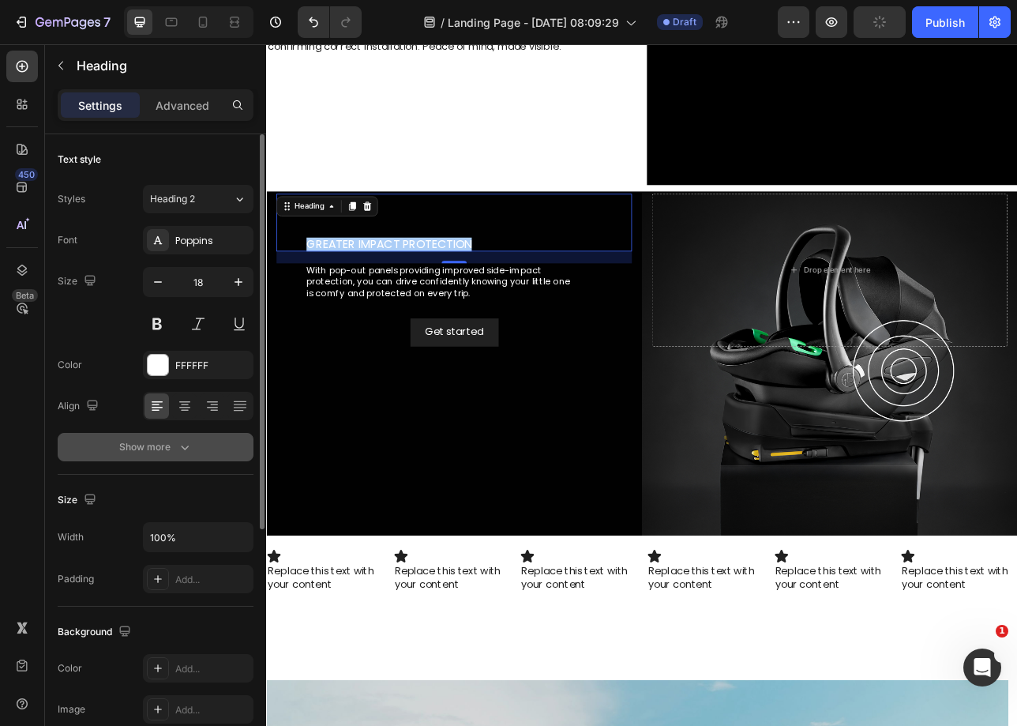
click at [189, 439] on icon "button" at bounding box center [185, 447] width 16 height 16
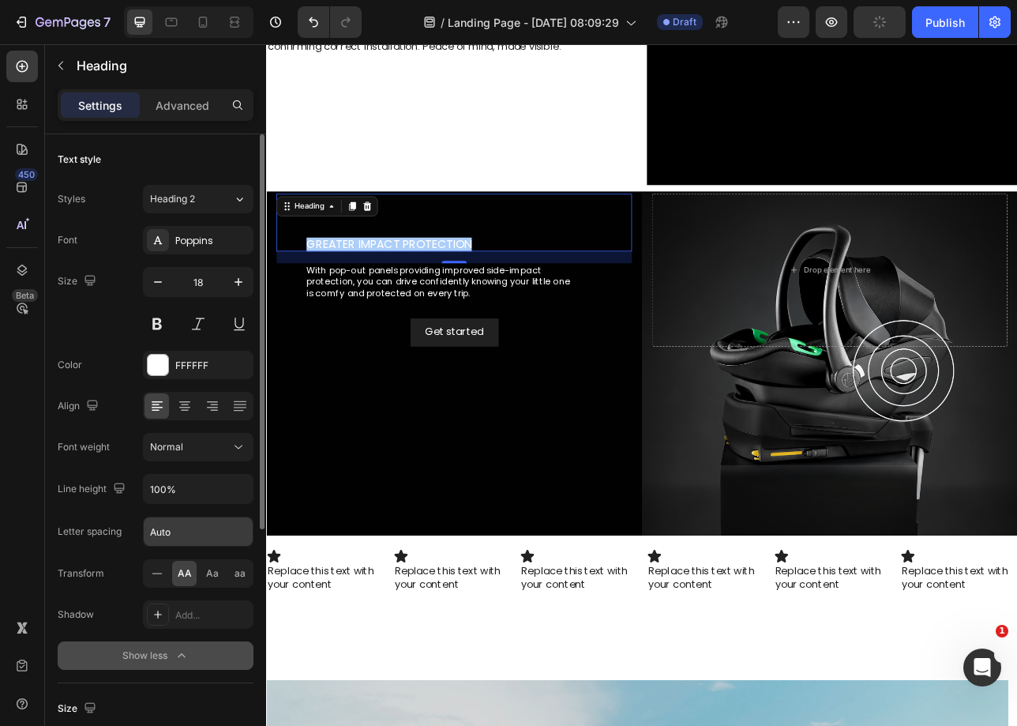
click at [184, 532] on input "Auto" at bounding box center [198, 531] width 109 height 28
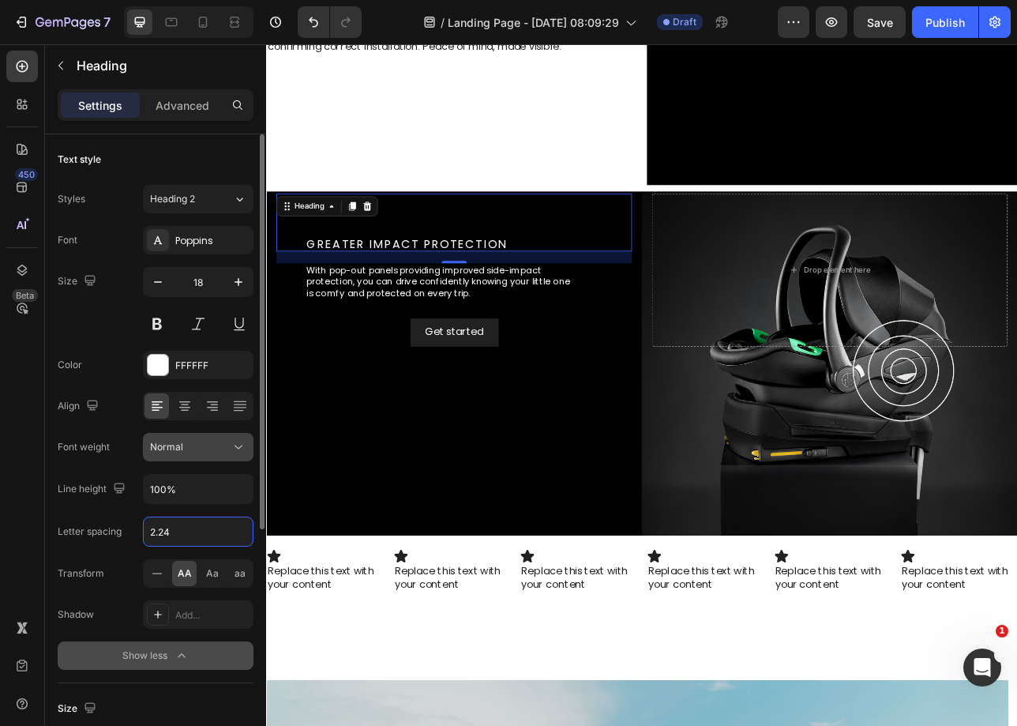
type input "2.24"
click at [167, 451] on span "Normal" at bounding box center [166, 447] width 33 height 12
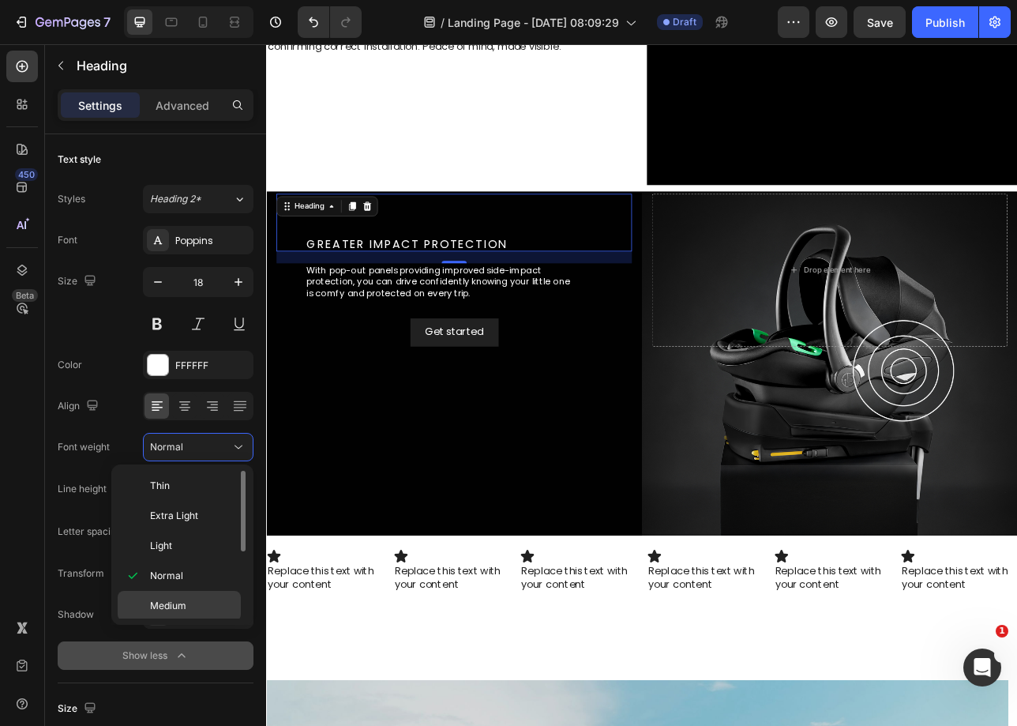
click at [167, 605] on span "Medium" at bounding box center [168, 606] width 36 height 14
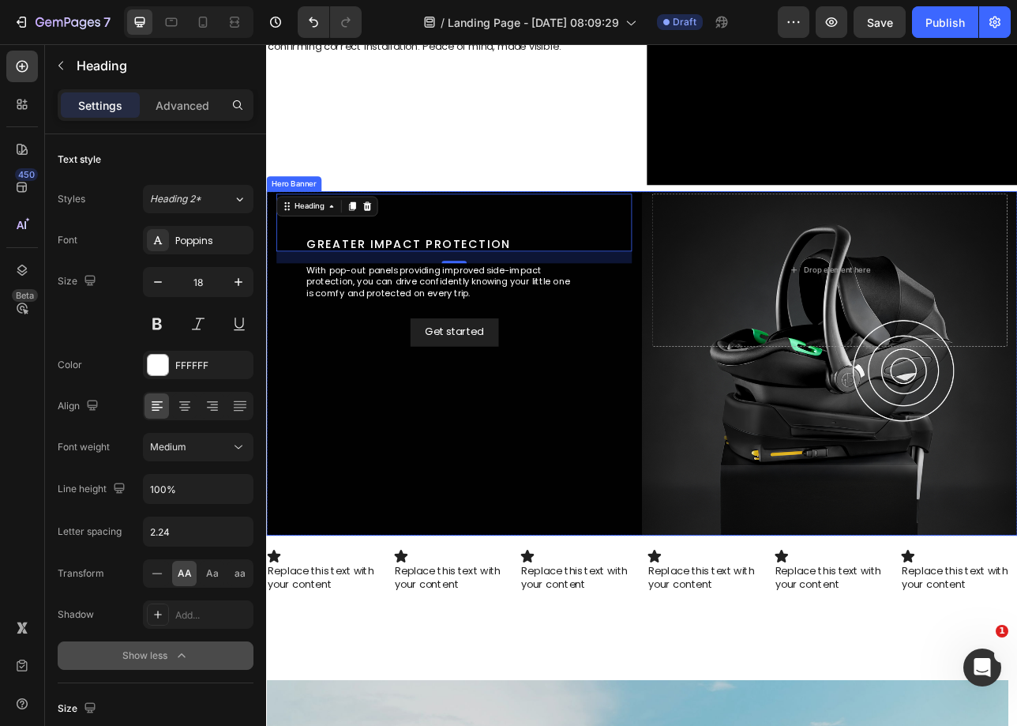
click at [400, 502] on div "Background Image" at bounding box center [740, 447] width 948 height 435
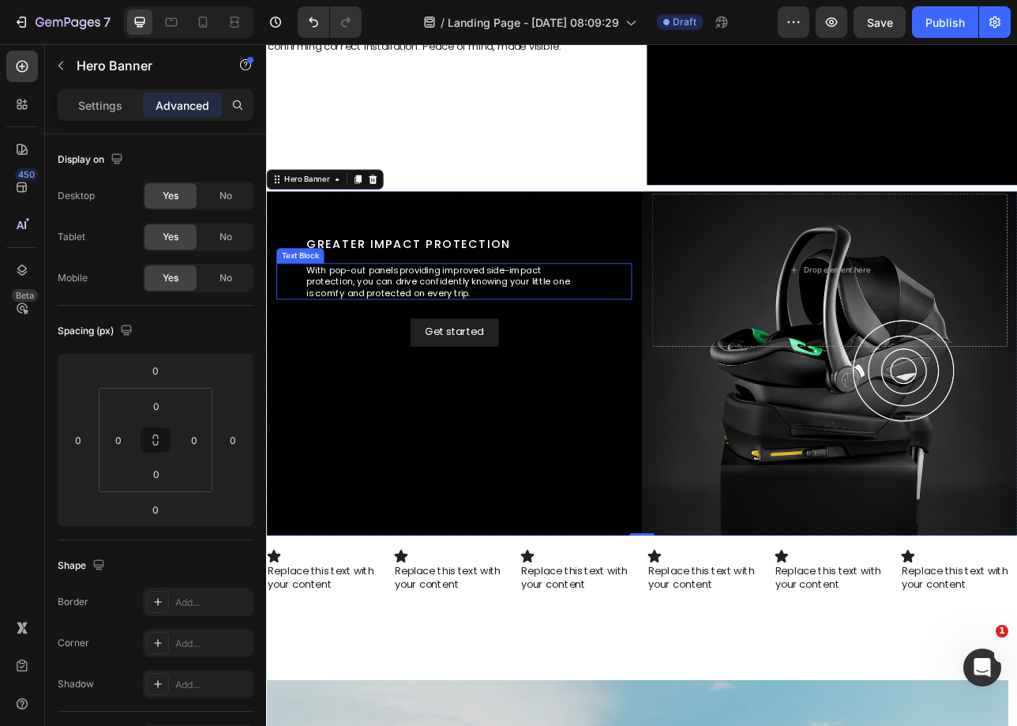
click at [461, 340] on p "With pop-out panels providing improved side-impact protection, you can drive co…" at bounding box center [486, 343] width 338 height 43
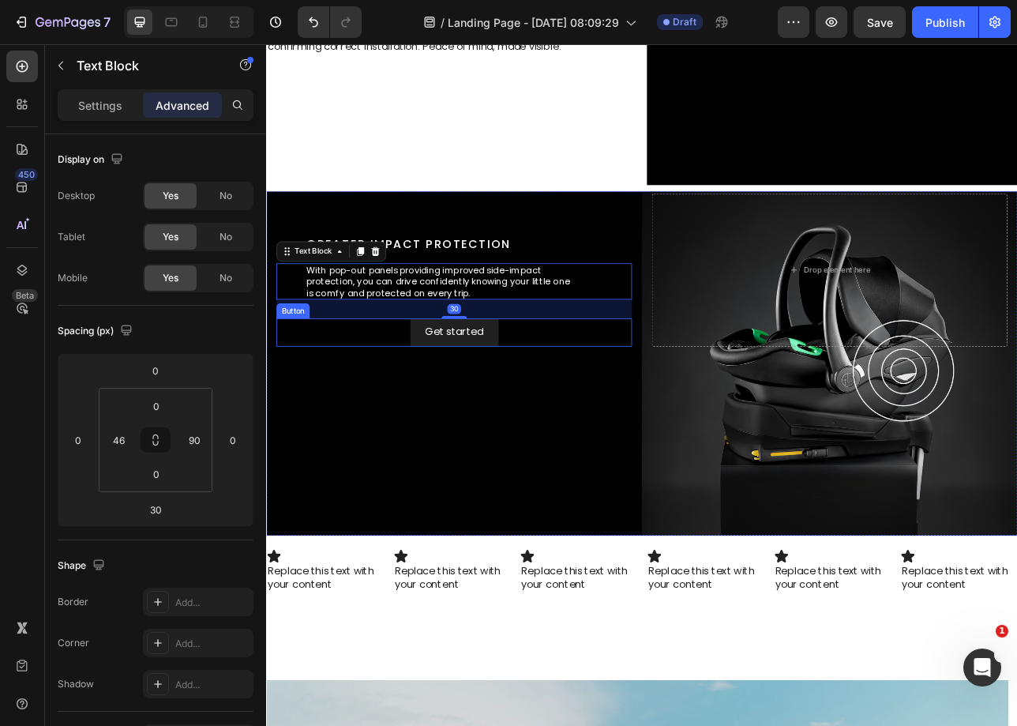
click at [618, 404] on div "Get started Button" at bounding box center [503, 408] width 449 height 36
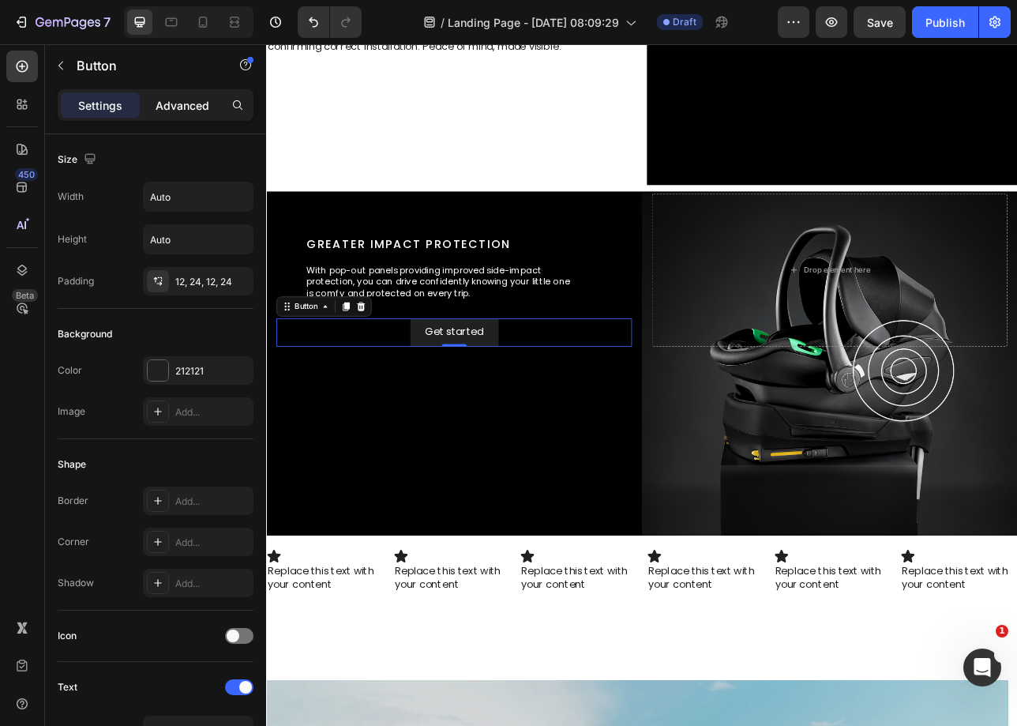
click at [174, 102] on p "Advanced" at bounding box center [183, 105] width 54 height 17
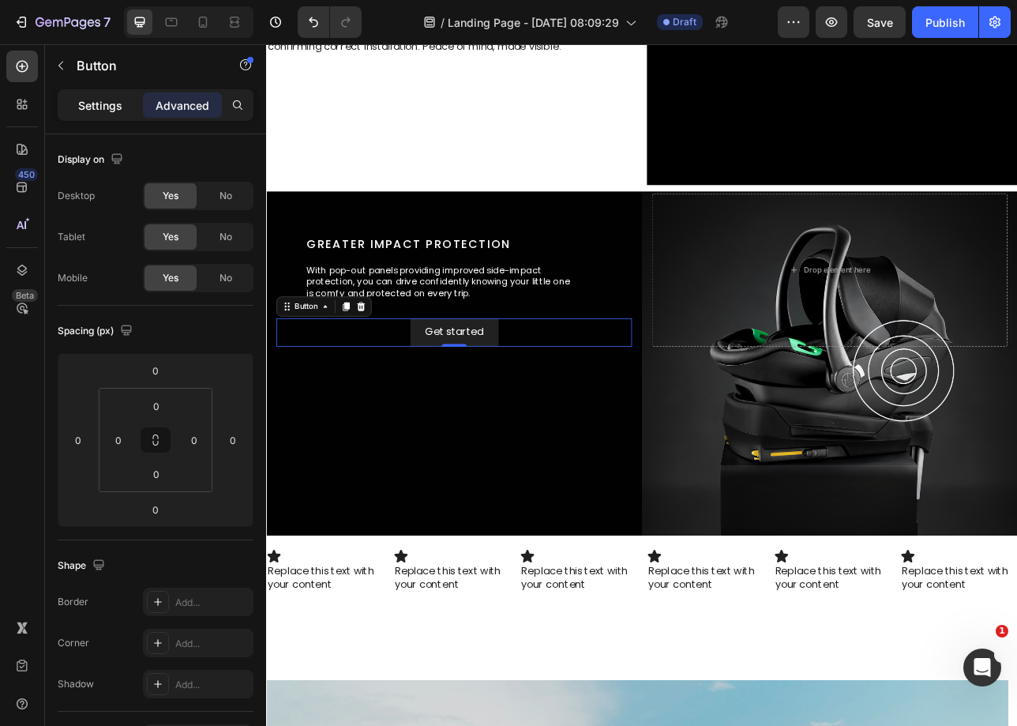
click at [82, 103] on p "Settings" at bounding box center [100, 105] width 44 height 17
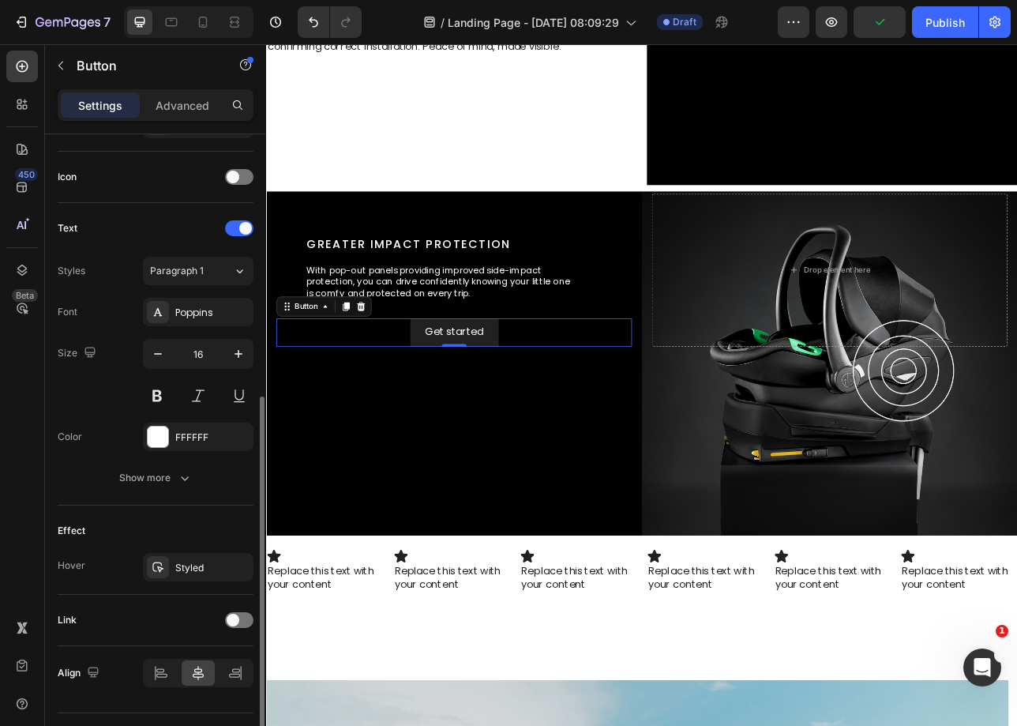
scroll to position [496, 0]
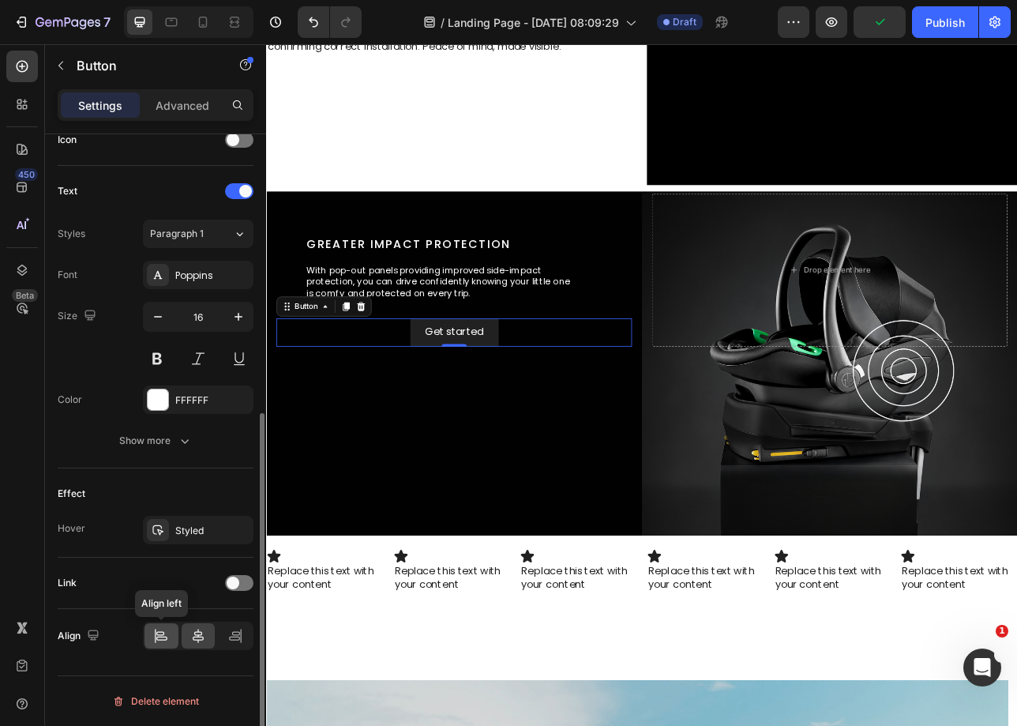
click at [167, 630] on icon at bounding box center [161, 636] width 16 height 16
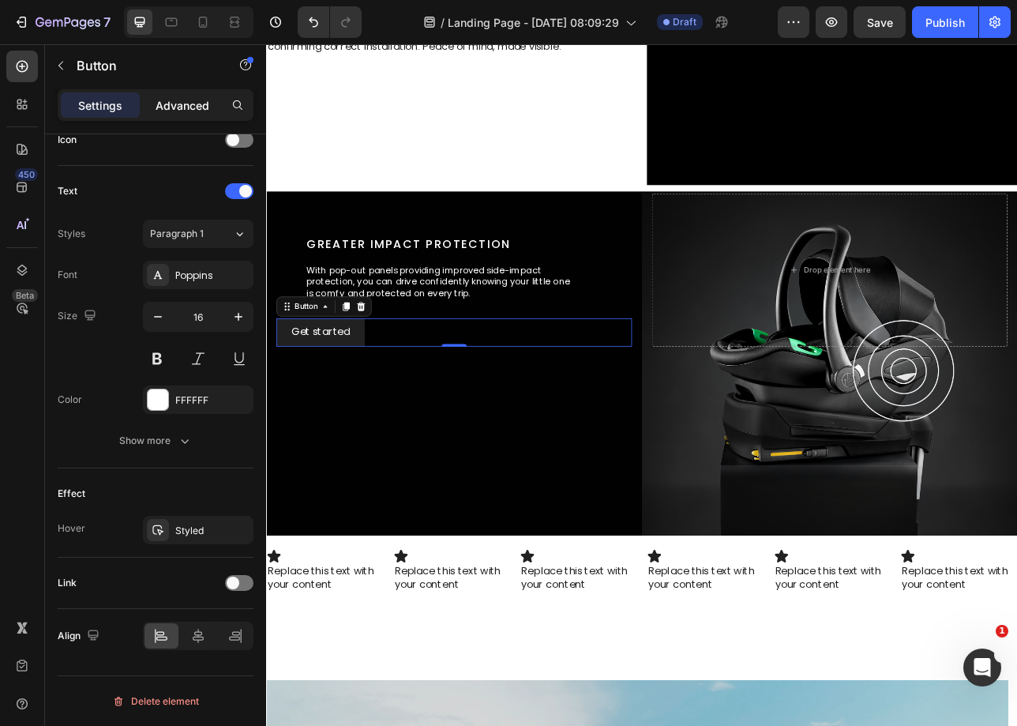
click at [162, 112] on p "Advanced" at bounding box center [183, 105] width 54 height 17
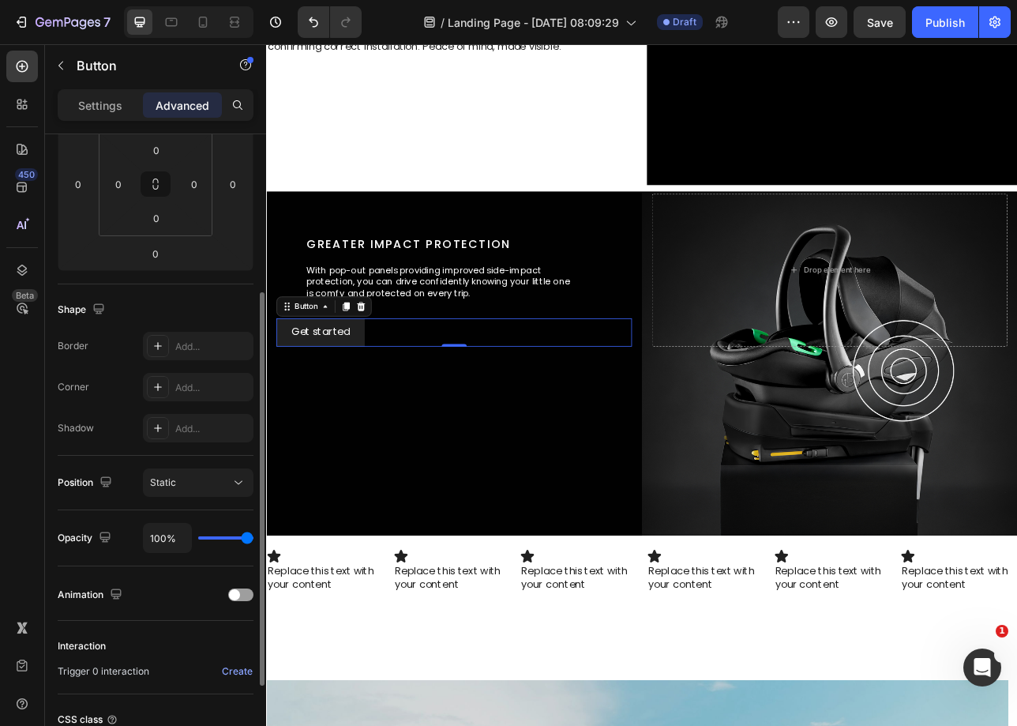
scroll to position [105, 0]
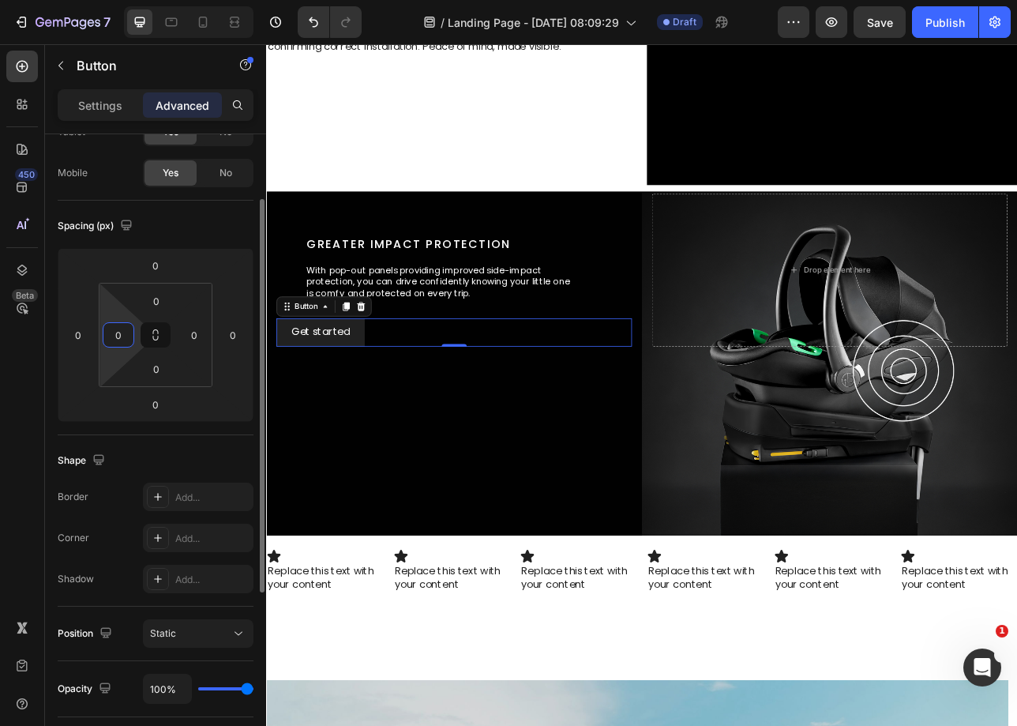
click at [126, 344] on input "0" at bounding box center [119, 335] width 24 height 24
type input "46"
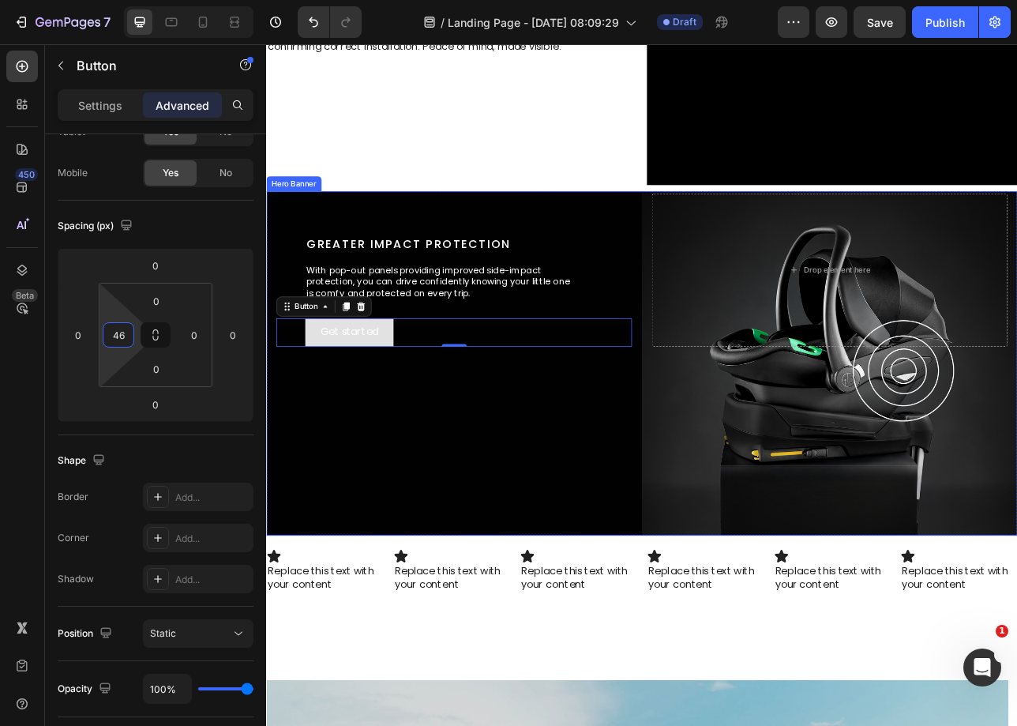
click at [520, 487] on div "Background Image" at bounding box center [740, 447] width 948 height 435
click at [416, 410] on button "Get started" at bounding box center [370, 408] width 111 height 36
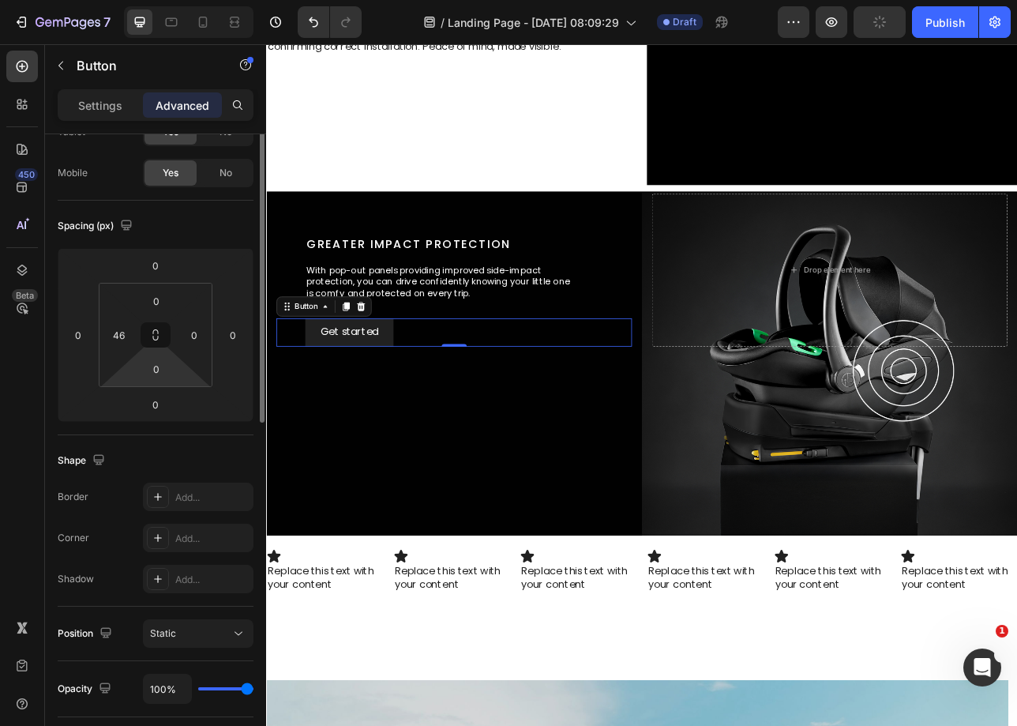
scroll to position [0, 0]
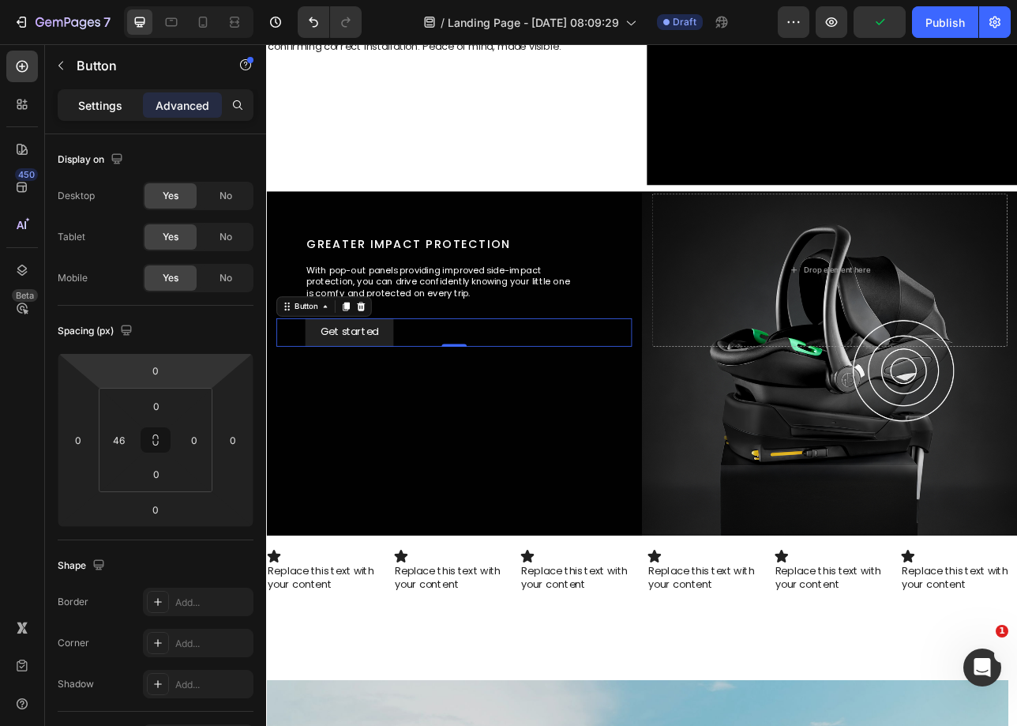
click at [105, 104] on p "Settings" at bounding box center [100, 105] width 44 height 17
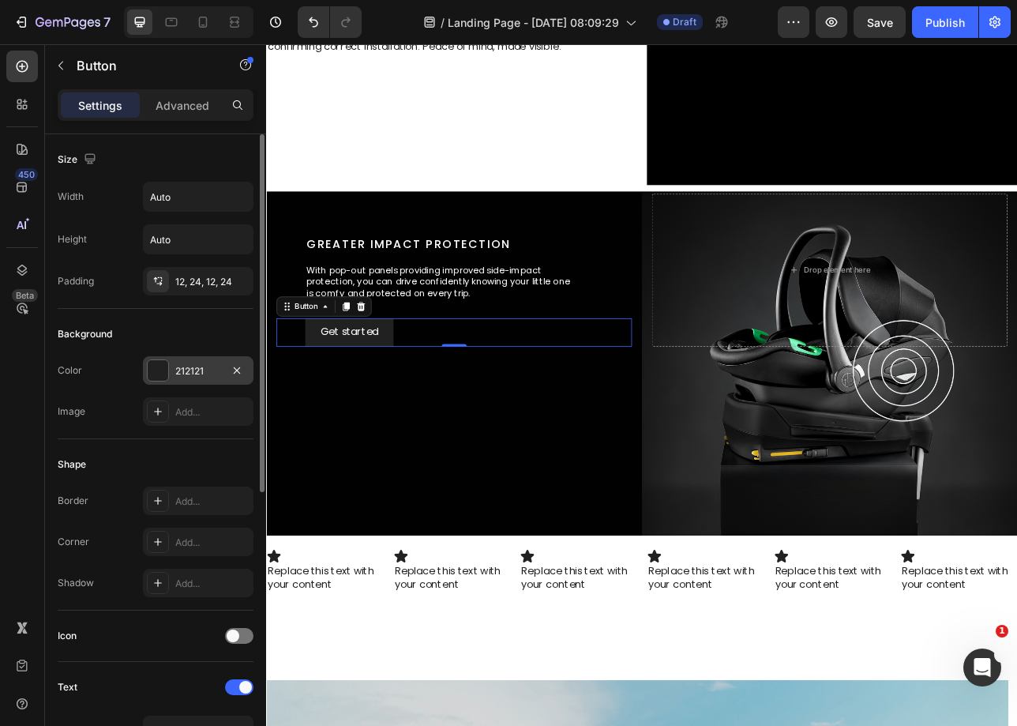
click at [199, 374] on div "212121" at bounding box center [198, 371] width 46 height 14
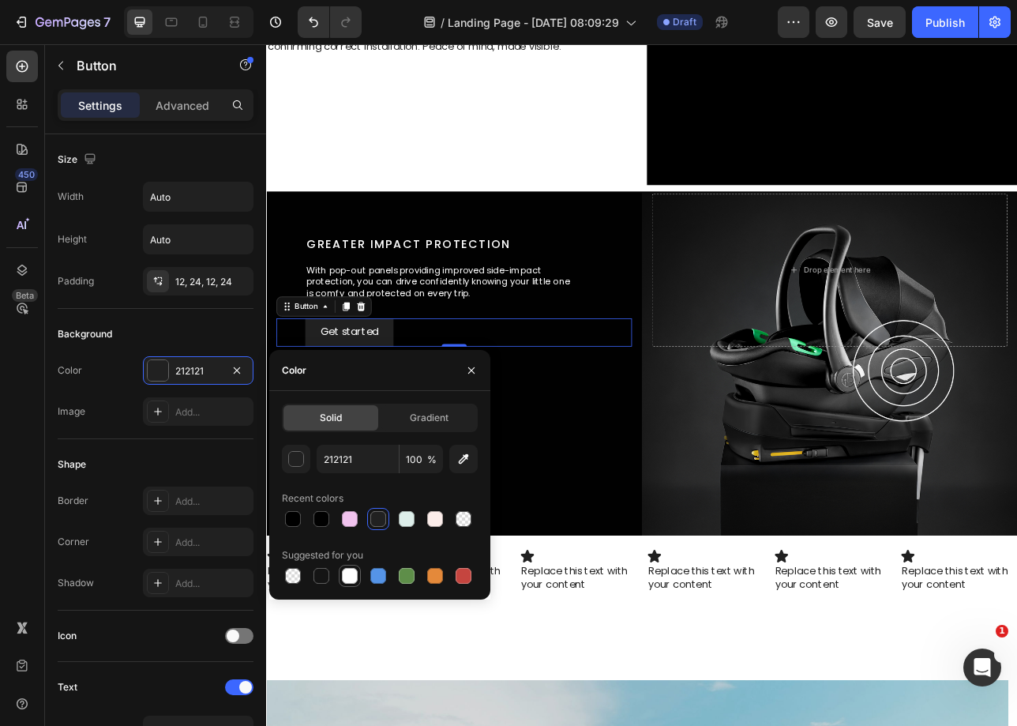
click at [351, 585] on div at bounding box center [350, 576] width 22 height 22
type input "FFFFFF"
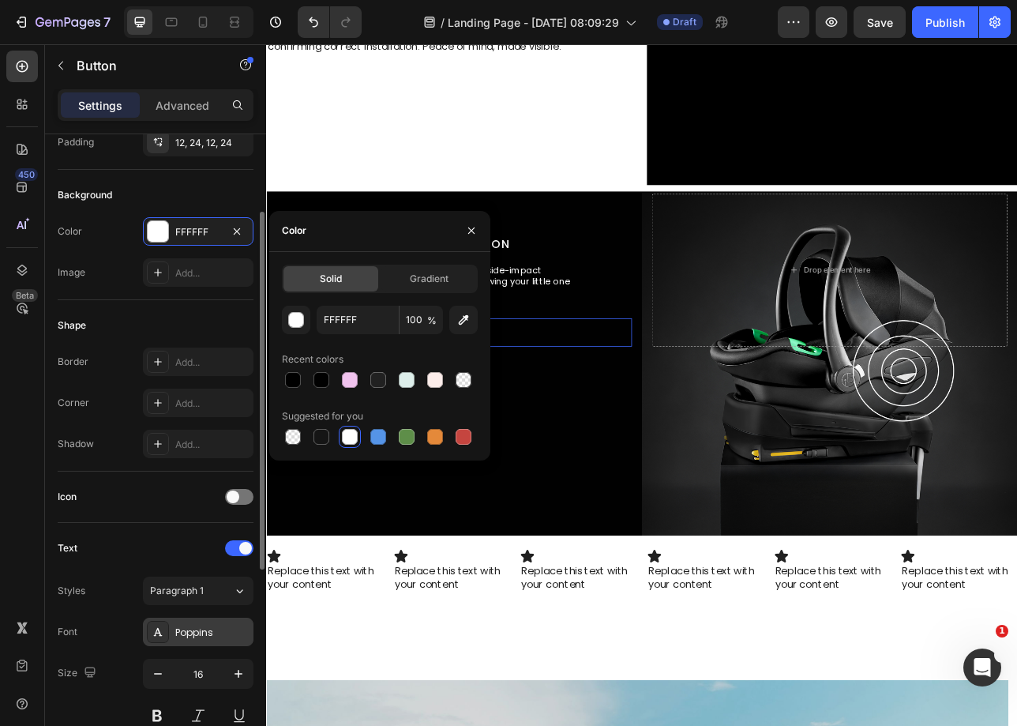
scroll to position [250, 0]
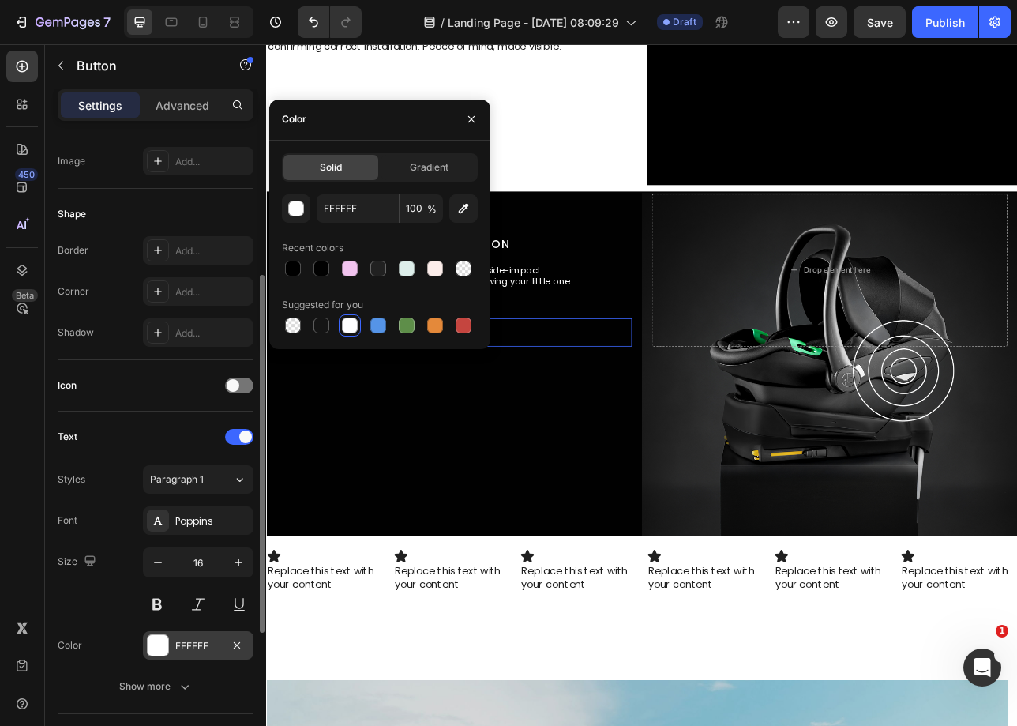
click at [165, 641] on div at bounding box center [158, 645] width 21 height 21
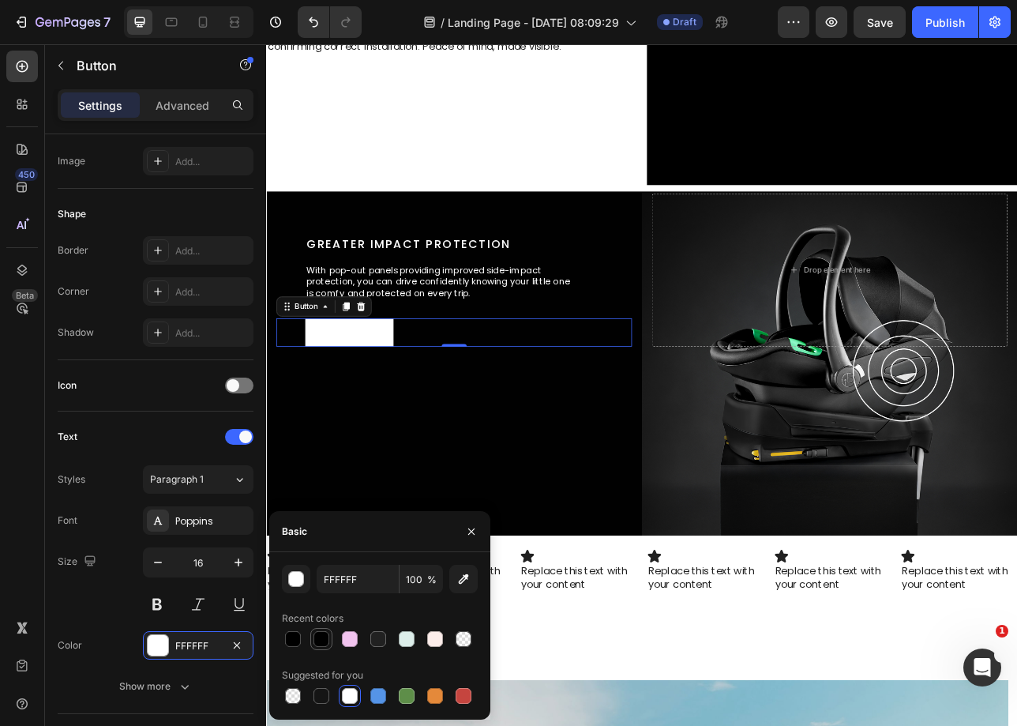
click at [319, 644] on div at bounding box center [322, 639] width 16 height 16
type input "010101"
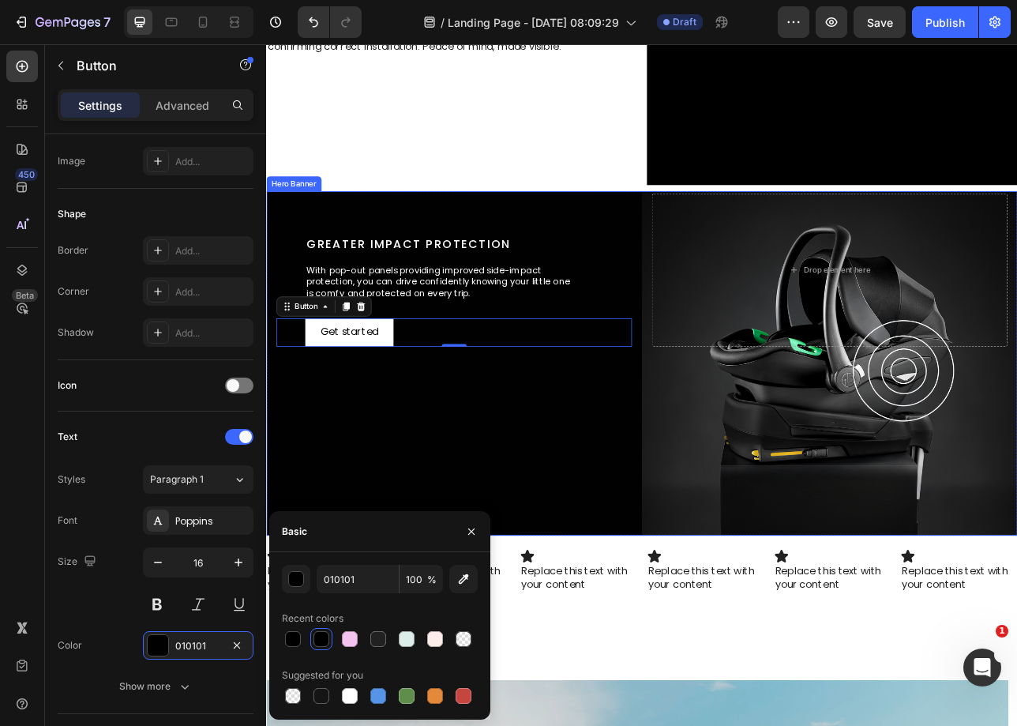
click at [408, 559] on div "Background Image" at bounding box center [740, 447] width 948 height 435
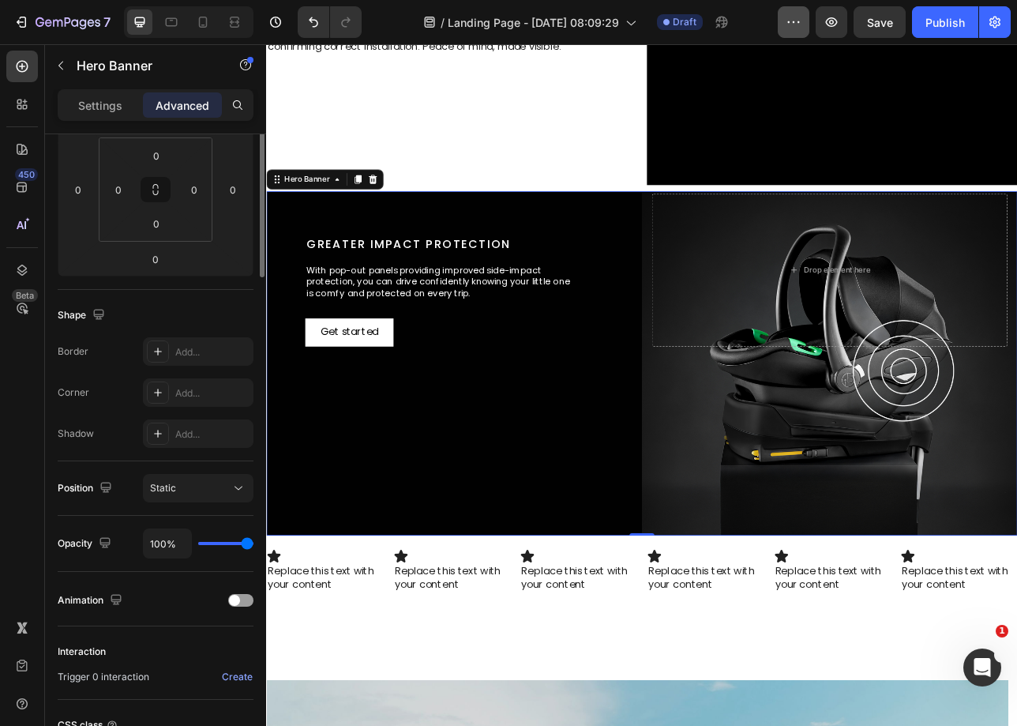
scroll to position [0, 0]
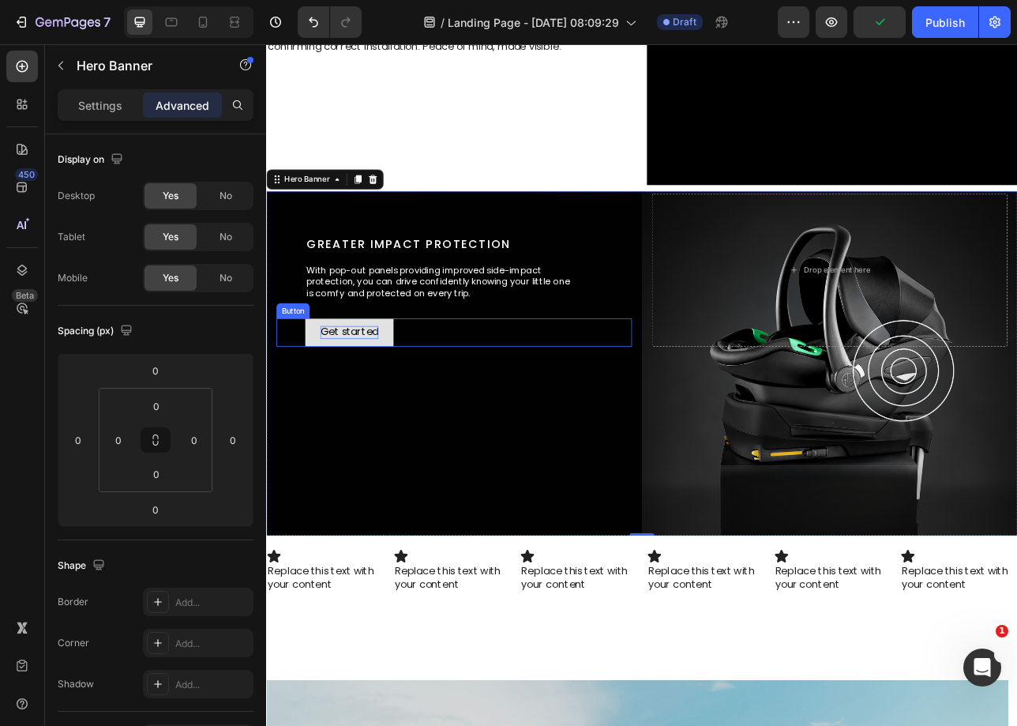
click at [349, 408] on div "Get started" at bounding box center [370, 408] width 73 height 17
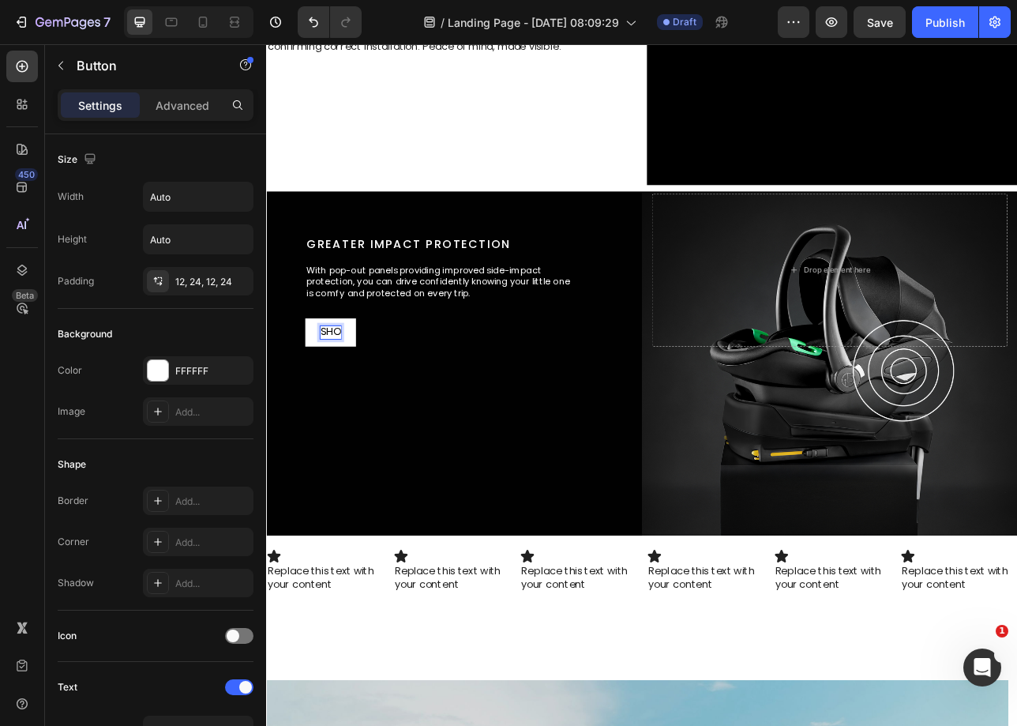
click at [315, 390] on button "SHO" at bounding box center [347, 408] width 64 height 36
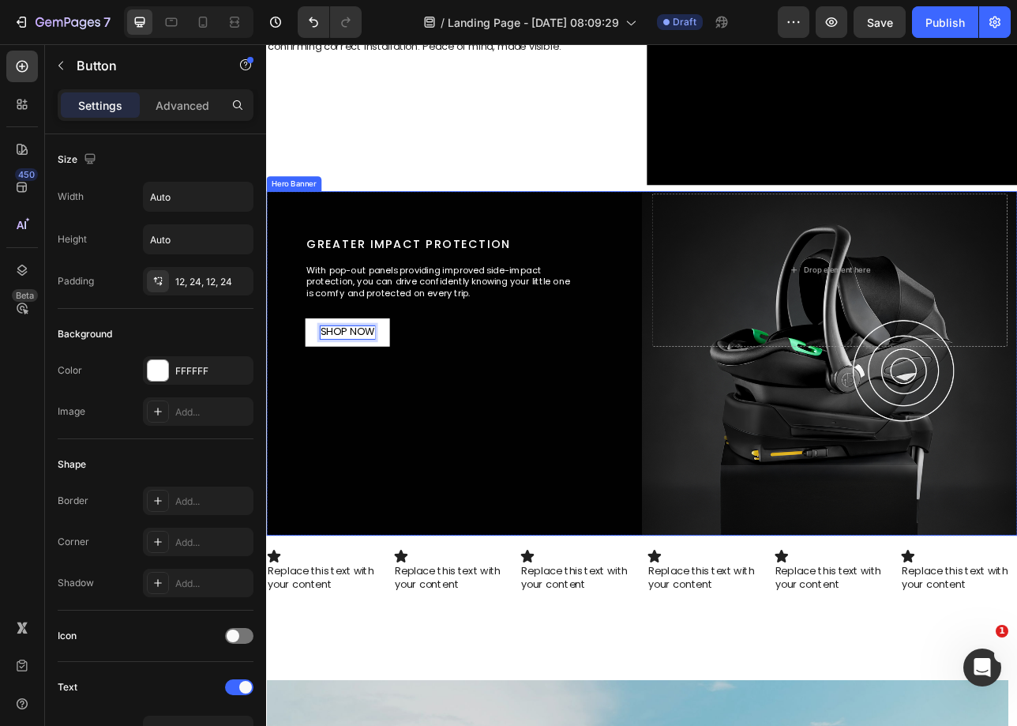
click at [601, 528] on div "Background Image" at bounding box center [740, 447] width 948 height 435
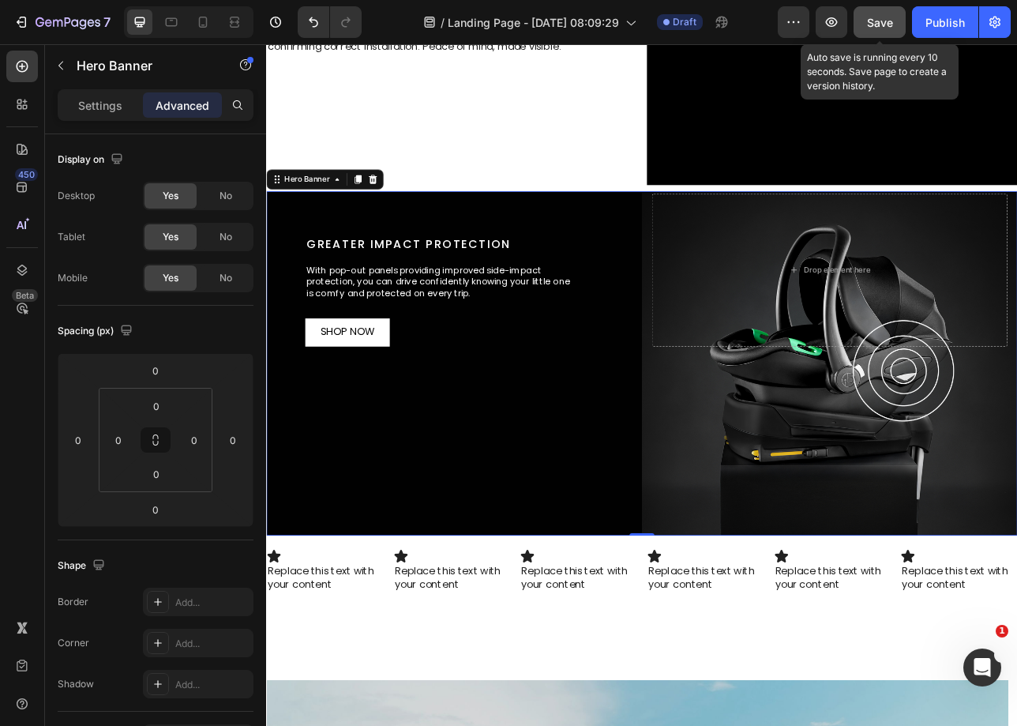
click at [877, 20] on span "Save" at bounding box center [880, 22] width 26 height 13
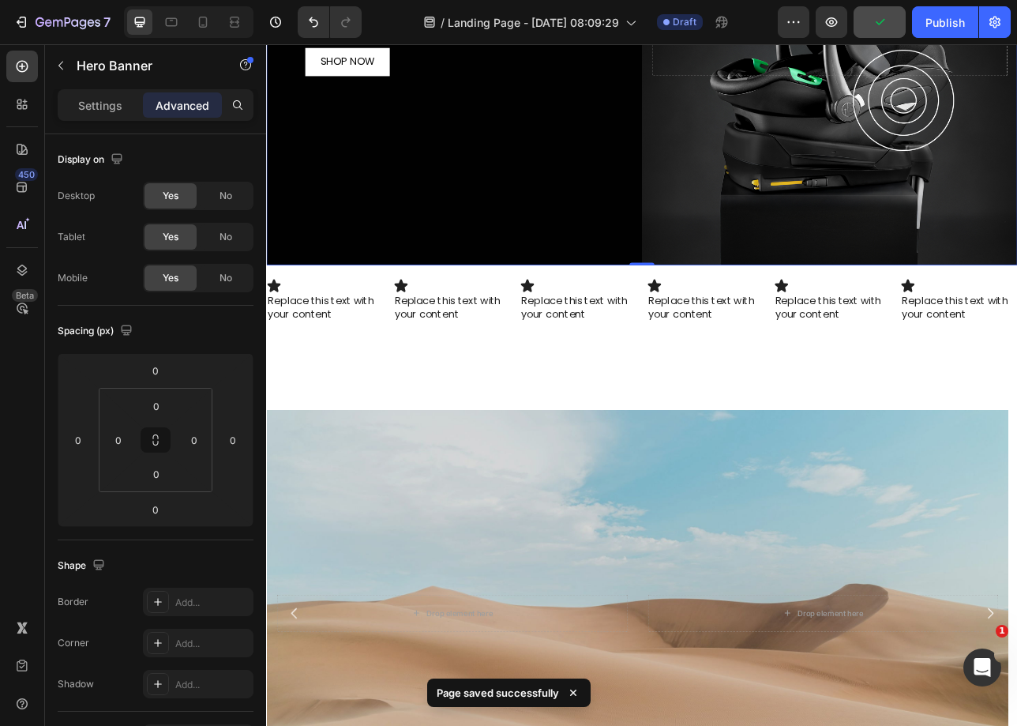
scroll to position [1884, 0]
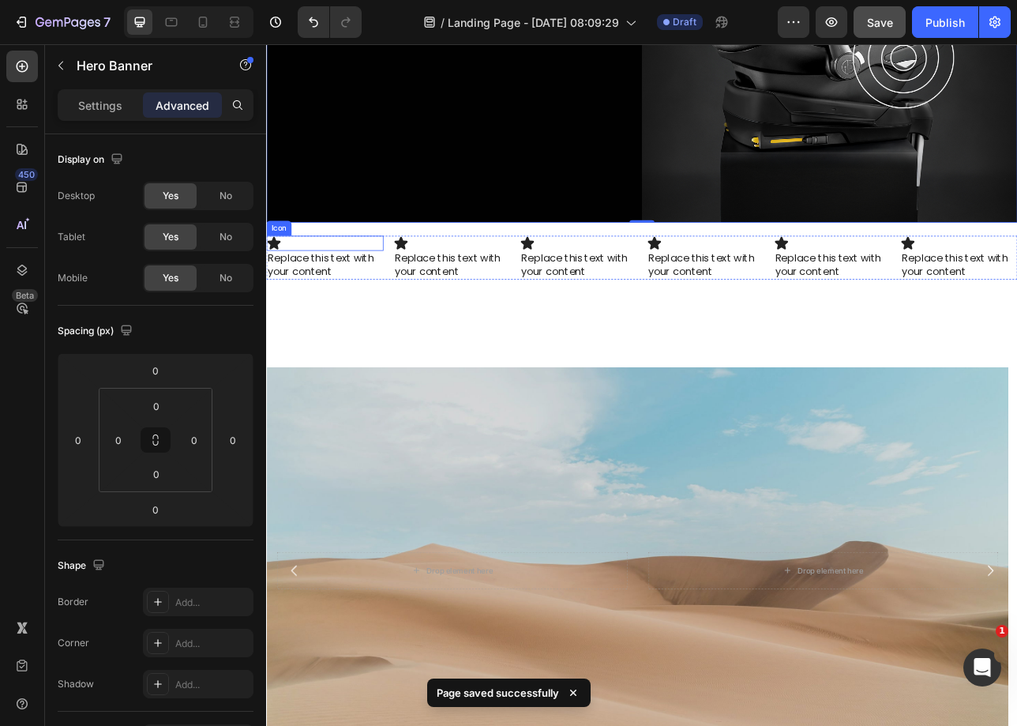
click at [349, 286] on div "Icon" at bounding box center [340, 295] width 148 height 19
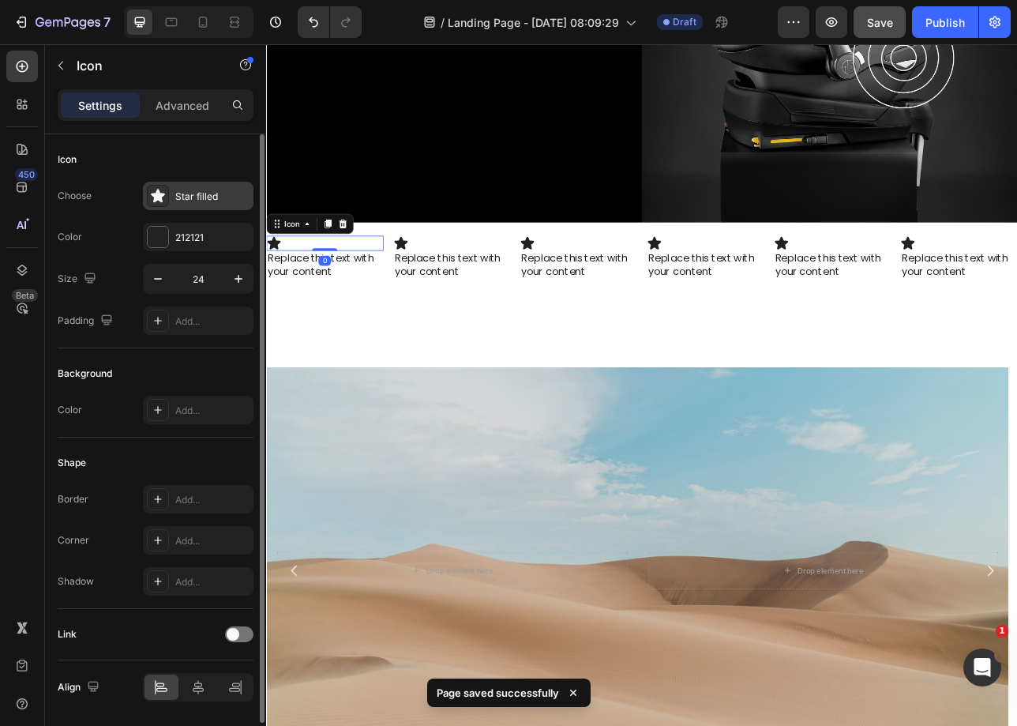
click at [193, 198] on div "Star filled" at bounding box center [212, 197] width 74 height 14
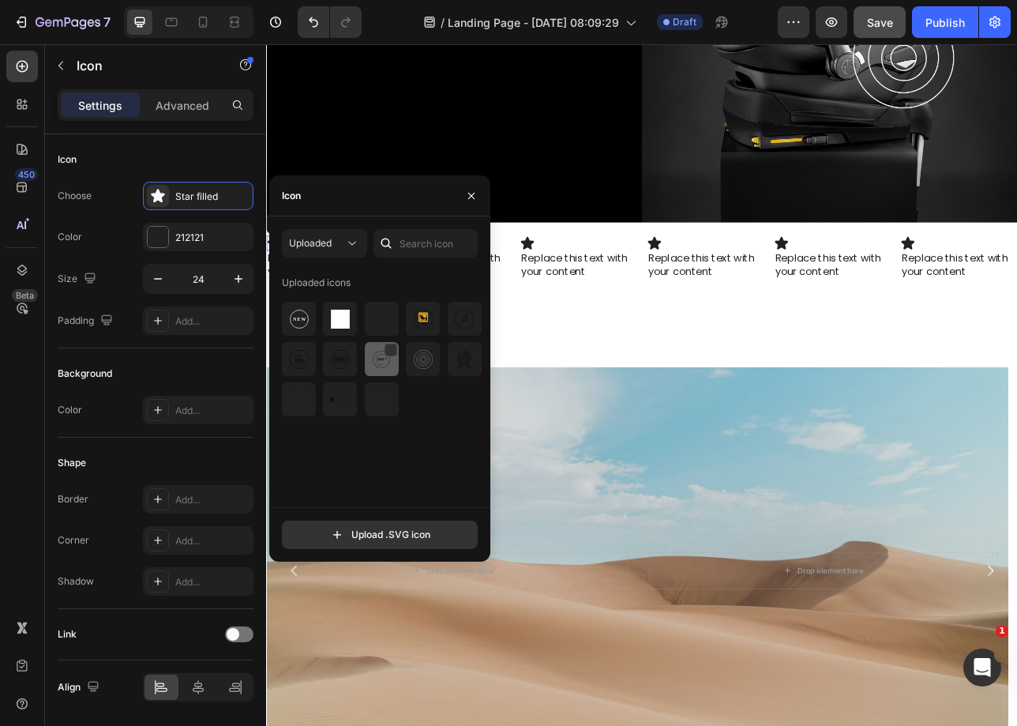
click at [374, 361] on img at bounding box center [381, 359] width 19 height 19
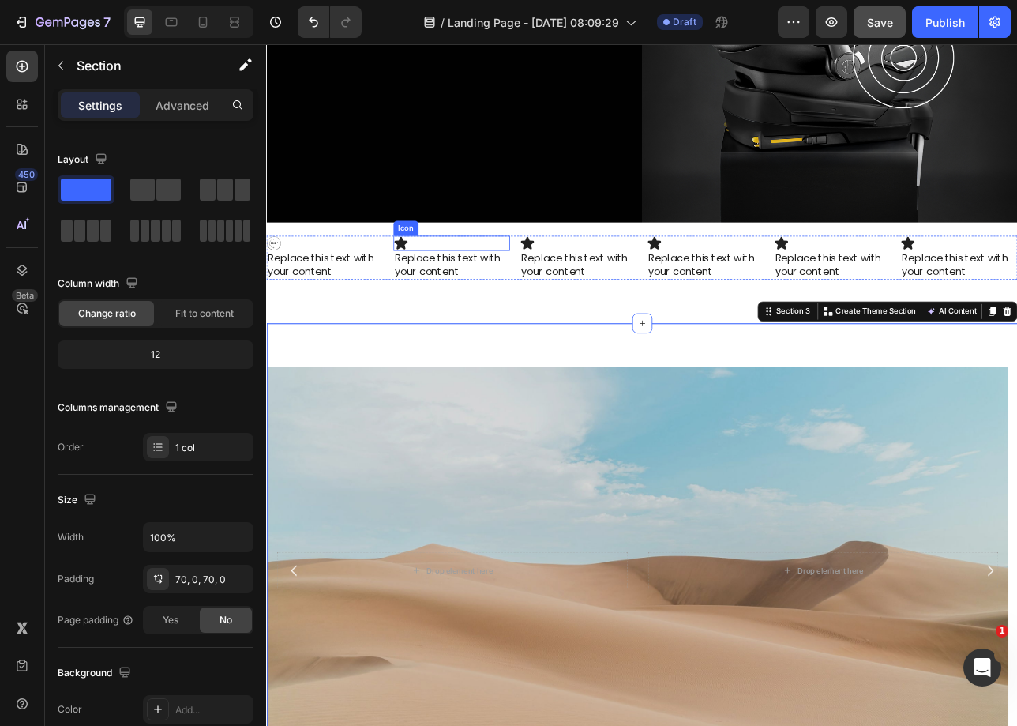
click at [497, 287] on div "Icon" at bounding box center [500, 295] width 148 height 19
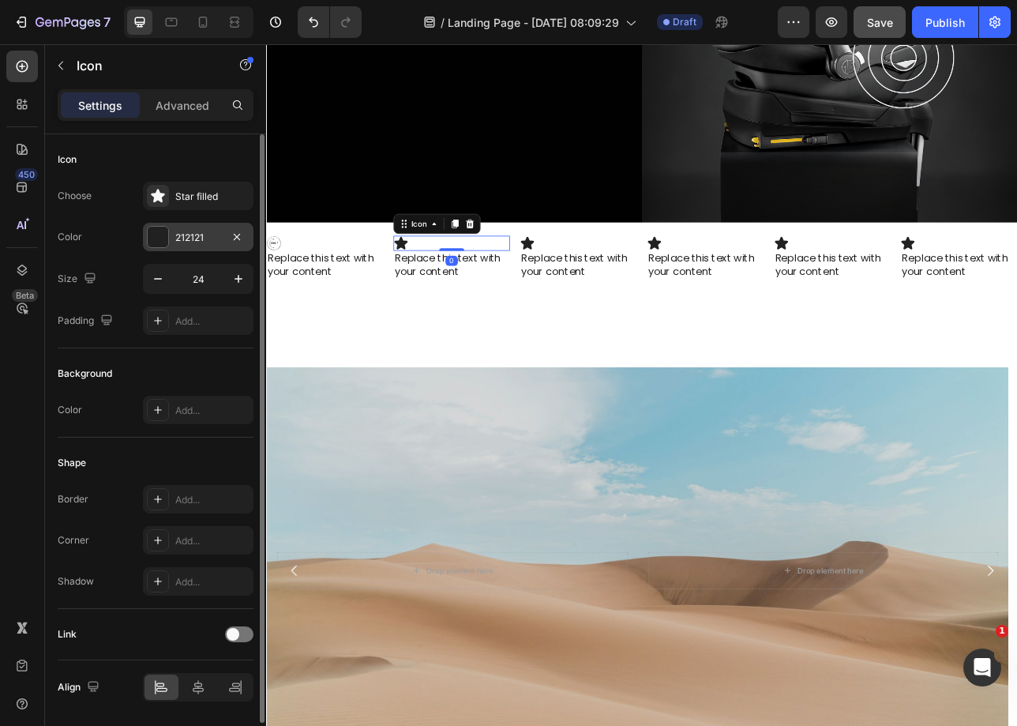
click at [212, 237] on div "212121" at bounding box center [198, 238] width 46 height 14
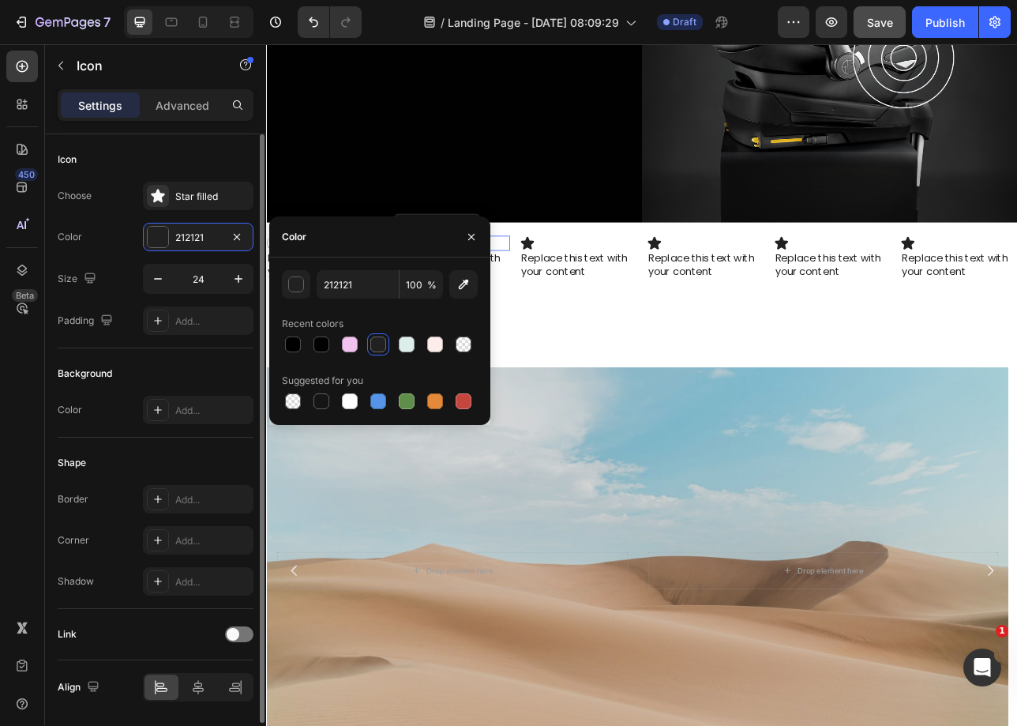
click at [201, 211] on div "Choose Star filled Color 212121 Size 24 Padding Add..." at bounding box center [156, 258] width 196 height 153
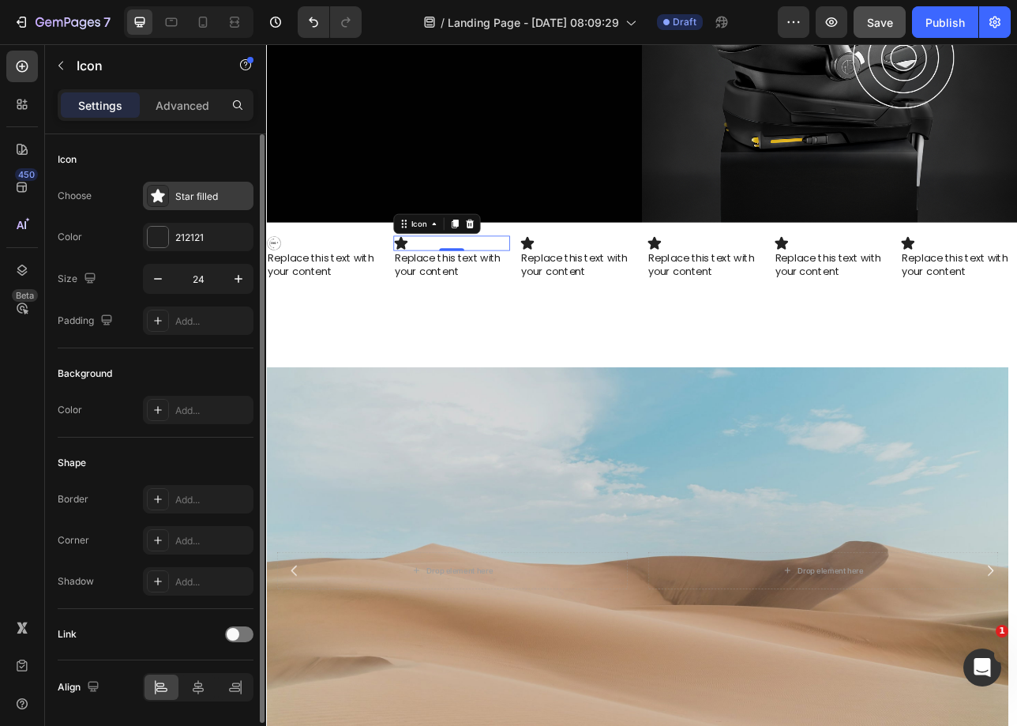
click at [201, 203] on div "Star filled" at bounding box center [198, 196] width 111 height 28
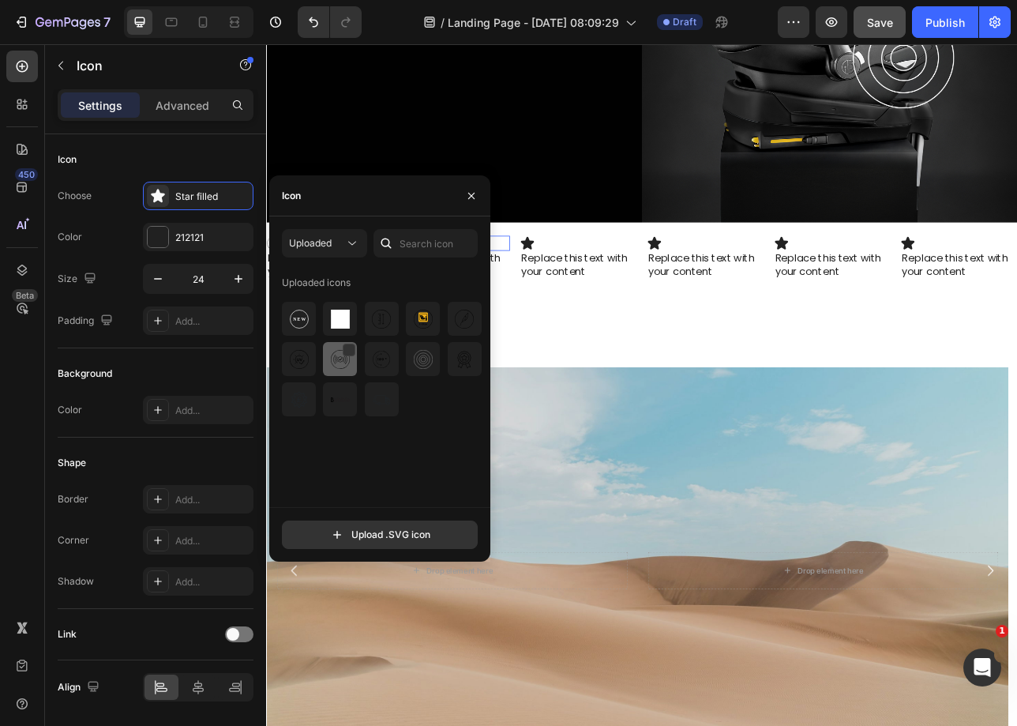
click at [334, 367] on img at bounding box center [340, 359] width 19 height 19
click at [674, 286] on div "Icon" at bounding box center [660, 295] width 148 height 19
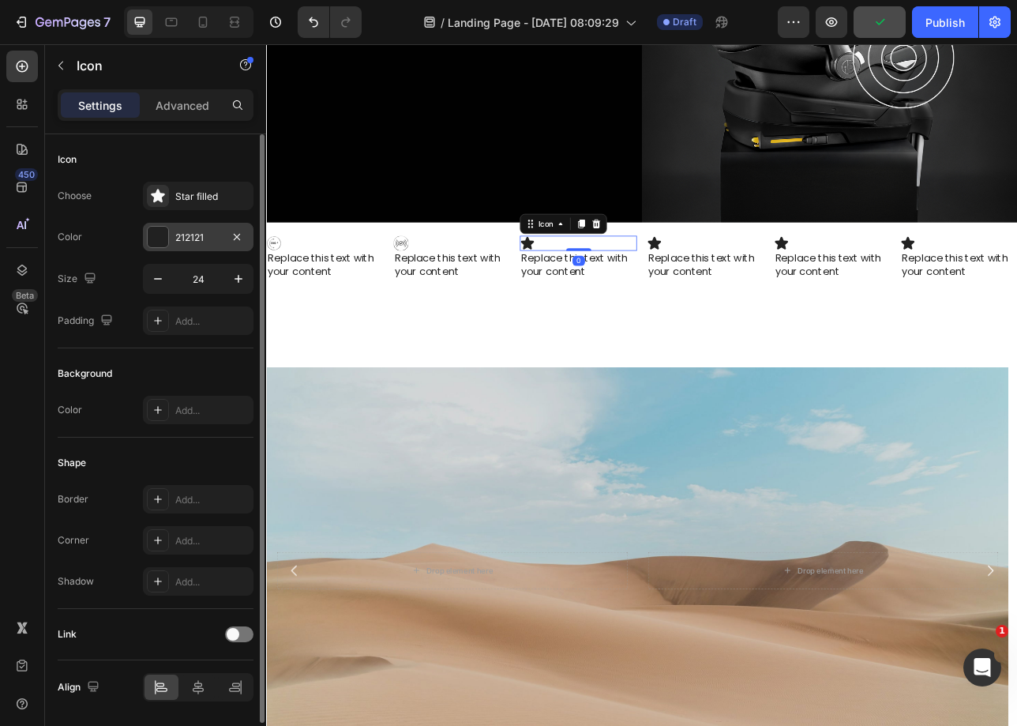
click at [167, 225] on div "212121" at bounding box center [198, 237] width 111 height 28
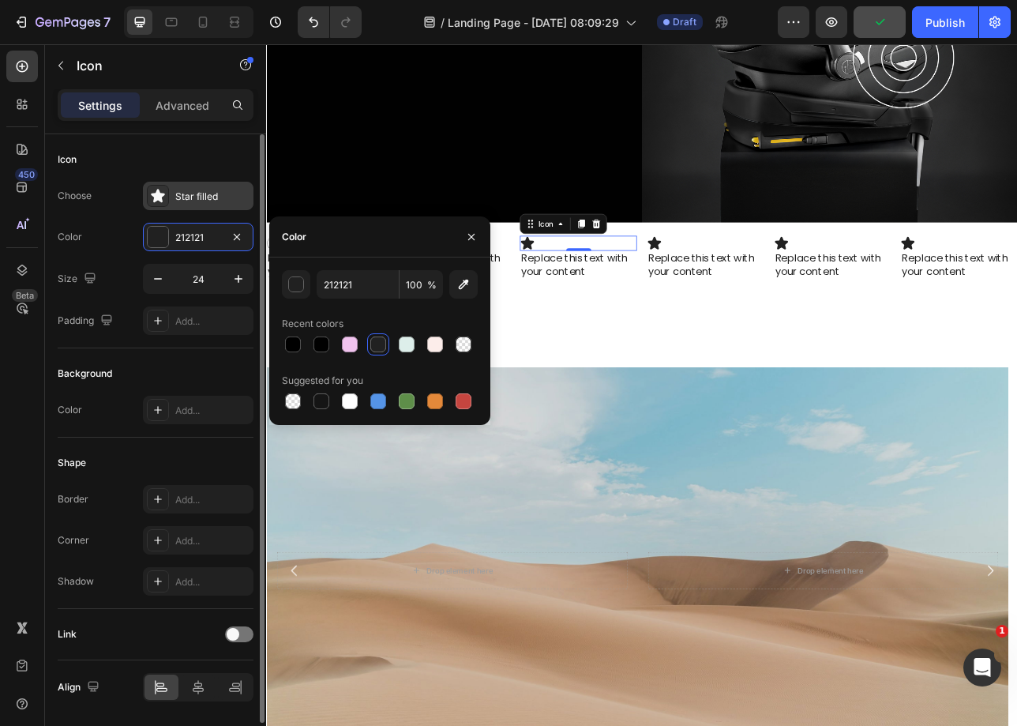
click at [173, 200] on div "Star filled" at bounding box center [198, 196] width 111 height 28
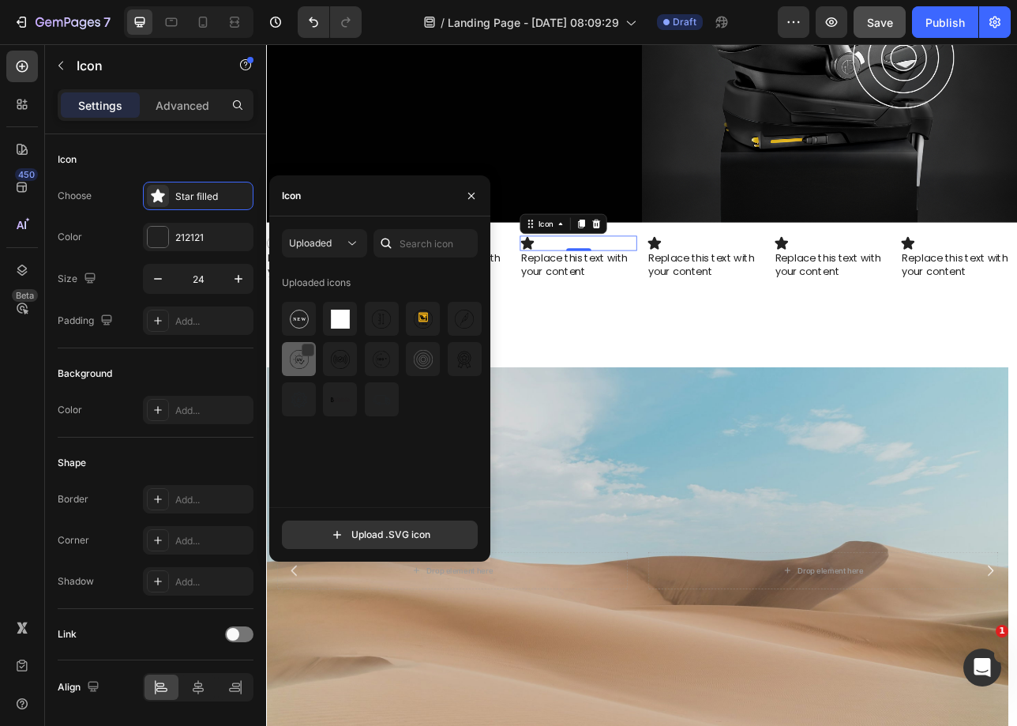
click at [302, 366] on img at bounding box center [299, 359] width 19 height 19
click at [766, 286] on div "Icon" at bounding box center [820, 295] width 148 height 19
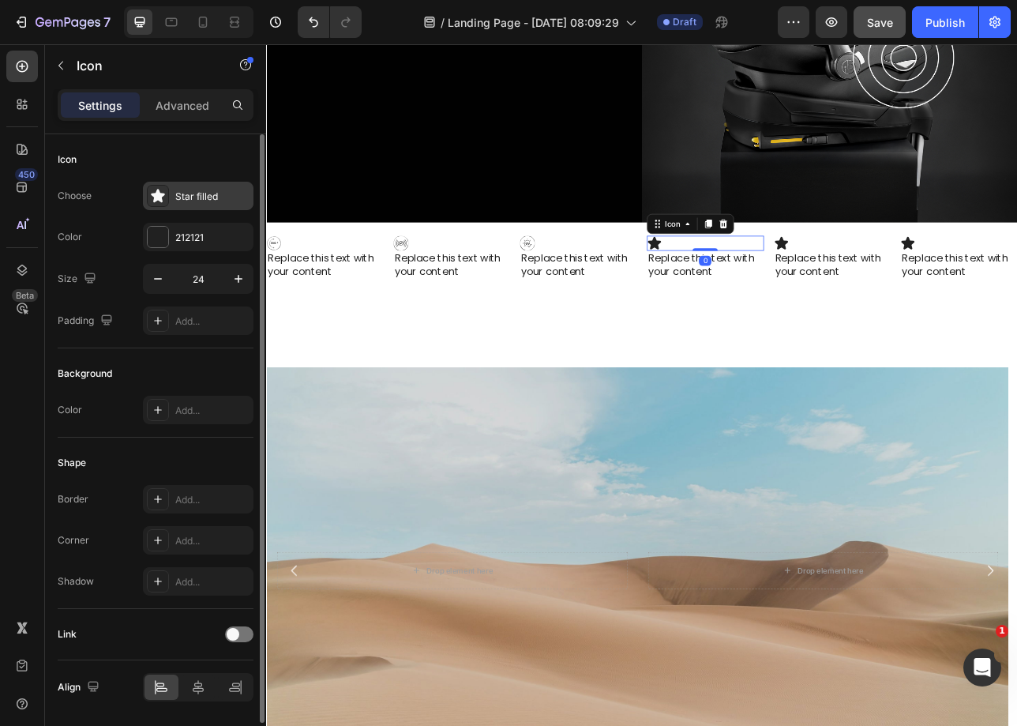
drag, startPoint x: 53, startPoint y: 222, endPoint x: 196, endPoint y: 193, distance: 145.9
click at [197, 192] on div "Star filled" at bounding box center [212, 197] width 74 height 14
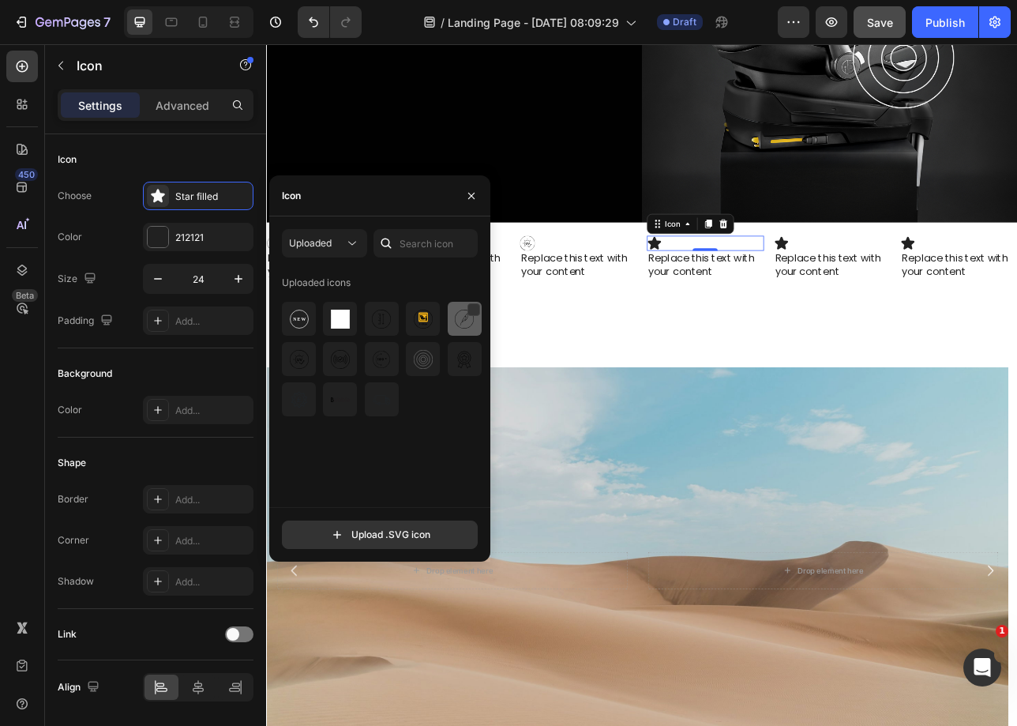
click at [316, 342] on div at bounding box center [299, 359] width 34 height 34
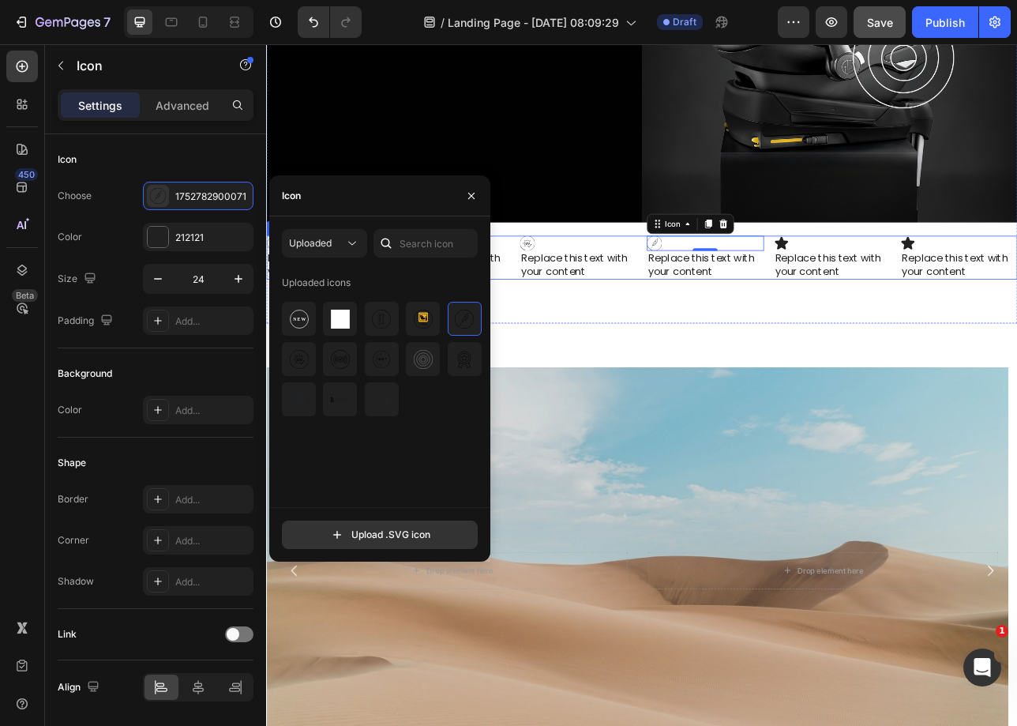
click at [907, 286] on icon at bounding box center [916, 295] width 19 height 19
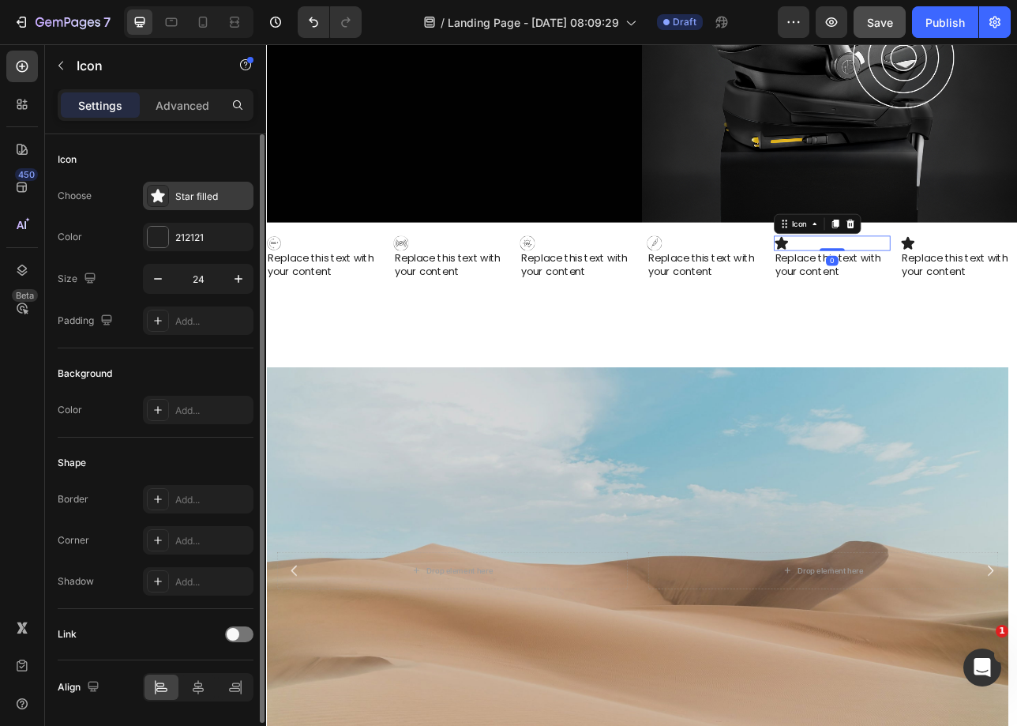
click at [207, 193] on div "Star filled" at bounding box center [212, 197] width 74 height 14
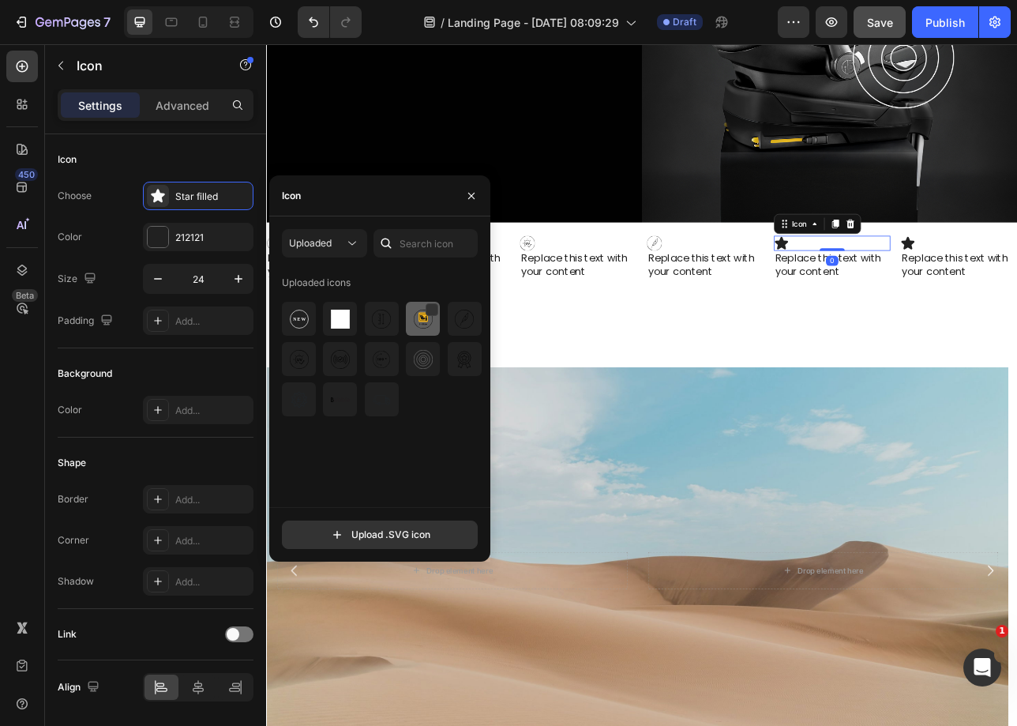
click at [448, 329] on div at bounding box center [465, 319] width 34 height 34
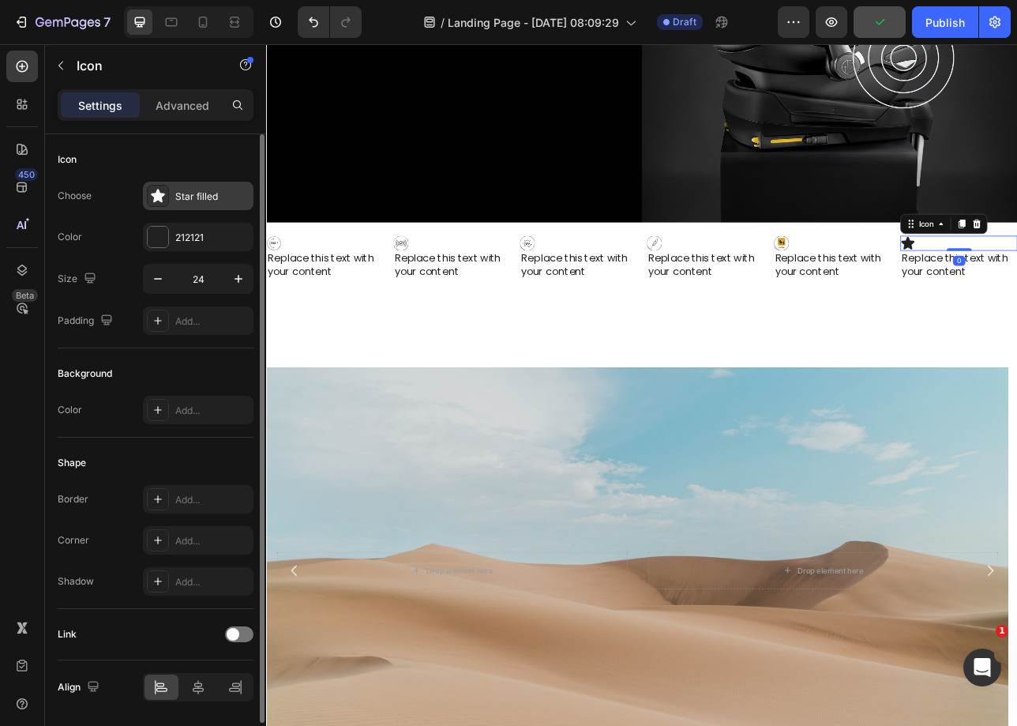
click at [195, 199] on div "Star filled" at bounding box center [212, 197] width 74 height 14
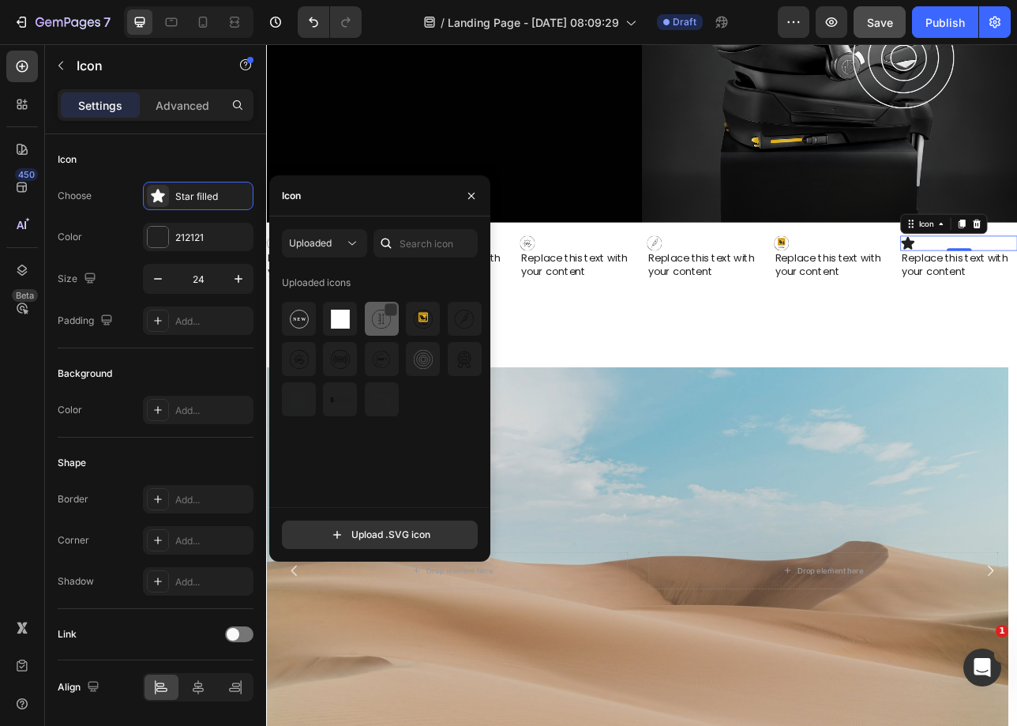
click at [406, 319] on div at bounding box center [423, 319] width 34 height 34
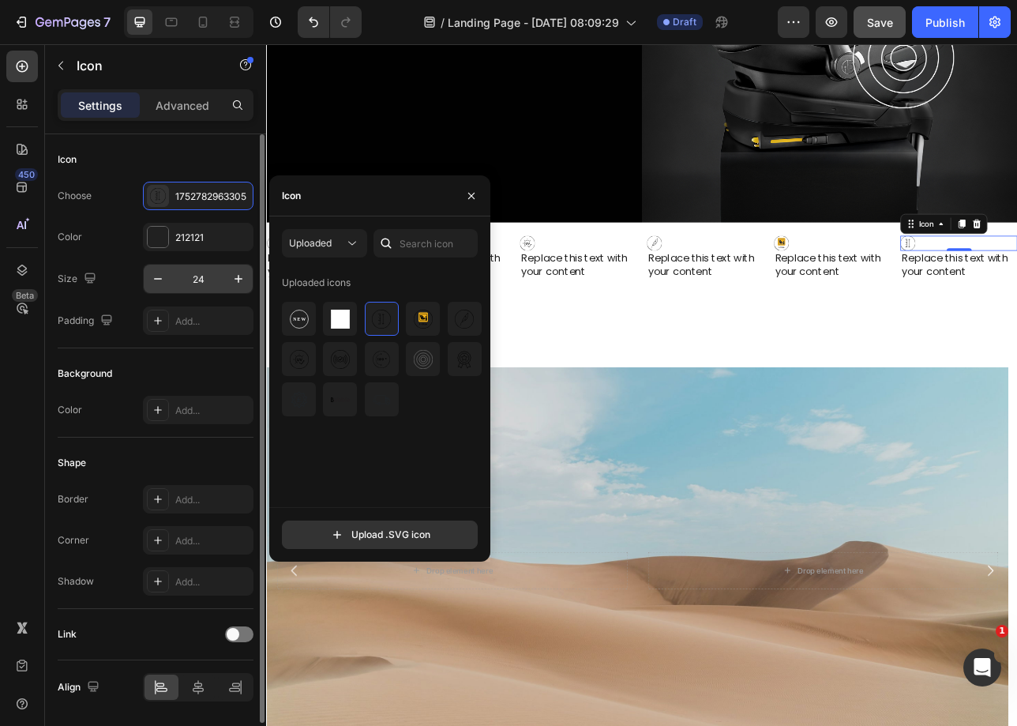
click at [205, 285] on input "24" at bounding box center [198, 279] width 52 height 28
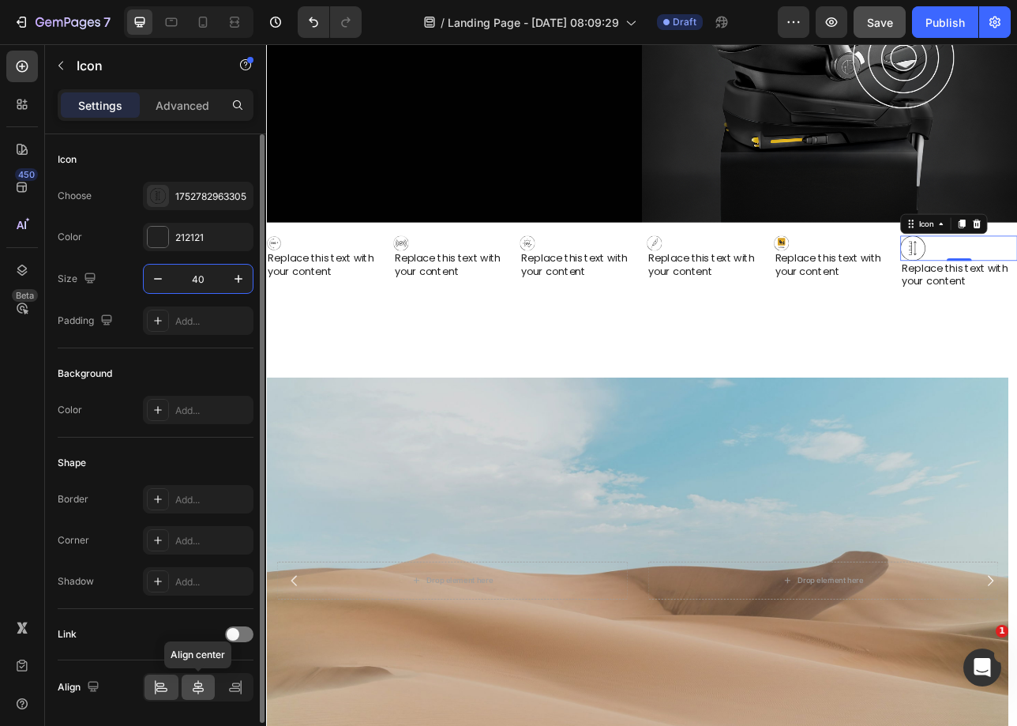
click at [195, 686] on icon at bounding box center [198, 687] width 11 height 14
click at [216, 279] on input "40" at bounding box center [198, 279] width 52 height 28
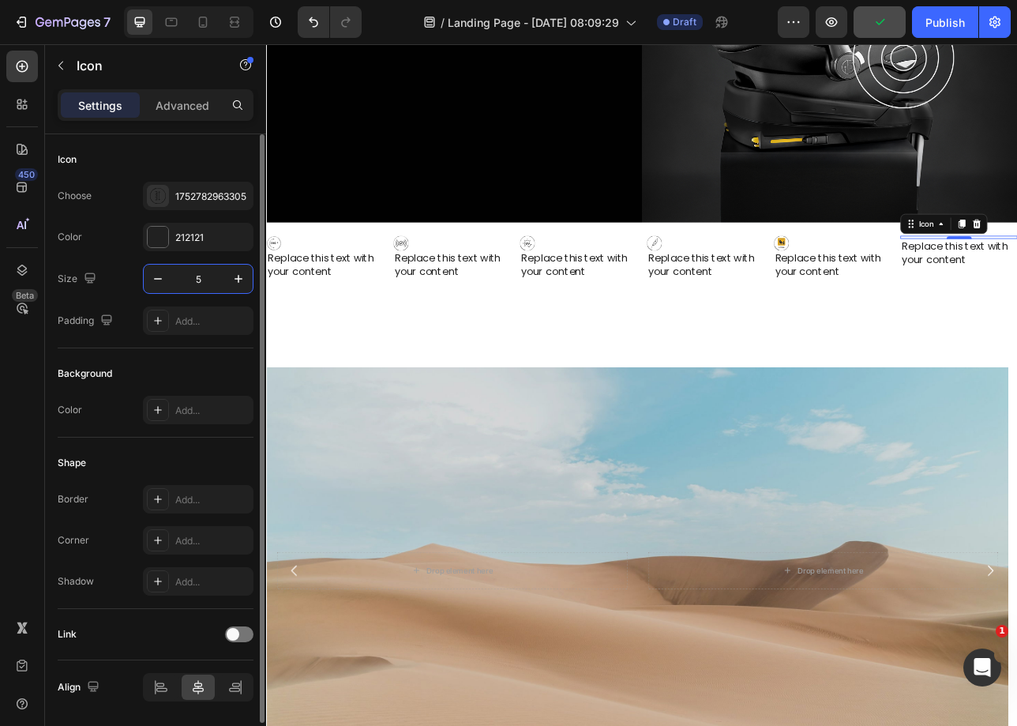
type input "53"
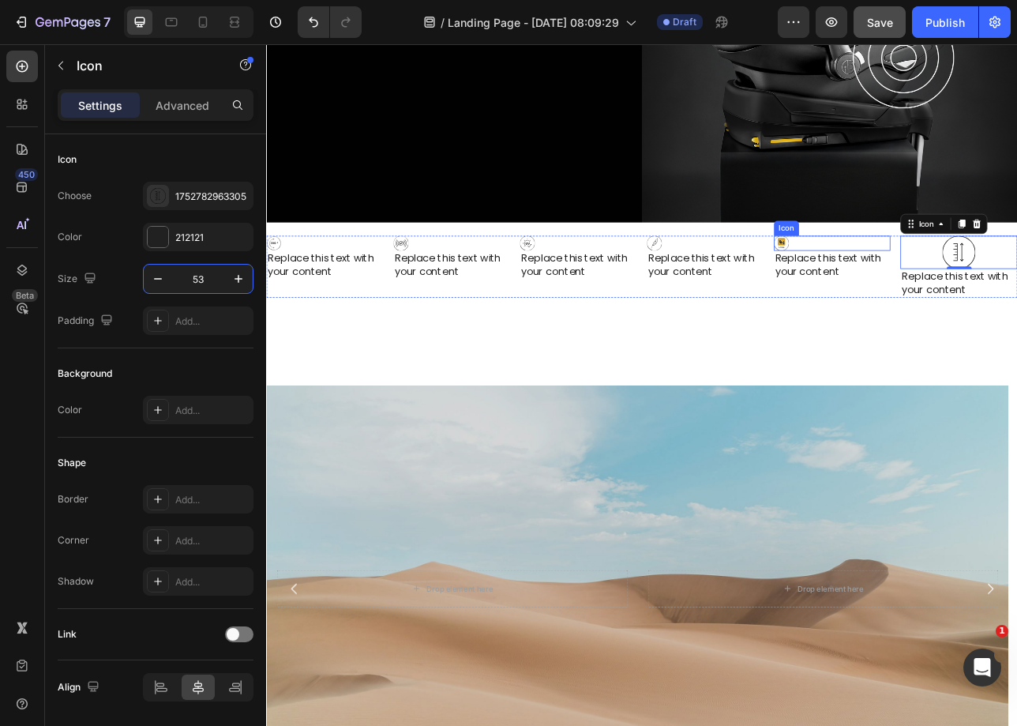
click at [926, 286] on div "Icon" at bounding box center [981, 295] width 148 height 19
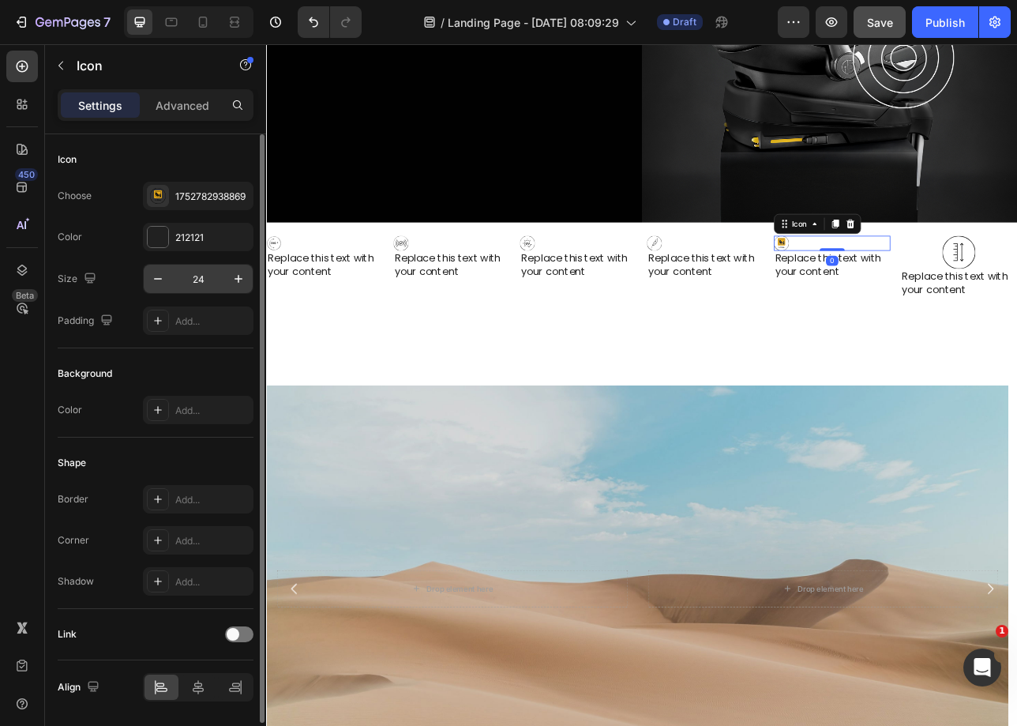
click at [197, 280] on input "24" at bounding box center [198, 279] width 52 height 28
type input "53"
click at [198, 676] on div at bounding box center [199, 686] width 34 height 25
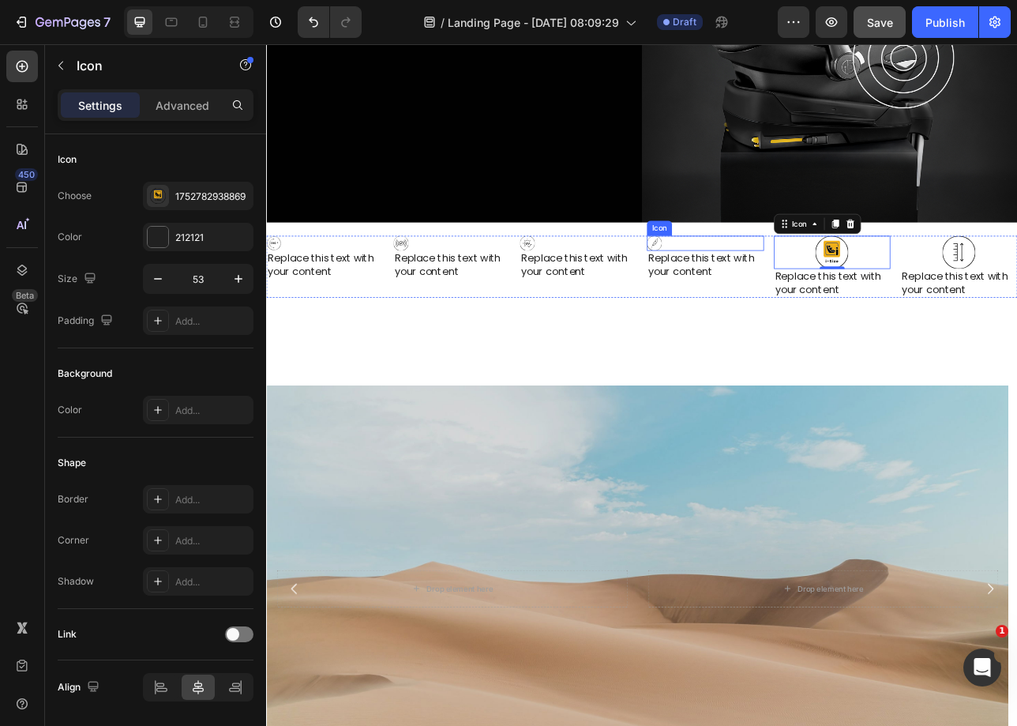
click at [825, 286] on div "Icon" at bounding box center [820, 295] width 148 height 19
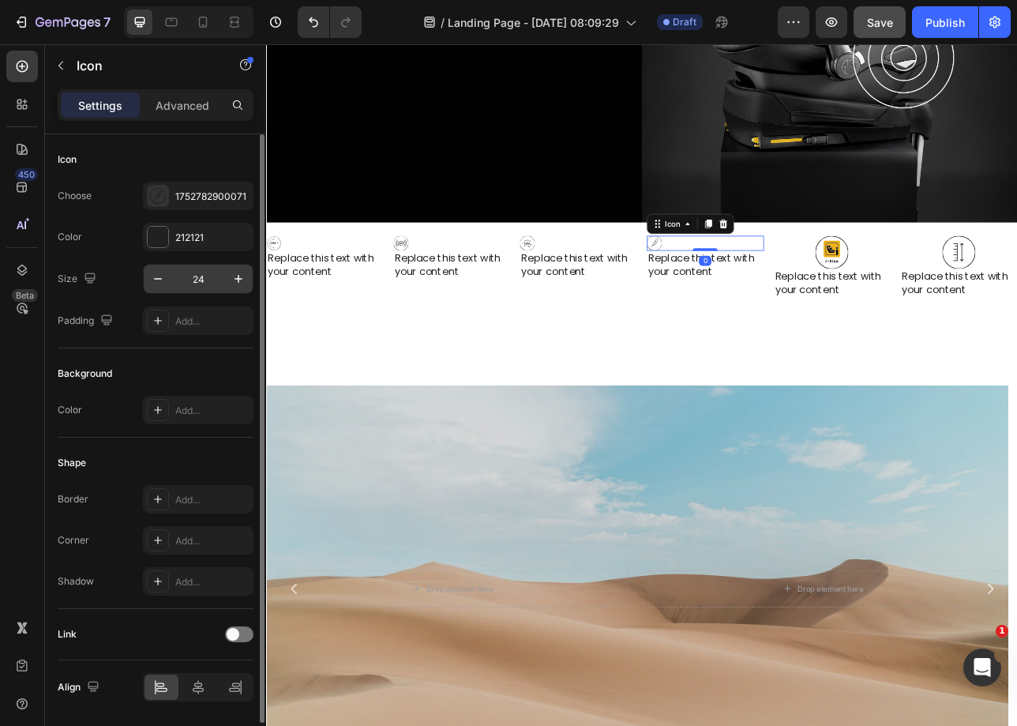
click at [187, 267] on input "24" at bounding box center [198, 279] width 52 height 28
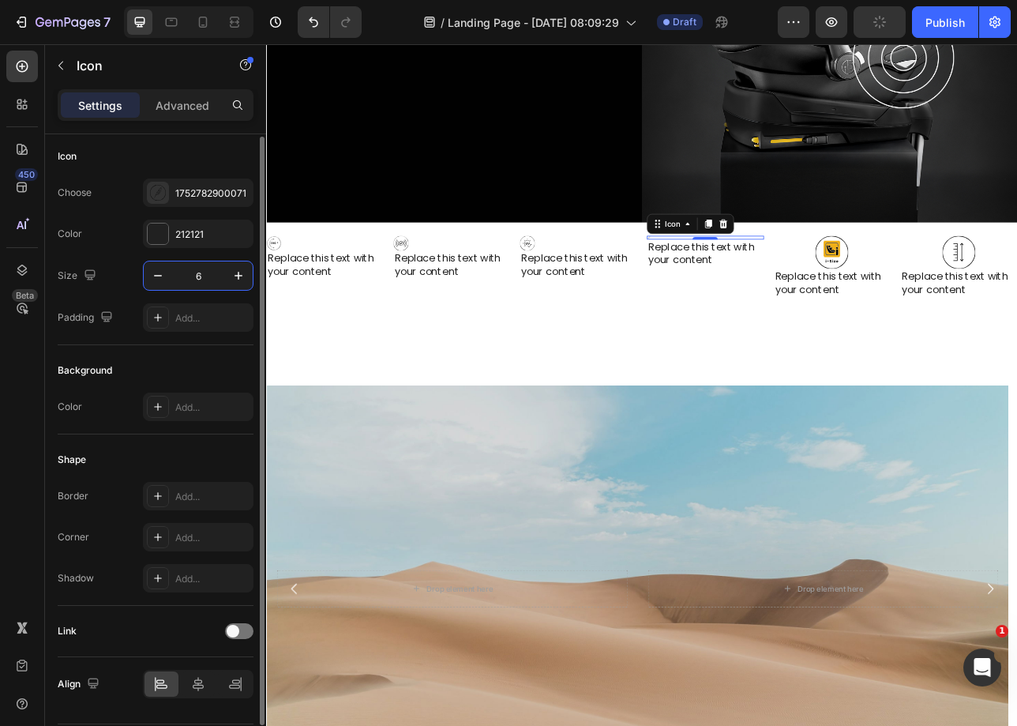
type input "60"
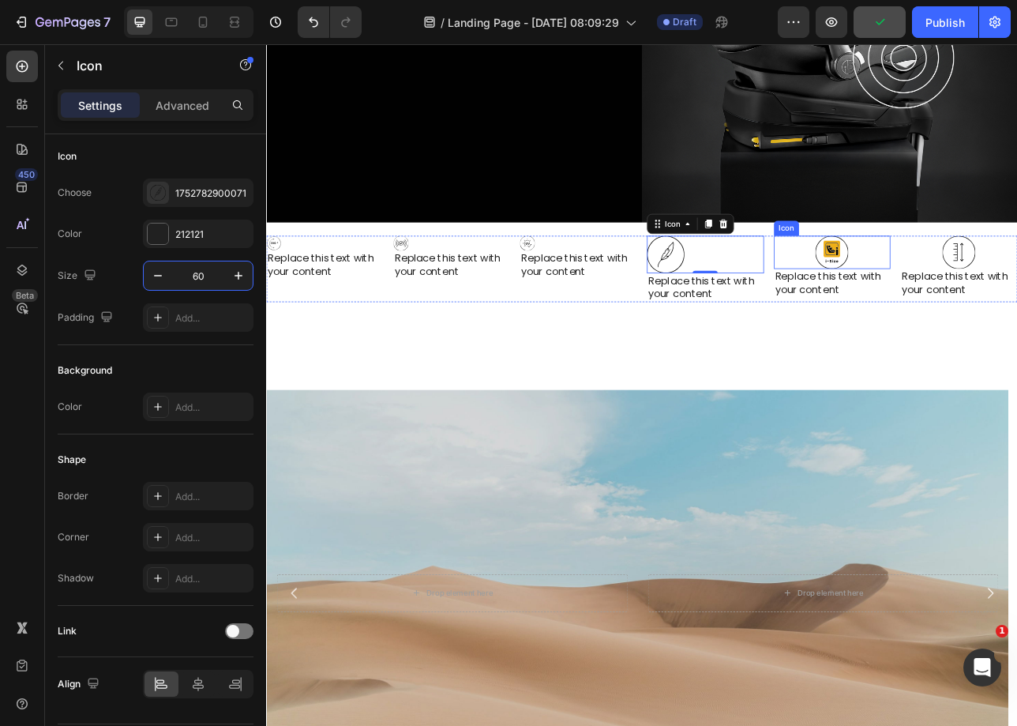
click at [984, 286] on icon at bounding box center [980, 307] width 42 height 42
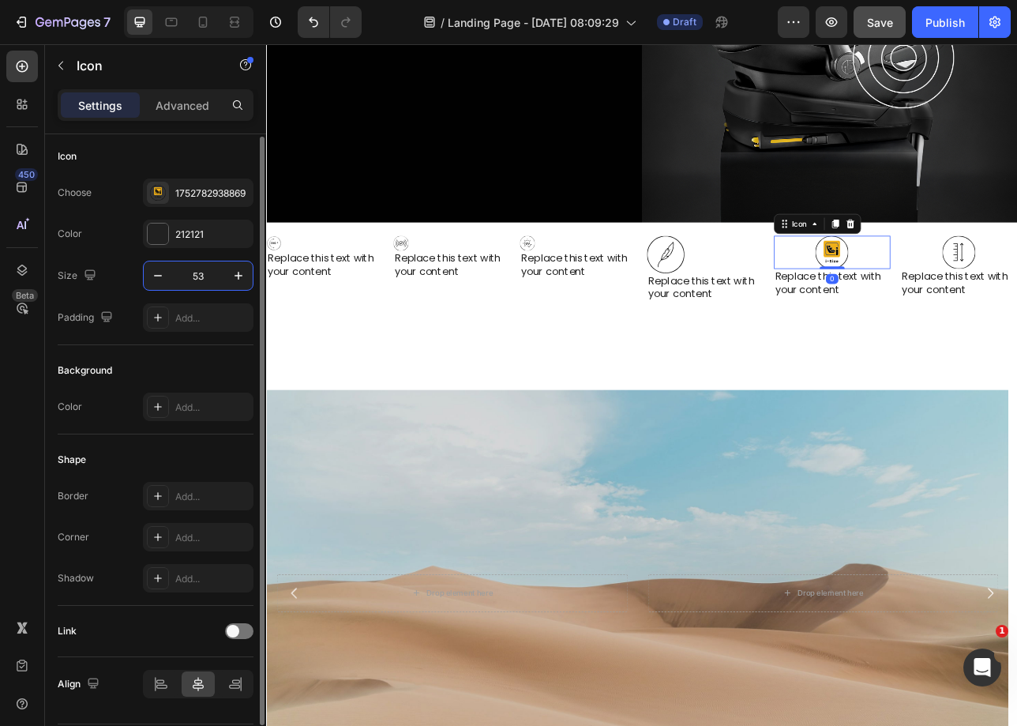
click at [194, 274] on input "53" at bounding box center [198, 275] width 52 height 28
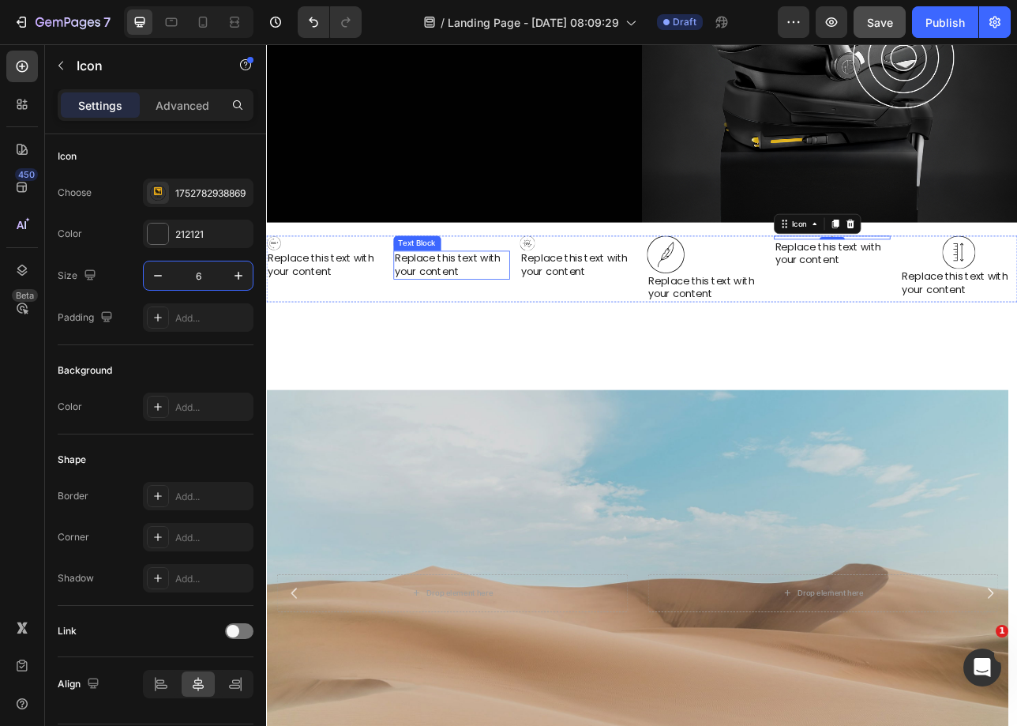
type input "60"
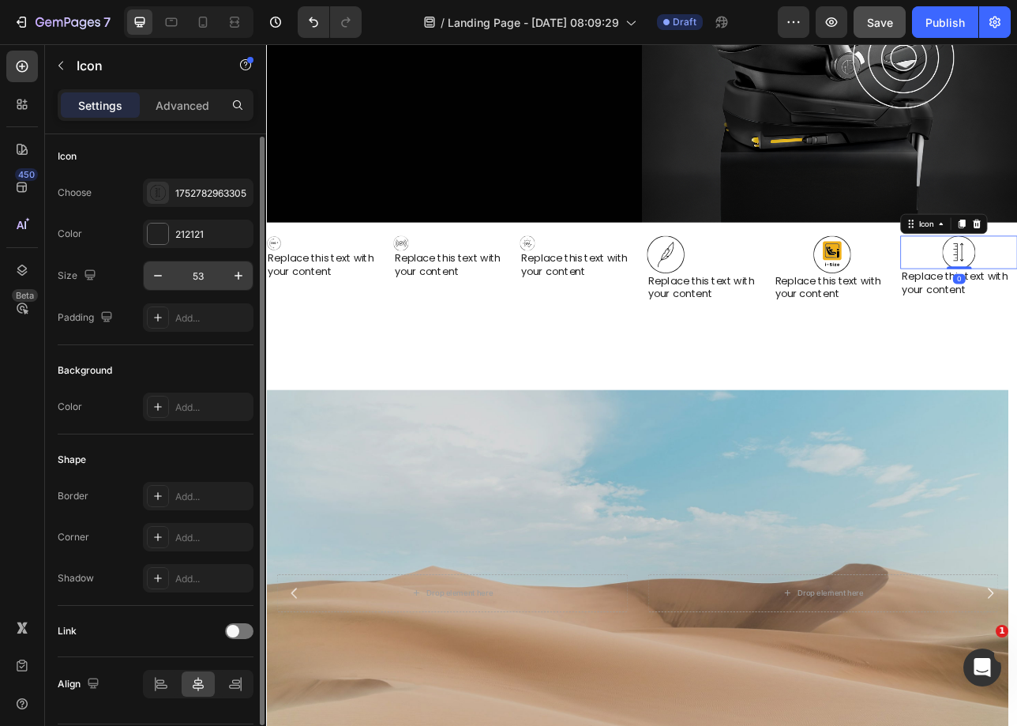
click at [198, 272] on input "53" at bounding box center [198, 275] width 52 height 28
type input "60"
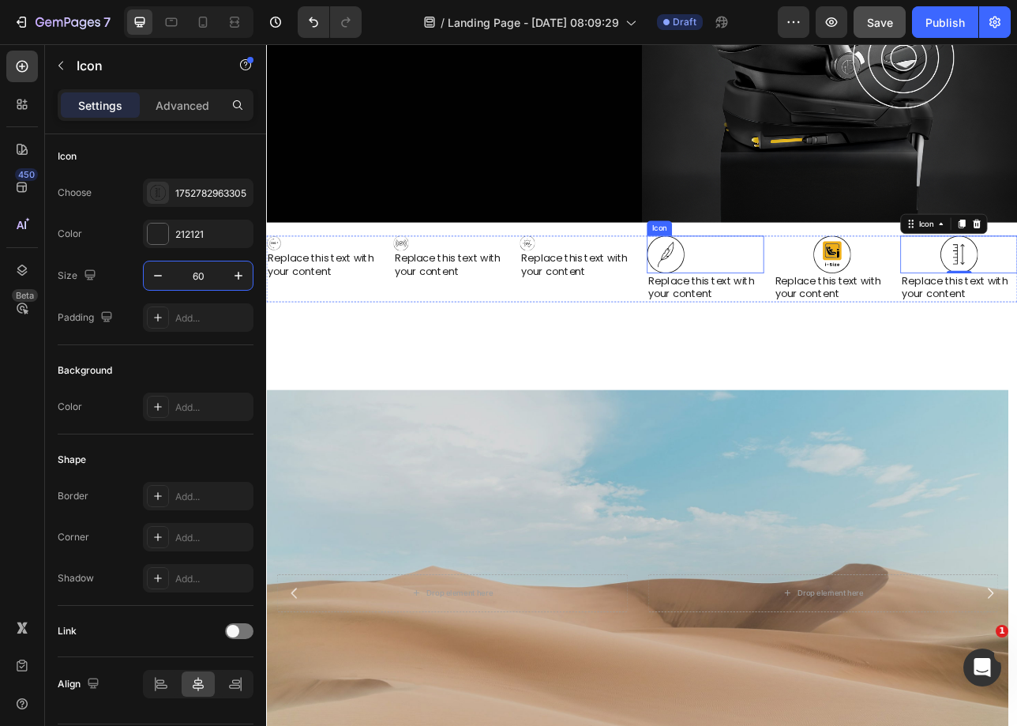
click at [787, 302] on icon at bounding box center [769, 309] width 47 height 47
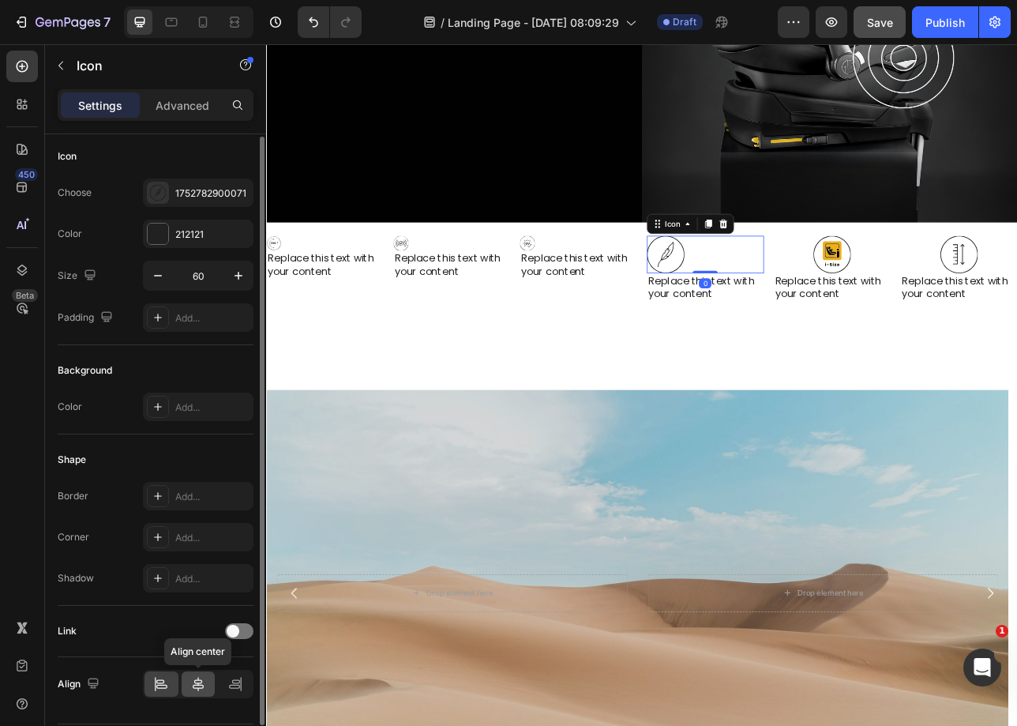
click at [186, 692] on div at bounding box center [199, 683] width 34 height 25
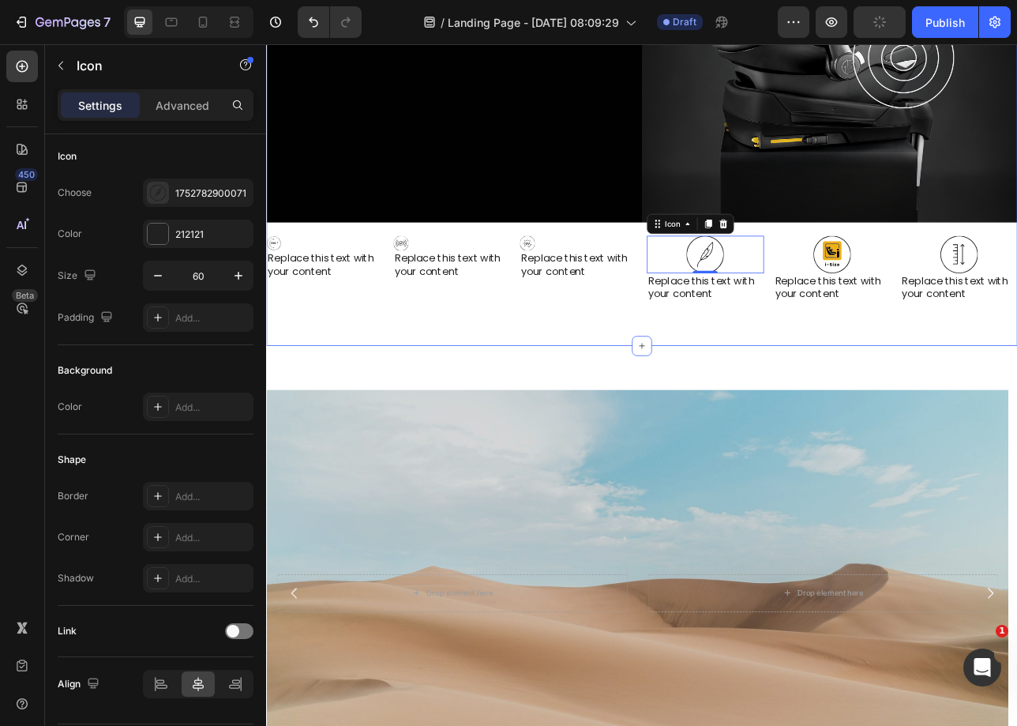
click at [629, 286] on div "Icon" at bounding box center [660, 295] width 148 height 19
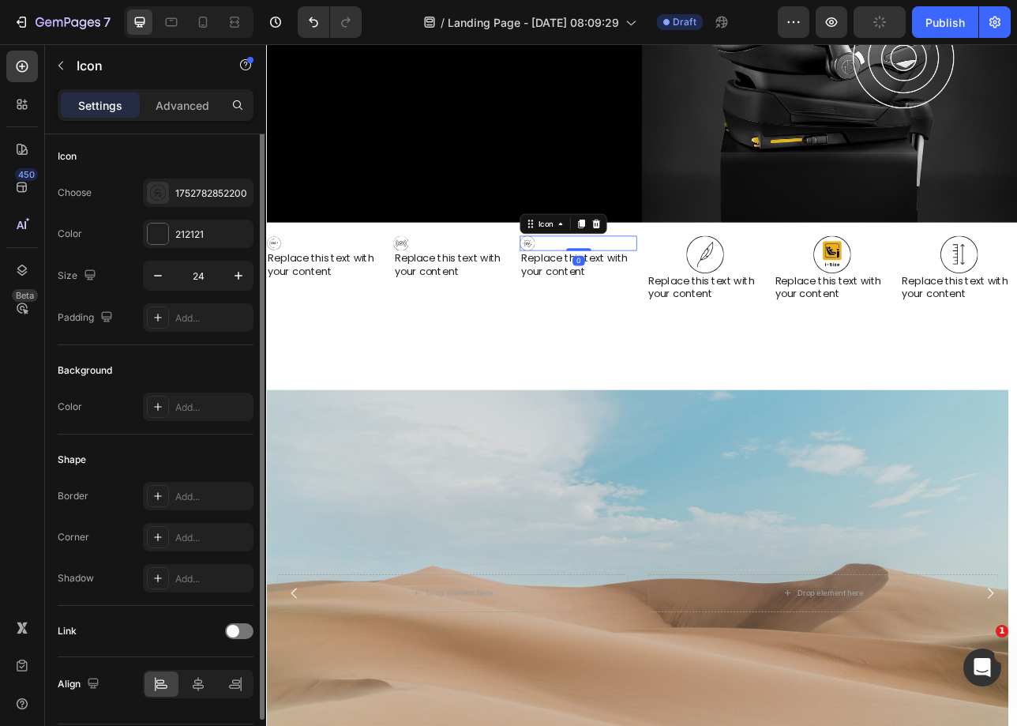
scroll to position [0, 0]
click at [218, 279] on input "24" at bounding box center [198, 279] width 52 height 28
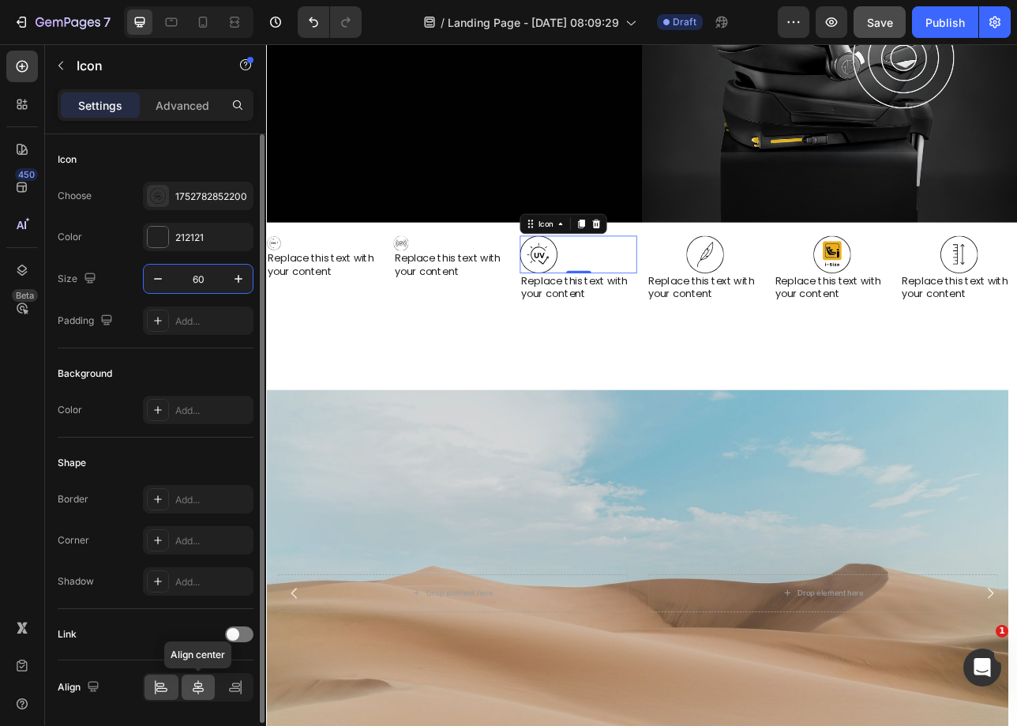
type input "60"
click at [192, 692] on icon at bounding box center [198, 687] width 16 height 16
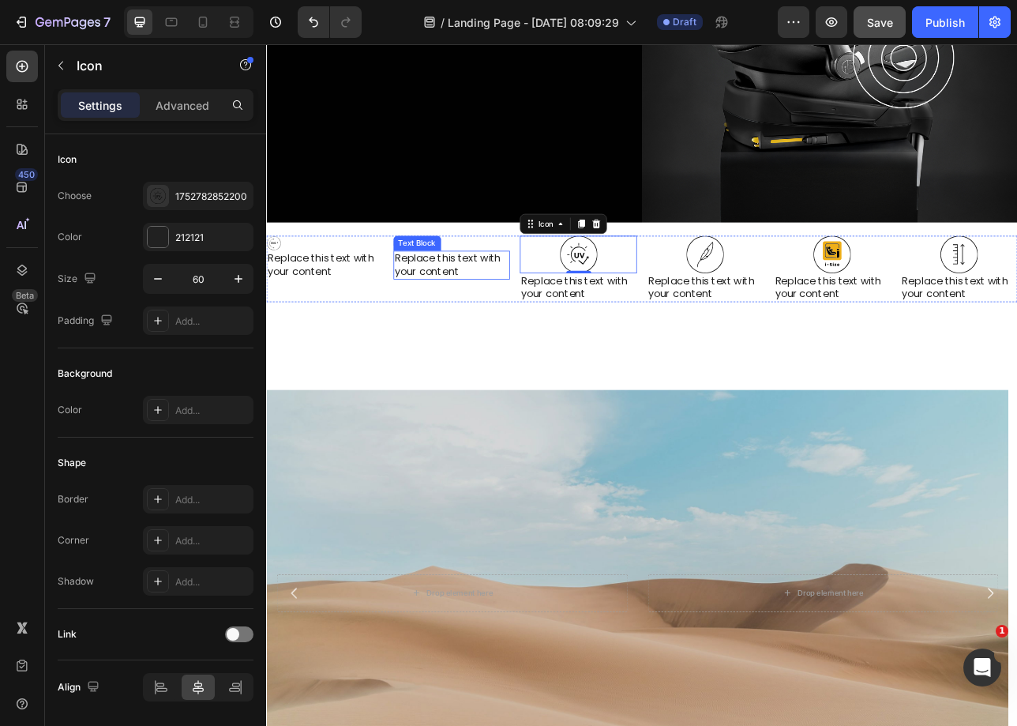
click at [461, 288] on div "Text Block" at bounding box center [457, 295] width 54 height 14
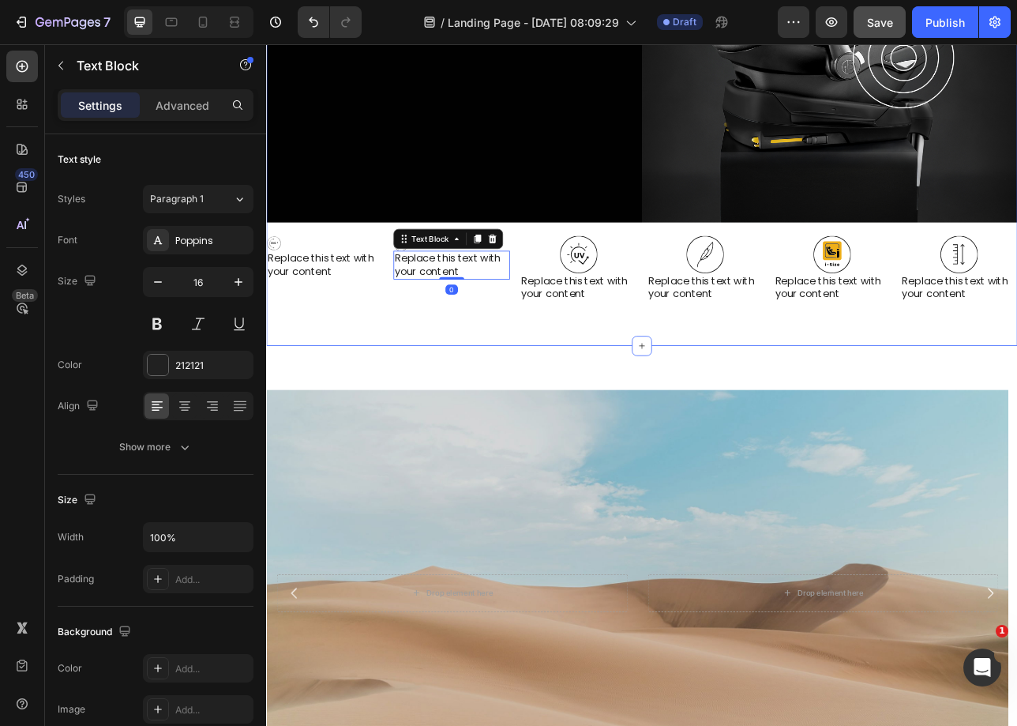
click at [486, 286] on div "Icon" at bounding box center [500, 295] width 148 height 19
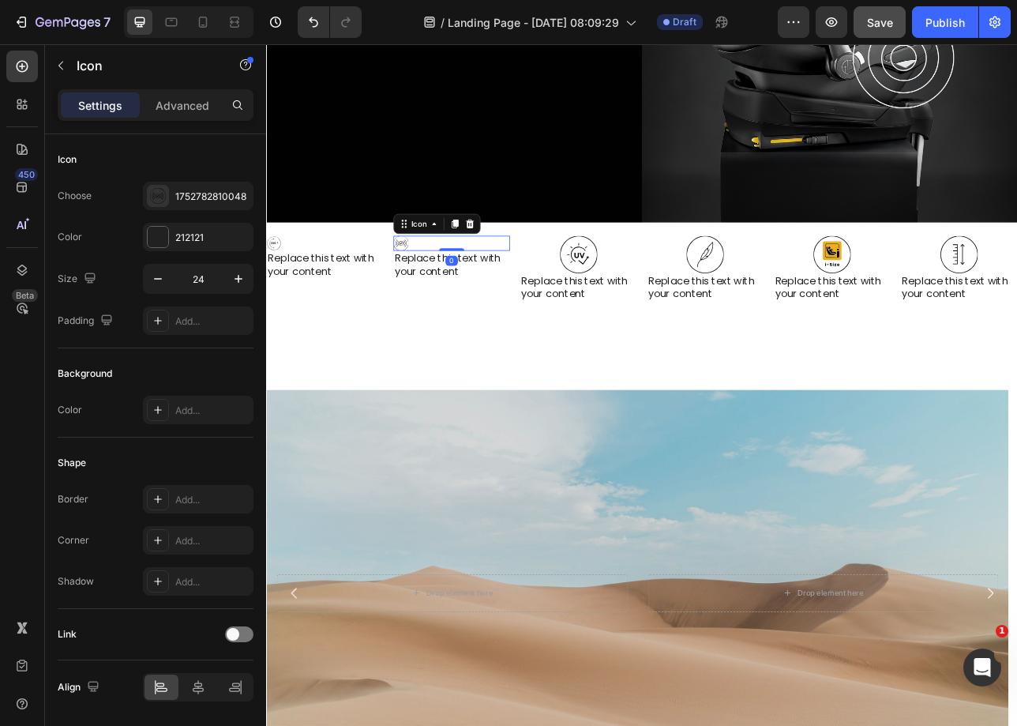
click at [451, 286] on div "Icon 0" at bounding box center [500, 295] width 148 height 19
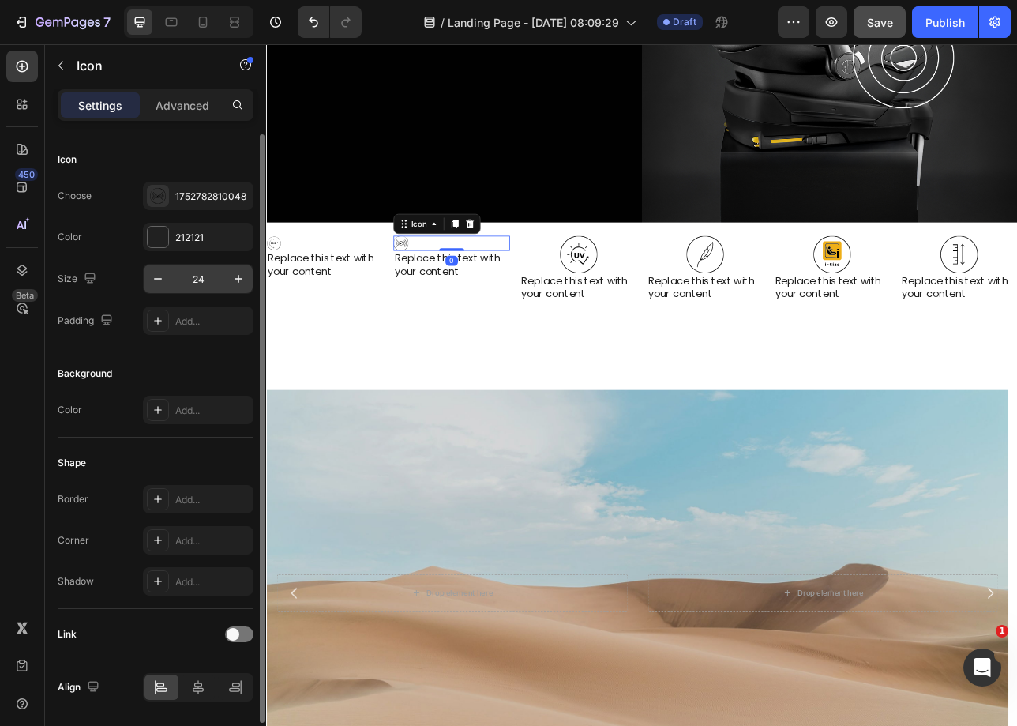
click at [221, 282] on input "24" at bounding box center [198, 279] width 52 height 28
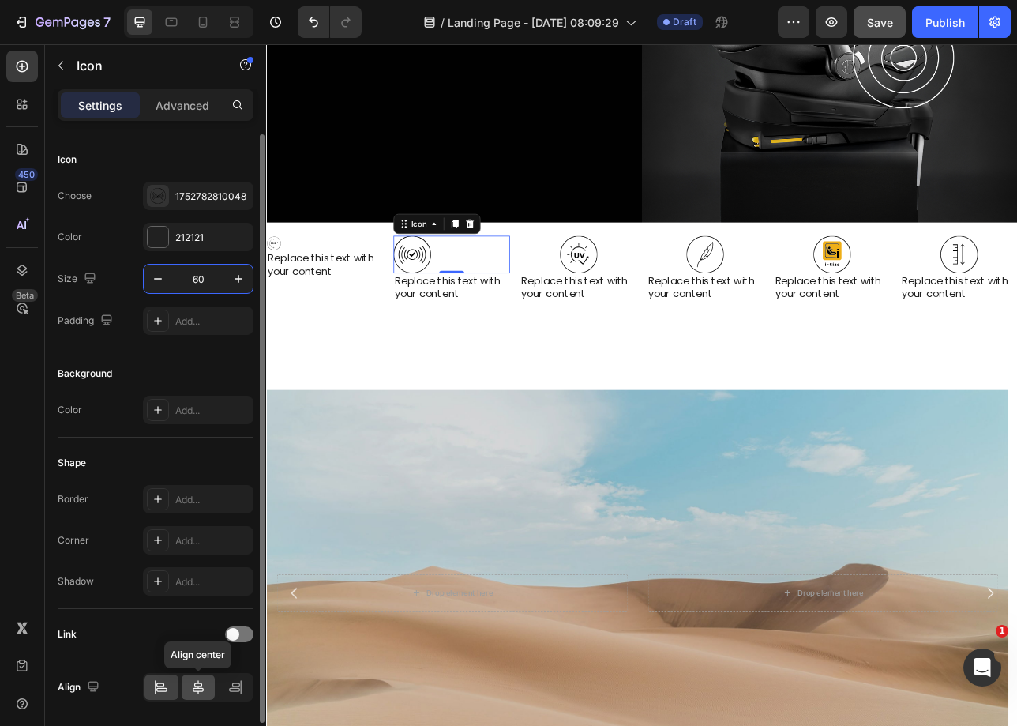
type input "60"
click at [211, 691] on div at bounding box center [199, 686] width 34 height 25
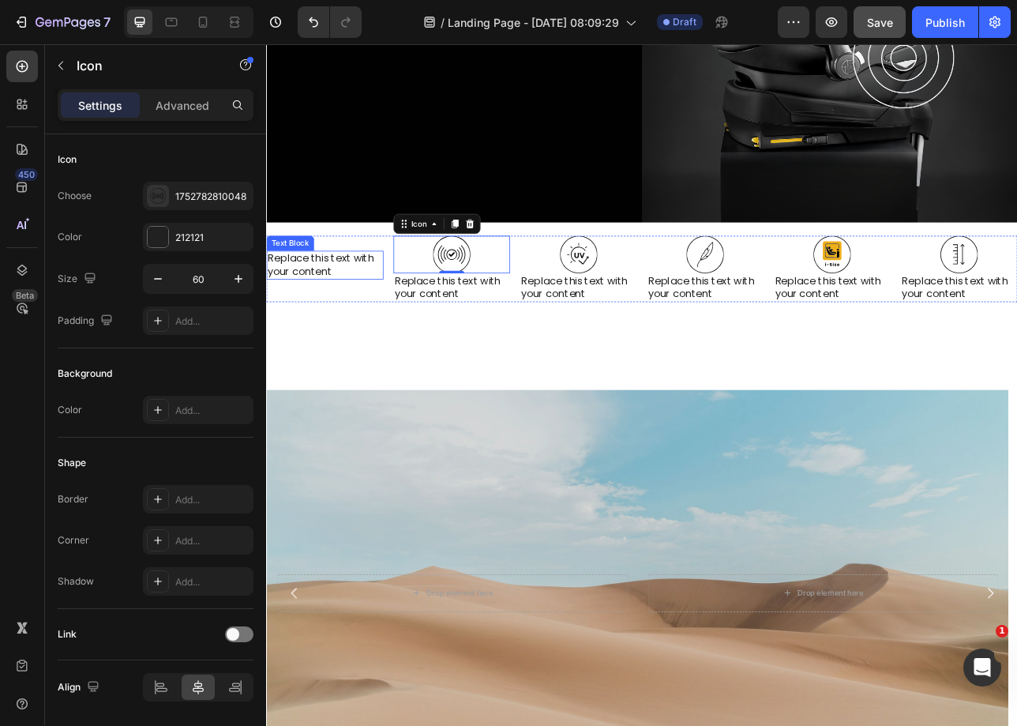
click at [324, 290] on div "Text Block" at bounding box center [296, 295] width 60 height 19
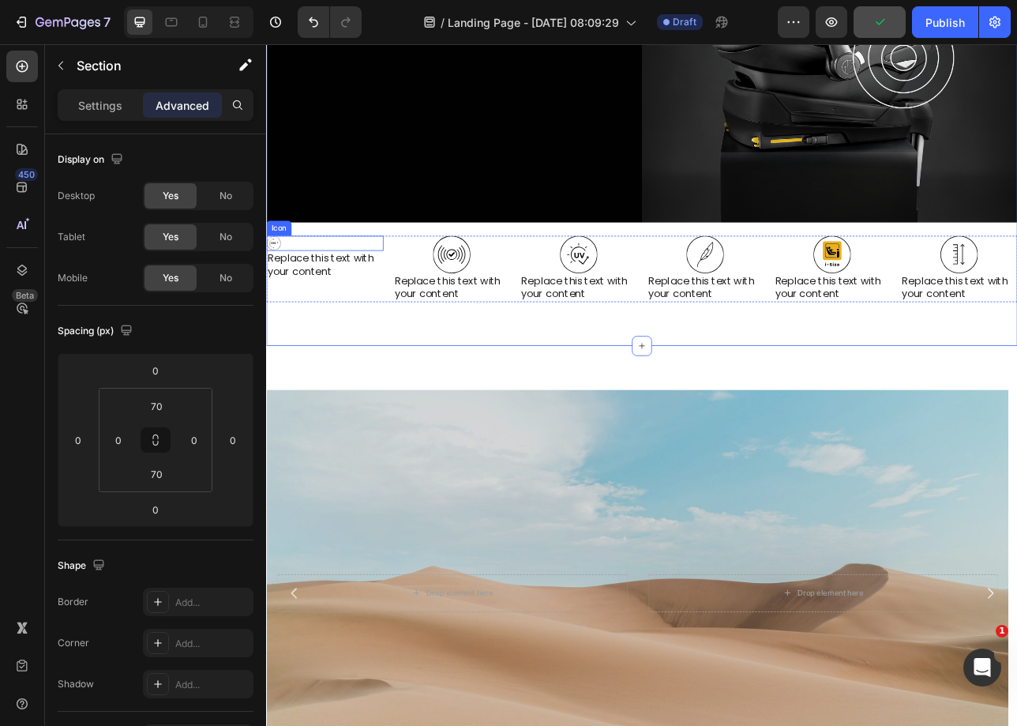
click at [274, 286] on icon at bounding box center [275, 295] width 19 height 19
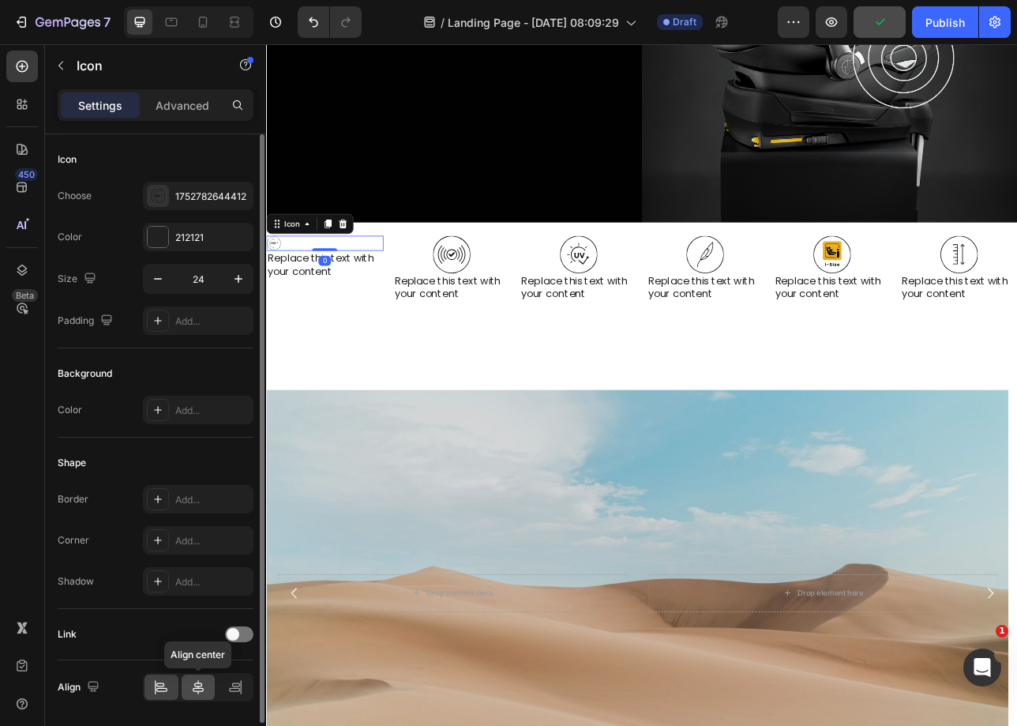
click at [212, 686] on div at bounding box center [199, 686] width 34 height 25
click at [203, 278] on input "24" at bounding box center [198, 279] width 52 height 28
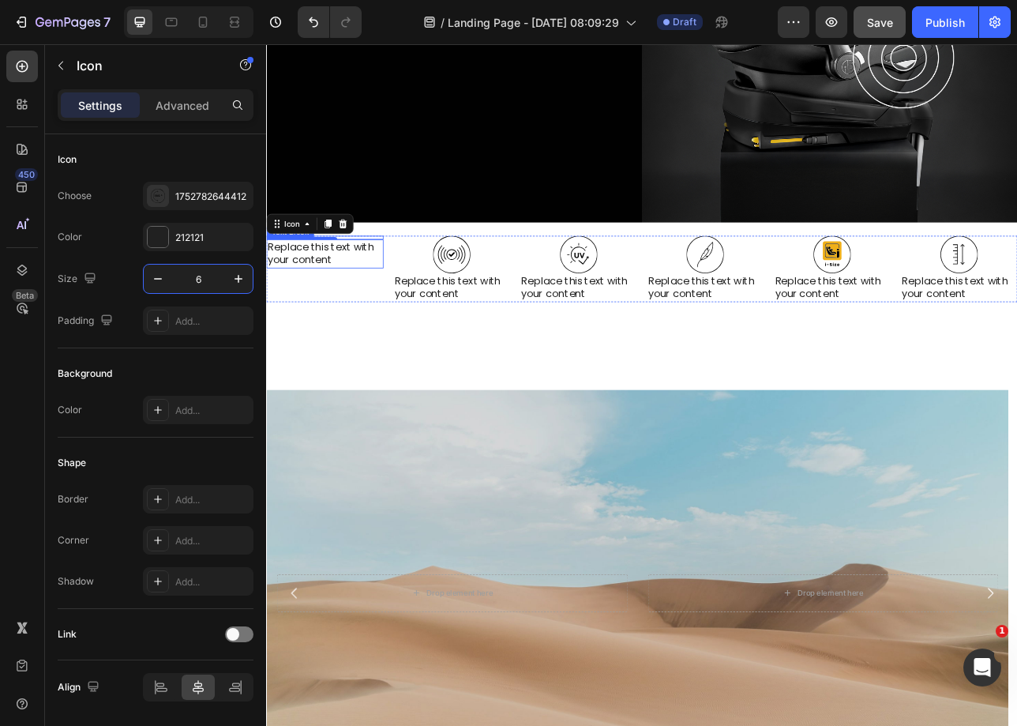
type input "60"
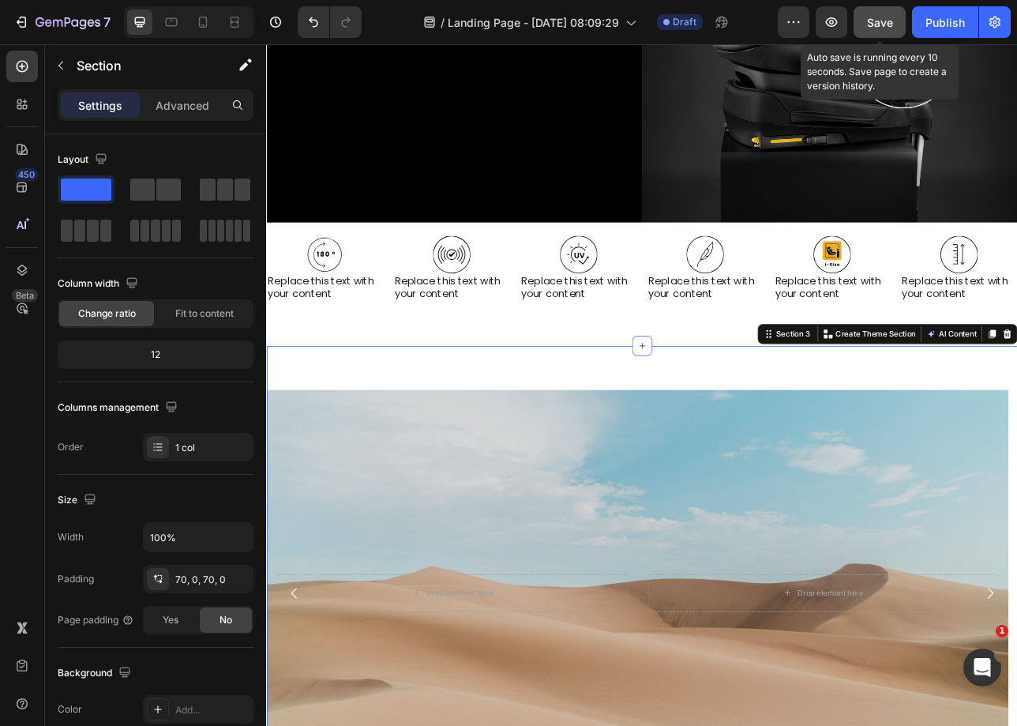
click at [881, 17] on span "Save" at bounding box center [880, 22] width 26 height 13
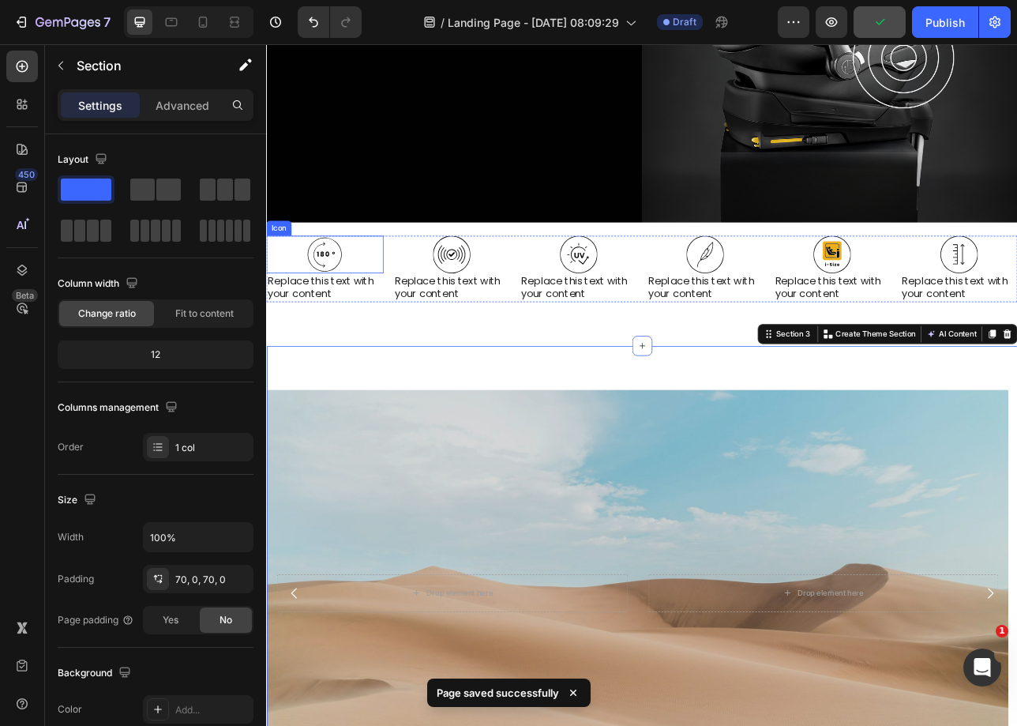
click at [370, 308] on div "Icon" at bounding box center [340, 309] width 148 height 47
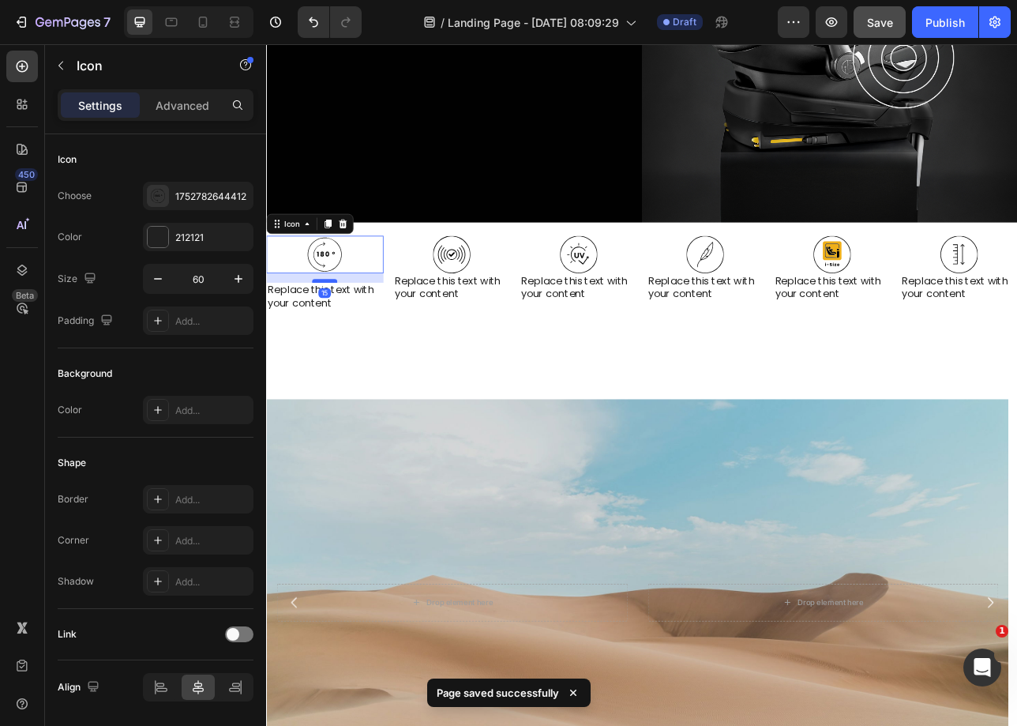
drag, startPoint x: 348, startPoint y: 322, endPoint x: 351, endPoint y: 334, distance: 12.3
click at [351, 340] on div at bounding box center [340, 342] width 32 height 5
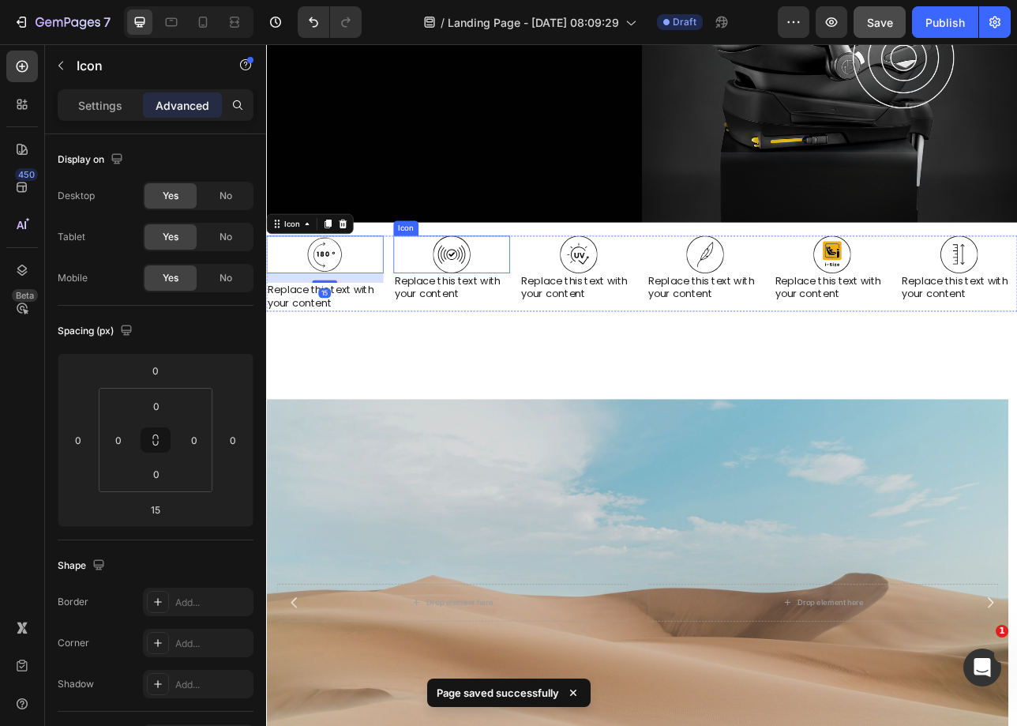
click at [521, 286] on div "Icon" at bounding box center [500, 309] width 148 height 47
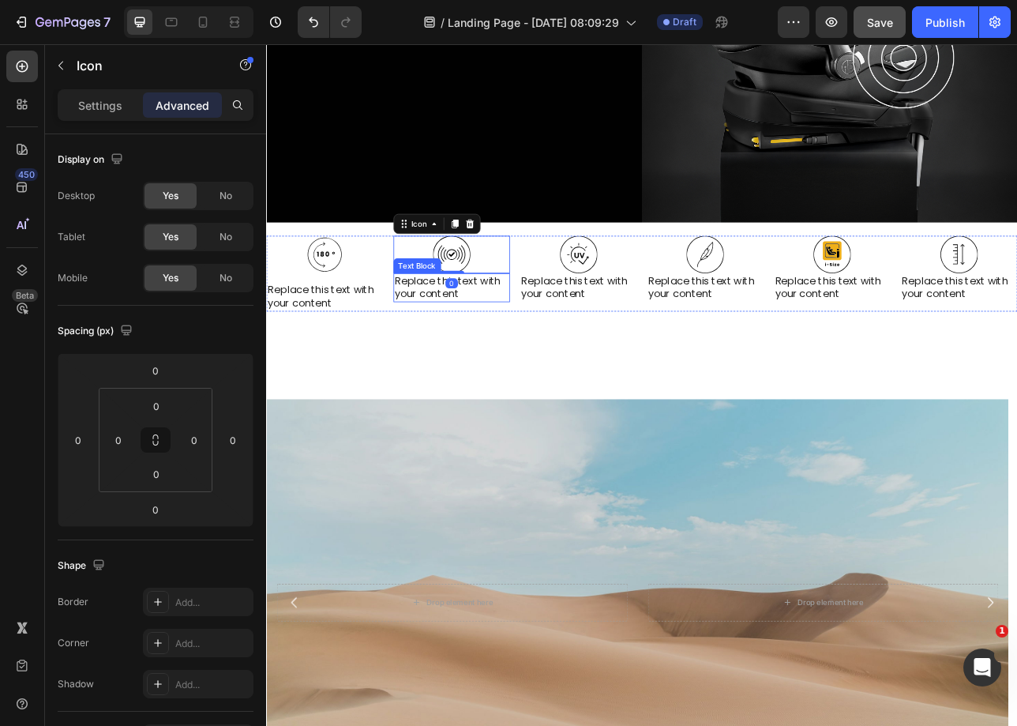
click at [506, 336] on div "Icon 0 Replace this text with your content Text Block" at bounding box center [500, 334] width 148 height 96
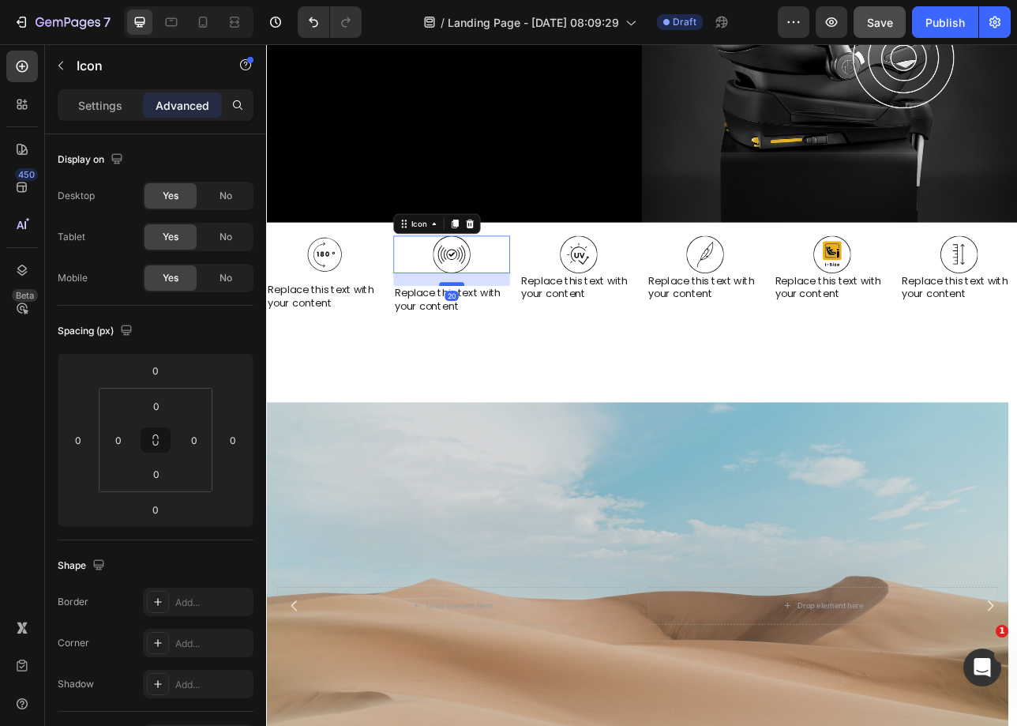
drag, startPoint x: 503, startPoint y: 321, endPoint x: 507, endPoint y: 336, distance: 16.3
click at [507, 344] on div at bounding box center [500, 346] width 32 height 5
type input "20"
click at [331, 303] on icon at bounding box center [339, 309] width 47 height 47
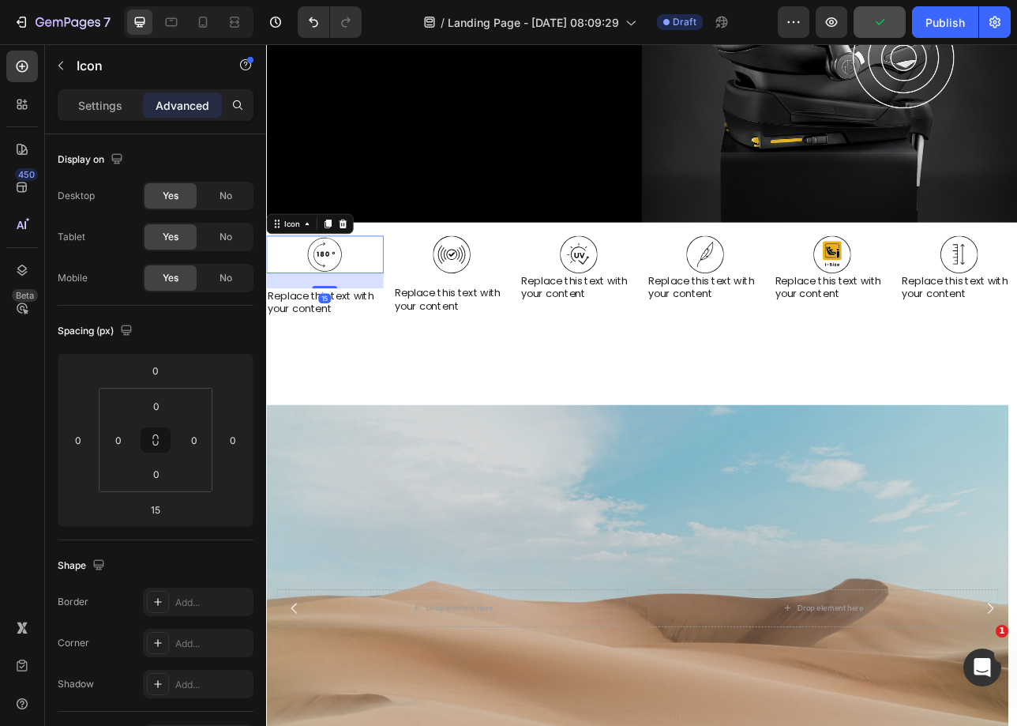
click at [355, 333] on div "15" at bounding box center [340, 333] width 148 height 0
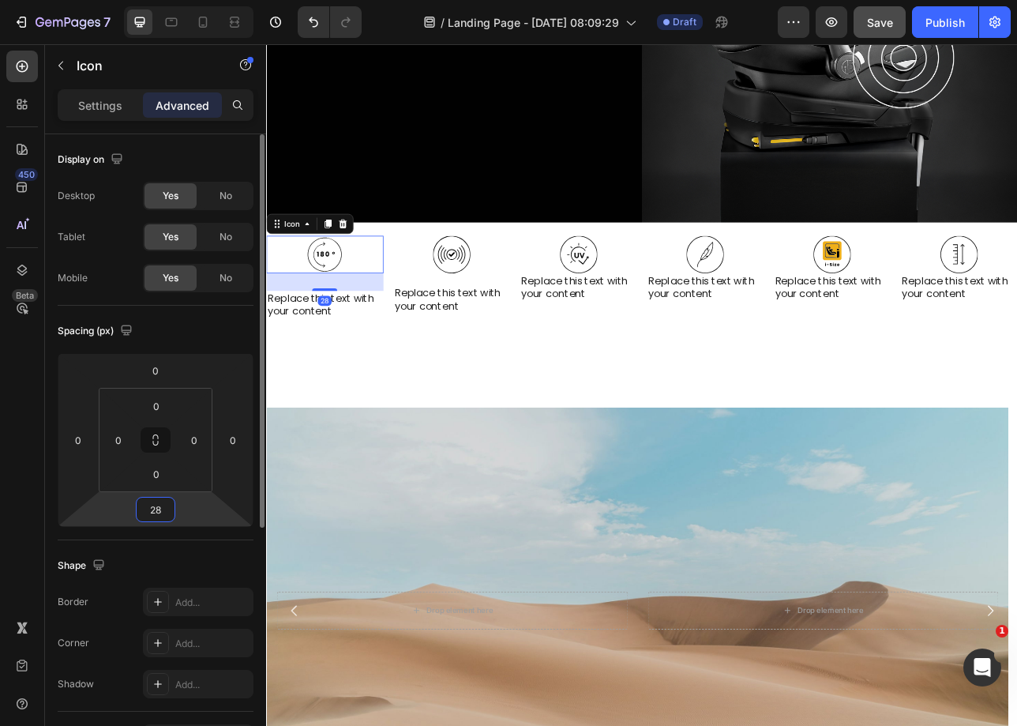
click at [163, 505] on input "28" at bounding box center [156, 510] width 32 height 24
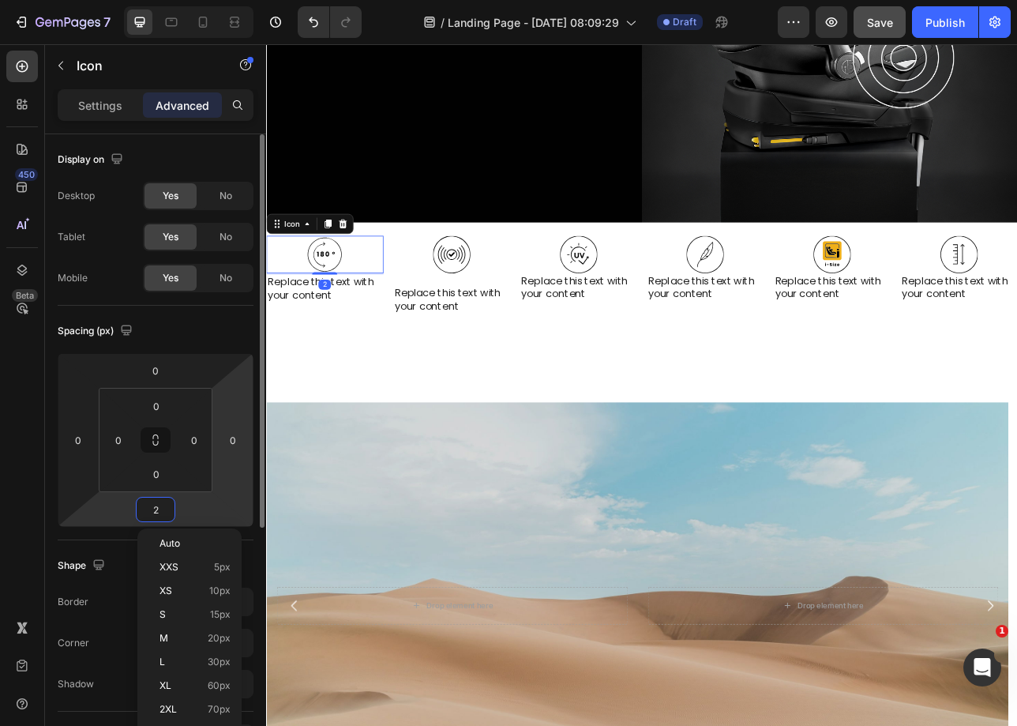
type input "20"
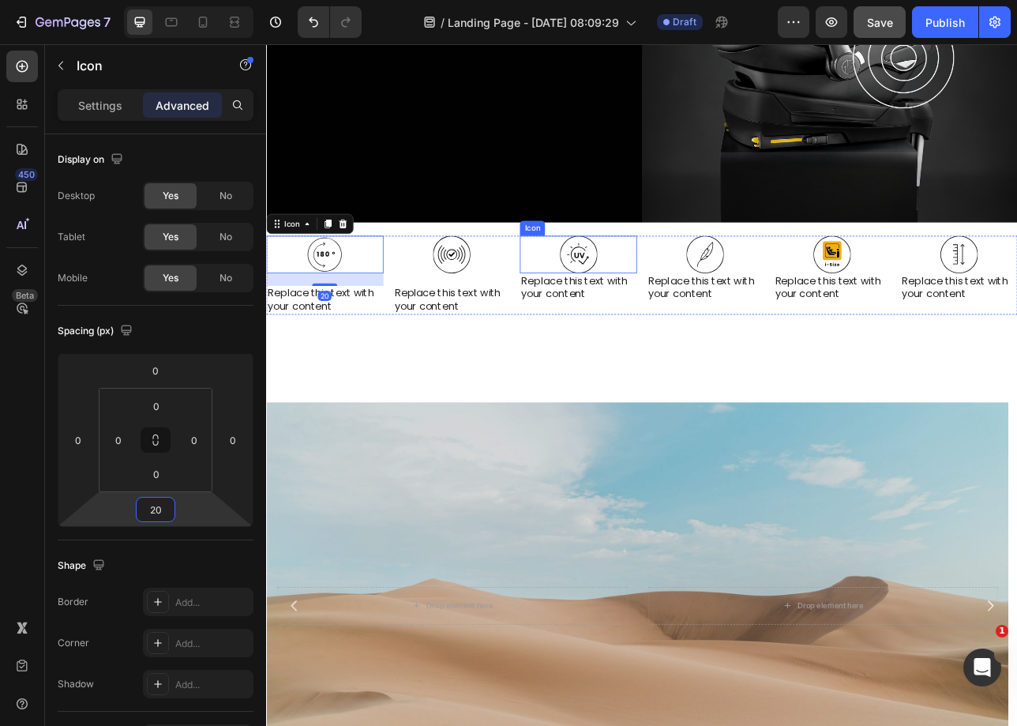
click at [672, 300] on icon at bounding box center [660, 309] width 47 height 47
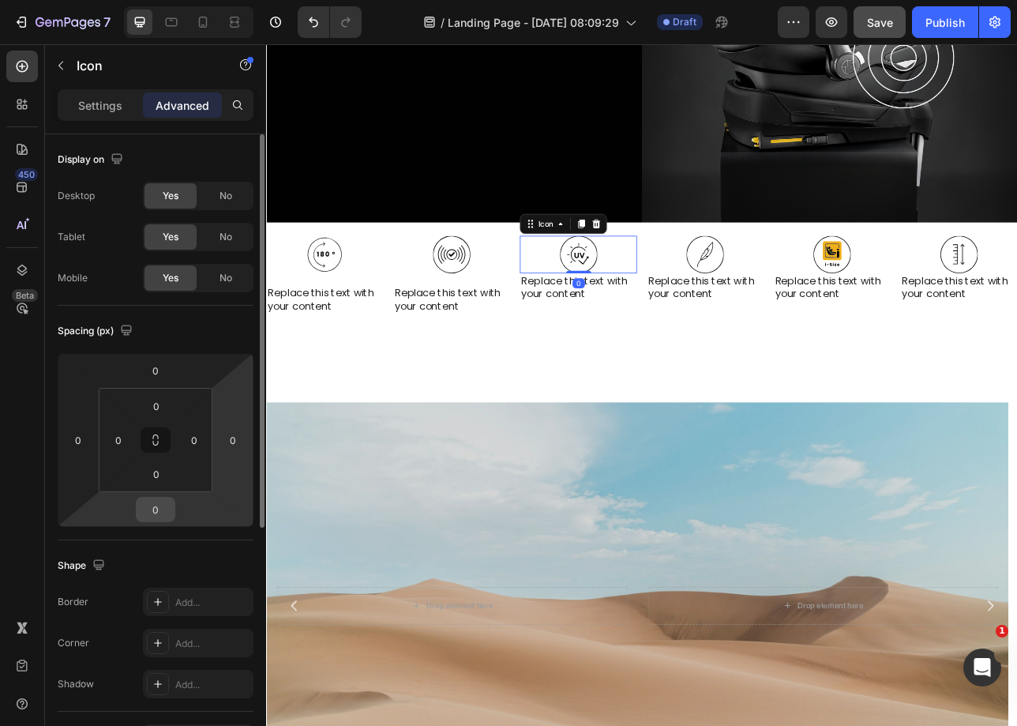
click at [152, 517] on input "0" at bounding box center [156, 510] width 32 height 24
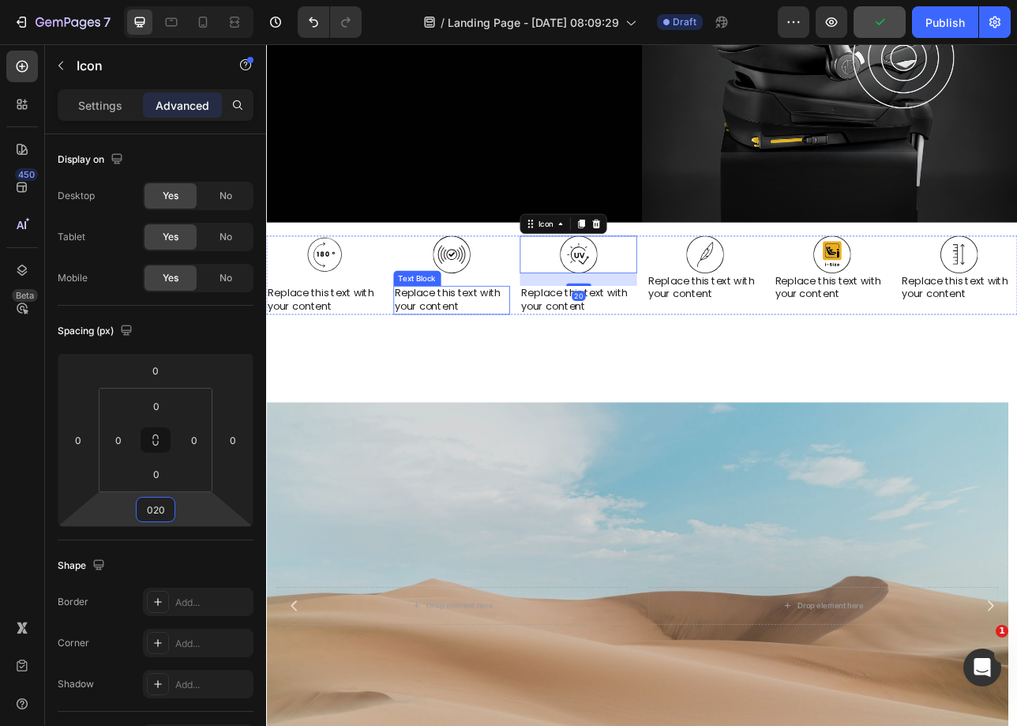
type input "20"
click at [796, 307] on icon at bounding box center [819, 309] width 47 height 47
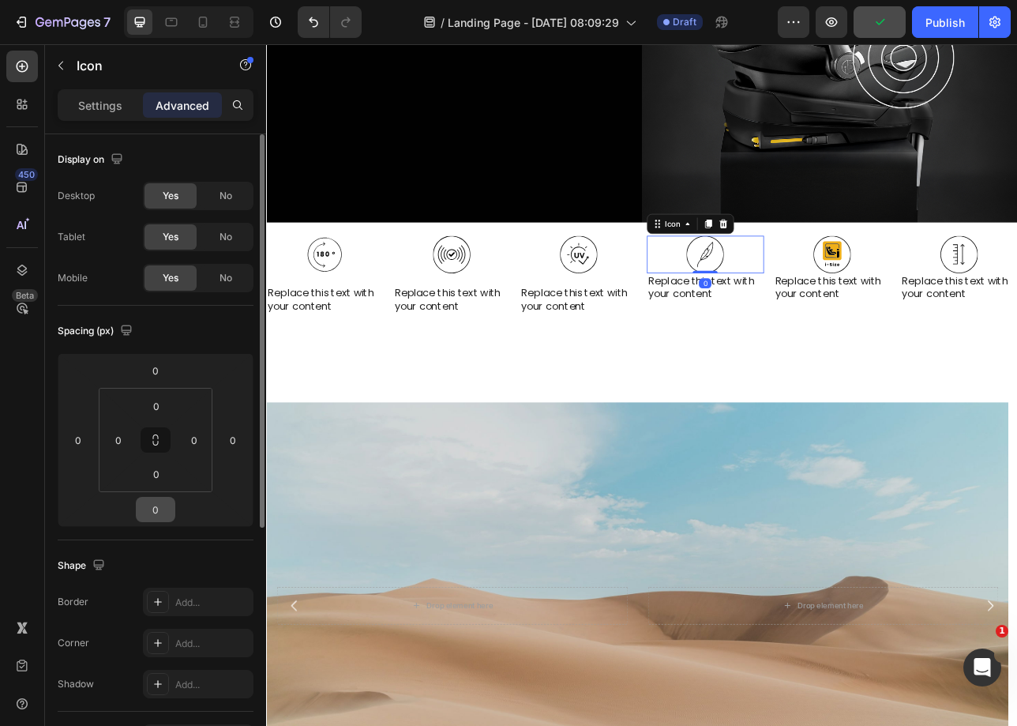
click at [139, 514] on div "0" at bounding box center [155, 509] width 39 height 25
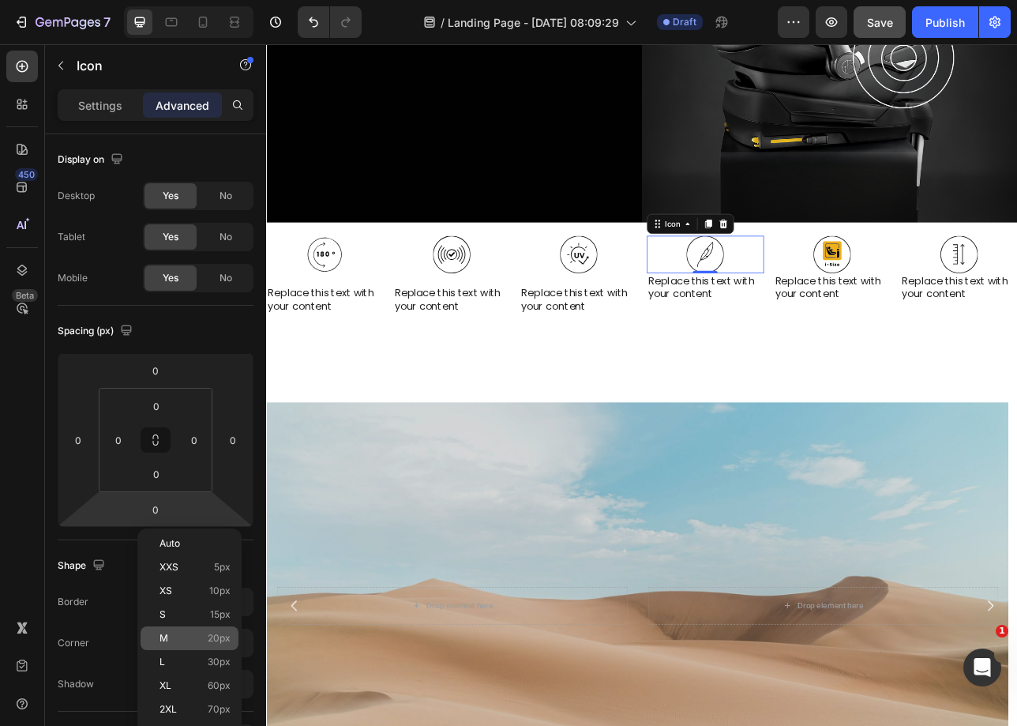
click at [186, 646] on div "M 20px" at bounding box center [190, 638] width 98 height 24
type input "20"
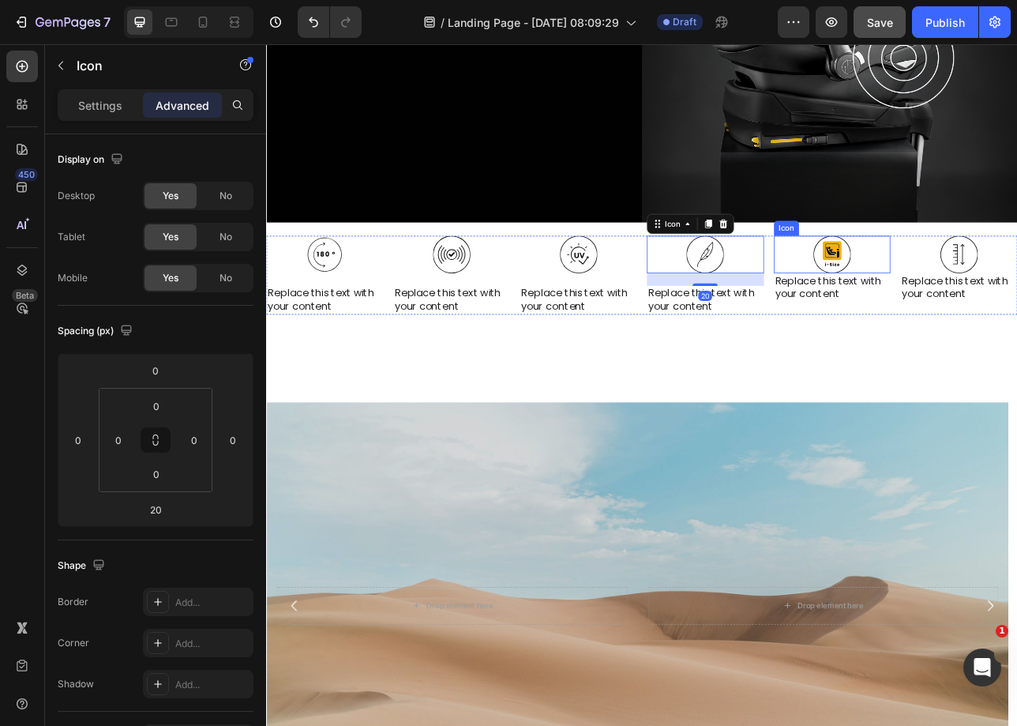
click at [973, 305] on icon at bounding box center [980, 305] width 24 height 24
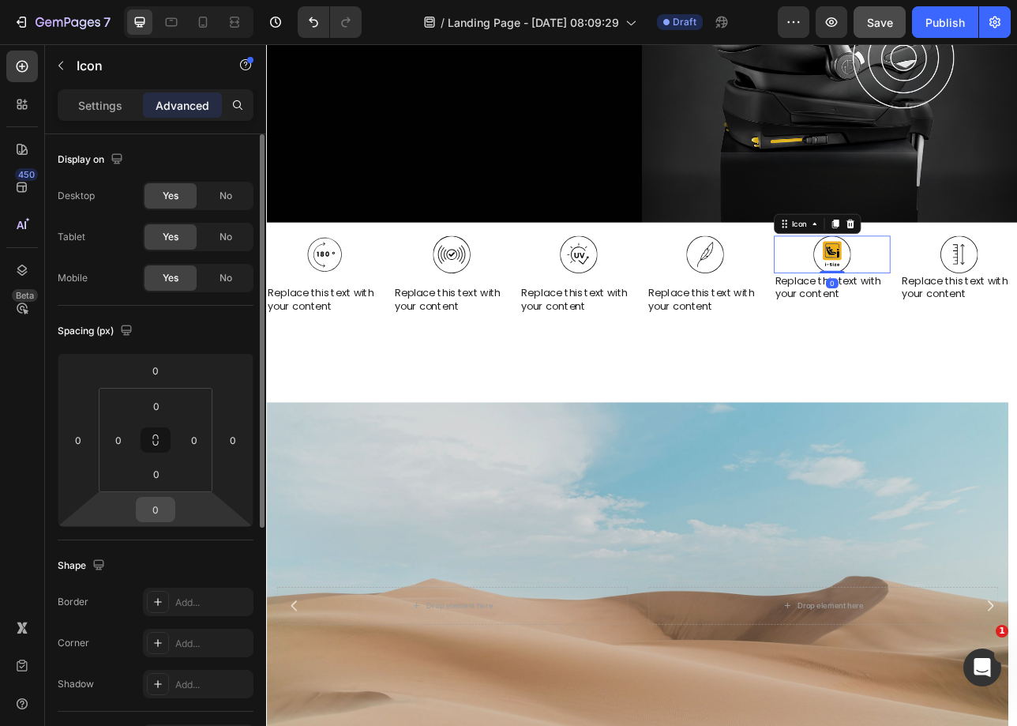
click at [149, 508] on input "0" at bounding box center [156, 510] width 32 height 24
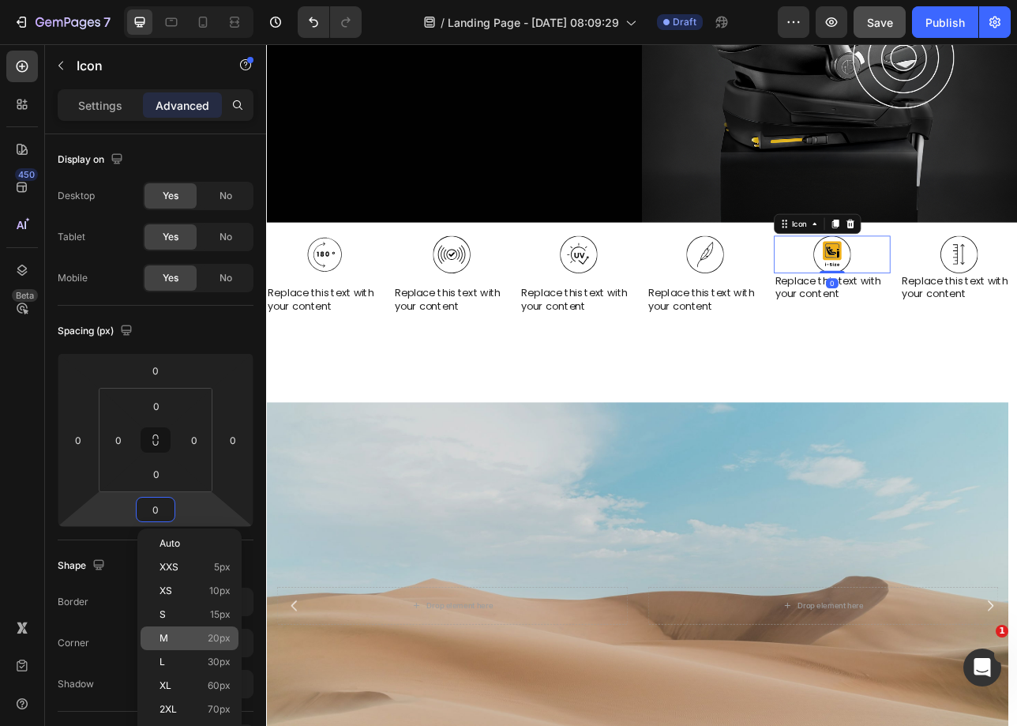
click at [193, 639] on p "M 20px" at bounding box center [195, 638] width 71 height 11
type input "20"
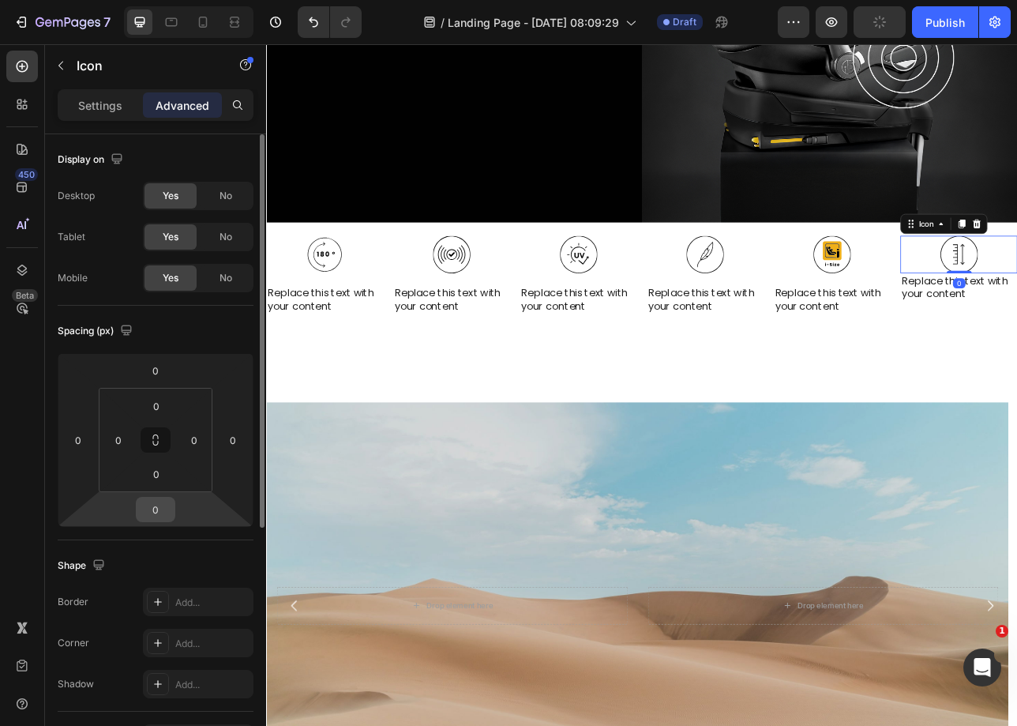
click at [156, 510] on input "0" at bounding box center [156, 510] width 32 height 24
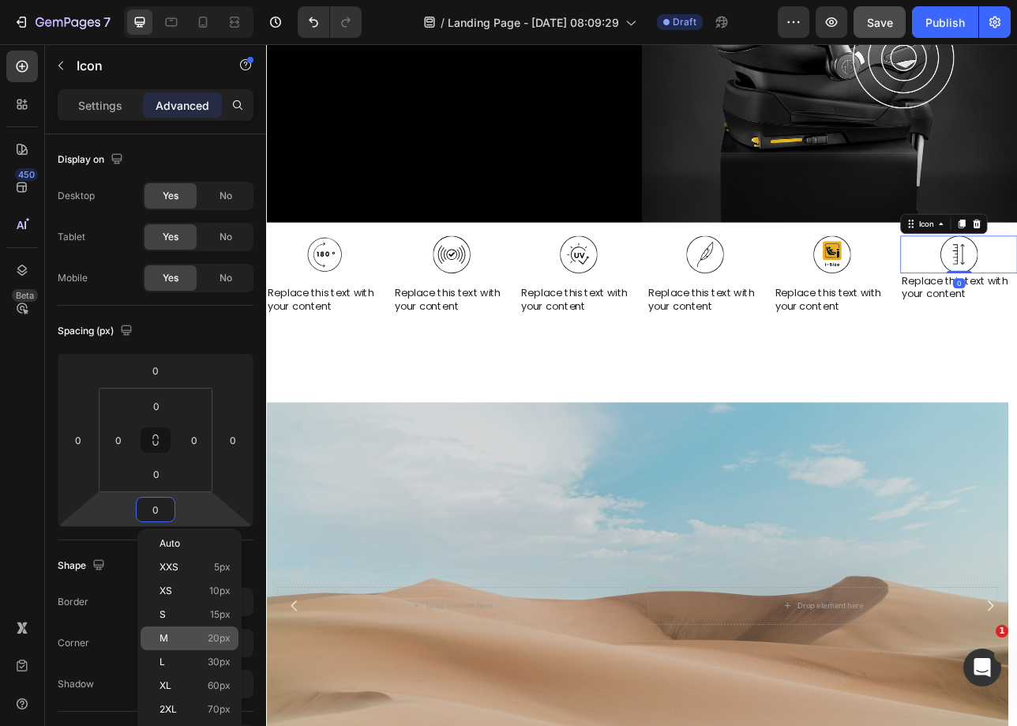
click at [186, 630] on div "M 20px" at bounding box center [190, 638] width 98 height 24
type input "20"
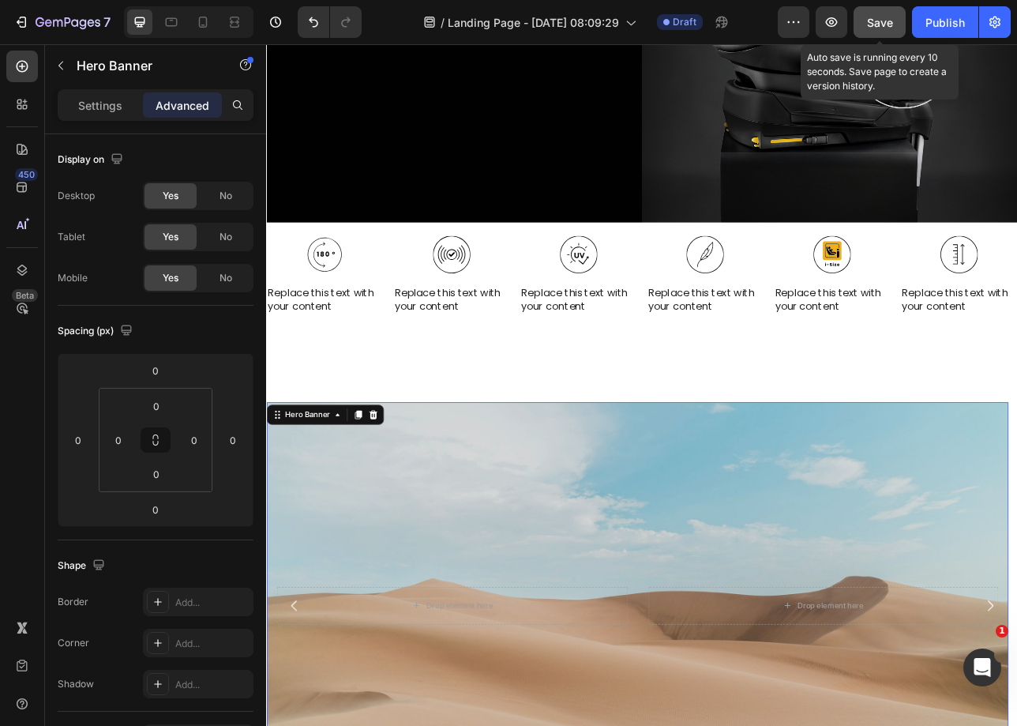
click at [892, 21] on span "Save" at bounding box center [880, 22] width 26 height 13
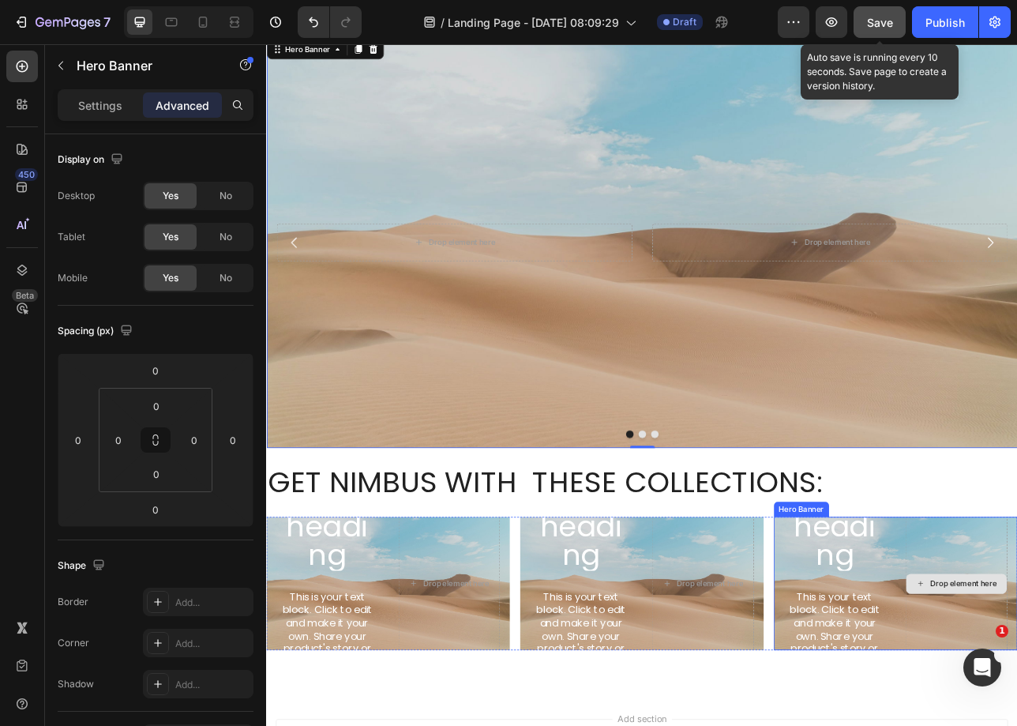
scroll to position [2340, 0]
